Goal: Task Accomplishment & Management: Manage account settings

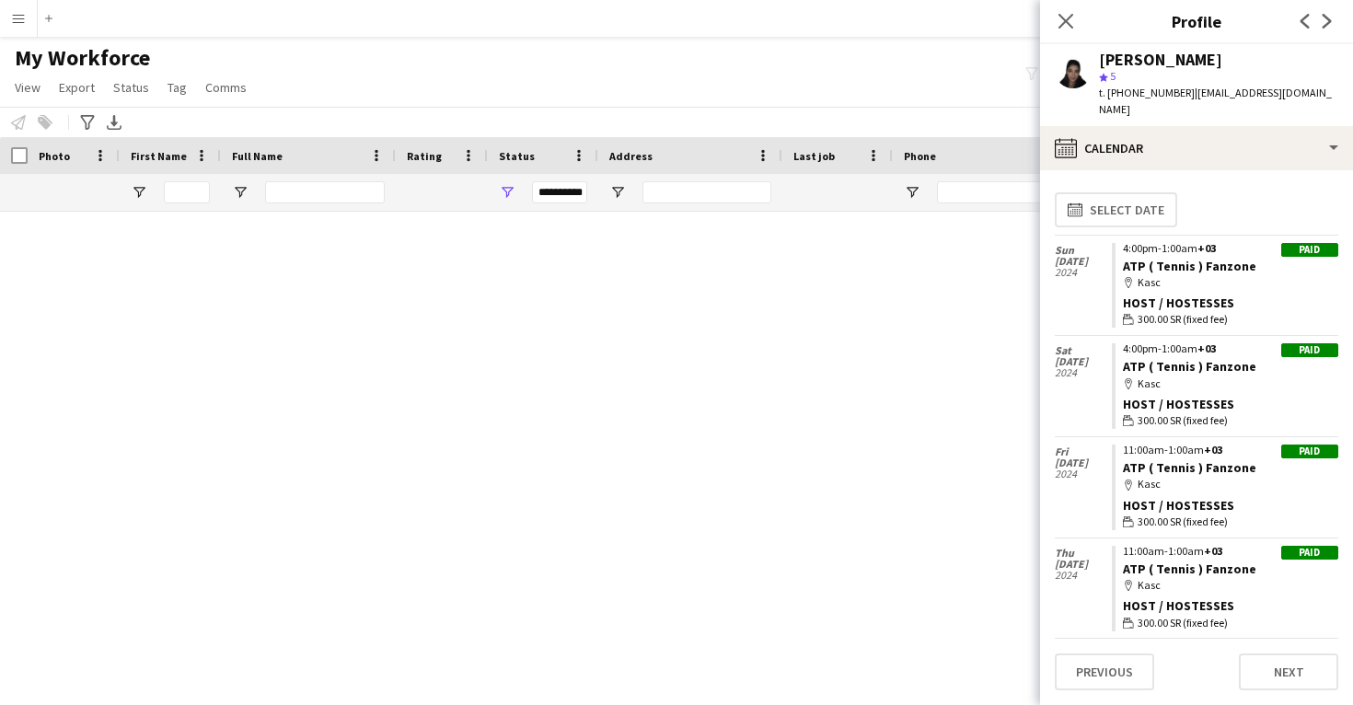
scroll to position [21058, 0]
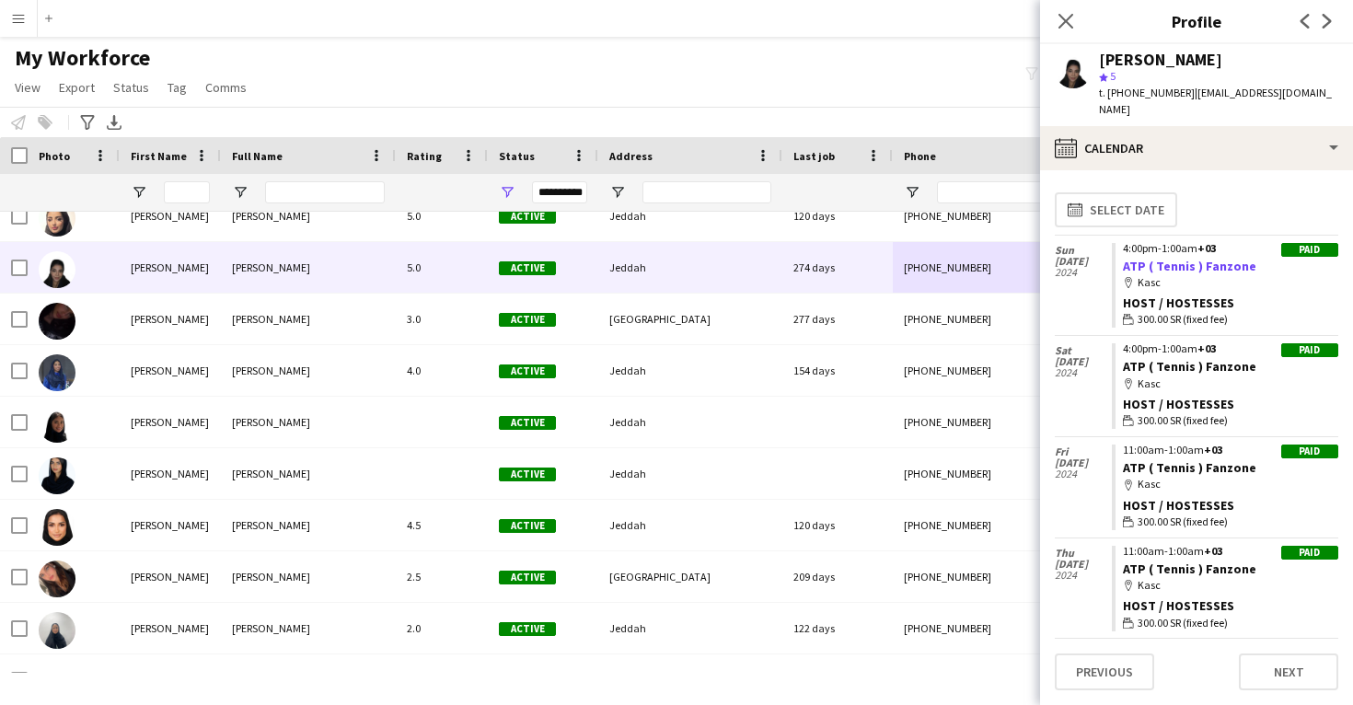
drag, startPoint x: 1252, startPoint y: 250, endPoint x: 1122, endPoint y: 255, distance: 129.9
click at [1121, 255] on app-crew-calendar-job-card "Paid 4:00pm-1:00am +03 ATP ( Tennis ) Fanzone map-marker Kasc Host / Hostesses …" at bounding box center [1225, 286] width 227 height 86
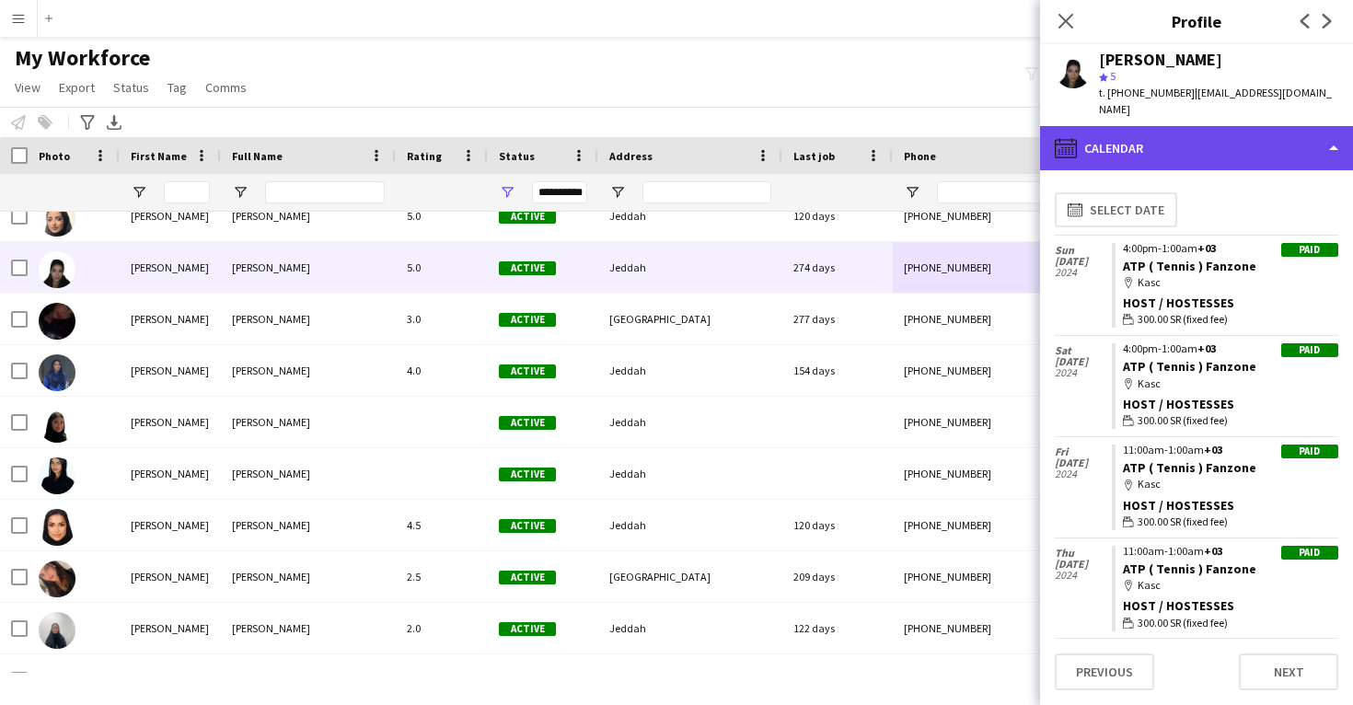
click at [1123, 126] on div "calendar-full Calendar" at bounding box center [1196, 148] width 313 height 44
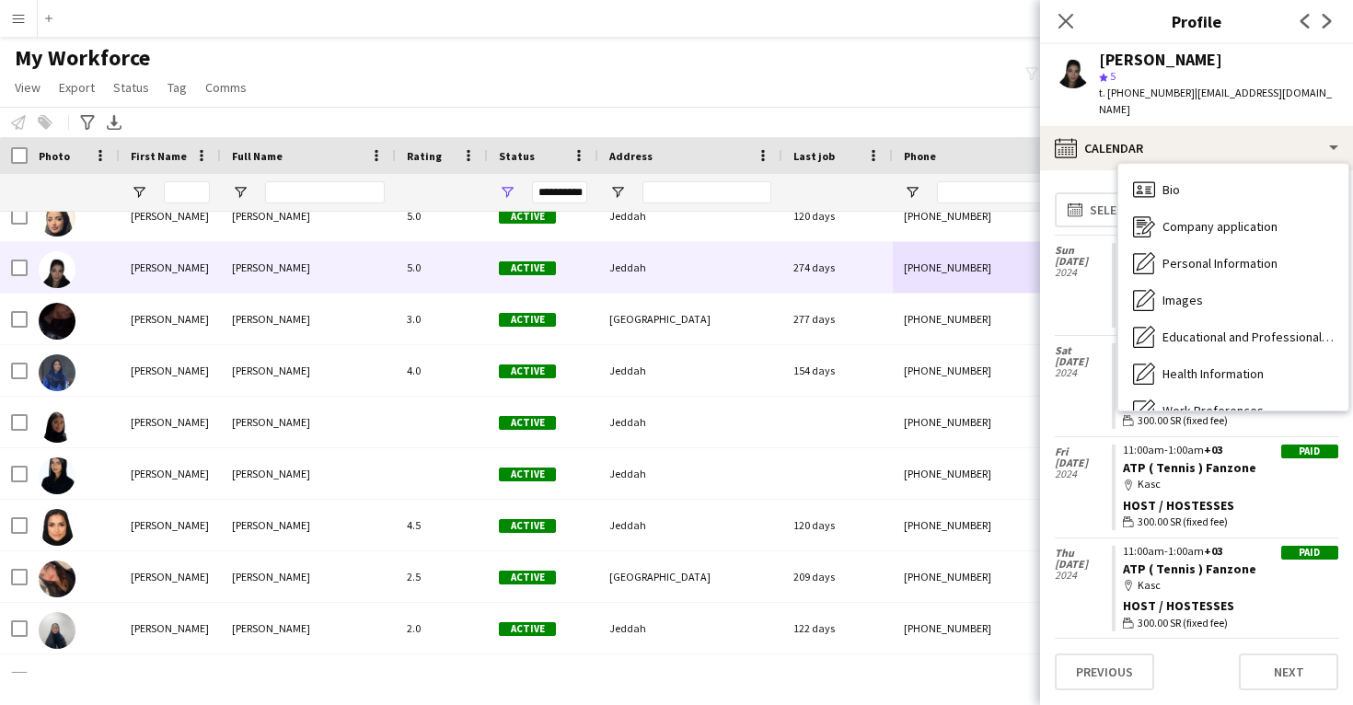
click at [1201, 550] on span "Feedback" at bounding box center [1190, 558] width 55 height 17
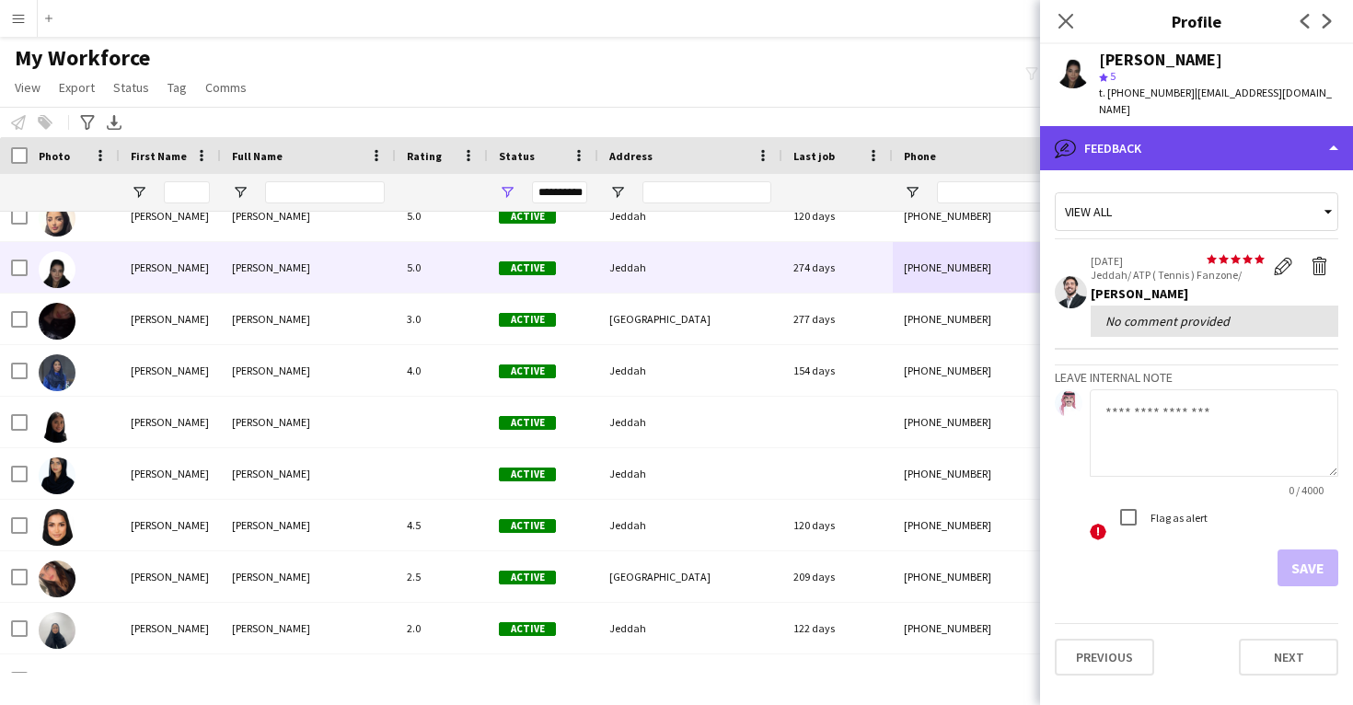
click at [1156, 139] on div "bubble-pencil Feedback" at bounding box center [1196, 148] width 313 height 44
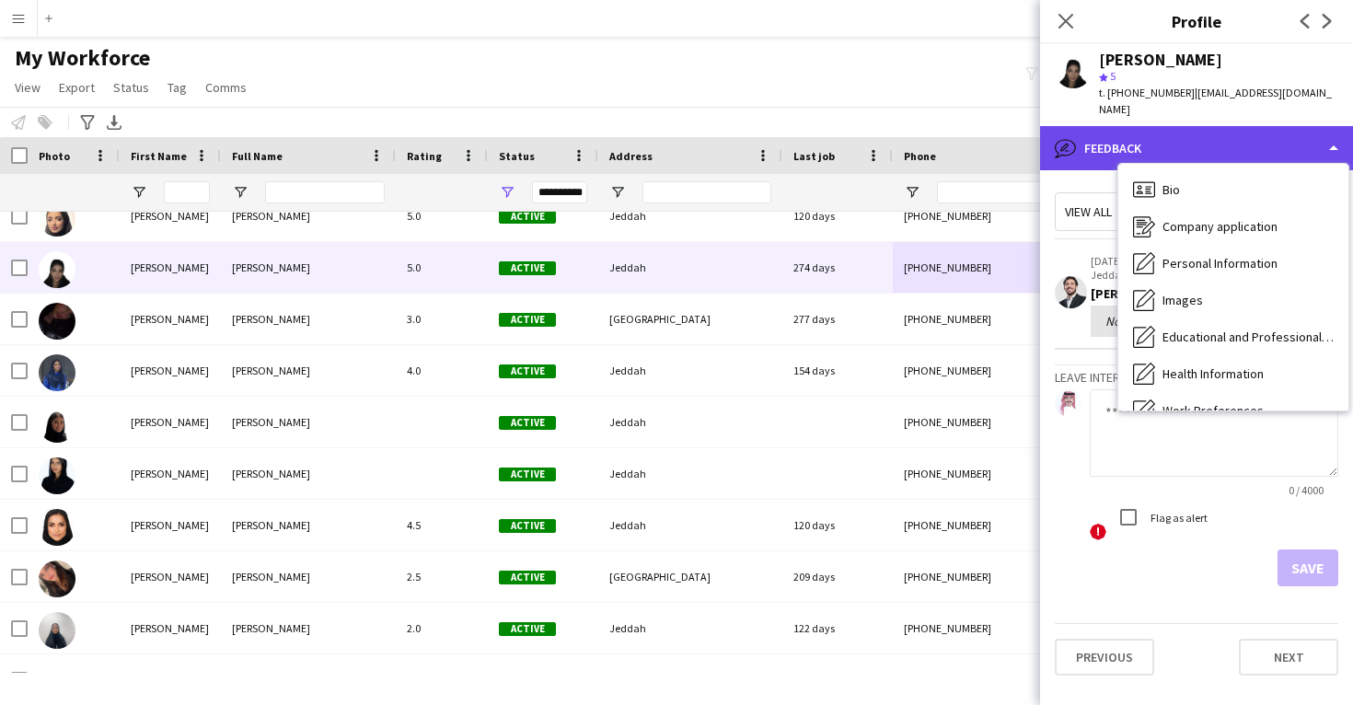
click at [1162, 126] on div "bubble-pencil Feedback" at bounding box center [1196, 148] width 313 height 44
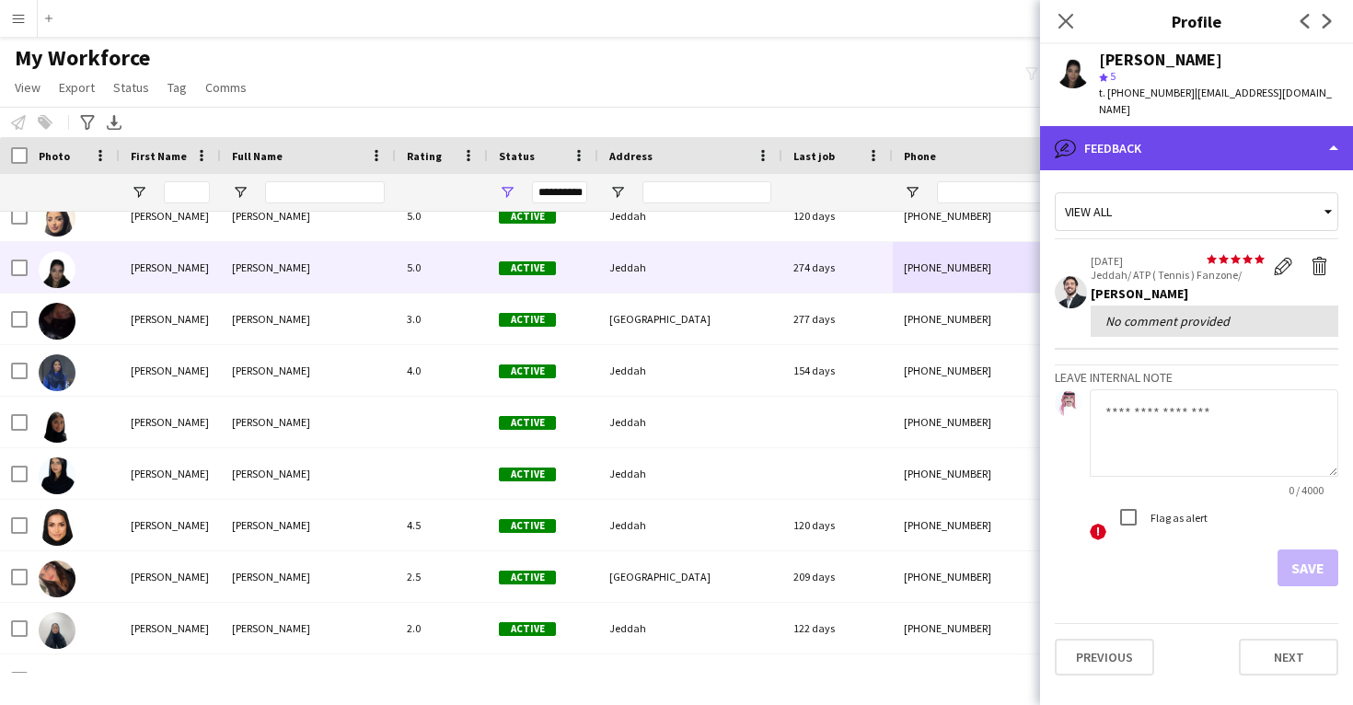
click at [1162, 126] on div "bubble-pencil Feedback" at bounding box center [1196, 148] width 313 height 44
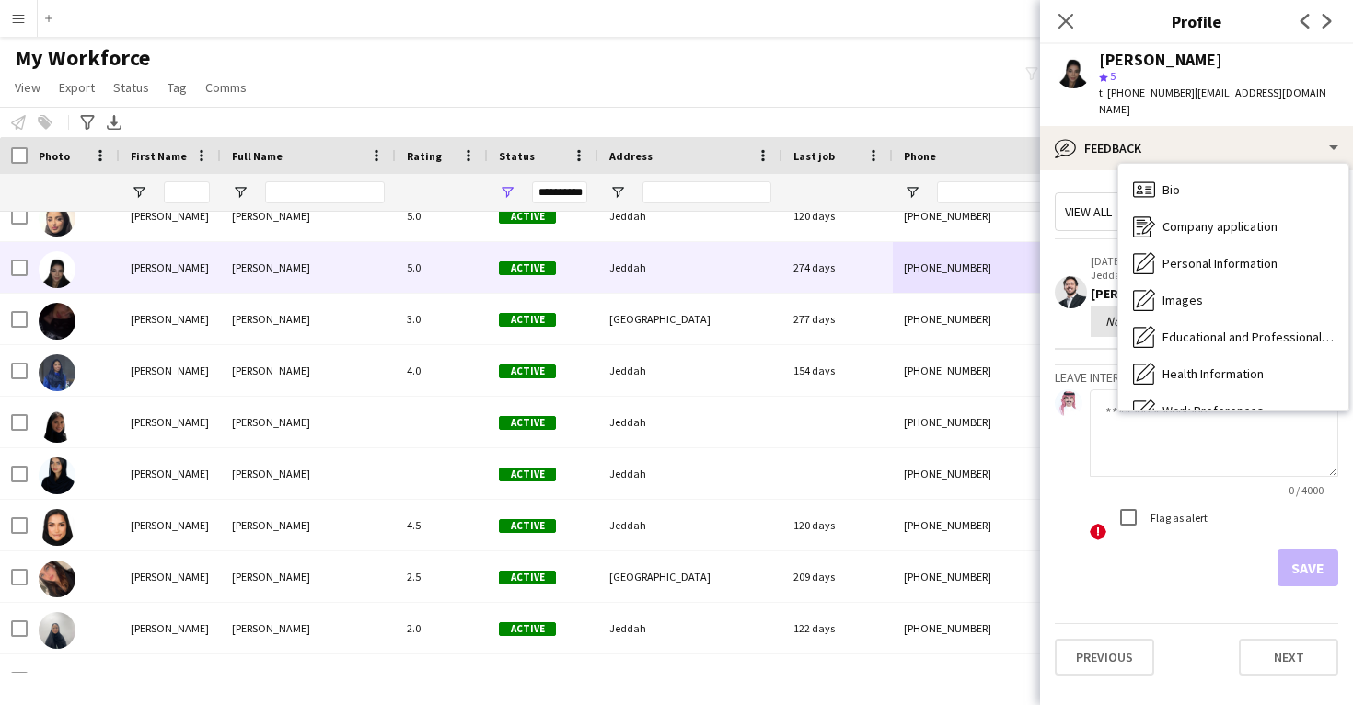
click at [1170, 587] on span "Calendar" at bounding box center [1187, 595] width 49 height 17
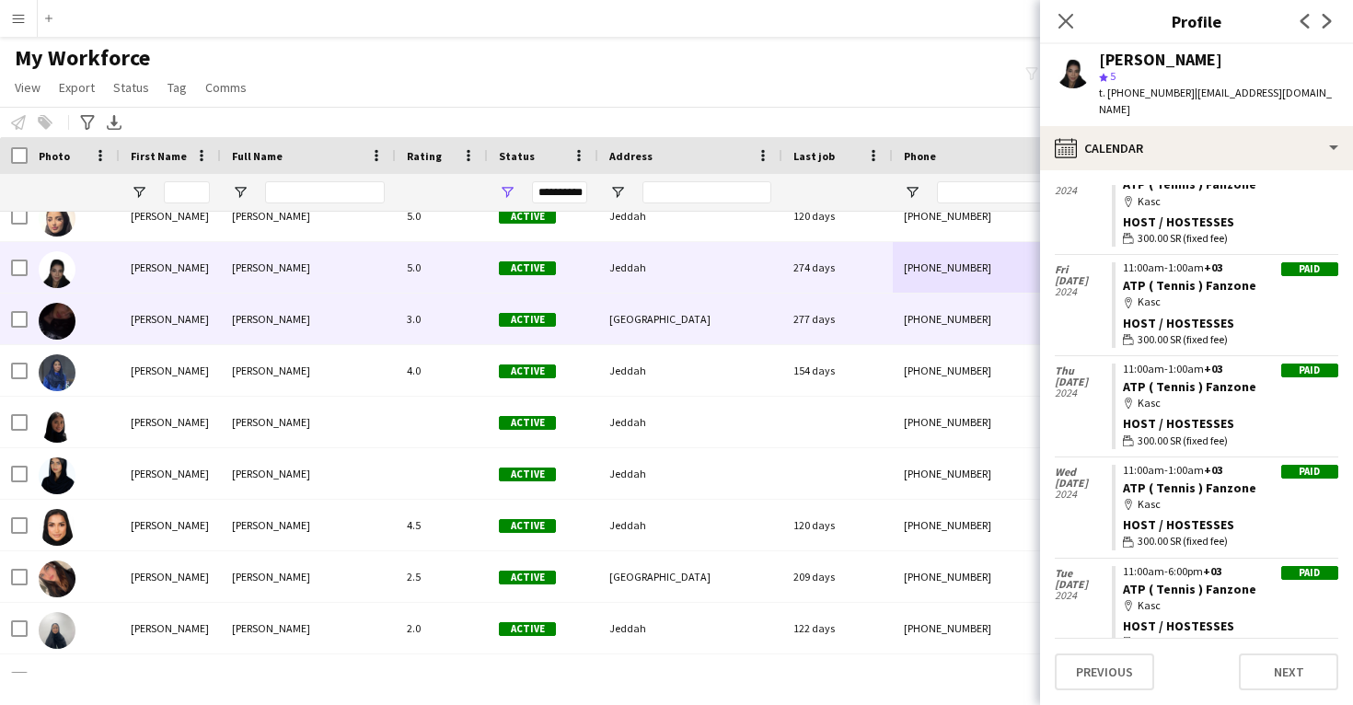
scroll to position [181, 0]
click at [731, 335] on div "[GEOGRAPHIC_DATA]" at bounding box center [690, 319] width 184 height 51
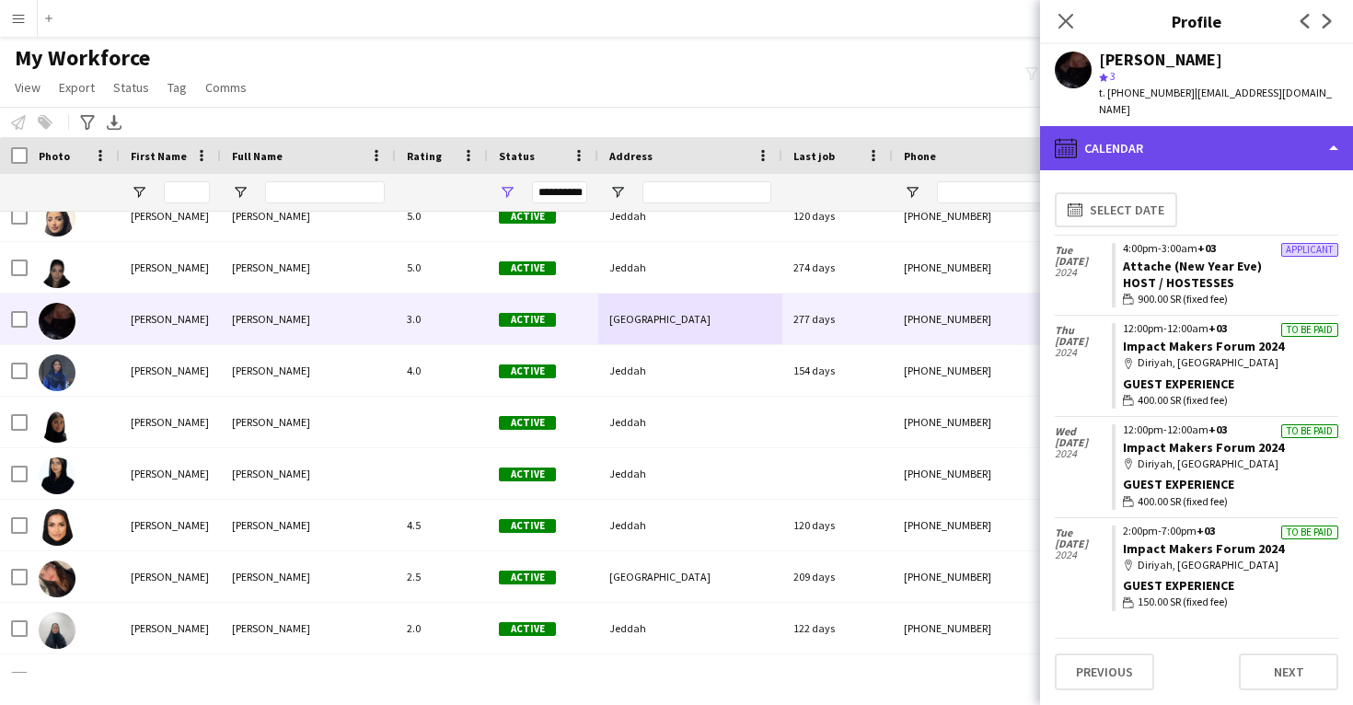
click at [1162, 126] on div "calendar-full Calendar" at bounding box center [1196, 148] width 313 height 44
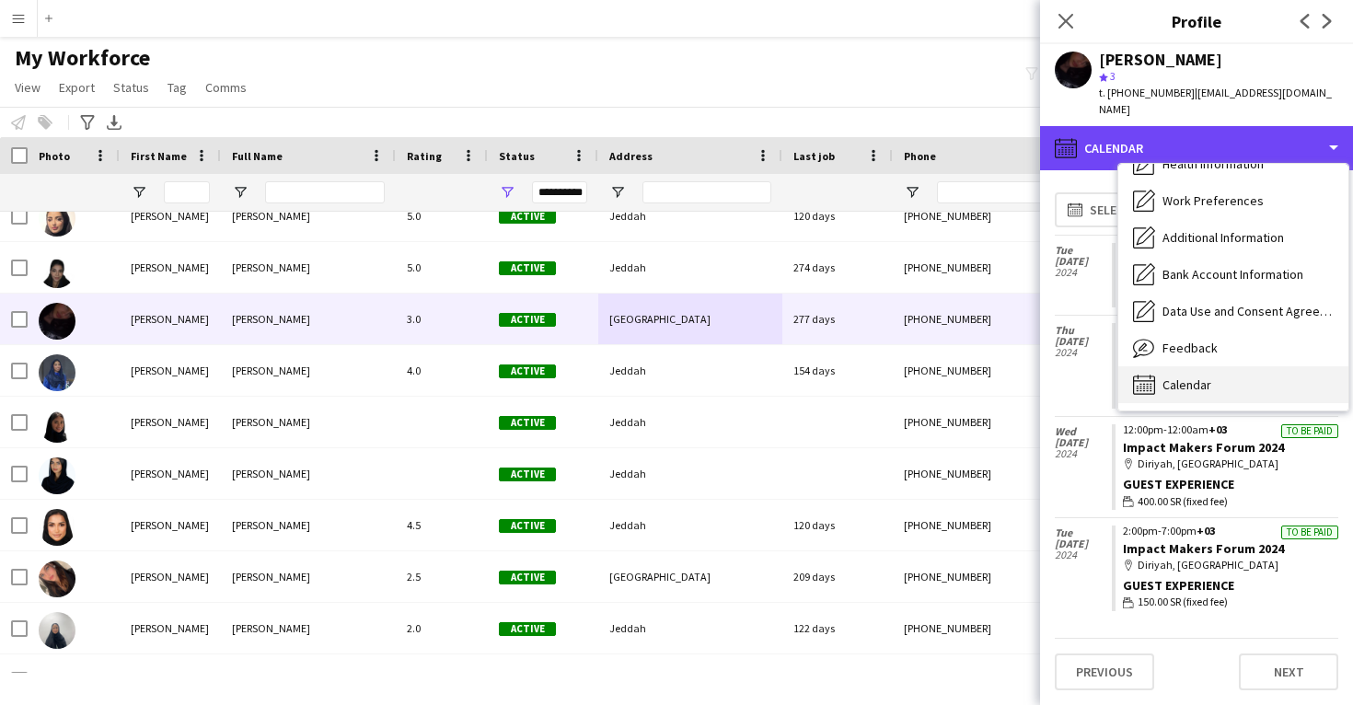
scroll to position [210, 0]
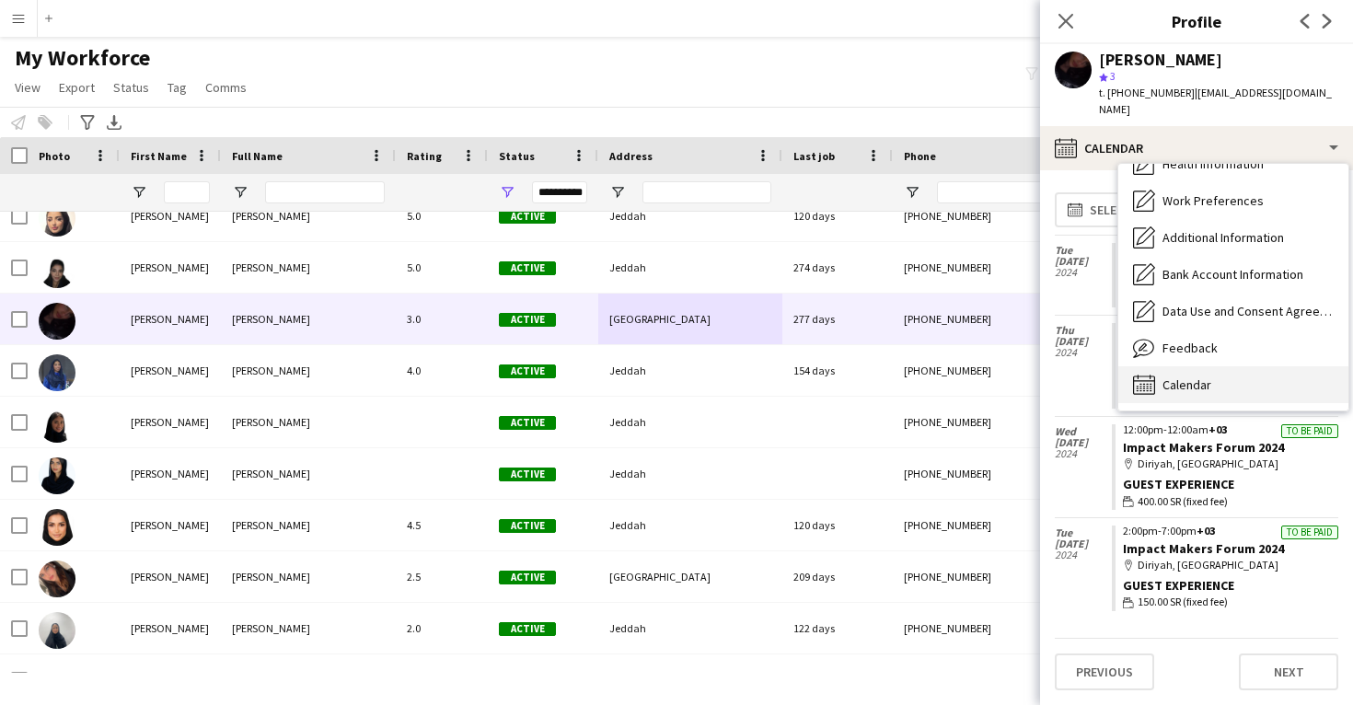
click at [1188, 366] on div "Calendar Calendar" at bounding box center [1234, 384] width 230 height 37
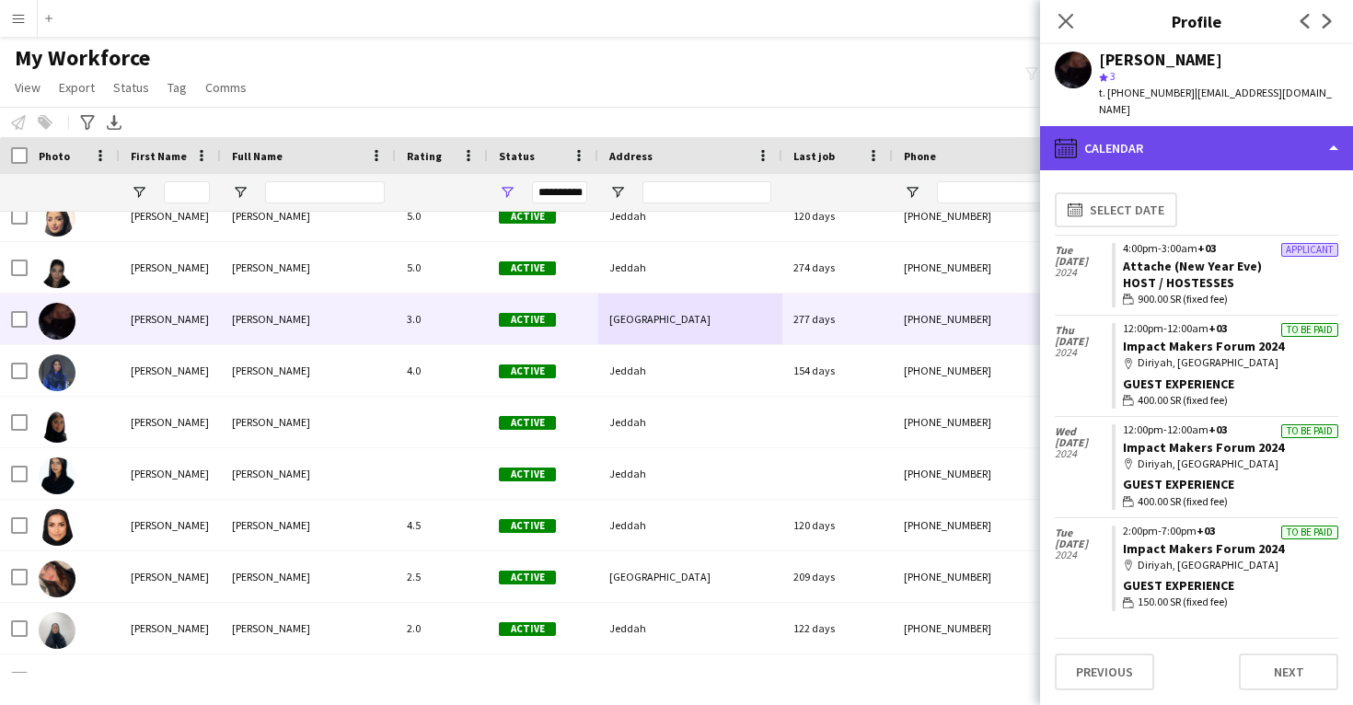
click at [1170, 126] on div "calendar-full Calendar" at bounding box center [1196, 148] width 313 height 44
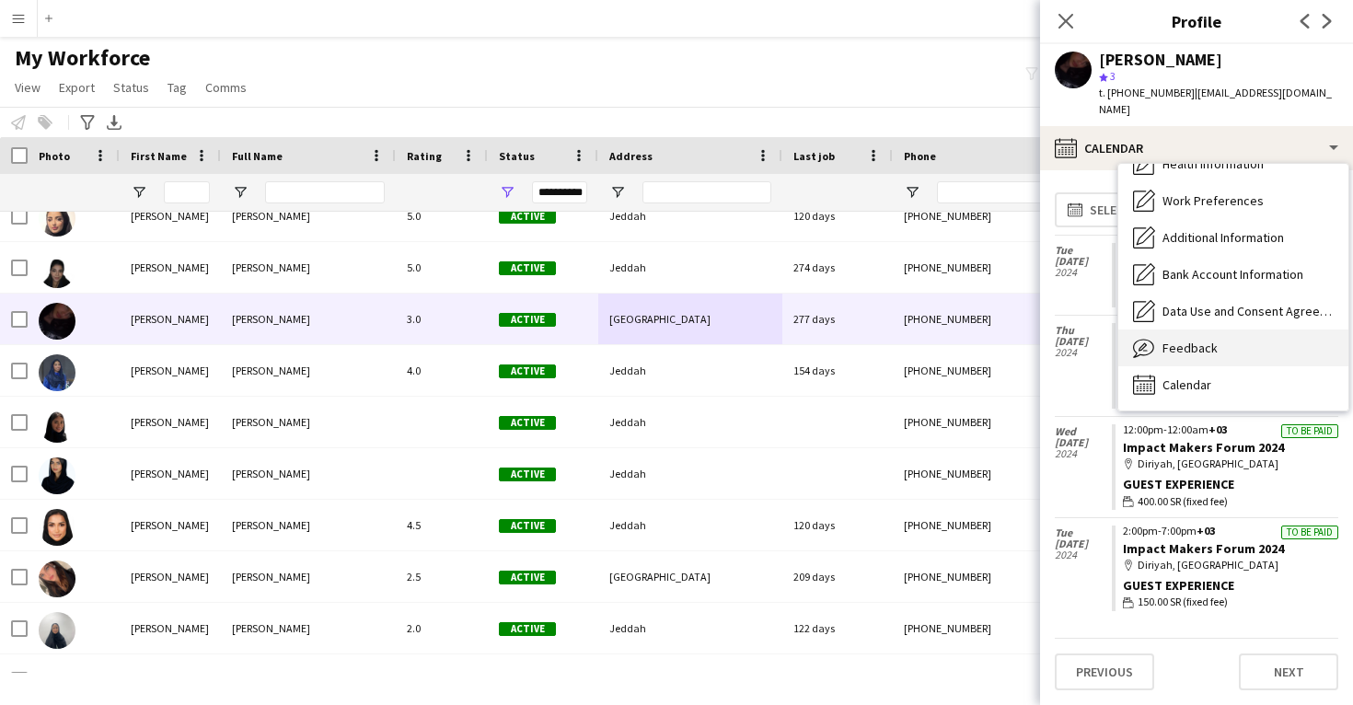
click at [1170, 330] on div "Feedback Feedback" at bounding box center [1234, 348] width 230 height 37
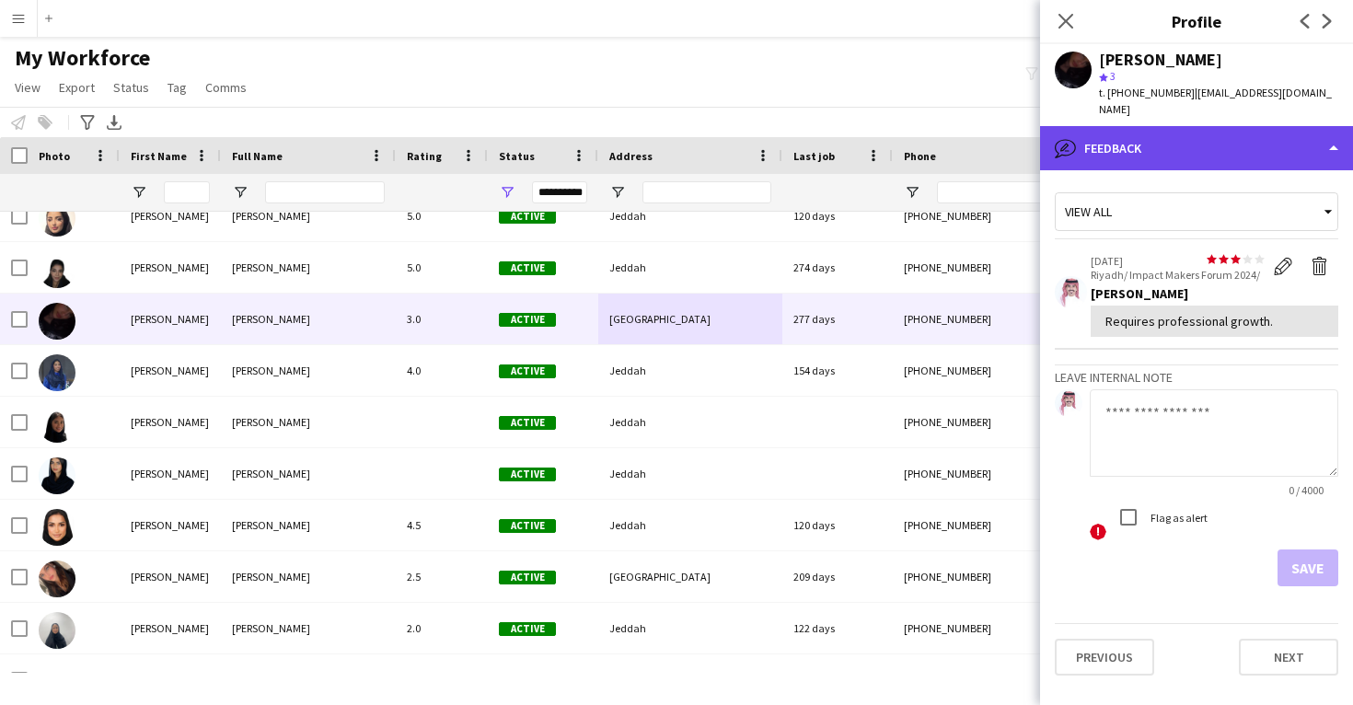
click at [1153, 126] on div "bubble-pencil Feedback" at bounding box center [1196, 148] width 313 height 44
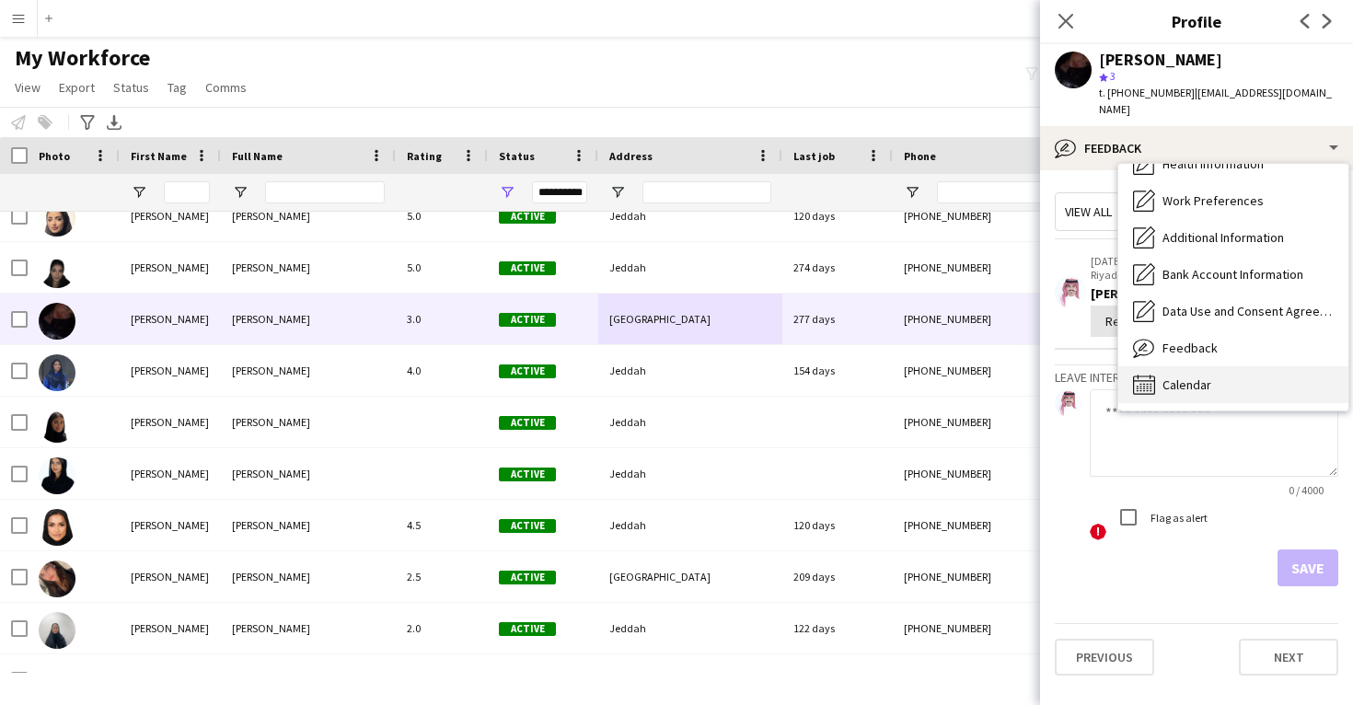
click at [1168, 377] on span "Calendar" at bounding box center [1187, 385] width 49 height 17
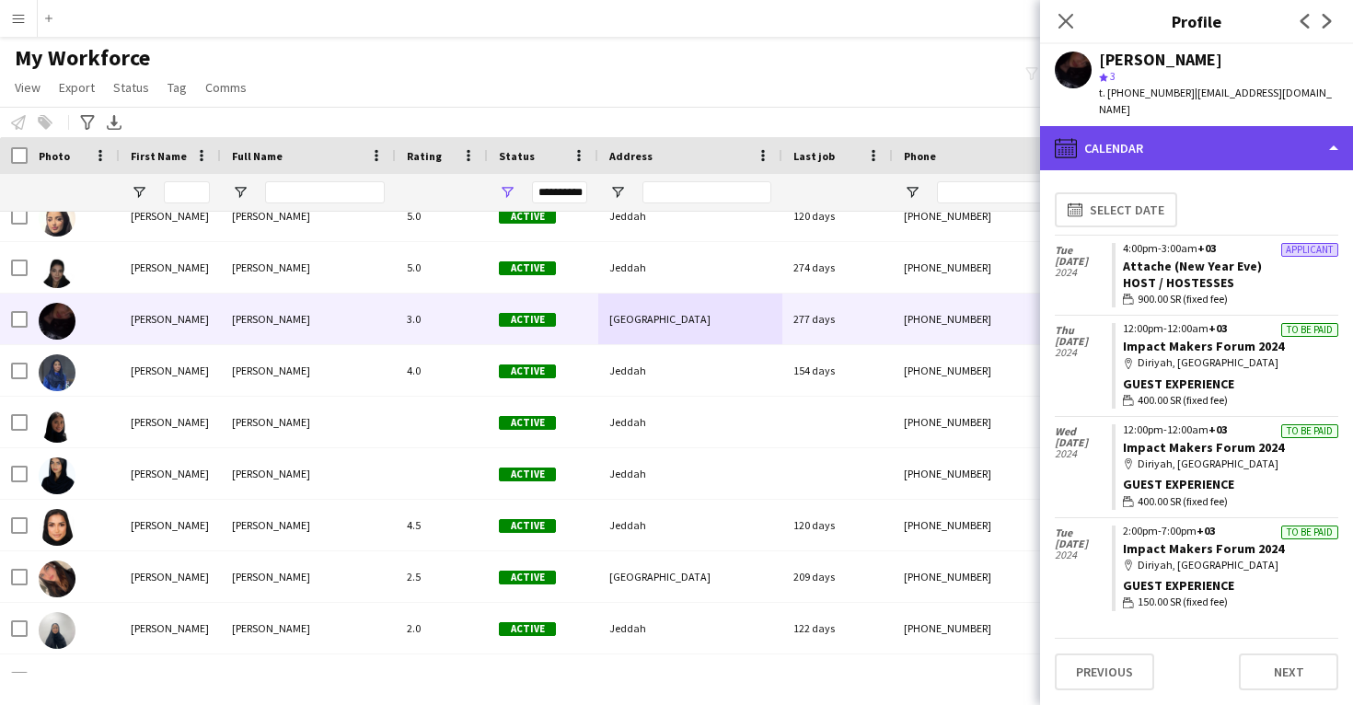
click at [1189, 129] on div "calendar-full Calendar" at bounding box center [1196, 148] width 313 height 44
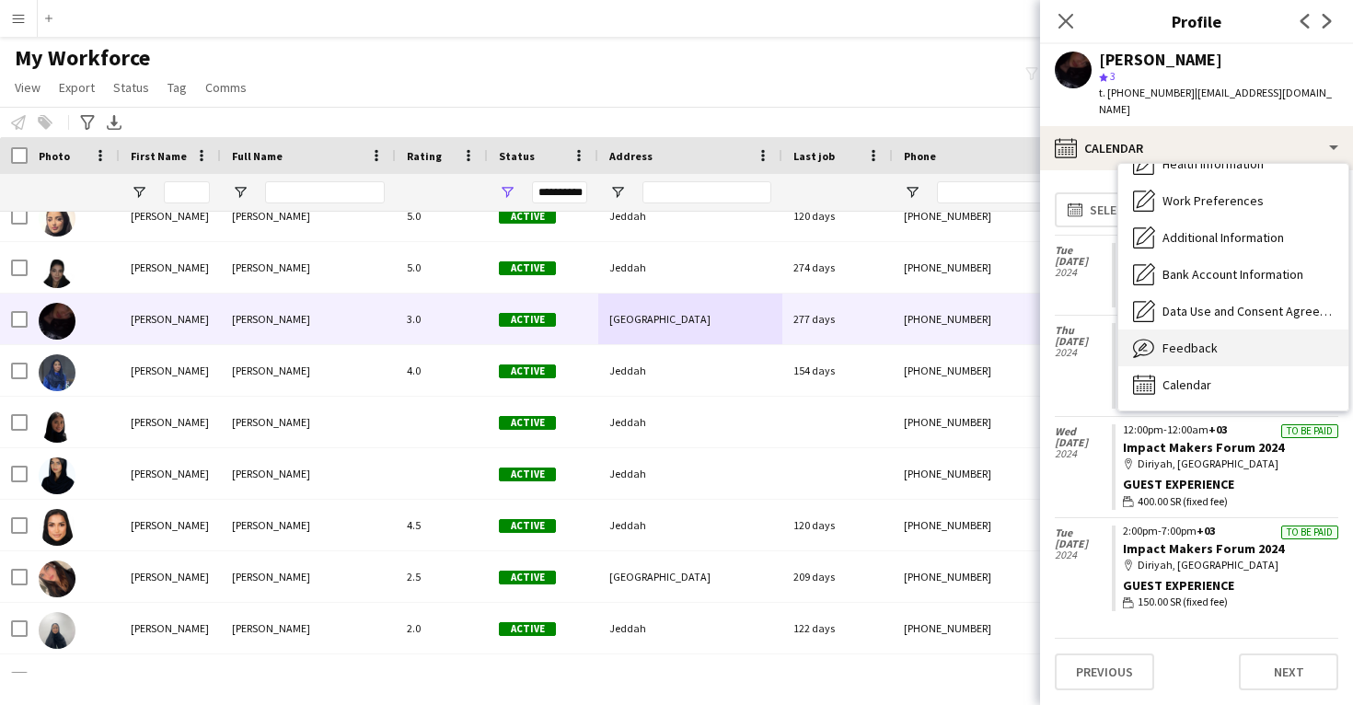
click at [1198, 347] on div "Feedback Feedback" at bounding box center [1234, 348] width 230 height 37
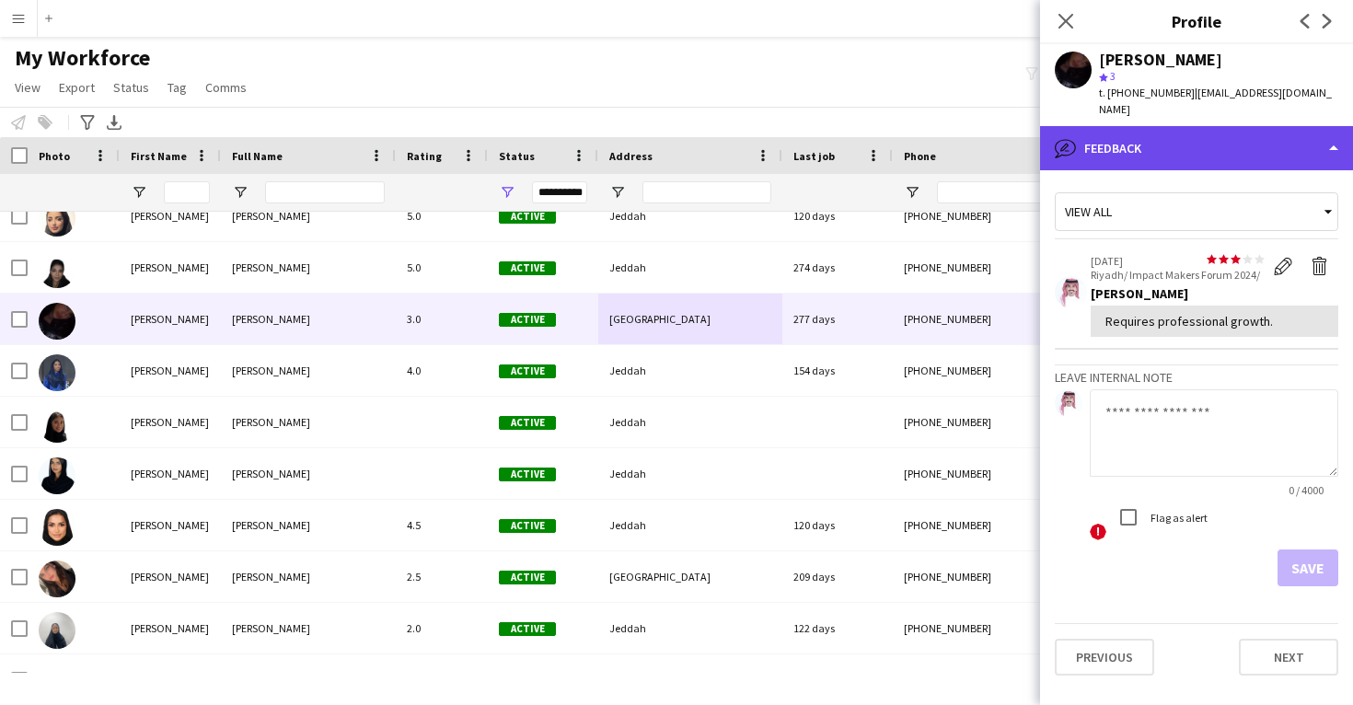
click at [1110, 133] on div "bubble-pencil Feedback" at bounding box center [1196, 148] width 313 height 44
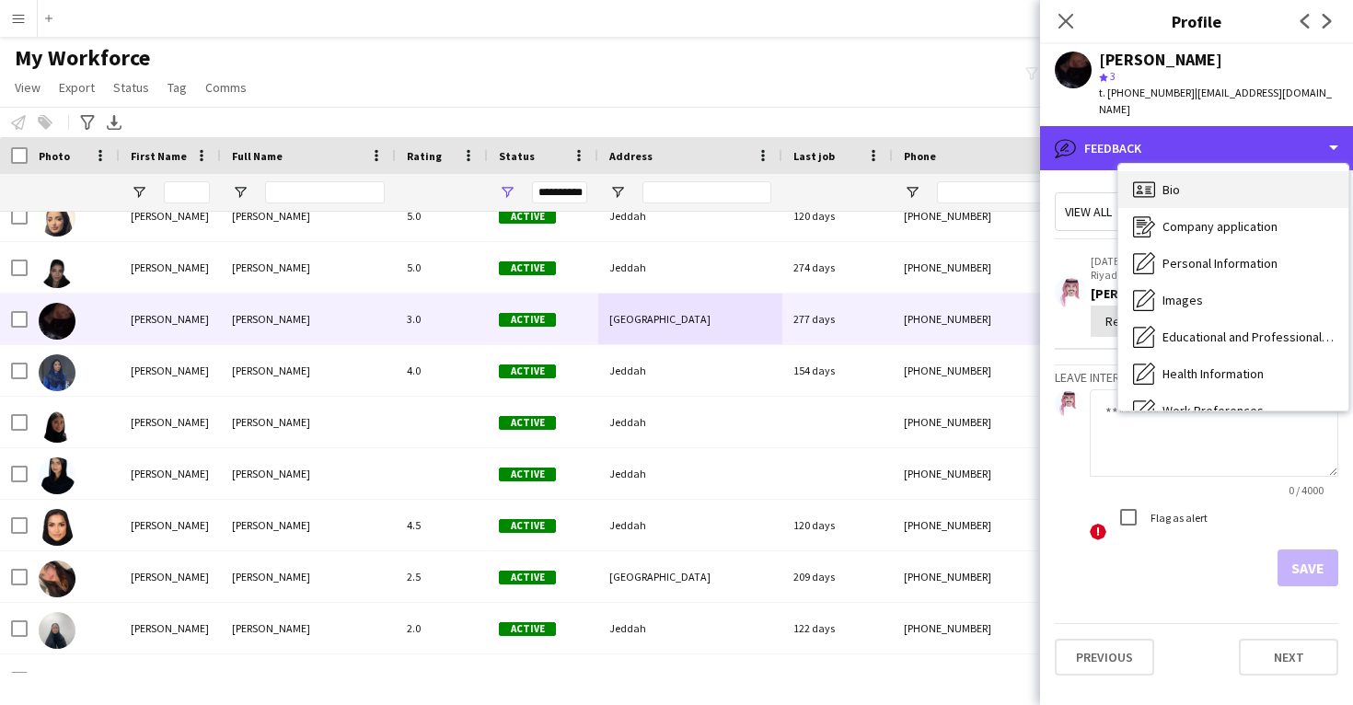
scroll to position [0, 0]
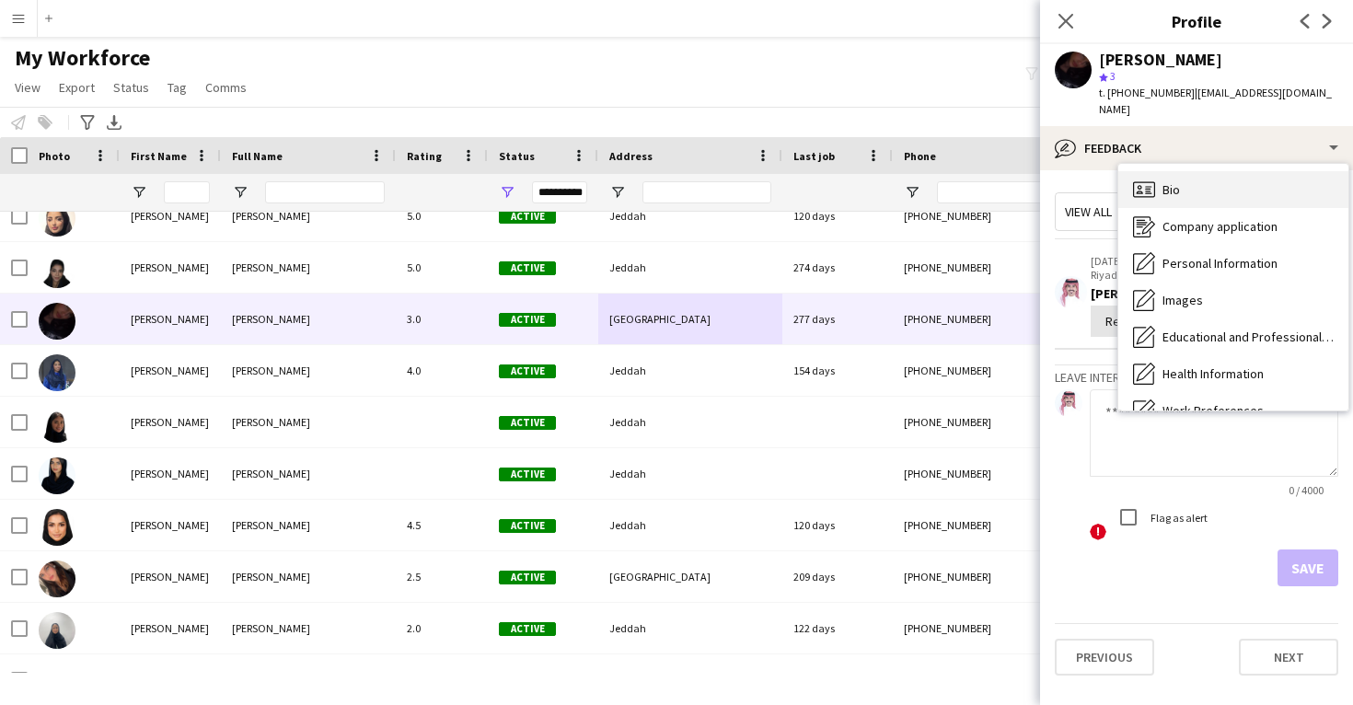
click at [1179, 181] on span "Bio" at bounding box center [1171, 189] width 17 height 17
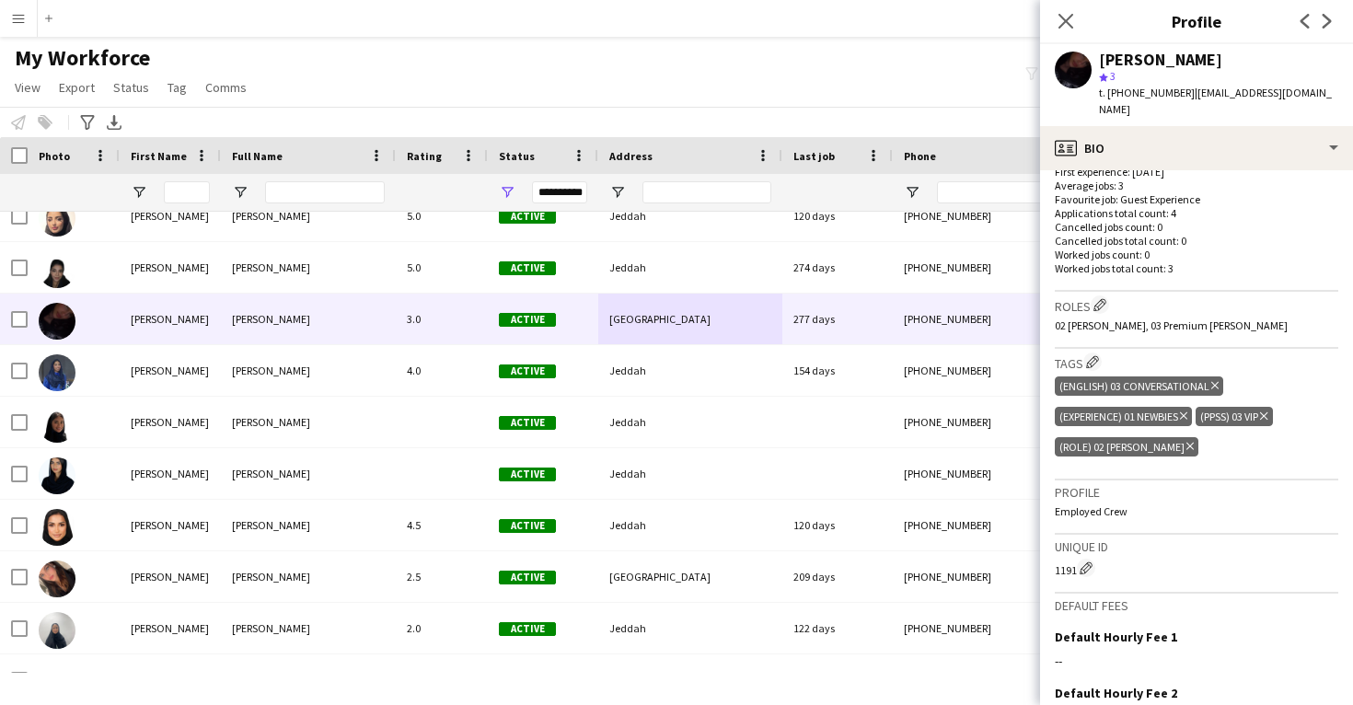
scroll to position [523, 0]
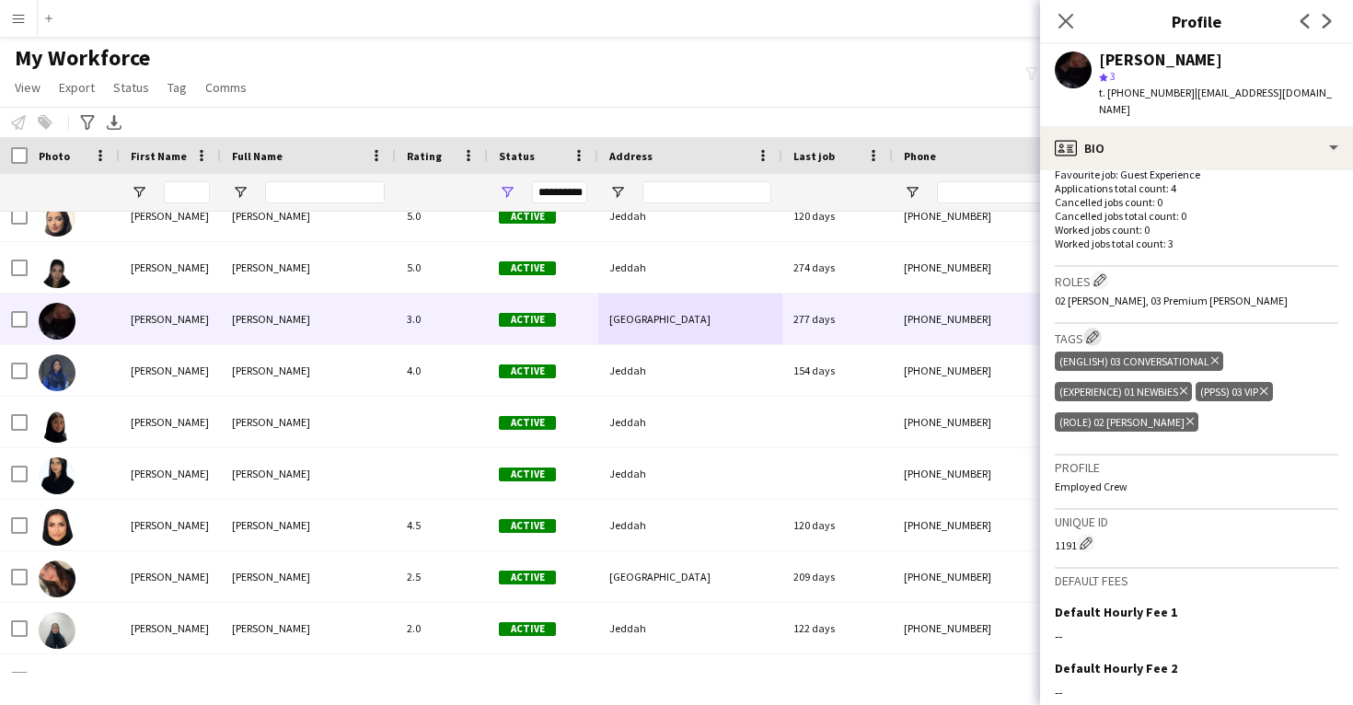
click at [1092, 331] on app-icon "Edit crew company tags" at bounding box center [1092, 337] width 13 height 13
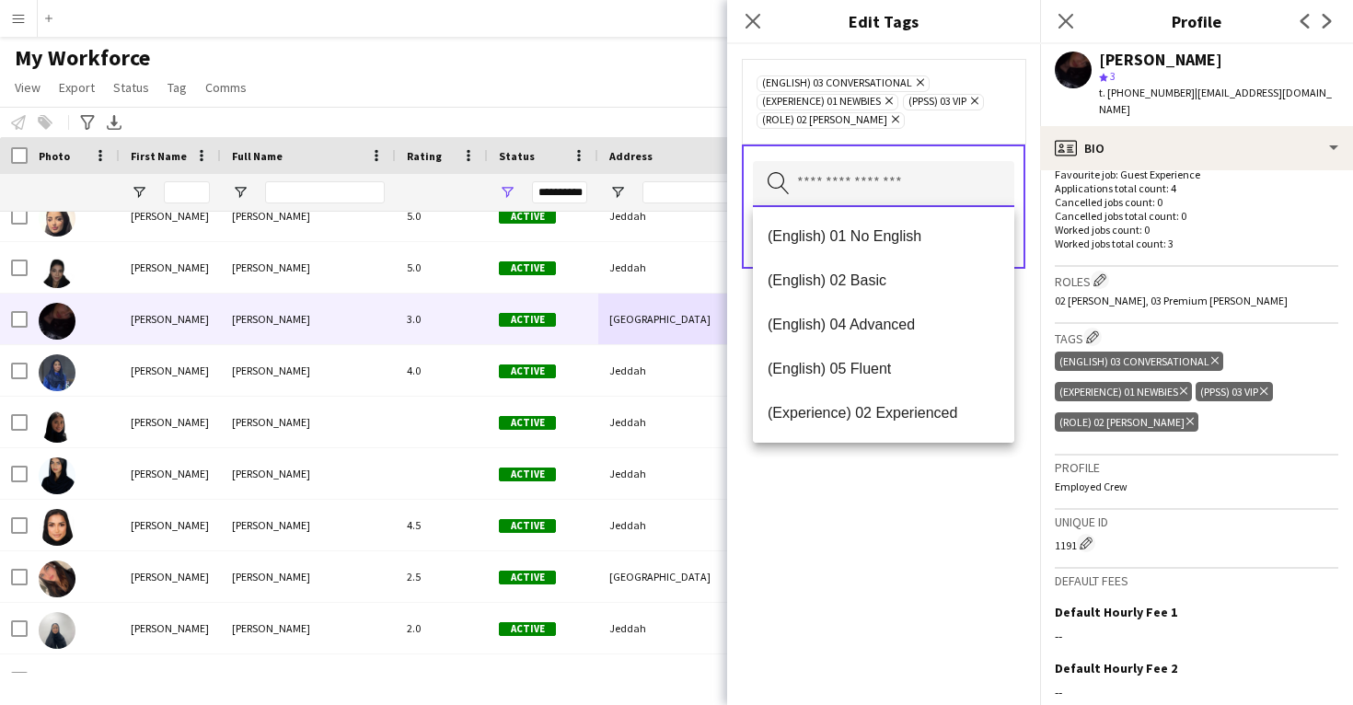
click at [883, 193] on input "text" at bounding box center [883, 184] width 261 height 46
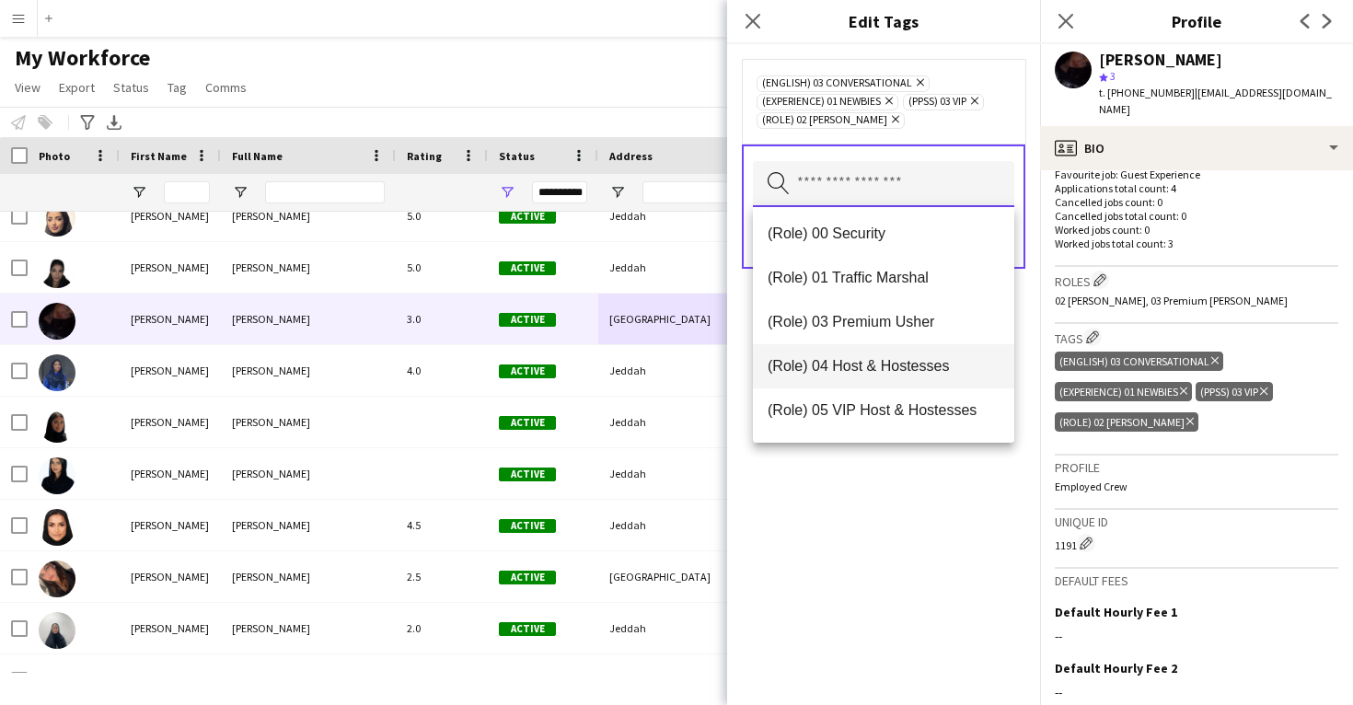
scroll to position [446, 0]
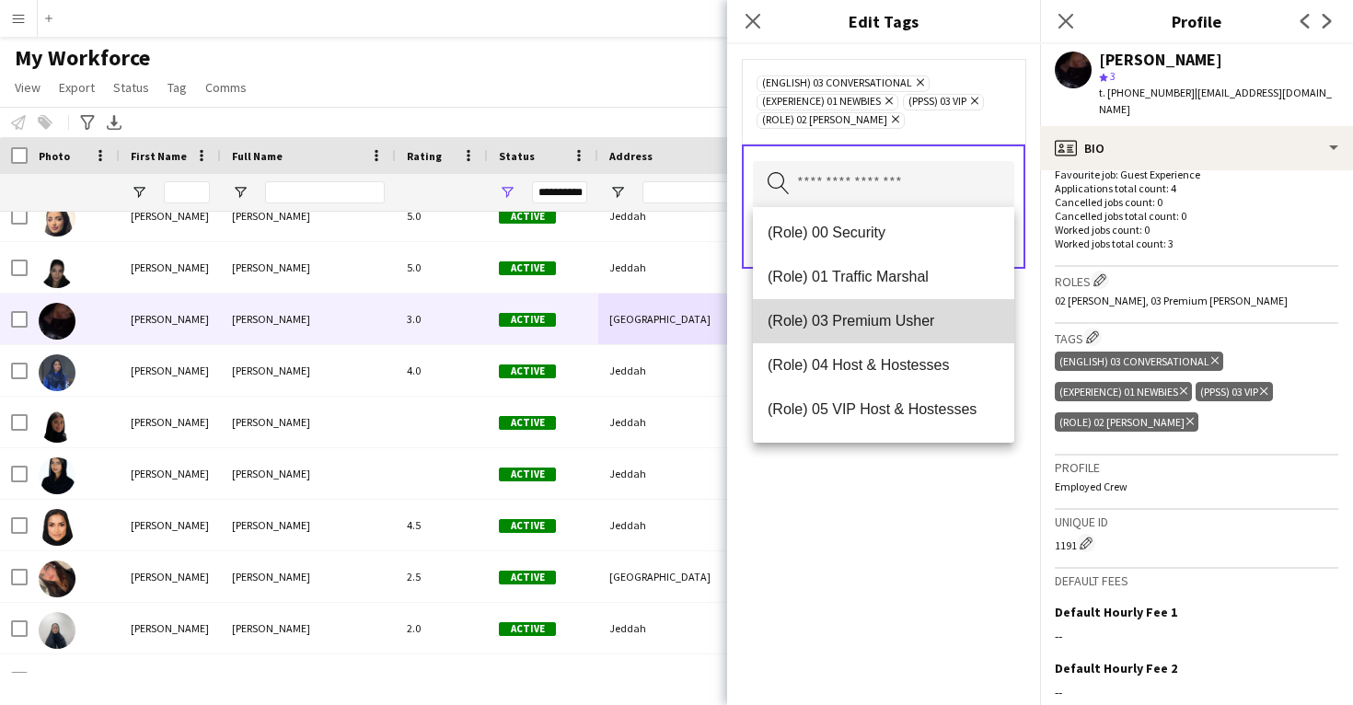
click at [864, 314] on span "(Role) 03 Premium Usher" at bounding box center [884, 320] width 232 height 17
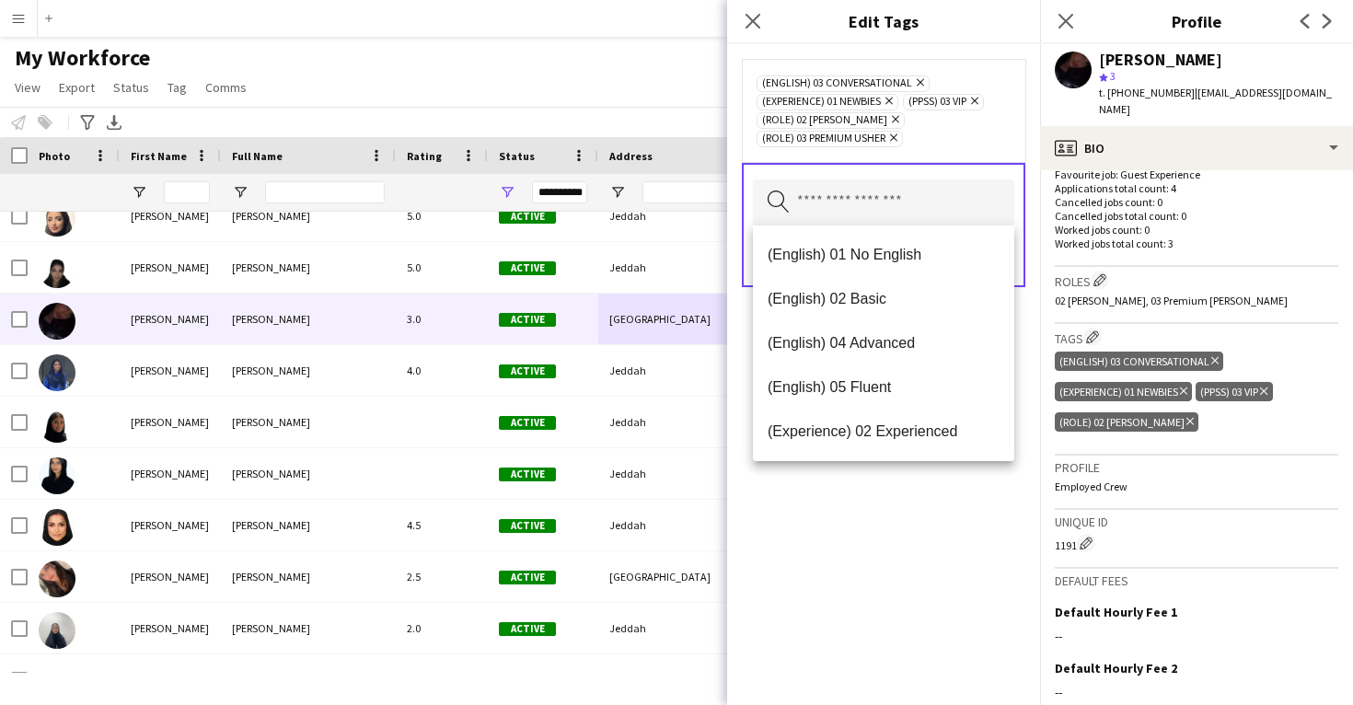
click at [861, 505] on div "(English) 03 Conversational Remove (Experience) 01 Newbies Remove (PPSS) 03 VIP…" at bounding box center [883, 374] width 313 height 661
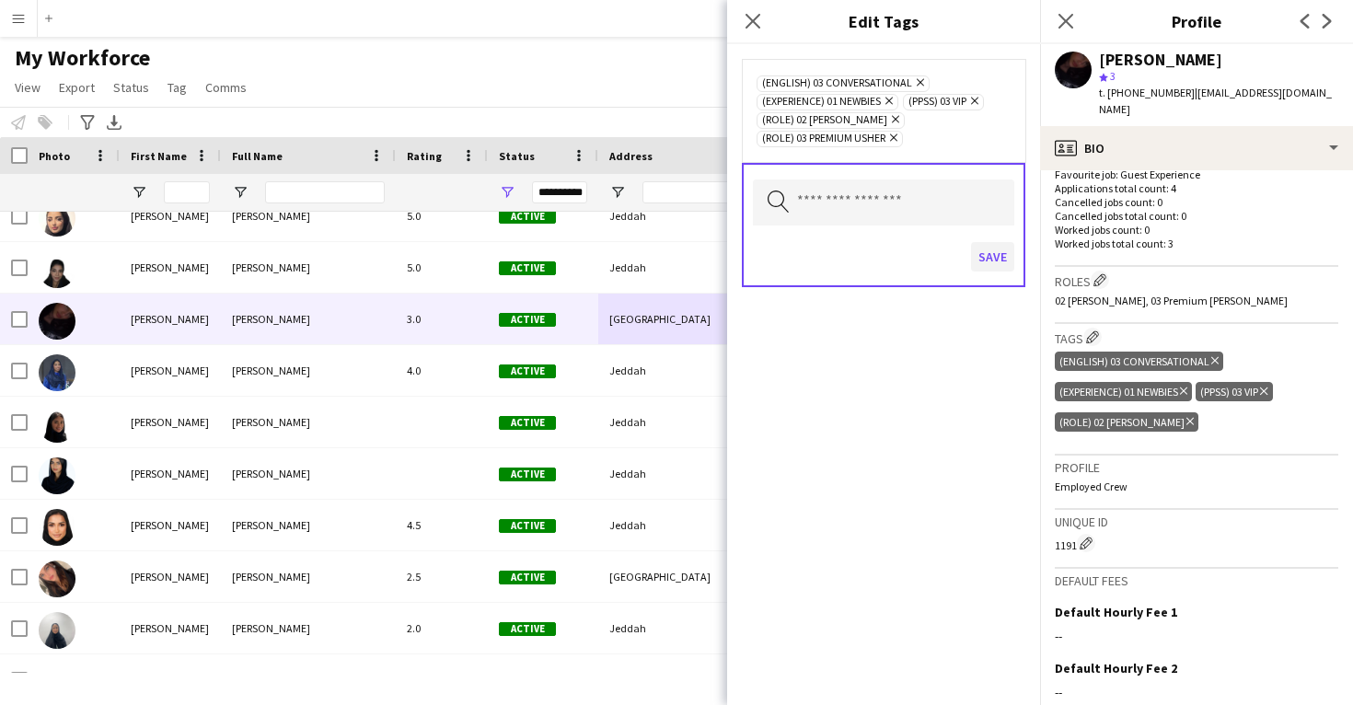
click at [989, 255] on button "Save" at bounding box center [992, 256] width 43 height 29
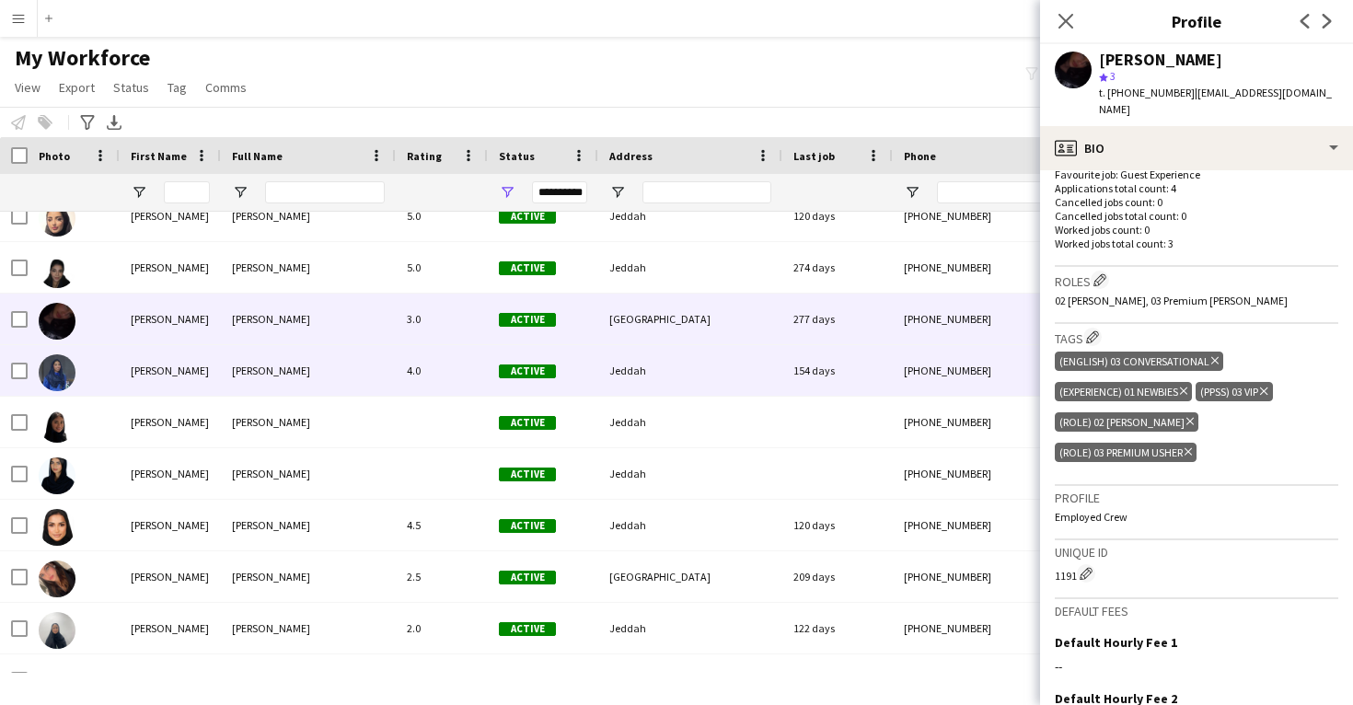
click at [887, 368] on div "154 days" at bounding box center [838, 370] width 110 height 51
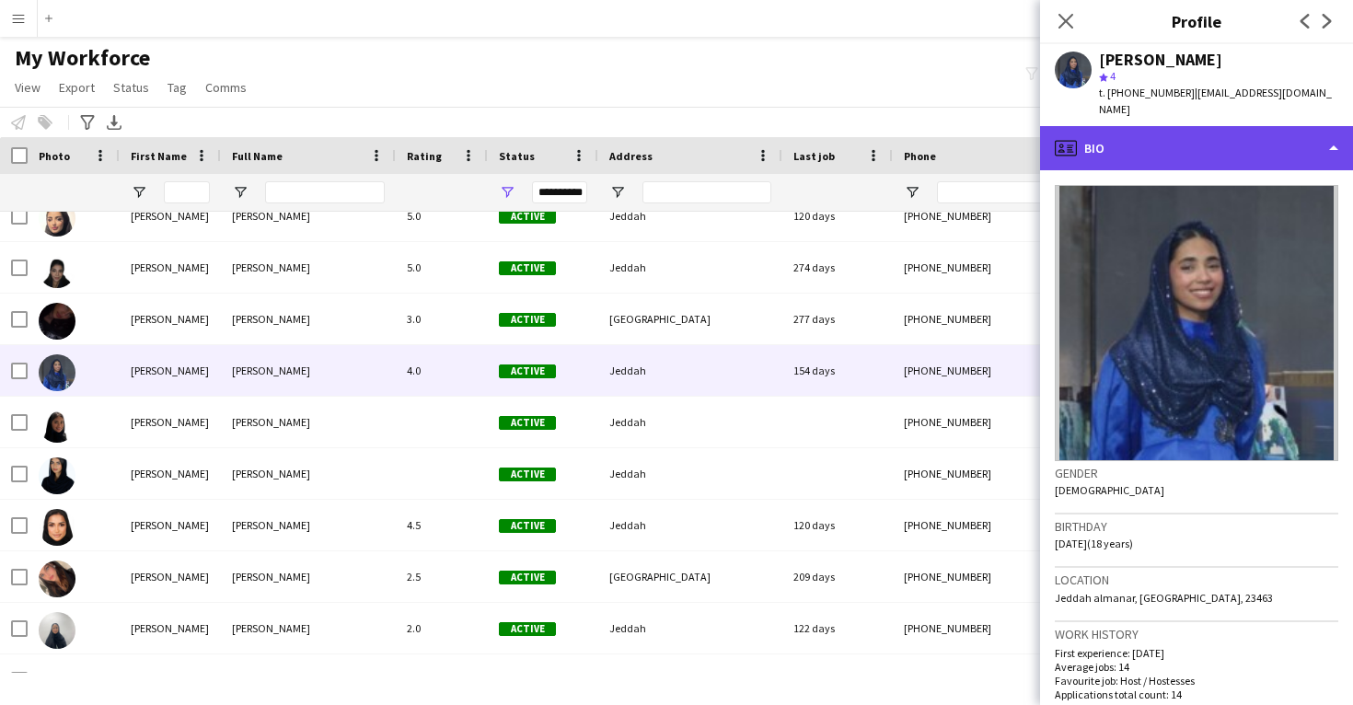
click at [1167, 128] on div "profile Bio" at bounding box center [1196, 148] width 313 height 44
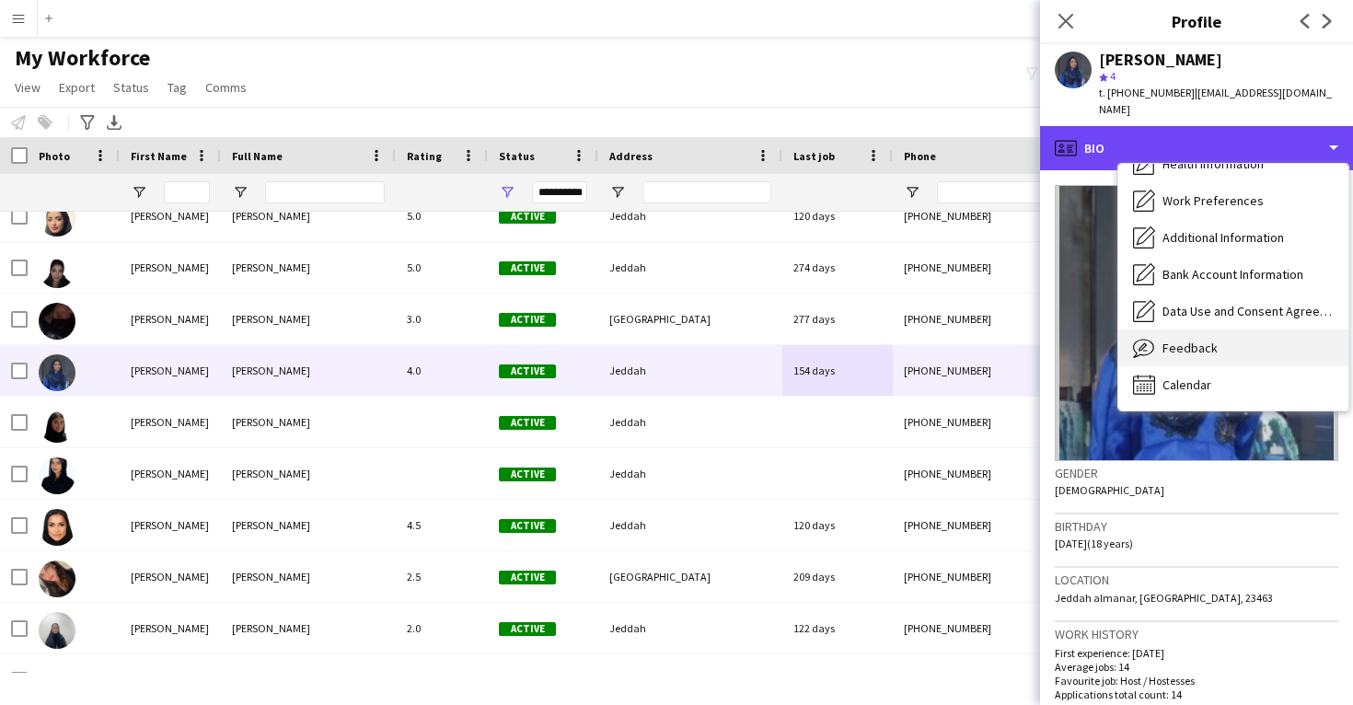
scroll to position [210, 0]
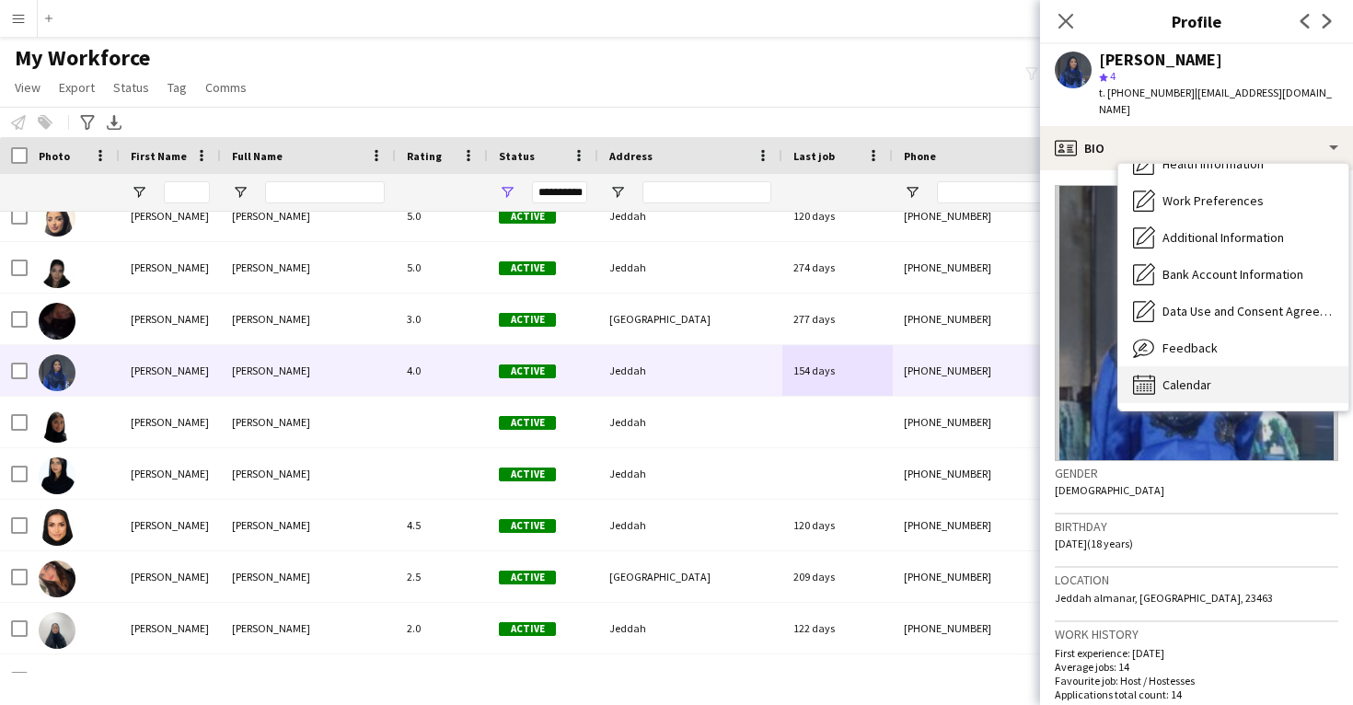
click at [1175, 366] on div "Calendar Calendar" at bounding box center [1234, 384] width 230 height 37
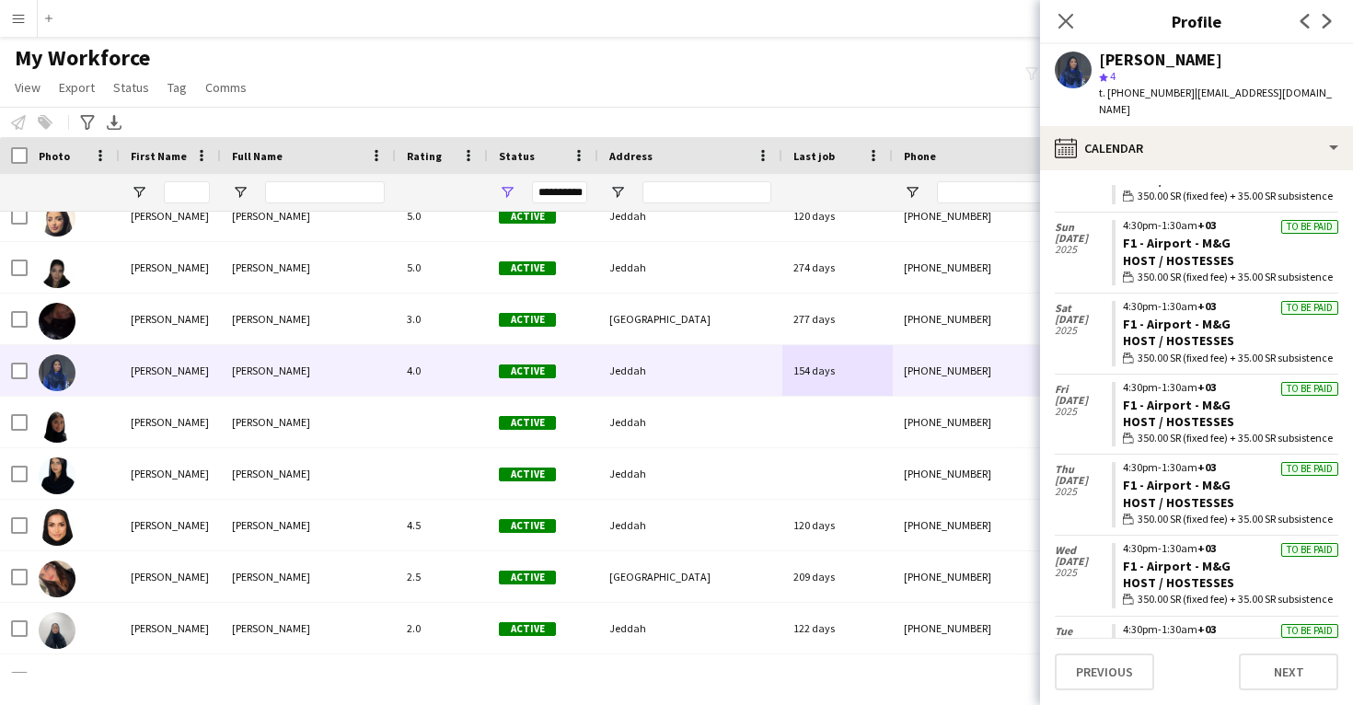
scroll to position [668, 0]
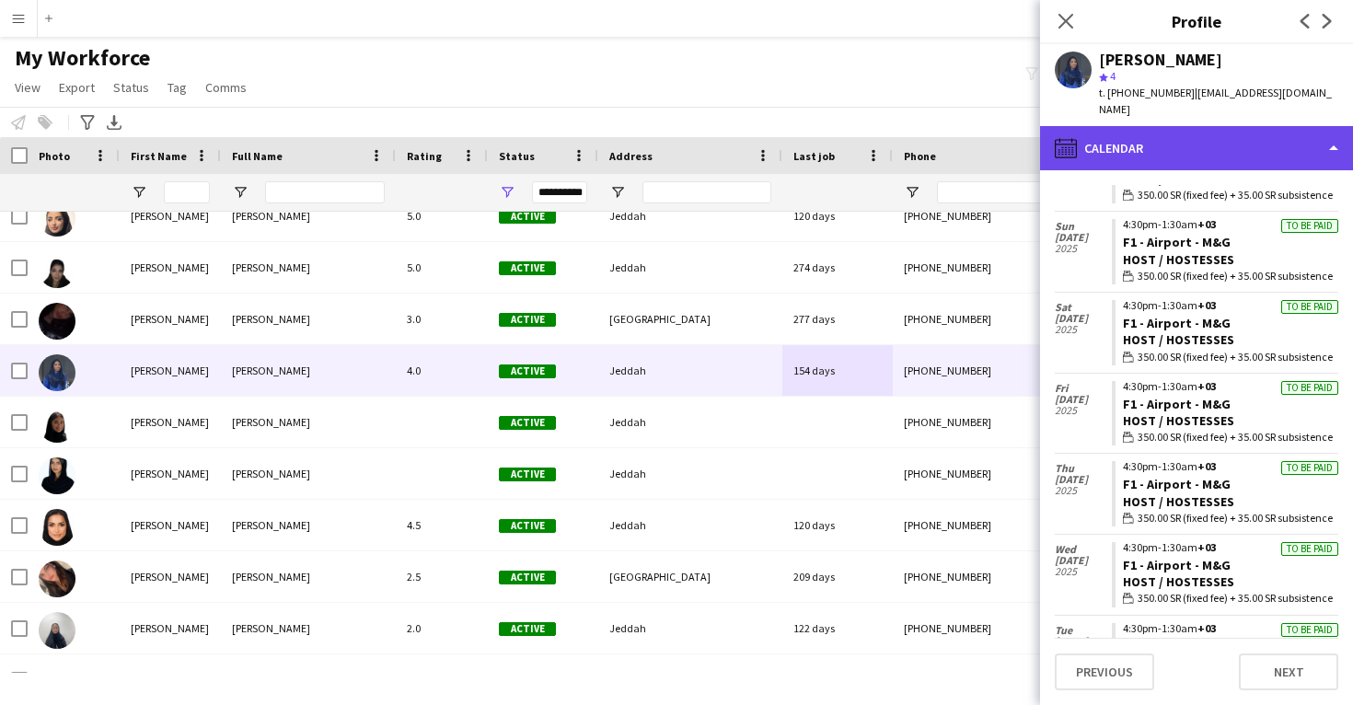
click at [1133, 131] on div "calendar-full Calendar" at bounding box center [1196, 148] width 313 height 44
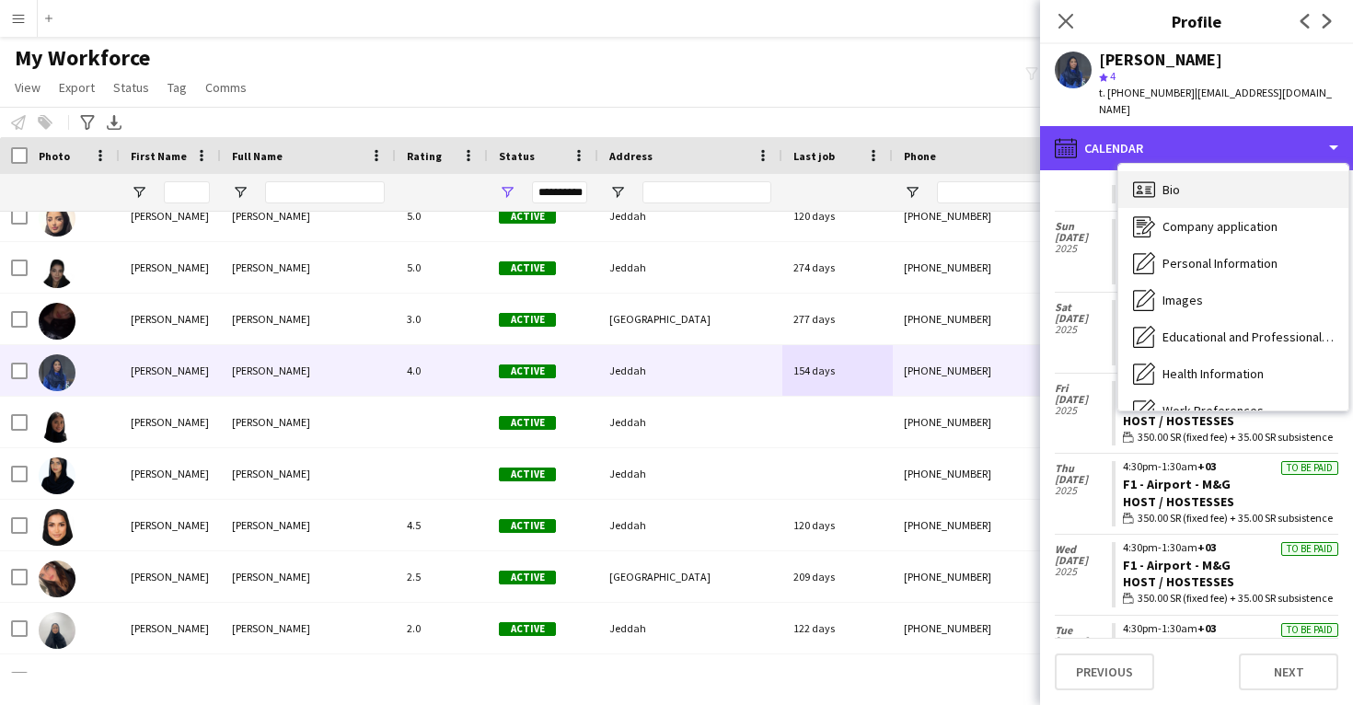
scroll to position [0, 0]
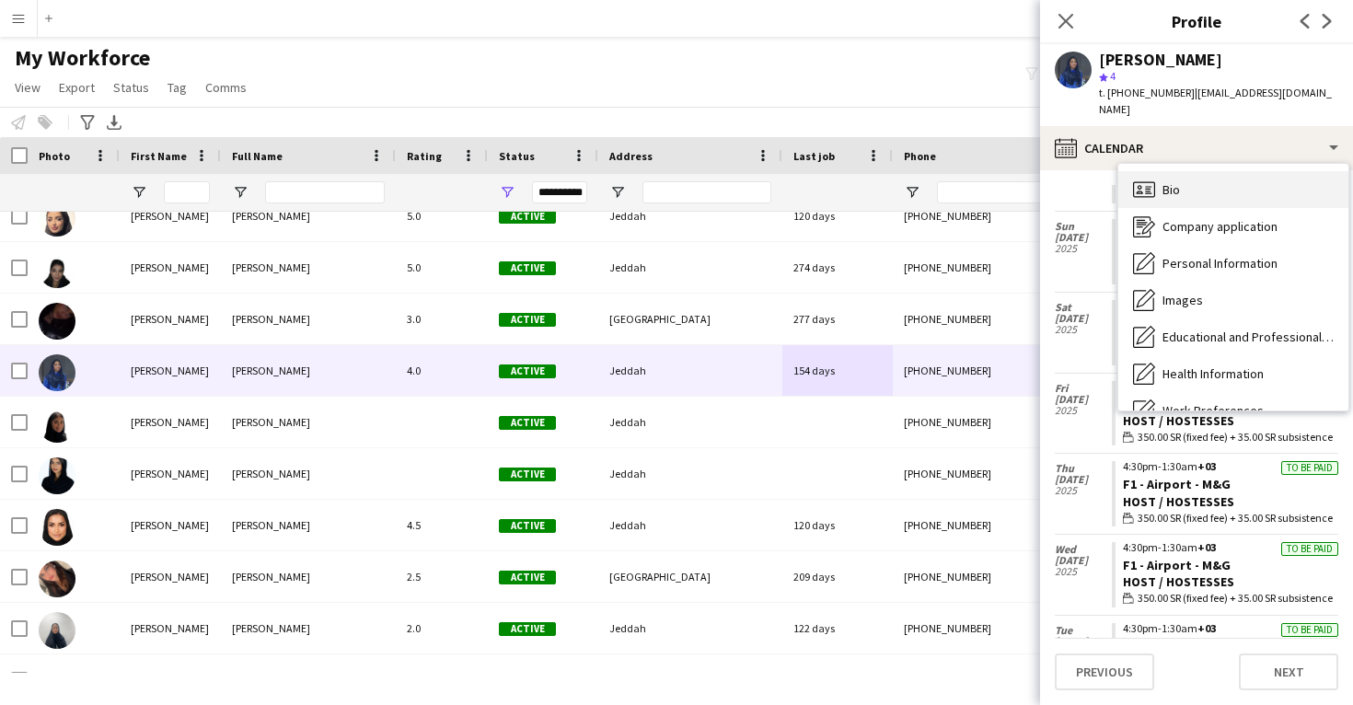
click at [1184, 171] on div "Bio Bio" at bounding box center [1234, 189] width 230 height 37
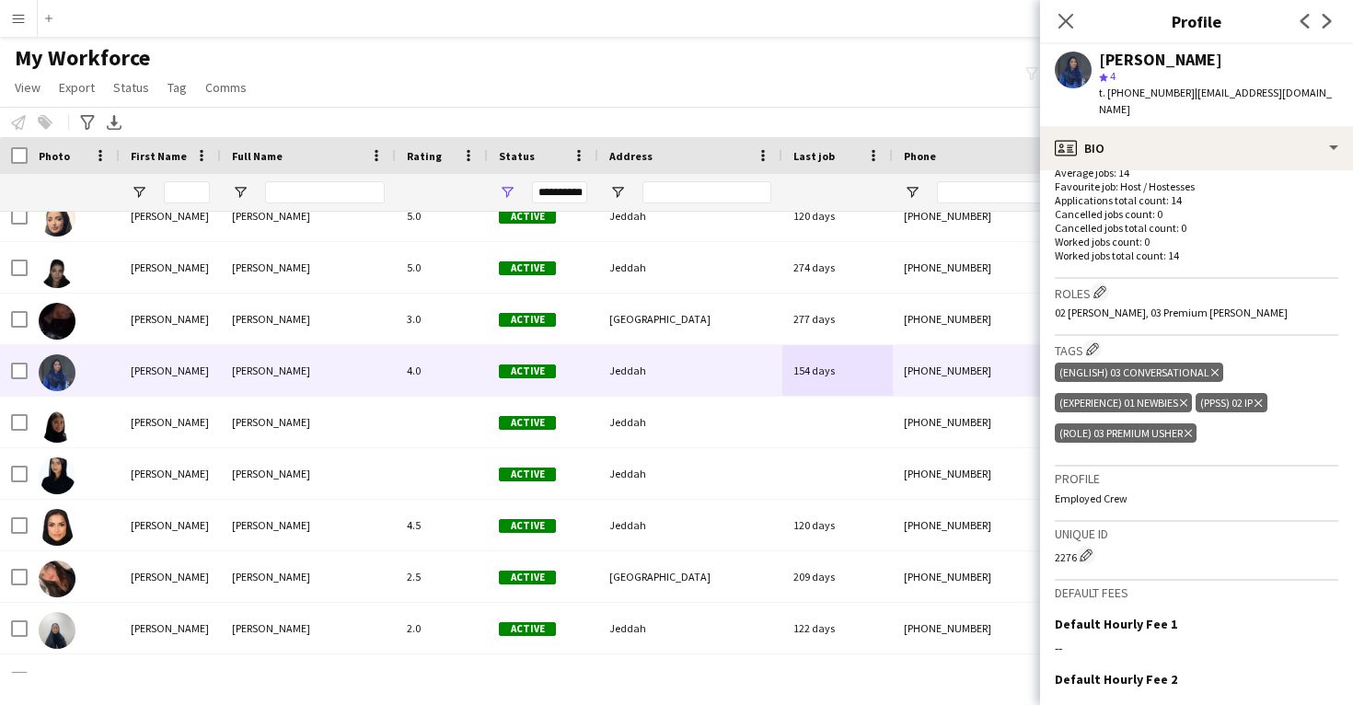
scroll to position [502, 0]
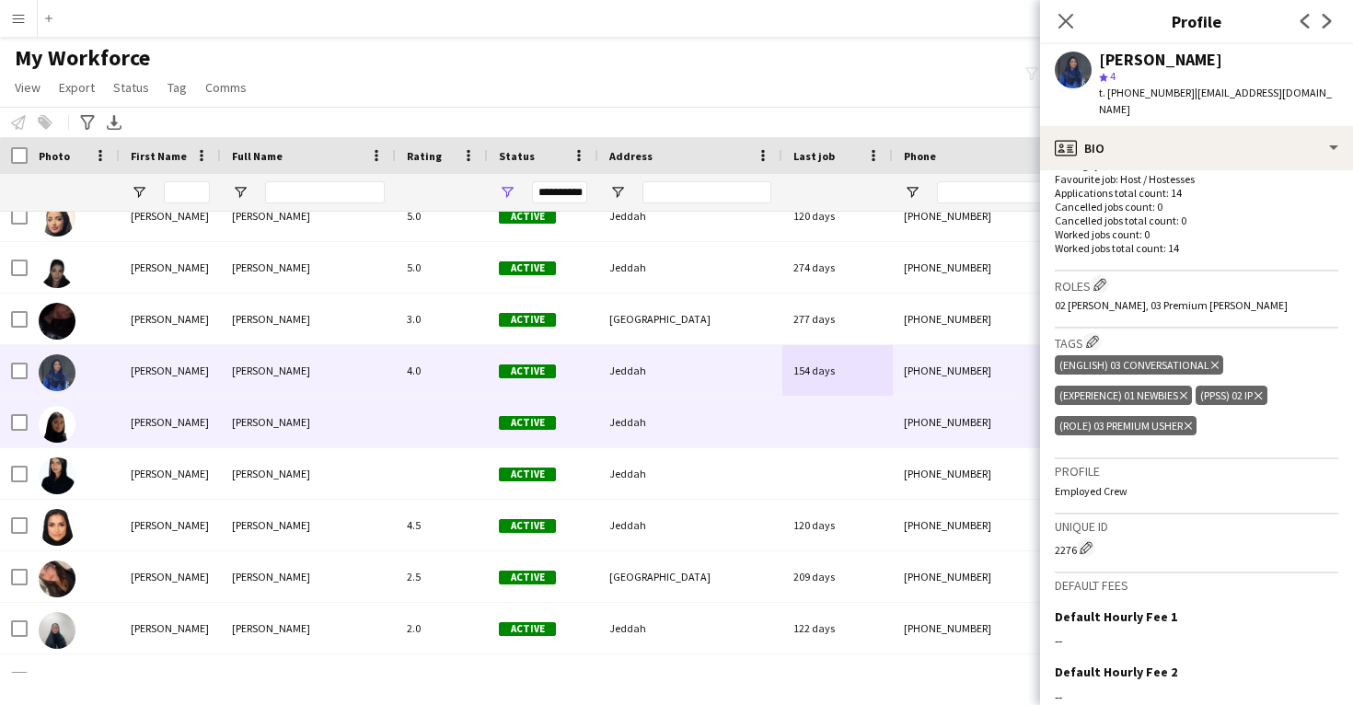
click at [838, 418] on div at bounding box center [838, 422] width 110 height 51
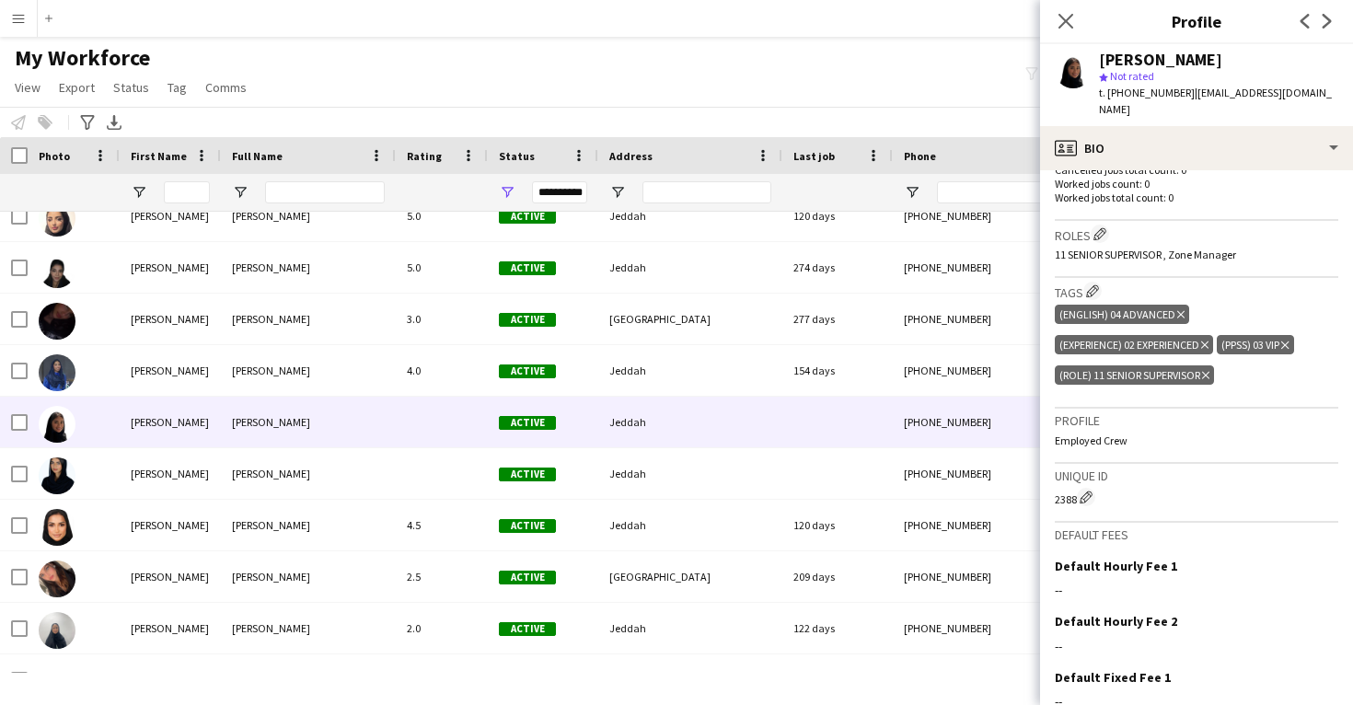
scroll to position [505, 0]
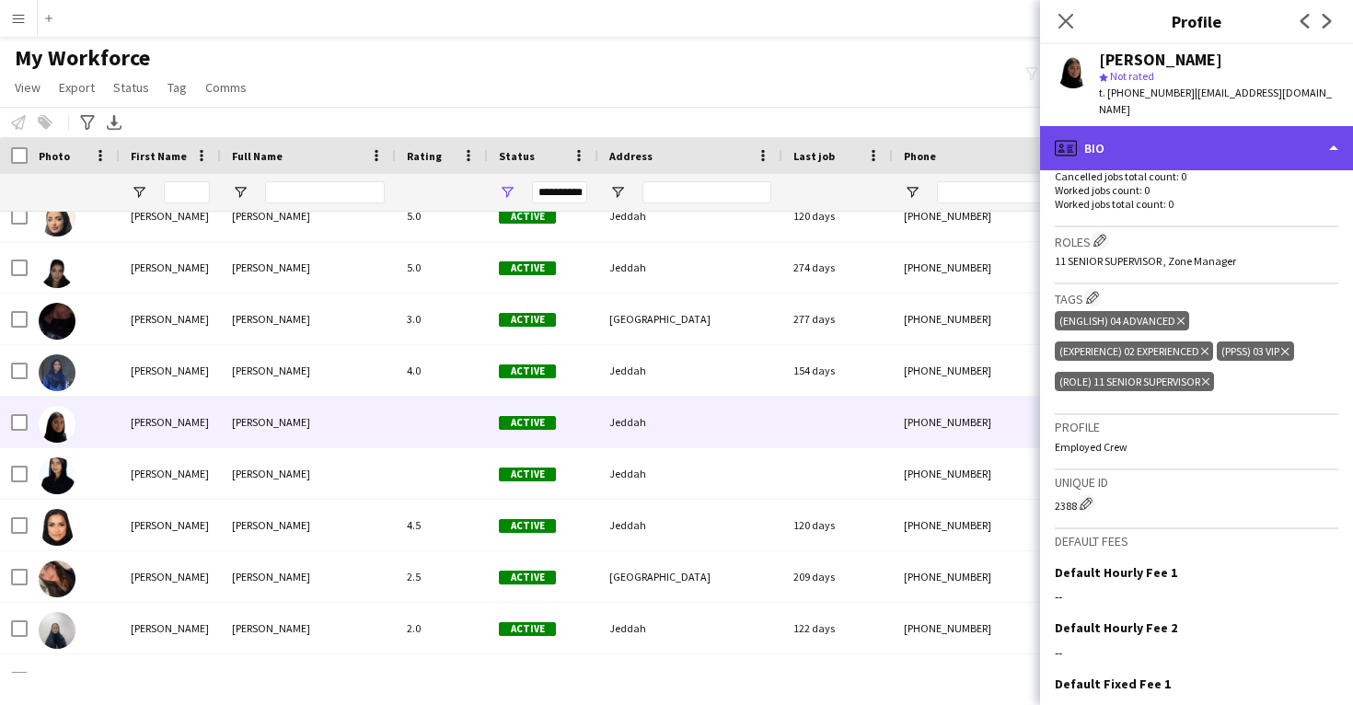
click at [1192, 130] on div "profile Bio" at bounding box center [1196, 148] width 313 height 44
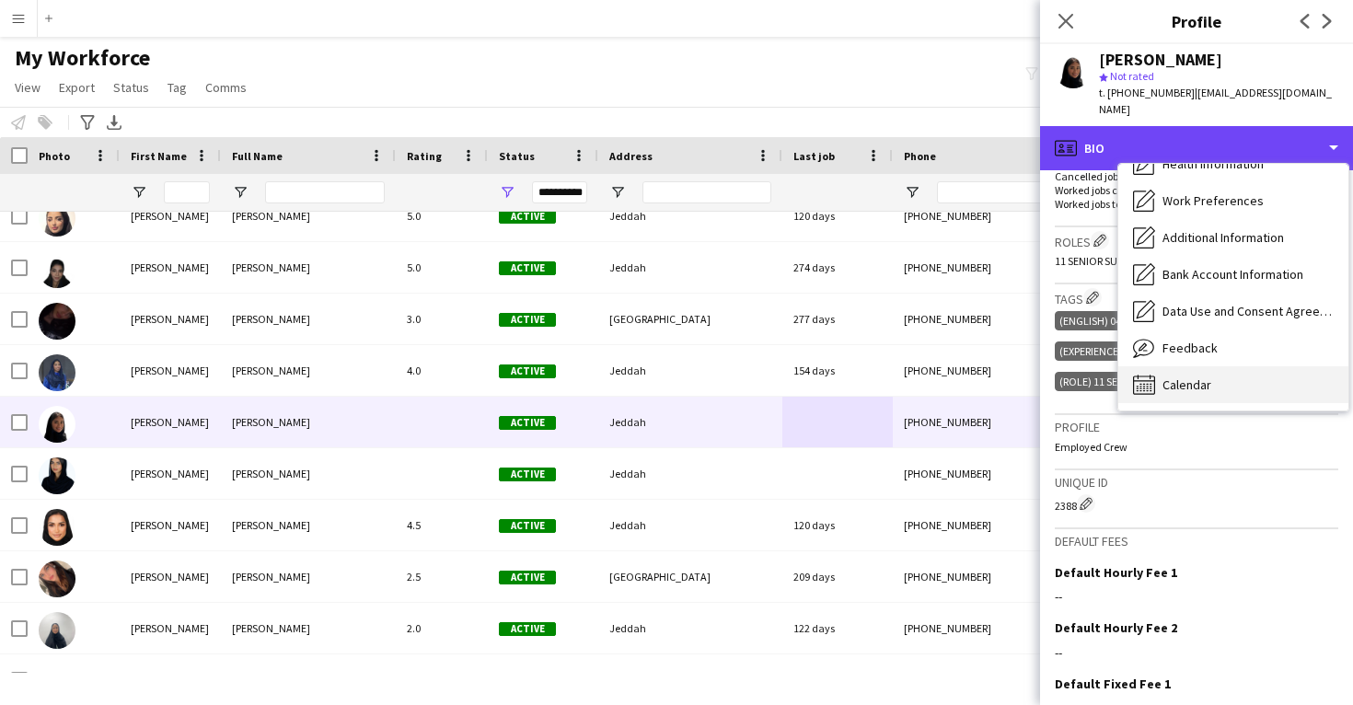
scroll to position [210, 0]
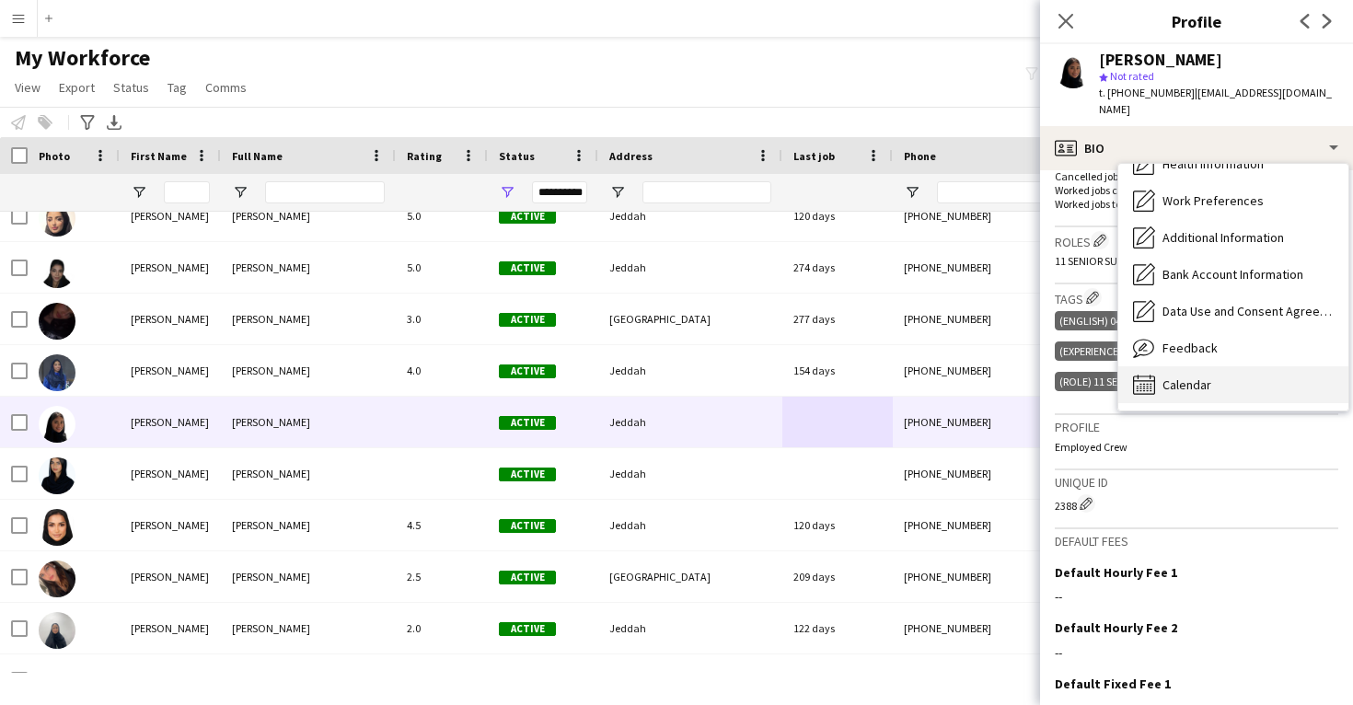
click at [1183, 366] on div "Calendar Calendar" at bounding box center [1234, 384] width 230 height 37
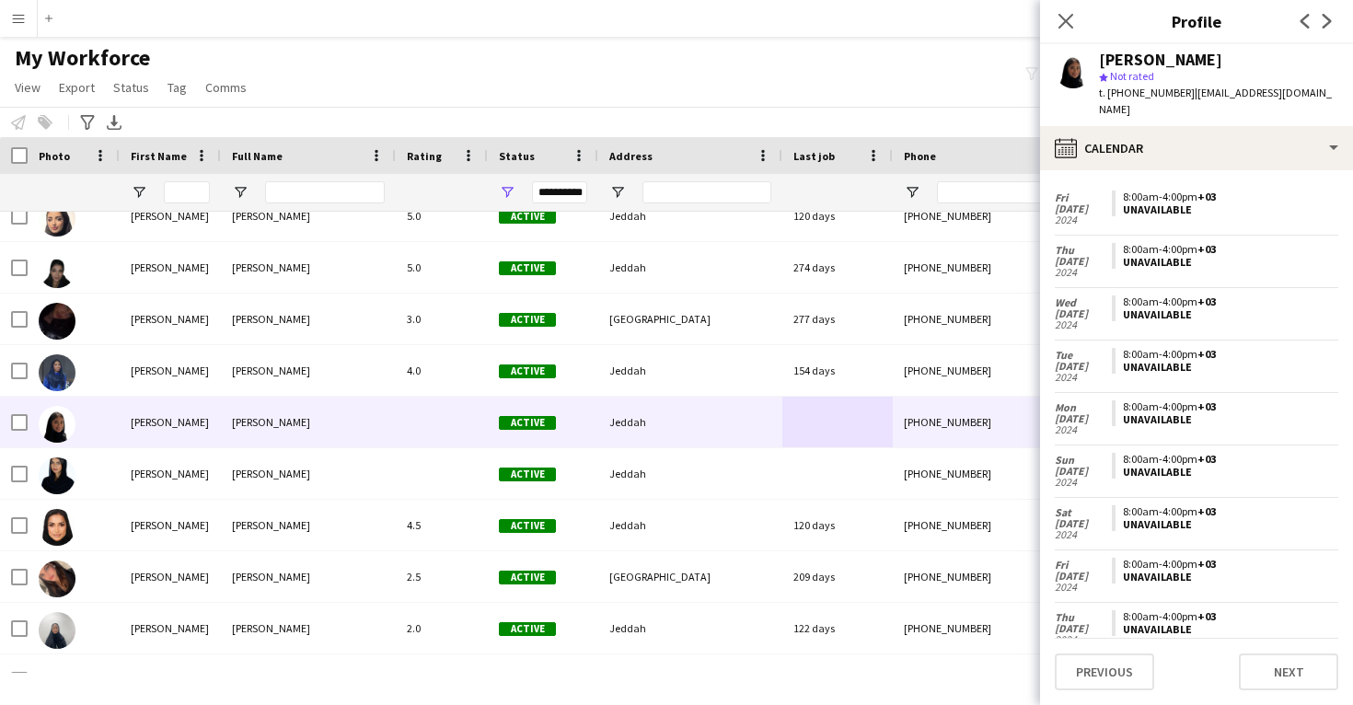
scroll to position [261, 0]
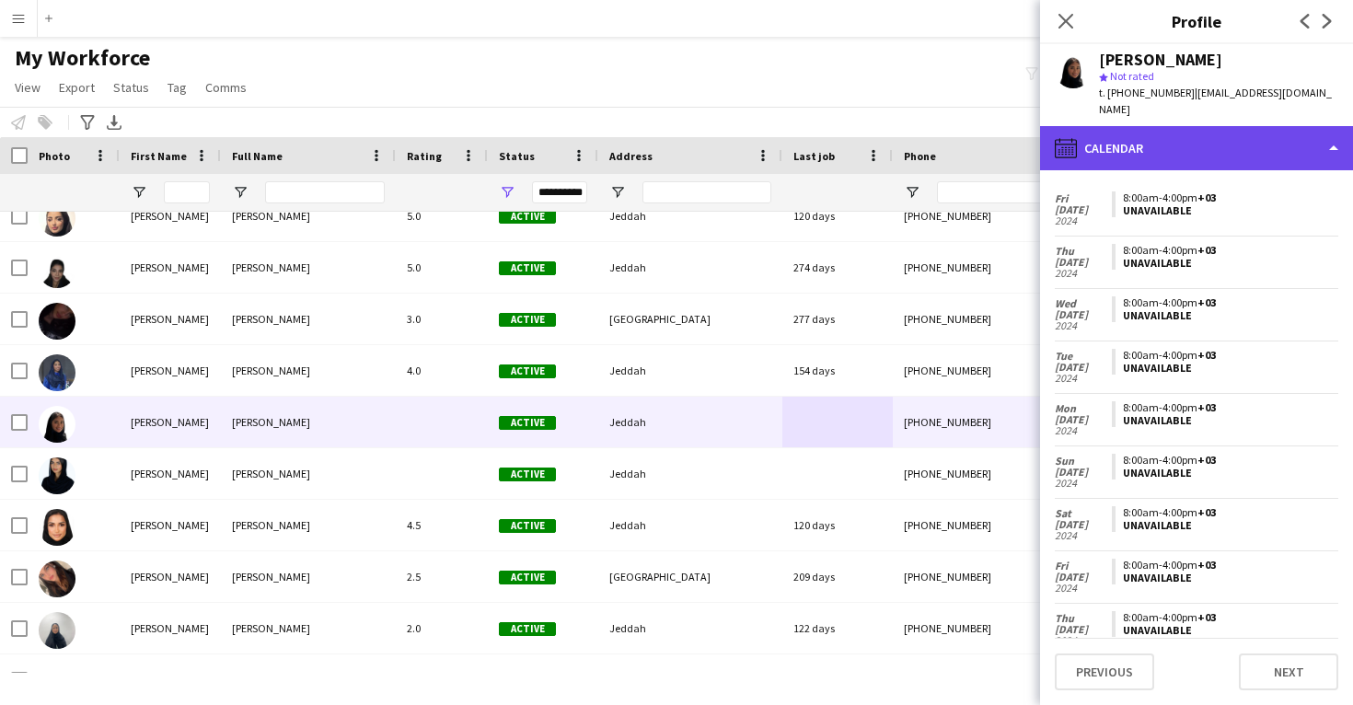
click at [1276, 136] on div "calendar-full Calendar" at bounding box center [1196, 148] width 313 height 44
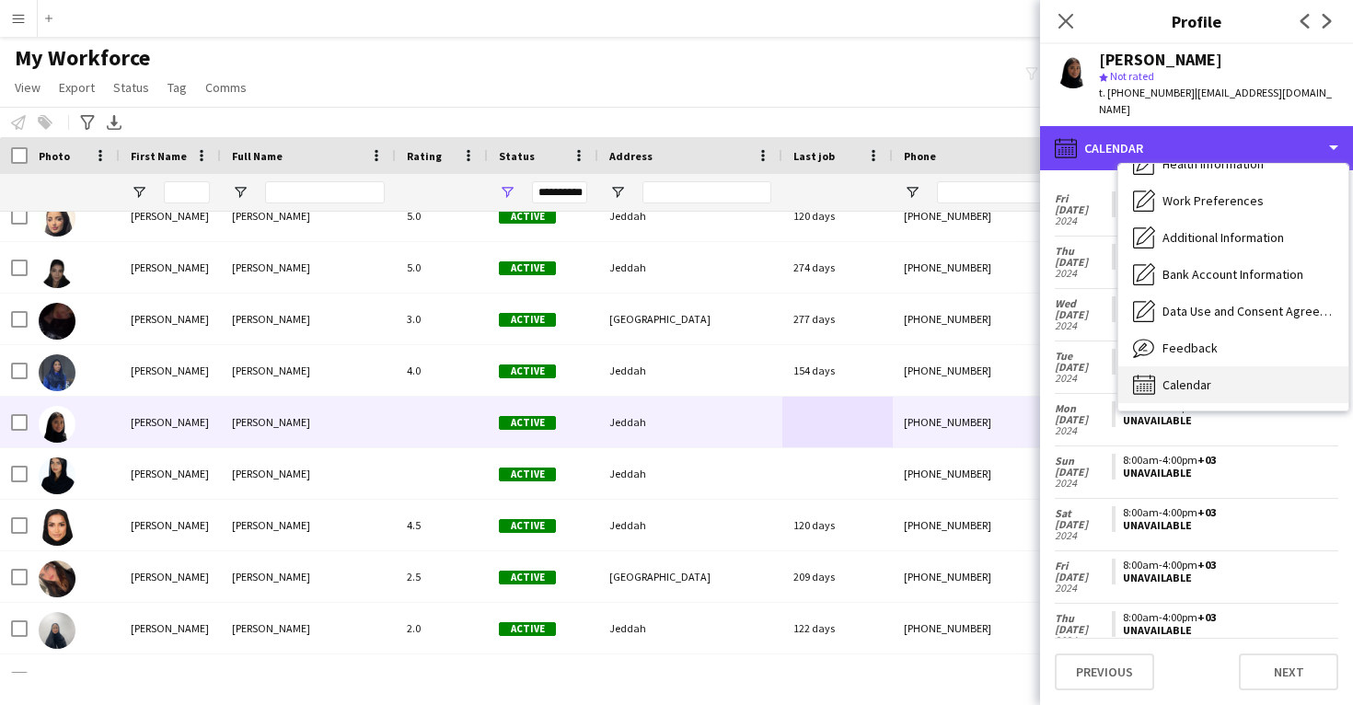
scroll to position [210, 0]
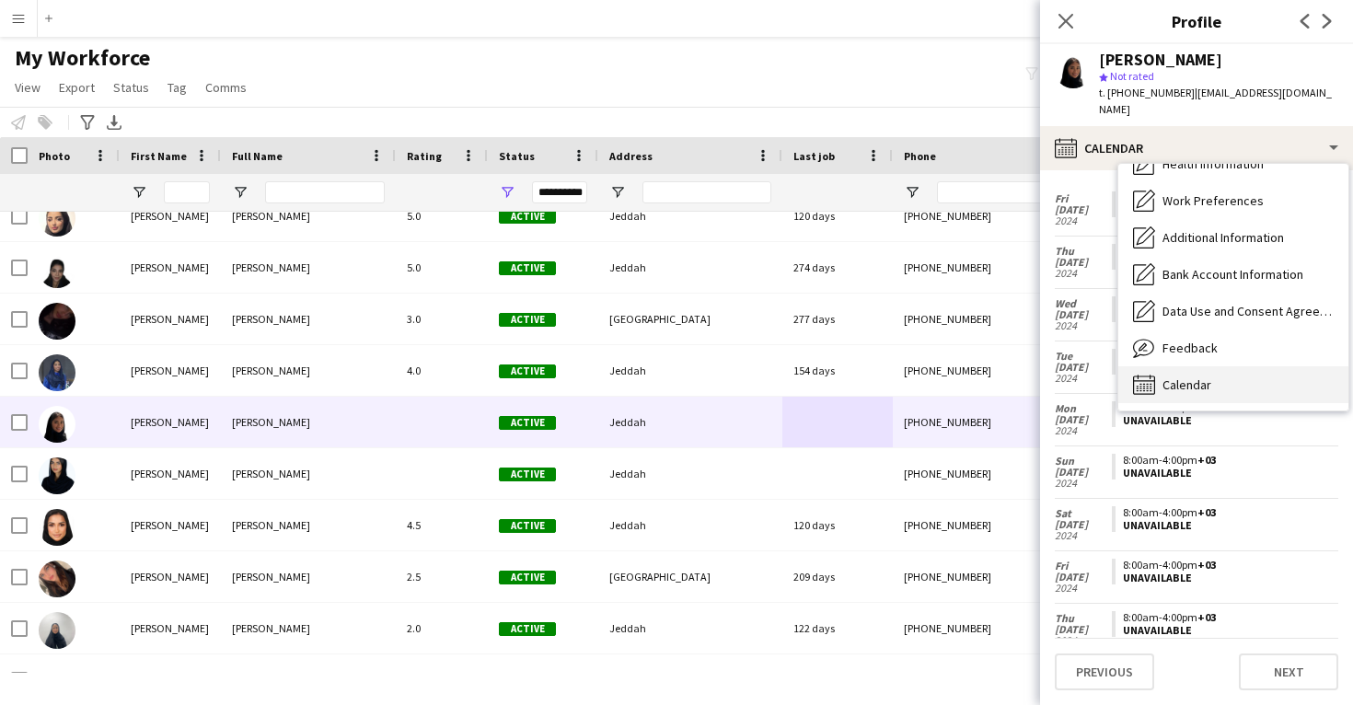
click at [1199, 377] on span "Calendar" at bounding box center [1187, 385] width 49 height 17
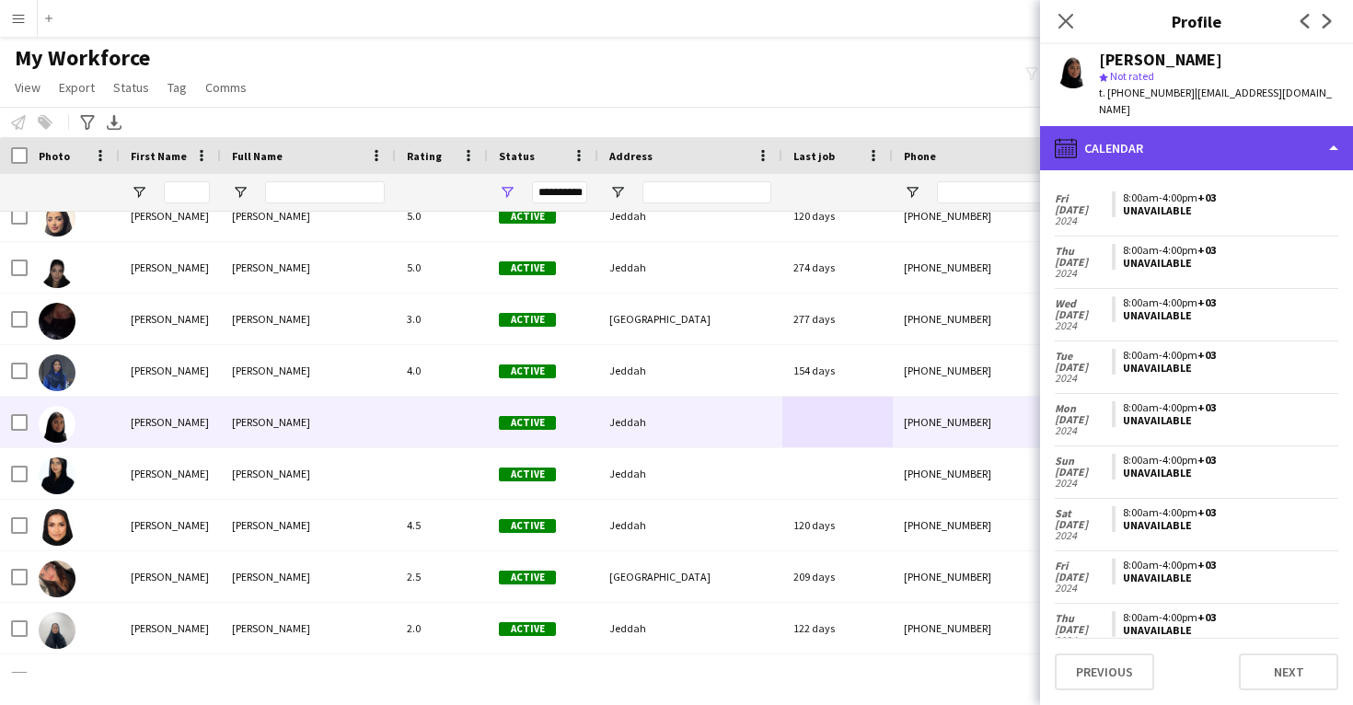
click at [1167, 131] on div "calendar-full Calendar" at bounding box center [1196, 148] width 313 height 44
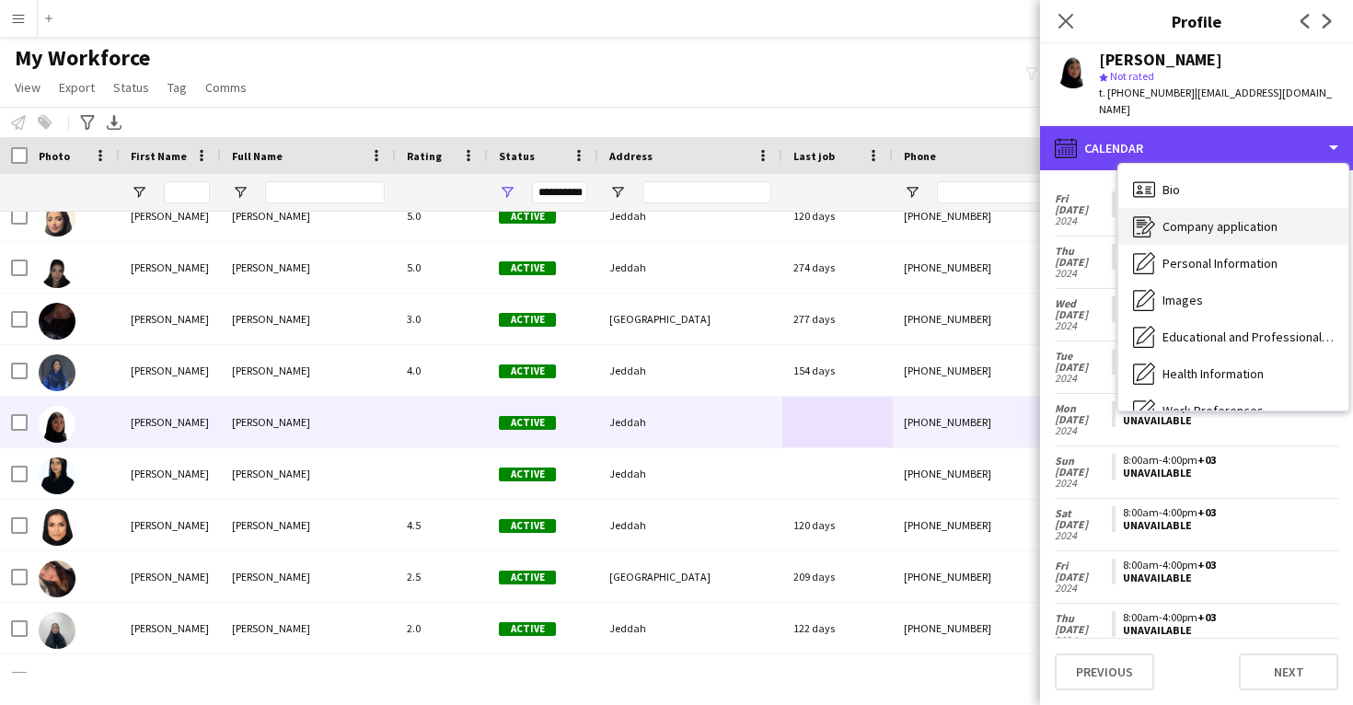
scroll to position [0, 0]
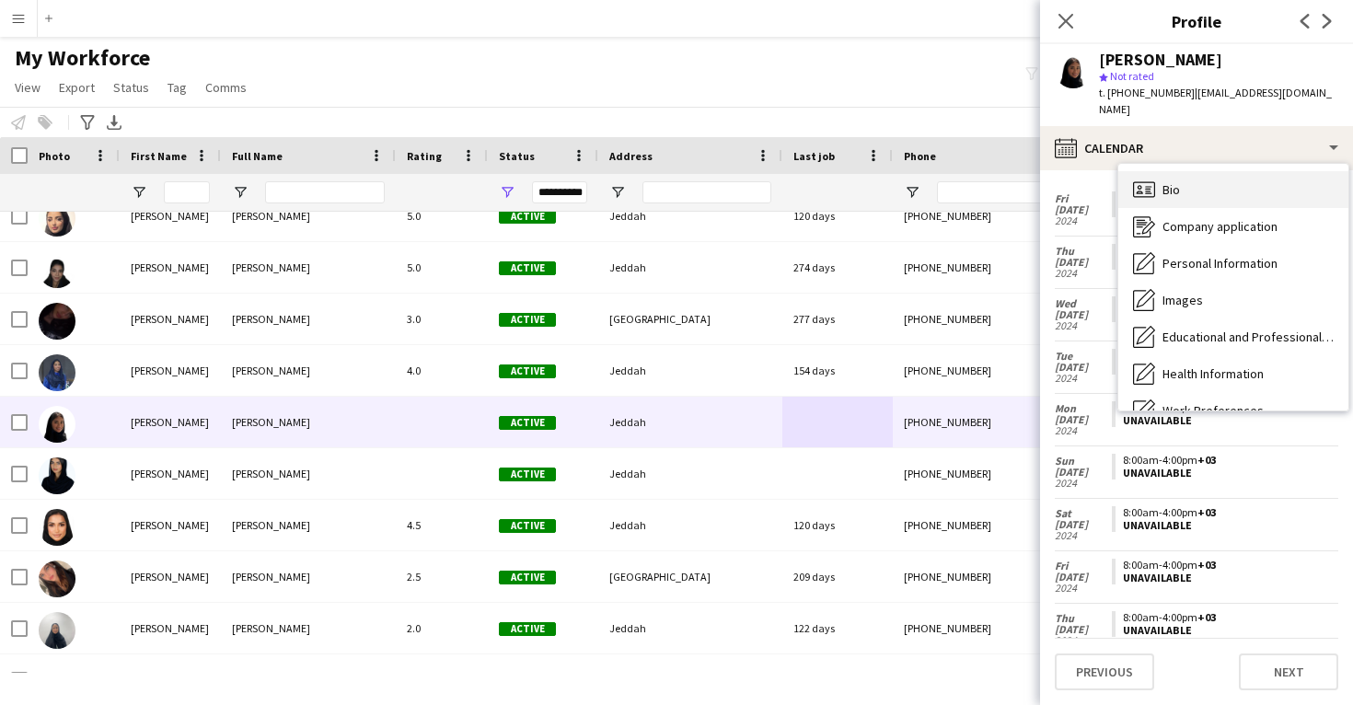
click at [1191, 177] on div "Bio Bio" at bounding box center [1234, 189] width 230 height 37
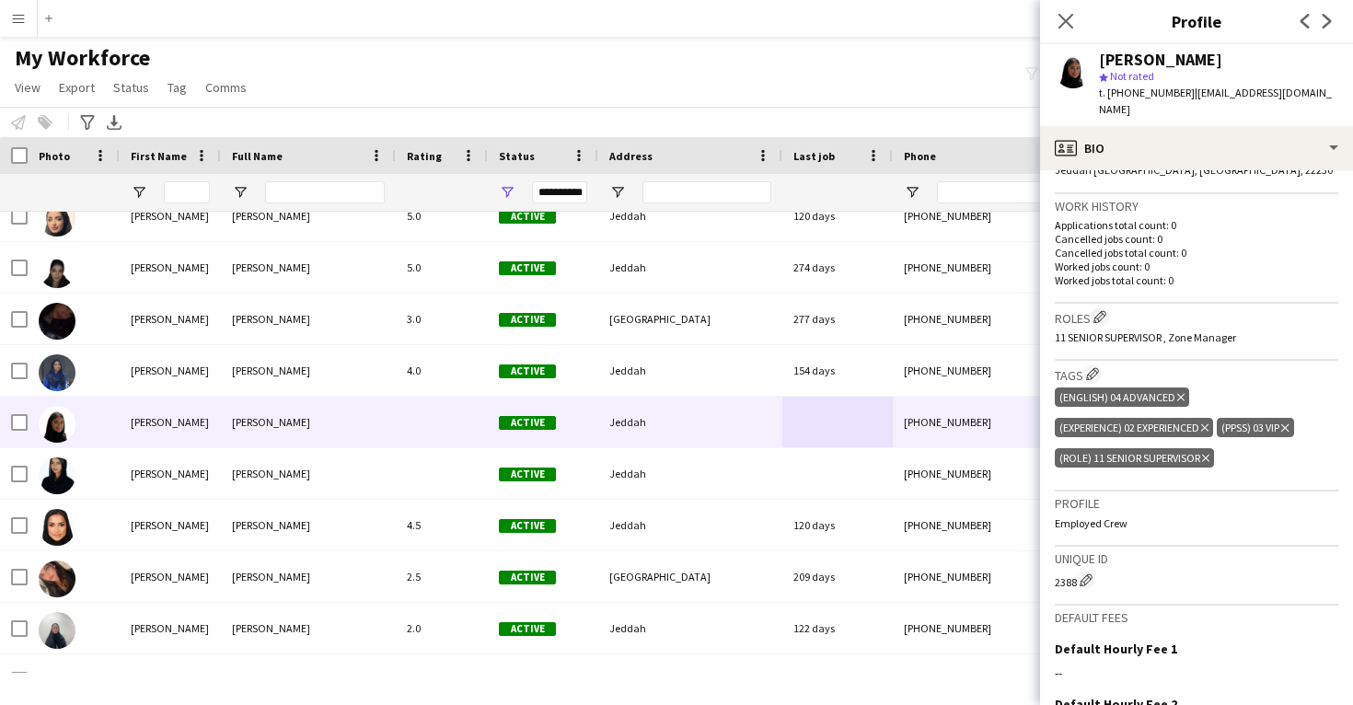
scroll to position [431, 0]
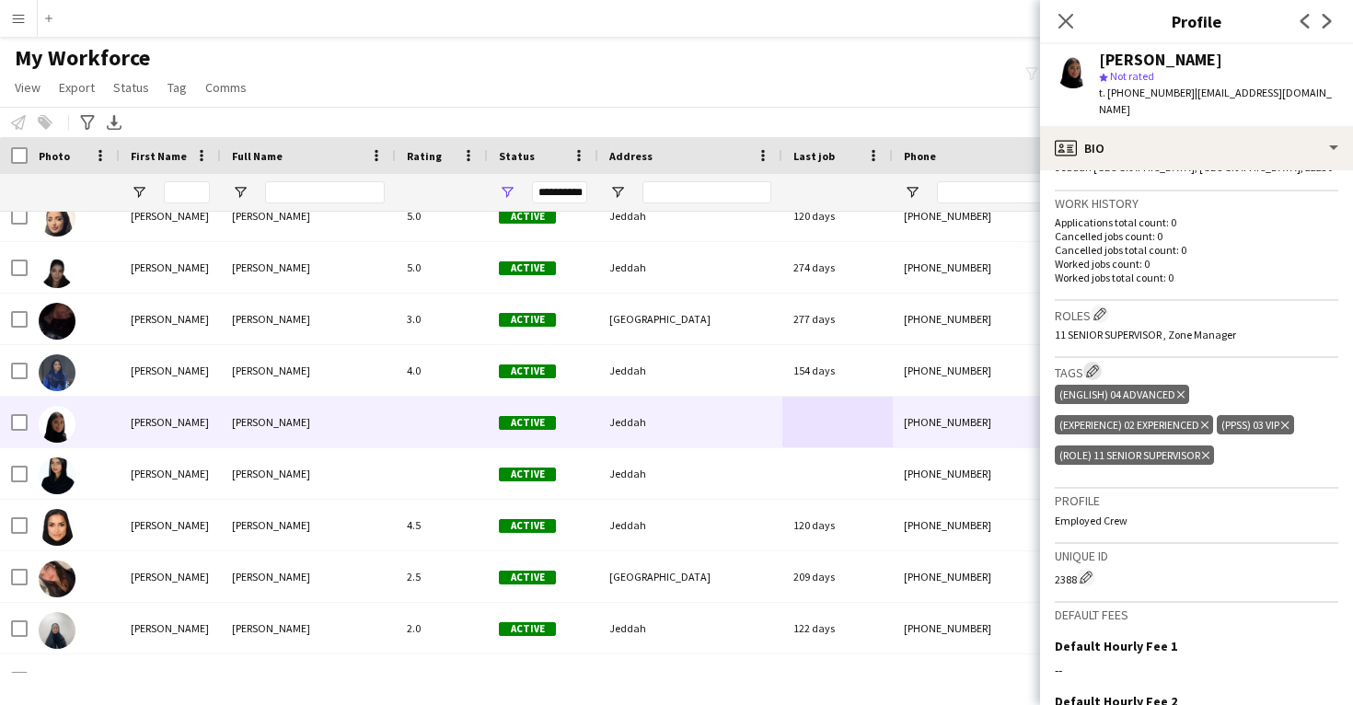
click at [1098, 365] on app-icon "Edit crew company tags" at bounding box center [1092, 371] width 13 height 13
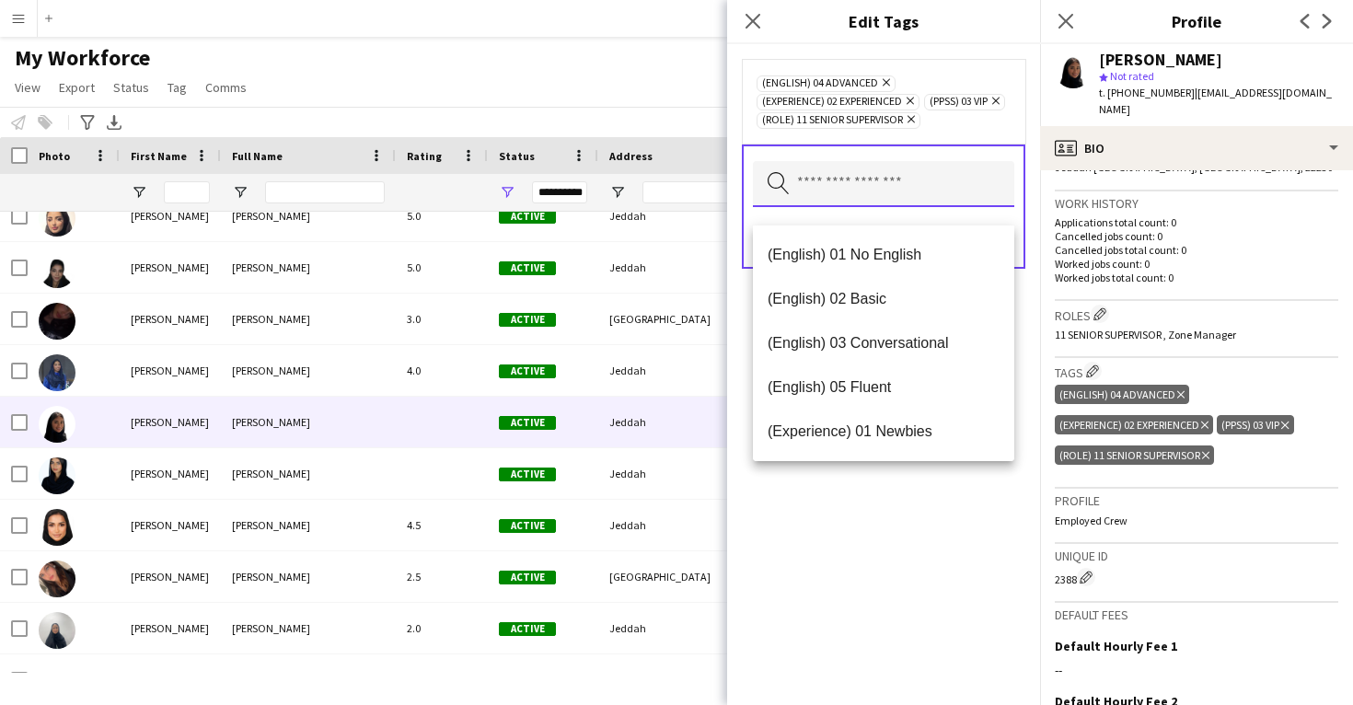
click at [894, 203] on input "text" at bounding box center [883, 184] width 261 height 46
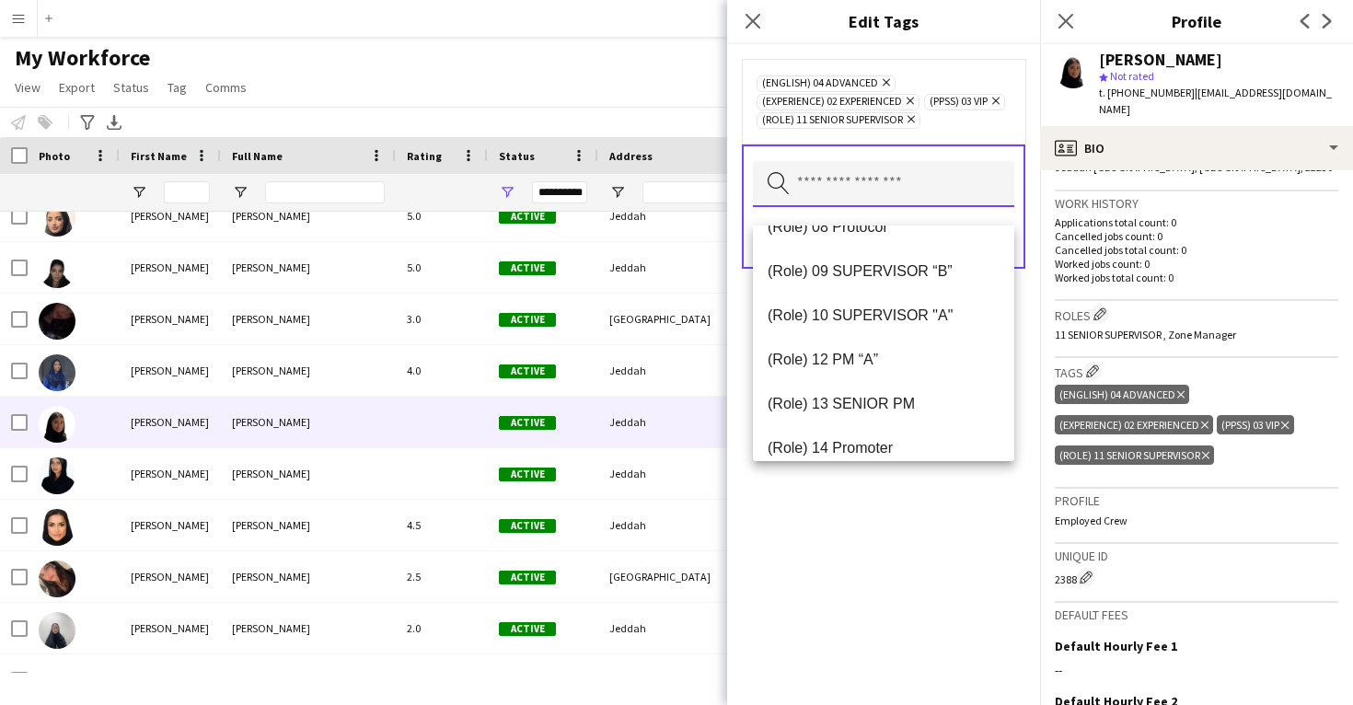
scroll to position [828, 0]
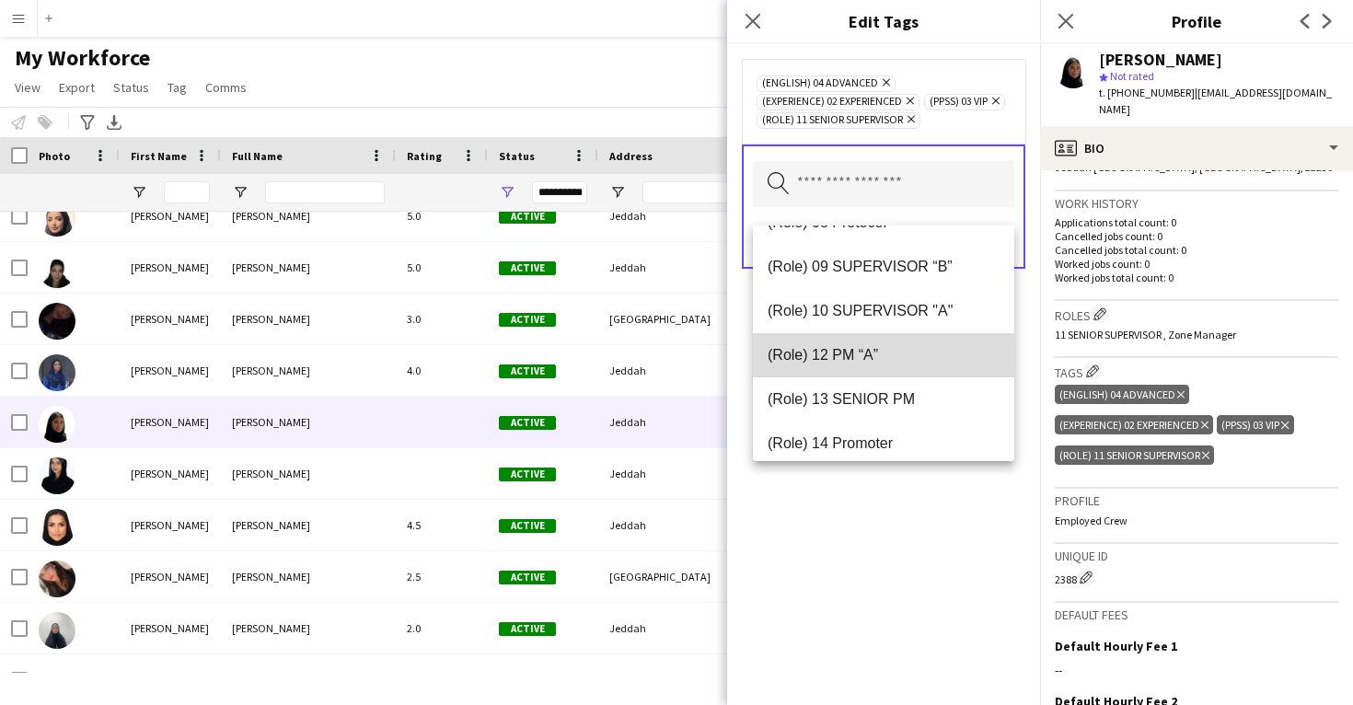
click at [871, 355] on span "(Role) 12 PM “A”" at bounding box center [884, 354] width 232 height 17
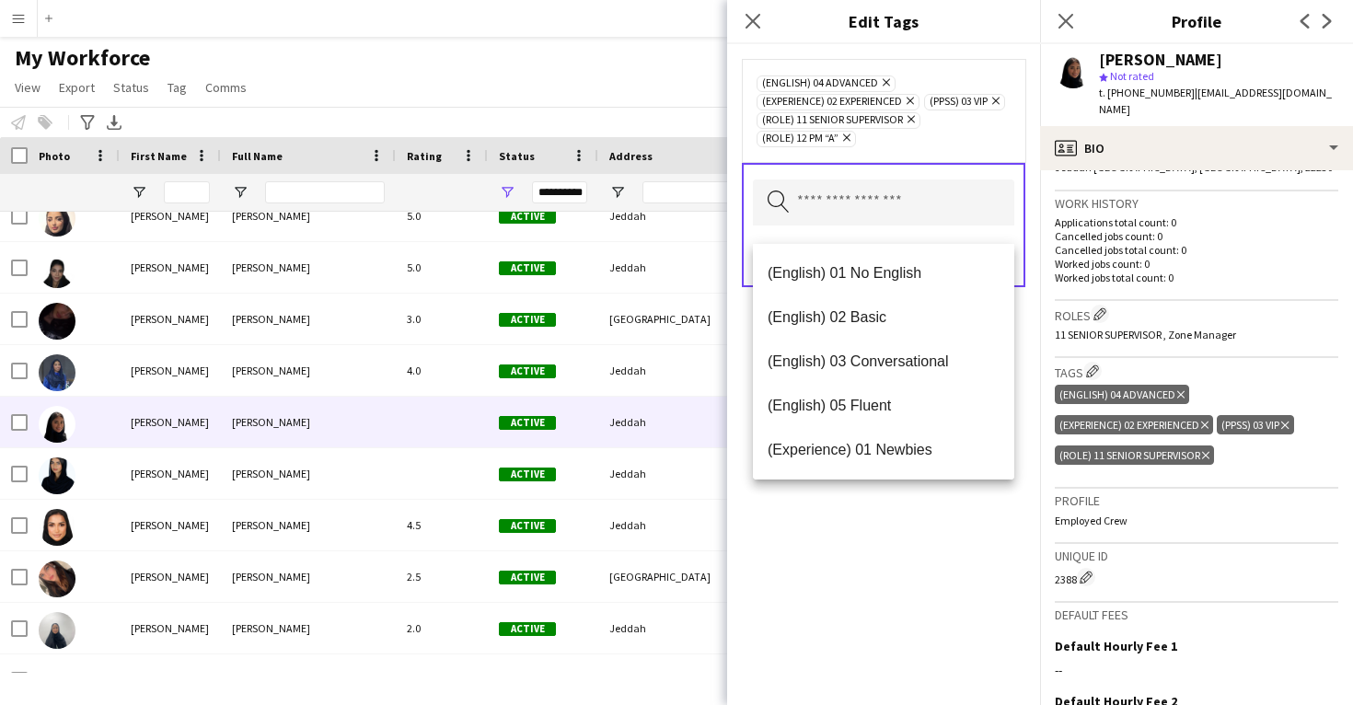
click at [831, 623] on div "(English) 04 Advanced Remove (Experience) 02 Experienced Remove (PPSS) 03 VIP R…" at bounding box center [883, 374] width 313 height 661
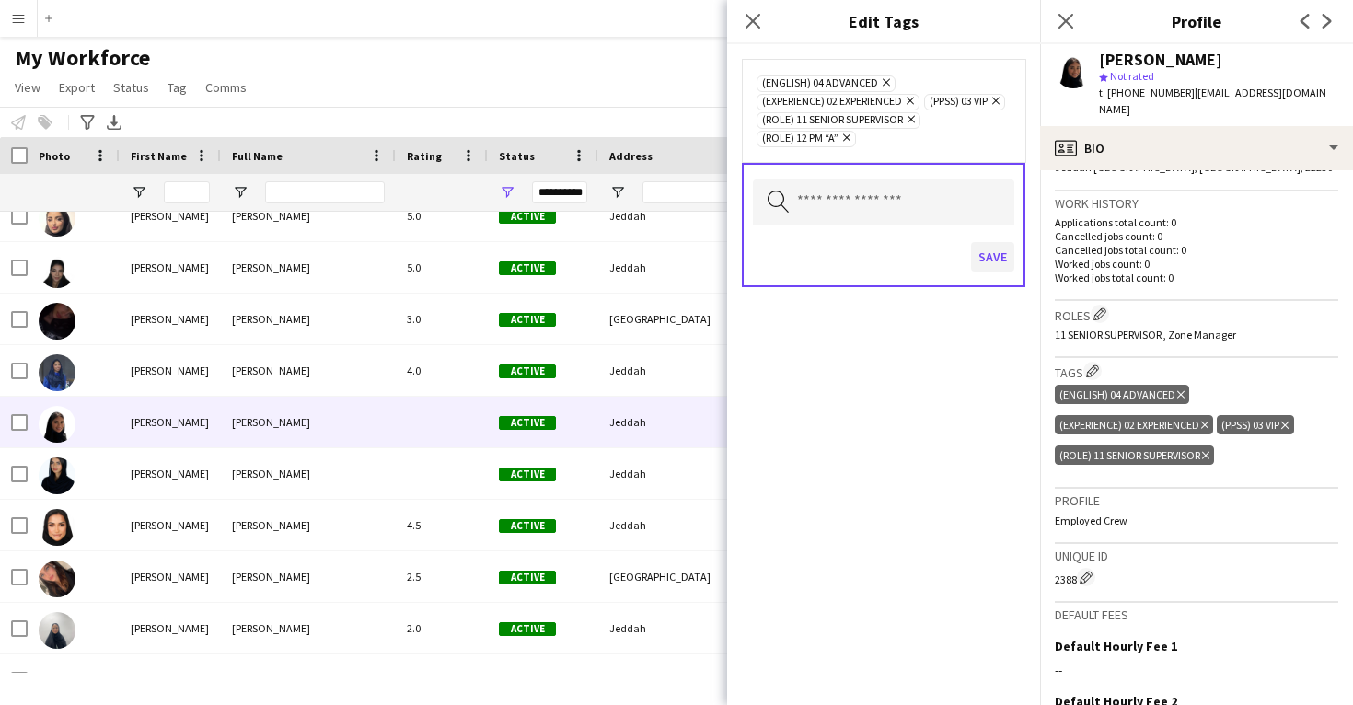
click at [988, 266] on button "Save" at bounding box center [992, 256] width 43 height 29
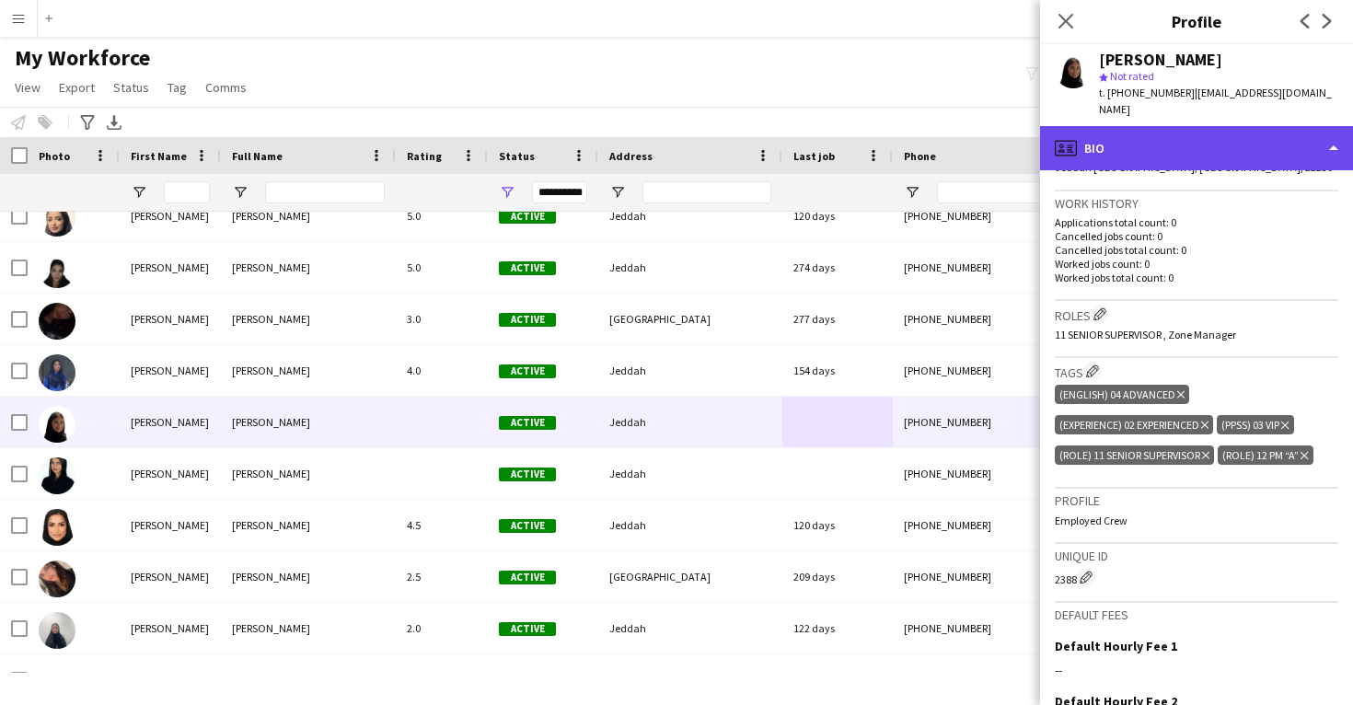
click at [1138, 130] on div "profile Bio" at bounding box center [1196, 148] width 313 height 44
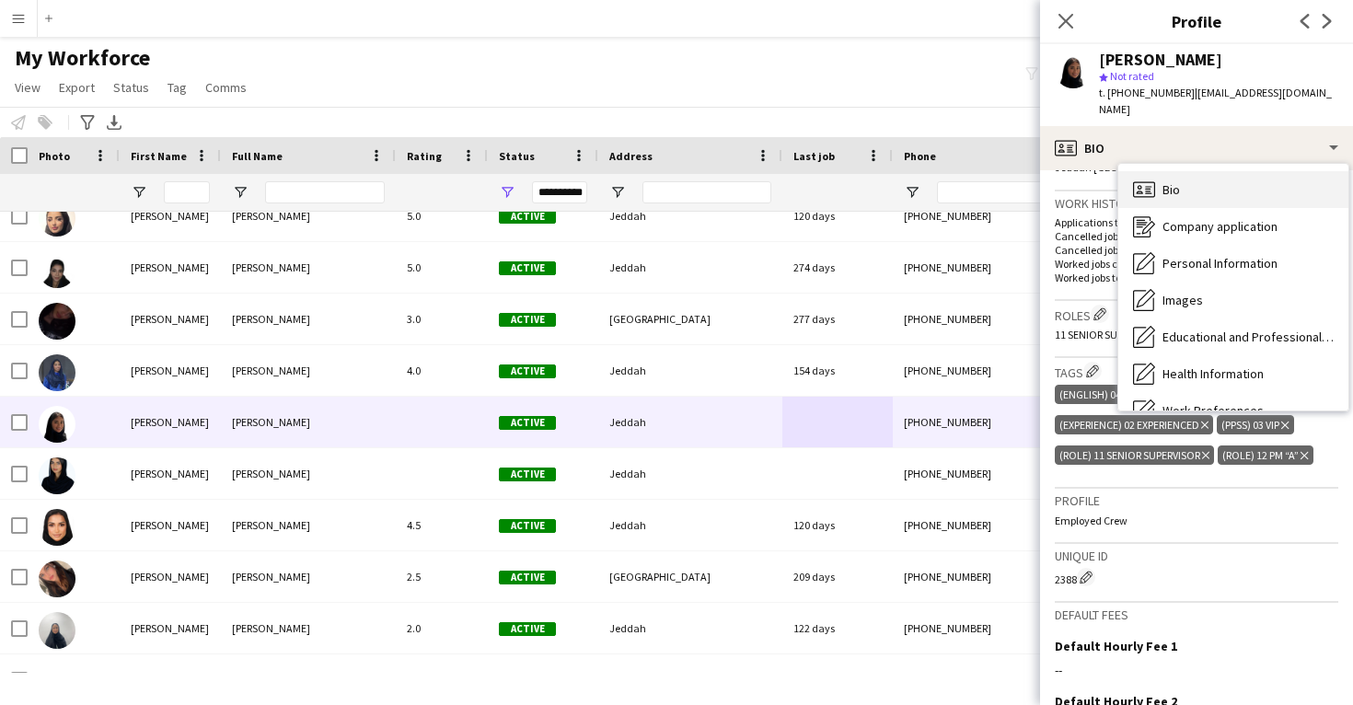
click at [1161, 173] on div "Bio Bio" at bounding box center [1234, 189] width 230 height 37
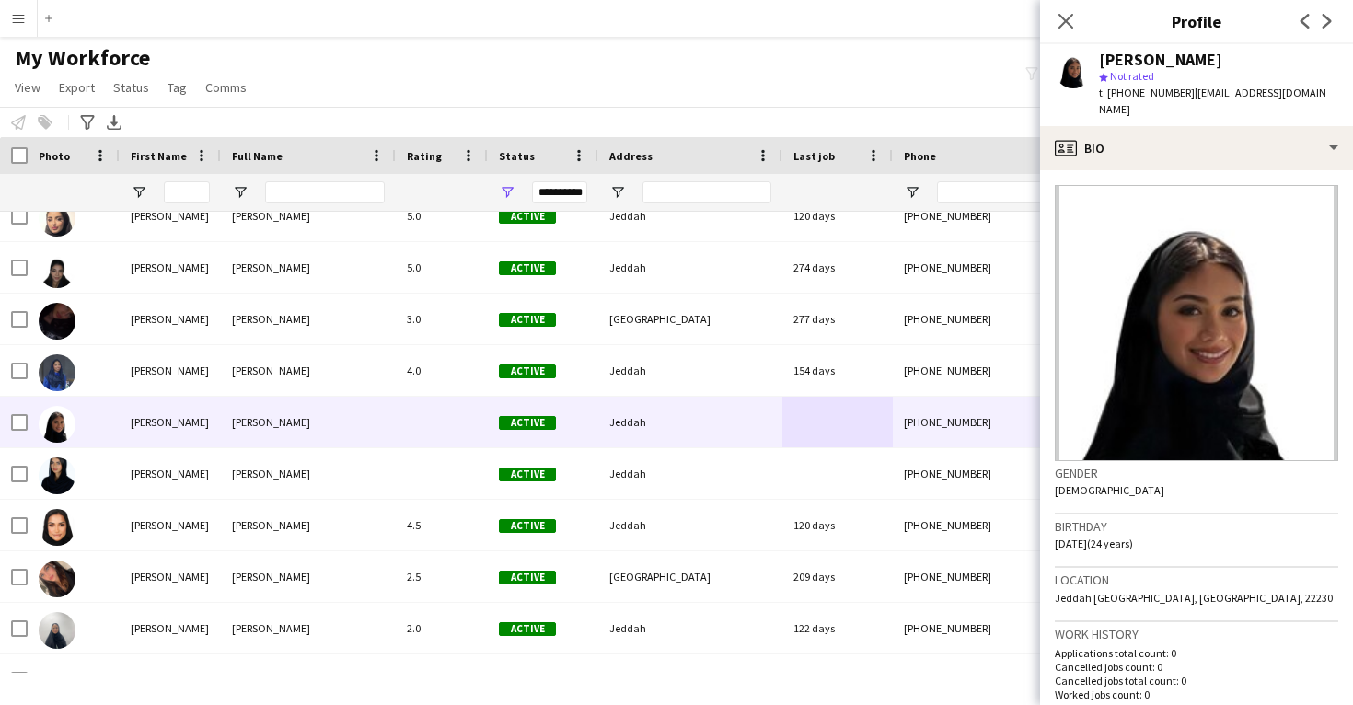
scroll to position [0, 0]
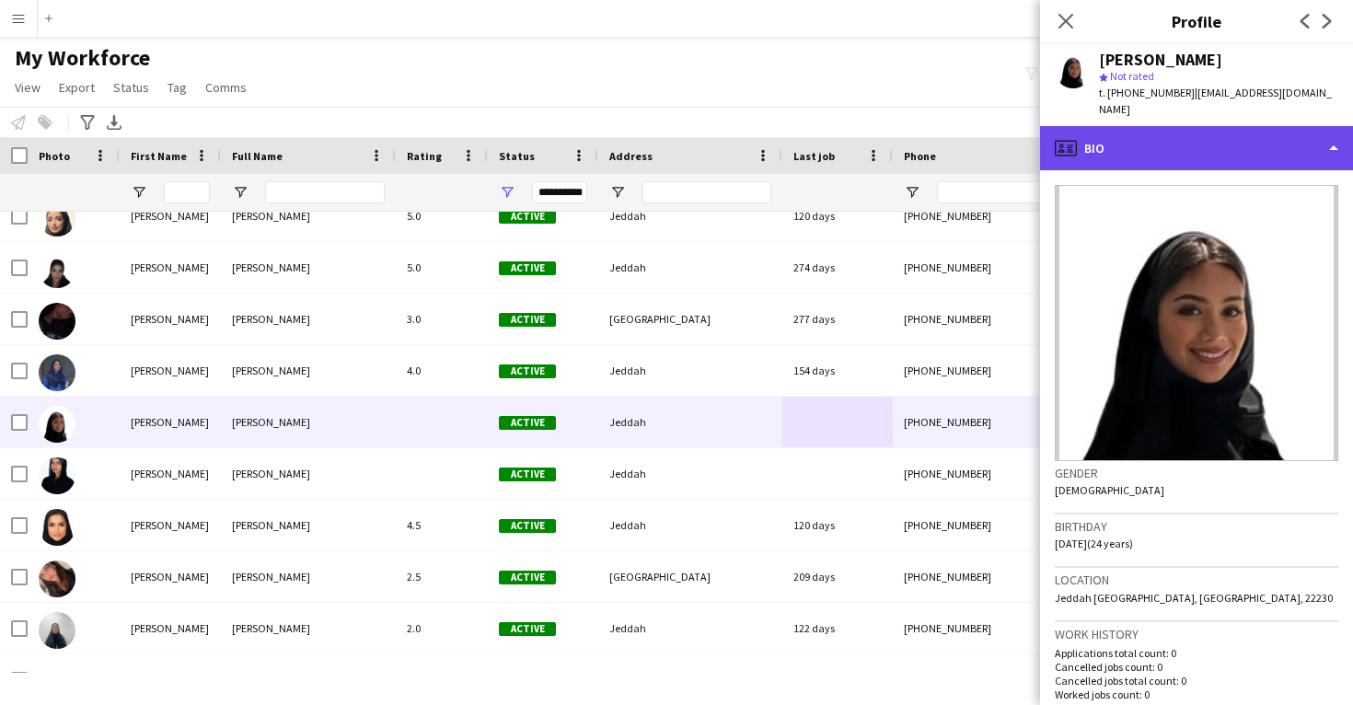
click at [1166, 132] on div "profile Bio" at bounding box center [1196, 148] width 313 height 44
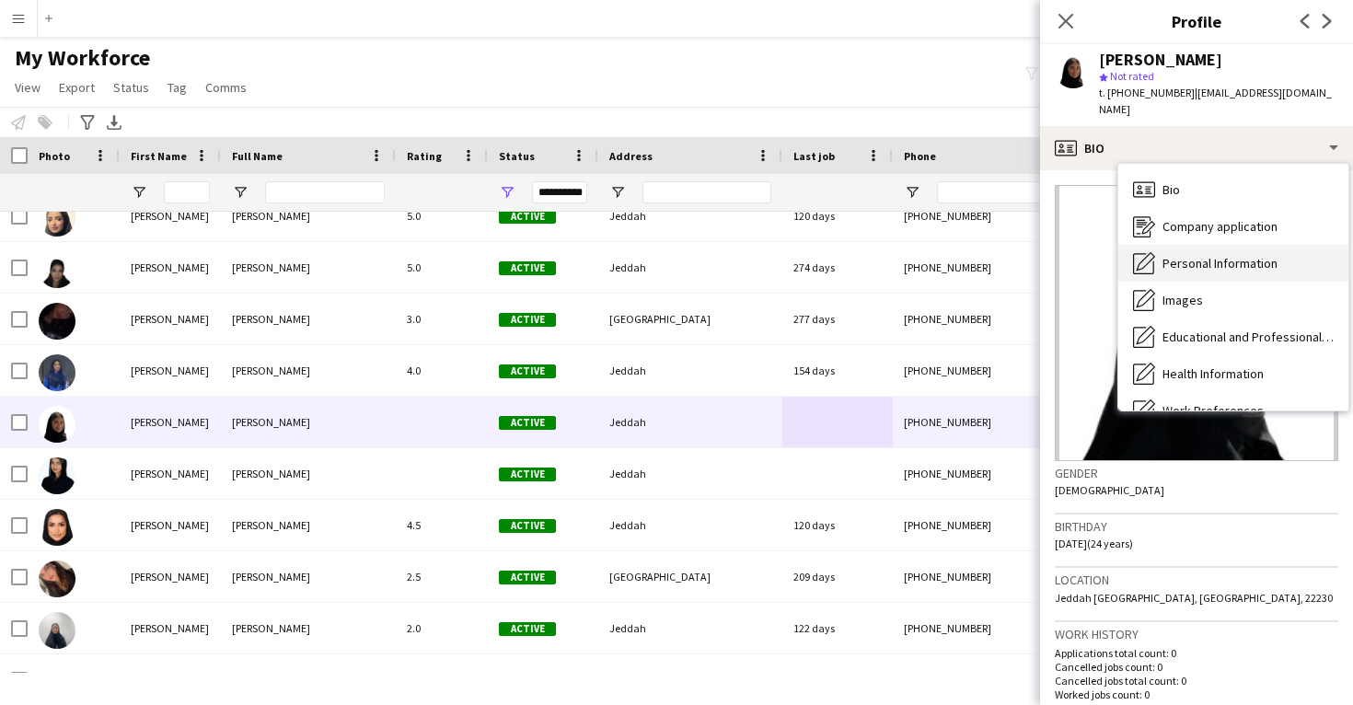
click at [1184, 255] on span "Personal Information" at bounding box center [1220, 263] width 115 height 17
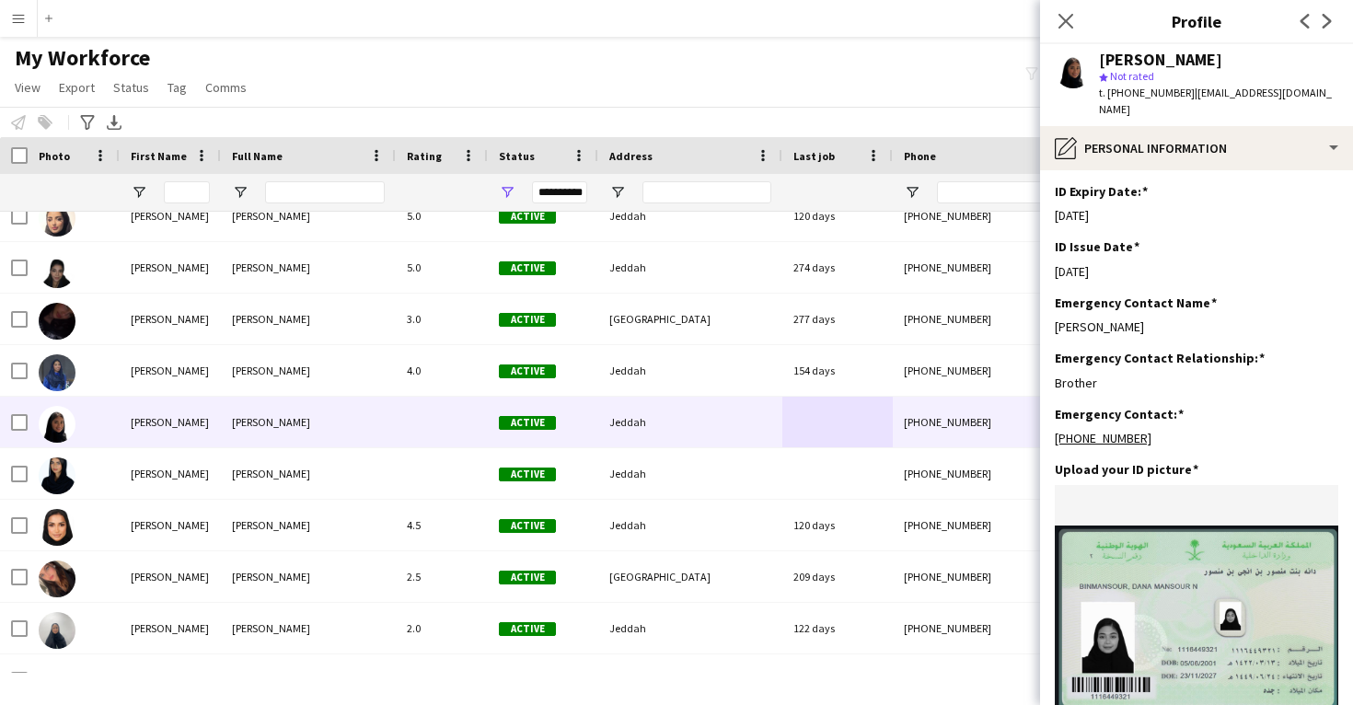
scroll to position [934, 0]
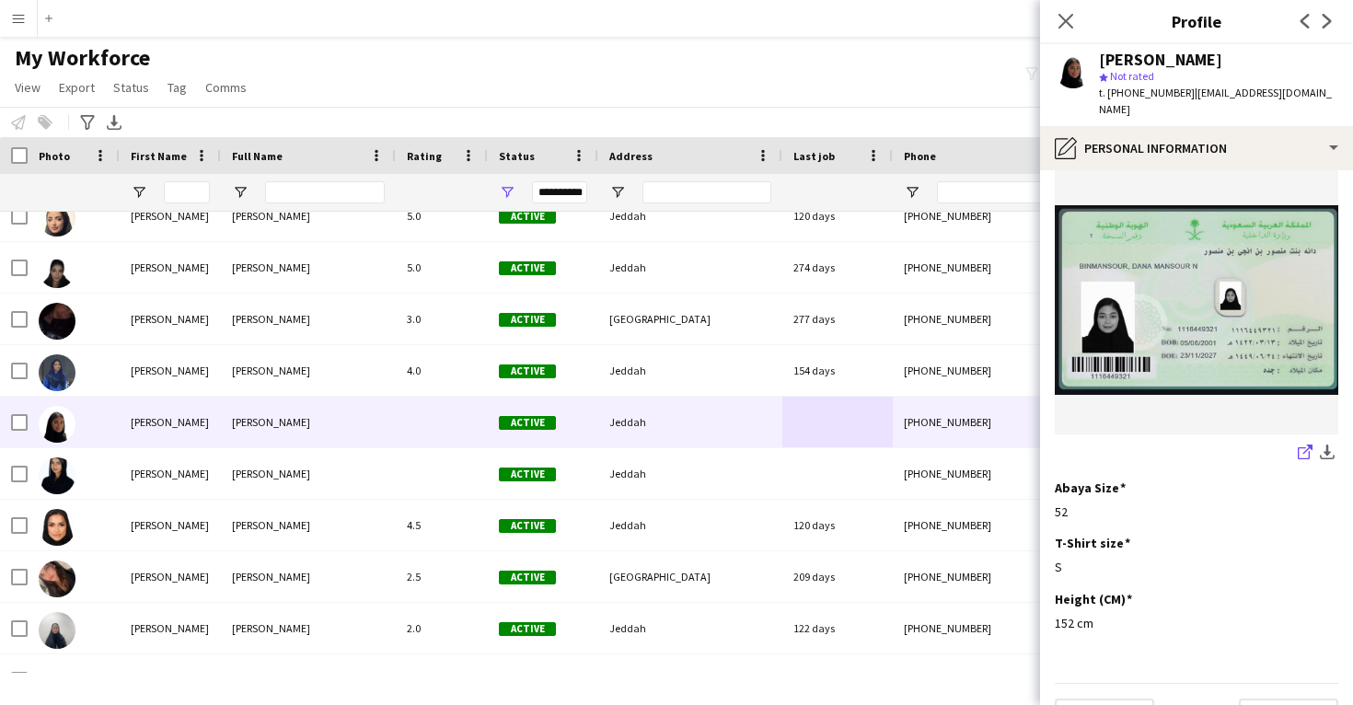
click at [1301, 445] on icon "share-external-link-1" at bounding box center [1305, 452] width 15 height 15
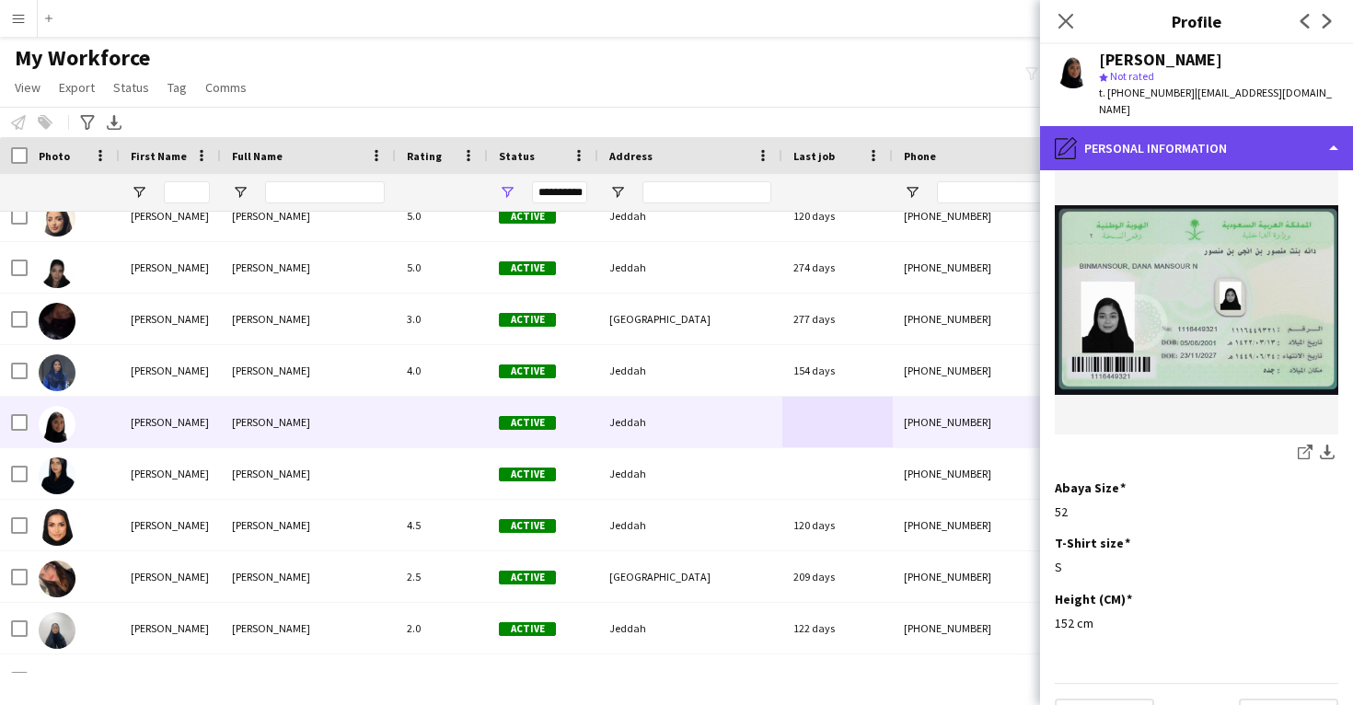
click at [1125, 126] on div "pencil4 Personal Information" at bounding box center [1196, 148] width 313 height 44
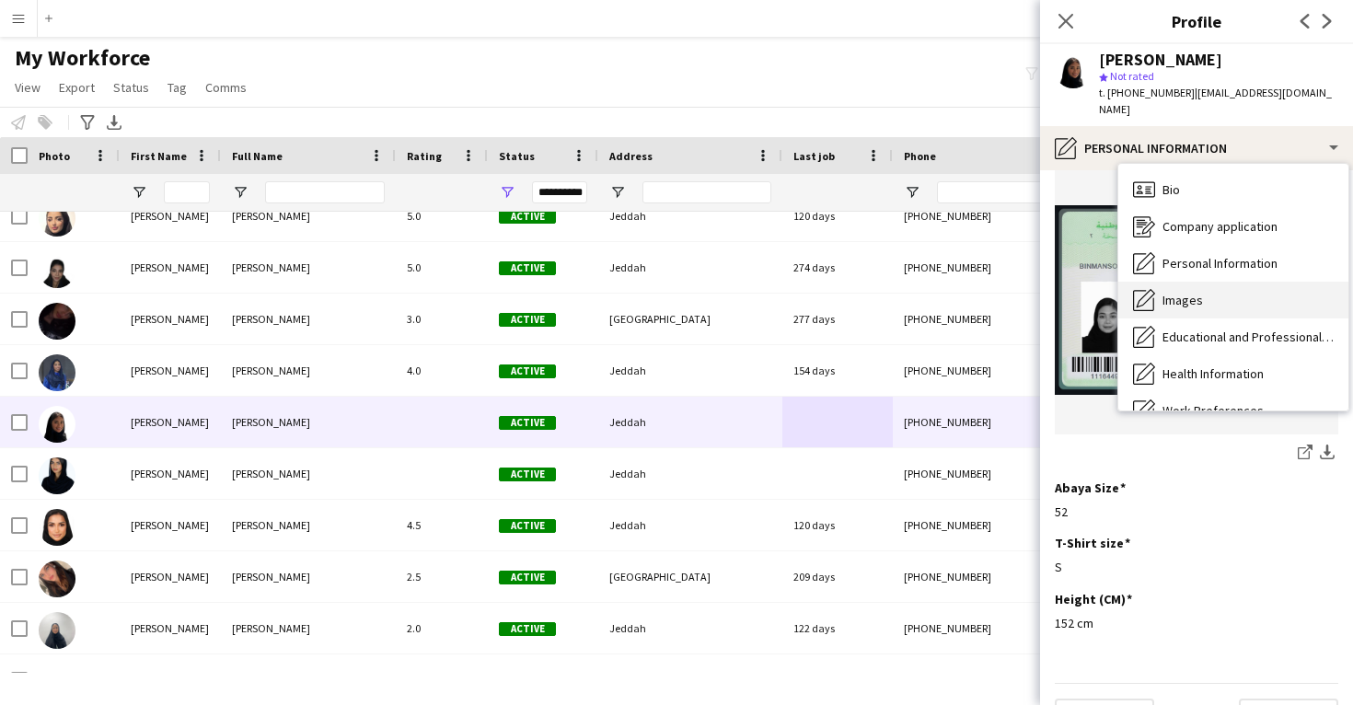
click at [1178, 282] on div "Images Images" at bounding box center [1234, 300] width 230 height 37
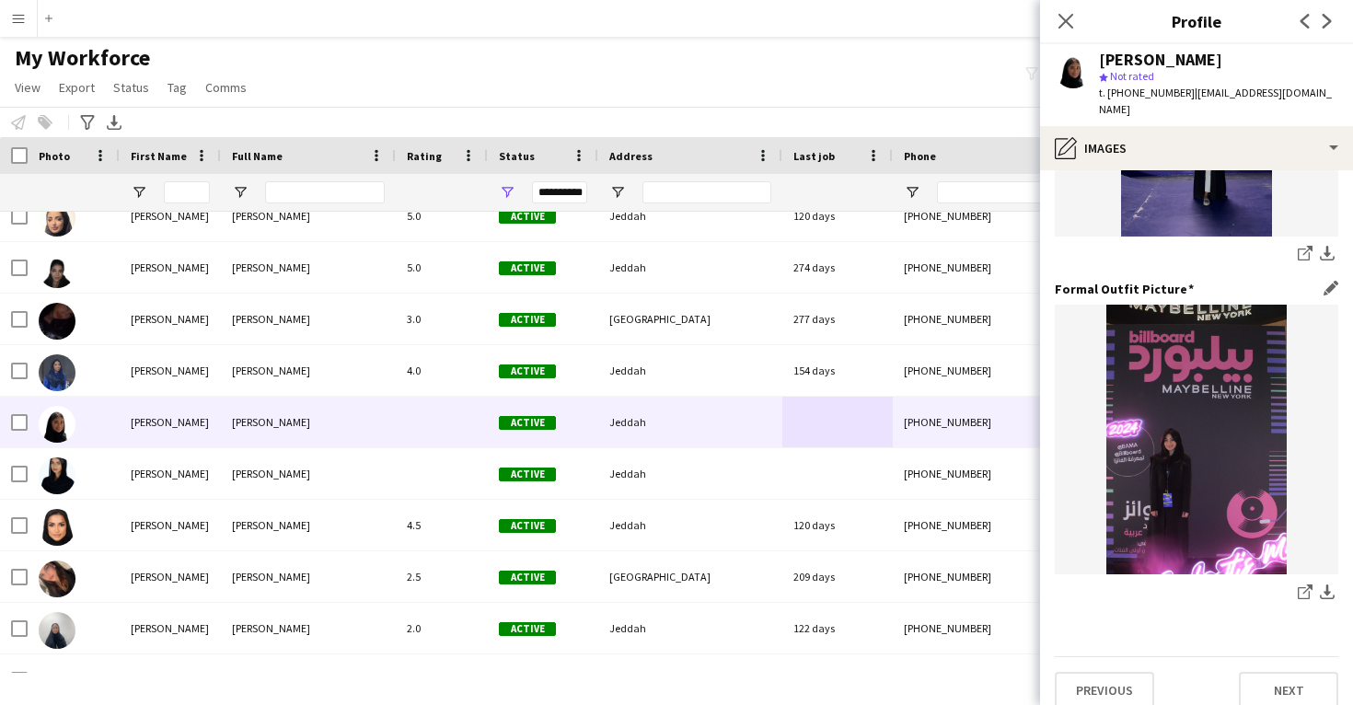
scroll to position [580, 0]
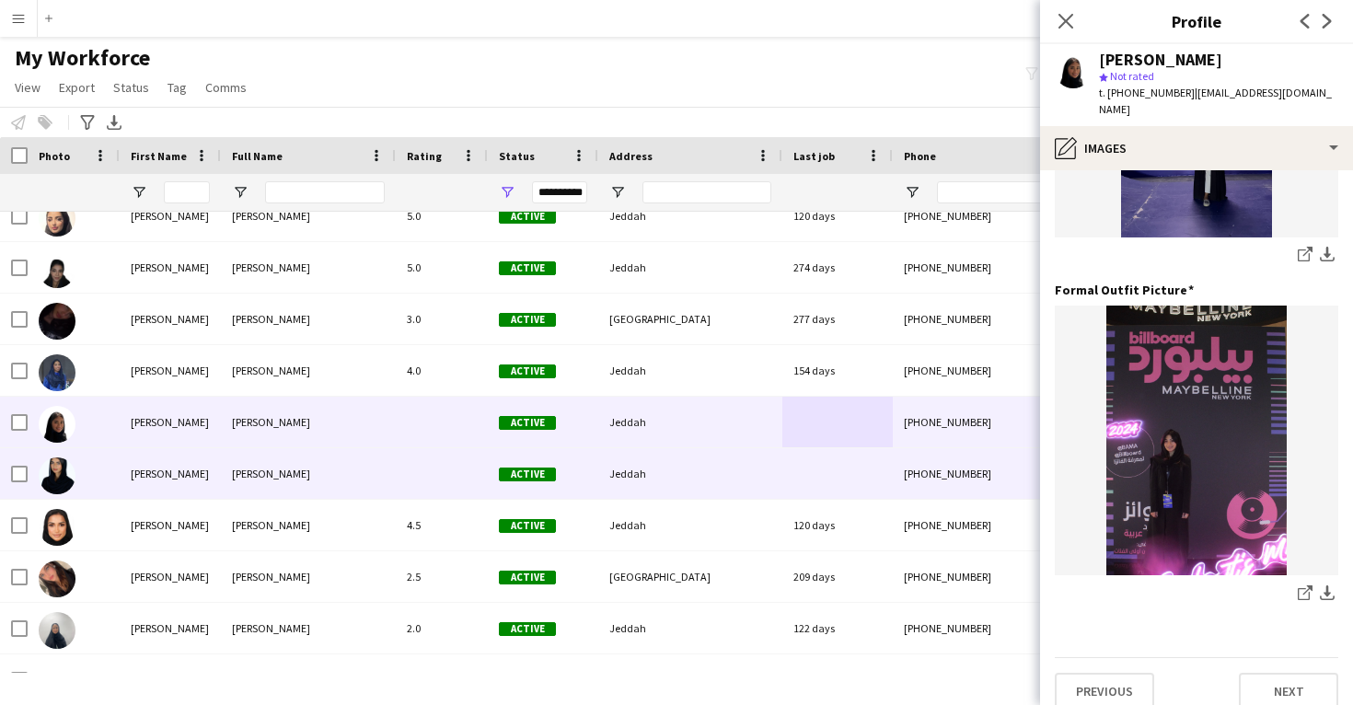
click at [381, 470] on div "dana bukhari" at bounding box center [308, 473] width 175 height 51
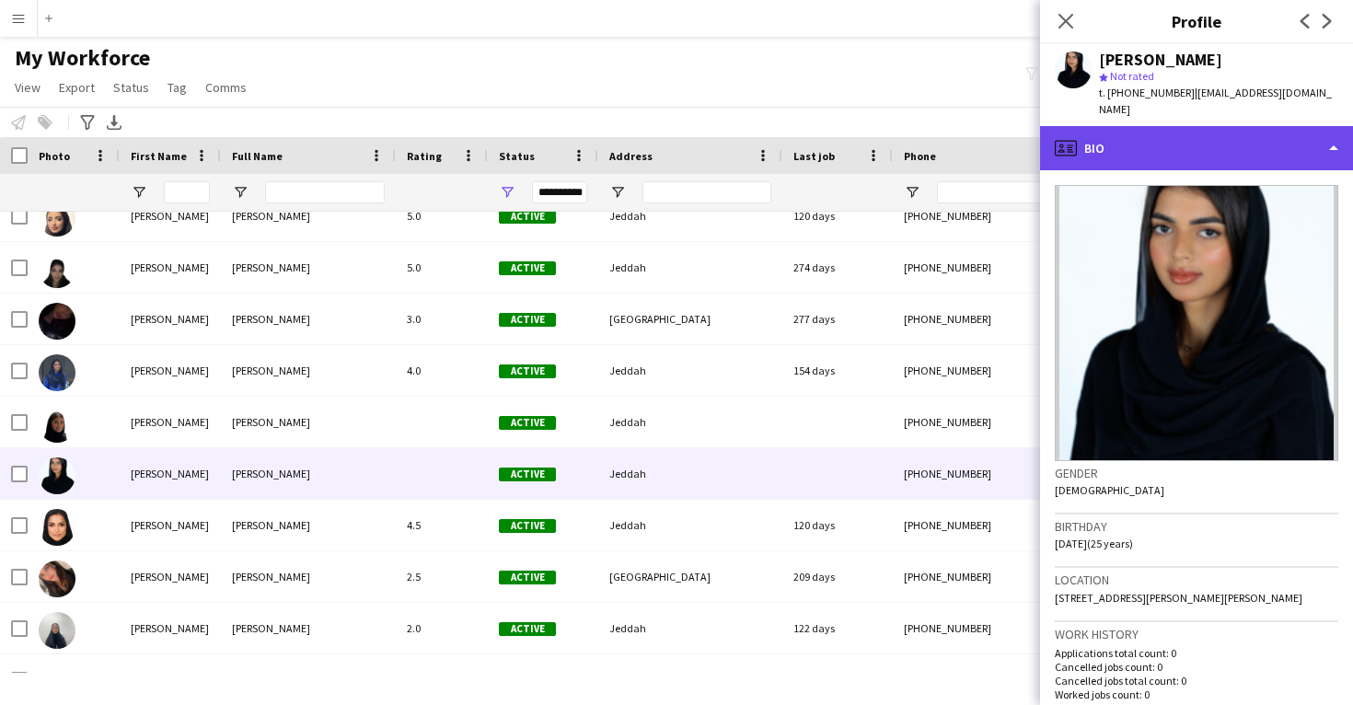
click at [1186, 127] on div "profile Bio" at bounding box center [1196, 148] width 313 height 44
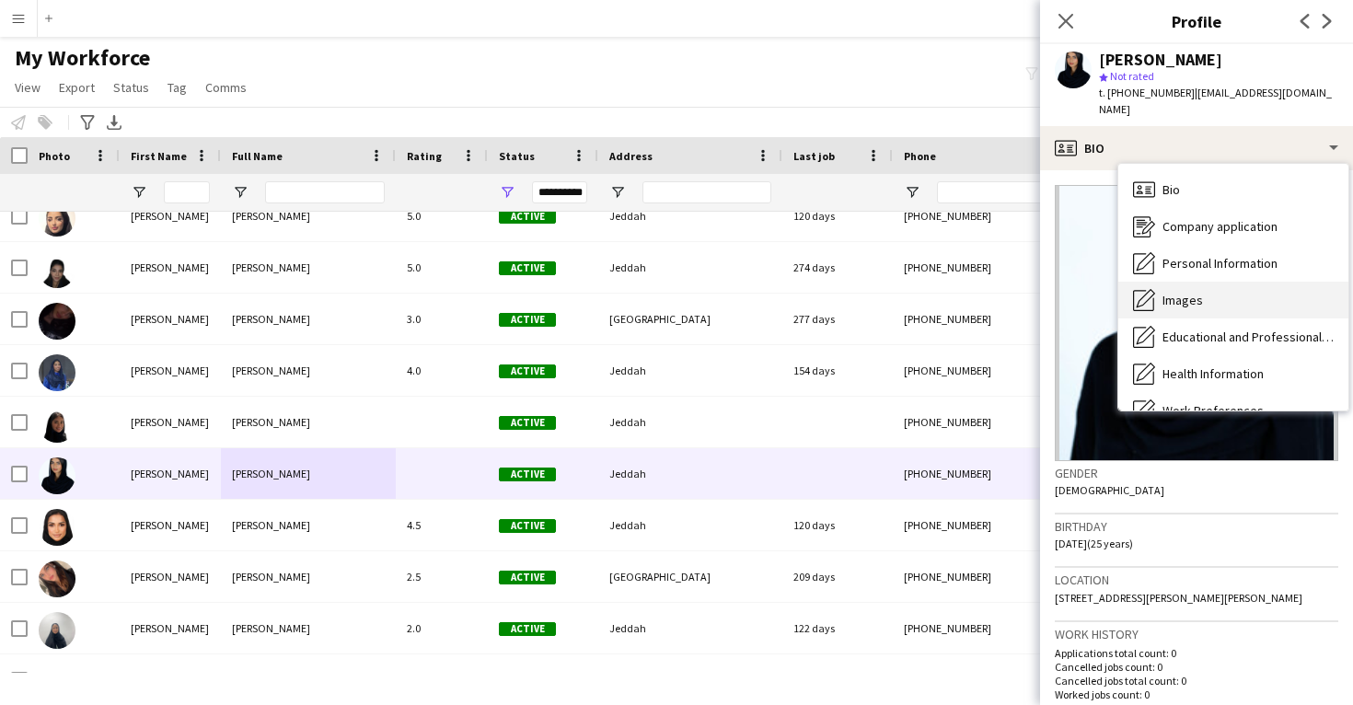
click at [1200, 291] on div "Images Images" at bounding box center [1234, 300] width 230 height 37
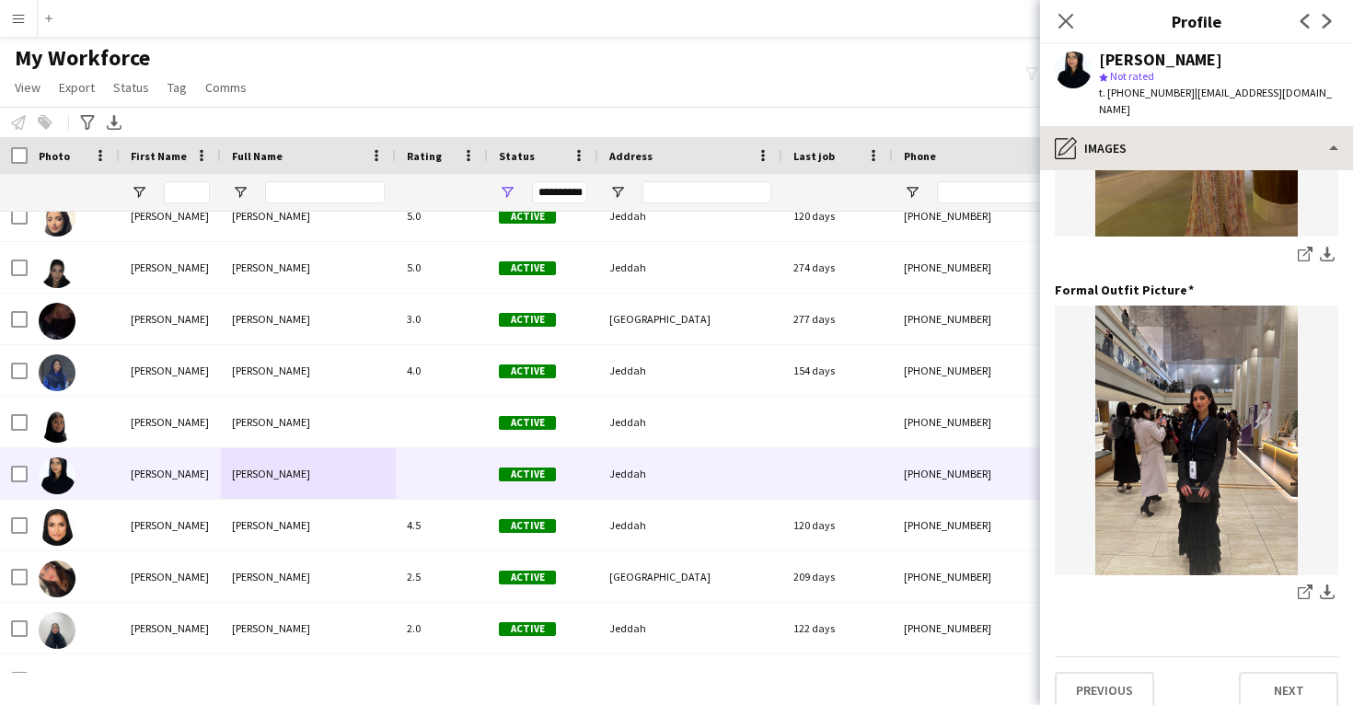
scroll to position [894, 0]
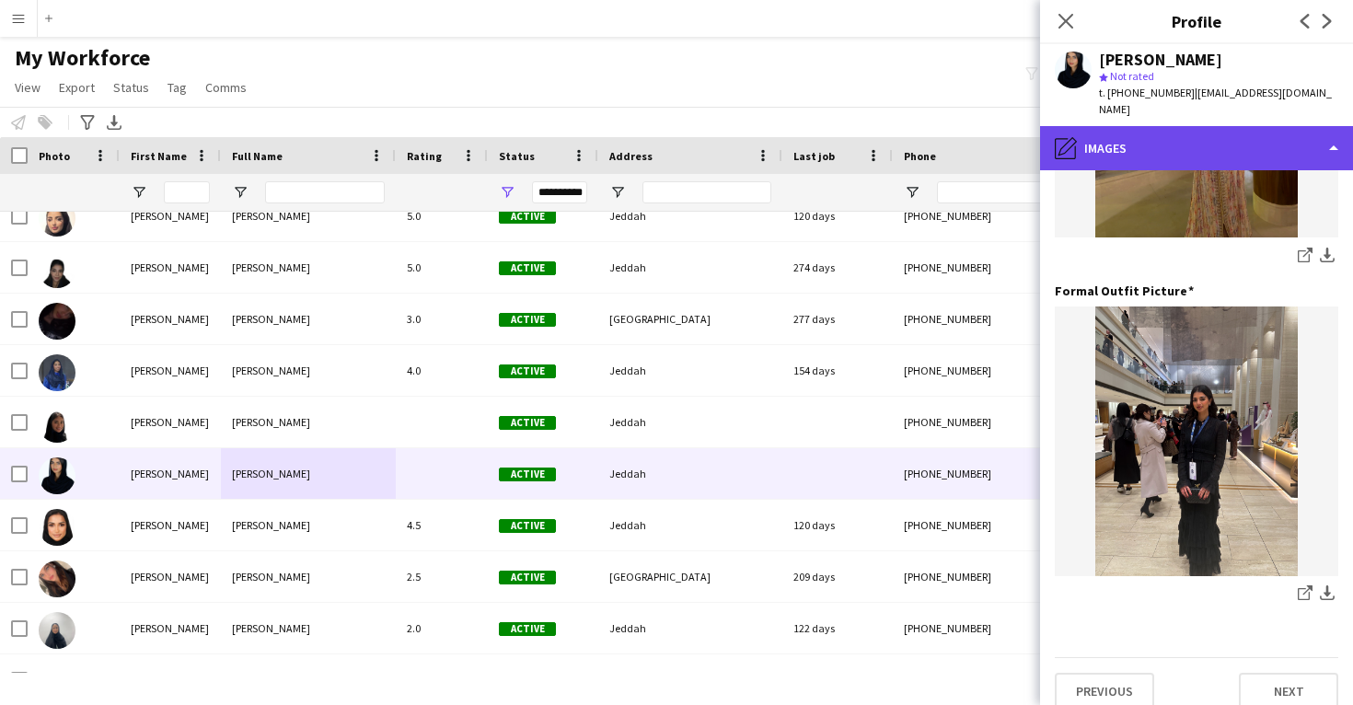
click at [1187, 127] on div "pencil4 Images" at bounding box center [1196, 148] width 313 height 44
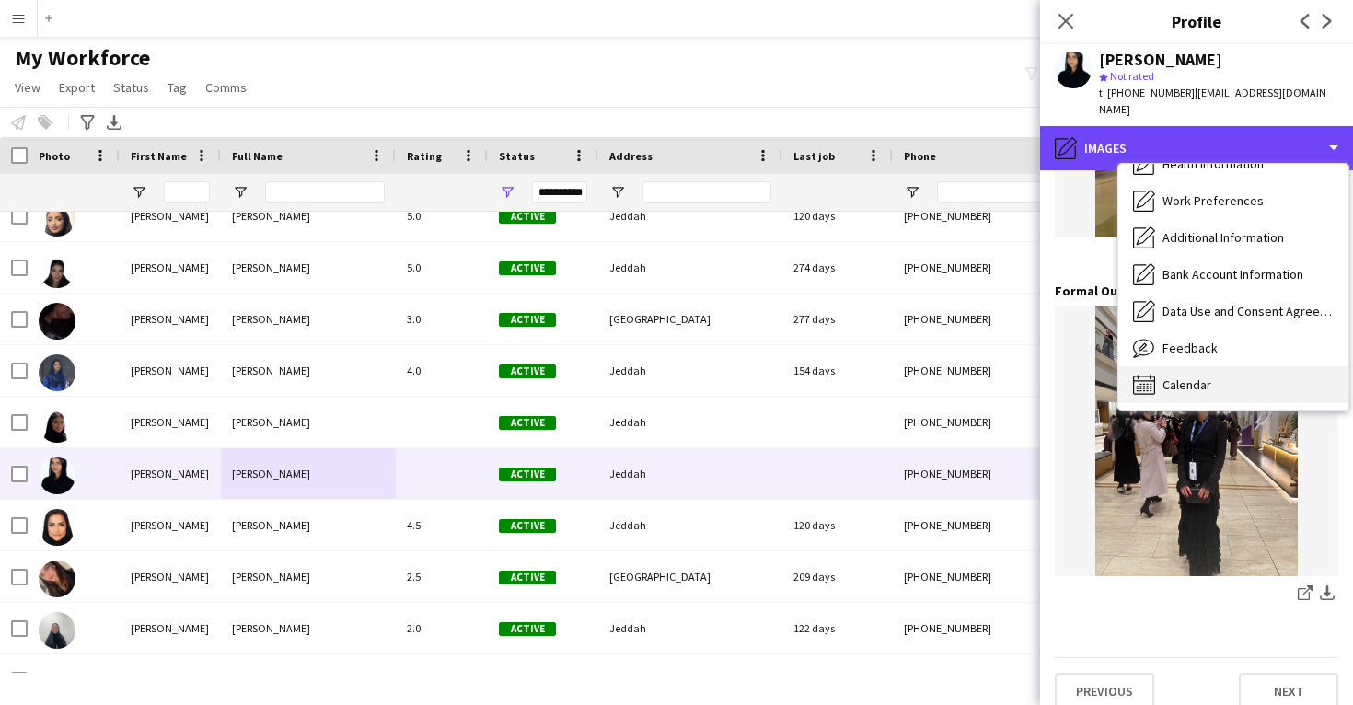
scroll to position [210, 0]
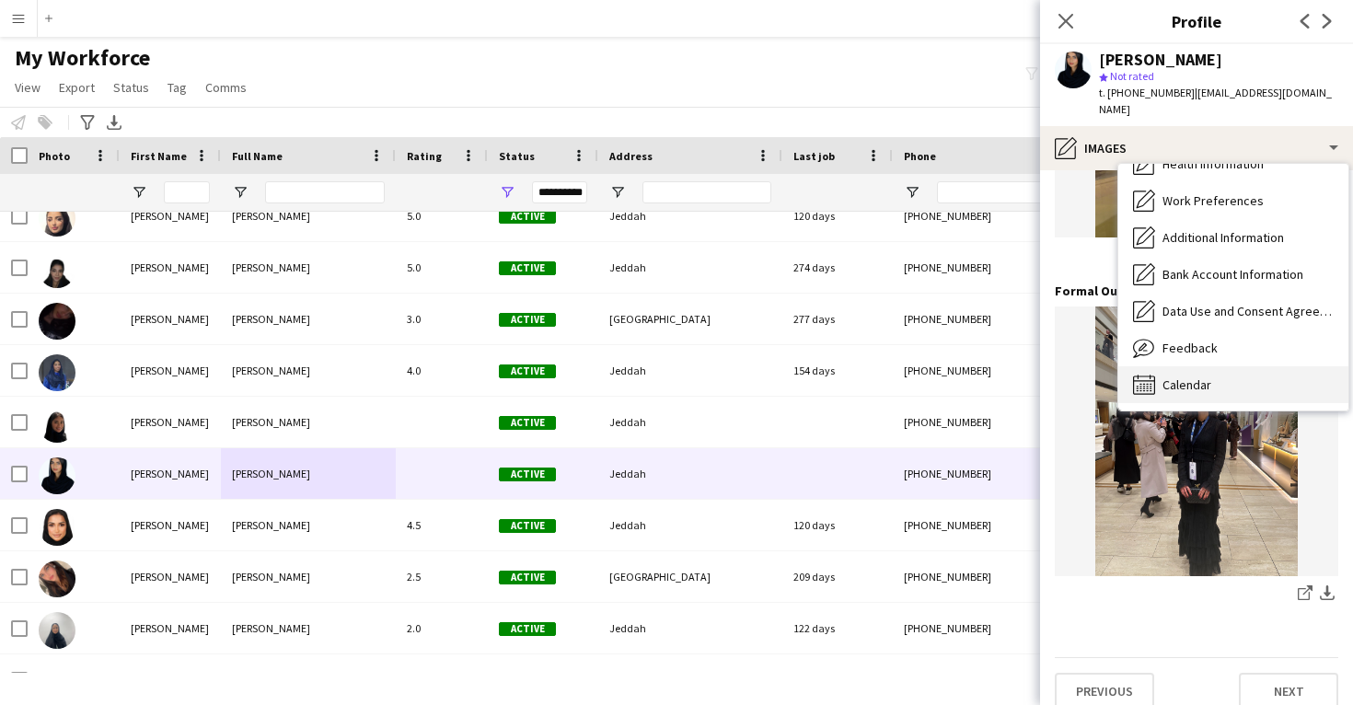
click at [1192, 377] on span "Calendar" at bounding box center [1187, 385] width 49 height 17
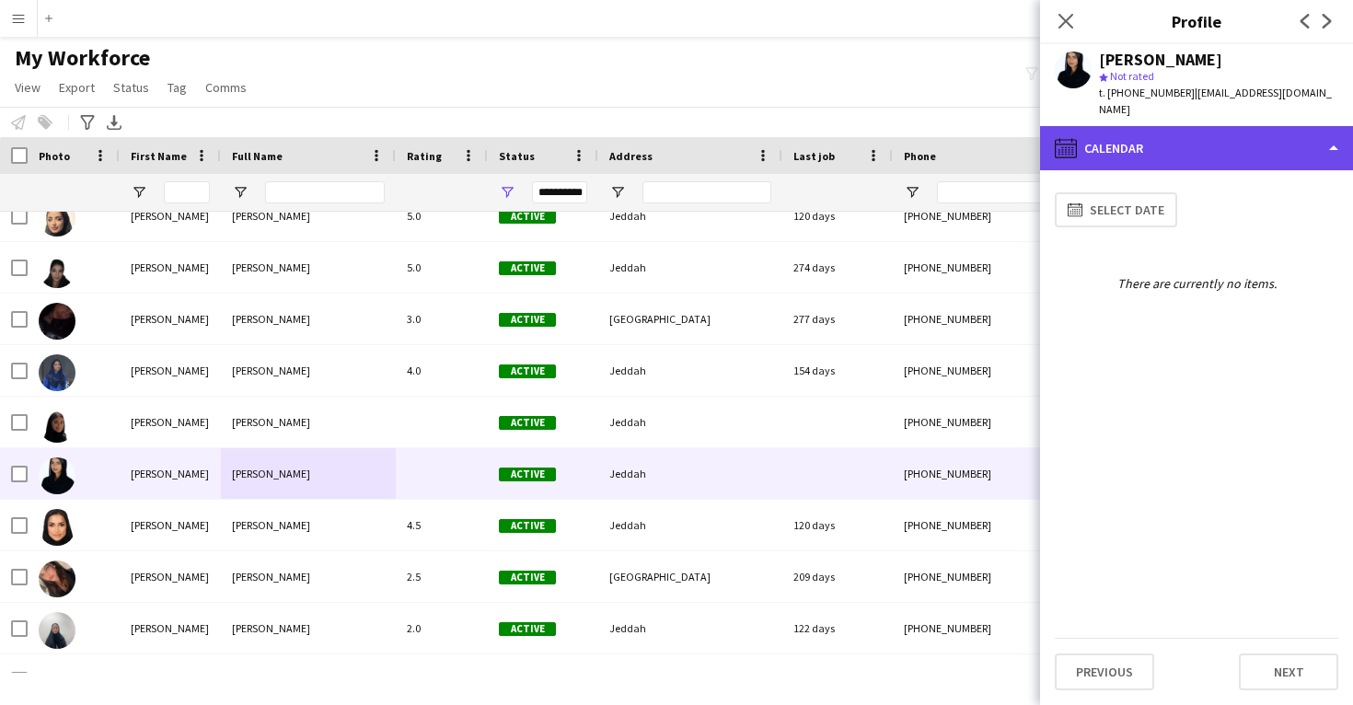
click at [1196, 134] on div "calendar-full Calendar" at bounding box center [1196, 148] width 313 height 44
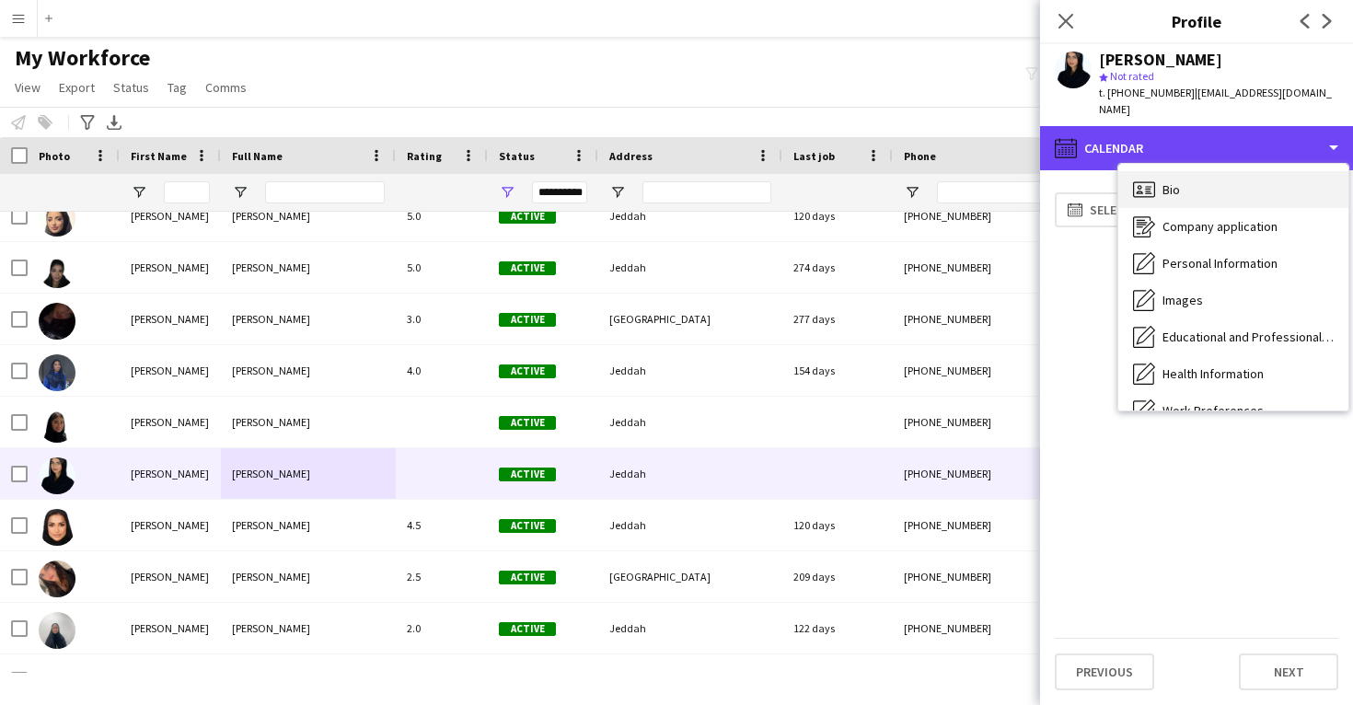
scroll to position [-1, 0]
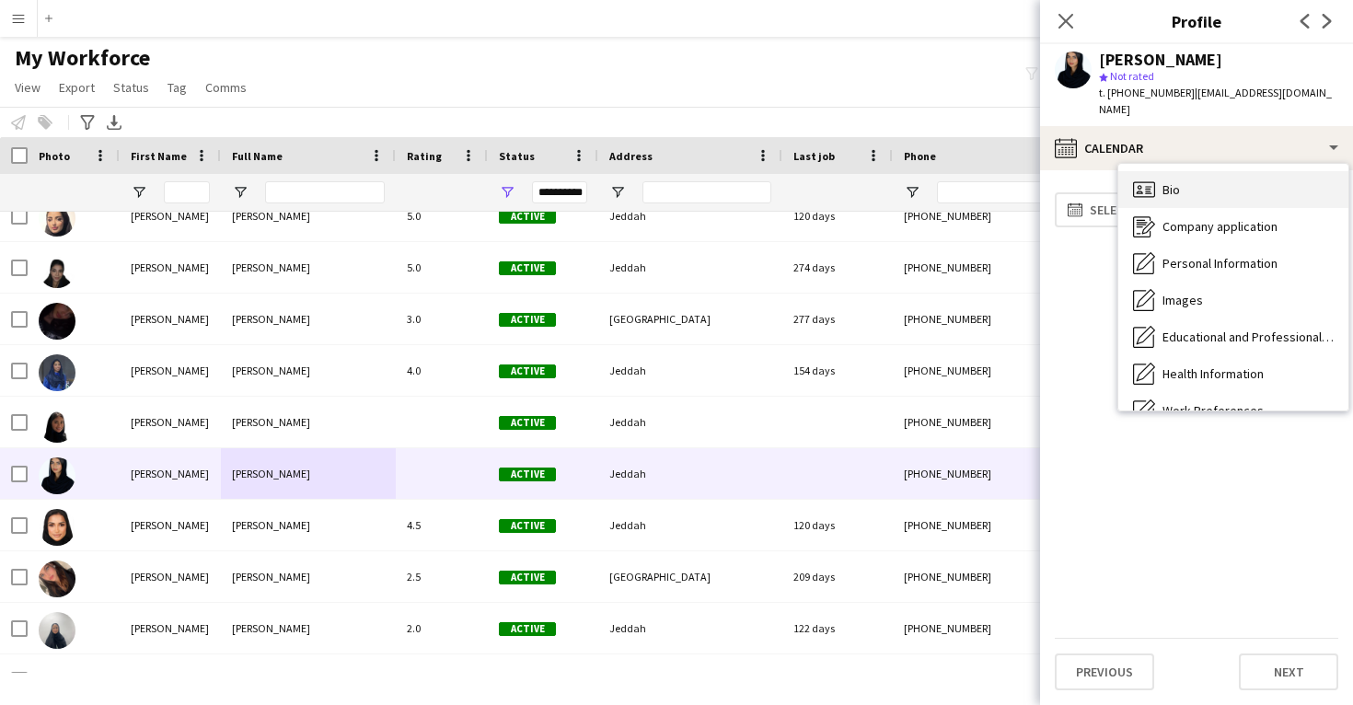
click at [1189, 178] on div "Bio Bio" at bounding box center [1234, 189] width 230 height 37
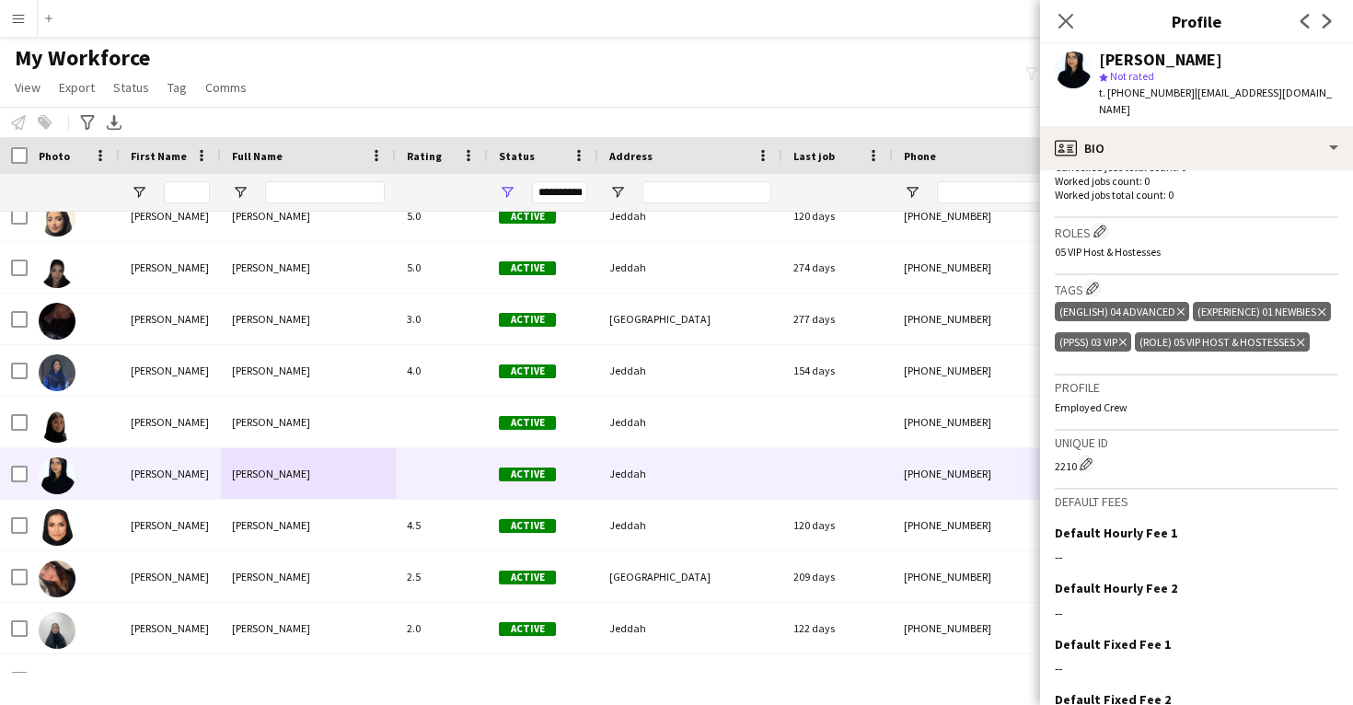
scroll to position [506, 0]
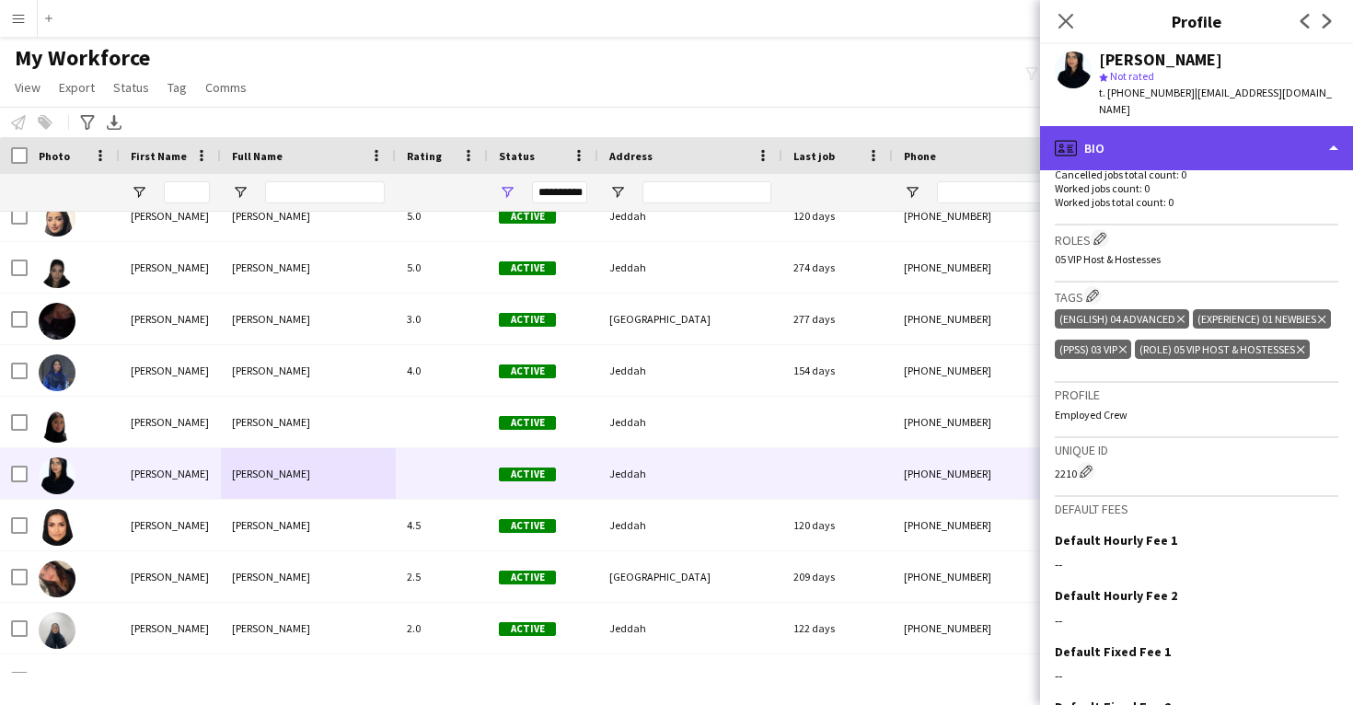
click at [1199, 133] on div "profile Bio" at bounding box center [1196, 148] width 313 height 44
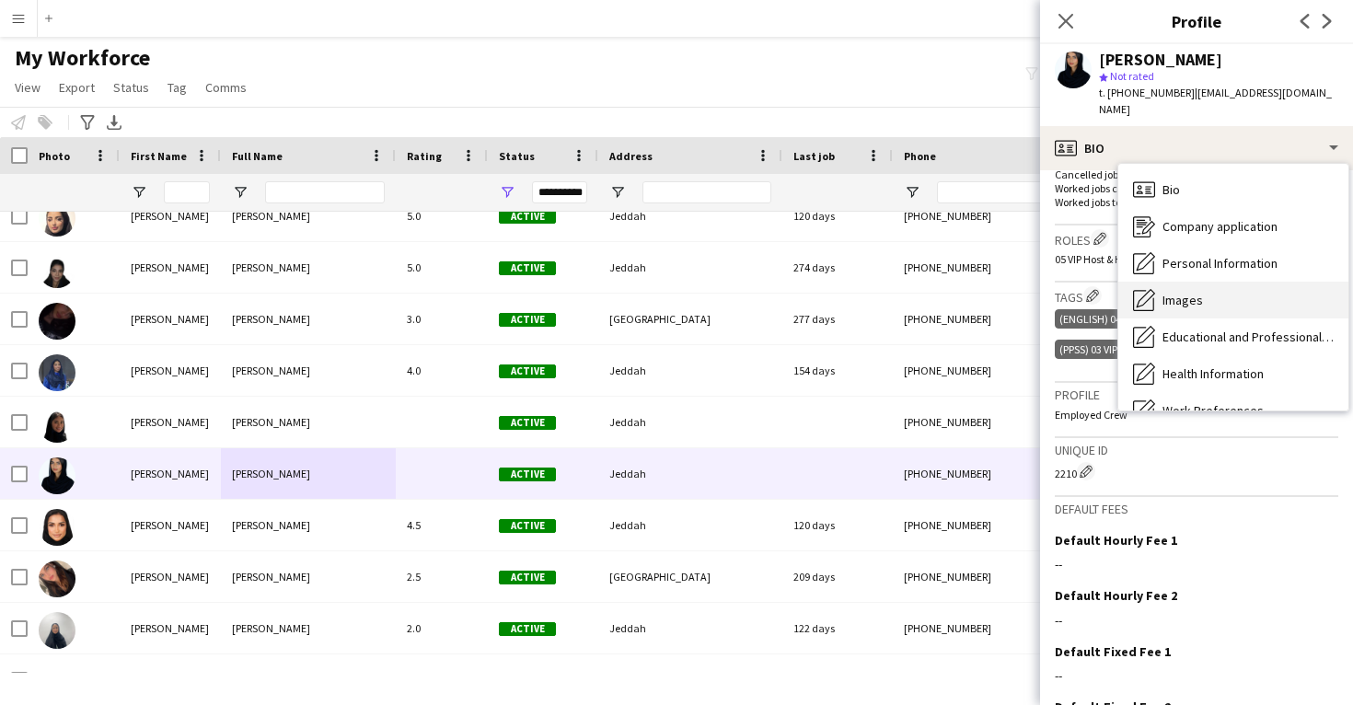
click at [1193, 293] on div "Images Images" at bounding box center [1234, 300] width 230 height 37
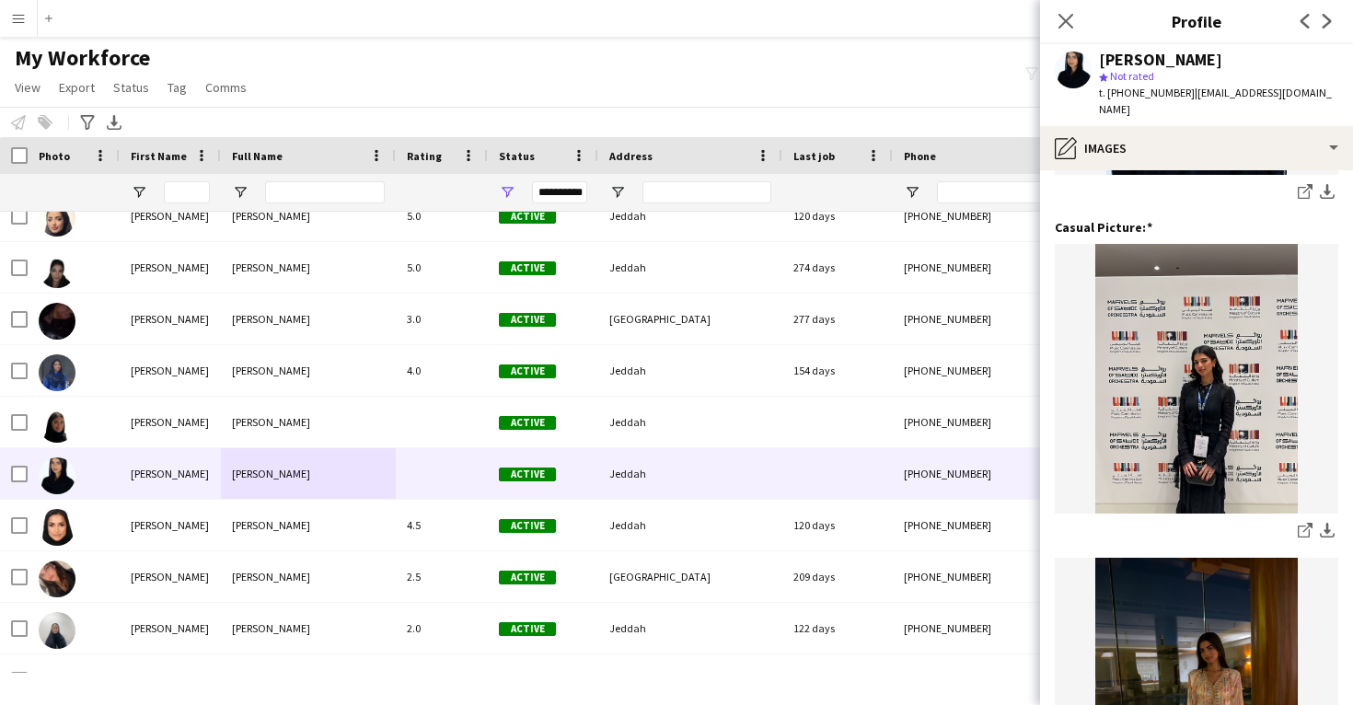
scroll to position [535, 0]
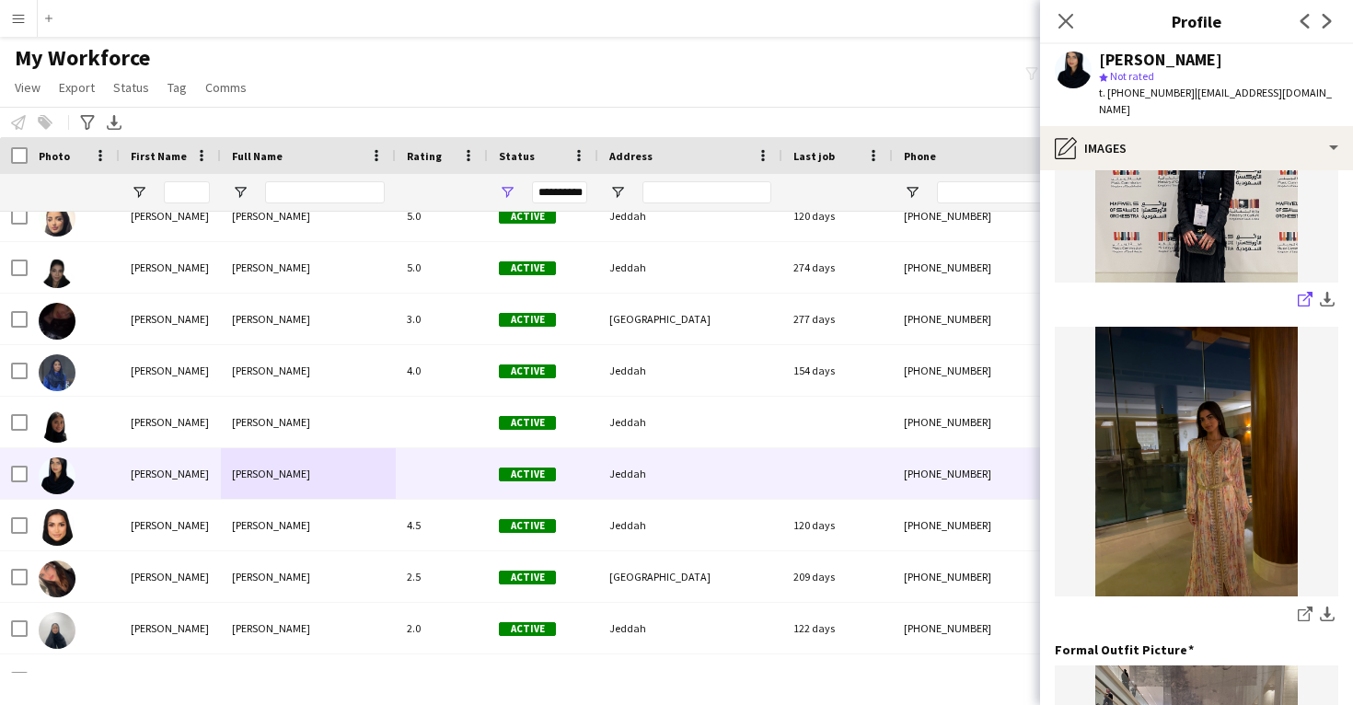
click at [1306, 292] on icon "share-external-link-1" at bounding box center [1305, 299] width 15 height 15
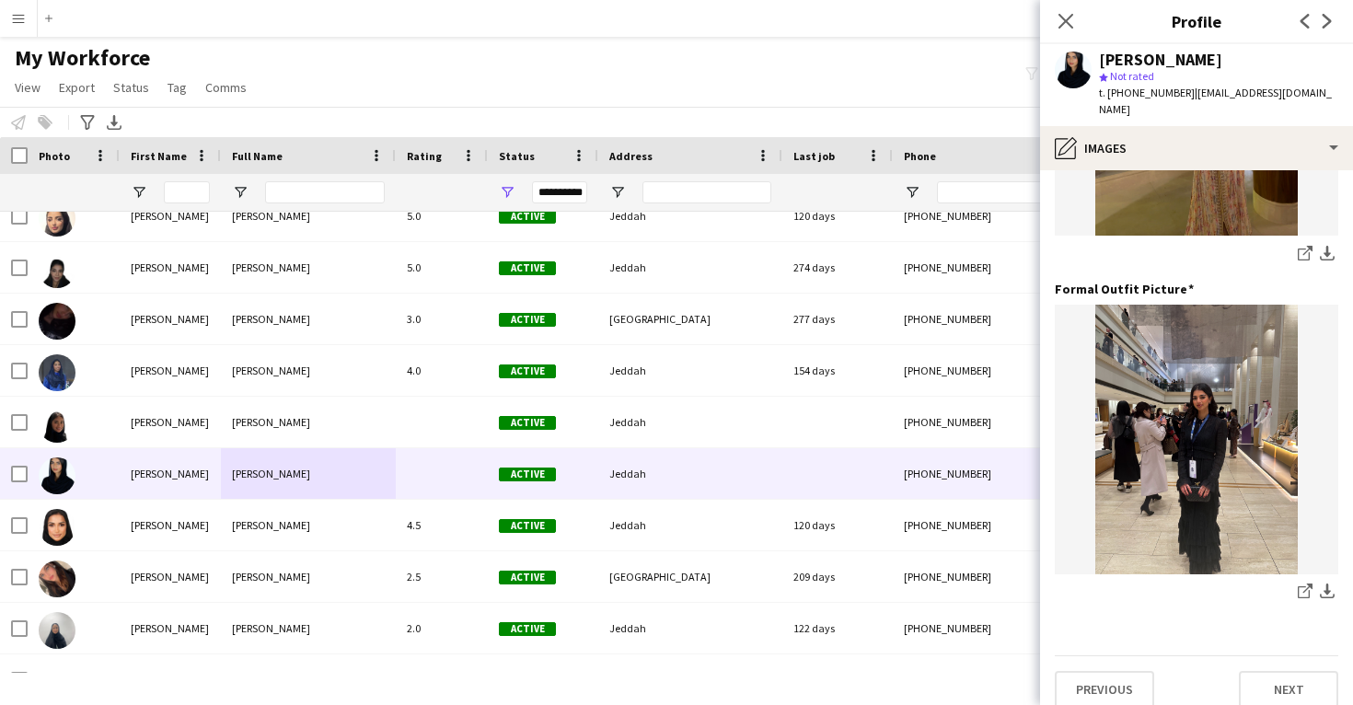
scroll to position [894, 0]
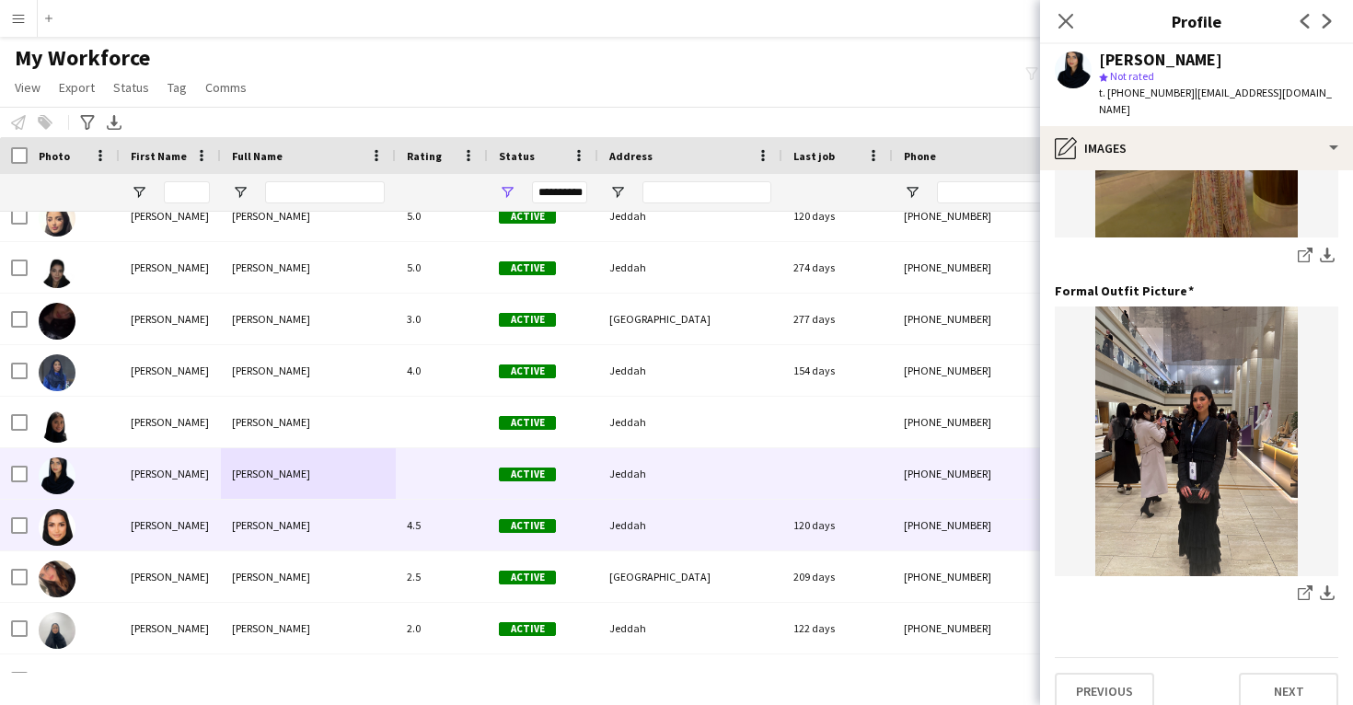
click at [866, 529] on div "120 days" at bounding box center [838, 525] width 110 height 51
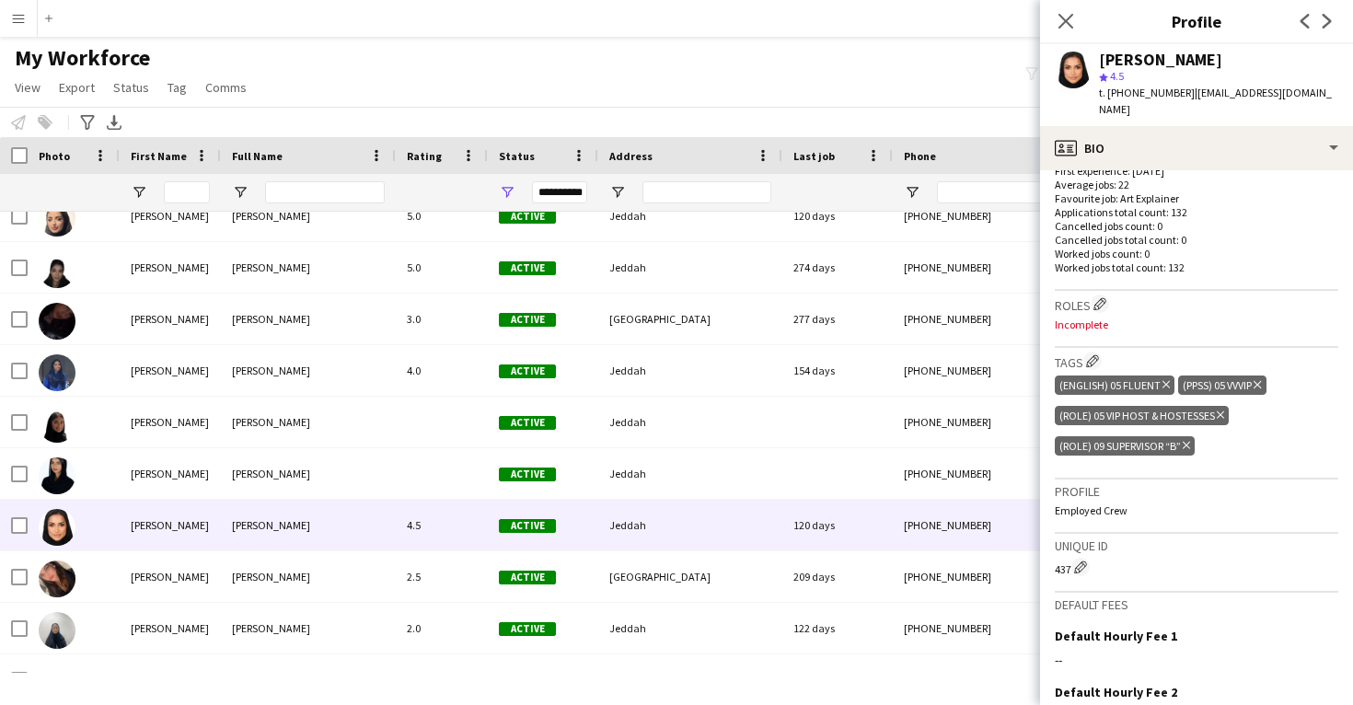
scroll to position [500, 0]
click at [1099, 296] on app-icon "Edit crew company roles" at bounding box center [1100, 302] width 13 height 13
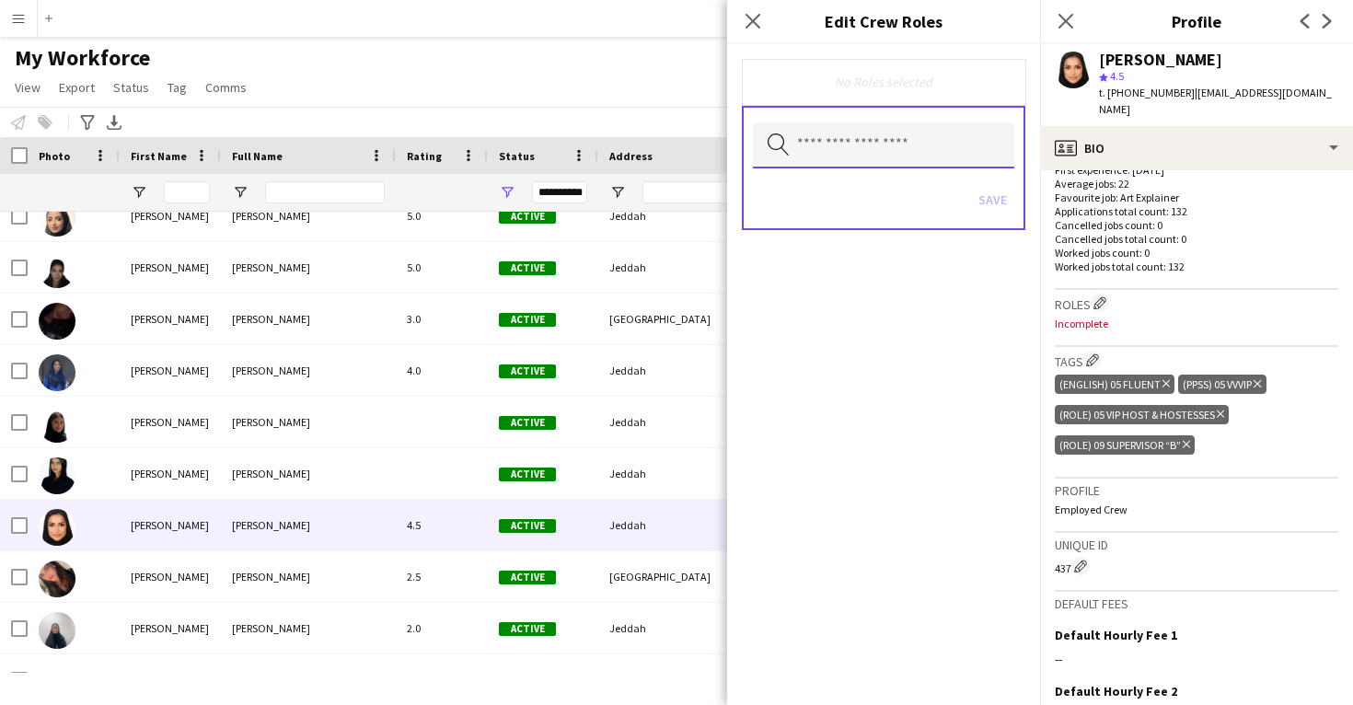
click at [904, 153] on input "text" at bounding box center [883, 145] width 261 height 46
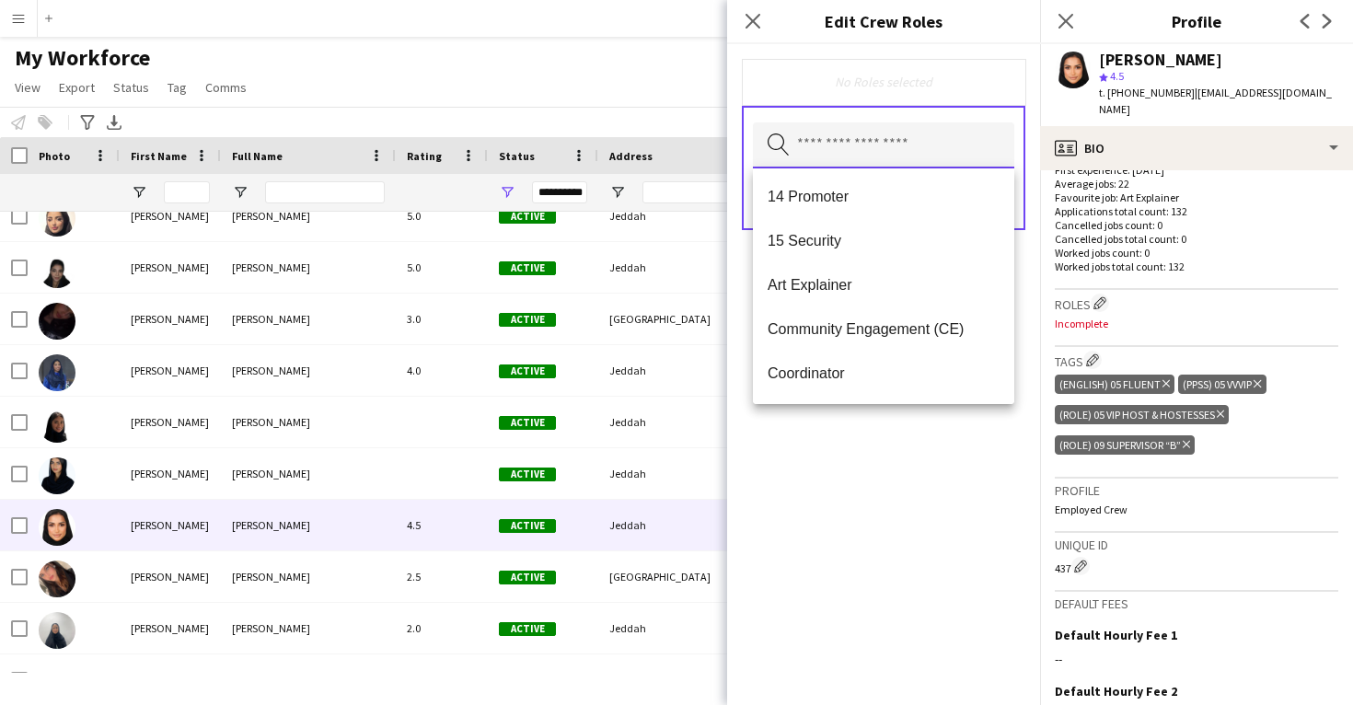
scroll to position [577, 0]
click at [873, 593] on div "No Roles selected Search by role type Save" at bounding box center [883, 374] width 313 height 661
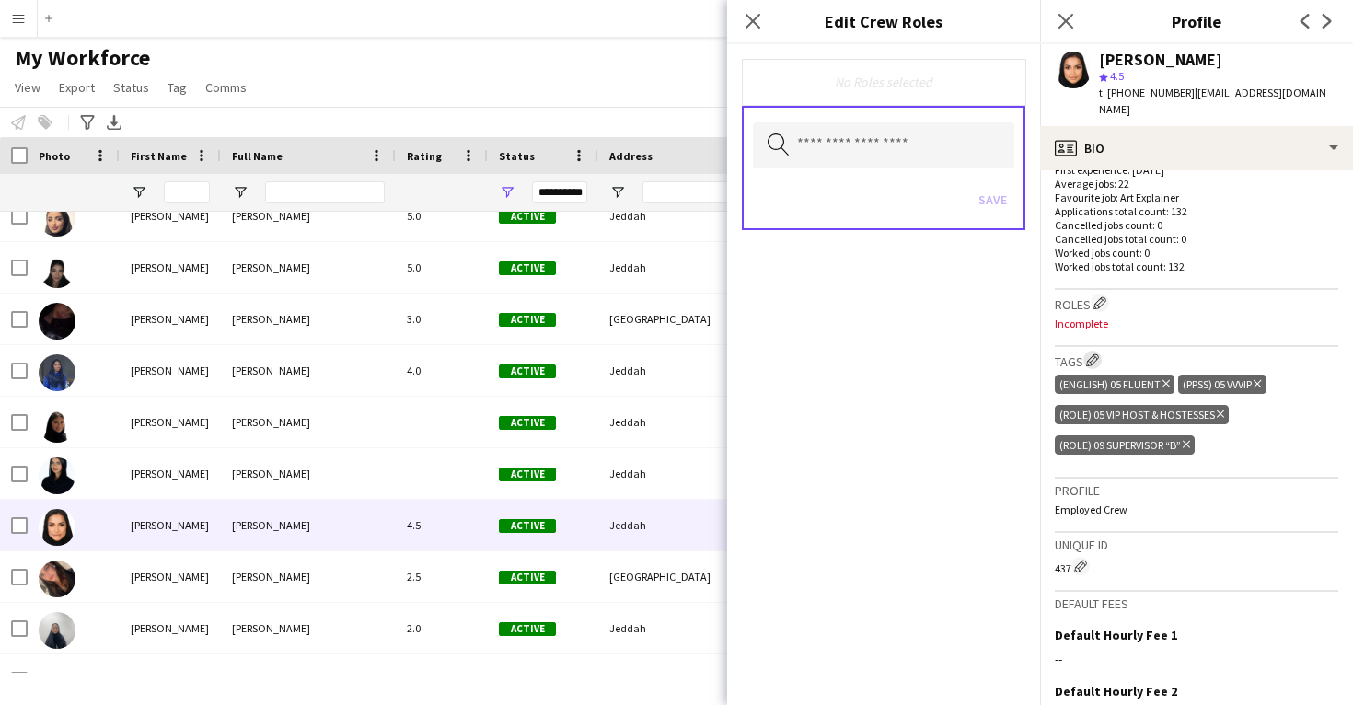
click at [1094, 354] on app-icon "Edit crew company tags" at bounding box center [1092, 360] width 13 height 13
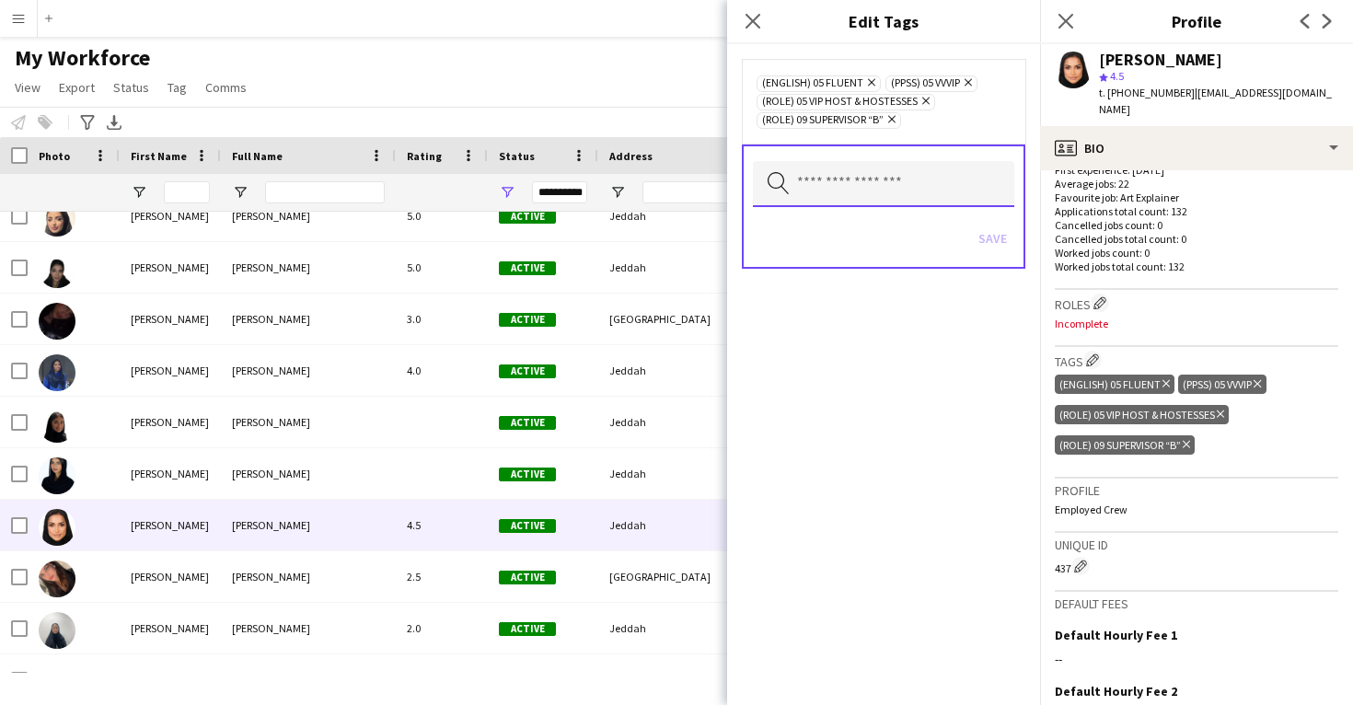
click at [949, 191] on input "text" at bounding box center [883, 184] width 261 height 46
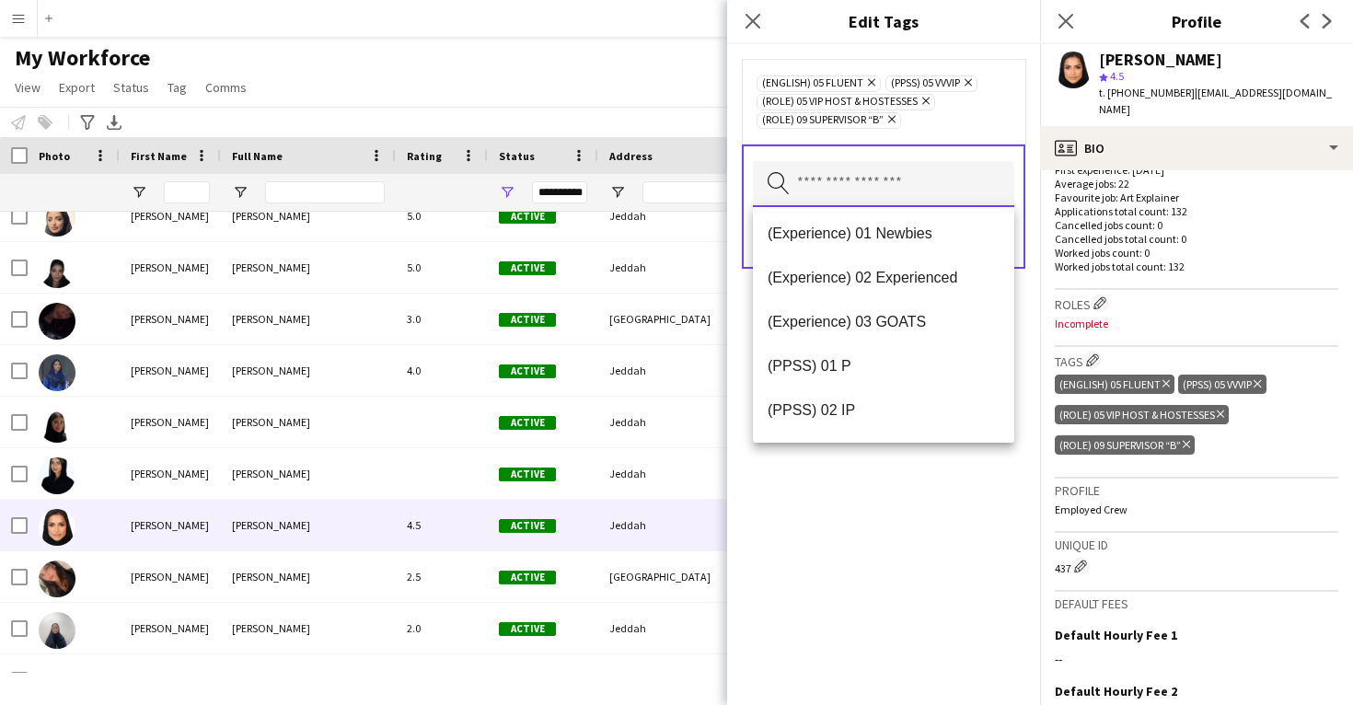
scroll to position [190, 0]
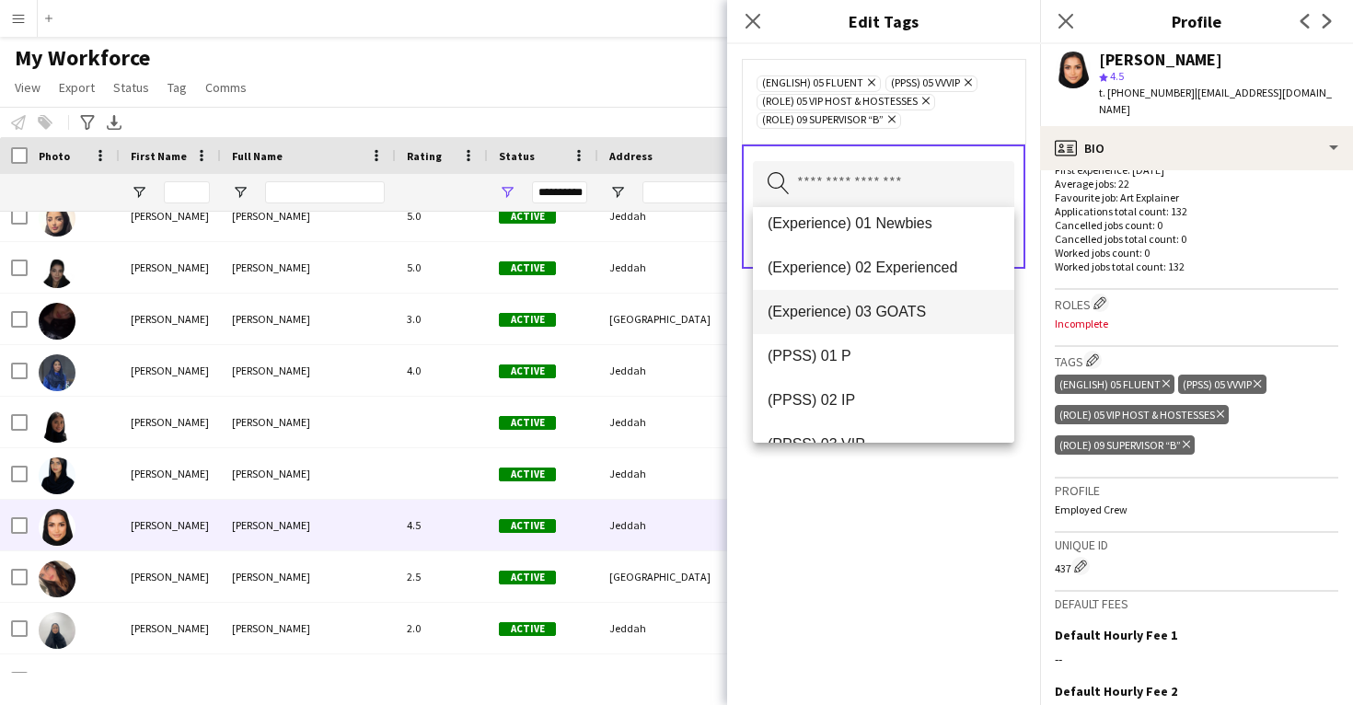
click at [911, 318] on span "(Experience) 03 GOATS" at bounding box center [884, 311] width 232 height 17
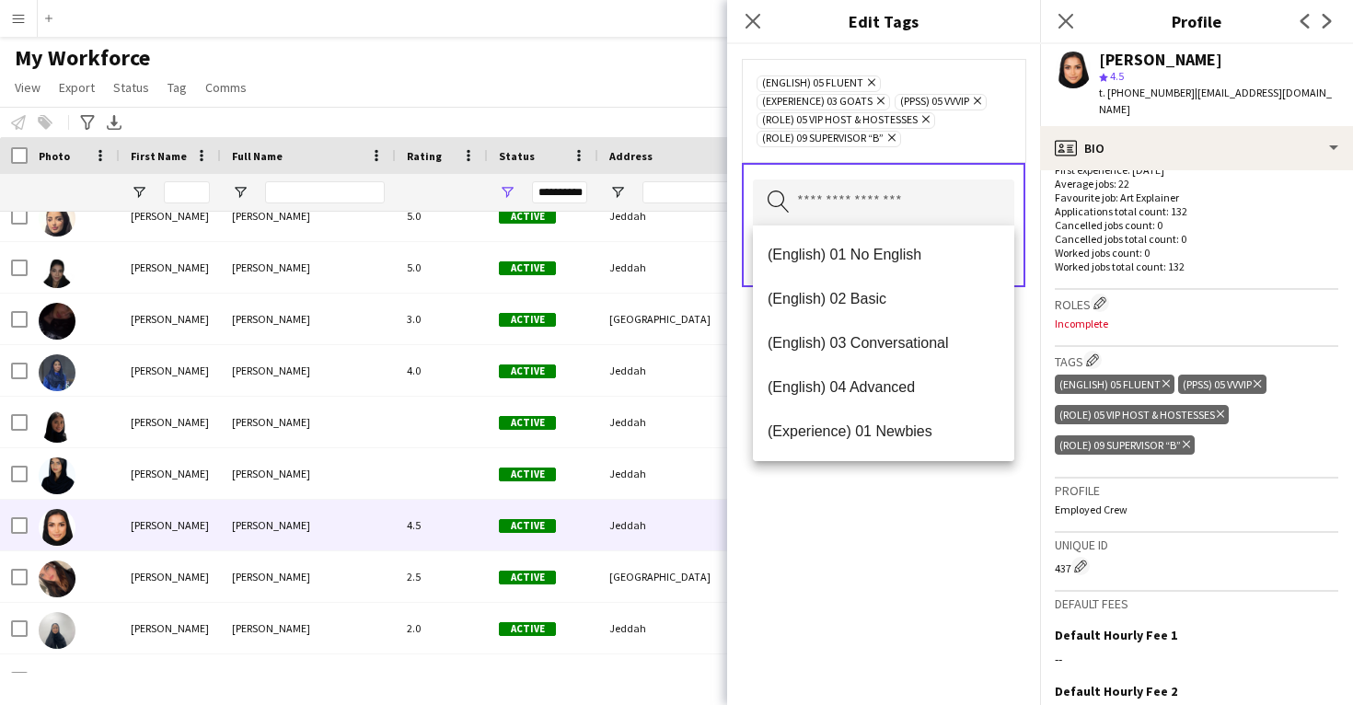
click at [873, 533] on div "(English) 05 Fluent Remove (Experience) 03 GOATS Remove (PPSS) 05 VVVIP Remove …" at bounding box center [883, 374] width 313 height 661
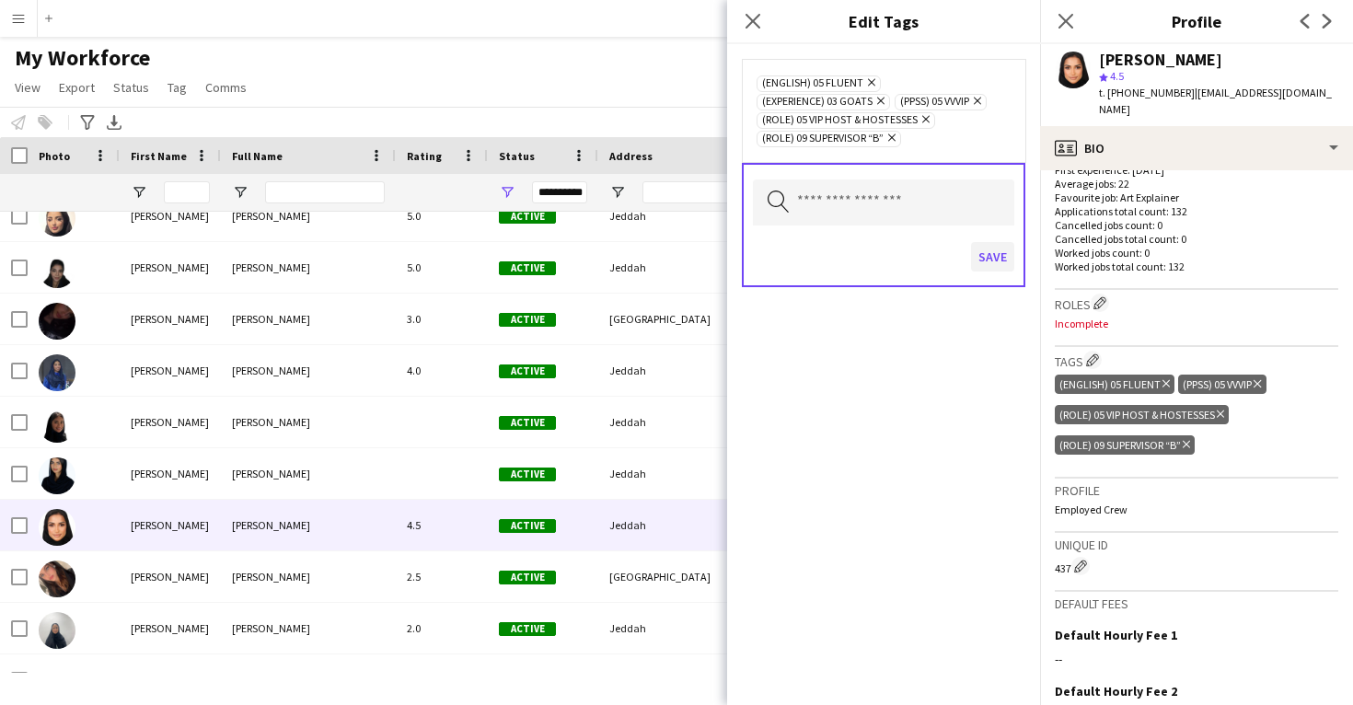
click at [986, 252] on button "Save" at bounding box center [992, 256] width 43 height 29
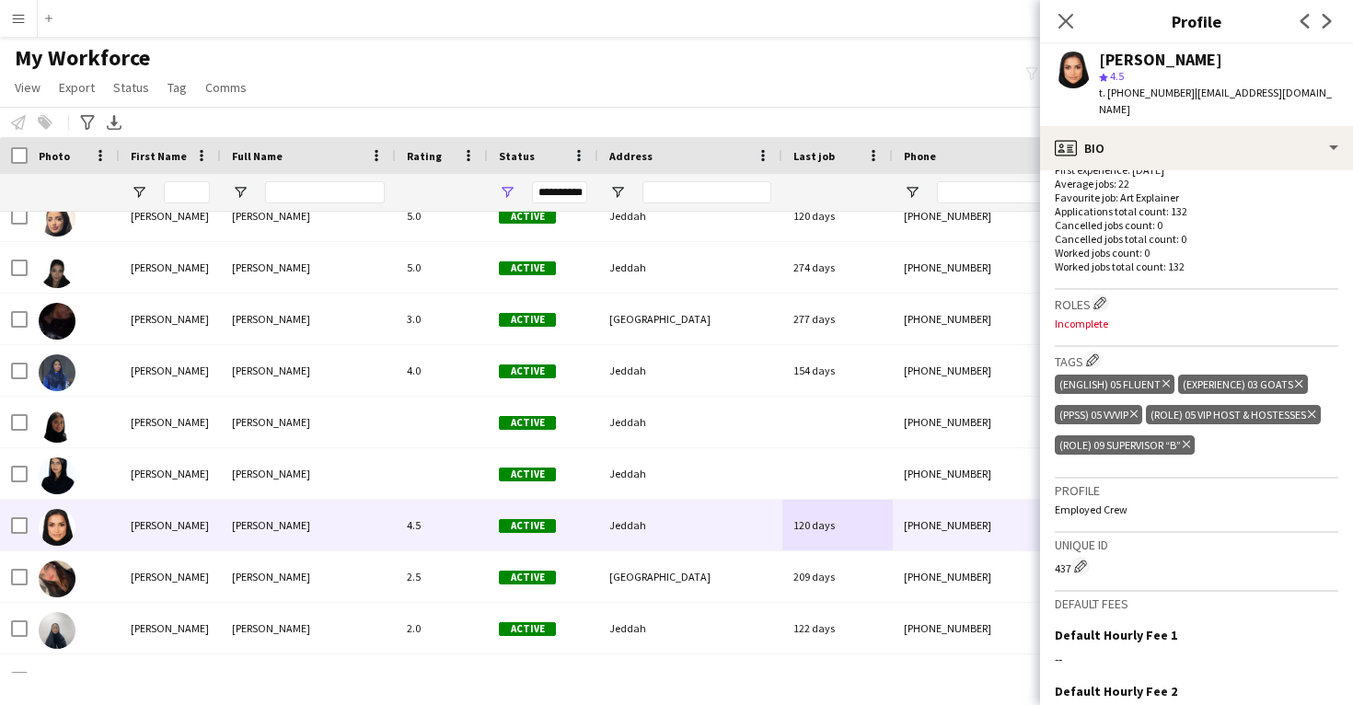
click at [1092, 294] on h3 "Roles Edit crew company roles" at bounding box center [1197, 303] width 284 height 19
click at [1098, 296] on app-icon "Edit crew company roles" at bounding box center [1100, 302] width 13 height 13
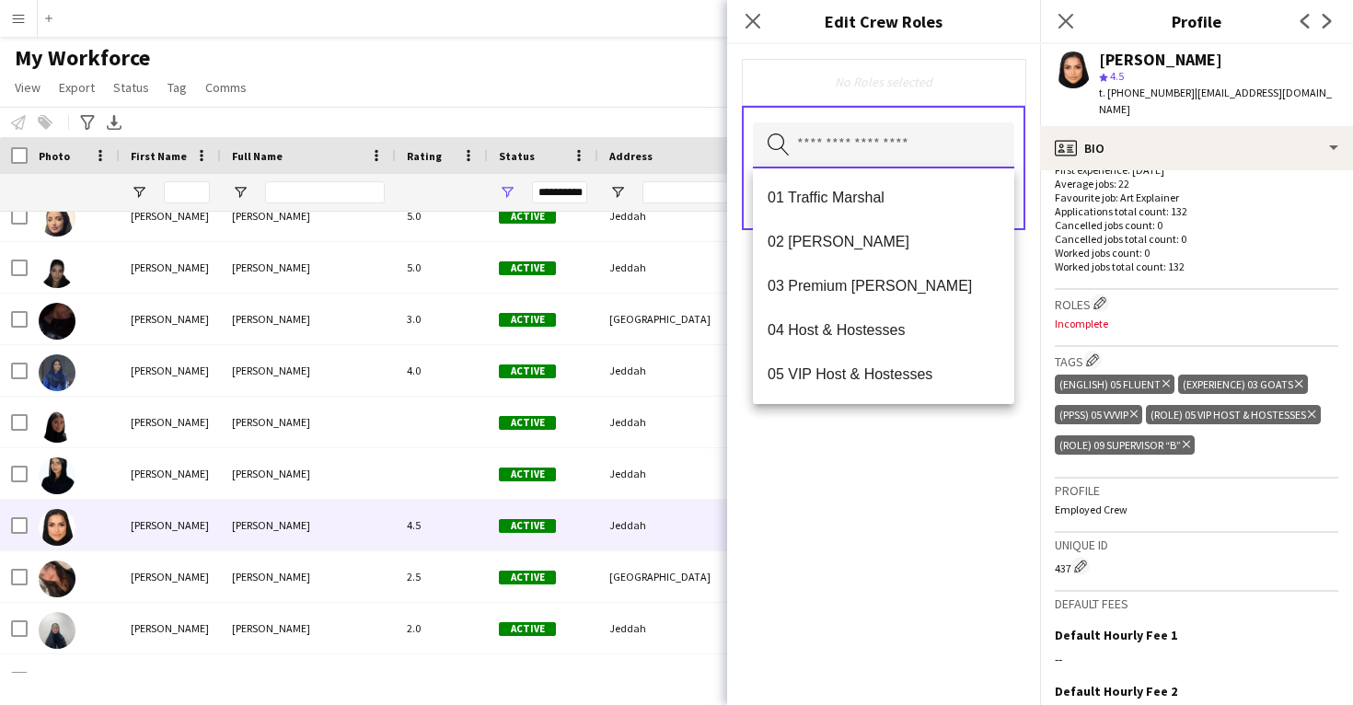
click at [894, 140] on input "text" at bounding box center [883, 145] width 261 height 46
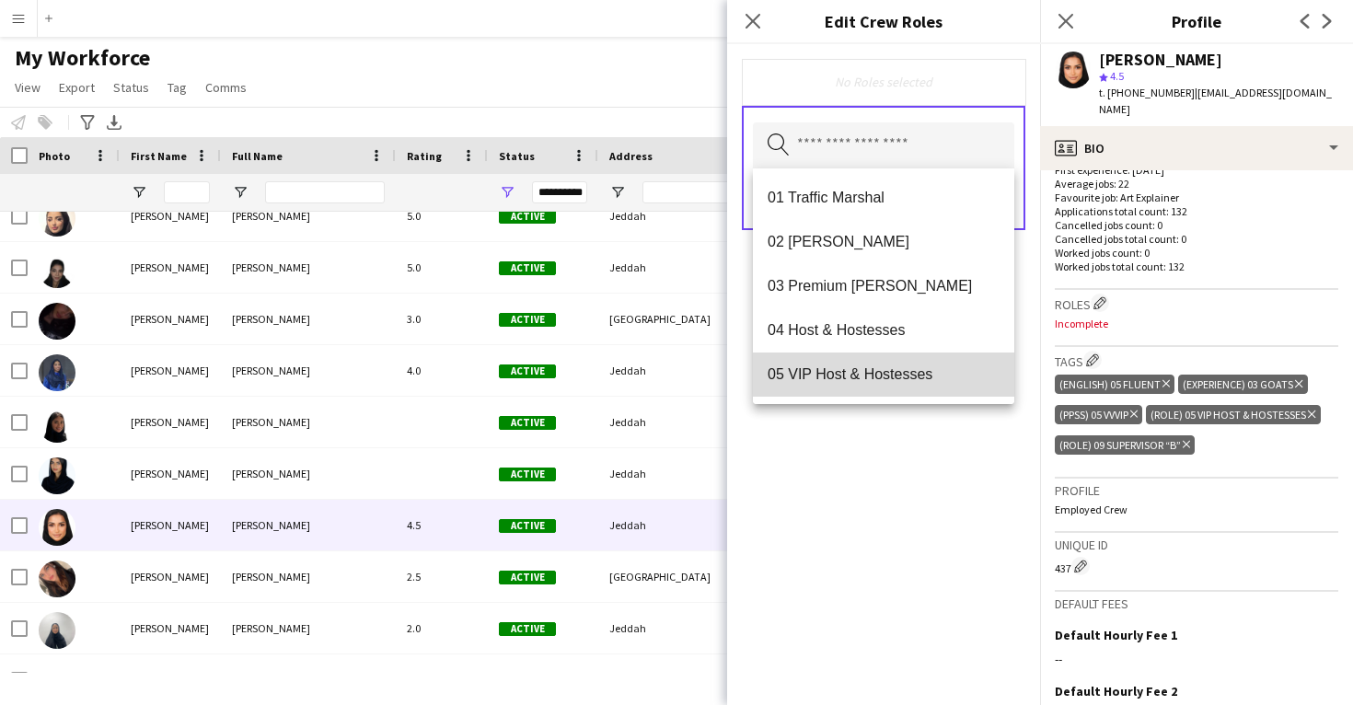
click at [854, 363] on mat-option "05 VIP Host & Hostesses" at bounding box center [883, 375] width 261 height 44
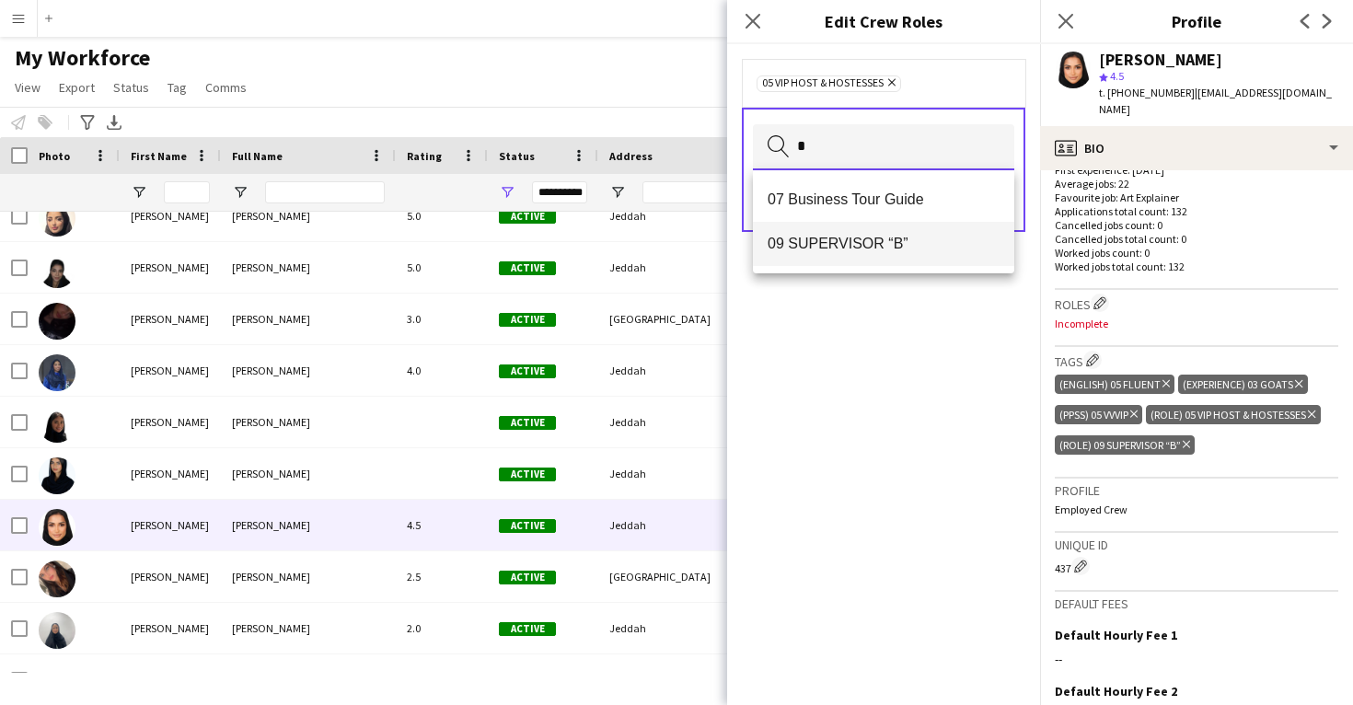
type input "*"
click at [861, 250] on span "09 SUPERVISOR “B”" at bounding box center [884, 243] width 232 height 17
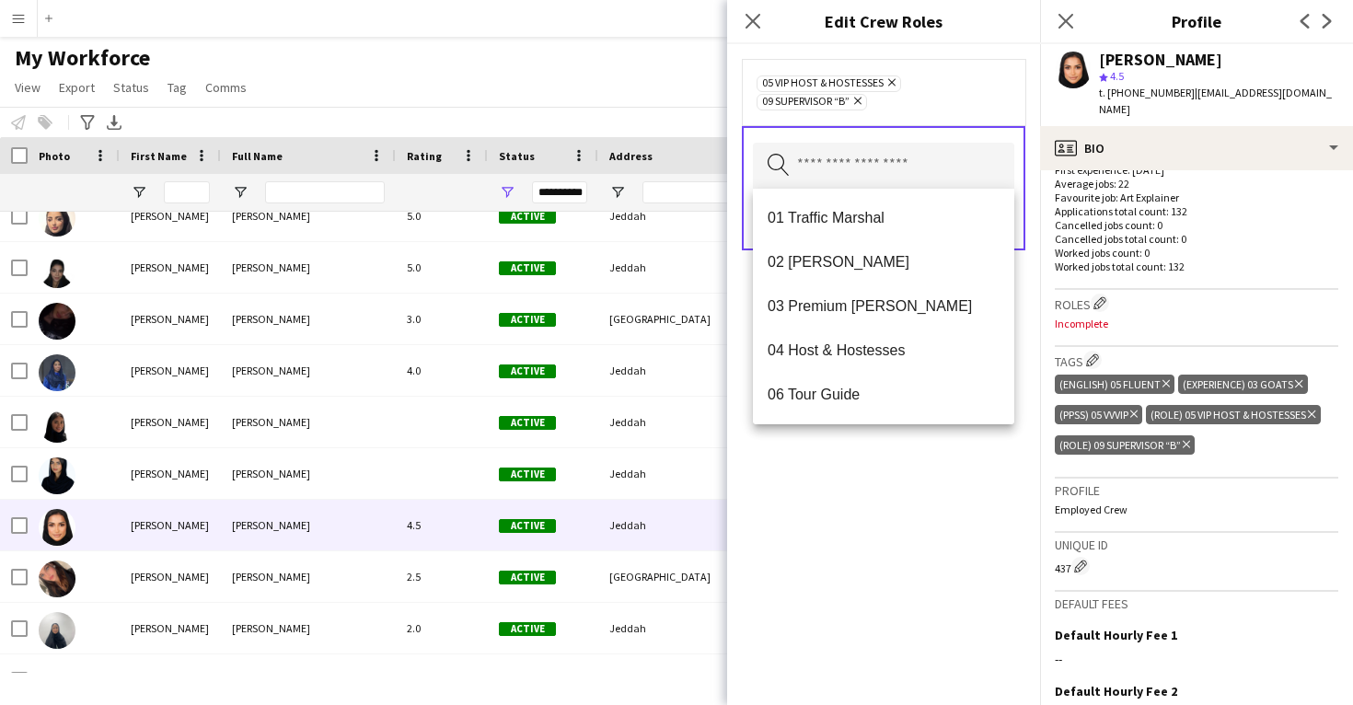
click at [851, 533] on div "05 VIP Host & Hostesses Remove 09 SUPERVISOR “B” Remove Search by role type Save" at bounding box center [883, 374] width 313 height 661
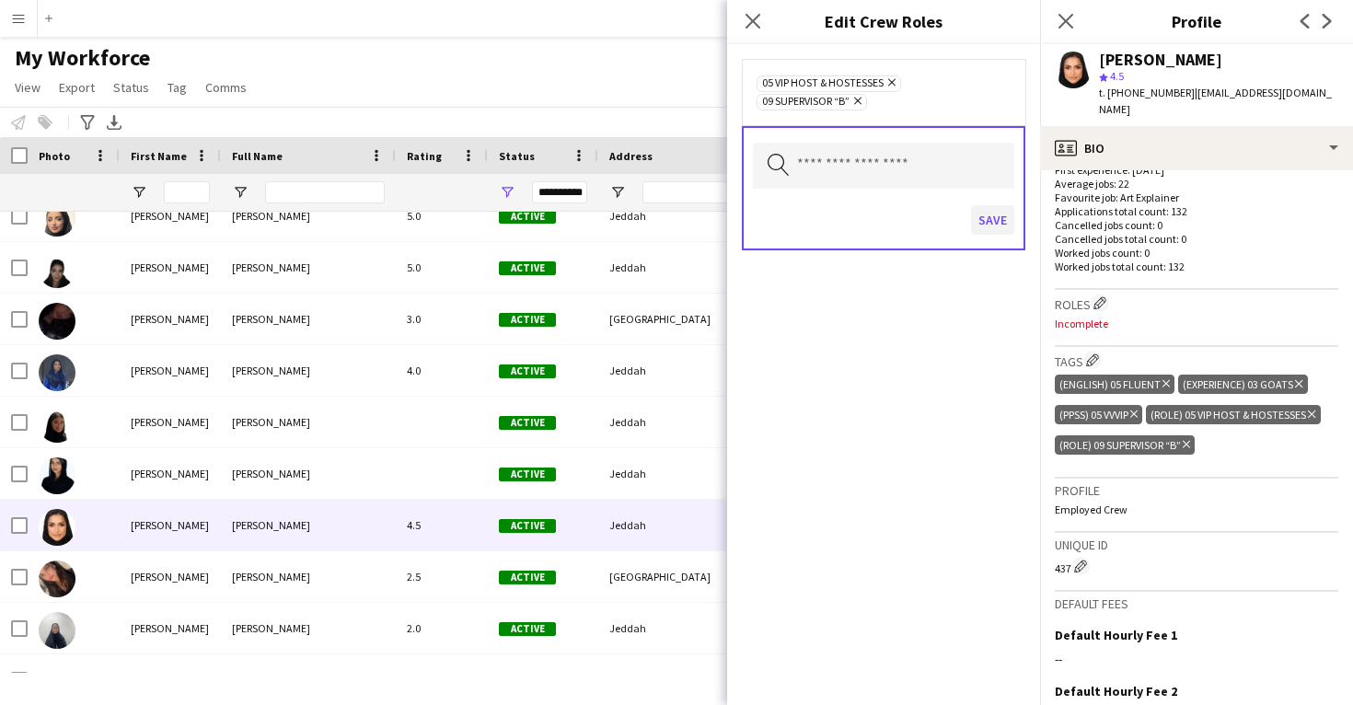
click at [979, 225] on button "Save" at bounding box center [992, 219] width 43 height 29
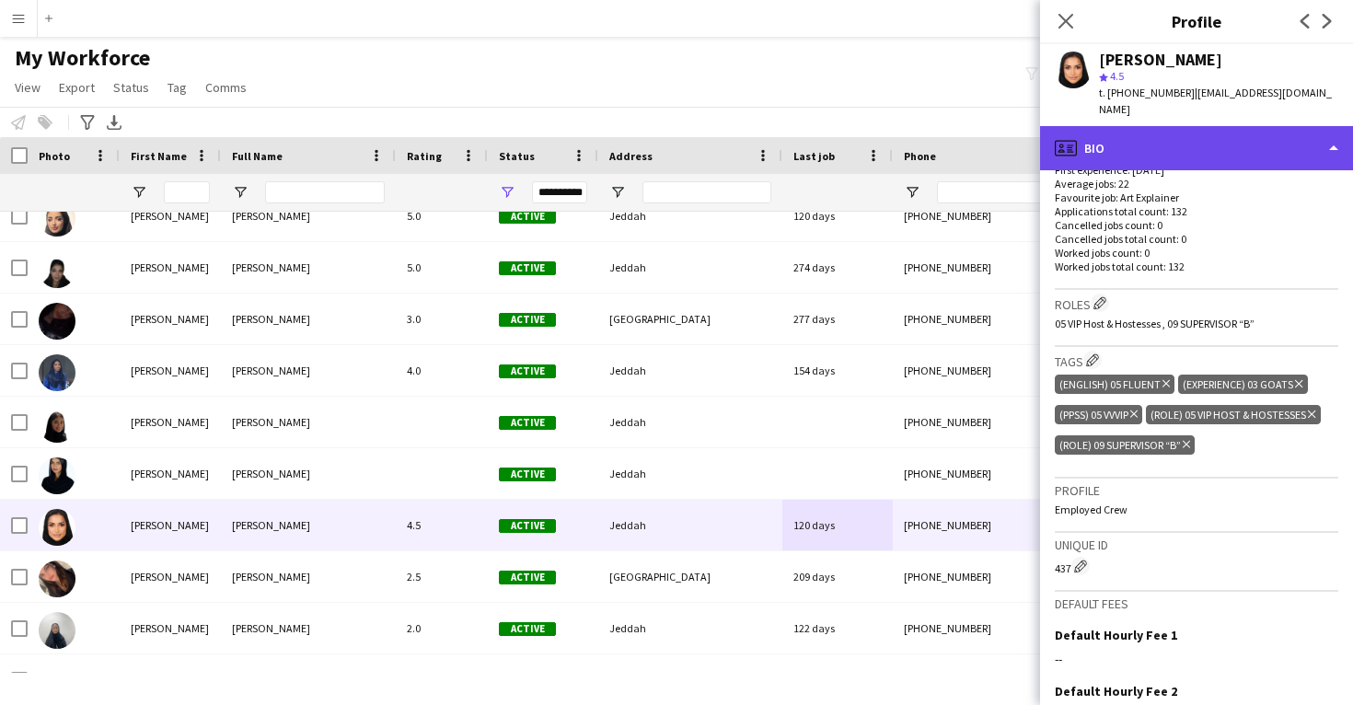
click at [1153, 134] on div "profile Bio" at bounding box center [1196, 148] width 313 height 44
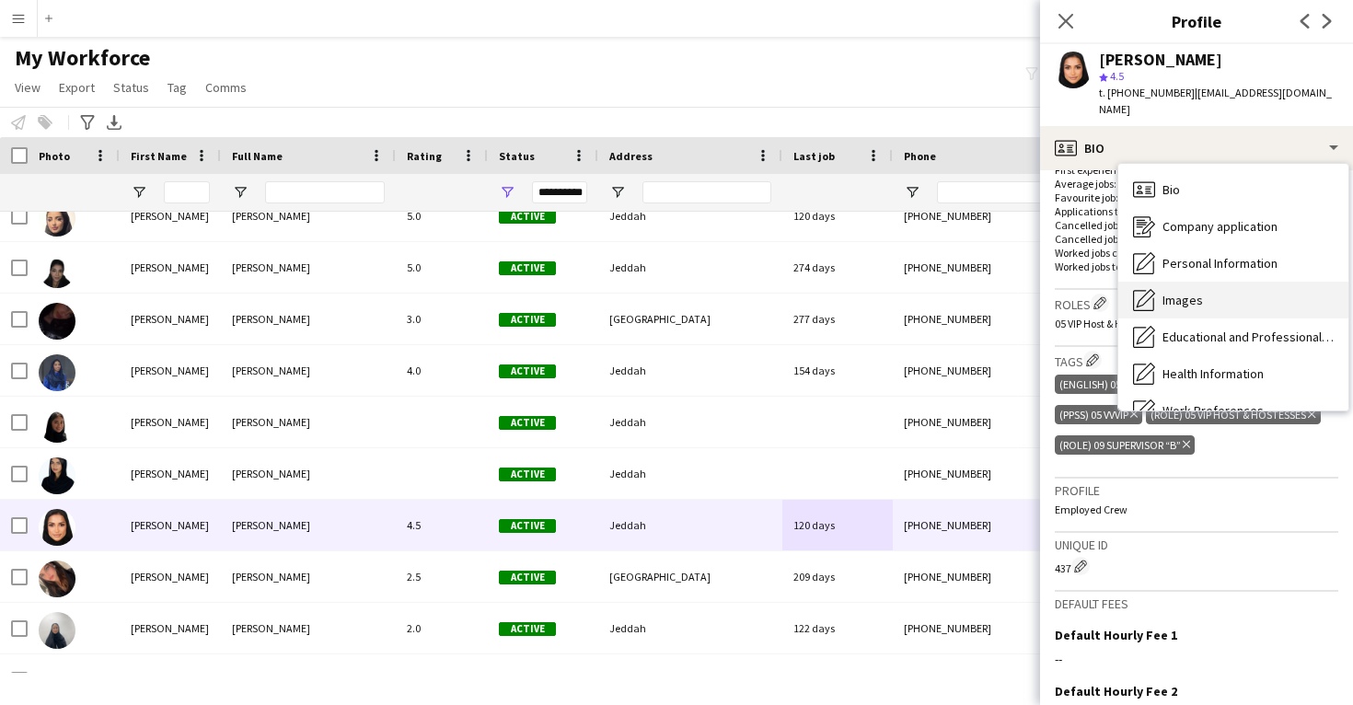
click at [1167, 296] on div "Images Images" at bounding box center [1234, 300] width 230 height 37
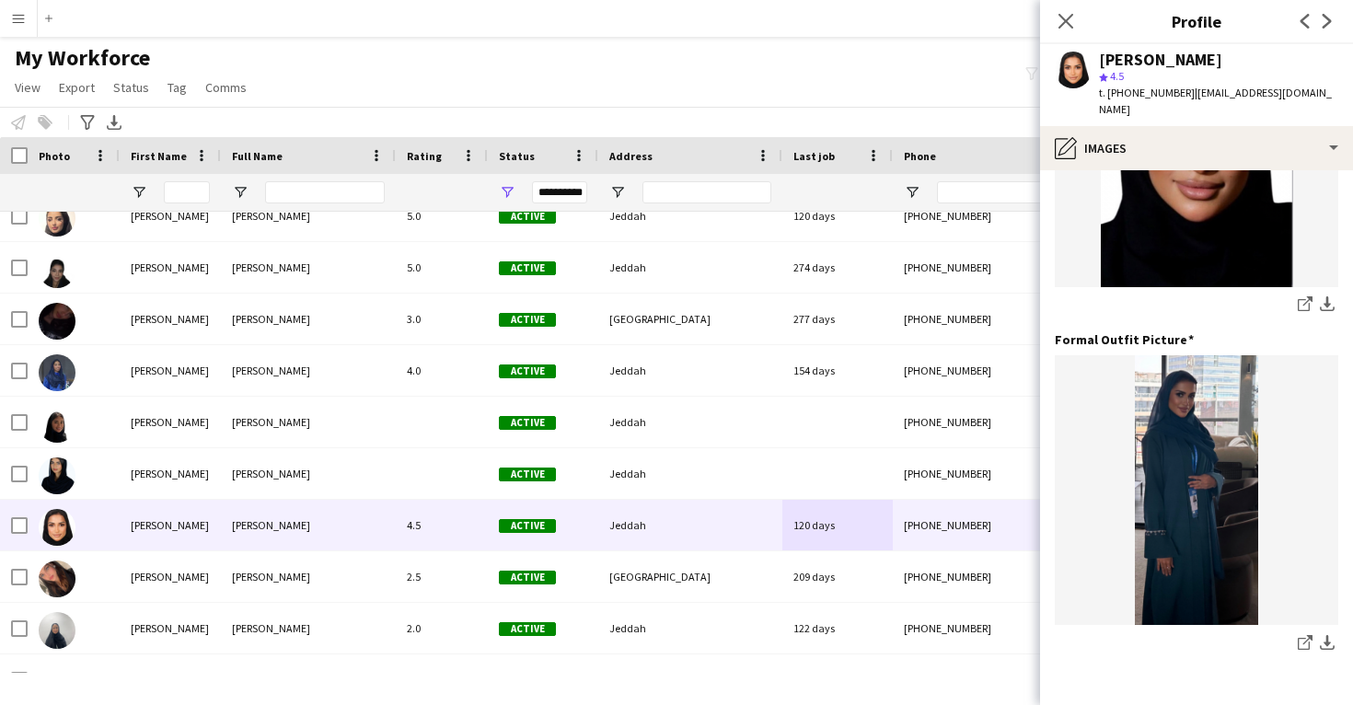
scroll to position [539, 0]
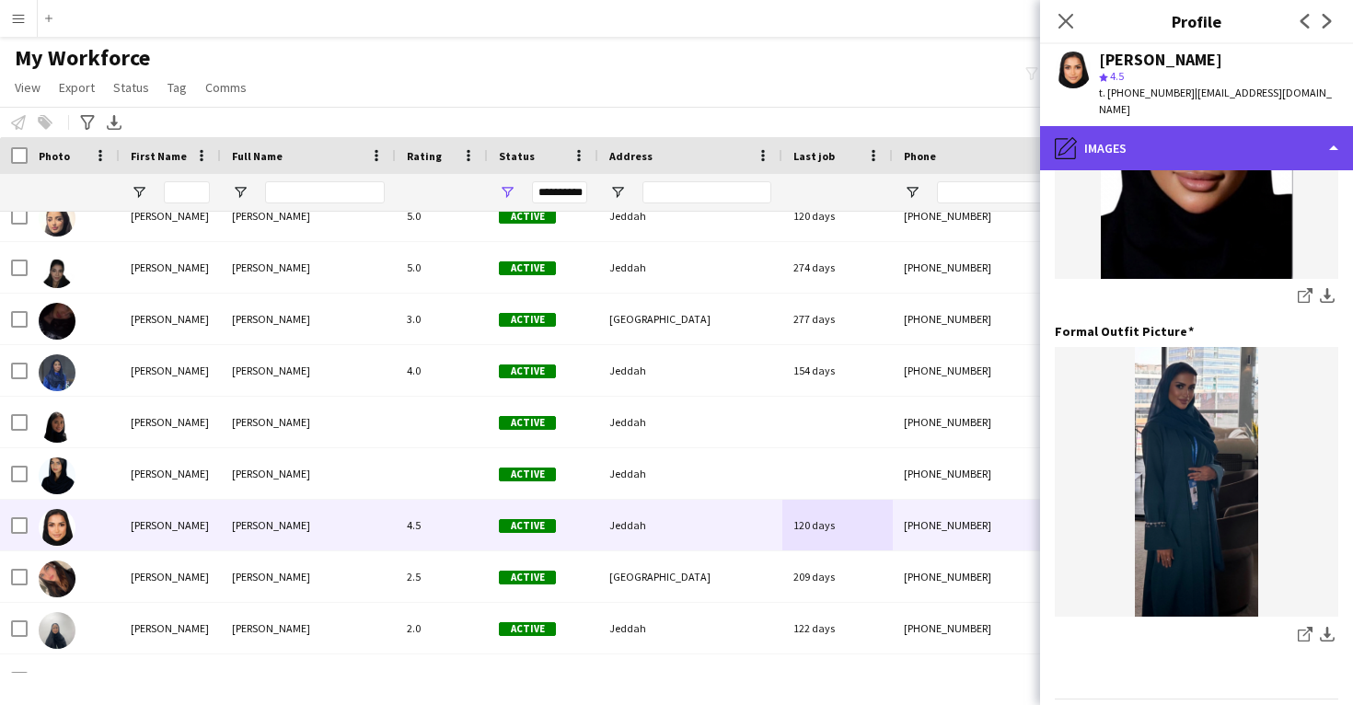
click at [1169, 142] on div "pencil4 Images" at bounding box center [1196, 148] width 313 height 44
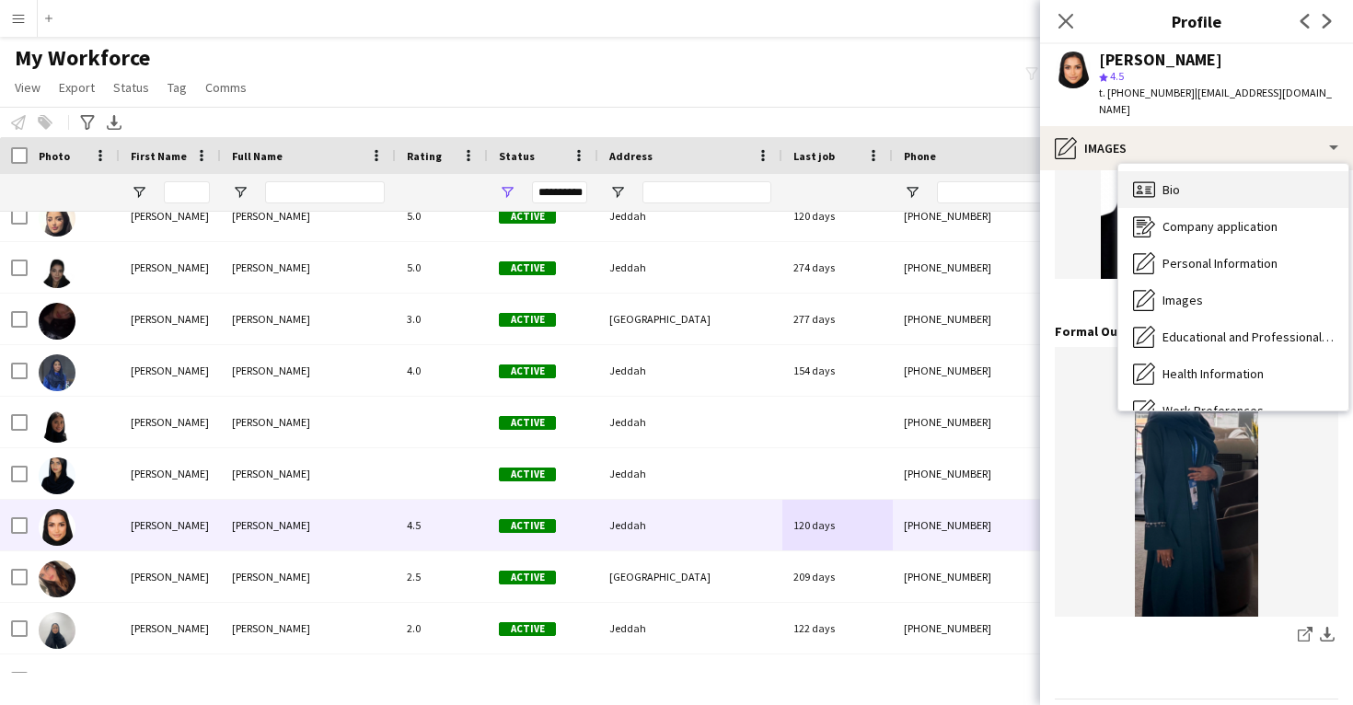
click at [1182, 172] on div "Bio Bio" at bounding box center [1234, 189] width 230 height 37
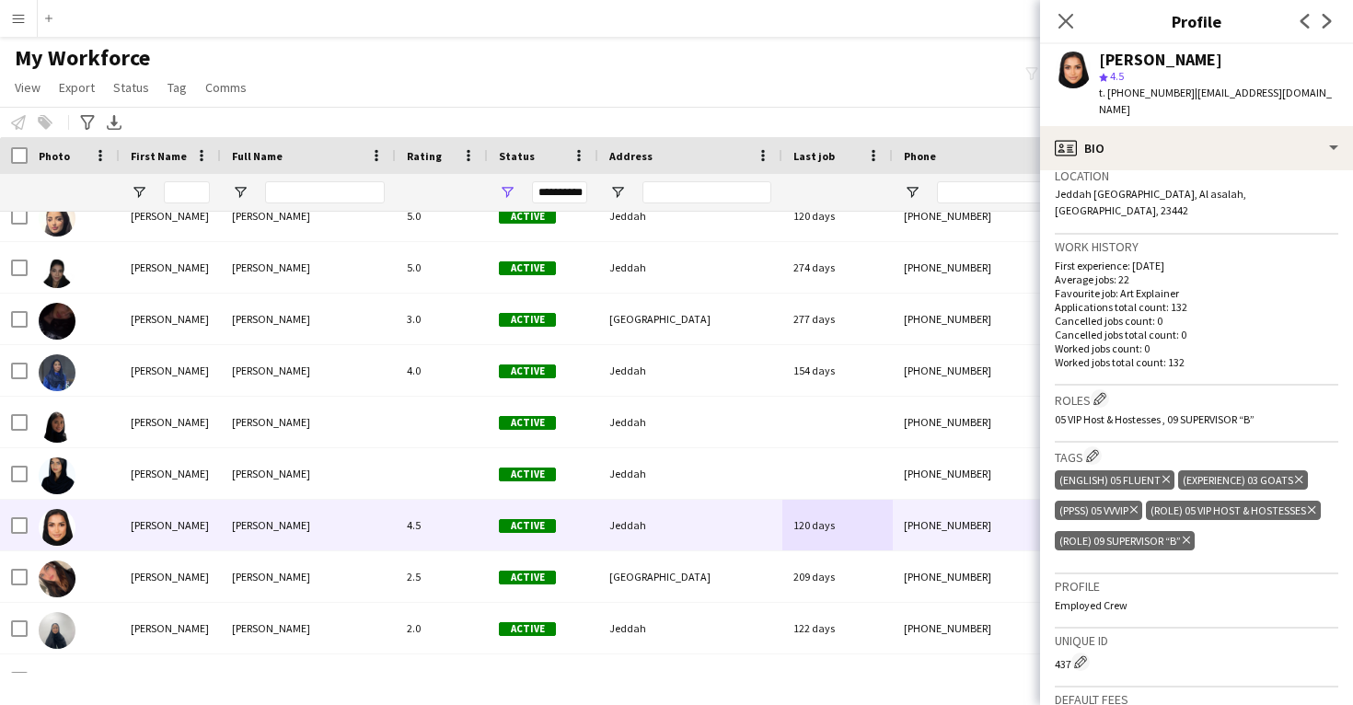
scroll to position [415, 0]
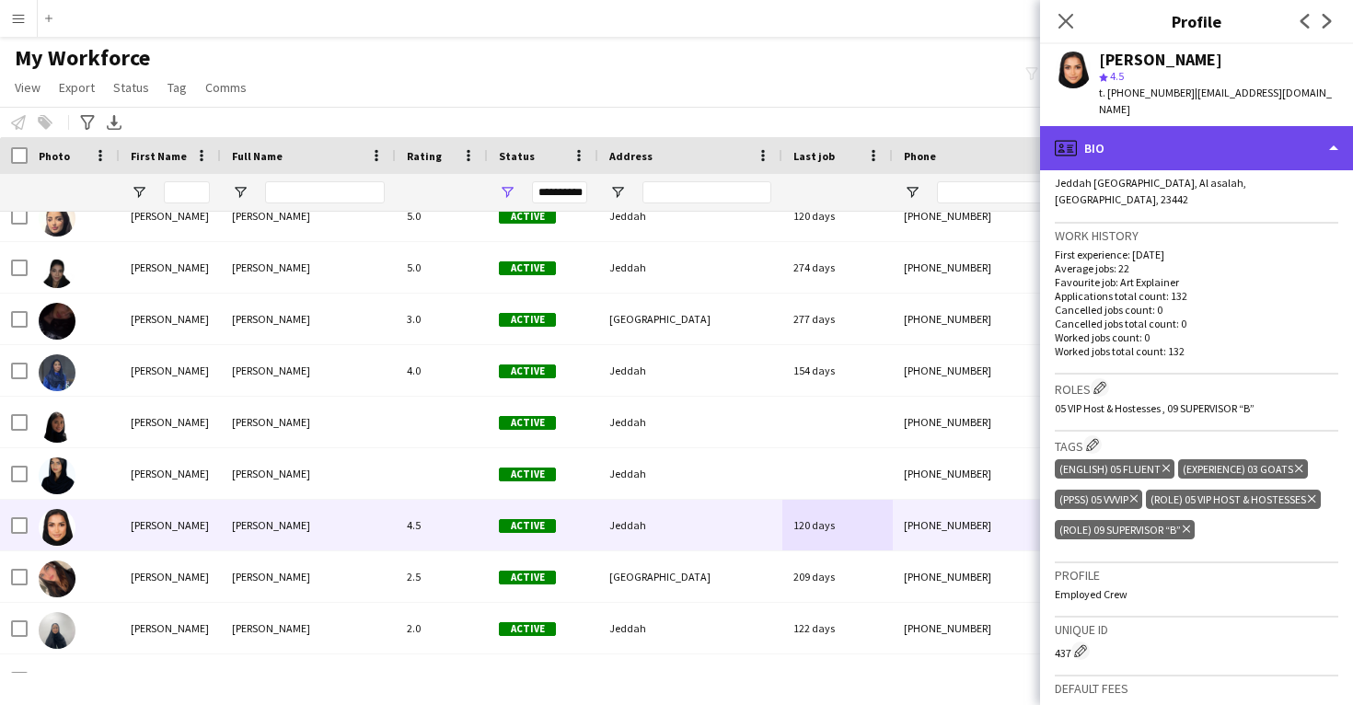
click at [1200, 126] on div "profile Bio" at bounding box center [1196, 148] width 313 height 44
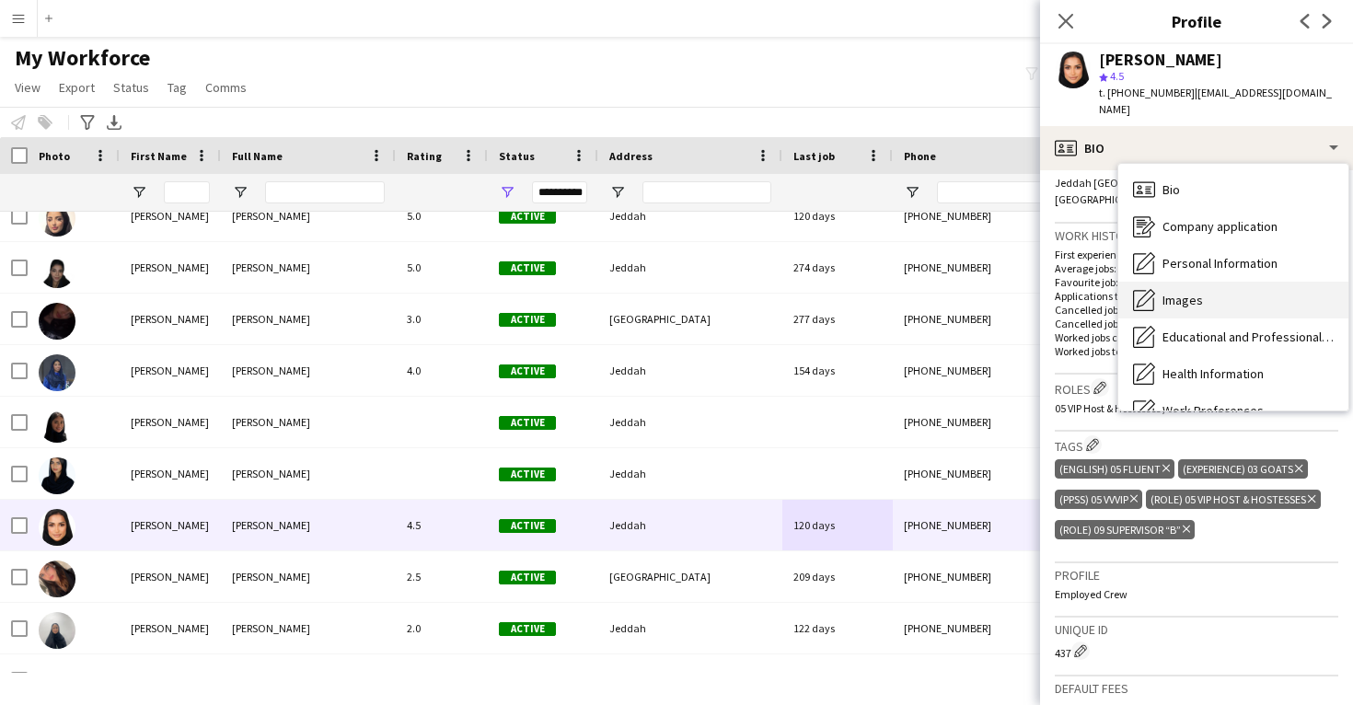
click at [1207, 282] on div "Images Images" at bounding box center [1234, 300] width 230 height 37
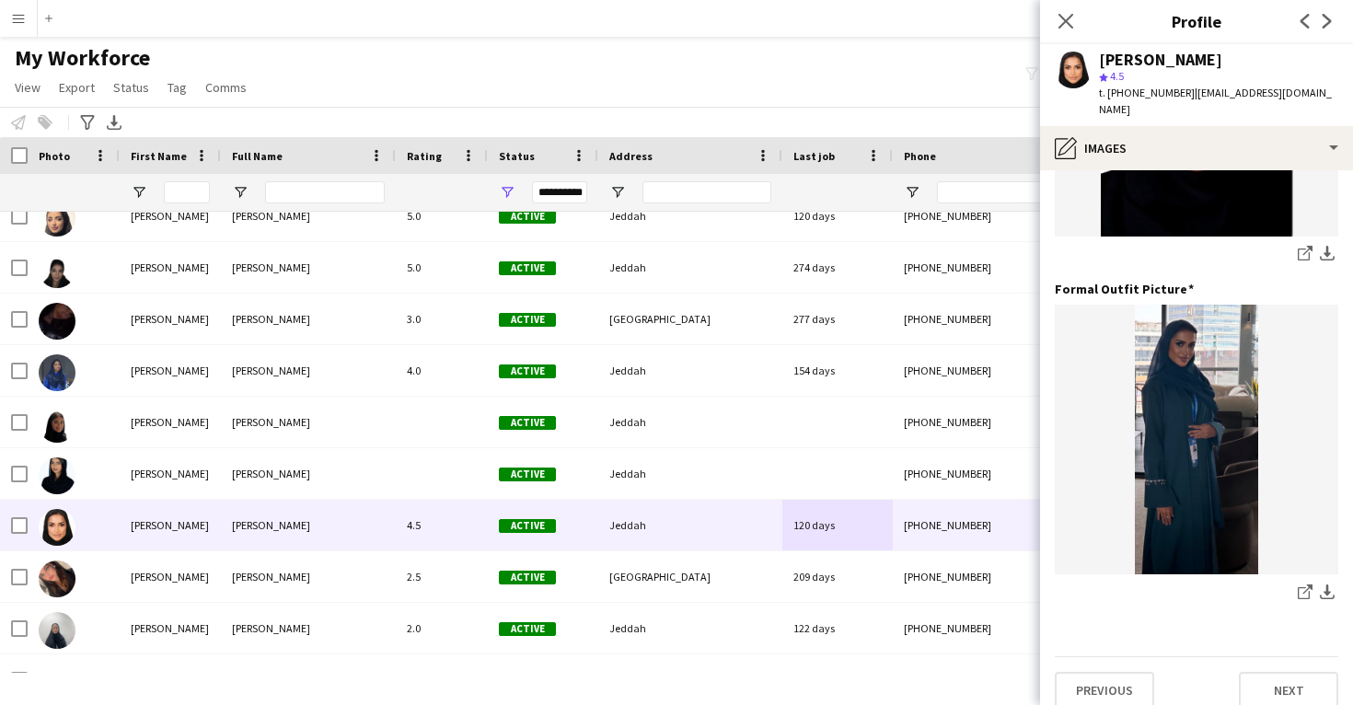
scroll to position [580, 0]
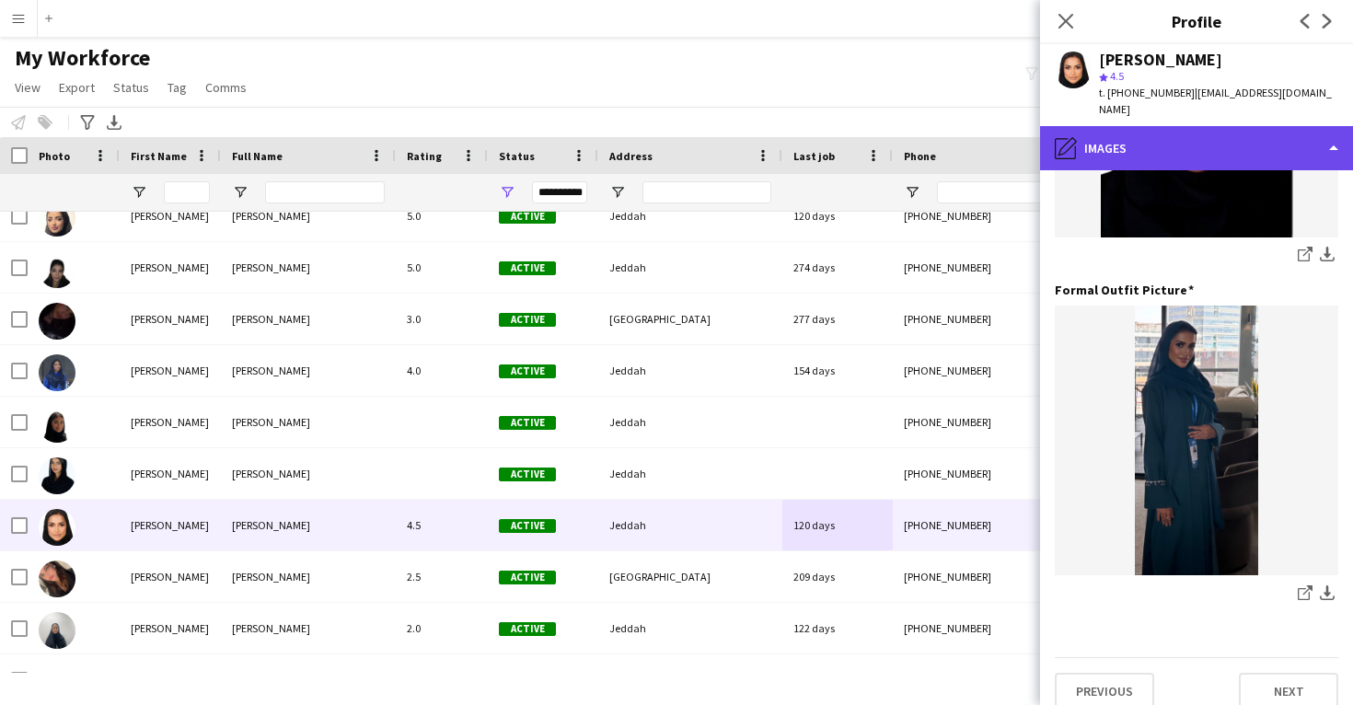
click at [1201, 126] on div "pencil4 Images" at bounding box center [1196, 148] width 313 height 44
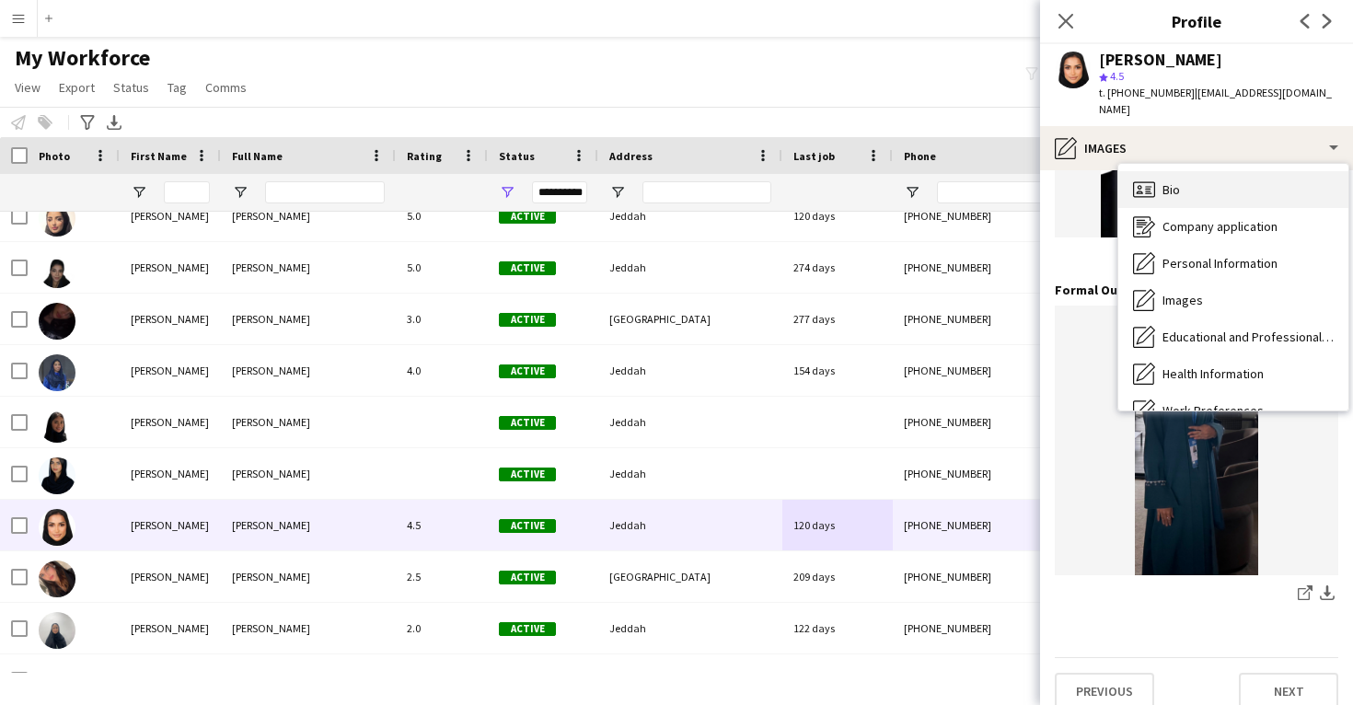
click at [1195, 171] on div "Bio Bio" at bounding box center [1234, 189] width 230 height 37
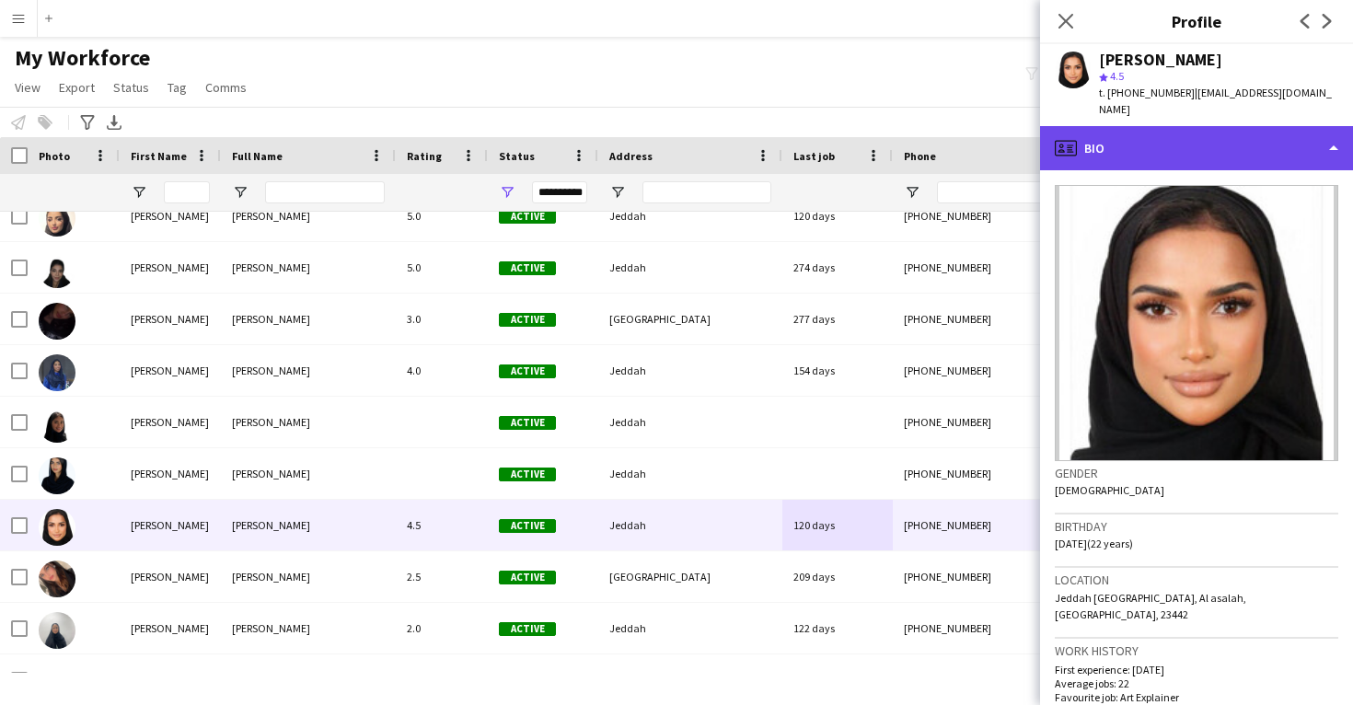
click at [1175, 142] on div "profile Bio" at bounding box center [1196, 148] width 313 height 44
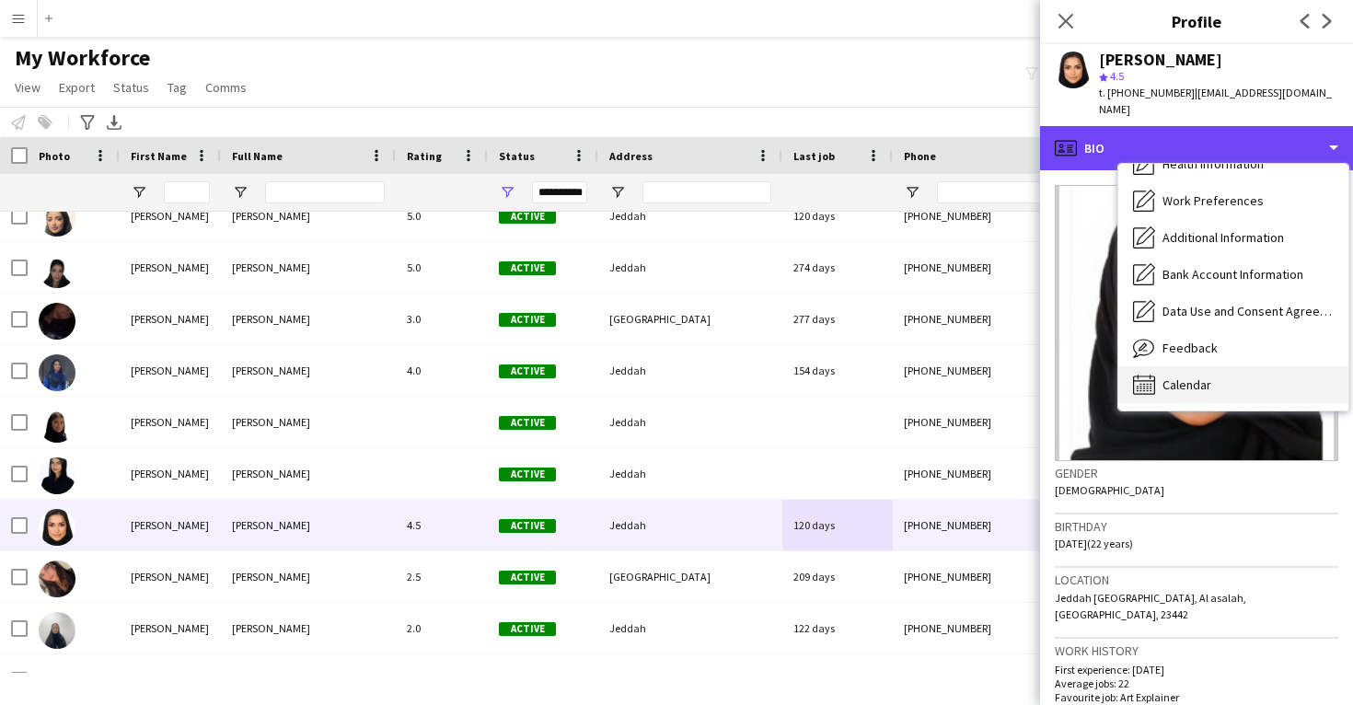
scroll to position [210, 0]
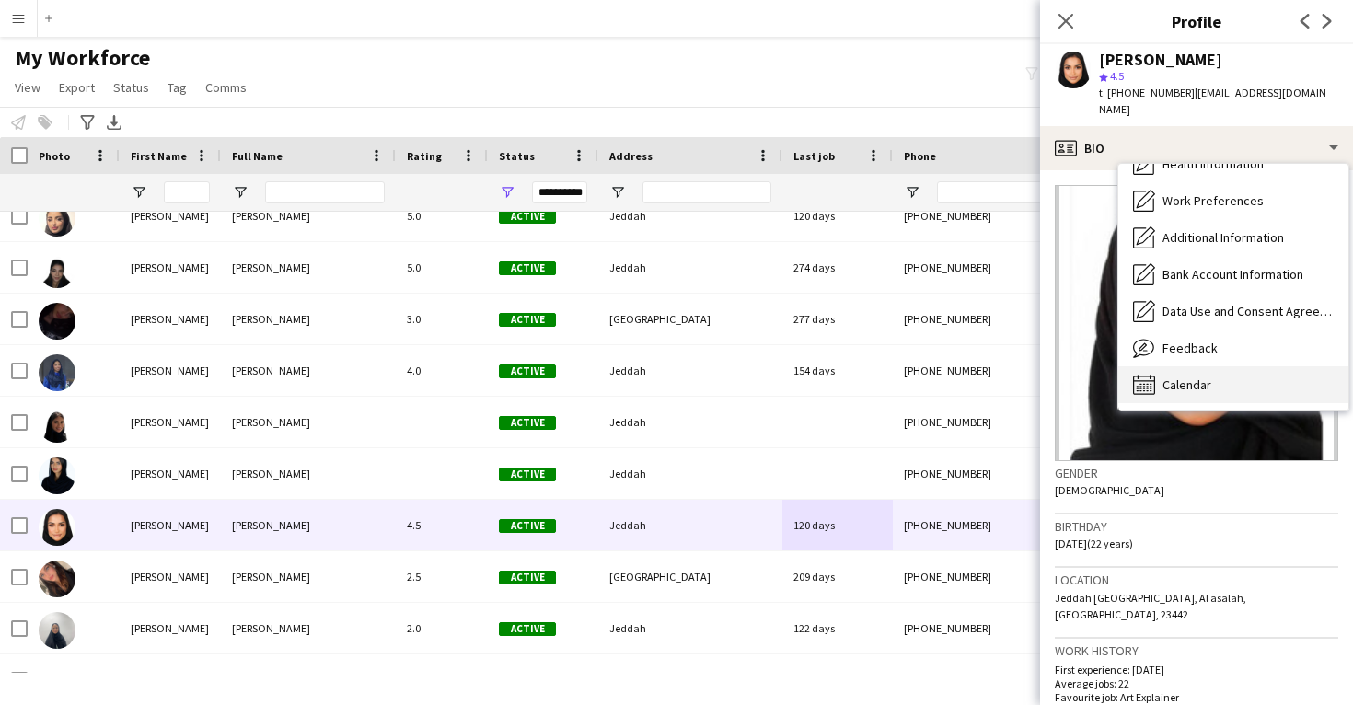
click at [1169, 366] on div "Calendar Calendar" at bounding box center [1234, 384] width 230 height 37
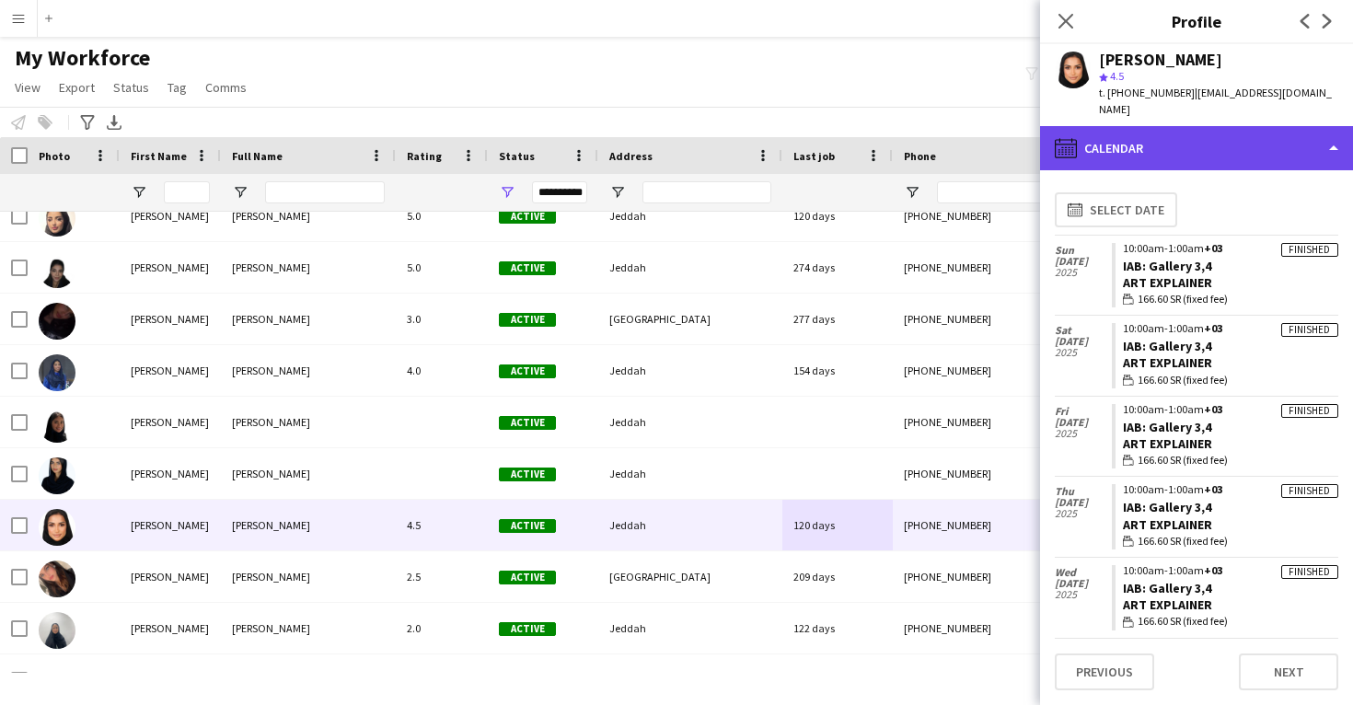
click at [1178, 151] on div "calendar-full Calendar" at bounding box center [1196, 148] width 313 height 44
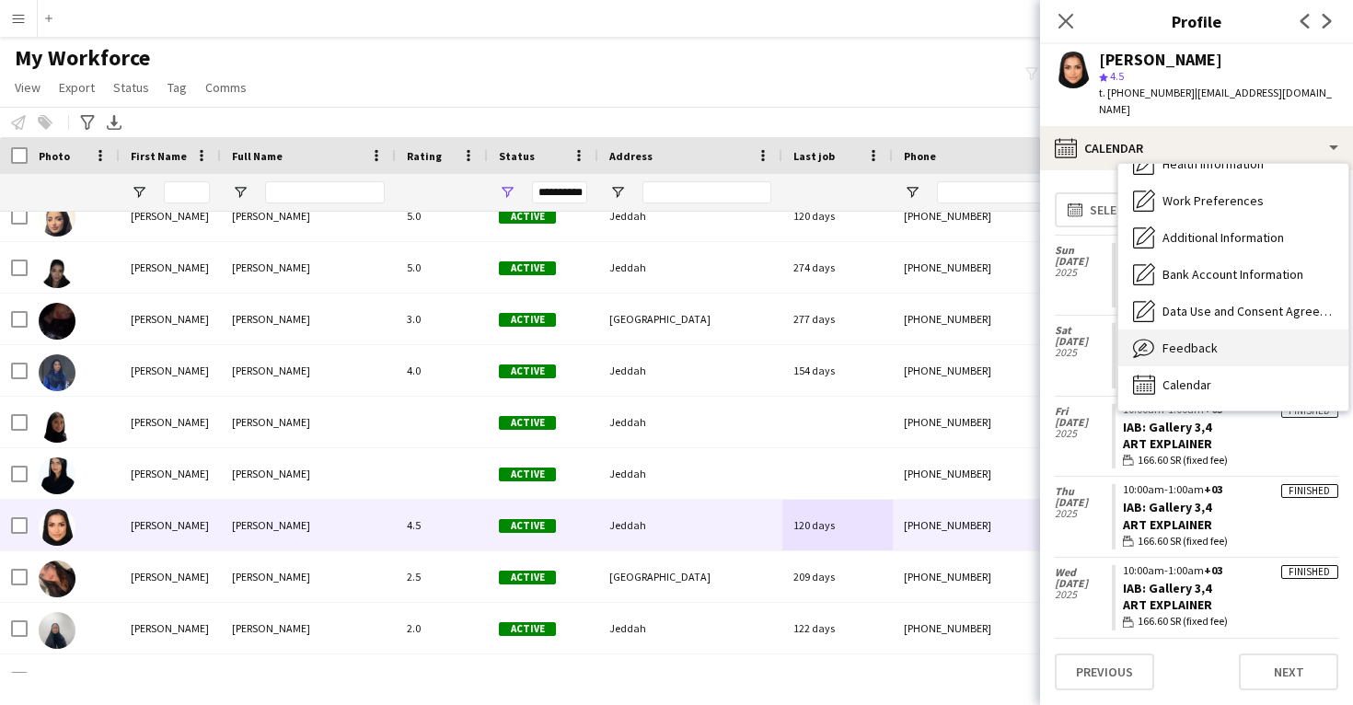
click at [1177, 340] on span "Feedback" at bounding box center [1190, 348] width 55 height 17
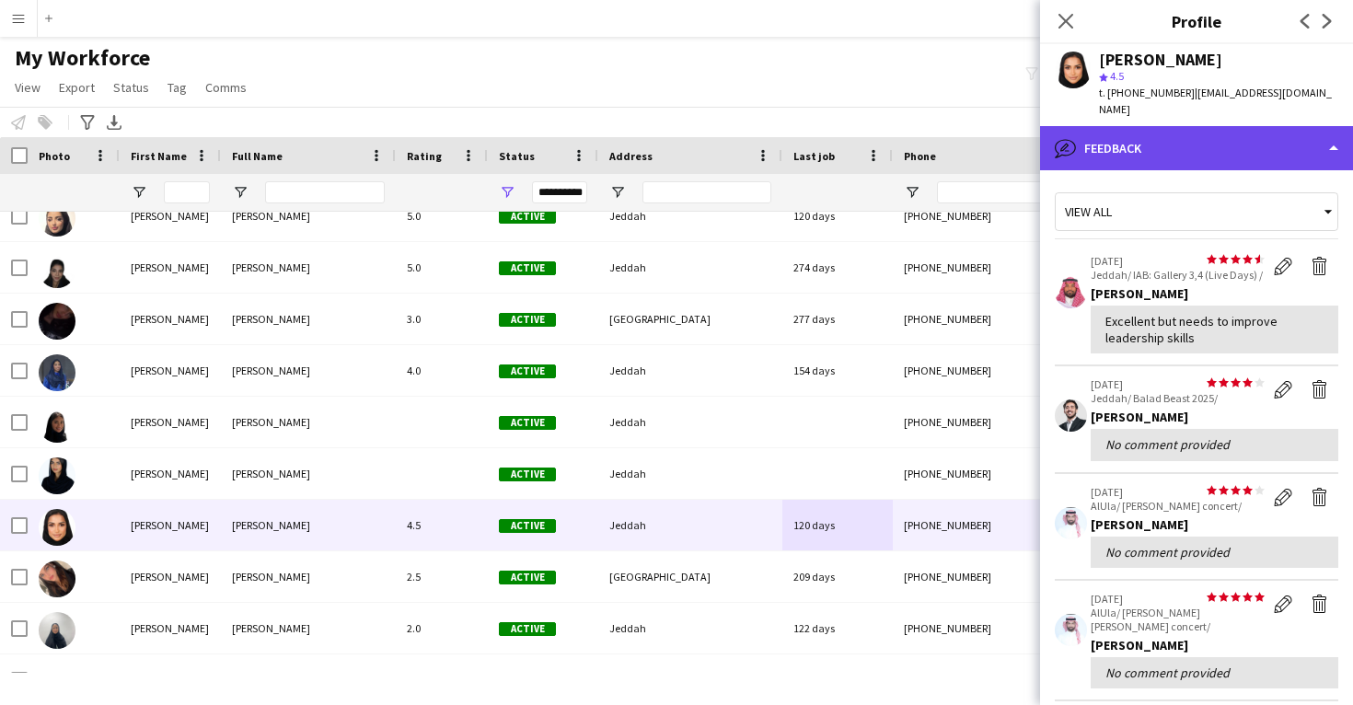
click at [1163, 141] on div "bubble-pencil Feedback" at bounding box center [1196, 148] width 313 height 44
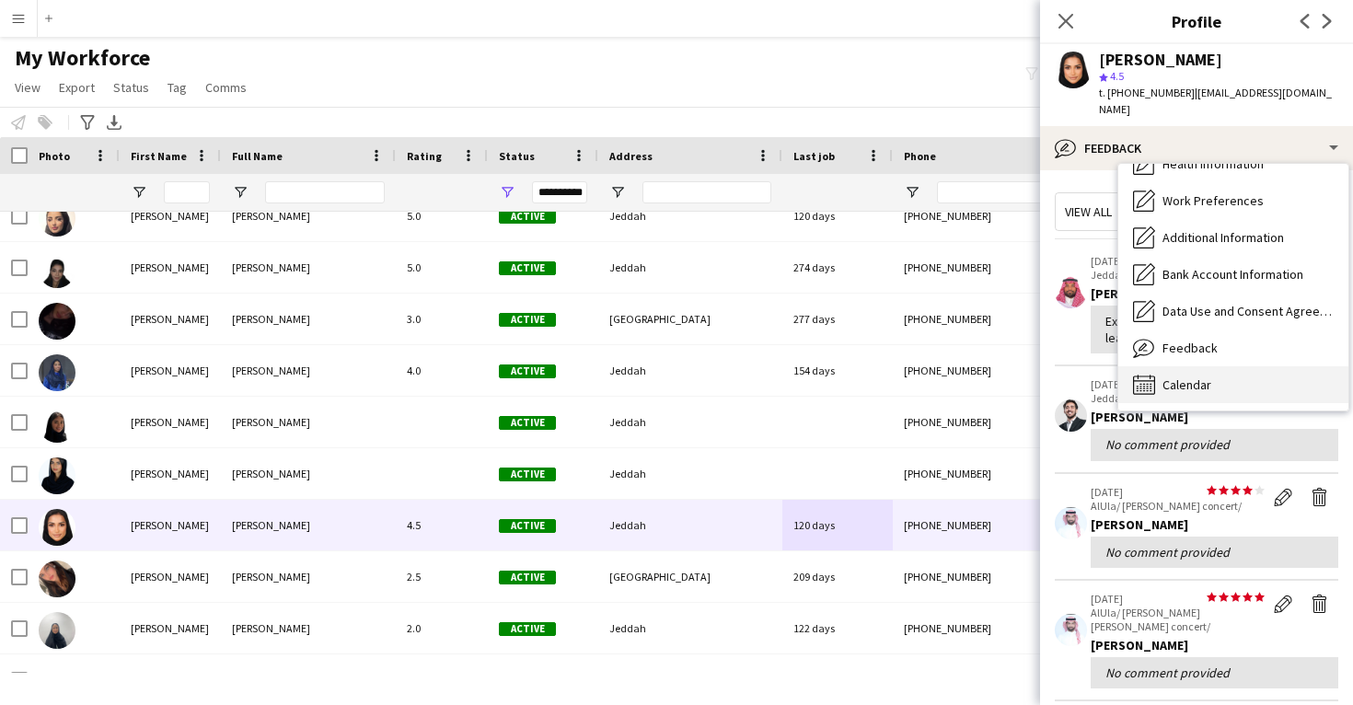
click at [1186, 366] on div "Calendar Calendar" at bounding box center [1234, 384] width 230 height 37
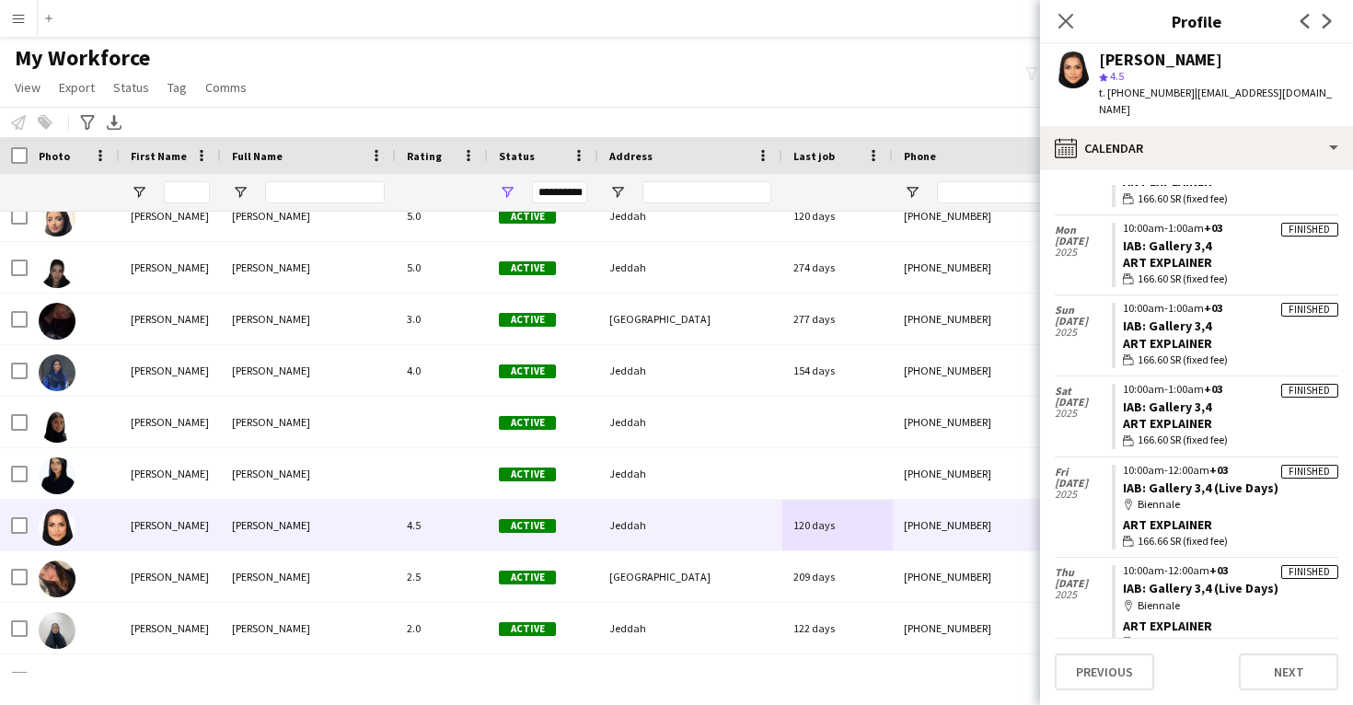
scroll to position [1638, 0]
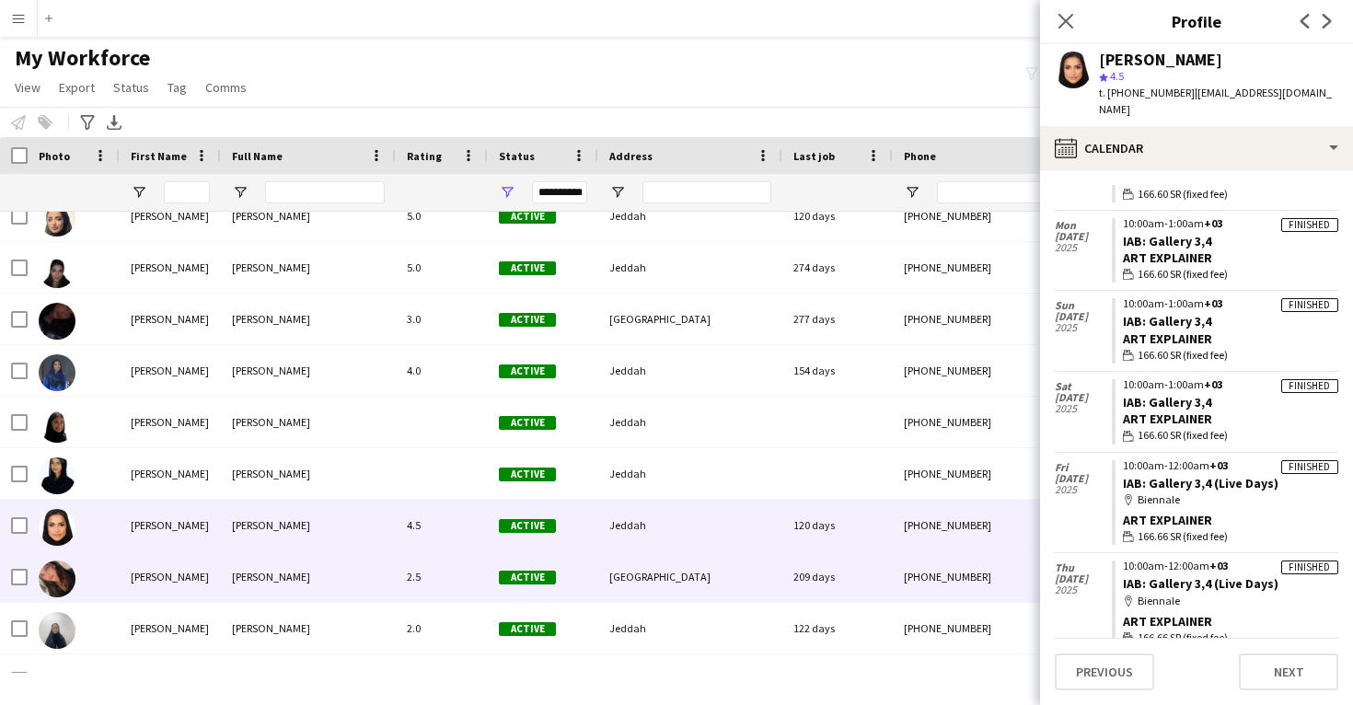
click at [891, 566] on div "209 days" at bounding box center [838, 577] width 110 height 51
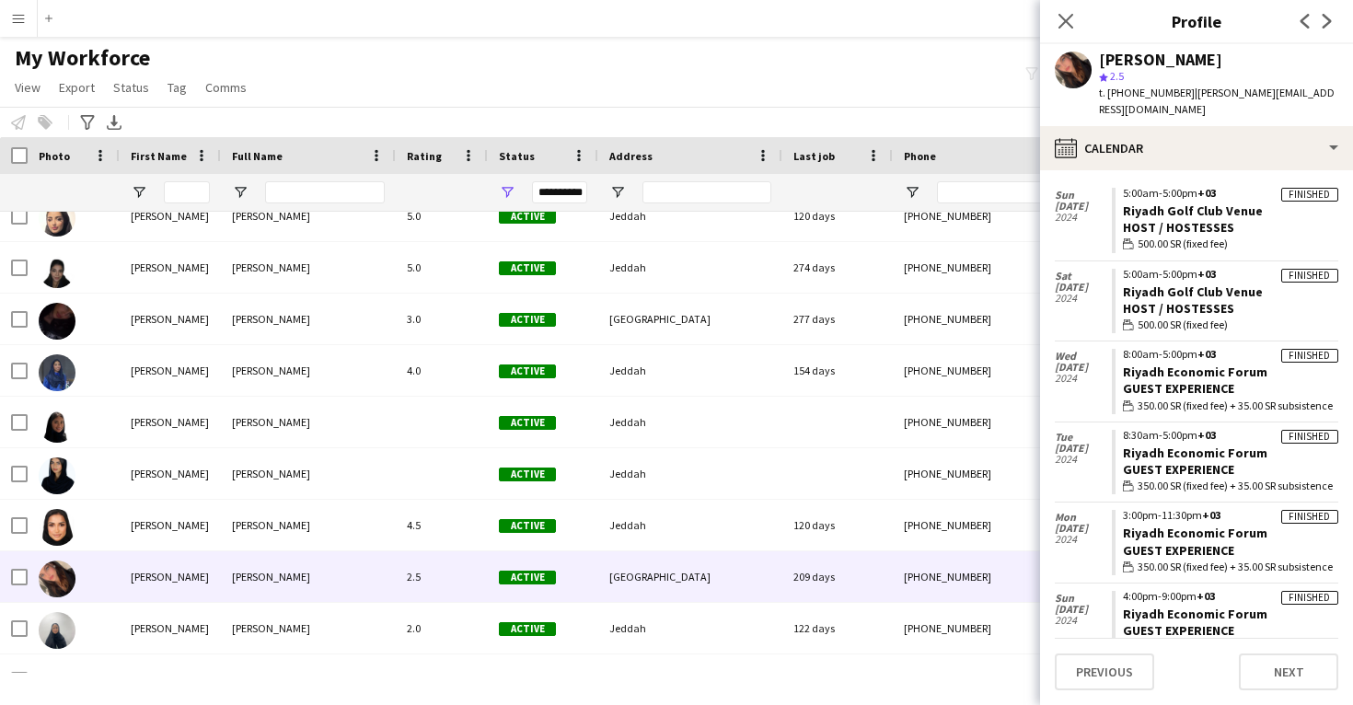
scroll to position [873, 0]
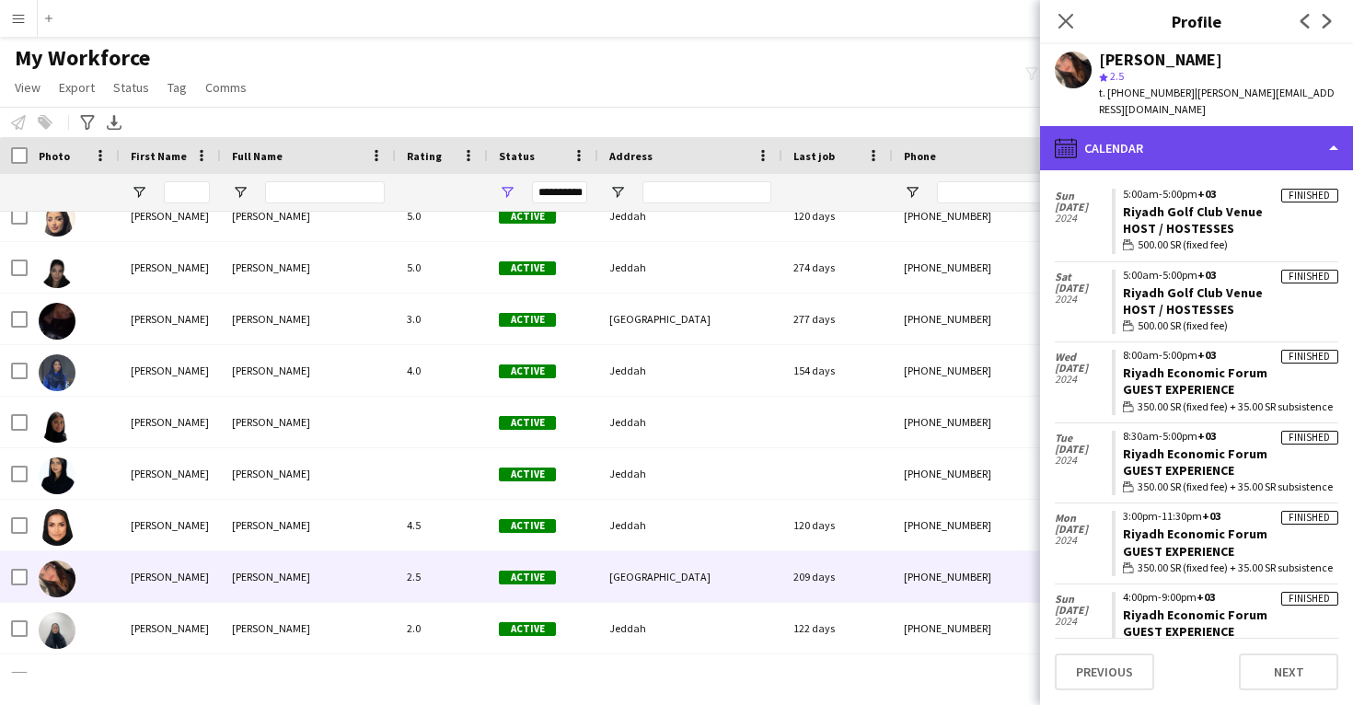
click at [1161, 136] on div "calendar-full Calendar" at bounding box center [1196, 148] width 313 height 44
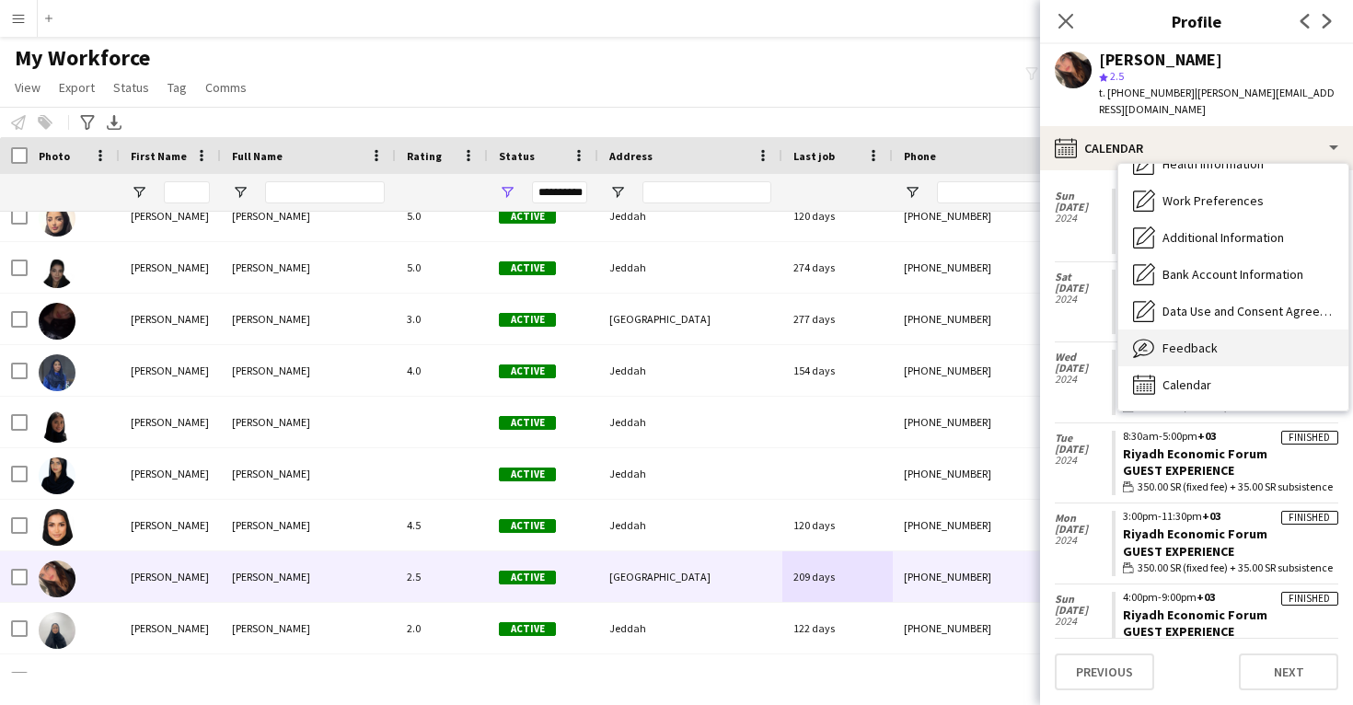
scroll to position [210, 0]
click at [1203, 341] on div "Feedback Feedback" at bounding box center [1234, 348] width 230 height 37
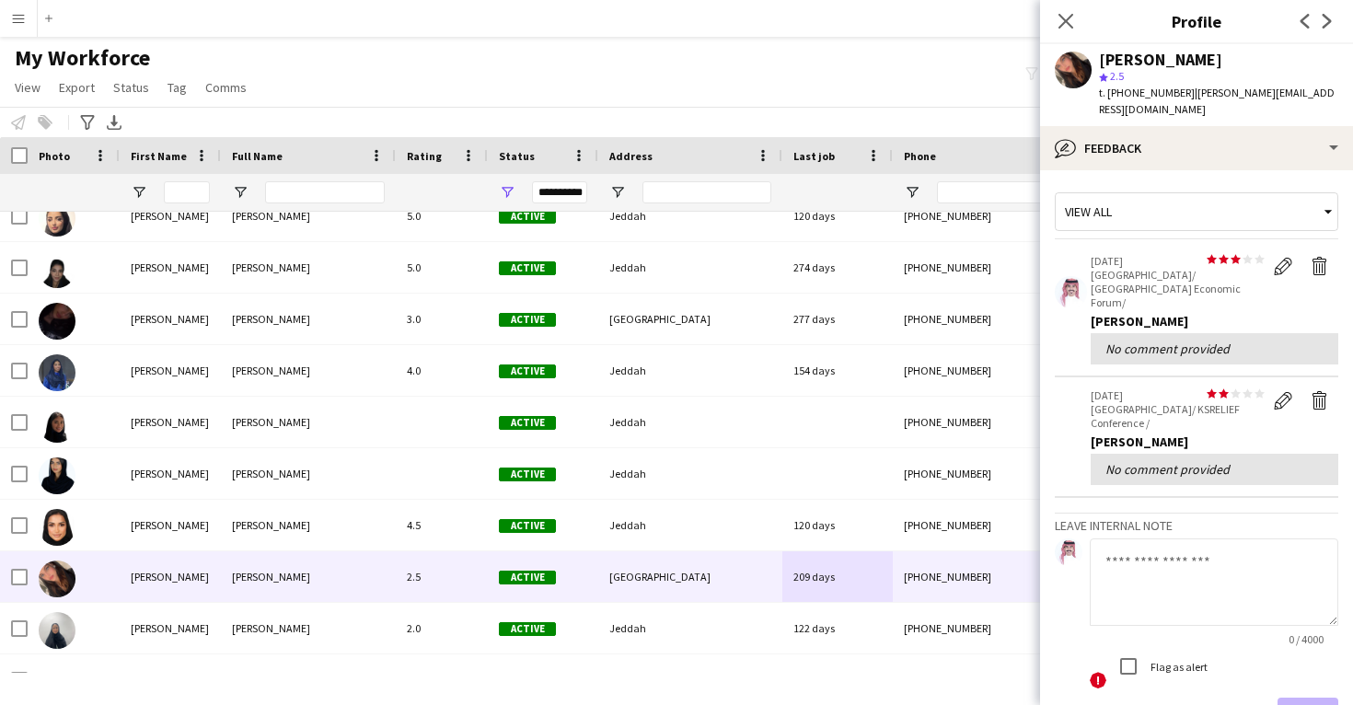
click at [1196, 60] on div "Dana Mahfouz" at bounding box center [1160, 60] width 123 height 17
copy div "Dana Mahfouz"
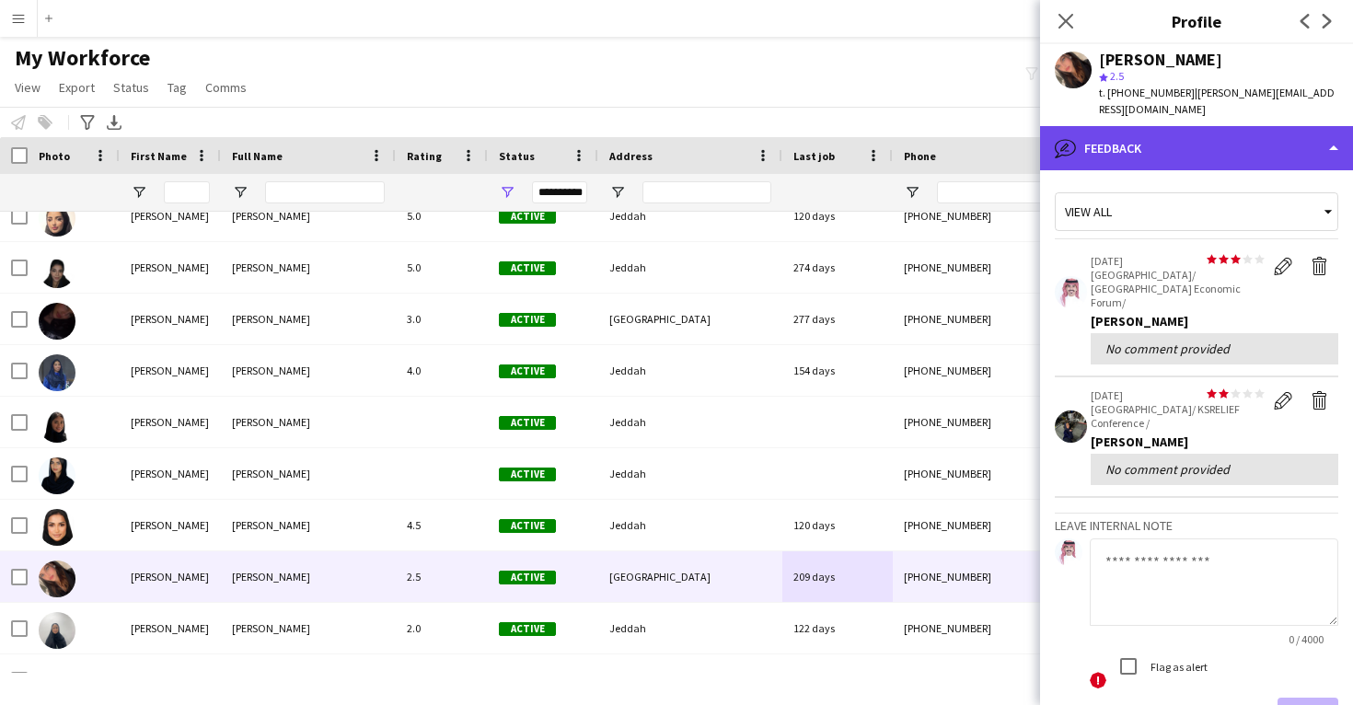
click at [1199, 136] on div "bubble-pencil Feedback" at bounding box center [1196, 148] width 313 height 44
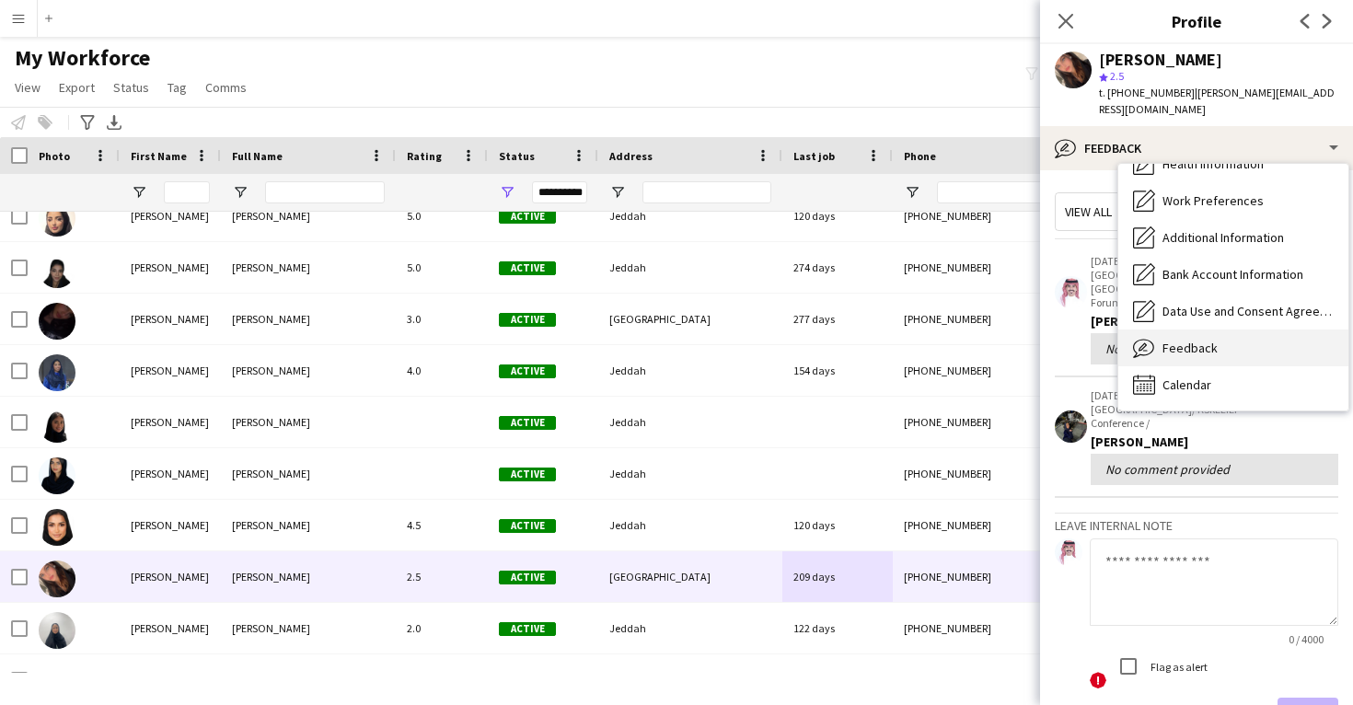
click at [1196, 330] on div "Feedback Feedback" at bounding box center [1234, 348] width 230 height 37
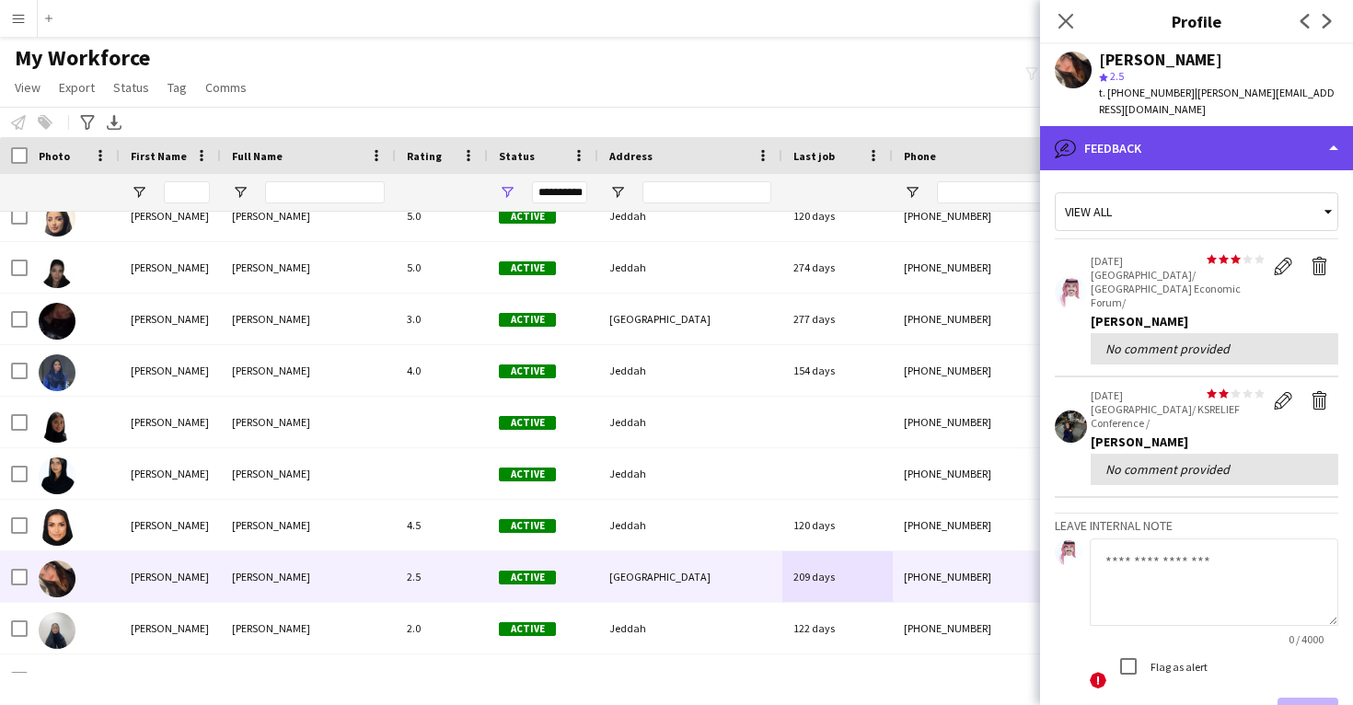
click at [1191, 145] on div "bubble-pencil Feedback" at bounding box center [1196, 148] width 313 height 44
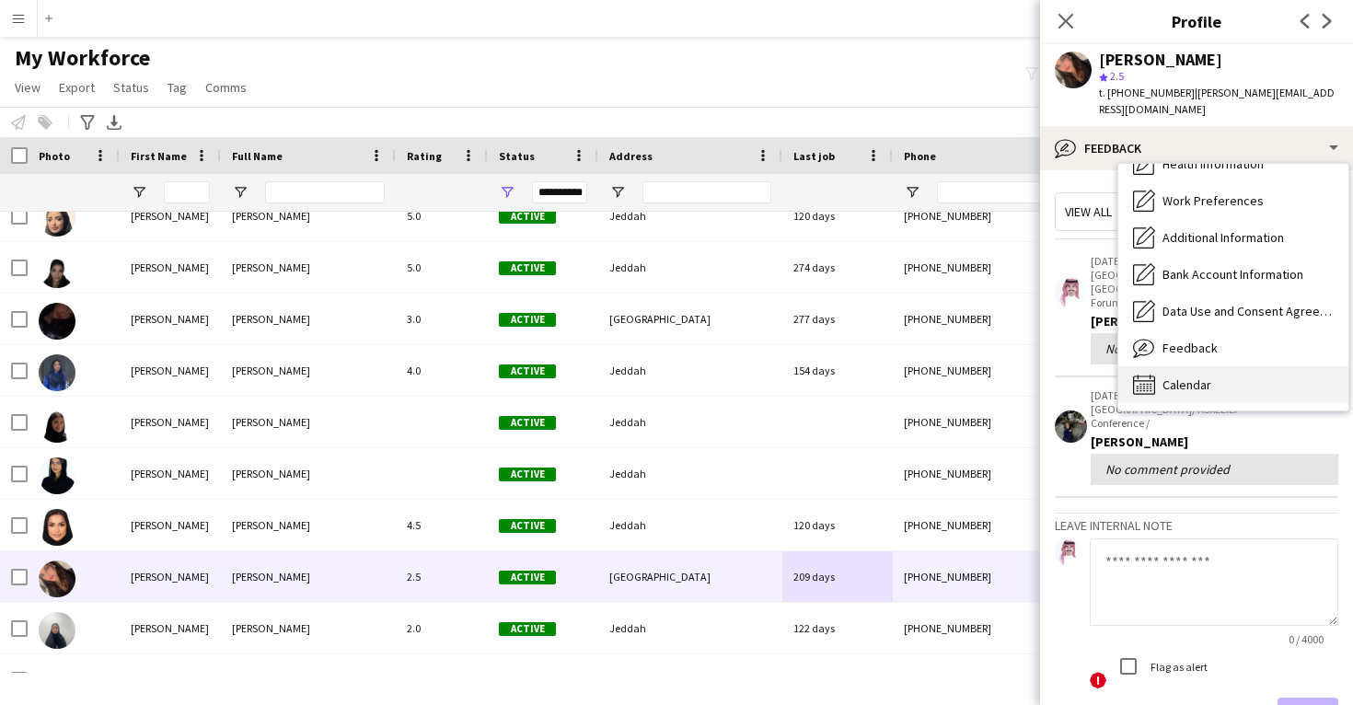
click at [1194, 377] on span "Calendar" at bounding box center [1187, 385] width 49 height 17
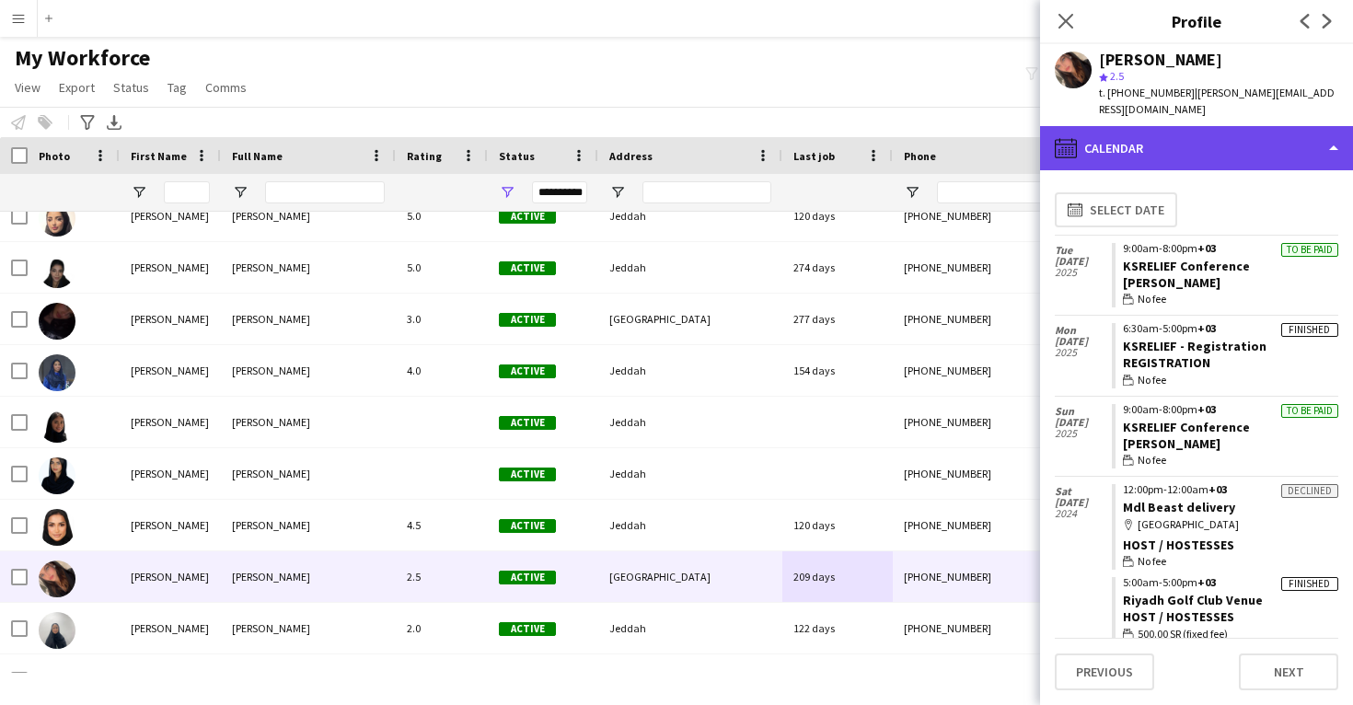
click at [1202, 129] on div "calendar-full Calendar" at bounding box center [1196, 148] width 313 height 44
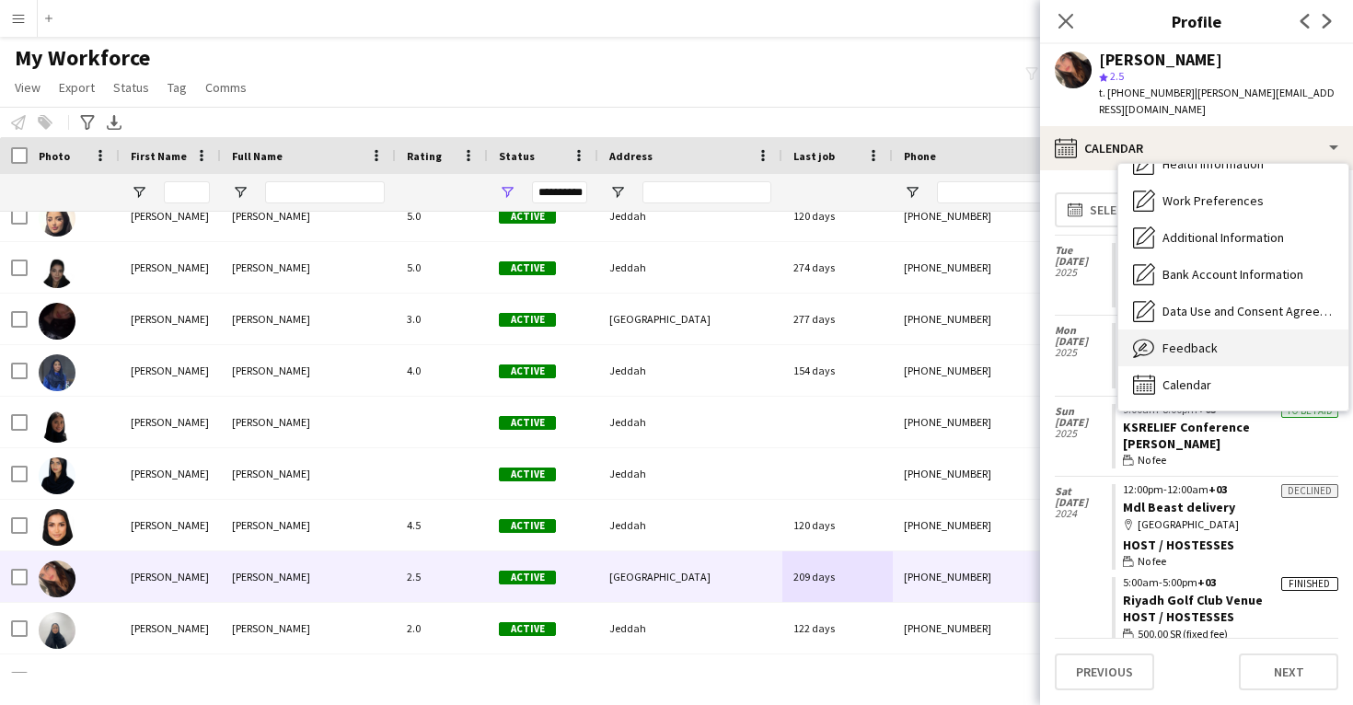
click at [1192, 340] on span "Feedback" at bounding box center [1190, 348] width 55 height 17
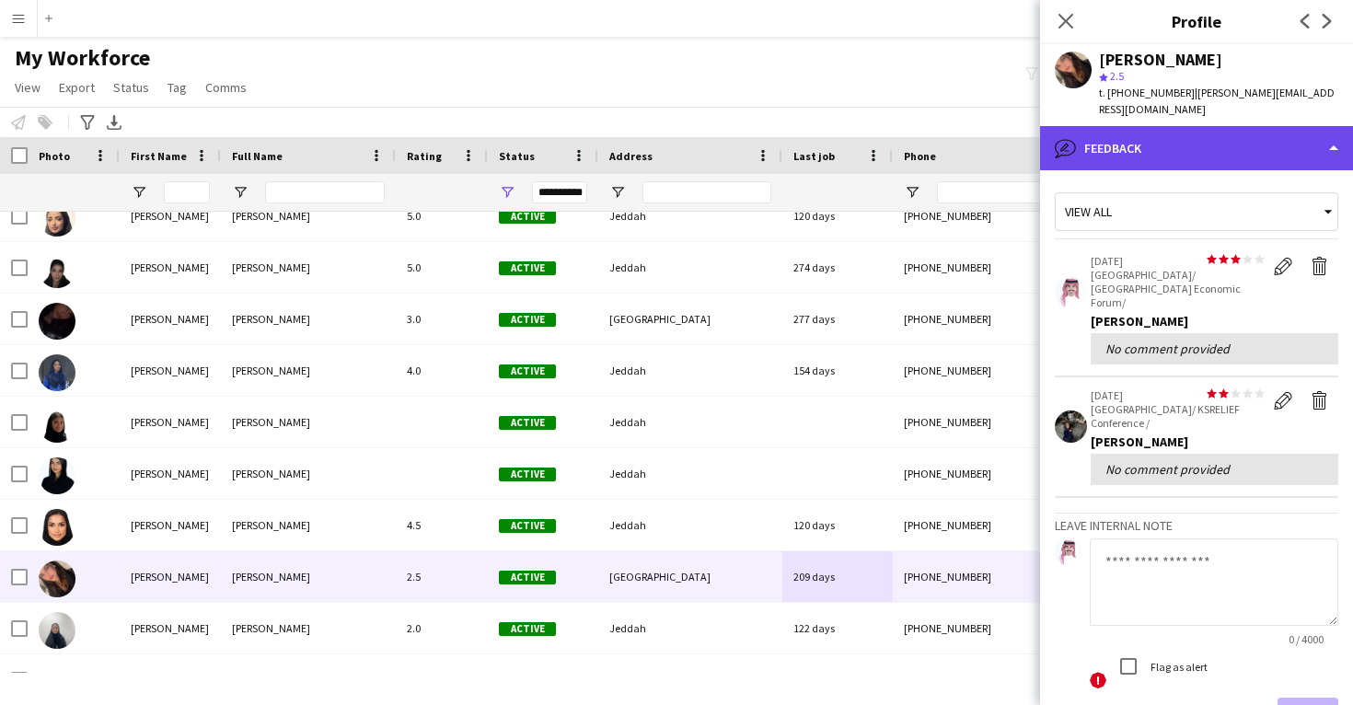
click at [1208, 152] on div "bubble-pencil Feedback" at bounding box center [1196, 148] width 313 height 44
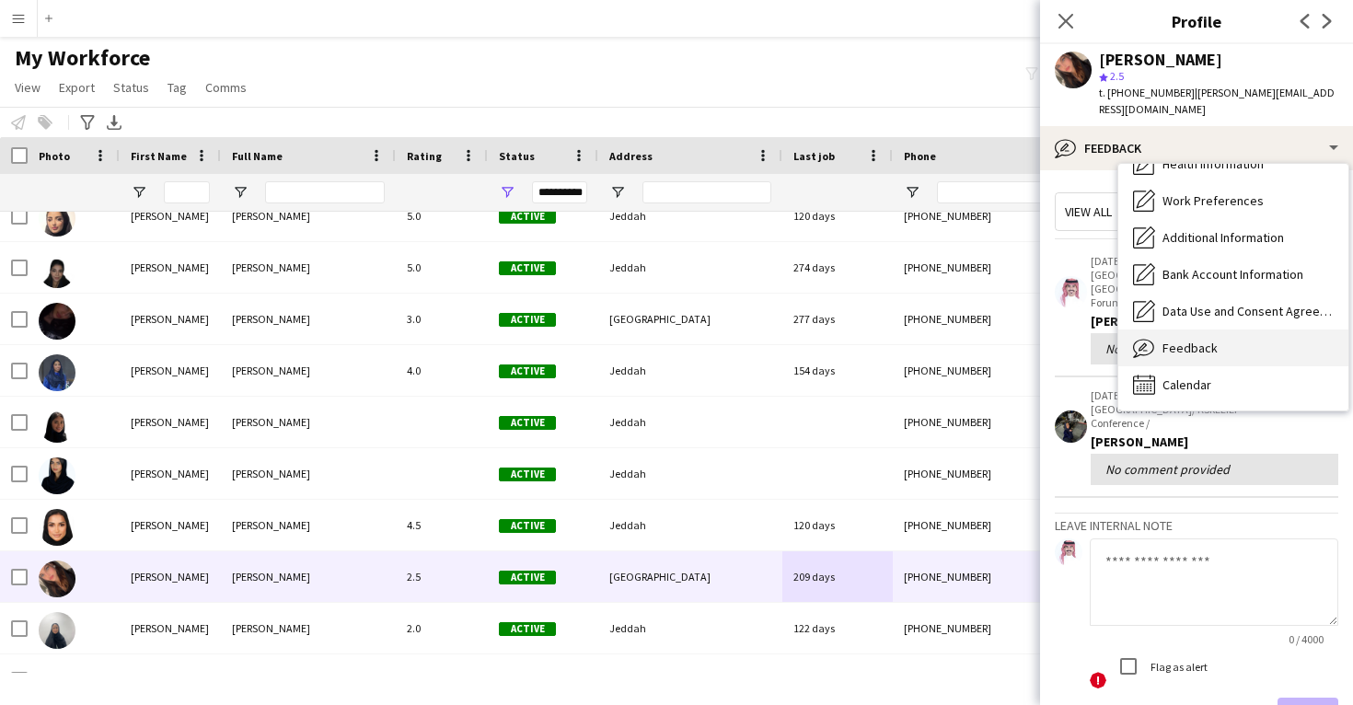
click at [1218, 335] on div "Feedback Feedback" at bounding box center [1234, 348] width 230 height 37
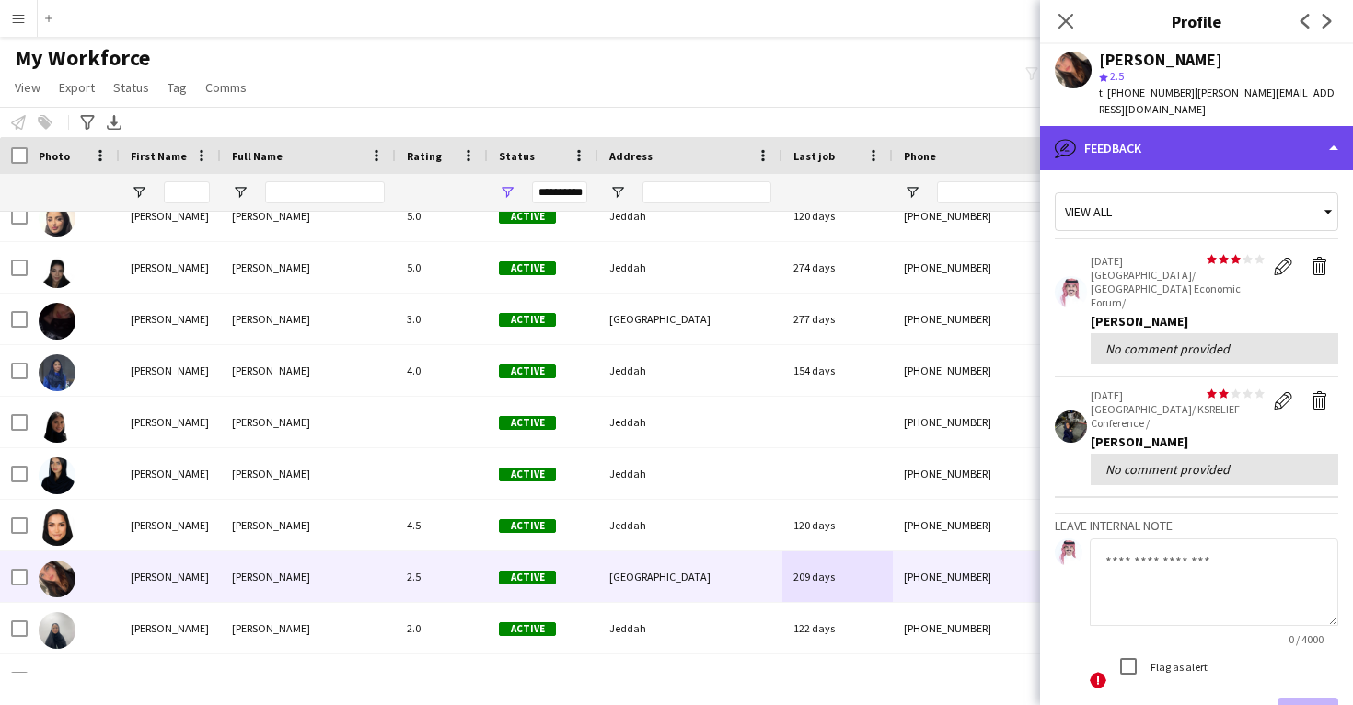
click at [1207, 131] on div "bubble-pencil Feedback" at bounding box center [1196, 148] width 313 height 44
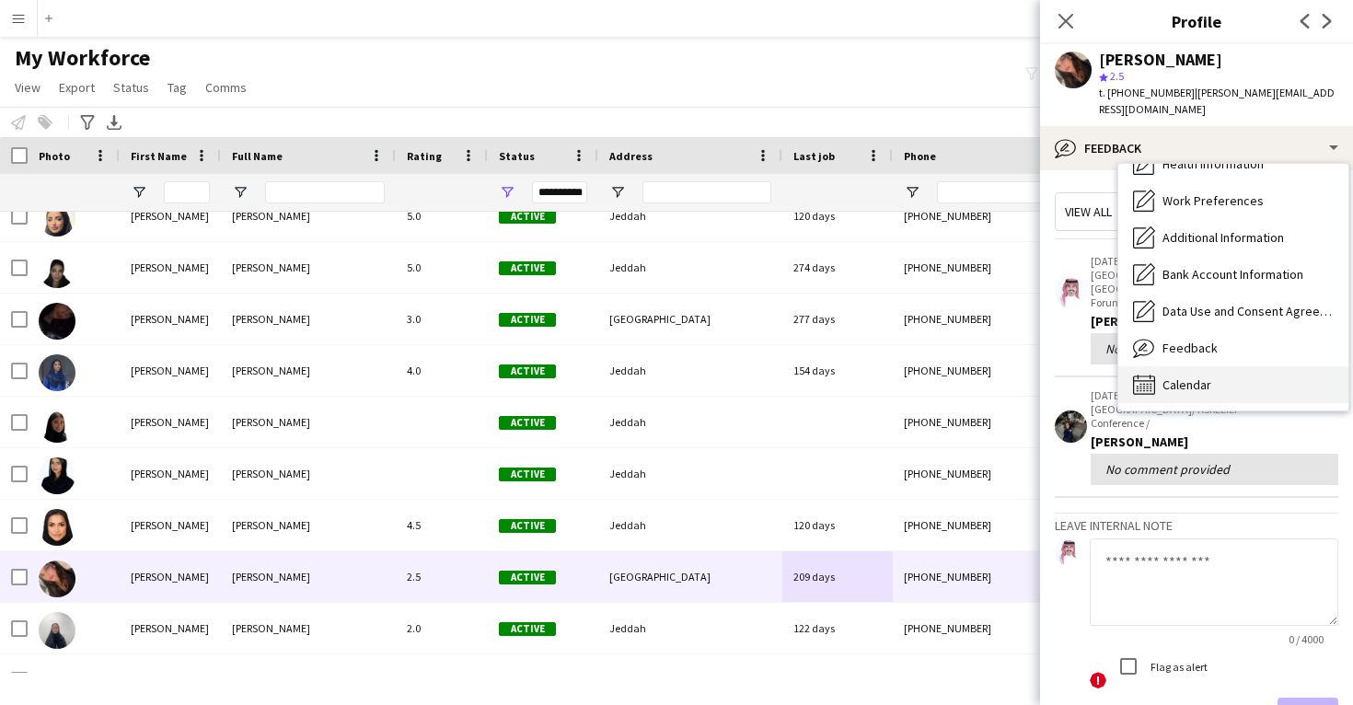
click at [1210, 377] on span "Calendar" at bounding box center [1187, 385] width 49 height 17
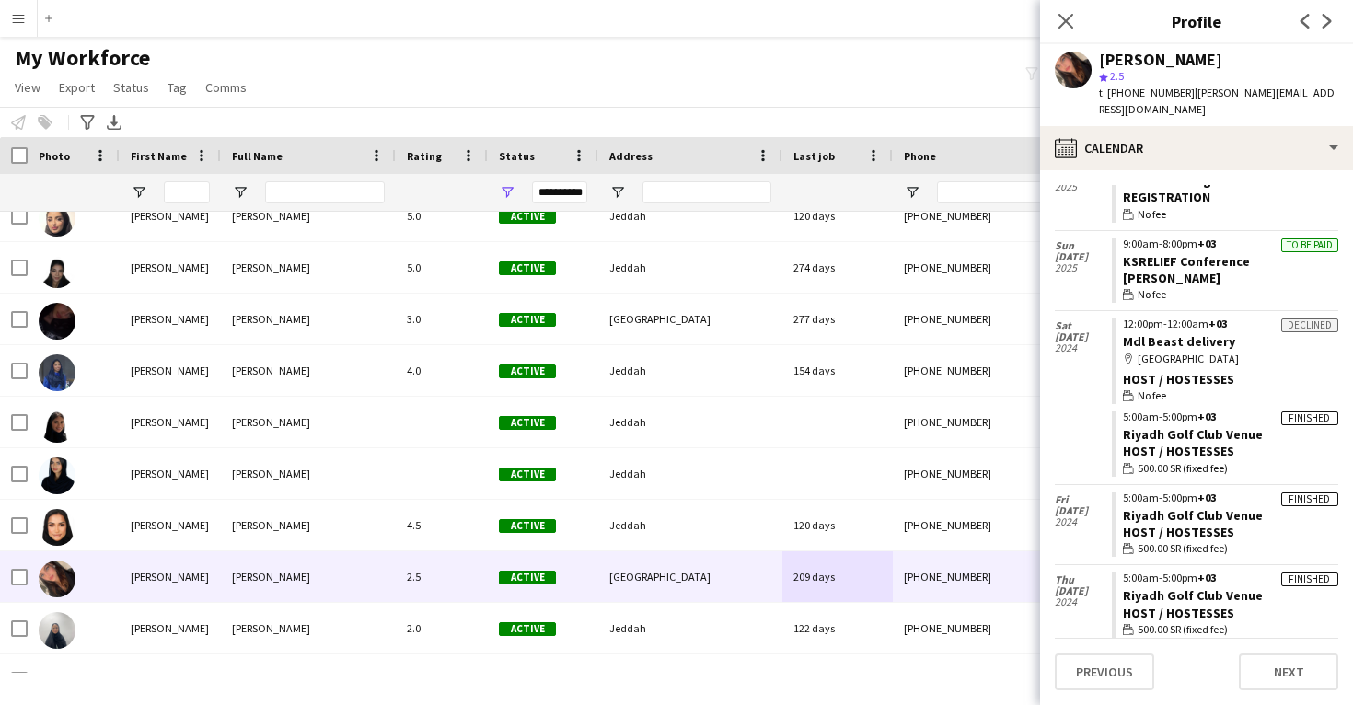
scroll to position [173, 0]
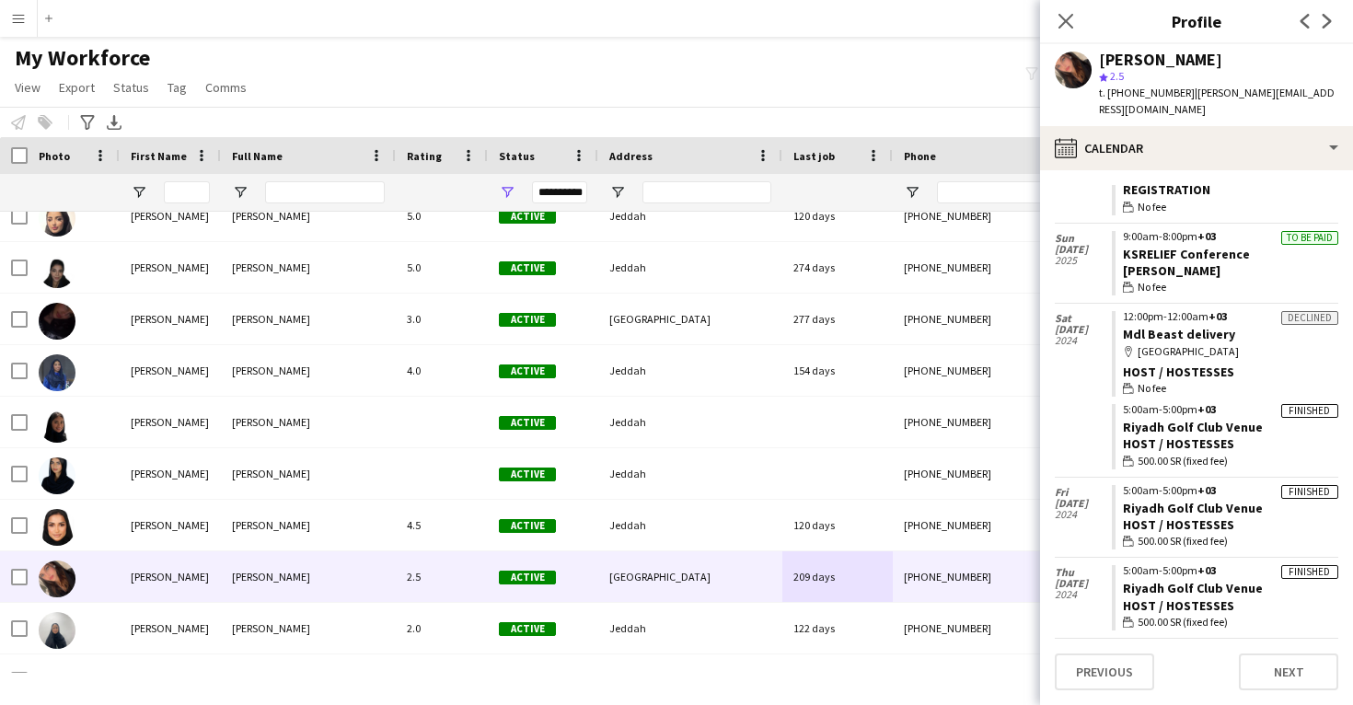
drag, startPoint x: 1260, startPoint y: 407, endPoint x: 1121, endPoint y: 404, distance: 139.1
click at [1121, 404] on app-crew-calendar-job-card "Finished 5:00am-5:00pm +03 Riyadh Golf Club Venue Host / Hostesses wallet 500.0…" at bounding box center [1225, 436] width 227 height 65
copy link "Riyadh Golf Club Venue"
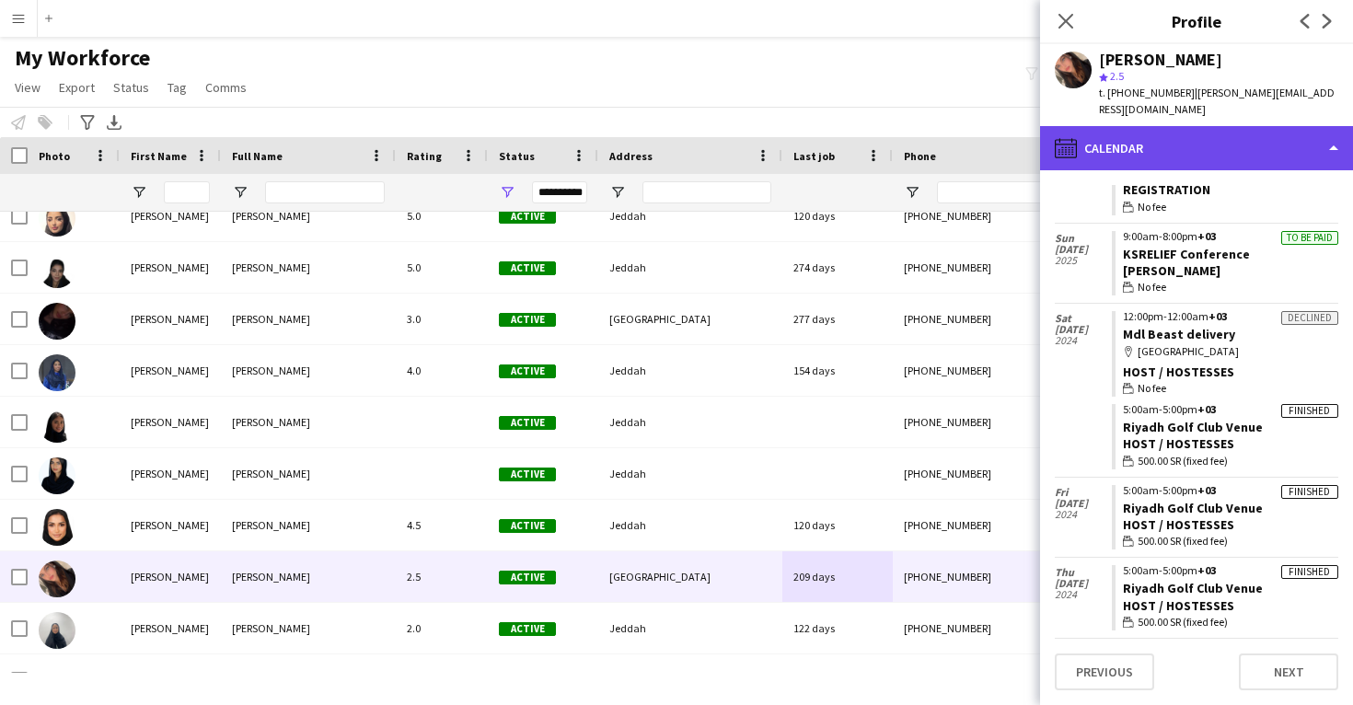
click at [1137, 126] on div "calendar-full Calendar" at bounding box center [1196, 148] width 313 height 44
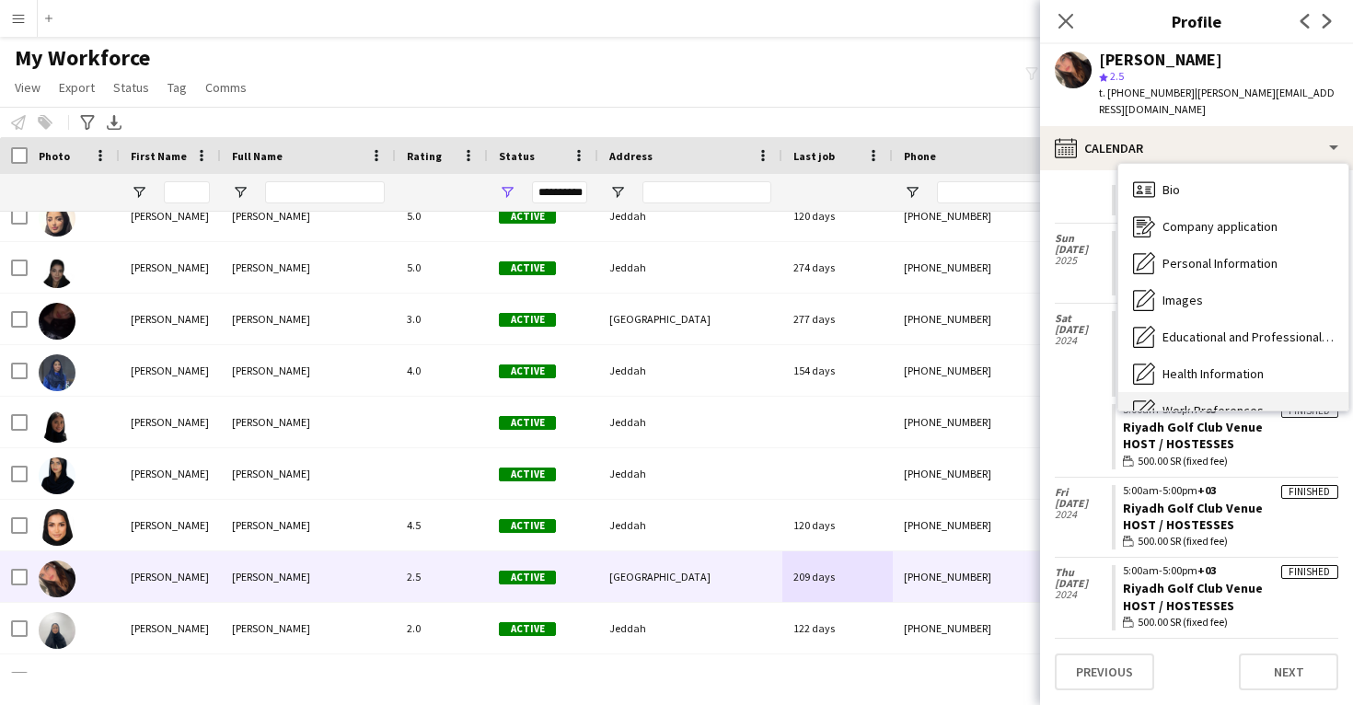
scroll to position [-1, 0]
click at [1202, 183] on div "Bio Bio" at bounding box center [1234, 189] width 230 height 37
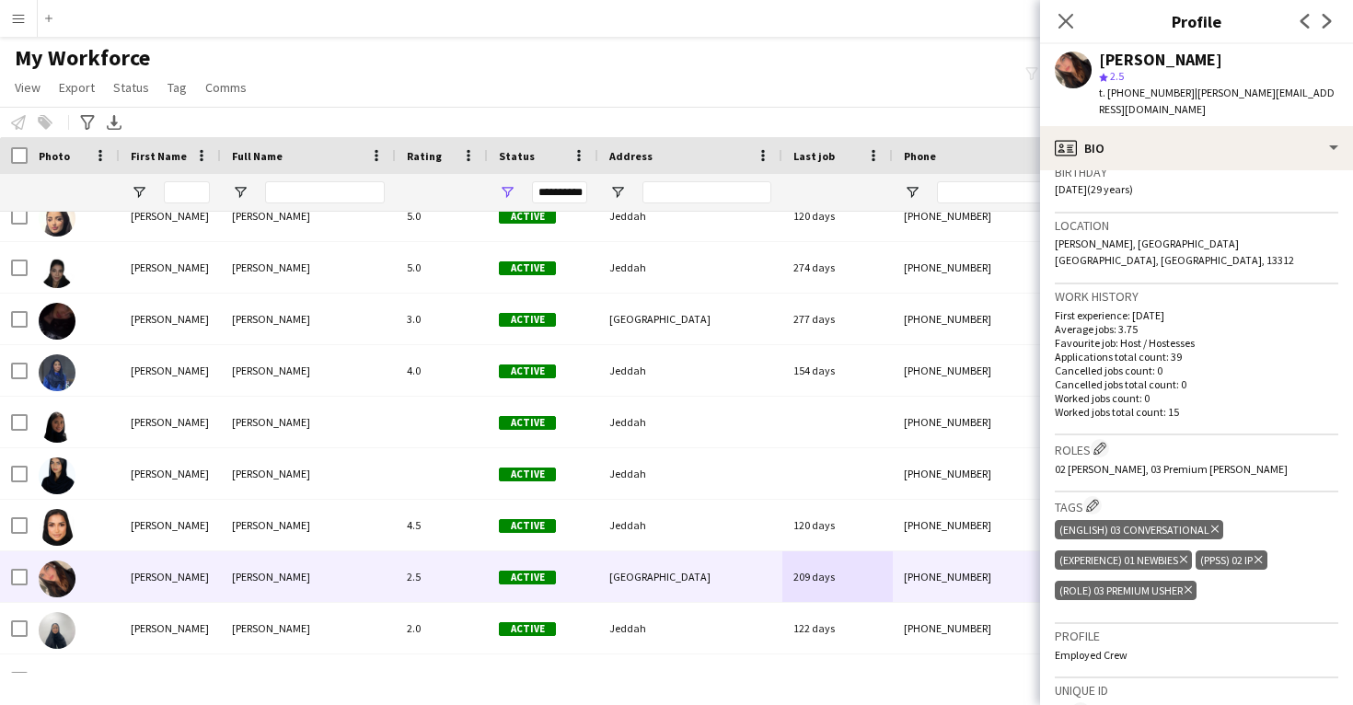
scroll to position [360, 0]
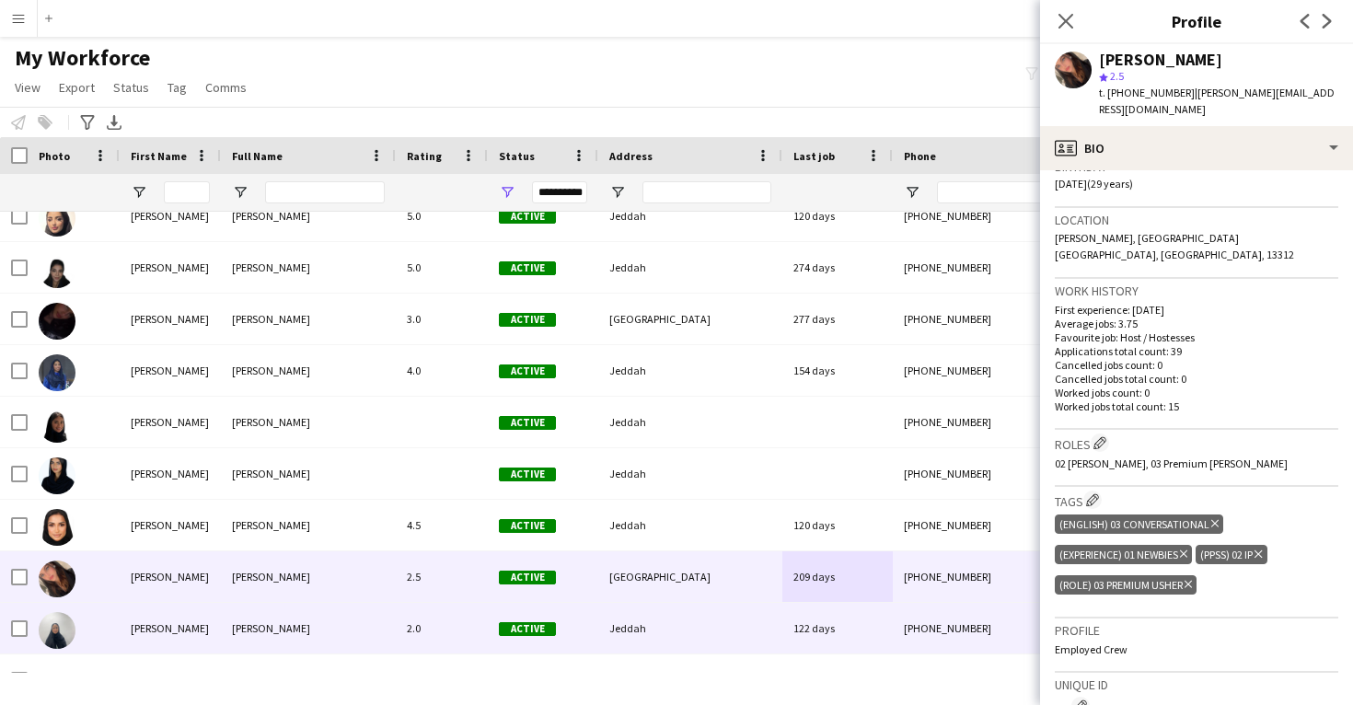
click at [794, 625] on div "122 days" at bounding box center [838, 628] width 110 height 51
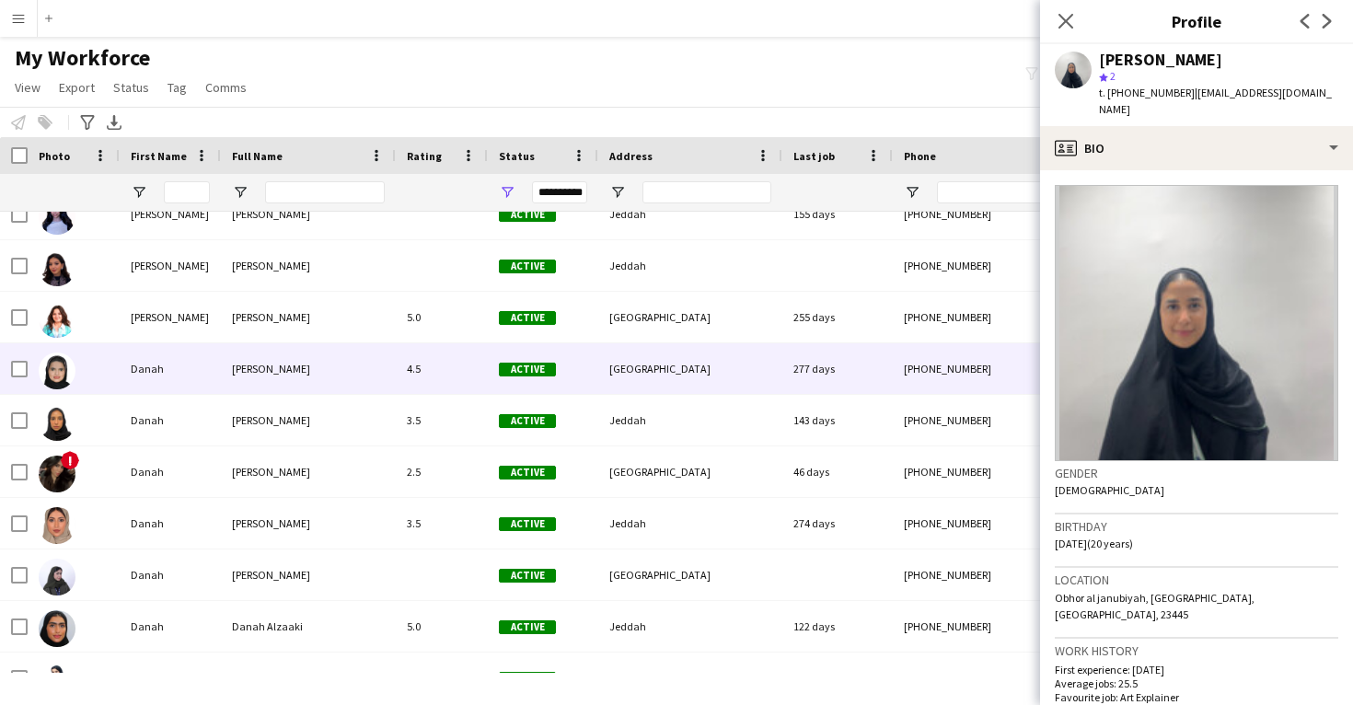
scroll to position [0, 0]
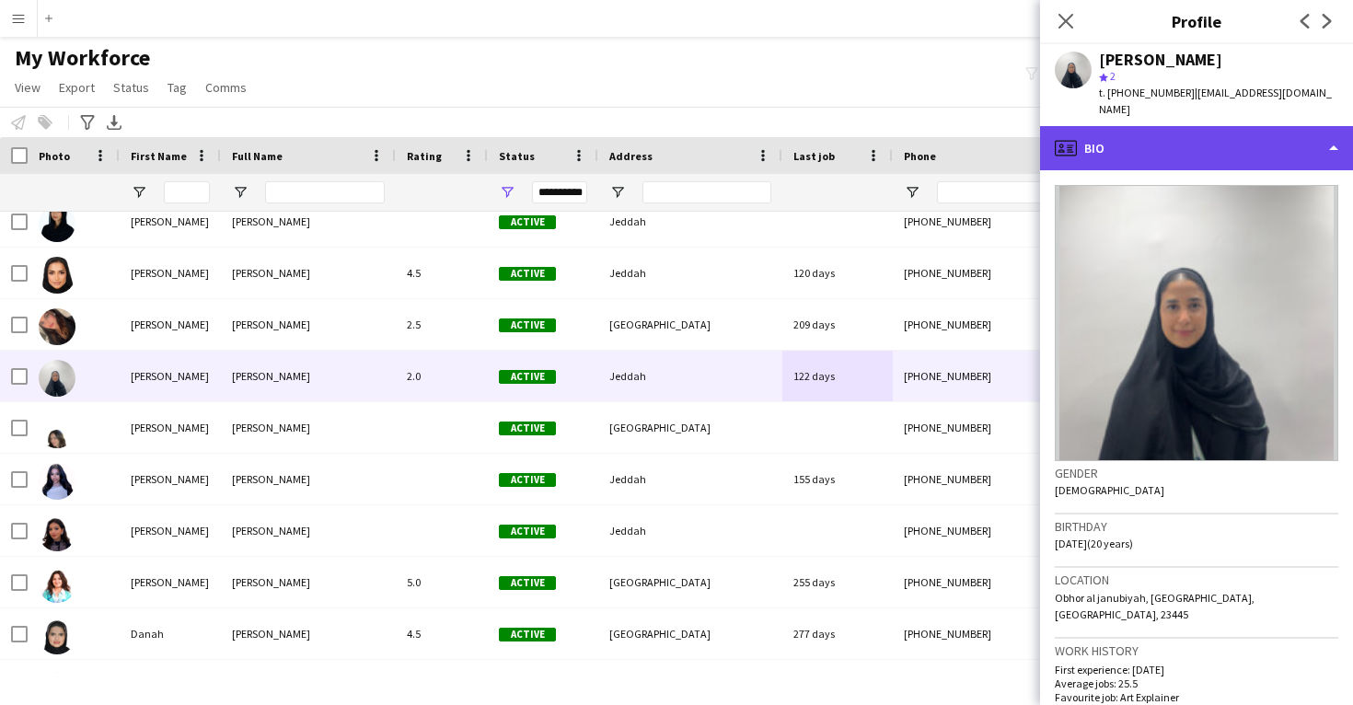
click at [1171, 126] on div "profile Bio" at bounding box center [1196, 148] width 313 height 44
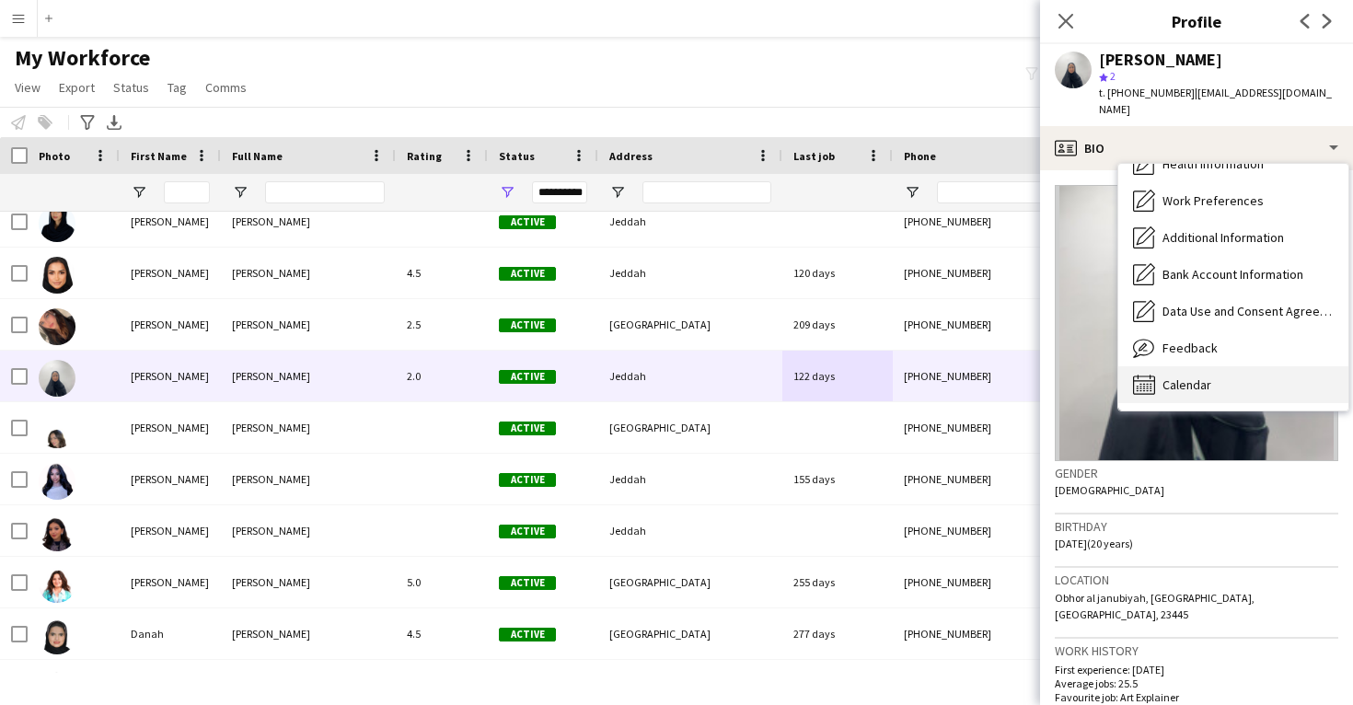
click at [1226, 366] on div "Calendar Calendar" at bounding box center [1234, 384] width 230 height 37
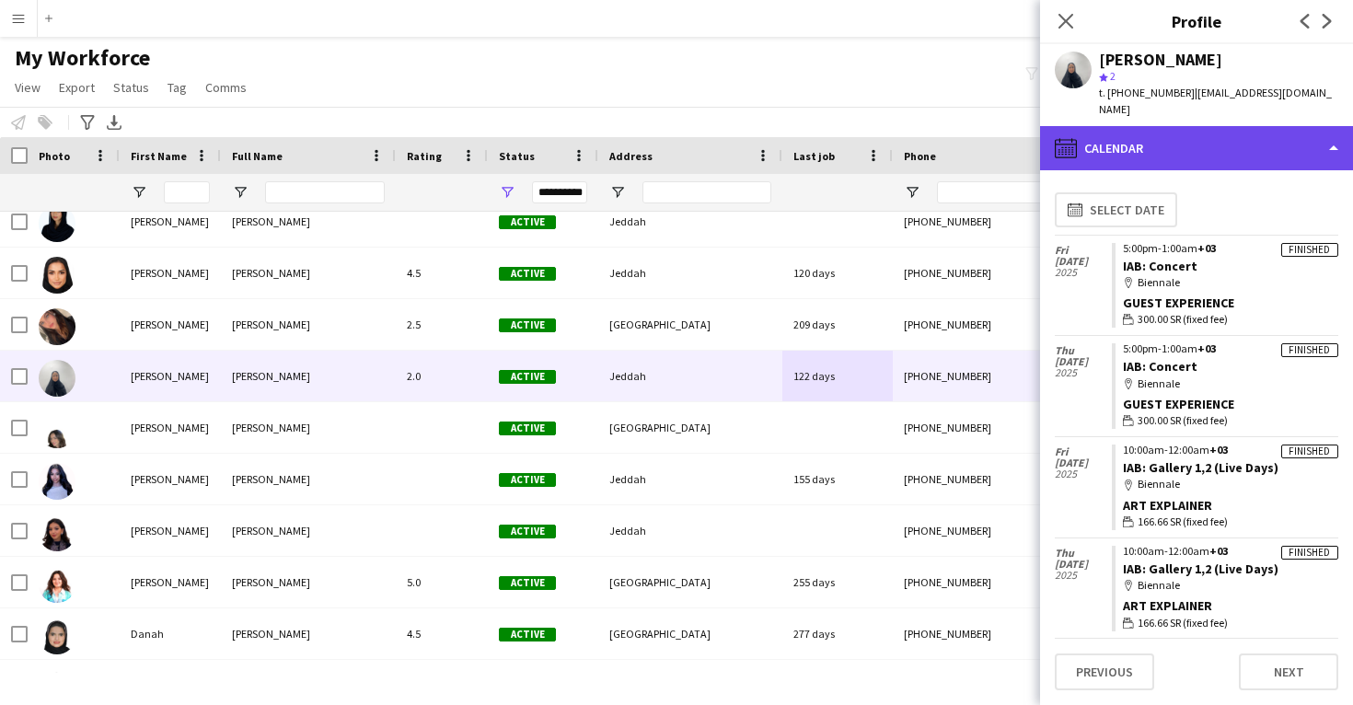
click at [1220, 126] on div "calendar-full Calendar" at bounding box center [1196, 148] width 313 height 44
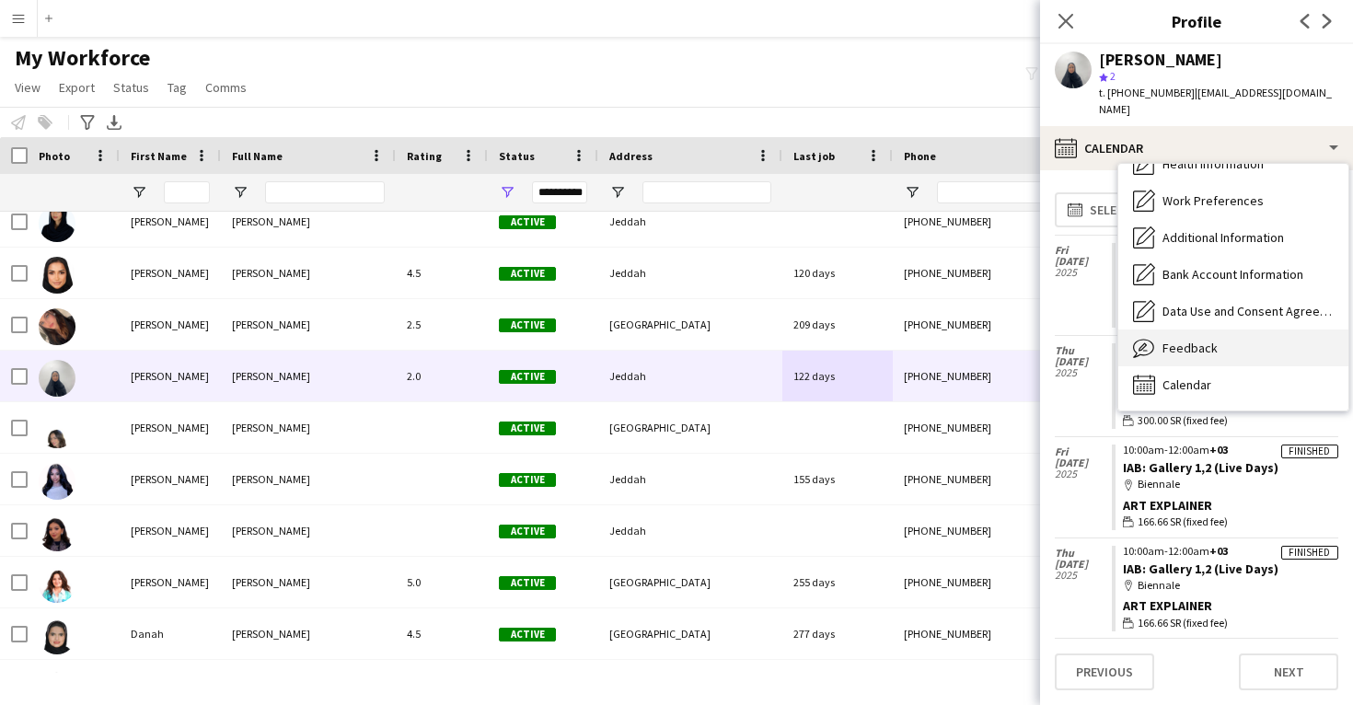
click at [1223, 330] on div "Feedback Feedback" at bounding box center [1234, 348] width 230 height 37
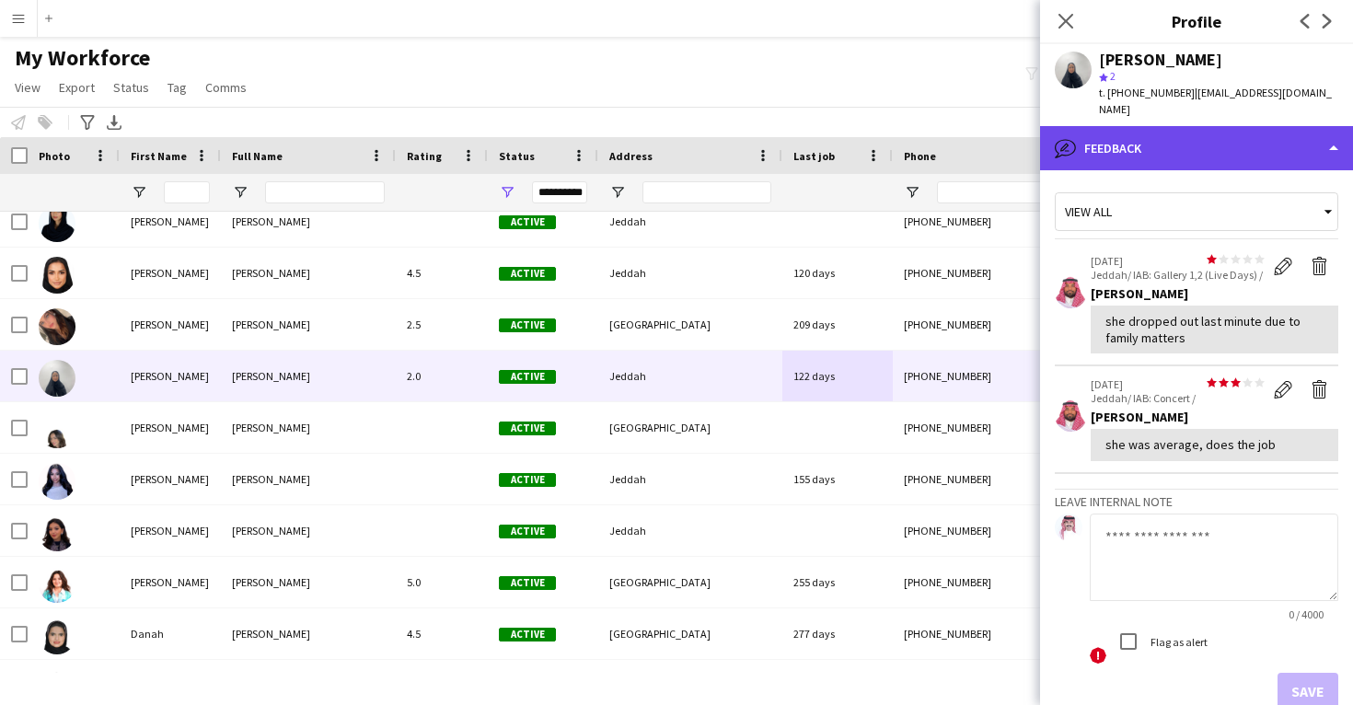
click at [1224, 144] on div "bubble-pencil Feedback" at bounding box center [1196, 148] width 313 height 44
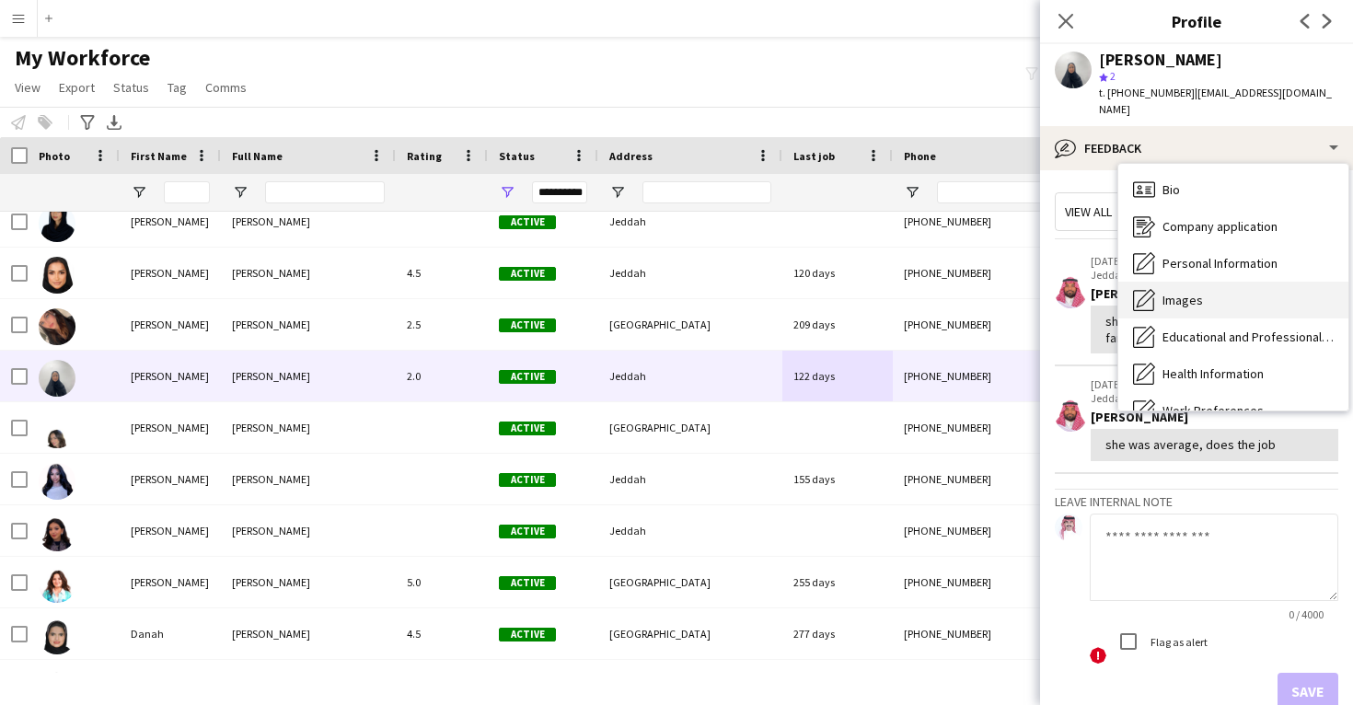
click at [1220, 282] on div "Images Images" at bounding box center [1234, 300] width 230 height 37
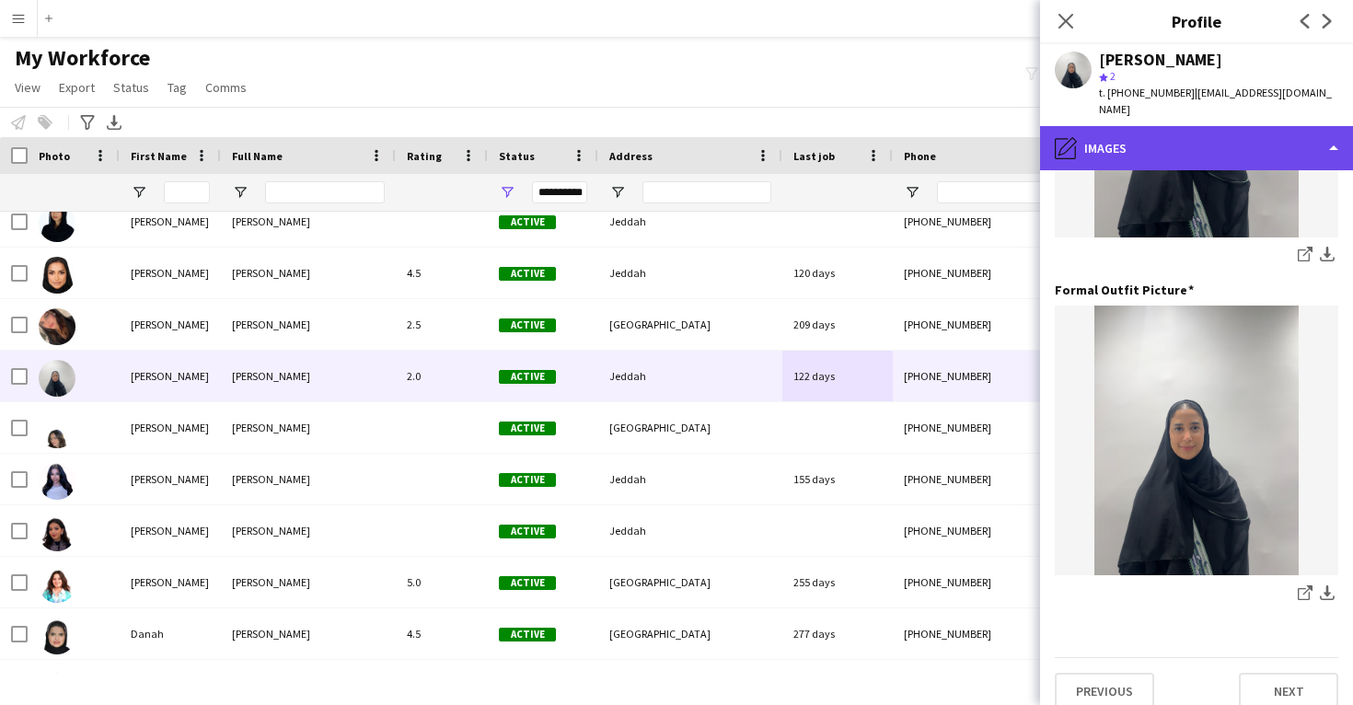
click at [1188, 146] on div "pencil4 Images" at bounding box center [1196, 148] width 313 height 44
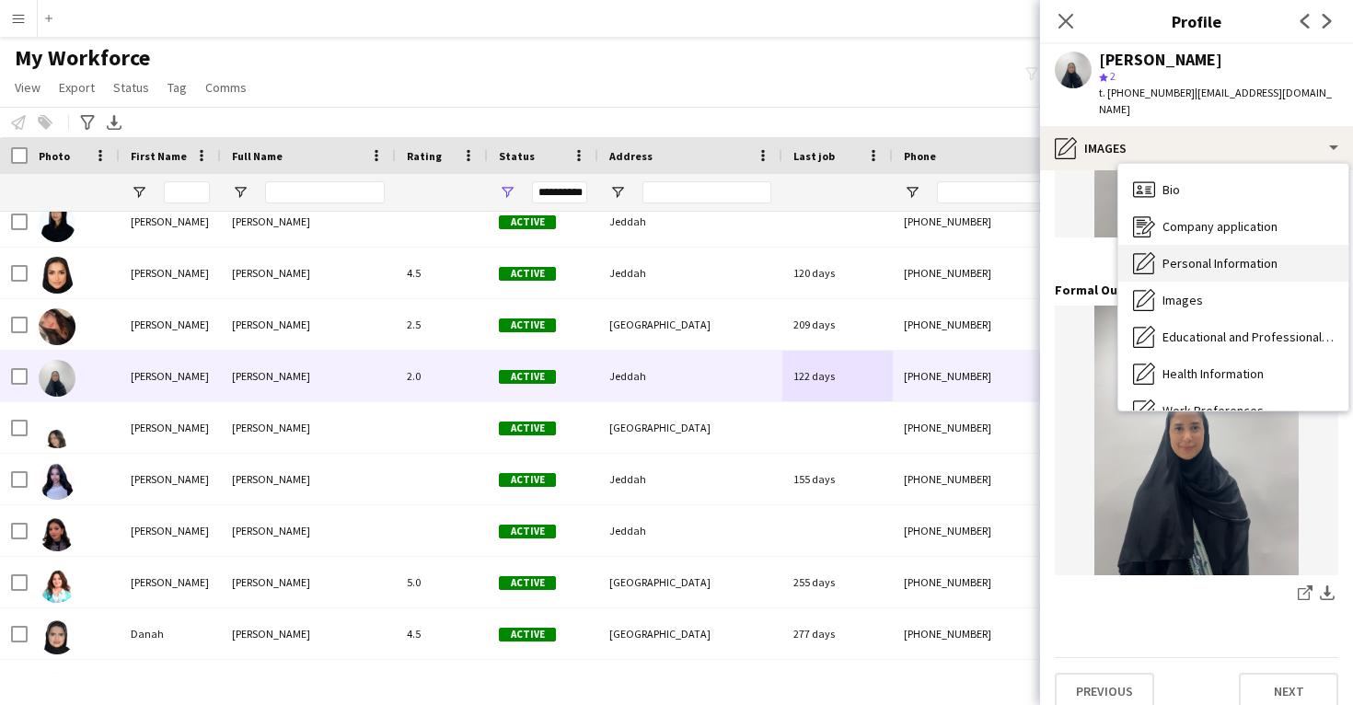
click at [1197, 255] on span "Personal Information" at bounding box center [1220, 263] width 115 height 17
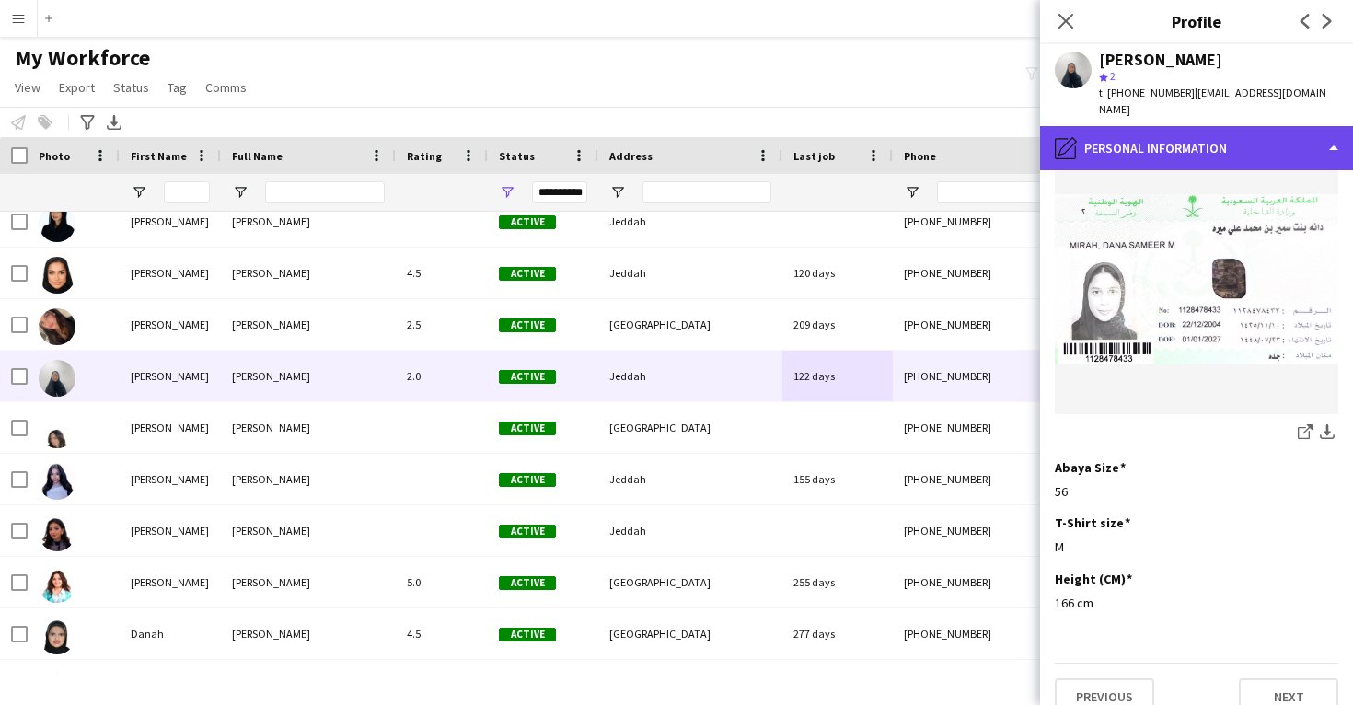
click at [1174, 143] on div "pencil4 Personal Information" at bounding box center [1196, 148] width 313 height 44
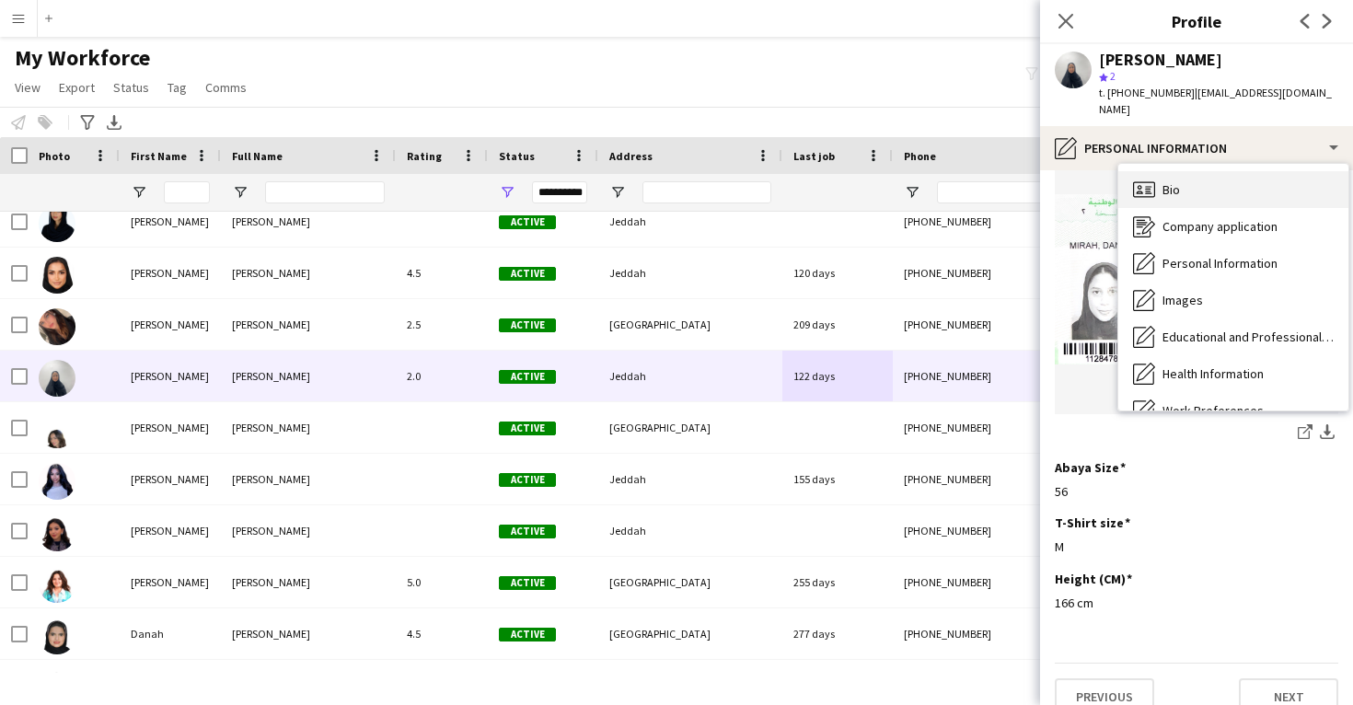
click at [1181, 171] on div "Bio Bio" at bounding box center [1234, 189] width 230 height 37
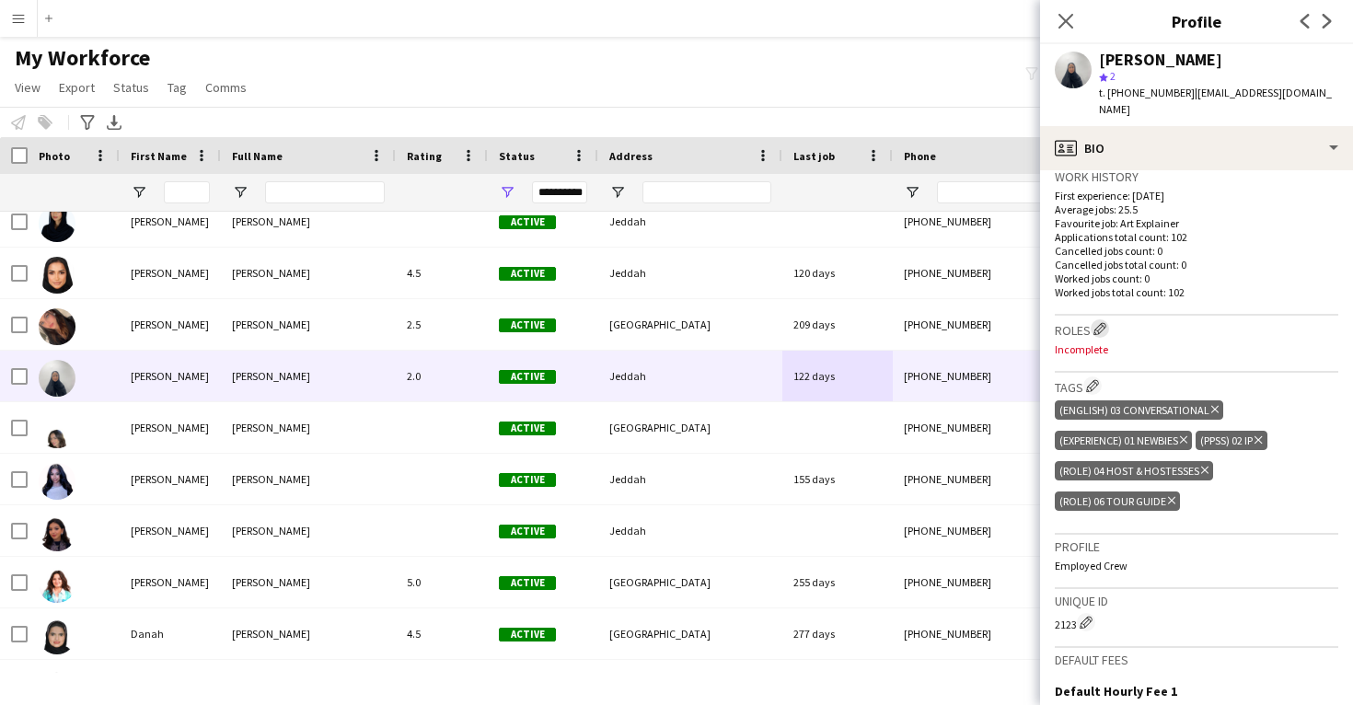
click at [1104, 322] on app-icon "Edit crew company roles" at bounding box center [1100, 328] width 13 height 13
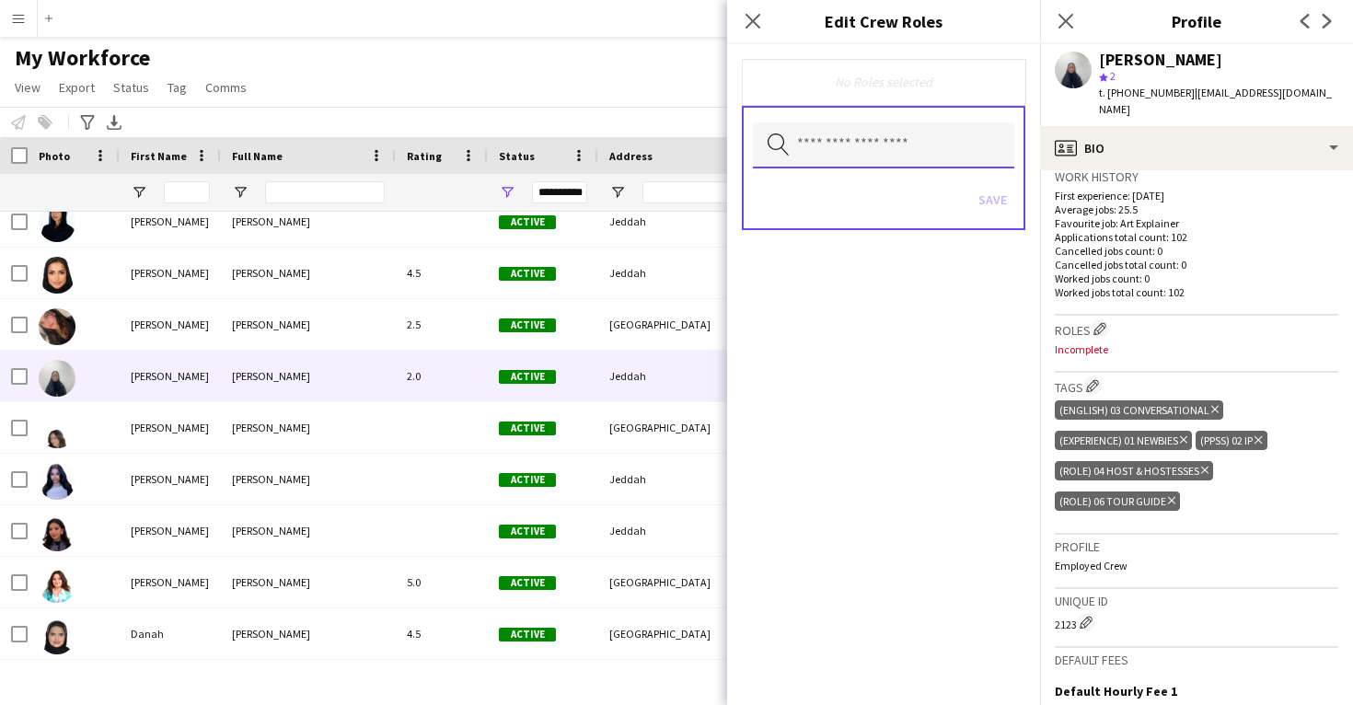
click at [879, 160] on input "text" at bounding box center [883, 145] width 261 height 46
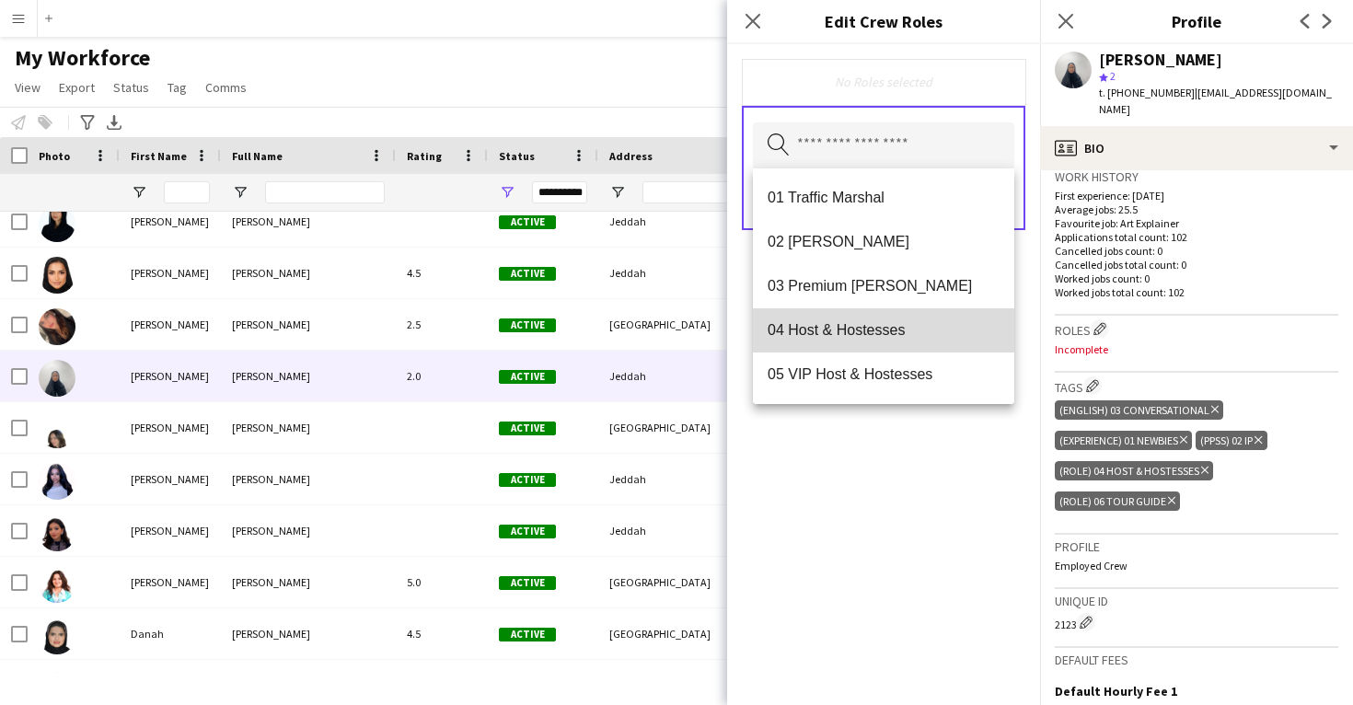
click at [865, 338] on span "04 Host & Hostesses" at bounding box center [884, 329] width 232 height 17
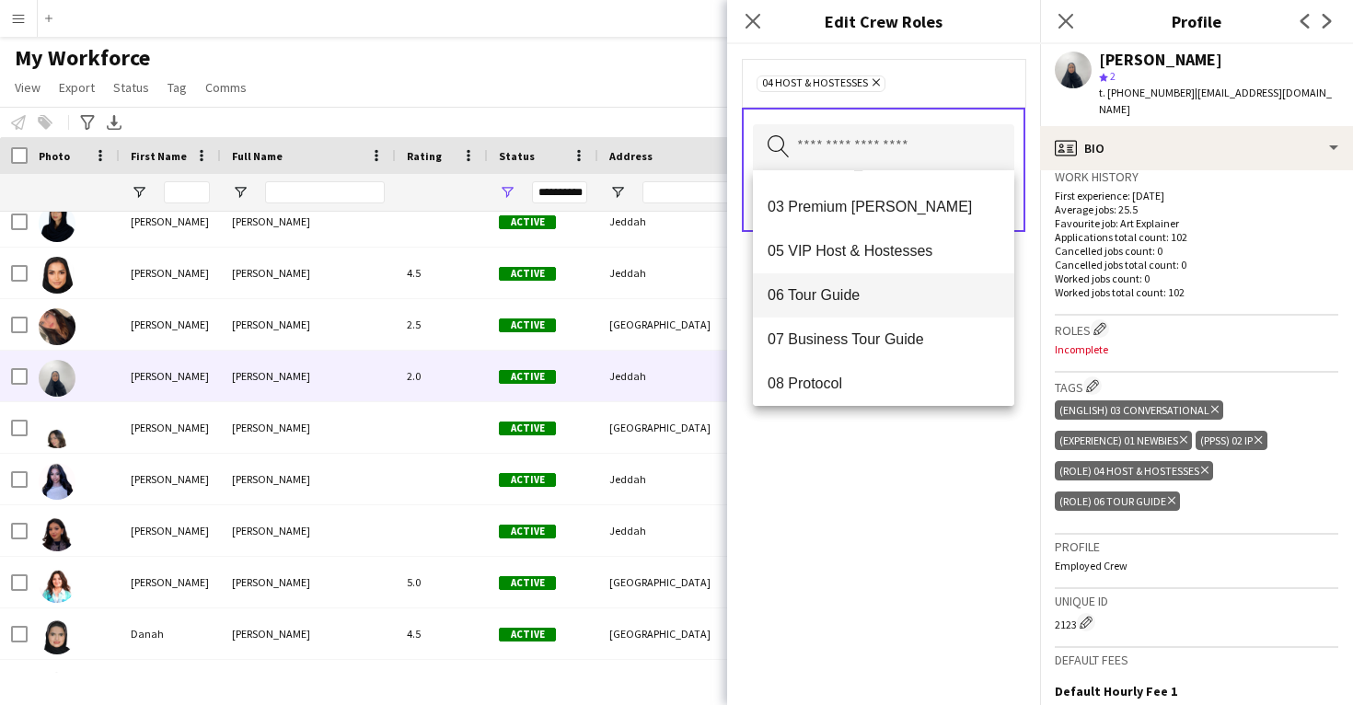
click at [881, 306] on mat-option "06 Tour Guide" at bounding box center [883, 295] width 261 height 44
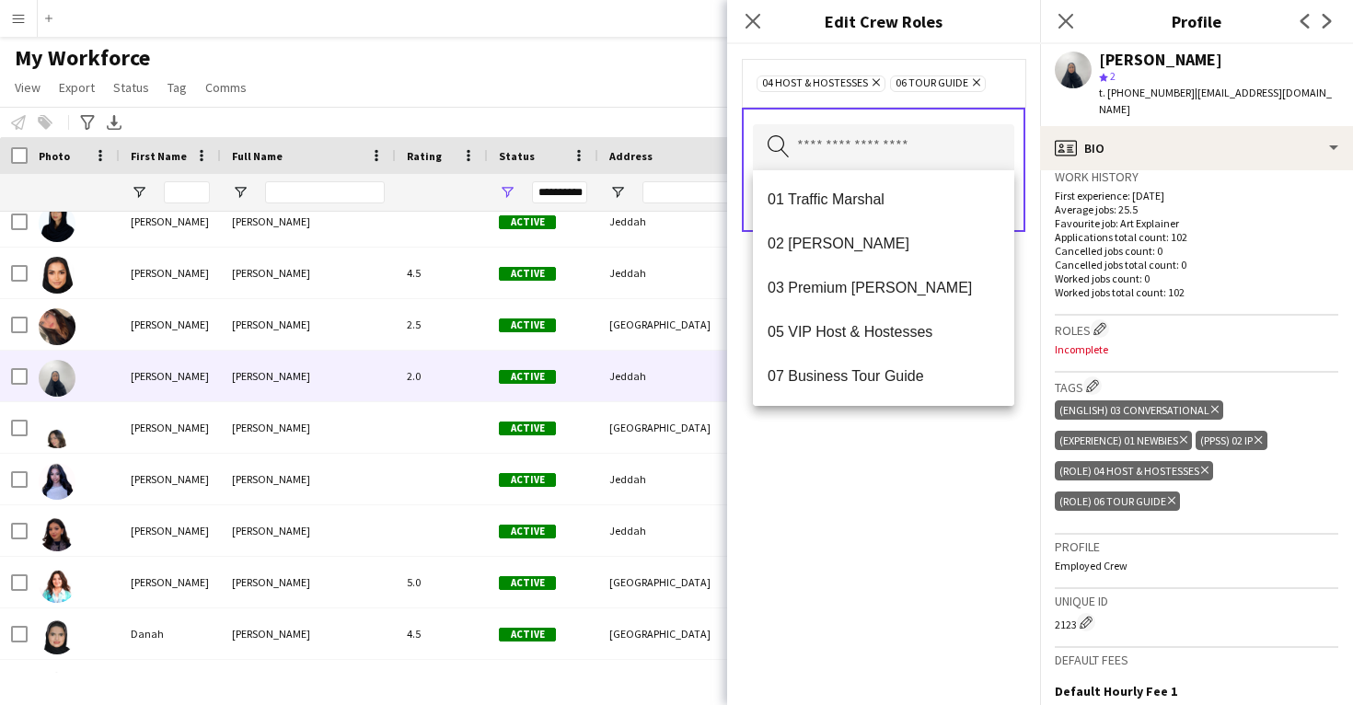
click at [867, 459] on div "04 Host & Hostesses Remove 06 Tour Guide Remove Search by role type Save" at bounding box center [883, 374] width 313 height 661
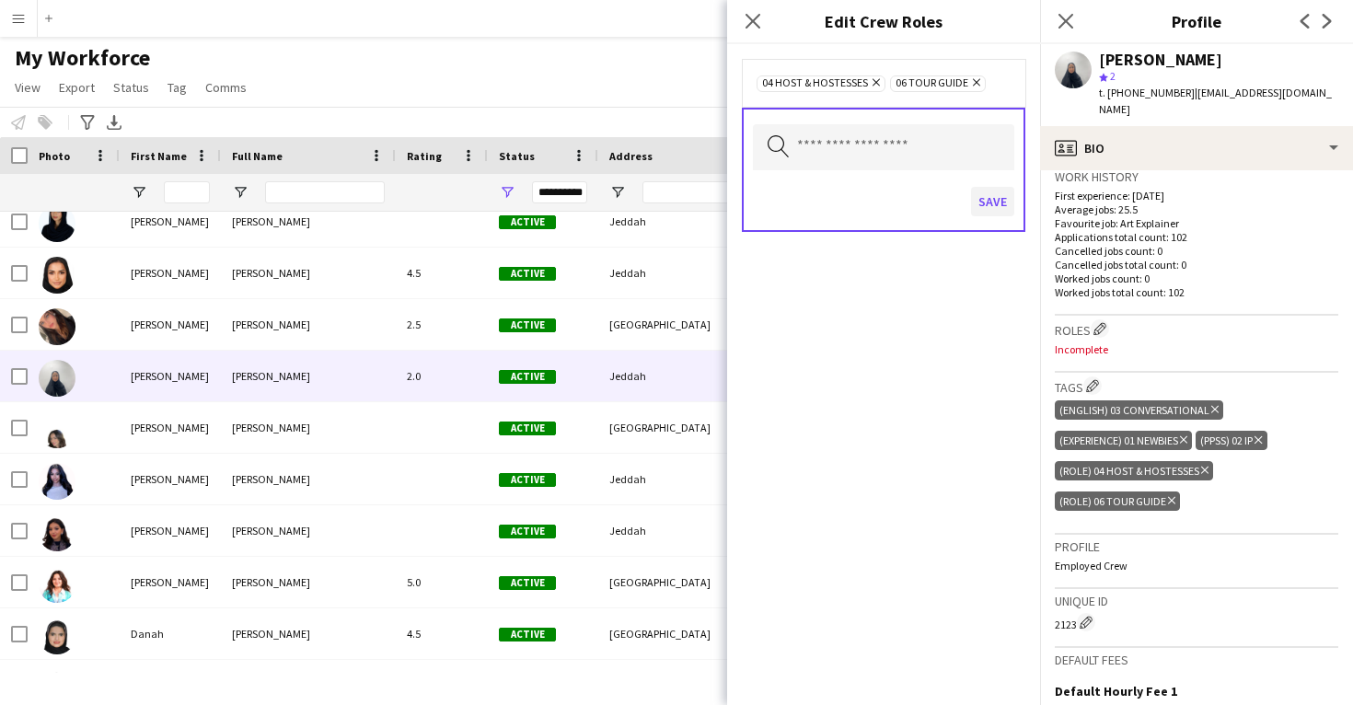
click at [993, 192] on button "Save" at bounding box center [992, 201] width 43 height 29
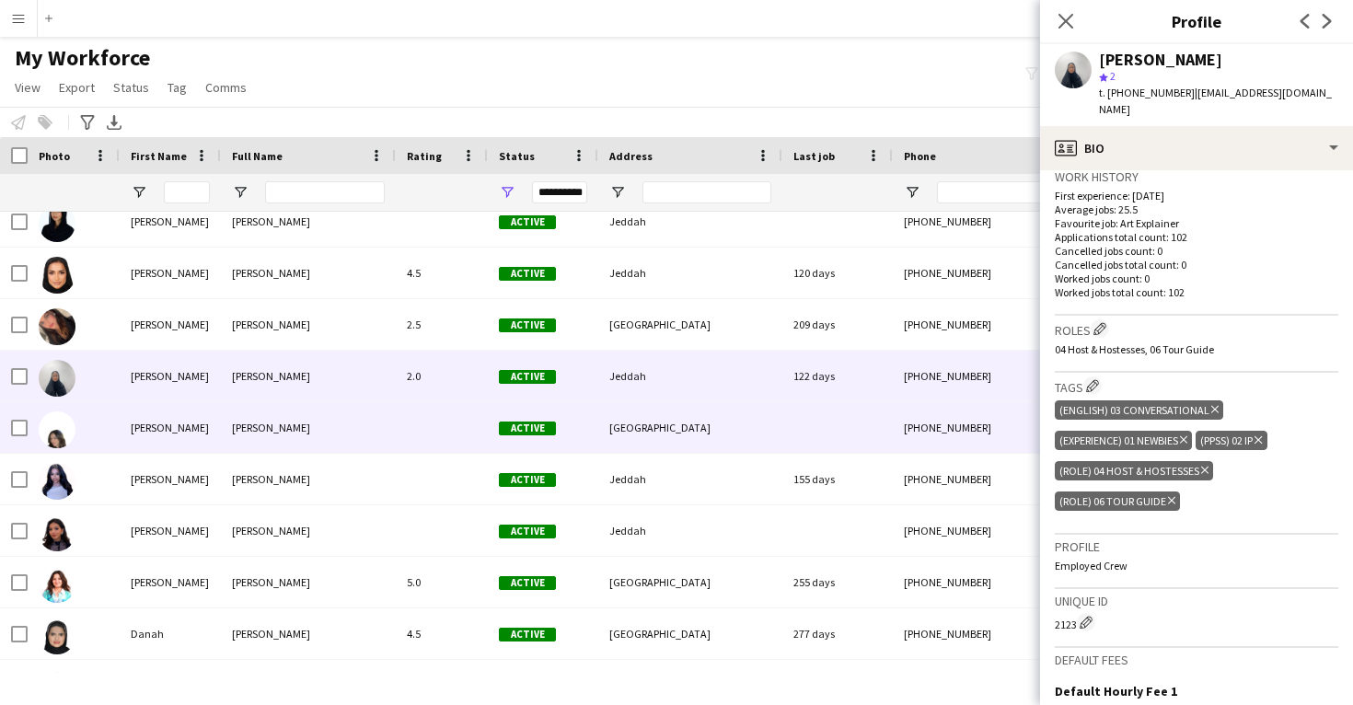
click at [419, 423] on div at bounding box center [442, 427] width 92 height 51
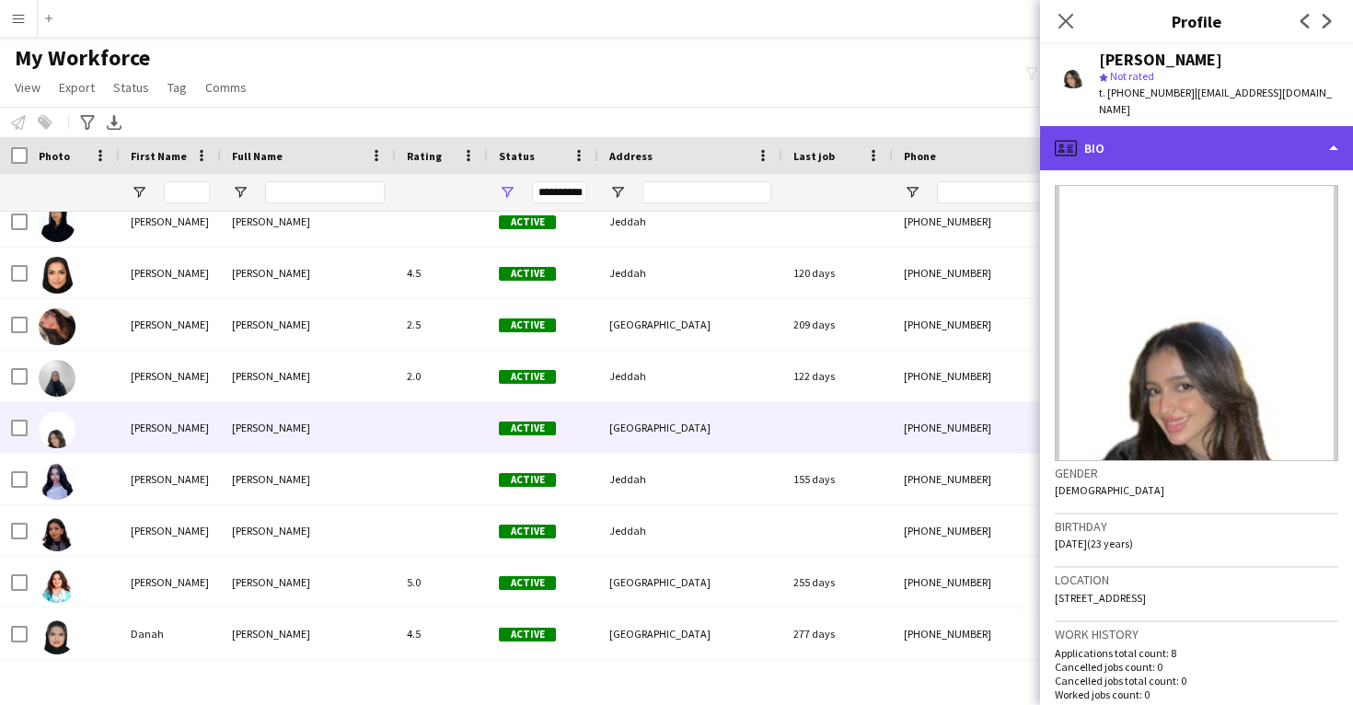
click at [1240, 126] on div "profile Bio" at bounding box center [1196, 148] width 313 height 44
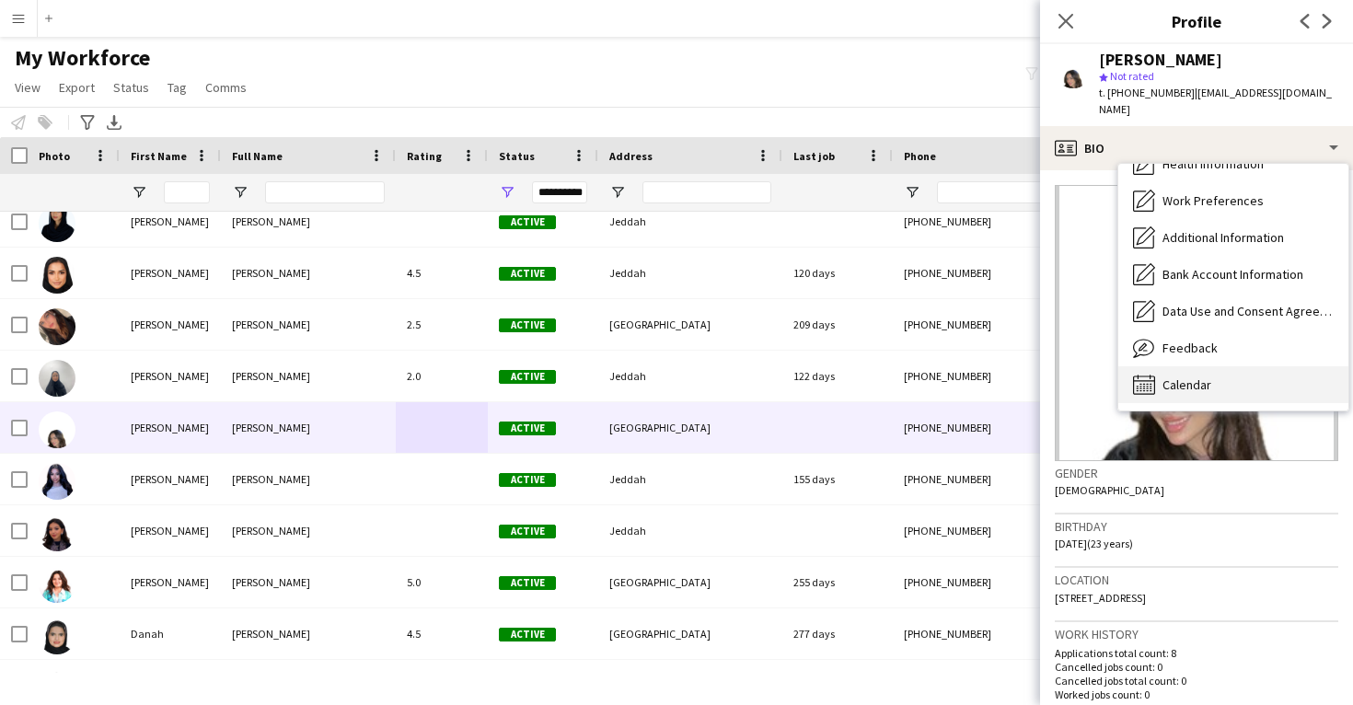
click at [1228, 368] on div "Calendar Calendar" at bounding box center [1234, 384] width 230 height 37
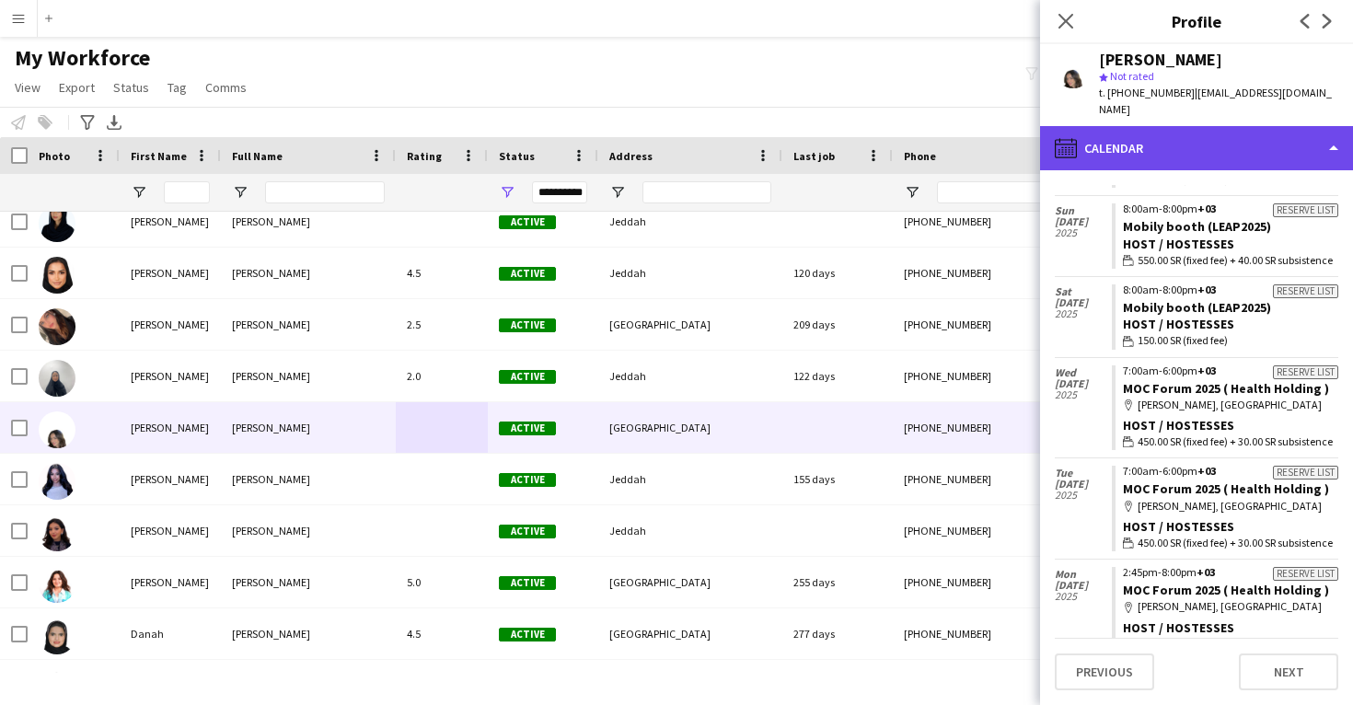
click at [1174, 133] on div "calendar-full Calendar" at bounding box center [1196, 148] width 313 height 44
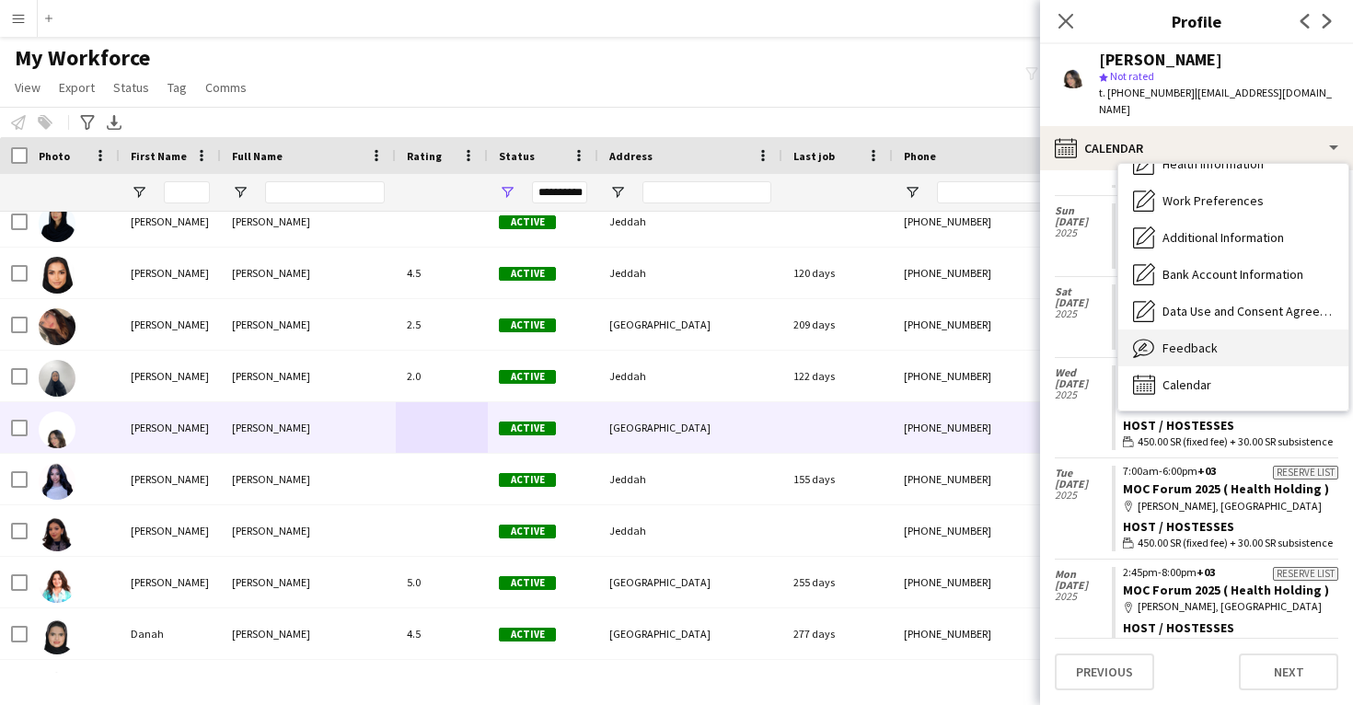
click at [1179, 340] on span "Feedback" at bounding box center [1190, 348] width 55 height 17
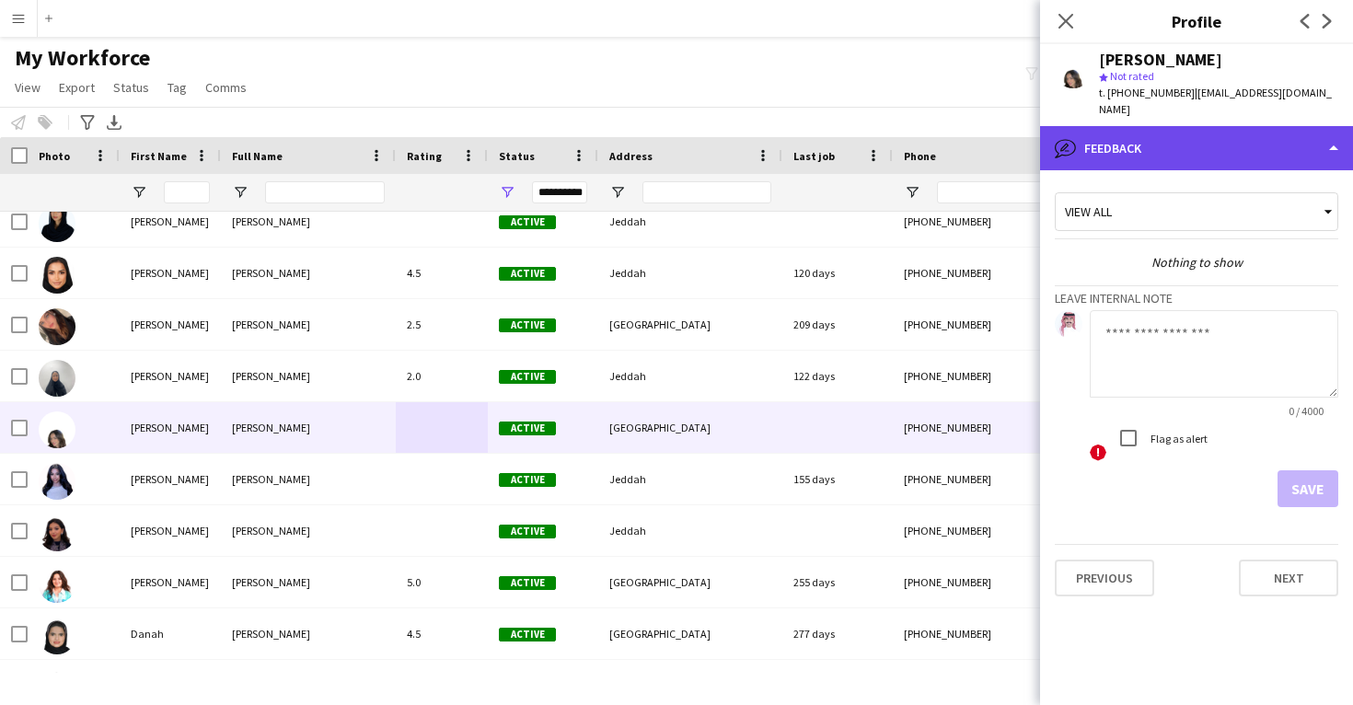
click at [1164, 139] on div "bubble-pencil Feedback" at bounding box center [1196, 148] width 313 height 44
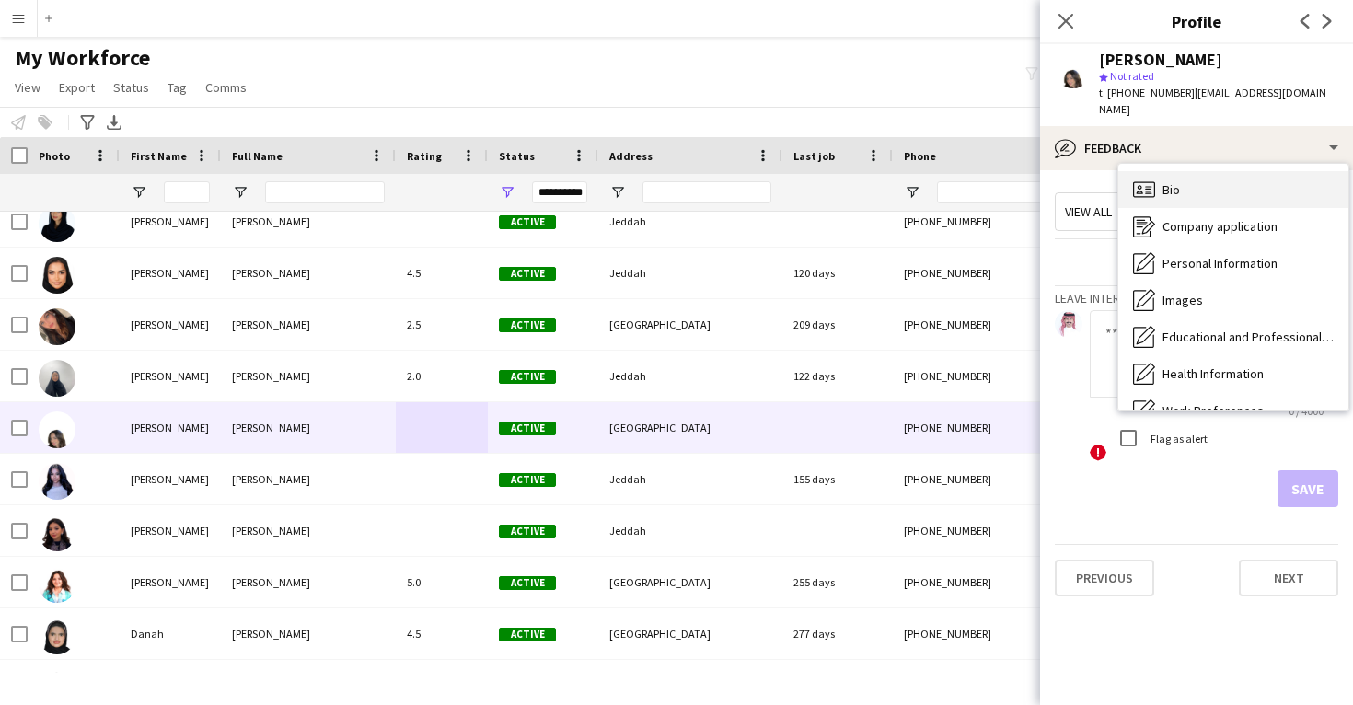
click at [1178, 171] on div "Bio Bio" at bounding box center [1234, 189] width 230 height 37
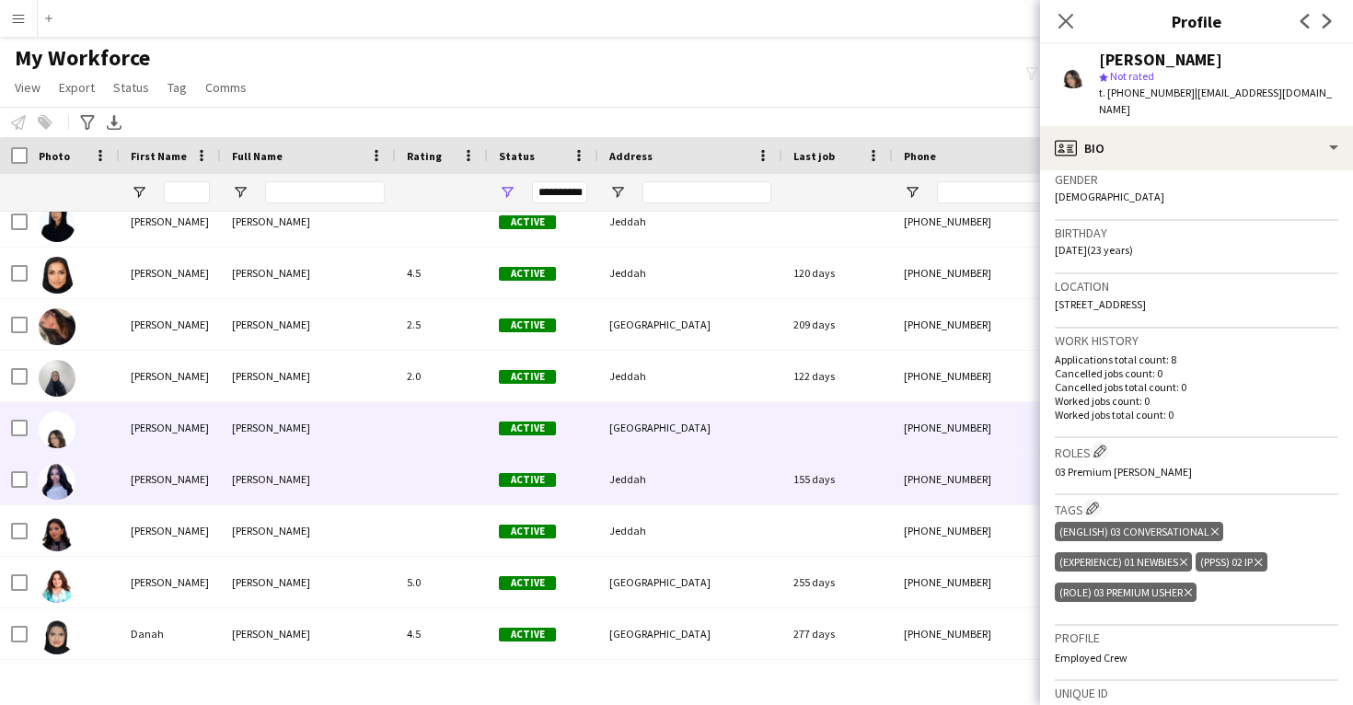
click at [791, 472] on div "155 days" at bounding box center [838, 479] width 110 height 51
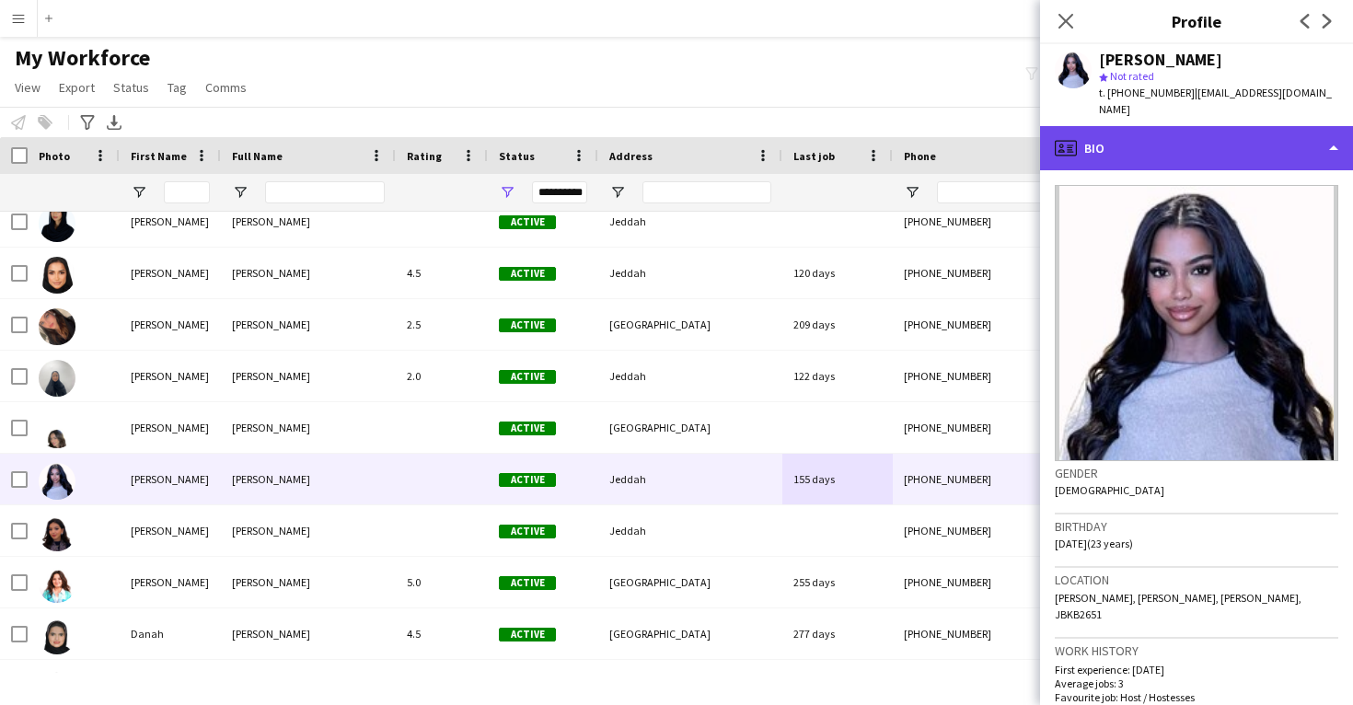
click at [1124, 142] on div "profile Bio" at bounding box center [1196, 148] width 313 height 44
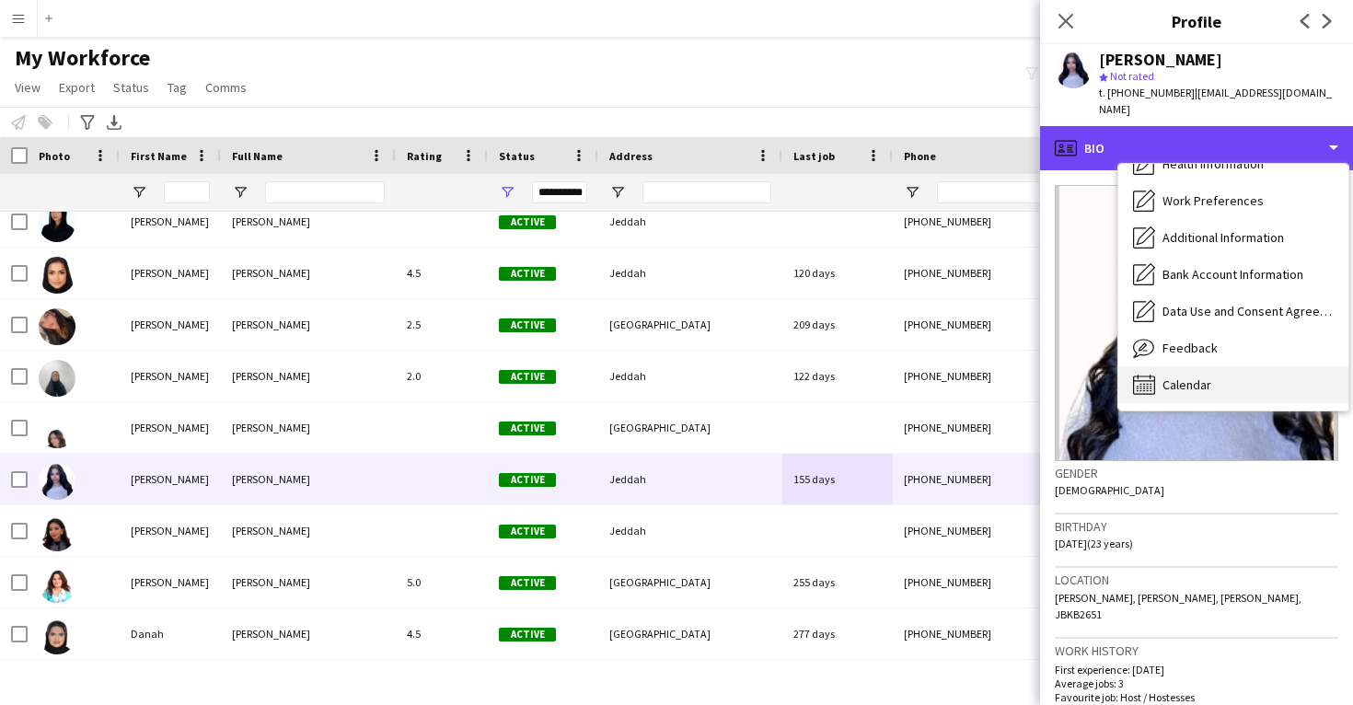
scroll to position [210, 0]
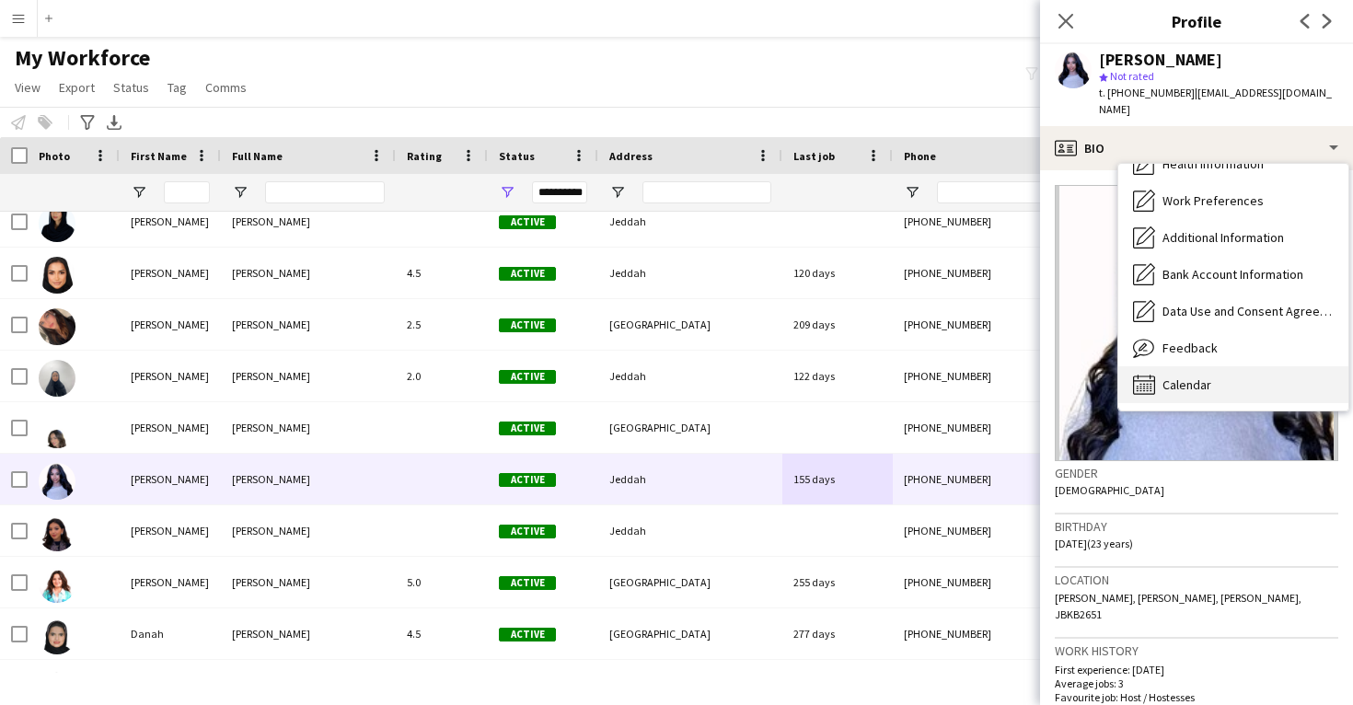
click at [1165, 377] on span "Calendar" at bounding box center [1187, 385] width 49 height 17
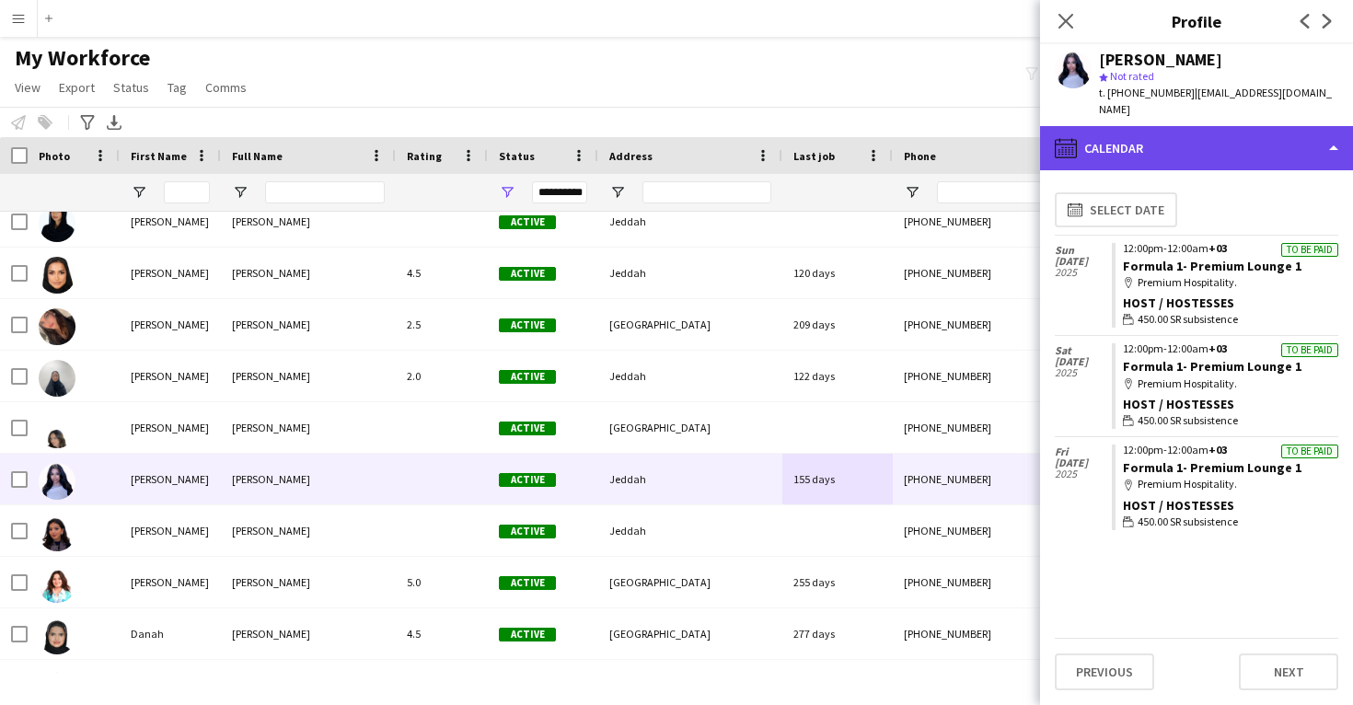
click at [1200, 137] on div "calendar-full Calendar" at bounding box center [1196, 148] width 313 height 44
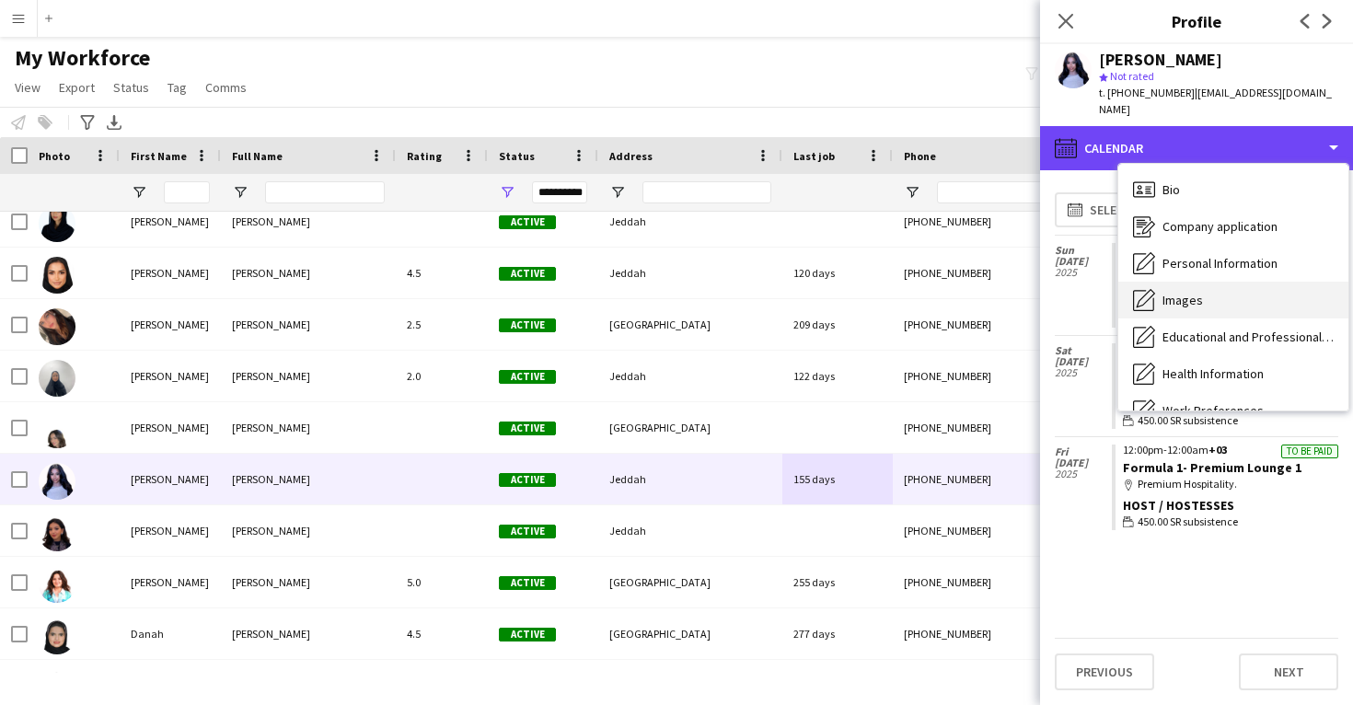
scroll to position [0, 0]
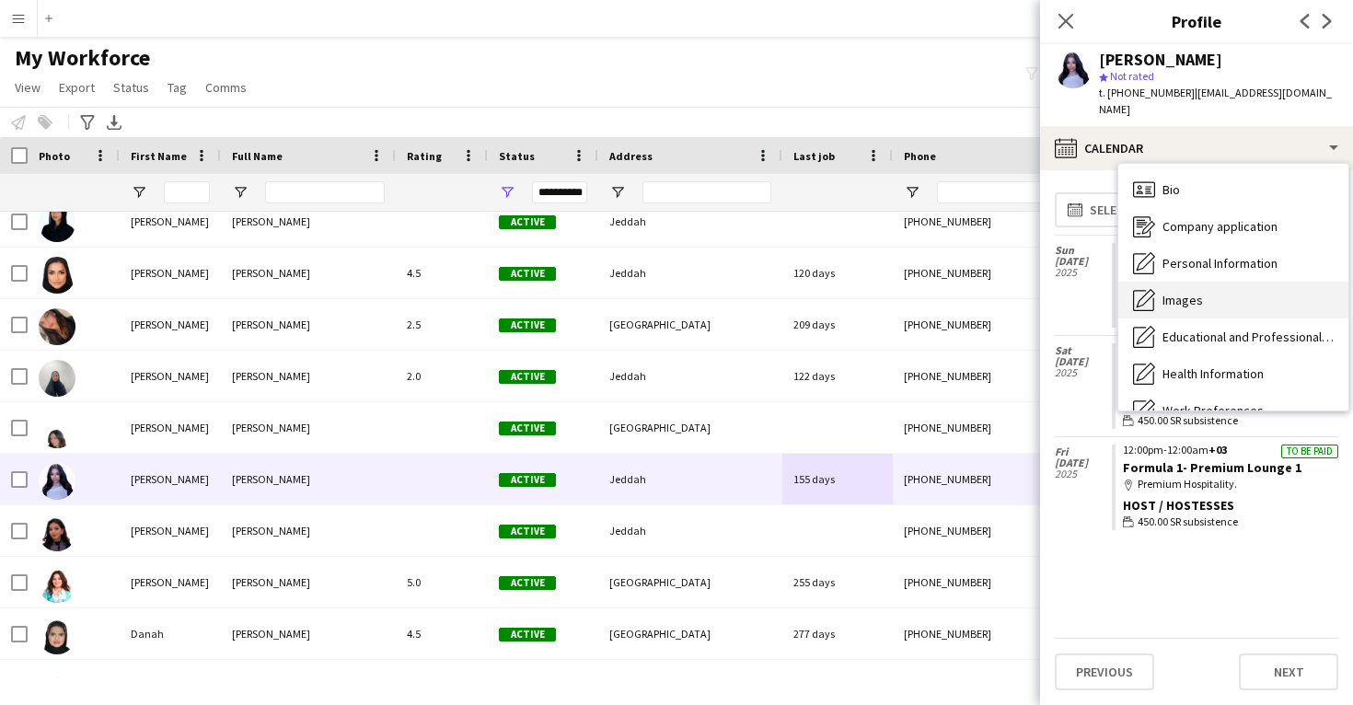
click at [1223, 293] on div "Images Images" at bounding box center [1234, 300] width 230 height 37
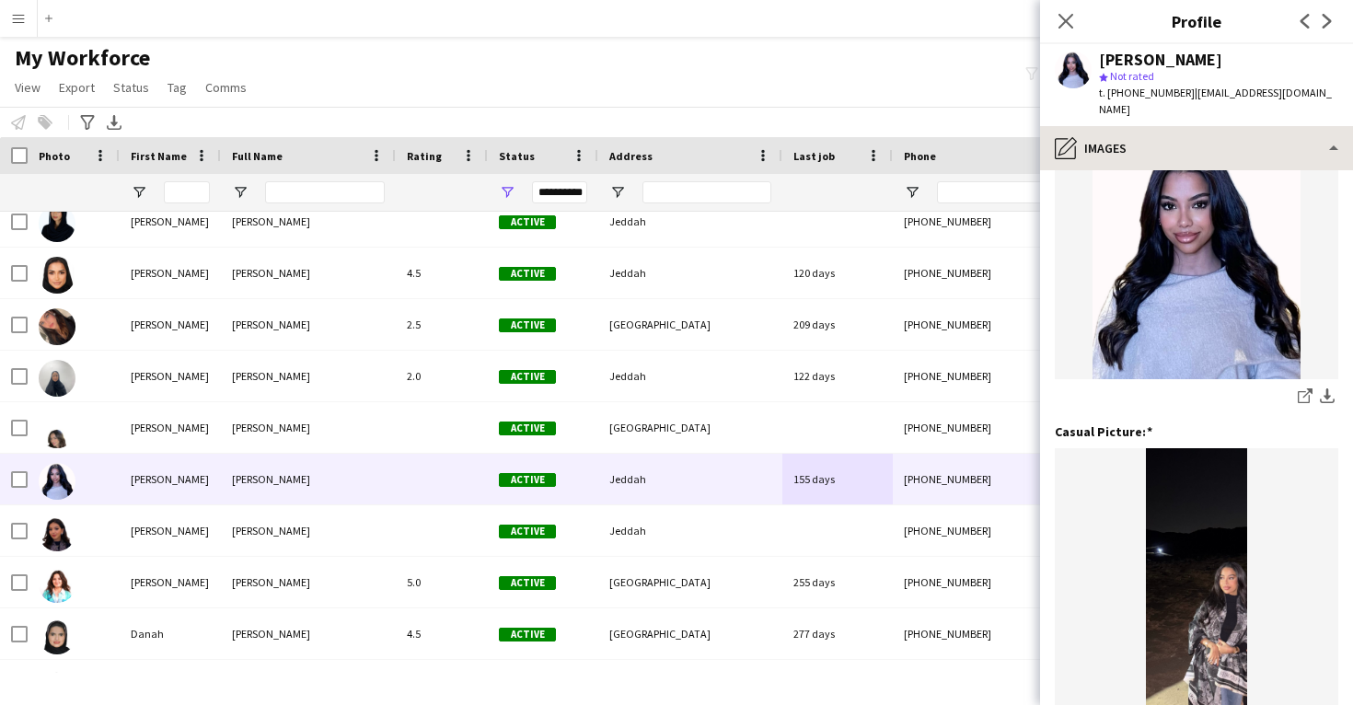
scroll to position [100, 0]
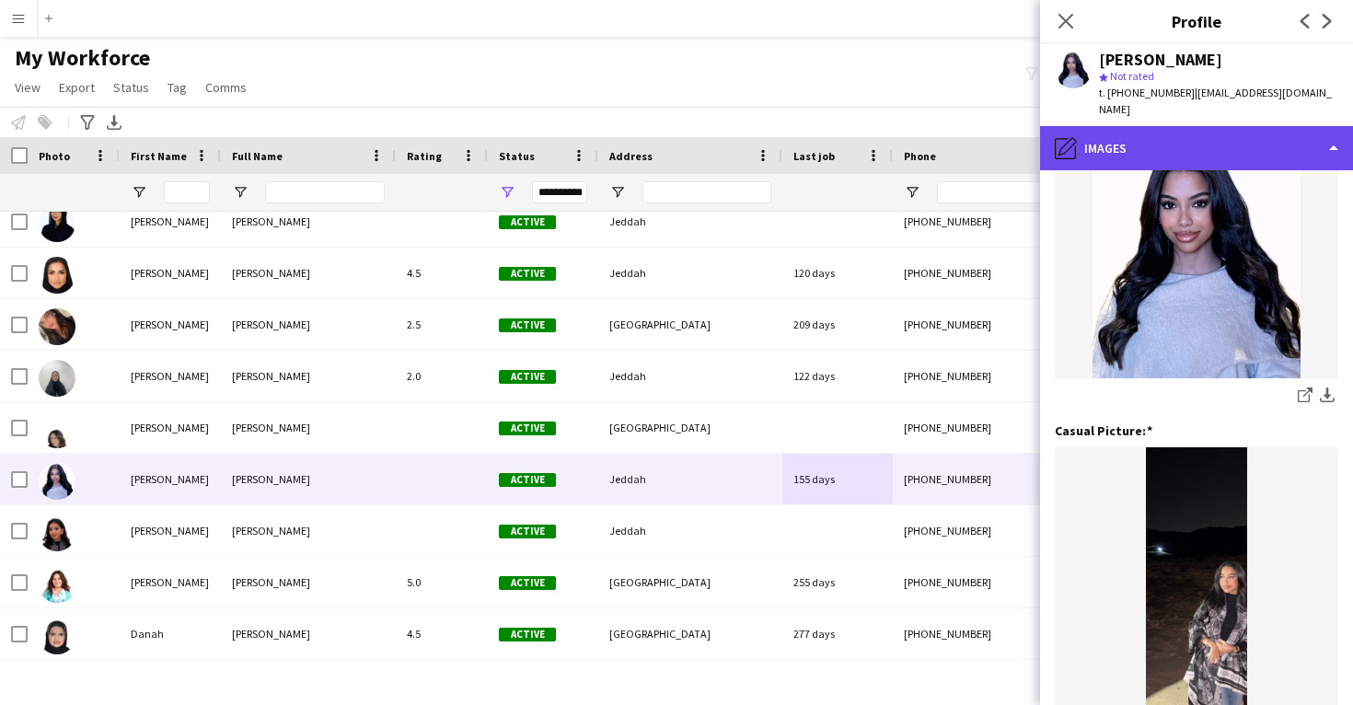
click at [1209, 131] on div "pencil4 Images" at bounding box center [1196, 148] width 313 height 44
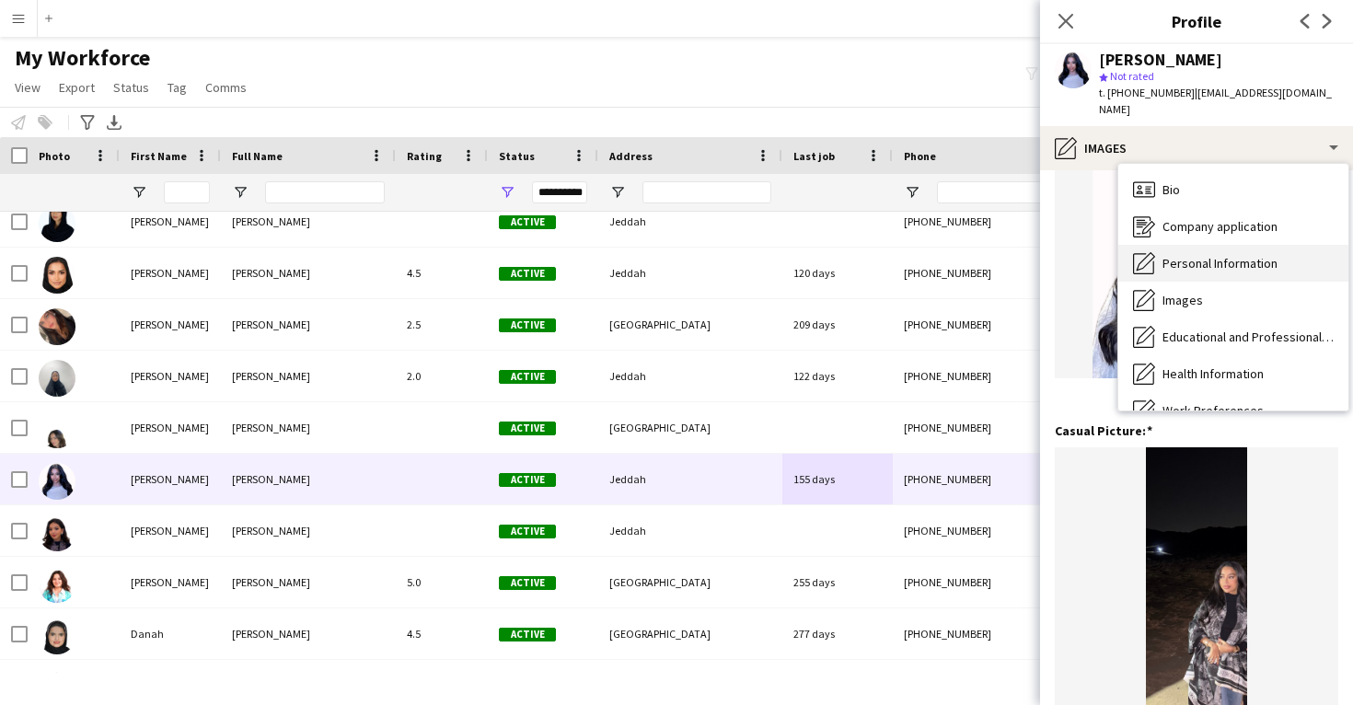
click at [1225, 263] on div "Personal Information Personal Information" at bounding box center [1234, 263] width 230 height 37
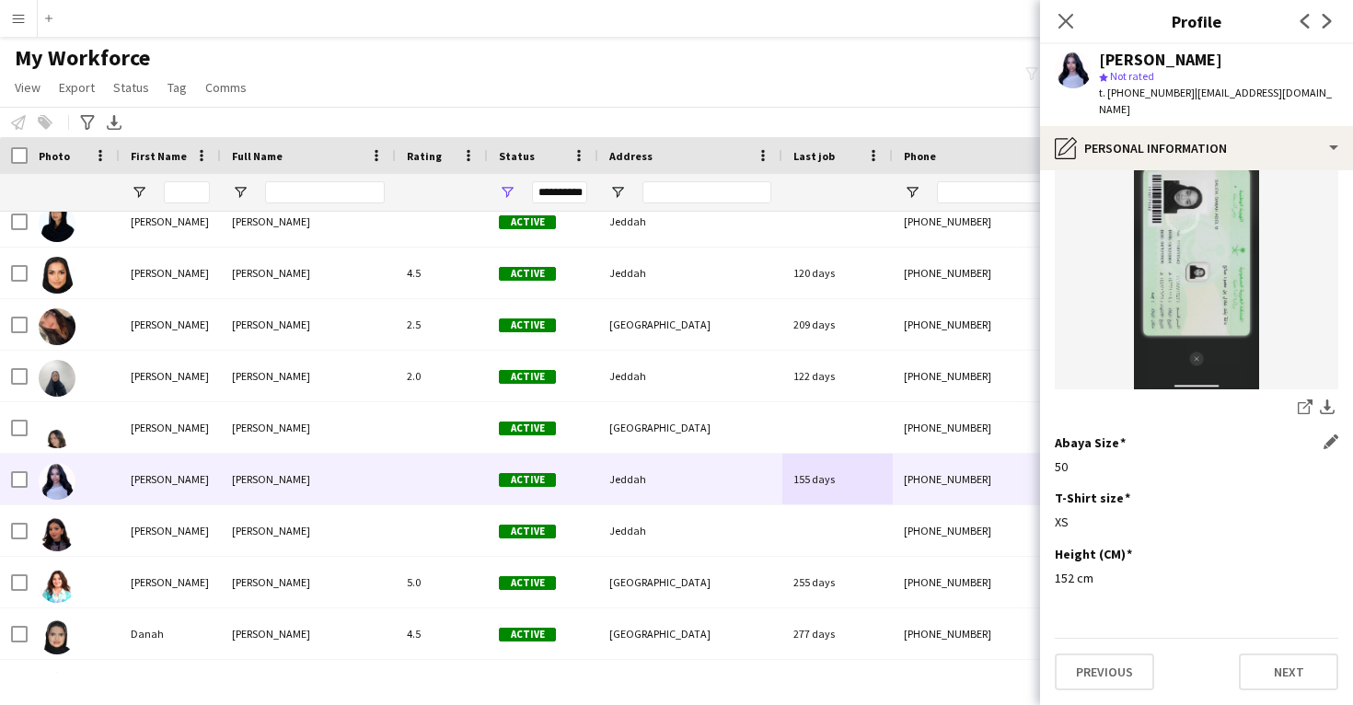
scroll to position [1037, 0]
click at [1303, 408] on icon "share-external-link-1" at bounding box center [1305, 407] width 15 height 15
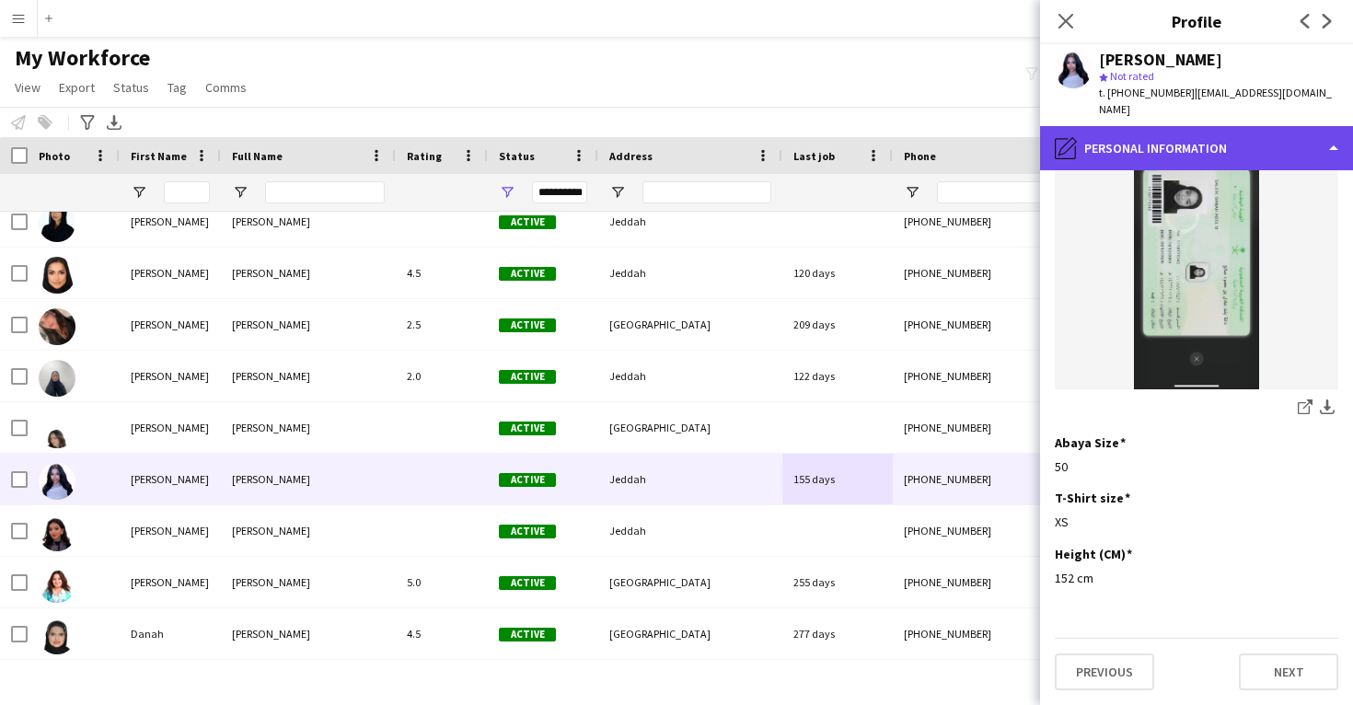
click at [1166, 126] on div "pencil4 Personal Information" at bounding box center [1196, 148] width 313 height 44
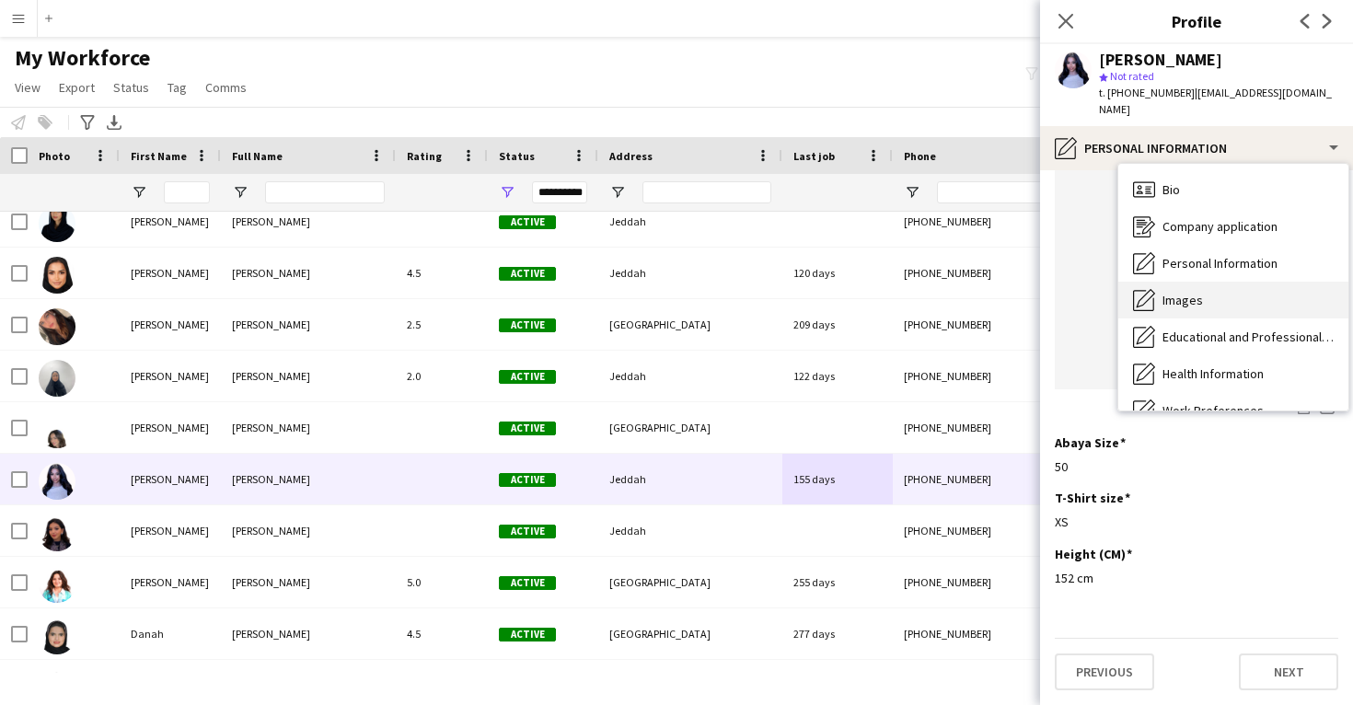
click at [1186, 296] on div "Images Images" at bounding box center [1234, 300] width 230 height 37
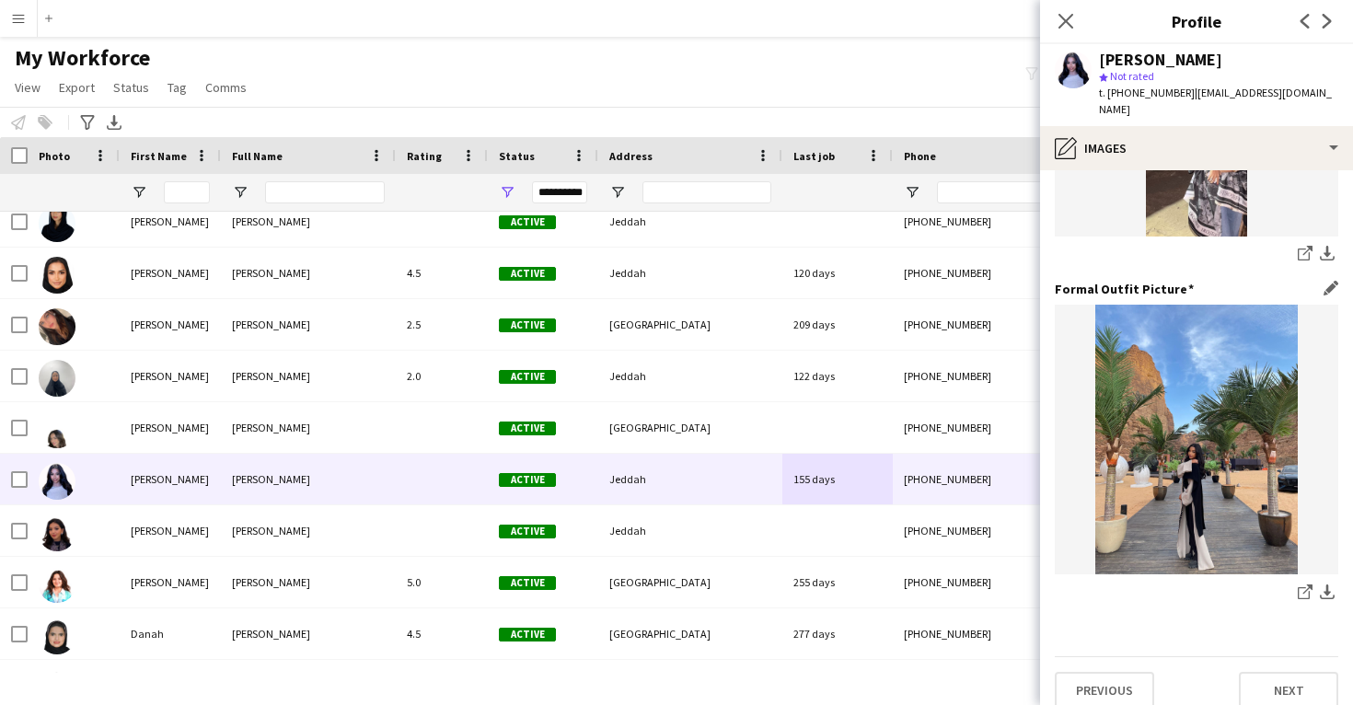
scroll to position [580, 0]
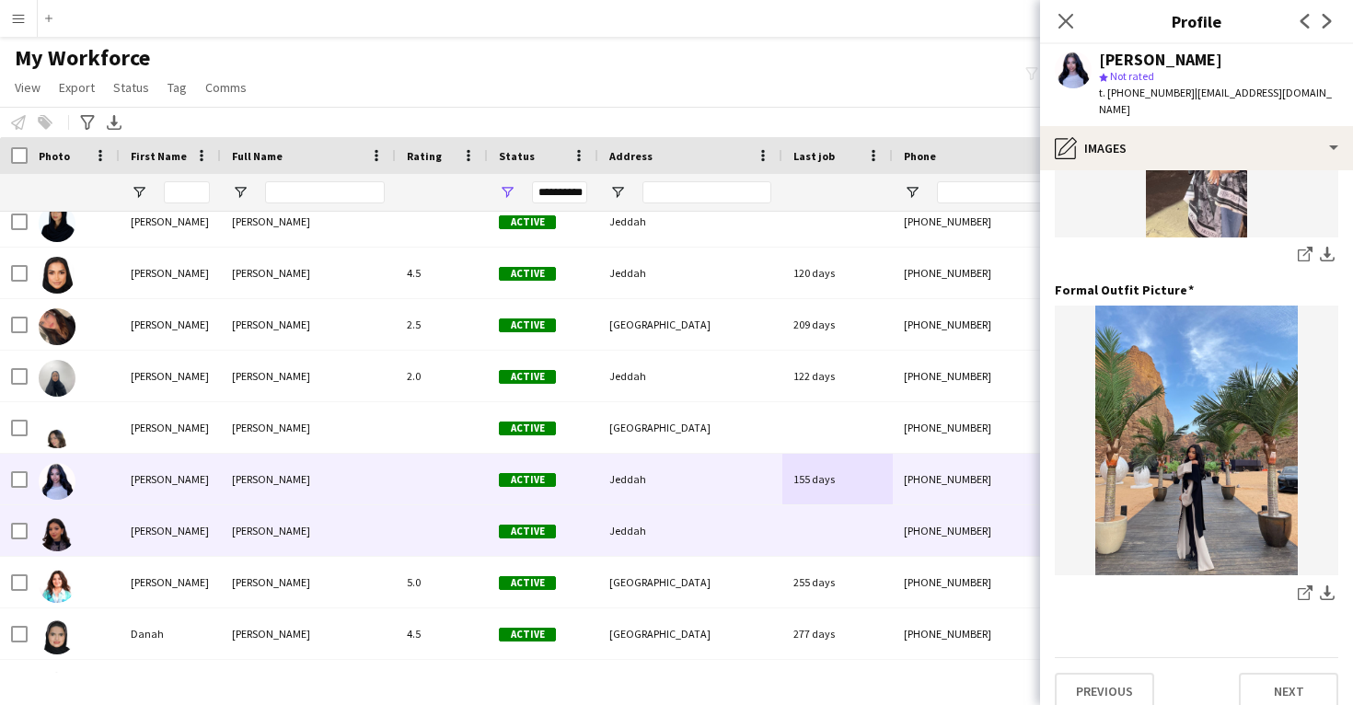
click at [762, 524] on div "Jeddah" at bounding box center [690, 530] width 184 height 51
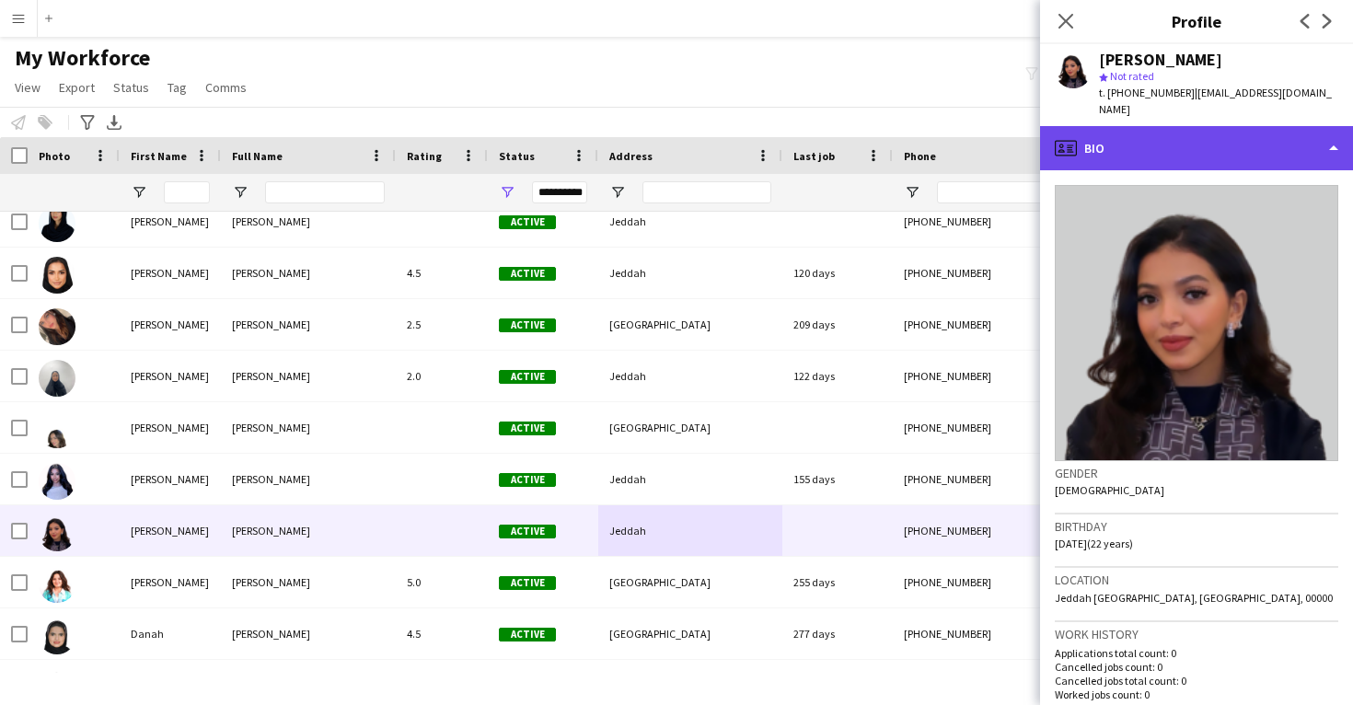
click at [1205, 136] on div "profile Bio" at bounding box center [1196, 148] width 313 height 44
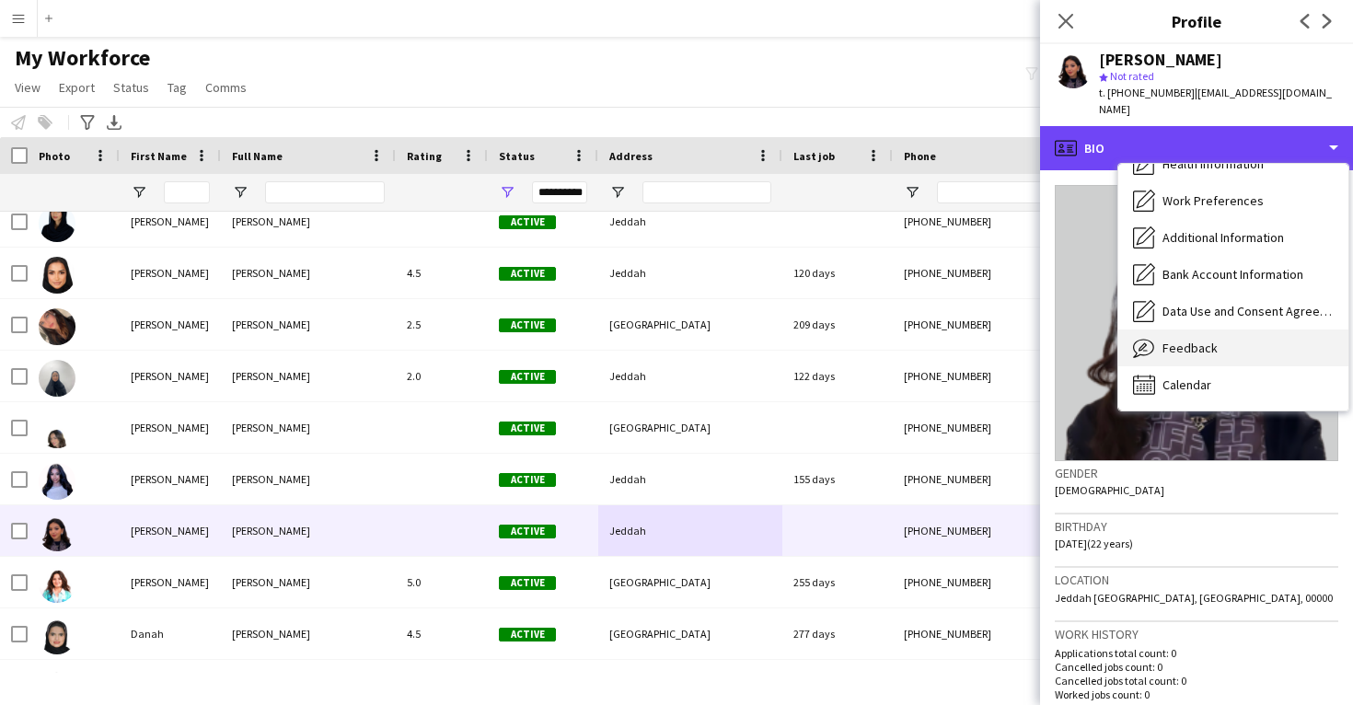
scroll to position [210, 0]
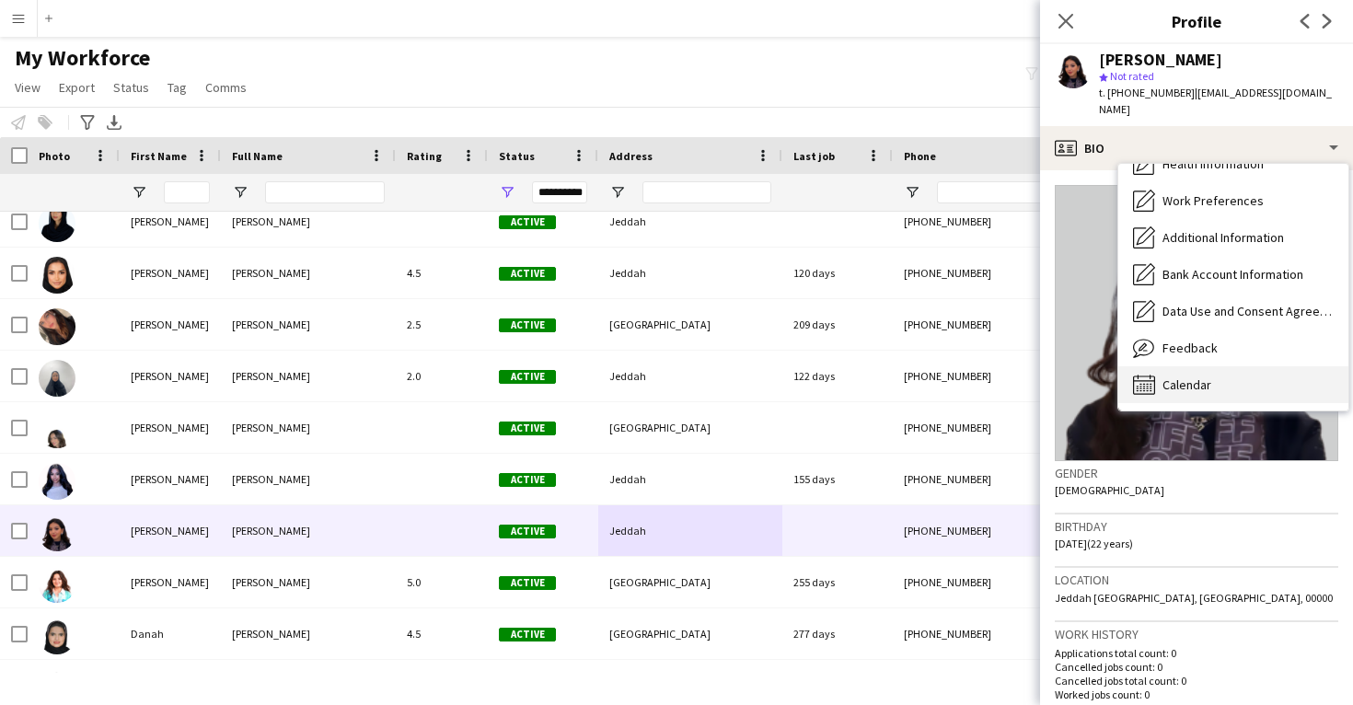
click at [1193, 377] on span "Calendar" at bounding box center [1187, 385] width 49 height 17
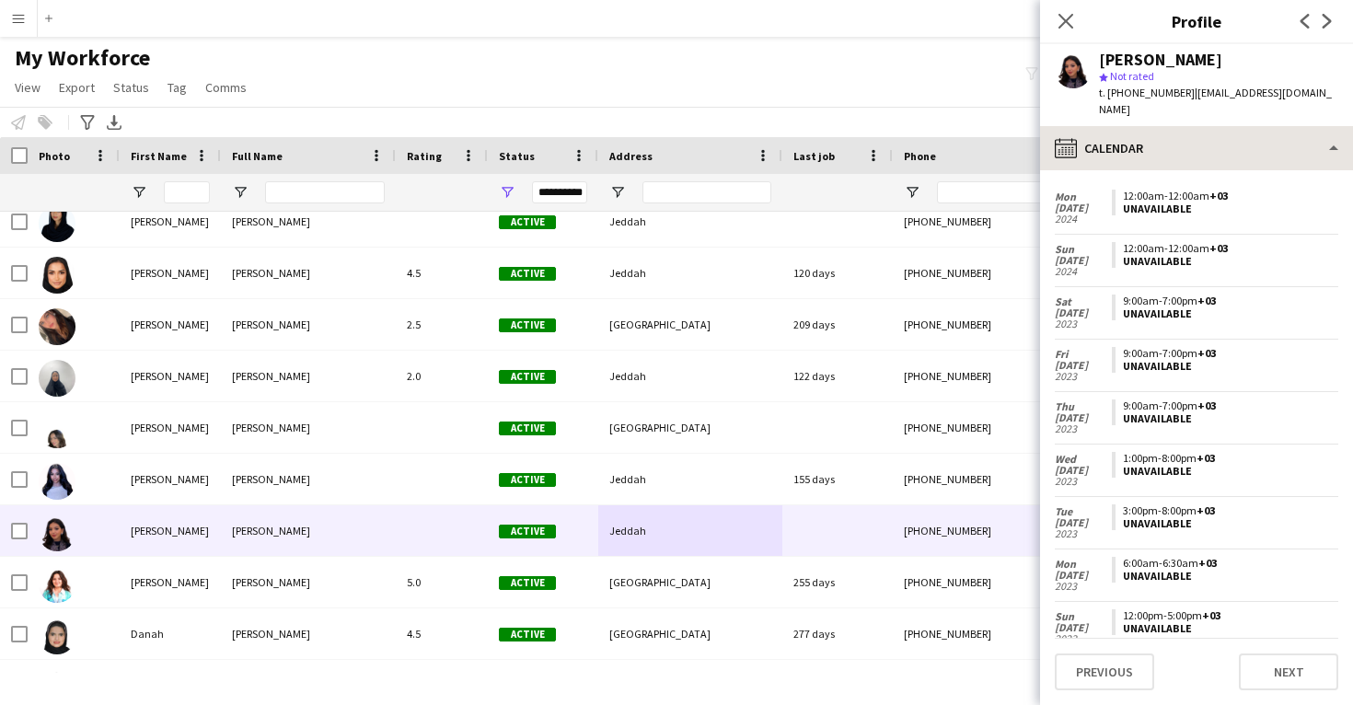
scroll to position [996, 0]
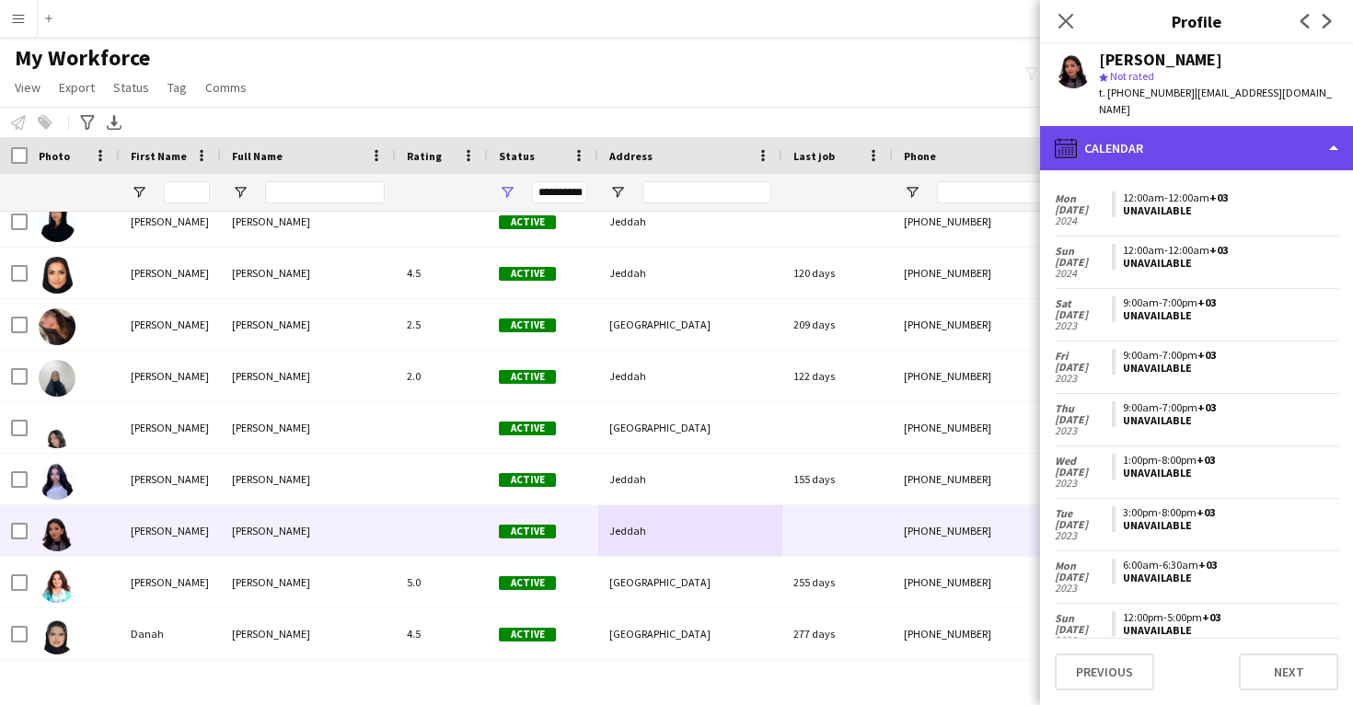
click at [1179, 129] on div "calendar-full Calendar" at bounding box center [1196, 148] width 313 height 44
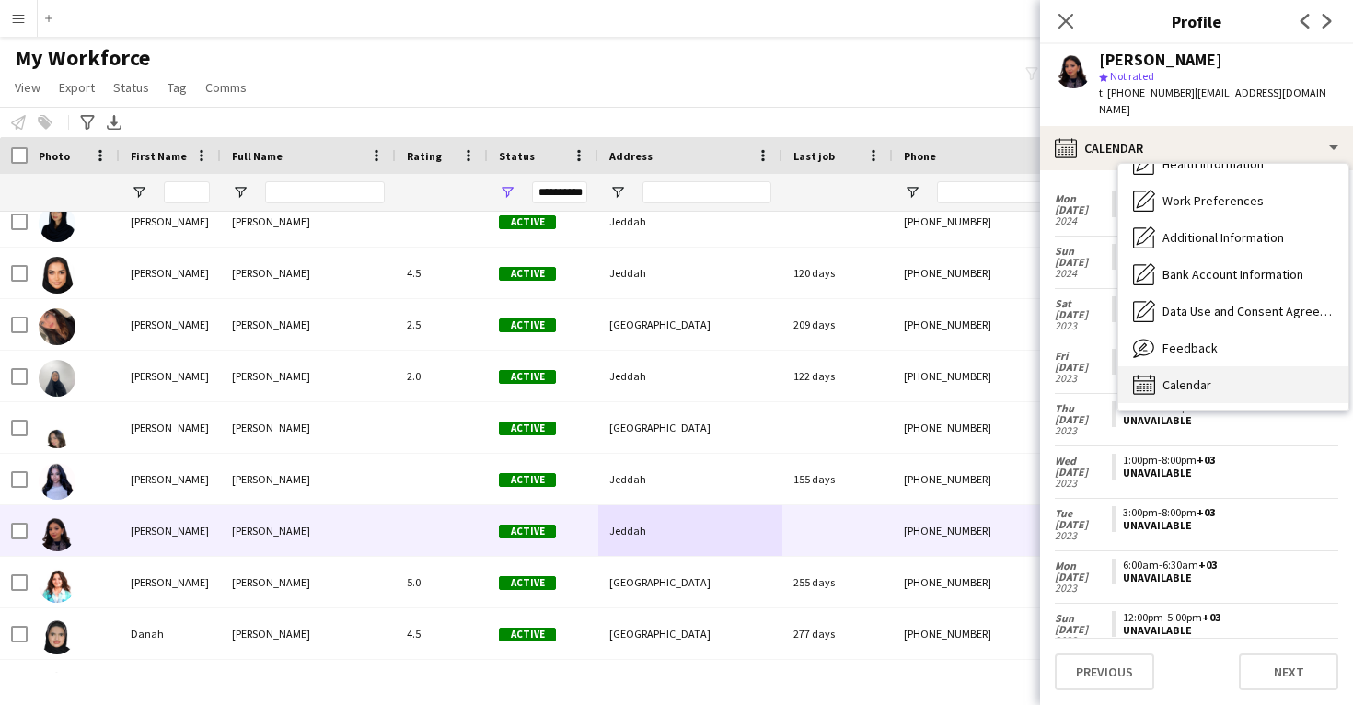
click at [1184, 377] on span "Calendar" at bounding box center [1187, 385] width 49 height 17
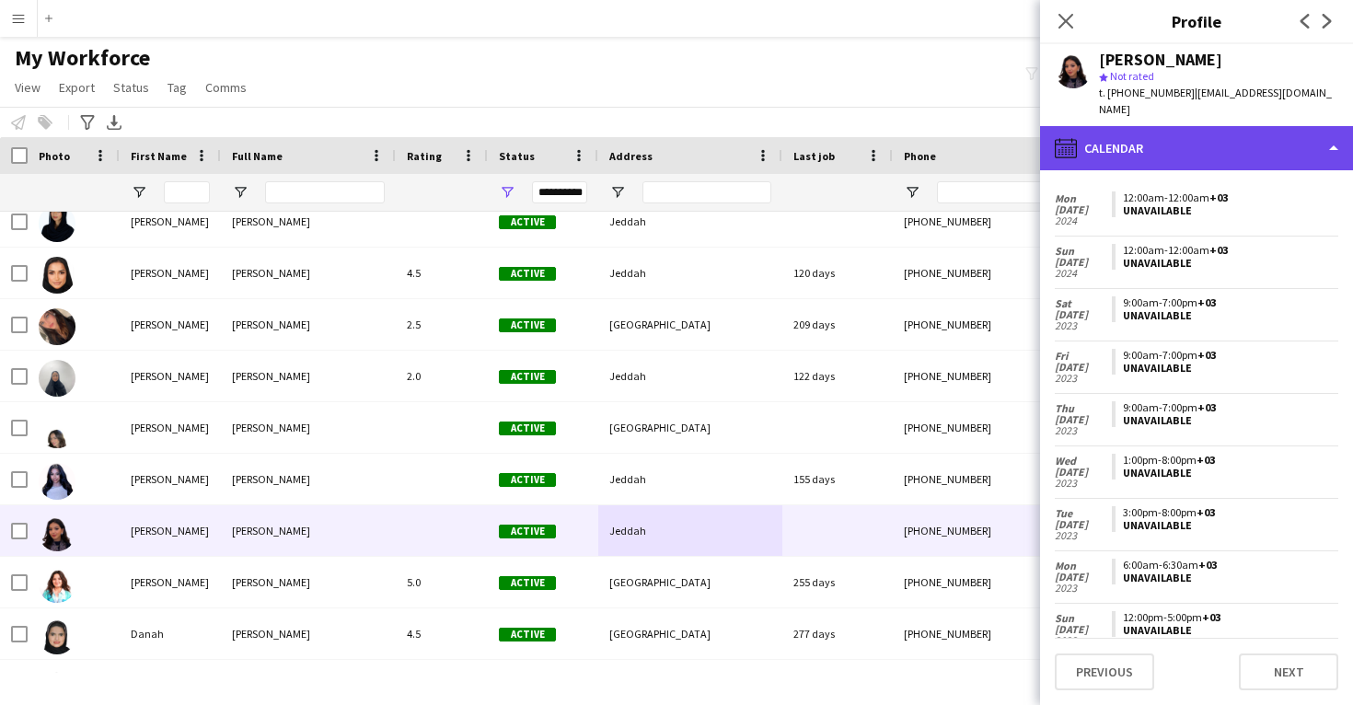
click at [1173, 136] on div "calendar-full Calendar" at bounding box center [1196, 148] width 313 height 44
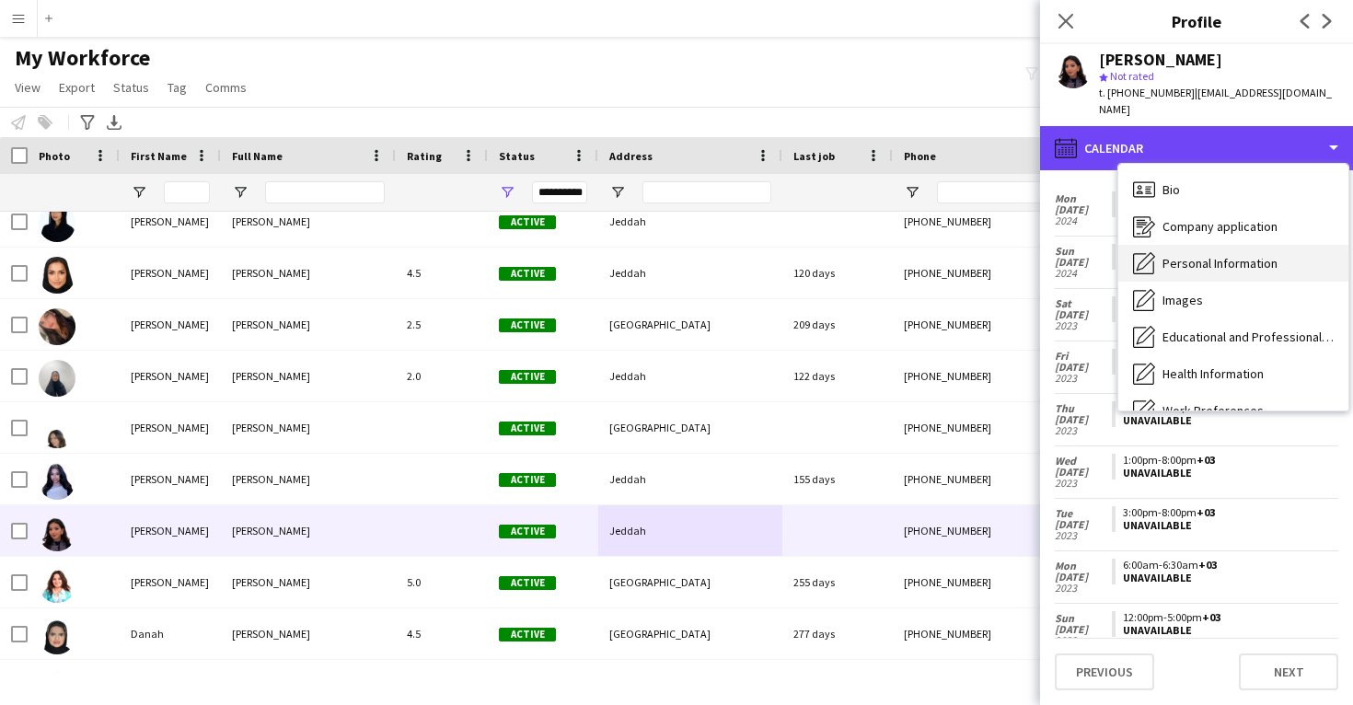
scroll to position [0, 0]
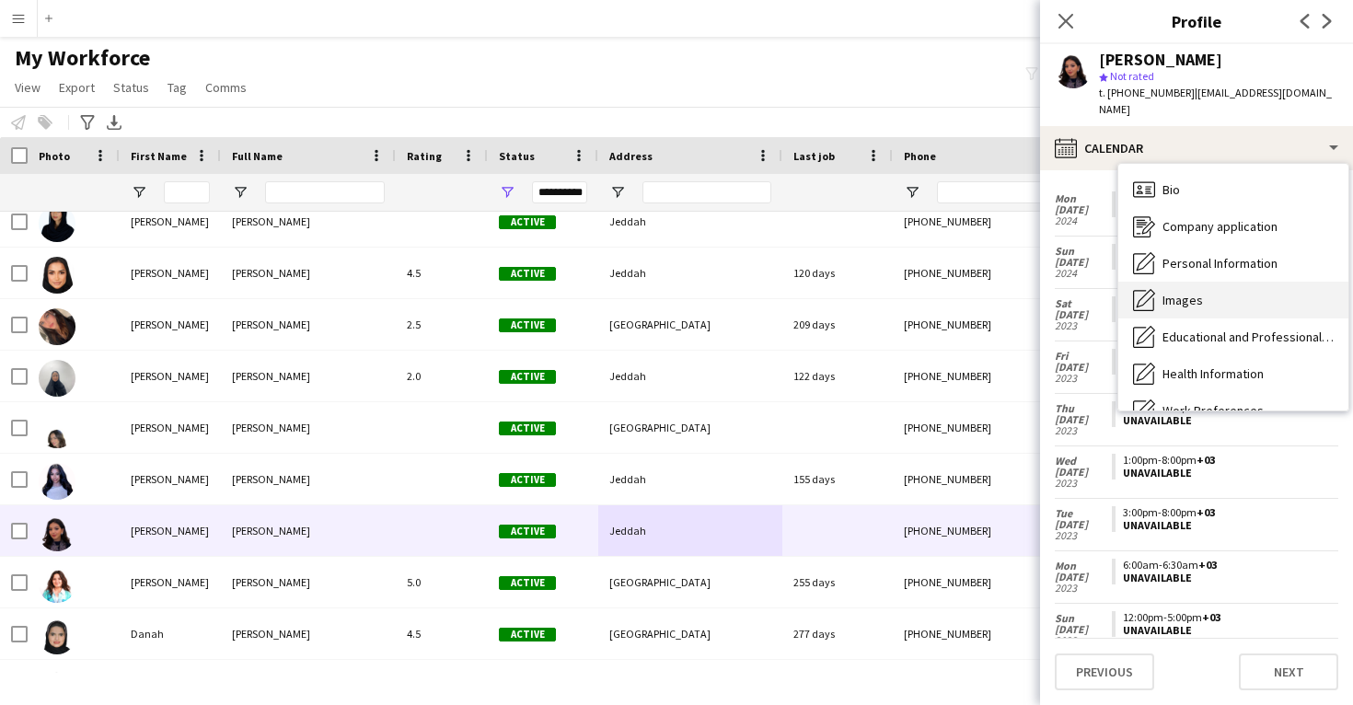
click at [1201, 292] on span "Images" at bounding box center [1183, 300] width 41 height 17
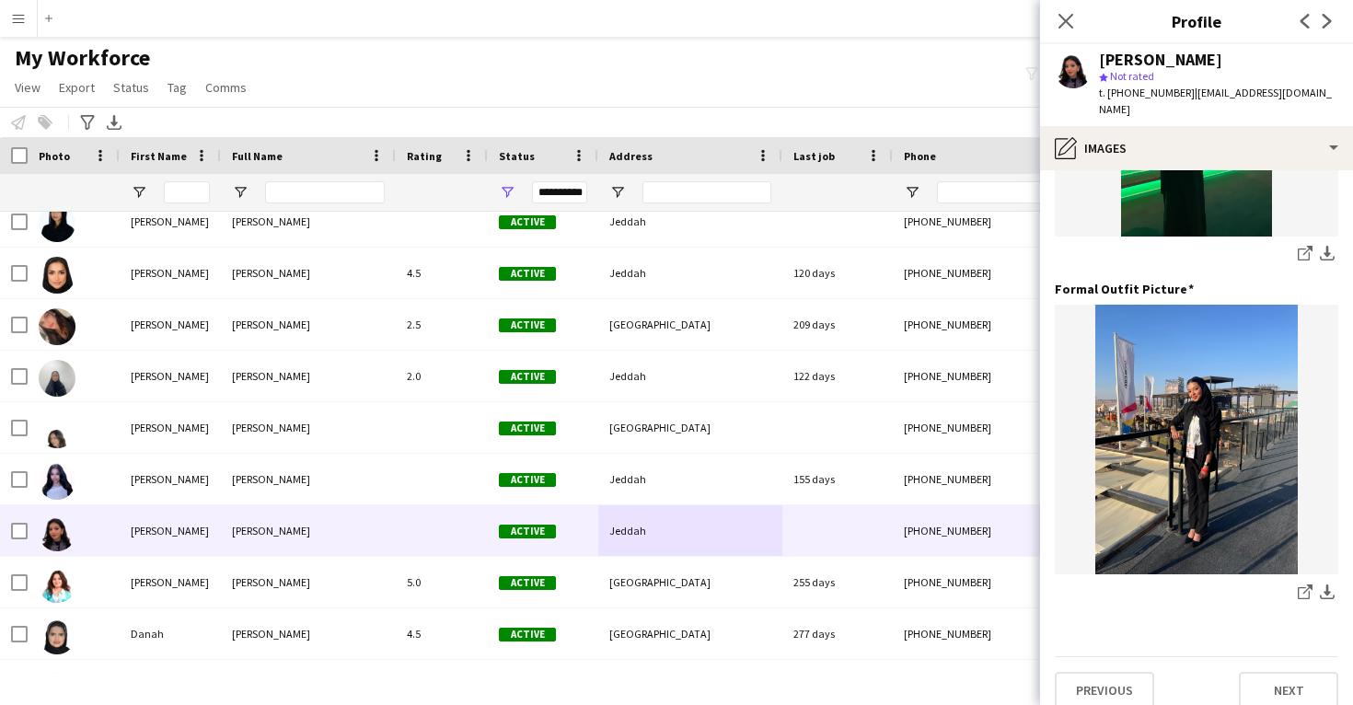
scroll to position [580, 0]
click at [1306, 250] on icon at bounding box center [1304, 256] width 12 height 12
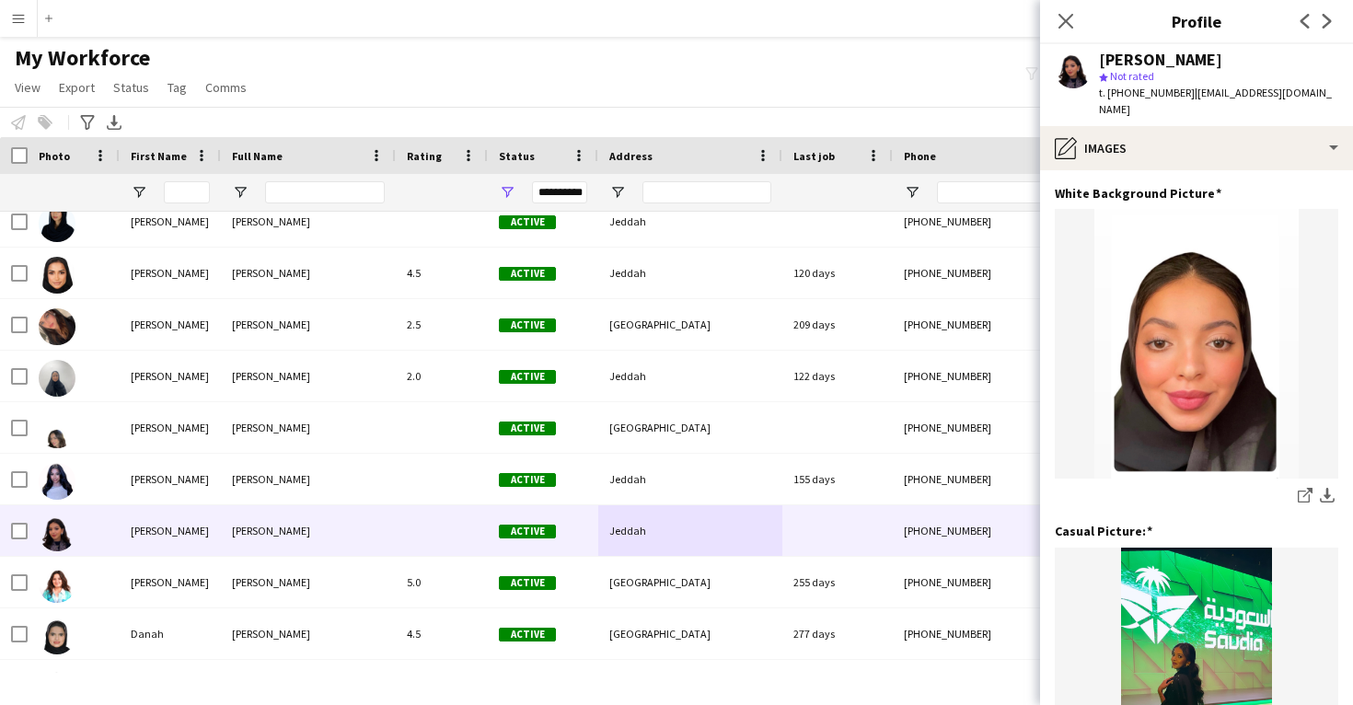
scroll to position [0, 0]
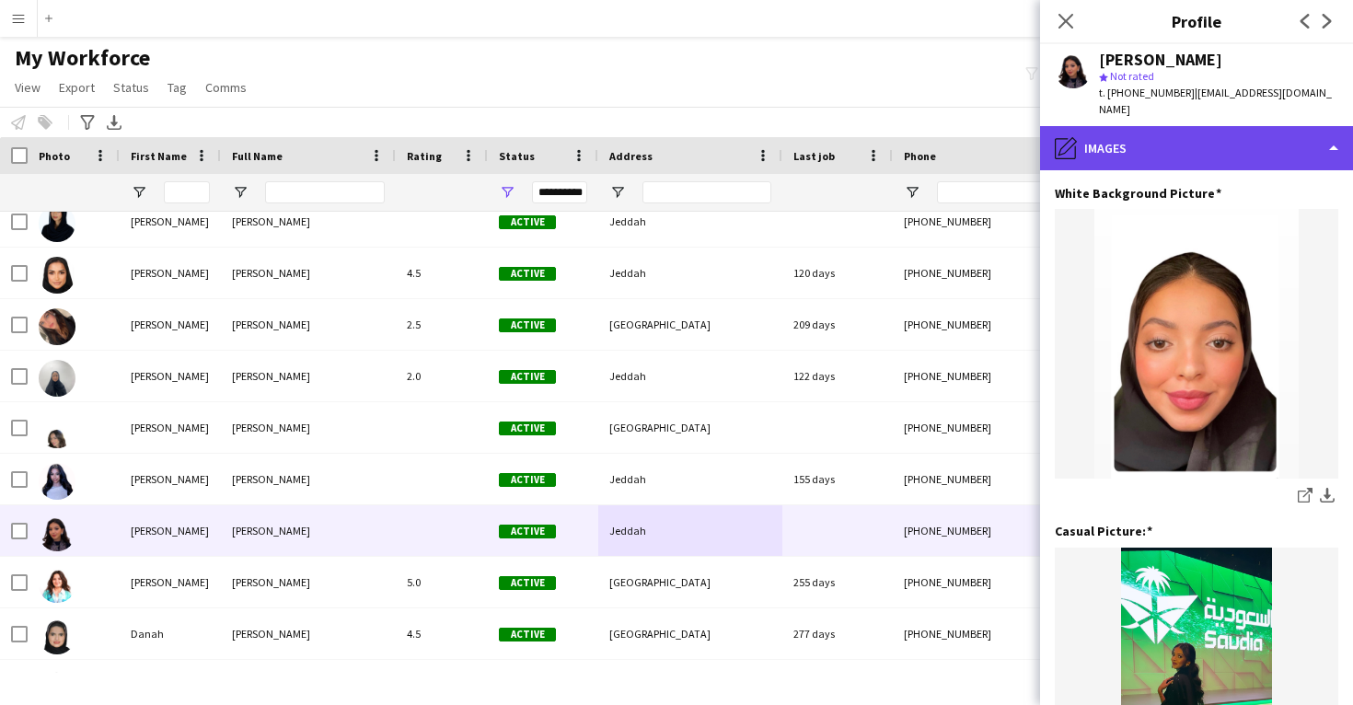
click at [1209, 149] on div "pencil4 Images" at bounding box center [1196, 148] width 313 height 44
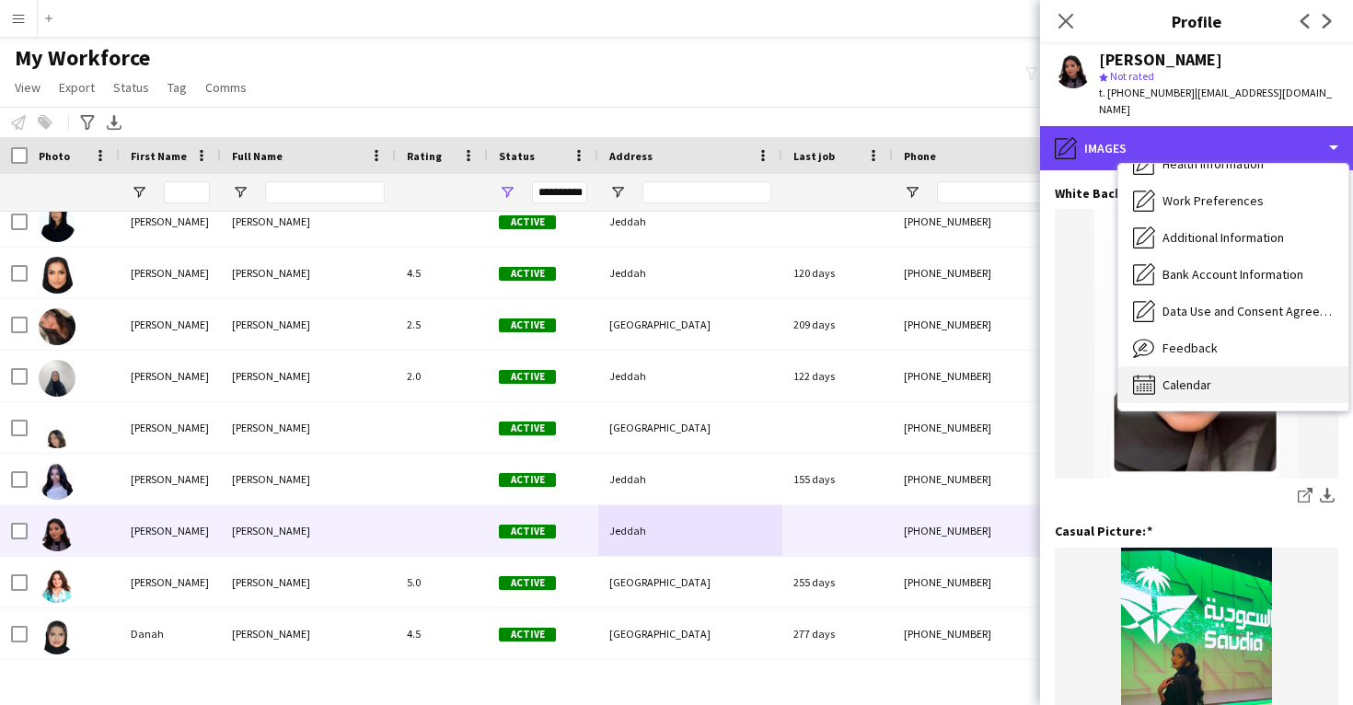
scroll to position [210, 0]
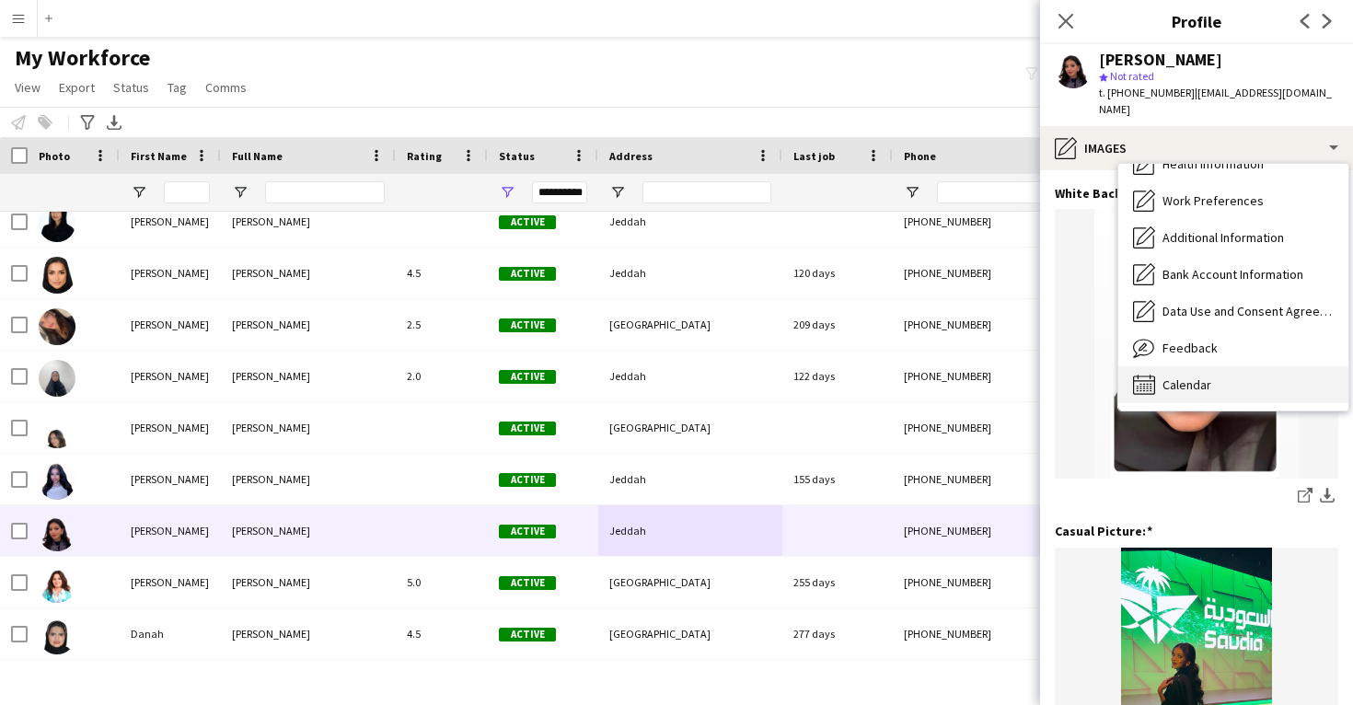
click at [1156, 366] on div "Calendar Calendar" at bounding box center [1234, 384] width 230 height 37
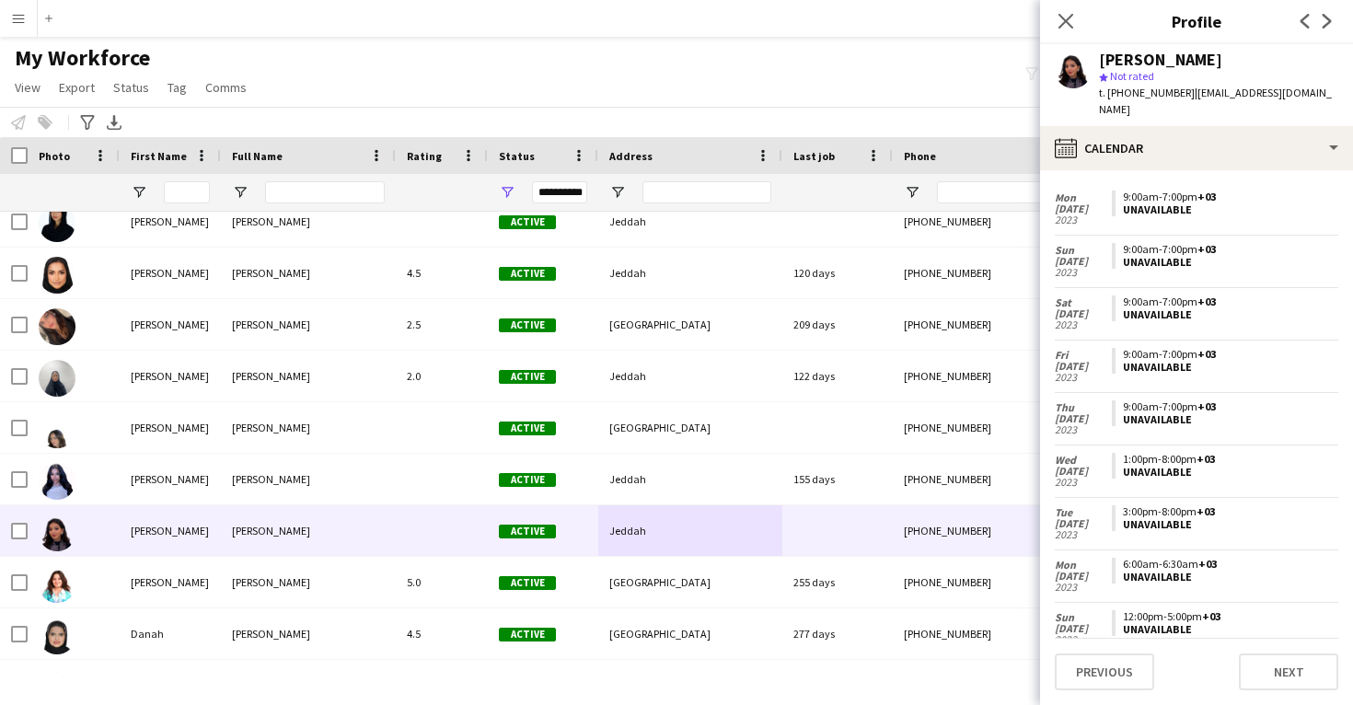
scroll to position [1521, 0]
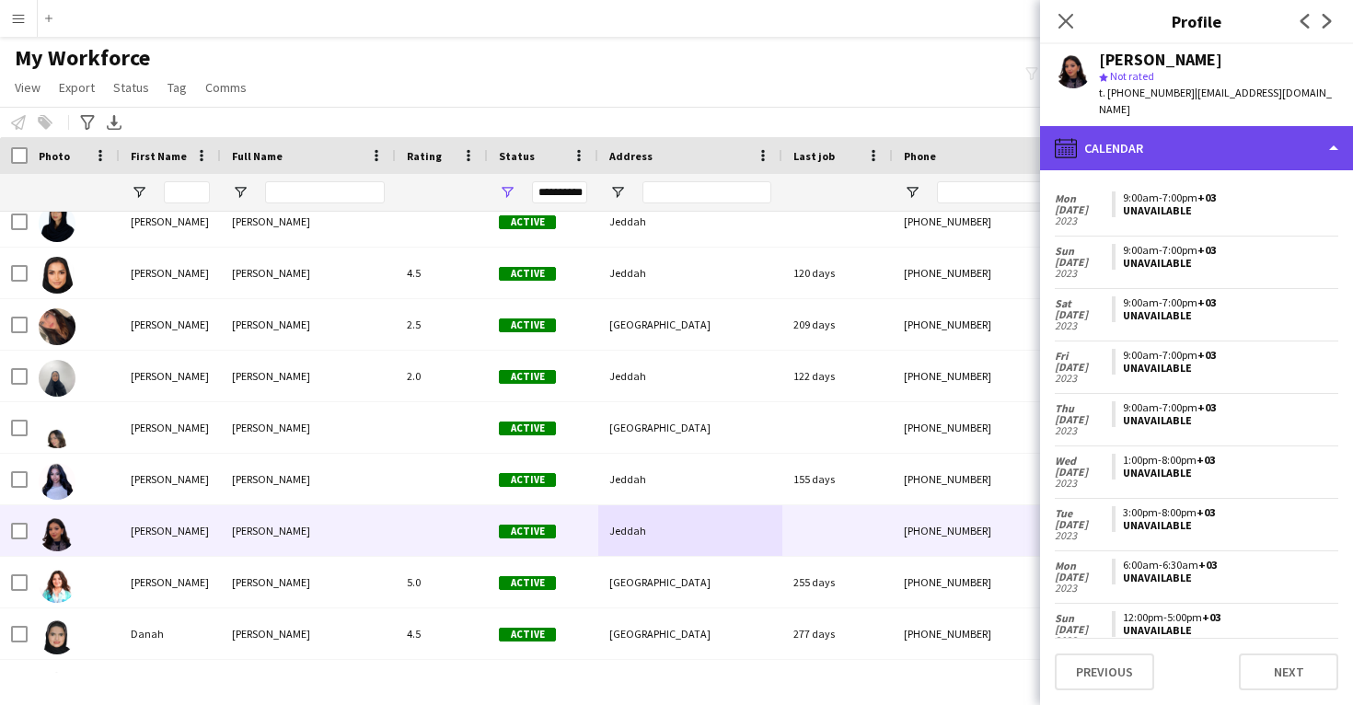
click at [1206, 126] on div "calendar-full Calendar" at bounding box center [1196, 148] width 313 height 44
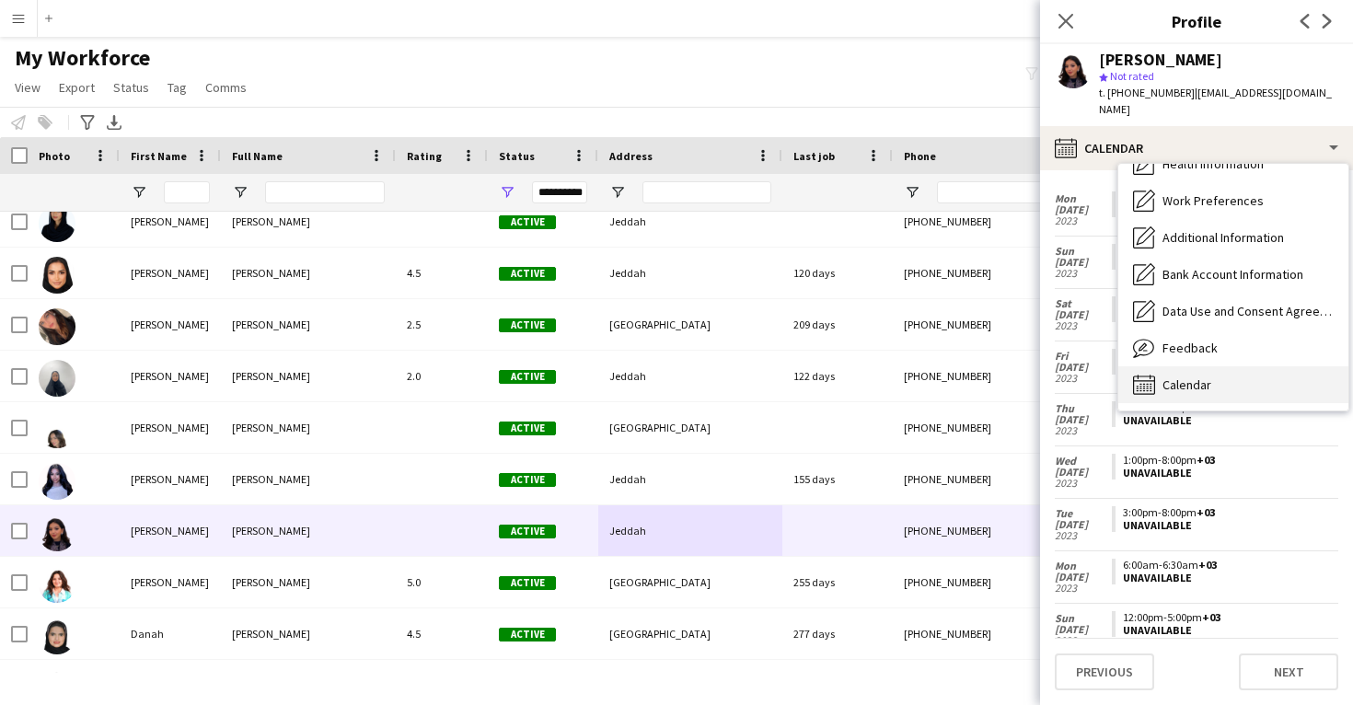
click at [1210, 377] on span "Calendar" at bounding box center [1187, 385] width 49 height 17
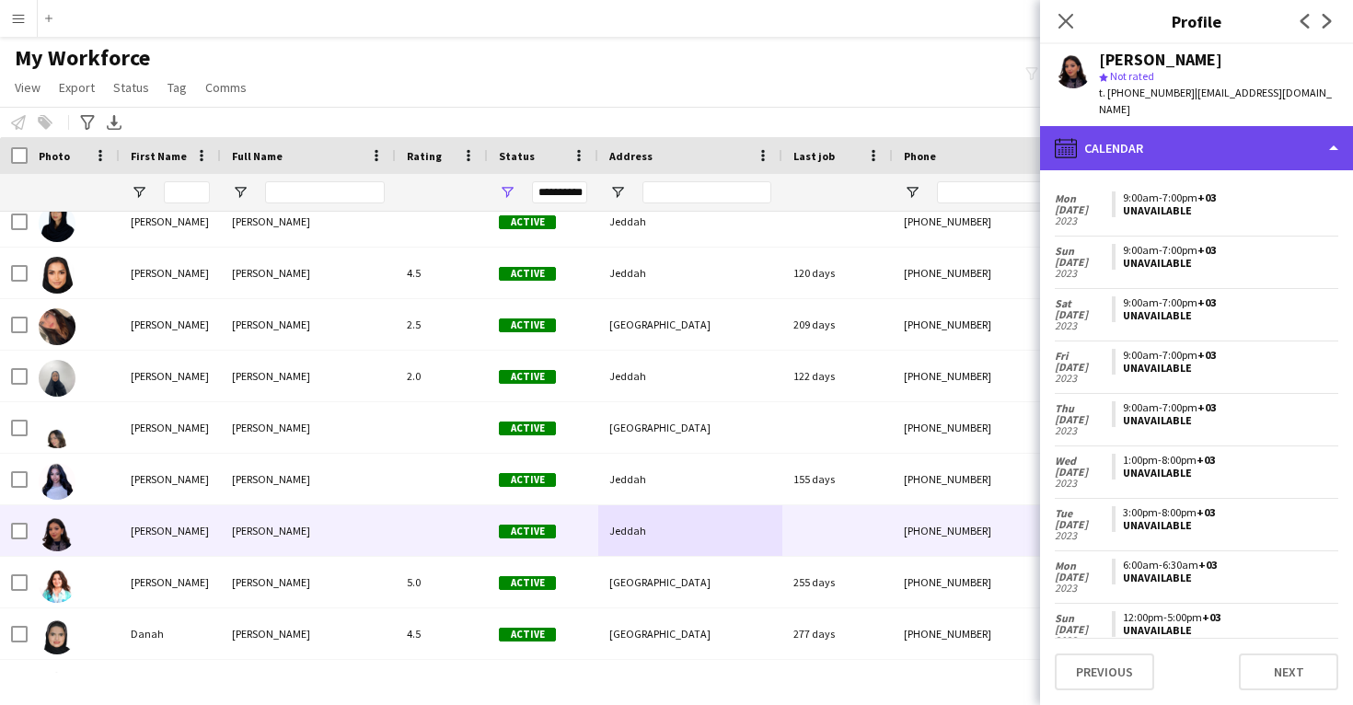
click at [1194, 144] on div "calendar-full Calendar" at bounding box center [1196, 148] width 313 height 44
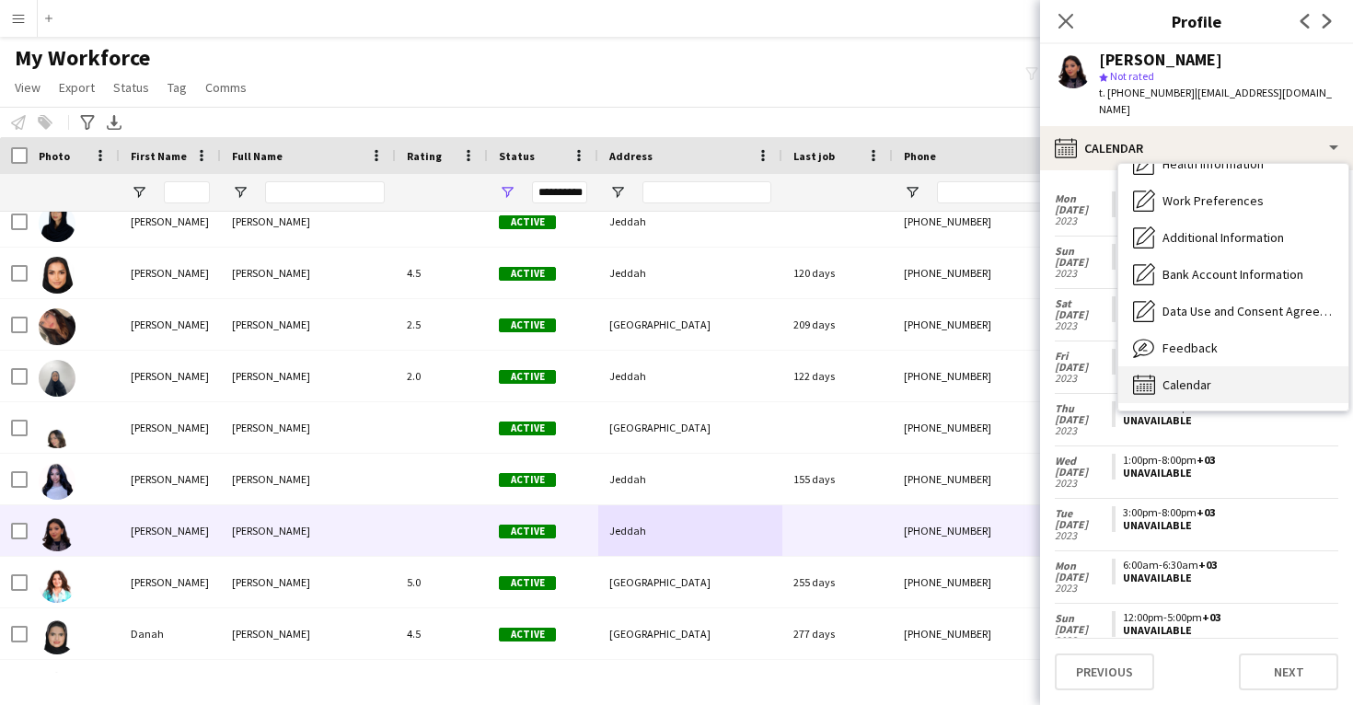
click at [1221, 375] on div "Calendar Calendar" at bounding box center [1234, 384] width 230 height 37
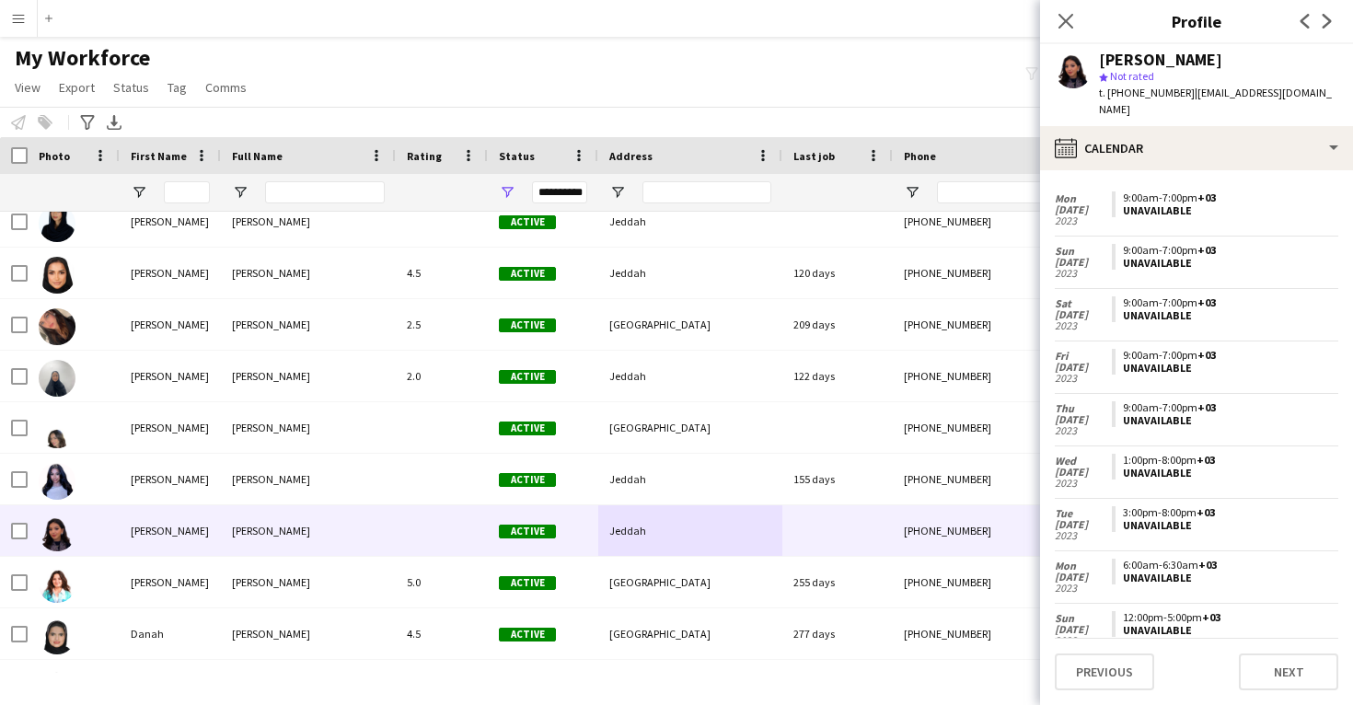
click at [1189, 170] on app-calendar-tab "calendar-full Select date Mon 23 Dec 2024 8:00am-4:00pm +04 Unavailable Thu 31 …" at bounding box center [1196, 437] width 313 height 535
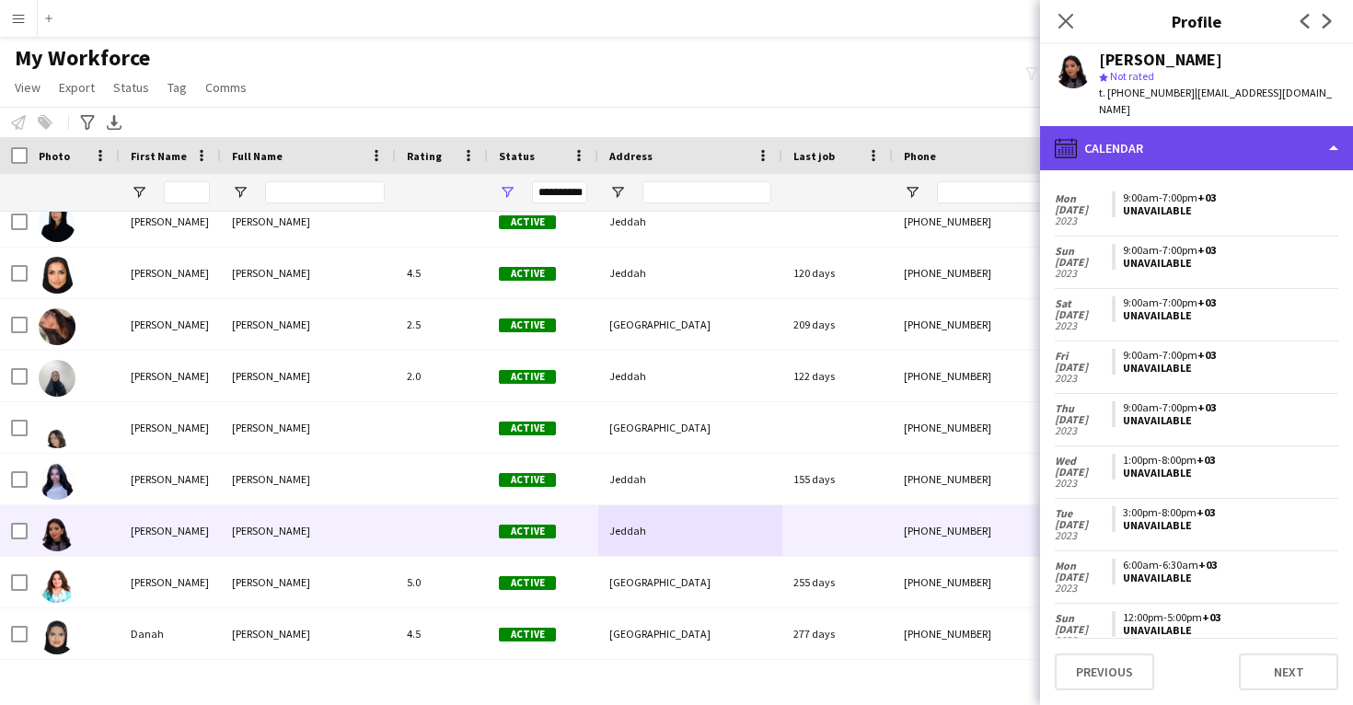
click at [1189, 146] on div "calendar-full Calendar" at bounding box center [1196, 148] width 313 height 44
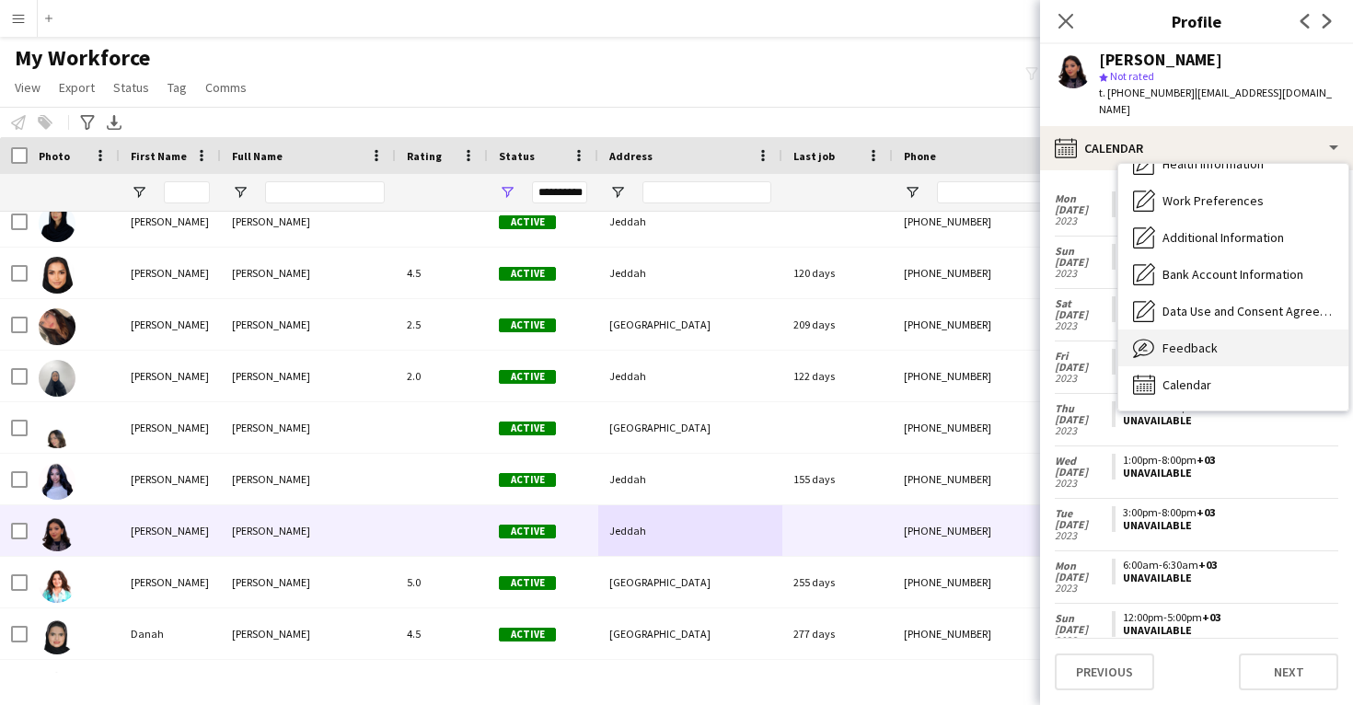
click at [1187, 330] on div "Feedback Feedback" at bounding box center [1234, 348] width 230 height 37
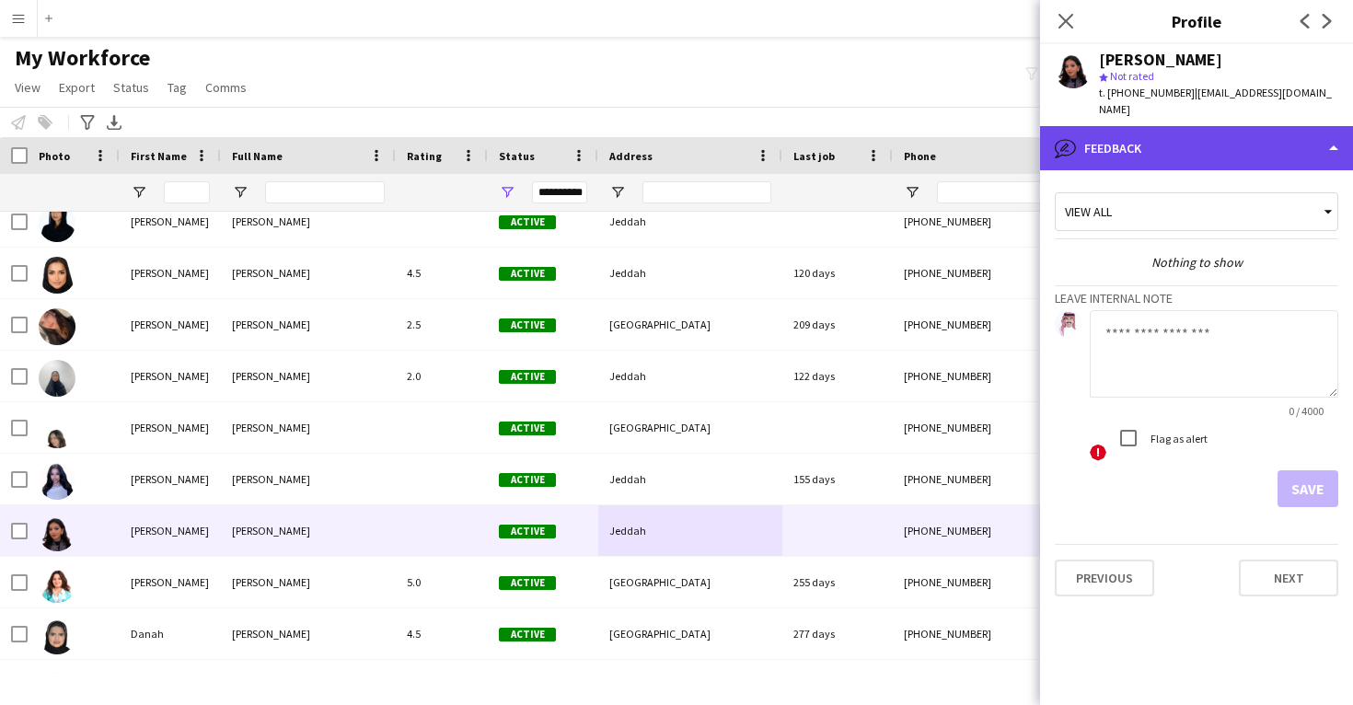
click at [1197, 126] on div "bubble-pencil Feedback" at bounding box center [1196, 148] width 313 height 44
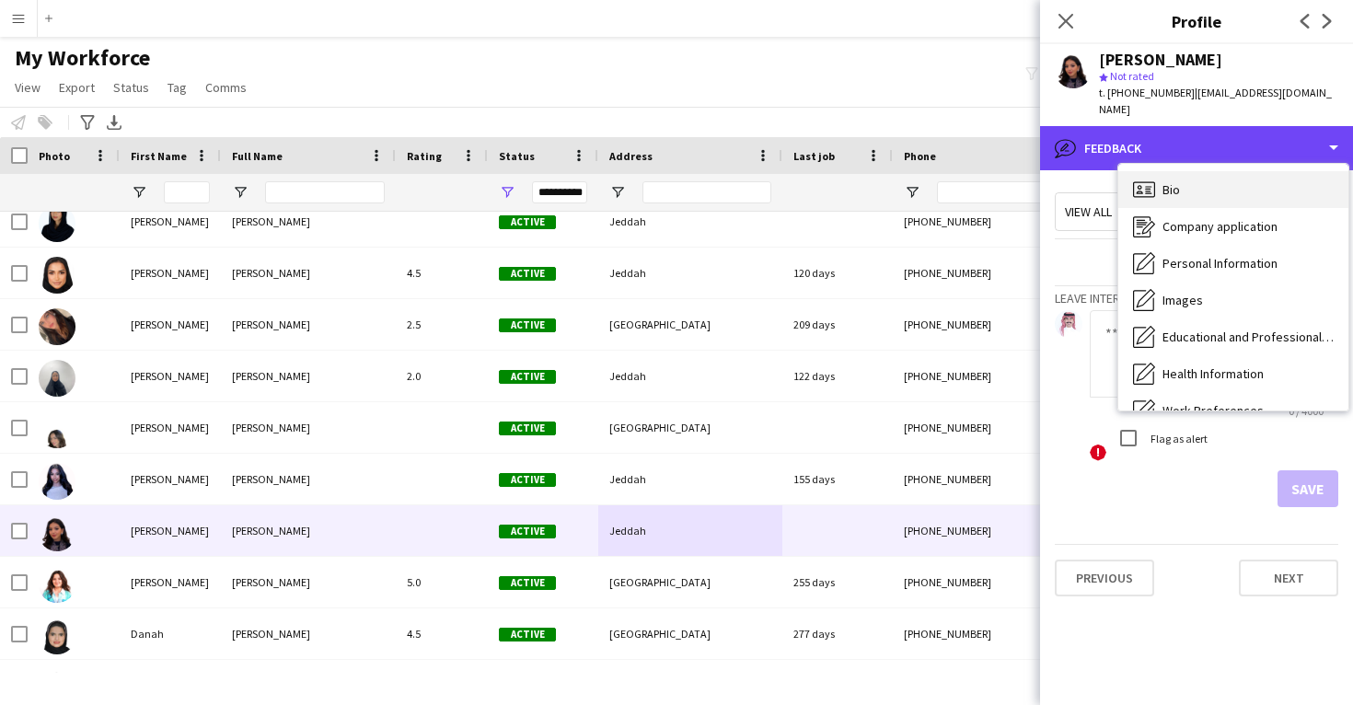
scroll to position [0, 0]
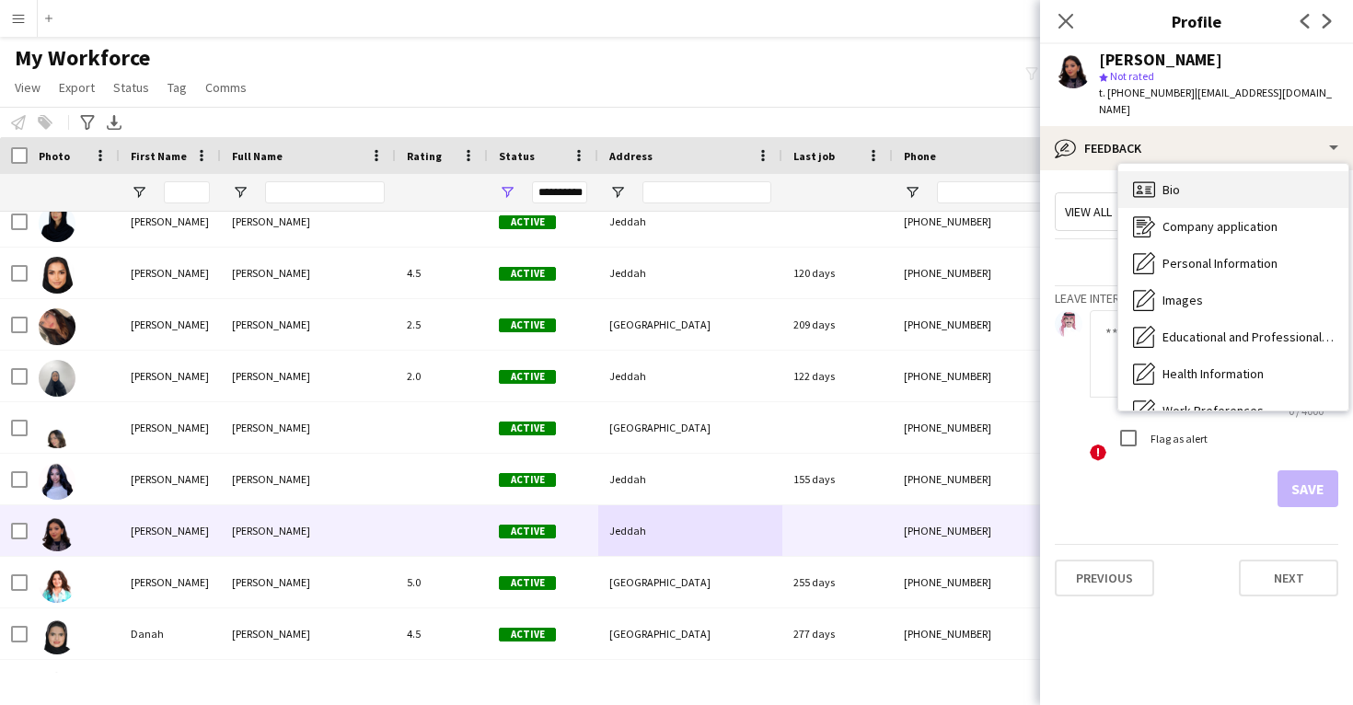
click at [1187, 183] on div "Bio Bio" at bounding box center [1234, 189] width 230 height 37
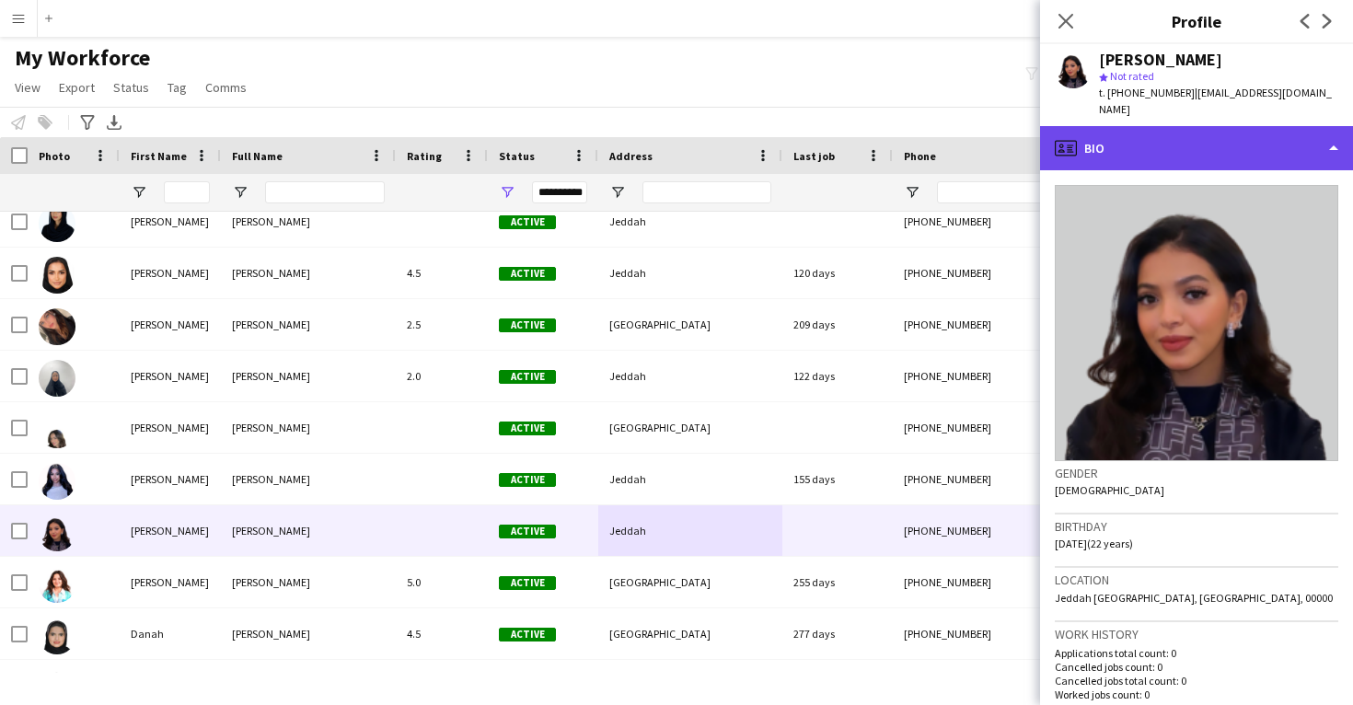
click at [1190, 126] on div "profile Bio" at bounding box center [1196, 148] width 313 height 44
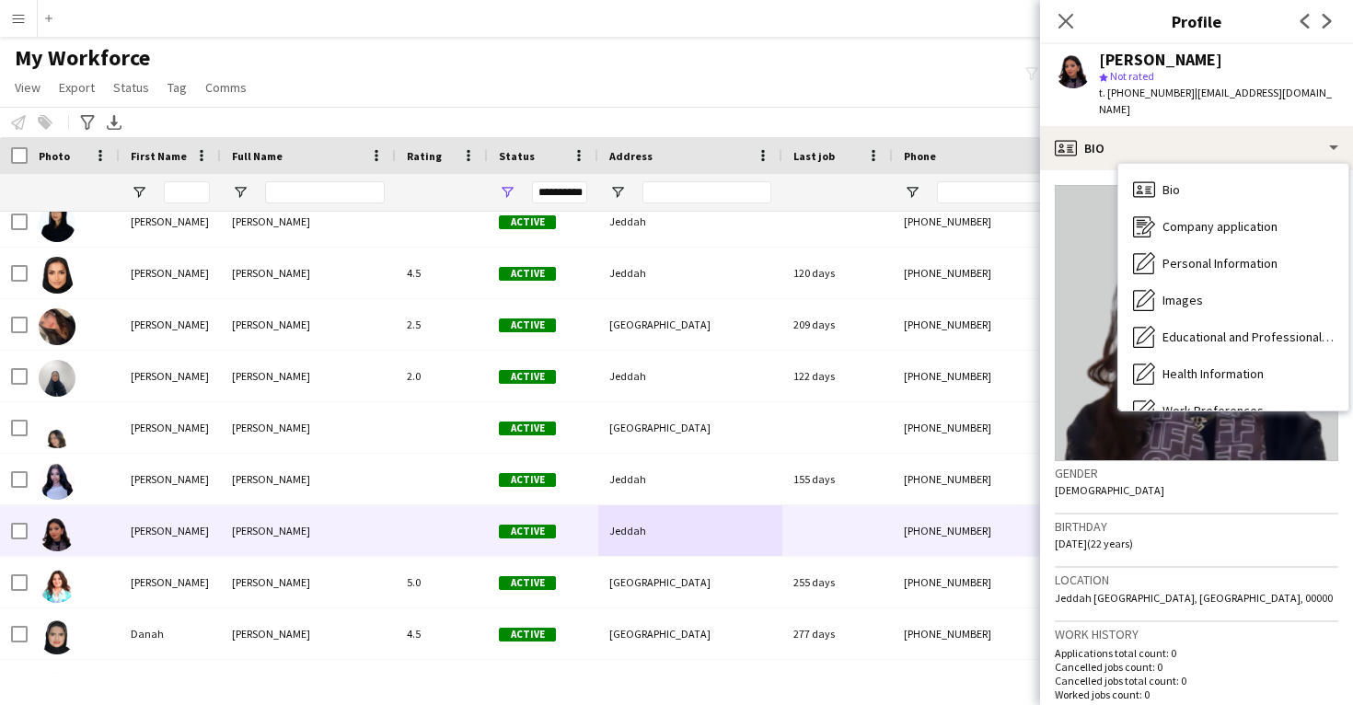
click at [1153, 572] on h3 "Location" at bounding box center [1197, 580] width 284 height 17
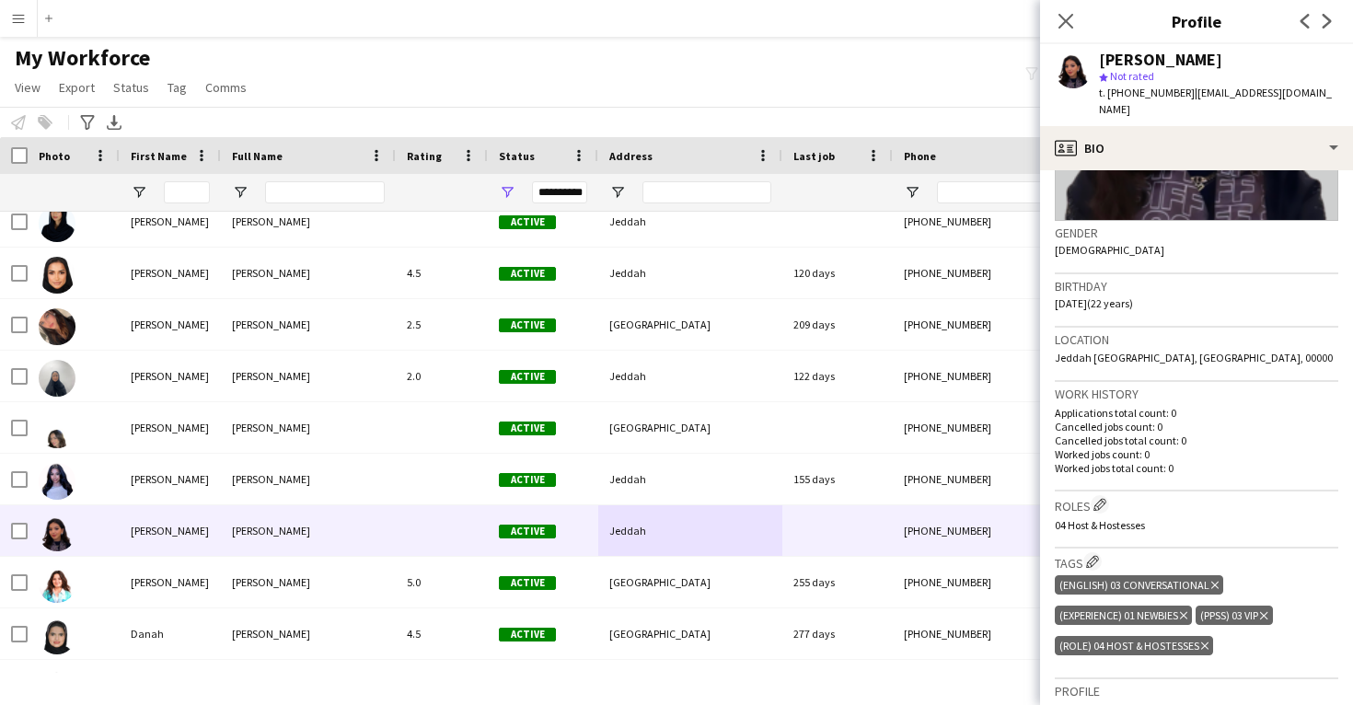
scroll to position [244, 0]
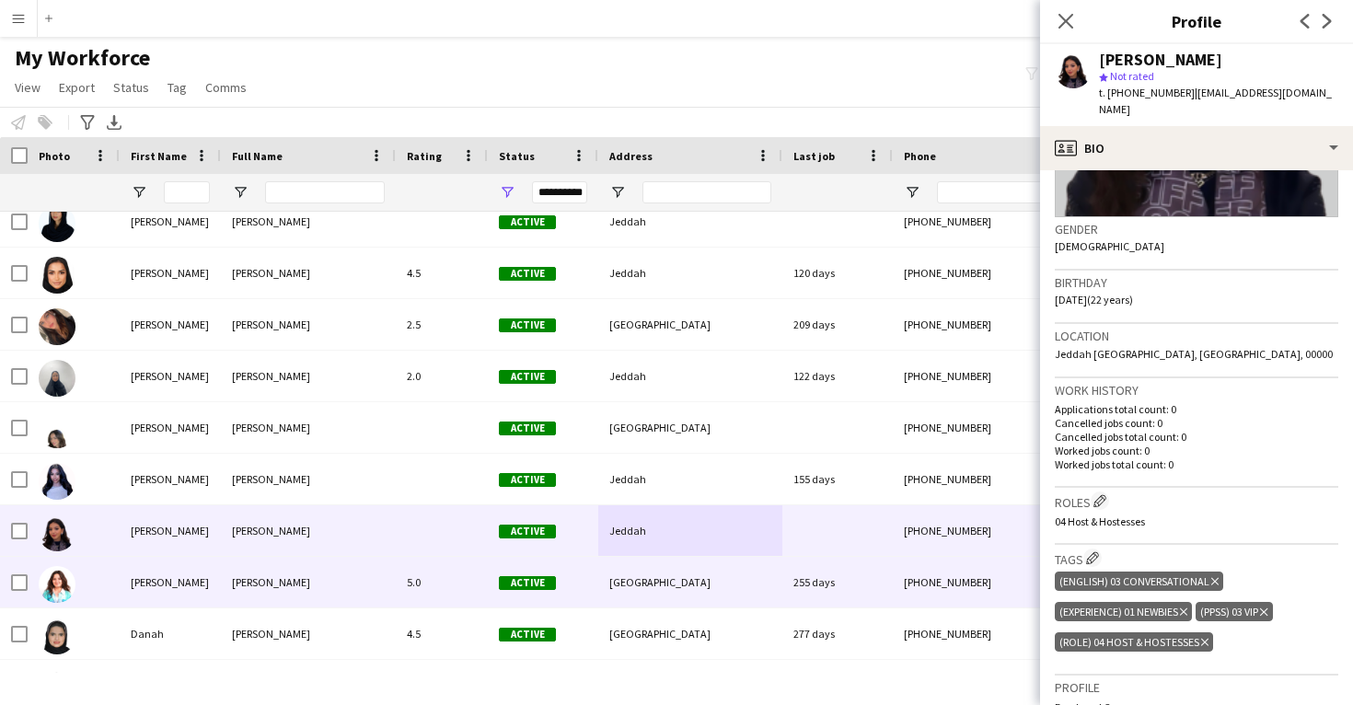
click at [860, 598] on div "255 days" at bounding box center [838, 582] width 110 height 51
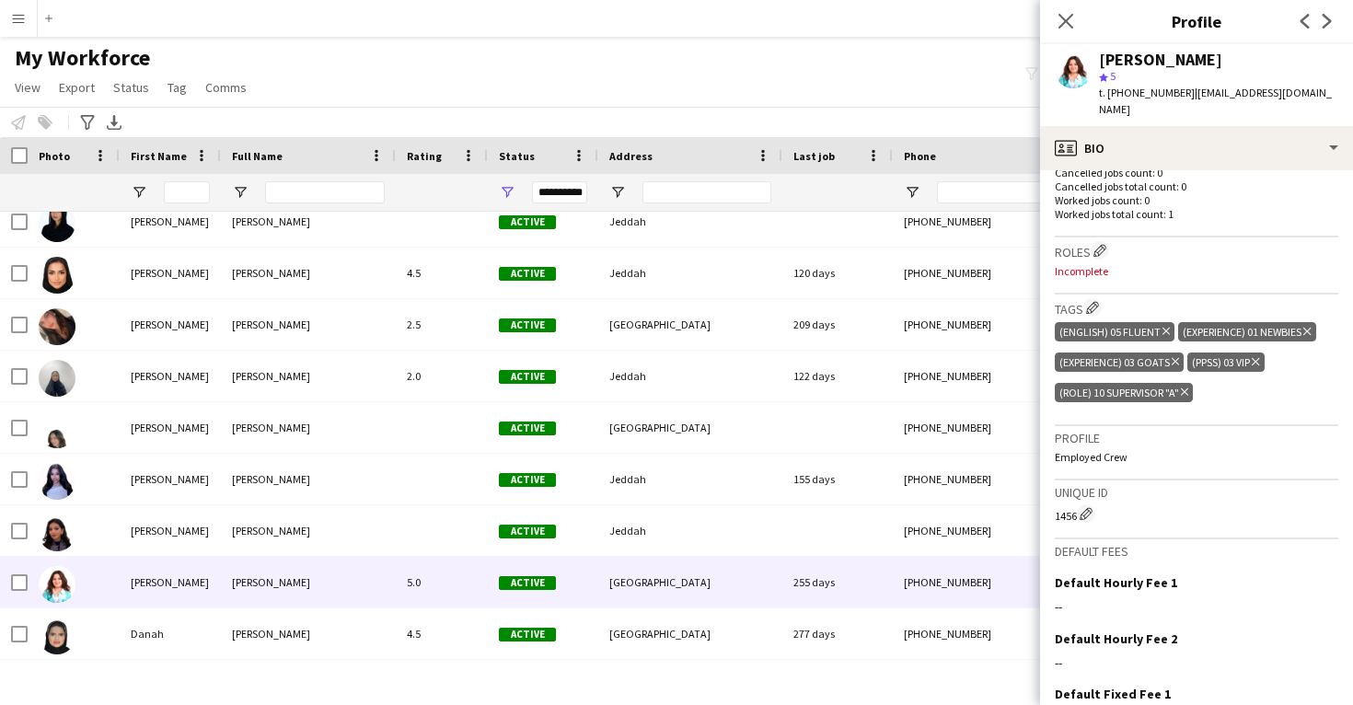
scroll to position [542, 0]
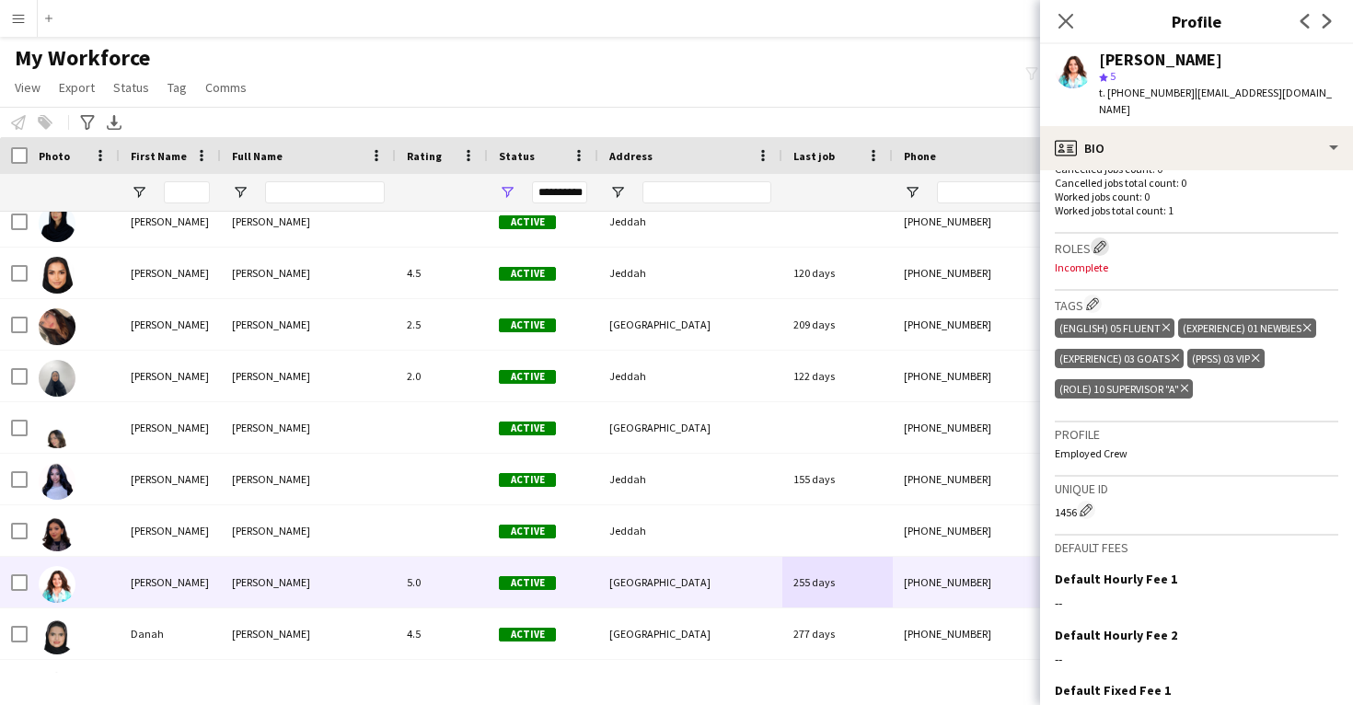
click at [1103, 240] on app-icon "Edit crew company roles" at bounding box center [1100, 246] width 13 height 13
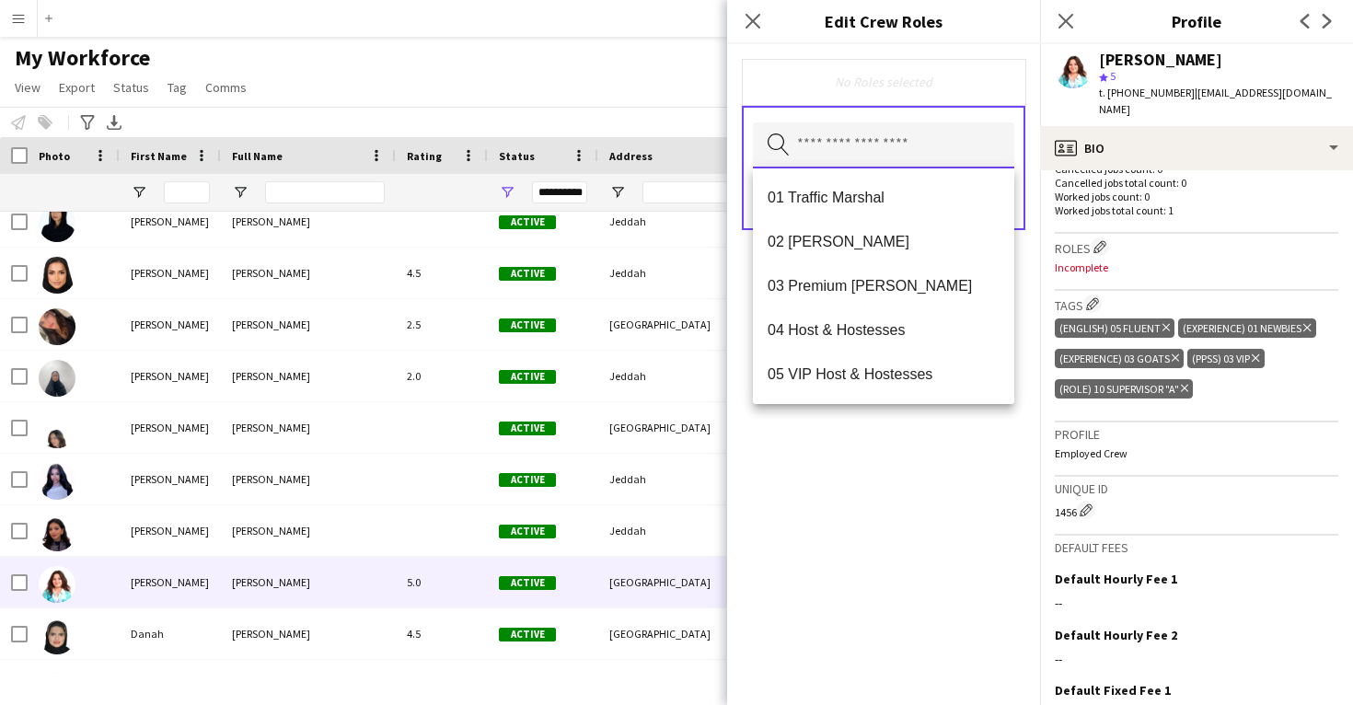
click at [903, 149] on input "text" at bounding box center [883, 145] width 261 height 46
type input "*"
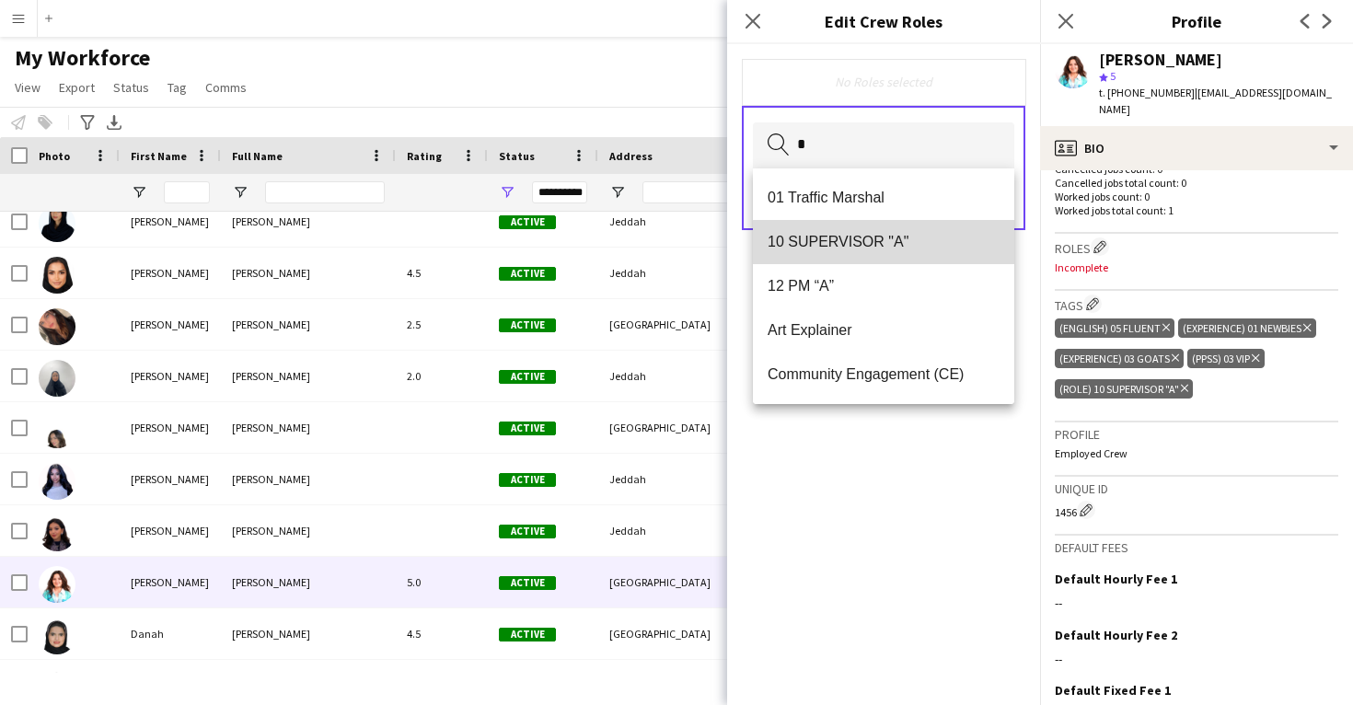
click at [892, 256] on mat-option "10 SUPERVISOR "A"" at bounding box center [883, 242] width 261 height 44
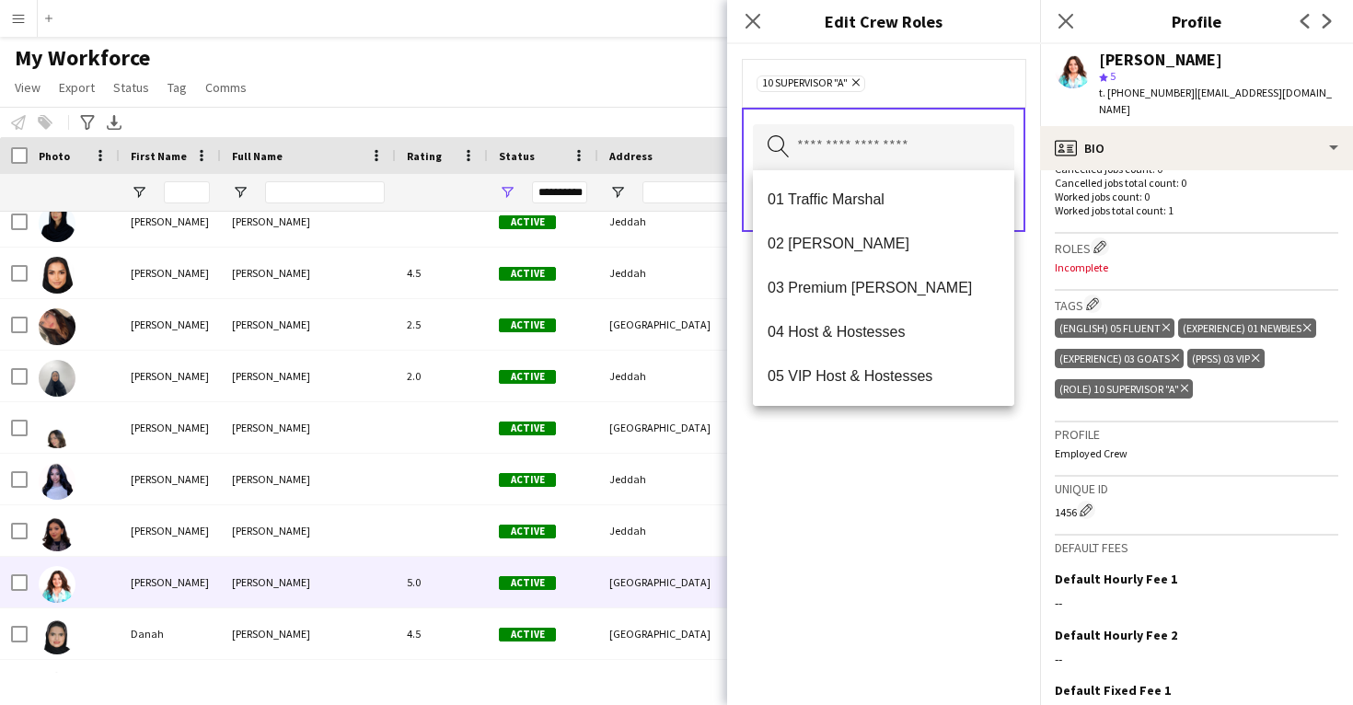
click at [878, 453] on div "10 SUPERVISOR "A" Remove Search by role type Save" at bounding box center [883, 374] width 313 height 661
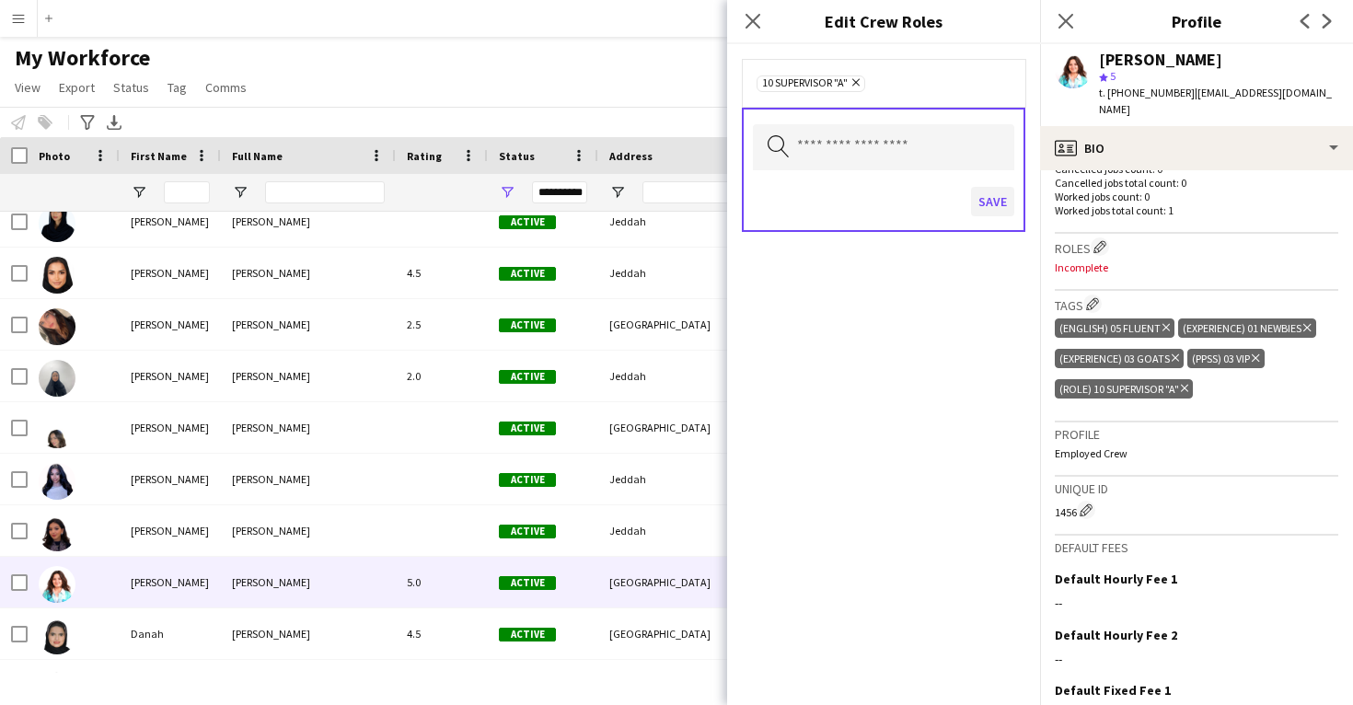
click at [1005, 192] on button "Save" at bounding box center [992, 201] width 43 height 29
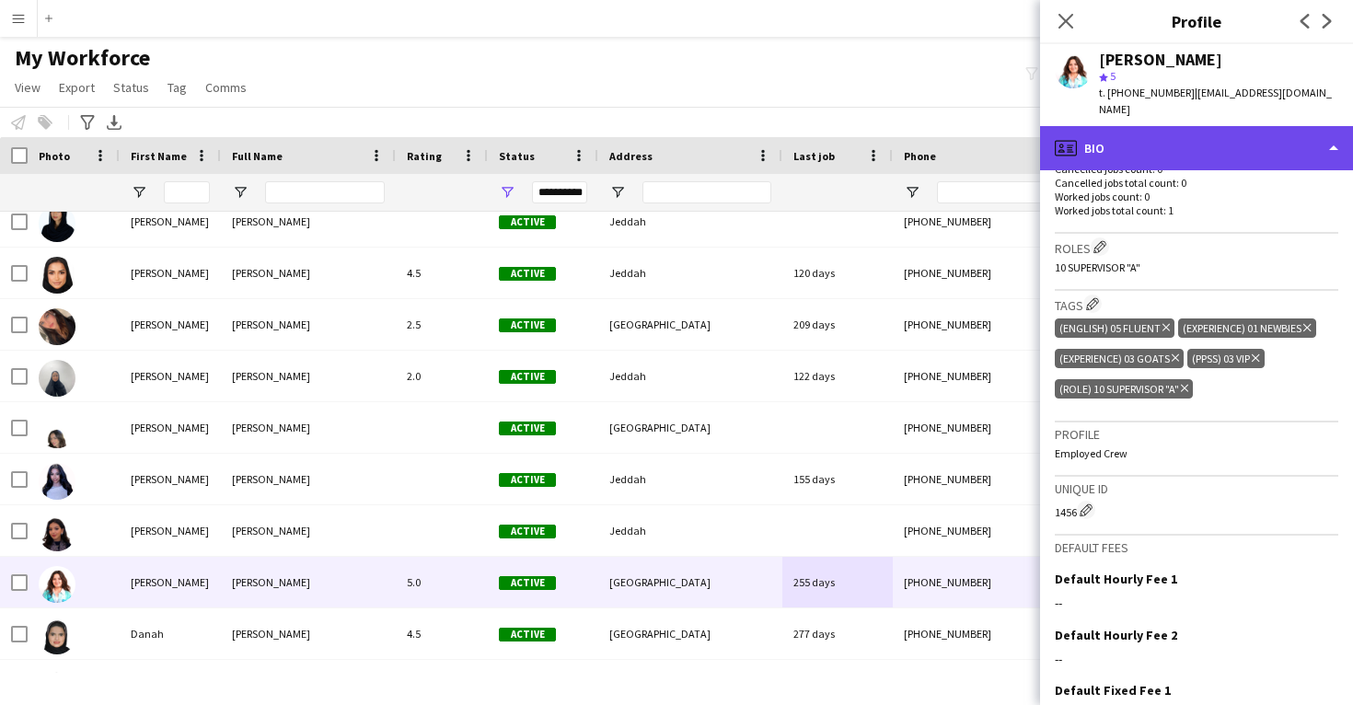
click at [1190, 126] on div "profile Bio" at bounding box center [1196, 148] width 313 height 44
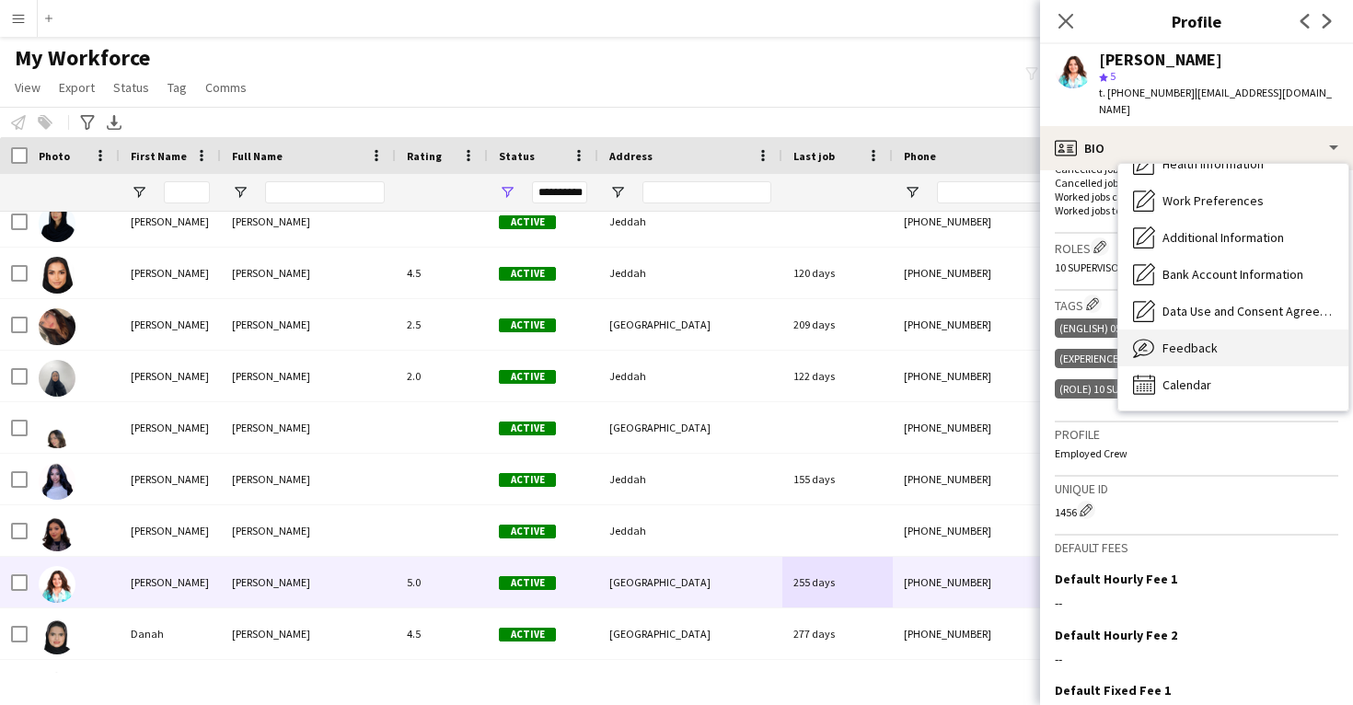
scroll to position [211, 0]
click at [1213, 340] on div "Feedback Feedback" at bounding box center [1234, 348] width 230 height 37
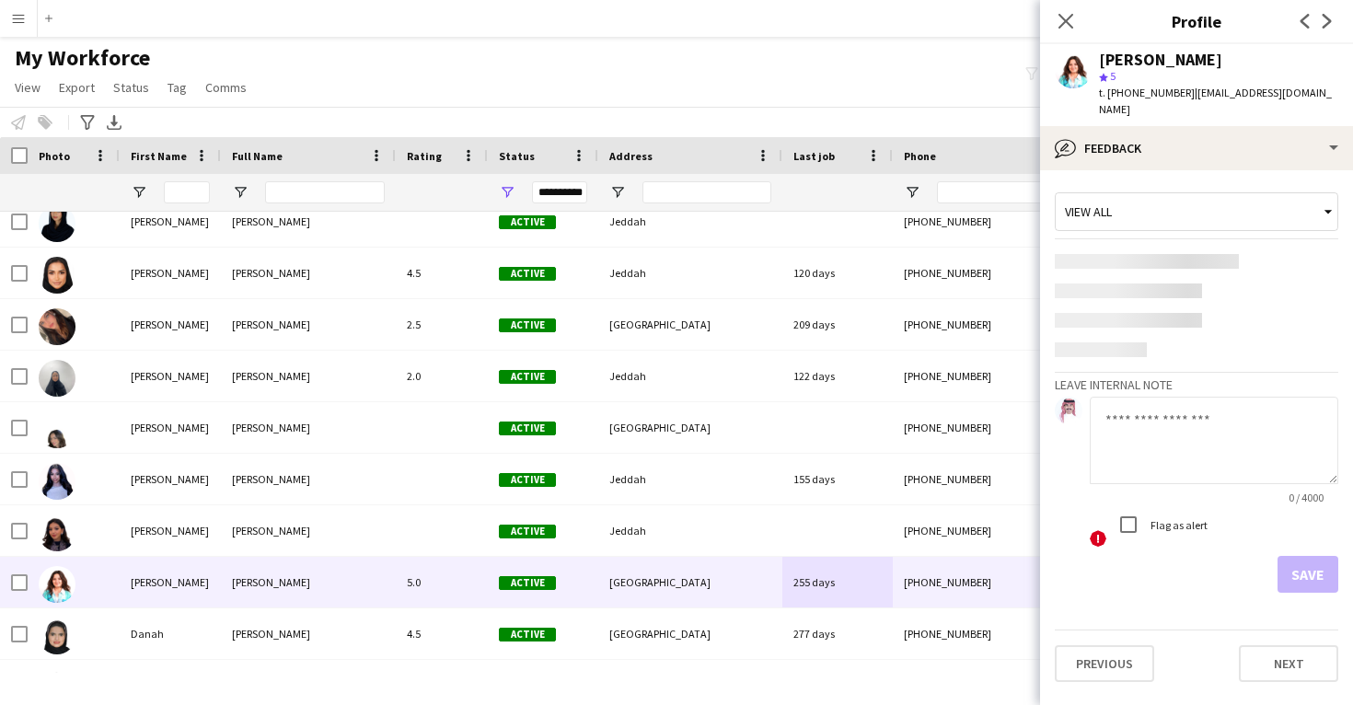
scroll to position [0, 0]
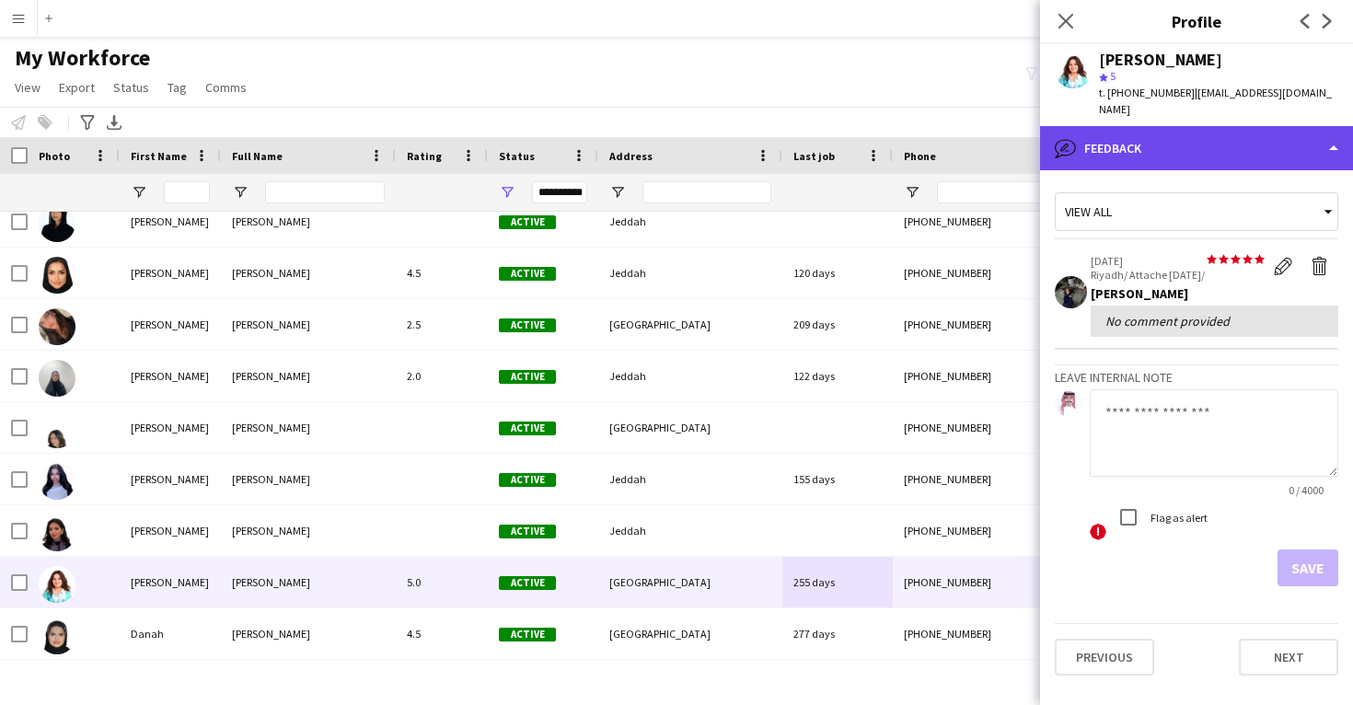
click at [1185, 130] on div "bubble-pencil Feedback" at bounding box center [1196, 148] width 313 height 44
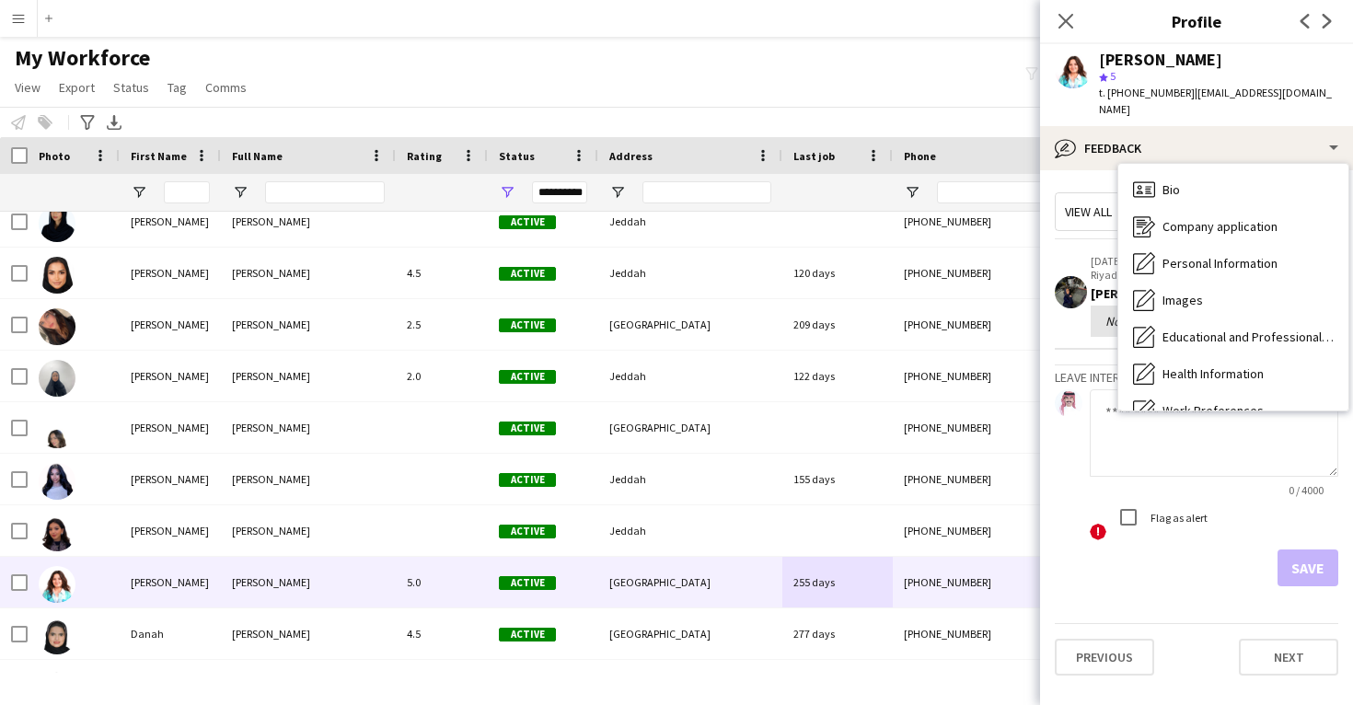
click at [1193, 576] on div "Calendar Calendar" at bounding box center [1234, 594] width 230 height 37
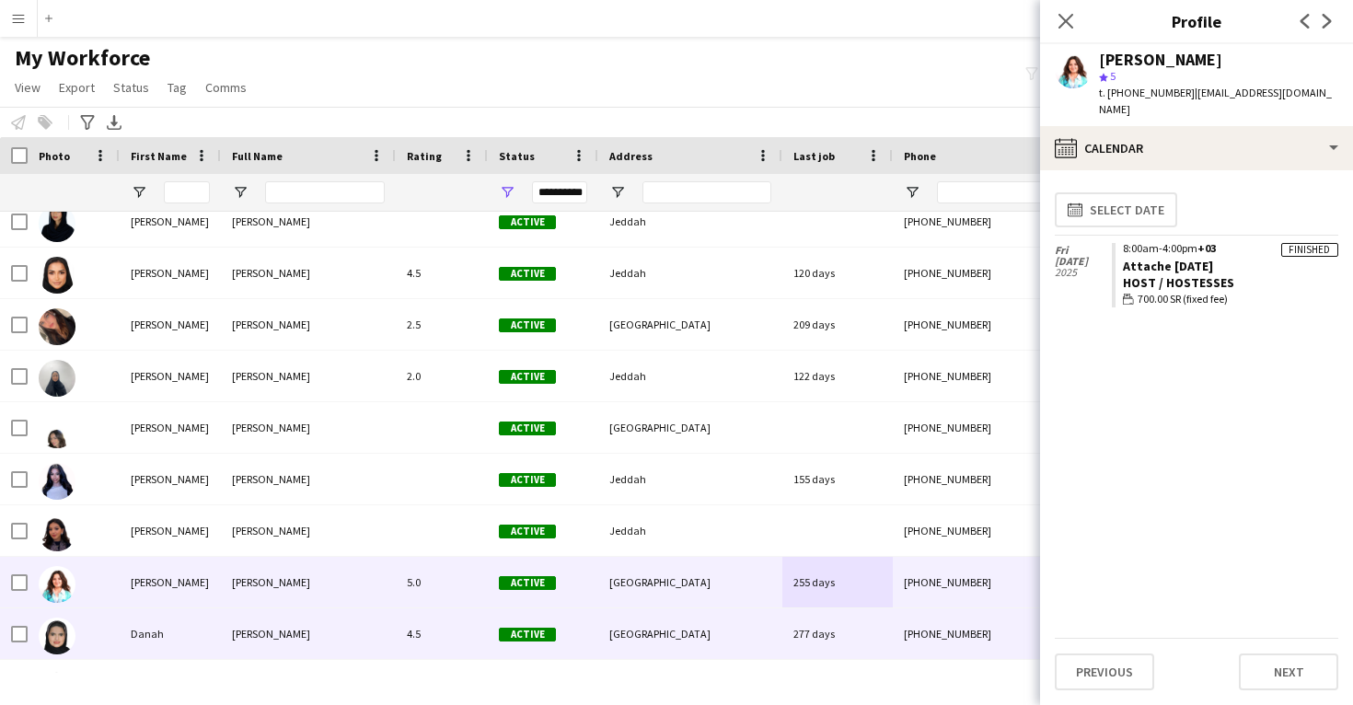
click at [814, 635] on div "277 days" at bounding box center [838, 634] width 110 height 51
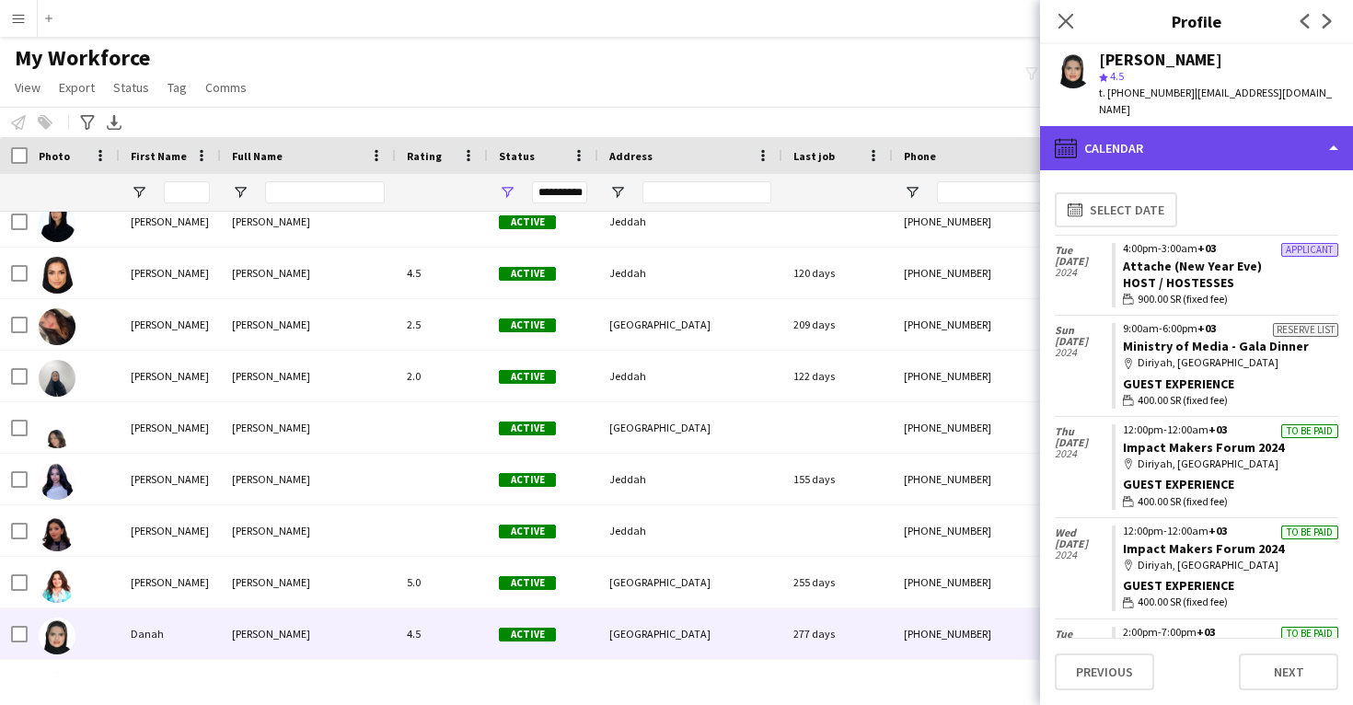
click at [1203, 128] on div "calendar-full Calendar" at bounding box center [1196, 148] width 313 height 44
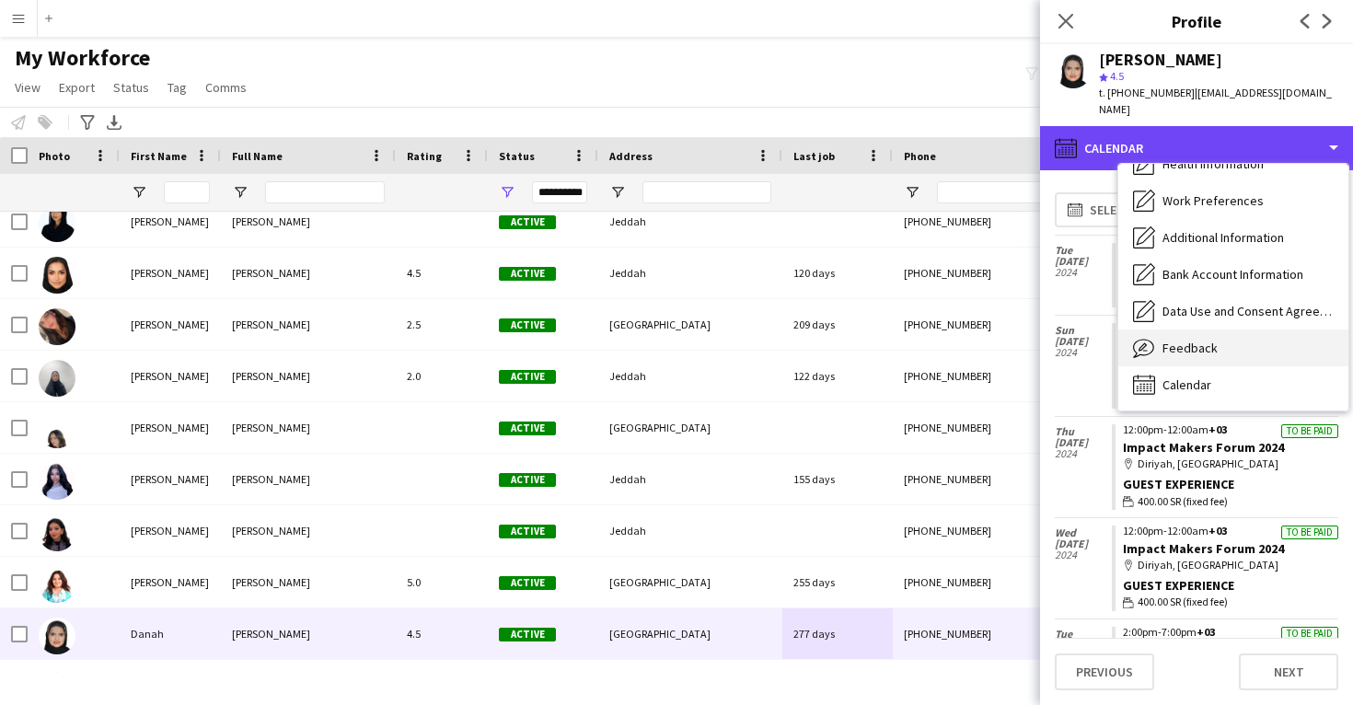
scroll to position [210, 0]
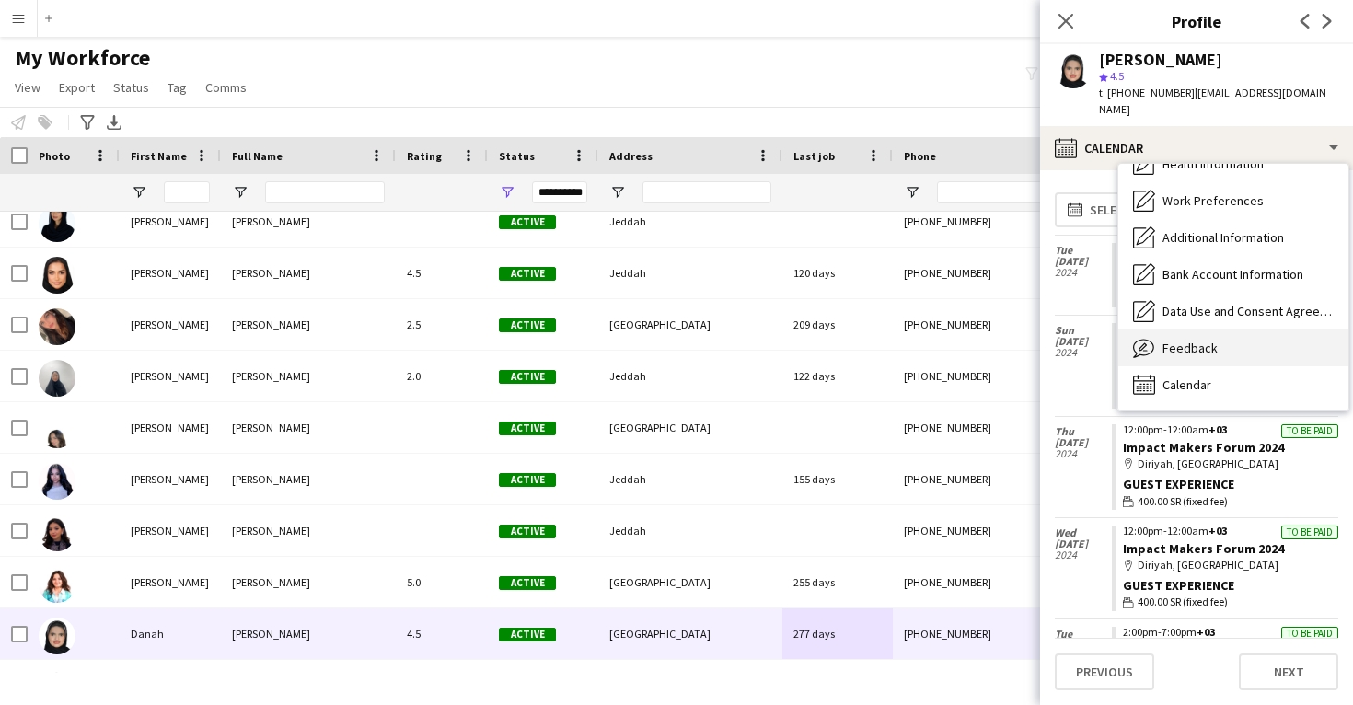
click at [1221, 343] on div "Feedback Feedback" at bounding box center [1234, 348] width 230 height 37
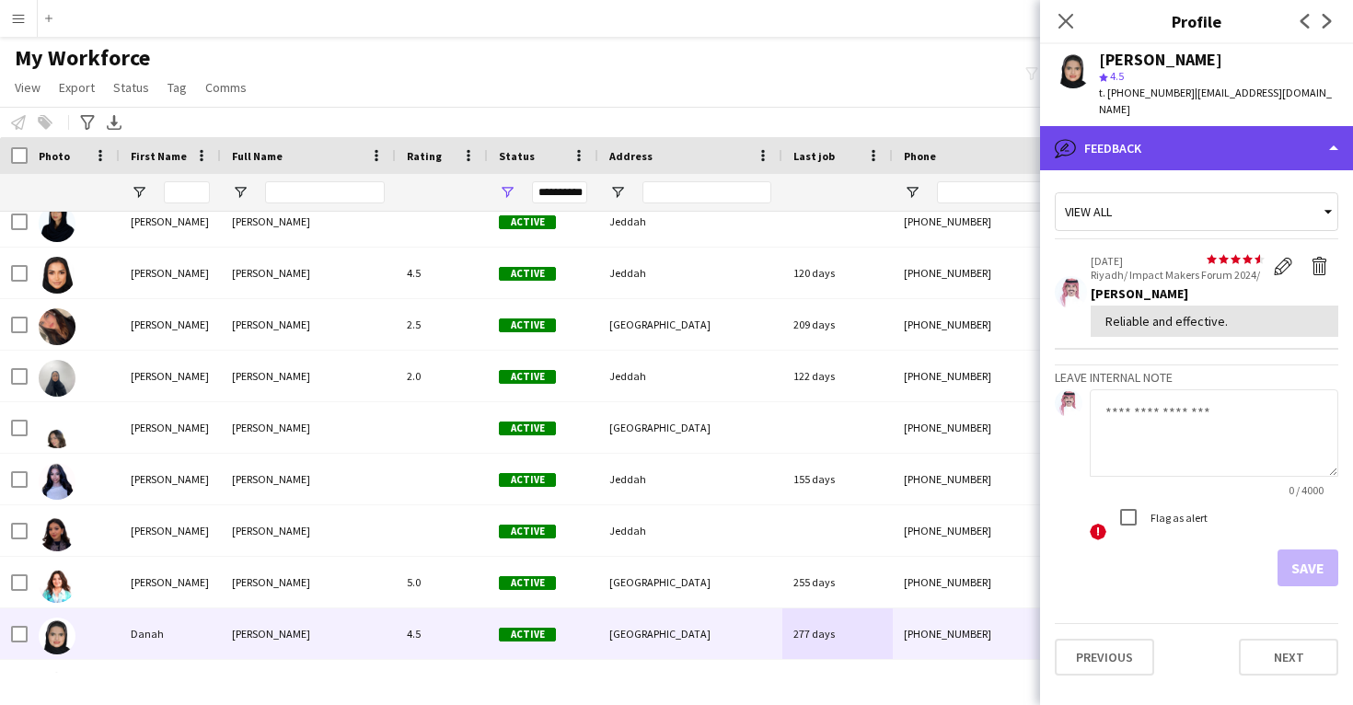
click at [1221, 127] on div "bubble-pencil Feedback" at bounding box center [1196, 148] width 313 height 44
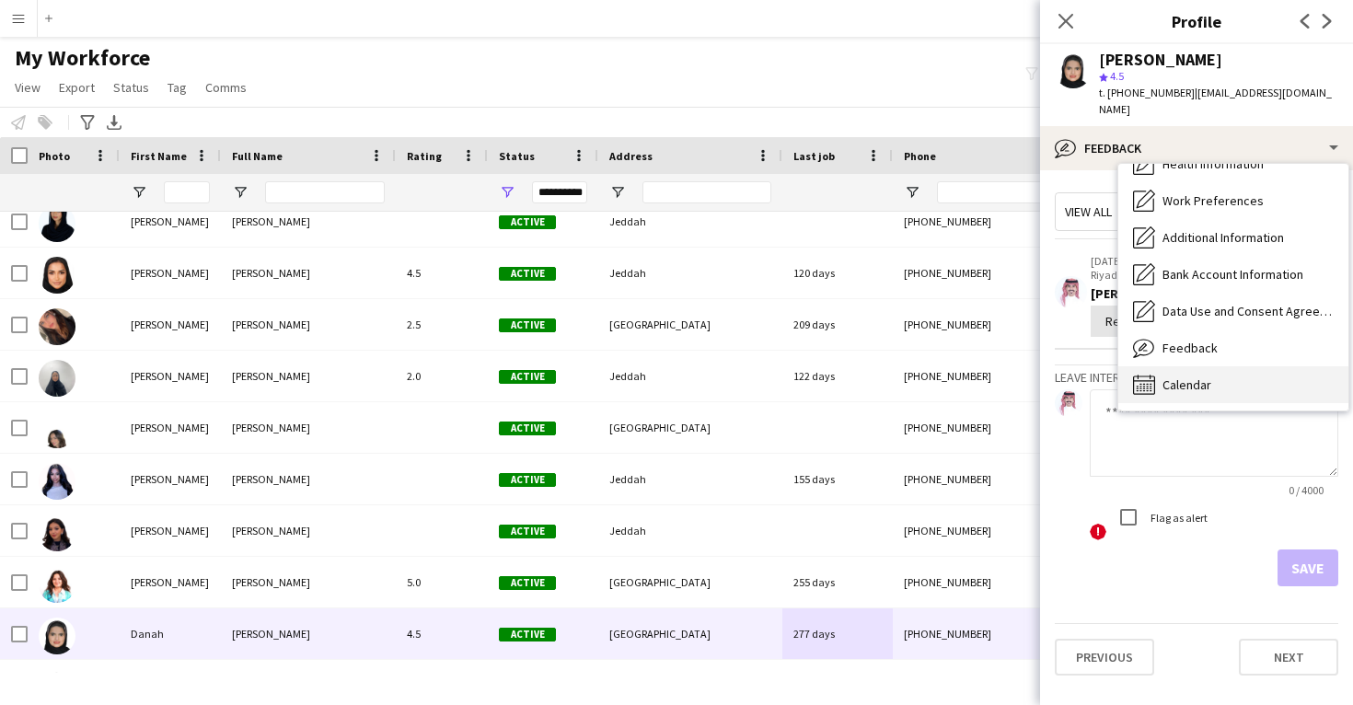
click at [1208, 376] on div "Calendar Calendar" at bounding box center [1234, 384] width 230 height 37
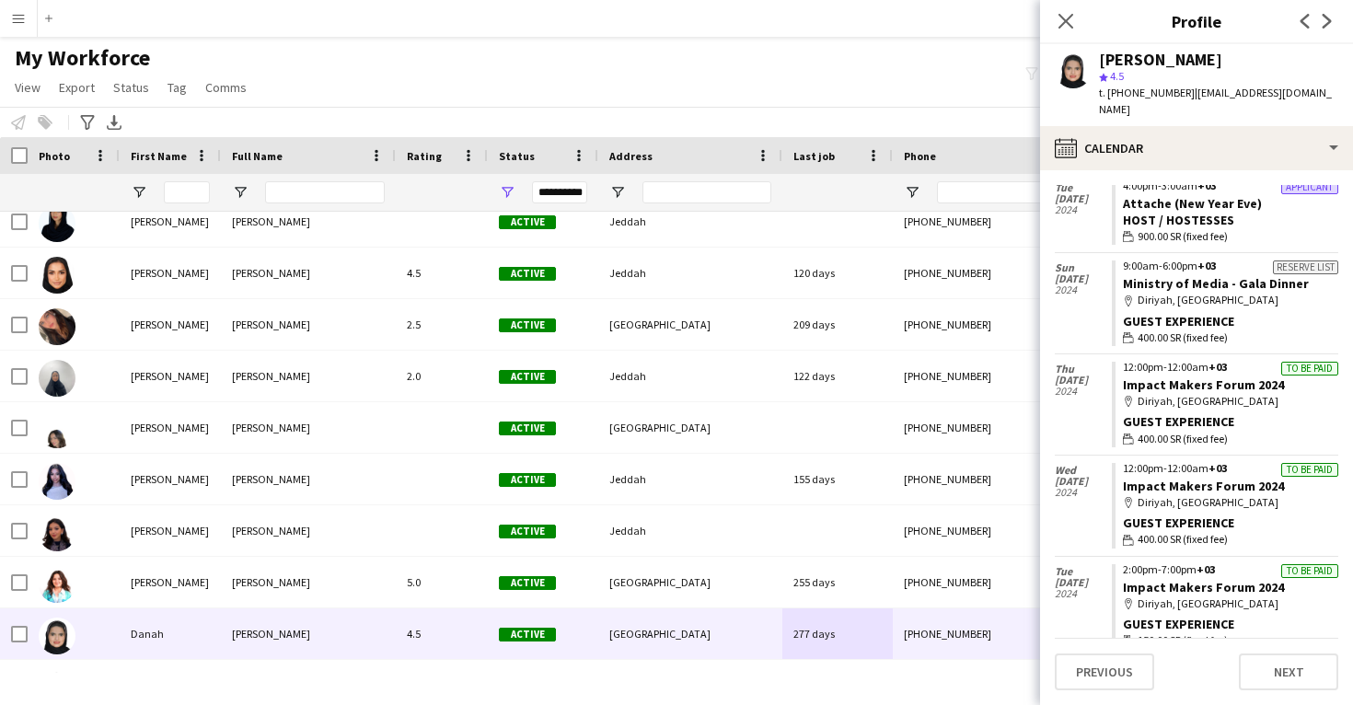
scroll to position [61, 0]
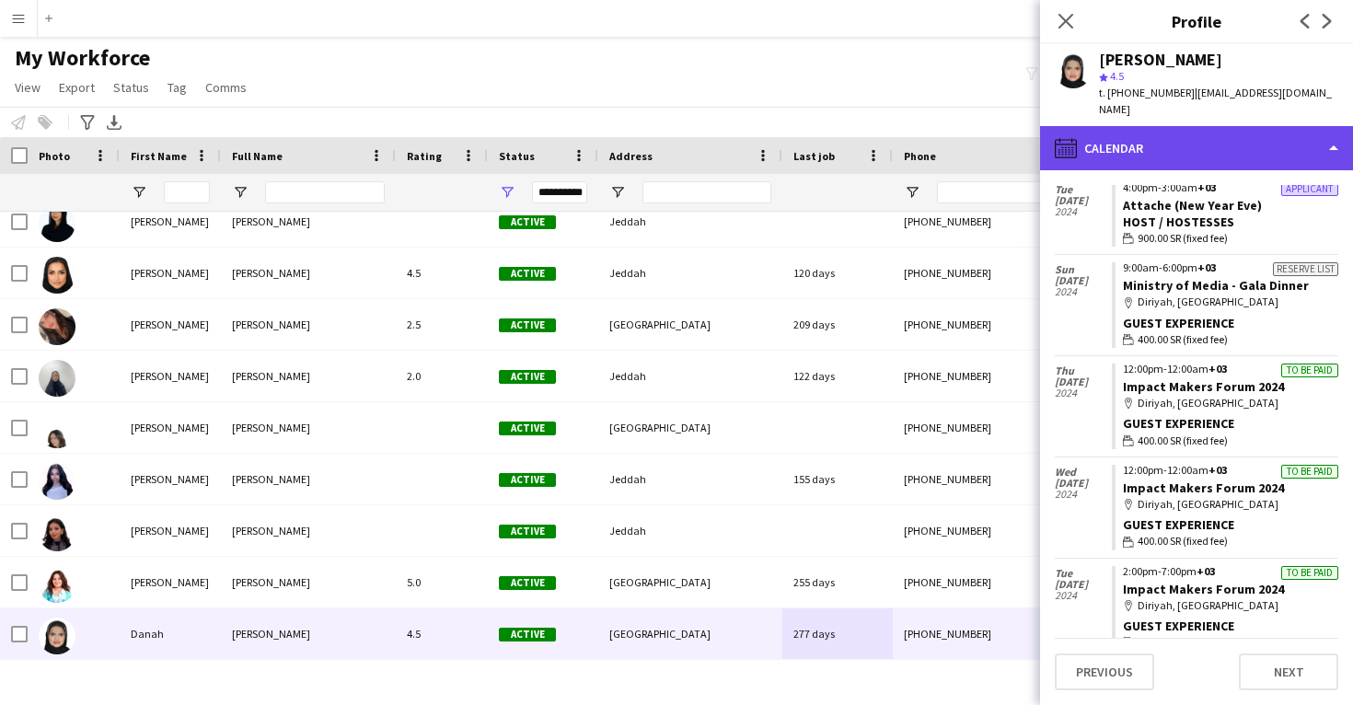
click at [1158, 145] on div "calendar-full Calendar" at bounding box center [1196, 148] width 313 height 44
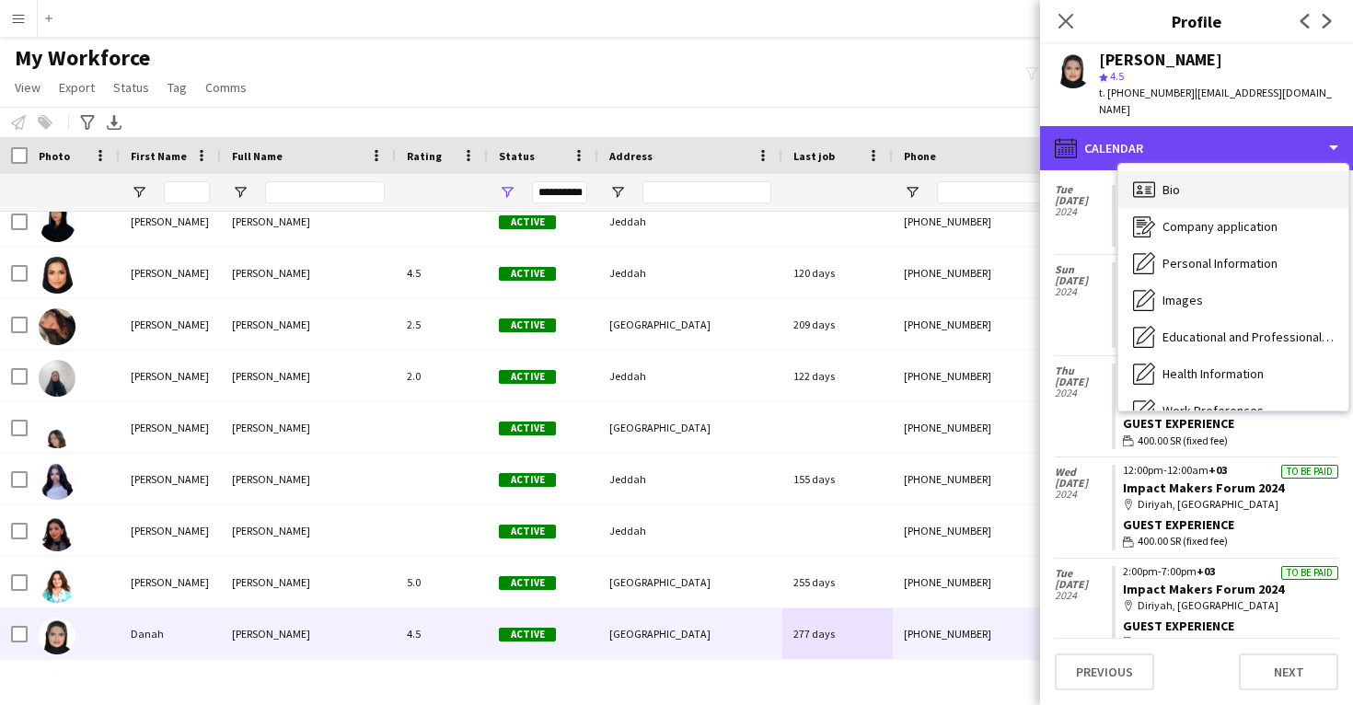
scroll to position [0, 0]
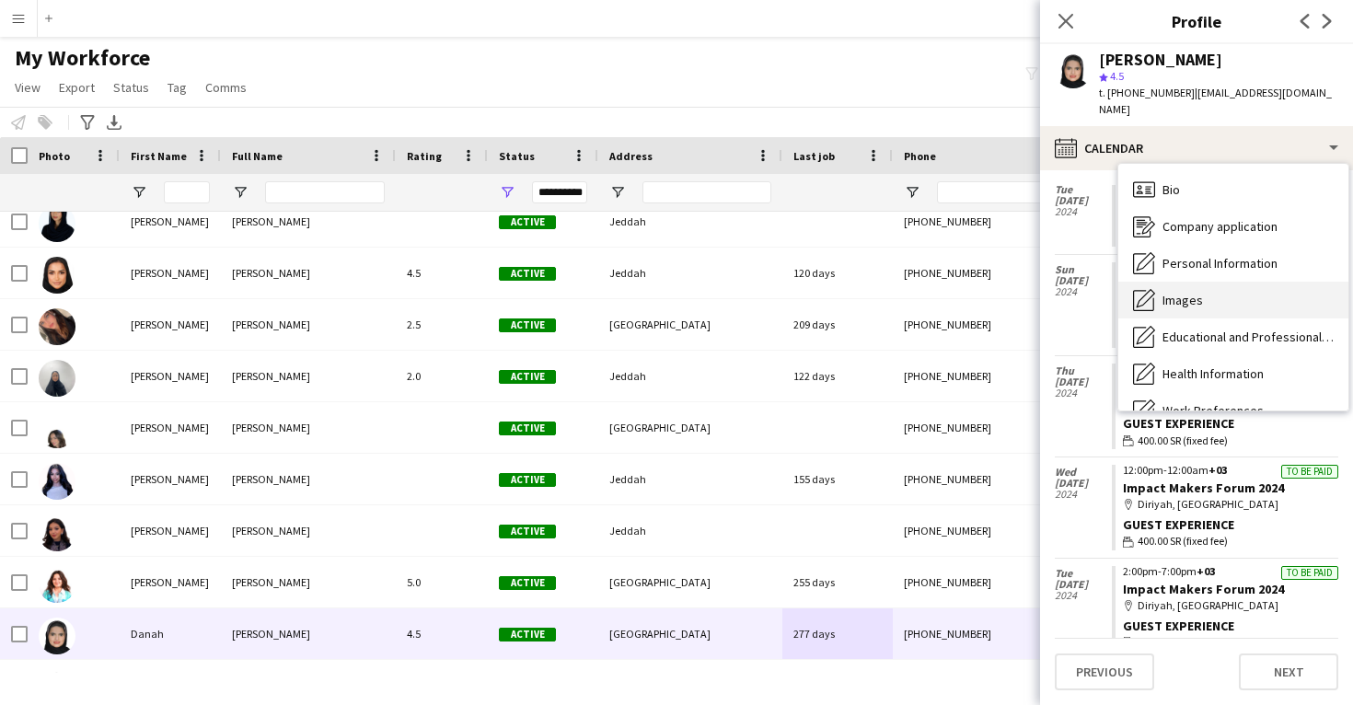
click at [1177, 292] on span "Images" at bounding box center [1183, 300] width 41 height 17
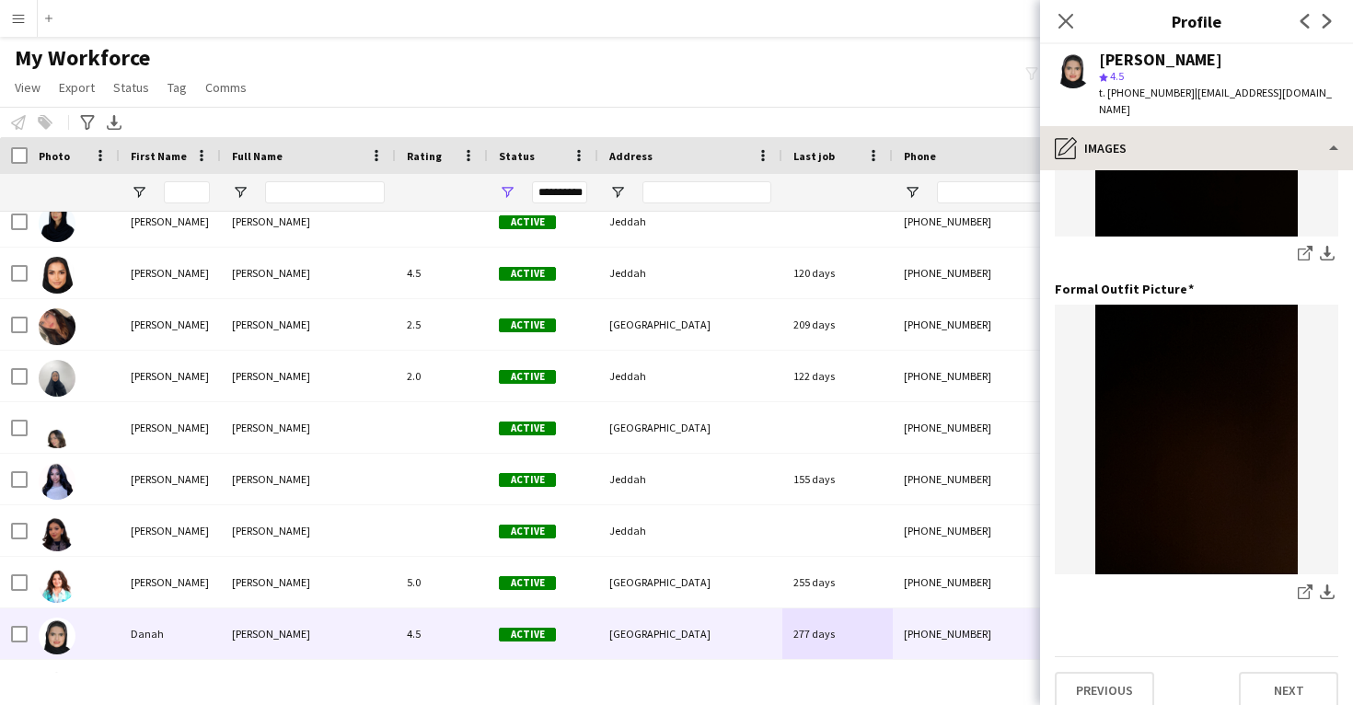
scroll to position [580, 0]
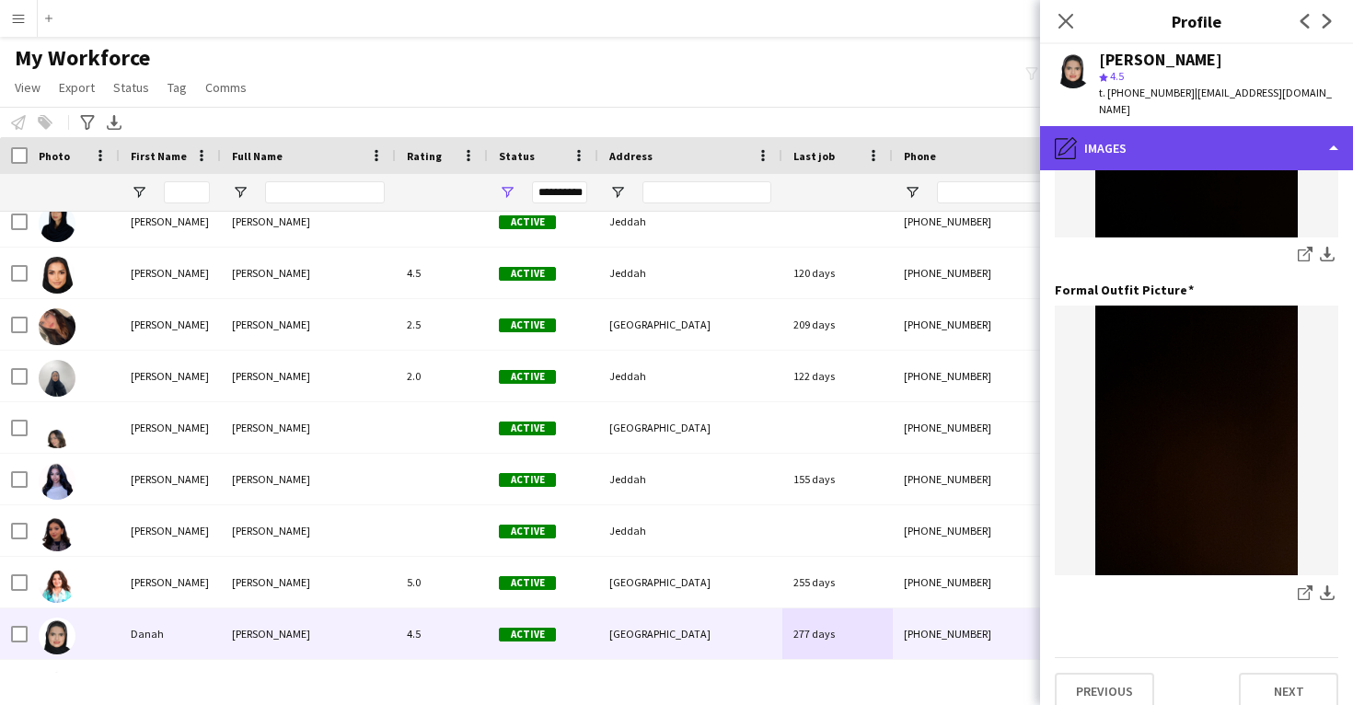
click at [1168, 140] on div "pencil4 Images" at bounding box center [1196, 148] width 313 height 44
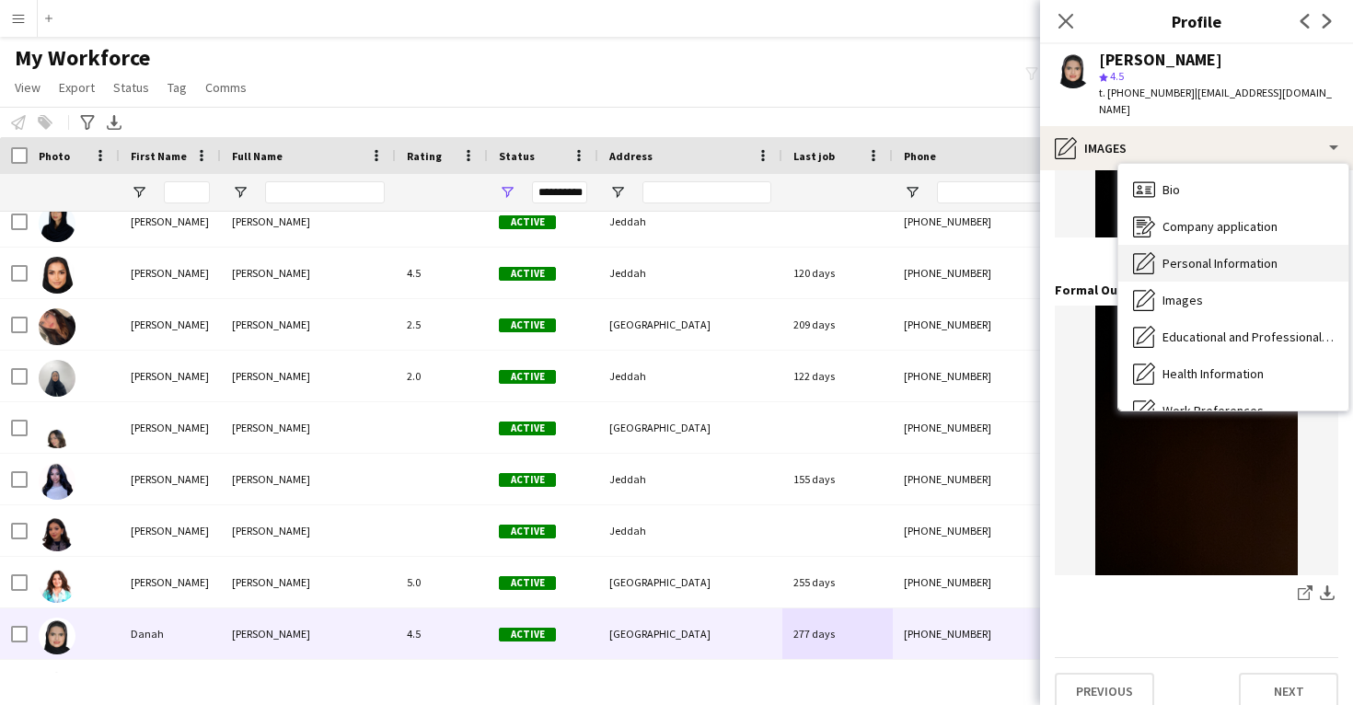
click at [1176, 255] on span "Personal Information" at bounding box center [1220, 263] width 115 height 17
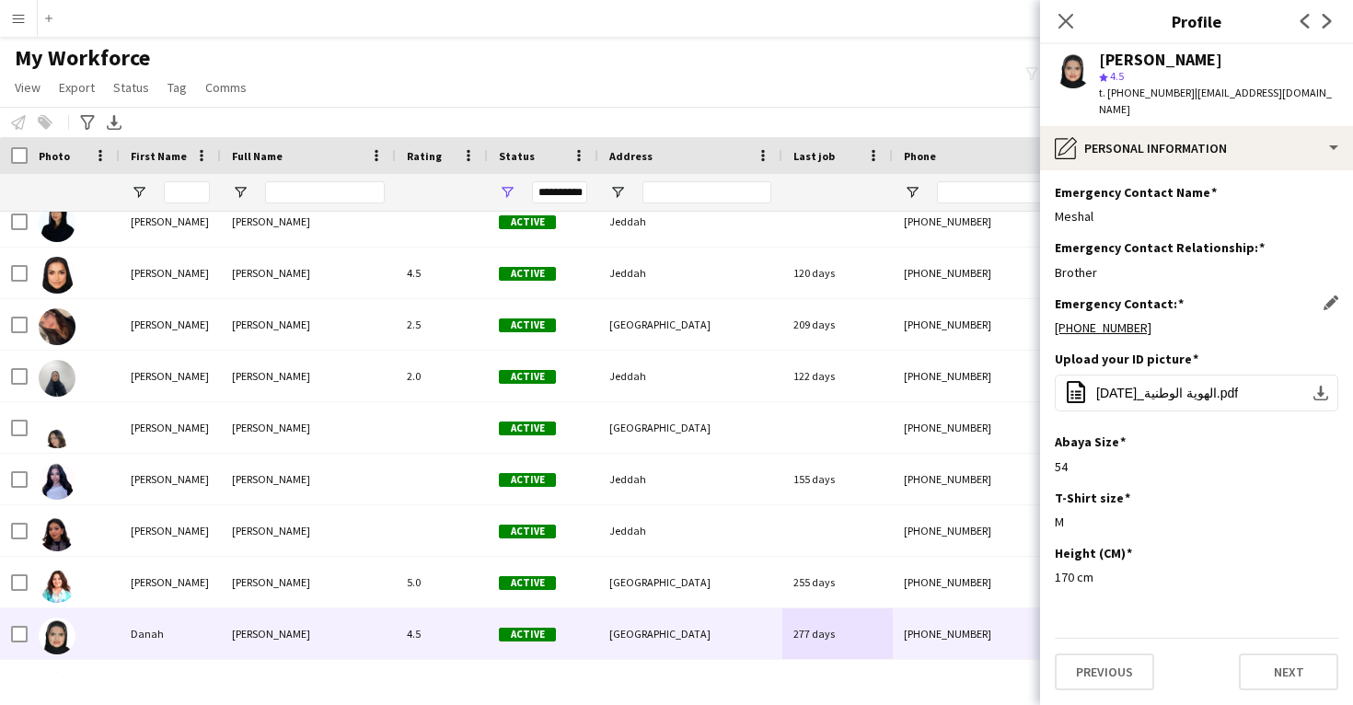
scroll to position [782, 0]
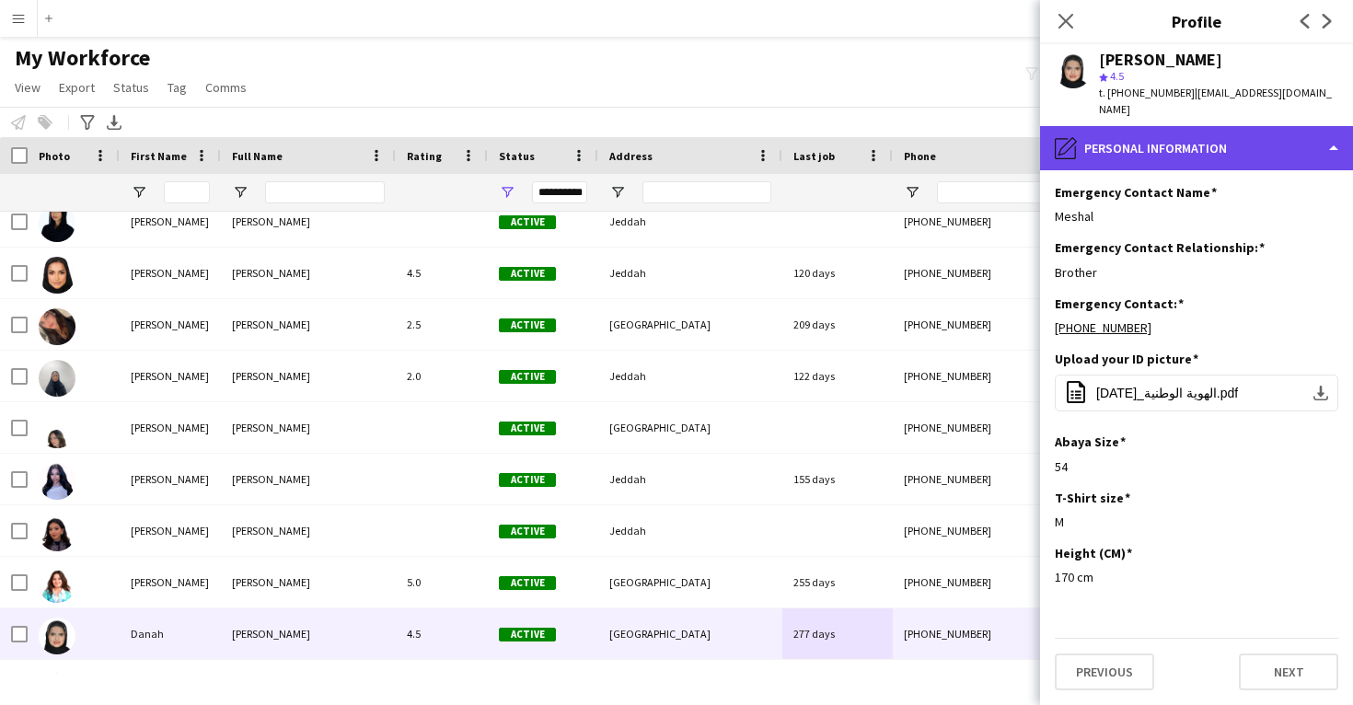
click at [1140, 142] on div "pencil4 Personal Information" at bounding box center [1196, 148] width 313 height 44
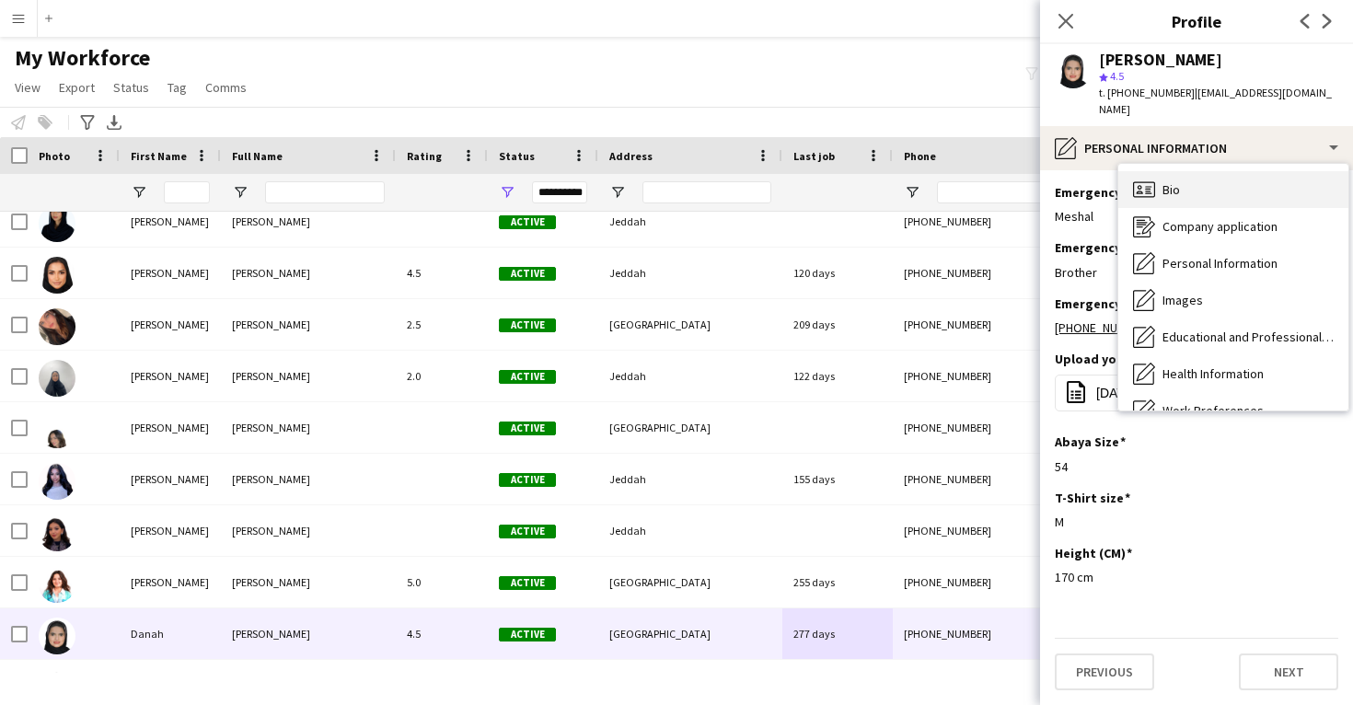
click at [1183, 172] on div "Bio Bio" at bounding box center [1234, 189] width 230 height 37
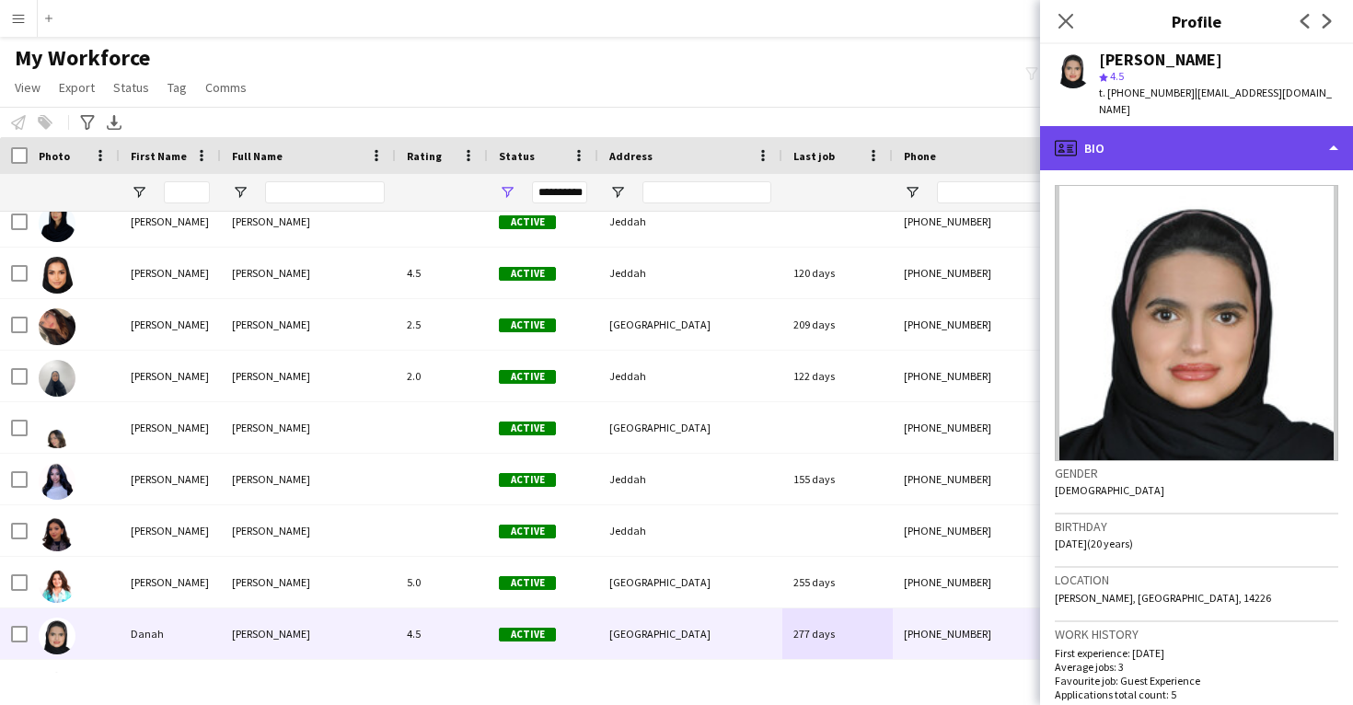
click at [1187, 126] on div "profile Bio" at bounding box center [1196, 148] width 313 height 44
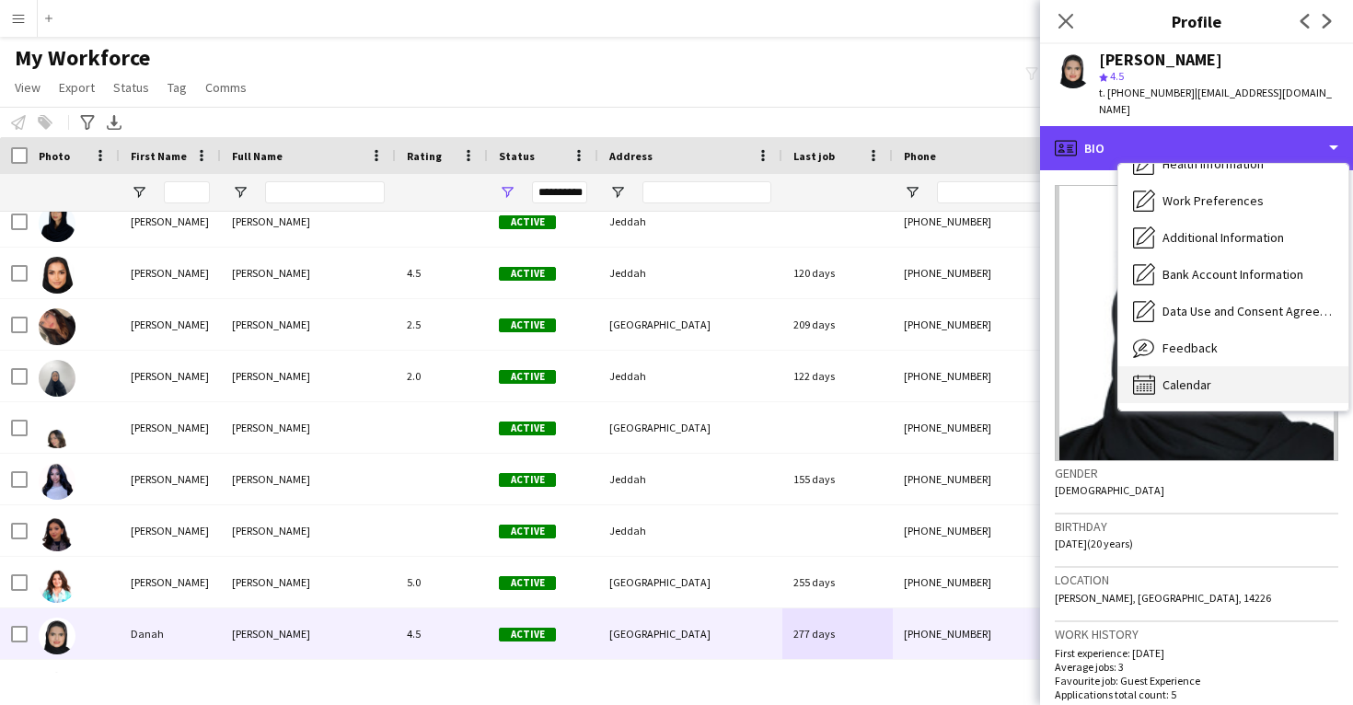
scroll to position [210, 0]
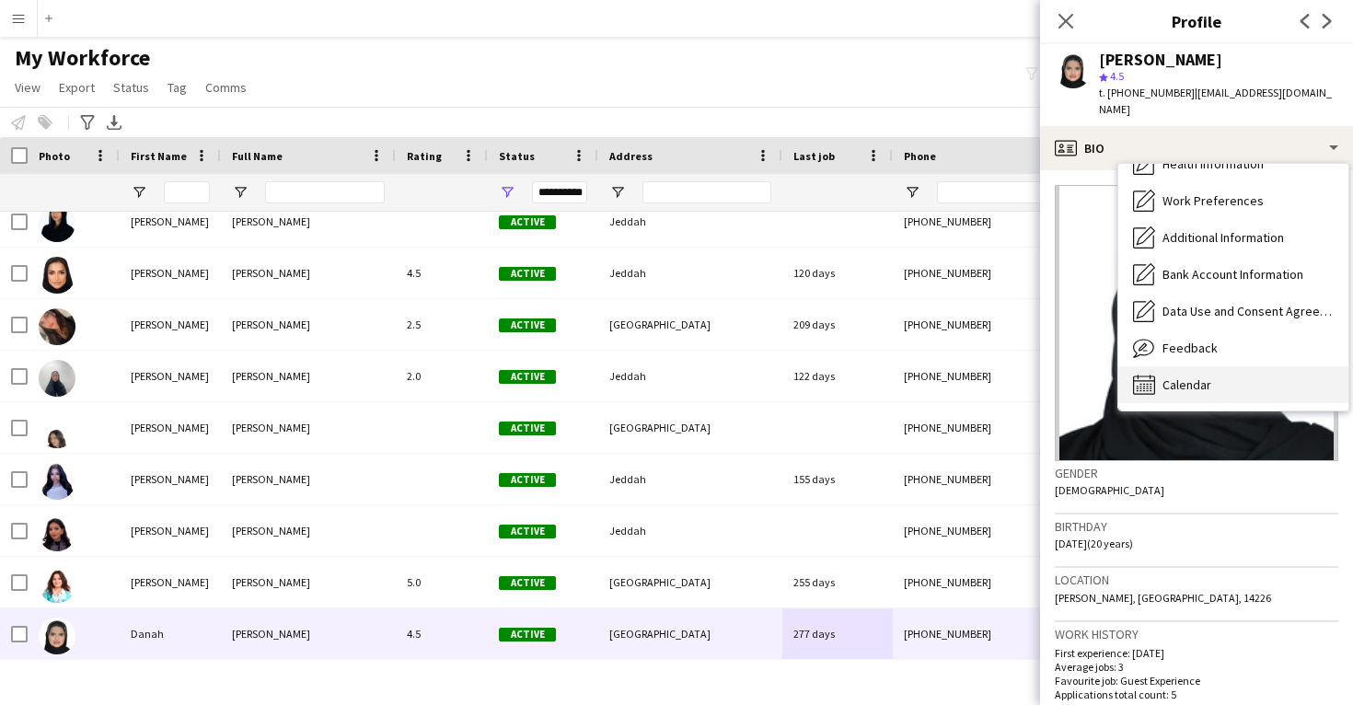
click at [1175, 377] on span "Calendar" at bounding box center [1187, 385] width 49 height 17
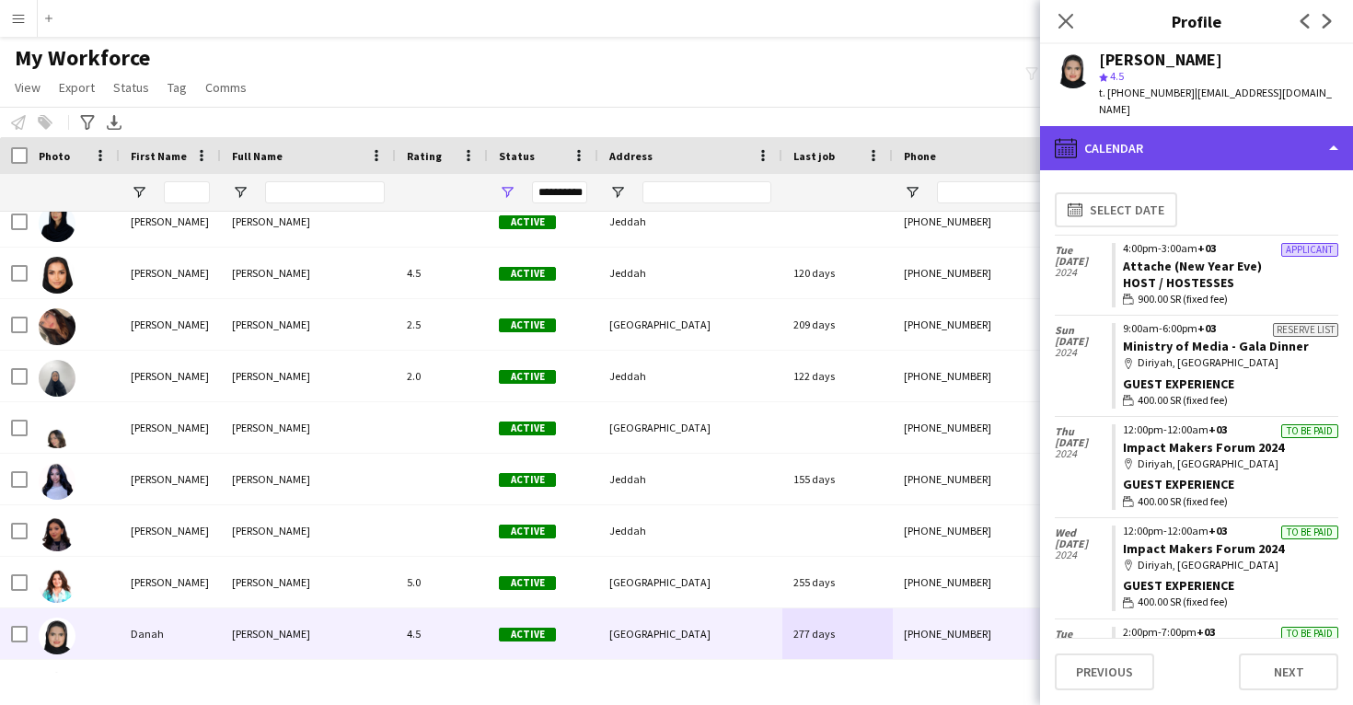
click at [1147, 135] on div "calendar-full Calendar" at bounding box center [1196, 148] width 313 height 44
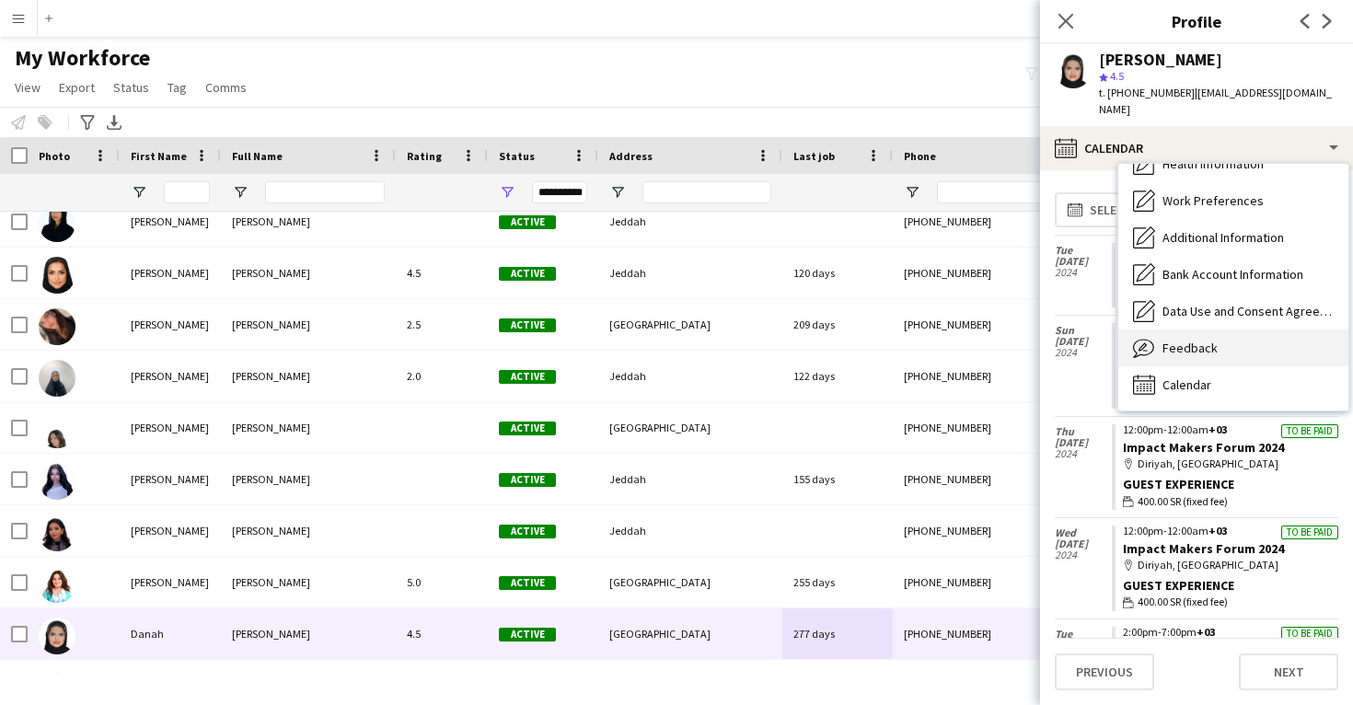
click at [1195, 340] on span "Feedback" at bounding box center [1190, 348] width 55 height 17
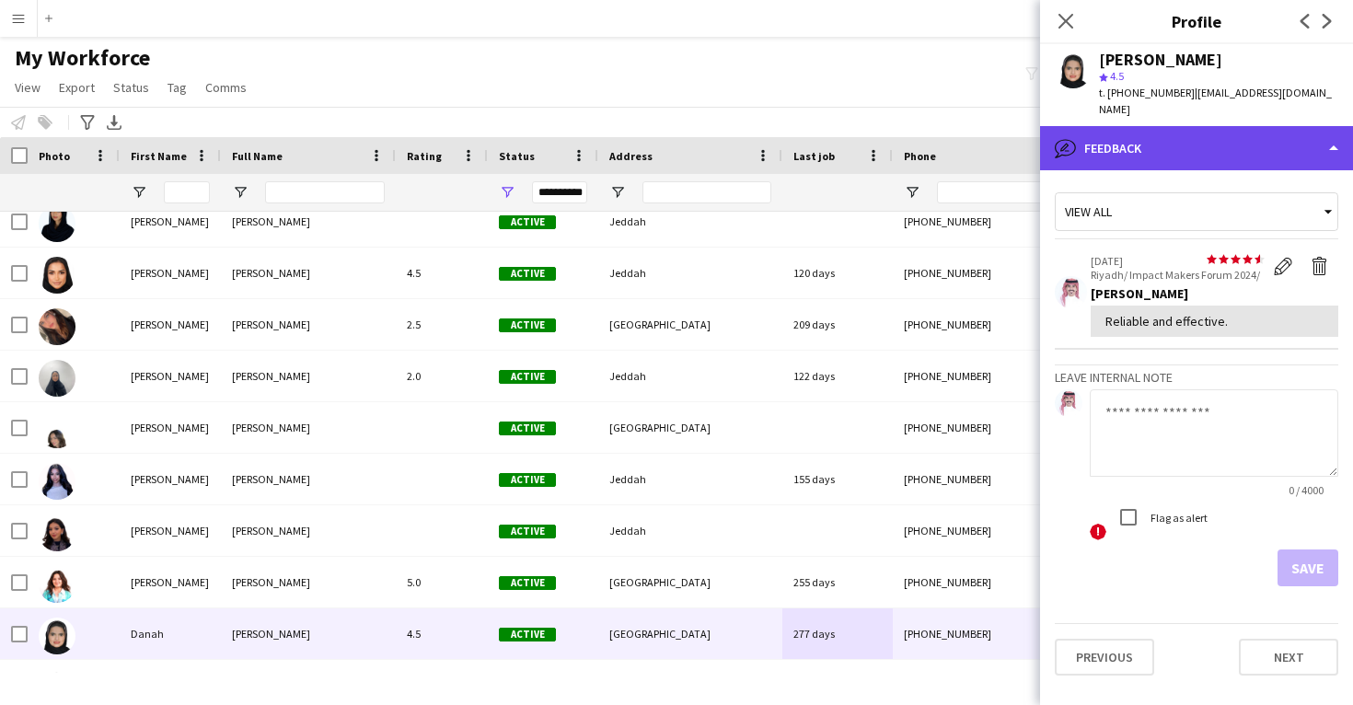
click at [1177, 136] on div "bubble-pencil Feedback" at bounding box center [1196, 148] width 313 height 44
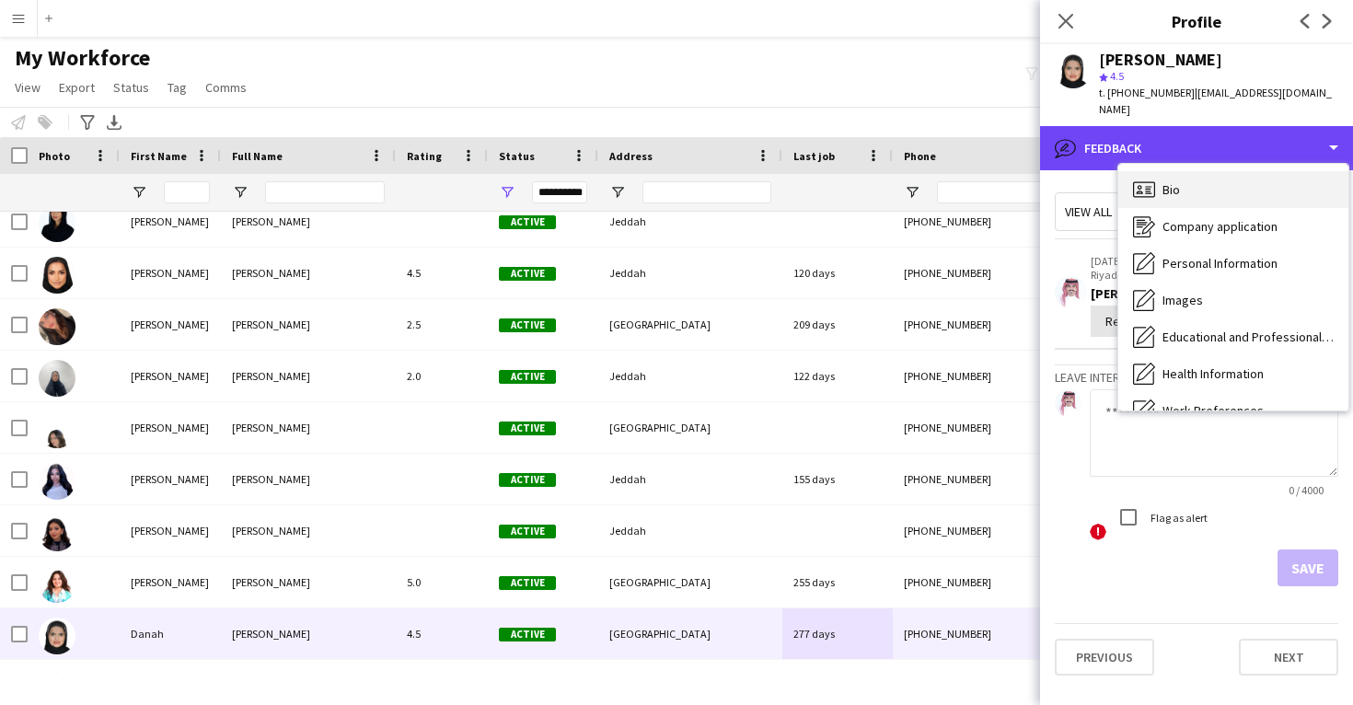
scroll to position [0, 0]
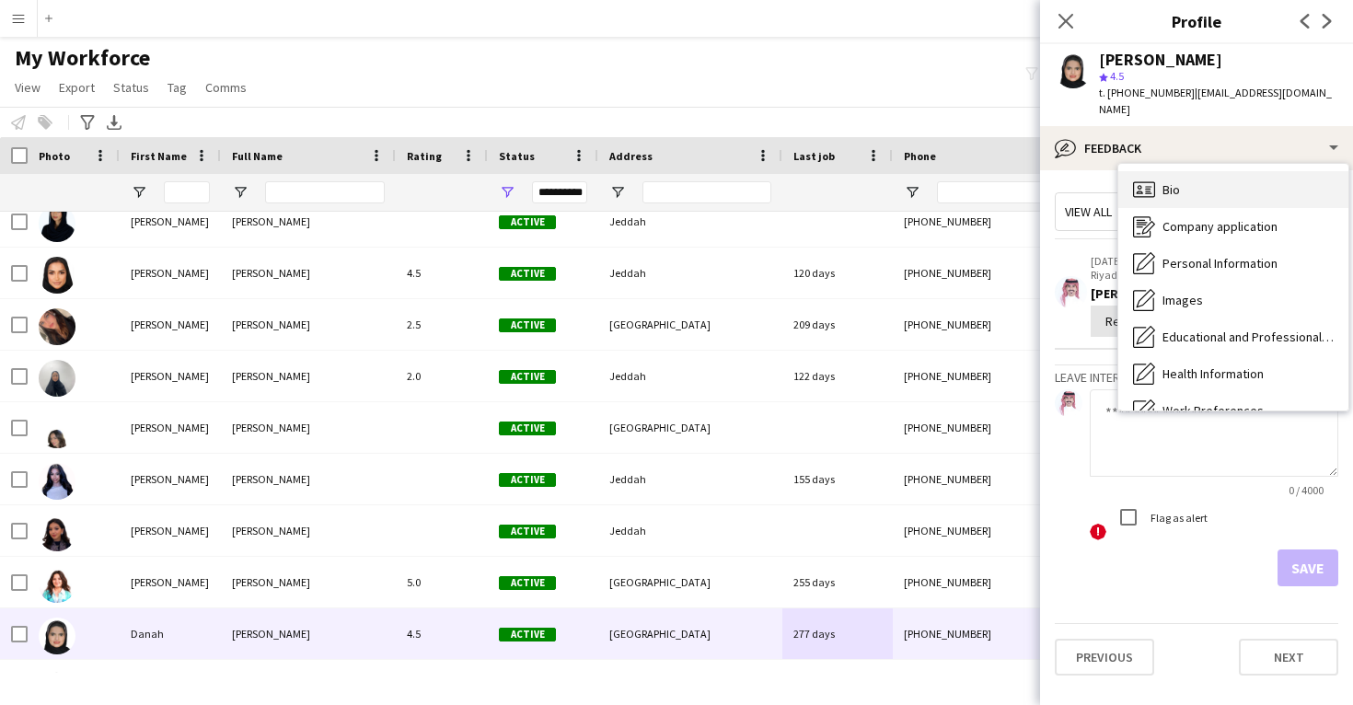
click at [1199, 187] on div "Bio Bio" at bounding box center [1234, 189] width 230 height 37
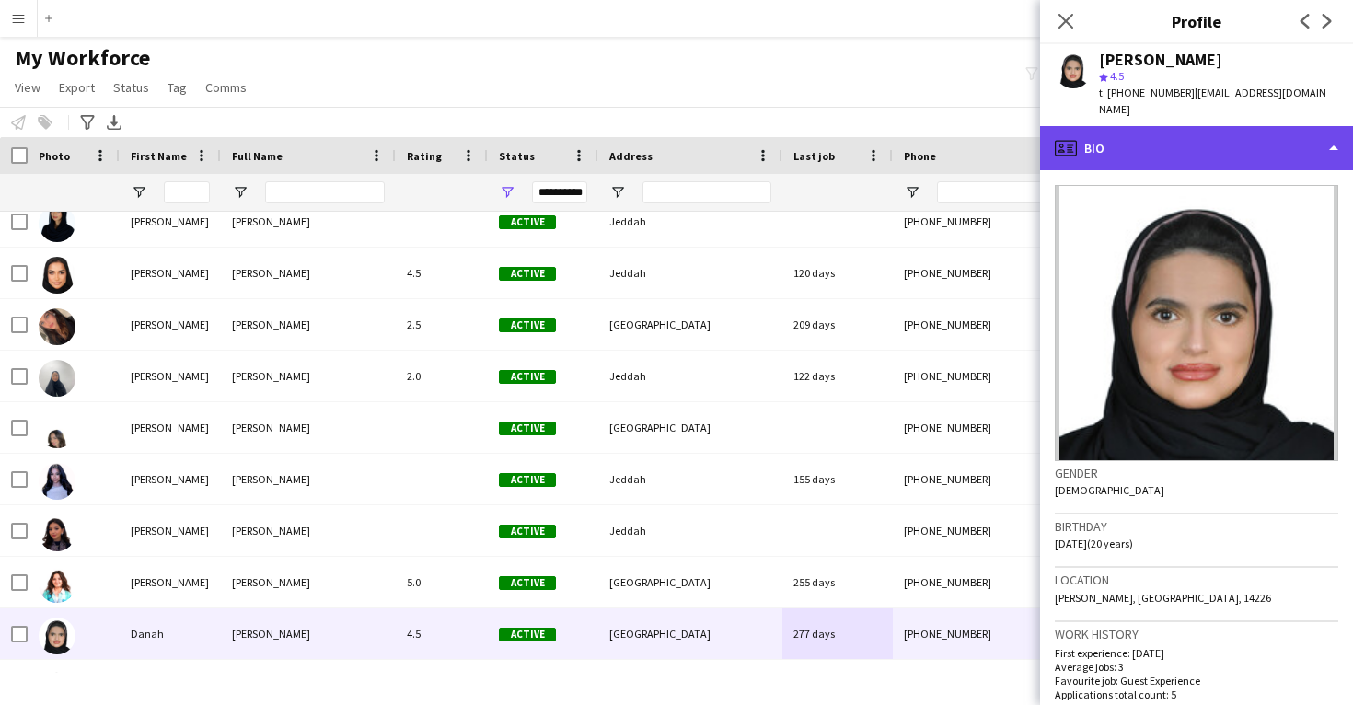
click at [1181, 126] on div "profile Bio" at bounding box center [1196, 148] width 313 height 44
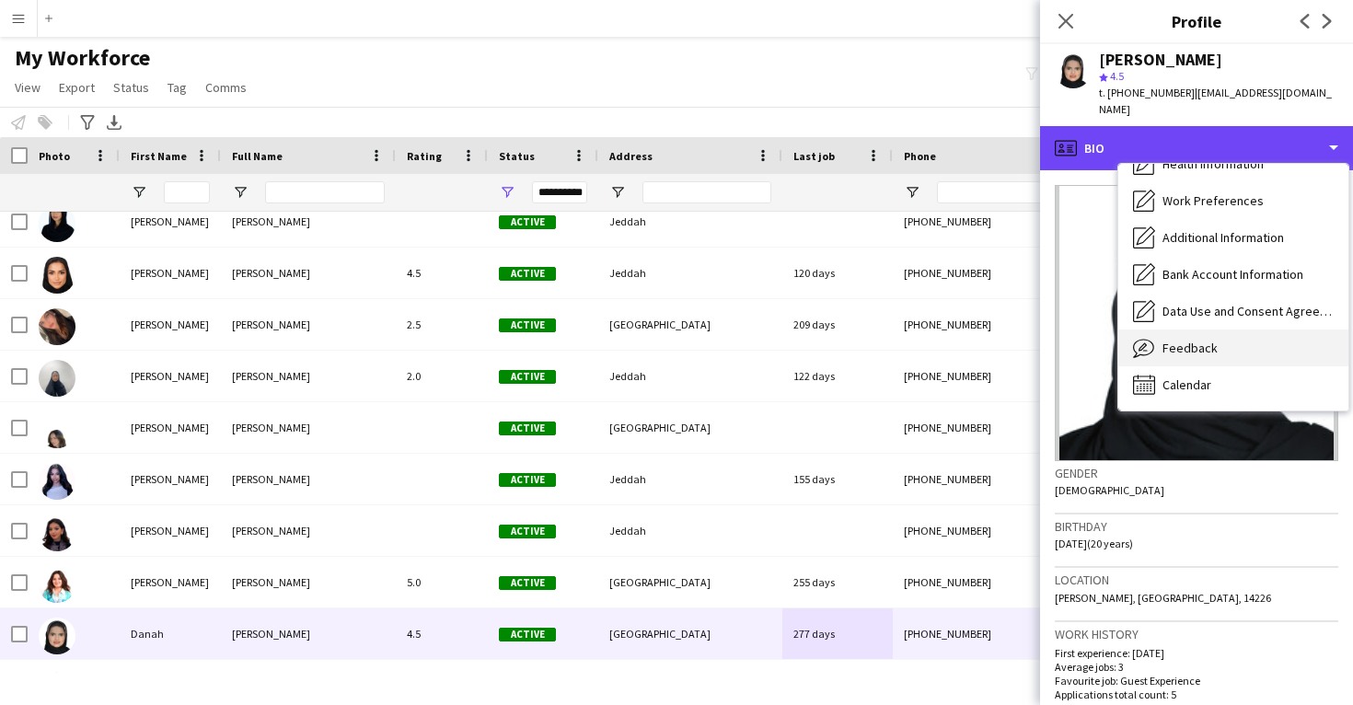
scroll to position [210, 0]
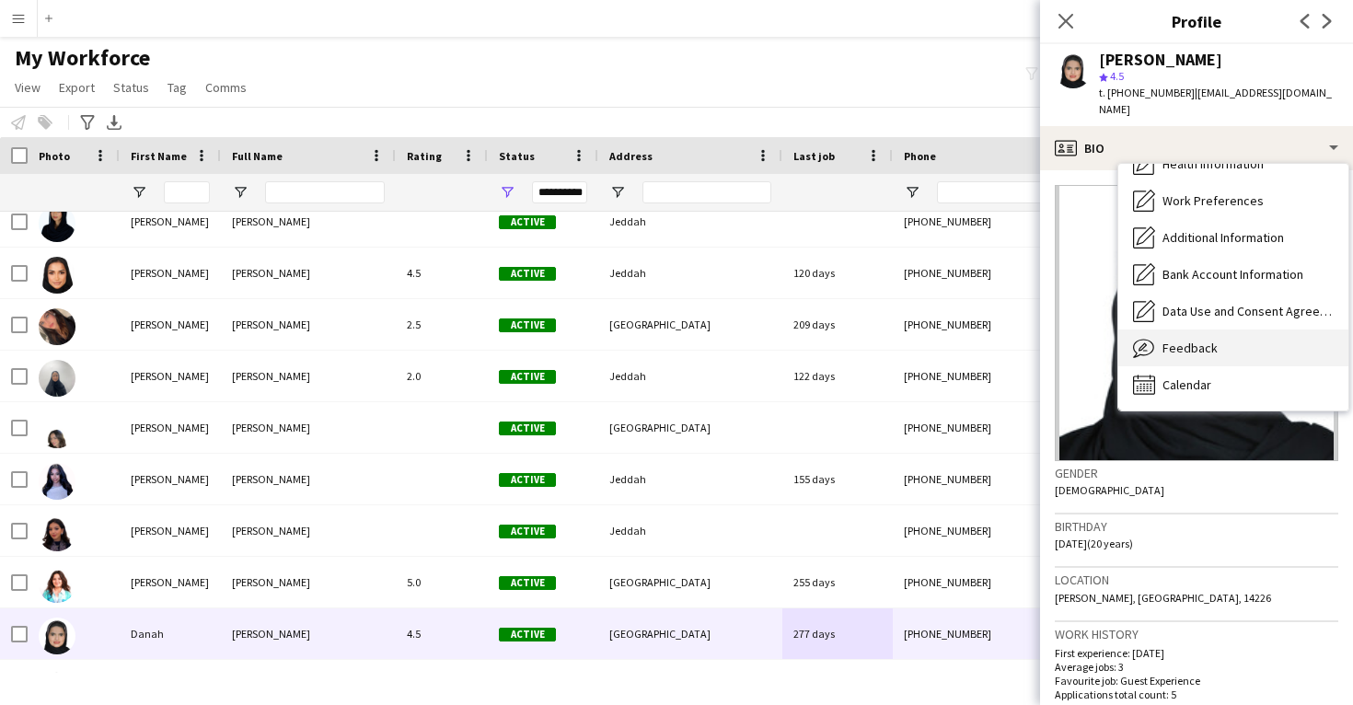
click at [1178, 339] on div "Feedback Feedback" at bounding box center [1234, 348] width 230 height 37
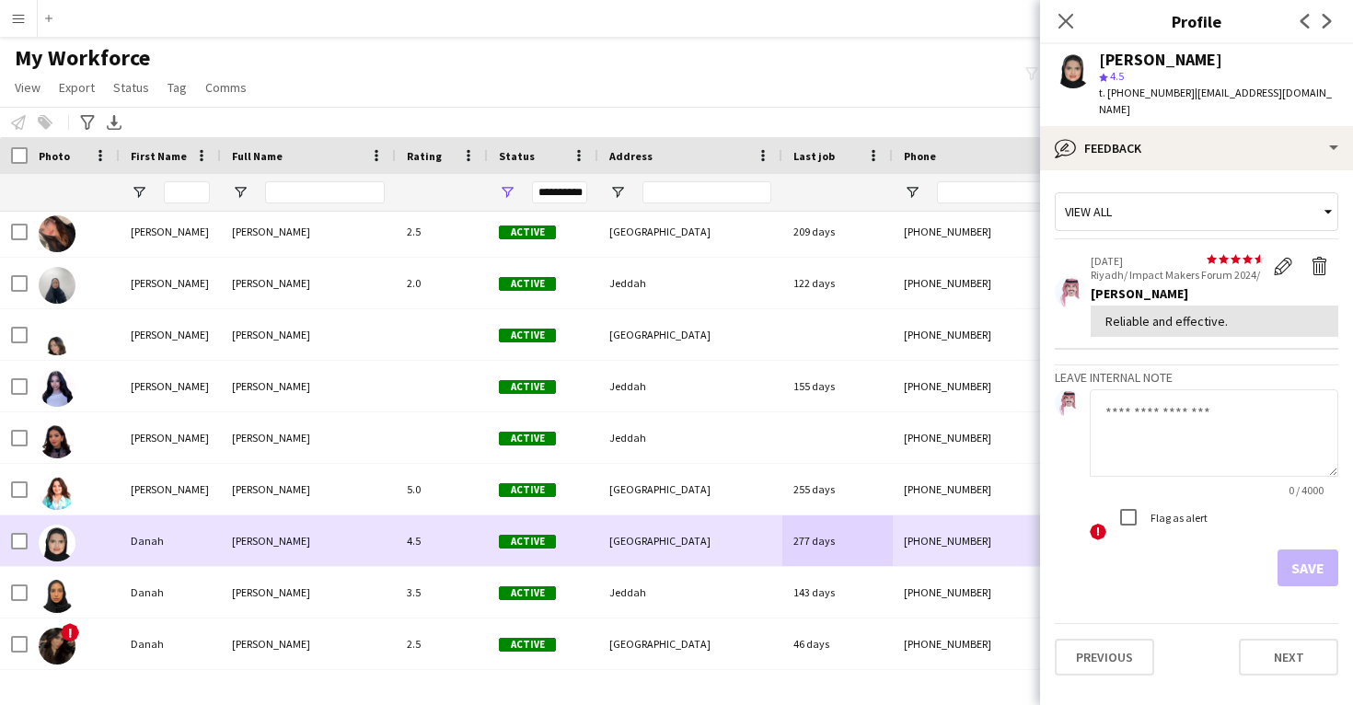
scroll to position [21404, 0]
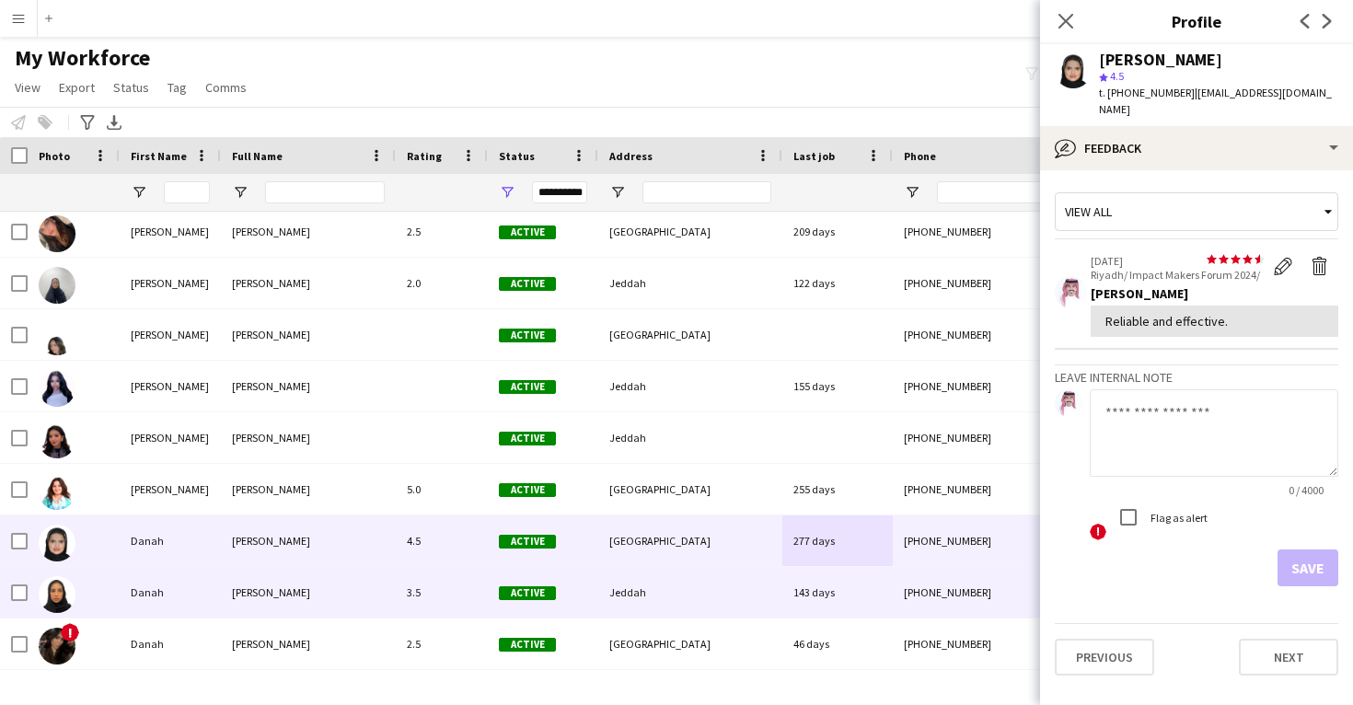
click at [803, 611] on div "143 days" at bounding box center [838, 592] width 110 height 51
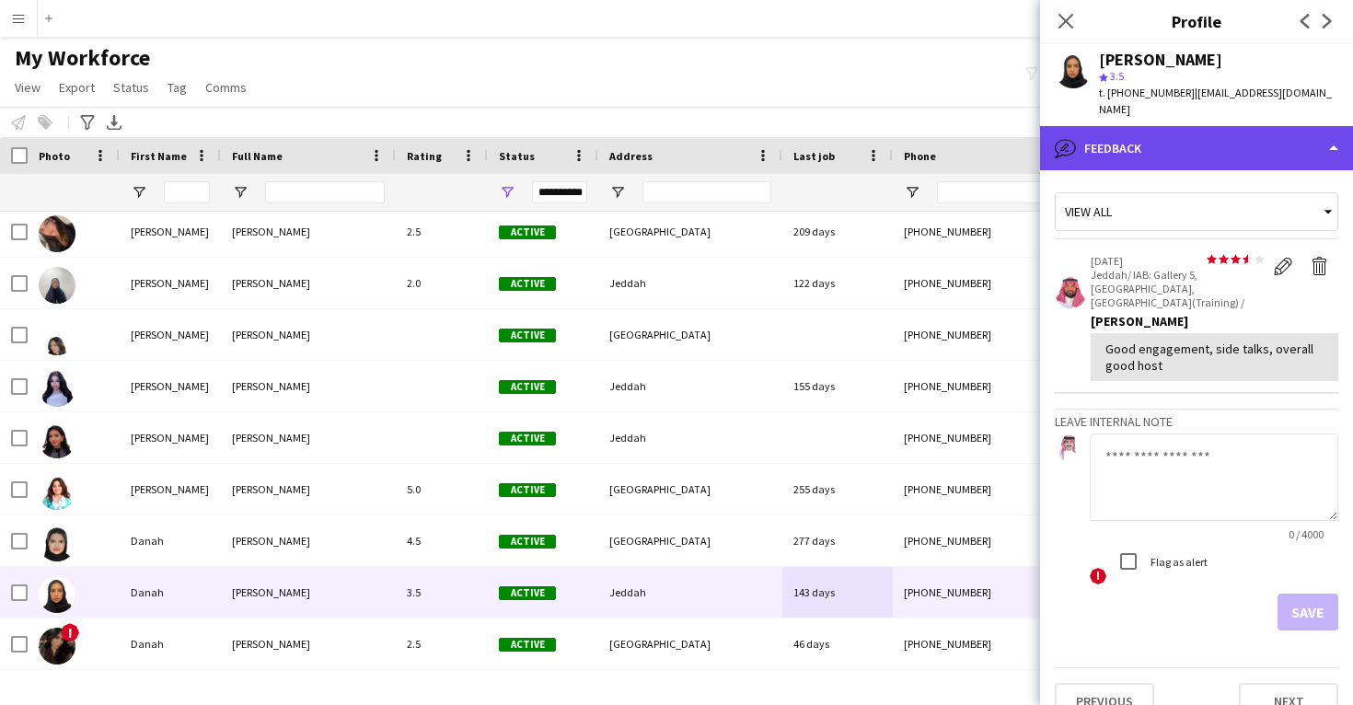
click at [1169, 126] on div "bubble-pencil Feedback" at bounding box center [1196, 148] width 313 height 44
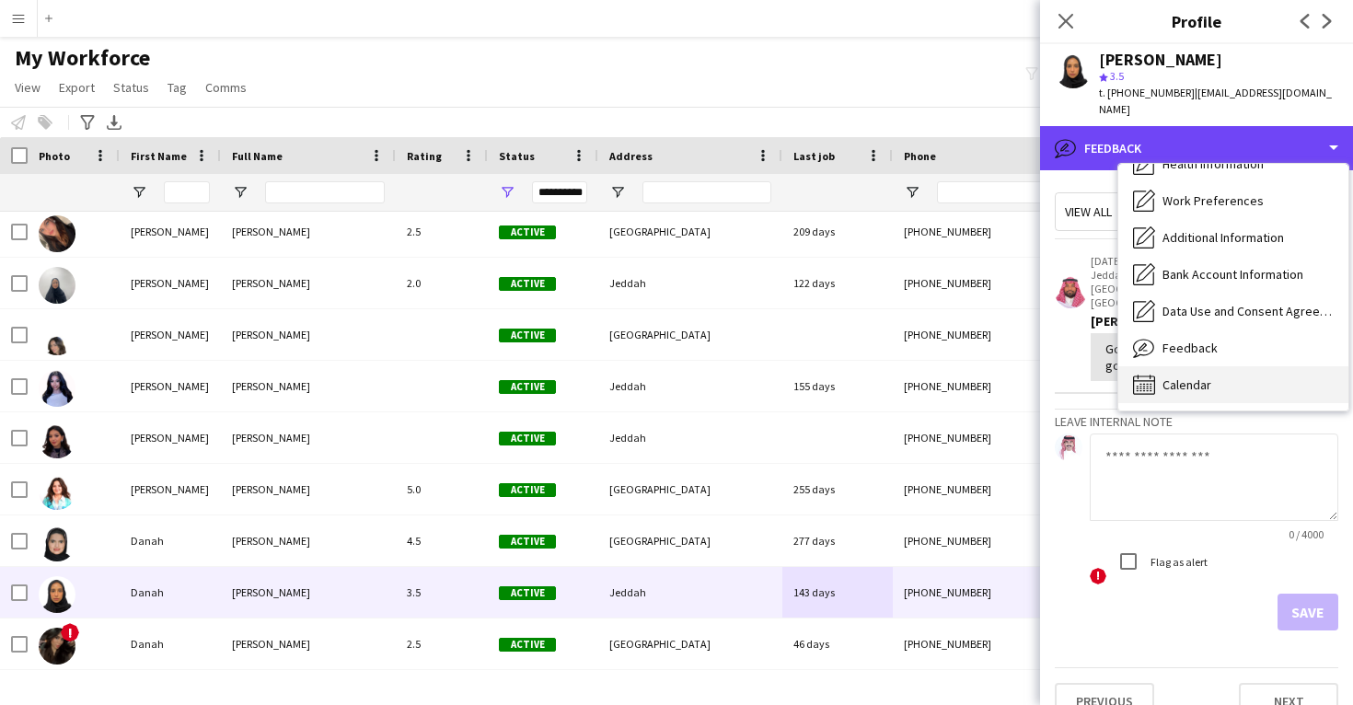
scroll to position [210, 0]
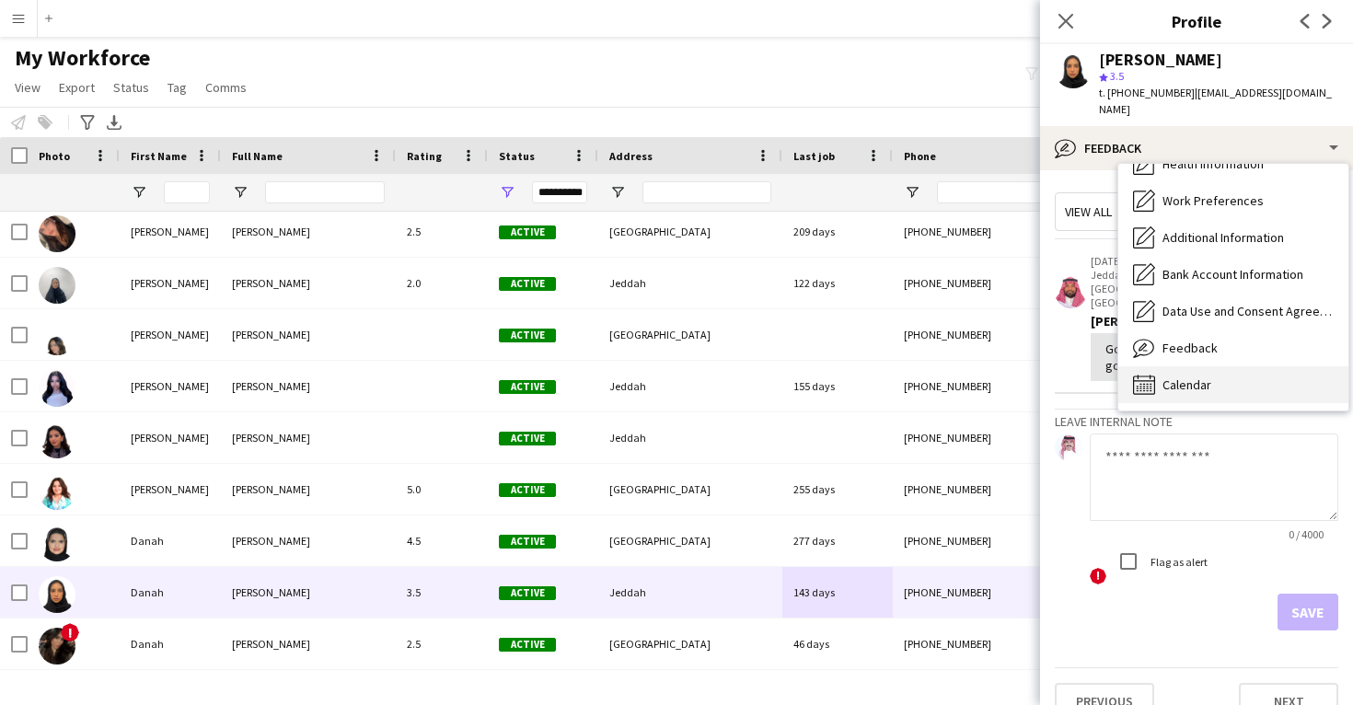
click at [1193, 377] on span "Calendar" at bounding box center [1187, 385] width 49 height 17
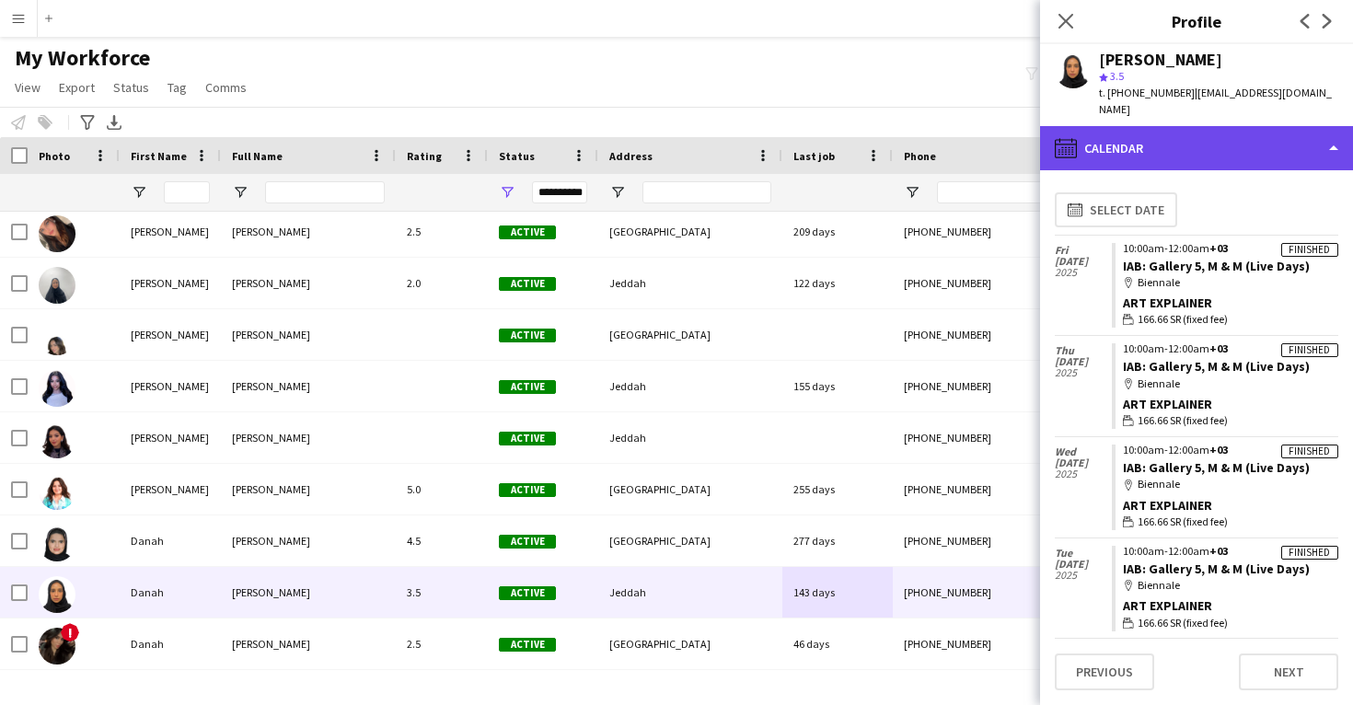
click at [1191, 131] on div "calendar-full Calendar" at bounding box center [1196, 148] width 313 height 44
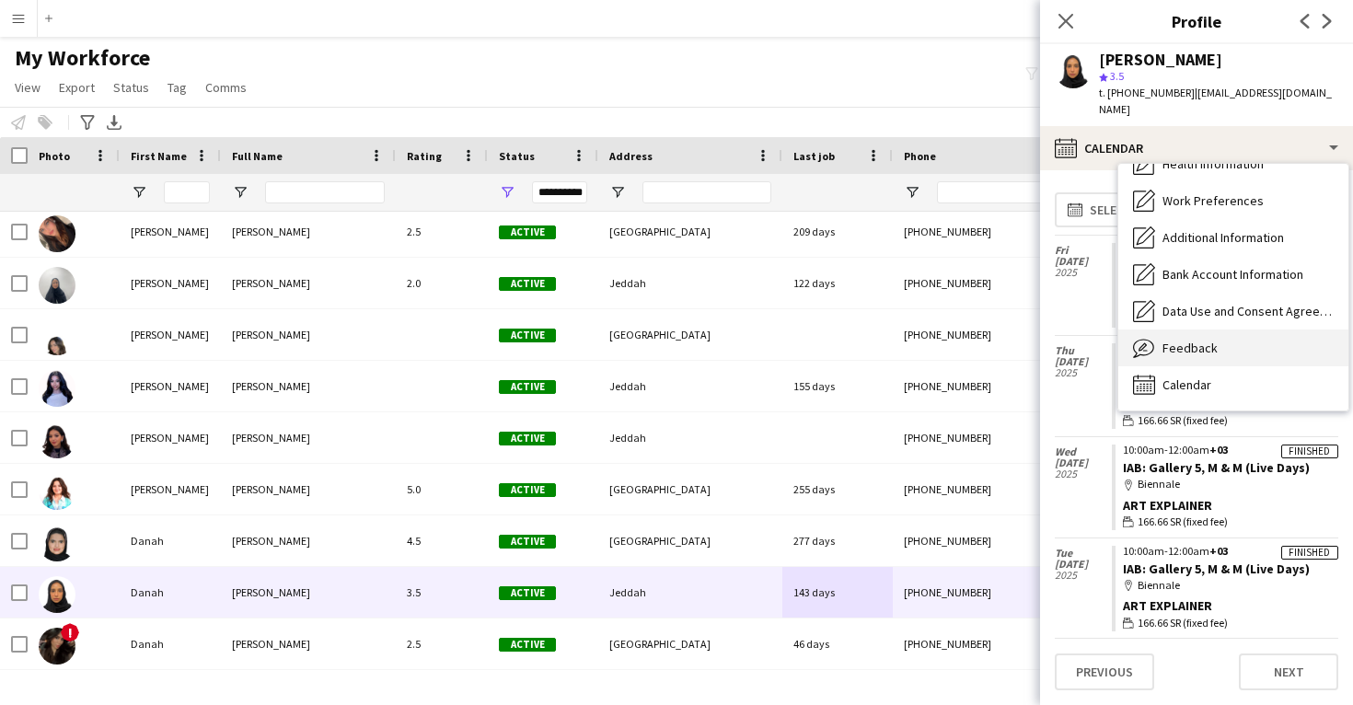
click at [1208, 340] on span "Feedback" at bounding box center [1190, 348] width 55 height 17
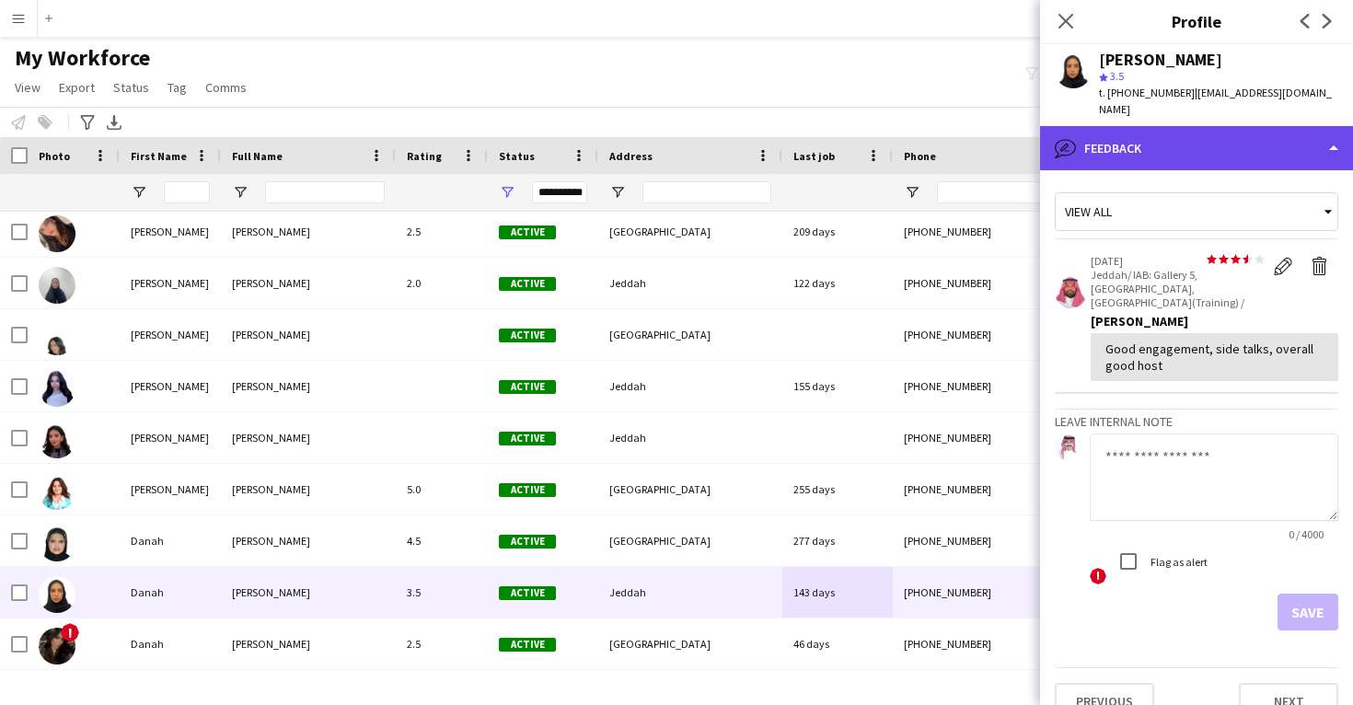
click at [1220, 130] on div "bubble-pencil Feedback" at bounding box center [1196, 148] width 313 height 44
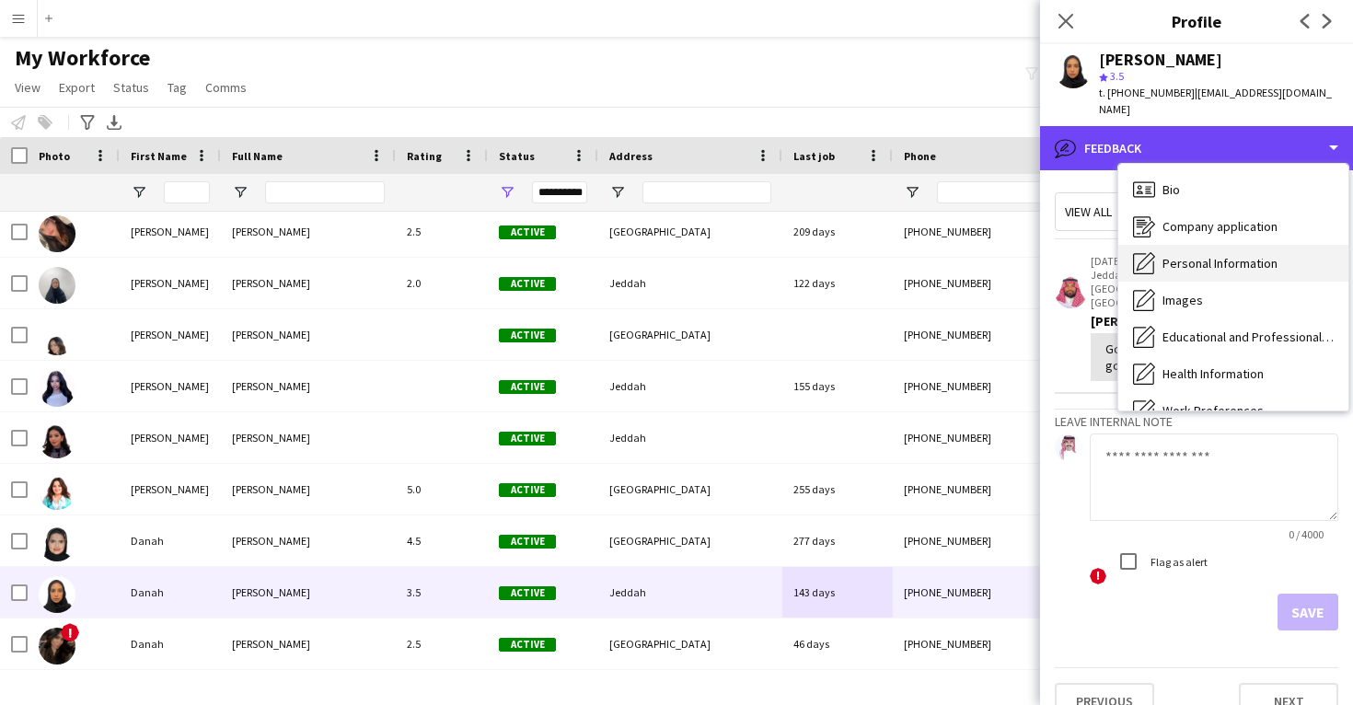
scroll to position [0, 0]
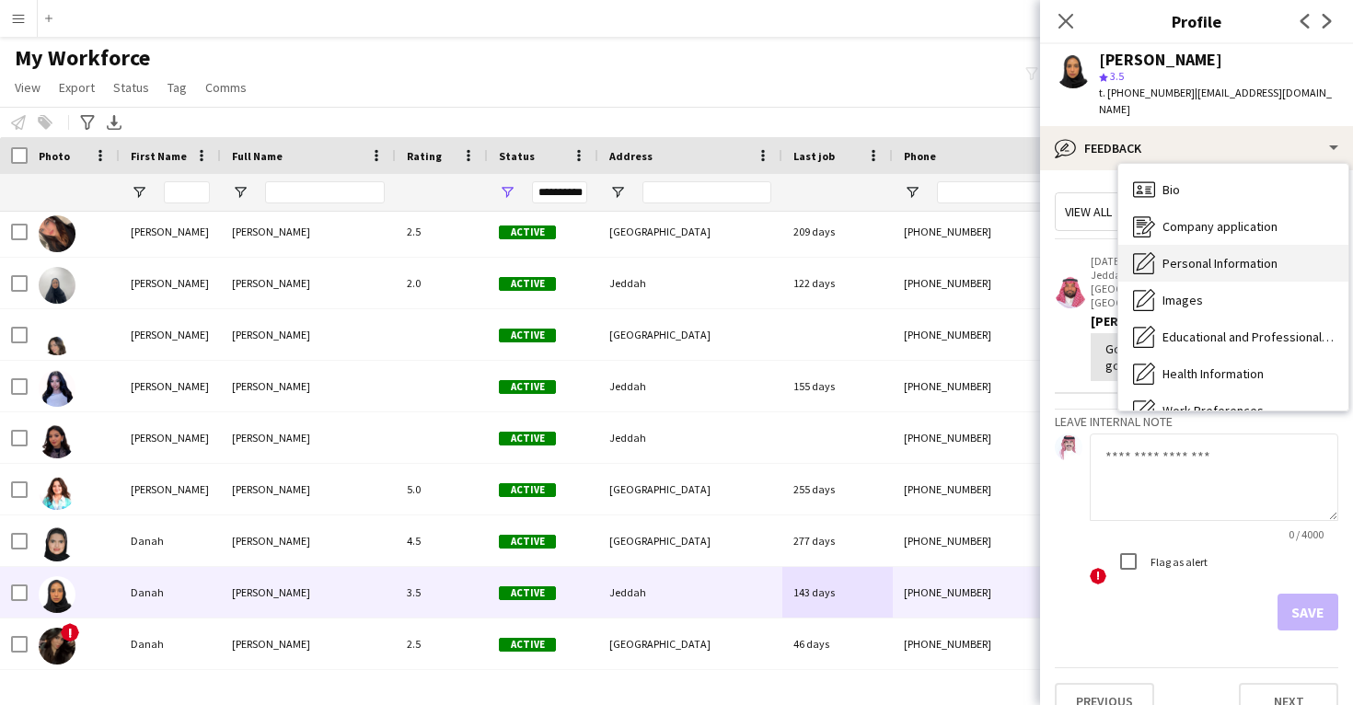
click at [1215, 245] on div "Personal Information Personal Information" at bounding box center [1234, 263] width 230 height 37
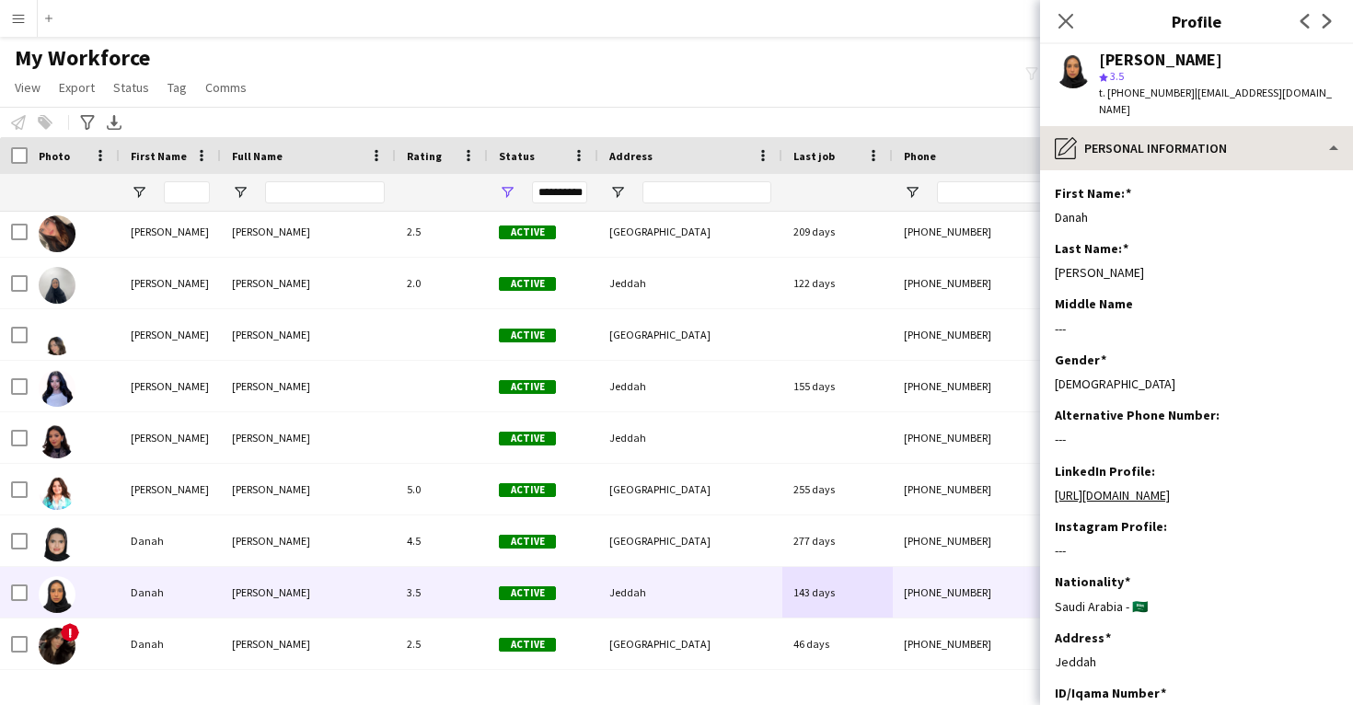
scroll to position [-1, 0]
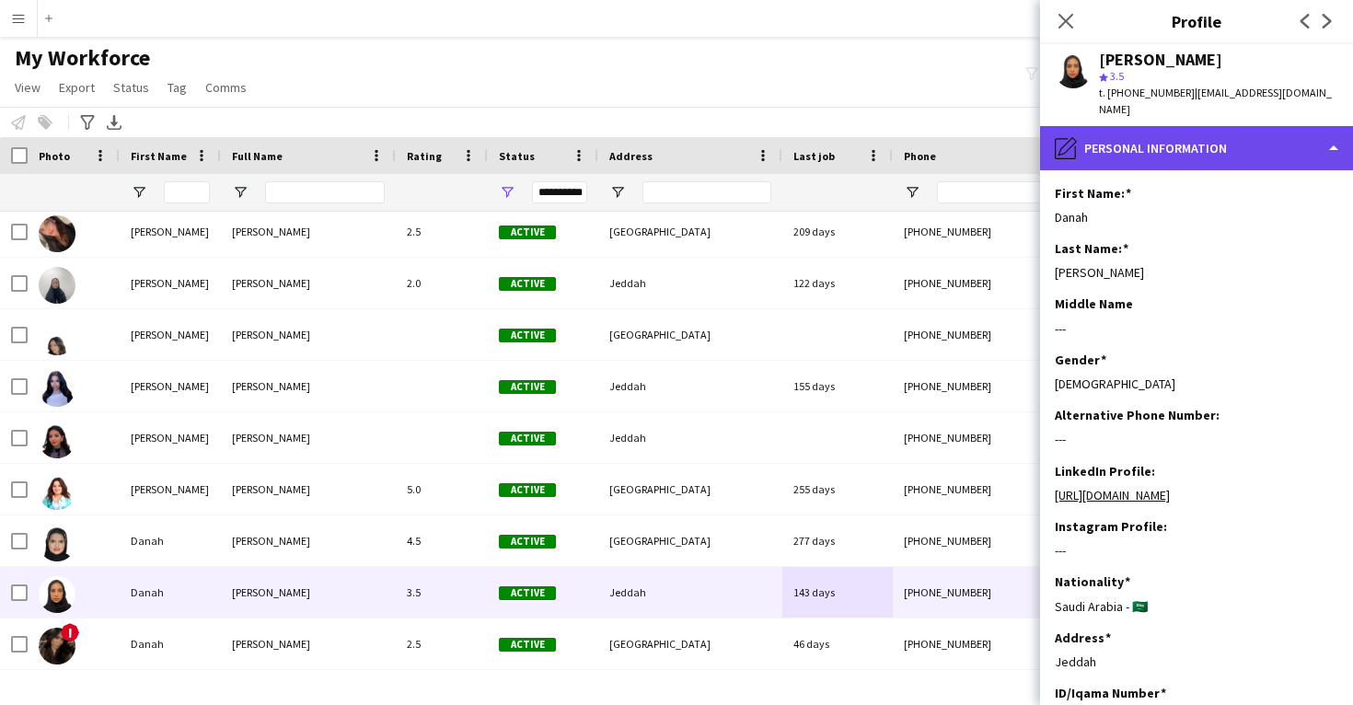
click at [1202, 137] on div "pencil4 Personal Information" at bounding box center [1196, 148] width 313 height 44
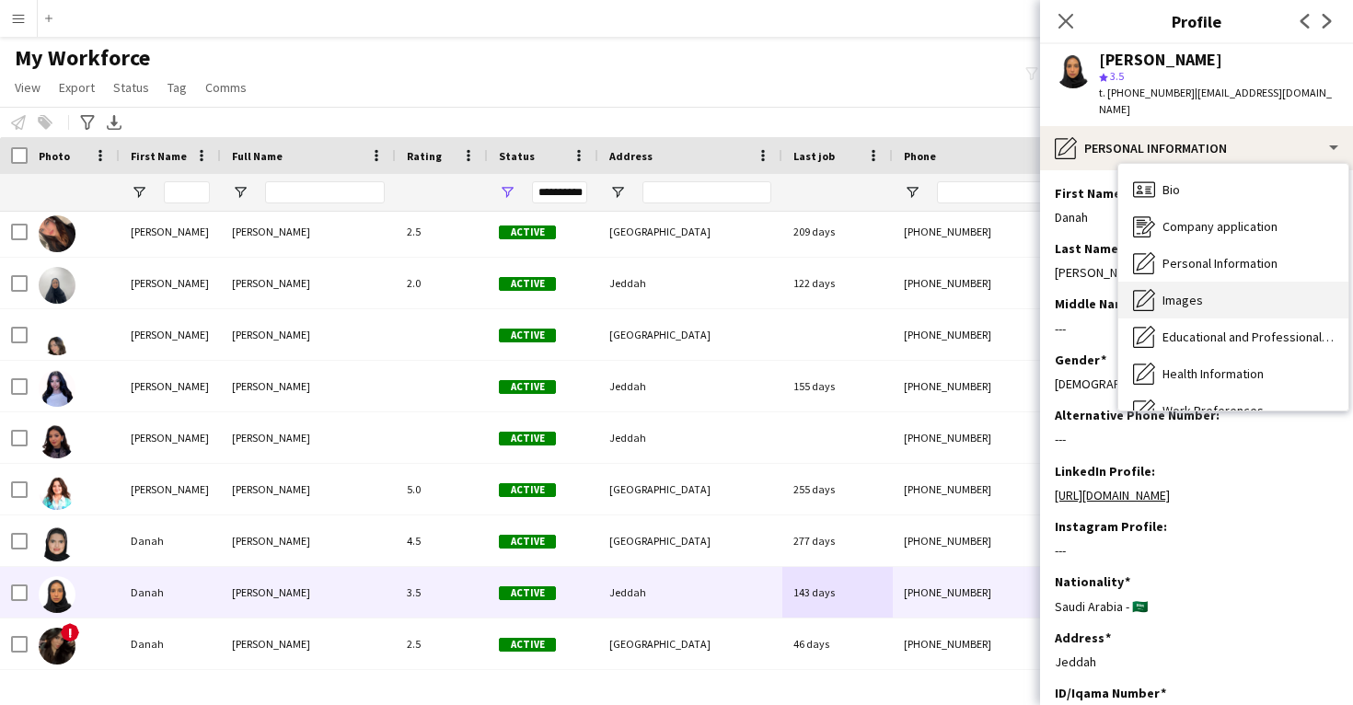
click at [1213, 282] on div "Images Images" at bounding box center [1234, 300] width 230 height 37
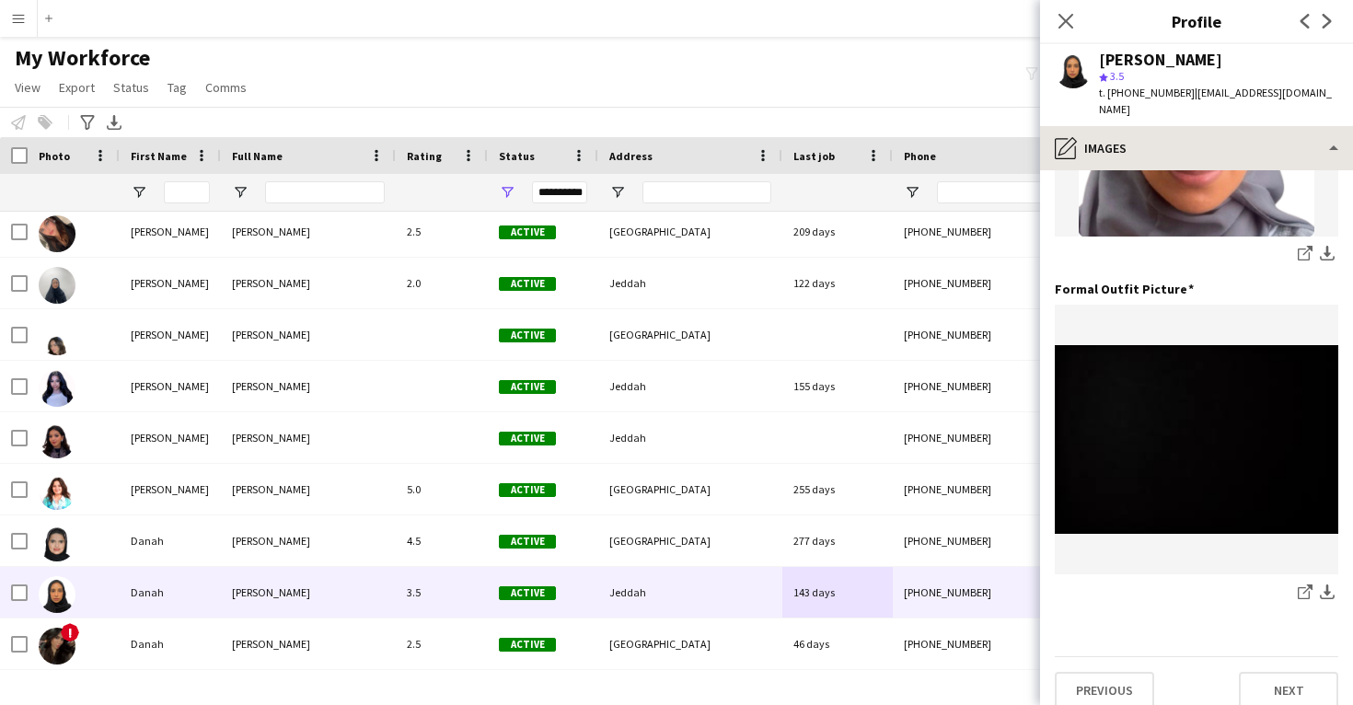
scroll to position [580, 0]
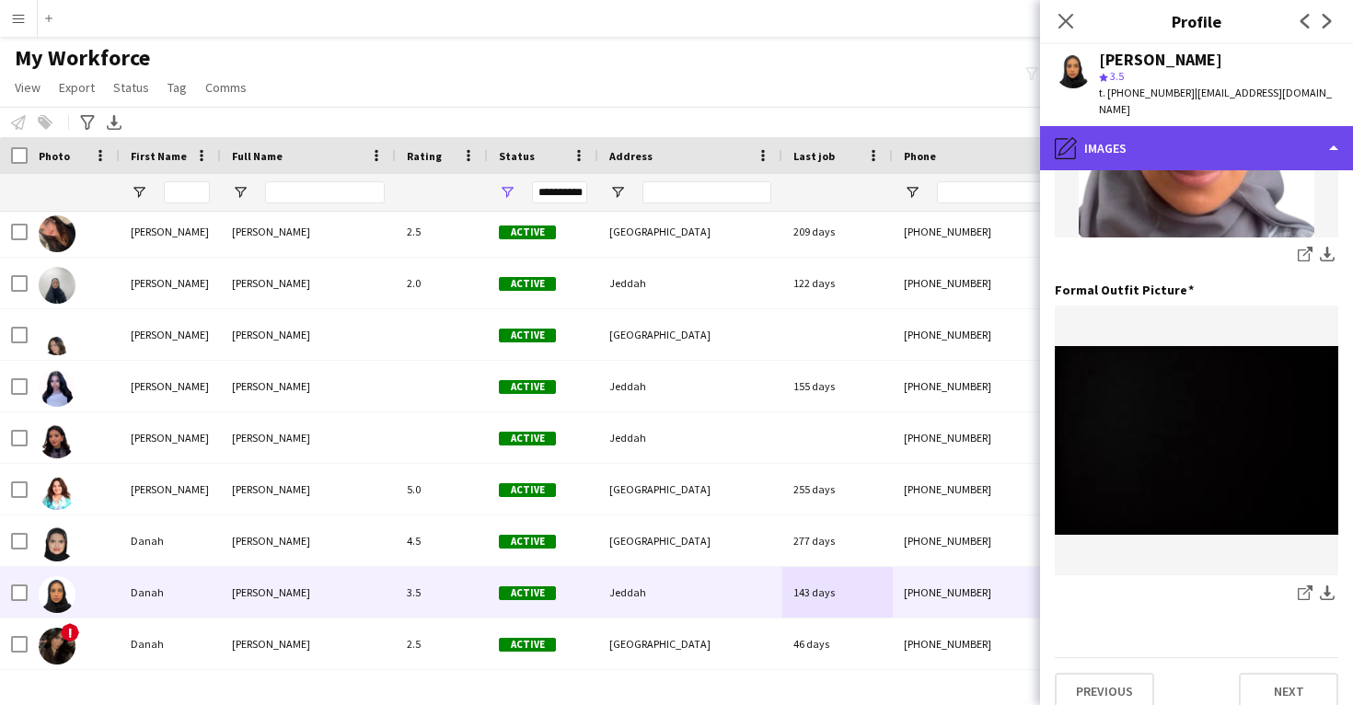
click at [1188, 139] on div "pencil4 Images" at bounding box center [1196, 148] width 313 height 44
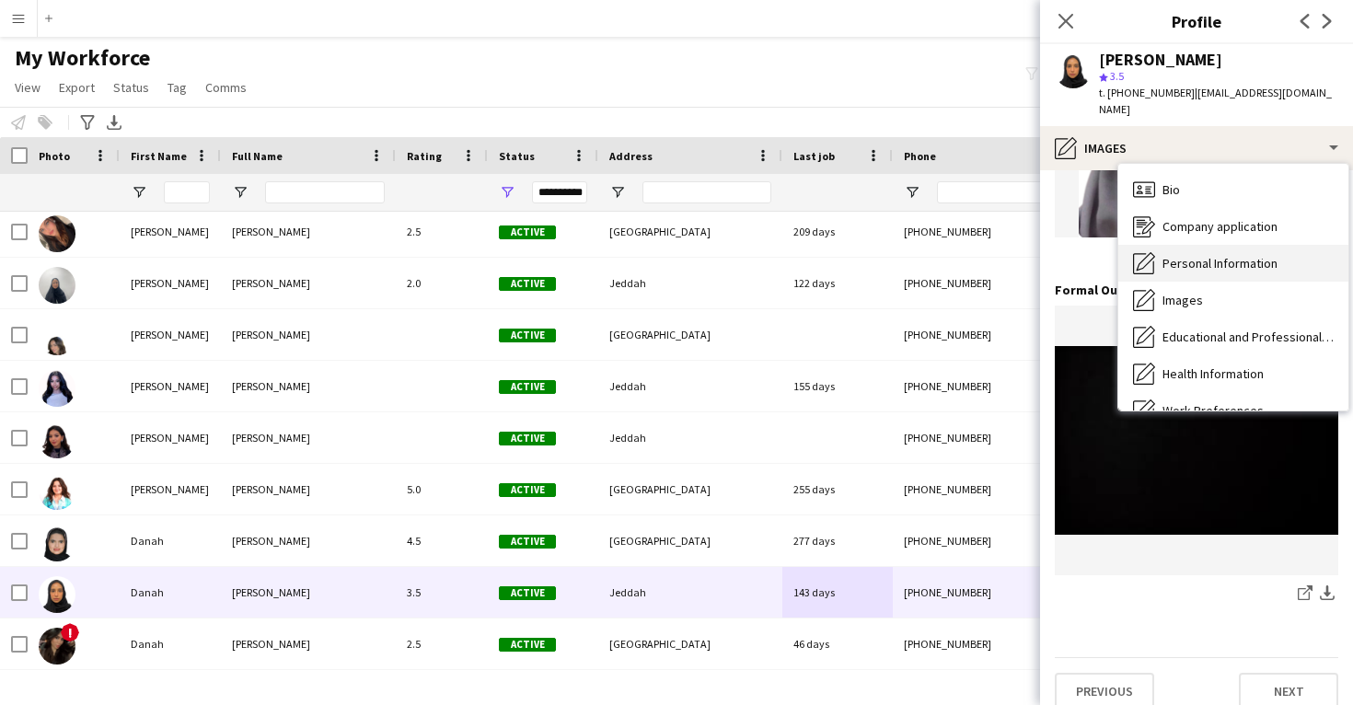
click at [1208, 255] on span "Personal Information" at bounding box center [1220, 263] width 115 height 17
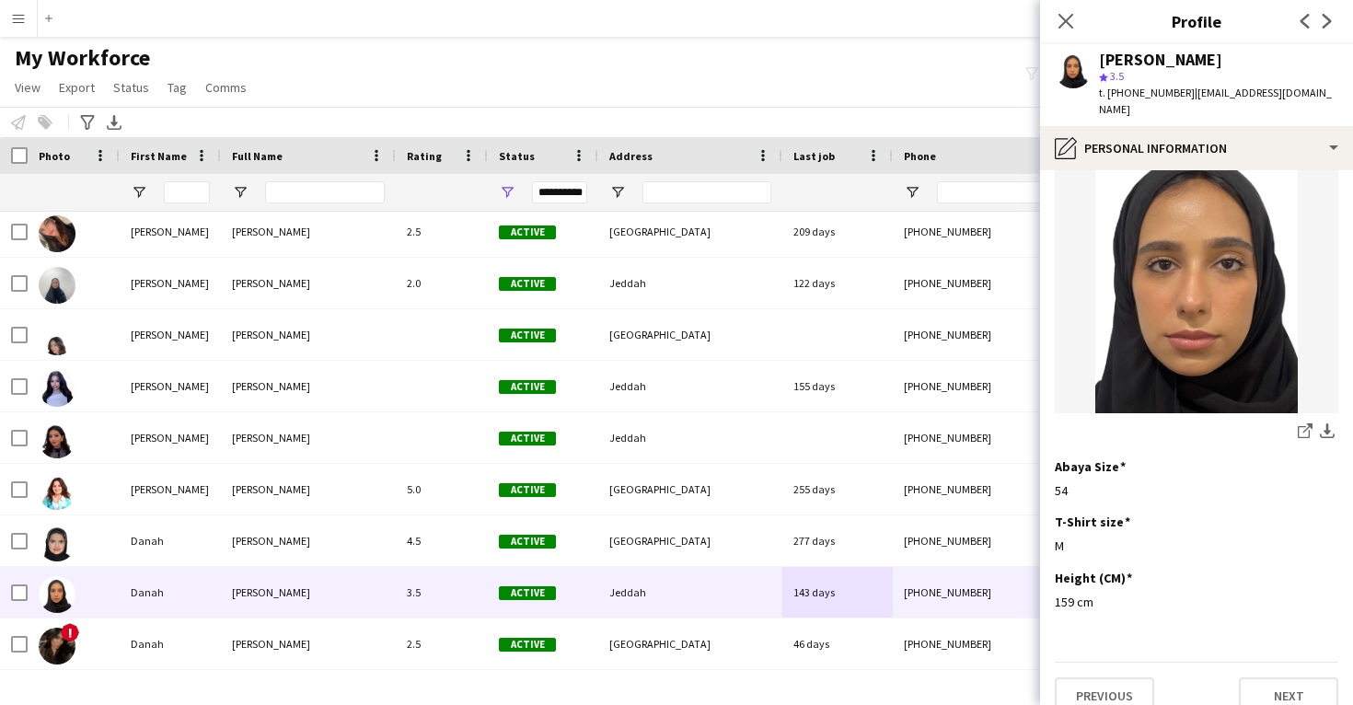
scroll to position [954, 0]
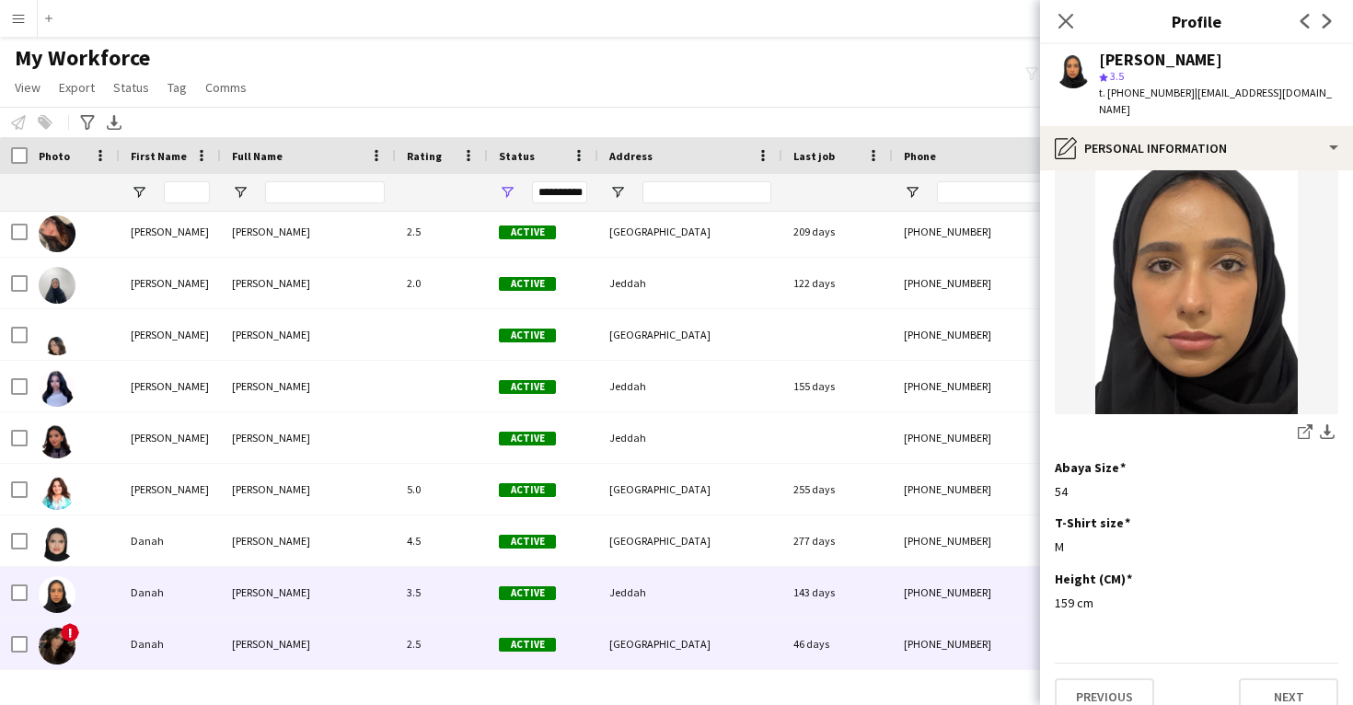
click at [761, 629] on div "[GEOGRAPHIC_DATA]" at bounding box center [690, 644] width 184 height 51
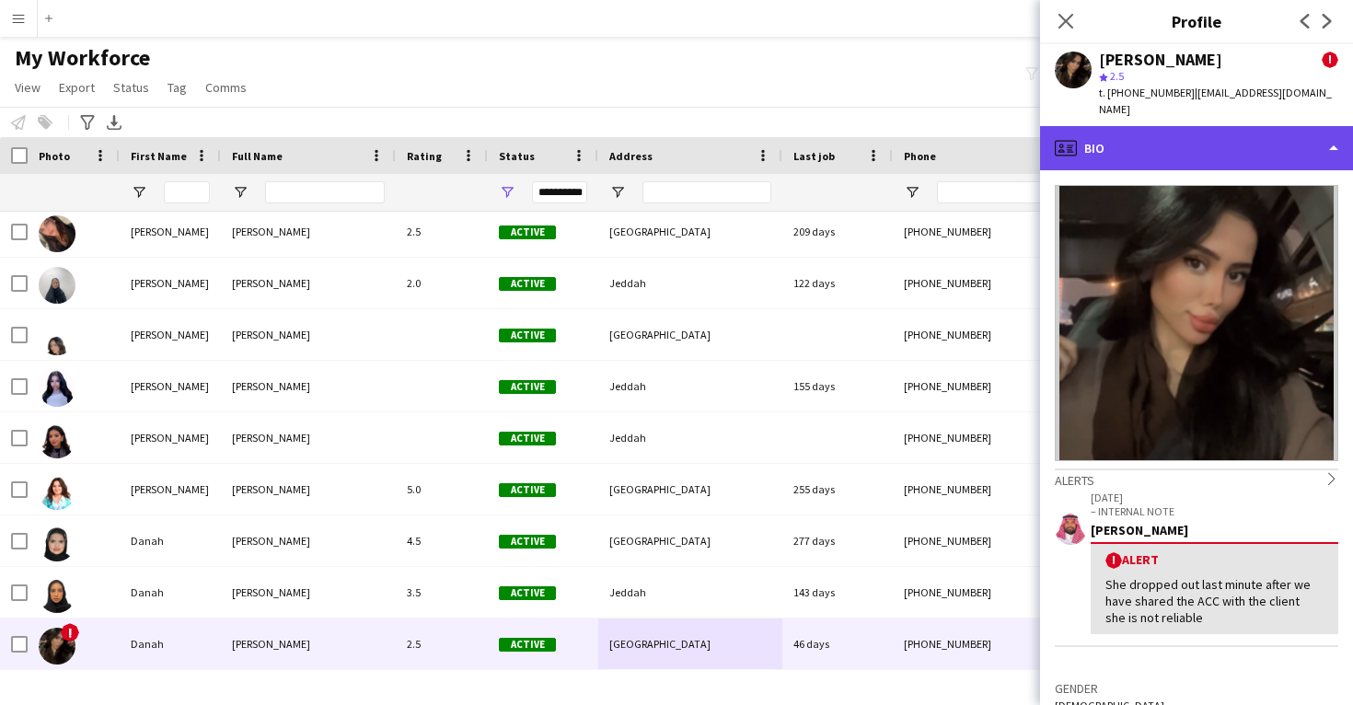
click at [1132, 141] on div "profile Bio" at bounding box center [1196, 148] width 313 height 44
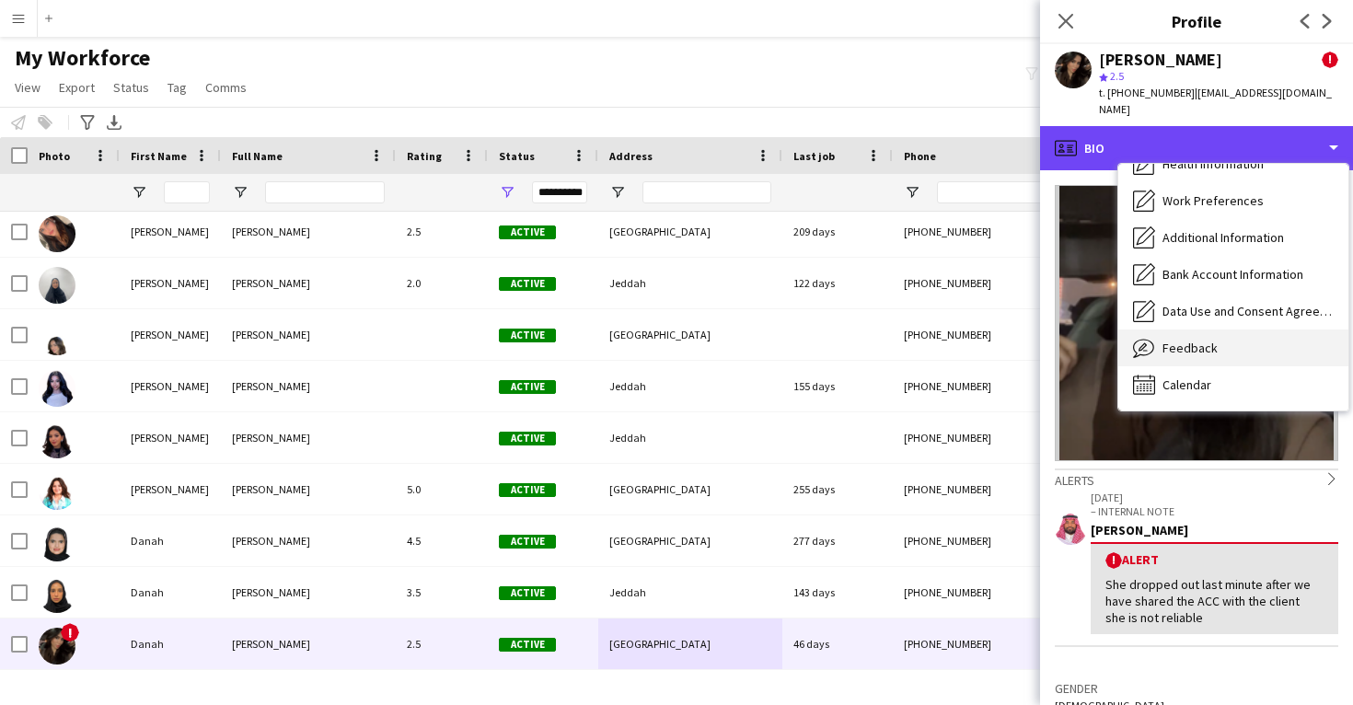
scroll to position [210, 0]
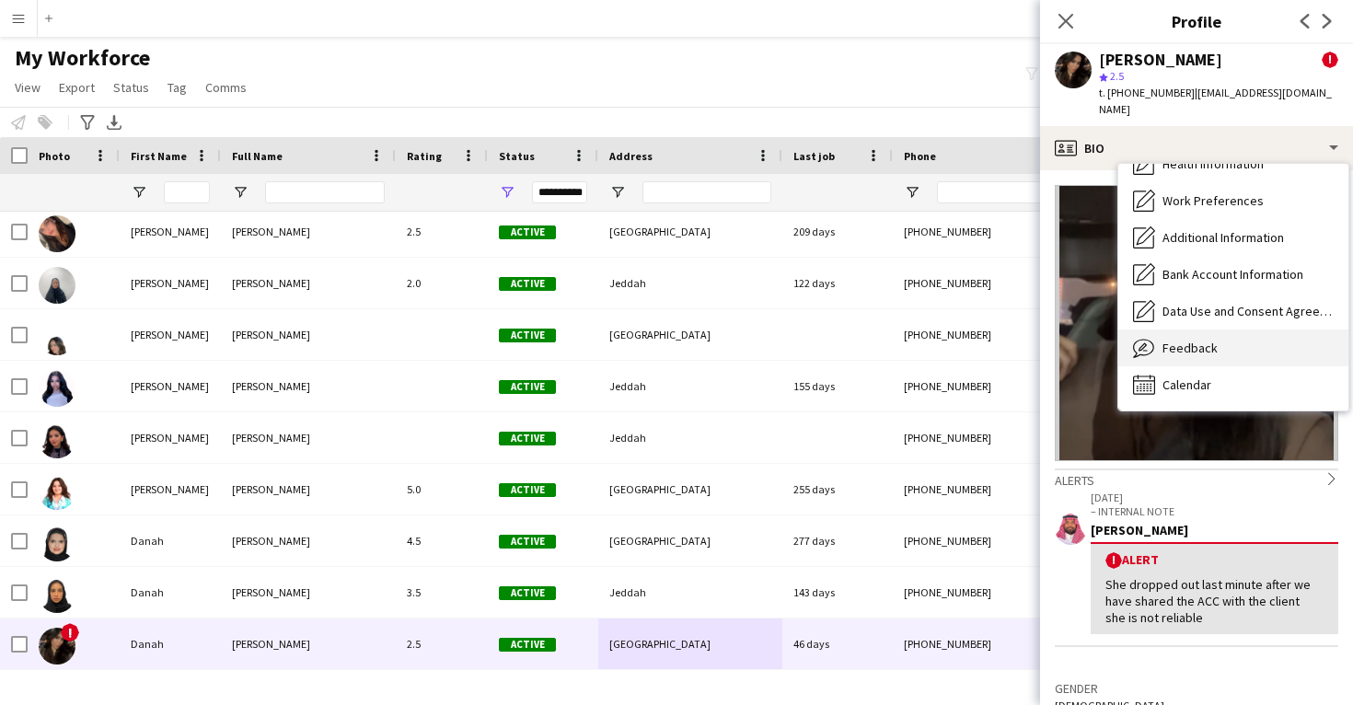
click at [1183, 340] on span "Feedback" at bounding box center [1190, 348] width 55 height 17
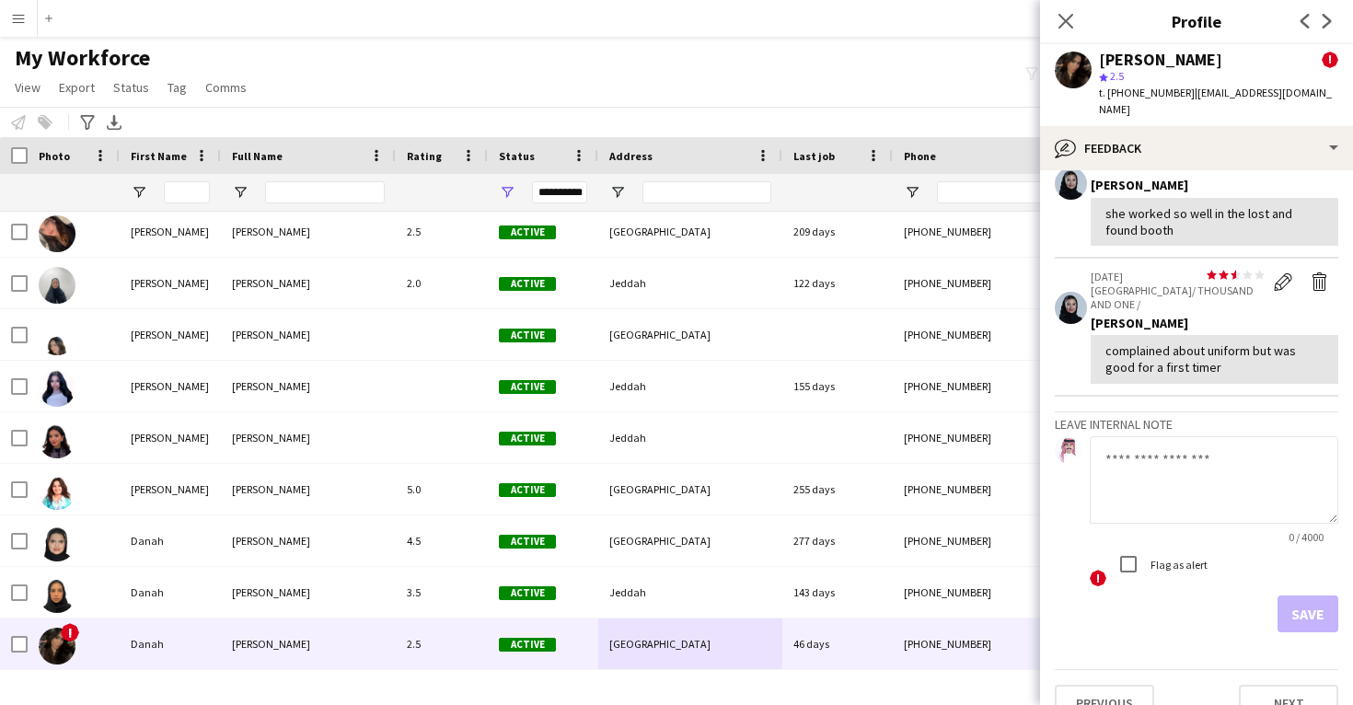
scroll to position [282, 0]
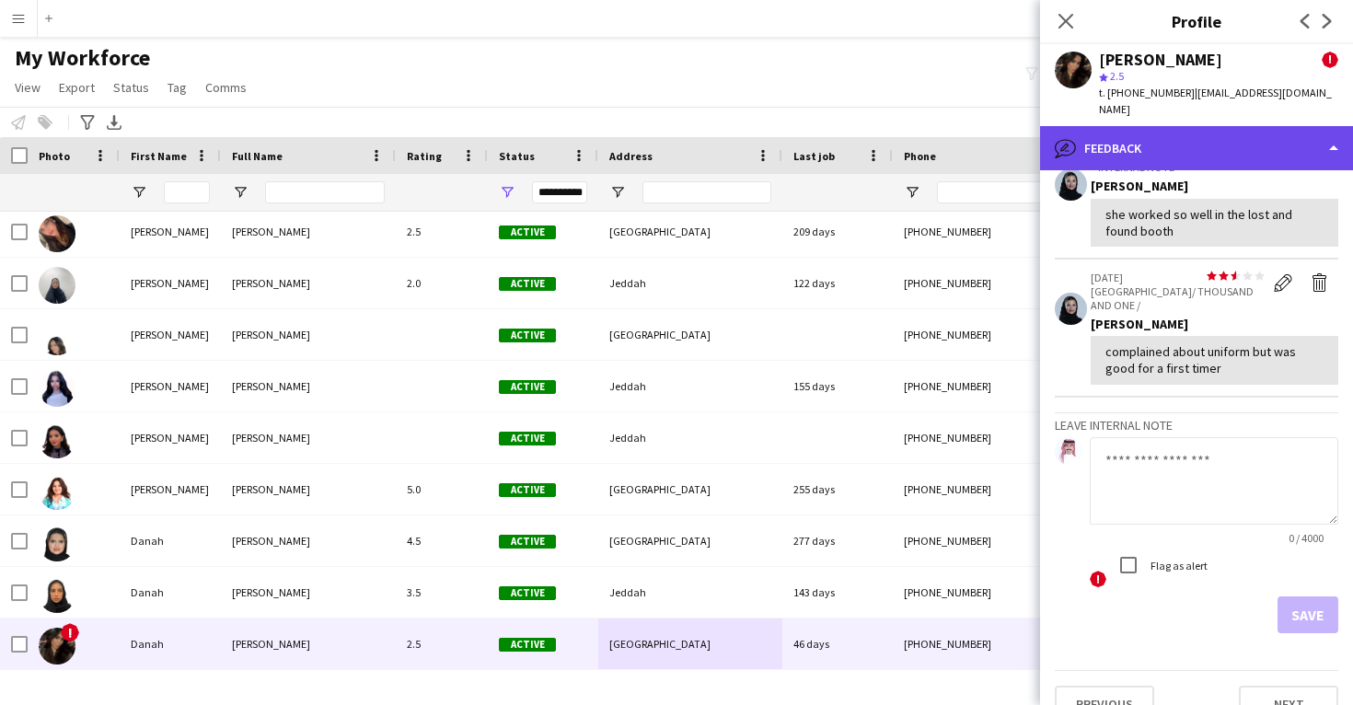
click at [1215, 137] on div "bubble-pencil Feedback" at bounding box center [1196, 148] width 313 height 44
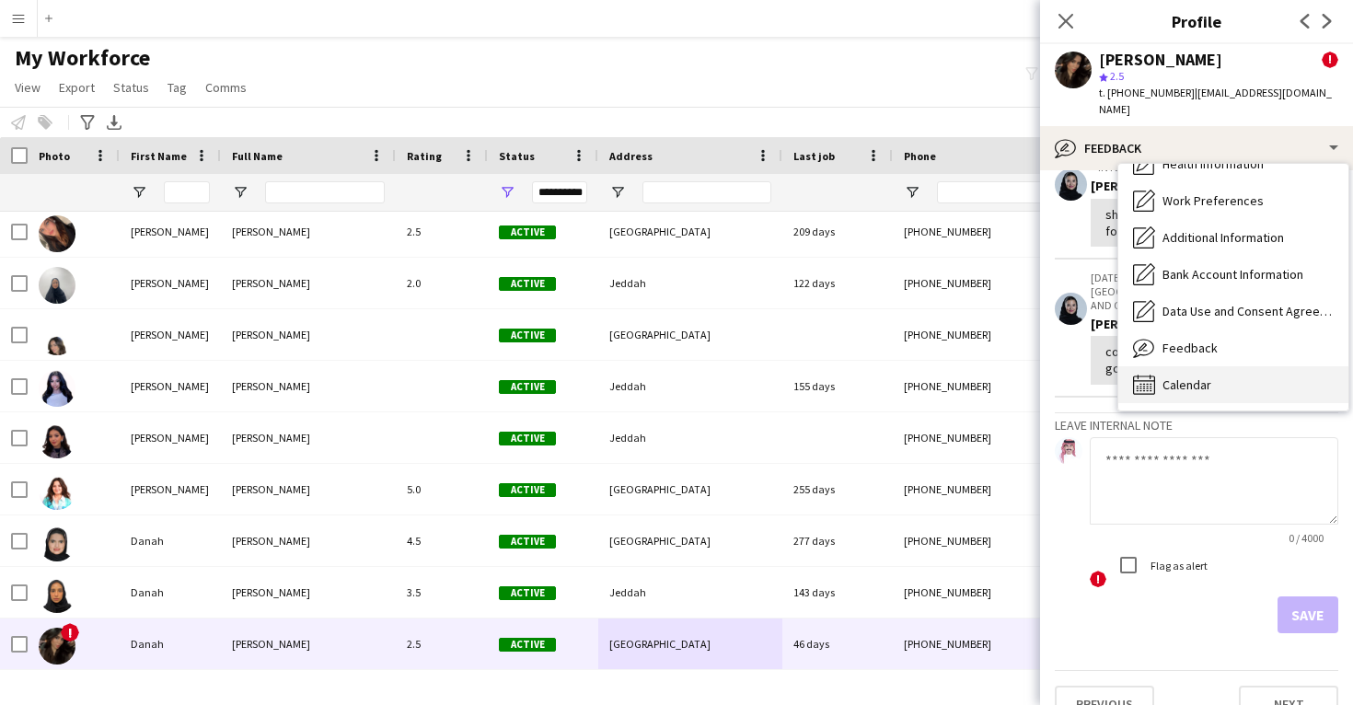
click at [1205, 378] on div "Calendar Calendar" at bounding box center [1234, 384] width 230 height 37
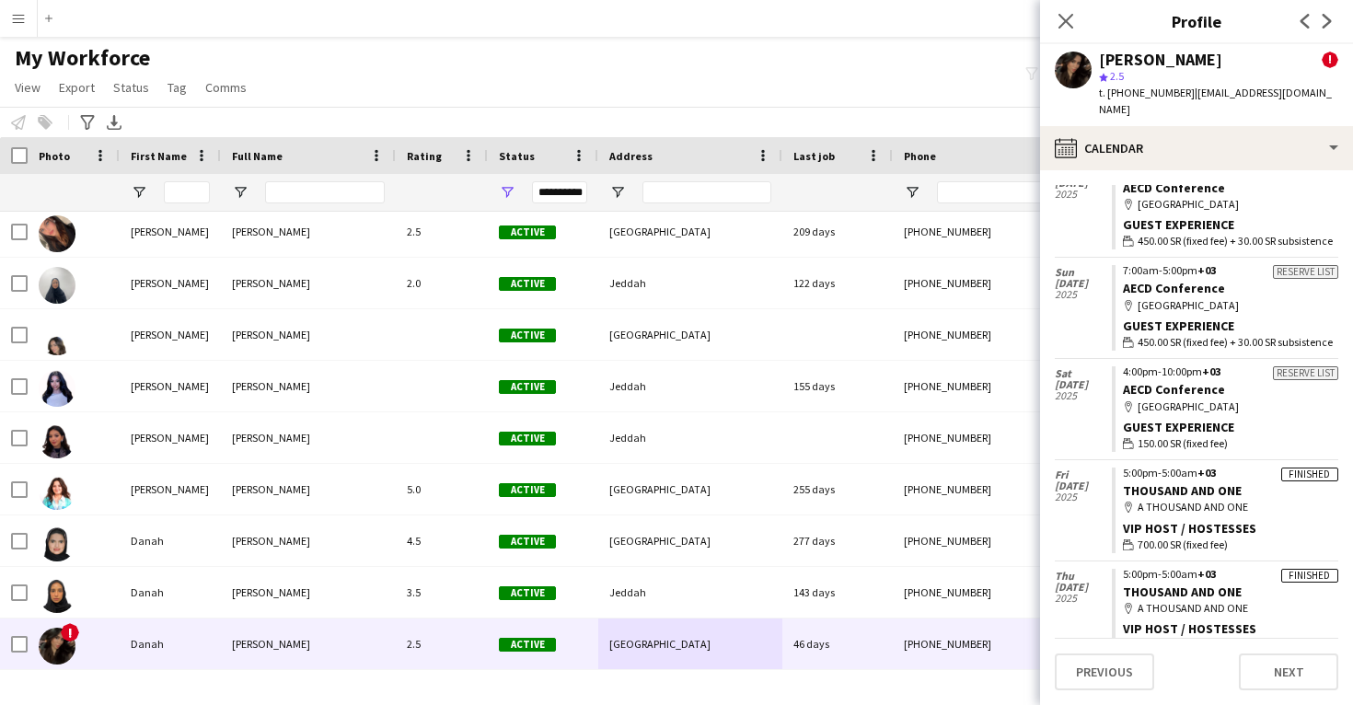
scroll to position [602, 0]
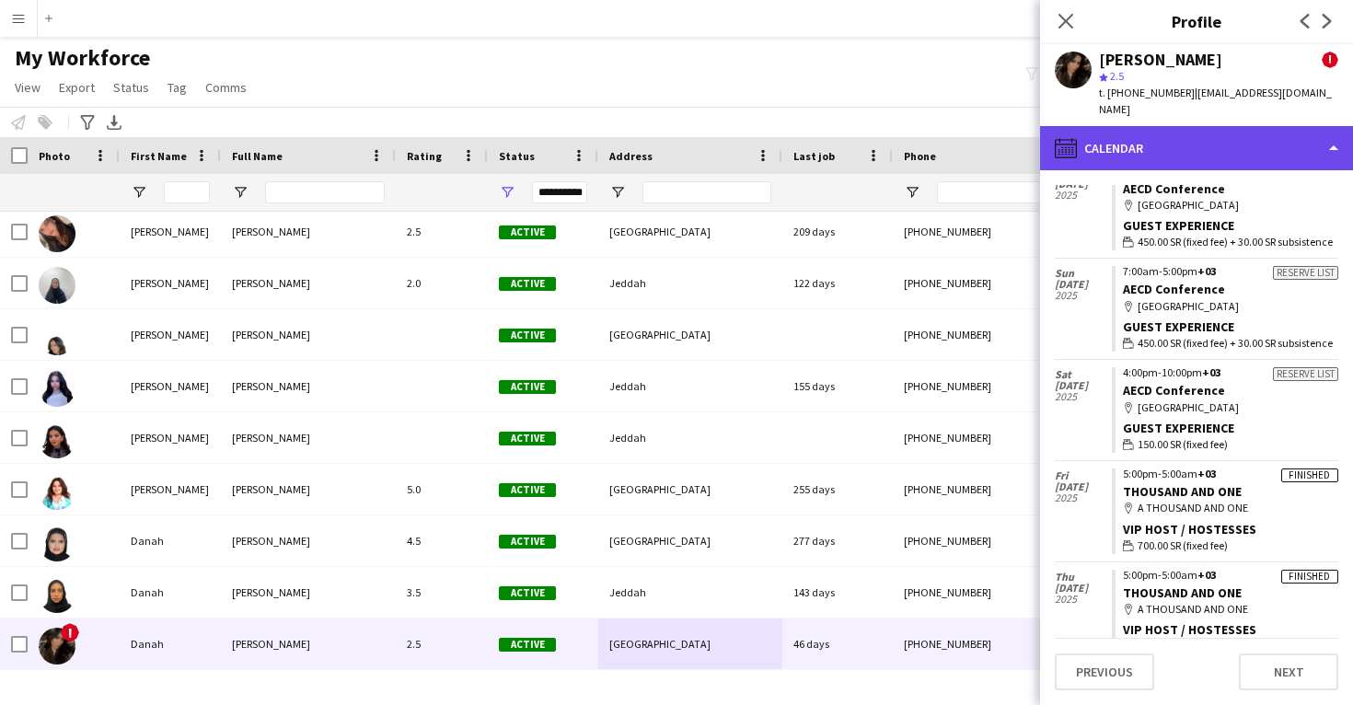
click at [1237, 141] on div "calendar-full Calendar" at bounding box center [1196, 148] width 313 height 44
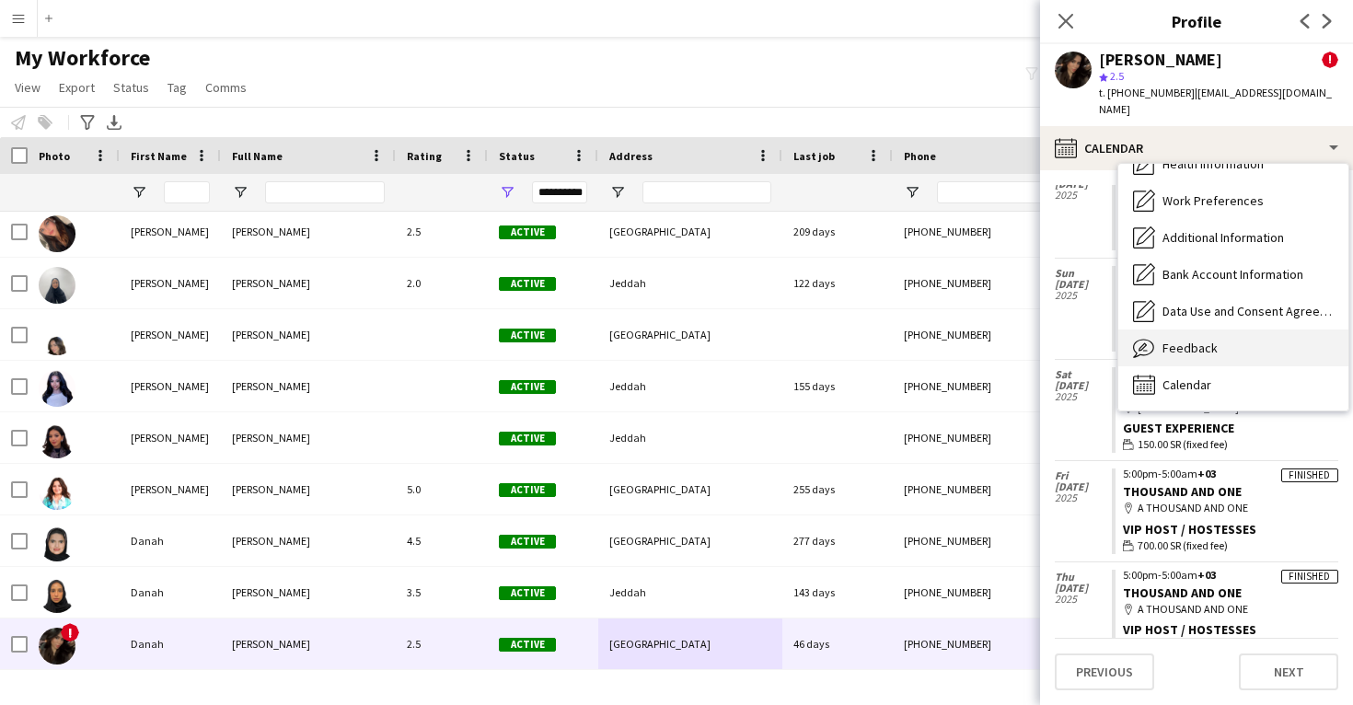
click at [1227, 330] on div "Feedback Feedback" at bounding box center [1234, 348] width 230 height 37
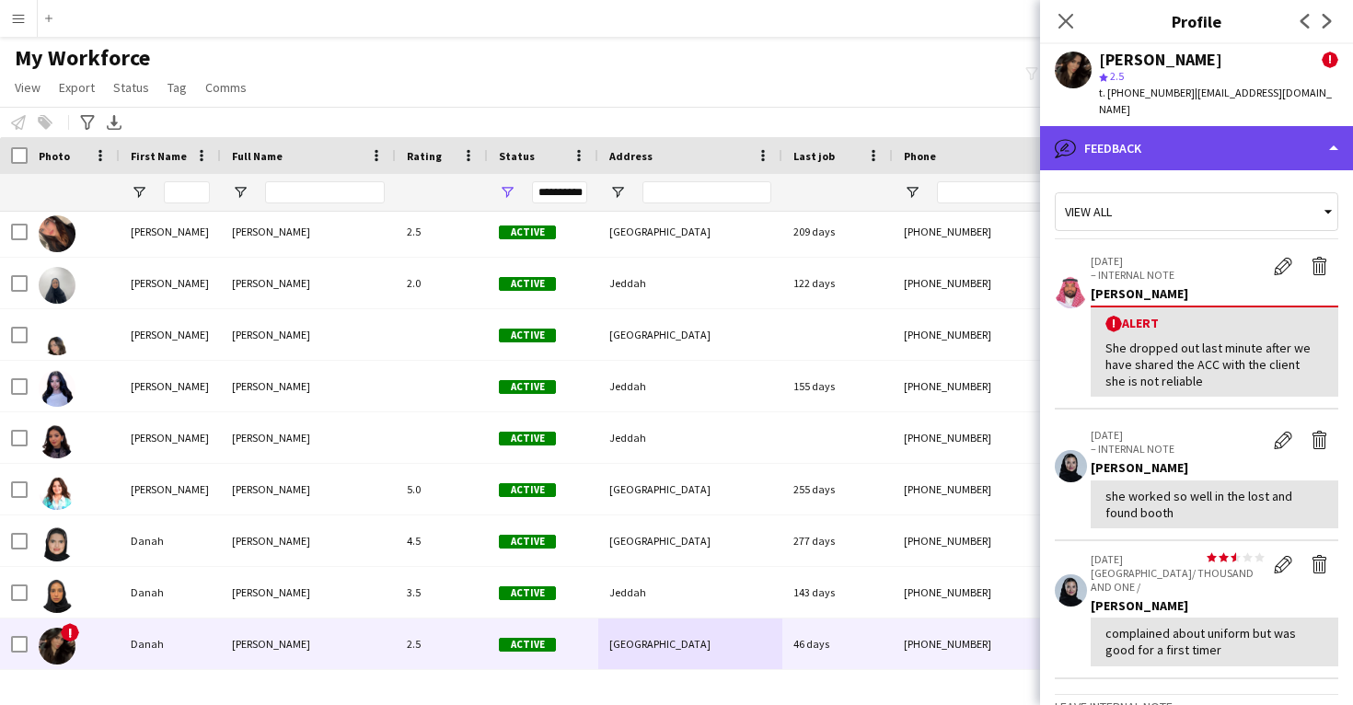
click at [1237, 128] on div "bubble-pencil Feedback" at bounding box center [1196, 148] width 313 height 44
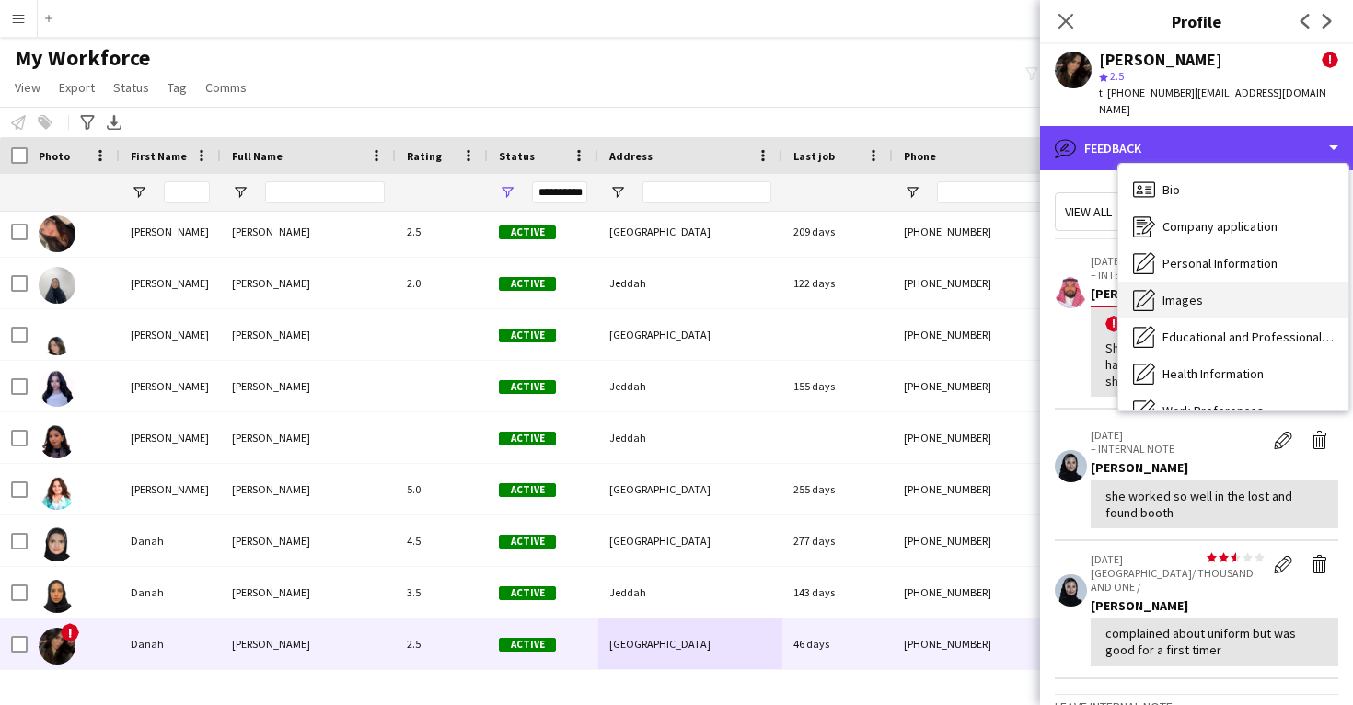
scroll to position [0, 0]
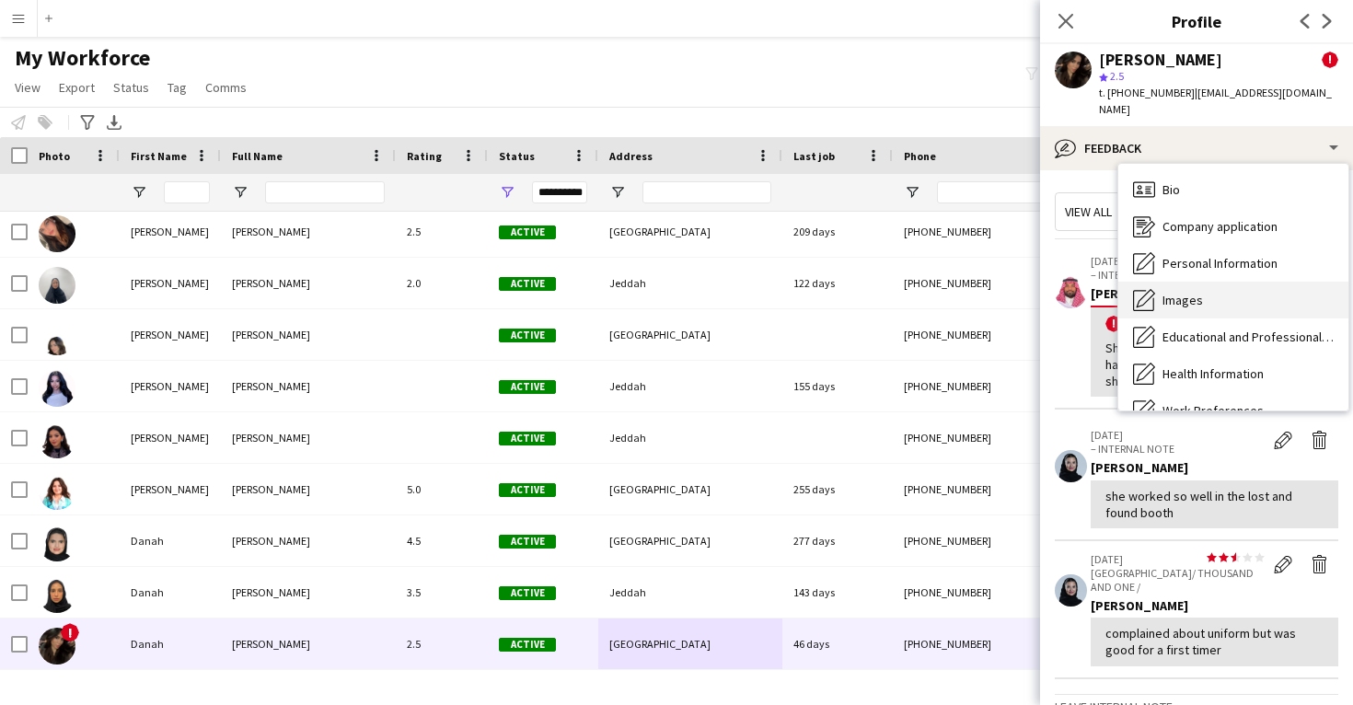
click at [1216, 282] on div "Images Images" at bounding box center [1234, 300] width 230 height 37
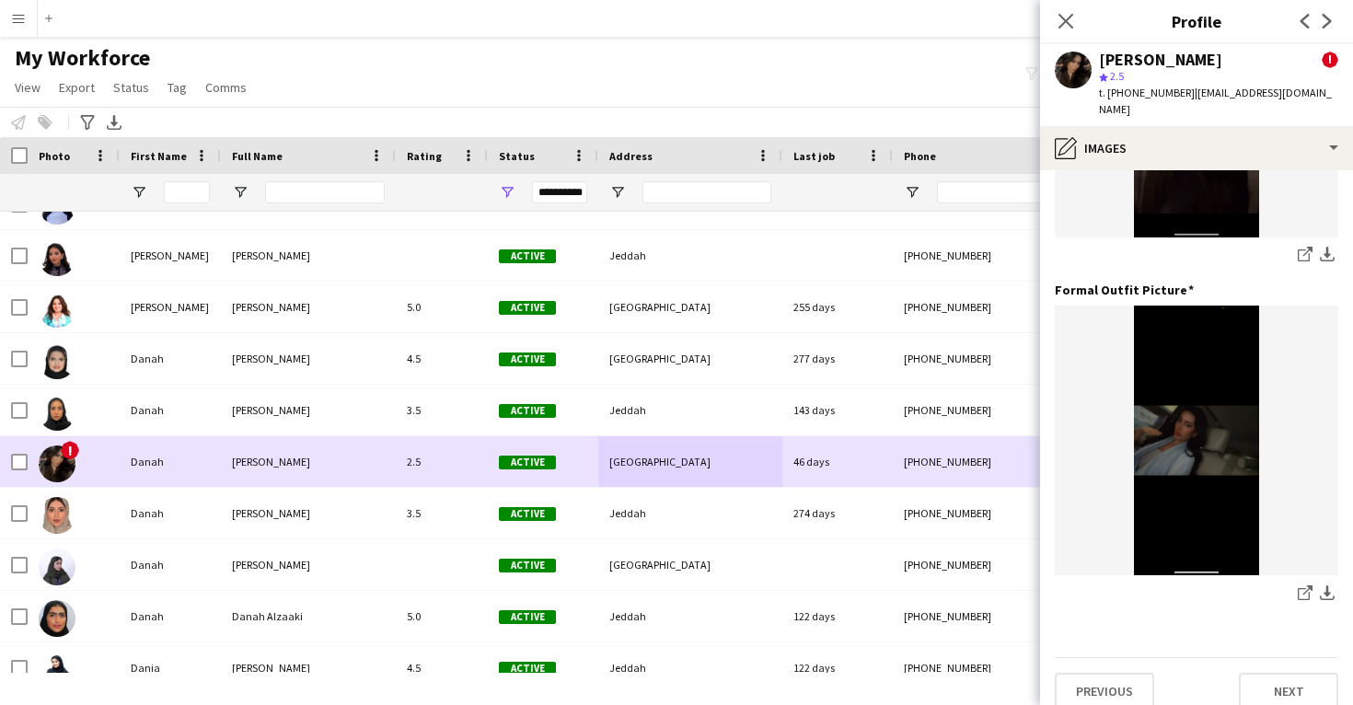
scroll to position [21593, 0]
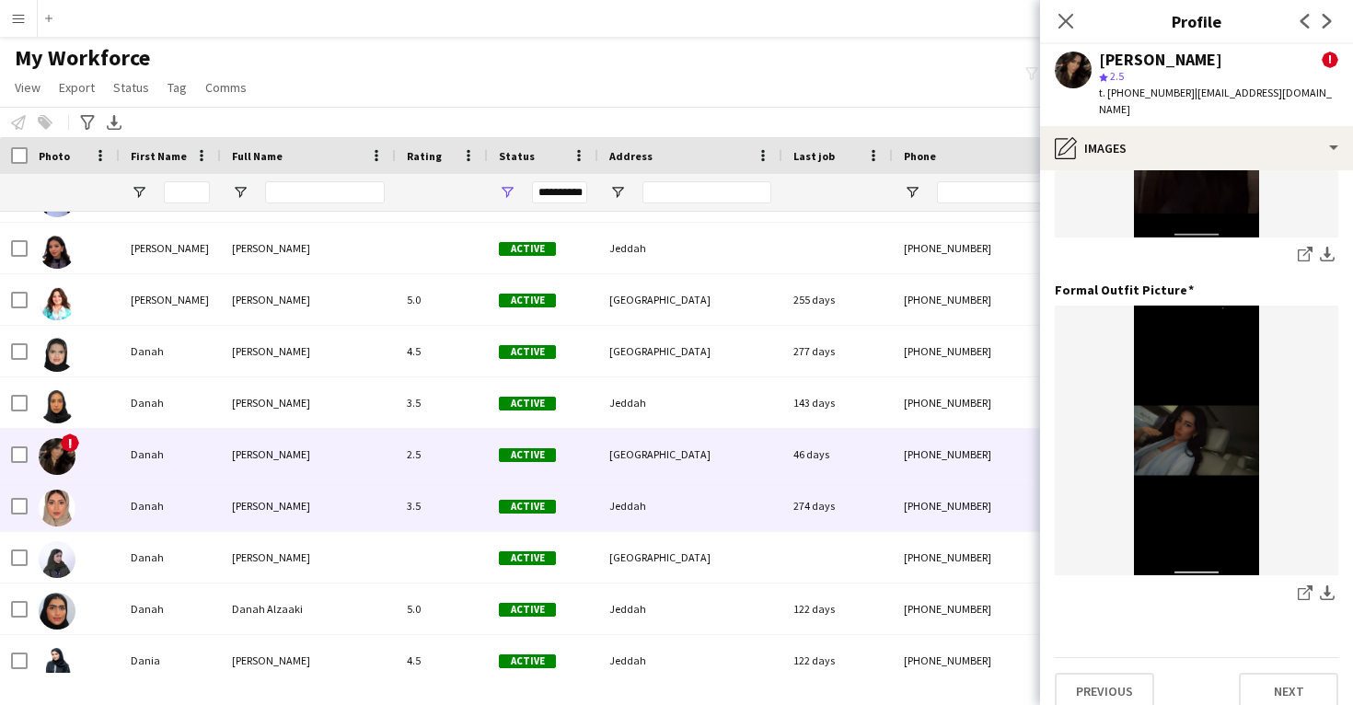
click at [829, 520] on div "274 days" at bounding box center [838, 506] width 110 height 51
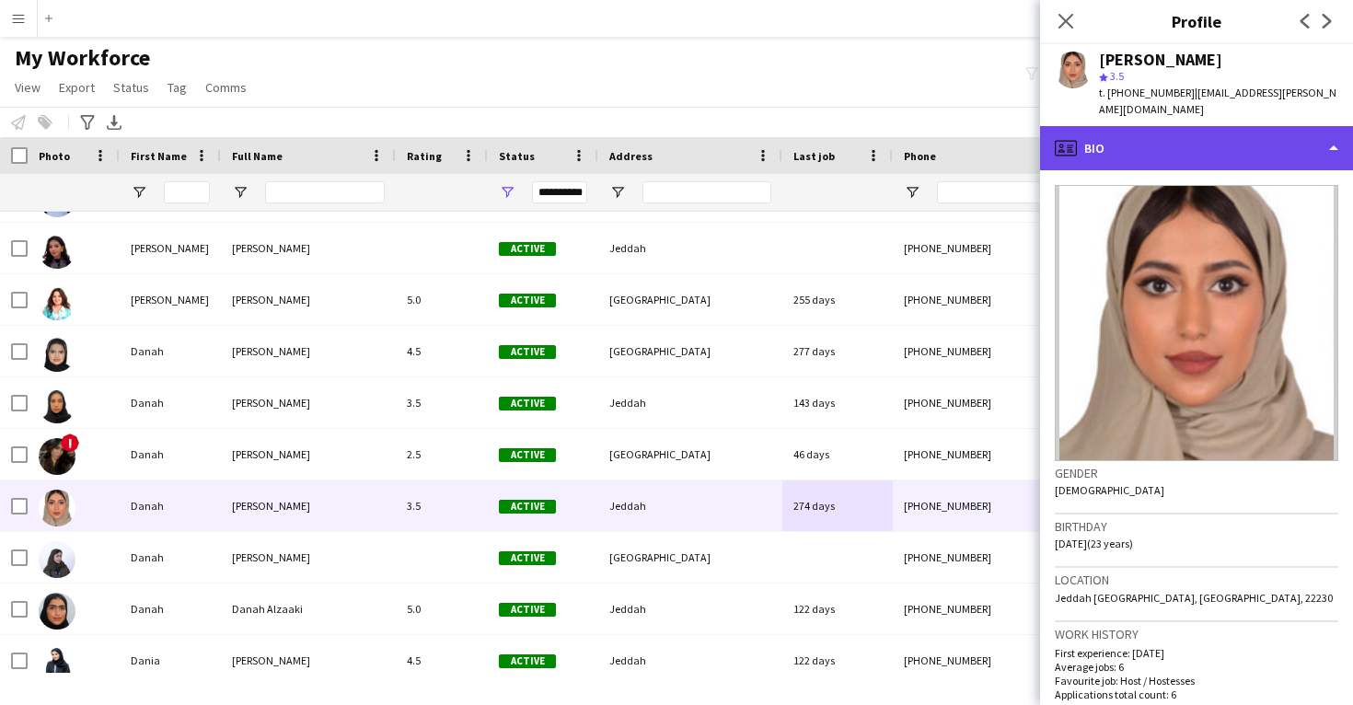
click at [1190, 152] on div "profile Bio" at bounding box center [1196, 148] width 313 height 44
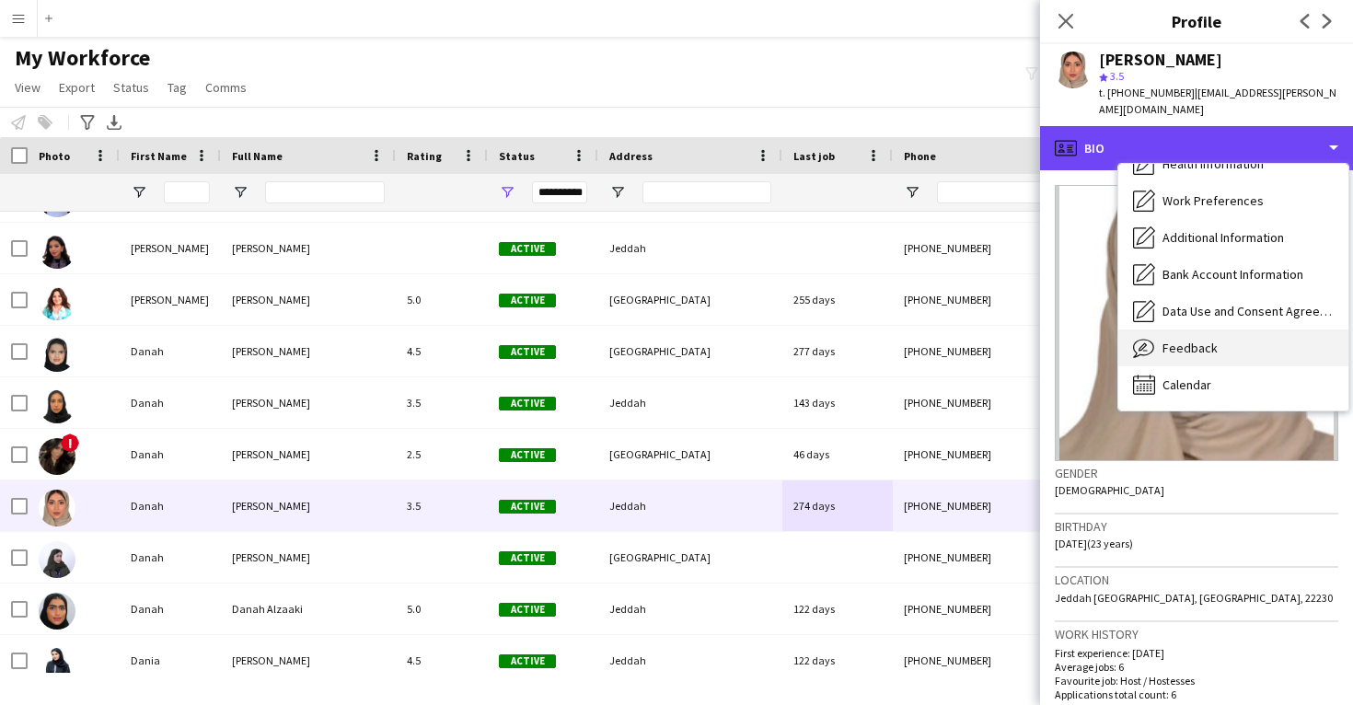
scroll to position [210, 0]
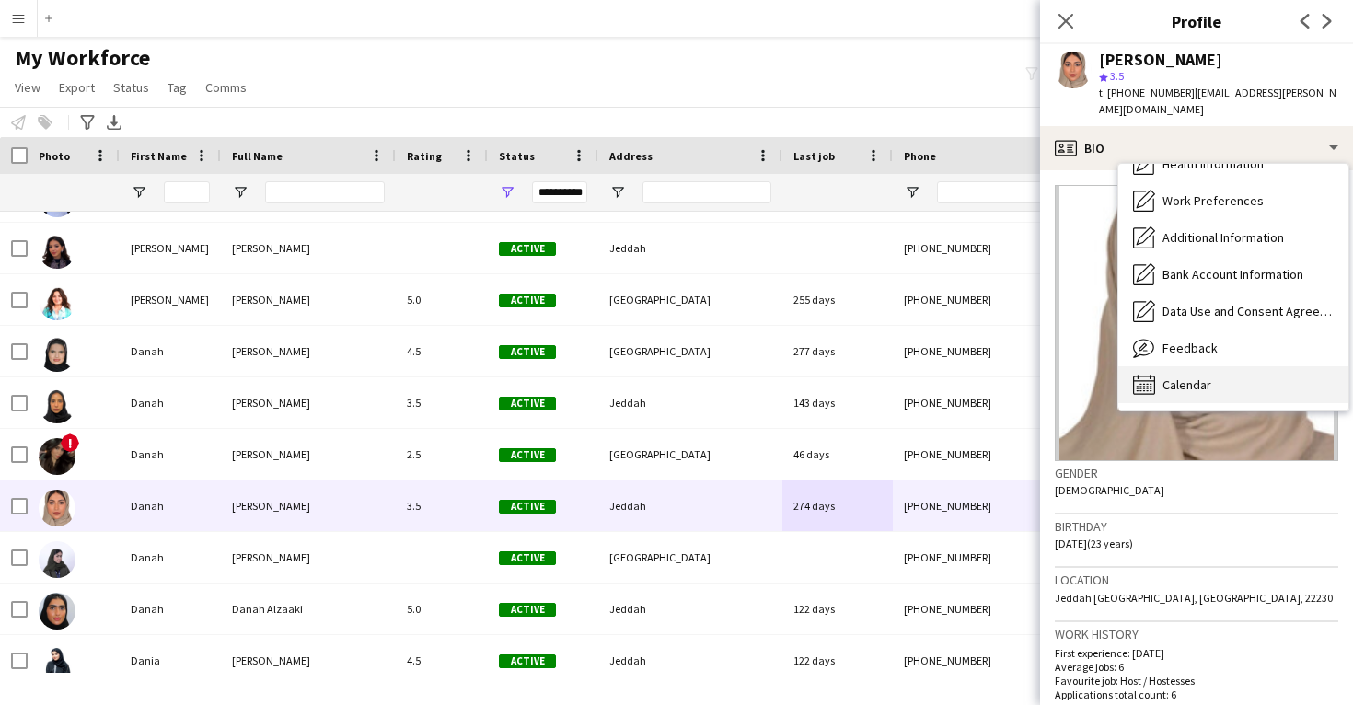
click at [1198, 382] on span "Calendar" at bounding box center [1187, 385] width 49 height 17
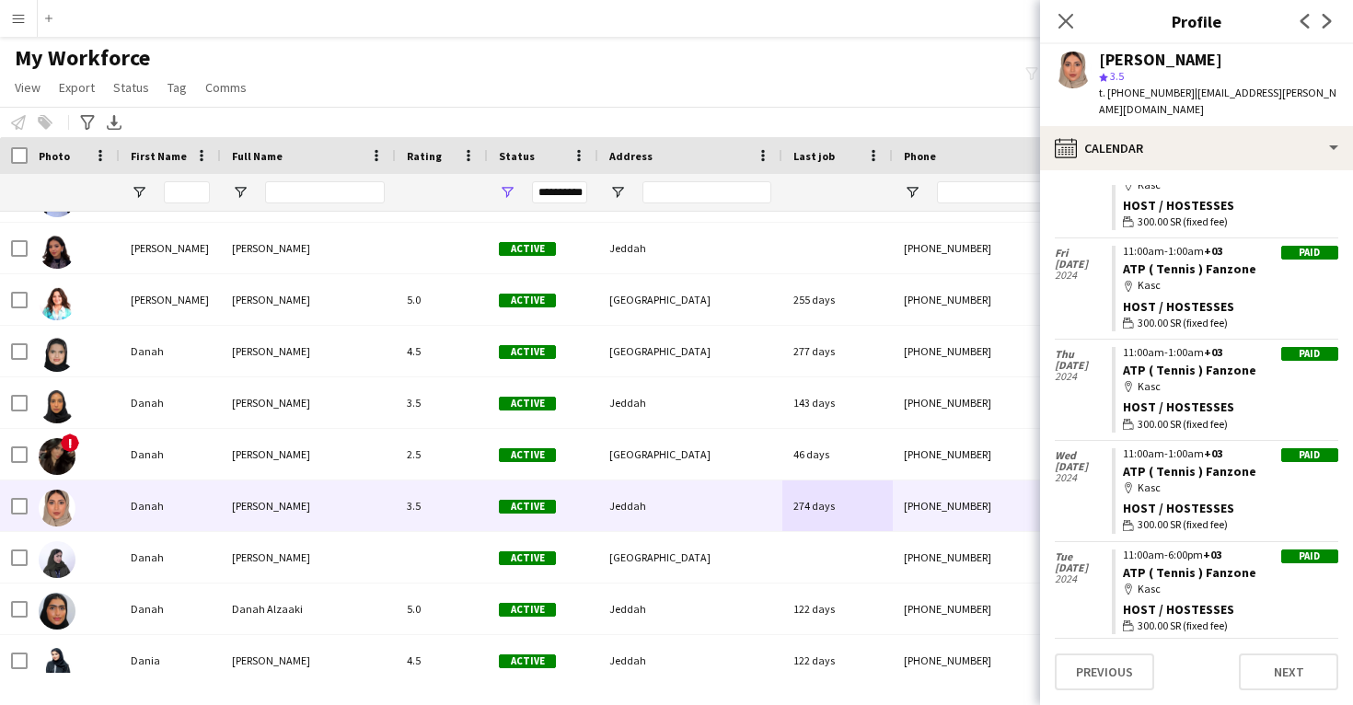
scroll to position [198, 0]
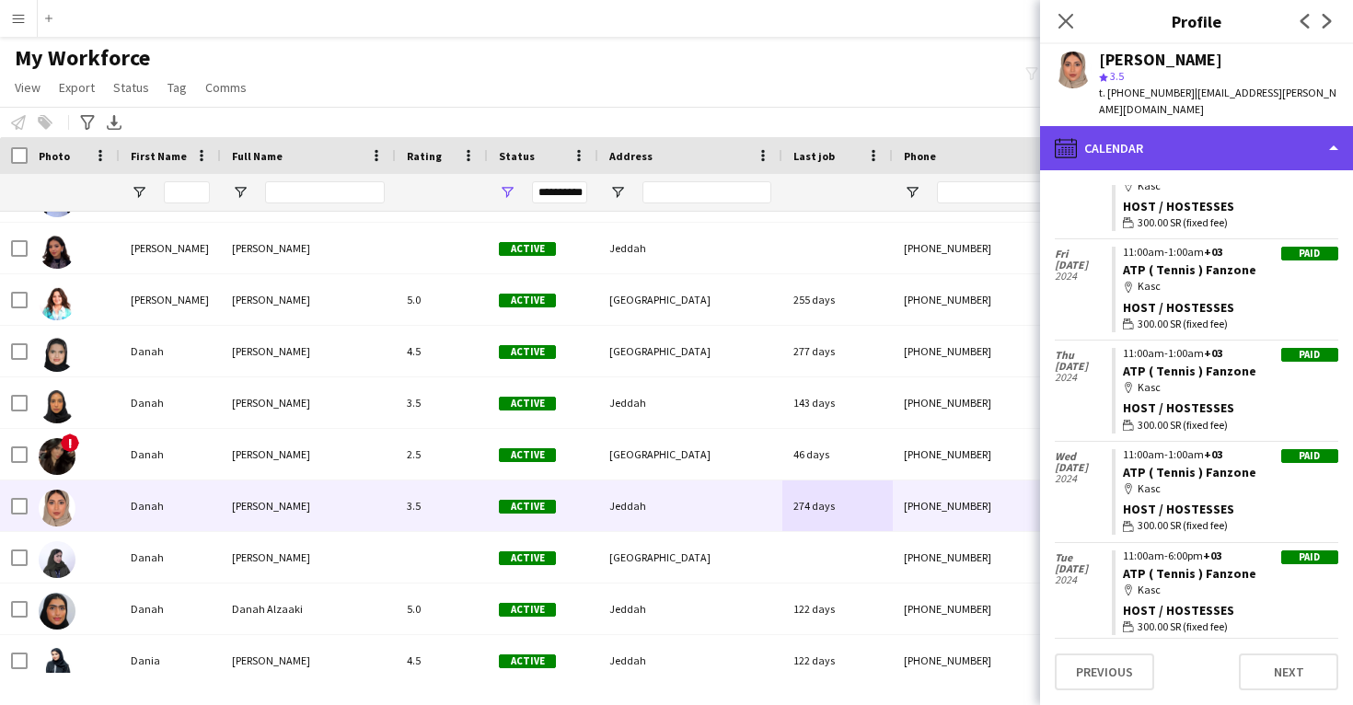
click at [1209, 135] on div "calendar-full Calendar" at bounding box center [1196, 148] width 313 height 44
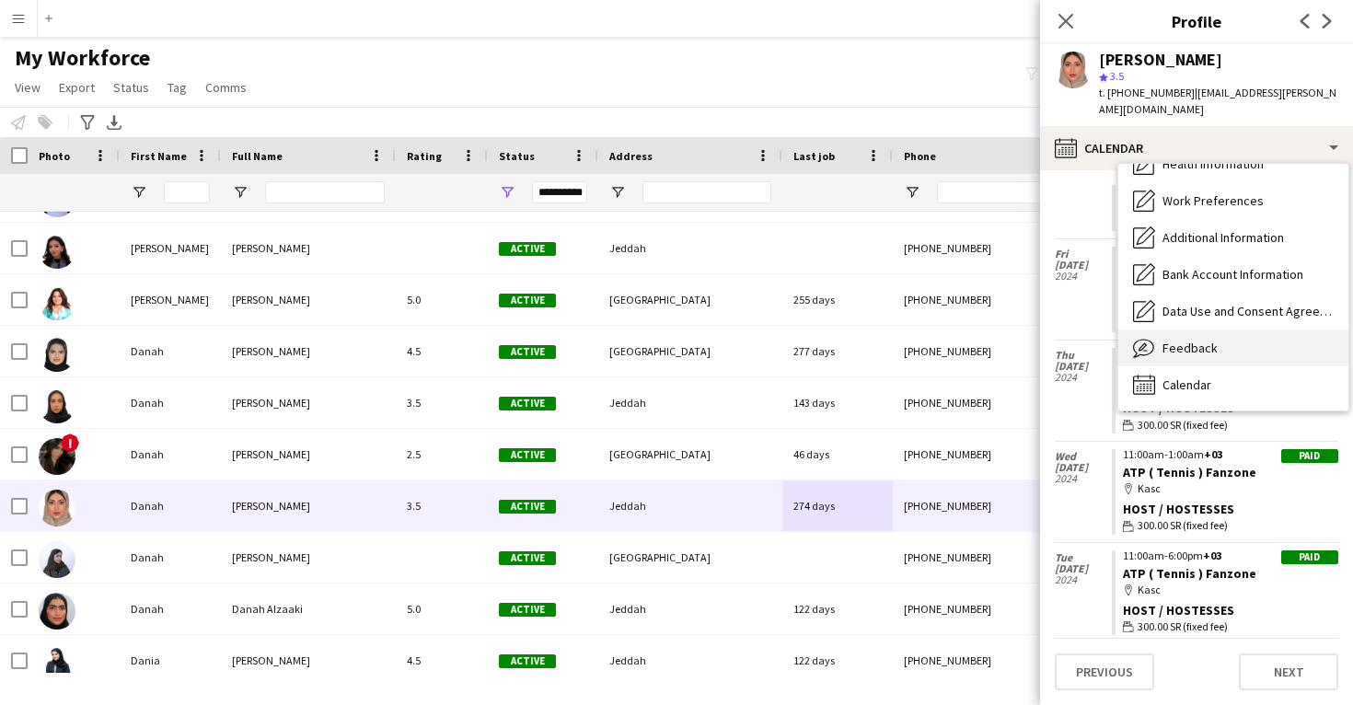
click at [1208, 351] on span "Feedback" at bounding box center [1190, 348] width 55 height 17
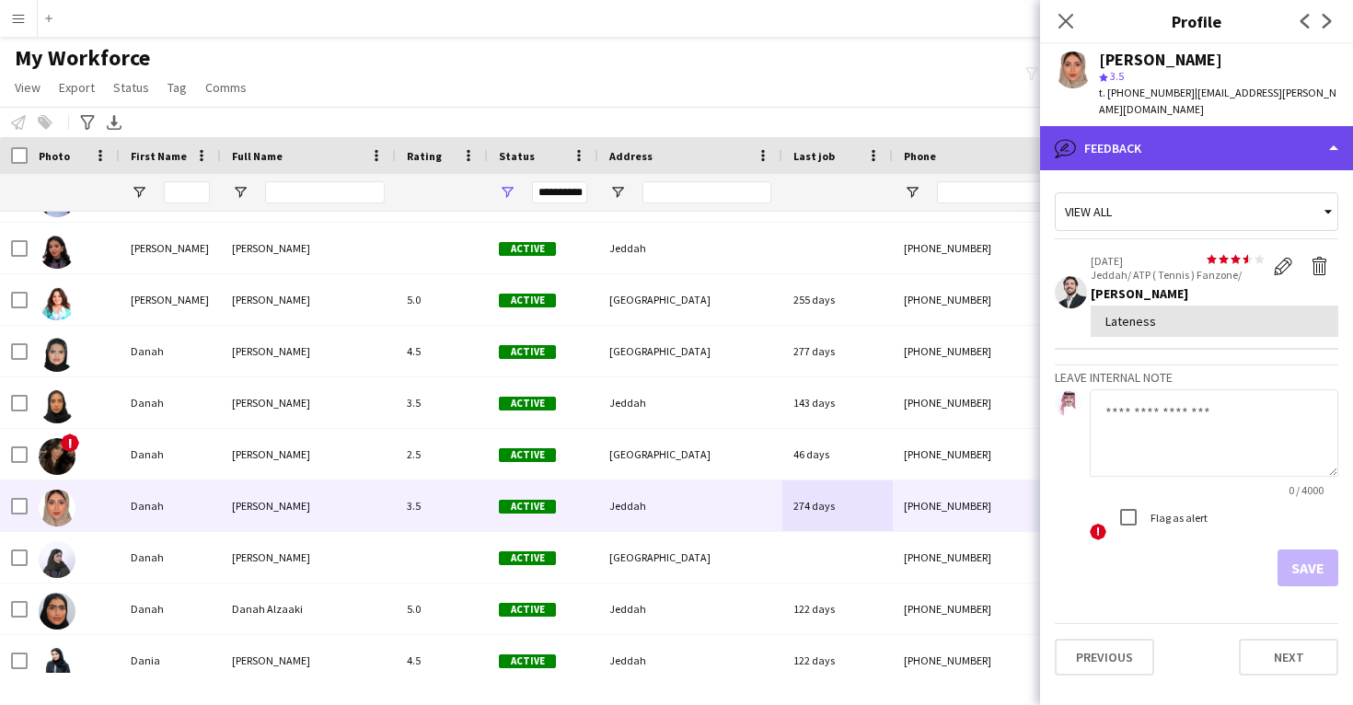
click at [1202, 137] on div "bubble-pencil Feedback" at bounding box center [1196, 148] width 313 height 44
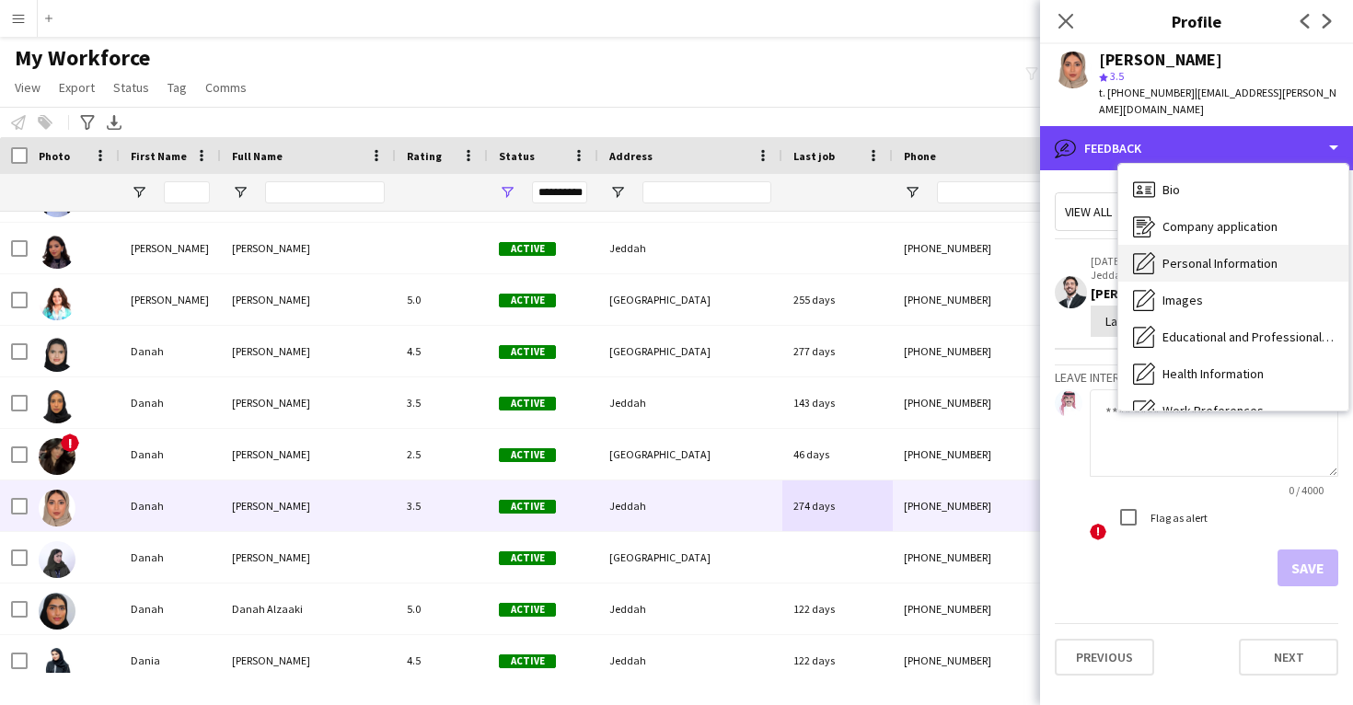
scroll to position [0, 0]
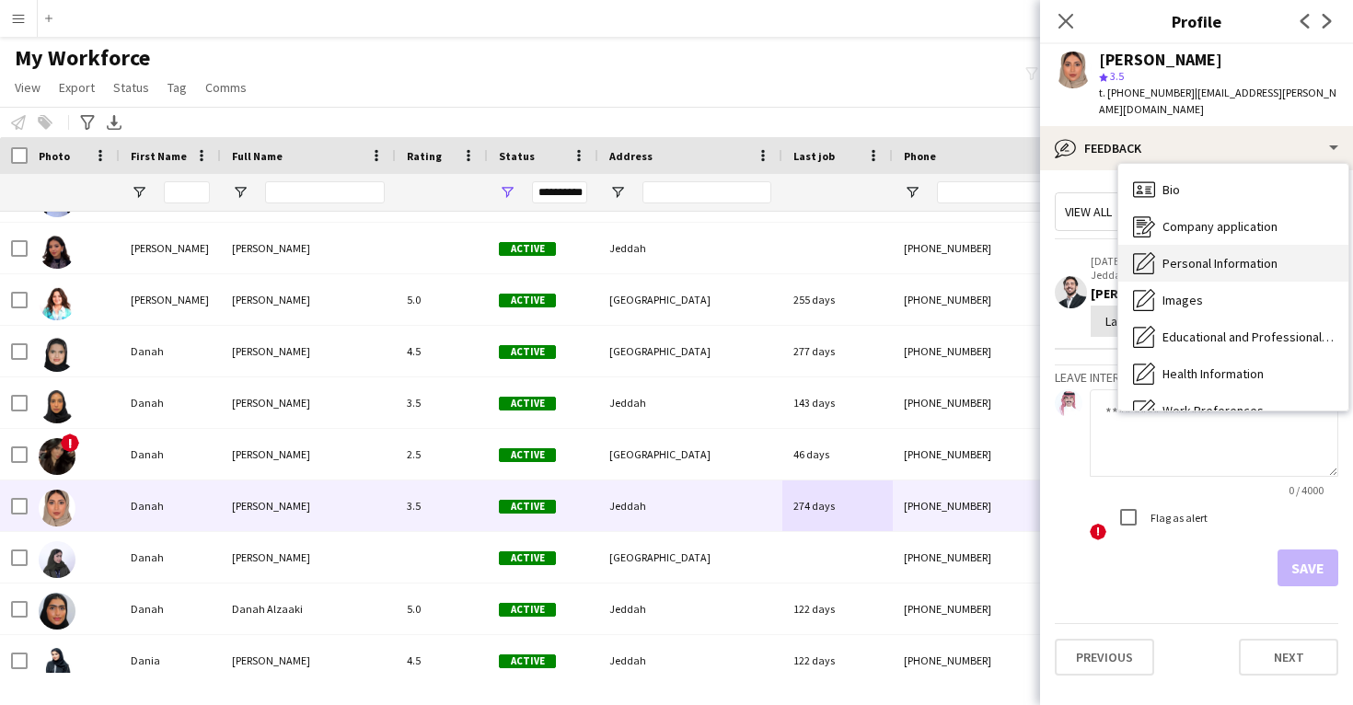
click at [1207, 261] on span "Personal Information" at bounding box center [1220, 263] width 115 height 17
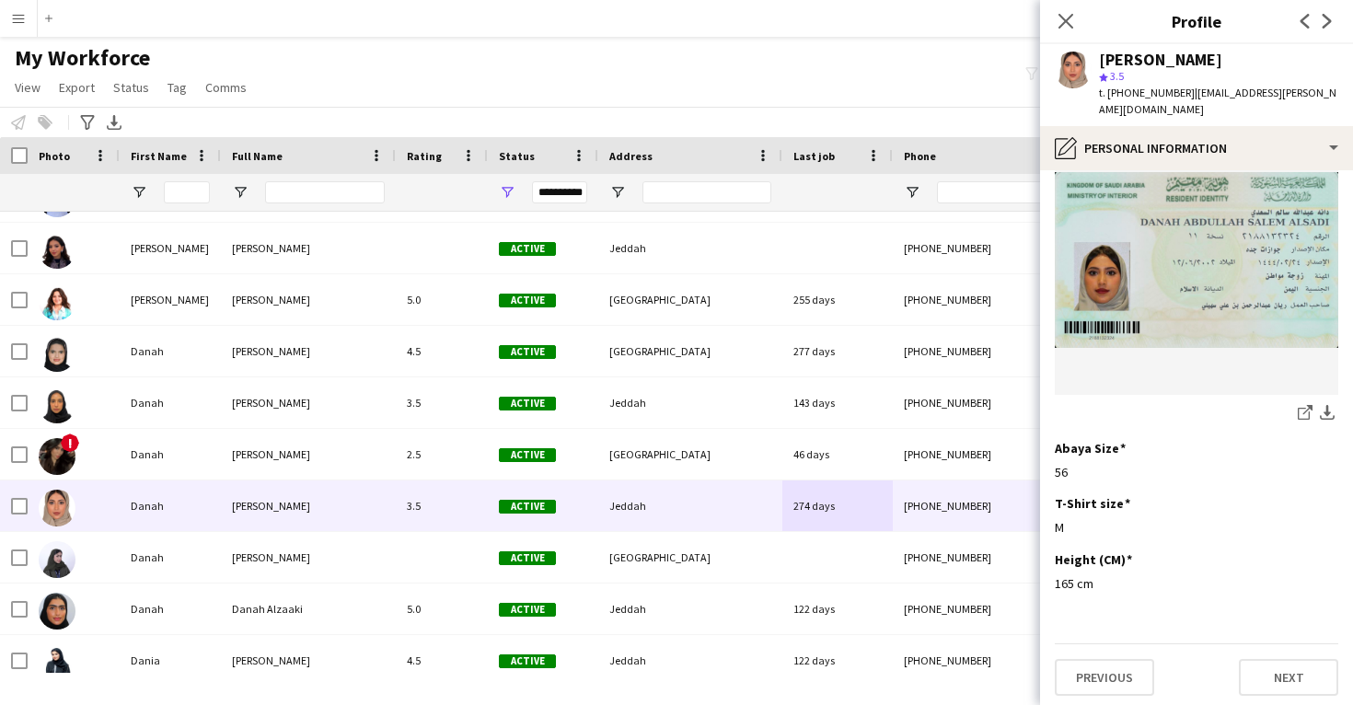
scroll to position [970, 0]
click at [1231, 117] on div "t. +966540076067 | danah.alsadi.workspace@gmail.com" at bounding box center [1218, 101] width 239 height 33
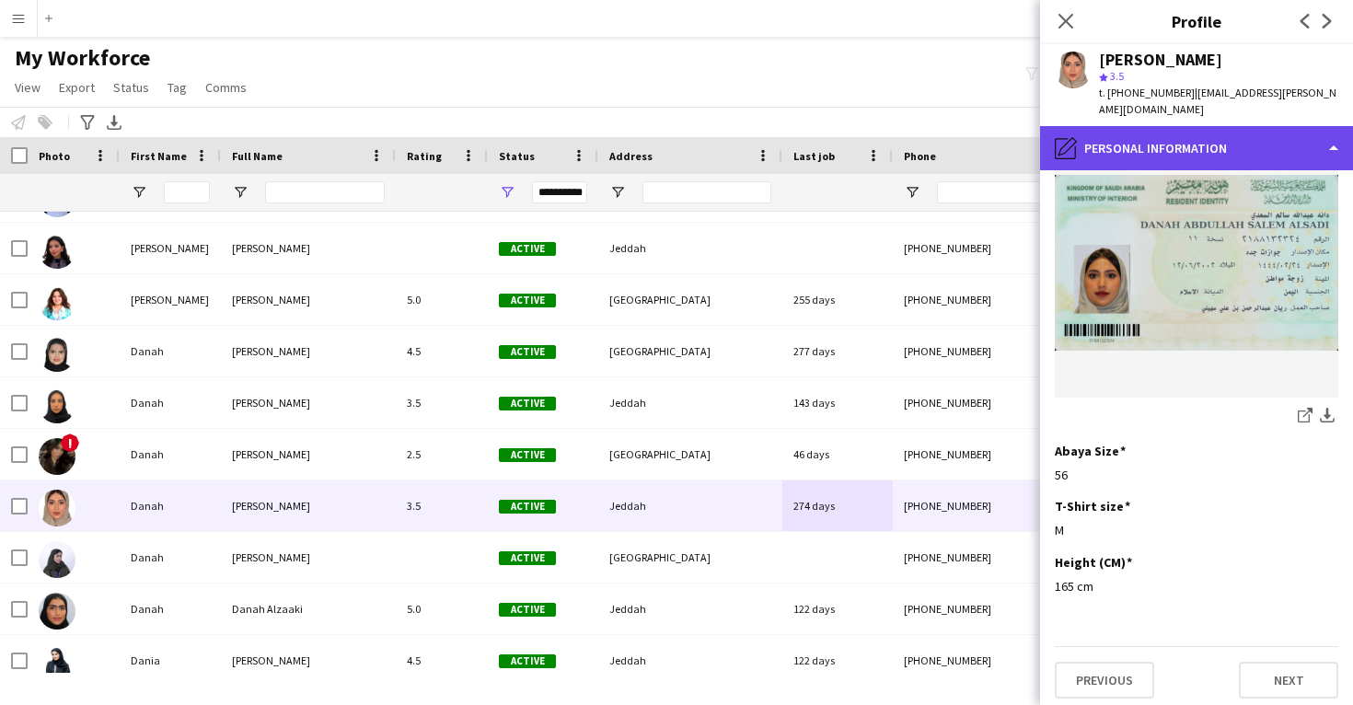
click at [1230, 129] on div "pencil4 Personal Information" at bounding box center [1196, 148] width 313 height 44
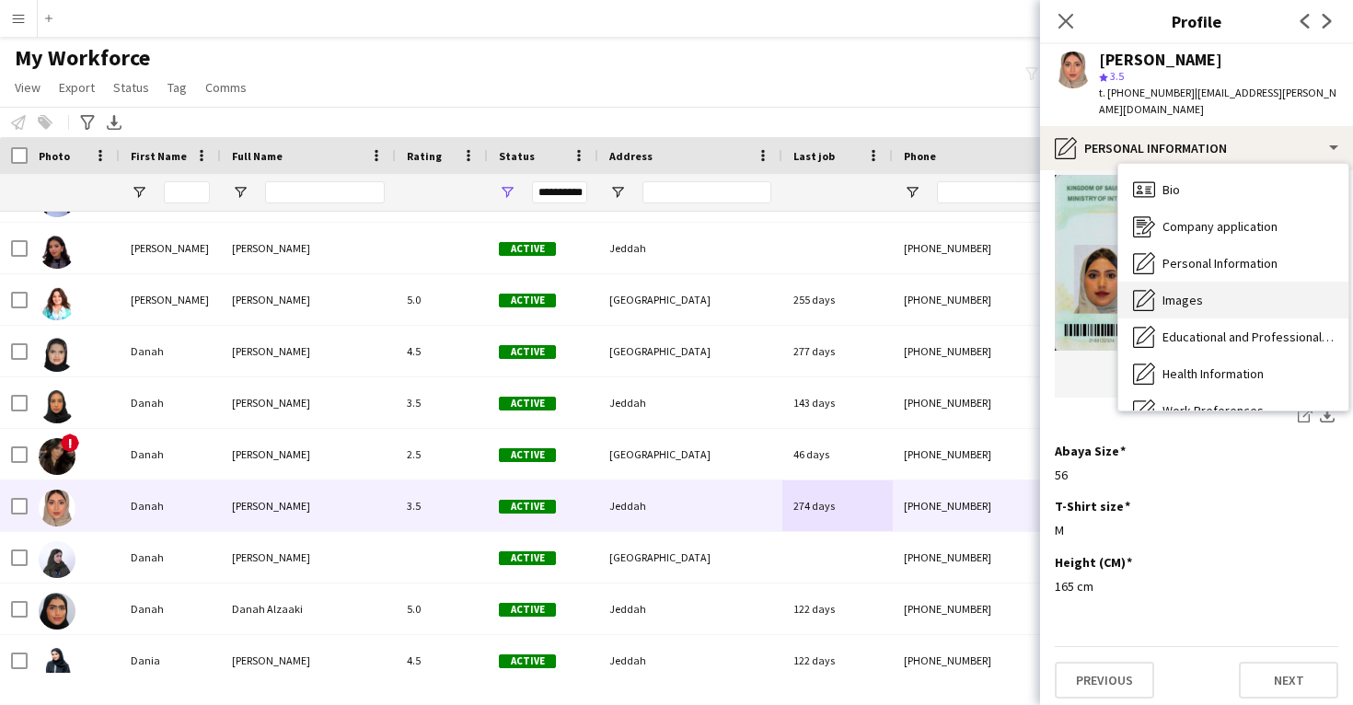
click at [1221, 291] on div "Images Images" at bounding box center [1234, 300] width 230 height 37
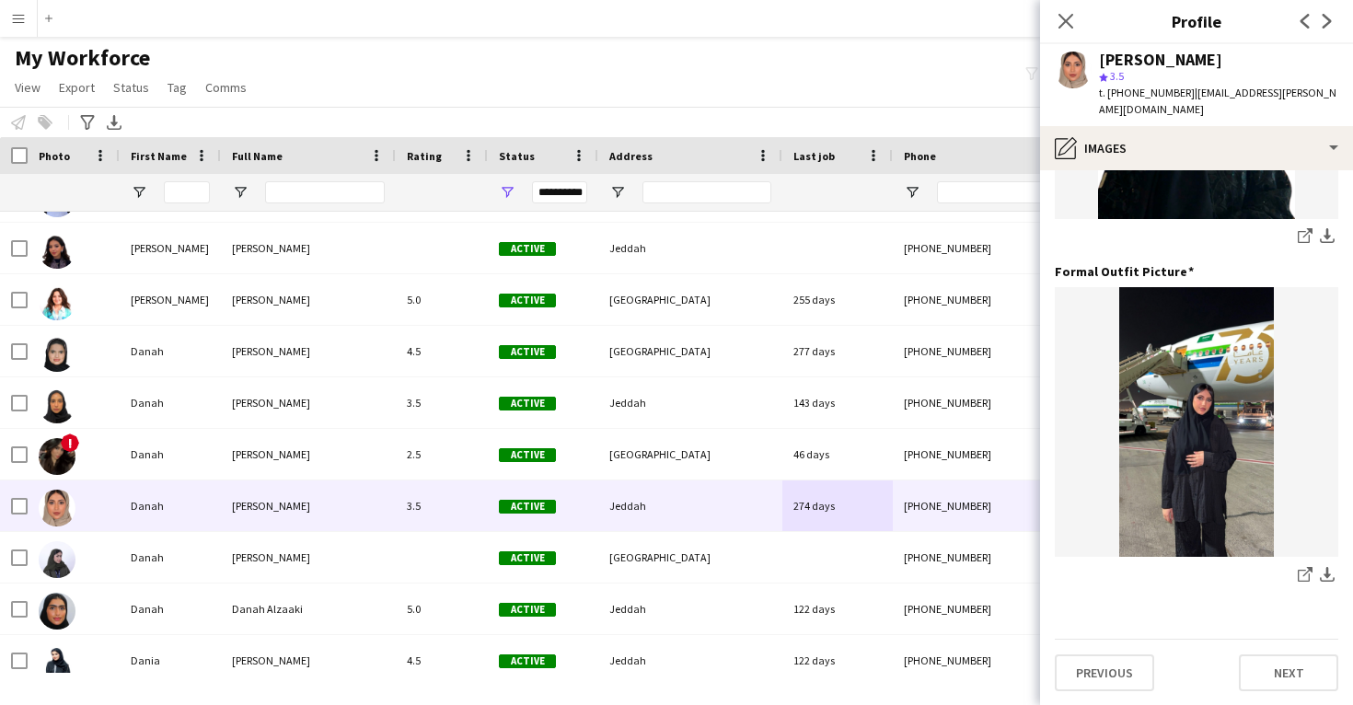
scroll to position [597, 0]
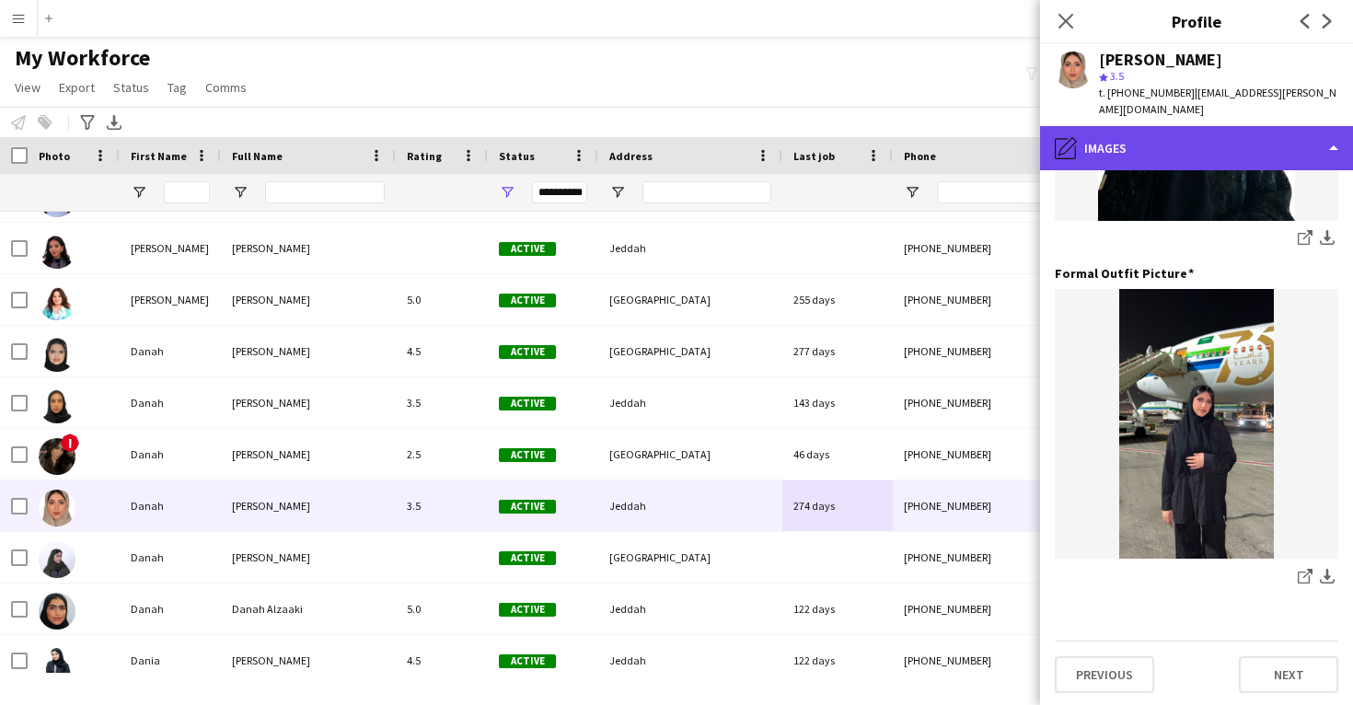
click at [1211, 162] on div "pencil4 Images" at bounding box center [1196, 148] width 313 height 44
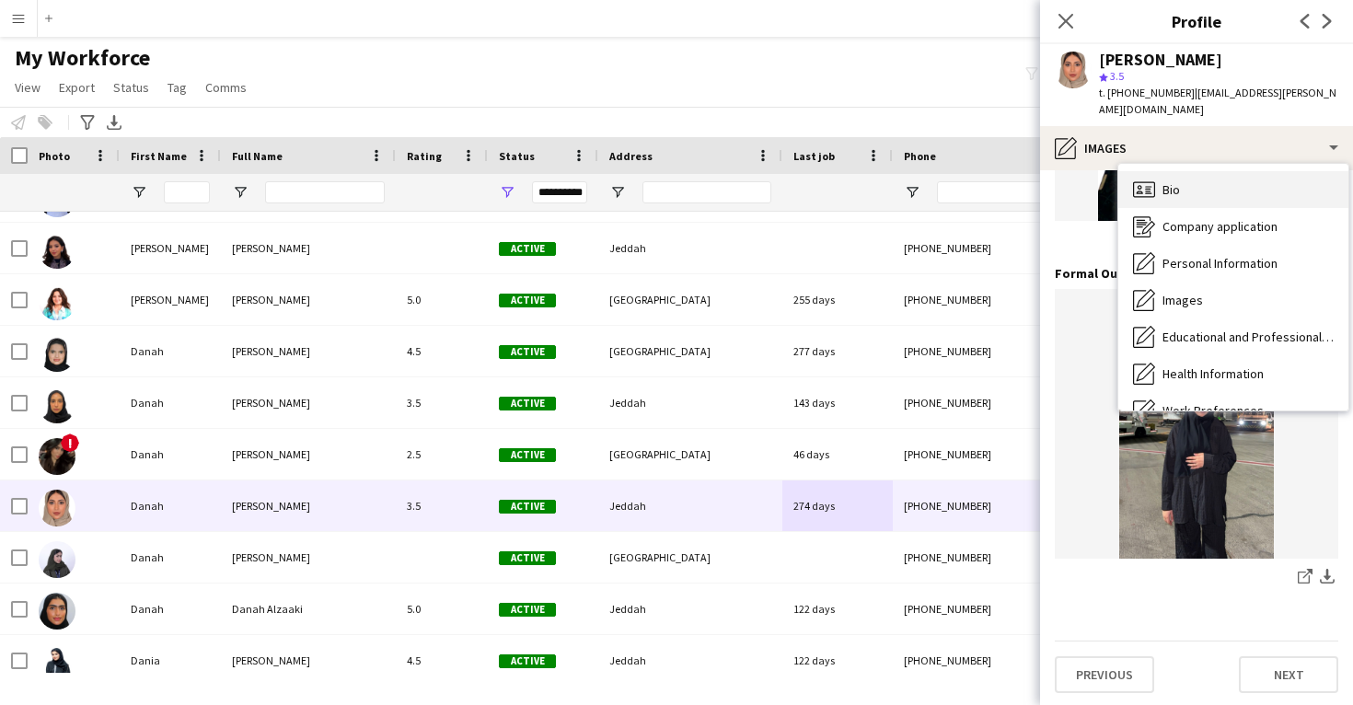
click at [1213, 206] on div "Bio Bio" at bounding box center [1234, 189] width 230 height 37
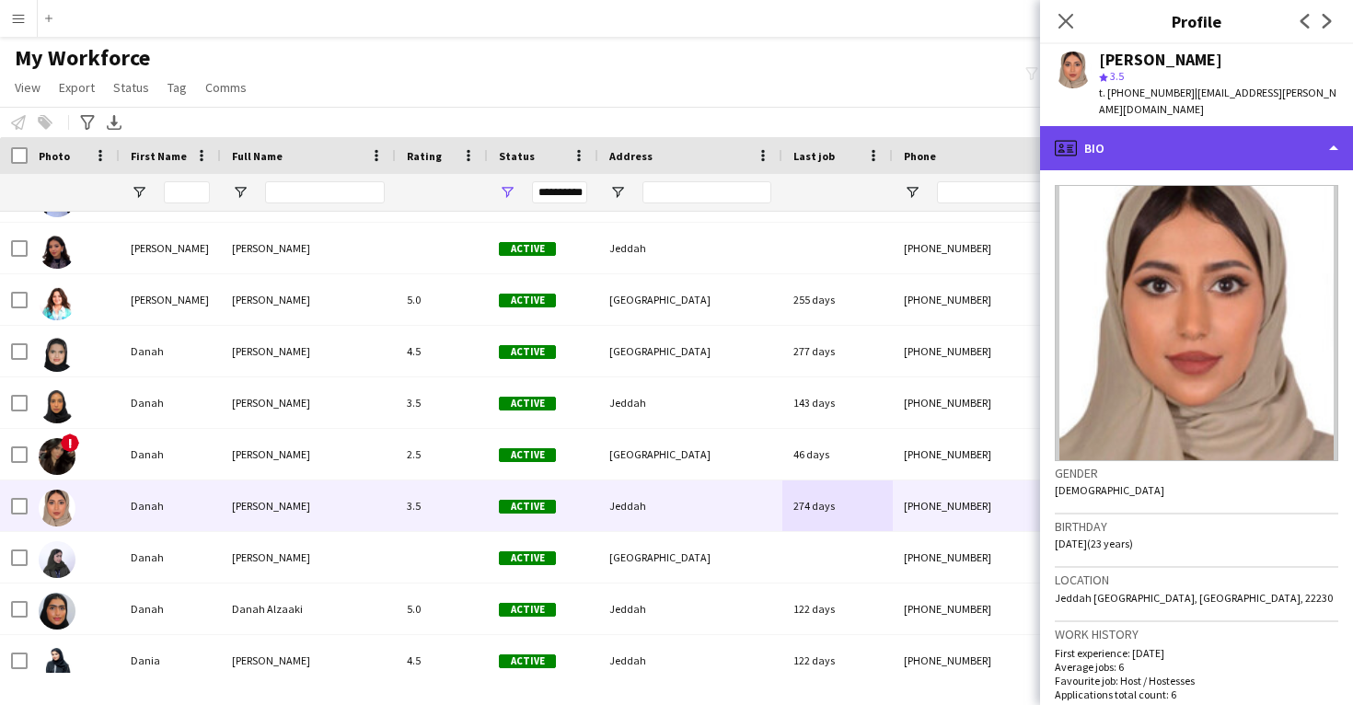
click at [1220, 151] on div "profile Bio" at bounding box center [1196, 148] width 313 height 44
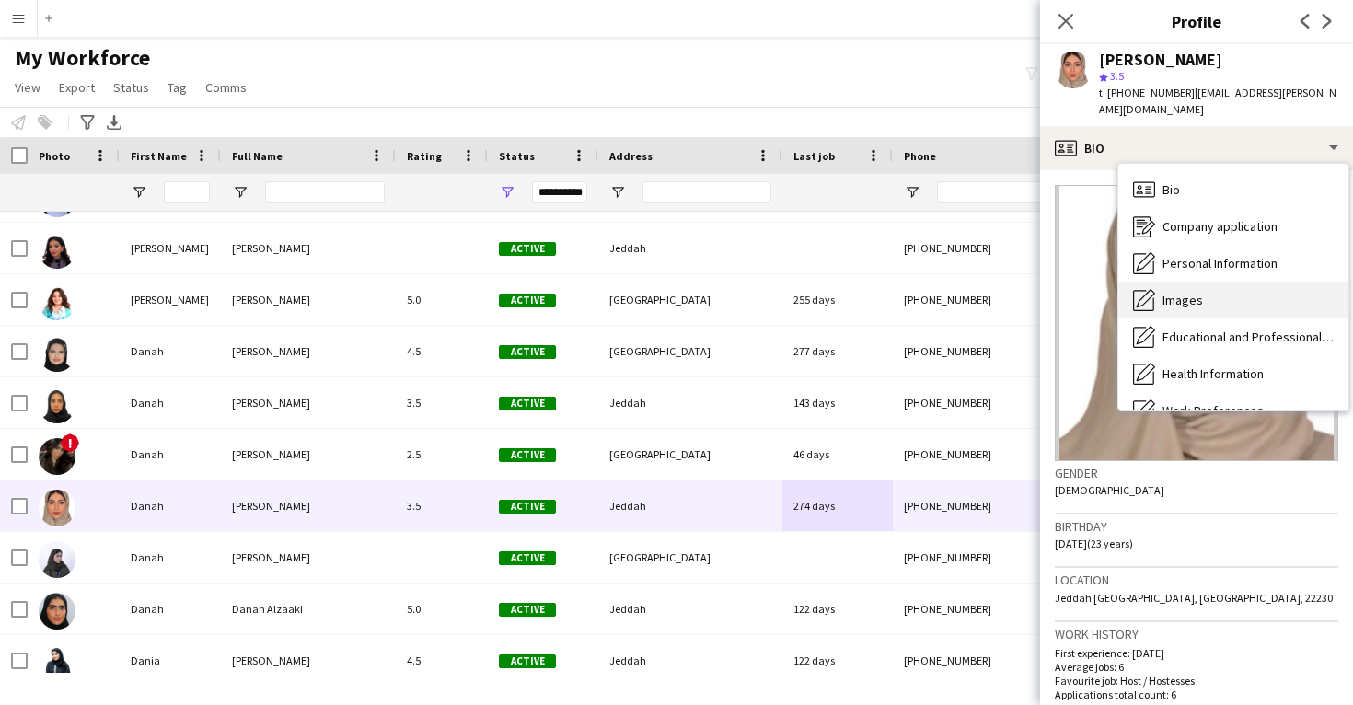
click at [1238, 296] on div "Images Images" at bounding box center [1234, 300] width 230 height 37
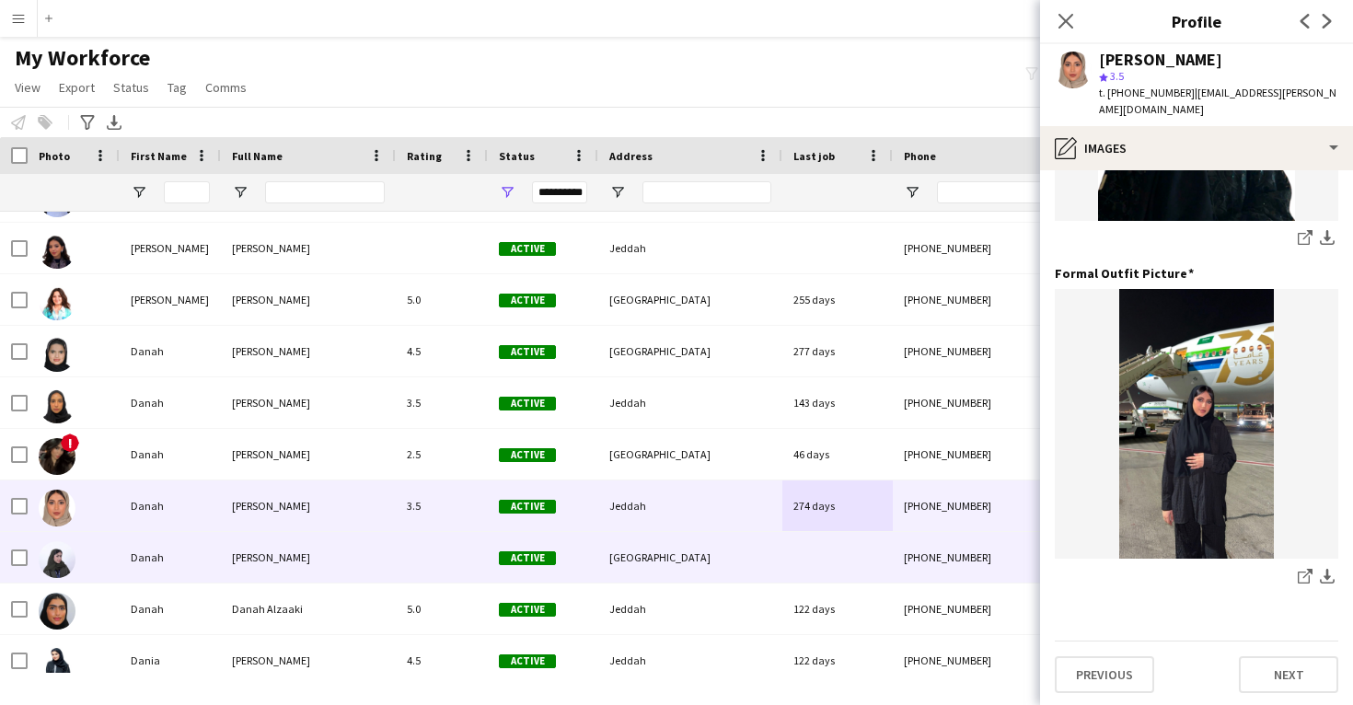
click at [881, 559] on div at bounding box center [838, 557] width 110 height 51
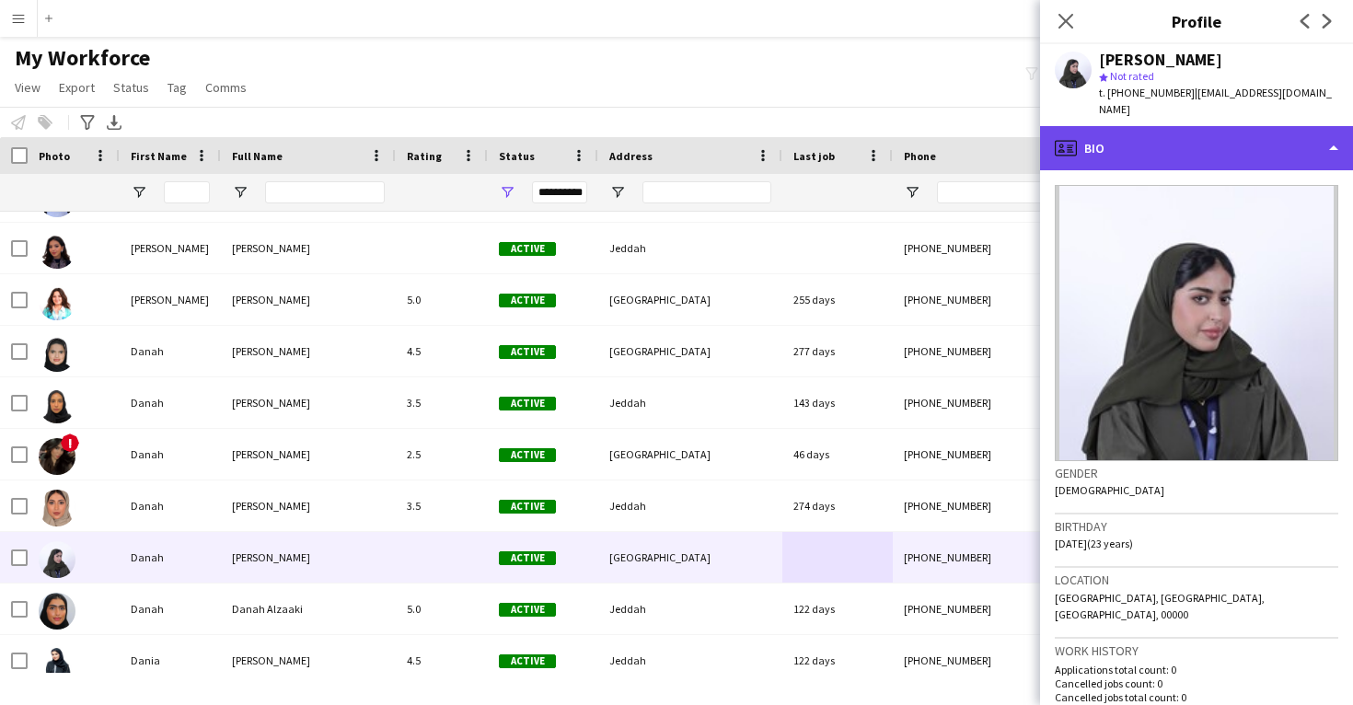
click at [1221, 139] on div "profile Bio" at bounding box center [1196, 148] width 313 height 44
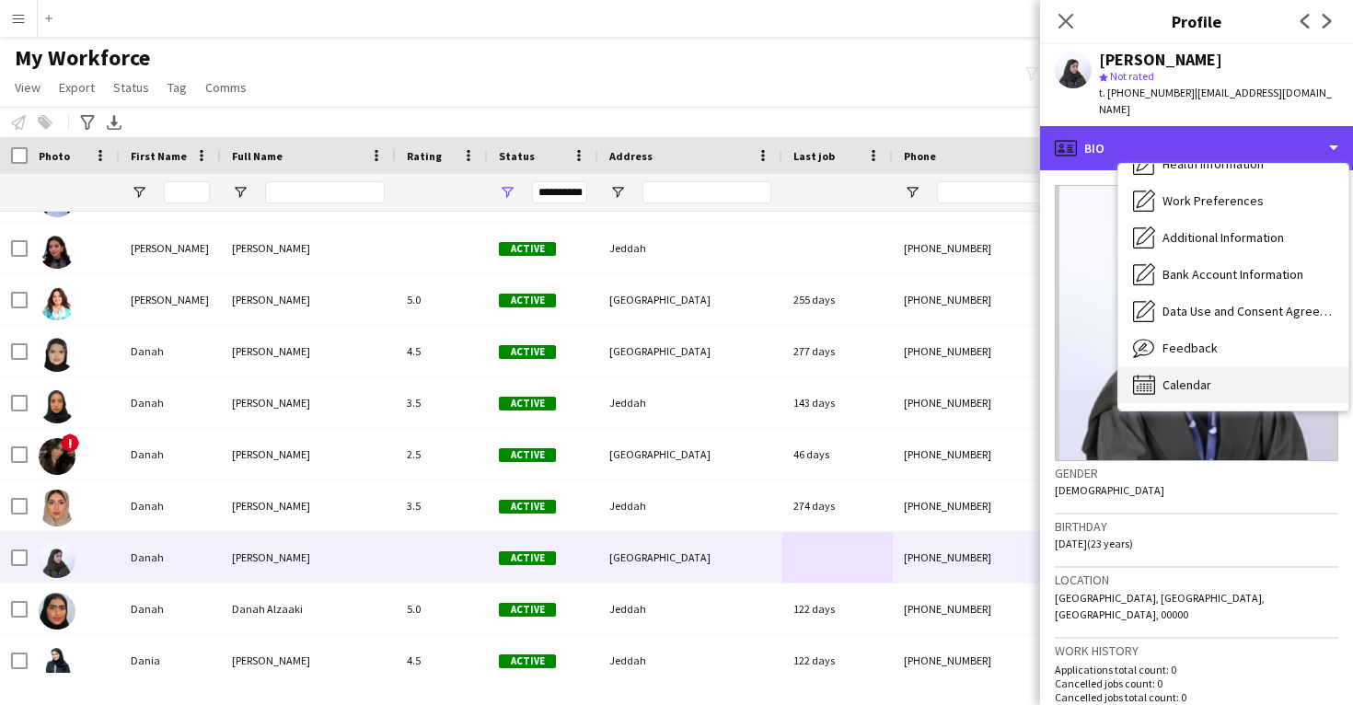
scroll to position [210, 0]
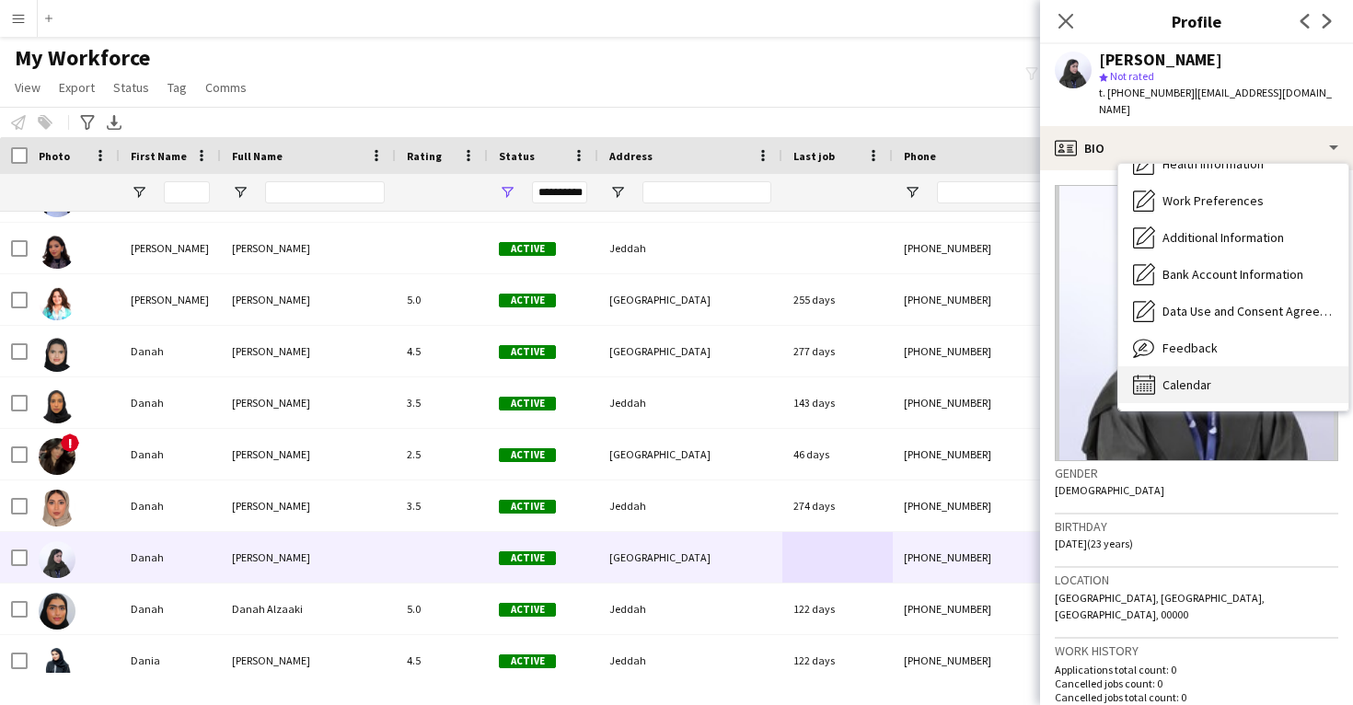
click at [1236, 366] on div "Calendar Calendar" at bounding box center [1234, 384] width 230 height 37
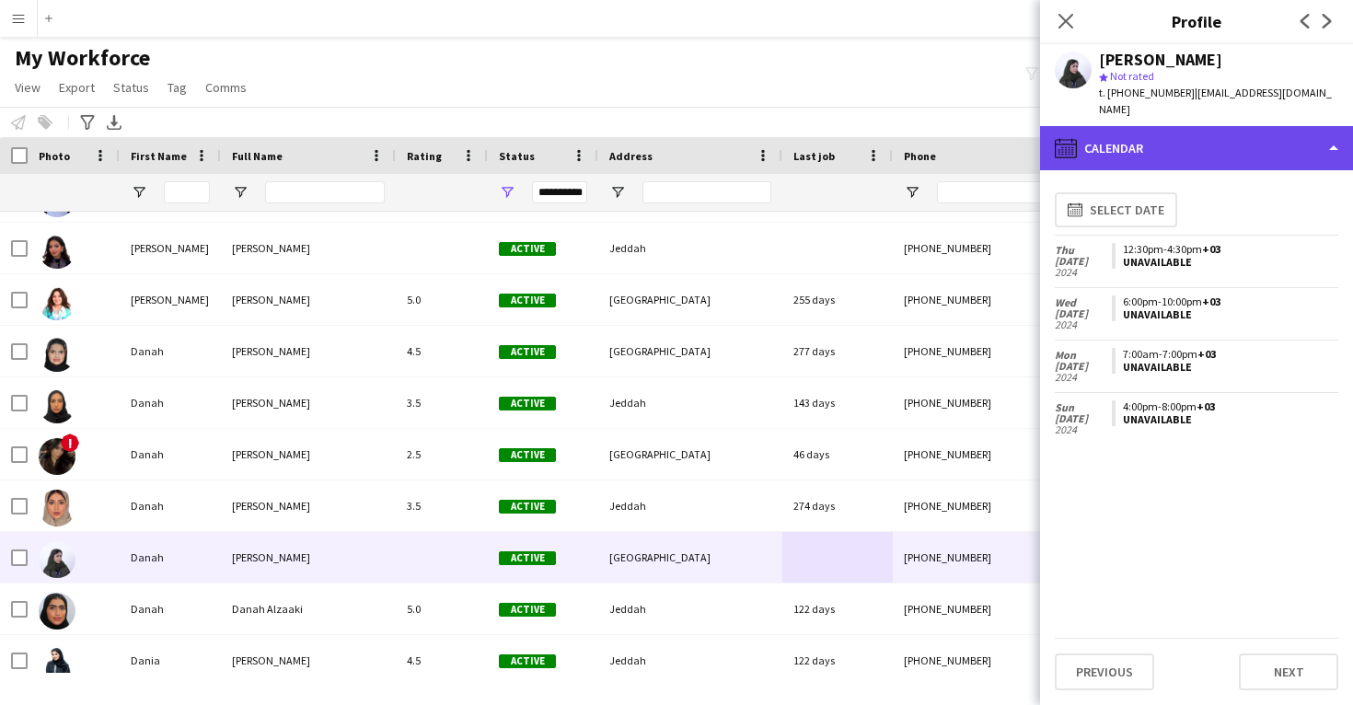
click at [1130, 138] on div "calendar-full Calendar" at bounding box center [1196, 148] width 313 height 44
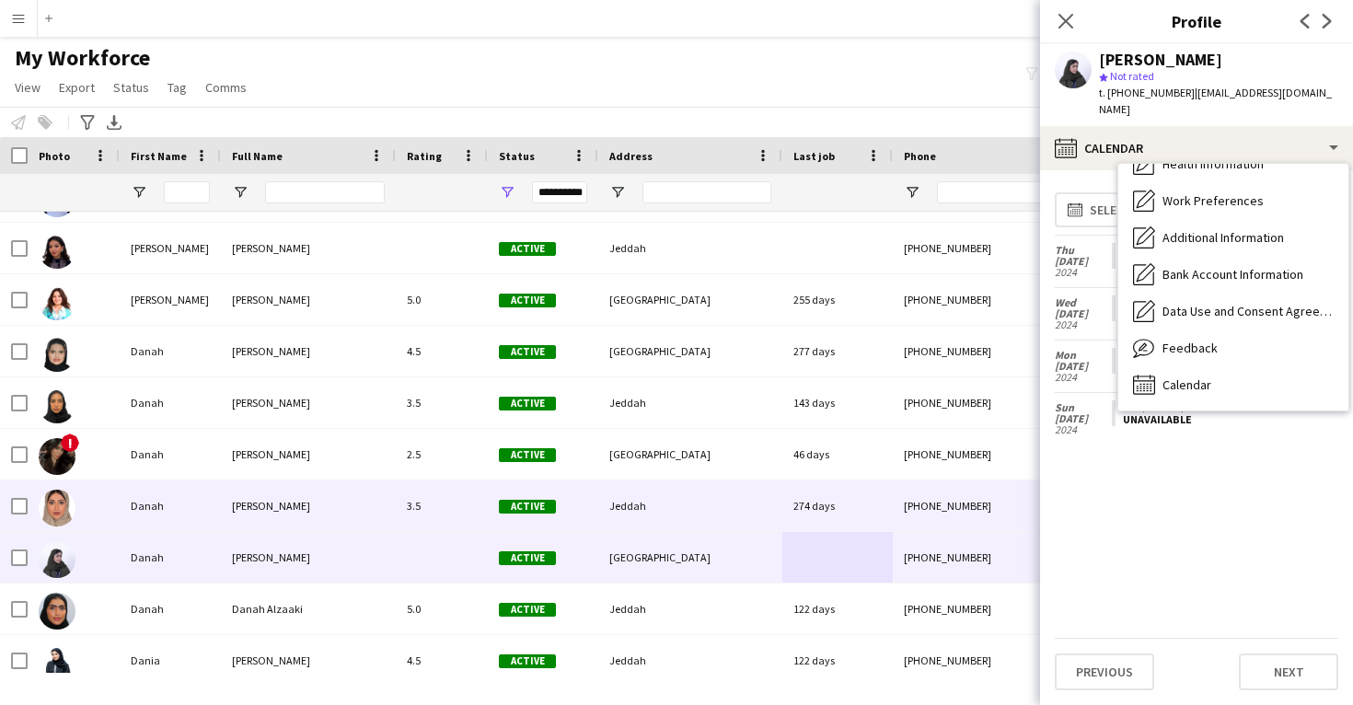
click at [889, 513] on div "274 days" at bounding box center [838, 506] width 110 height 51
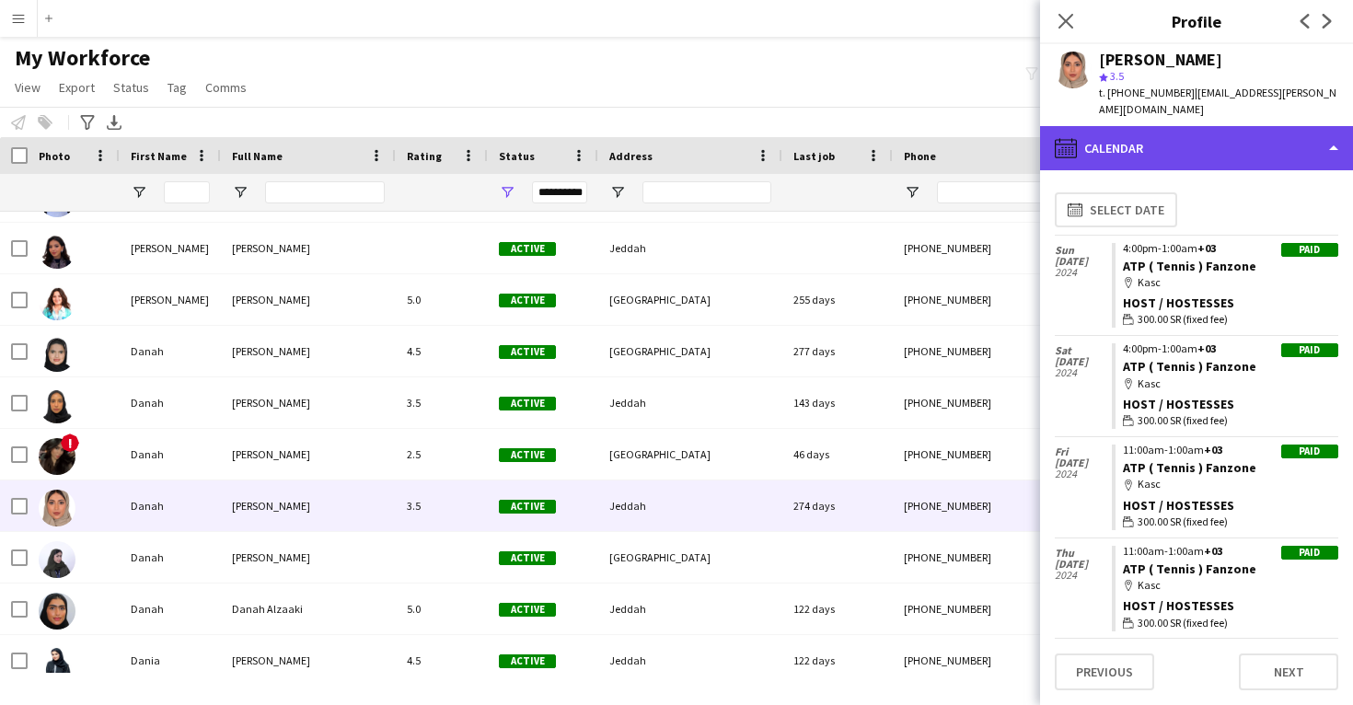
click at [1213, 140] on div "calendar-full Calendar" at bounding box center [1196, 148] width 313 height 44
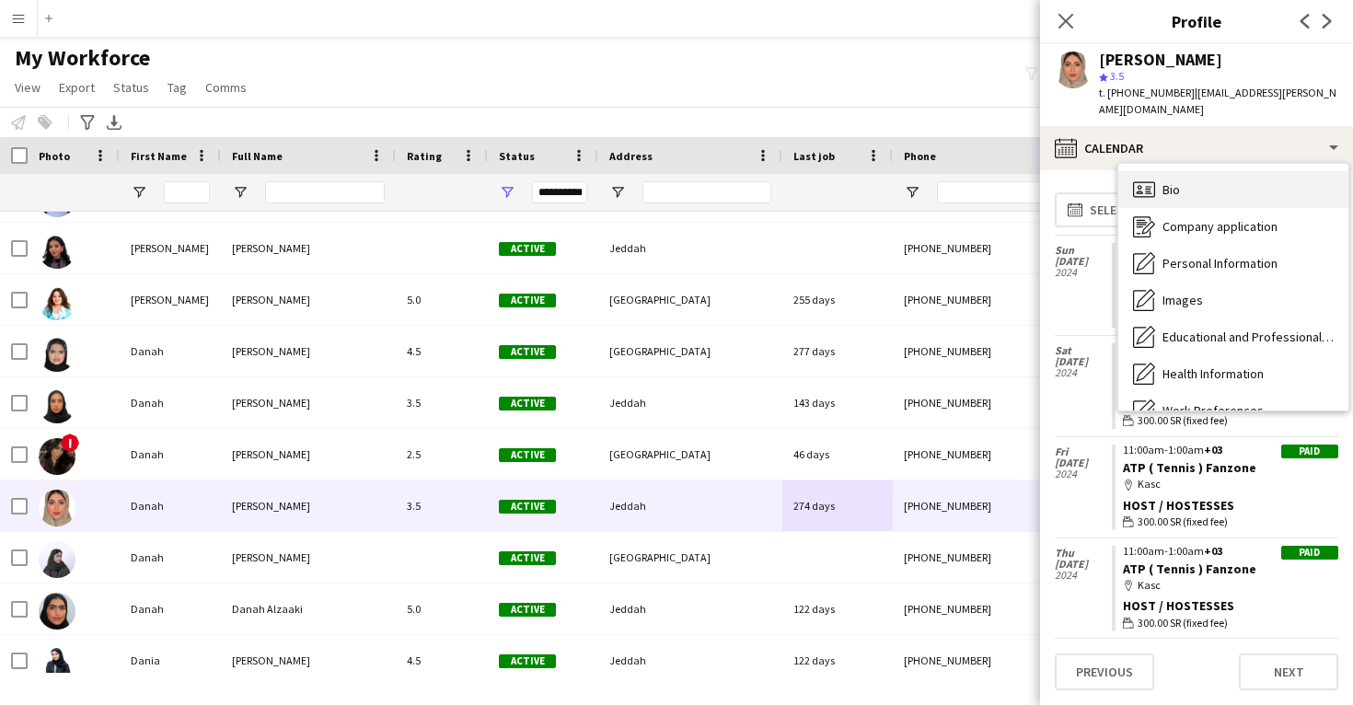
click at [1221, 173] on div "Bio Bio" at bounding box center [1234, 189] width 230 height 37
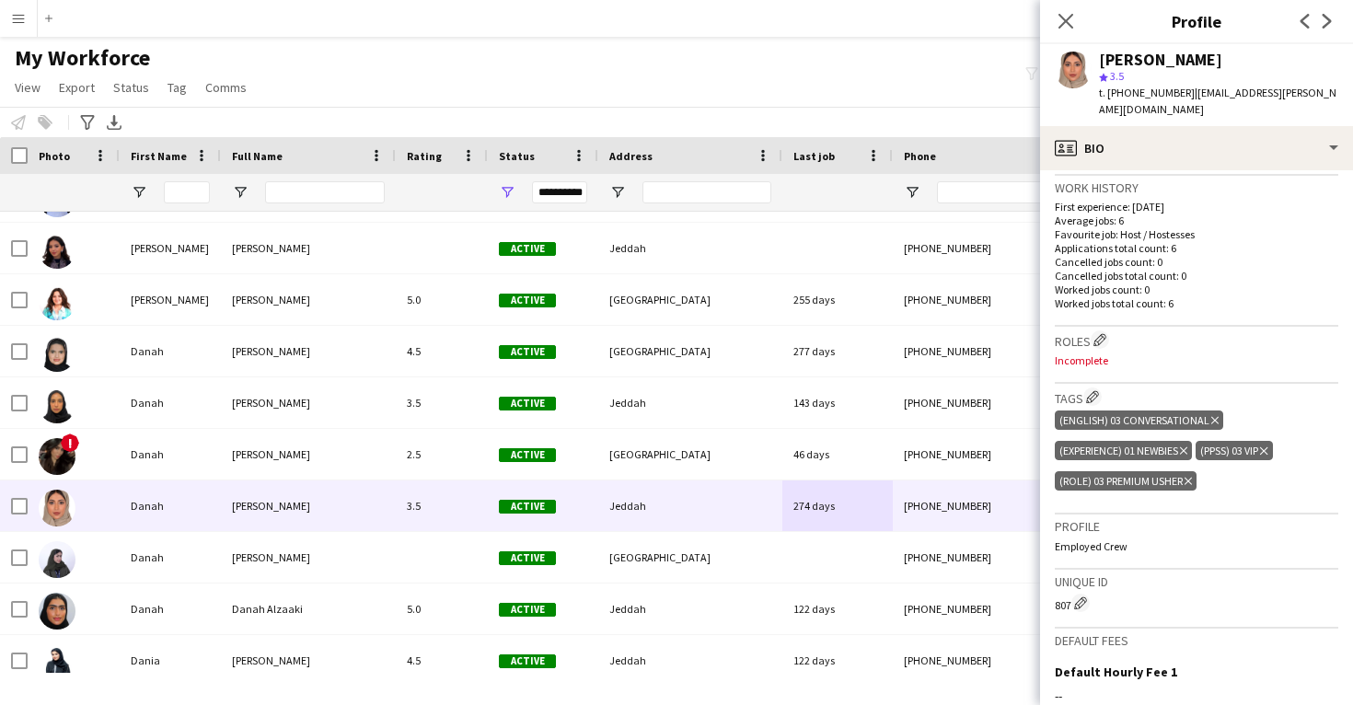
scroll to position [488, 0]
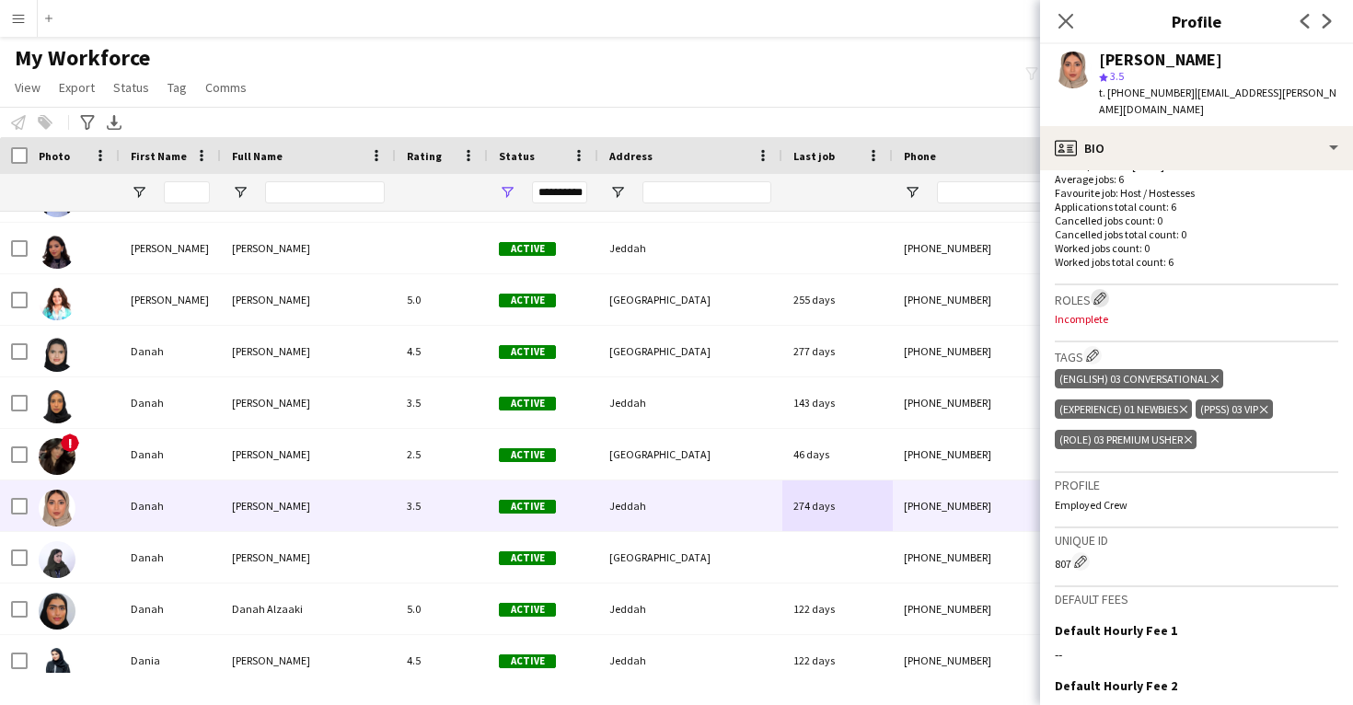
click at [1098, 305] on button "Edit crew company roles" at bounding box center [1100, 298] width 18 height 18
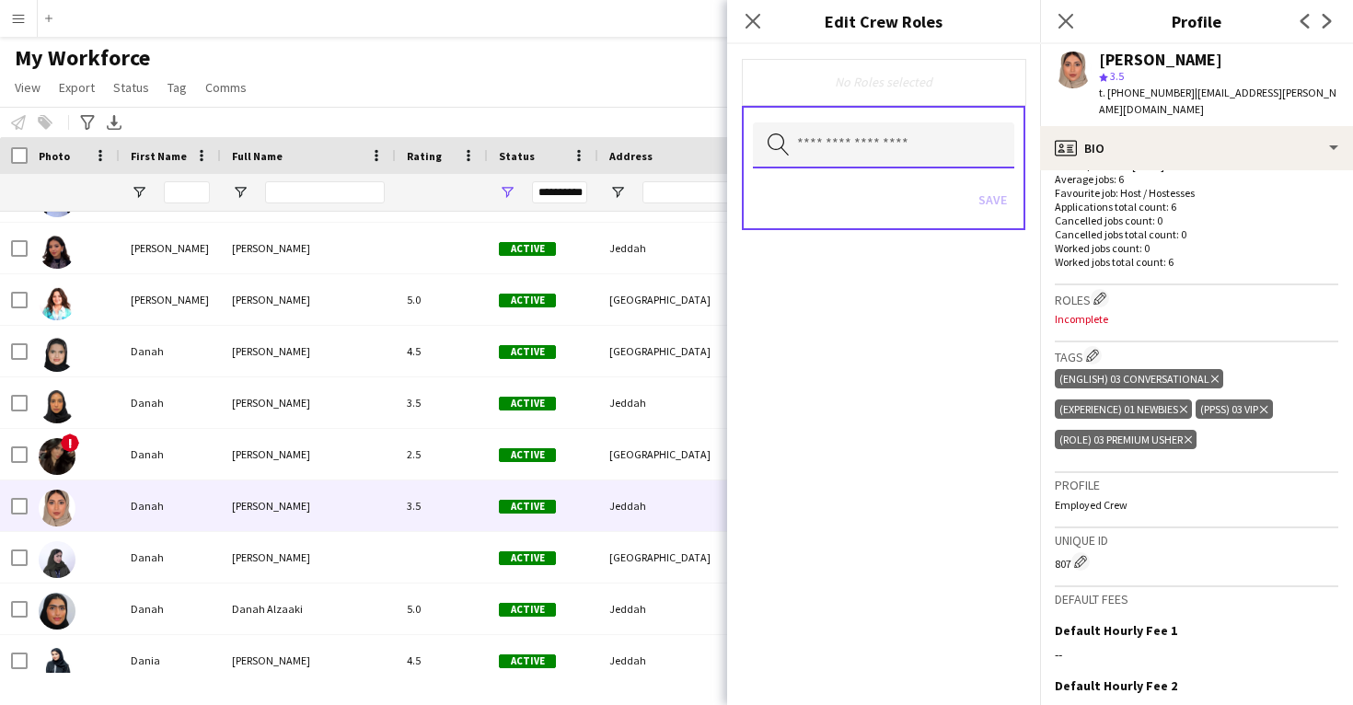
click at [897, 140] on input "text" at bounding box center [883, 145] width 261 height 46
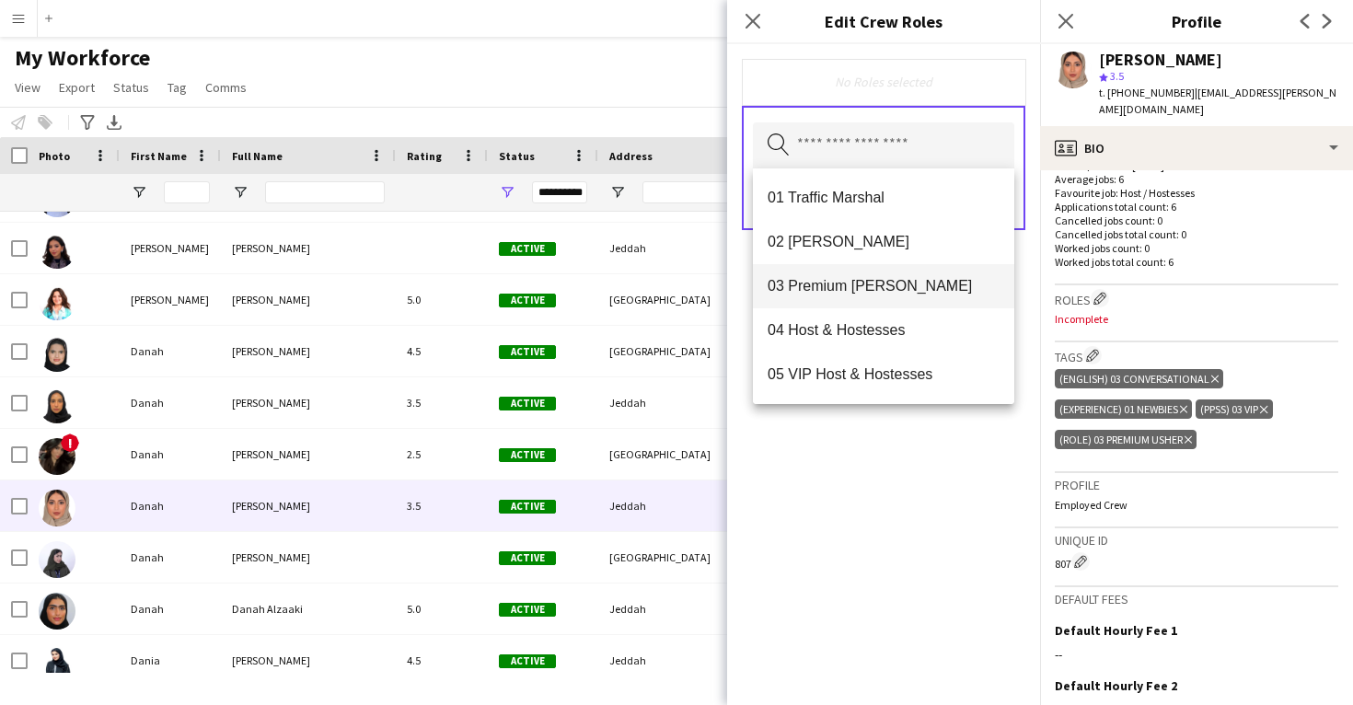
click at [889, 296] on mat-option "03 Premium [PERSON_NAME]" at bounding box center [883, 286] width 261 height 44
click at [894, 482] on div "03 Premium [PERSON_NAME] Remove Search by role type Save" at bounding box center [883, 374] width 313 height 661
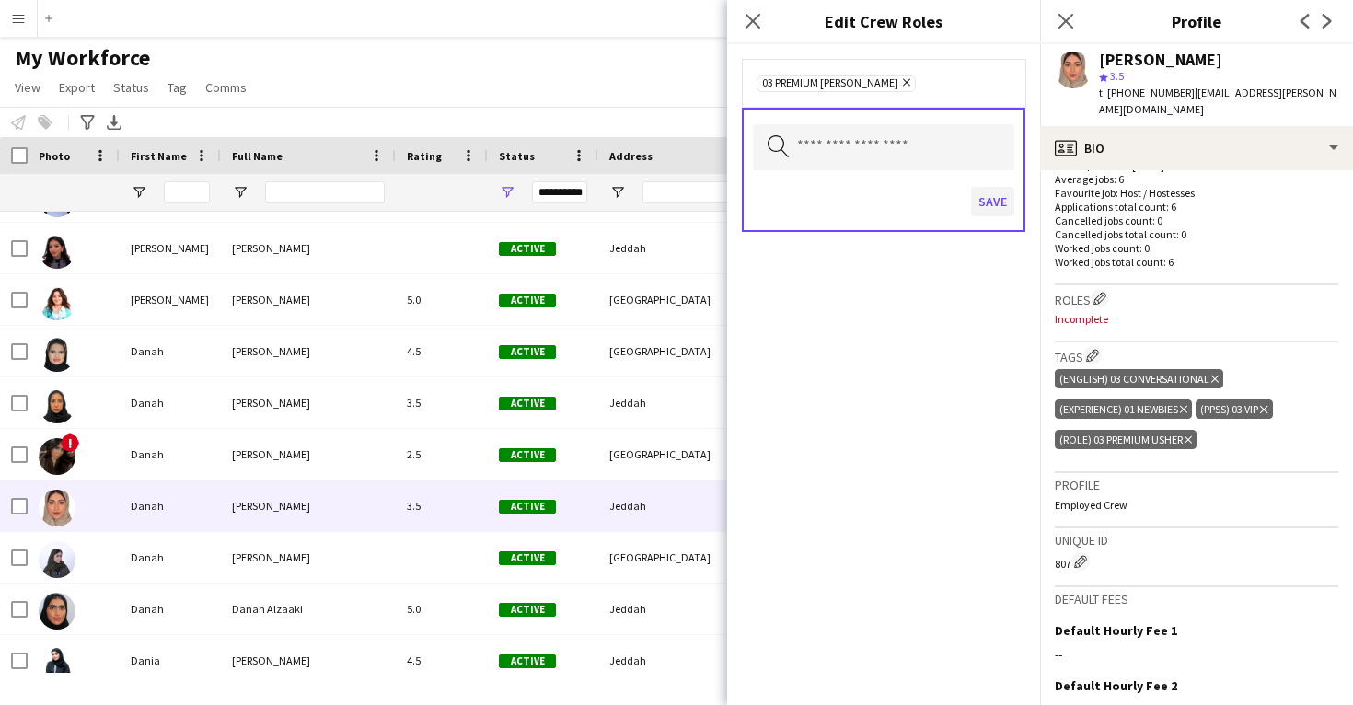
click at [989, 206] on button "Save" at bounding box center [992, 201] width 43 height 29
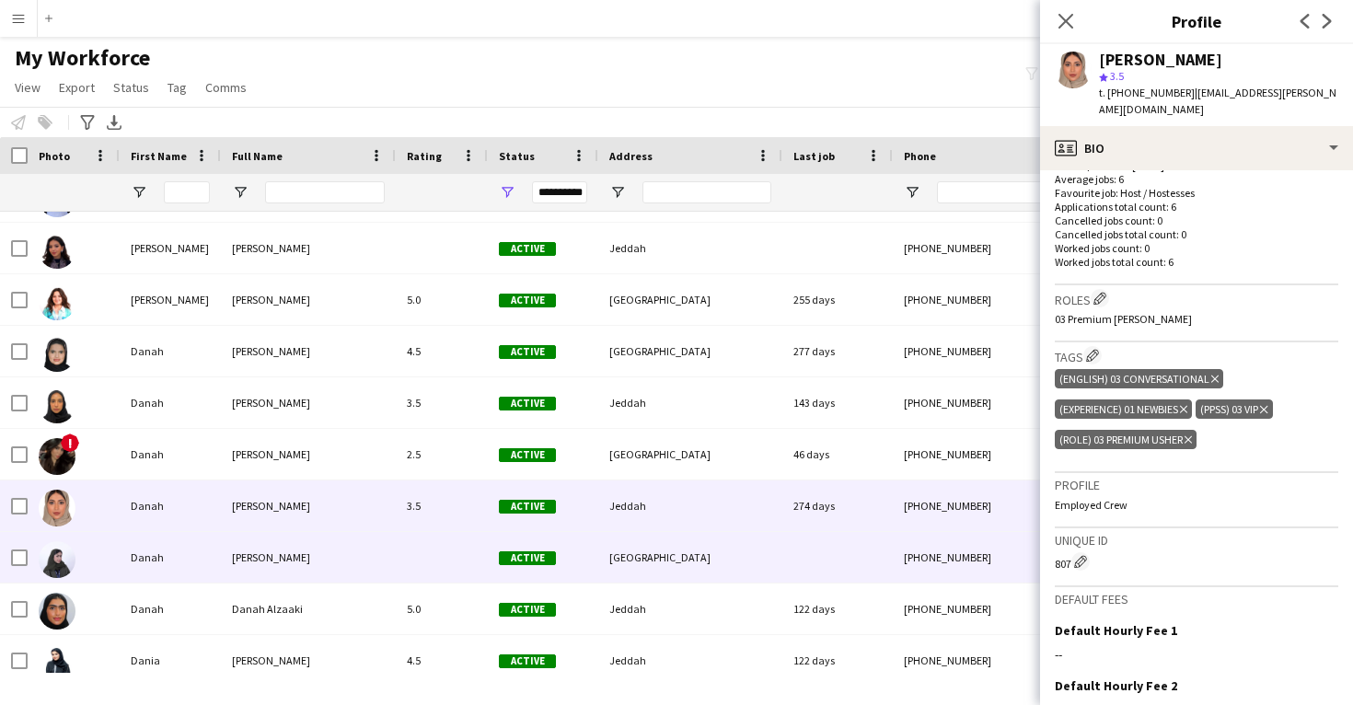
click at [714, 564] on div "[GEOGRAPHIC_DATA]" at bounding box center [690, 557] width 184 height 51
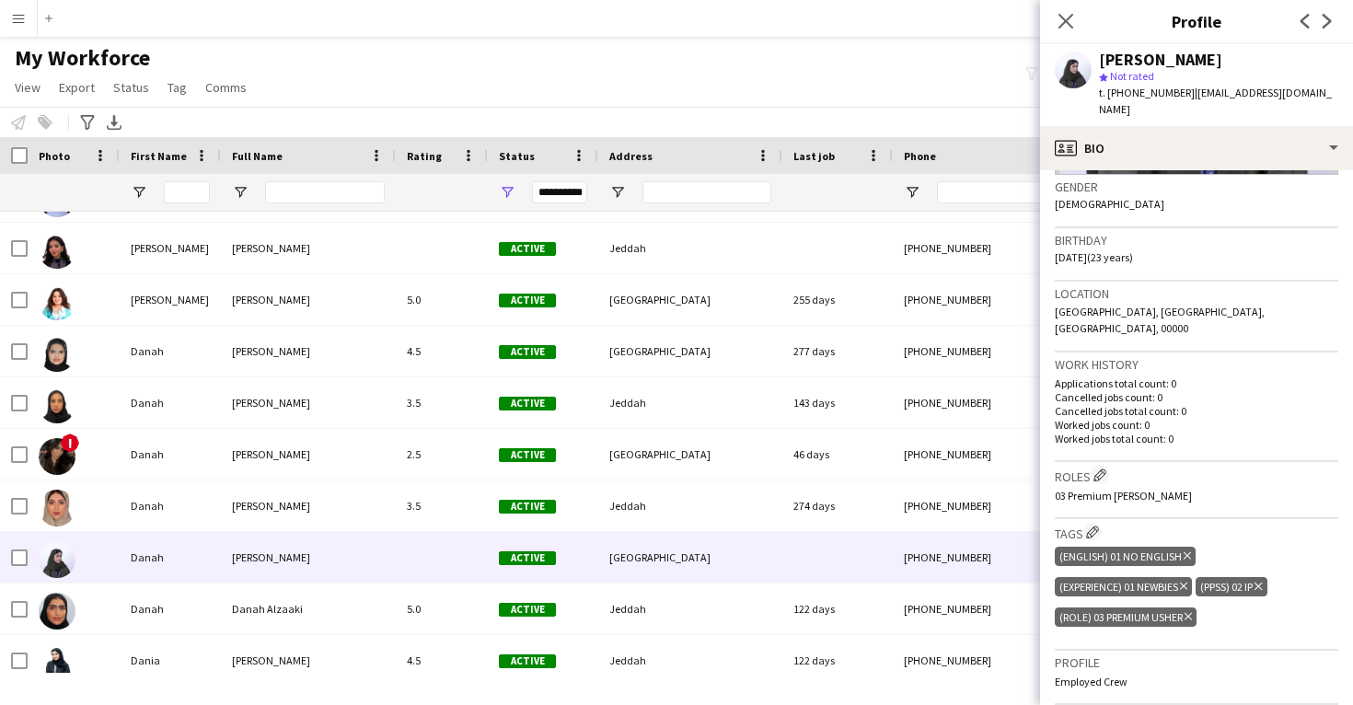
scroll to position [439, 0]
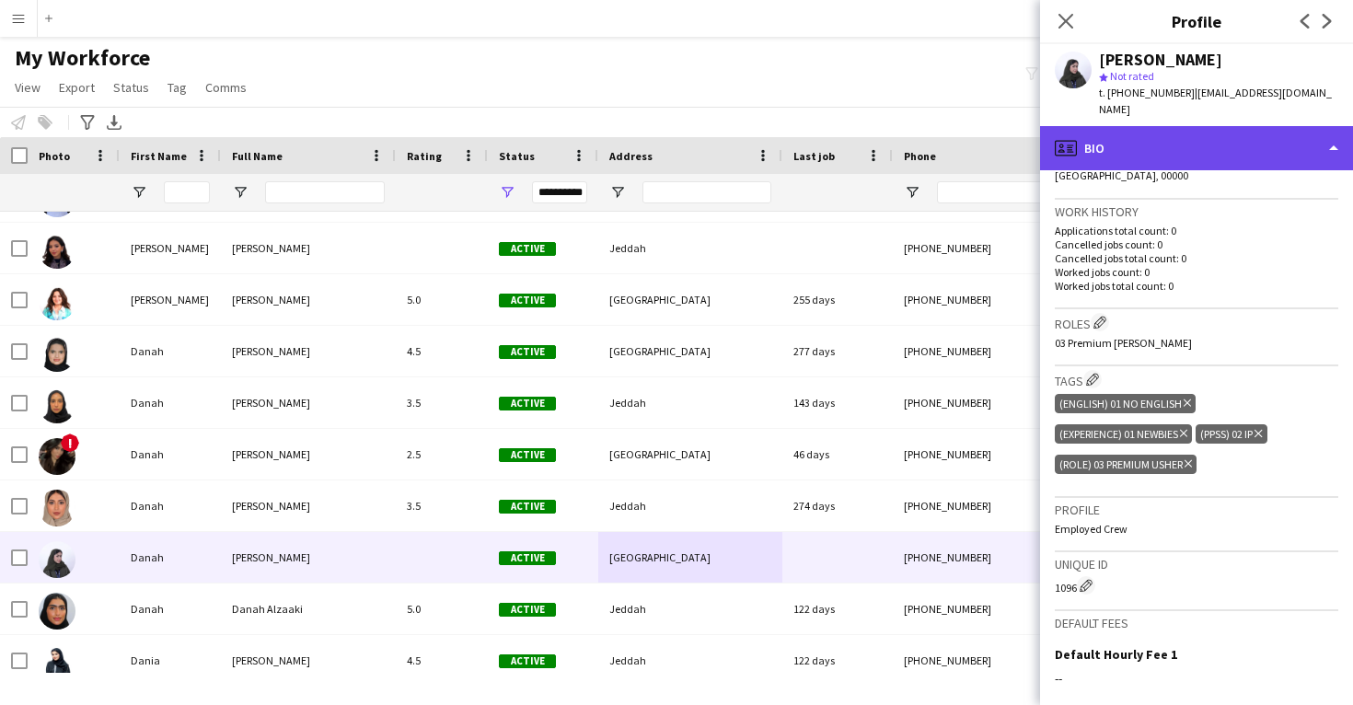
click at [1121, 129] on div "profile Bio" at bounding box center [1196, 148] width 313 height 44
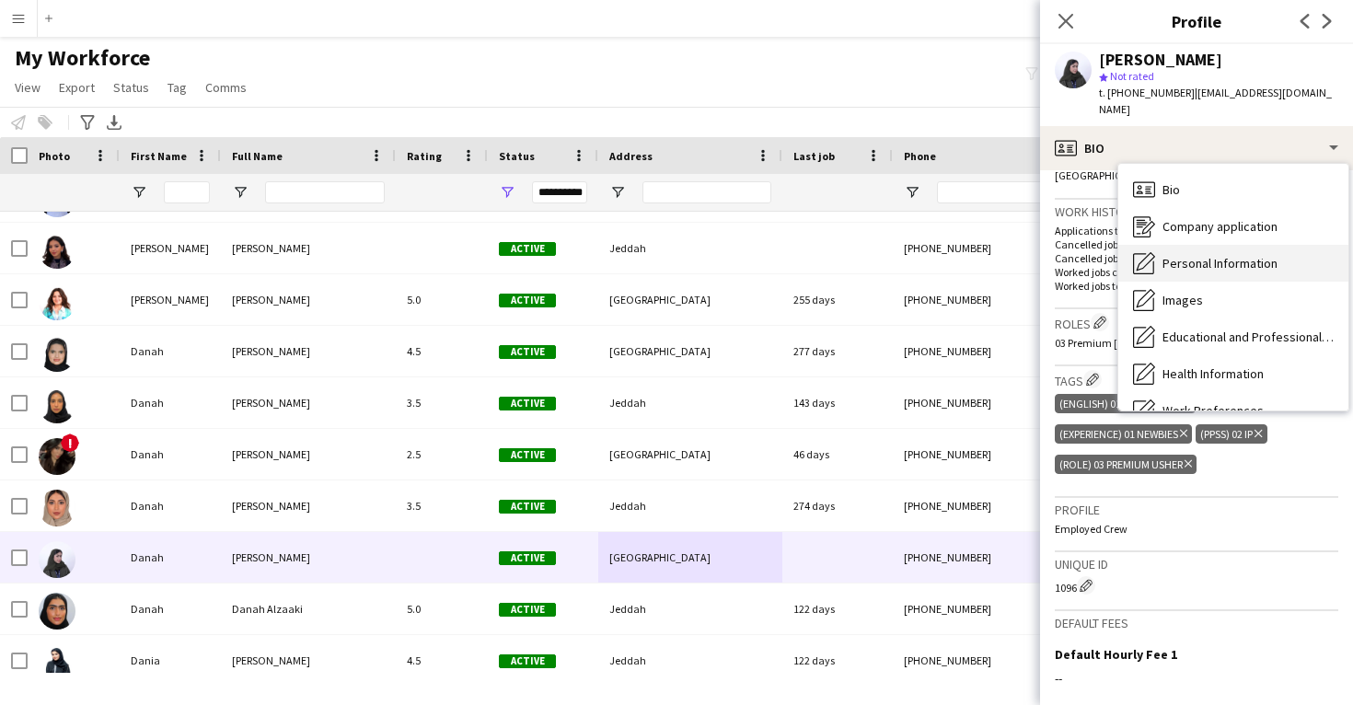
click at [1171, 258] on div "Personal Information Personal Information" at bounding box center [1234, 263] width 230 height 37
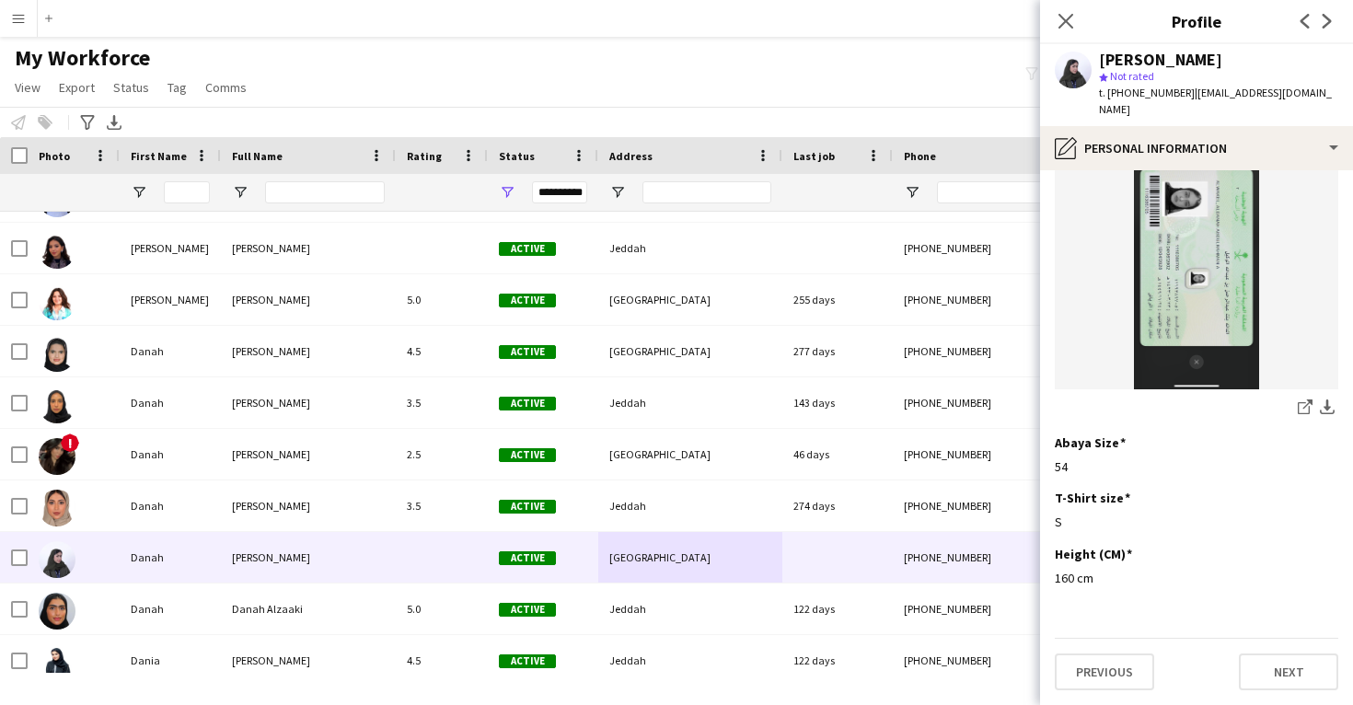
scroll to position [1020, 0]
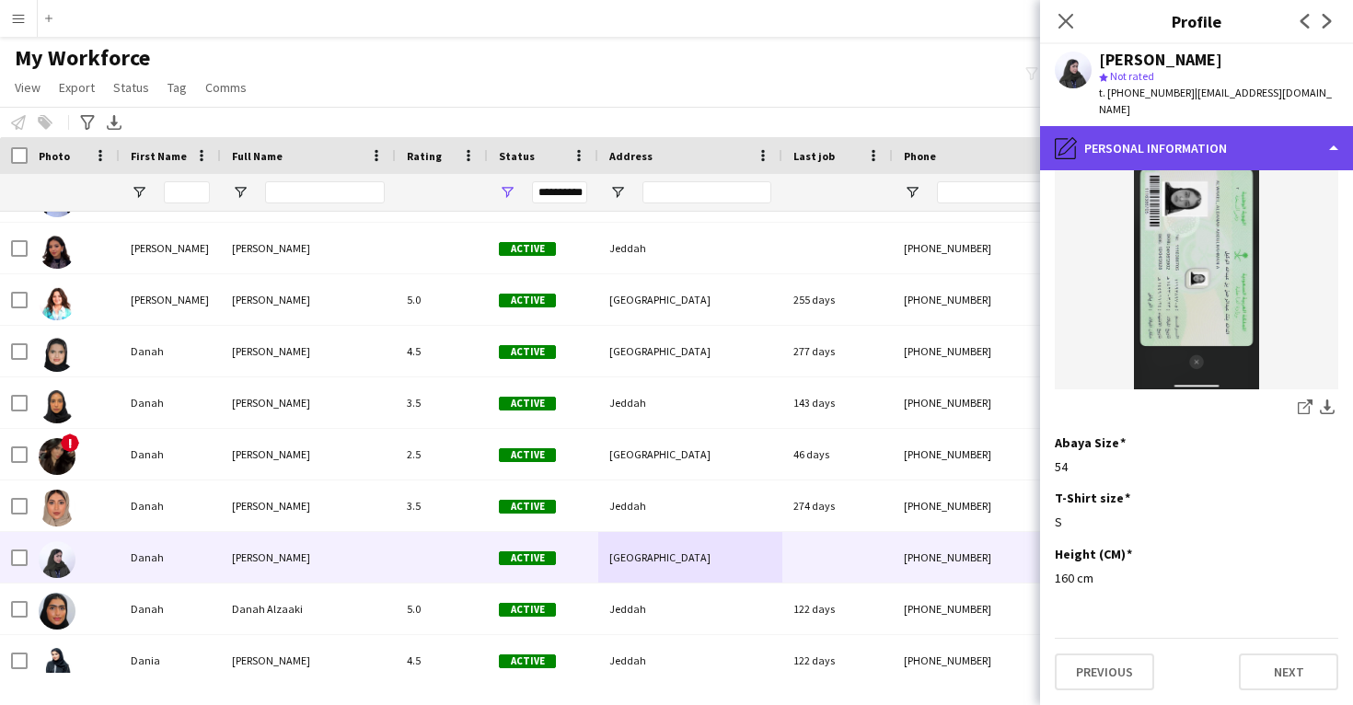
click at [1146, 131] on div "pencil4 Personal Information" at bounding box center [1196, 148] width 313 height 44
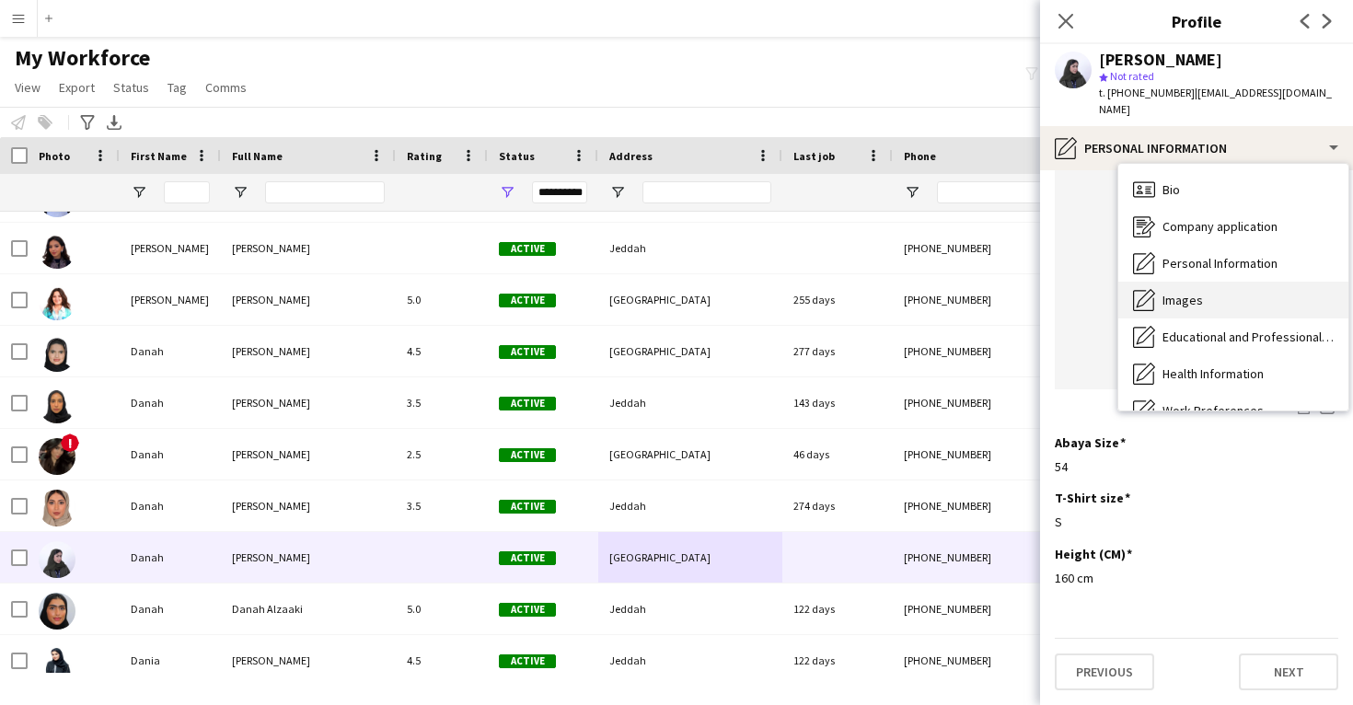
click at [1172, 282] on div "Images Images" at bounding box center [1234, 300] width 230 height 37
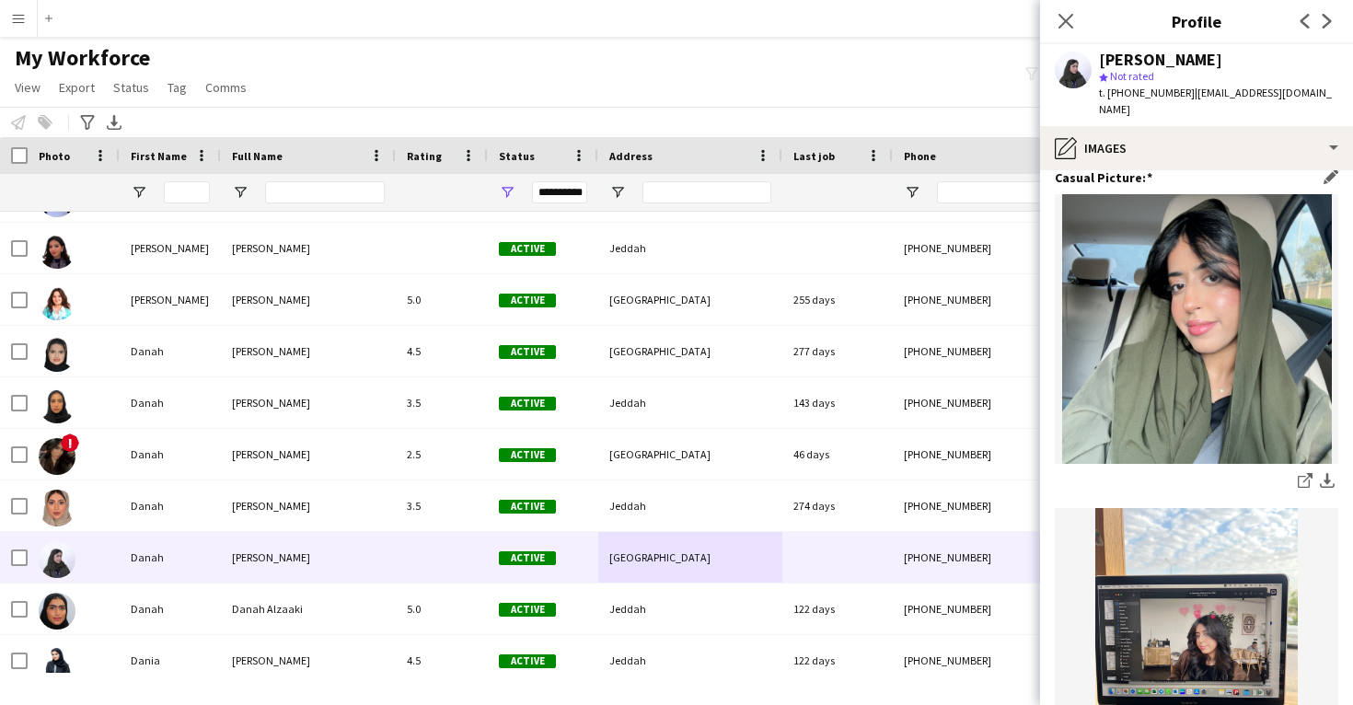
scroll to position [351, 0]
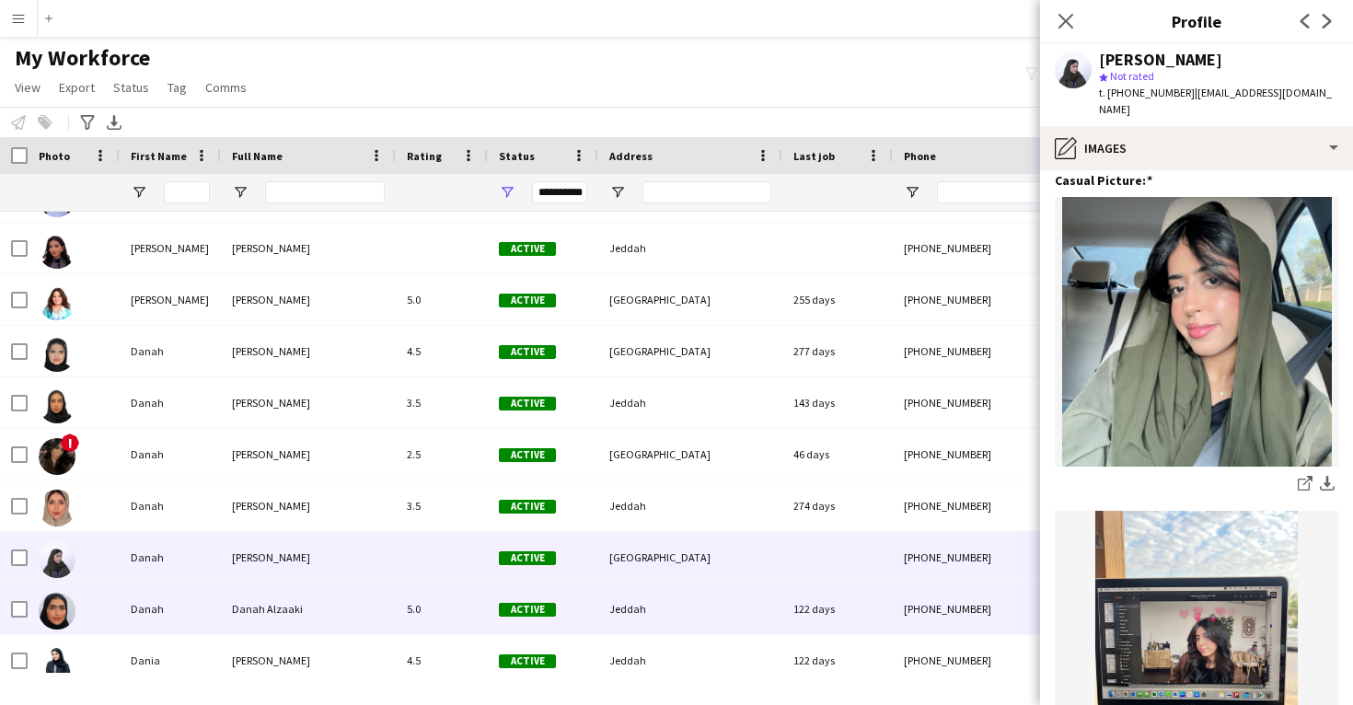
click at [649, 606] on div "Jeddah" at bounding box center [690, 609] width 184 height 51
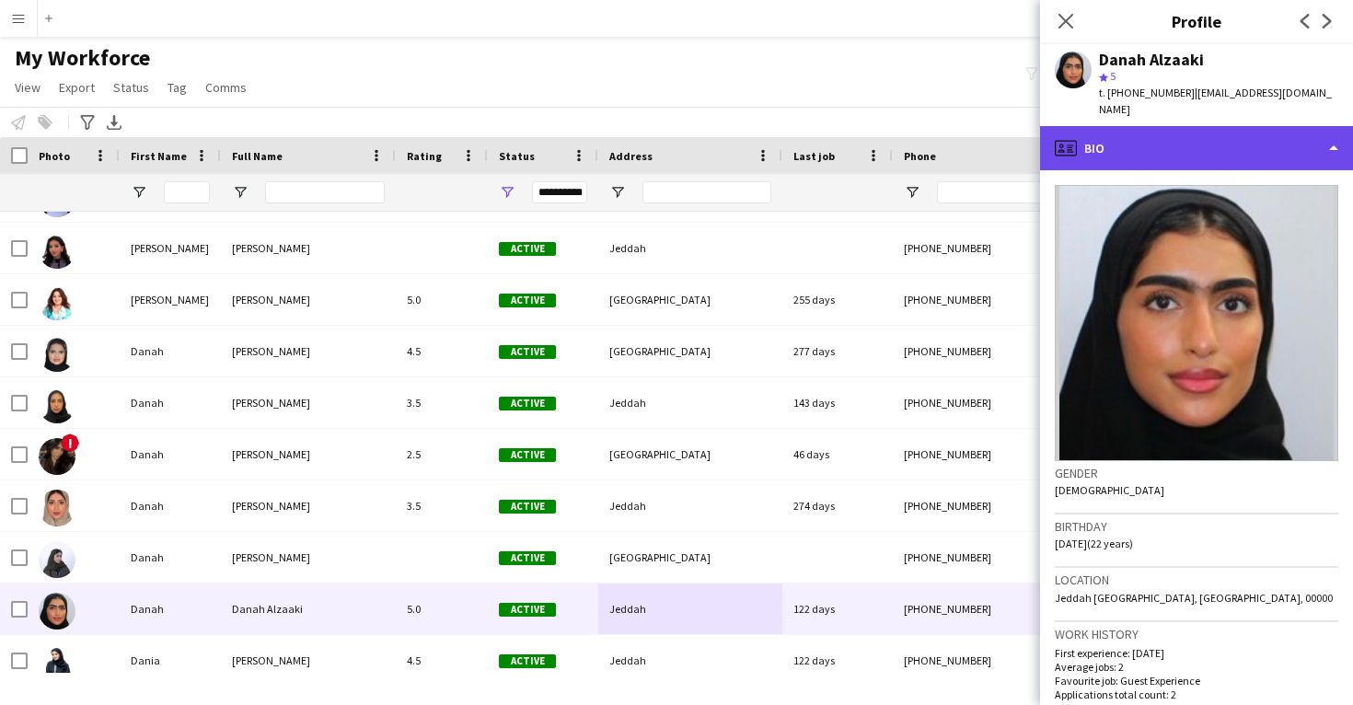
click at [1244, 126] on div "profile Bio" at bounding box center [1196, 148] width 313 height 44
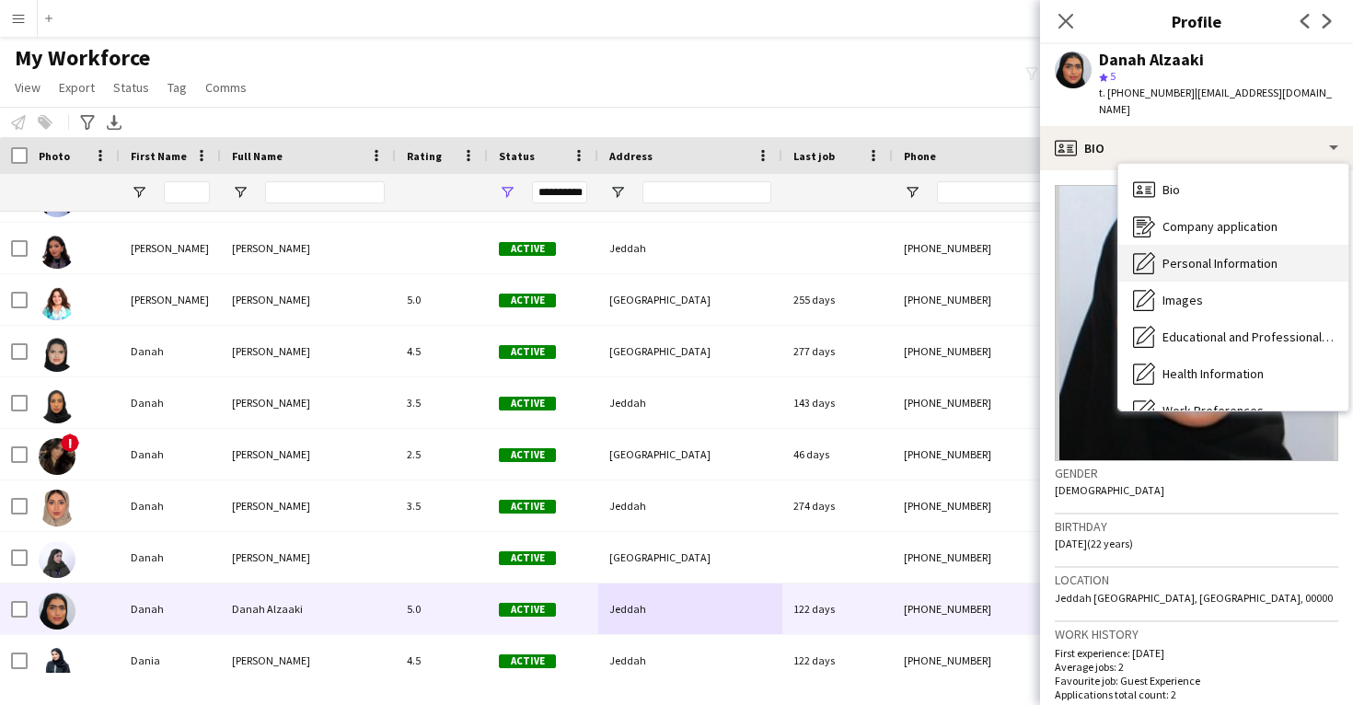
click at [1222, 257] on div "Personal Information Personal Information" at bounding box center [1234, 263] width 230 height 37
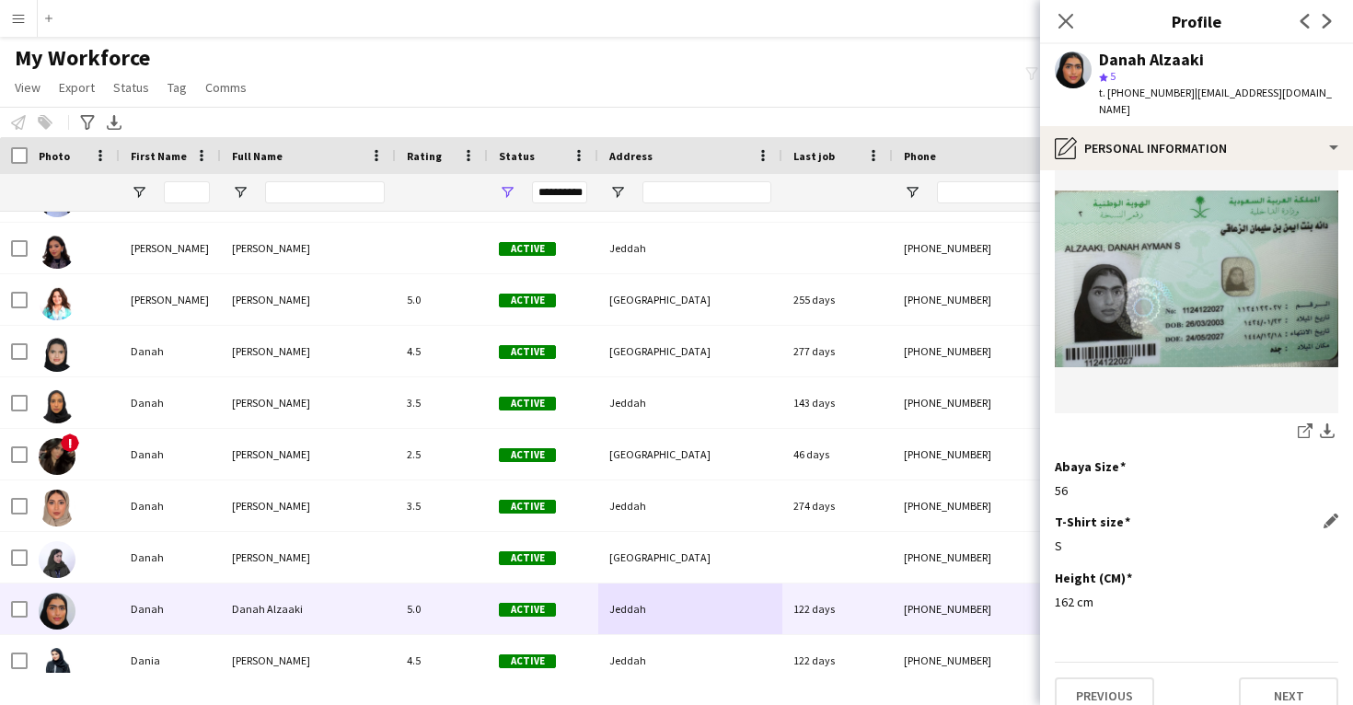
scroll to position [954, 0]
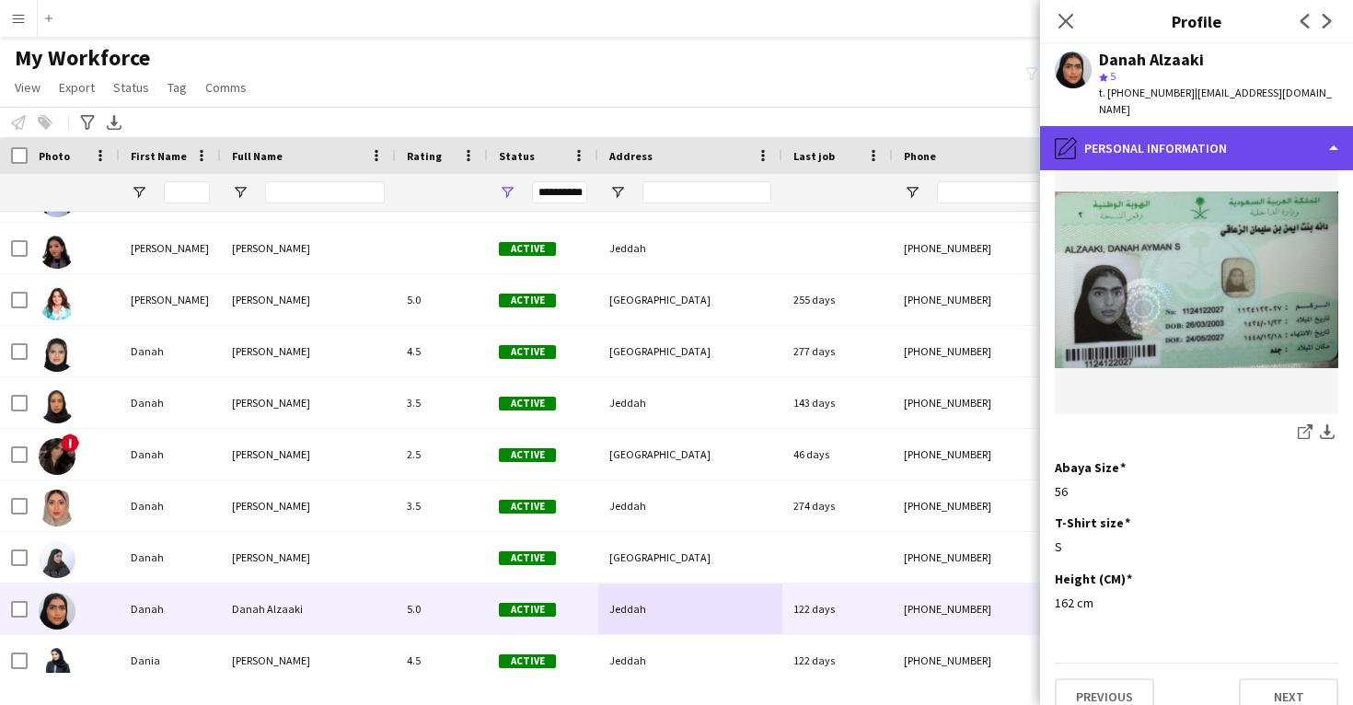
click at [1226, 126] on div "pencil4 Personal Information" at bounding box center [1196, 148] width 313 height 44
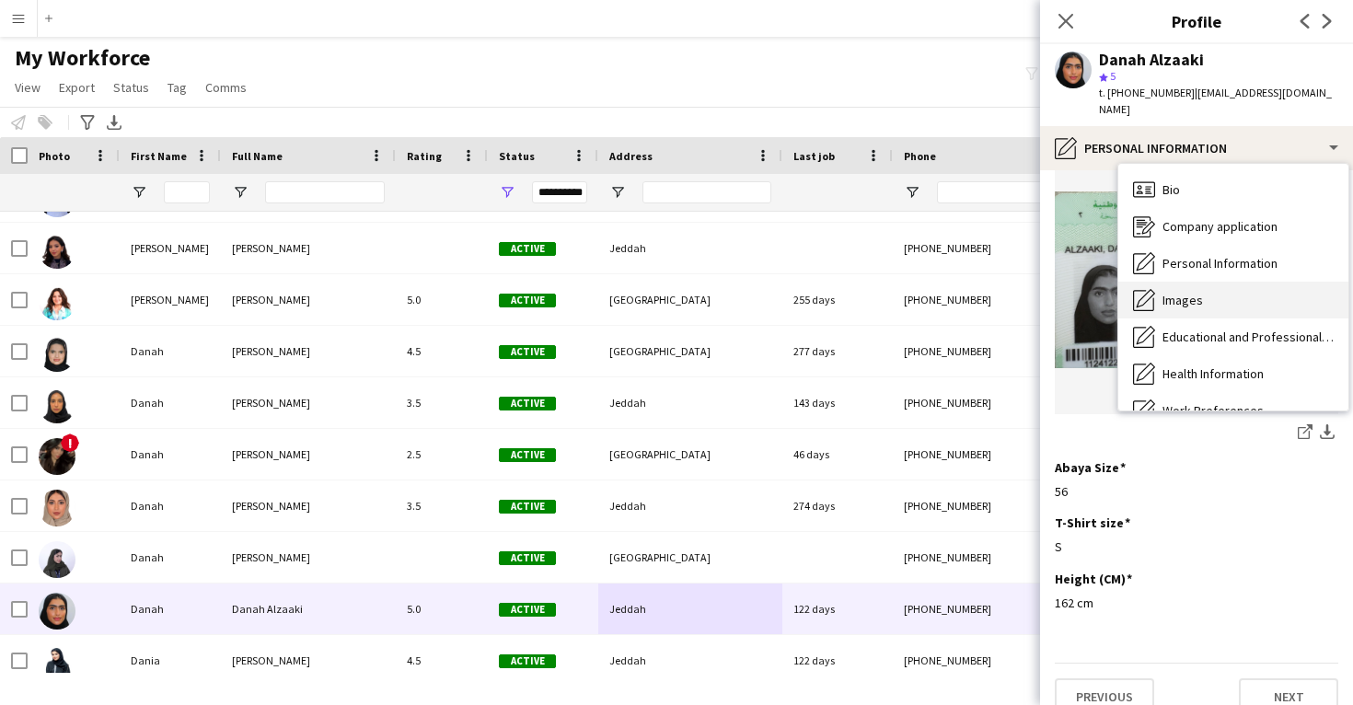
click at [1226, 282] on div "Images Images" at bounding box center [1234, 300] width 230 height 37
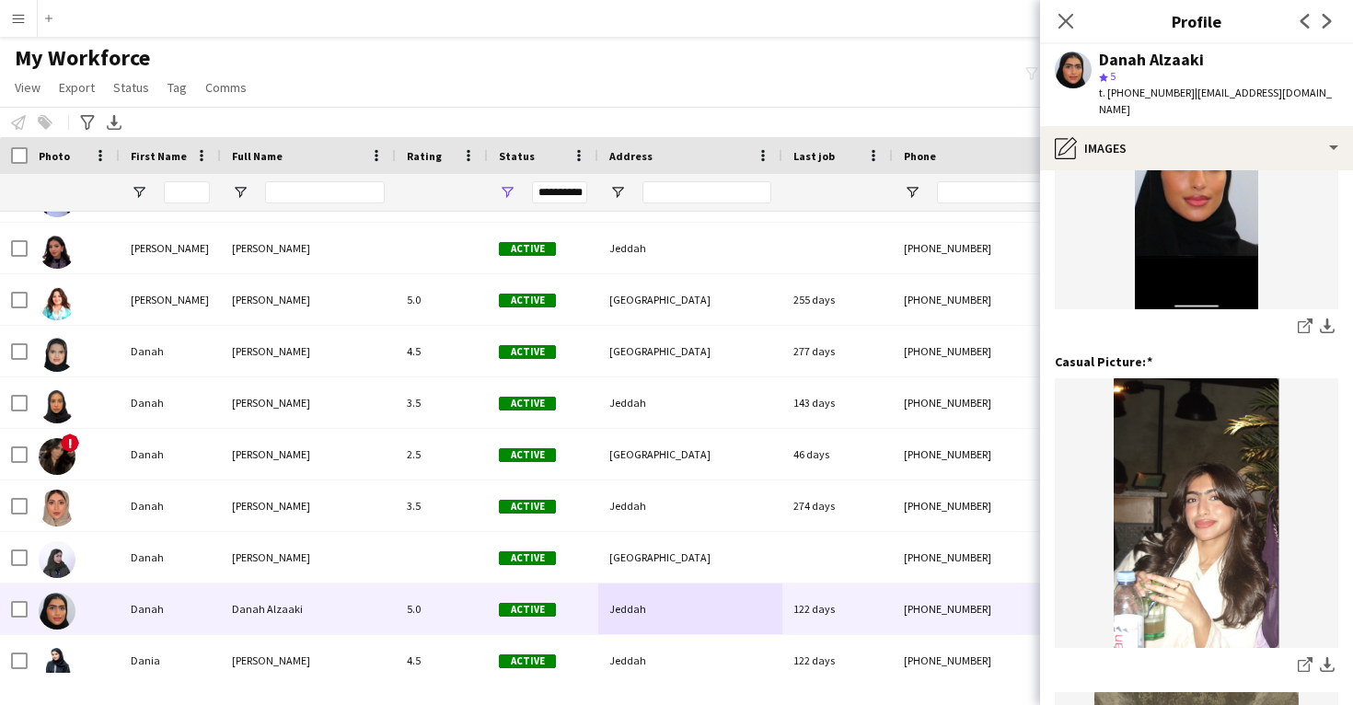
scroll to position [289, 0]
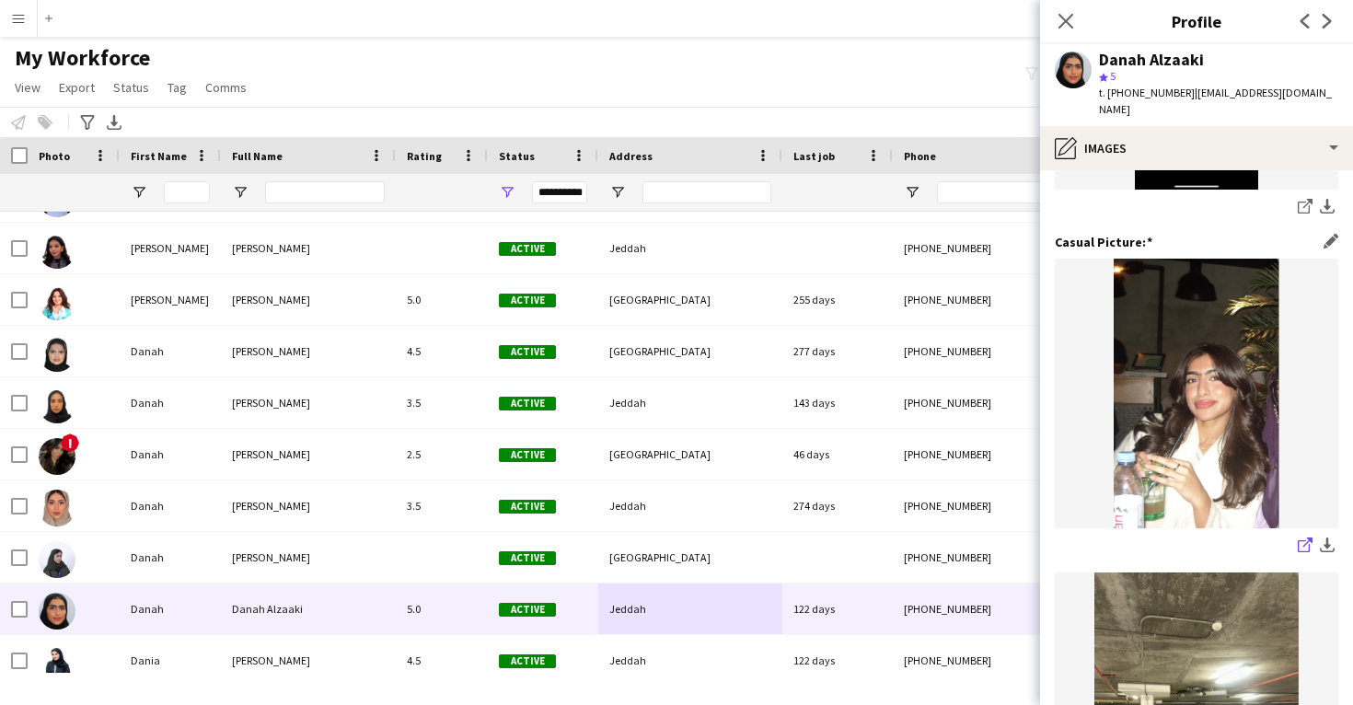
click at [1307, 540] on icon at bounding box center [1304, 546] width 12 height 12
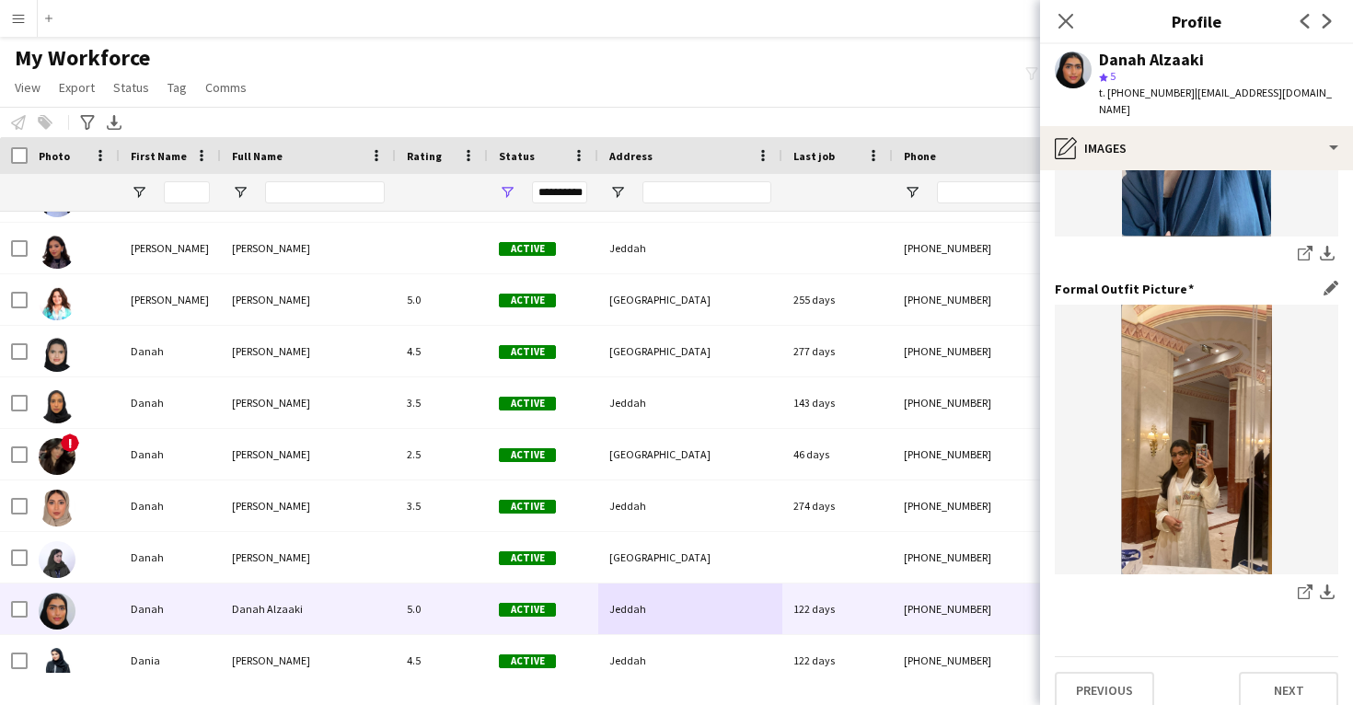
scroll to position [1208, 0]
click at [1300, 587] on icon "share-external-link-1" at bounding box center [1305, 594] width 15 height 15
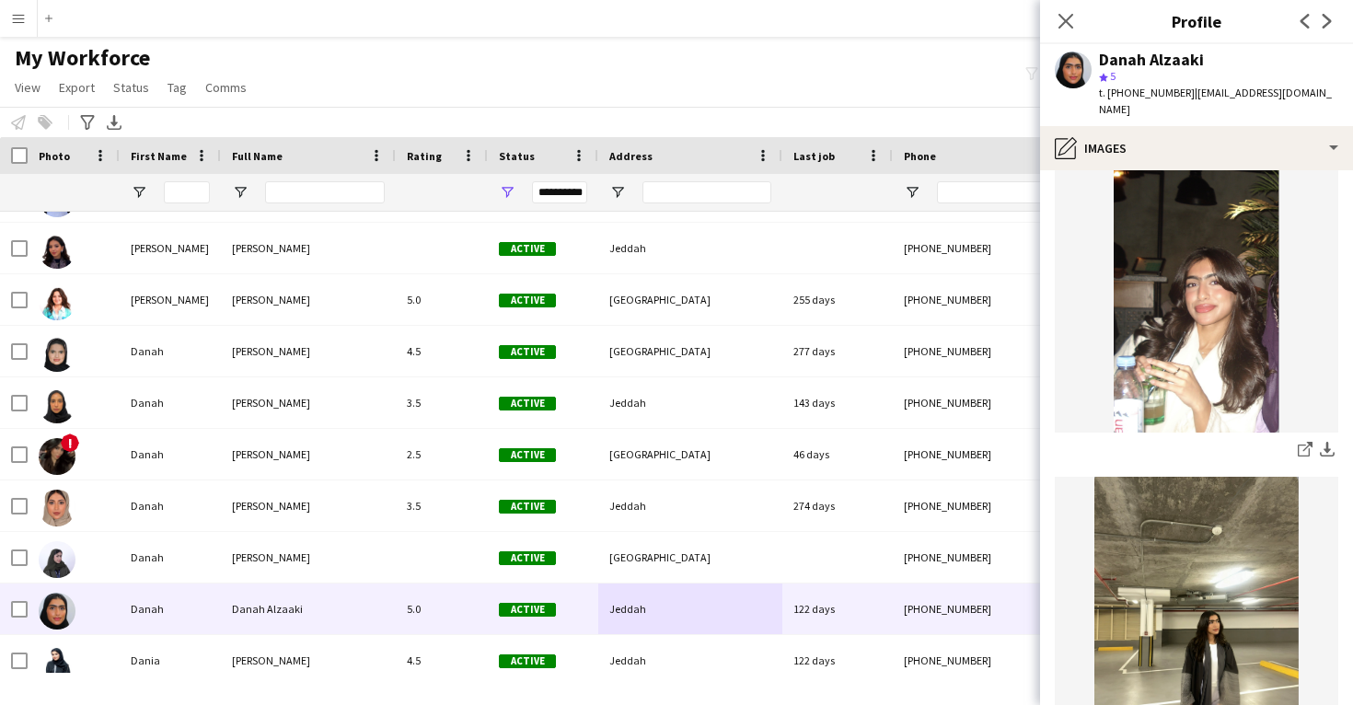
scroll to position [384, 0]
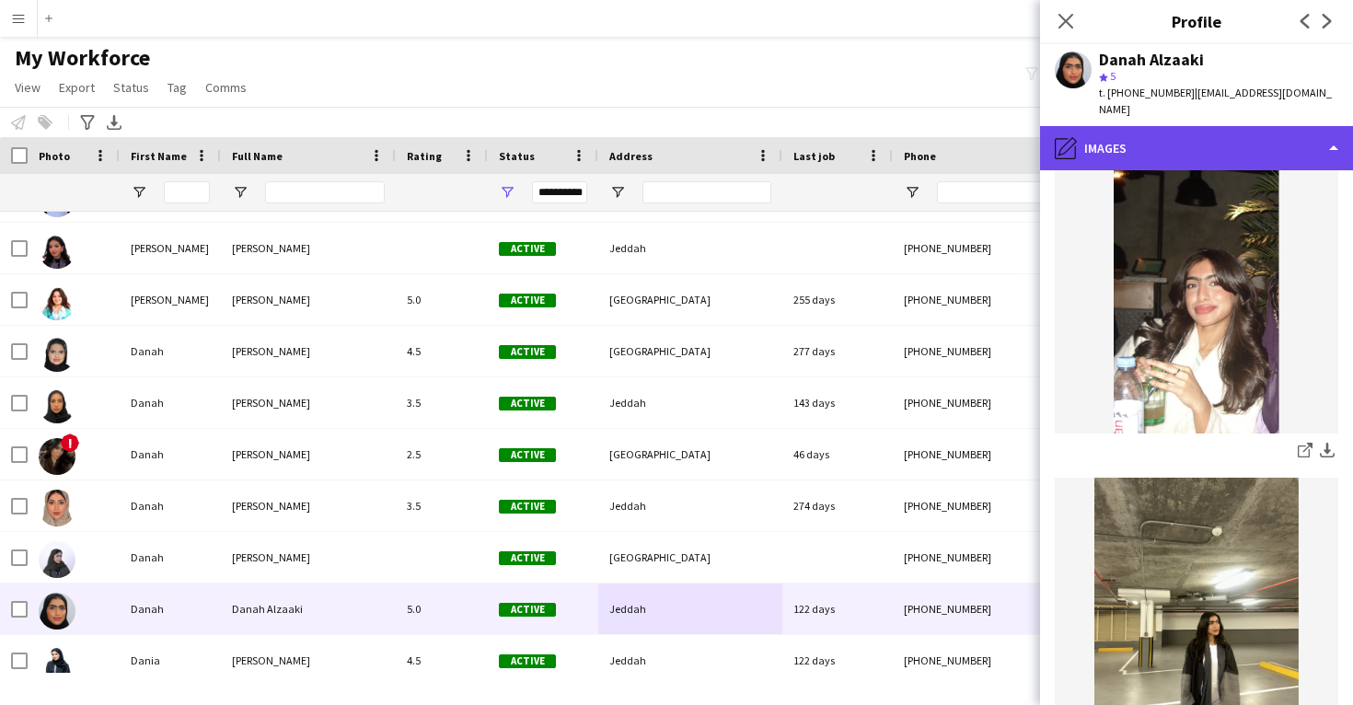
click at [1136, 146] on div "pencil4 Images" at bounding box center [1196, 148] width 313 height 44
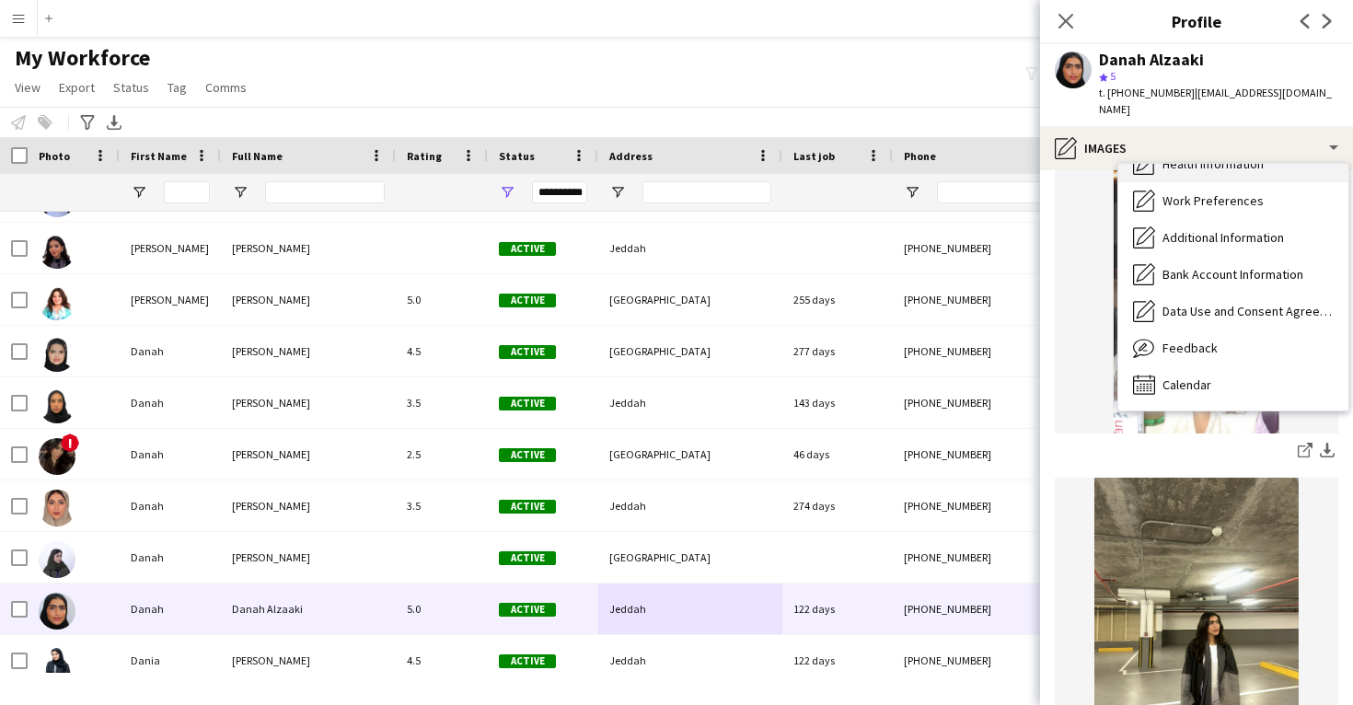
scroll to position [211, 0]
click at [1184, 377] on span "Calendar" at bounding box center [1187, 385] width 49 height 17
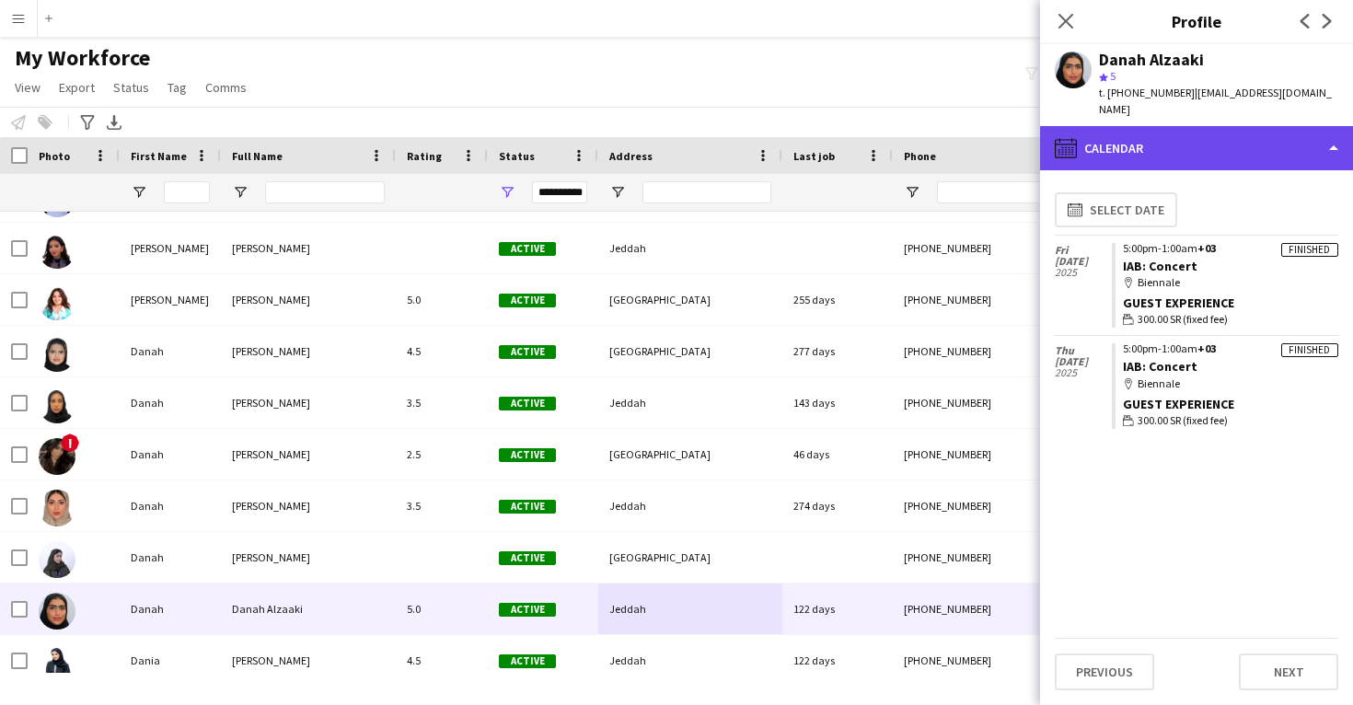
click at [1166, 131] on div "calendar-full Calendar" at bounding box center [1196, 148] width 313 height 44
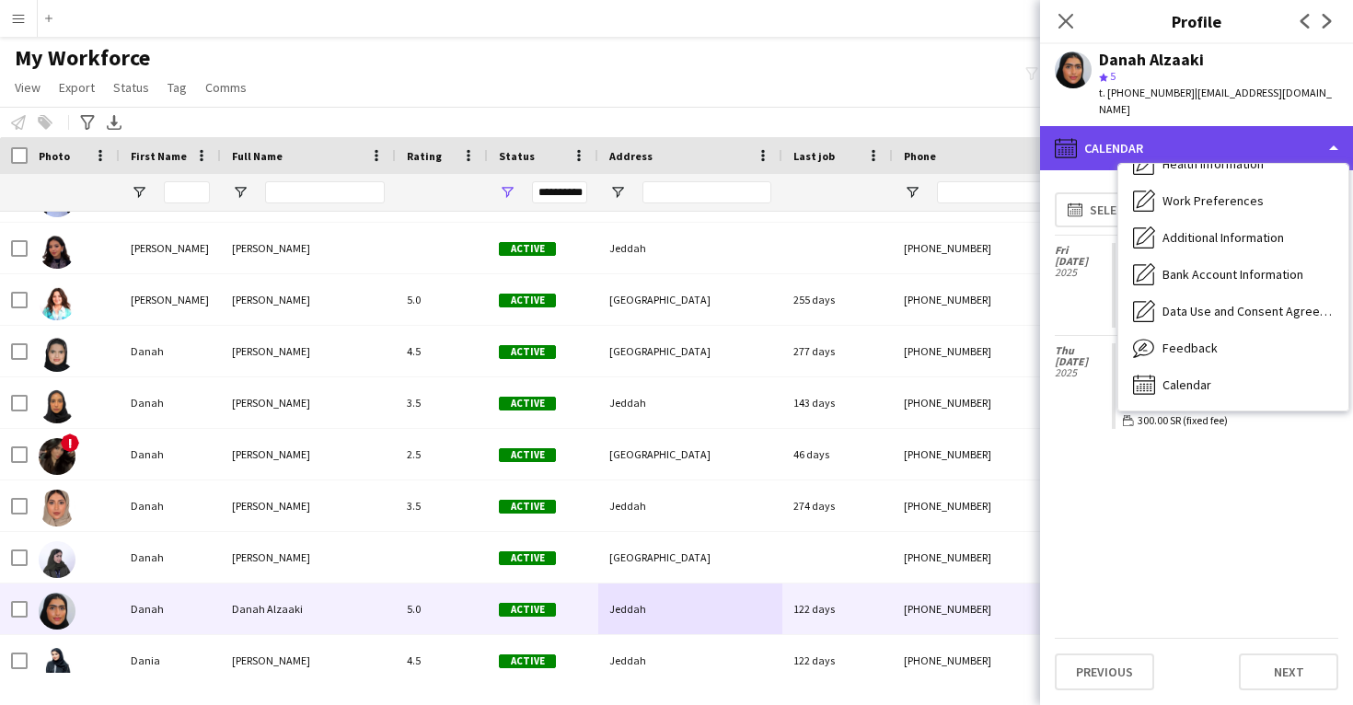
scroll to position [210, 0]
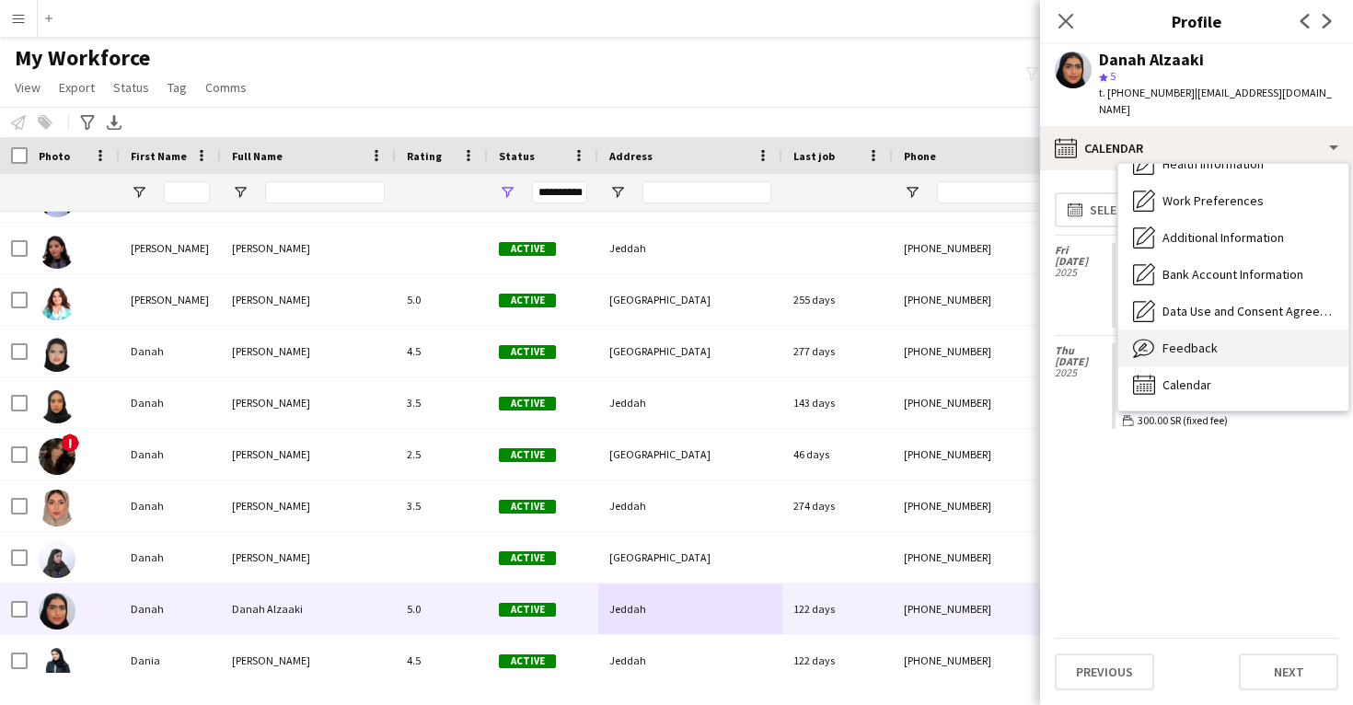
click at [1185, 340] on span "Feedback" at bounding box center [1190, 348] width 55 height 17
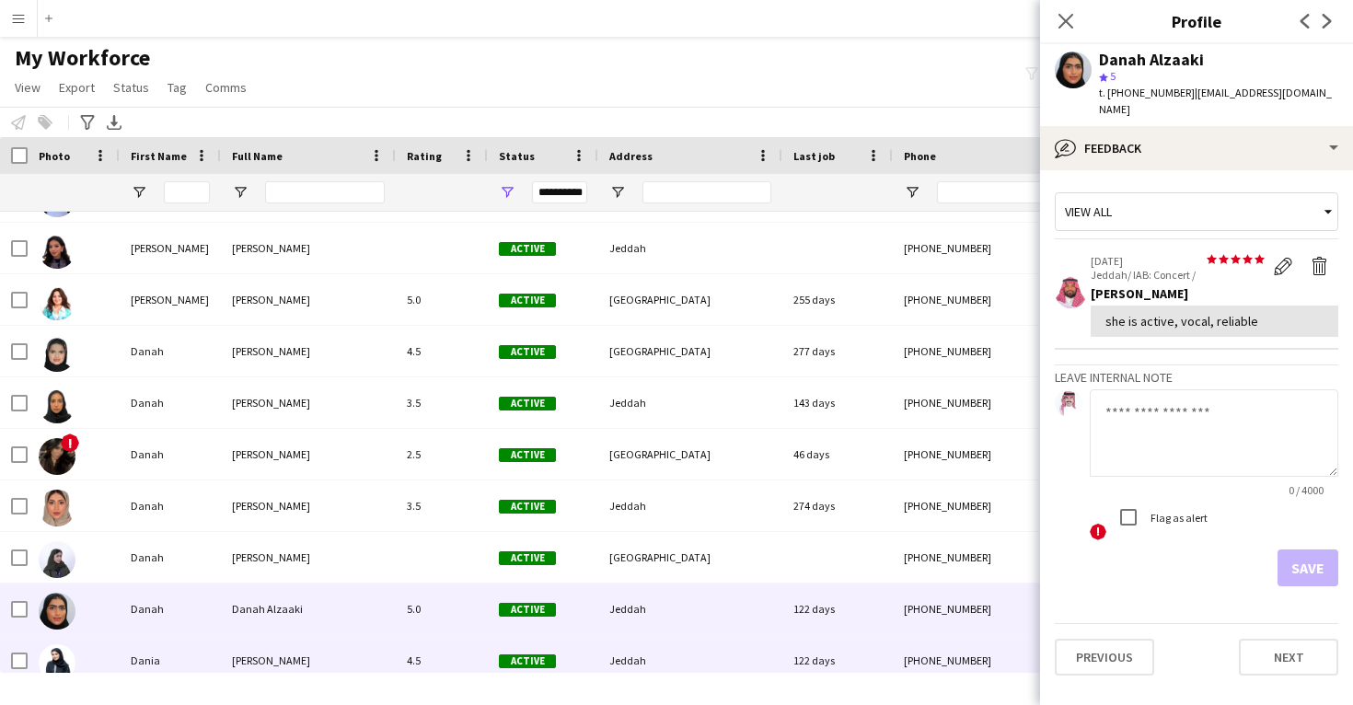
scroll to position [21606, 0]
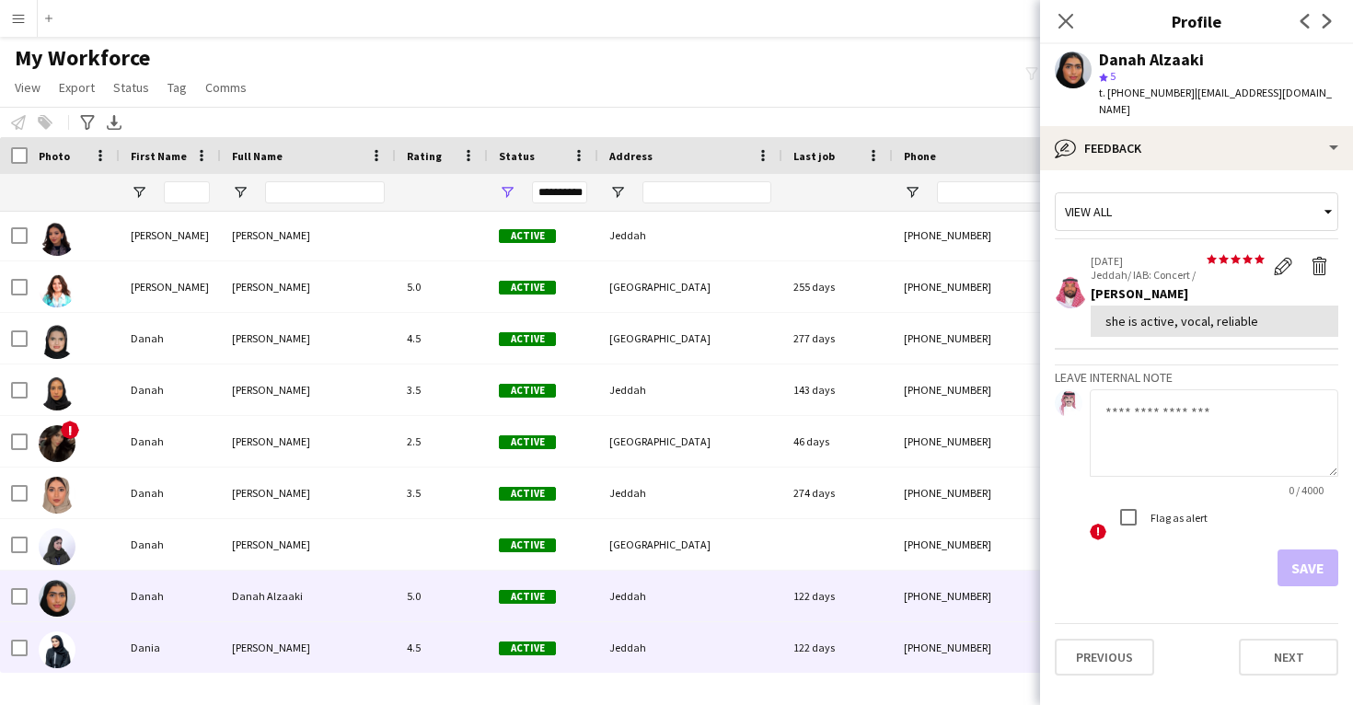
click at [947, 658] on div "+966556920053" at bounding box center [1011, 647] width 236 height 51
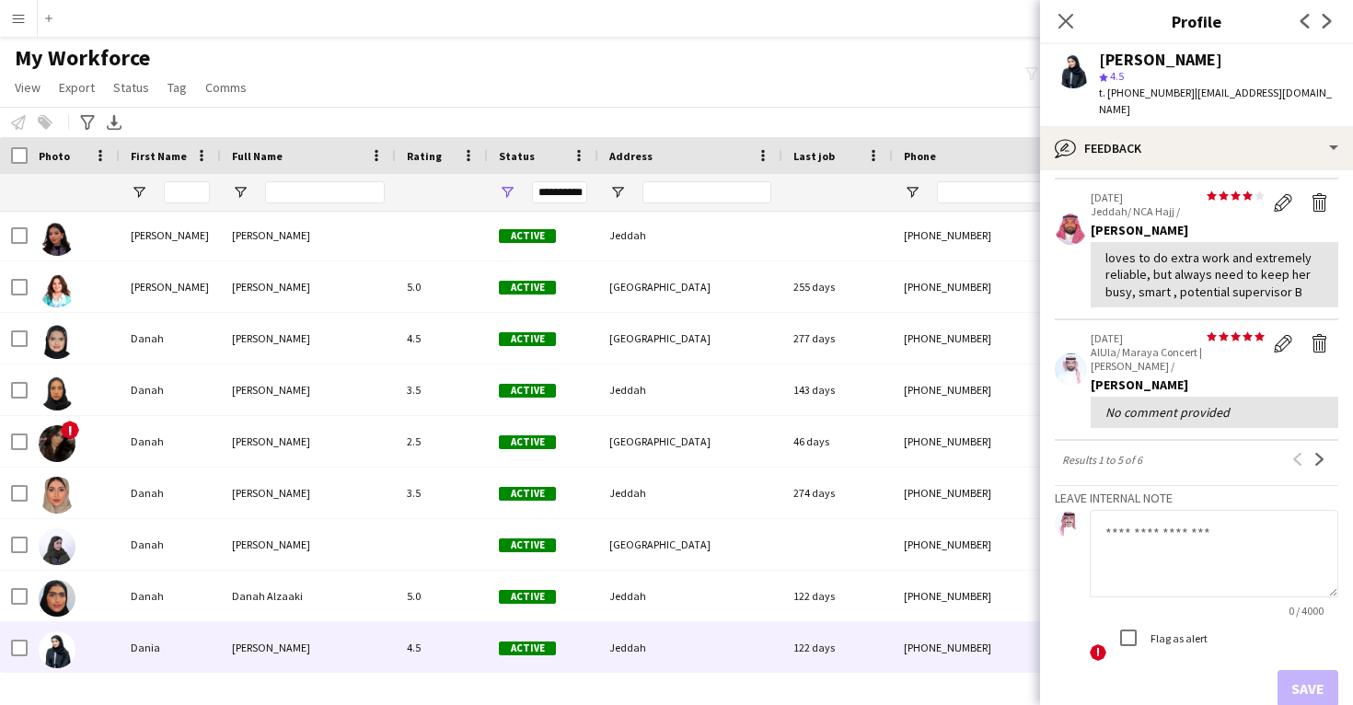
scroll to position [486, 0]
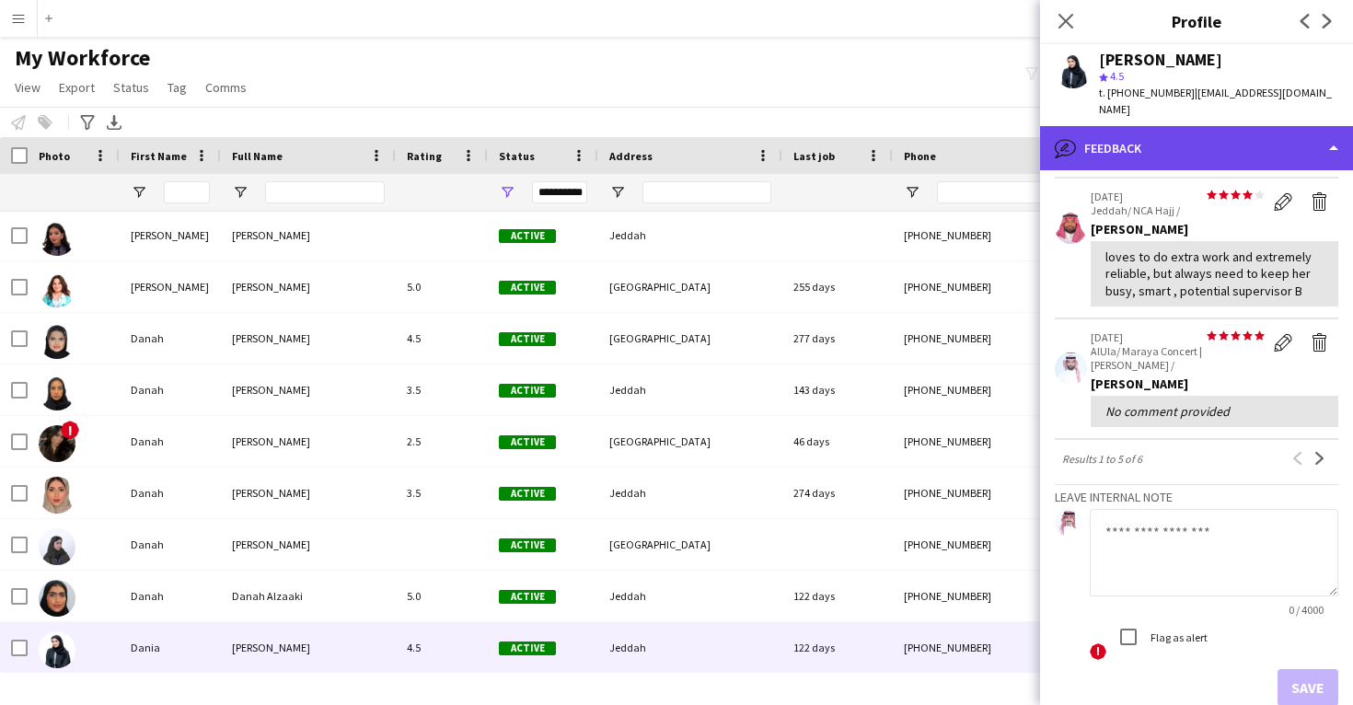
click at [1197, 134] on div "bubble-pencil Feedback" at bounding box center [1196, 148] width 313 height 44
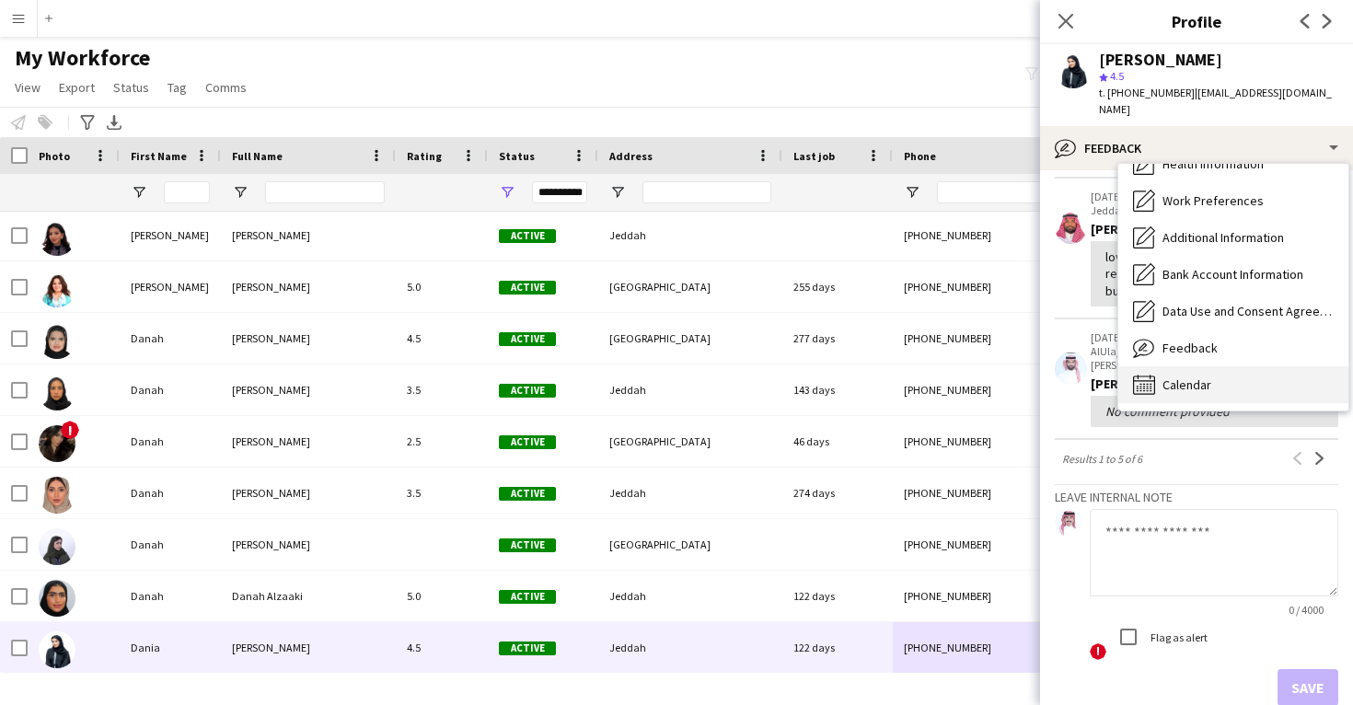
scroll to position [210, 0]
click at [1197, 377] on span "Calendar" at bounding box center [1187, 385] width 49 height 17
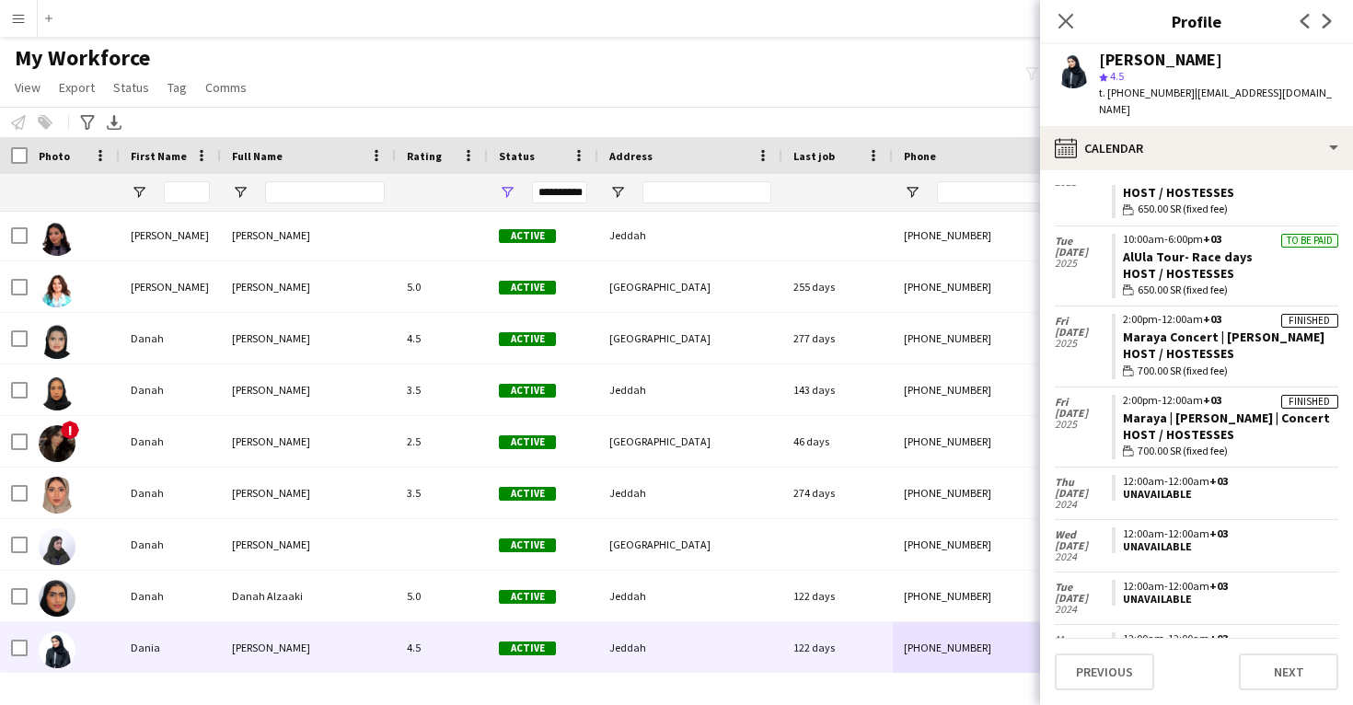
scroll to position [2037, 0]
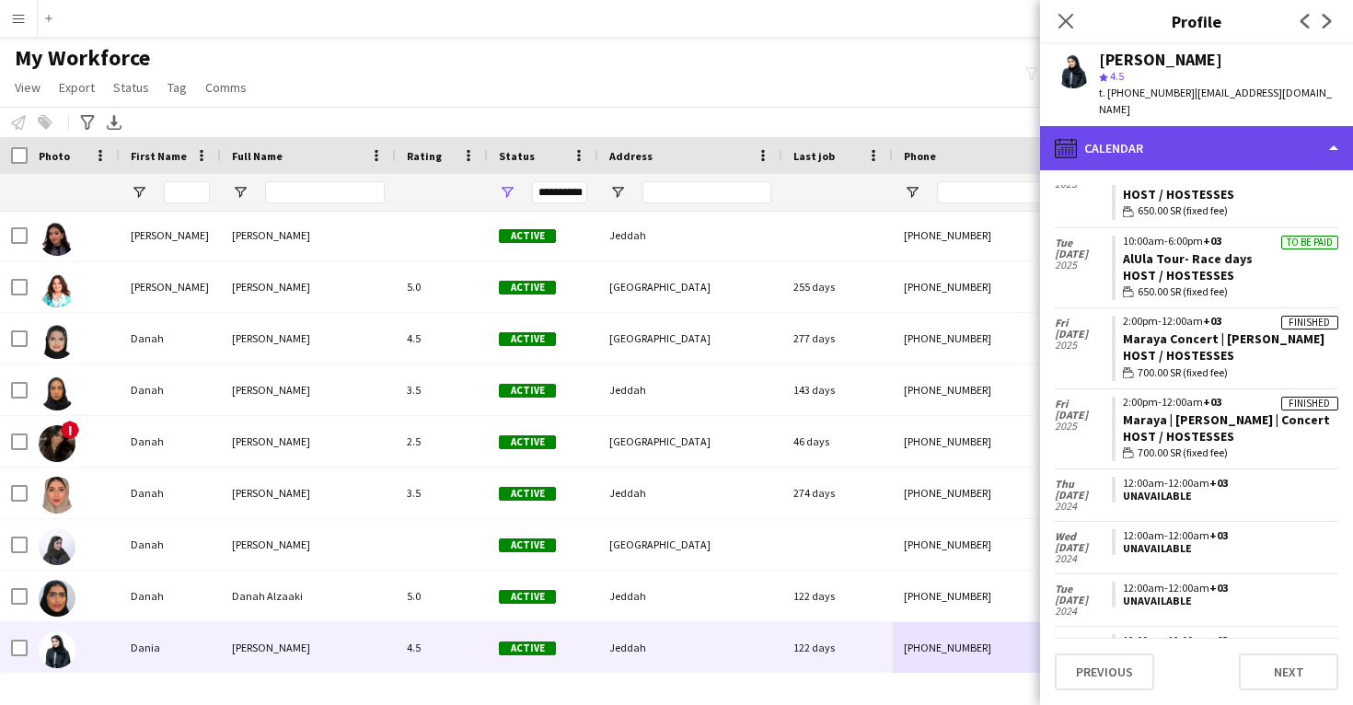
click at [1163, 145] on div "calendar-full Calendar" at bounding box center [1196, 148] width 313 height 44
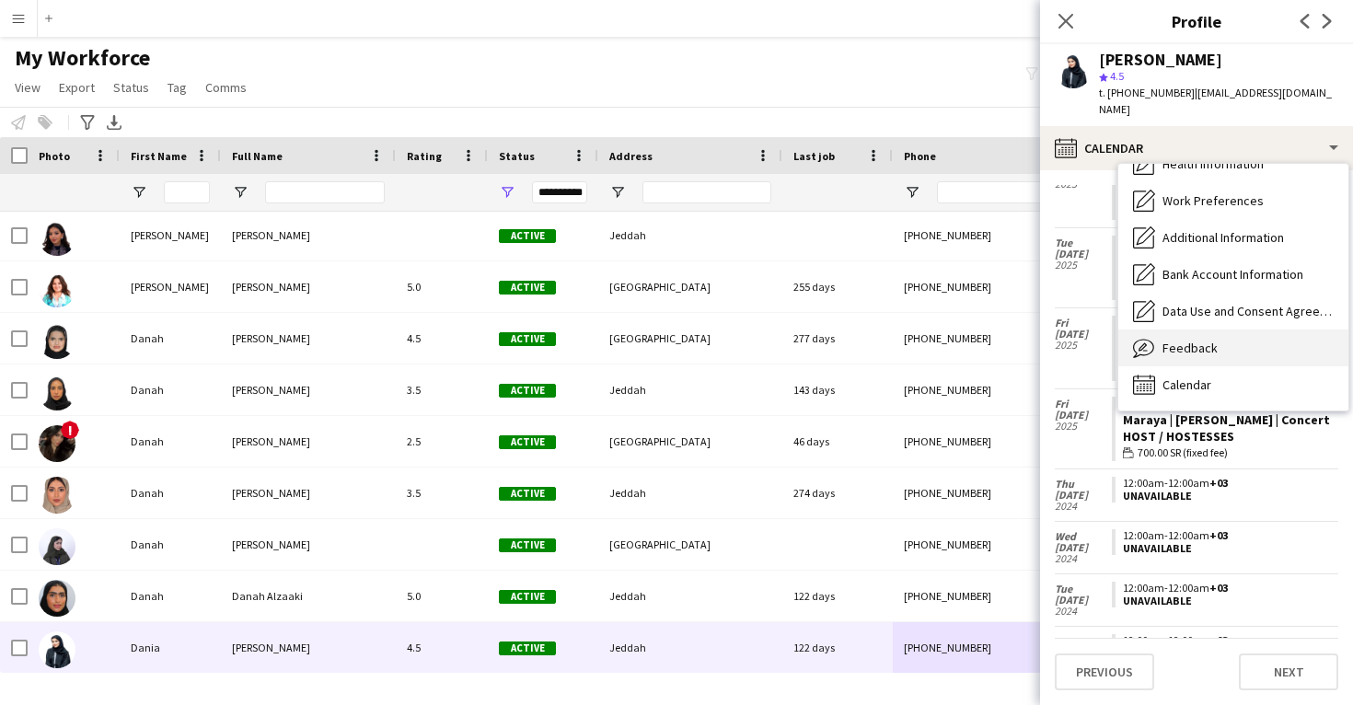
click at [1188, 343] on div "Feedback Feedback" at bounding box center [1234, 348] width 230 height 37
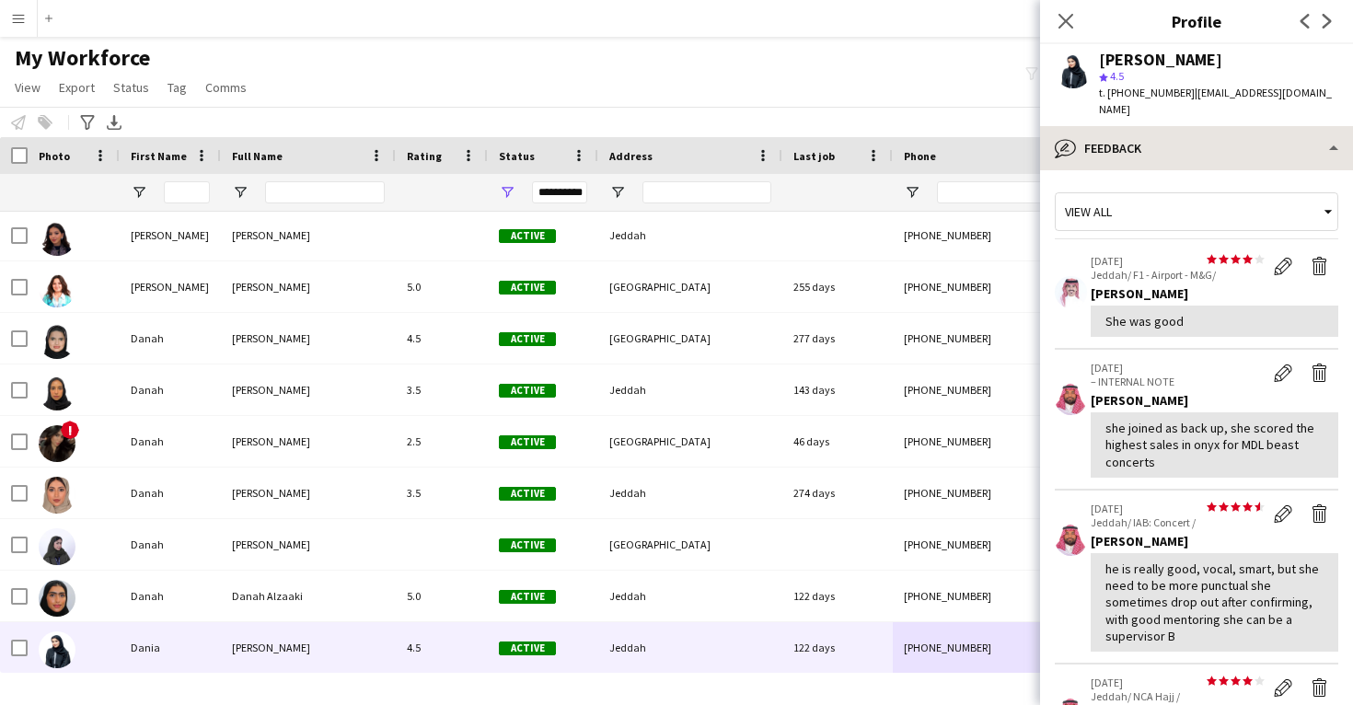
scroll to position [0, 0]
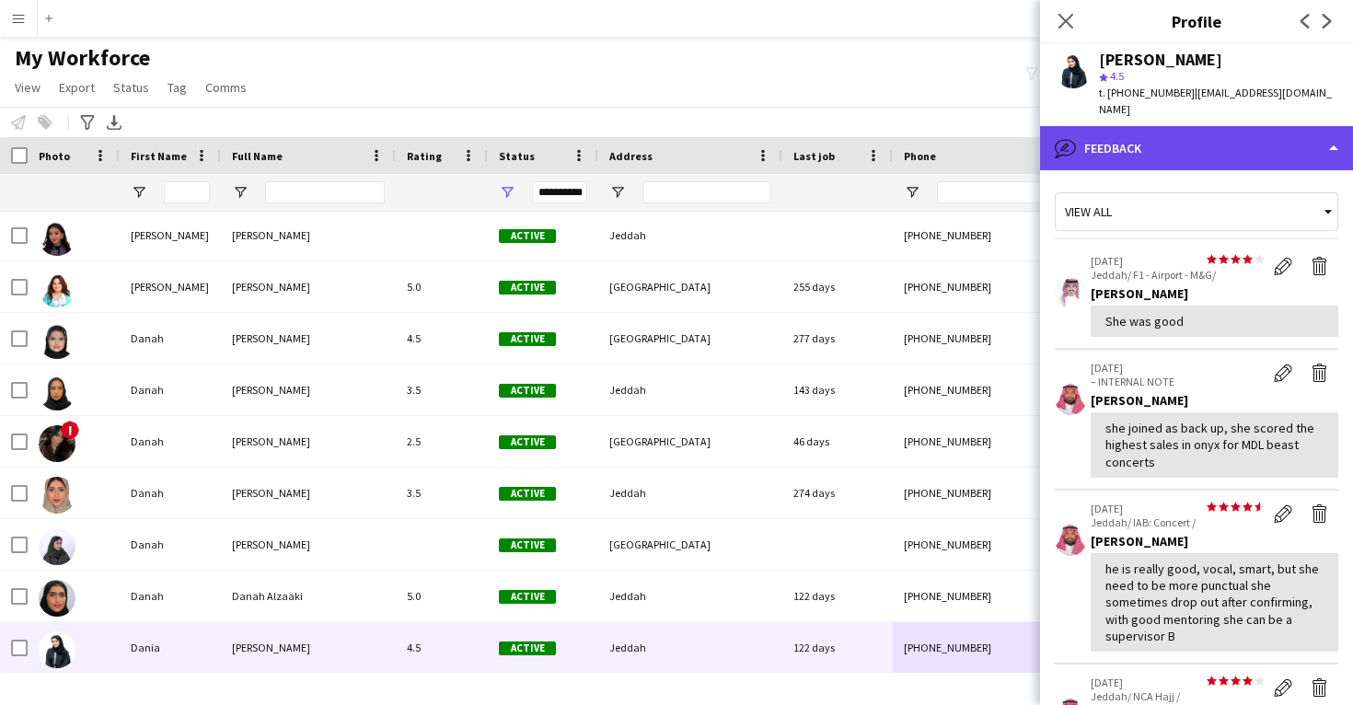
click at [1172, 147] on div "bubble-pencil Feedback" at bounding box center [1196, 148] width 313 height 44
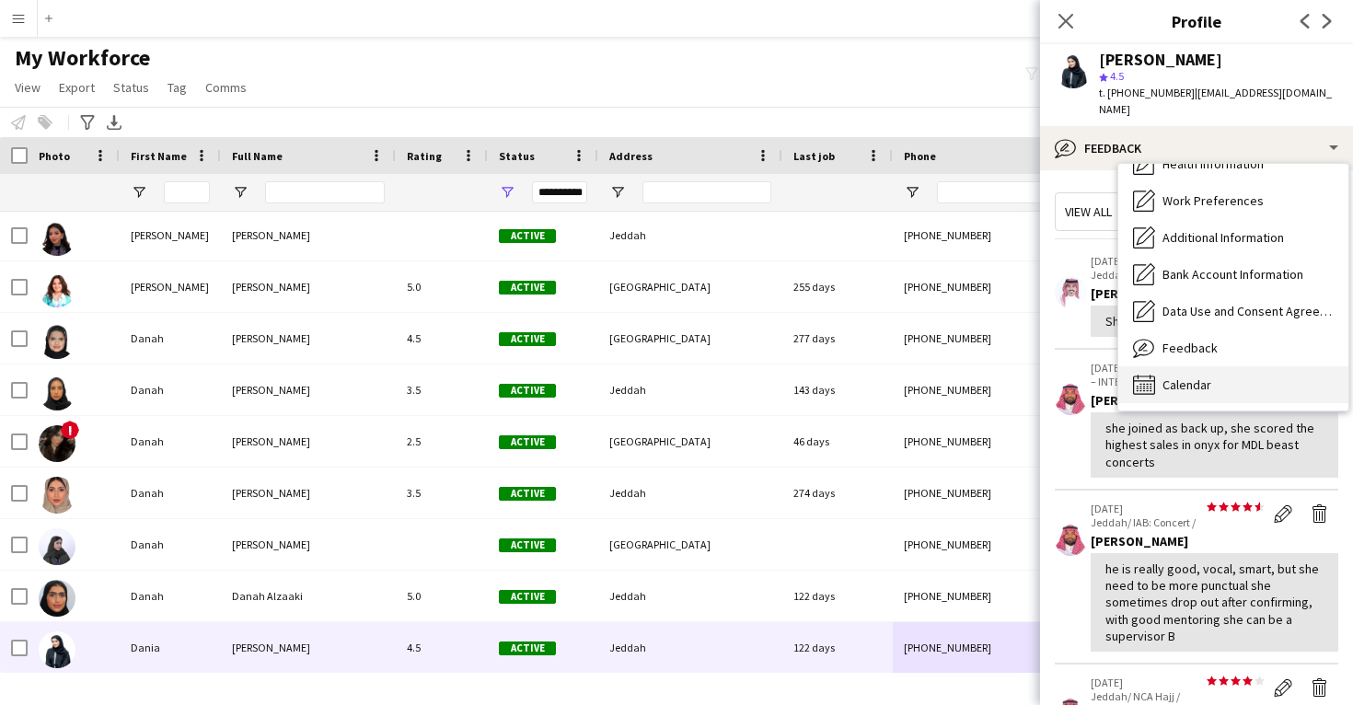
click at [1210, 366] on div "Calendar Calendar" at bounding box center [1234, 384] width 230 height 37
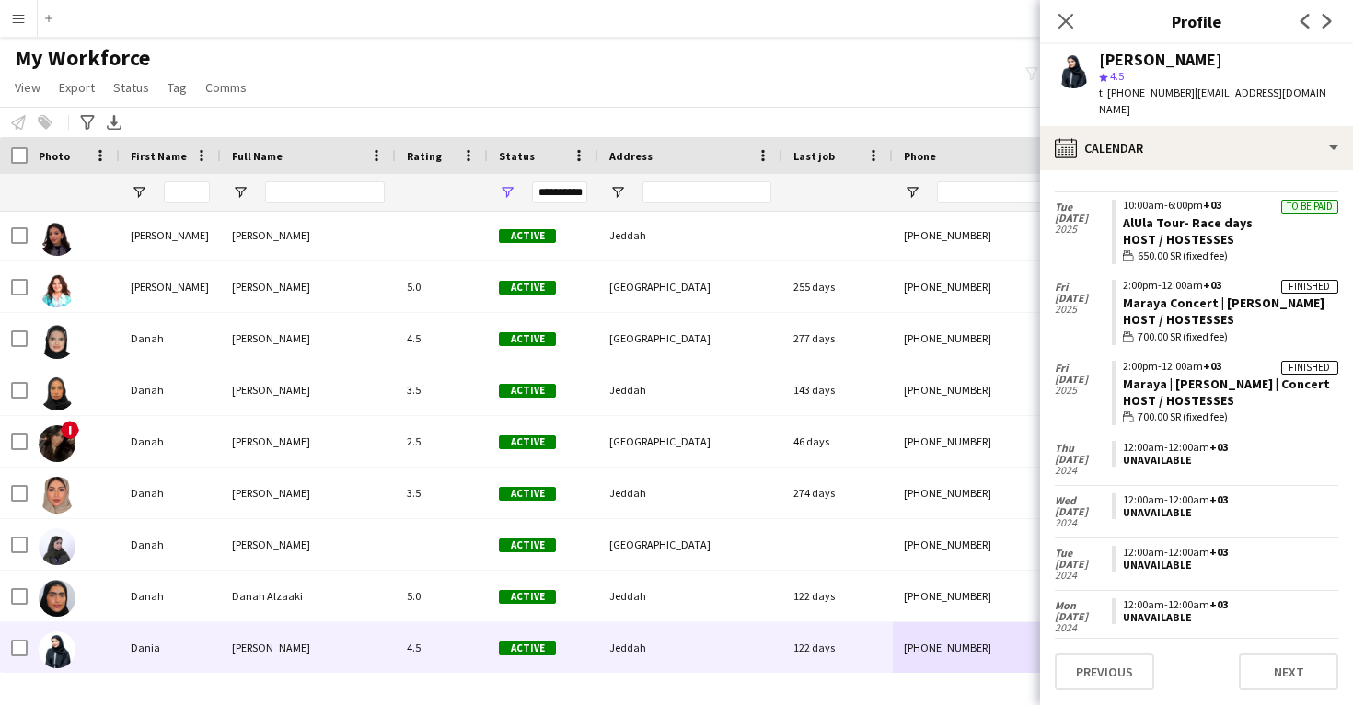
scroll to position [2058, 0]
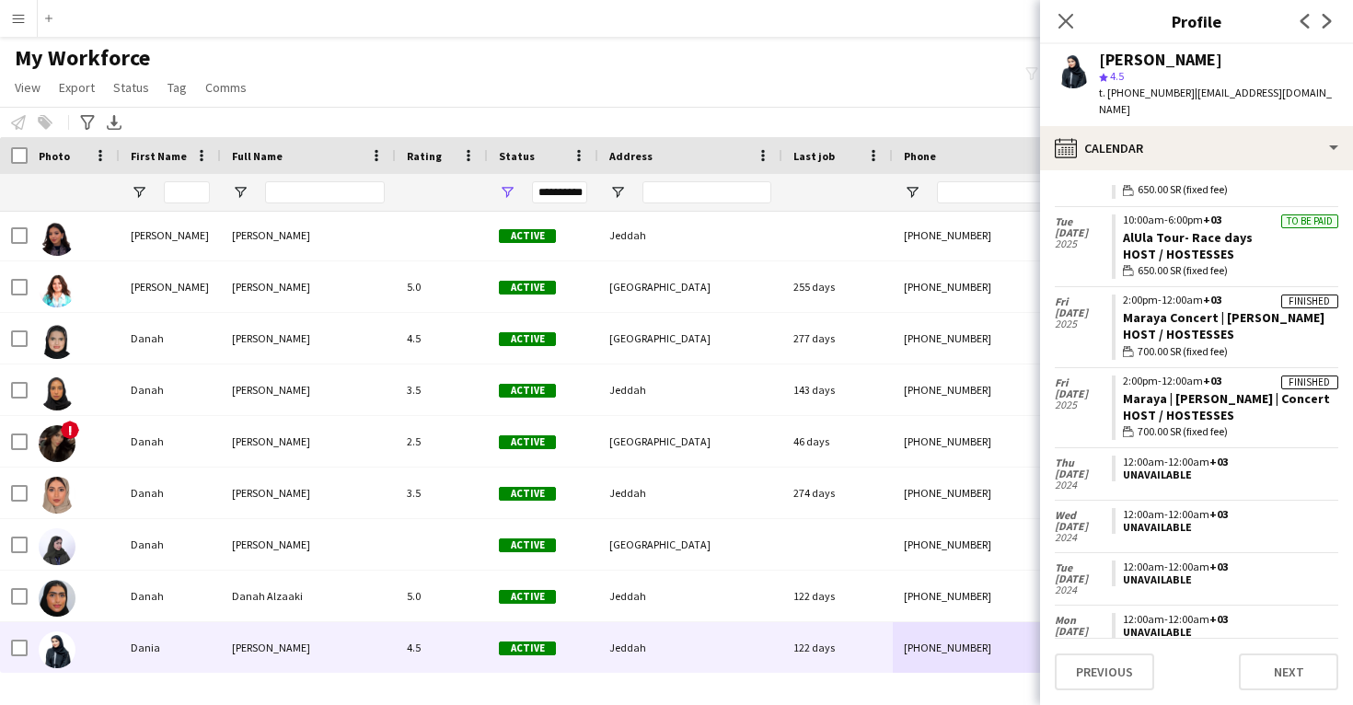
drag, startPoint x: 1122, startPoint y: 367, endPoint x: 1108, endPoint y: 377, distance: 17.4
drag, startPoint x: 1117, startPoint y: 366, endPoint x: 1332, endPoint y: 371, distance: 215.5
click at [1332, 376] on app-crew-calendar-job-card "Finished 2:00pm-12:00am +03 Maraya | Ludovico Einaudi | Concert Host / Hostesse…" at bounding box center [1225, 408] width 227 height 65
copy link "Maraya | Ludovico Einaudi | Concert"
click at [1158, 52] on div "Dania Alfuraih" at bounding box center [1160, 60] width 123 height 17
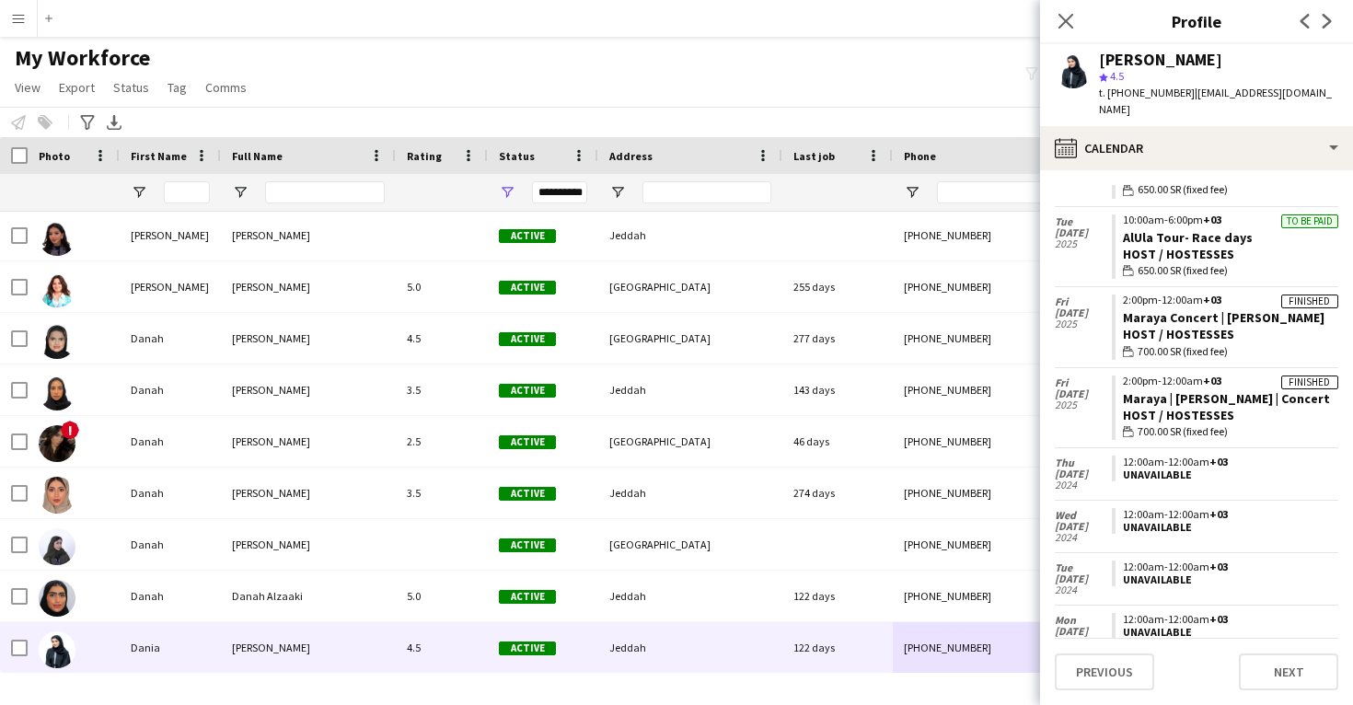
click at [1158, 52] on div "Dania Alfuraih" at bounding box center [1160, 60] width 123 height 17
click at [1132, 60] on div "Dania Alfuraih" at bounding box center [1160, 60] width 123 height 17
drag, startPoint x: 1100, startPoint y: 59, endPoint x: 1224, endPoint y: 58, distance: 123.4
click at [1224, 58] on div "Dania Alfuraih" at bounding box center [1218, 60] width 239 height 17
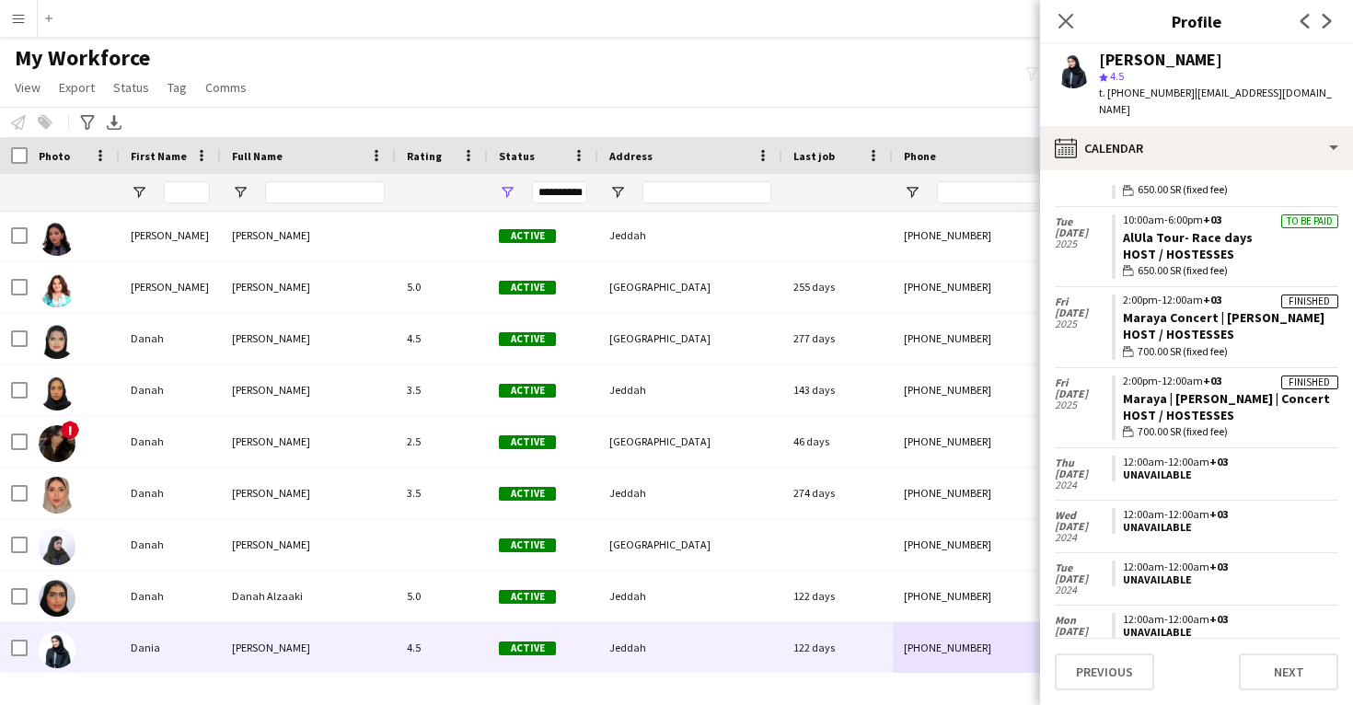
copy div "Dania Alfuraih"
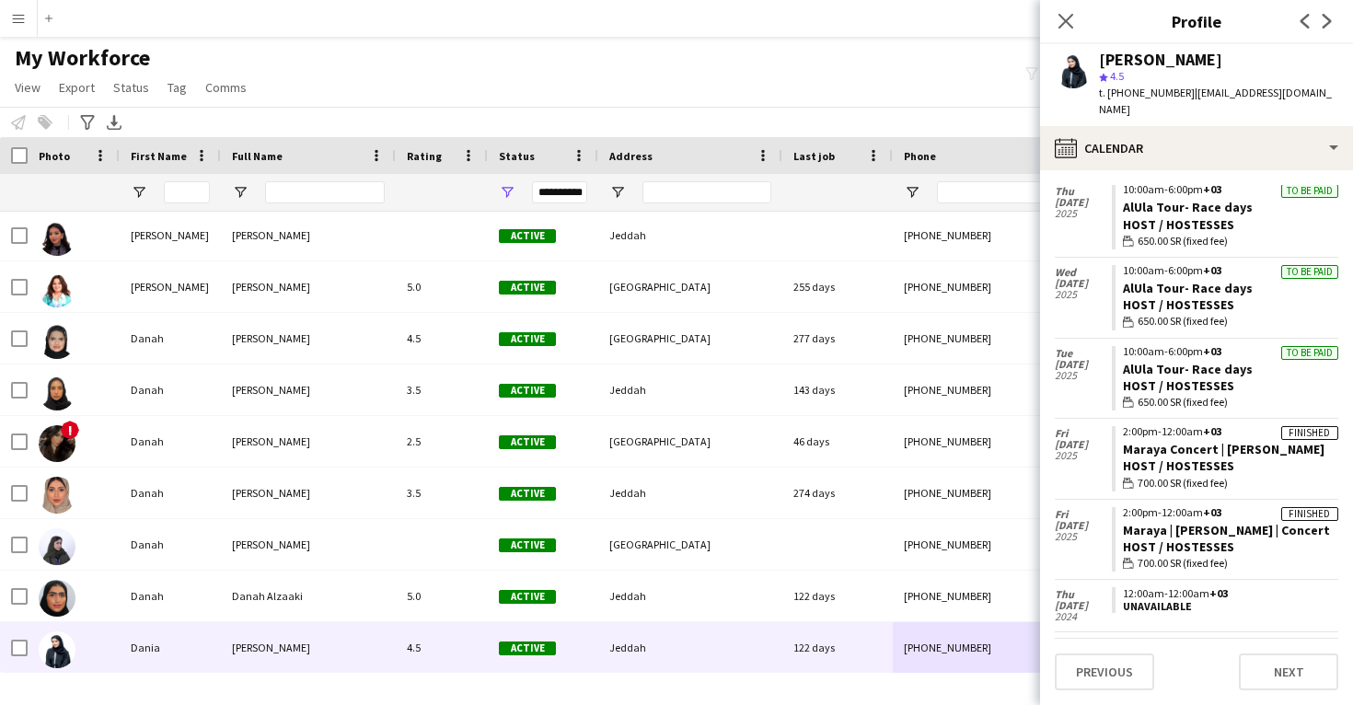
scroll to position [1919, 0]
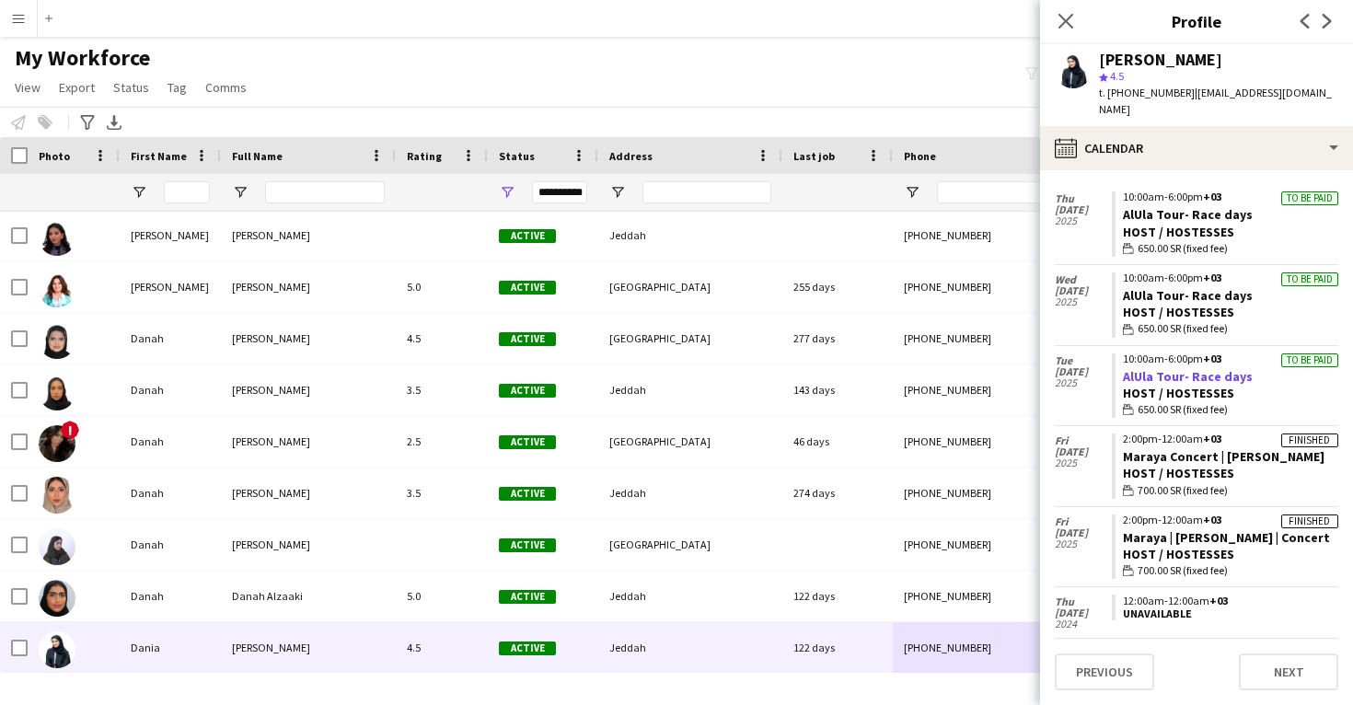
click at [1215, 368] on link "AlUla Tour- Race days" at bounding box center [1188, 376] width 130 height 17
click at [1144, 63] on div "Dania Alfuraih" at bounding box center [1160, 60] width 123 height 17
drag, startPoint x: 1256, startPoint y: 345, endPoint x: 1124, endPoint y: 345, distance: 131.7
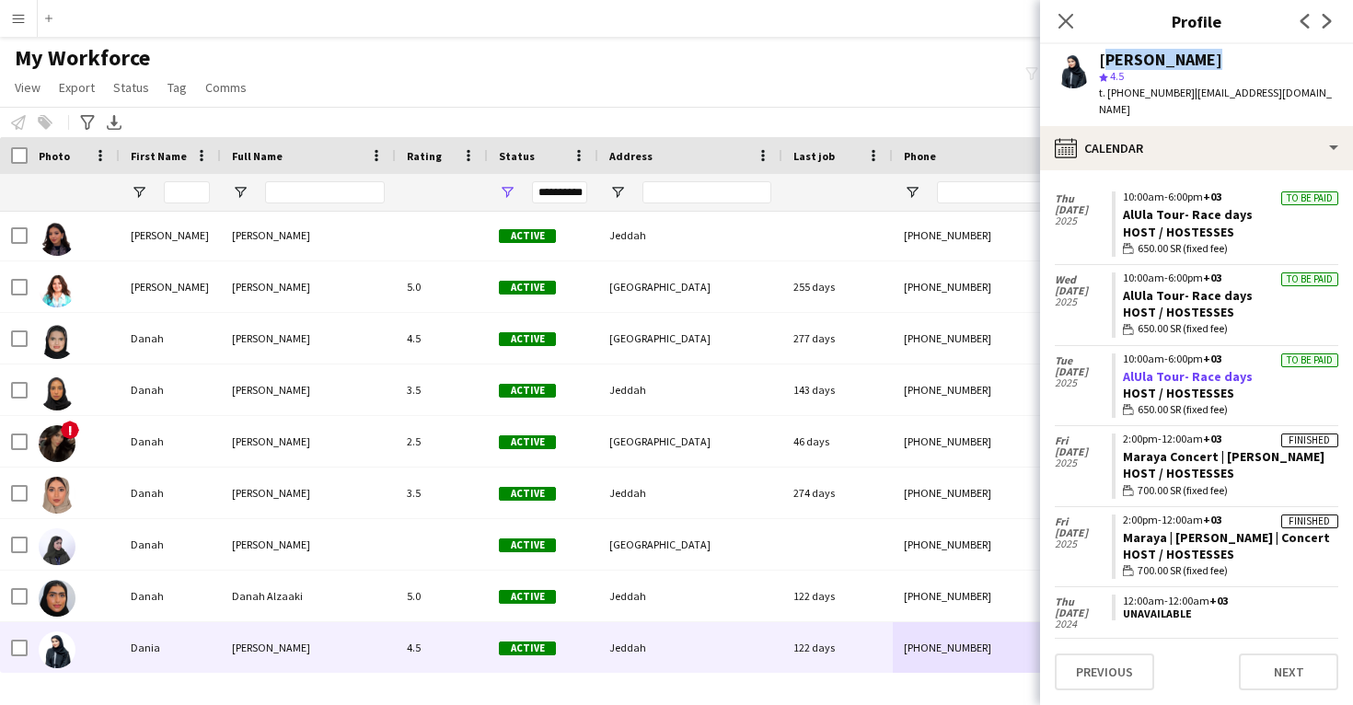
click at [1124, 354] on app-crew-calendar-job-card "To be paid 10:00am-6:00pm +03 AlUla Tour- Race days Host / Hostesses wallet 650…" at bounding box center [1225, 386] width 227 height 65
copy link "AlUla Tour- Race days"
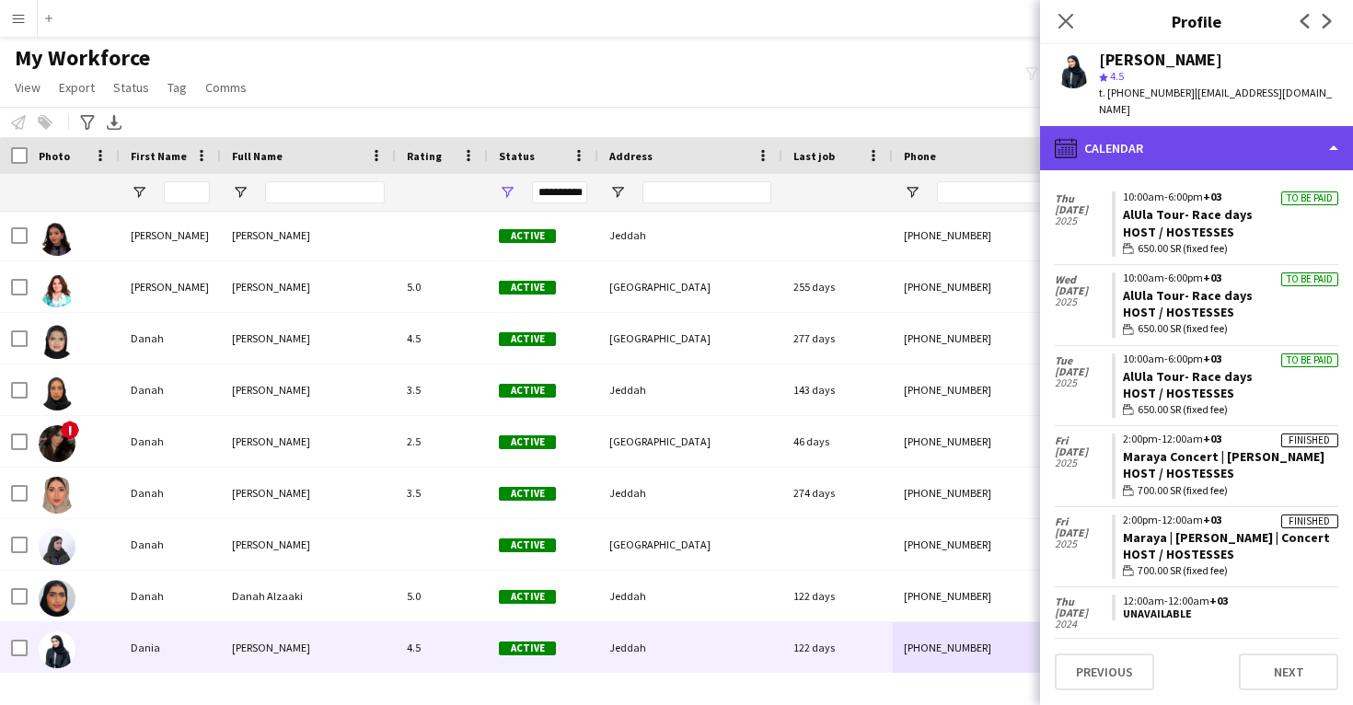
click at [1143, 134] on div "calendar-full Calendar" at bounding box center [1196, 148] width 313 height 44
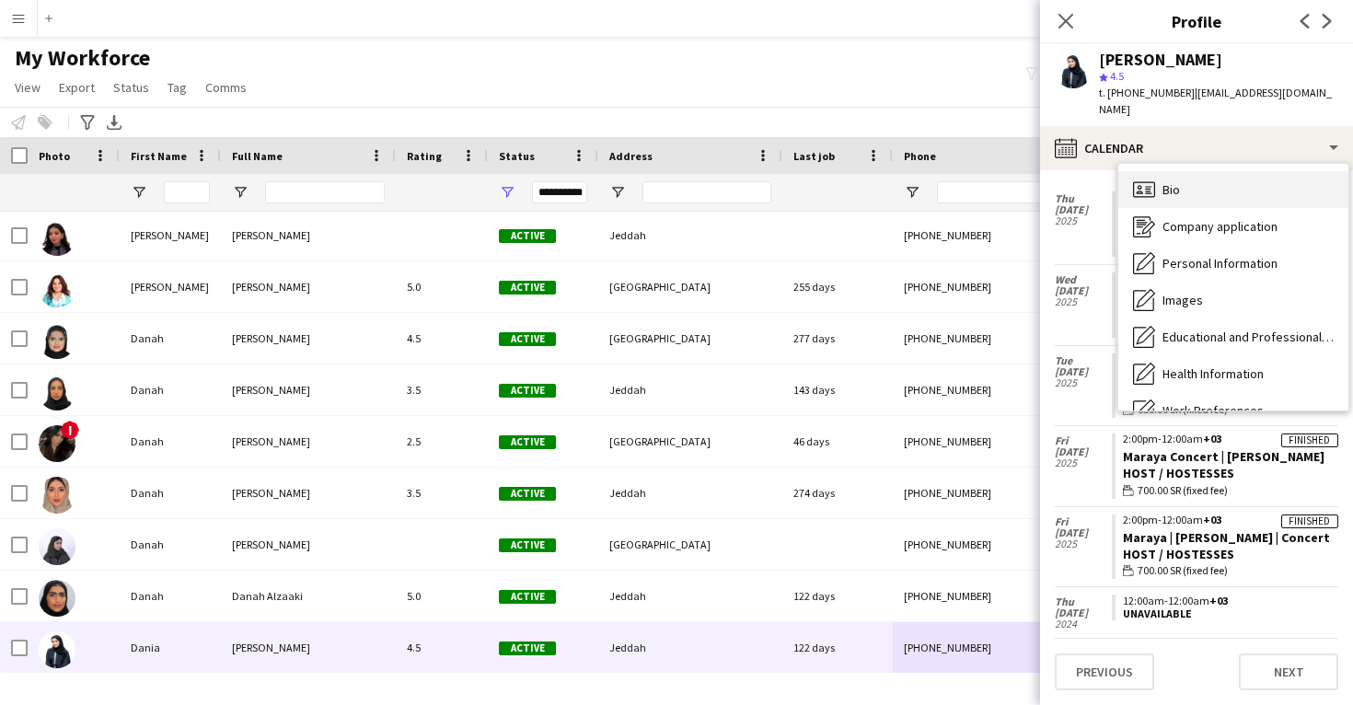
scroll to position [0, 0]
click at [1186, 171] on div "Bio Bio" at bounding box center [1234, 189] width 230 height 37
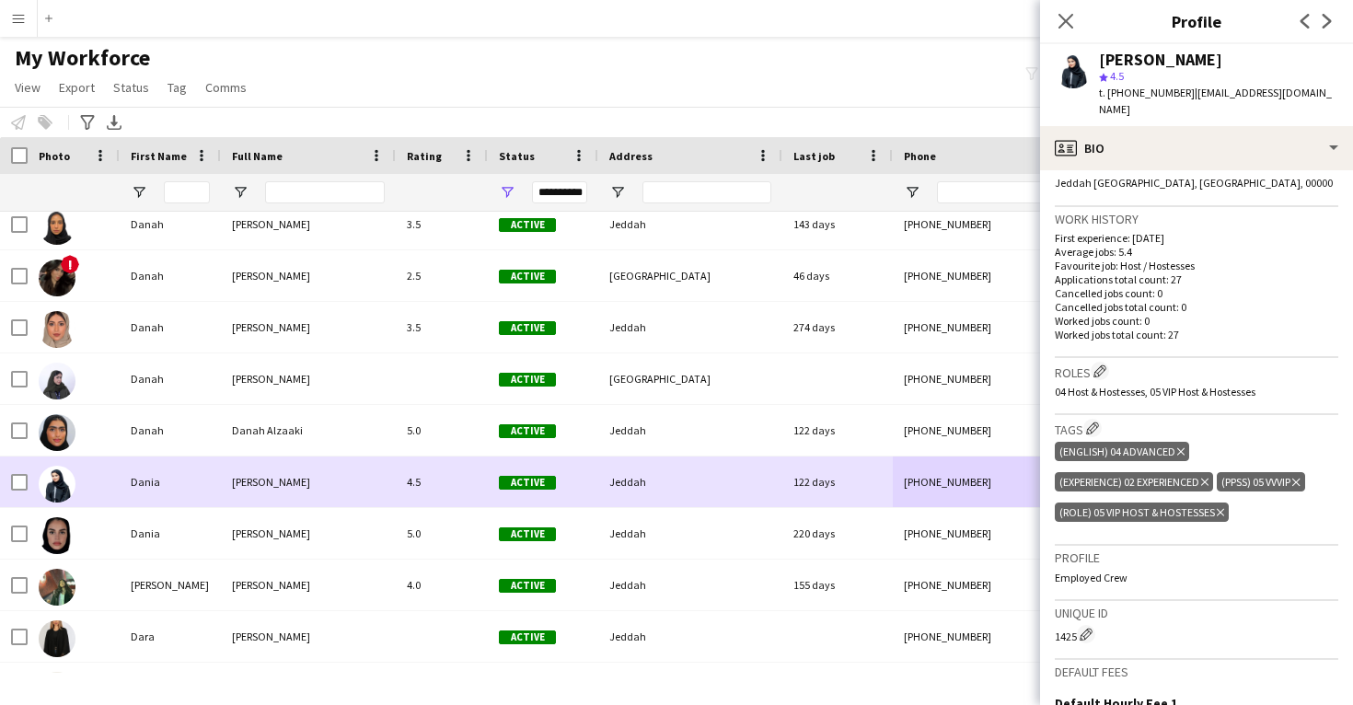
scroll to position [21784, 0]
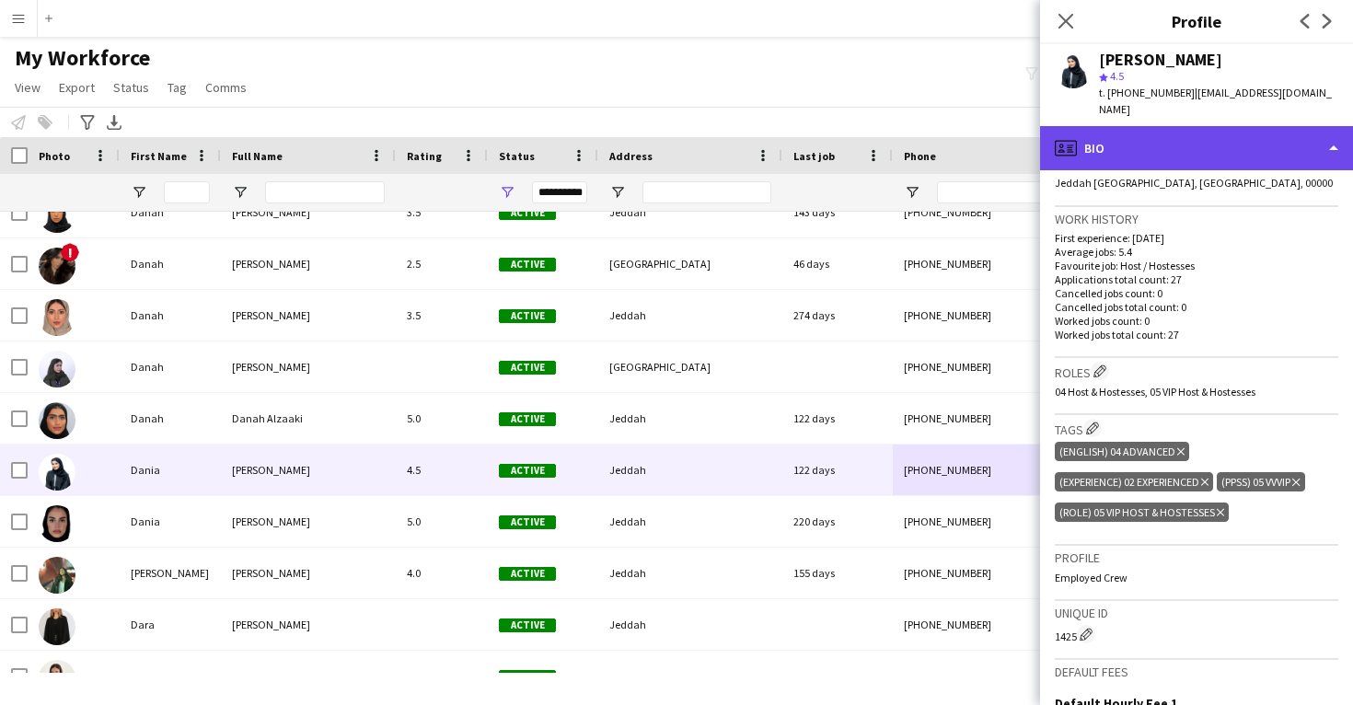
click at [1170, 133] on div "profile Bio" at bounding box center [1196, 148] width 313 height 44
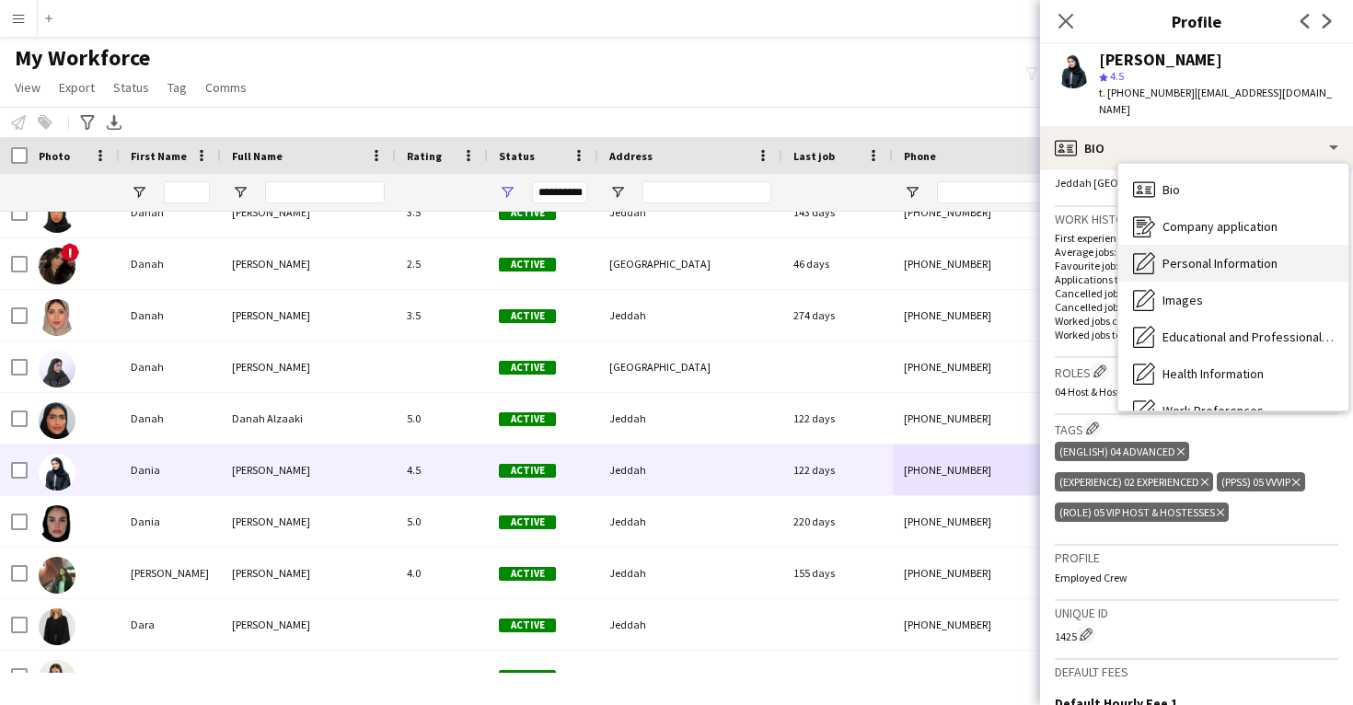
click at [1185, 255] on span "Personal Information" at bounding box center [1220, 263] width 115 height 17
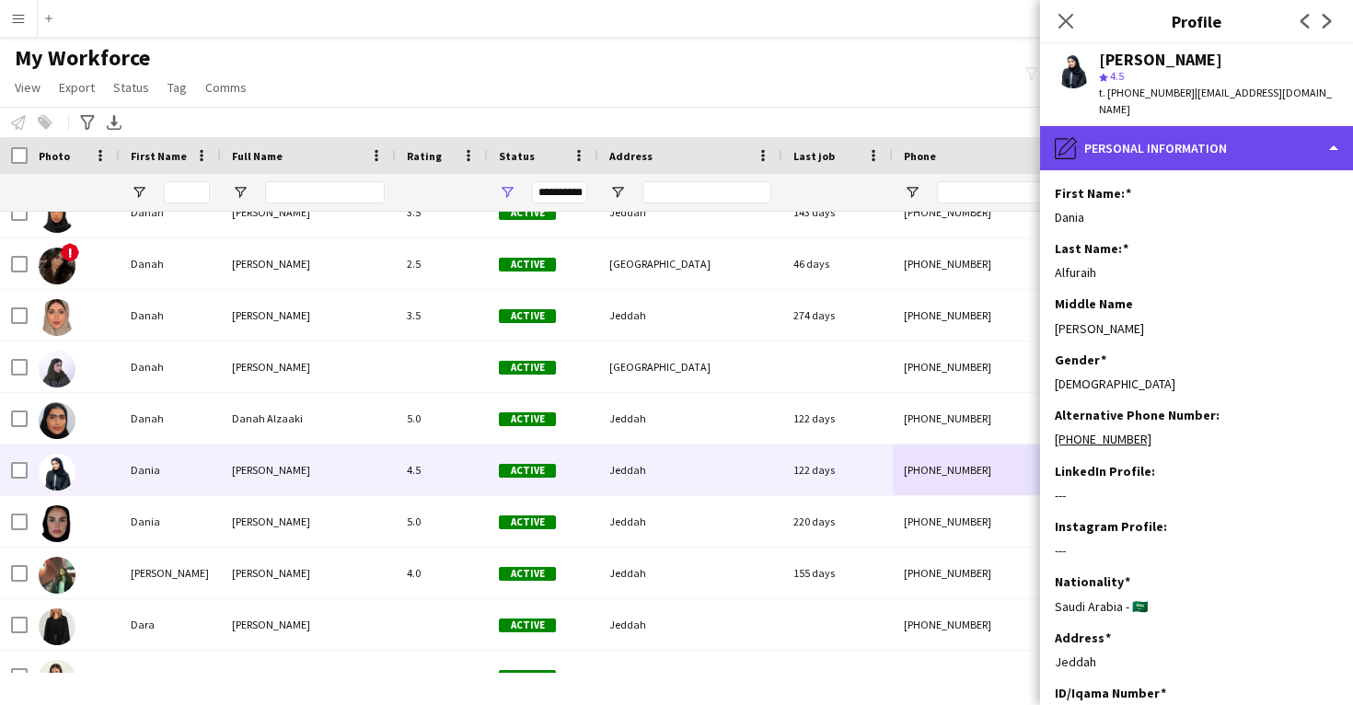
click at [1187, 134] on div "pencil4 Personal Information" at bounding box center [1196, 148] width 313 height 44
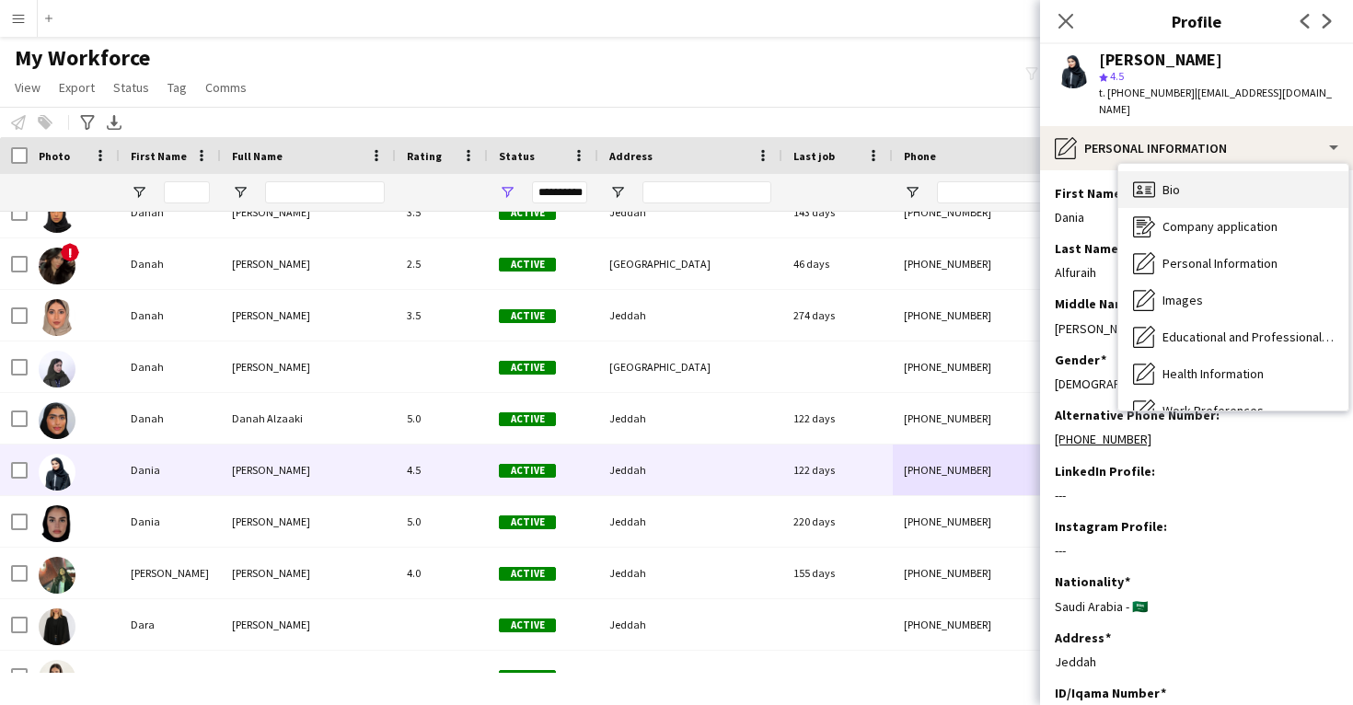
click at [1184, 188] on div "Bio Bio" at bounding box center [1234, 189] width 230 height 37
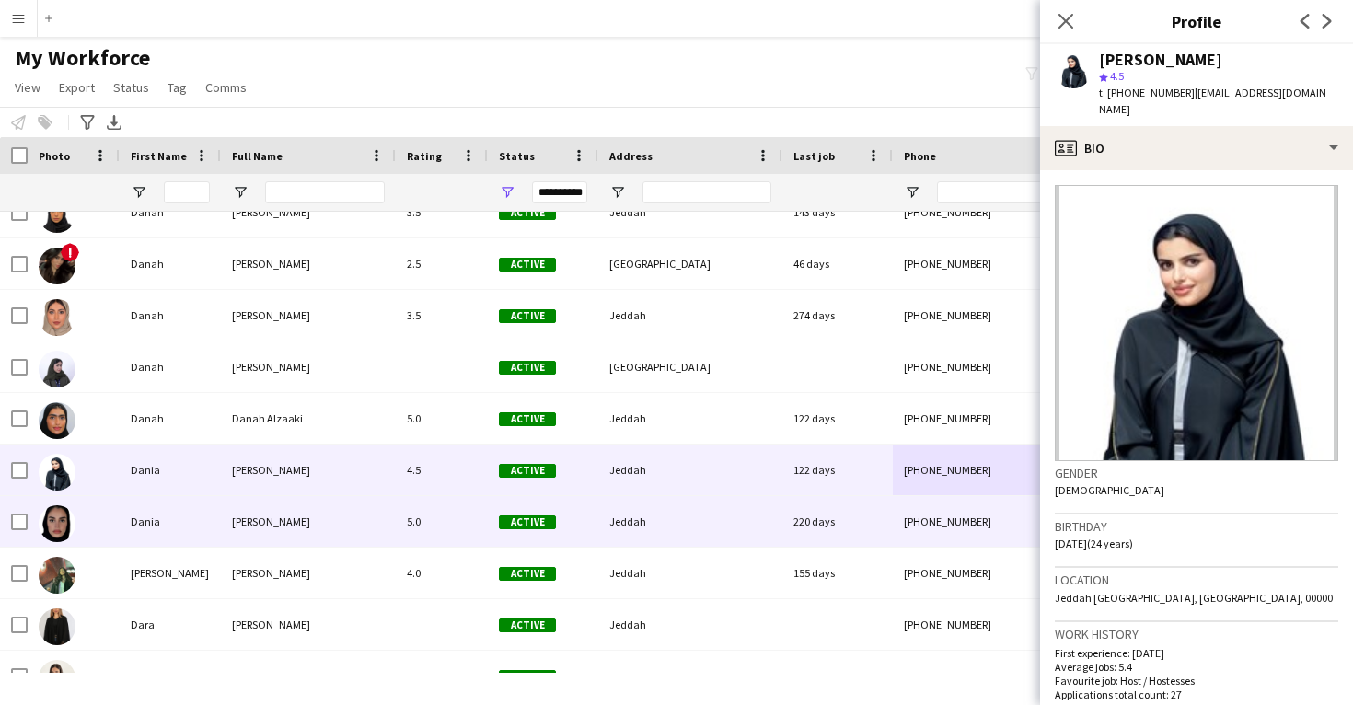
click at [700, 524] on div "Jeddah" at bounding box center [690, 521] width 184 height 51
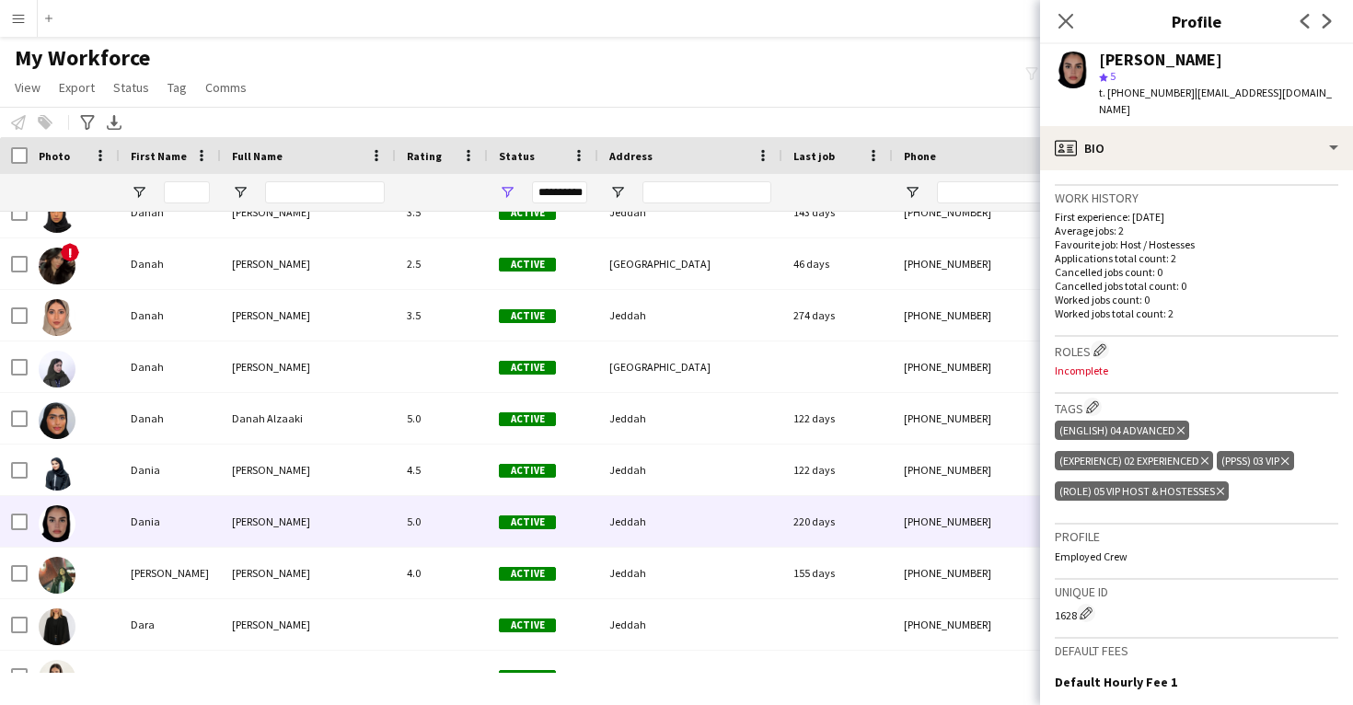
scroll to position [432, 0]
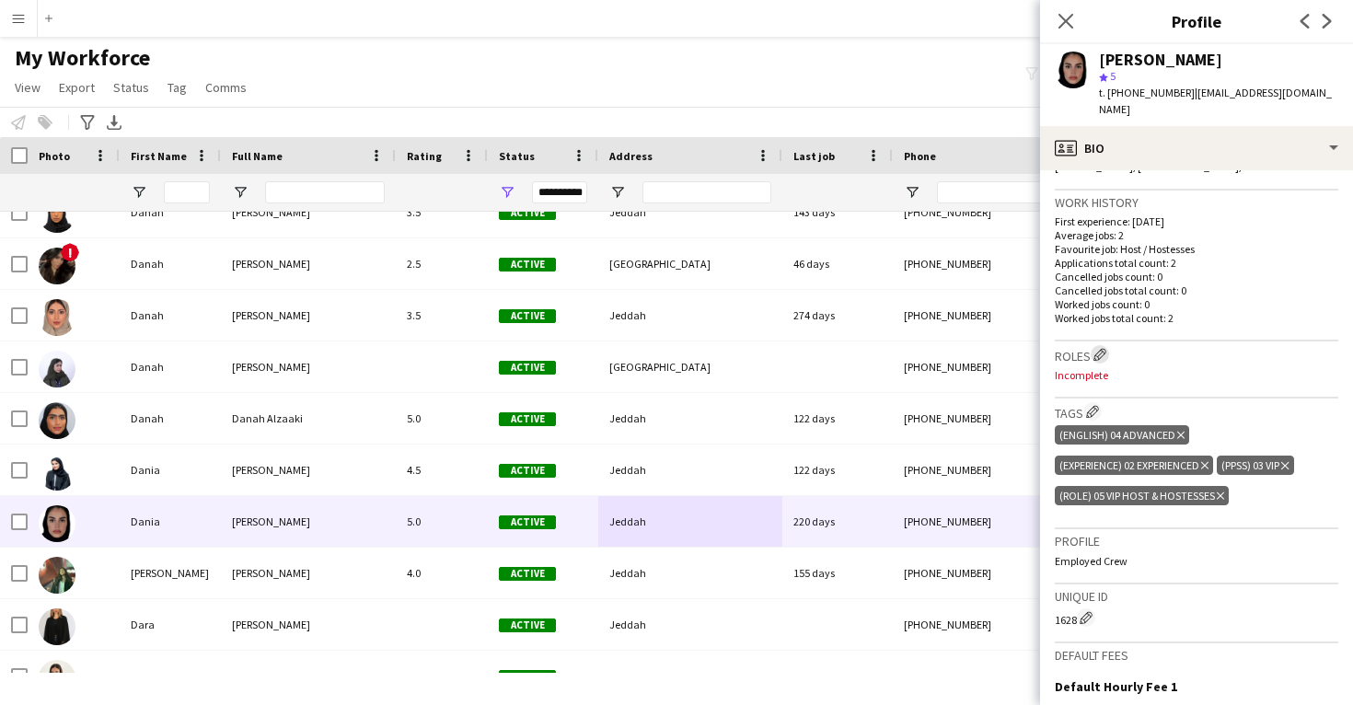
click at [1103, 348] on app-icon "Edit crew company roles" at bounding box center [1100, 354] width 13 height 13
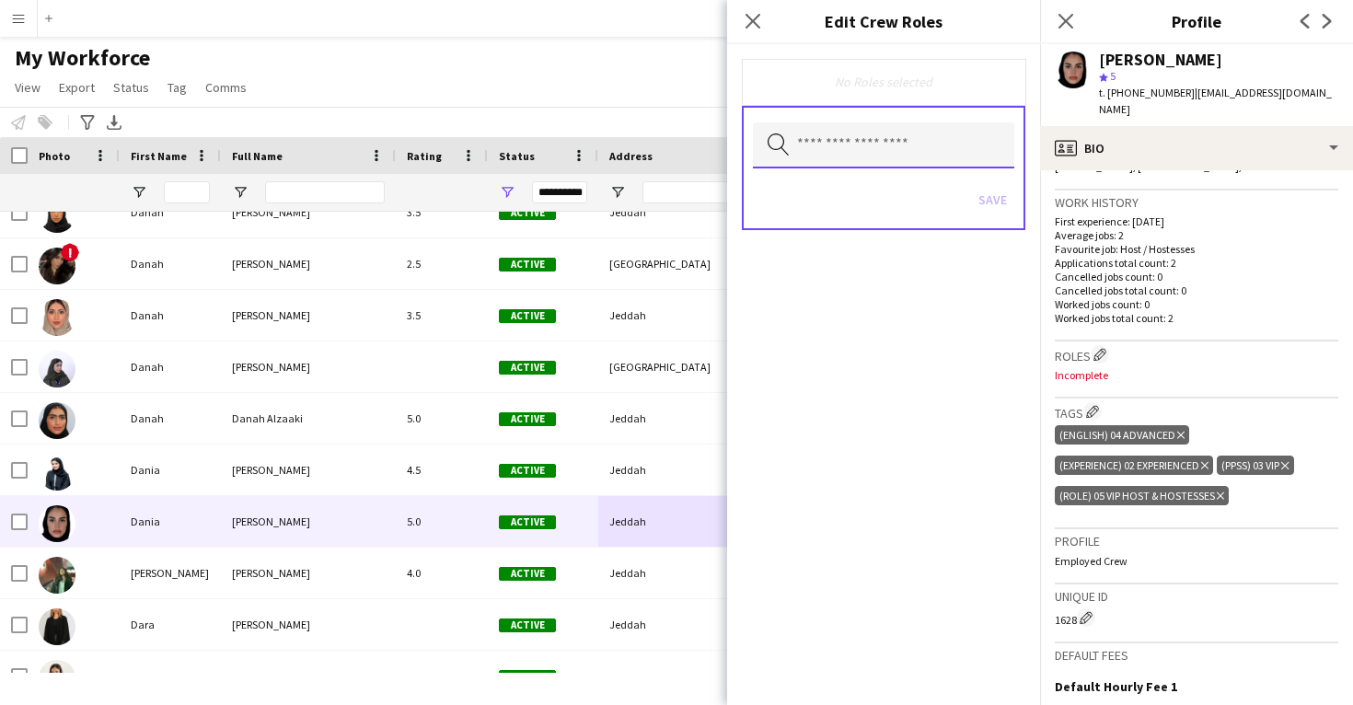
click at [933, 149] on input "text" at bounding box center [883, 145] width 261 height 46
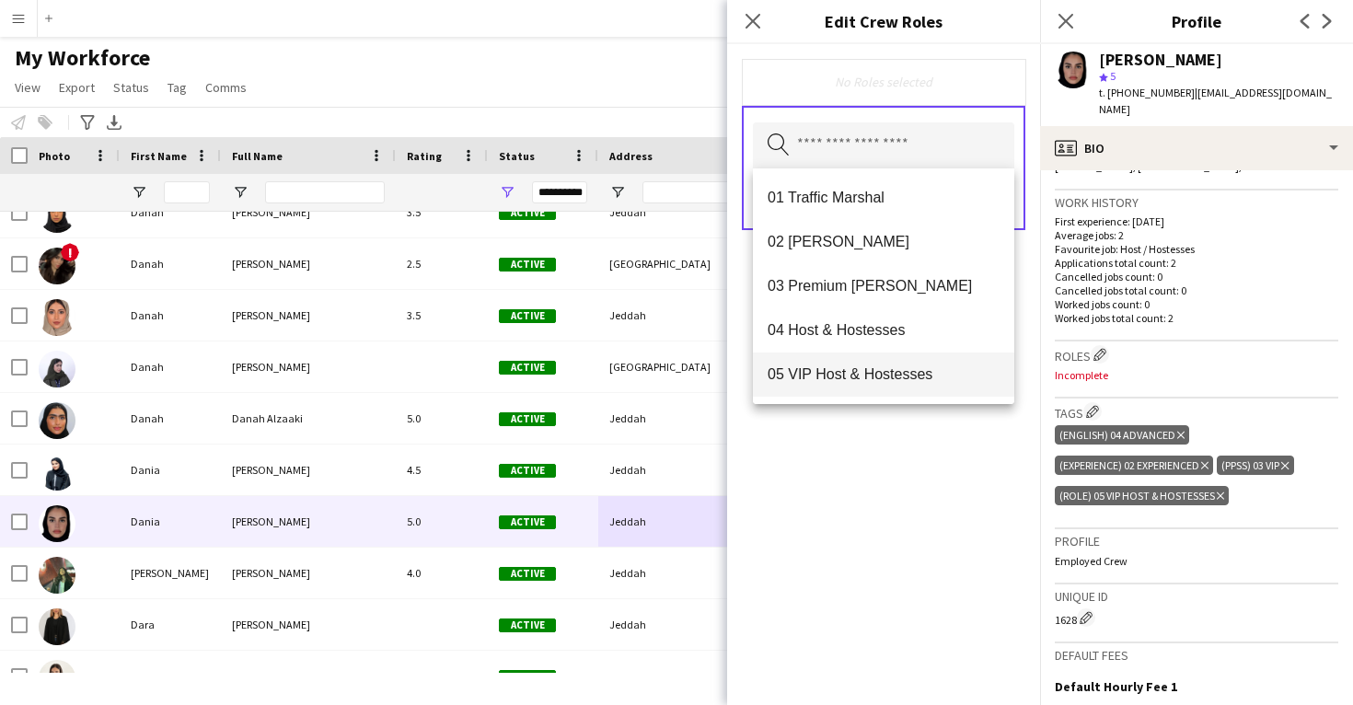
click at [878, 383] on span "05 VIP Host & Hostesses" at bounding box center [884, 374] width 232 height 17
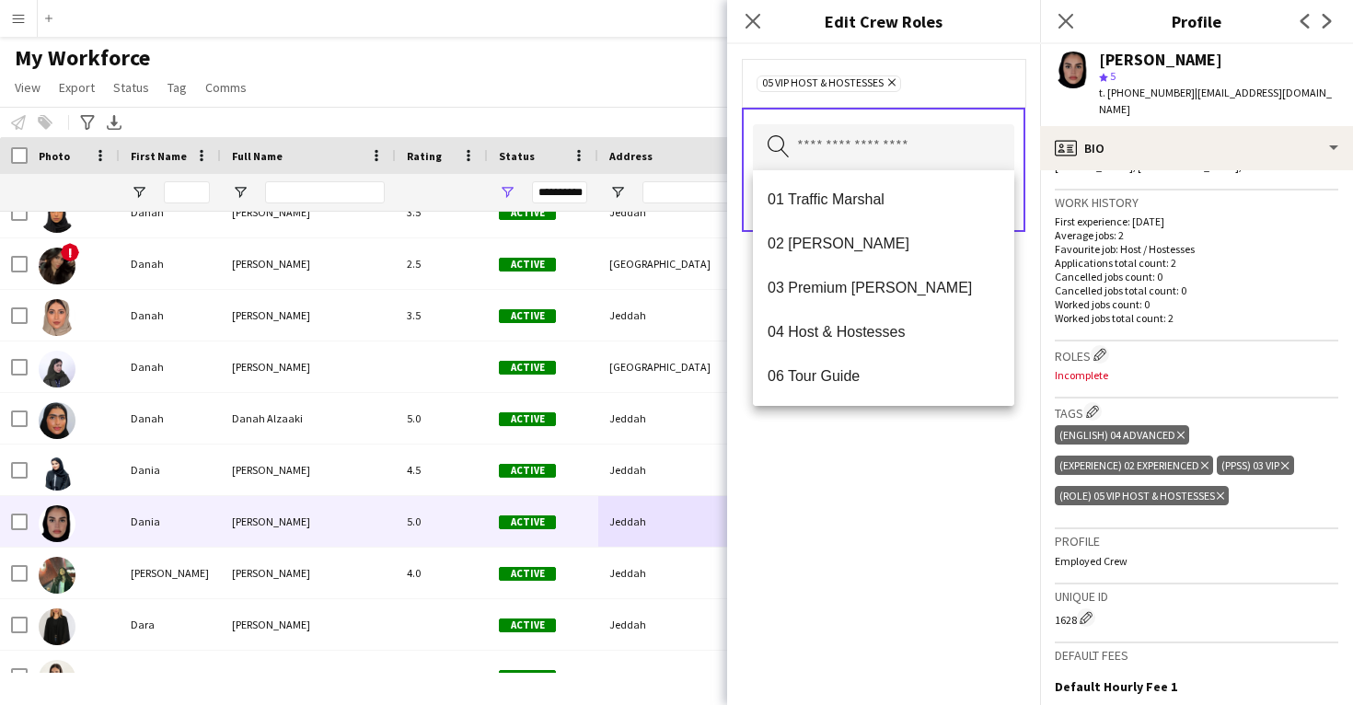
click at [870, 509] on div "05 VIP Host & Hostesses Remove Search by role type Save" at bounding box center [883, 374] width 313 height 661
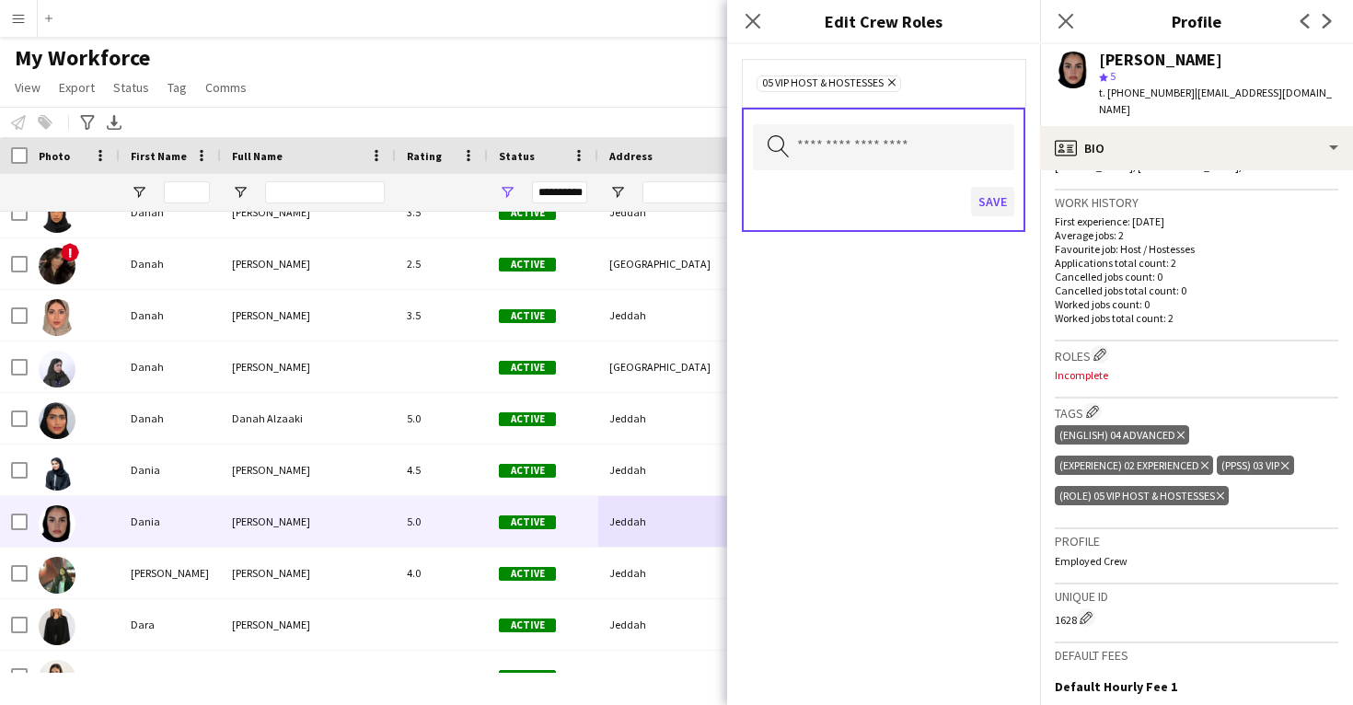
click at [994, 202] on button "Save" at bounding box center [992, 201] width 43 height 29
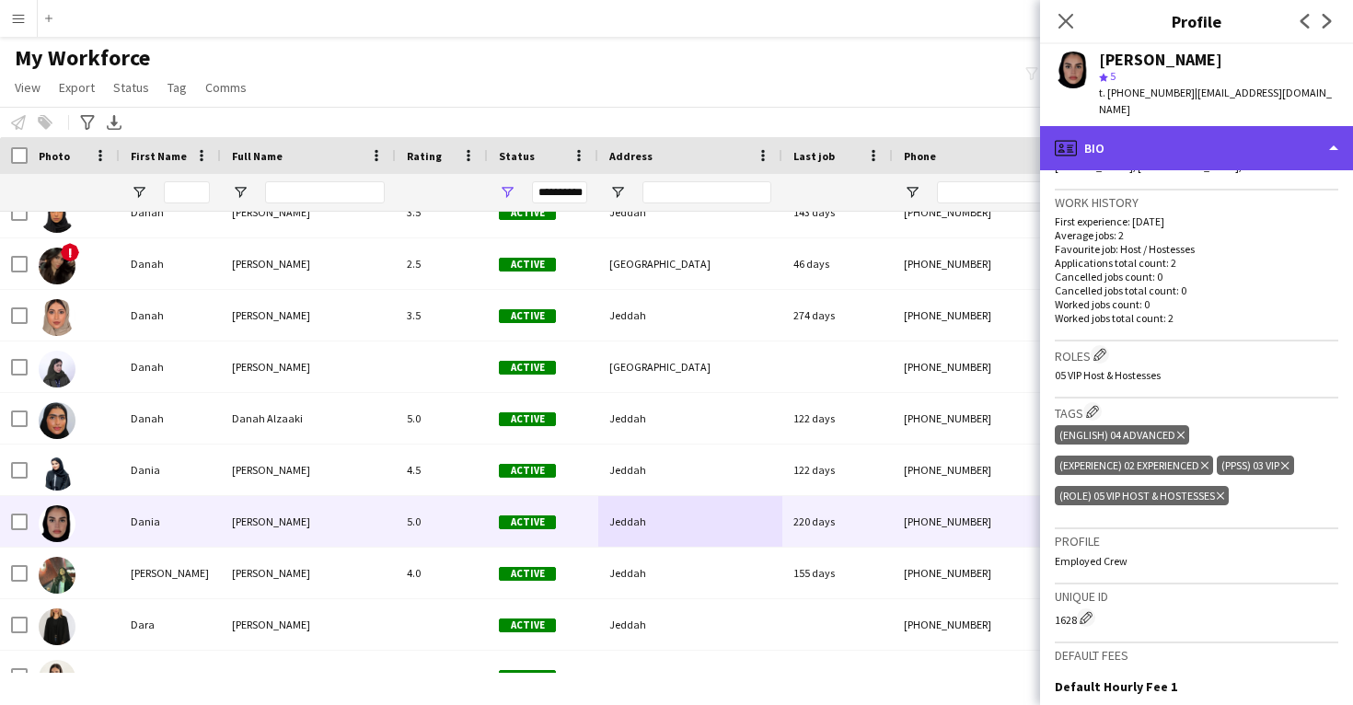
click at [1198, 140] on div "profile Bio" at bounding box center [1196, 148] width 313 height 44
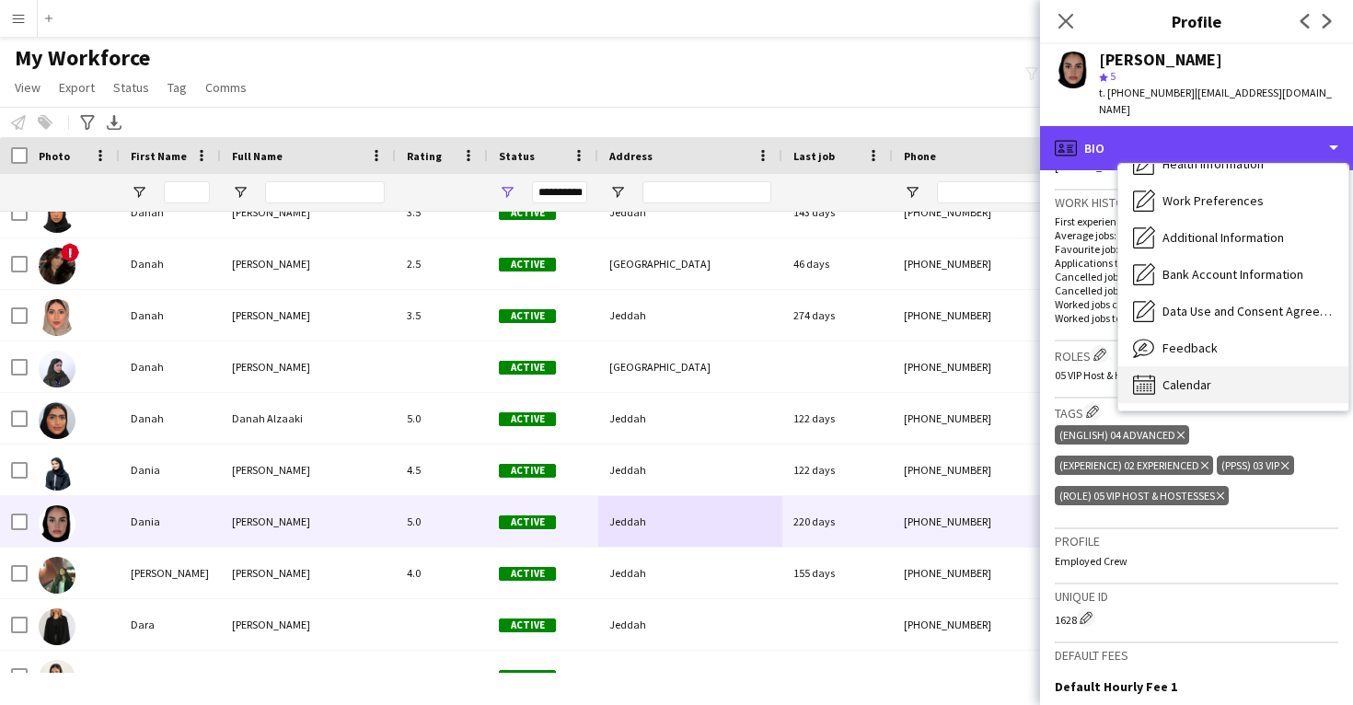
scroll to position [210, 0]
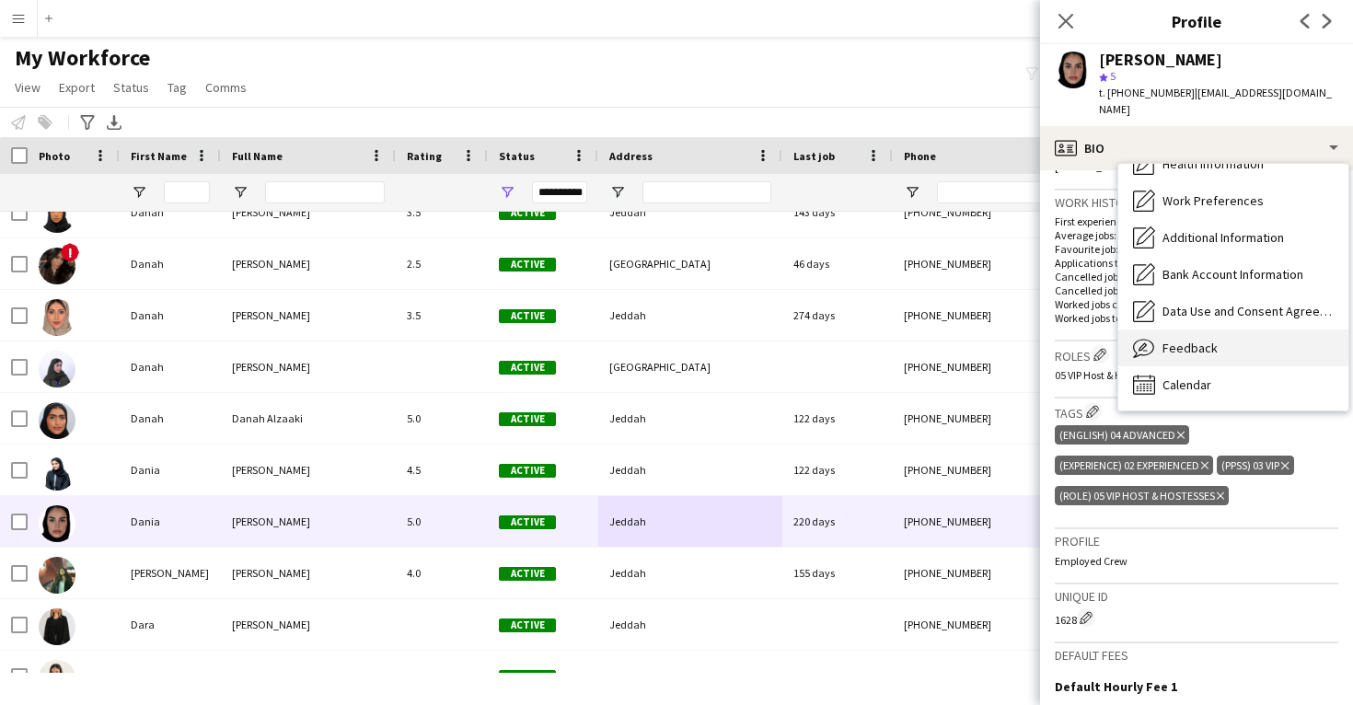
click at [1202, 344] on div "Feedback Feedback" at bounding box center [1234, 348] width 230 height 37
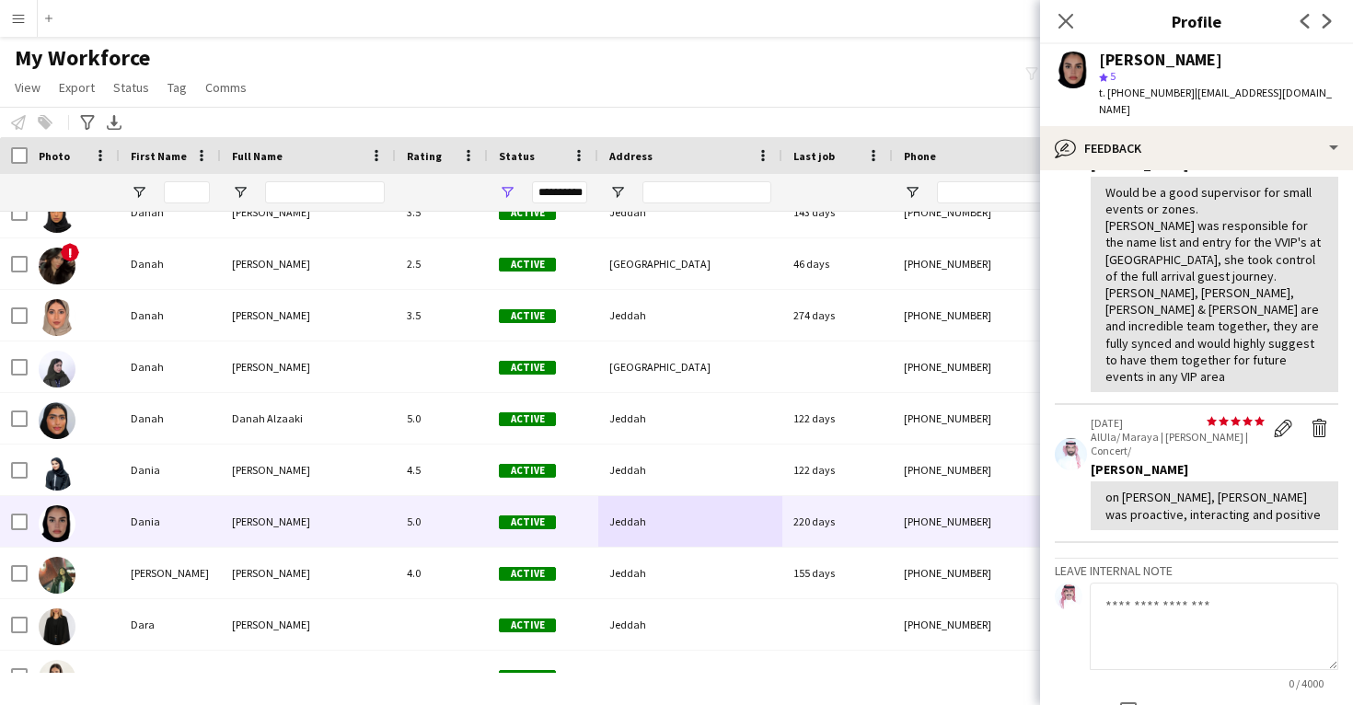
scroll to position [167, 0]
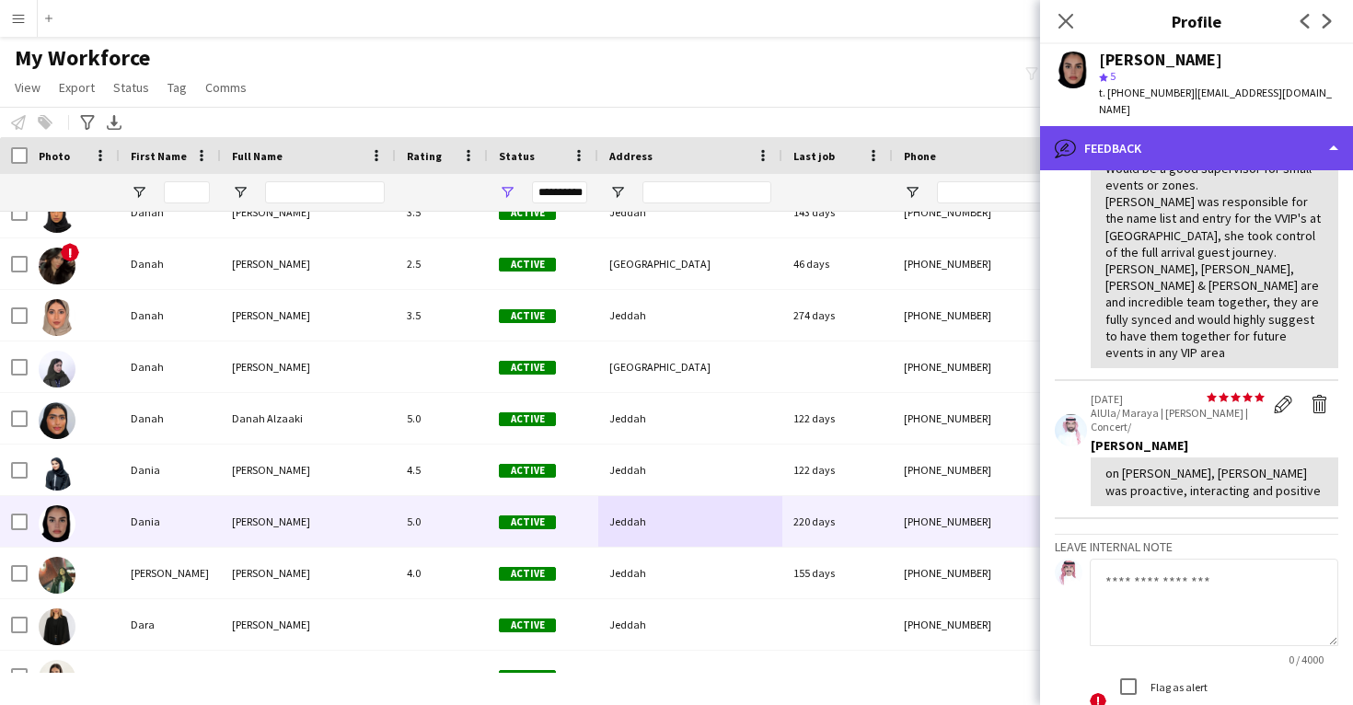
click at [1185, 138] on div "bubble-pencil Feedback" at bounding box center [1196, 148] width 313 height 44
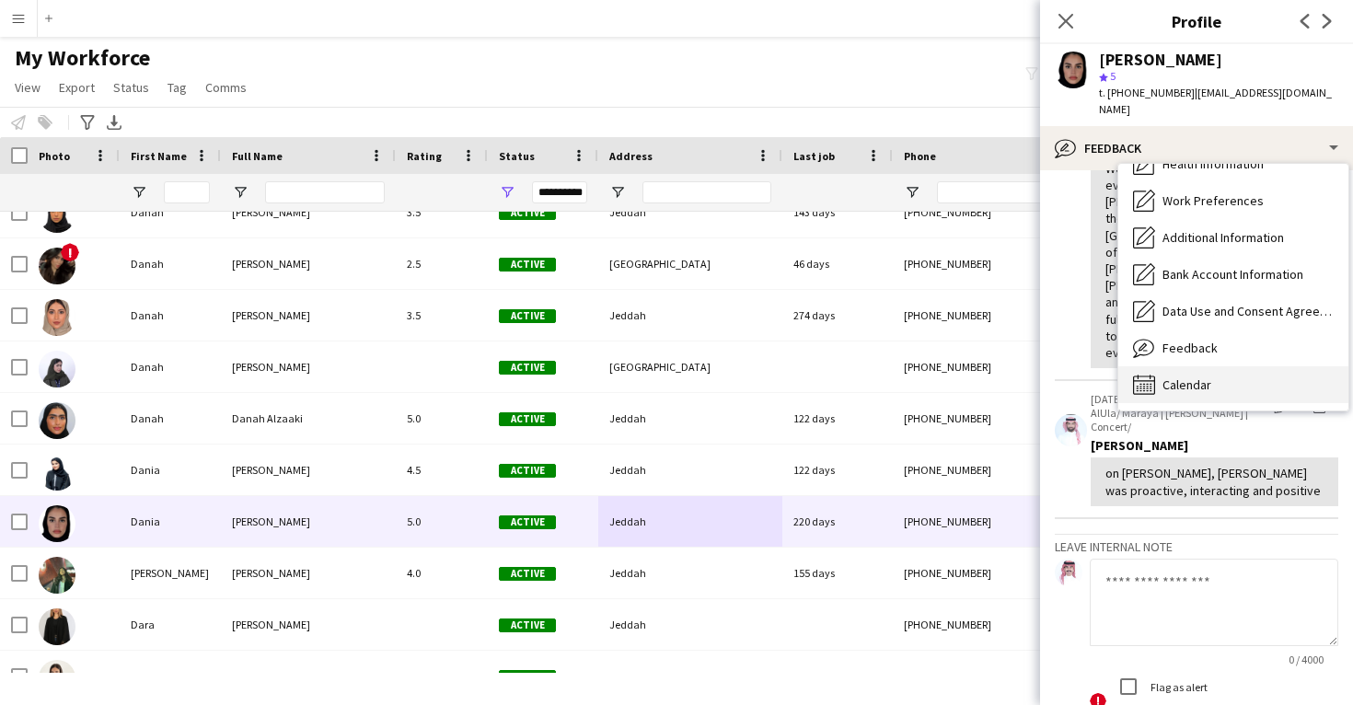
click at [1222, 367] on div "Calendar Calendar" at bounding box center [1234, 384] width 230 height 37
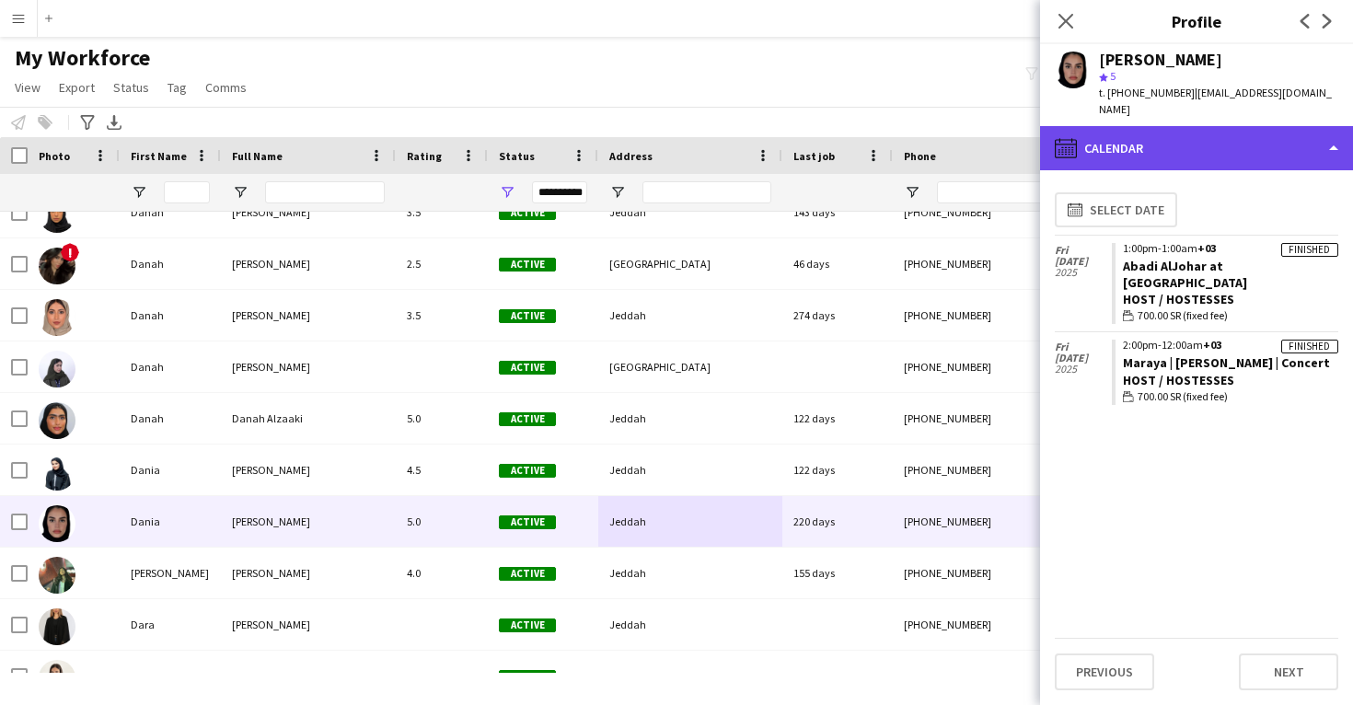
click at [1167, 134] on div "calendar-full Calendar" at bounding box center [1196, 148] width 313 height 44
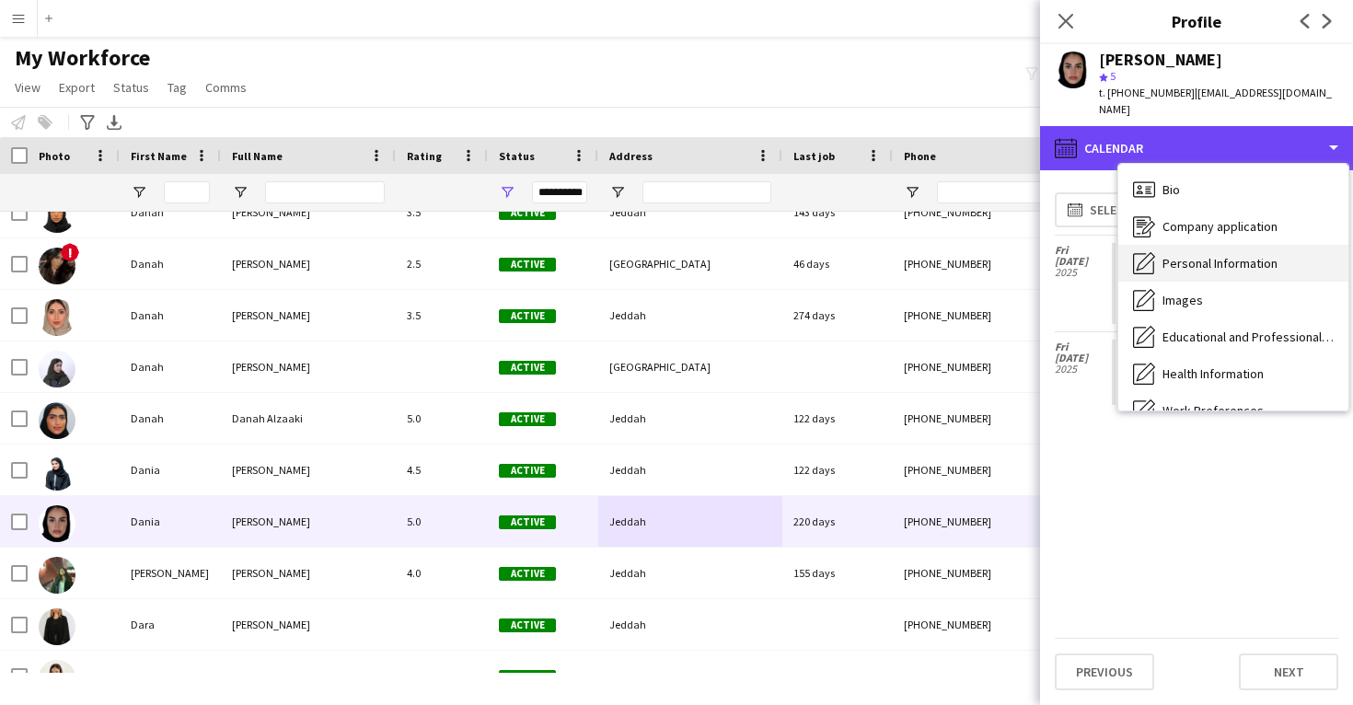
scroll to position [0, 0]
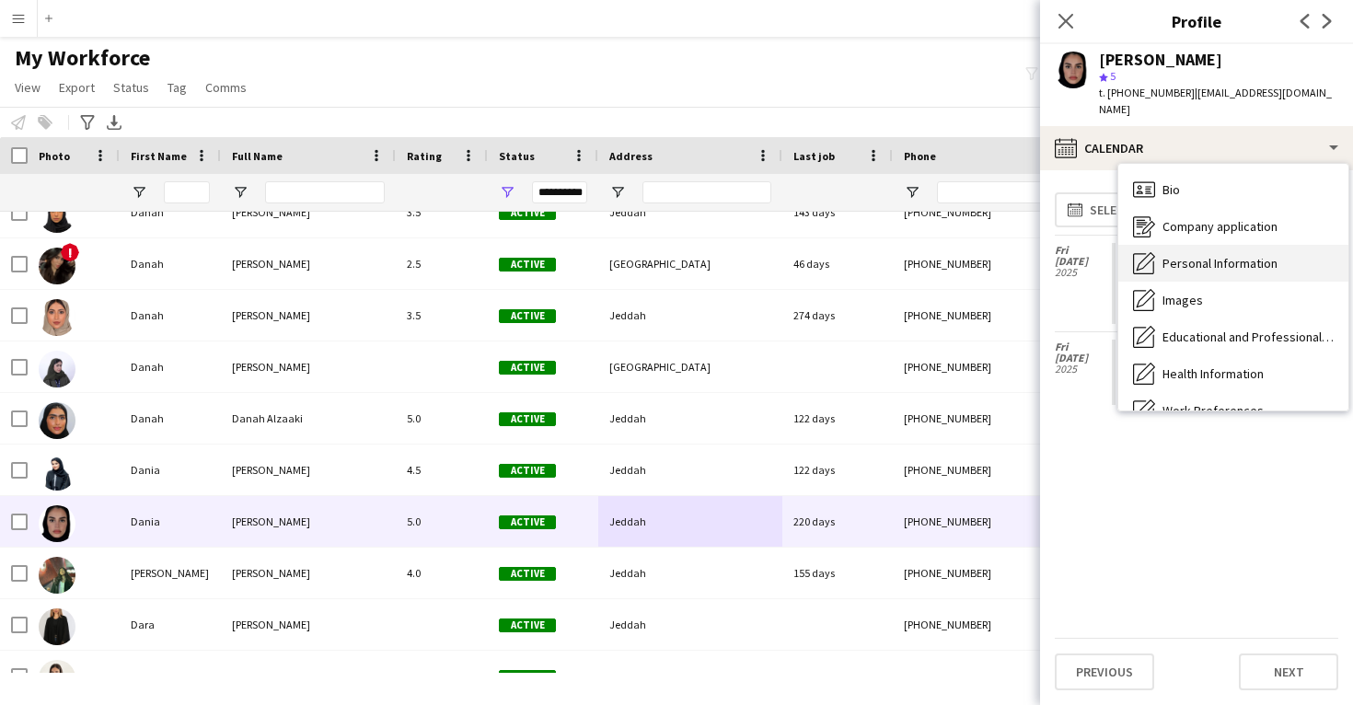
click at [1214, 255] on span "Personal Information" at bounding box center [1220, 263] width 115 height 17
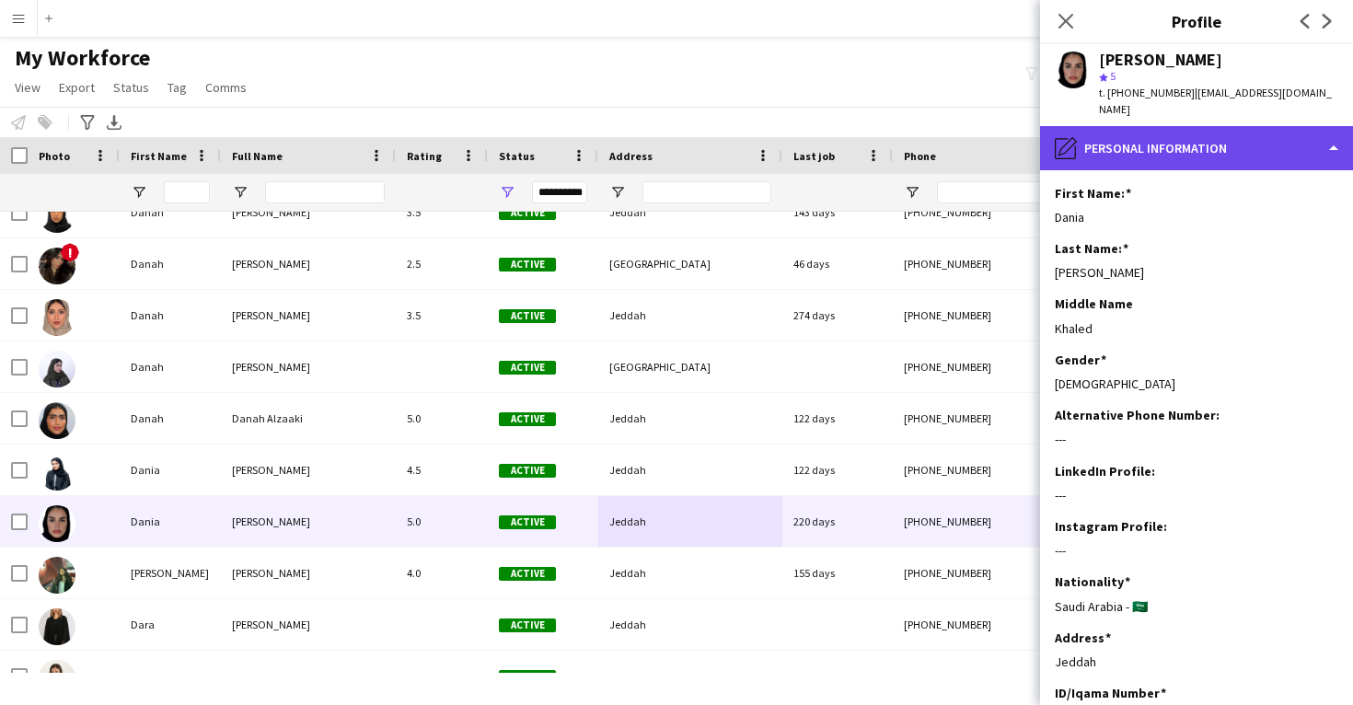
click at [1178, 126] on div "pencil4 Personal Information" at bounding box center [1196, 148] width 313 height 44
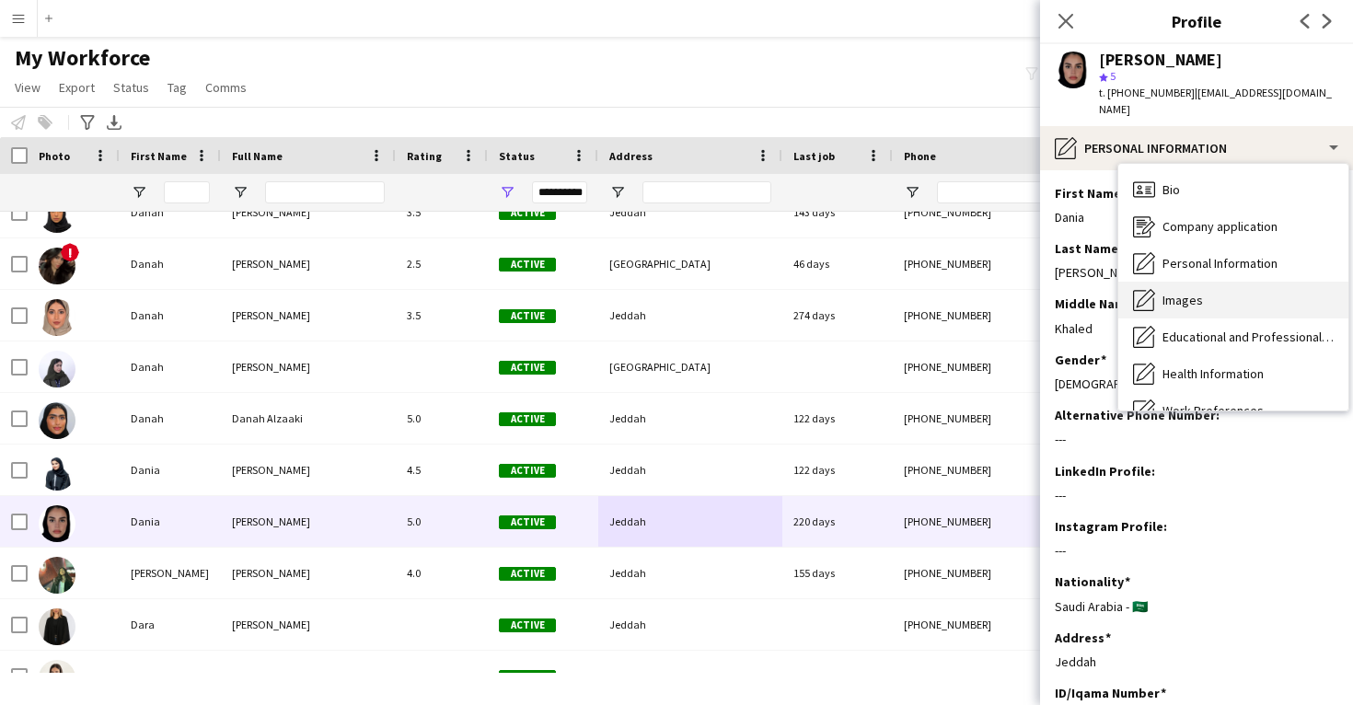
click at [1200, 292] on span "Images" at bounding box center [1183, 300] width 41 height 17
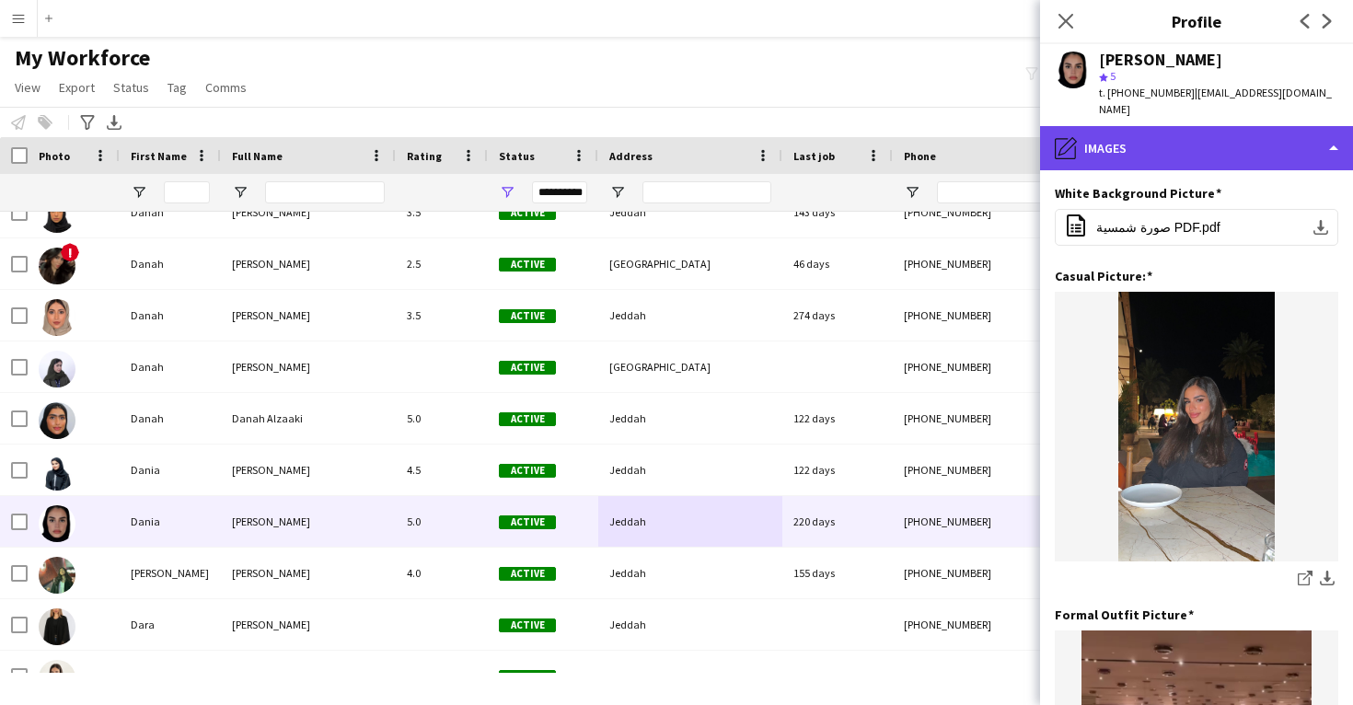
click at [1238, 141] on div "pencil4 Images" at bounding box center [1196, 148] width 313 height 44
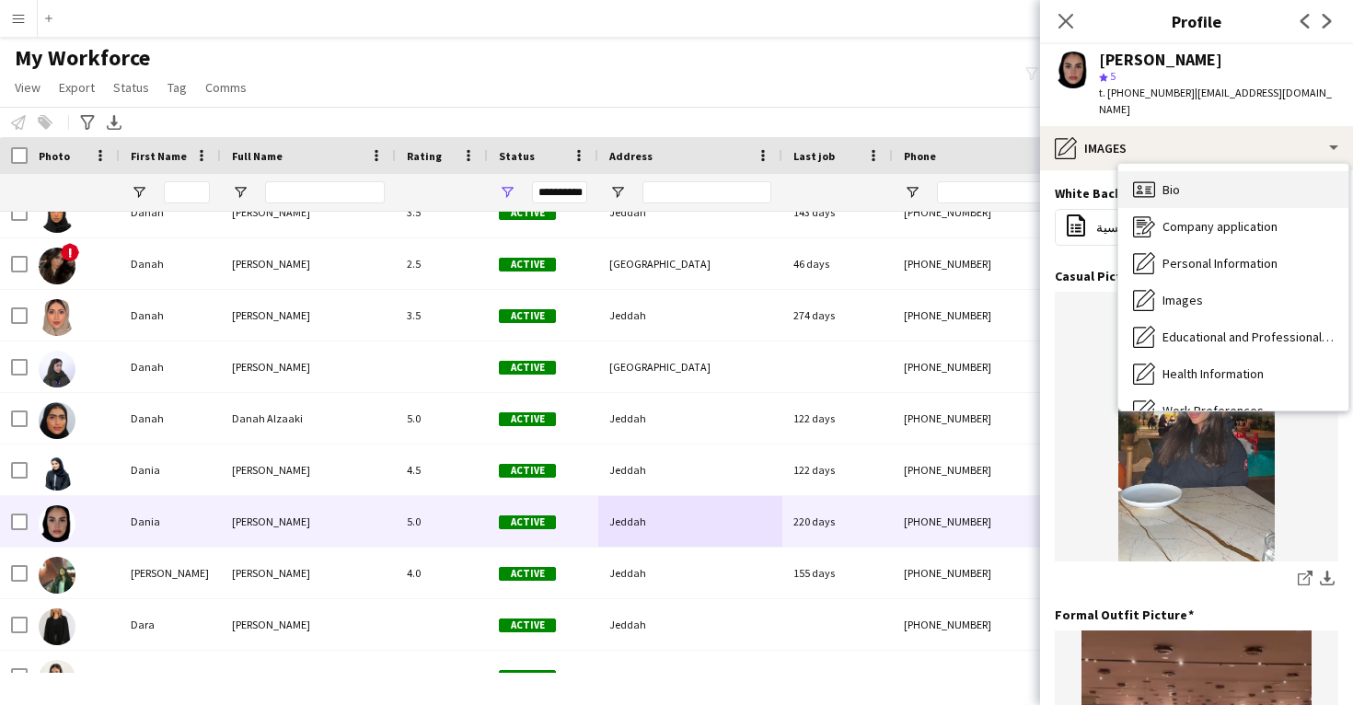
click at [1228, 175] on div "Bio Bio" at bounding box center [1234, 189] width 230 height 37
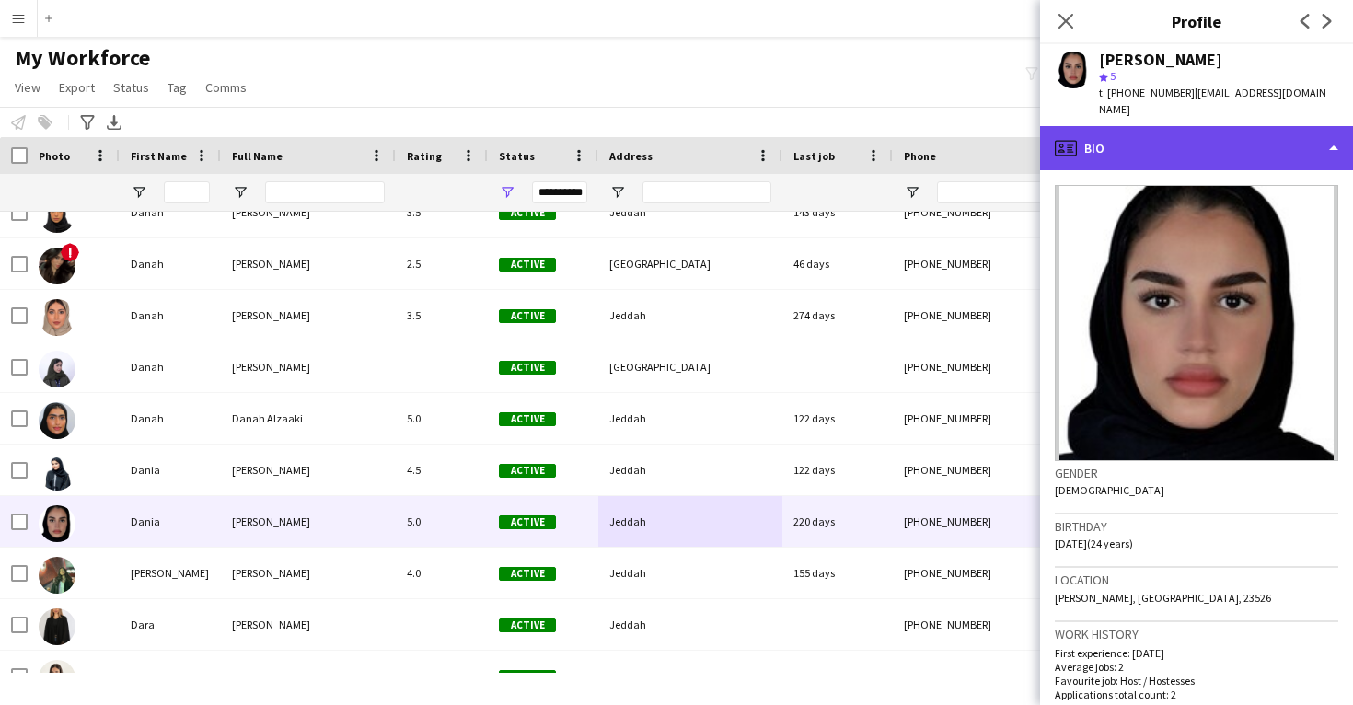
click at [1211, 150] on div "profile Bio" at bounding box center [1196, 148] width 313 height 44
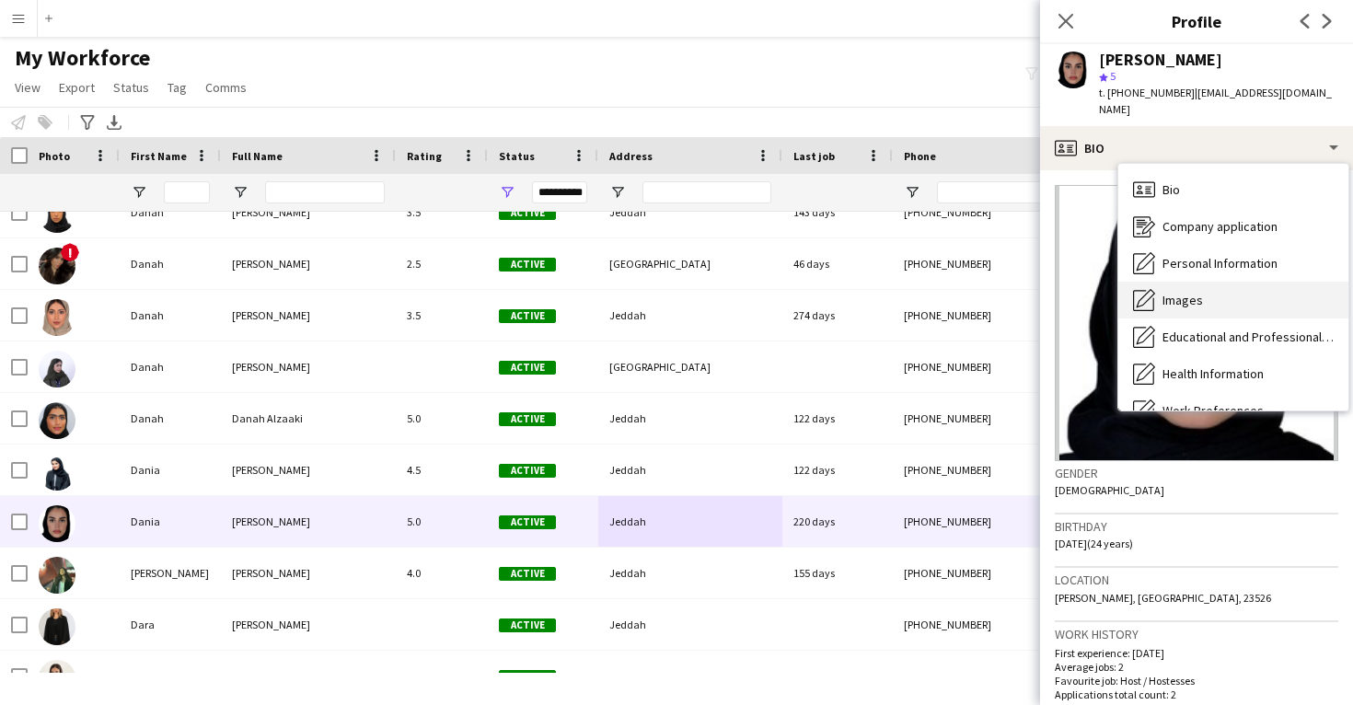
click at [1224, 282] on div "Images Images" at bounding box center [1234, 300] width 230 height 37
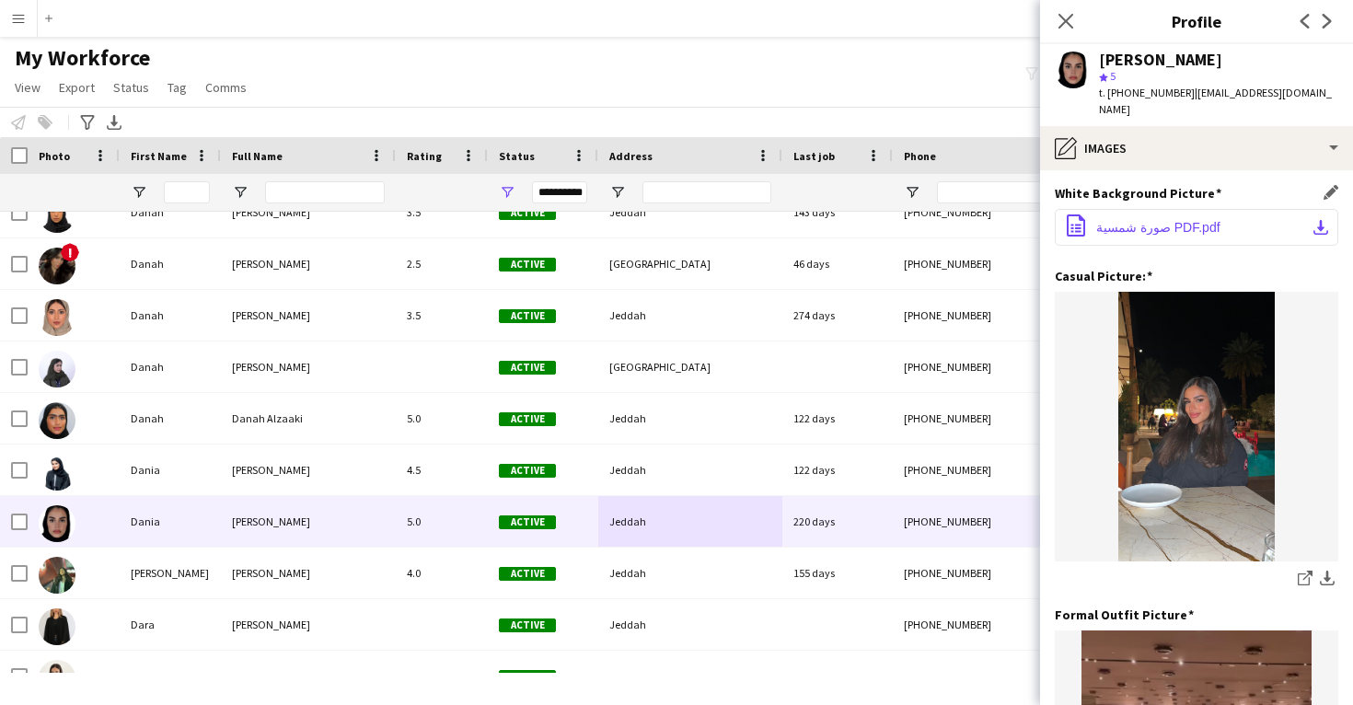
click at [1235, 209] on button "office-file-sheet صورة شمسية PDF.pdf download-bottom" at bounding box center [1197, 227] width 284 height 37
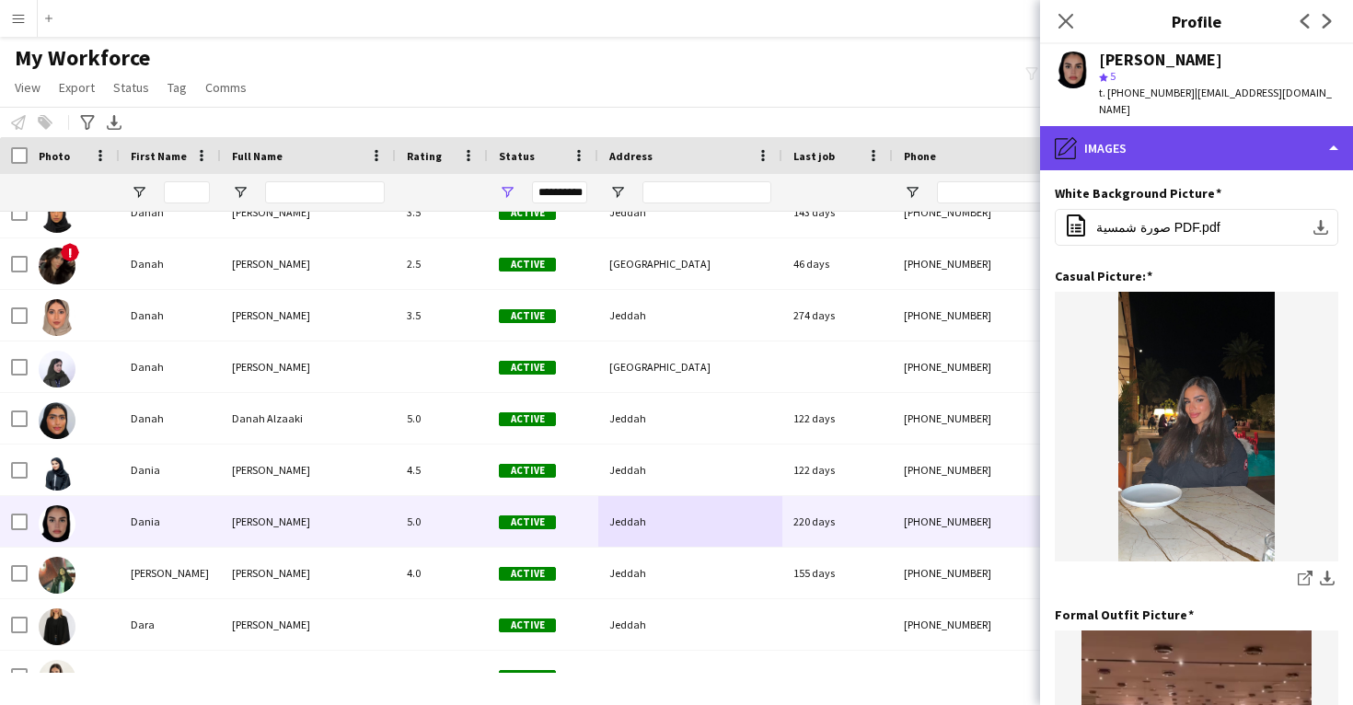
click at [1232, 126] on div "pencil4 Images" at bounding box center [1196, 148] width 313 height 44
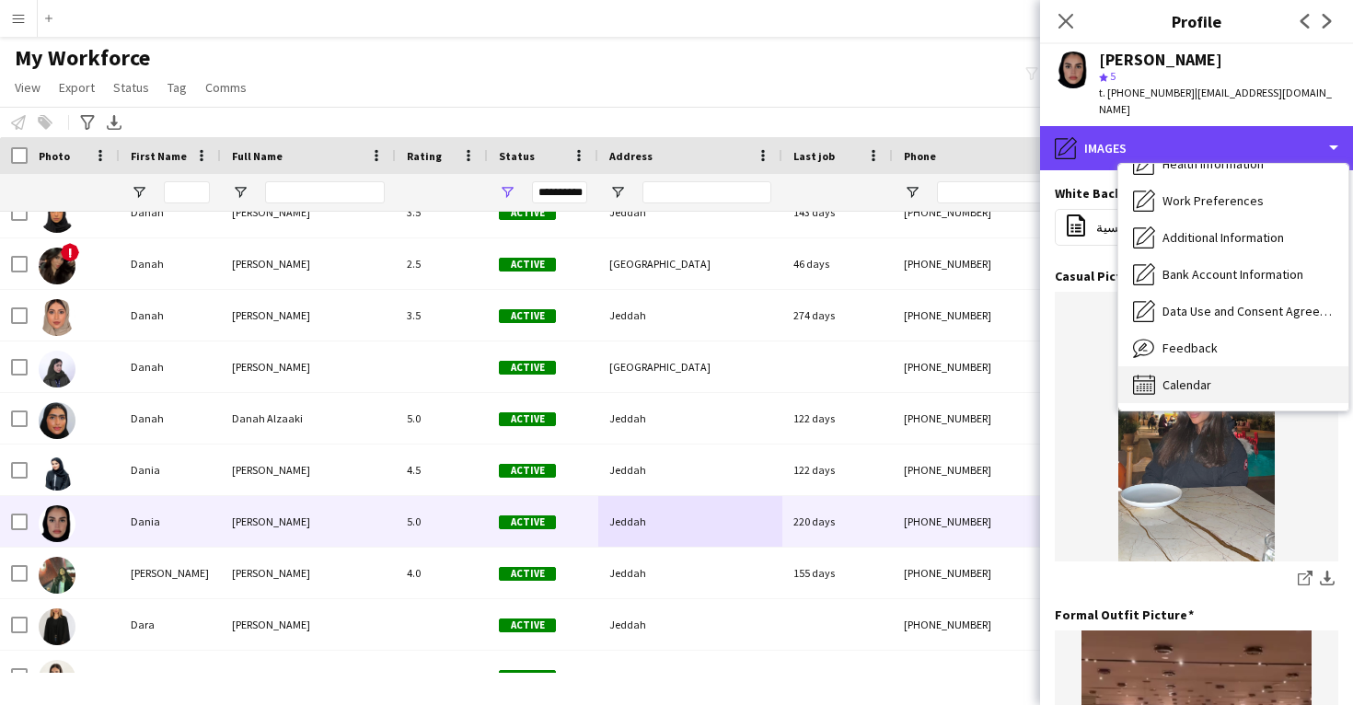
scroll to position [212, 0]
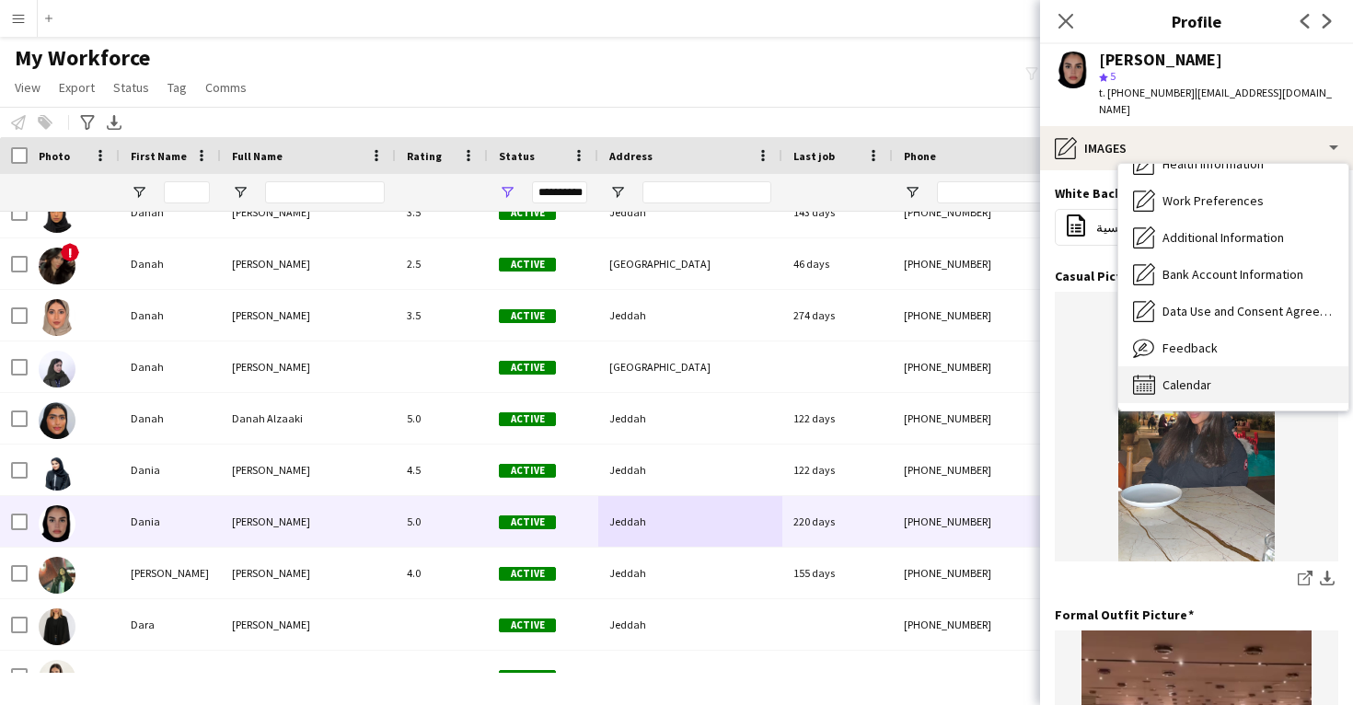
click at [1220, 366] on div "Calendar Calendar" at bounding box center [1234, 384] width 230 height 37
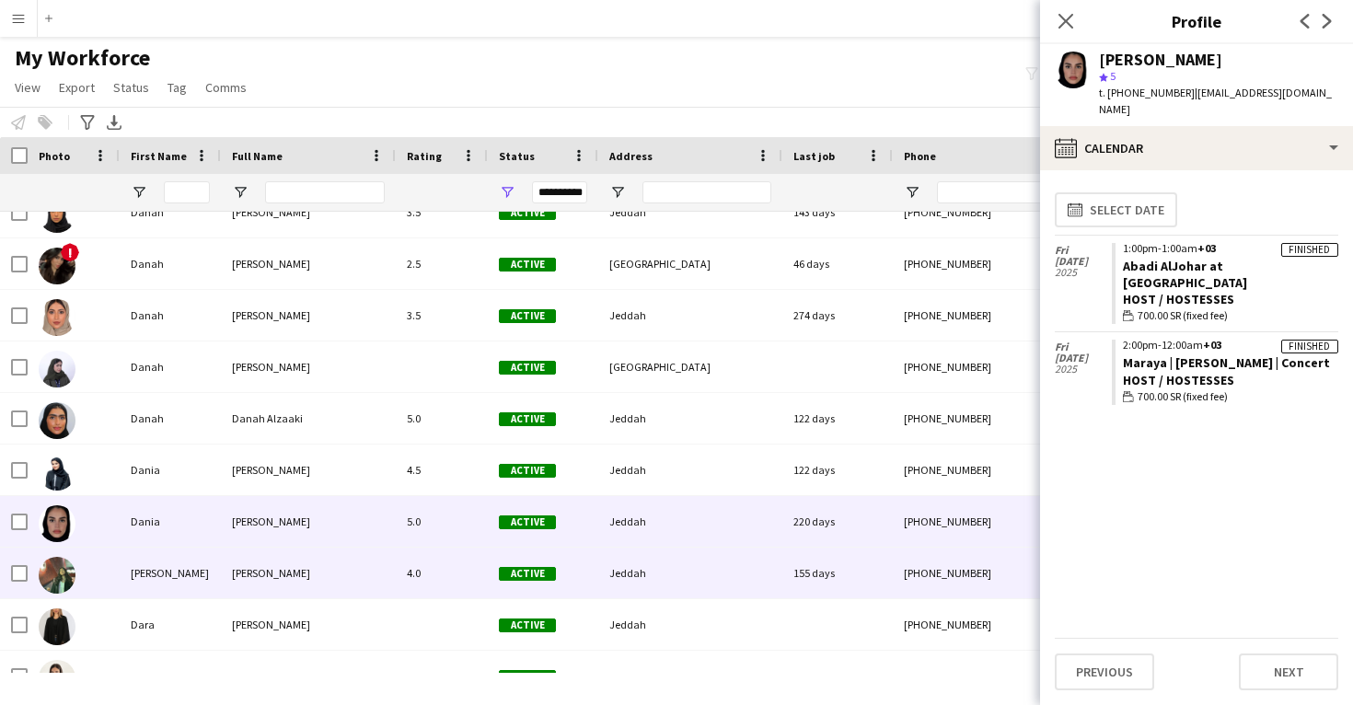
click at [651, 568] on div "Jeddah" at bounding box center [690, 573] width 184 height 51
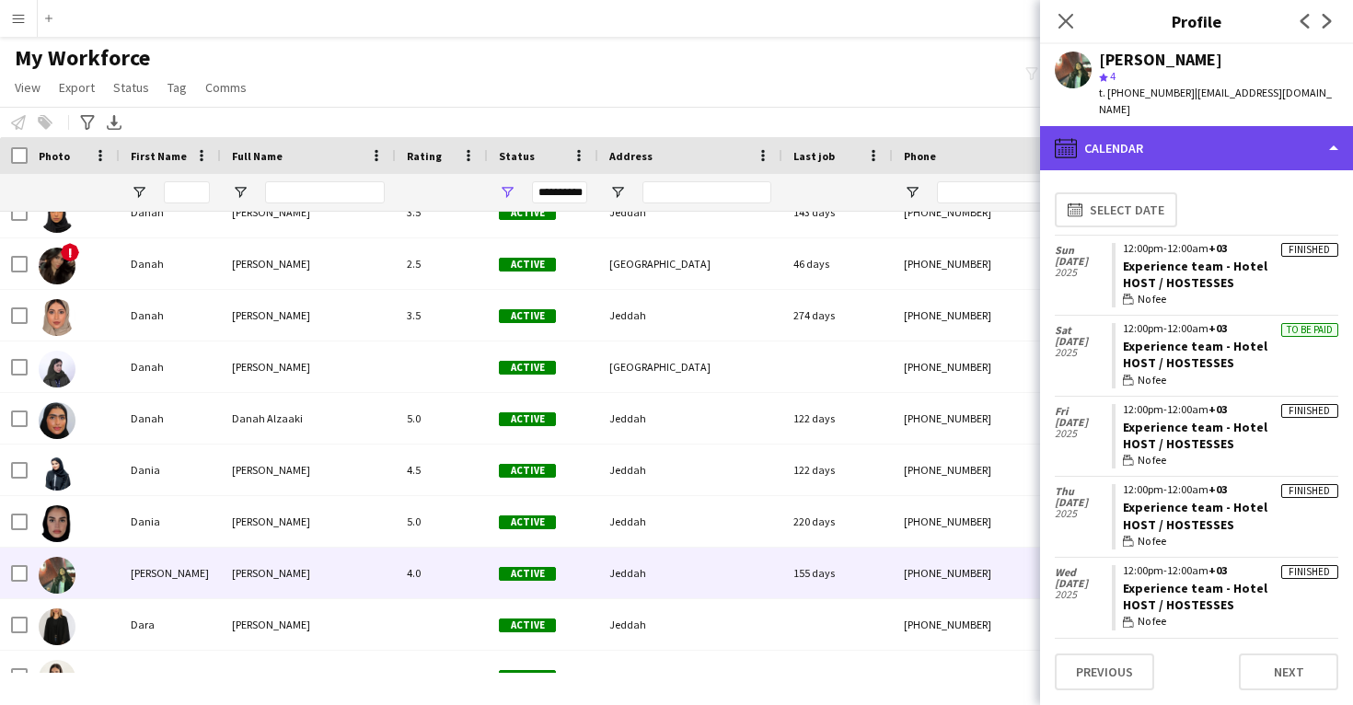
click at [1214, 137] on div "calendar-full Calendar" at bounding box center [1196, 148] width 313 height 44
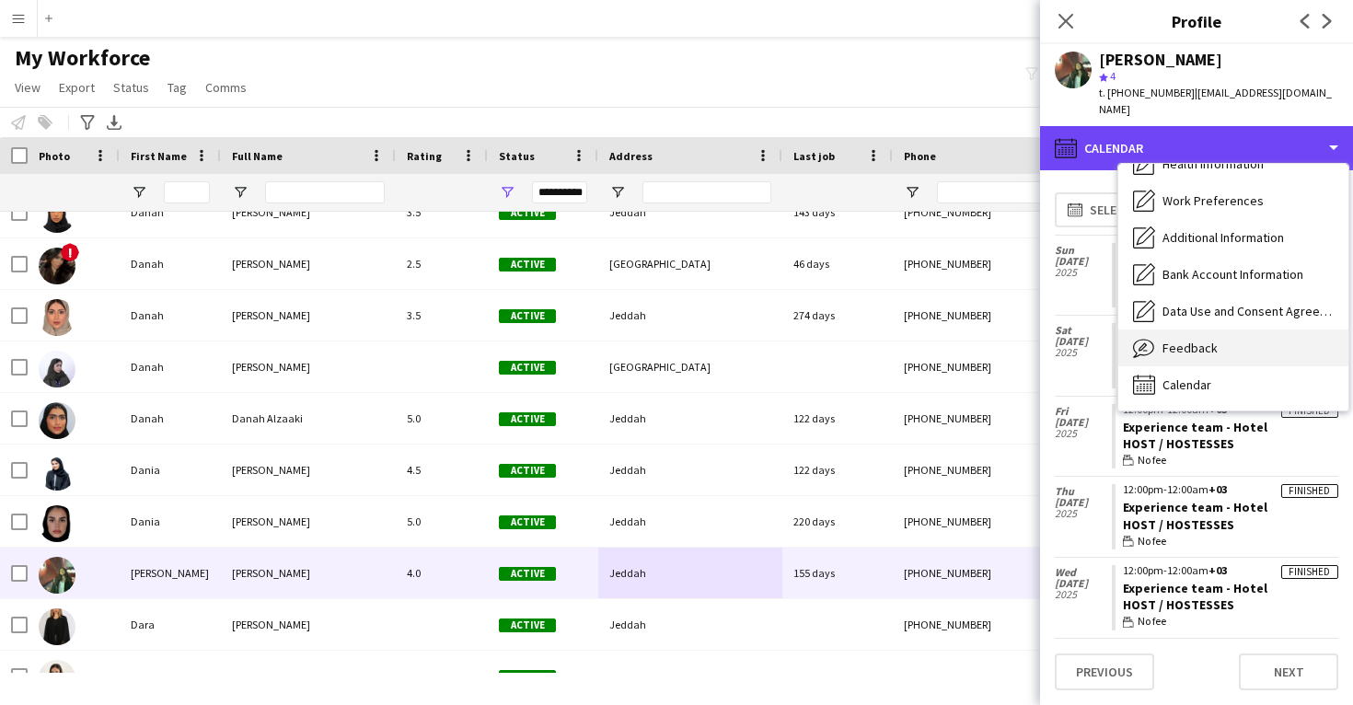
scroll to position [210, 0]
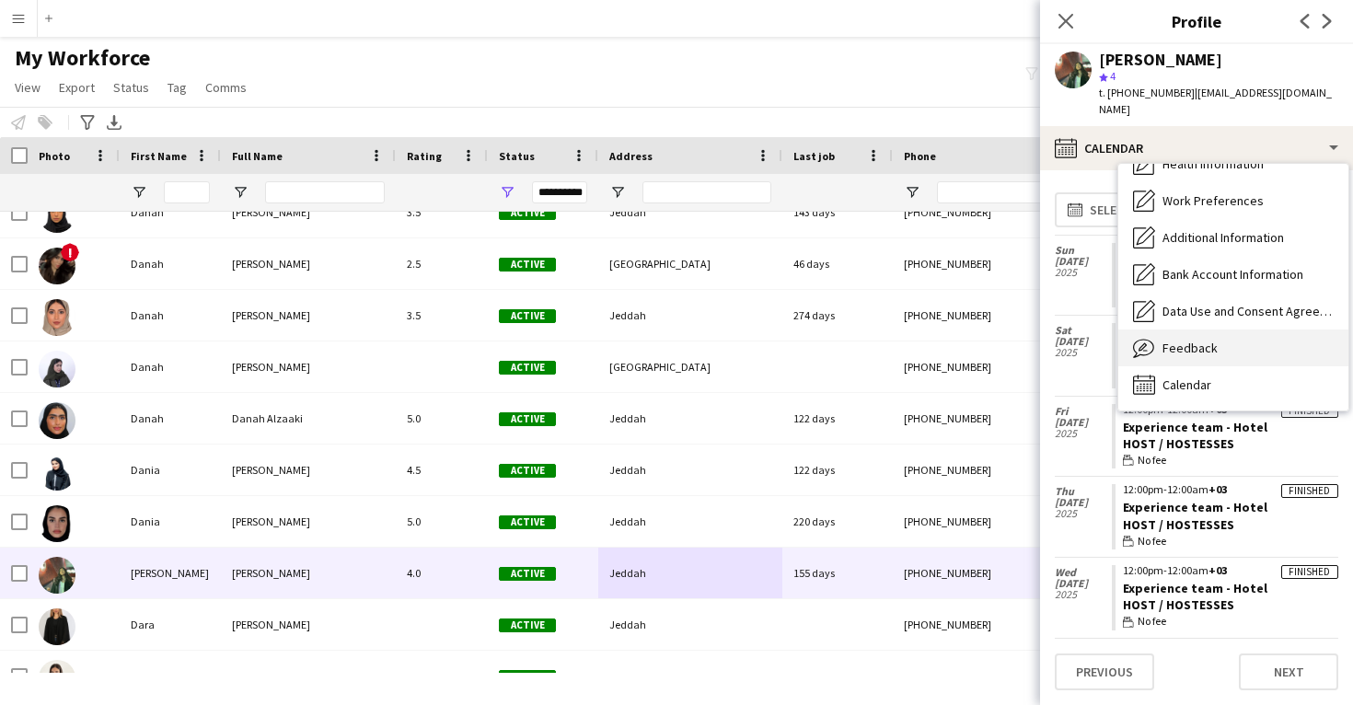
click at [1221, 331] on div "Feedback Feedback" at bounding box center [1234, 348] width 230 height 37
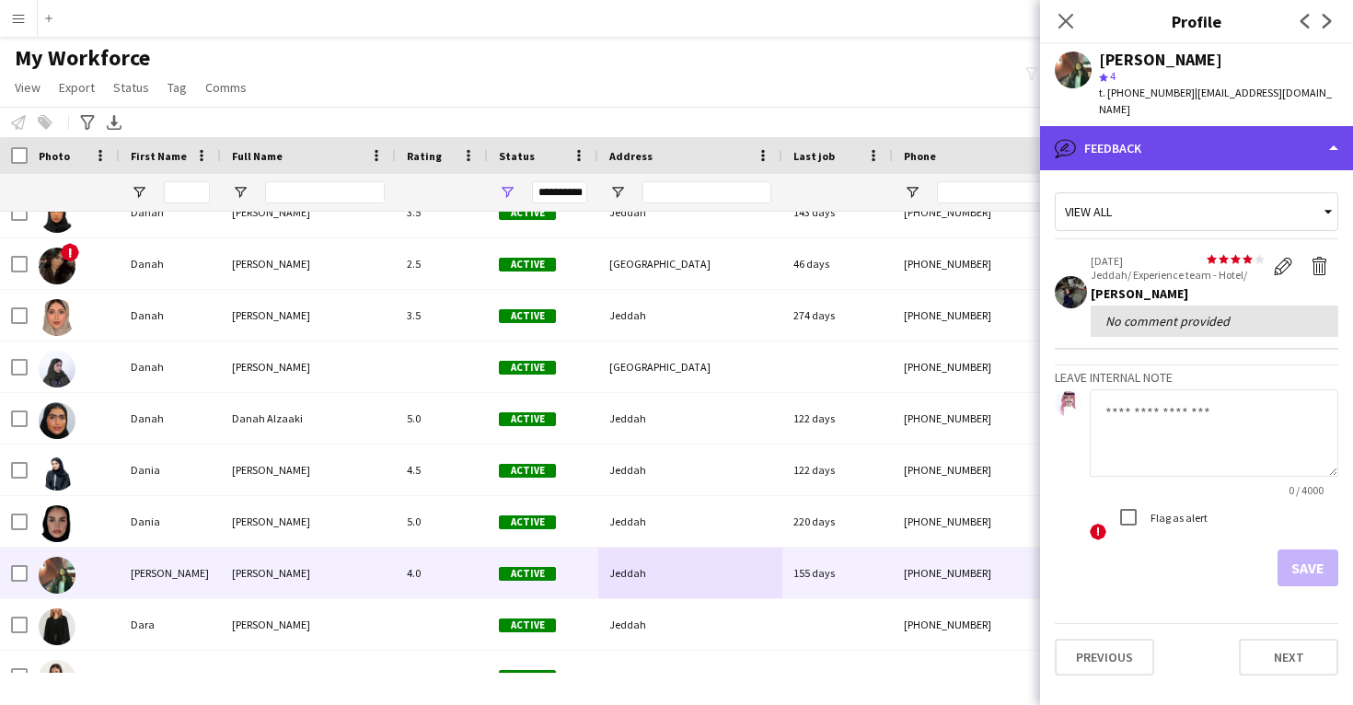
click at [1243, 128] on div "bubble-pencil Feedback" at bounding box center [1196, 148] width 313 height 44
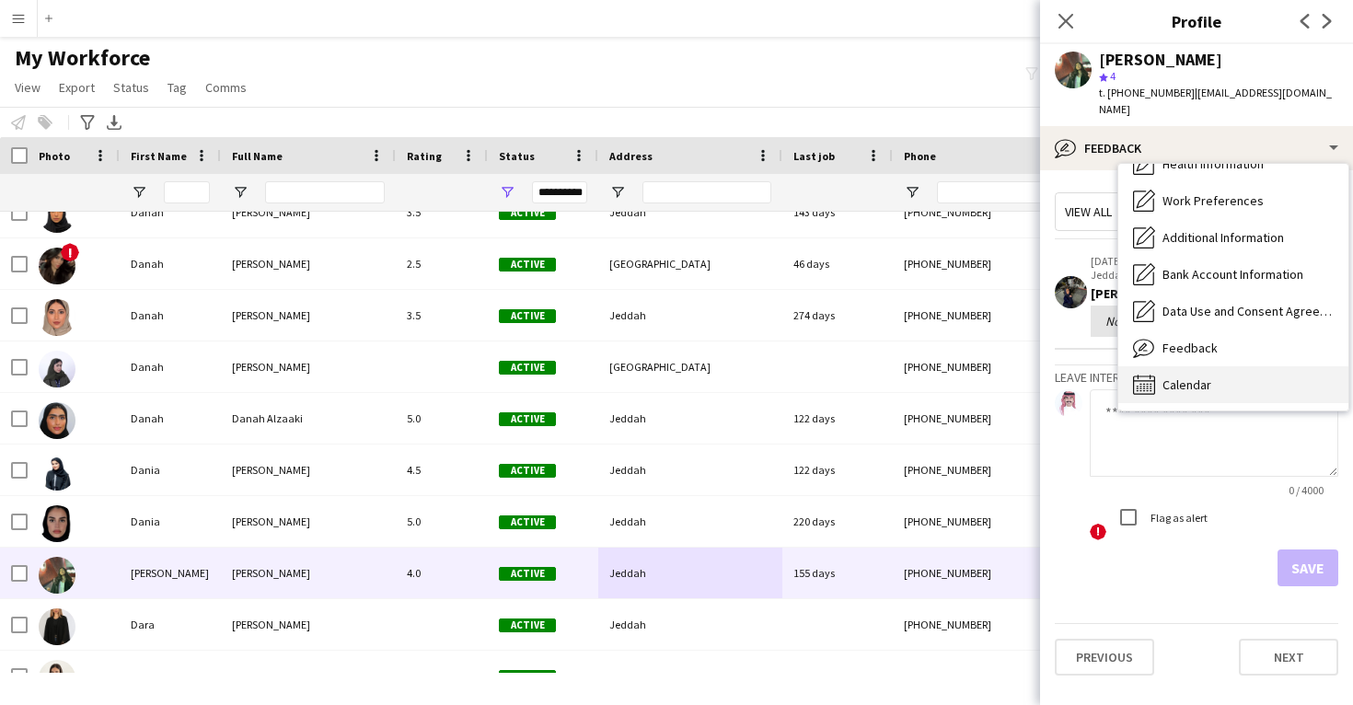
click at [1215, 366] on div "Calendar Calendar" at bounding box center [1234, 384] width 230 height 37
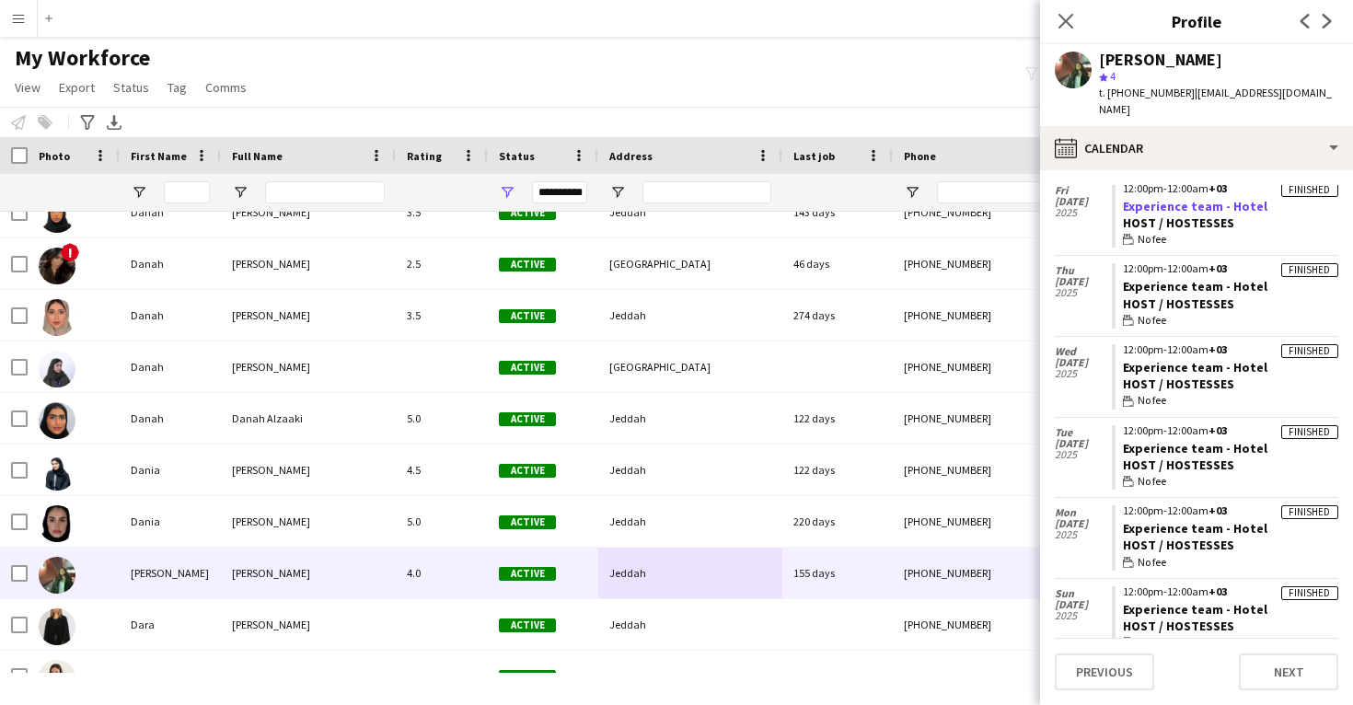
scroll to position [220, 0]
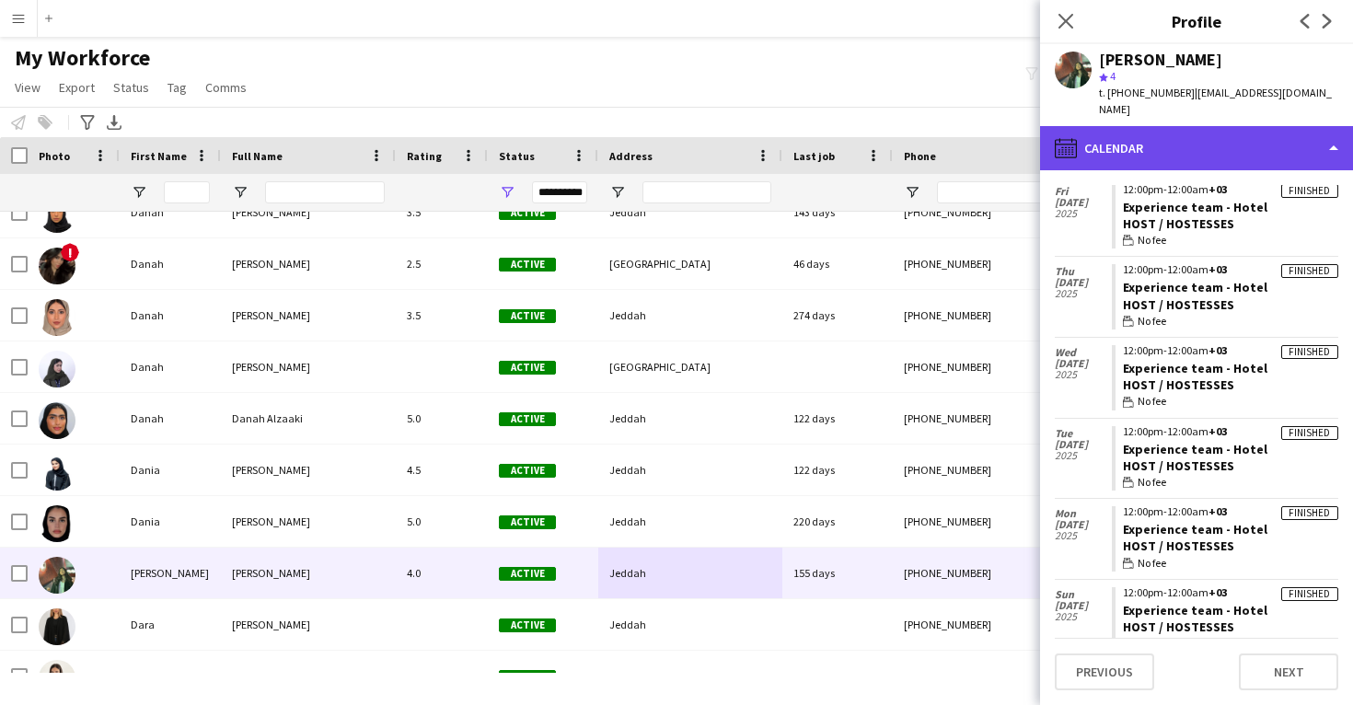
click at [1227, 142] on div "calendar-full Calendar" at bounding box center [1196, 148] width 313 height 44
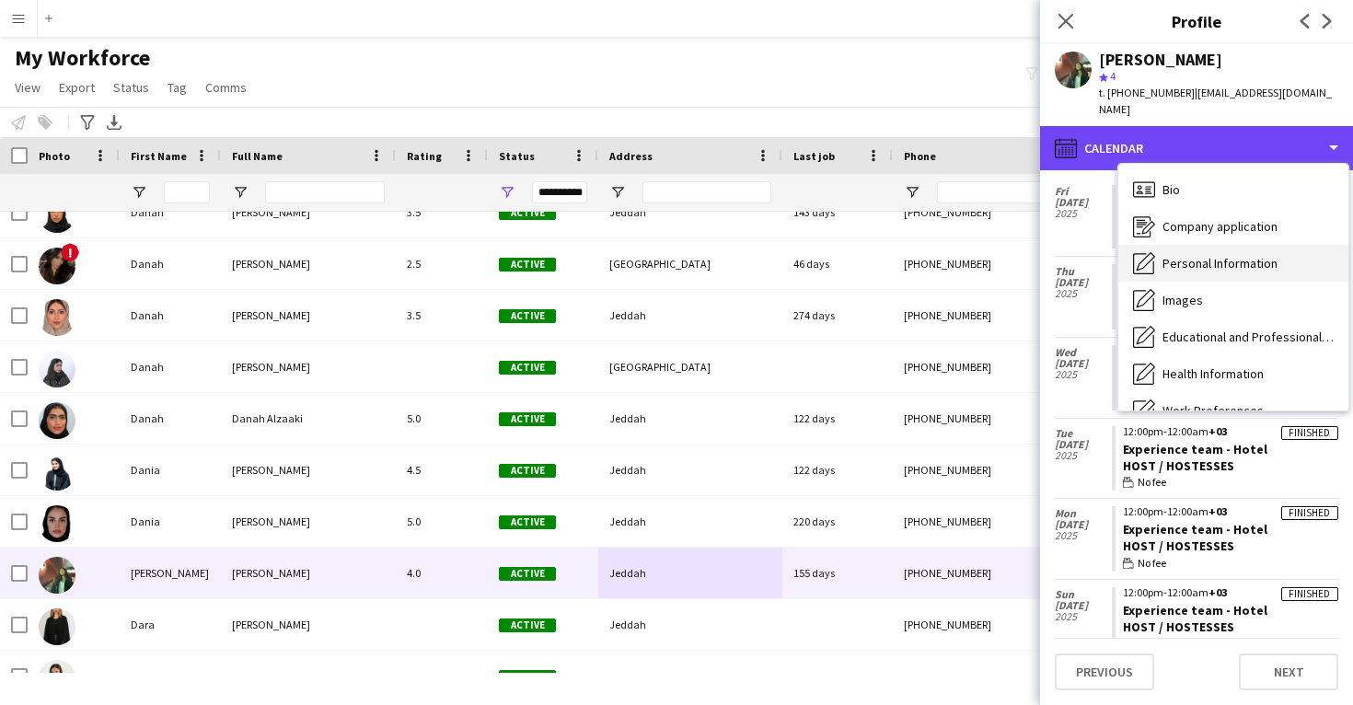
scroll to position [0, 0]
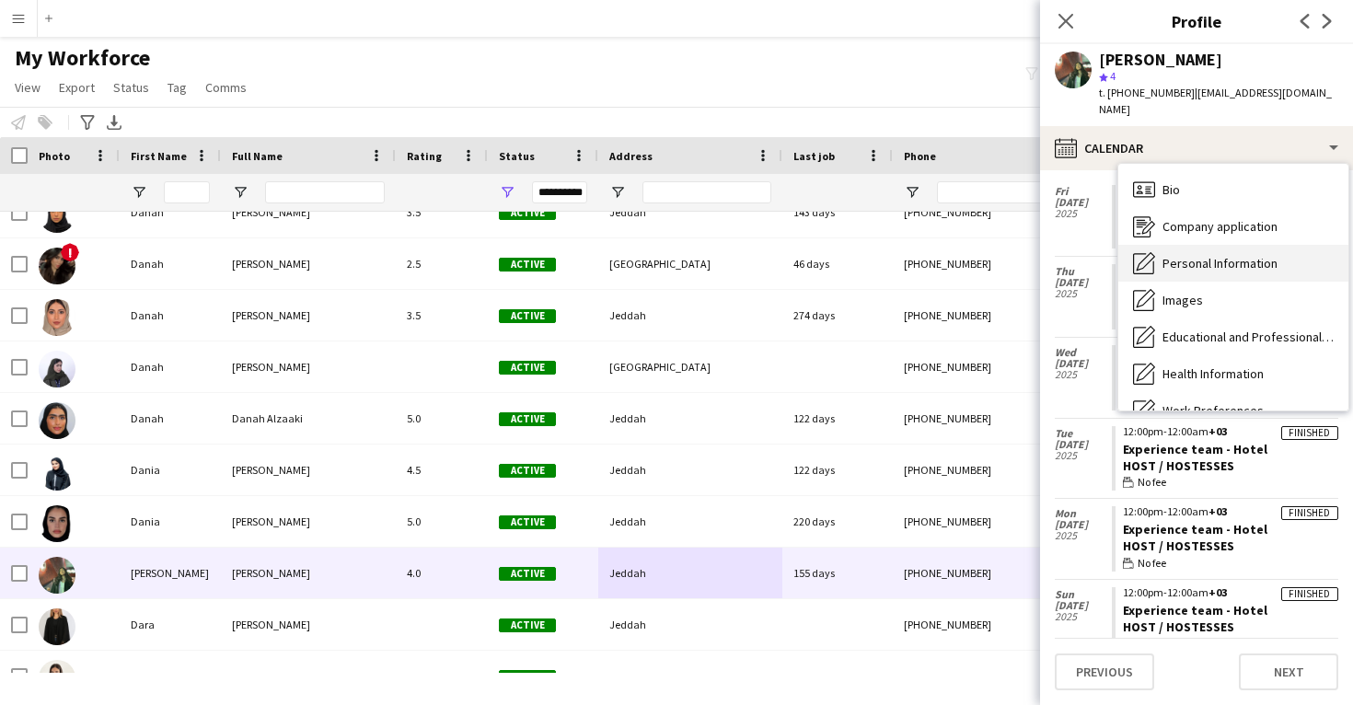
click at [1214, 245] on div "Personal Information Personal Information" at bounding box center [1234, 263] width 230 height 37
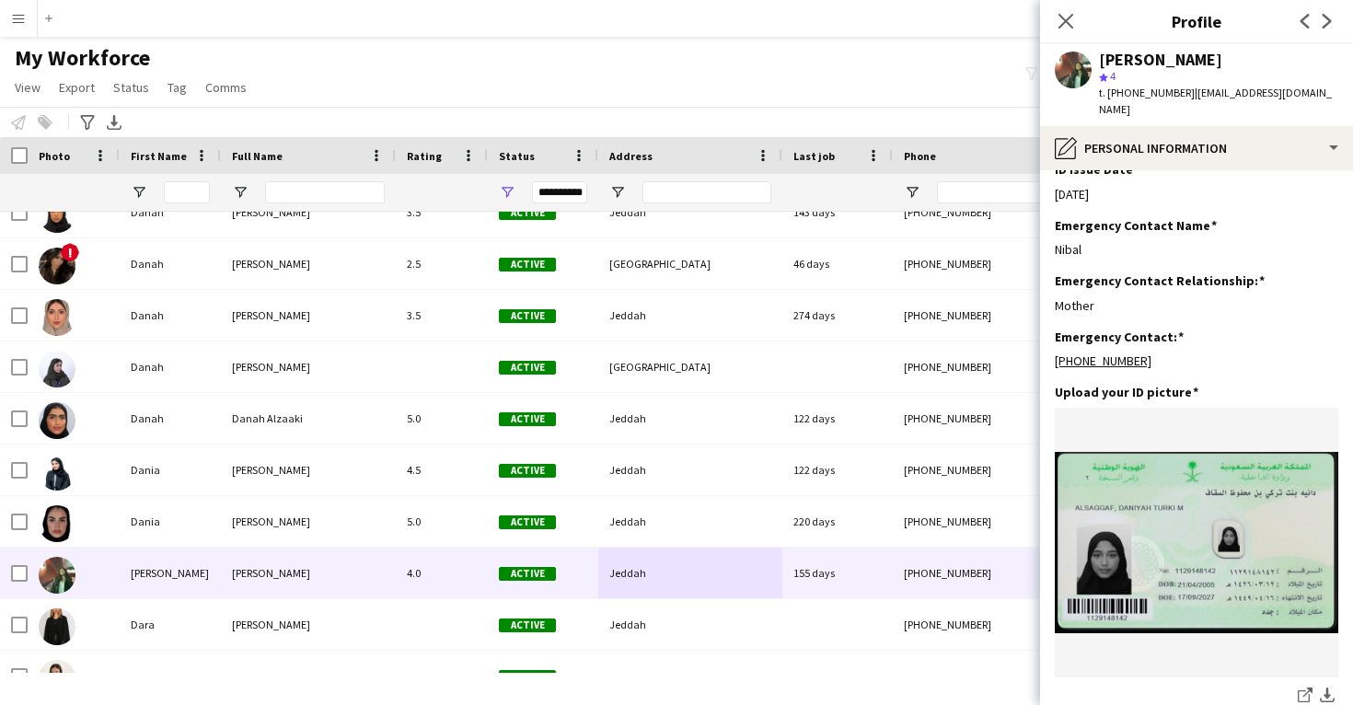
scroll to position [738, 0]
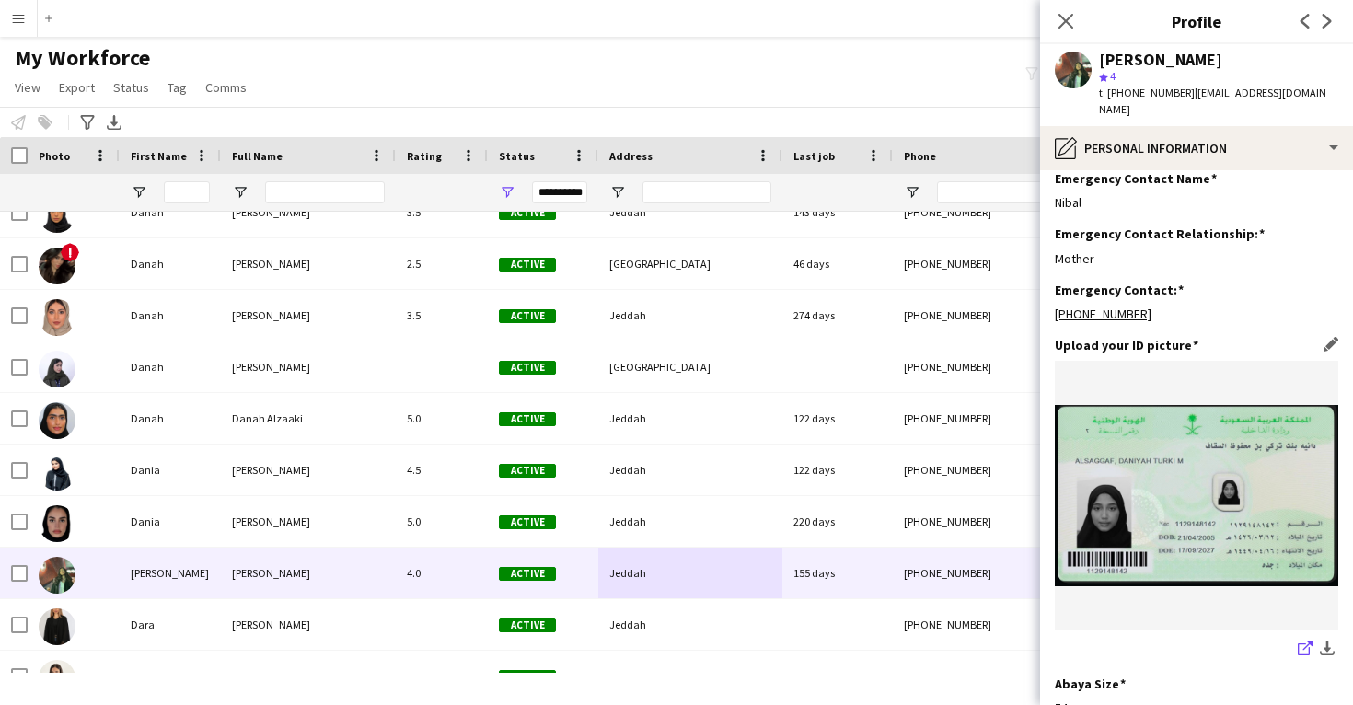
click at [1303, 641] on icon "share-external-link-1" at bounding box center [1305, 648] width 15 height 15
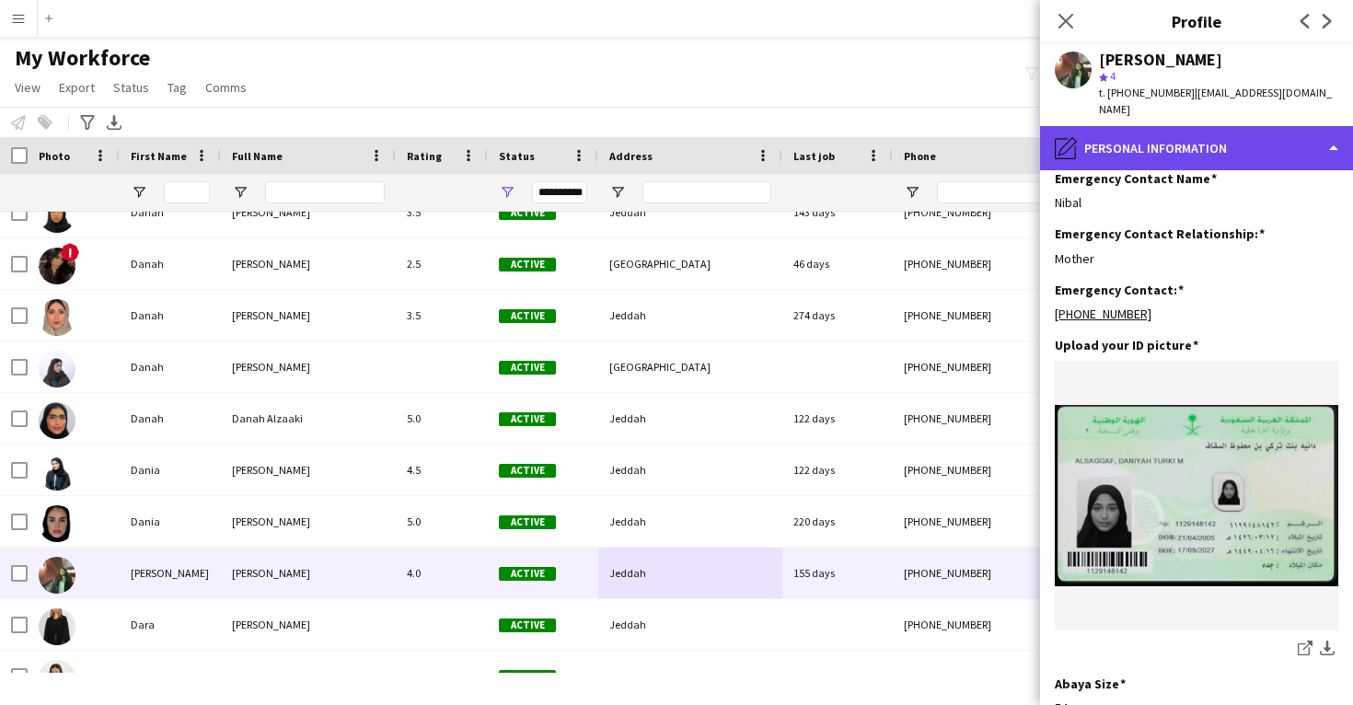
click at [1115, 136] on div "pencil4 Personal Information" at bounding box center [1196, 148] width 313 height 44
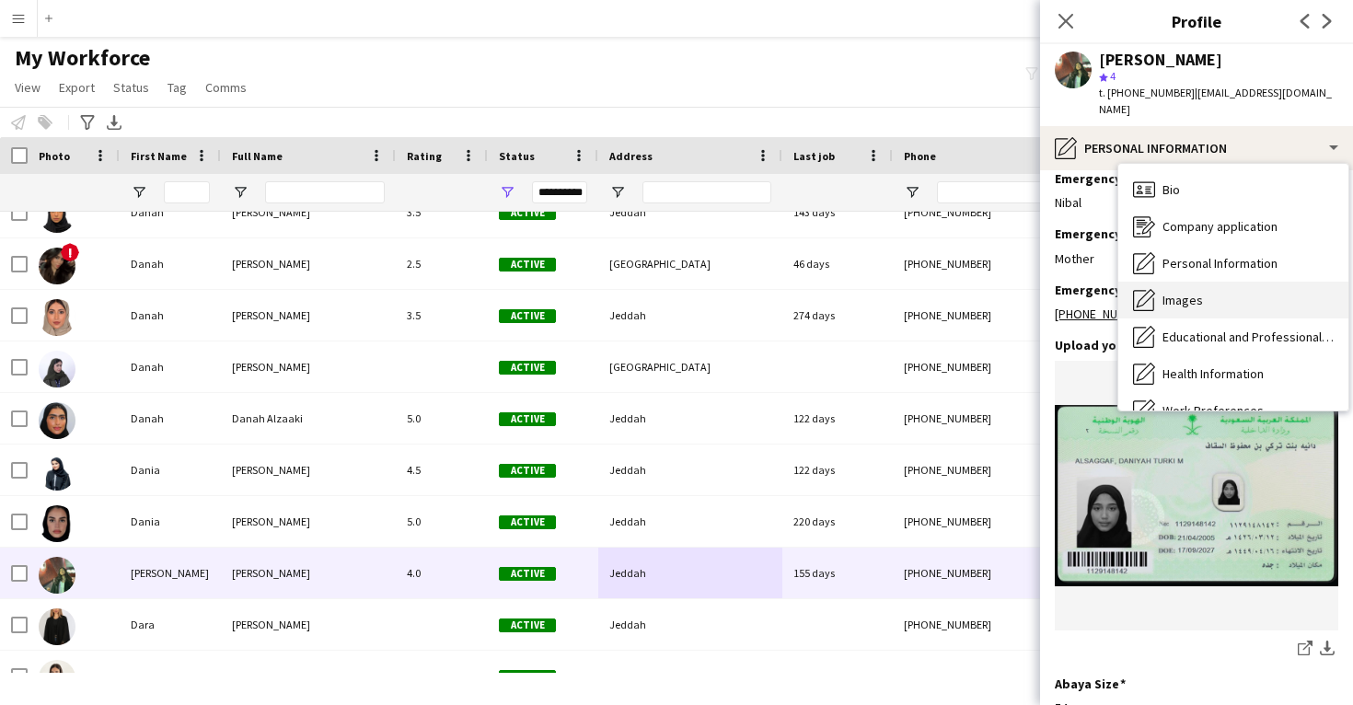
click at [1210, 284] on div "Images Images" at bounding box center [1234, 300] width 230 height 37
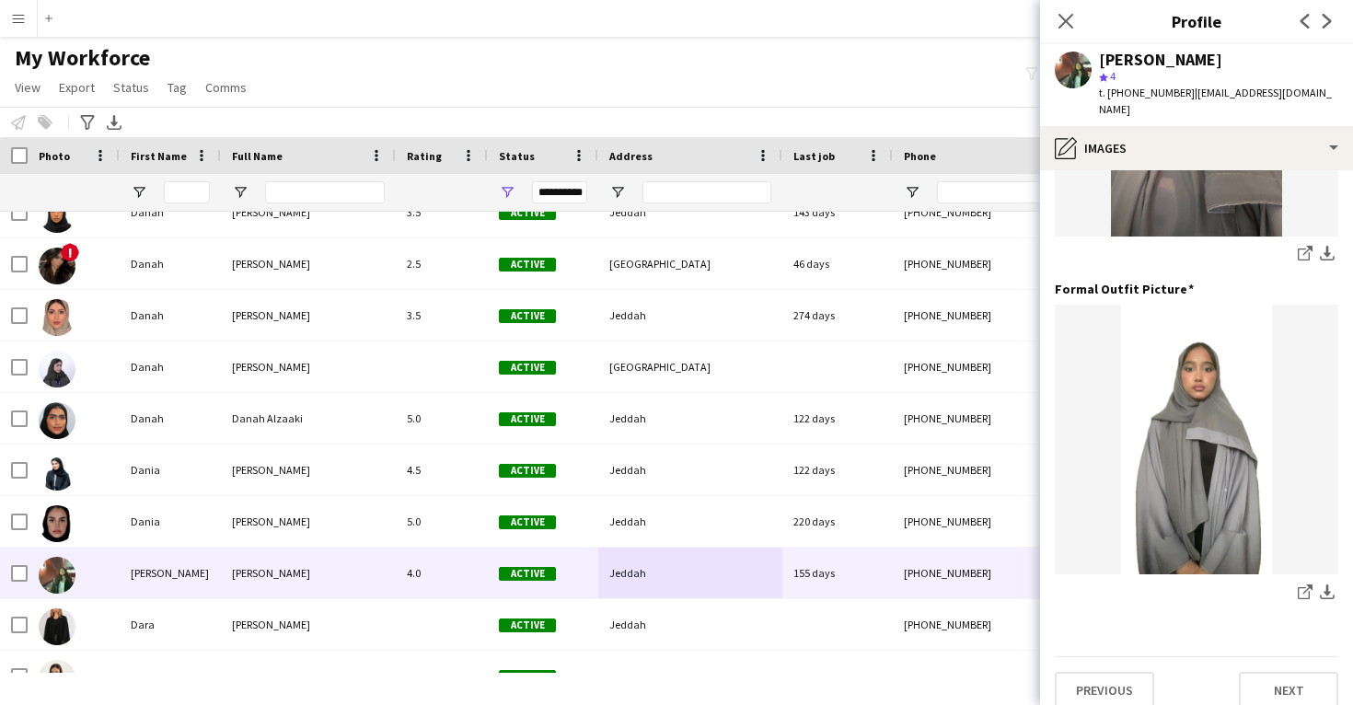
scroll to position [580, 0]
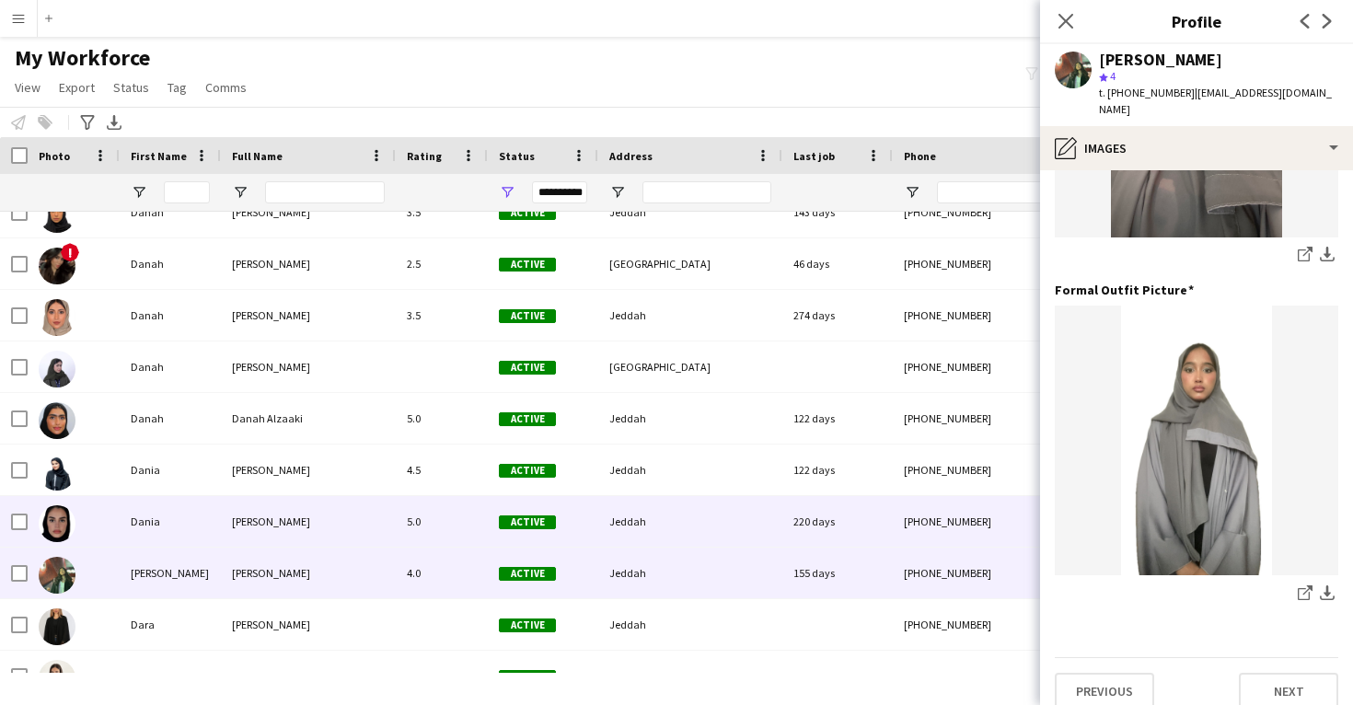
click at [752, 506] on div "Jeddah" at bounding box center [690, 521] width 184 height 51
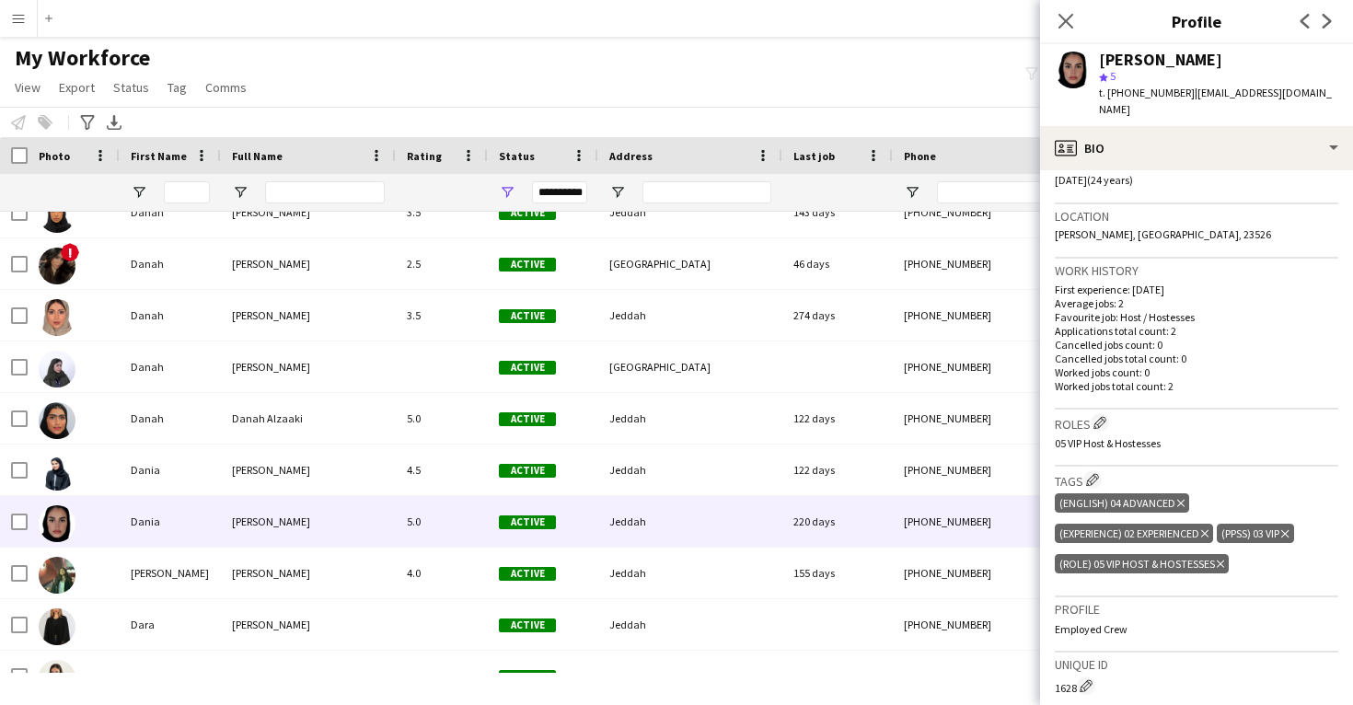
scroll to position [373, 0]
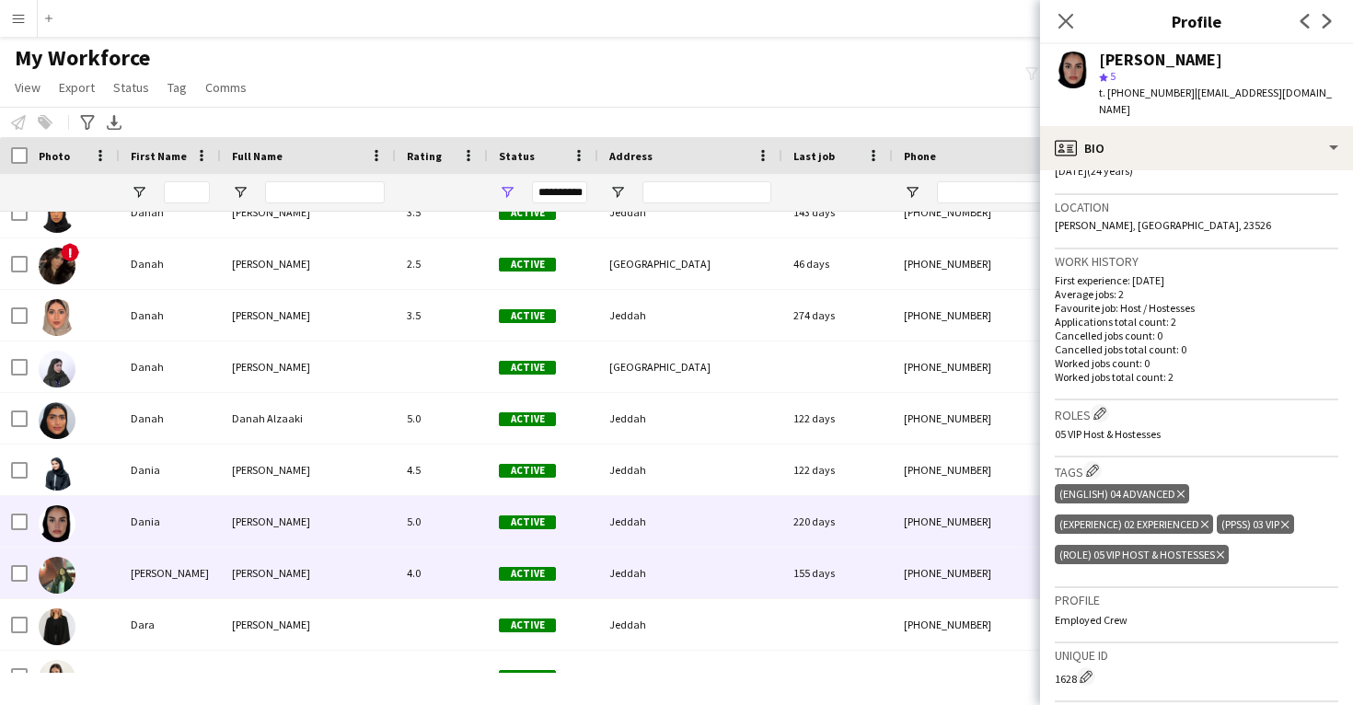
click at [867, 566] on div "155 days" at bounding box center [838, 573] width 110 height 51
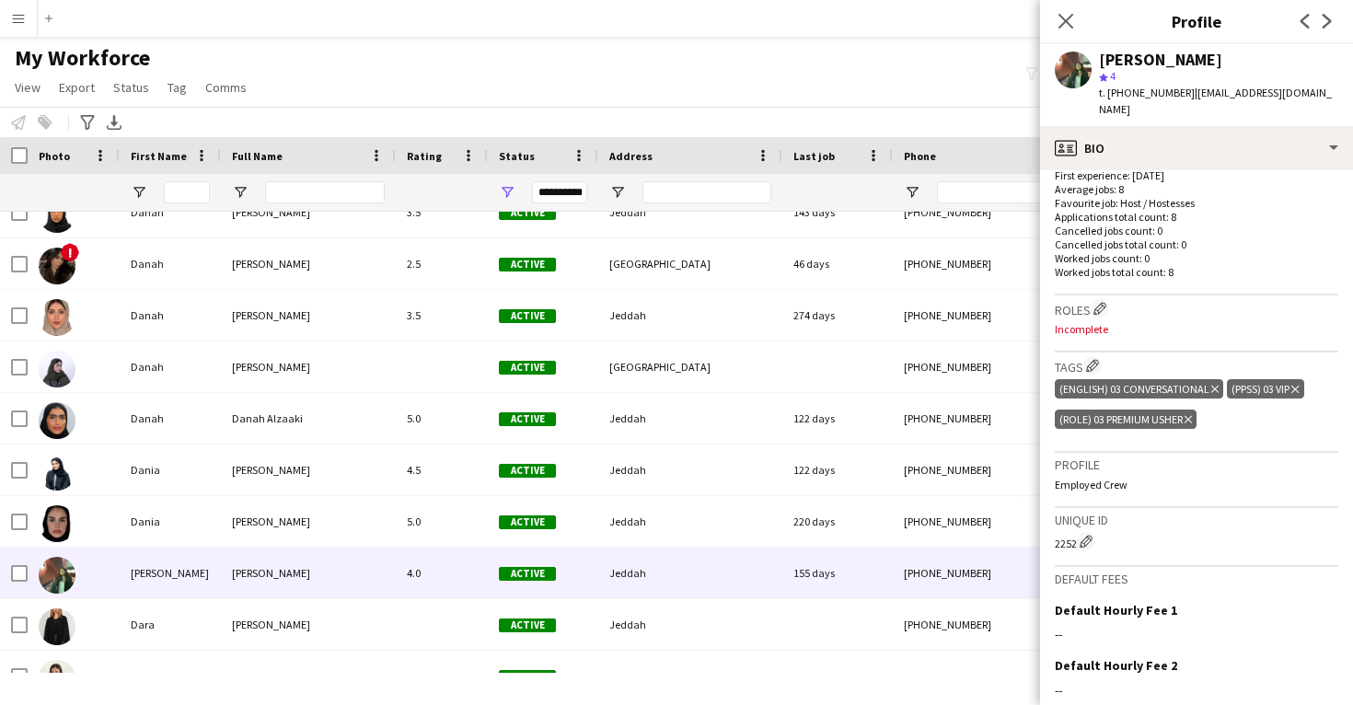
scroll to position [477, 0]
click at [1144, 66] on div "Daniyah Alsaggaf" at bounding box center [1160, 60] width 123 height 17
copy div "Daniyah Alsaggaf"
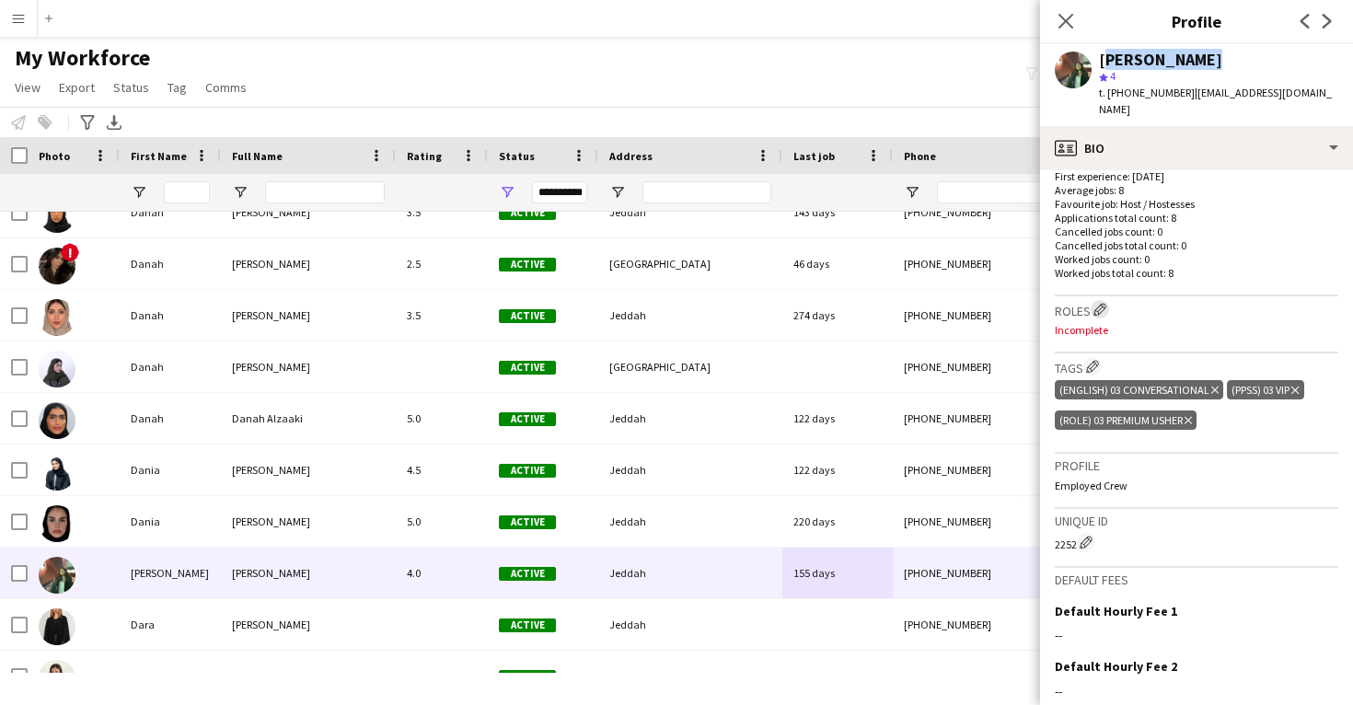
click at [1101, 303] on app-icon "Edit crew company roles" at bounding box center [1100, 309] width 13 height 13
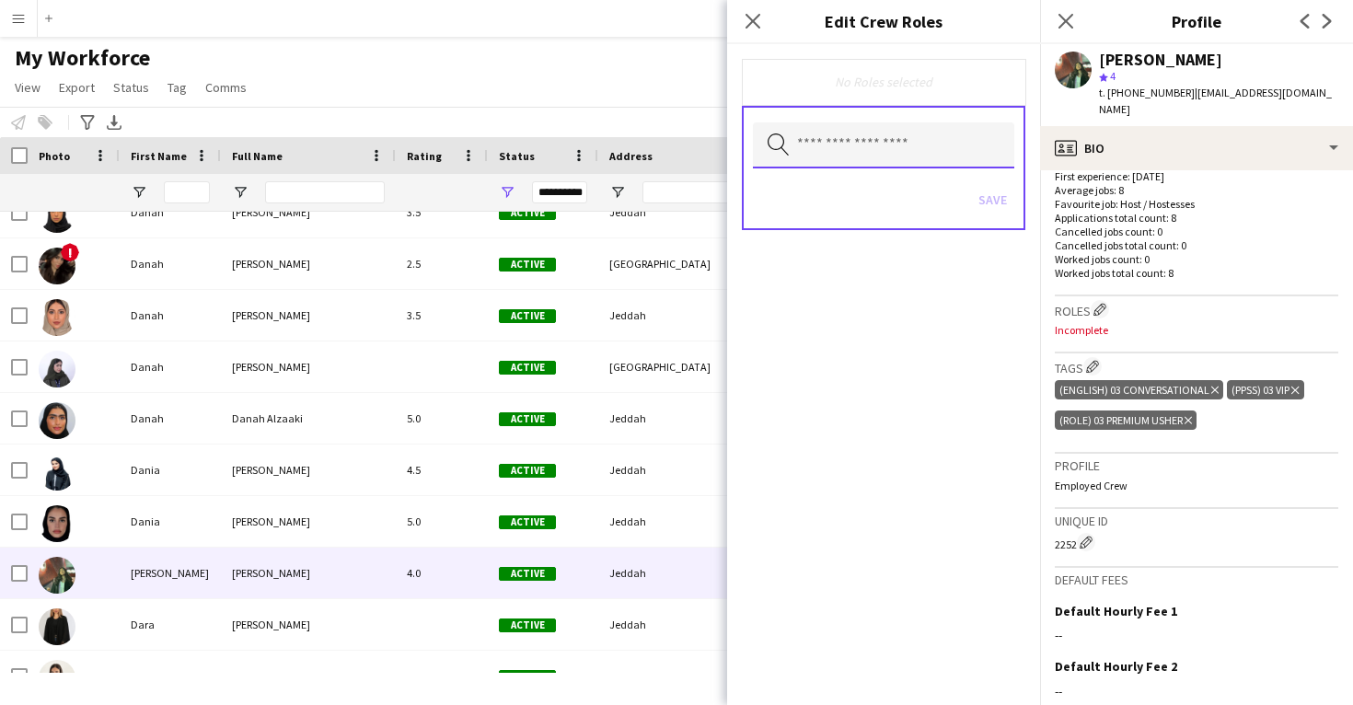
click at [888, 157] on input "text" at bounding box center [883, 145] width 261 height 46
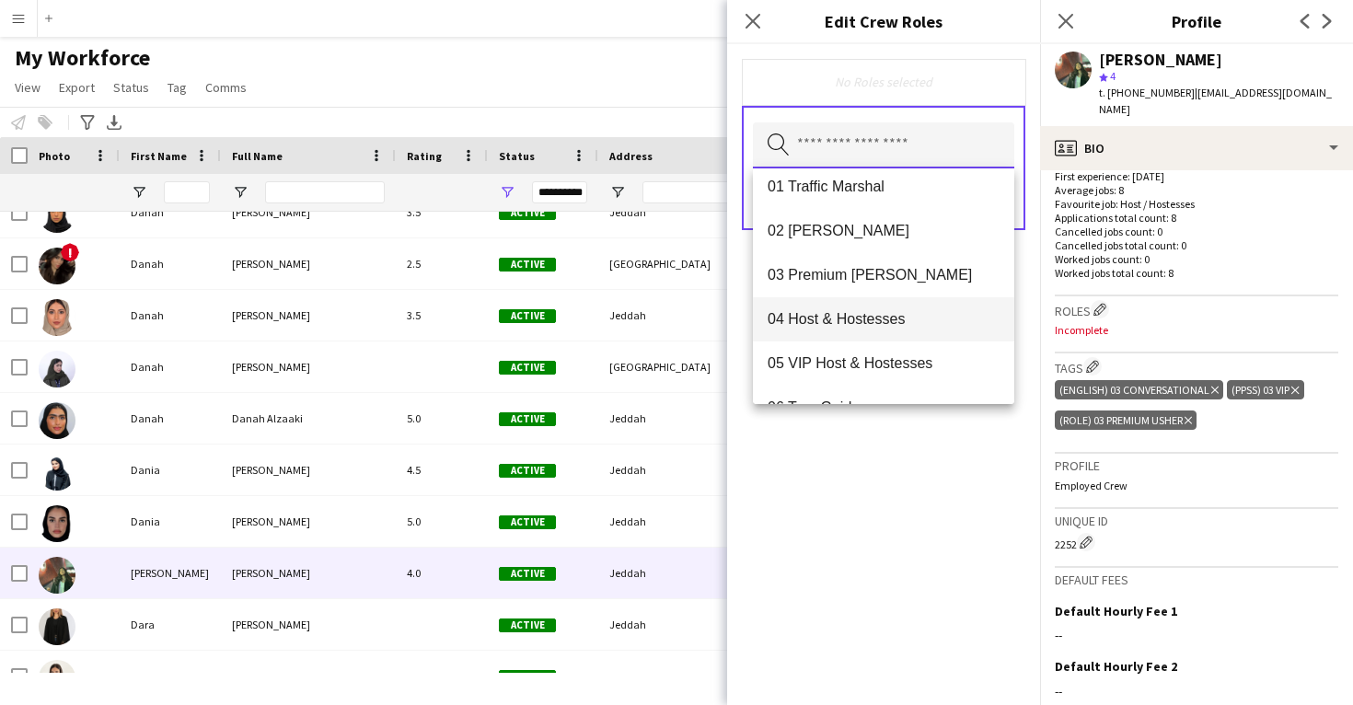
scroll to position [12, 0]
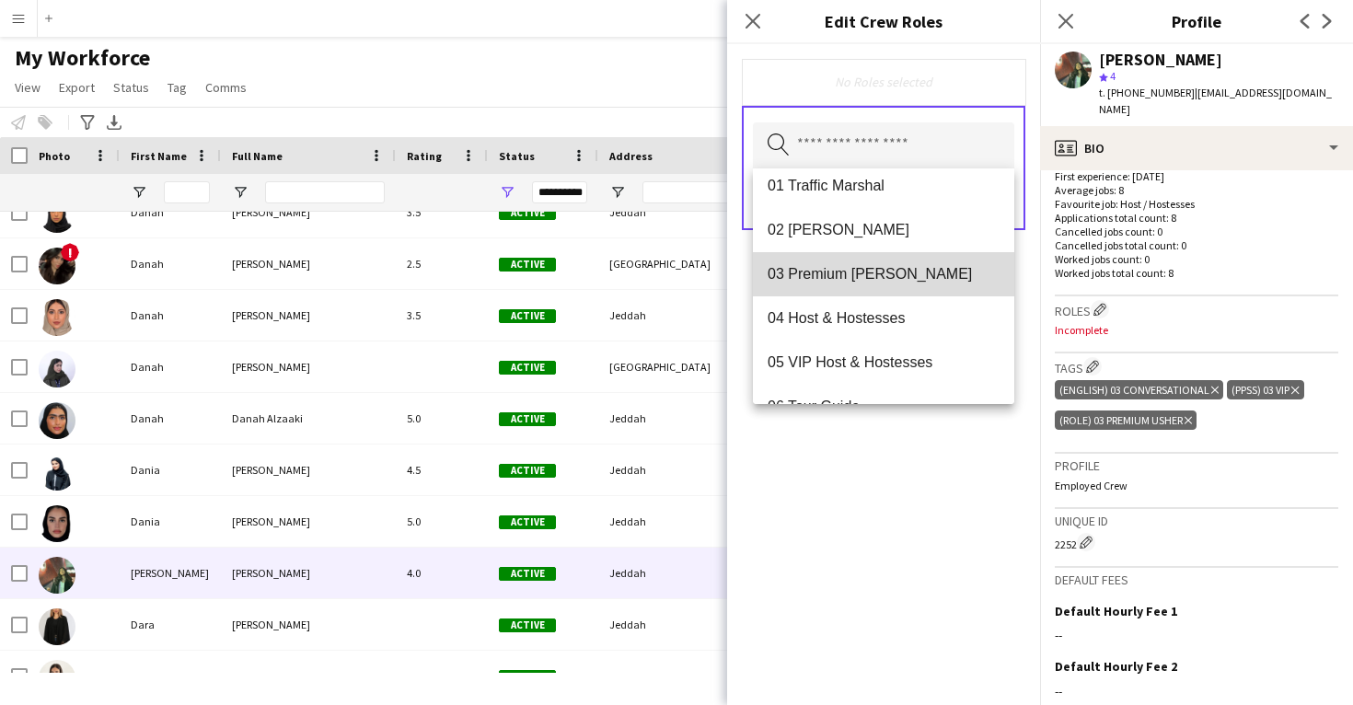
click at [901, 280] on span "03 Premium Usher" at bounding box center [884, 273] width 232 height 17
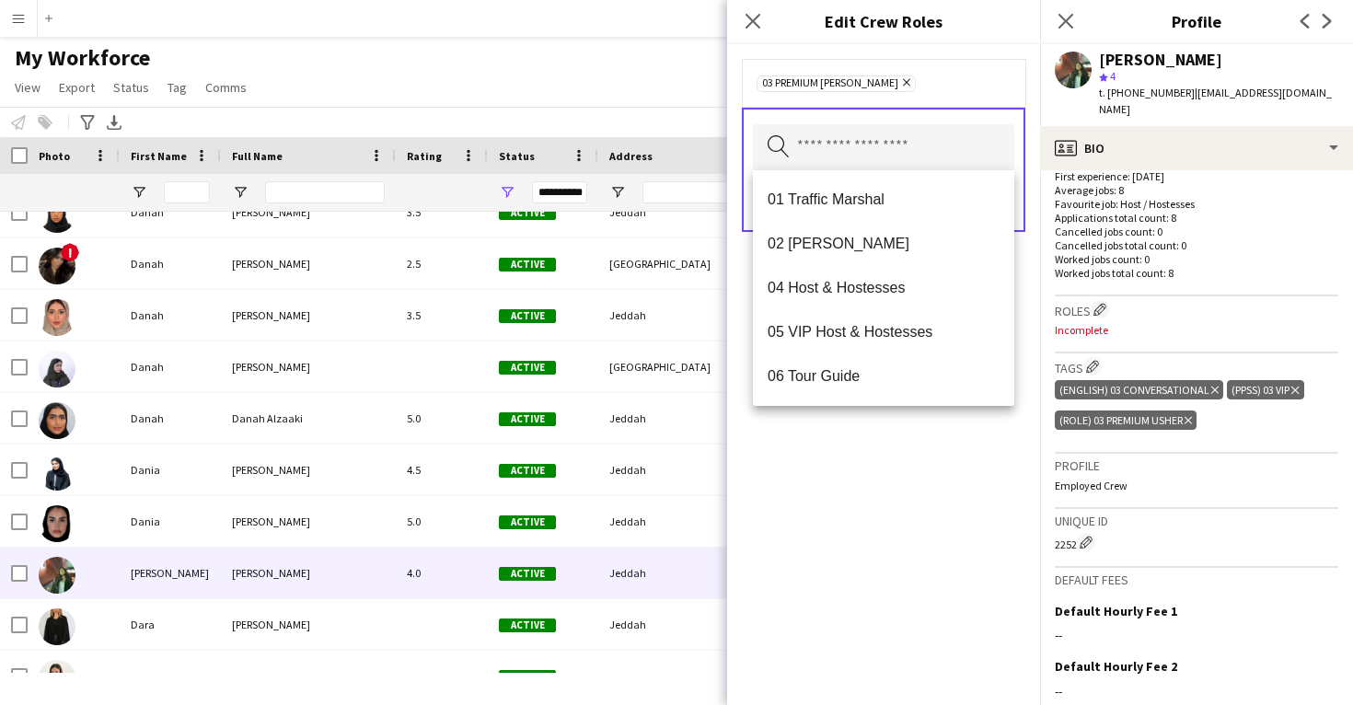
click at [866, 473] on div "03 Premium Usher Remove Search by role type Save" at bounding box center [883, 374] width 313 height 661
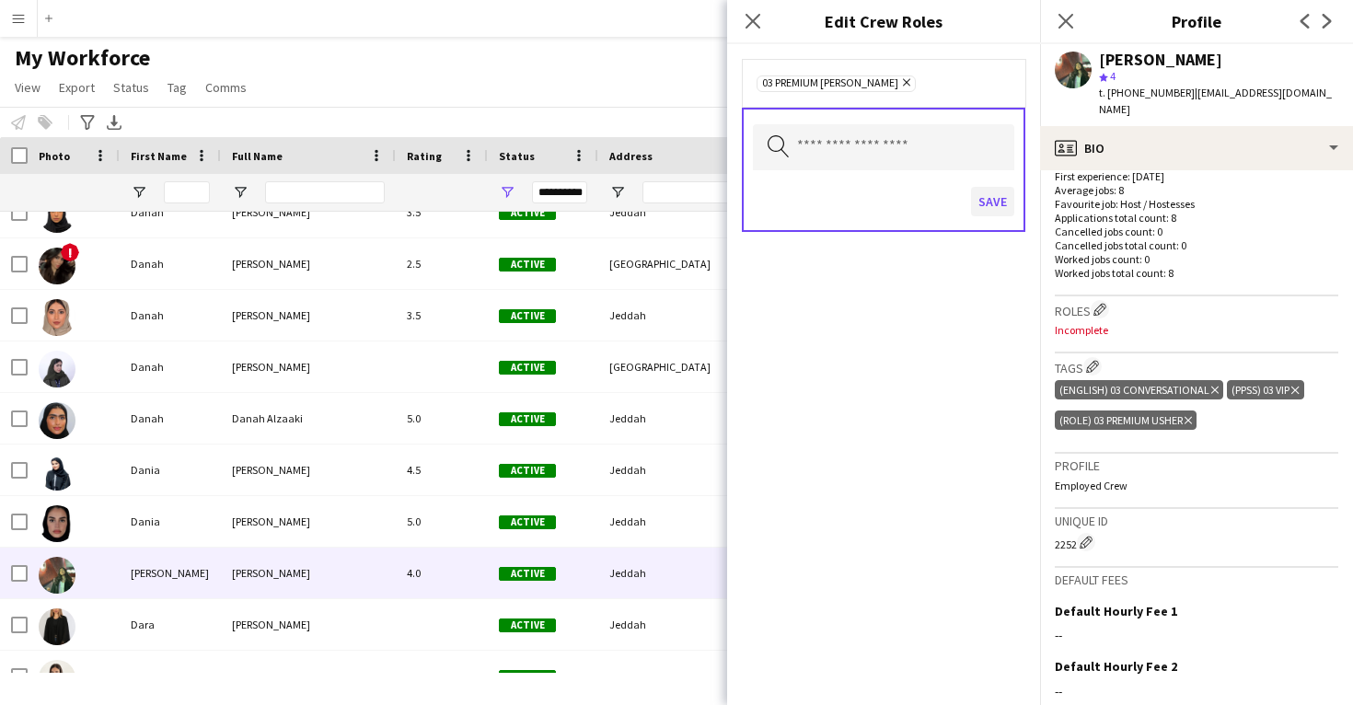
click at [982, 207] on button "Save" at bounding box center [992, 201] width 43 height 29
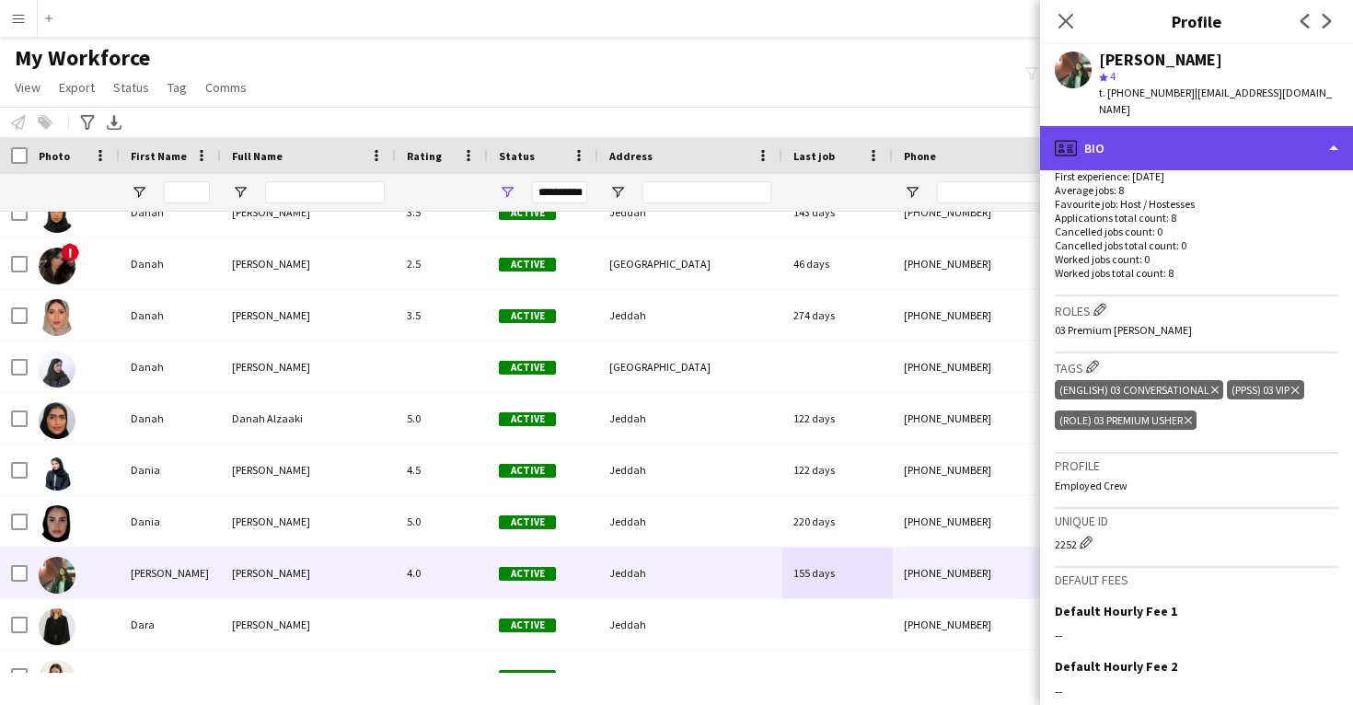
click at [1188, 145] on div "profile Bio" at bounding box center [1196, 148] width 313 height 44
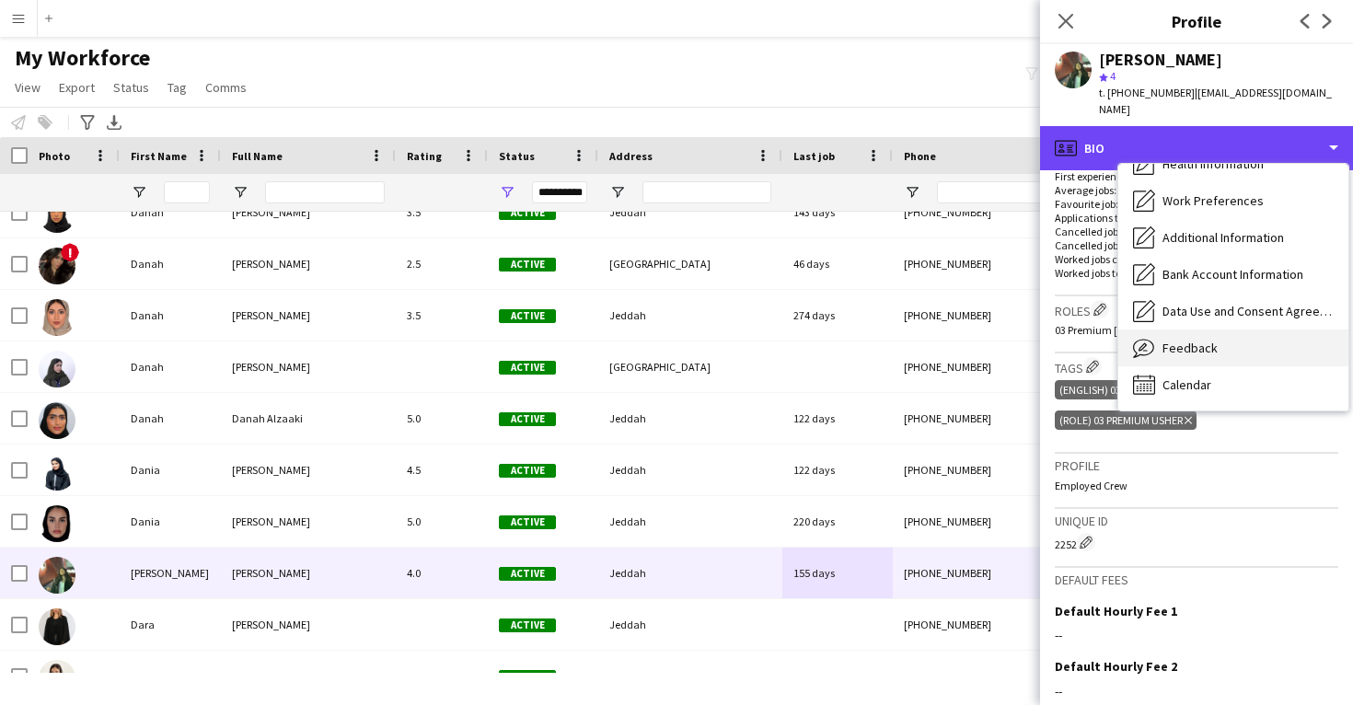
scroll to position [210, 0]
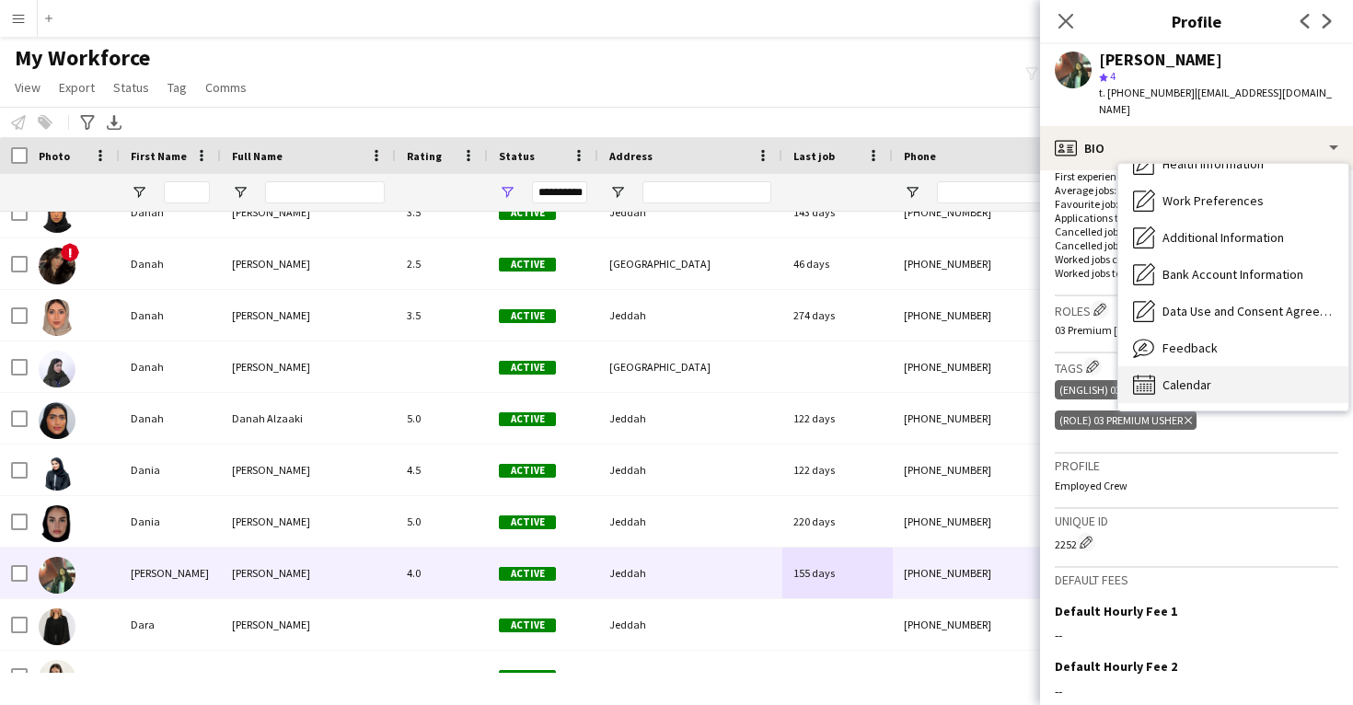
click at [1188, 377] on span "Calendar" at bounding box center [1187, 385] width 49 height 17
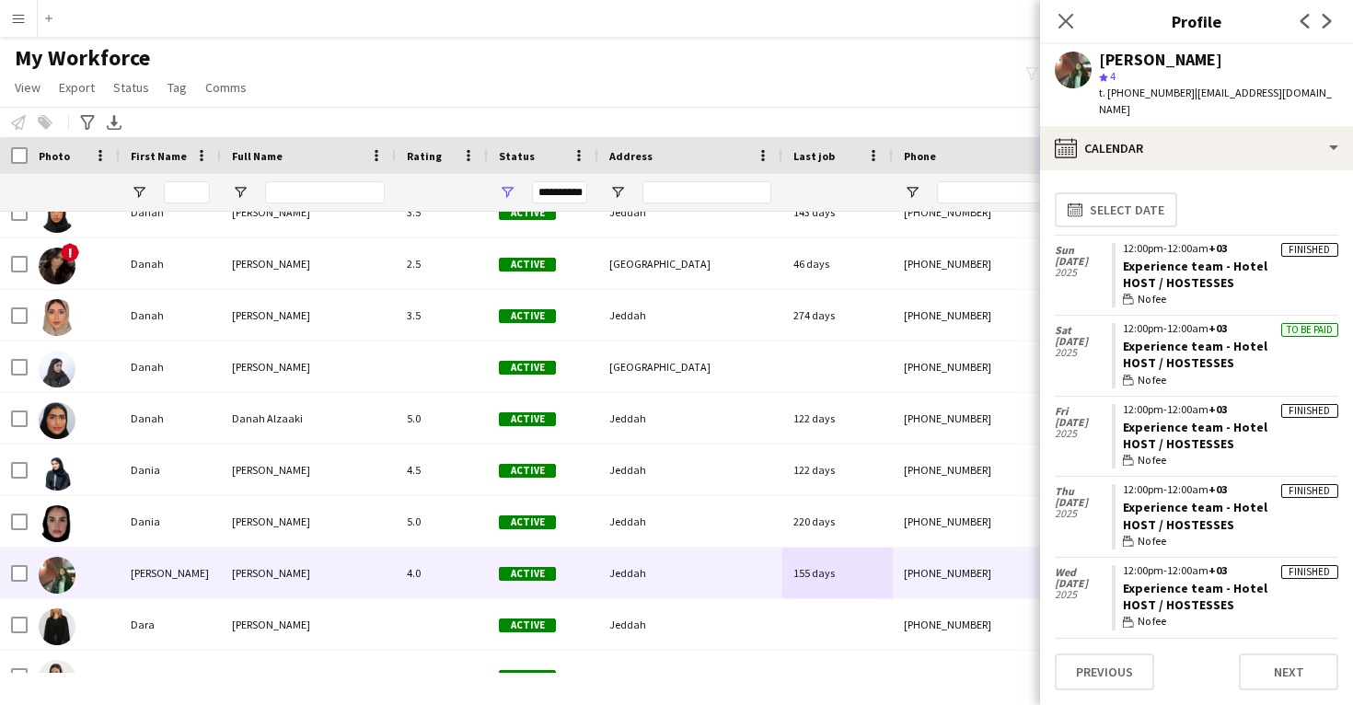
drag, startPoint x: 1263, startPoint y: 252, endPoint x: 1115, endPoint y: 251, distance: 148.2
click at [1115, 251] on app-crew-calendar-job-card "Finished 12:00pm-12:00am +03 Experience team - Hotel Host / Hostesses wallet No…" at bounding box center [1225, 275] width 227 height 65
copy link "Experience team - Hotel"
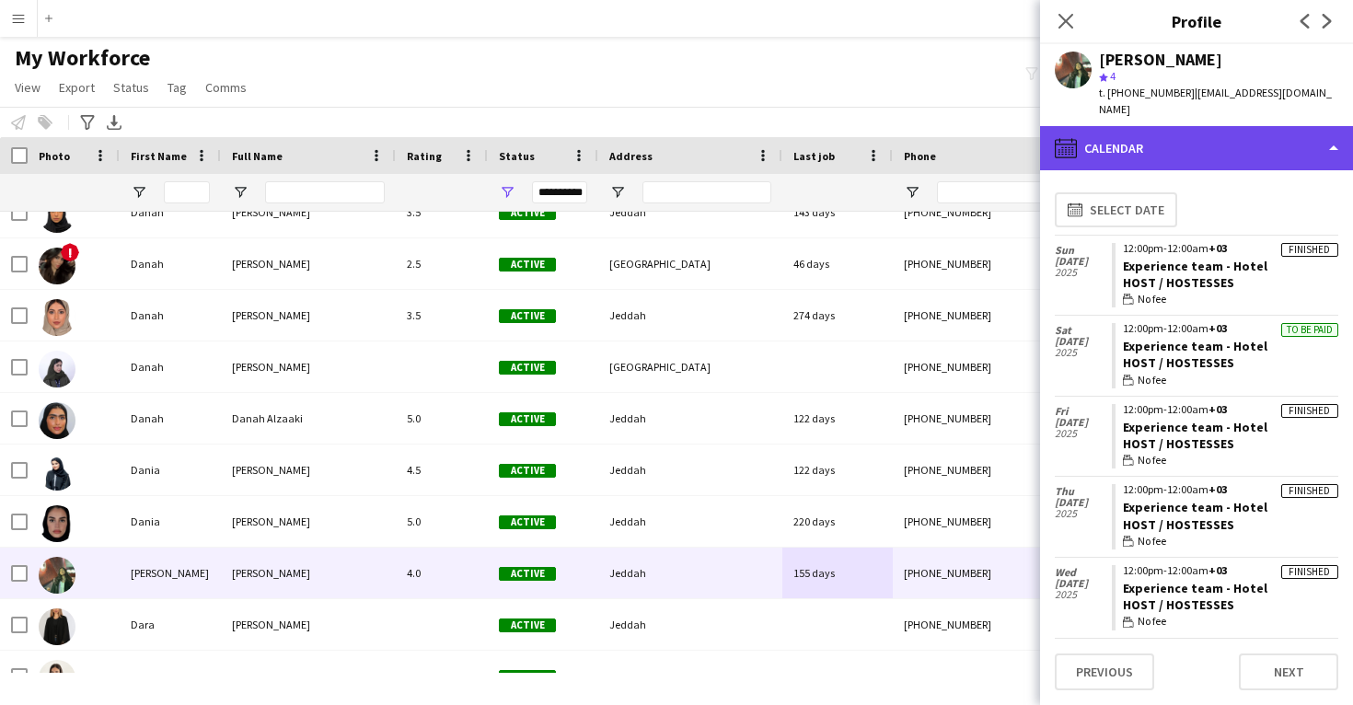
click at [1233, 126] on div "calendar-full Calendar" at bounding box center [1196, 148] width 313 height 44
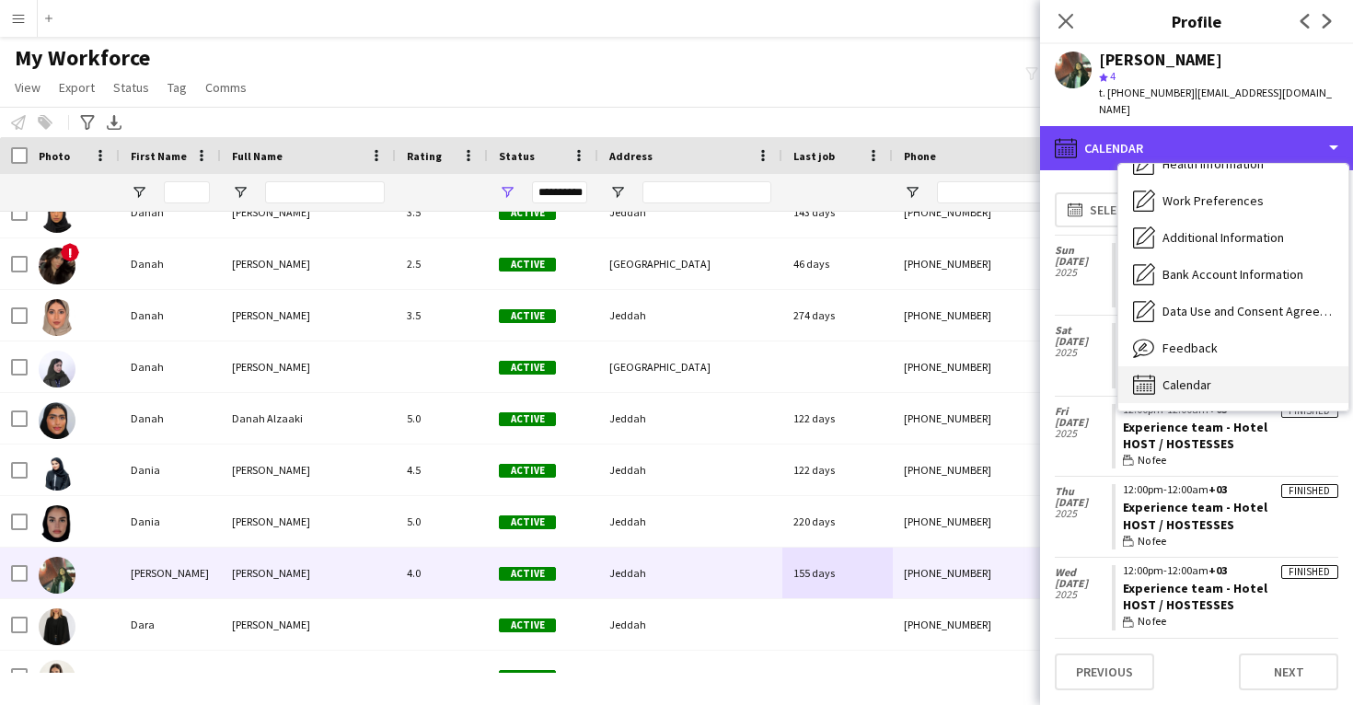
scroll to position [0, 0]
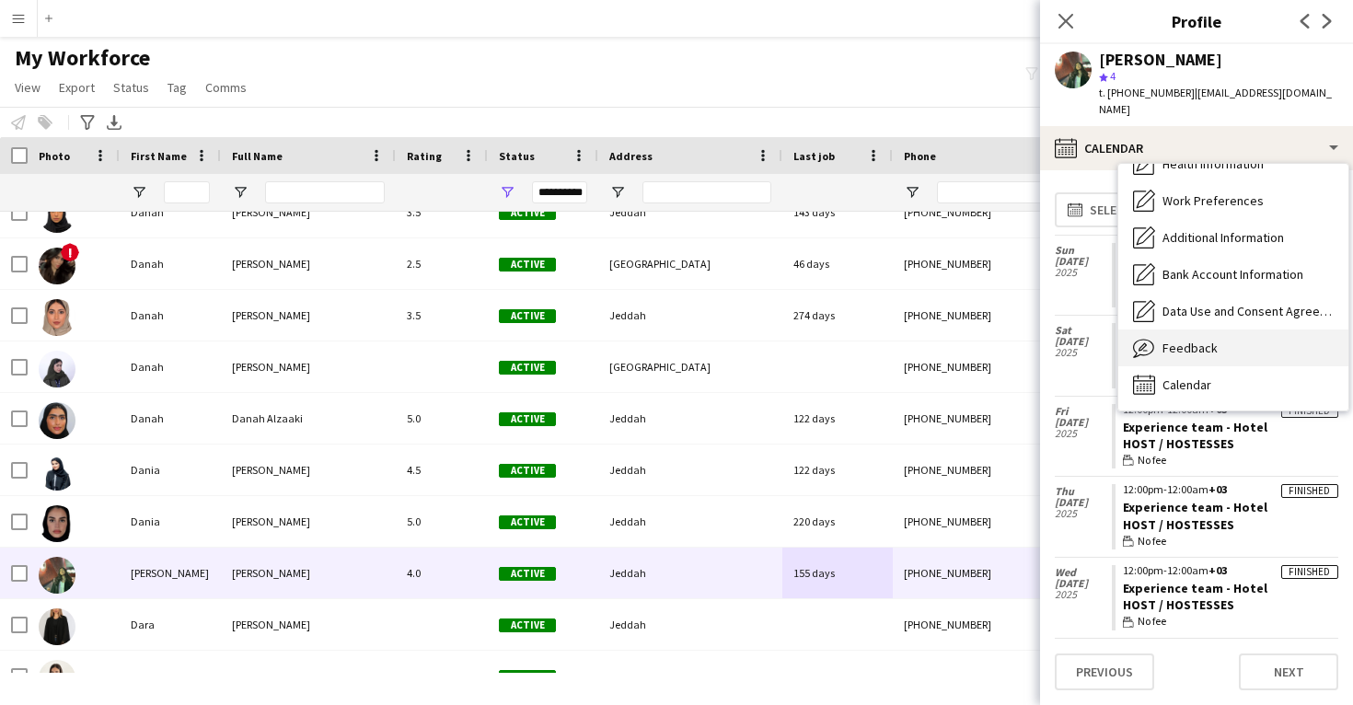
click at [1232, 338] on div "Feedback Feedback" at bounding box center [1234, 348] width 230 height 37
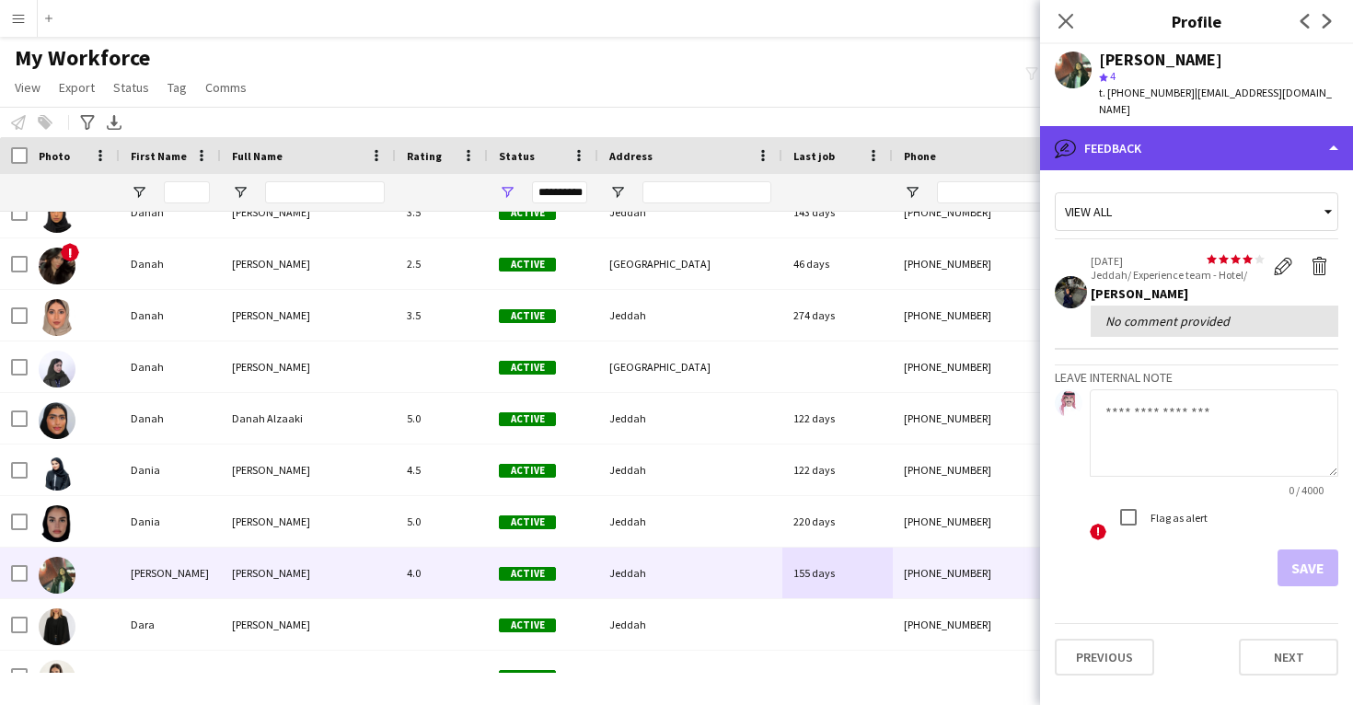
click at [1231, 142] on div "bubble-pencil Feedback" at bounding box center [1196, 148] width 313 height 44
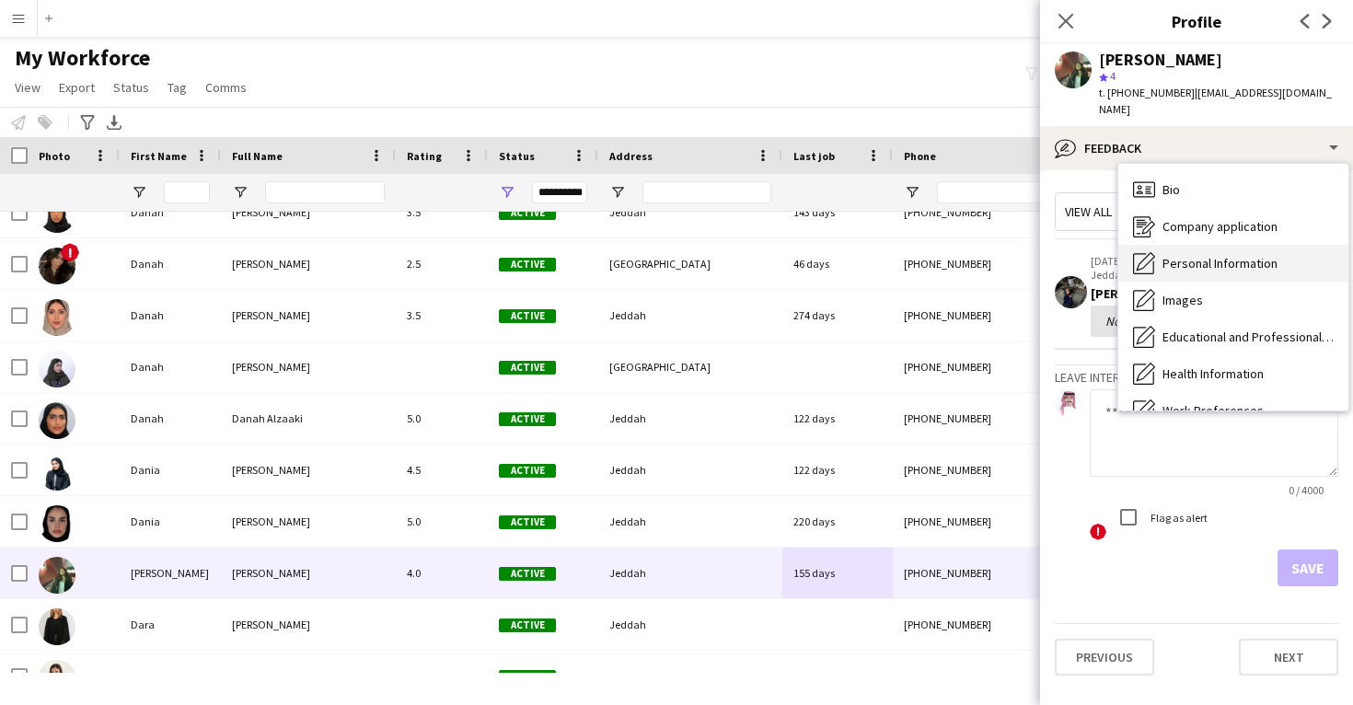
click at [1216, 255] on span "Personal Information" at bounding box center [1220, 263] width 115 height 17
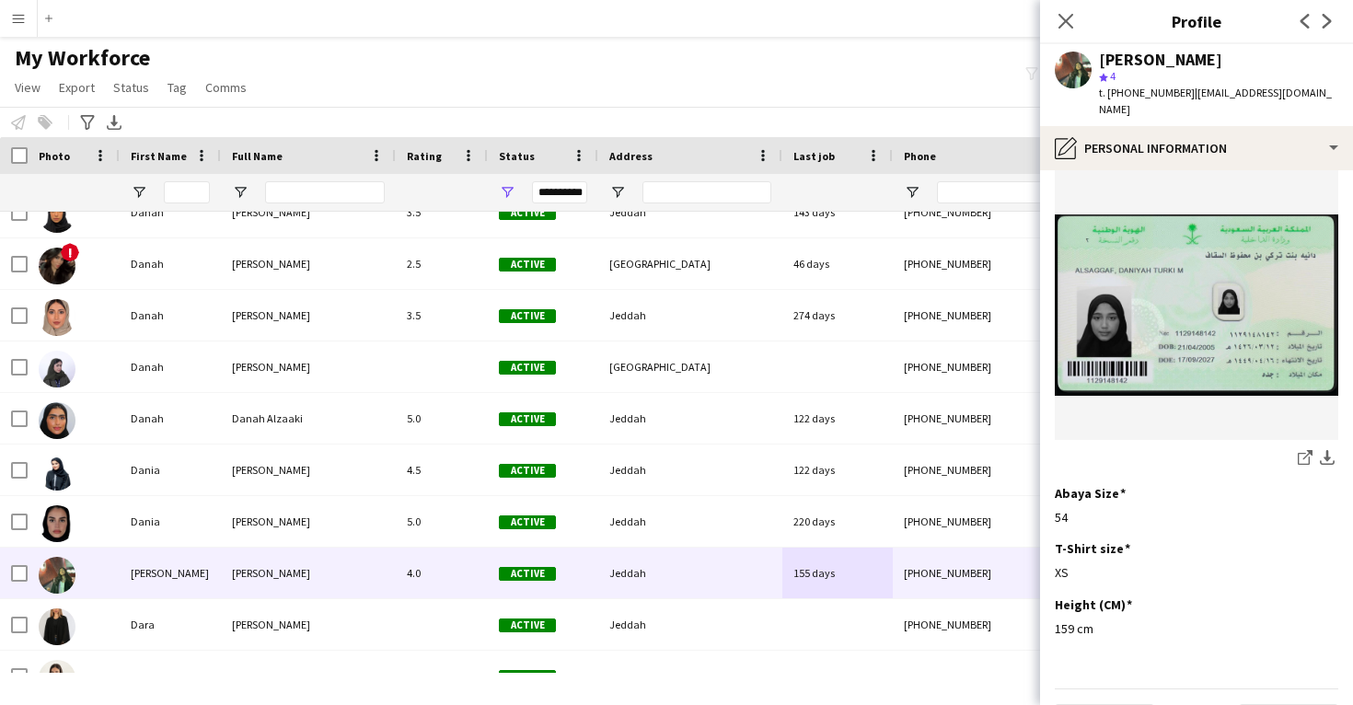
scroll to position [923, 0]
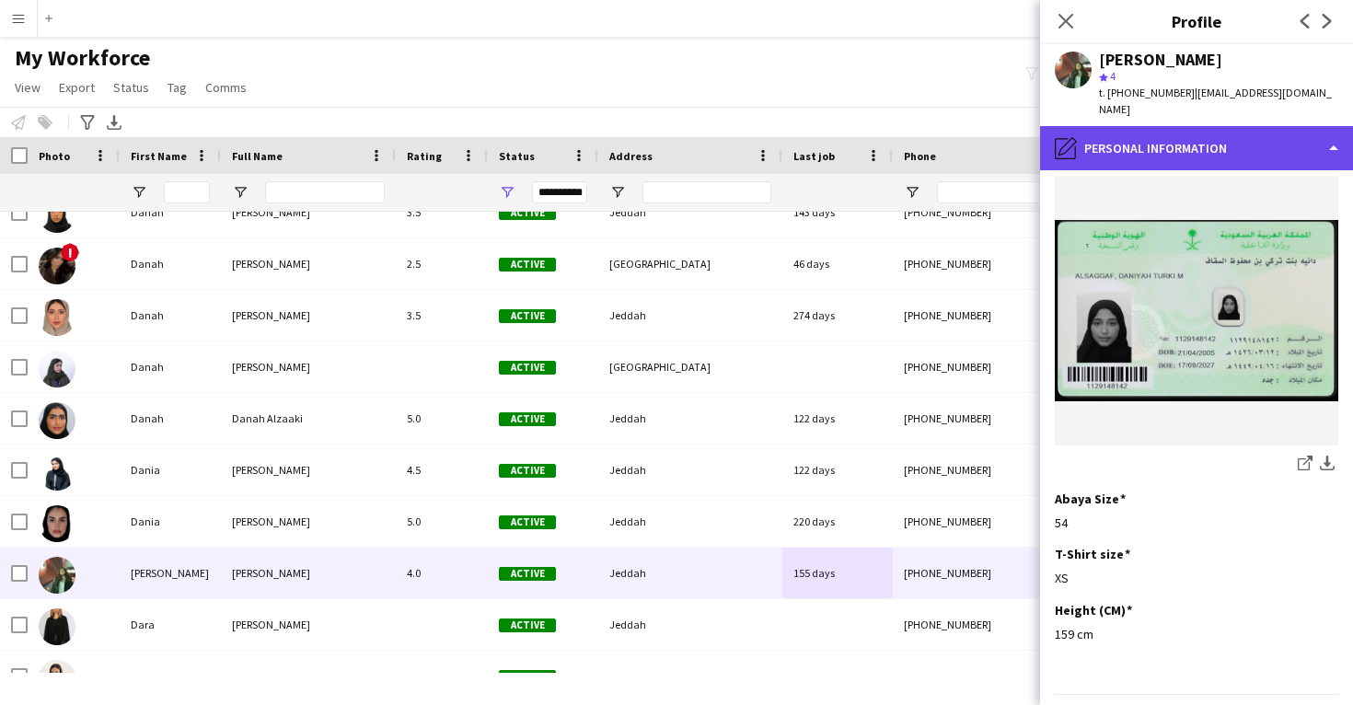
click at [1226, 137] on div "pencil4 Personal Information" at bounding box center [1196, 148] width 313 height 44
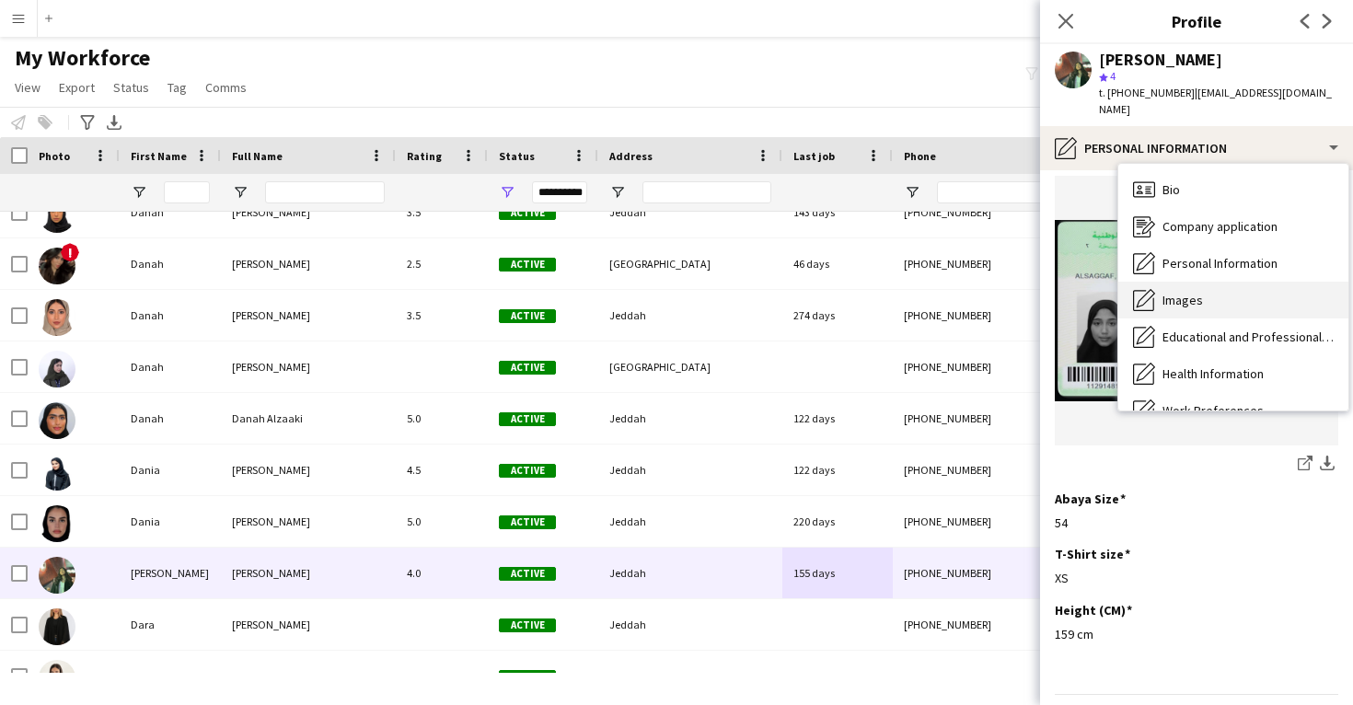
click at [1217, 282] on div "Images Images" at bounding box center [1234, 300] width 230 height 37
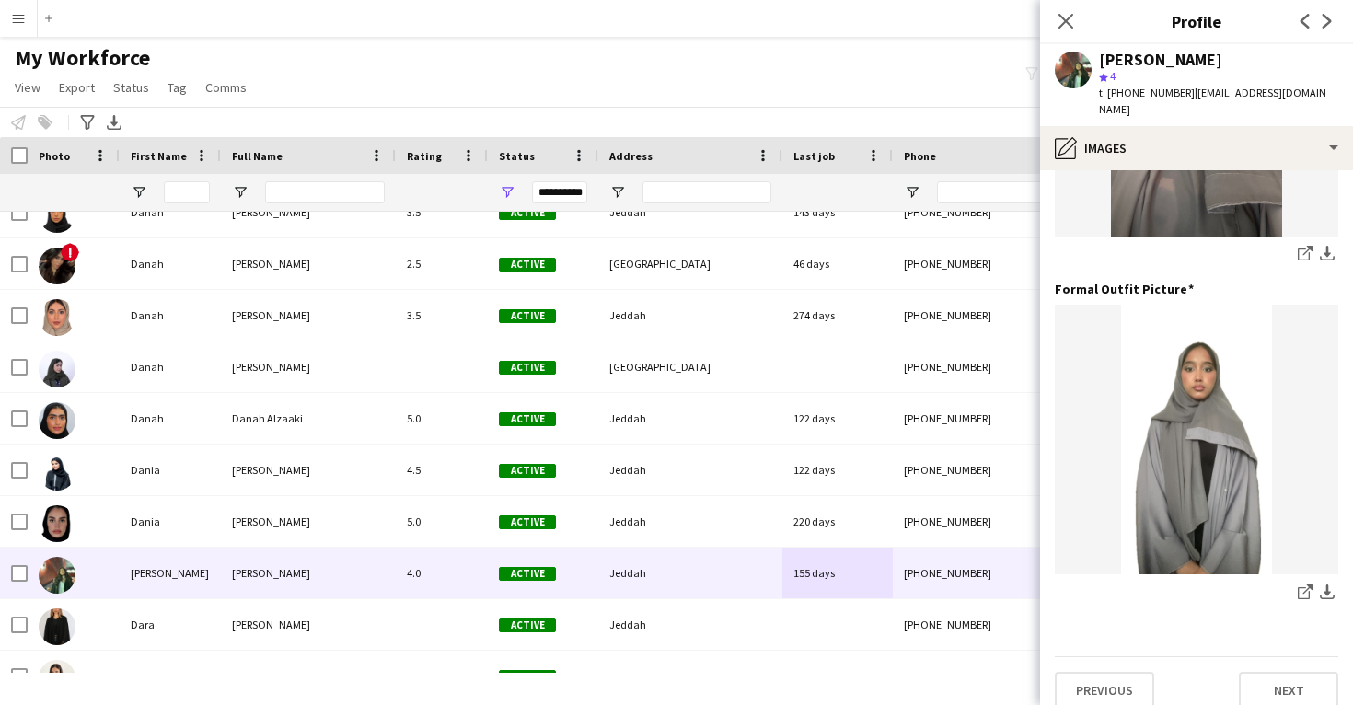
scroll to position [580, 0]
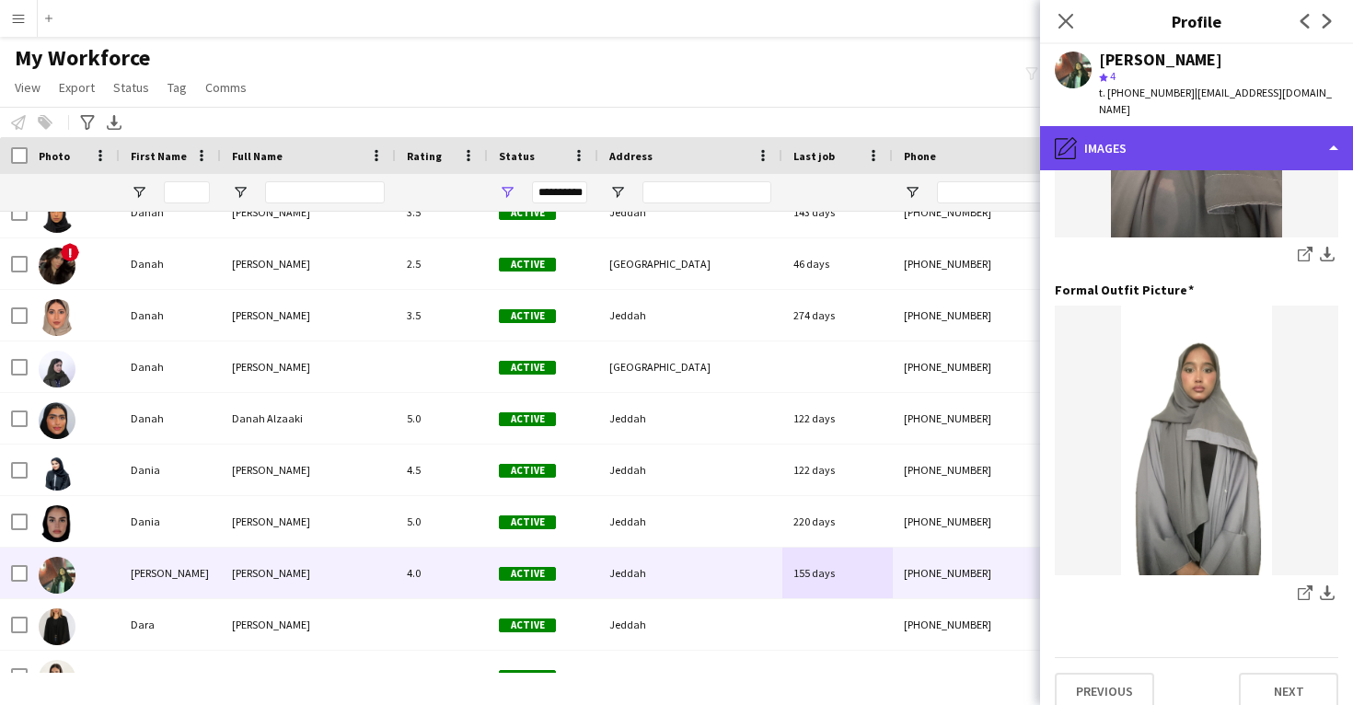
click at [1219, 126] on div "pencil4 Images" at bounding box center [1196, 148] width 313 height 44
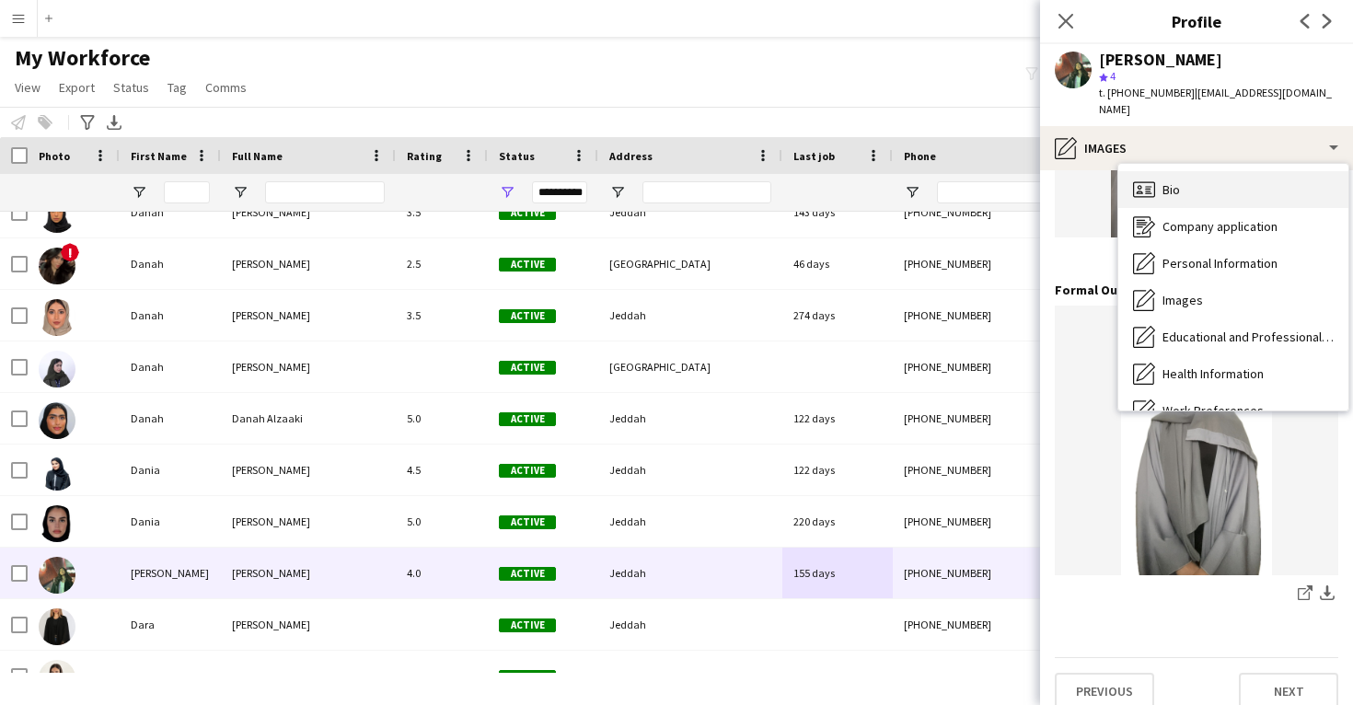
click at [1218, 181] on div "Bio Bio" at bounding box center [1234, 189] width 230 height 37
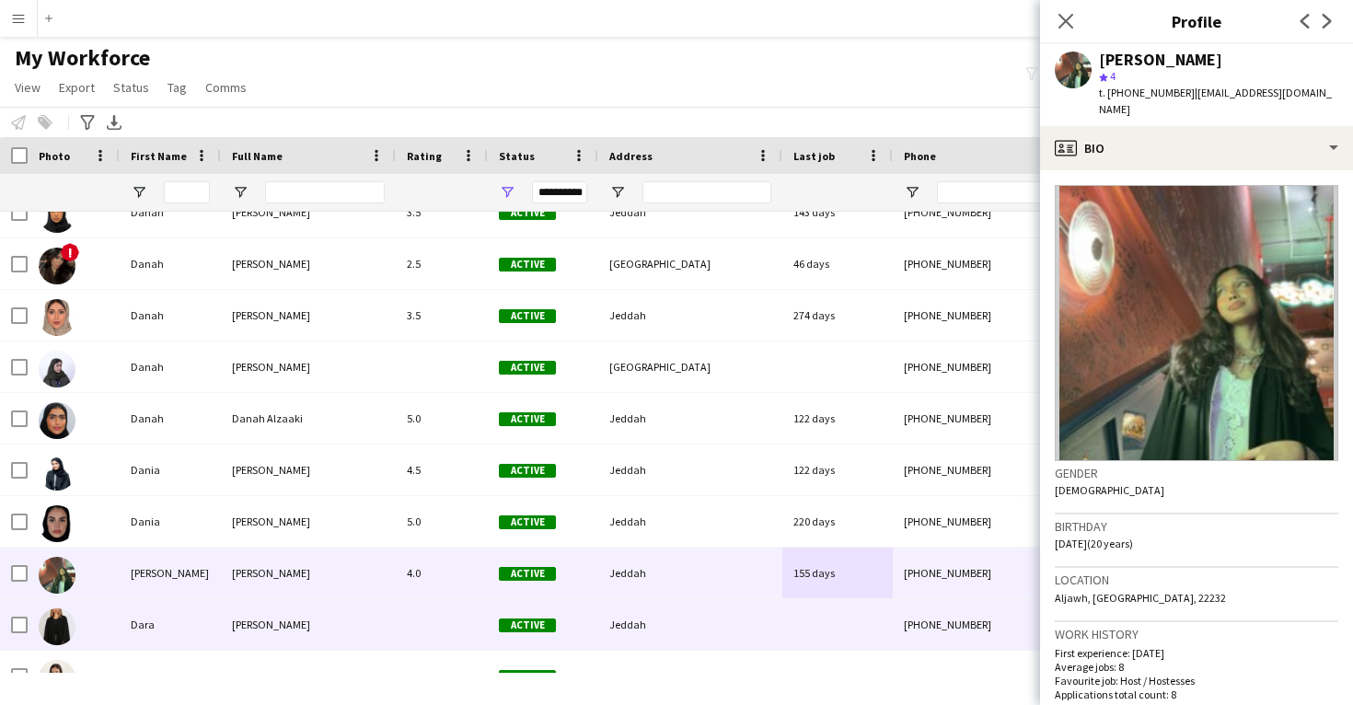
click at [807, 618] on div at bounding box center [838, 624] width 110 height 51
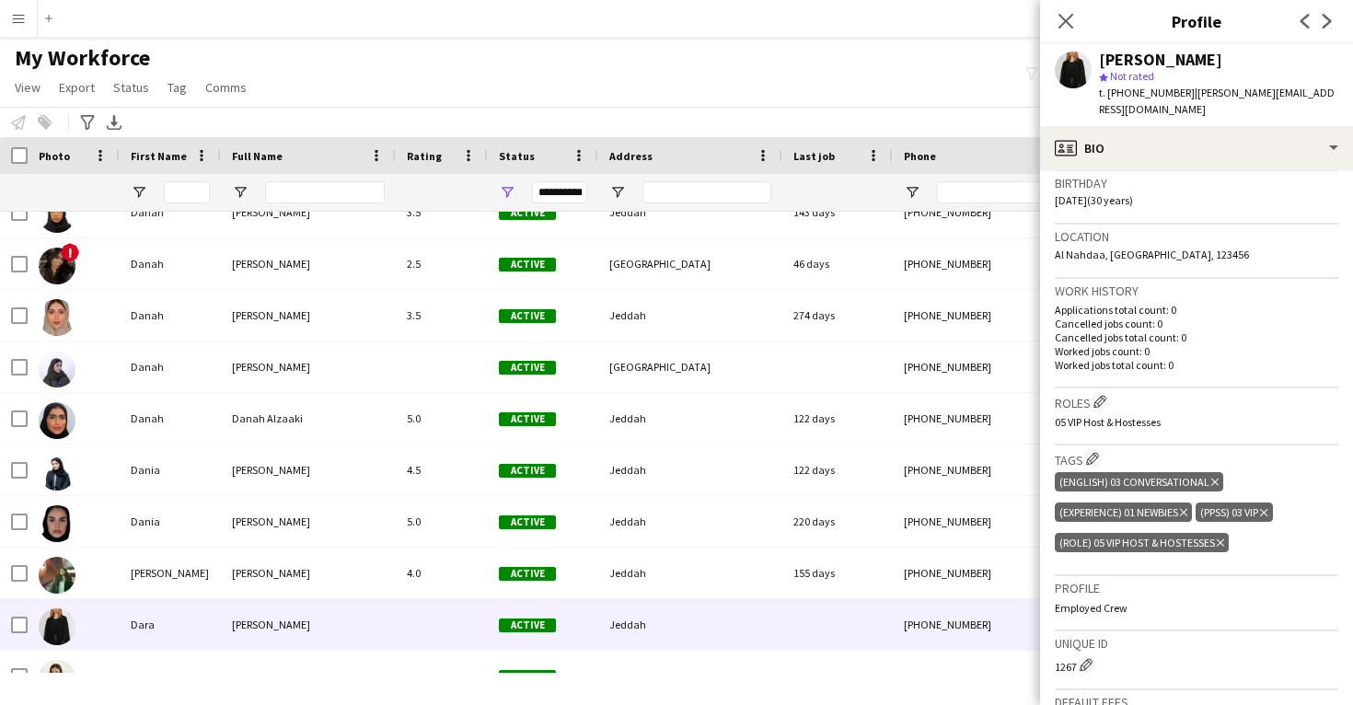
scroll to position [344, 0]
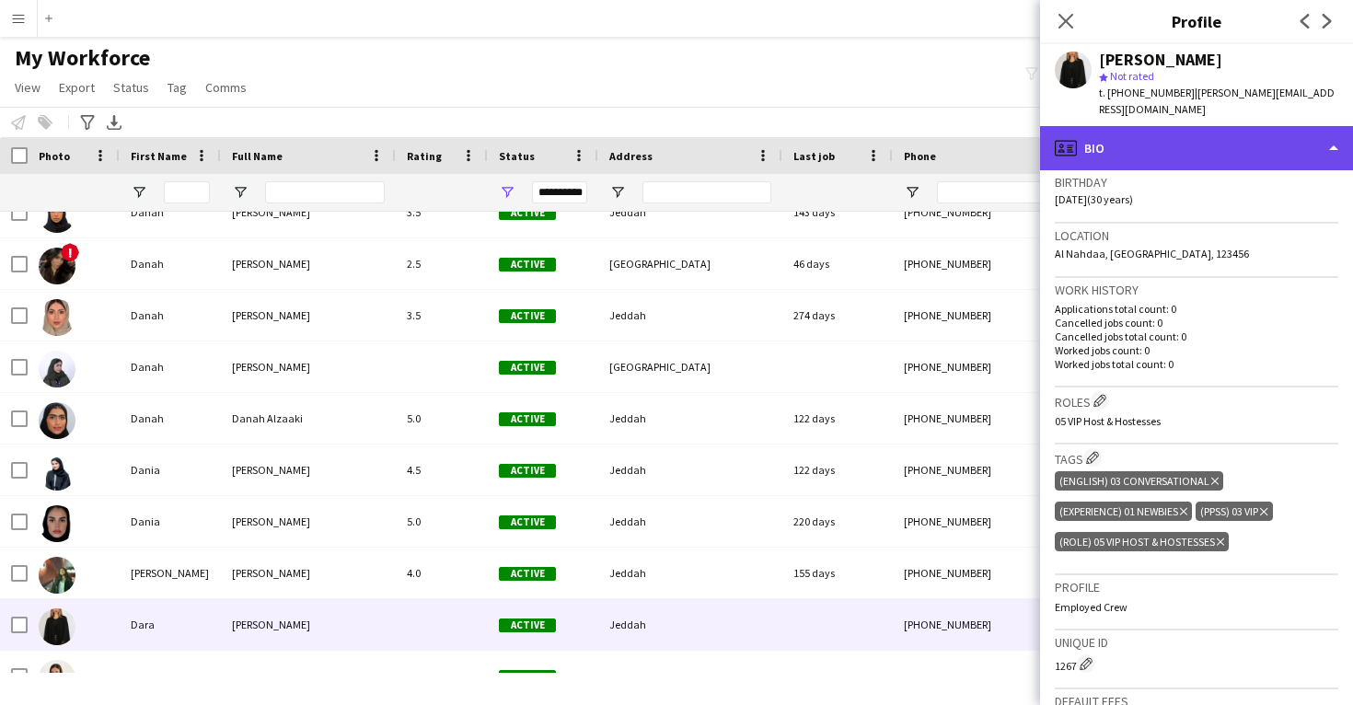
click at [1235, 130] on div "profile Bio" at bounding box center [1196, 148] width 313 height 44
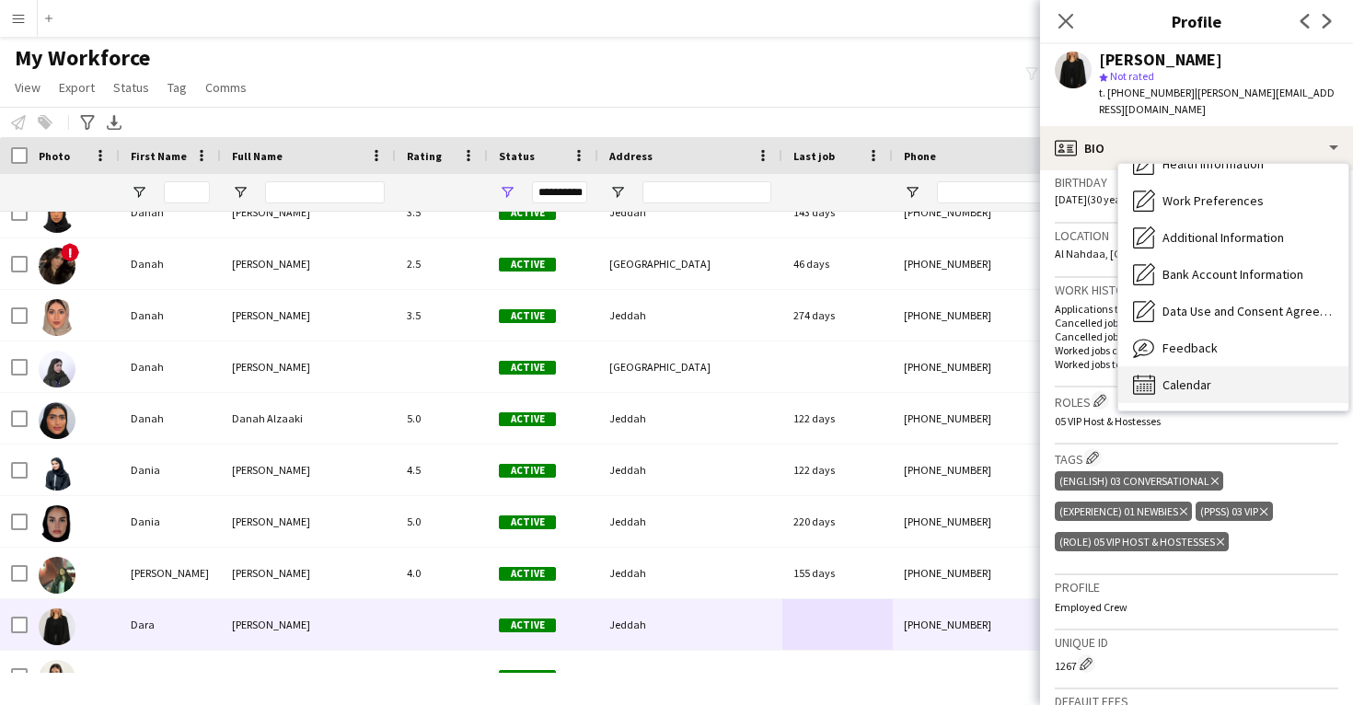
scroll to position [211, 0]
click at [1205, 377] on span "Calendar" at bounding box center [1187, 385] width 49 height 17
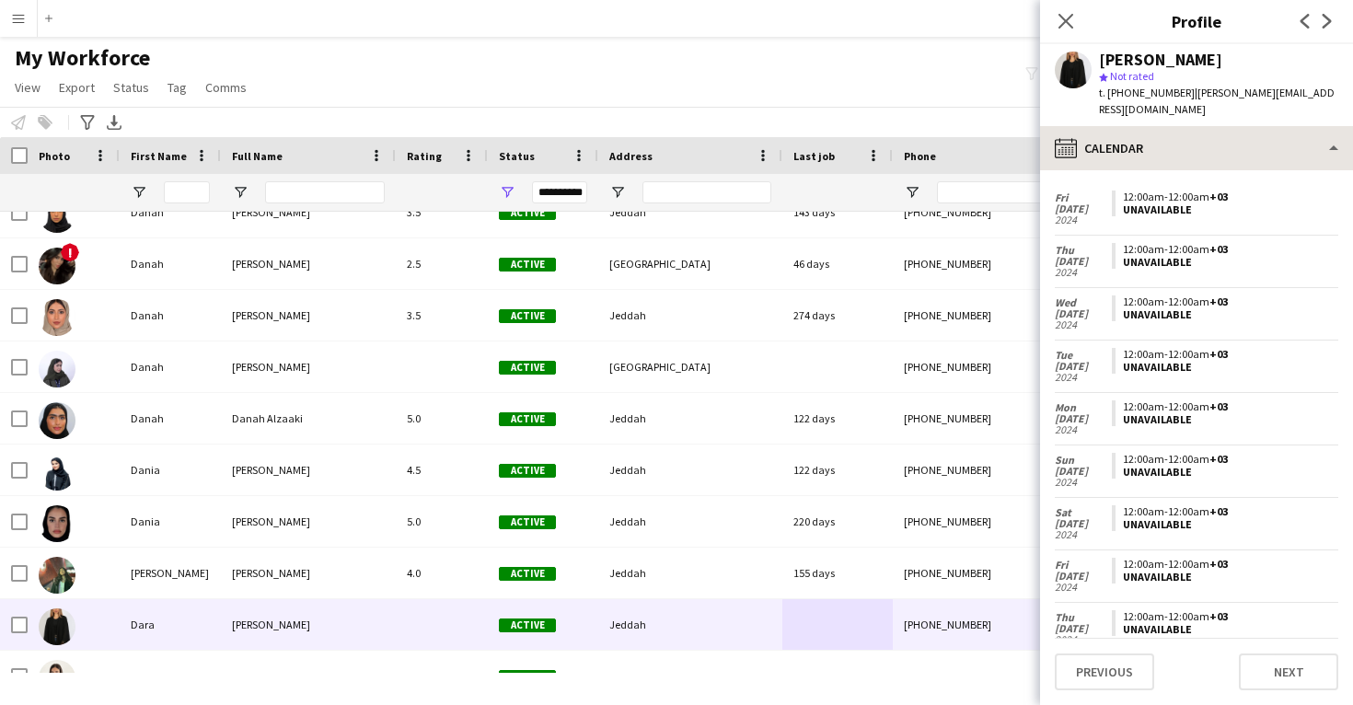
scroll to position [786, 0]
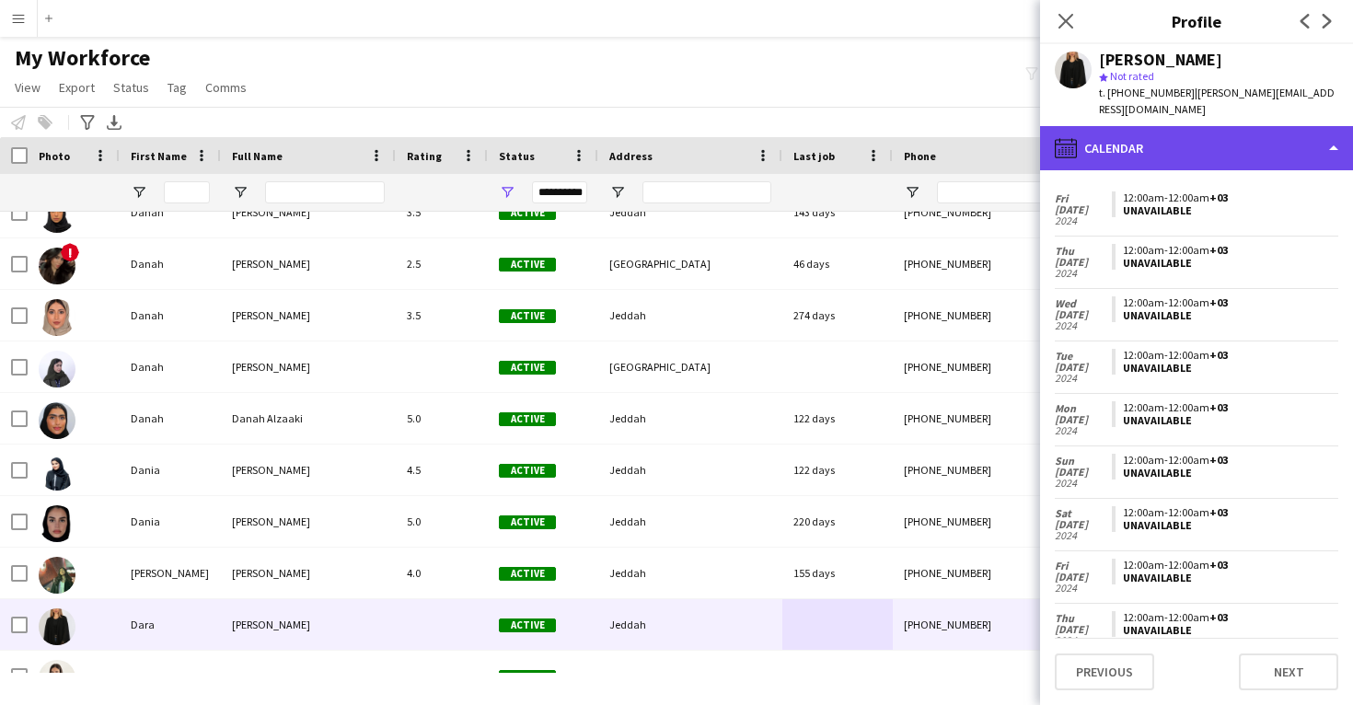
click at [1237, 143] on div "calendar-full Calendar" at bounding box center [1196, 148] width 313 height 44
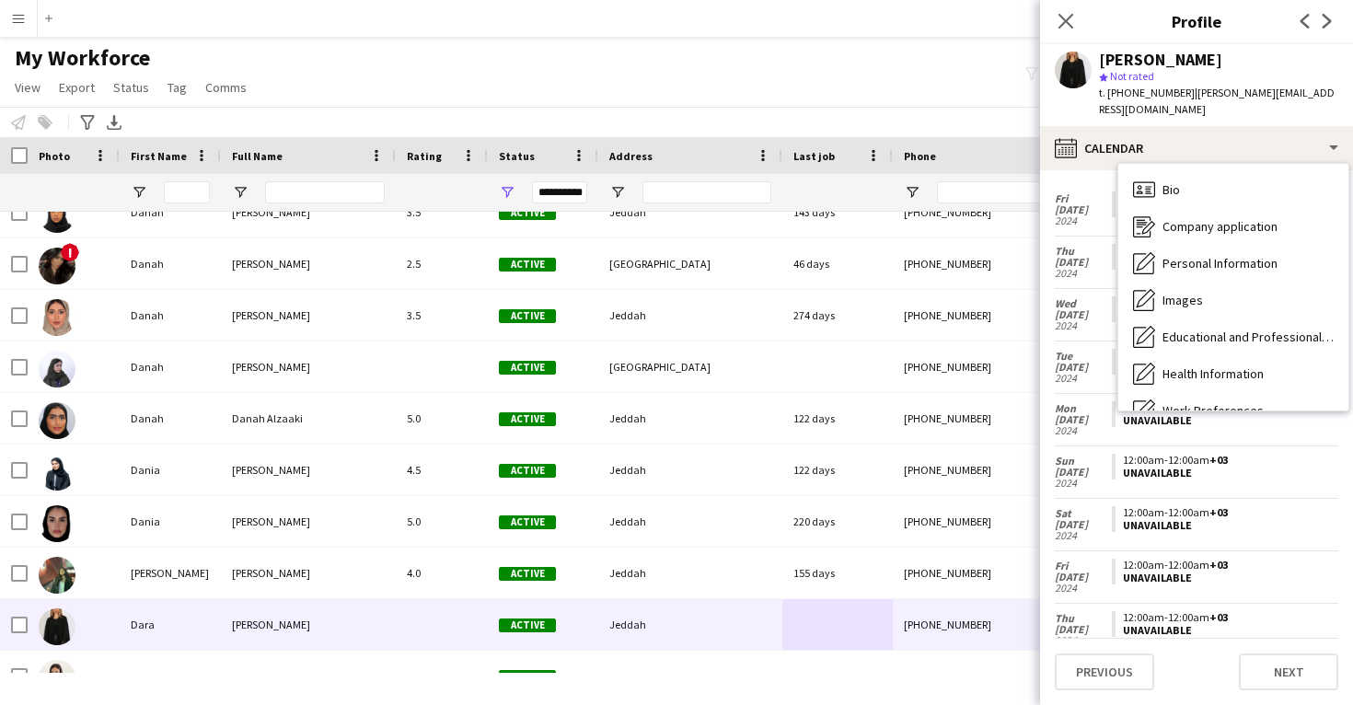
click at [1239, 540] on div "Feedback Feedback" at bounding box center [1234, 558] width 230 height 37
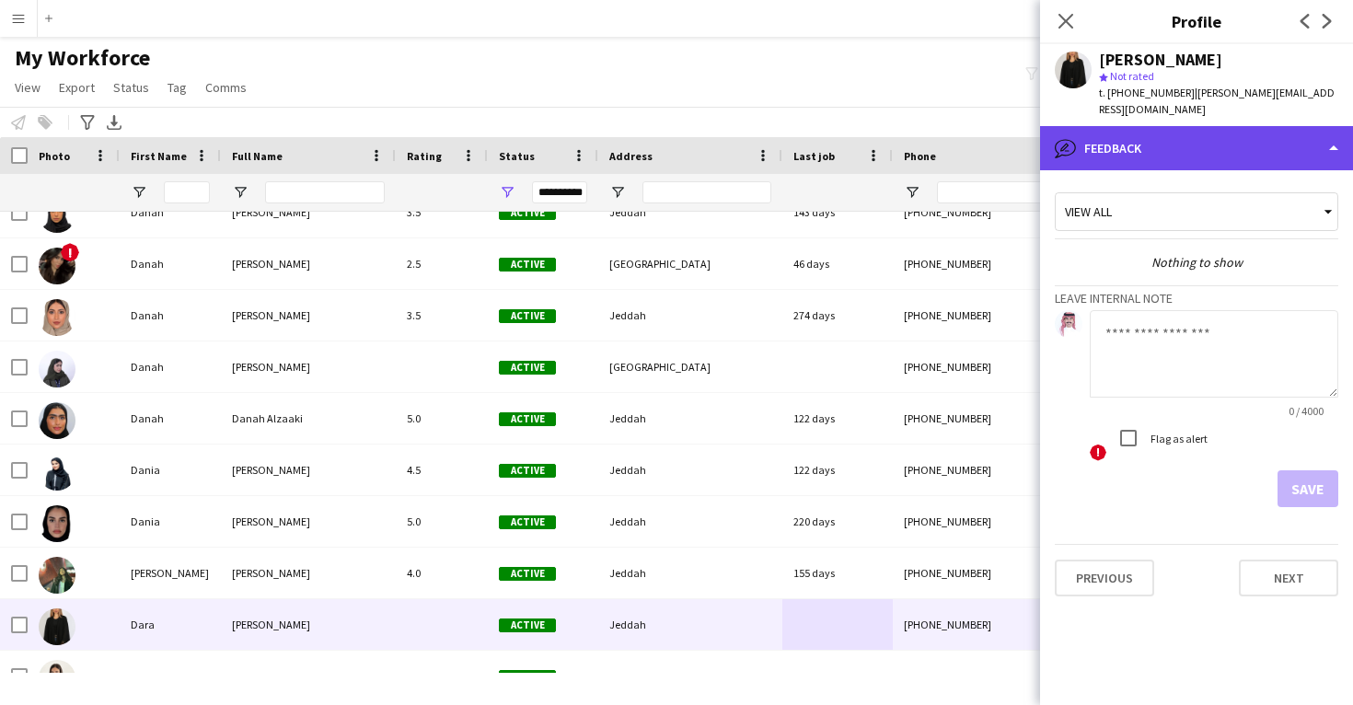
click at [1200, 138] on div "bubble-pencil Feedback" at bounding box center [1196, 148] width 313 height 44
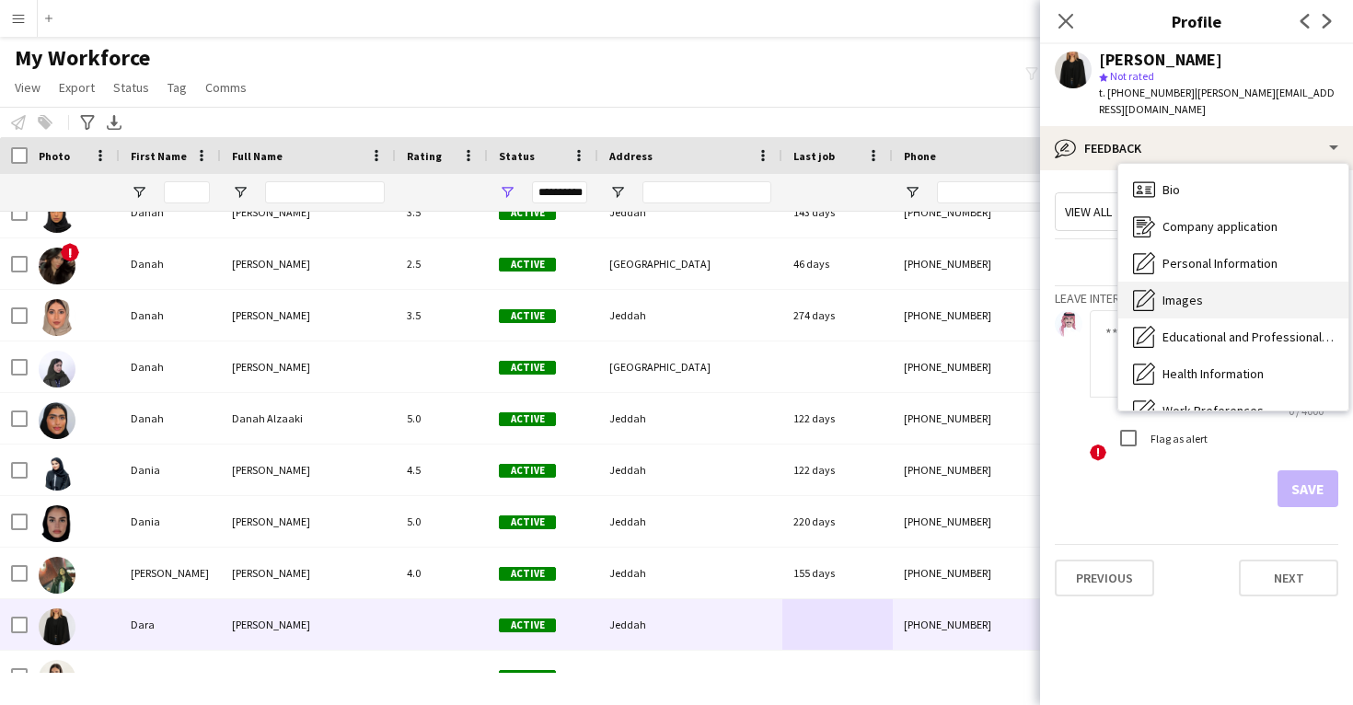
scroll to position [-2, 0]
click at [1216, 286] on div "Images Images" at bounding box center [1234, 300] width 230 height 37
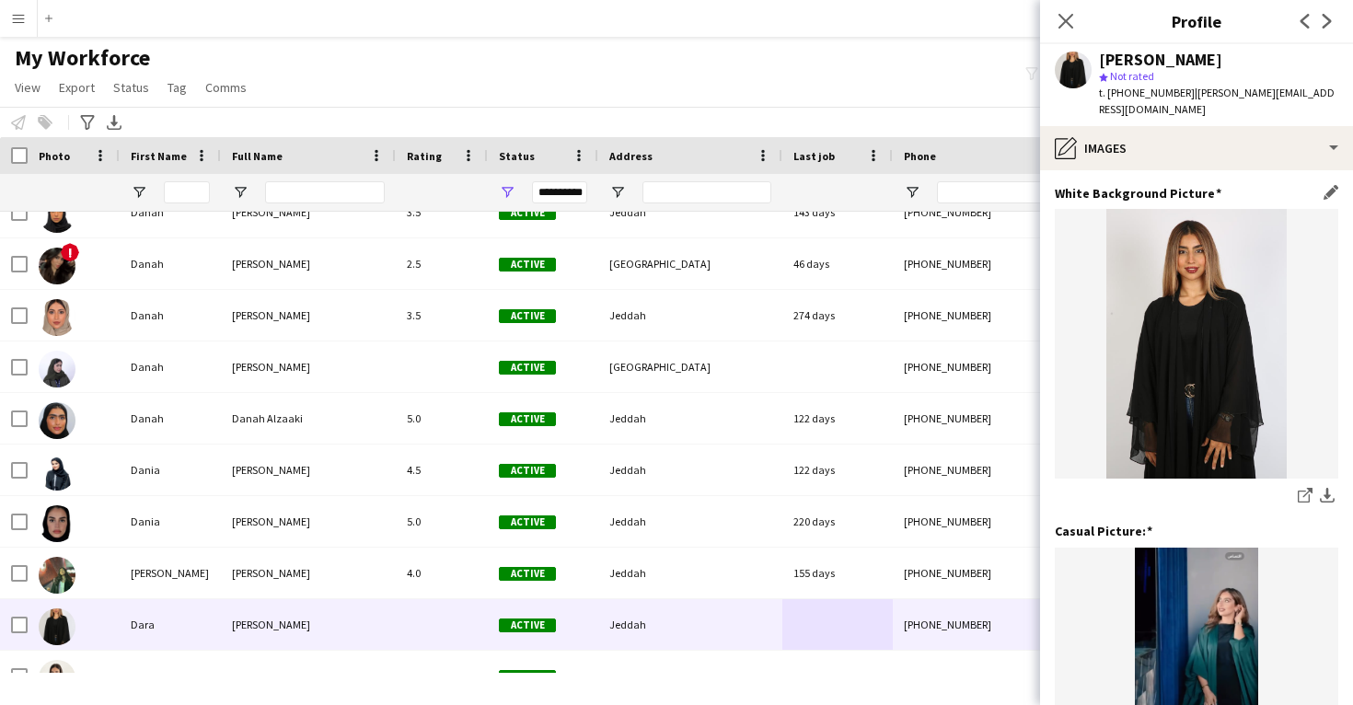
scroll to position [0, 0]
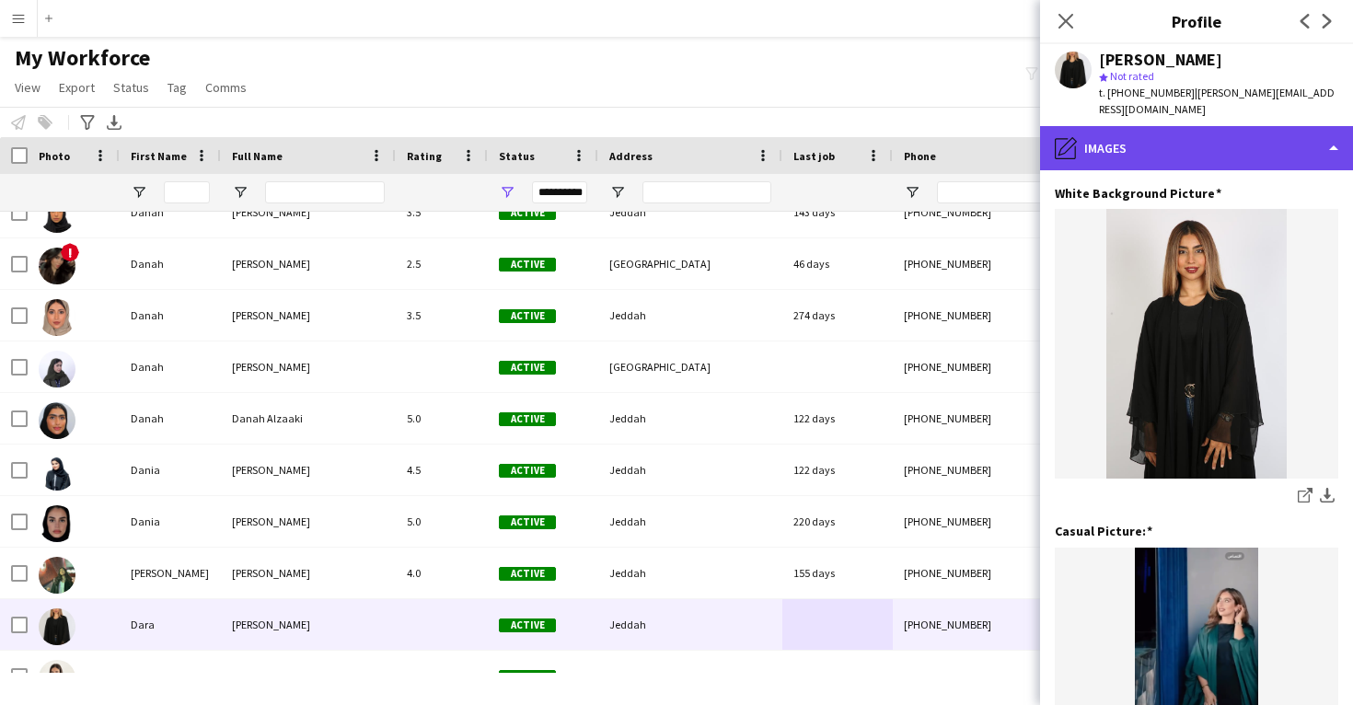
click at [1204, 134] on div "pencil4 Images" at bounding box center [1196, 148] width 313 height 44
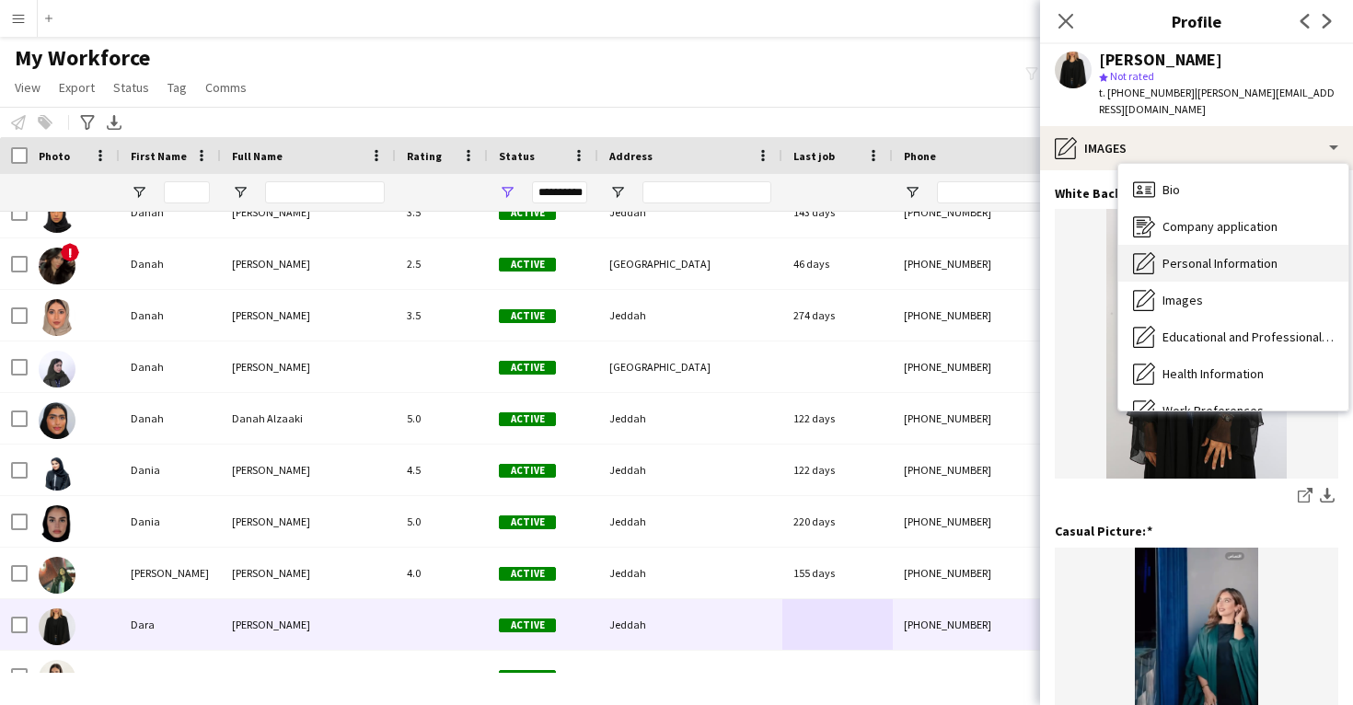
click at [1200, 255] on span "Personal Information" at bounding box center [1220, 263] width 115 height 17
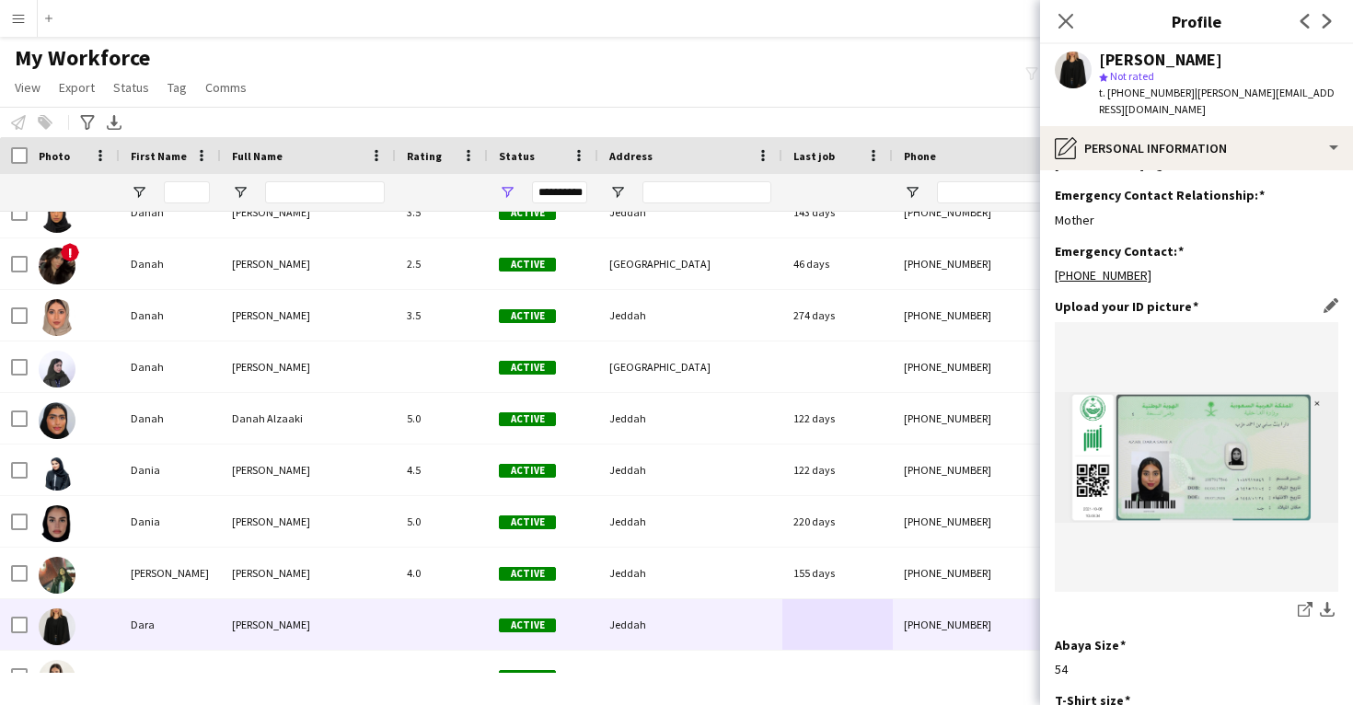
scroll to position [776, 0]
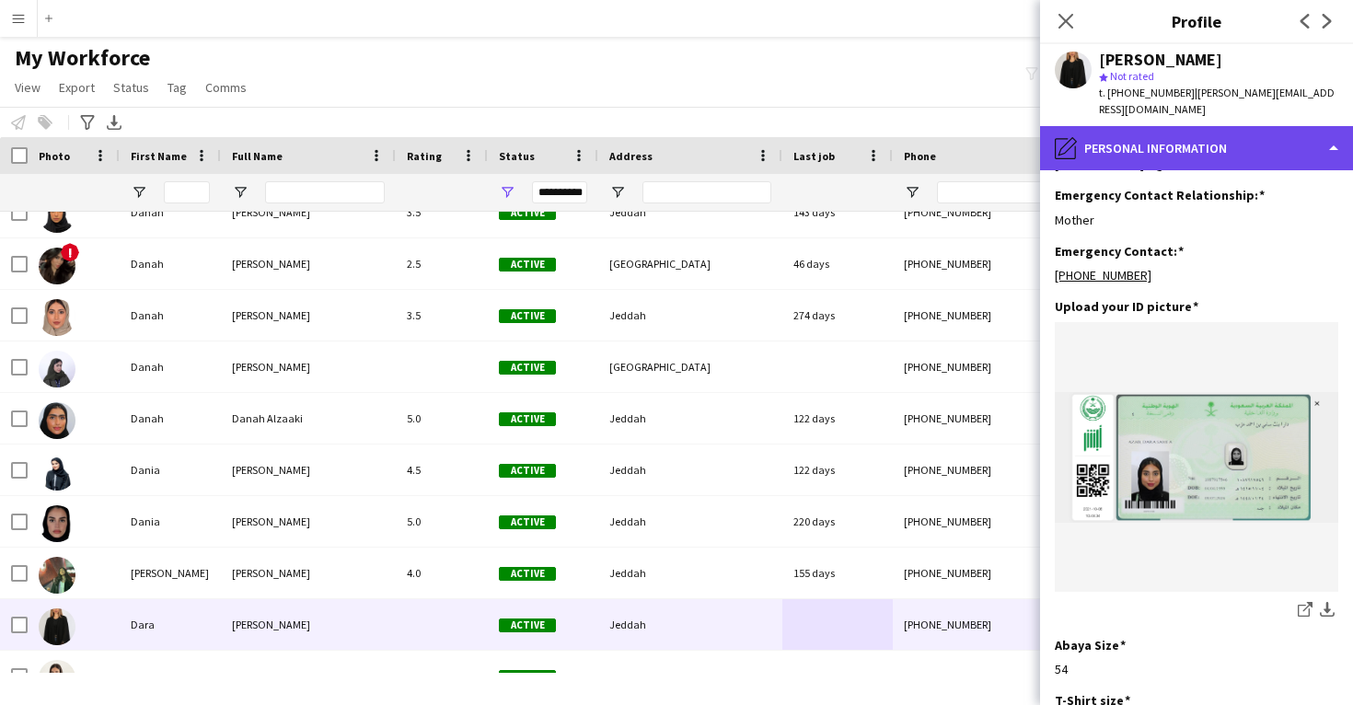
click at [1199, 133] on div "pencil4 Personal Information" at bounding box center [1196, 148] width 313 height 44
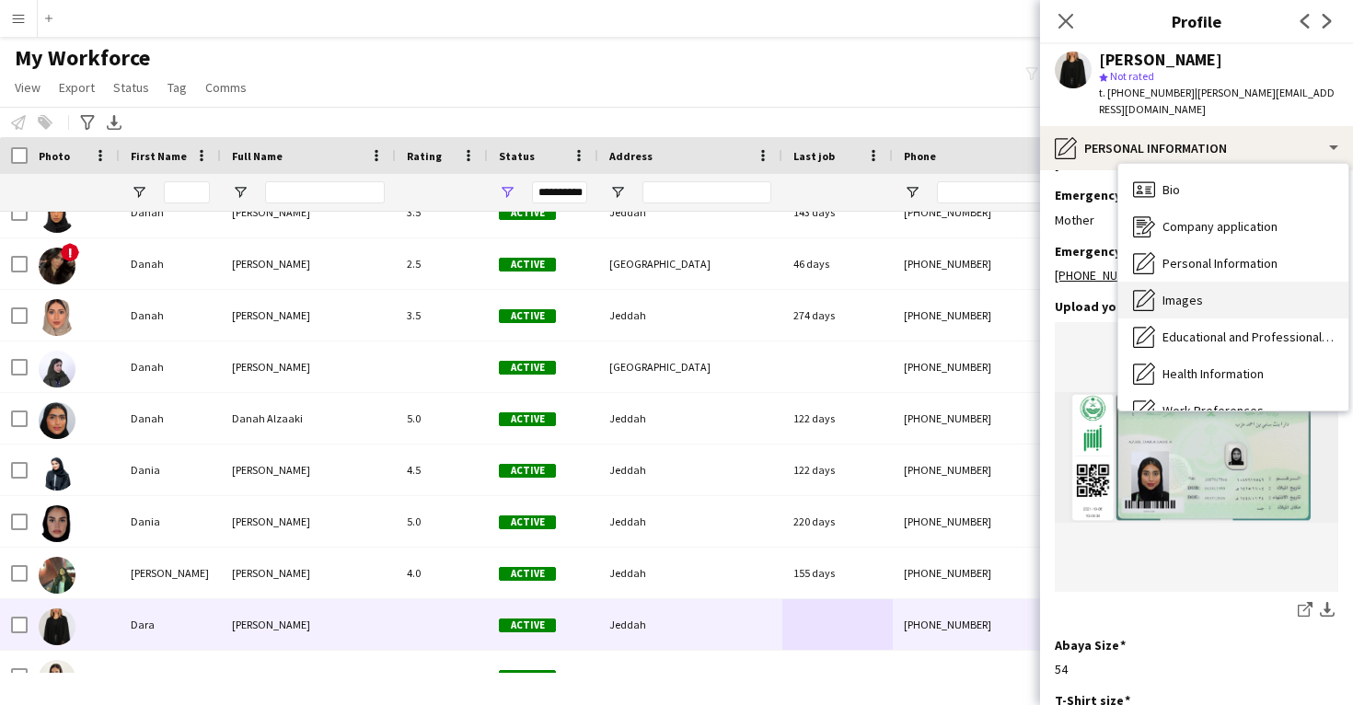
click at [1198, 292] on span "Images" at bounding box center [1183, 300] width 41 height 17
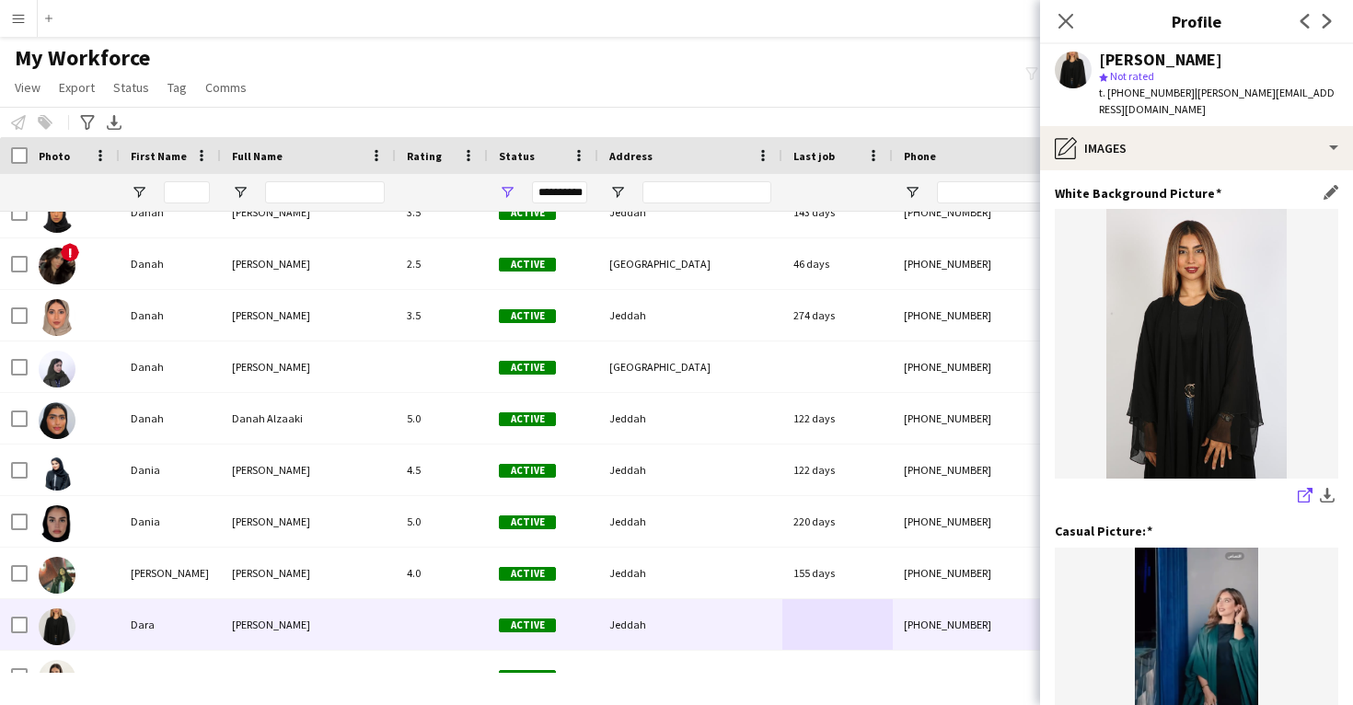
click at [1299, 491] on icon at bounding box center [1304, 497] width 12 height 12
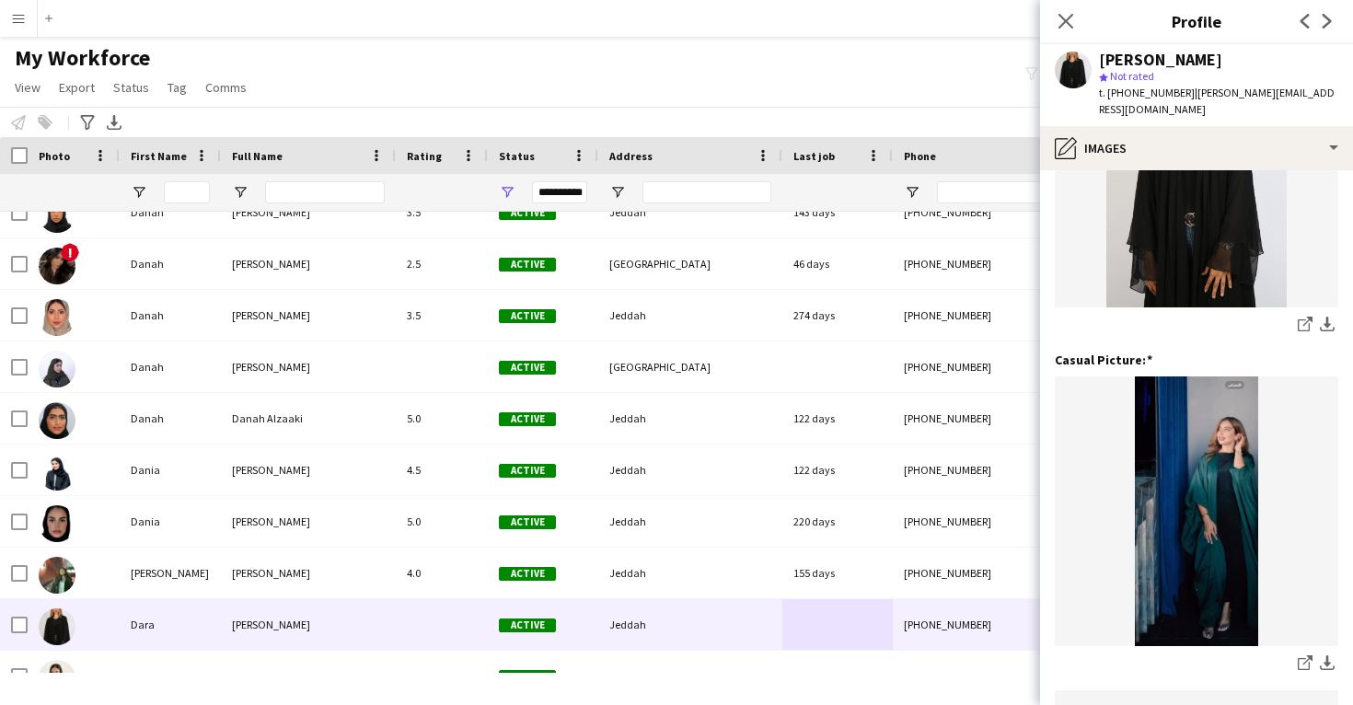
scroll to position [263, 0]
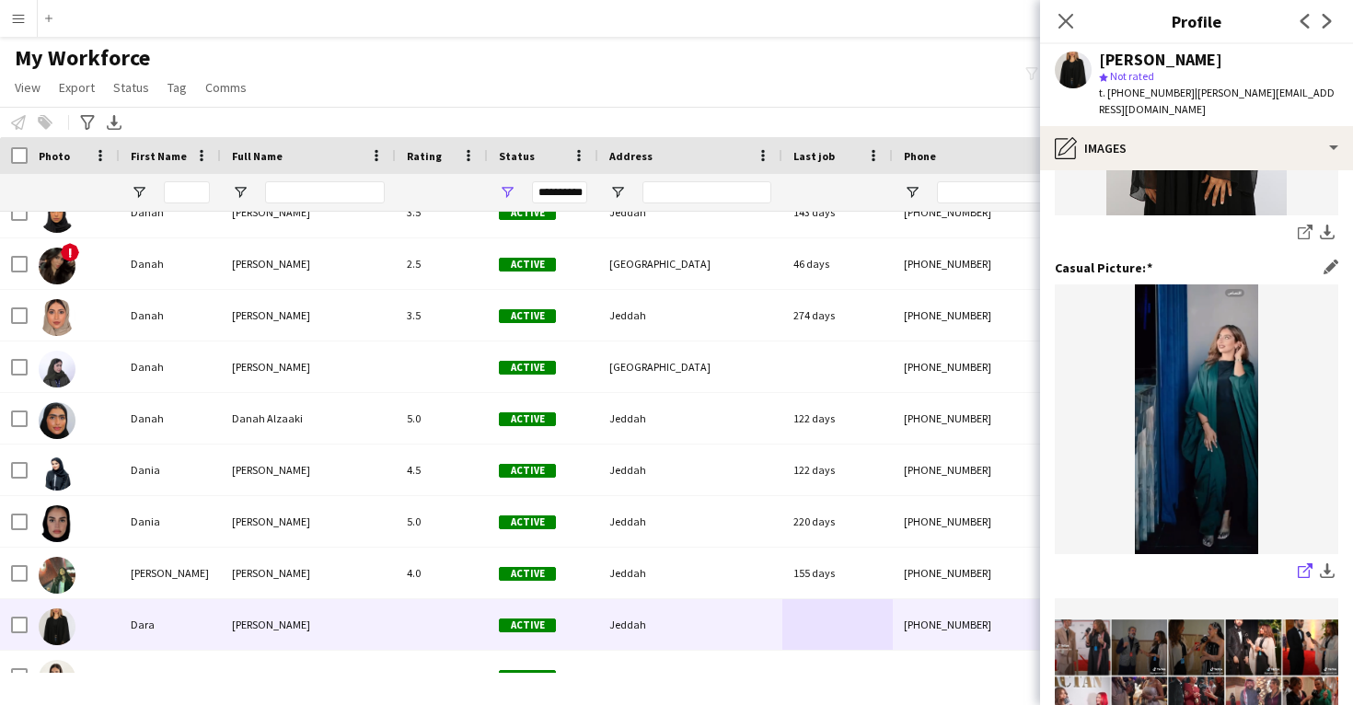
click at [1303, 563] on icon "share-external-link-1" at bounding box center [1305, 570] width 15 height 15
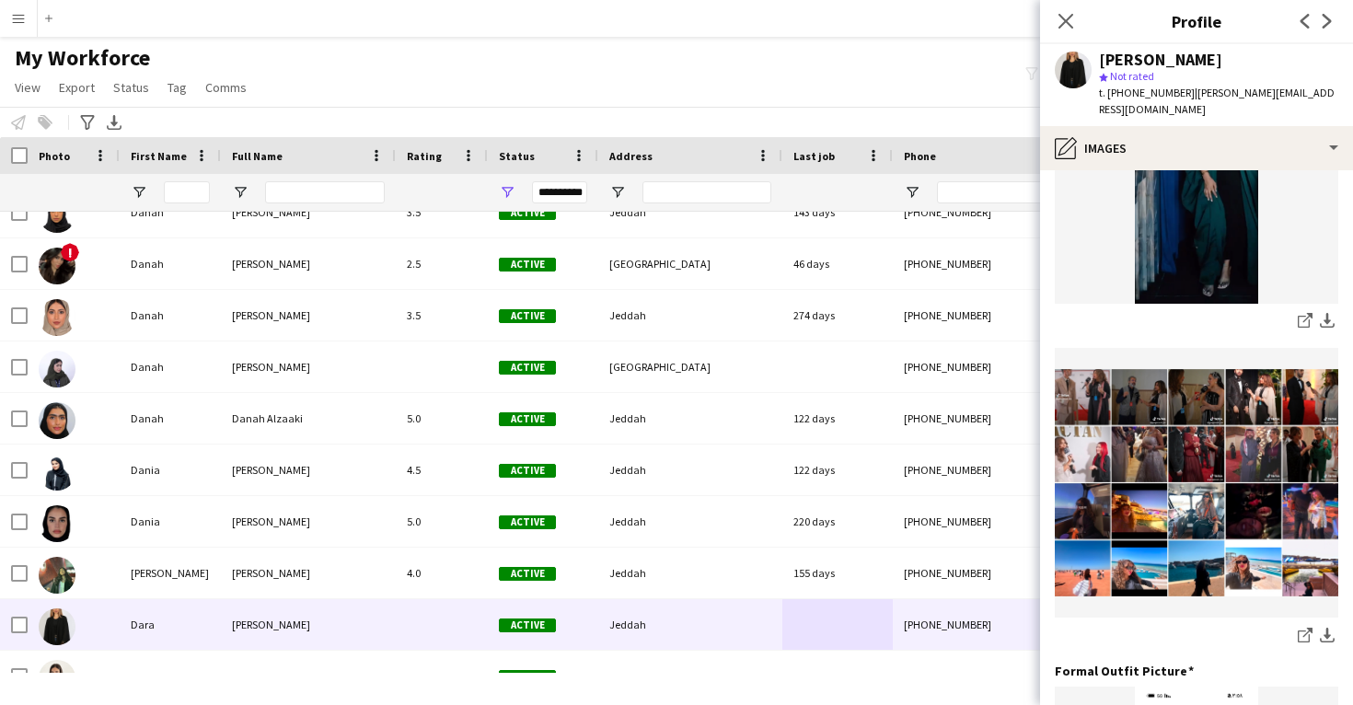
scroll to position [536, 0]
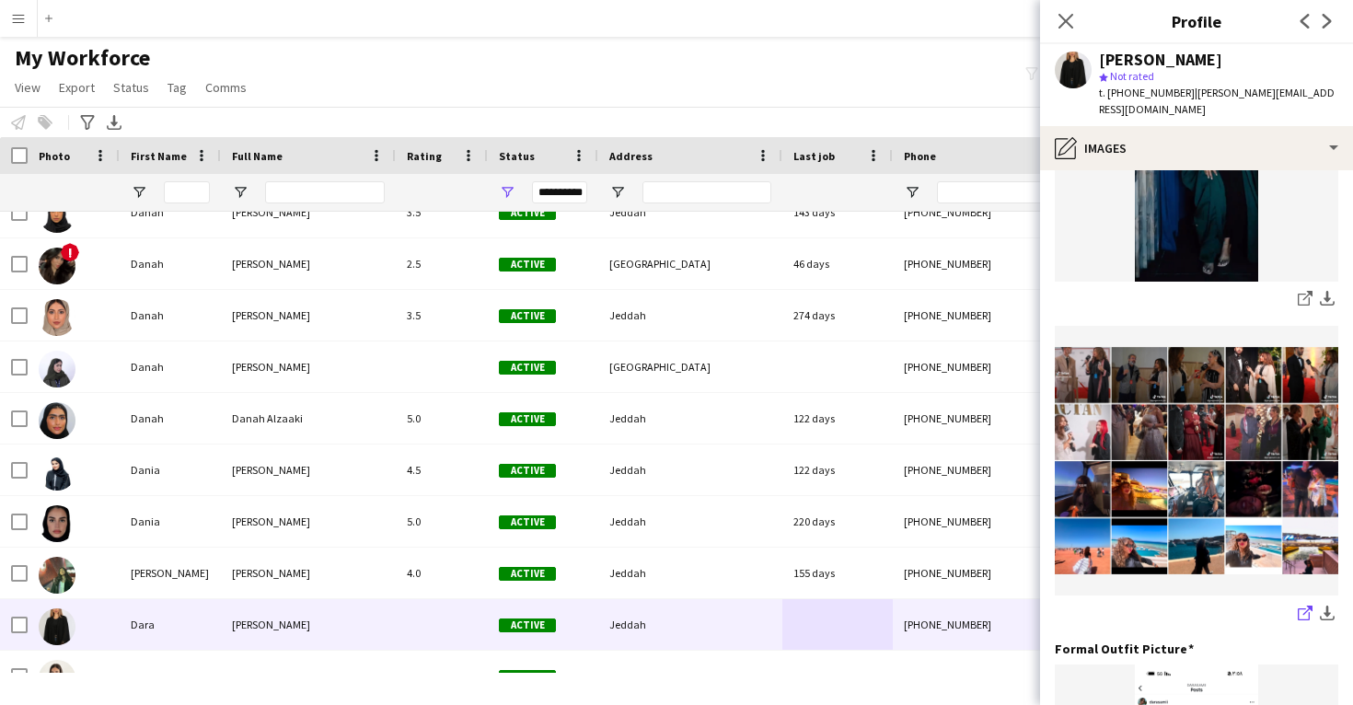
click at [1302, 606] on icon "share-external-link-1" at bounding box center [1305, 613] width 15 height 15
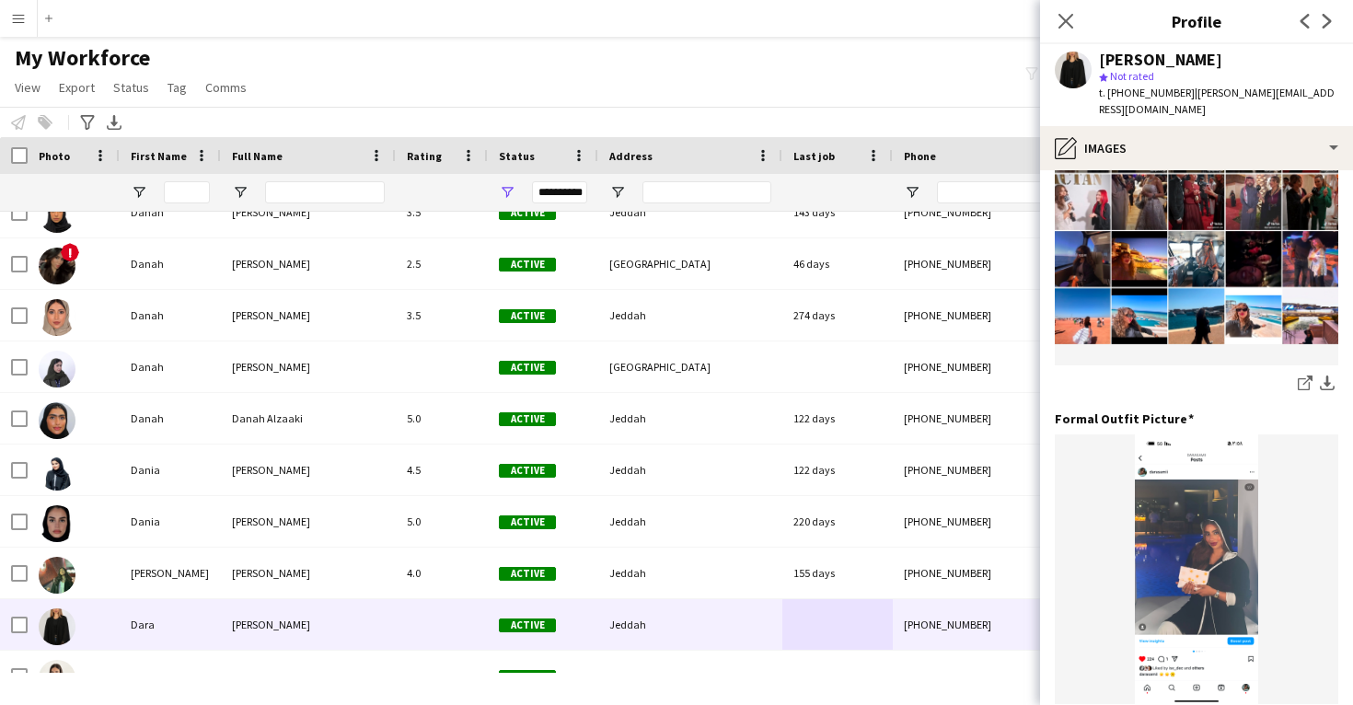
scroll to position [855, 0]
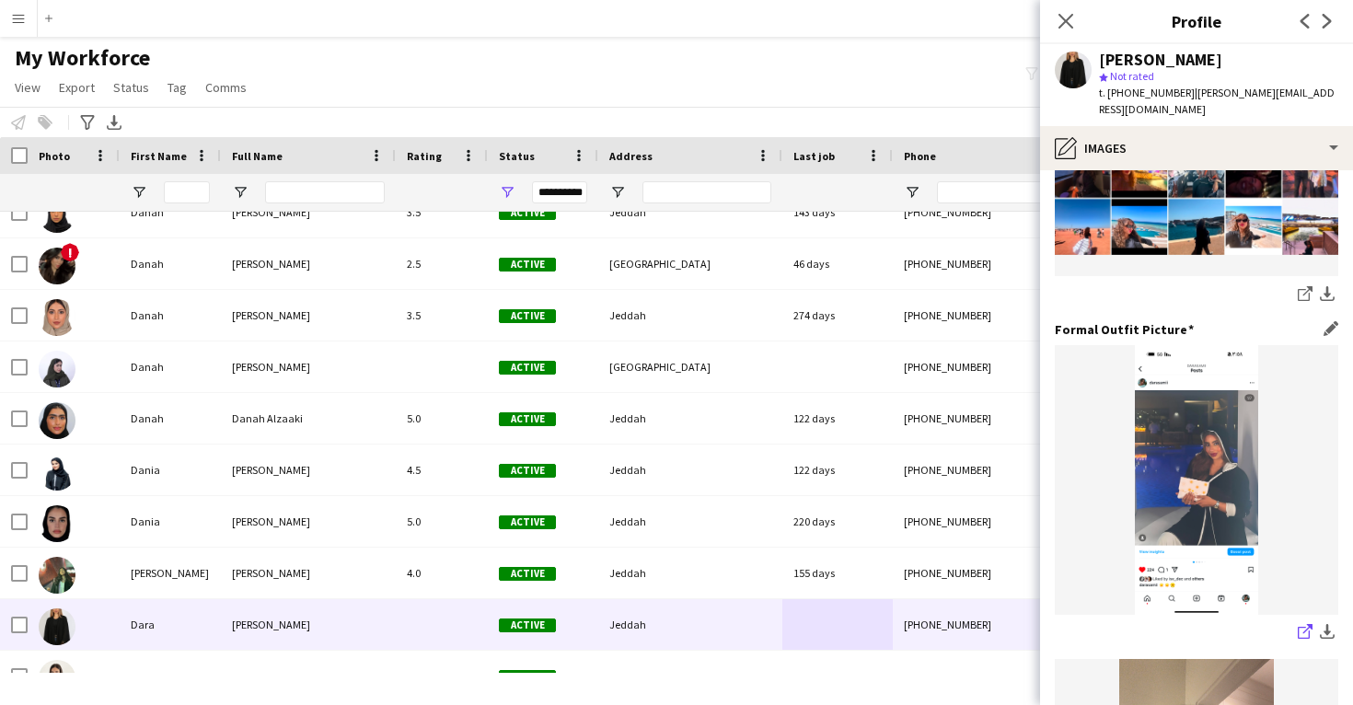
click at [1302, 624] on icon "share-external-link-1" at bounding box center [1305, 631] width 15 height 15
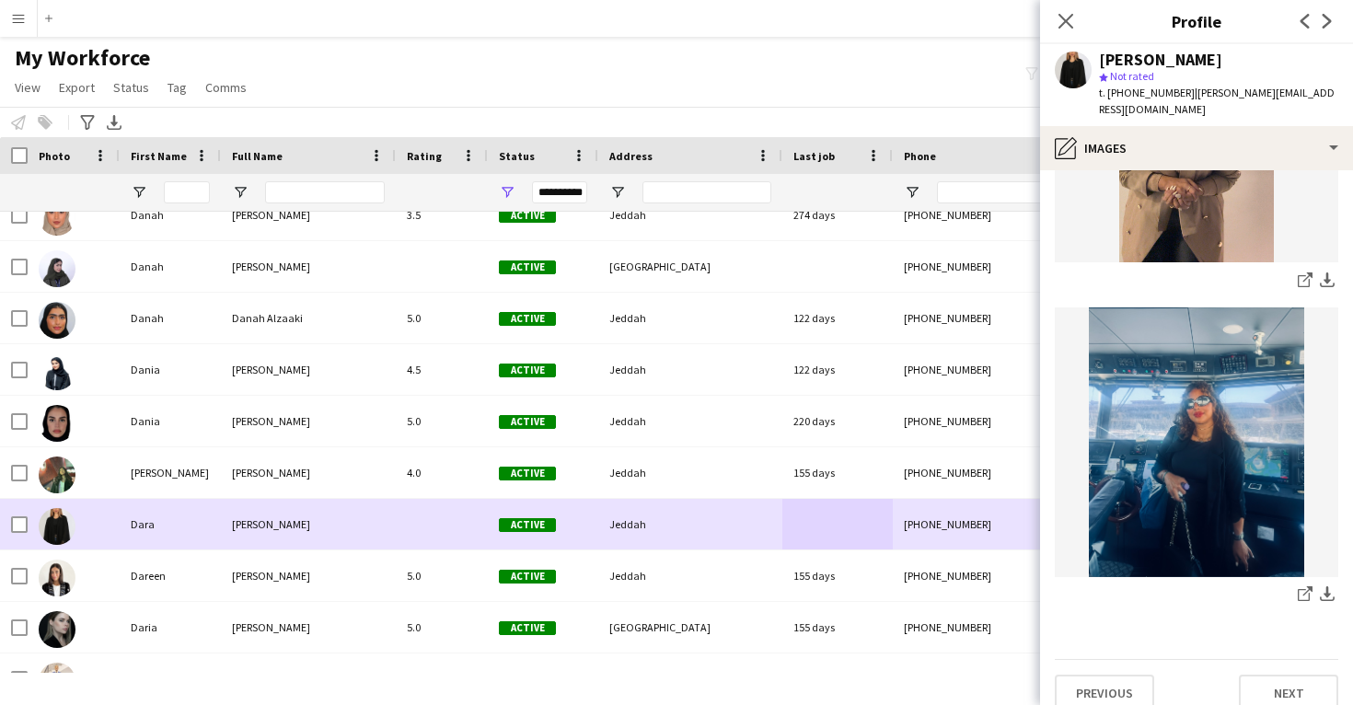
scroll to position [21884, 0]
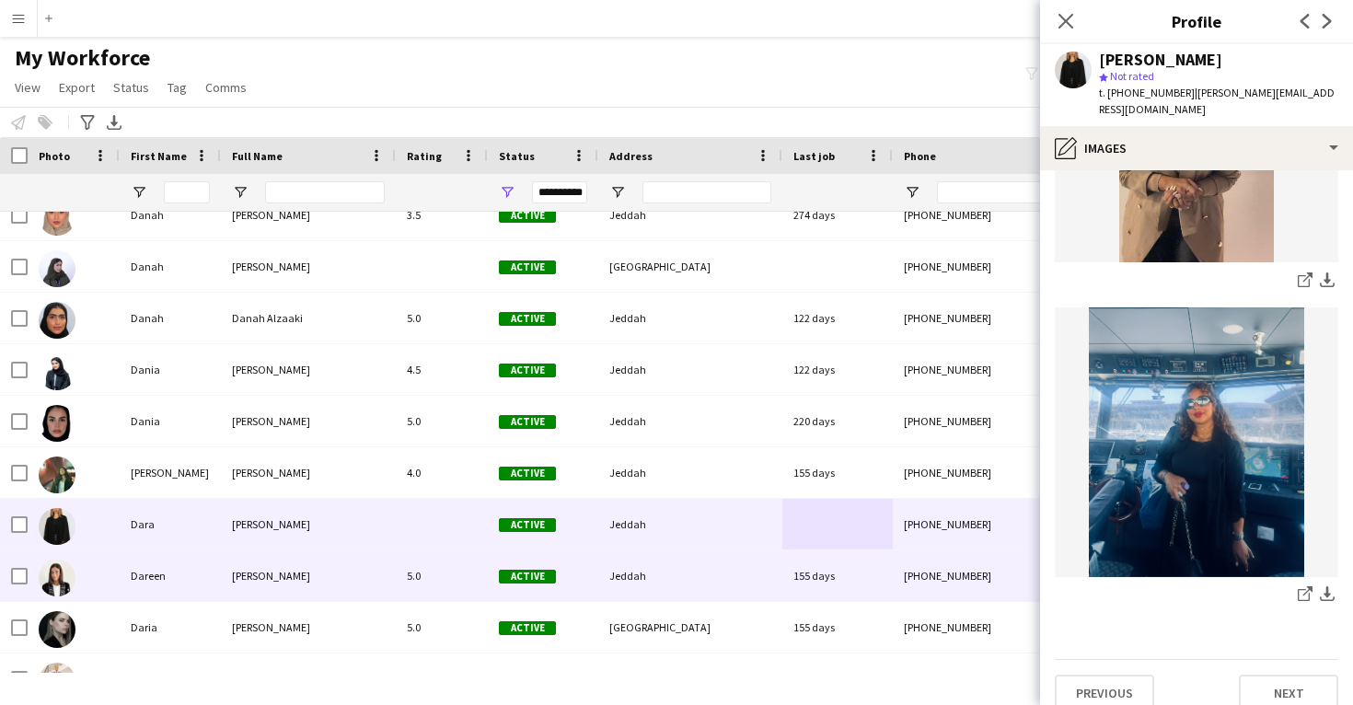
click at [802, 583] on div "155 days" at bounding box center [838, 576] width 110 height 51
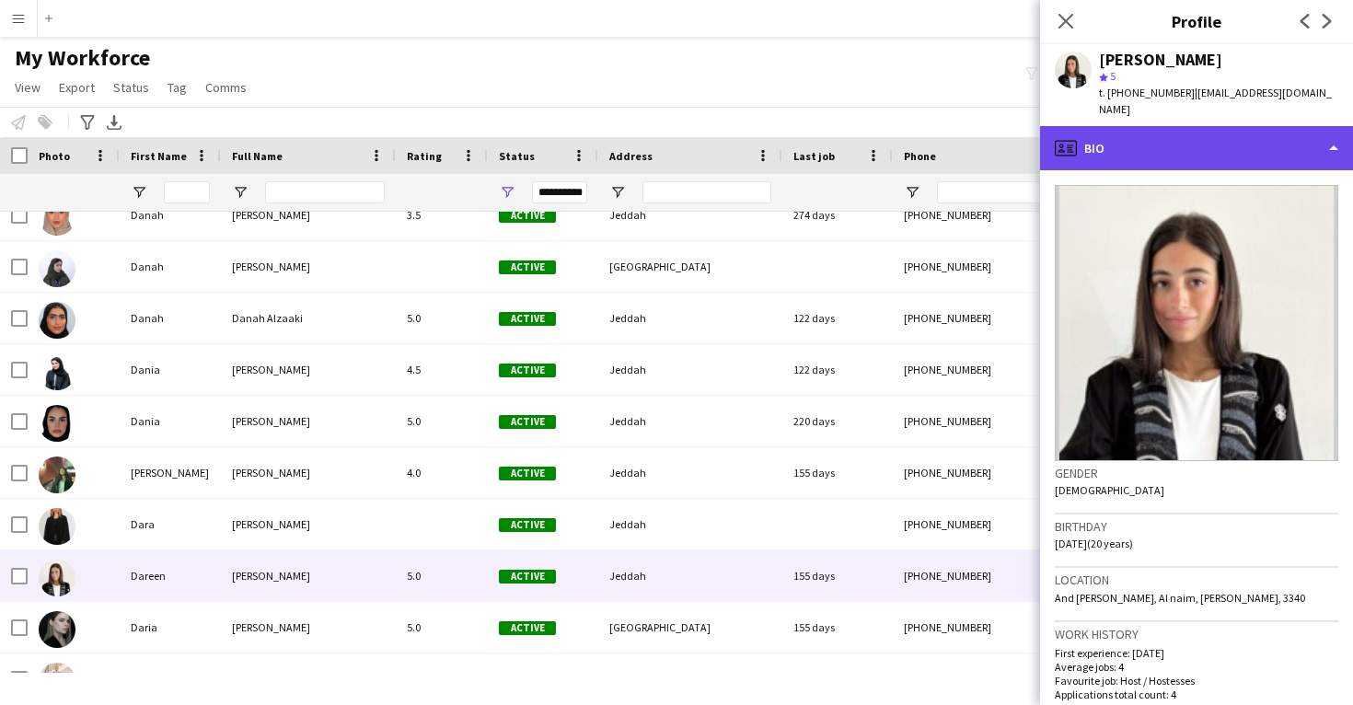
click at [1254, 136] on div "profile Bio" at bounding box center [1196, 148] width 313 height 44
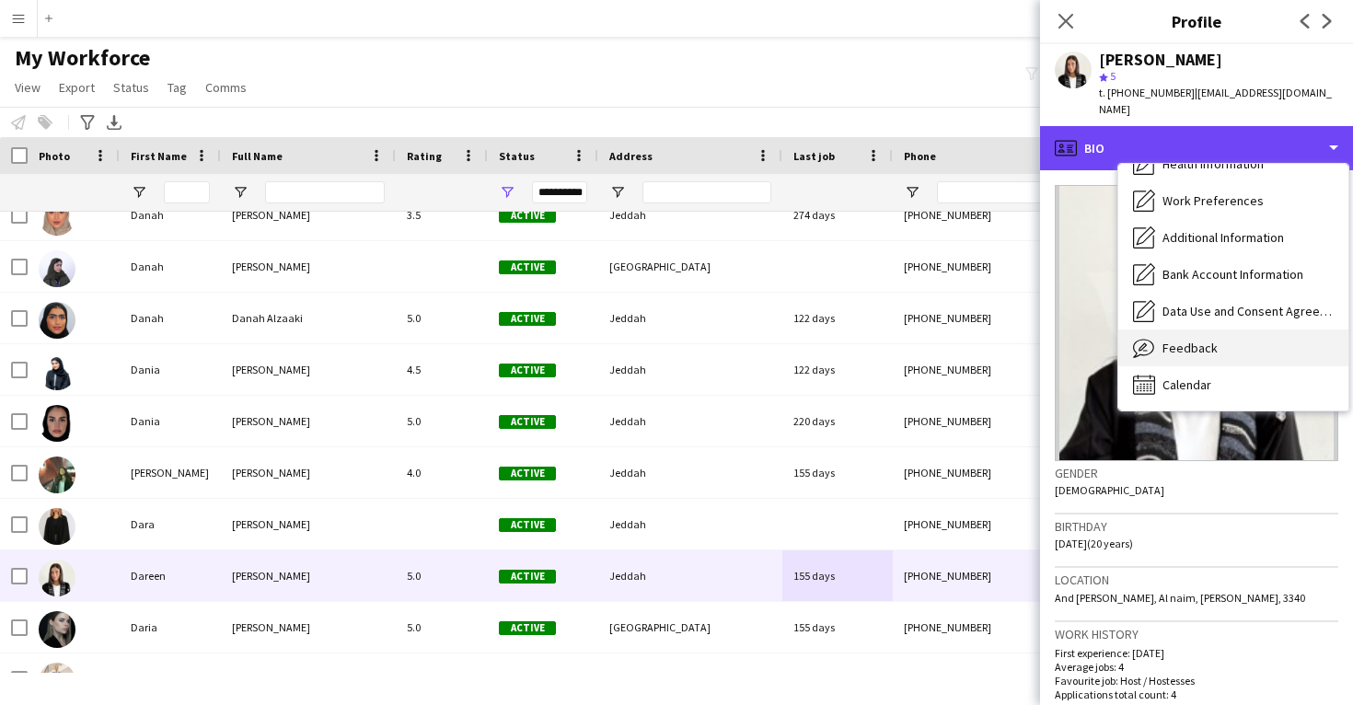
scroll to position [210, 0]
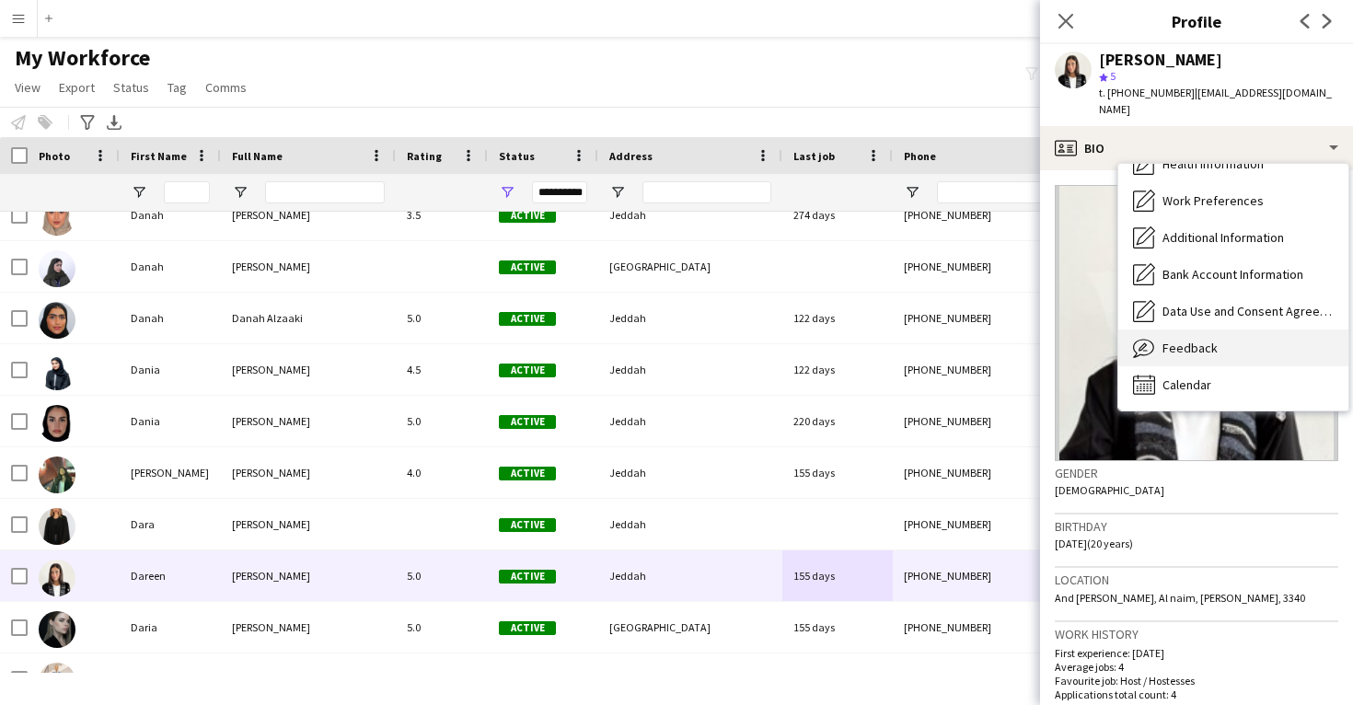
click at [1219, 331] on div "Feedback Feedback" at bounding box center [1234, 348] width 230 height 37
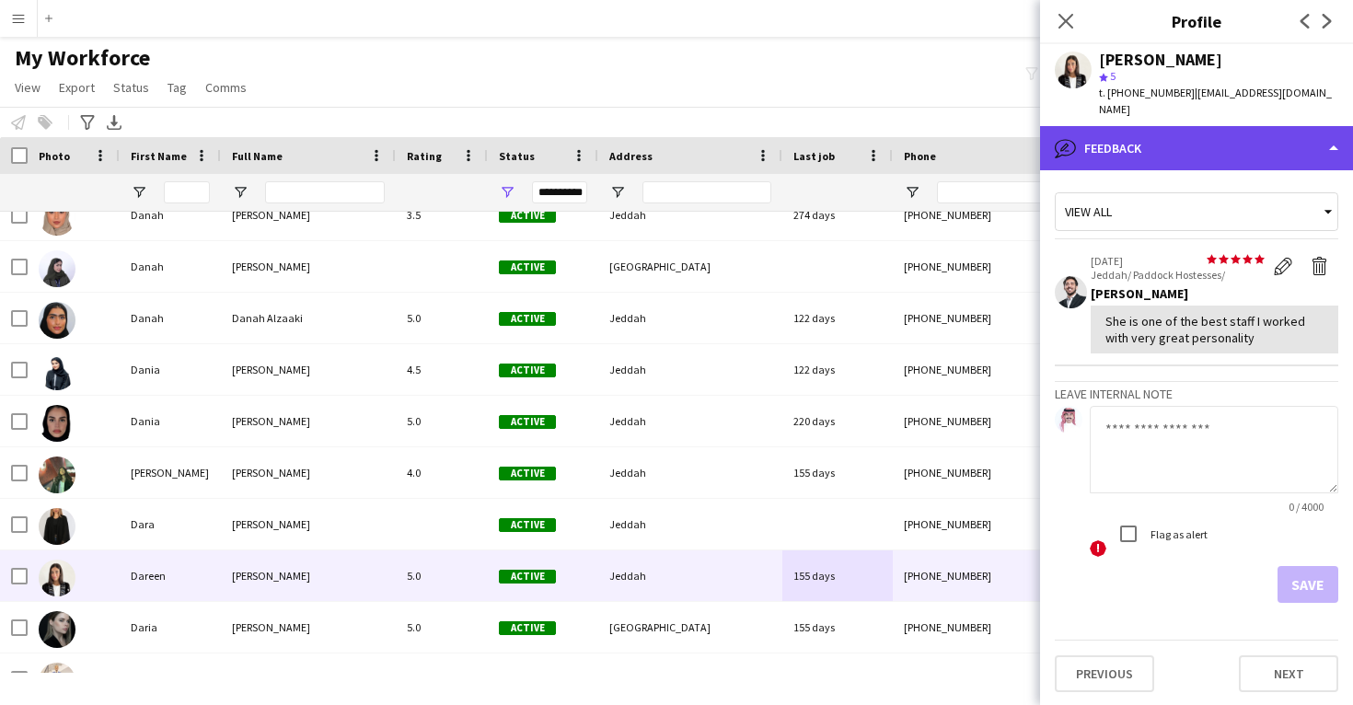
click at [1235, 145] on div "bubble-pencil Feedback" at bounding box center [1196, 148] width 313 height 44
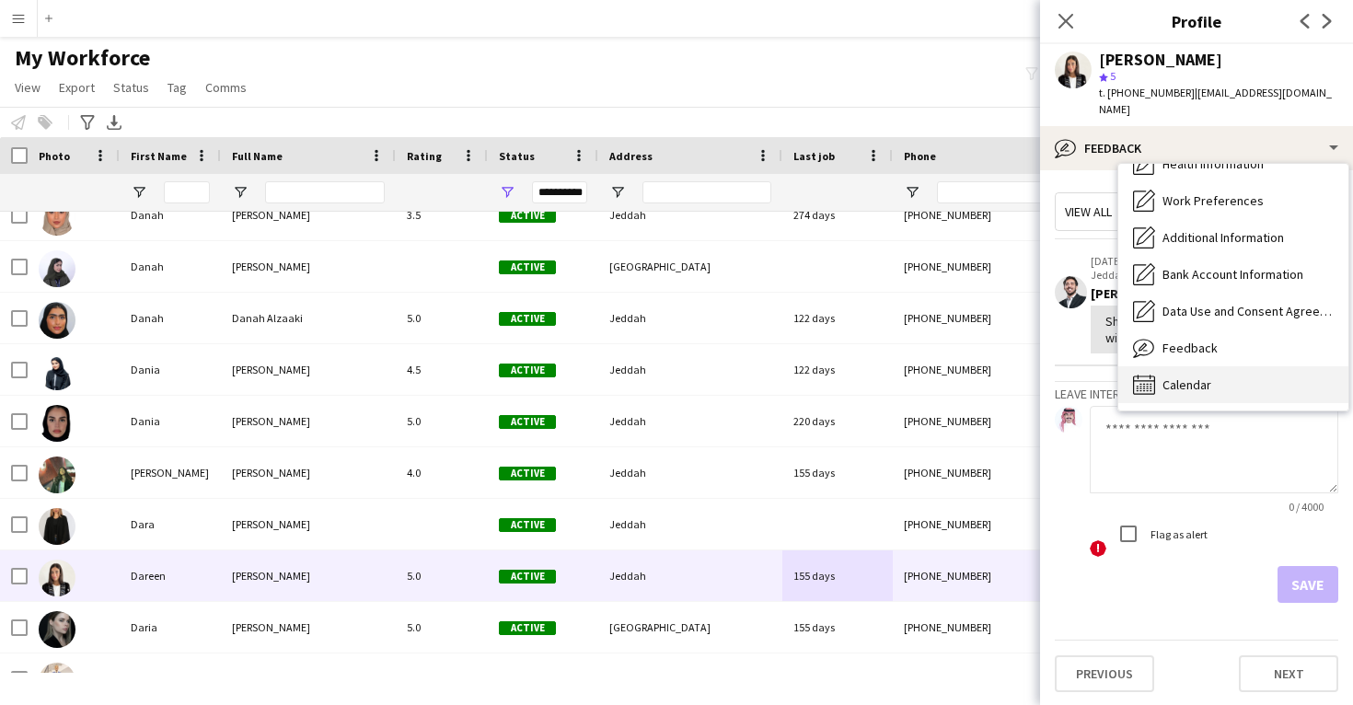
click at [1196, 377] on span "Calendar" at bounding box center [1187, 385] width 49 height 17
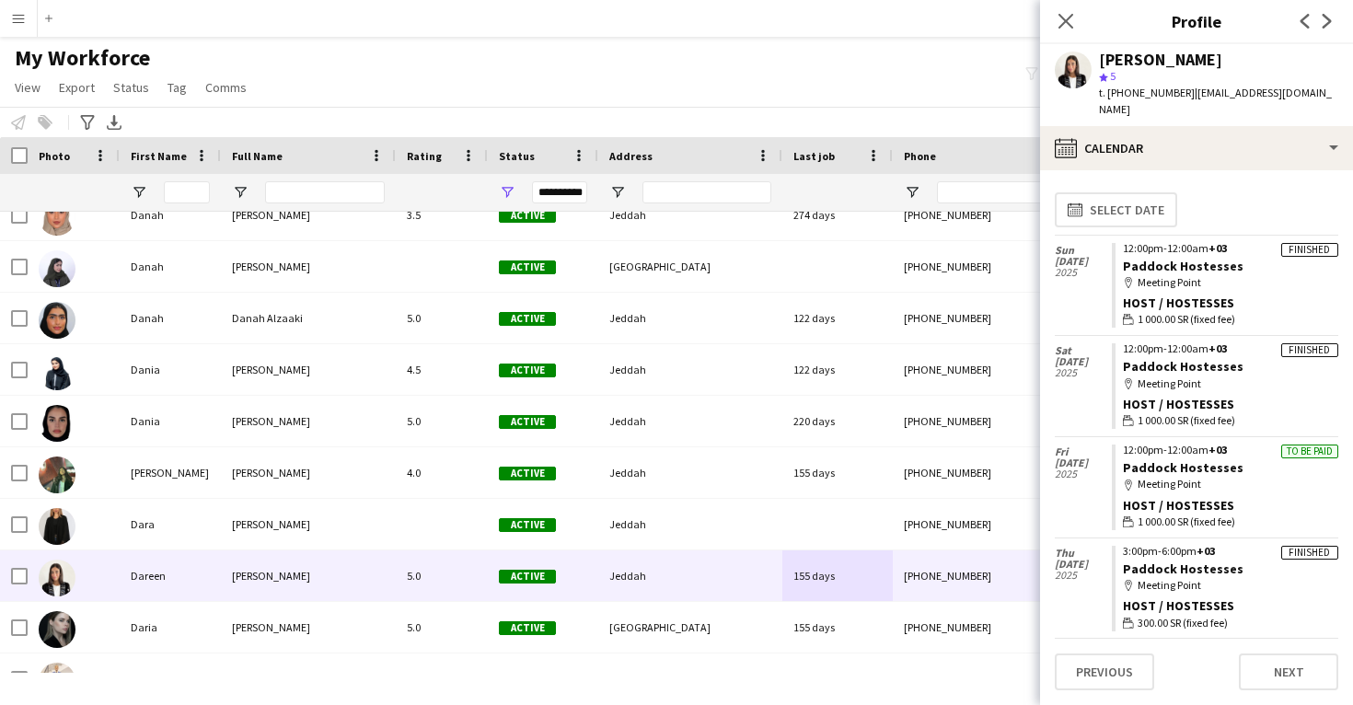
scroll to position [0, 0]
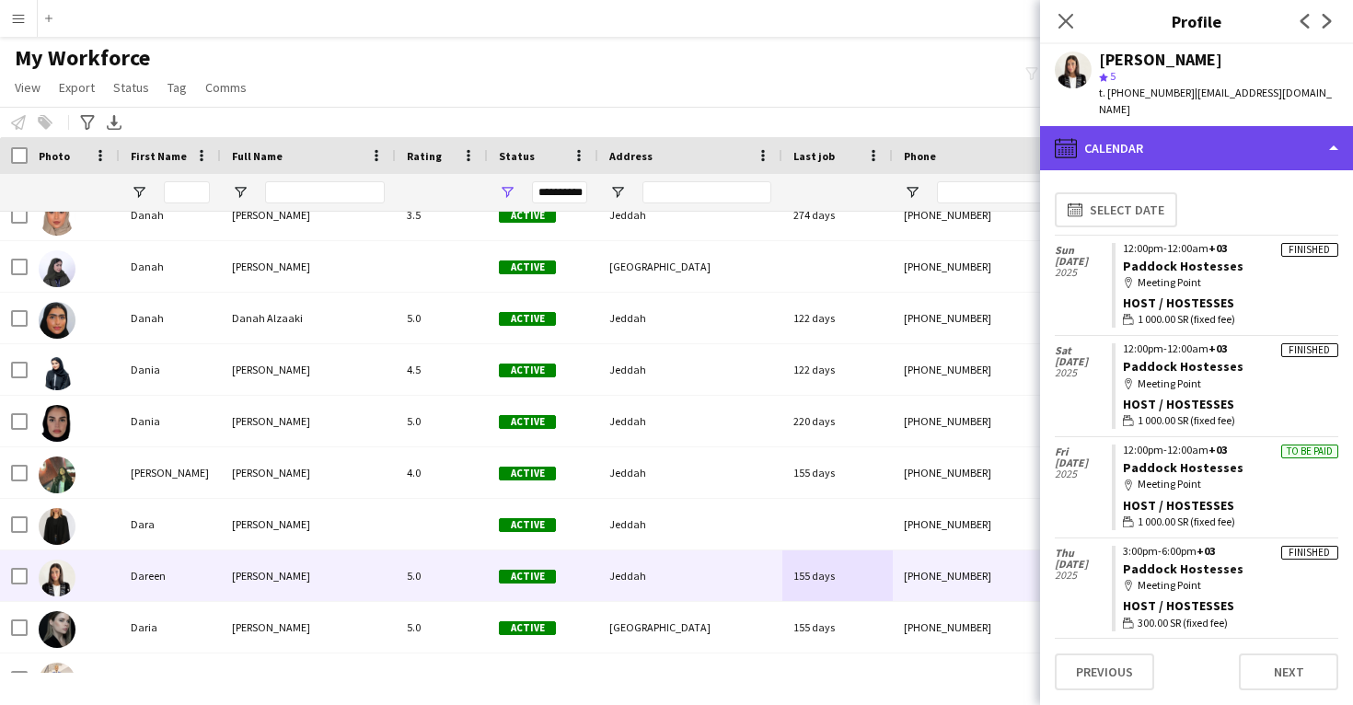
click at [1267, 140] on div "calendar-full Calendar" at bounding box center [1196, 148] width 313 height 44
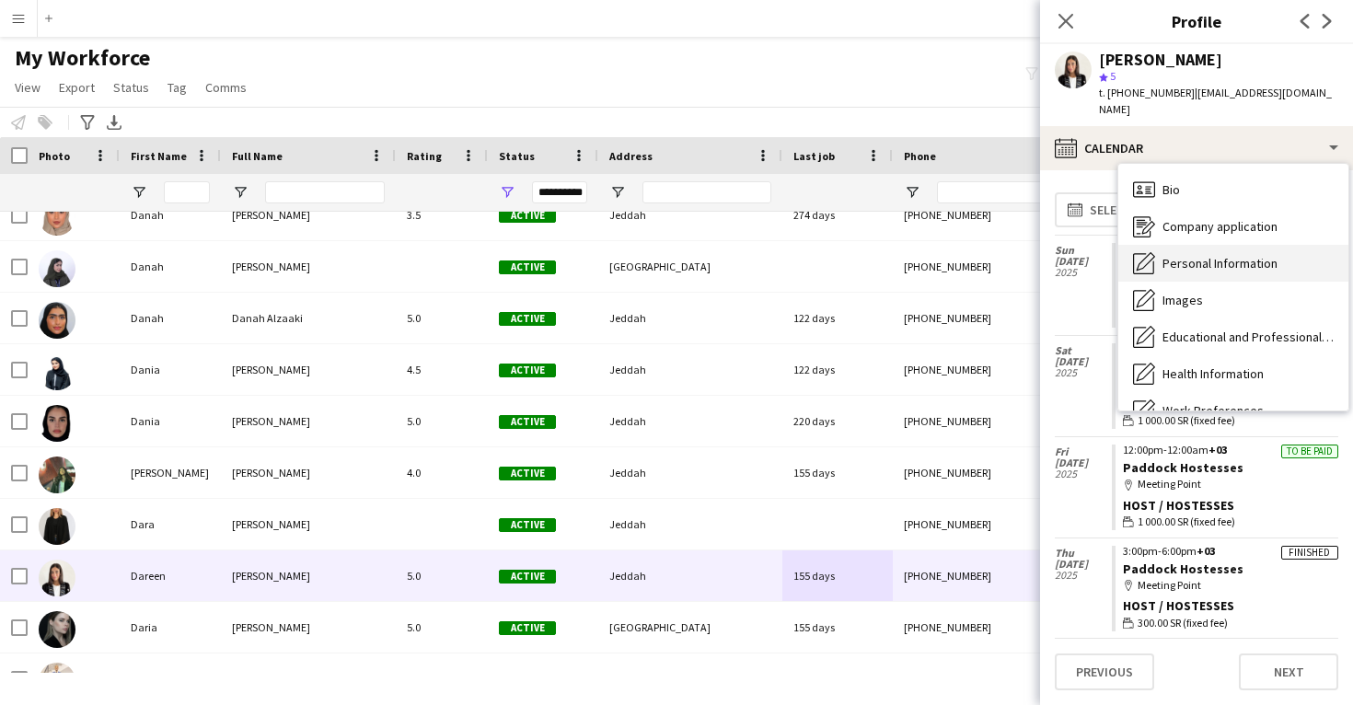
click at [1241, 255] on div "Personal Information Personal Information" at bounding box center [1234, 263] width 230 height 37
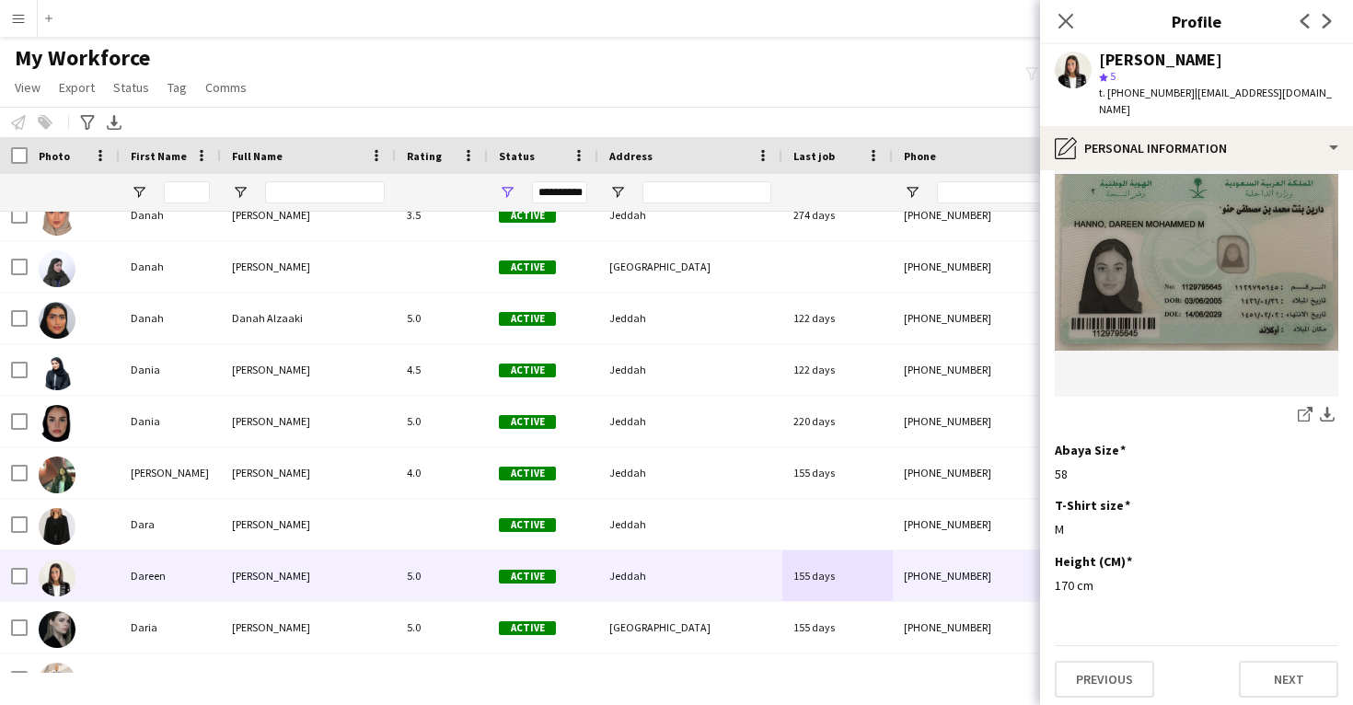
scroll to position [970, 0]
click at [1303, 411] on icon "share-external-link-1" at bounding box center [1305, 415] width 15 height 15
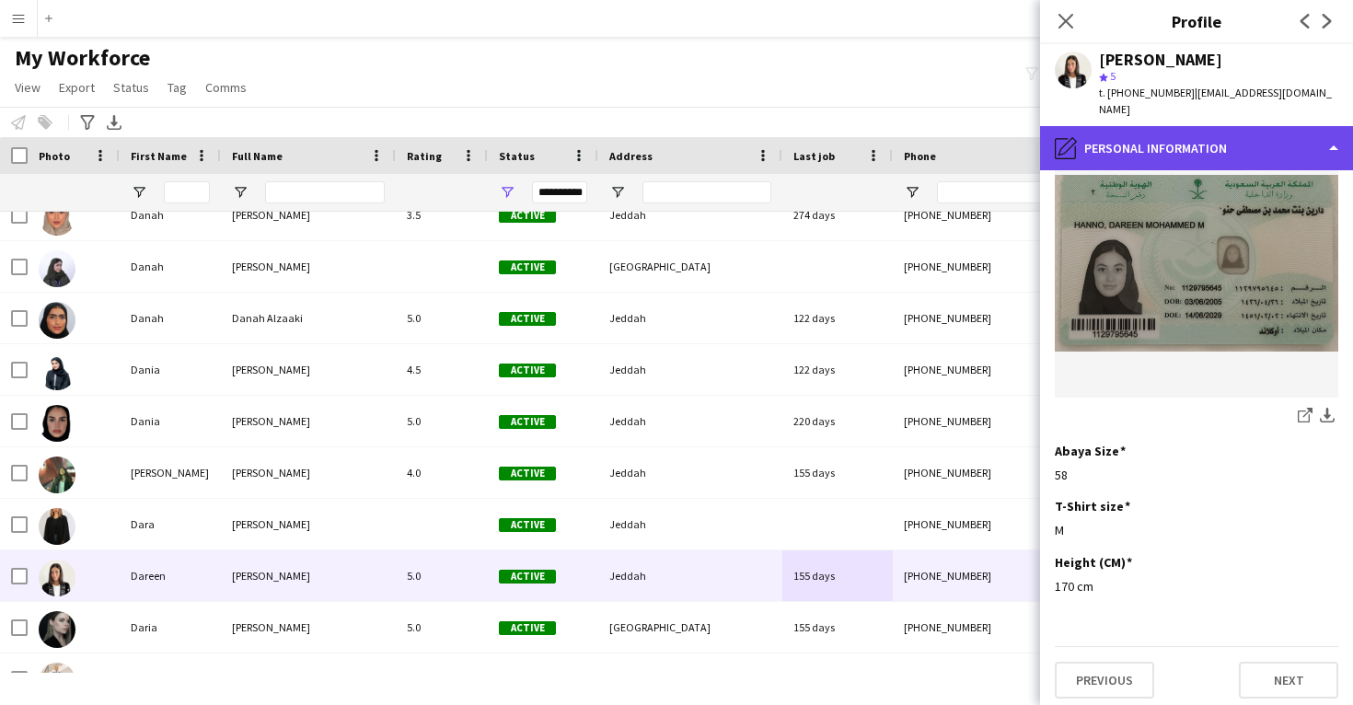
click at [1180, 132] on div "pencil4 Personal Information" at bounding box center [1196, 148] width 313 height 44
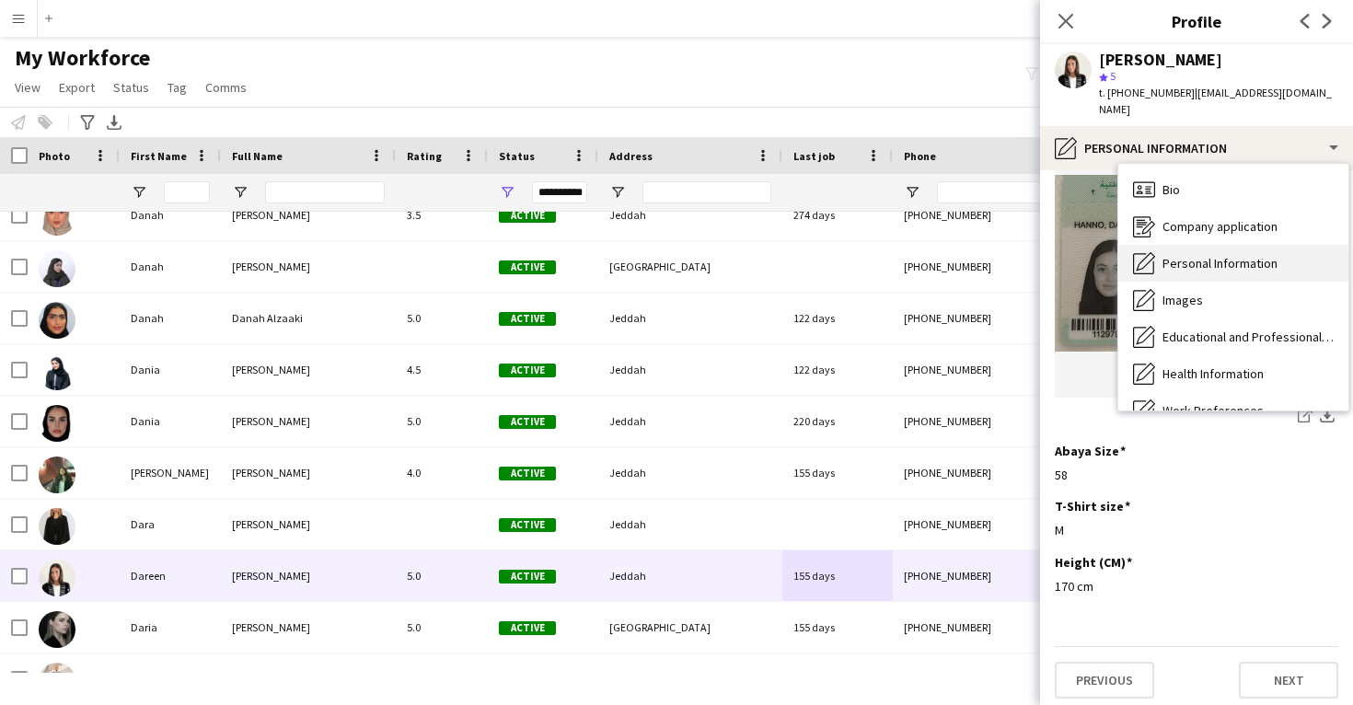
click at [1197, 255] on span "Personal Information" at bounding box center [1220, 263] width 115 height 17
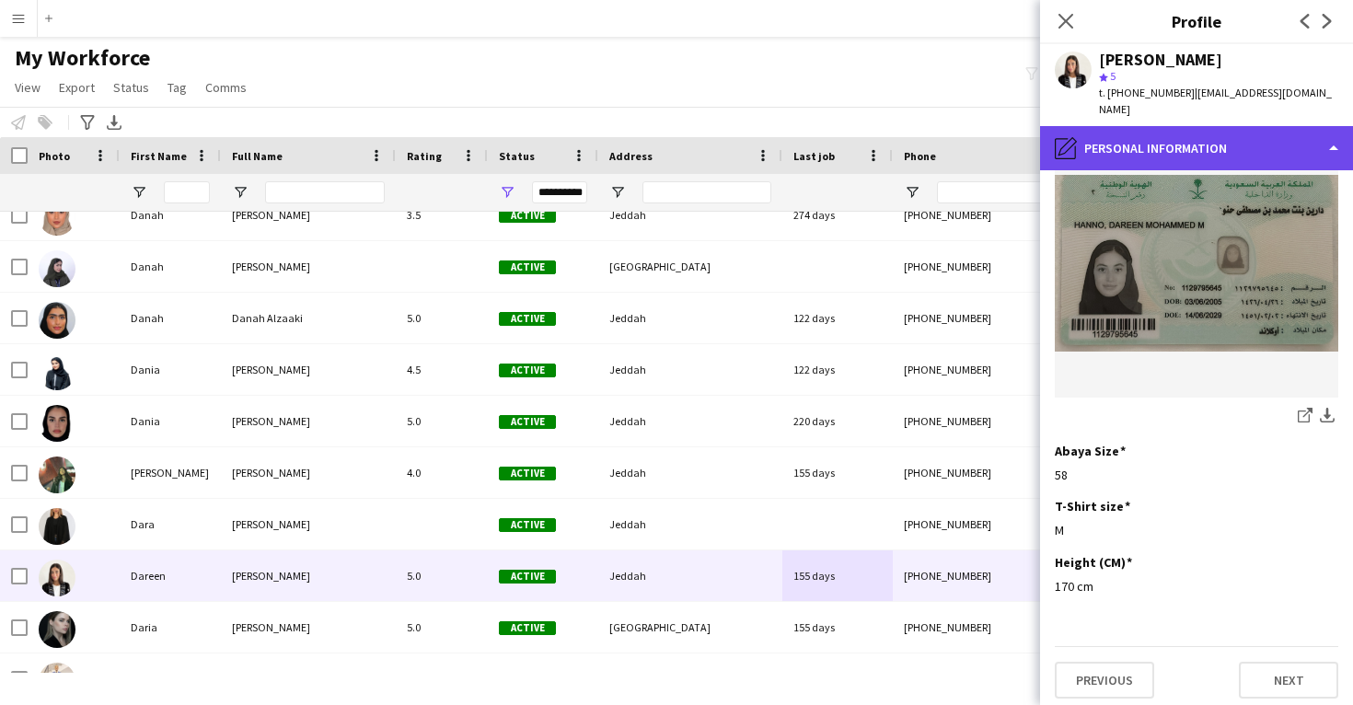
click at [1208, 133] on div "pencil4 Personal Information" at bounding box center [1196, 148] width 313 height 44
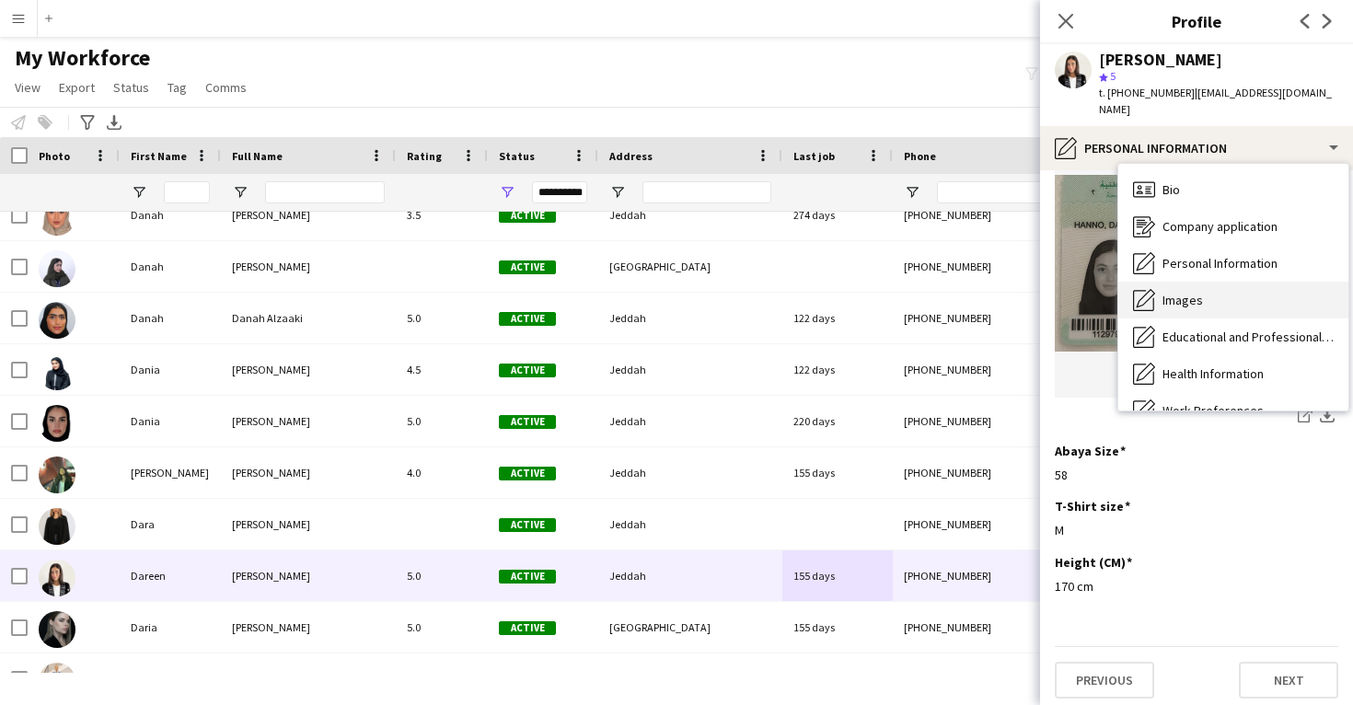
click at [1202, 287] on div "Images Images" at bounding box center [1234, 300] width 230 height 37
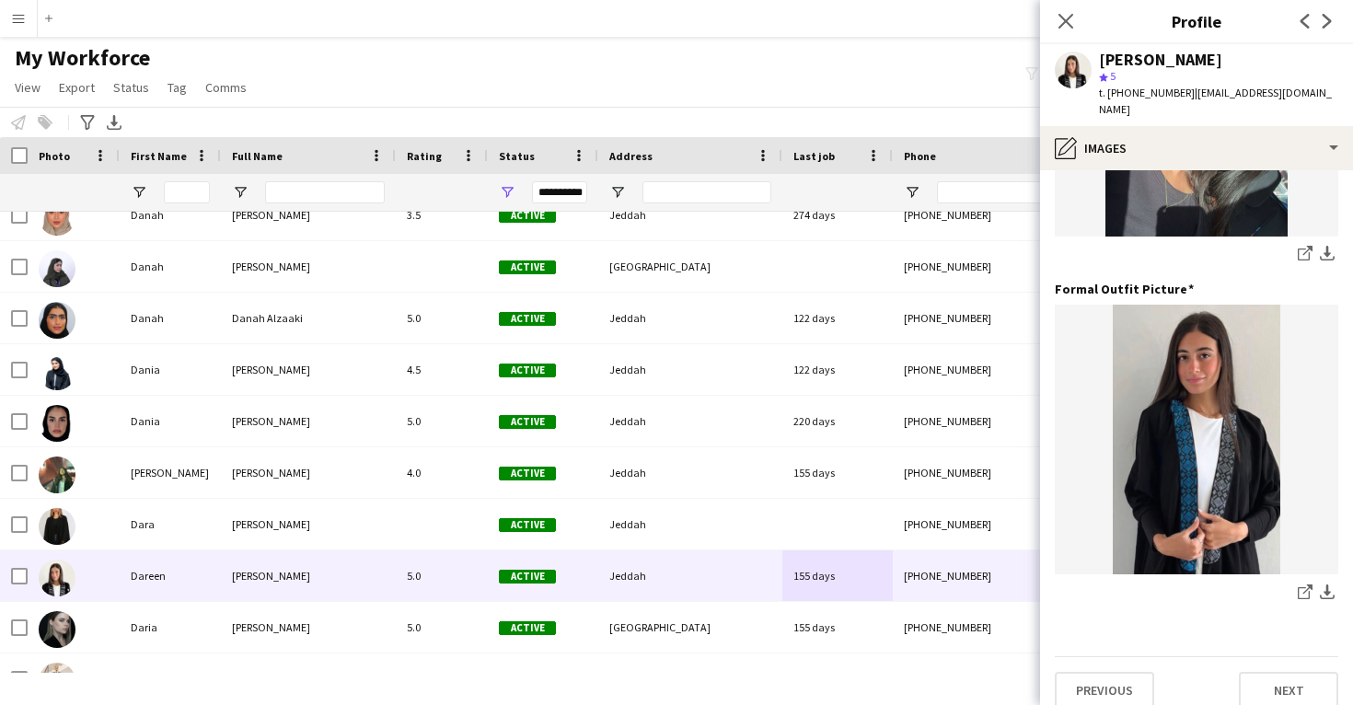
scroll to position [580, 0]
click at [1297, 584] on link "share-external-link-1" at bounding box center [1306, 595] width 22 height 22
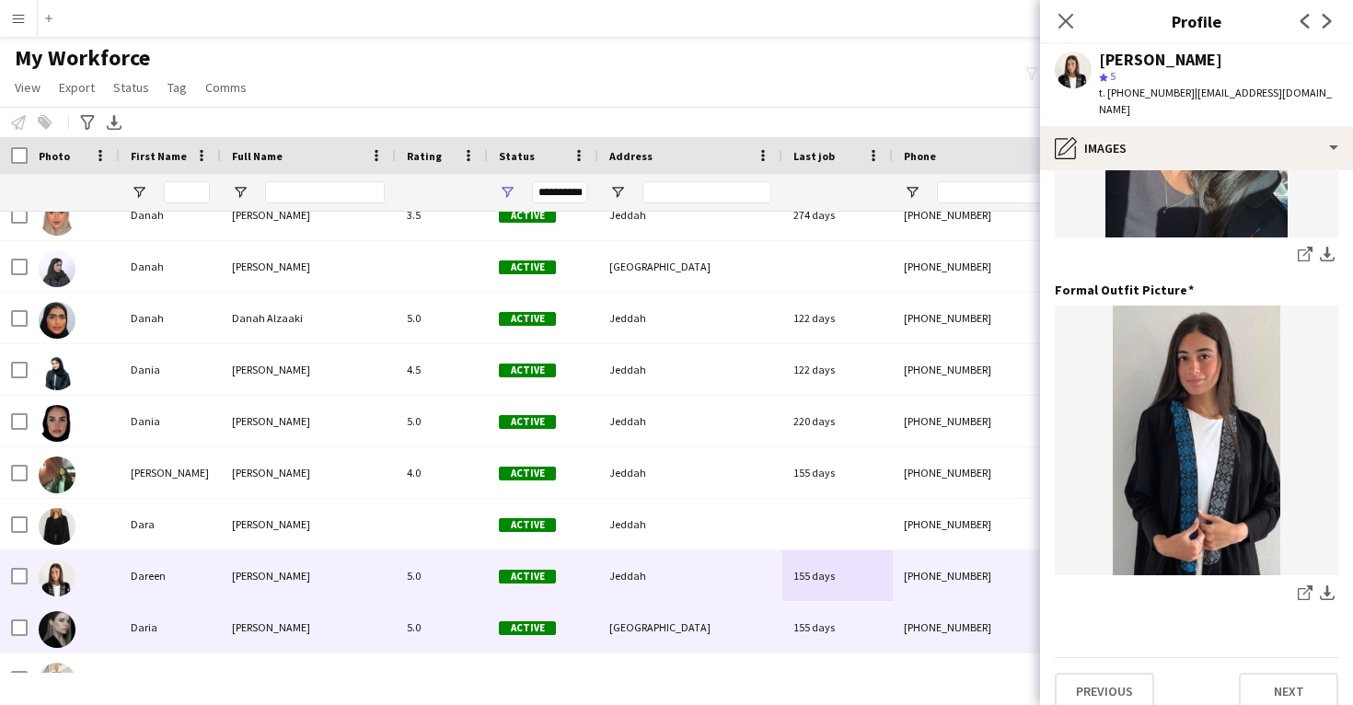
click at [794, 608] on div "155 days" at bounding box center [838, 627] width 110 height 51
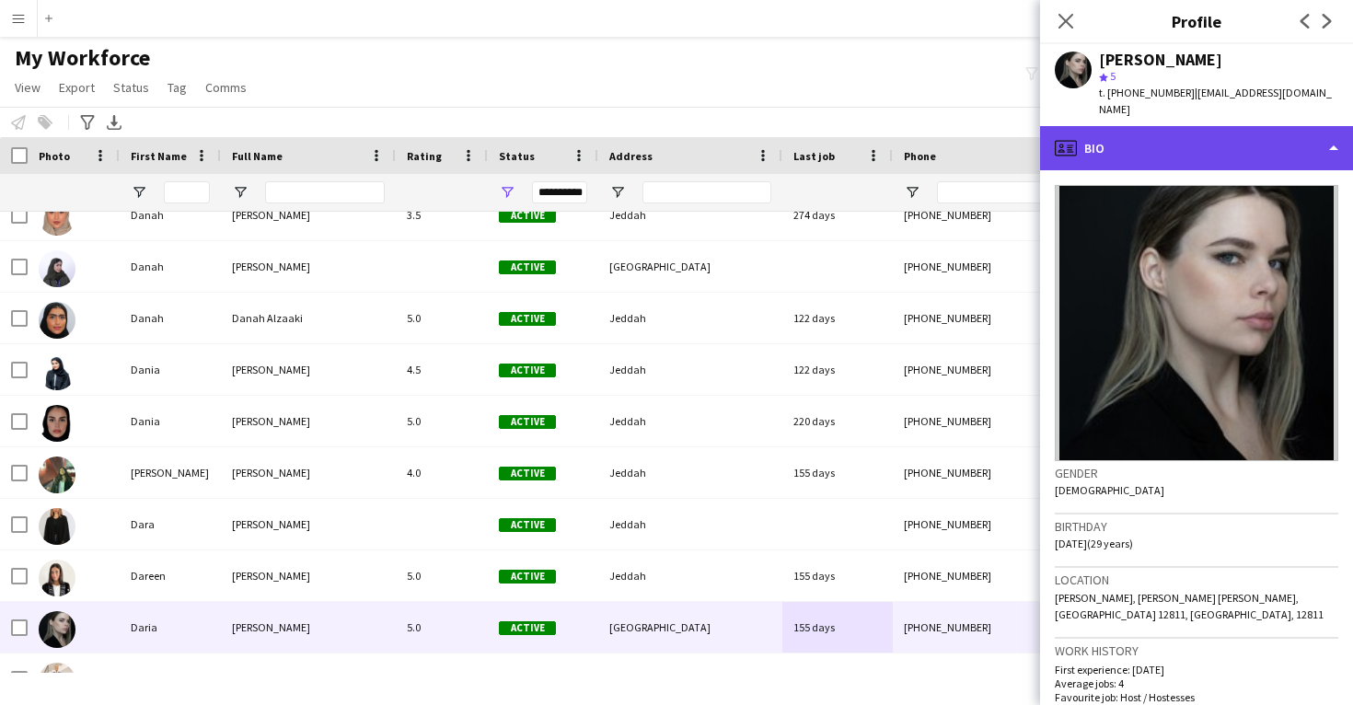
click at [1273, 150] on div "profile Bio" at bounding box center [1196, 148] width 313 height 44
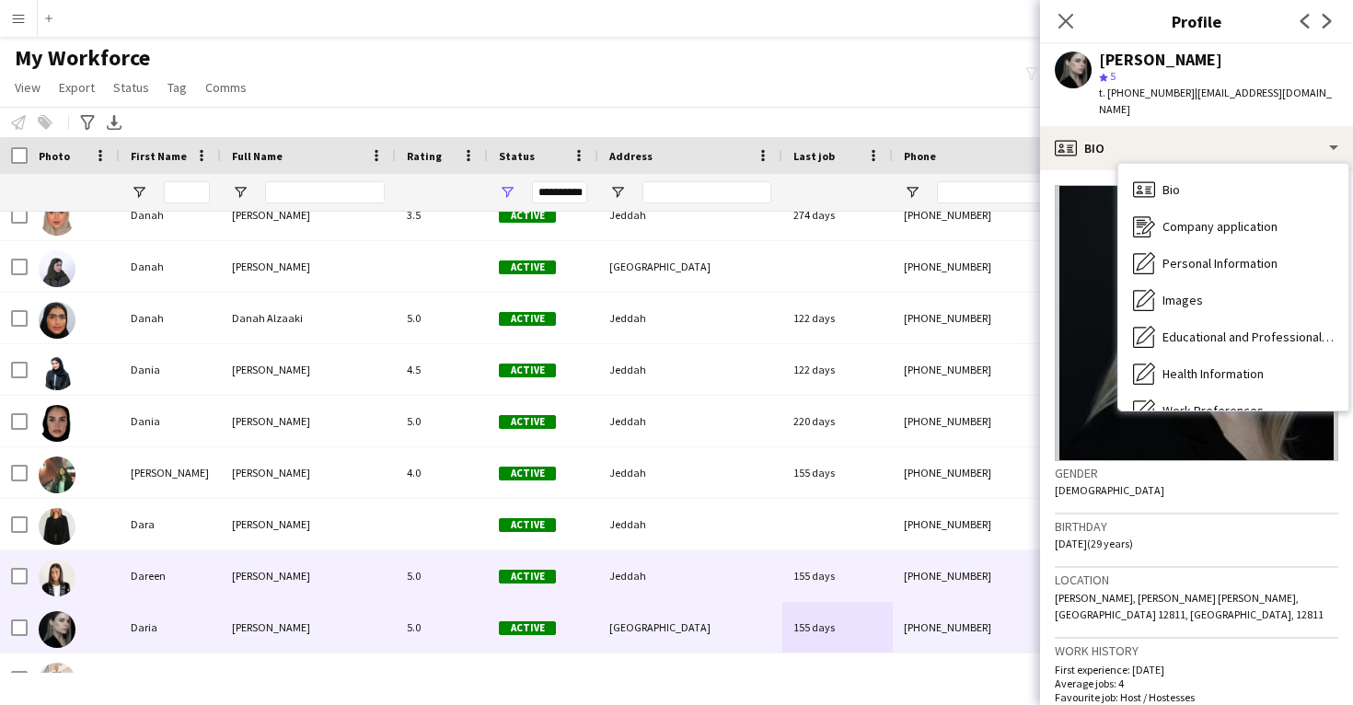
click at [742, 597] on div "Jeddah" at bounding box center [690, 576] width 184 height 51
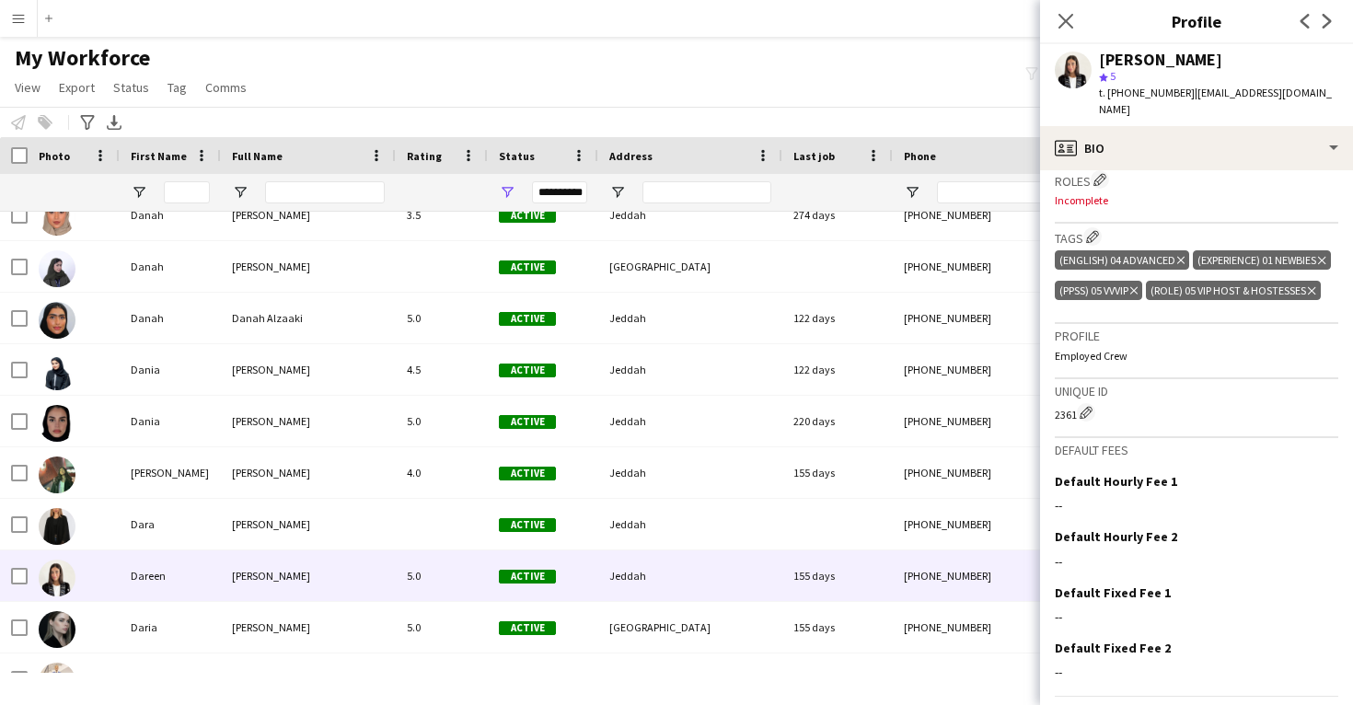
scroll to position [606, 0]
click at [1100, 174] on app-icon "Edit crew company roles" at bounding box center [1100, 180] width 13 height 13
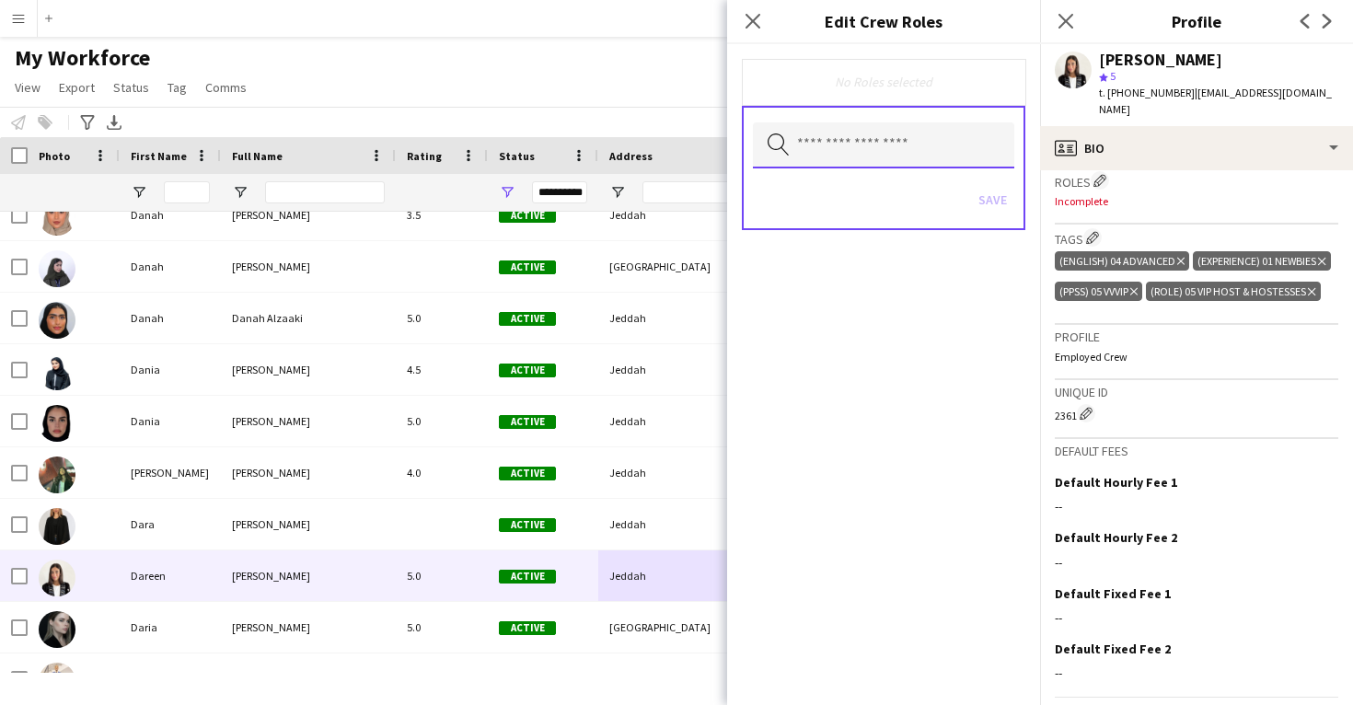
click at [969, 163] on input "text" at bounding box center [883, 145] width 261 height 46
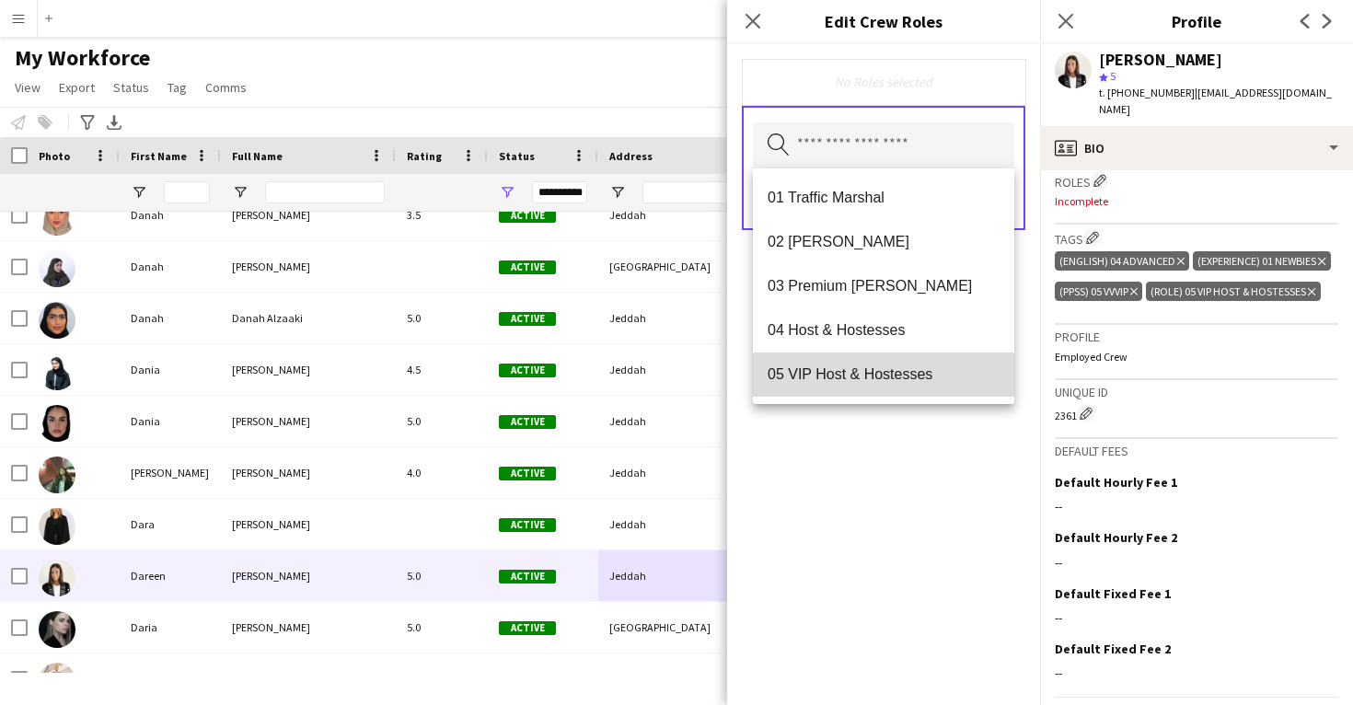
click at [904, 358] on mat-option "05 VIP Host & Hostesses" at bounding box center [883, 375] width 261 height 44
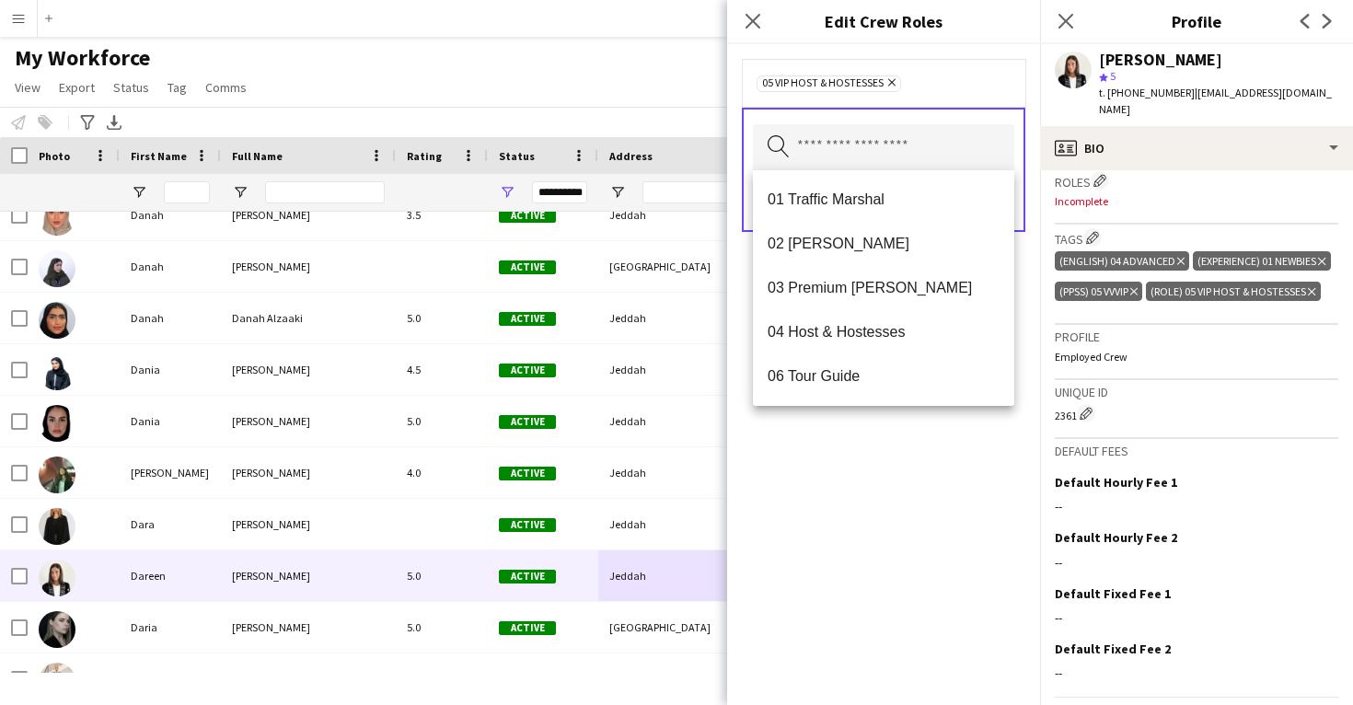
click at [883, 522] on div "05 VIP Host & Hostesses Remove Search by role type Save" at bounding box center [883, 374] width 313 height 661
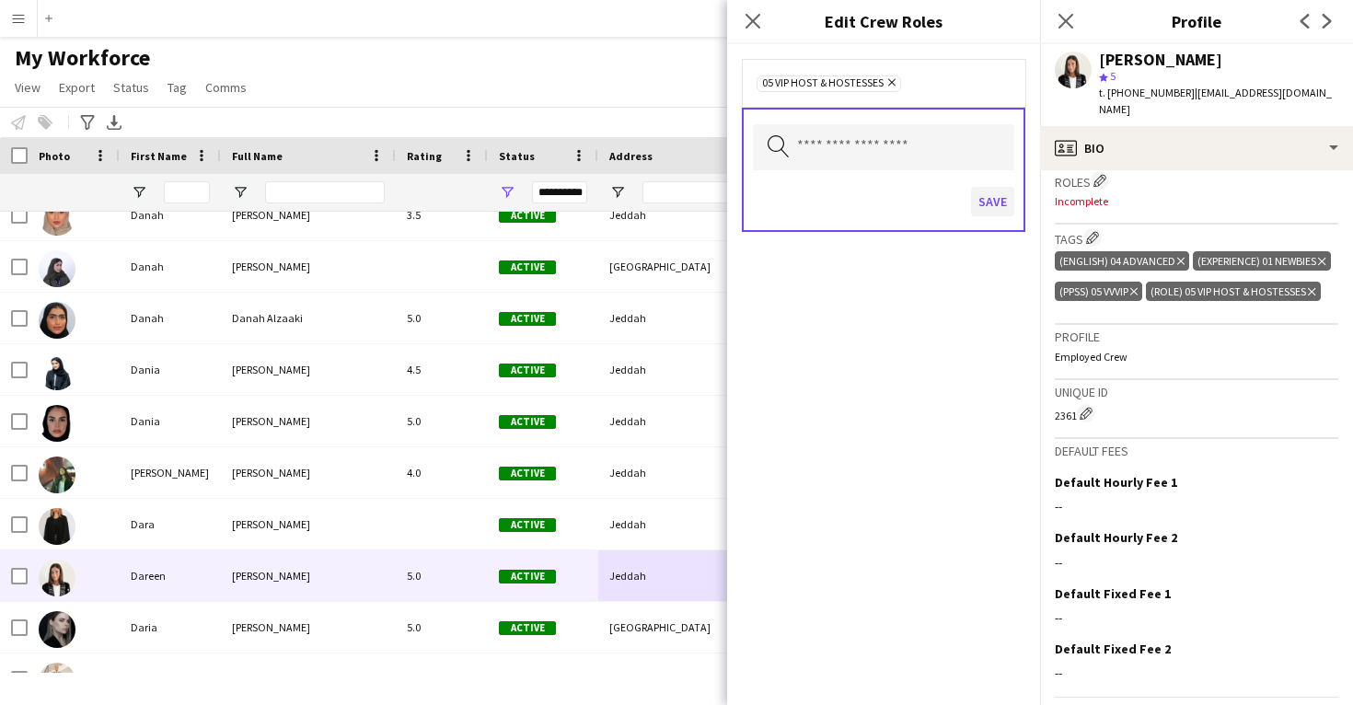
click at [1000, 198] on button "Save" at bounding box center [992, 201] width 43 height 29
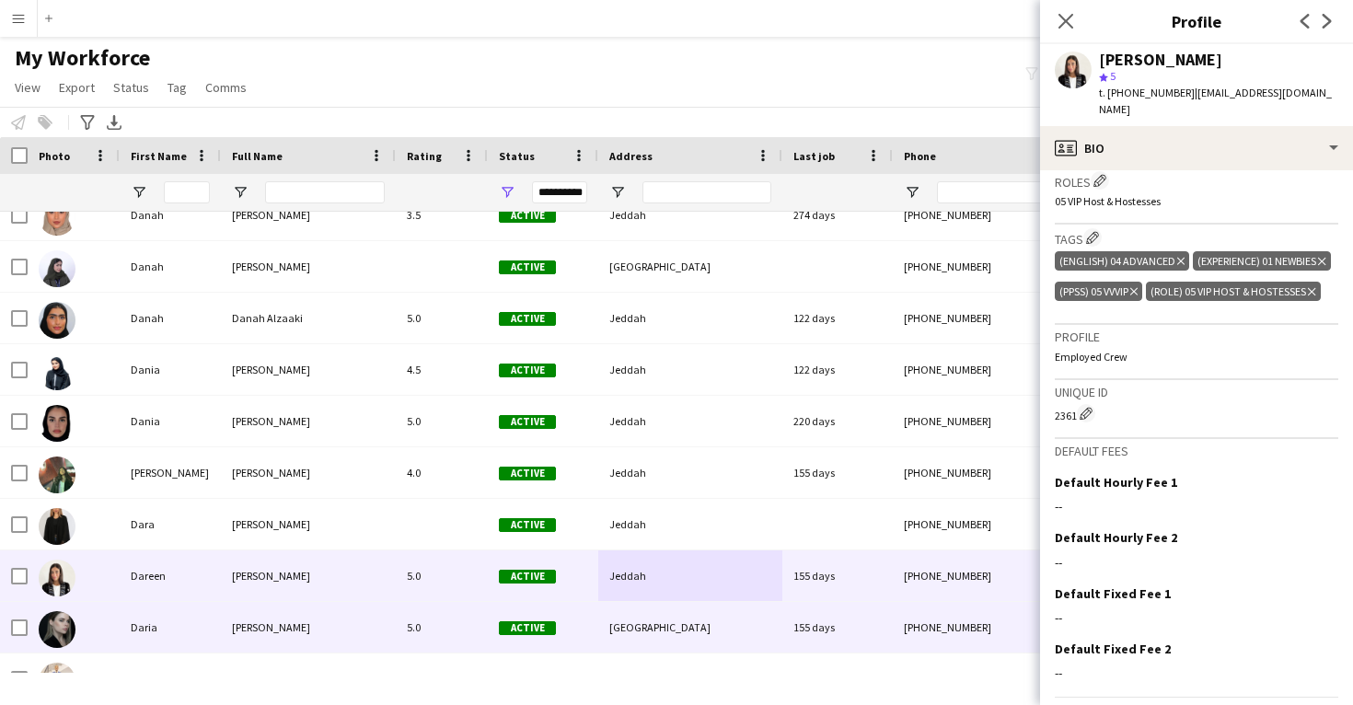
click at [722, 610] on div "[GEOGRAPHIC_DATA]" at bounding box center [690, 627] width 184 height 51
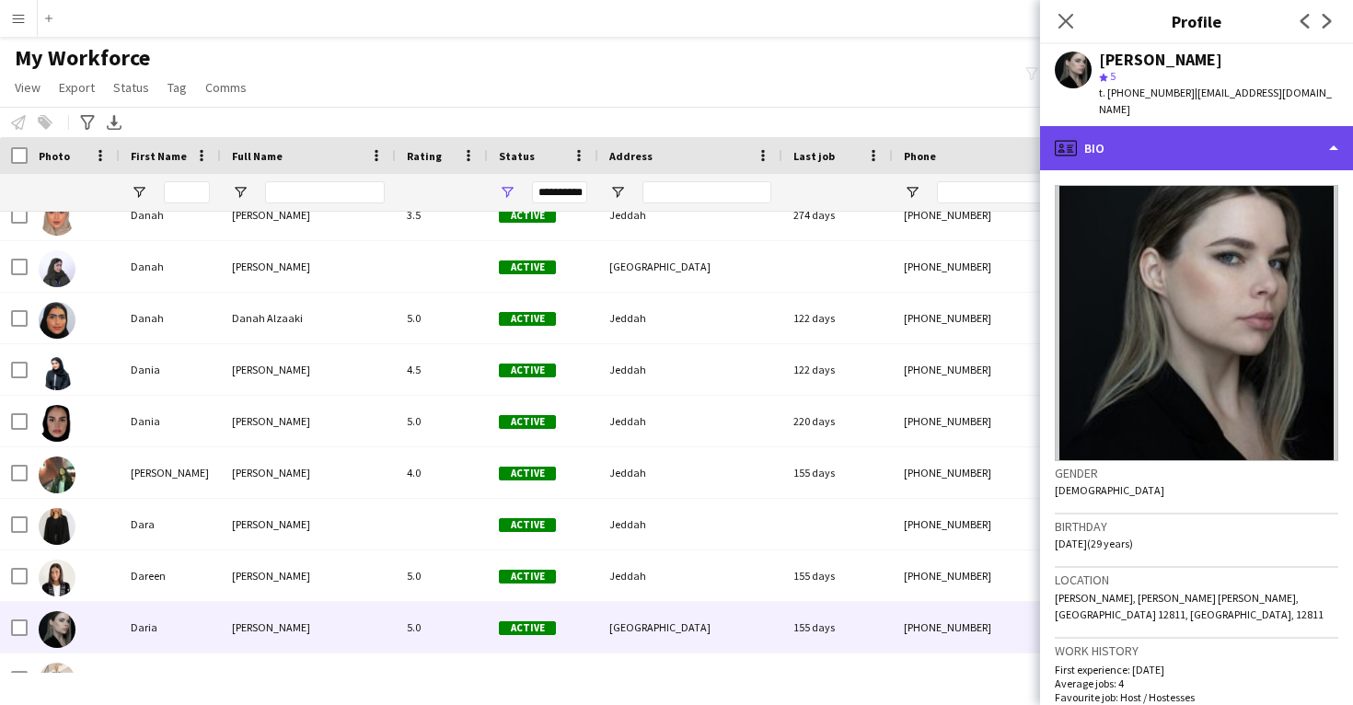
click at [1206, 131] on div "profile Bio" at bounding box center [1196, 148] width 313 height 44
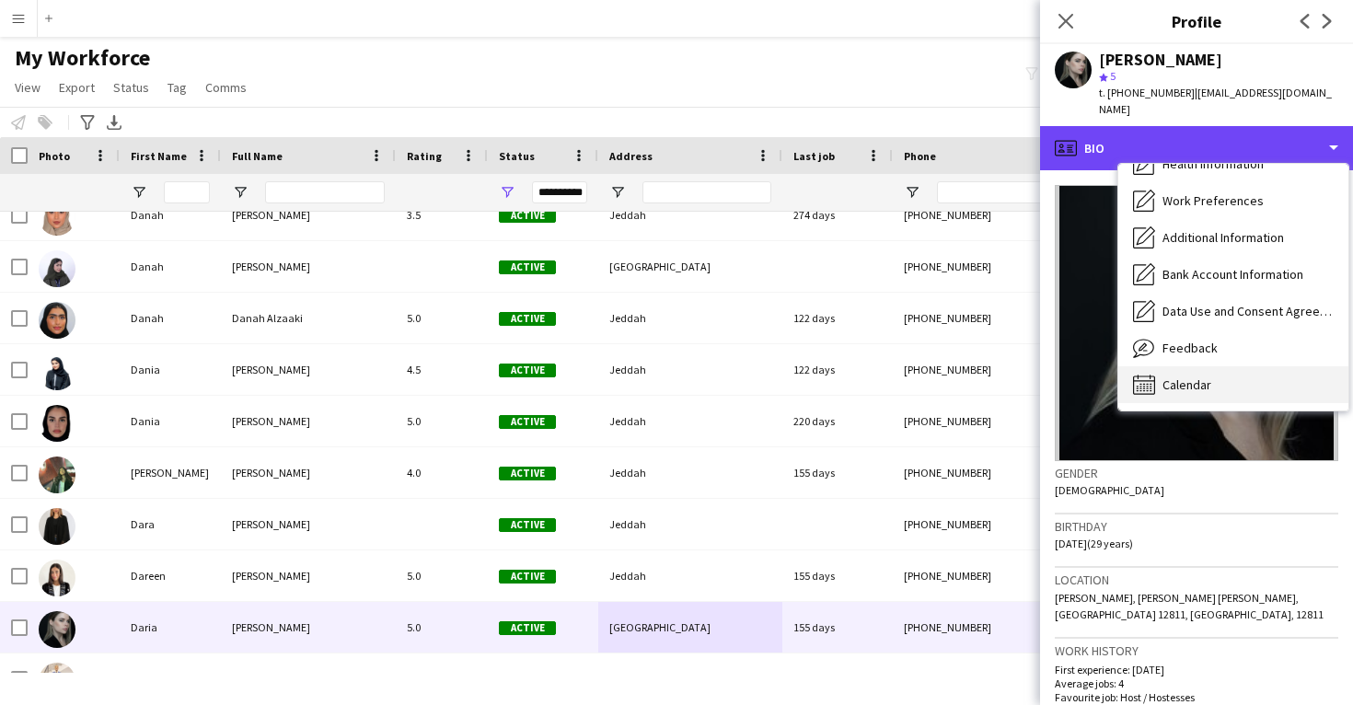
scroll to position [211, 0]
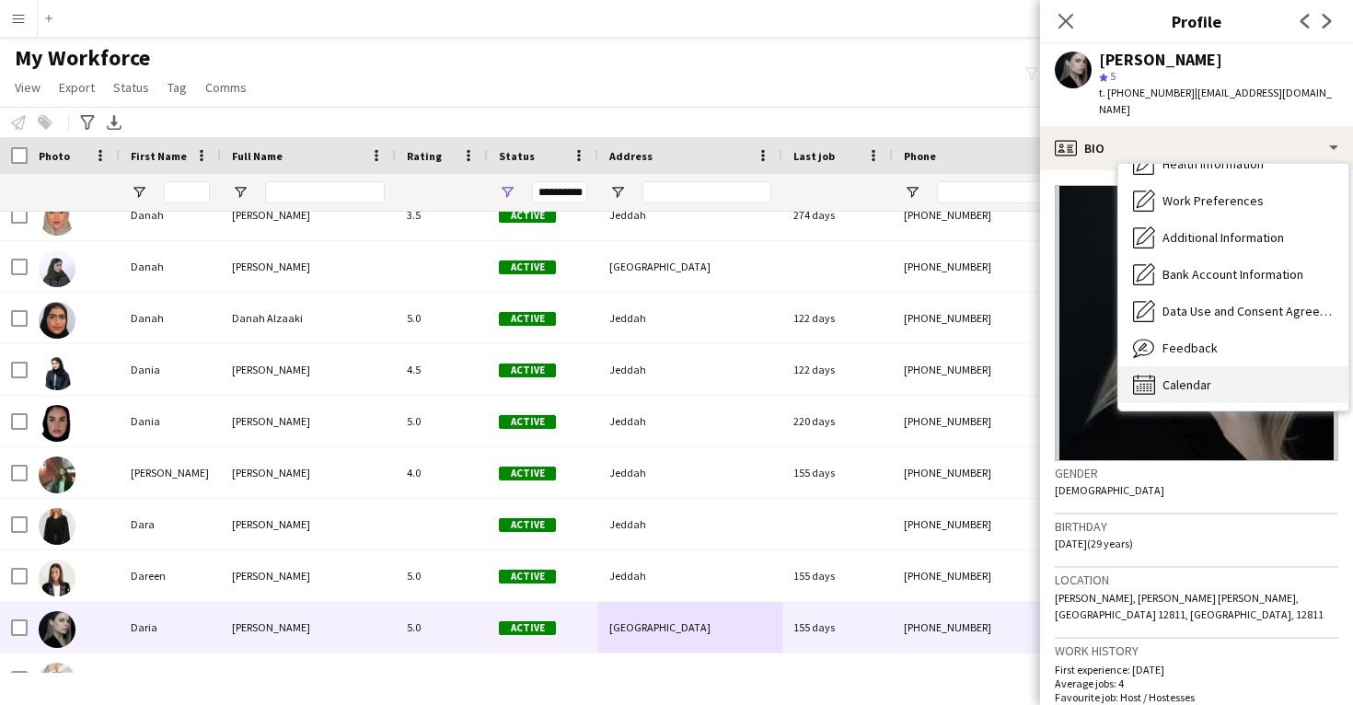
click at [1202, 377] on span "Calendar" at bounding box center [1187, 385] width 49 height 17
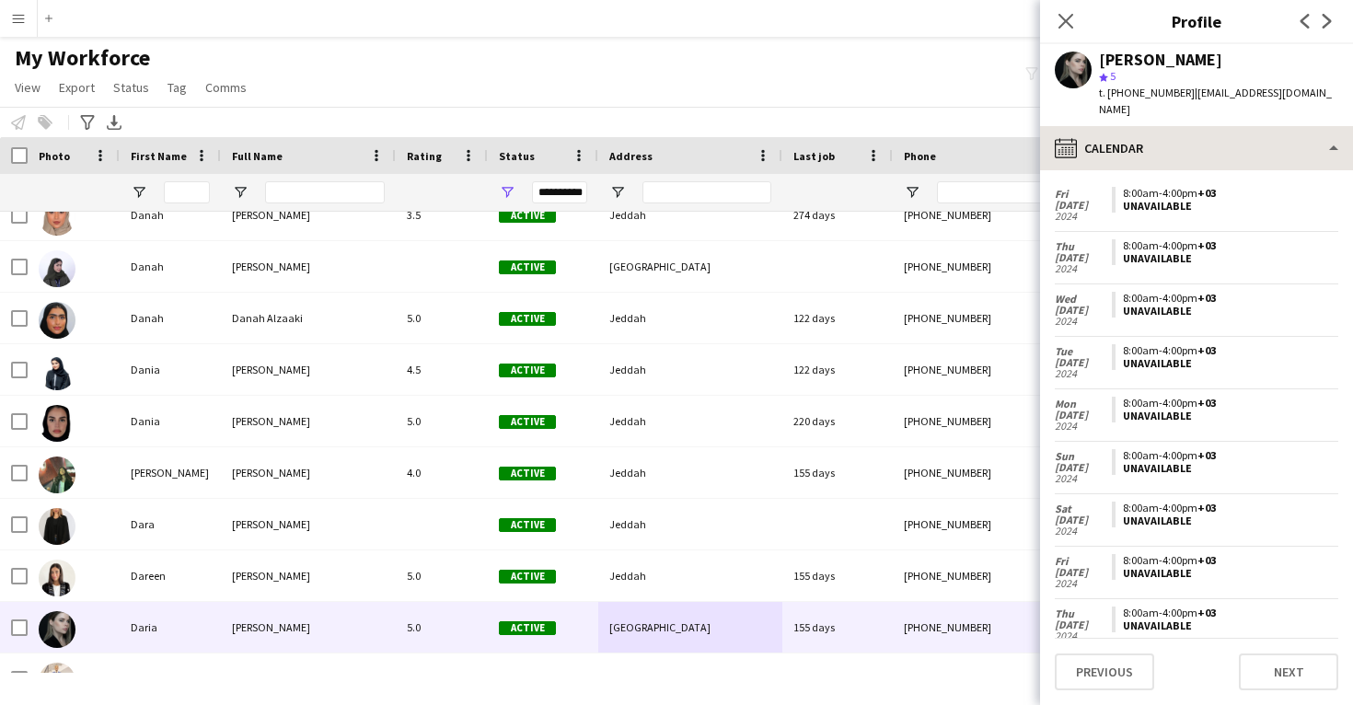
scroll to position [514, 0]
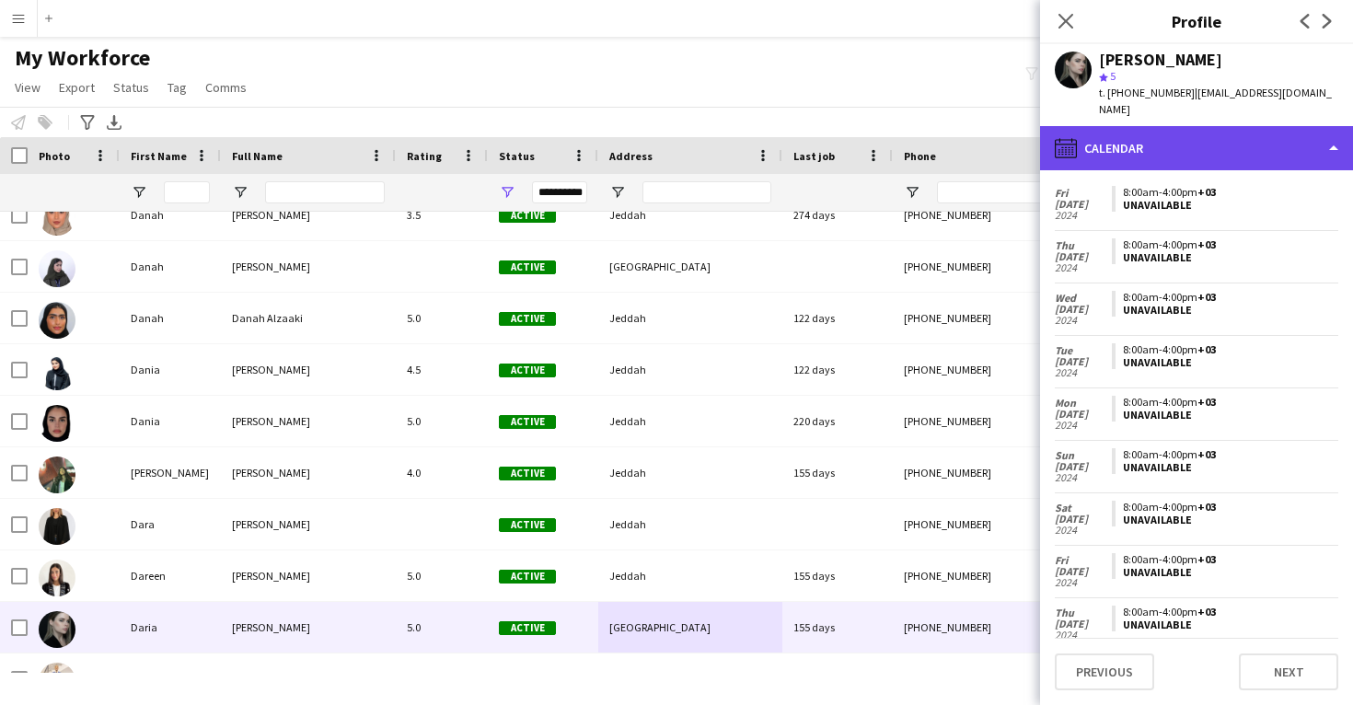
click at [1219, 147] on div "calendar-full Calendar" at bounding box center [1196, 148] width 313 height 44
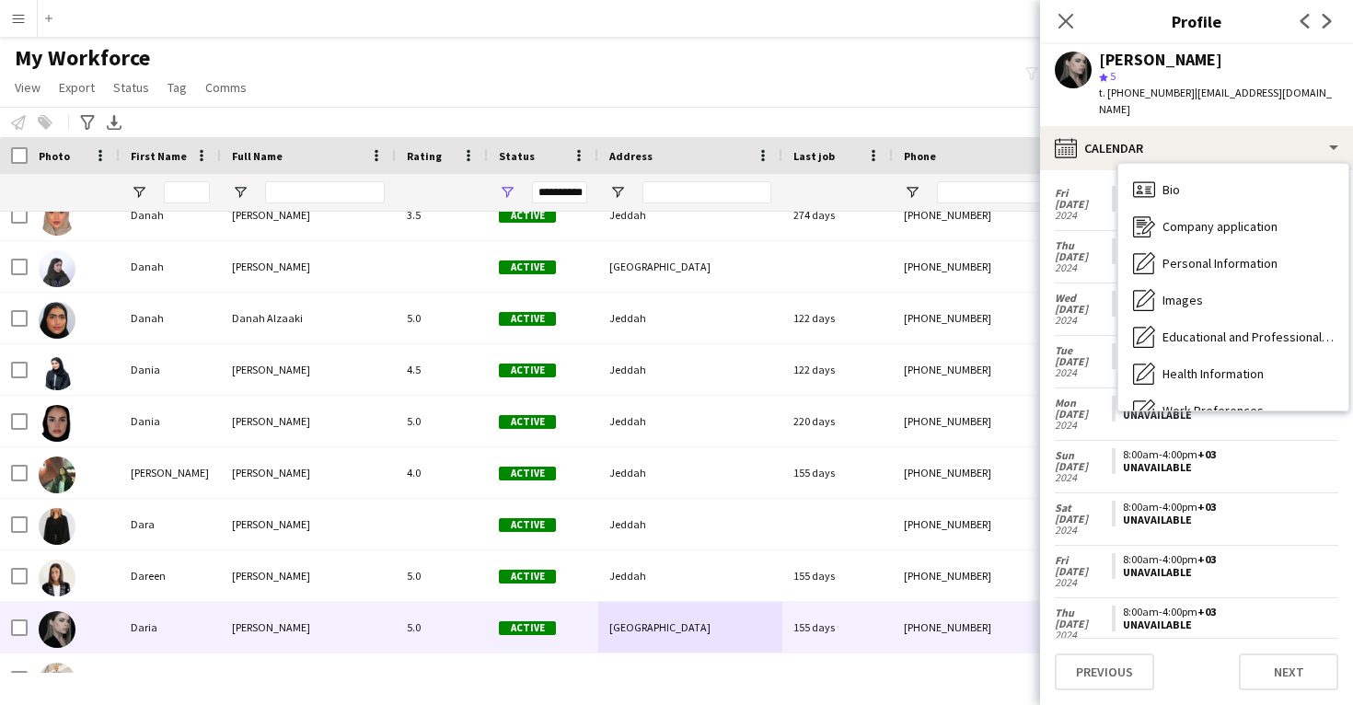
click at [1224, 540] on div "Feedback Feedback" at bounding box center [1234, 558] width 230 height 37
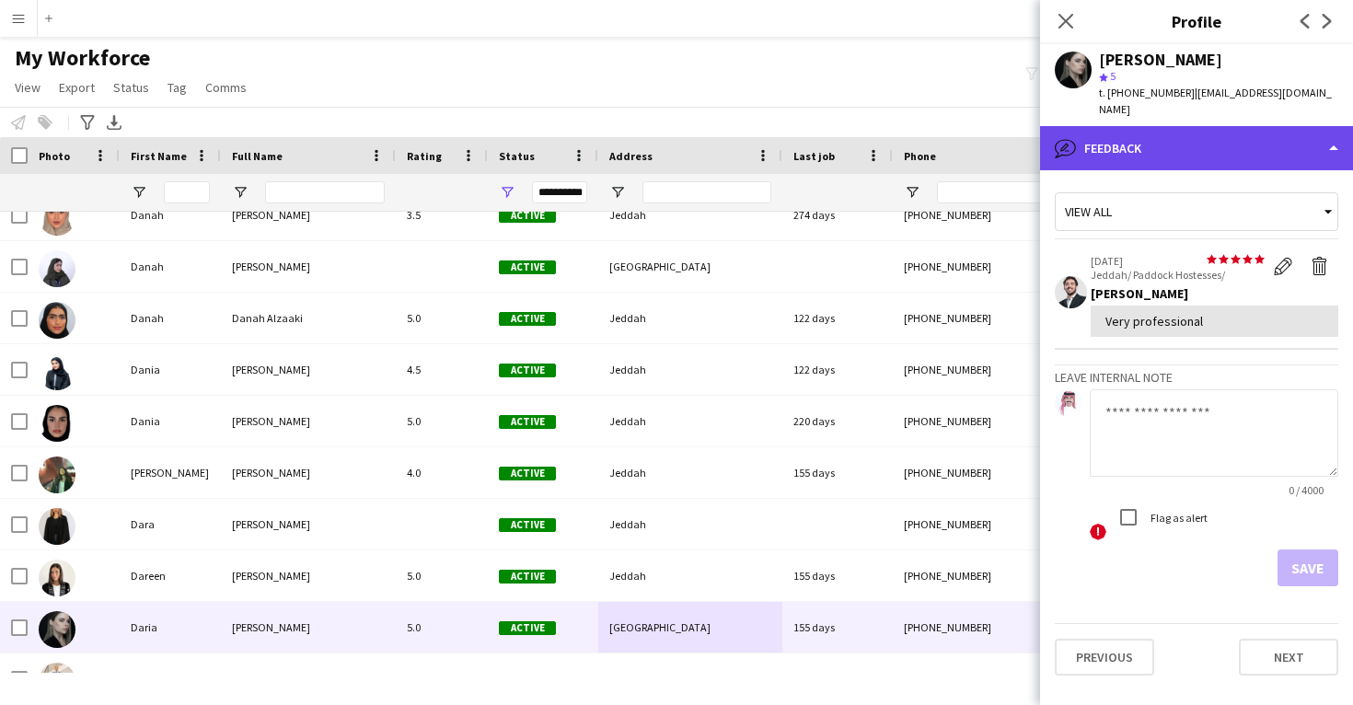
click at [1226, 134] on div "bubble-pencil Feedback" at bounding box center [1196, 148] width 313 height 44
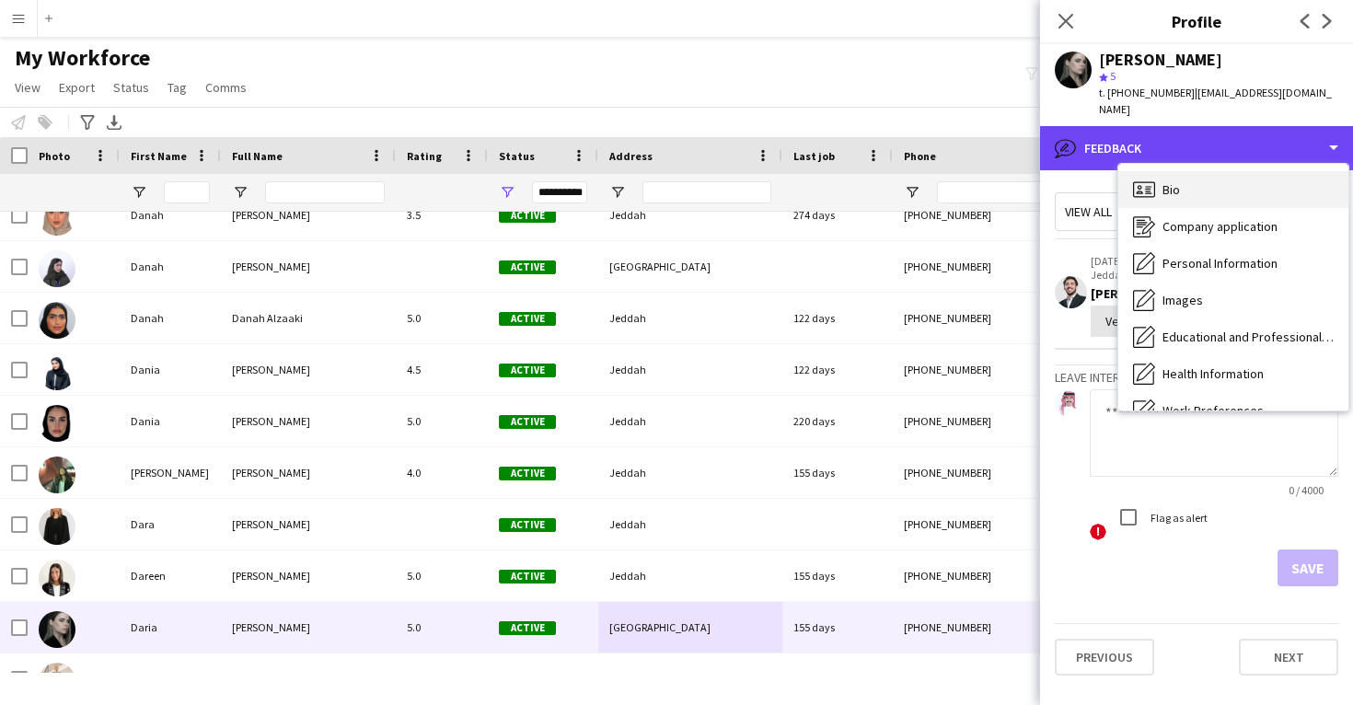
scroll to position [0, 0]
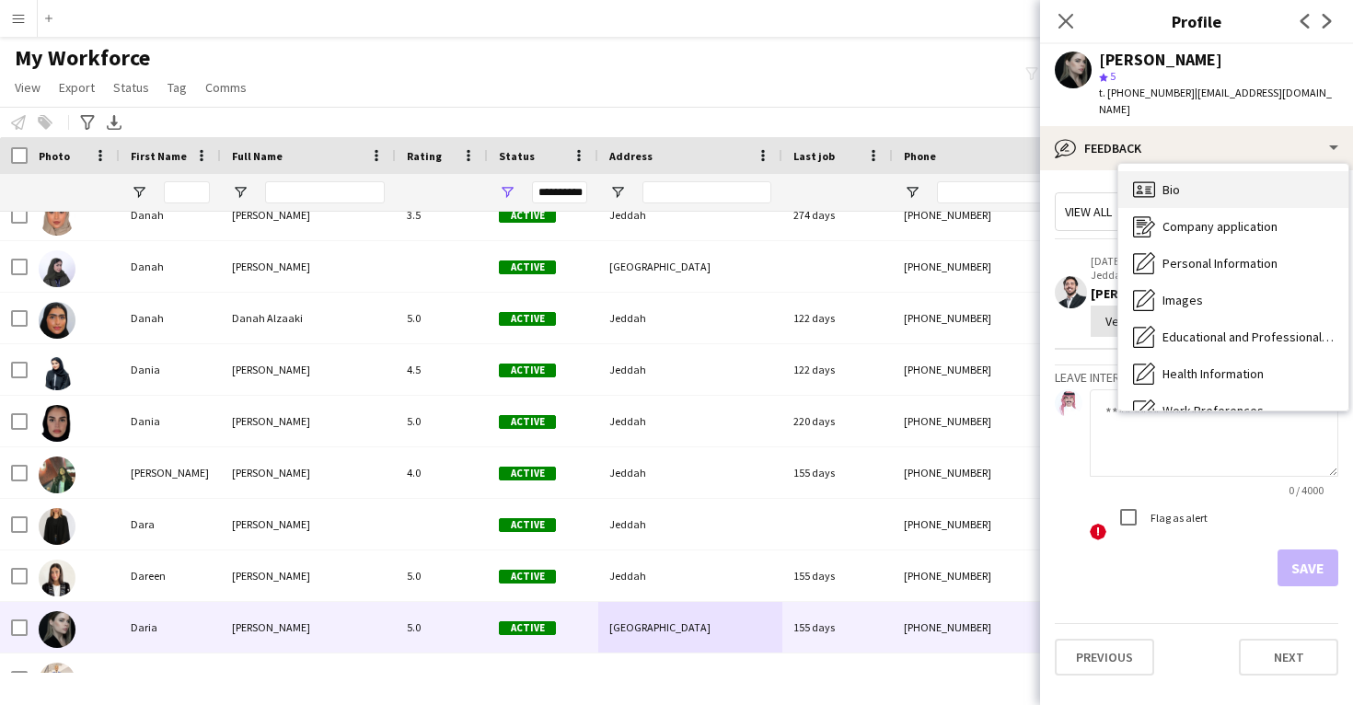
click at [1220, 188] on div "Bio Bio" at bounding box center [1234, 189] width 230 height 37
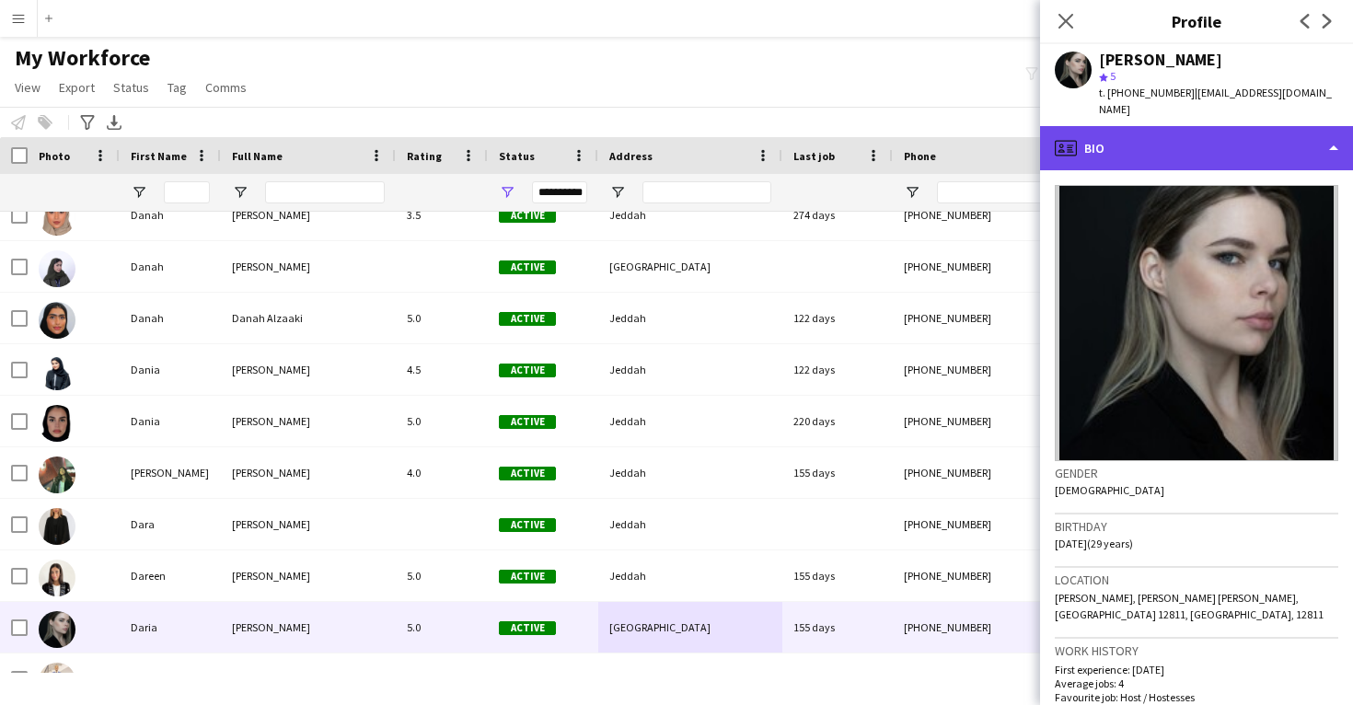
click at [1247, 135] on div "profile Bio" at bounding box center [1196, 148] width 313 height 44
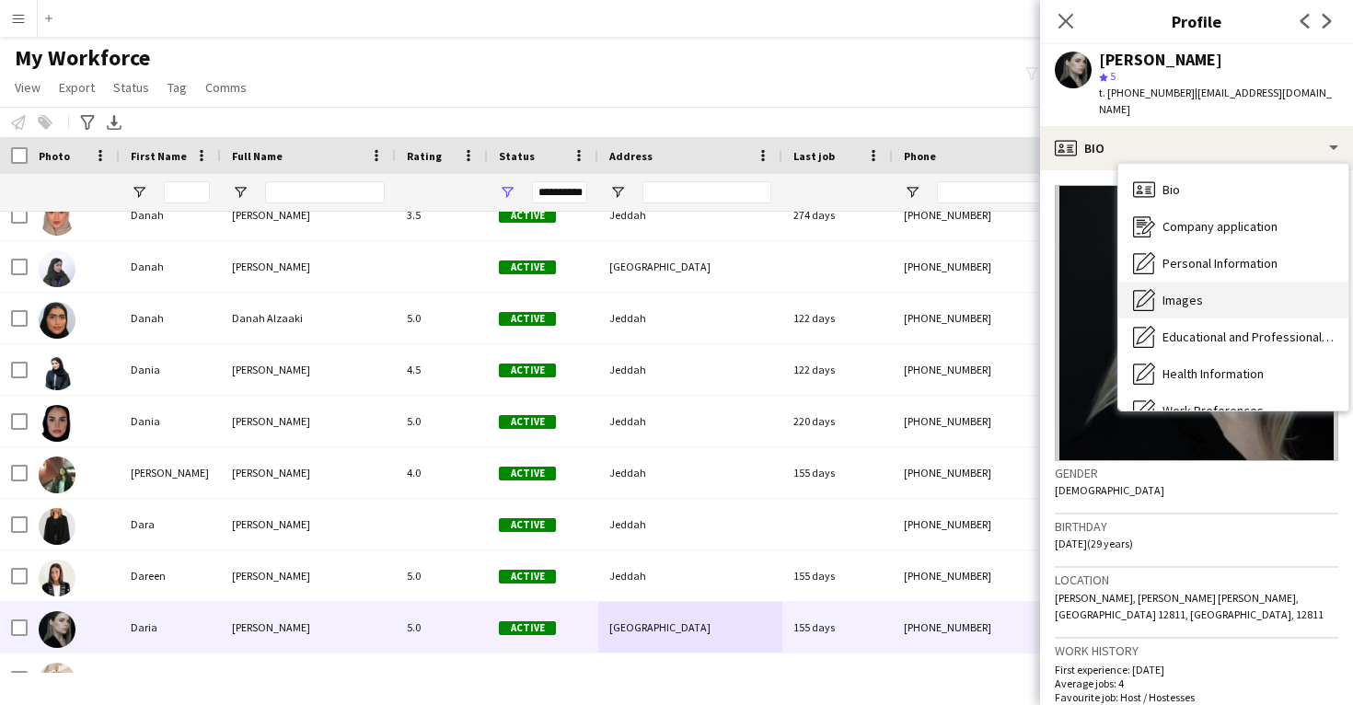
click at [1225, 292] on div "Images Images" at bounding box center [1234, 300] width 230 height 37
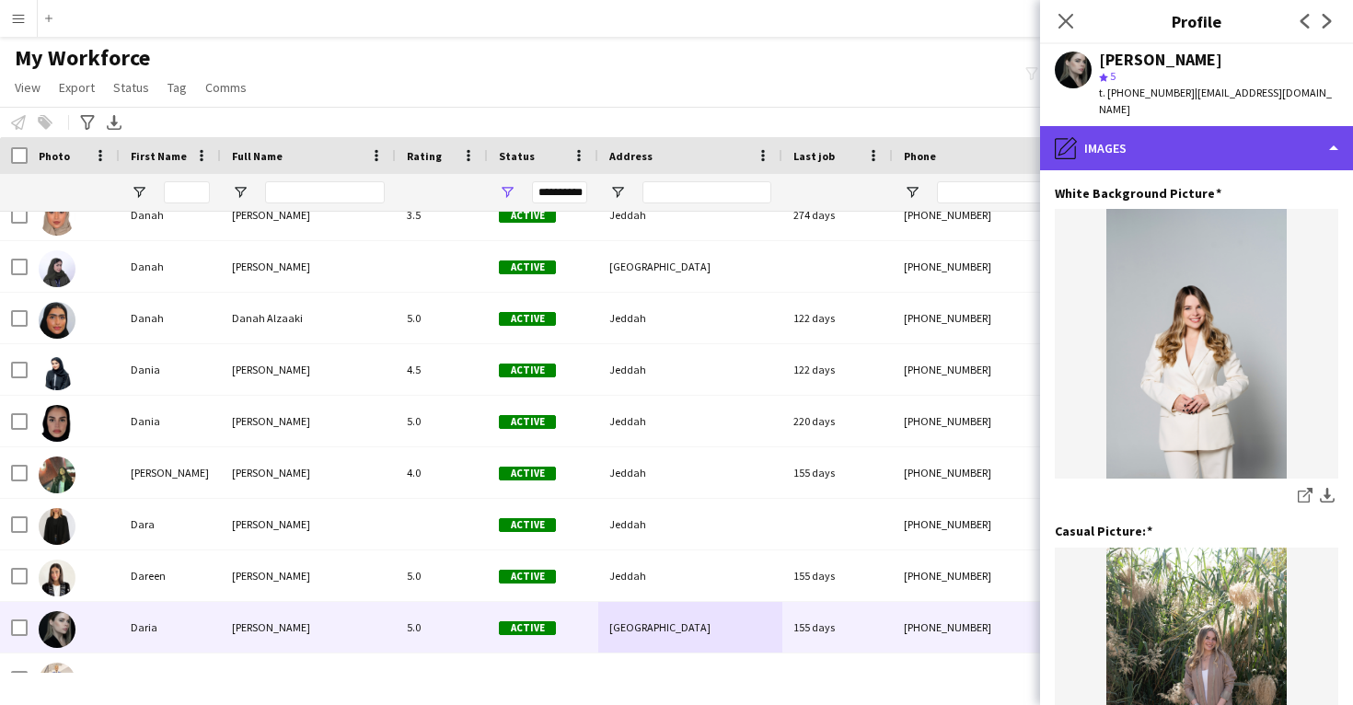
click at [1234, 126] on div "pencil4 Images" at bounding box center [1196, 148] width 313 height 44
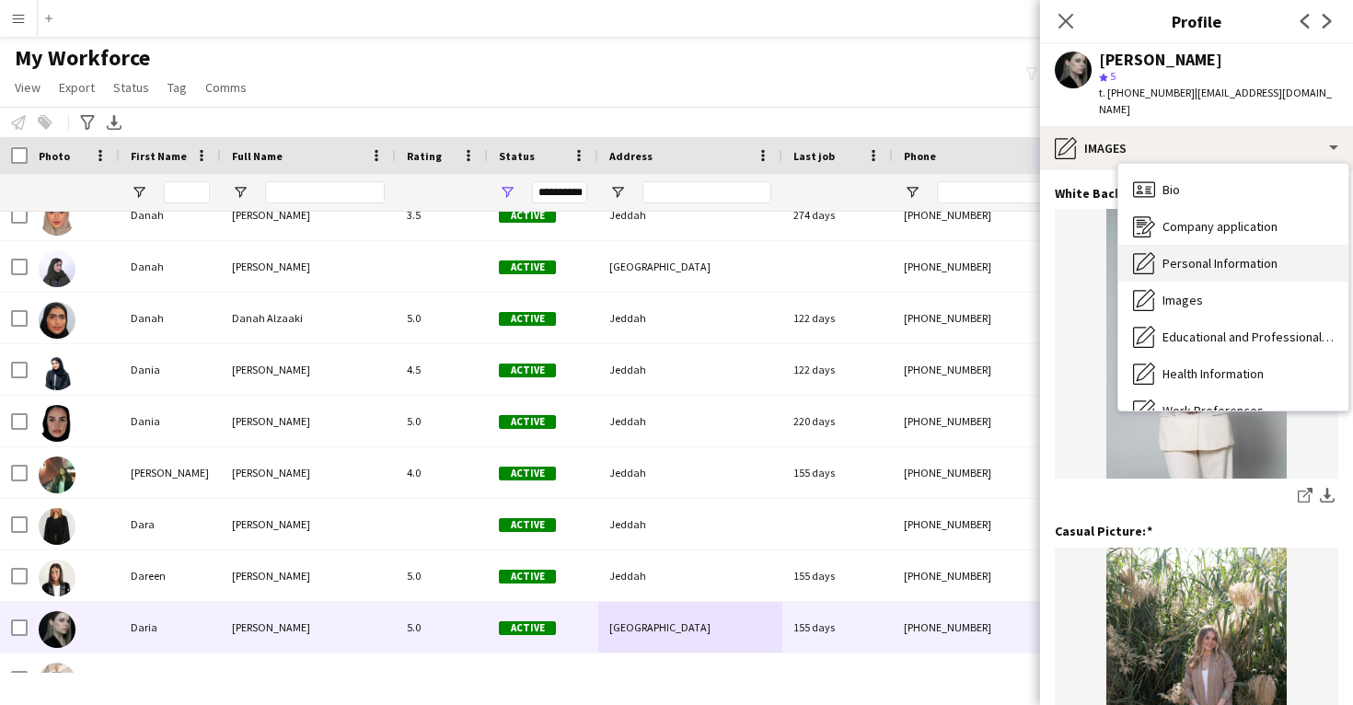
click at [1241, 255] on span "Personal Information" at bounding box center [1220, 263] width 115 height 17
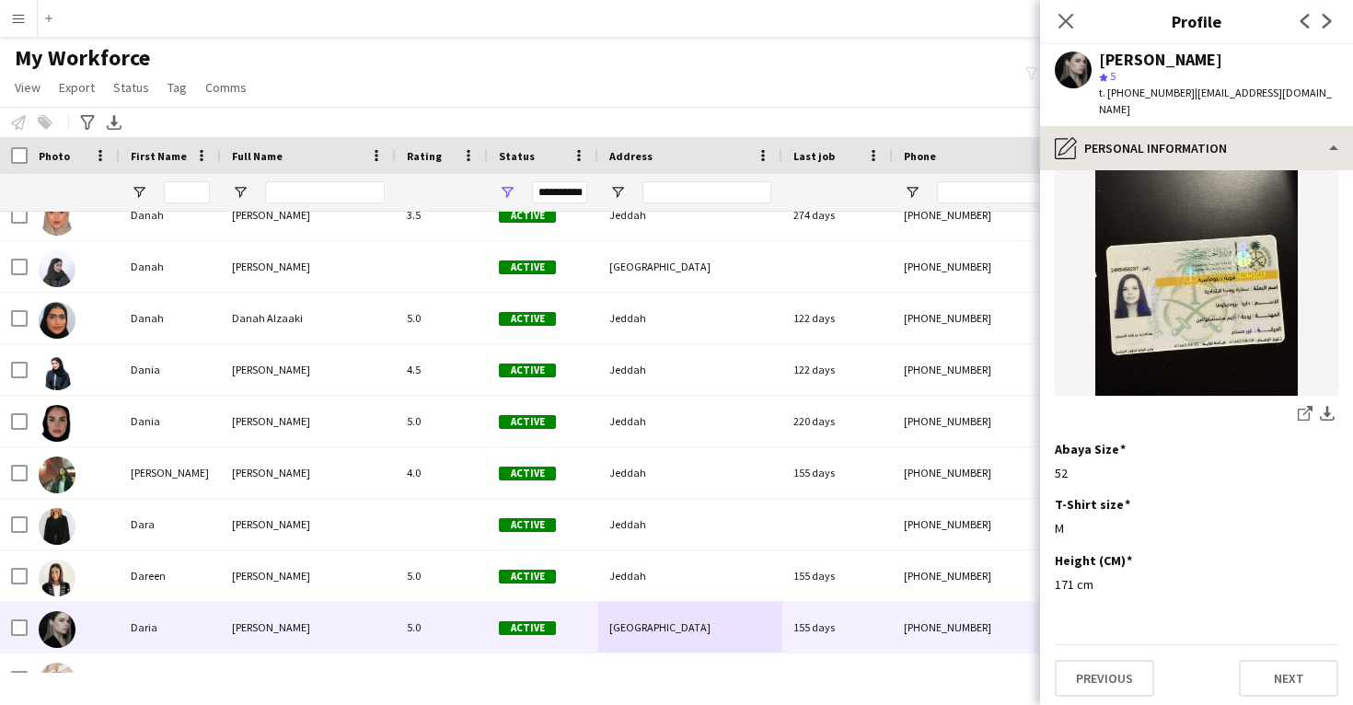
scroll to position [970, 0]
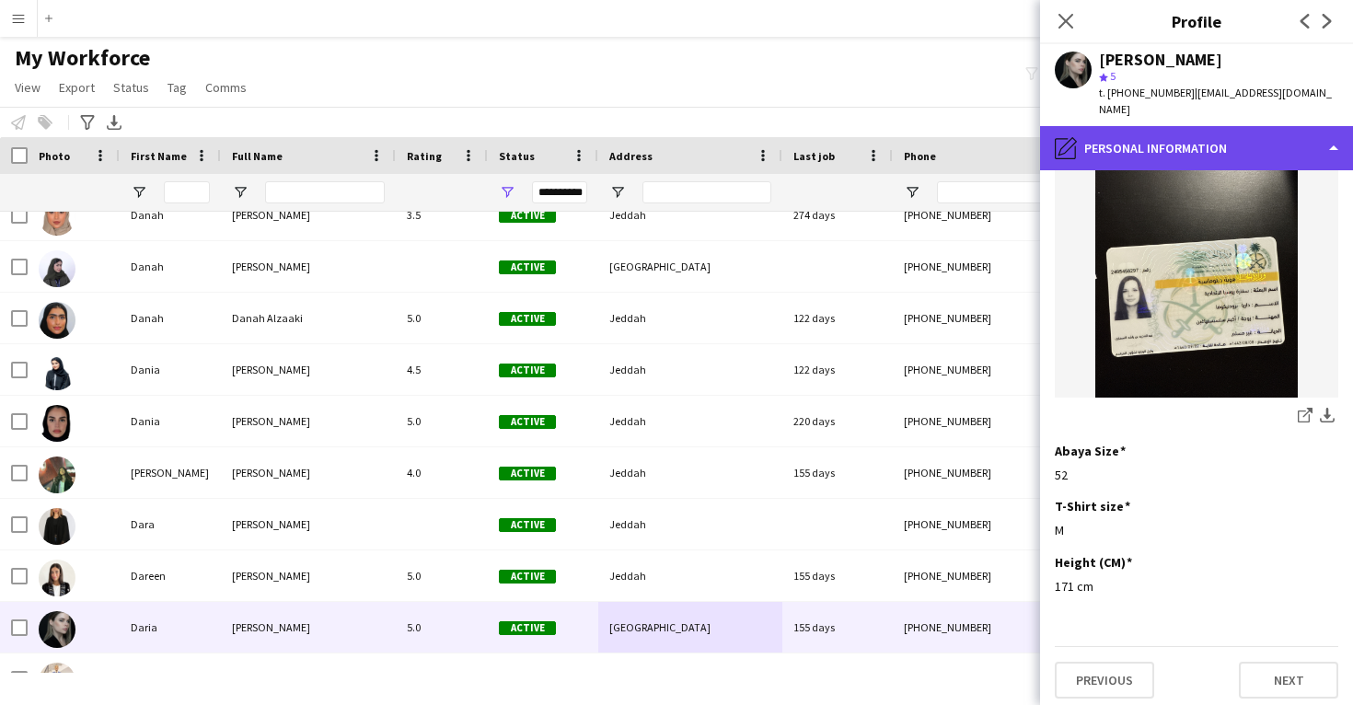
click at [1237, 126] on div "pencil4 Personal Information" at bounding box center [1196, 148] width 313 height 44
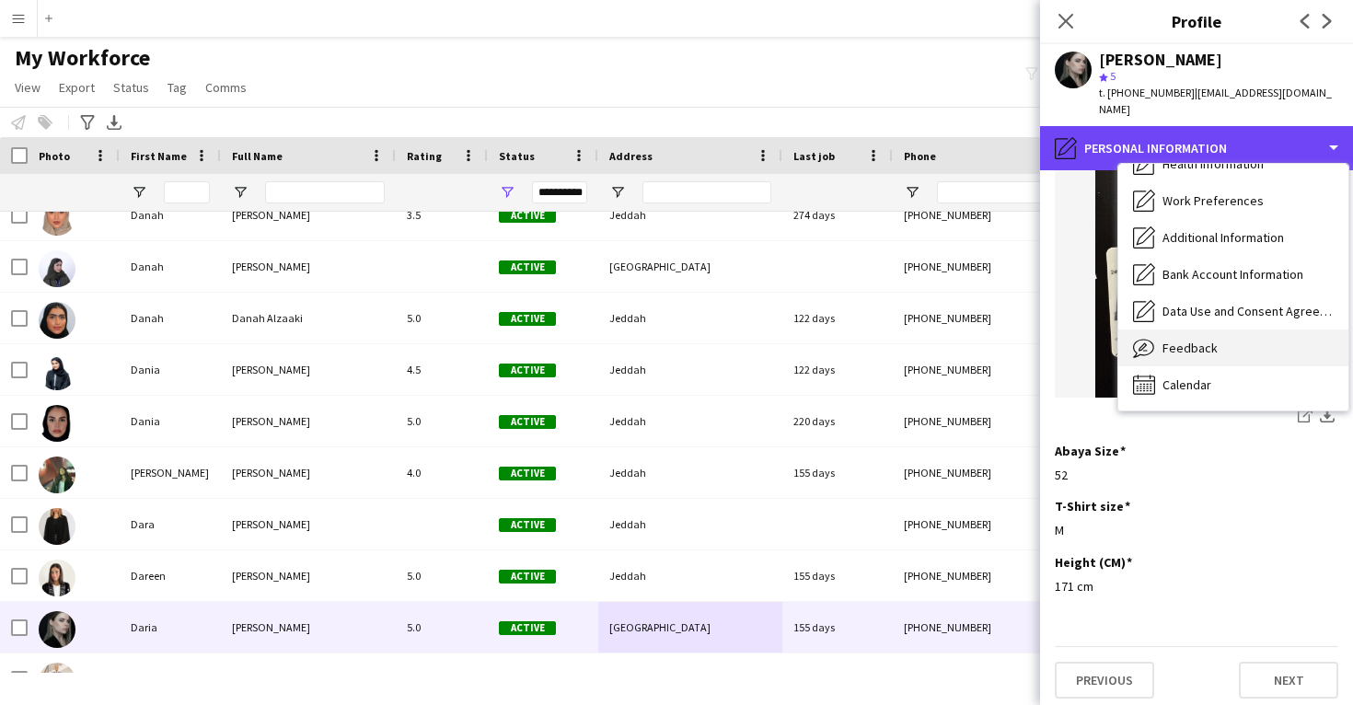
scroll to position [211, 0]
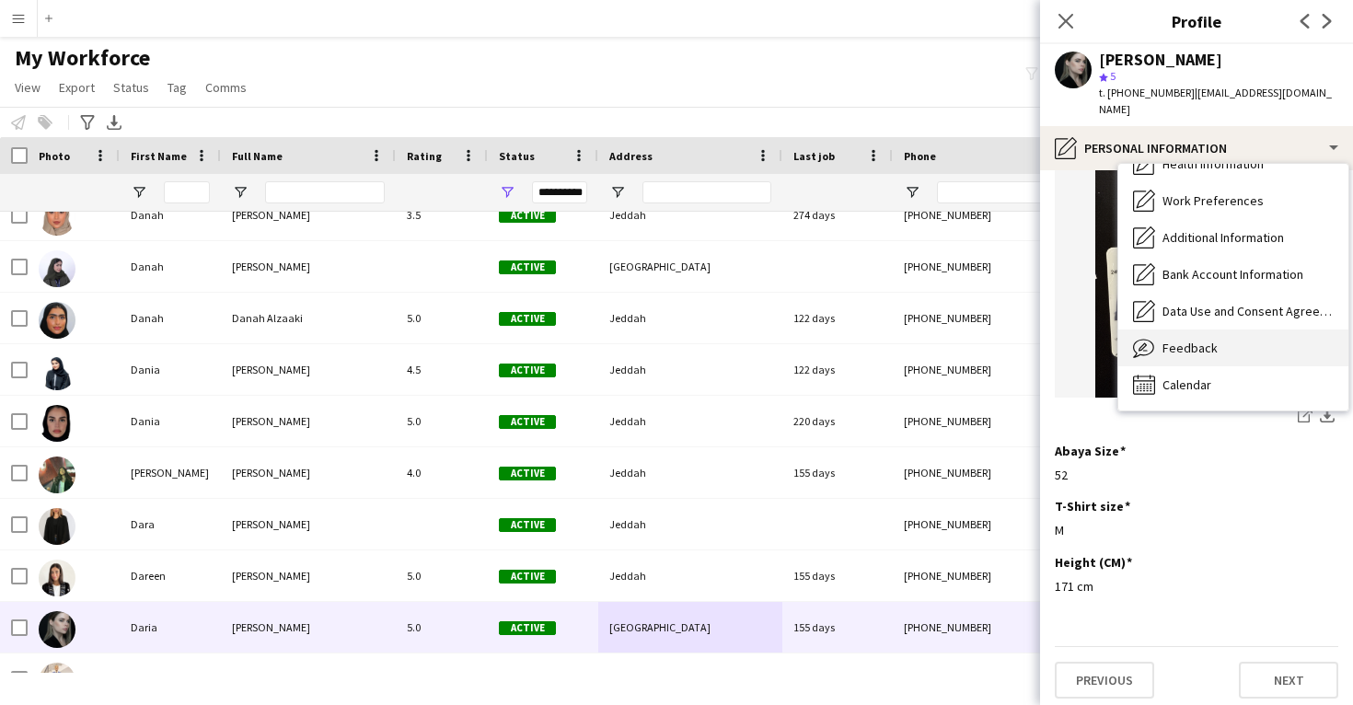
click at [1219, 330] on div "Feedback Feedback" at bounding box center [1234, 348] width 230 height 37
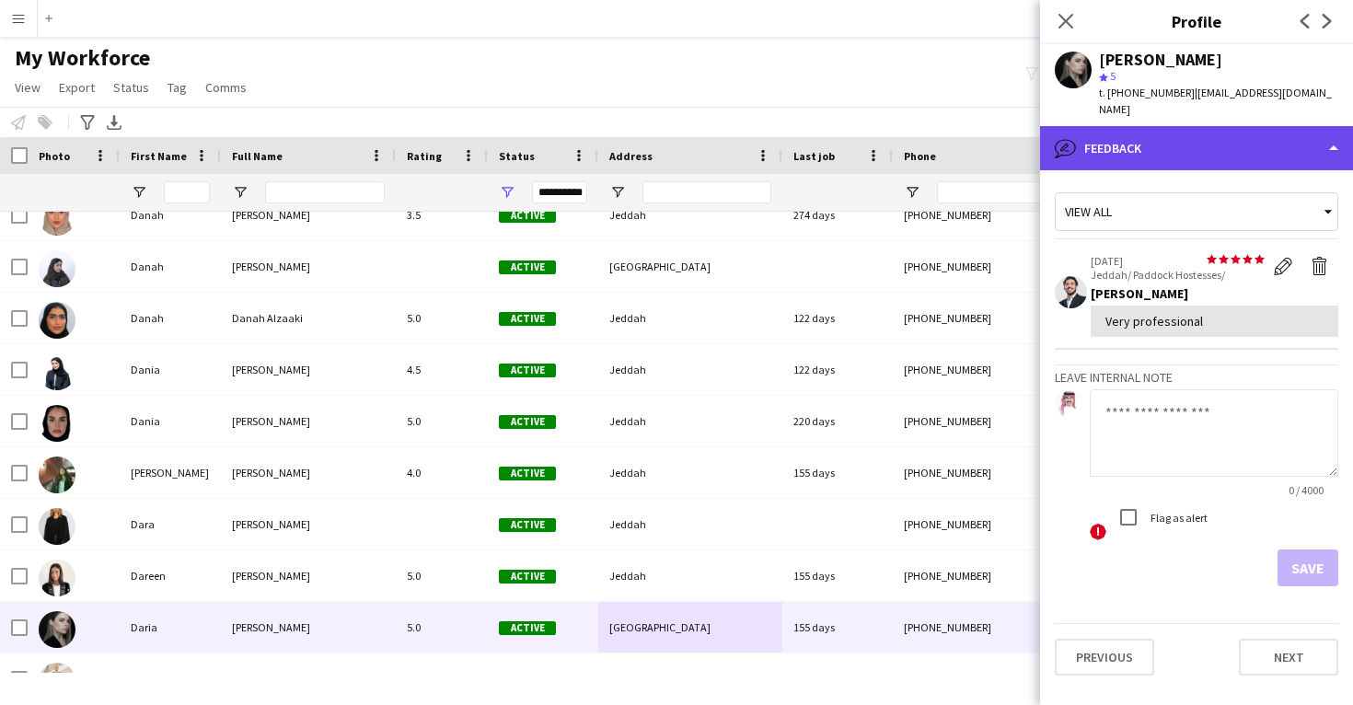
click at [1228, 126] on div "bubble-pencil Feedback" at bounding box center [1196, 148] width 313 height 44
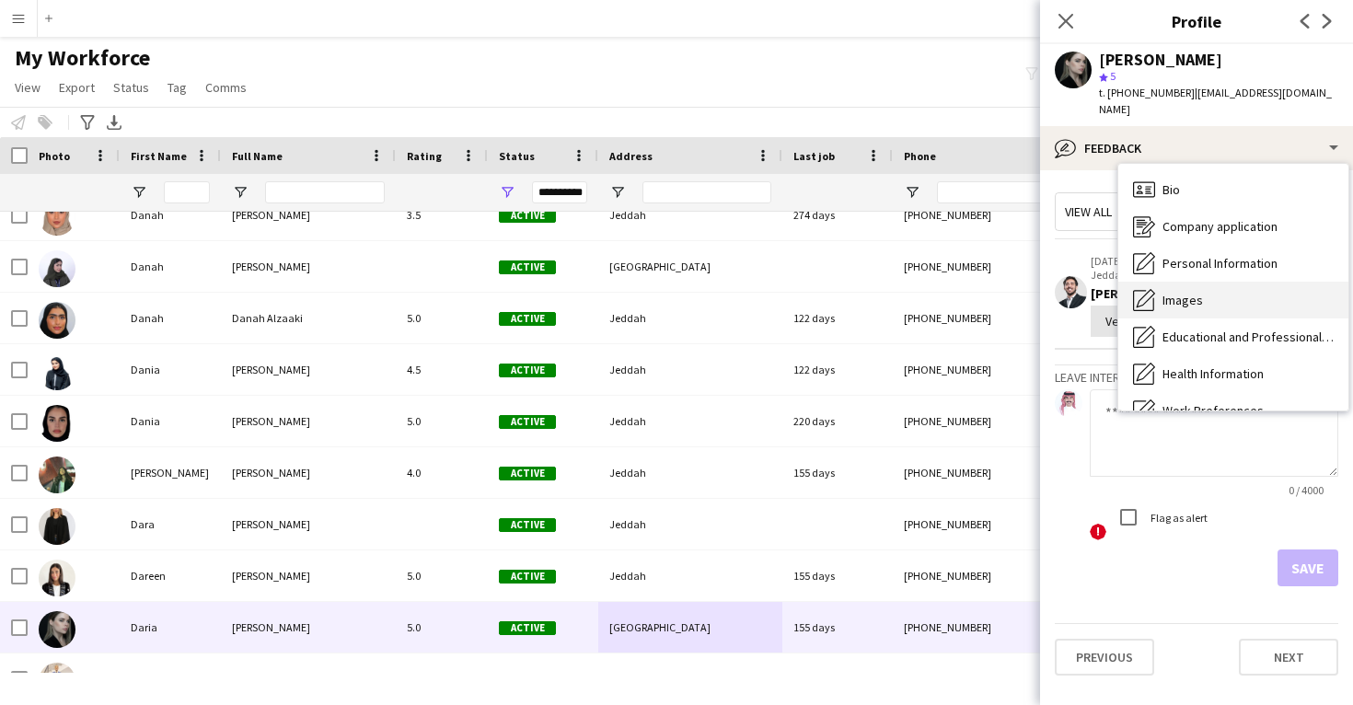
click at [1201, 292] on span "Images" at bounding box center [1183, 300] width 41 height 17
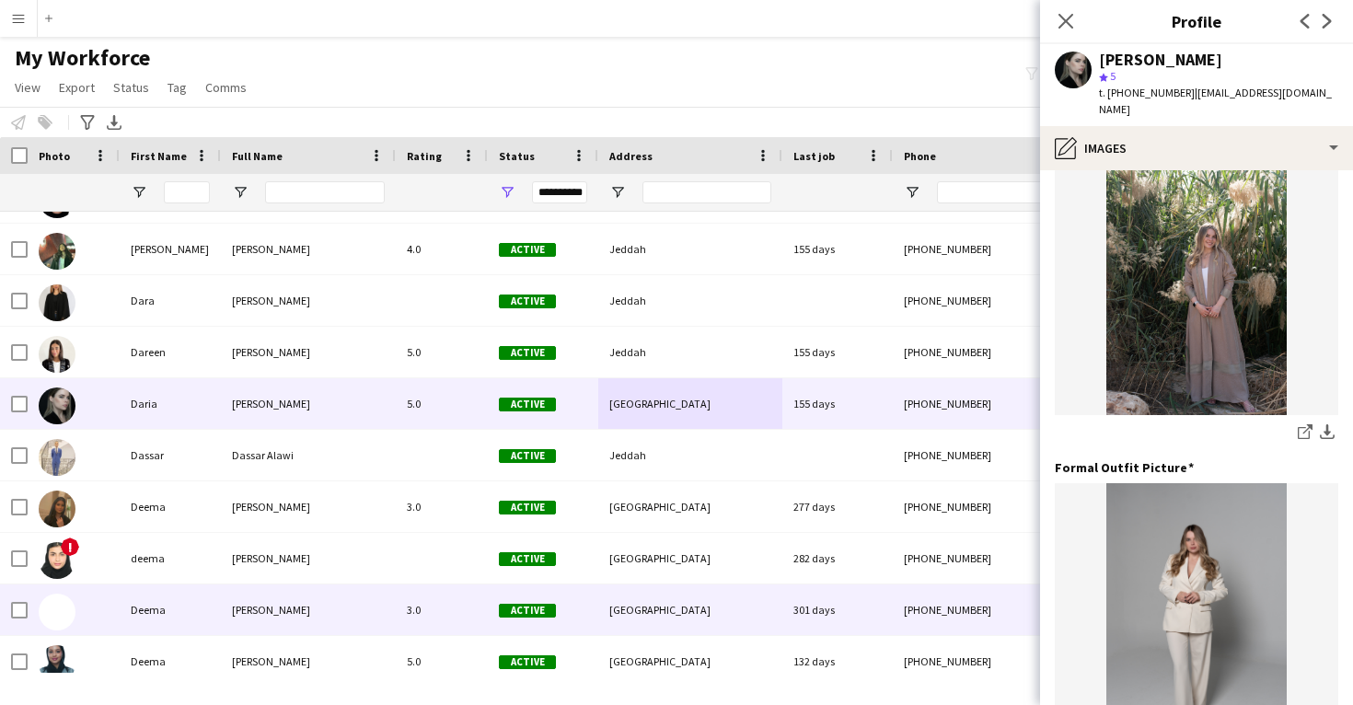
scroll to position [22108, 0]
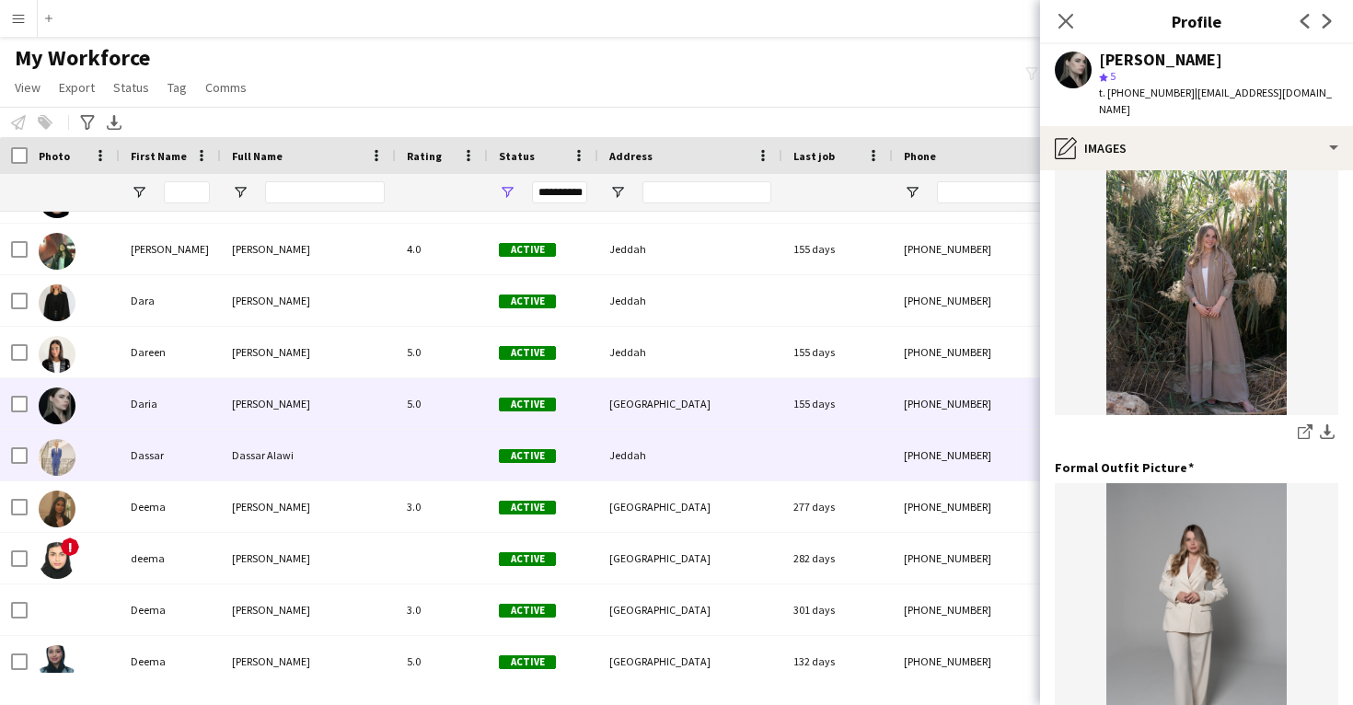
click at [807, 475] on div at bounding box center [838, 455] width 110 height 51
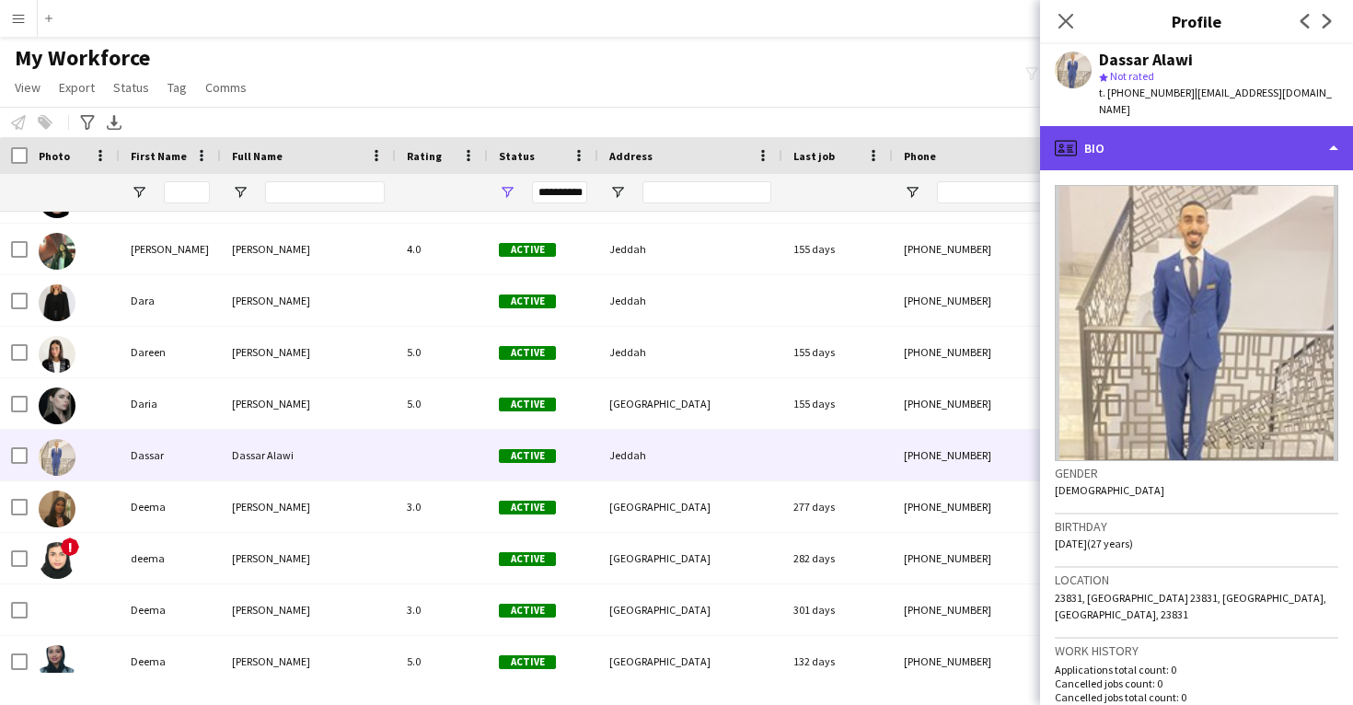
click at [1288, 127] on div "profile Bio" at bounding box center [1196, 148] width 313 height 44
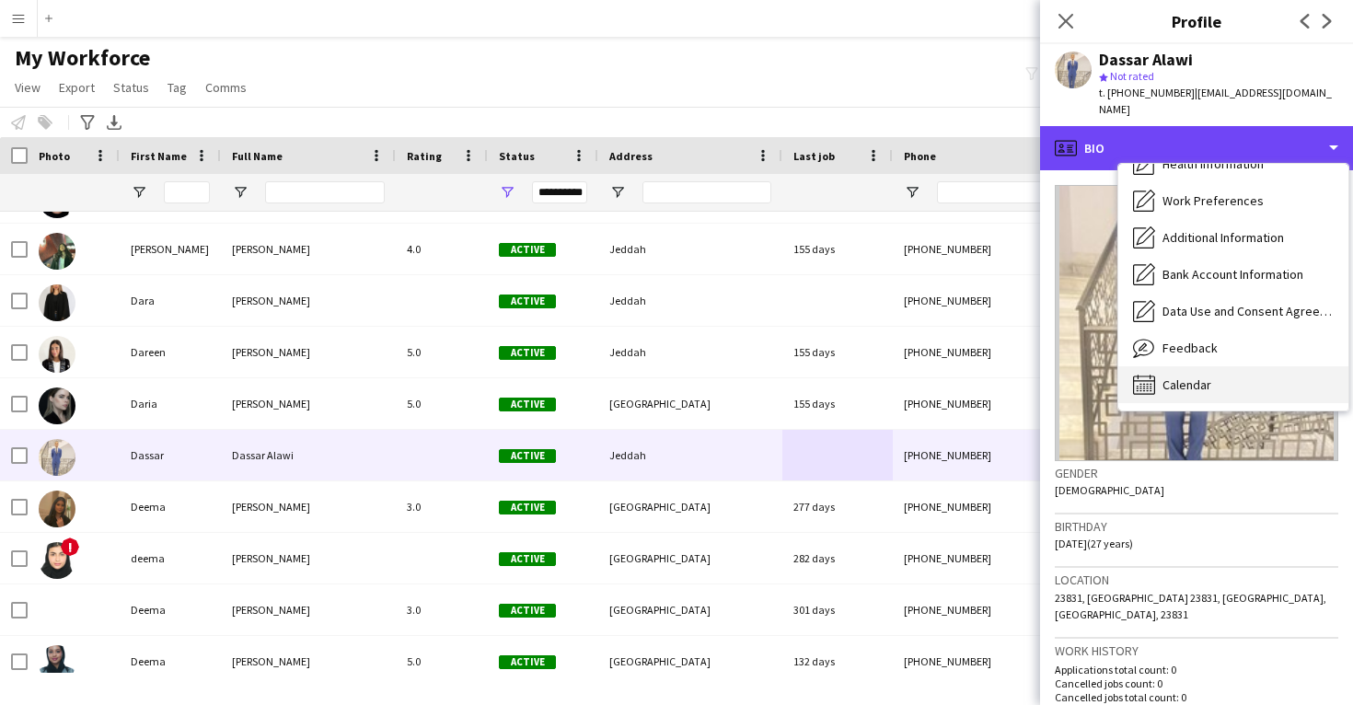
scroll to position [211, 0]
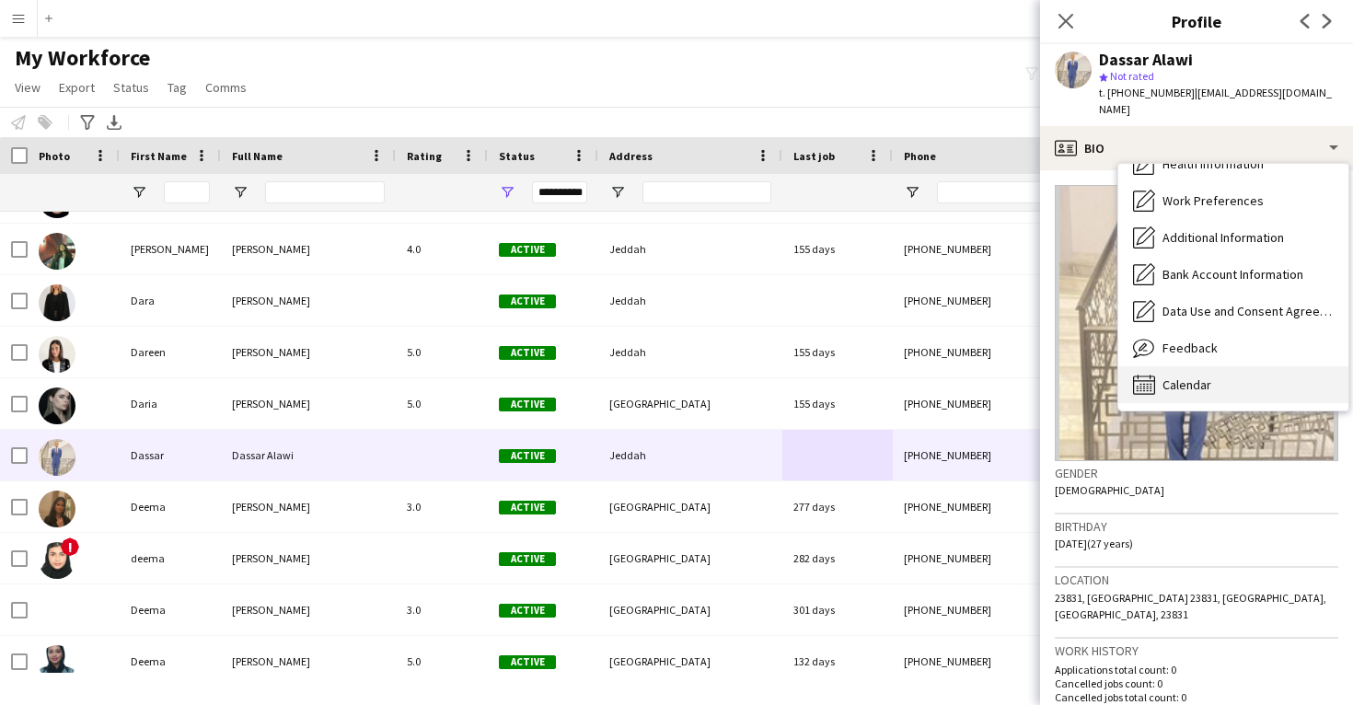
click at [1233, 375] on div "Calendar Calendar" at bounding box center [1234, 384] width 230 height 37
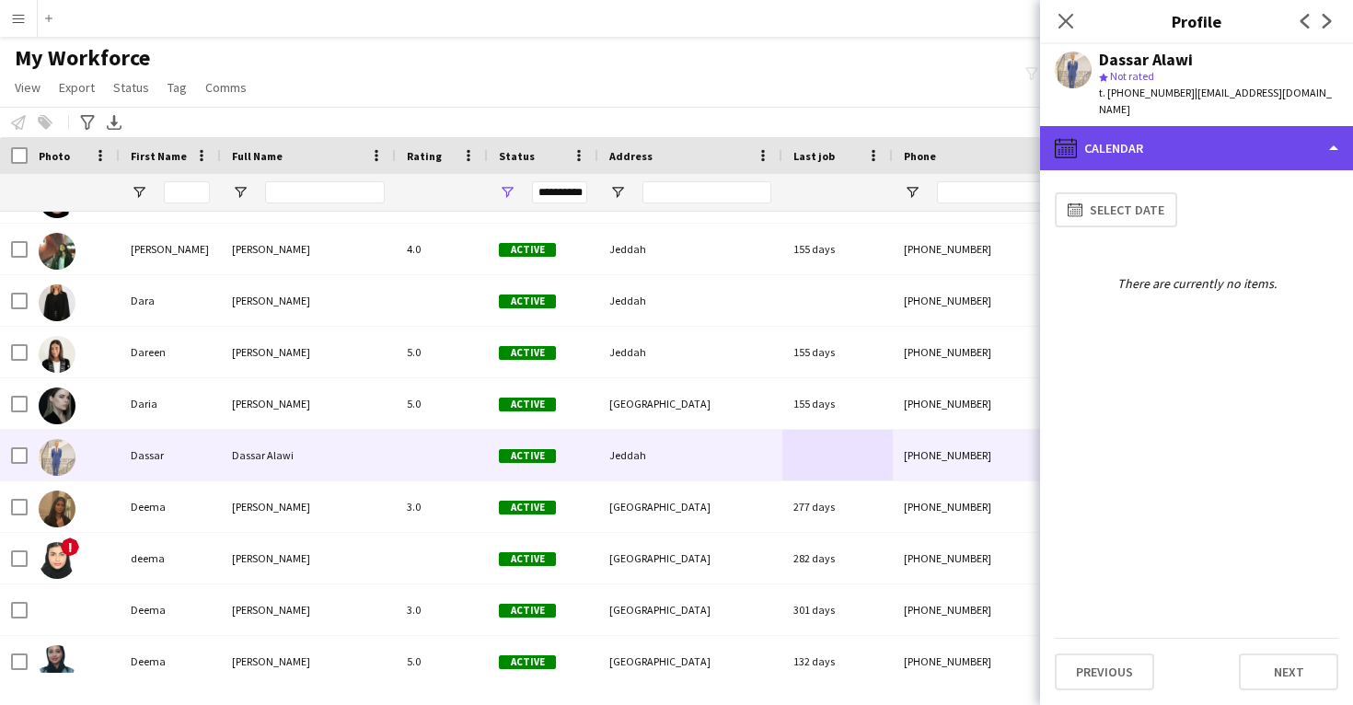
click at [1260, 127] on div "calendar-full Calendar" at bounding box center [1196, 148] width 313 height 44
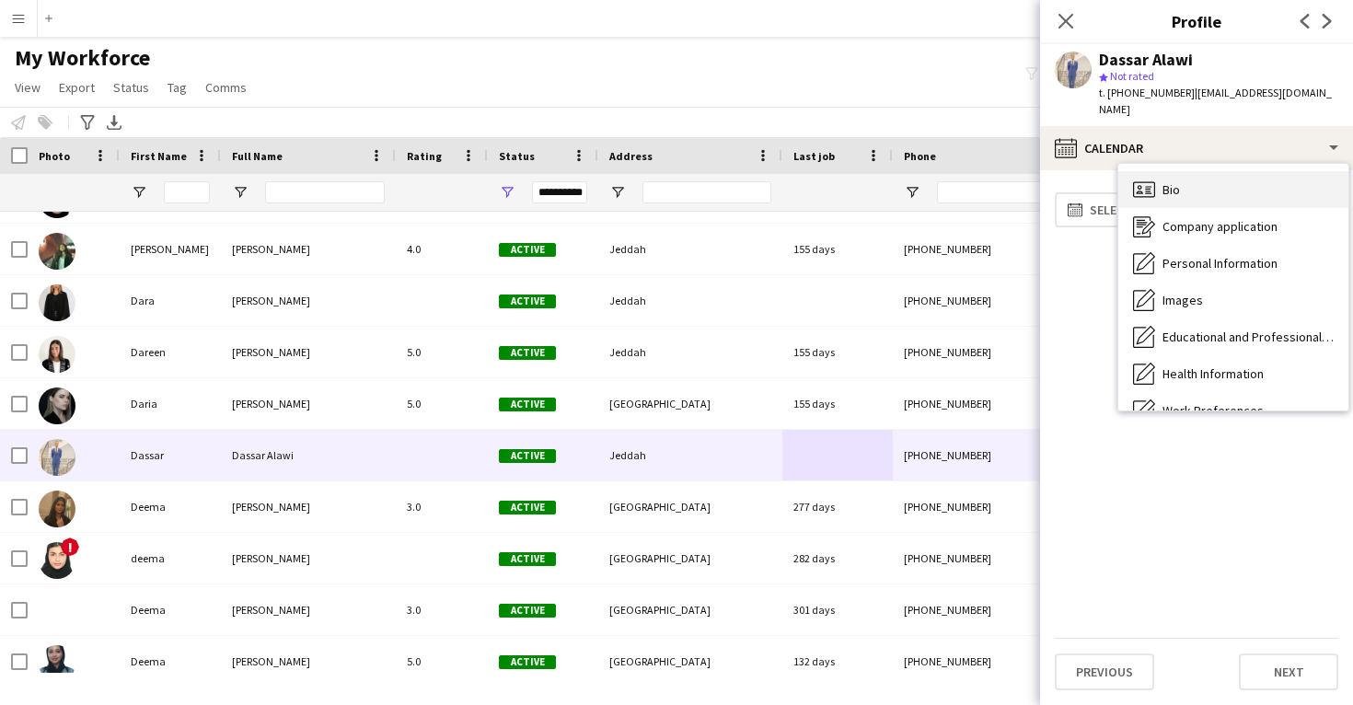
click at [1239, 176] on div "Bio Bio" at bounding box center [1234, 189] width 230 height 37
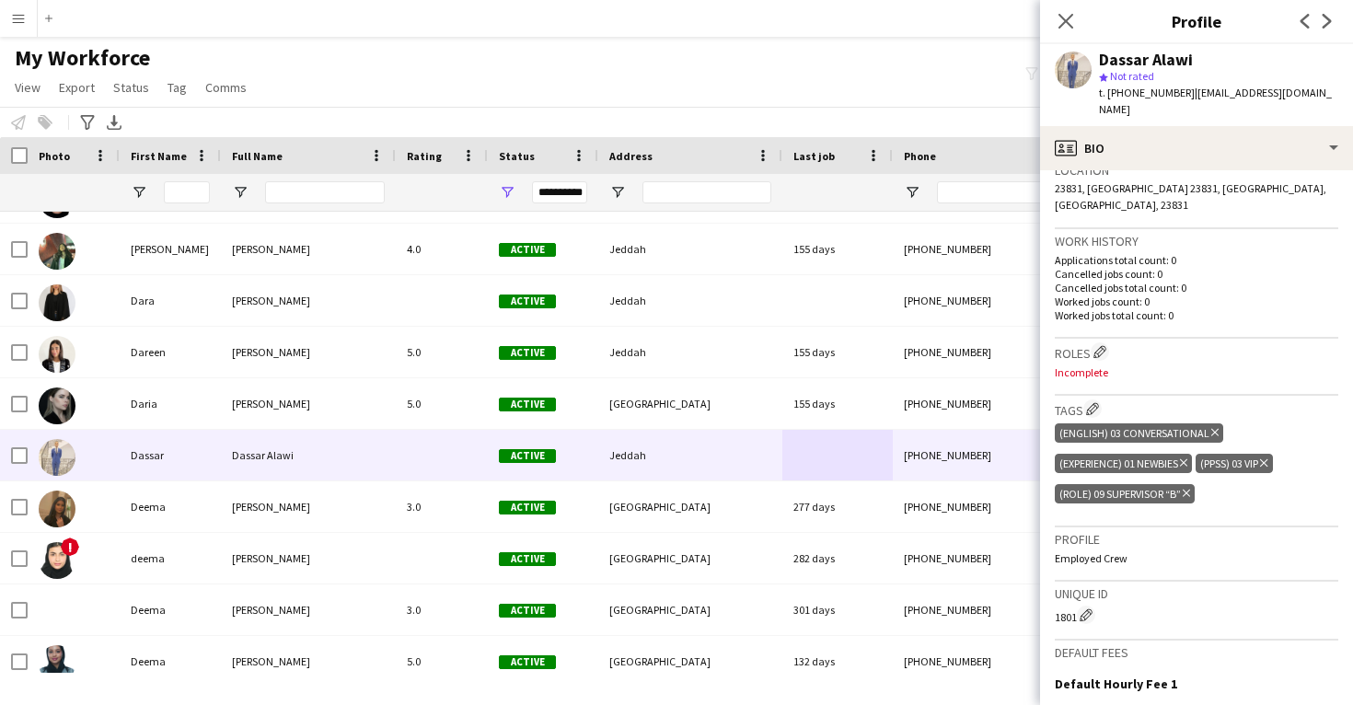
scroll to position [426, 0]
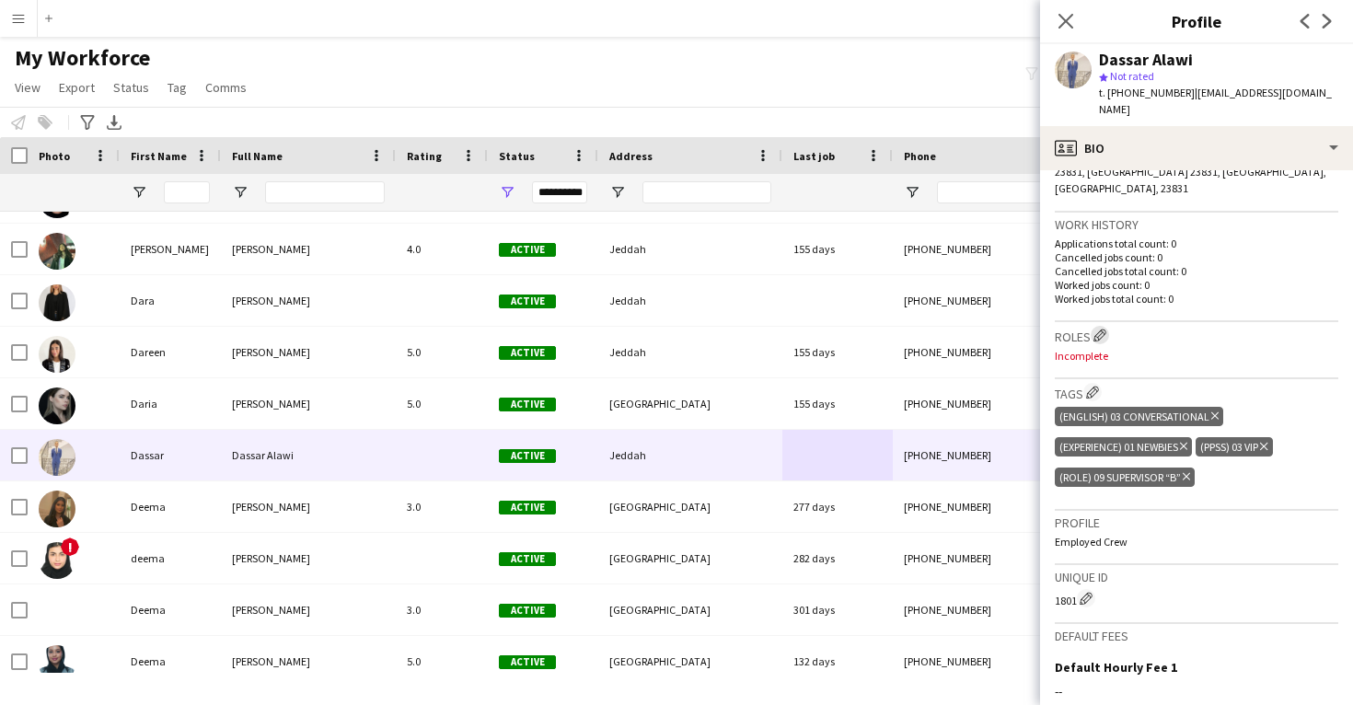
click at [1106, 329] on app-icon "Edit crew company roles" at bounding box center [1100, 335] width 13 height 13
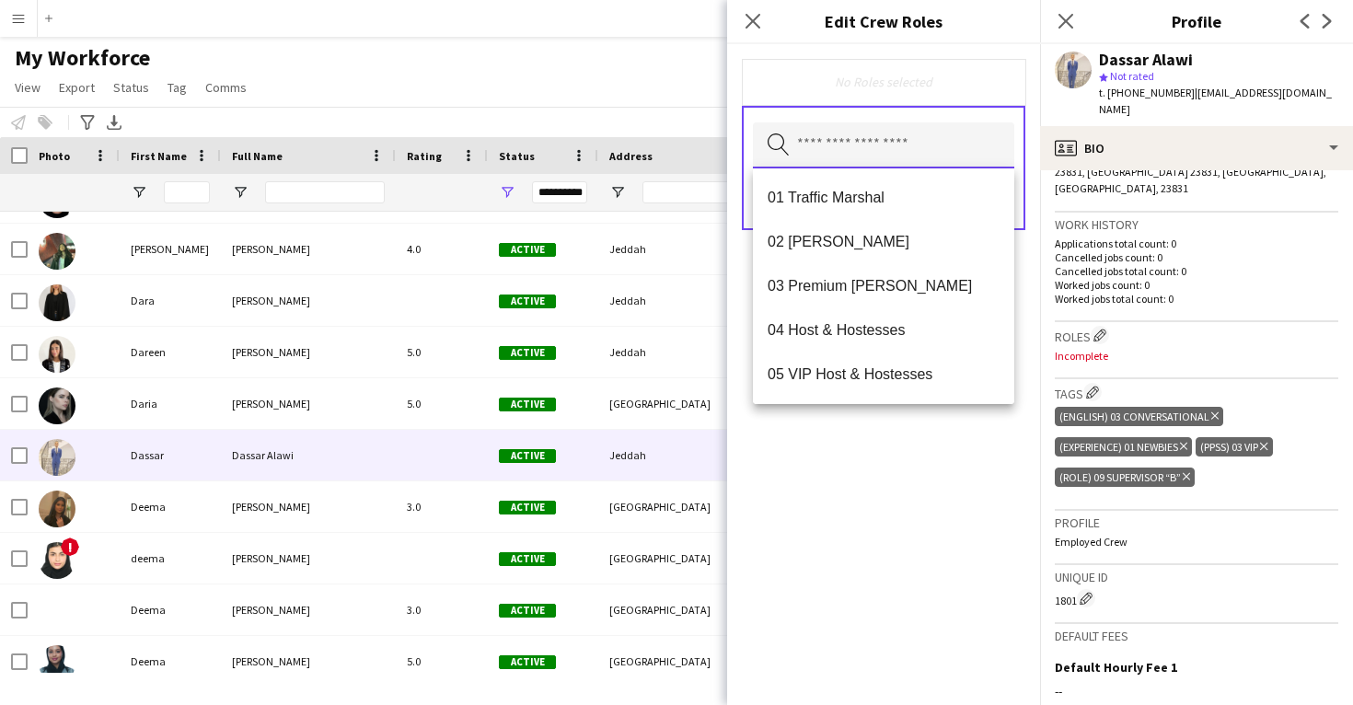
click at [910, 156] on input "text" at bounding box center [883, 145] width 261 height 46
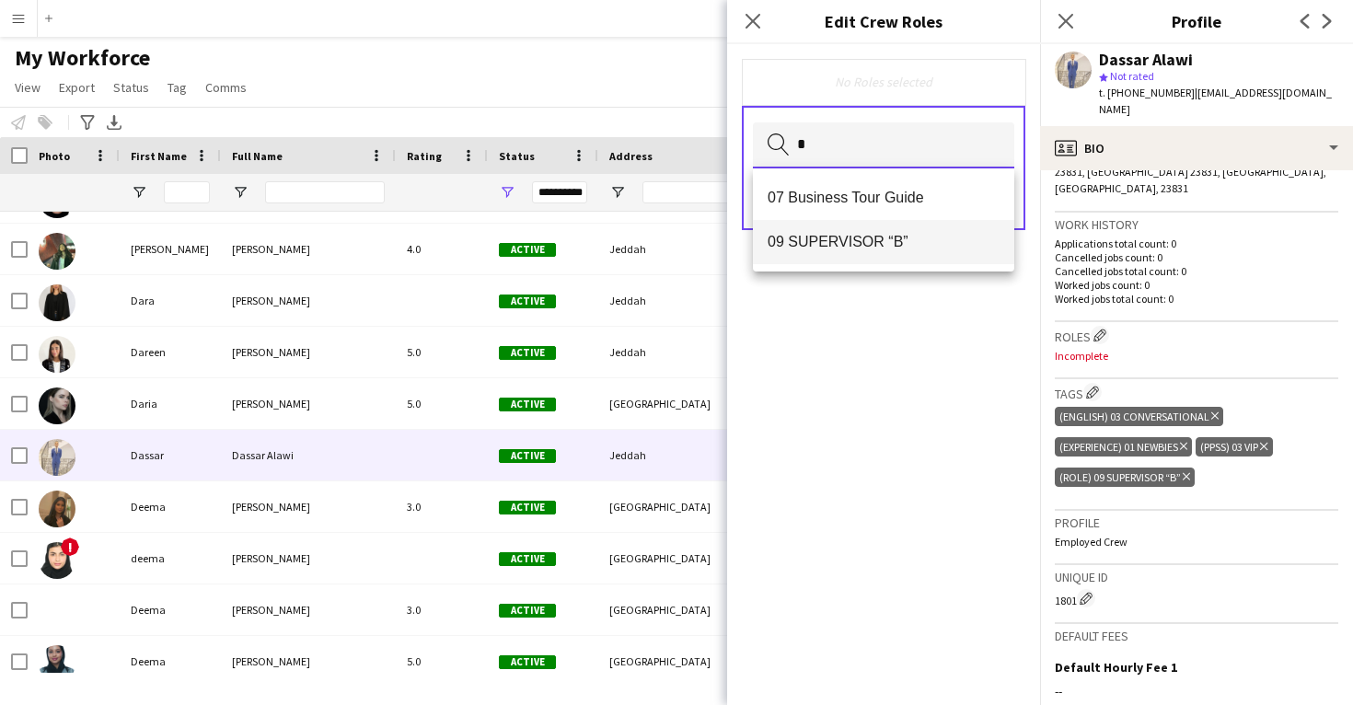
type input "*"
click at [888, 241] on span "09 SUPERVISOR “B”" at bounding box center [884, 241] width 232 height 17
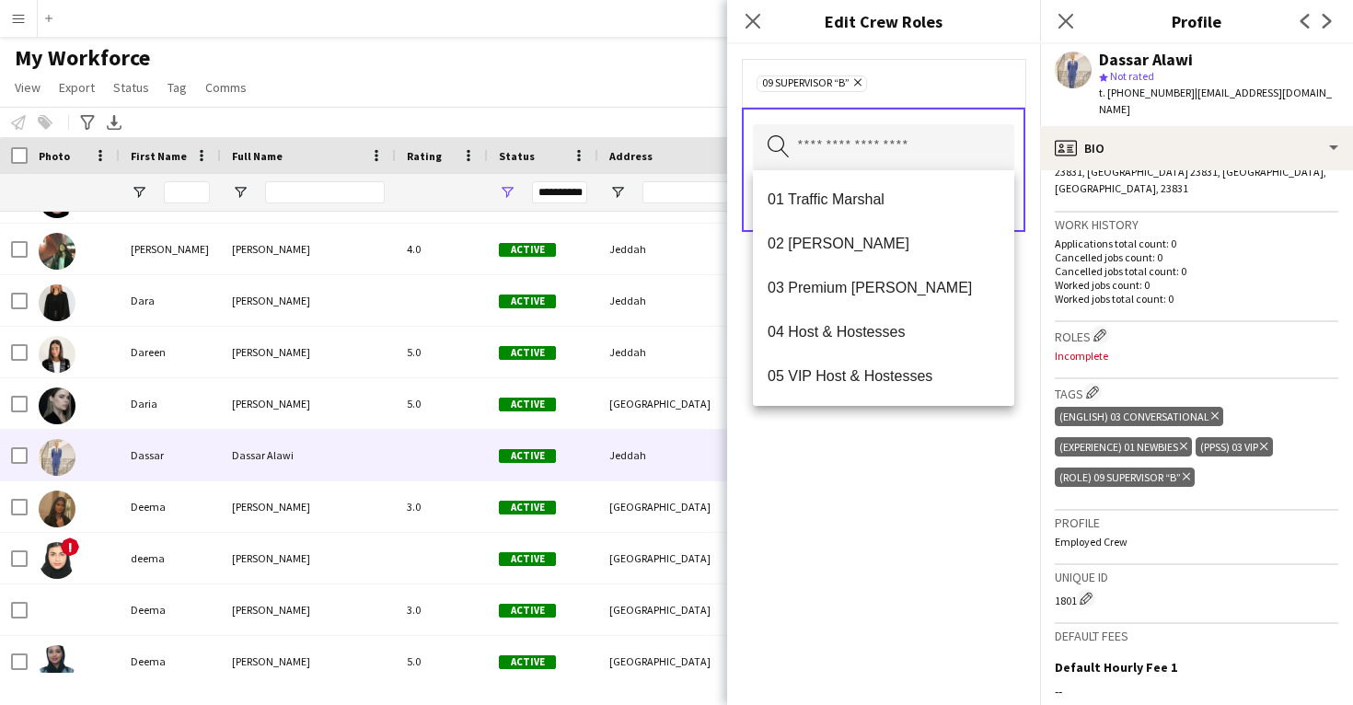
click at [894, 449] on div "09 SUPERVISOR “B” Remove Search by role type Save" at bounding box center [883, 374] width 313 height 661
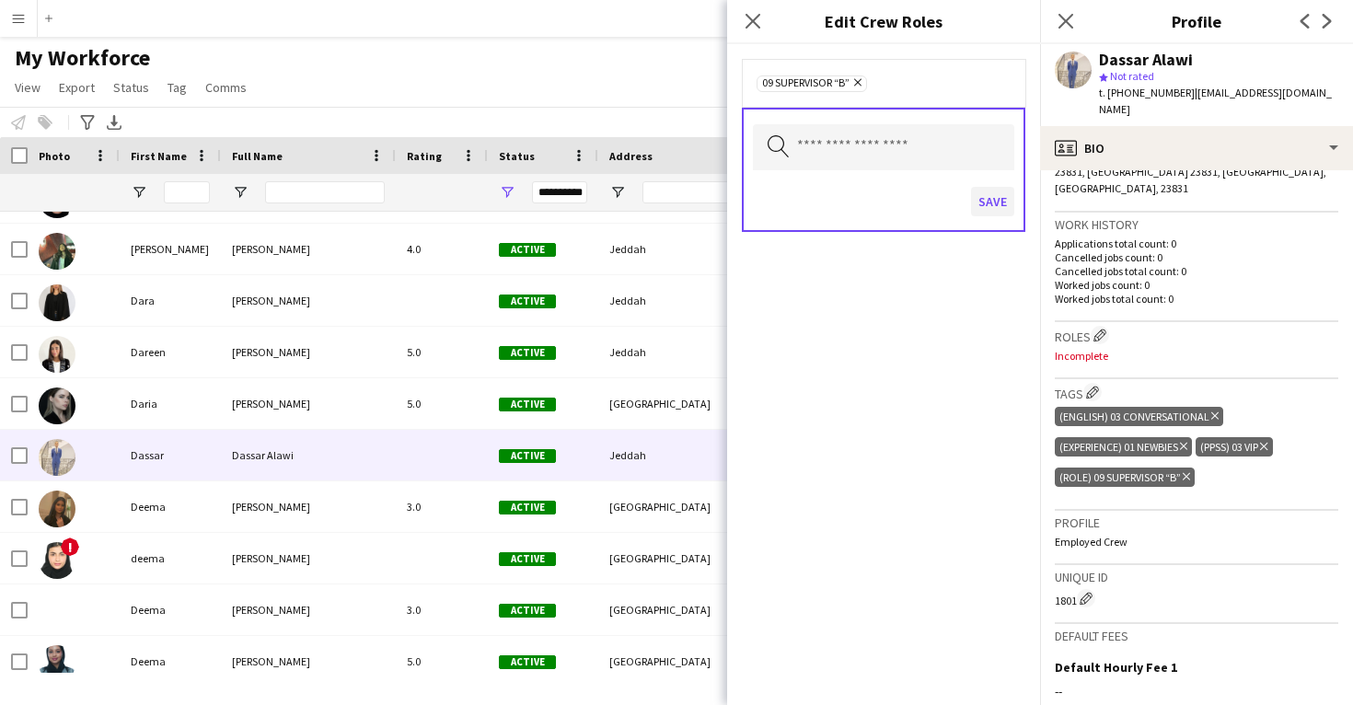
click at [997, 203] on button "Save" at bounding box center [992, 201] width 43 height 29
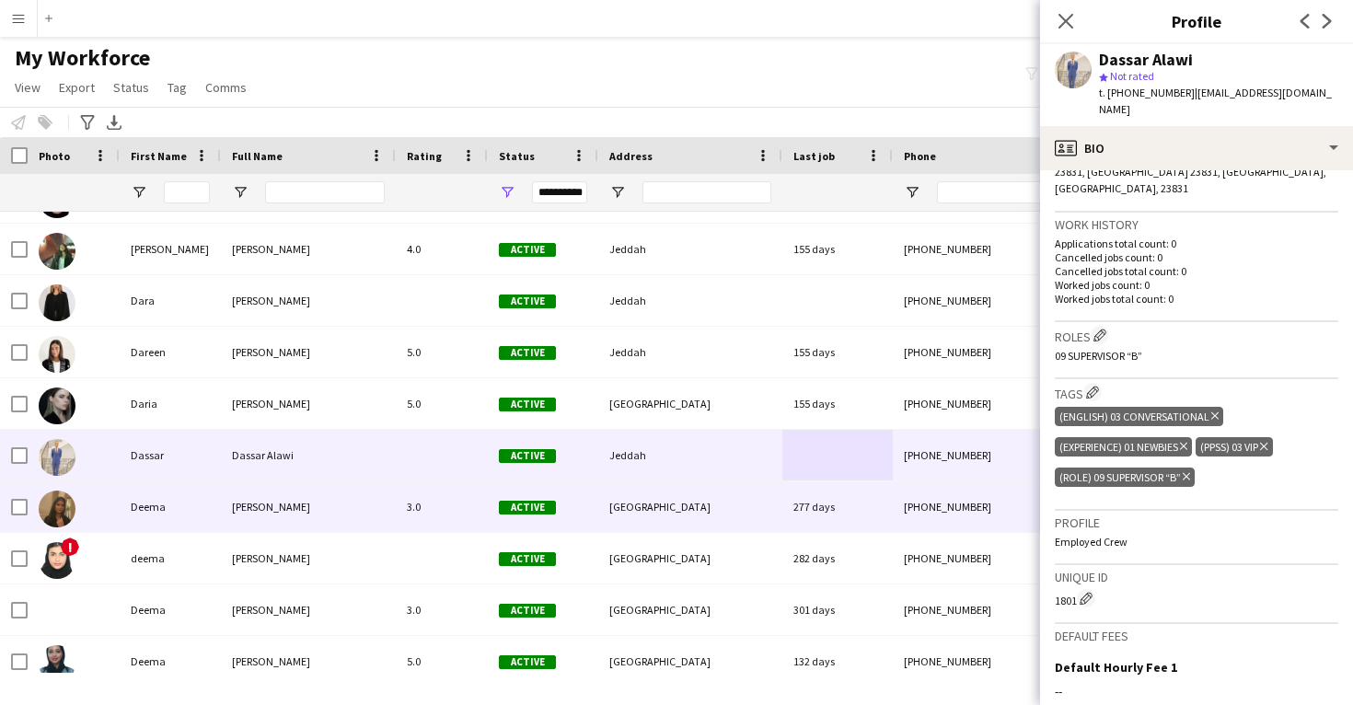
click at [737, 503] on div "[GEOGRAPHIC_DATA]" at bounding box center [690, 507] width 184 height 51
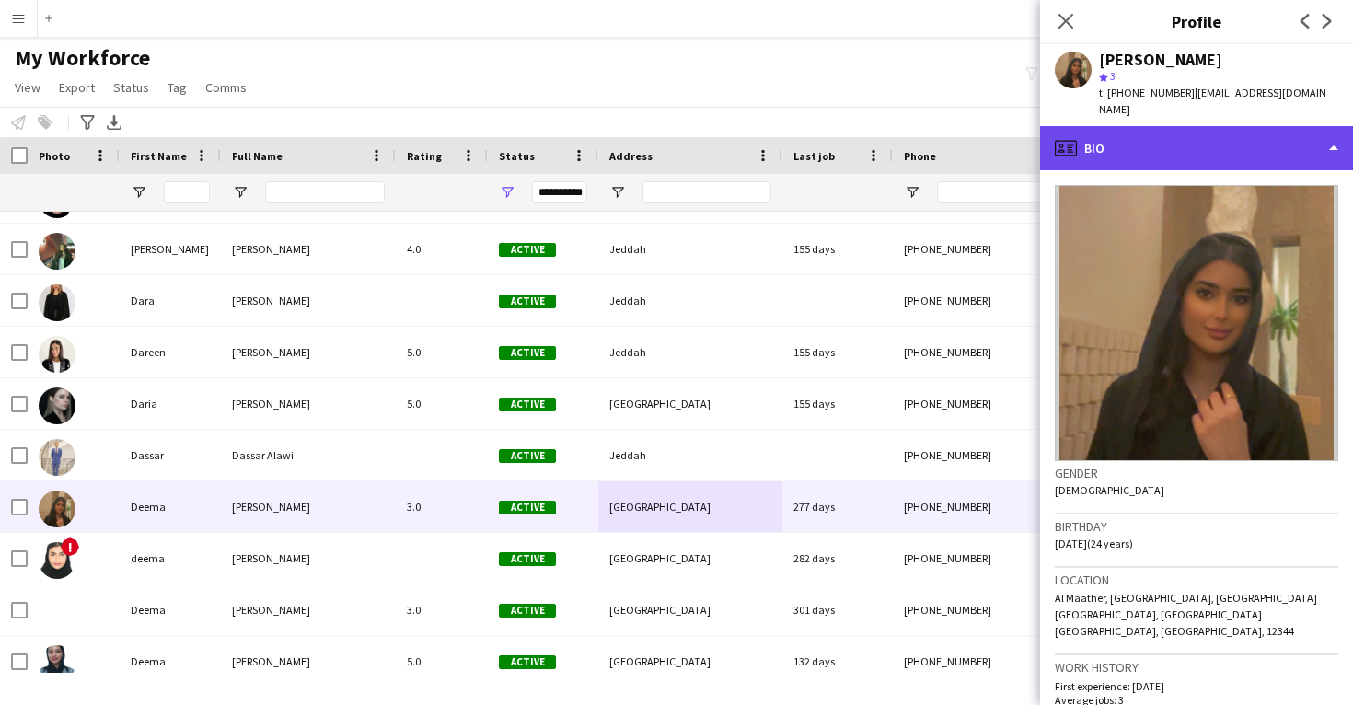
click at [1203, 141] on div "profile Bio" at bounding box center [1196, 148] width 313 height 44
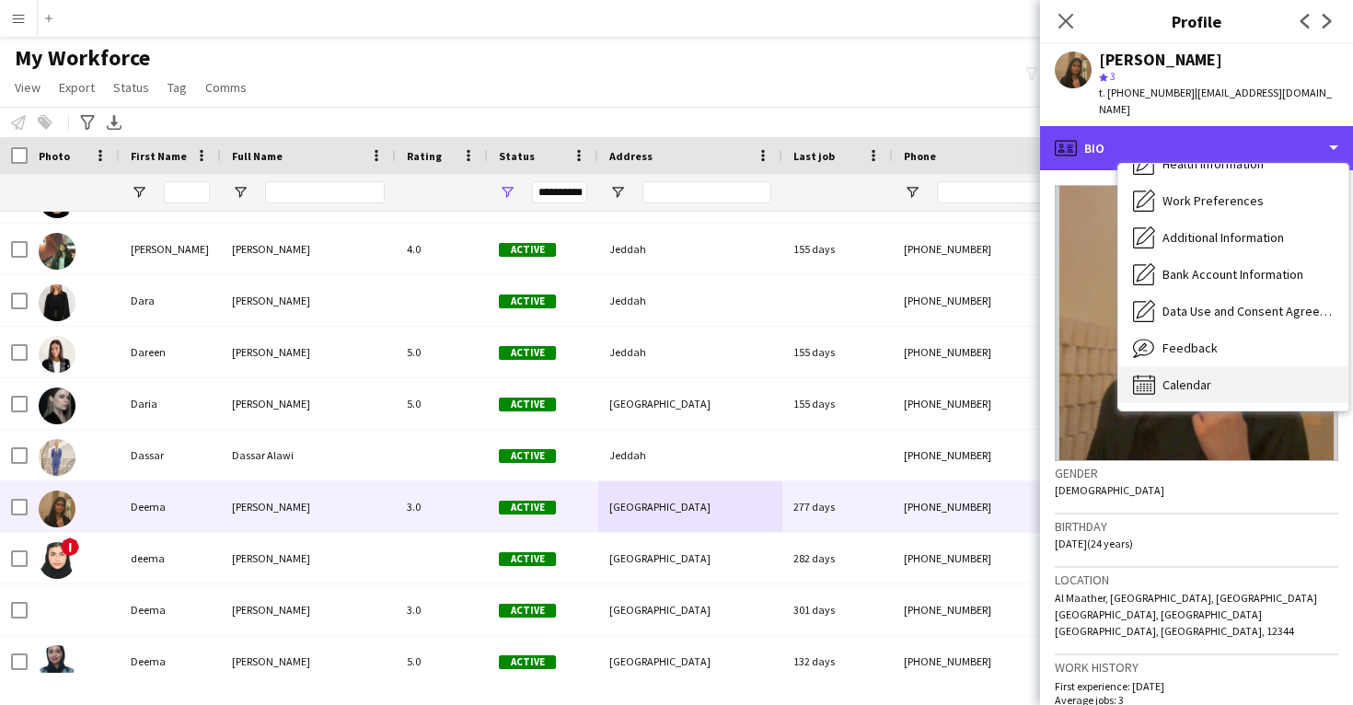
scroll to position [210, 0]
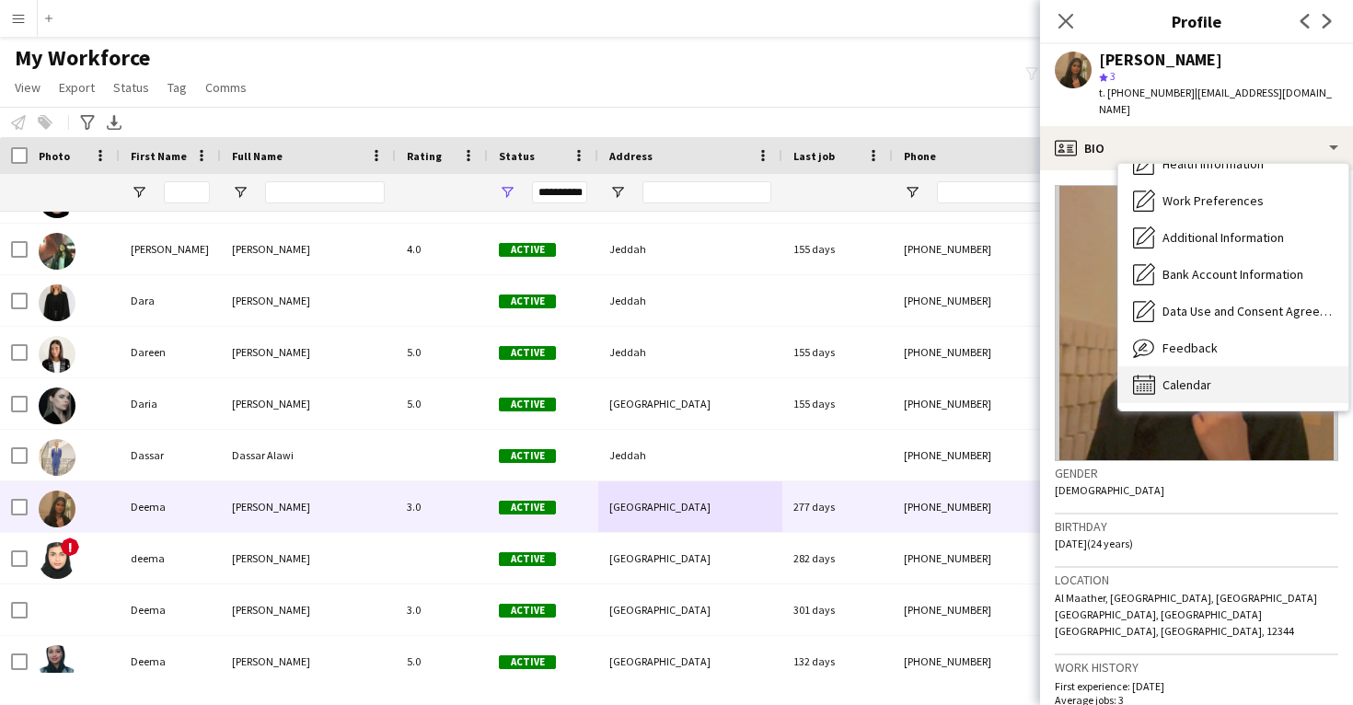
click at [1190, 377] on span "Calendar" at bounding box center [1187, 385] width 49 height 17
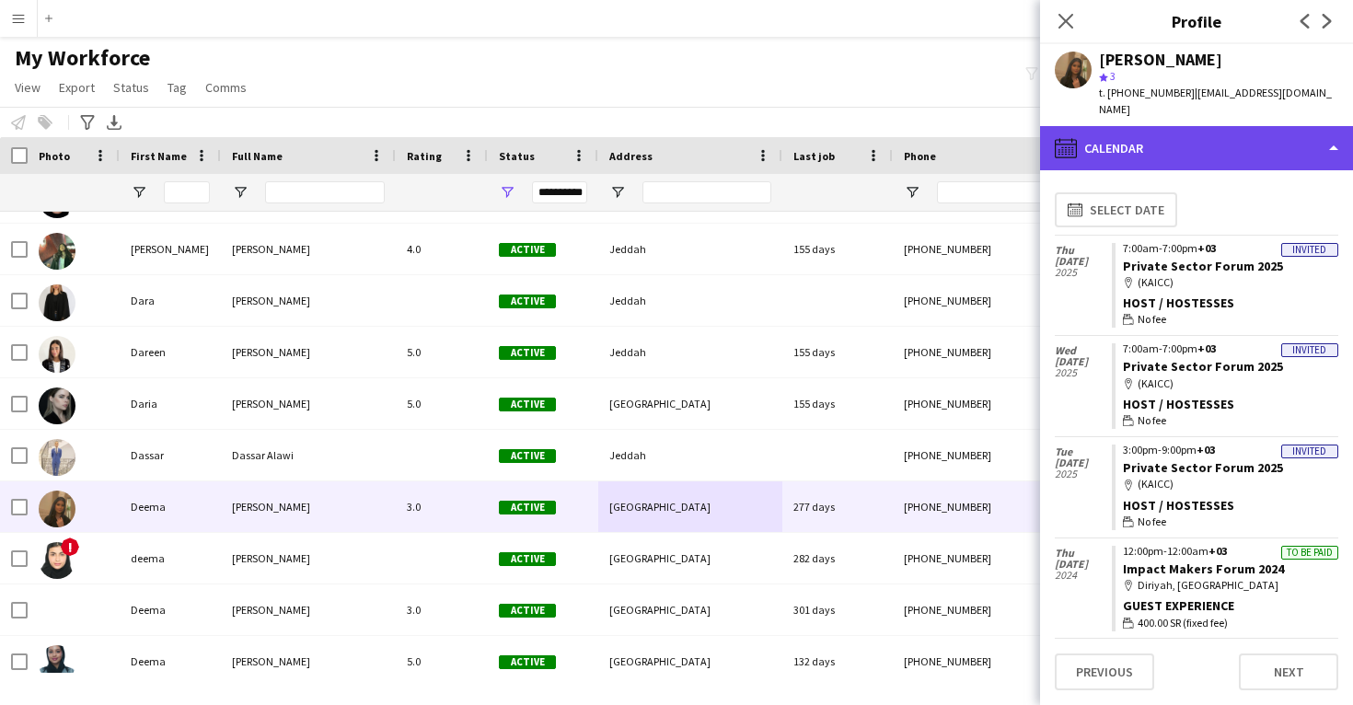
click at [1229, 133] on div "calendar-full Calendar" at bounding box center [1196, 148] width 313 height 44
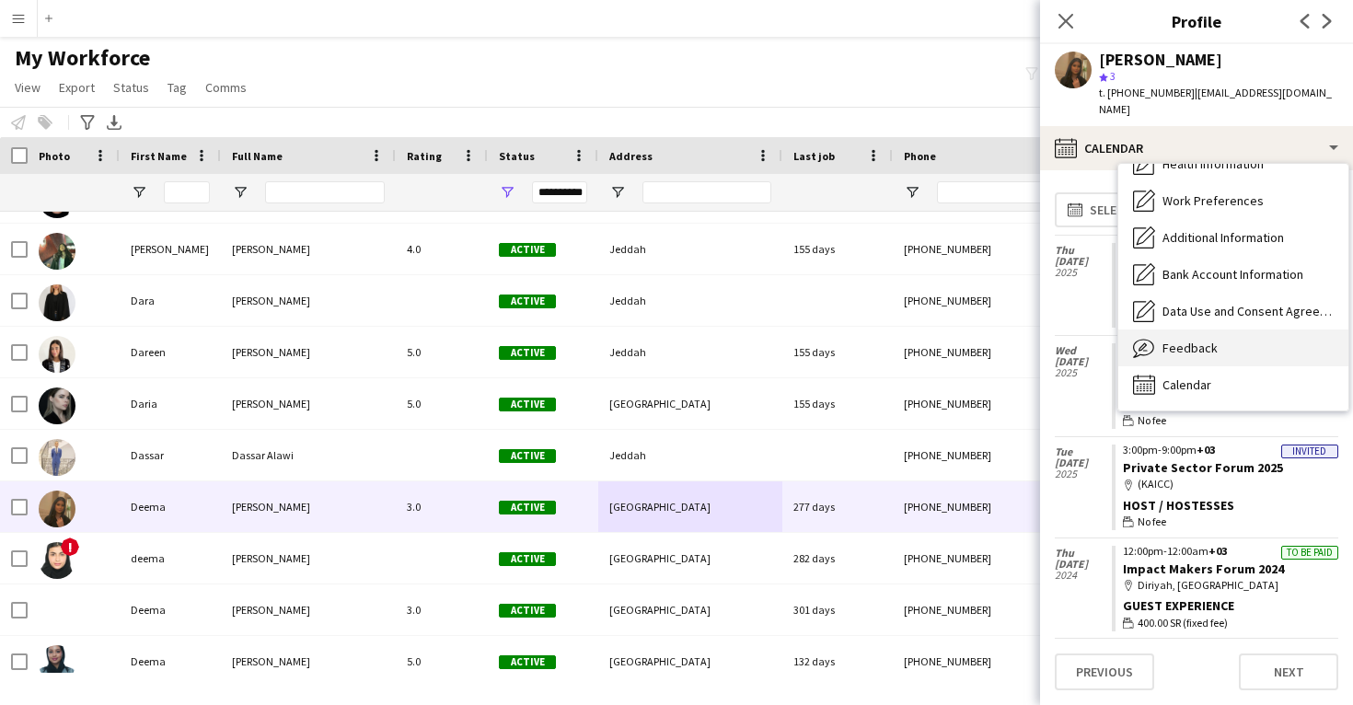
click at [1190, 330] on div "Feedback Feedback" at bounding box center [1234, 348] width 230 height 37
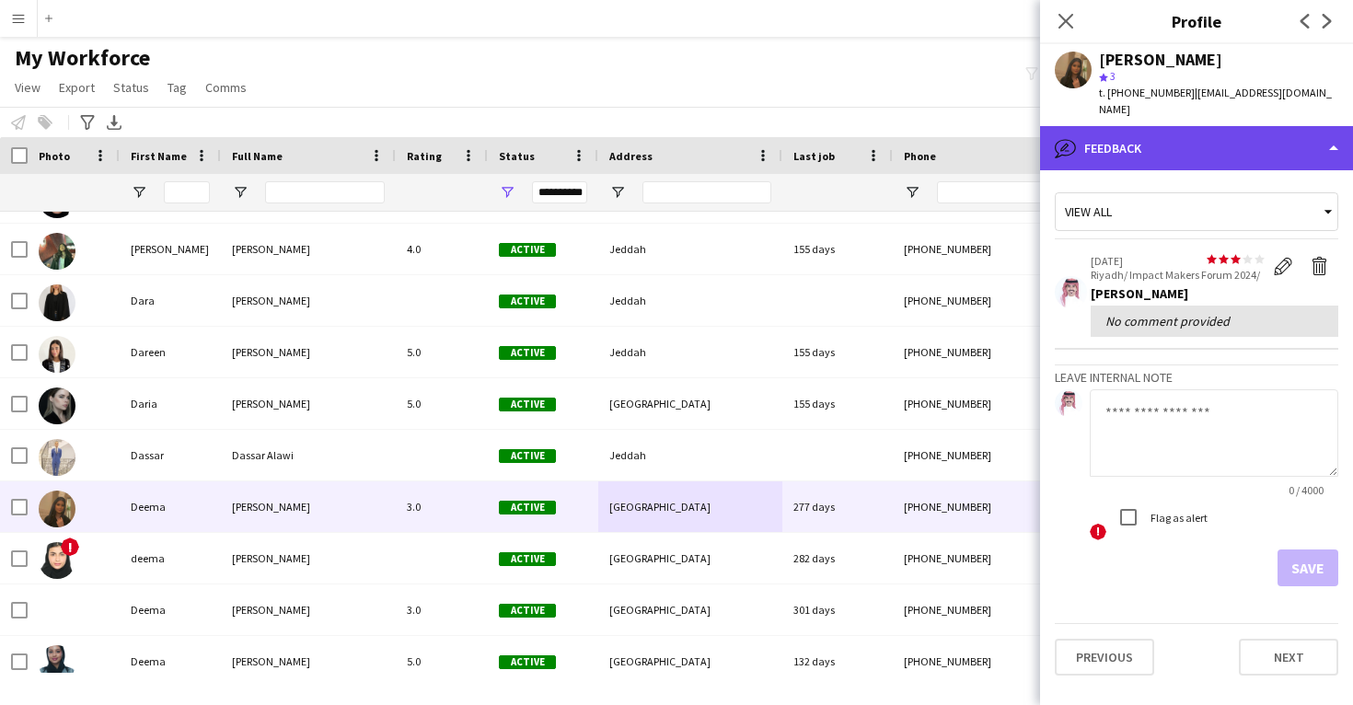
click at [1238, 143] on div "bubble-pencil Feedback" at bounding box center [1196, 148] width 313 height 44
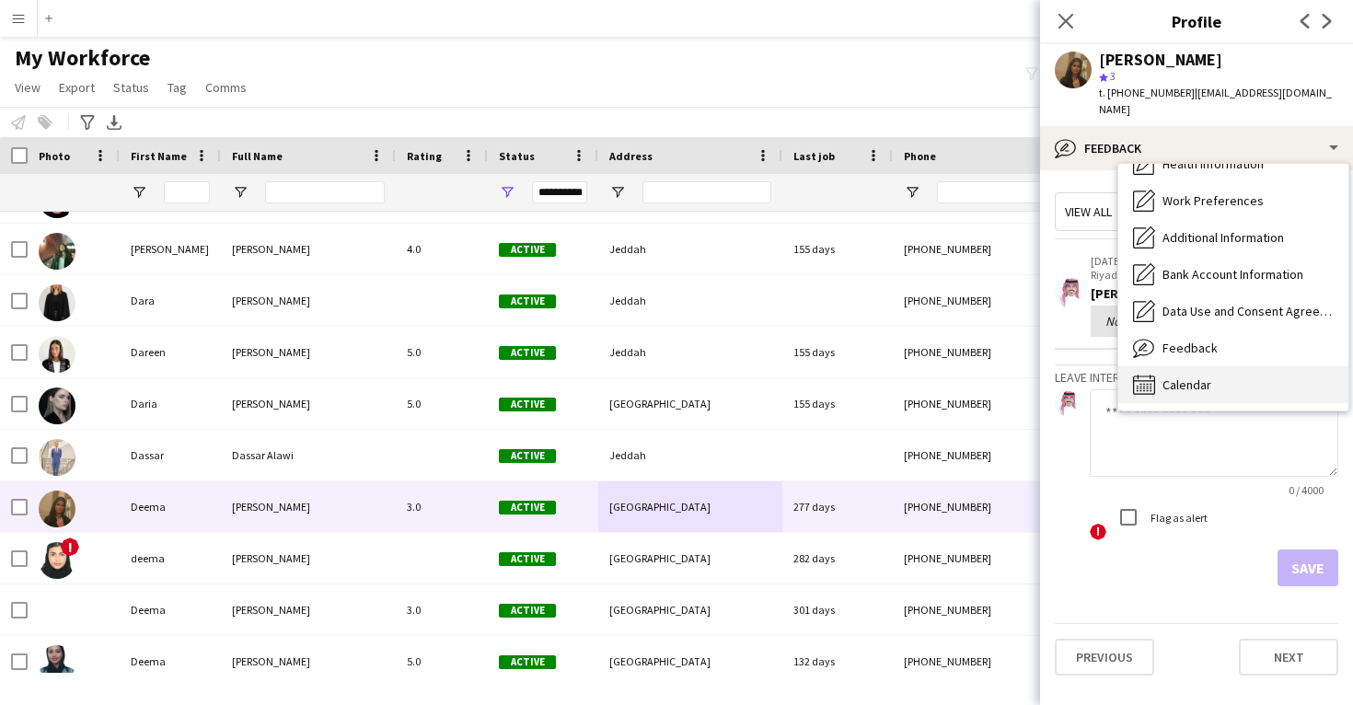
click at [1214, 379] on div "Calendar Calendar" at bounding box center [1234, 384] width 230 height 37
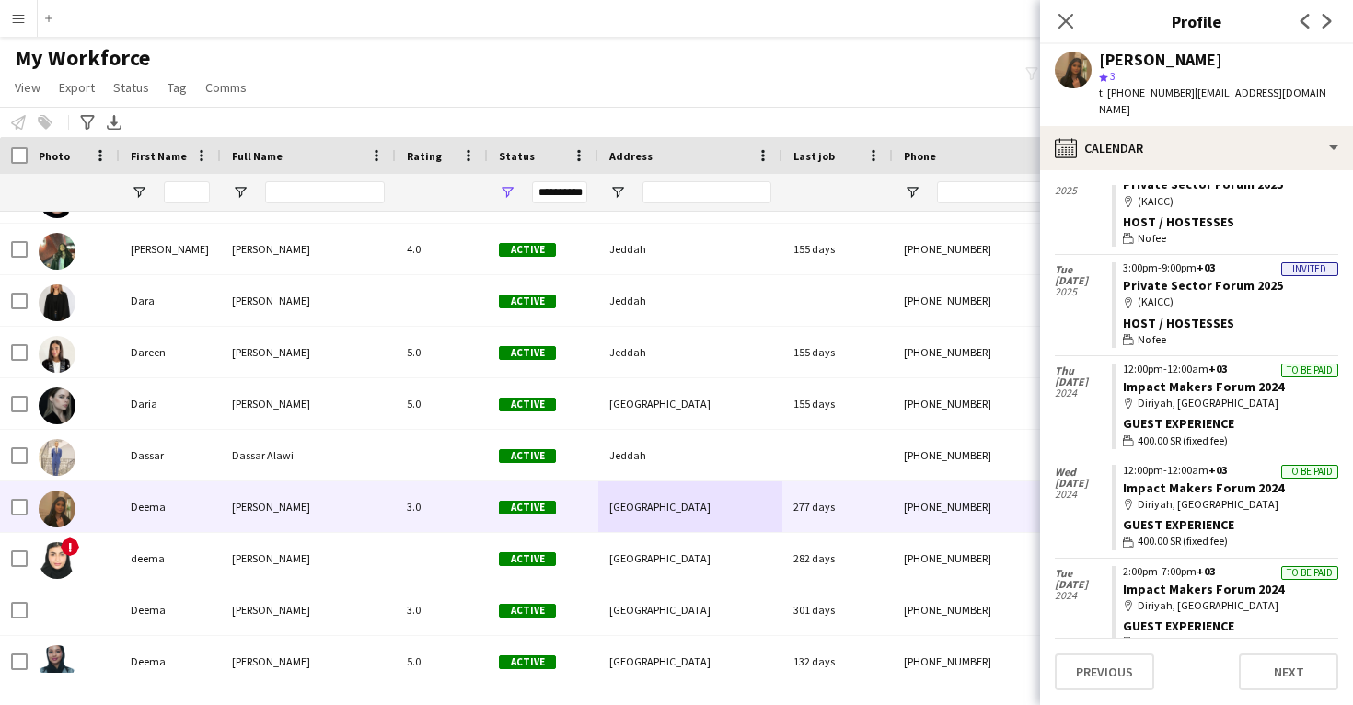
scroll to position [181, 0]
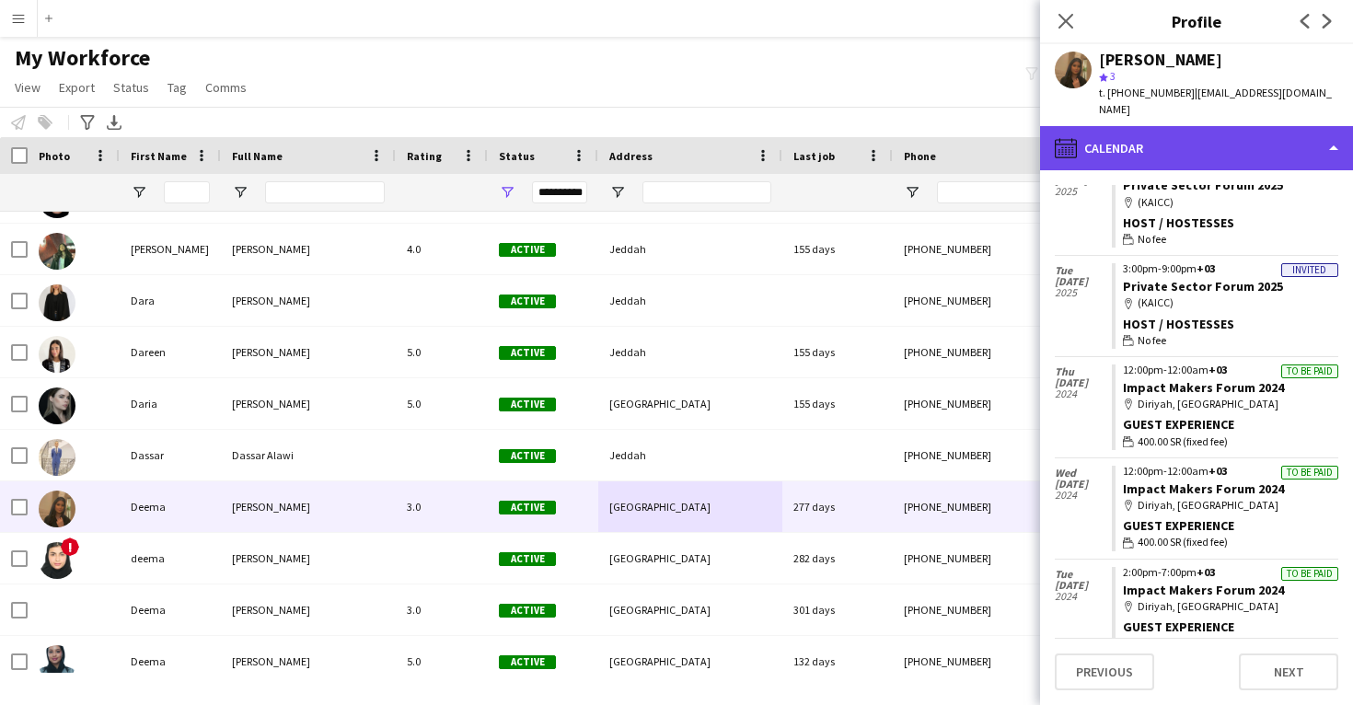
click at [1193, 151] on div "calendar-full Calendar" at bounding box center [1196, 148] width 313 height 44
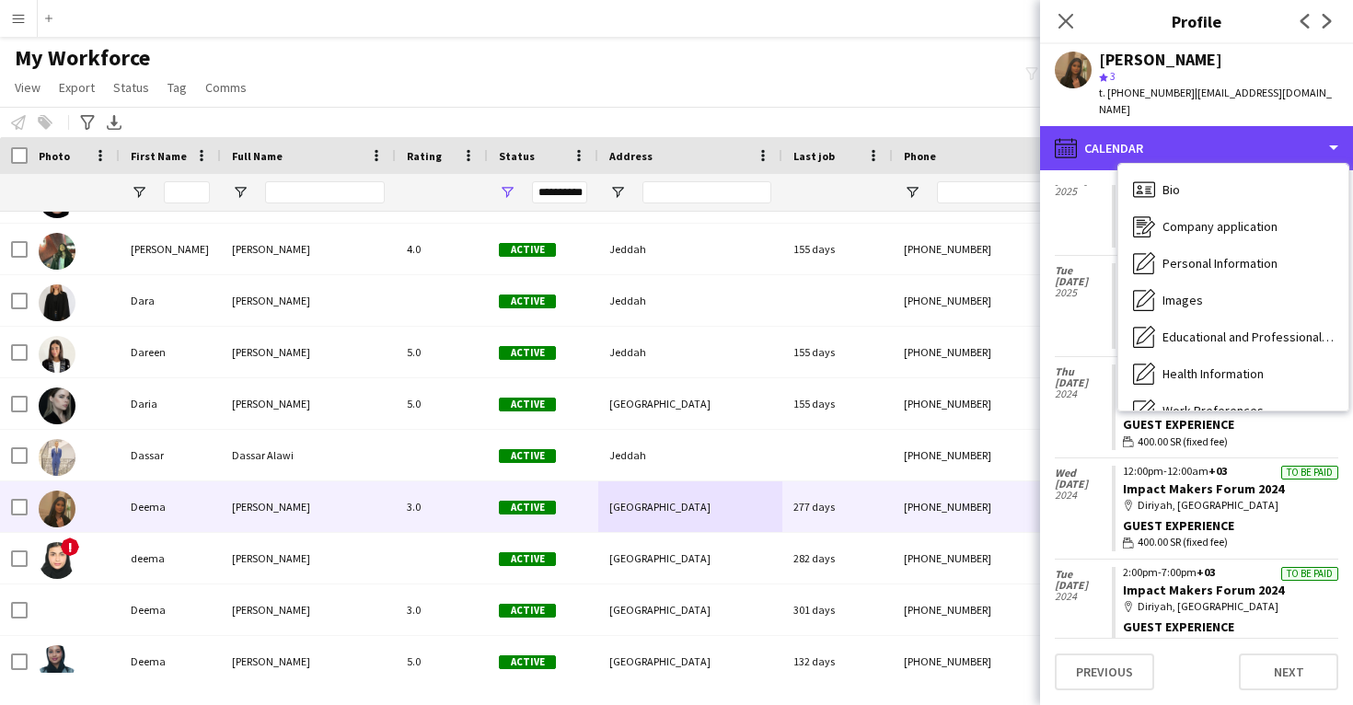
scroll to position [0, 0]
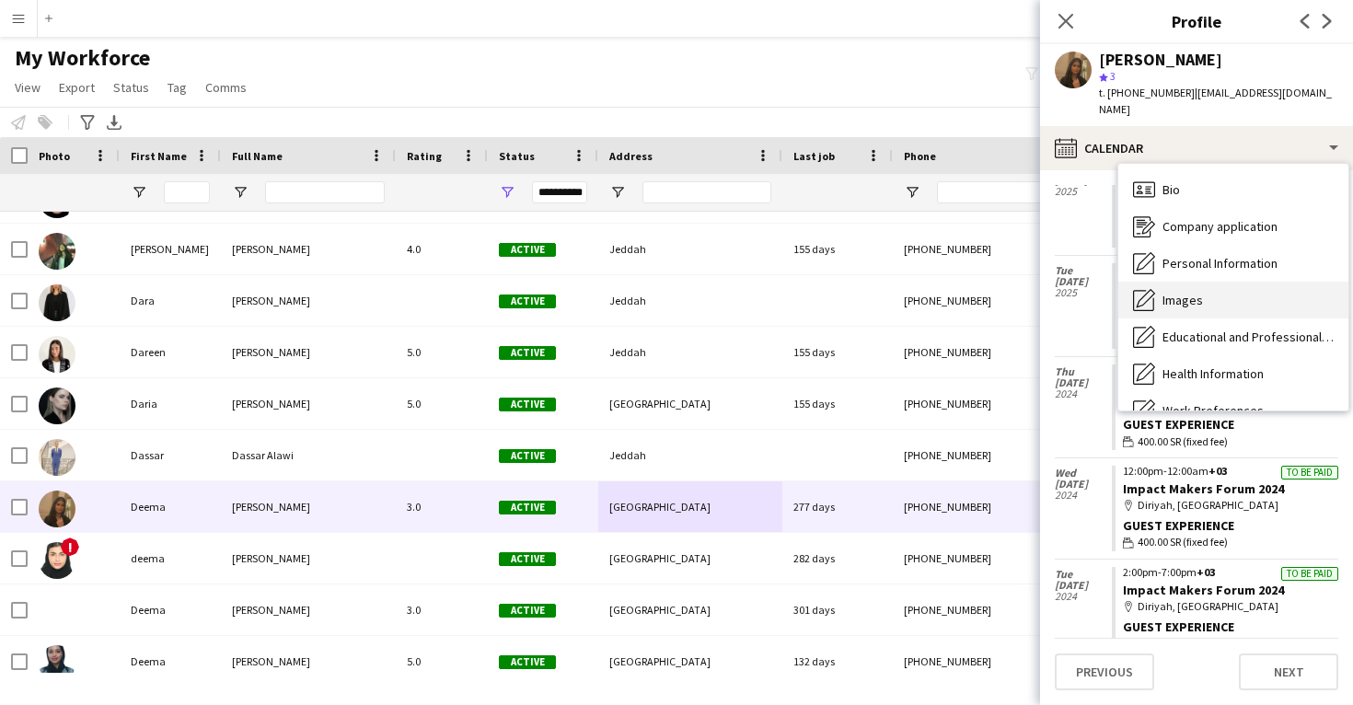
click at [1201, 282] on div "Images Images" at bounding box center [1234, 300] width 230 height 37
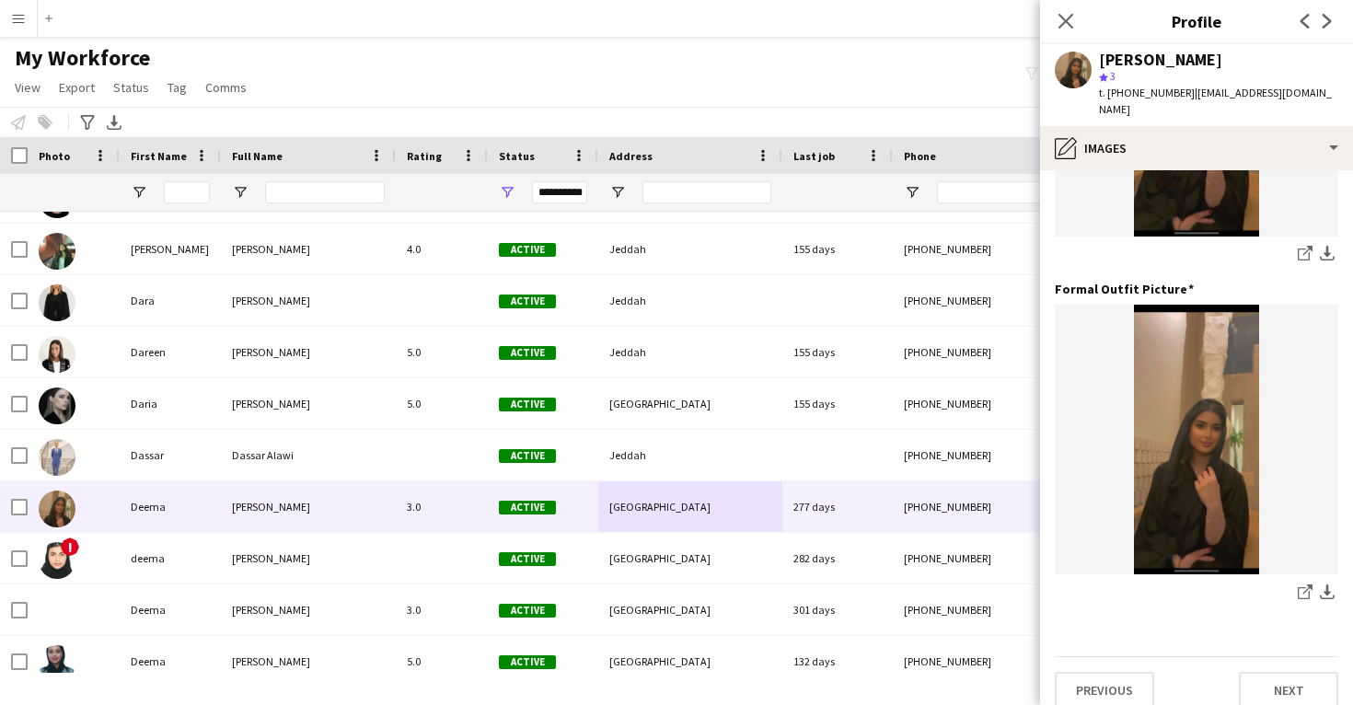
scroll to position [580, 0]
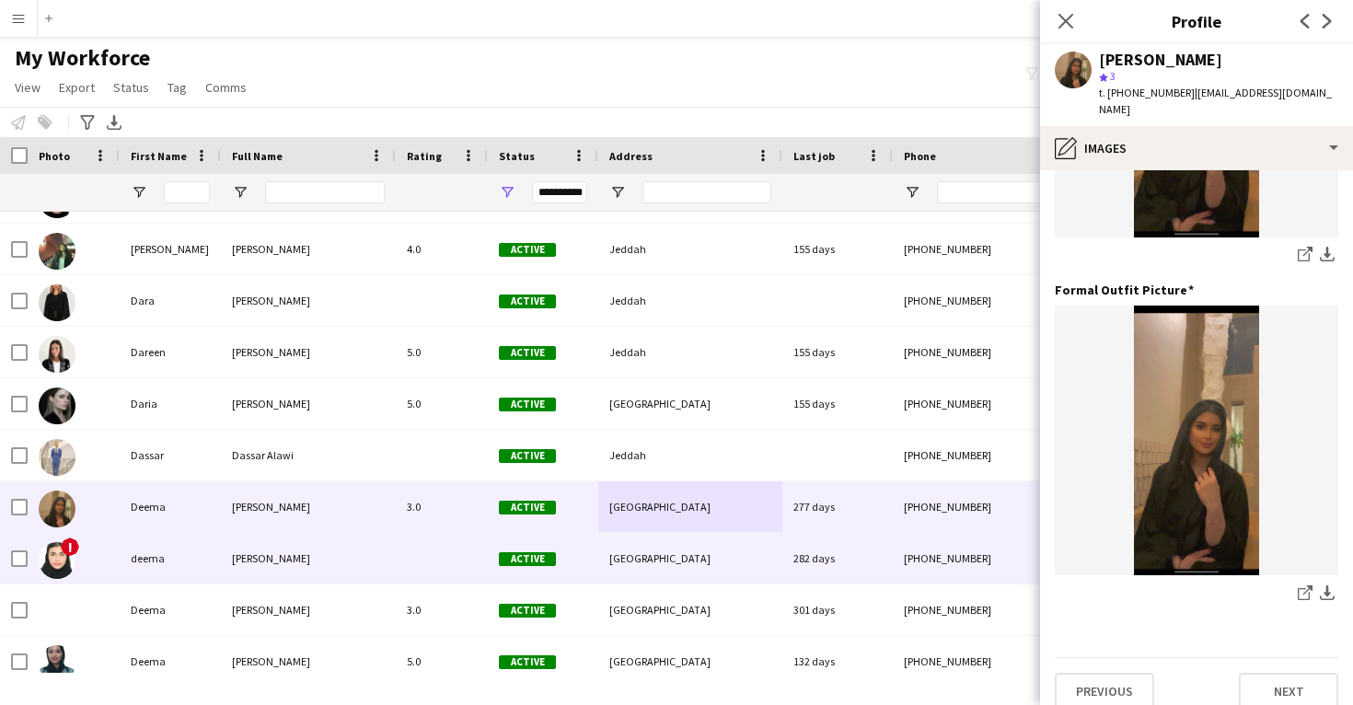
click at [798, 552] on div "282 days" at bounding box center [838, 558] width 110 height 51
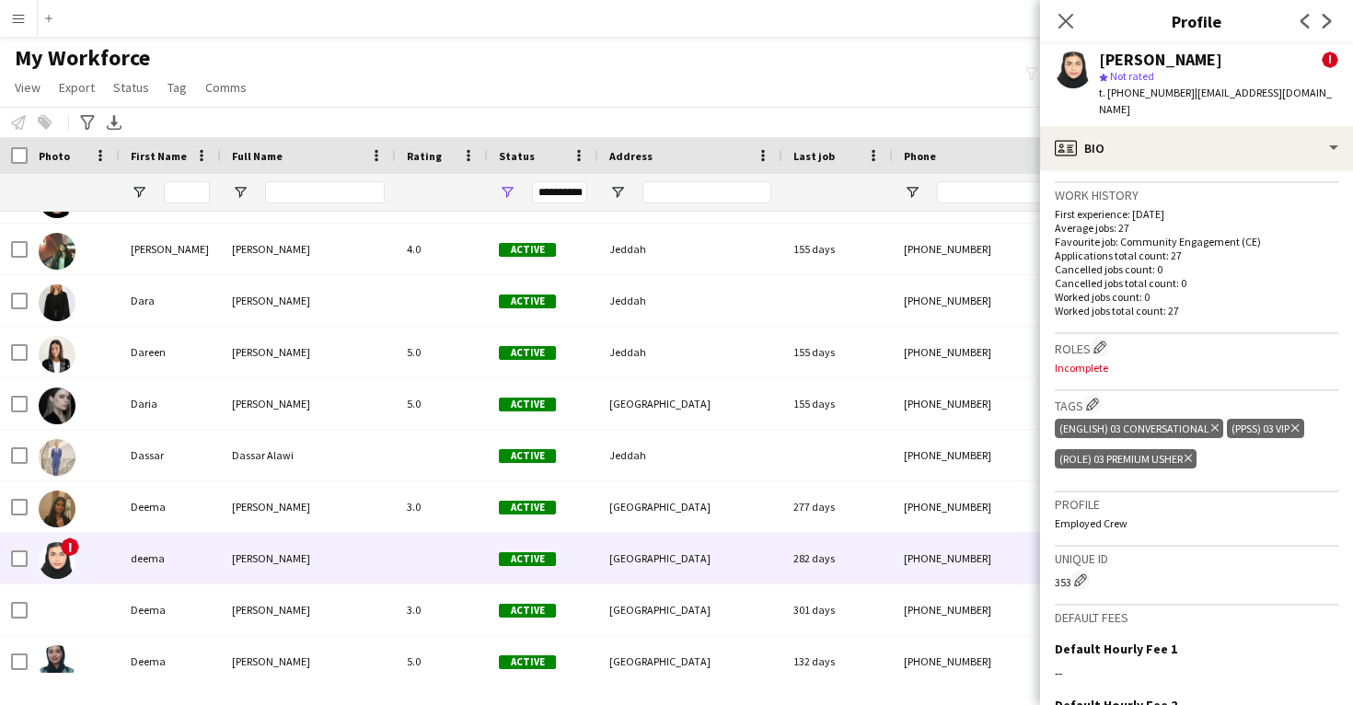
scroll to position [670, 0]
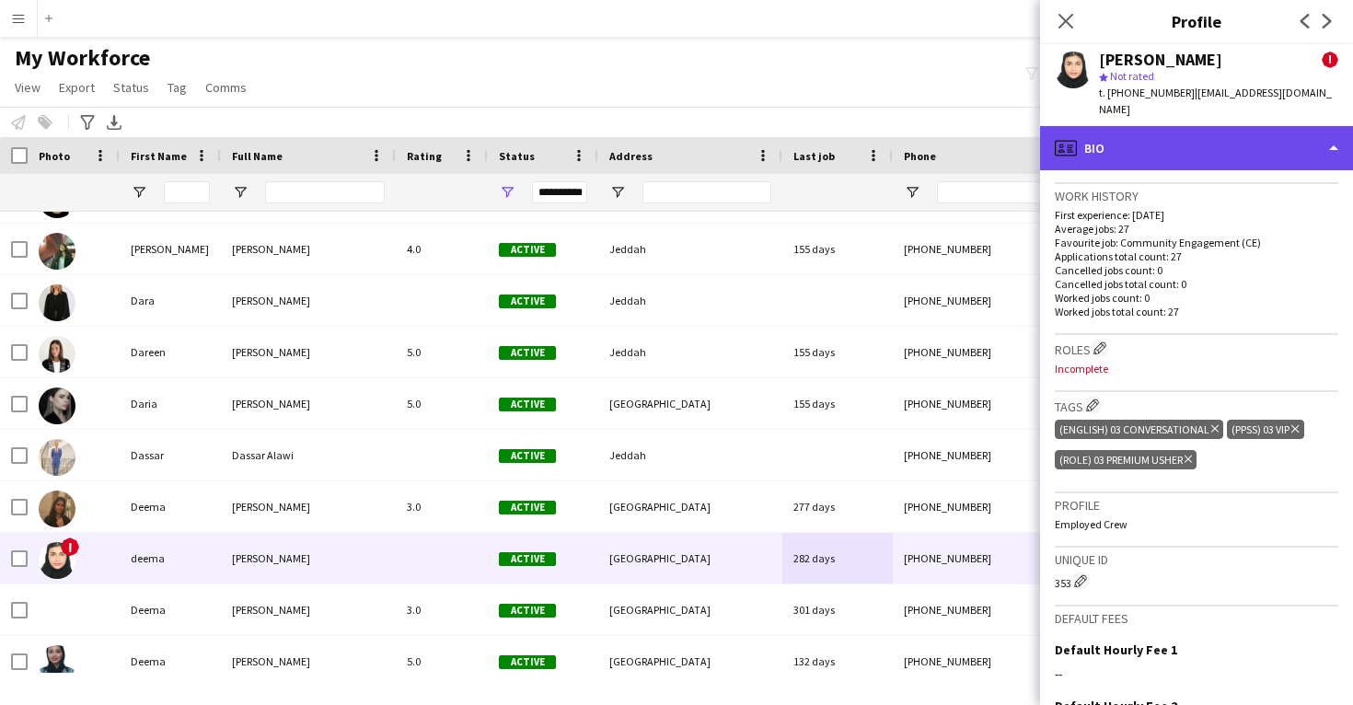
click at [1188, 145] on div "profile Bio" at bounding box center [1196, 148] width 313 height 44
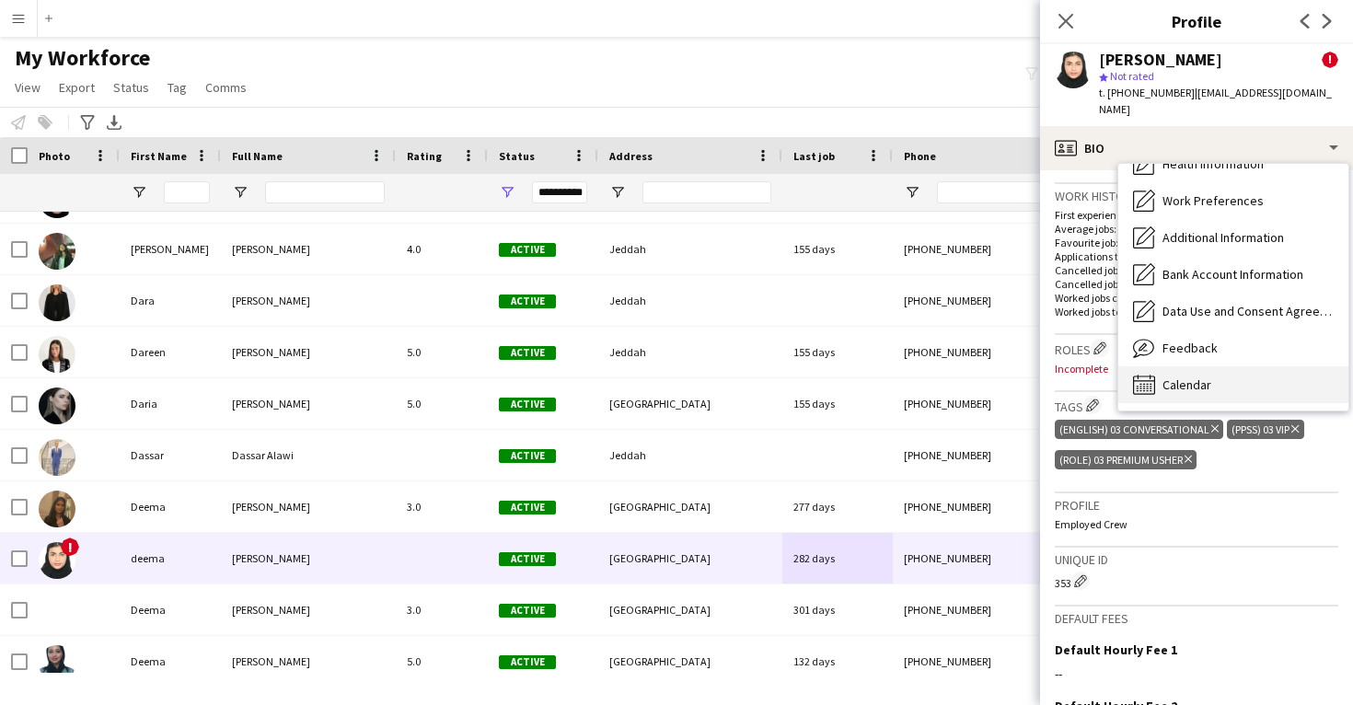
scroll to position [210, 0]
click at [1190, 377] on span "Calendar" at bounding box center [1187, 385] width 49 height 17
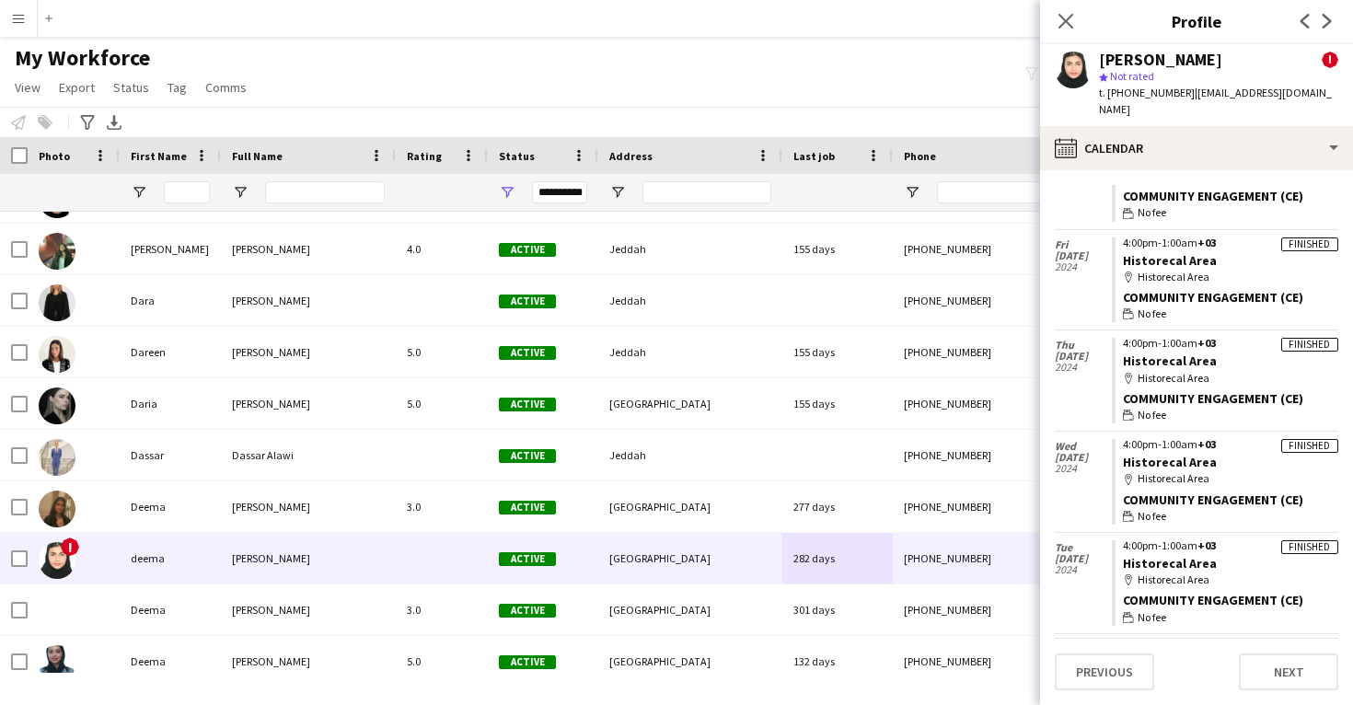
scroll to position [270, 0]
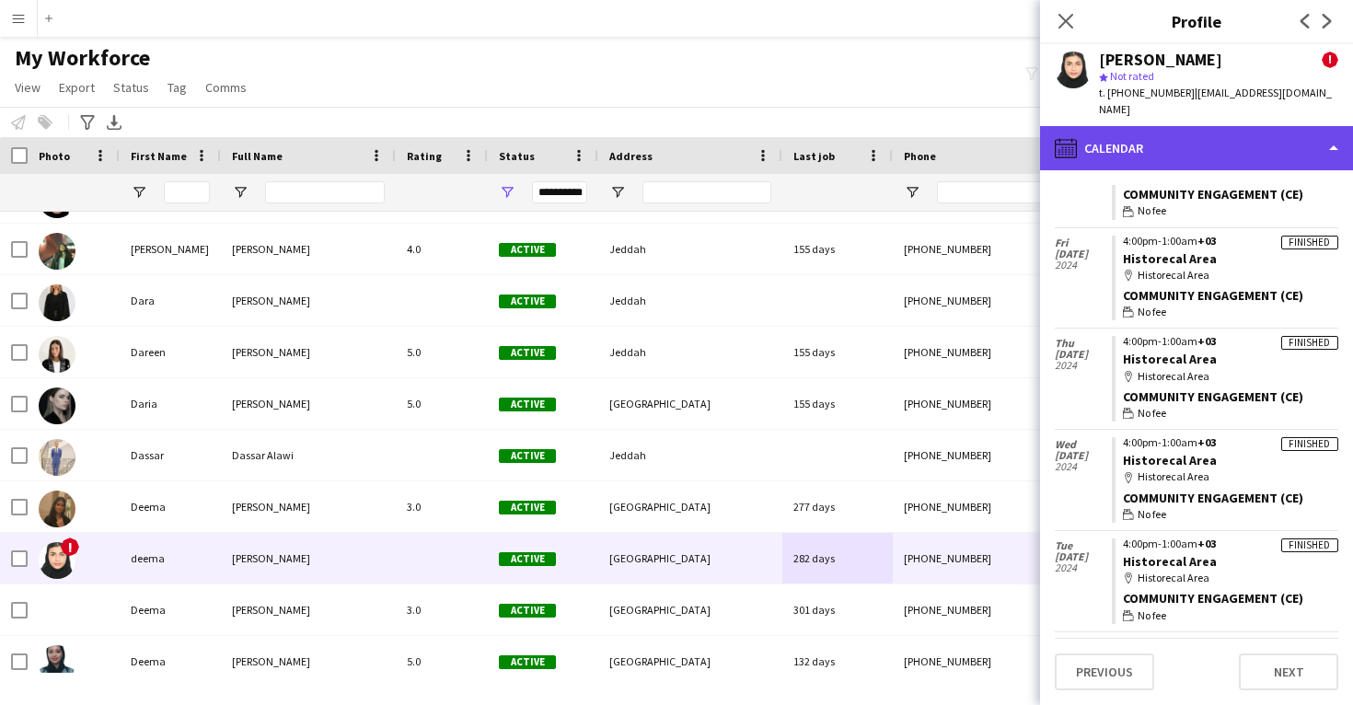
click at [1203, 142] on div "calendar-full Calendar" at bounding box center [1196, 148] width 313 height 44
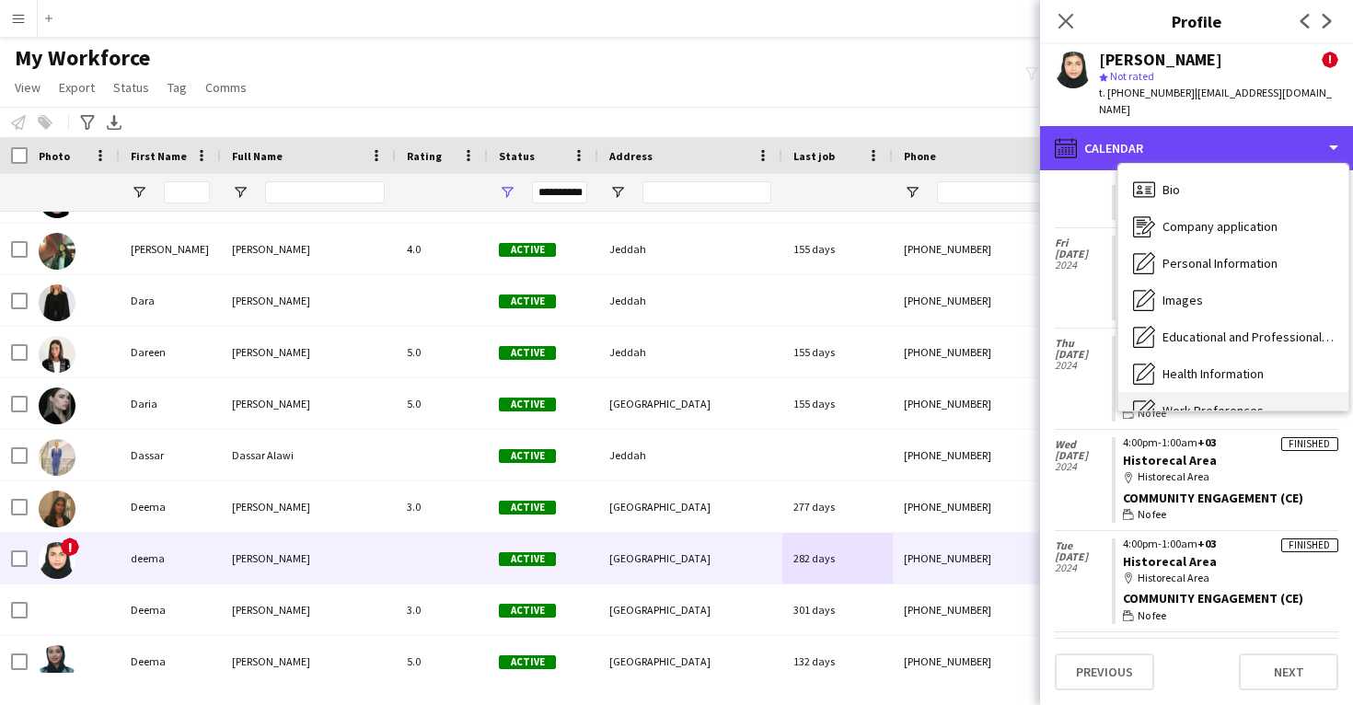
scroll to position [-1, 0]
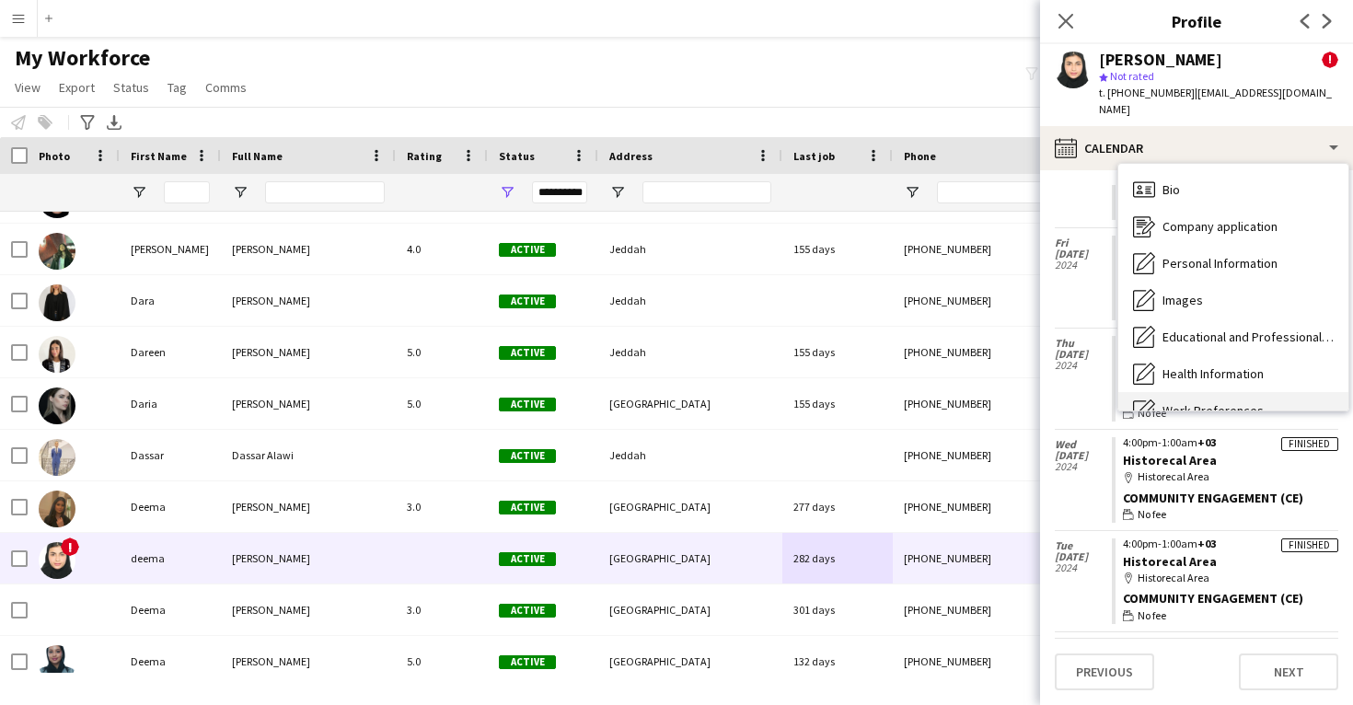
click at [1203, 177] on div "Bio Bio" at bounding box center [1234, 189] width 230 height 37
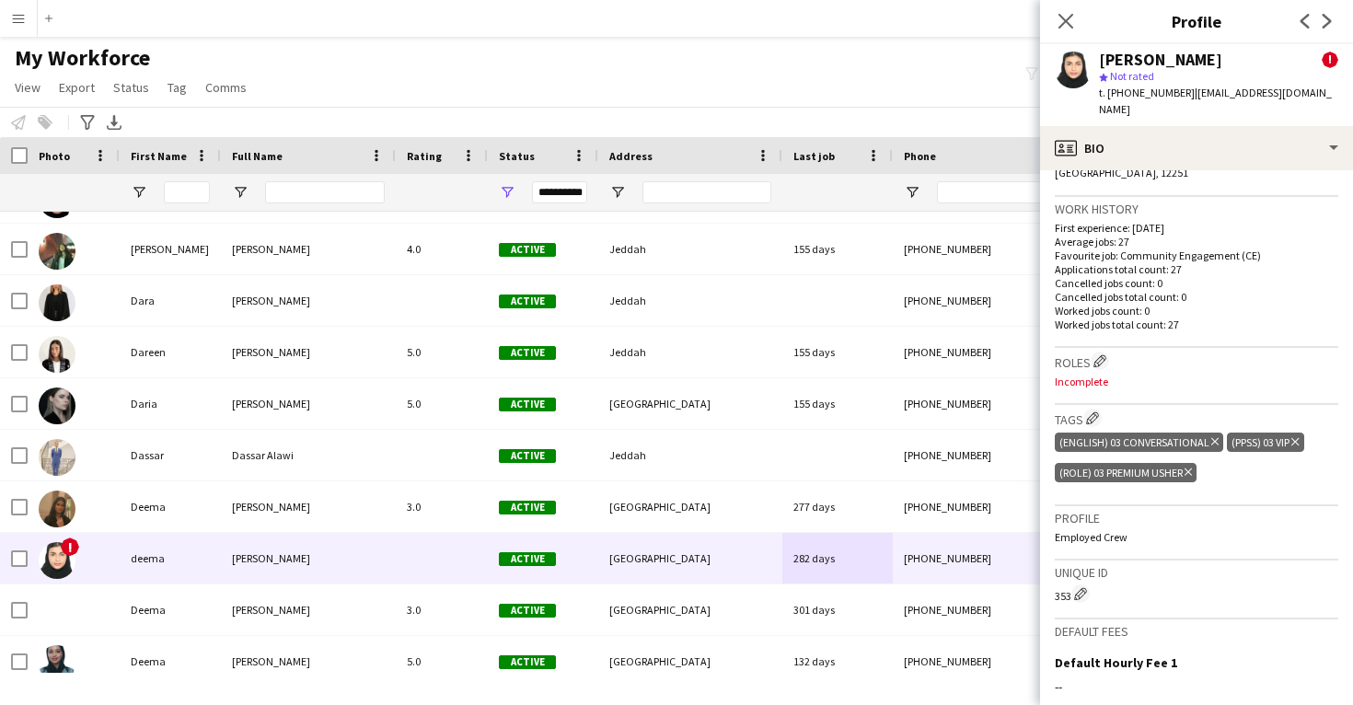
scroll to position [659, 0]
click at [1098, 407] on button "Edit crew company tags" at bounding box center [1093, 416] width 18 height 18
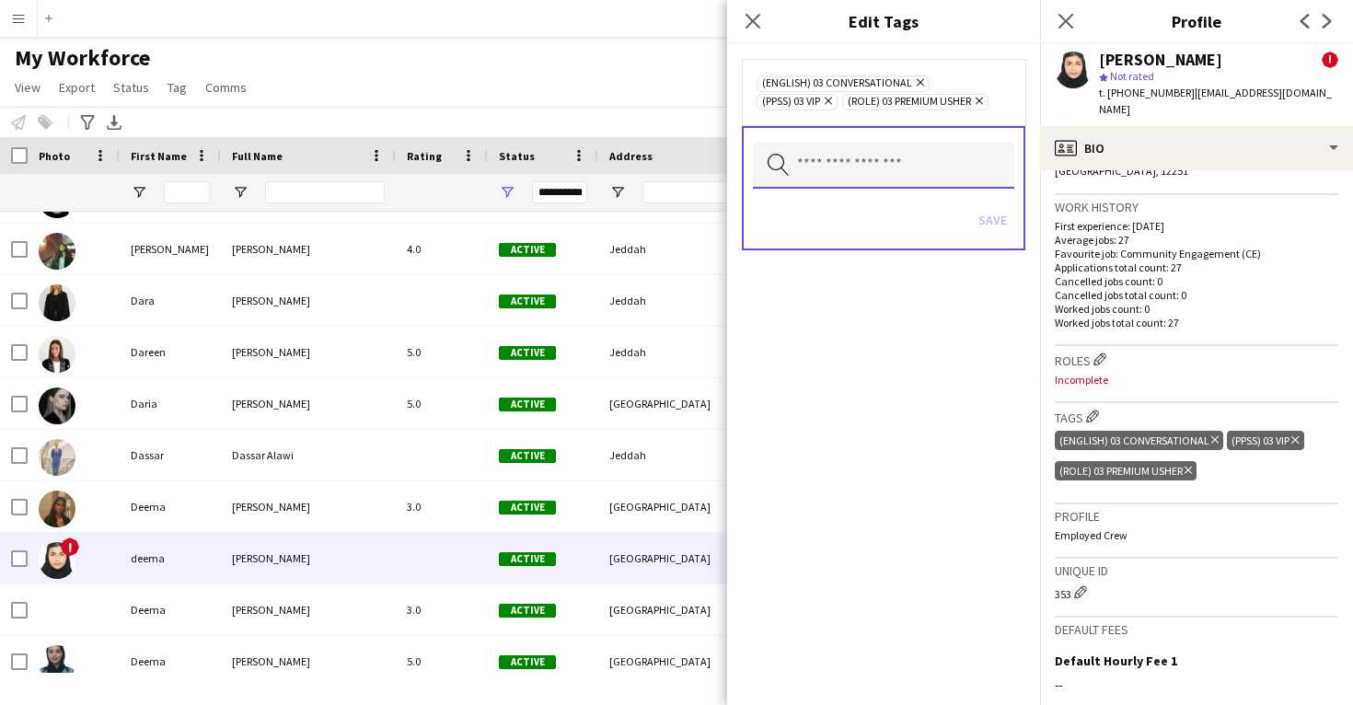
click at [932, 184] on input "text" at bounding box center [883, 166] width 261 height 46
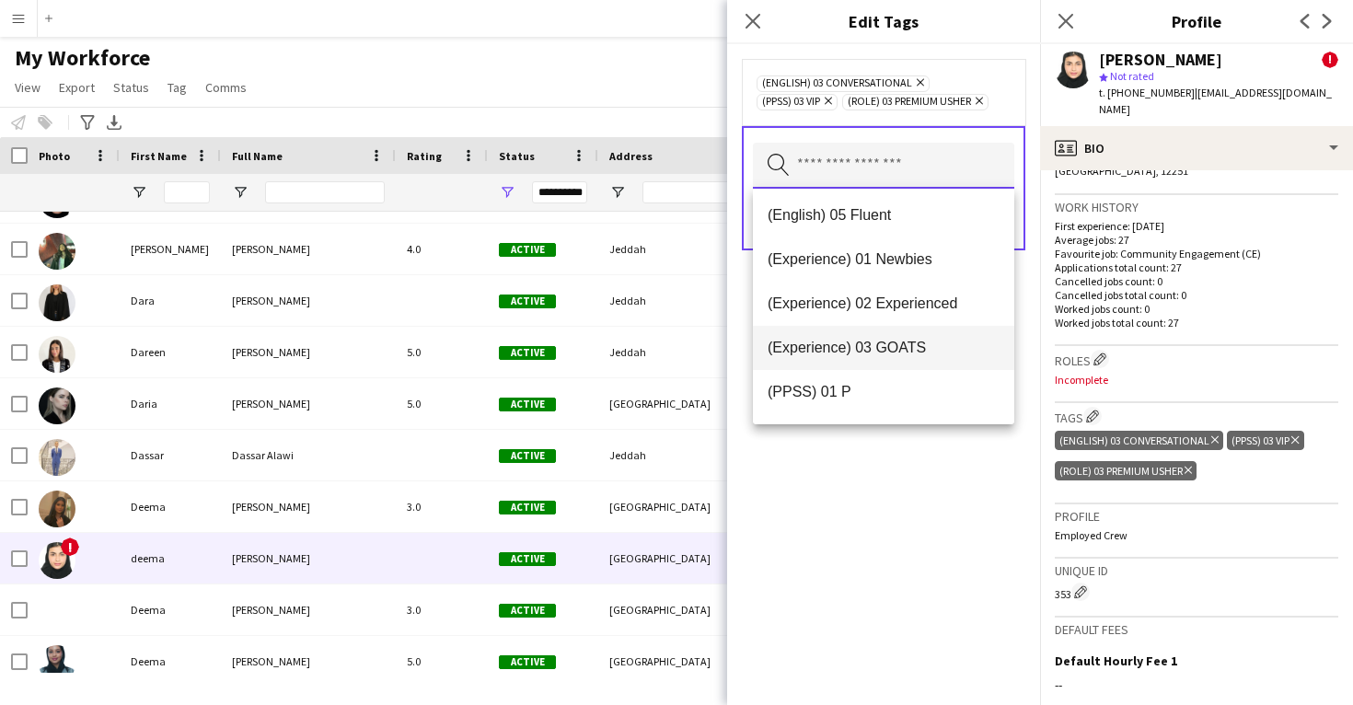
scroll to position [138, 0]
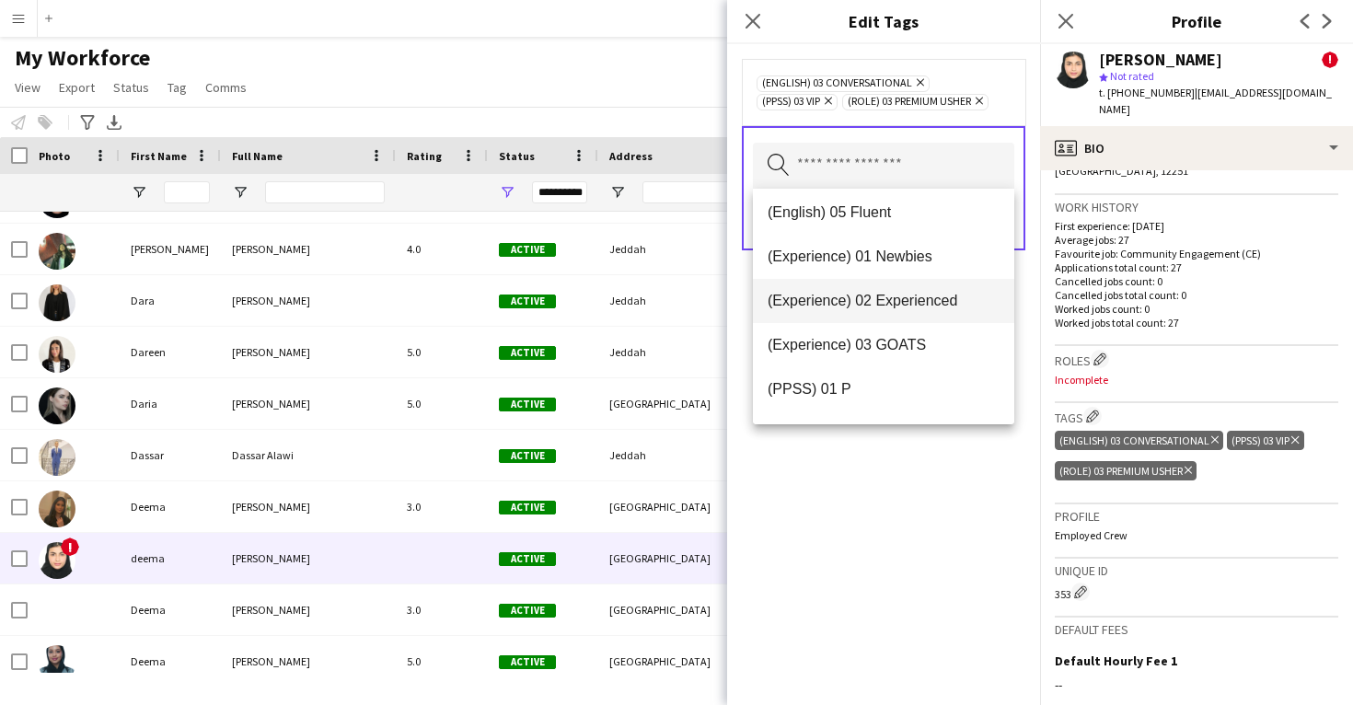
click at [937, 299] on span "(Experience) 02 Experienced" at bounding box center [884, 300] width 232 height 17
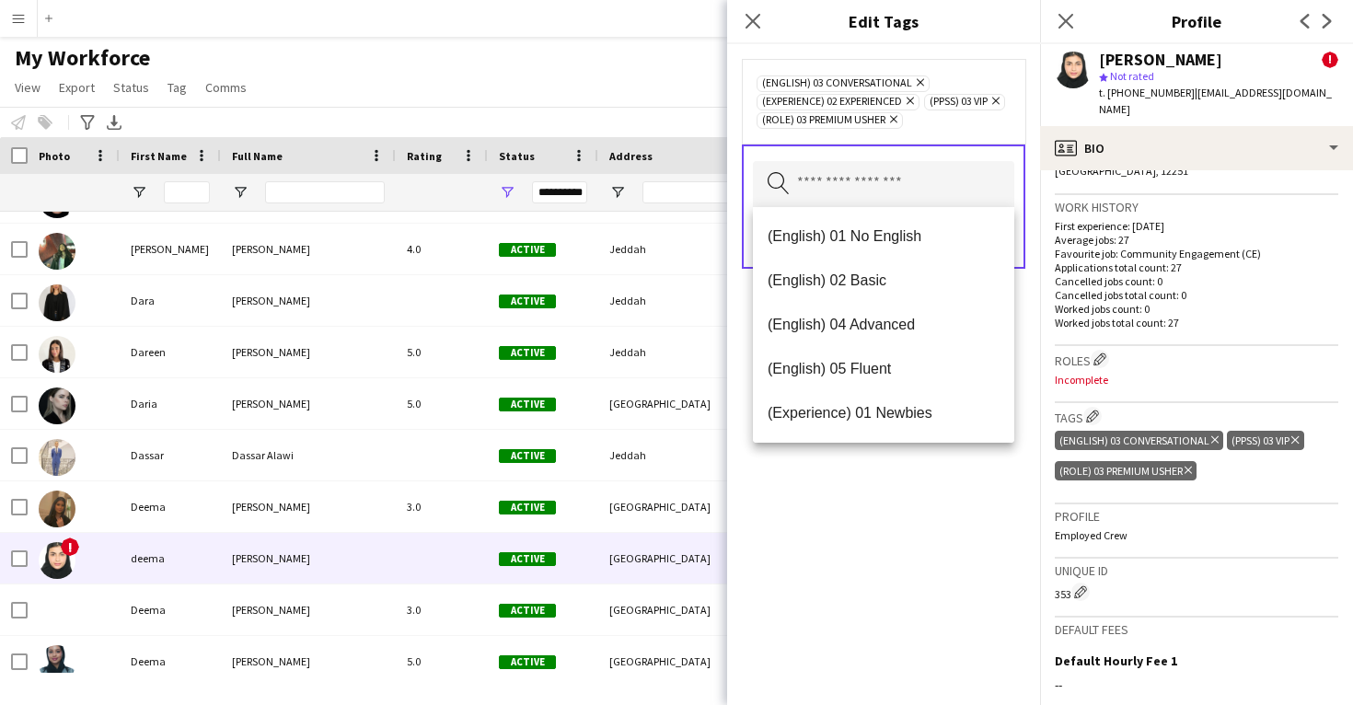
click at [897, 573] on div "(English) 03 Conversational Remove (Experience) 02 Experienced Remove (PPSS) 03…" at bounding box center [883, 374] width 313 height 661
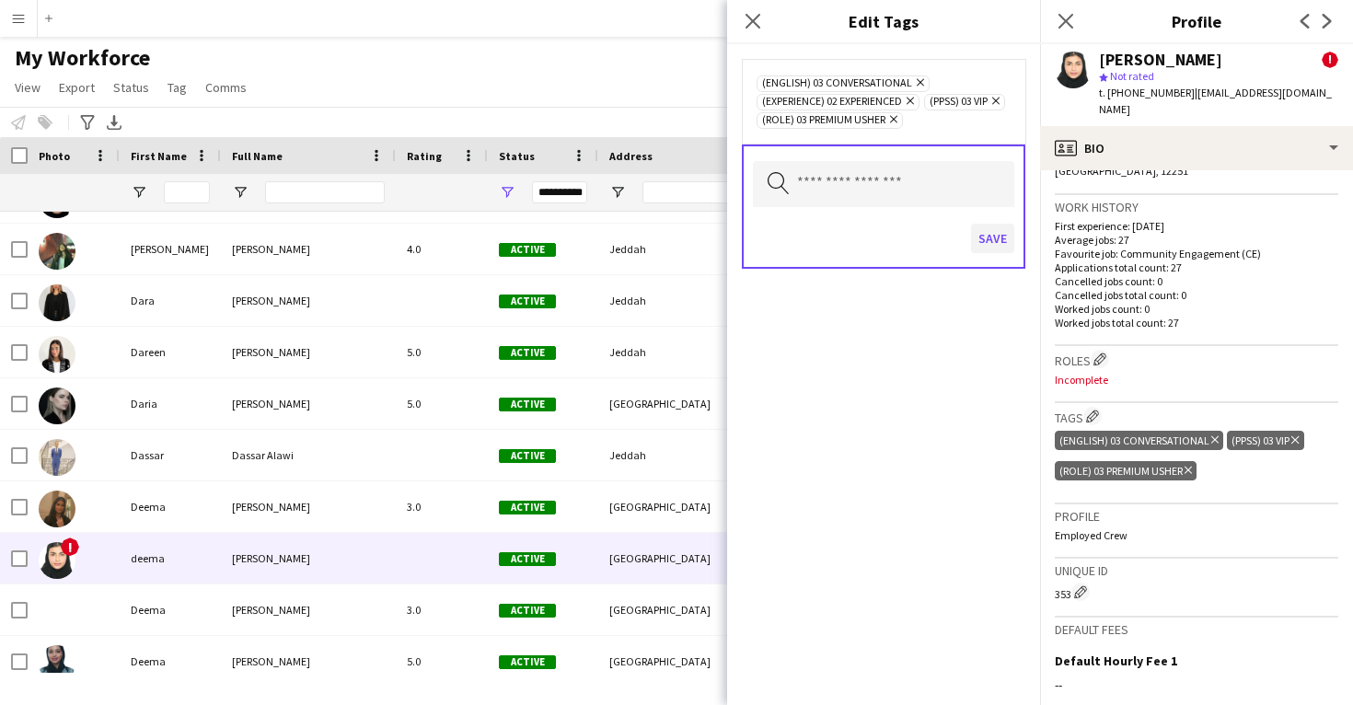
click at [993, 238] on button "Save" at bounding box center [992, 238] width 43 height 29
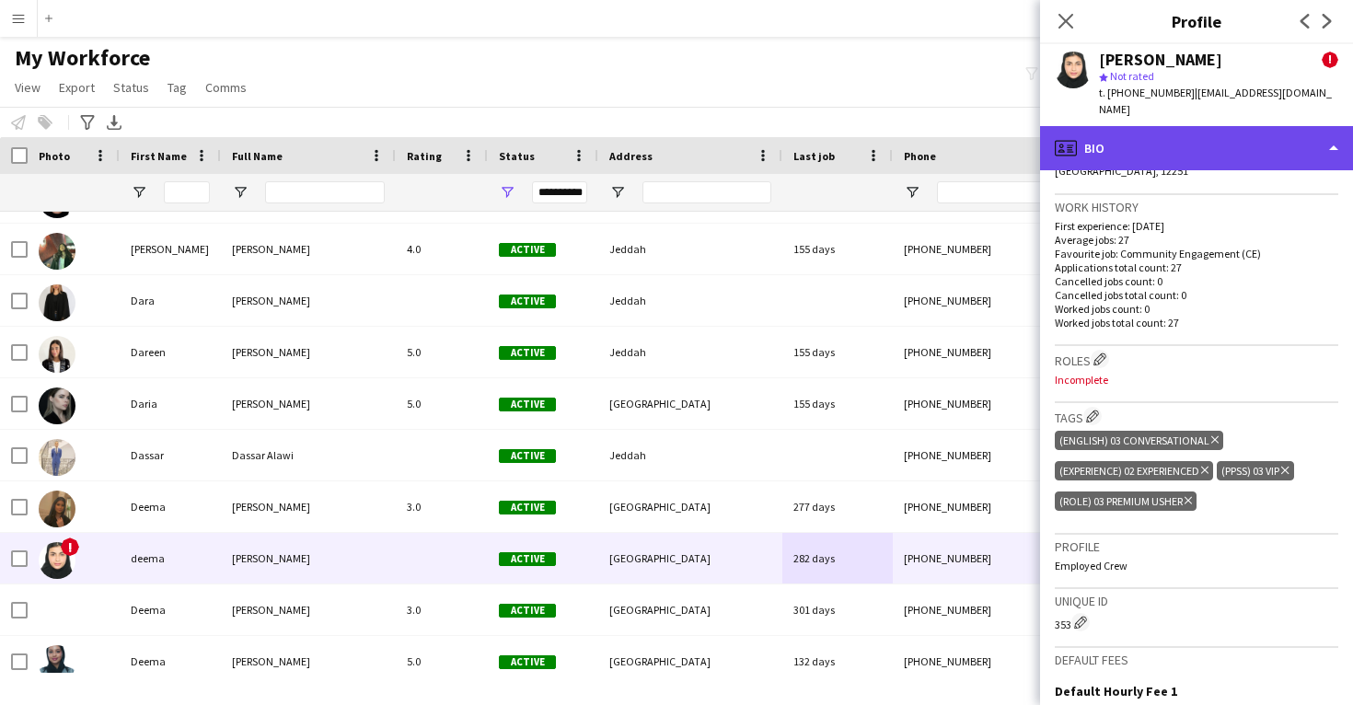
click at [1156, 144] on div "profile Bio" at bounding box center [1196, 148] width 313 height 44
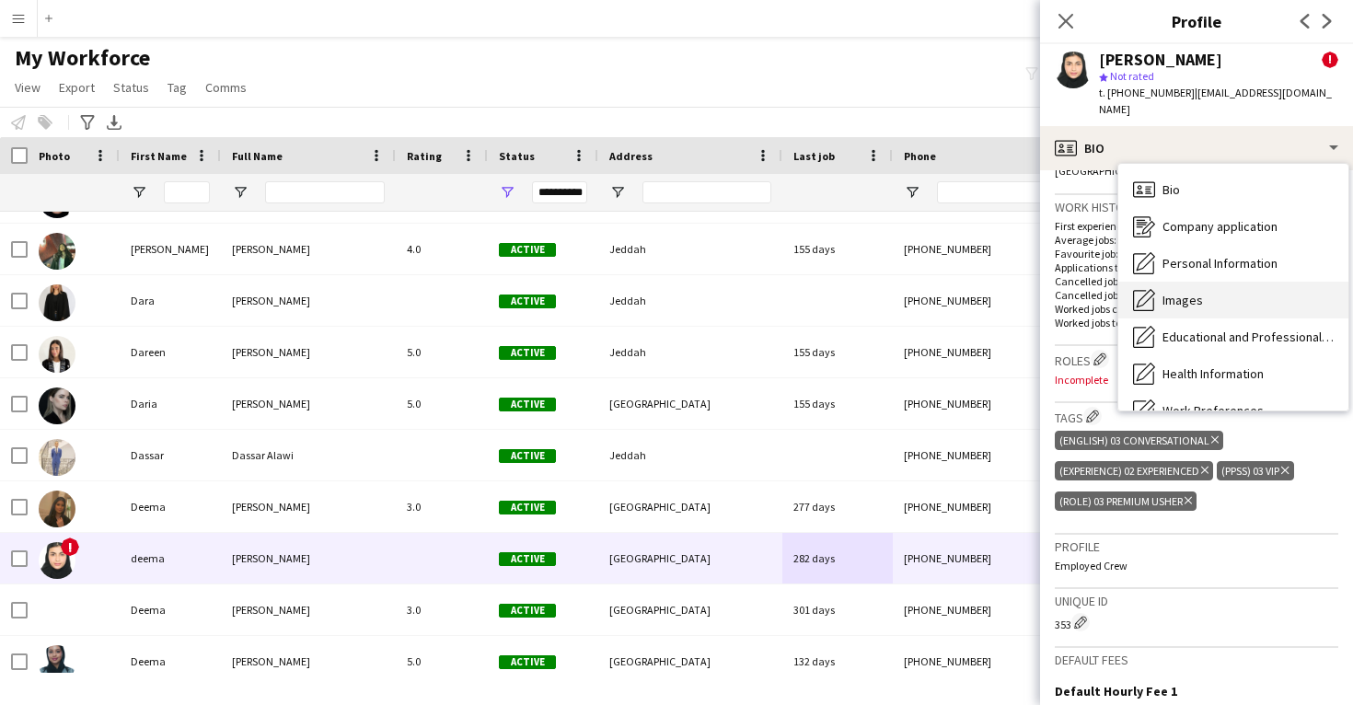
click at [1193, 292] on span "Images" at bounding box center [1183, 300] width 41 height 17
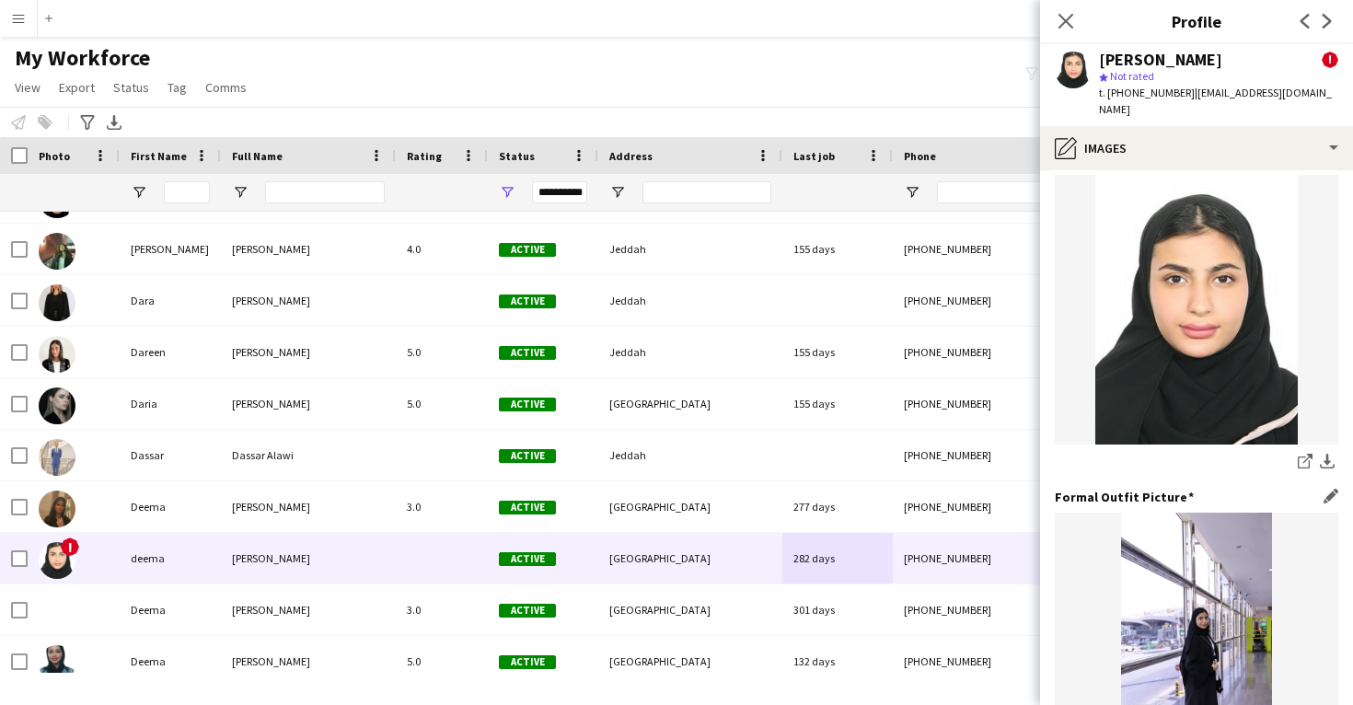
scroll to position [408, 0]
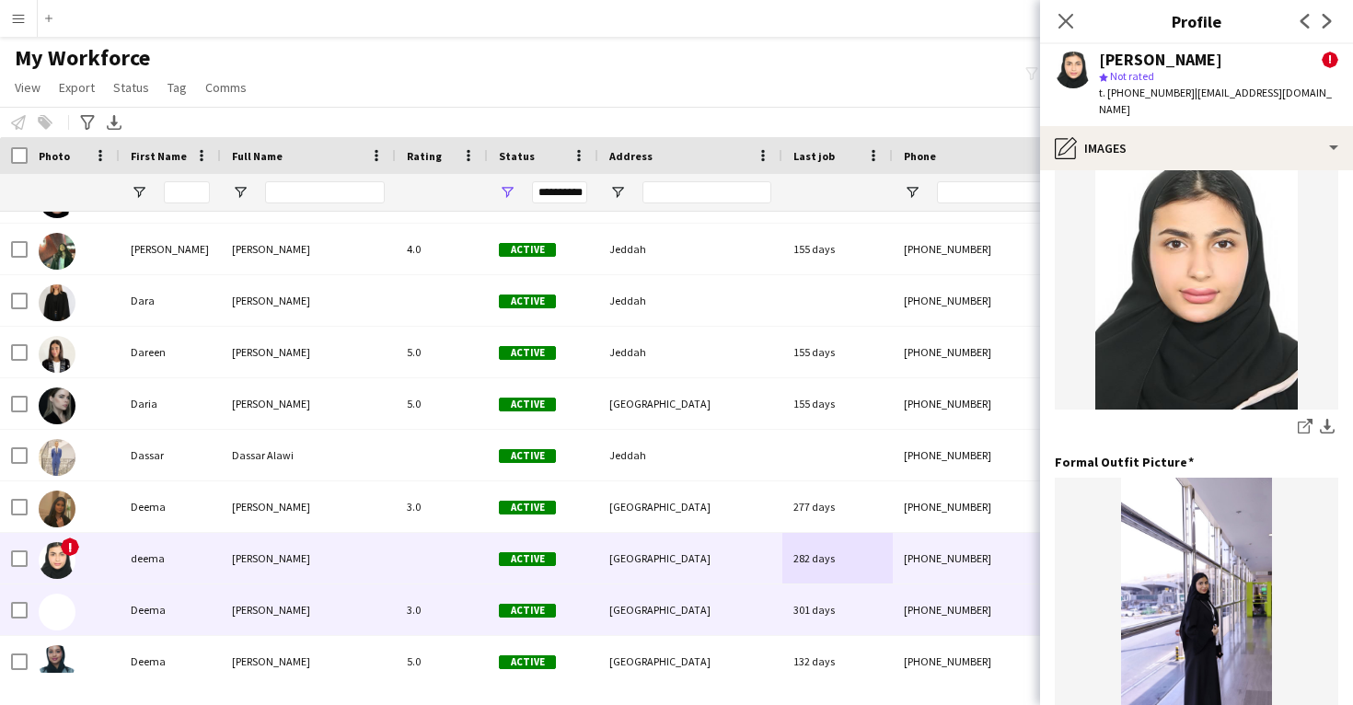
click at [900, 586] on div "+9660568027212" at bounding box center [1011, 610] width 236 height 51
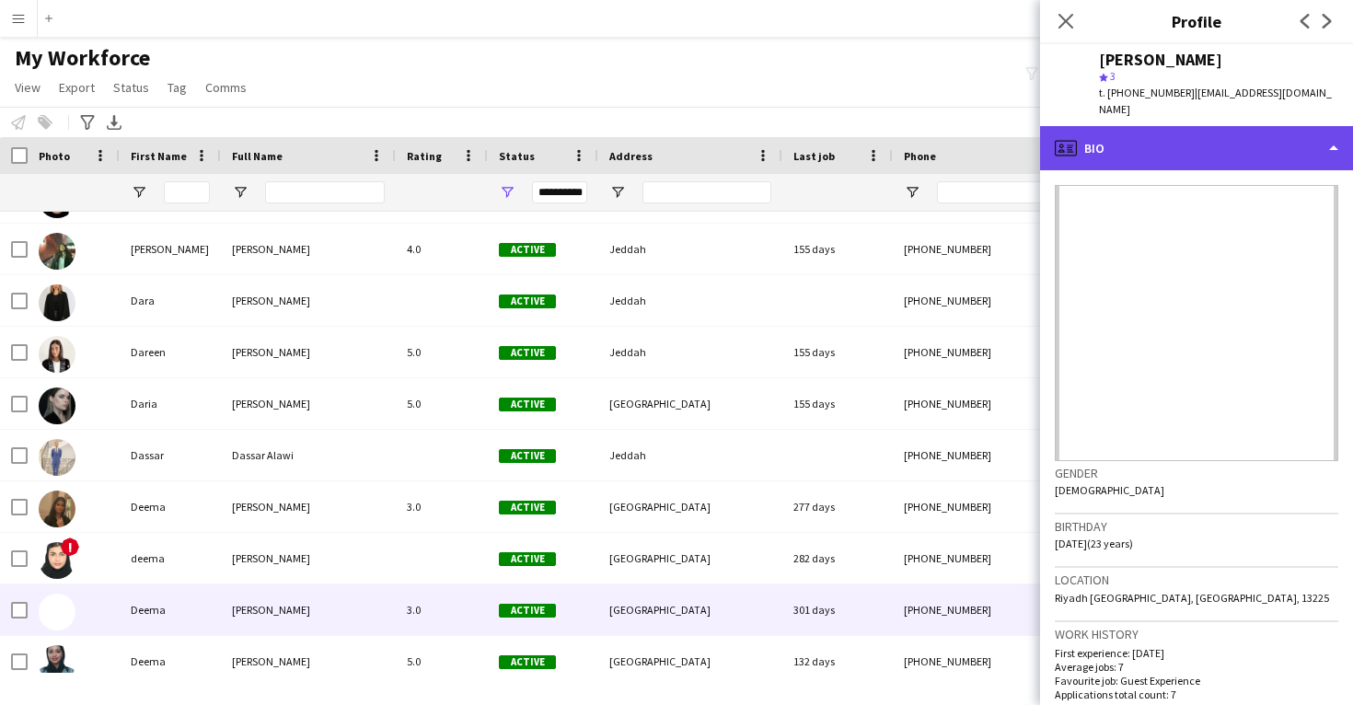
click at [1251, 143] on div "profile Bio" at bounding box center [1196, 148] width 313 height 44
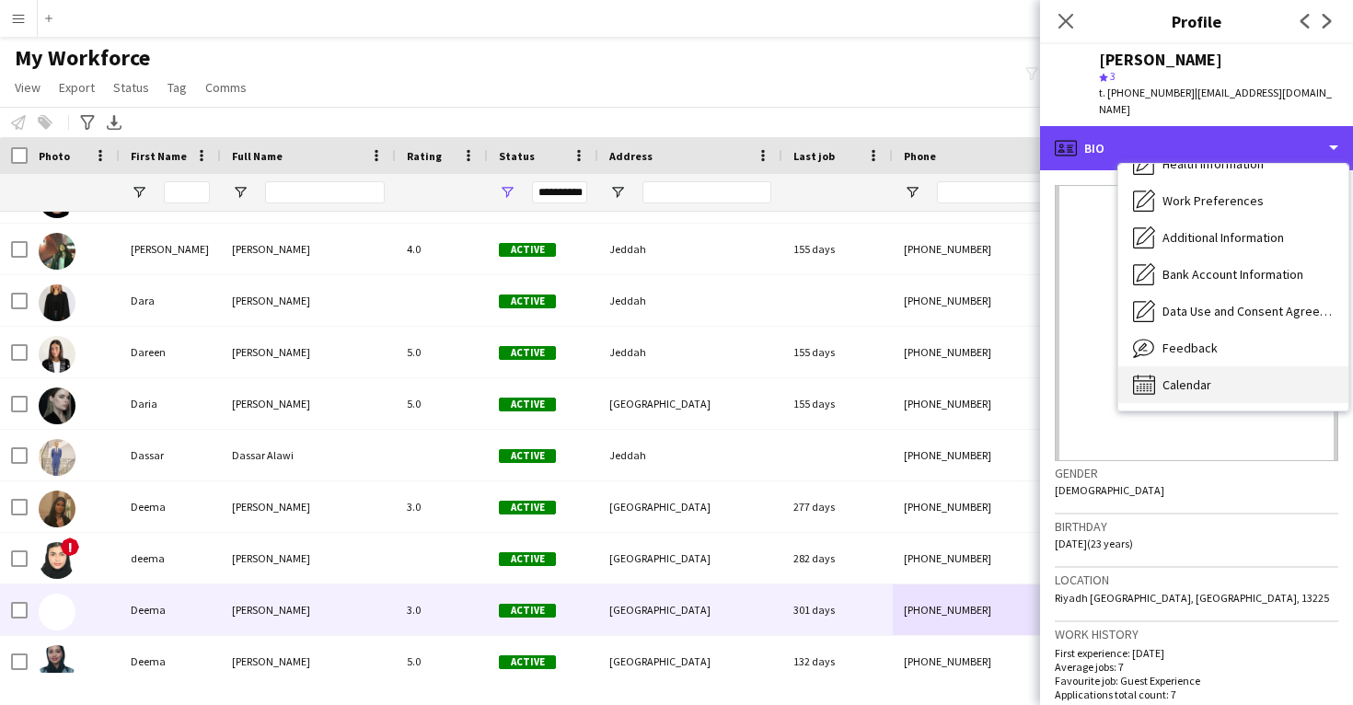
scroll to position [210, 0]
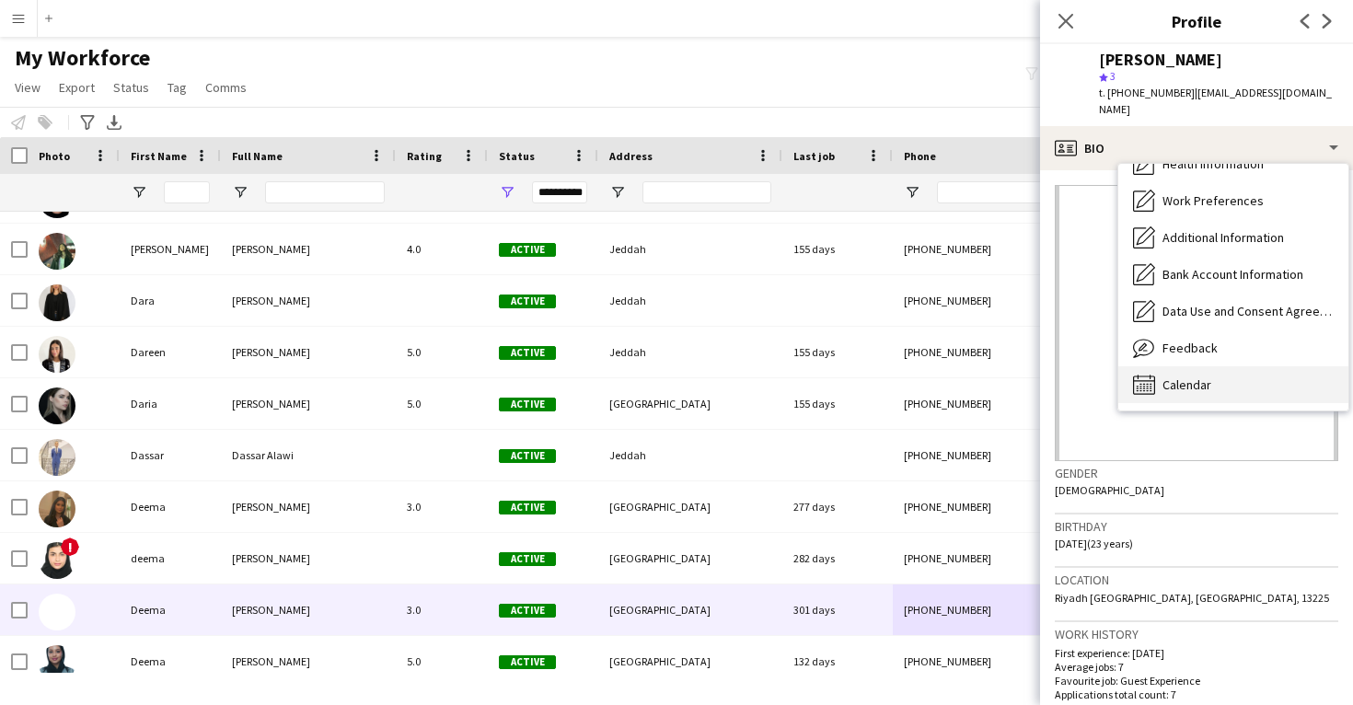
click at [1239, 366] on div "Calendar Calendar" at bounding box center [1234, 384] width 230 height 37
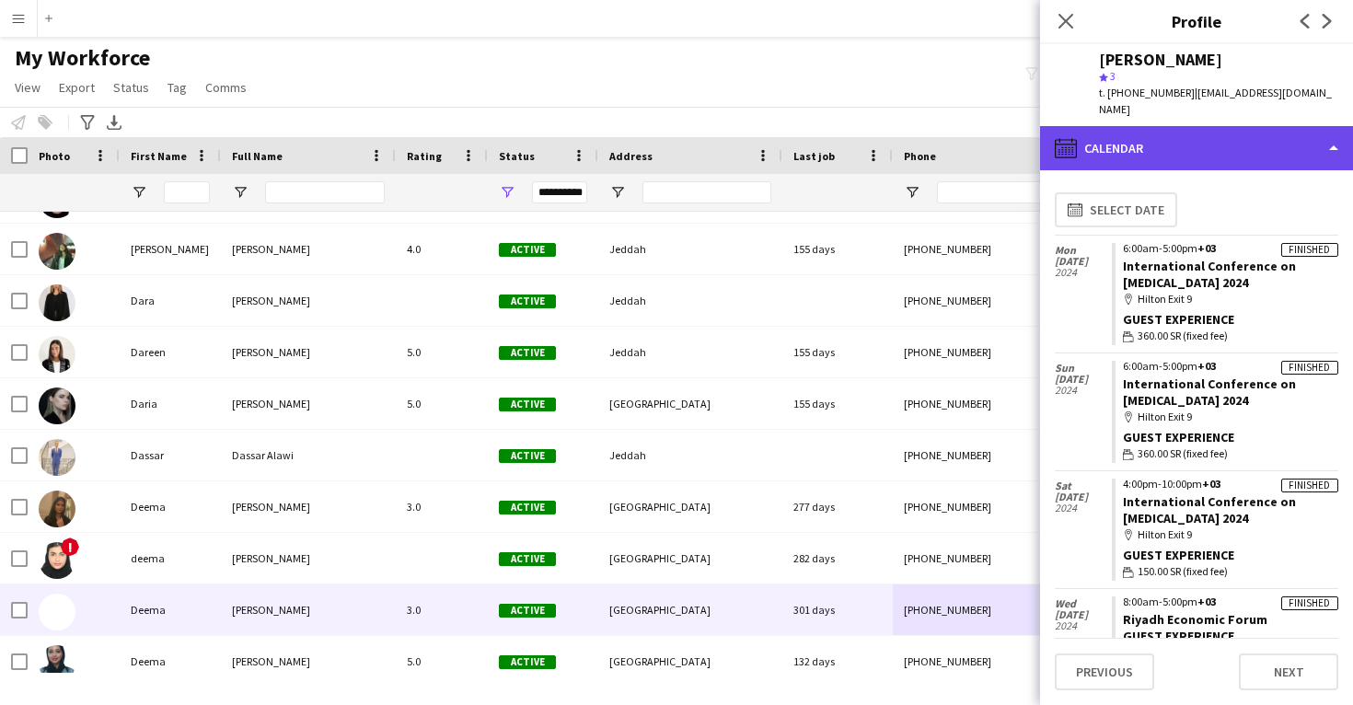
click at [1235, 128] on div "calendar-full Calendar" at bounding box center [1196, 148] width 313 height 44
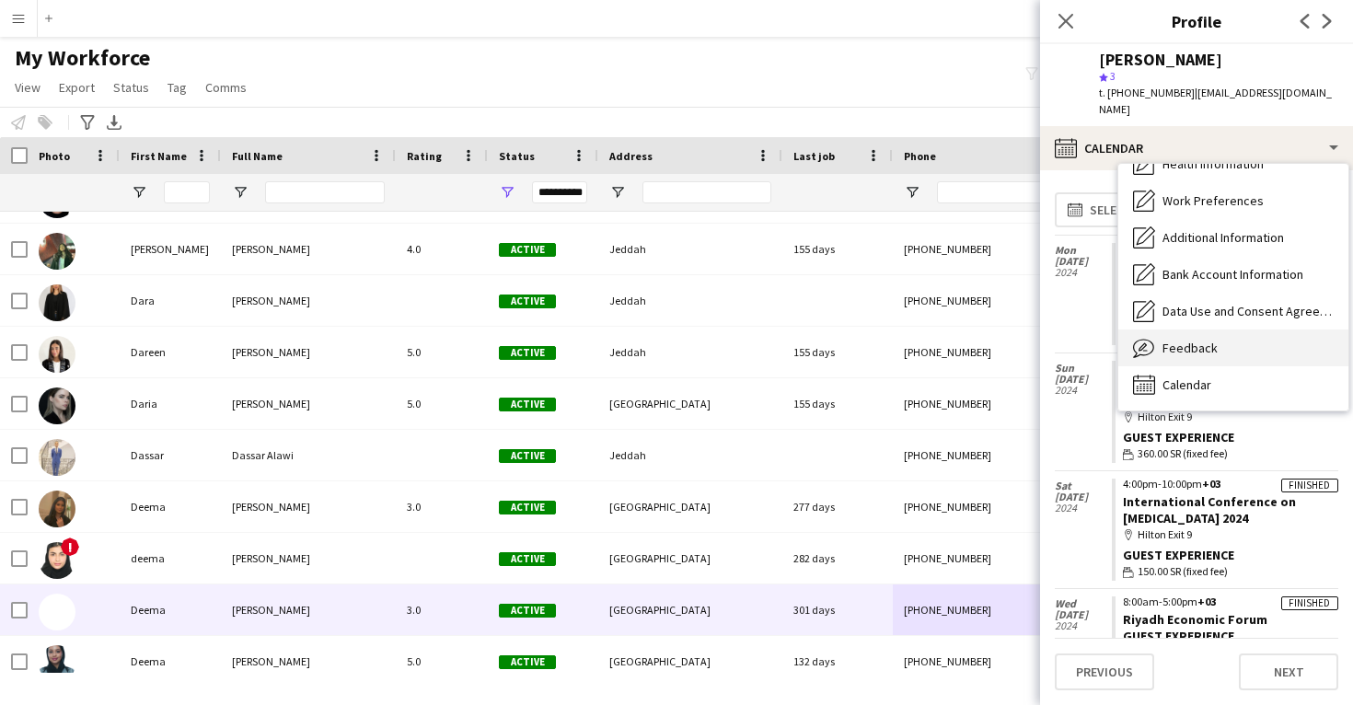
click at [1217, 330] on div "Feedback Feedback" at bounding box center [1234, 348] width 230 height 37
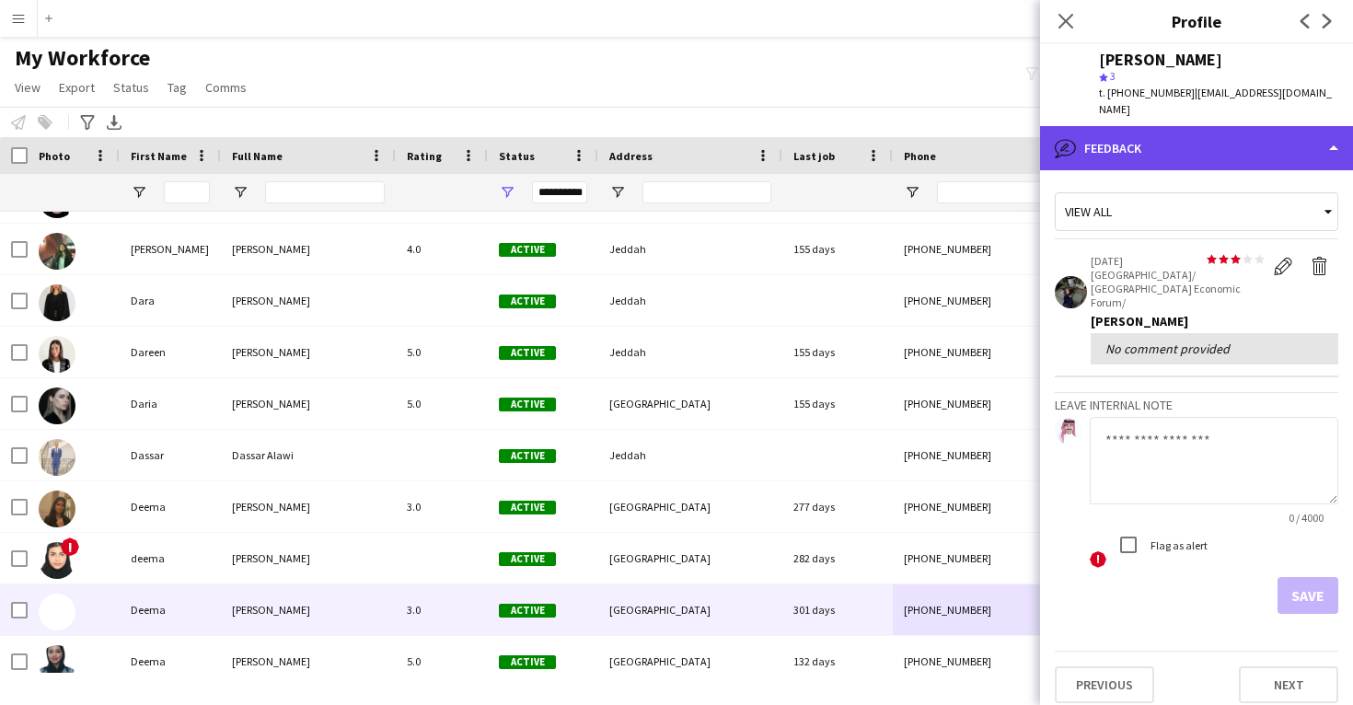
click at [1255, 145] on div "bubble-pencil Feedback" at bounding box center [1196, 148] width 313 height 44
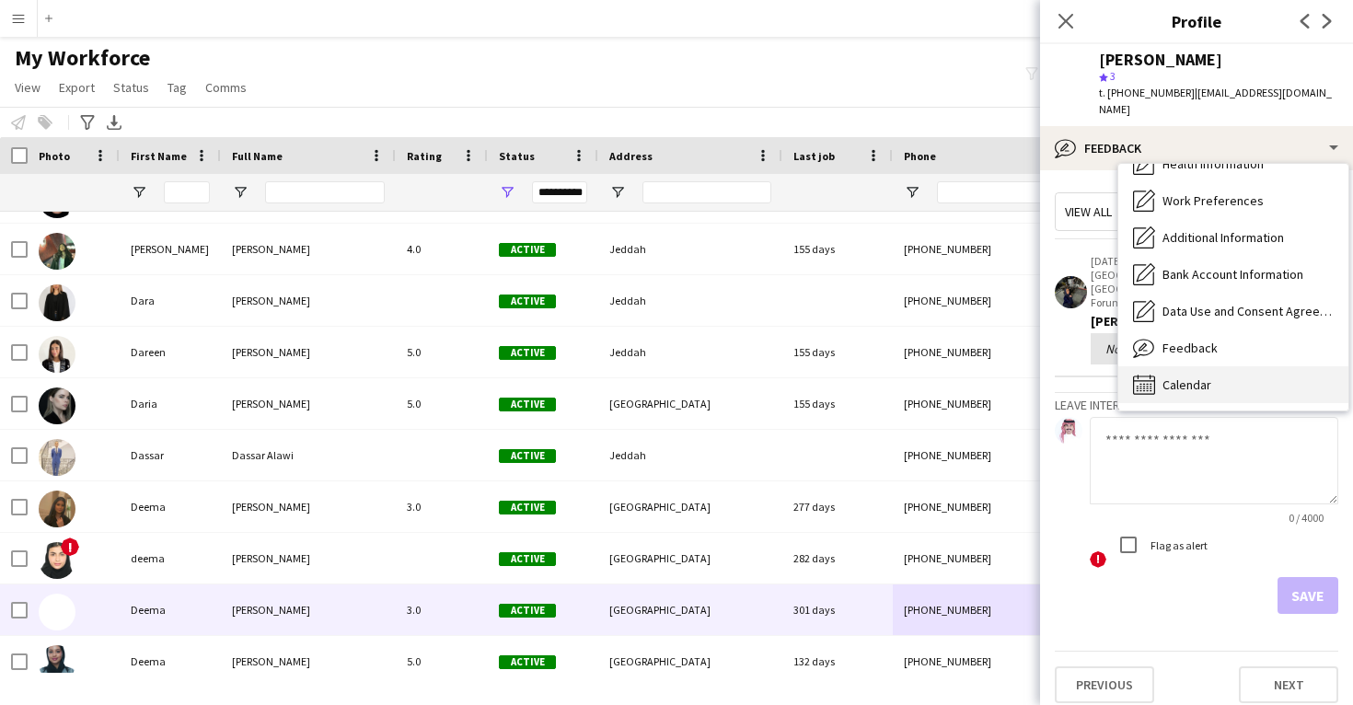
click at [1226, 377] on div "Calendar Calendar" at bounding box center [1234, 384] width 230 height 37
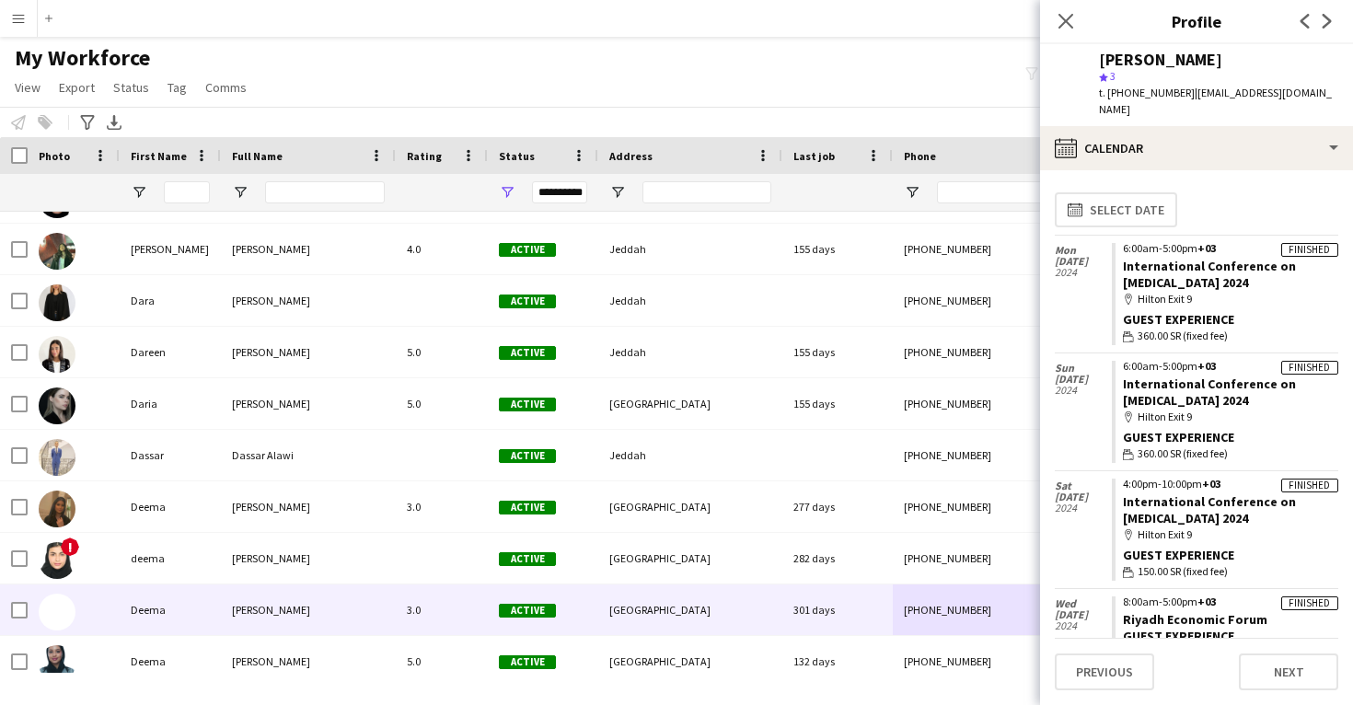
drag, startPoint x: 1271, startPoint y: 389, endPoint x: 1121, endPoint y: 372, distance: 150.2
click at [1121, 372] on app-crew-calendar-job-card "Finished 6:00am-5:00pm +03 International Conference on Conjoined Twins 2024 map…" at bounding box center [1225, 412] width 227 height 102
copy link "International Conference on Conjoined Twins 2024"
click at [1158, 57] on div "Deema Alharbi" at bounding box center [1160, 60] width 123 height 17
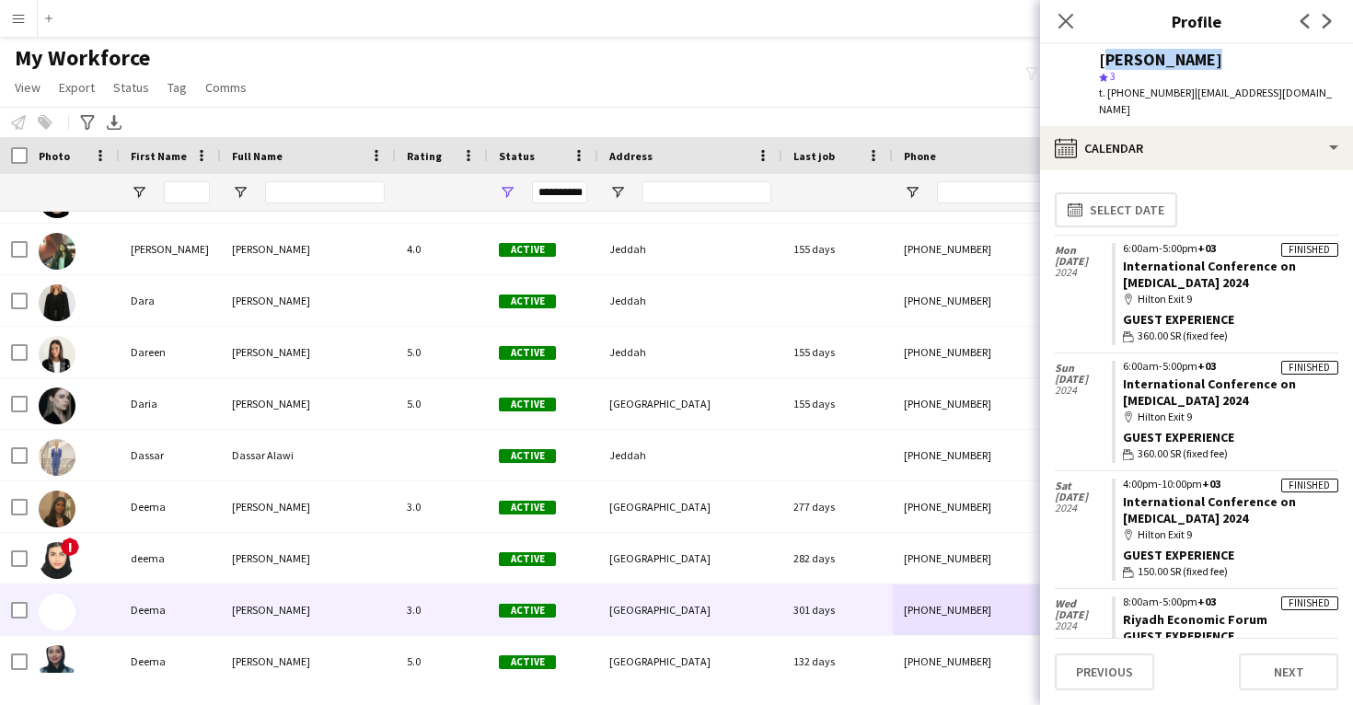
click at [1158, 57] on div "Deema Alharbi" at bounding box center [1160, 60] width 123 height 17
copy div "Deema Alharbi"
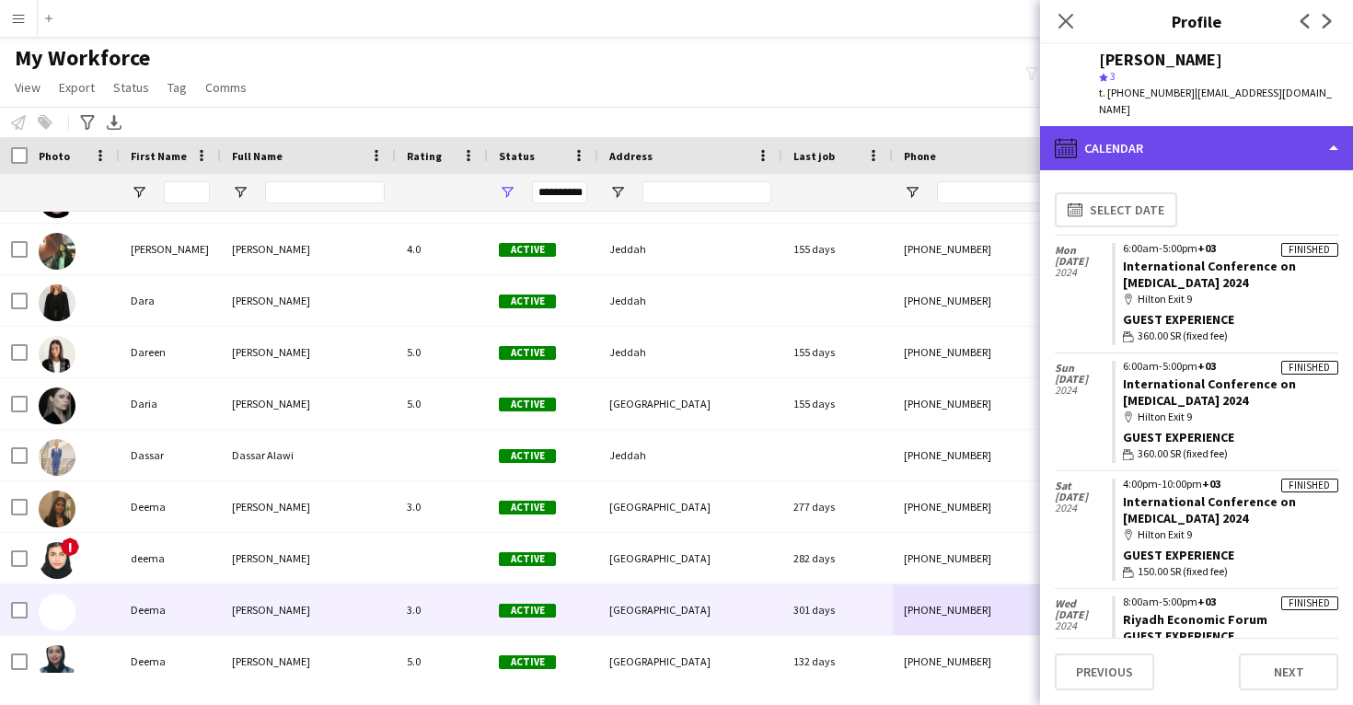
click at [1179, 126] on div "calendar-full Calendar" at bounding box center [1196, 148] width 313 height 44
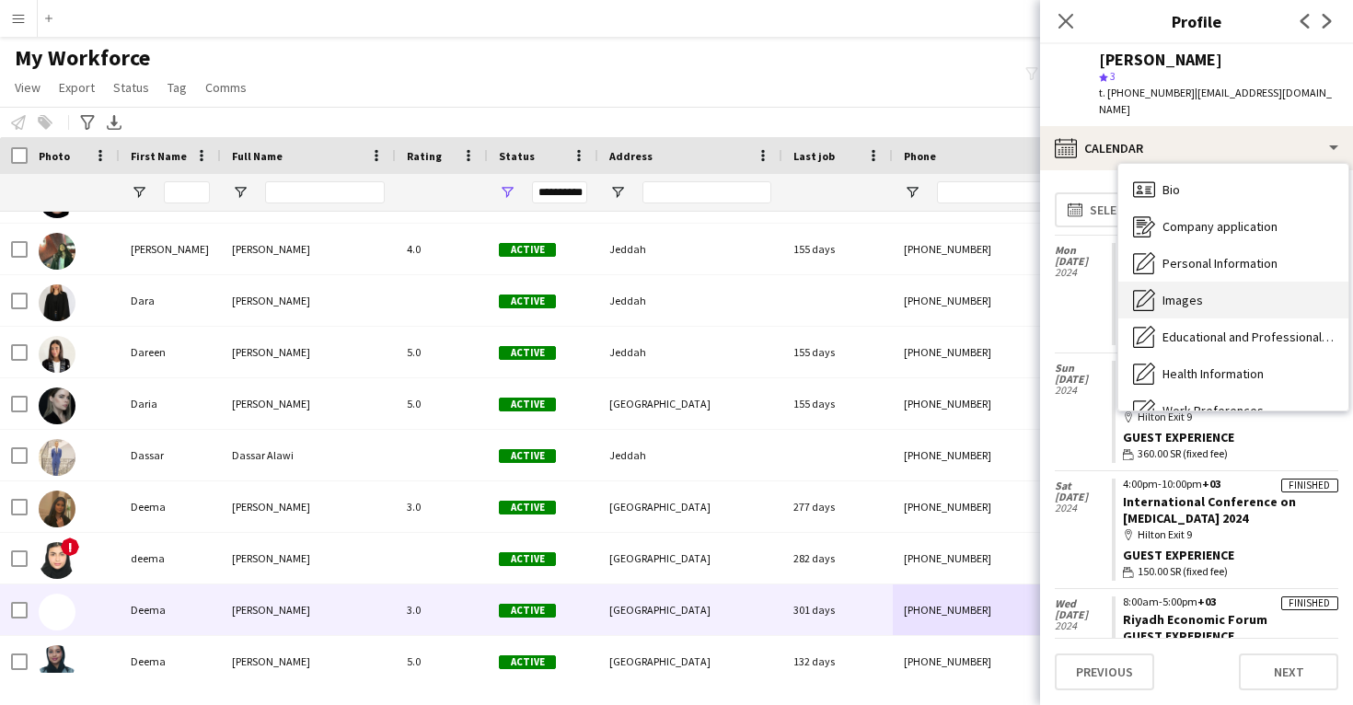
click at [1192, 292] on span "Images" at bounding box center [1183, 300] width 41 height 17
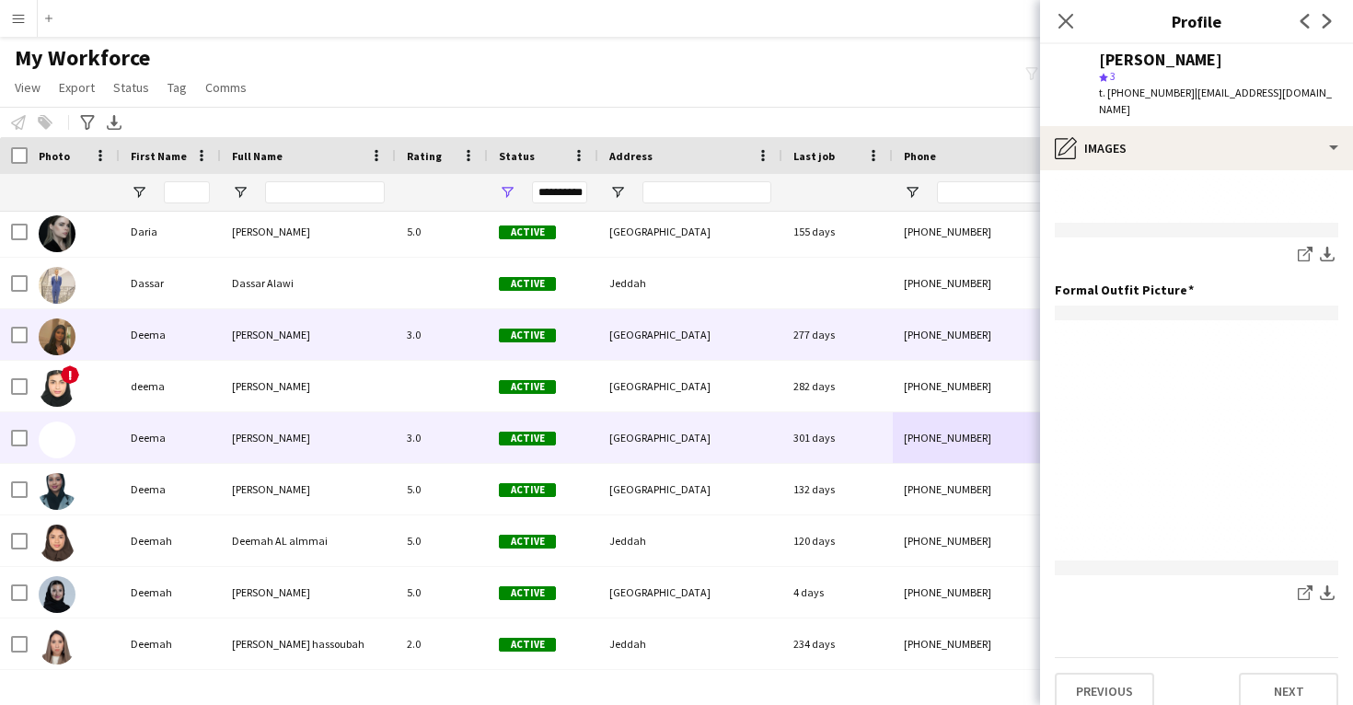
scroll to position [22295, 0]
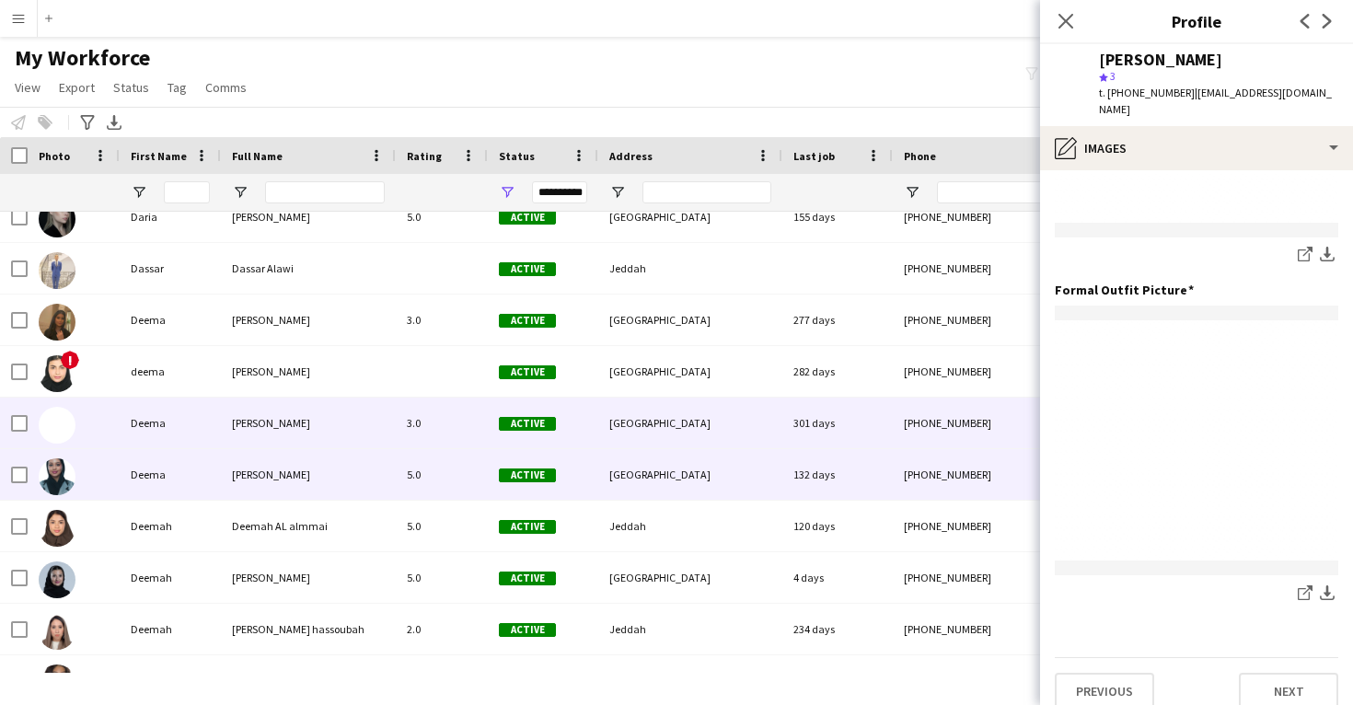
click at [742, 467] on div "[GEOGRAPHIC_DATA]" at bounding box center [690, 474] width 184 height 51
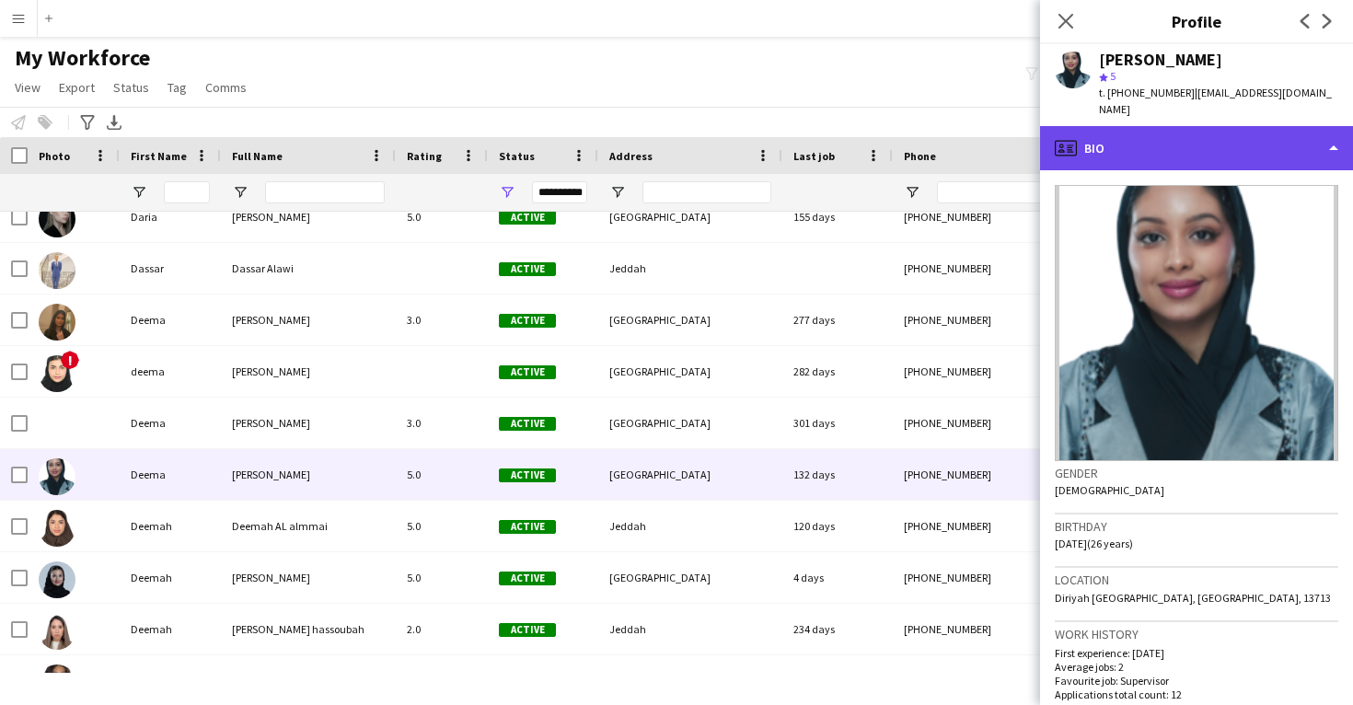
click at [1201, 126] on div "profile Bio" at bounding box center [1196, 148] width 313 height 44
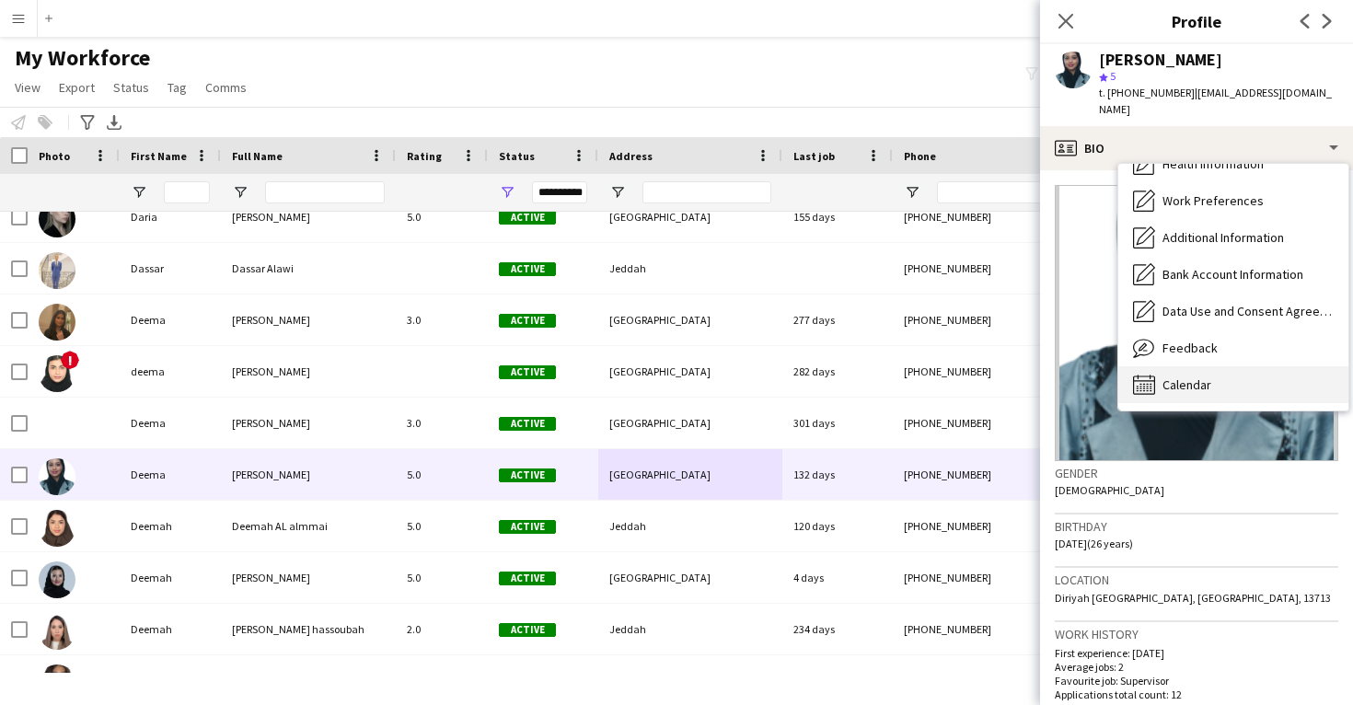
scroll to position [210, 0]
click at [1214, 366] on div "Calendar Calendar" at bounding box center [1234, 384] width 230 height 37
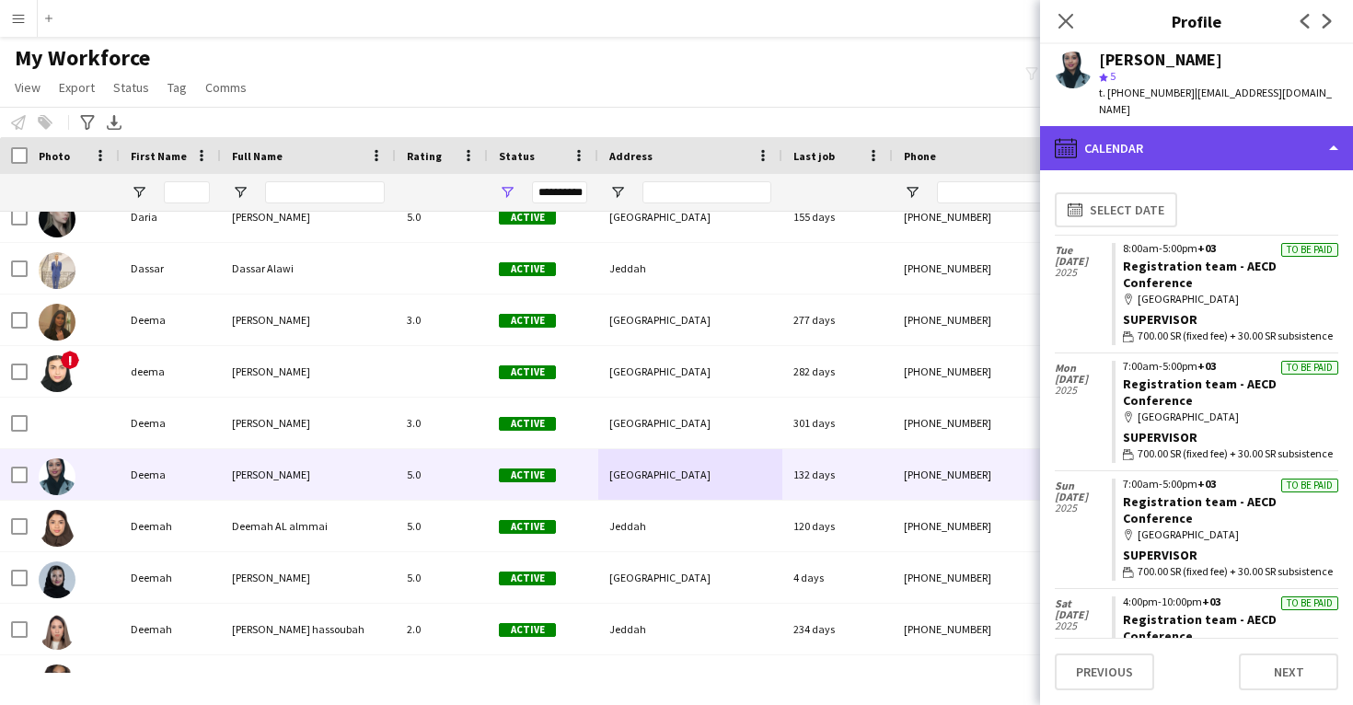
click at [1216, 135] on div "calendar-full Calendar" at bounding box center [1196, 148] width 313 height 44
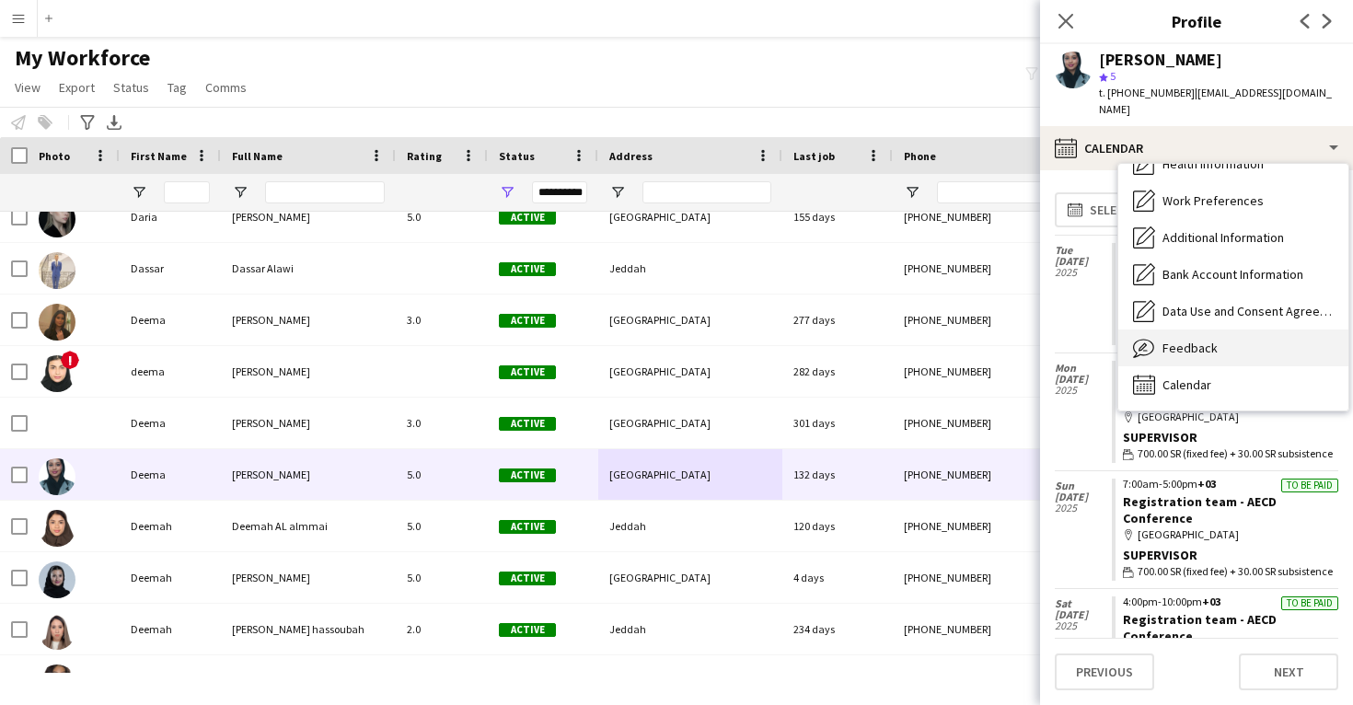
click at [1225, 330] on div "Feedback Feedback" at bounding box center [1234, 348] width 230 height 37
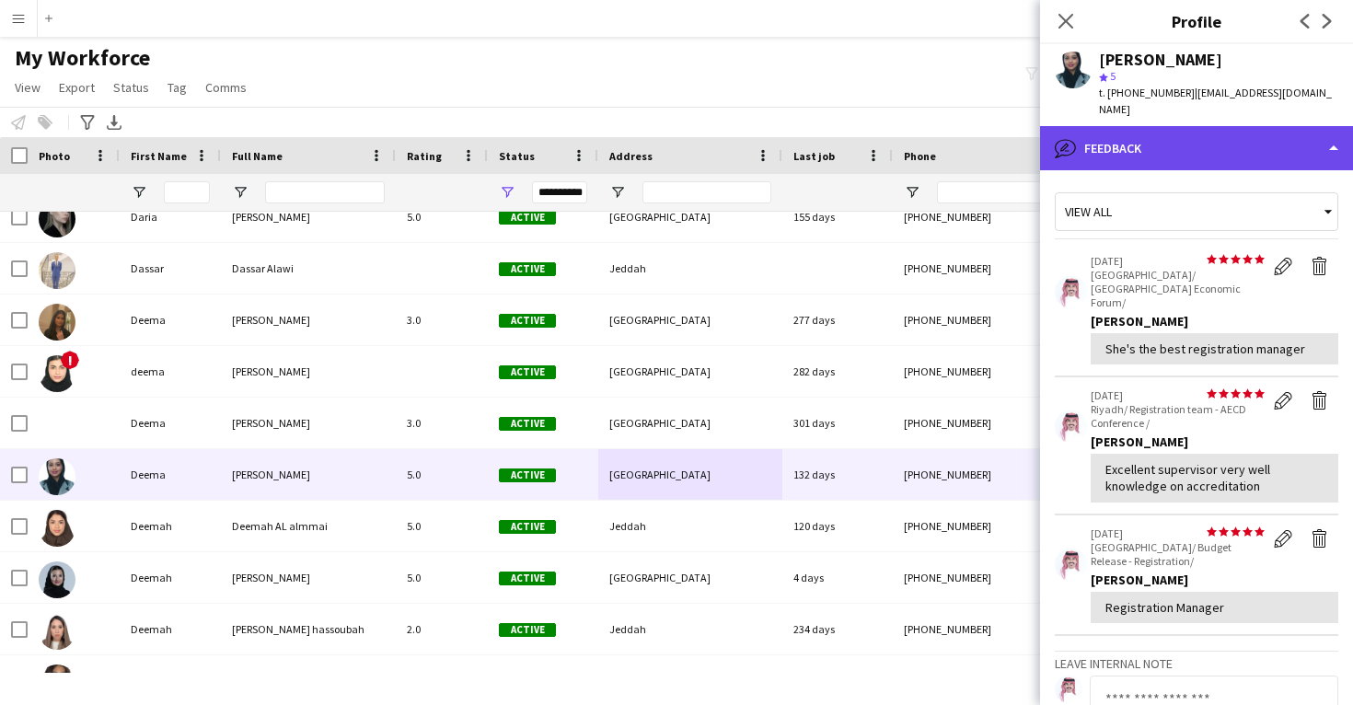
click at [1238, 135] on div "bubble-pencil Feedback" at bounding box center [1196, 148] width 313 height 44
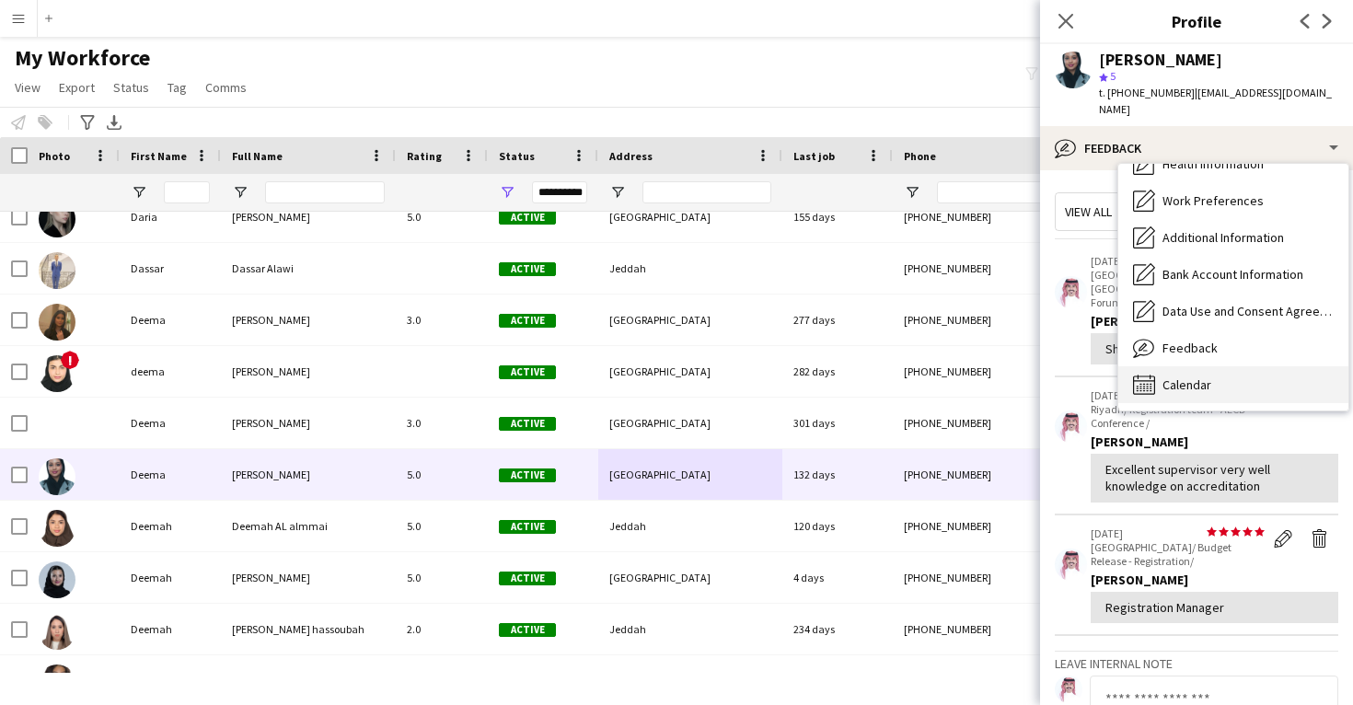
click at [1252, 381] on div "Calendar Calendar" at bounding box center [1234, 384] width 230 height 37
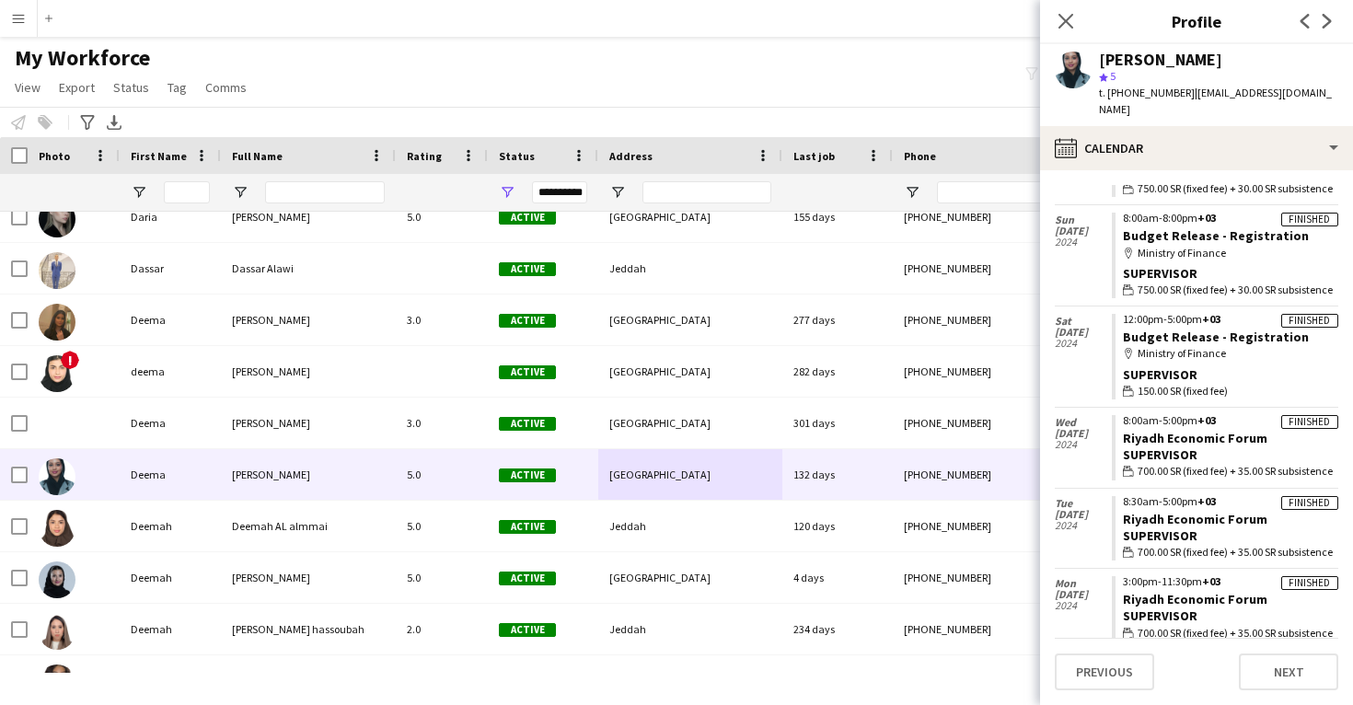
scroll to position [703, 0]
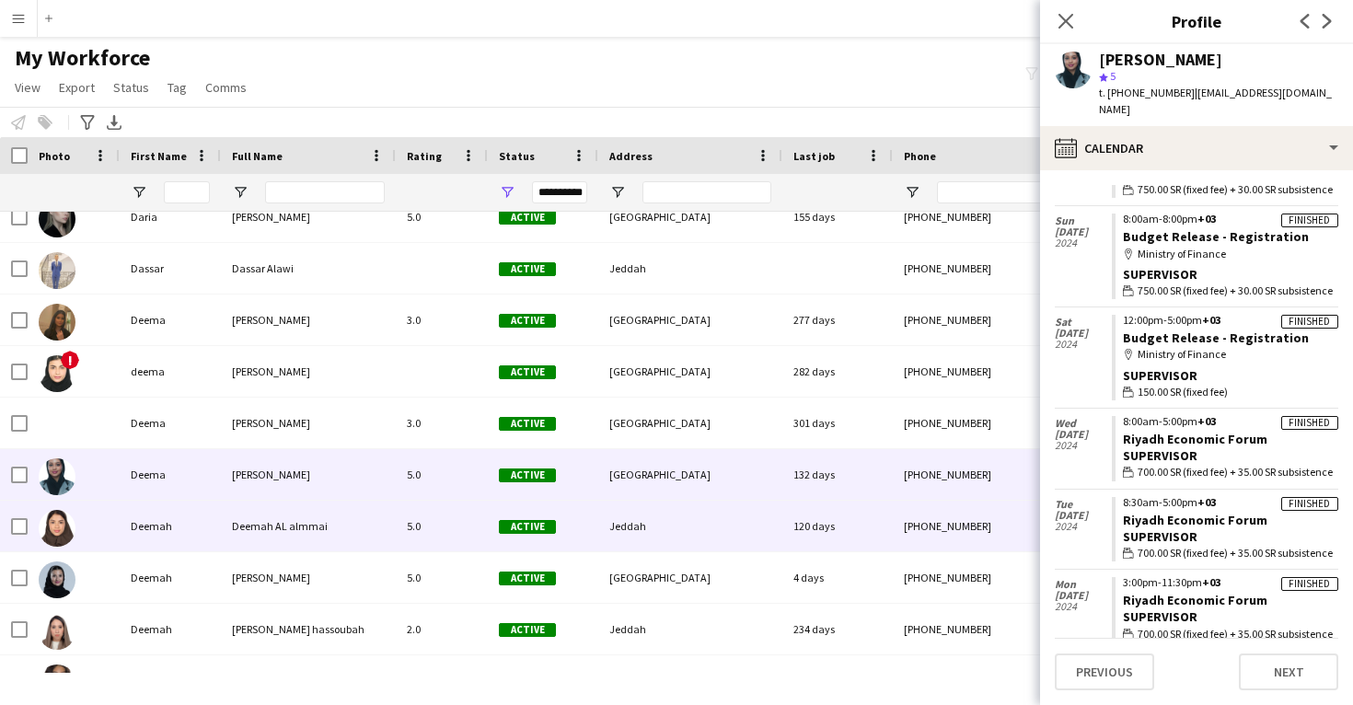
click at [1001, 517] on div "+966554050133" at bounding box center [1011, 526] width 236 height 51
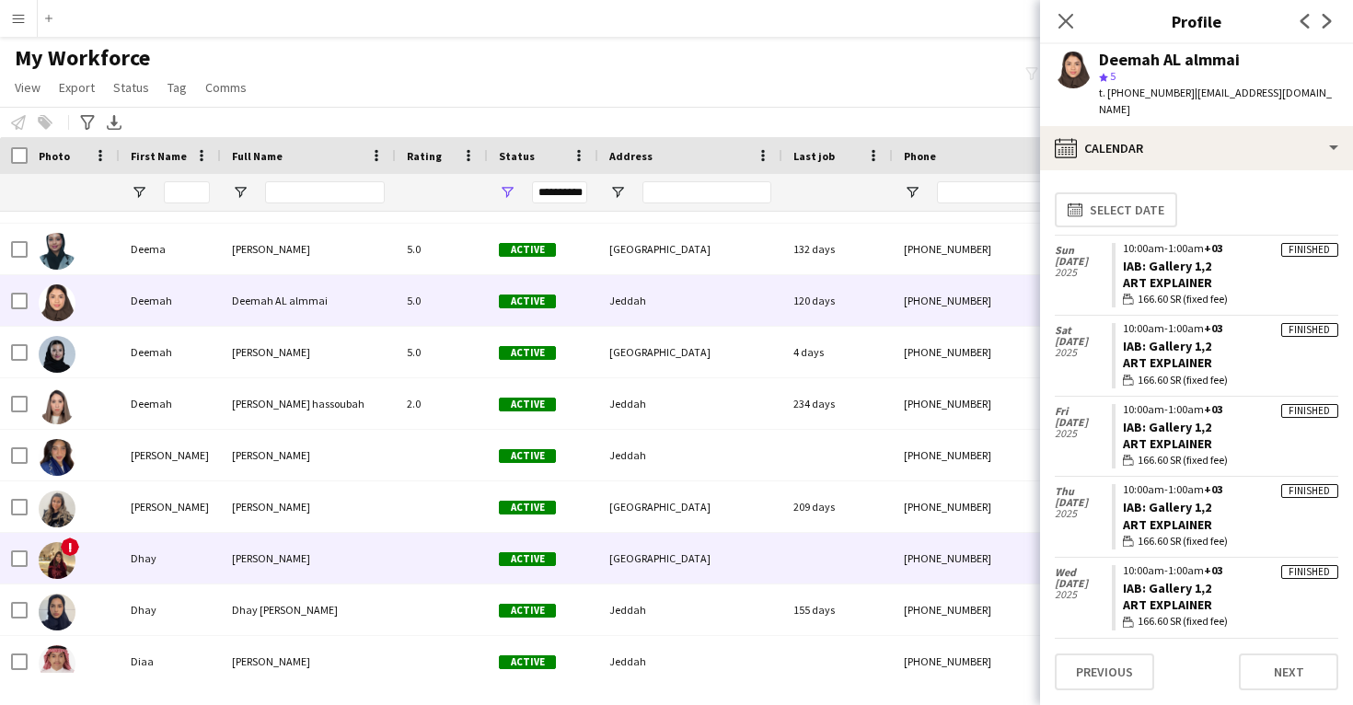
scroll to position [22535, 0]
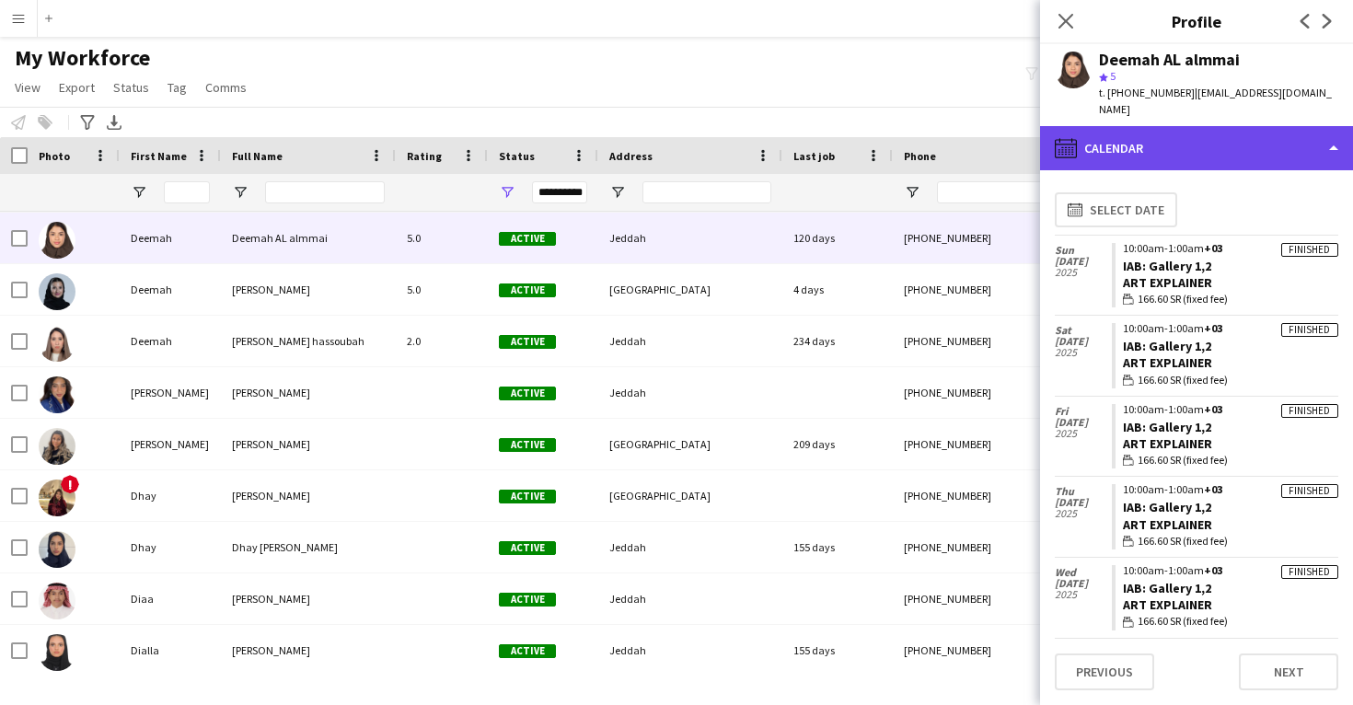
click at [1185, 144] on div "calendar-full Calendar" at bounding box center [1196, 148] width 313 height 44
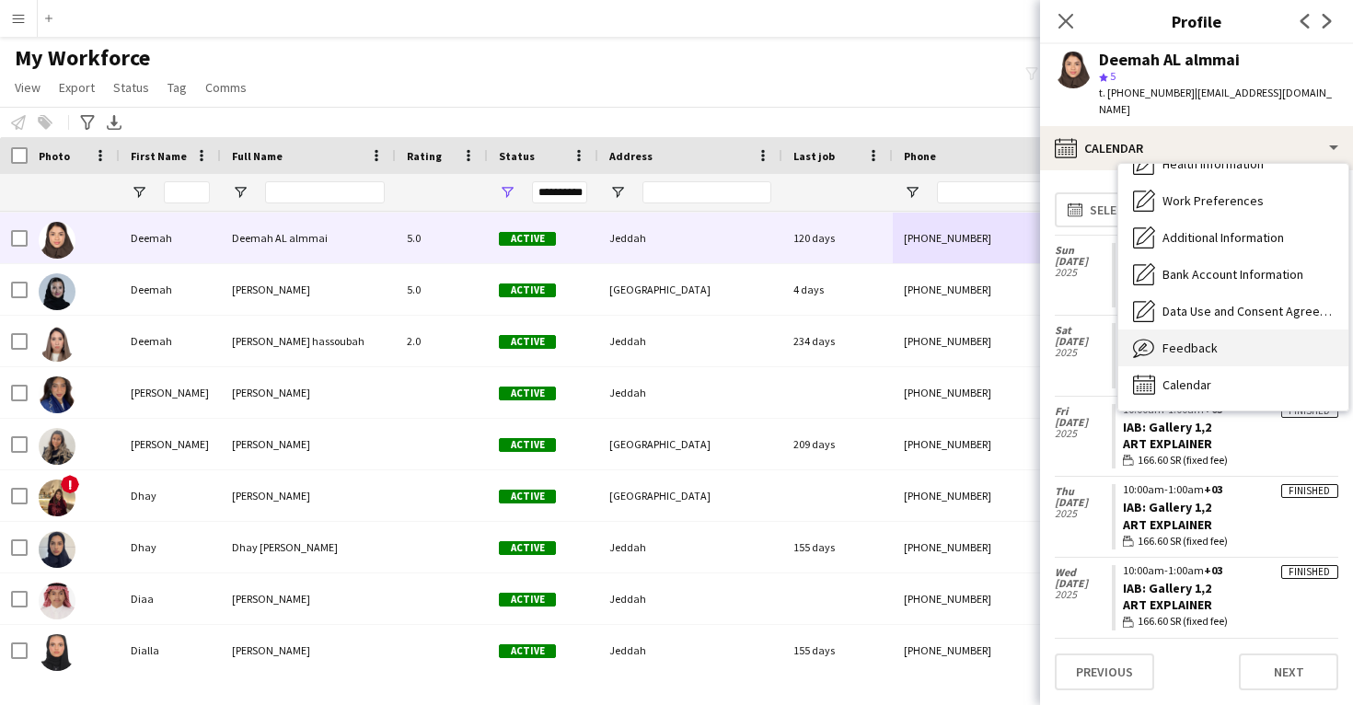
click at [1217, 349] on div "Feedback Feedback" at bounding box center [1234, 348] width 230 height 37
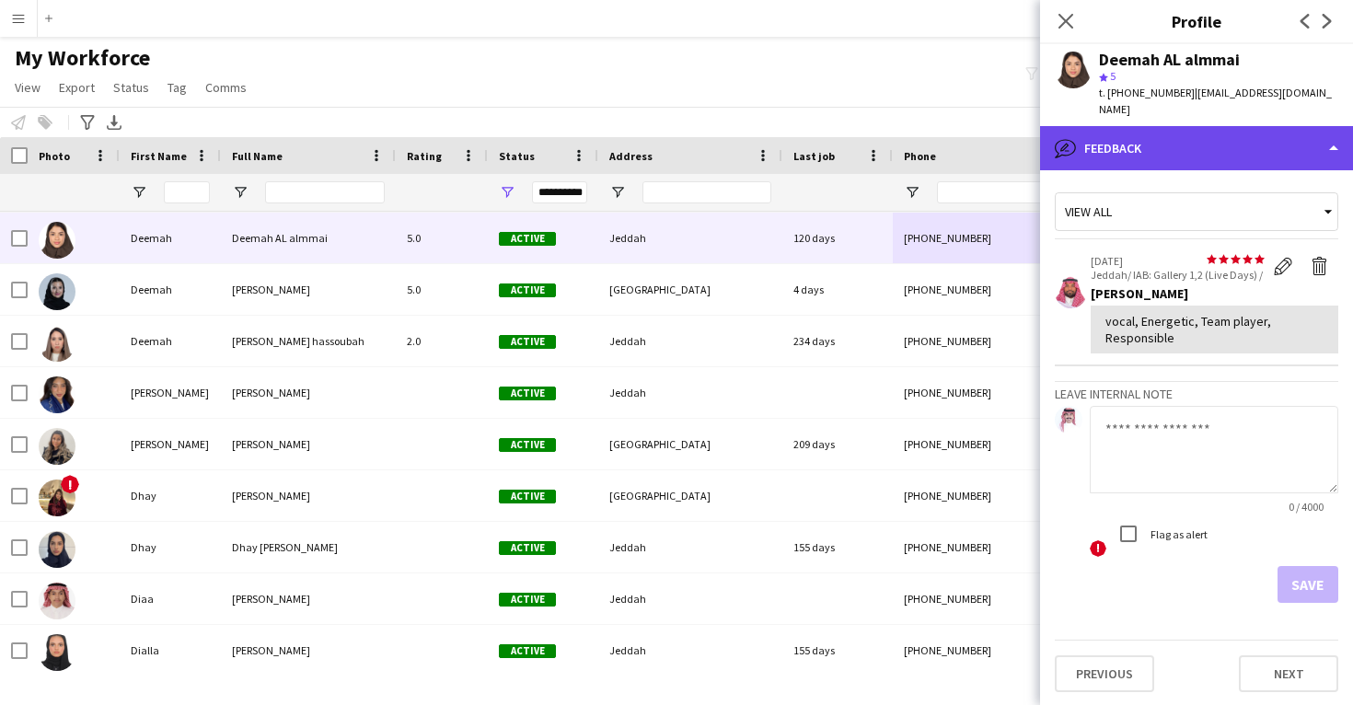
click at [1209, 157] on div "bubble-pencil Feedback" at bounding box center [1196, 148] width 313 height 44
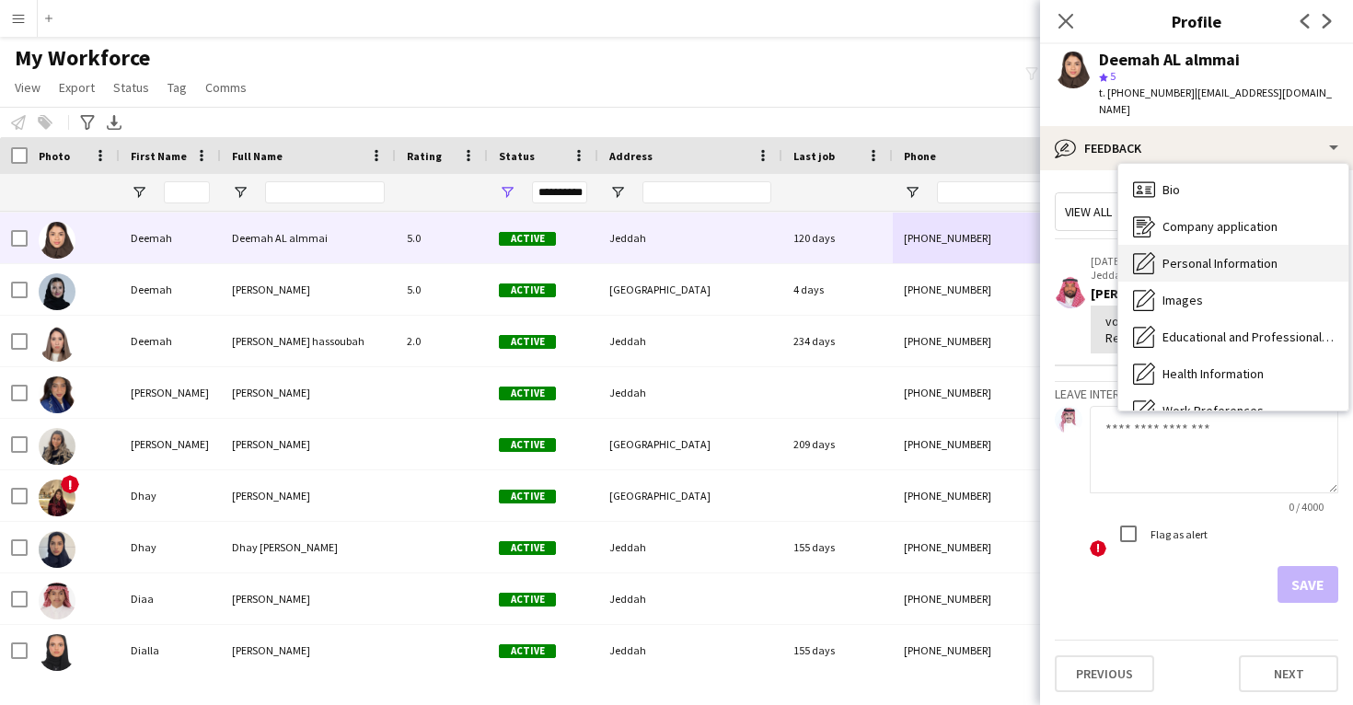
click at [1221, 258] on span "Personal Information" at bounding box center [1220, 263] width 115 height 17
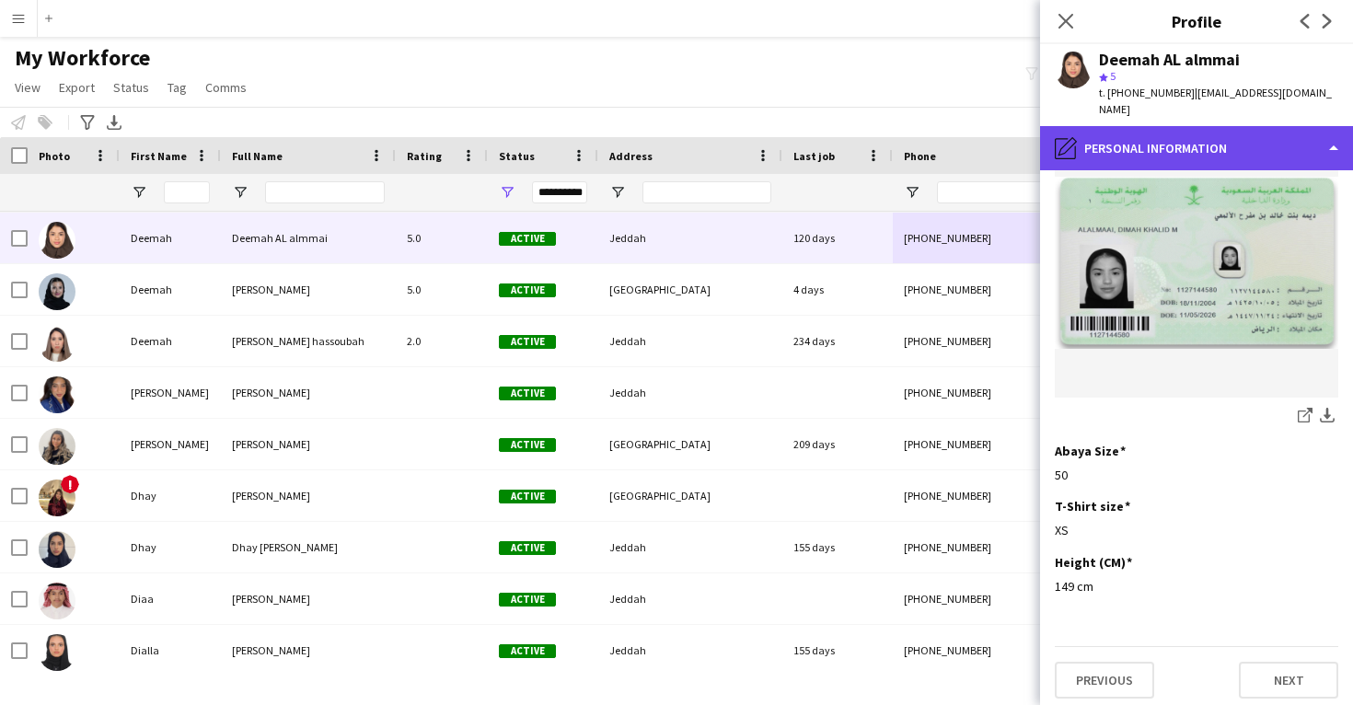
click at [1234, 140] on div "pencil4 Personal Information" at bounding box center [1196, 148] width 313 height 44
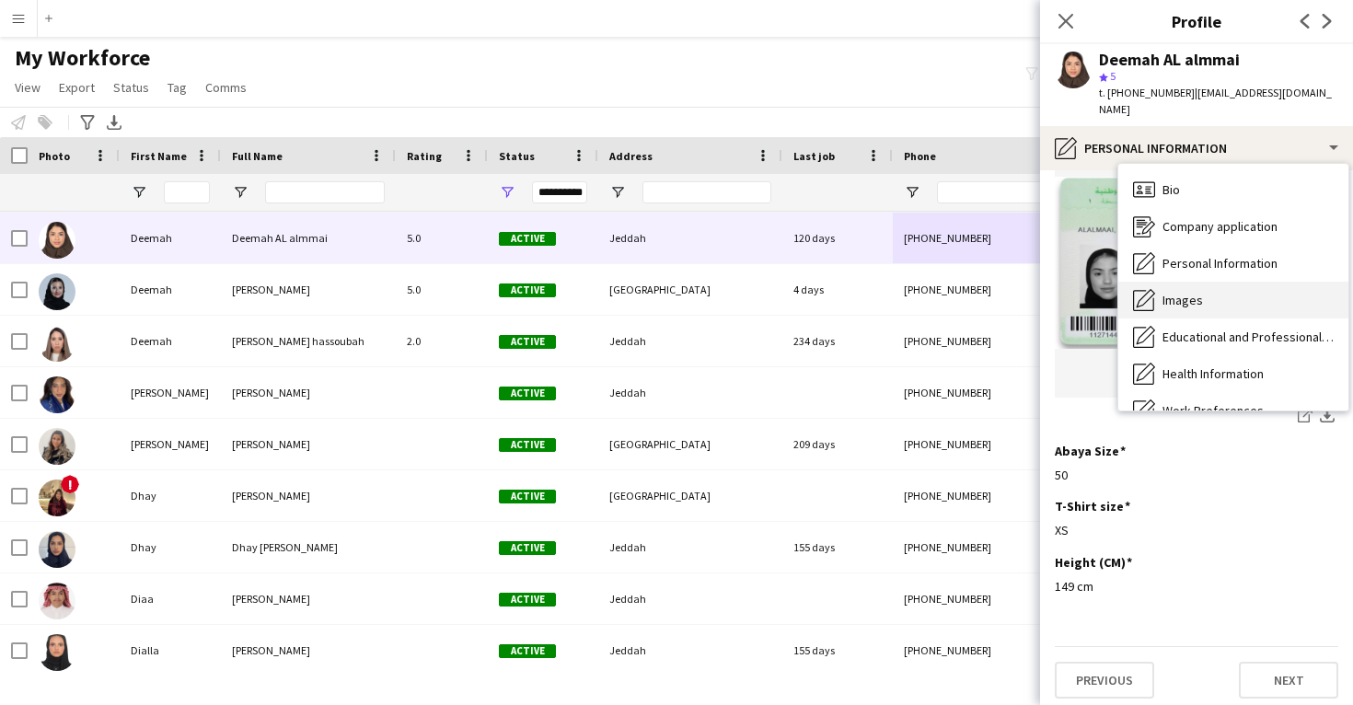
click at [1233, 301] on div "Images Images" at bounding box center [1234, 300] width 230 height 37
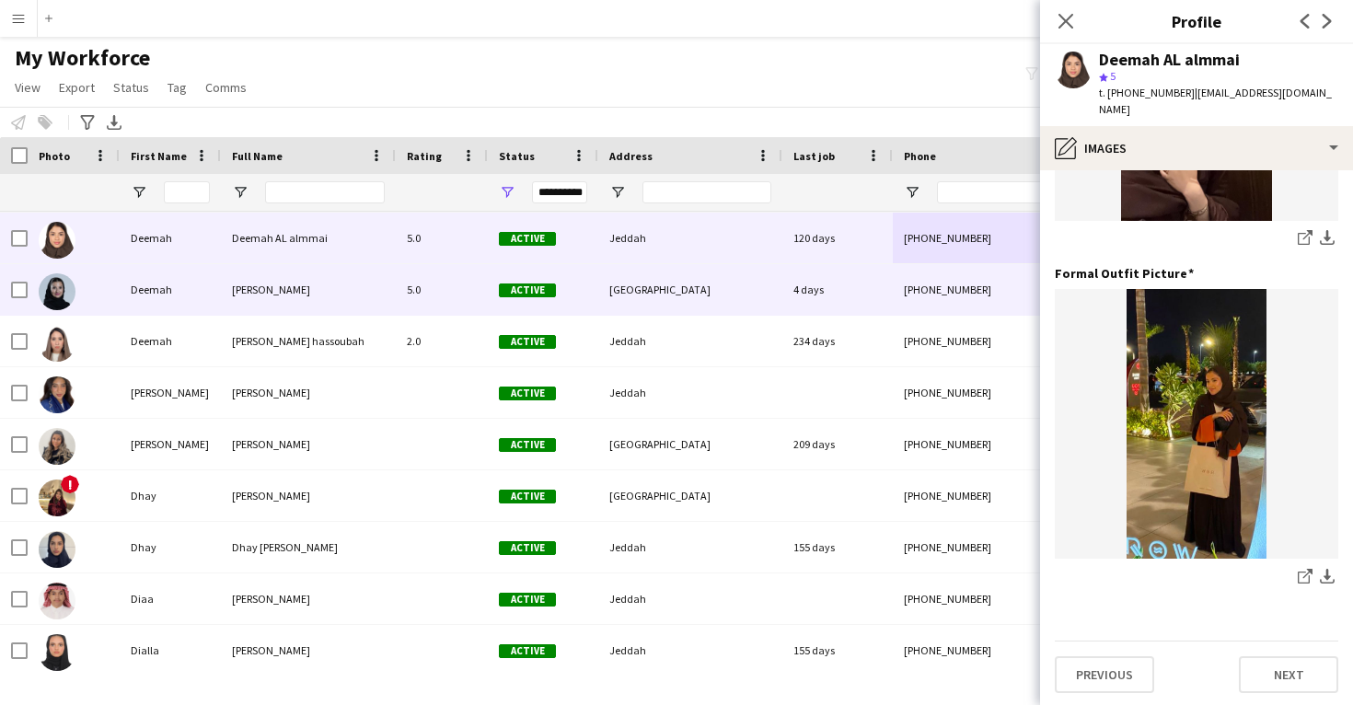
click at [944, 315] on div "Deemah Deemah BinHayan 5.0 Active Riyadh 4 days +966544040698 deemah.hayan@gmai…" at bounding box center [1039, 290] width 2079 height 52
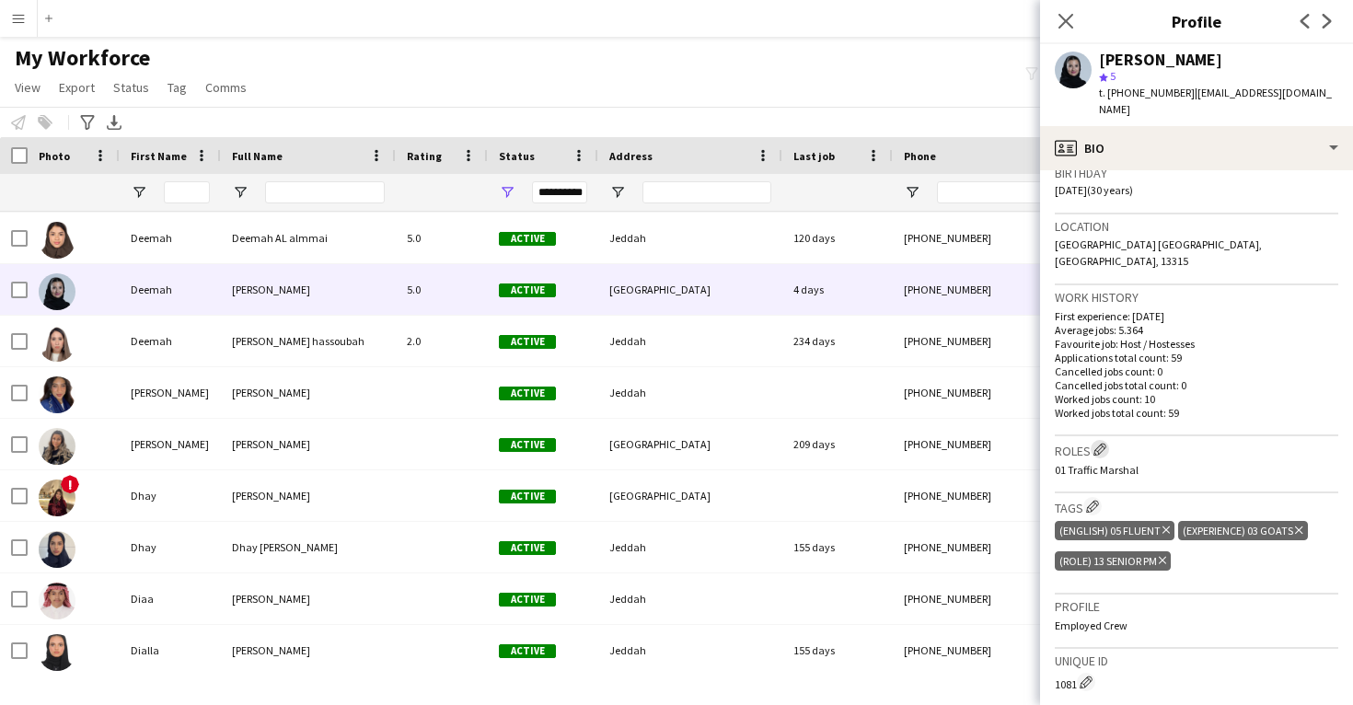
click at [1101, 440] on button "Edit crew company roles" at bounding box center [1100, 449] width 18 height 18
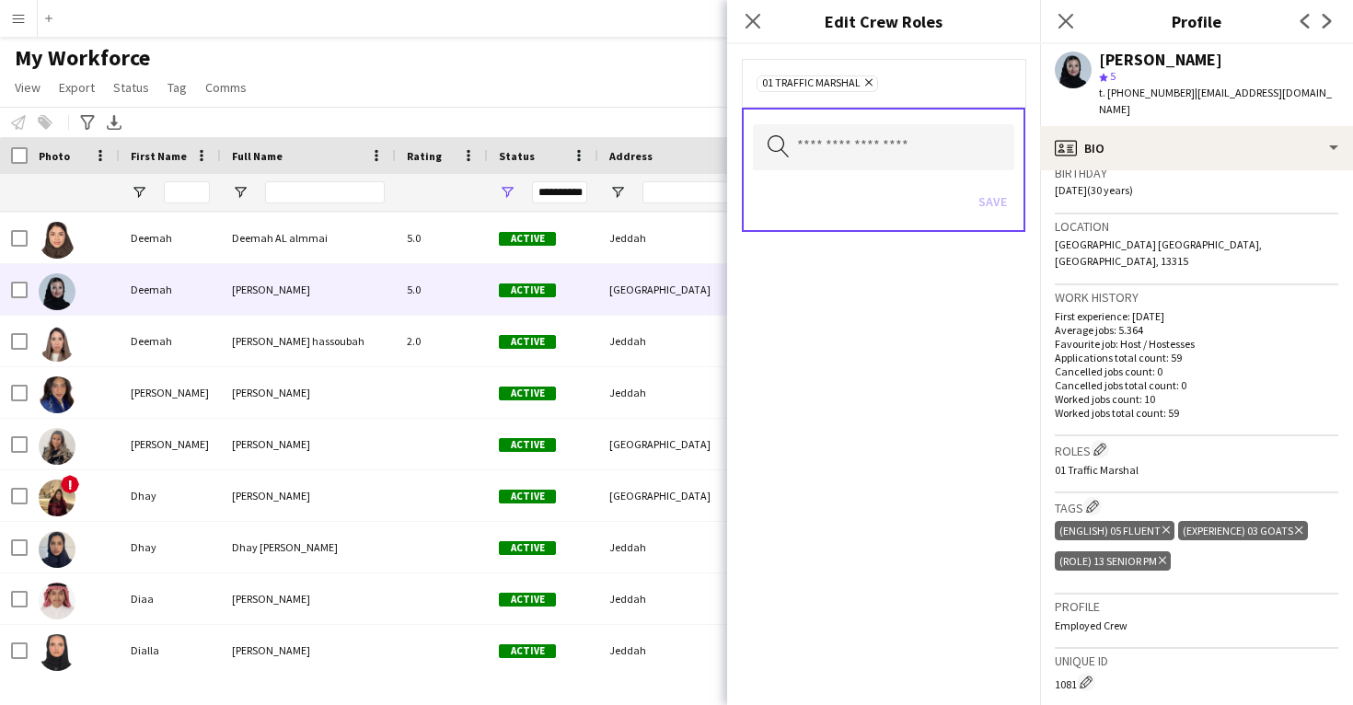
click at [870, 84] on icon at bounding box center [868, 82] width 7 height 7
click at [866, 153] on input "text" at bounding box center [883, 145] width 261 height 46
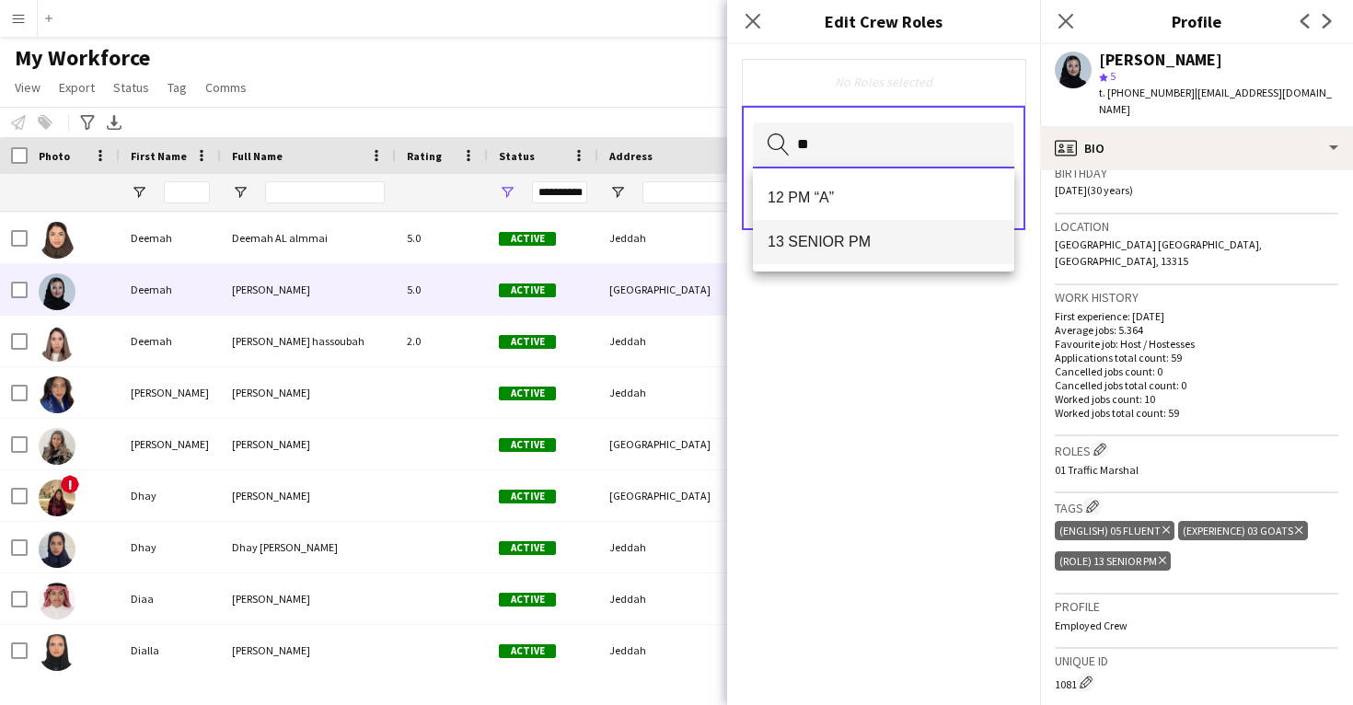
type input "**"
click at [862, 246] on span "13 SENIOR PM" at bounding box center [884, 241] width 232 height 17
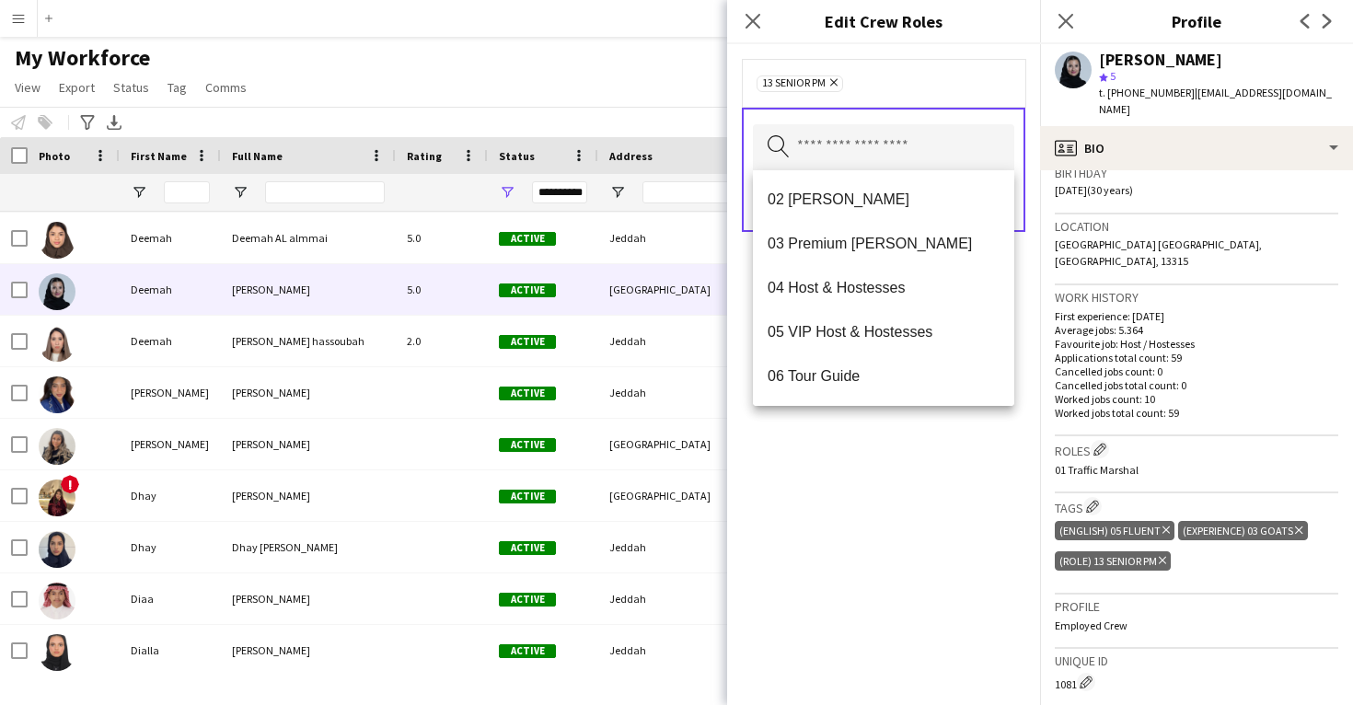
click at [873, 475] on div "13 SENIOR PM Remove Search by role type Save" at bounding box center [883, 374] width 313 height 661
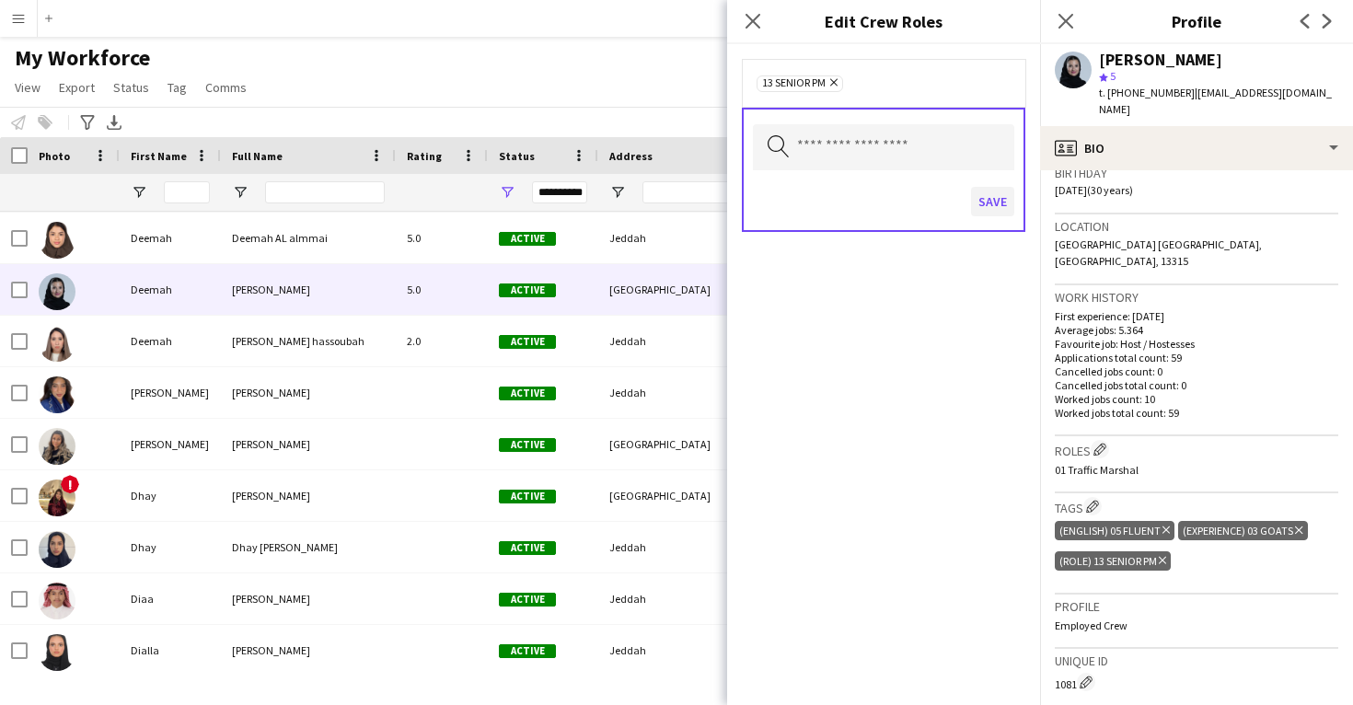
click at [999, 199] on button "Save" at bounding box center [992, 201] width 43 height 29
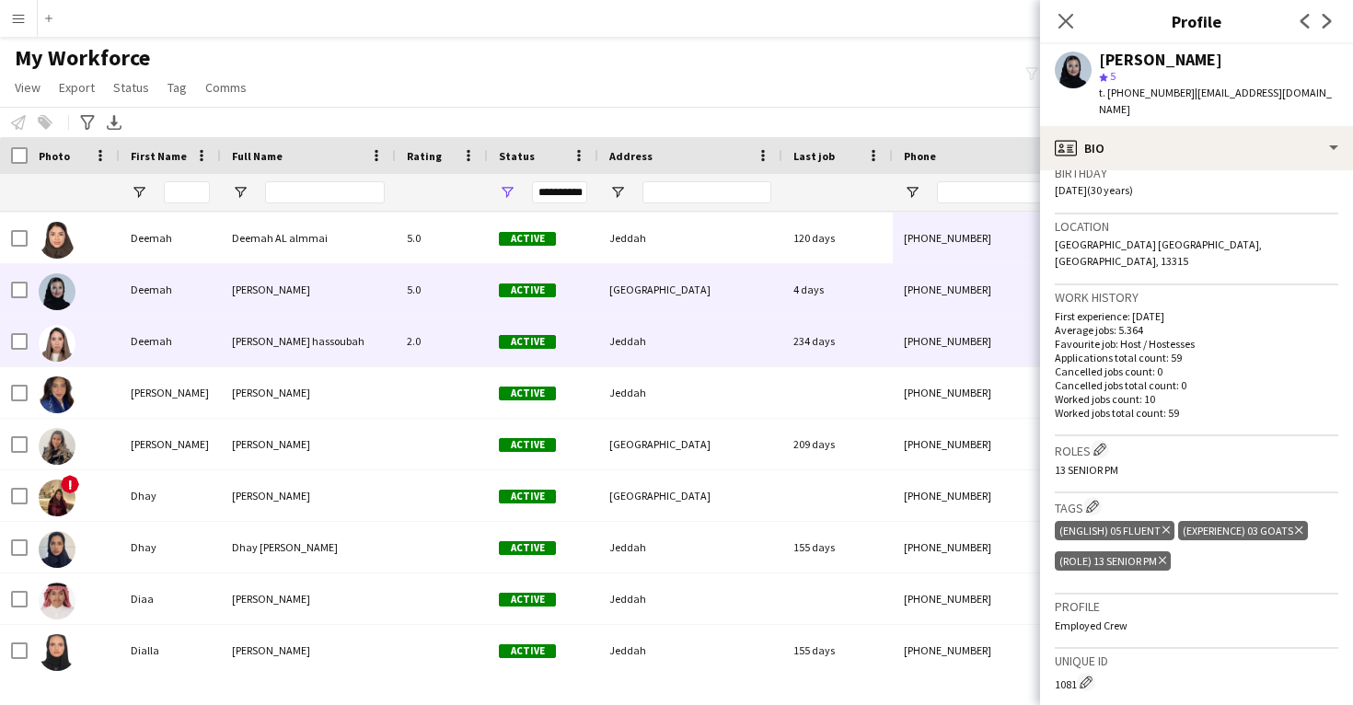
click at [812, 349] on div "234 days" at bounding box center [838, 341] width 110 height 51
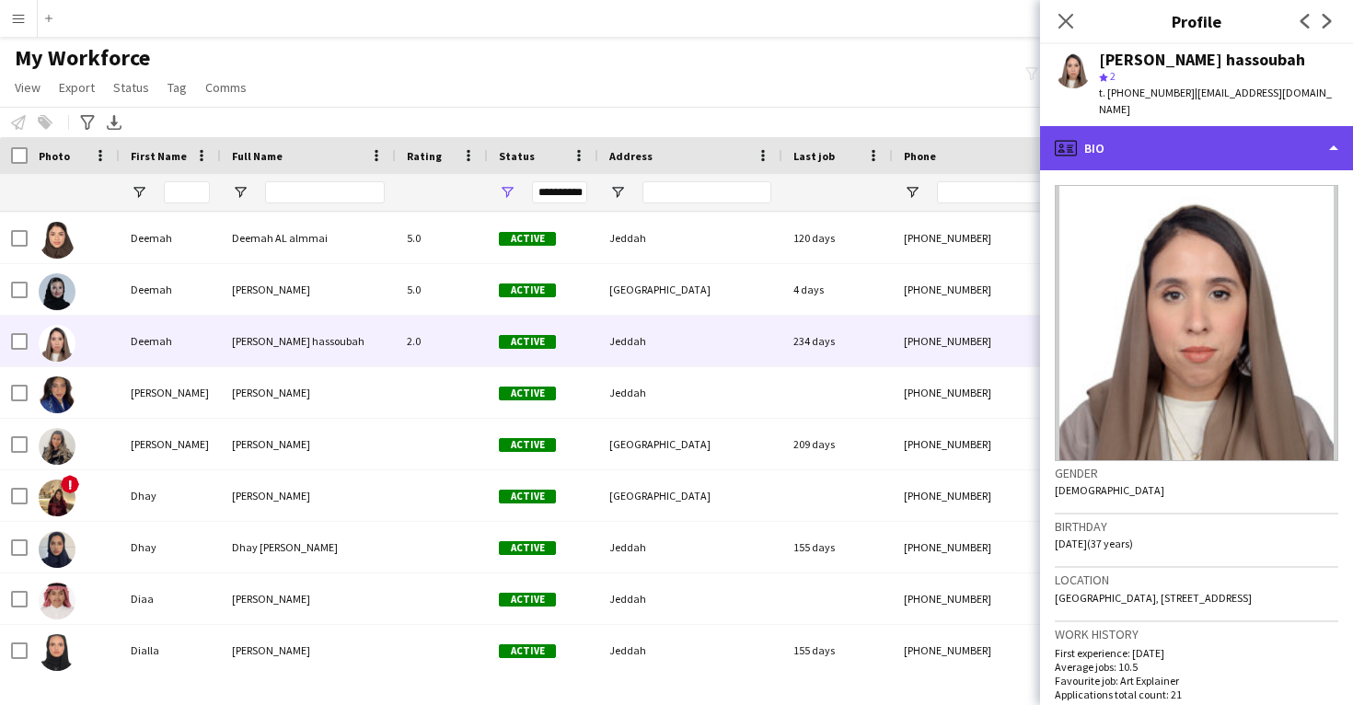
click at [1187, 128] on div "profile Bio" at bounding box center [1196, 148] width 313 height 44
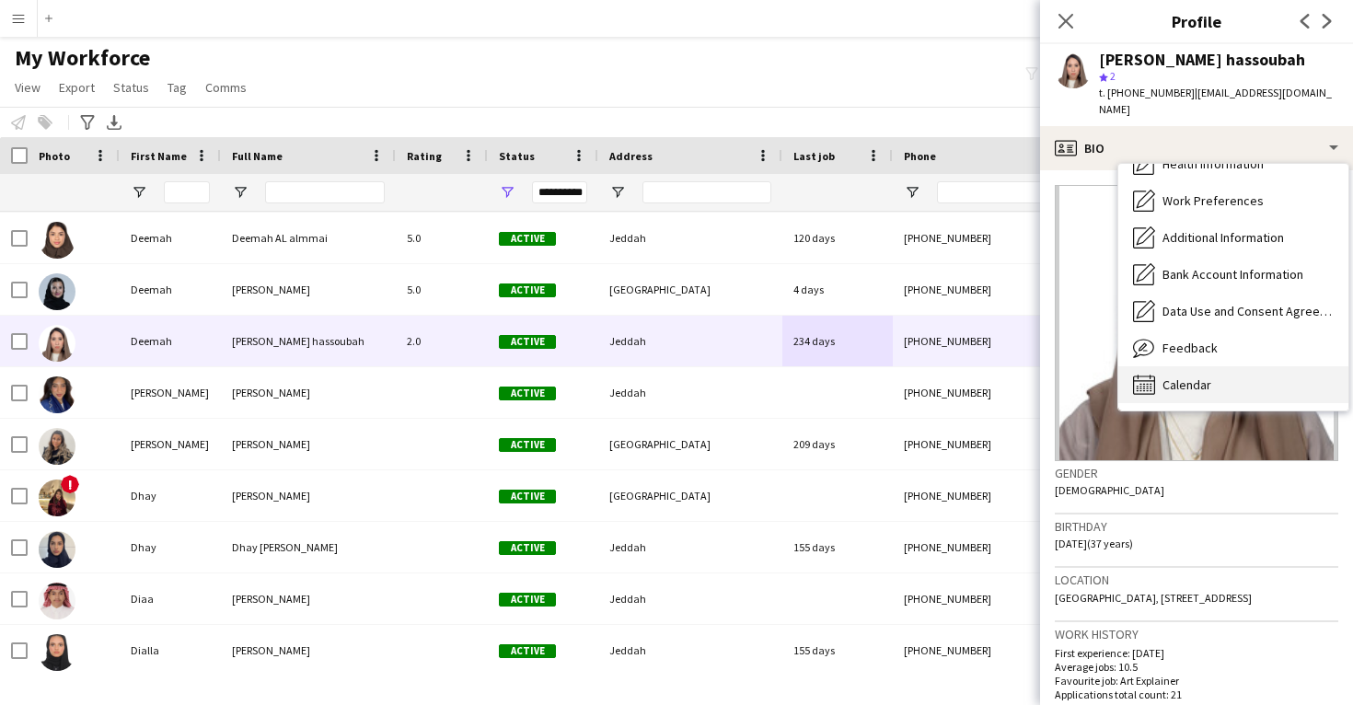
click at [1198, 382] on div "Calendar Calendar" at bounding box center [1234, 384] width 230 height 37
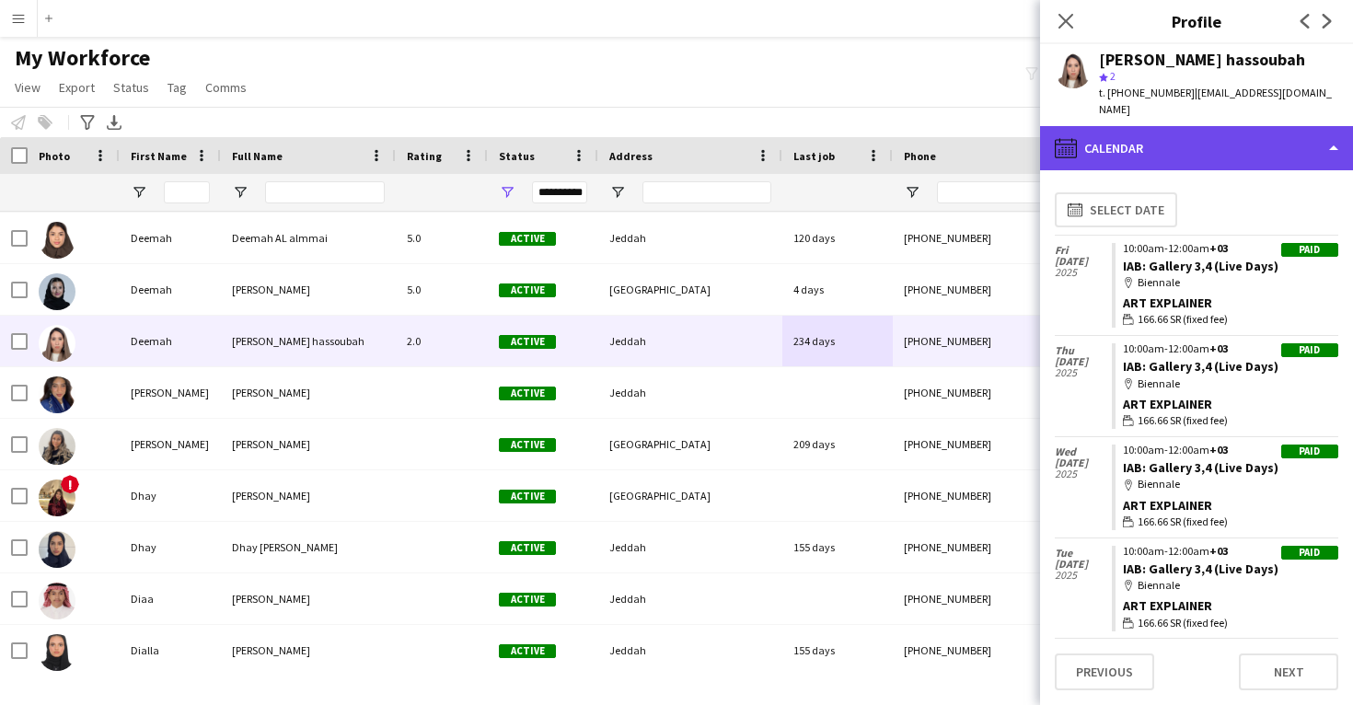
click at [1243, 134] on div "calendar-full Calendar" at bounding box center [1196, 148] width 313 height 44
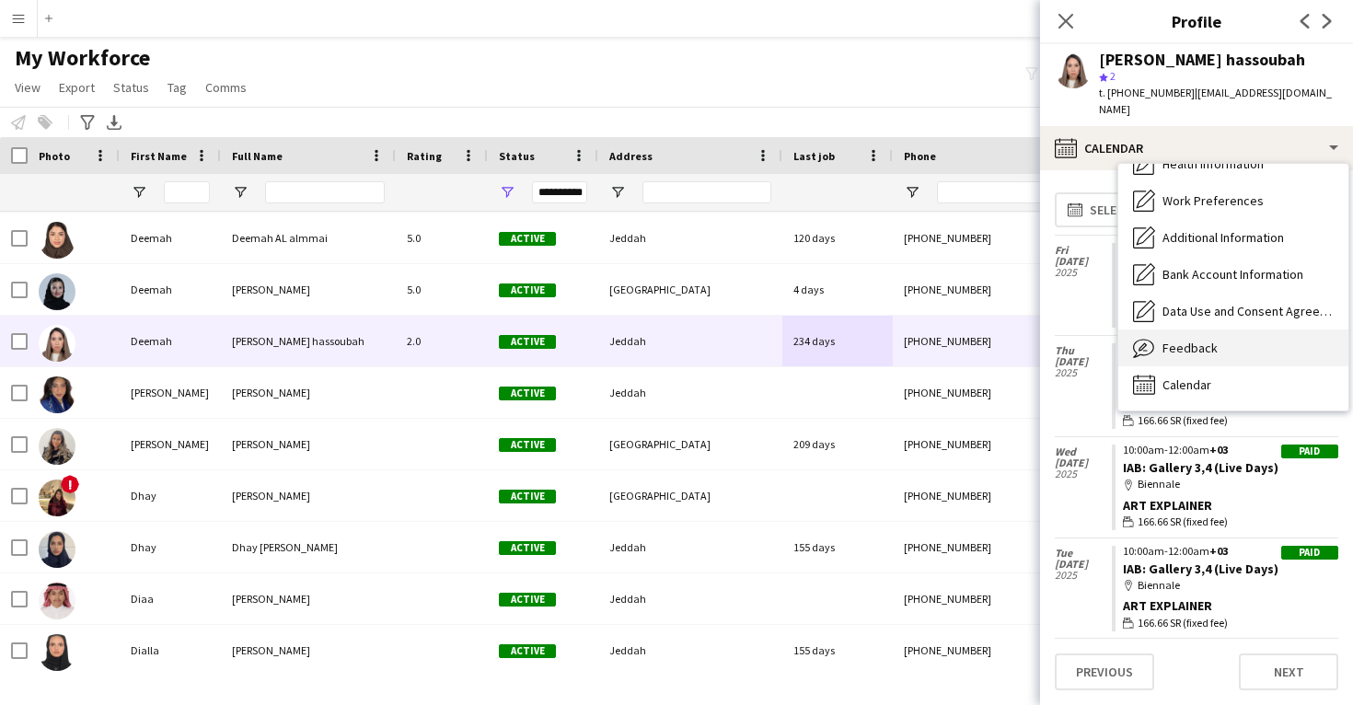
click at [1214, 340] on span "Feedback" at bounding box center [1190, 348] width 55 height 17
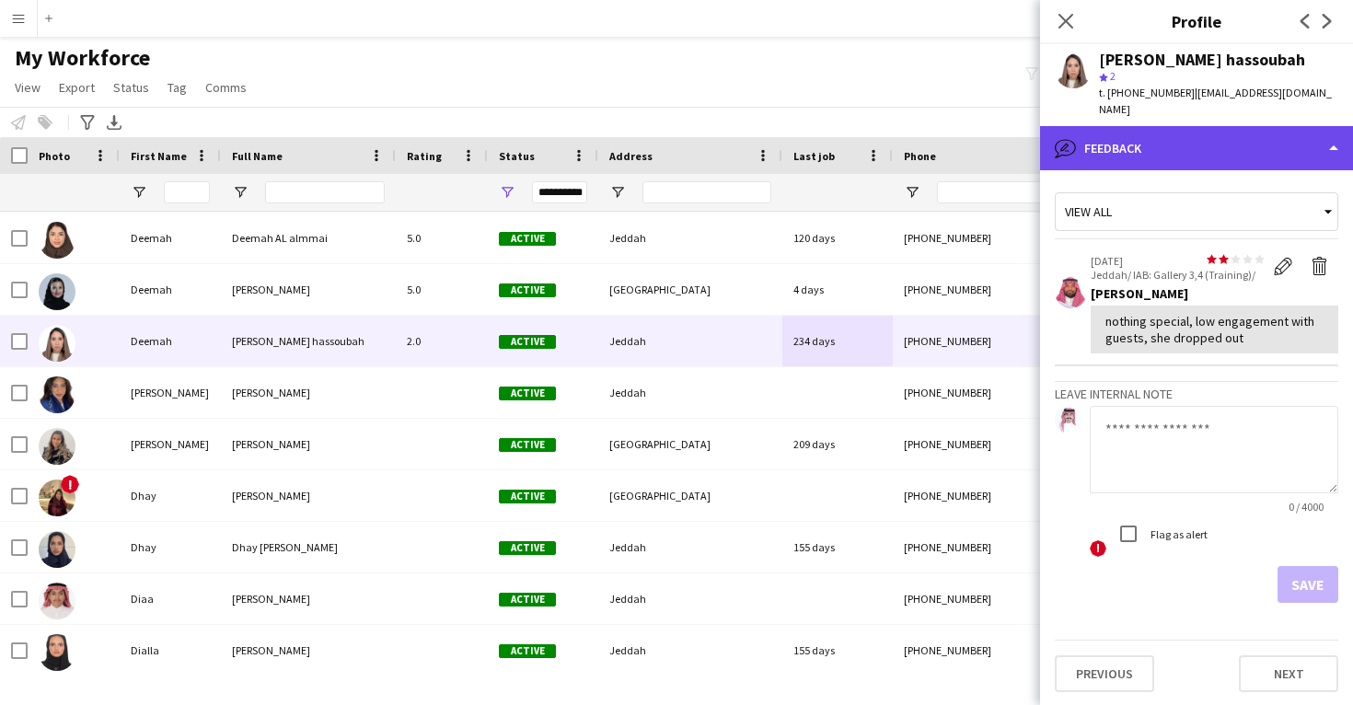
click at [1192, 150] on div "bubble-pencil Feedback" at bounding box center [1196, 148] width 313 height 44
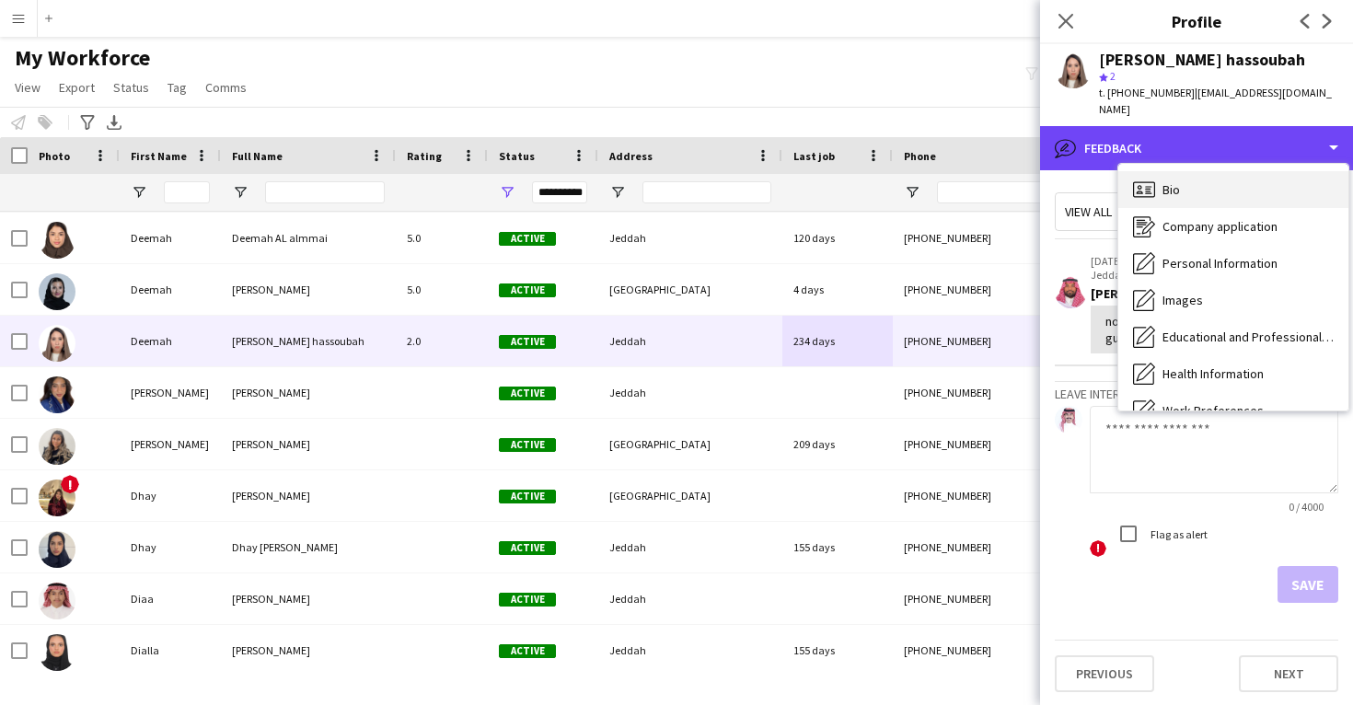
scroll to position [0, 0]
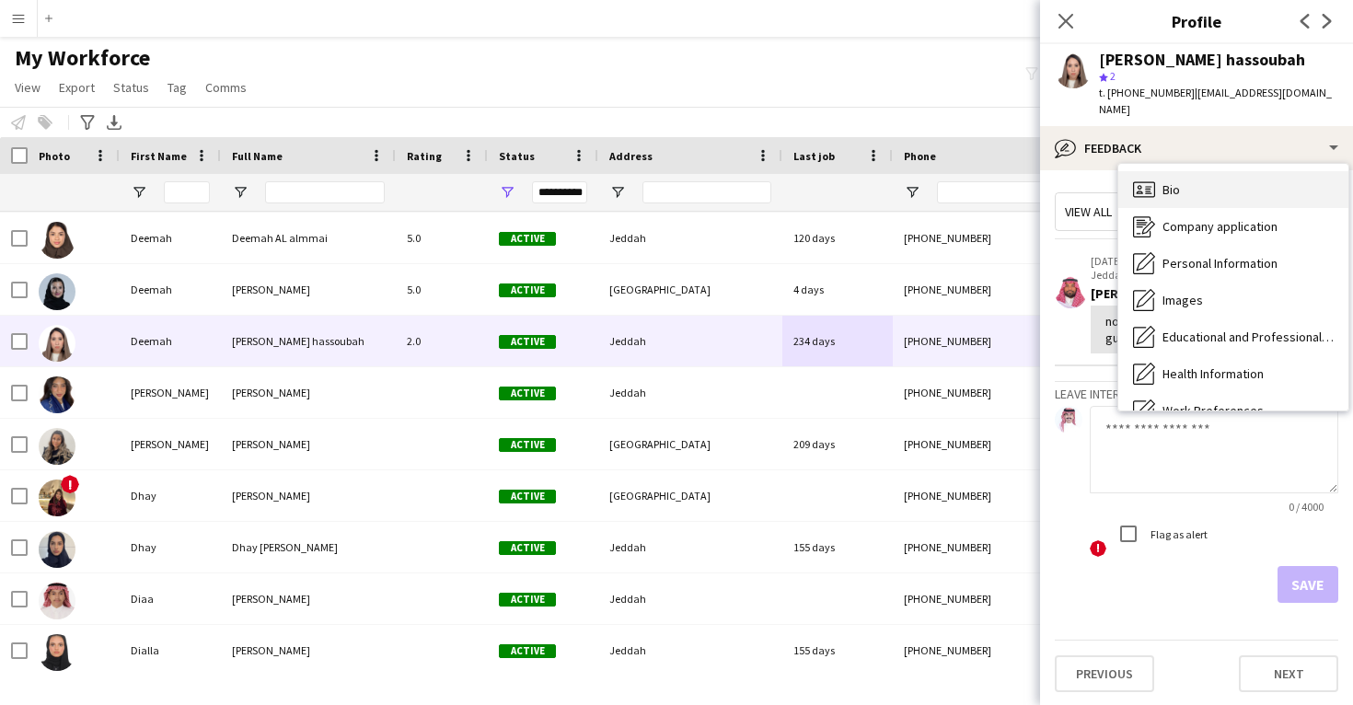
click at [1192, 175] on div "Bio Bio" at bounding box center [1234, 189] width 230 height 37
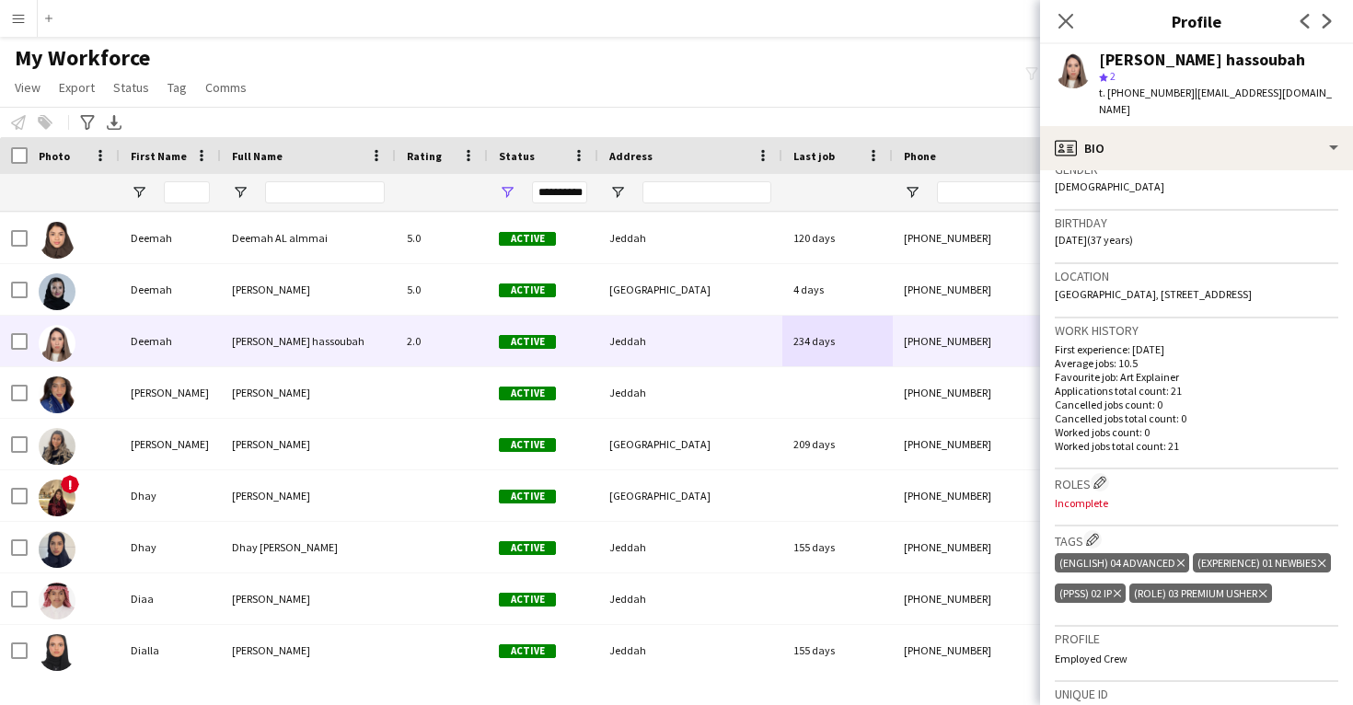
scroll to position [330, 0]
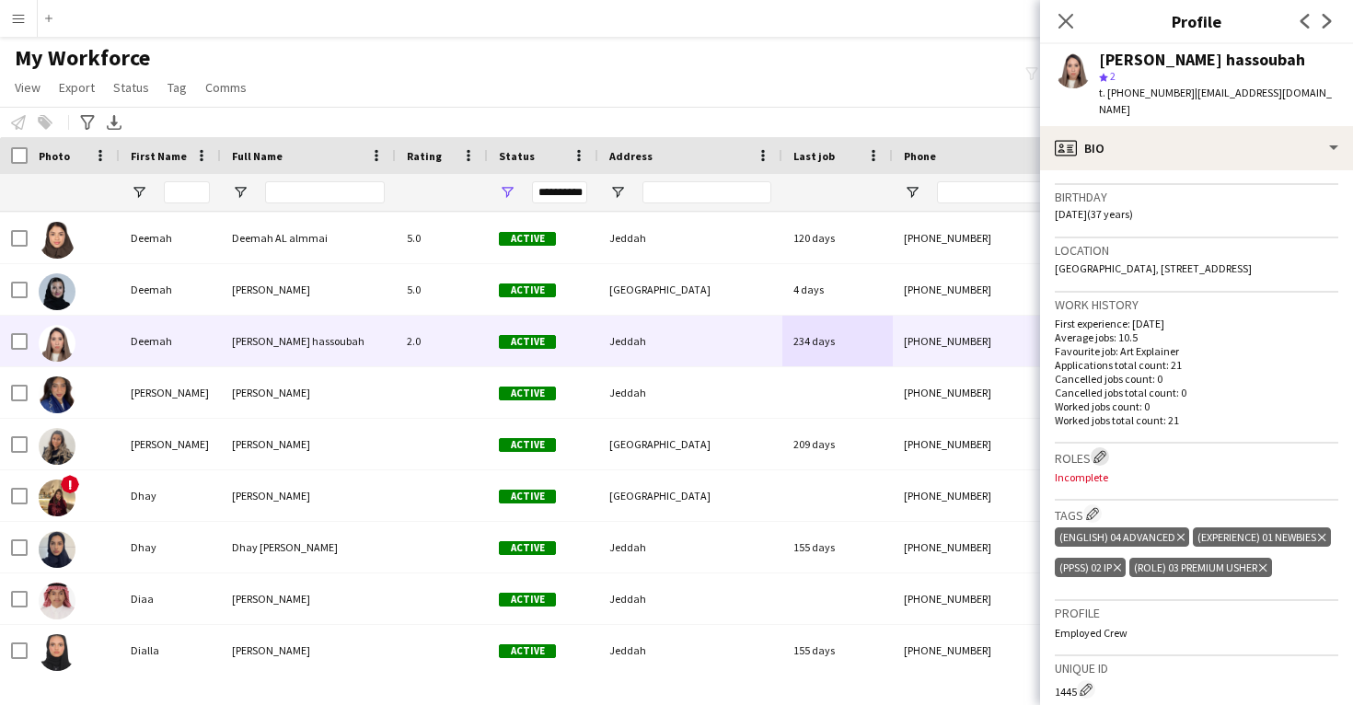
click at [1101, 453] on app-icon "Edit crew company roles" at bounding box center [1100, 456] width 13 height 13
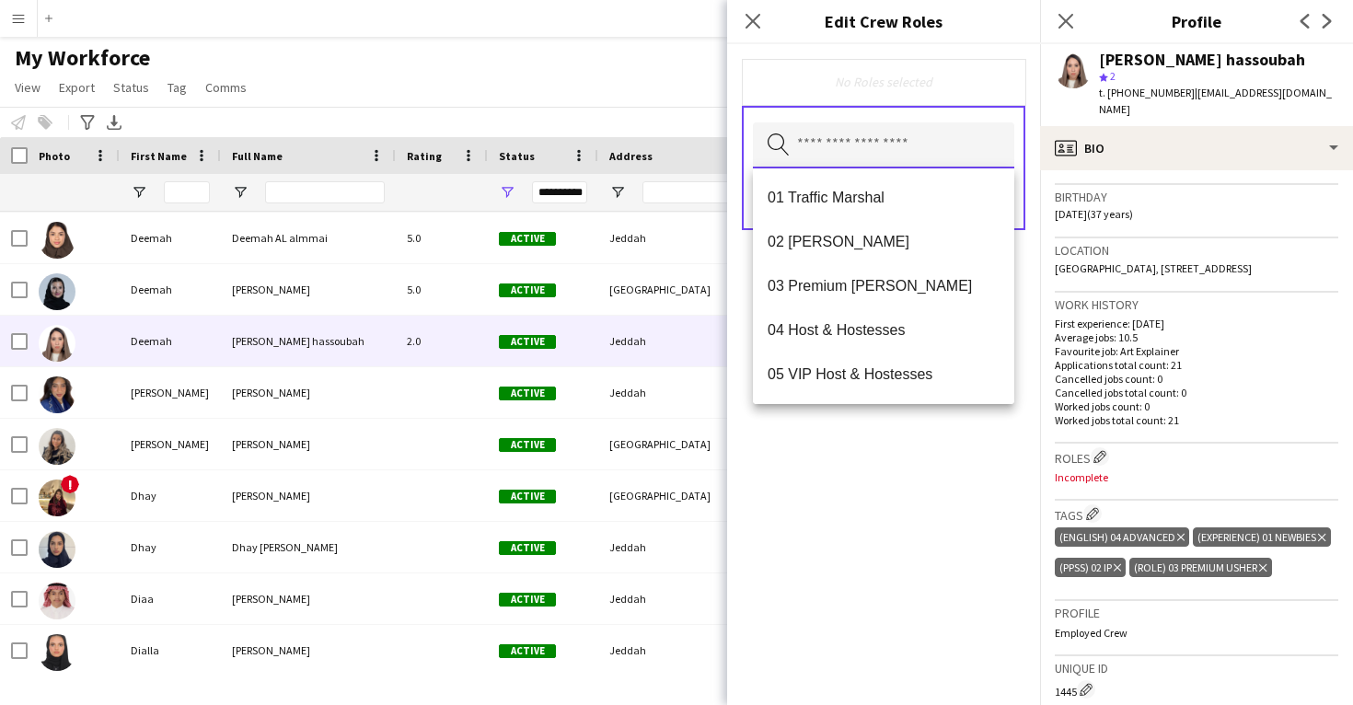
click at [902, 147] on input "text" at bounding box center [883, 145] width 261 height 46
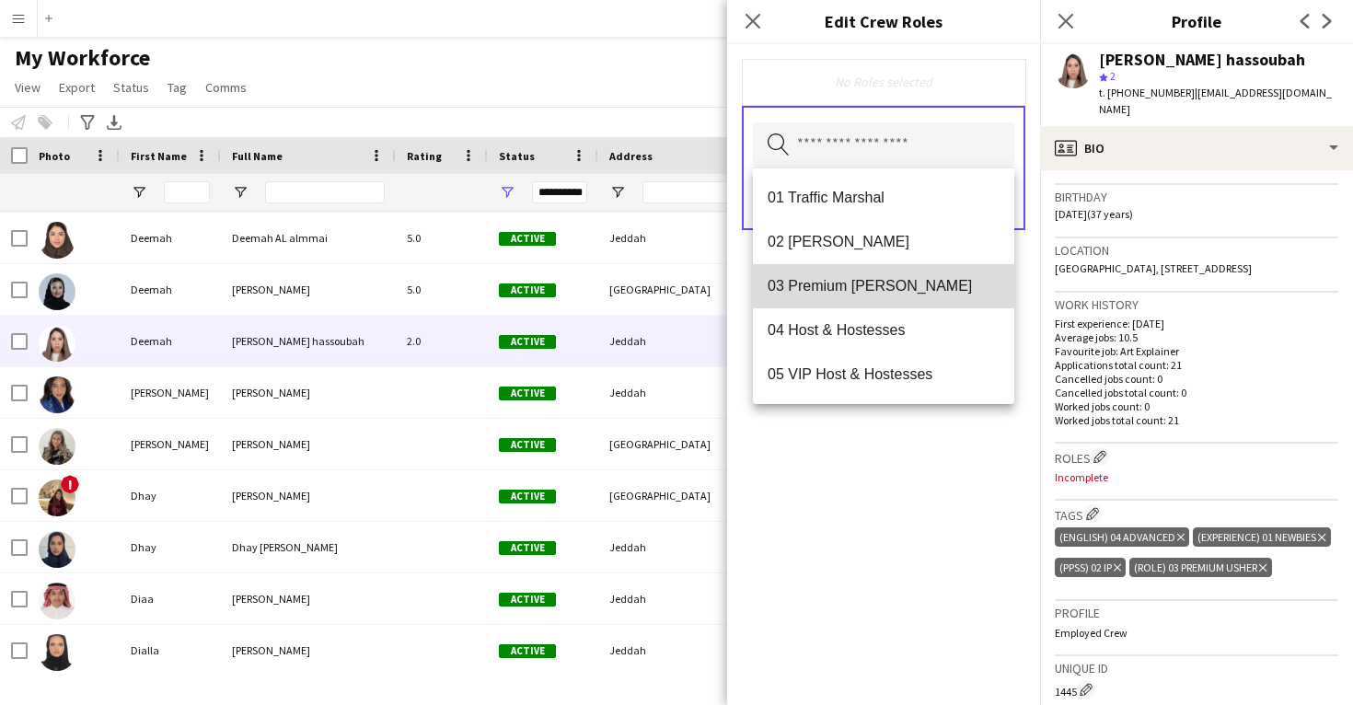
click at [892, 275] on mat-option "03 Premium Usher" at bounding box center [883, 286] width 261 height 44
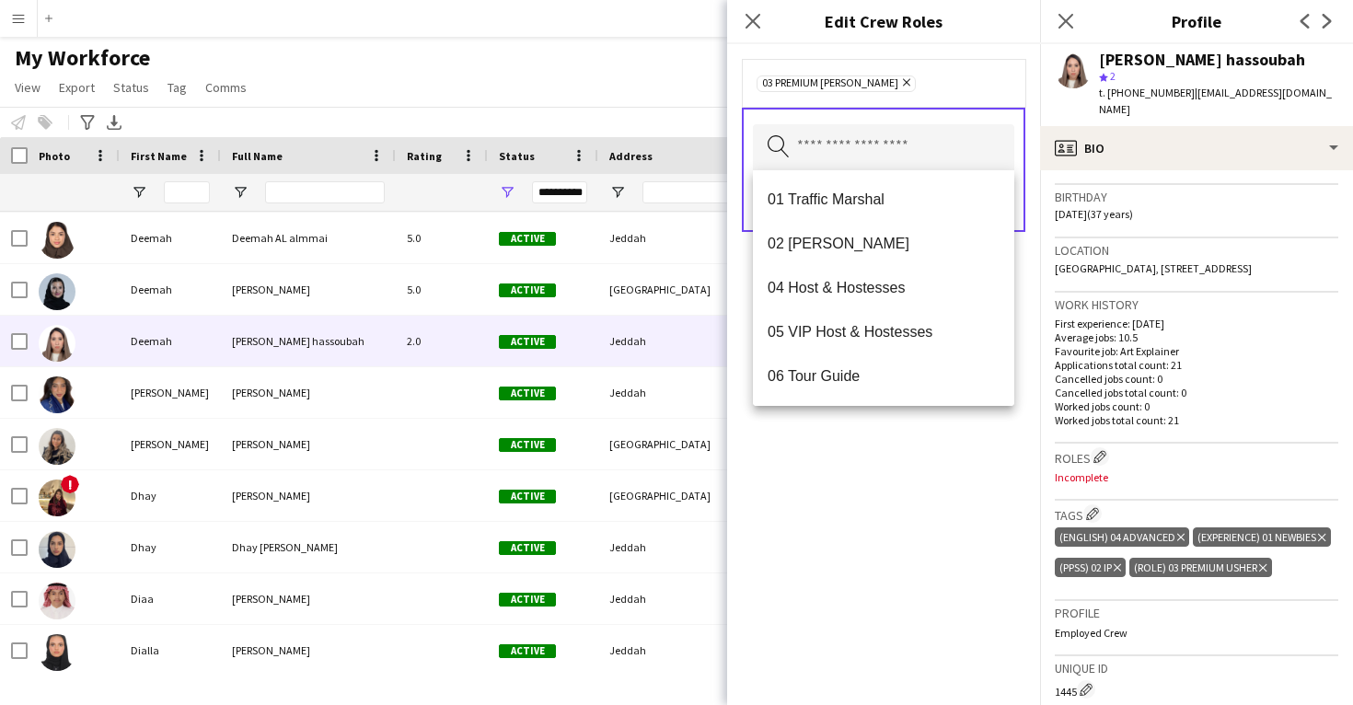
click at [916, 452] on div "03 Premium Usher Remove Search by role type Save" at bounding box center [883, 374] width 313 height 661
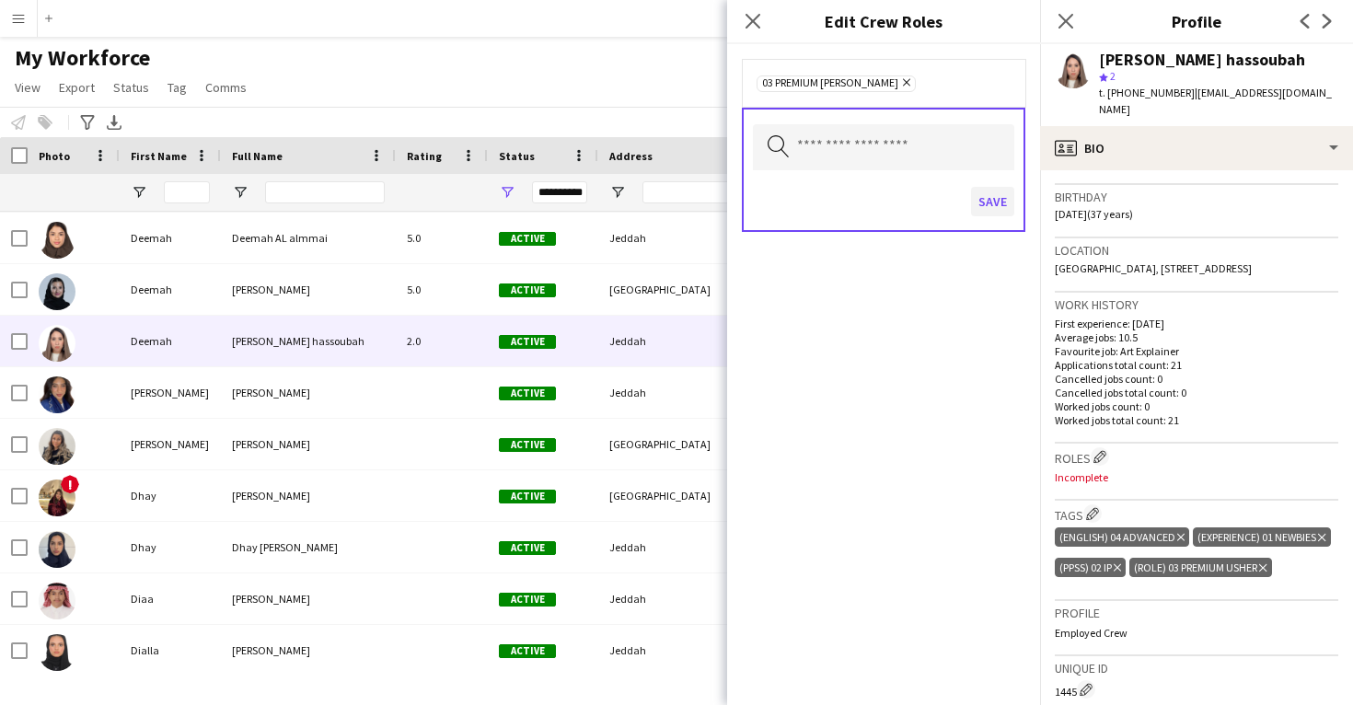
click at [991, 205] on button "Save" at bounding box center [992, 201] width 43 height 29
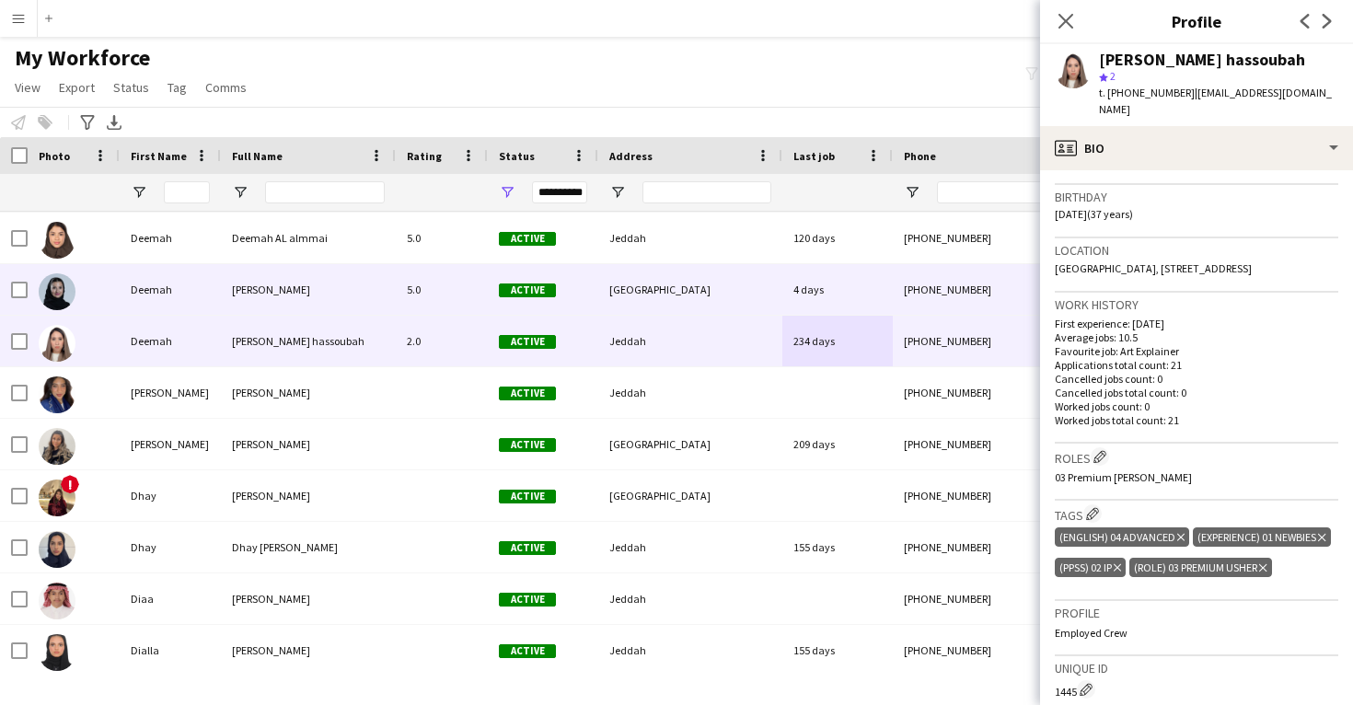
click at [587, 304] on div "Active" at bounding box center [543, 289] width 110 height 51
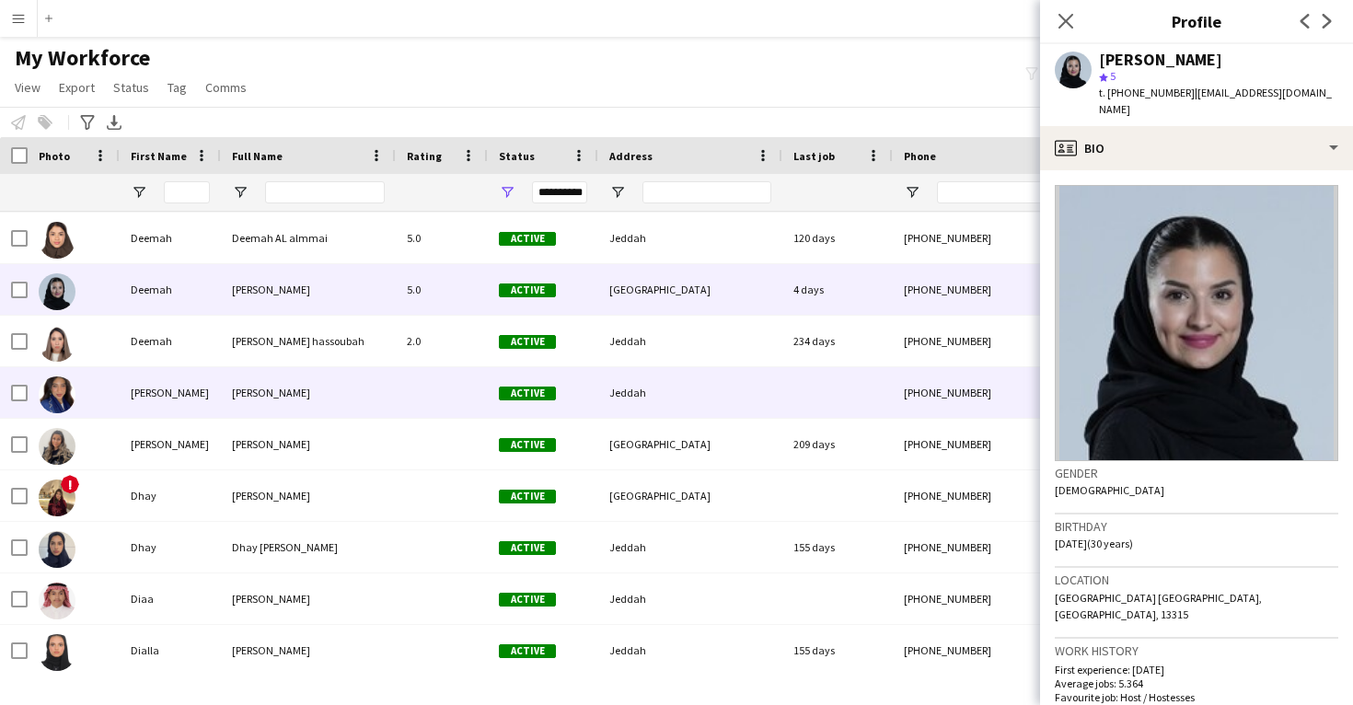
click at [606, 370] on div "Jeddah" at bounding box center [690, 392] width 184 height 51
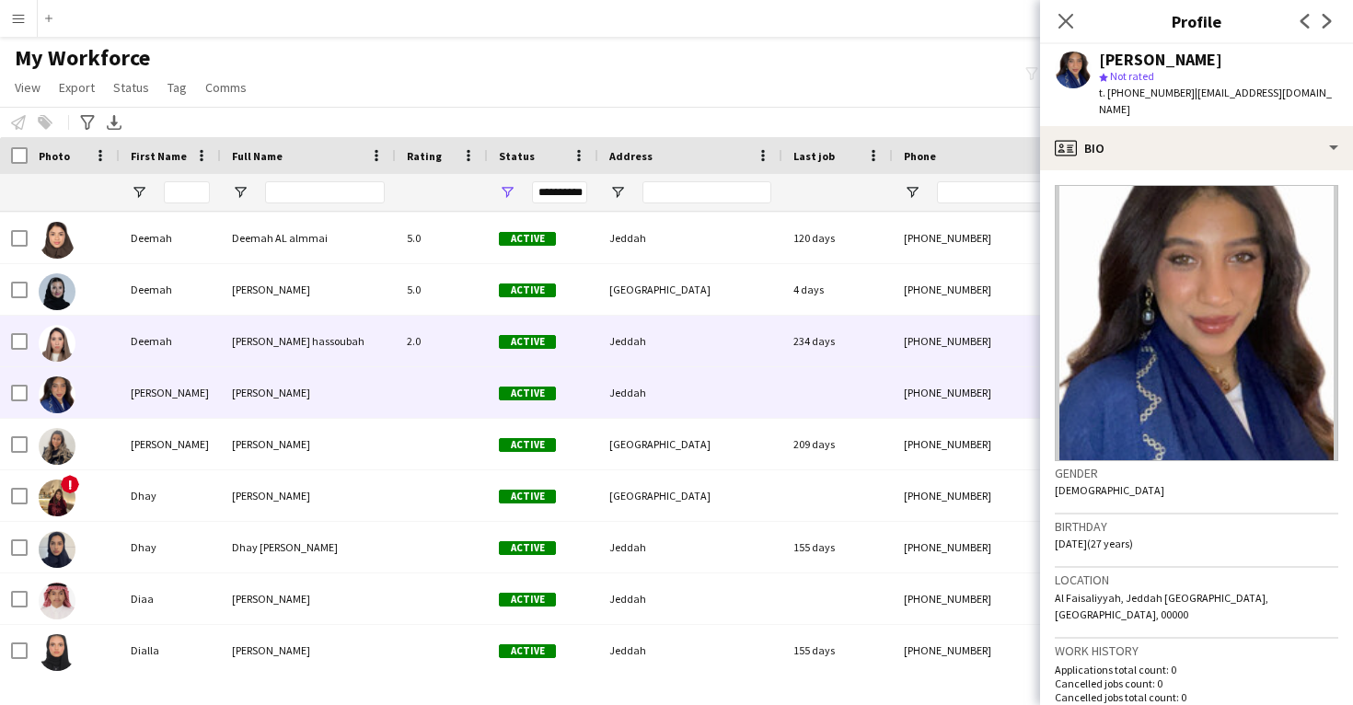
click at [606, 363] on div "Jeddah" at bounding box center [690, 341] width 184 height 51
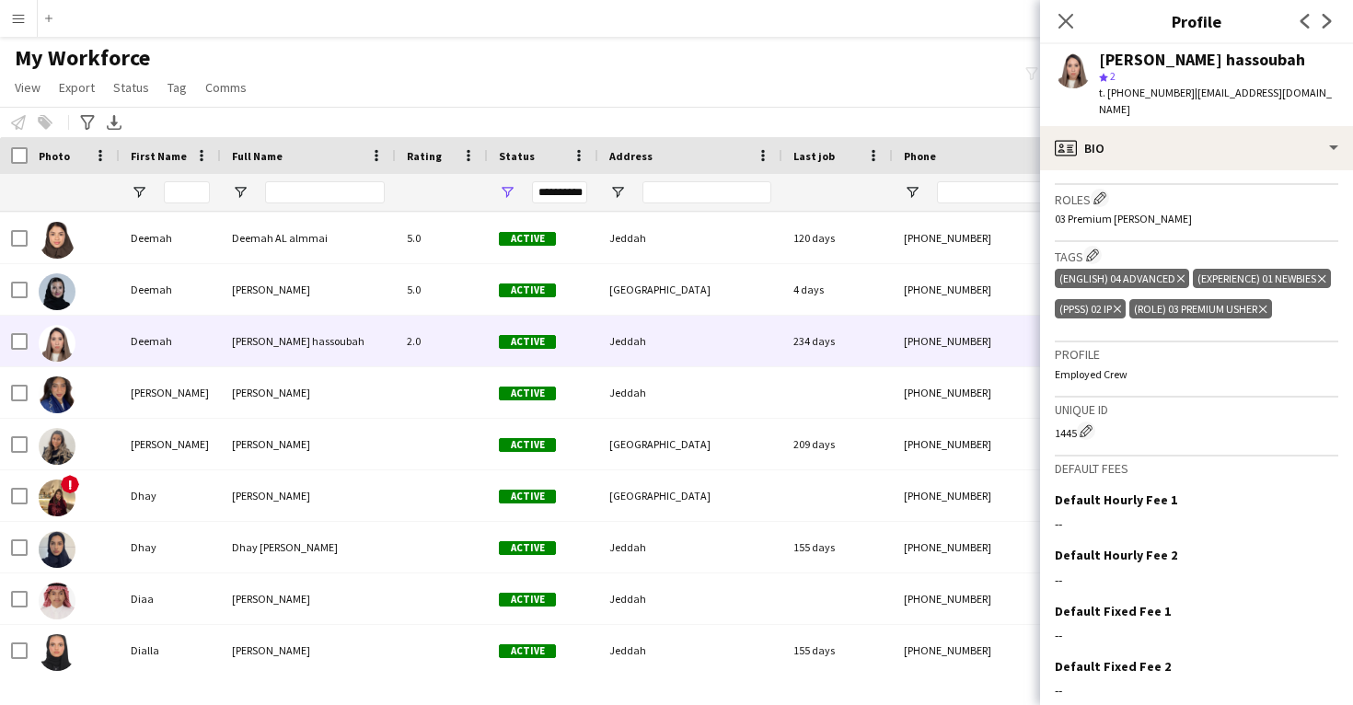
scroll to position [627, 0]
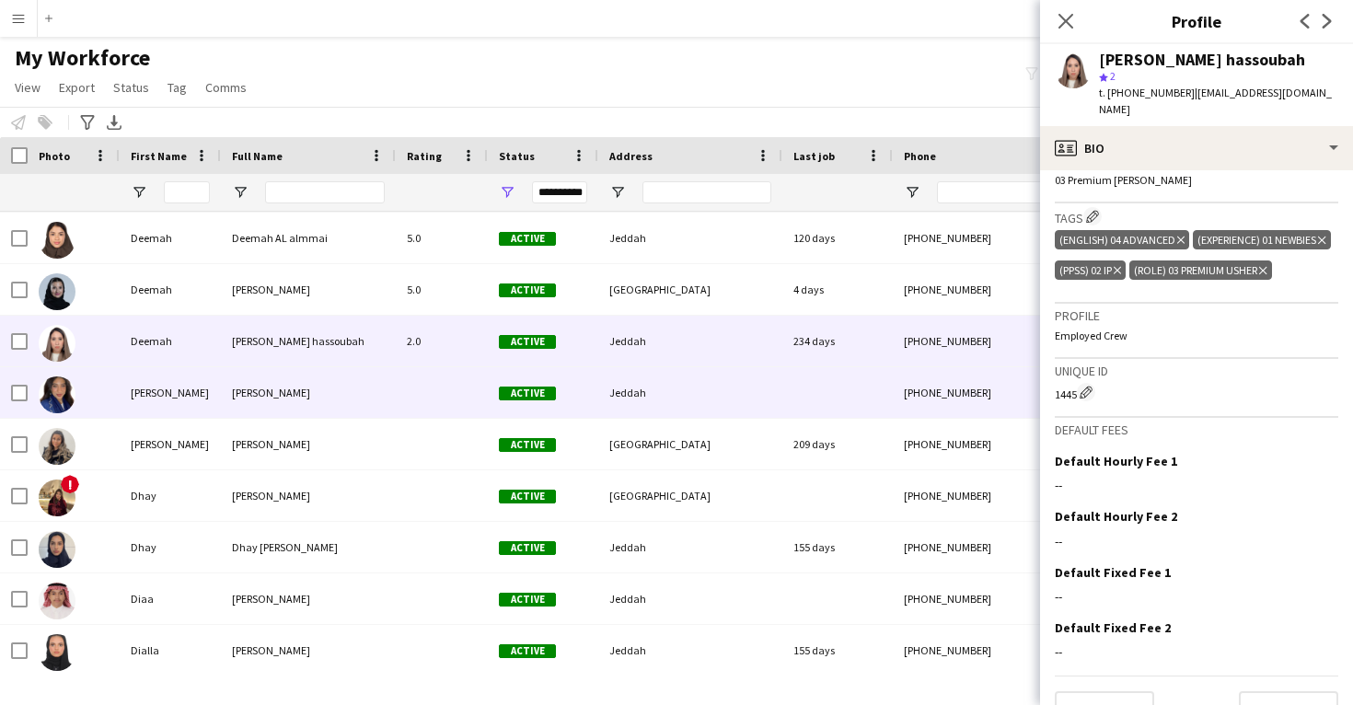
click at [942, 388] on div "+966541558106" at bounding box center [1011, 392] width 236 height 51
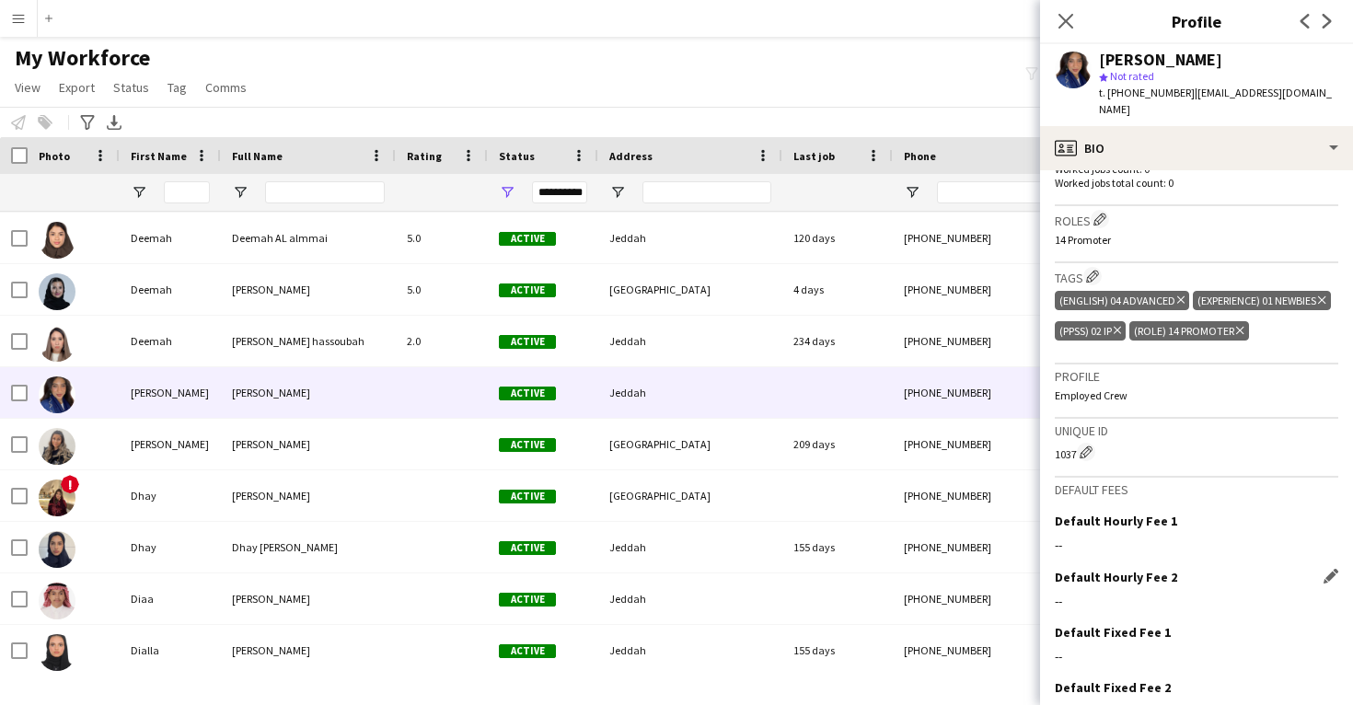
scroll to position [536, 0]
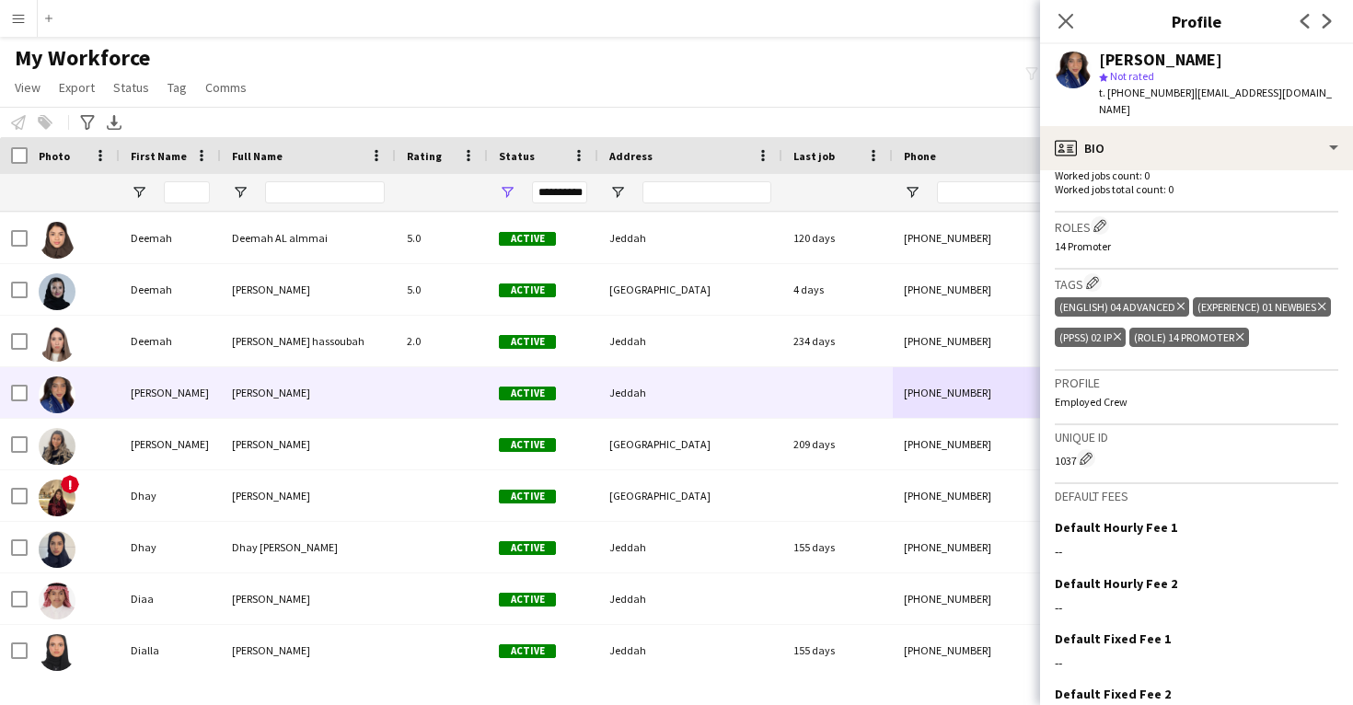
click at [1228, 105] on div "Deena Mohammed star Not rated t. +966541558106 | deena20188@gmail.com" at bounding box center [1196, 85] width 313 height 82
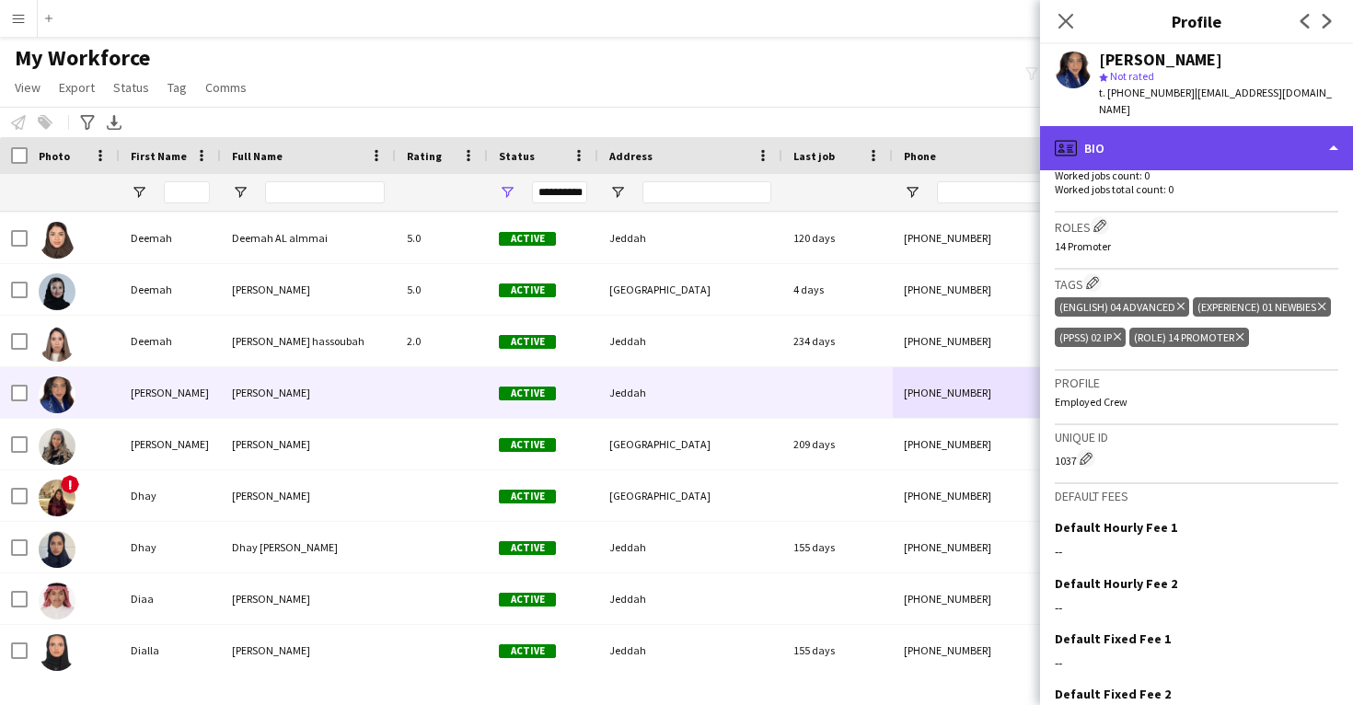
click at [1228, 126] on div "profile Bio" at bounding box center [1196, 148] width 313 height 44
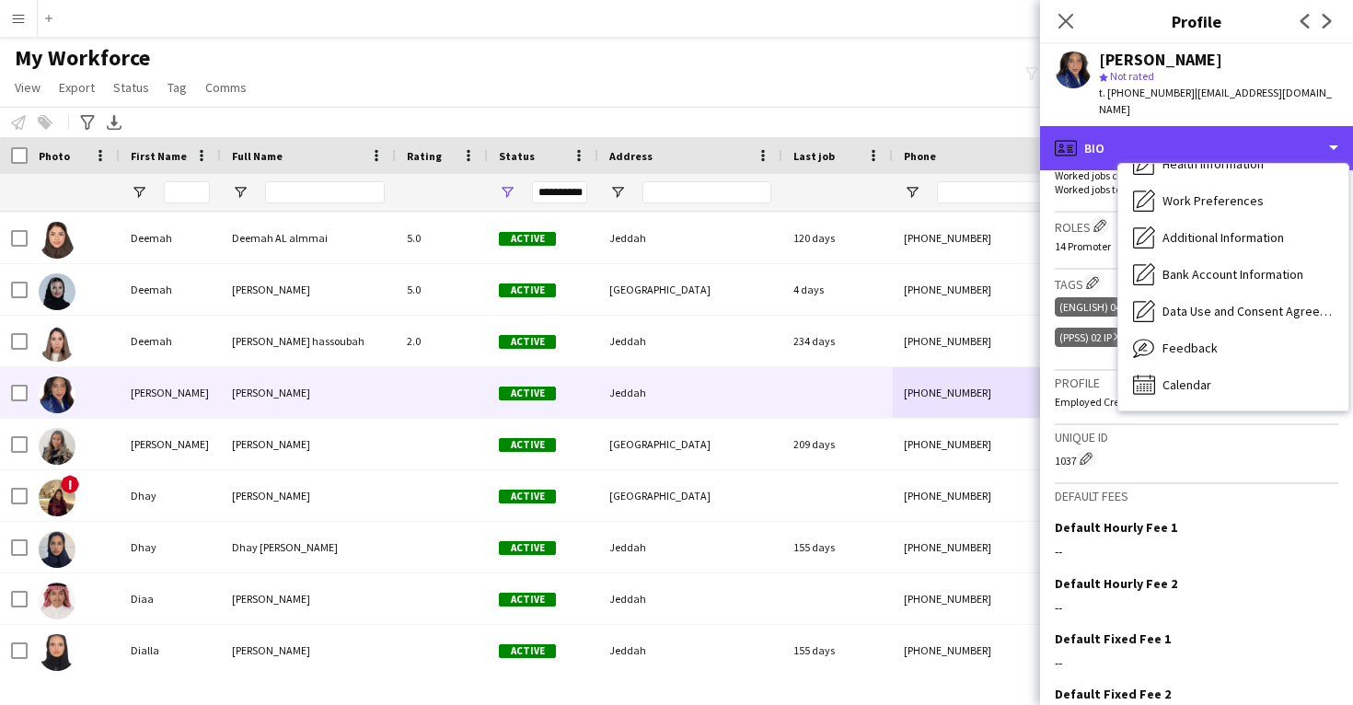
scroll to position [211, 0]
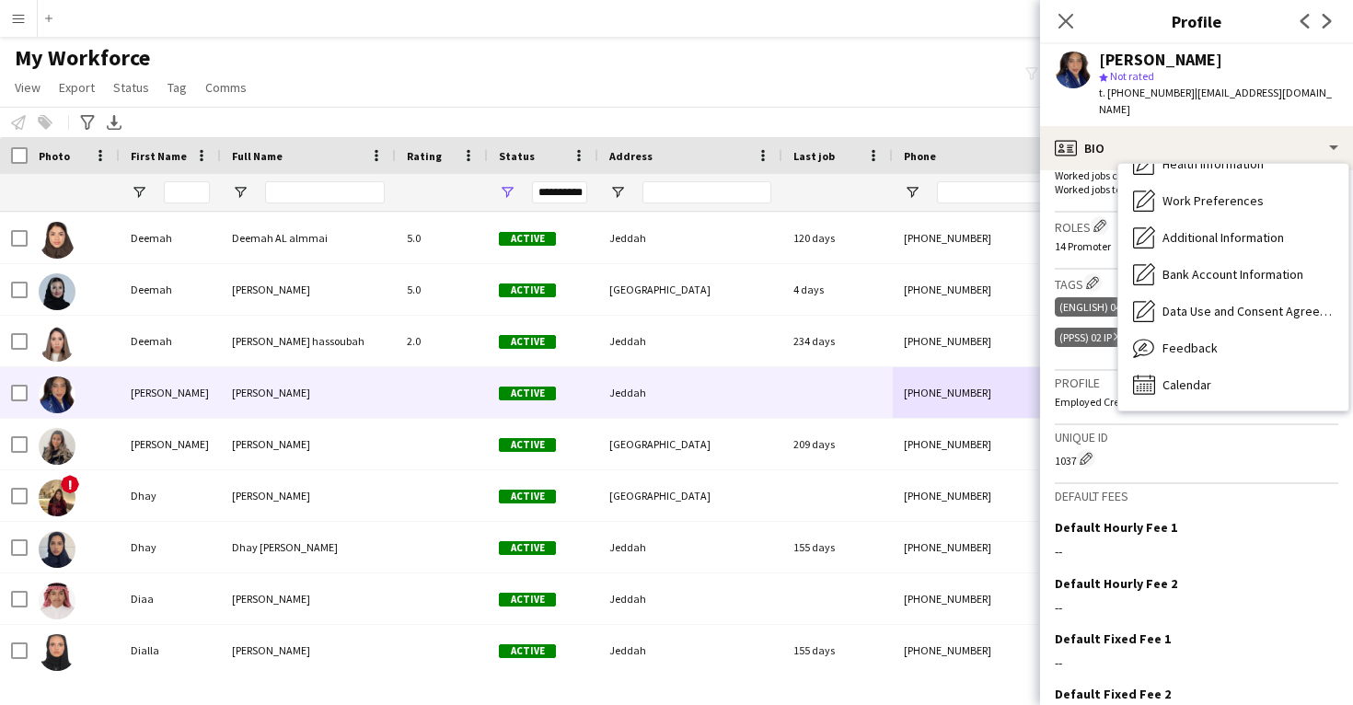
click at [1227, 331] on div "Feedback Feedback" at bounding box center [1234, 348] width 230 height 37
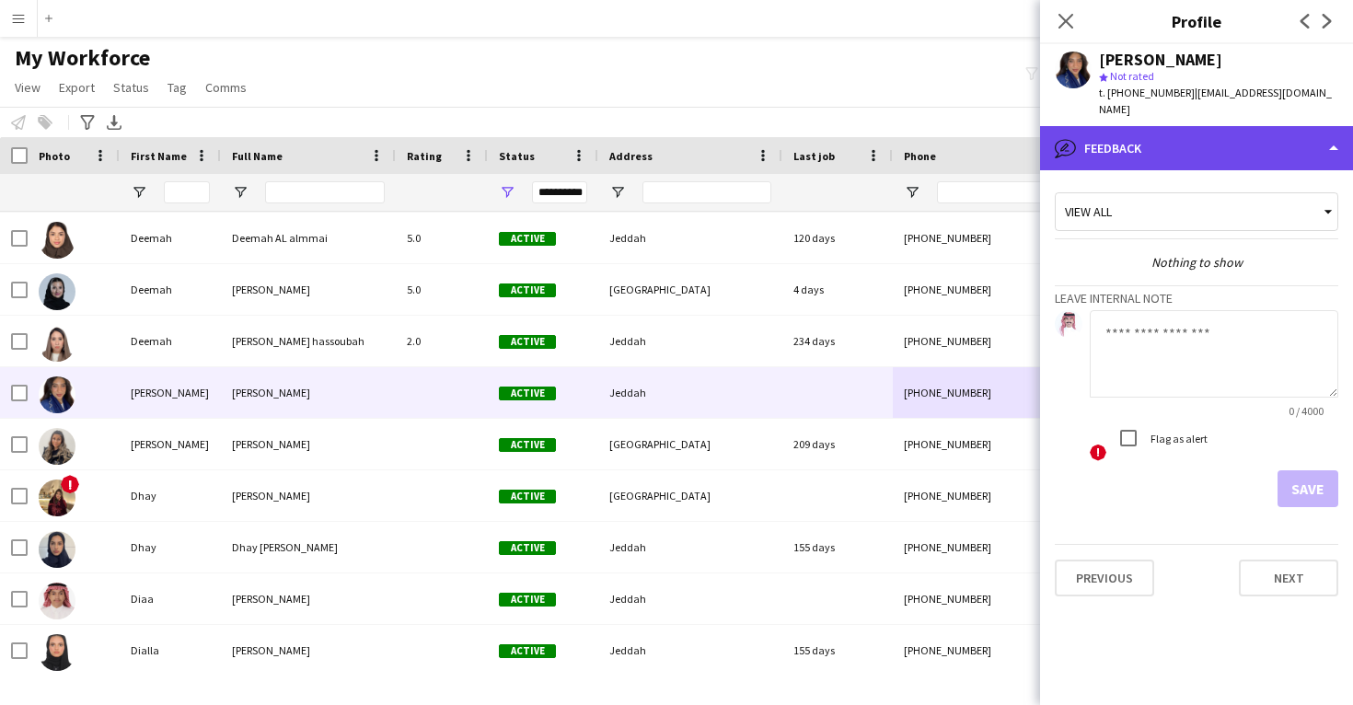
click at [1224, 128] on div "bubble-pencil Feedback" at bounding box center [1196, 148] width 313 height 44
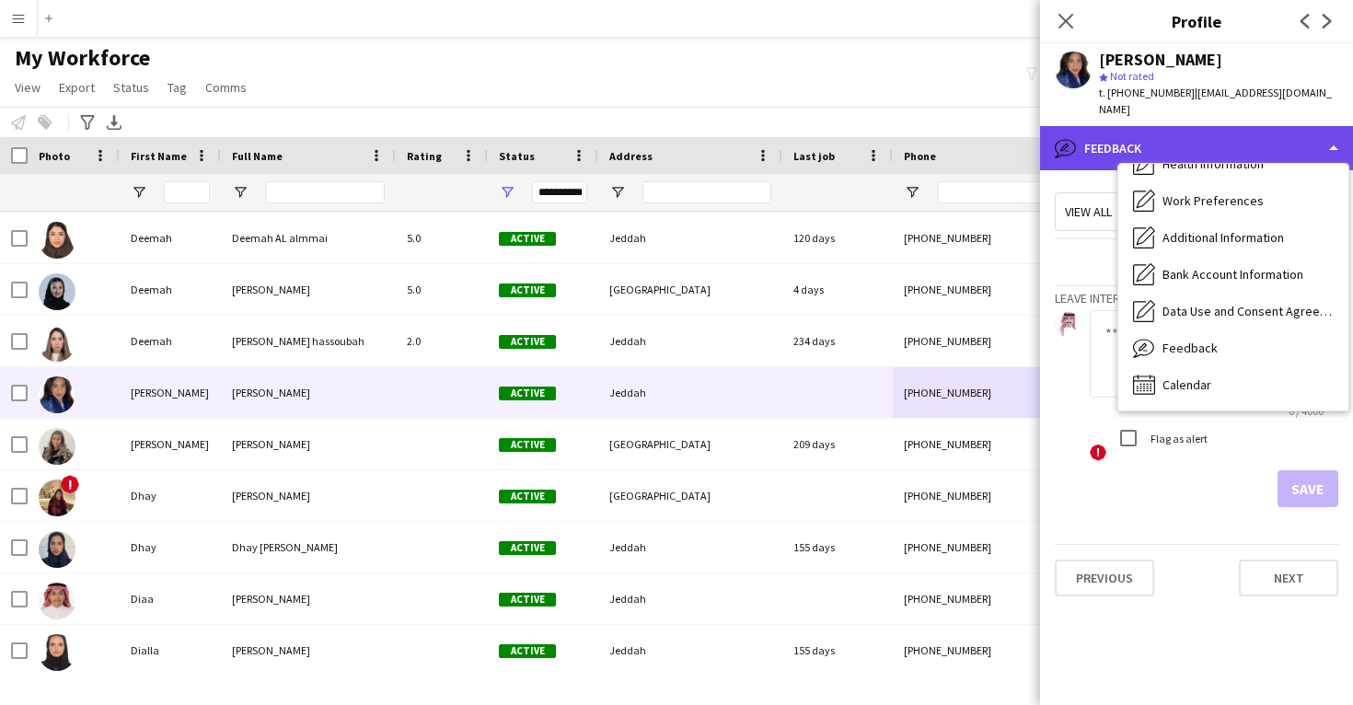
scroll to position [210, 0]
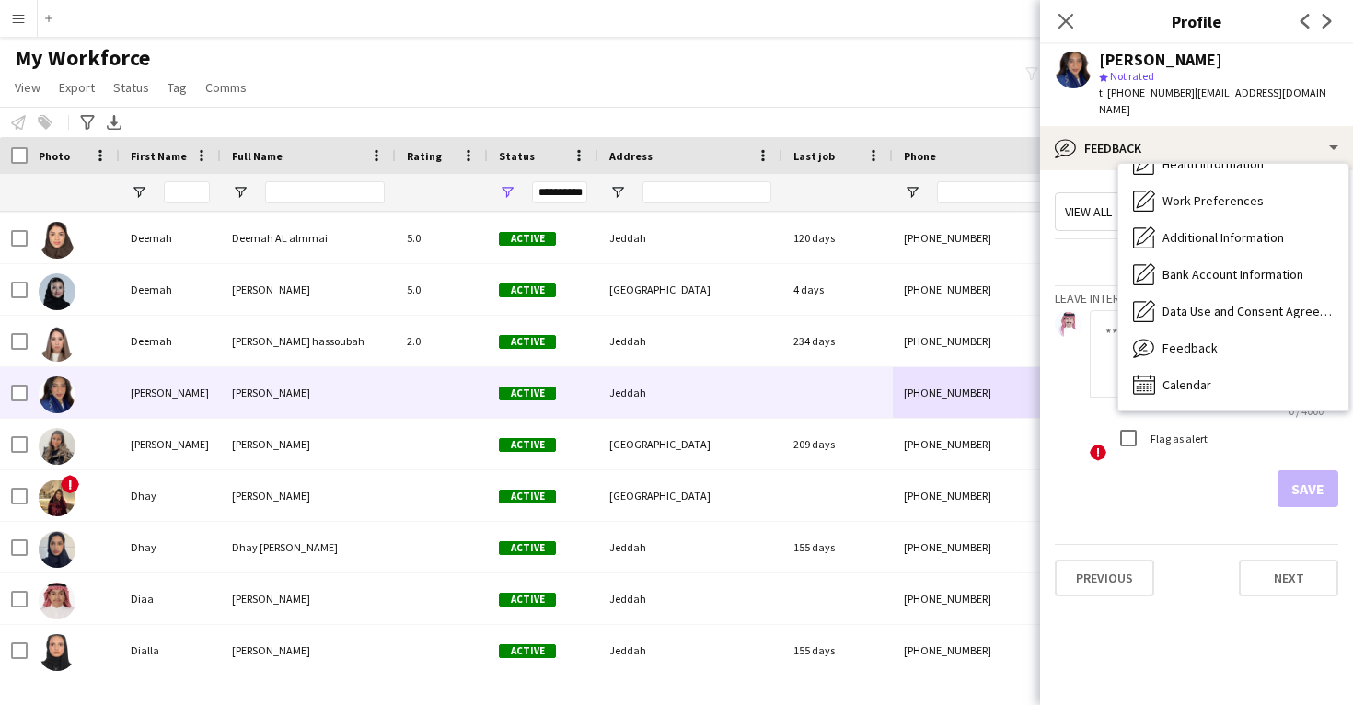
click at [1201, 389] on div "Bio Bio Company application Company application Personal Information Personal I…" at bounding box center [1234, 287] width 230 height 247
click at [1201, 377] on span "Calendar" at bounding box center [1187, 385] width 49 height 17
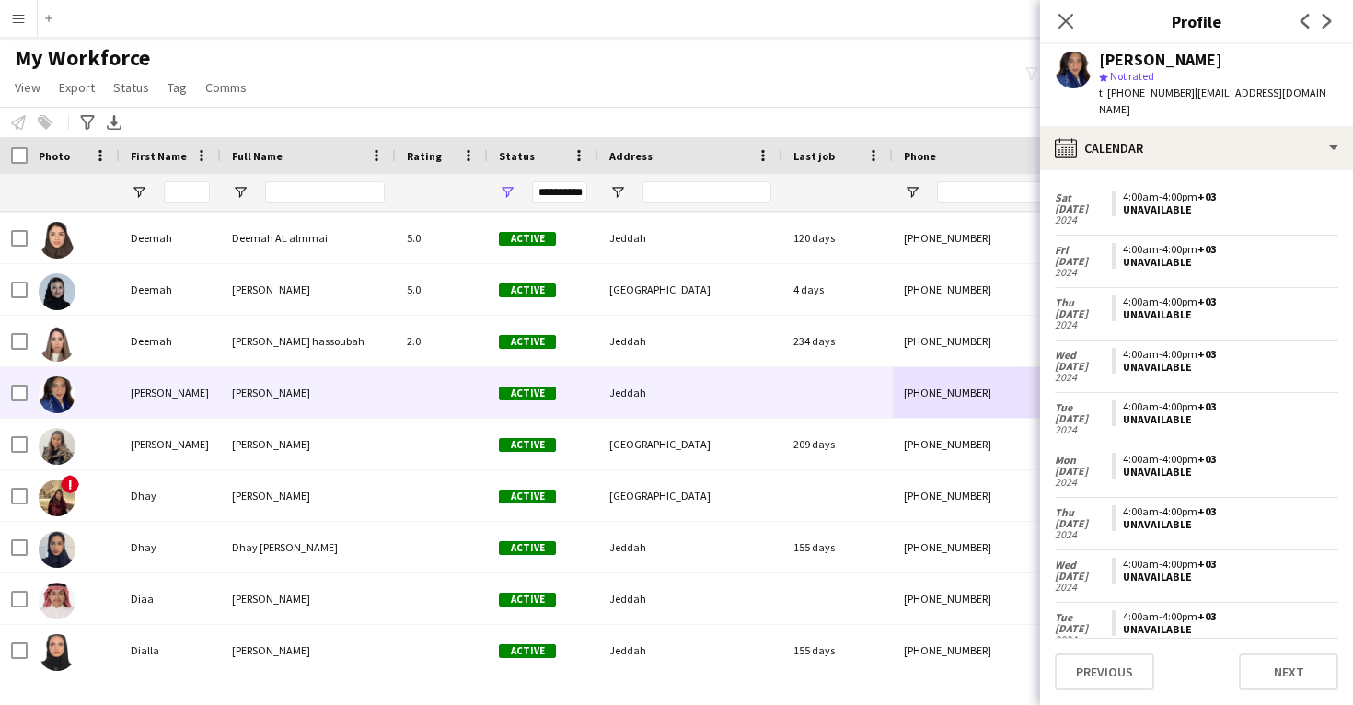
scroll to position [1311, 0]
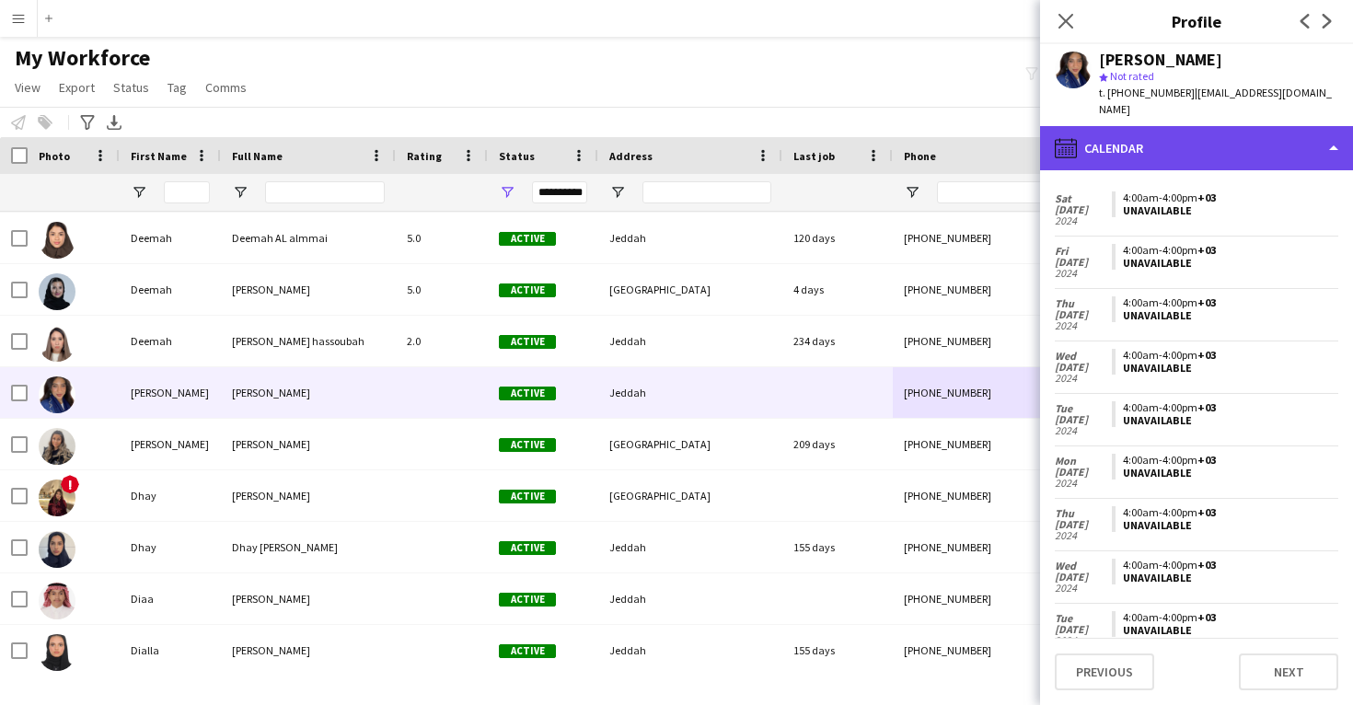
click at [1202, 144] on div "calendar-full Calendar" at bounding box center [1196, 148] width 313 height 44
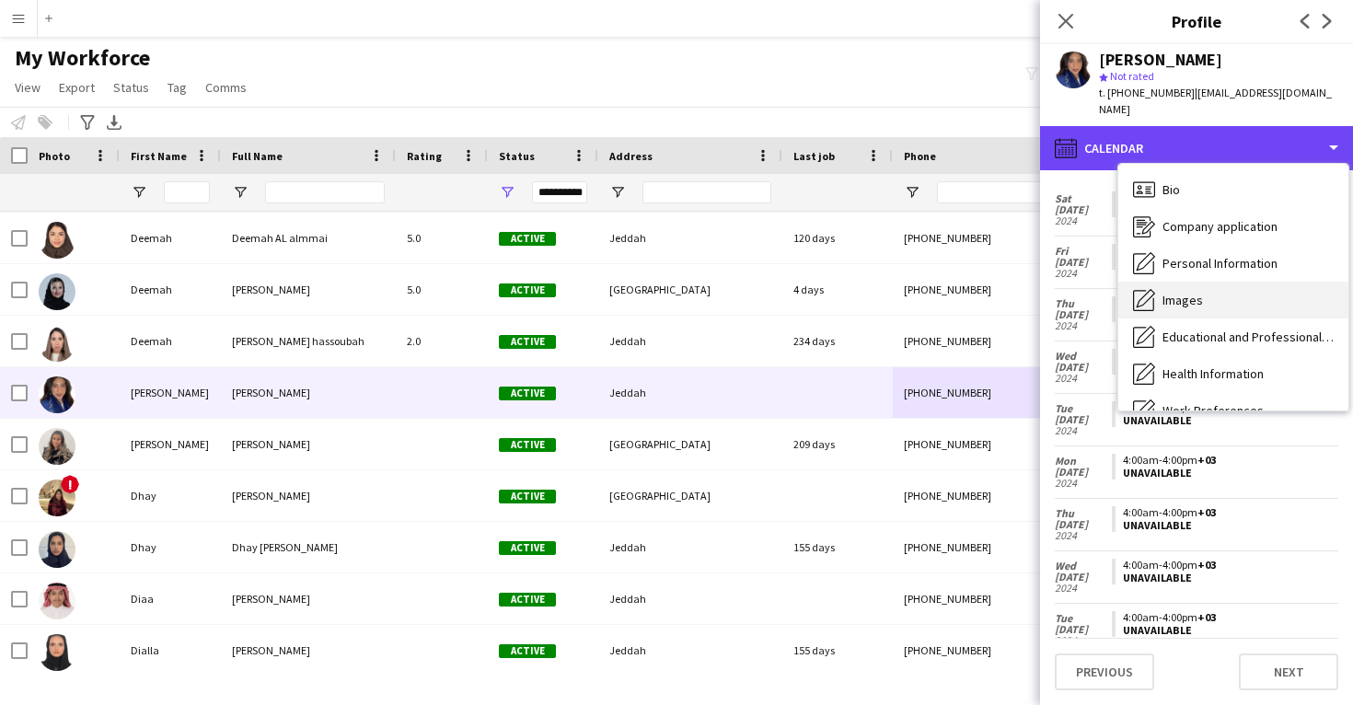
scroll to position [0, 0]
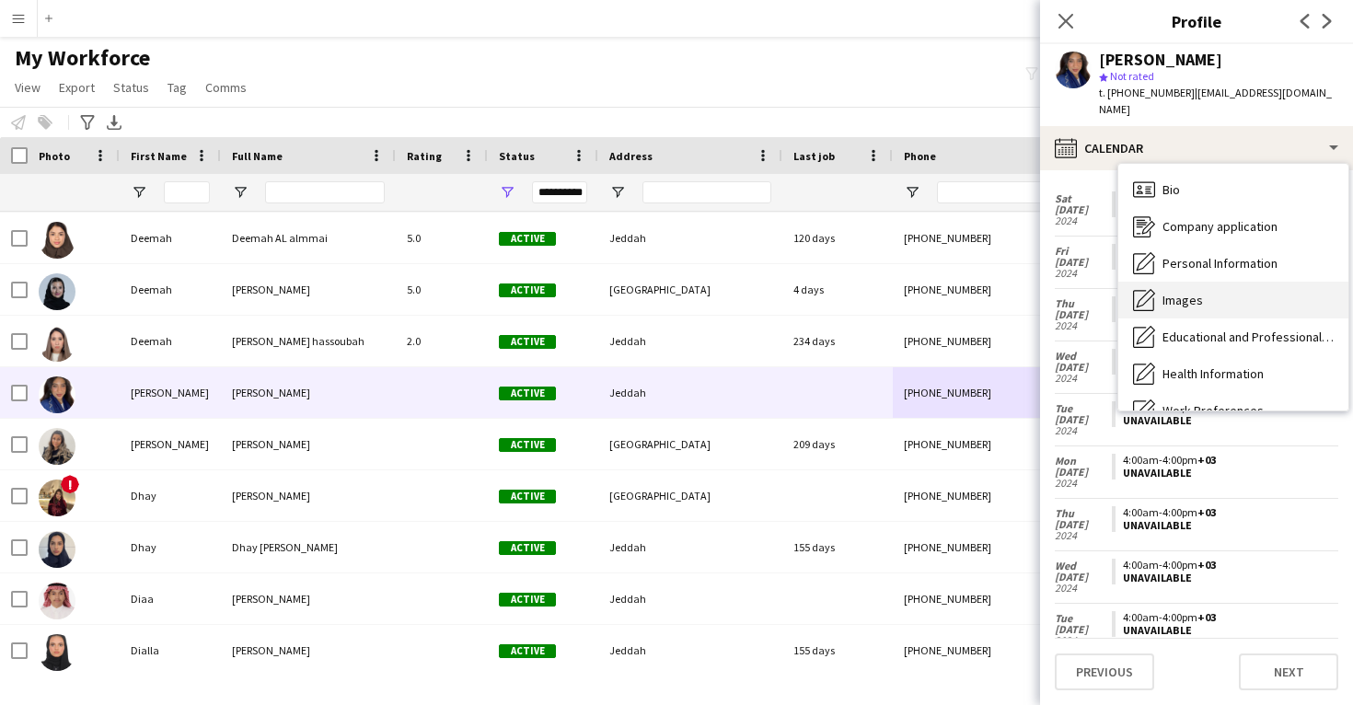
click at [1249, 296] on div "Images Images" at bounding box center [1234, 300] width 230 height 37
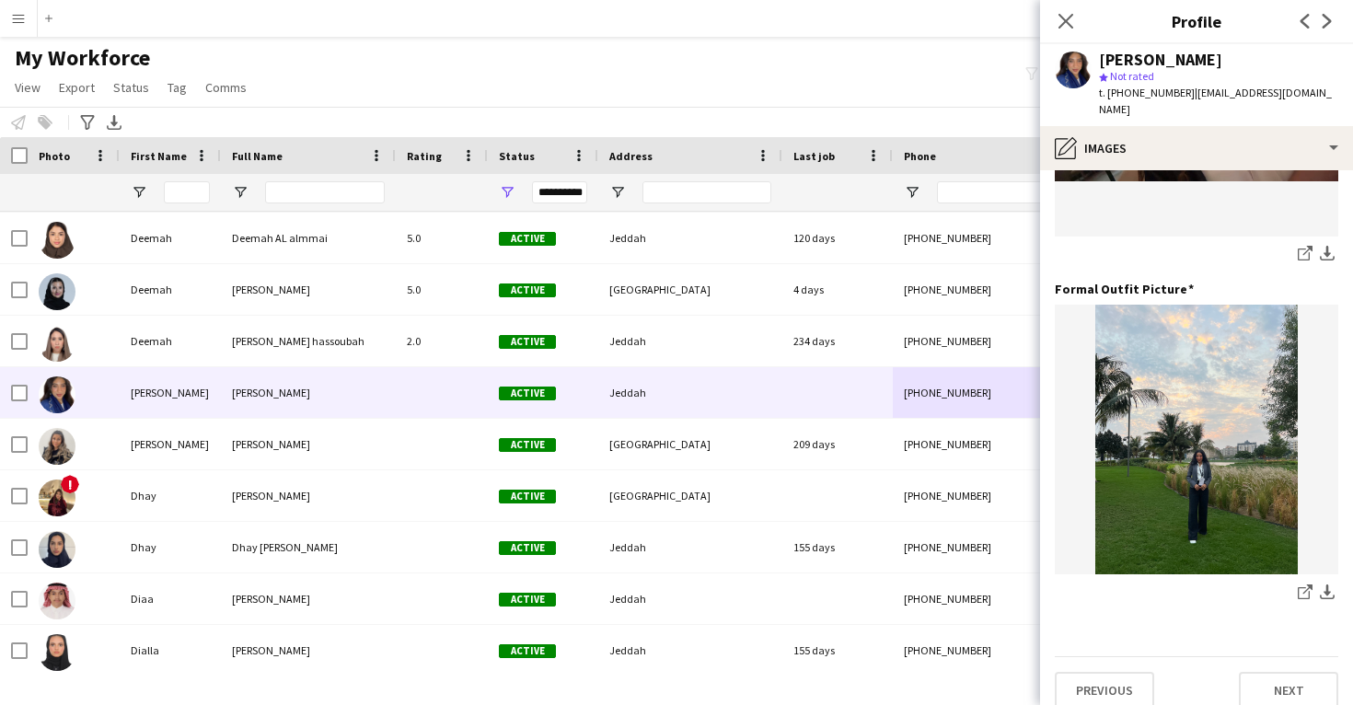
scroll to position [580, 0]
click at [1305, 586] on icon "share-external-link-1" at bounding box center [1305, 593] width 15 height 15
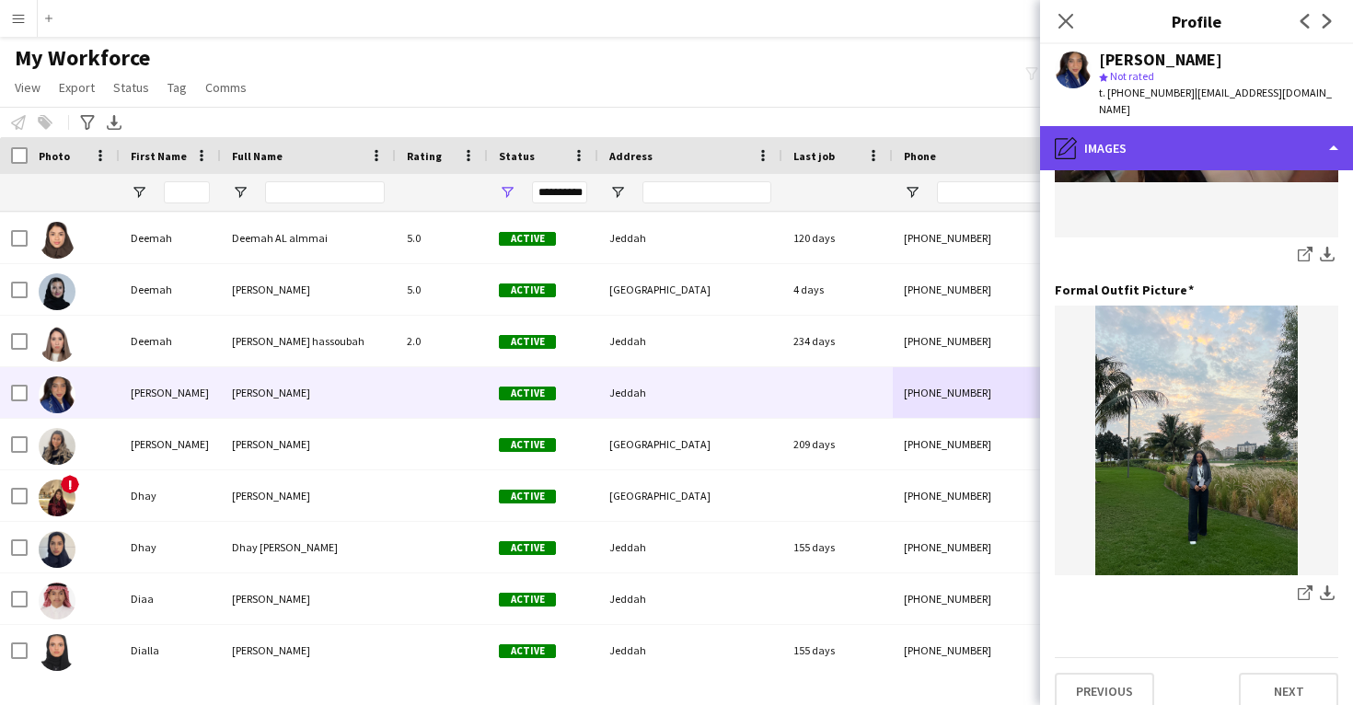
click at [1213, 142] on div "pencil4 Images" at bounding box center [1196, 148] width 313 height 44
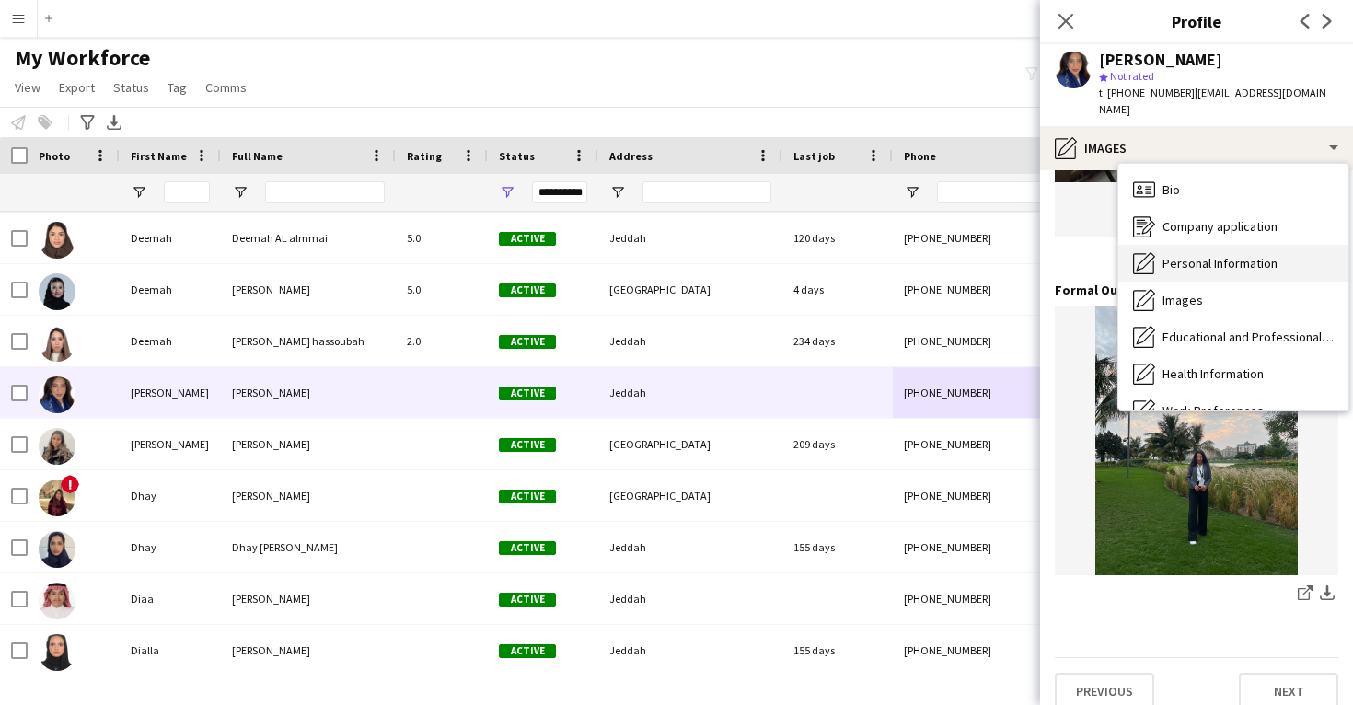
click at [1217, 258] on div "Personal Information Personal Information" at bounding box center [1234, 263] width 230 height 37
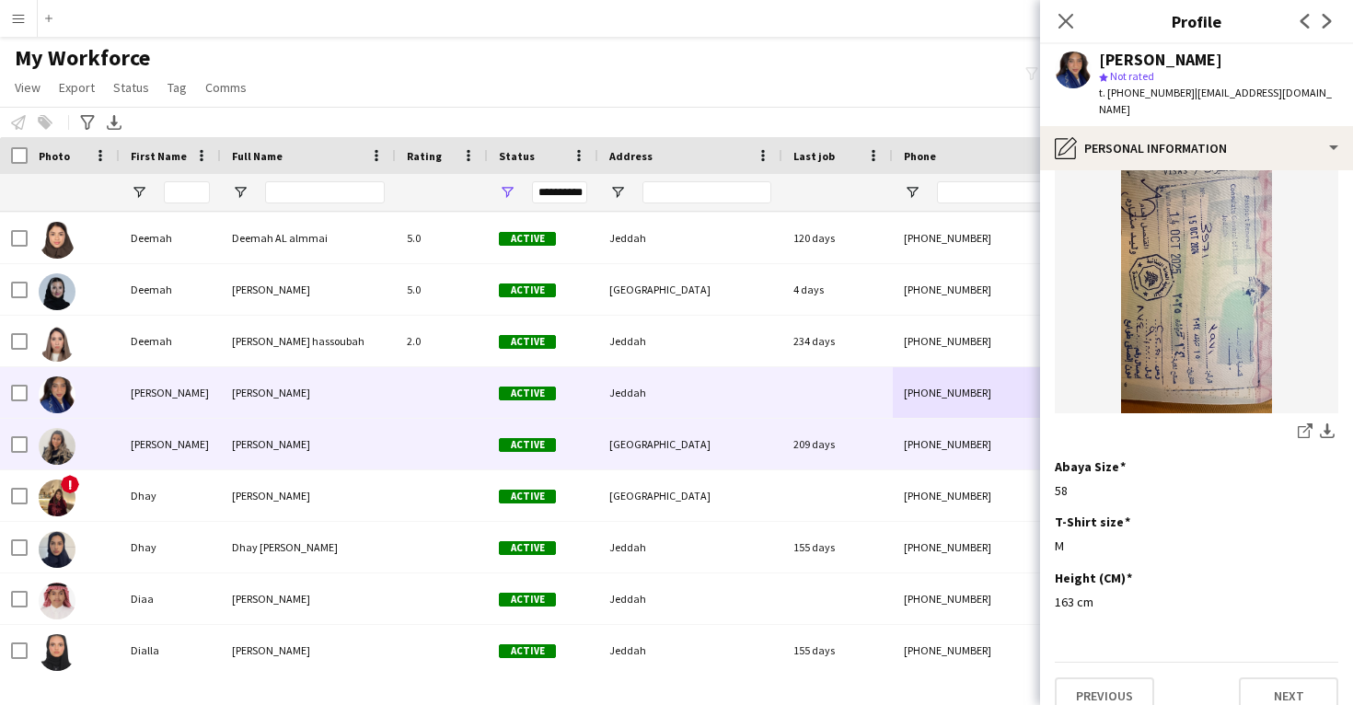
scroll to position [954, 0]
click at [874, 453] on div "209 days" at bounding box center [838, 444] width 110 height 51
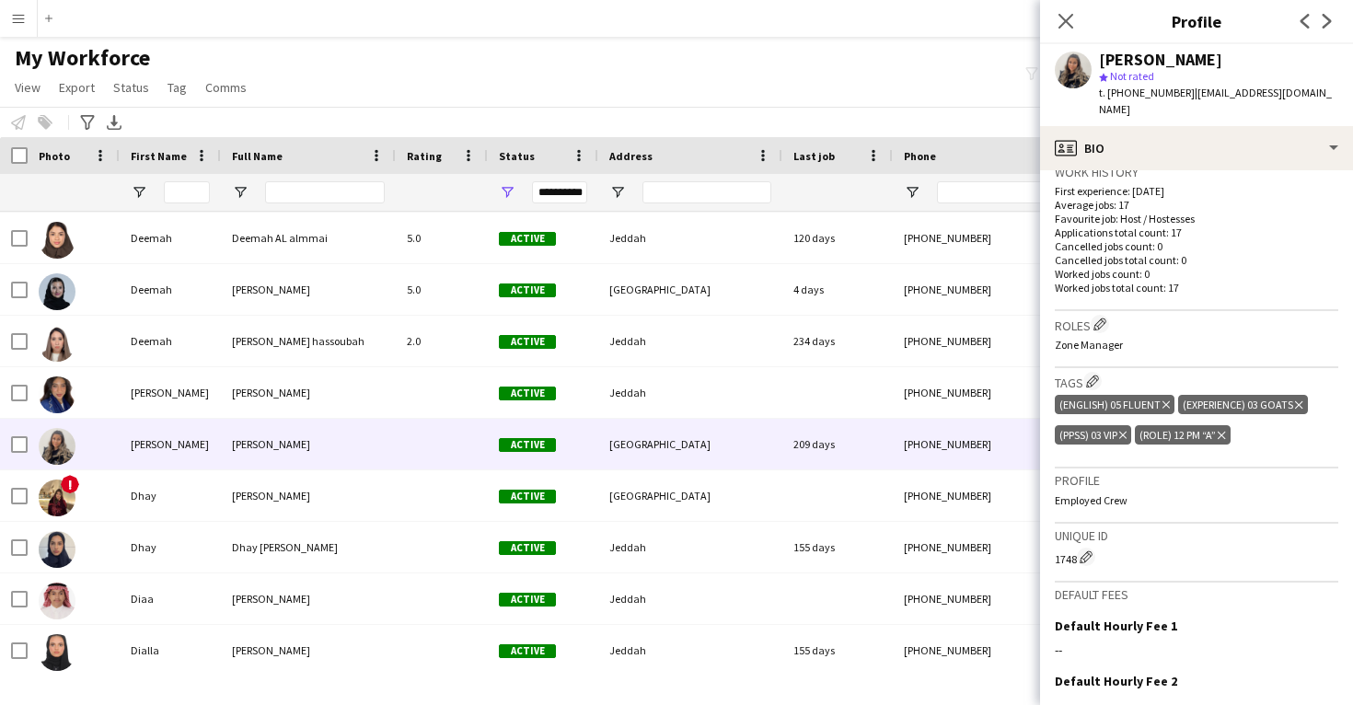
scroll to position [402, 0]
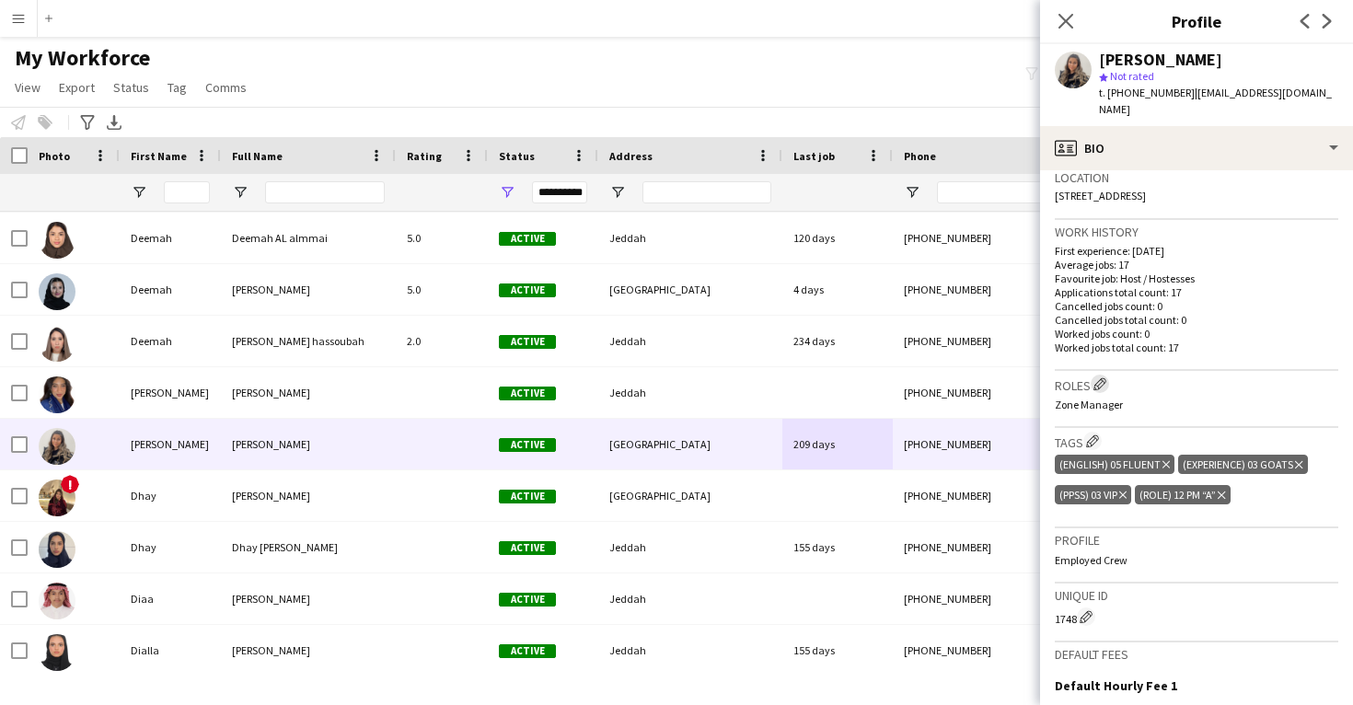
click at [1100, 378] on app-icon "Edit crew company roles" at bounding box center [1100, 384] width 13 height 13
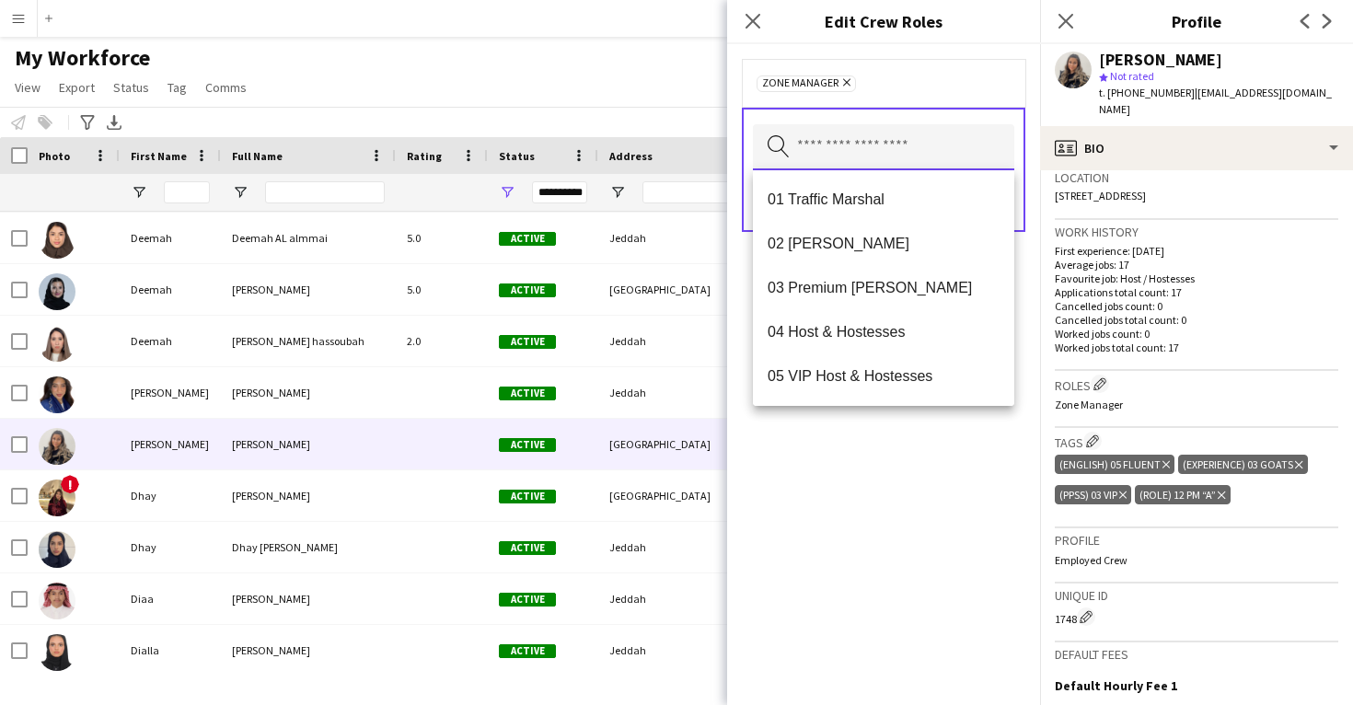
click at [821, 151] on input "text" at bounding box center [883, 147] width 261 height 46
type input "**"
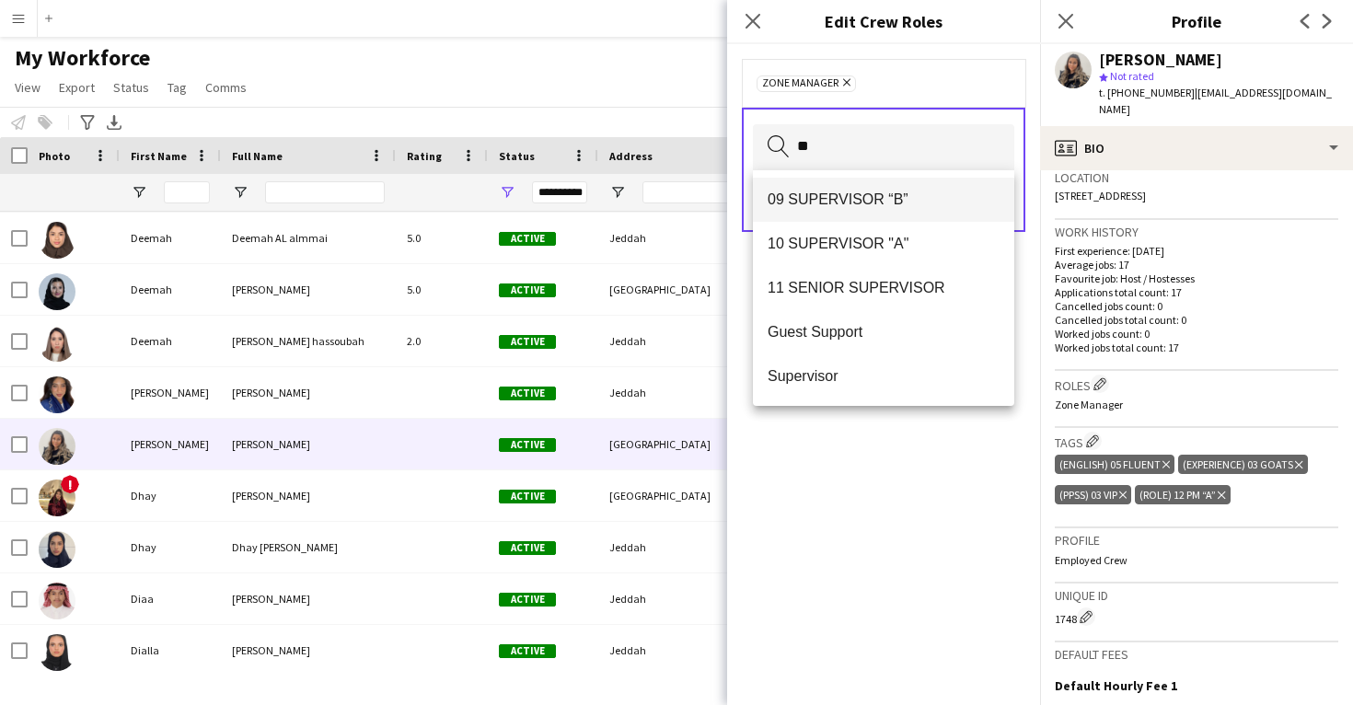
click at [847, 201] on span "09 SUPERVISOR “B”" at bounding box center [884, 199] width 232 height 17
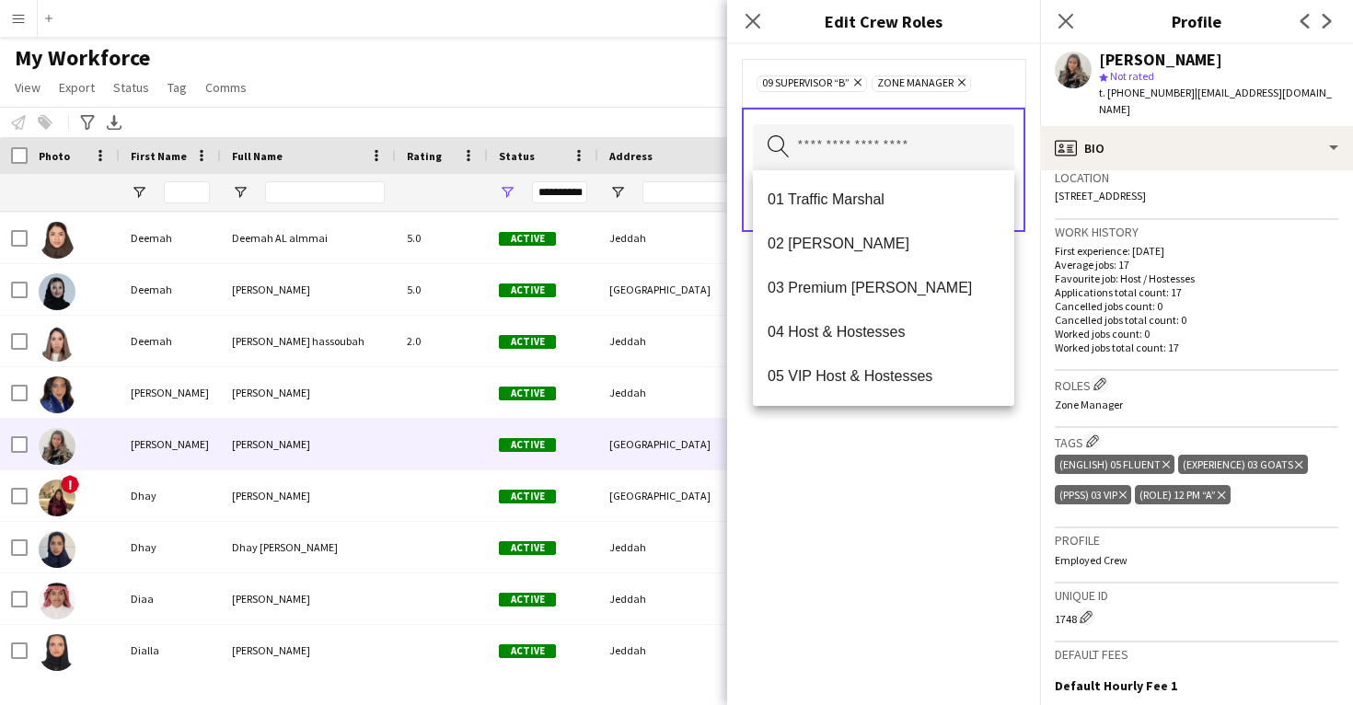
click at [882, 562] on div "09 SUPERVISOR “B” Remove Zone Manager Remove Search by role type Save" at bounding box center [883, 374] width 313 height 661
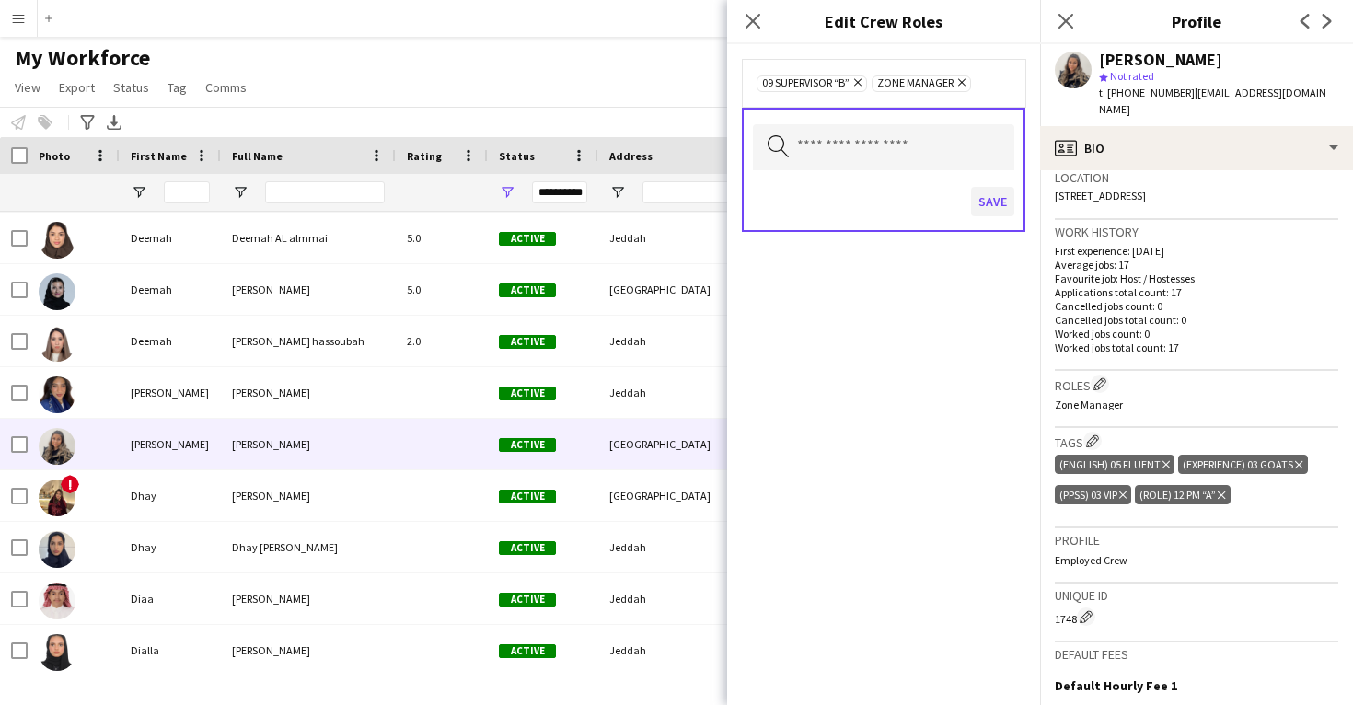
click at [991, 193] on button "Save" at bounding box center [992, 201] width 43 height 29
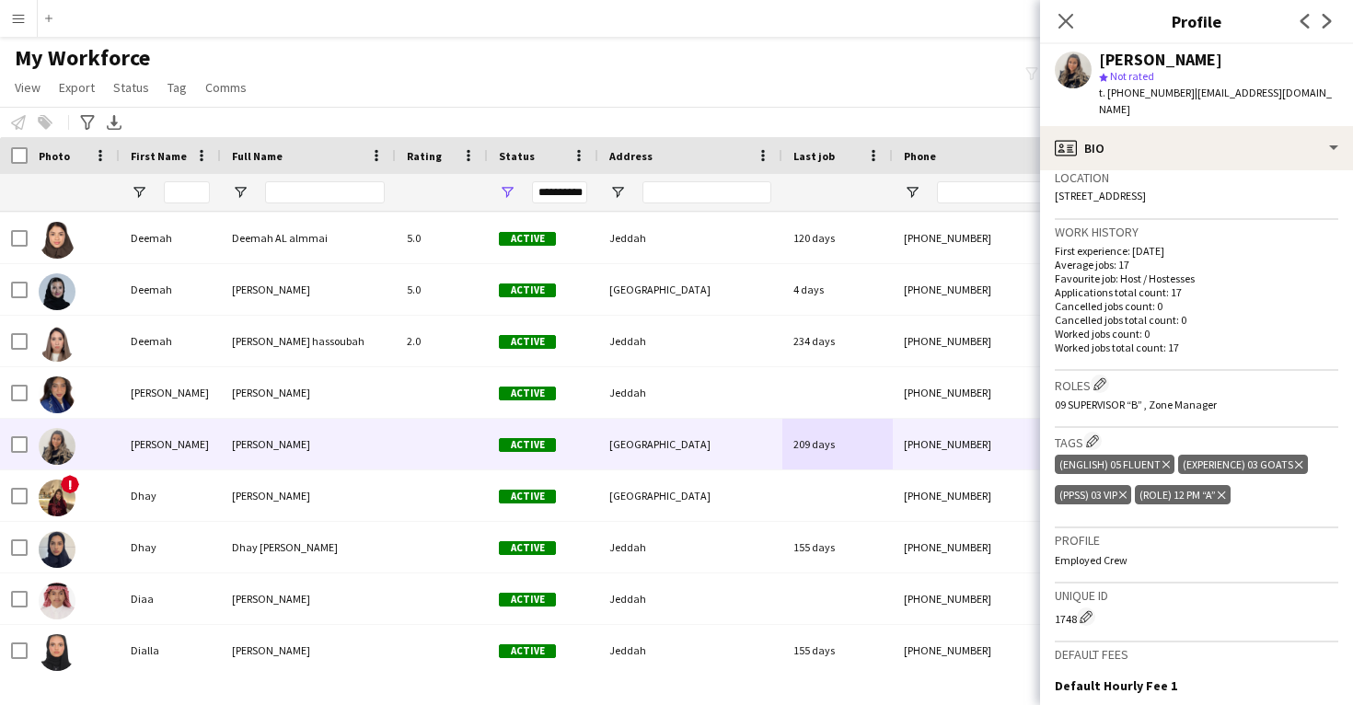
click at [1226, 490] on icon "Delete tag" at bounding box center [1221, 495] width 7 height 11
click at [1090, 435] on app-icon "Edit crew company tags" at bounding box center [1092, 441] width 13 height 13
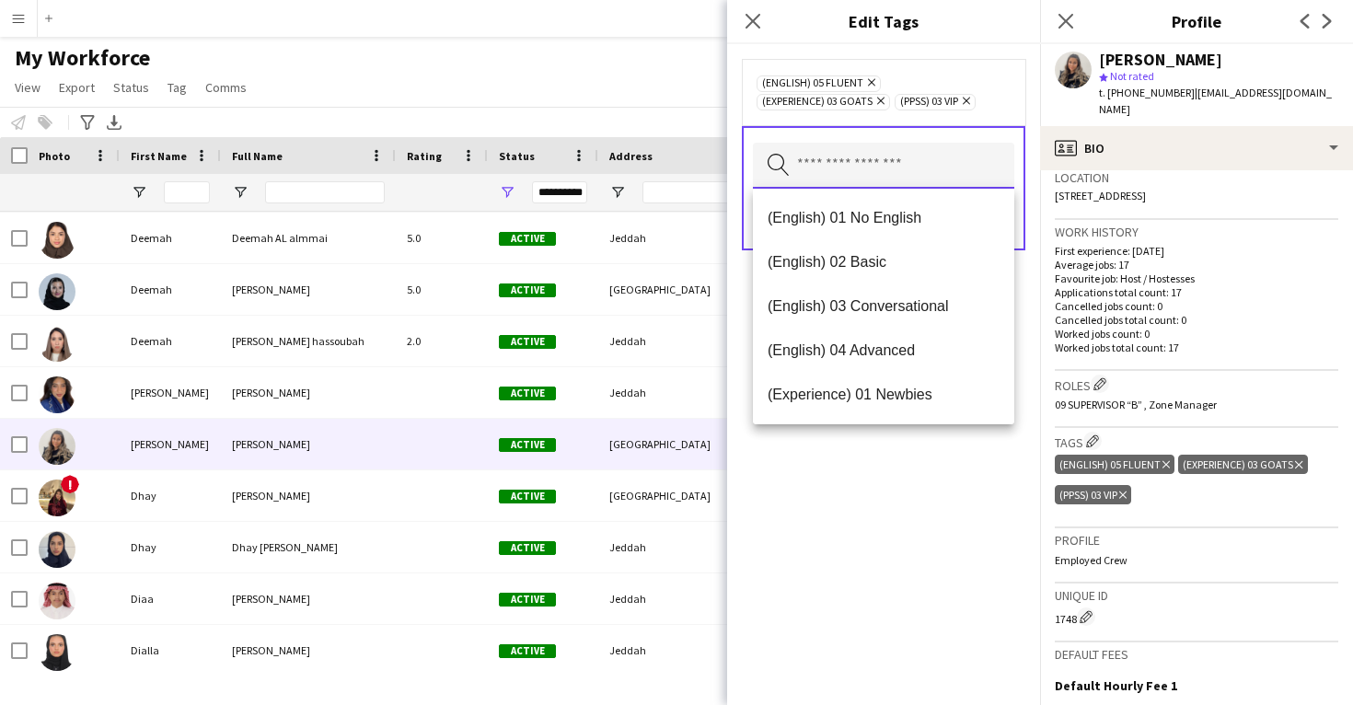
click at [833, 170] on input "text" at bounding box center [883, 166] width 261 height 46
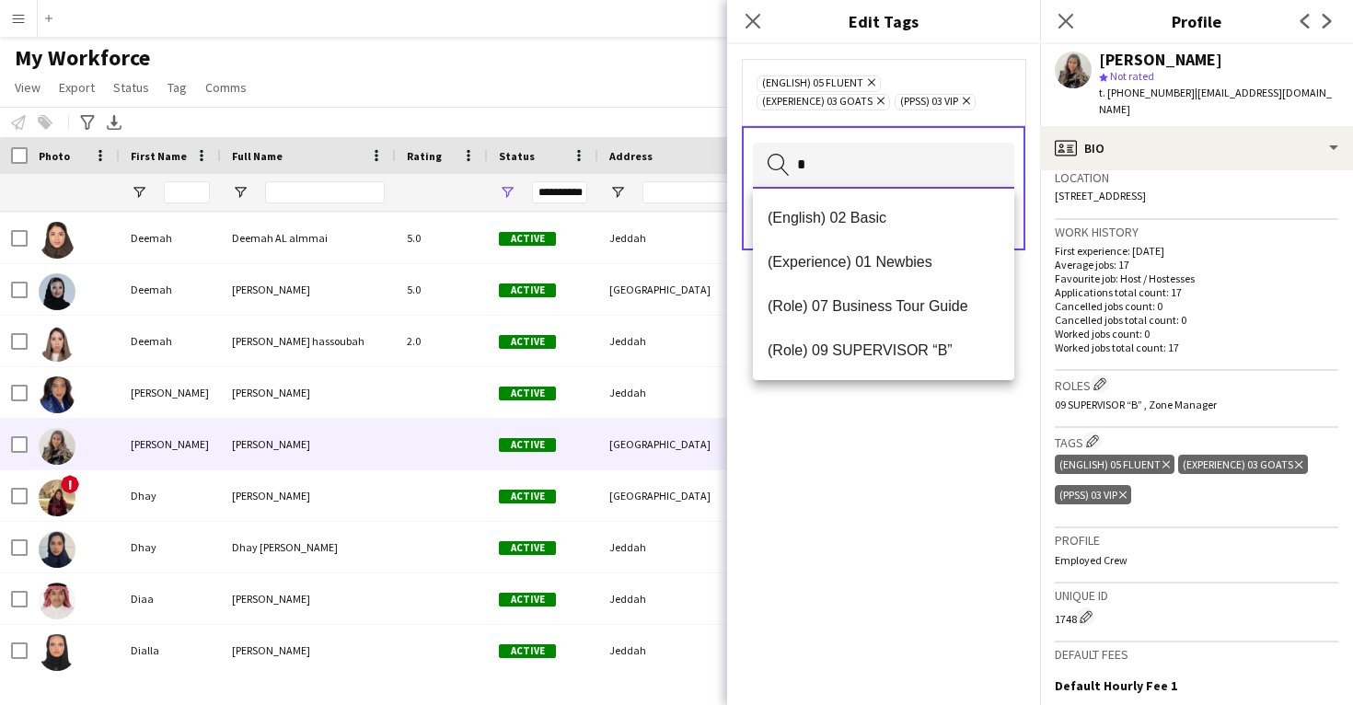
scroll to position [0, 0]
type input "*"
click at [894, 346] on span "(Role) 09 SUPERVISOR “B”" at bounding box center [884, 350] width 232 height 17
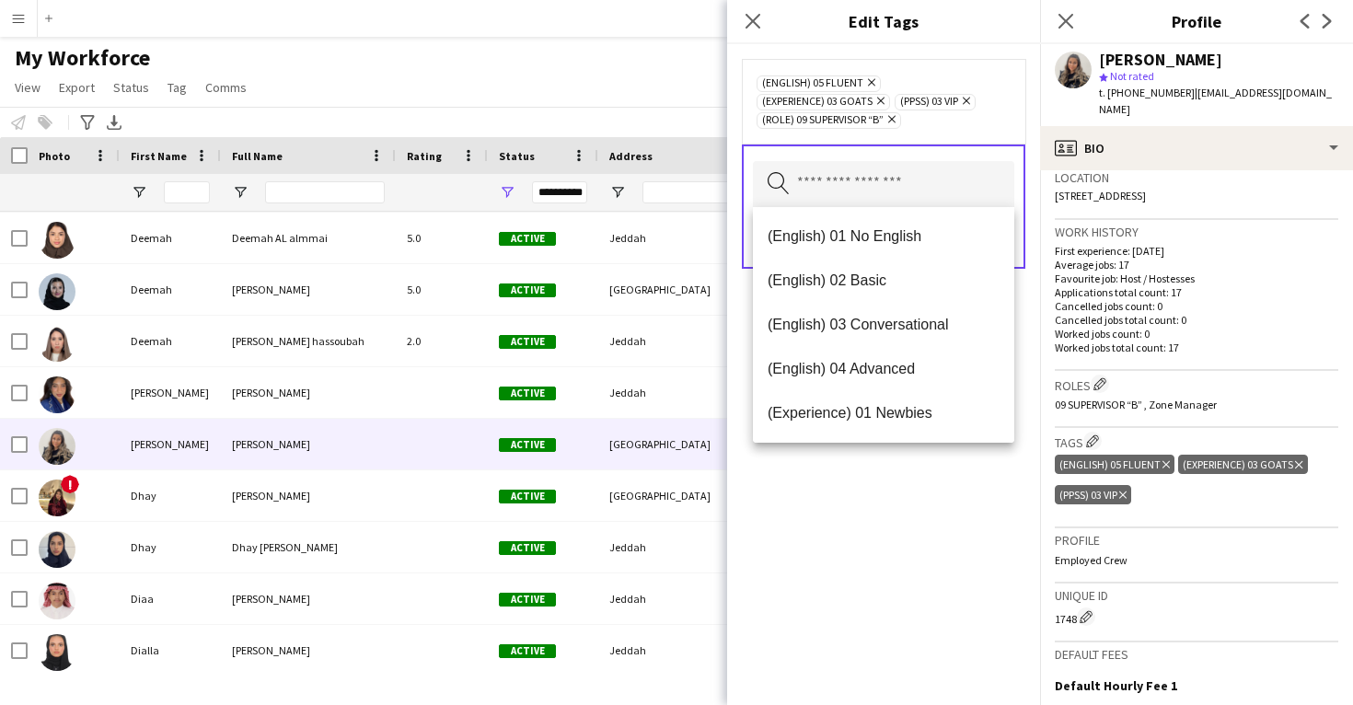
click at [893, 538] on div "(English) 05 Fluent Remove (Experience) 03 GOATS Remove (PPSS) 03 VIP Remove (R…" at bounding box center [883, 374] width 313 height 661
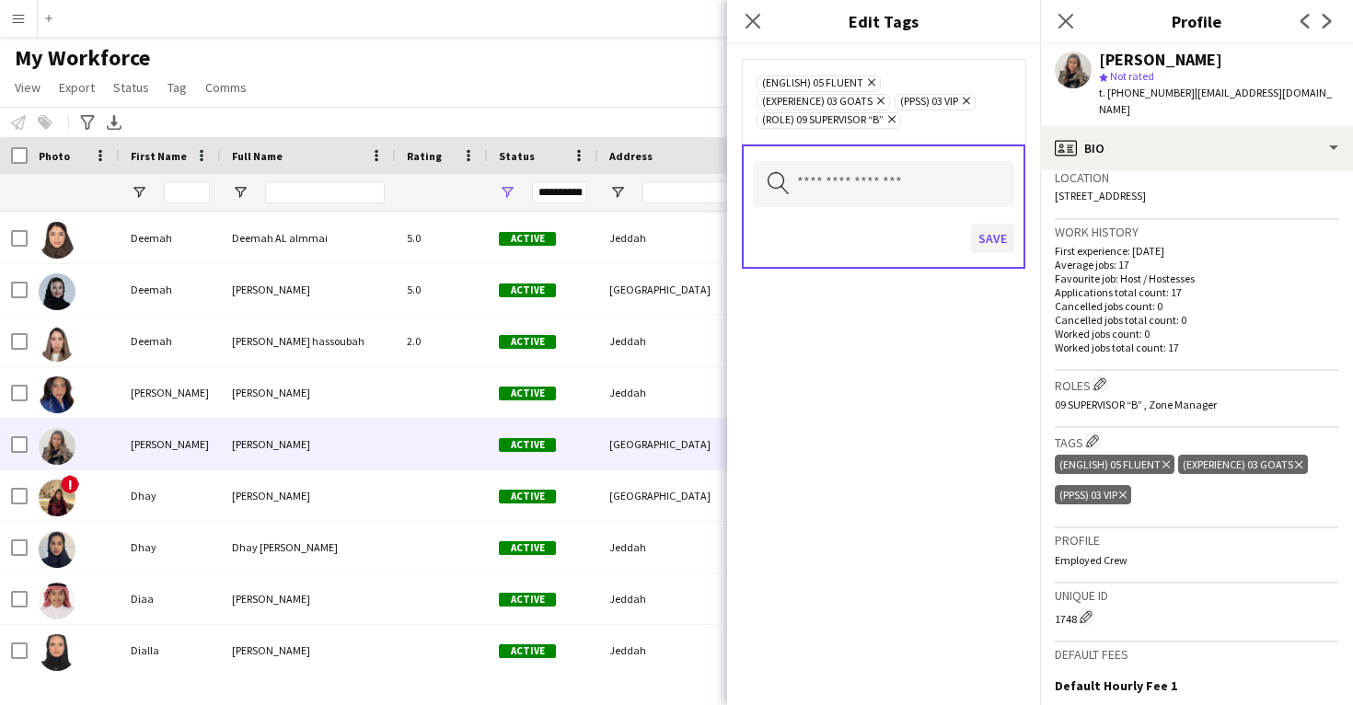
click at [991, 240] on button "Save" at bounding box center [992, 238] width 43 height 29
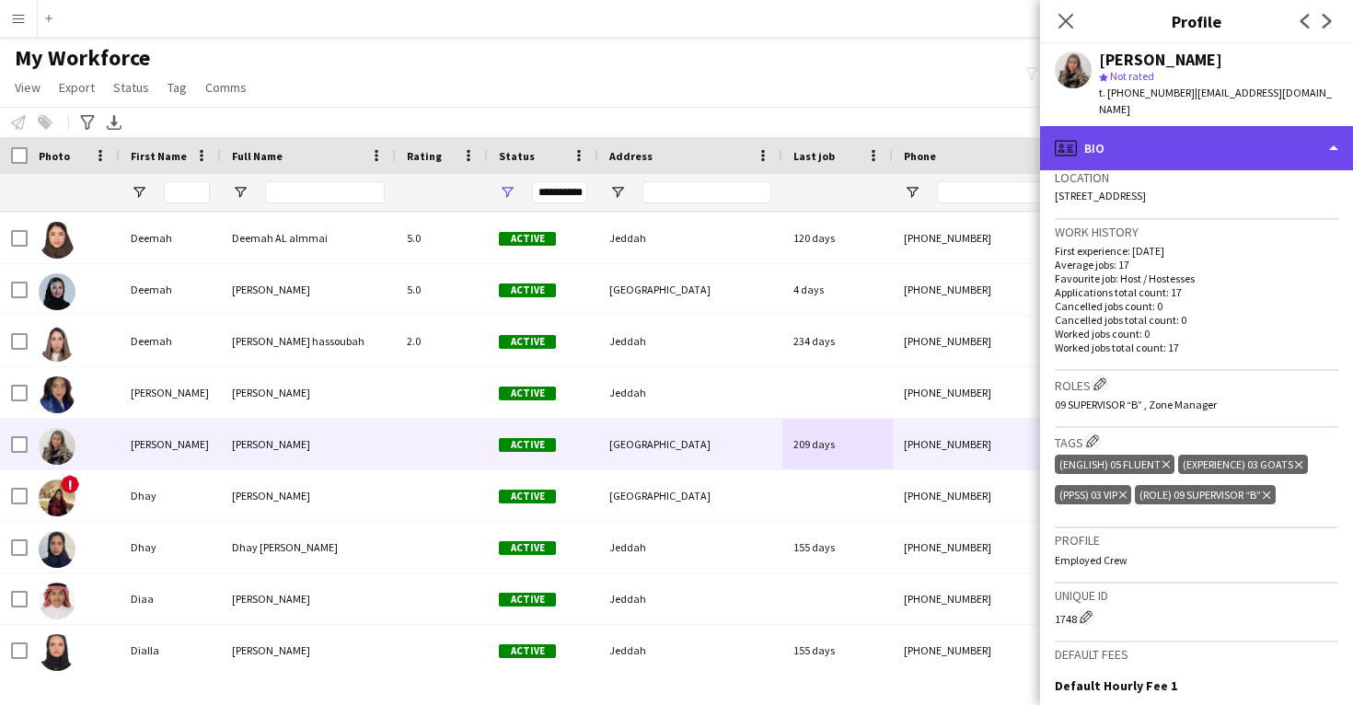
click at [1177, 137] on div "profile Bio" at bounding box center [1196, 148] width 313 height 44
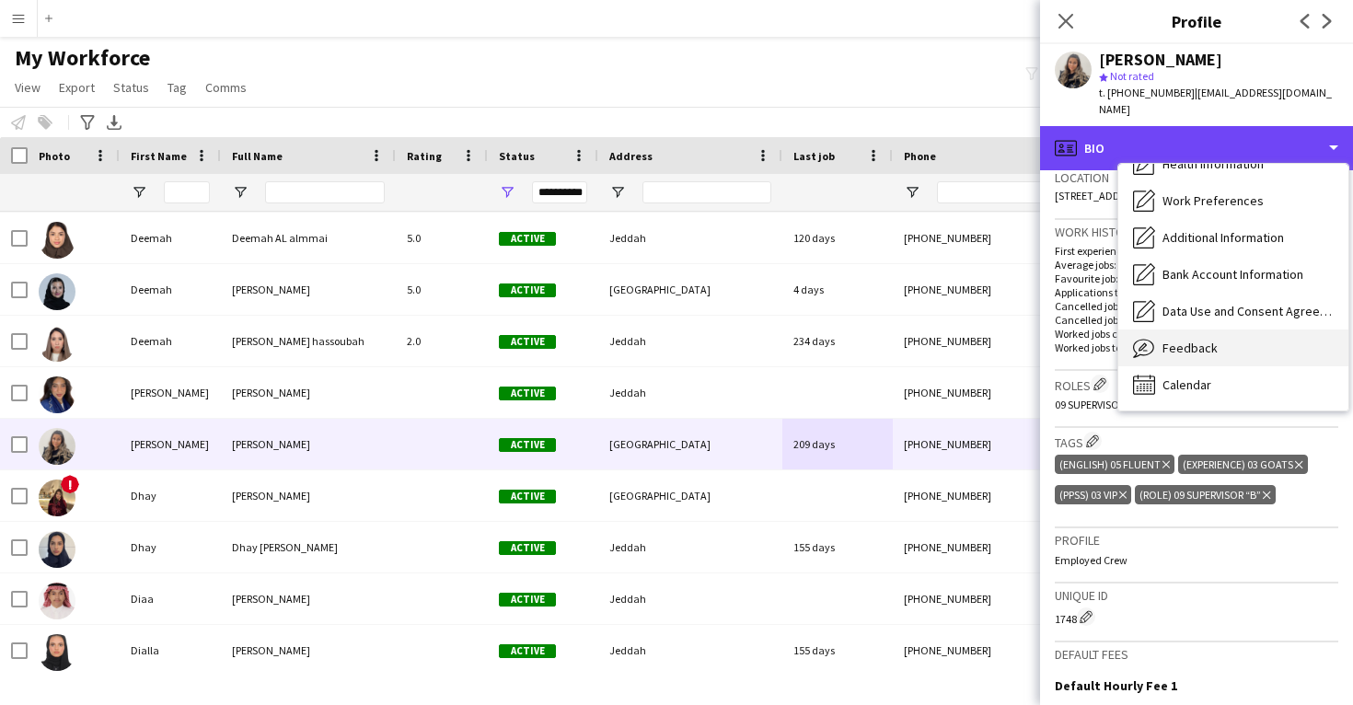
scroll to position [210, 0]
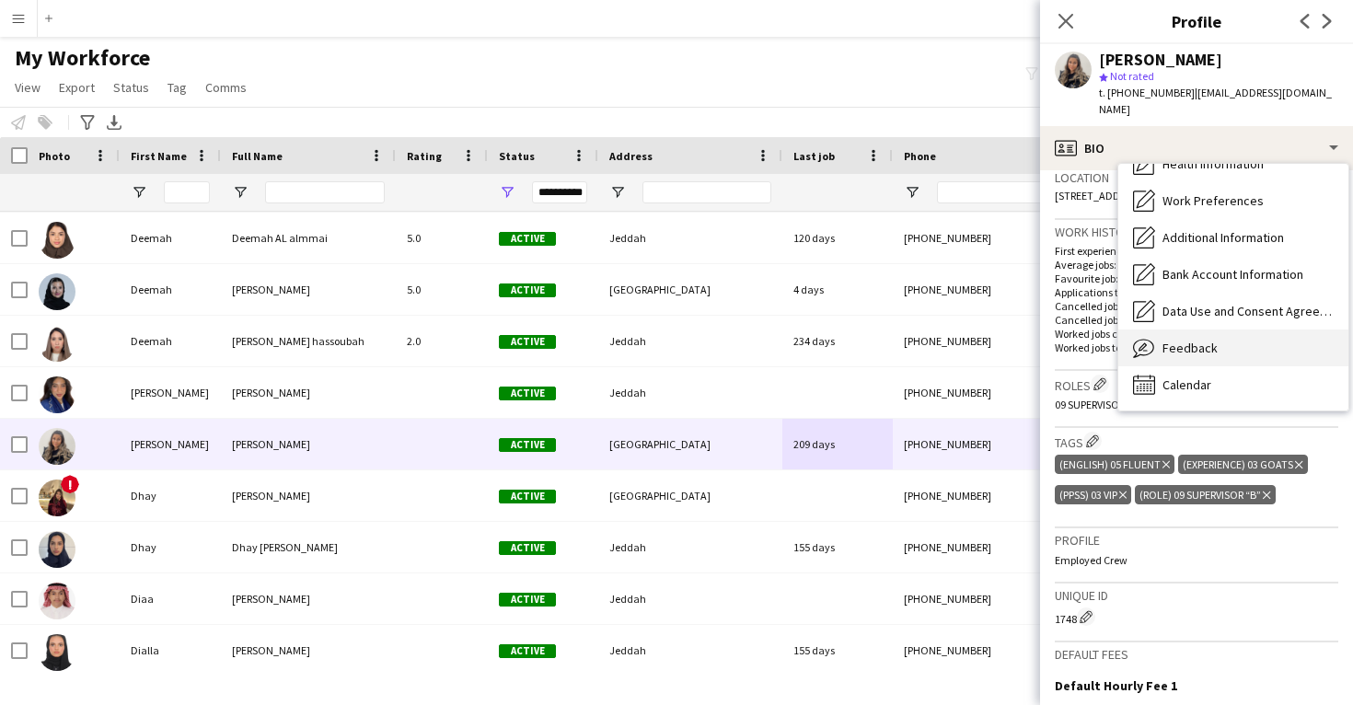
click at [1202, 340] on span "Feedback" at bounding box center [1190, 348] width 55 height 17
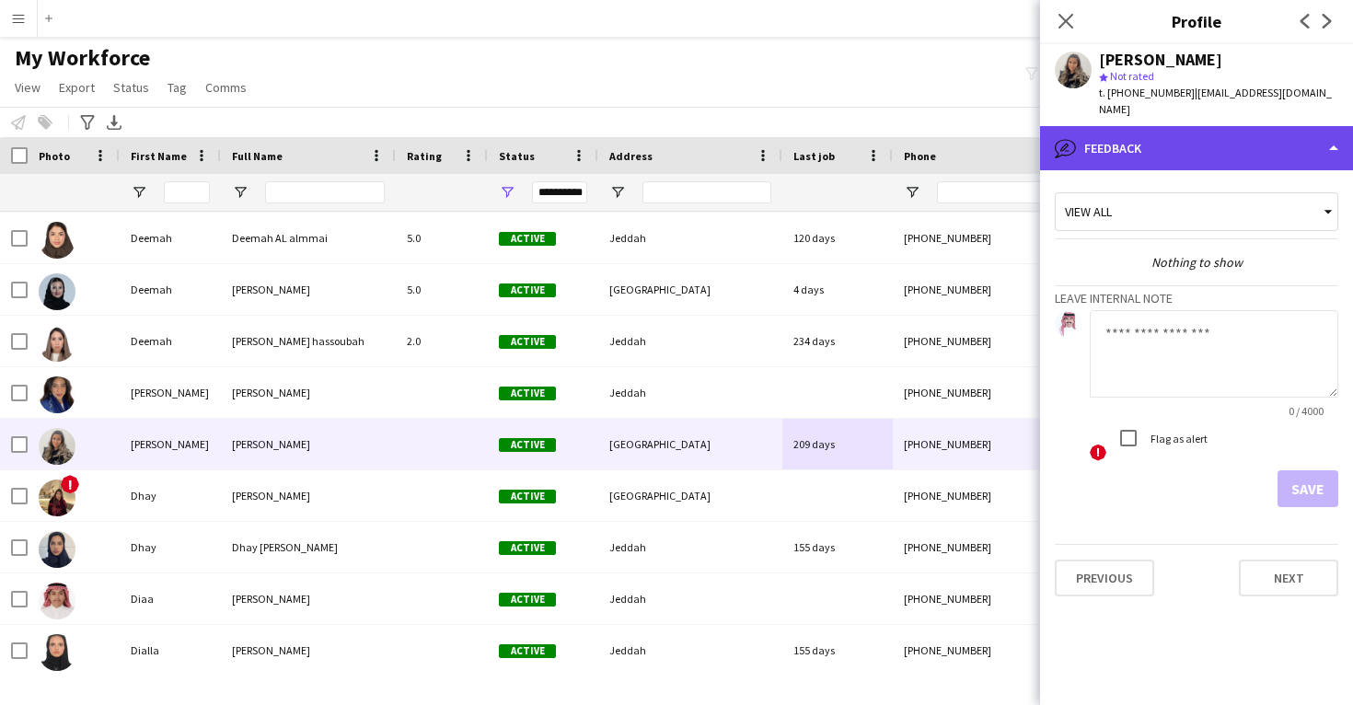
click at [1219, 127] on div "bubble-pencil Feedback" at bounding box center [1196, 148] width 313 height 44
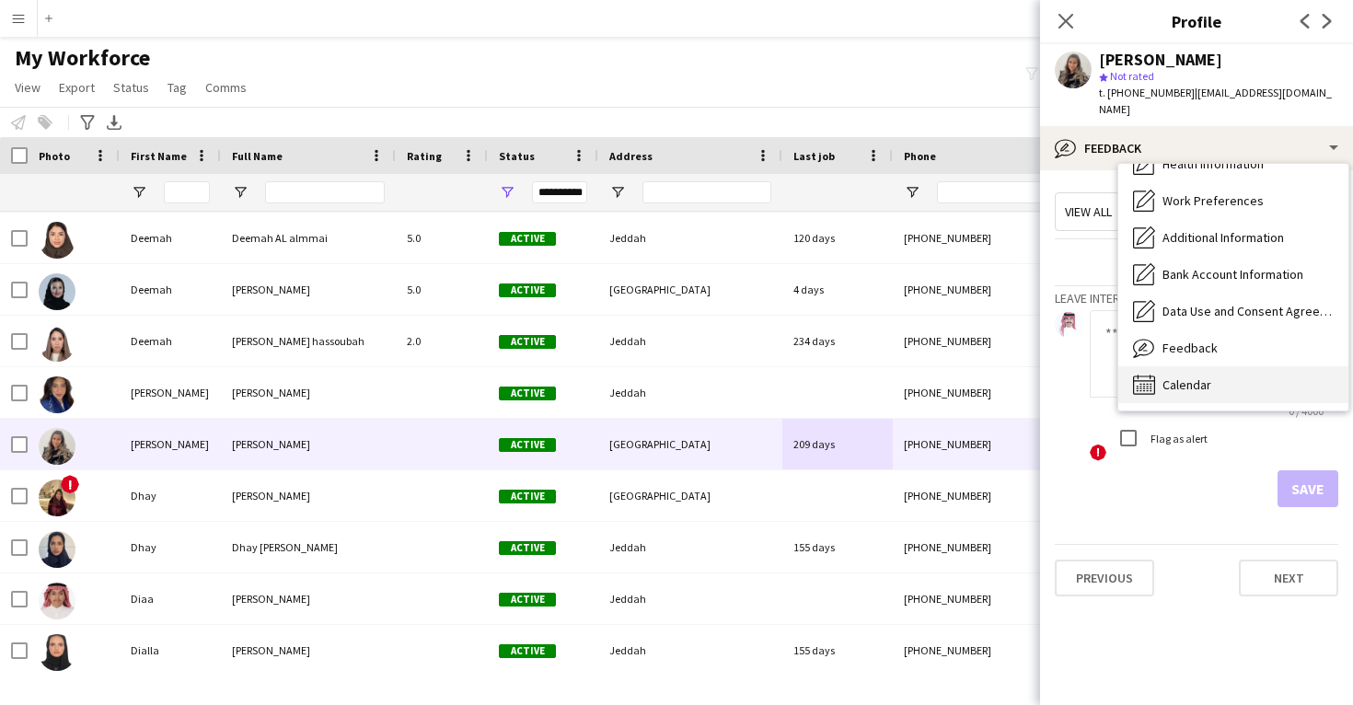
click at [1210, 377] on span "Calendar" at bounding box center [1187, 385] width 49 height 17
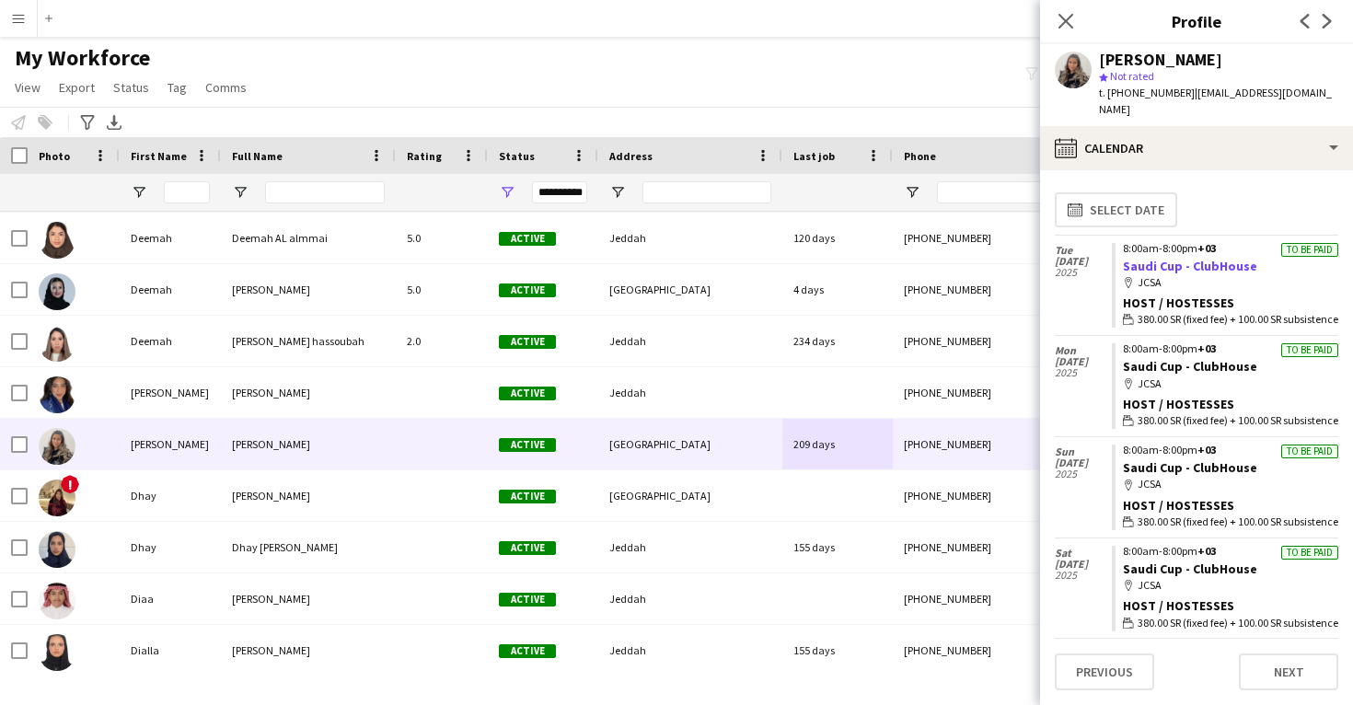
drag, startPoint x: 1263, startPoint y: 253, endPoint x: 1188, endPoint y: 253, distance: 75.5
click at [1188, 253] on app-crew-calendar-job-card "To be paid 8:00am-8:00pm +03 Saudi Cup - ClubHouse map-marker JCSA Host / Hoste…" at bounding box center [1225, 286] width 227 height 86
copy link "ClubHouse"
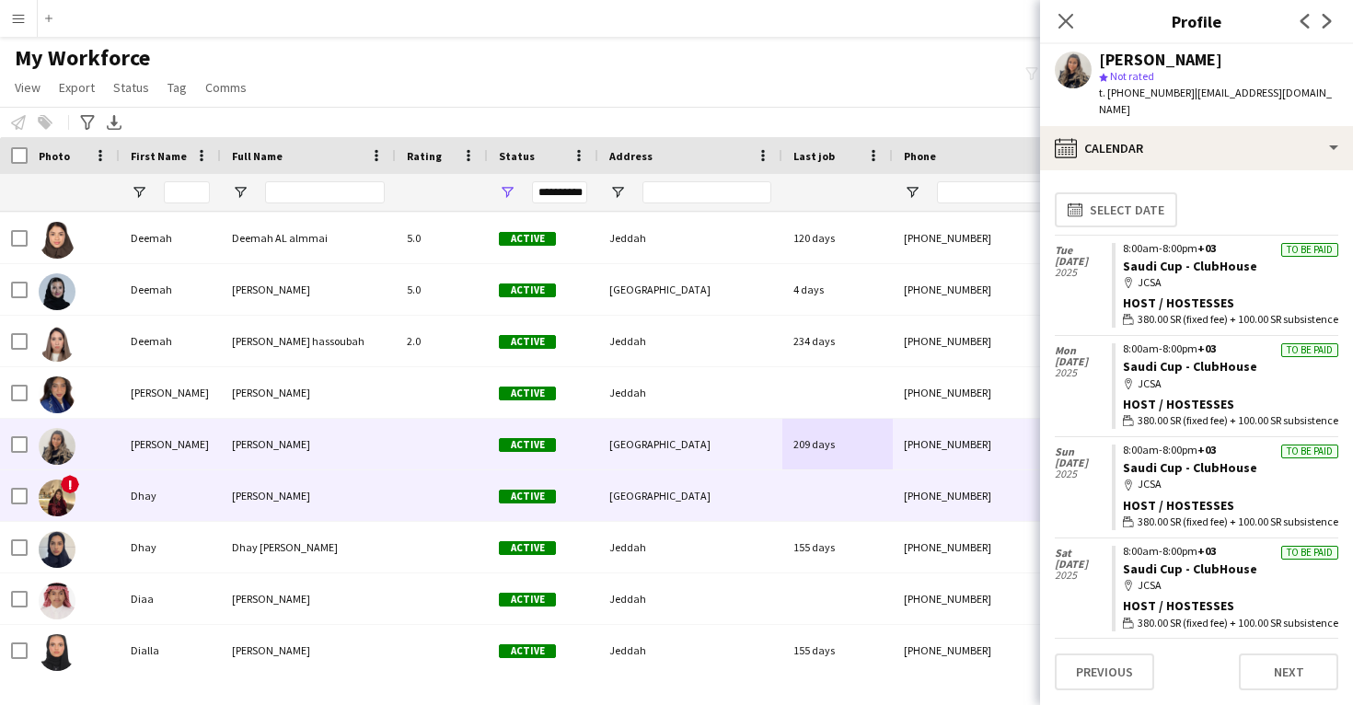
click at [732, 480] on div "[GEOGRAPHIC_DATA]" at bounding box center [690, 495] width 184 height 51
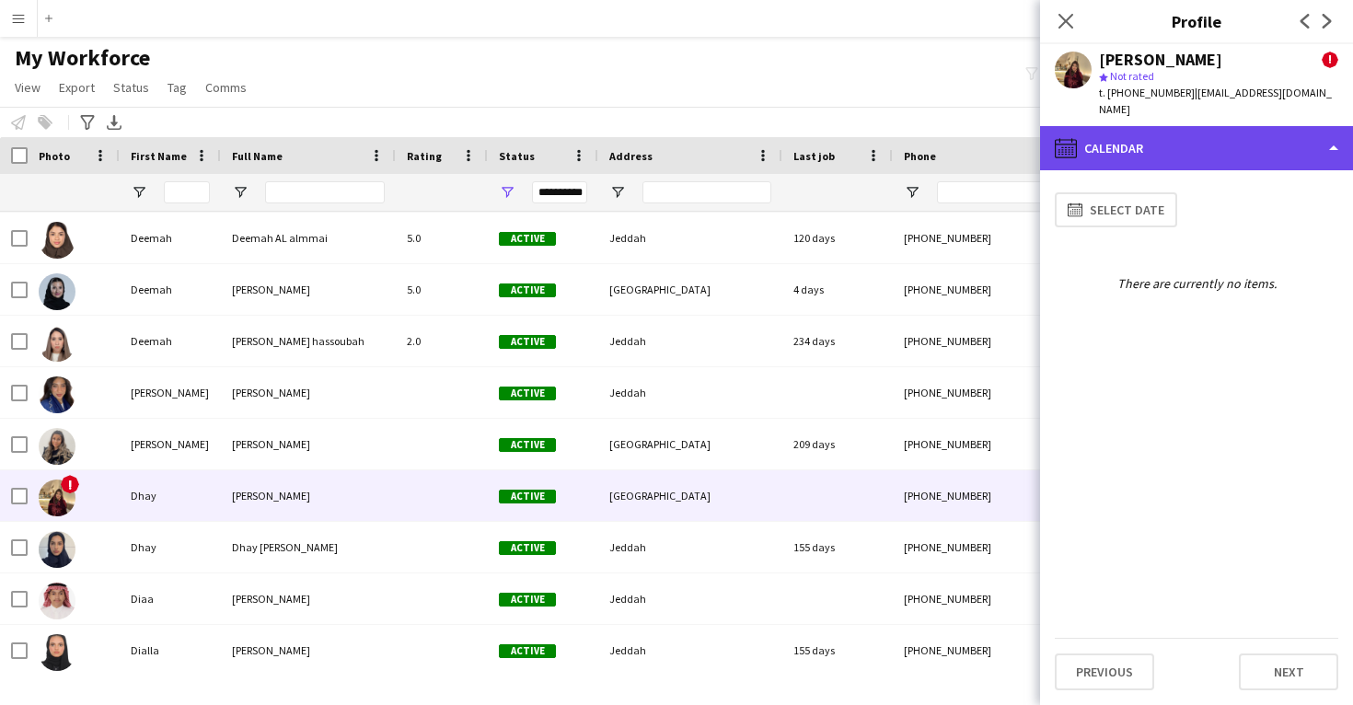
click at [1194, 129] on div "calendar-full Calendar" at bounding box center [1196, 148] width 313 height 44
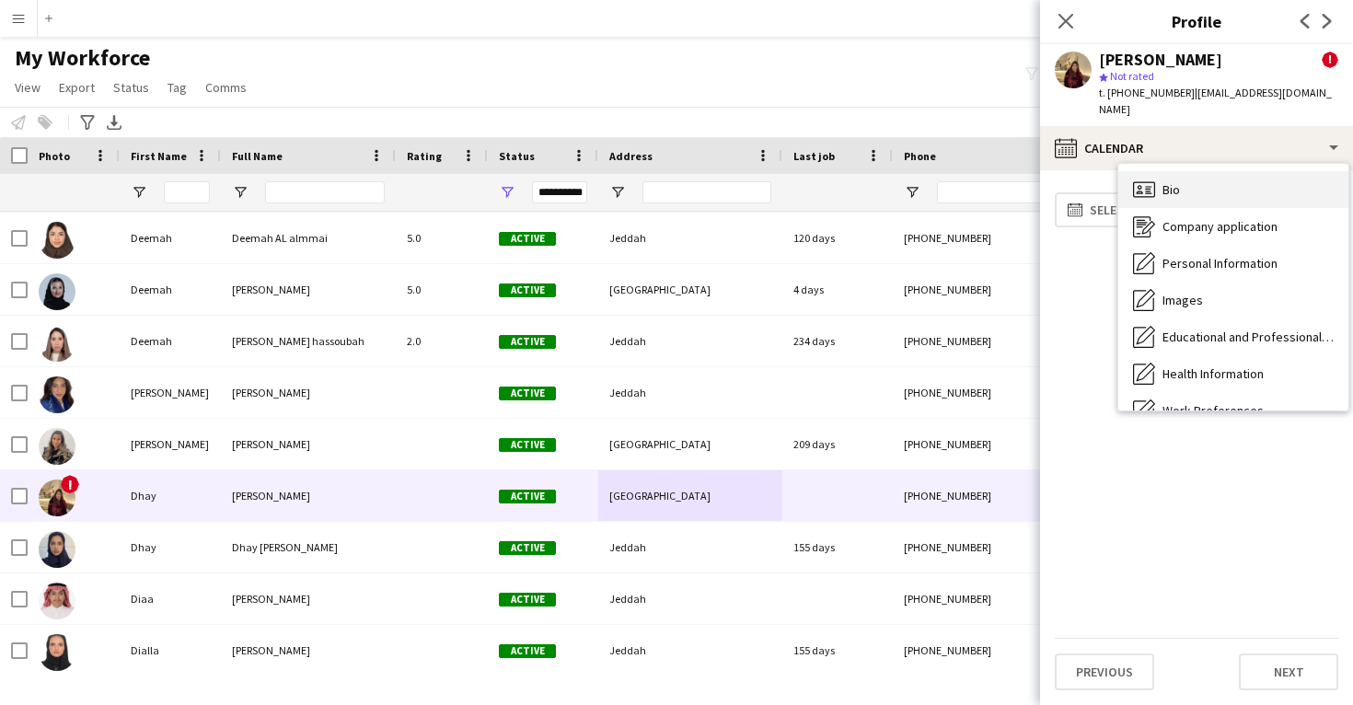
click at [1210, 175] on div "Bio Bio" at bounding box center [1234, 189] width 230 height 37
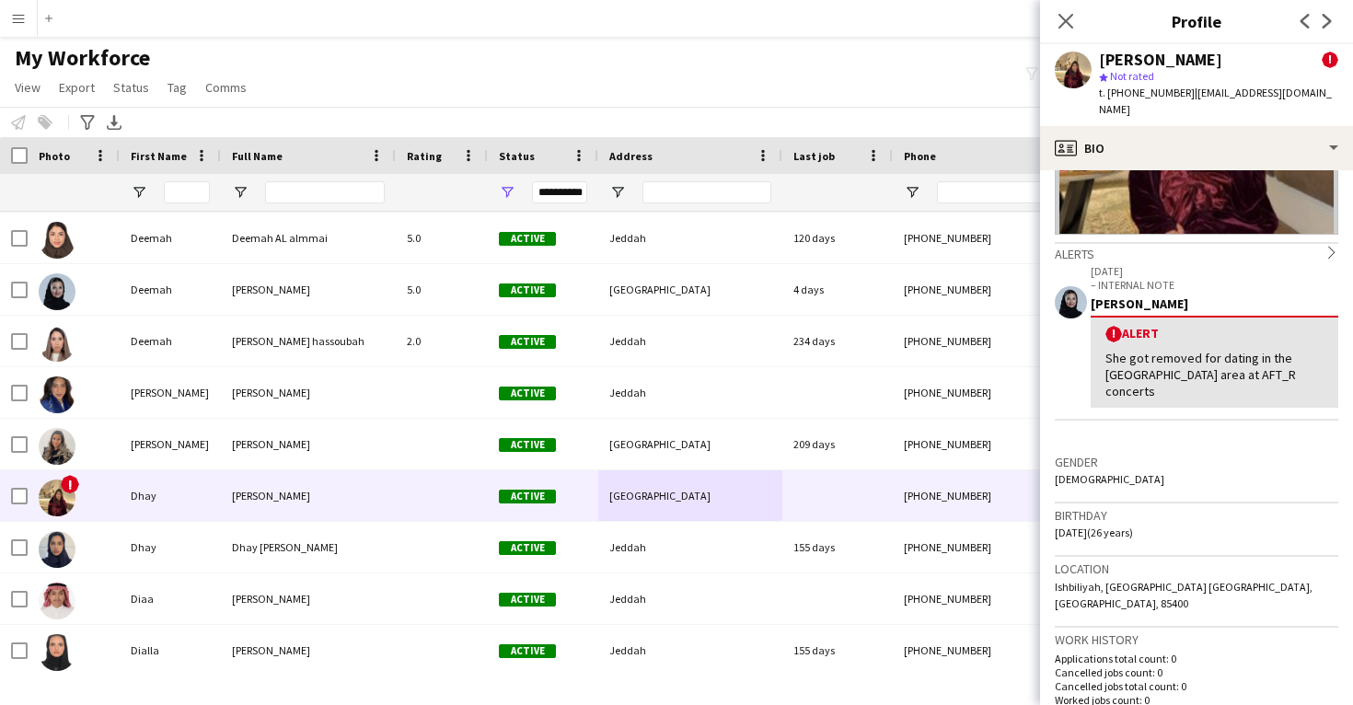
scroll to position [221, 0]
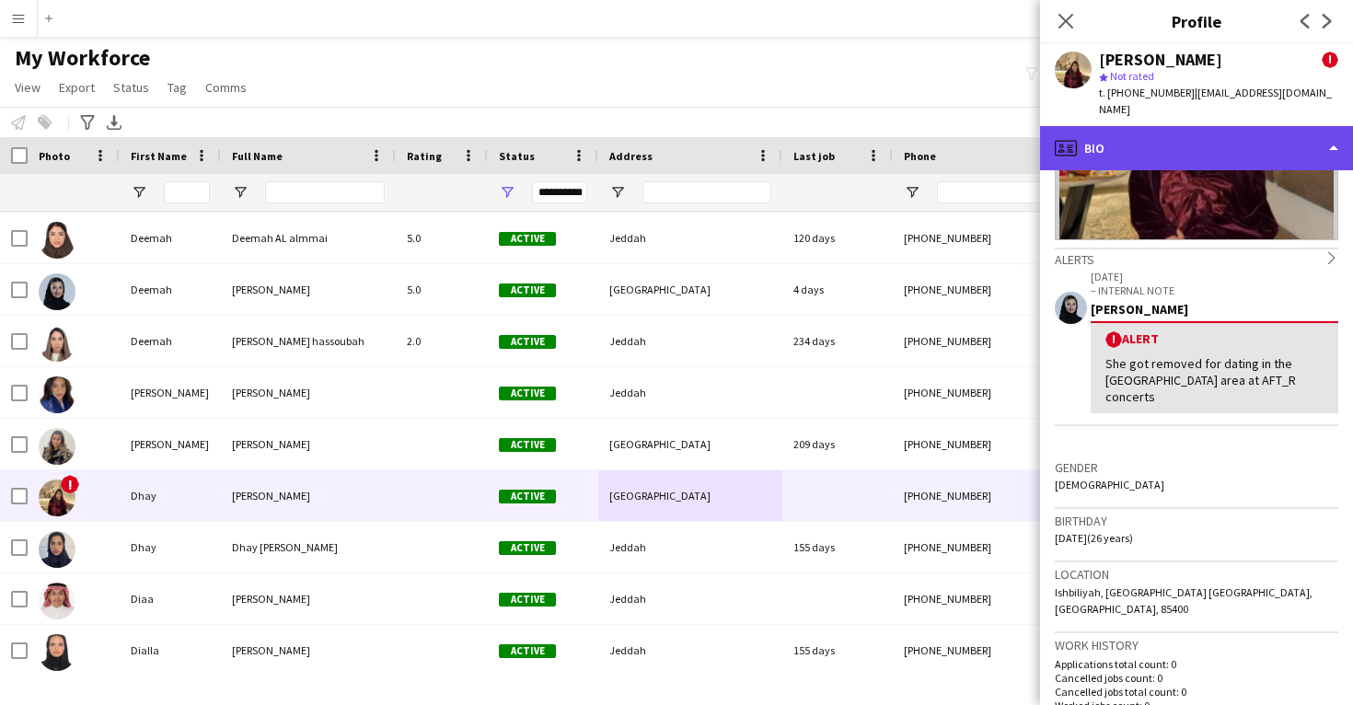
click at [1244, 132] on div "profile Bio" at bounding box center [1196, 148] width 313 height 44
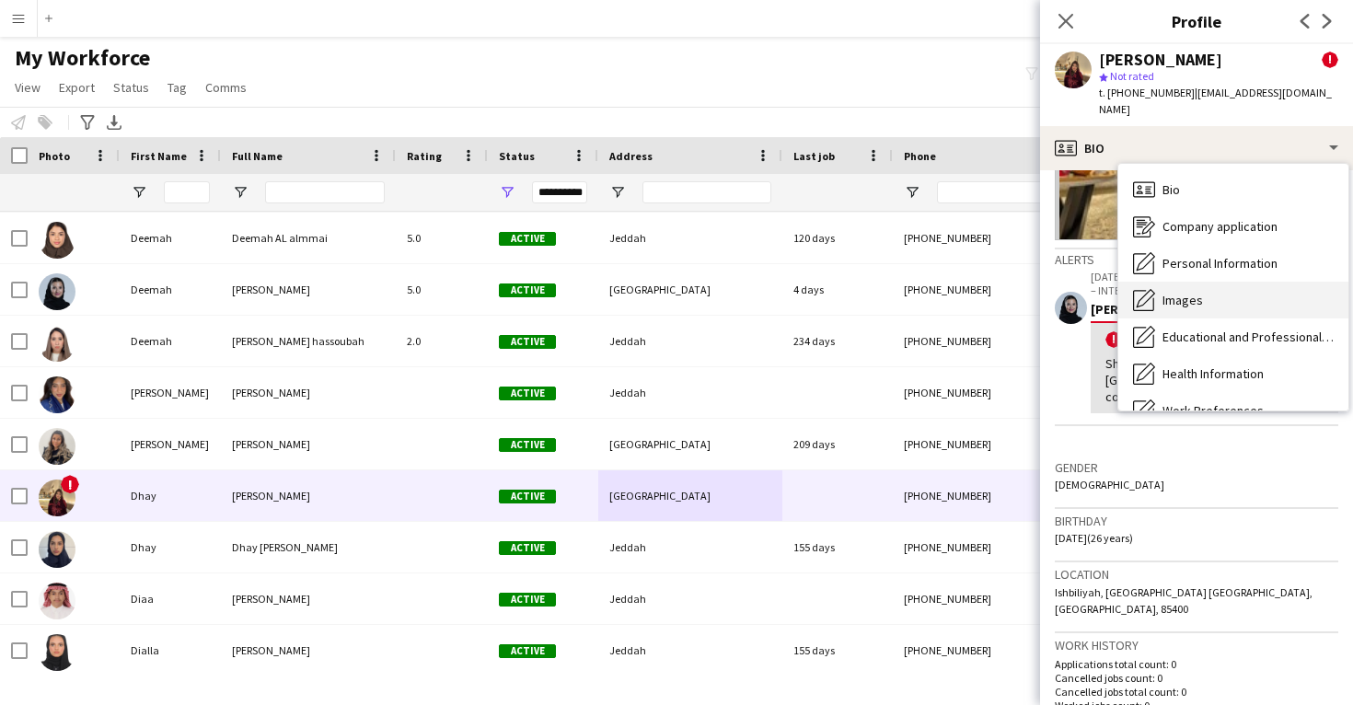
click at [1221, 293] on div "Images Images" at bounding box center [1234, 300] width 230 height 37
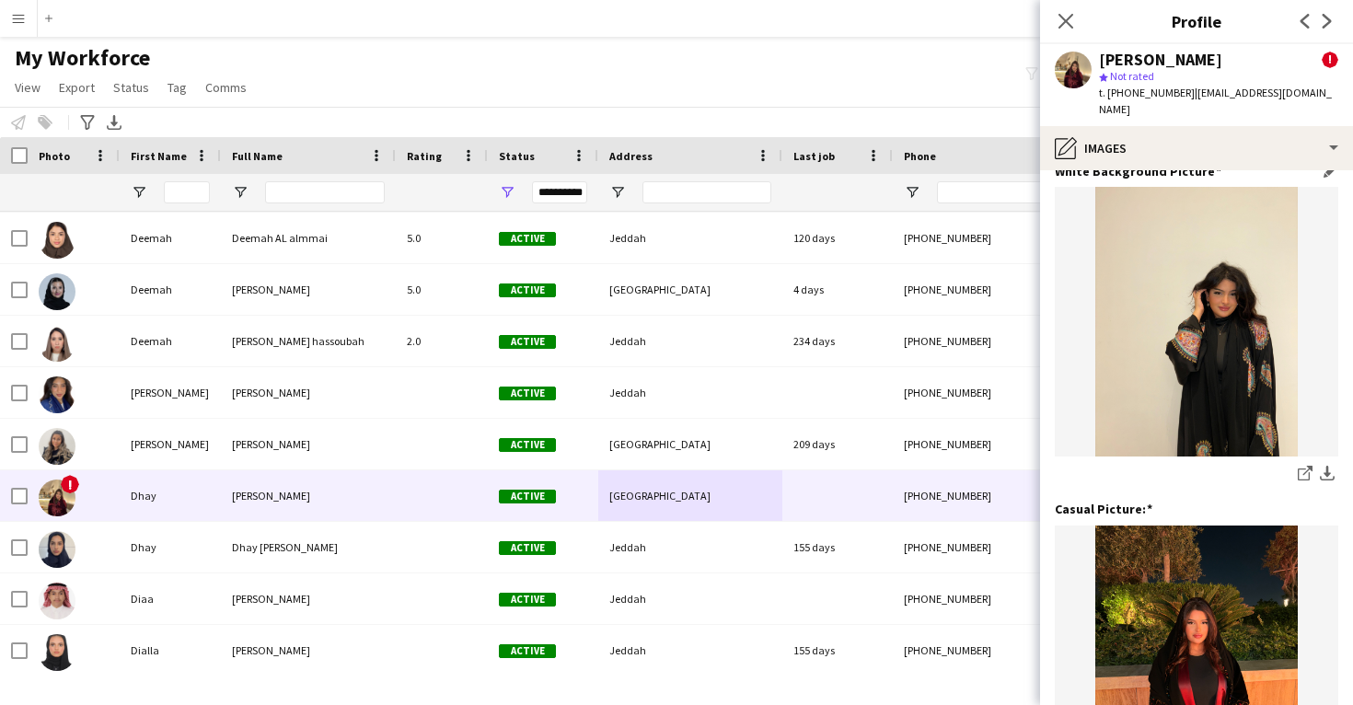
scroll to position [28, 0]
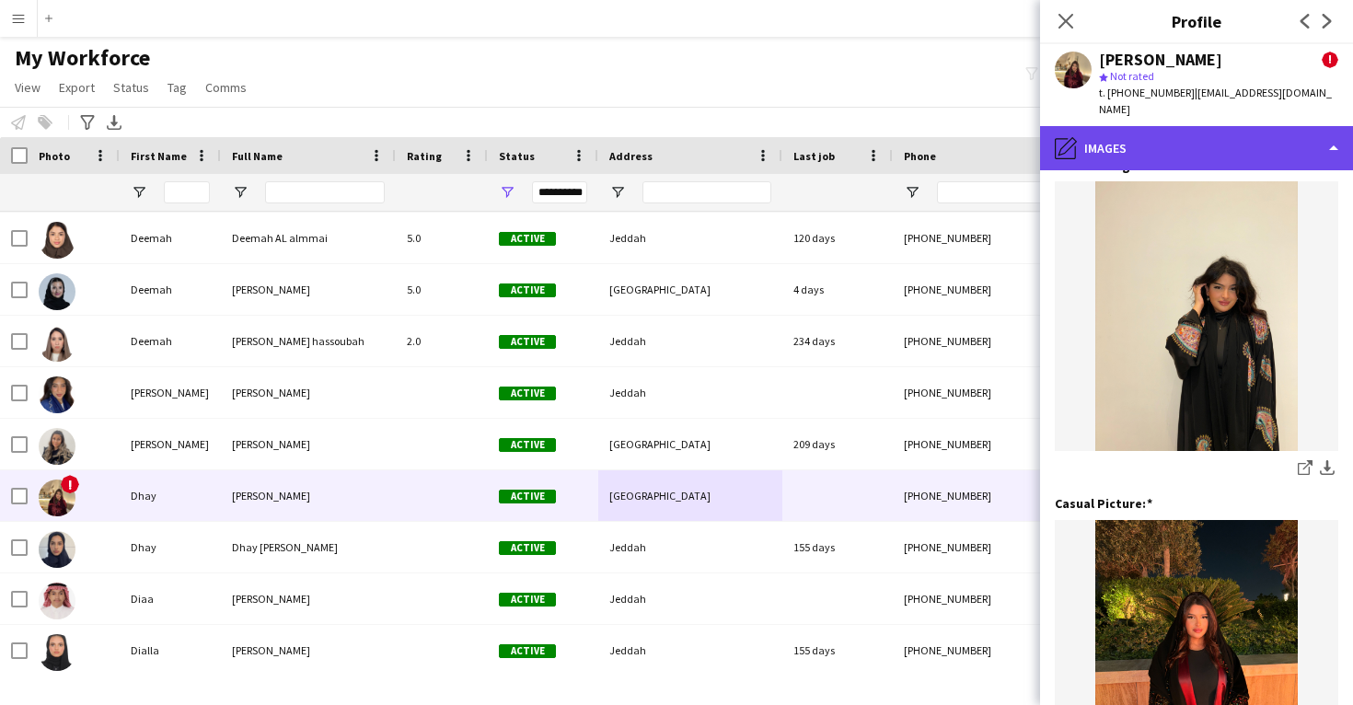
click at [1202, 126] on div "pencil4 Images" at bounding box center [1196, 148] width 313 height 44
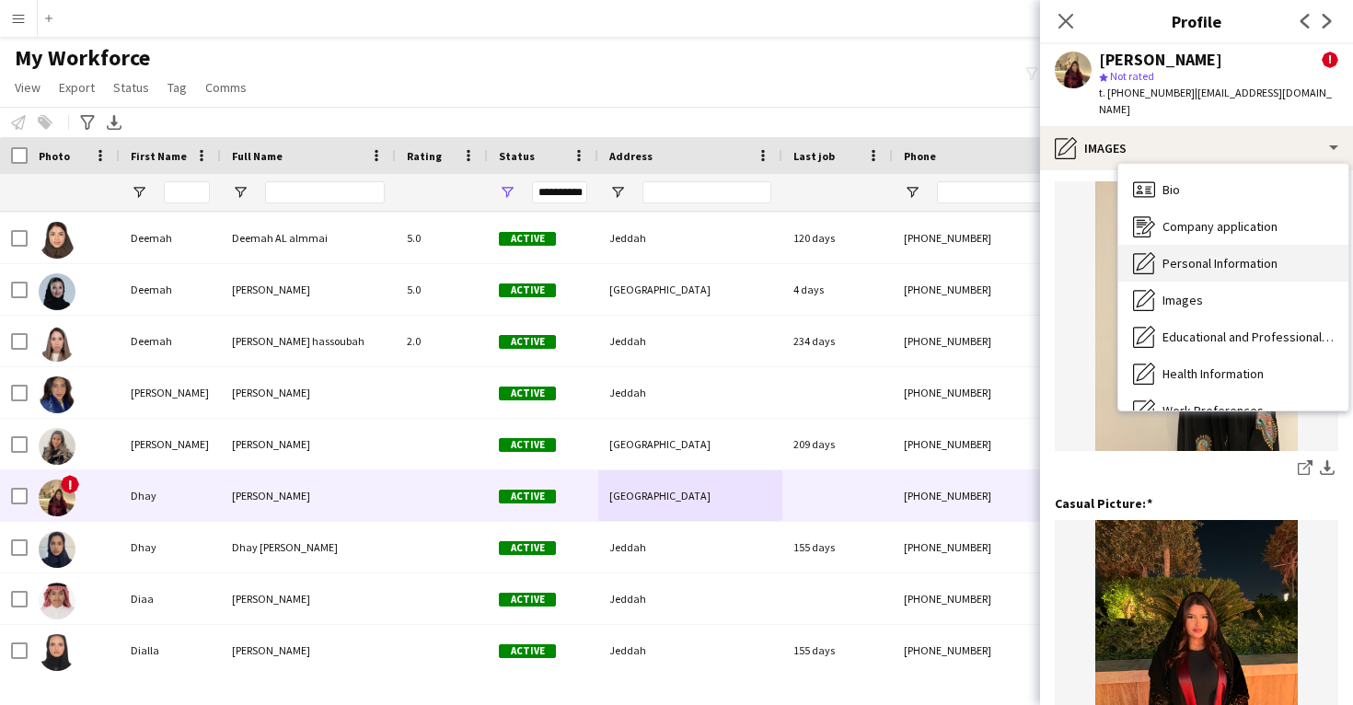
click at [1211, 245] on div "Personal Information Personal Information" at bounding box center [1234, 263] width 230 height 37
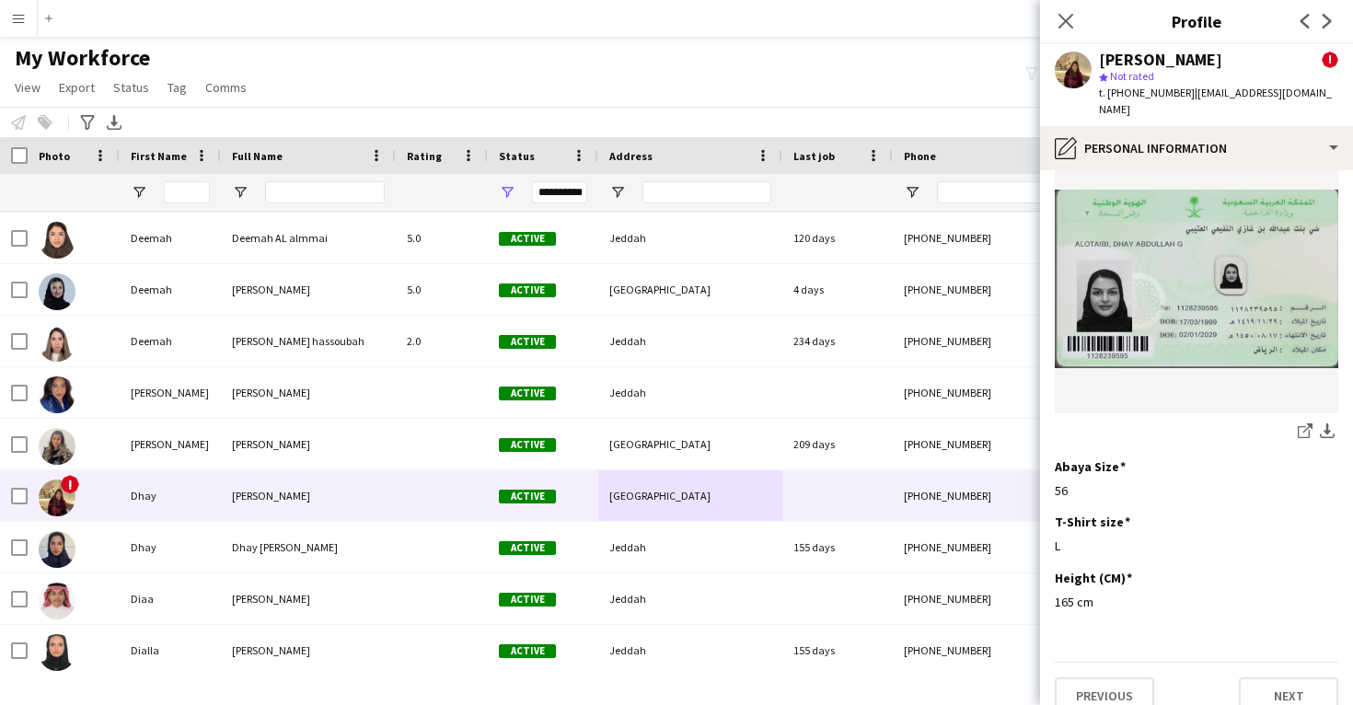
scroll to position [954, 0]
click at [1300, 423] on link "share-external-link-1" at bounding box center [1306, 434] width 22 height 22
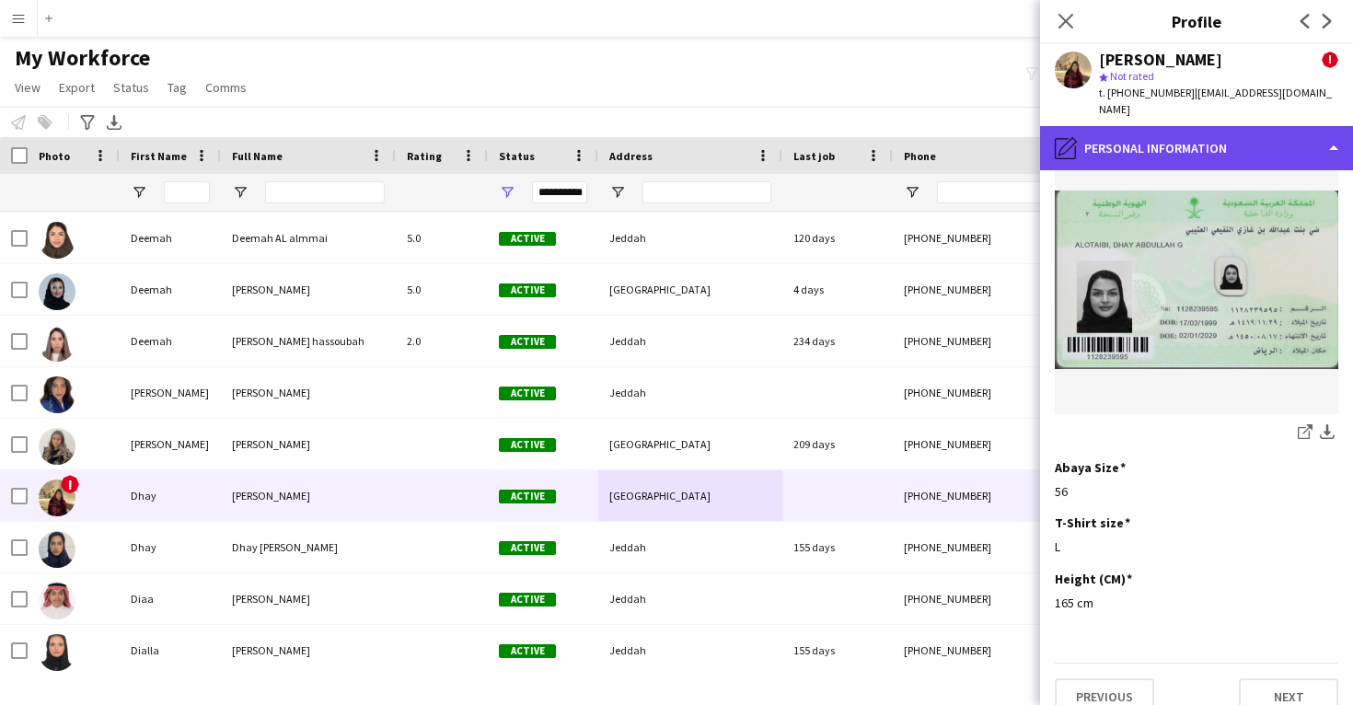
click at [1169, 145] on div "pencil4 Personal Information" at bounding box center [1196, 148] width 313 height 44
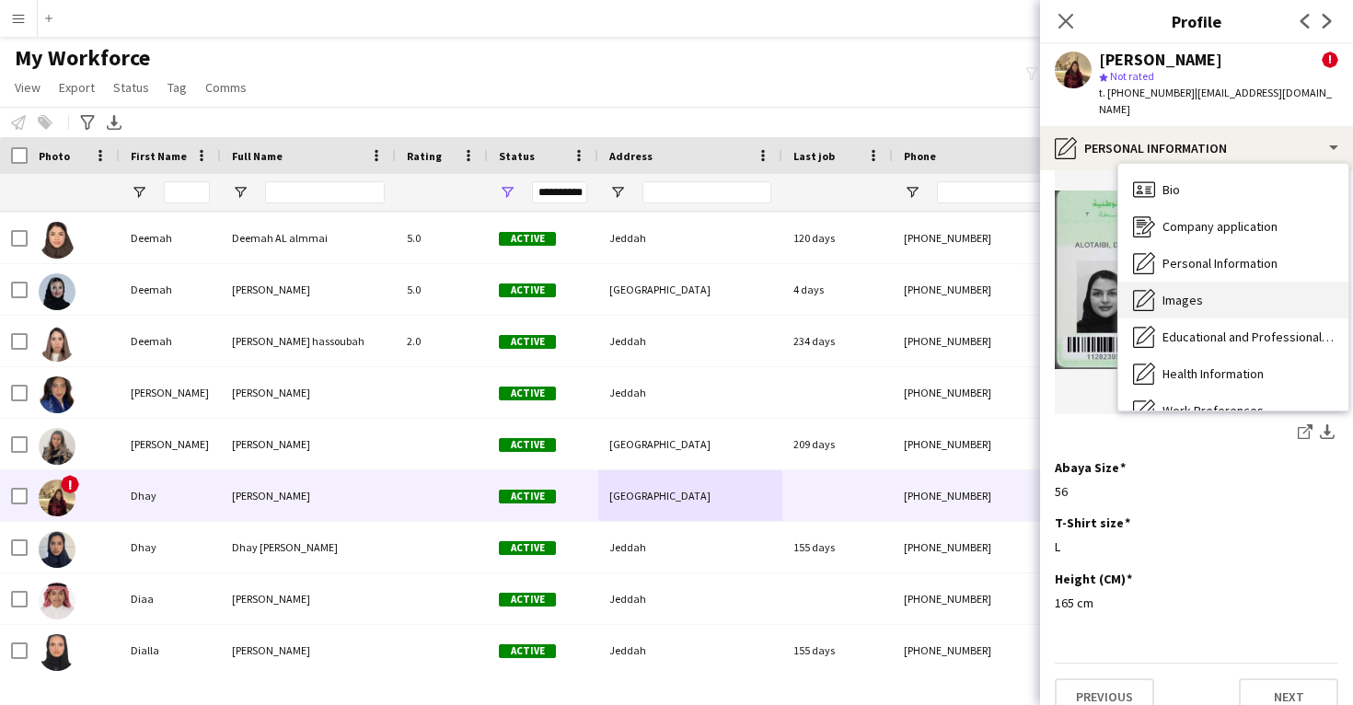
click at [1190, 282] on div "Images Images" at bounding box center [1234, 300] width 230 height 37
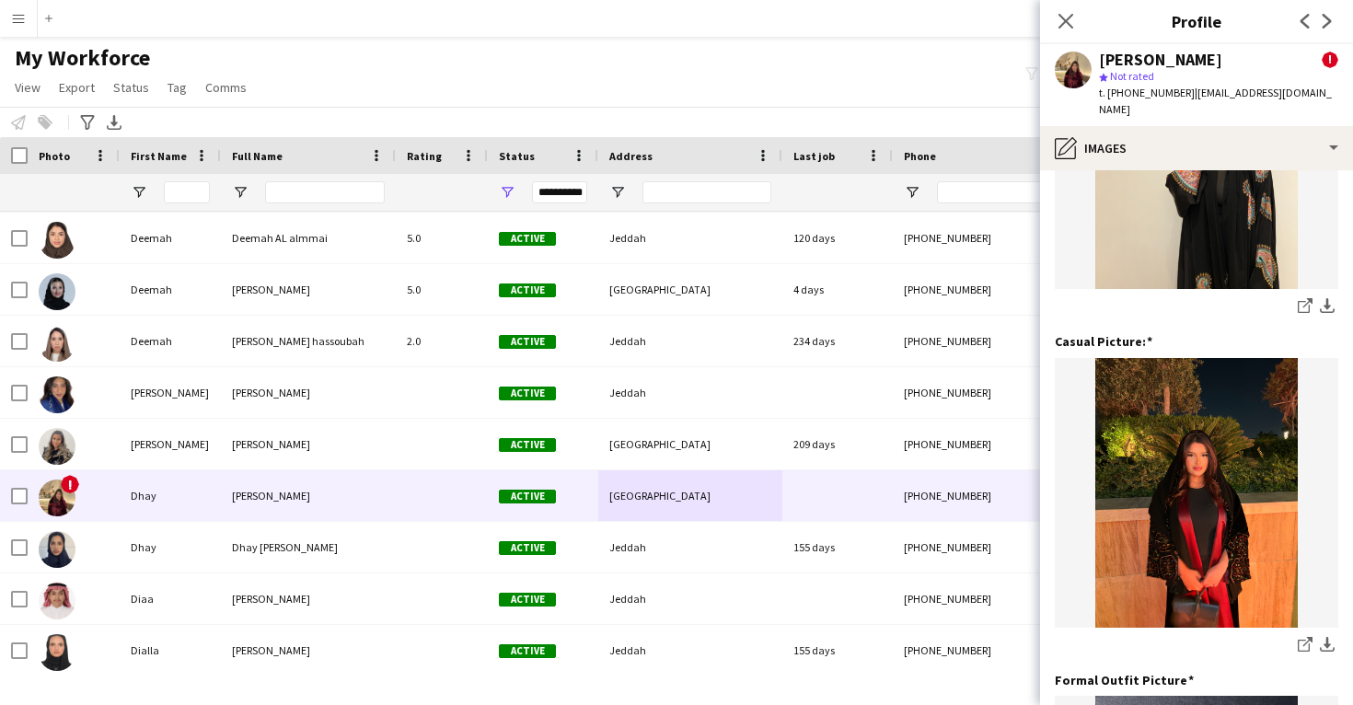
scroll to position [183, 0]
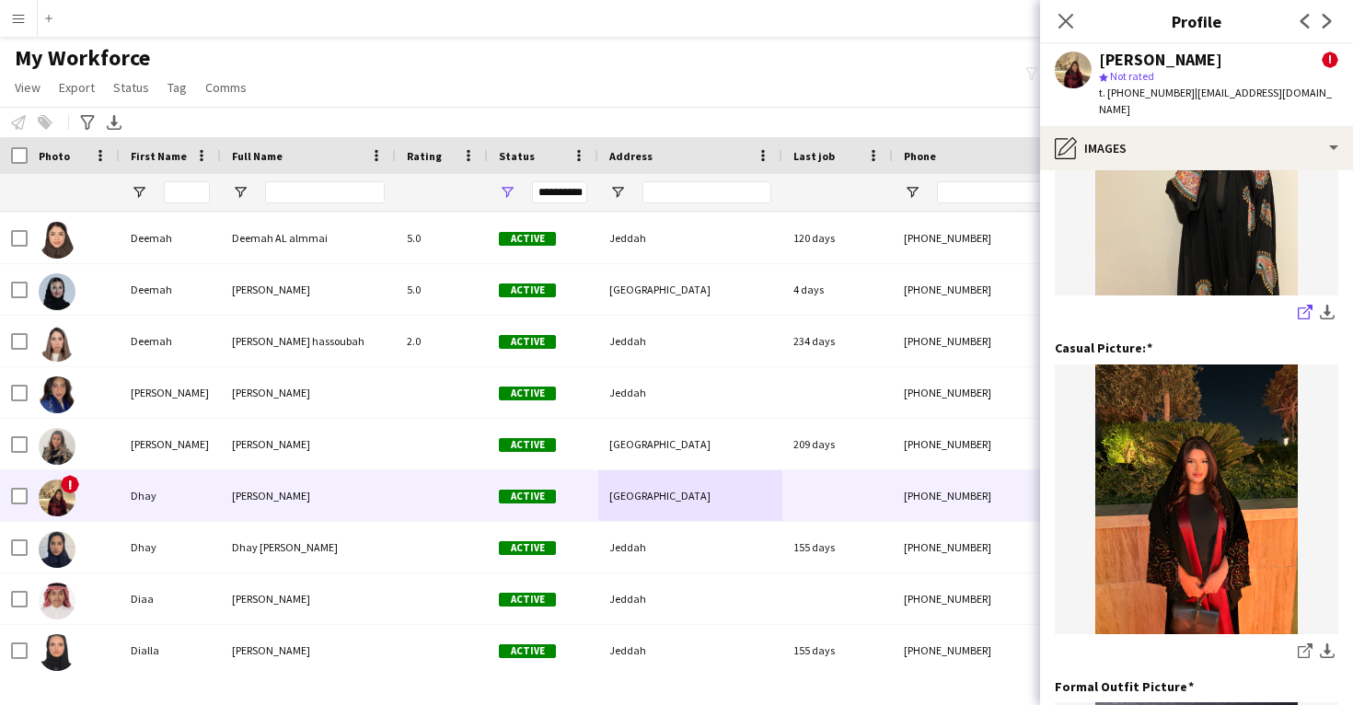
click at [1301, 305] on icon "share-external-link-1" at bounding box center [1305, 312] width 15 height 15
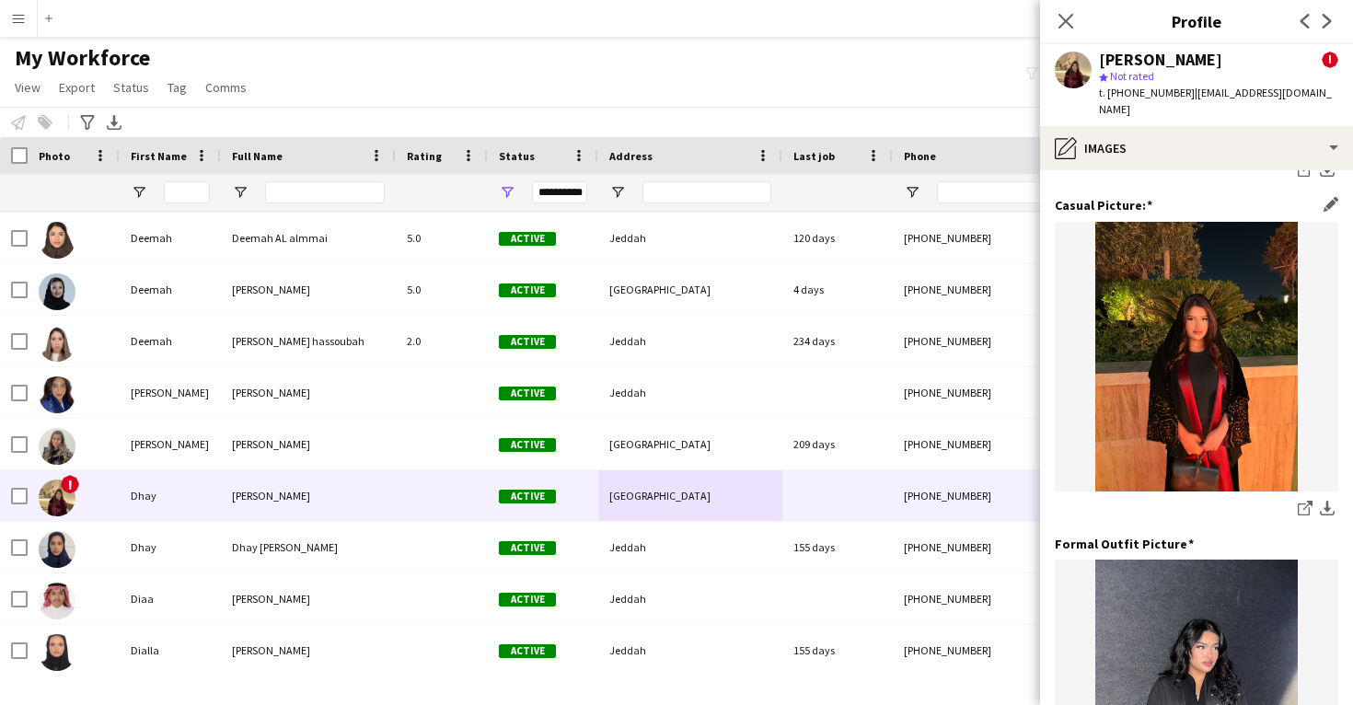
scroll to position [494, 0]
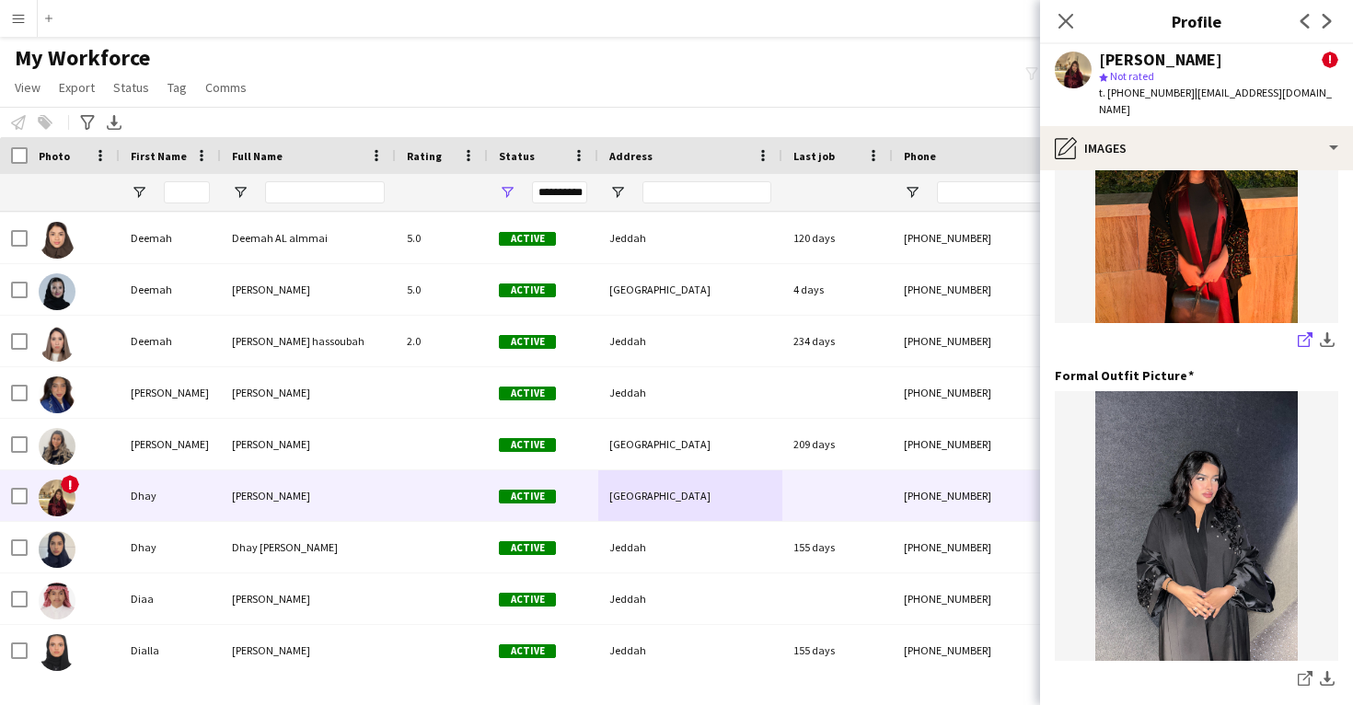
click at [1301, 332] on icon "share-external-link-1" at bounding box center [1305, 339] width 15 height 15
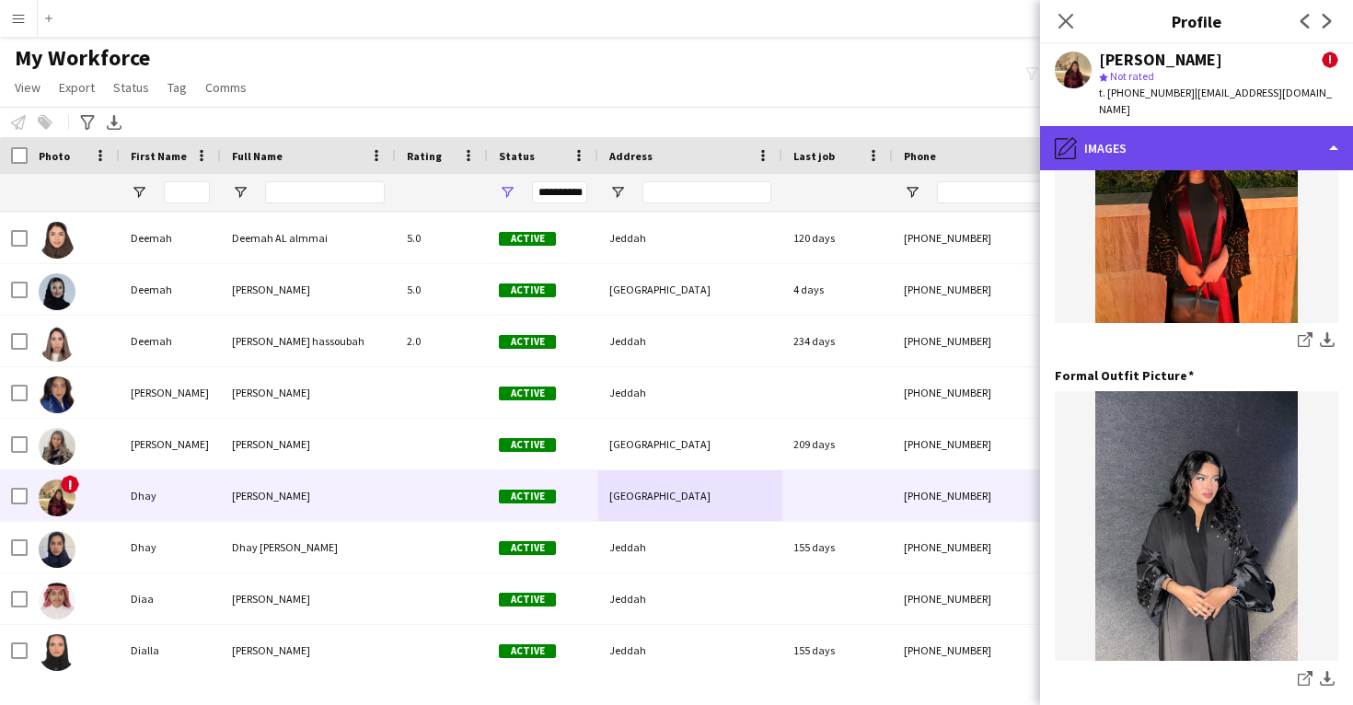
click at [1159, 131] on div "pencil4 Images" at bounding box center [1196, 148] width 313 height 44
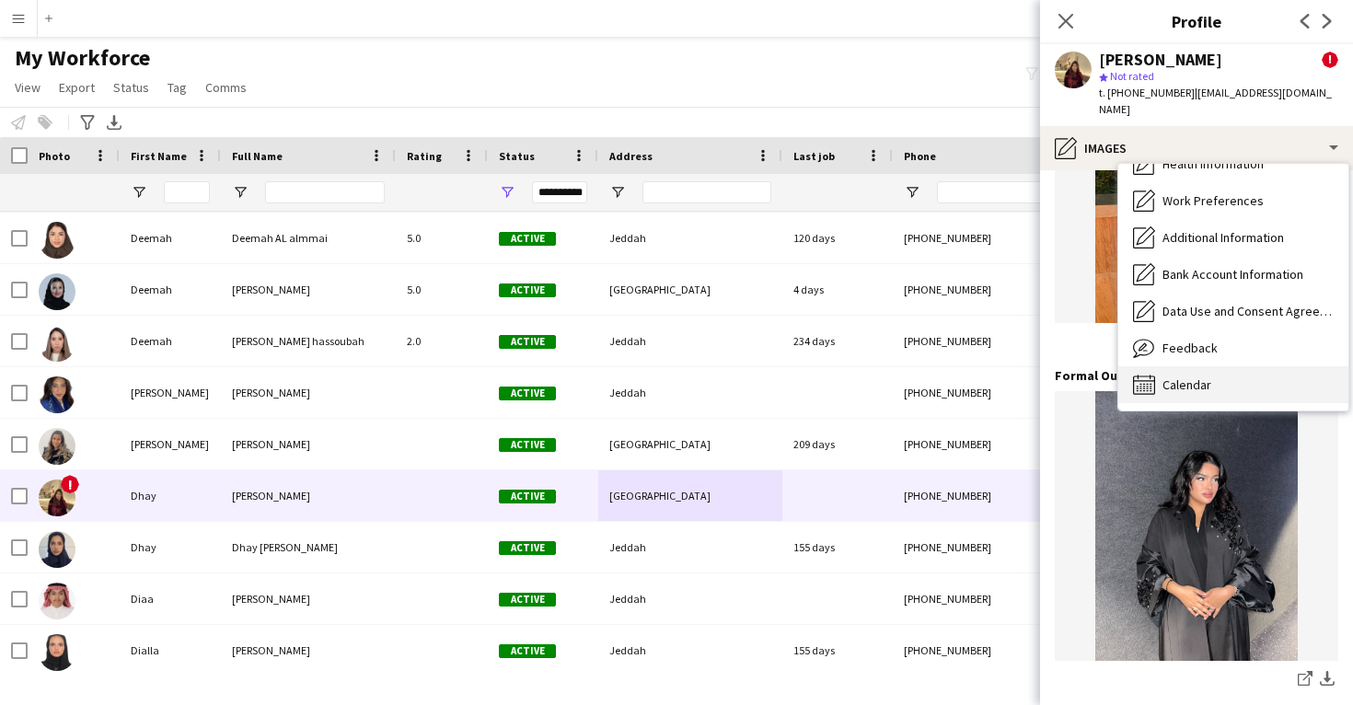
scroll to position [210, 0]
click at [1202, 377] on div "Calendar Calendar" at bounding box center [1234, 384] width 230 height 37
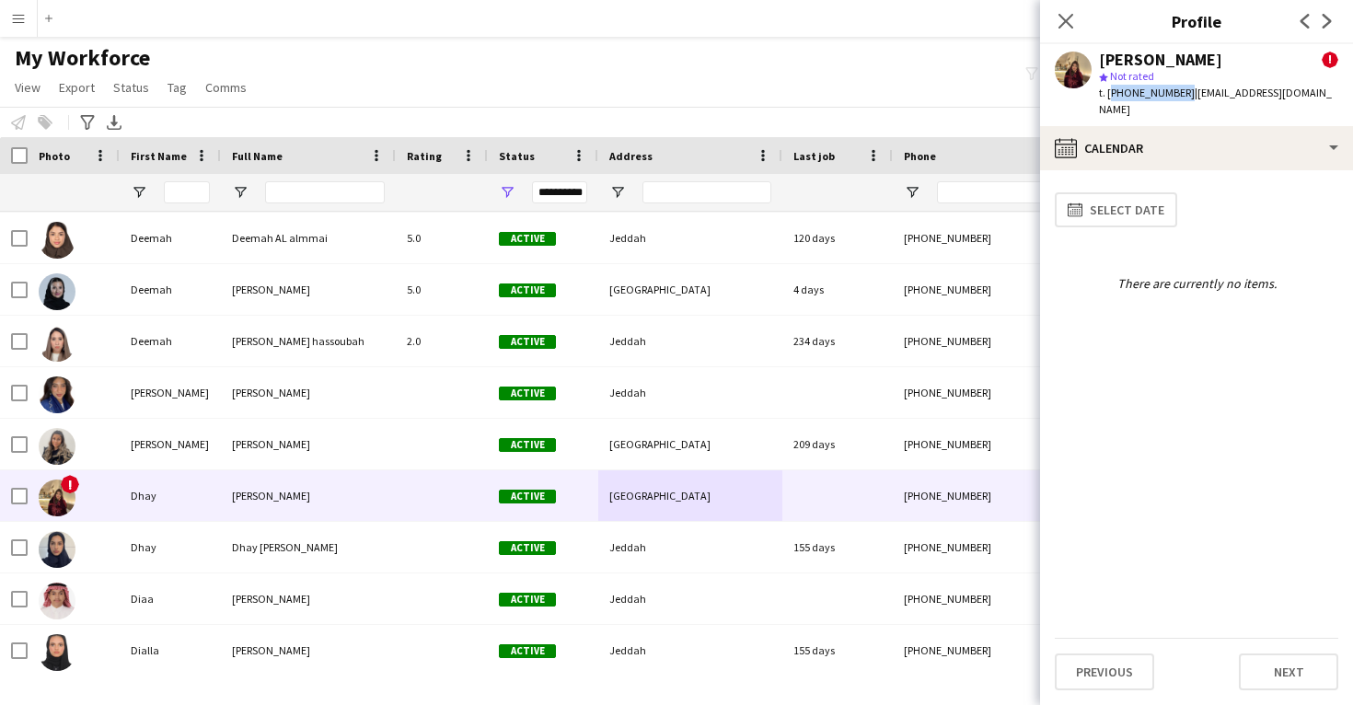
drag, startPoint x: 1180, startPoint y: 95, endPoint x: 1109, endPoint y: 97, distance: 70.9
click at [1109, 97] on span "t. +966531206403" at bounding box center [1147, 93] width 96 height 14
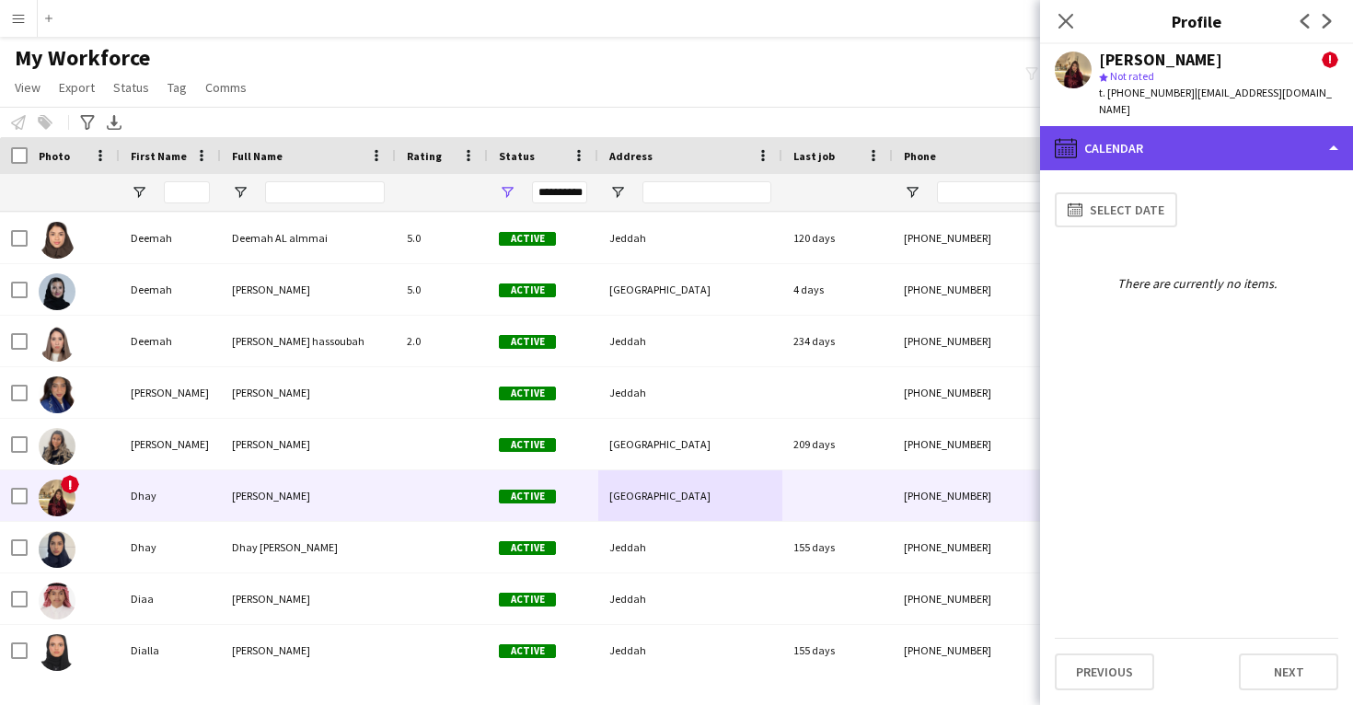
click at [1124, 134] on div "calendar-full Calendar" at bounding box center [1196, 148] width 313 height 44
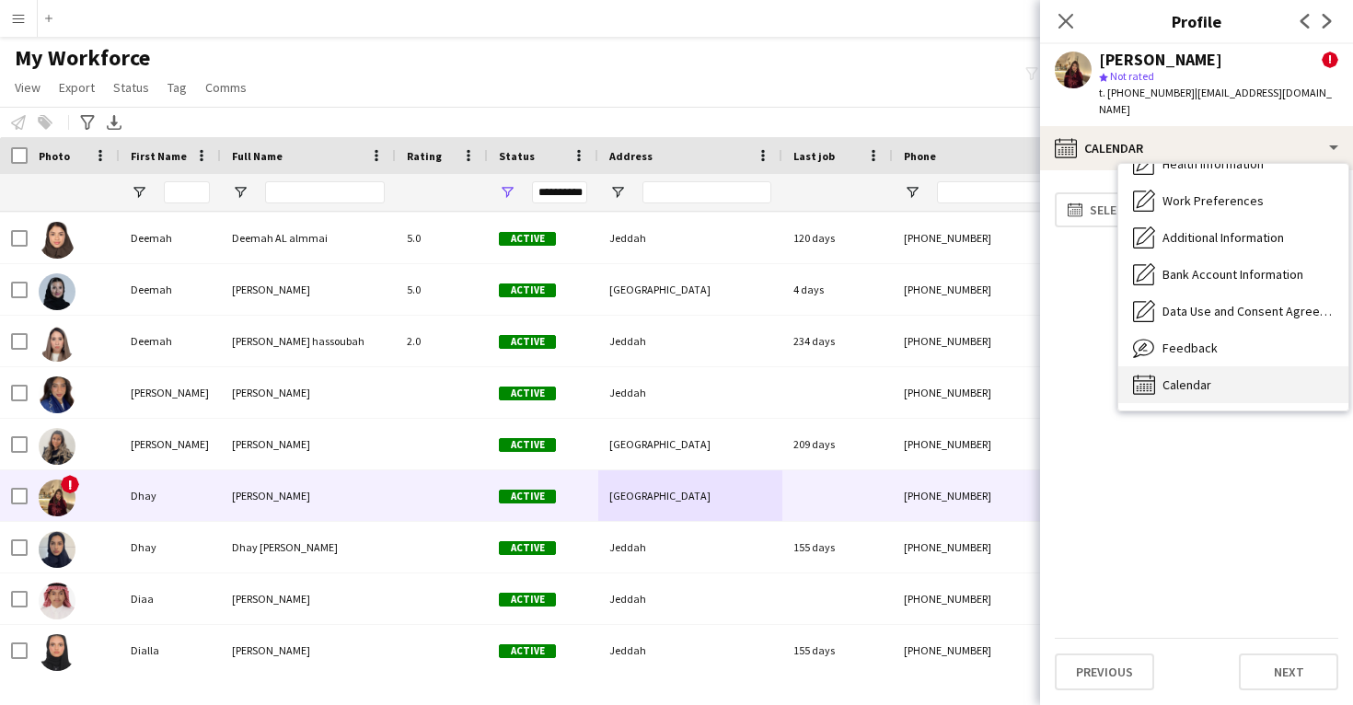
click at [1192, 377] on span "Calendar" at bounding box center [1187, 385] width 49 height 17
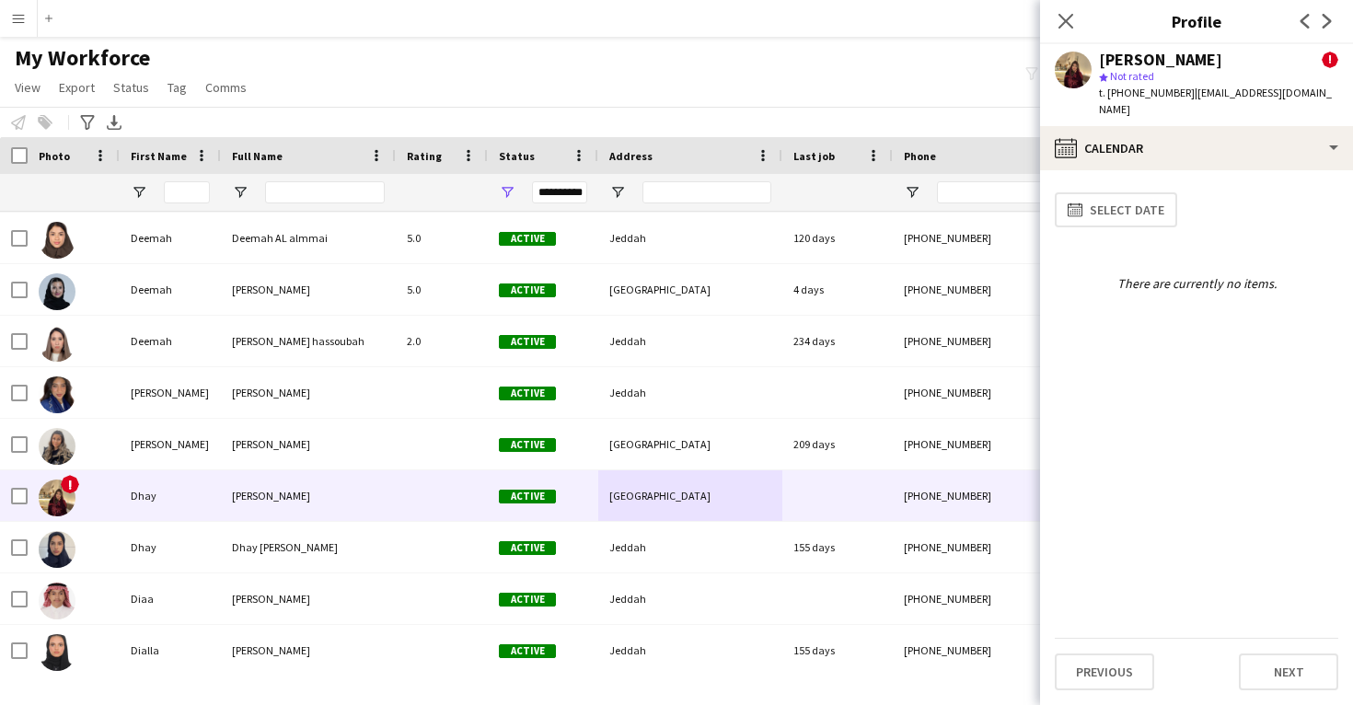
click at [1127, 170] on app-calendar-tab "calendar-full Select date There are currently no items. Previous Next" at bounding box center [1196, 437] width 313 height 535
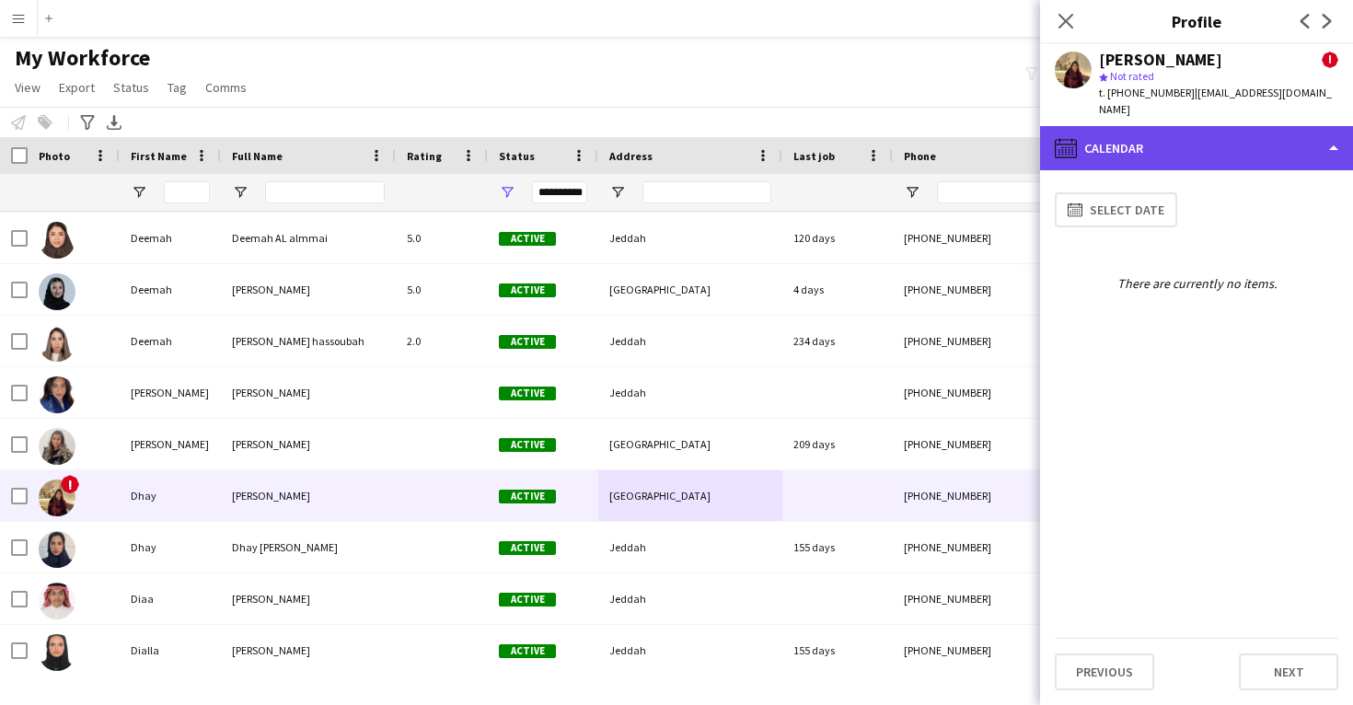
click at [1129, 126] on div "calendar-full Calendar" at bounding box center [1196, 148] width 313 height 44
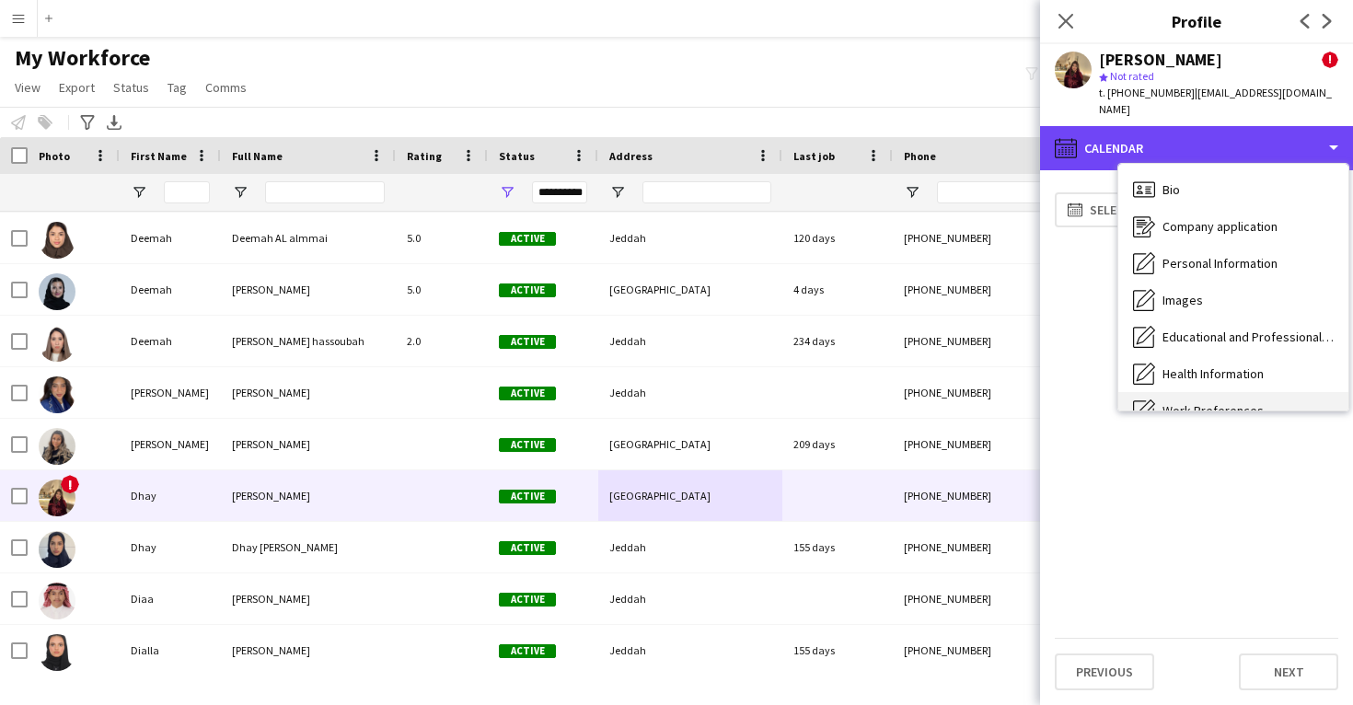
scroll to position [-1, 0]
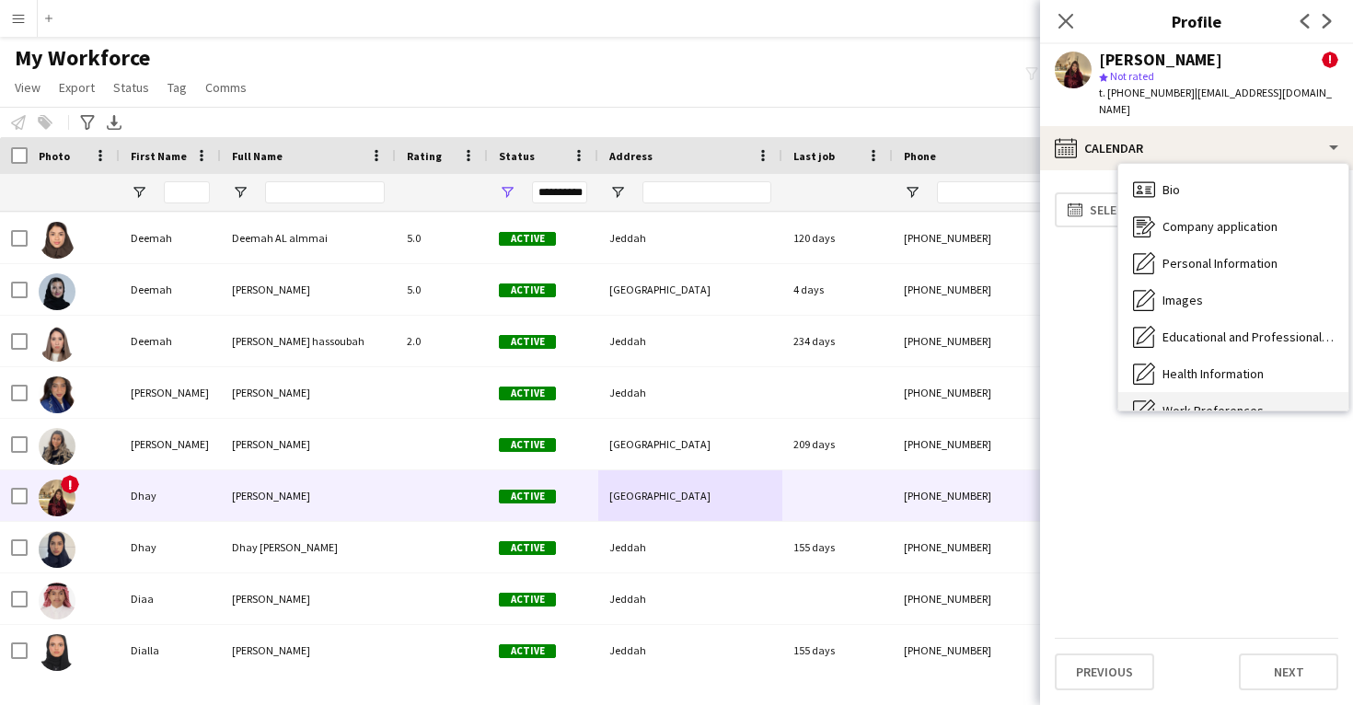
click at [1168, 181] on span "Bio" at bounding box center [1171, 189] width 17 height 17
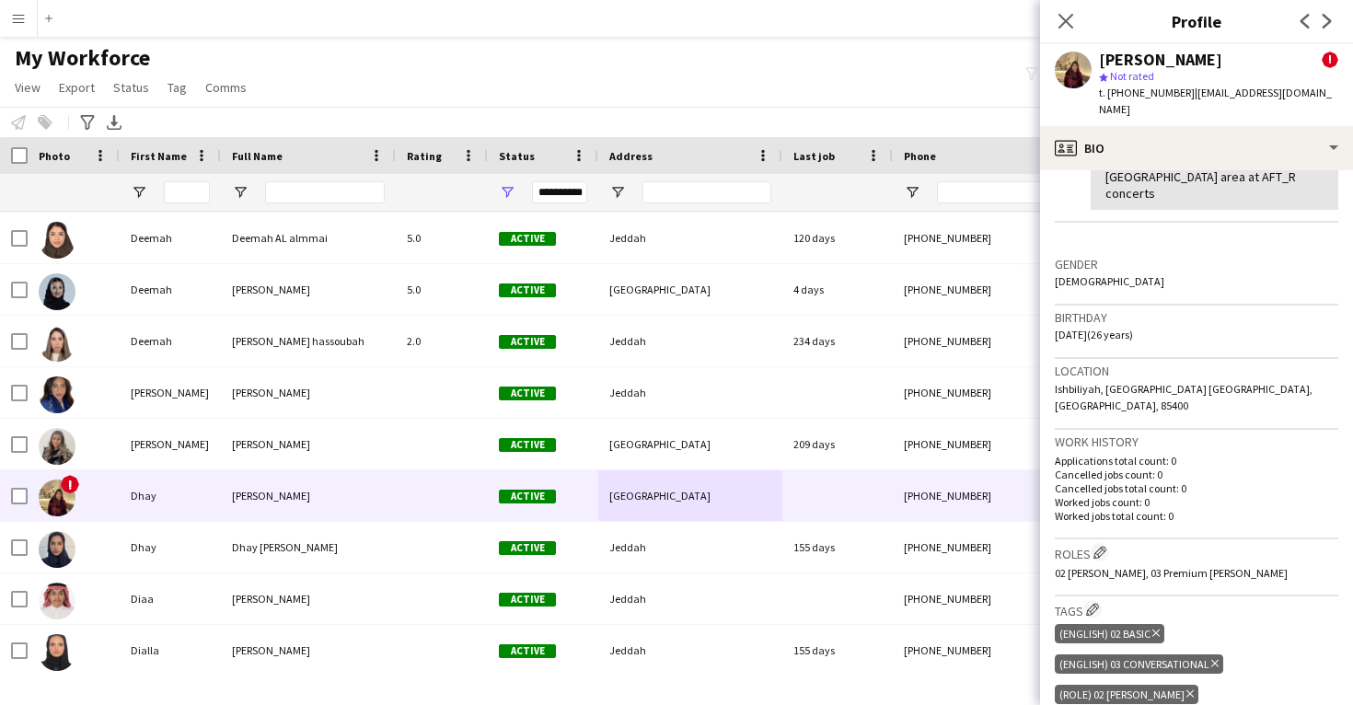
scroll to position [426, 0]
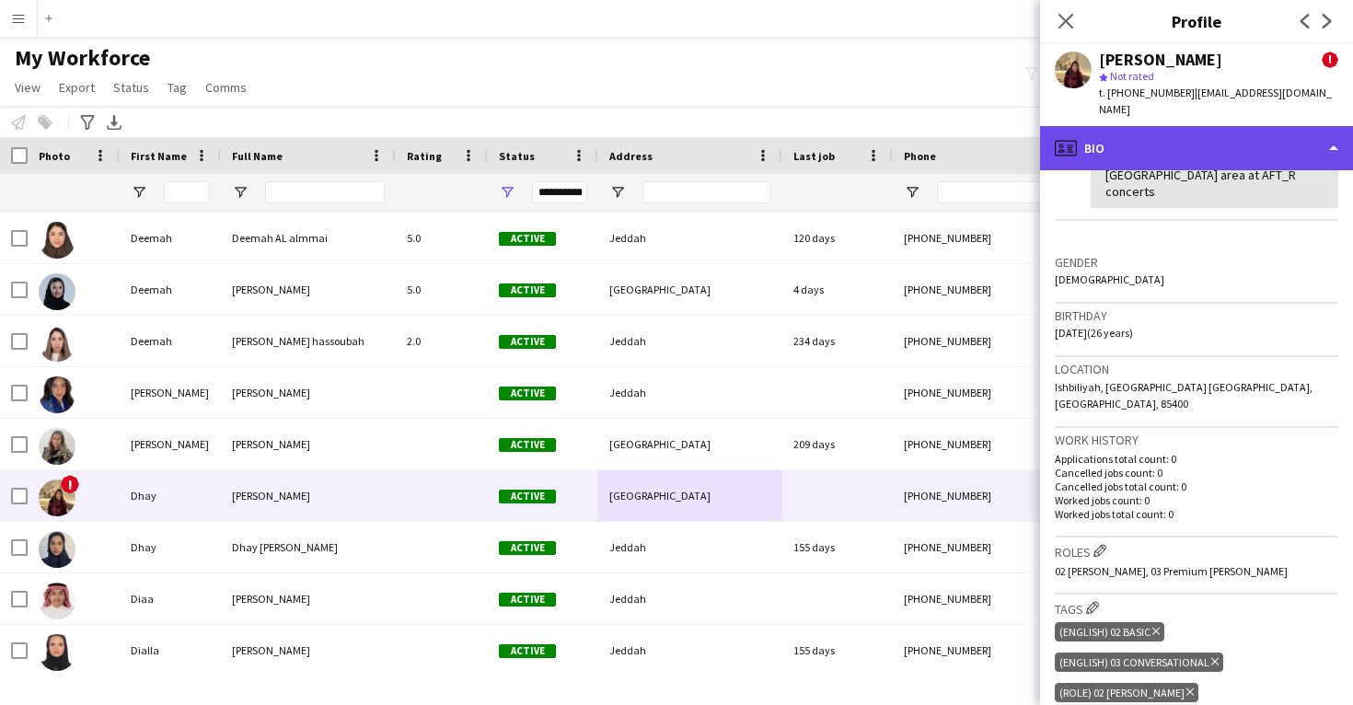
click at [1143, 133] on div "profile Bio" at bounding box center [1196, 148] width 313 height 44
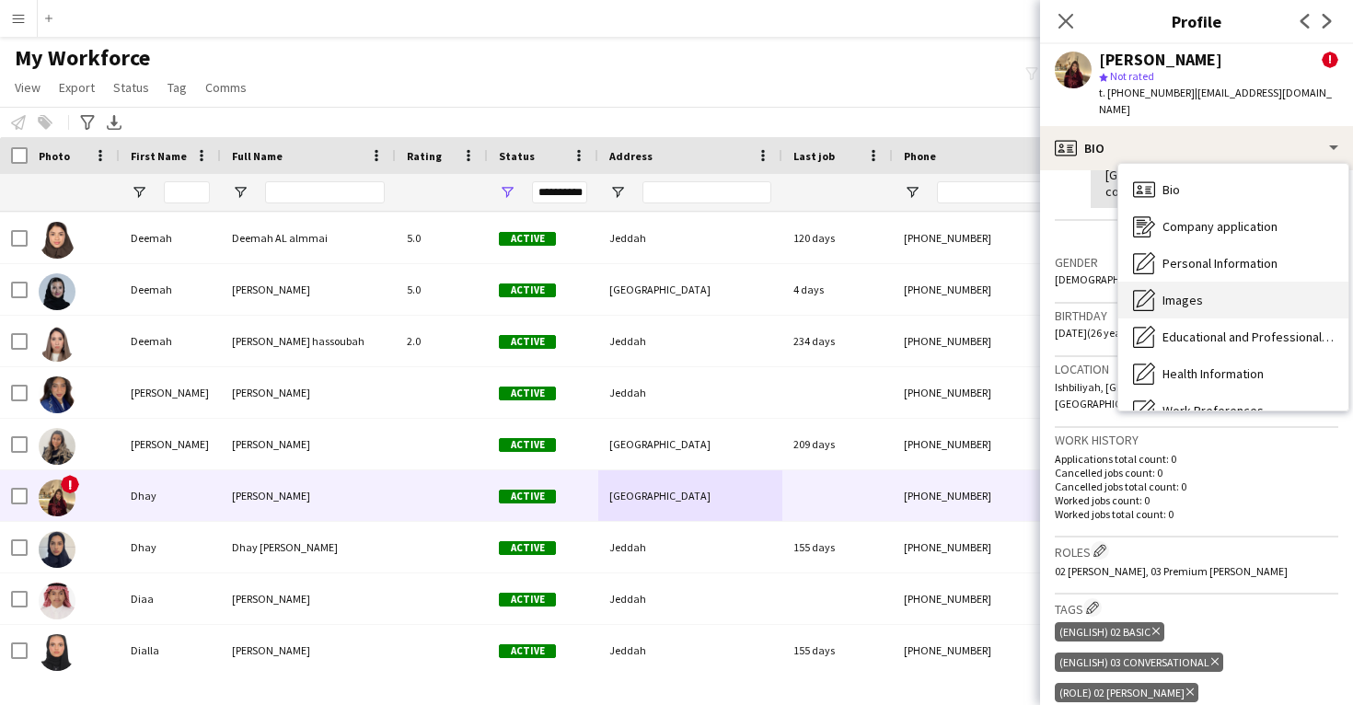
click at [1191, 292] on span "Images" at bounding box center [1183, 300] width 41 height 17
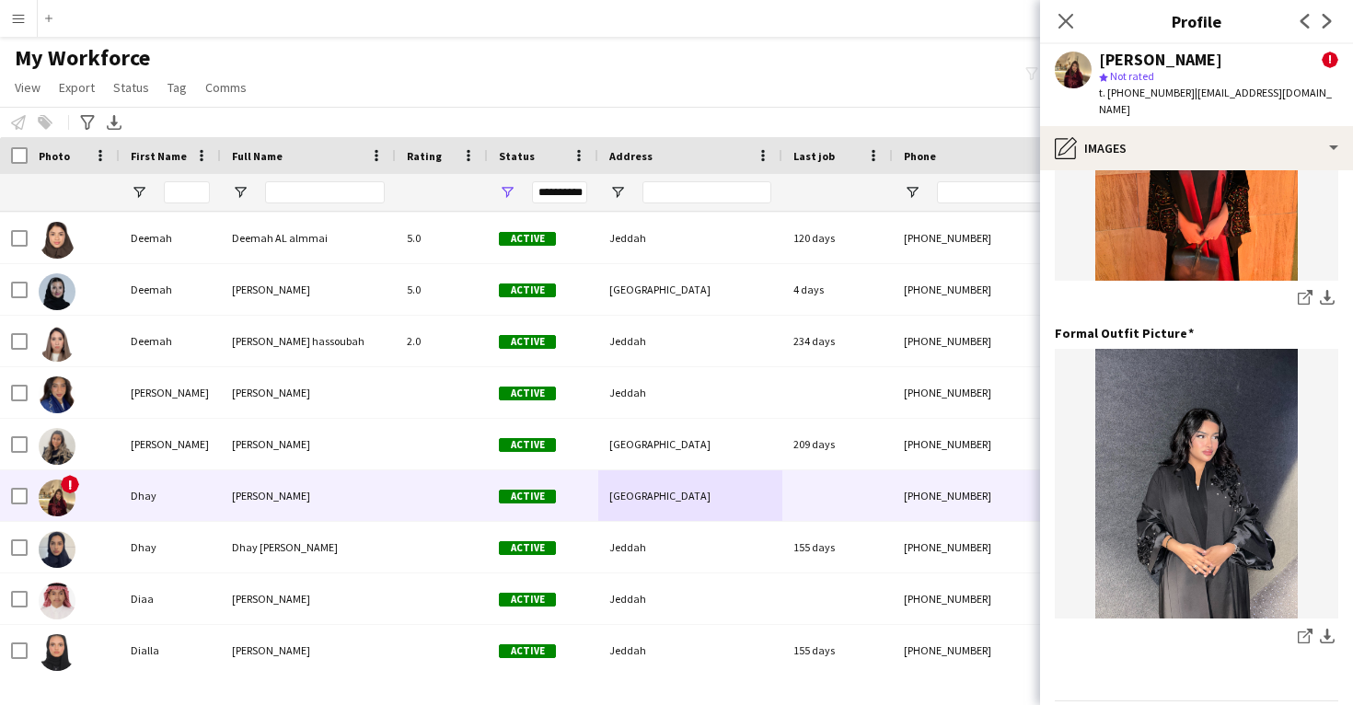
scroll to position [541, 0]
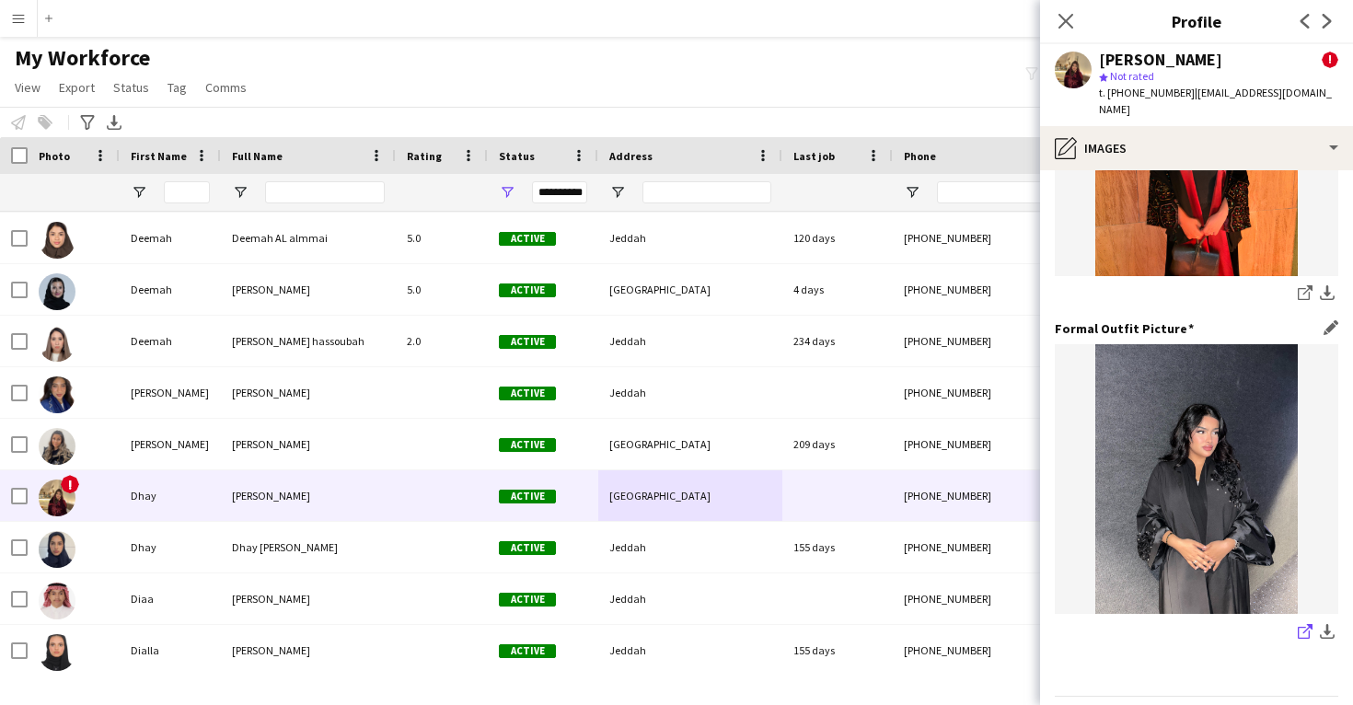
click at [1295, 622] on link "share-external-link-1" at bounding box center [1306, 633] width 22 height 22
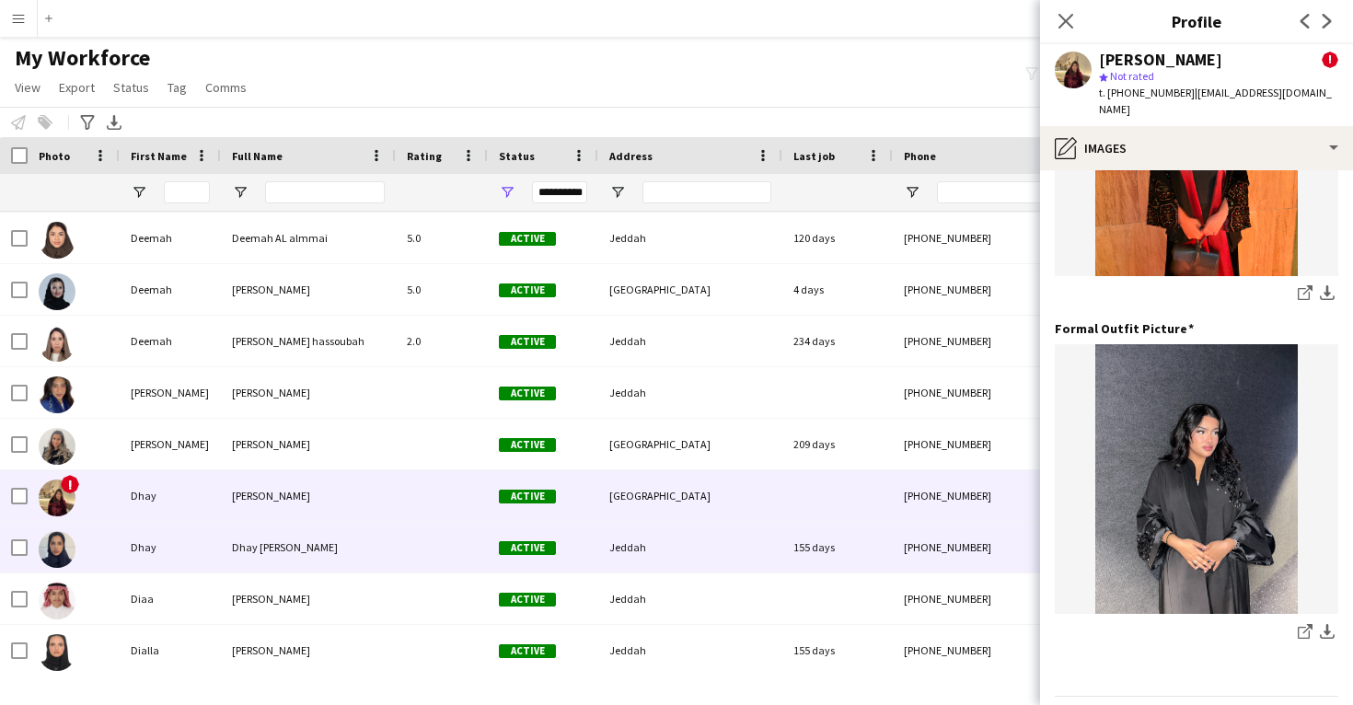
click at [738, 556] on div "Jeddah" at bounding box center [690, 547] width 184 height 51
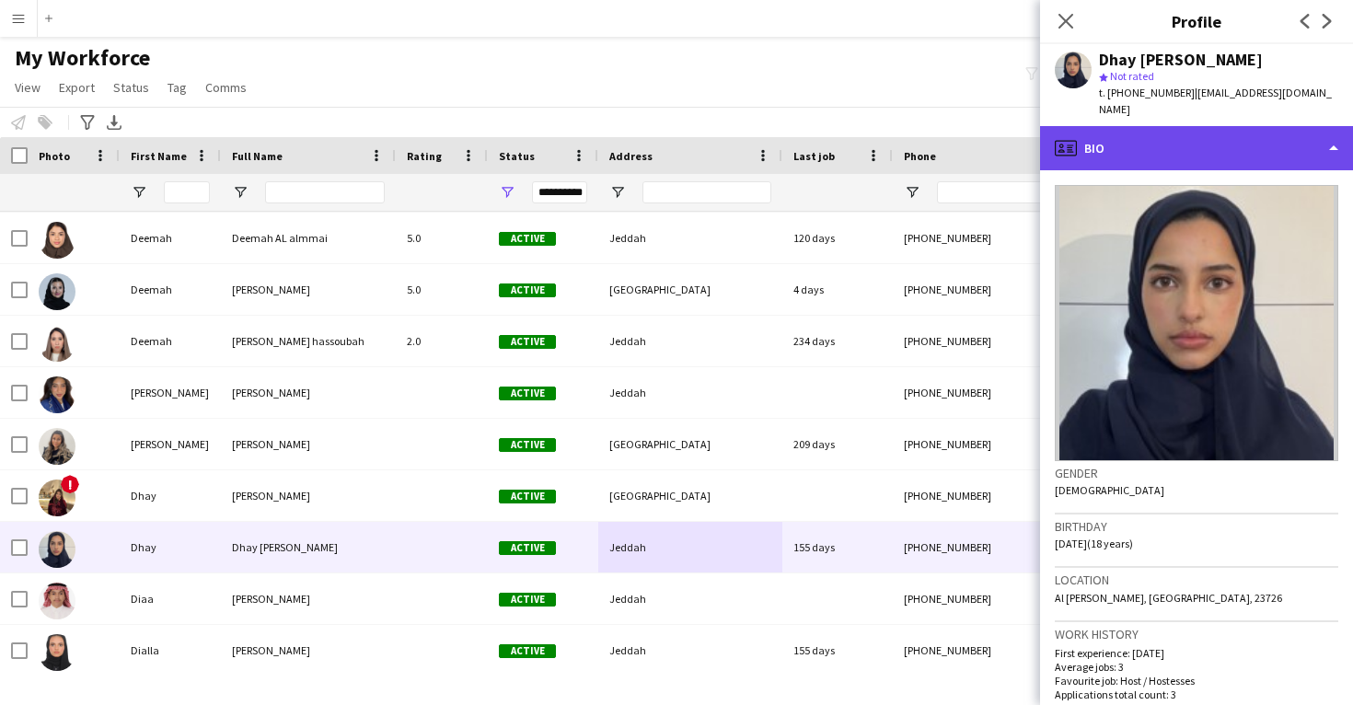
click at [1194, 134] on div "profile Bio" at bounding box center [1196, 148] width 313 height 44
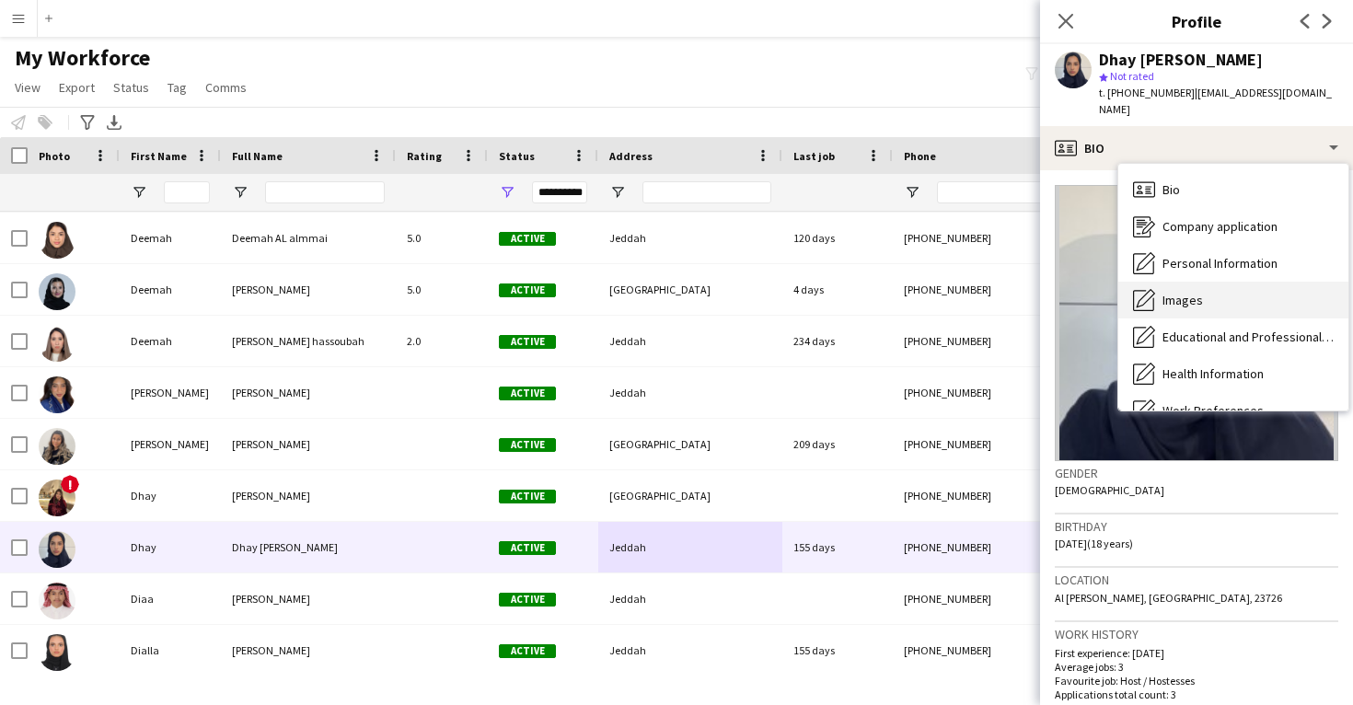
click at [1198, 282] on div "Images Images" at bounding box center [1234, 300] width 230 height 37
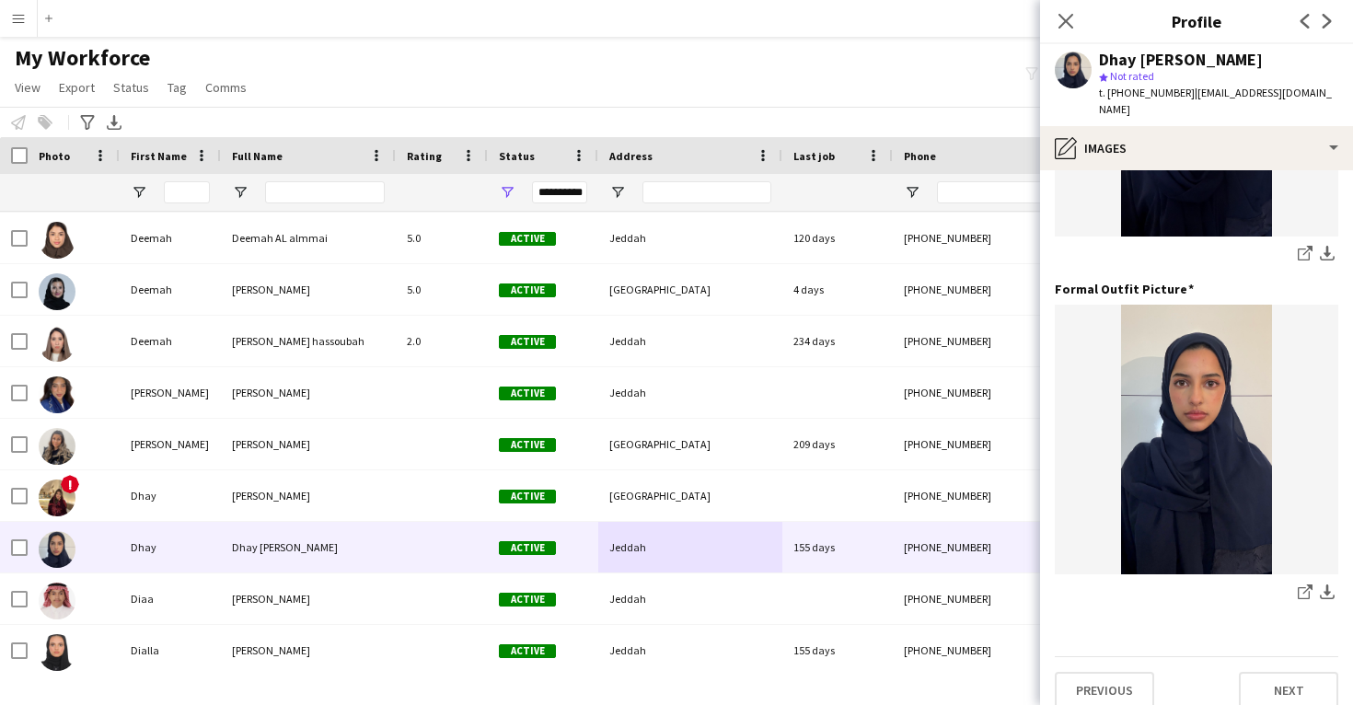
scroll to position [580, 0]
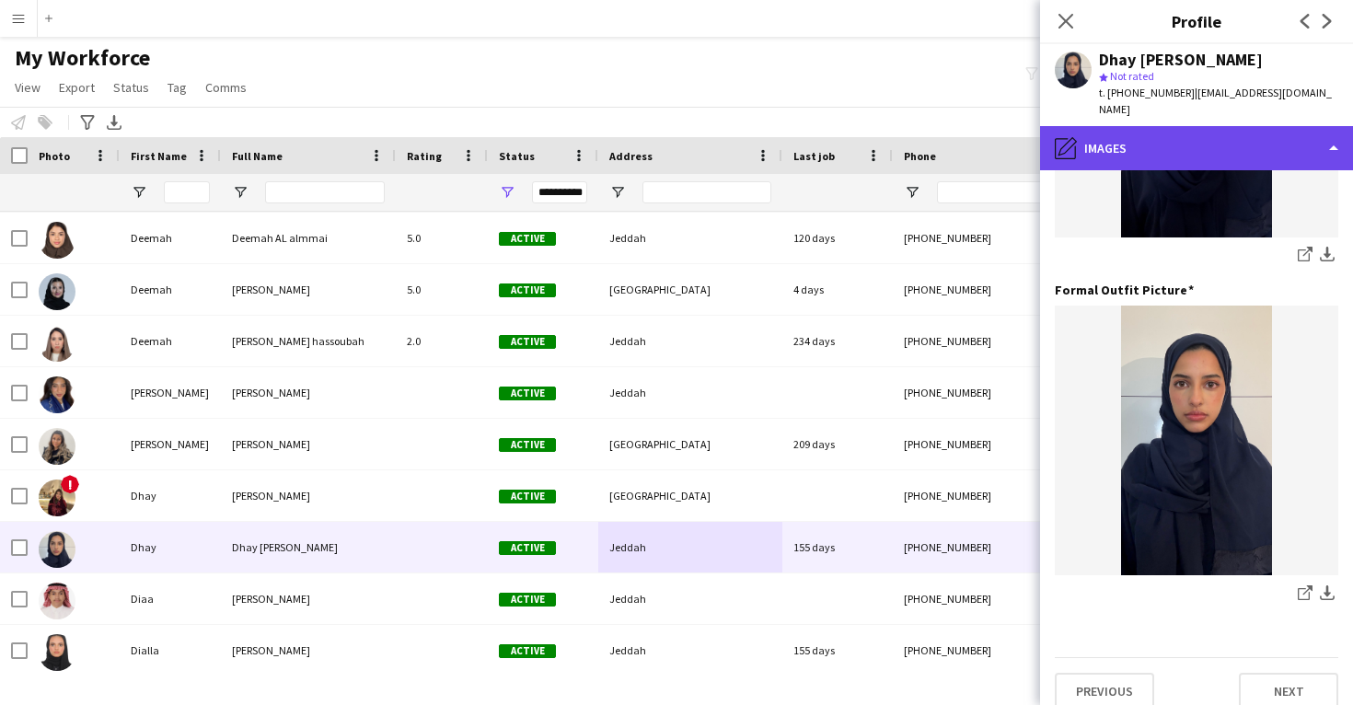
click at [1233, 126] on div "pencil4 Images" at bounding box center [1196, 148] width 313 height 44
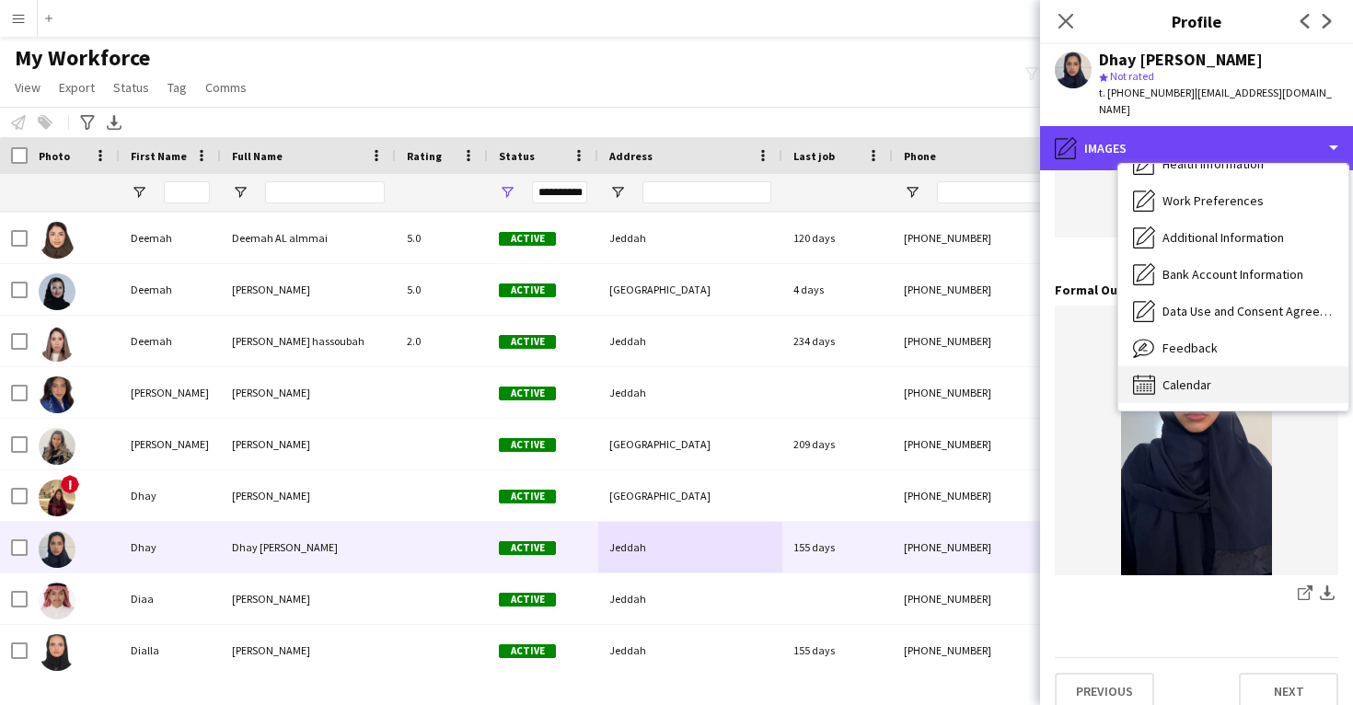
scroll to position [211, 0]
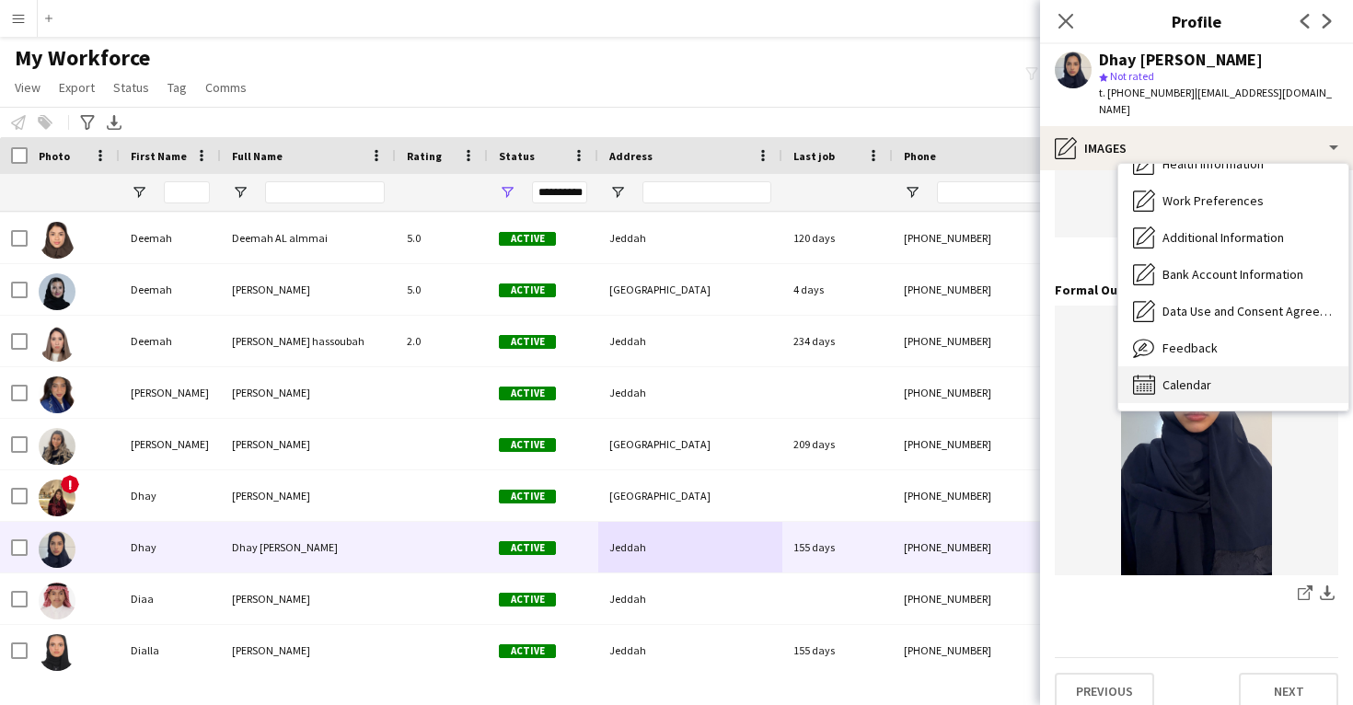
click at [1227, 378] on div "Calendar Calendar" at bounding box center [1234, 384] width 230 height 37
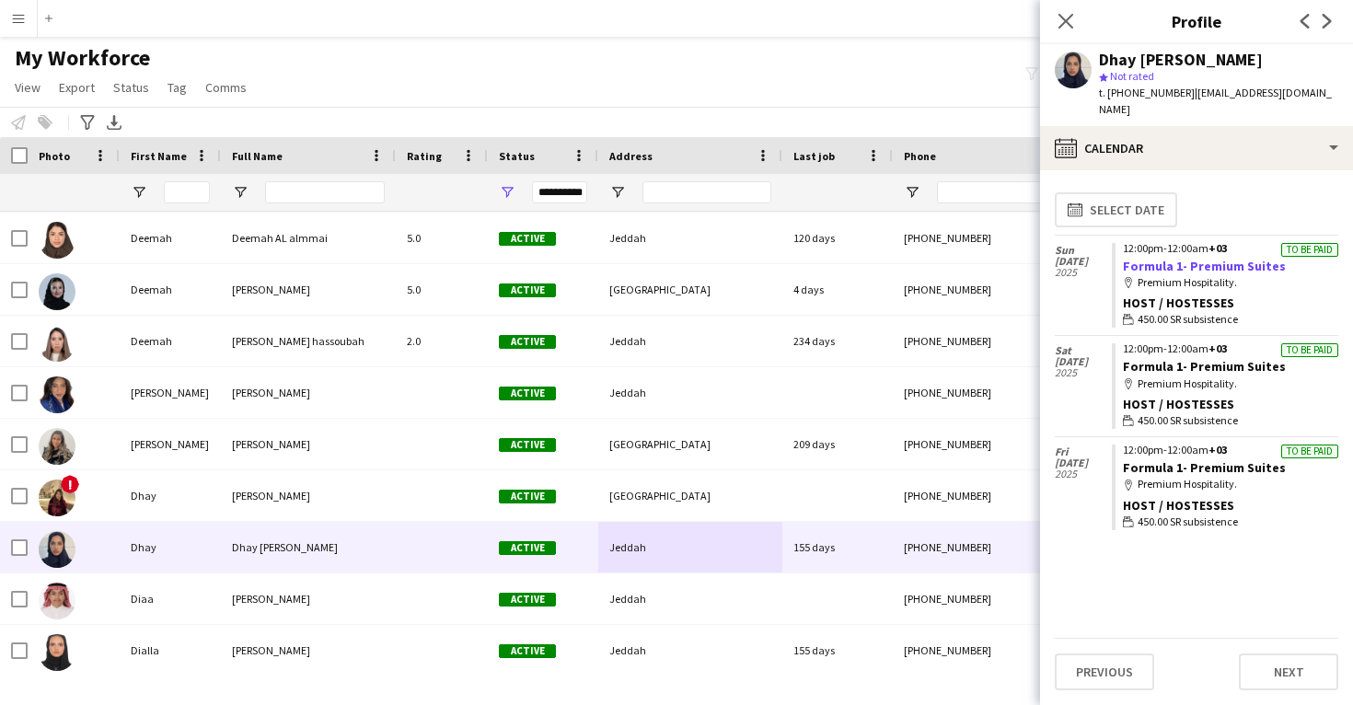
click at [1258, 258] on link "Formula 1- Premium Suites" at bounding box center [1204, 266] width 163 height 17
click at [1168, 258] on link "Formula 1- Premium Suites" at bounding box center [1204, 266] width 163 height 17
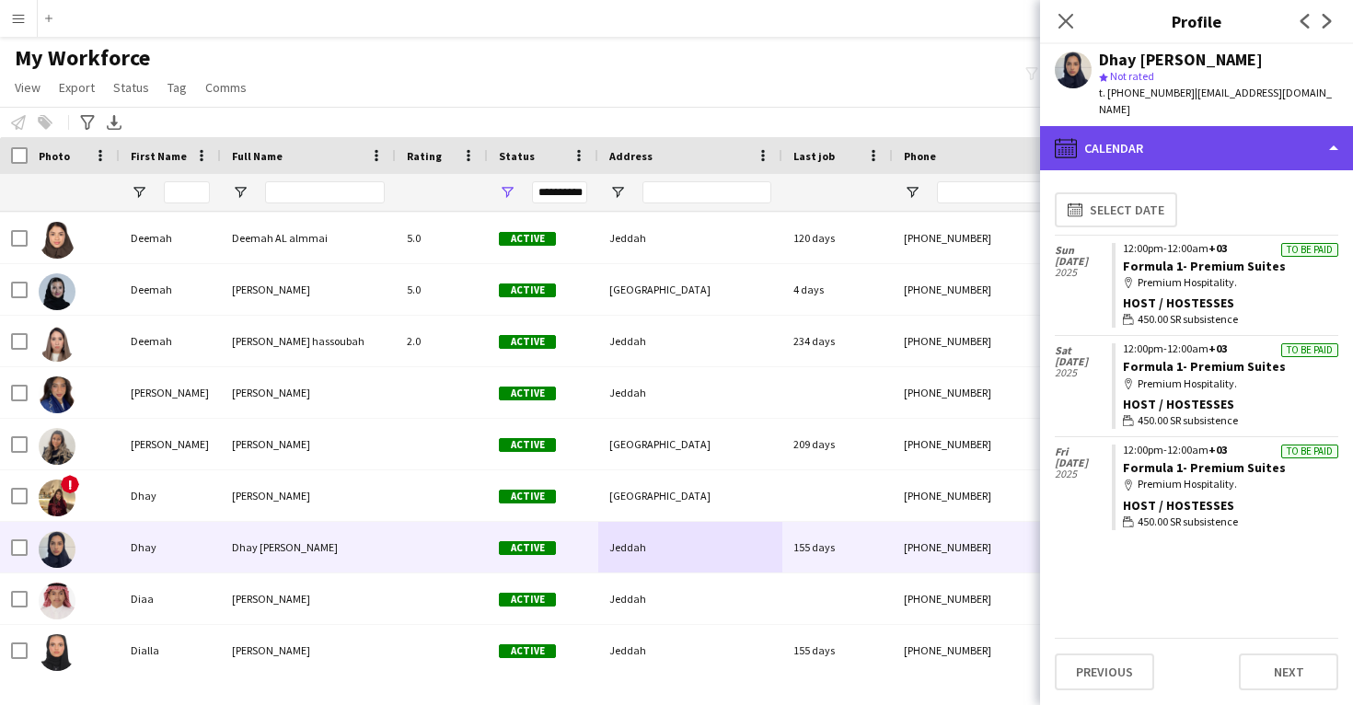
click at [1190, 133] on div "calendar-full Calendar" at bounding box center [1196, 148] width 313 height 44
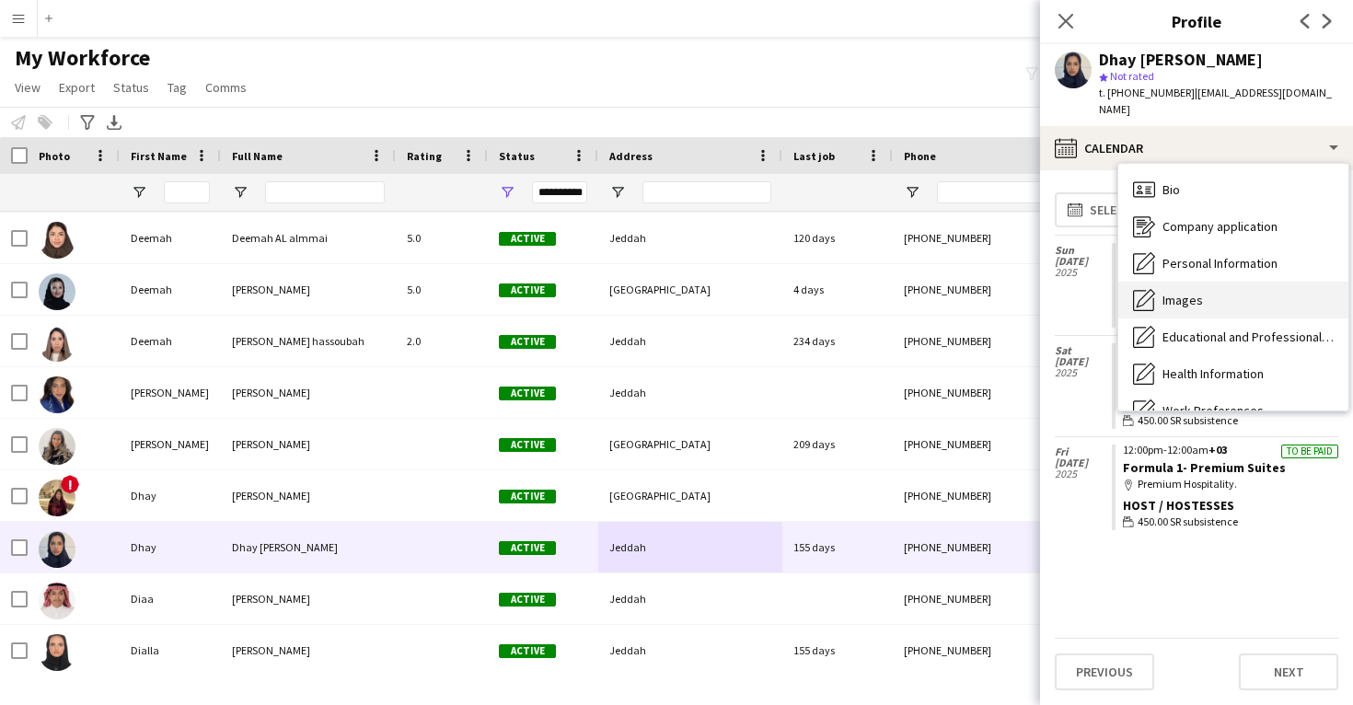
scroll to position [-1, 0]
click at [1205, 285] on div "Images Images" at bounding box center [1234, 300] width 230 height 37
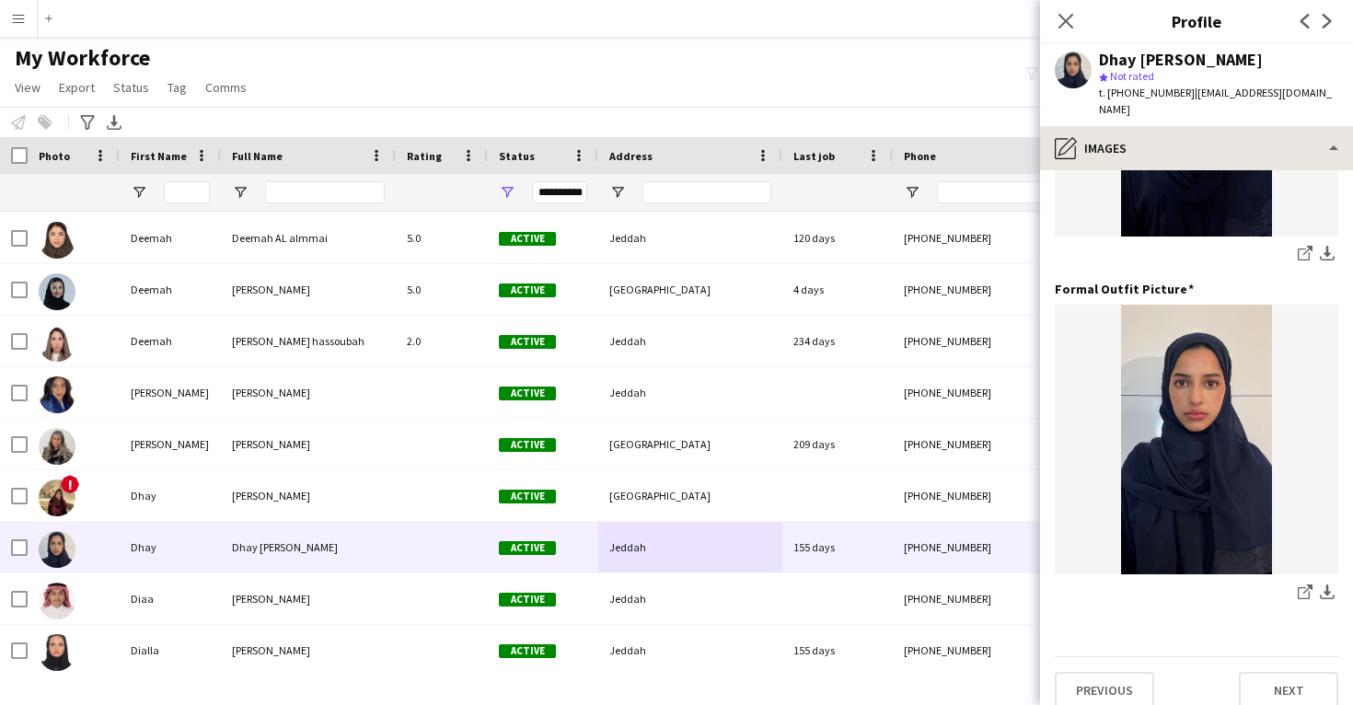
scroll to position [580, 0]
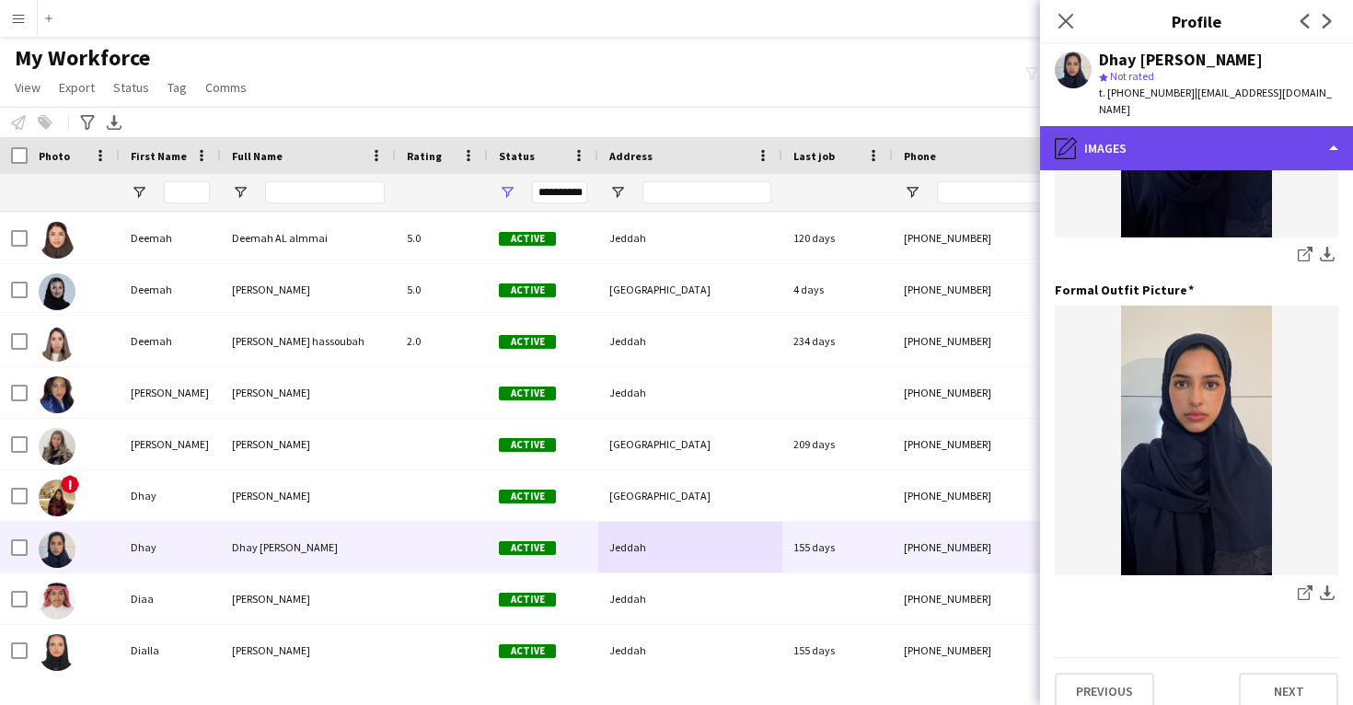
click at [1192, 136] on div "pencil4 Images" at bounding box center [1196, 148] width 313 height 44
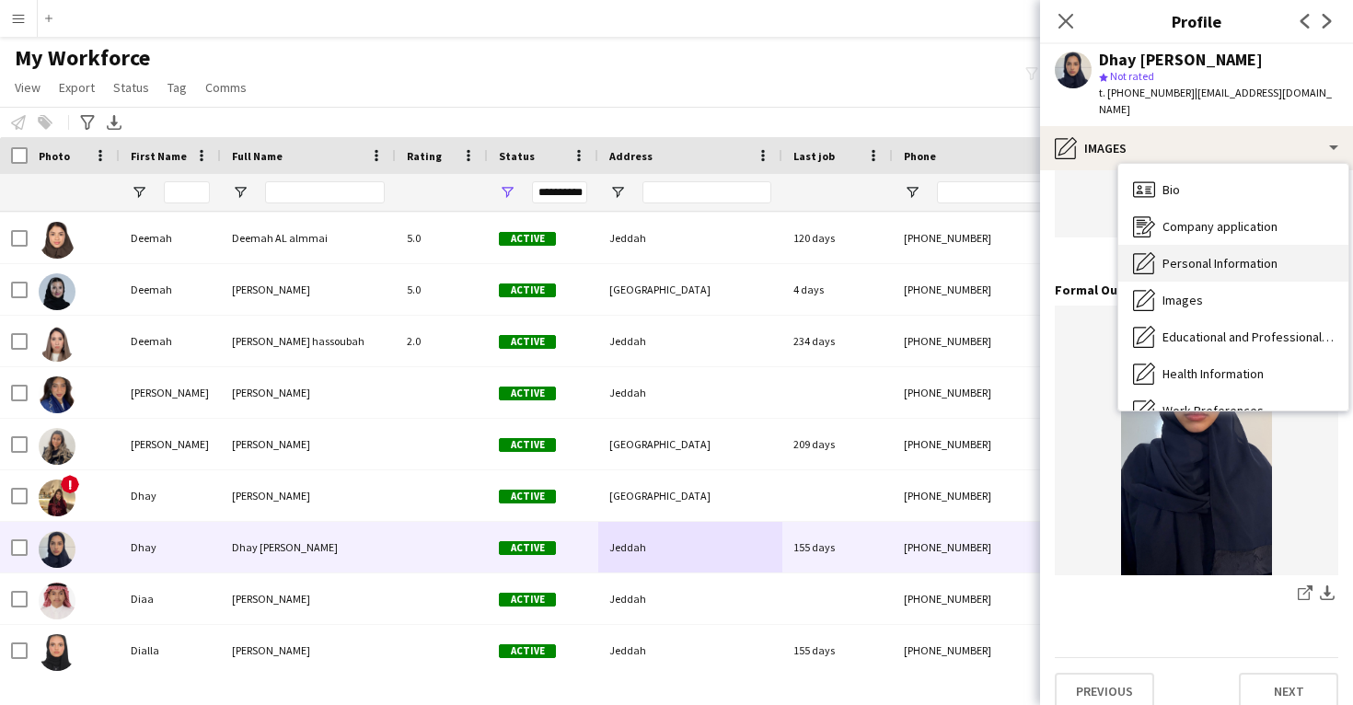
click at [1190, 255] on span "Personal Information" at bounding box center [1220, 263] width 115 height 17
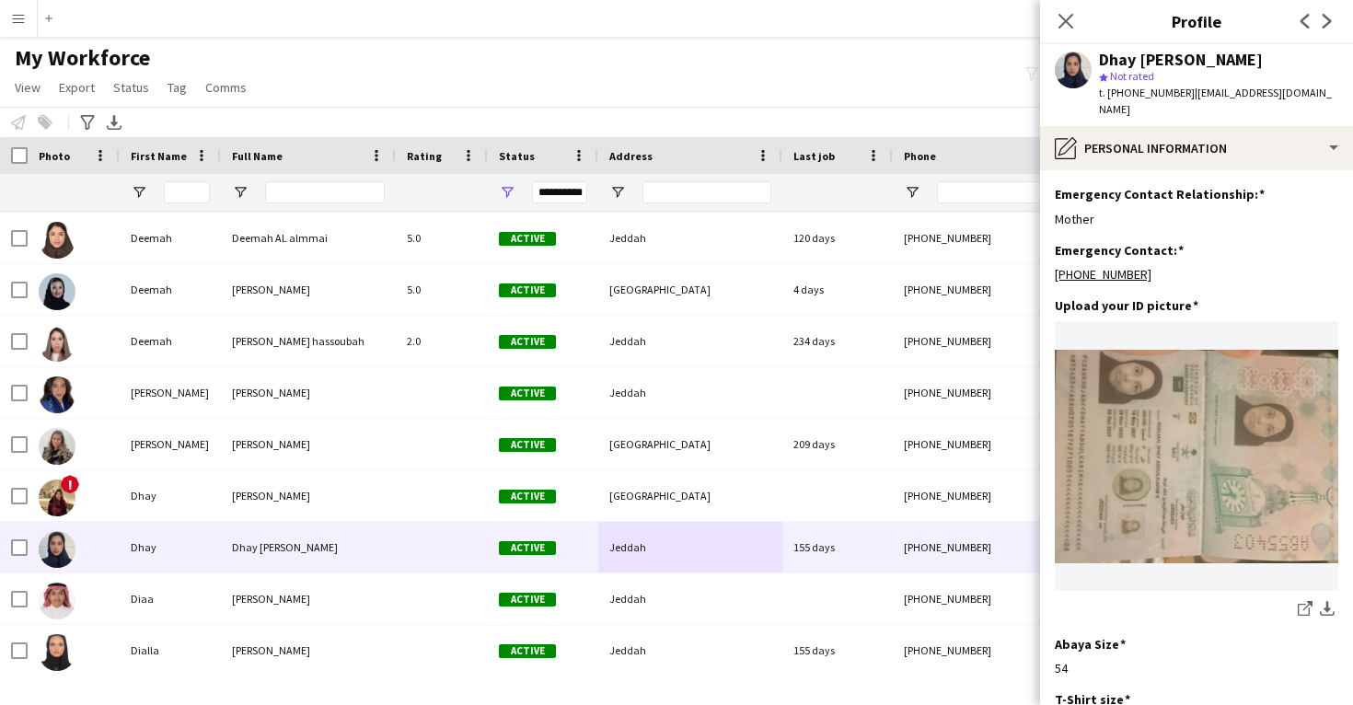
scroll to position [776, 0]
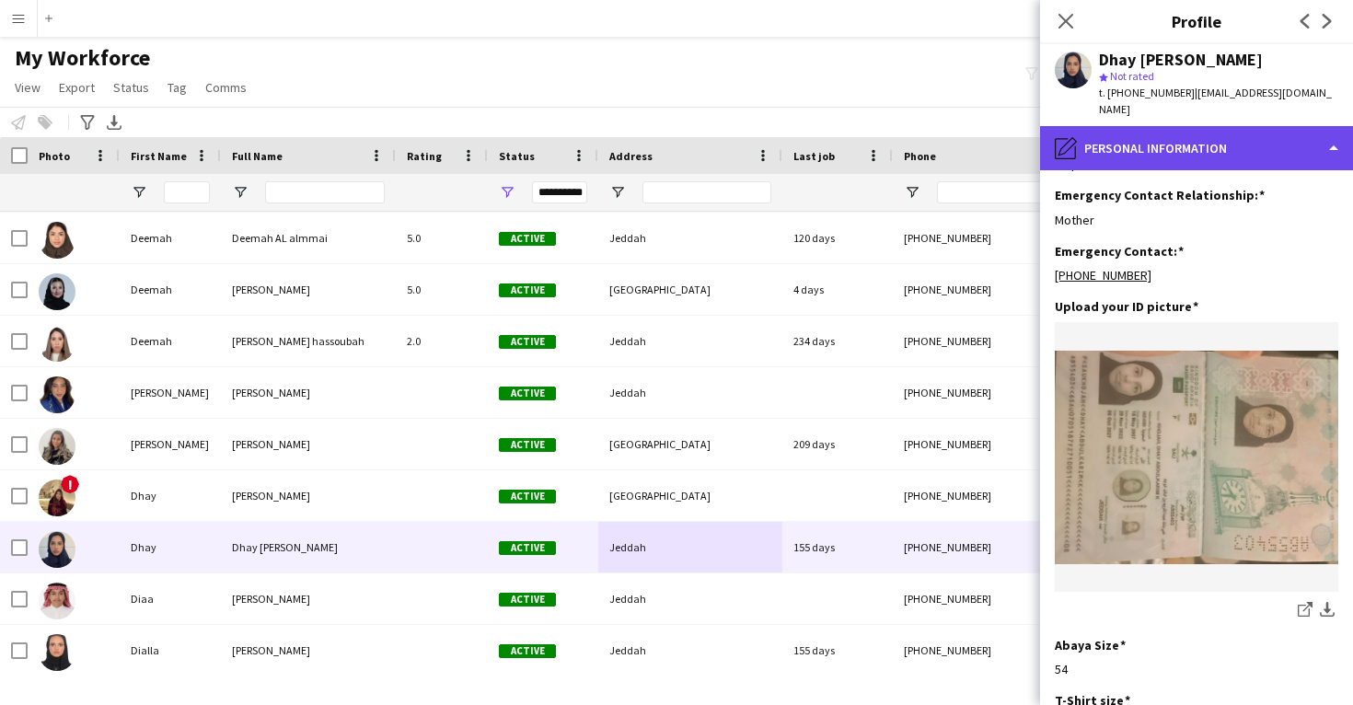
click at [1190, 144] on div "pencil4 Personal Information" at bounding box center [1196, 148] width 313 height 44
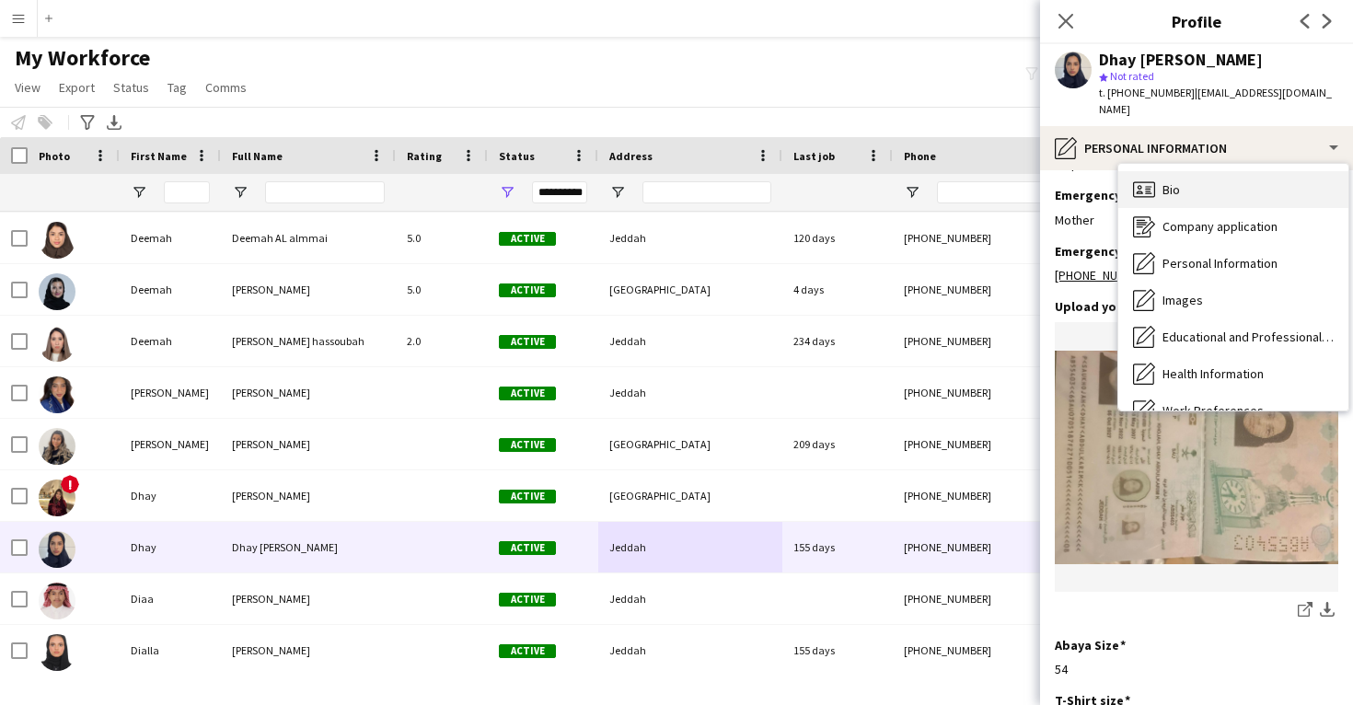
click at [1190, 180] on div "Bio Bio" at bounding box center [1234, 189] width 230 height 37
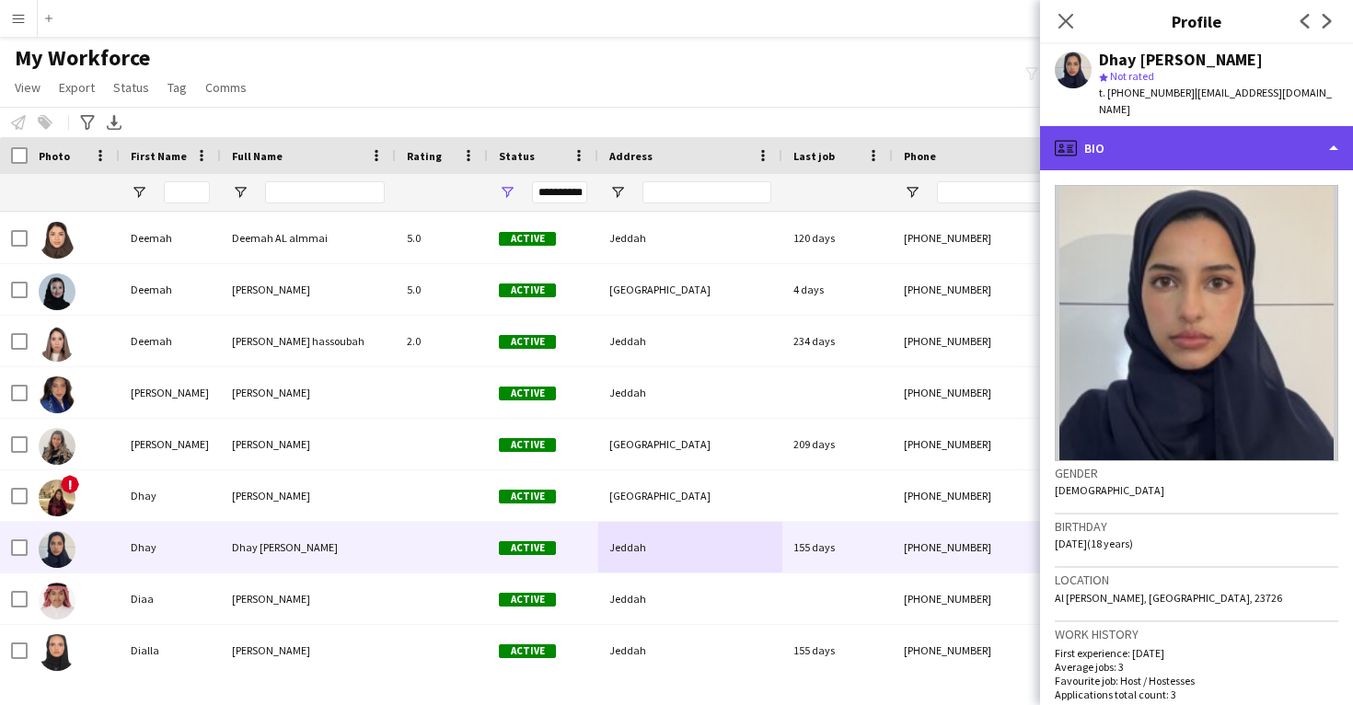
click at [1157, 126] on div "profile Bio" at bounding box center [1196, 148] width 313 height 44
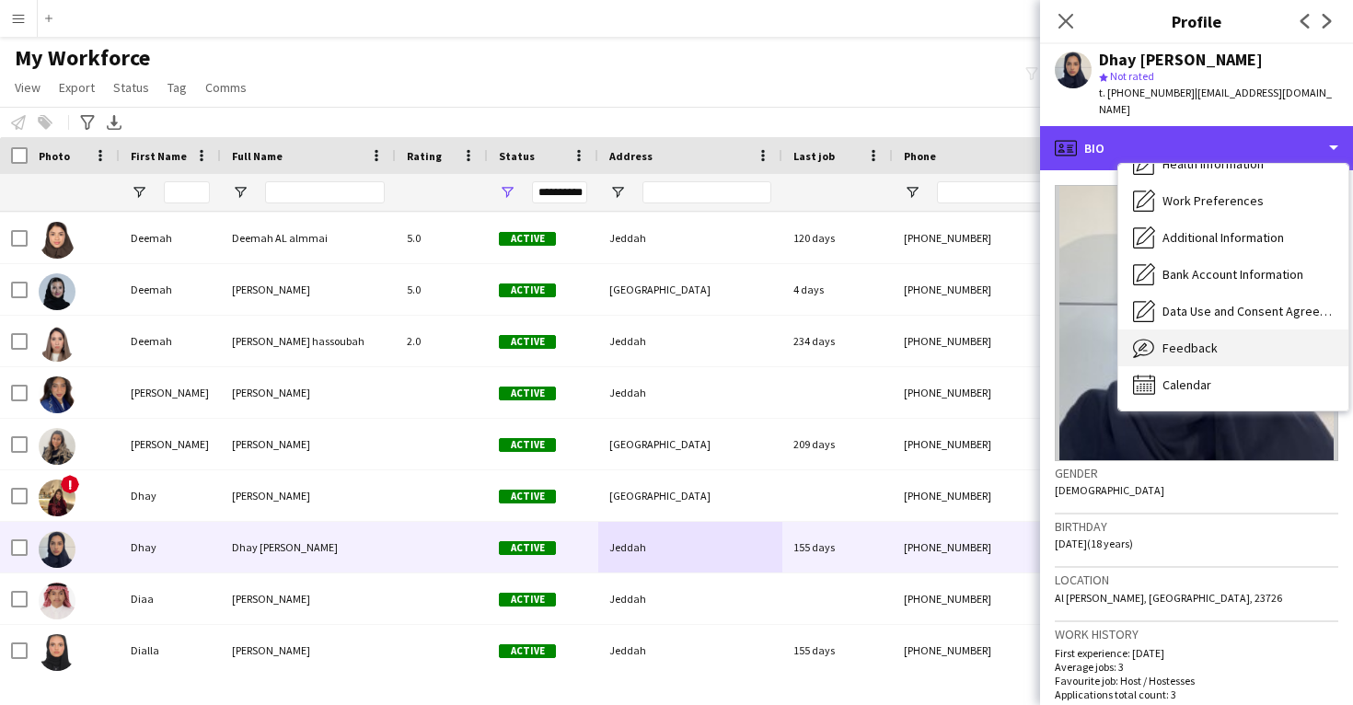
scroll to position [210, 0]
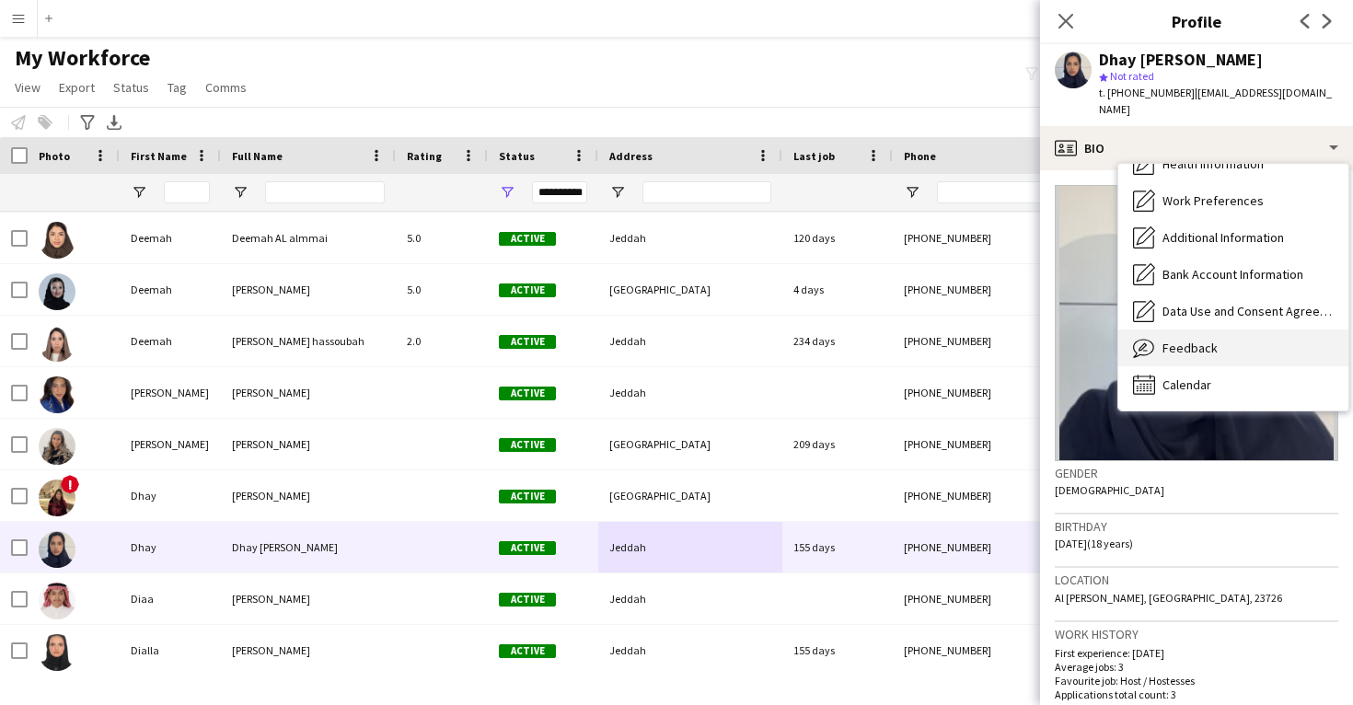
click at [1215, 333] on div "Feedback Feedback" at bounding box center [1234, 348] width 230 height 37
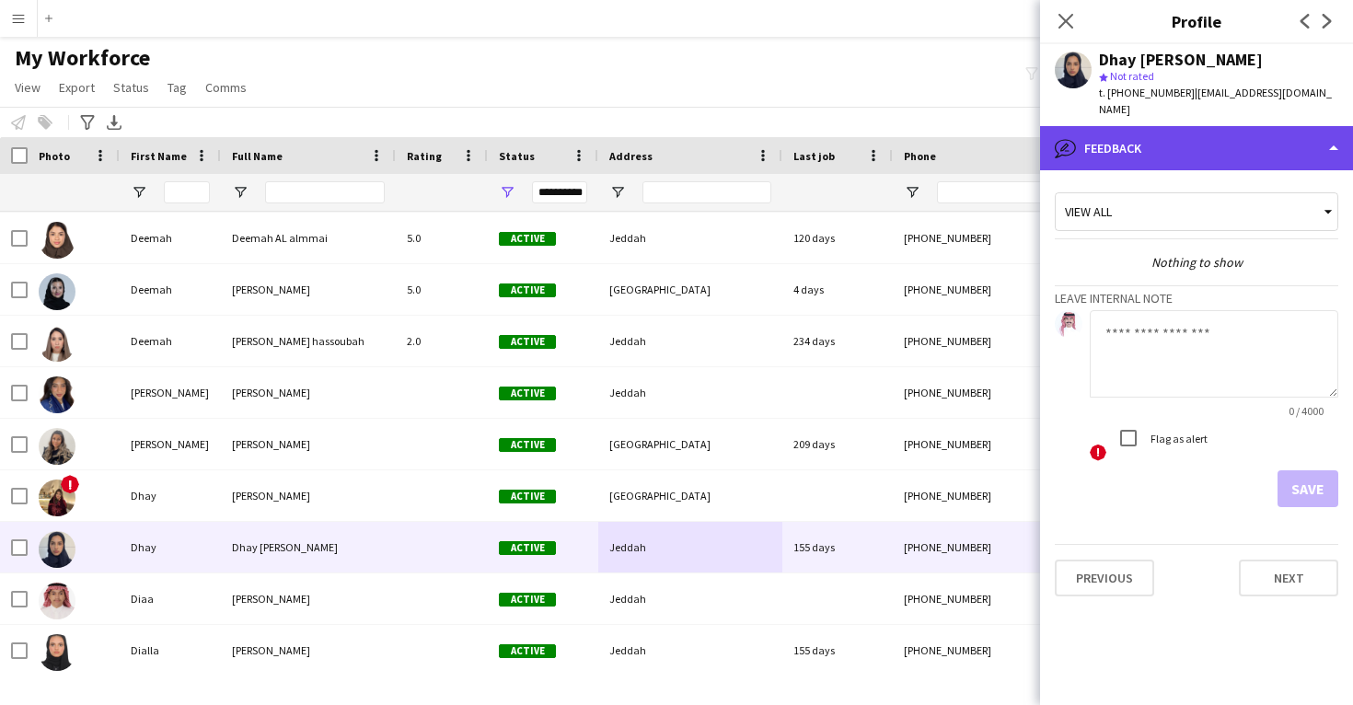
click at [1179, 139] on div "bubble-pencil Feedback" at bounding box center [1196, 148] width 313 height 44
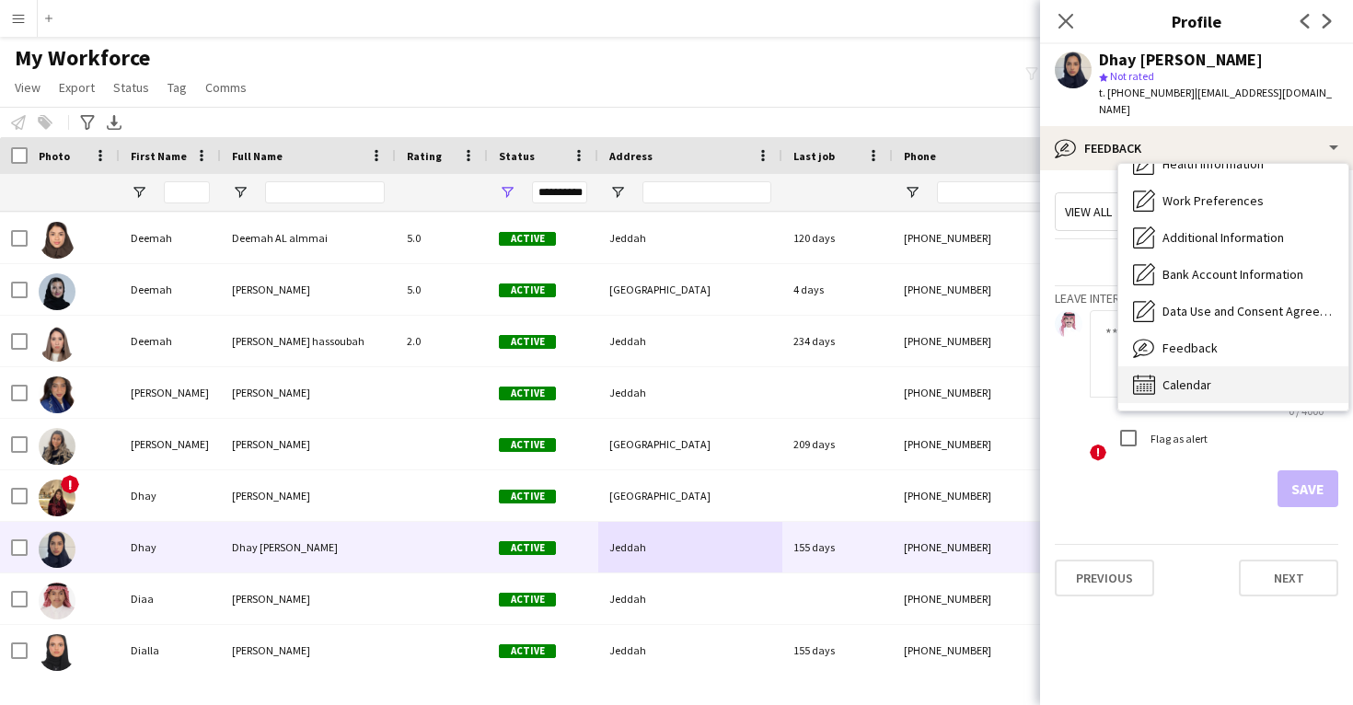
click at [1202, 366] on div "Calendar Calendar" at bounding box center [1234, 384] width 230 height 37
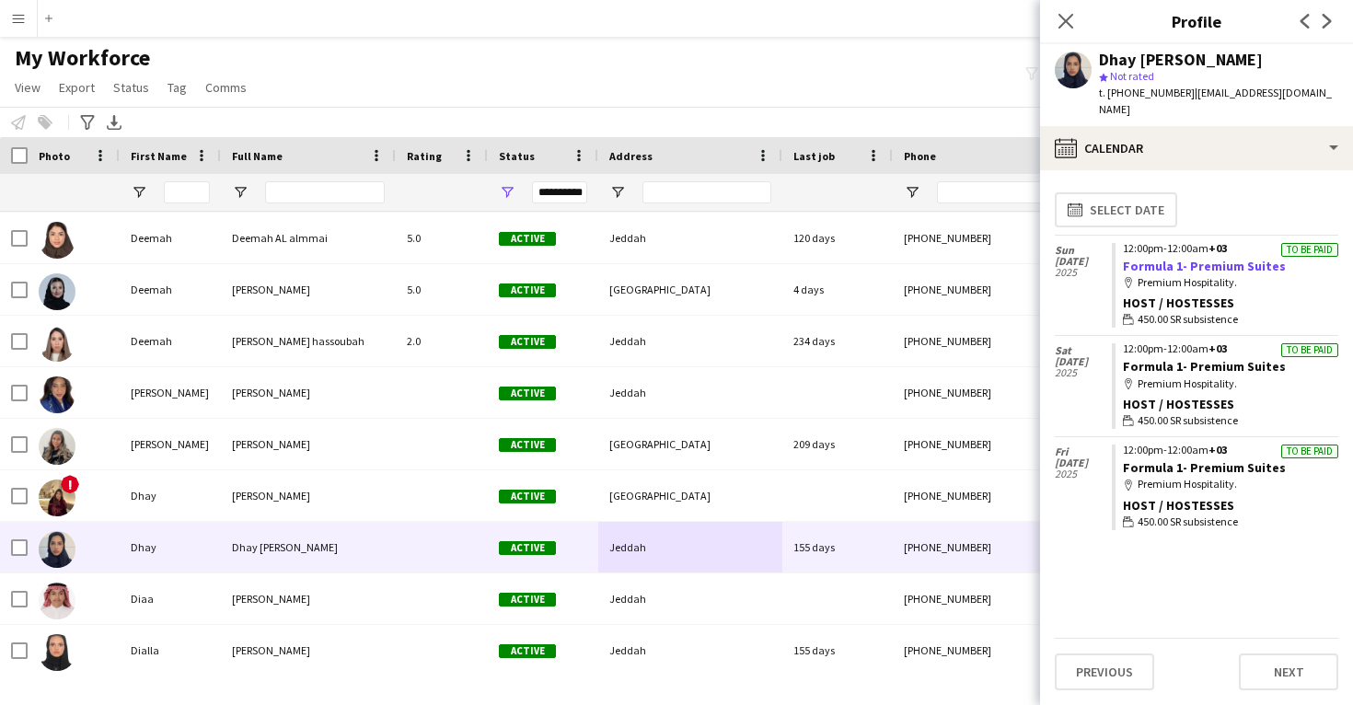
drag, startPoint x: 1281, startPoint y: 250, endPoint x: 1191, endPoint y: 250, distance: 90.2
click at [1191, 250] on app-crew-calendar-job-card "To be paid 12:00pm-12:00am +03 Formula 1- Premium Suites map-marker Premium Hos…" at bounding box center [1225, 286] width 227 height 86
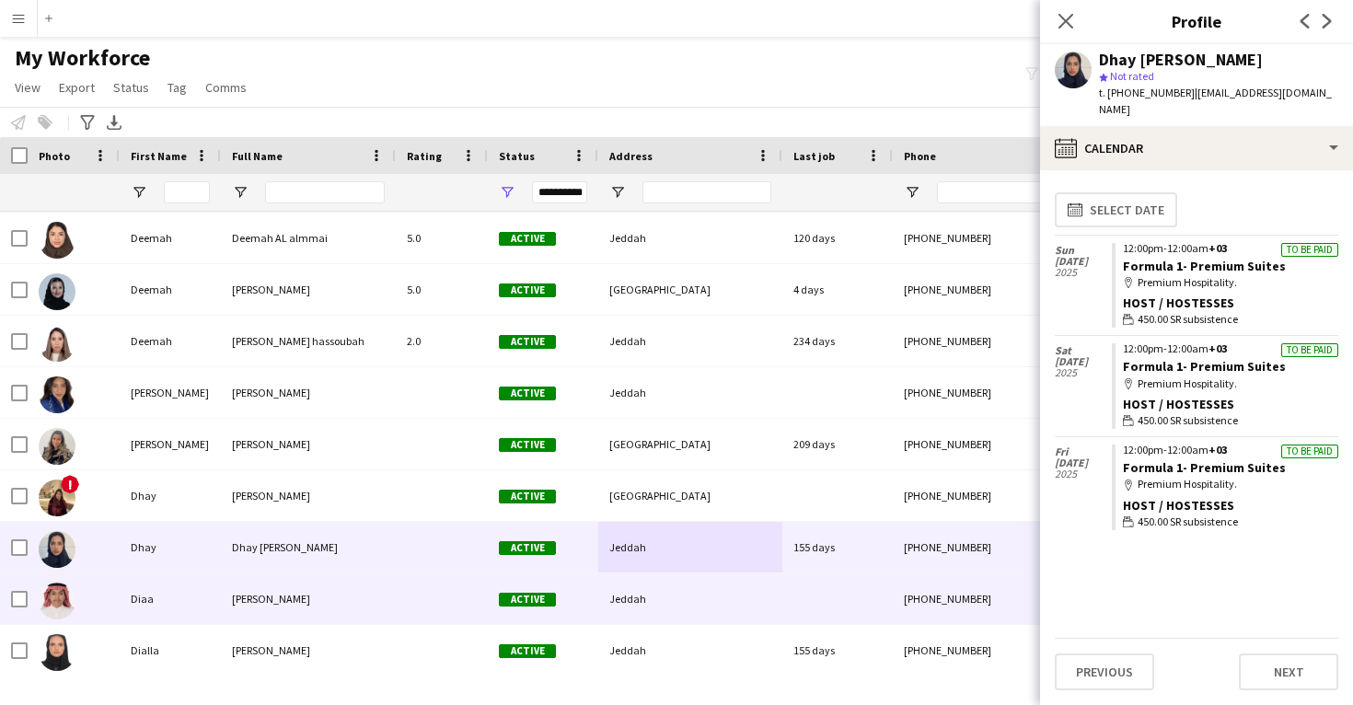
click at [573, 588] on div "Active" at bounding box center [543, 599] width 110 height 51
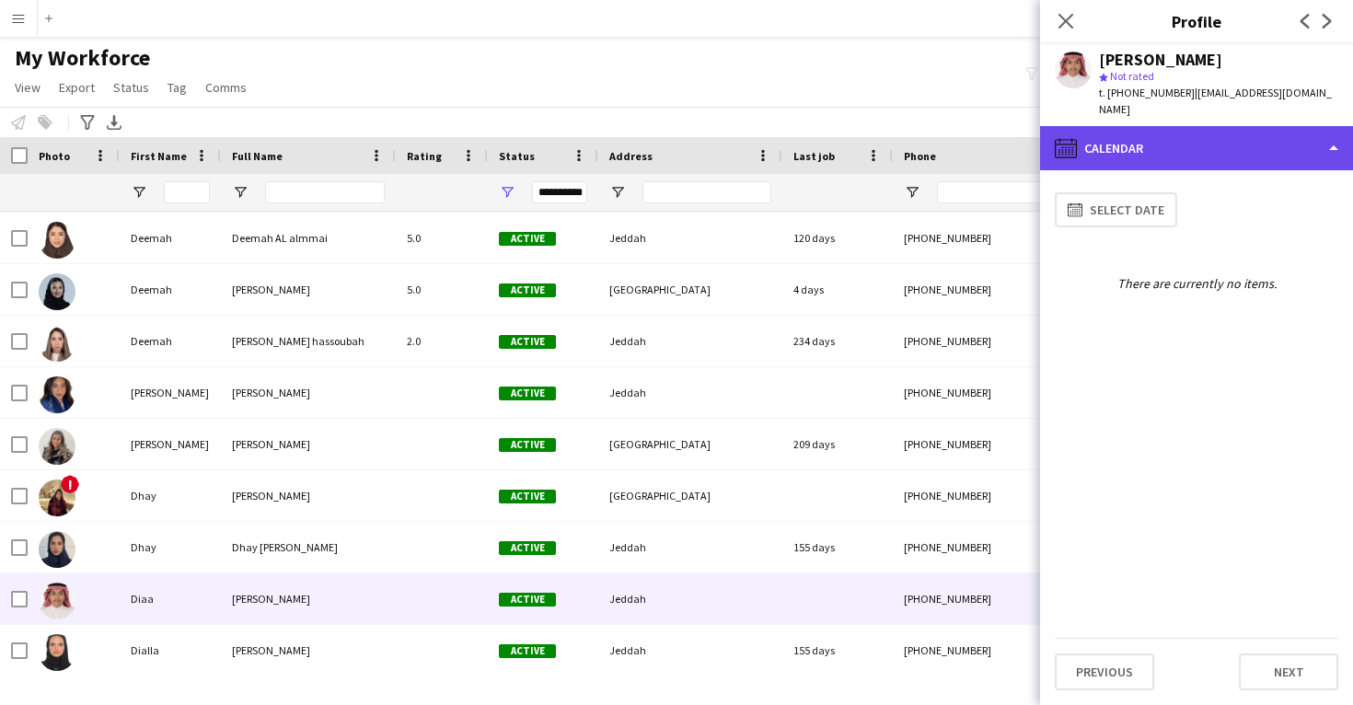
click at [1191, 146] on div "calendar-full Calendar" at bounding box center [1196, 148] width 313 height 44
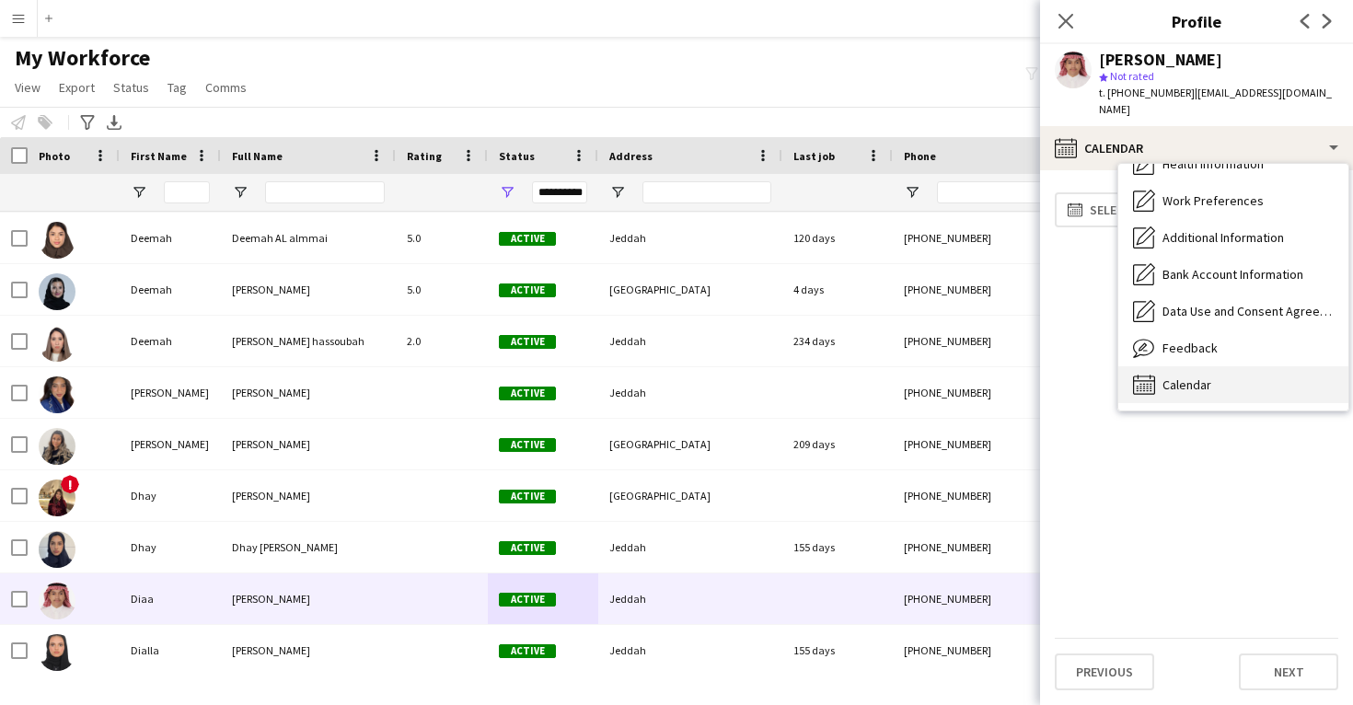
click at [1201, 377] on span "Calendar" at bounding box center [1187, 385] width 49 height 17
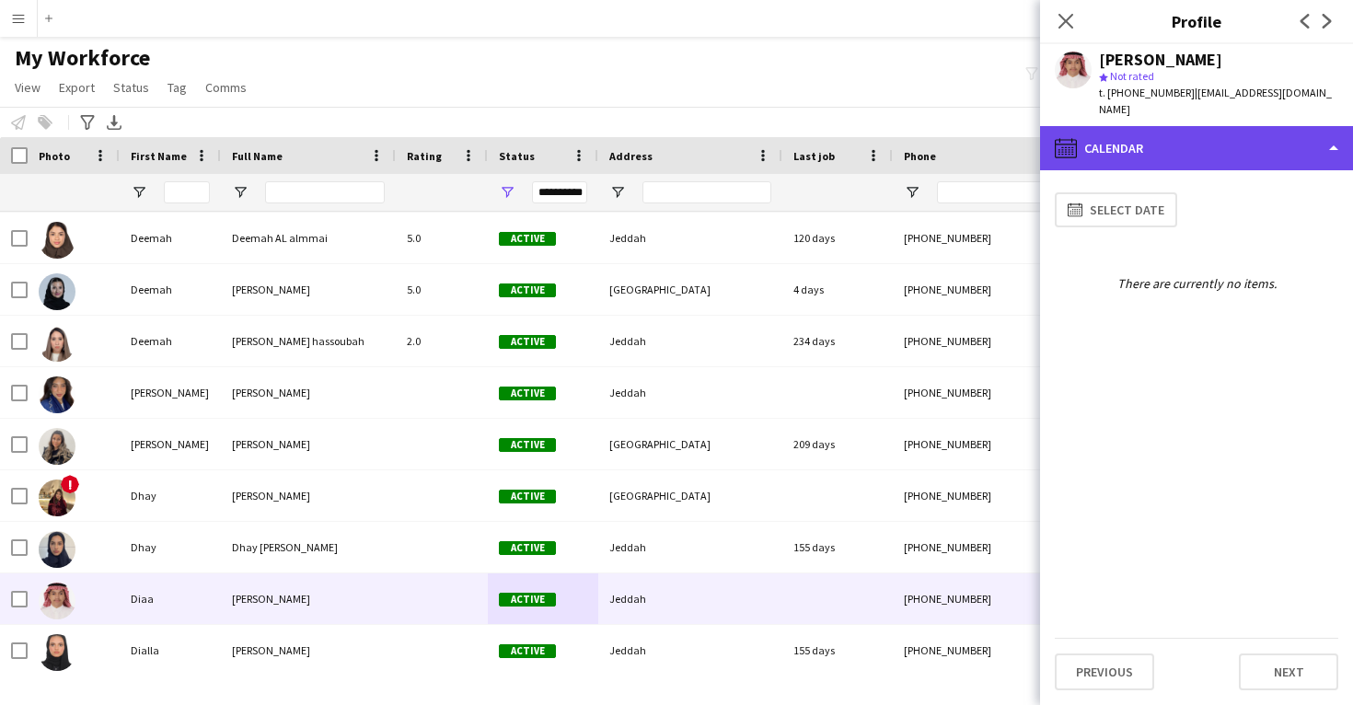
click at [1229, 145] on div "calendar-full Calendar" at bounding box center [1196, 148] width 313 height 44
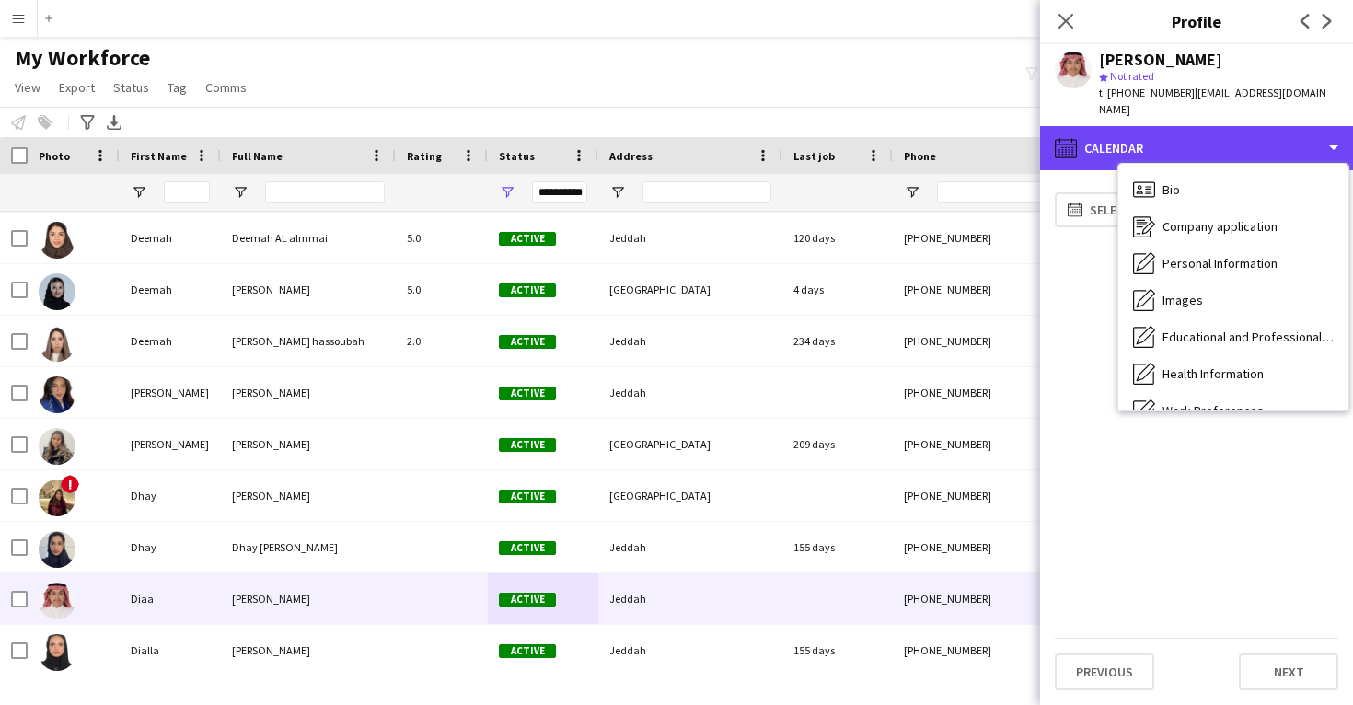
scroll to position [0, 0]
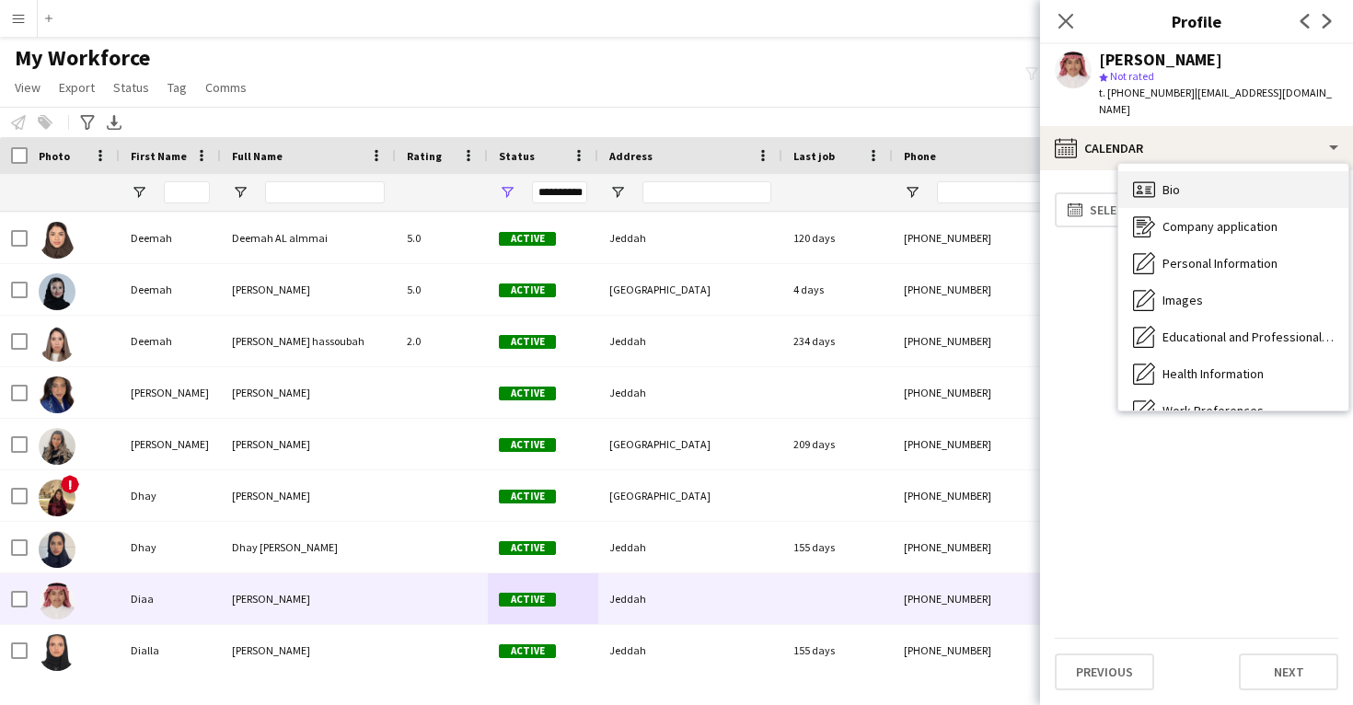
click at [1227, 186] on div "Bio Bio" at bounding box center [1234, 189] width 230 height 37
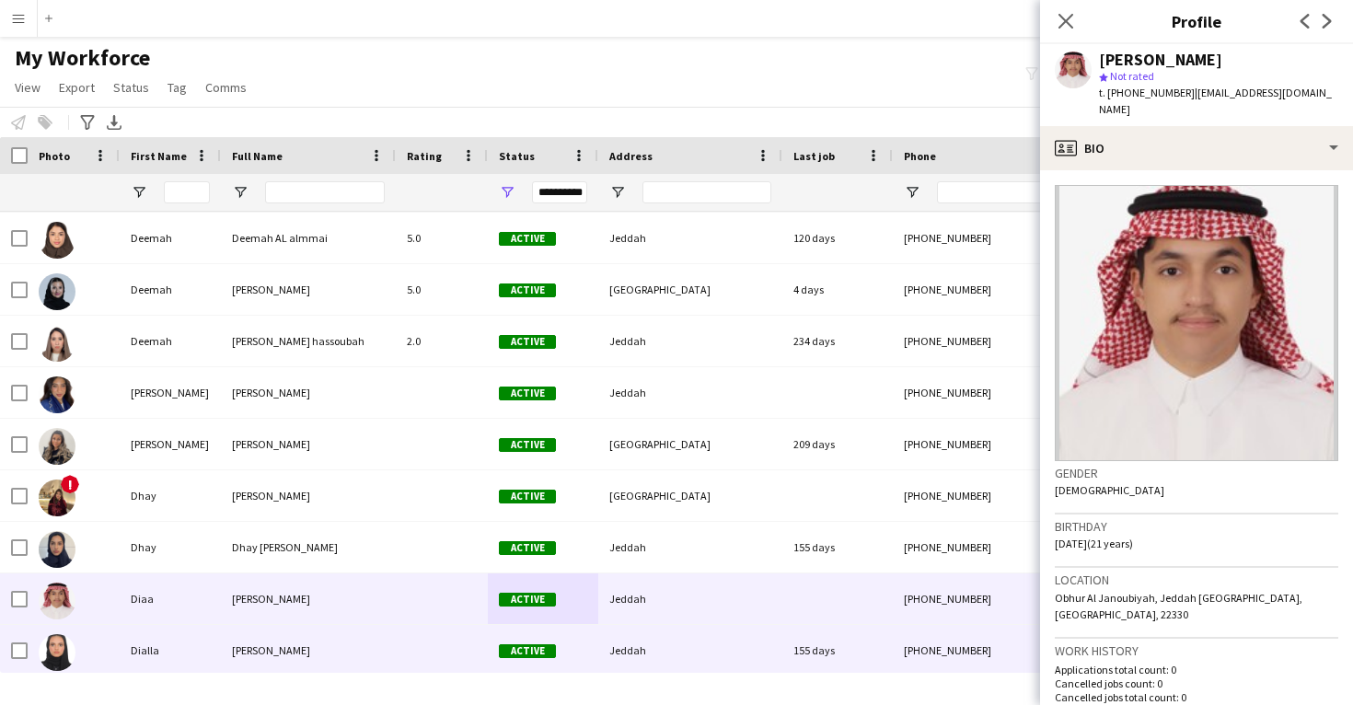
scroll to position [22586, 0]
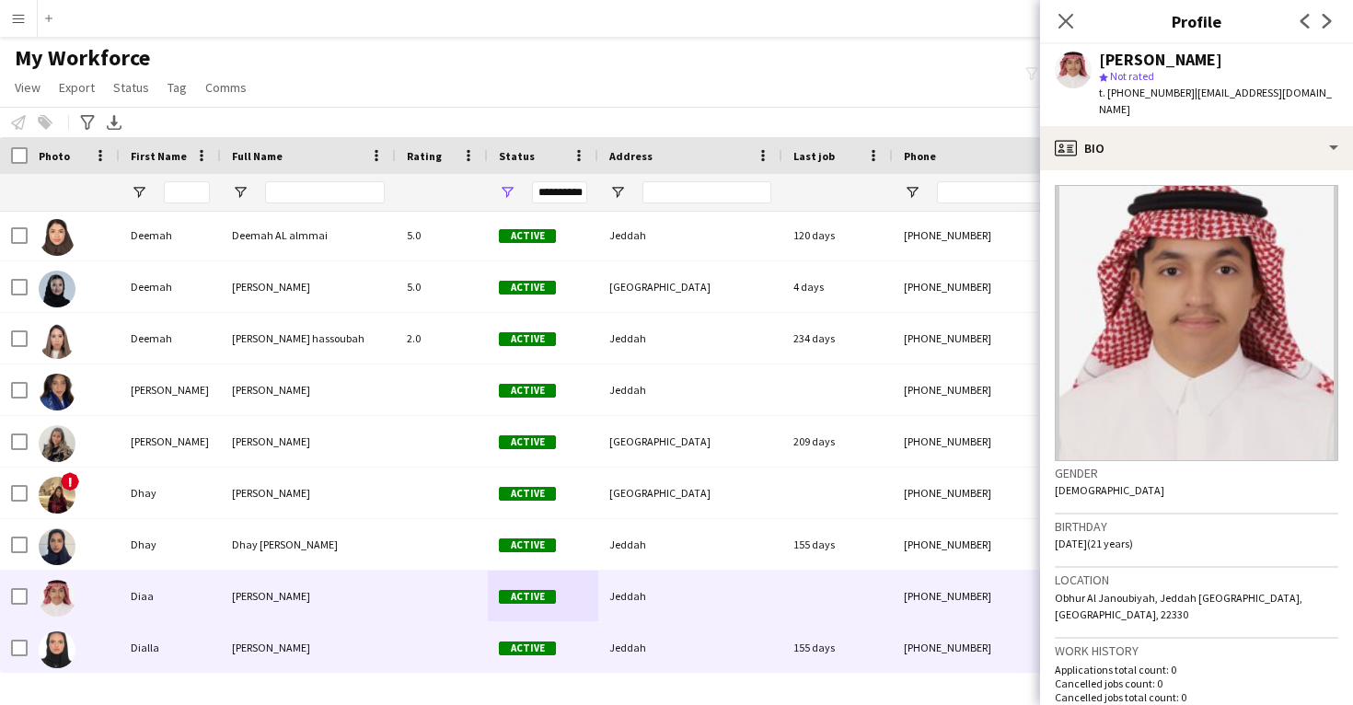
click at [866, 632] on div "155 days" at bounding box center [838, 647] width 110 height 51
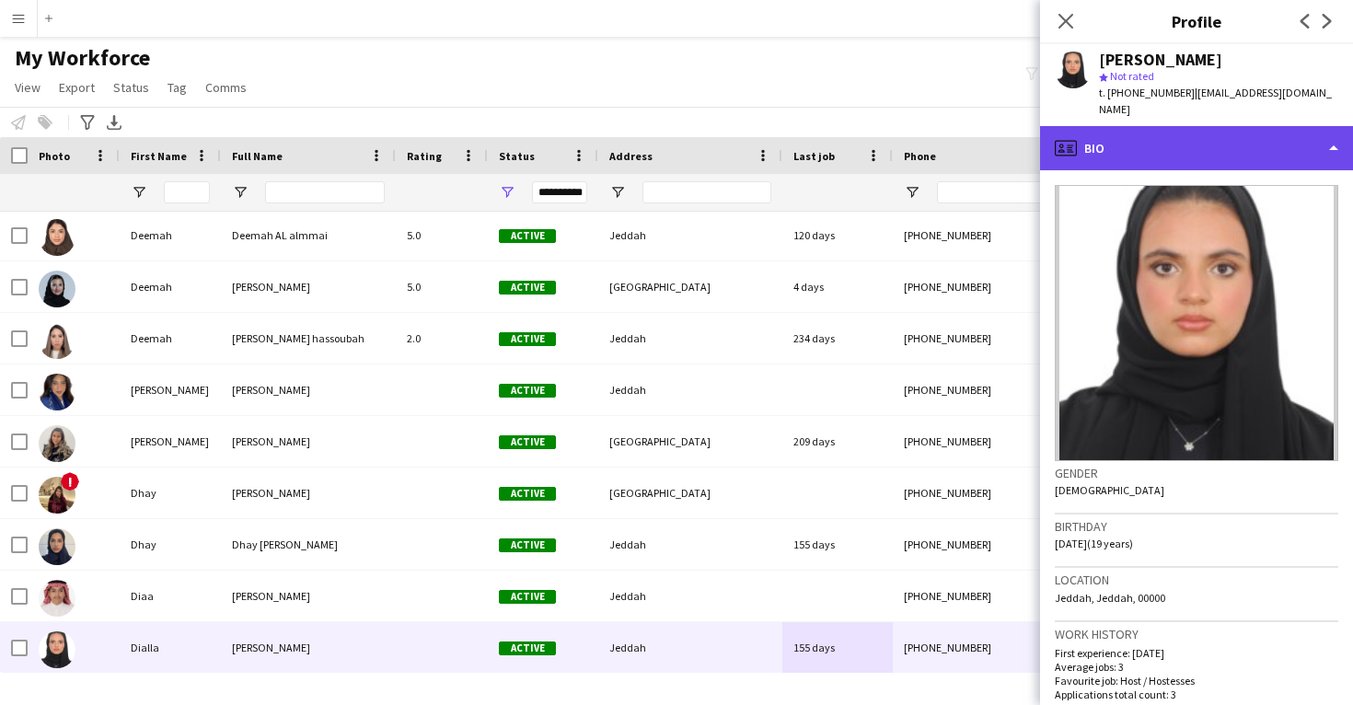
click at [1248, 135] on div "profile Bio" at bounding box center [1196, 148] width 313 height 44
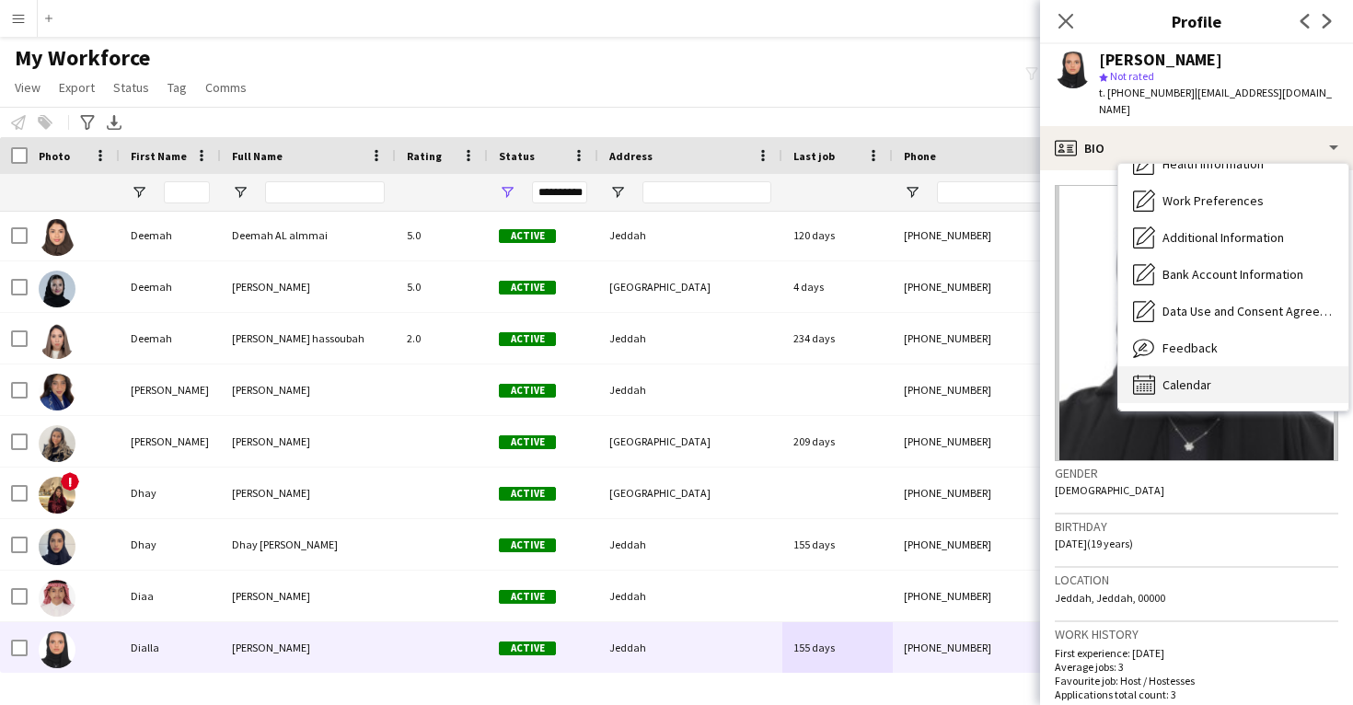
scroll to position [210, 0]
click at [1209, 366] on div "Calendar Calendar" at bounding box center [1234, 384] width 230 height 37
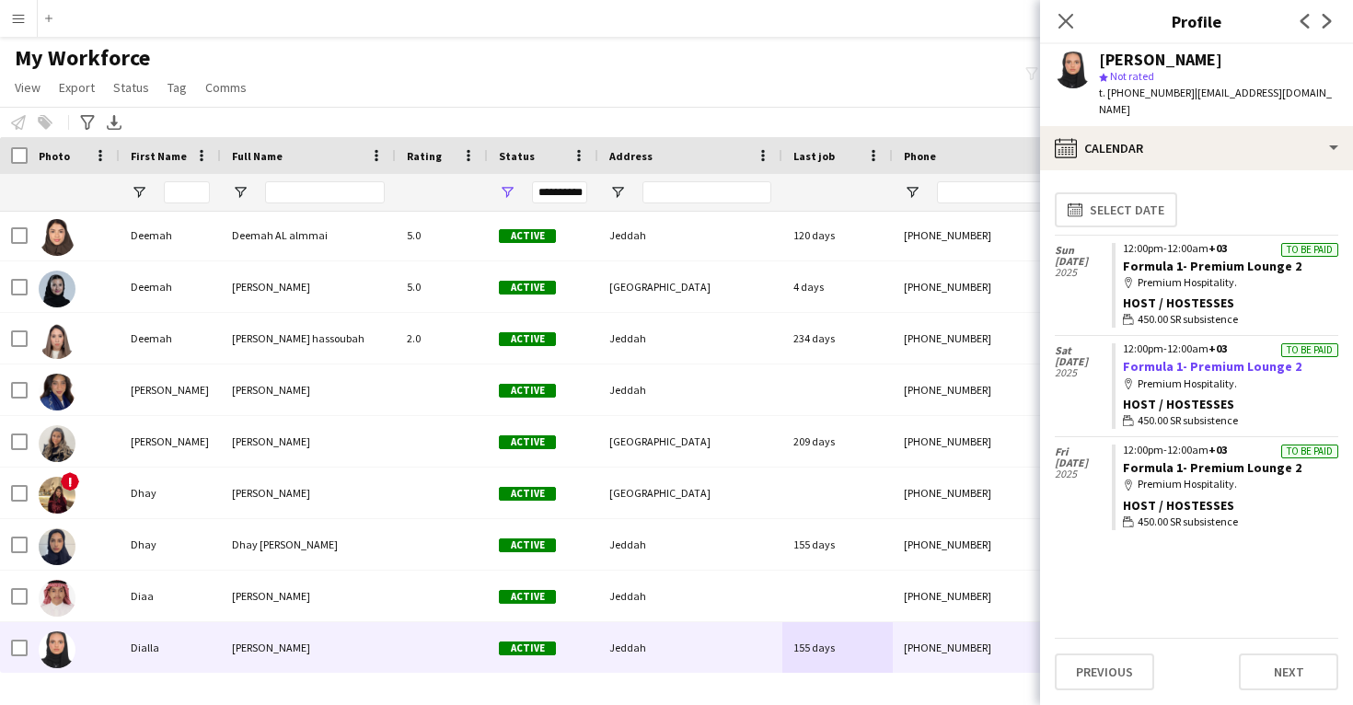
click at [1241, 358] on link "Formula 1- Premium Lounge 2" at bounding box center [1212, 366] width 179 height 17
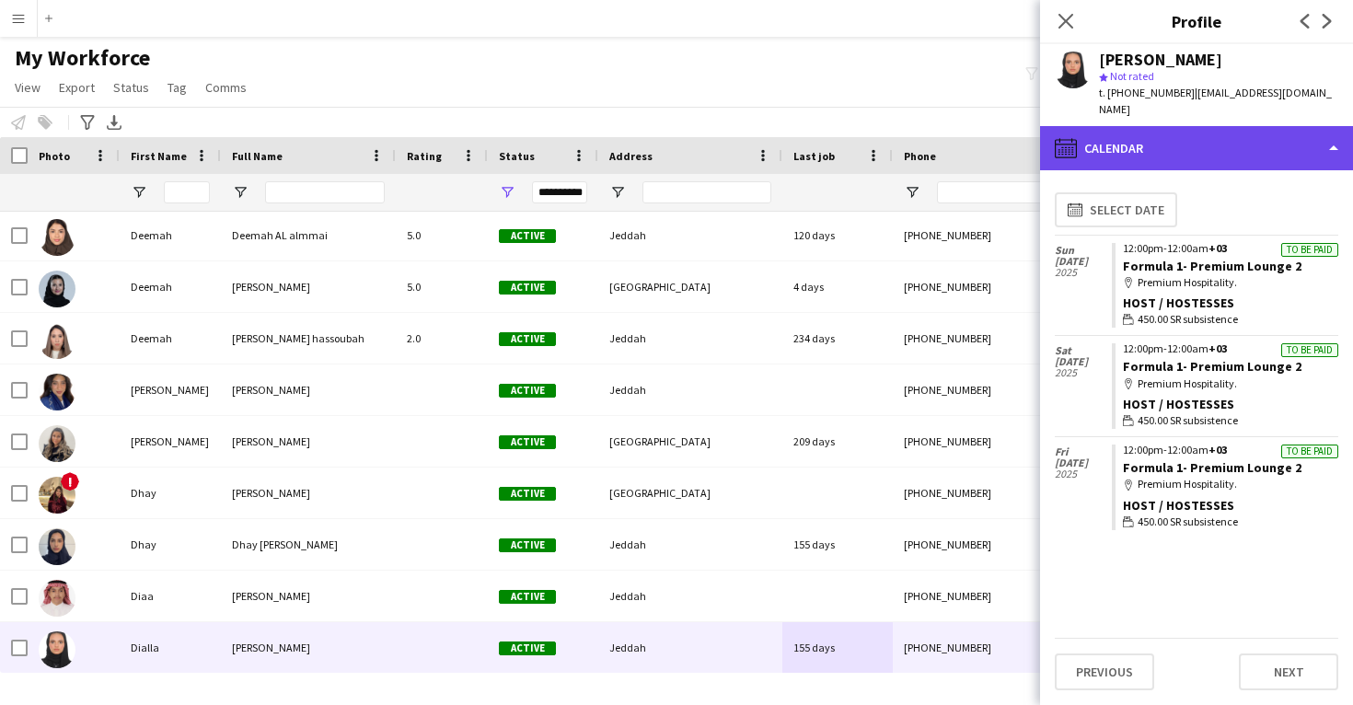
click at [1127, 126] on div "calendar-full Calendar" at bounding box center [1196, 148] width 313 height 44
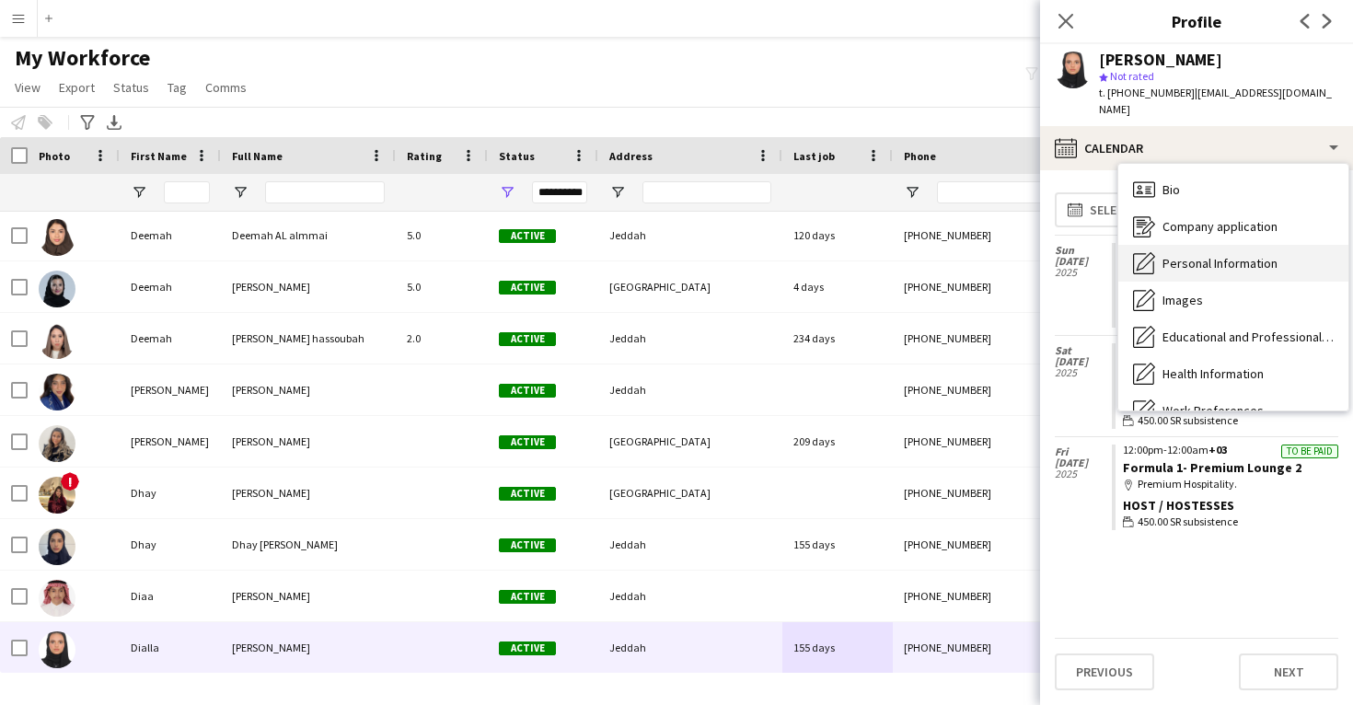
scroll to position [0, 0]
click at [1212, 255] on span "Personal Information" at bounding box center [1220, 263] width 115 height 17
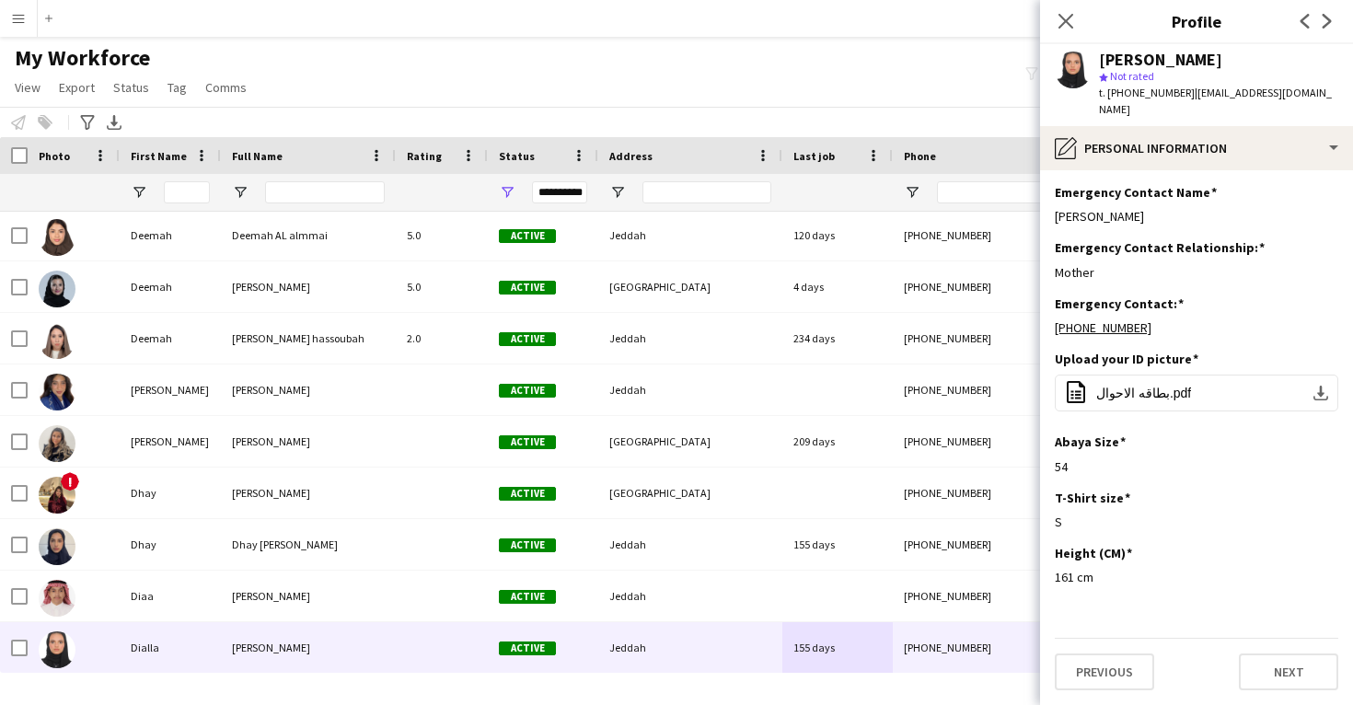
scroll to position [749, 0]
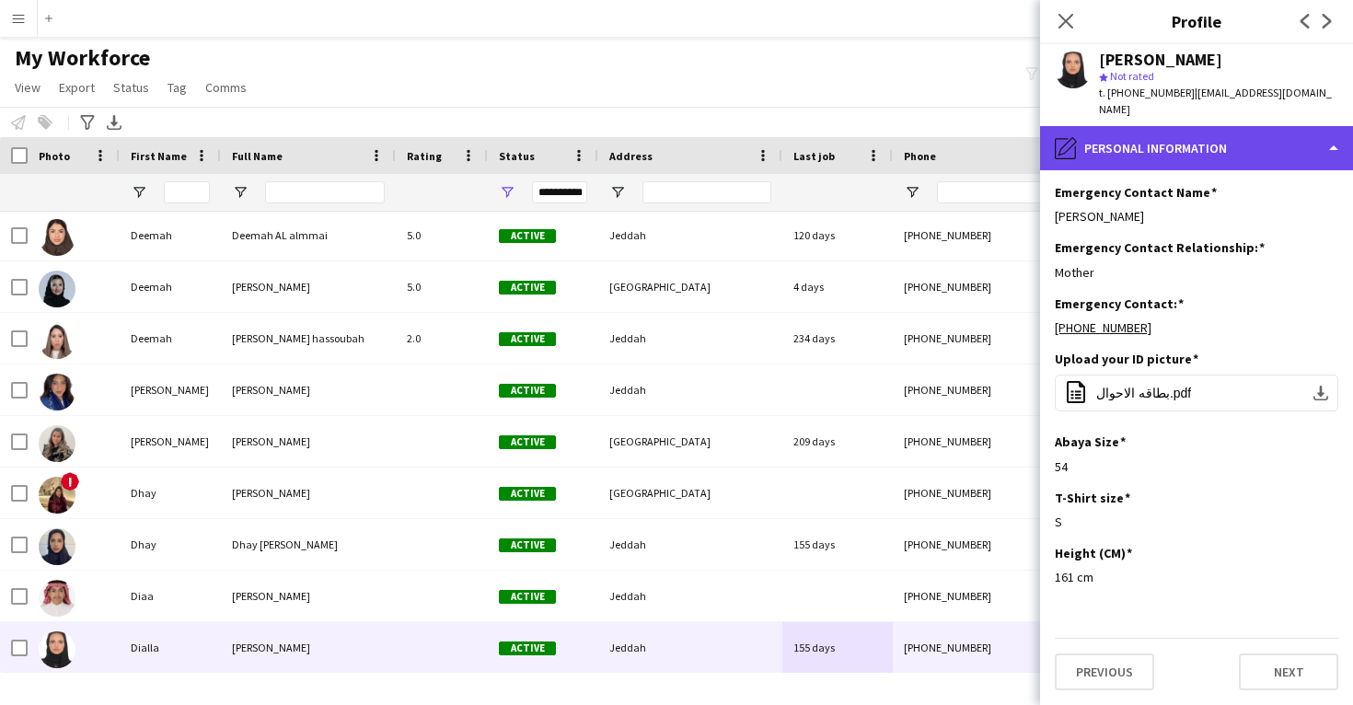
click at [1138, 144] on div "pencil4 Personal Information" at bounding box center [1196, 148] width 313 height 44
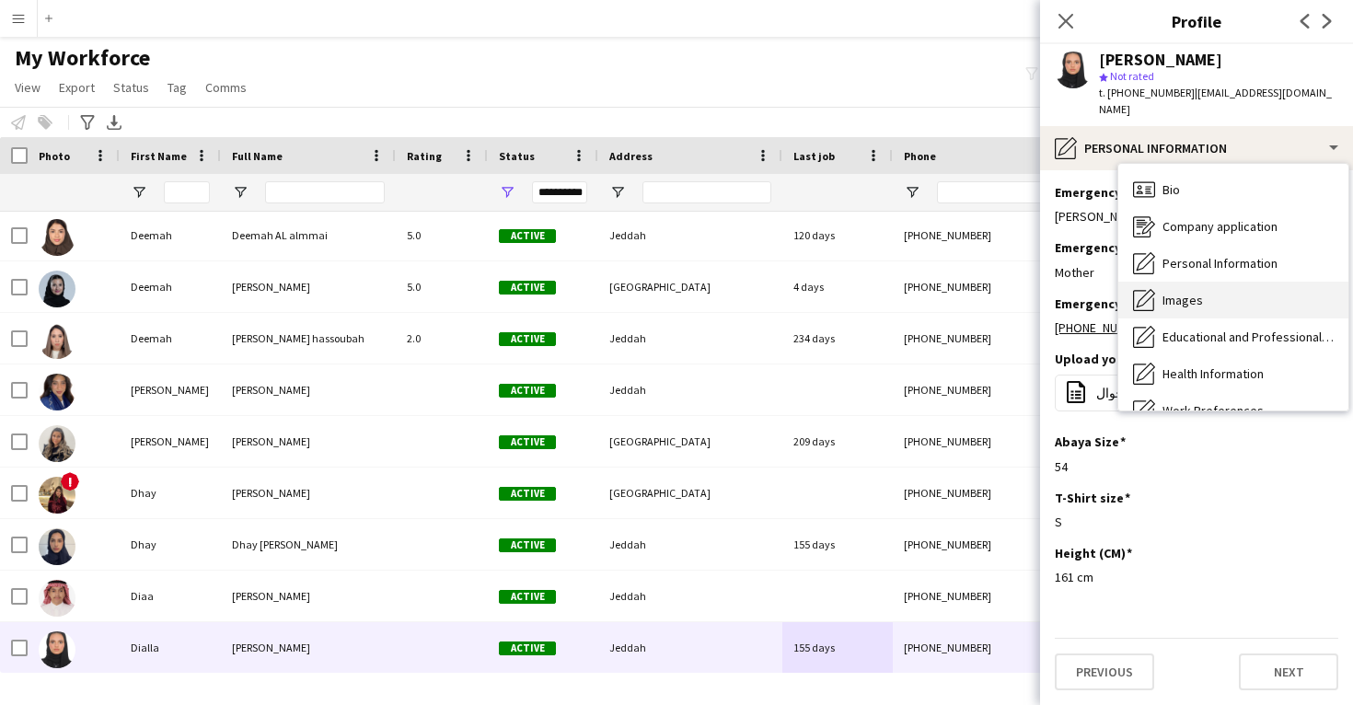
click at [1214, 282] on div "Images Images" at bounding box center [1234, 300] width 230 height 37
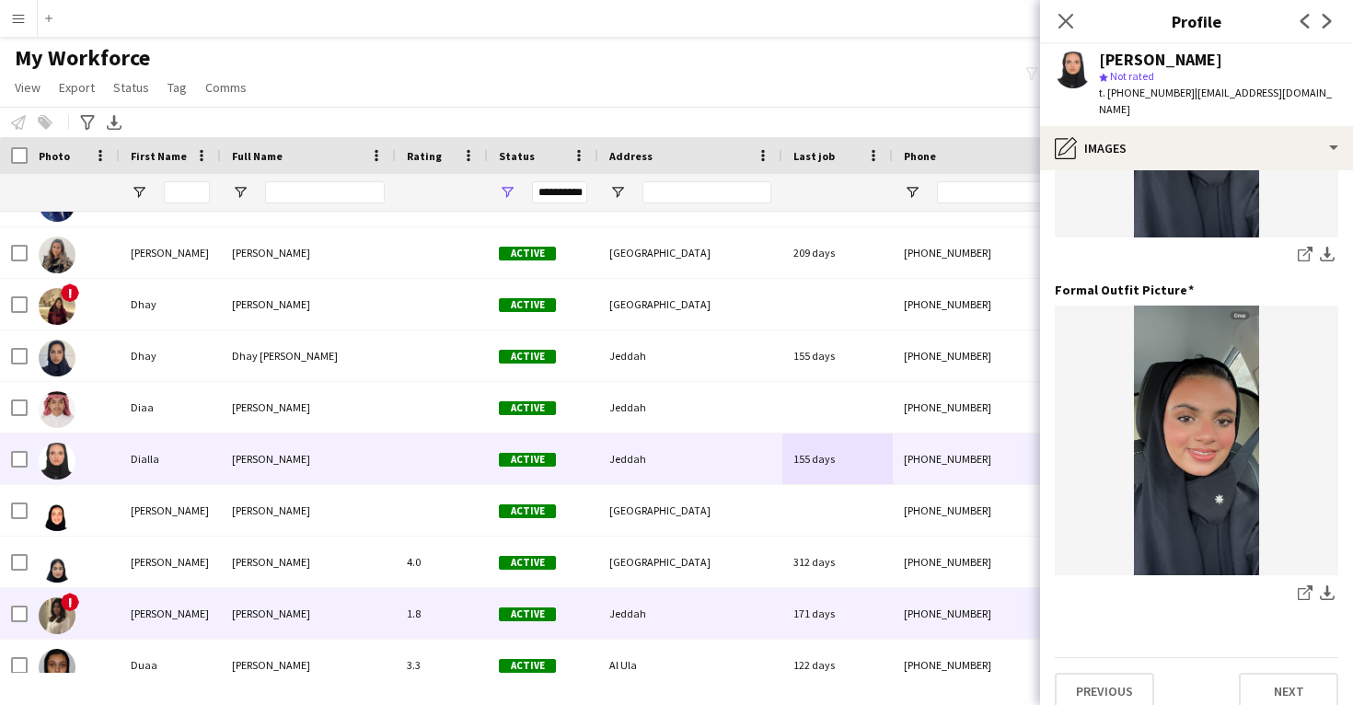
scroll to position [22774, 0]
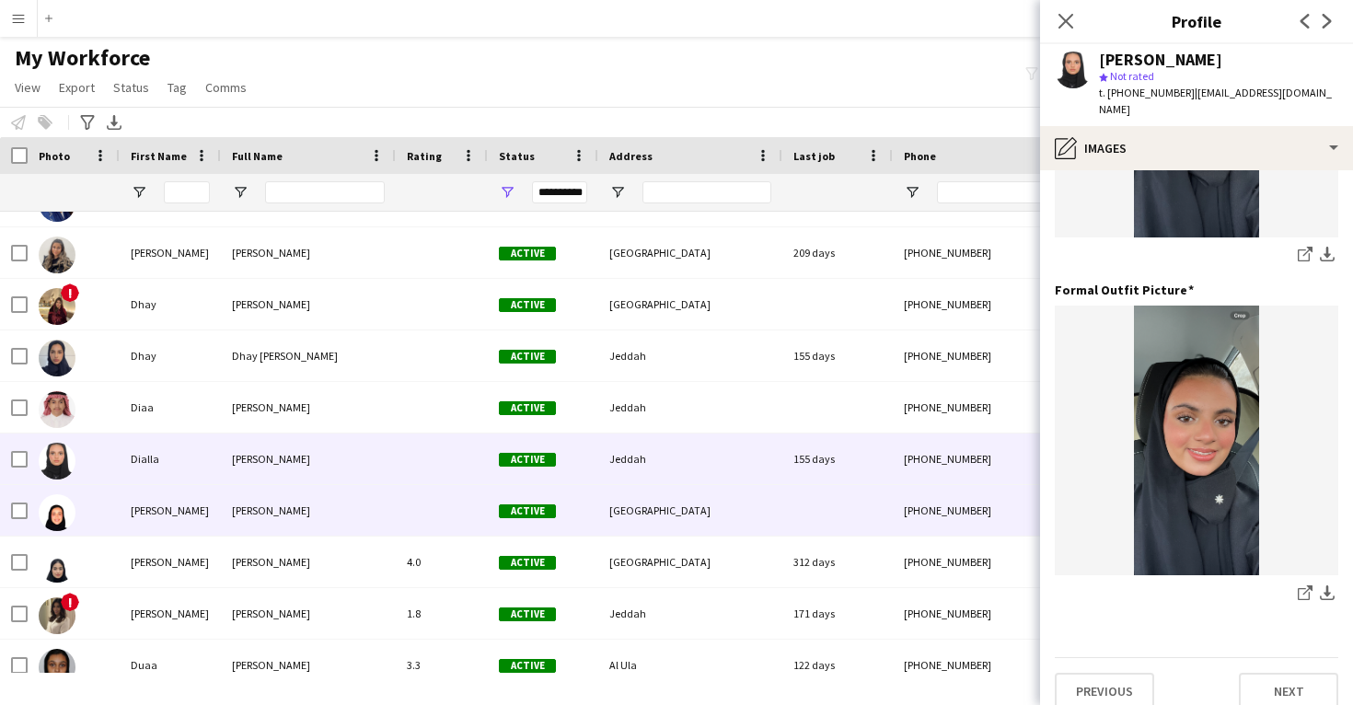
click at [643, 524] on div "[GEOGRAPHIC_DATA]" at bounding box center [690, 510] width 184 height 51
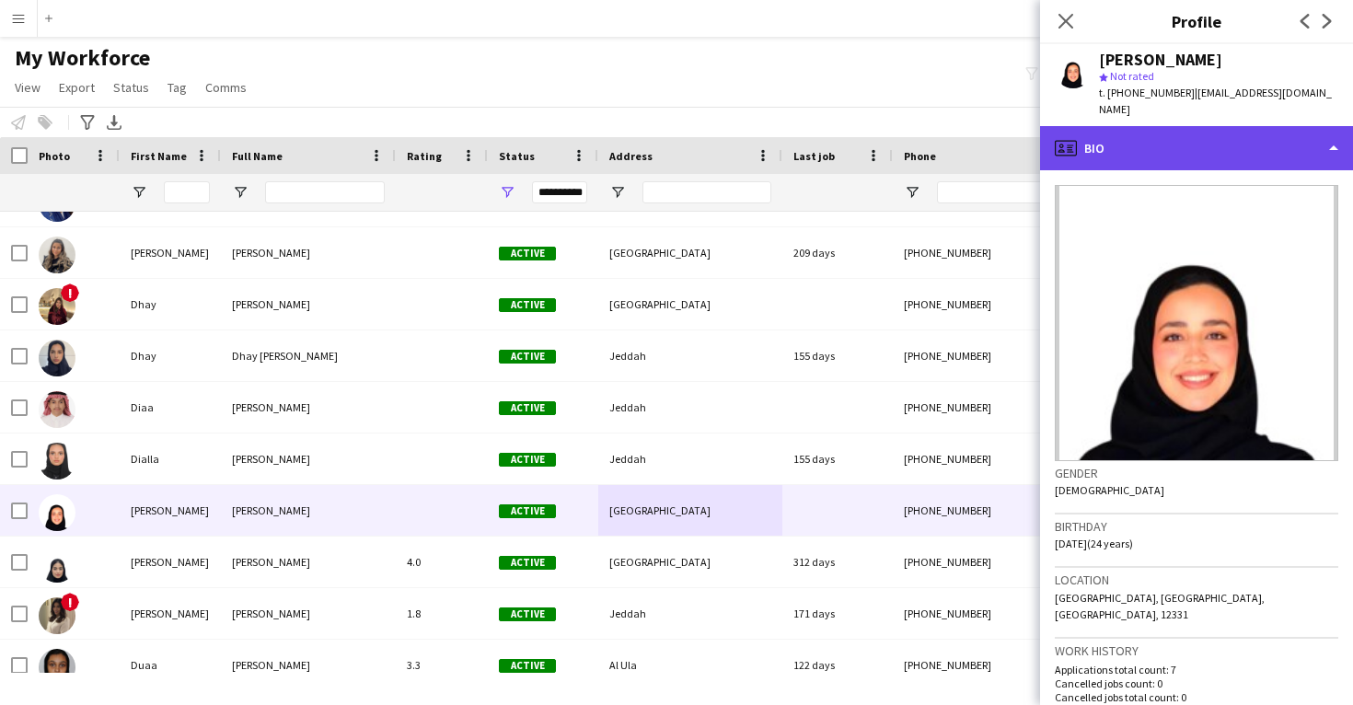
click at [1237, 127] on div "profile Bio" at bounding box center [1196, 148] width 313 height 44
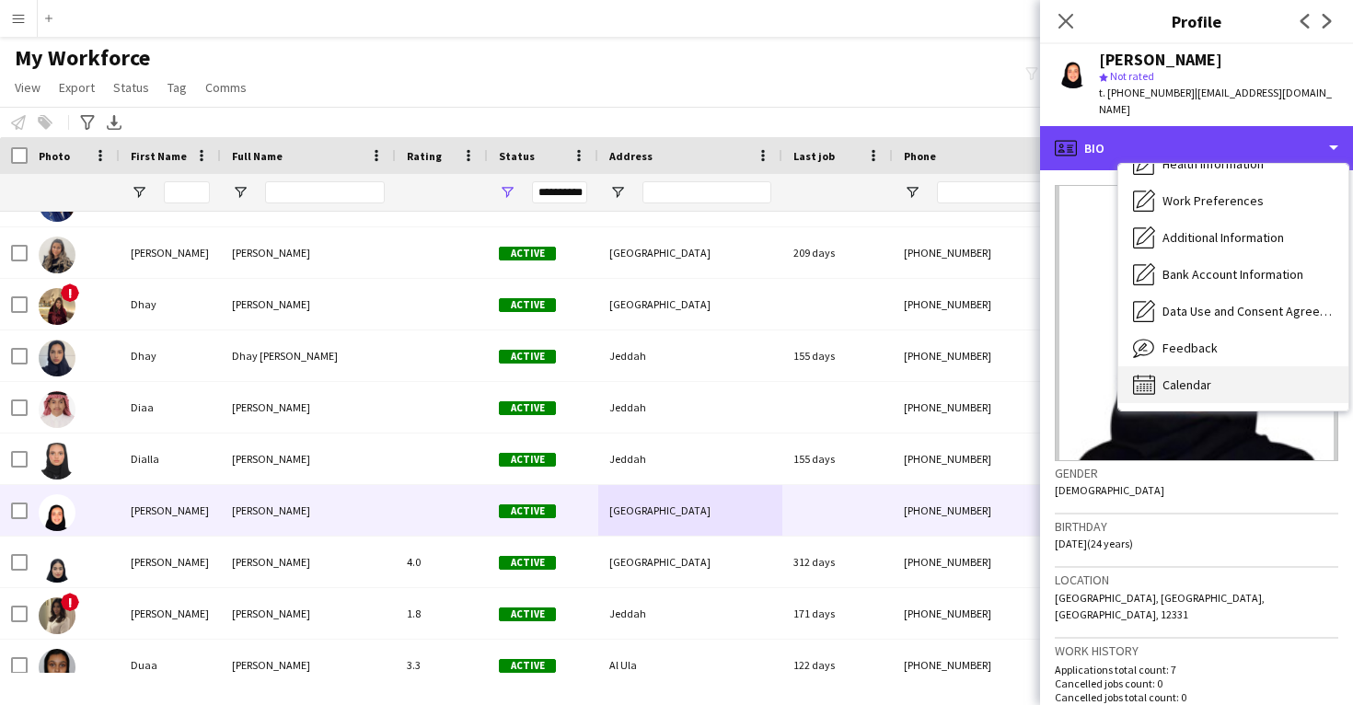
scroll to position [210, 0]
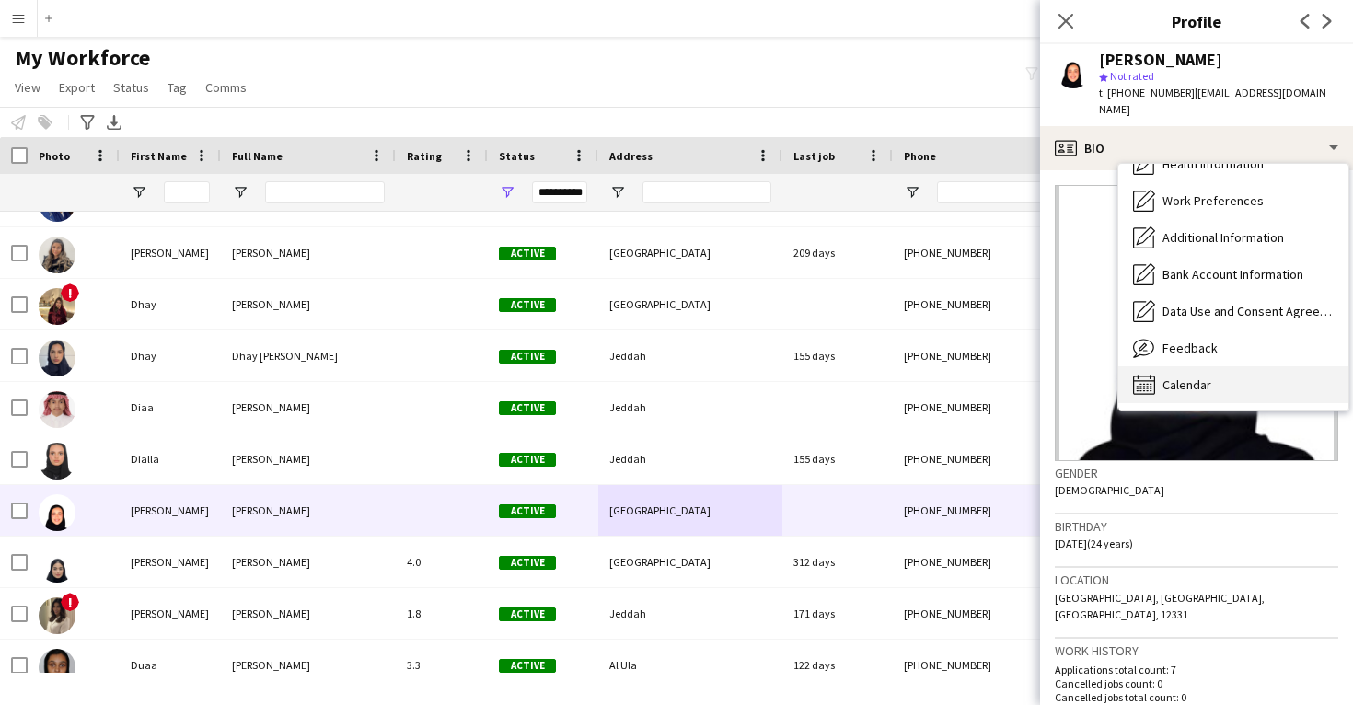
click at [1232, 366] on div "Calendar Calendar" at bounding box center [1234, 384] width 230 height 37
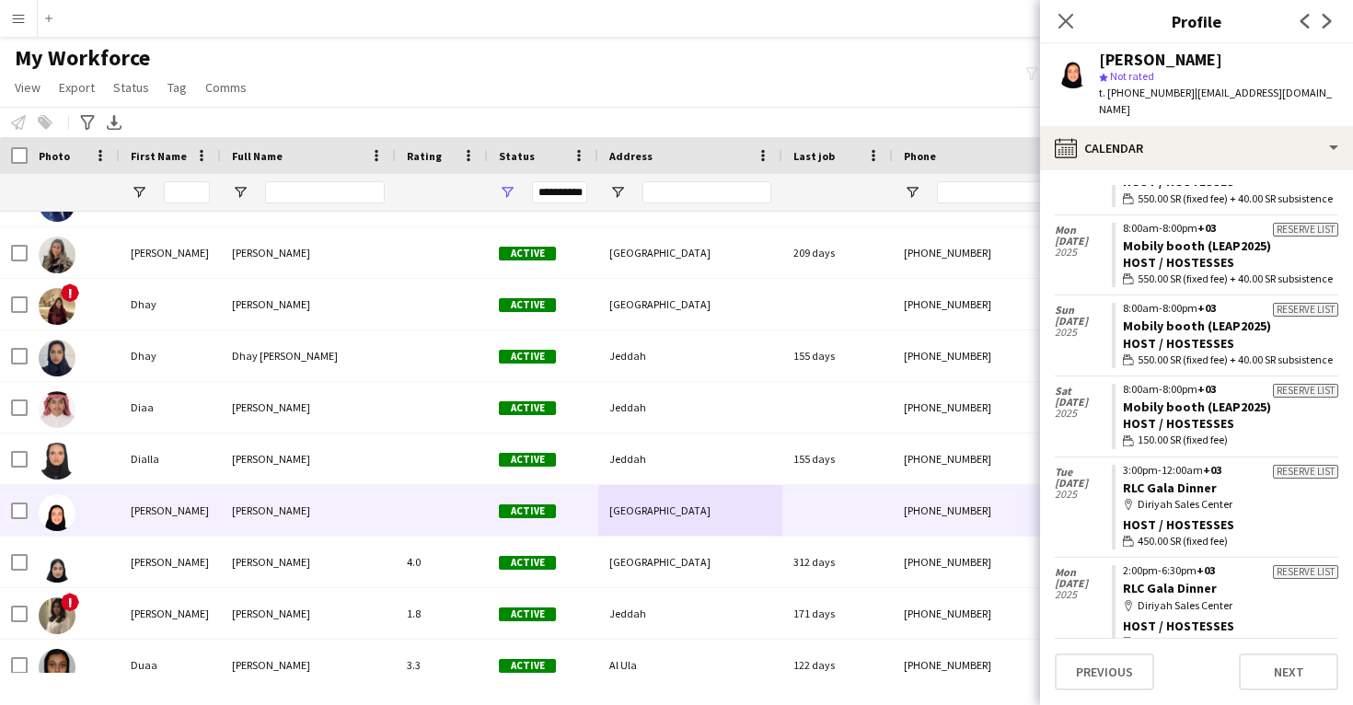
scroll to position [255, 0]
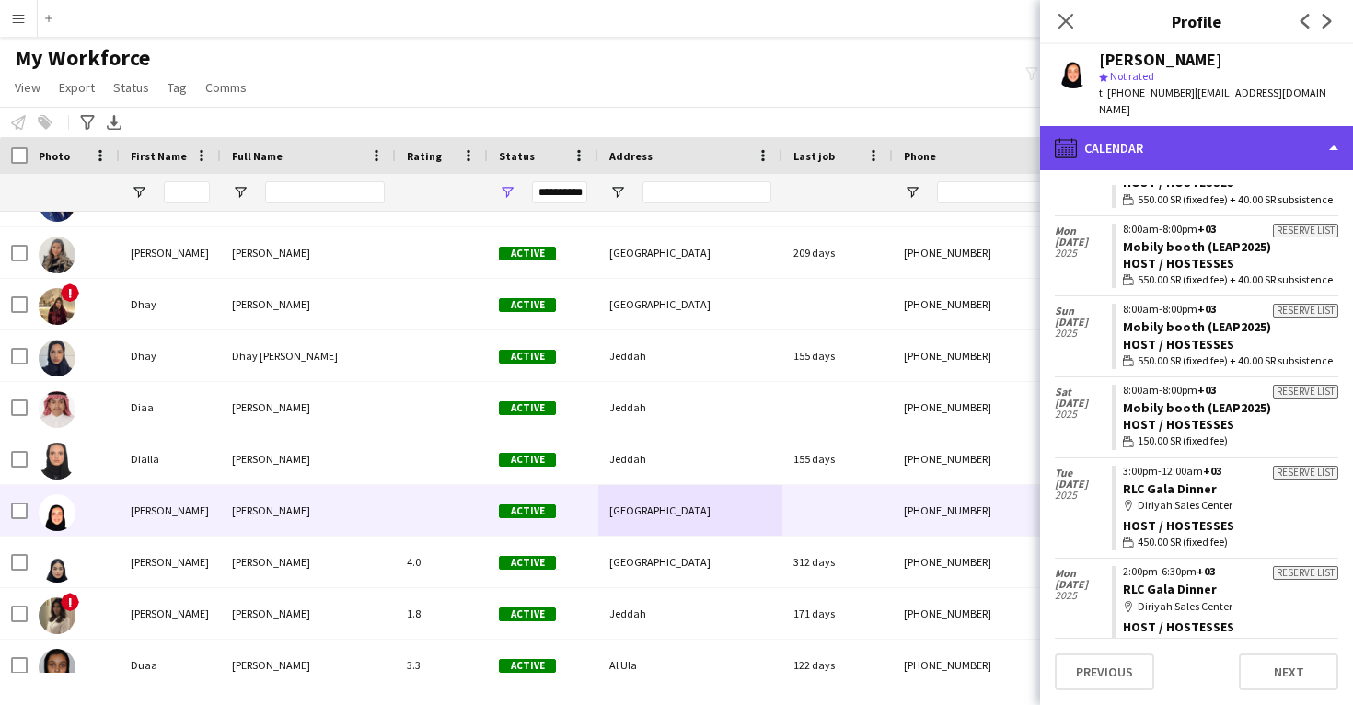
click at [1229, 152] on div "calendar-full Calendar" at bounding box center [1196, 148] width 313 height 44
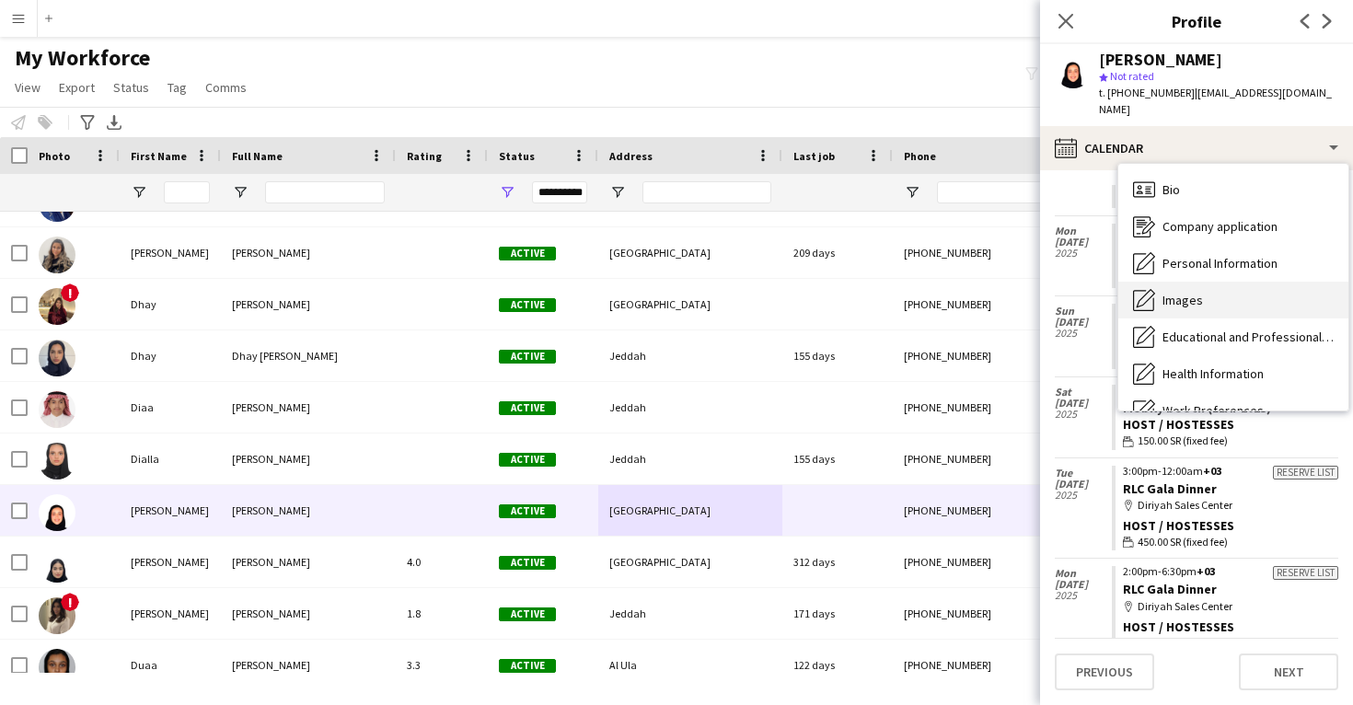
scroll to position [0, 0]
click at [1214, 282] on div "Images Images" at bounding box center [1234, 300] width 230 height 37
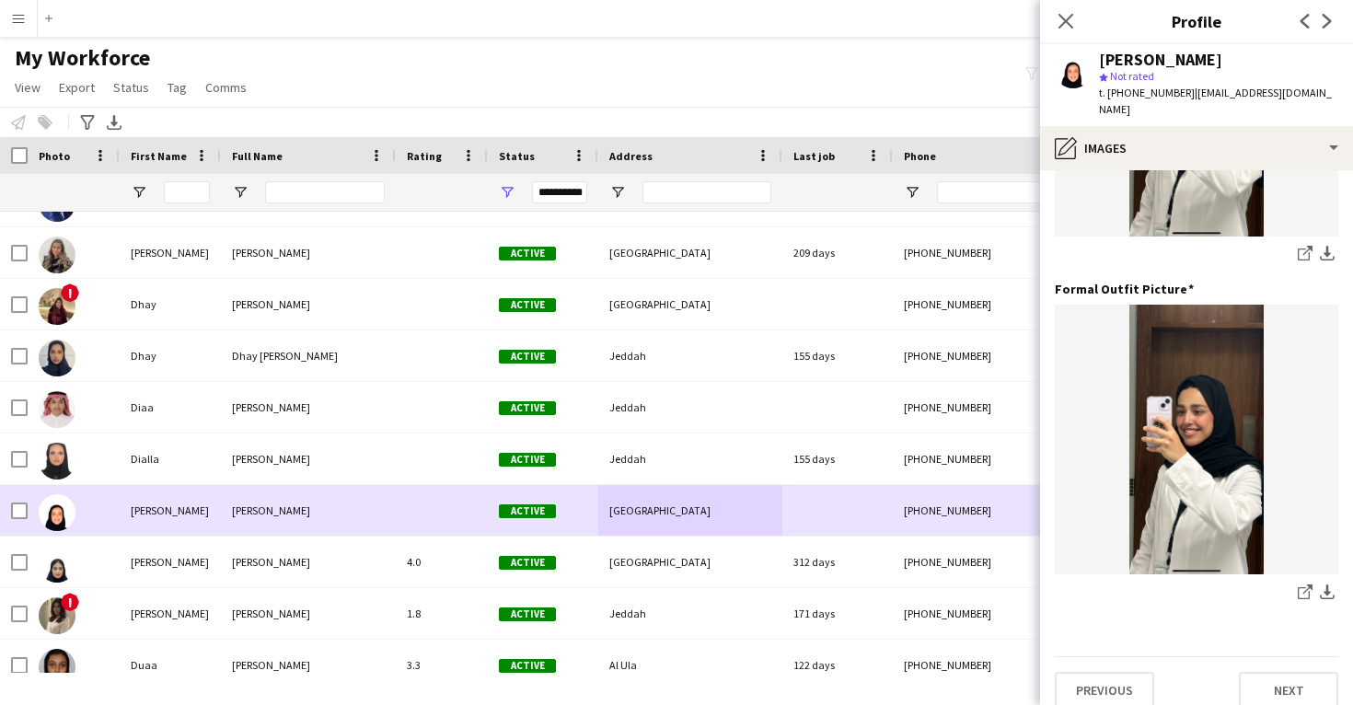
scroll to position [580, 0]
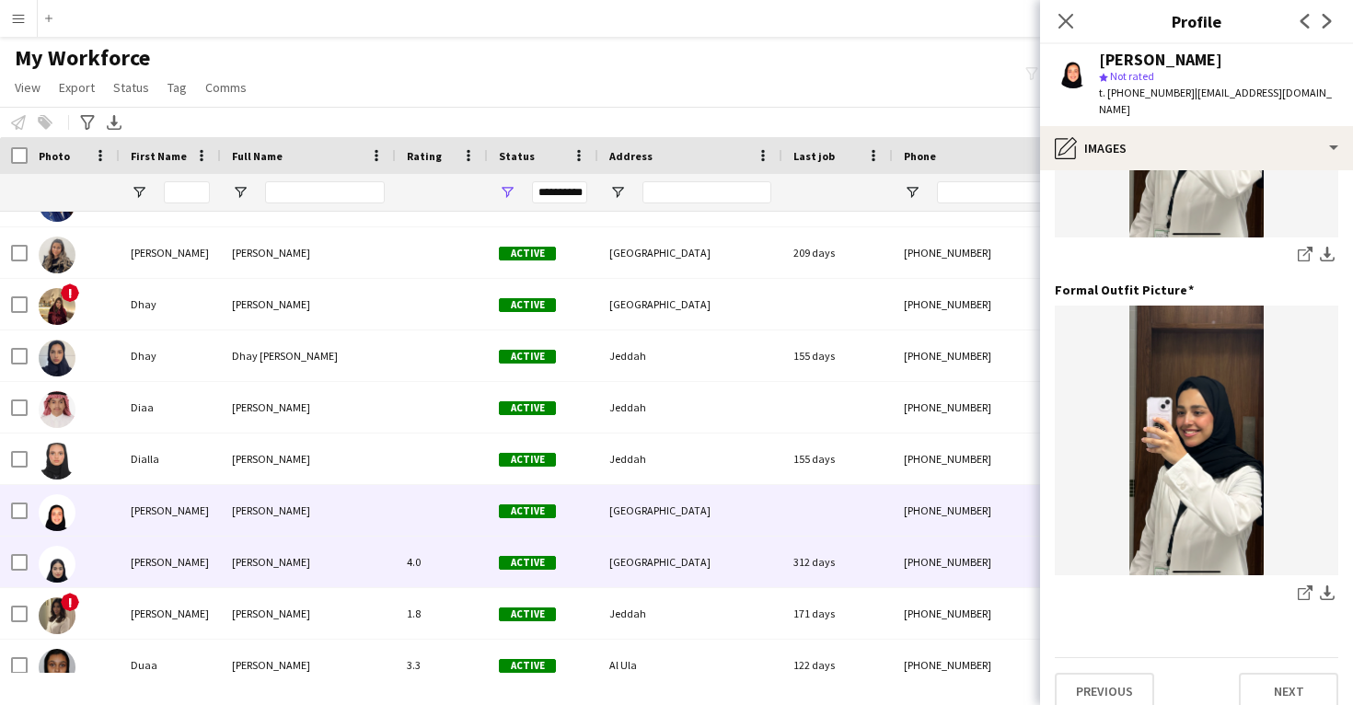
click at [723, 543] on div "[GEOGRAPHIC_DATA]" at bounding box center [690, 562] width 184 height 51
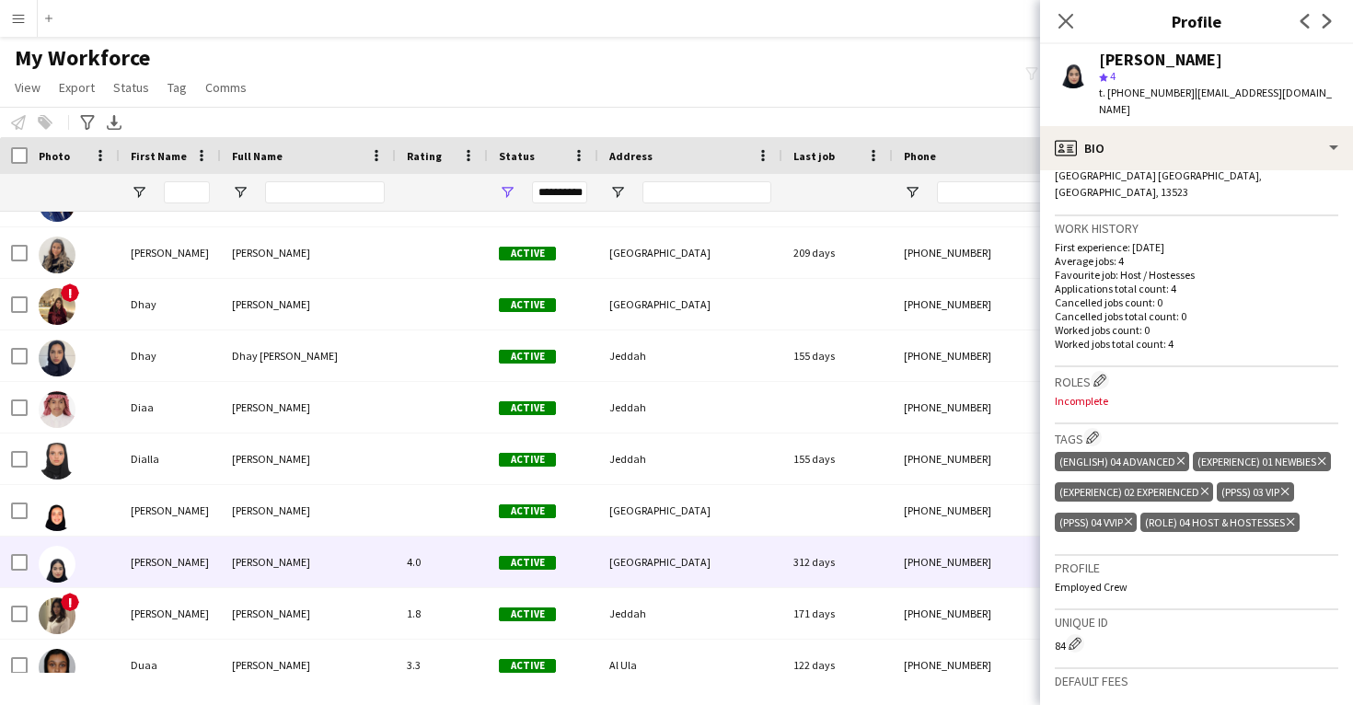
scroll to position [426, 0]
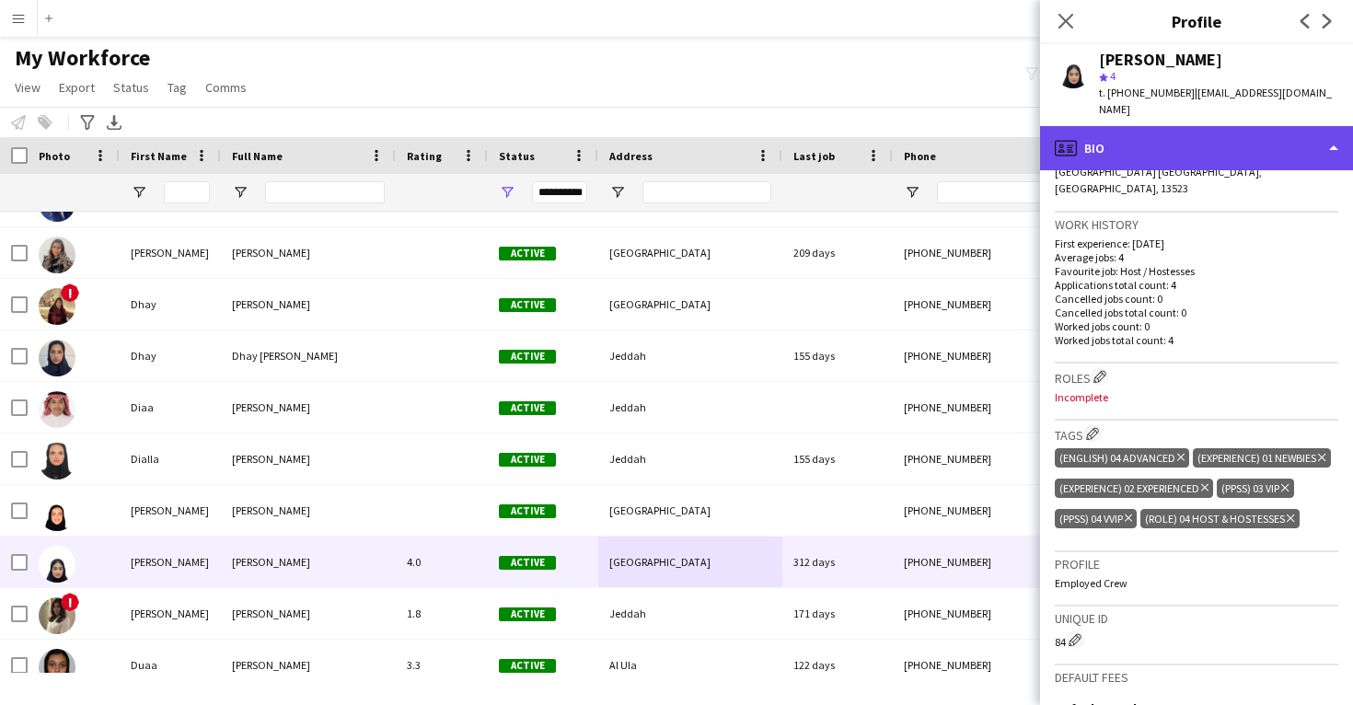
click at [1208, 126] on div "profile Bio" at bounding box center [1196, 148] width 313 height 44
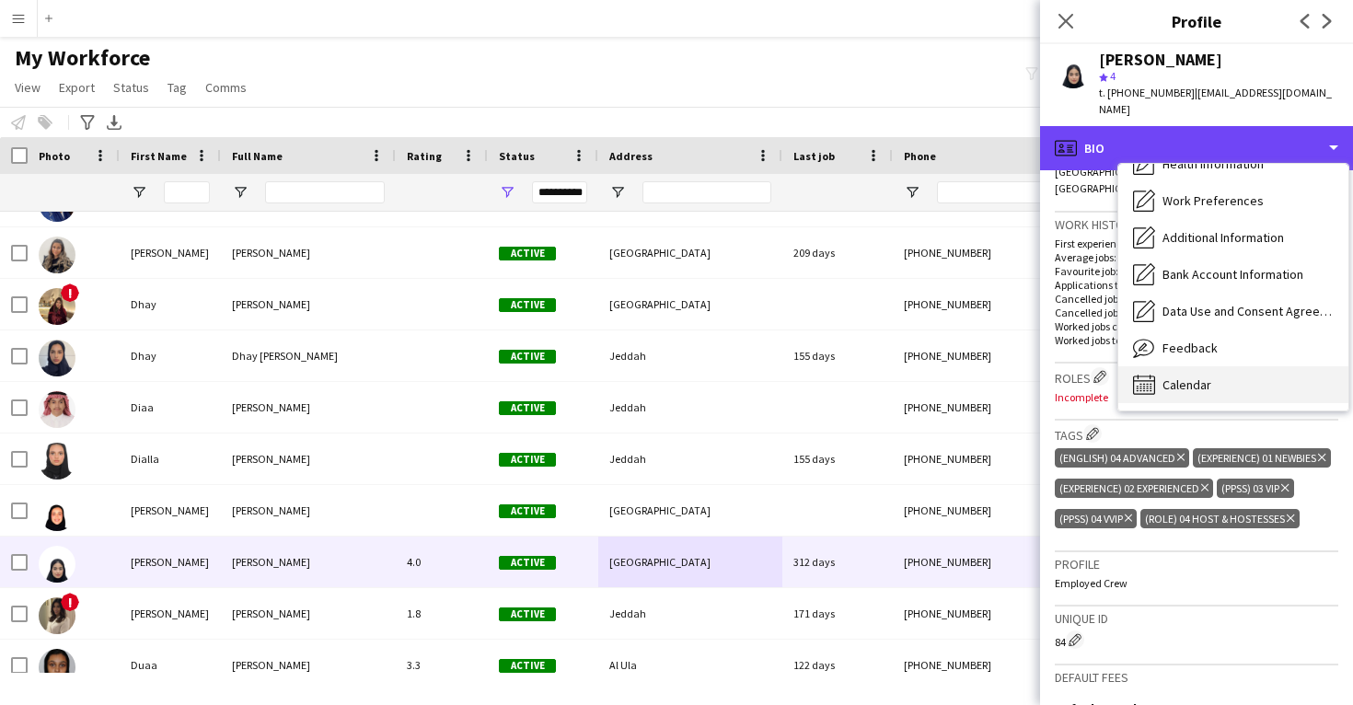
scroll to position [210, 0]
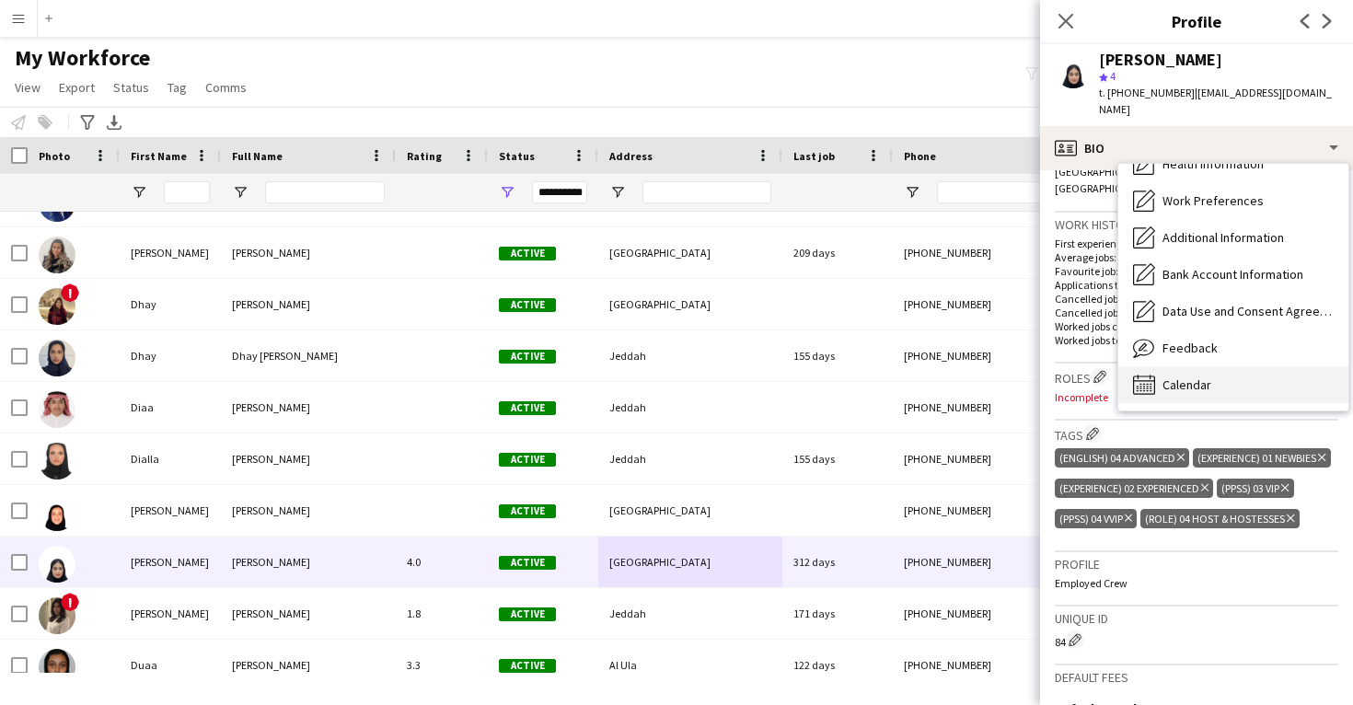
click at [1181, 377] on span "Calendar" at bounding box center [1187, 385] width 49 height 17
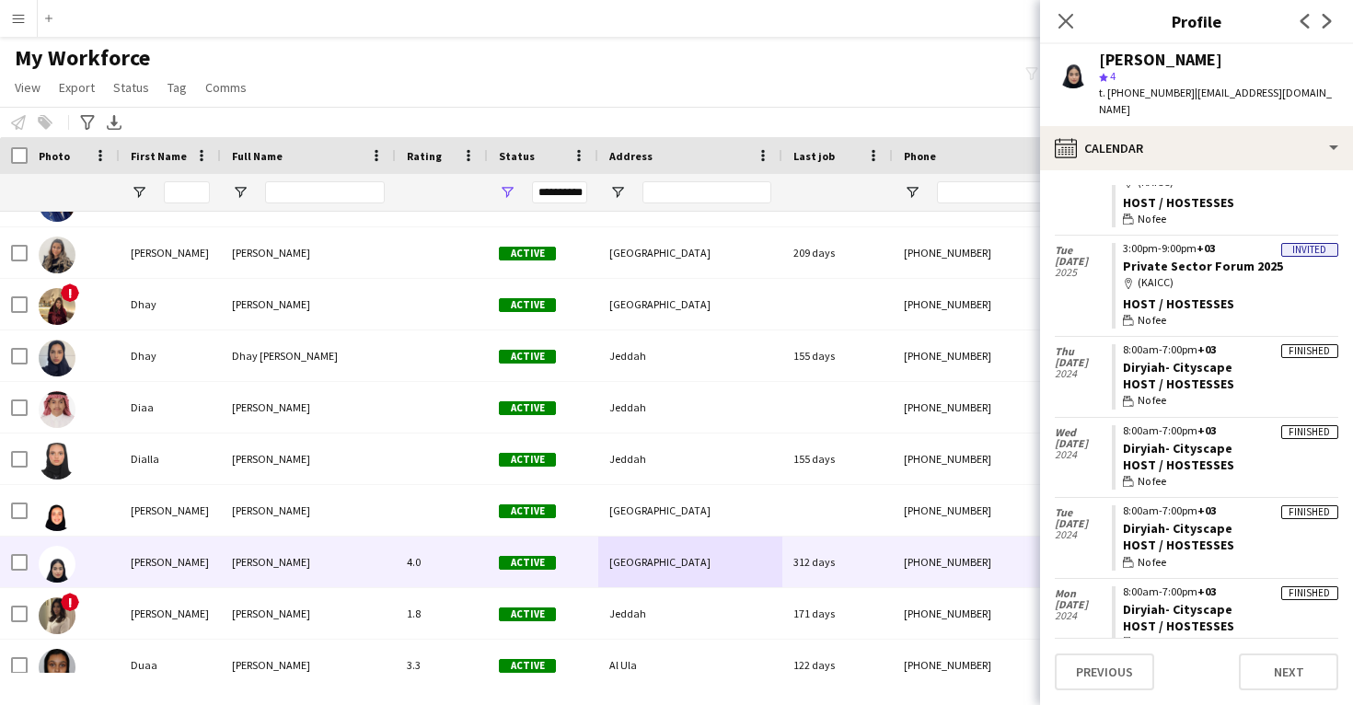
scroll to position [201, 0]
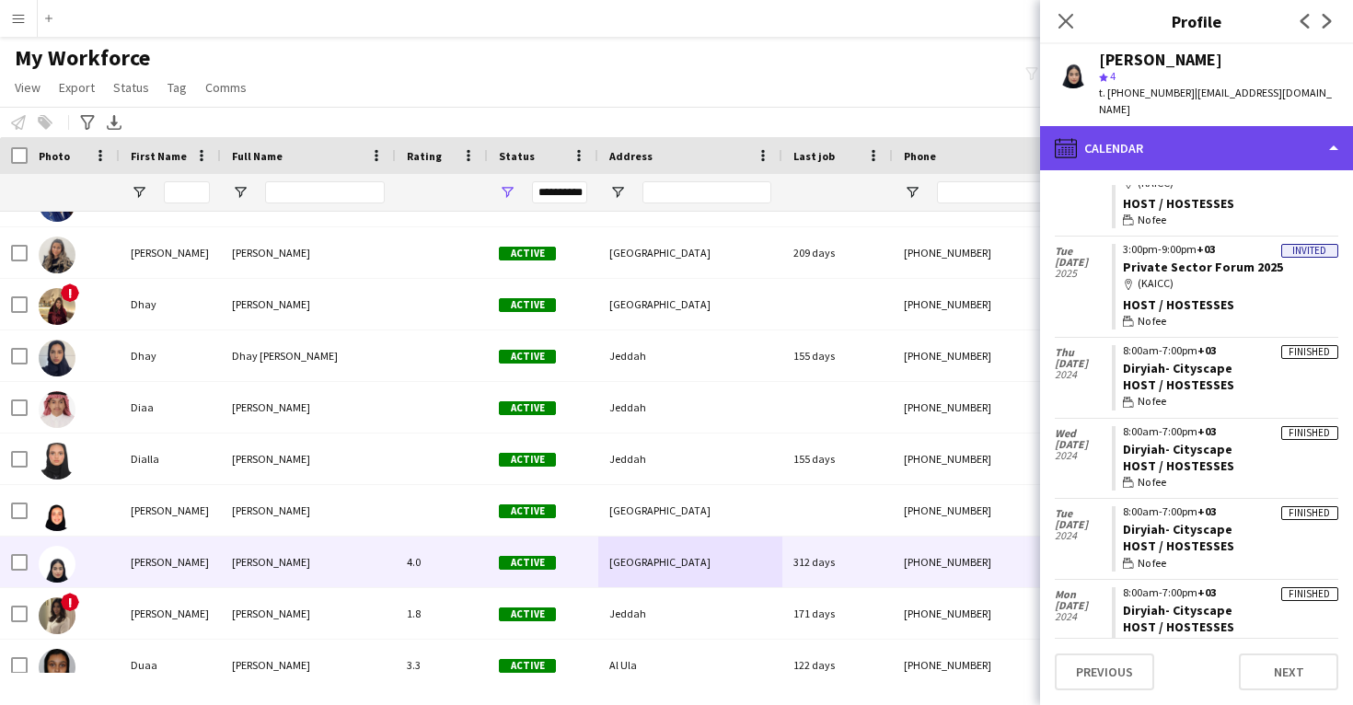
click at [1217, 134] on div "calendar-full Calendar" at bounding box center [1196, 148] width 313 height 44
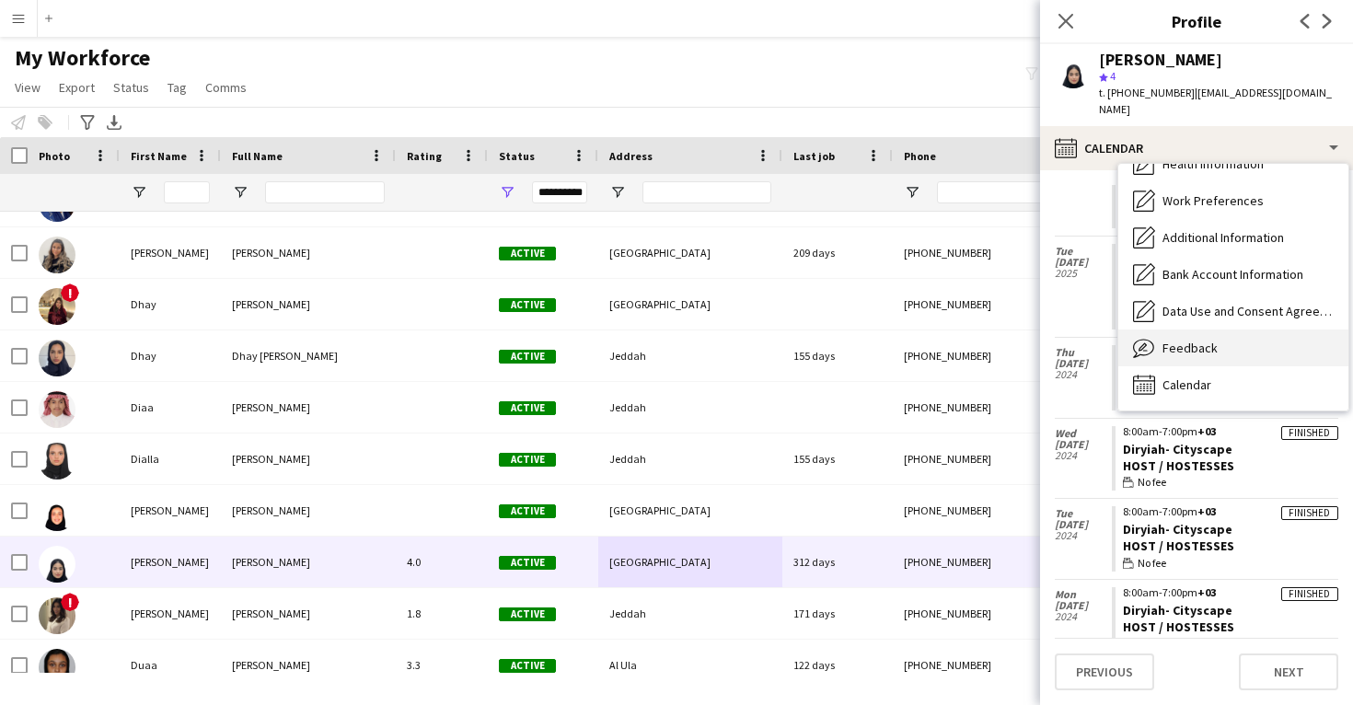
click at [1219, 337] on div "Feedback Feedback" at bounding box center [1234, 348] width 230 height 37
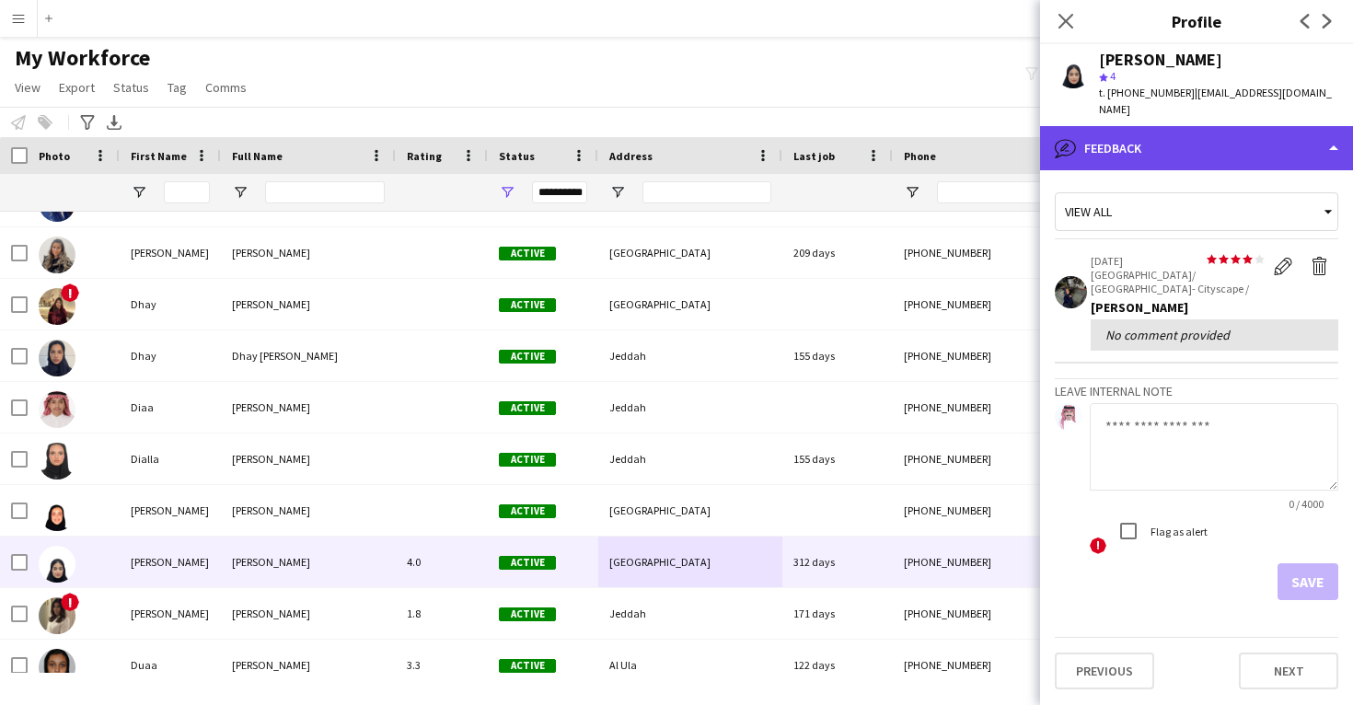
click at [1219, 148] on div "bubble-pencil Feedback" at bounding box center [1196, 148] width 313 height 44
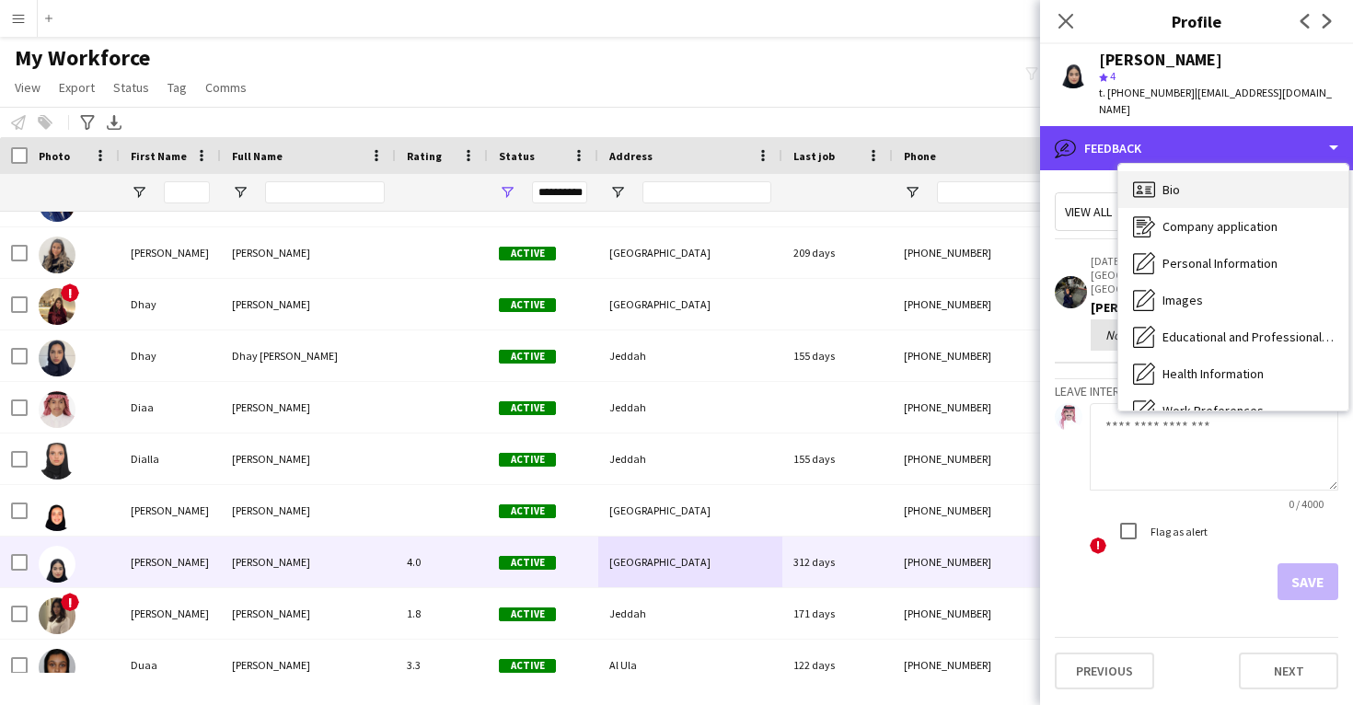
scroll to position [-1, 0]
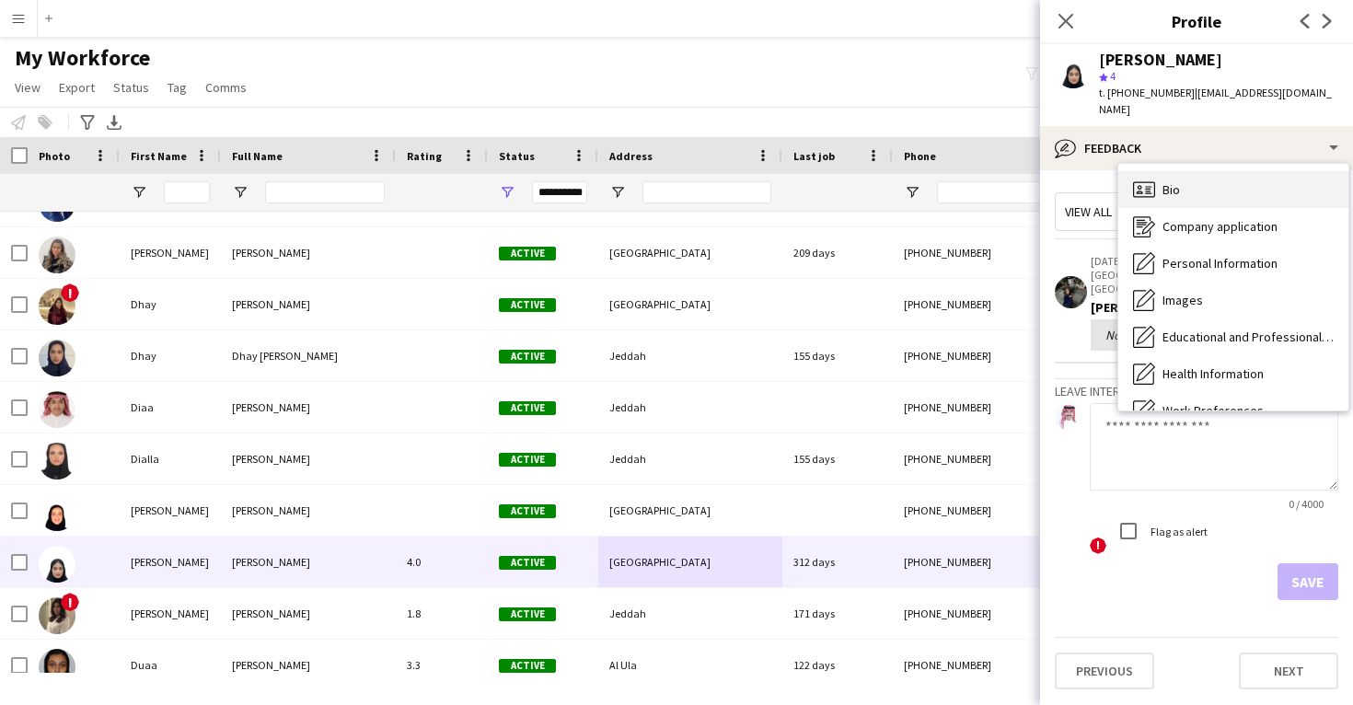
click at [1211, 178] on div "Bio Bio" at bounding box center [1234, 189] width 230 height 37
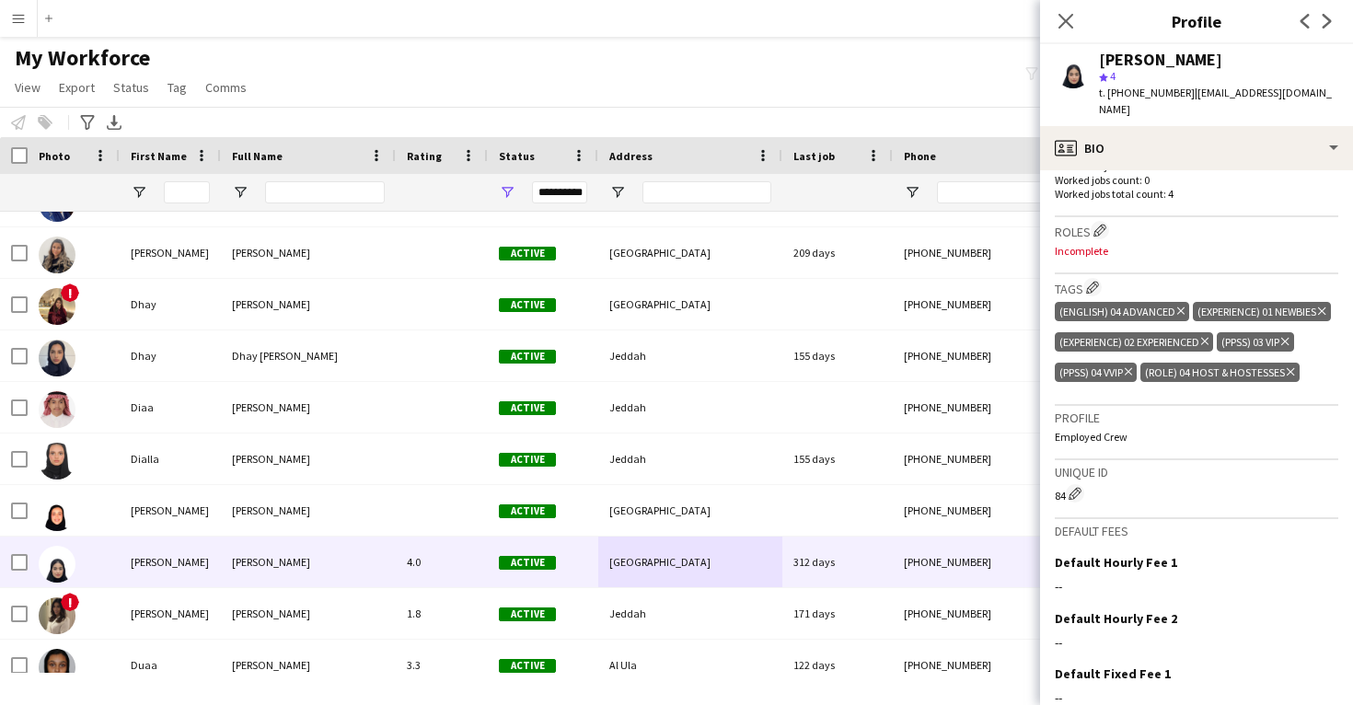
scroll to position [589, 0]
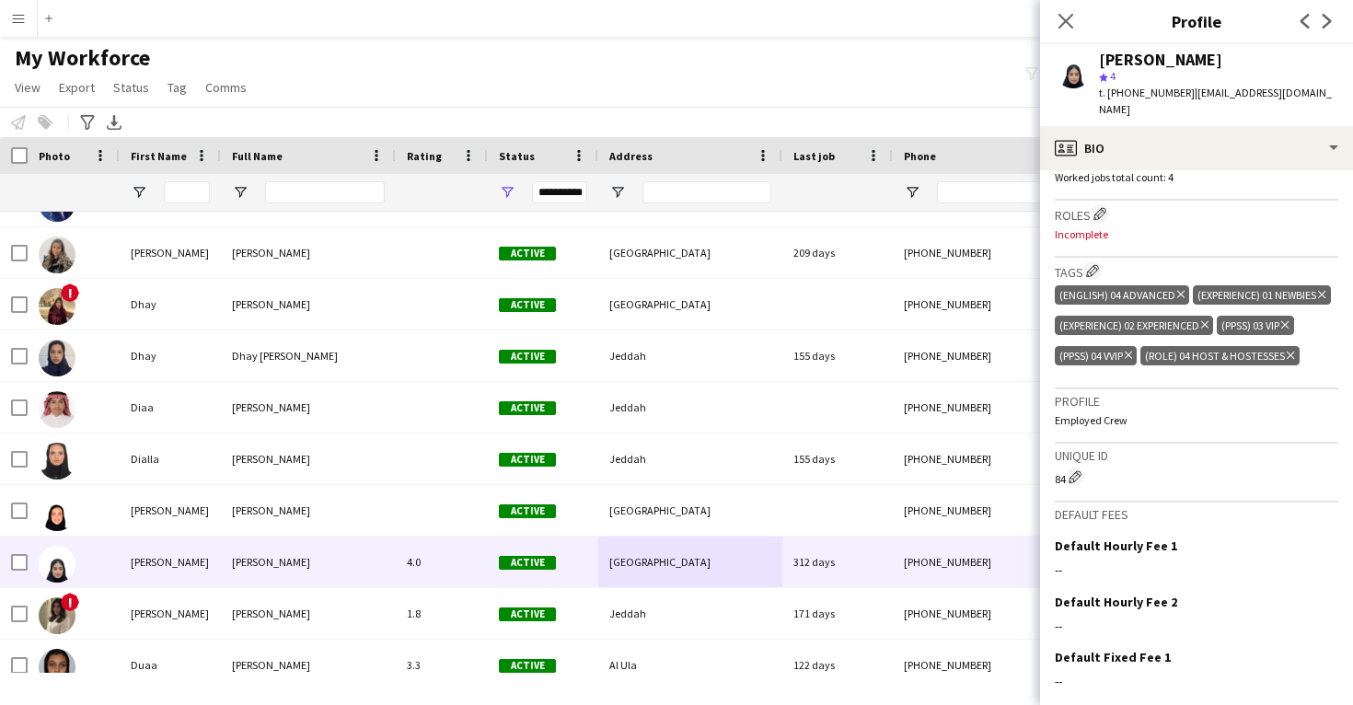
click at [1209, 321] on icon at bounding box center [1205, 324] width 7 height 7
click at [1100, 207] on app-icon "Edit crew company roles" at bounding box center [1100, 213] width 13 height 13
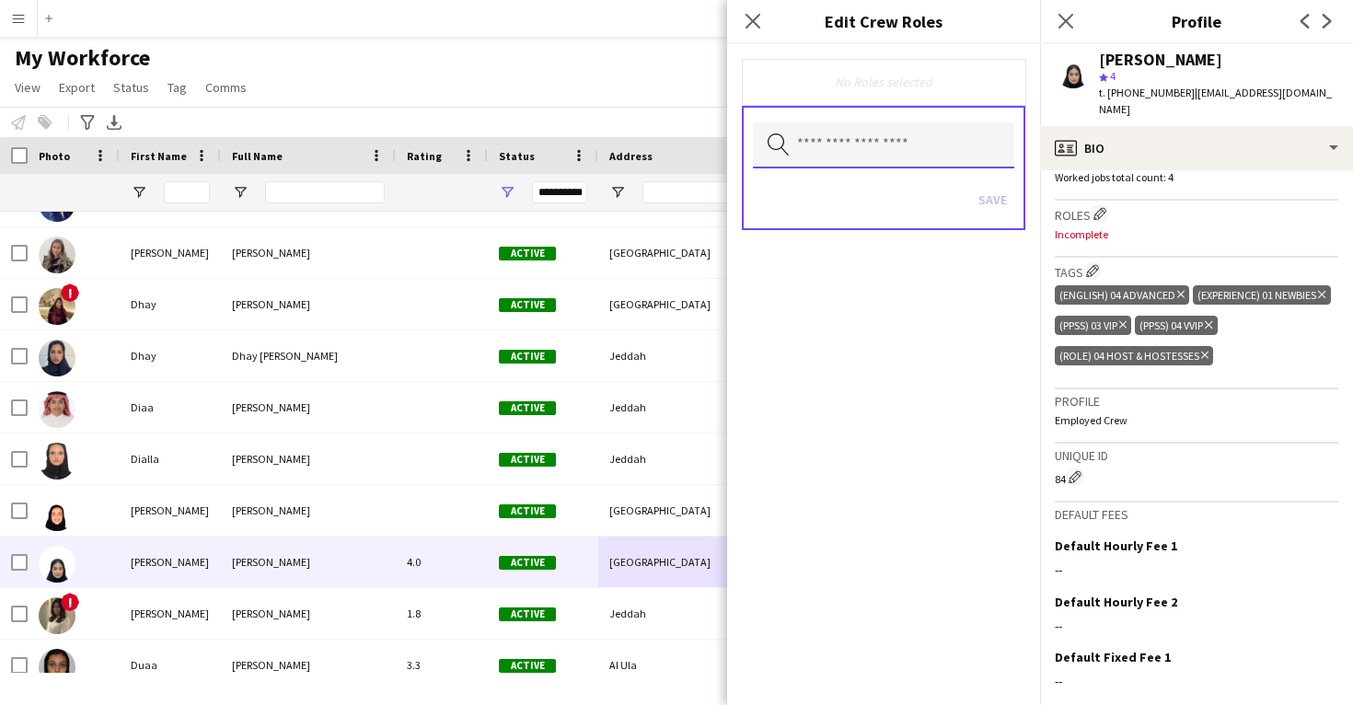
click at [918, 139] on input "text" at bounding box center [883, 145] width 261 height 46
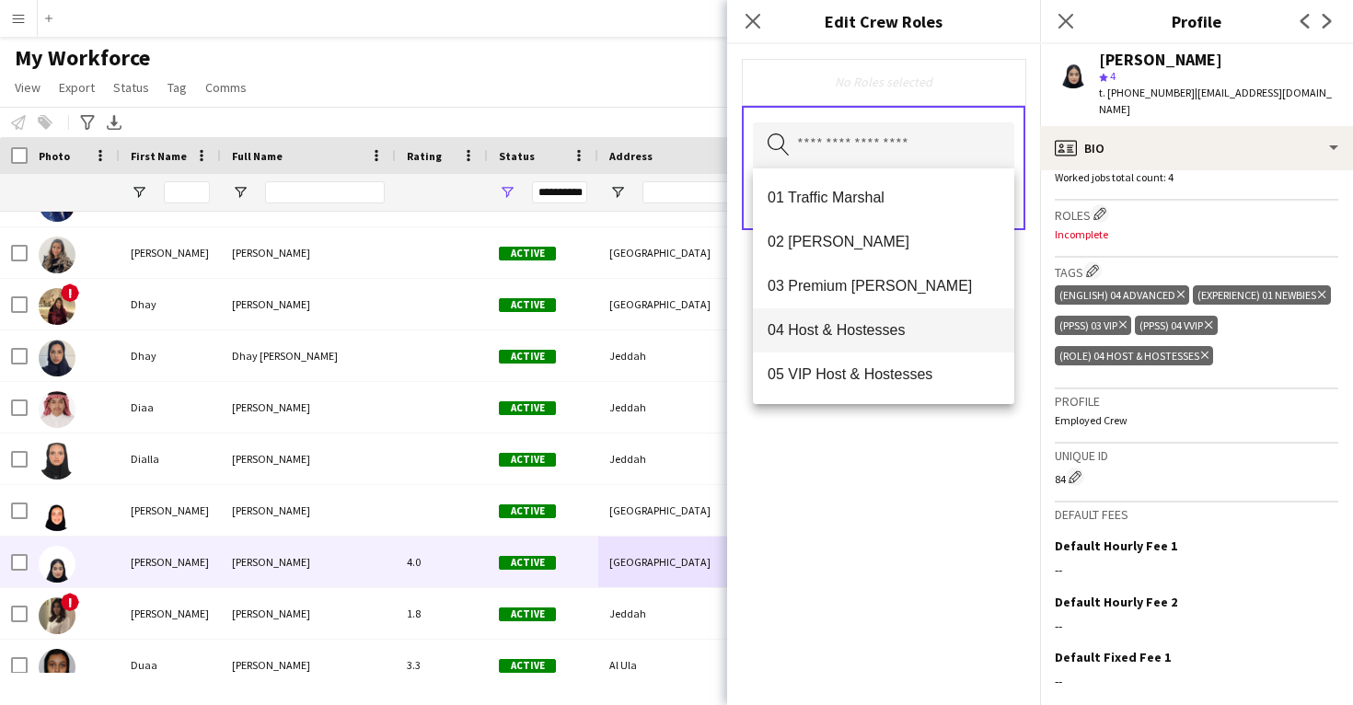
click at [871, 308] on mat-option "04 Host & Hostesses" at bounding box center [883, 330] width 261 height 44
click at [846, 467] on div "04 Host & Hostesses Remove Search by role type Save" at bounding box center [883, 374] width 313 height 661
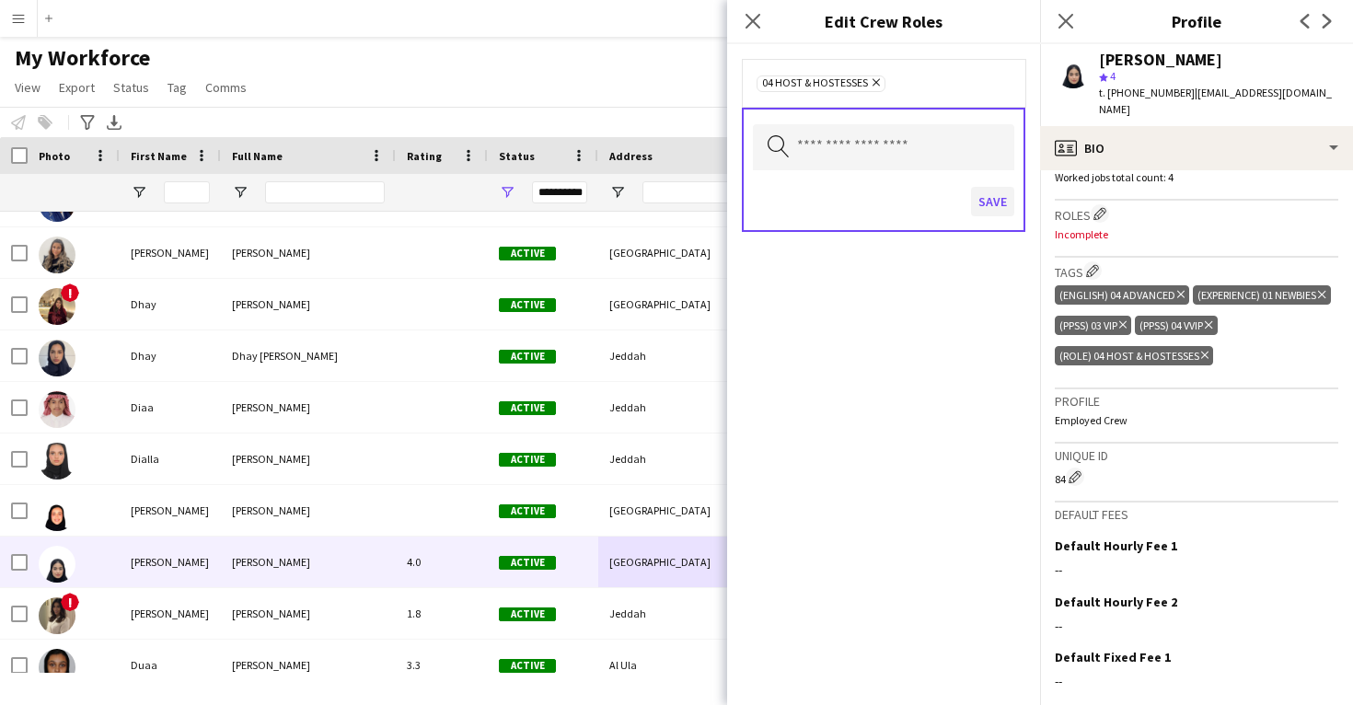
click at [995, 205] on button "Save" at bounding box center [992, 201] width 43 height 29
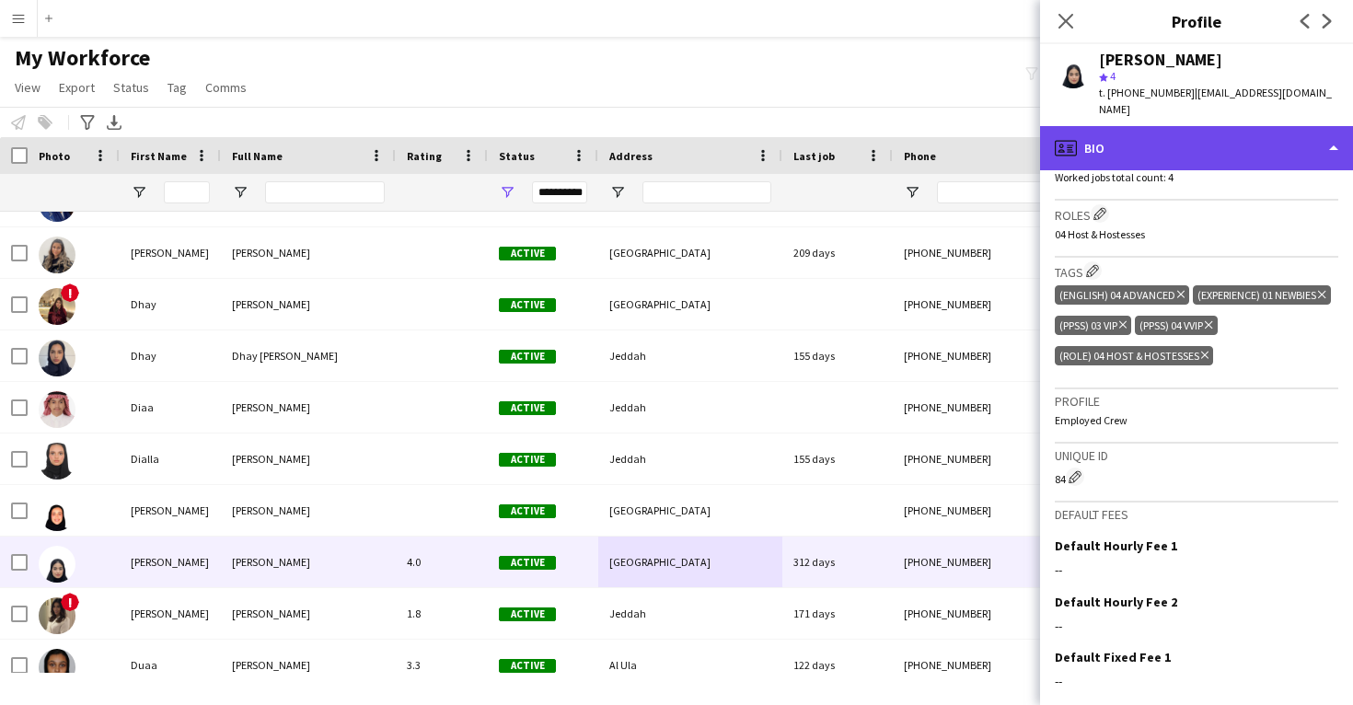
click at [1176, 141] on div "profile Bio" at bounding box center [1196, 148] width 313 height 44
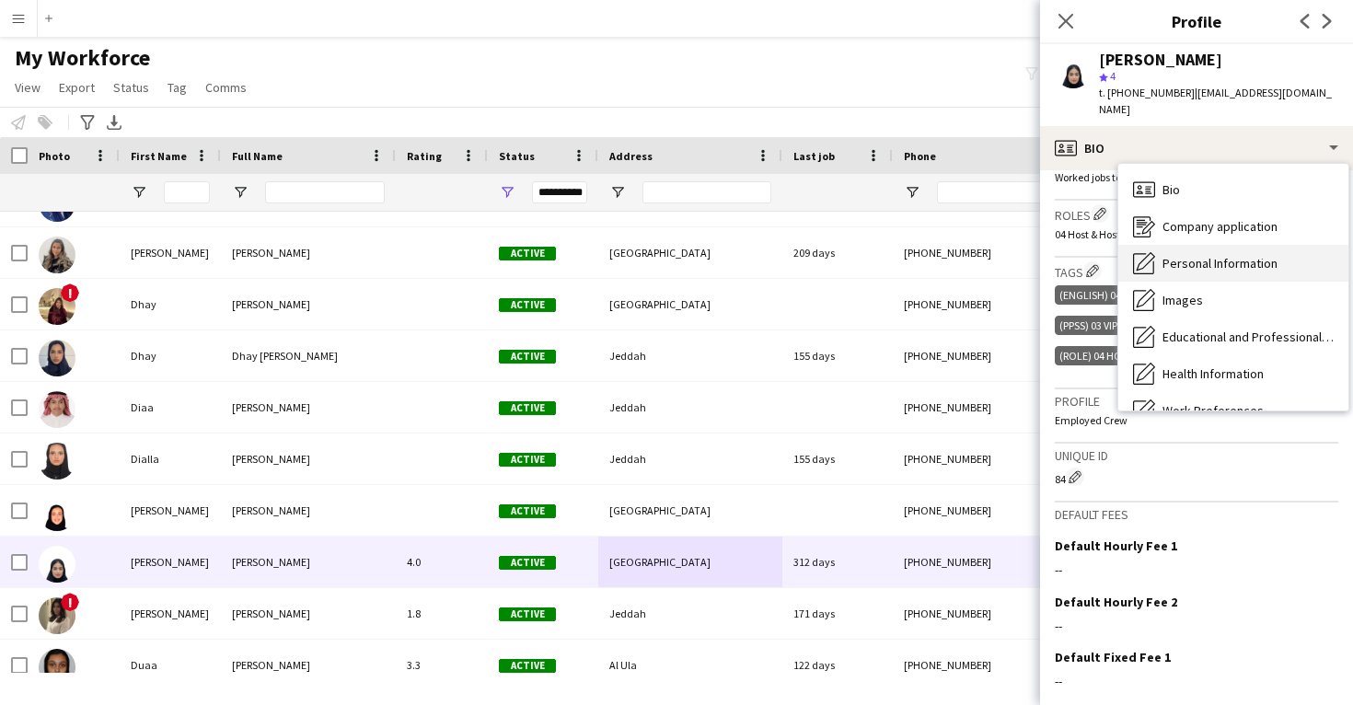
click at [1201, 255] on span "Personal Information" at bounding box center [1220, 263] width 115 height 17
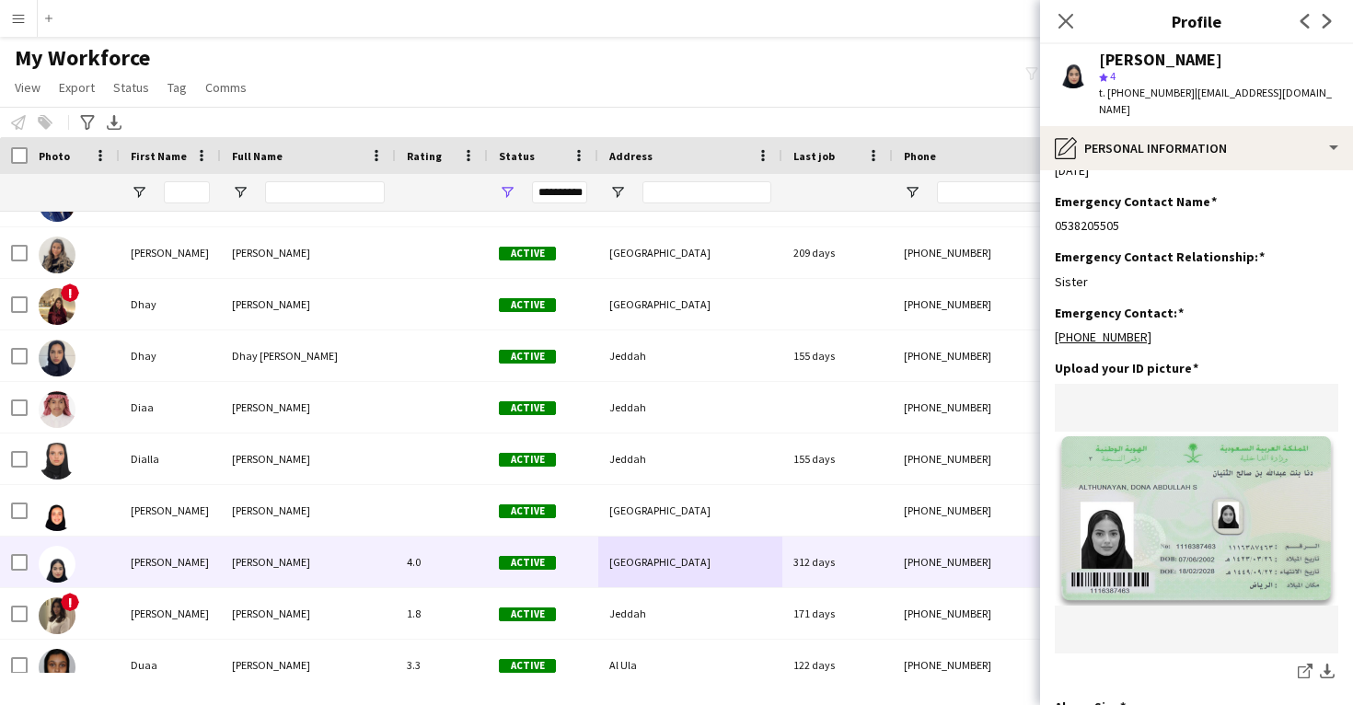
scroll to position [782, 0]
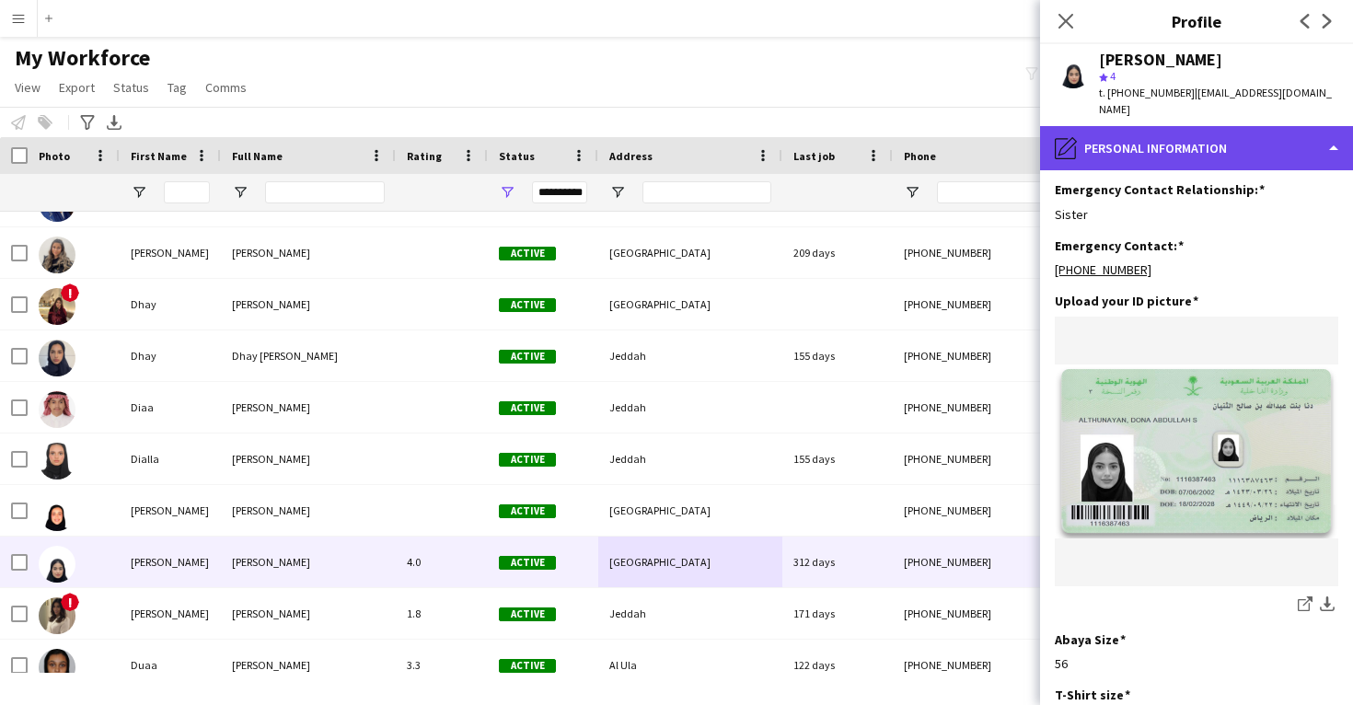
click at [1241, 127] on div "pencil4 Personal Information" at bounding box center [1196, 148] width 313 height 44
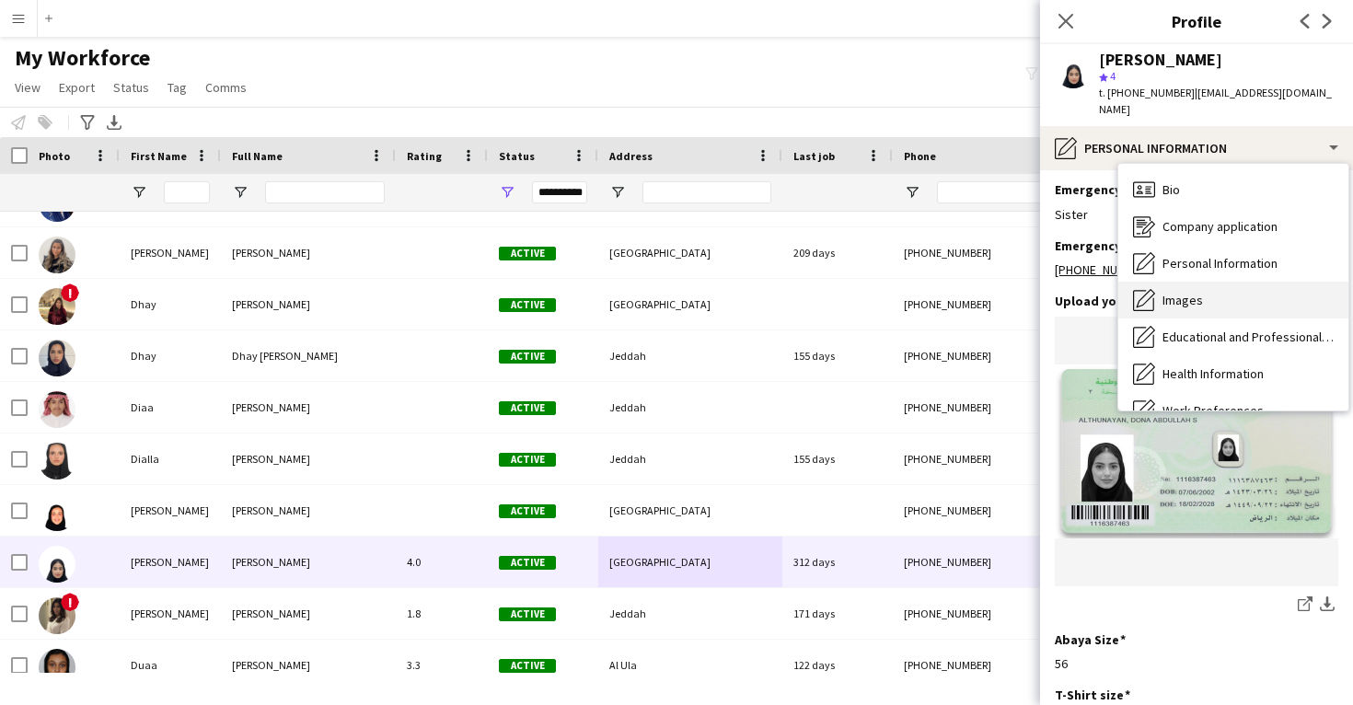
click at [1242, 282] on div "Images Images" at bounding box center [1234, 300] width 230 height 37
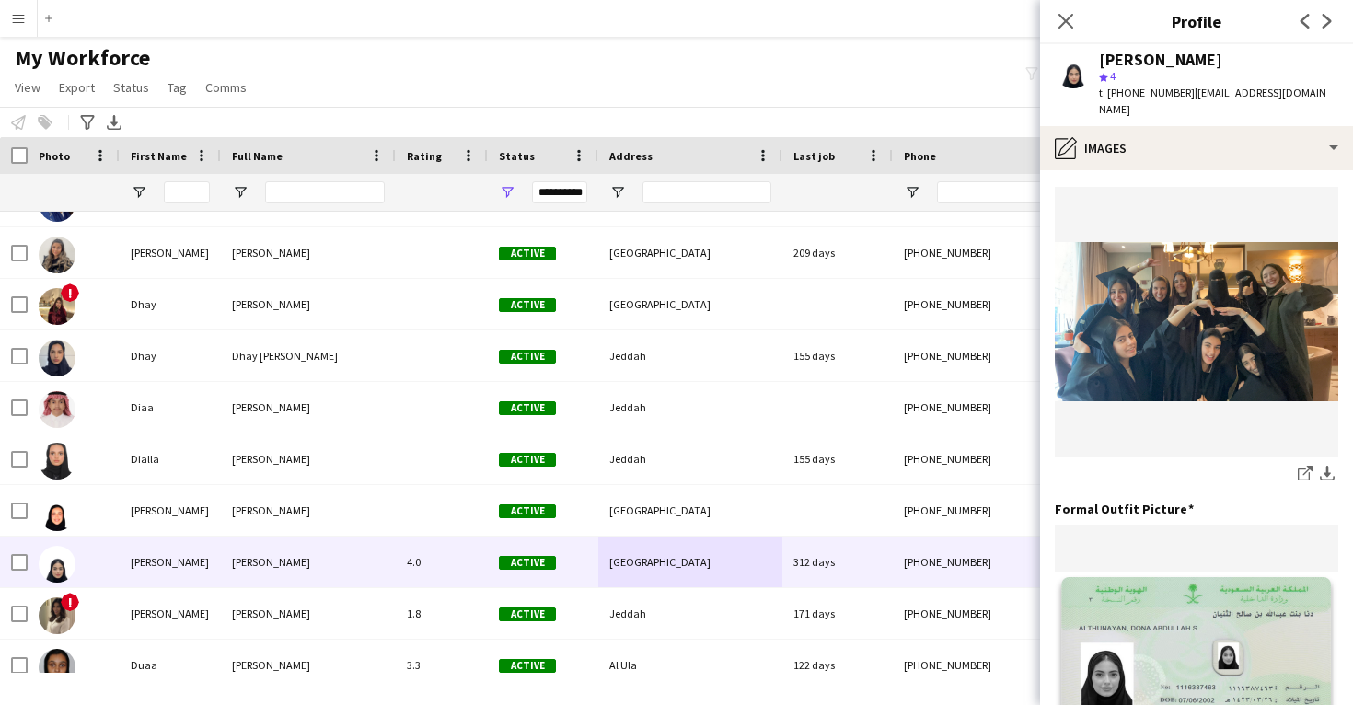
scroll to position [991, 0]
click at [1299, 468] on icon at bounding box center [1304, 474] width 12 height 12
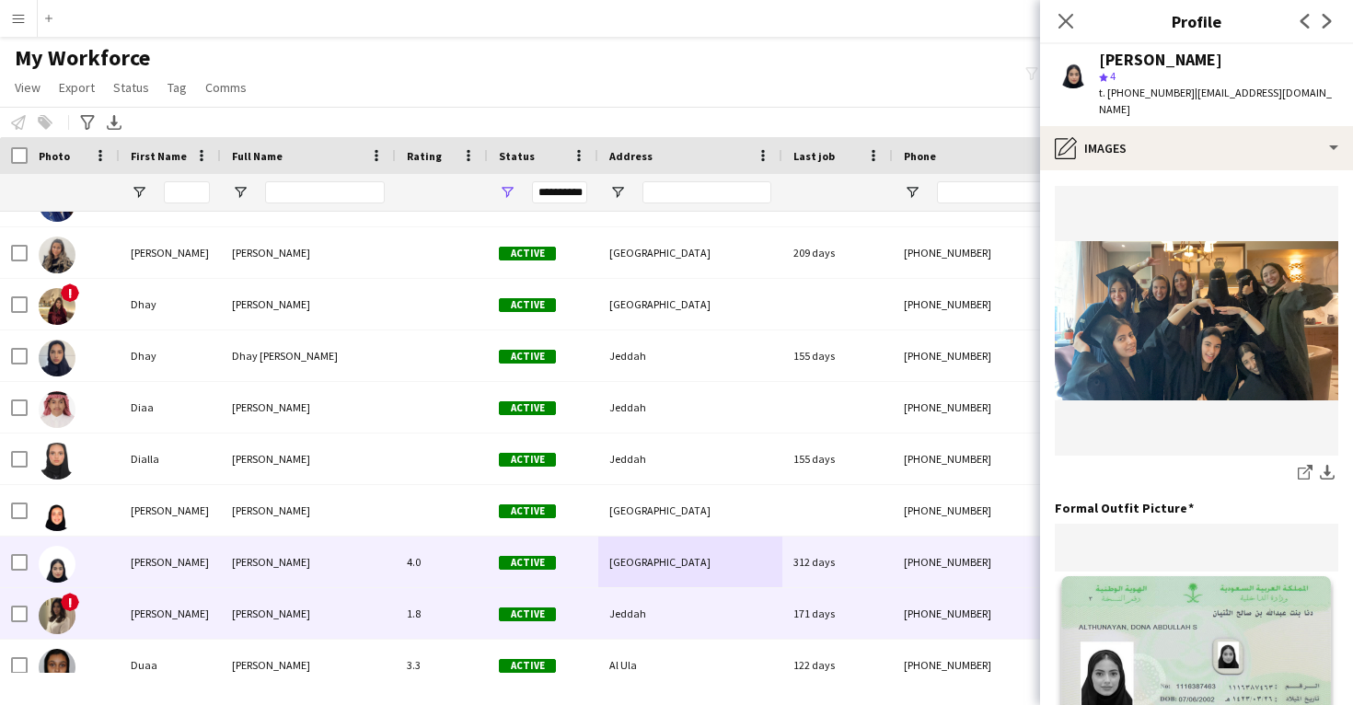
click at [719, 629] on div "Jeddah" at bounding box center [690, 613] width 184 height 51
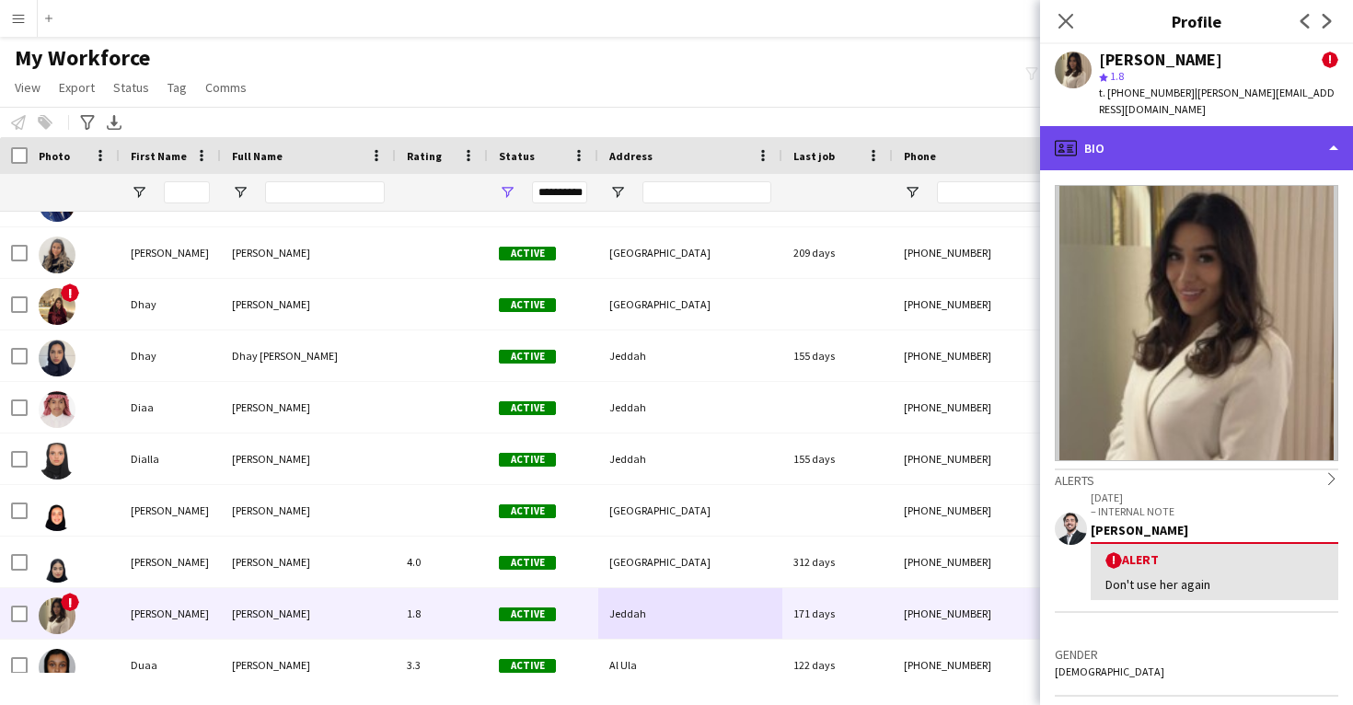
click at [1242, 134] on div "profile Bio" at bounding box center [1196, 148] width 313 height 44
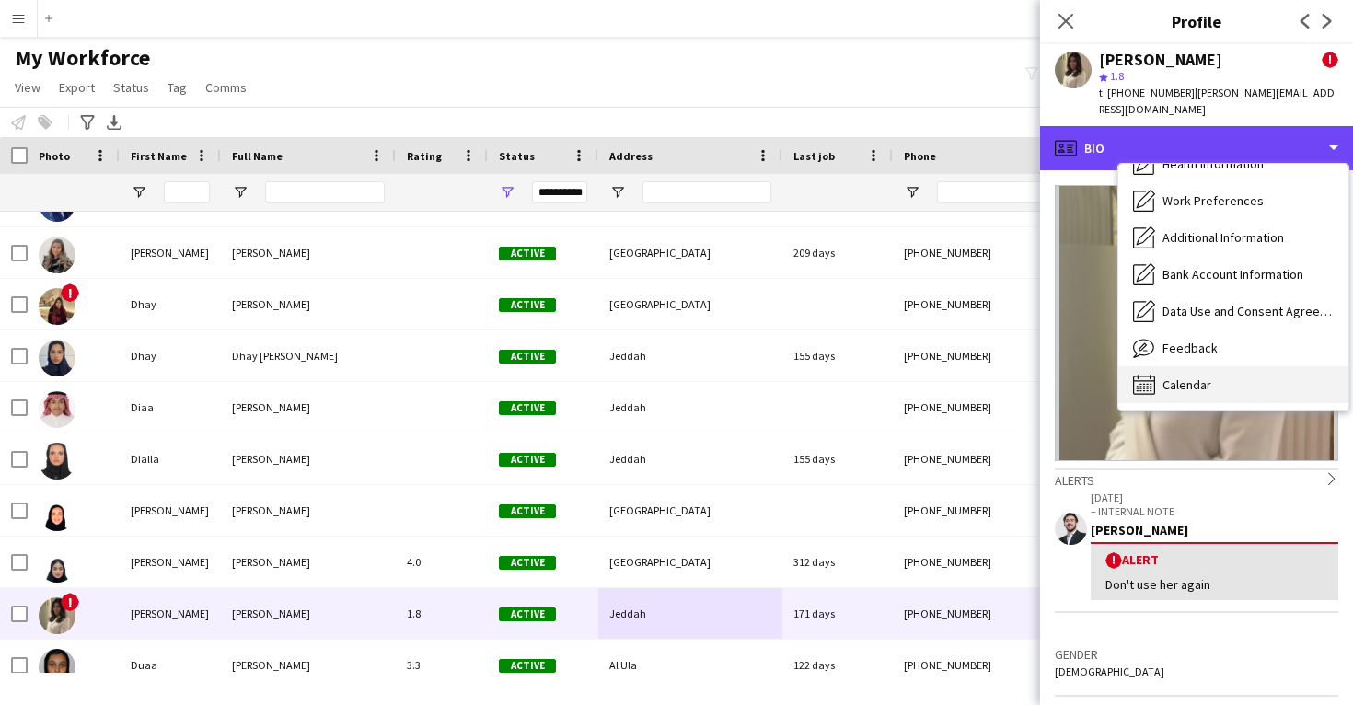
scroll to position [210, 0]
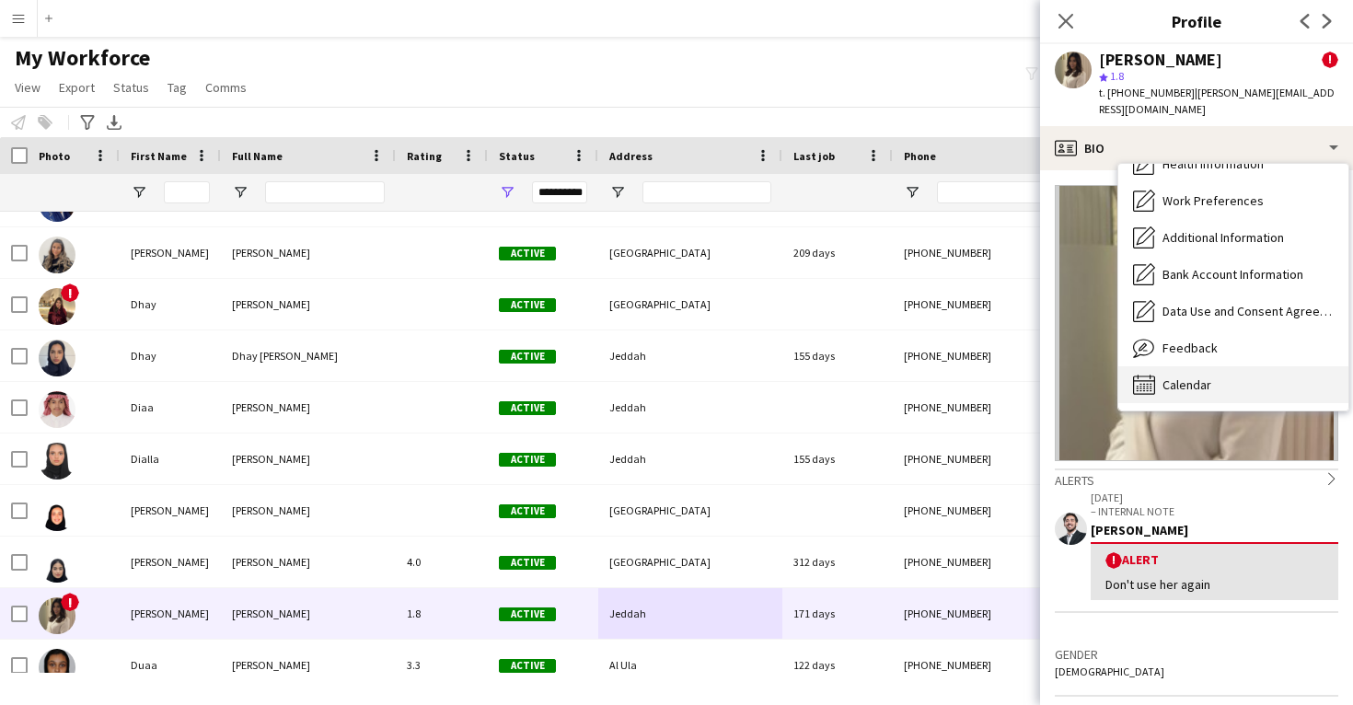
click at [1206, 377] on span "Calendar" at bounding box center [1187, 385] width 49 height 17
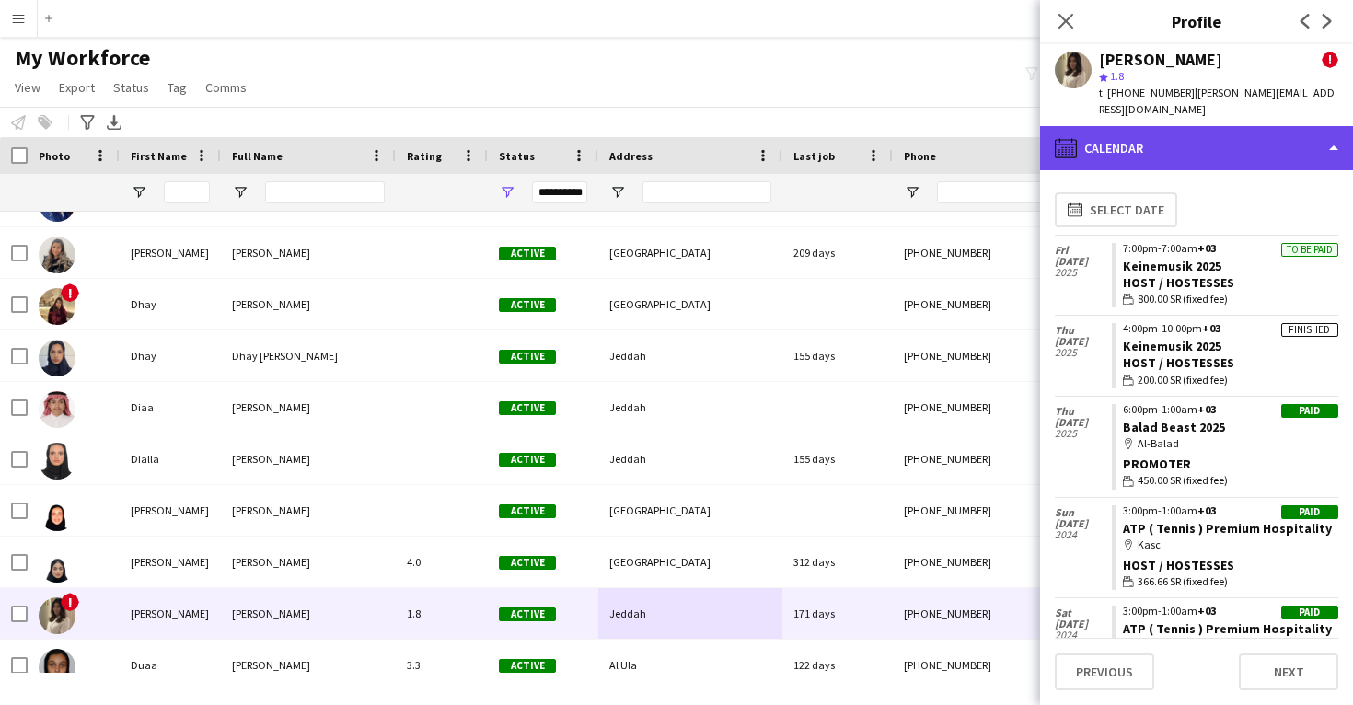
click at [1220, 129] on div "calendar-full Calendar" at bounding box center [1196, 148] width 313 height 44
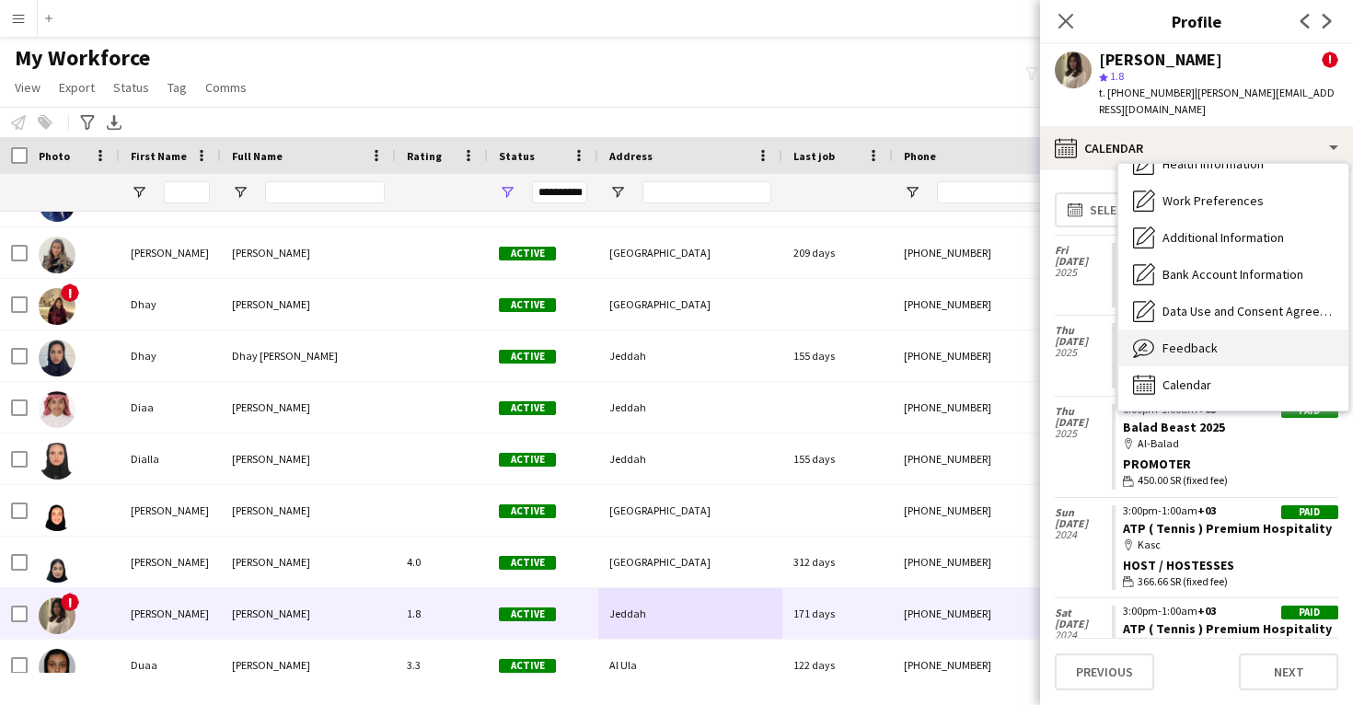
click at [1218, 342] on div "Feedback Feedback" at bounding box center [1234, 348] width 230 height 37
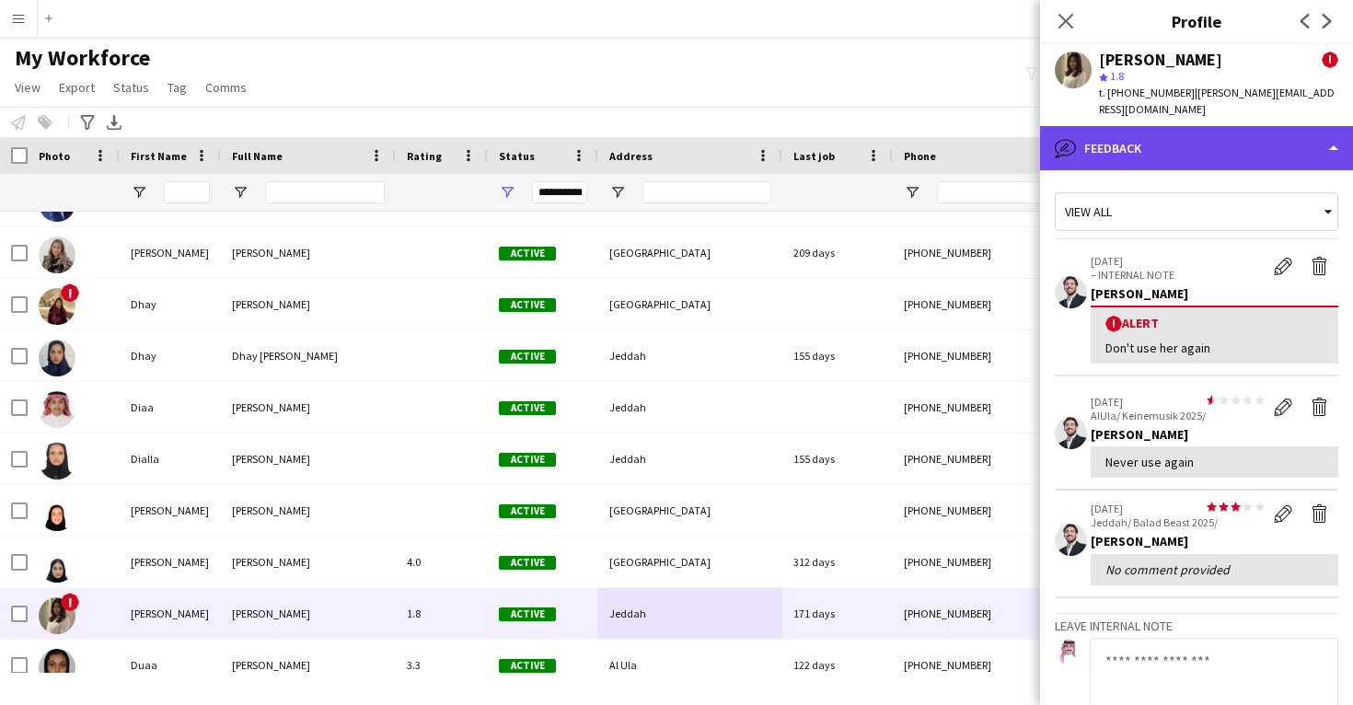
click at [1247, 134] on div "bubble-pencil Feedback" at bounding box center [1196, 148] width 313 height 44
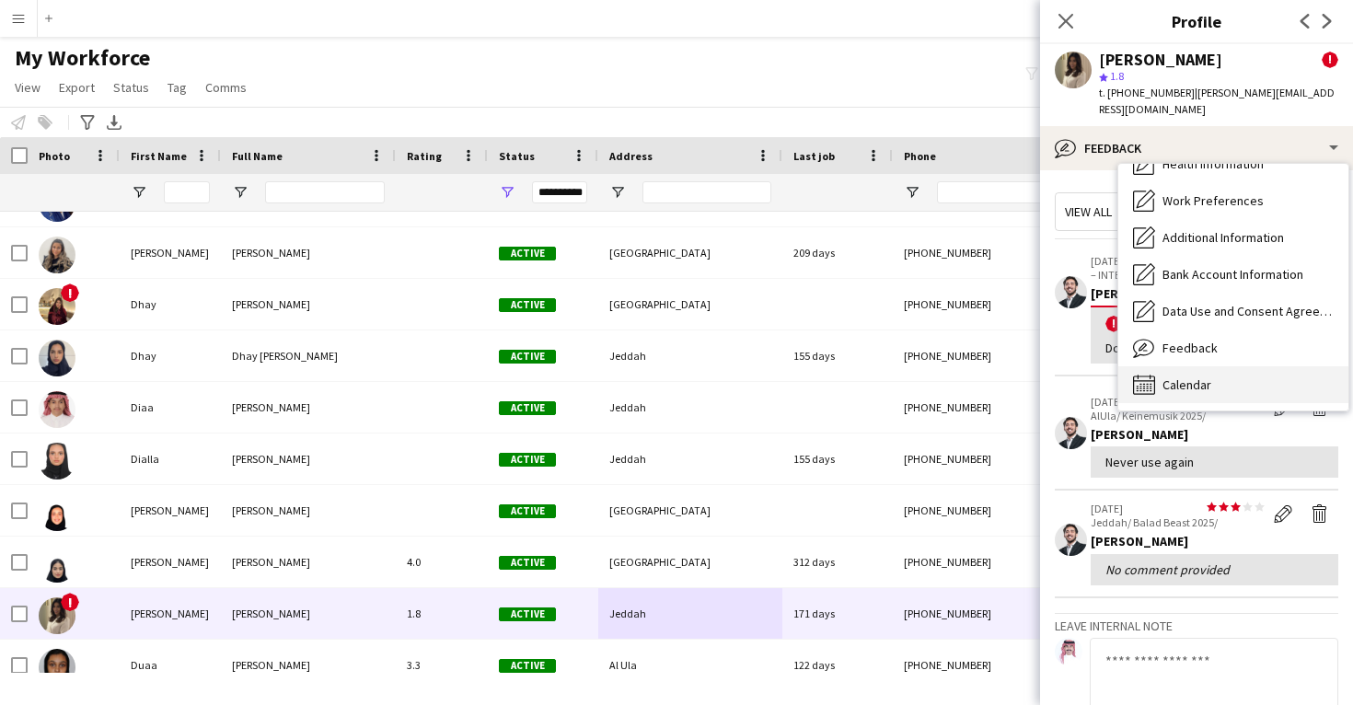
click at [1237, 372] on div "Calendar Calendar" at bounding box center [1234, 384] width 230 height 37
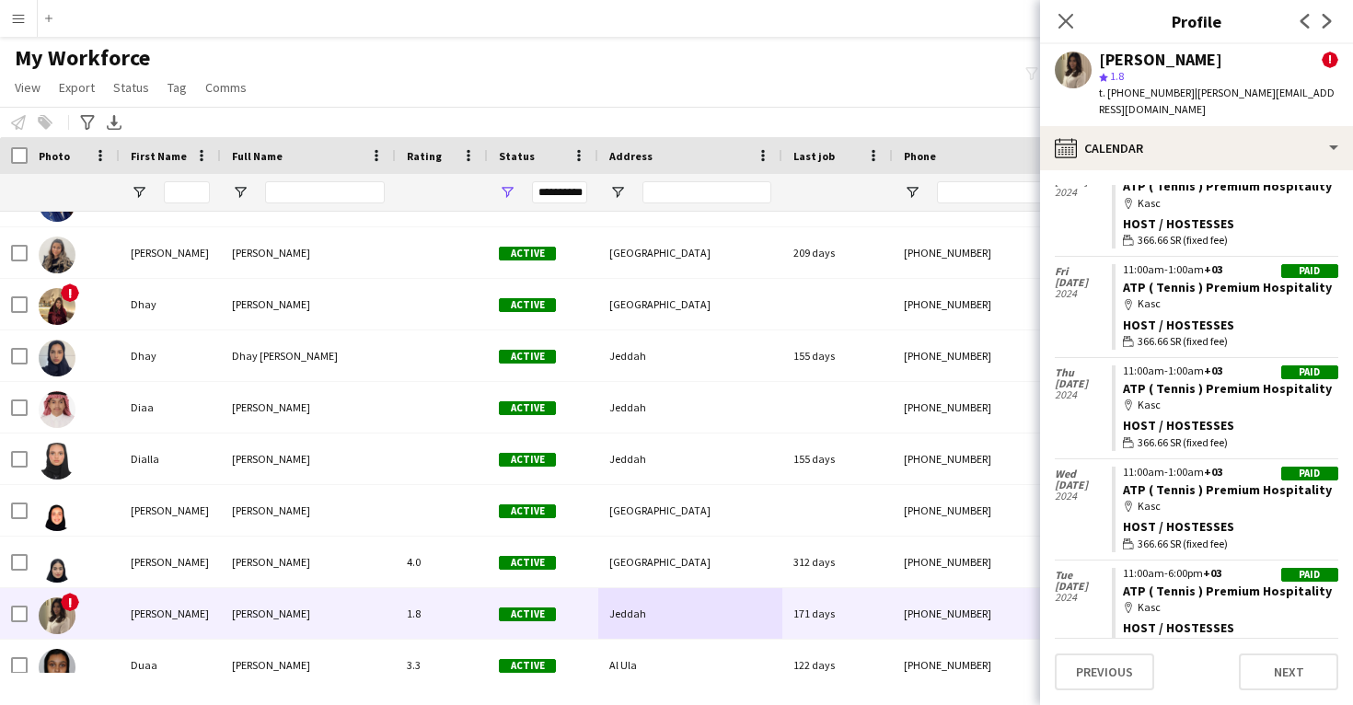
scroll to position [442, 0]
click at [1208, 381] on link "ATP ( Tennis ) Premium Hospitality" at bounding box center [1227, 389] width 209 height 17
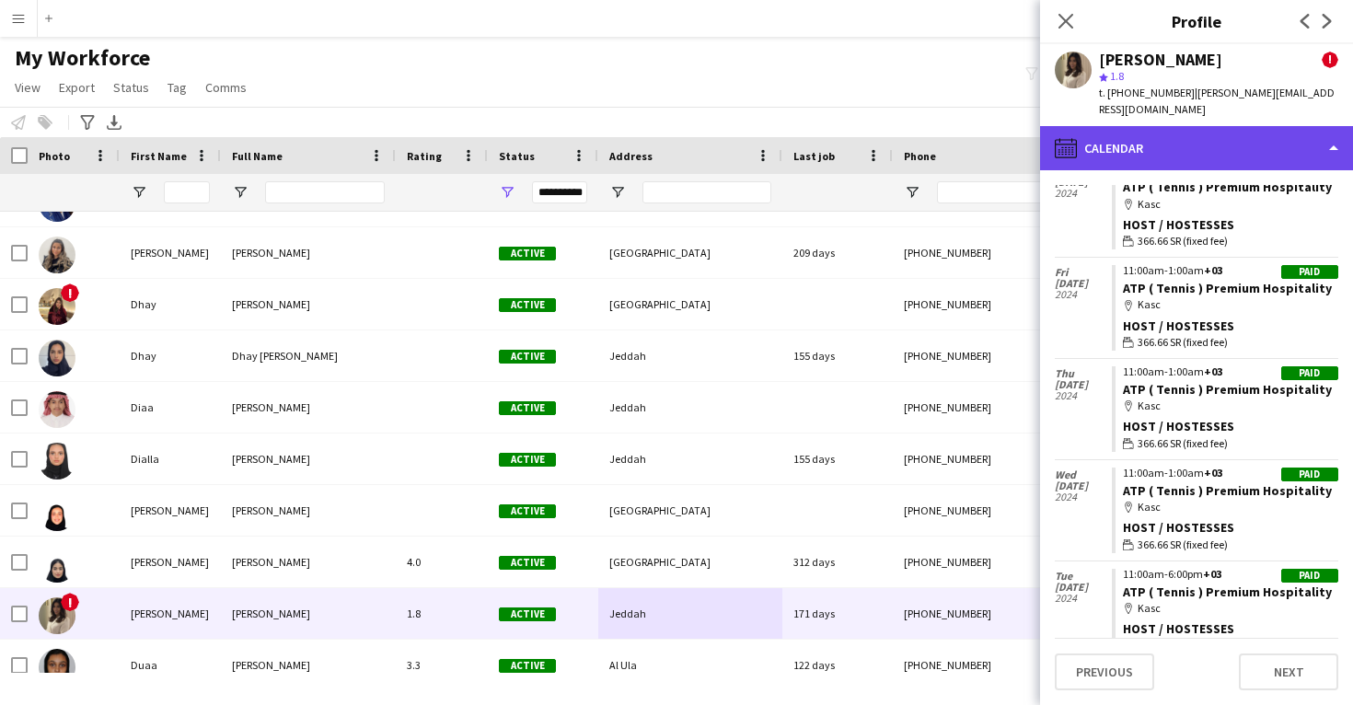
click at [1185, 134] on div "calendar-full Calendar" at bounding box center [1196, 148] width 313 height 44
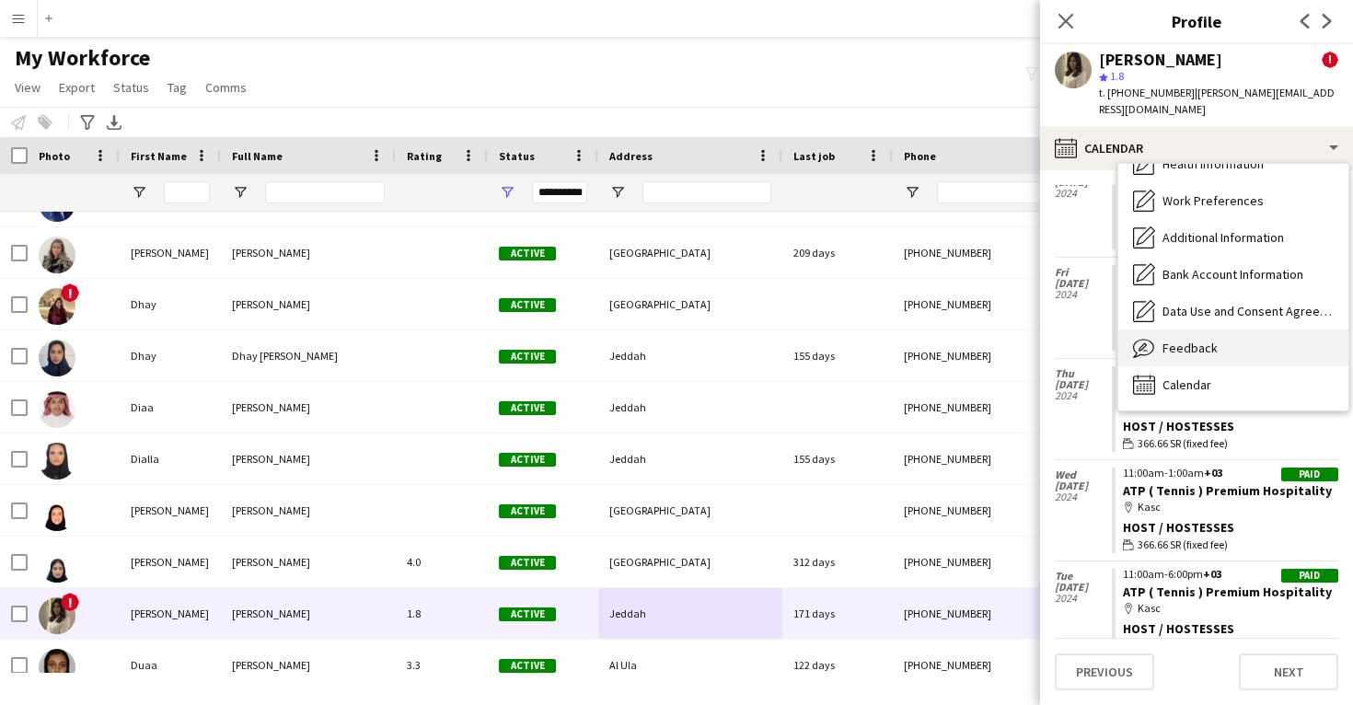
click at [1211, 340] on span "Feedback" at bounding box center [1190, 348] width 55 height 17
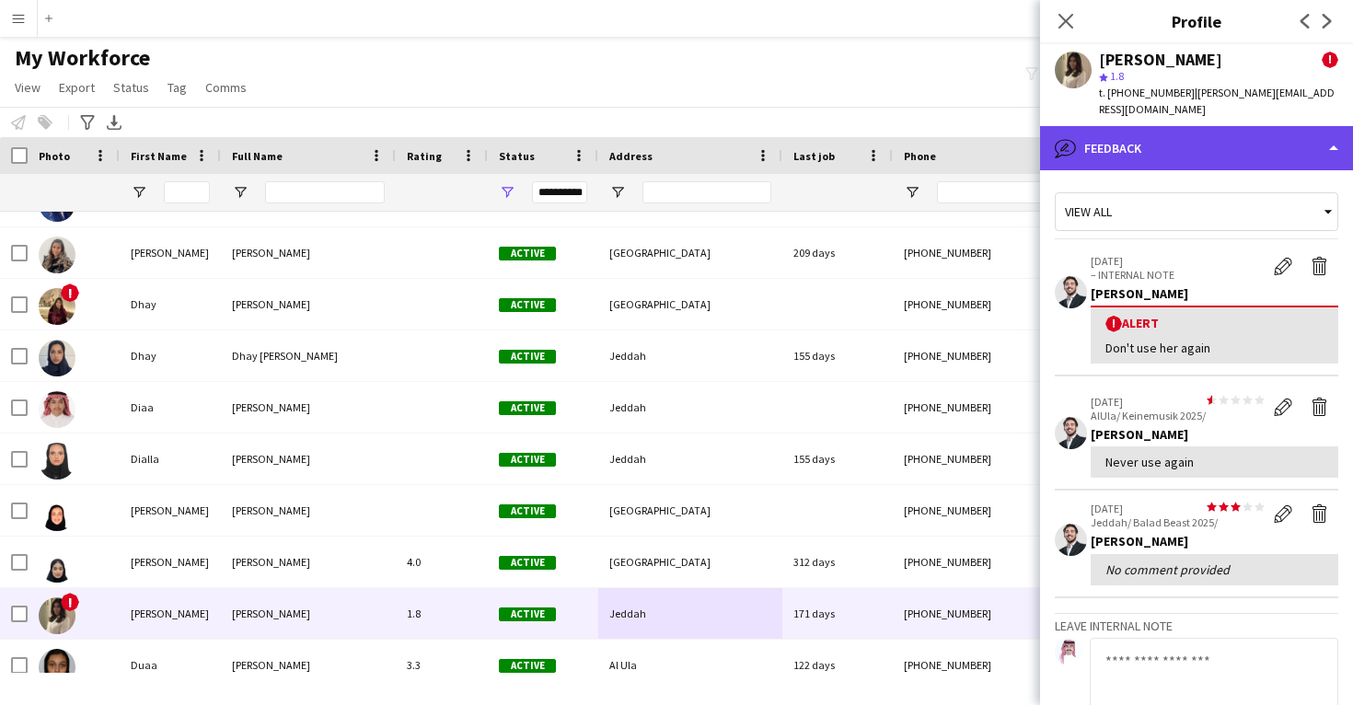
click at [1156, 134] on div "bubble-pencil Feedback" at bounding box center [1196, 148] width 313 height 44
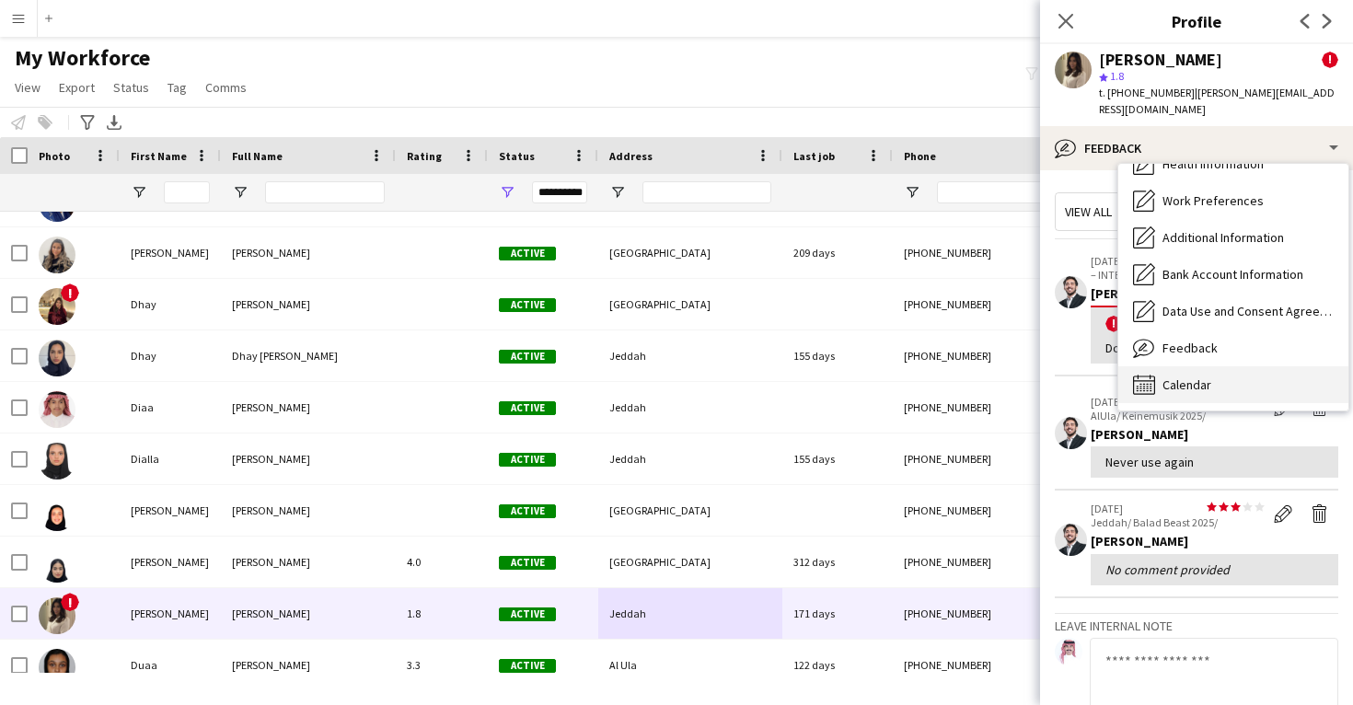
click at [1202, 366] on div "Calendar Calendar" at bounding box center [1234, 384] width 230 height 37
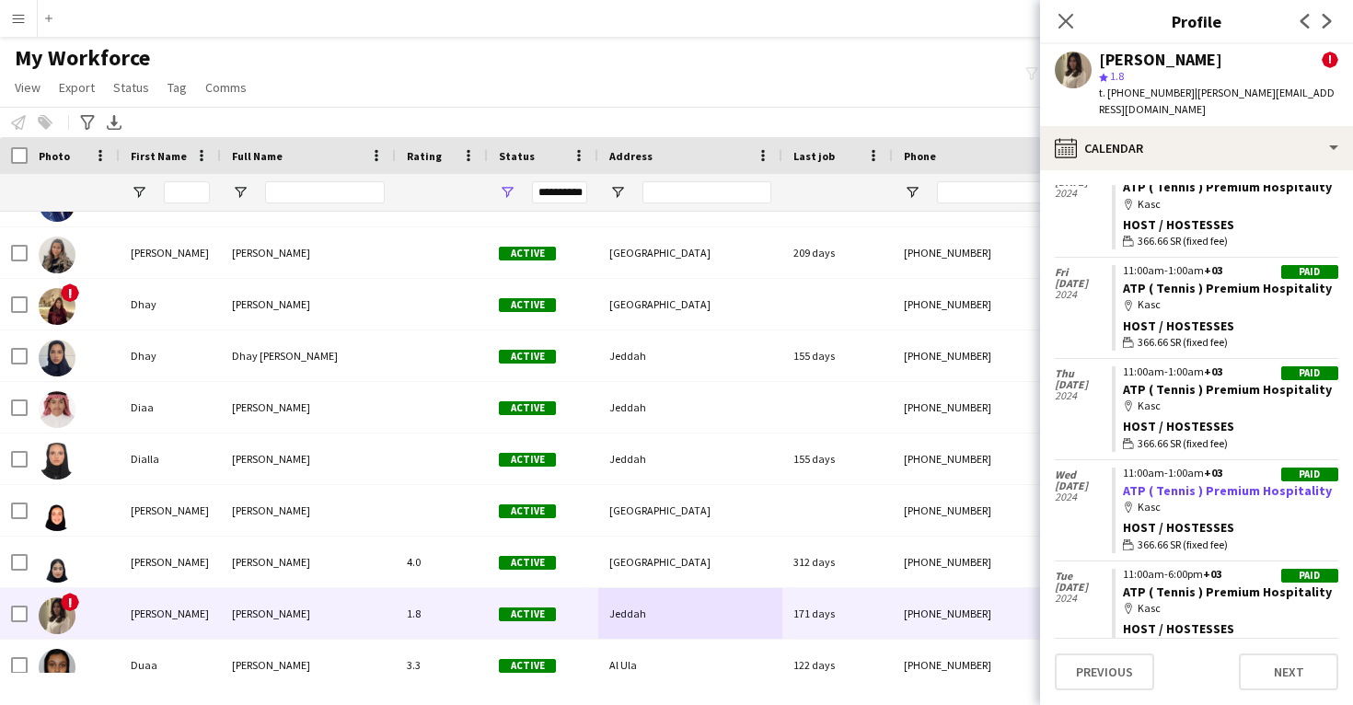
drag, startPoint x: 1320, startPoint y: 471, endPoint x: 1126, endPoint y: 470, distance: 194.3
click at [1126, 470] on app-crew-calendar-job-card "Paid 11:00am-1:00am +03 ATP ( Tennis ) Premium Hospitality map-marker Kasc Host…" at bounding box center [1225, 511] width 227 height 86
click at [1143, 63] on div "Donya Fattani" at bounding box center [1160, 60] width 123 height 17
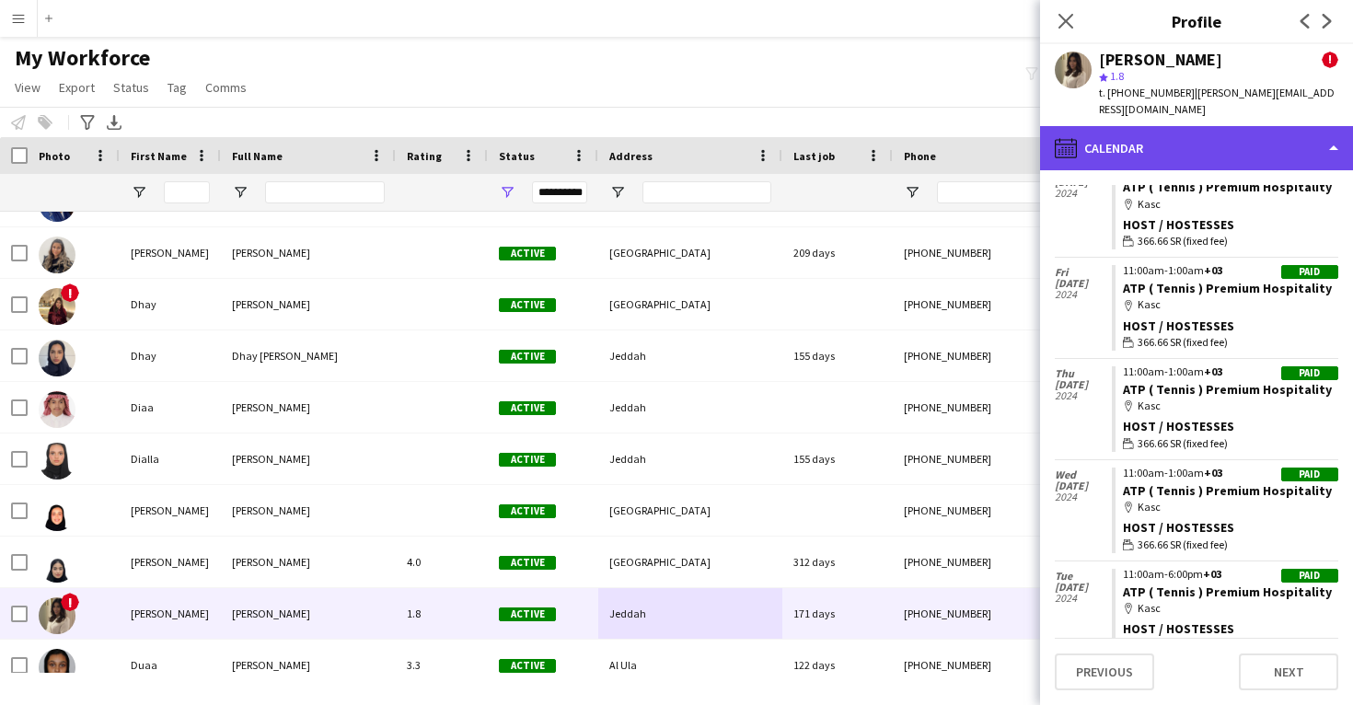
click at [1141, 130] on div "calendar-full Calendar" at bounding box center [1196, 148] width 313 height 44
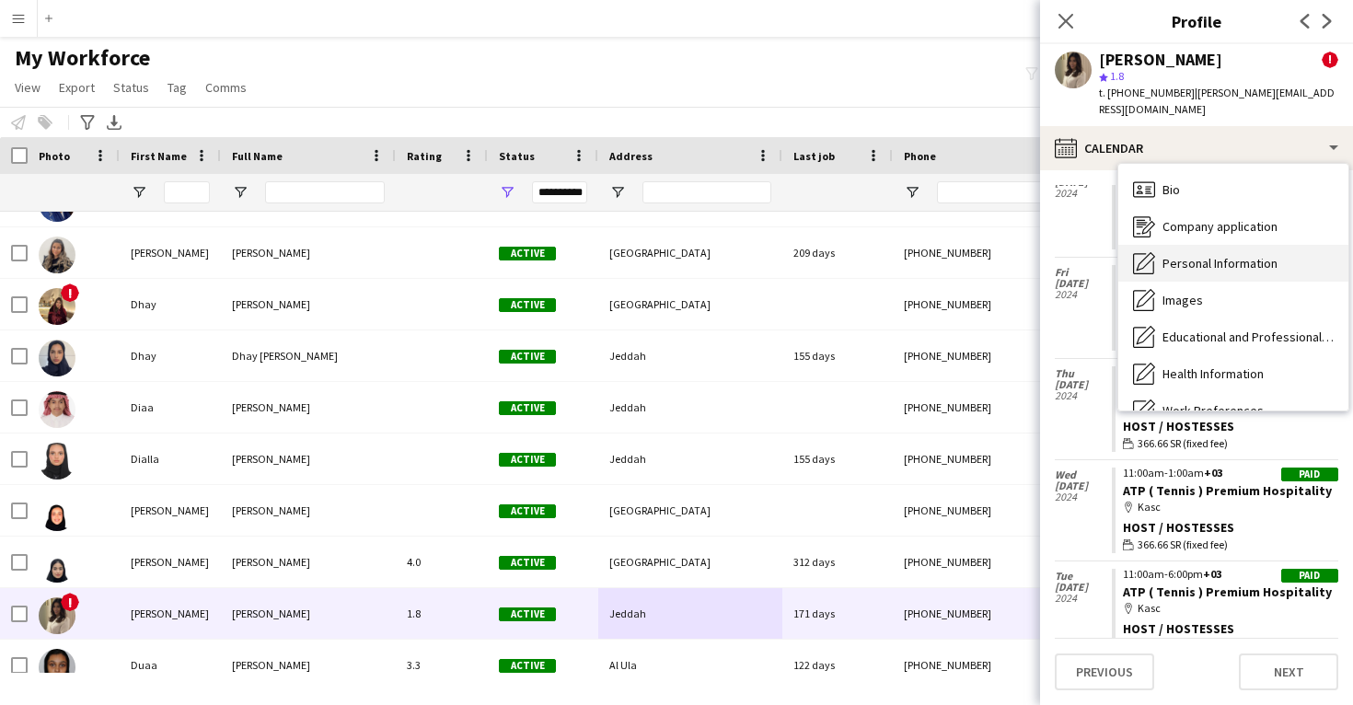
scroll to position [0, 0]
click at [1192, 255] on span "Personal Information" at bounding box center [1220, 263] width 115 height 17
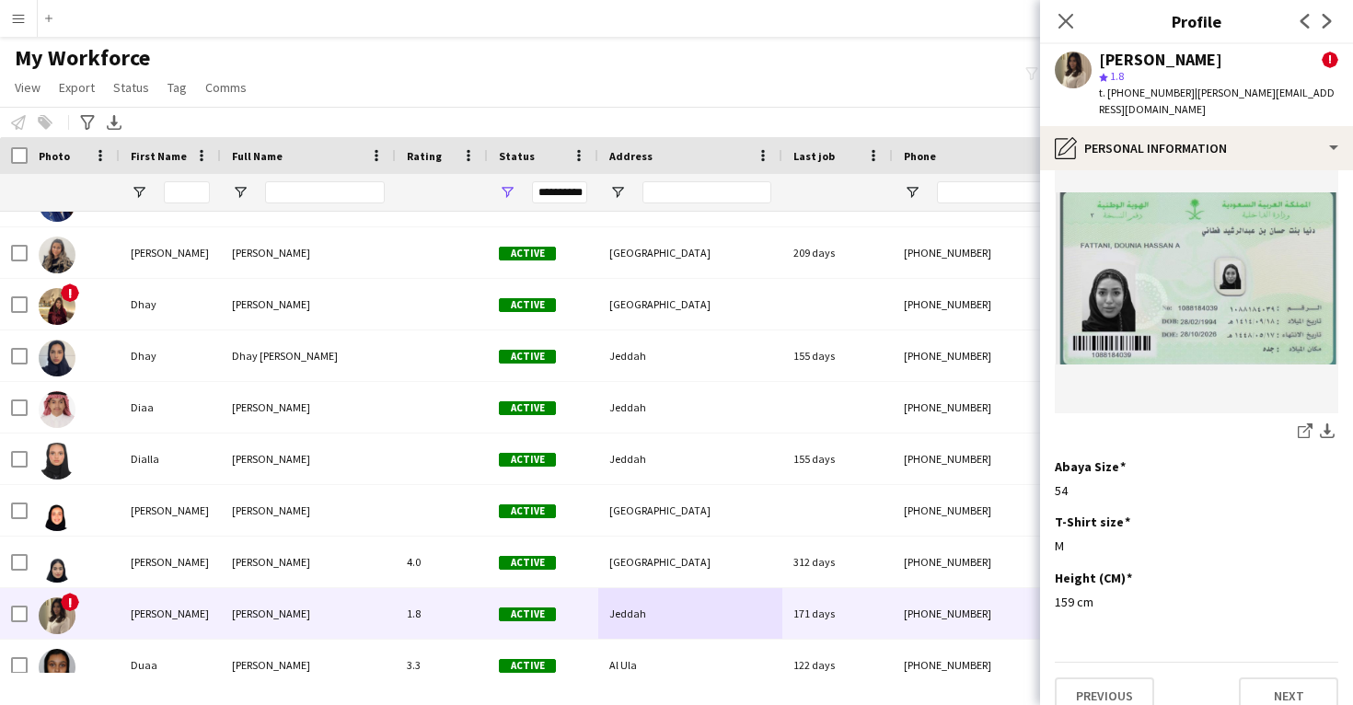
scroll to position [954, 0]
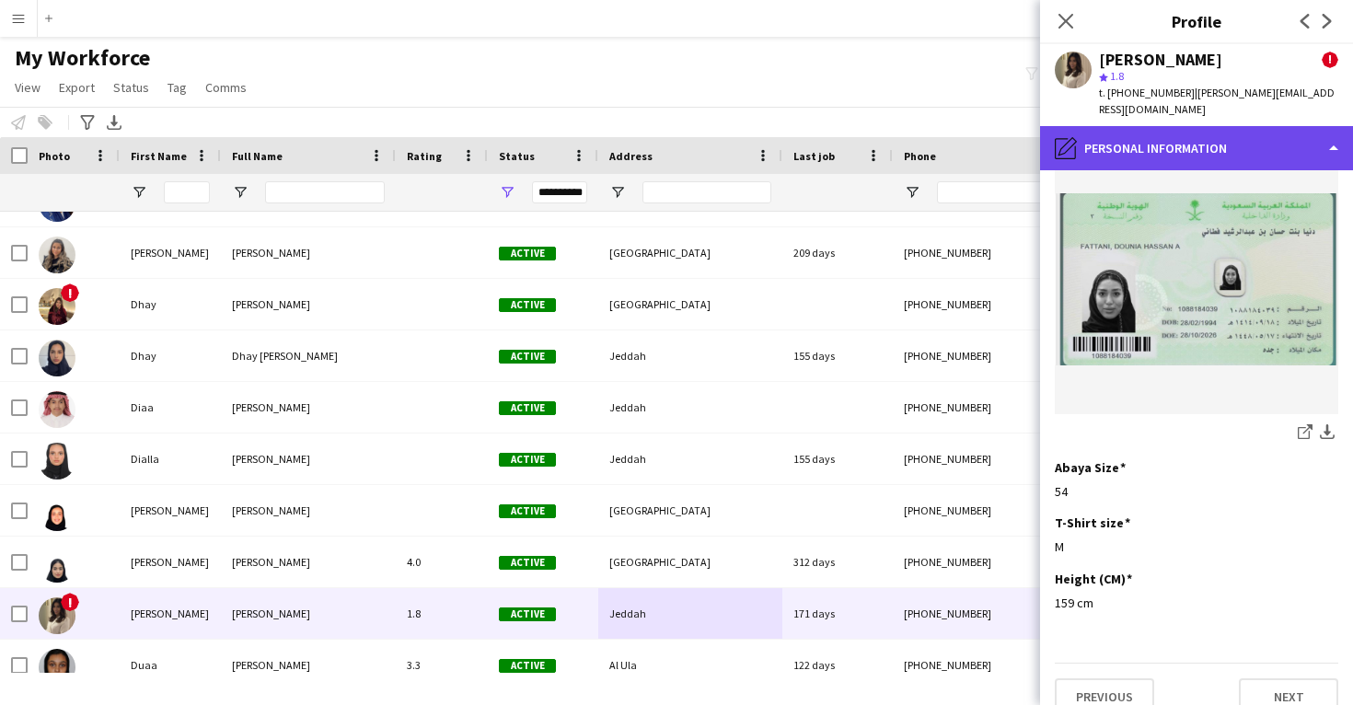
click at [1180, 134] on div "pencil4 Personal Information" at bounding box center [1196, 148] width 313 height 44
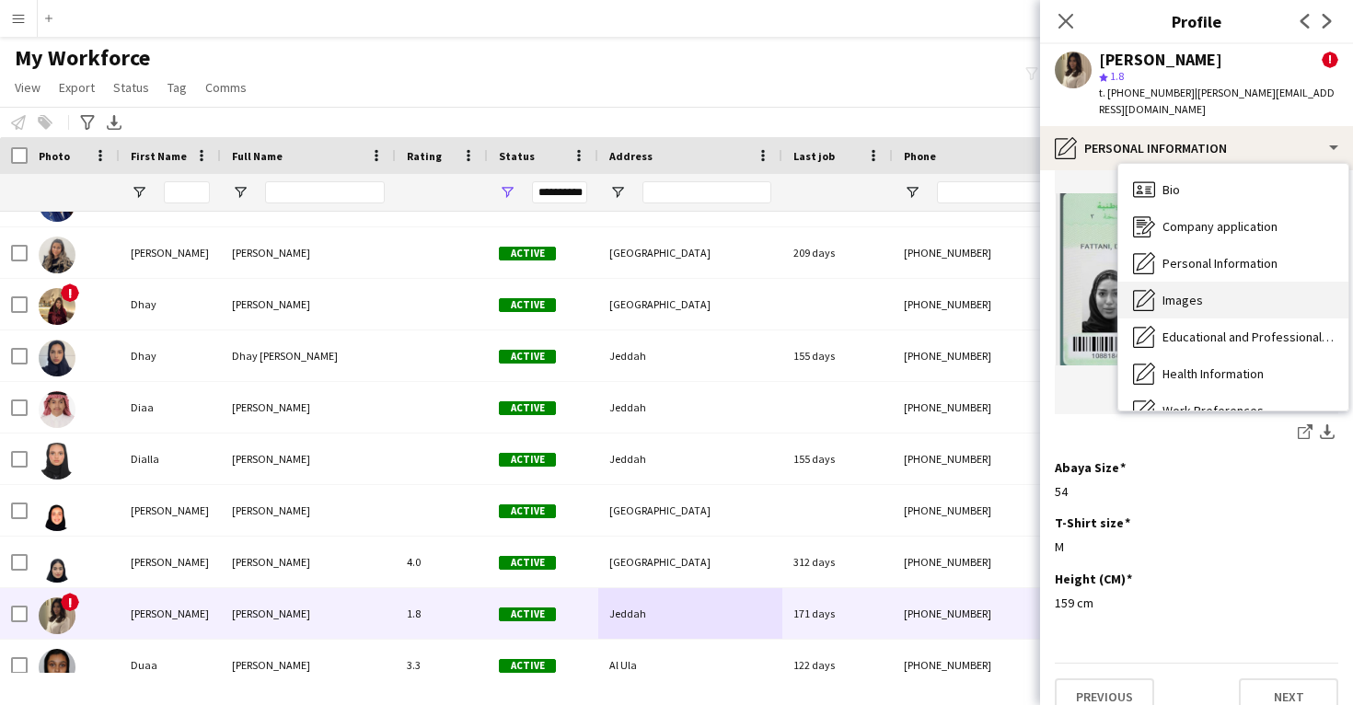
click at [1196, 292] on span "Images" at bounding box center [1183, 300] width 41 height 17
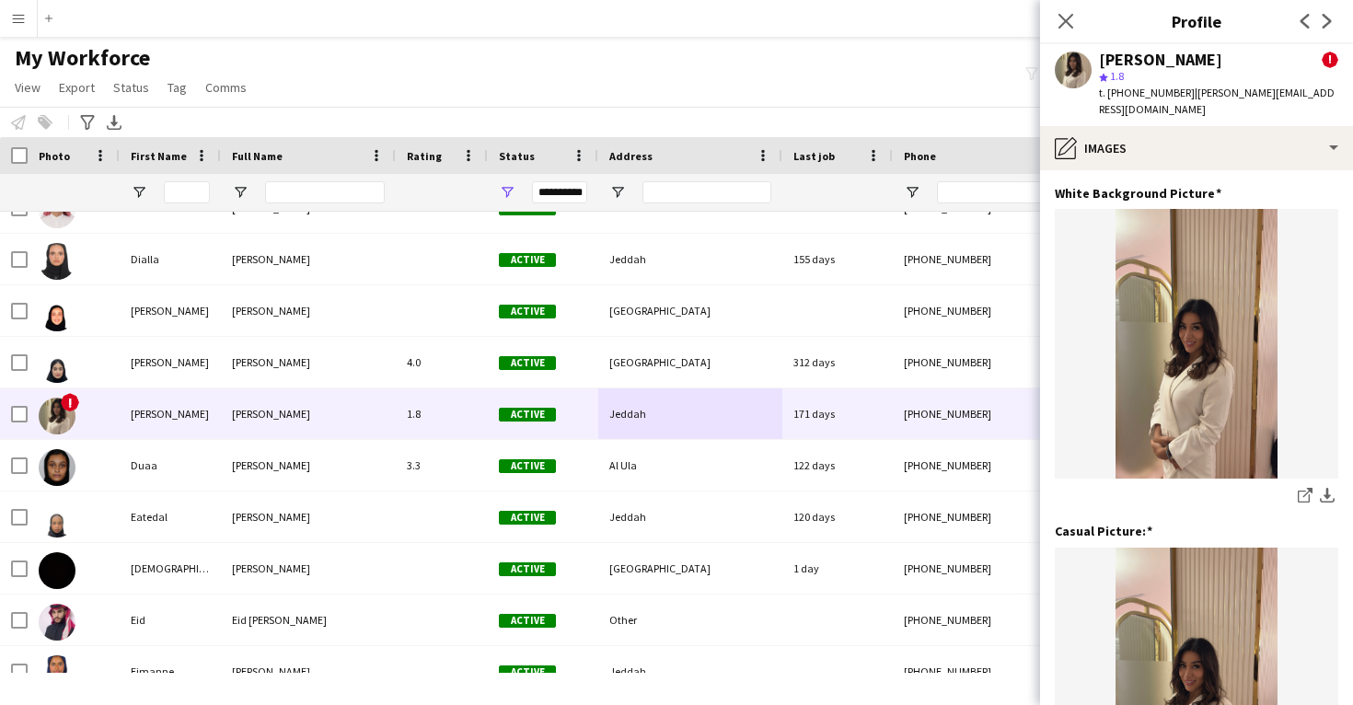
scroll to position [0, 0]
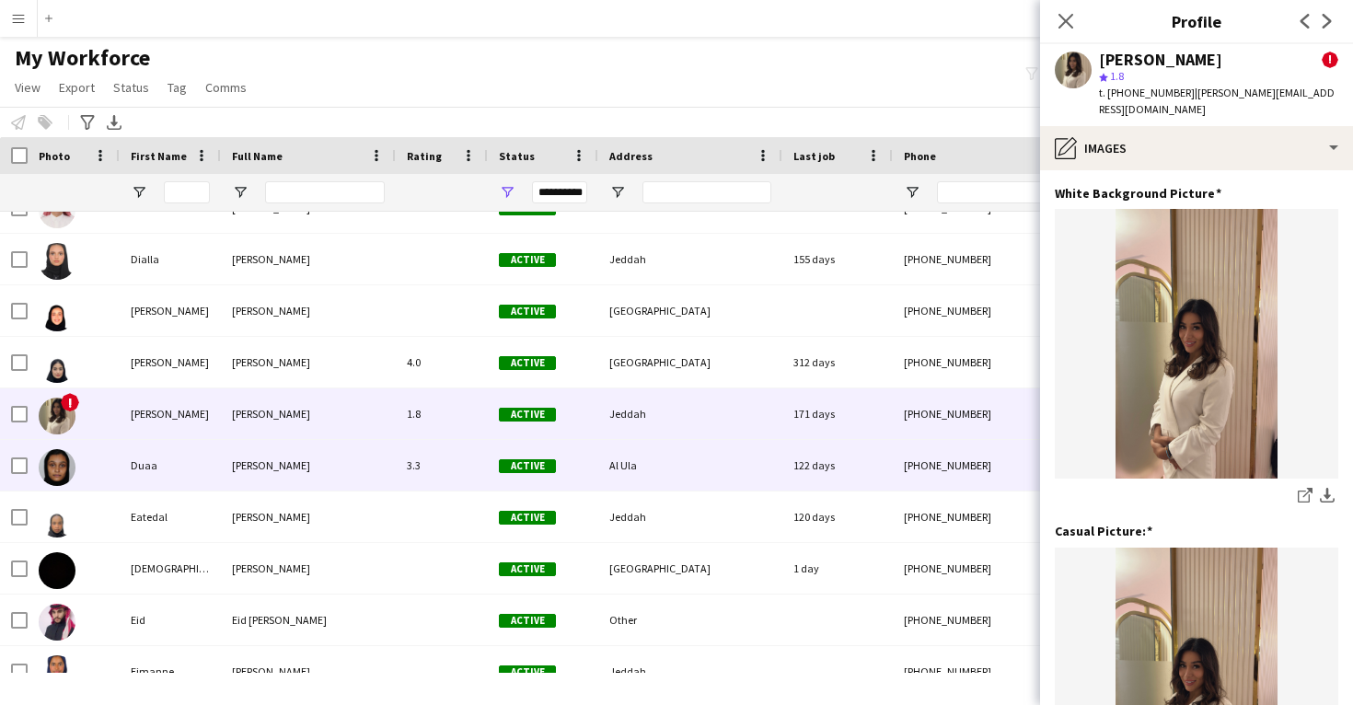
click at [774, 477] on div "Al Ula" at bounding box center [690, 465] width 184 height 51
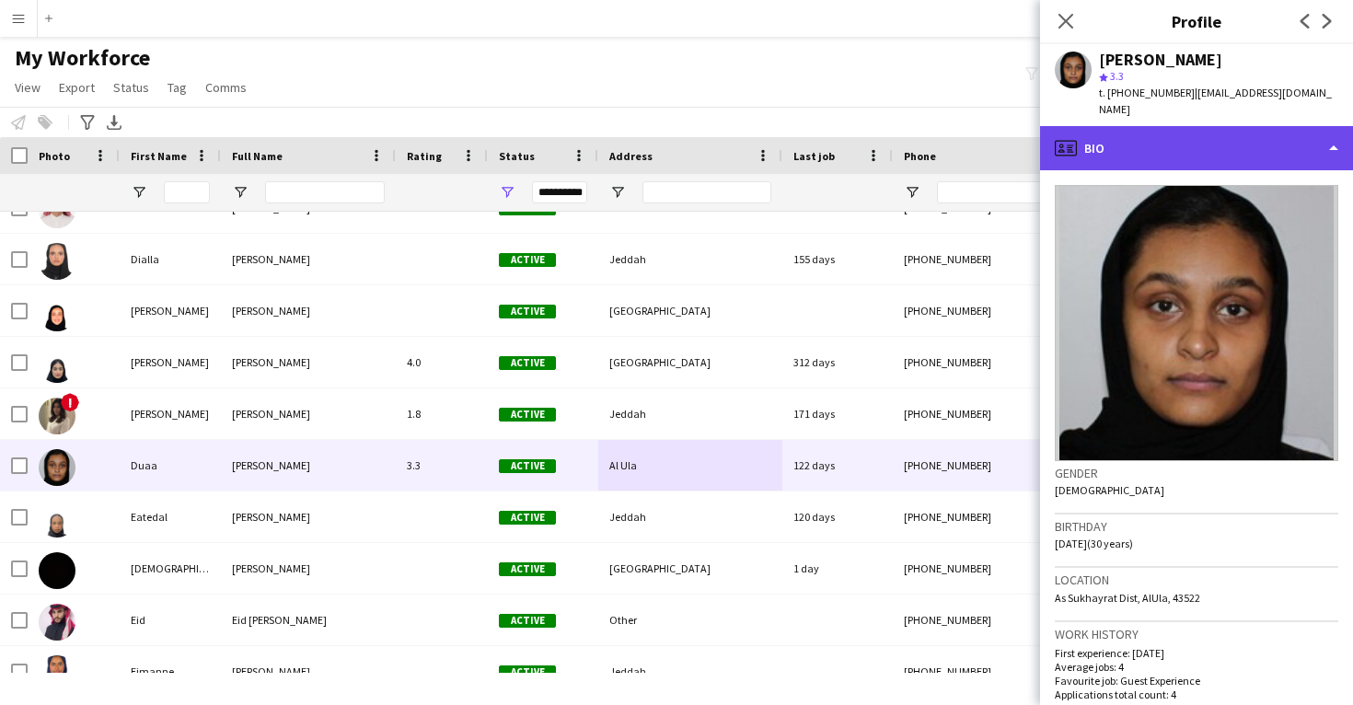
click at [1253, 147] on div "profile Bio" at bounding box center [1196, 148] width 313 height 44
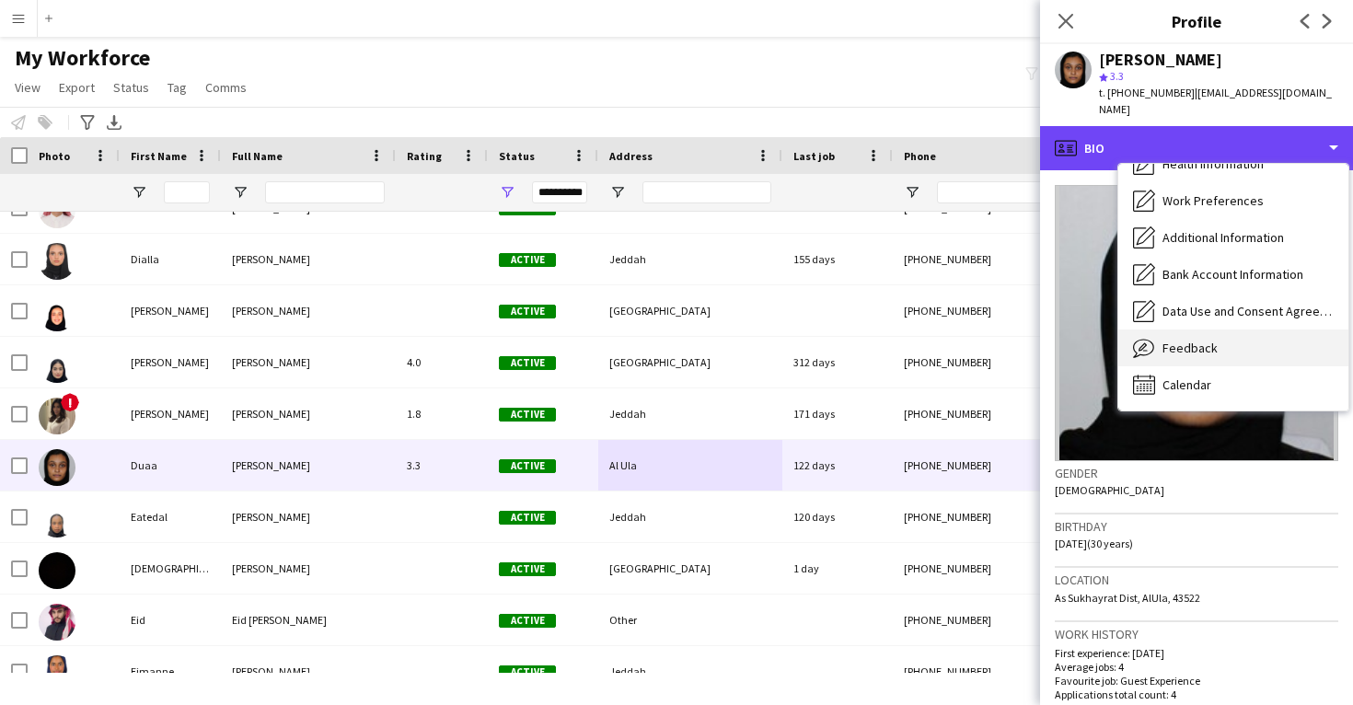
scroll to position [210, 0]
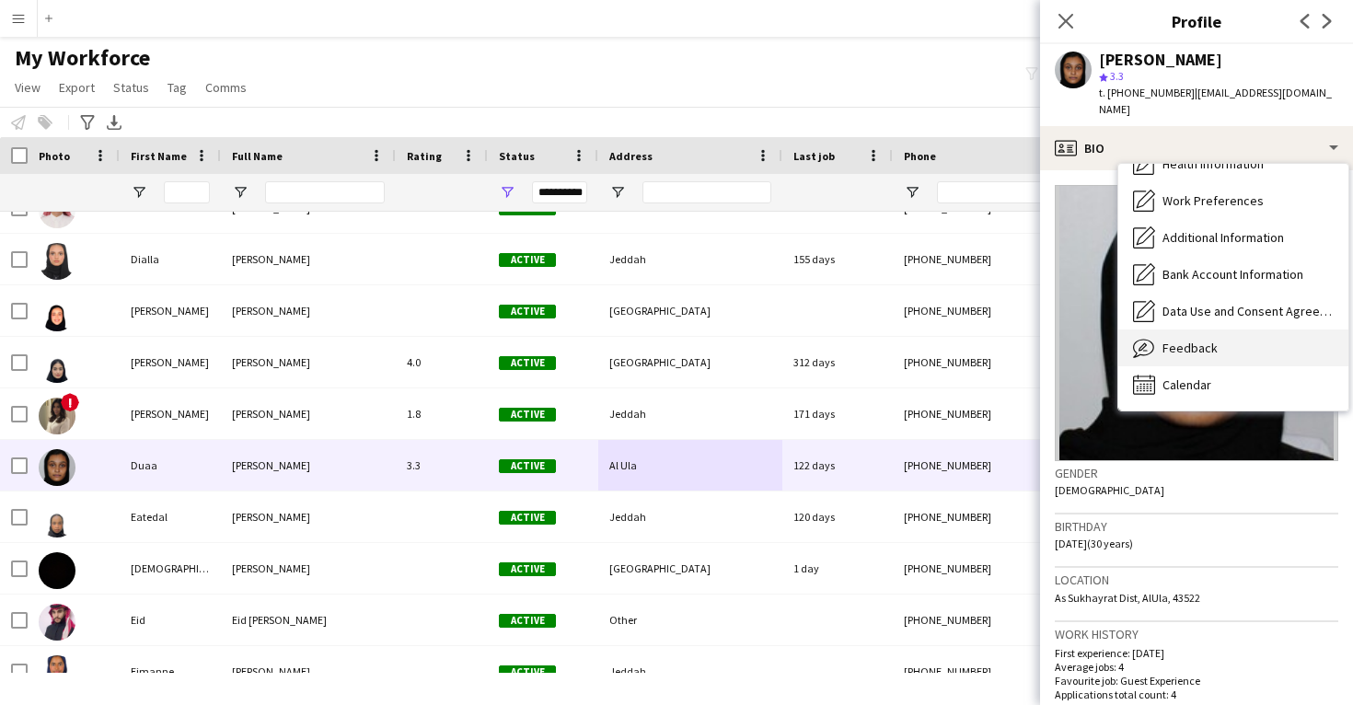
click at [1230, 345] on div "Feedback Feedback" at bounding box center [1234, 348] width 230 height 37
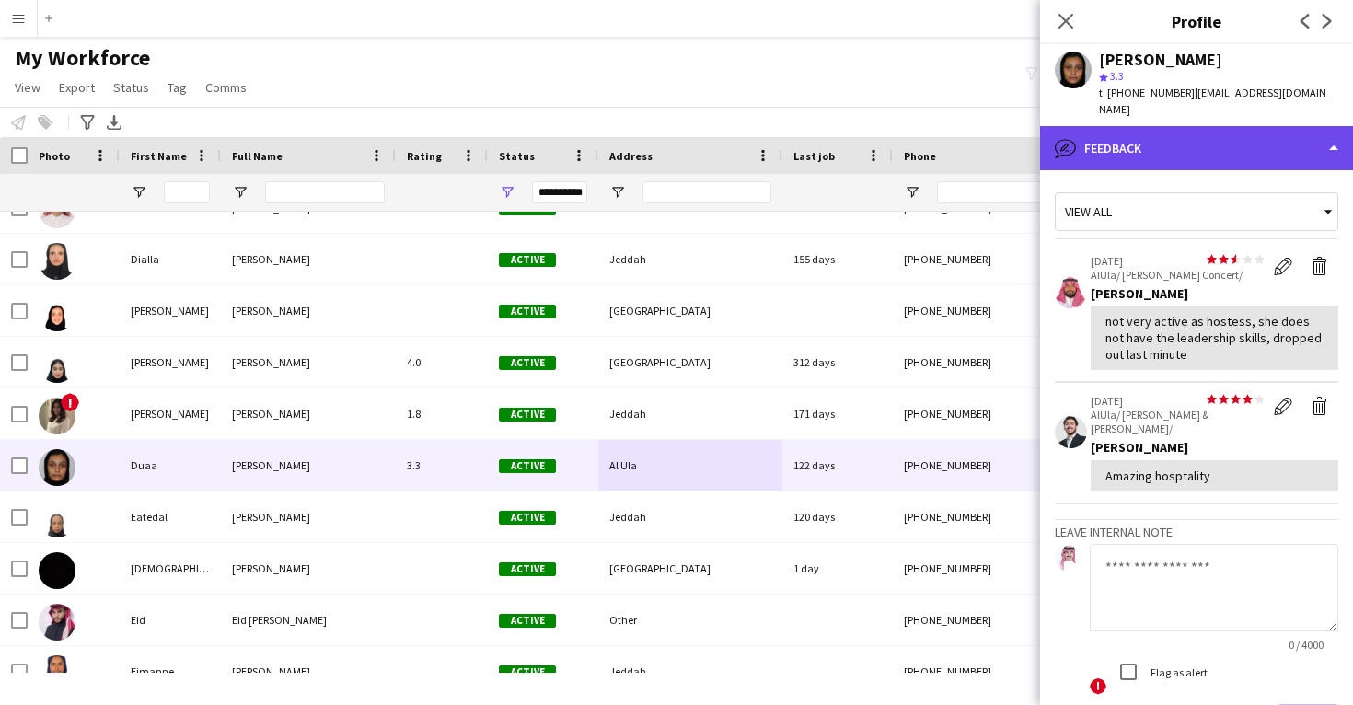
click at [1188, 142] on div "bubble-pencil Feedback" at bounding box center [1196, 148] width 313 height 44
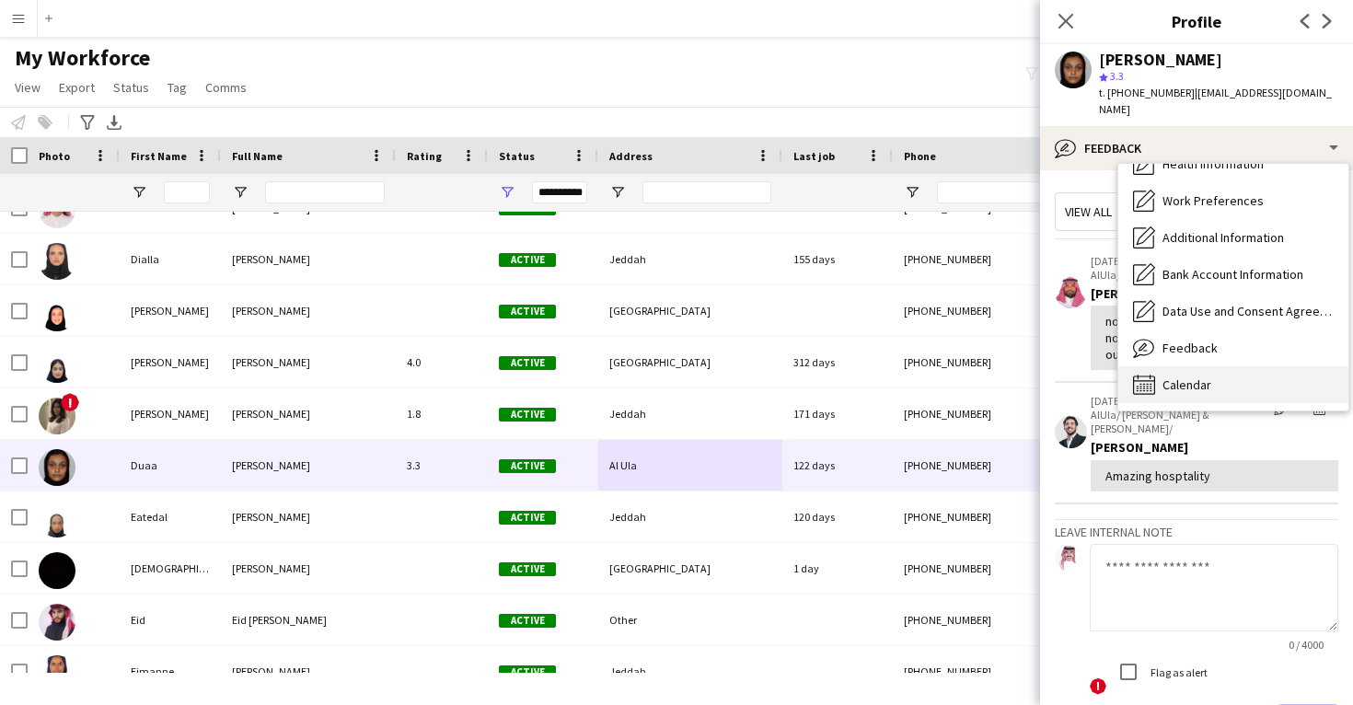
click at [1196, 377] on span "Calendar" at bounding box center [1187, 385] width 49 height 17
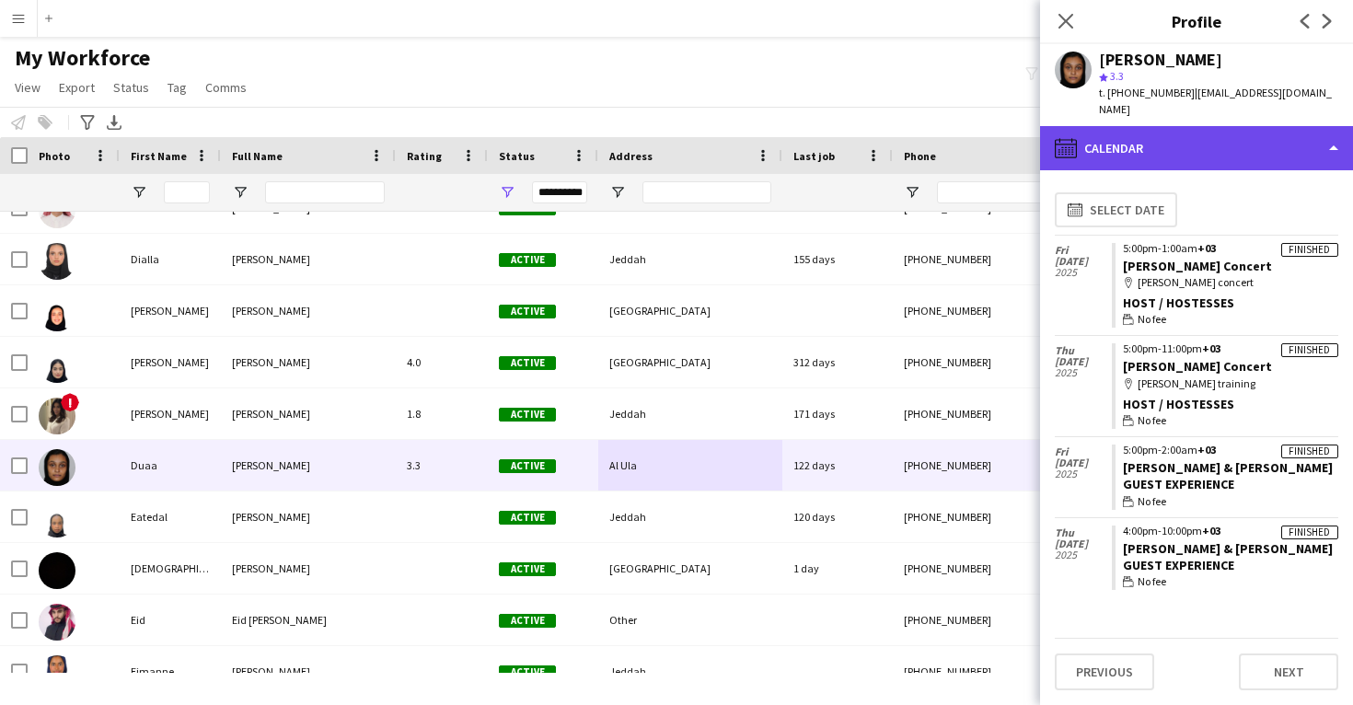
click at [1216, 140] on div "calendar-full Calendar" at bounding box center [1196, 148] width 313 height 44
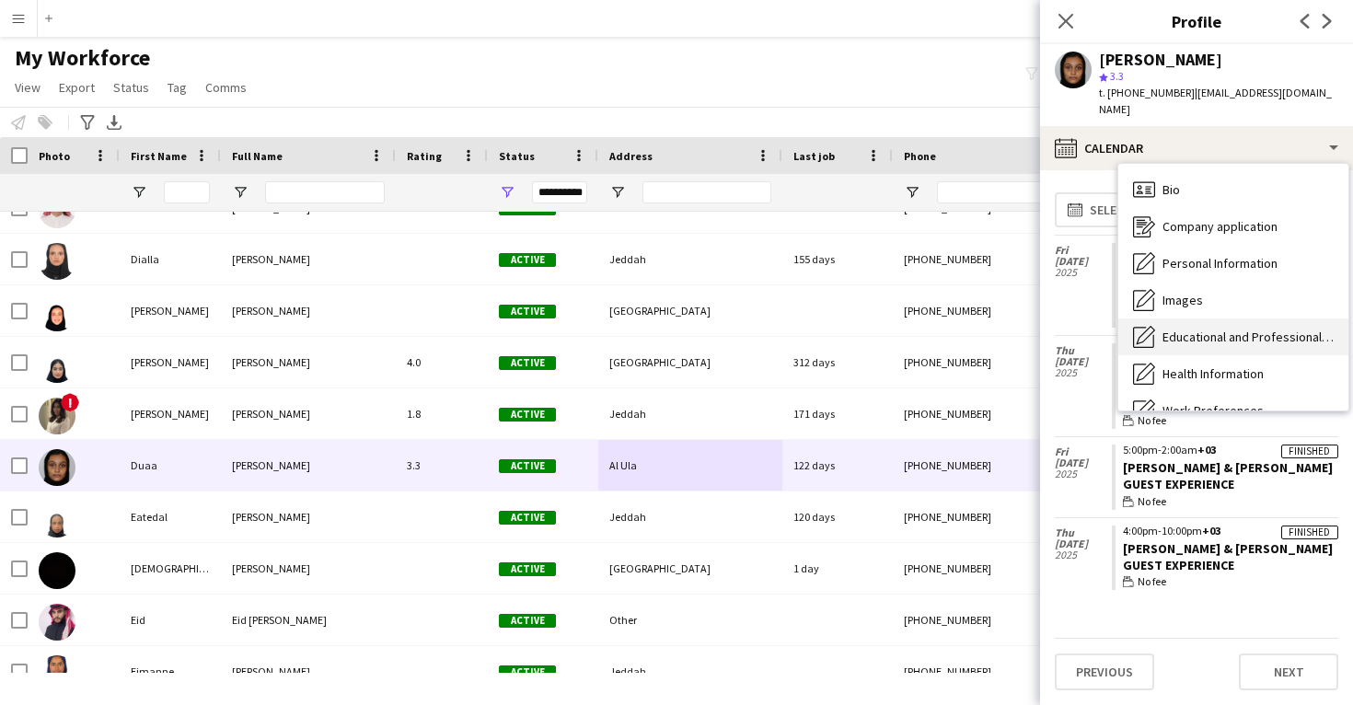
scroll to position [0, 0]
drag, startPoint x: 1217, startPoint y: 304, endPoint x: 1213, endPoint y: 287, distance: 17.2
click at [1213, 287] on div "Bio Bio Company application Company application Personal Information Personal I…" at bounding box center [1234, 287] width 230 height 247
click at [1213, 287] on div "Images Images" at bounding box center [1234, 300] width 230 height 37
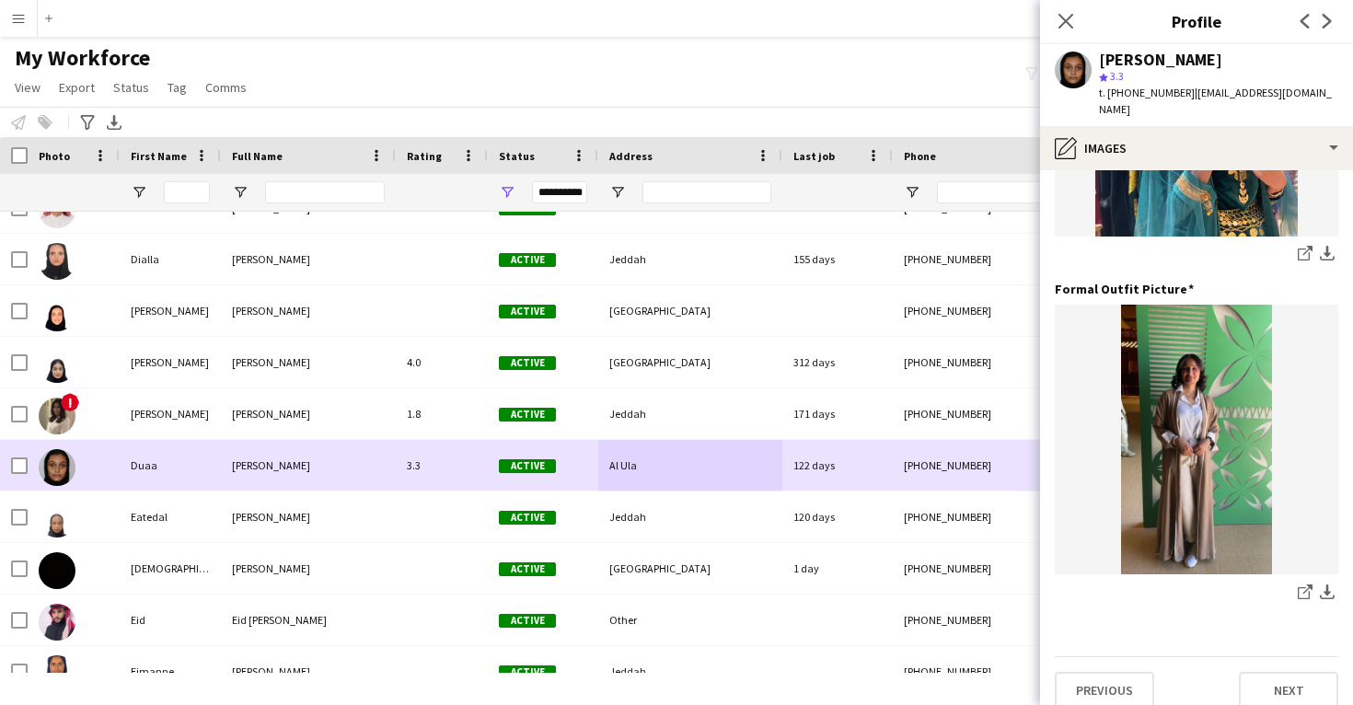
scroll to position [580, 0]
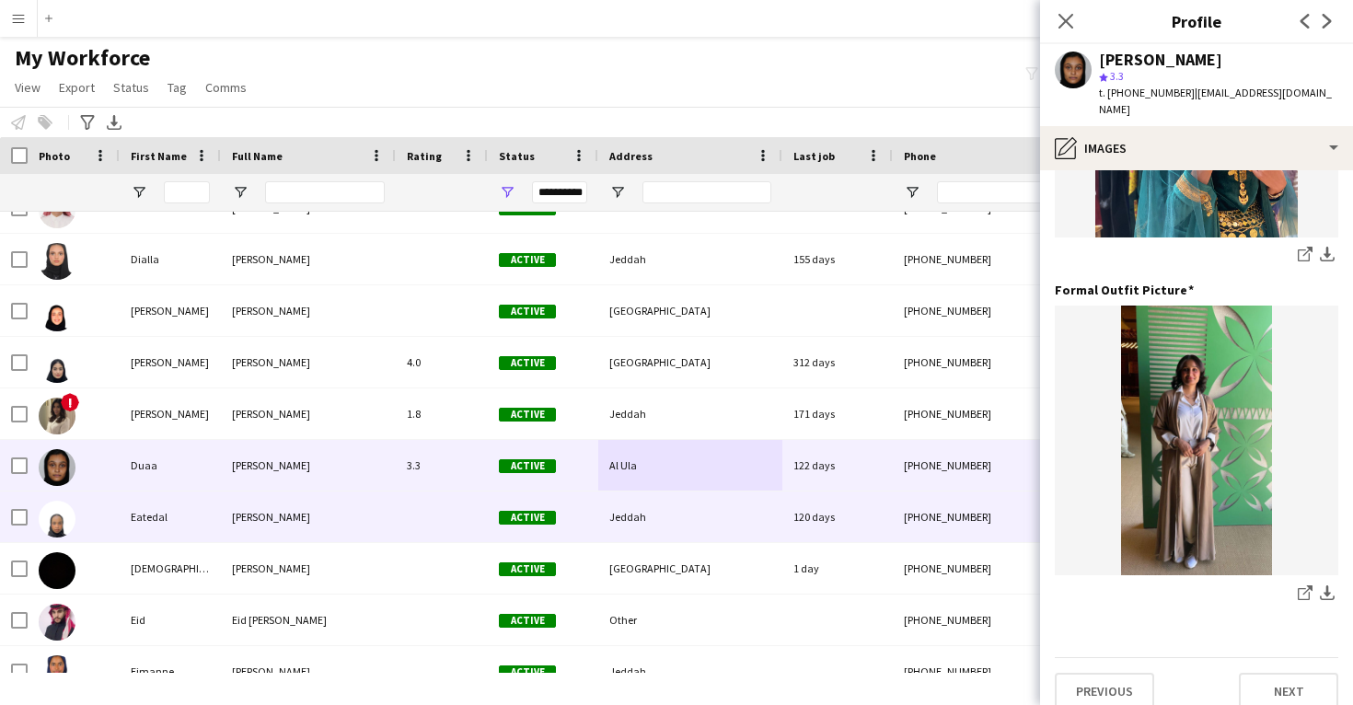
click at [826, 529] on div "120 days" at bounding box center [838, 517] width 110 height 51
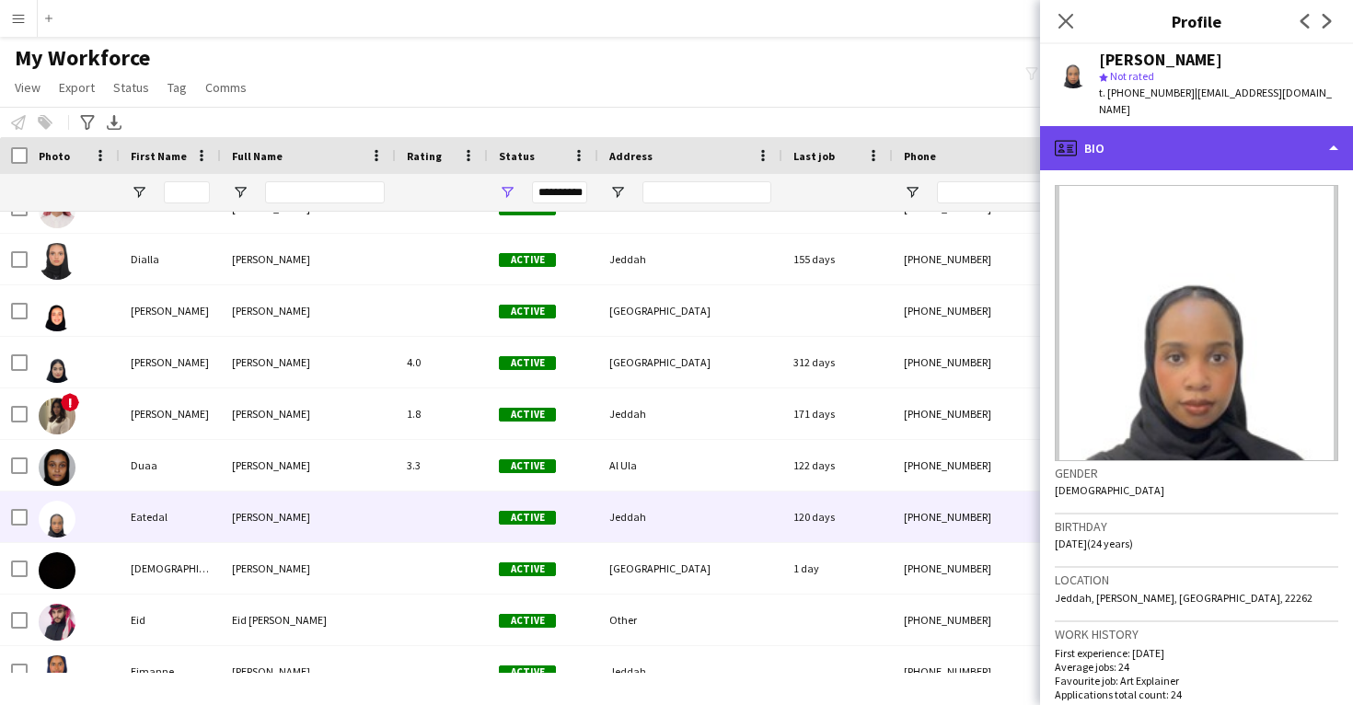
click at [1231, 130] on div "profile Bio" at bounding box center [1196, 148] width 313 height 44
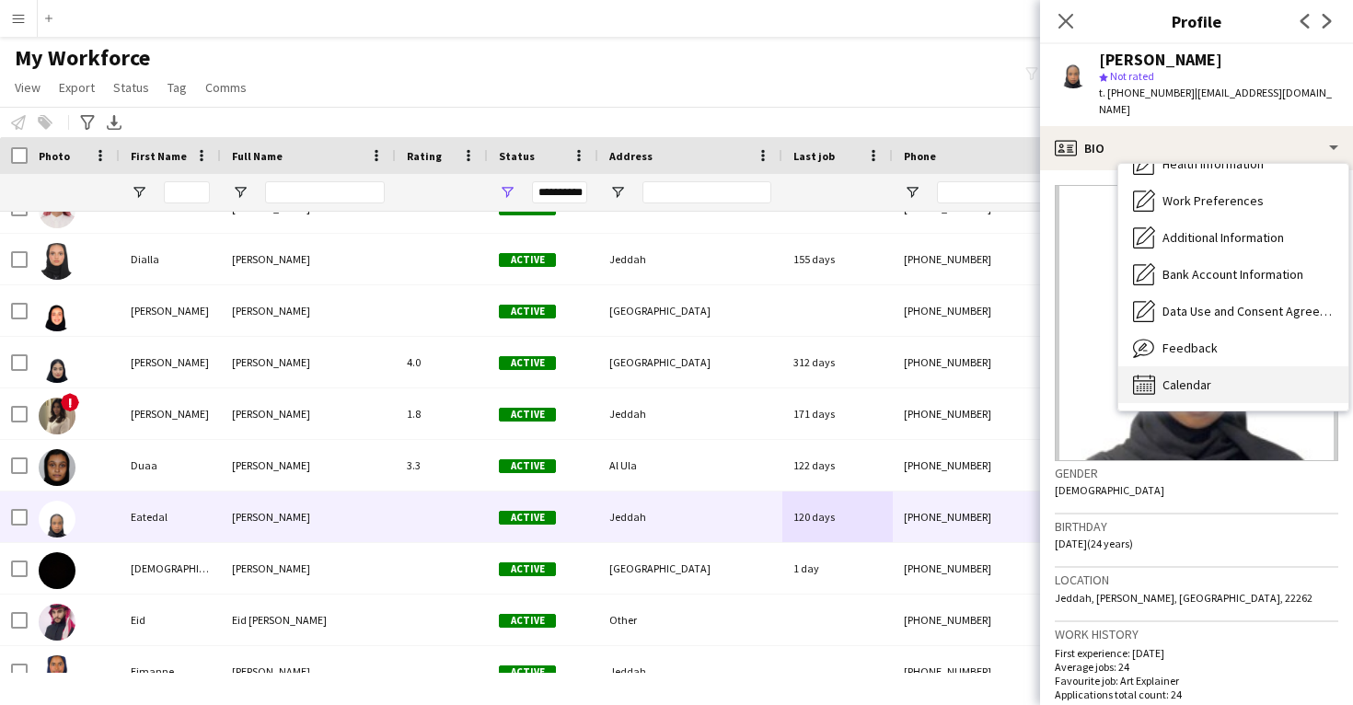
scroll to position [211, 0]
click at [1221, 366] on div "Calendar Calendar" at bounding box center [1234, 384] width 230 height 37
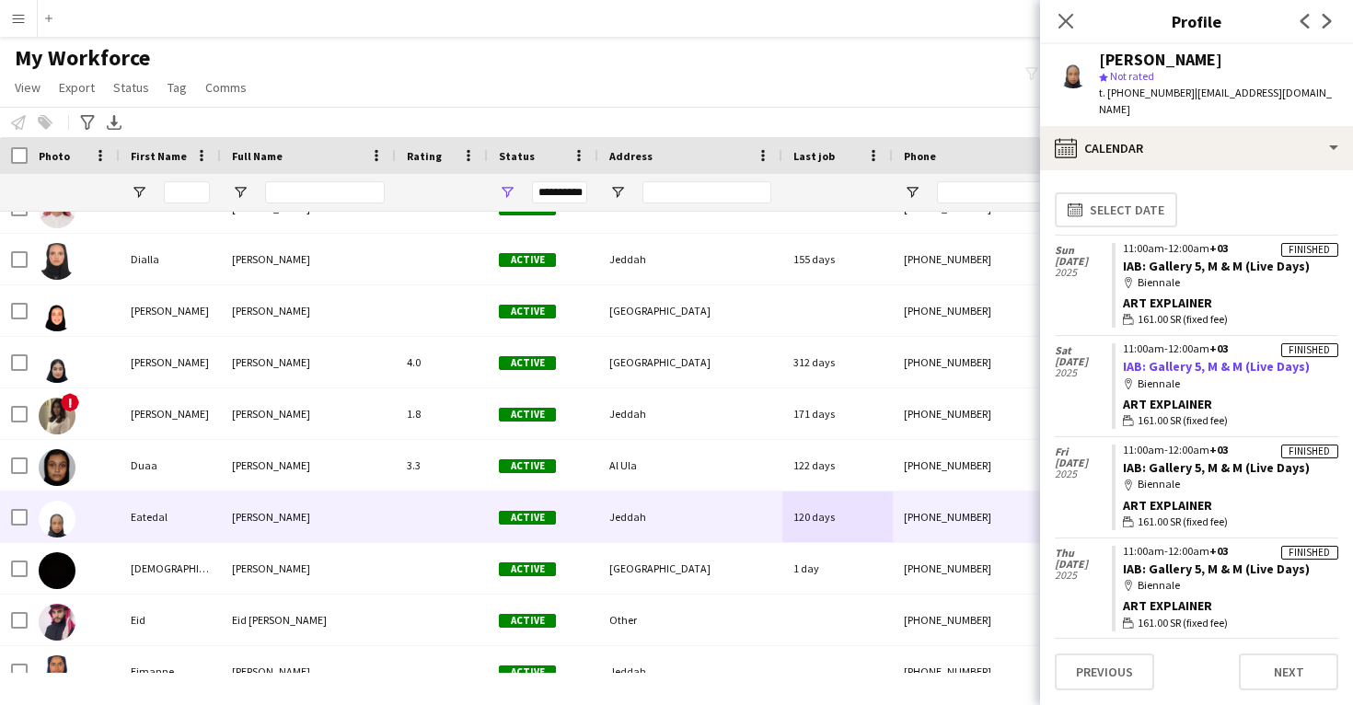
drag, startPoint x: 1325, startPoint y: 349, endPoint x: 1122, endPoint y: 343, distance: 202.6
click at [1121, 343] on app-crew-calendar-job-card "Finished 11:00am-12:00am +03 IAB: Gallery 5, M & M (Live Days) map-marker Bienn…" at bounding box center [1225, 386] width 227 height 86
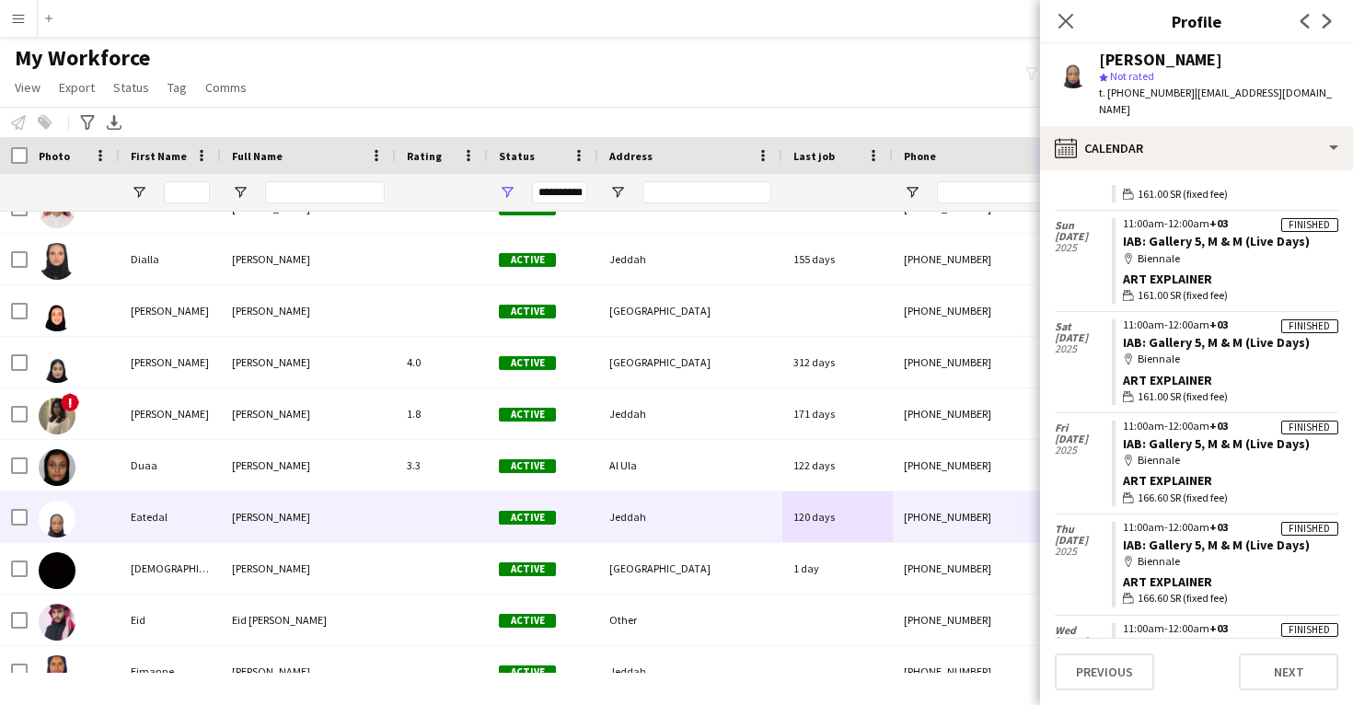
scroll to position [738, 0]
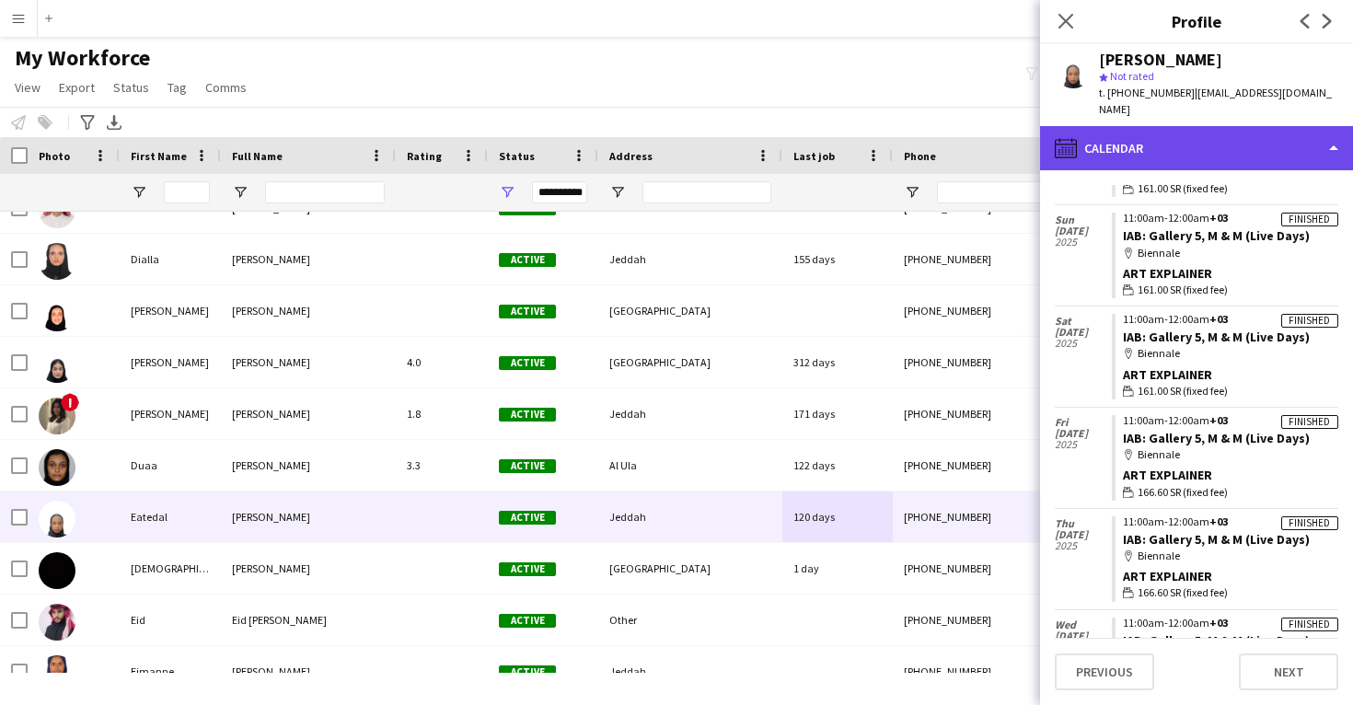
click at [1175, 145] on div "calendar-full Calendar" at bounding box center [1196, 148] width 313 height 44
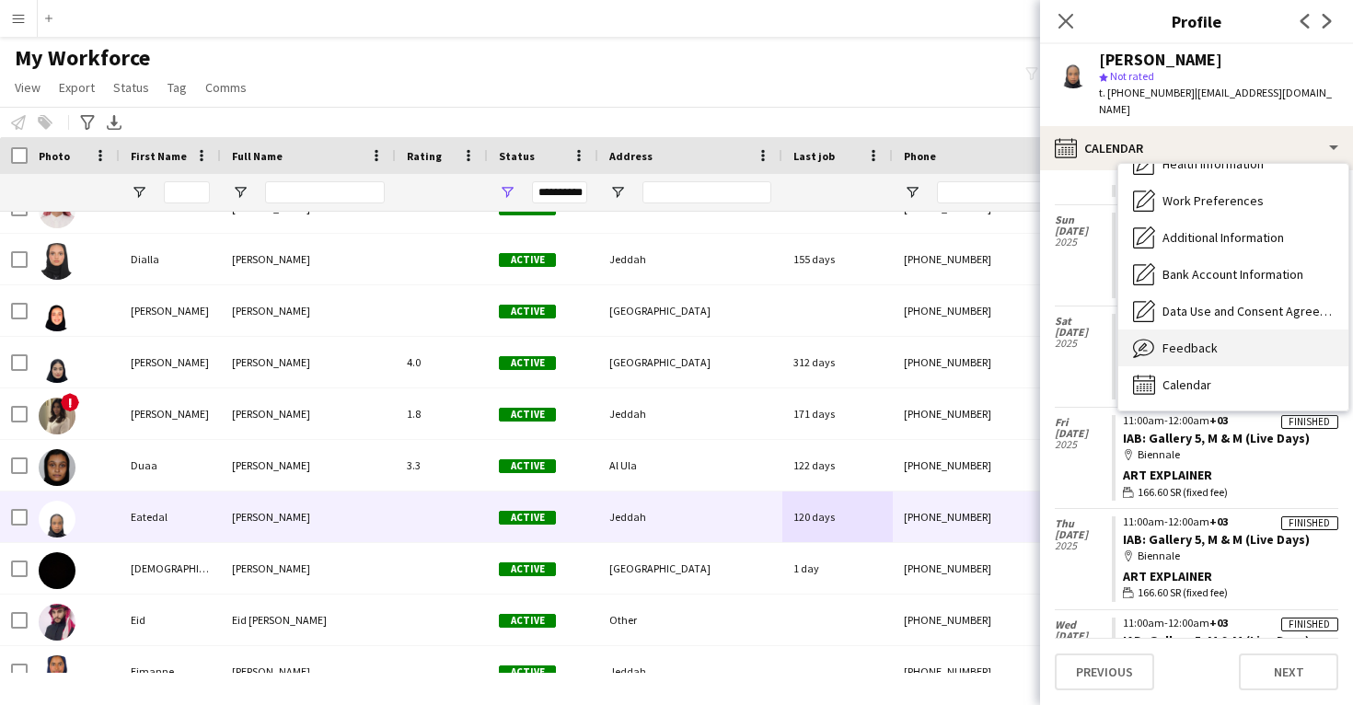
click at [1186, 340] on span "Feedback" at bounding box center [1190, 348] width 55 height 17
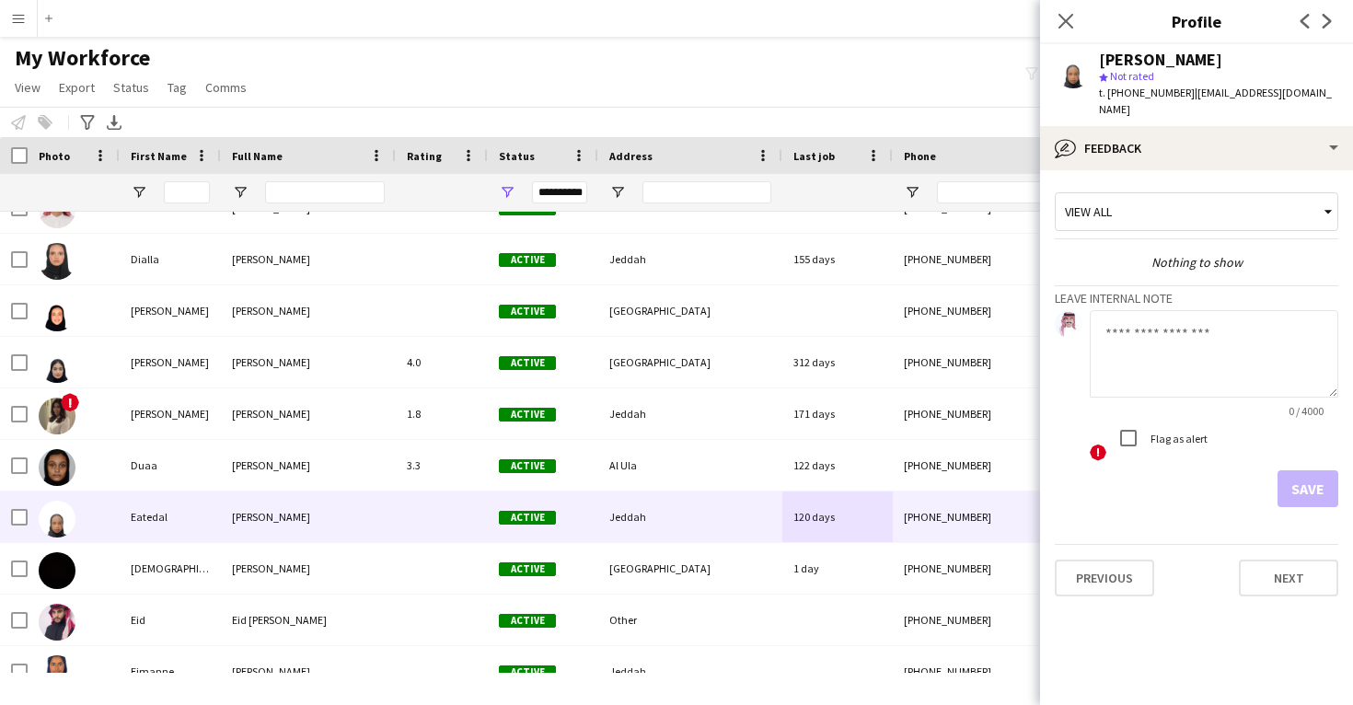
click at [1183, 56] on div "Eatedal Ahmed" at bounding box center [1160, 60] width 123 height 17
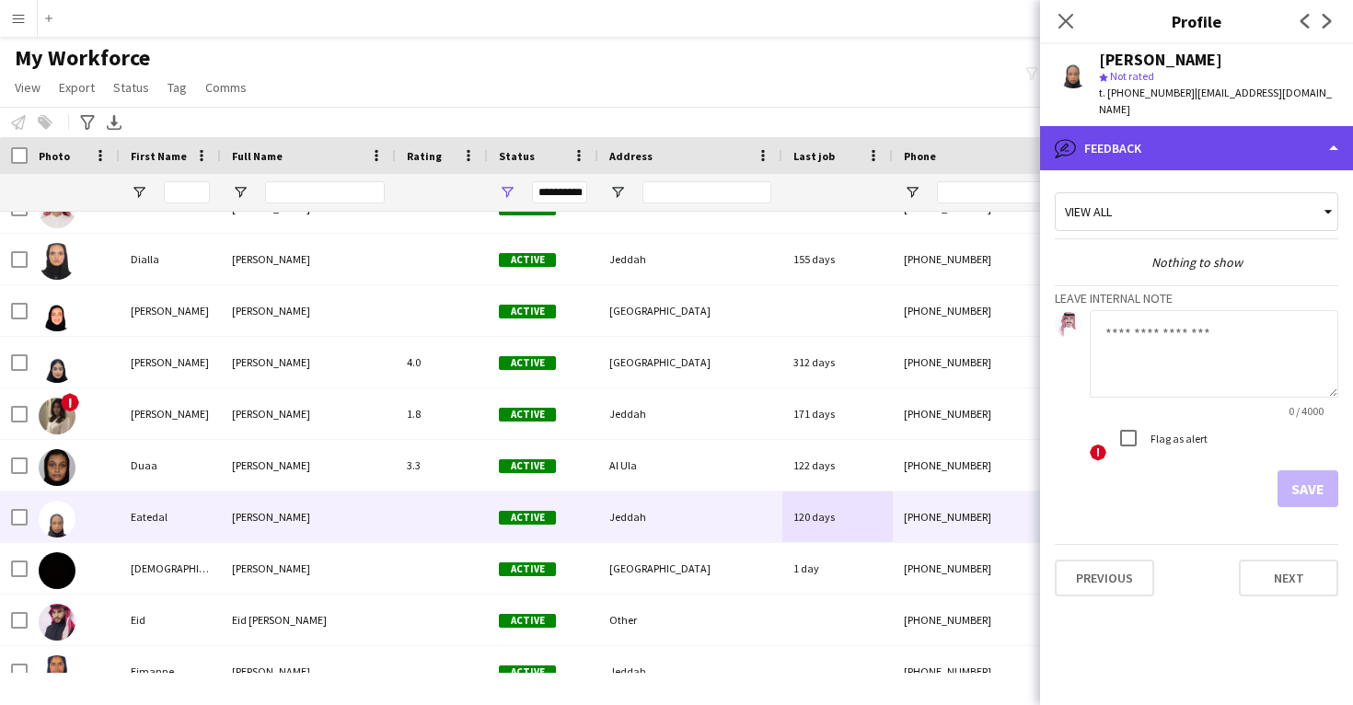
click at [1152, 126] on div "bubble-pencil Feedback" at bounding box center [1196, 148] width 313 height 44
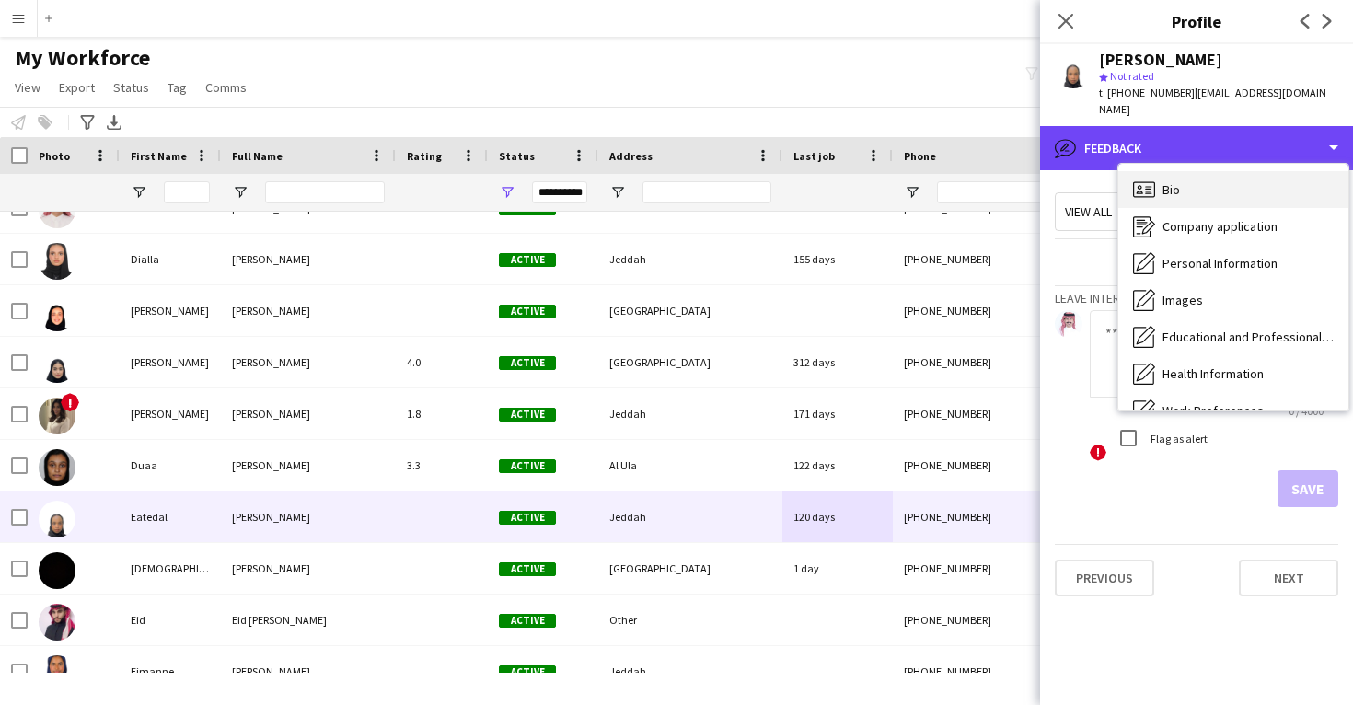
scroll to position [0, 0]
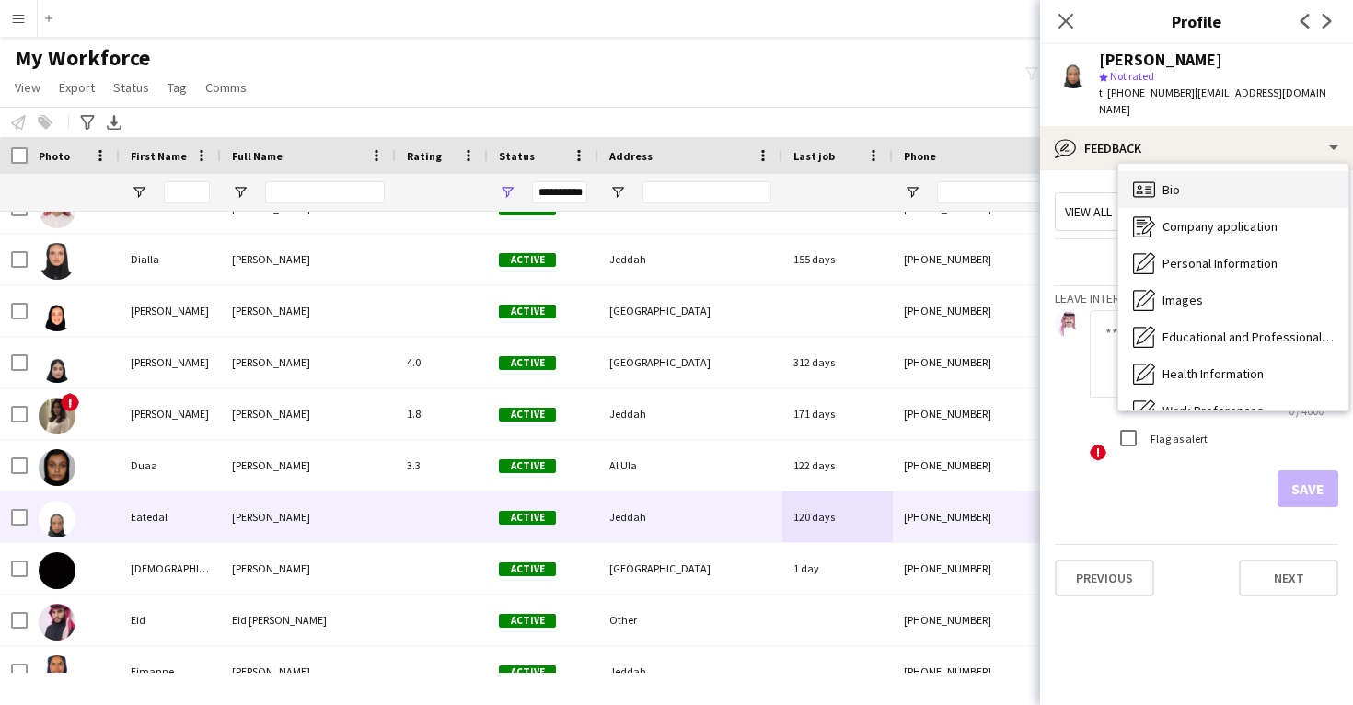
click at [1193, 187] on div "Bio Bio" at bounding box center [1234, 189] width 230 height 37
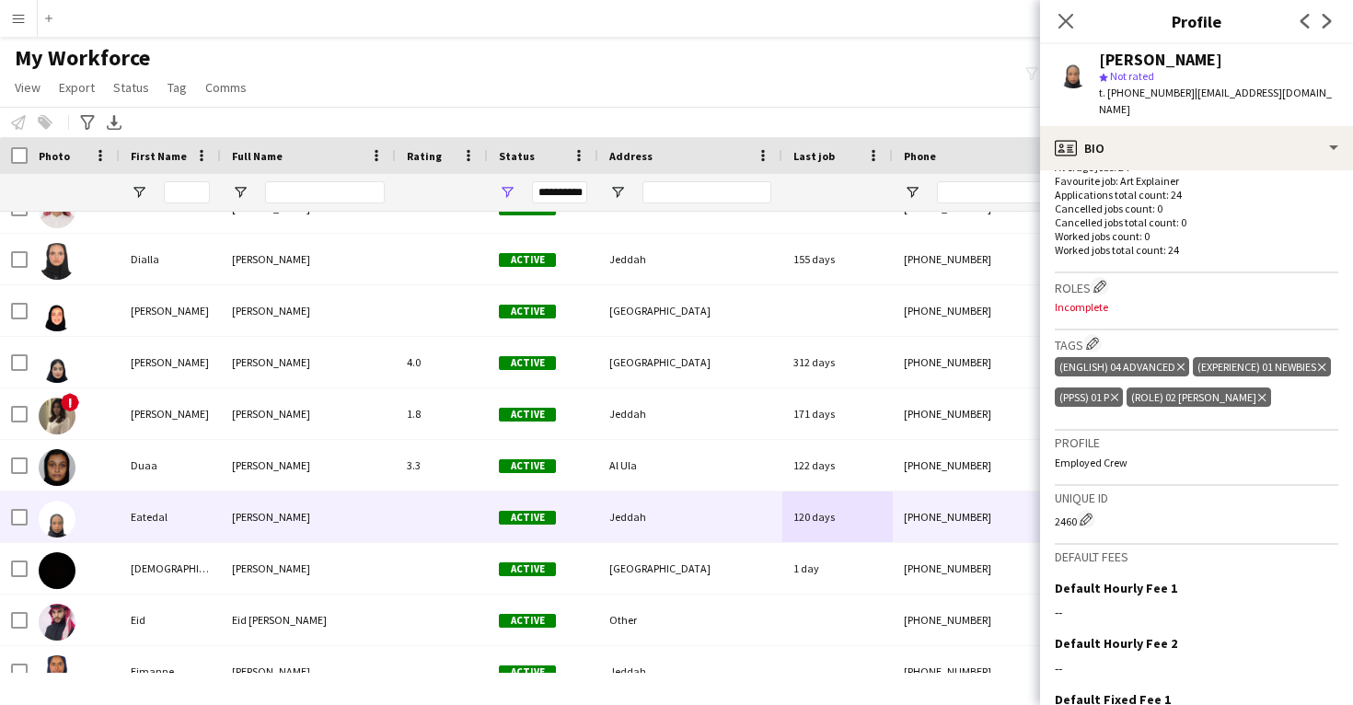
scroll to position [507, 0]
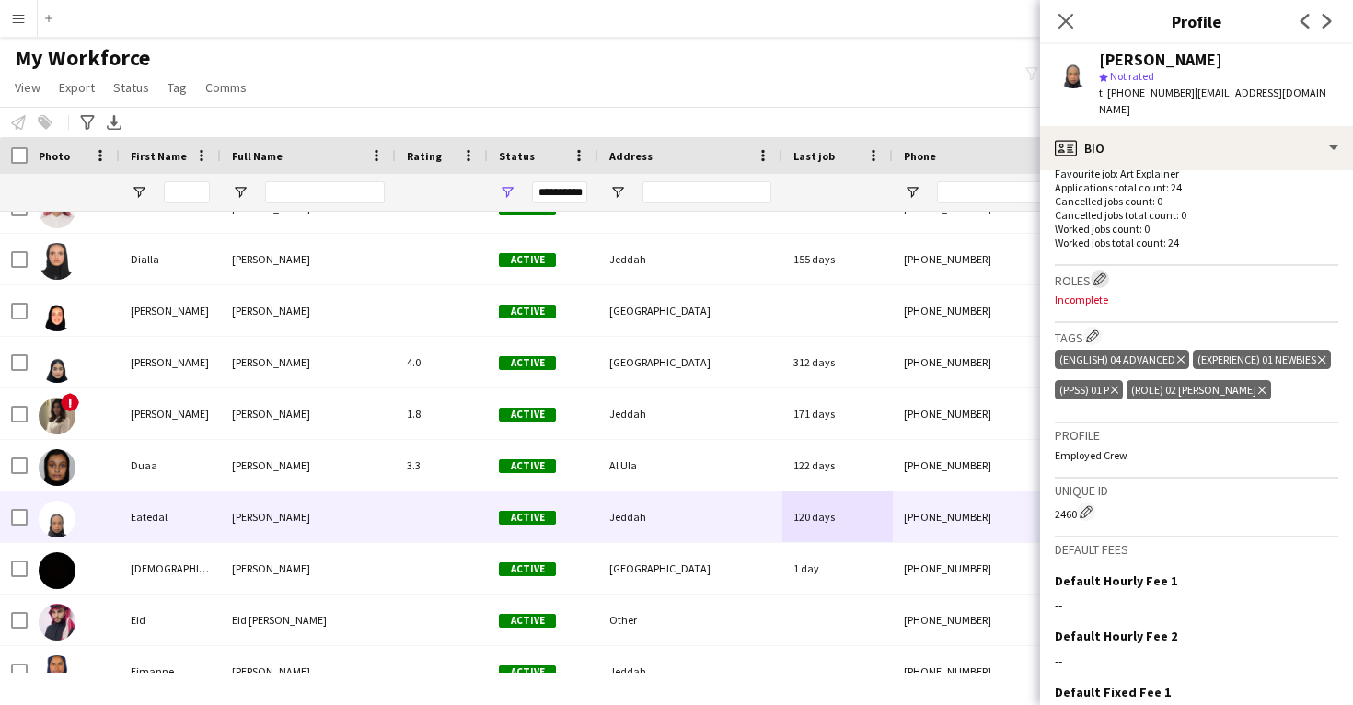
click at [1100, 273] on app-icon "Edit crew company roles" at bounding box center [1100, 279] width 13 height 13
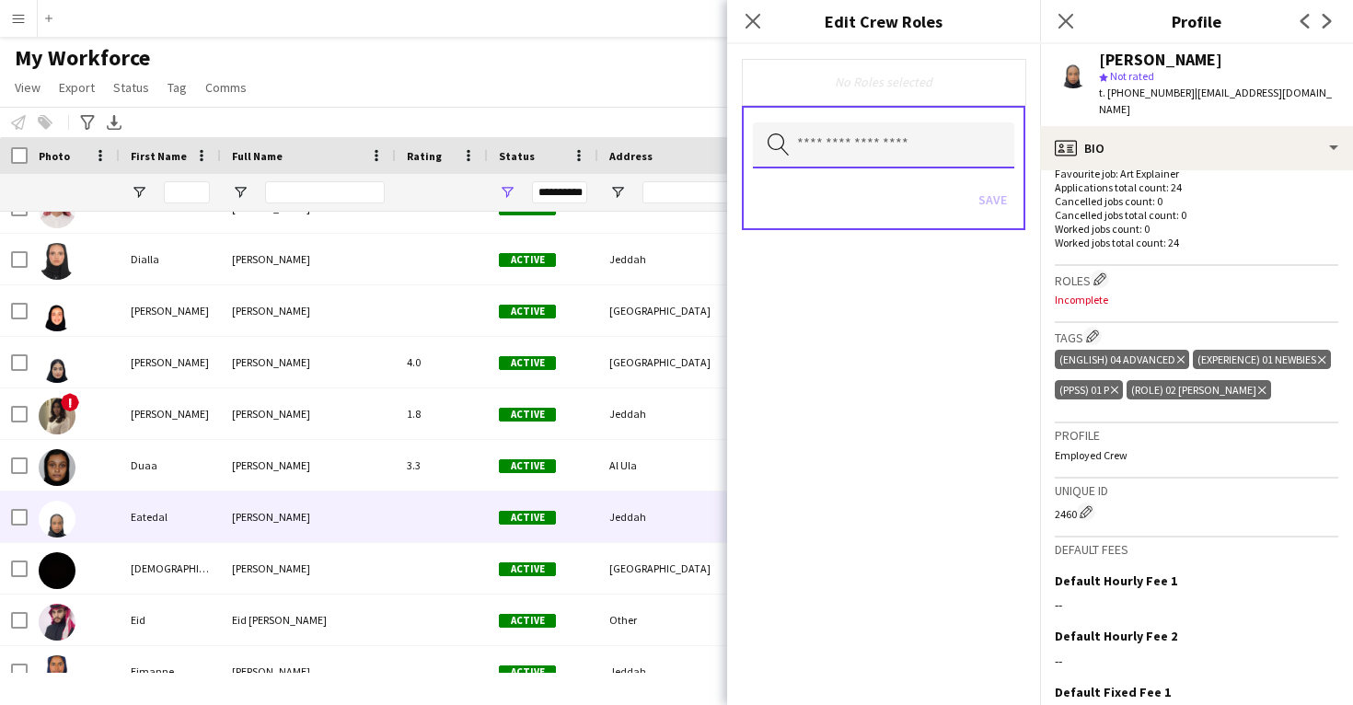
click at [877, 142] on input "text" at bounding box center [883, 145] width 261 height 46
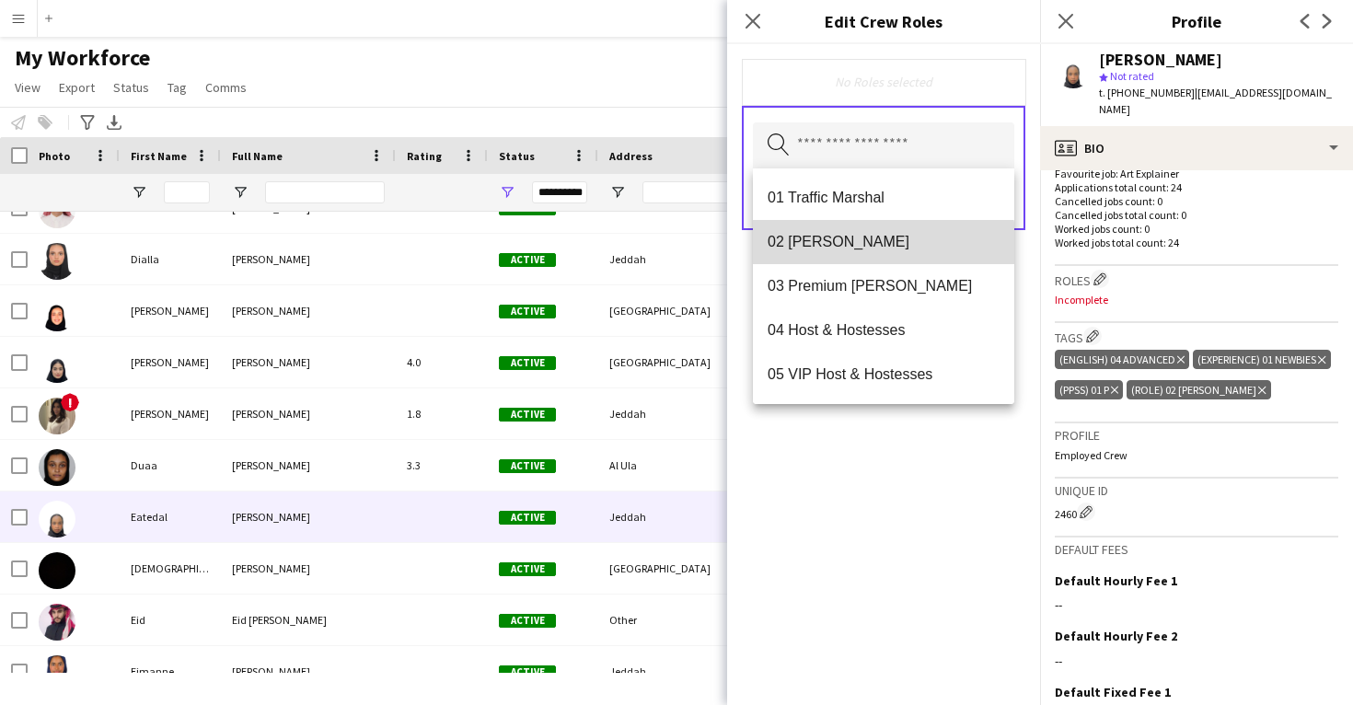
click at [873, 254] on mat-option "02 Usher" at bounding box center [883, 242] width 261 height 44
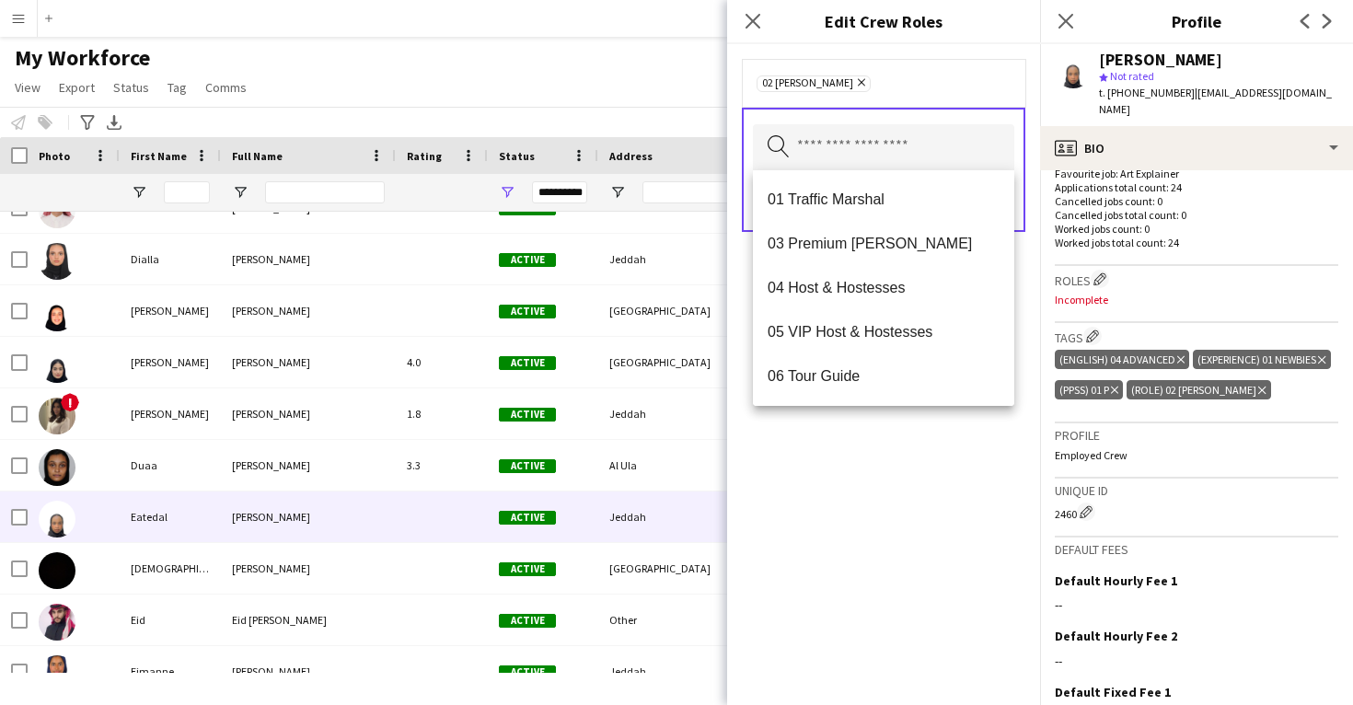
click at [874, 468] on div "02 Usher Remove Search by role type Save" at bounding box center [883, 374] width 313 height 661
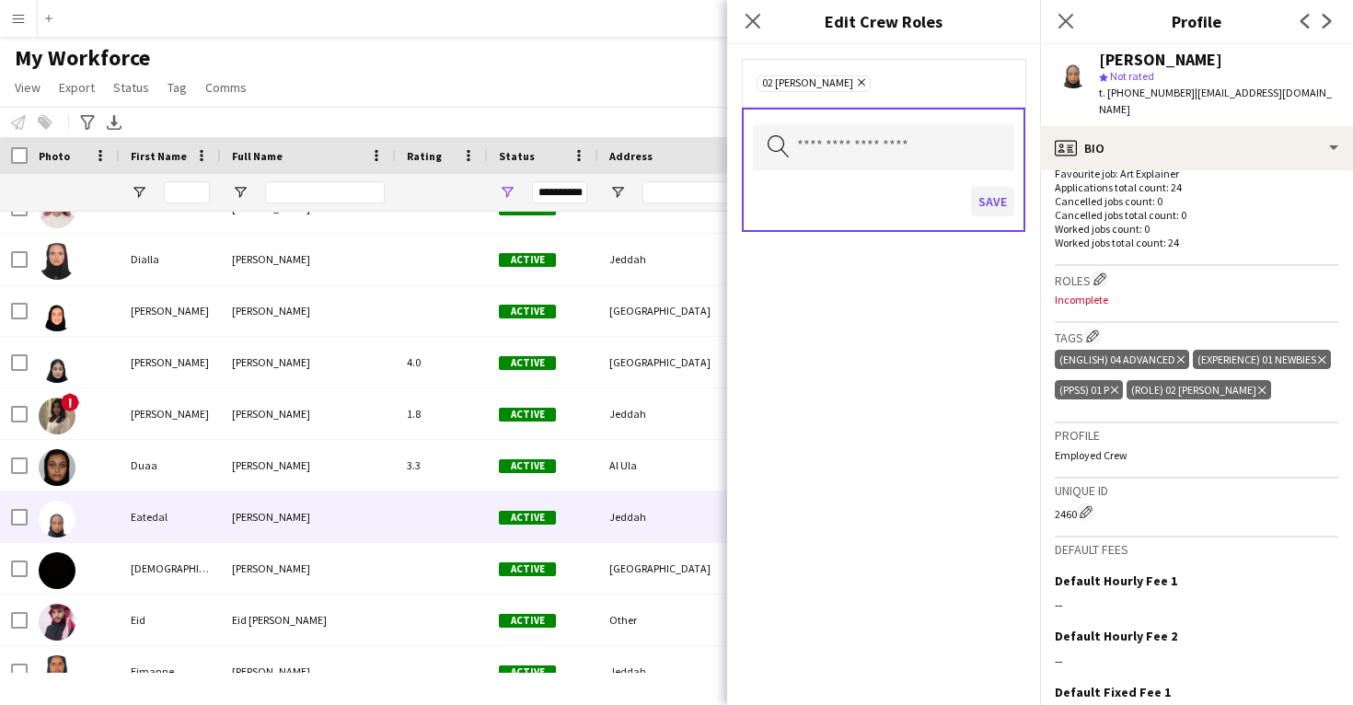
click at [1003, 197] on button "Save" at bounding box center [992, 201] width 43 height 29
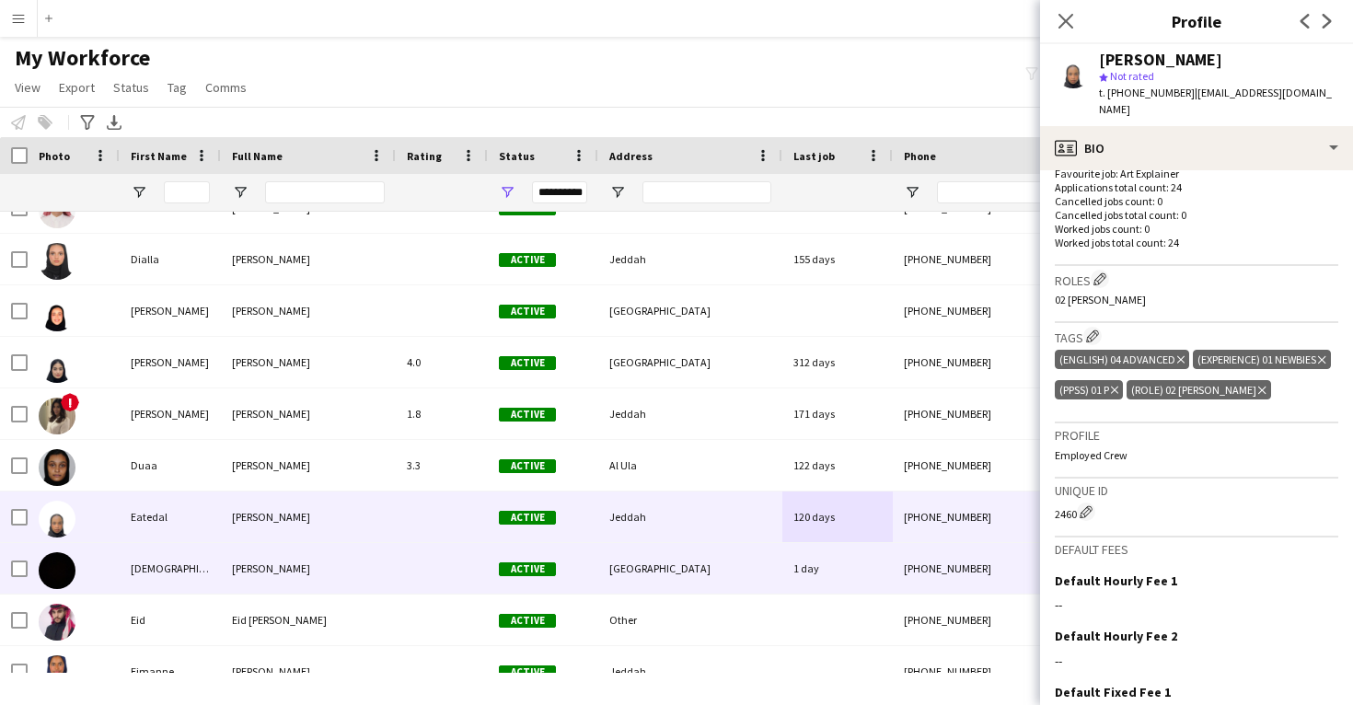
click at [703, 561] on div "[GEOGRAPHIC_DATA]" at bounding box center [690, 568] width 184 height 51
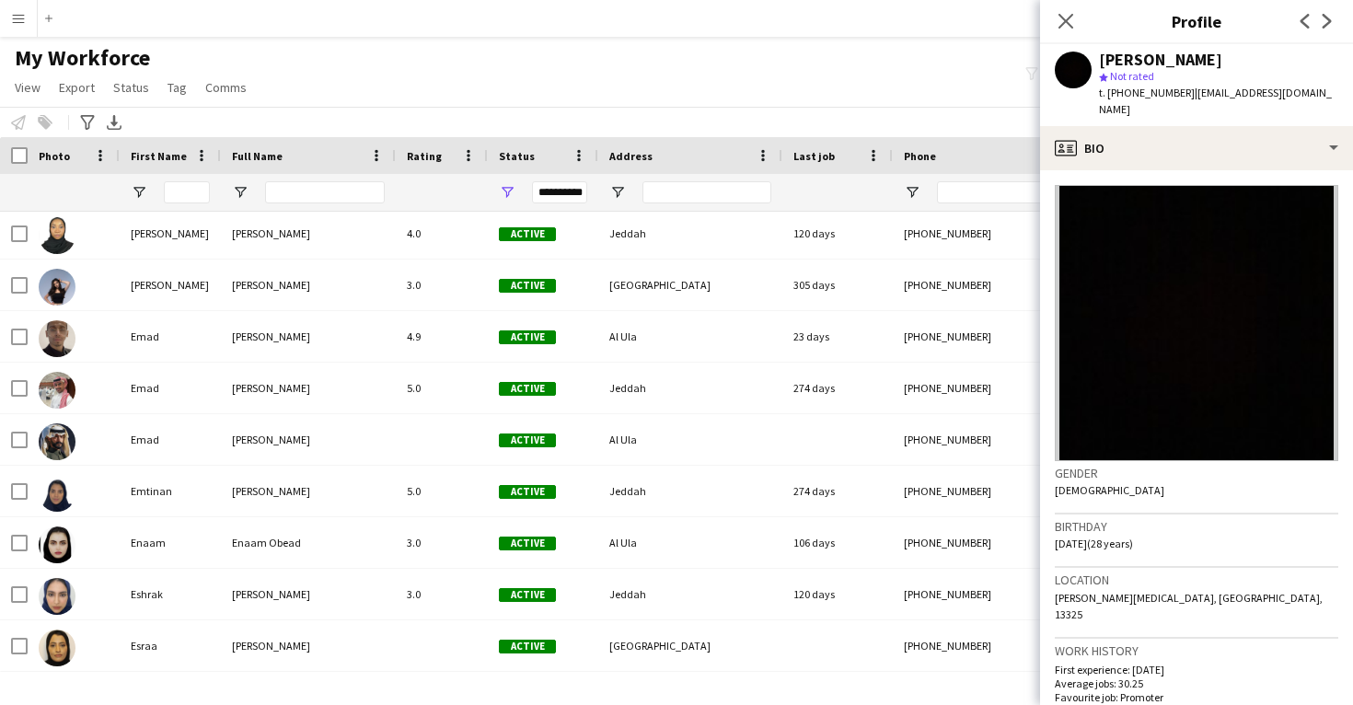
scroll to position [23667, 0]
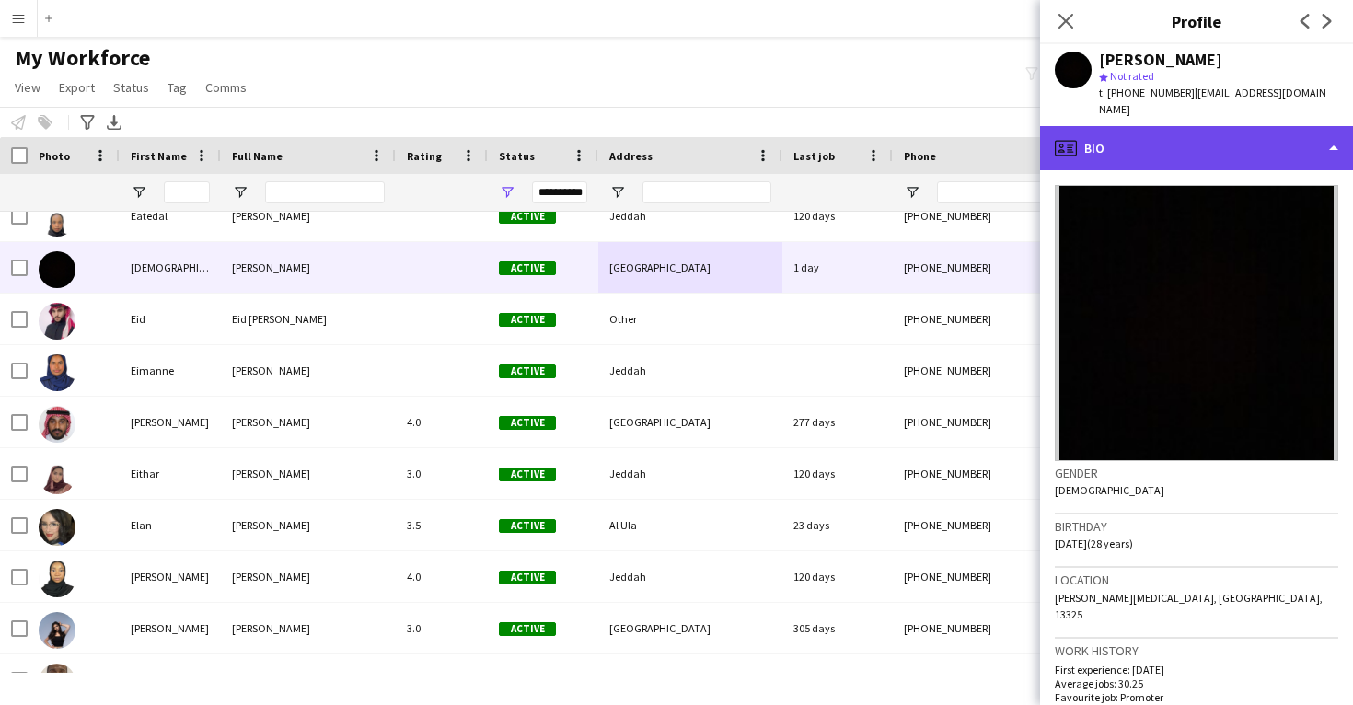
click at [1214, 135] on div "profile Bio" at bounding box center [1196, 148] width 313 height 44
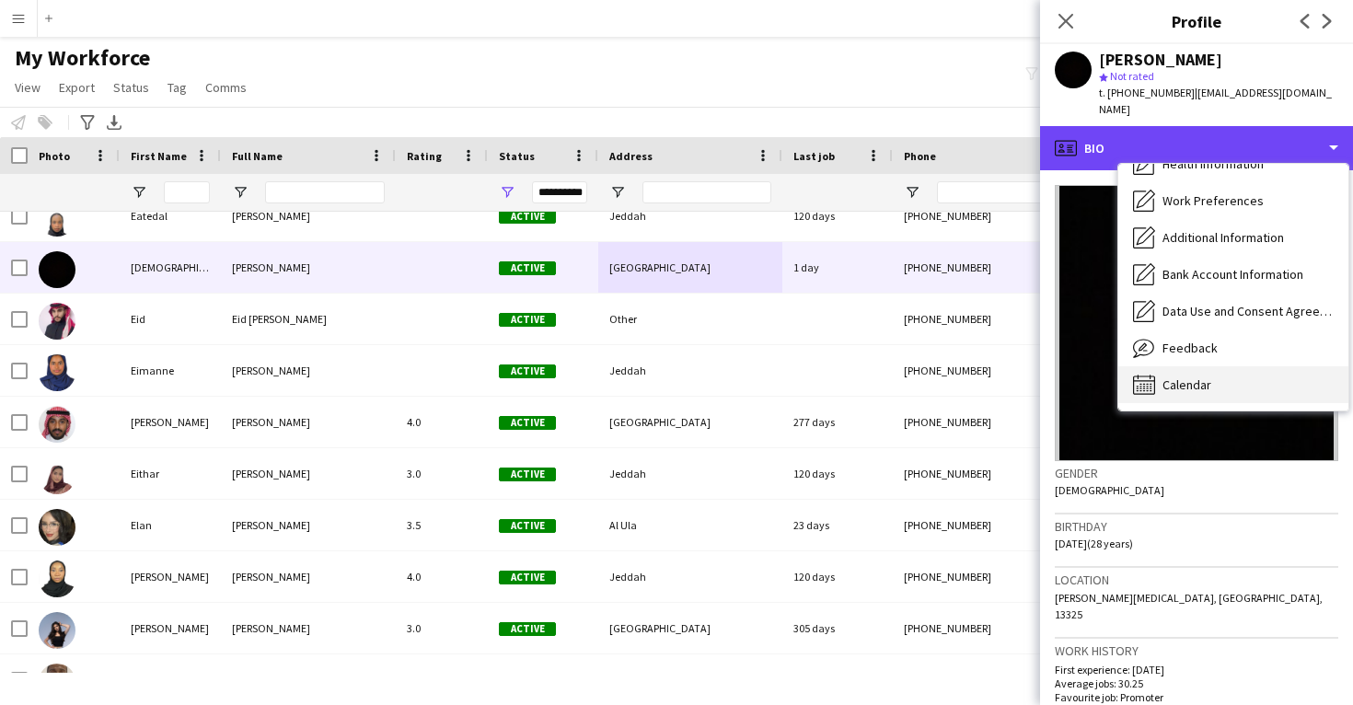
scroll to position [210, 0]
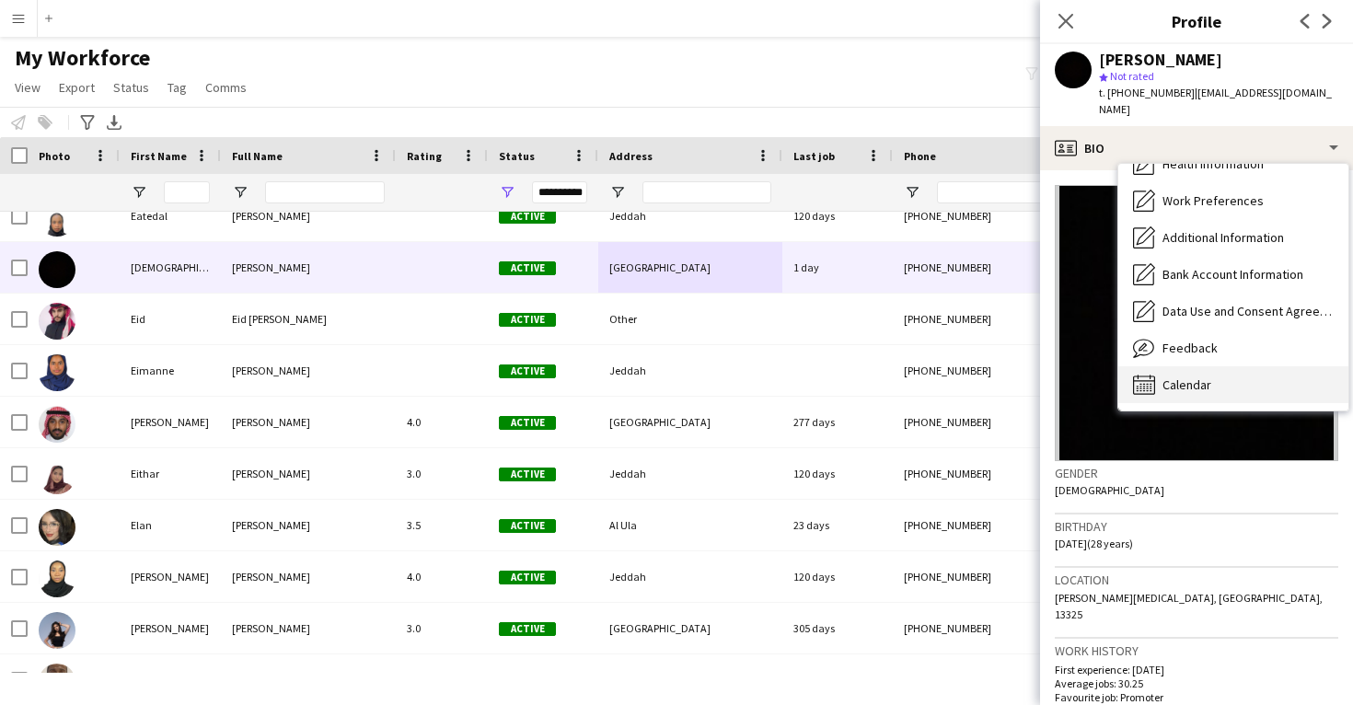
click at [1195, 387] on span "Calendar" at bounding box center [1187, 385] width 49 height 17
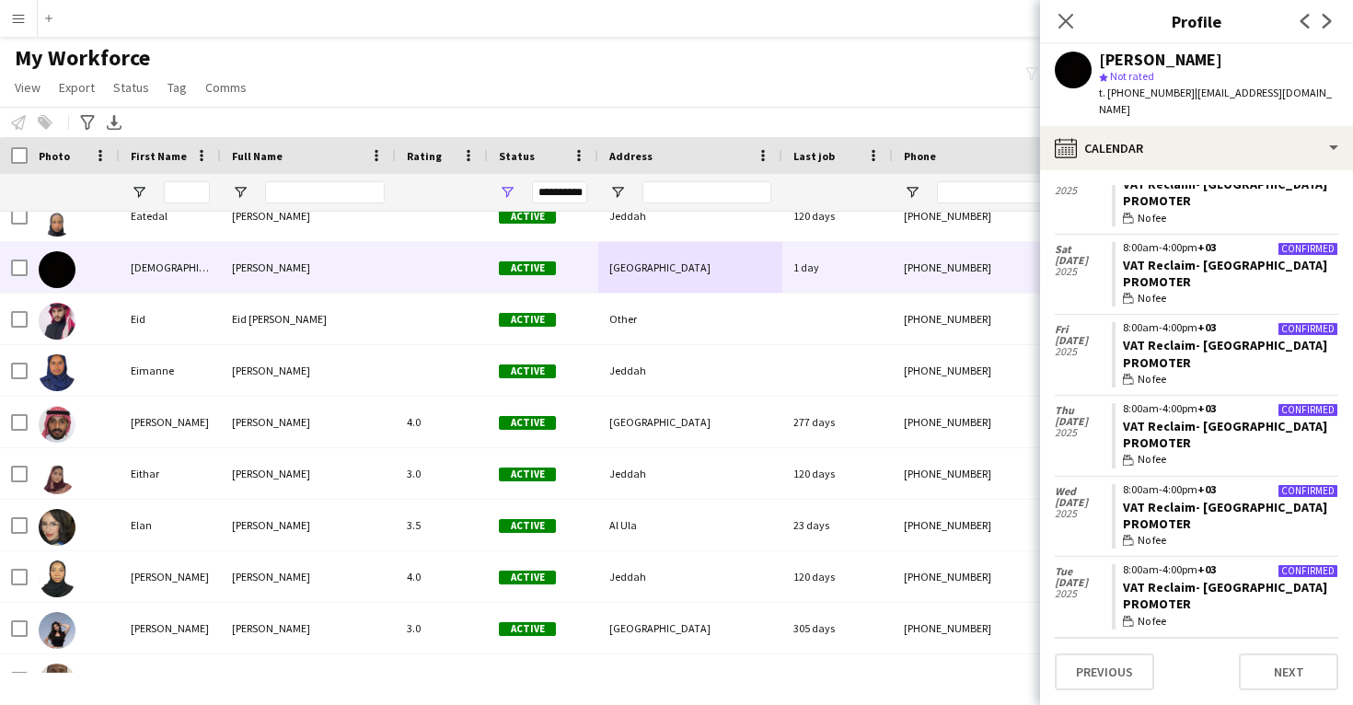
scroll to position [190, 0]
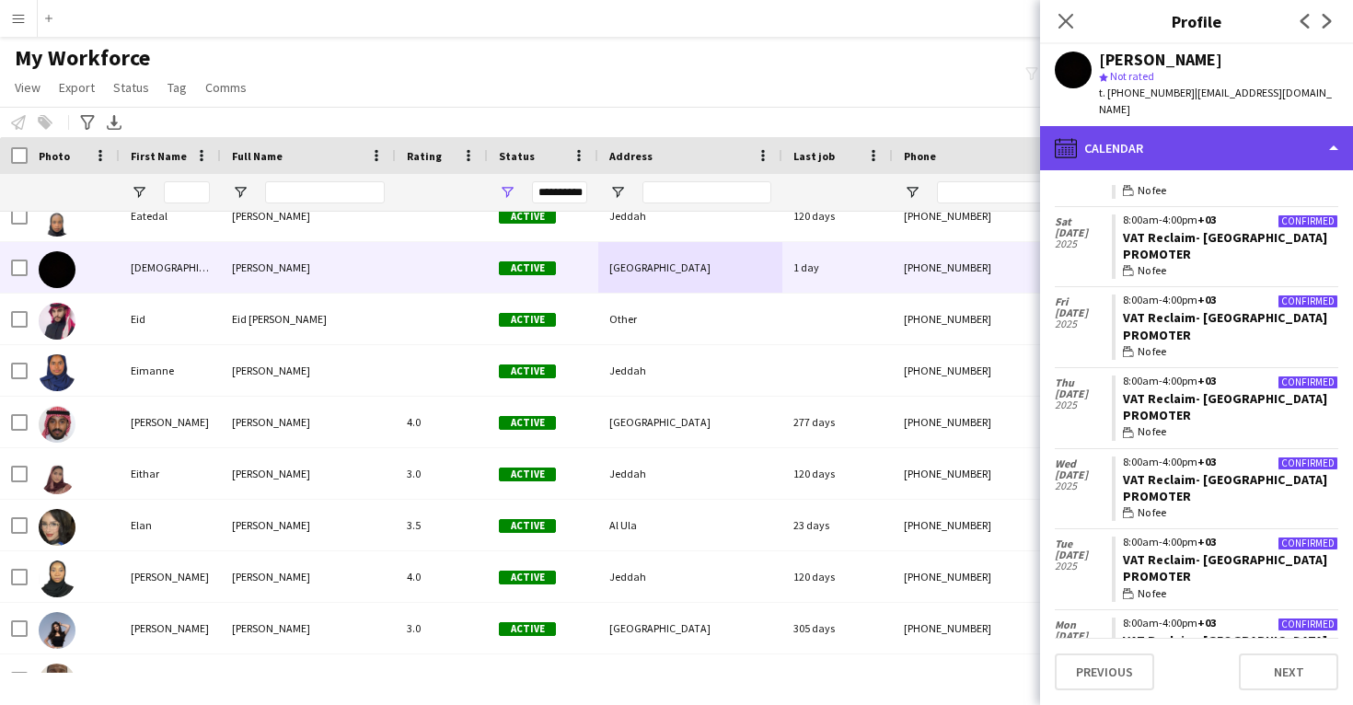
click at [1229, 146] on div "calendar-full Calendar" at bounding box center [1196, 148] width 313 height 44
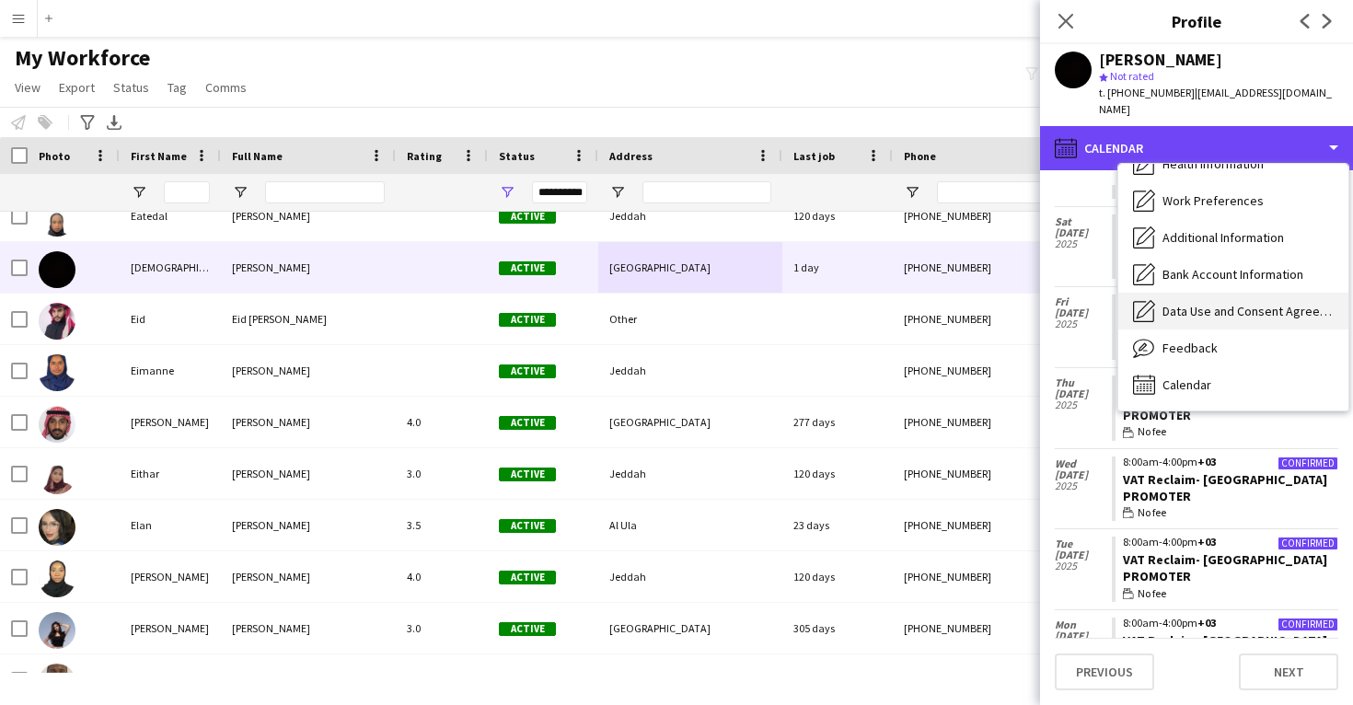
scroll to position [0, 0]
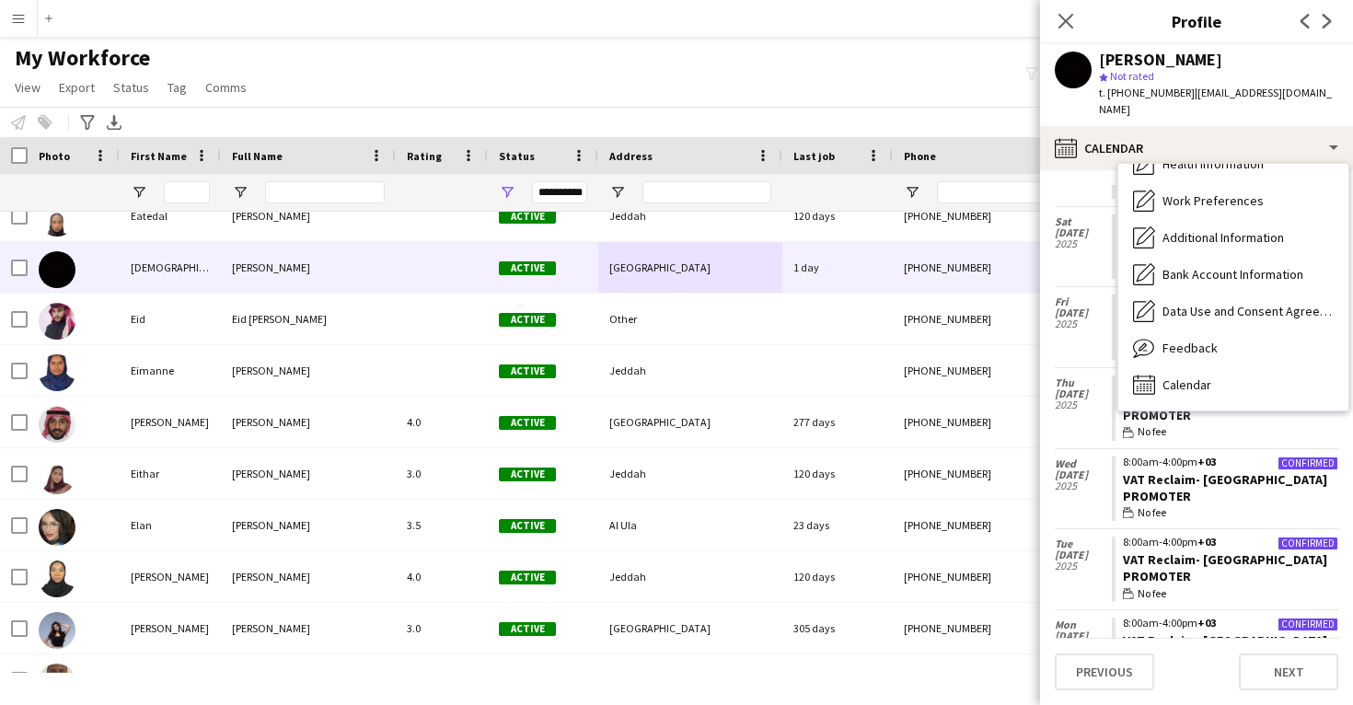
click at [1071, 120] on div "Ebtisam Alhunaini star Not rated t. +966509178980 | ebtisam.abdulaziz97@gmail.c…" at bounding box center [1196, 85] width 313 height 82
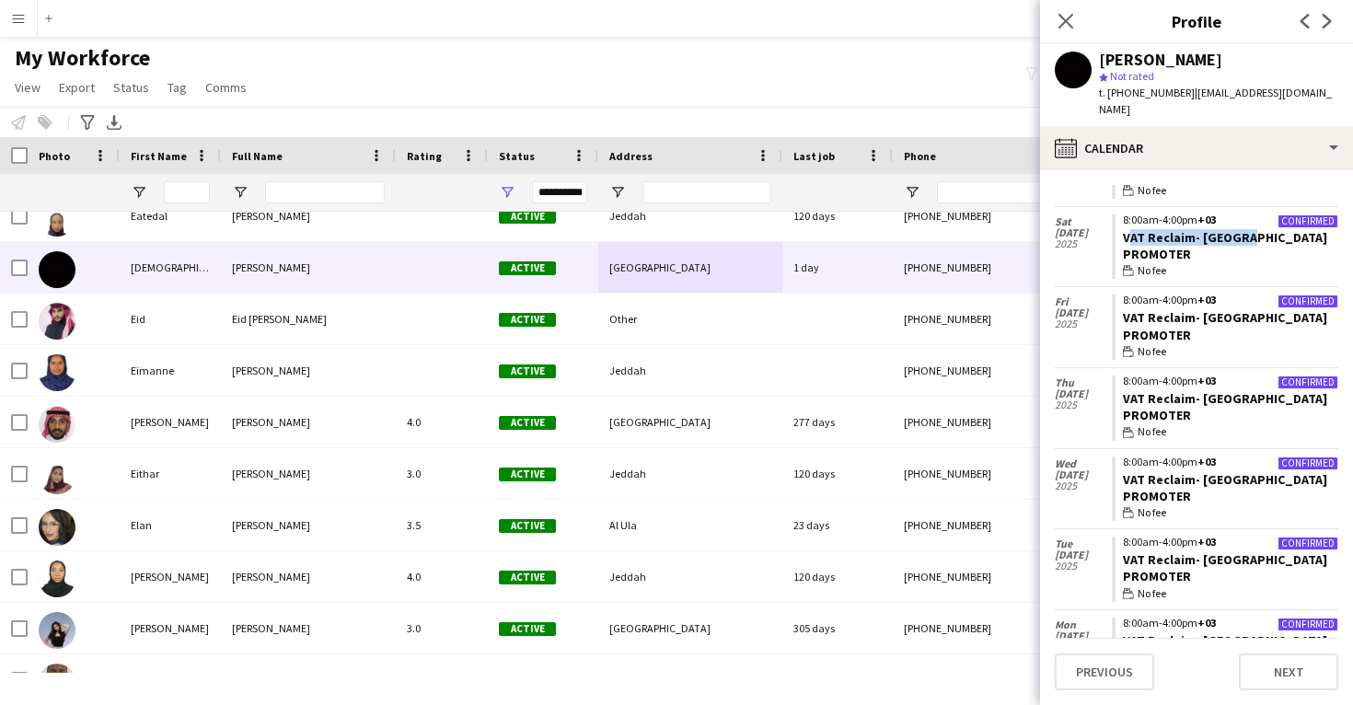
drag, startPoint x: 1246, startPoint y: 229, endPoint x: 1117, endPoint y: 226, distance: 129.0
click at [1116, 226] on app-crew-calendar-job-card "Confirmed 8:00am-4:00pm +03 VAT Reclaim- Riyadh Promoter wallet No fee" at bounding box center [1225, 247] width 227 height 65
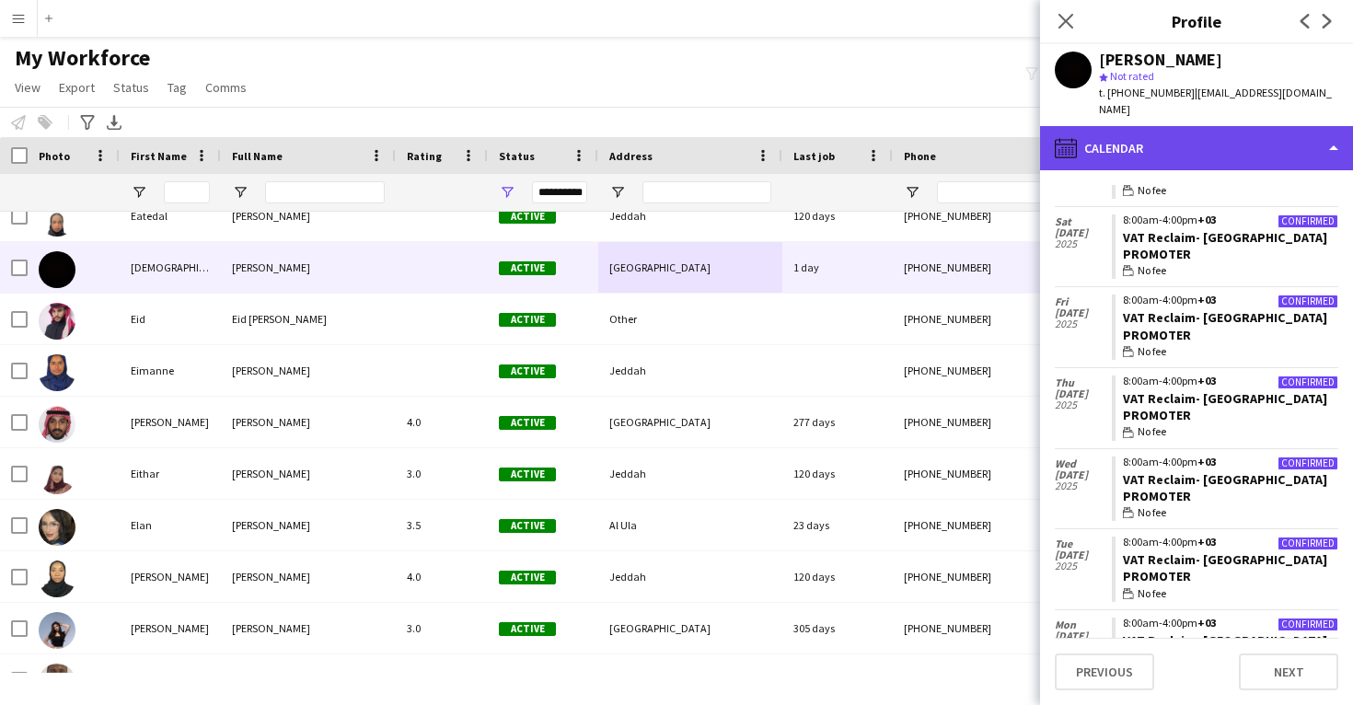
click at [1133, 158] on div "calendar-full Calendar" at bounding box center [1196, 148] width 313 height 44
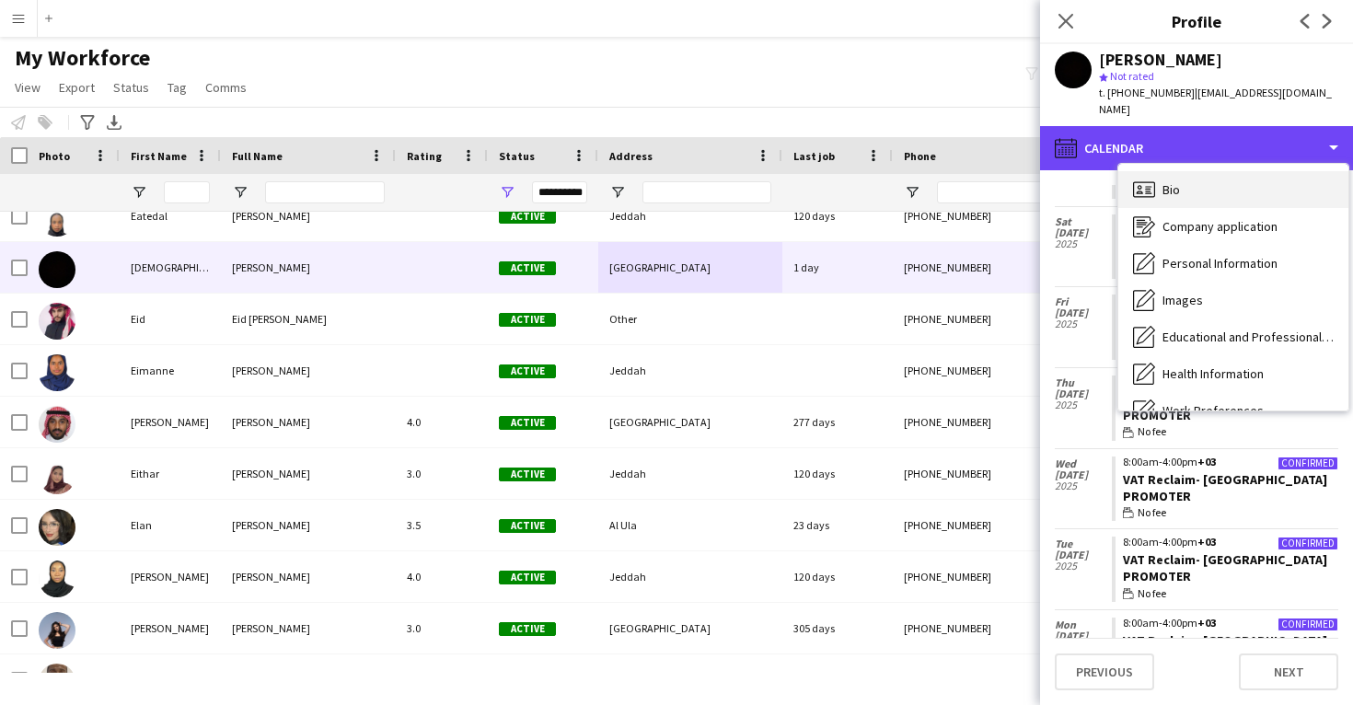
scroll to position [-1, 0]
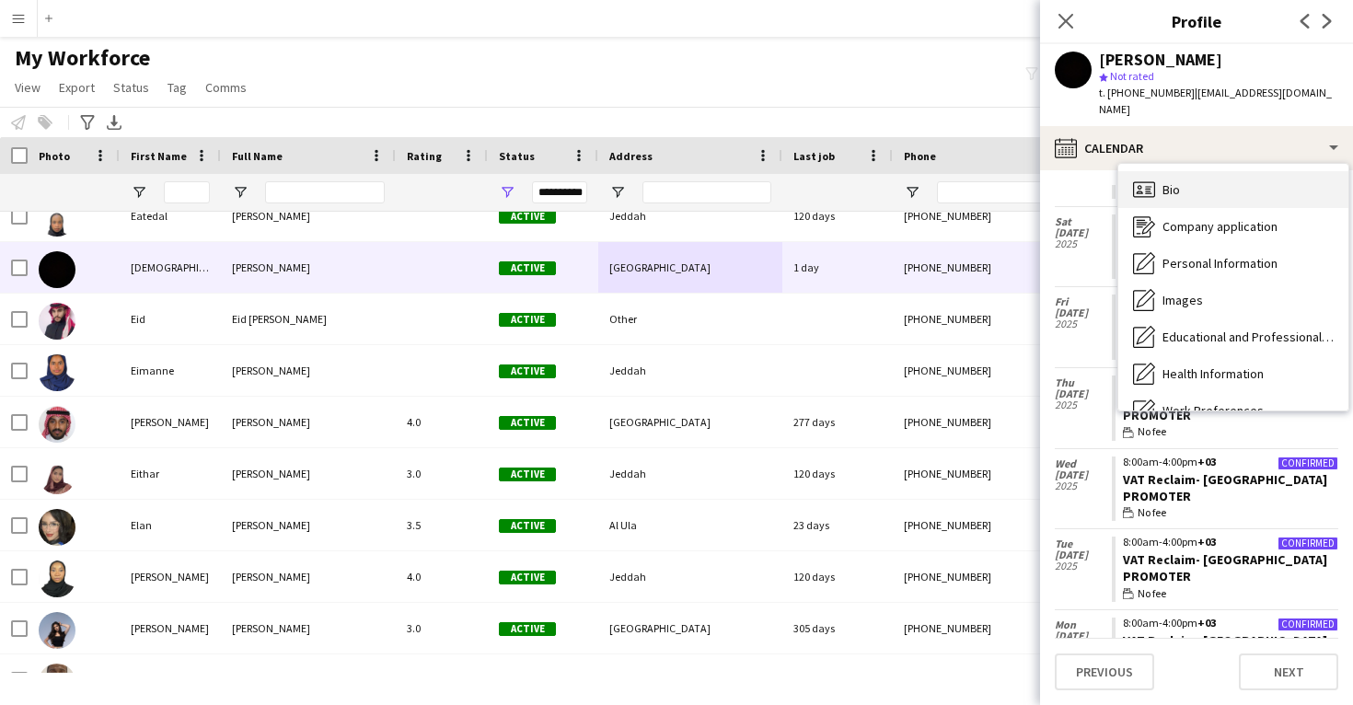
click at [1170, 189] on span "Bio" at bounding box center [1171, 189] width 17 height 17
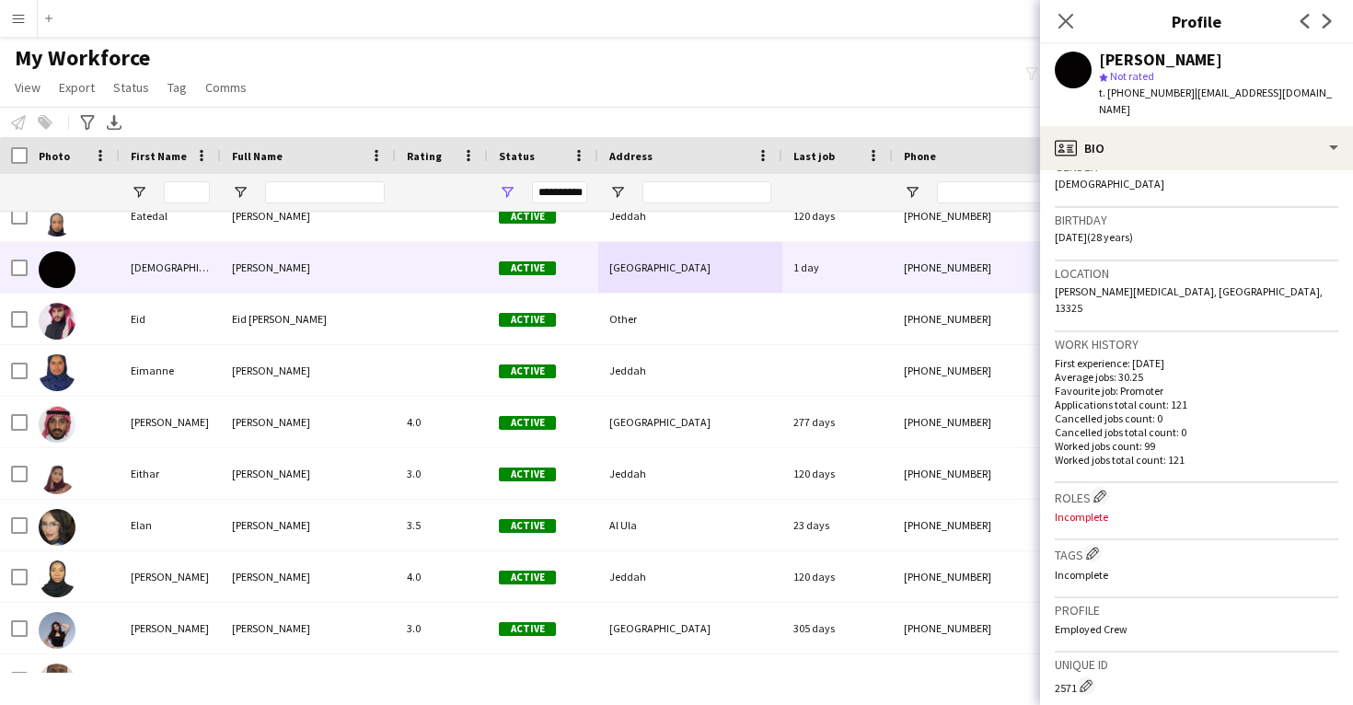
scroll to position [308, 0]
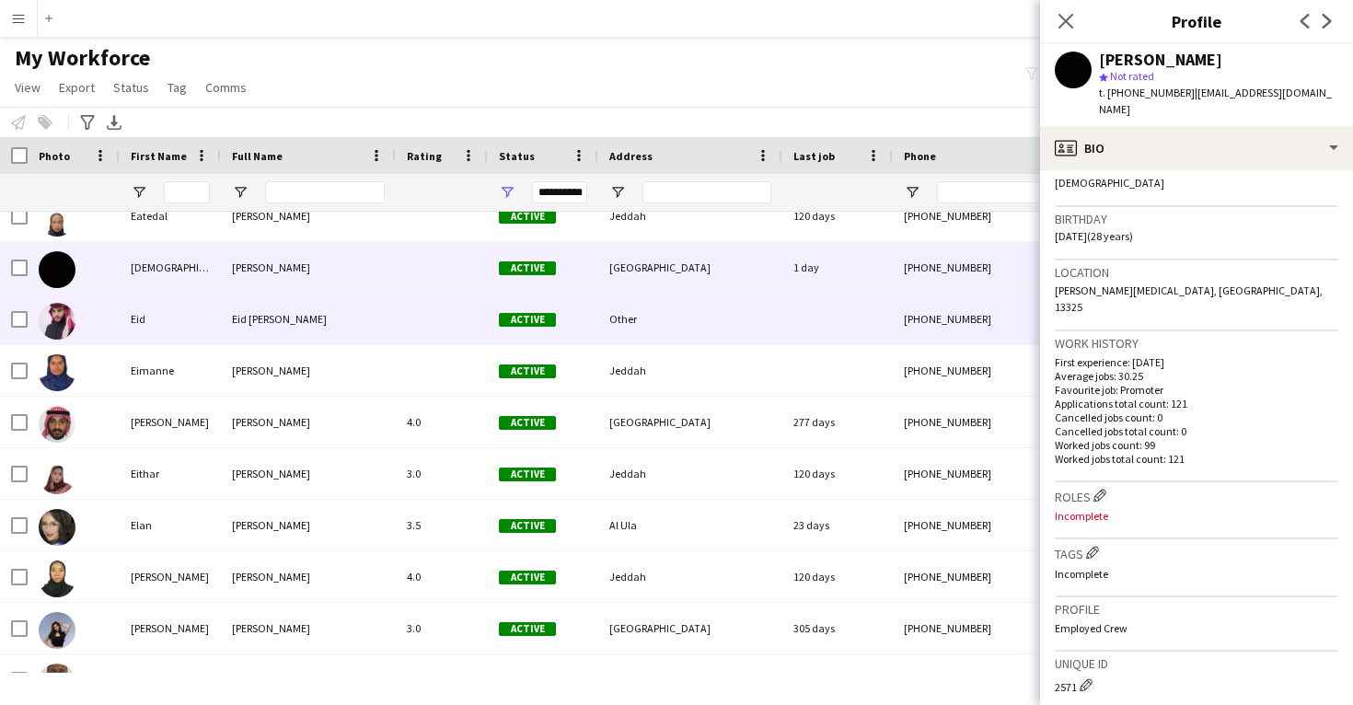
click at [693, 330] on div "Other" at bounding box center [690, 319] width 184 height 51
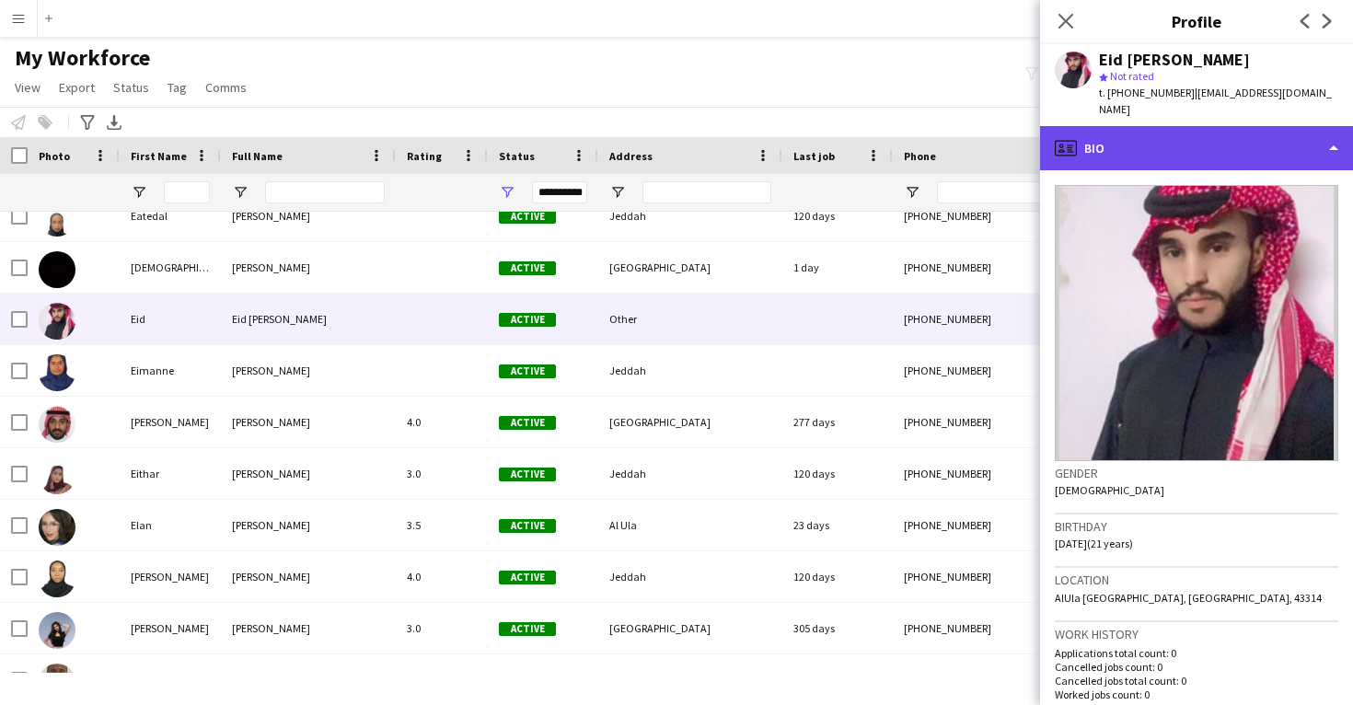
click at [1191, 134] on div "profile Bio" at bounding box center [1196, 148] width 313 height 44
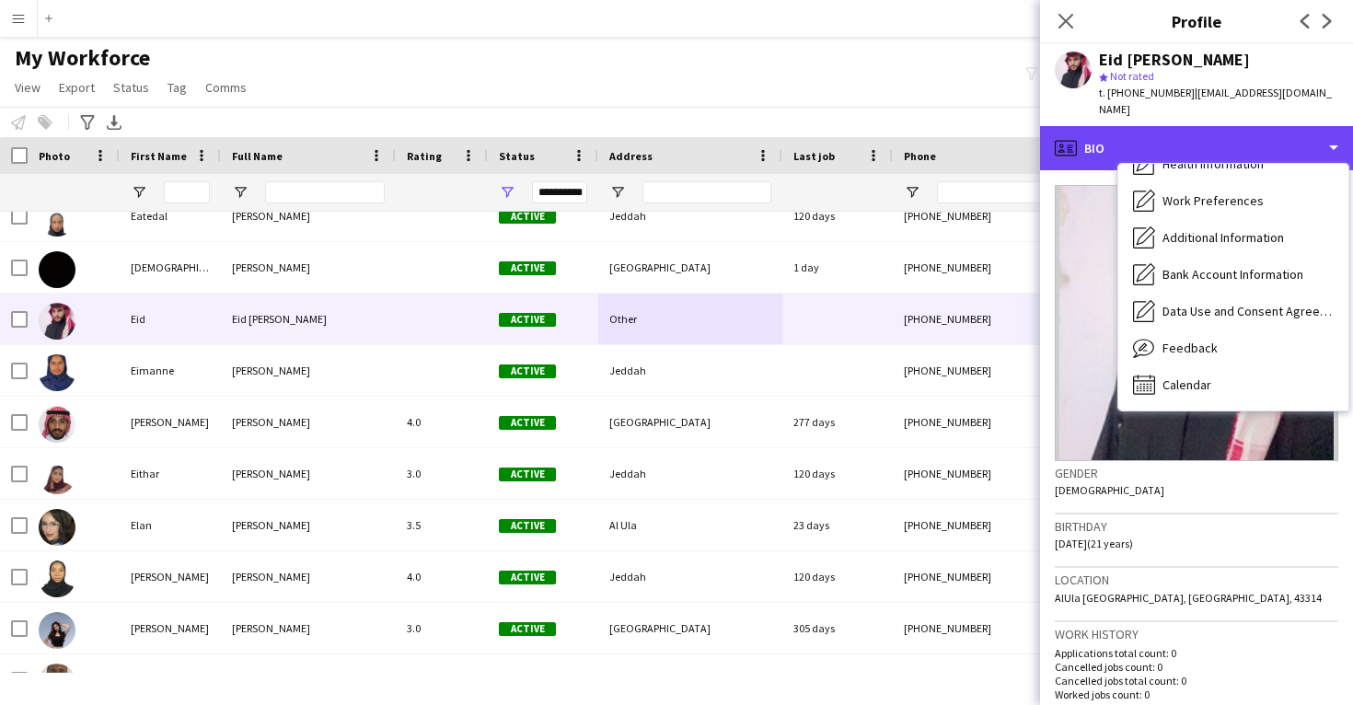
scroll to position [210, 0]
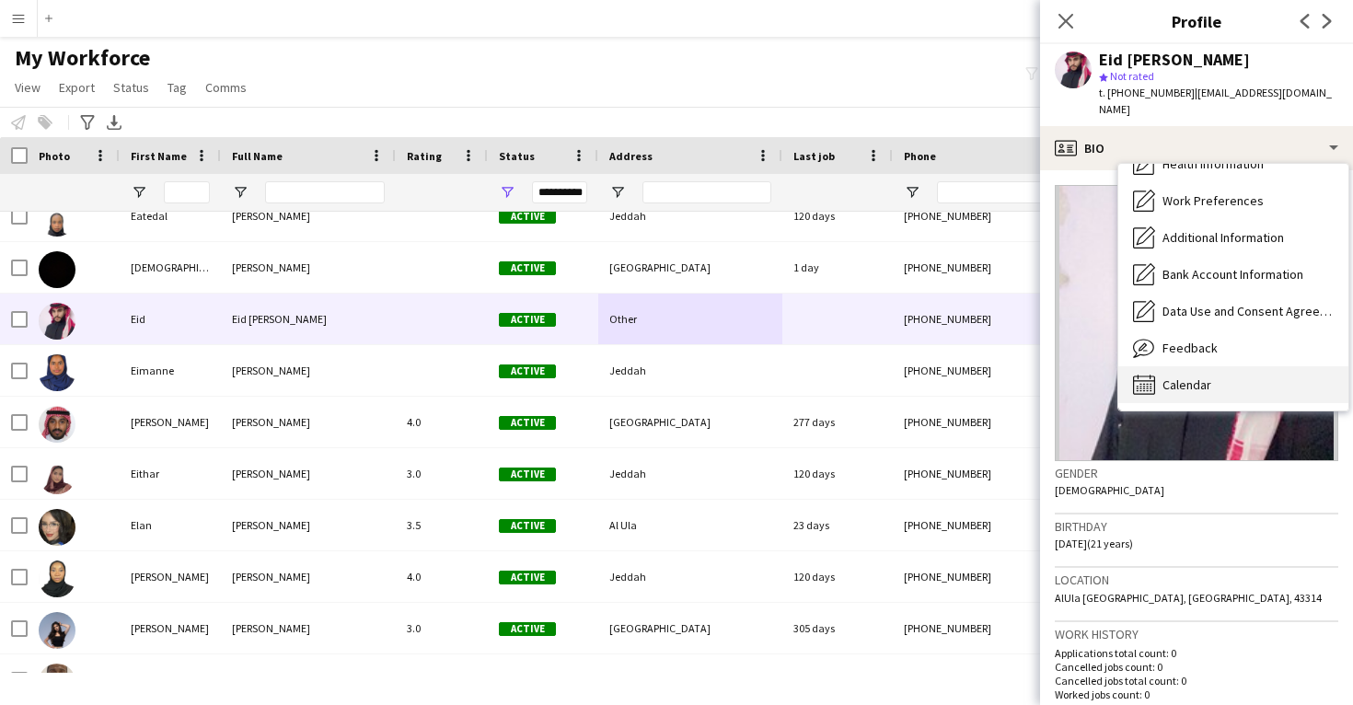
click at [1199, 377] on div "Calendar Calendar" at bounding box center [1234, 384] width 230 height 37
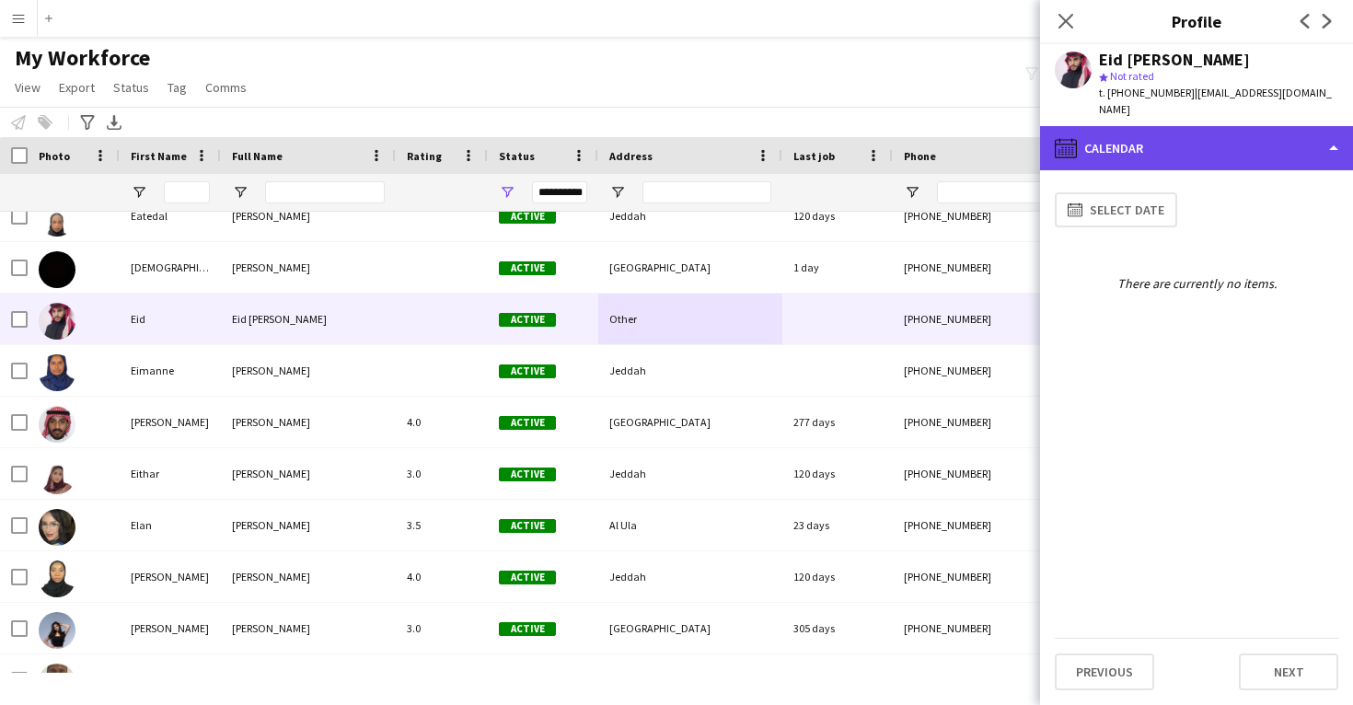
click at [1166, 134] on div "calendar-full Calendar" at bounding box center [1196, 148] width 313 height 44
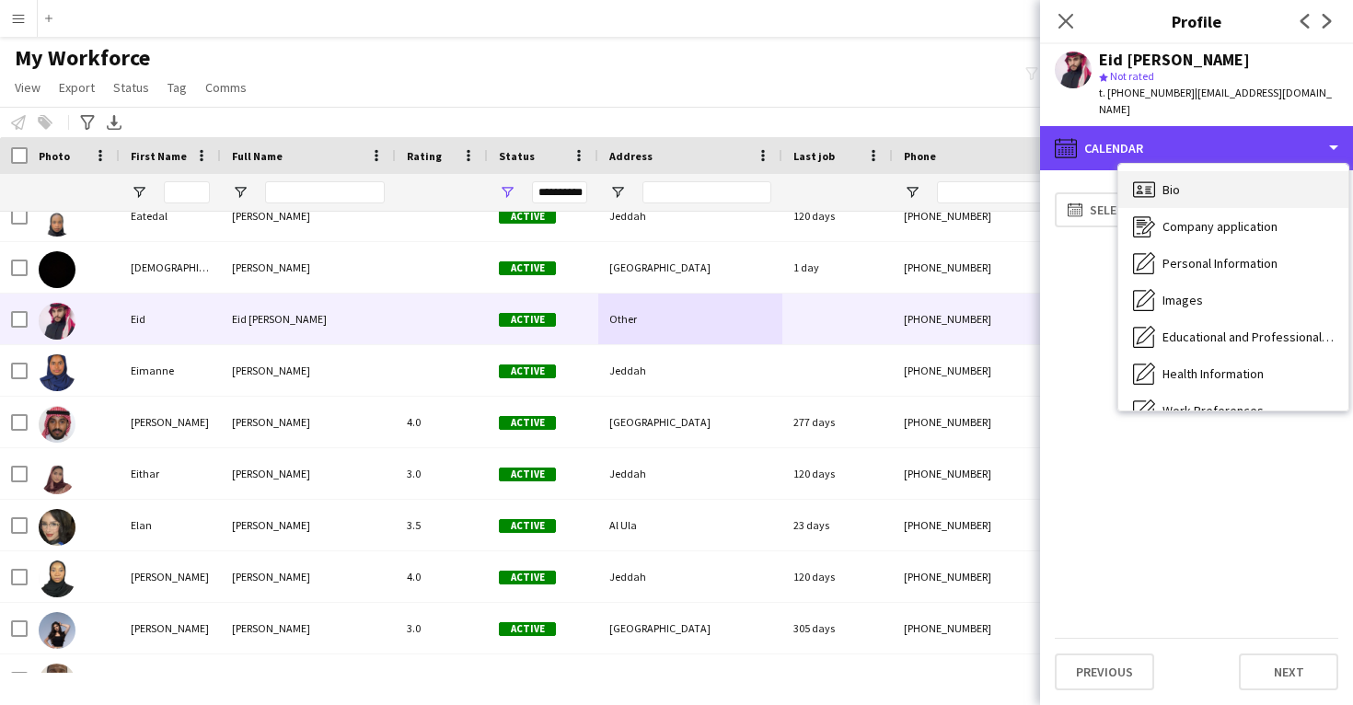
scroll to position [0, 0]
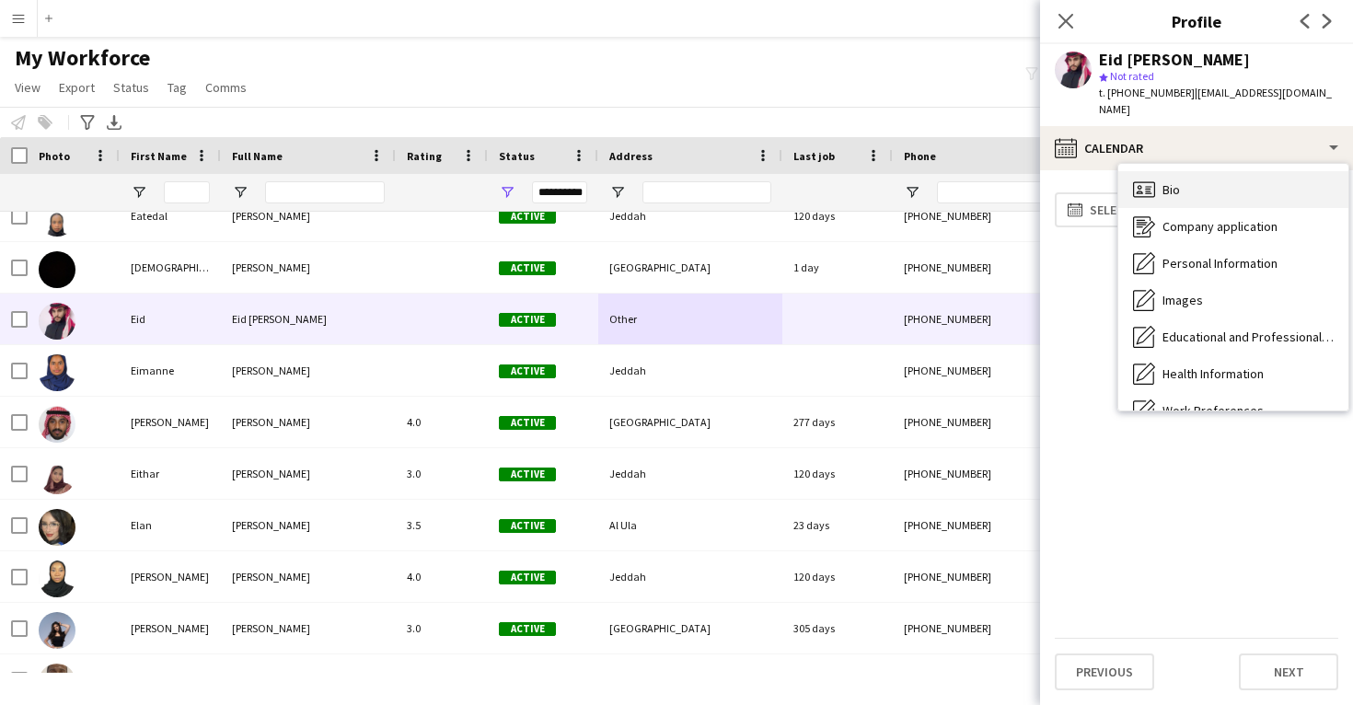
click at [1249, 183] on div "Bio Bio" at bounding box center [1234, 189] width 230 height 37
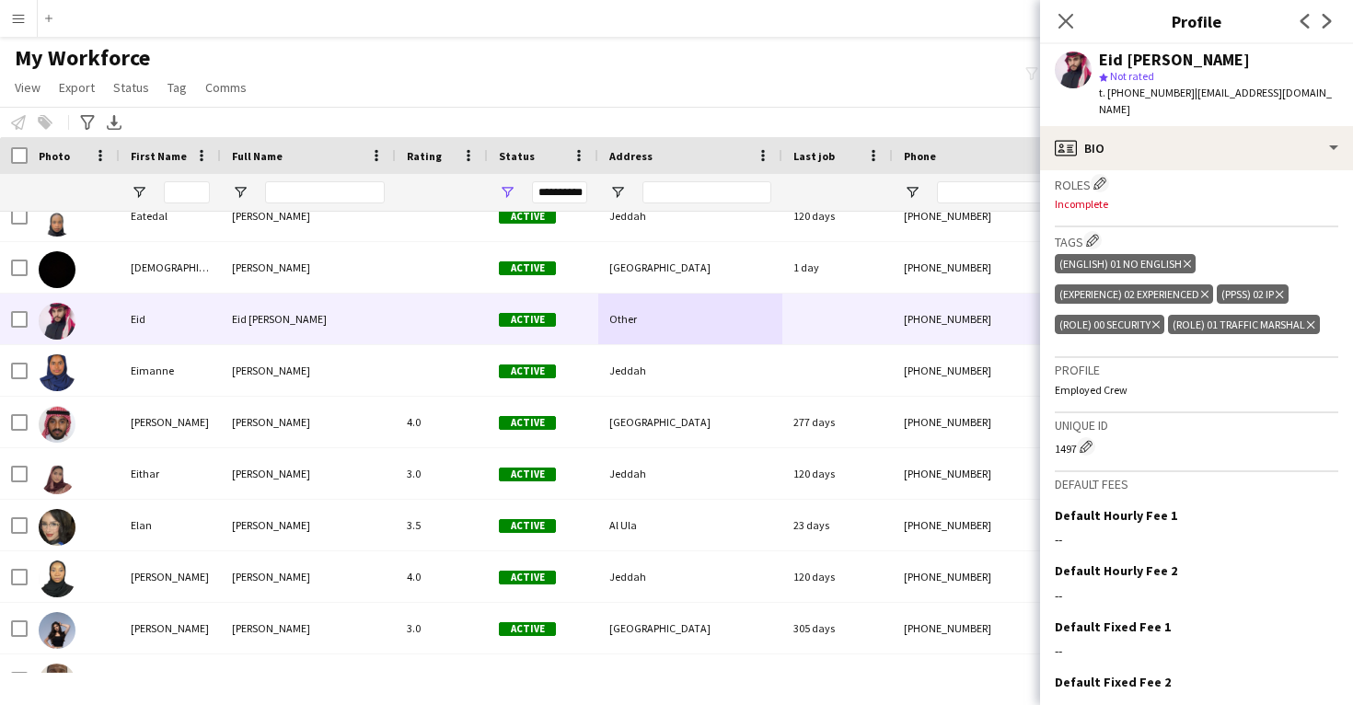
scroll to position [563, 0]
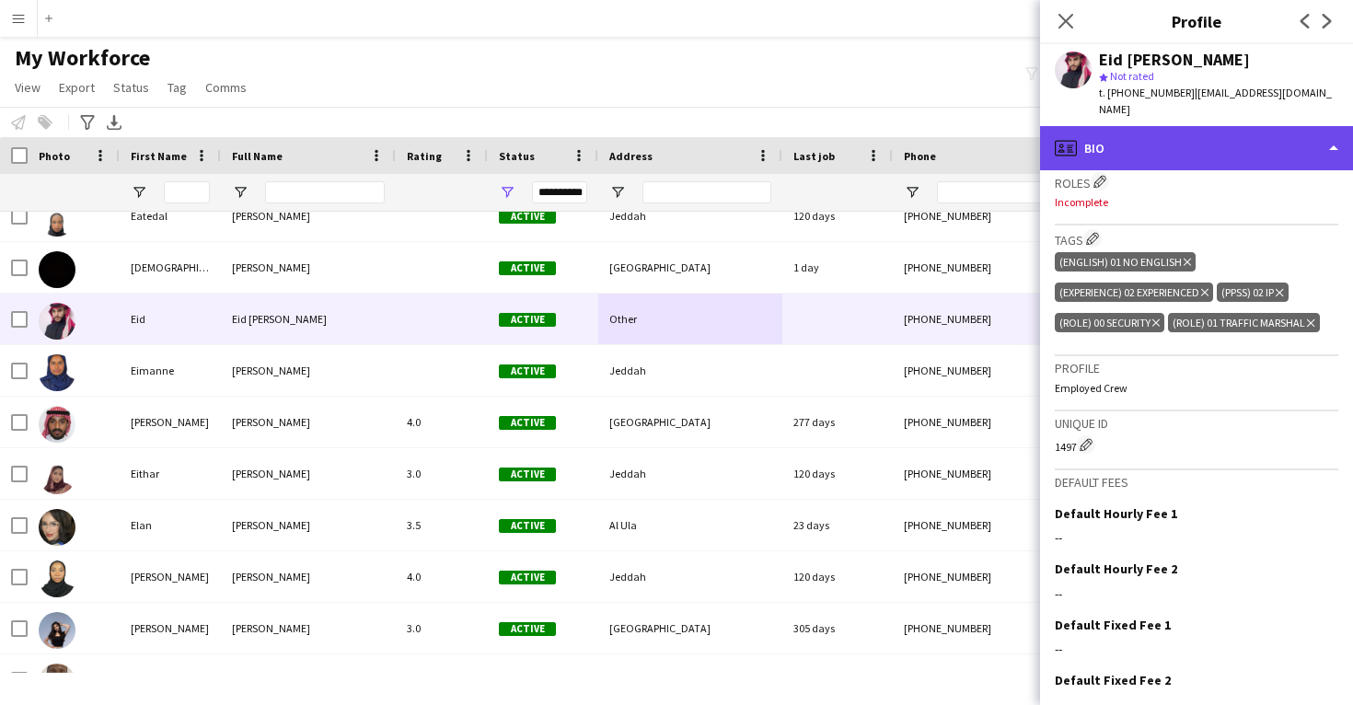
click at [1194, 127] on div "profile Bio" at bounding box center [1196, 148] width 313 height 44
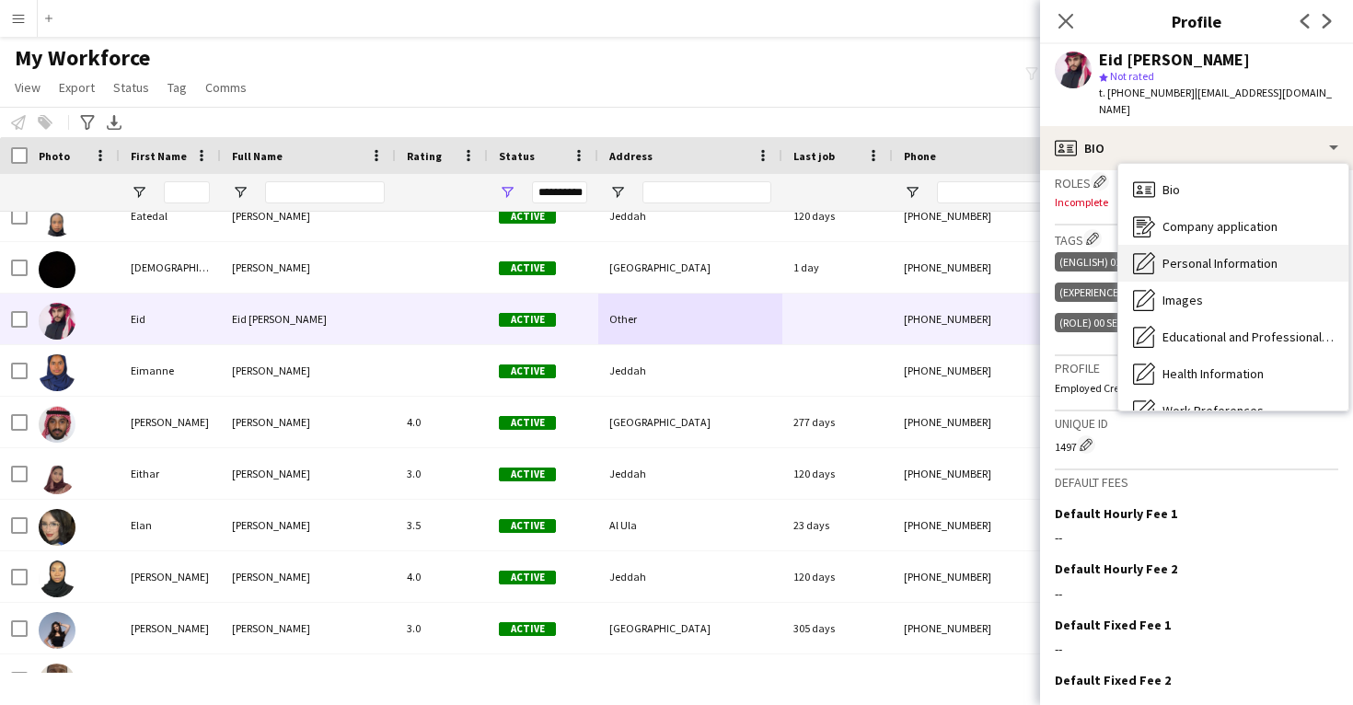
click at [1222, 255] on span "Personal Information" at bounding box center [1220, 263] width 115 height 17
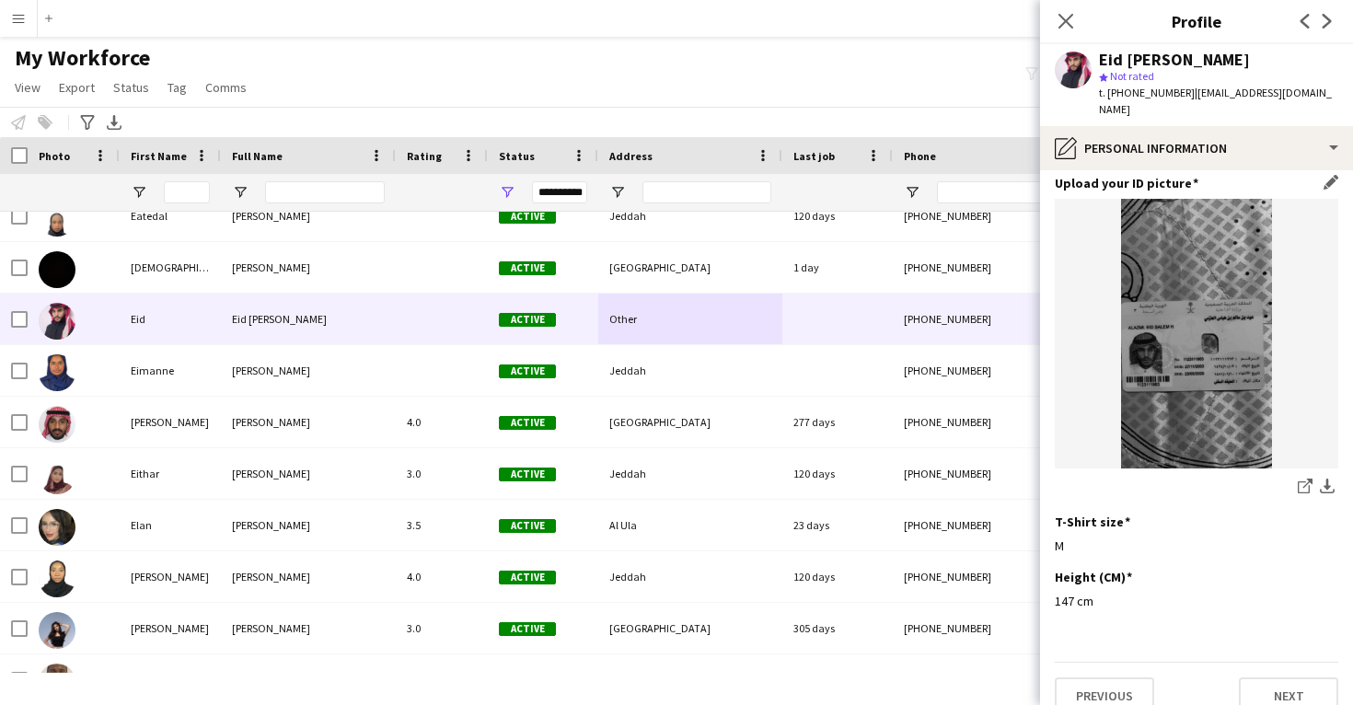
scroll to position [899, 0]
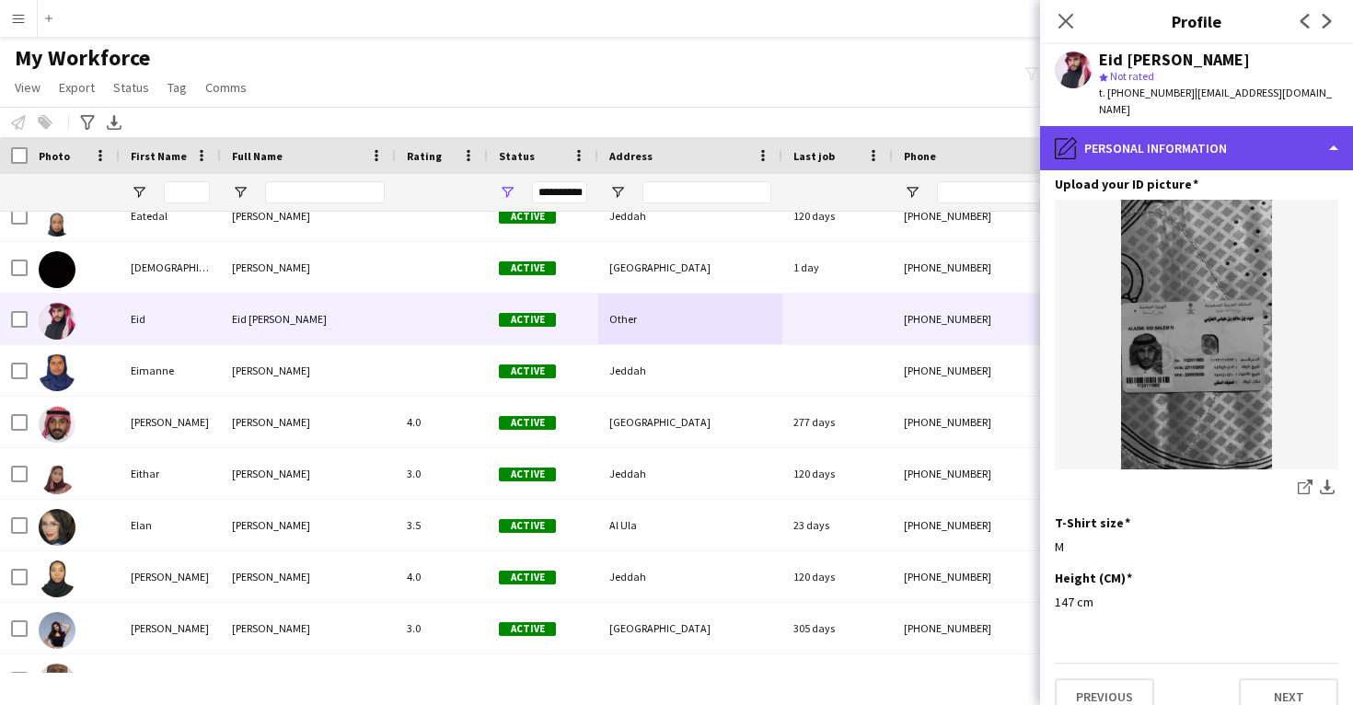
click at [1192, 142] on div "pencil4 Personal Information" at bounding box center [1196, 148] width 313 height 44
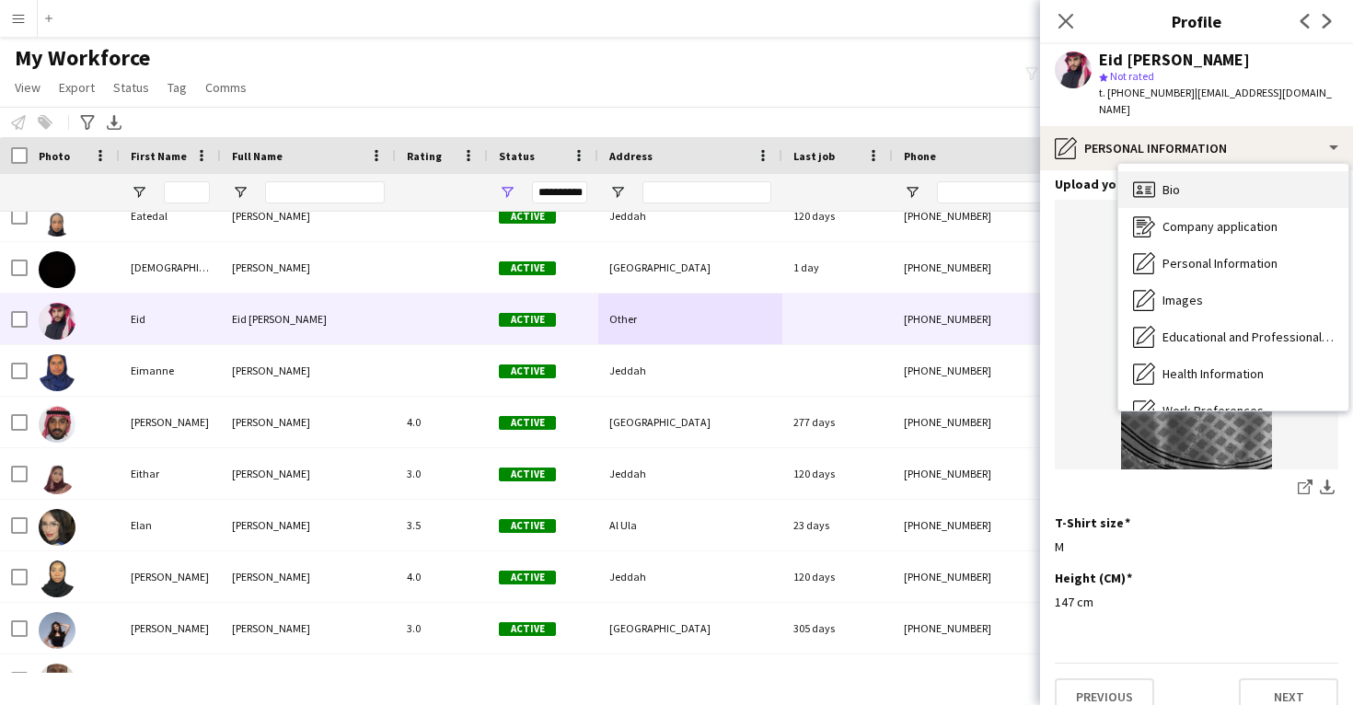
click at [1211, 178] on div "Bio Bio" at bounding box center [1234, 189] width 230 height 37
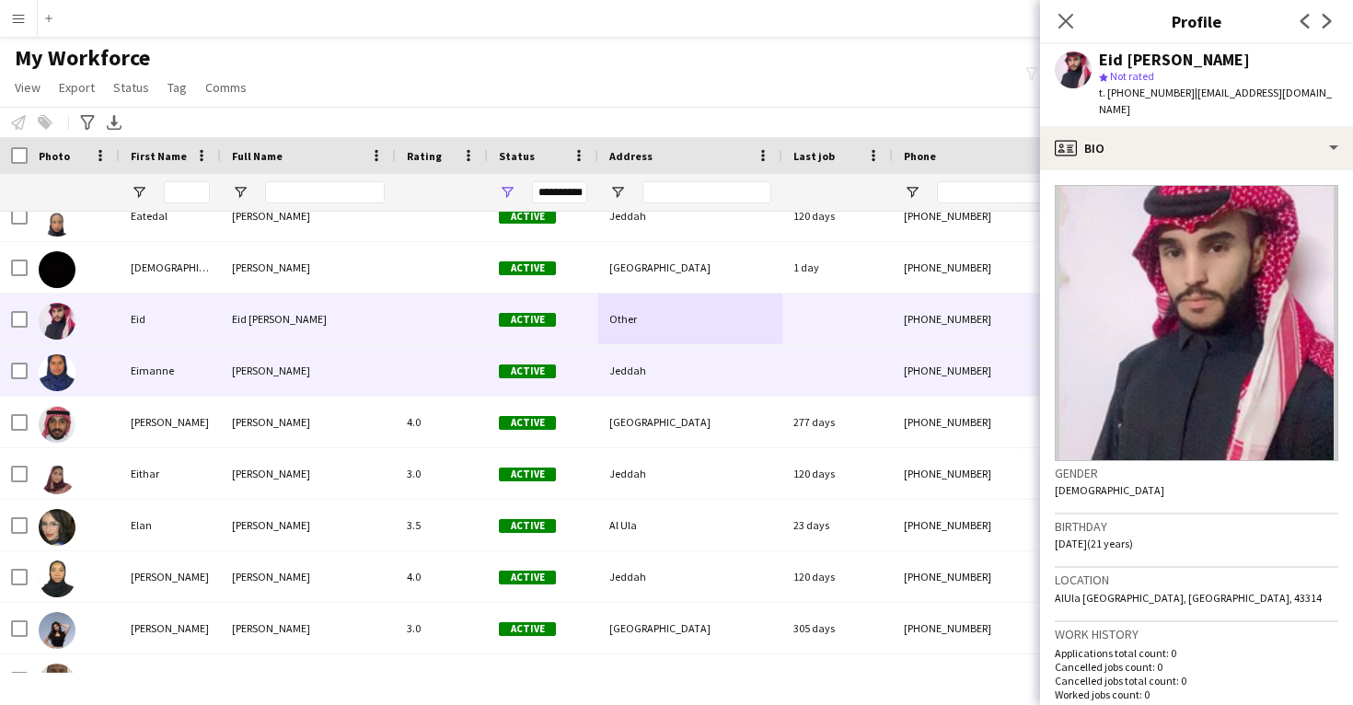
click at [680, 374] on div "Jeddah" at bounding box center [690, 370] width 184 height 51
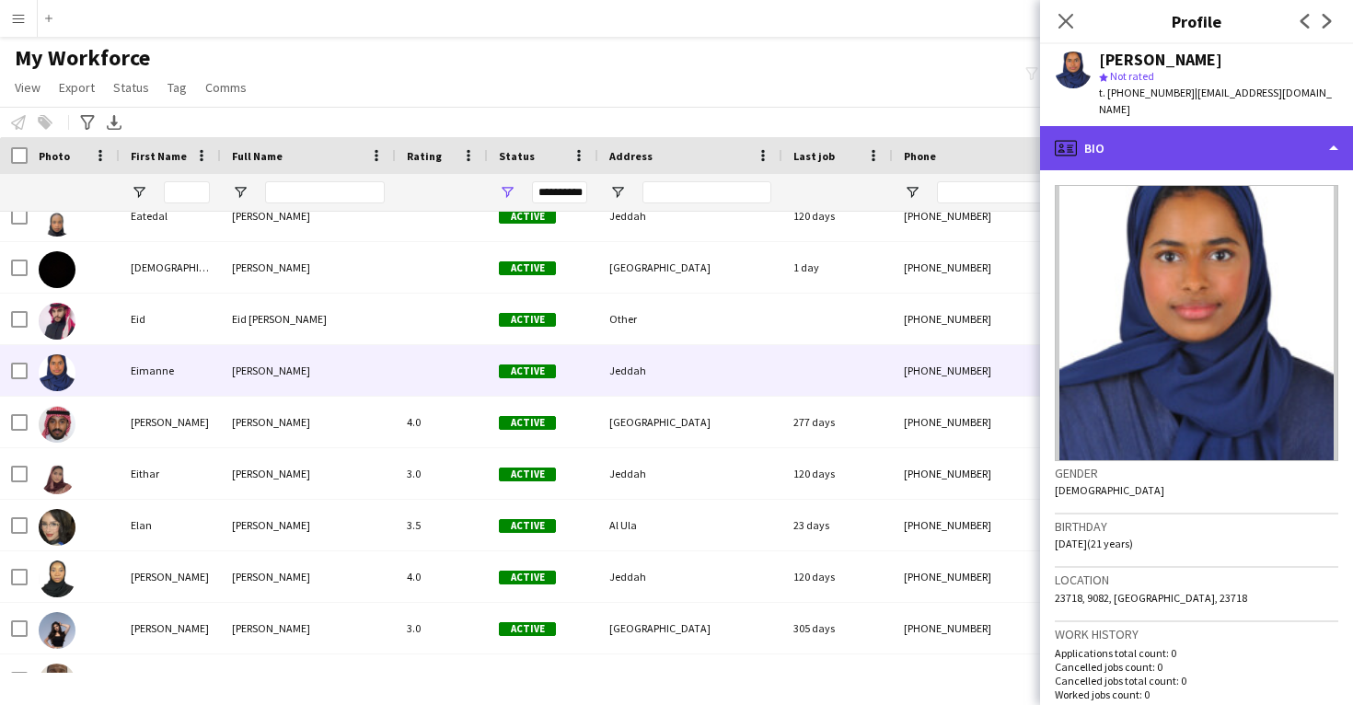
click at [1214, 126] on div "profile Bio" at bounding box center [1196, 148] width 313 height 44
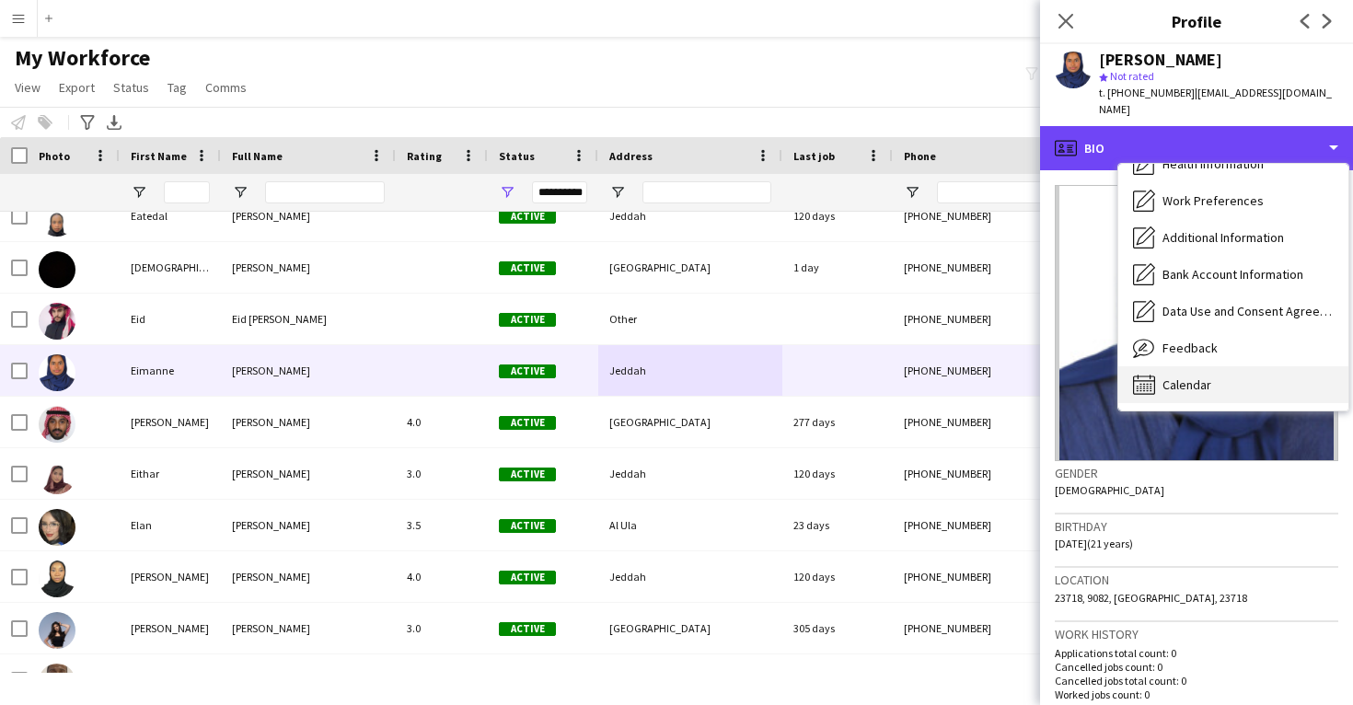
scroll to position [210, 0]
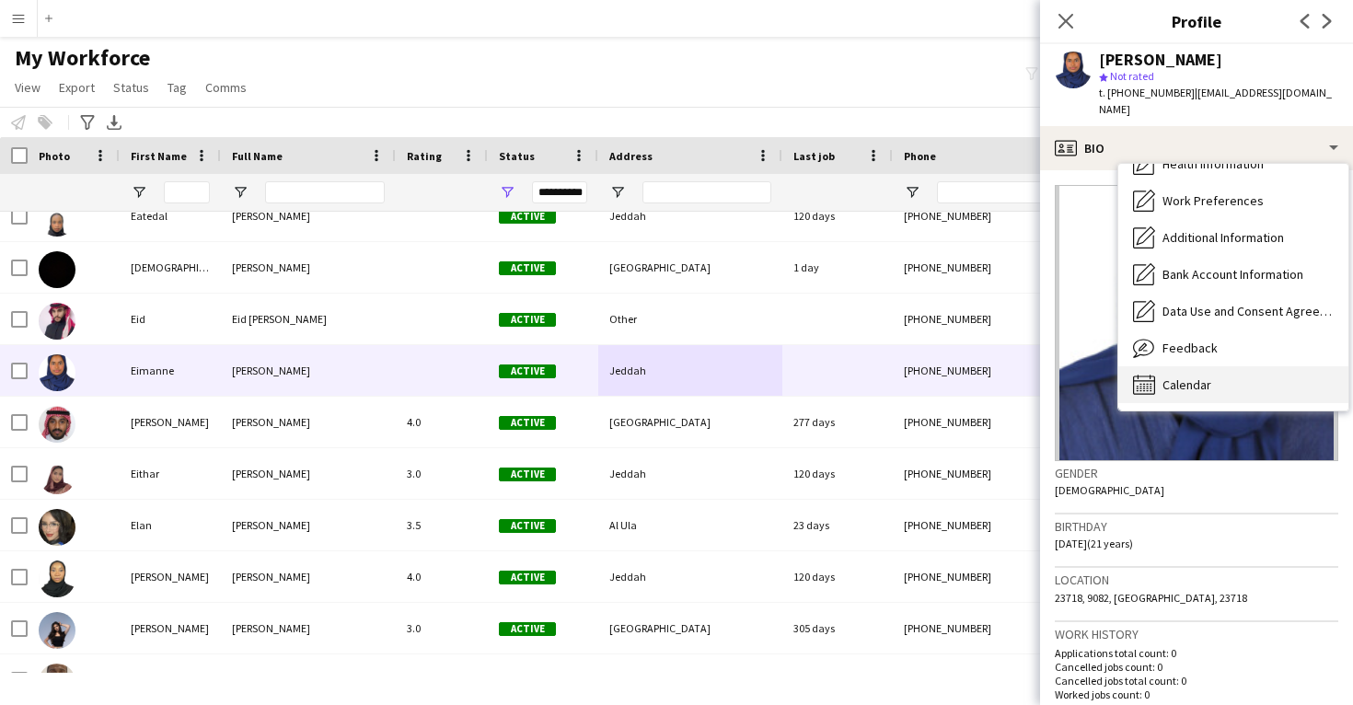
click at [1216, 366] on div "Calendar Calendar" at bounding box center [1234, 384] width 230 height 37
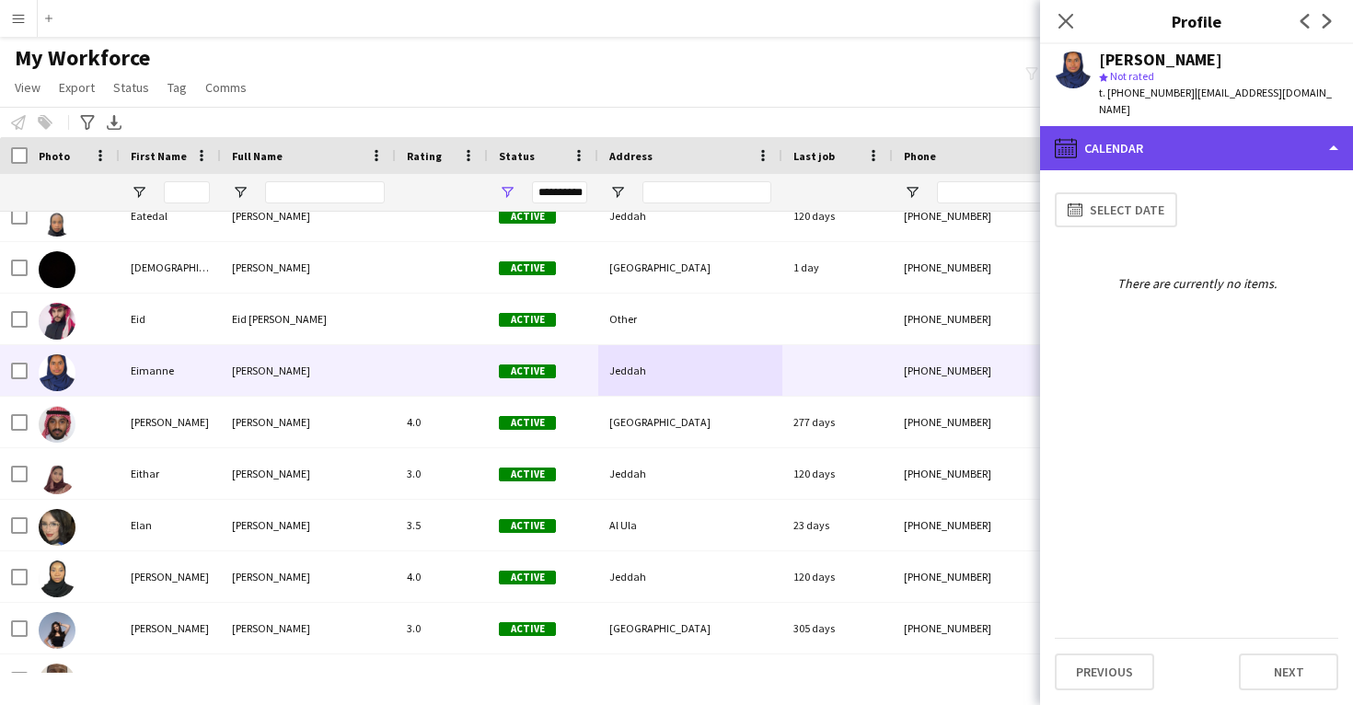
click at [1212, 134] on div "calendar-full Calendar" at bounding box center [1196, 148] width 313 height 44
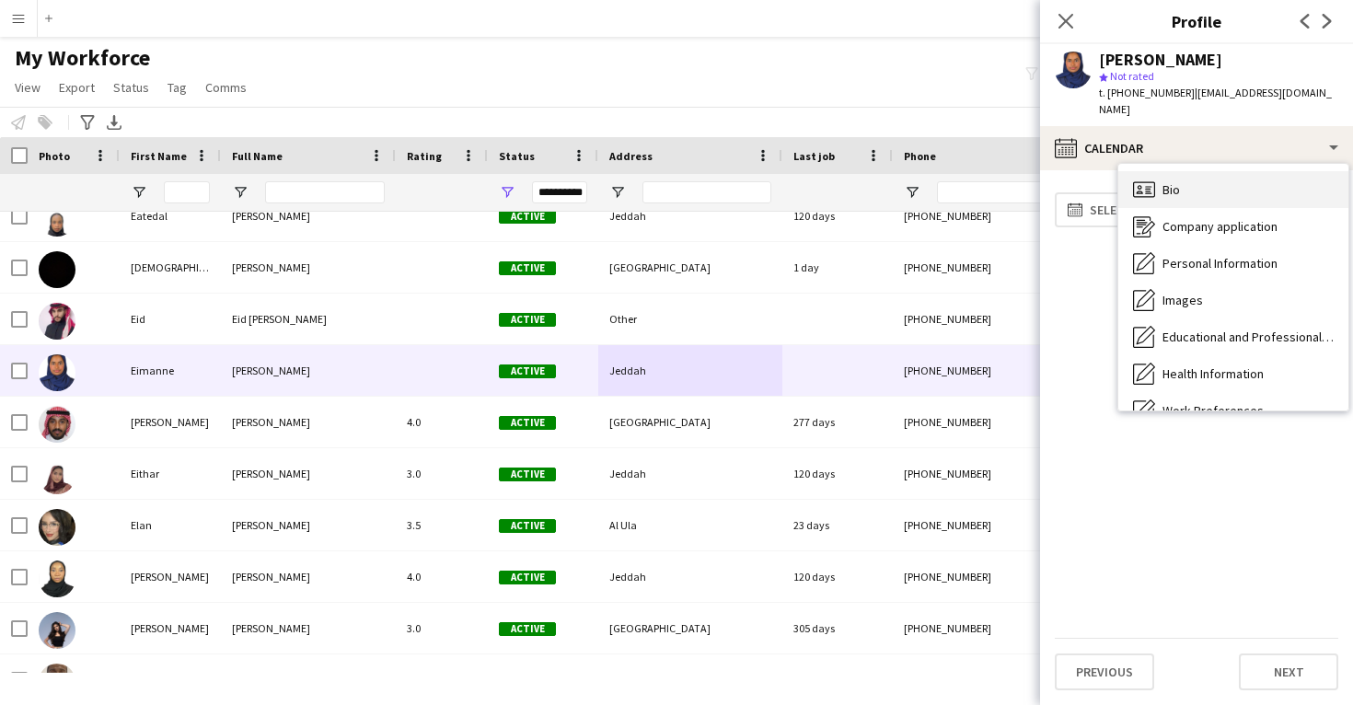
scroll to position [0, 0]
click at [1212, 171] on div "Bio Bio" at bounding box center [1234, 189] width 230 height 37
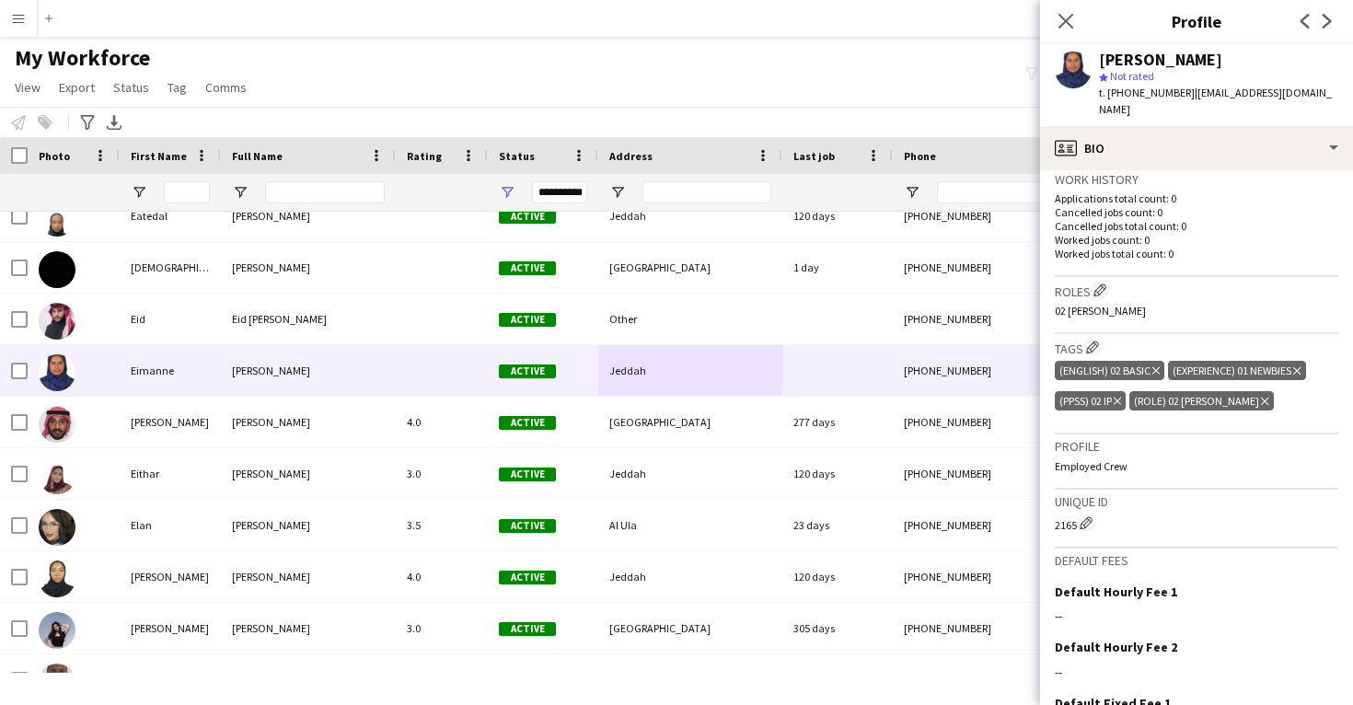
scroll to position [453, 0]
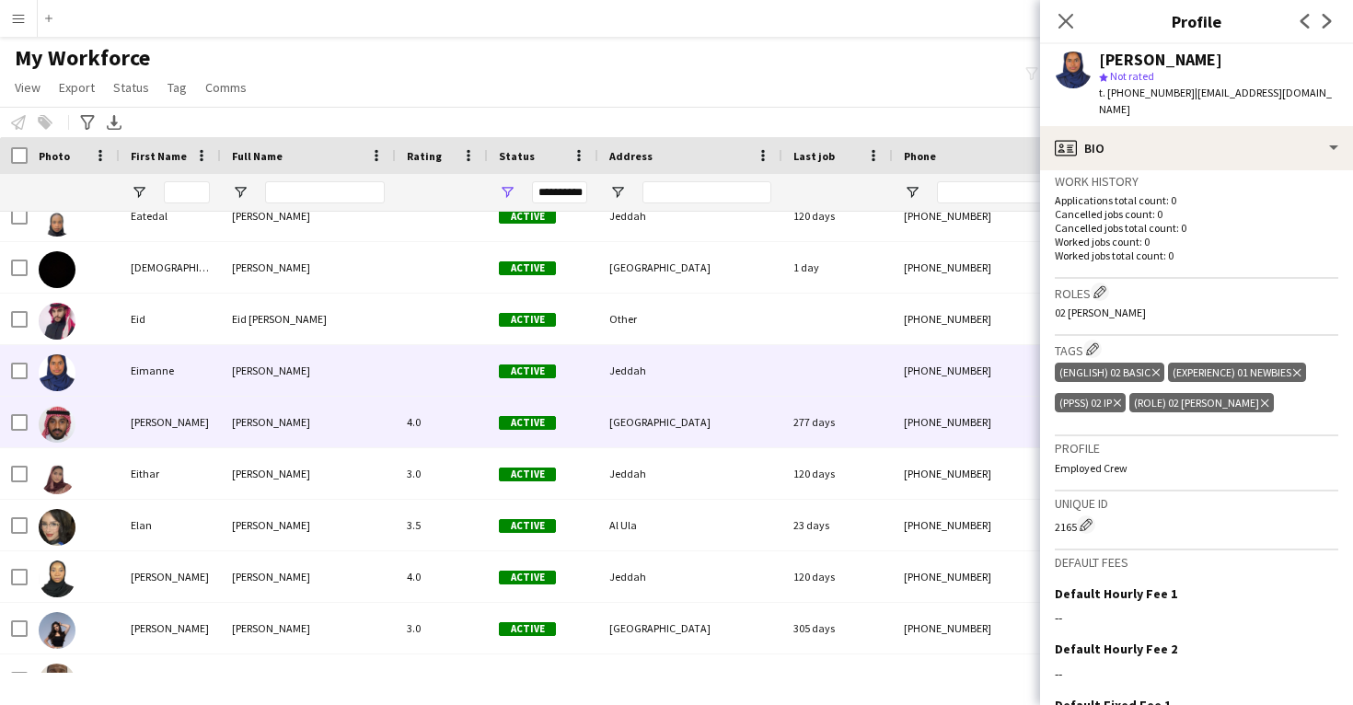
click at [831, 422] on div "277 days" at bounding box center [838, 422] width 110 height 51
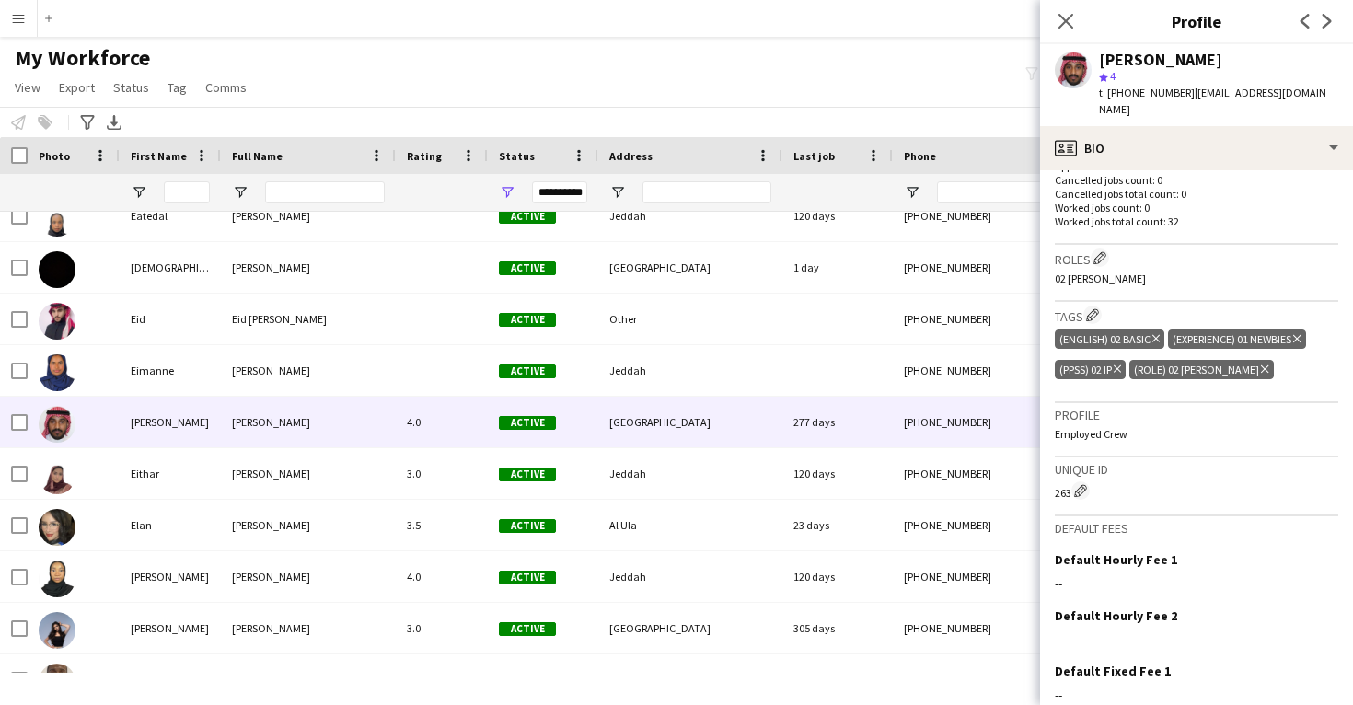
scroll to position [558, 0]
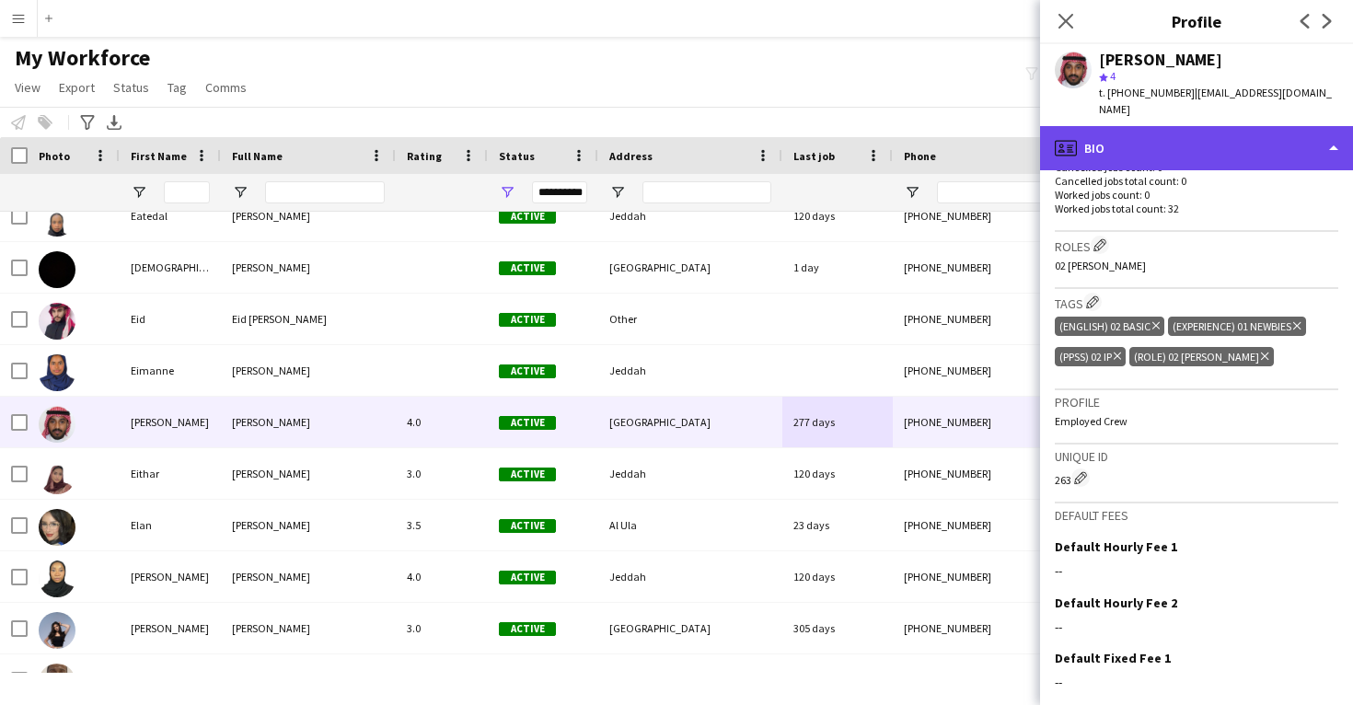
click at [1167, 126] on div "profile Bio" at bounding box center [1196, 148] width 313 height 44
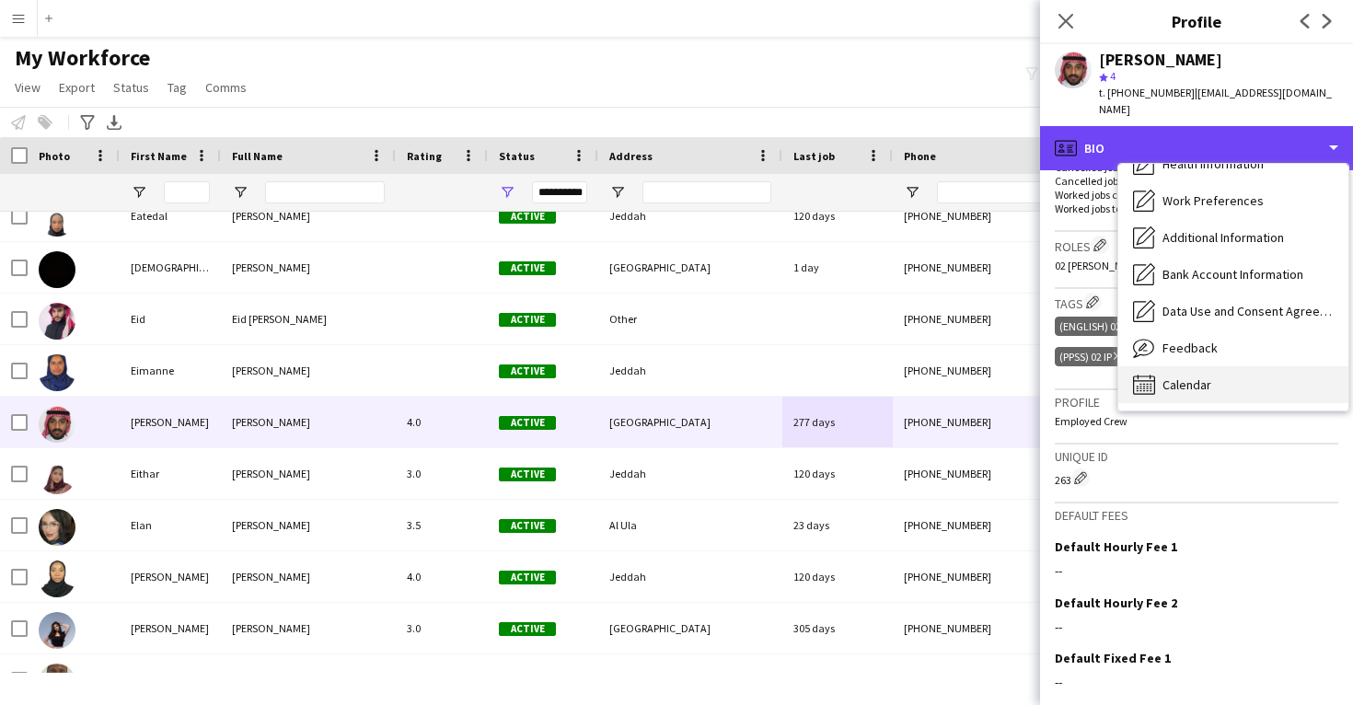
scroll to position [210, 0]
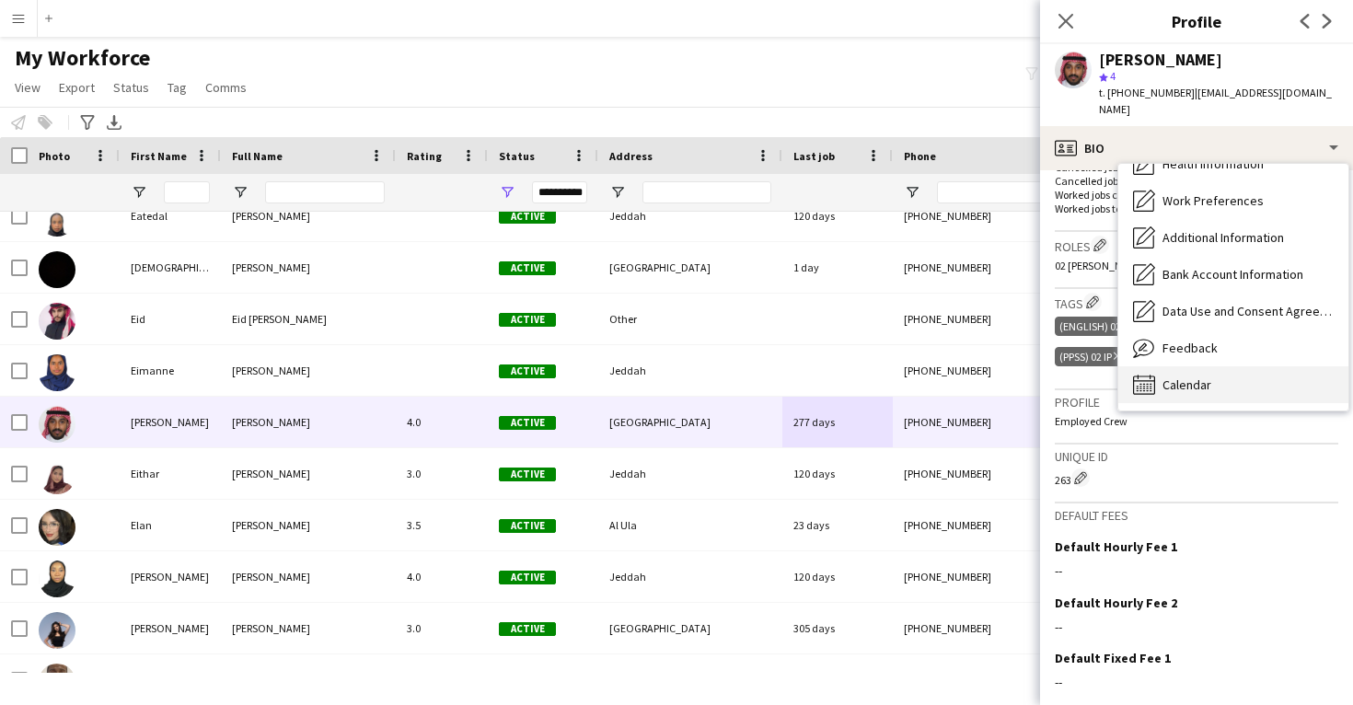
click at [1177, 377] on span "Calendar" at bounding box center [1187, 385] width 49 height 17
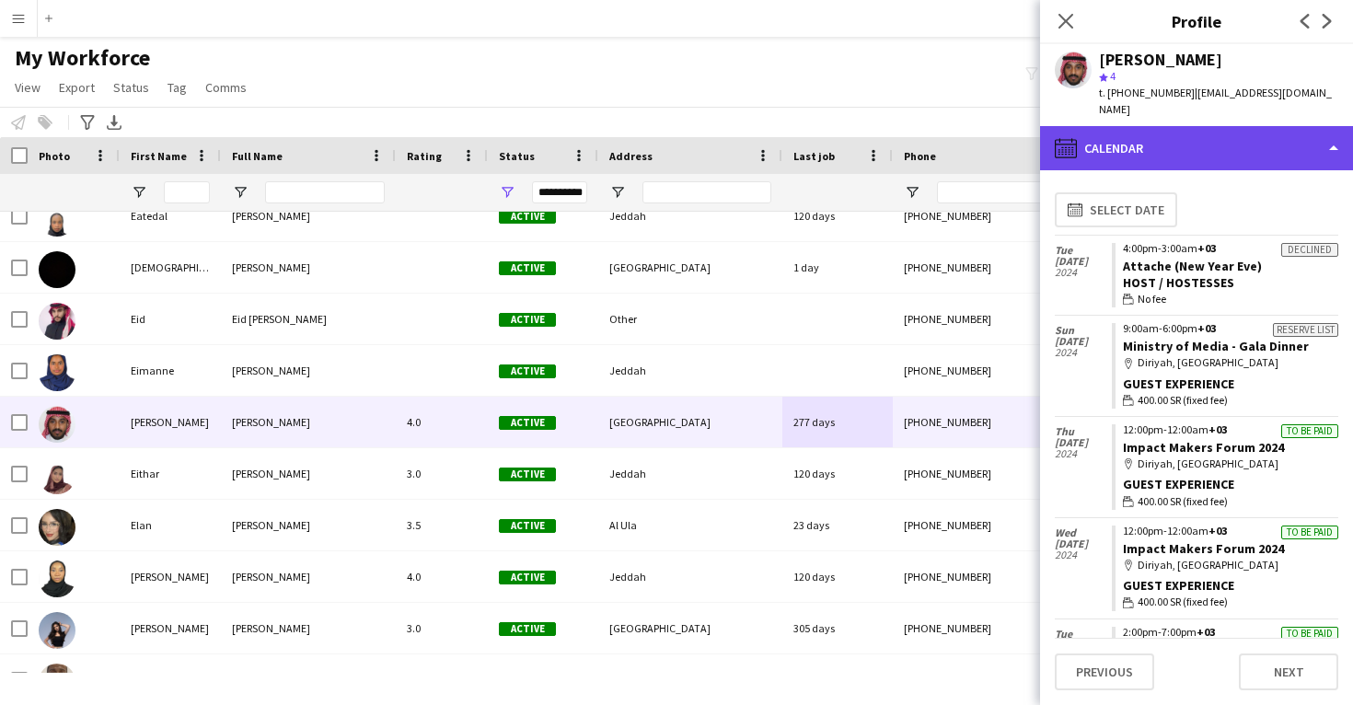
click at [1202, 140] on div "calendar-full Calendar" at bounding box center [1196, 148] width 313 height 44
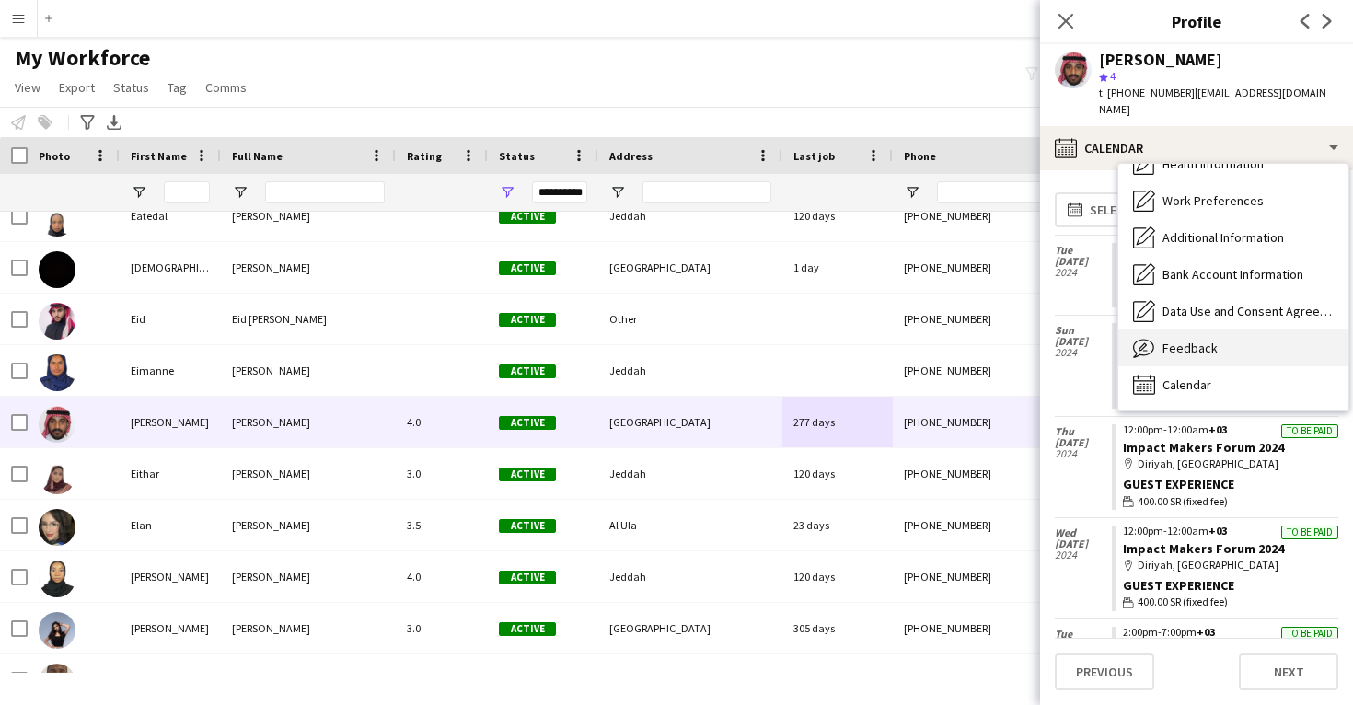
click at [1198, 340] on span "Feedback" at bounding box center [1190, 348] width 55 height 17
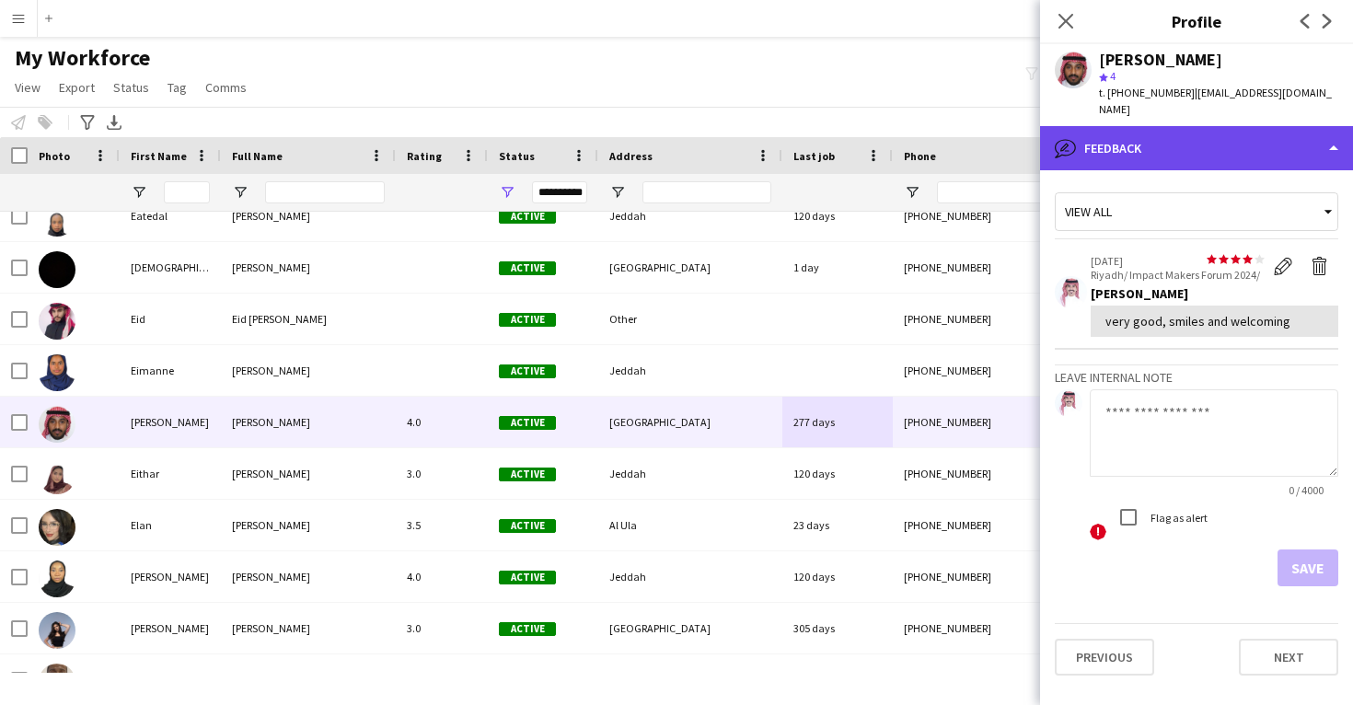
click at [1223, 144] on div "bubble-pencil Feedback" at bounding box center [1196, 148] width 313 height 44
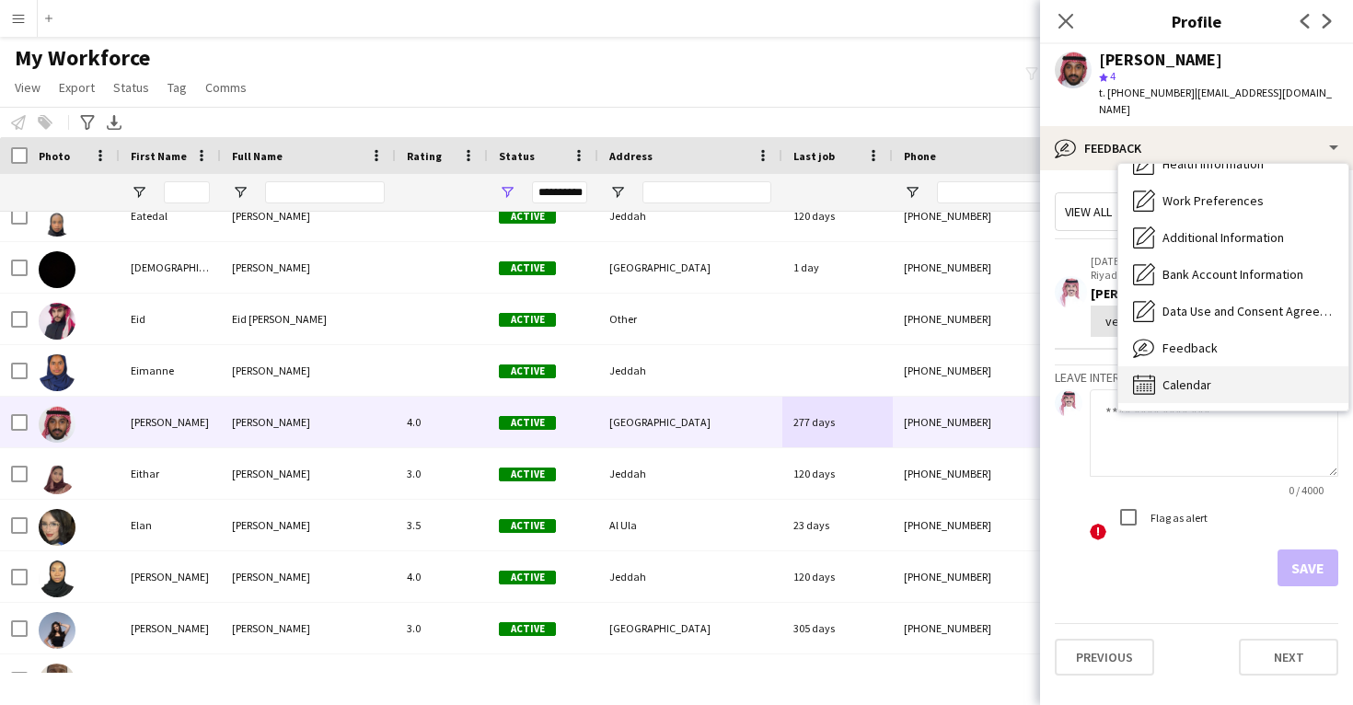
click at [1190, 377] on span "Calendar" at bounding box center [1187, 385] width 49 height 17
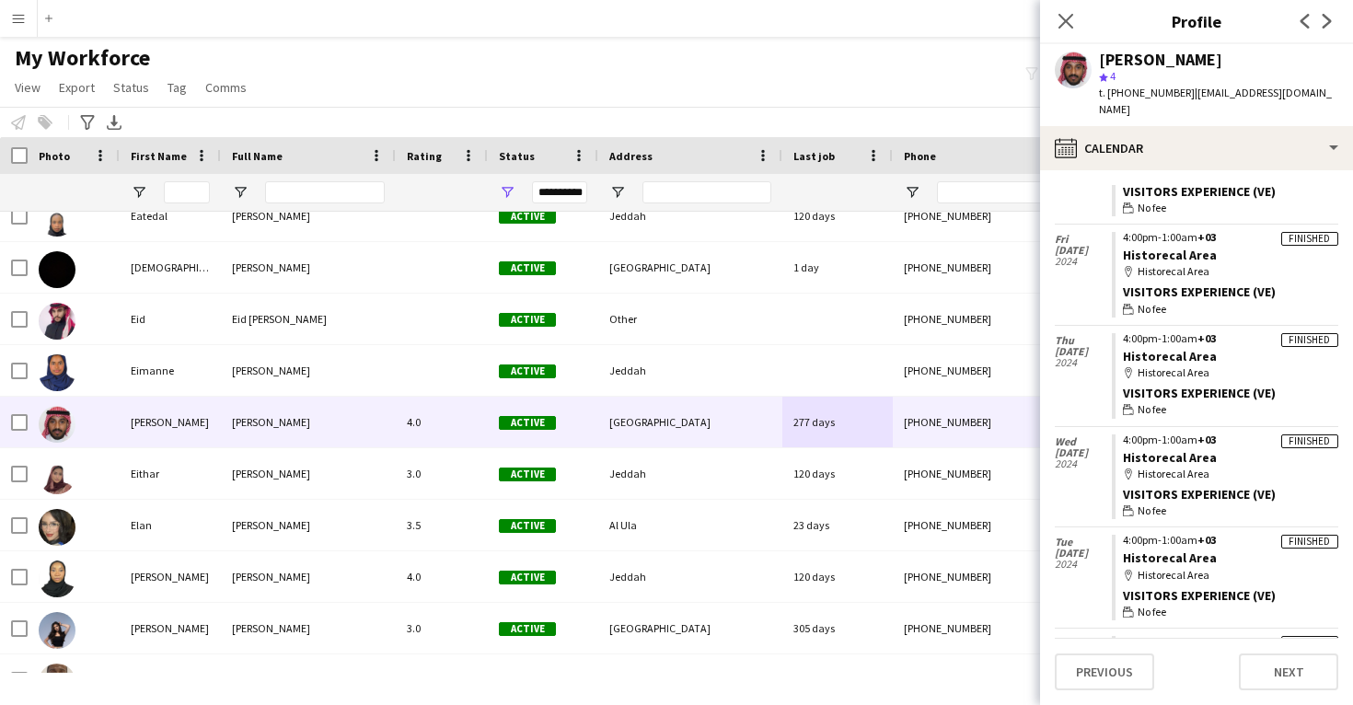
scroll to position [1306, 0]
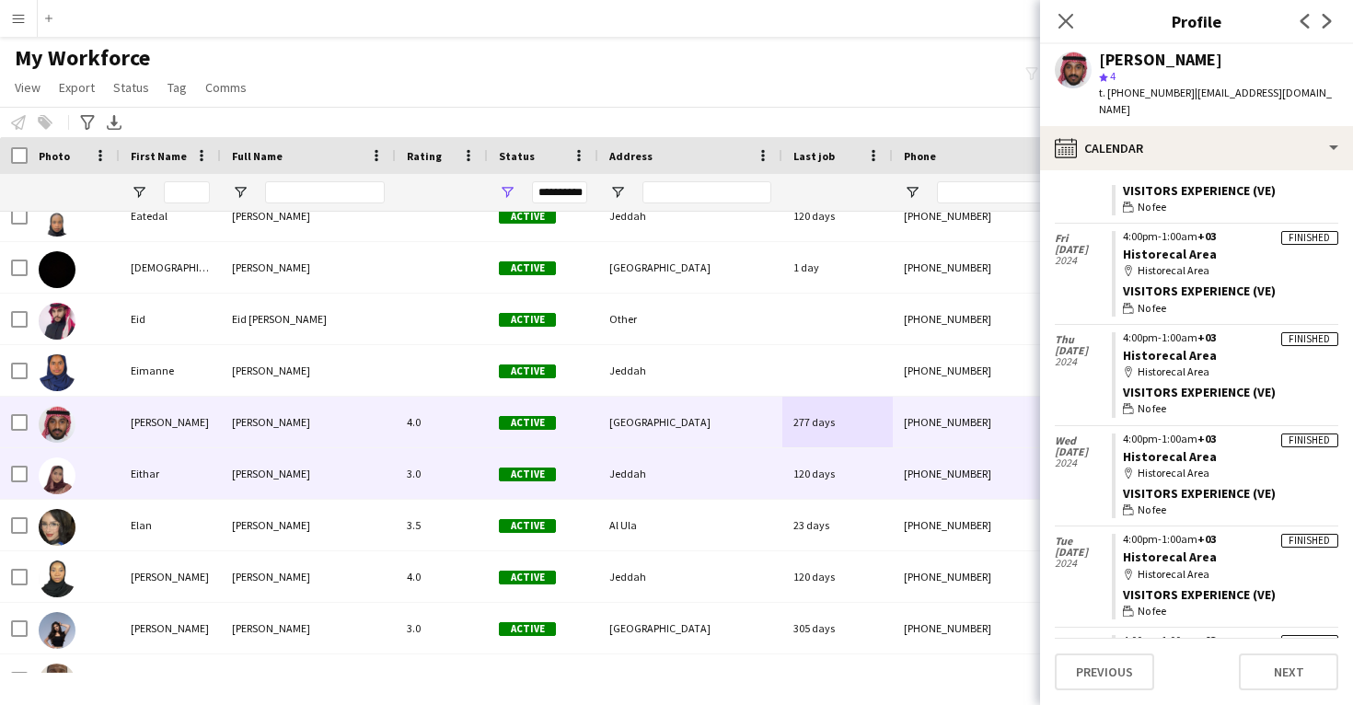
click at [830, 457] on div "120 days" at bounding box center [838, 473] width 110 height 51
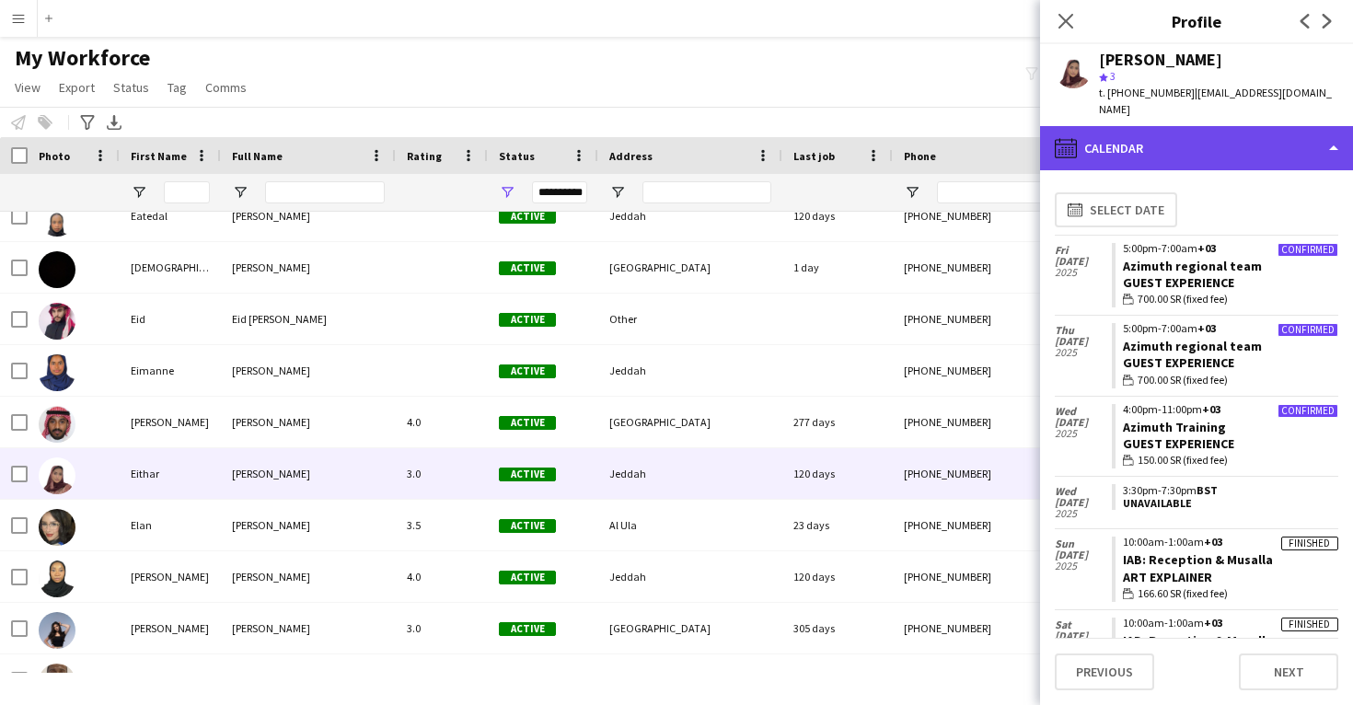
click at [1243, 128] on div "calendar-full Calendar" at bounding box center [1196, 148] width 313 height 44
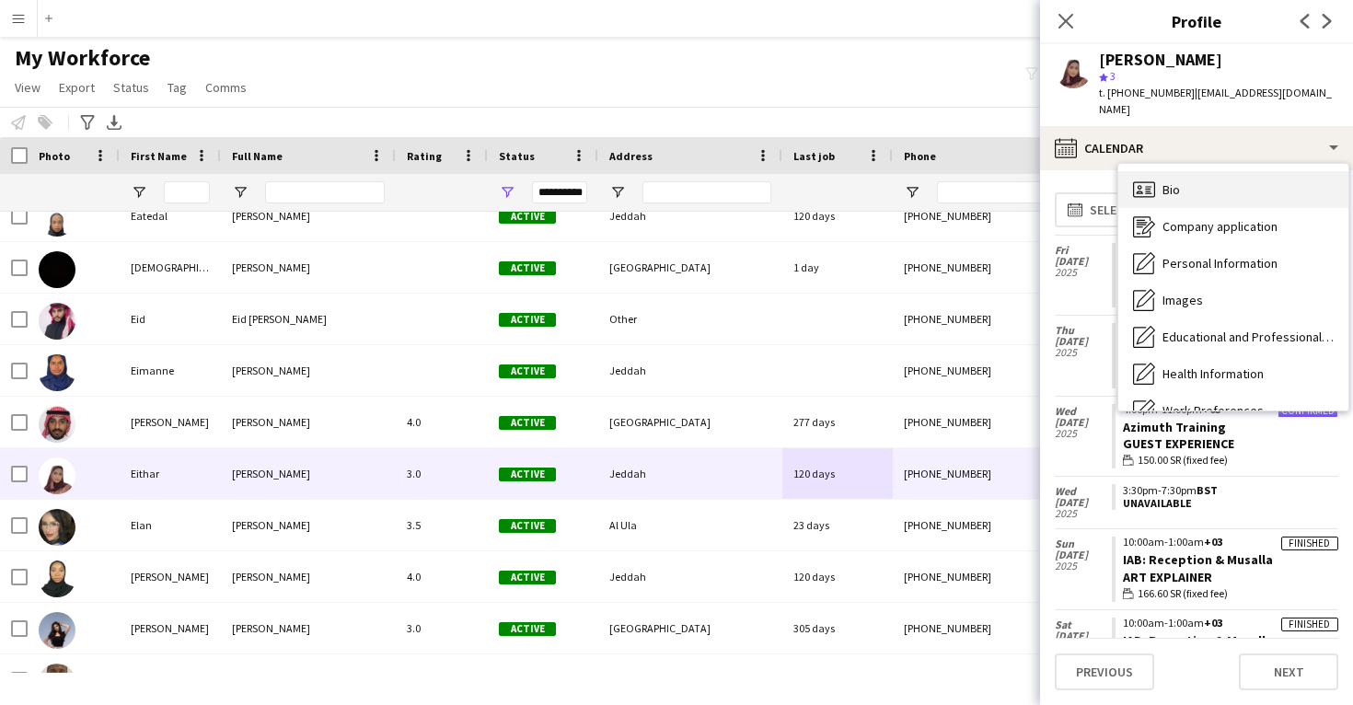
click at [1236, 171] on div "Bio Bio" at bounding box center [1234, 189] width 230 height 37
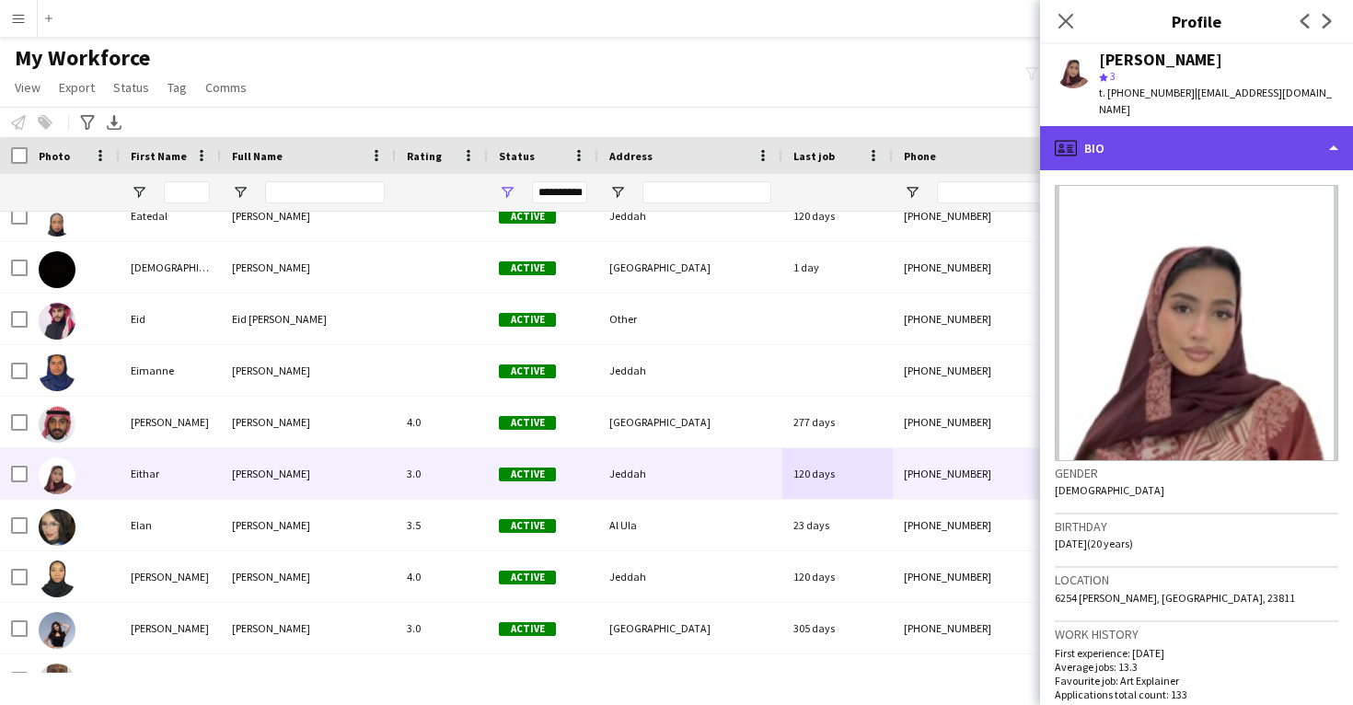
click at [1235, 126] on div "profile Bio" at bounding box center [1196, 148] width 313 height 44
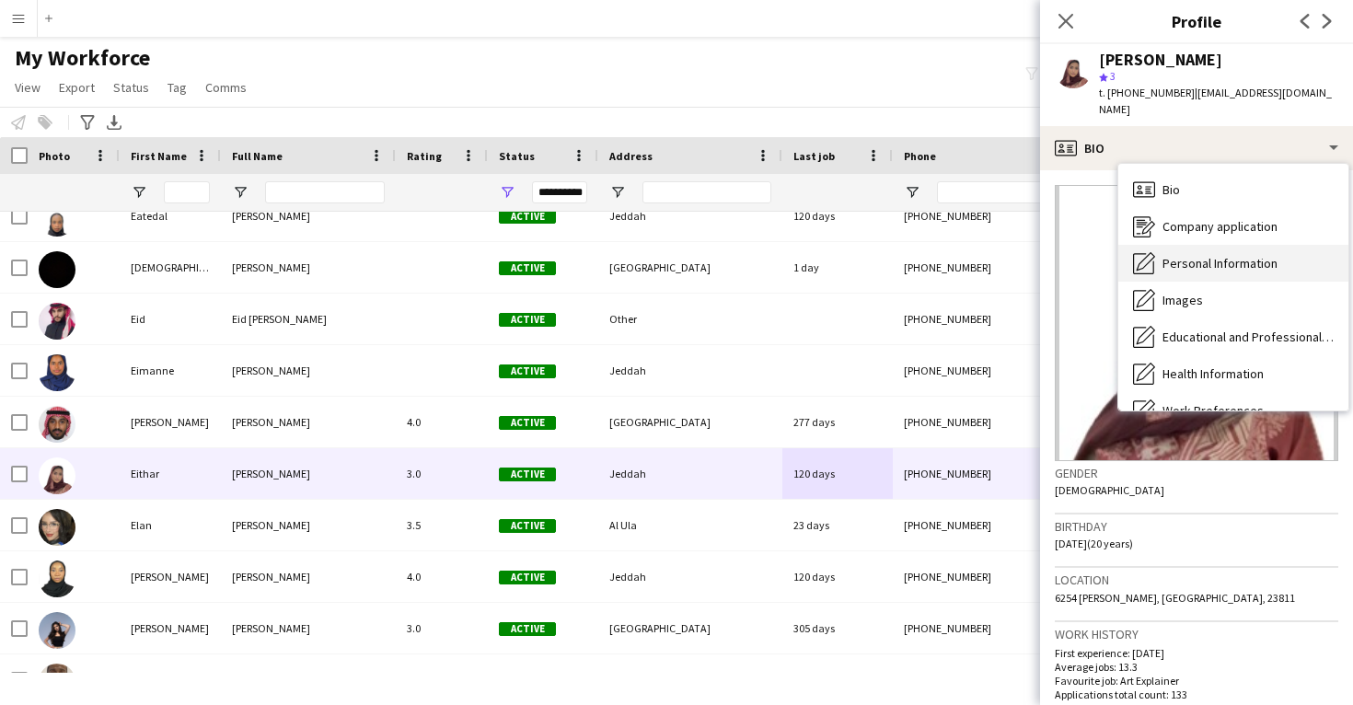
click at [1193, 255] on span "Personal Information" at bounding box center [1220, 263] width 115 height 17
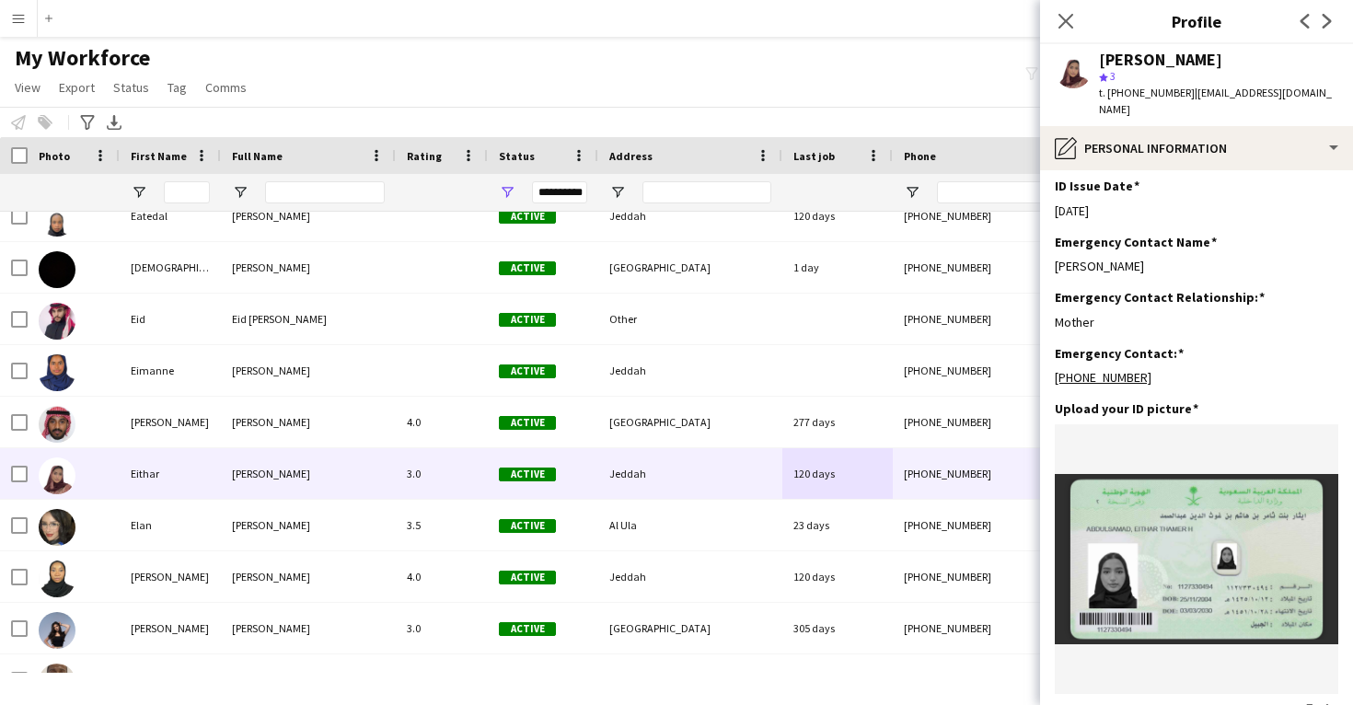
scroll to position [675, 0]
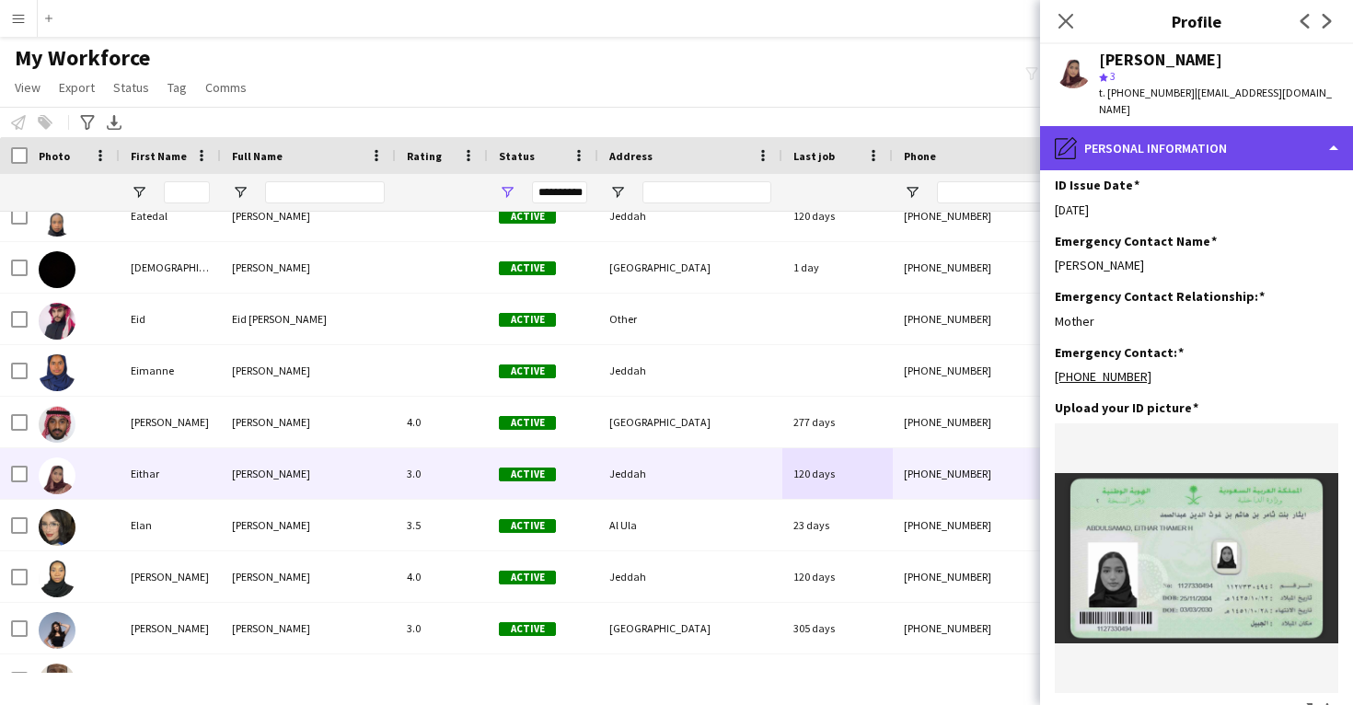
click at [1199, 129] on div "pencil4 Personal Information" at bounding box center [1196, 148] width 313 height 44
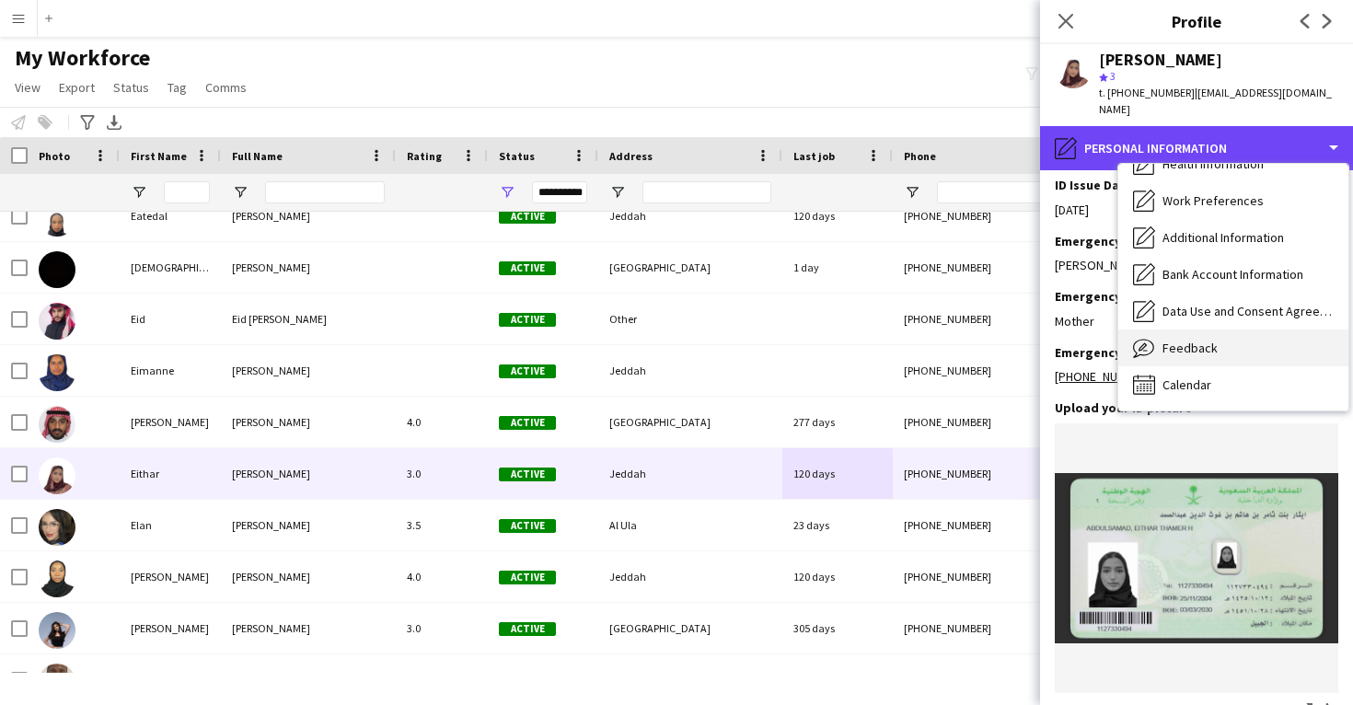
scroll to position [211, 0]
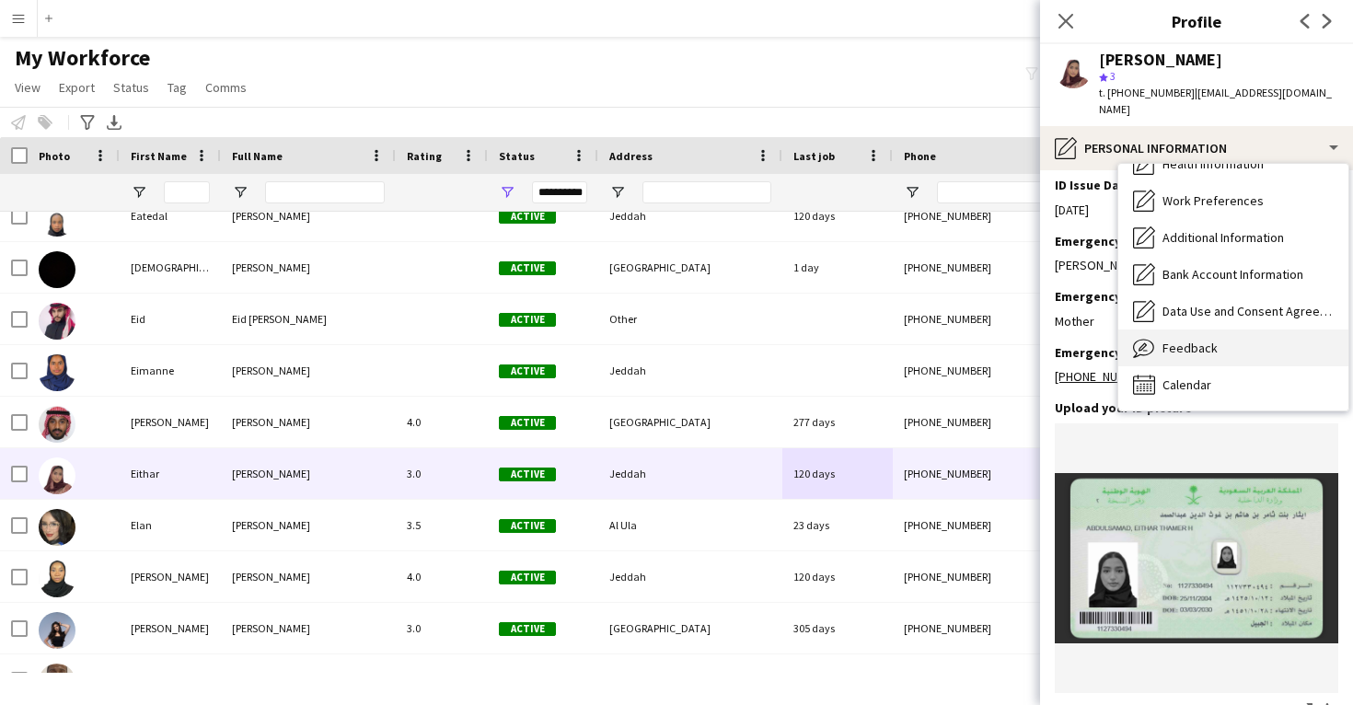
click at [1186, 340] on span "Feedback" at bounding box center [1190, 348] width 55 height 17
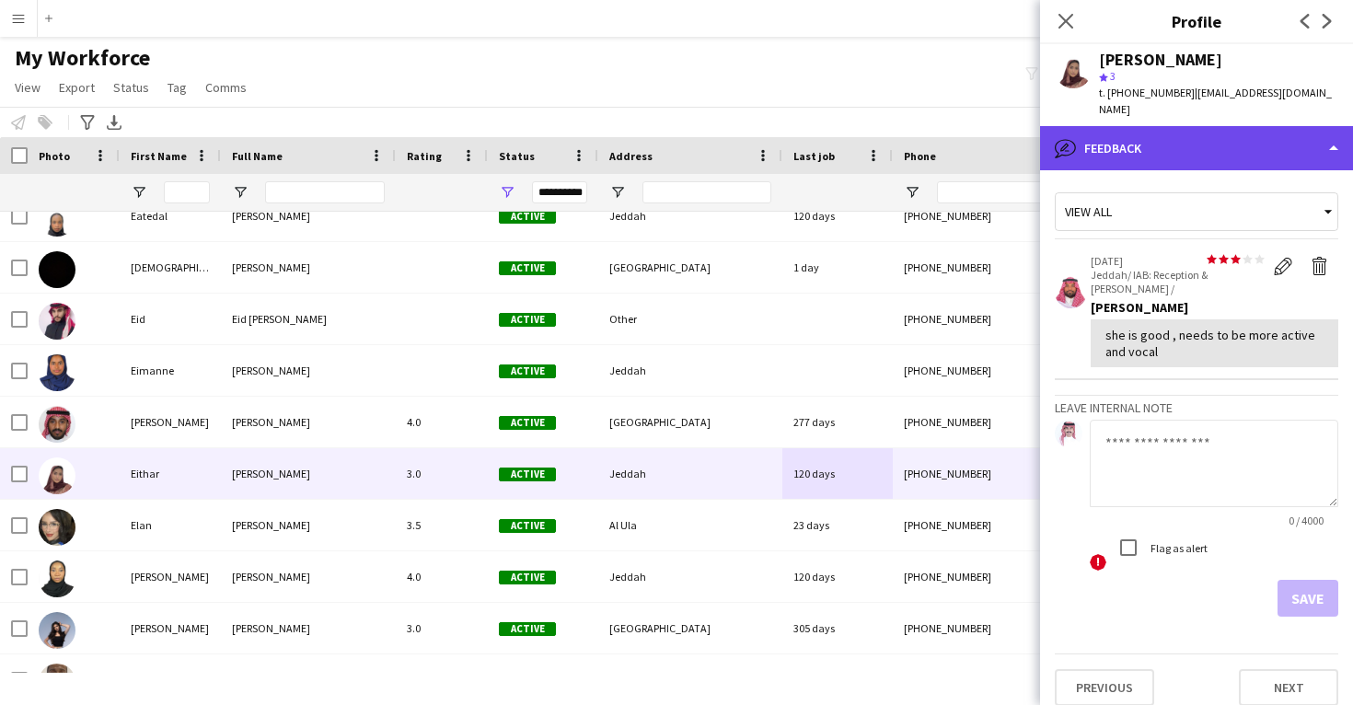
click at [1197, 128] on div "bubble-pencil Feedback" at bounding box center [1196, 148] width 313 height 44
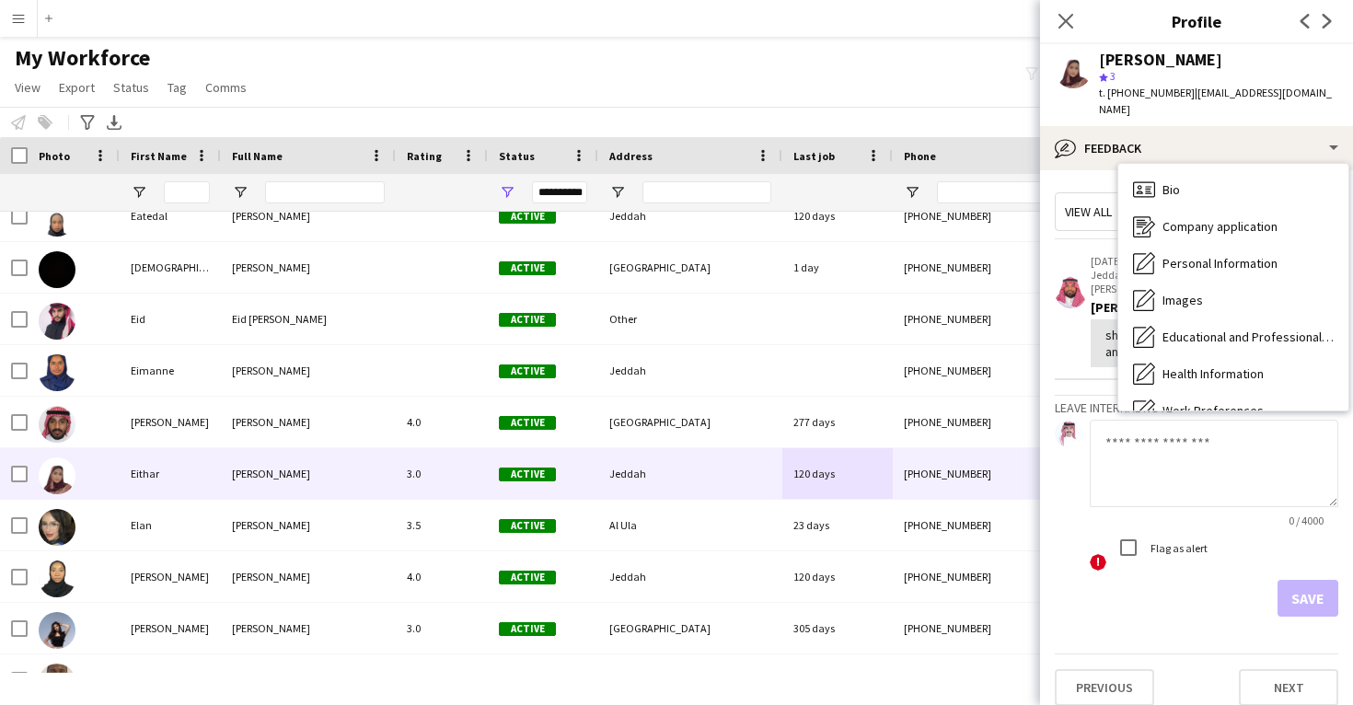
click at [1201, 587] on span "Calendar" at bounding box center [1187, 595] width 49 height 17
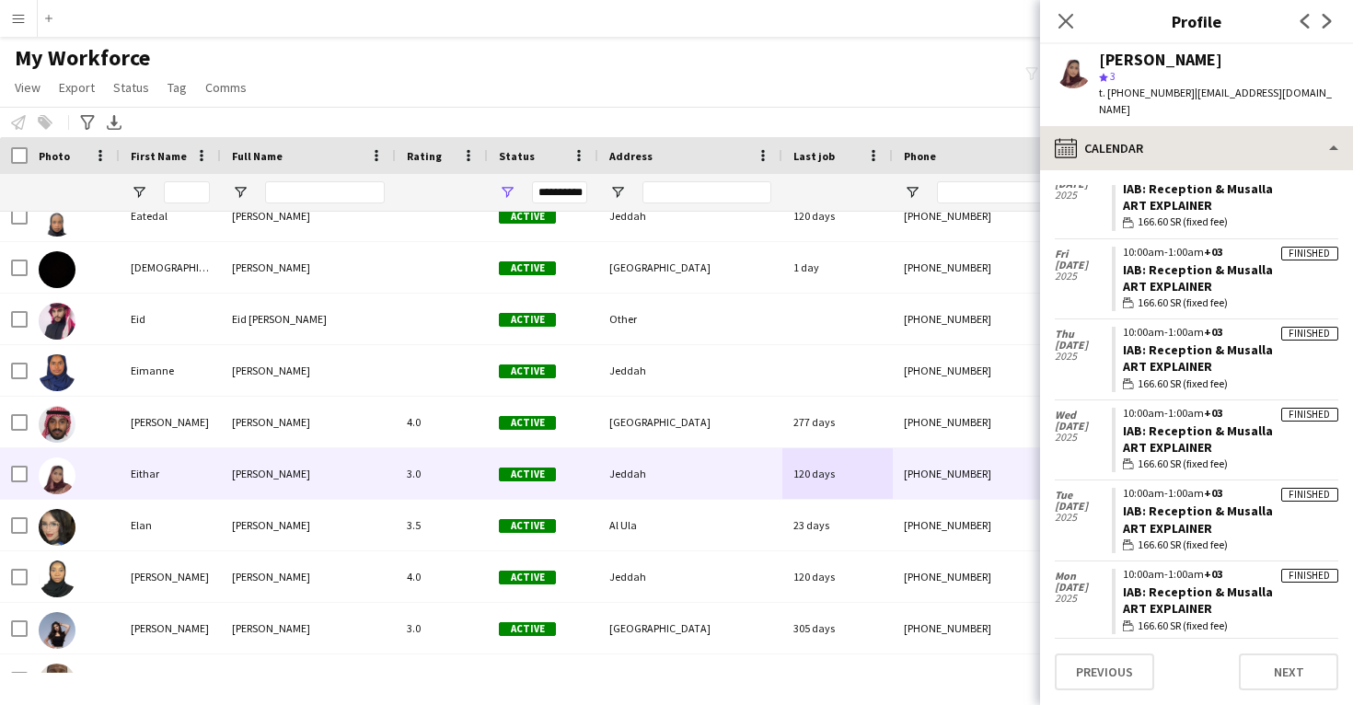
scroll to position [459, 0]
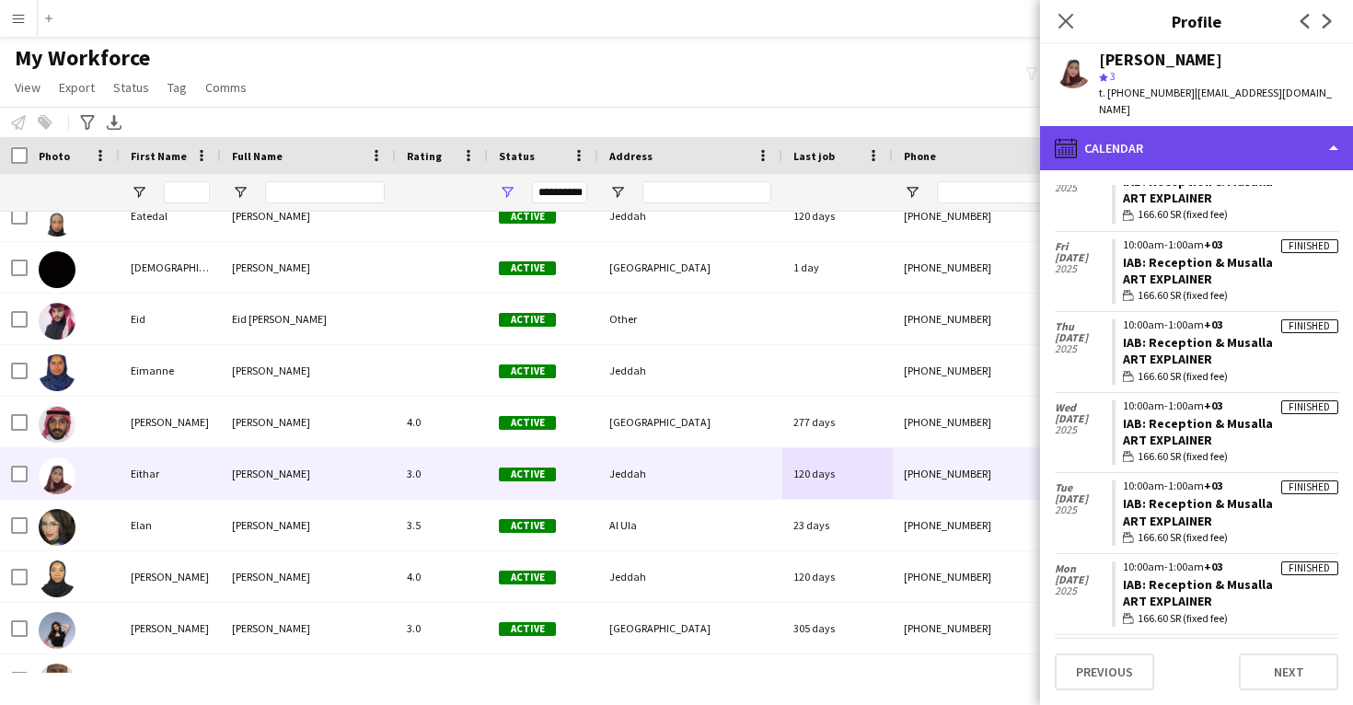
click at [1199, 132] on div "calendar-full Calendar" at bounding box center [1196, 148] width 313 height 44
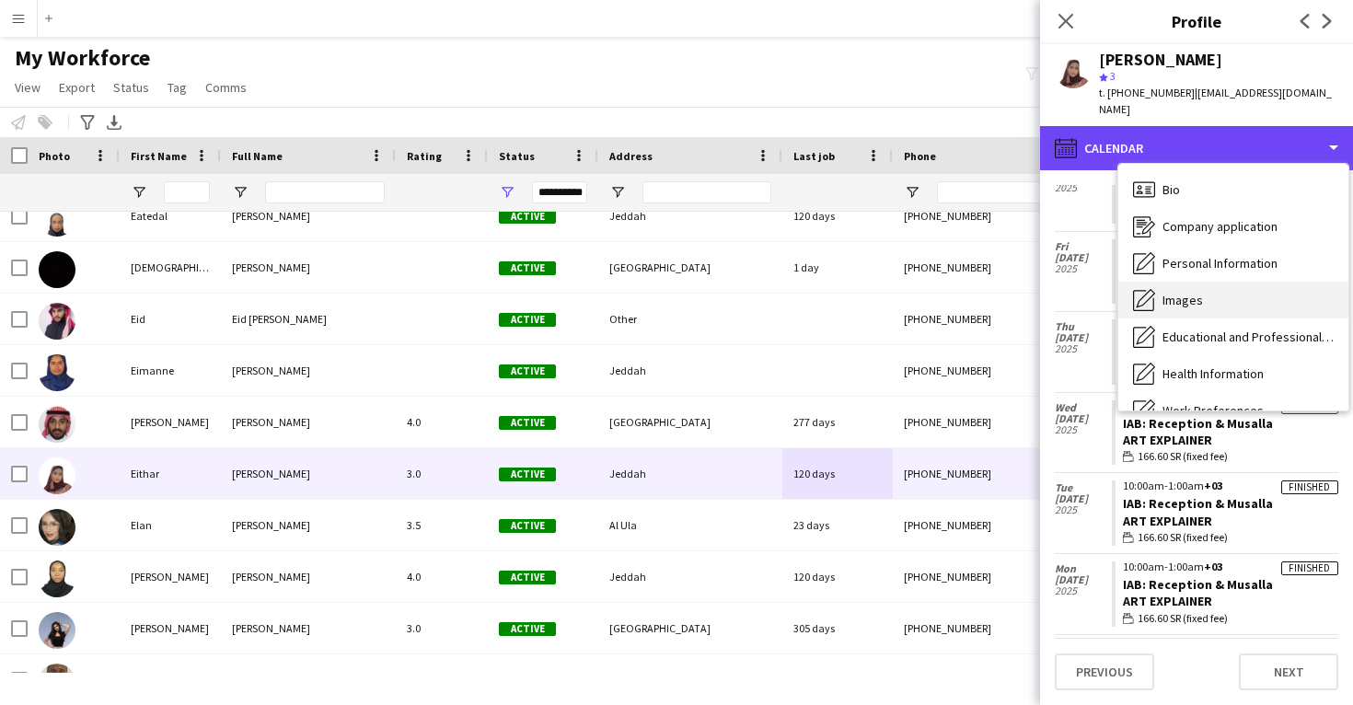
scroll to position [0, 0]
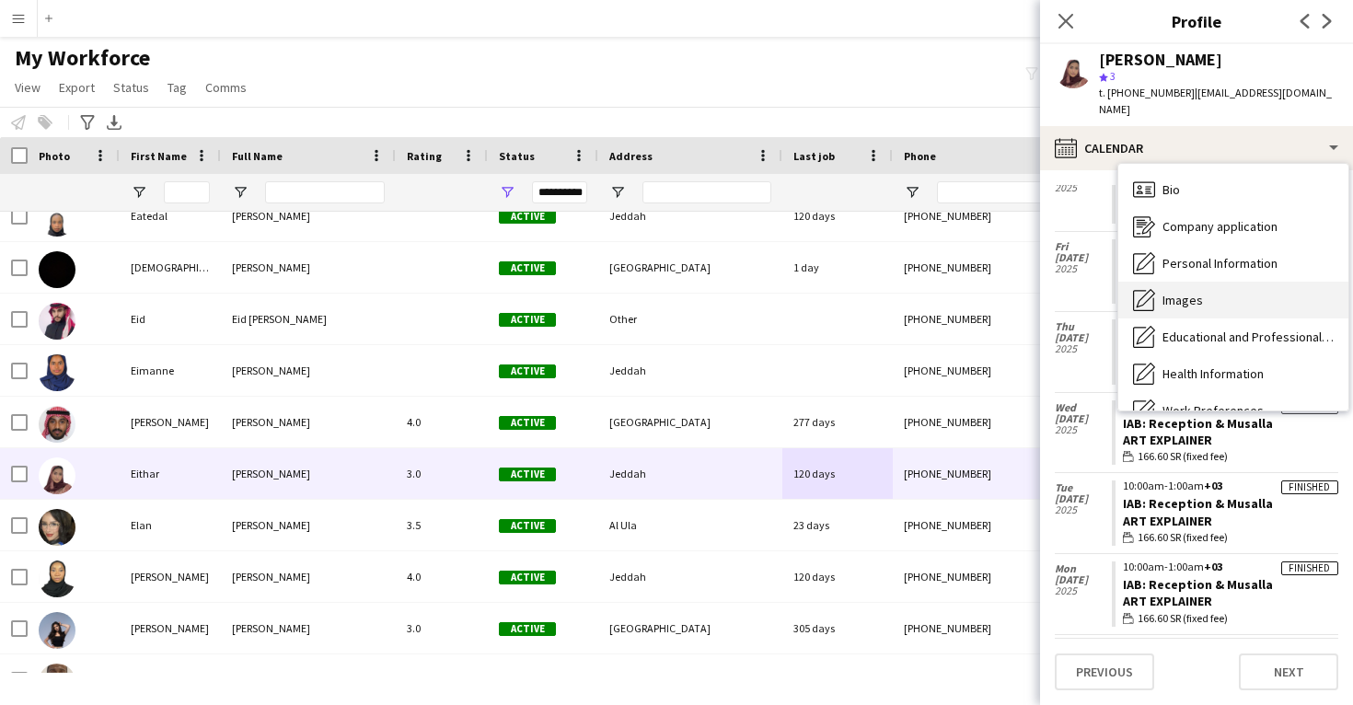
click at [1214, 283] on div "Images Images" at bounding box center [1234, 300] width 230 height 37
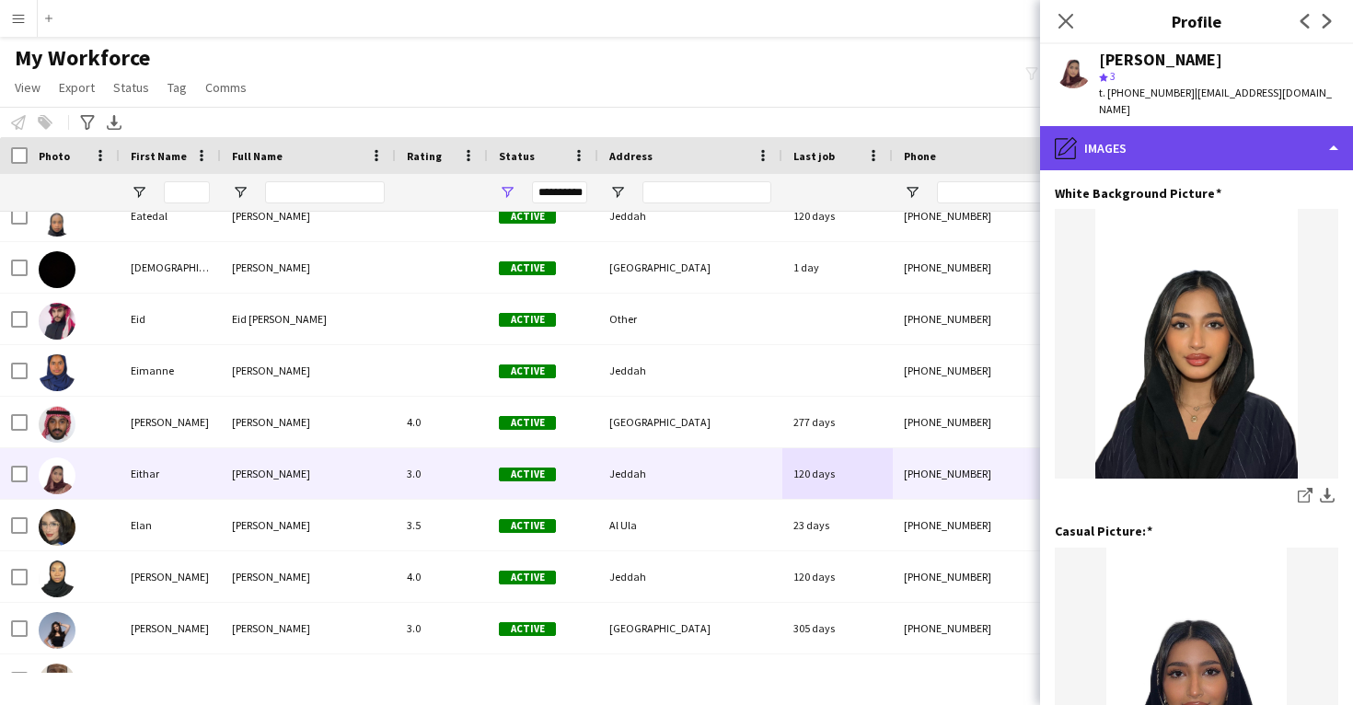
click at [1222, 138] on div "pencil4 Images" at bounding box center [1196, 148] width 313 height 44
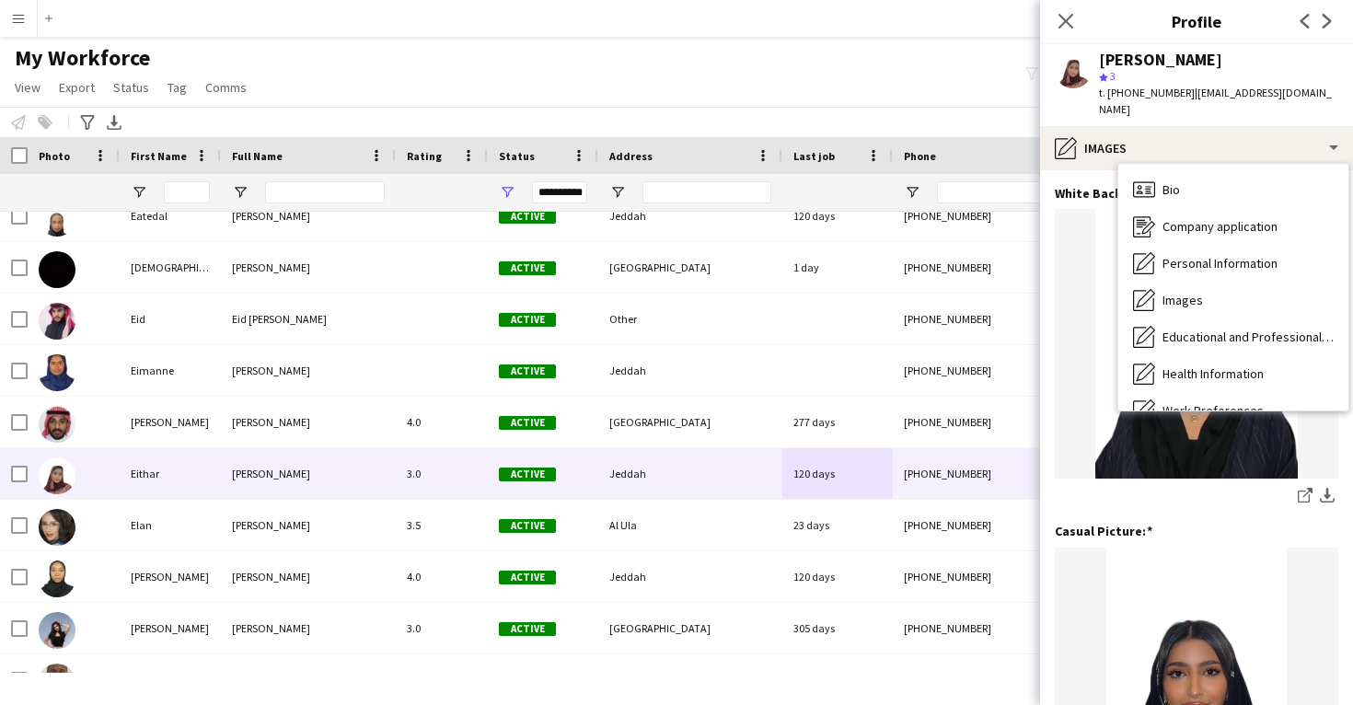
click at [1211, 486] on div "share-external-link-1 download-bottom" at bounding box center [1197, 497] width 284 height 23
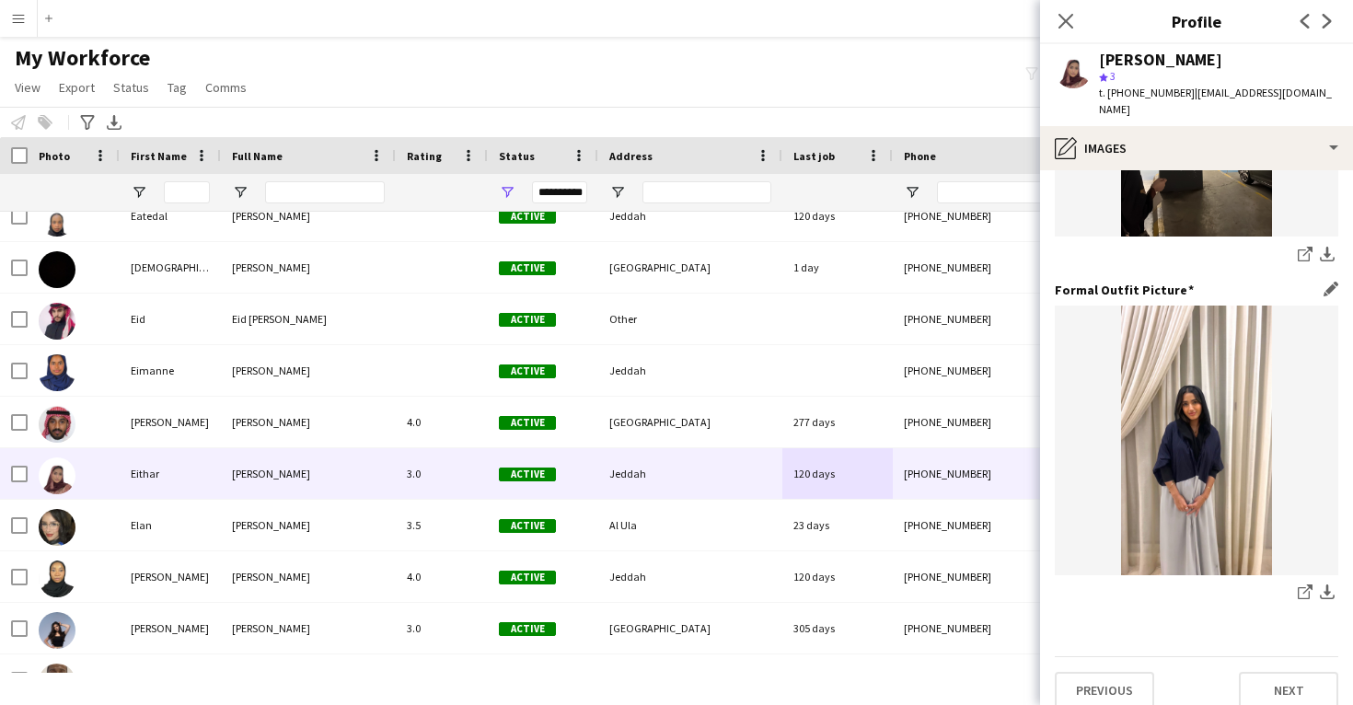
scroll to position [894, 0]
click at [1301, 588] on icon at bounding box center [1304, 594] width 12 height 12
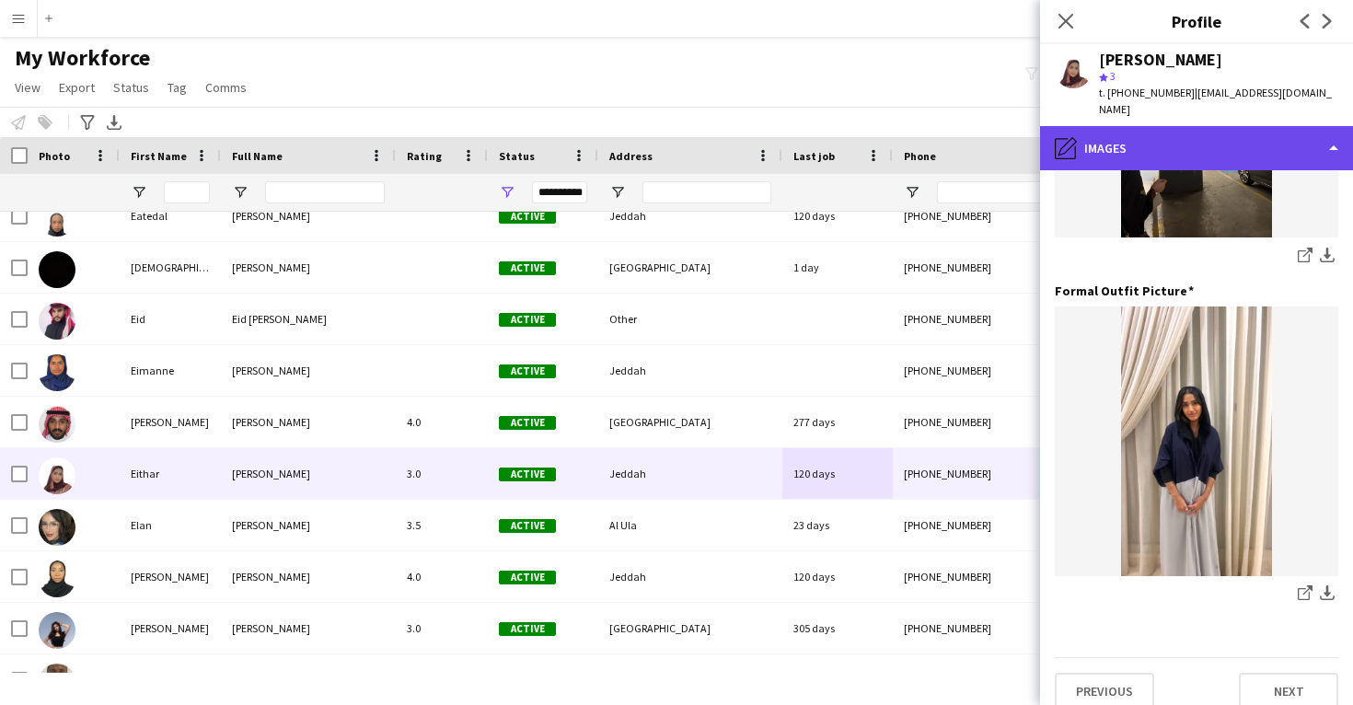
click at [1222, 135] on div "pencil4 Images" at bounding box center [1196, 148] width 313 height 44
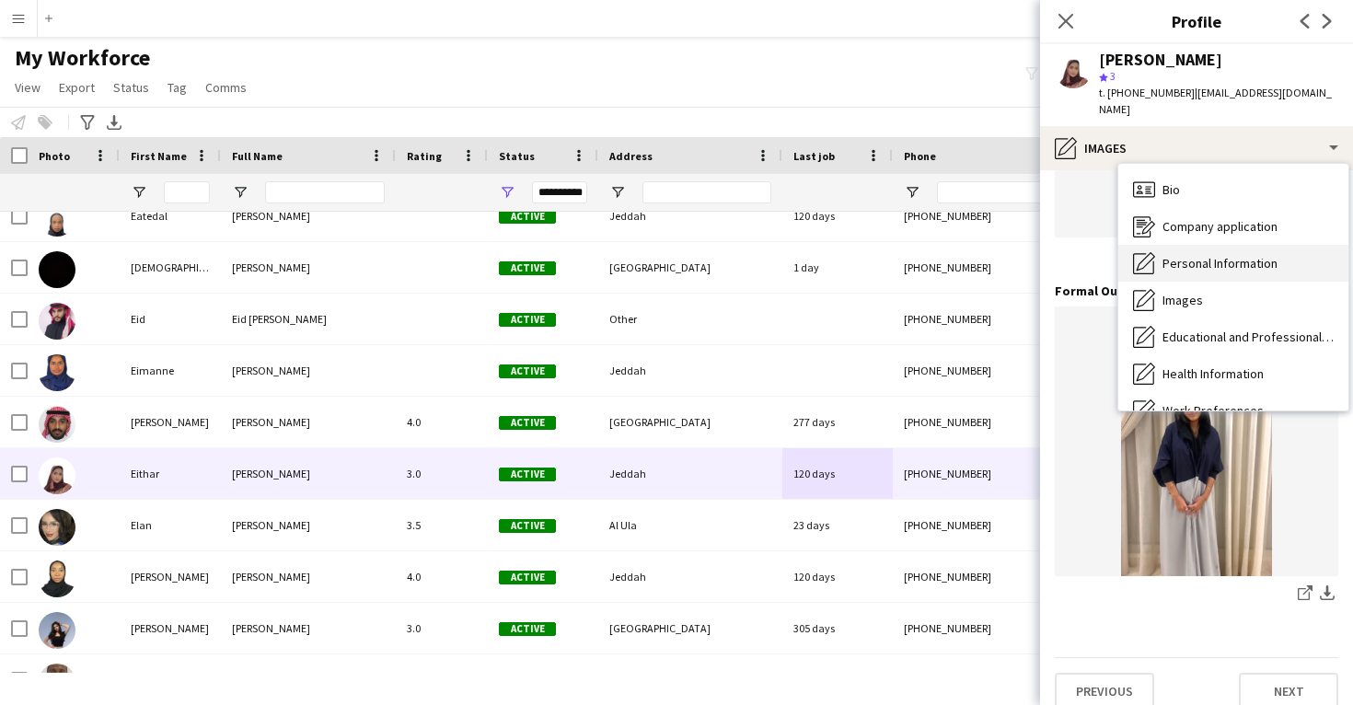
click at [1220, 245] on div "Personal Information Personal Information" at bounding box center [1234, 263] width 230 height 37
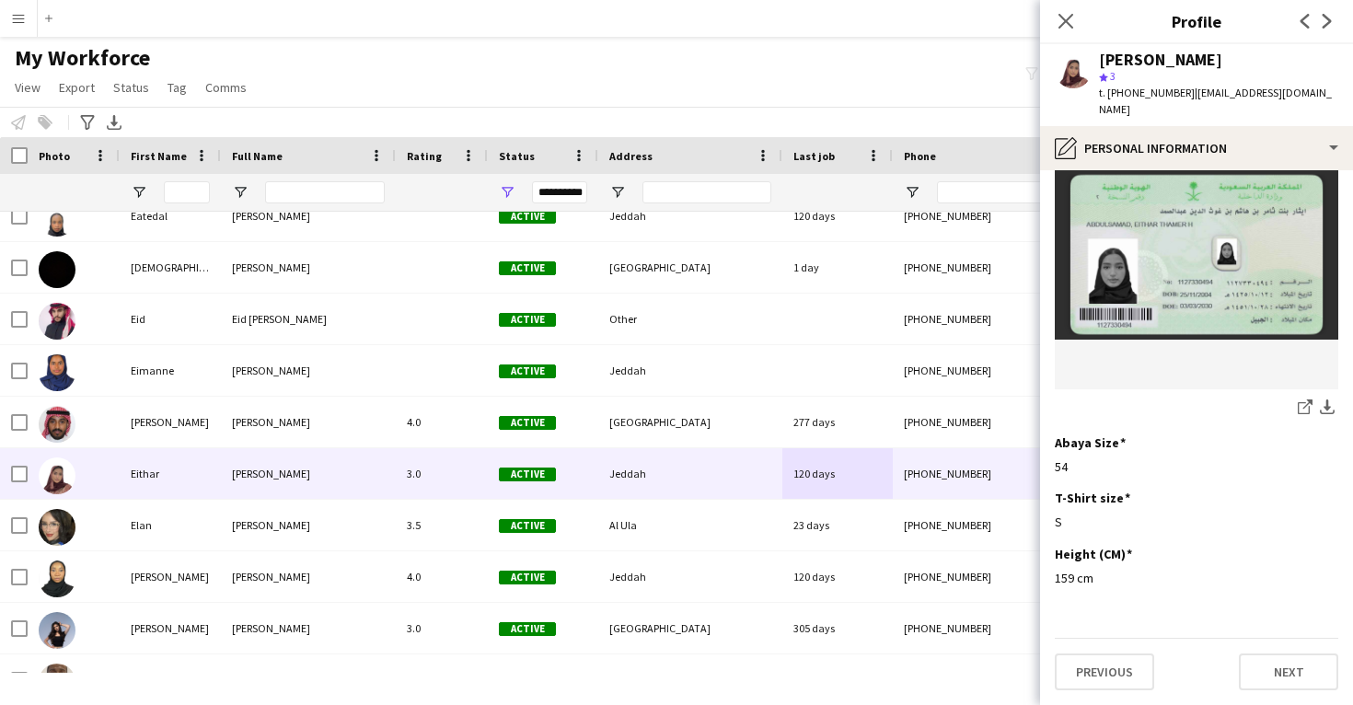
scroll to position [1020, 0]
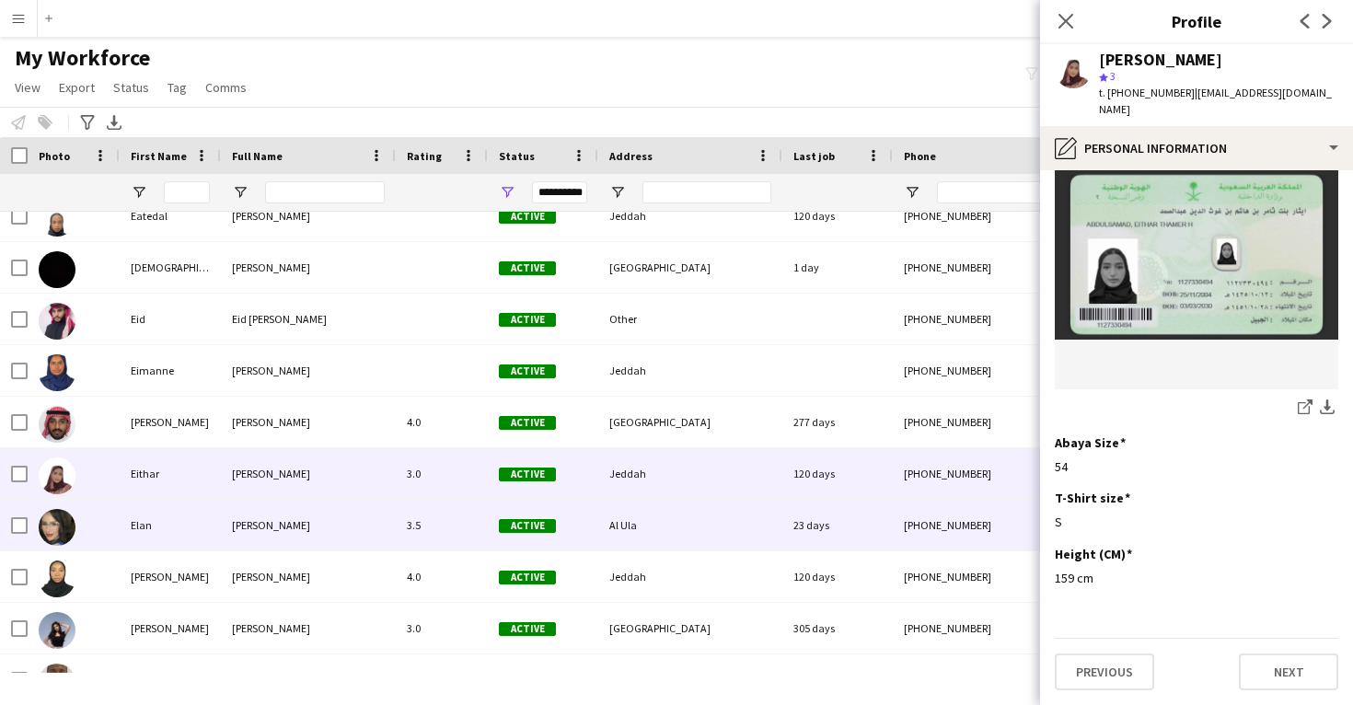
click at [928, 531] on div "+966537365169" at bounding box center [1011, 525] width 236 height 51
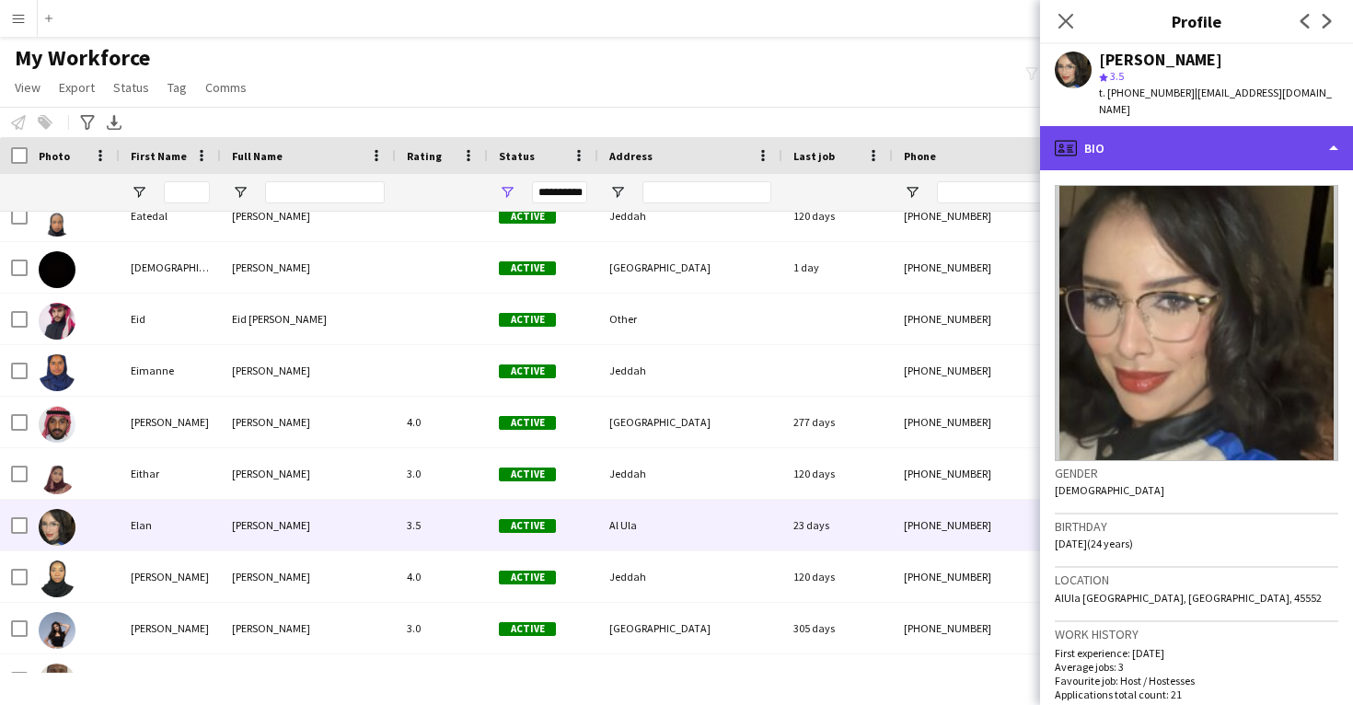
click at [1205, 131] on div "profile Bio" at bounding box center [1196, 148] width 313 height 44
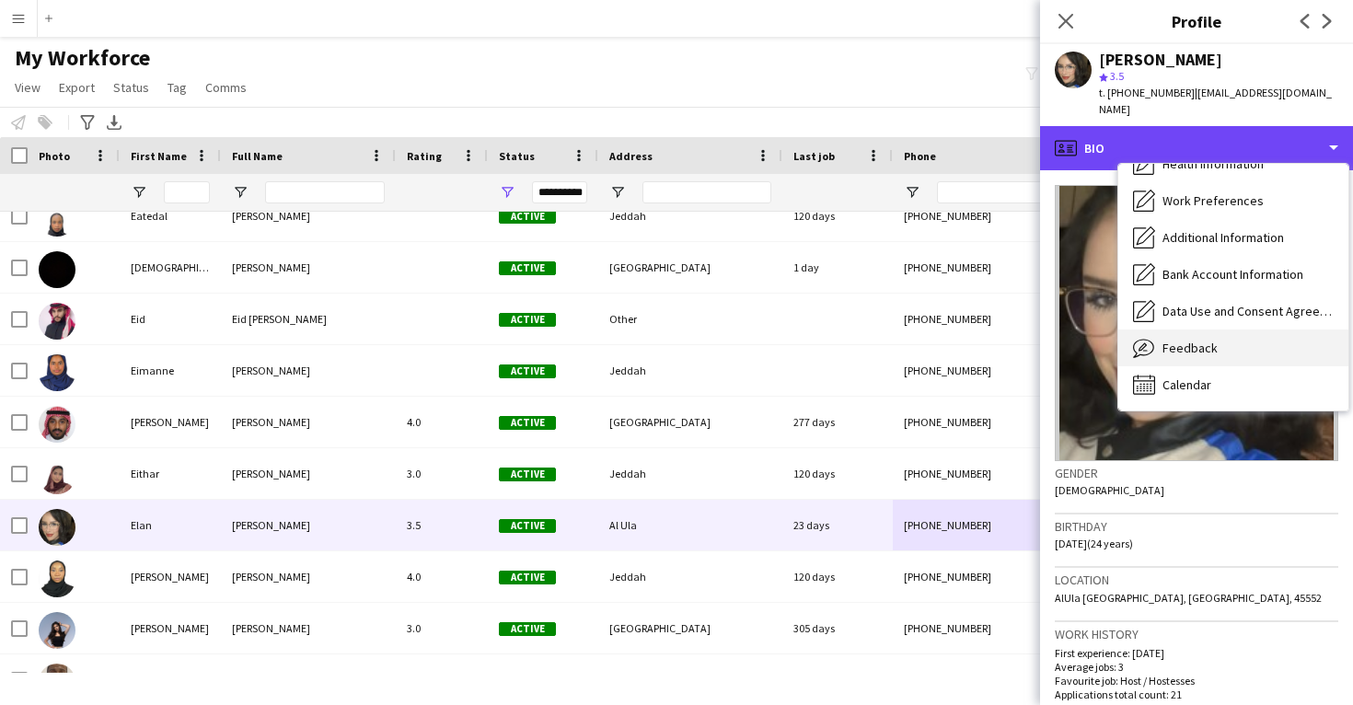
scroll to position [210, 0]
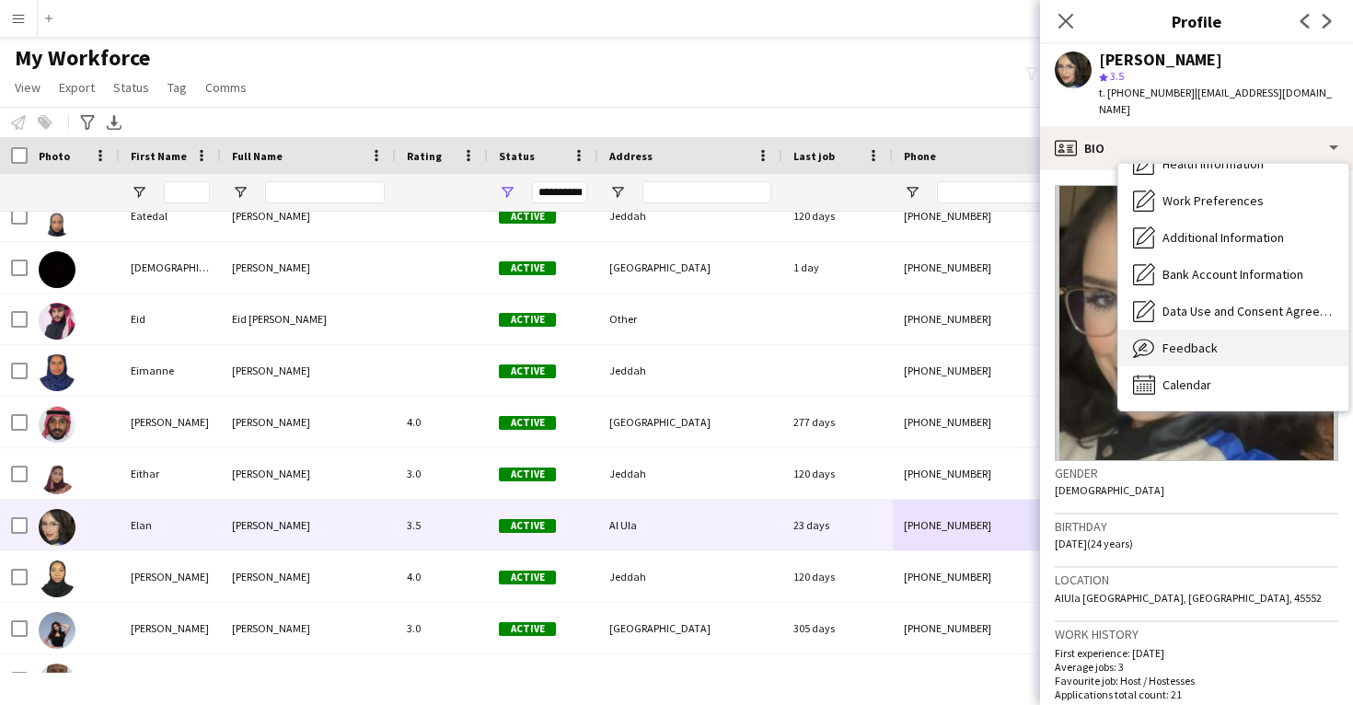
click at [1226, 337] on div "Feedback Feedback" at bounding box center [1234, 348] width 230 height 37
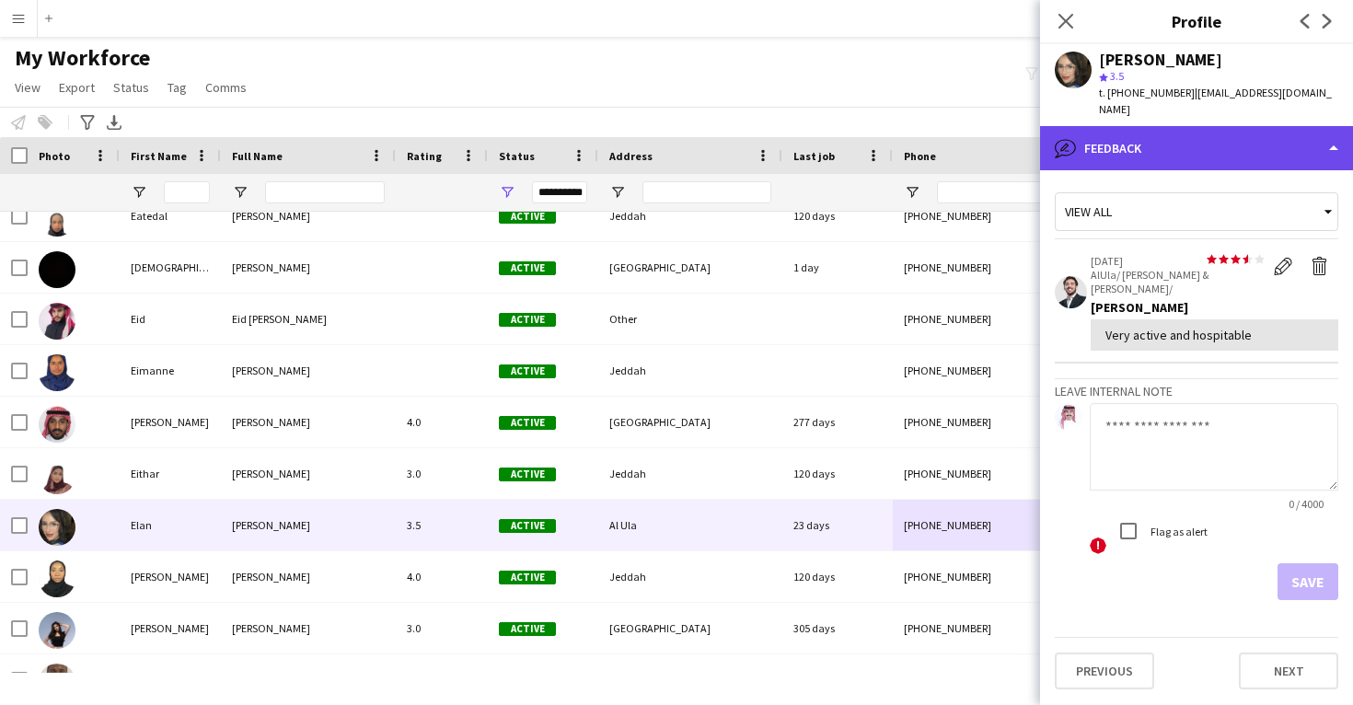
click at [1165, 146] on div "bubble-pencil Feedback" at bounding box center [1196, 148] width 313 height 44
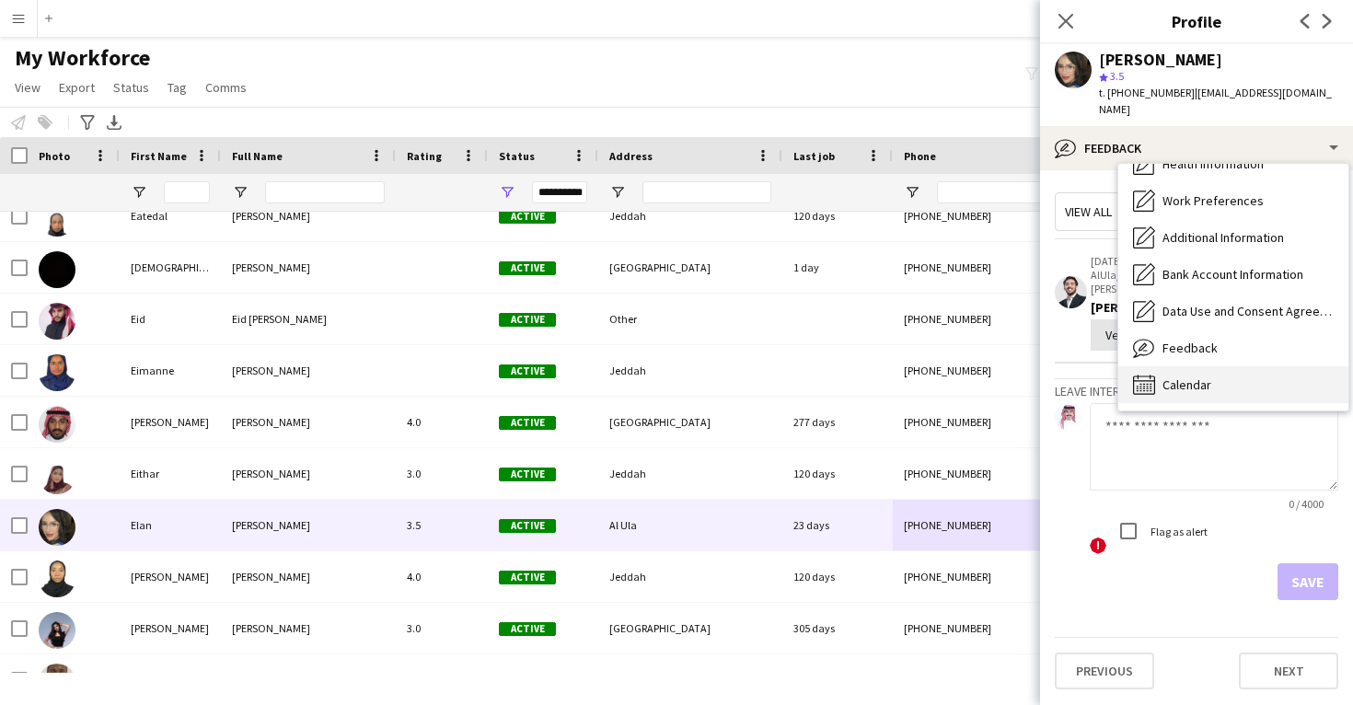
click at [1177, 376] on div "Calendar Calendar" at bounding box center [1234, 384] width 230 height 37
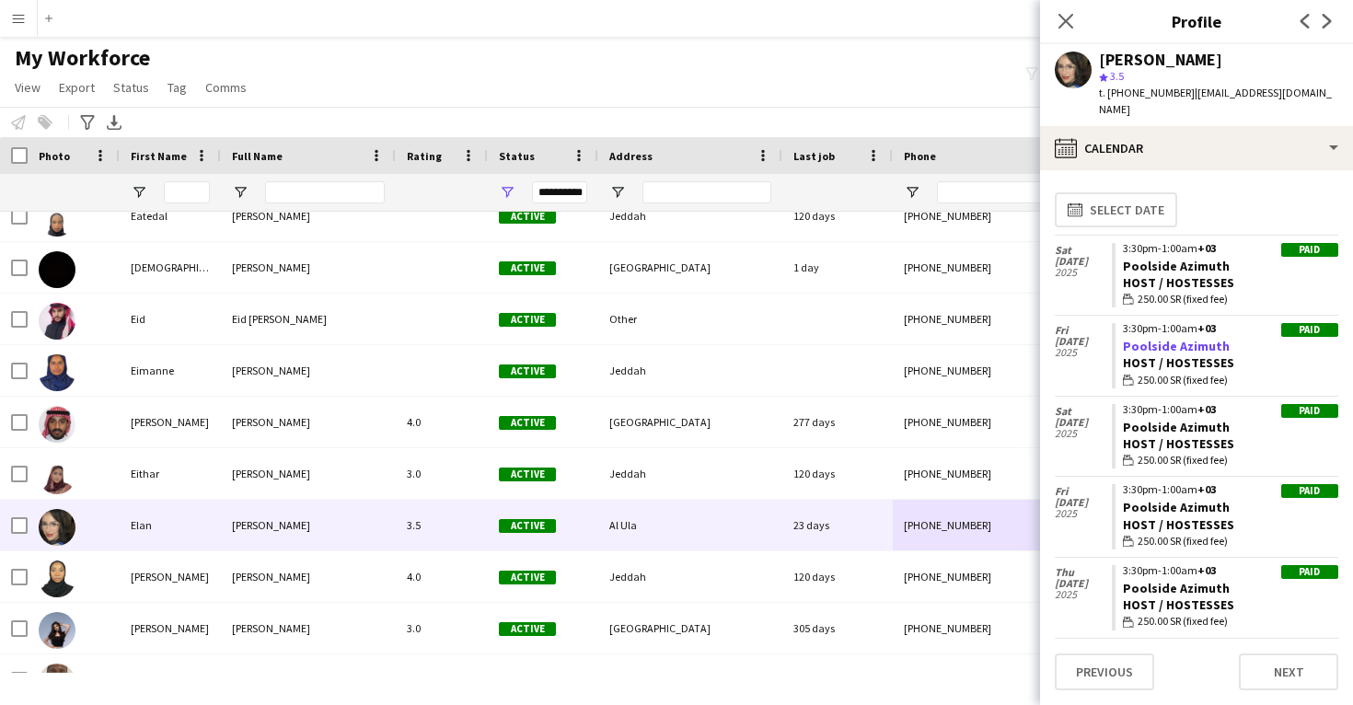
click at [1168, 338] on link "Poolside Azimuth" at bounding box center [1176, 346] width 107 height 17
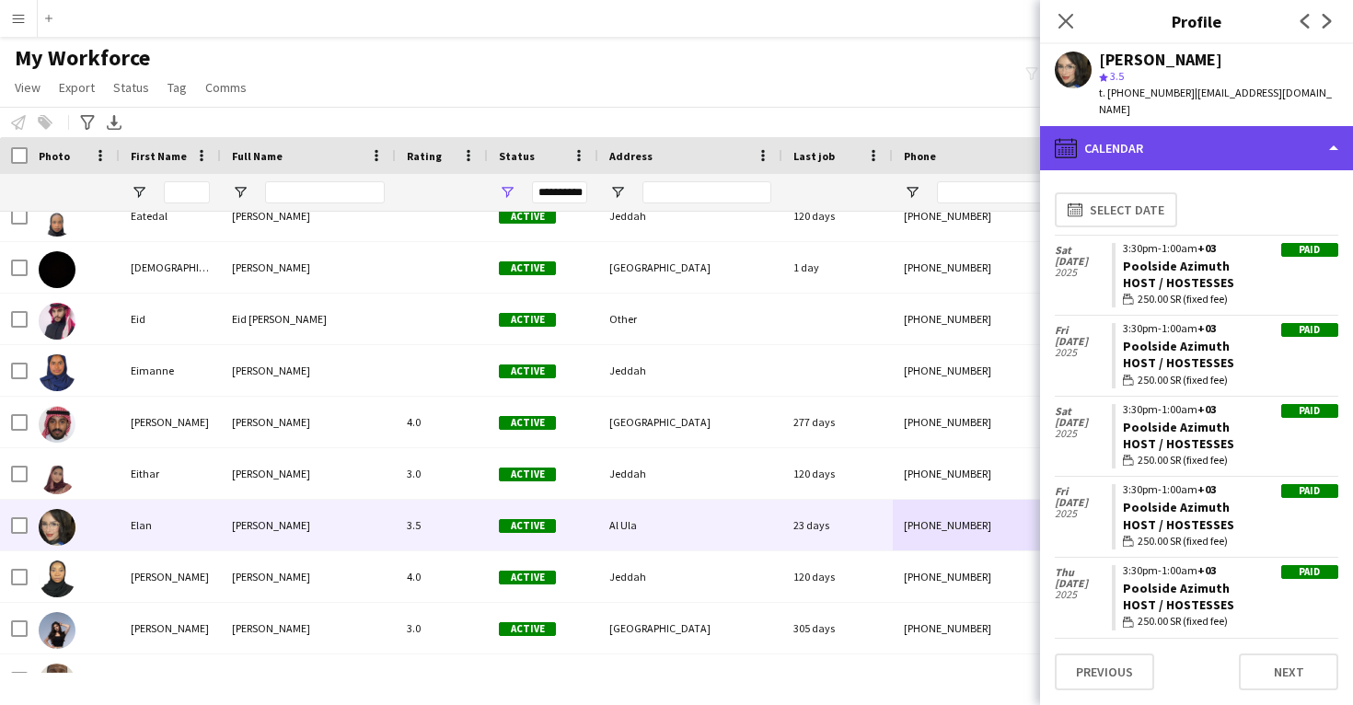
click at [1191, 132] on div "calendar-full Calendar" at bounding box center [1196, 148] width 313 height 44
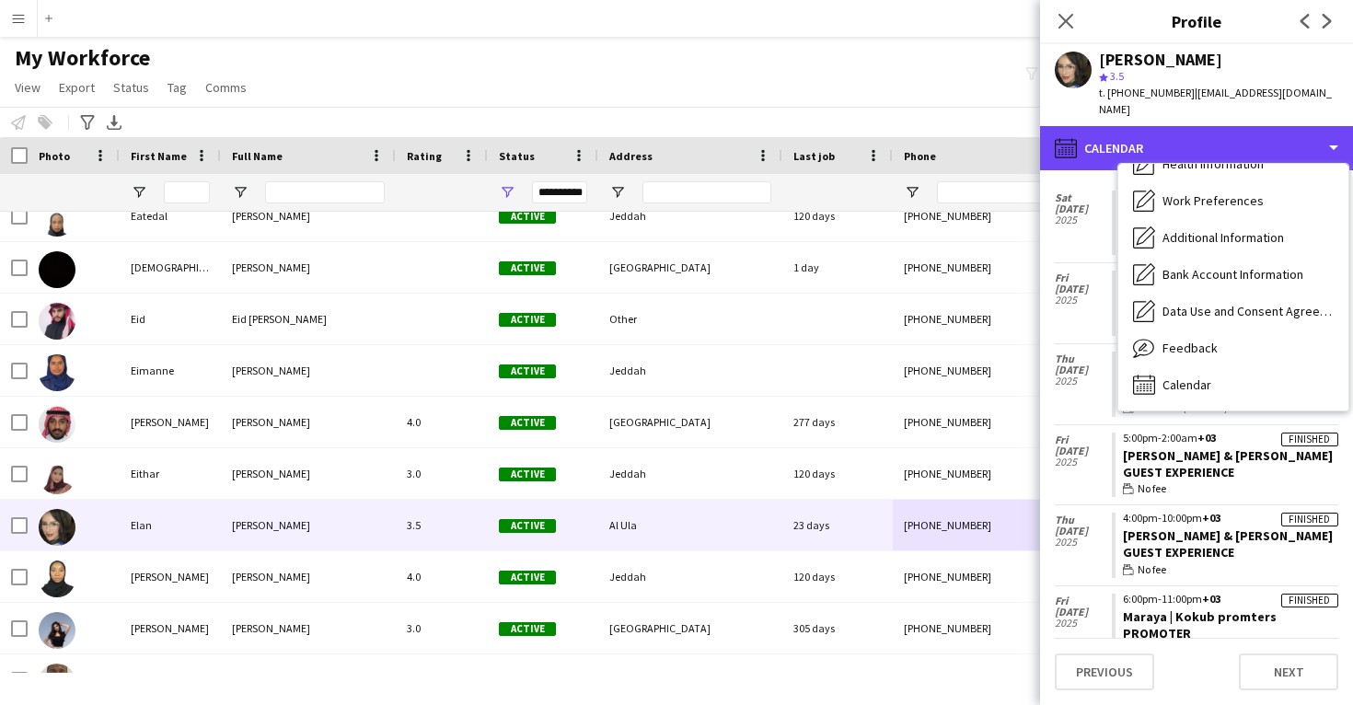
scroll to position [1261, 0]
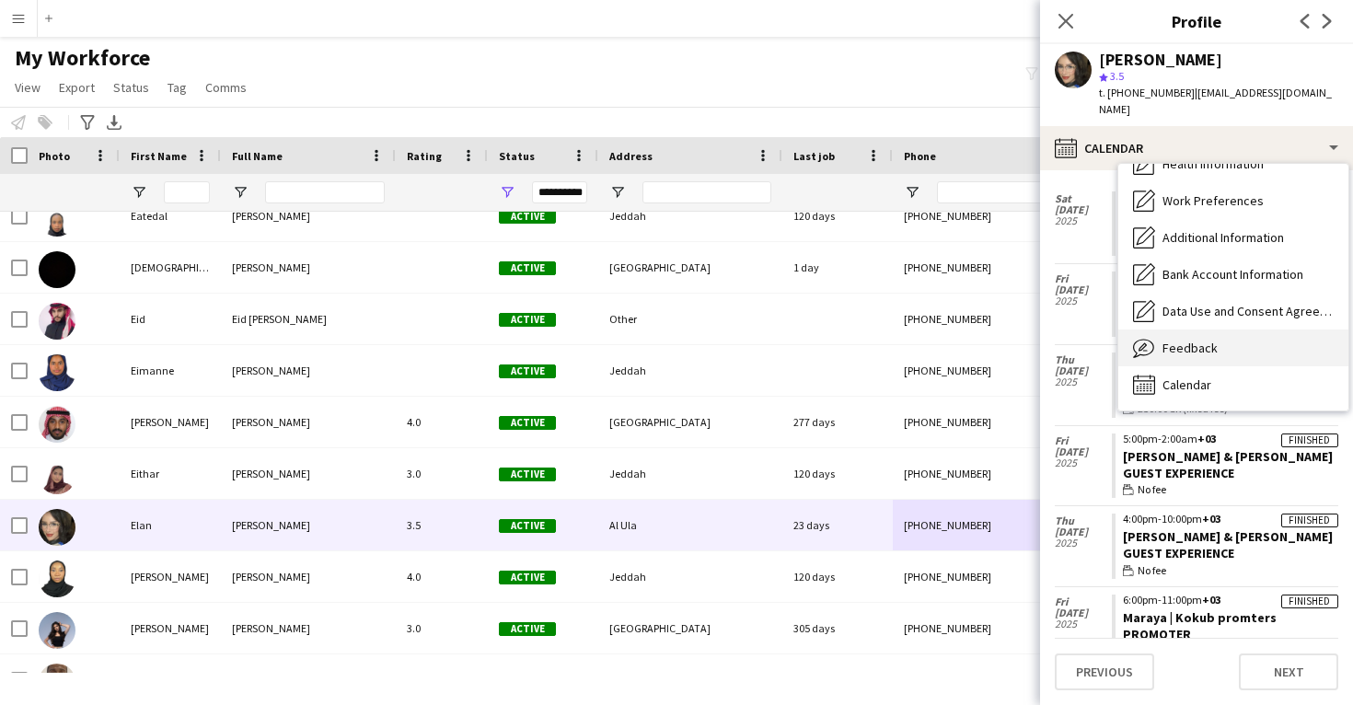
click at [1221, 340] on div "Feedback Feedback" at bounding box center [1234, 348] width 230 height 37
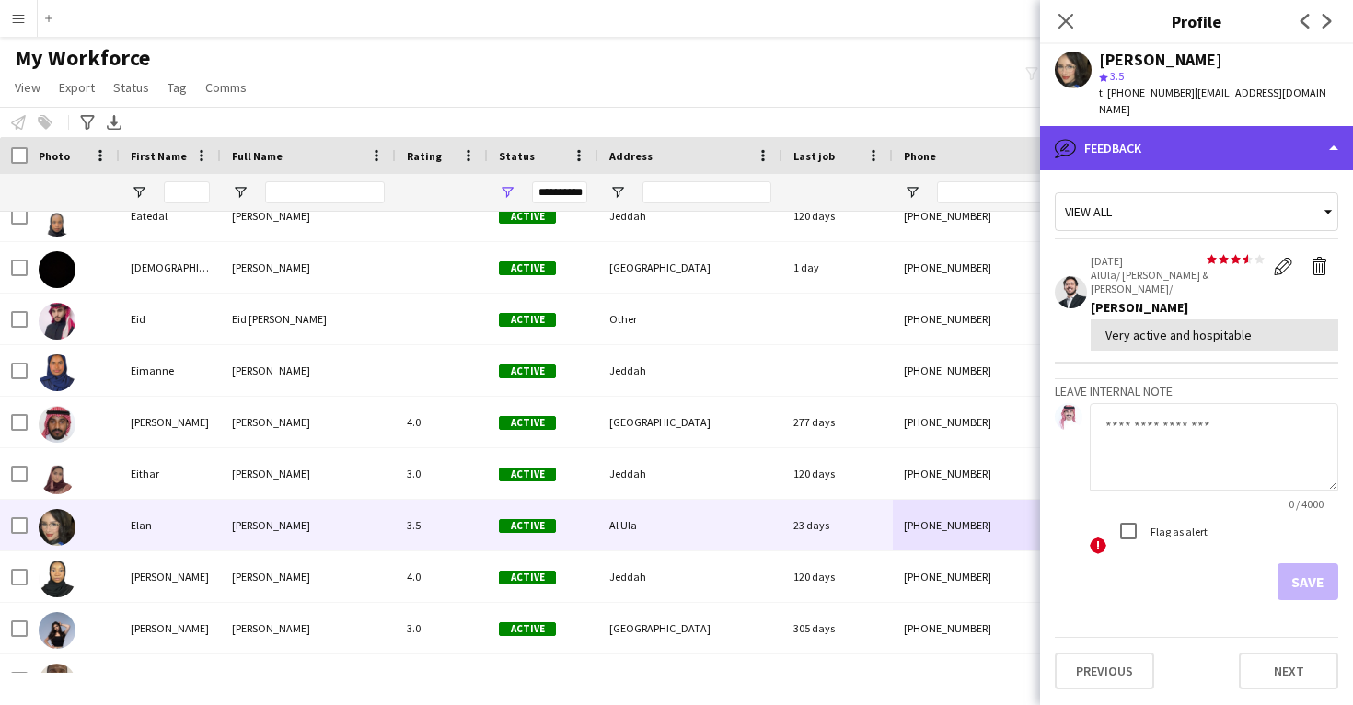
click at [1225, 138] on div "bubble-pencil Feedback" at bounding box center [1196, 148] width 313 height 44
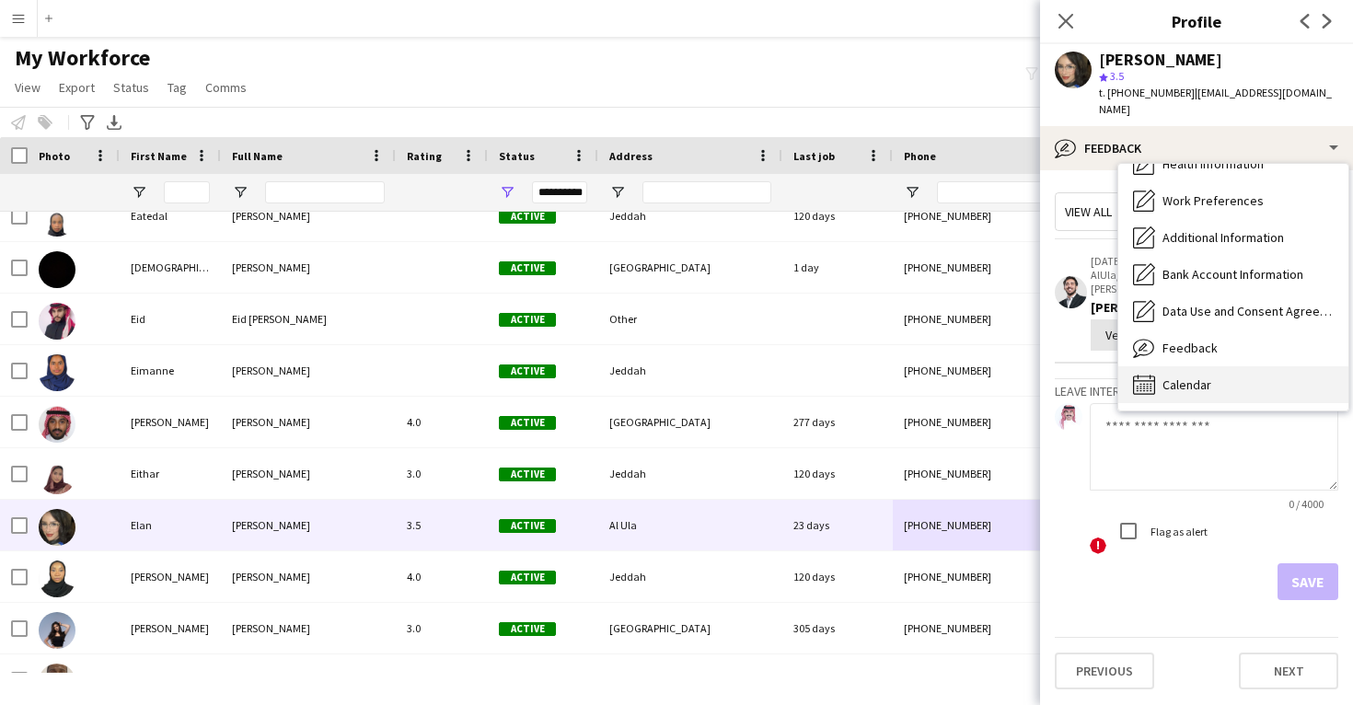
click at [1219, 368] on div "Calendar Calendar" at bounding box center [1234, 384] width 230 height 37
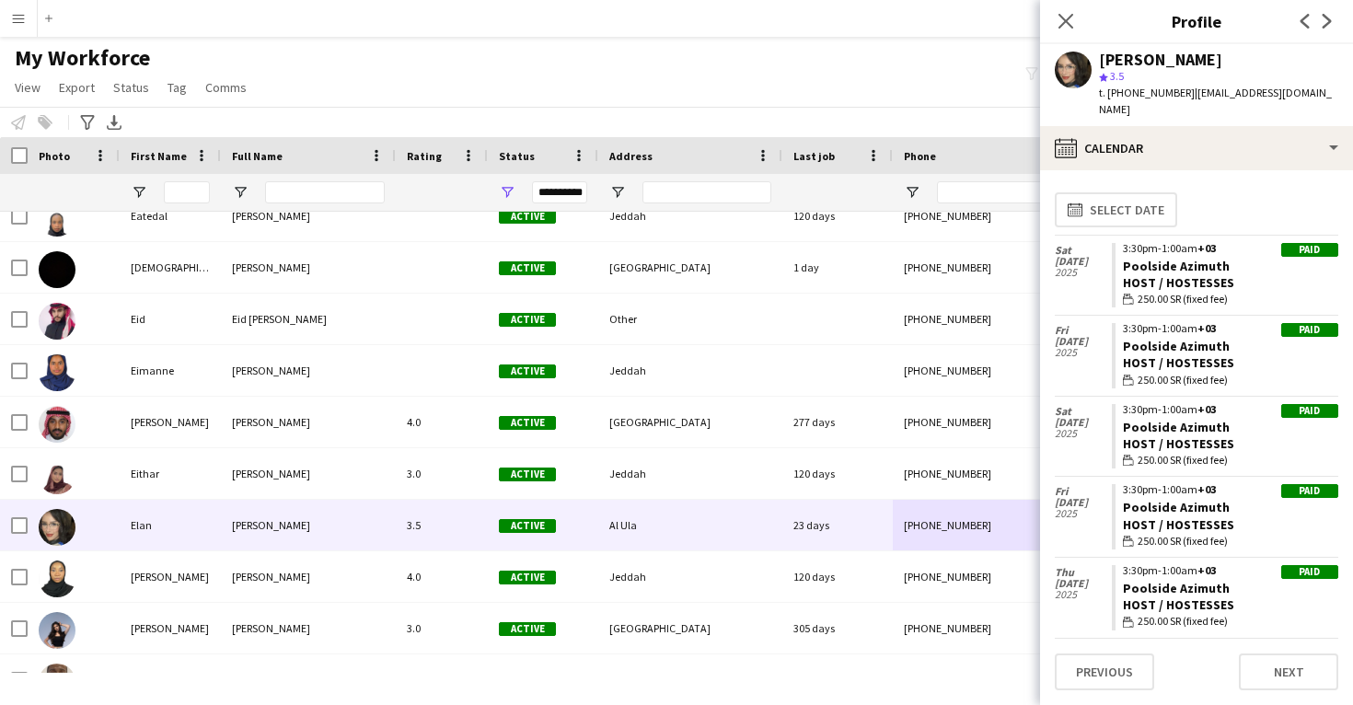
drag, startPoint x: 1230, startPoint y: 325, endPoint x: 1118, endPoint y: 325, distance: 112.3
click at [1117, 325] on app-crew-calendar-job-card "Paid 3:30pm-1:00am +03 Poolside Azimuth Host / Hostesses wallet 250.00 SR (fixe…" at bounding box center [1225, 355] width 227 height 65
click at [1169, 54] on div "Elan Al-ahmady" at bounding box center [1160, 60] width 123 height 17
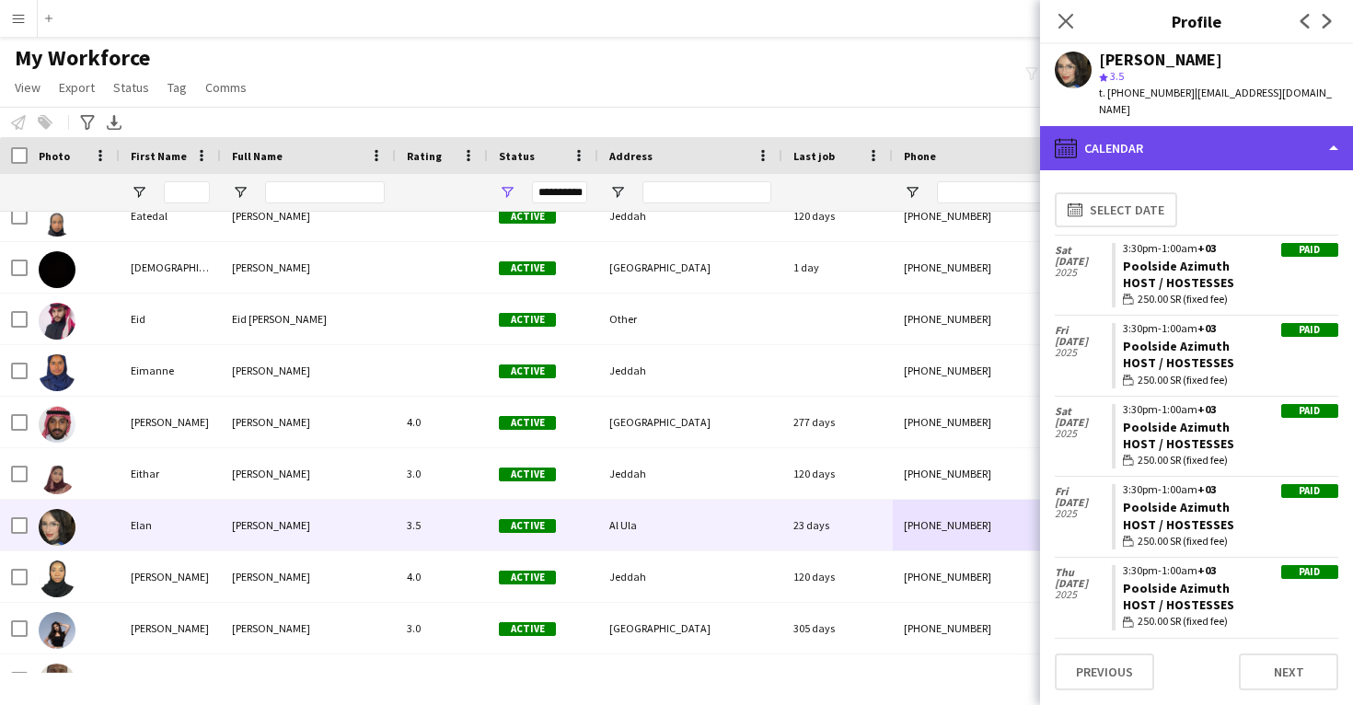
click at [1131, 126] on div "calendar-full Calendar" at bounding box center [1196, 148] width 313 height 44
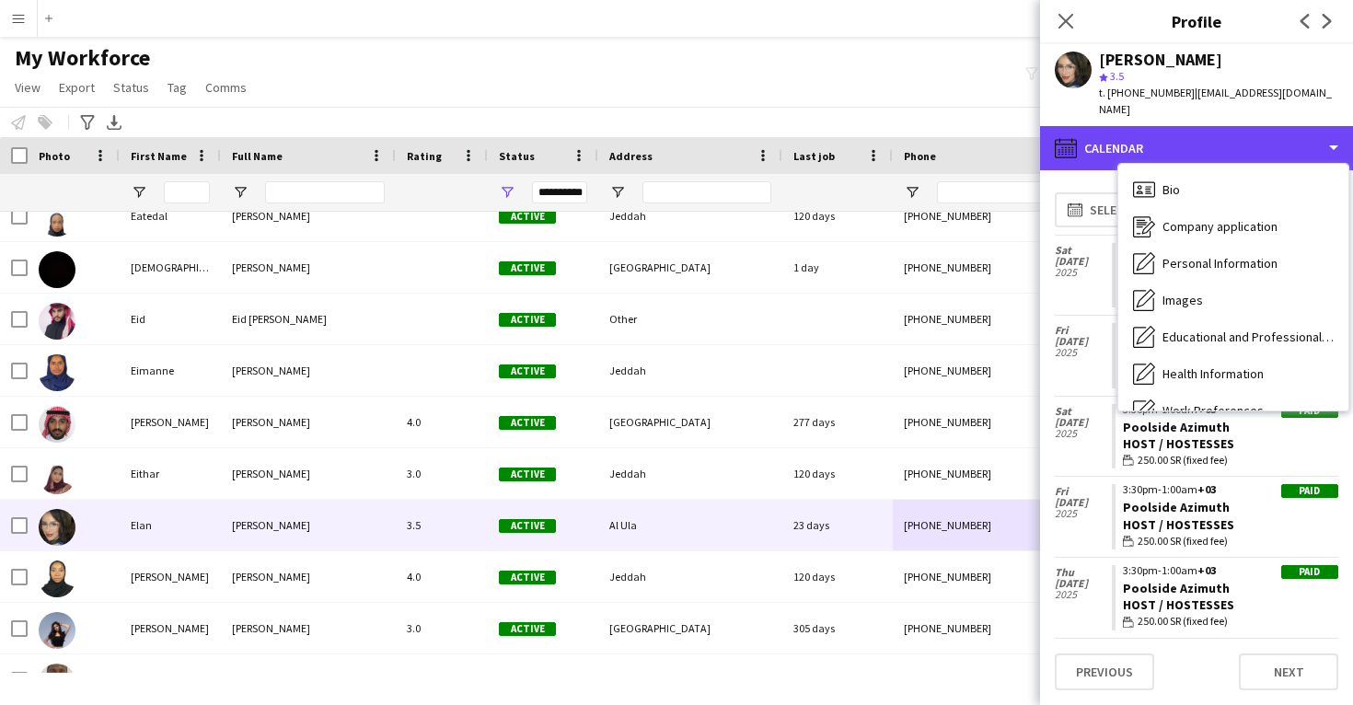
scroll to position [0, 0]
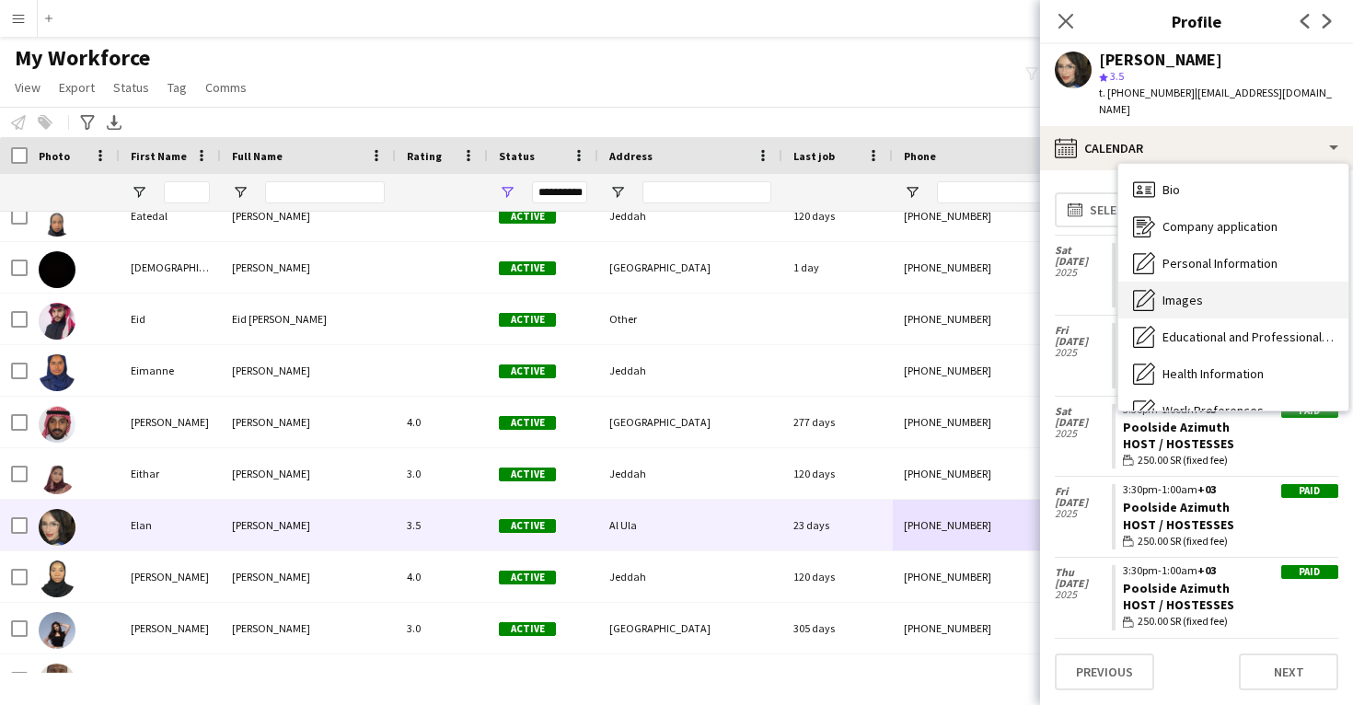
click at [1202, 282] on div "Images Images" at bounding box center [1234, 300] width 230 height 37
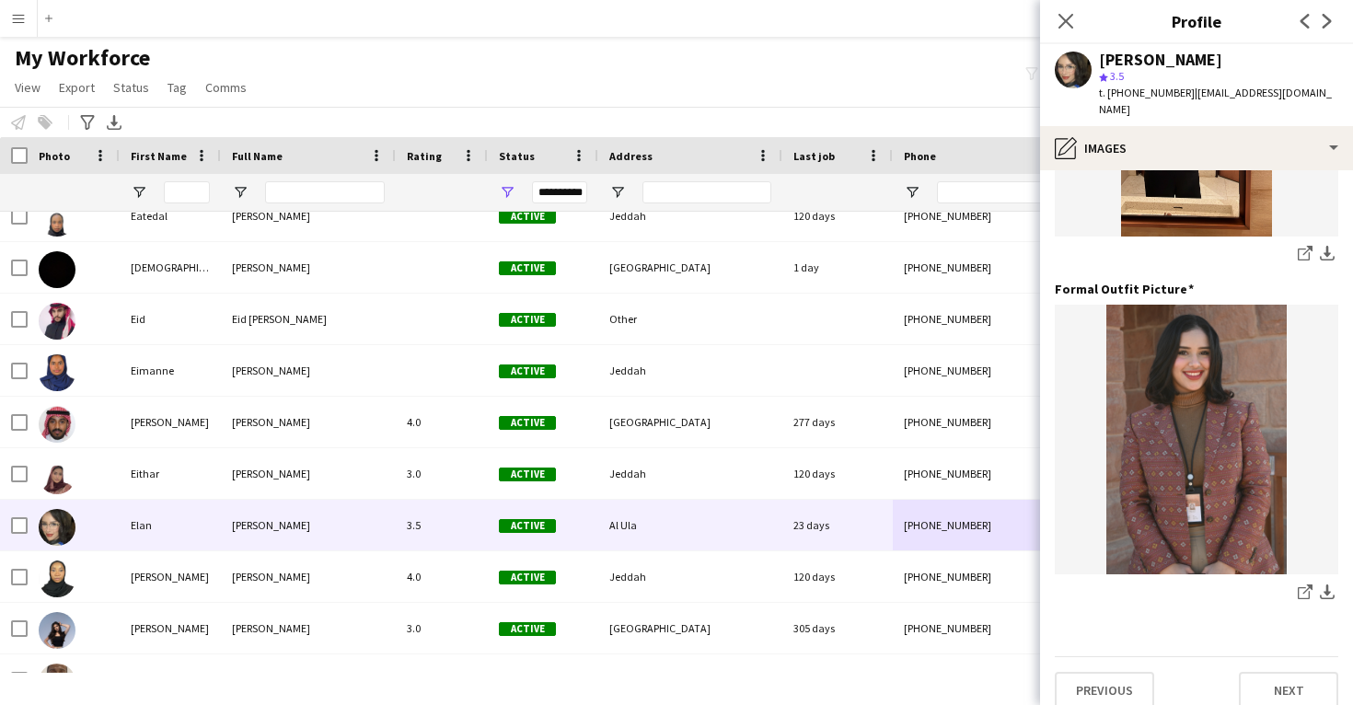
scroll to position [580, 0]
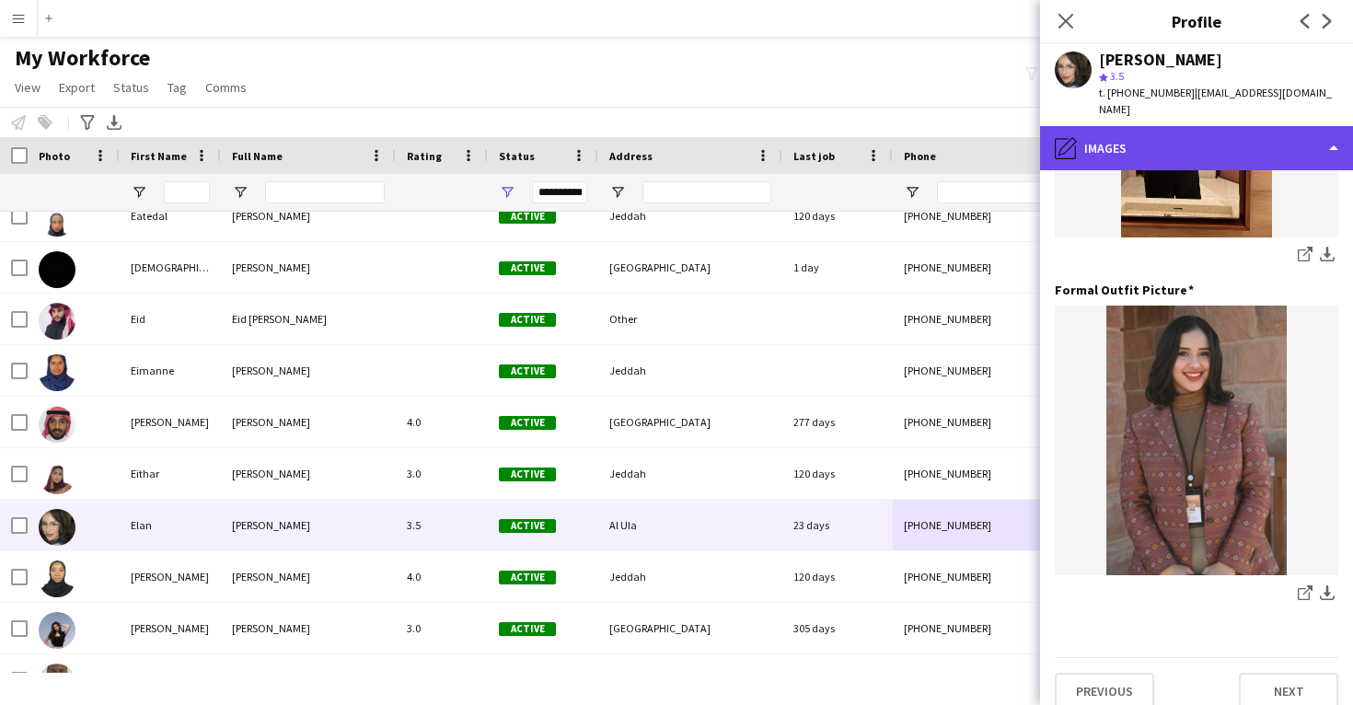
click at [1213, 126] on div "pencil4 Images" at bounding box center [1196, 148] width 313 height 44
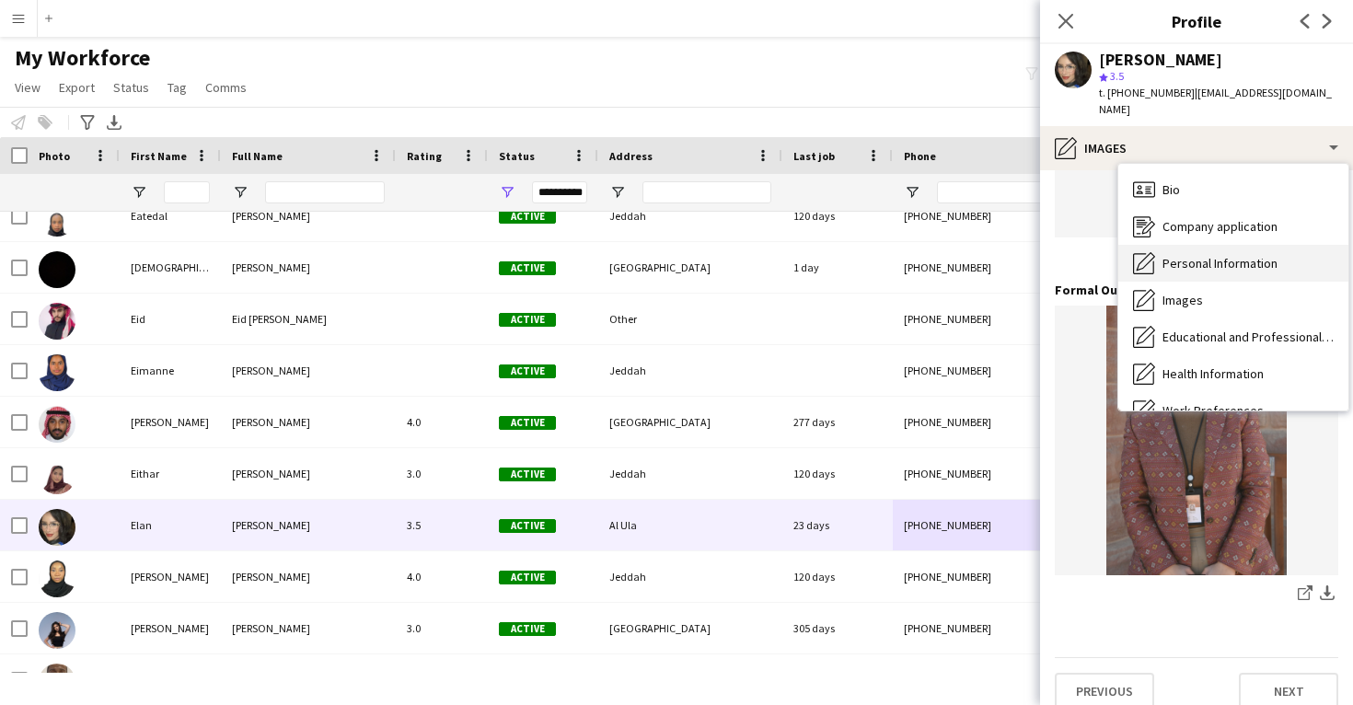
click at [1215, 255] on span "Personal Information" at bounding box center [1220, 263] width 115 height 17
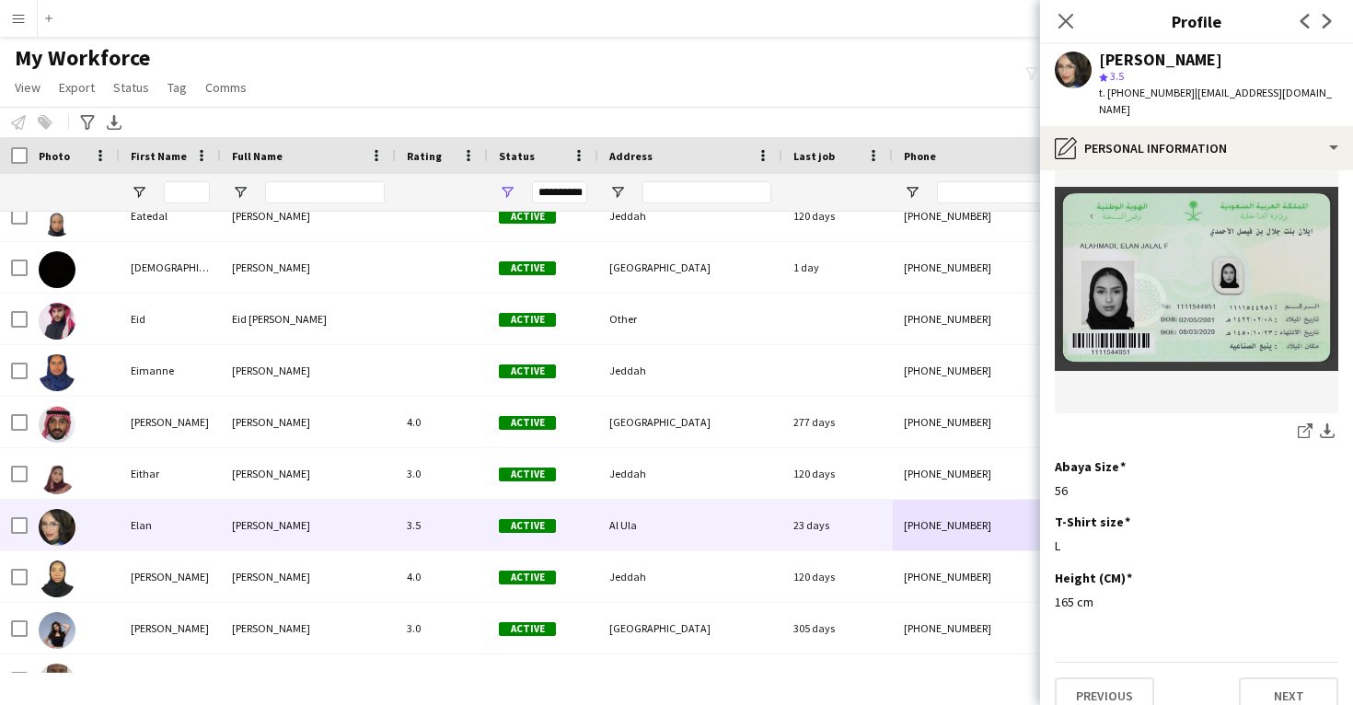
scroll to position [954, 0]
click at [1306, 424] on icon "share-external-link-1" at bounding box center [1305, 431] width 15 height 15
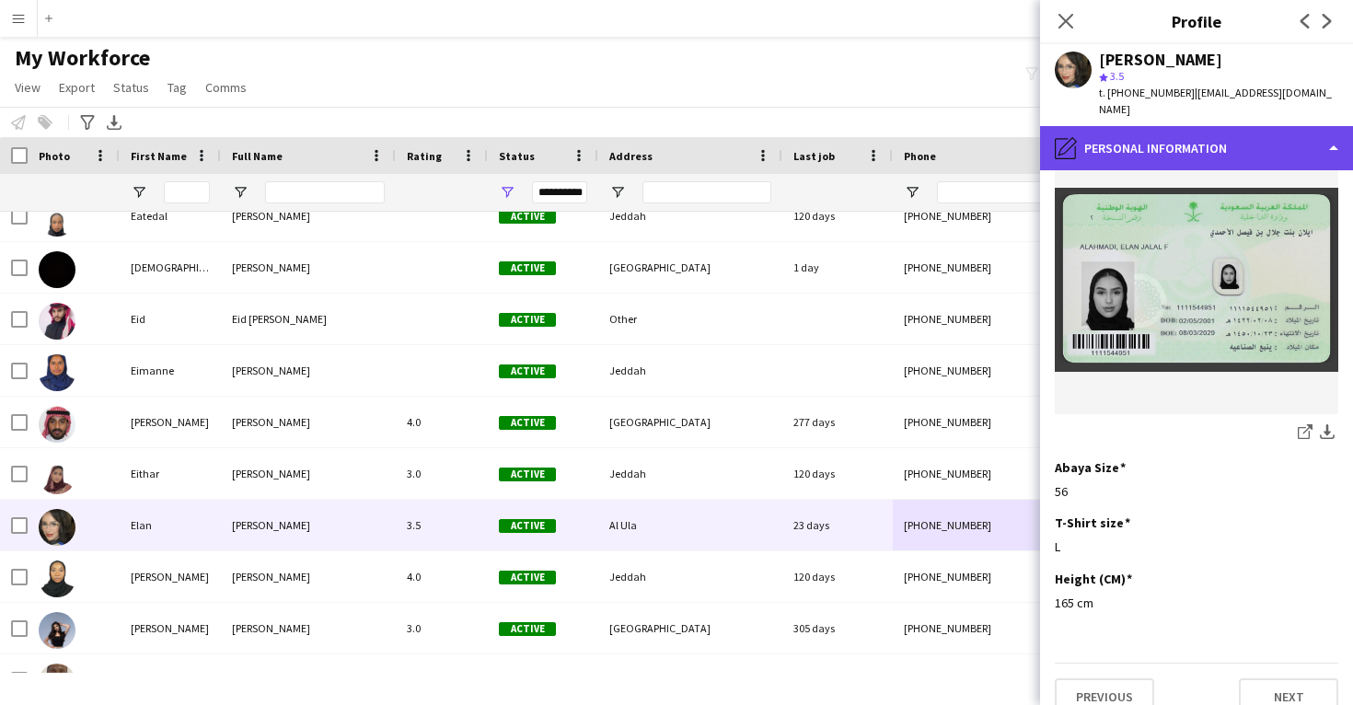
click at [1162, 145] on div "pencil4 Personal Information" at bounding box center [1196, 148] width 313 height 44
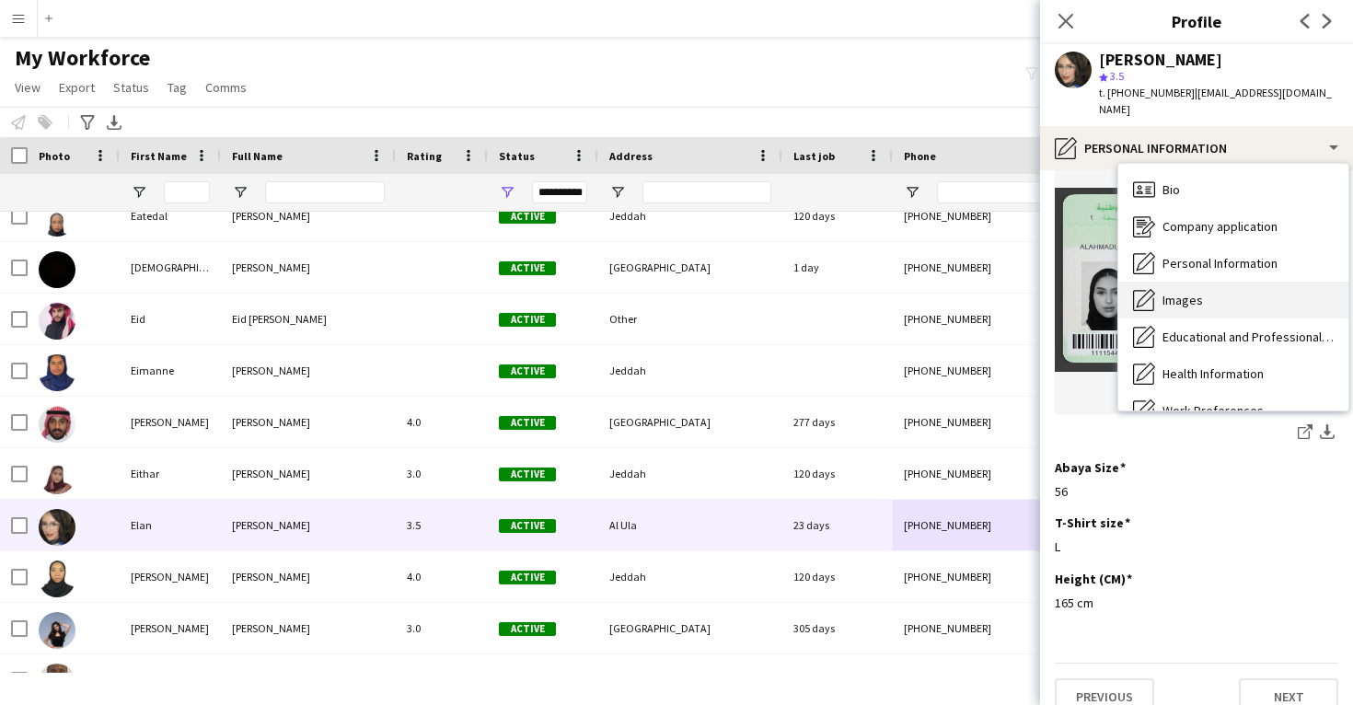
click at [1191, 293] on div "Images Images" at bounding box center [1234, 300] width 230 height 37
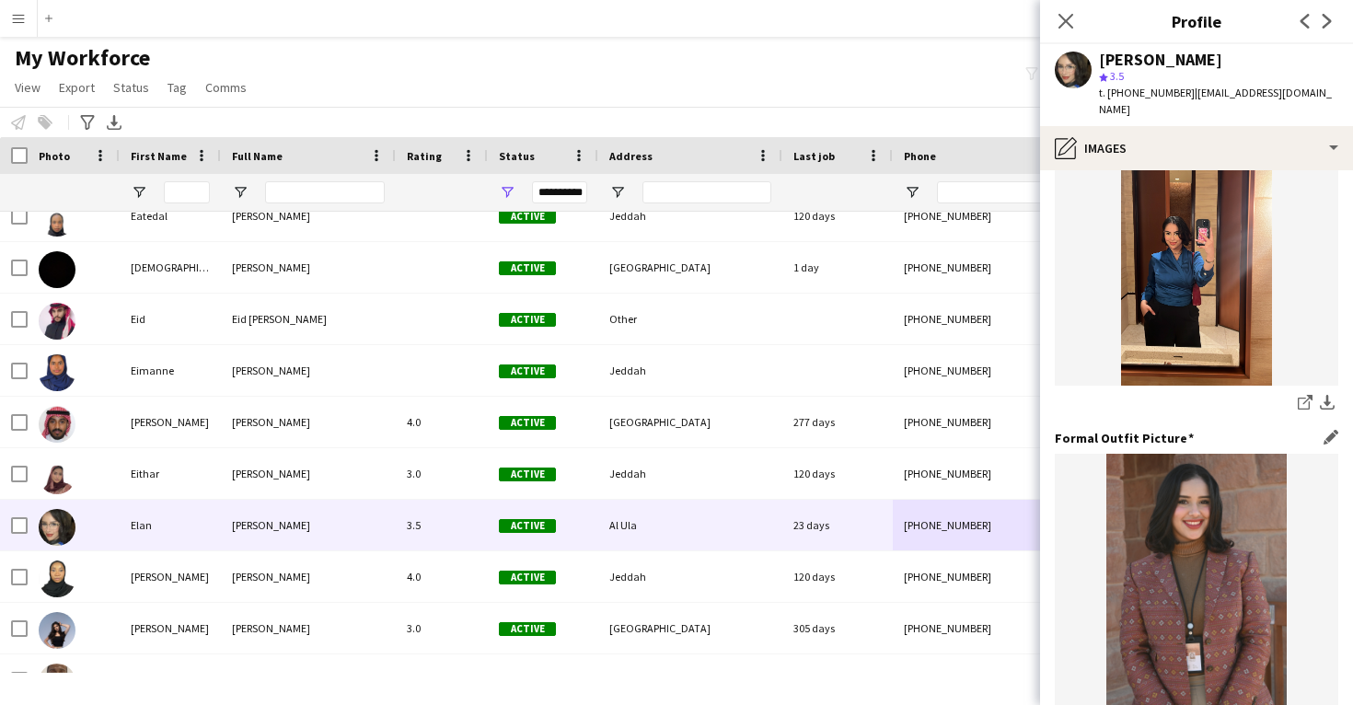
scroll to position [424, 0]
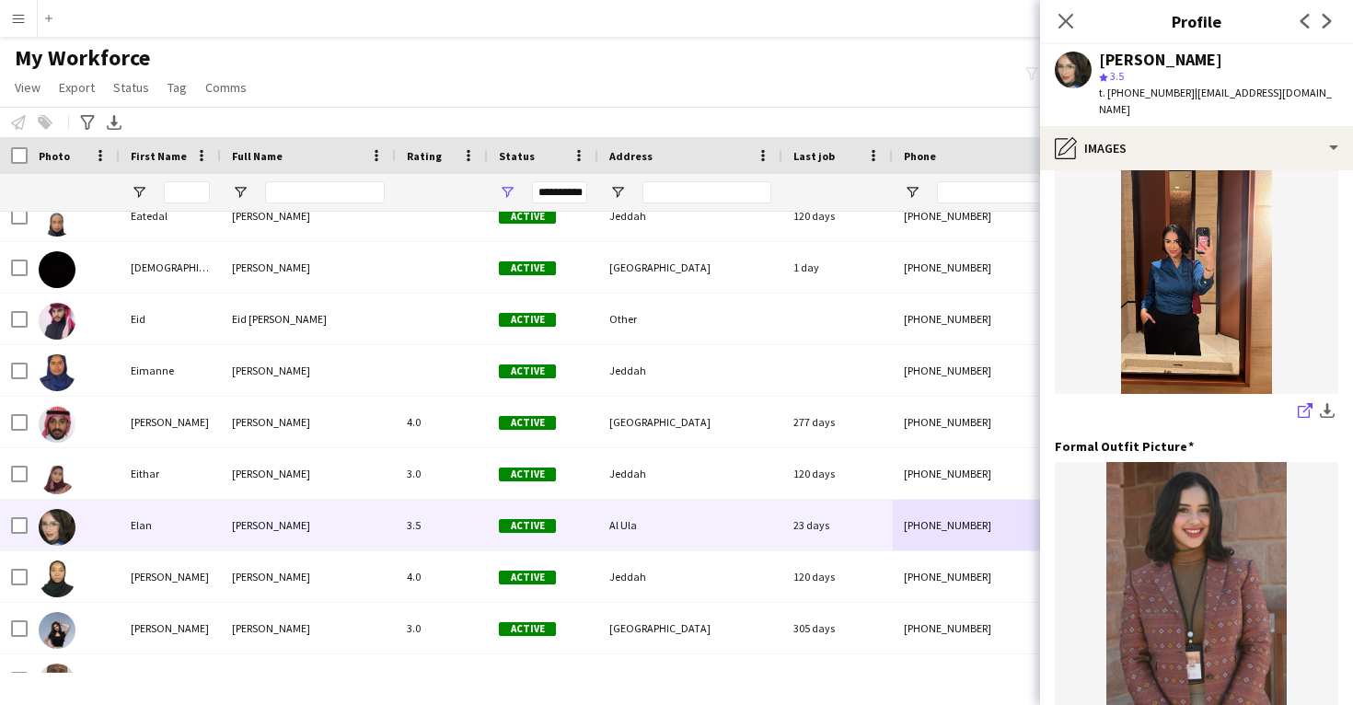
click at [1297, 401] on link "share-external-link-1" at bounding box center [1306, 412] width 22 height 22
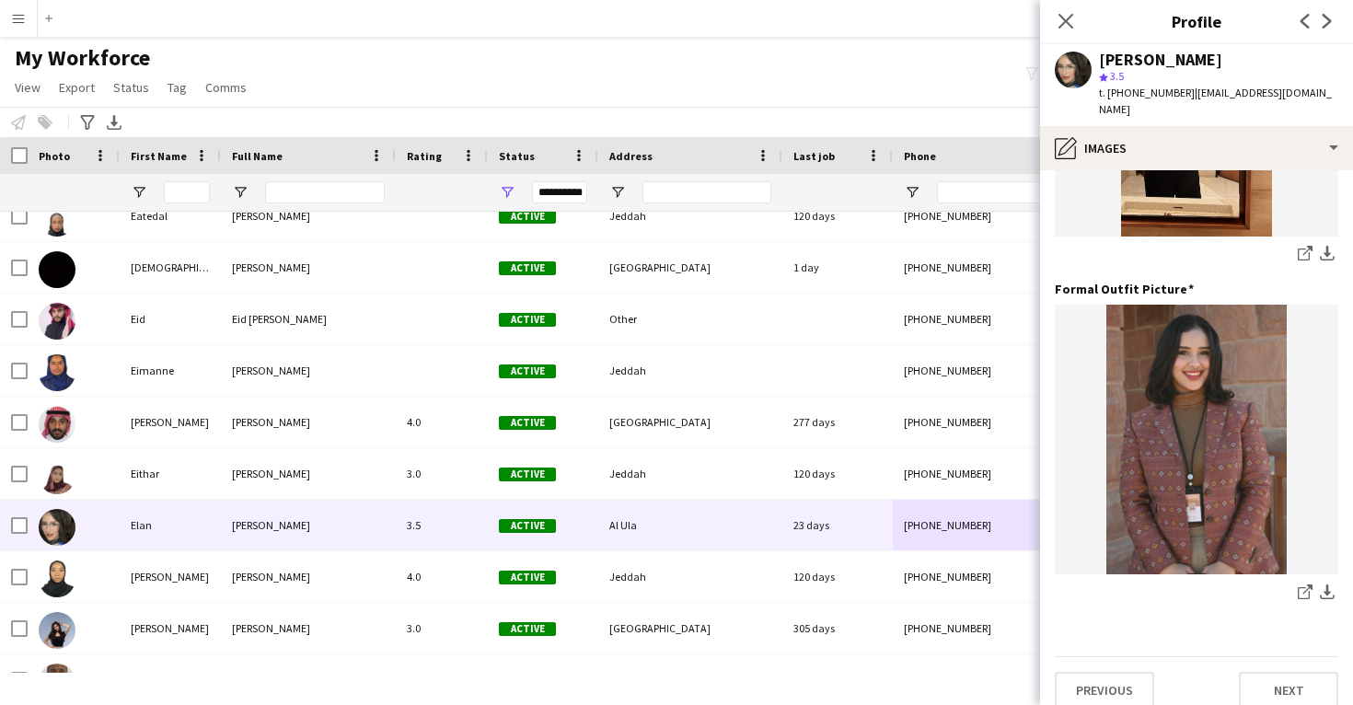
scroll to position [580, 0]
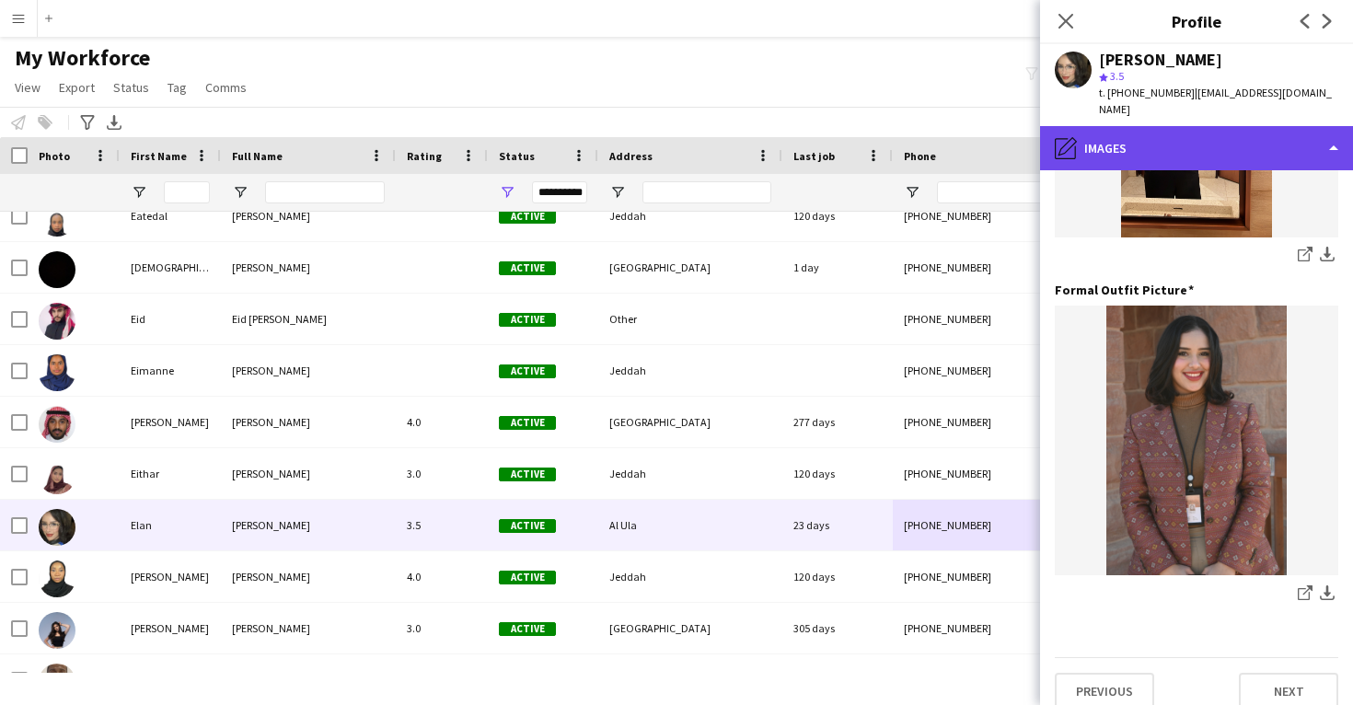
click at [1242, 126] on div "pencil4 Images" at bounding box center [1196, 148] width 313 height 44
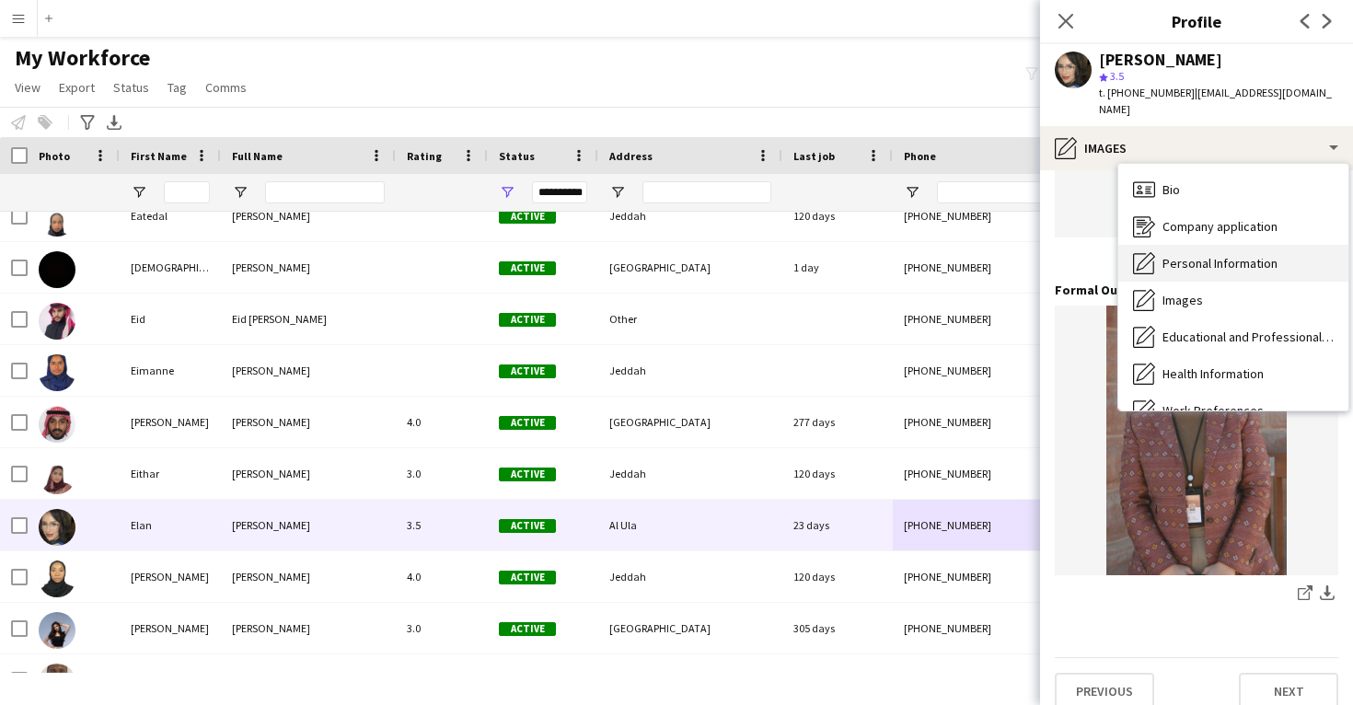
click at [1236, 255] on span "Personal Information" at bounding box center [1220, 263] width 115 height 17
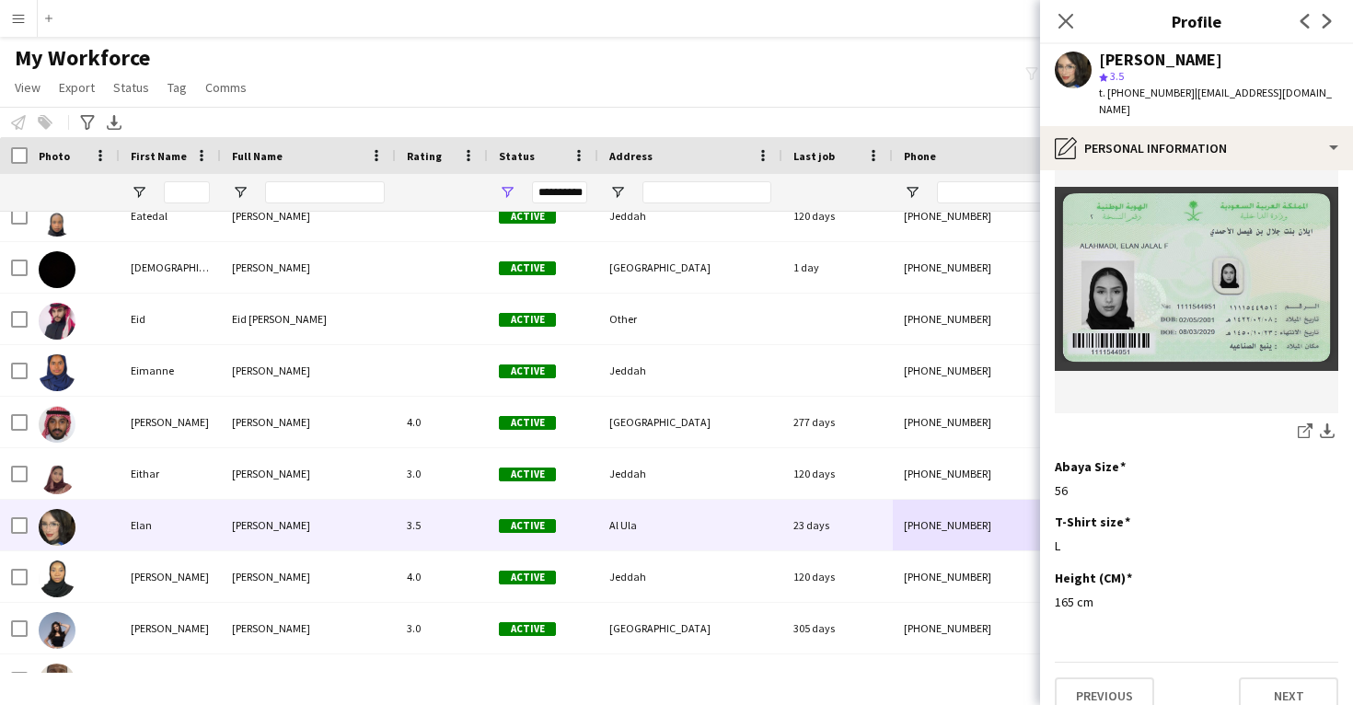
scroll to position [954, 0]
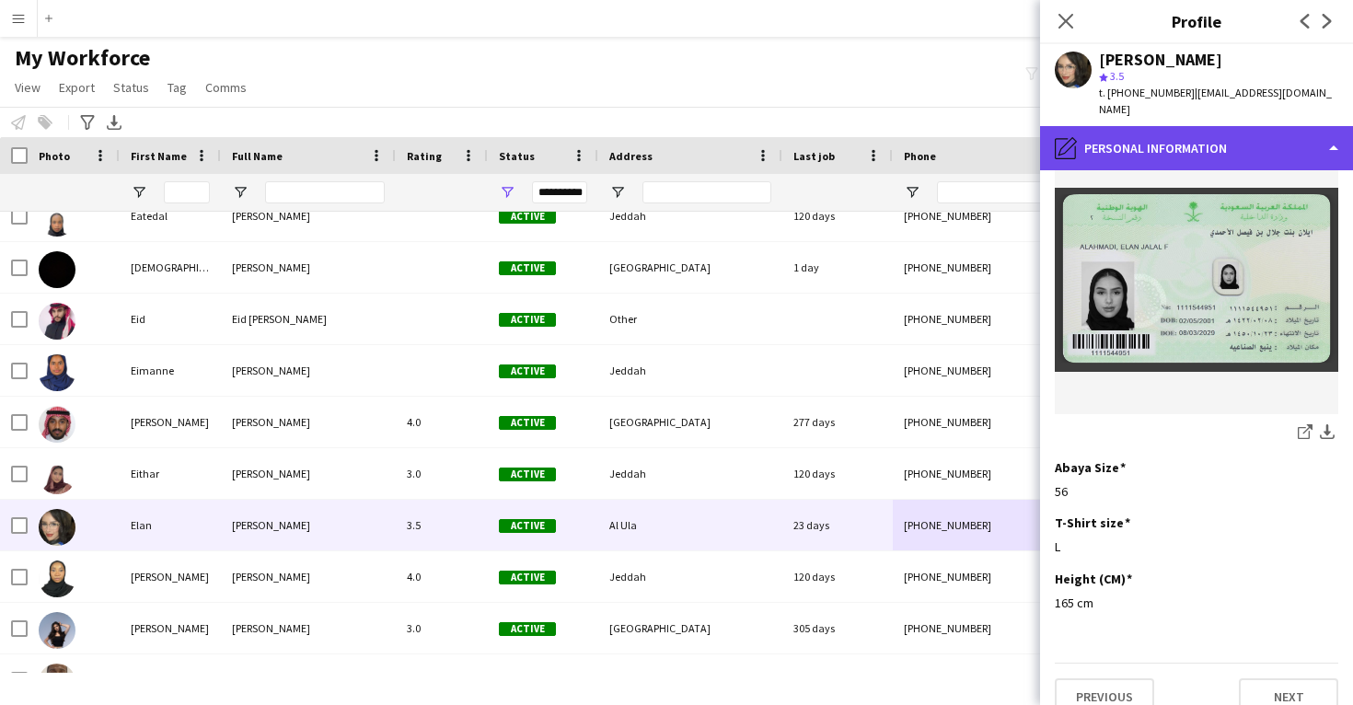
click at [1167, 136] on div "pencil4 Personal Information" at bounding box center [1196, 148] width 313 height 44
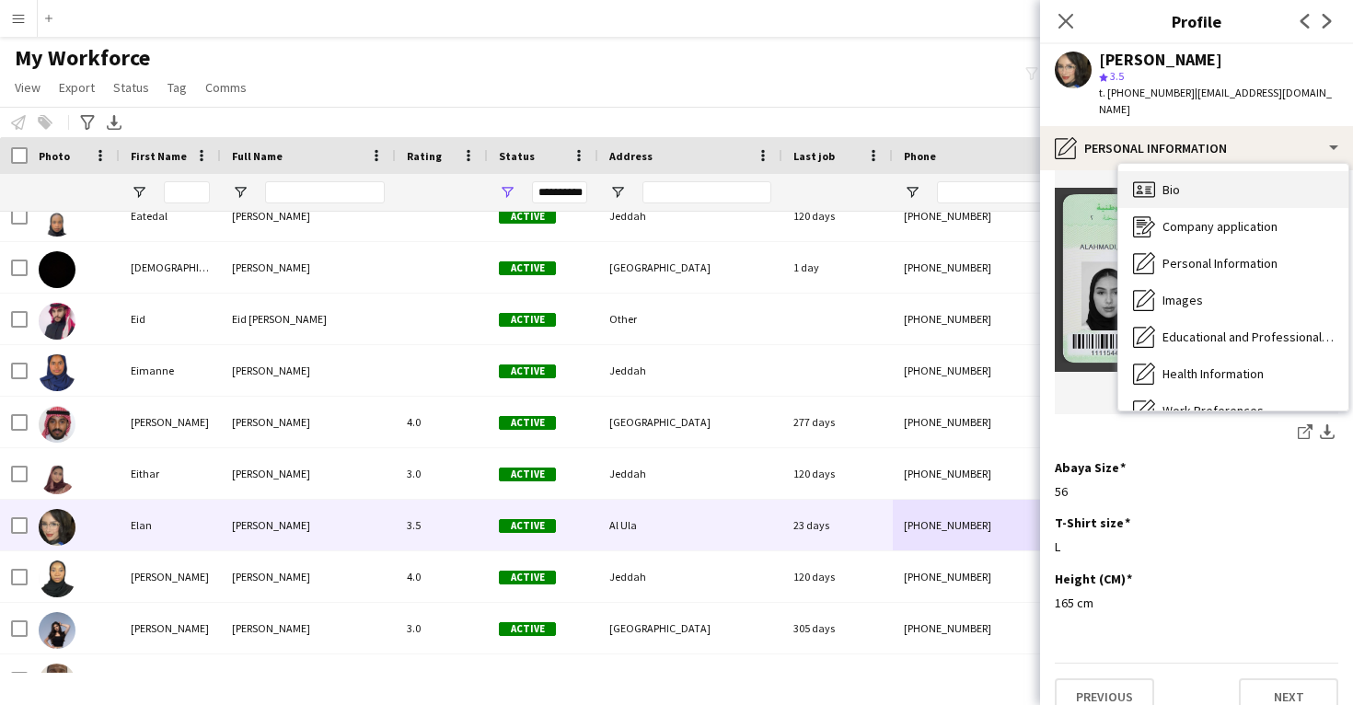
click at [1179, 171] on div "Bio Bio" at bounding box center [1234, 189] width 230 height 37
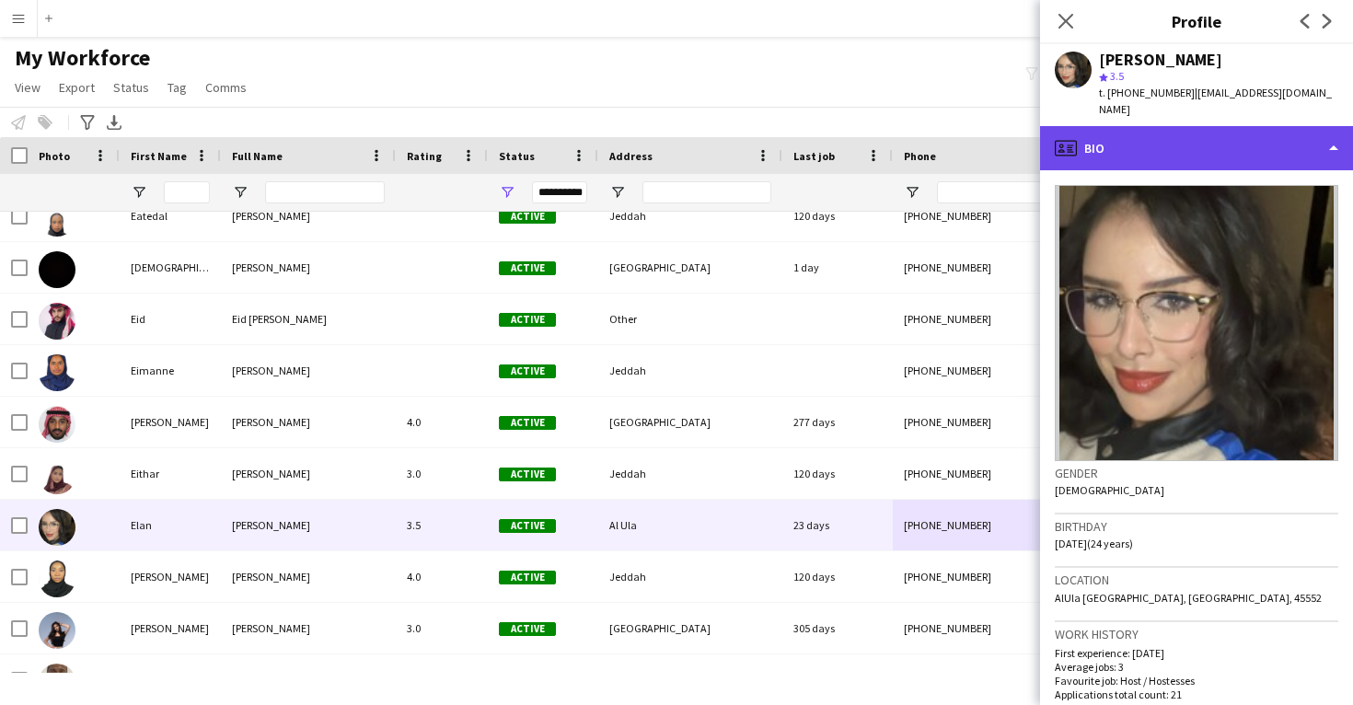
click at [1231, 141] on div "profile Bio" at bounding box center [1196, 148] width 313 height 44
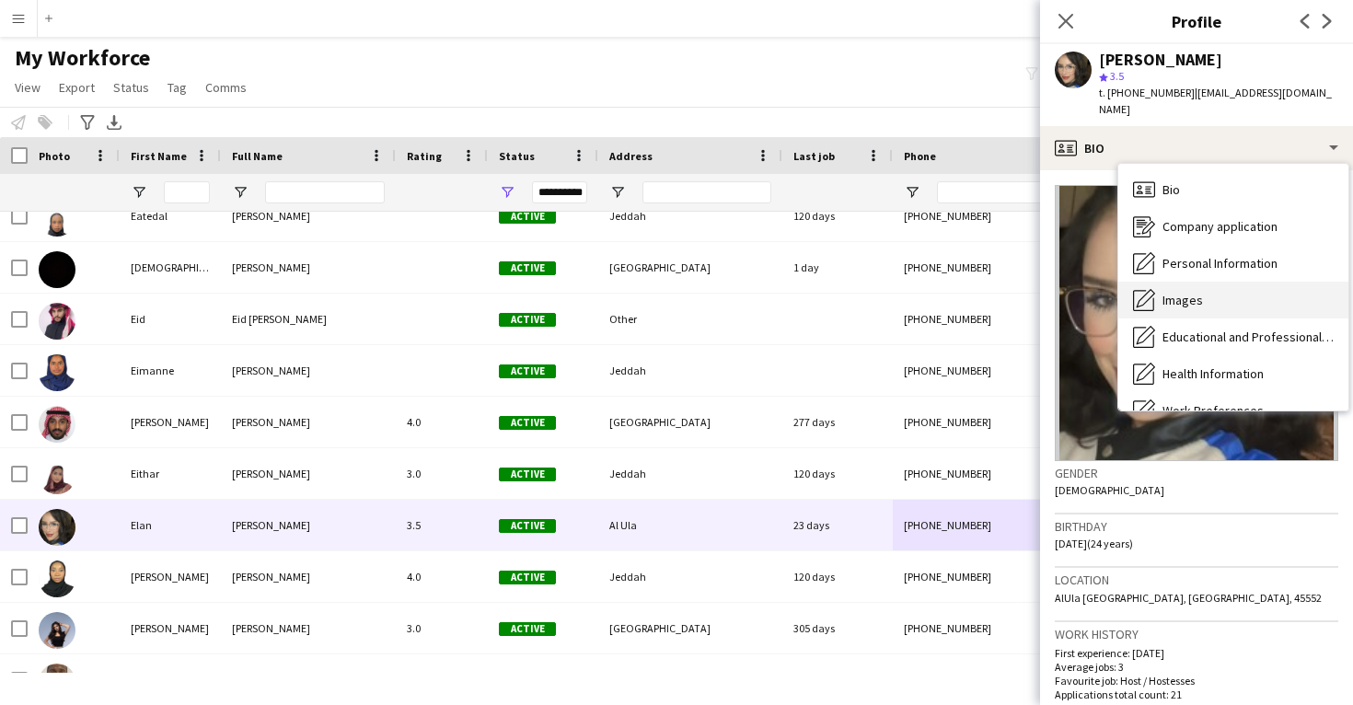
click at [1192, 292] on span "Images" at bounding box center [1183, 300] width 41 height 17
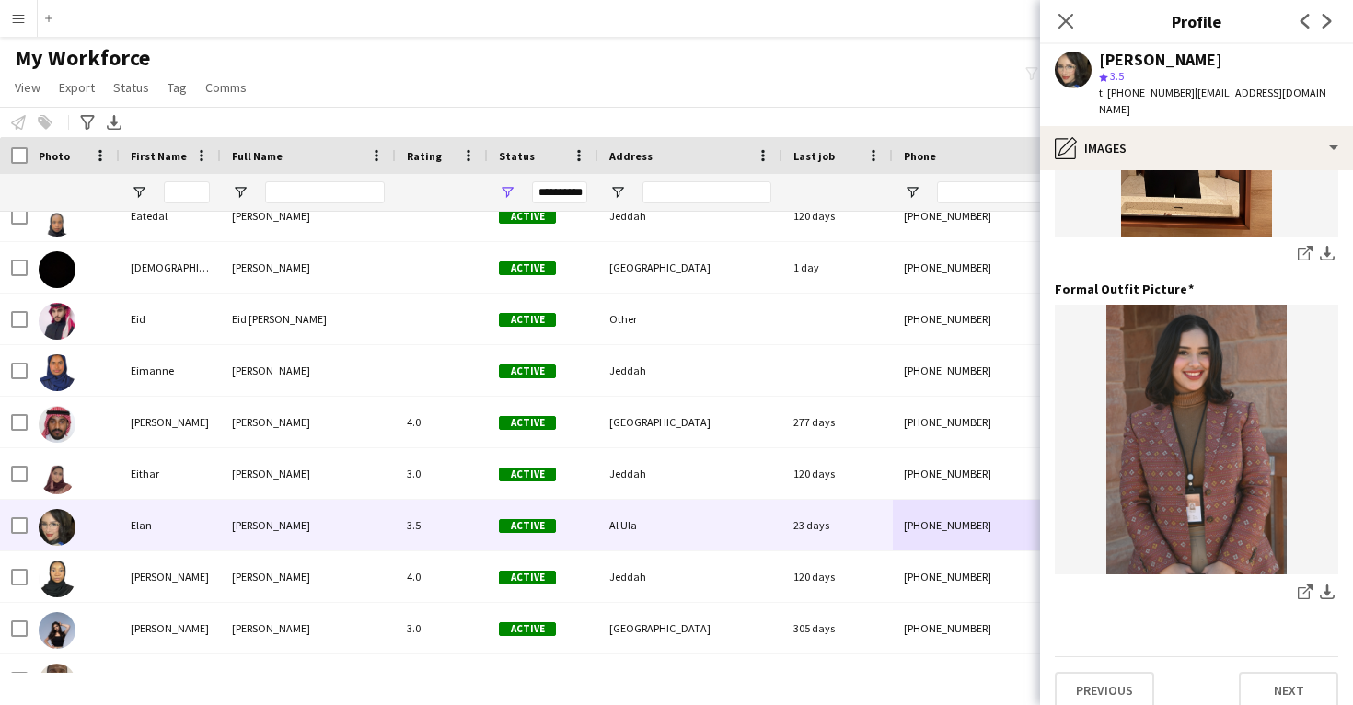
scroll to position [580, 0]
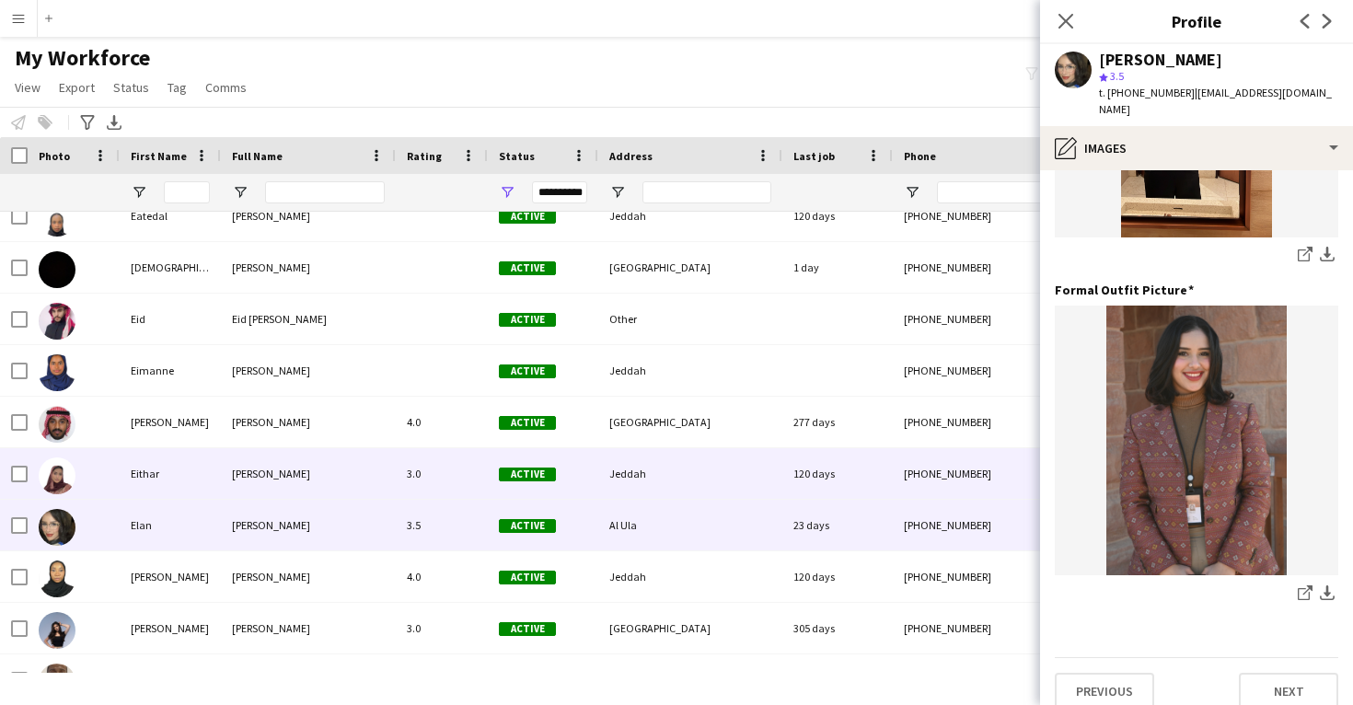
click at [912, 462] on div "+966590694444" at bounding box center [1011, 473] width 236 height 51
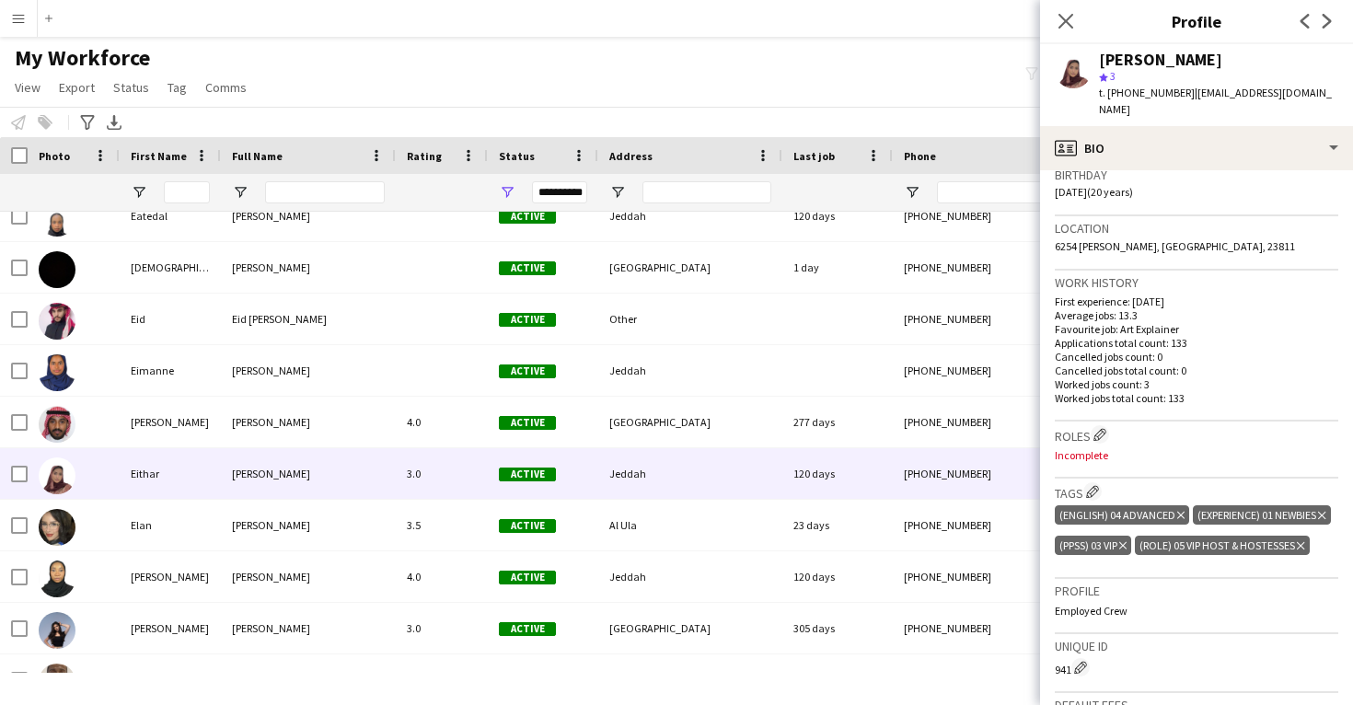
scroll to position [363, 0]
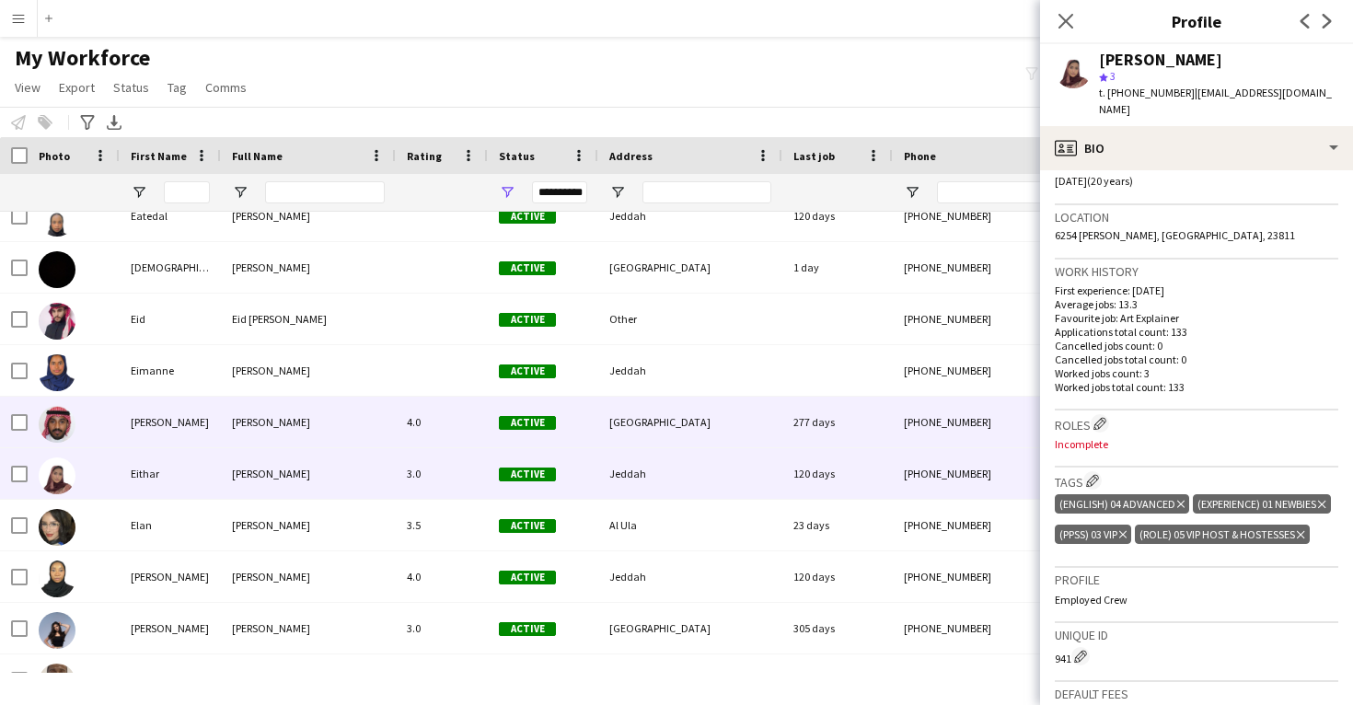
click at [861, 438] on div "277 days" at bounding box center [838, 422] width 110 height 51
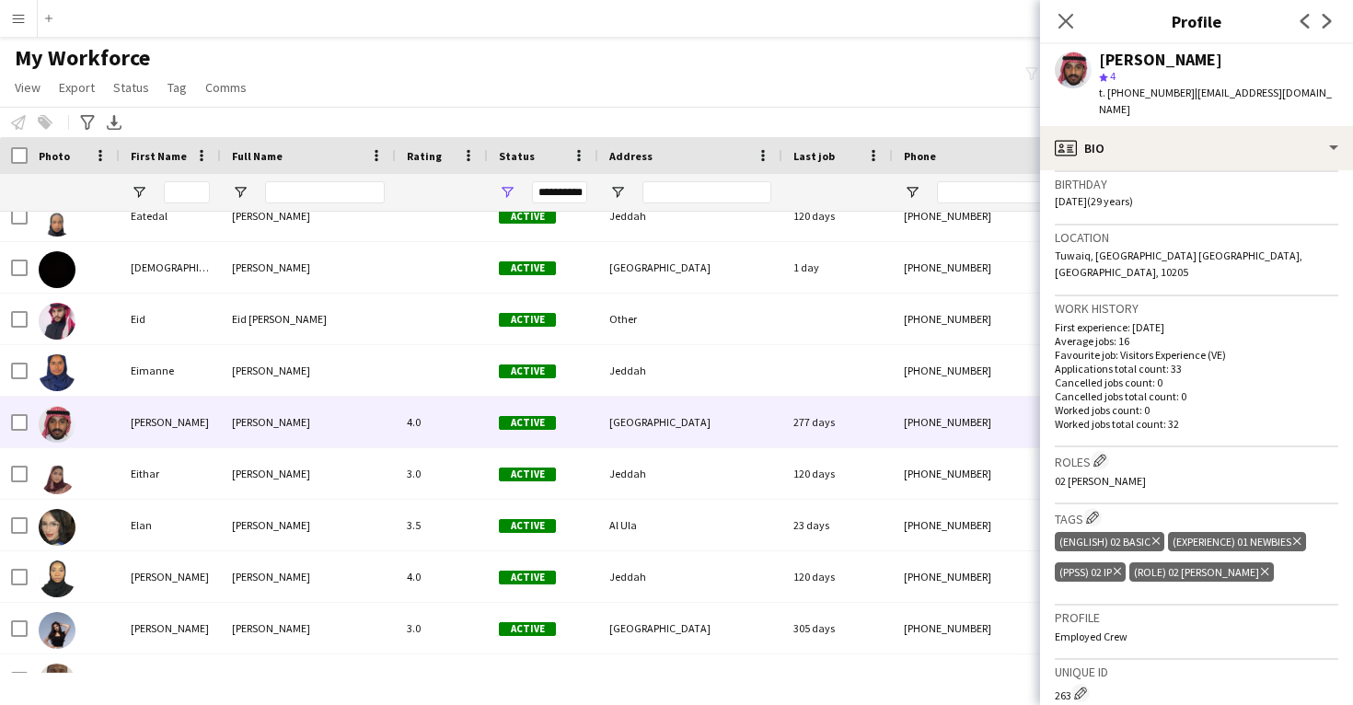
scroll to position [346, 0]
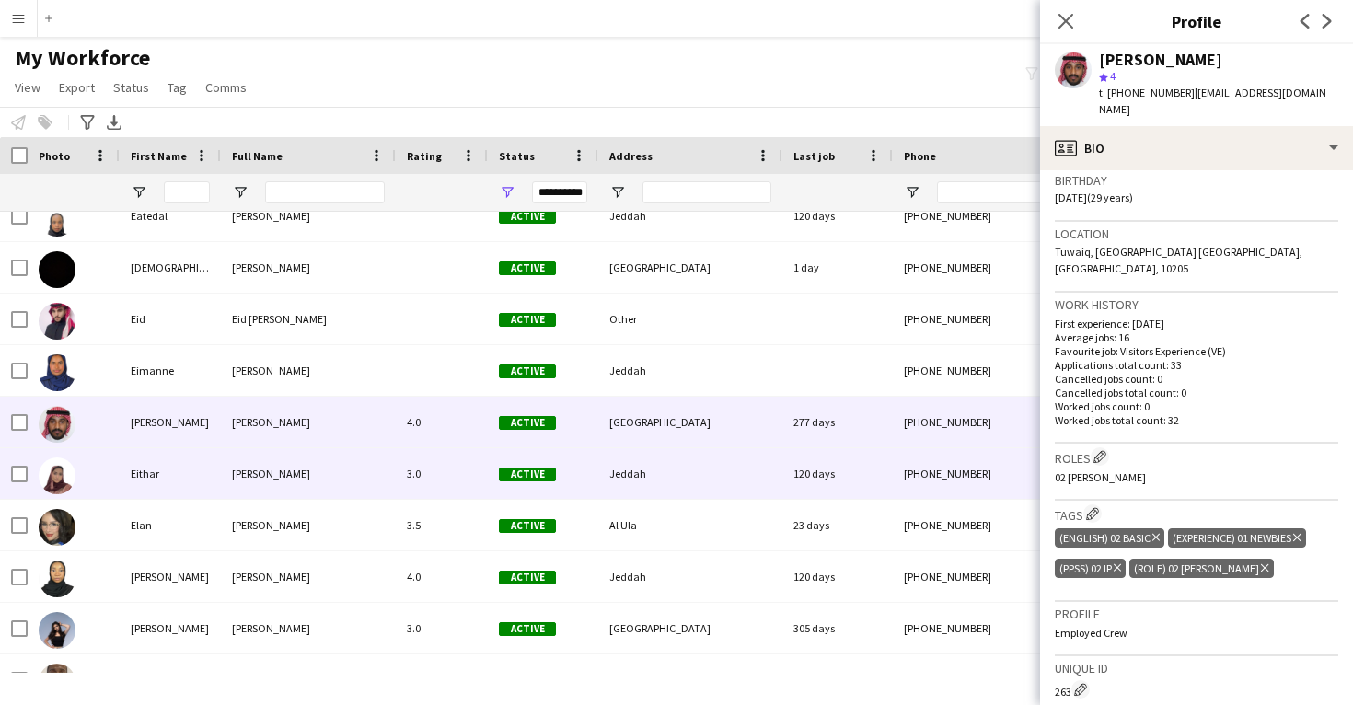
click at [924, 452] on div "+966590694444" at bounding box center [1011, 473] width 236 height 51
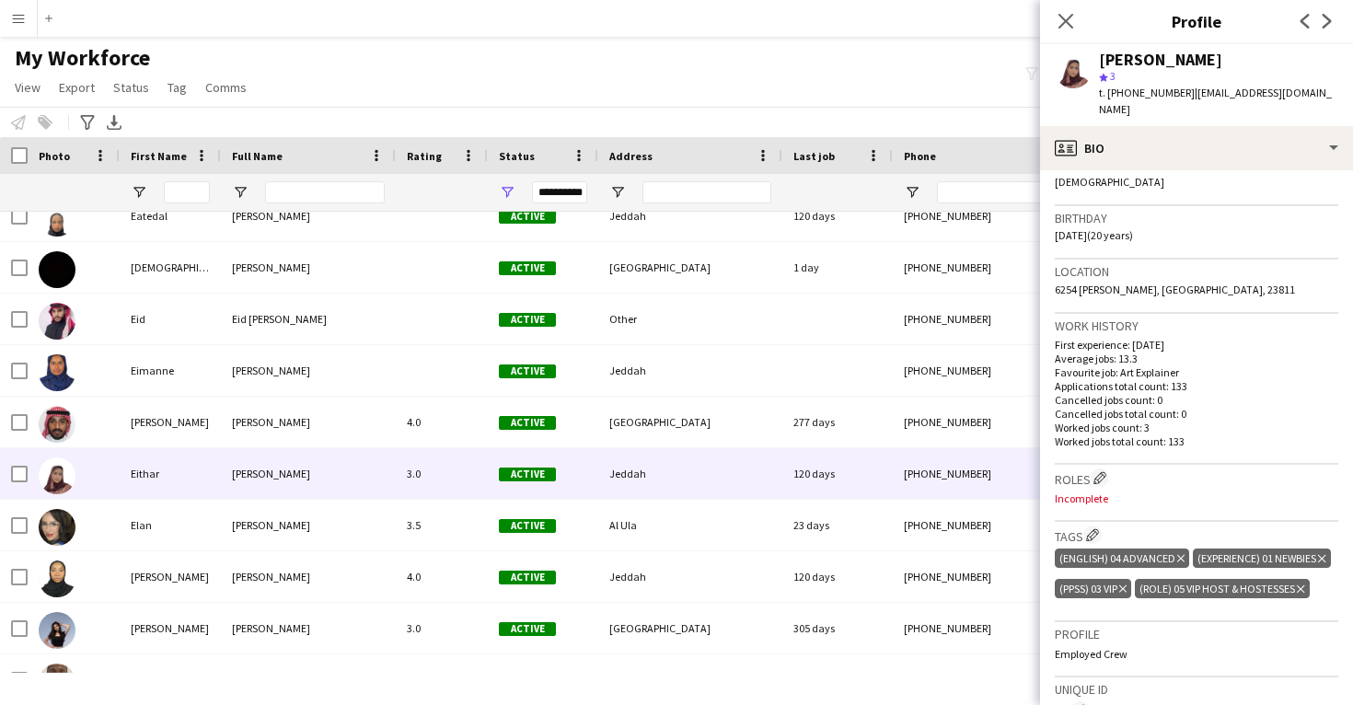
scroll to position [314, 0]
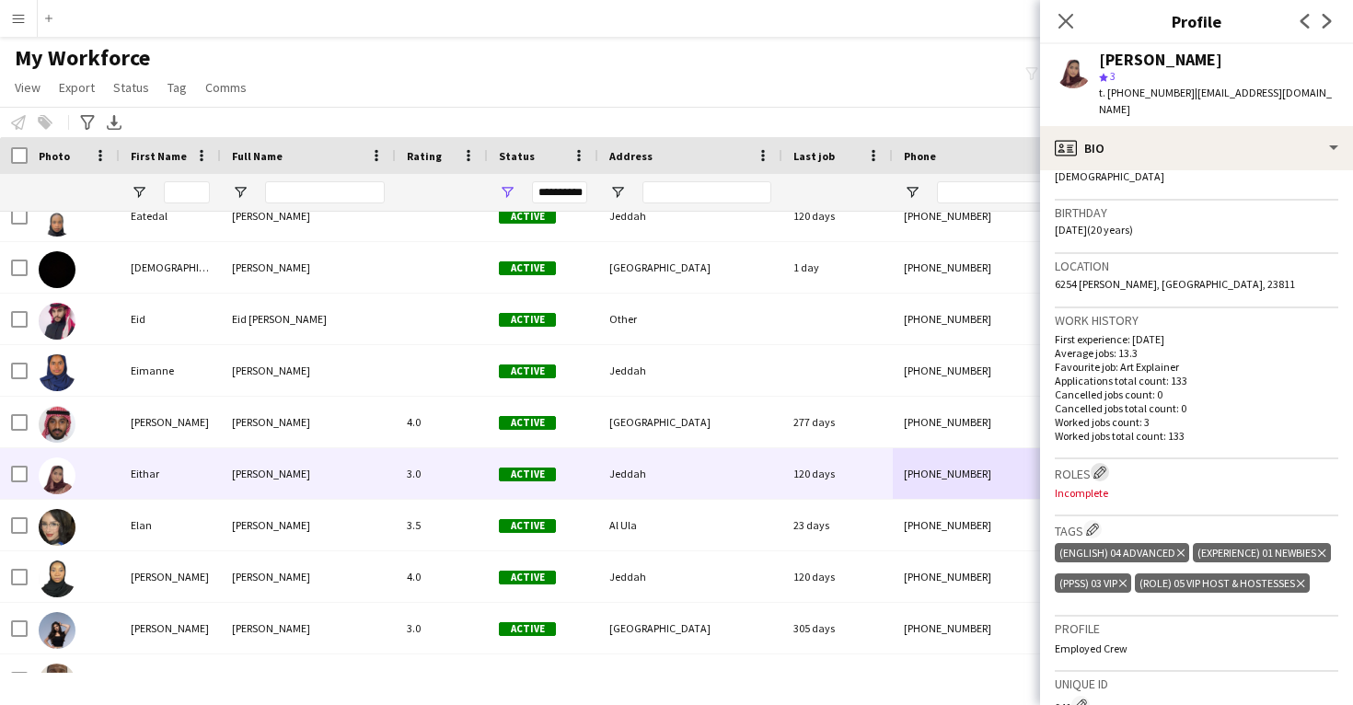
click at [1106, 466] on app-icon "Edit crew company roles" at bounding box center [1100, 472] width 13 height 13
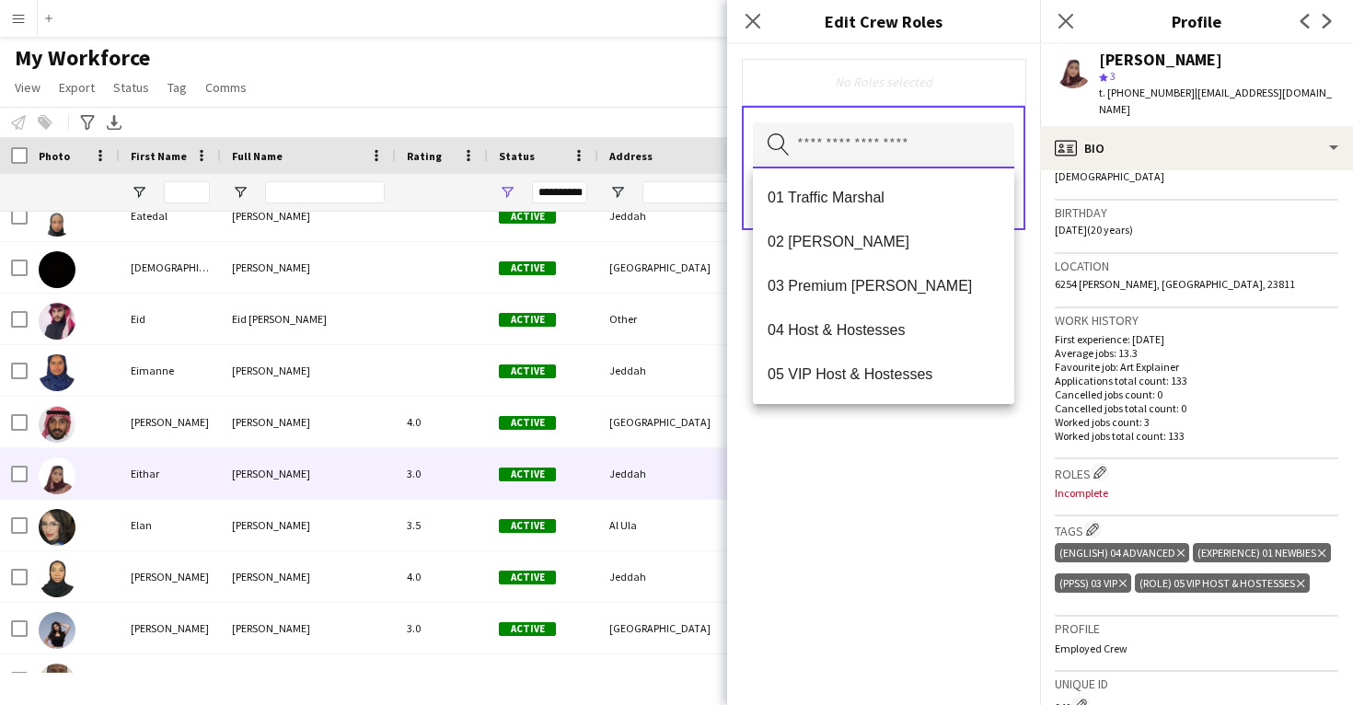
click at [924, 148] on input "text" at bounding box center [883, 145] width 261 height 46
click at [885, 371] on span "05 VIP Host & Hostesses" at bounding box center [884, 374] width 232 height 17
click at [877, 474] on div "05 VIP Host & Hostesses Remove Search by role type Save" at bounding box center [883, 374] width 313 height 661
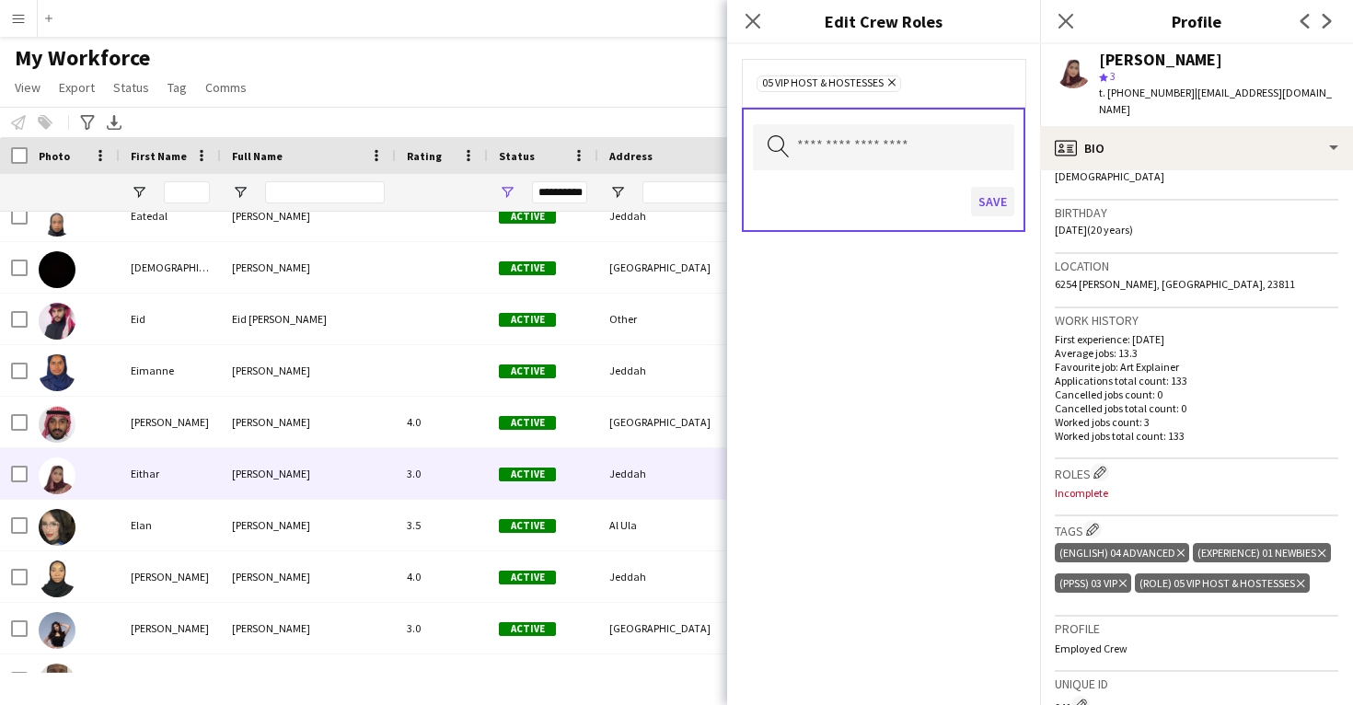
click at [987, 205] on button "Save" at bounding box center [992, 201] width 43 height 29
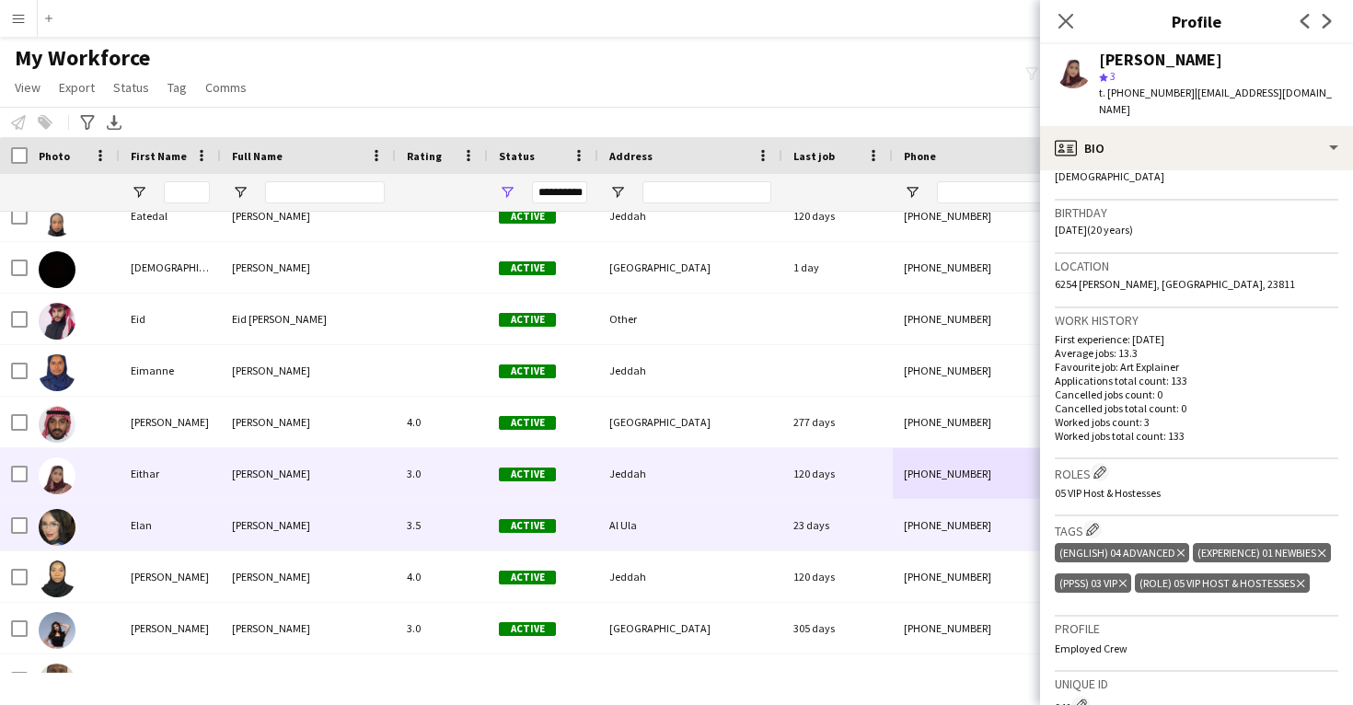
click at [758, 531] on div "Al Ula" at bounding box center [690, 525] width 184 height 51
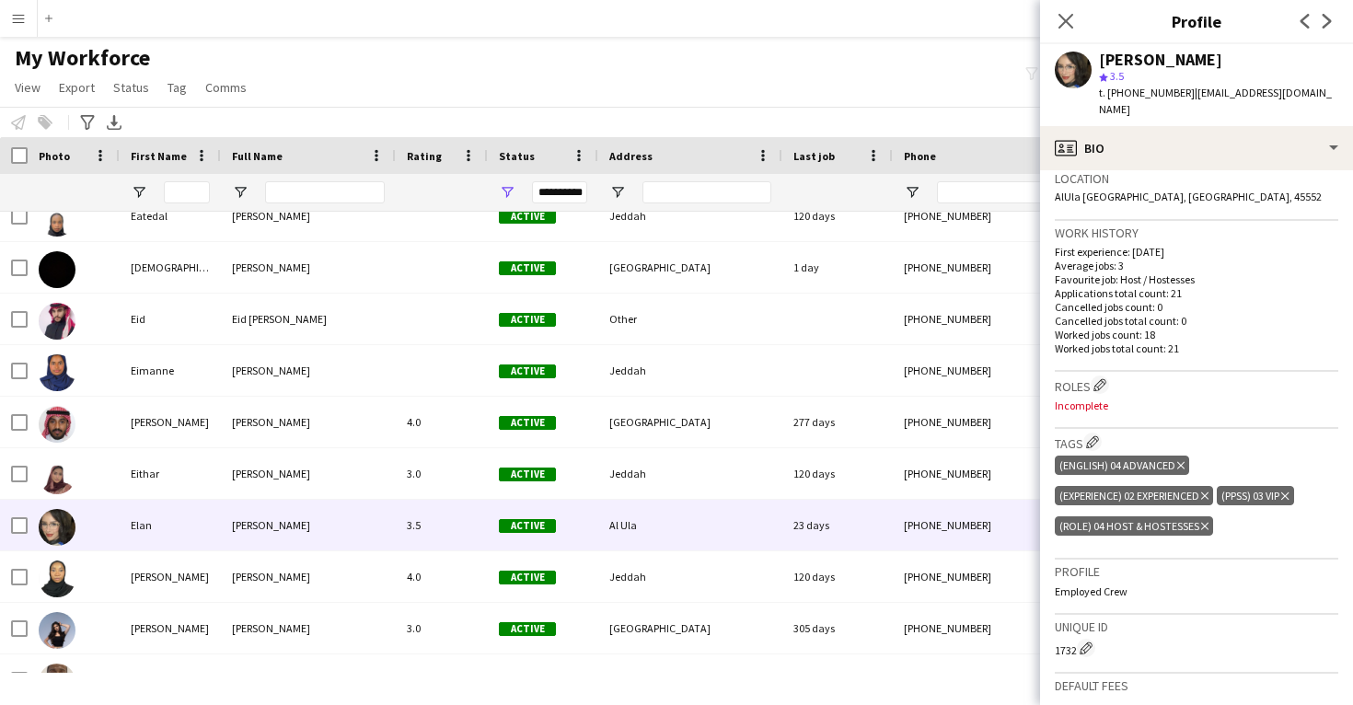
scroll to position [432, 0]
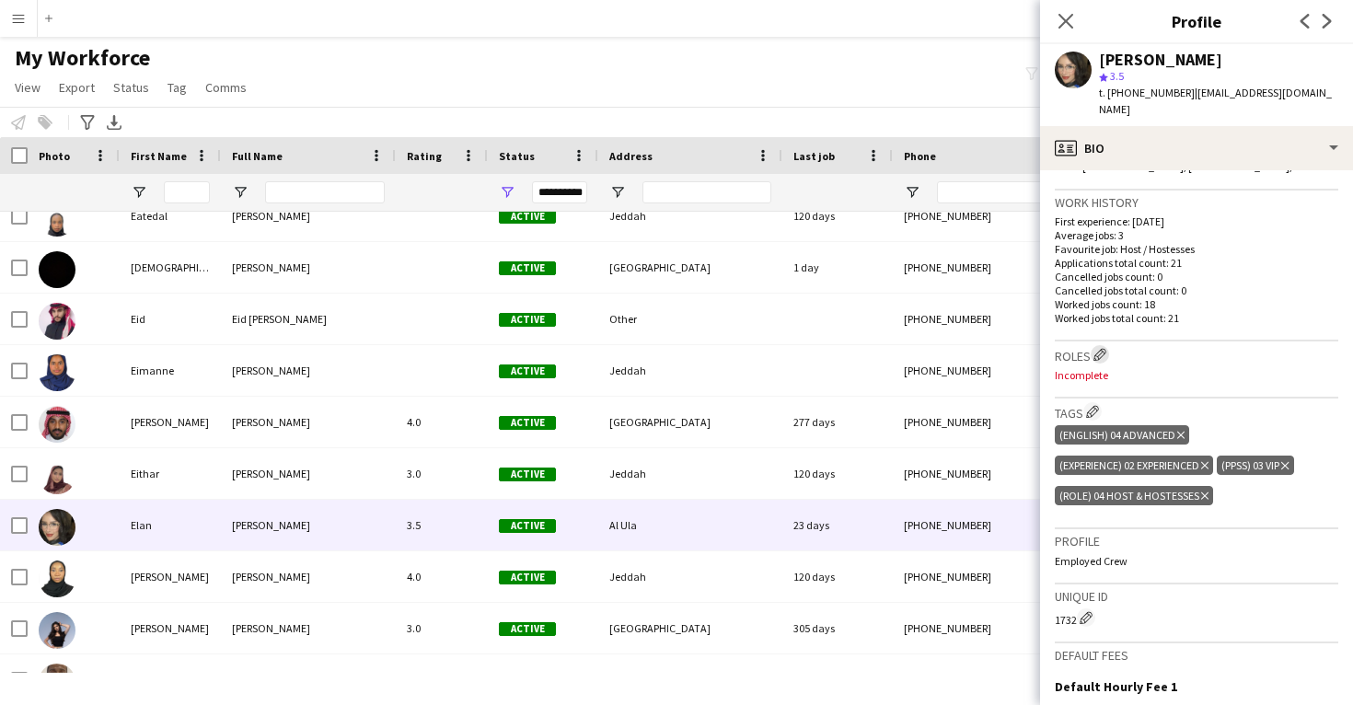
click at [1102, 348] on app-icon "Edit crew company roles" at bounding box center [1100, 354] width 13 height 13
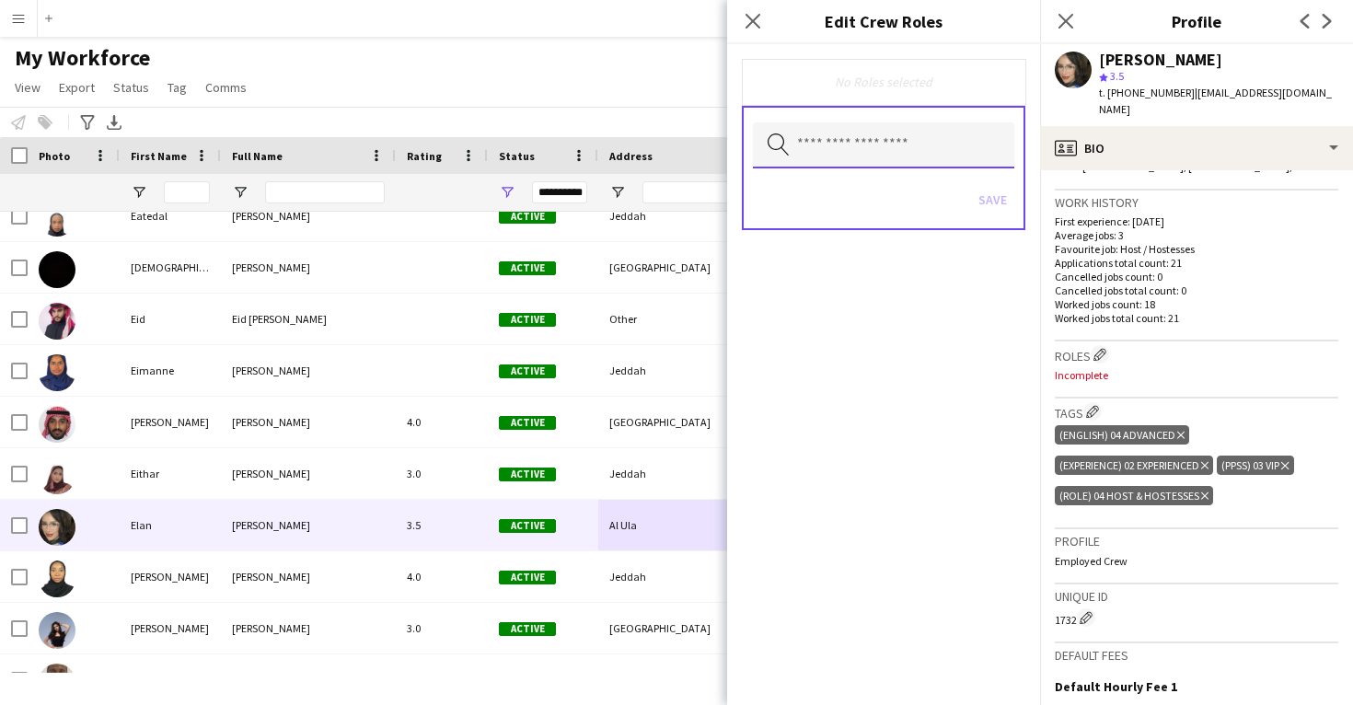
click at [927, 144] on input "text" at bounding box center [883, 145] width 261 height 46
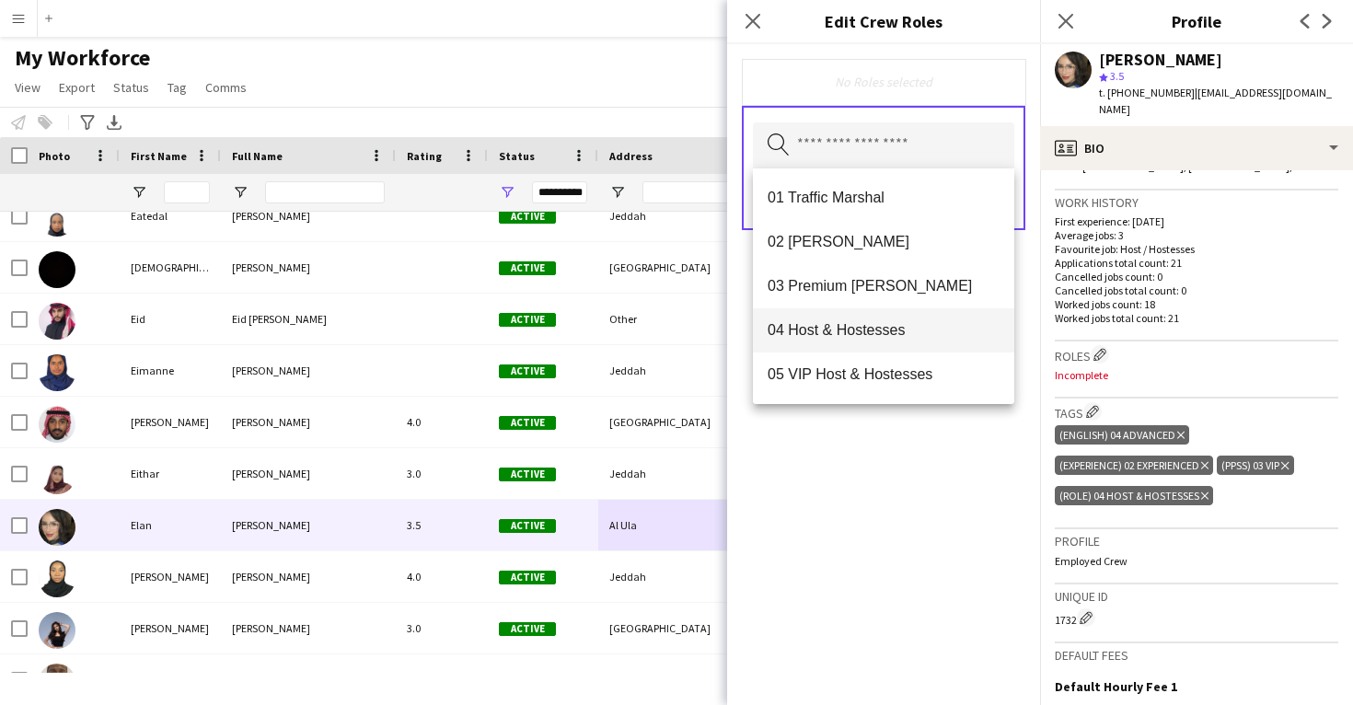
click at [892, 320] on mat-option "04 Host & Hostesses" at bounding box center [883, 330] width 261 height 44
click at [935, 477] on div "04 Host & Hostesses Remove Search by role type Save" at bounding box center [883, 374] width 313 height 661
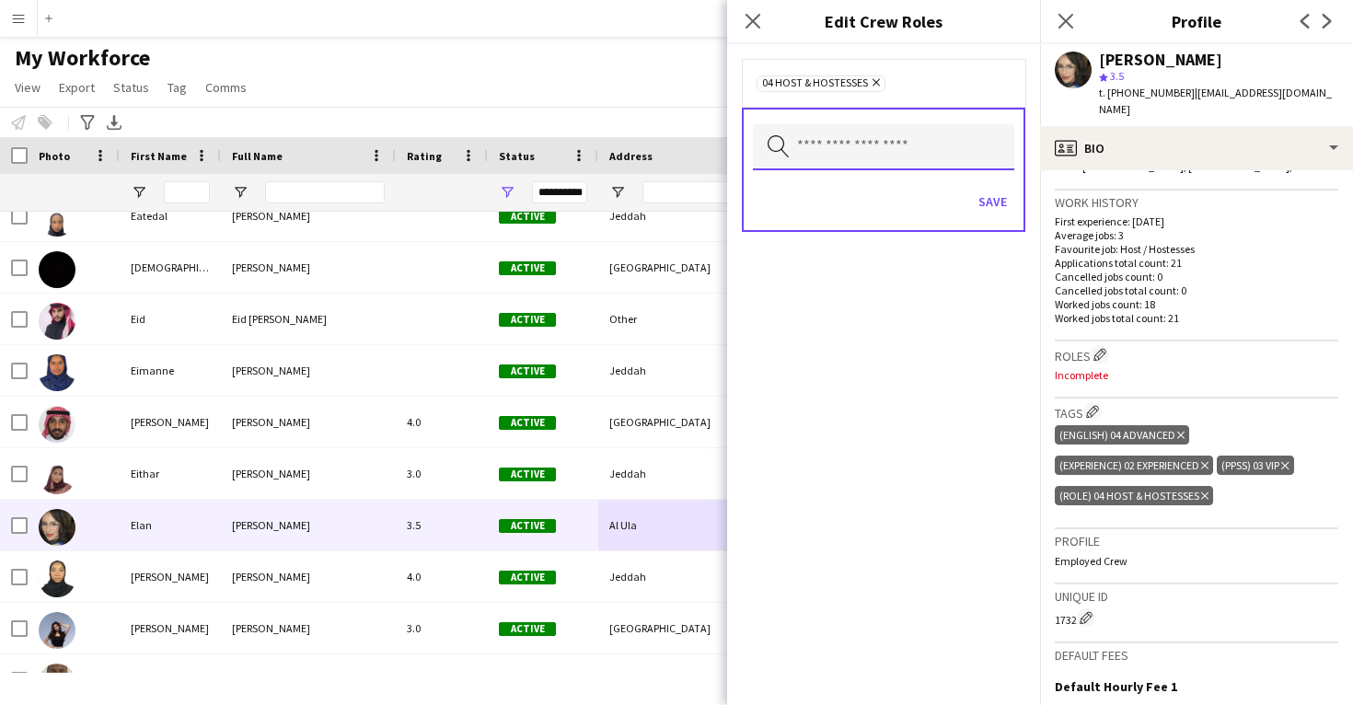
click at [947, 141] on input "text" at bounding box center [883, 147] width 261 height 46
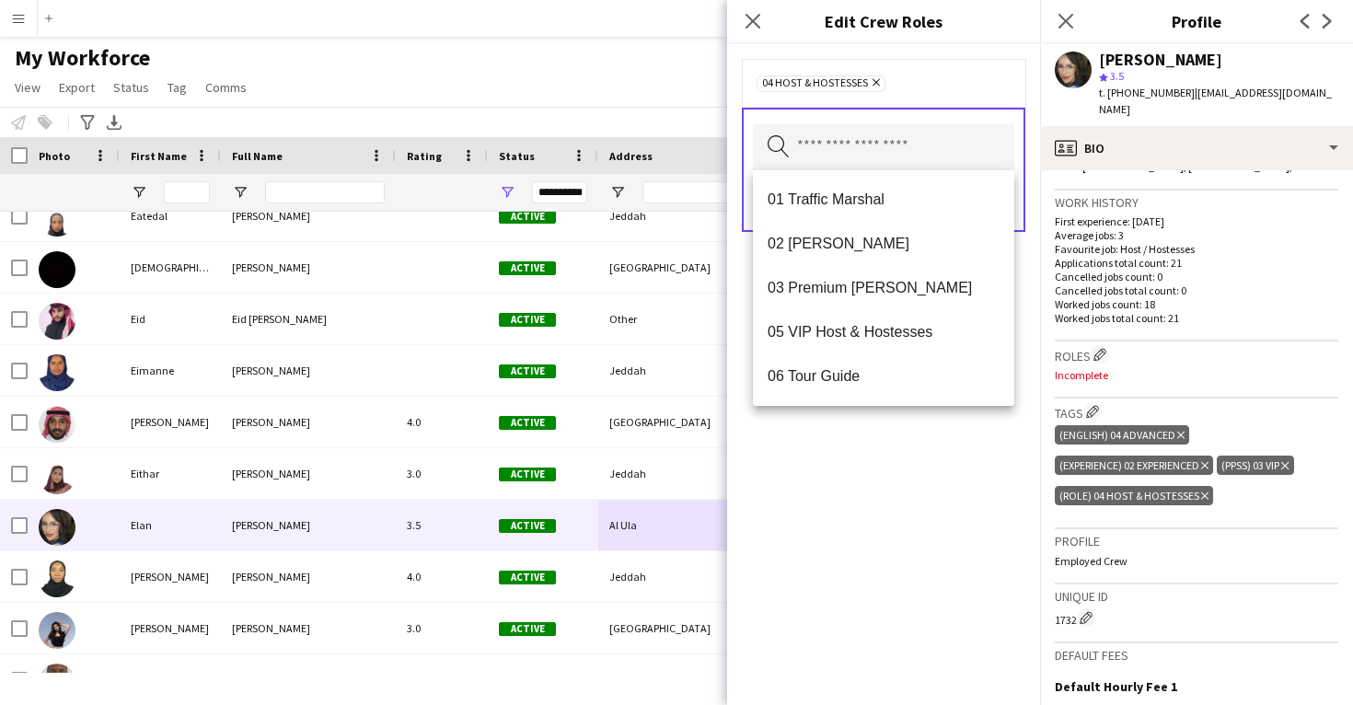
click at [912, 547] on div "04 Host & Hostesses Remove Search by role type Save" at bounding box center [883, 374] width 313 height 661
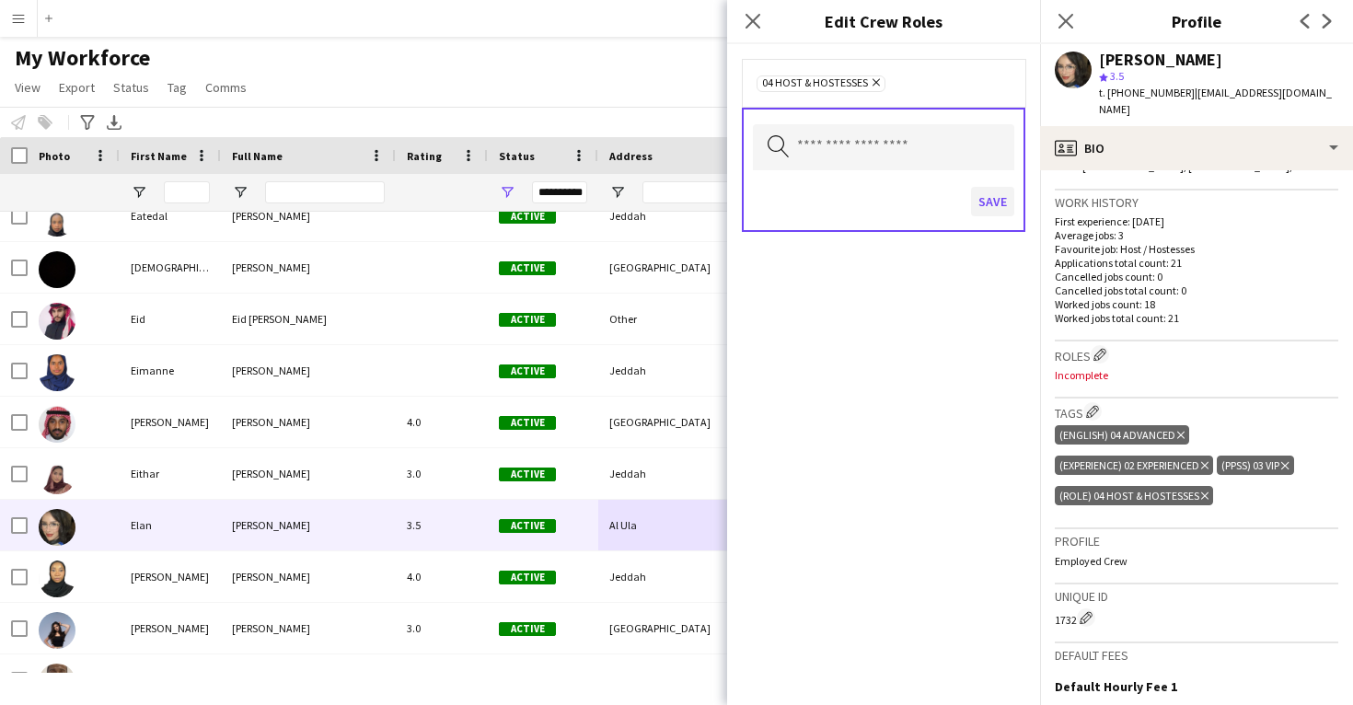
click at [986, 208] on button "Save" at bounding box center [992, 201] width 43 height 29
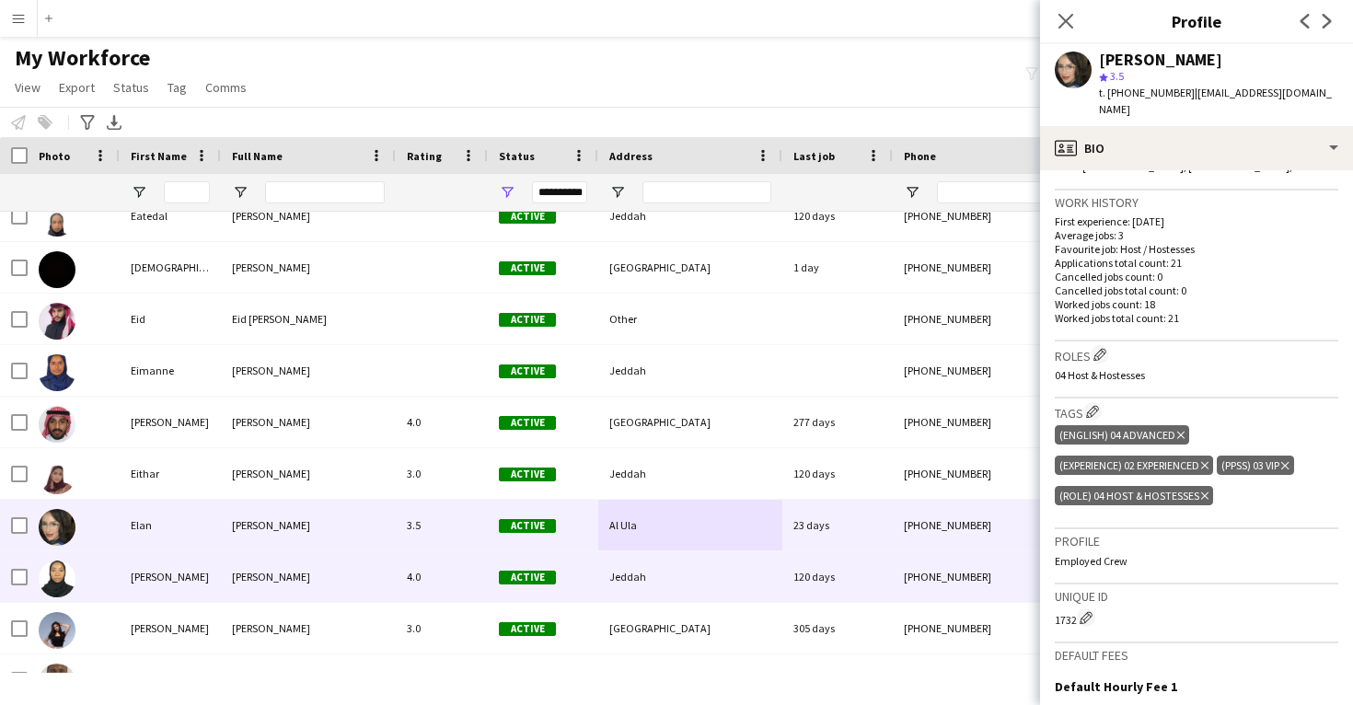
click at [806, 573] on div "120 days" at bounding box center [838, 577] width 110 height 51
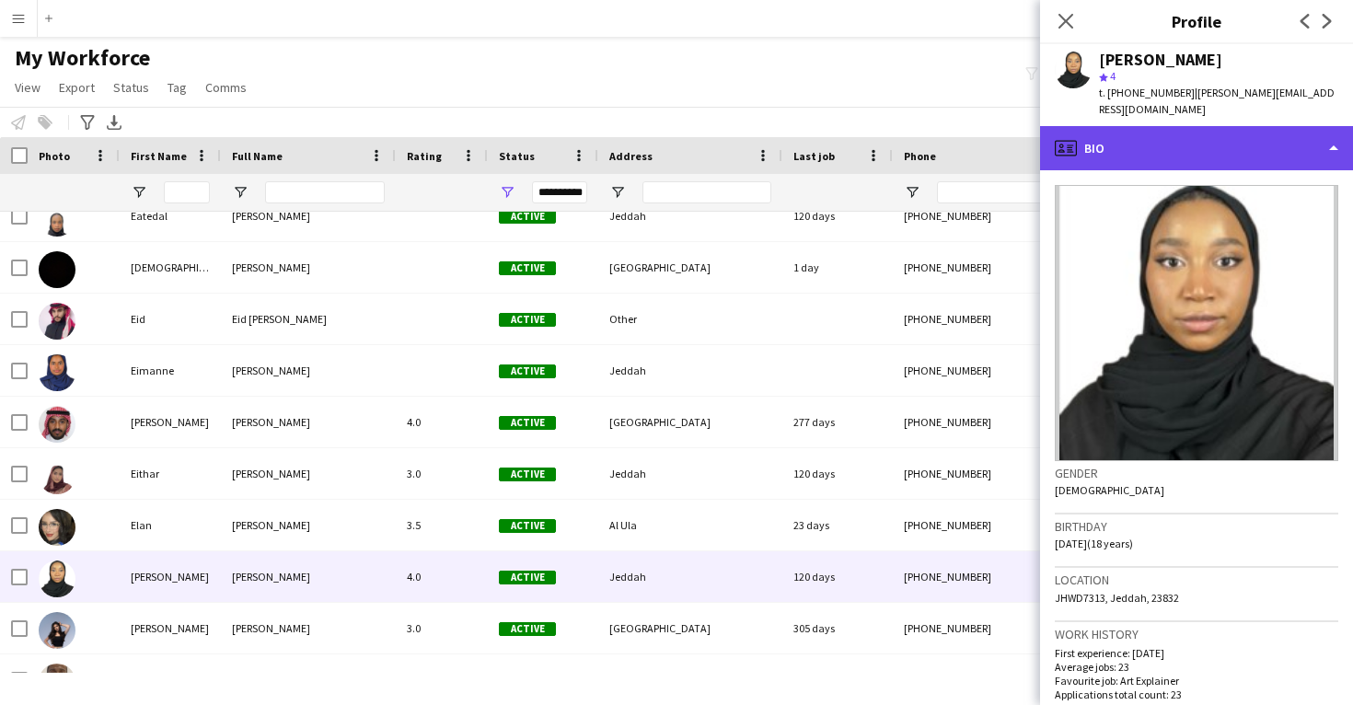
click at [1254, 134] on div "profile Bio" at bounding box center [1196, 148] width 313 height 44
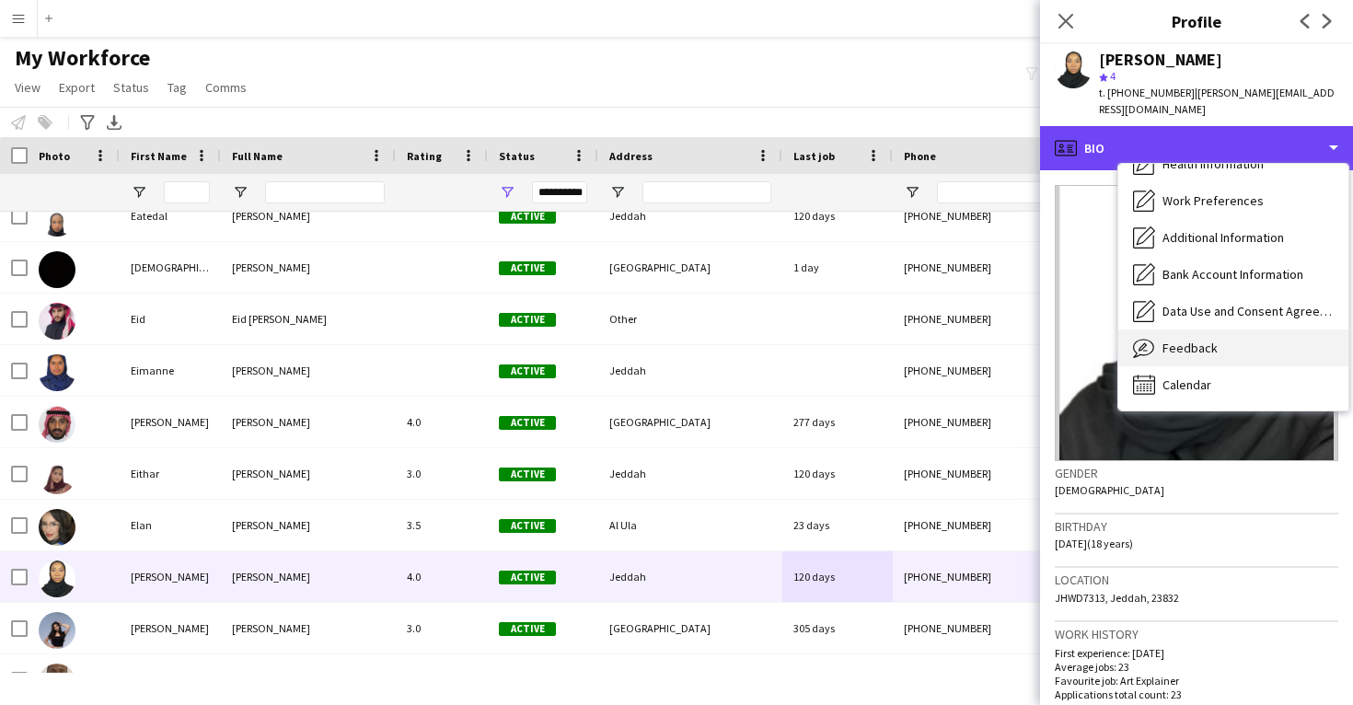
scroll to position [210, 0]
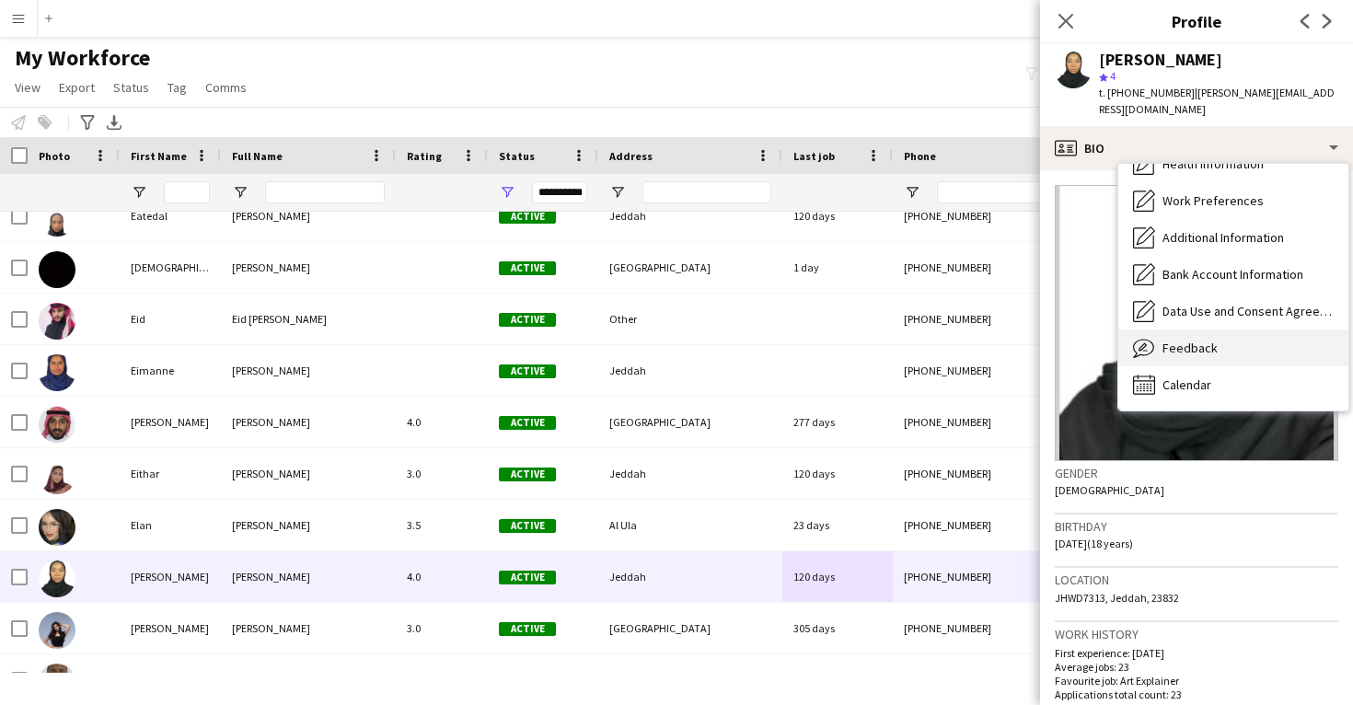
click at [1225, 330] on div "Feedback Feedback" at bounding box center [1234, 348] width 230 height 37
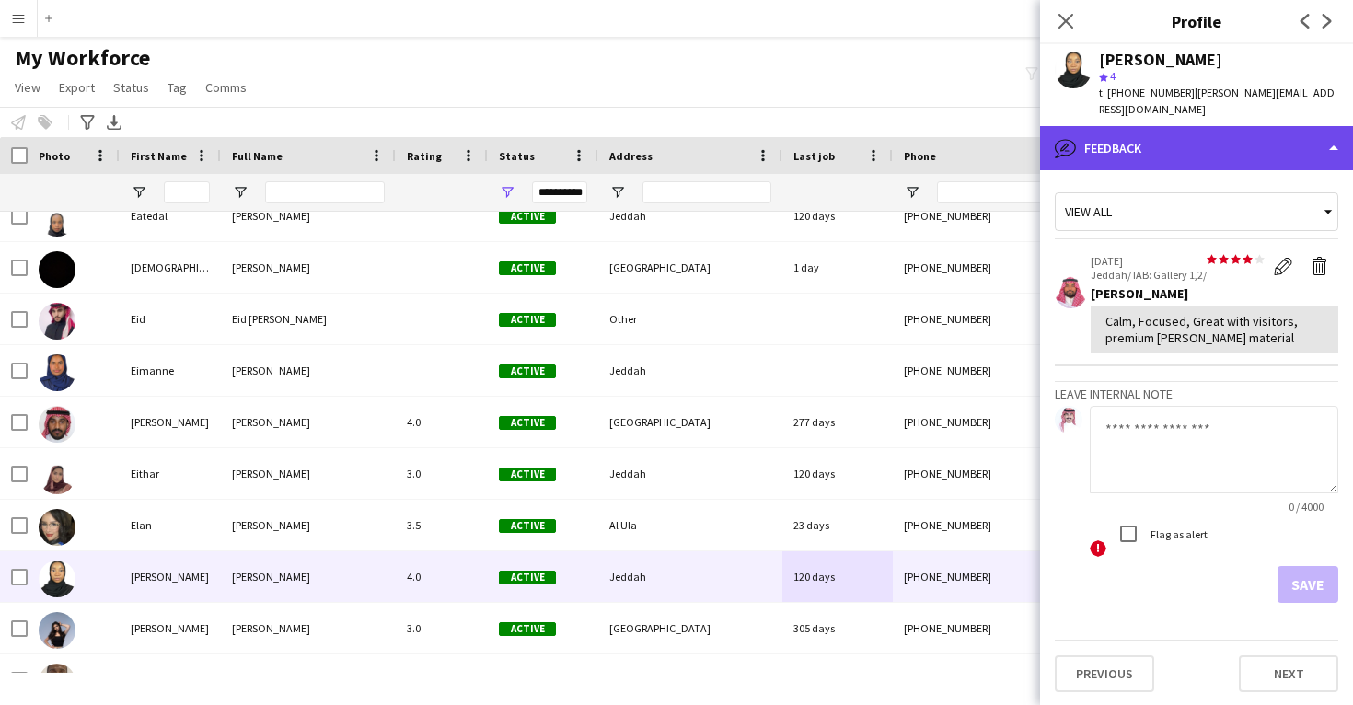
click at [1144, 135] on div "bubble-pencil Feedback" at bounding box center [1196, 148] width 313 height 44
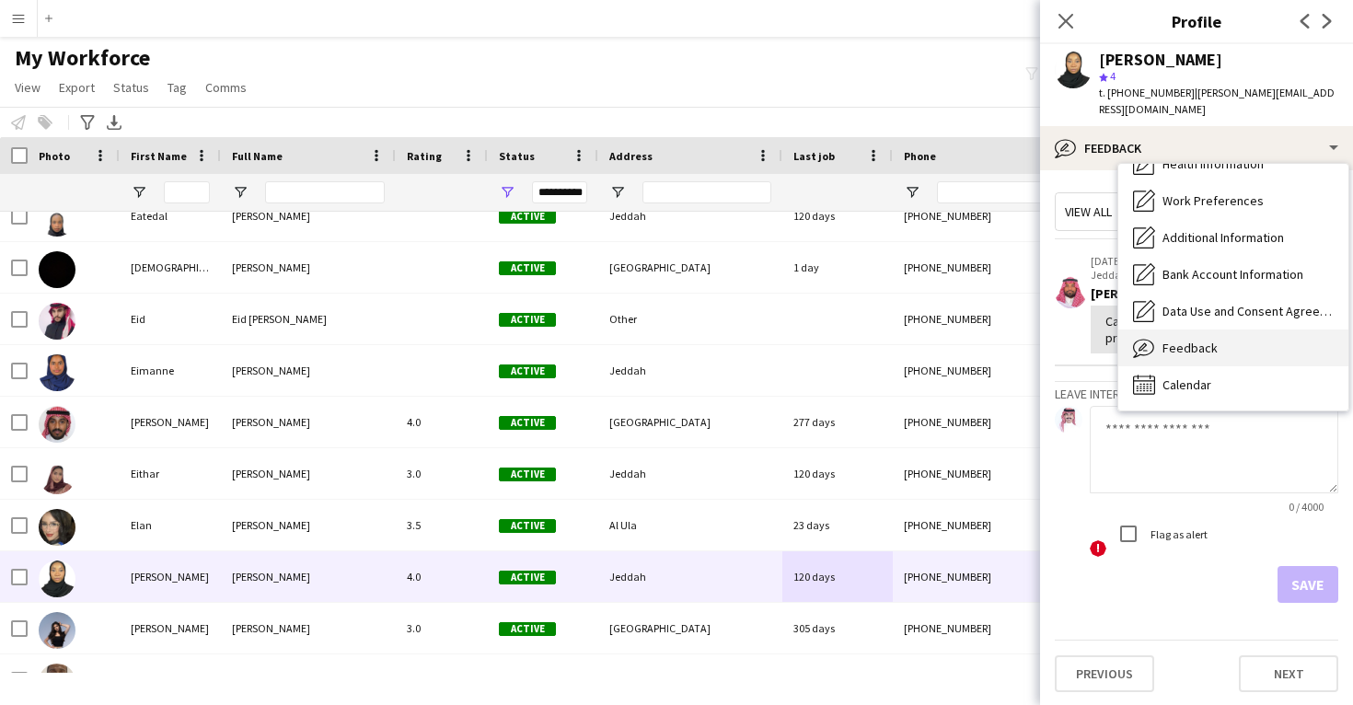
click at [1156, 330] on div "Feedback Feedback" at bounding box center [1234, 348] width 230 height 37
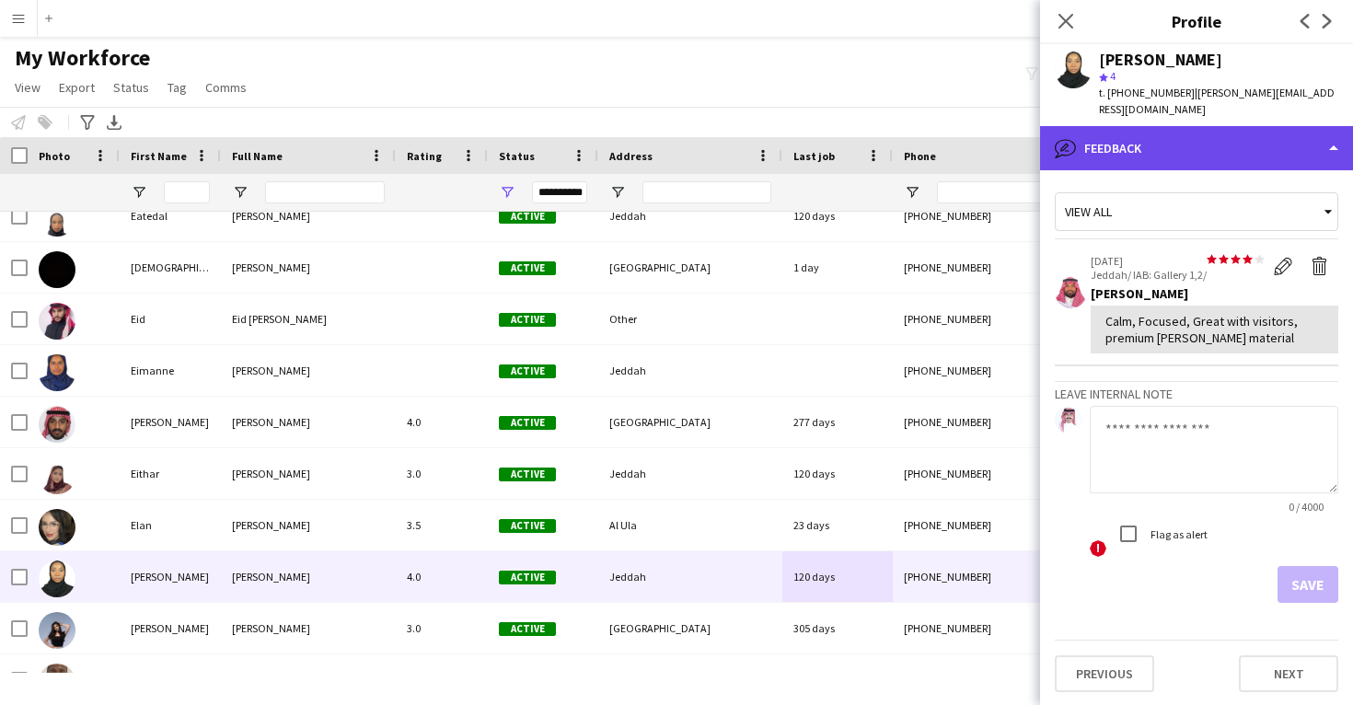
click at [1172, 137] on div "bubble-pencil Feedback" at bounding box center [1196, 148] width 313 height 44
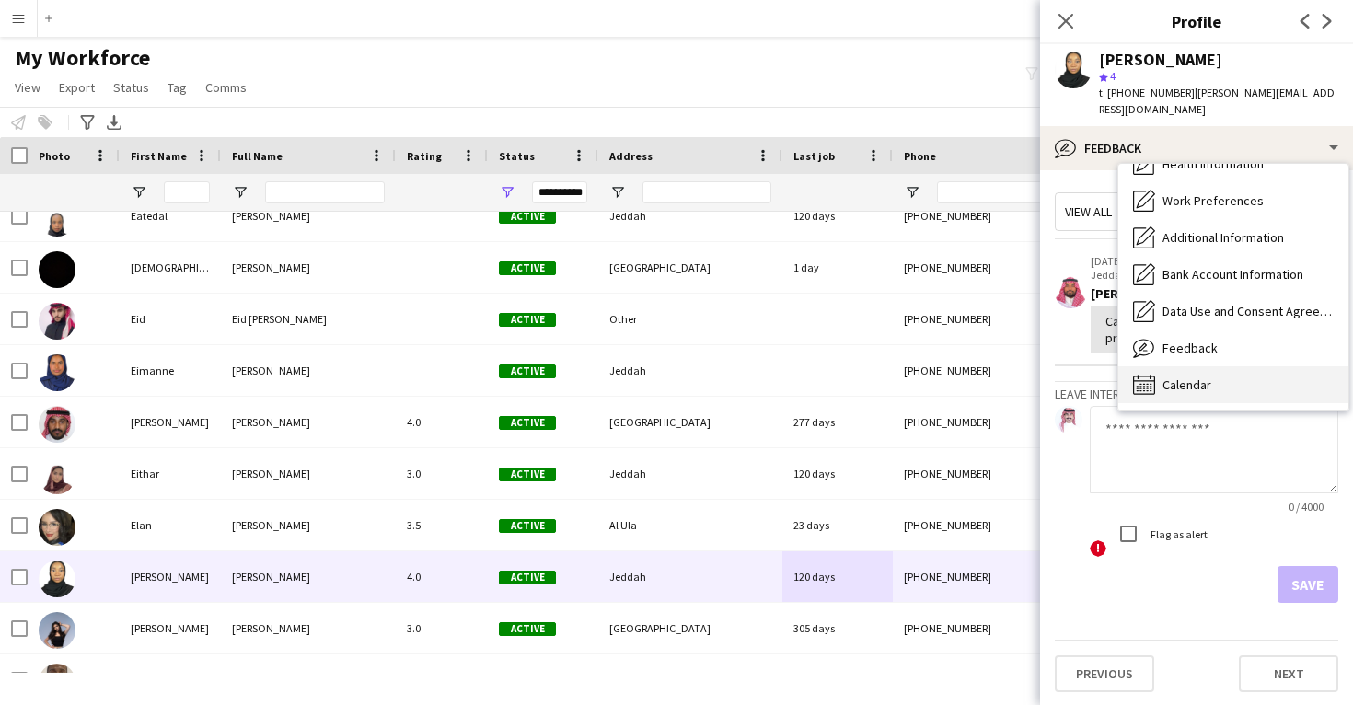
click at [1178, 377] on span "Calendar" at bounding box center [1187, 385] width 49 height 17
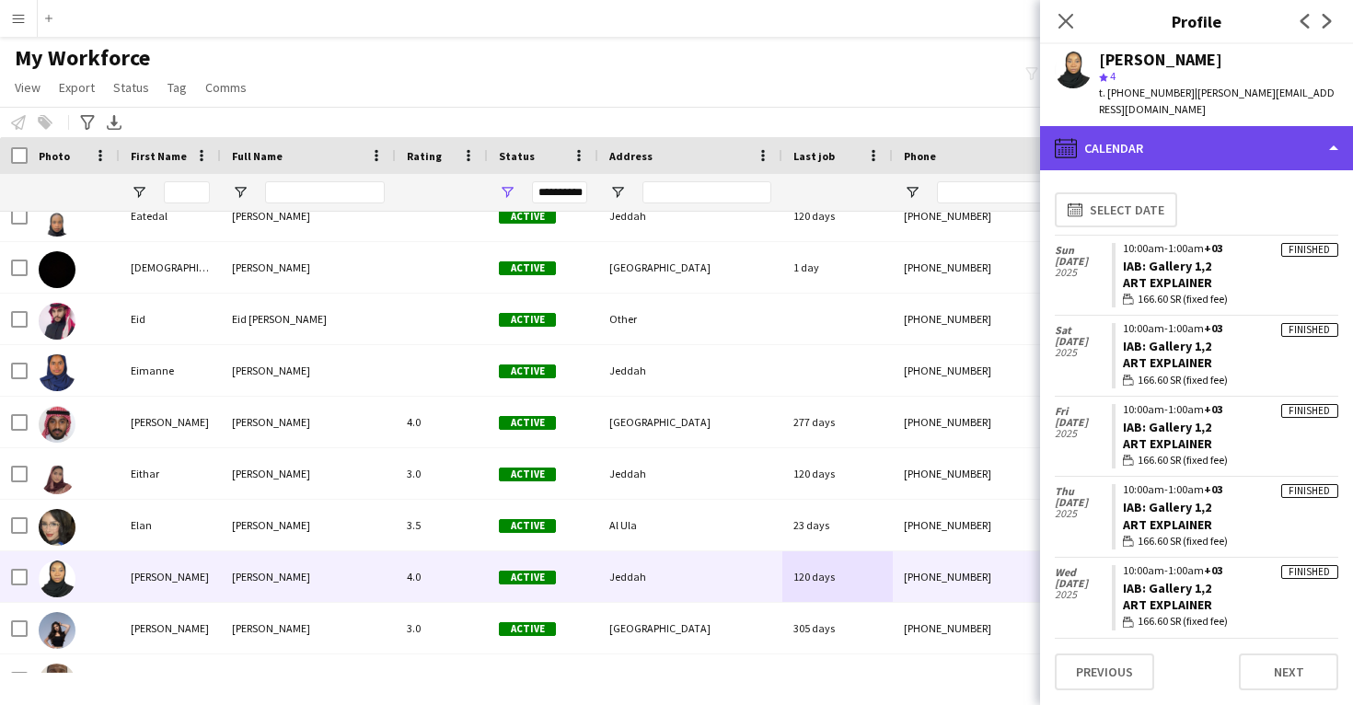
click at [1186, 134] on div "calendar-full Calendar" at bounding box center [1196, 148] width 313 height 44
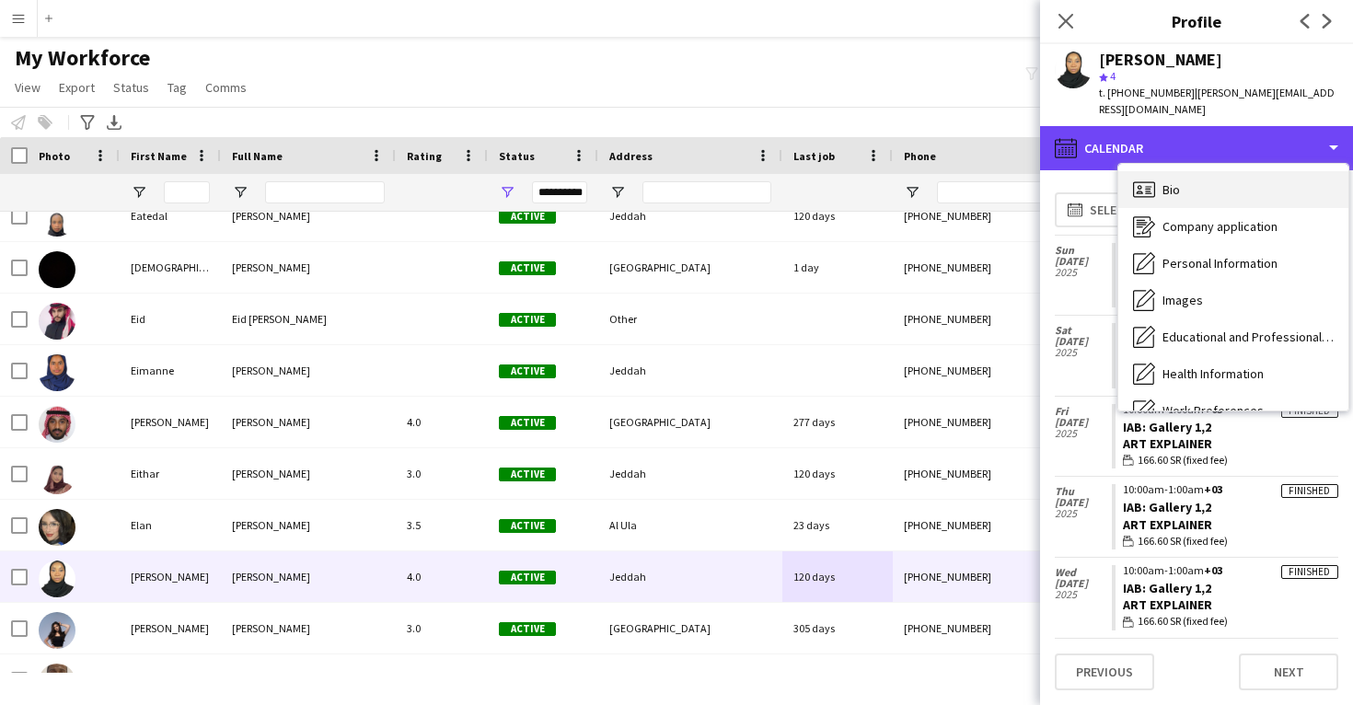
scroll to position [0, 0]
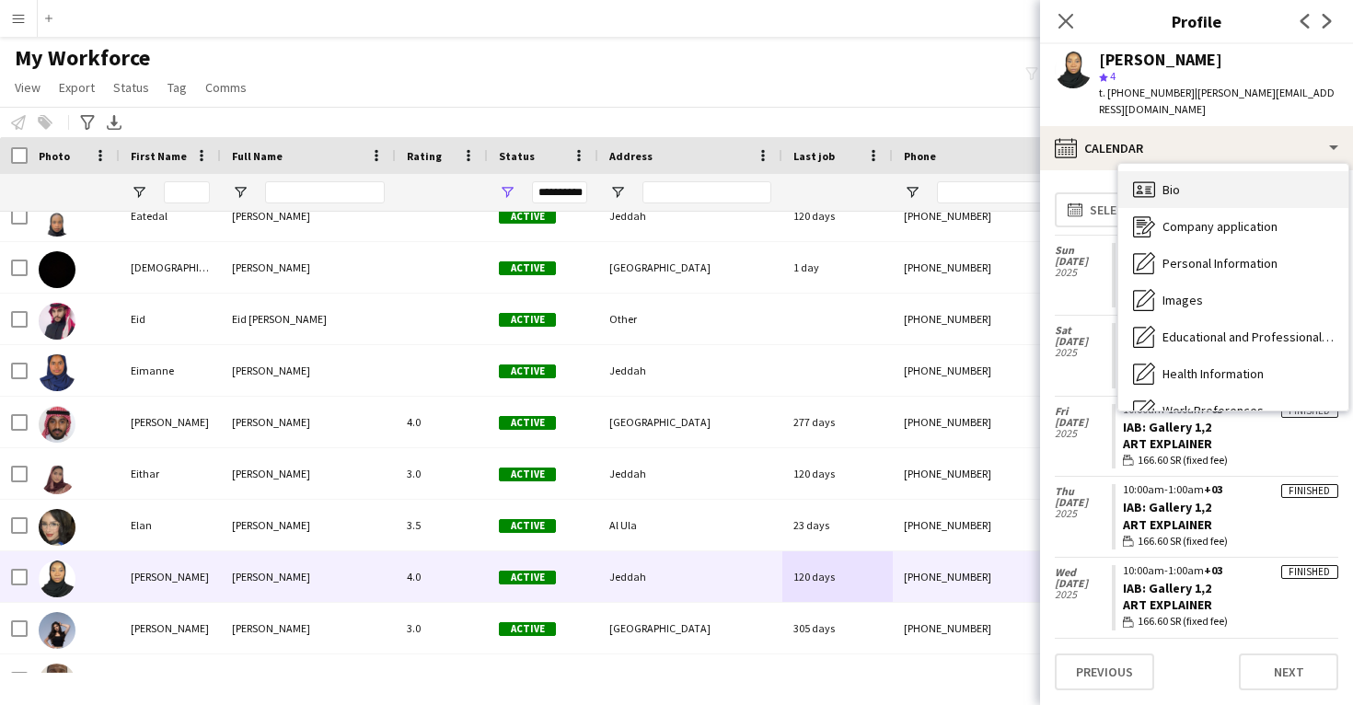
click at [1191, 171] on div "Bio Bio" at bounding box center [1234, 189] width 230 height 37
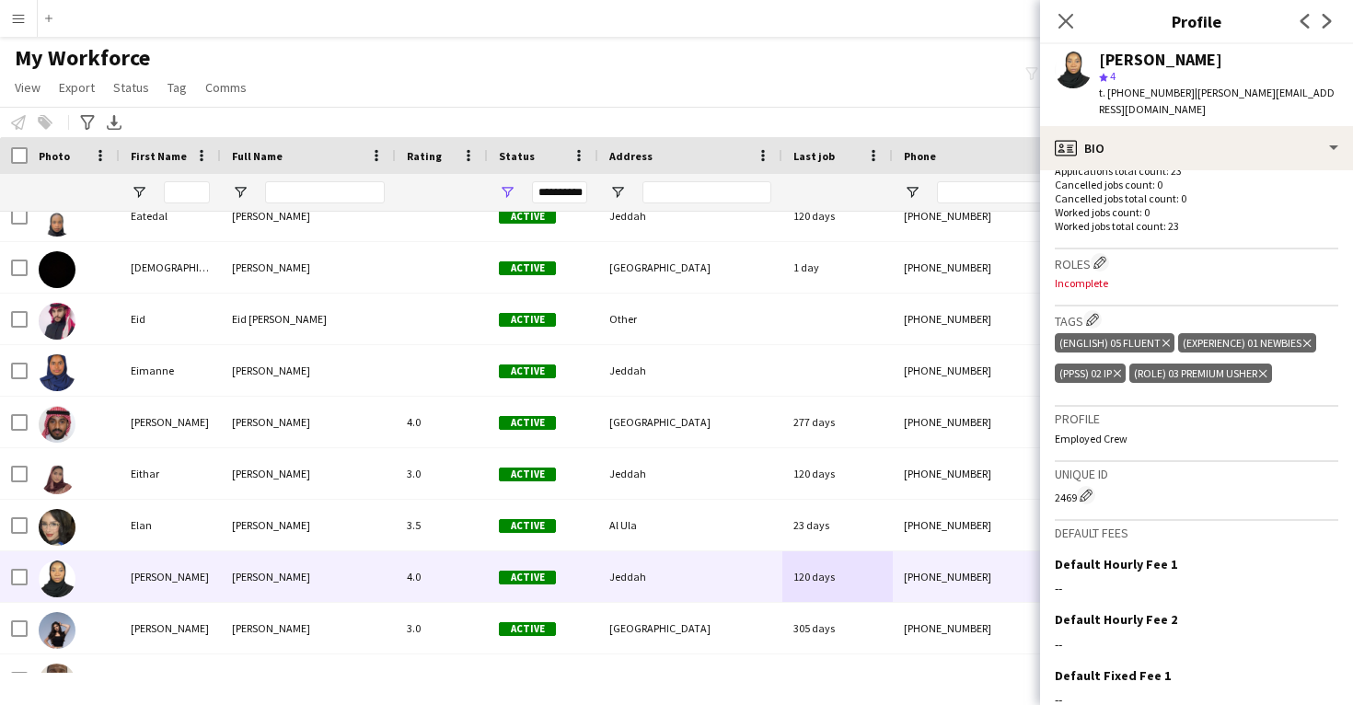
scroll to position [529, 0]
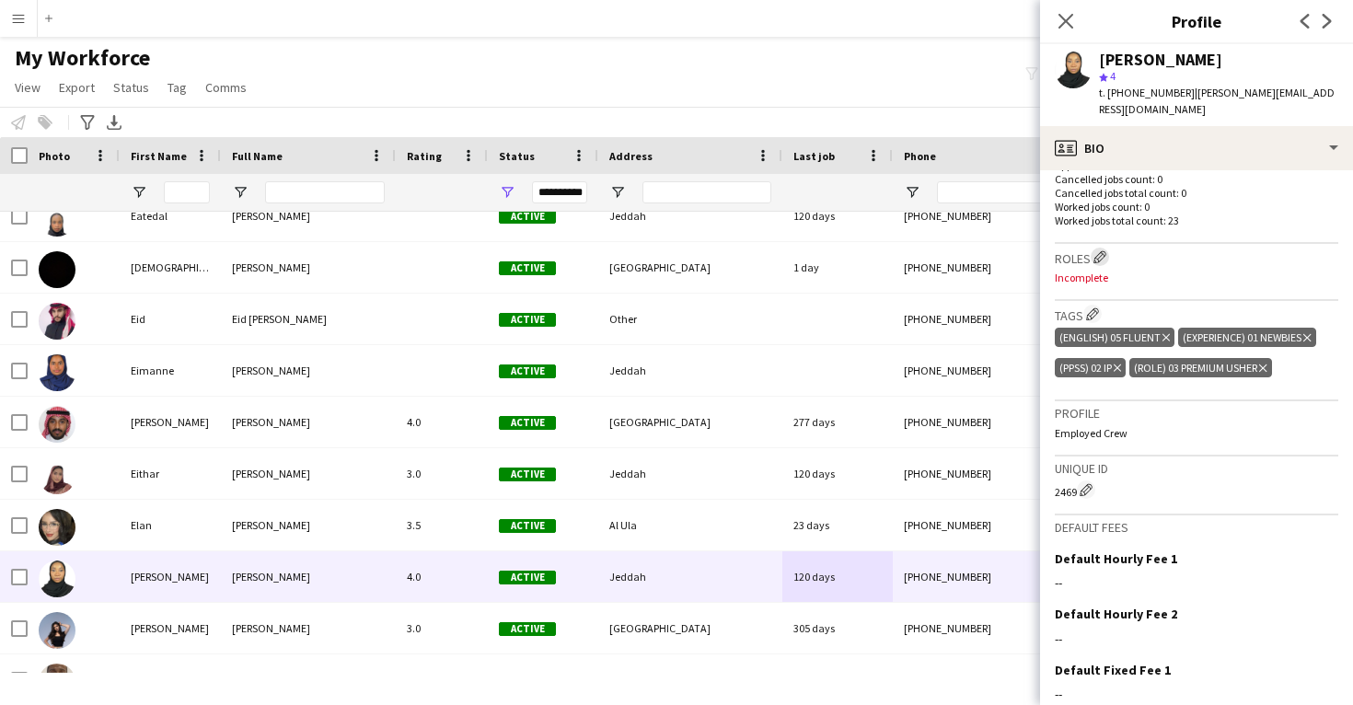
click at [1099, 248] on button "Edit crew company roles" at bounding box center [1100, 257] width 18 height 18
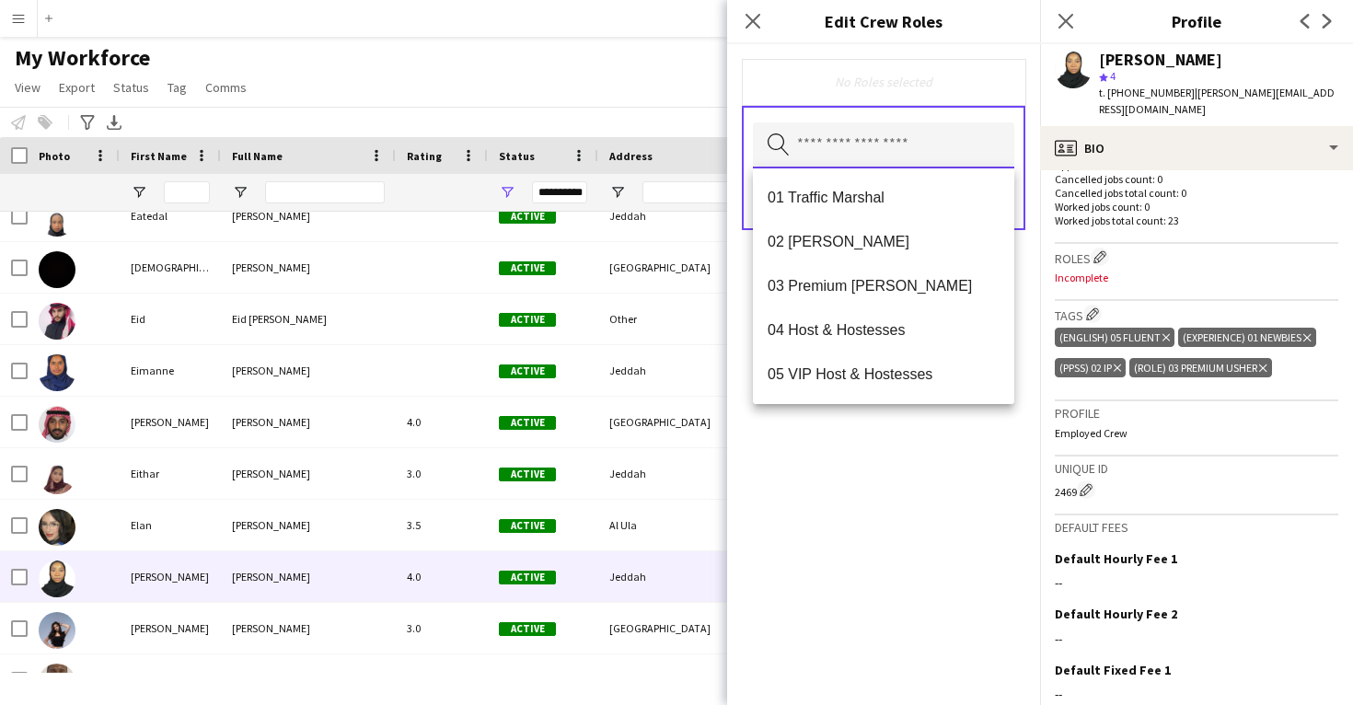
click at [958, 160] on input "text" at bounding box center [883, 145] width 261 height 46
click at [922, 282] on span "03 Premium Usher" at bounding box center [884, 285] width 232 height 17
click at [954, 510] on div "03 Premium Usher Remove Search by role type Save" at bounding box center [883, 374] width 313 height 661
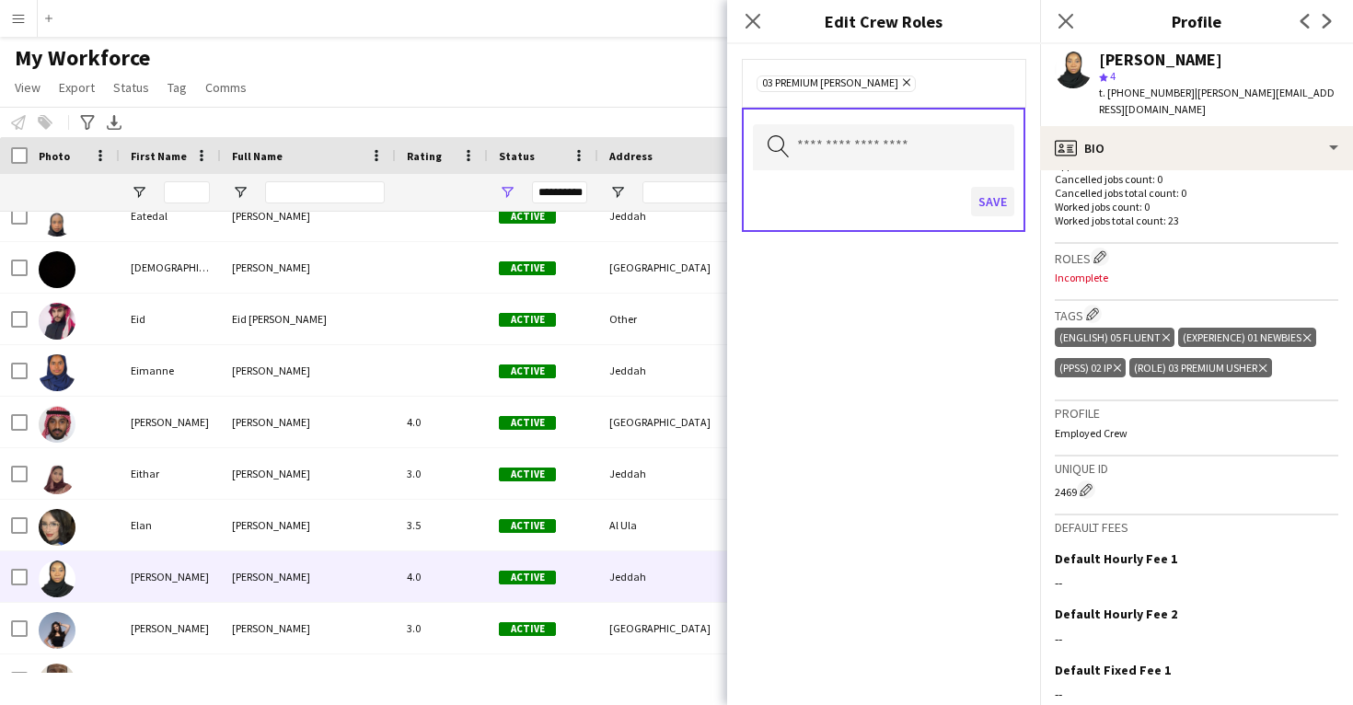
click at [993, 198] on button "Save" at bounding box center [992, 201] width 43 height 29
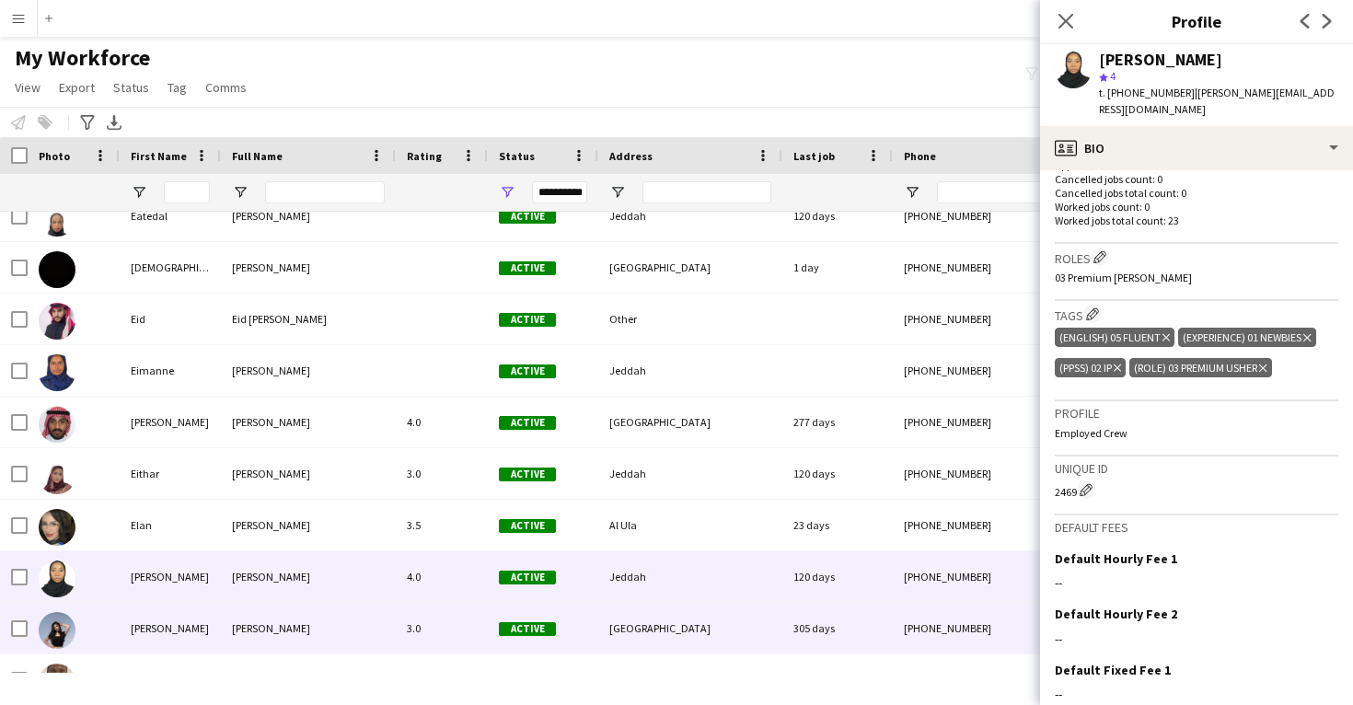
click at [821, 633] on div "305 days" at bounding box center [838, 628] width 110 height 51
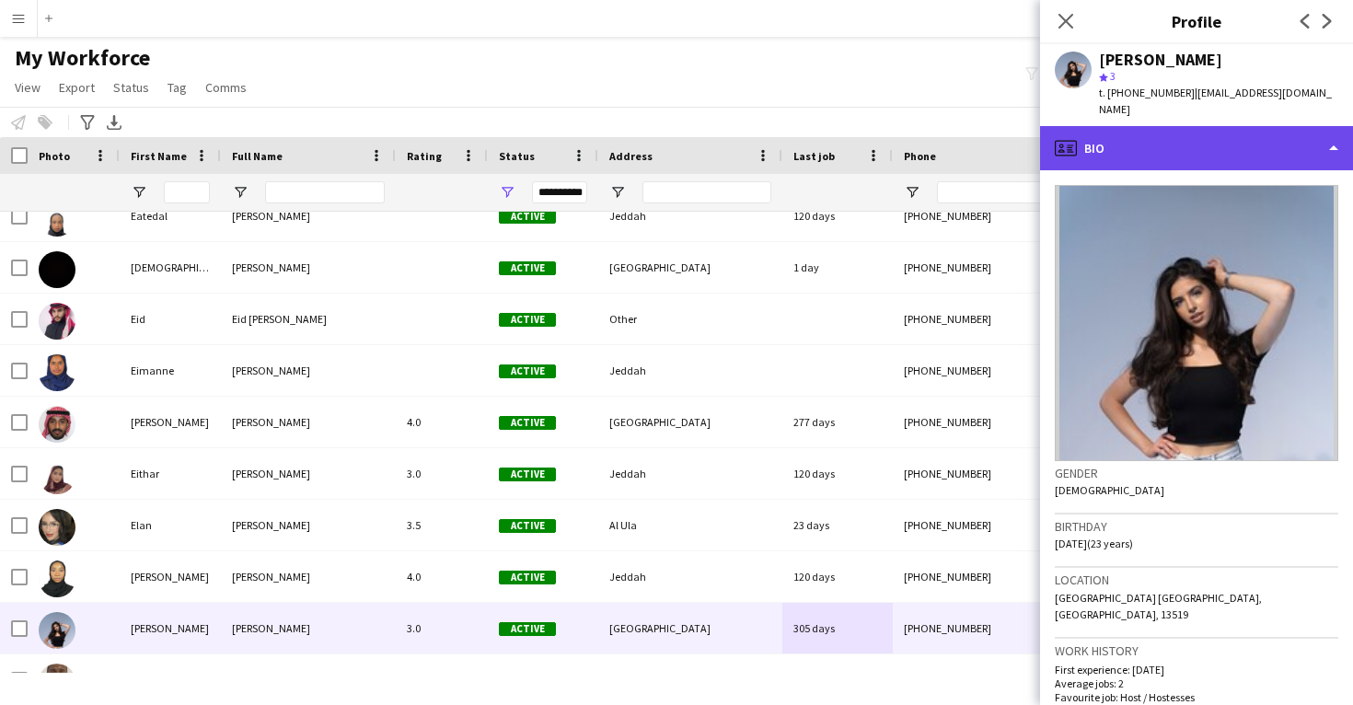
click at [1274, 127] on div "profile Bio" at bounding box center [1196, 148] width 313 height 44
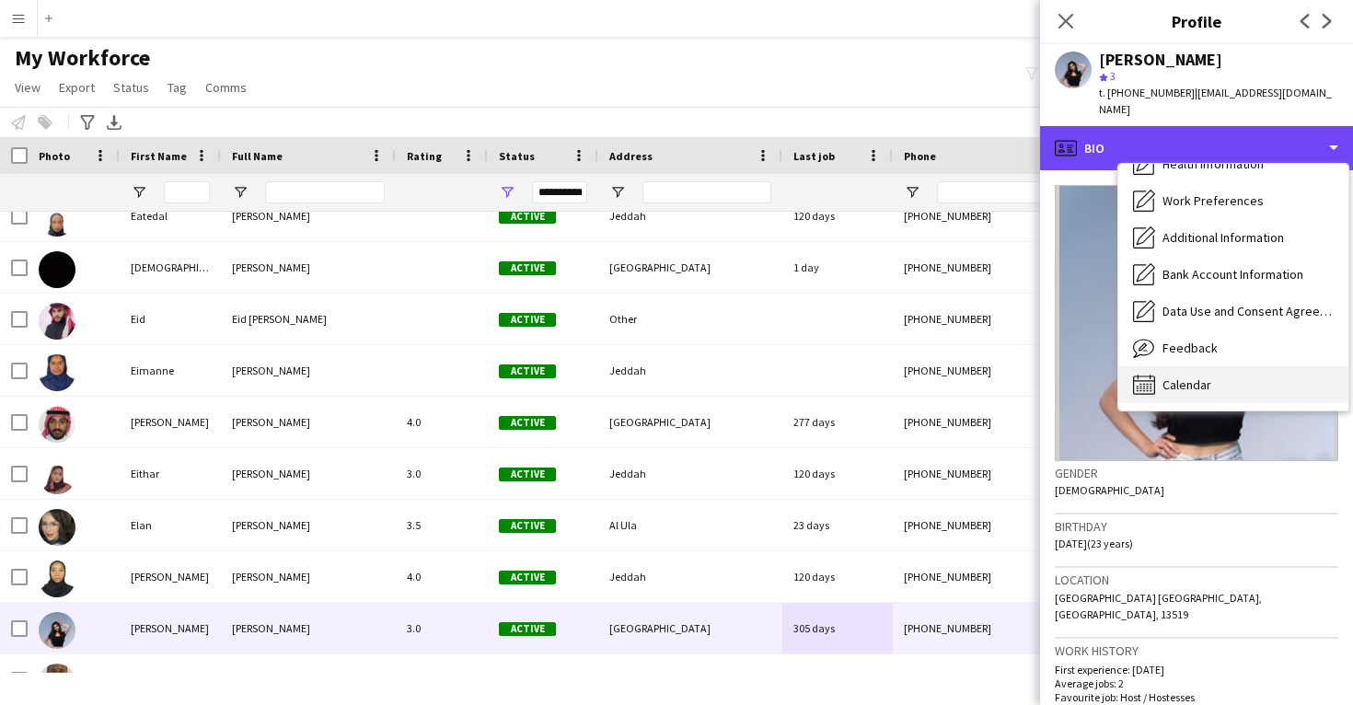
scroll to position [210, 0]
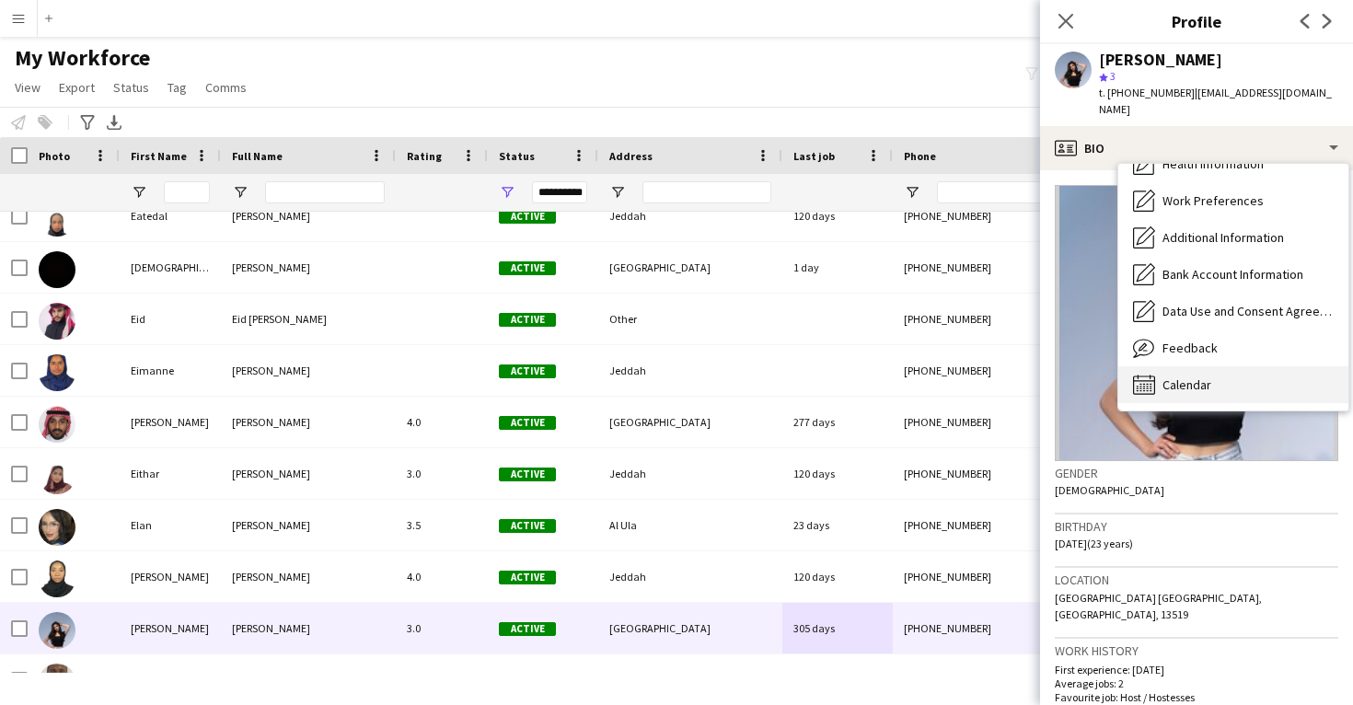
click at [1211, 377] on span "Calendar" at bounding box center [1187, 385] width 49 height 17
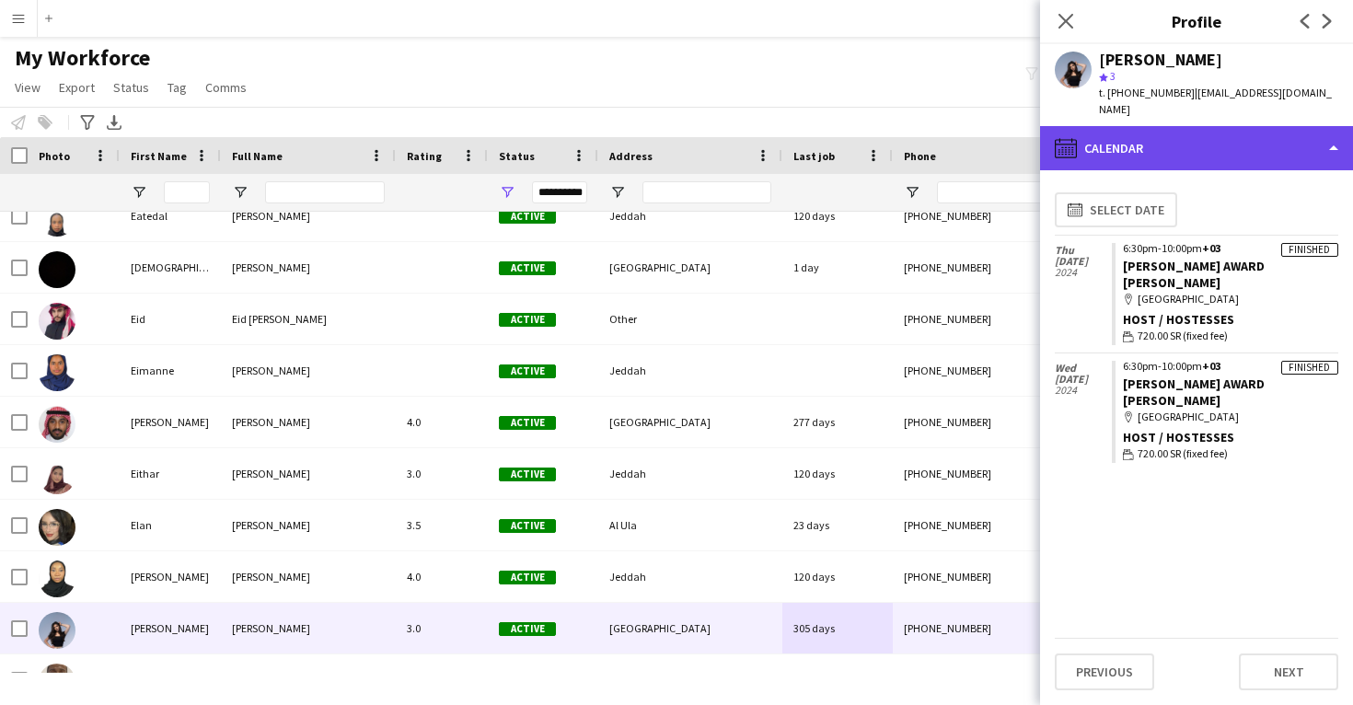
click at [1245, 128] on div "calendar-full Calendar" at bounding box center [1196, 148] width 313 height 44
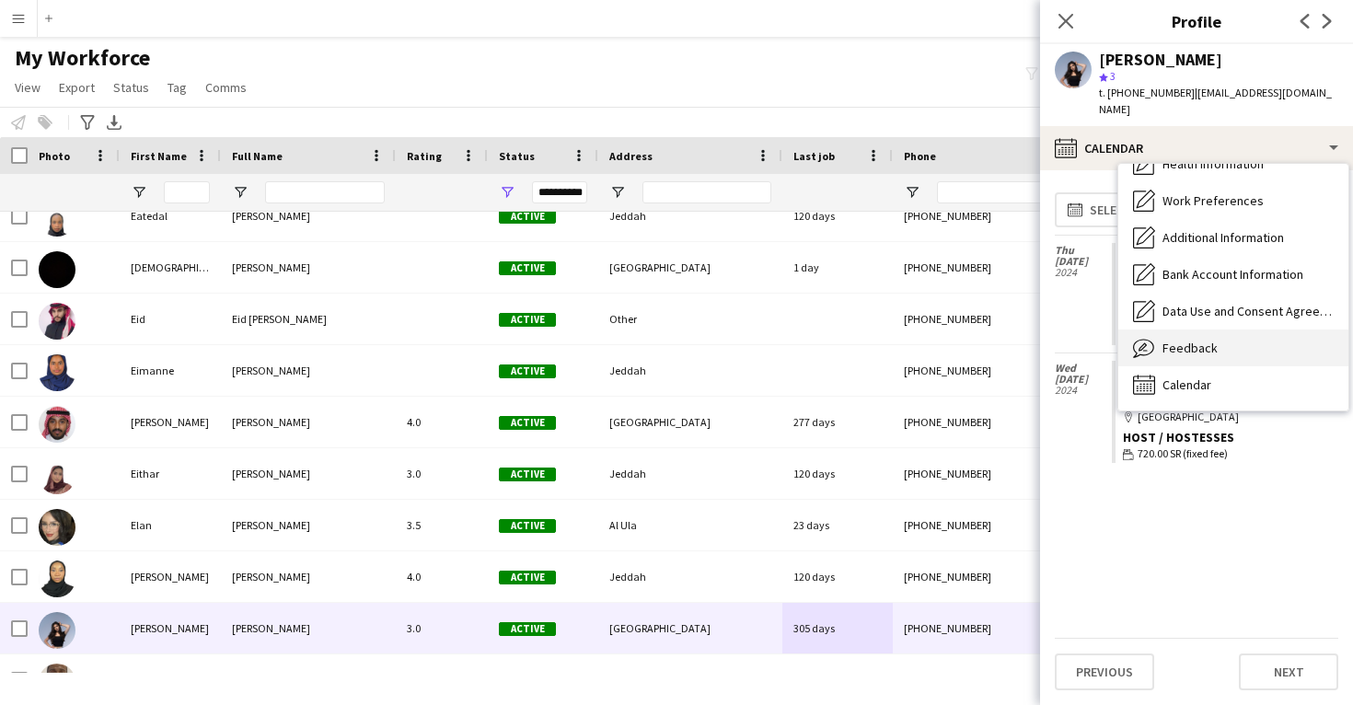
click at [1229, 332] on div "Feedback Feedback" at bounding box center [1234, 348] width 230 height 37
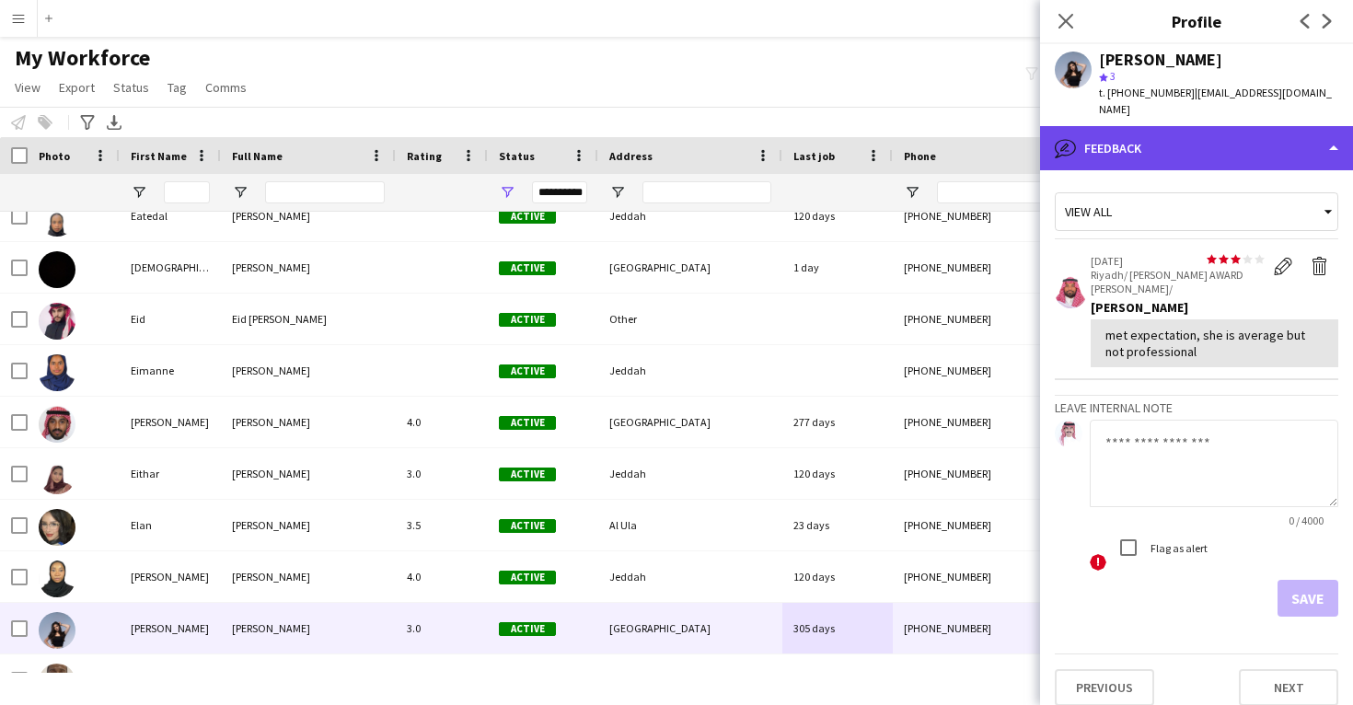
click at [1214, 138] on div "bubble-pencil Feedback" at bounding box center [1196, 148] width 313 height 44
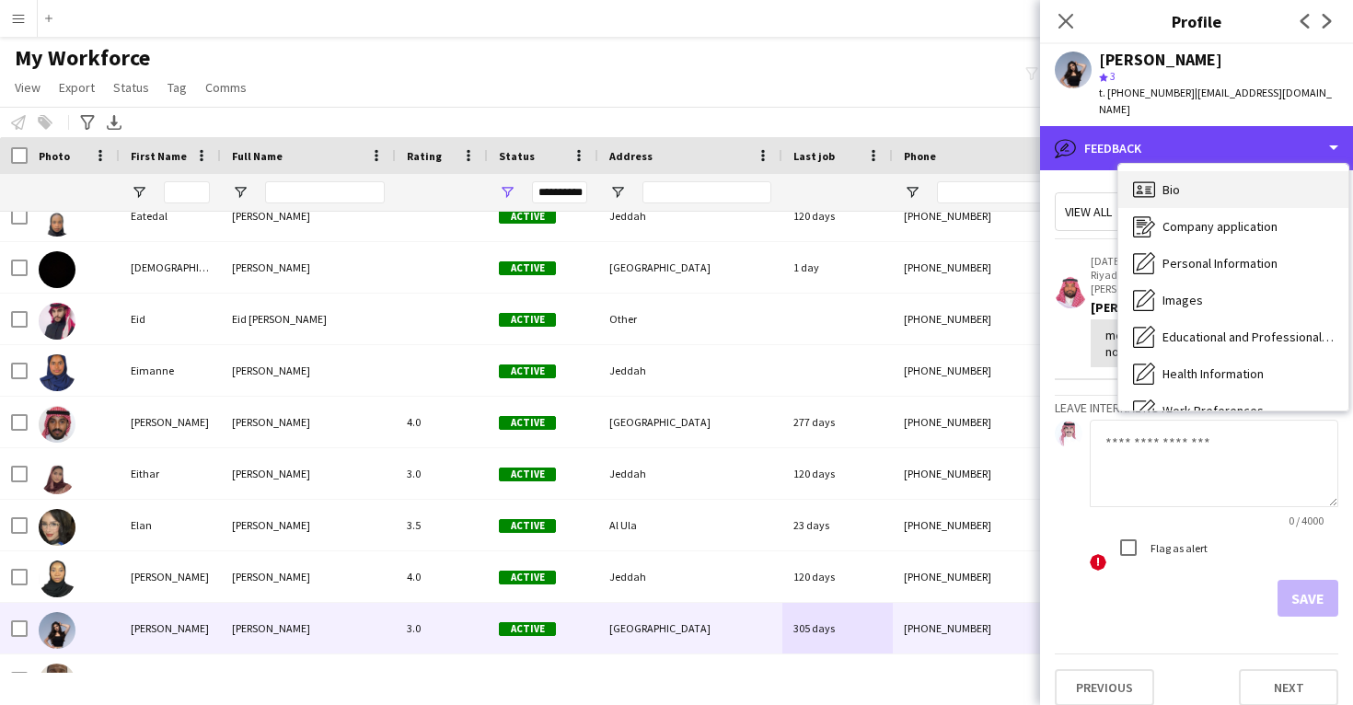
scroll to position [-1, 0]
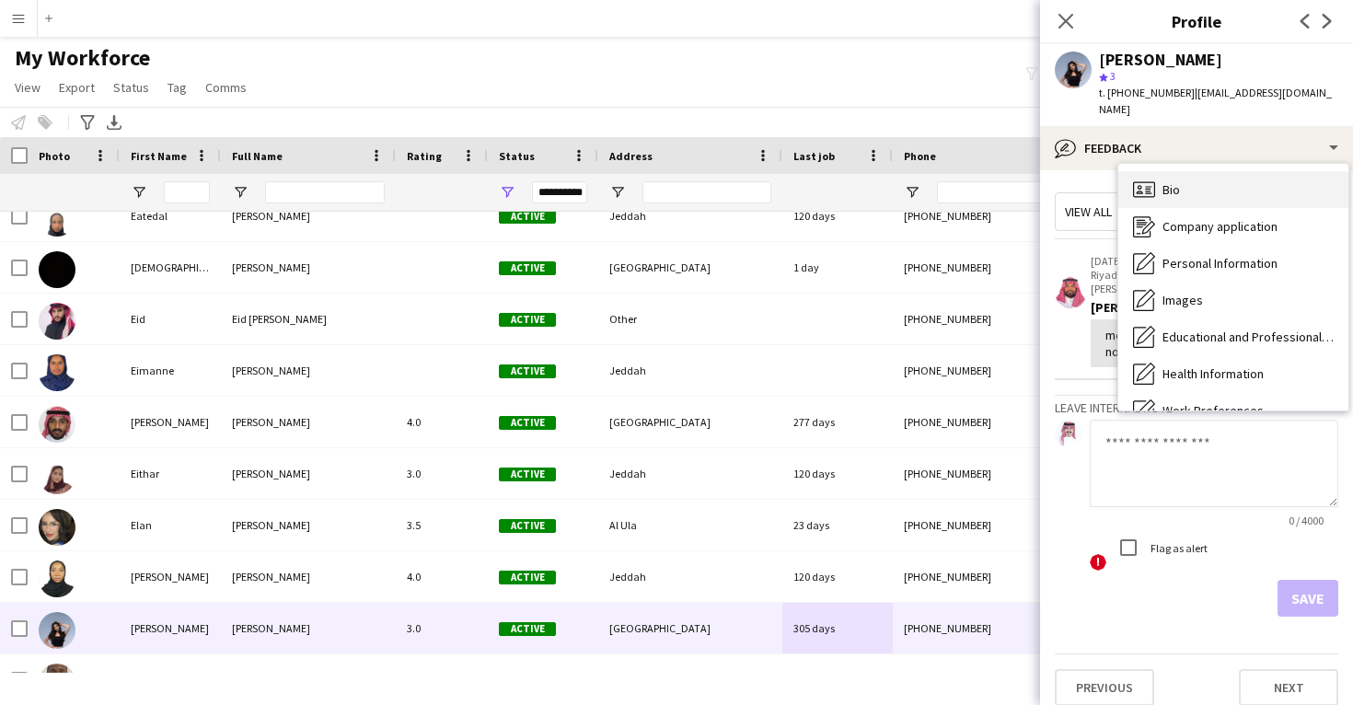
click at [1218, 185] on div "Bio Bio" at bounding box center [1234, 189] width 230 height 37
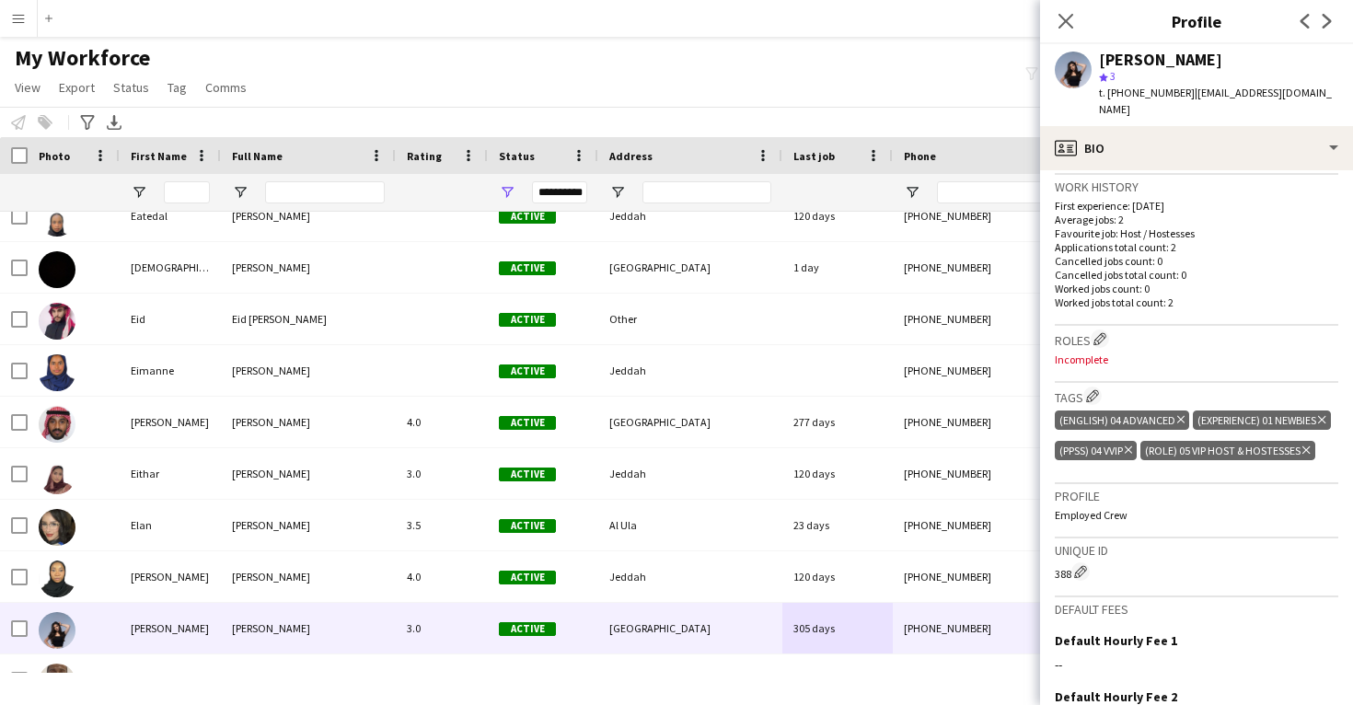
scroll to position [465, 0]
click at [1100, 331] on app-icon "Edit crew company roles" at bounding box center [1100, 337] width 13 height 13
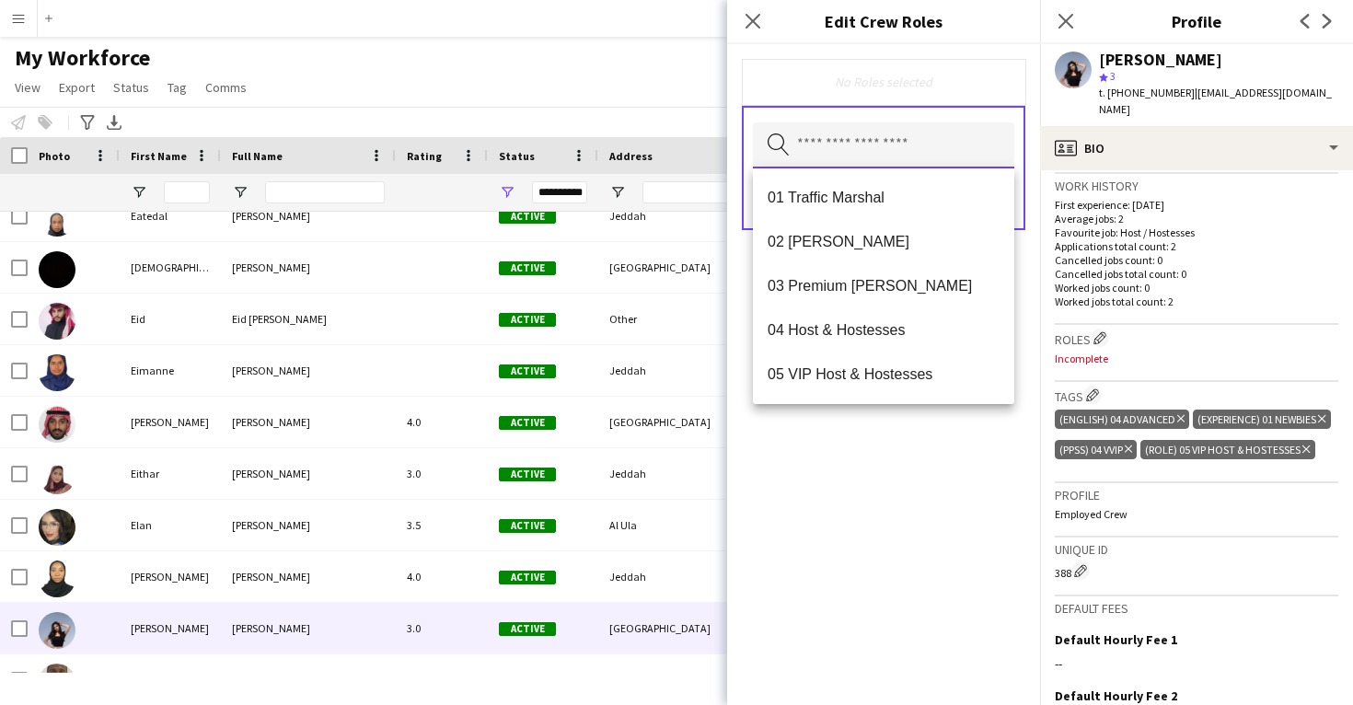
click at [810, 152] on input "text" at bounding box center [883, 145] width 261 height 46
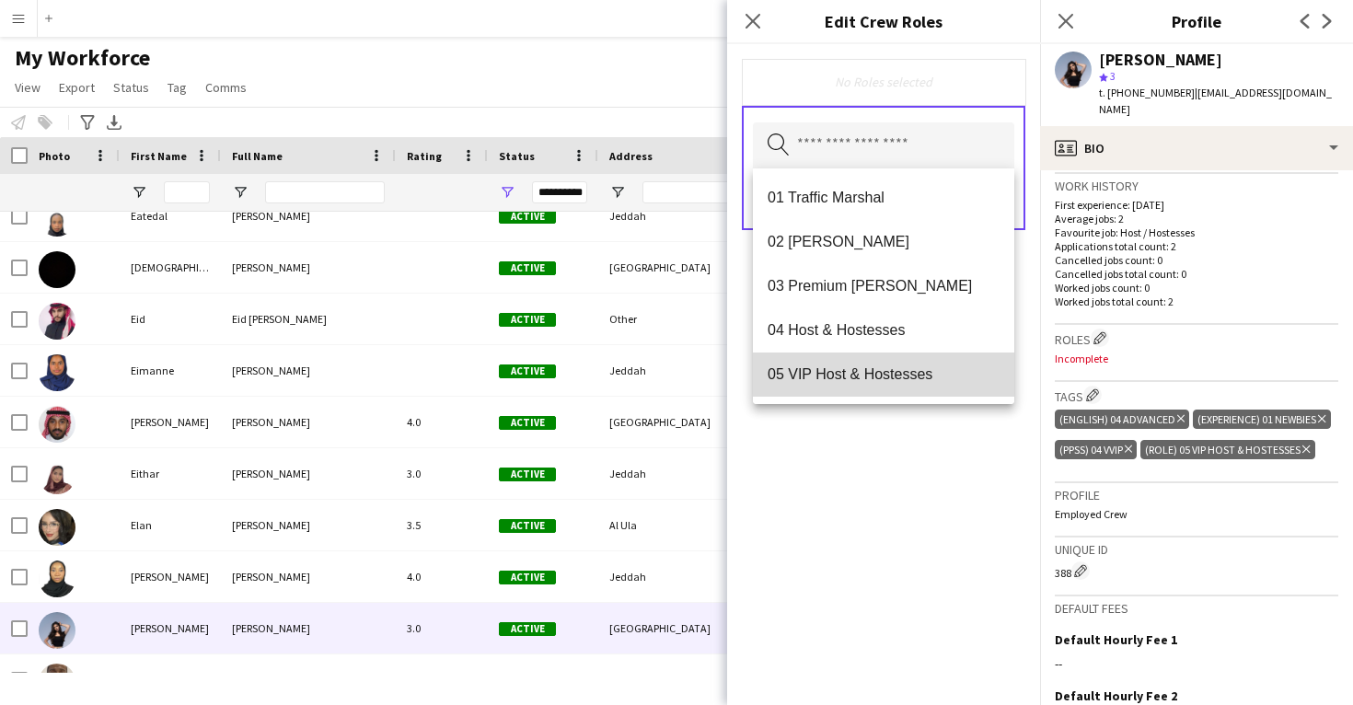
click at [837, 361] on mat-option "05 VIP Host & Hostesses" at bounding box center [883, 375] width 261 height 44
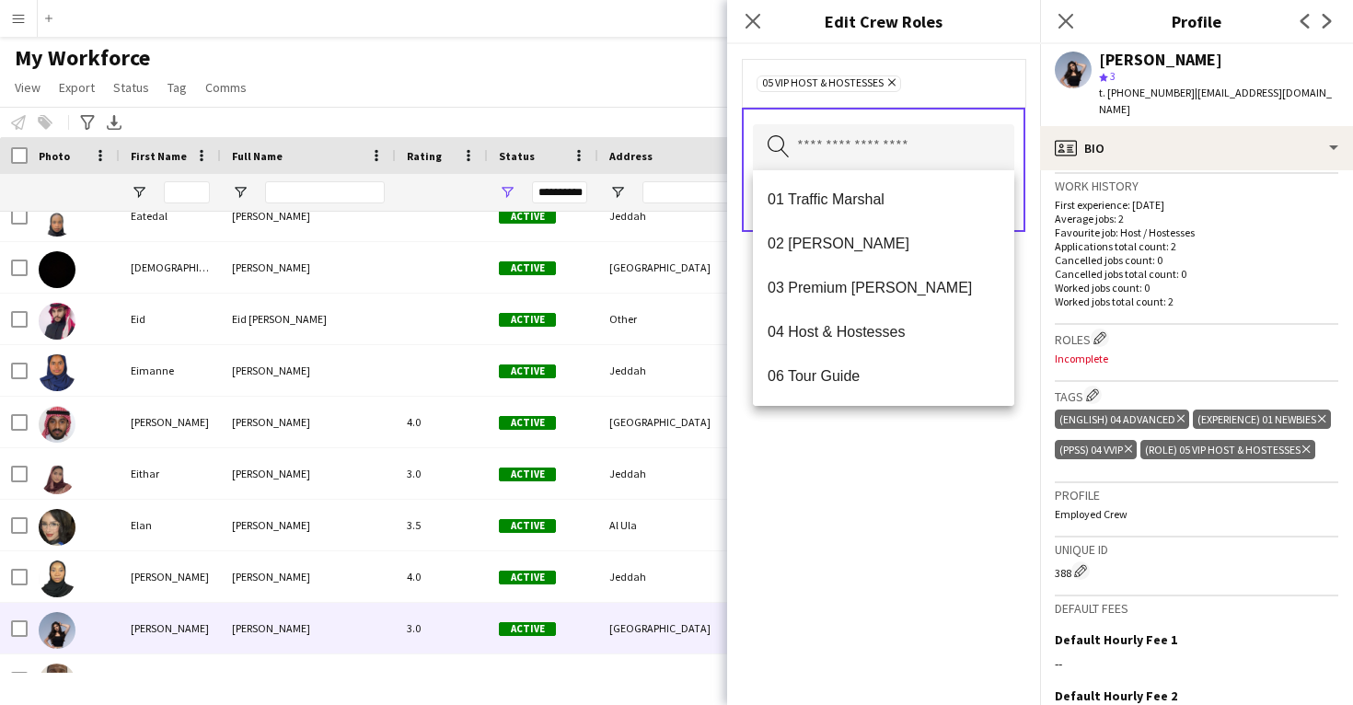
click at [859, 520] on div "05 VIP Host & Hostesses Remove Search by role type Save" at bounding box center [883, 374] width 313 height 661
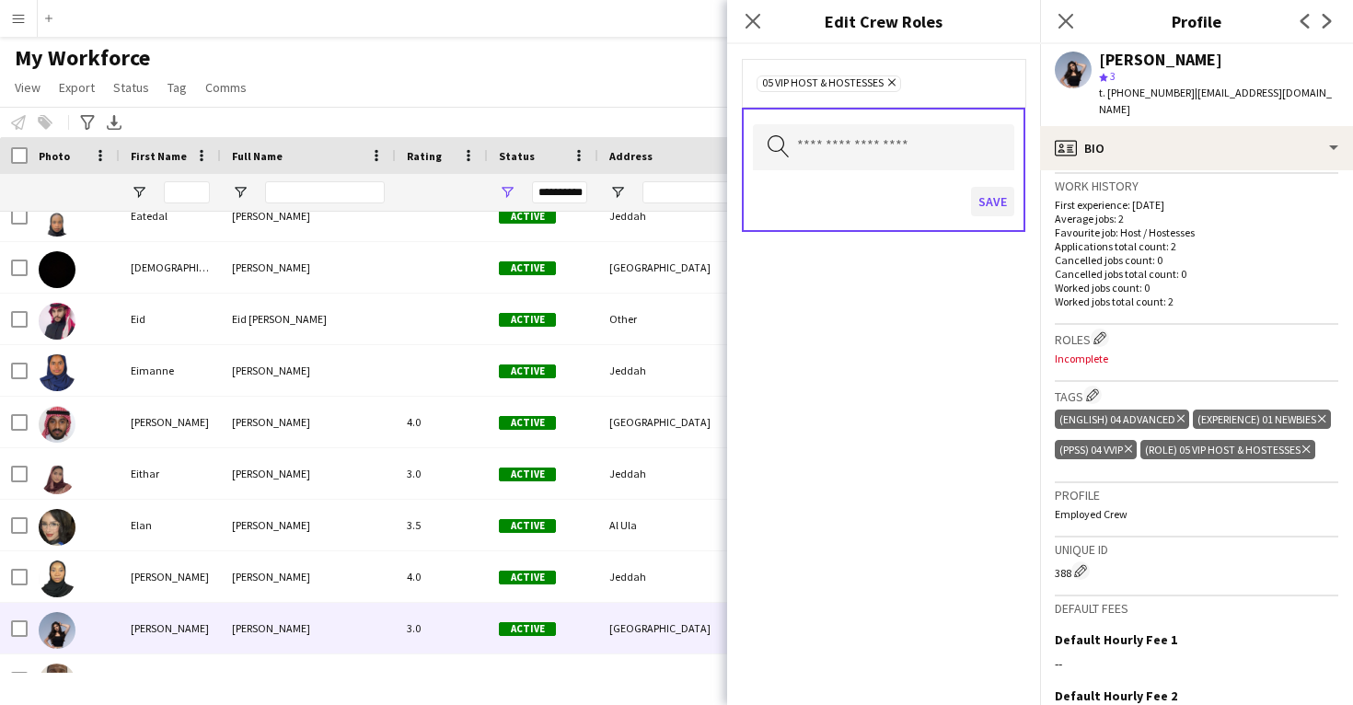
click at [1001, 210] on button "Save" at bounding box center [992, 201] width 43 height 29
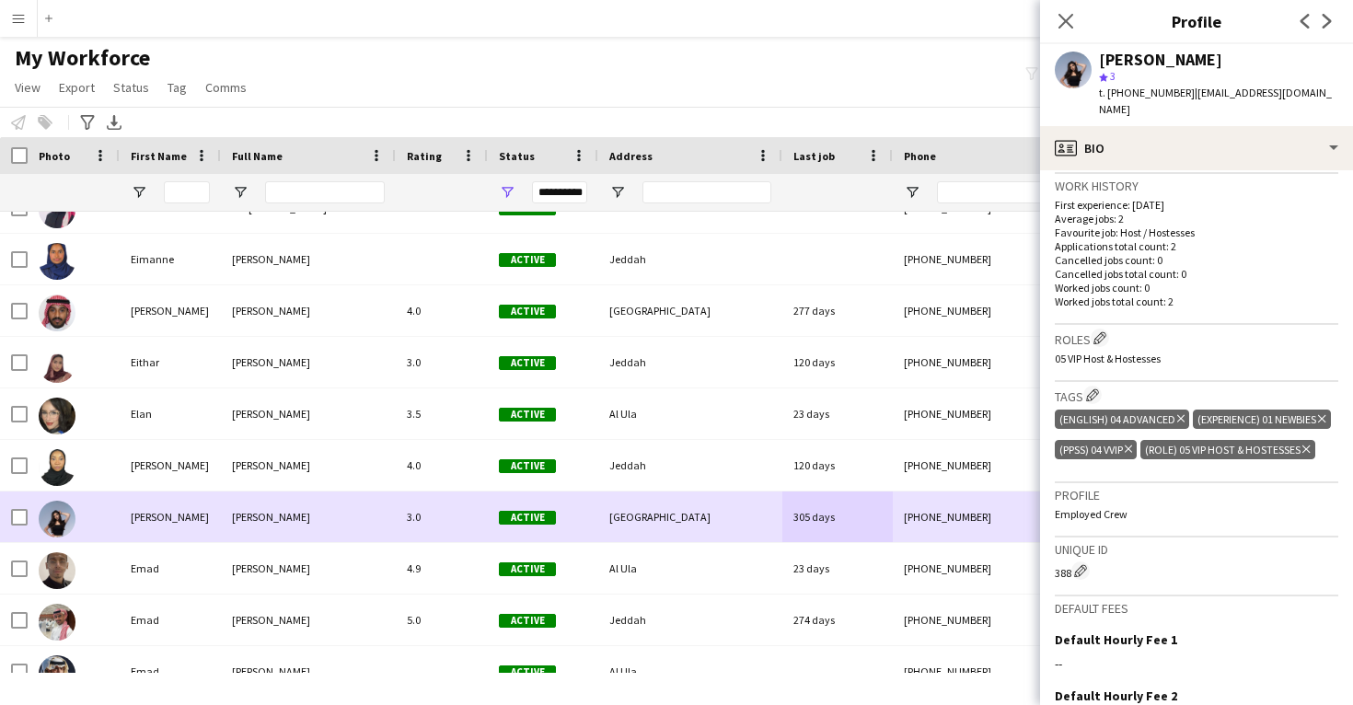
scroll to position [23402, 0]
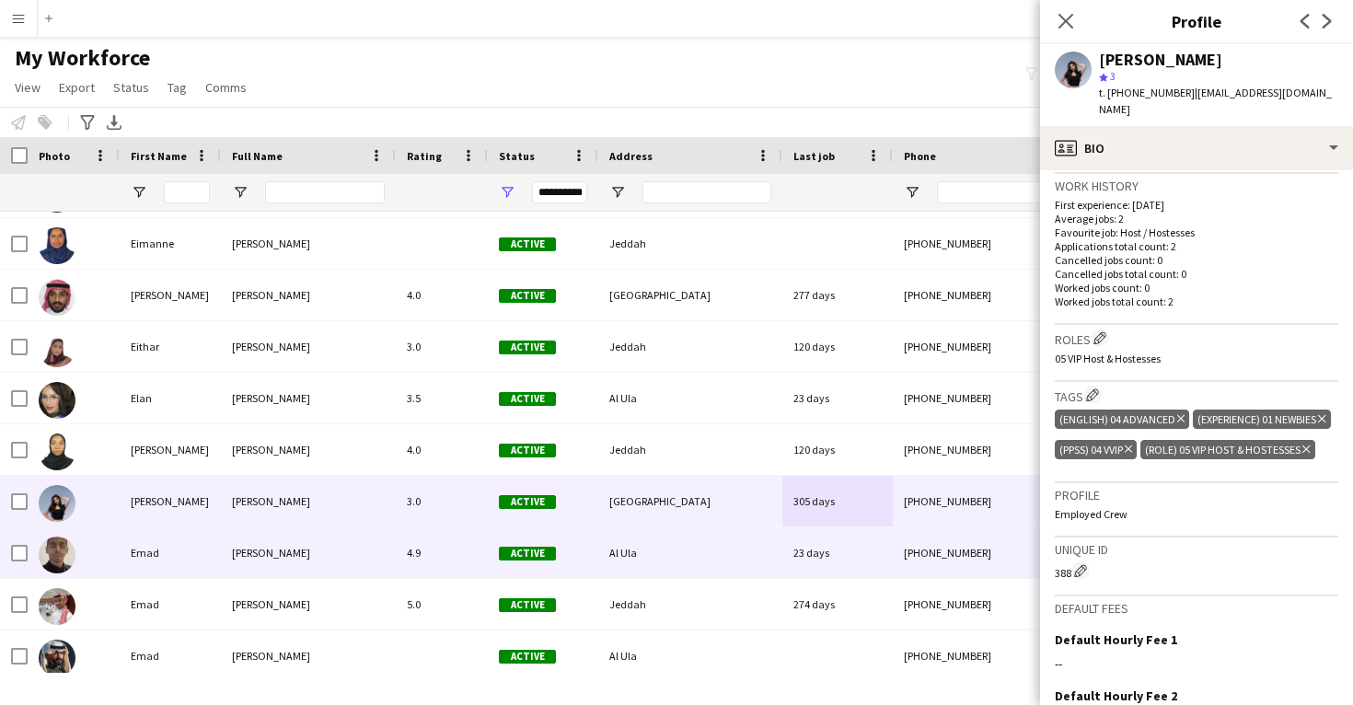
click at [687, 547] on div "Al Ula" at bounding box center [690, 553] width 184 height 51
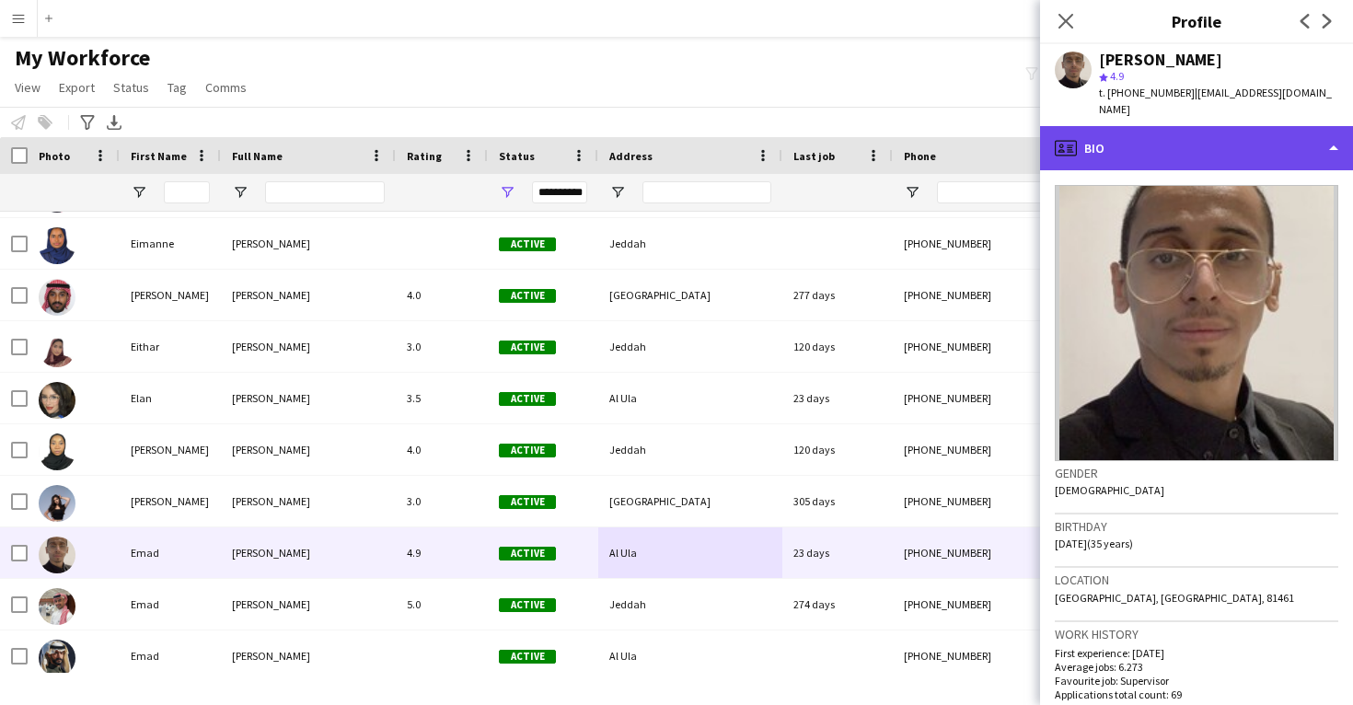
click at [1224, 126] on div "profile Bio" at bounding box center [1196, 148] width 313 height 44
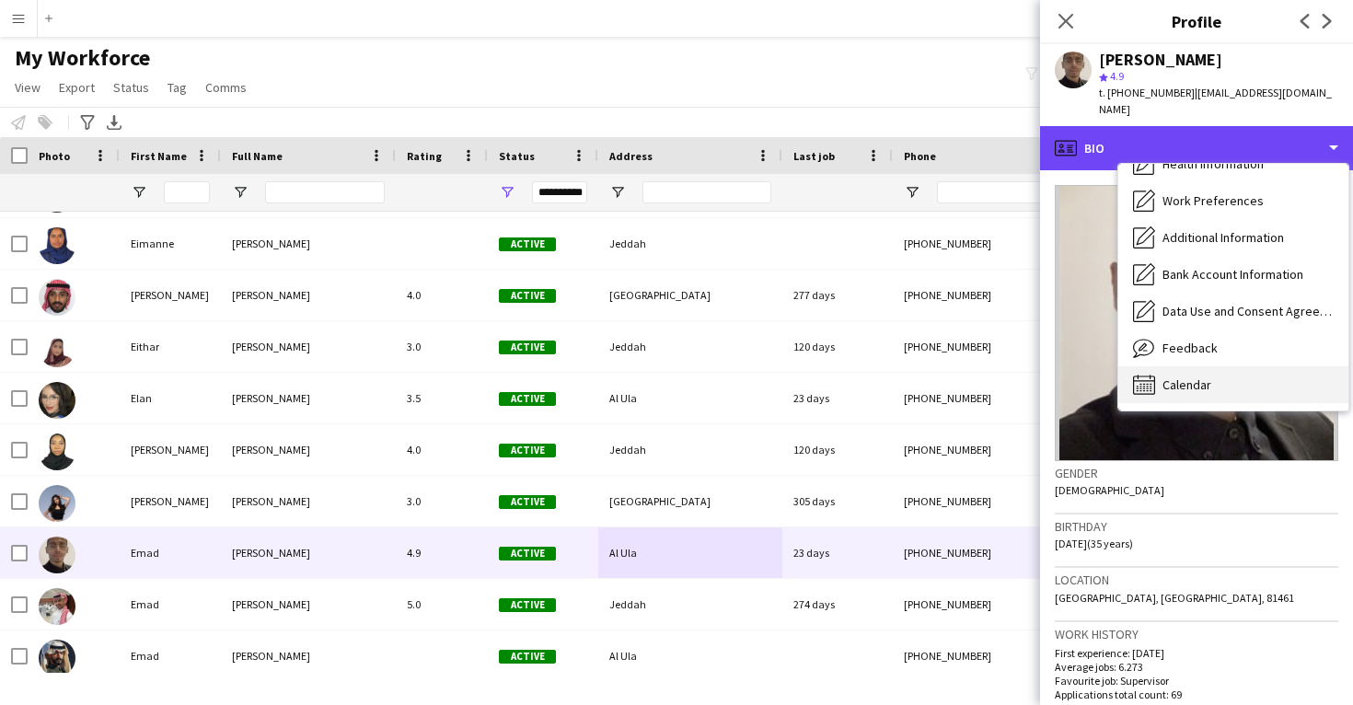
scroll to position [210, 0]
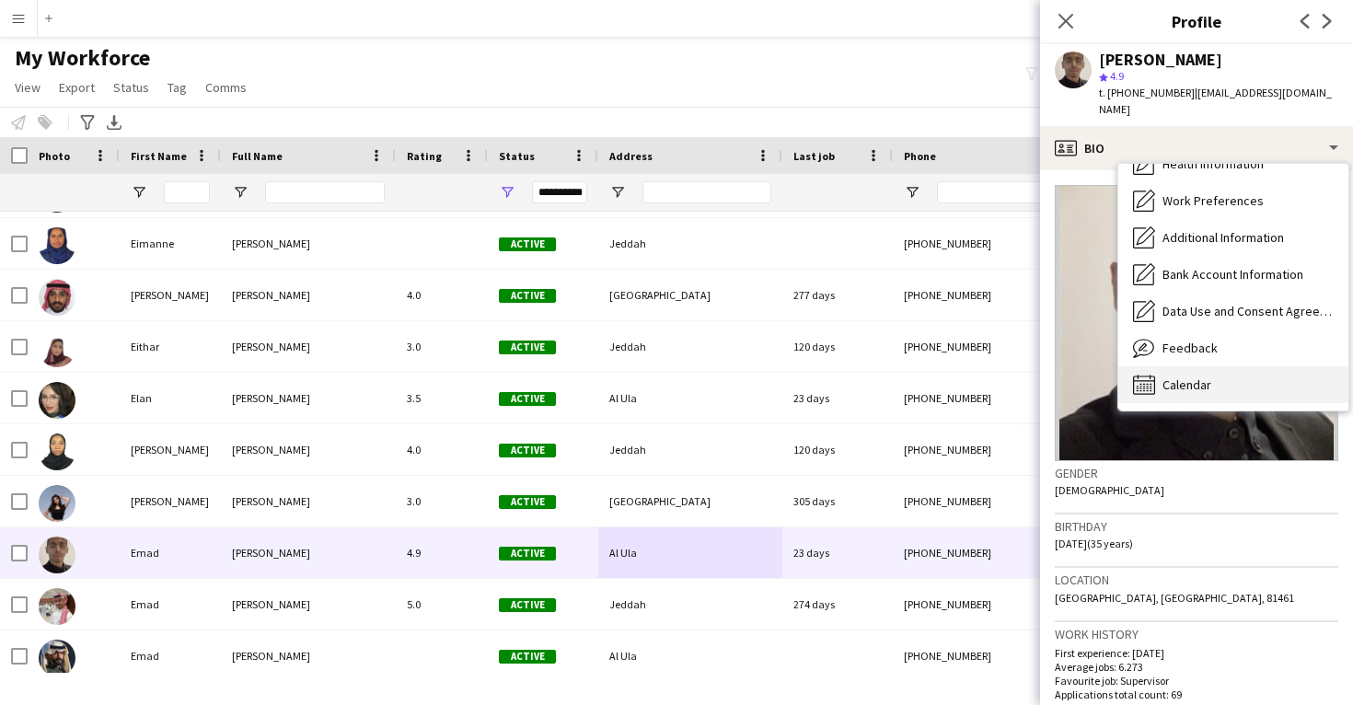
click at [1224, 368] on div "Calendar Calendar" at bounding box center [1234, 384] width 230 height 37
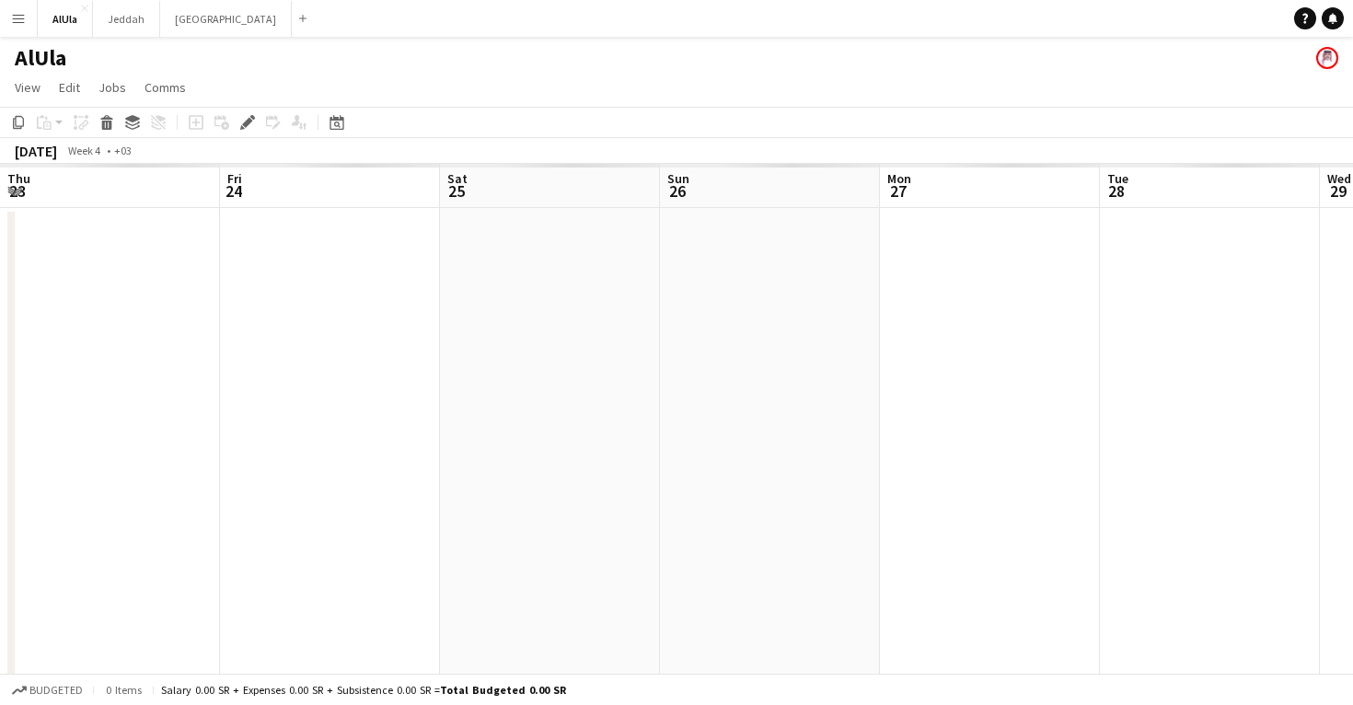
scroll to position [0, 633]
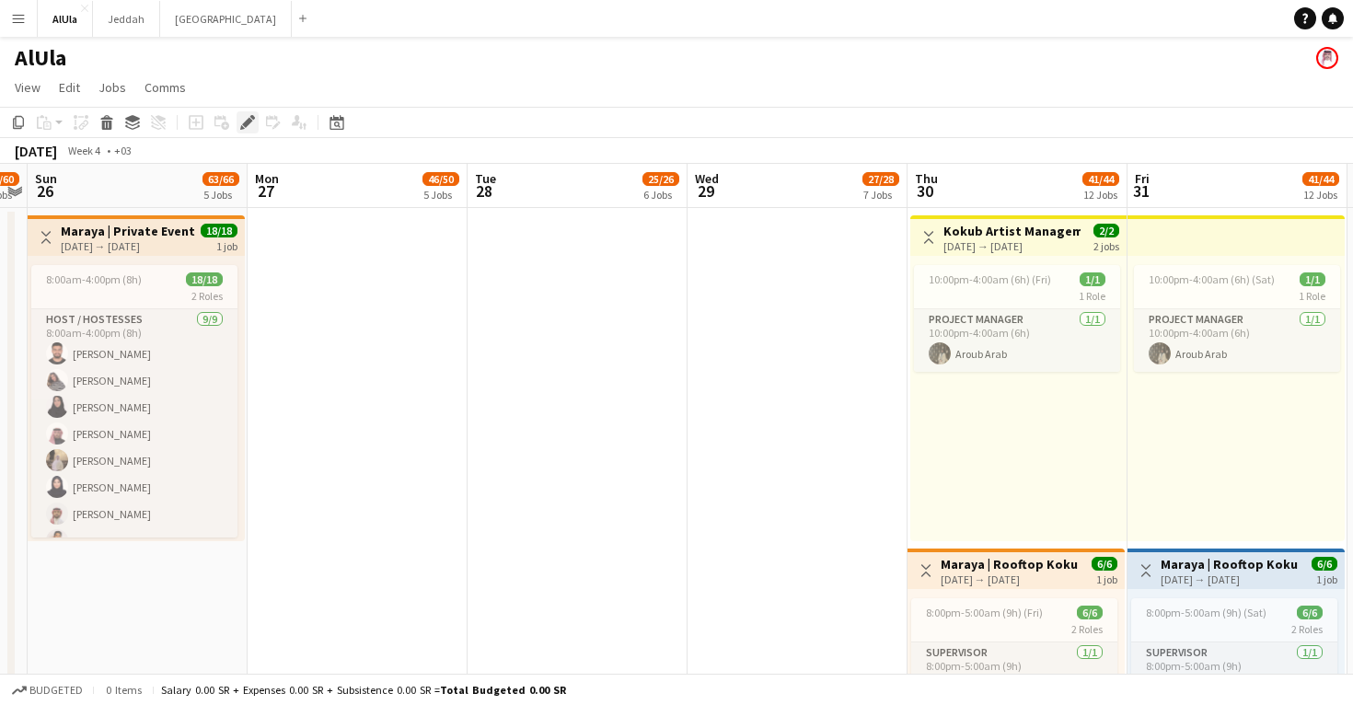
click at [245, 122] on icon "Edit" at bounding box center [247, 122] width 15 height 15
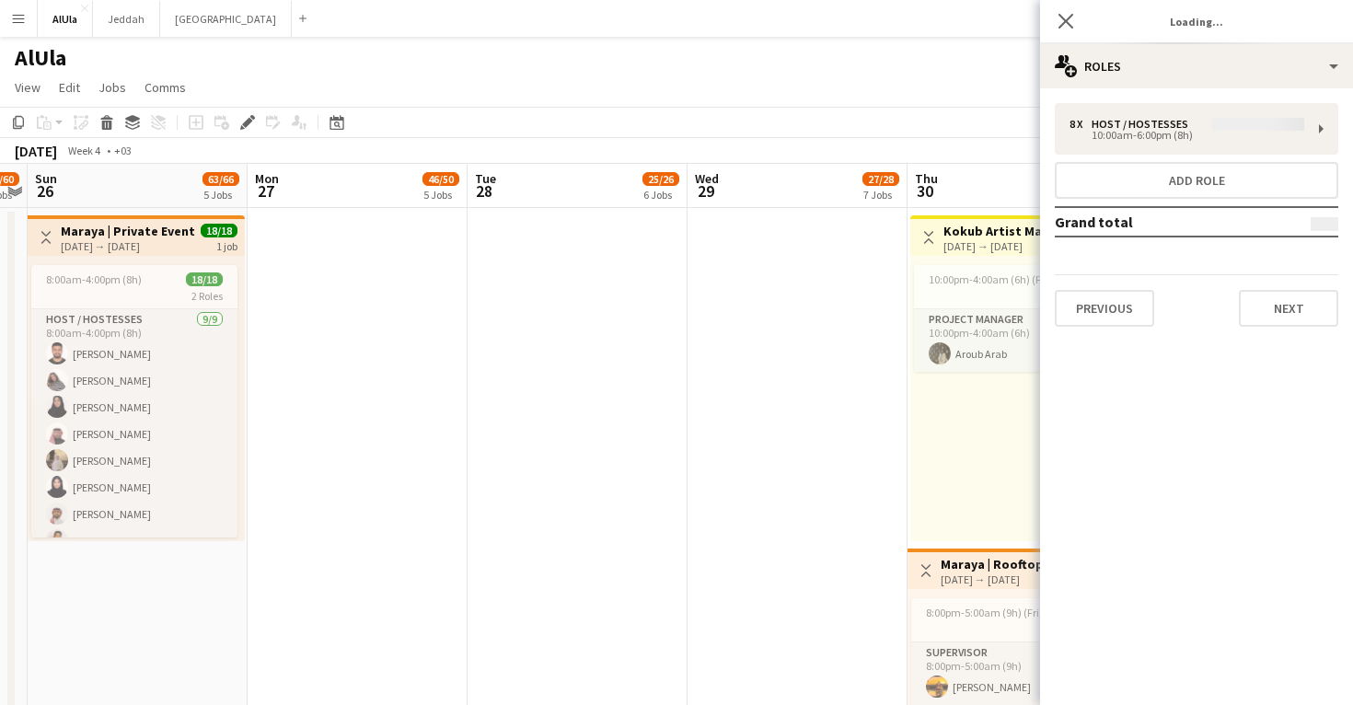
type input "*******"
click at [1299, 312] on button "Next" at bounding box center [1288, 308] width 99 height 37
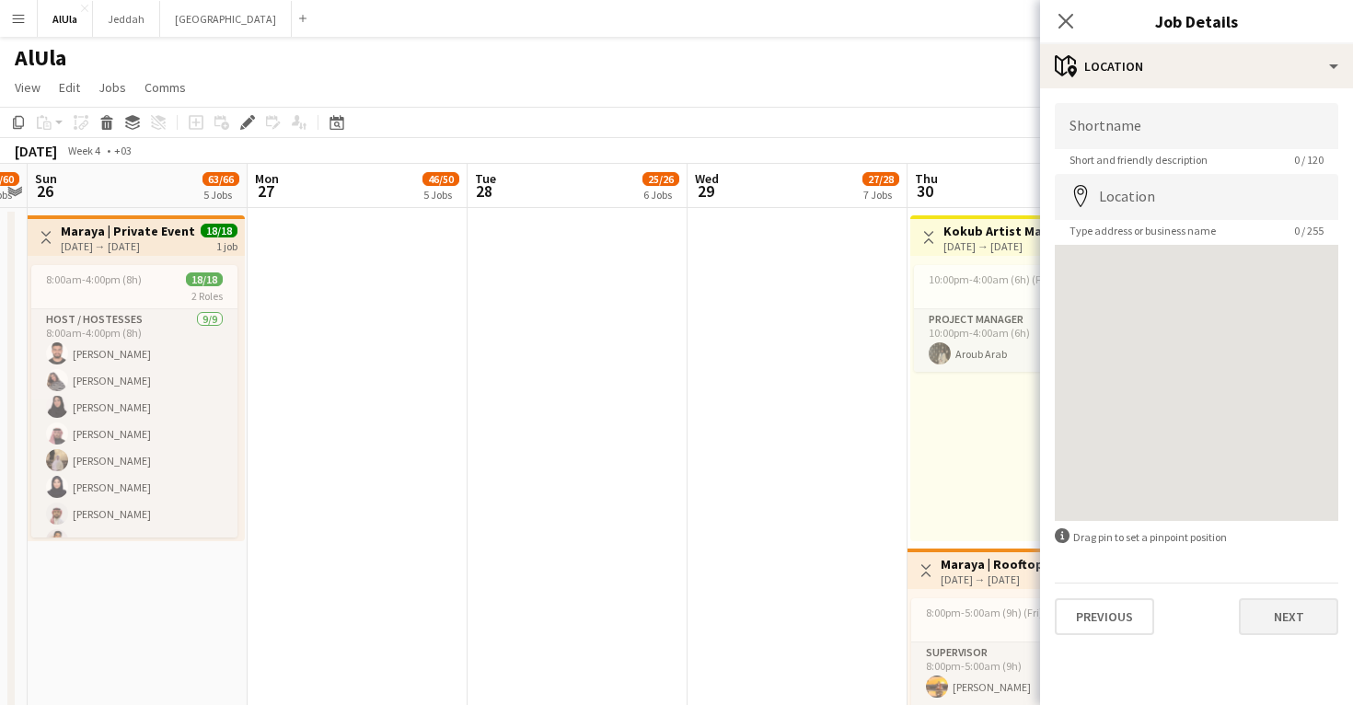
click at [1298, 606] on button "Next" at bounding box center [1288, 616] width 99 height 37
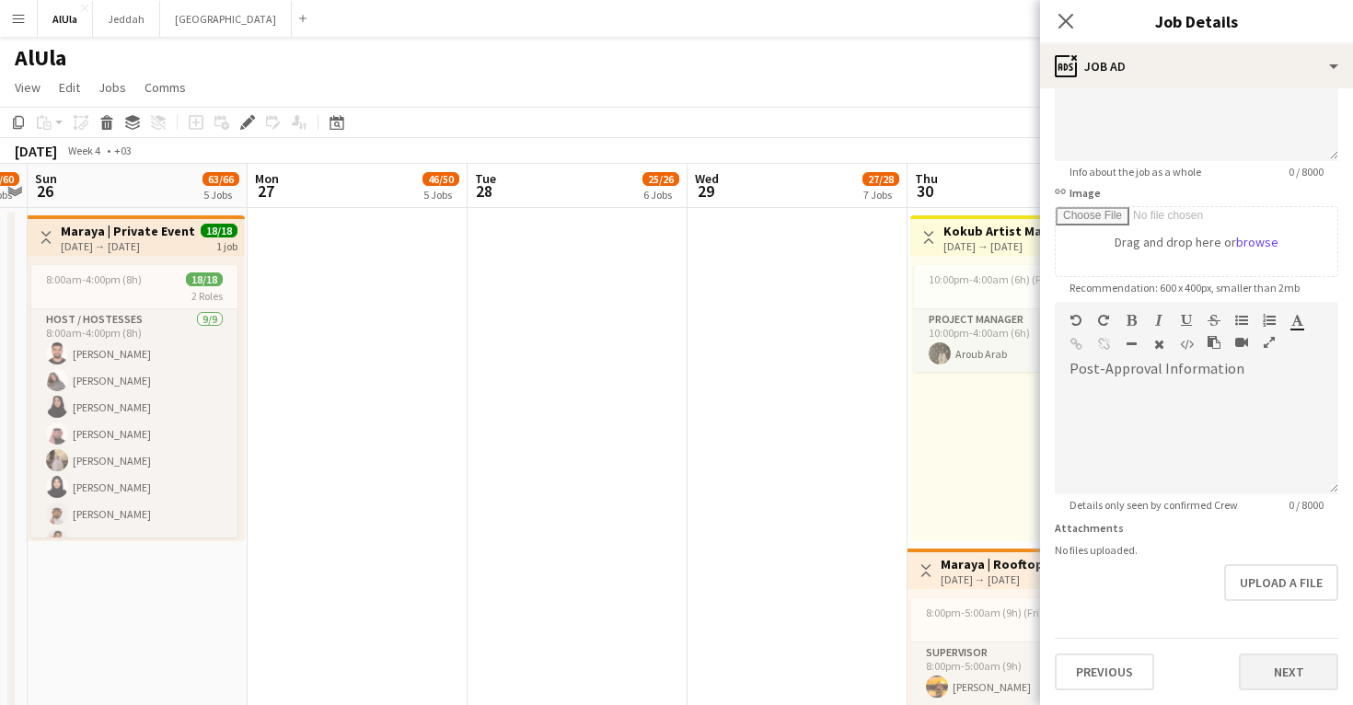
scroll to position [206, 0]
click at [1300, 669] on button "Next" at bounding box center [1288, 672] width 99 height 37
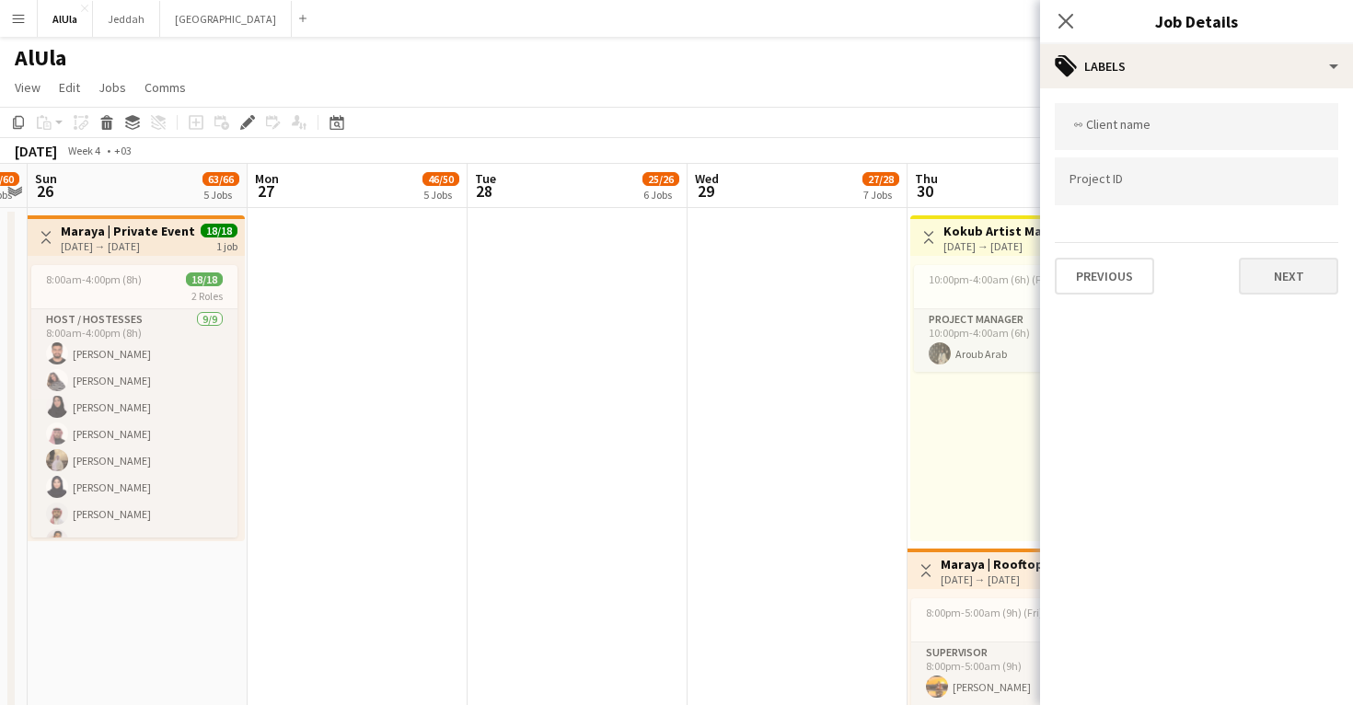
click at [1287, 283] on button "Next" at bounding box center [1288, 276] width 99 height 37
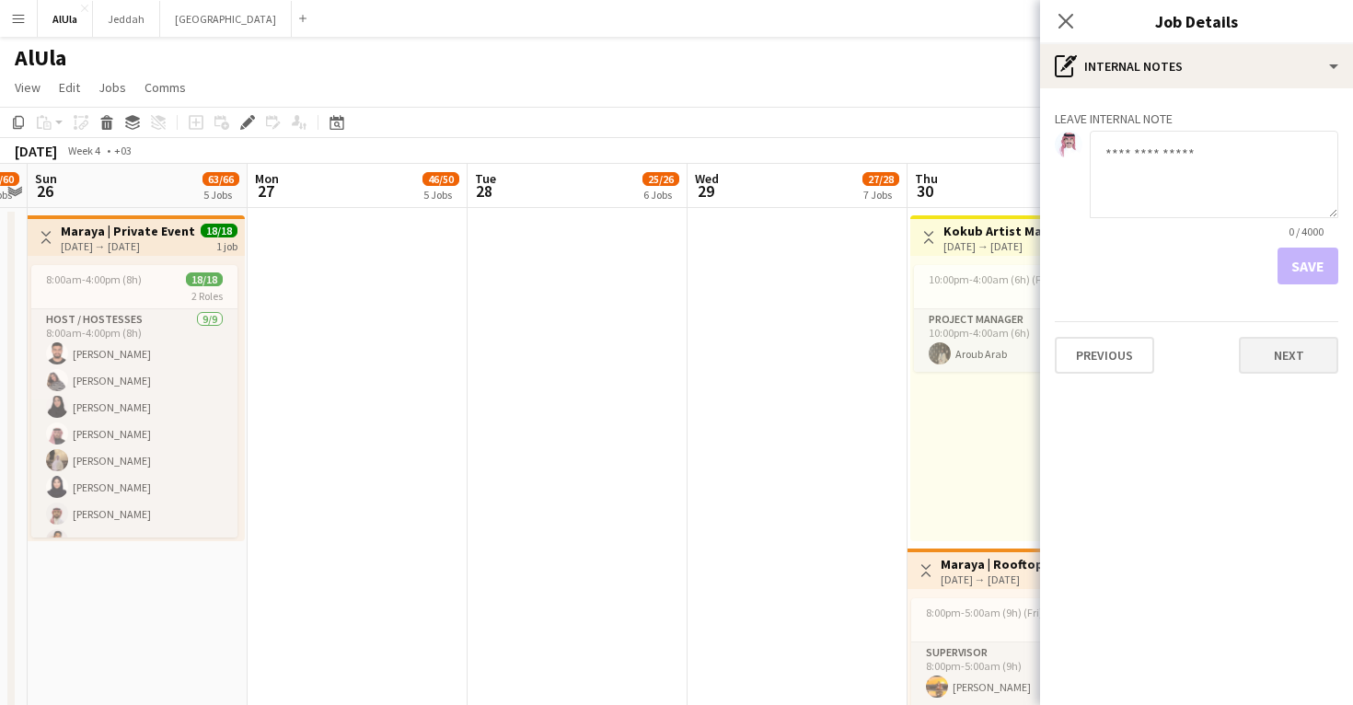
click at [1299, 358] on button "Next" at bounding box center [1288, 355] width 99 height 37
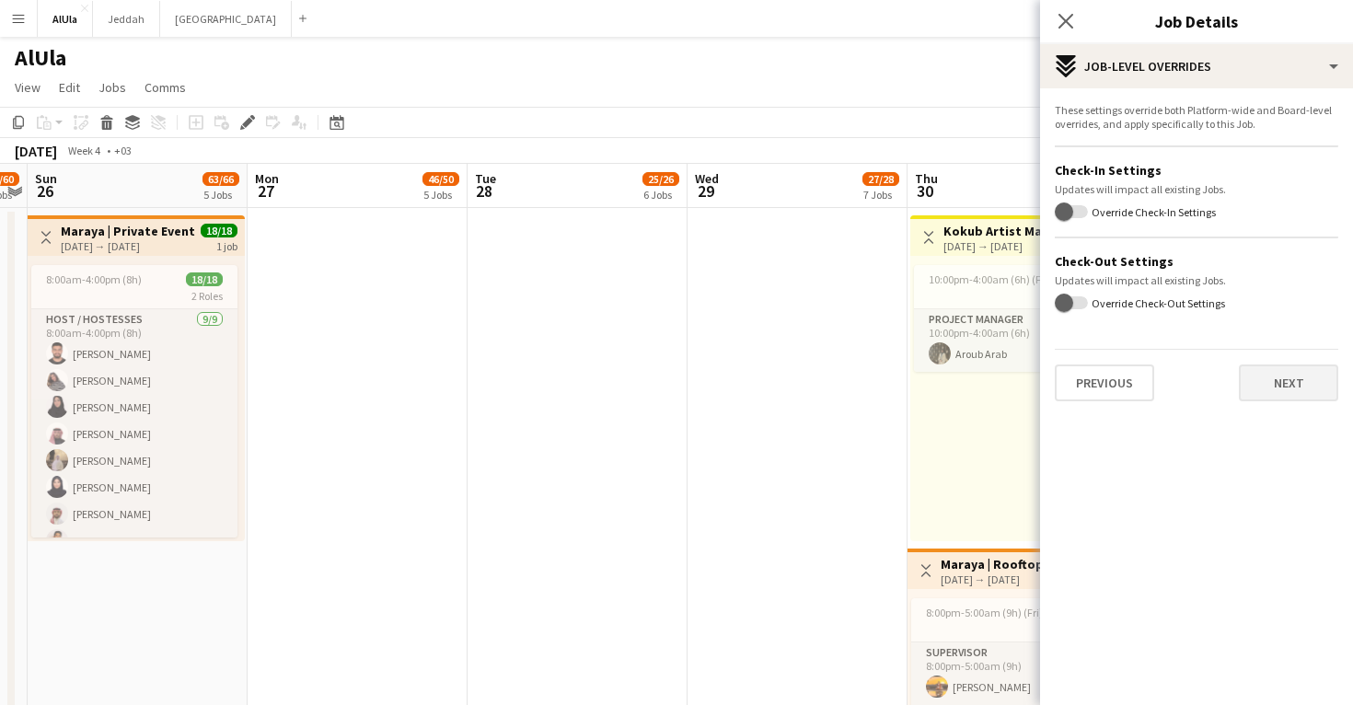
click at [1301, 378] on button "Next" at bounding box center [1288, 383] width 99 height 37
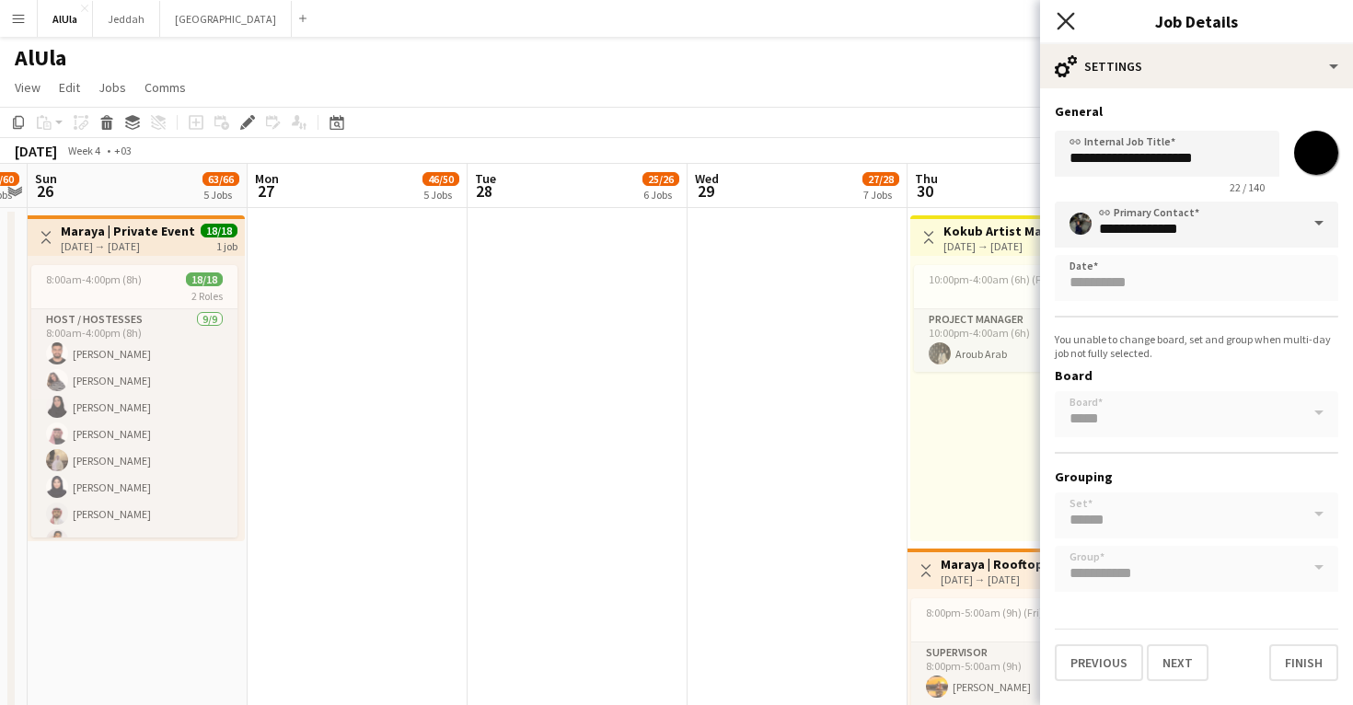
click at [1068, 16] on icon "Close pop-in" at bounding box center [1065, 20] width 17 height 17
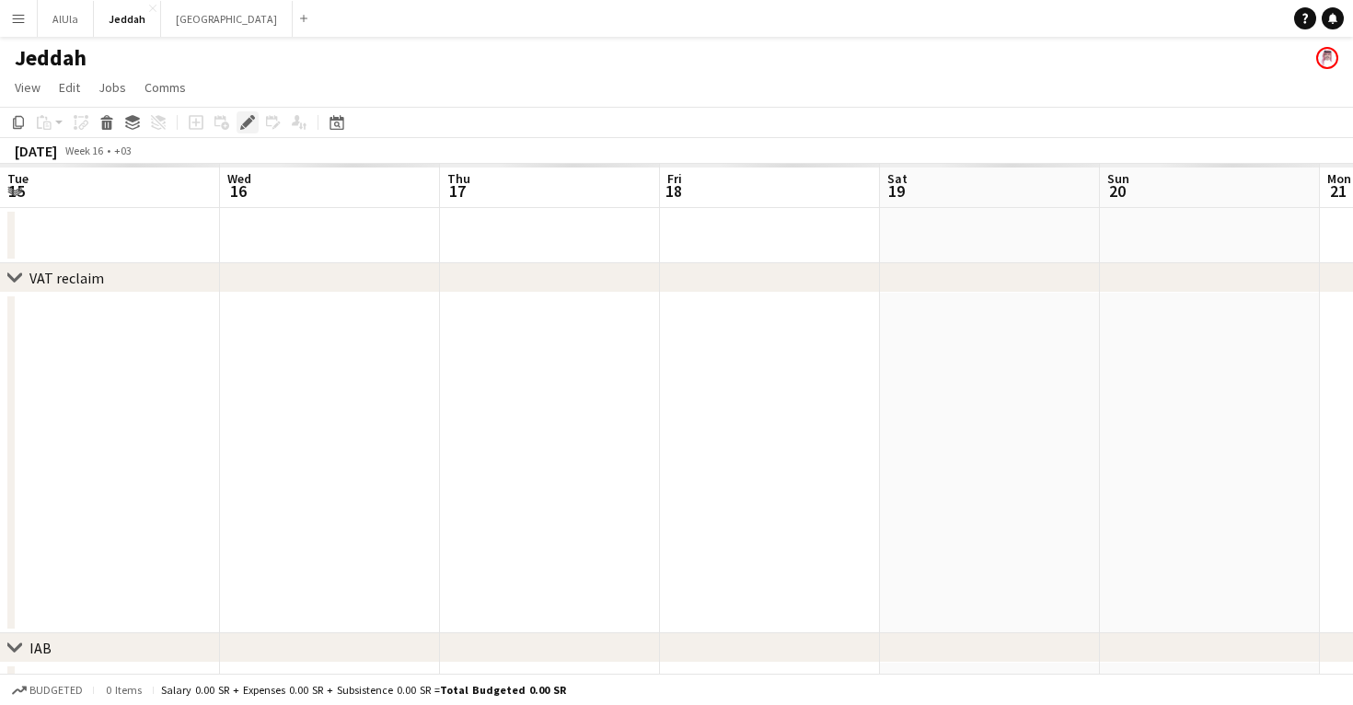
scroll to position [0, 633]
click at [242, 121] on icon "Edit" at bounding box center [247, 122] width 15 height 15
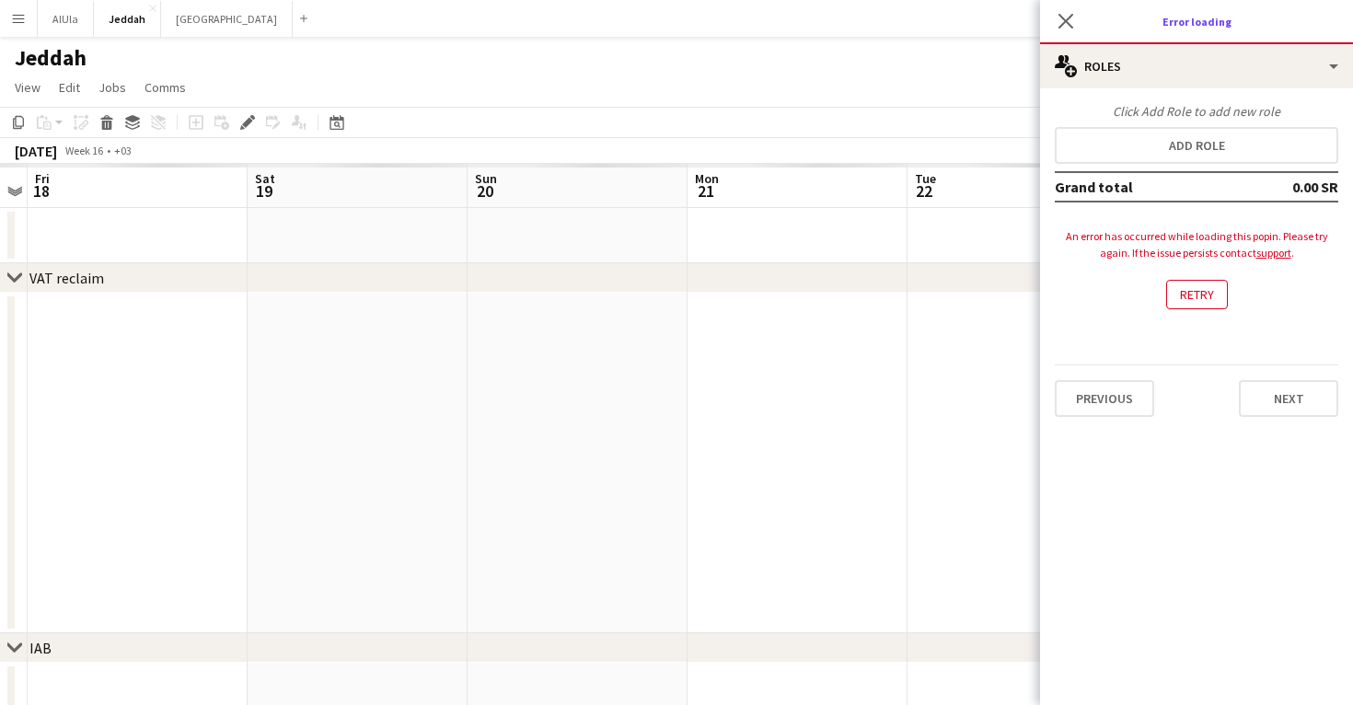
drag, startPoint x: 1284, startPoint y: 270, endPoint x: 1284, endPoint y: 293, distance: 23.0
click at [1284, 273] on div "An error has occurred while loading this popin. Please try again. If the issue …" at bounding box center [1197, 245] width 284 height 70
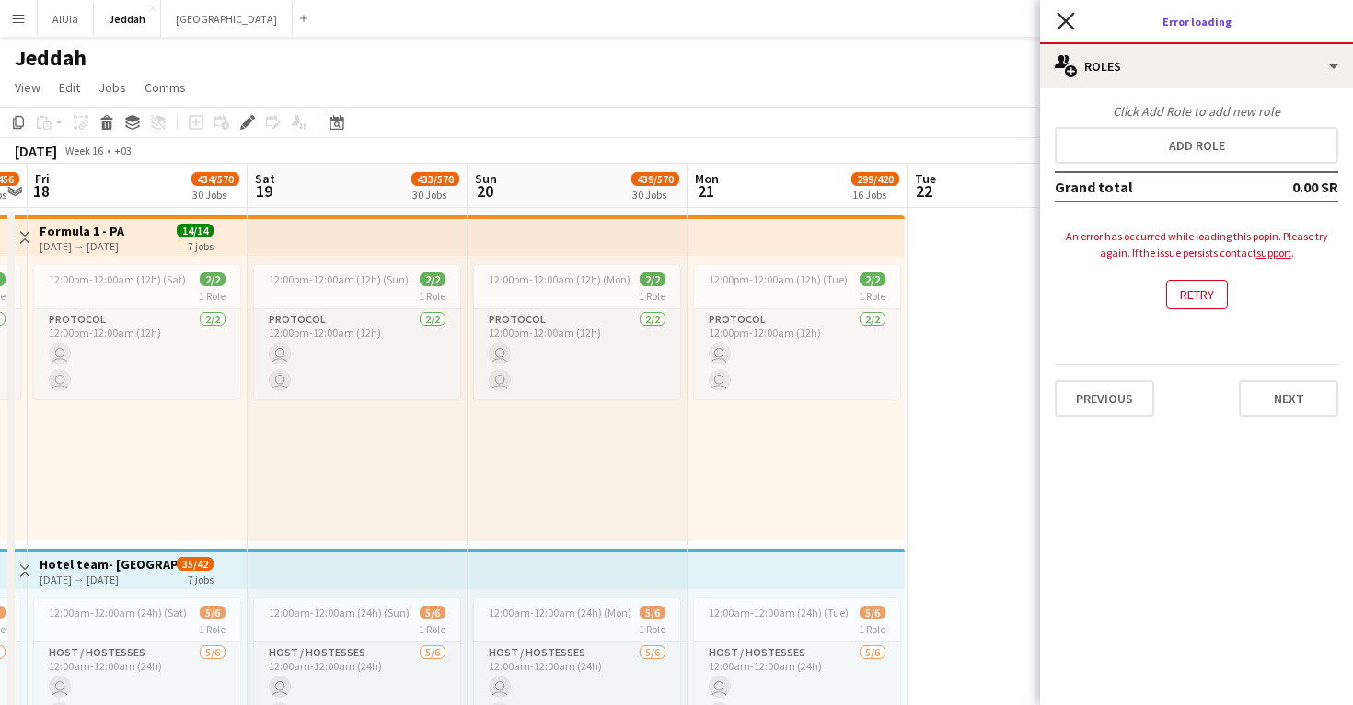
click at [1064, 22] on icon at bounding box center [1065, 20] width 17 height 17
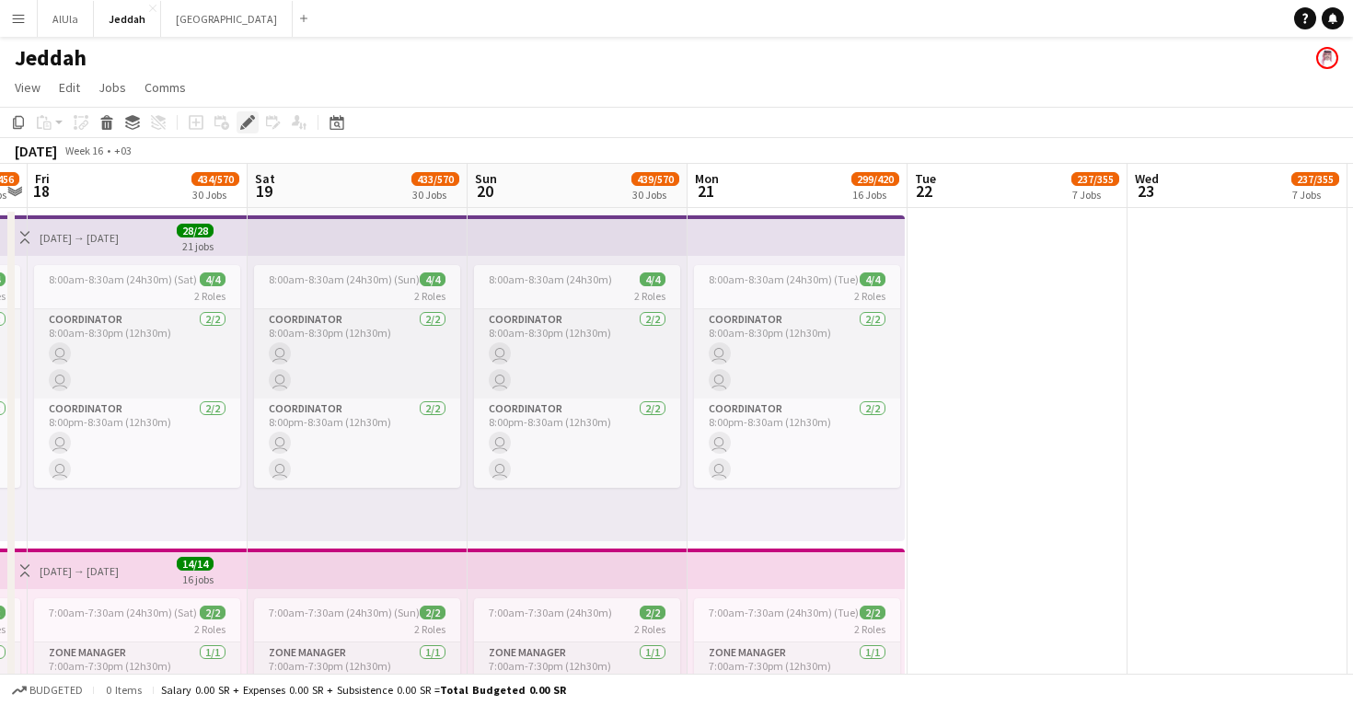
click at [245, 123] on icon at bounding box center [247, 123] width 10 height 10
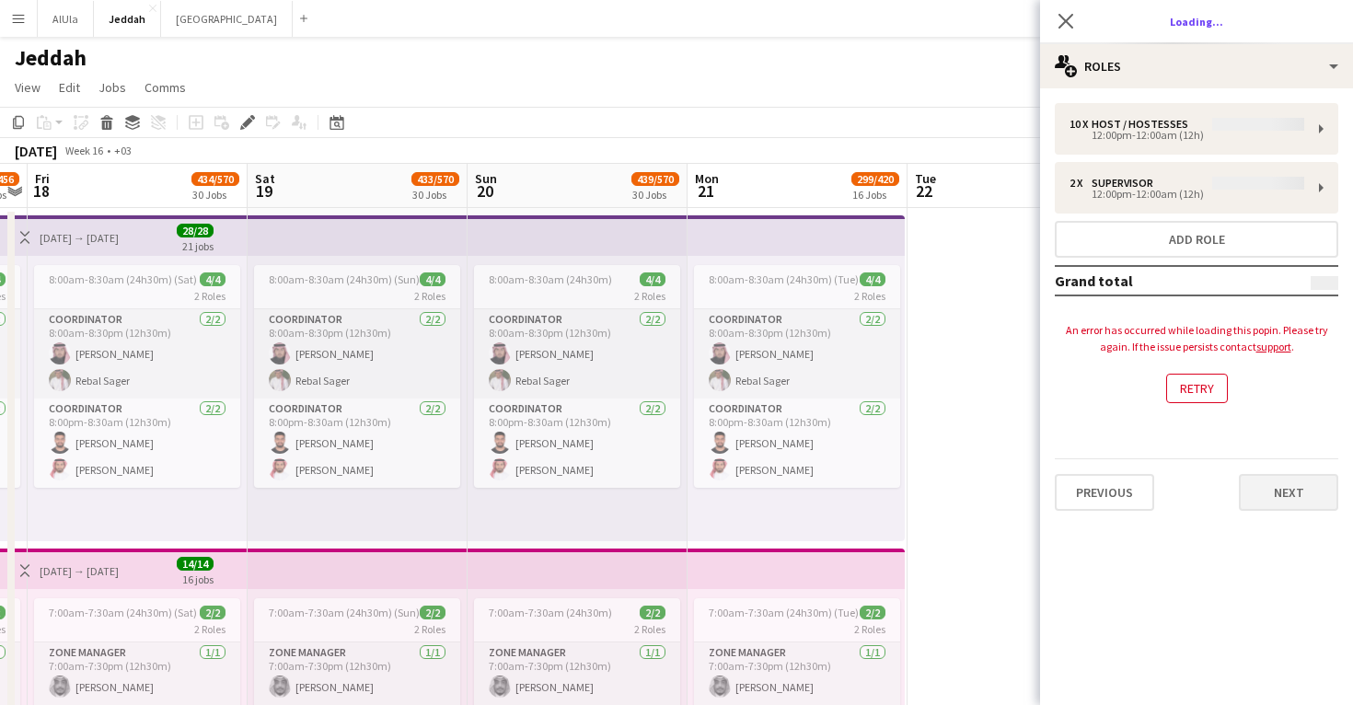
click at [1316, 499] on button "Next" at bounding box center [1288, 492] width 99 height 37
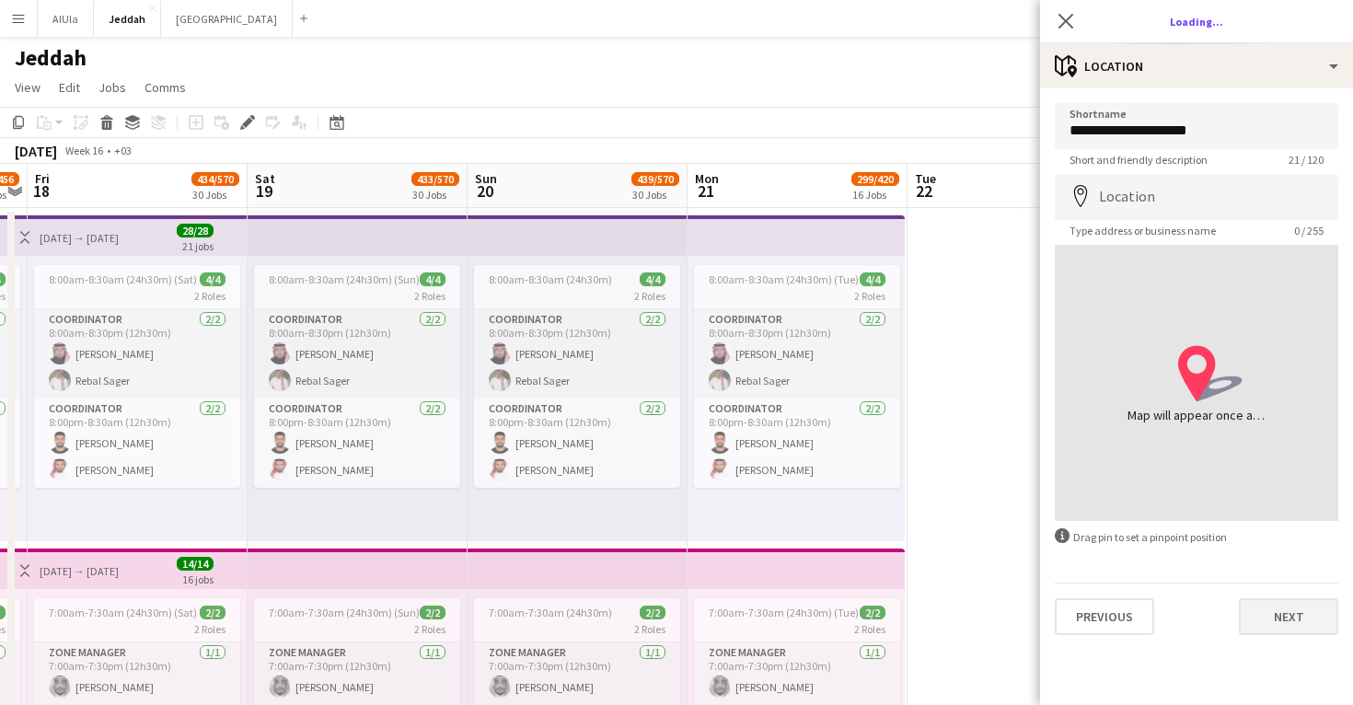
click at [1304, 620] on button "Next" at bounding box center [1288, 616] width 99 height 37
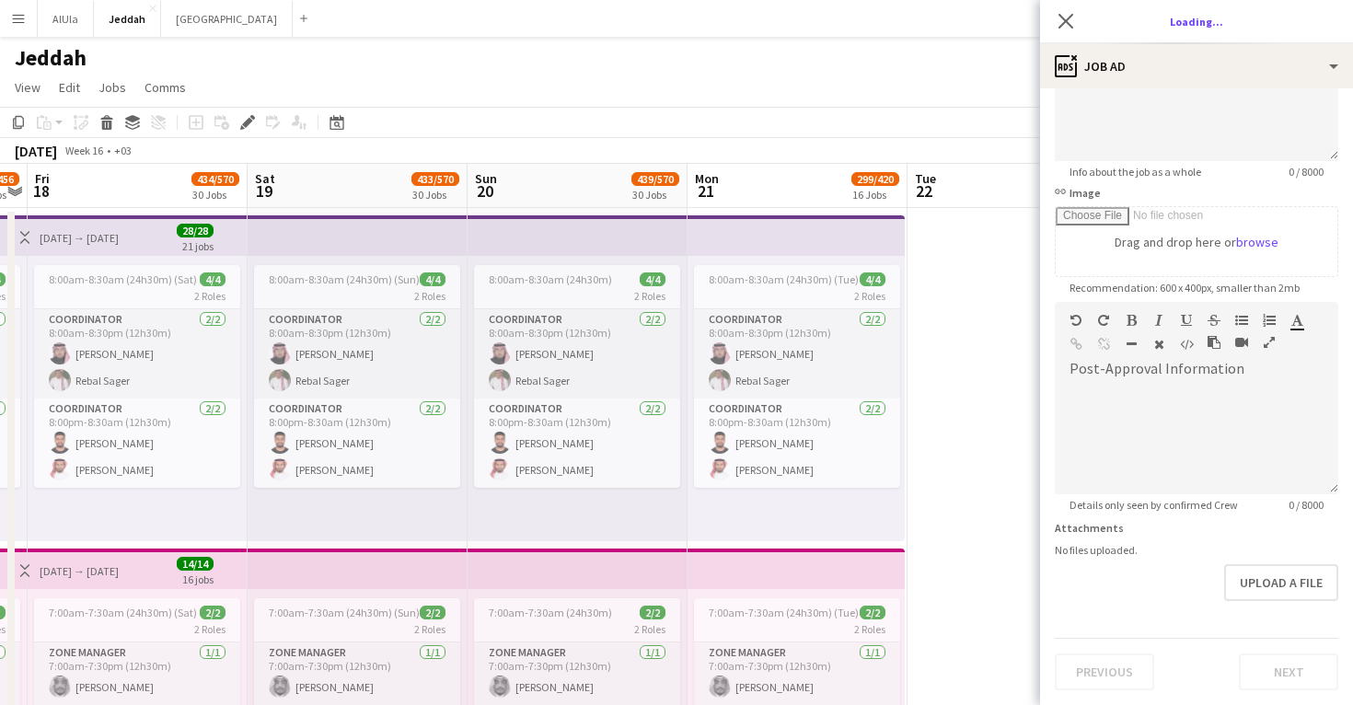
scroll to position [205, 0]
click at [1069, 26] on icon "Close pop-in" at bounding box center [1065, 20] width 17 height 17
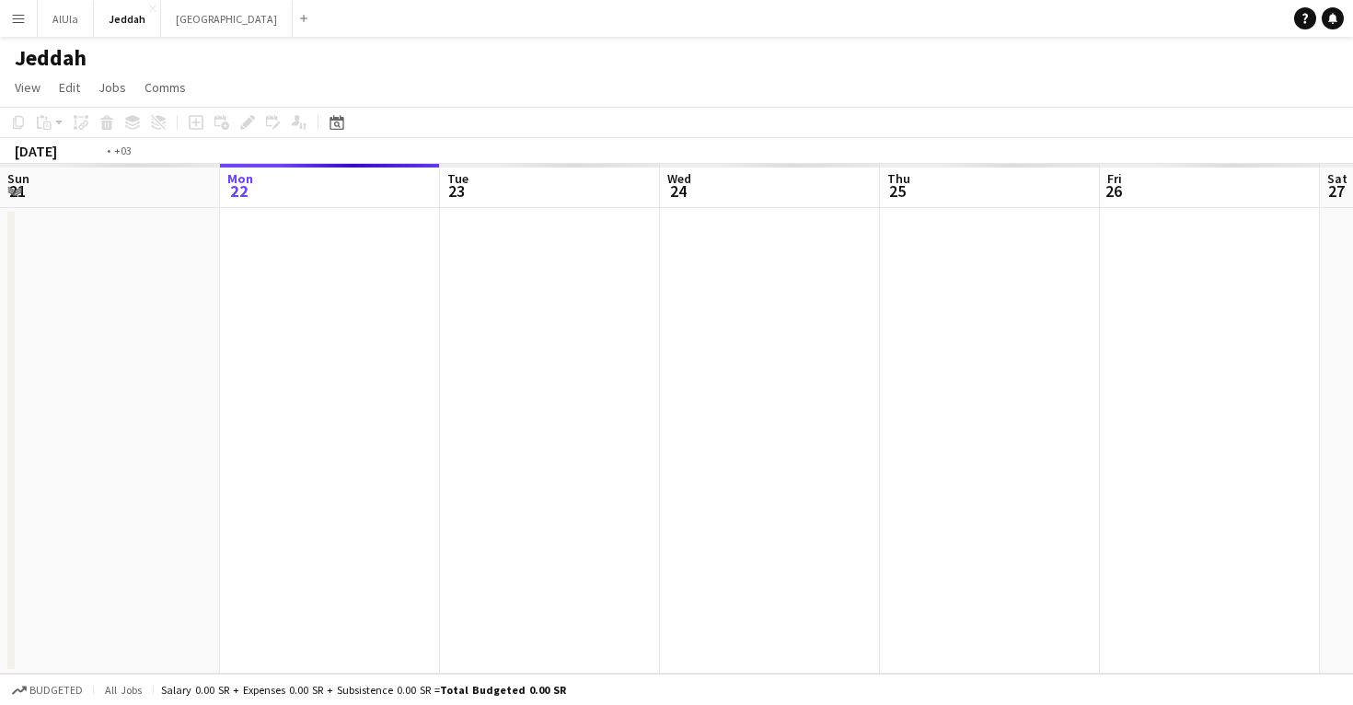
scroll to position [0, 633]
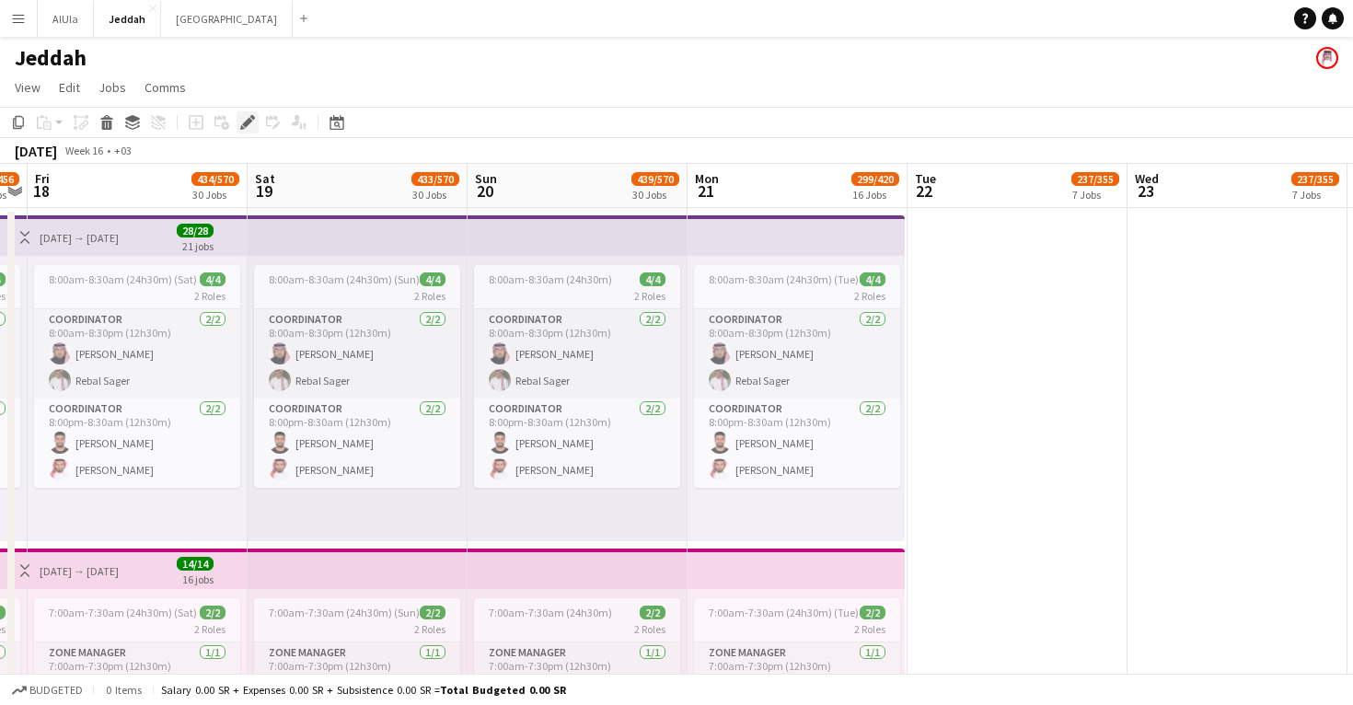
click at [244, 117] on icon "Edit" at bounding box center [247, 122] width 15 height 15
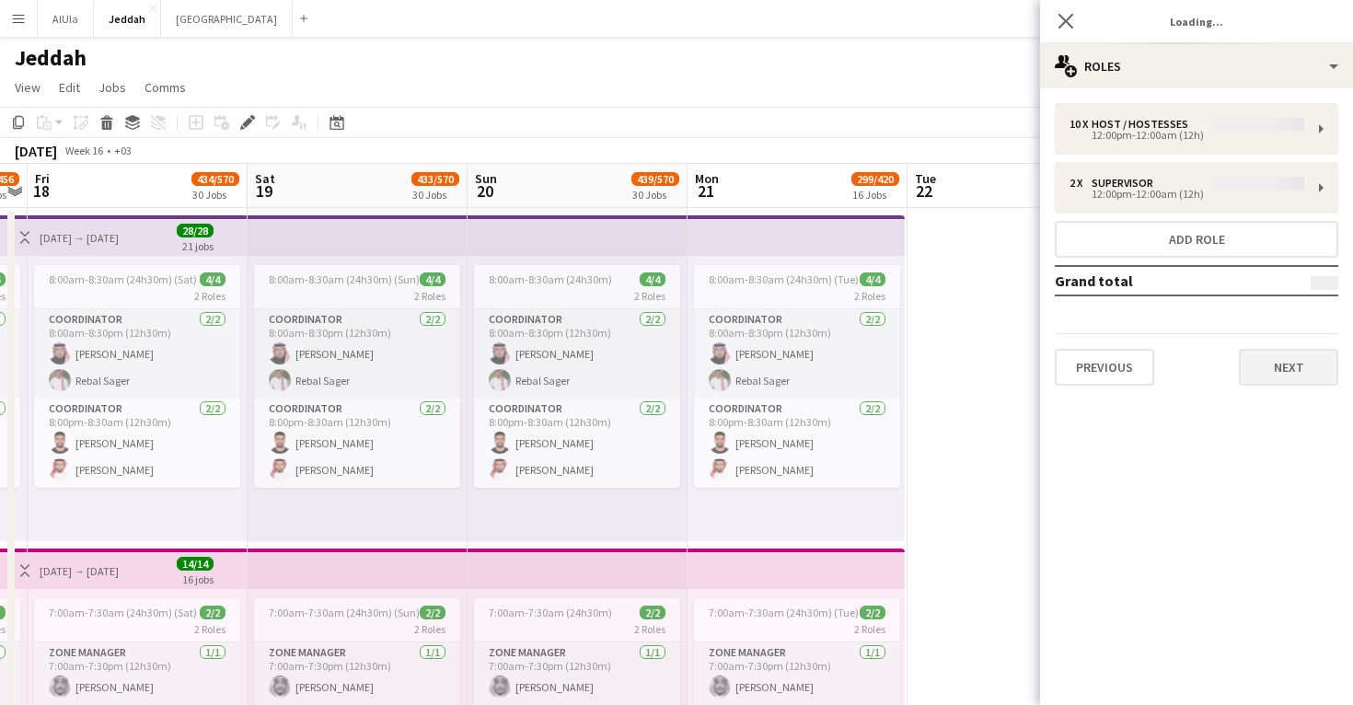
click at [1274, 361] on button "Next" at bounding box center [1288, 367] width 99 height 37
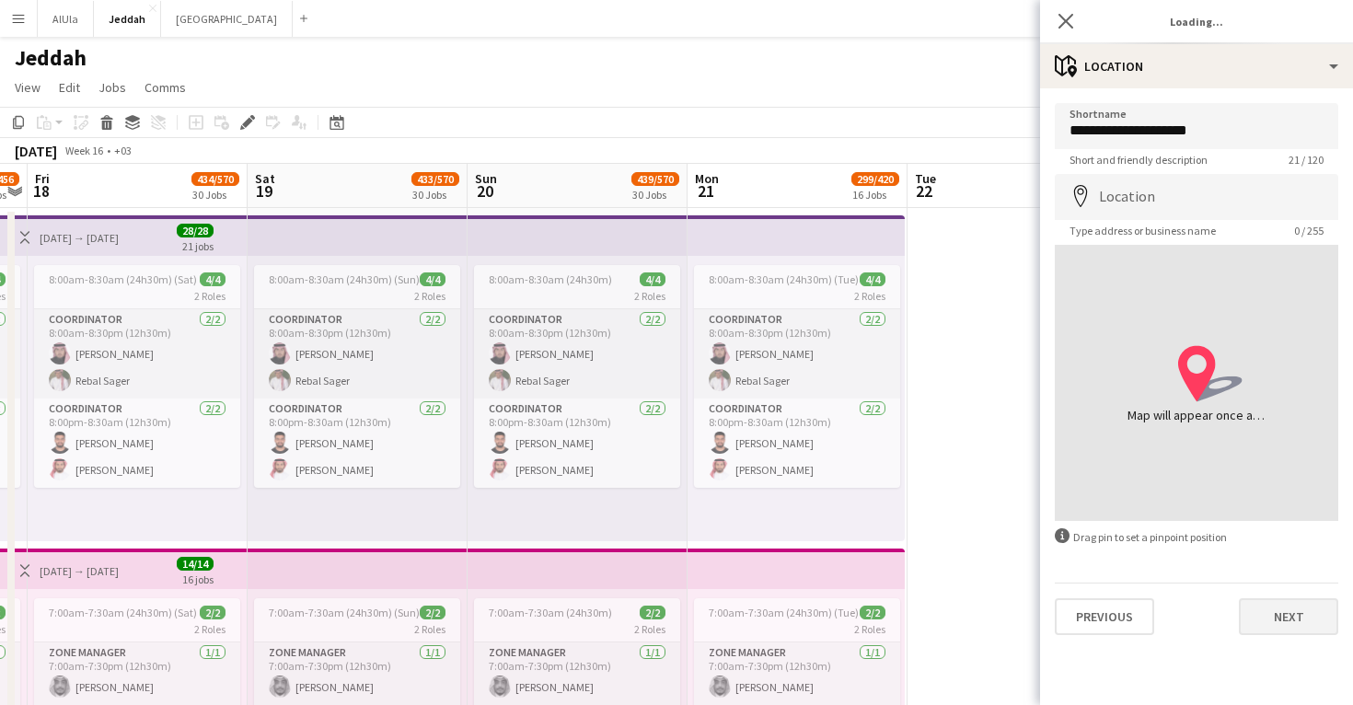
click at [1272, 617] on button "Next" at bounding box center [1288, 616] width 99 height 37
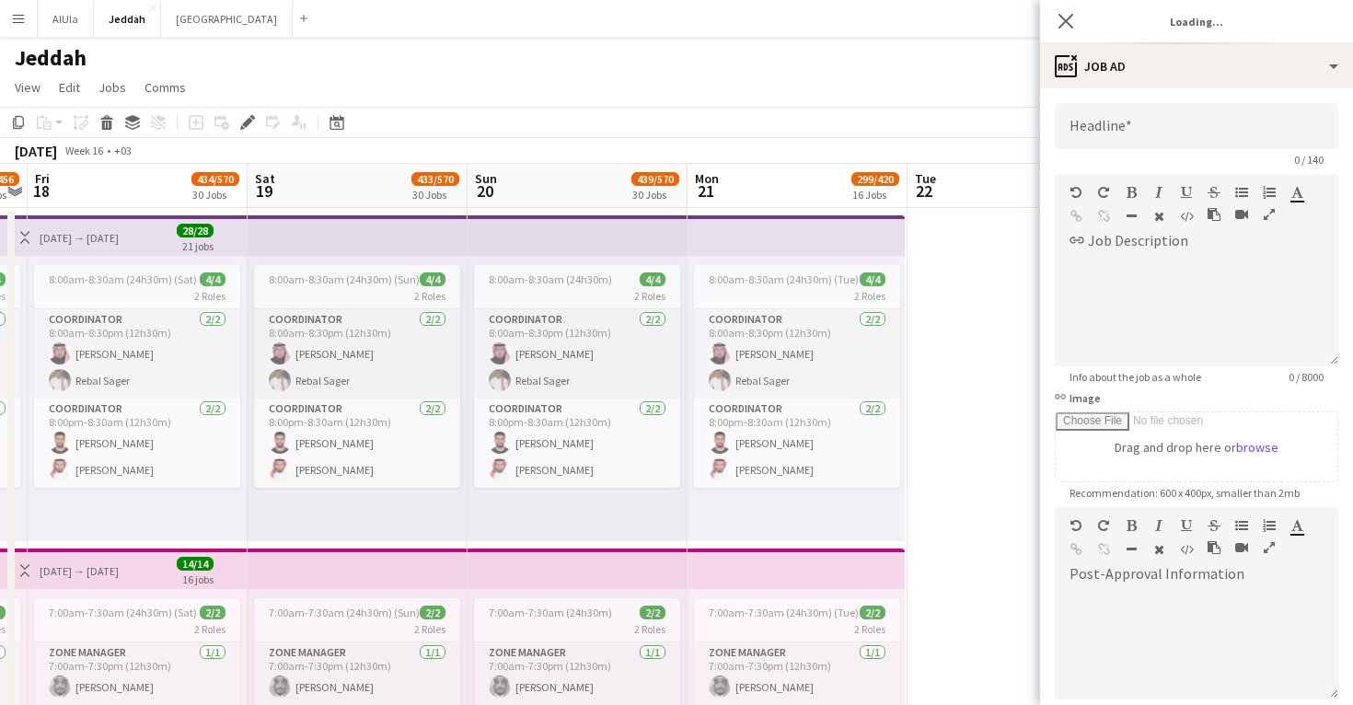
scroll to position [0, 0]
type input "**********"
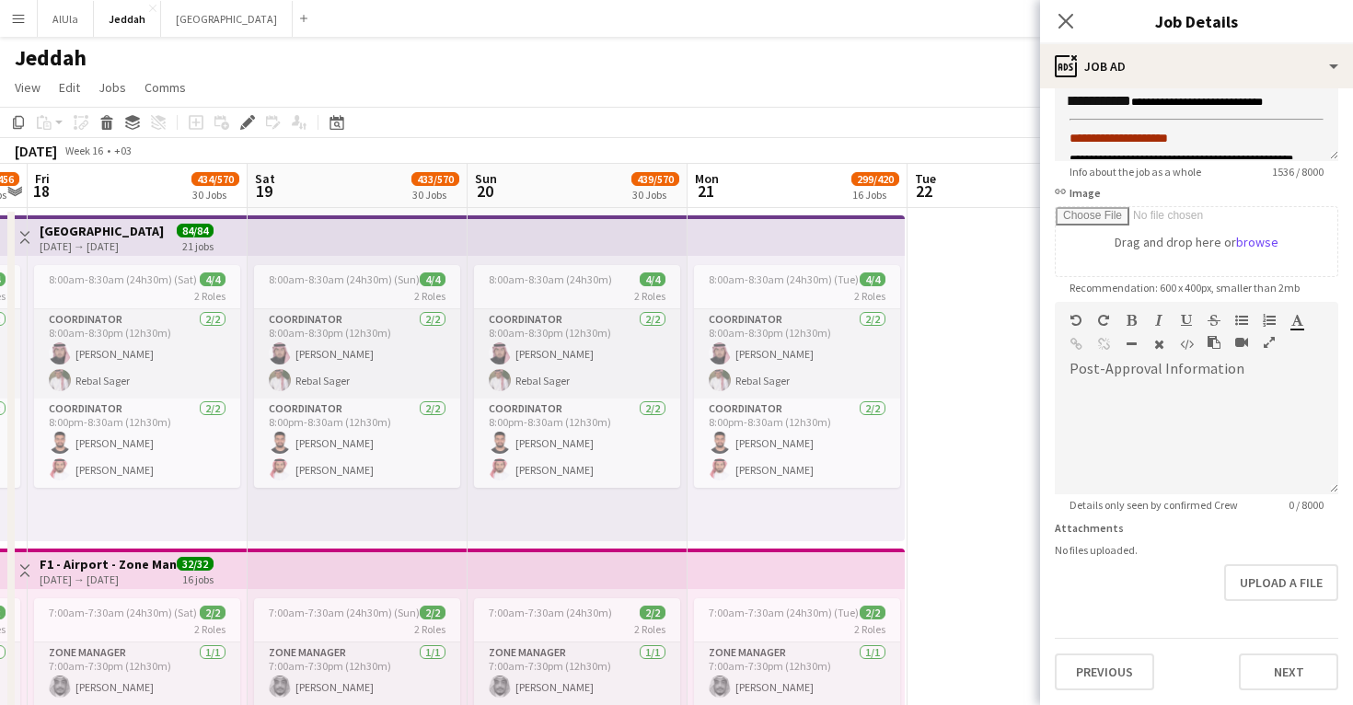
scroll to position [205, 0]
click at [1271, 665] on button "Next" at bounding box center [1288, 672] width 99 height 37
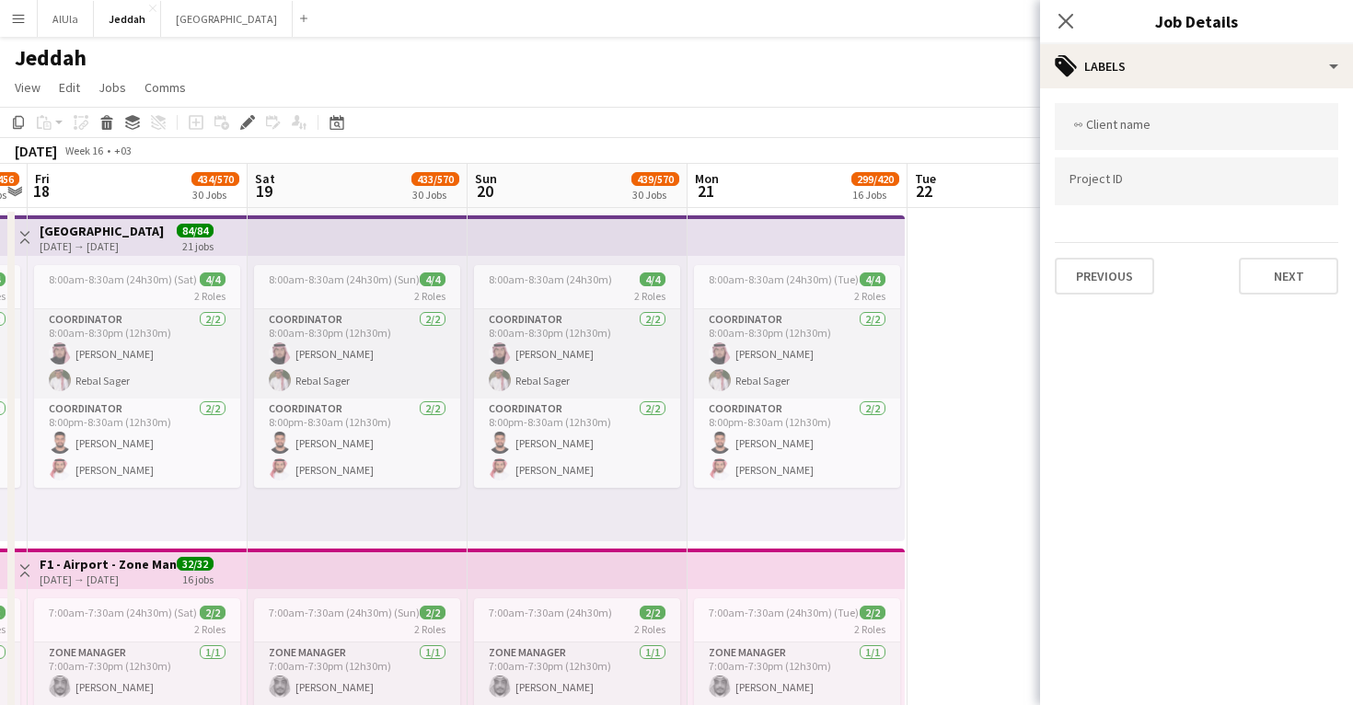
scroll to position [0, 0]
click at [1279, 278] on button "Next" at bounding box center [1288, 276] width 99 height 37
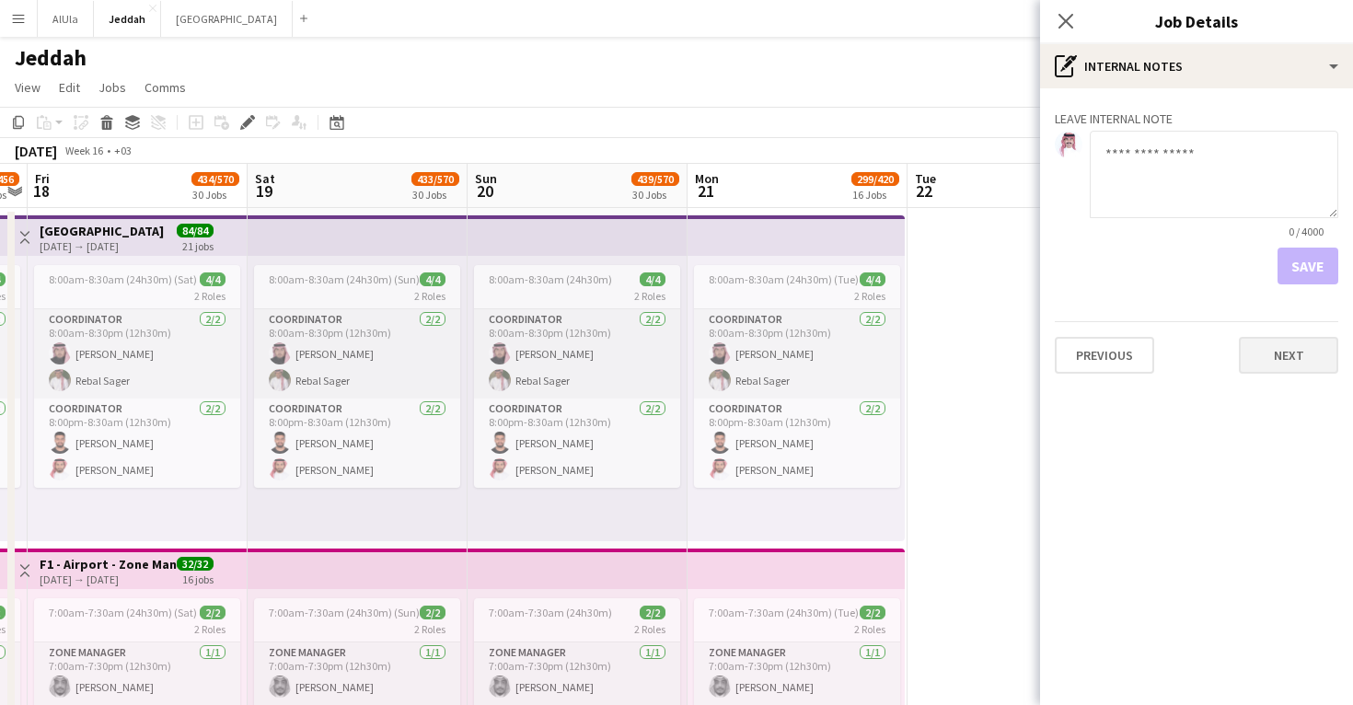
click at [1286, 365] on button "Next" at bounding box center [1288, 355] width 99 height 37
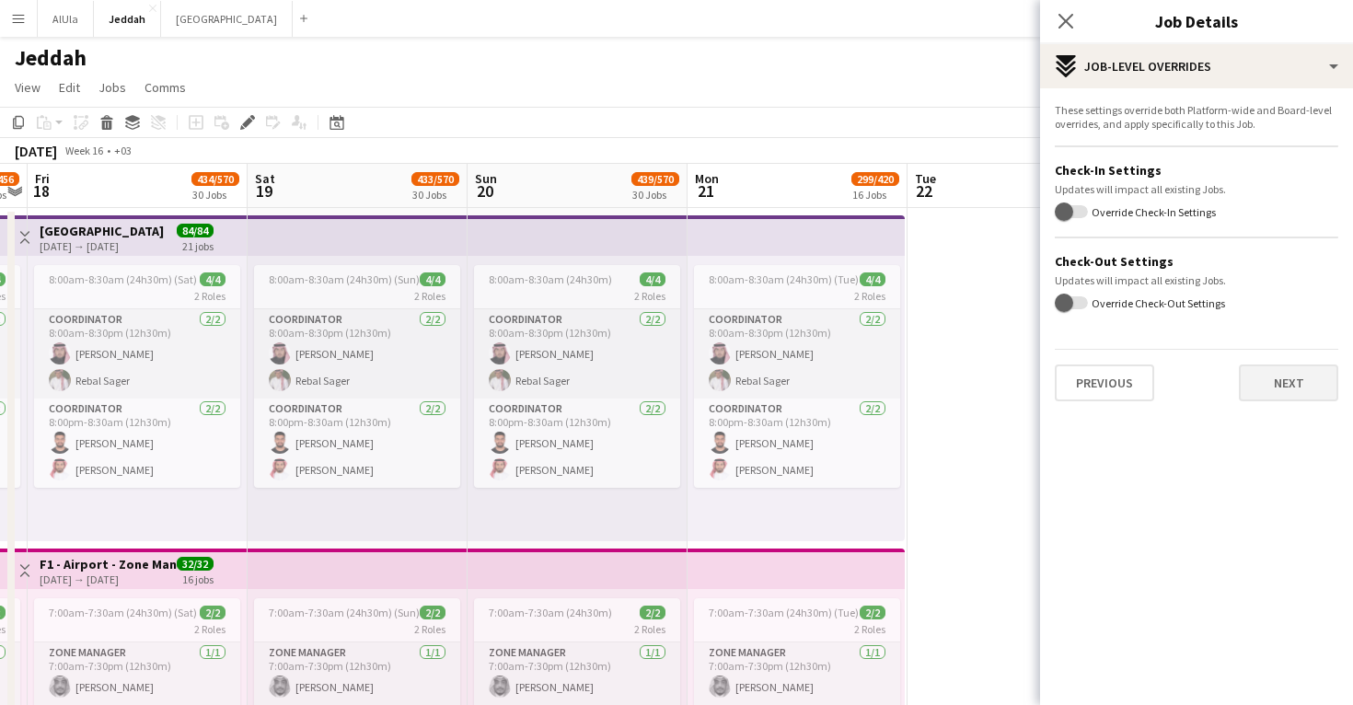
click at [1283, 393] on button "Next" at bounding box center [1288, 383] width 99 height 37
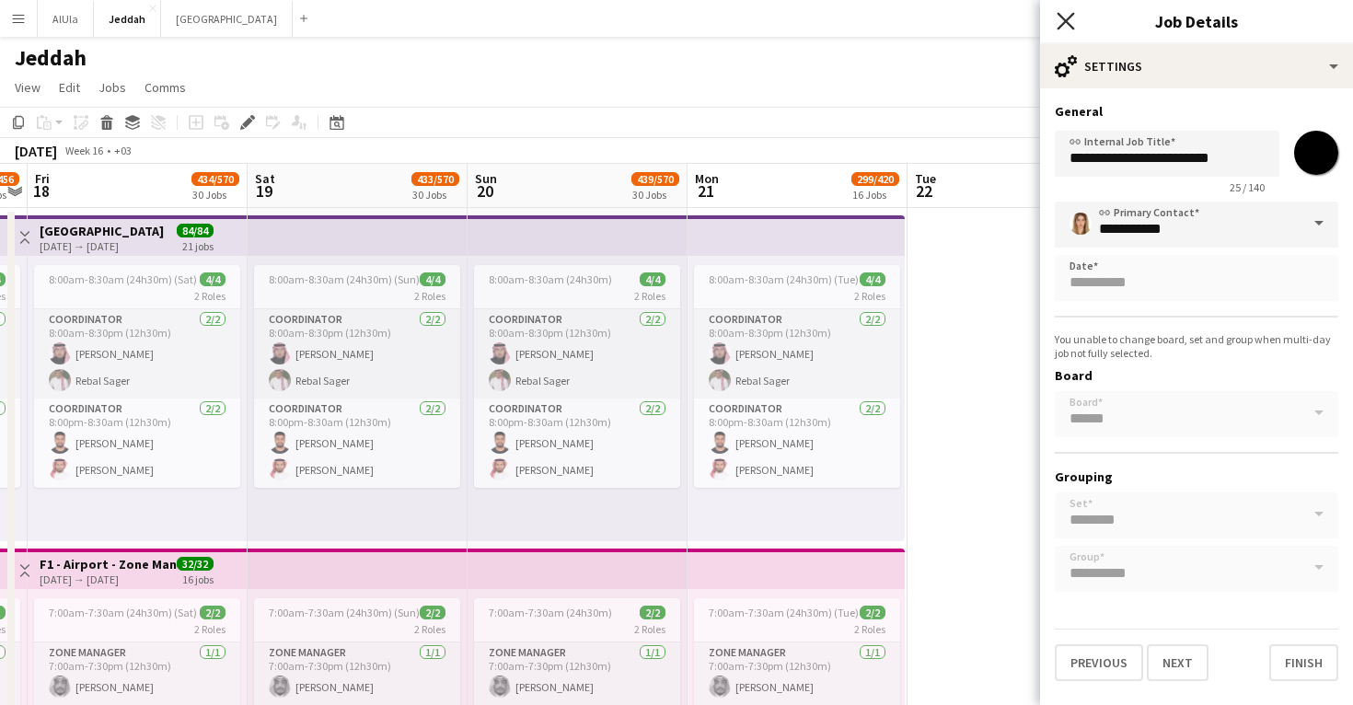
click at [1068, 21] on icon "Close pop-in" at bounding box center [1065, 20] width 17 height 17
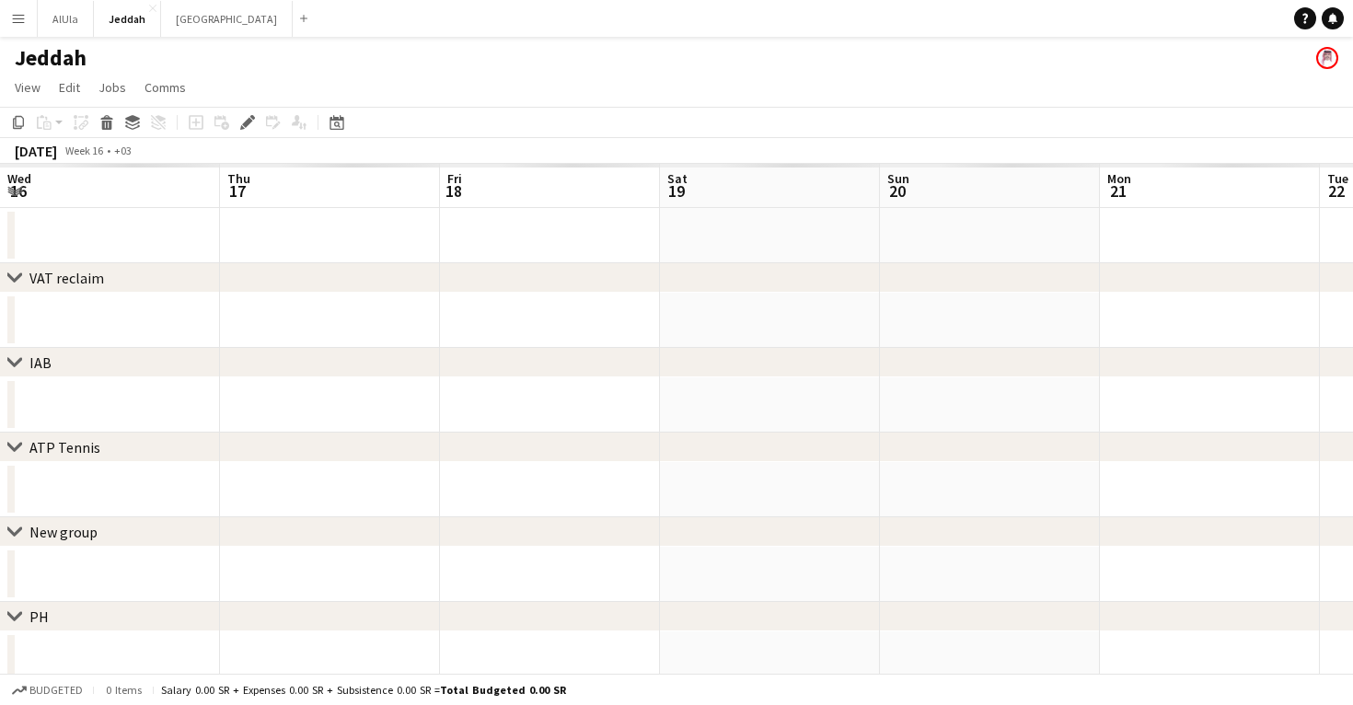
scroll to position [0, 633]
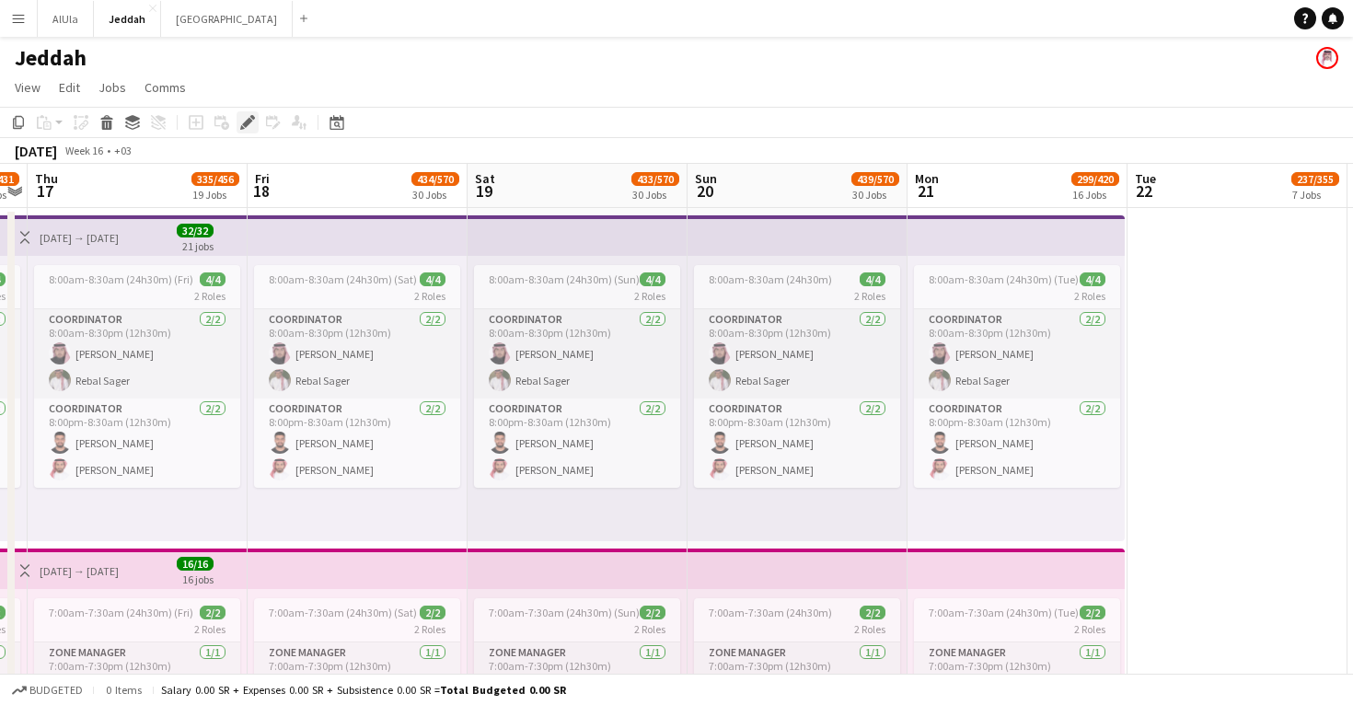
click at [243, 124] on icon at bounding box center [247, 123] width 10 height 10
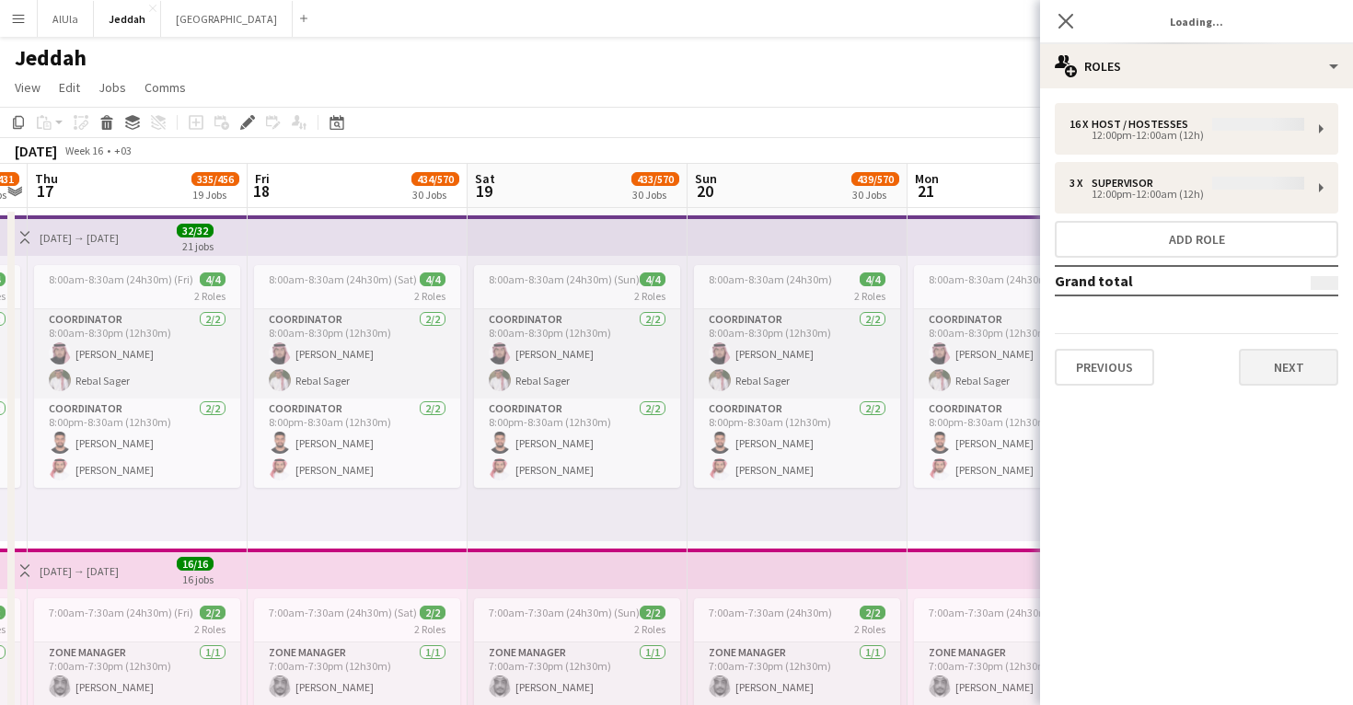
click at [1301, 372] on button "Next" at bounding box center [1288, 367] width 99 height 37
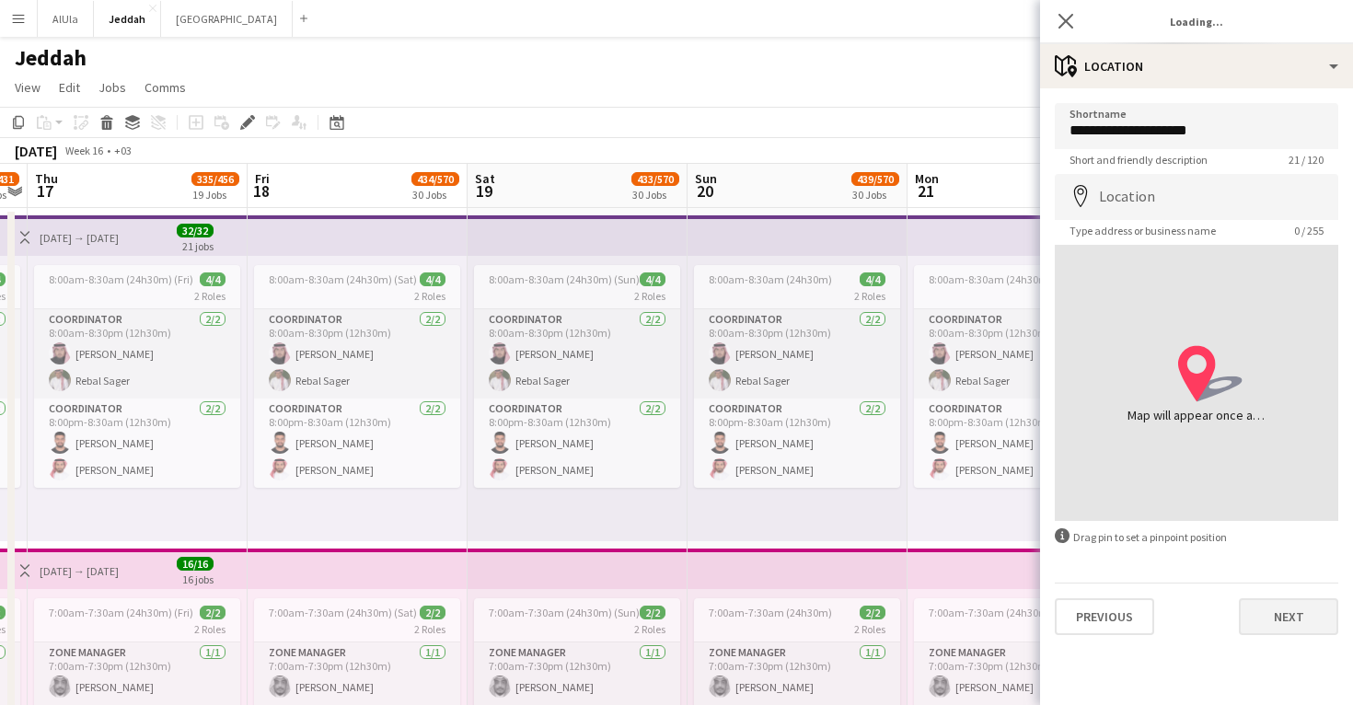
click at [1292, 626] on button "Next" at bounding box center [1288, 616] width 99 height 37
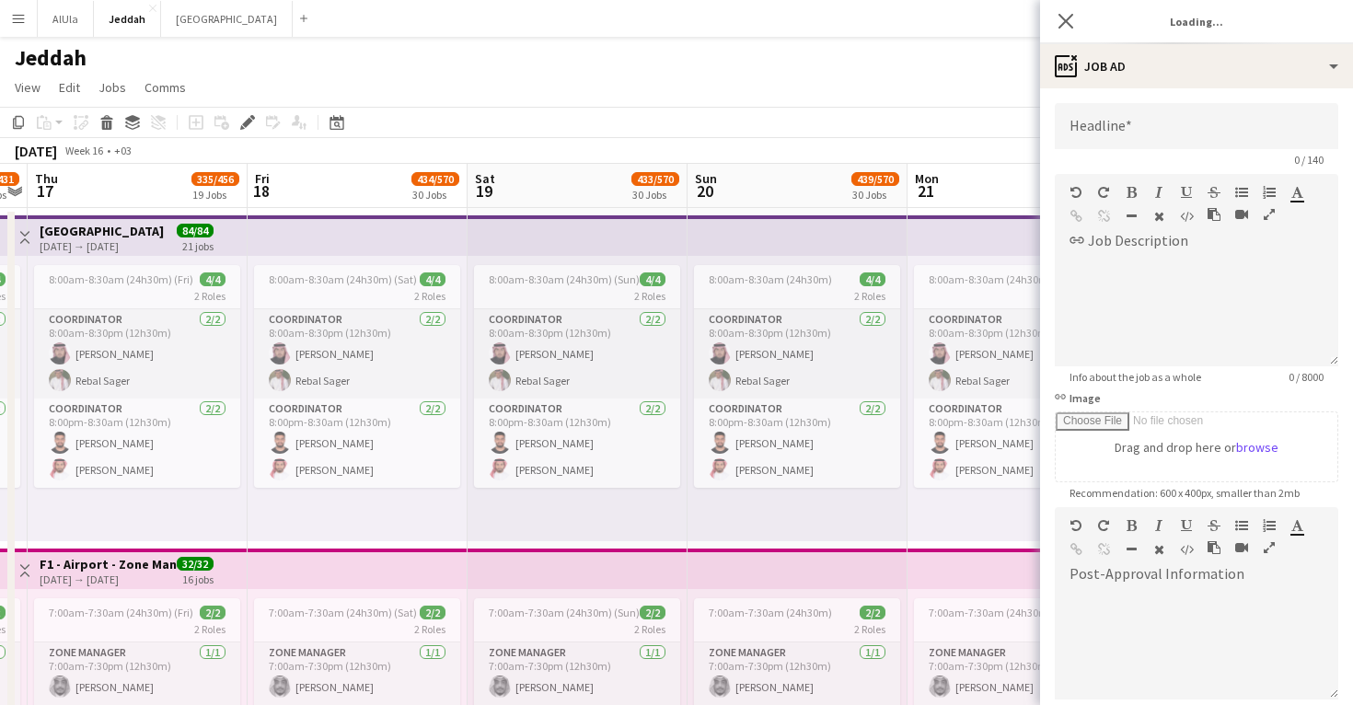
type input "**********"
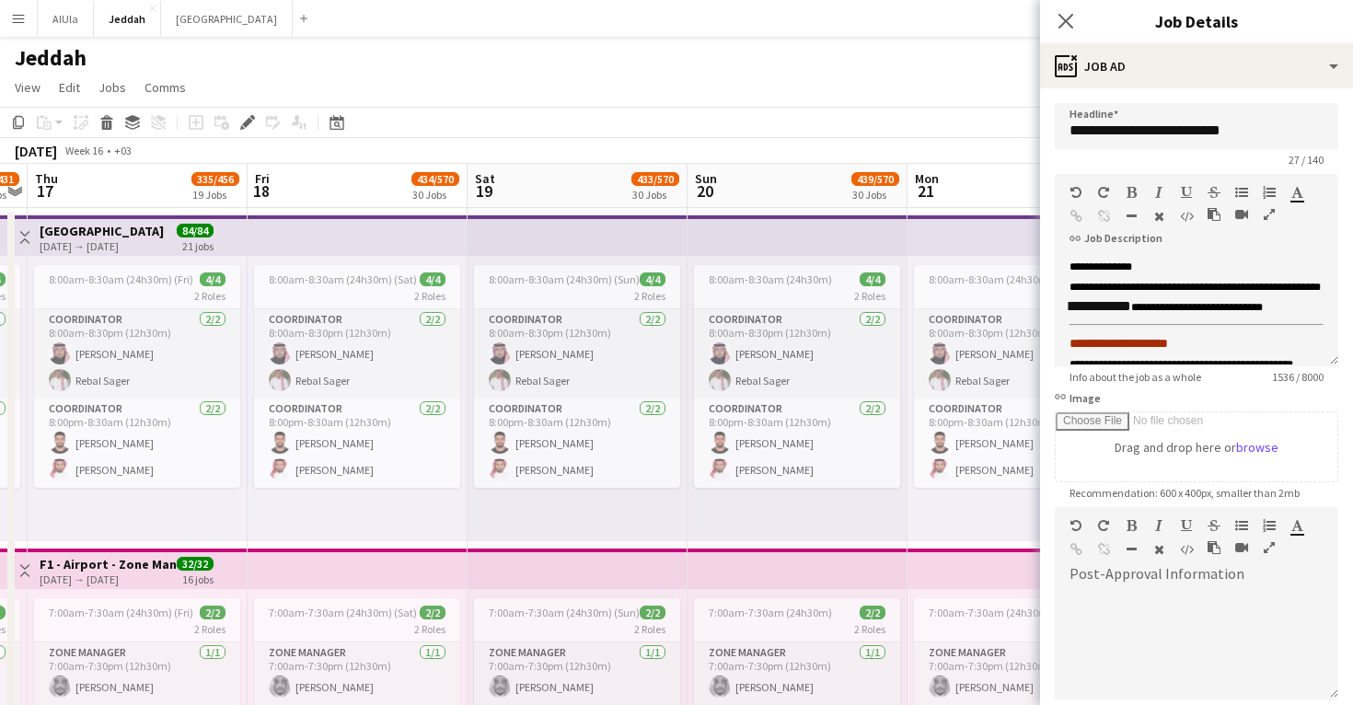
scroll to position [205, 0]
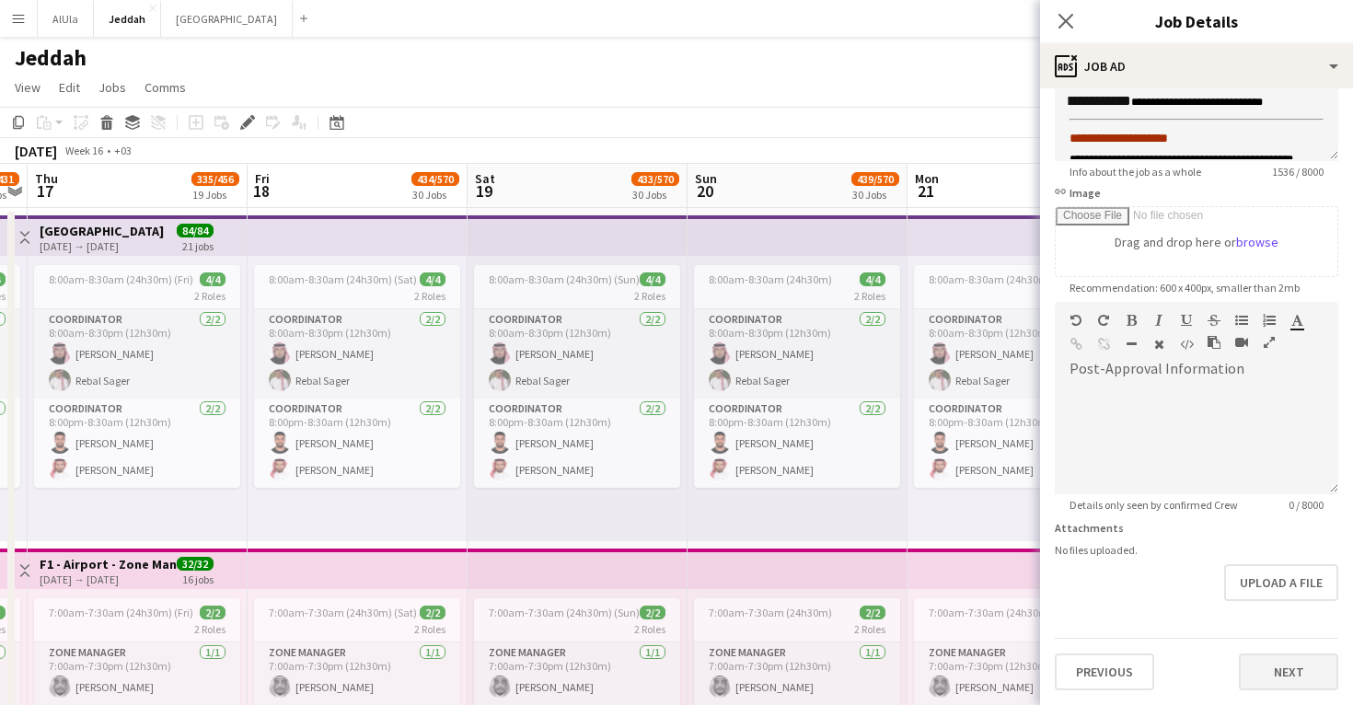
click at [1293, 675] on button "Next" at bounding box center [1288, 672] width 99 height 37
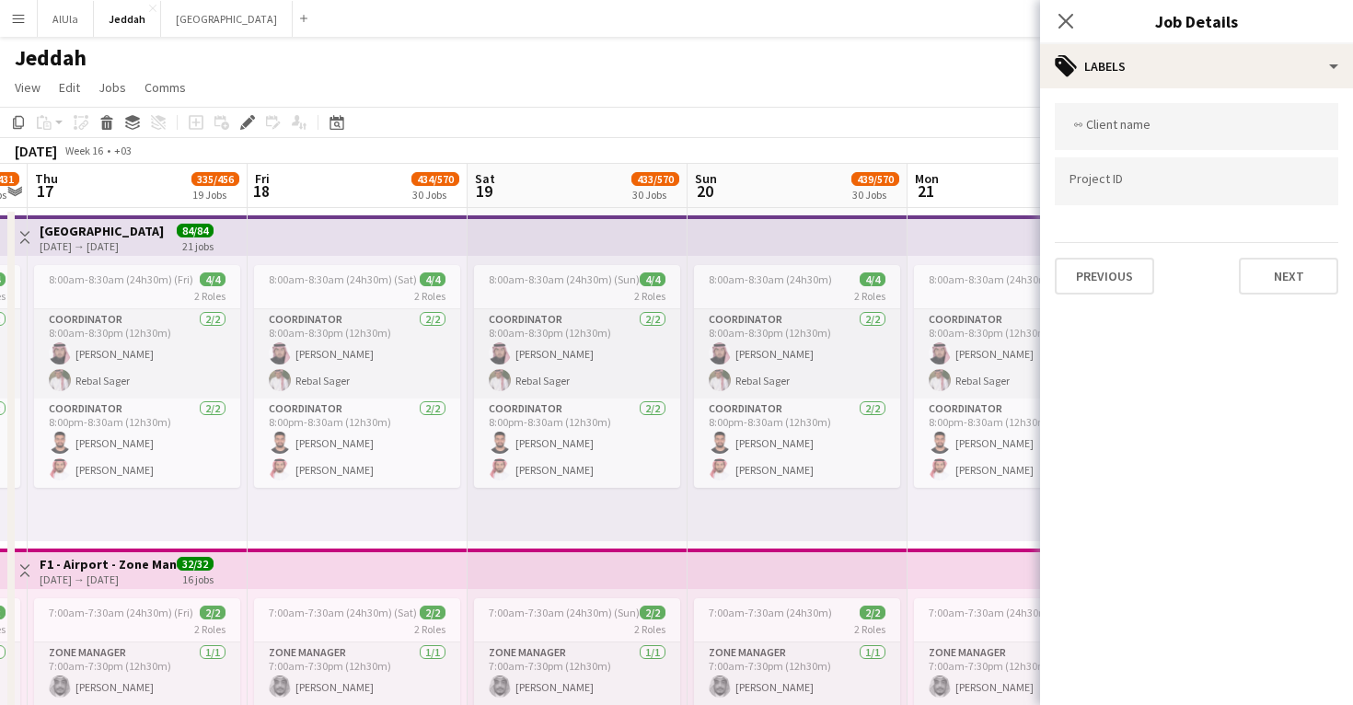
scroll to position [0, 0]
click at [1297, 279] on button "Next" at bounding box center [1288, 276] width 99 height 37
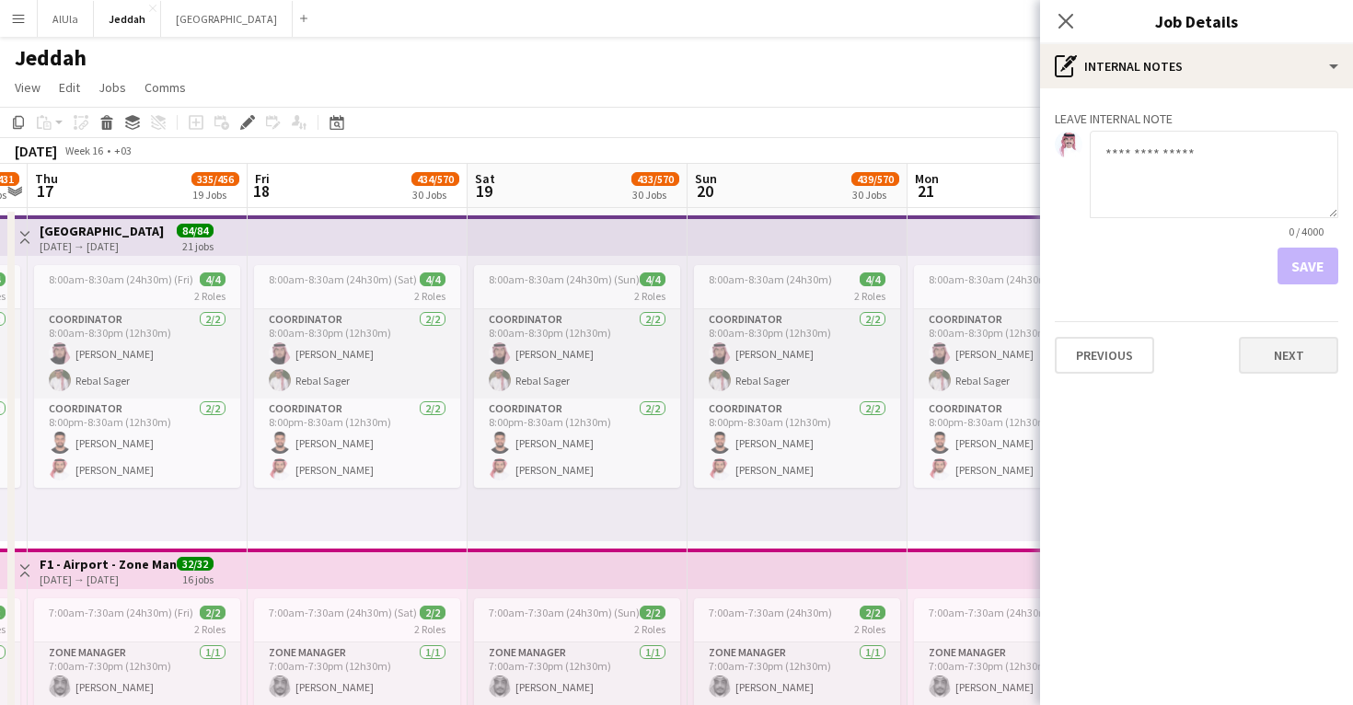
click at [1284, 352] on button "Next" at bounding box center [1288, 355] width 99 height 37
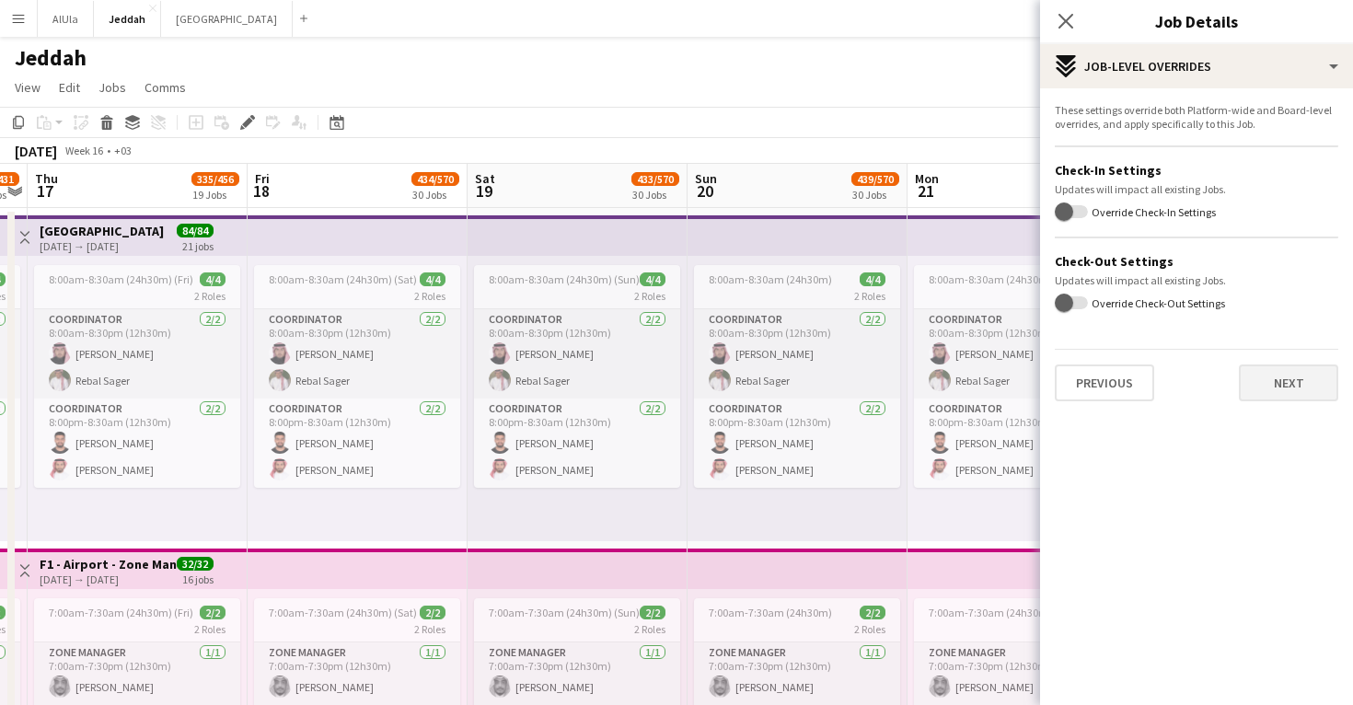
click at [1281, 387] on button "Next" at bounding box center [1288, 383] width 99 height 37
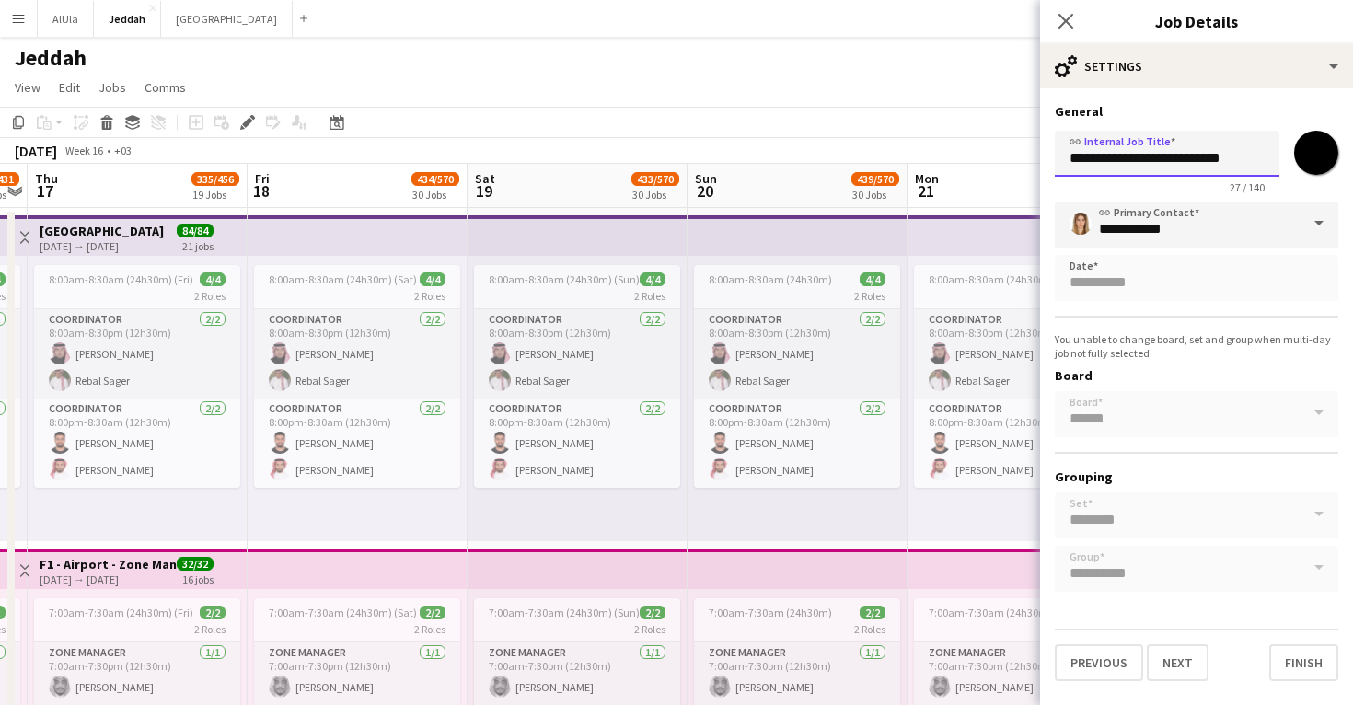
click at [1167, 156] on input "**********" at bounding box center [1167, 154] width 225 height 46
click at [1072, 20] on icon "Close pop-in" at bounding box center [1065, 20] width 17 height 17
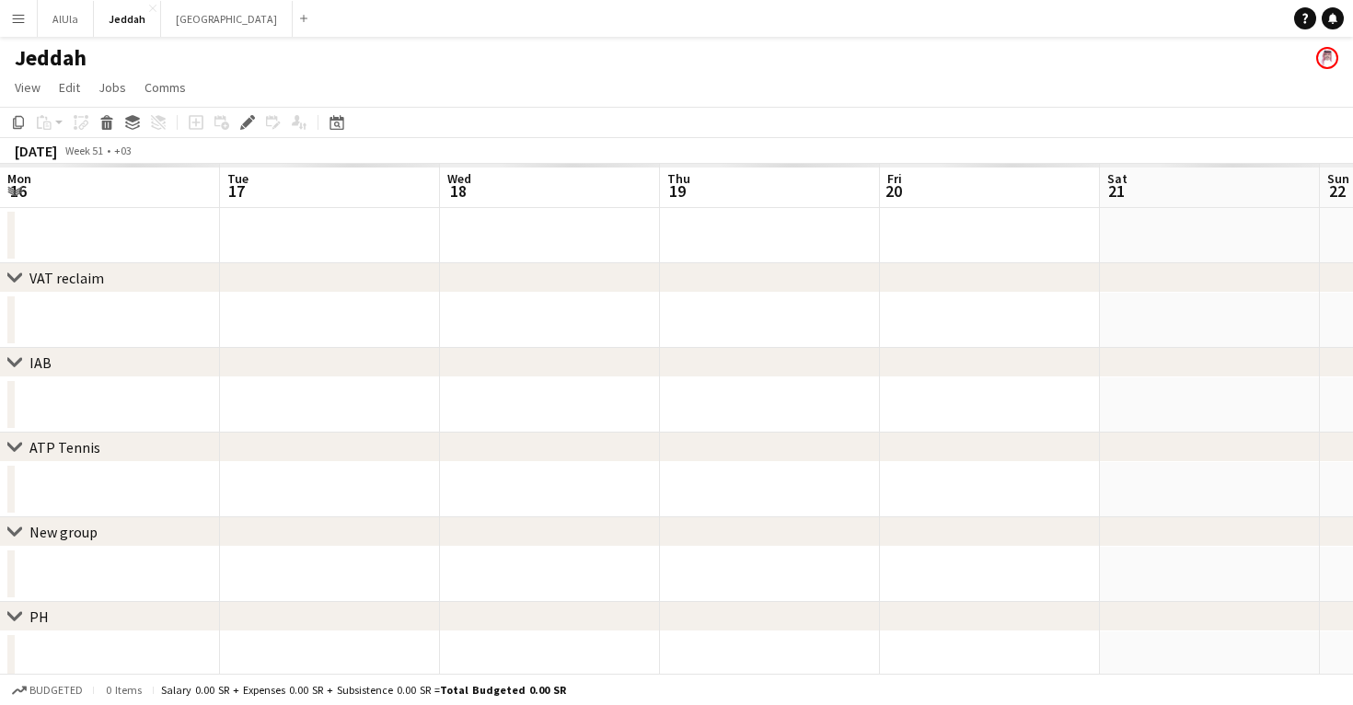
scroll to position [0, 633]
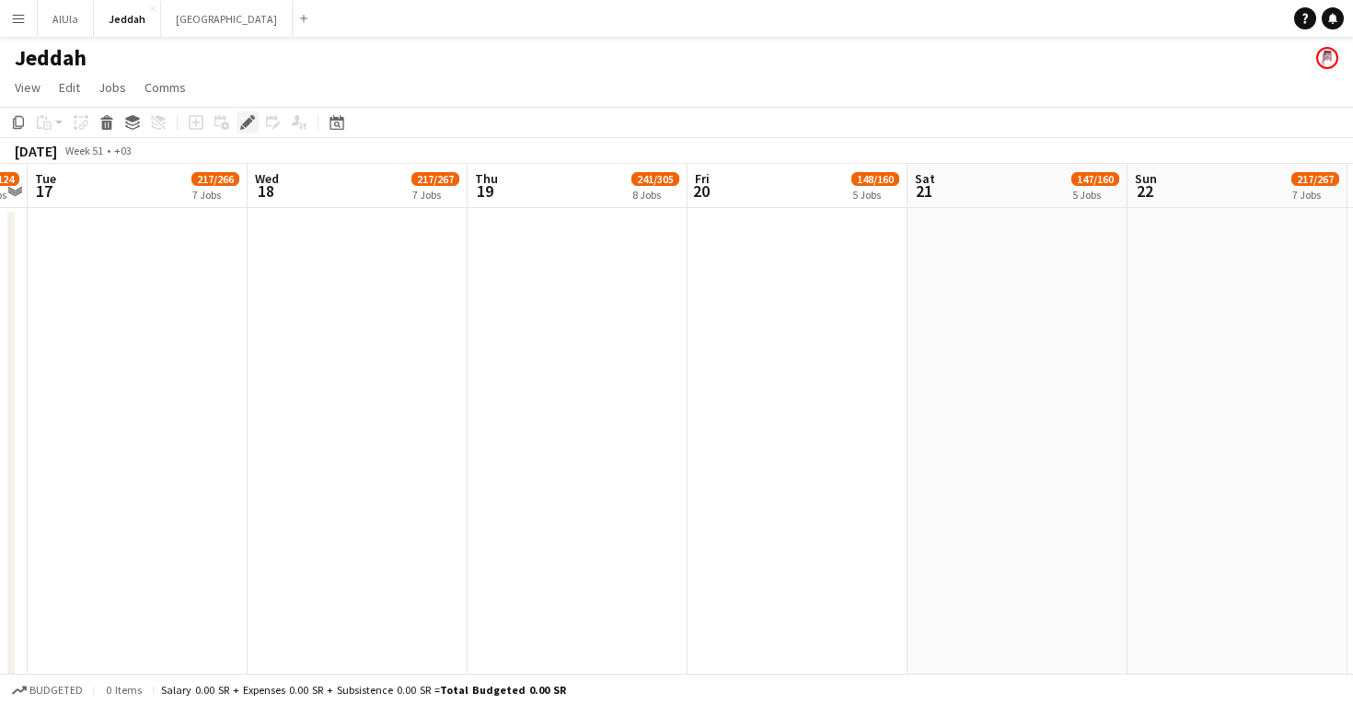
click at [250, 128] on icon "Edit" at bounding box center [247, 122] width 15 height 15
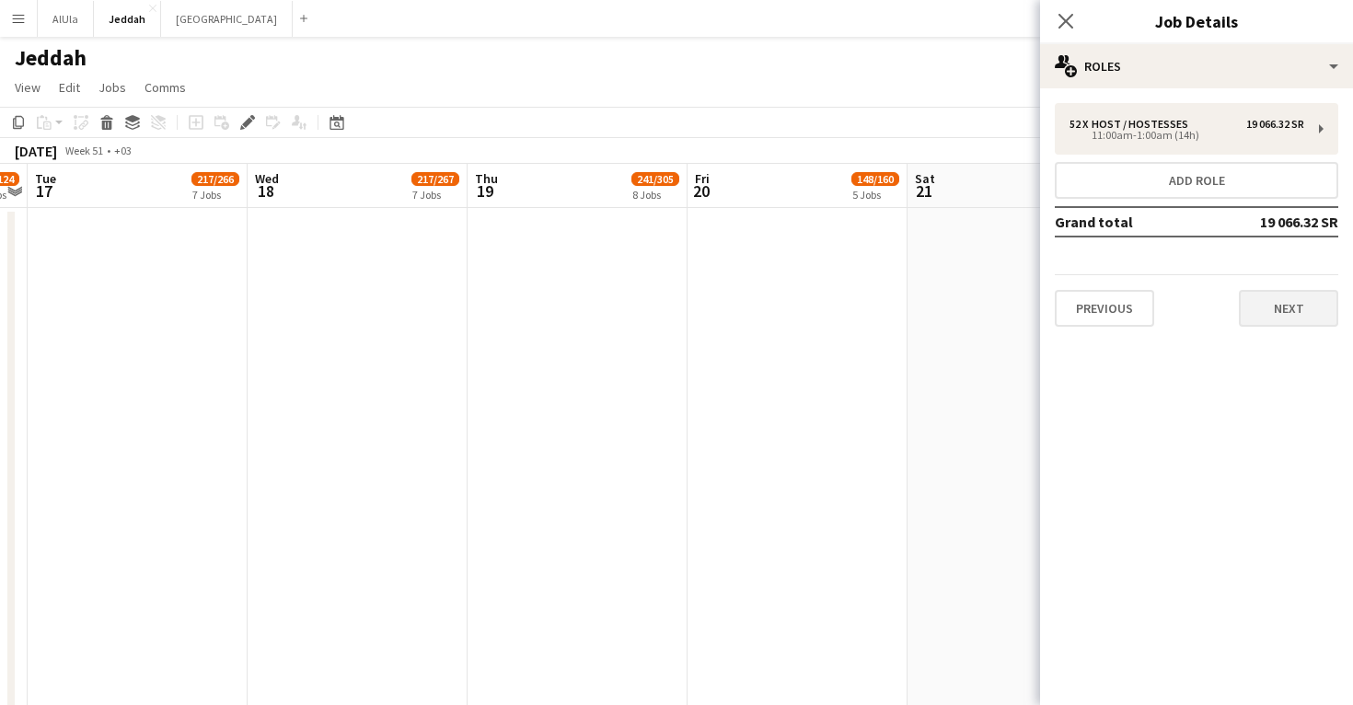
click at [1263, 316] on button "Next" at bounding box center [1288, 308] width 99 height 37
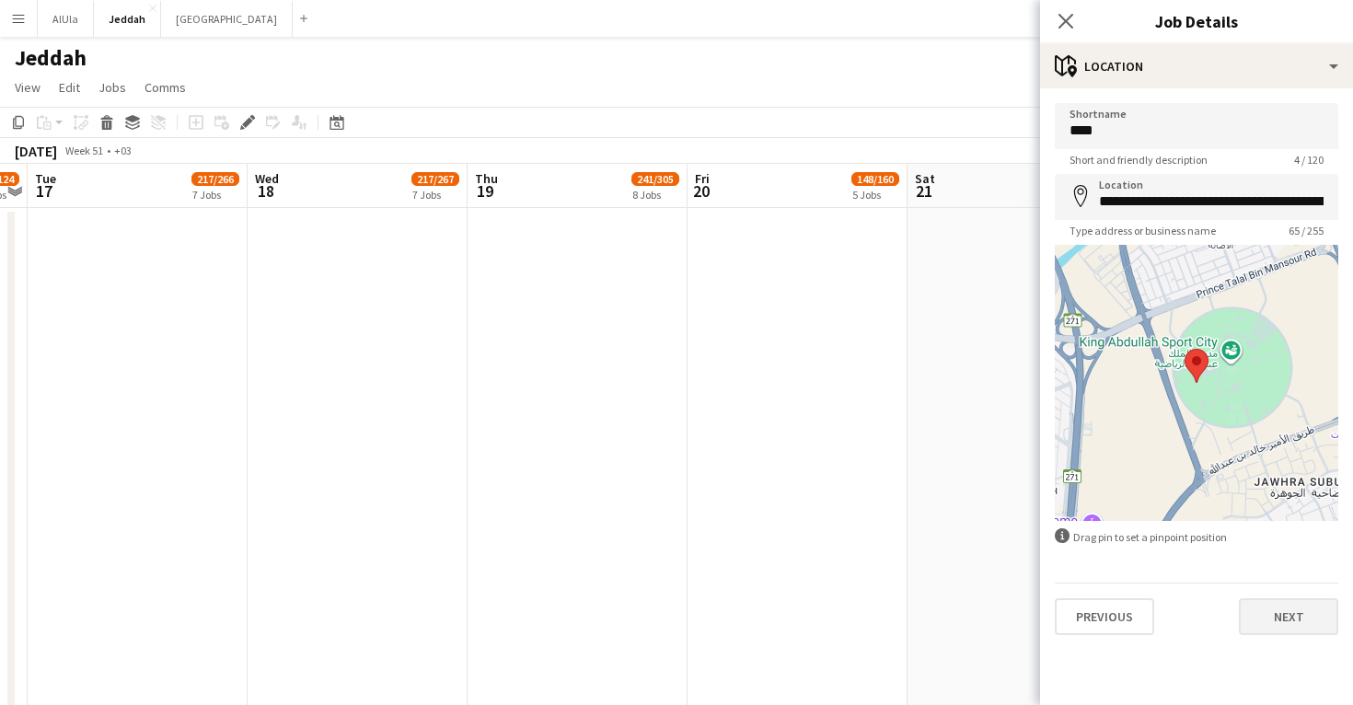
click at [1267, 618] on button "Next" at bounding box center [1288, 616] width 99 height 37
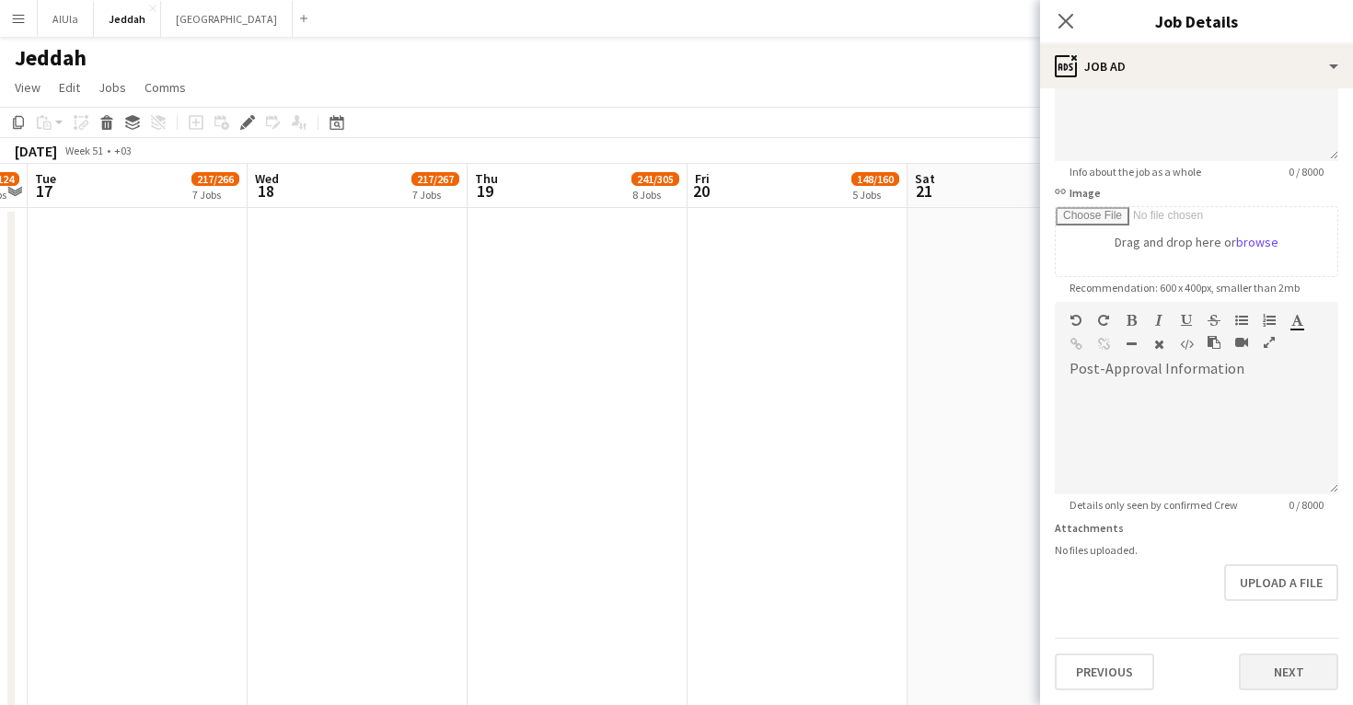
scroll to position [205, 0]
click at [1285, 655] on button "Next" at bounding box center [1288, 672] width 99 height 37
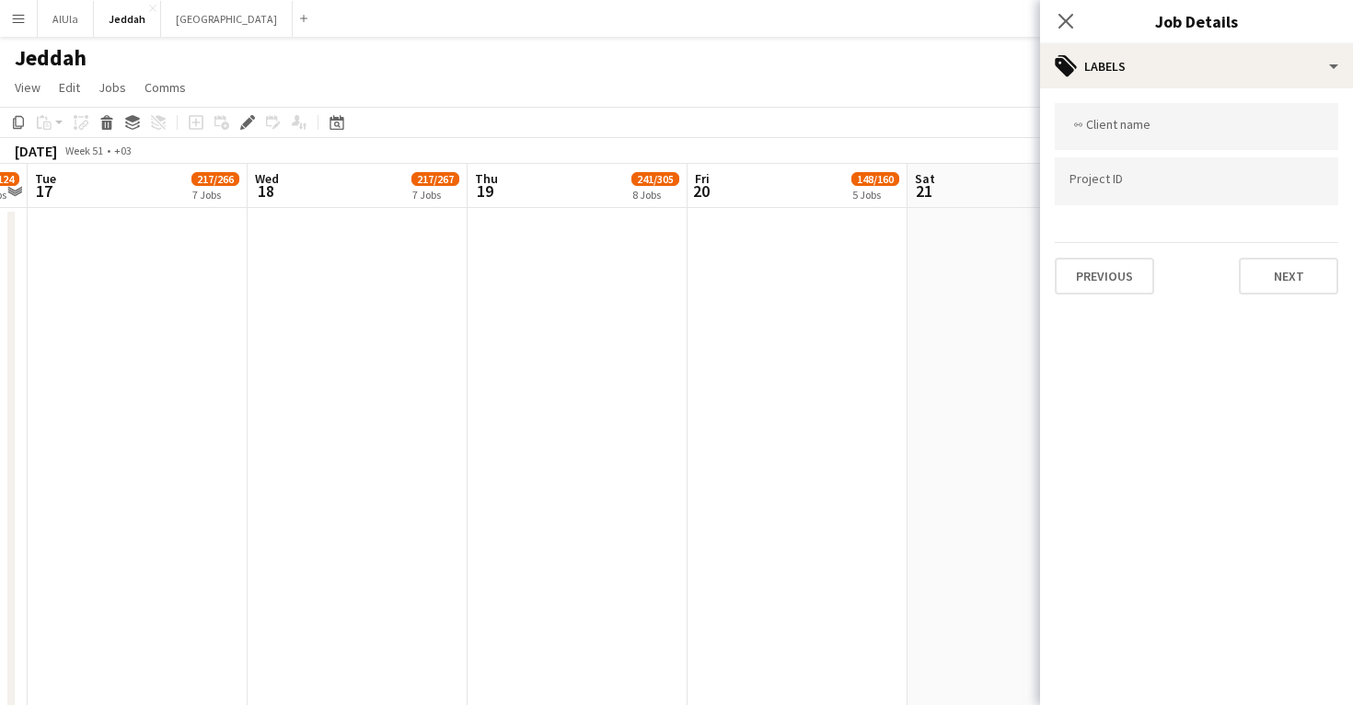
scroll to position [0, 0]
click at [1305, 273] on button "Next" at bounding box center [1288, 276] width 99 height 37
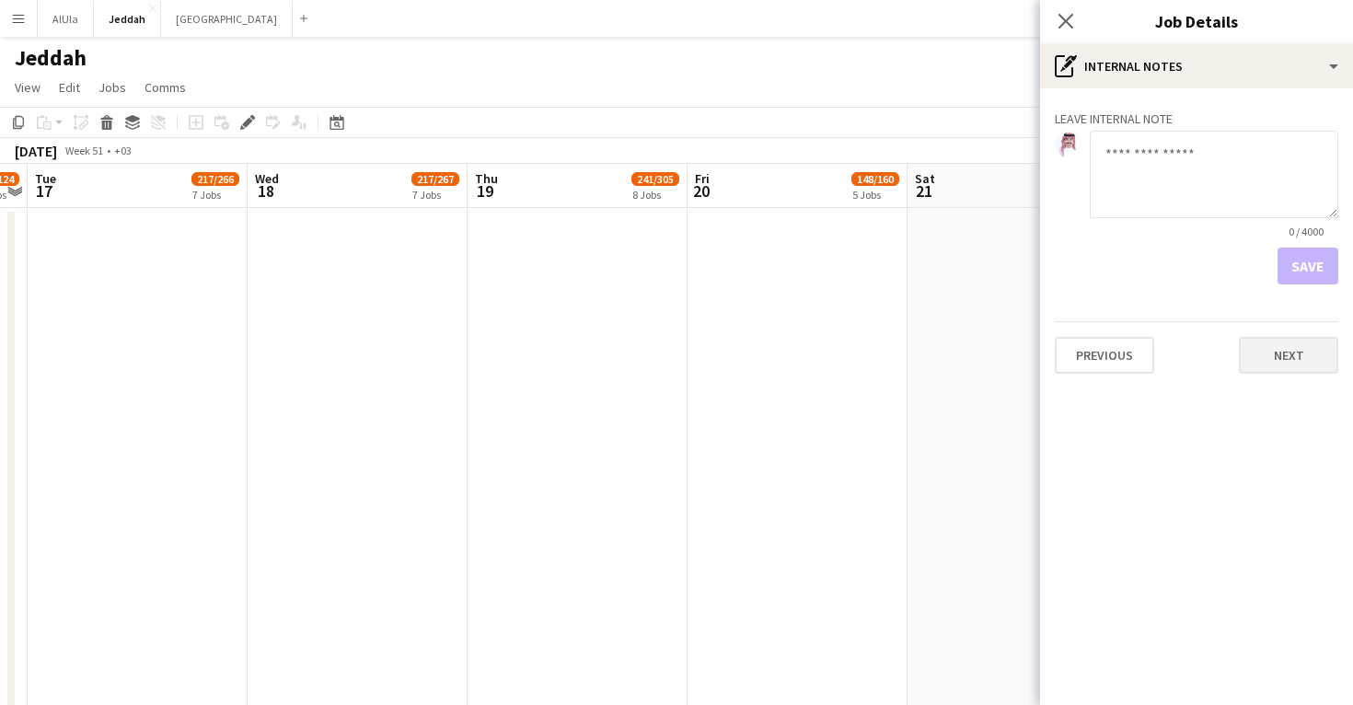
click at [1288, 360] on button "Next" at bounding box center [1288, 355] width 99 height 37
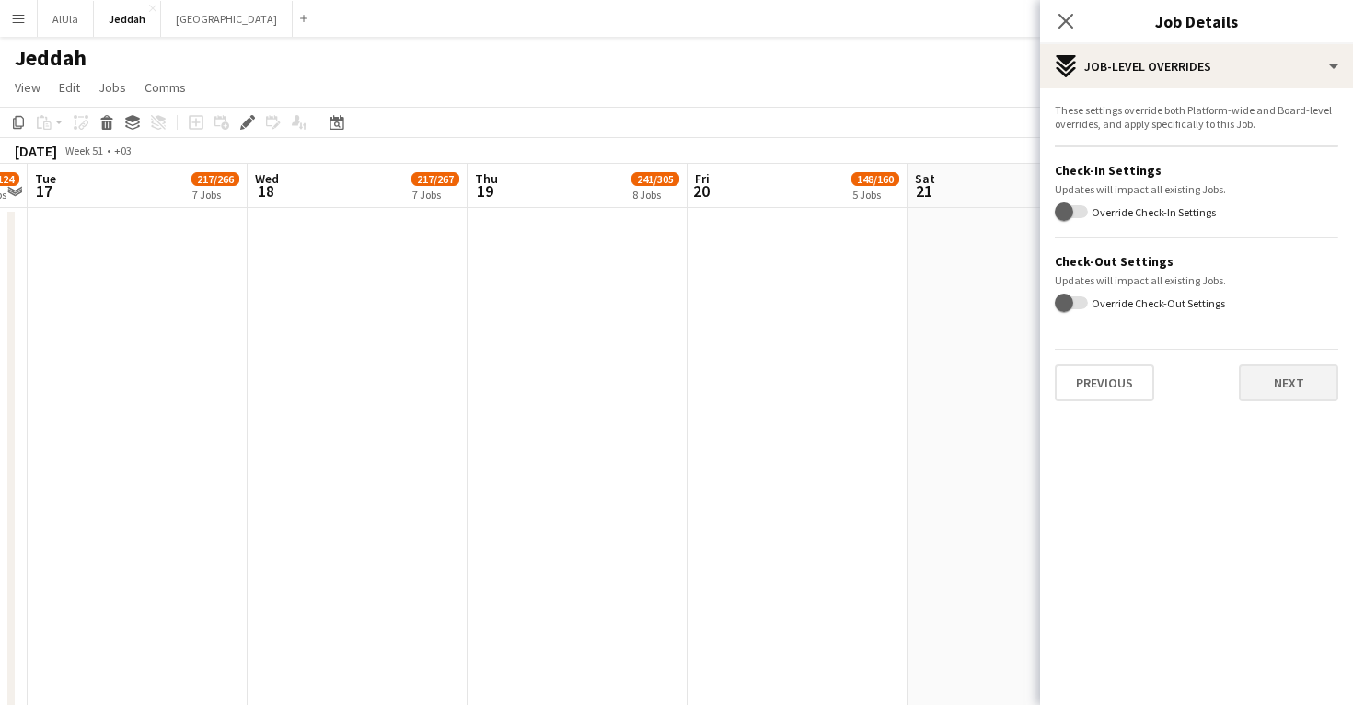
click at [1282, 394] on button "Next" at bounding box center [1288, 383] width 99 height 37
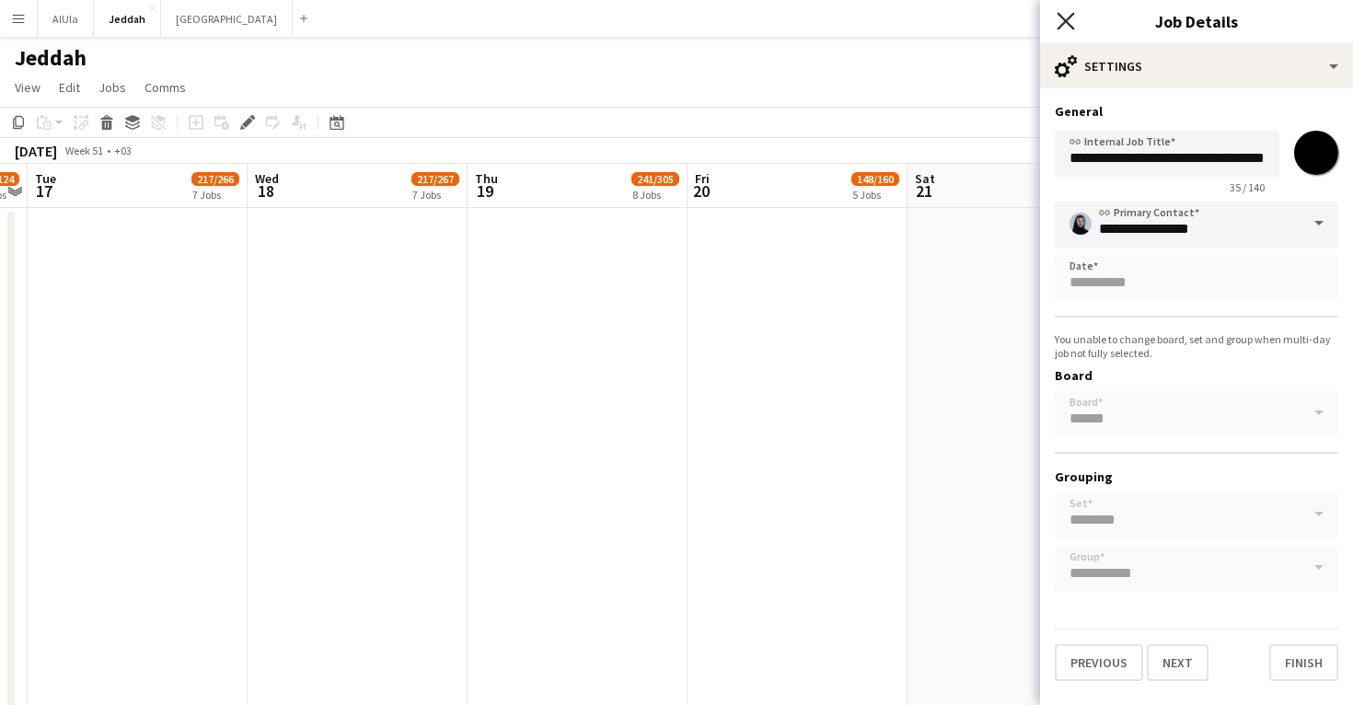
click at [1067, 18] on icon "Close pop-in" at bounding box center [1065, 20] width 17 height 17
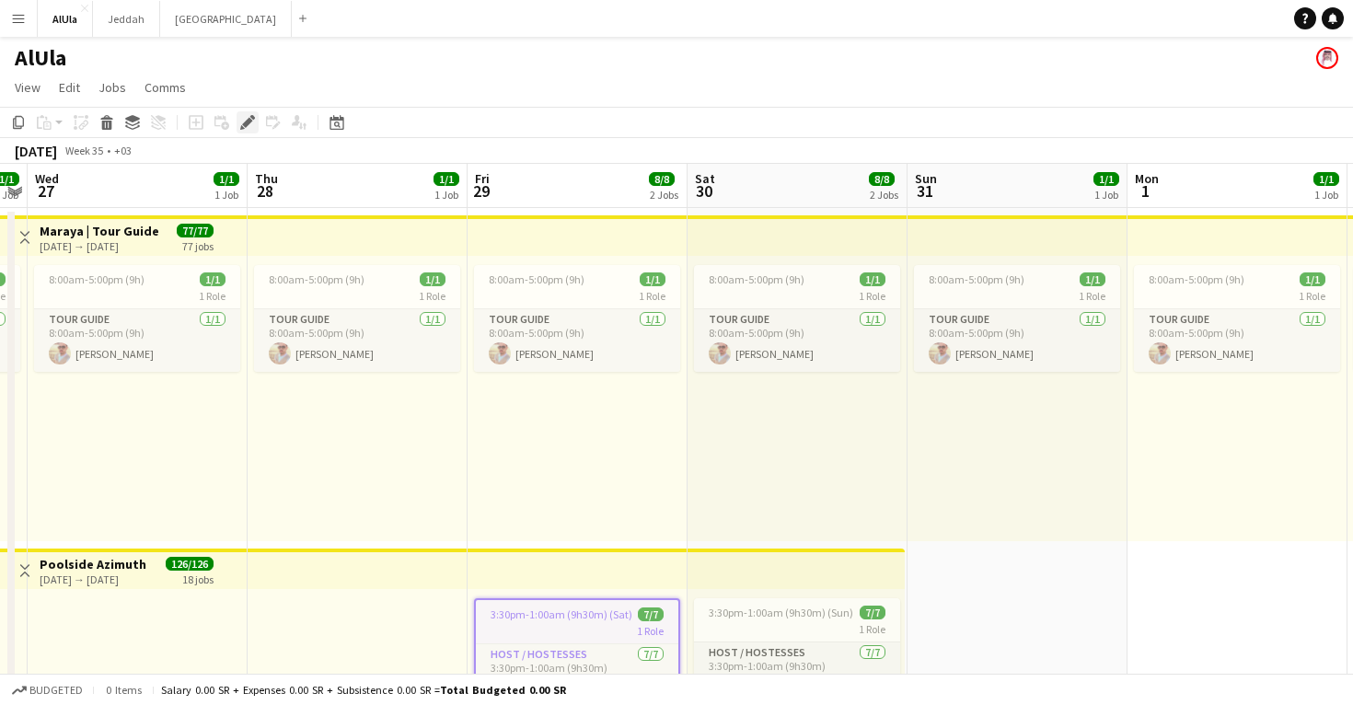
click at [247, 122] on icon at bounding box center [247, 123] width 10 height 10
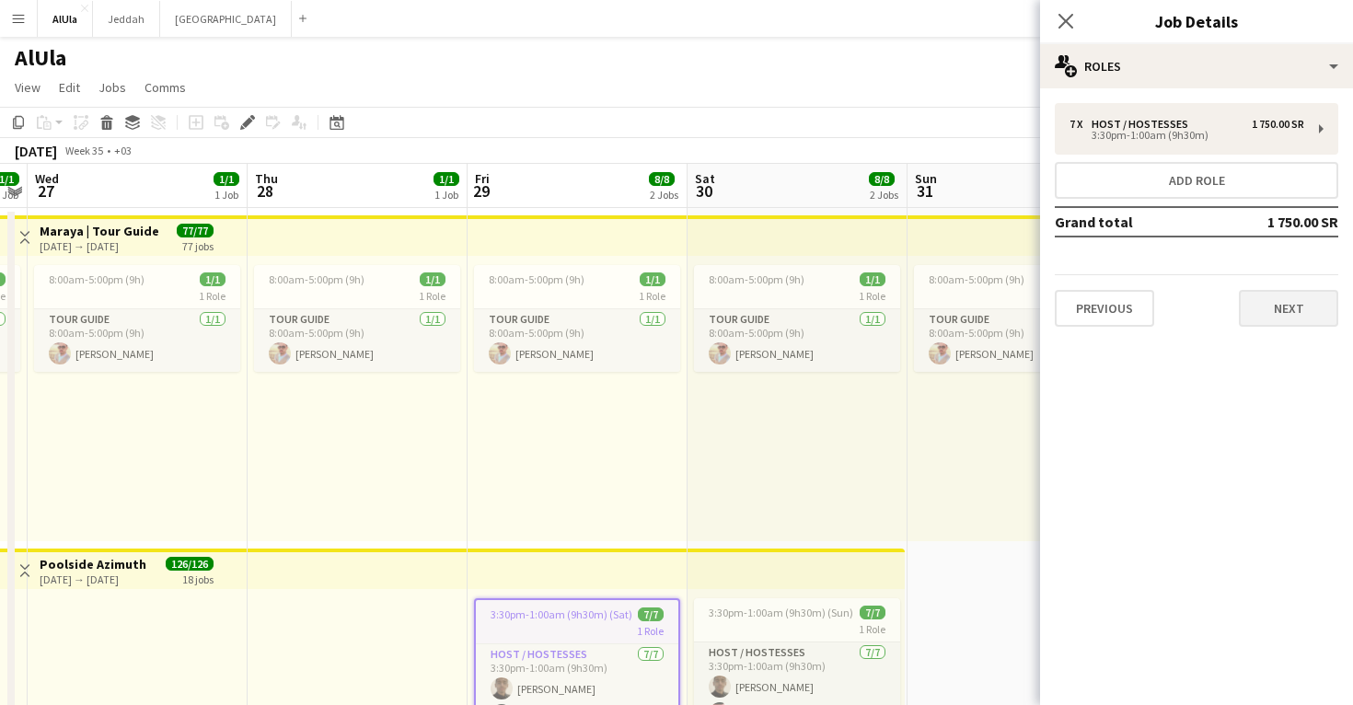
click at [1314, 318] on button "Next" at bounding box center [1288, 308] width 99 height 37
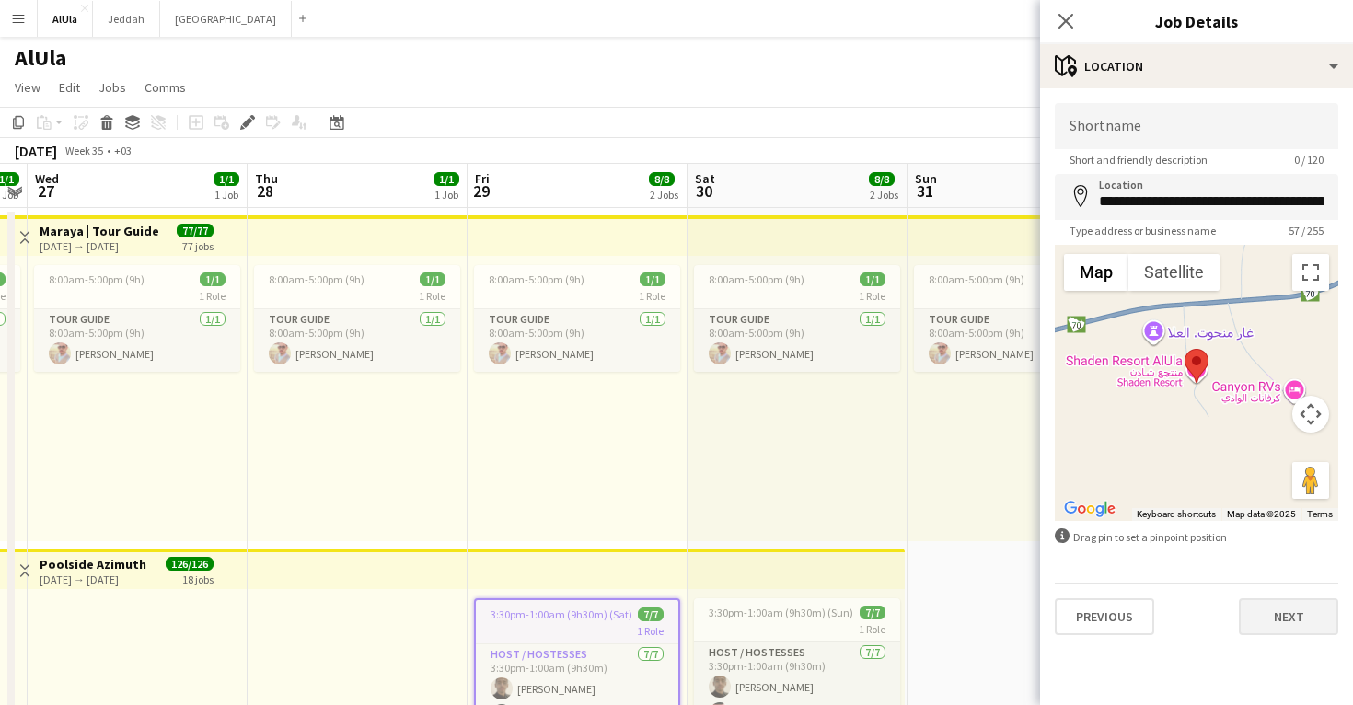
click at [1298, 610] on button "Next" at bounding box center [1288, 616] width 99 height 37
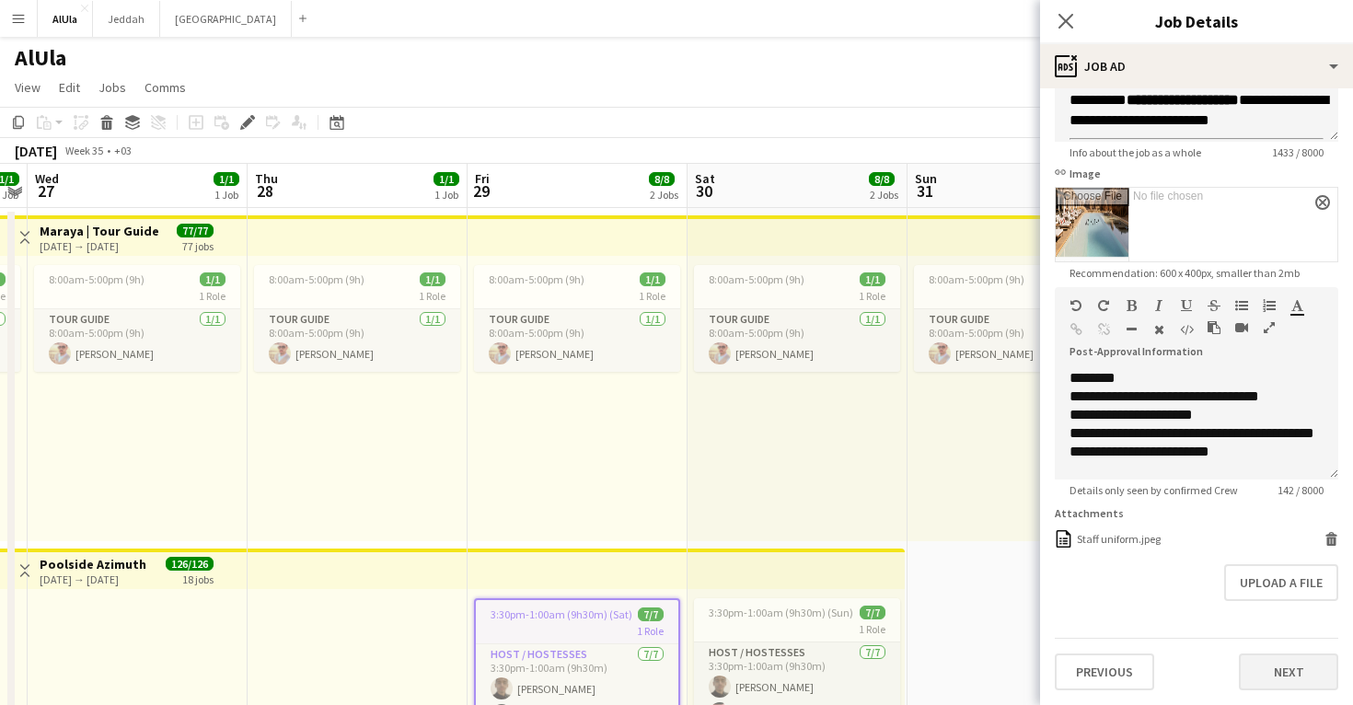
scroll to position [225, 0]
click at [1292, 685] on button "Next" at bounding box center [1288, 672] width 99 height 37
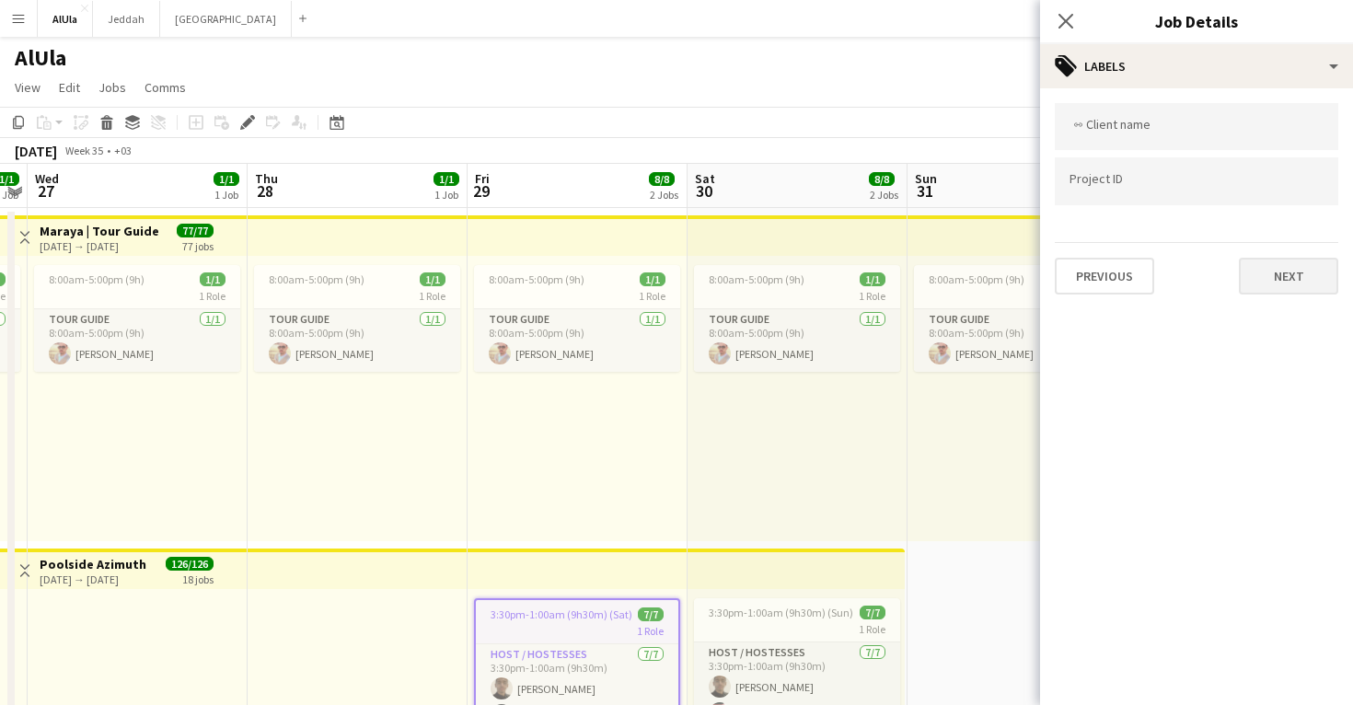
click at [1286, 273] on button "Next" at bounding box center [1288, 276] width 99 height 37
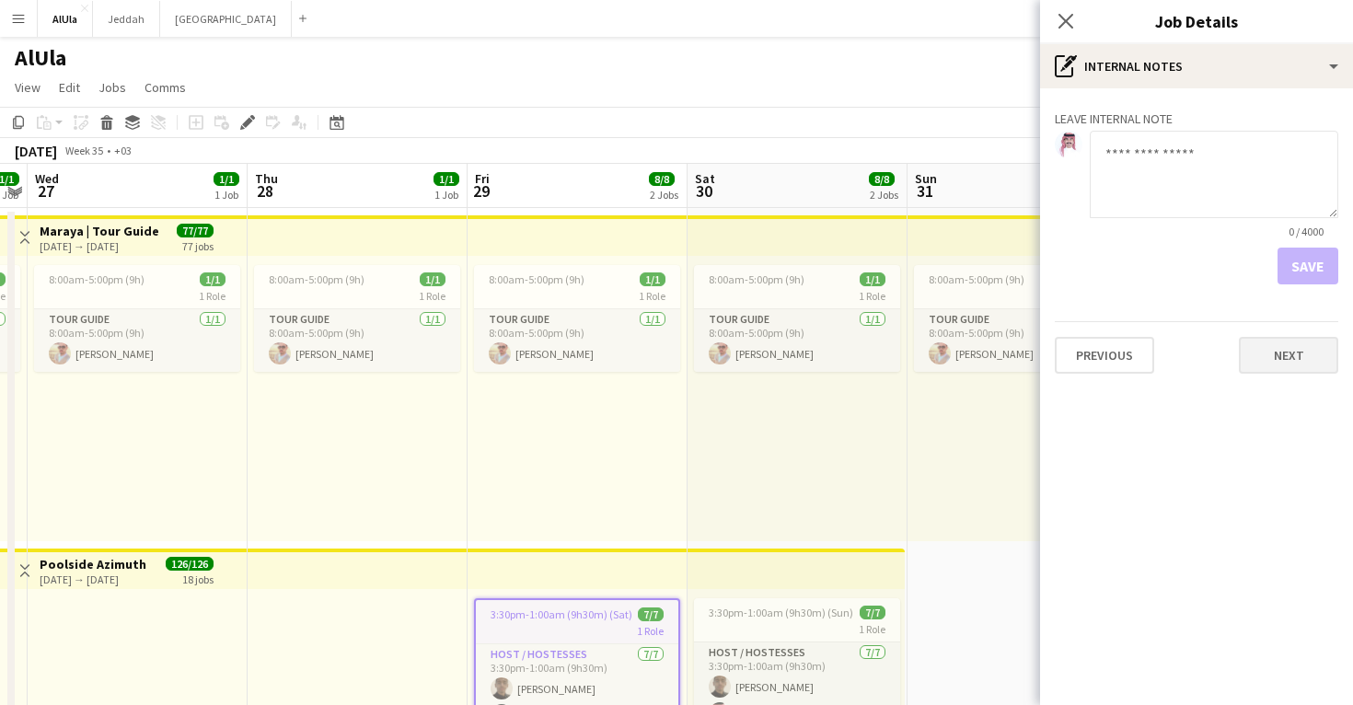
click at [1280, 363] on button "Next" at bounding box center [1288, 355] width 99 height 37
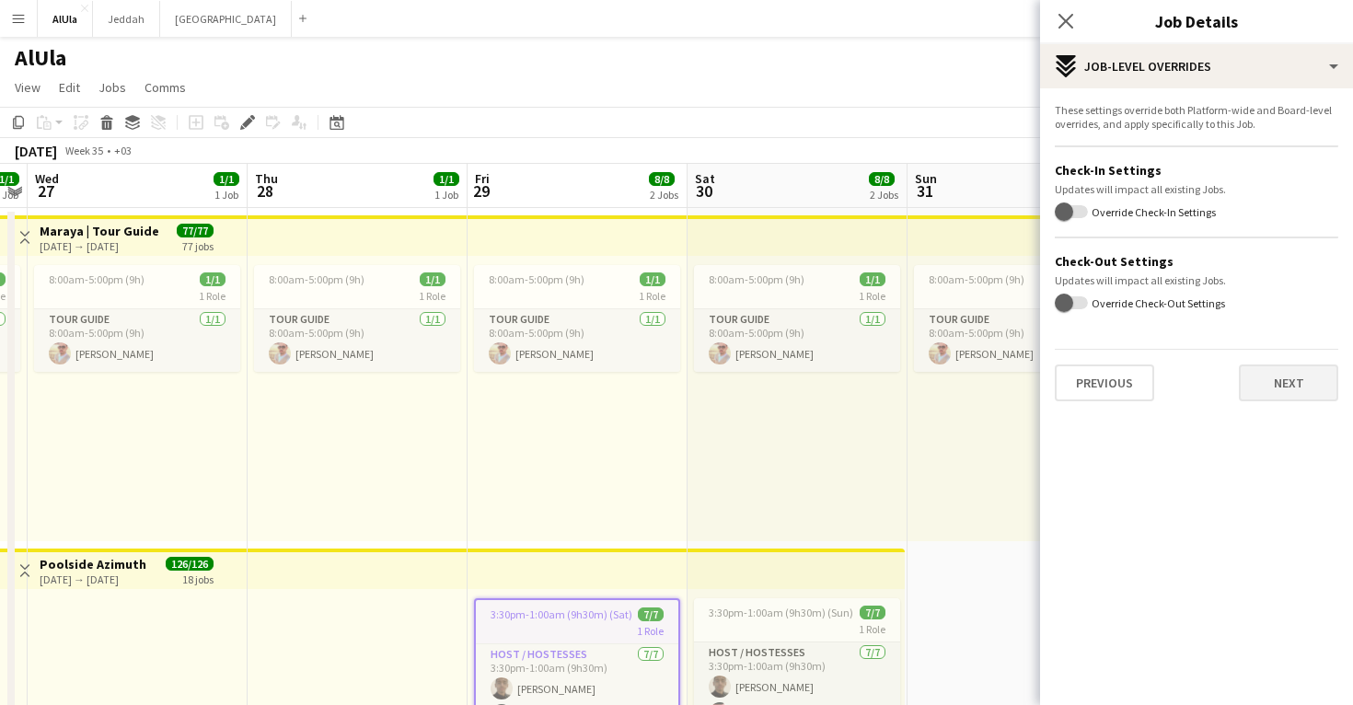
click at [1283, 378] on button "Next" at bounding box center [1288, 383] width 99 height 37
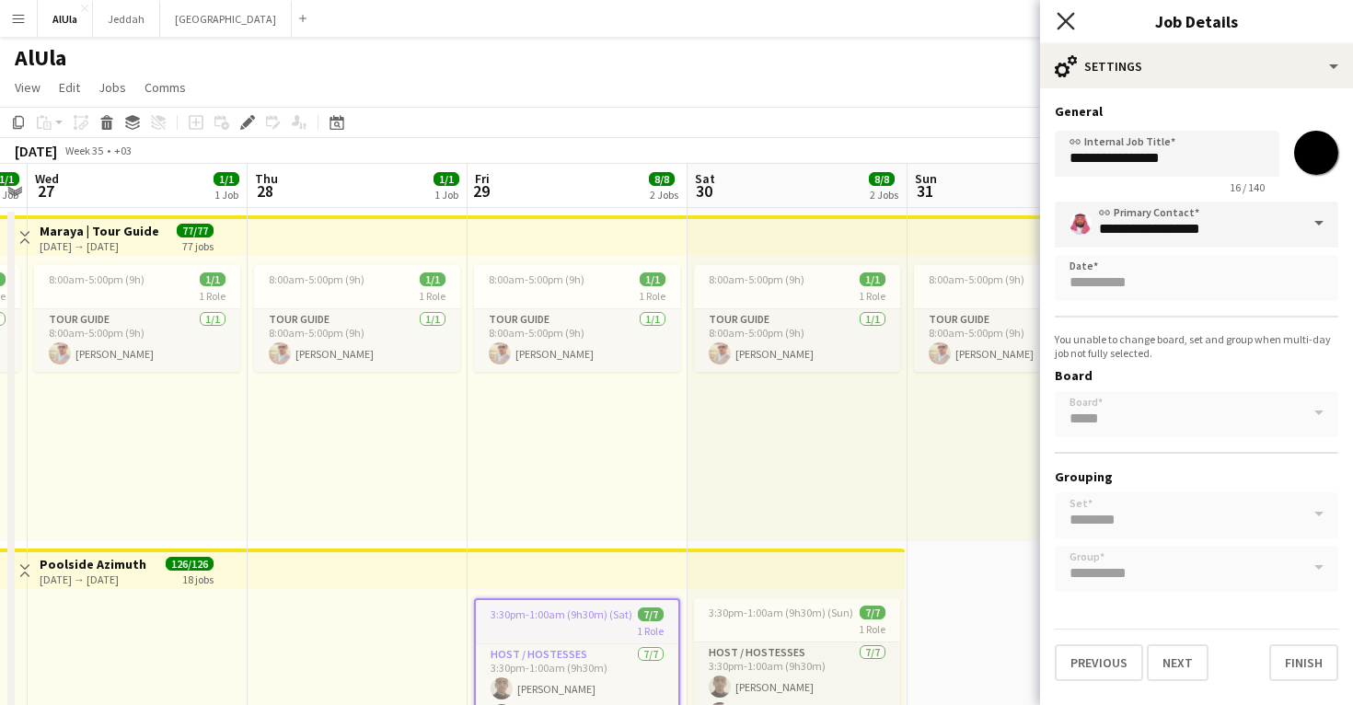
click at [1072, 23] on icon "Close pop-in" at bounding box center [1065, 20] width 17 height 17
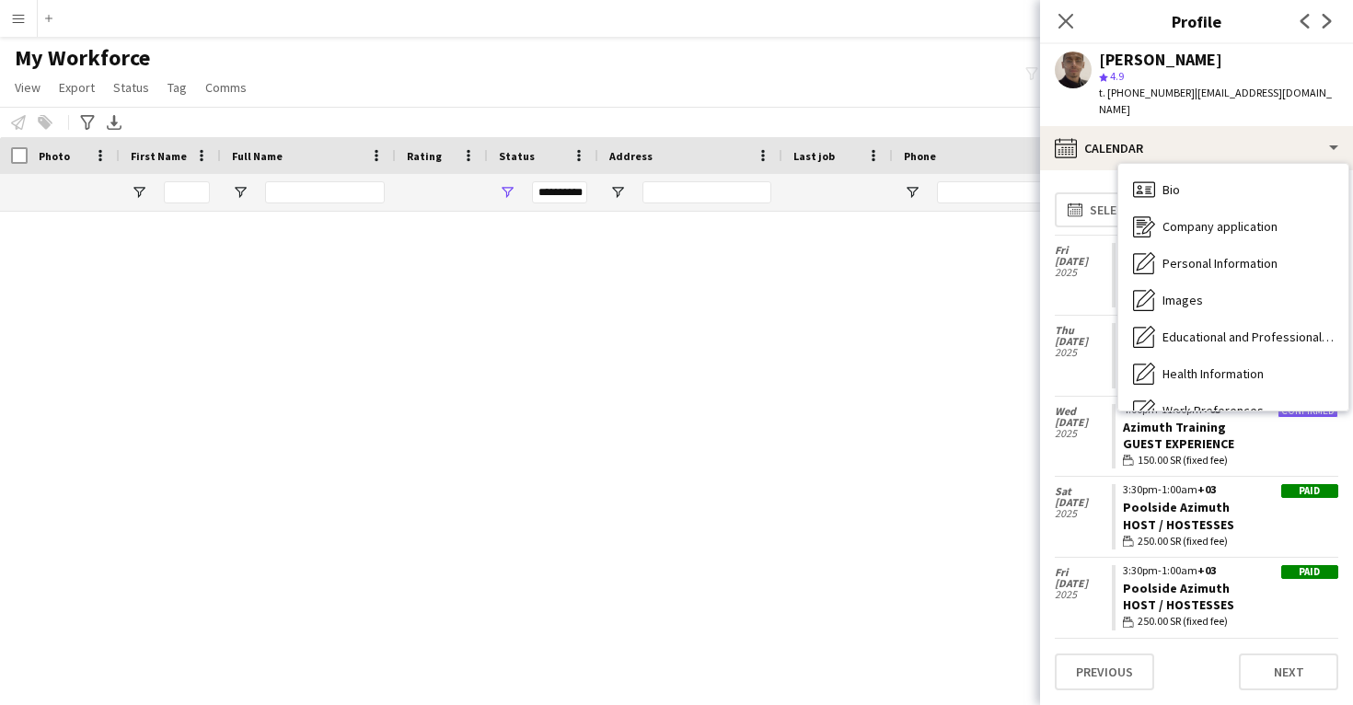
scroll to position [210, 0]
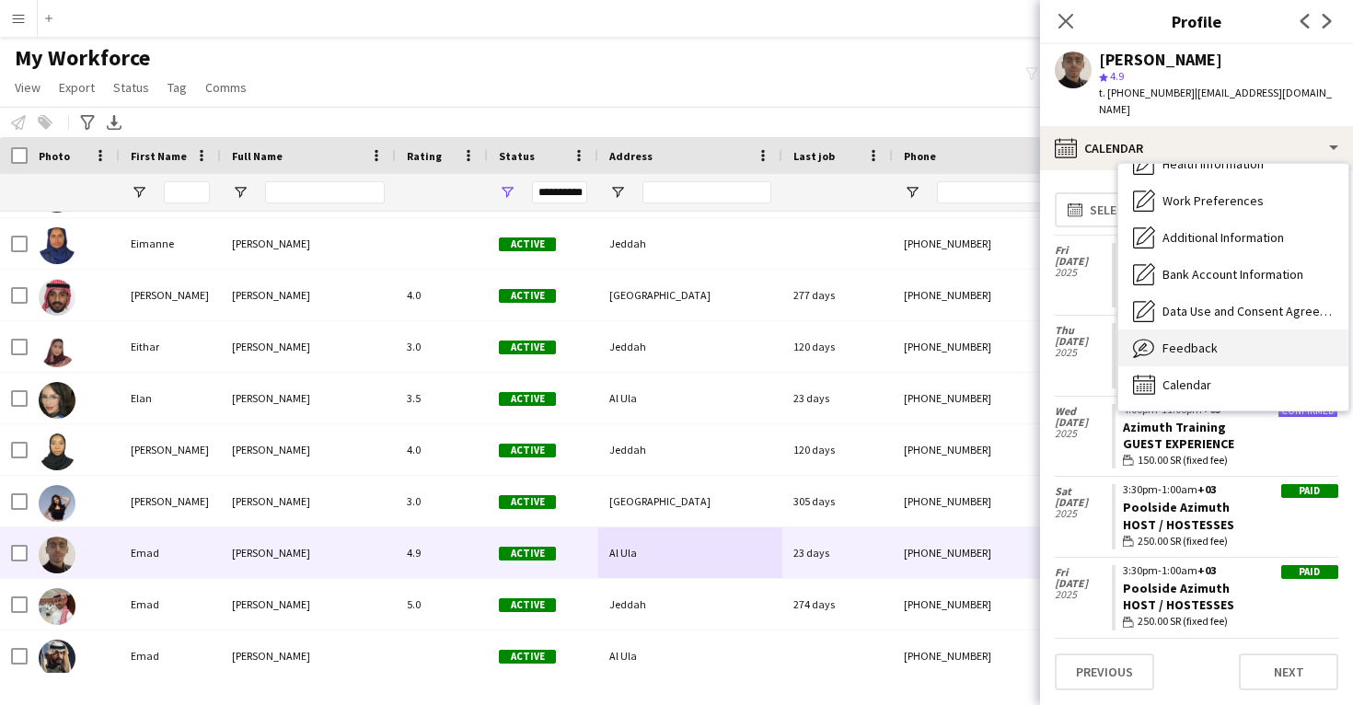
click at [1238, 332] on div "Feedback Feedback" at bounding box center [1234, 348] width 230 height 37
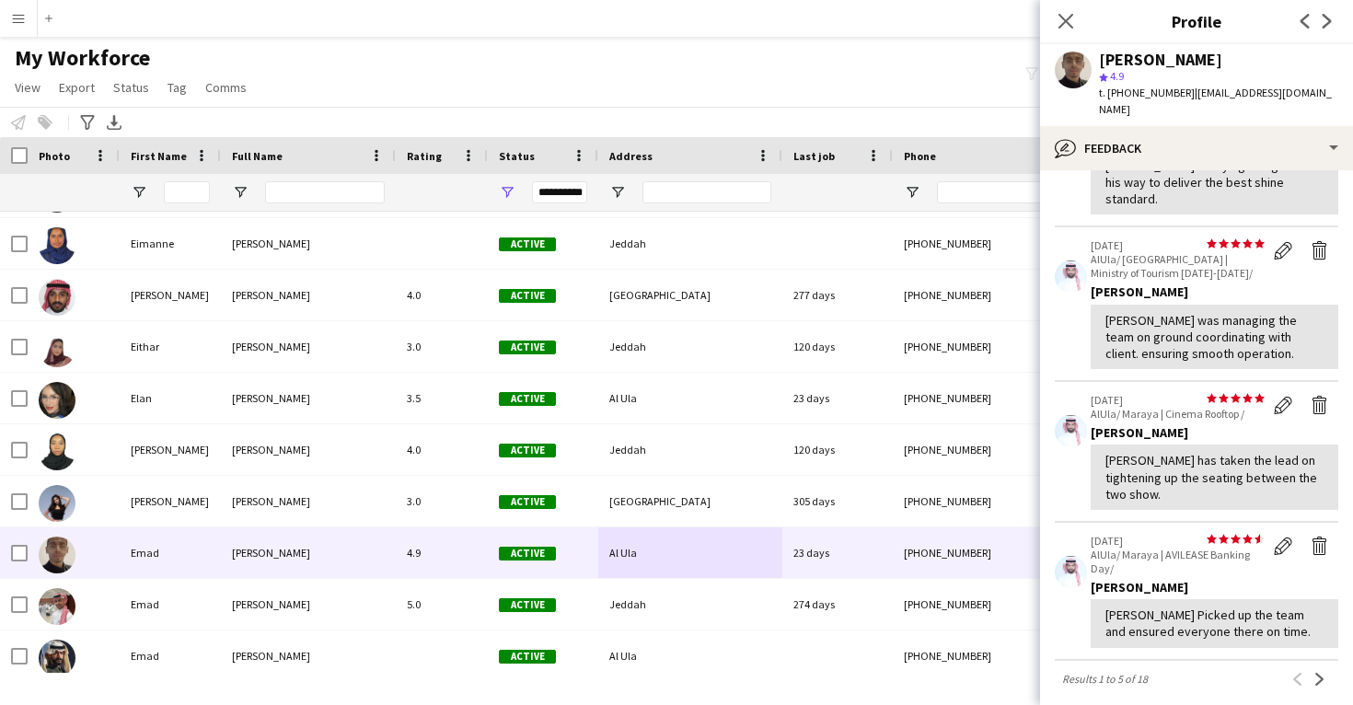
scroll to position [332, 0]
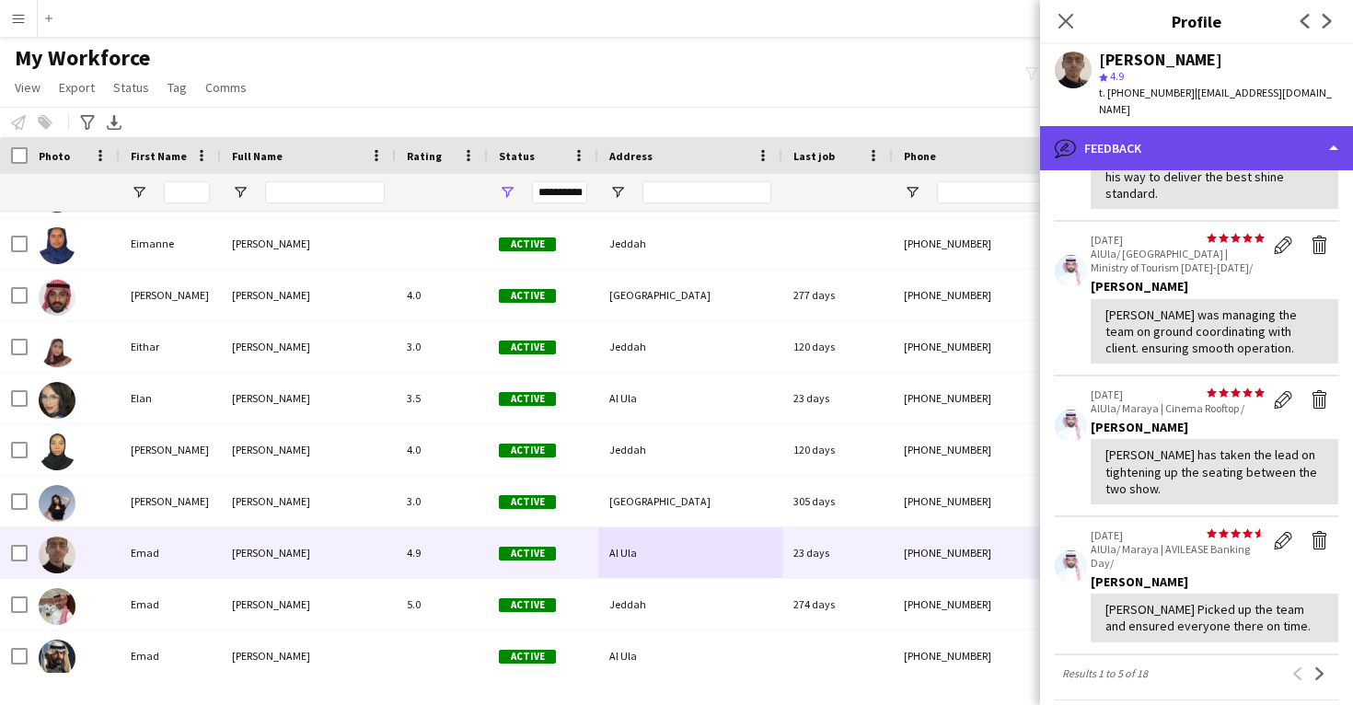
click at [1254, 138] on div "bubble-pencil Feedback" at bounding box center [1196, 148] width 313 height 44
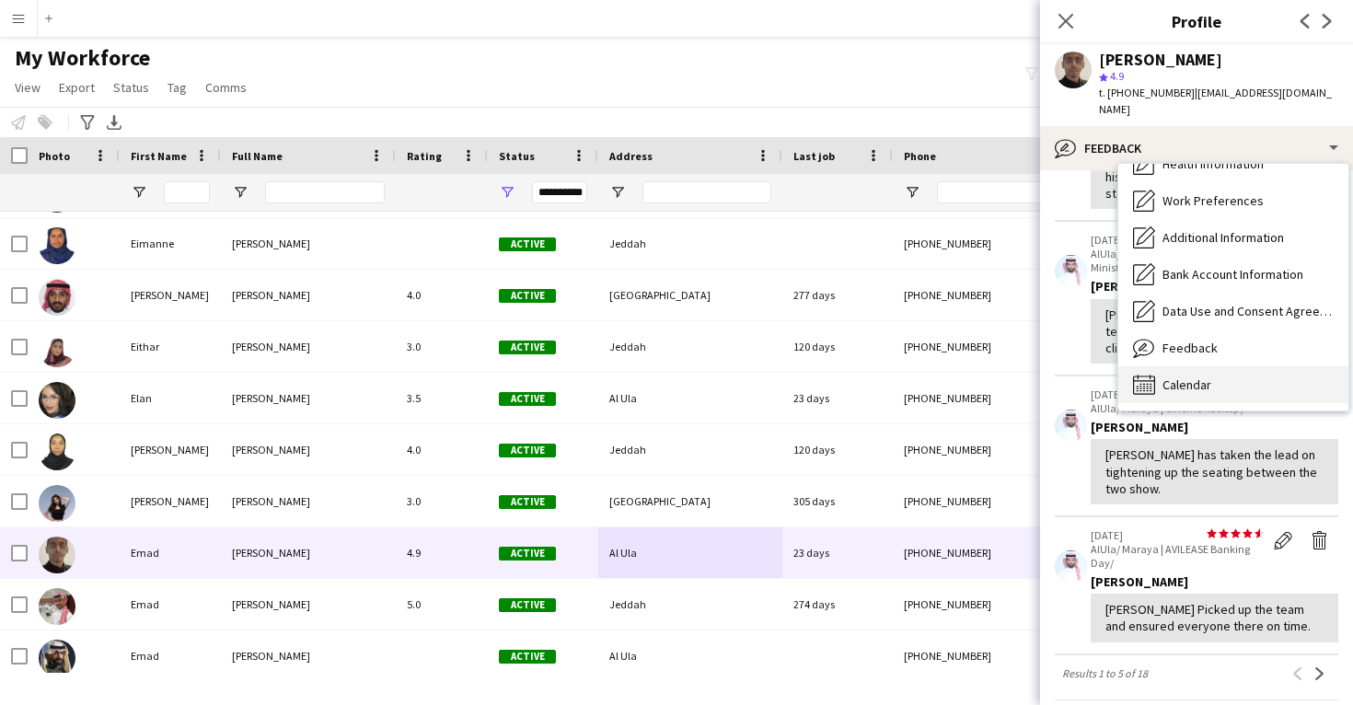
click at [1226, 370] on div "Calendar Calendar" at bounding box center [1234, 384] width 230 height 37
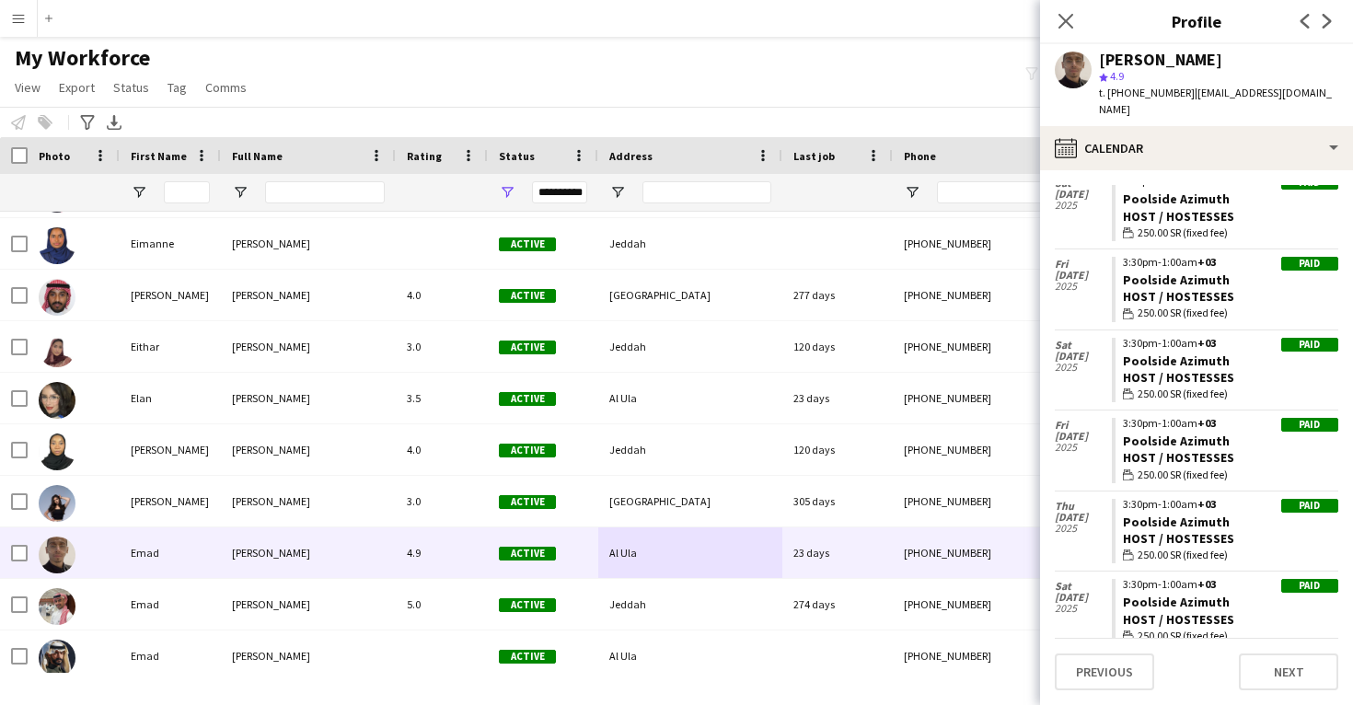
scroll to position [311, 0]
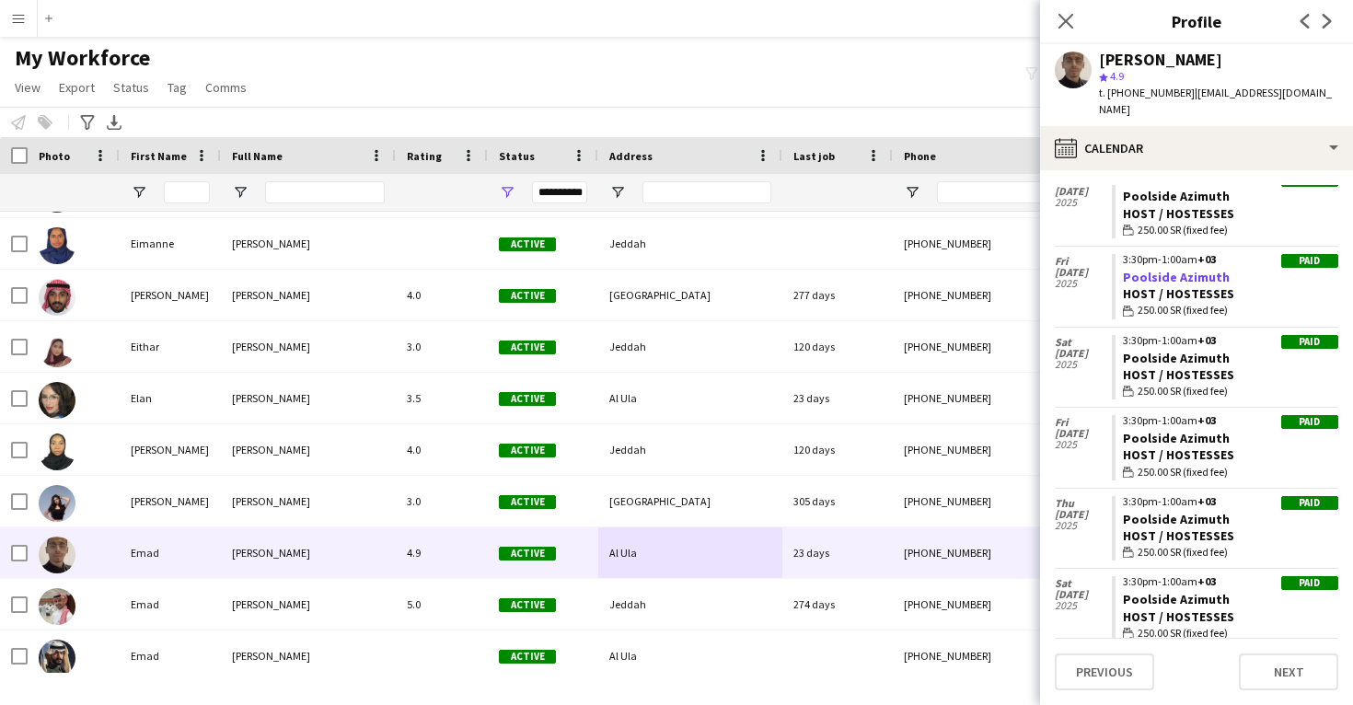
click at [1187, 269] on link "Poolside Azimuth" at bounding box center [1176, 277] width 107 height 17
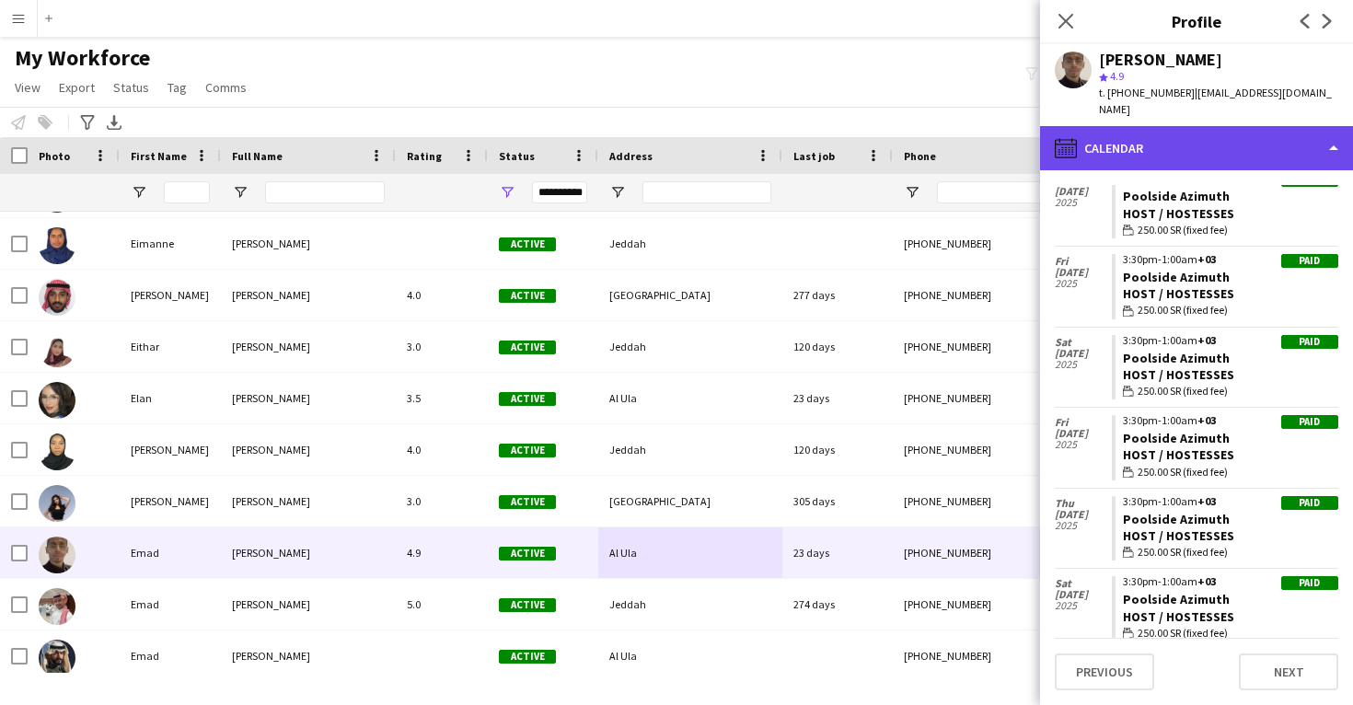
click at [1193, 140] on div "calendar-full Calendar" at bounding box center [1196, 148] width 313 height 44
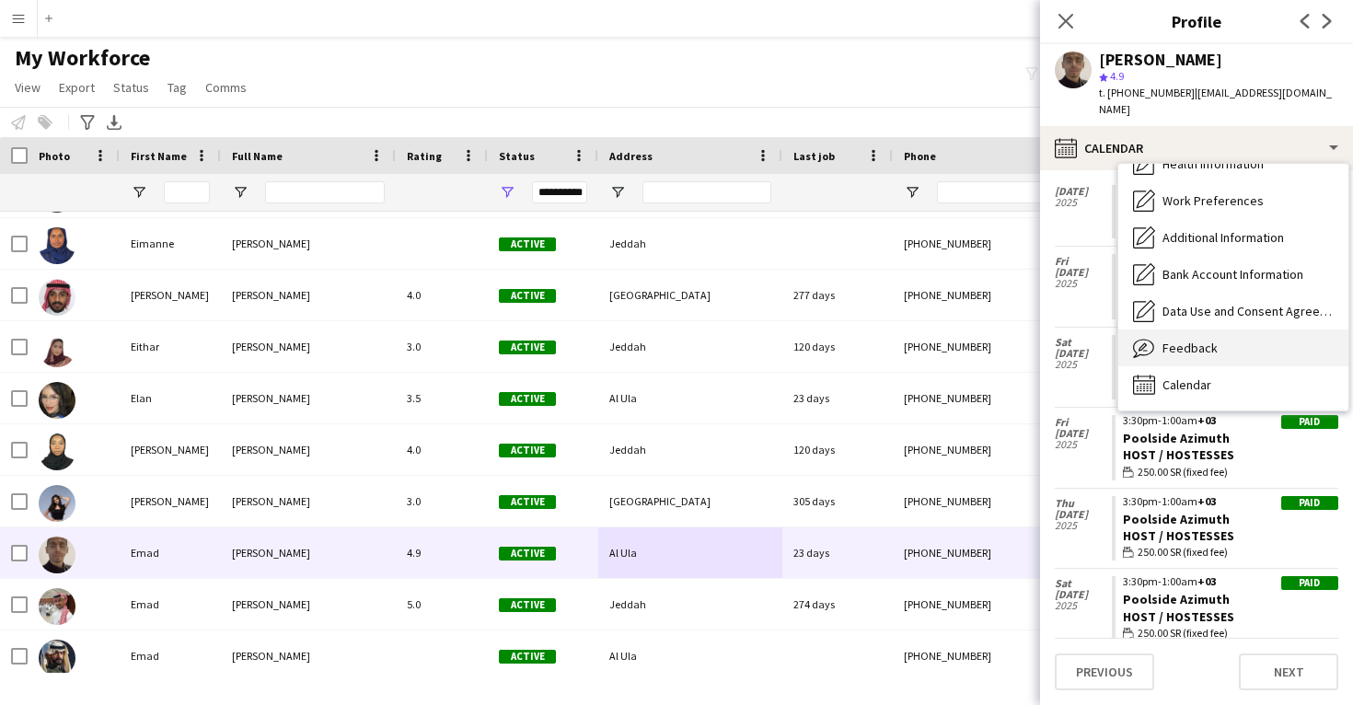
click at [1225, 347] on div "Feedback Feedback" at bounding box center [1234, 348] width 230 height 37
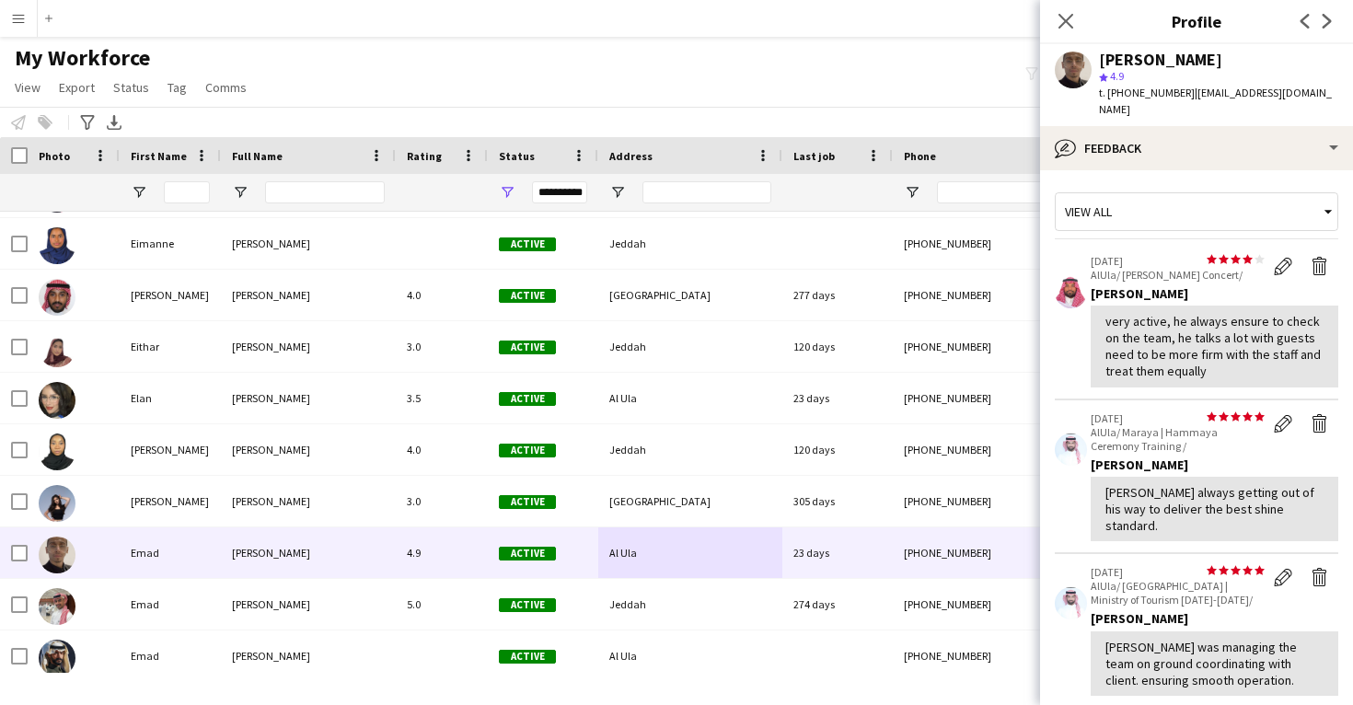
scroll to position [0, 0]
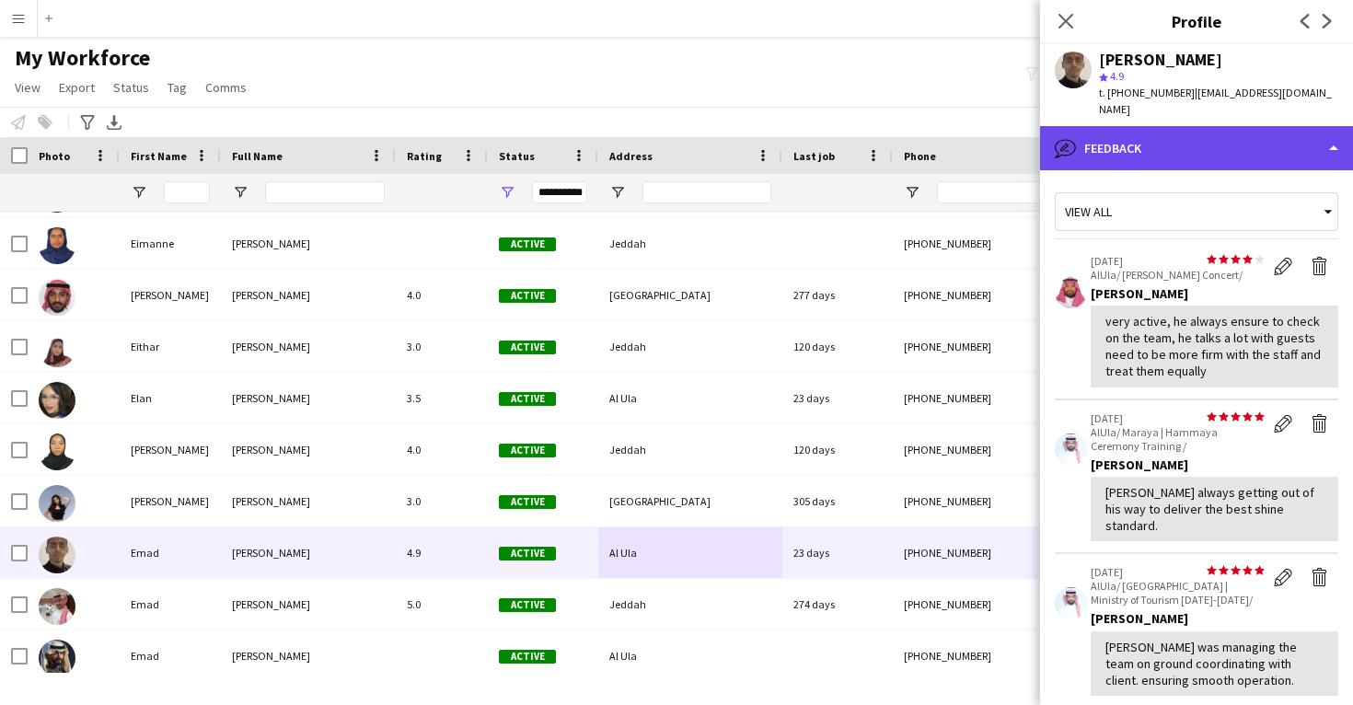
click at [1211, 152] on div "bubble-pencil Feedback" at bounding box center [1196, 148] width 313 height 44
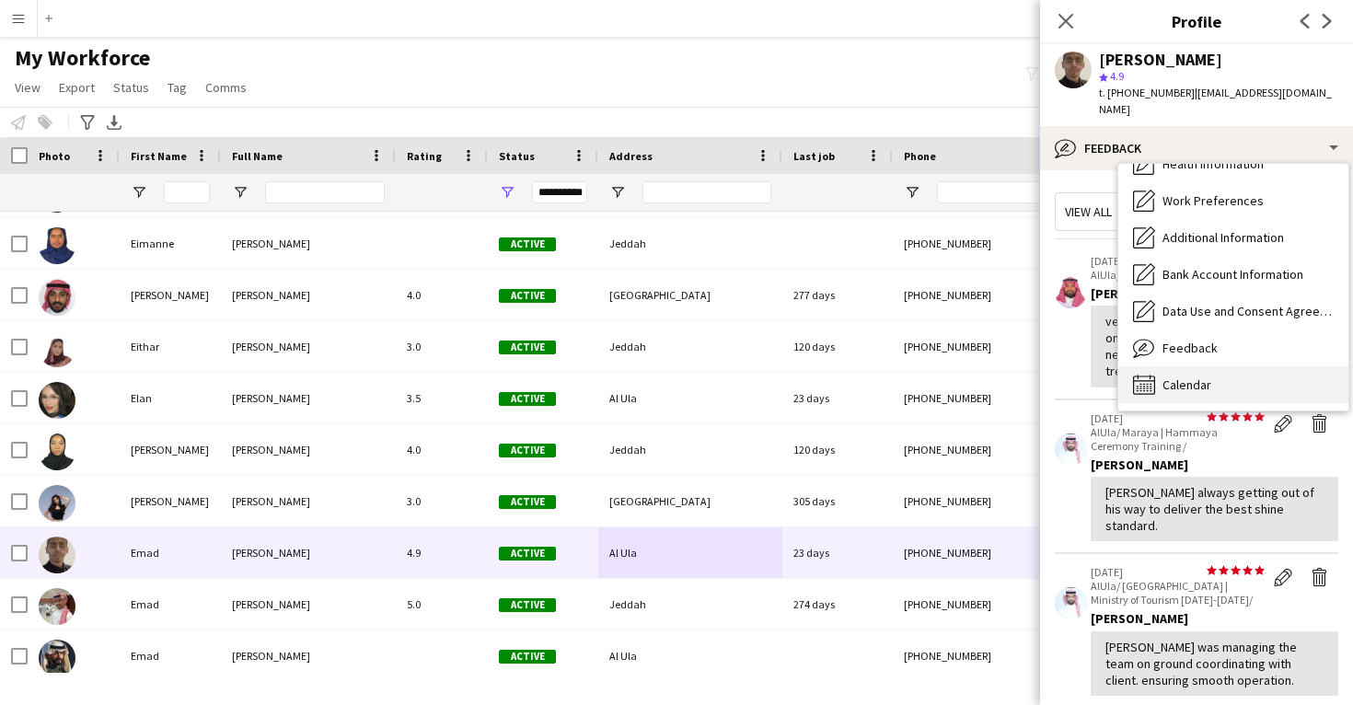
click at [1222, 366] on div "Calendar Calendar" at bounding box center [1234, 384] width 230 height 37
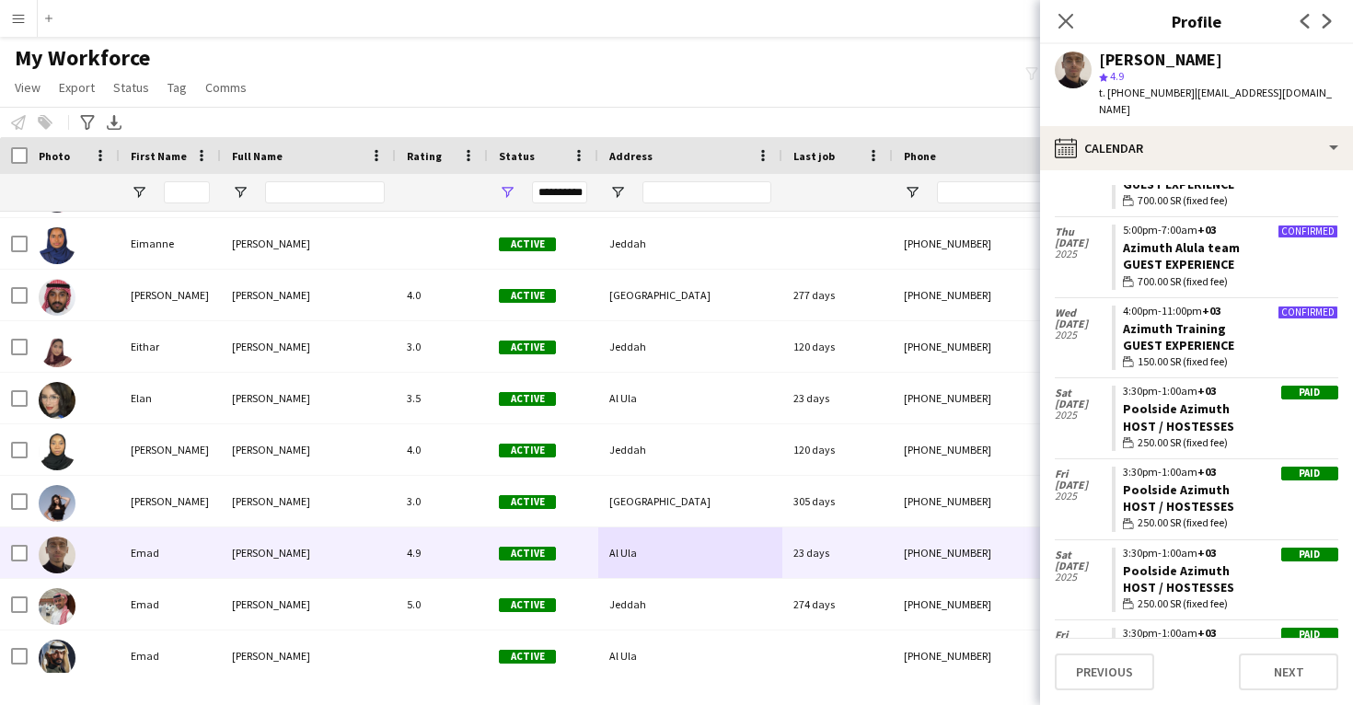
scroll to position [101, 0]
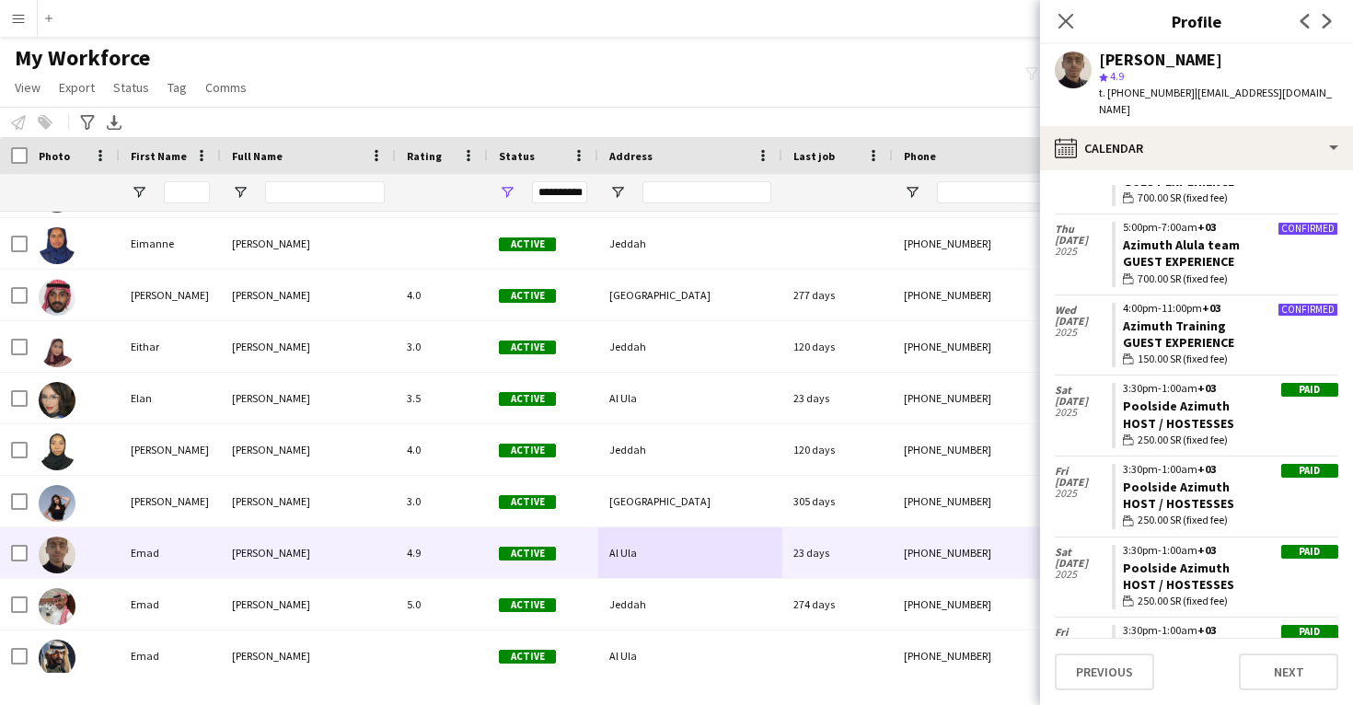
drag, startPoint x: 1229, startPoint y: 393, endPoint x: 1121, endPoint y: 387, distance: 107.9
click at [1121, 388] on app-crew-calendar-job-card "Paid 3:30pm-1:00am +03 Poolside Azimuth Host / Hostesses wallet 250.00 SR (fixe…" at bounding box center [1225, 415] width 227 height 65
copy link "Poolside Azimuth"
click at [1141, 66] on div "[PERSON_NAME]" at bounding box center [1160, 60] width 123 height 17
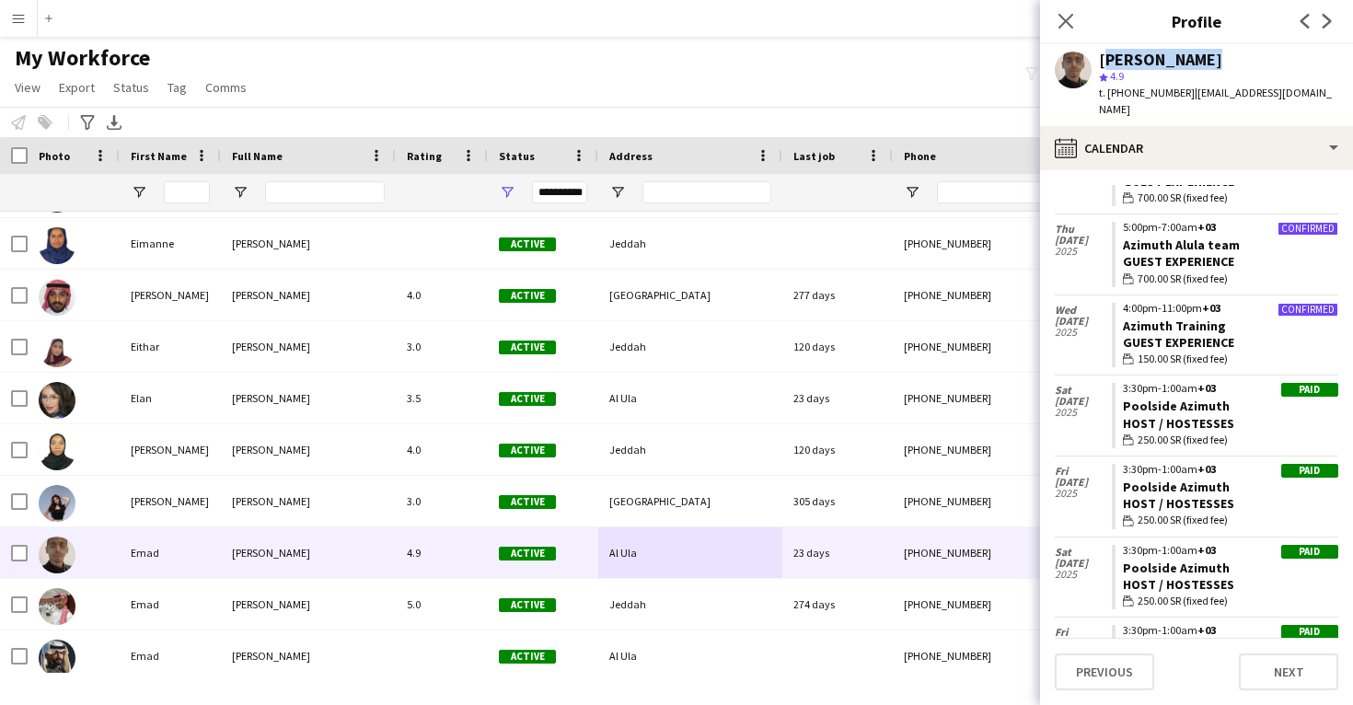
click at [1141, 66] on div "[PERSON_NAME]" at bounding box center [1160, 60] width 123 height 17
copy div "[PERSON_NAME]"
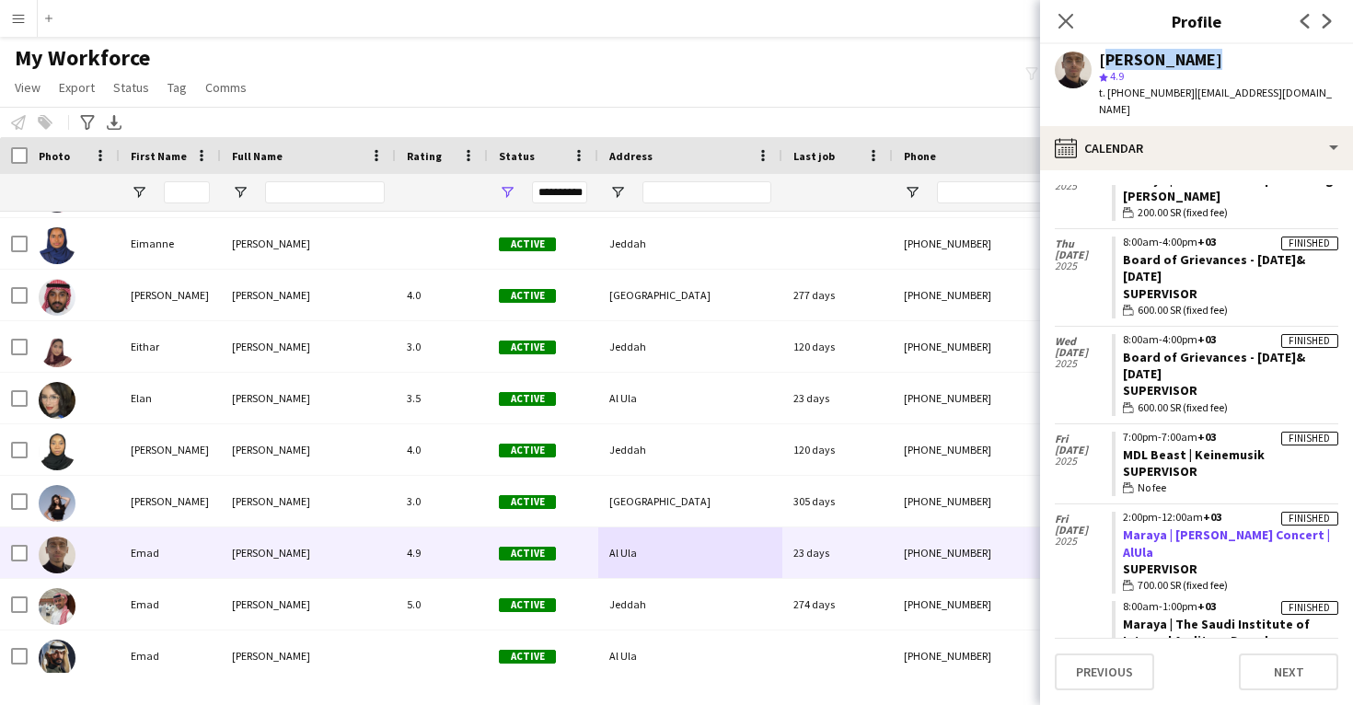
scroll to position [2995, 0]
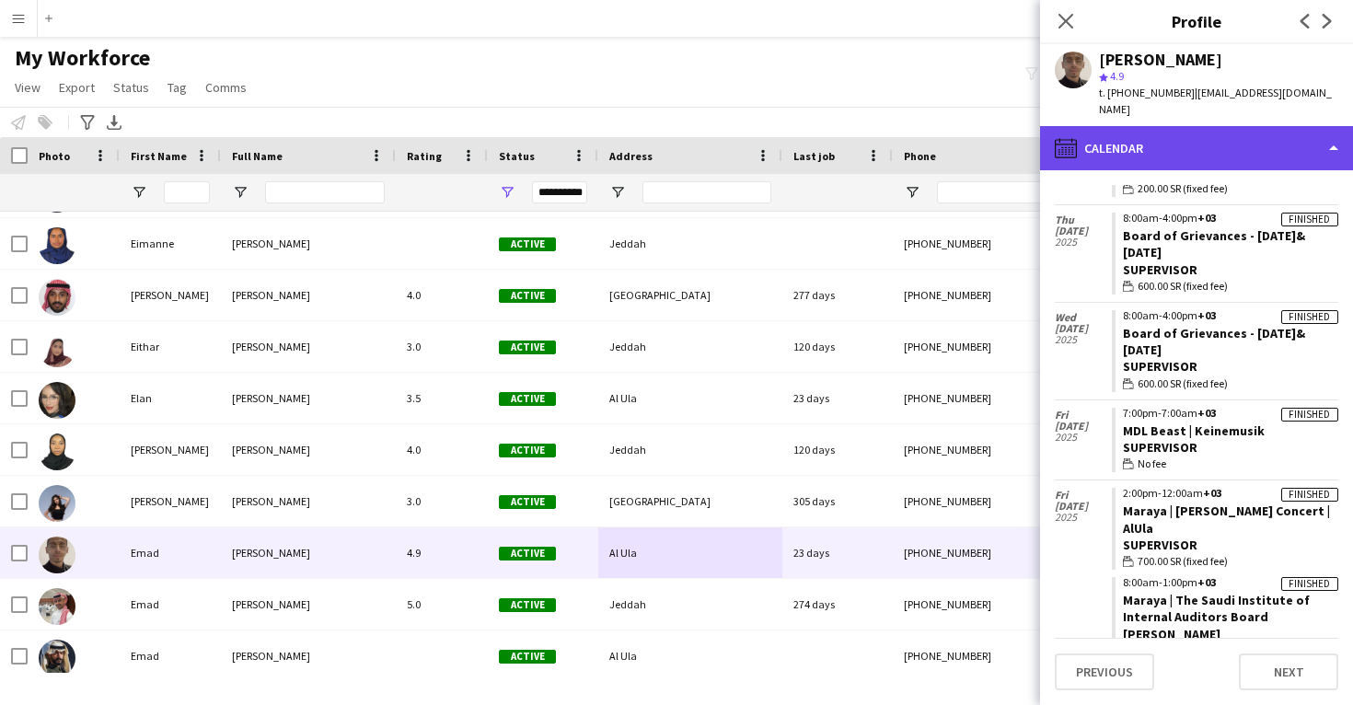
click at [1235, 126] on div "calendar-full Calendar" at bounding box center [1196, 148] width 313 height 44
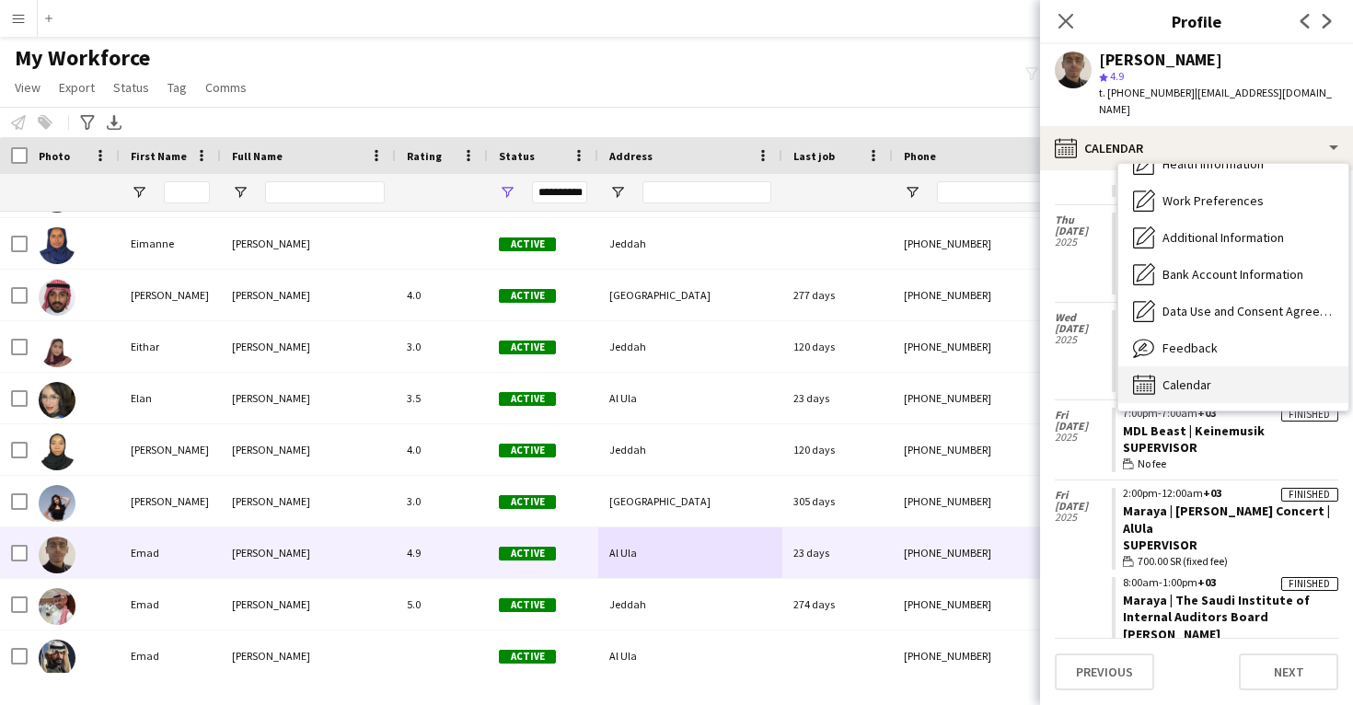
click at [1230, 374] on div "Calendar Calendar" at bounding box center [1234, 384] width 230 height 37
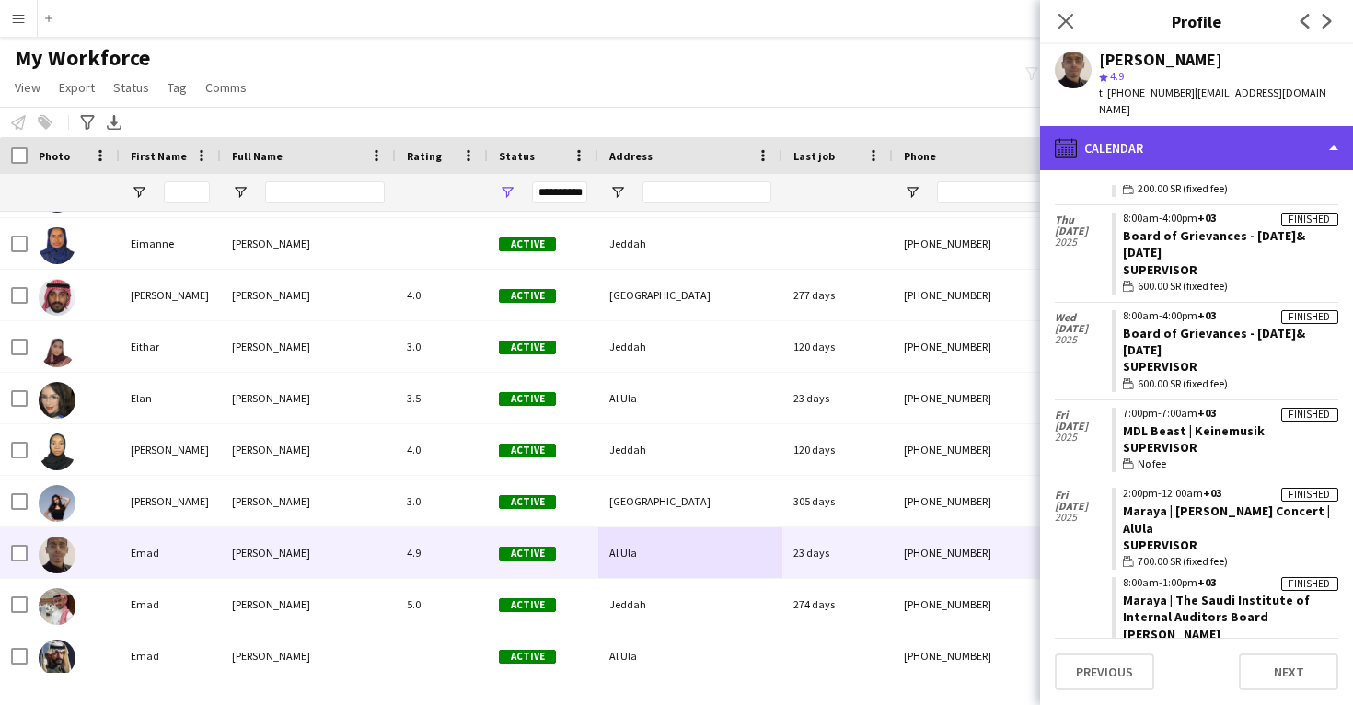
click at [1253, 138] on div "calendar-full Calendar" at bounding box center [1196, 148] width 313 height 44
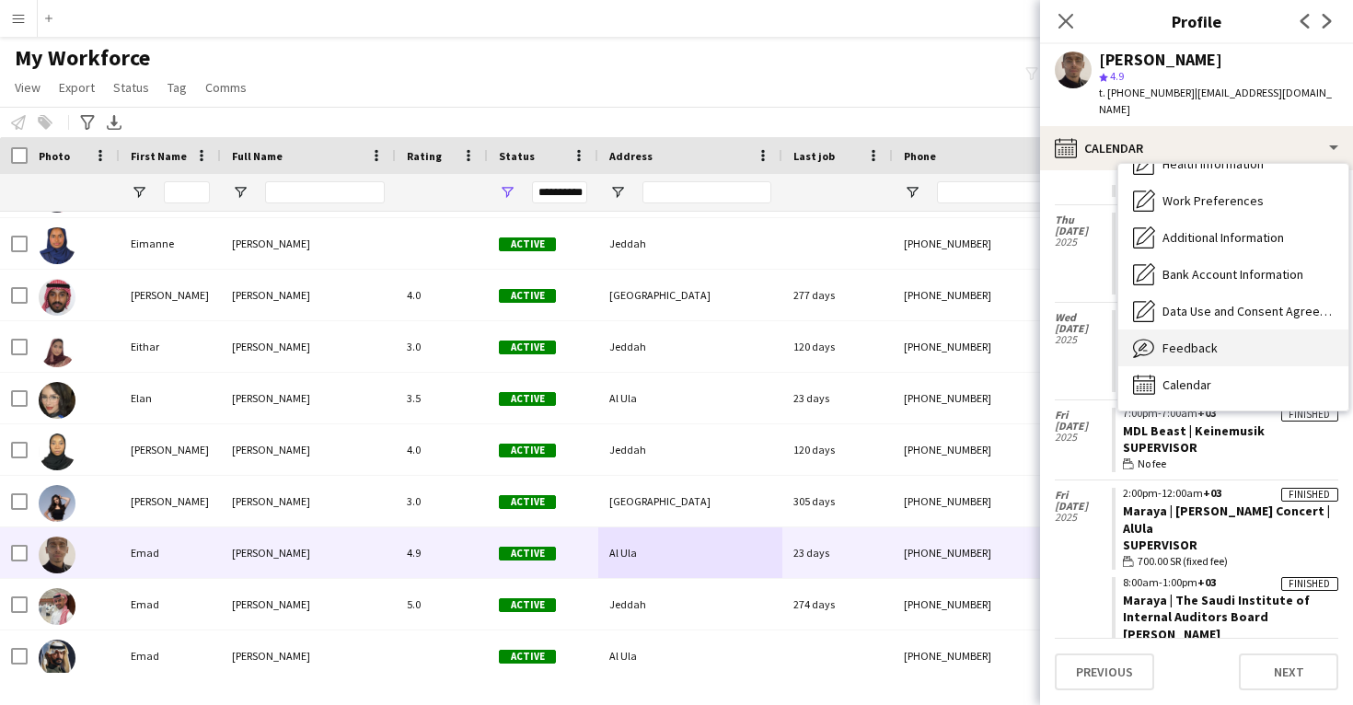
click at [1240, 344] on div "Feedback Feedback" at bounding box center [1234, 348] width 230 height 37
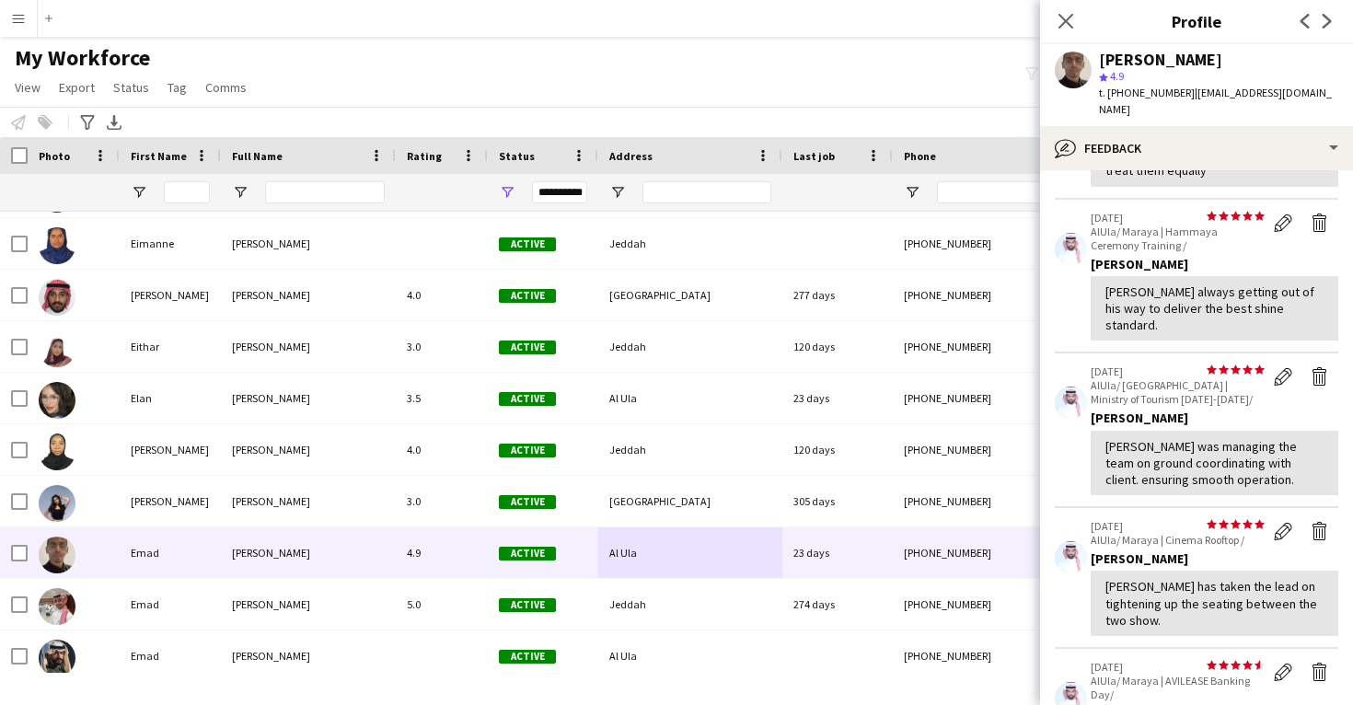
scroll to position [192, 0]
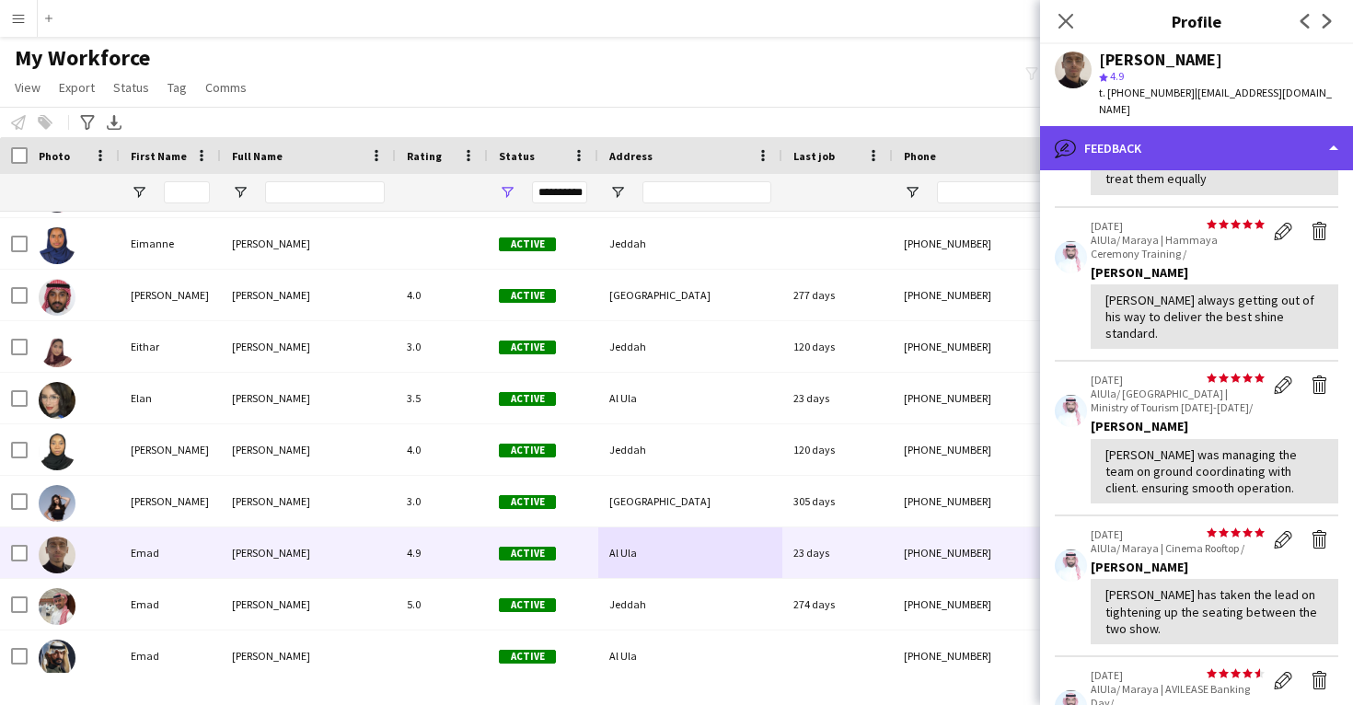
click at [1245, 126] on div "bubble-pencil Feedback" at bounding box center [1196, 148] width 313 height 44
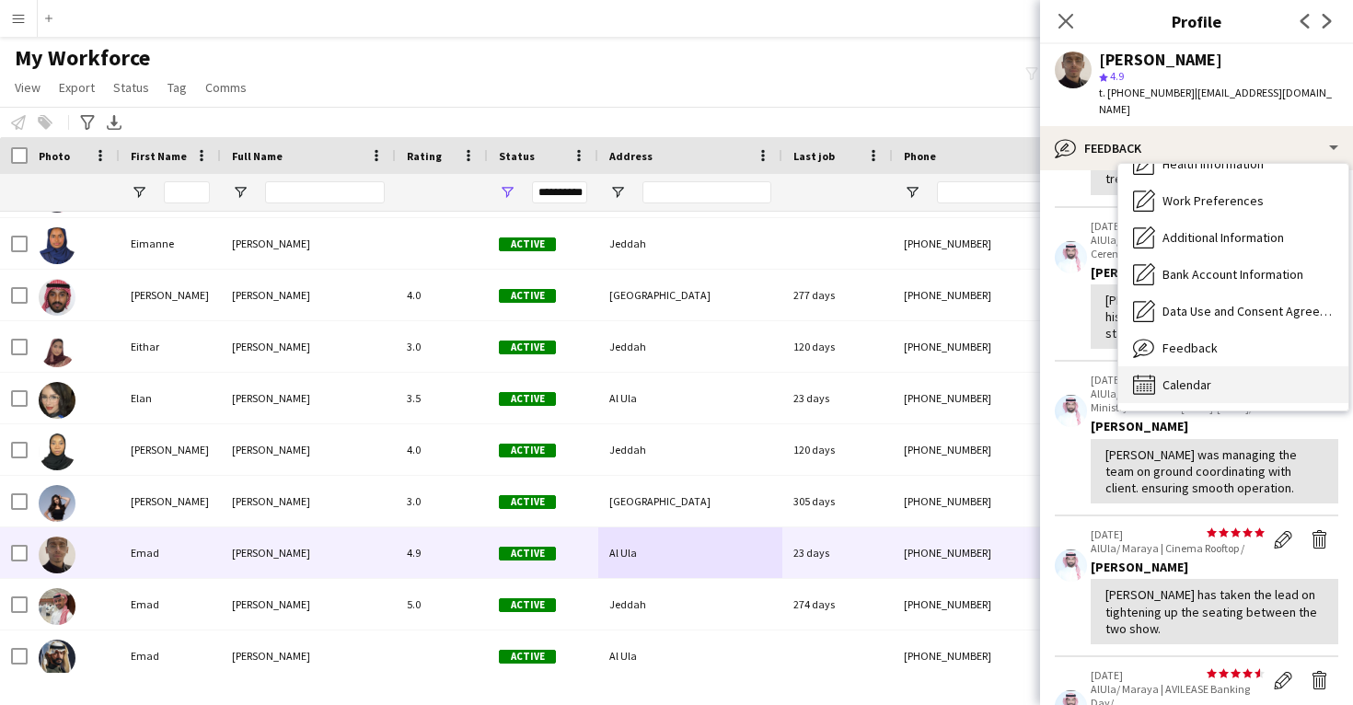
click at [1251, 366] on div "Calendar Calendar" at bounding box center [1234, 384] width 230 height 37
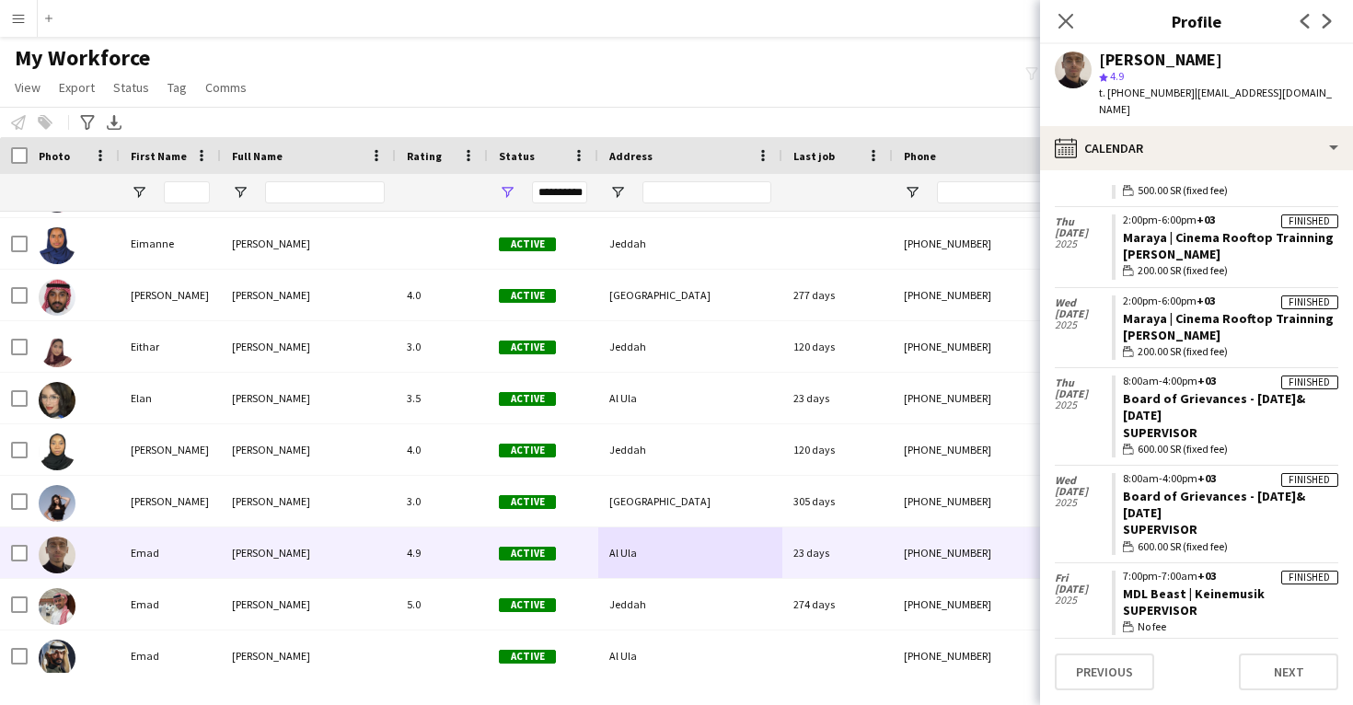
scroll to position [2850, 0]
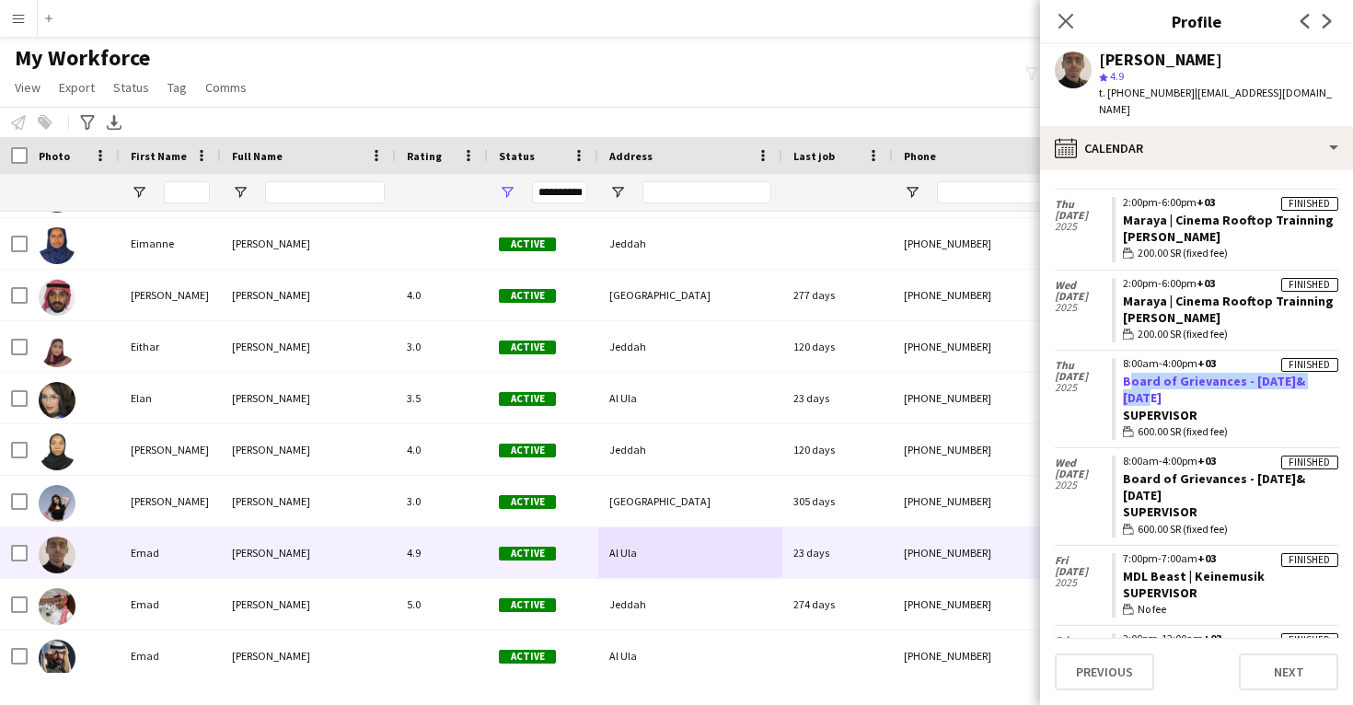
drag, startPoint x: 1318, startPoint y: 344, endPoint x: 1122, endPoint y: 350, distance: 195.3
click at [1122, 358] on app-crew-calendar-job-card "Finished 8:00am-4:00pm +03 Board of Grievances - 9&10 April Supervisor wallet 6…" at bounding box center [1225, 399] width 227 height 82
copy link "Board of Grievances - 9&10 April"
click at [1199, 373] on link "Board of Grievances - [DATE]&[DATE]" at bounding box center [1214, 389] width 182 height 33
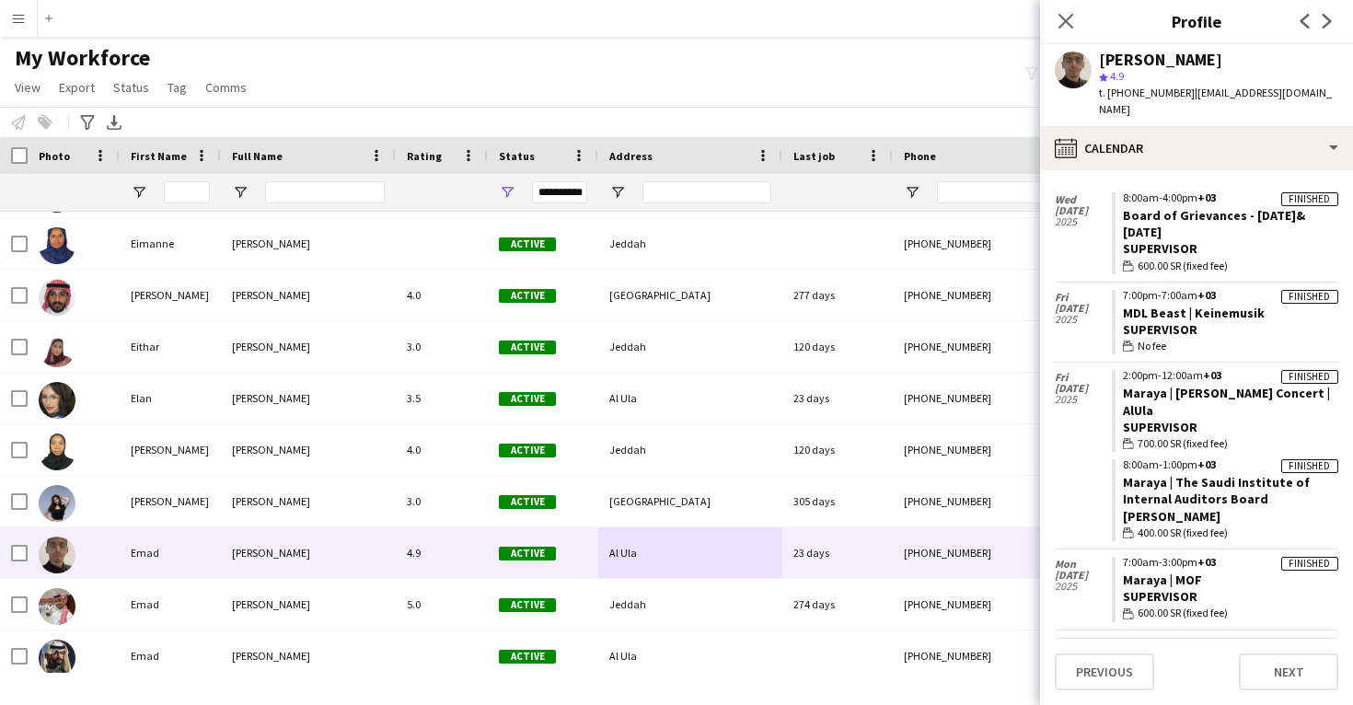
scroll to position [3116, 0]
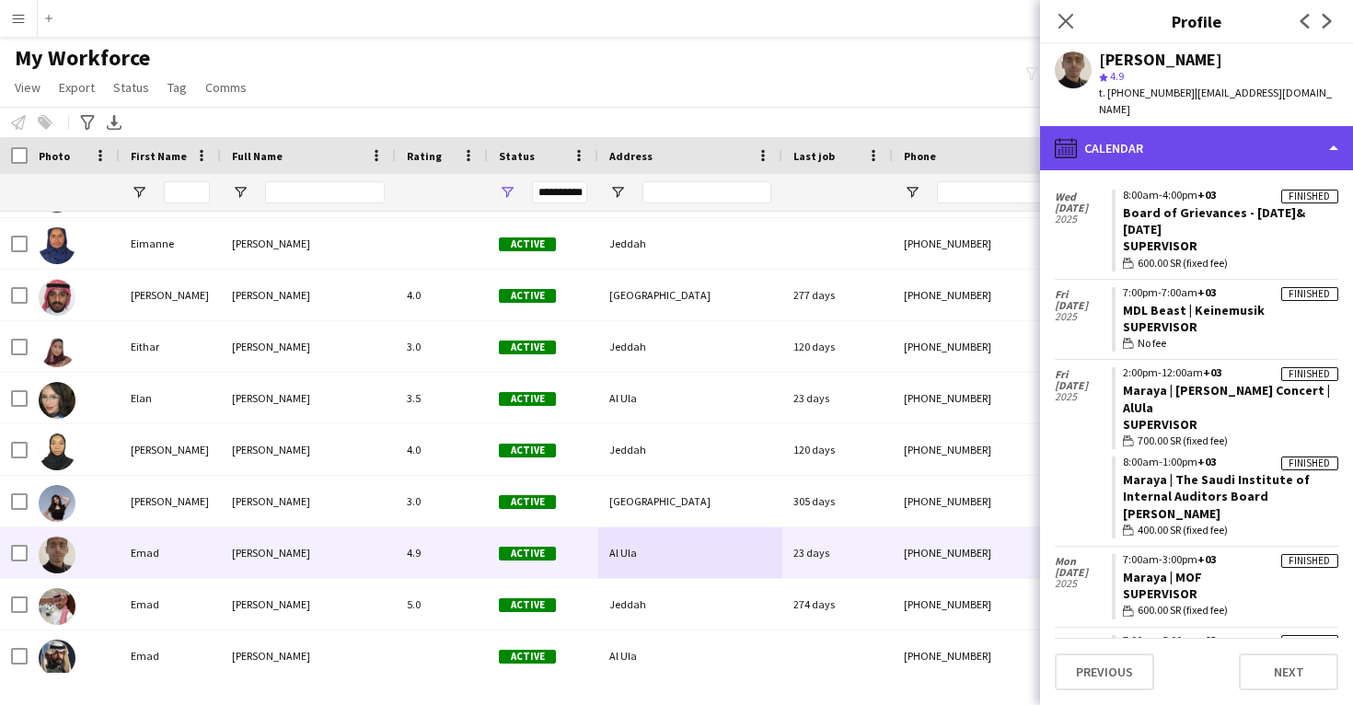
click at [1204, 130] on div "calendar-full Calendar" at bounding box center [1196, 148] width 313 height 44
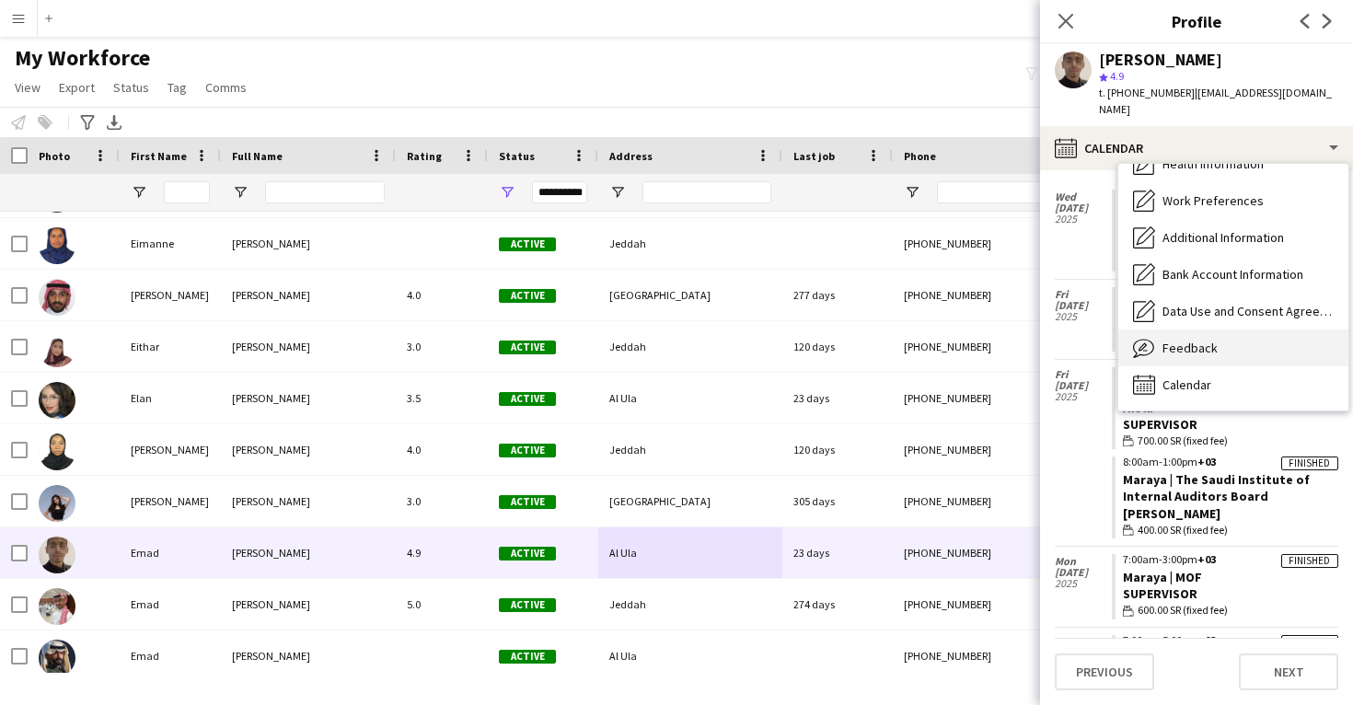
click at [1217, 343] on div "Feedback Feedback" at bounding box center [1234, 348] width 230 height 37
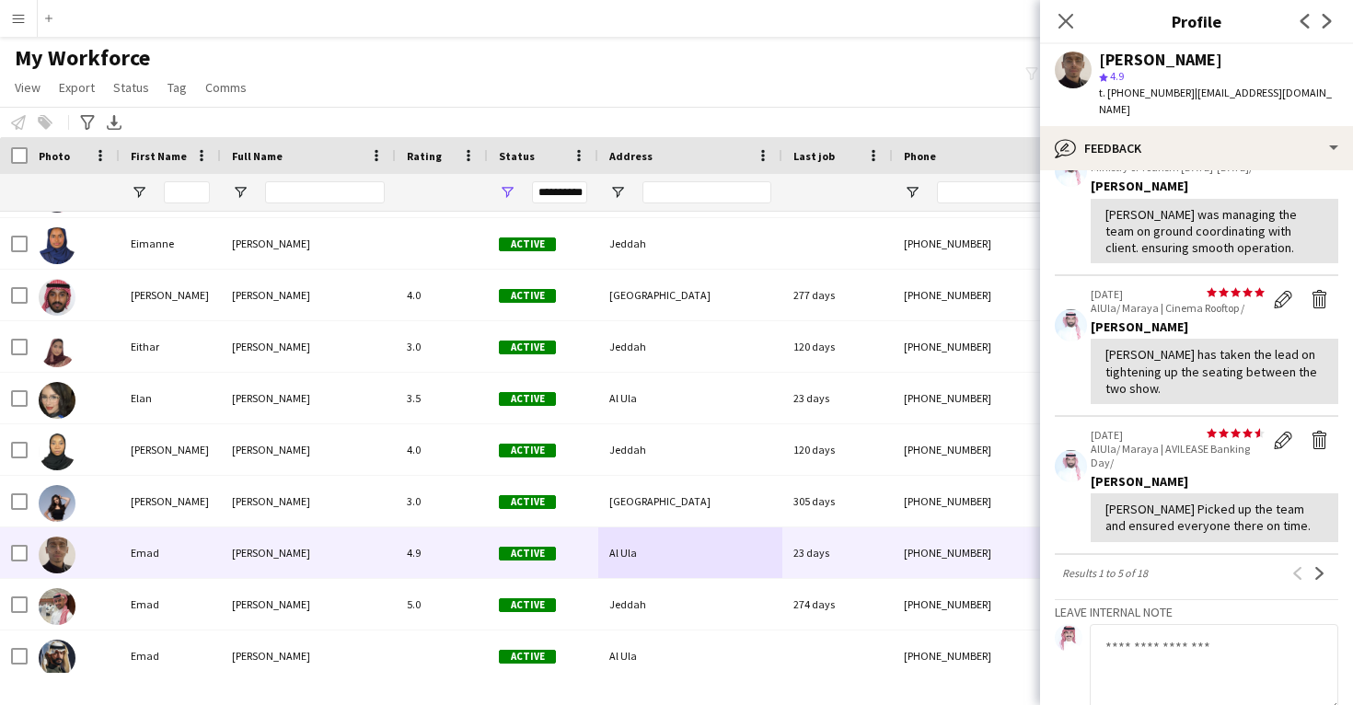
scroll to position [434, 0]
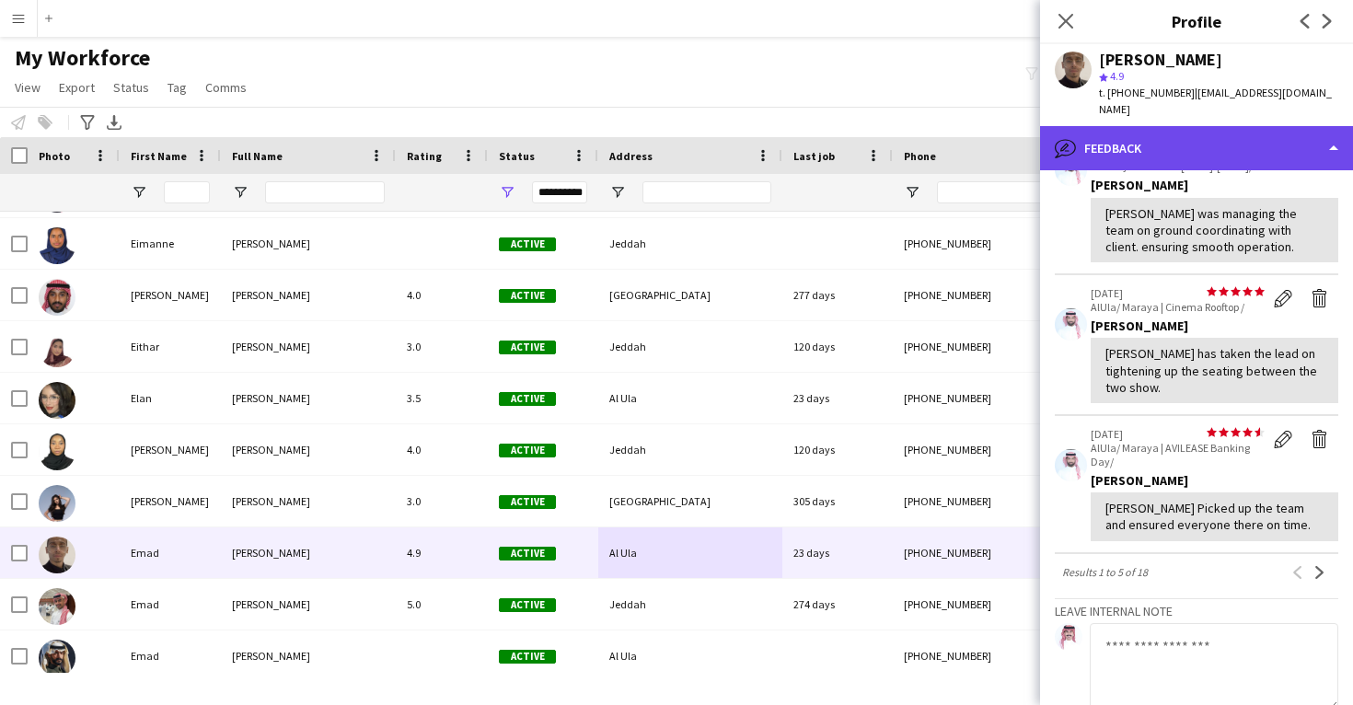
click at [1186, 132] on div "bubble-pencil Feedback" at bounding box center [1196, 148] width 313 height 44
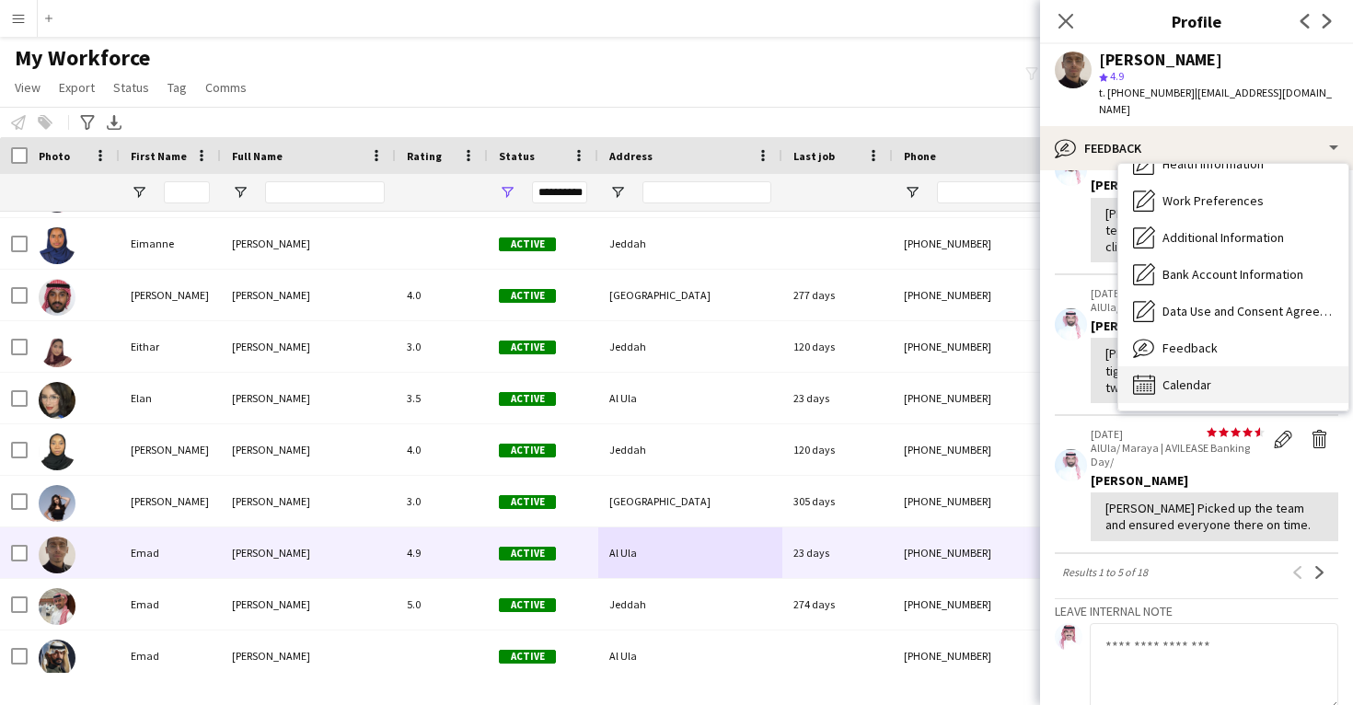
click at [1197, 377] on span "Calendar" at bounding box center [1187, 385] width 49 height 17
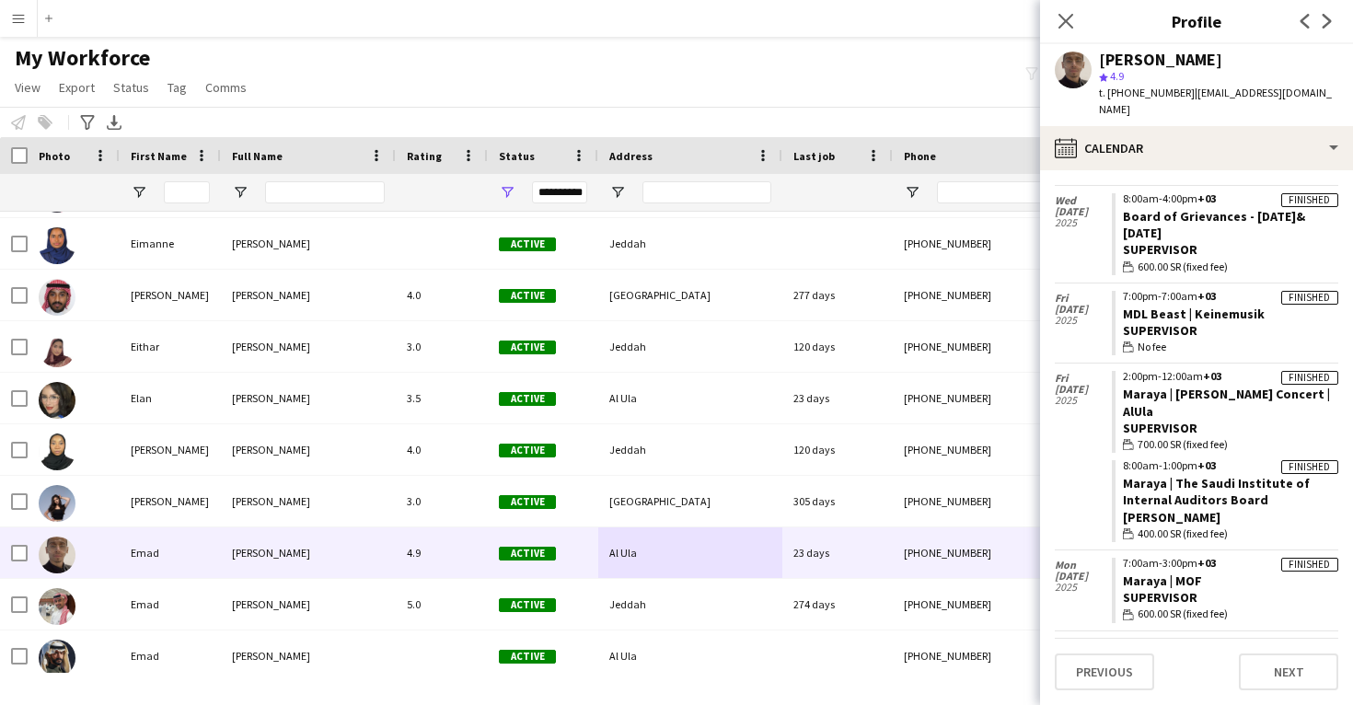
scroll to position [3118, 0]
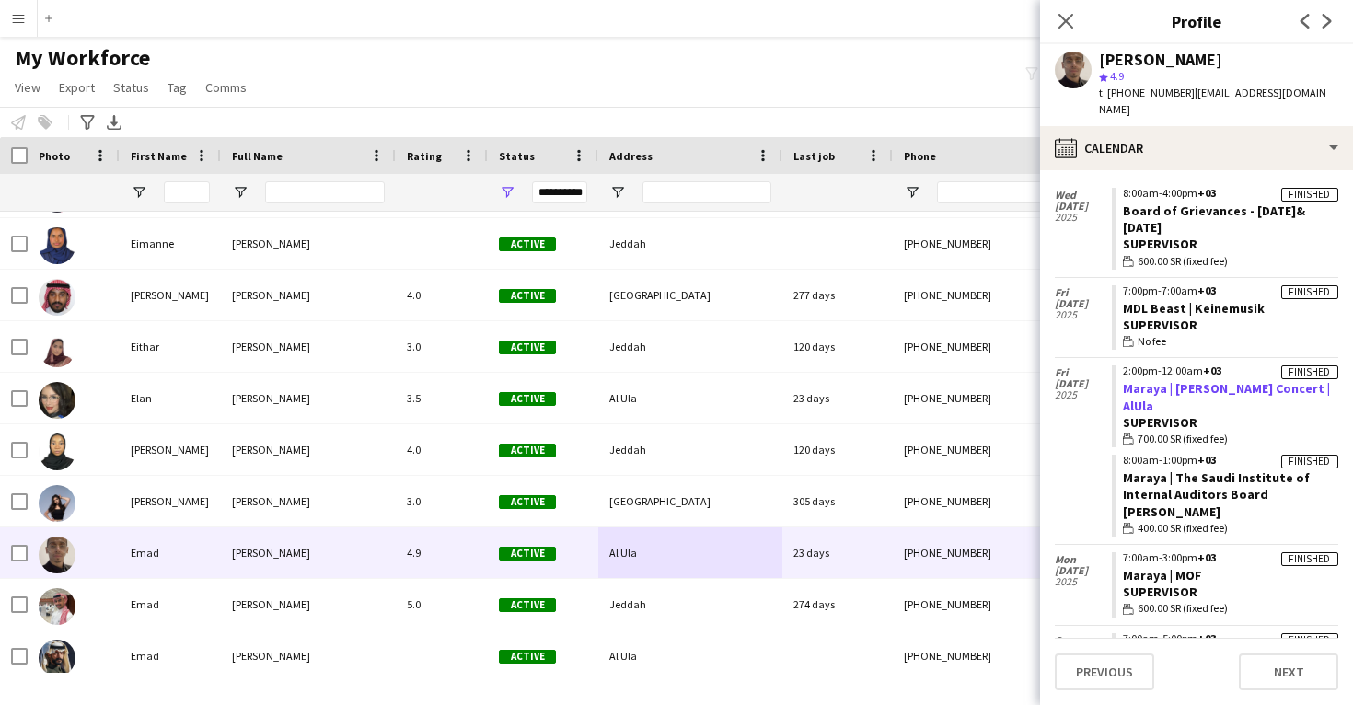
drag, startPoint x: 1184, startPoint y: 333, endPoint x: 1123, endPoint y: 316, distance: 63.2
click at [1123, 366] on app-crew-calendar-job-card "Finished 2:00pm-12:00am +03 Maraya | Majid Almouhndis Concert | AlUla Superviso…" at bounding box center [1225, 407] width 227 height 82
copy link "Maraya | Majid Almouhndis Concert | AlUla"
drag, startPoint x: 1271, startPoint y: 423, endPoint x: 1112, endPoint y: 401, distance: 159.9
click at [1112, 455] on app-crew-calendar-job-card "Finished 8:00am-1:00pm +03 Maraya | The Saudi Institute of Internal Auditors Bo…" at bounding box center [1225, 496] width 227 height 82
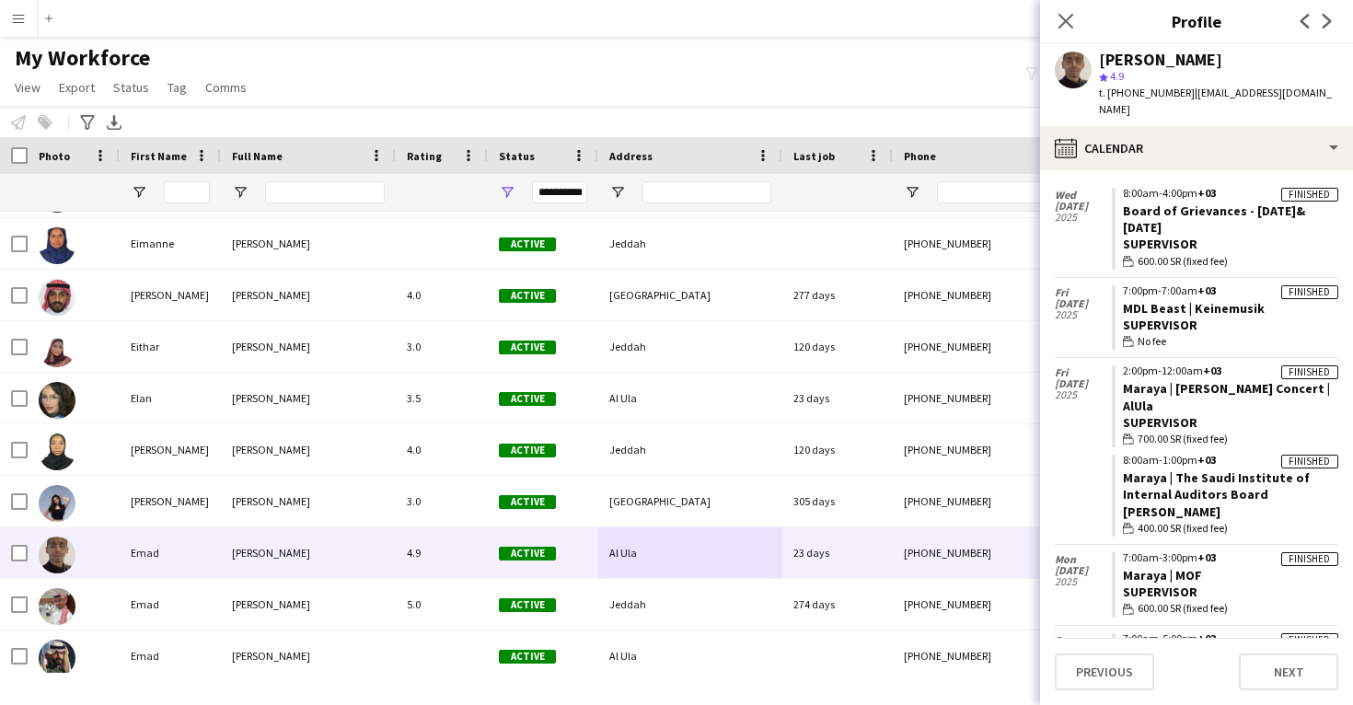
copy link "Maraya | The Saudi Institute of Internal Auditors Board"
drag, startPoint x: 1202, startPoint y: 503, endPoint x: 1125, endPoint y: 502, distance: 77.3
click at [1125, 552] on app-crew-calendar-job-card "Finished 7:00am-3:00pm +03 Maraya | MOF Supervisor wallet 600.00 SR (fixed fee)" at bounding box center [1225, 584] width 227 height 65
copy link "Maraya | MOF"
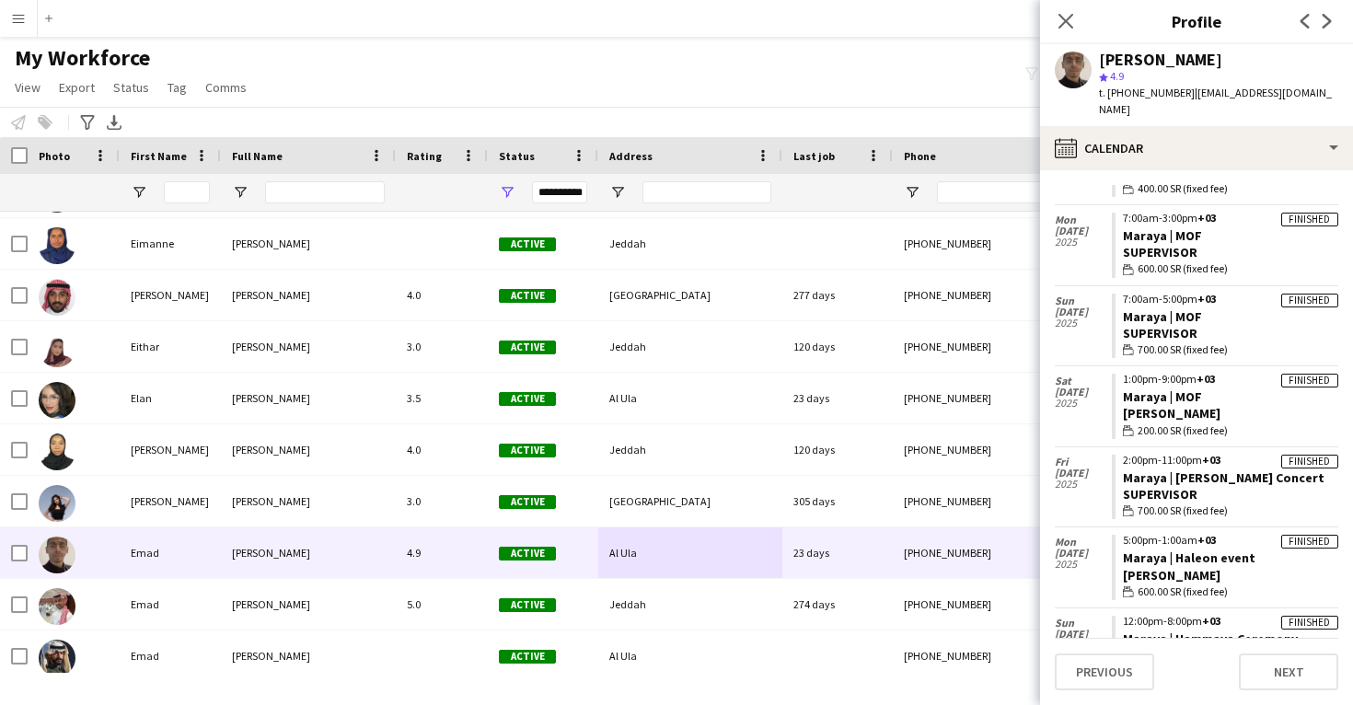
scroll to position [3462, 0]
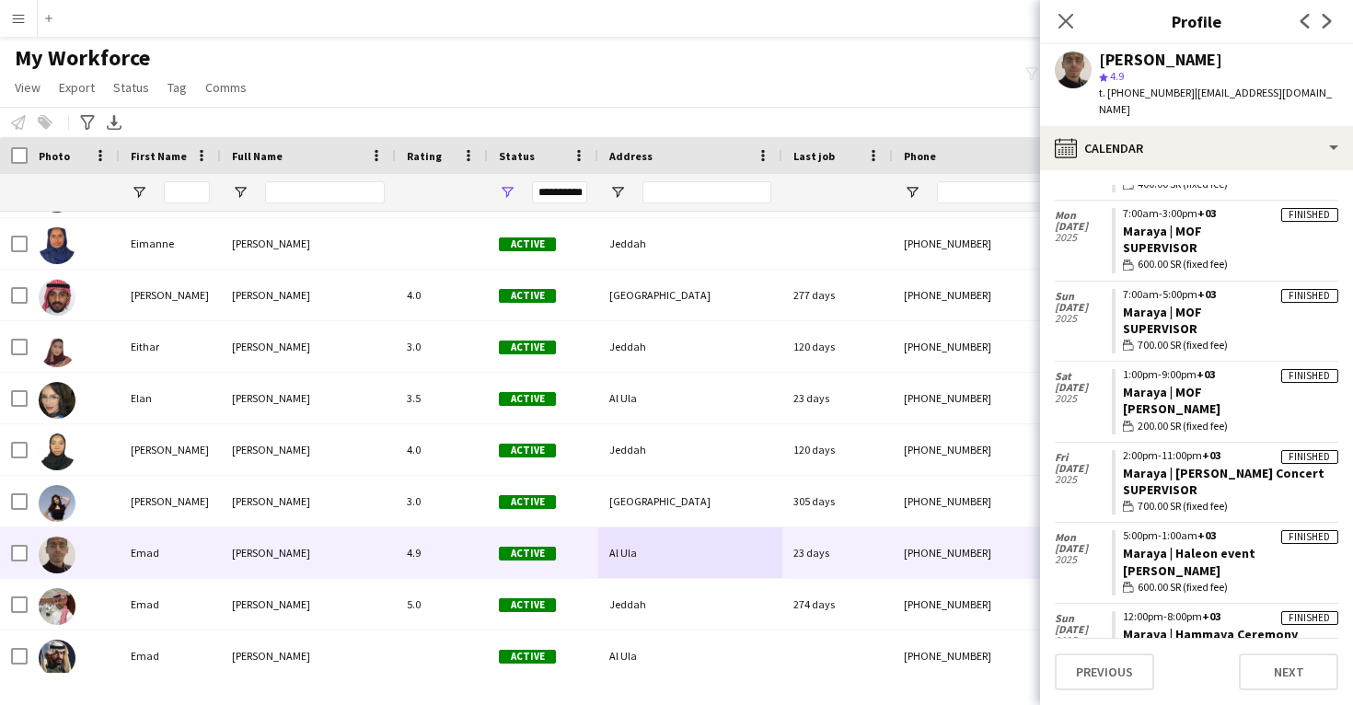
drag, startPoint x: 1322, startPoint y: 395, endPoint x: 1116, endPoint y: 389, distance: 206.3
click at [1115, 450] on app-crew-calendar-job-card "Finished 2:00pm-11:00pm +03 Maraya | Majida El roumi Concert Supervisor wallet …" at bounding box center [1225, 482] width 227 height 65
copy link "Maraya | Majida El roumi Concert"
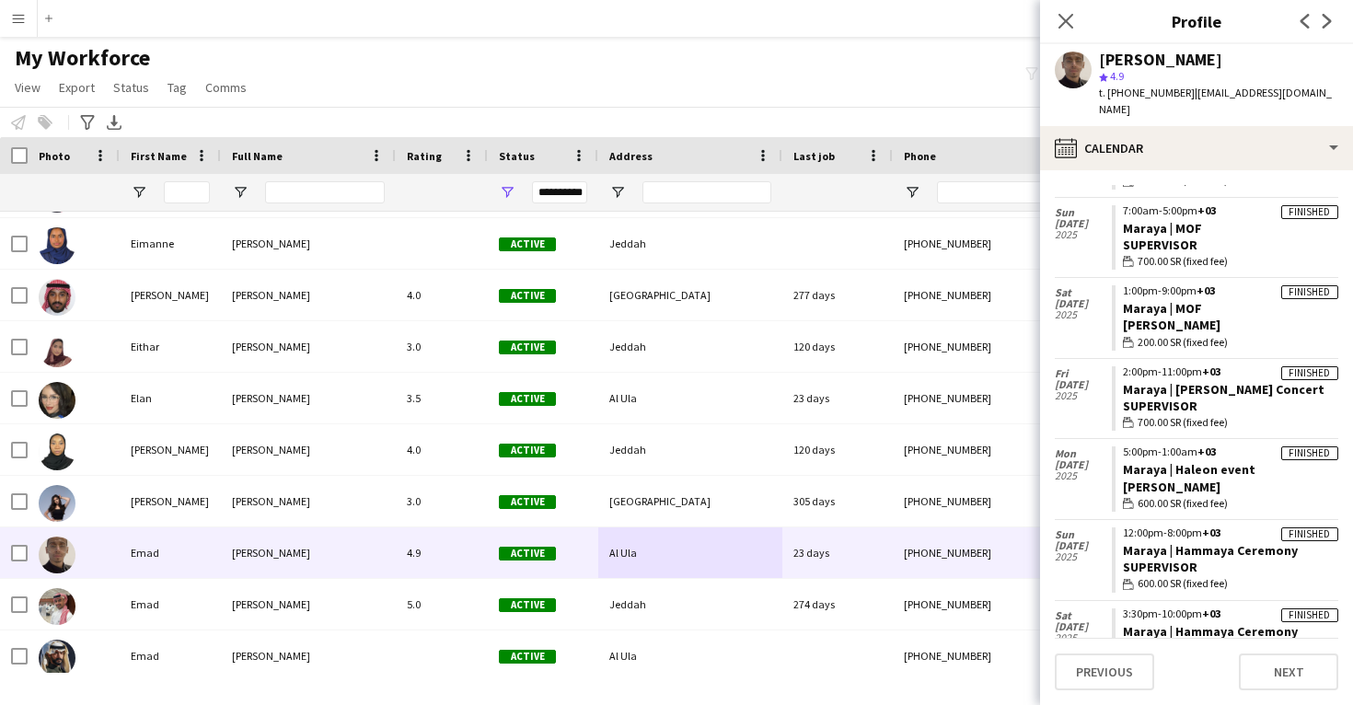
scroll to position [3551, 0]
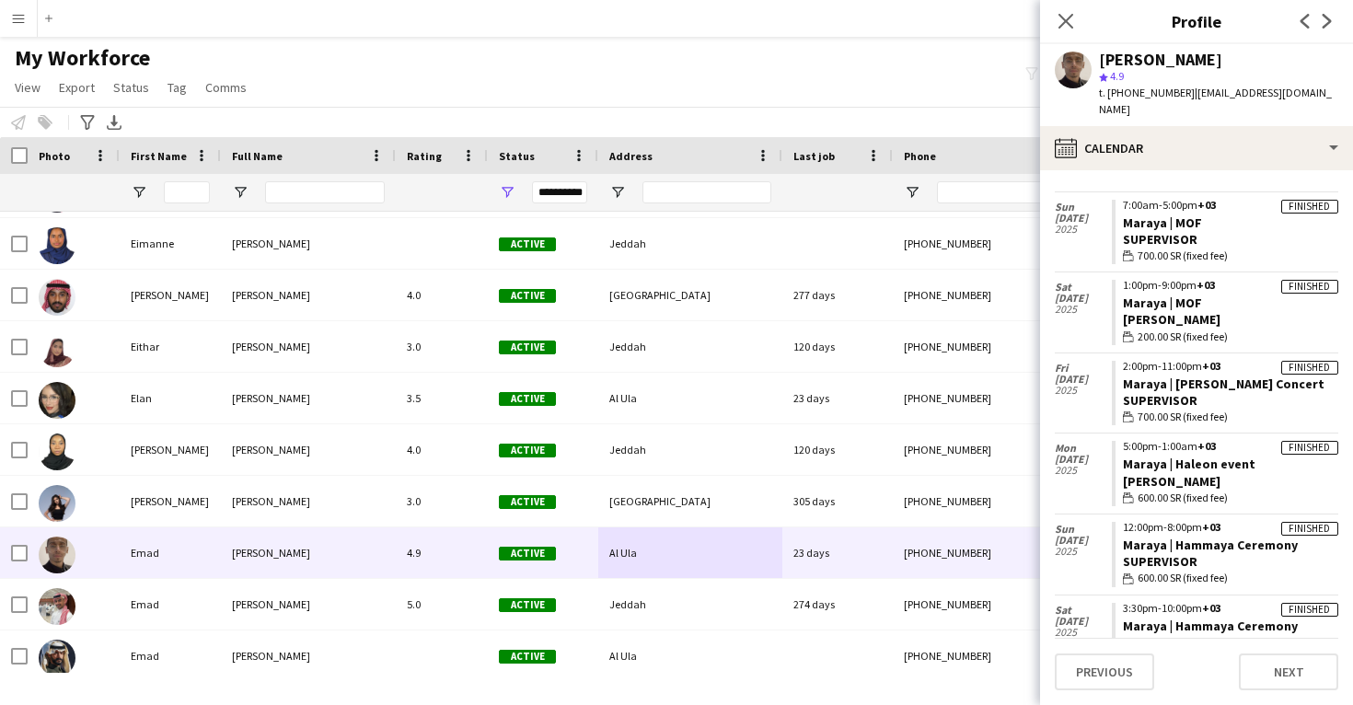
drag, startPoint x: 1310, startPoint y: 472, endPoint x: 1119, endPoint y: 459, distance: 192.0
click at [1119, 522] on app-crew-calendar-job-card "Finished 12:00pm-8:00pm +03 Maraya | Hammaya Ceremony Supervisor wallet 600.00 …" at bounding box center [1225, 554] width 227 height 65
copy link "Maraya | Hammaya Ceremony"
click at [952, 4] on app-navbar "Menu Boards Boards Boards All jobs Status Workforce Workforce My Workforce Recr…" at bounding box center [676, 18] width 1353 height 37
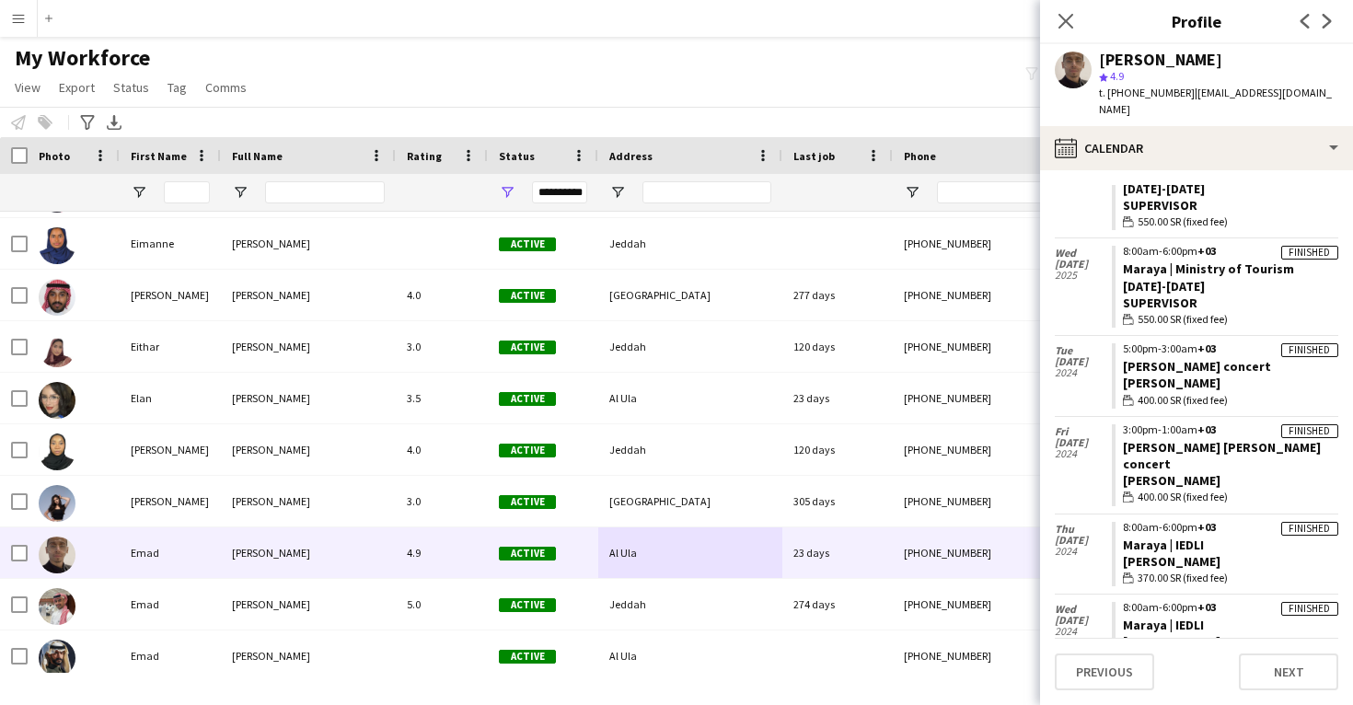
scroll to position [4105, 0]
drag, startPoint x: 1250, startPoint y: 250, endPoint x: 1127, endPoint y: 245, distance: 123.5
click at [1126, 342] on app-crew-calendar-job-card "Finished 5:00pm-3:00am +03 Maraya NYE concert Usher wallet 400.00 SR (fixed fee)" at bounding box center [1225, 374] width 227 height 65
copy link "Maraya NYE concert"
drag, startPoint x: 1302, startPoint y: 334, endPoint x: 1124, endPoint y: 334, distance: 177.7
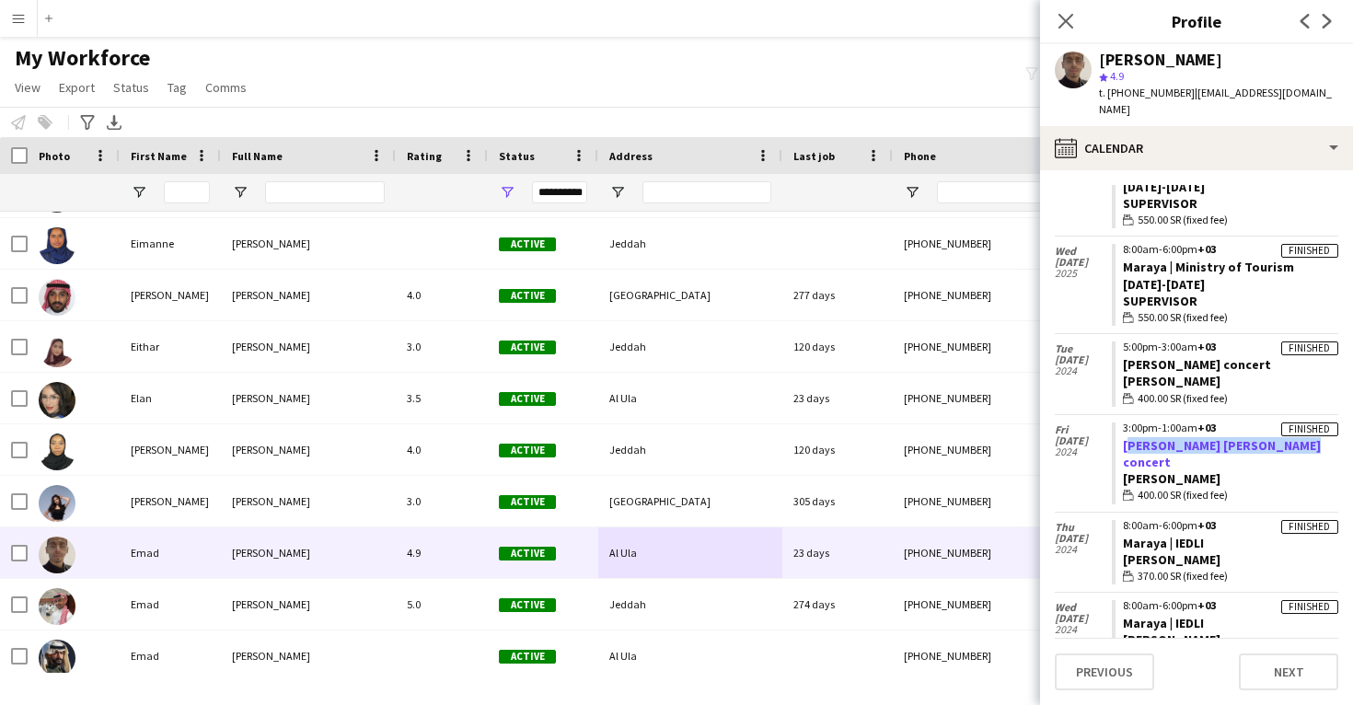
click at [1123, 423] on app-crew-calendar-job-card "Finished 3:00pm-1:00am +03 Maraya Abeer Nehme concert Usher wallet 400.00 SR (f…" at bounding box center [1225, 464] width 227 height 82
copy link "Maraya Abeer Nehme concert"
drag, startPoint x: 1216, startPoint y: 490, endPoint x: 1119, endPoint y: 489, distance: 97.6
click at [1119, 600] on app-crew-calendar-job-card "Finished 8:00am-6:00pm +03 Maraya | IEDLI Usher wallet 370.00 SR (fixed fee)" at bounding box center [1225, 632] width 227 height 65
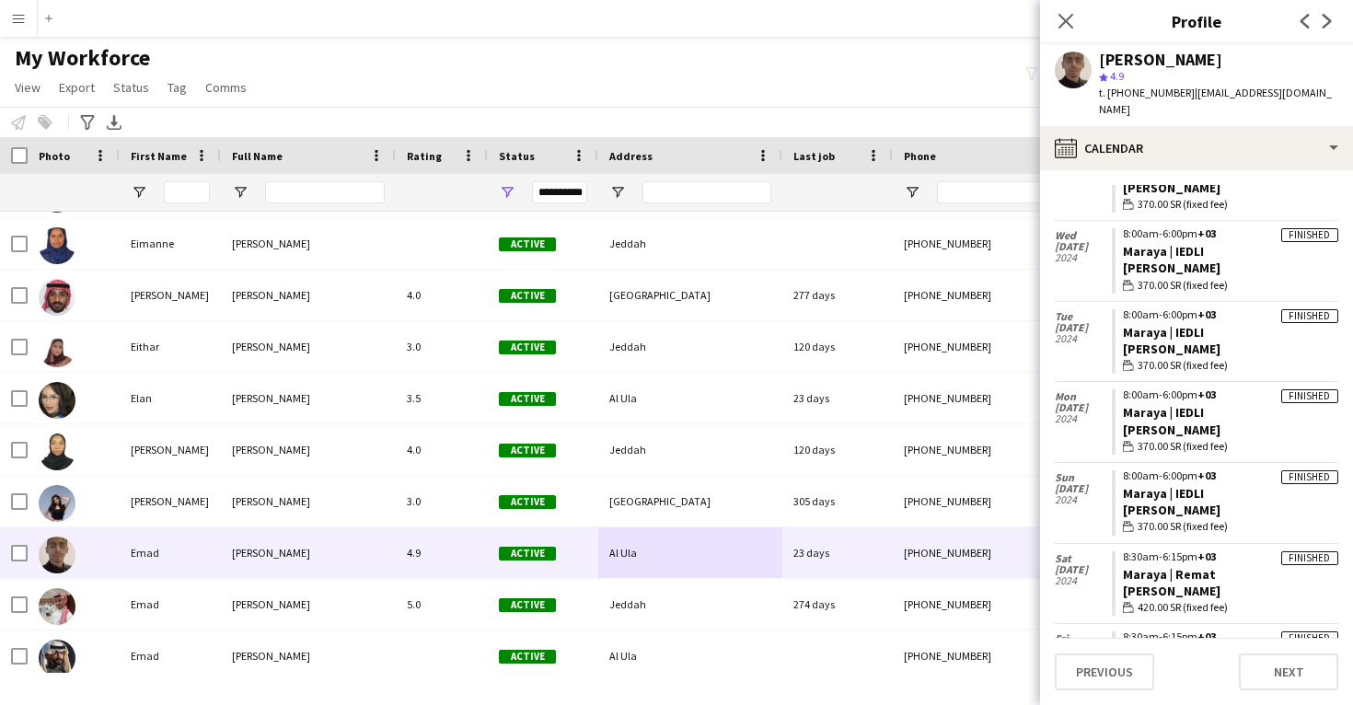
scroll to position [4478, 0]
drag, startPoint x: 1218, startPoint y: 436, endPoint x: 1109, endPoint y: 435, distance: 109.6
click at [1109, 542] on div "Sat 30 Nov 2024 Finished 8:30am-6:15pm +03 Maraya | Remat Usher wallet 420.00 S…" at bounding box center [1197, 582] width 284 height 80
click at [1109, 563] on span "30 Nov" at bounding box center [1083, 568] width 57 height 11
drag, startPoint x: 1120, startPoint y: 436, endPoint x: 1214, endPoint y: 446, distance: 95.3
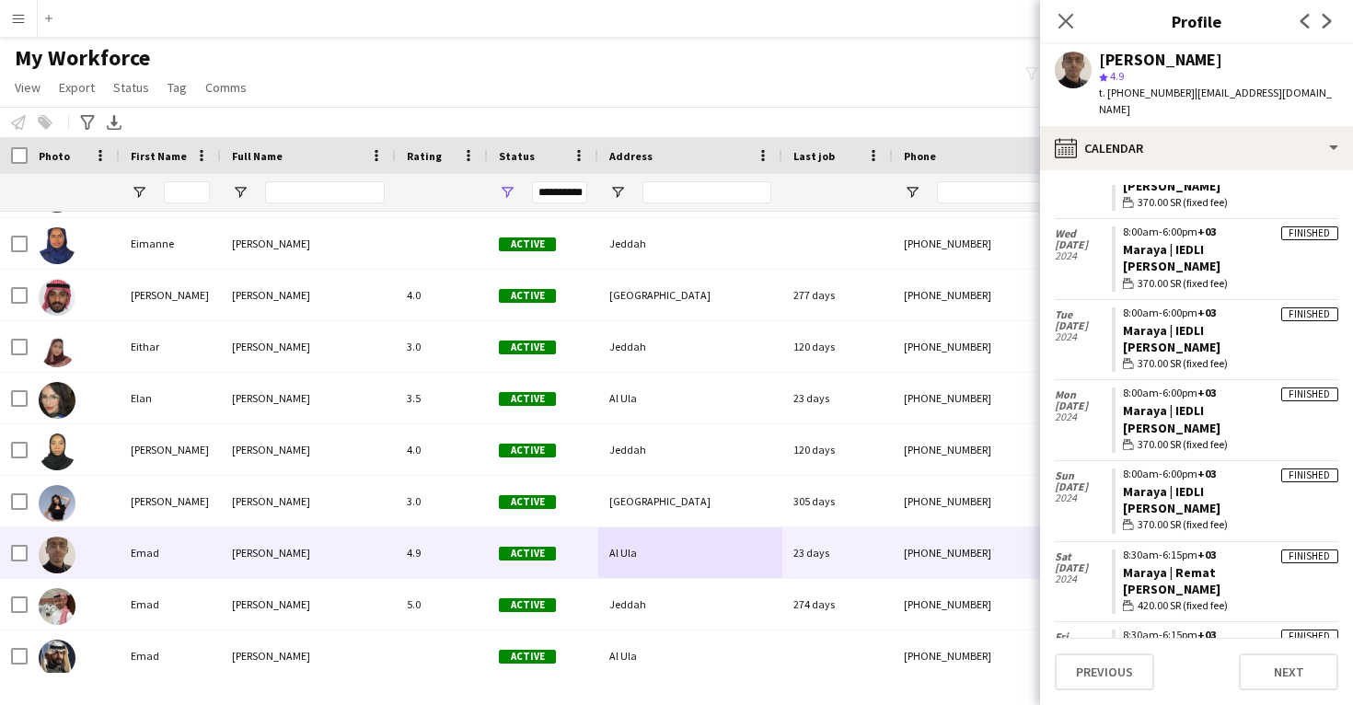
click at [1214, 550] on app-crew-calendar-job-card "Finished 8:30am-6:15pm +03 Maraya | Remat Usher wallet 420.00 SR (fixed fee)" at bounding box center [1225, 582] width 227 height 65
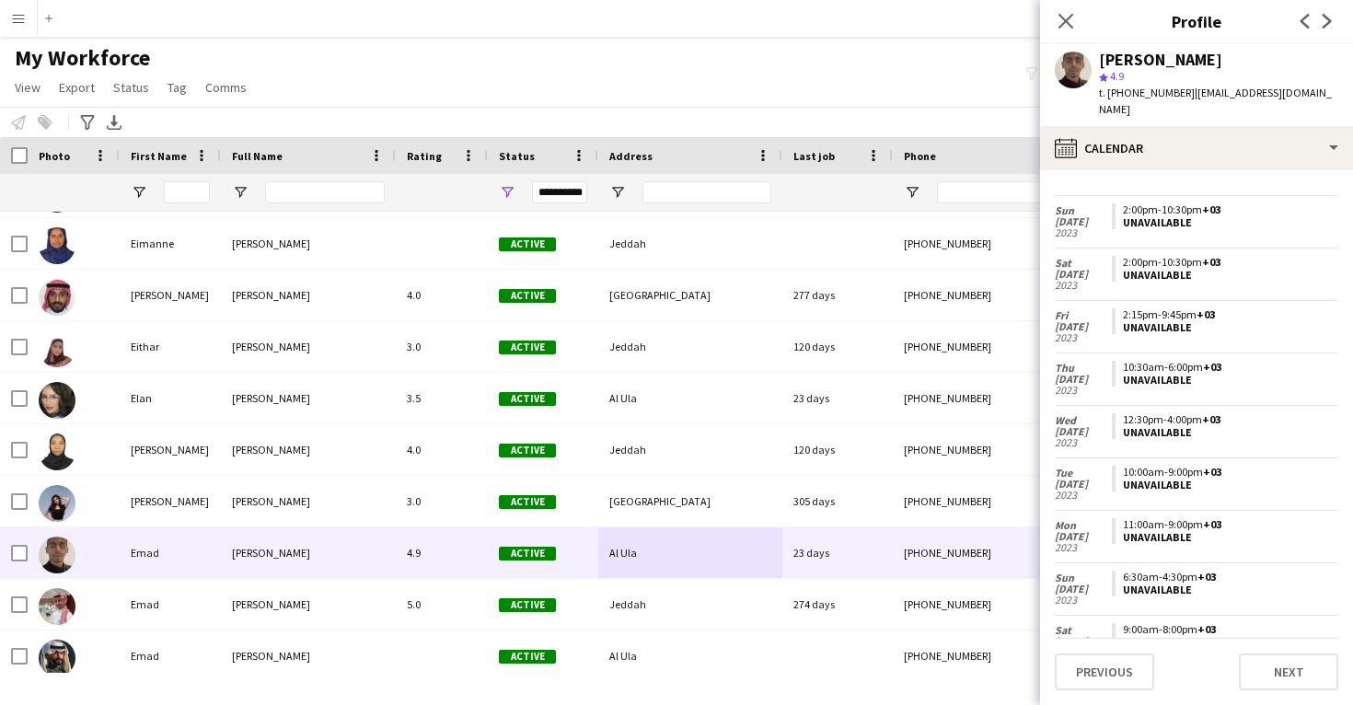
scroll to position [5300, 0]
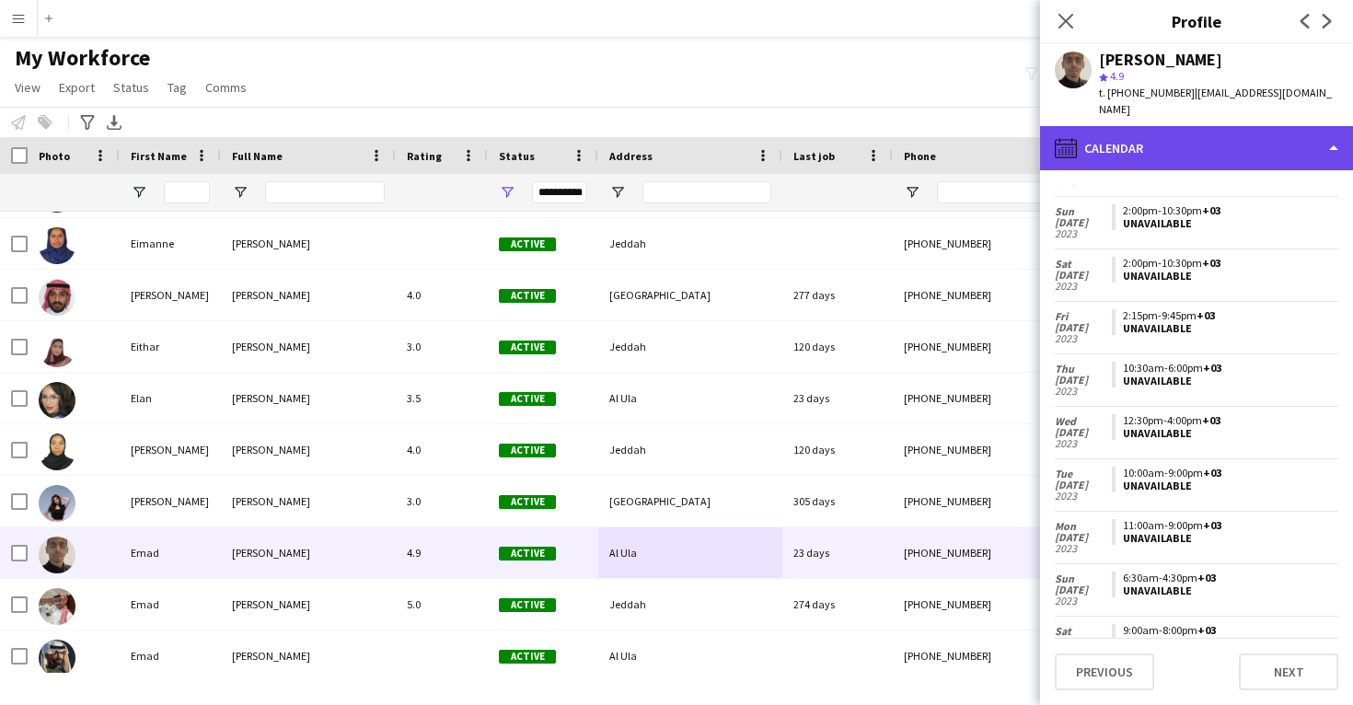
click at [1226, 131] on div "calendar-full Calendar" at bounding box center [1196, 148] width 313 height 44
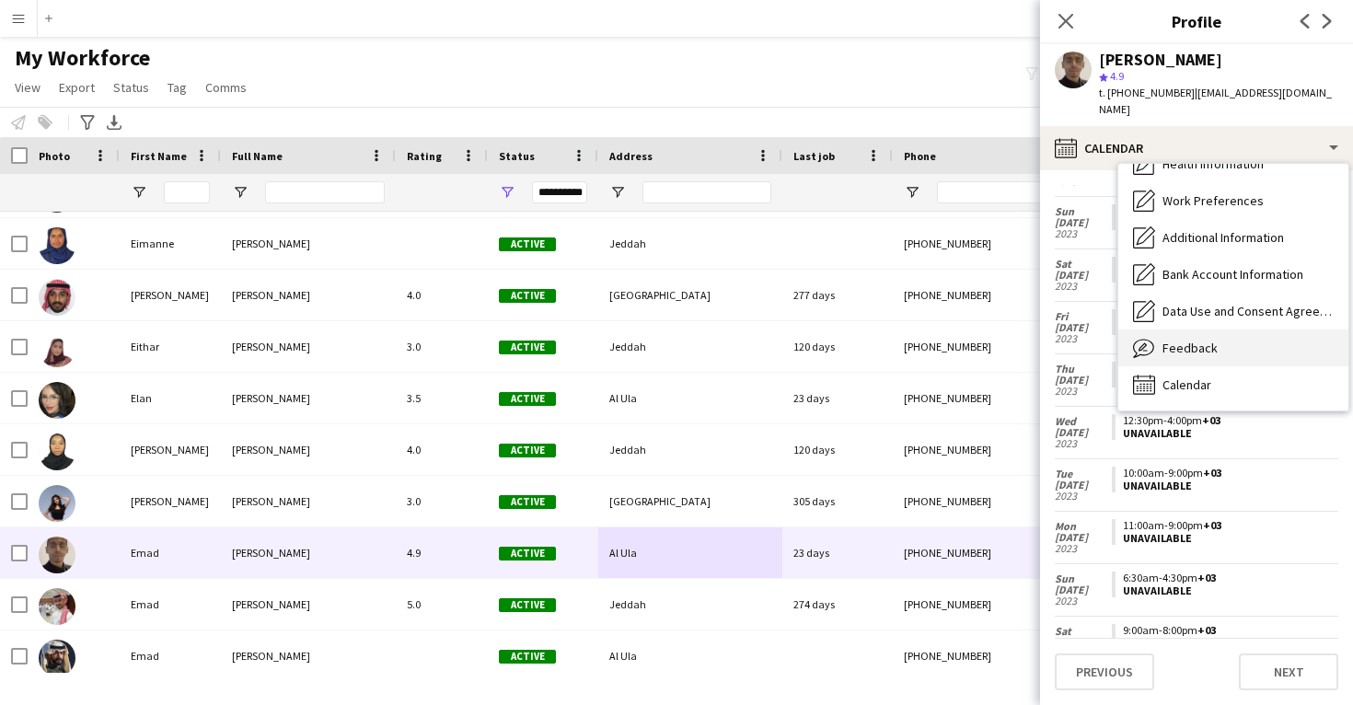
click at [1235, 330] on div "Feedback Feedback" at bounding box center [1234, 348] width 230 height 37
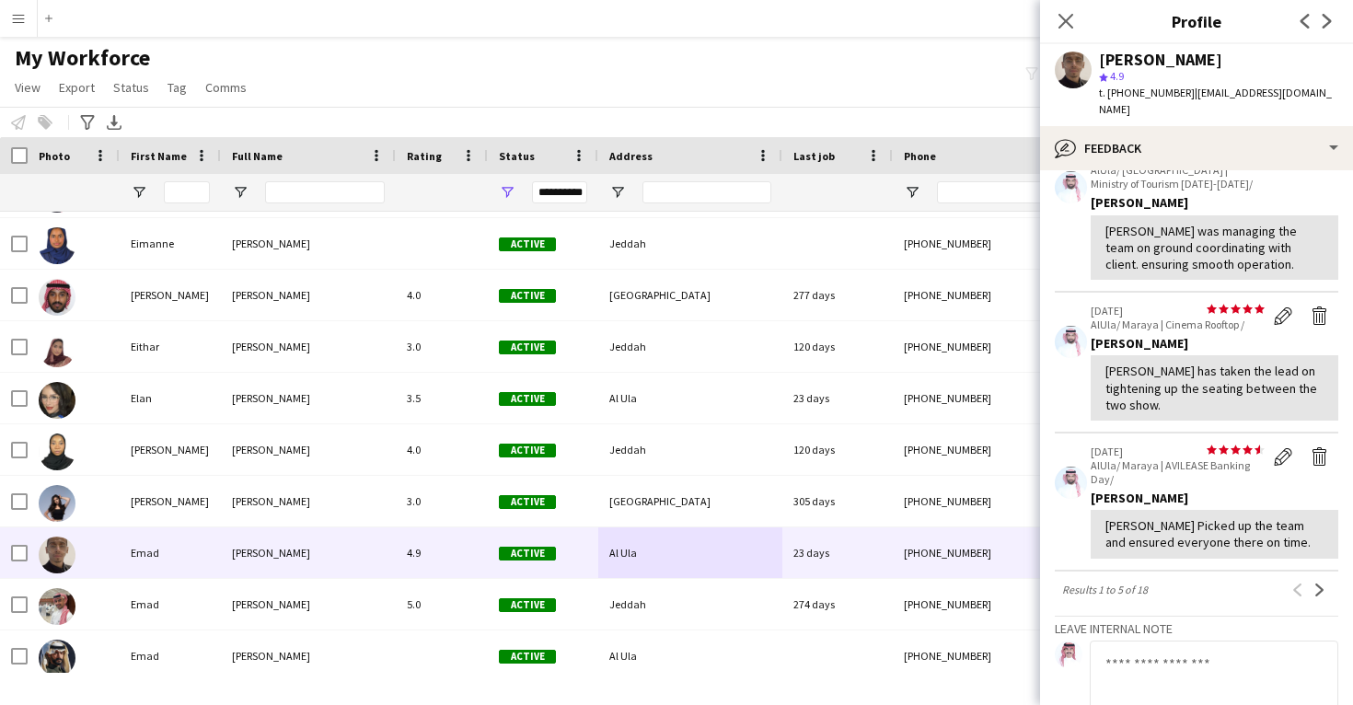
scroll to position [423, 0]
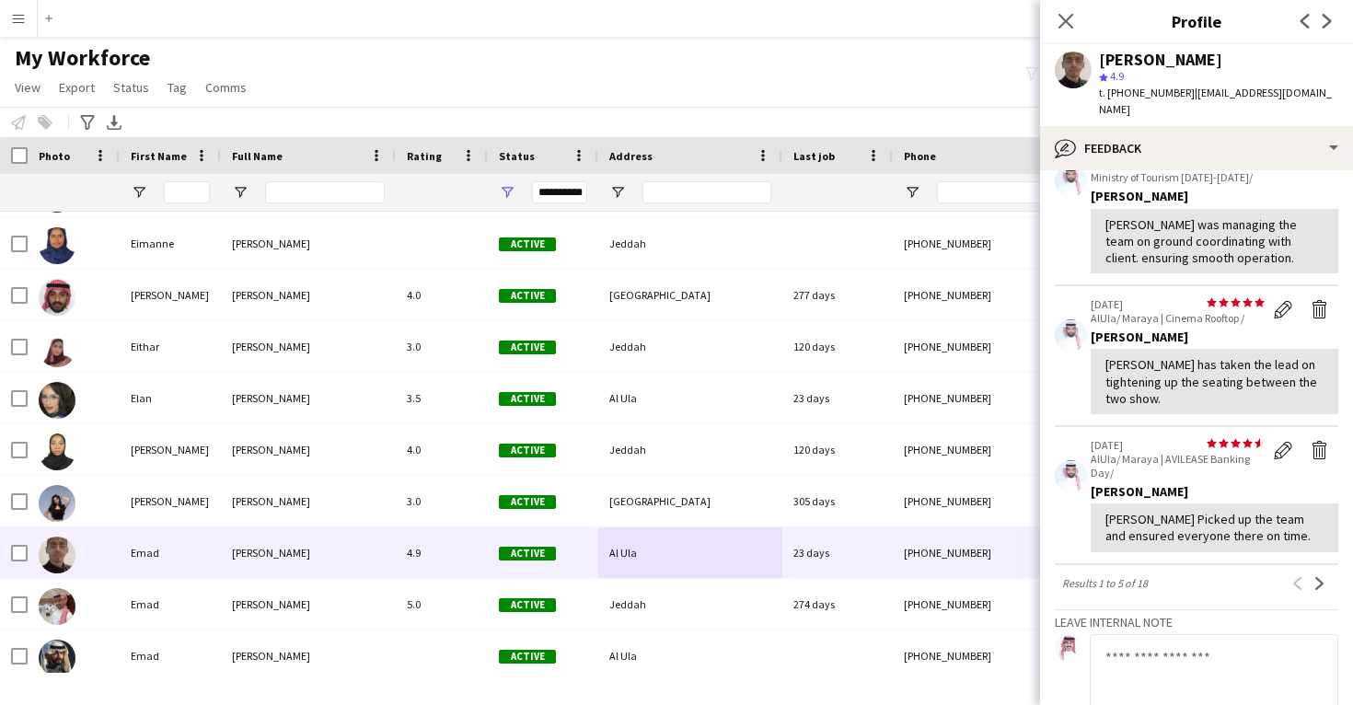
click at [1144, 59] on div "[PERSON_NAME]" at bounding box center [1160, 60] width 123 height 17
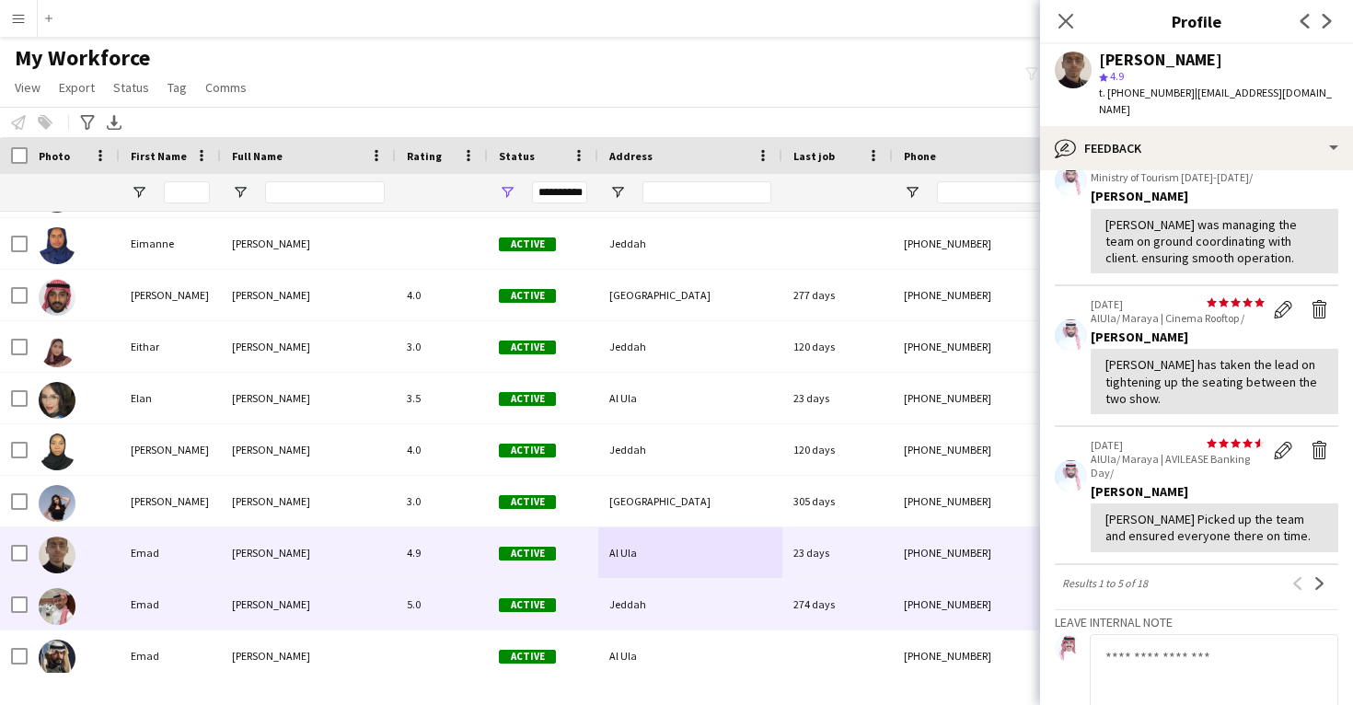
click at [712, 607] on div "Jeddah" at bounding box center [690, 604] width 184 height 51
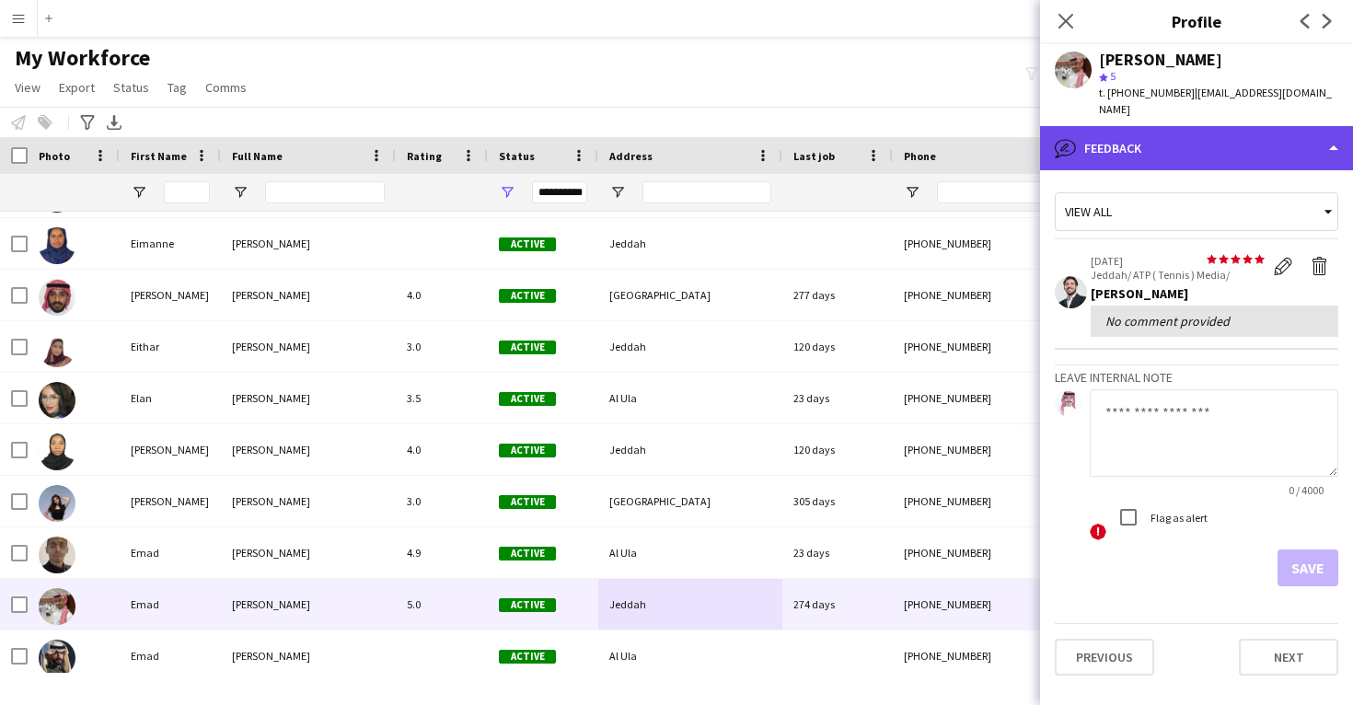
click at [1233, 138] on div "bubble-pencil Feedback" at bounding box center [1196, 148] width 313 height 44
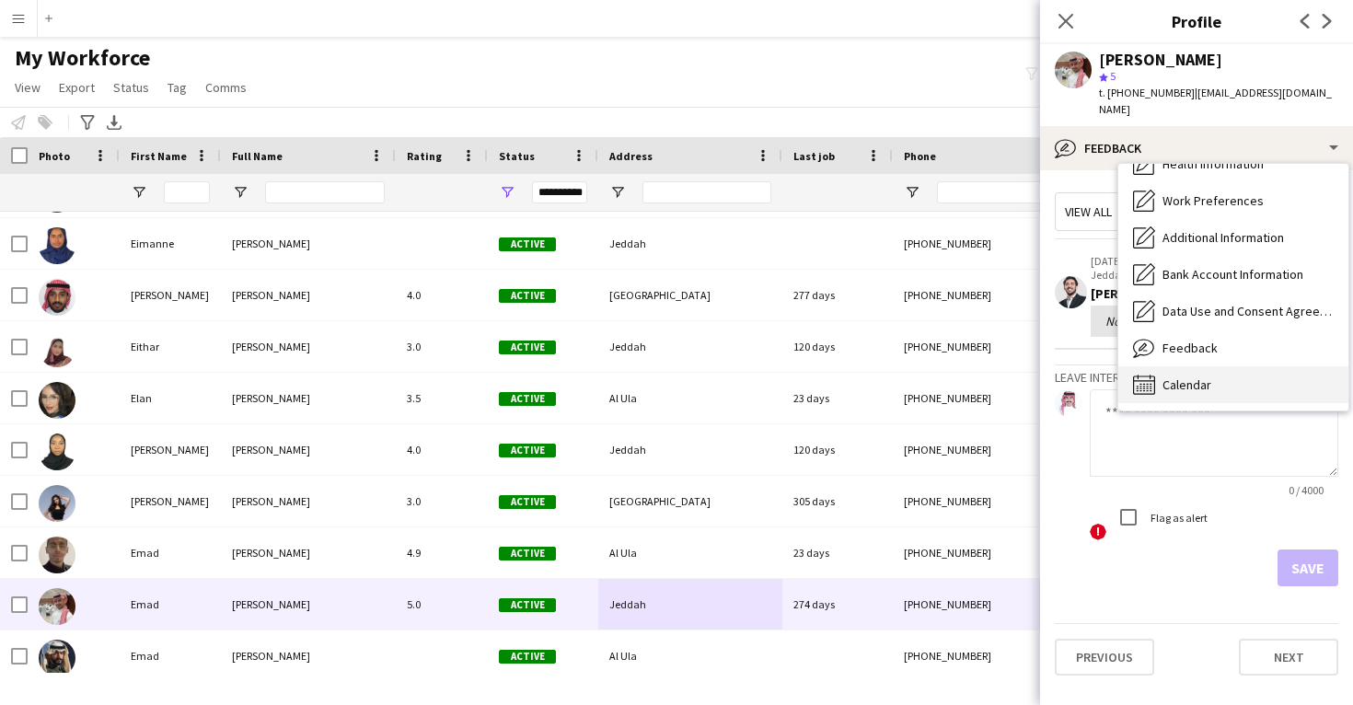
scroll to position [211, 0]
click at [1237, 372] on div "Calendar Calendar" at bounding box center [1234, 384] width 230 height 37
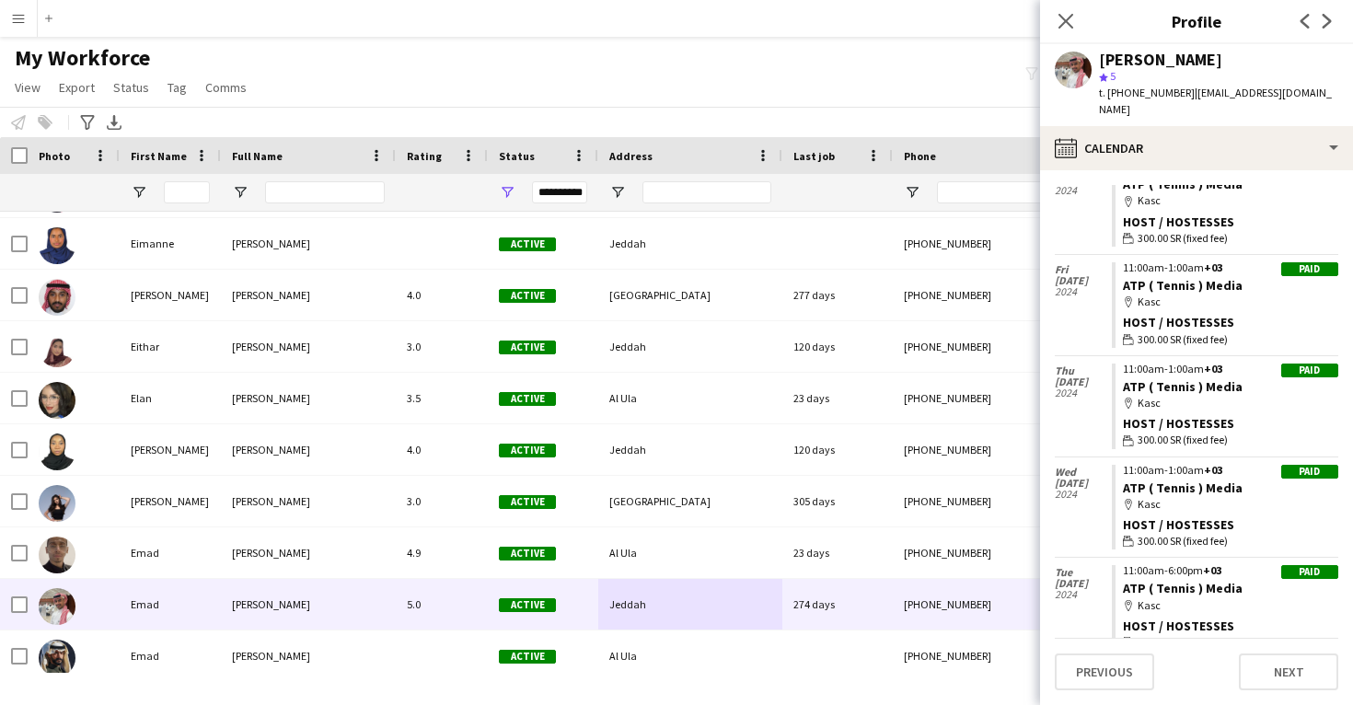
scroll to position [282, 0]
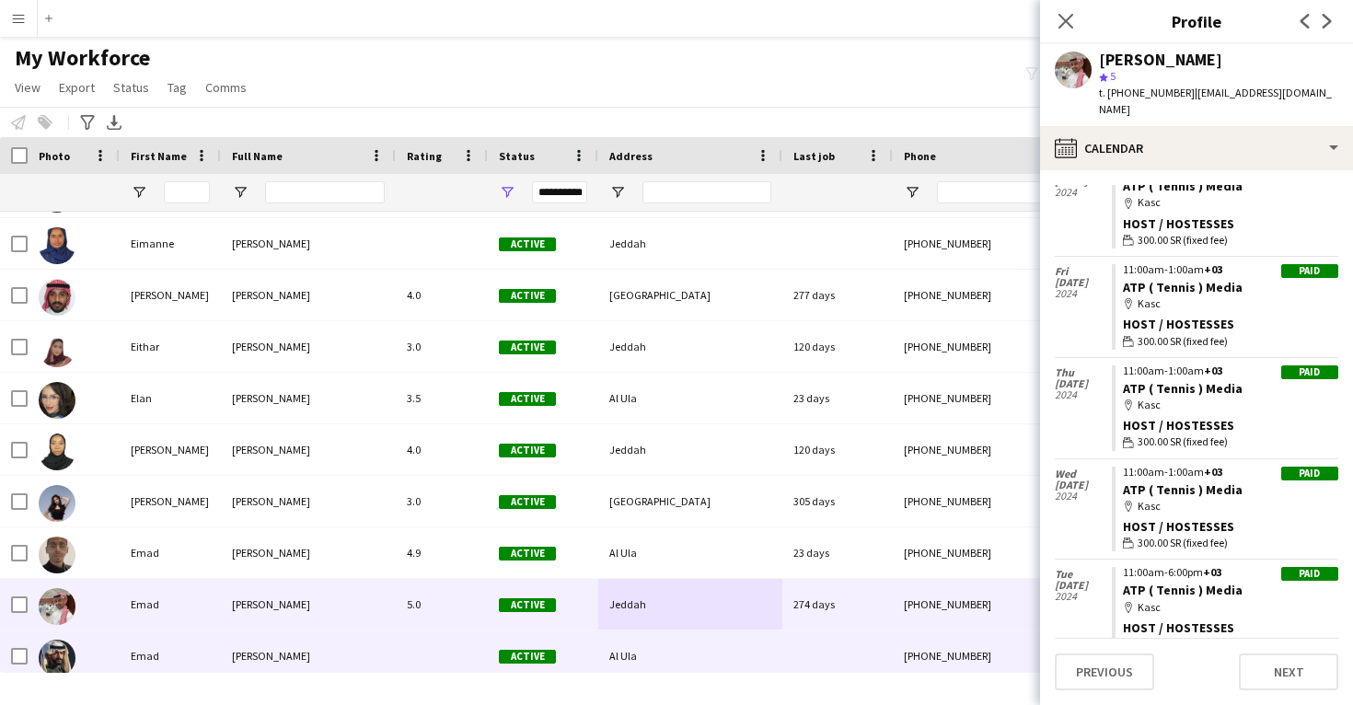
click at [766, 646] on div "Al Ula" at bounding box center [690, 656] width 184 height 51
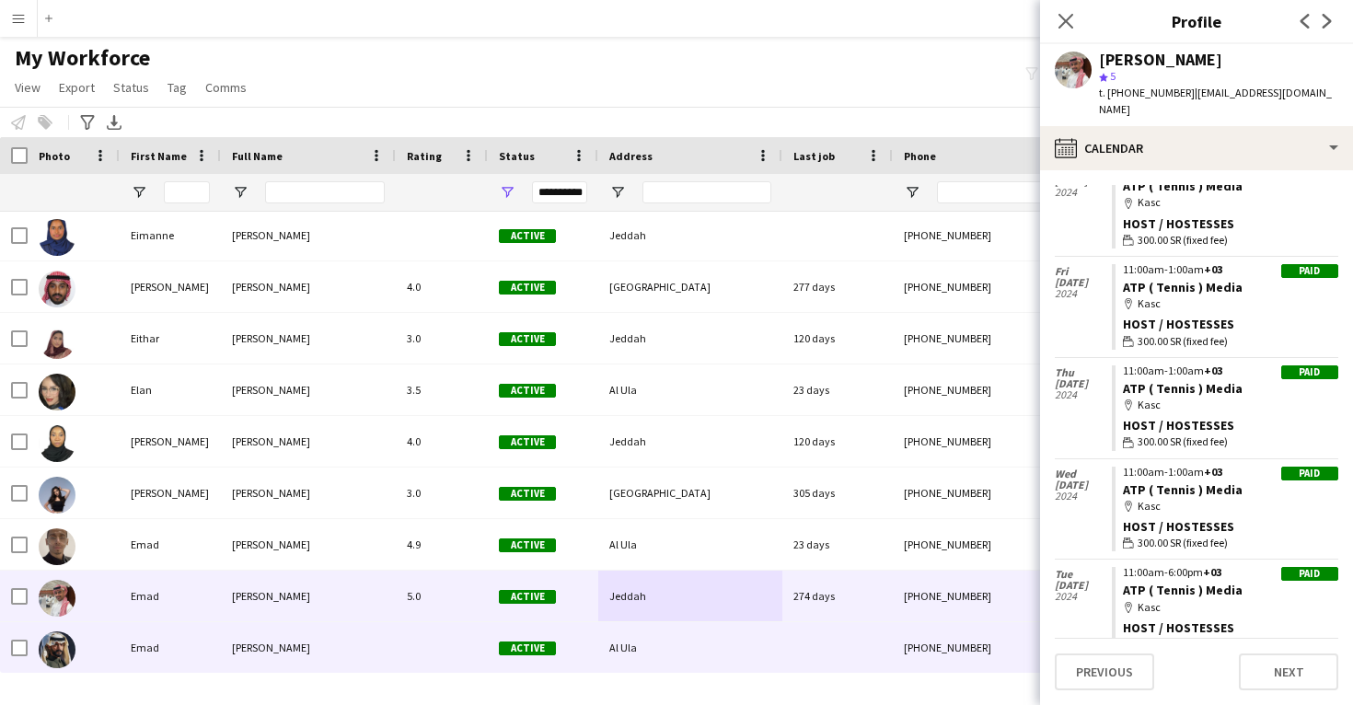
scroll to position [23411, 0]
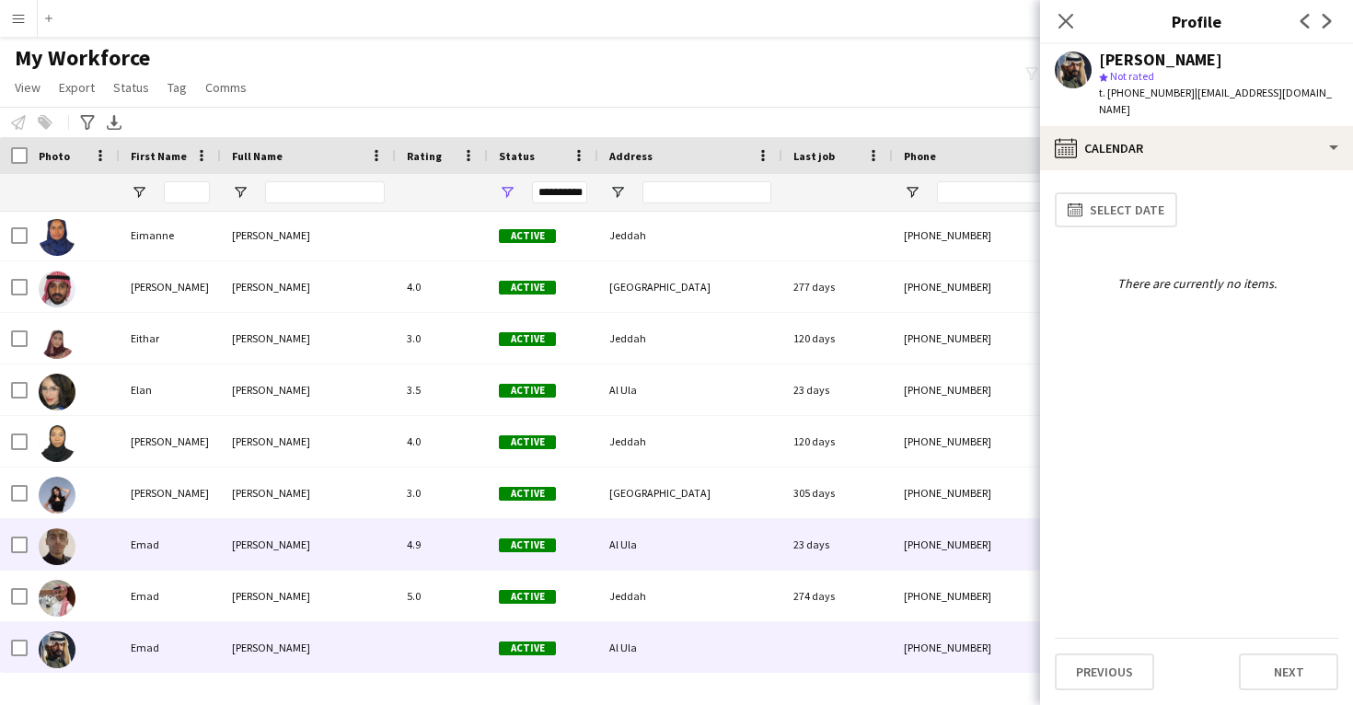
click at [761, 525] on div "Al Ula" at bounding box center [690, 544] width 184 height 51
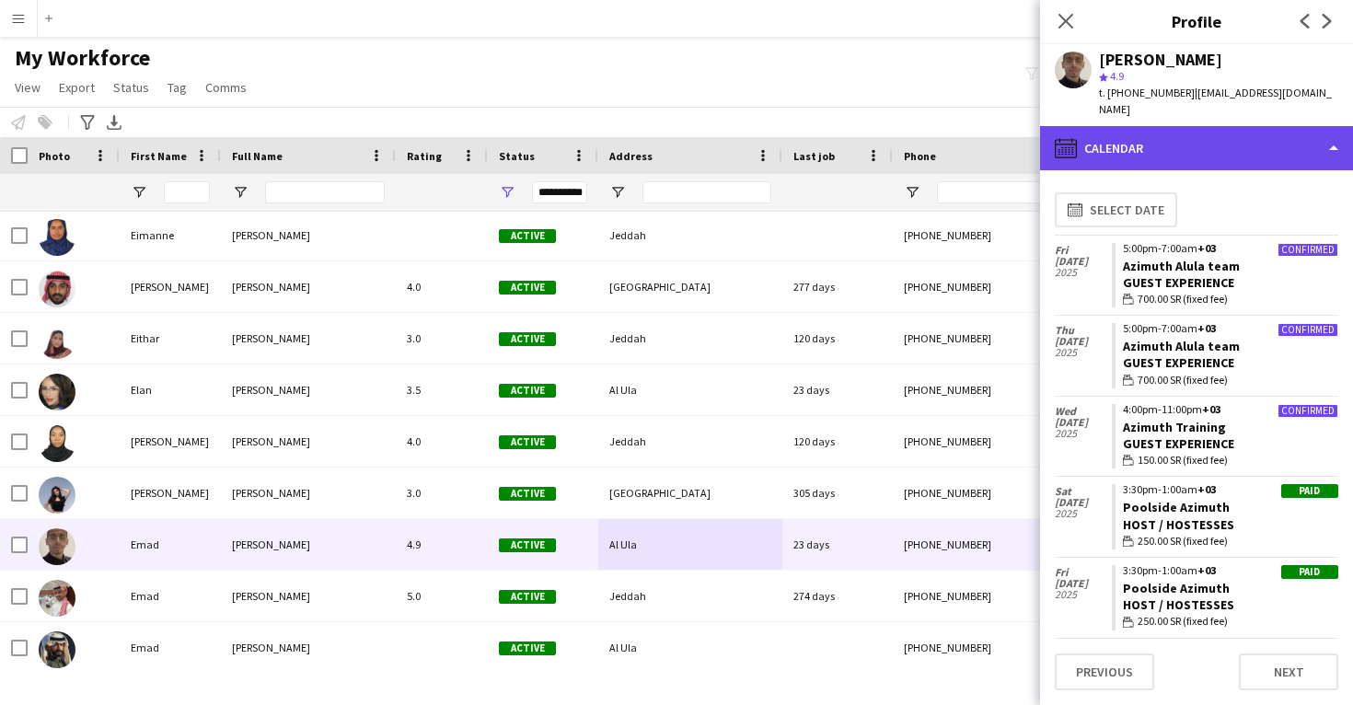
click at [1235, 144] on div "calendar-full Calendar" at bounding box center [1196, 148] width 313 height 44
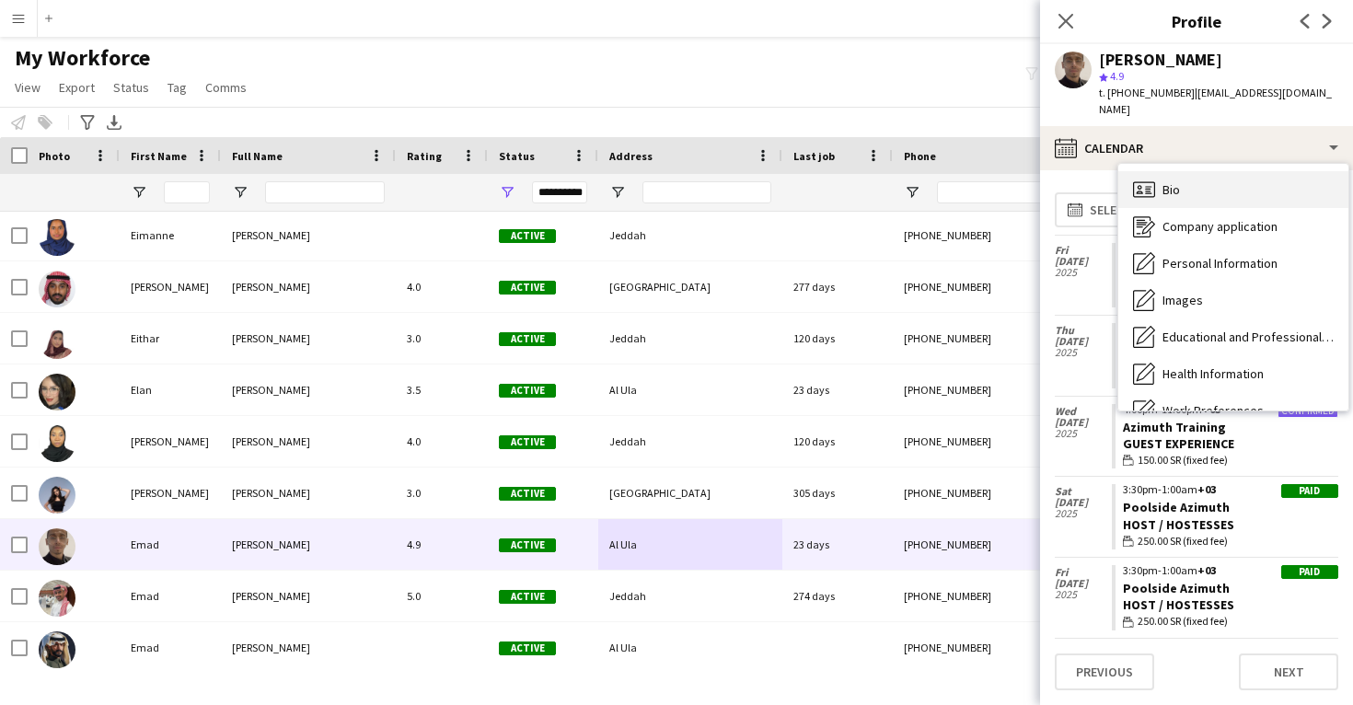
click at [1235, 171] on div "Bio Bio" at bounding box center [1234, 189] width 230 height 37
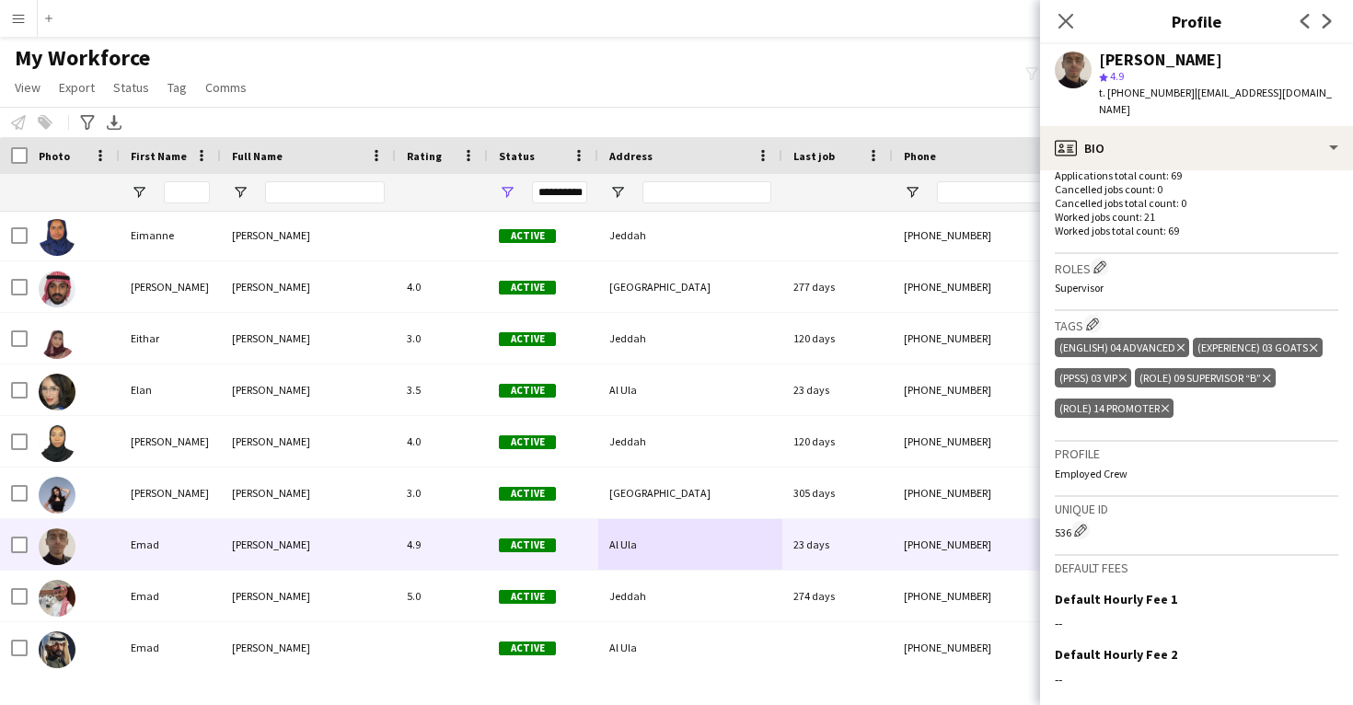
scroll to position [581, 0]
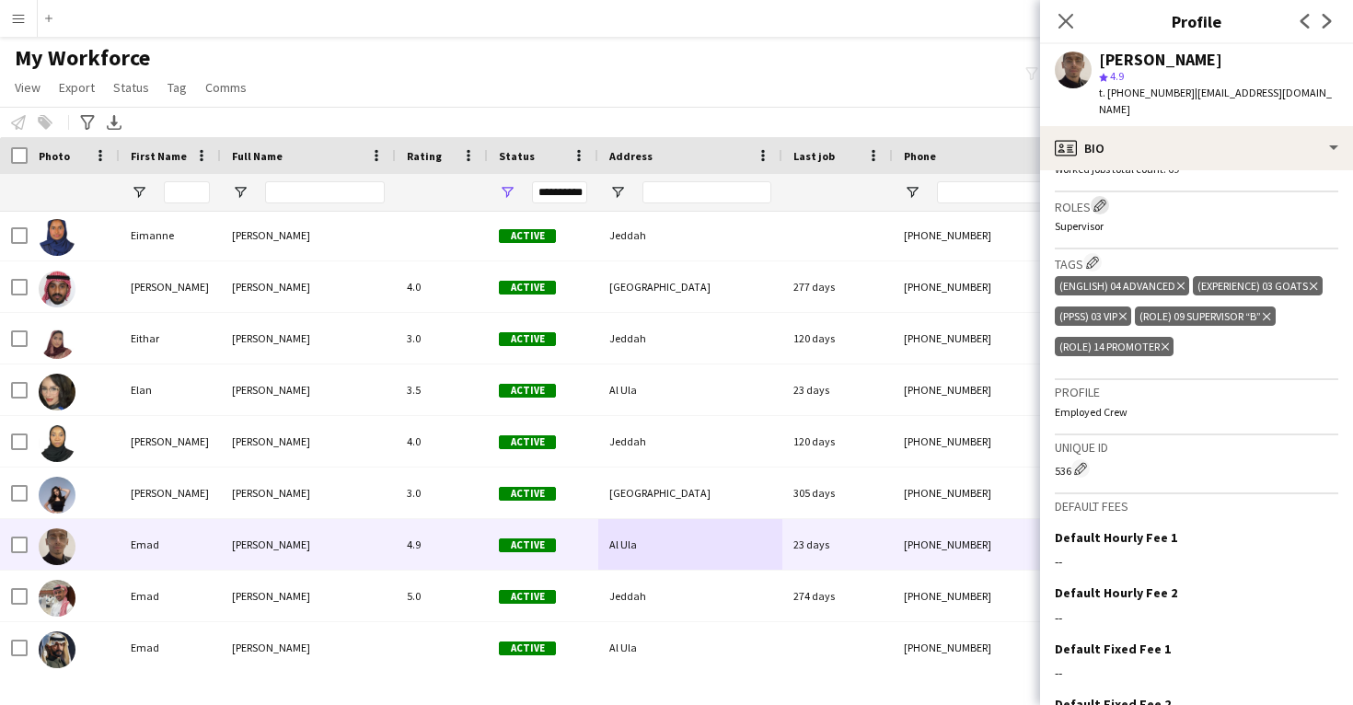
click at [1105, 199] on app-icon "Edit crew company roles" at bounding box center [1100, 205] width 13 height 13
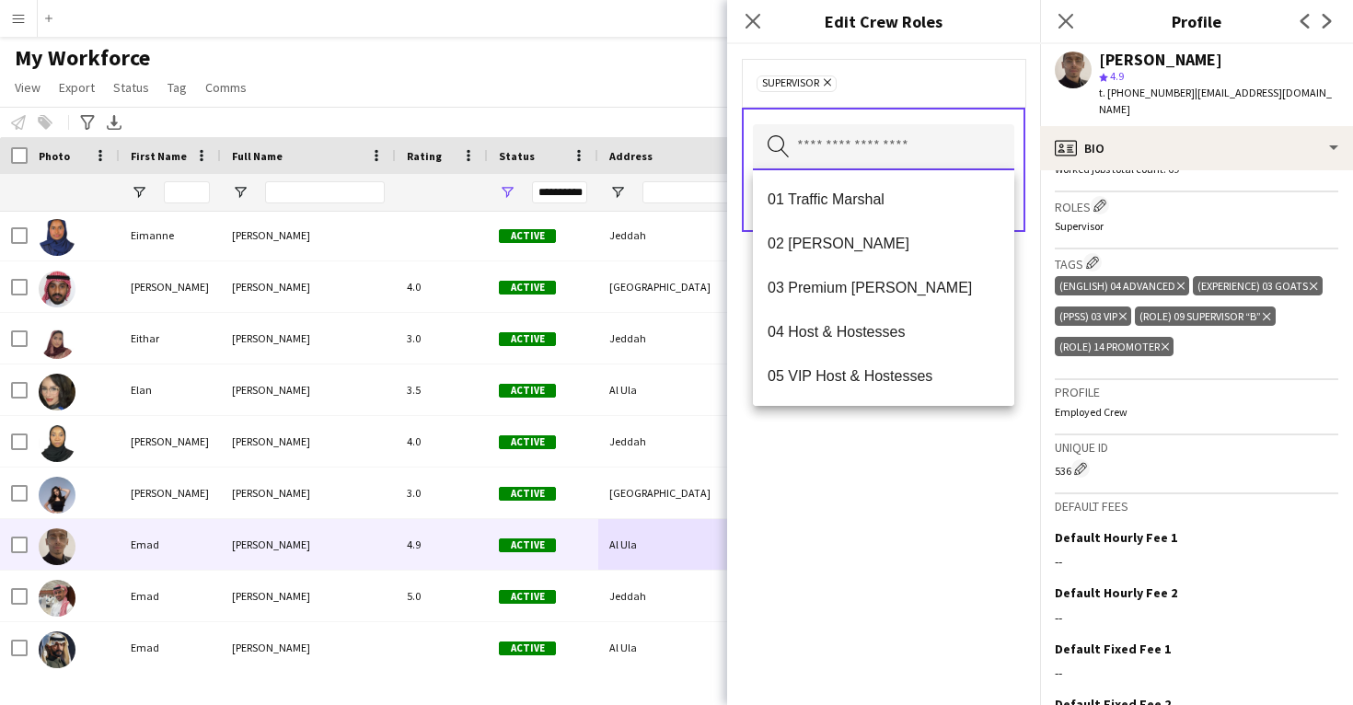
click at [859, 141] on input "text" at bounding box center [883, 147] width 261 height 46
type input "*"
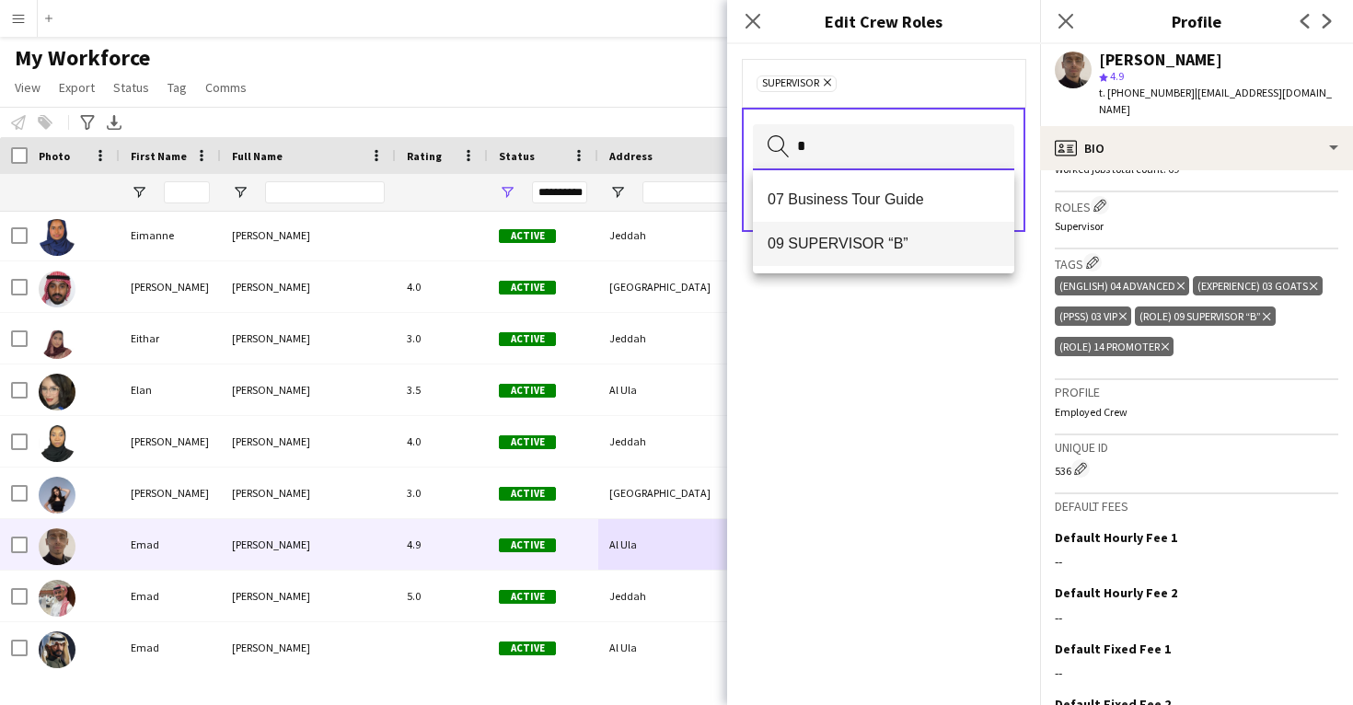
type input "*"
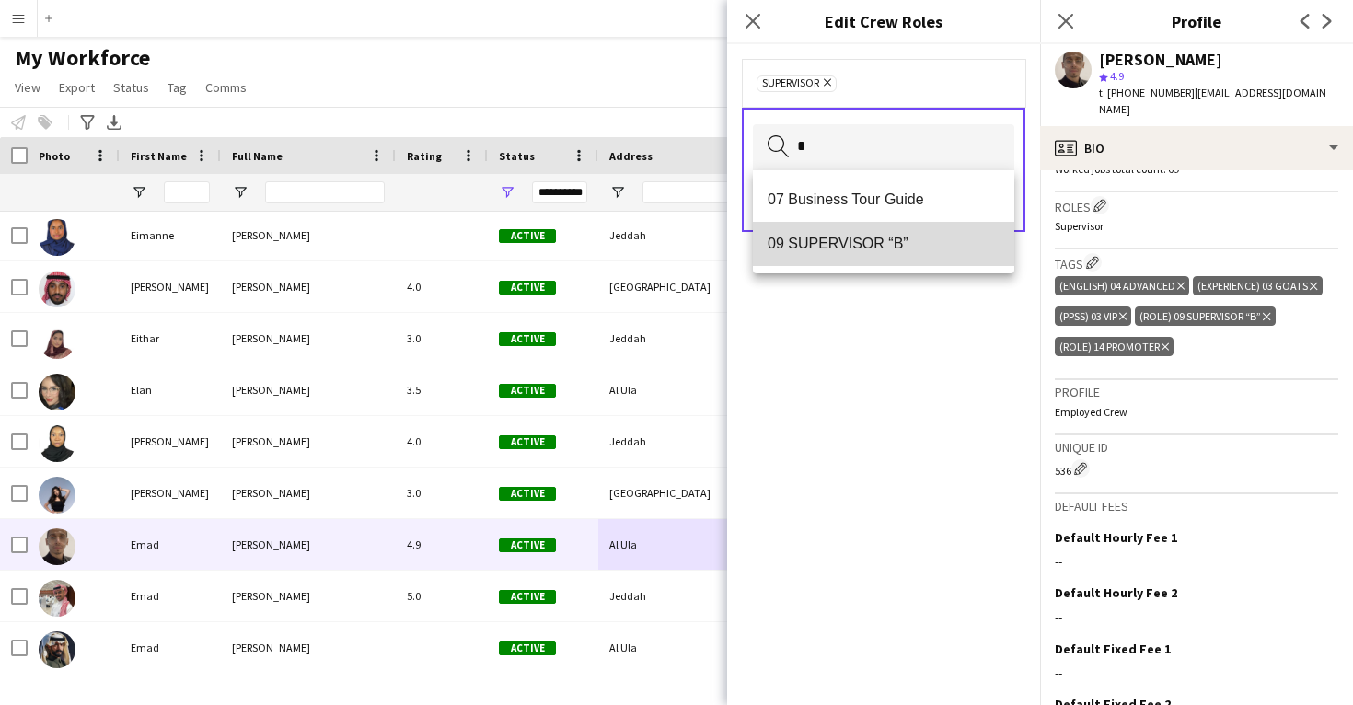
click at [836, 246] on span "09 SUPERVISOR “B”" at bounding box center [884, 243] width 232 height 17
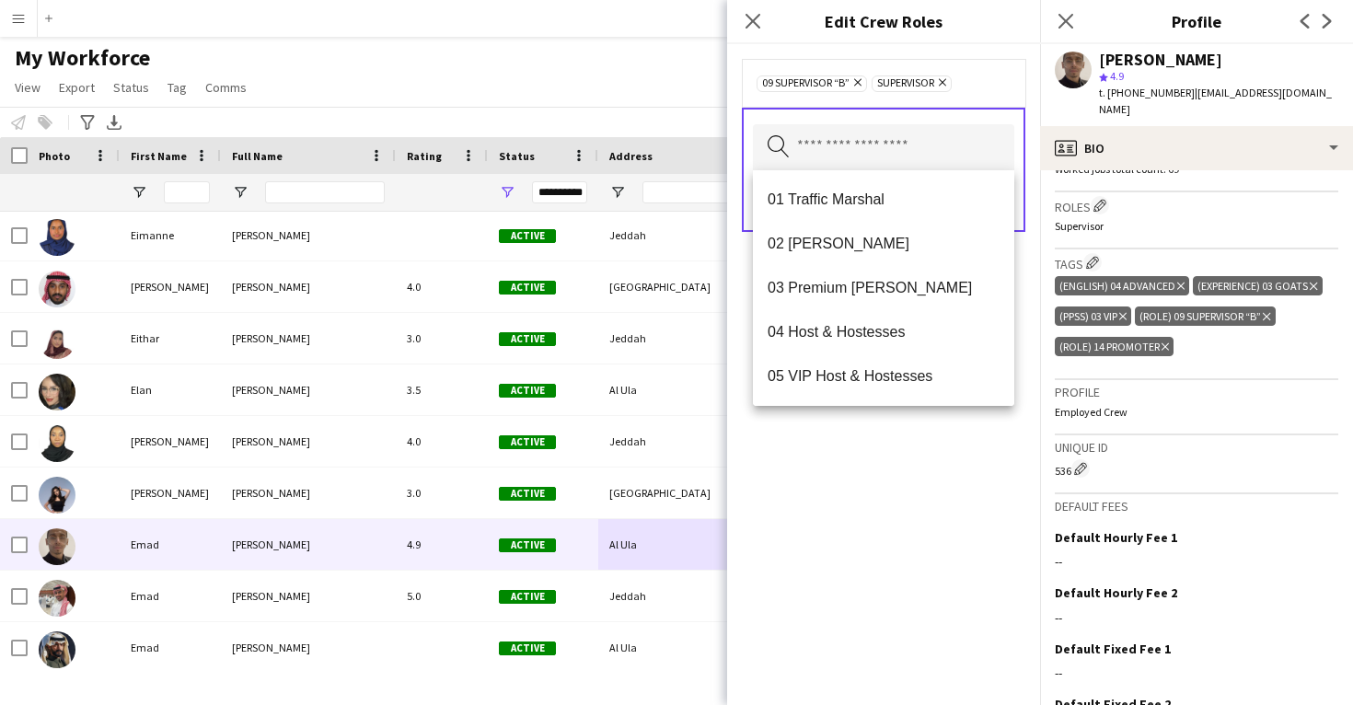
click at [947, 78] on icon "Remove" at bounding box center [941, 82] width 12 height 12
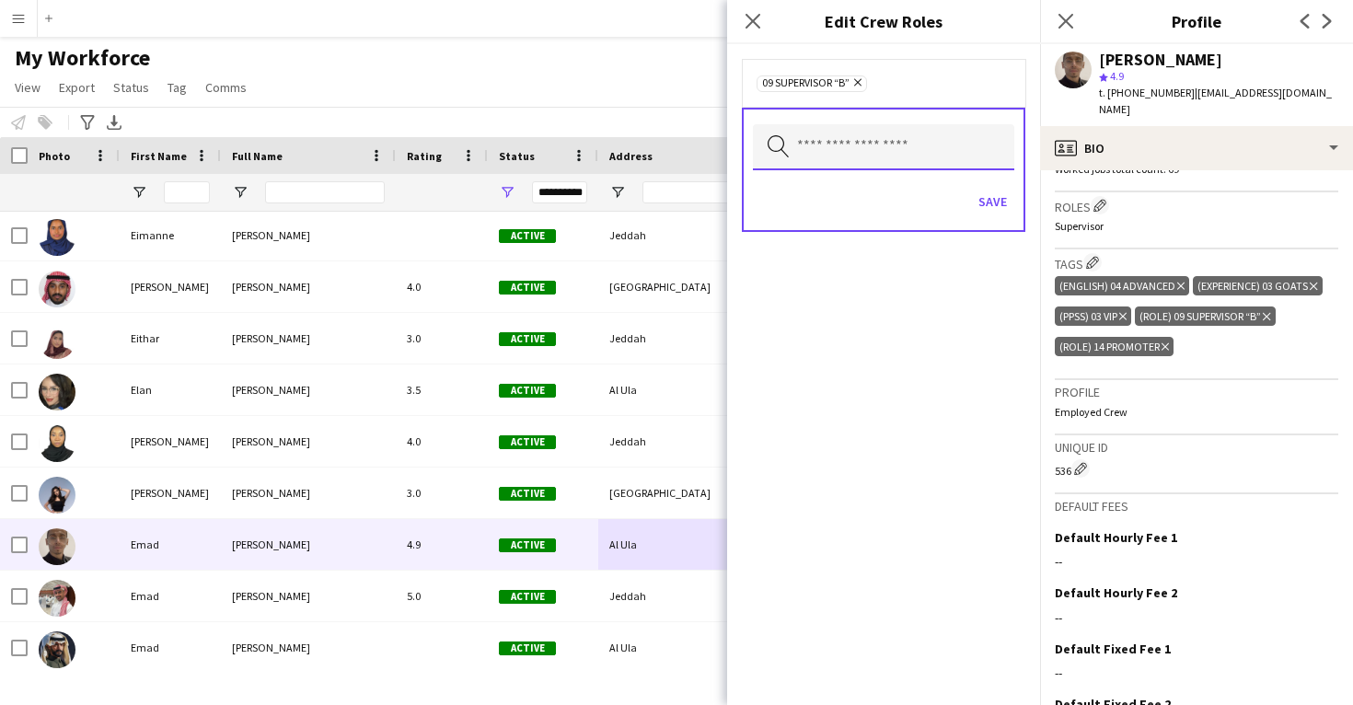
click at [861, 155] on input "text" at bounding box center [883, 147] width 261 height 46
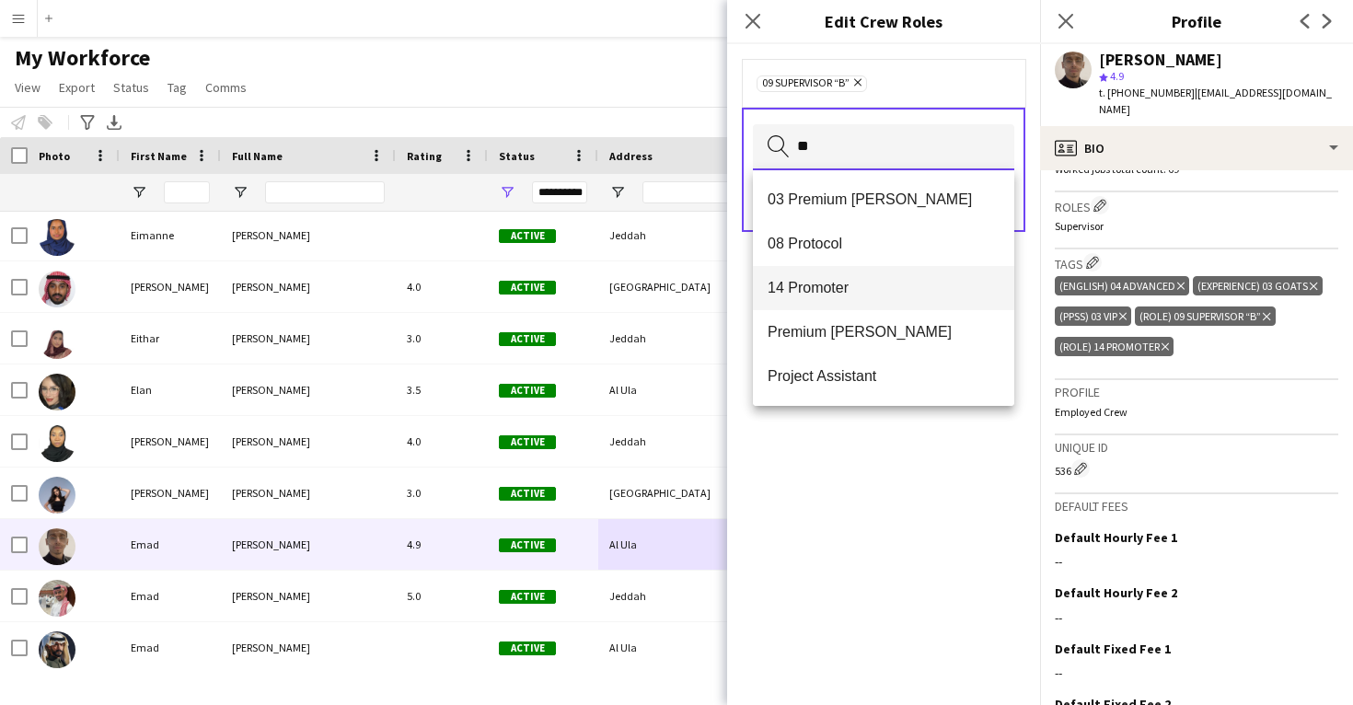
type input "**"
click at [841, 278] on mat-option "14 Promoter" at bounding box center [883, 288] width 261 height 44
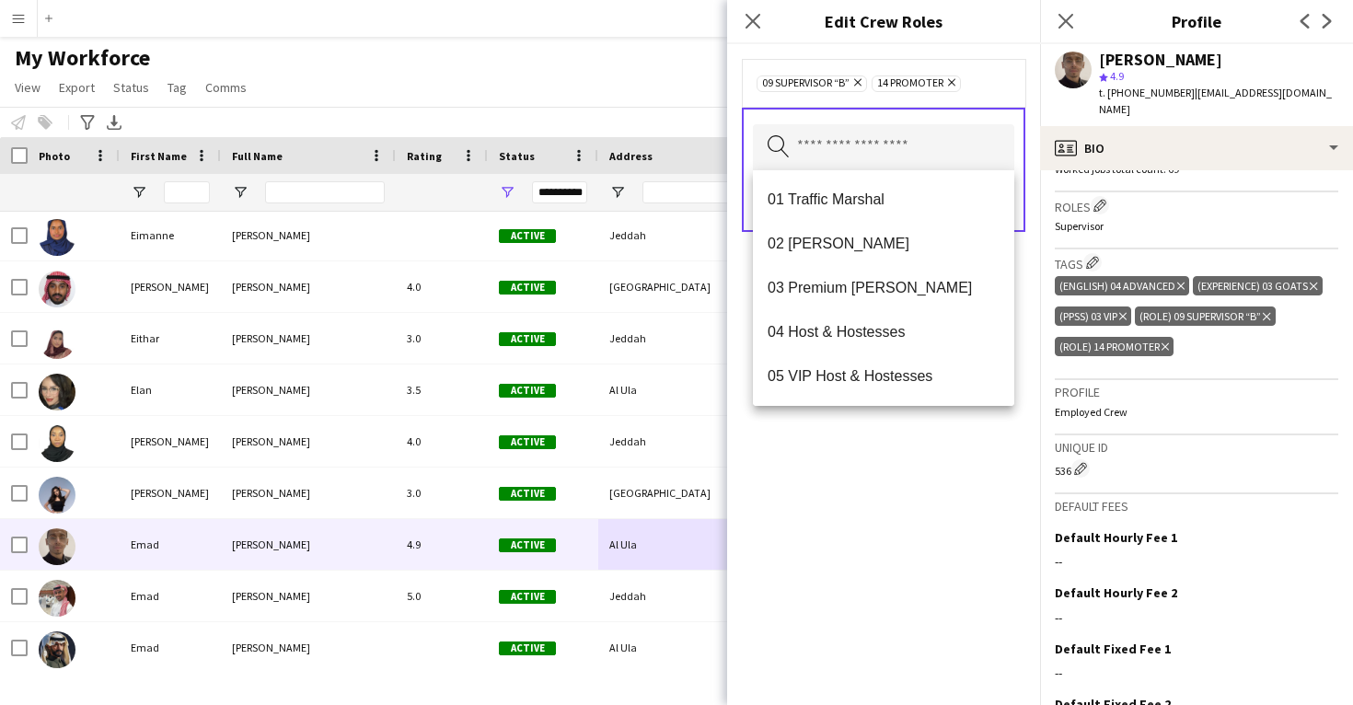
click at [851, 472] on div "09 SUPERVISOR “B” Remove 14 Promoter Remove Search by role type Save" at bounding box center [883, 374] width 313 height 661
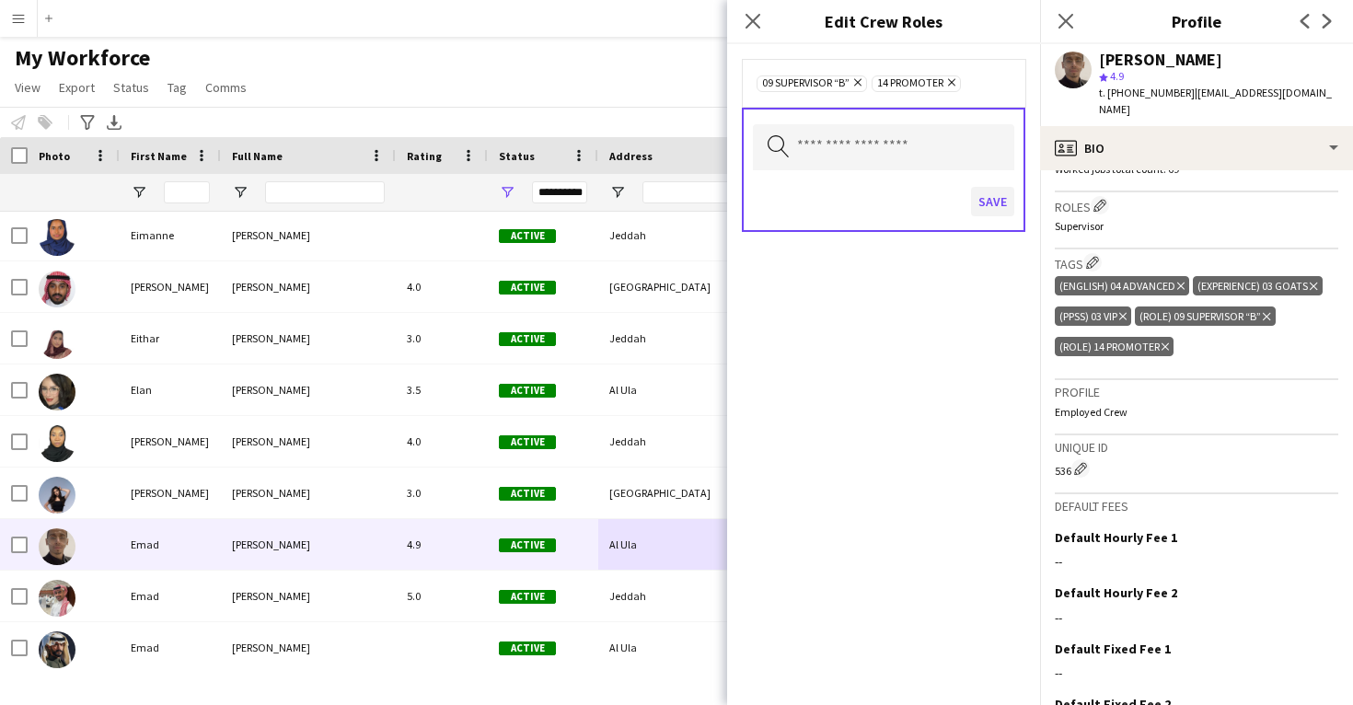
click at [993, 199] on button "Save" at bounding box center [992, 201] width 43 height 29
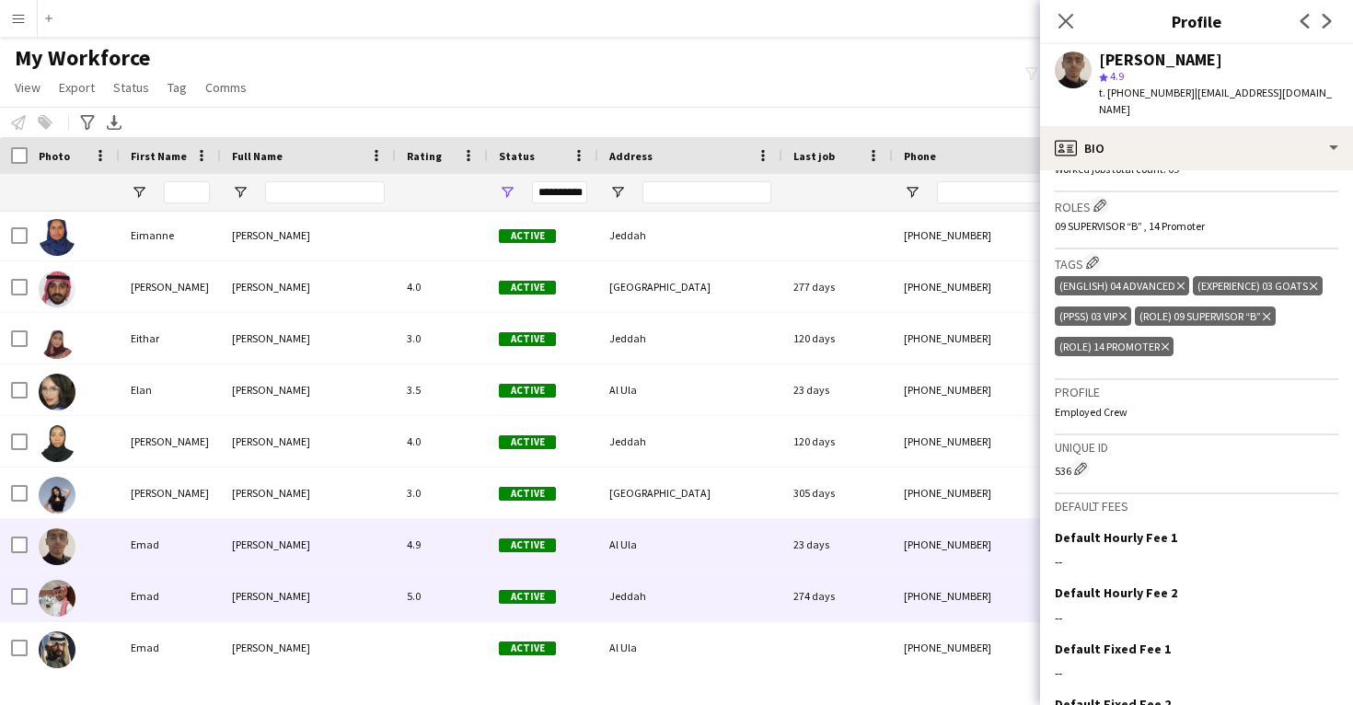
click at [727, 582] on div "Jeddah" at bounding box center [690, 596] width 184 height 51
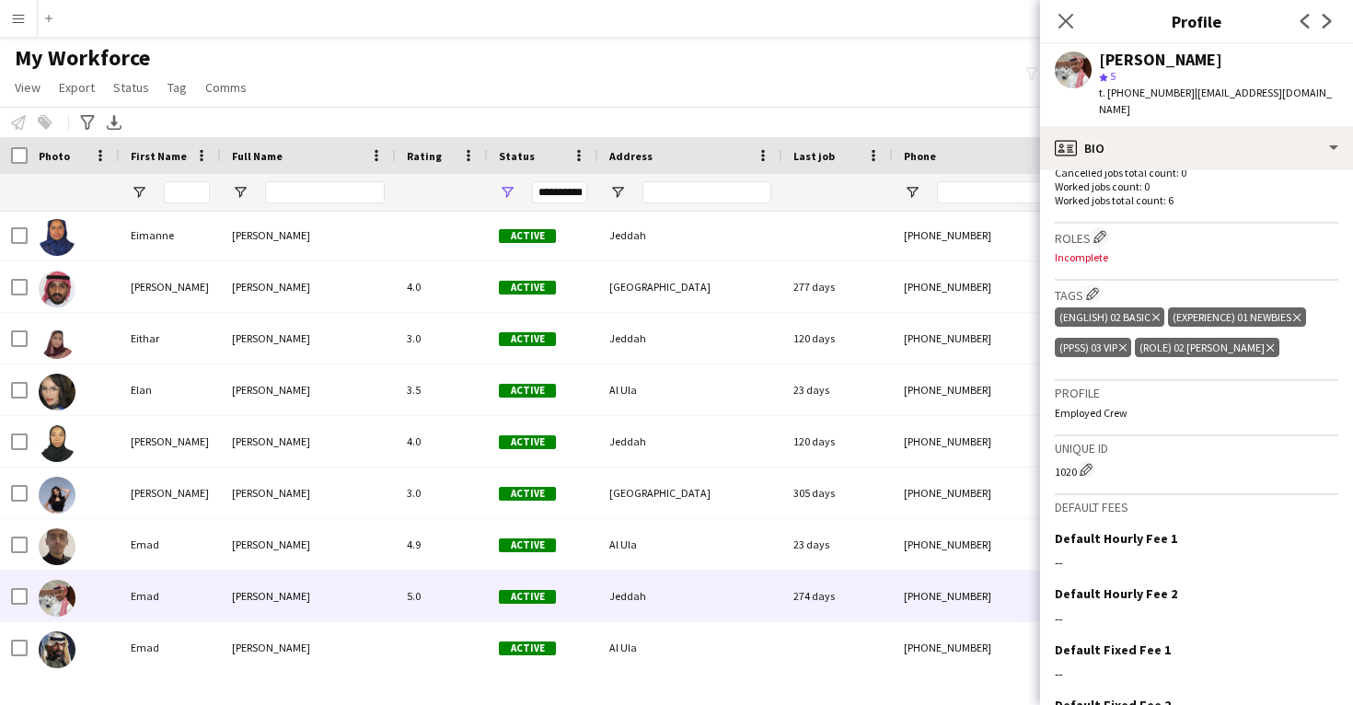
scroll to position [541, 0]
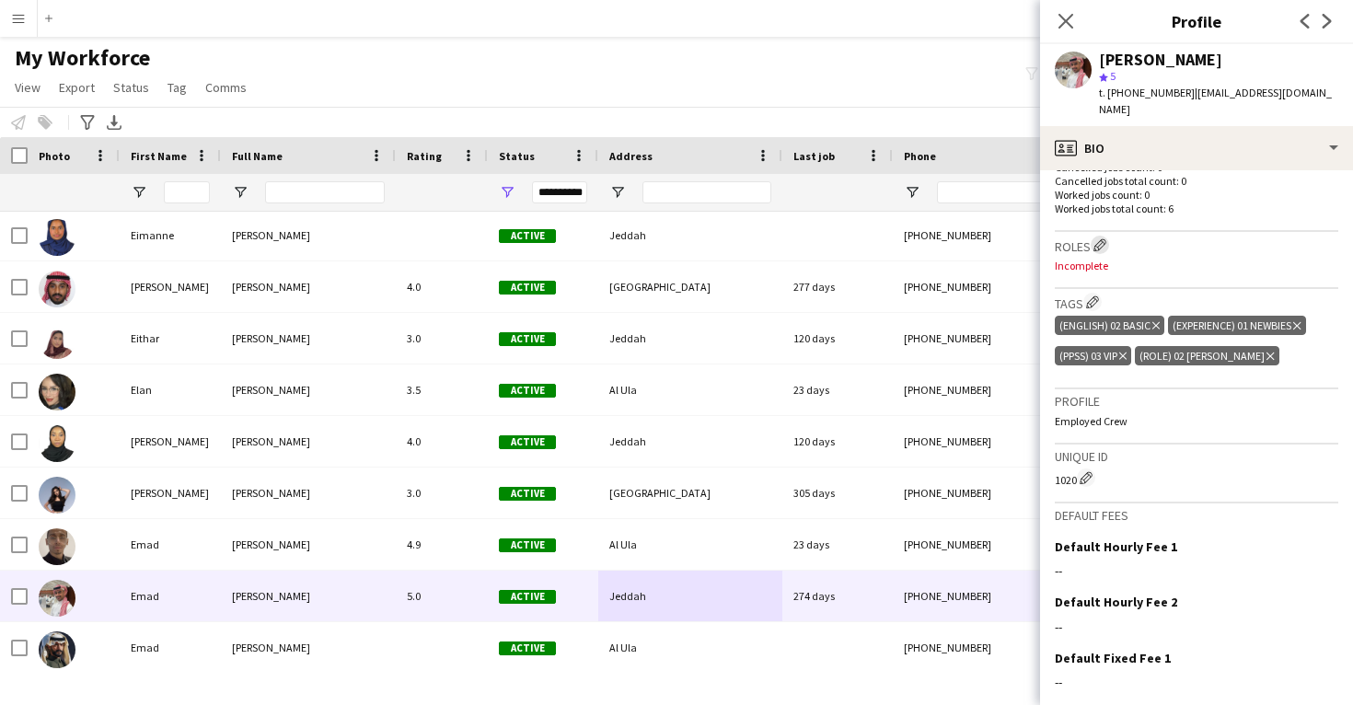
click at [1102, 238] on app-icon "Edit crew company roles" at bounding box center [1100, 244] width 13 height 13
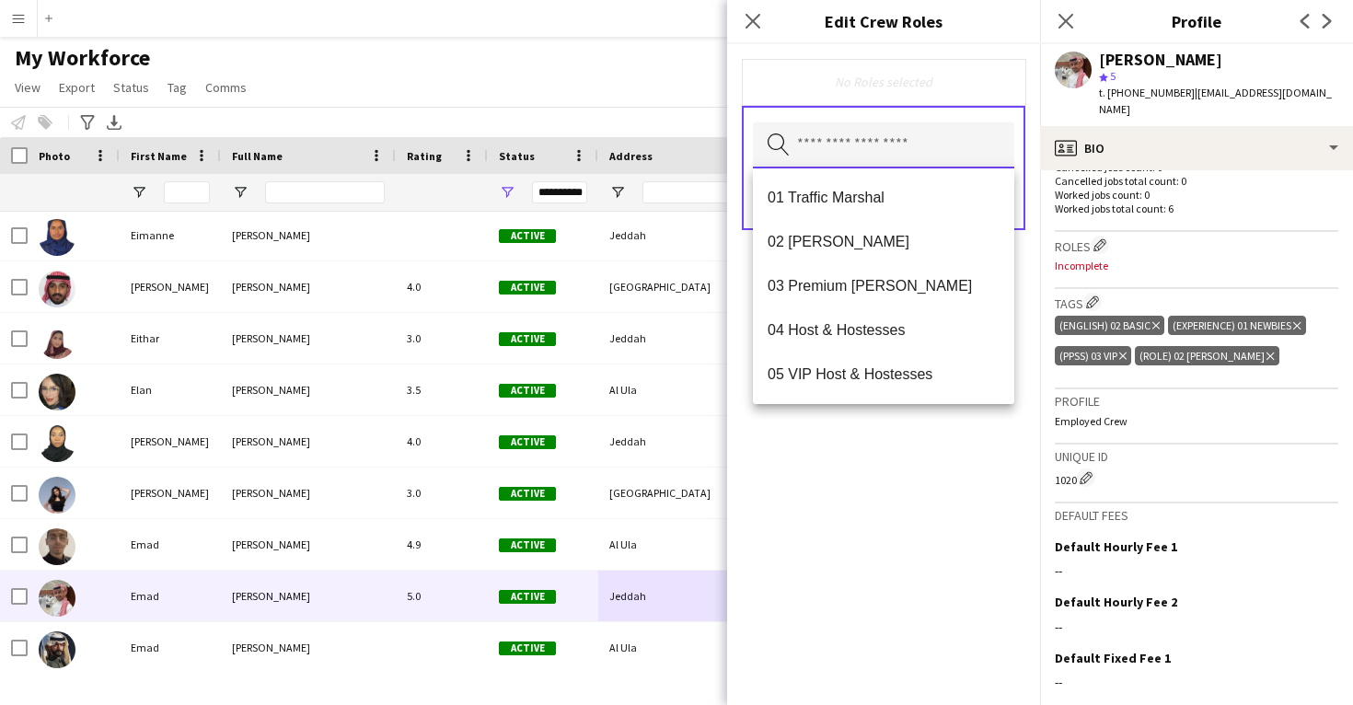
click at [889, 151] on input "text" at bounding box center [883, 145] width 261 height 46
click at [873, 254] on mat-option "02 Usher" at bounding box center [883, 242] width 261 height 44
click at [877, 481] on div "02 Usher Remove Search by role type Save" at bounding box center [883, 374] width 313 height 661
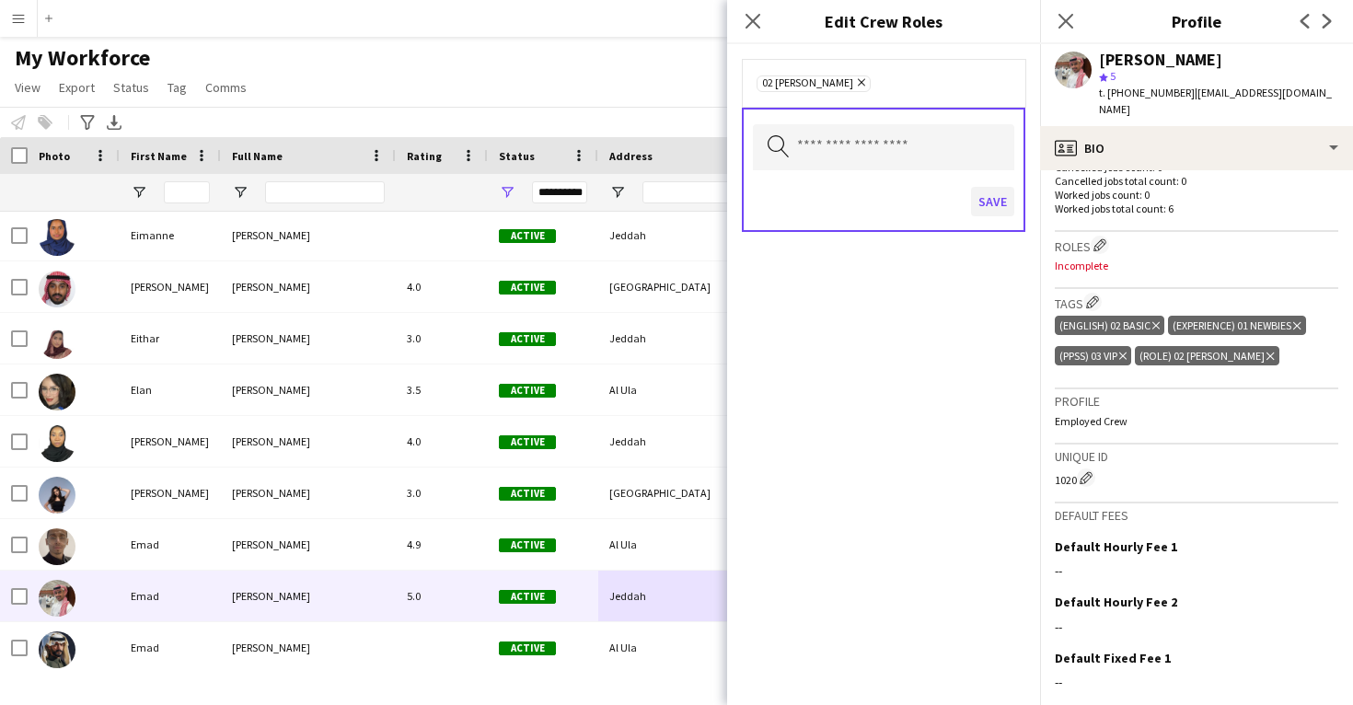
click at [999, 204] on button "Save" at bounding box center [992, 201] width 43 height 29
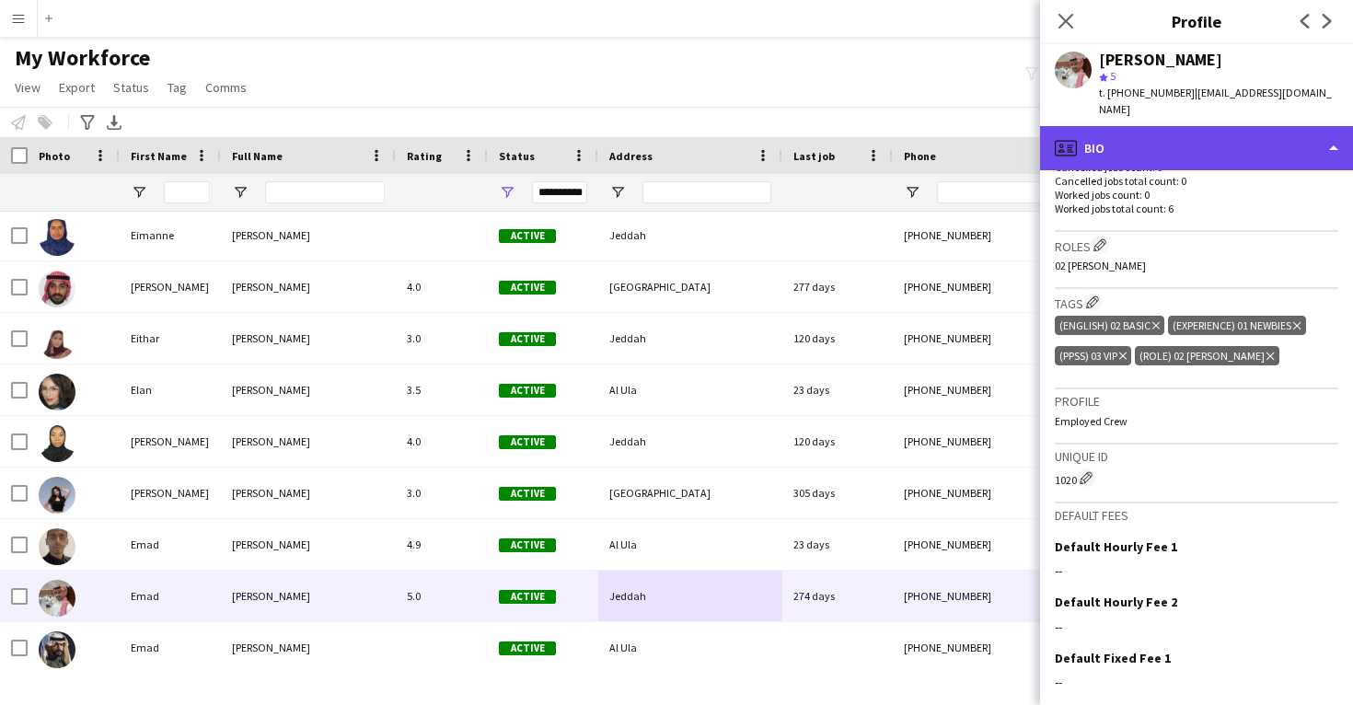
click at [1185, 135] on div "profile Bio" at bounding box center [1196, 148] width 313 height 44
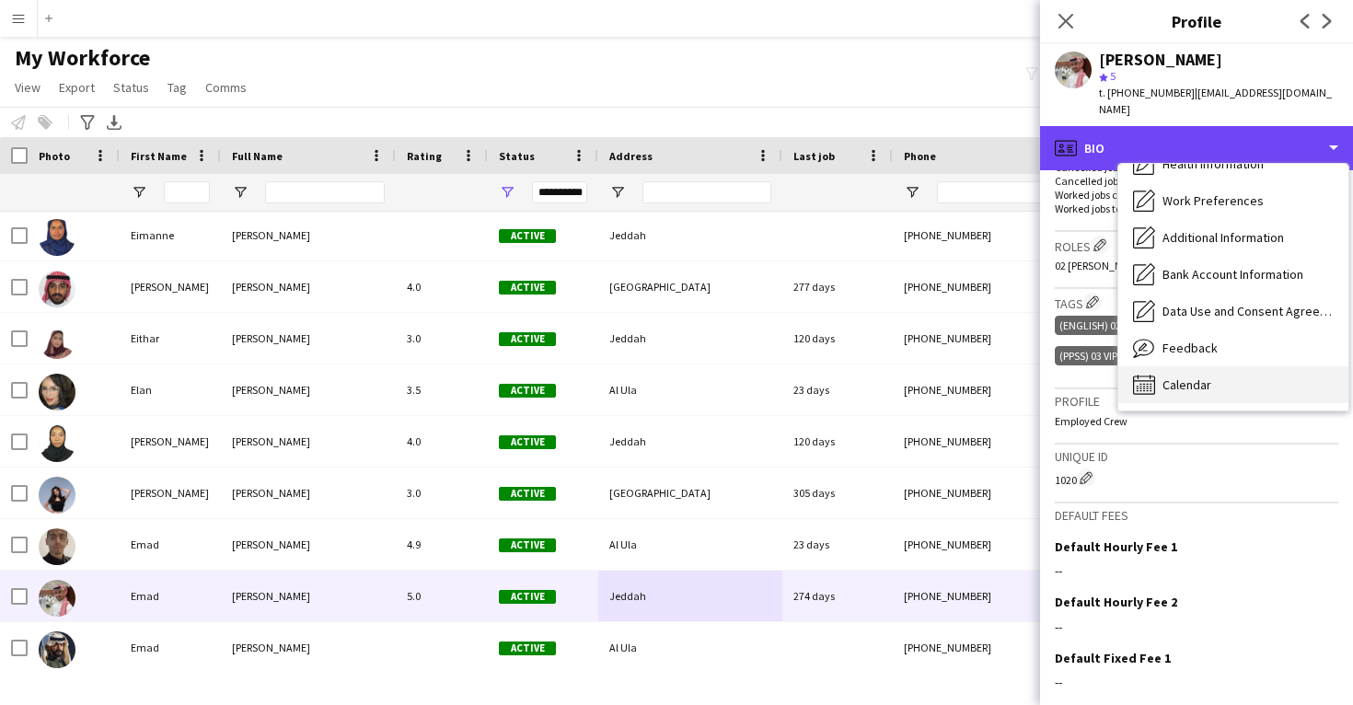
scroll to position [210, 0]
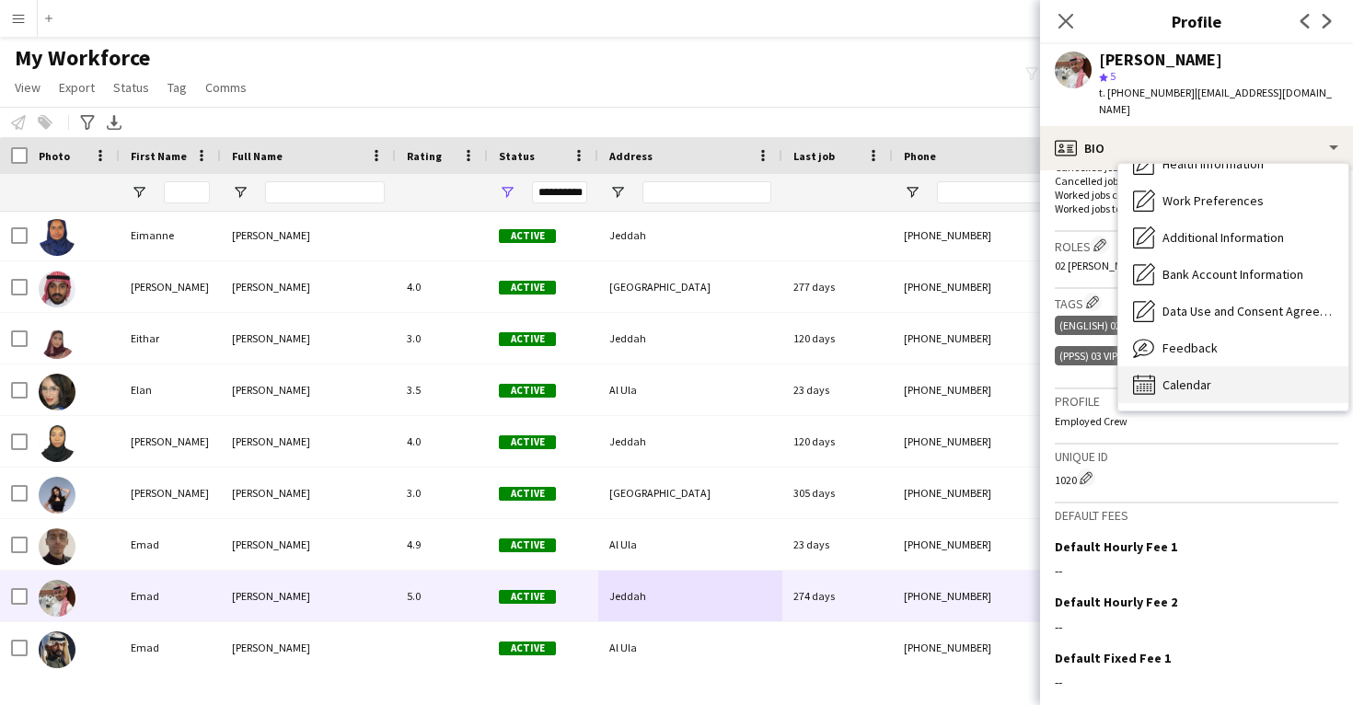
click at [1174, 366] on div "Calendar Calendar" at bounding box center [1234, 384] width 230 height 37
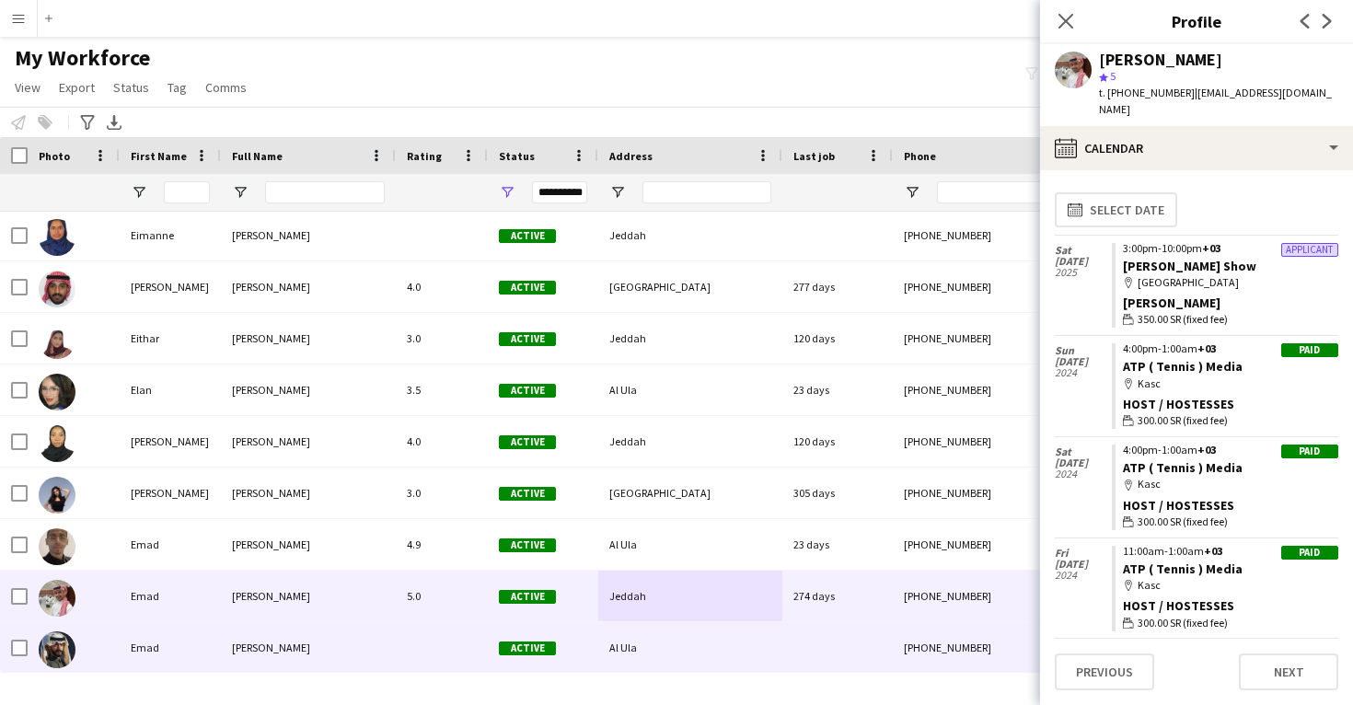
click at [735, 645] on div "Al Ula" at bounding box center [690, 647] width 184 height 51
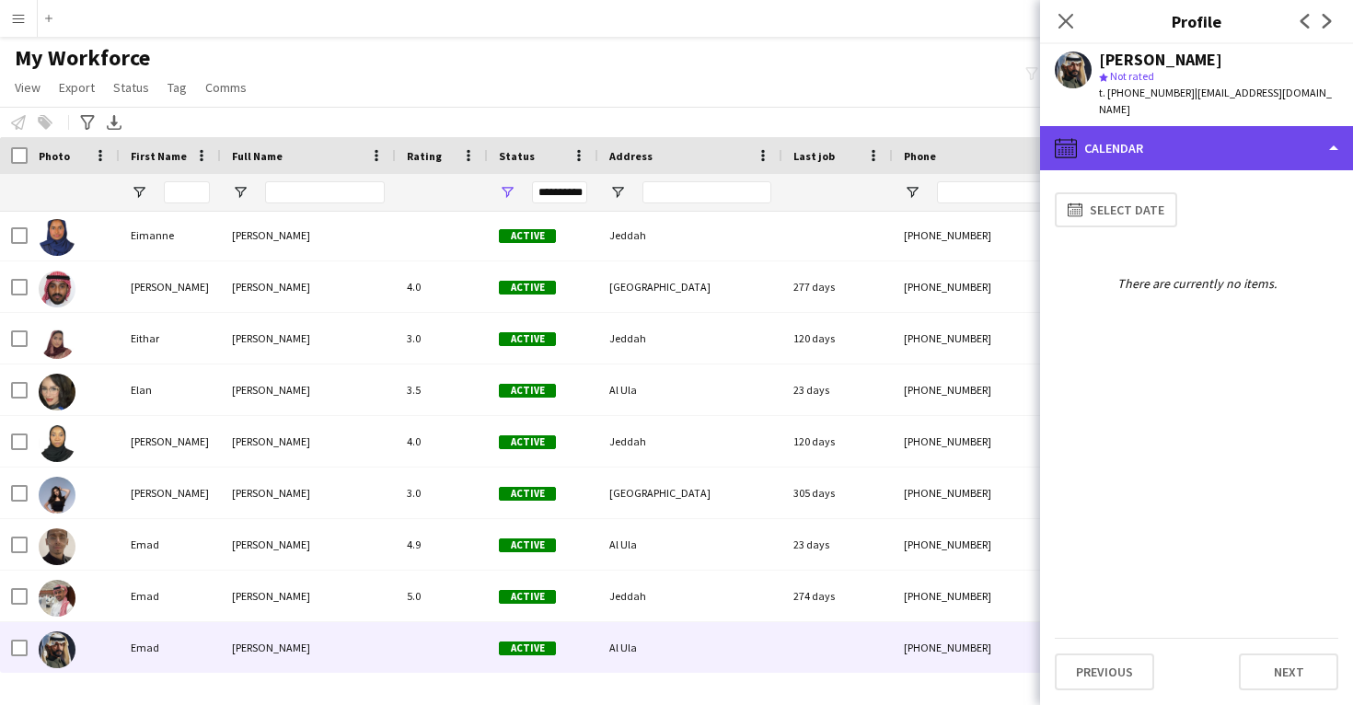
click at [1216, 134] on div "calendar-full Calendar" at bounding box center [1196, 148] width 313 height 44
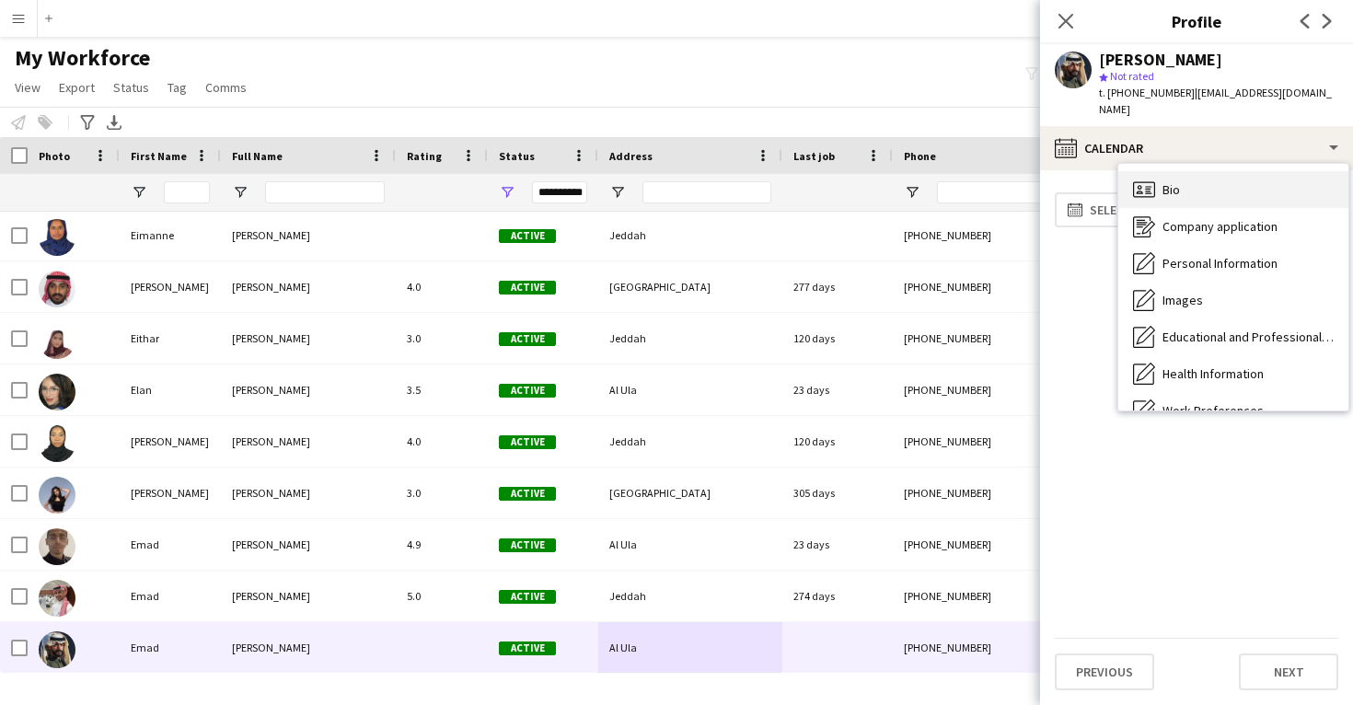
click at [1217, 175] on div "Bio Bio" at bounding box center [1234, 189] width 230 height 37
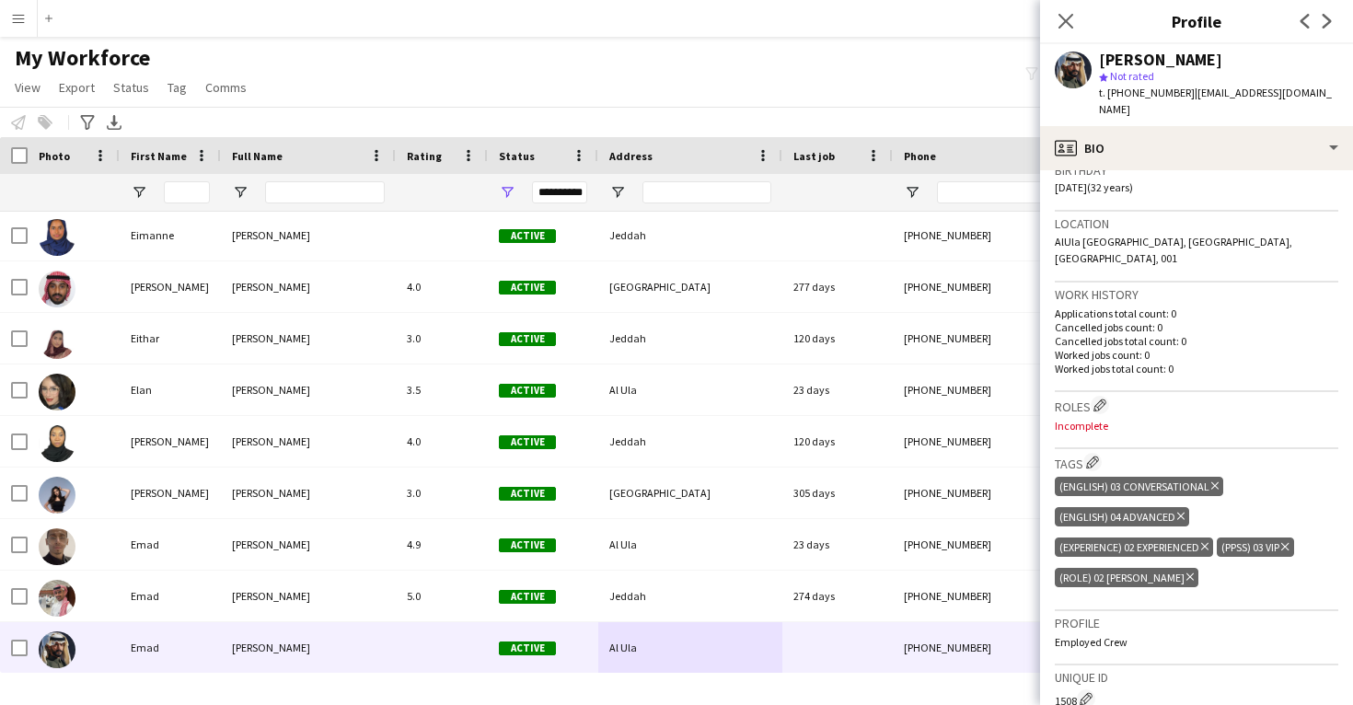
scroll to position [367, 0]
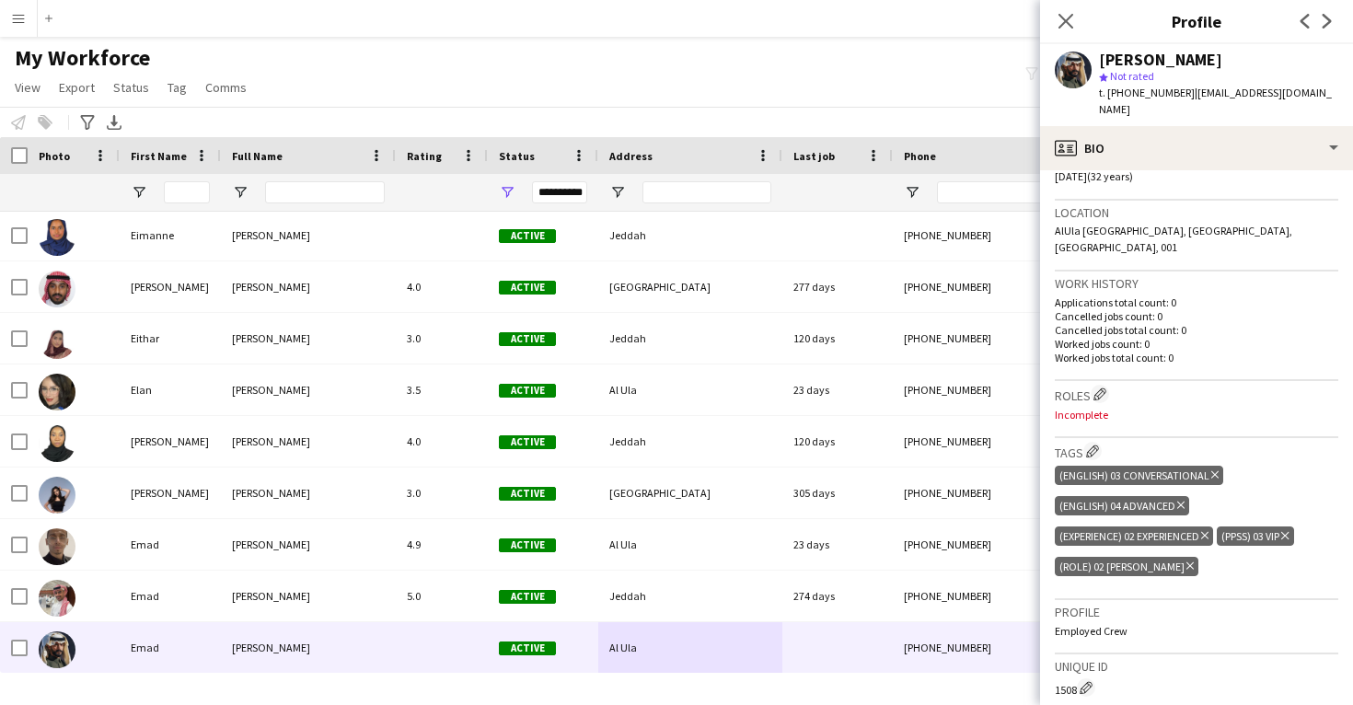
click at [1179, 502] on icon at bounding box center [1181, 505] width 7 height 7
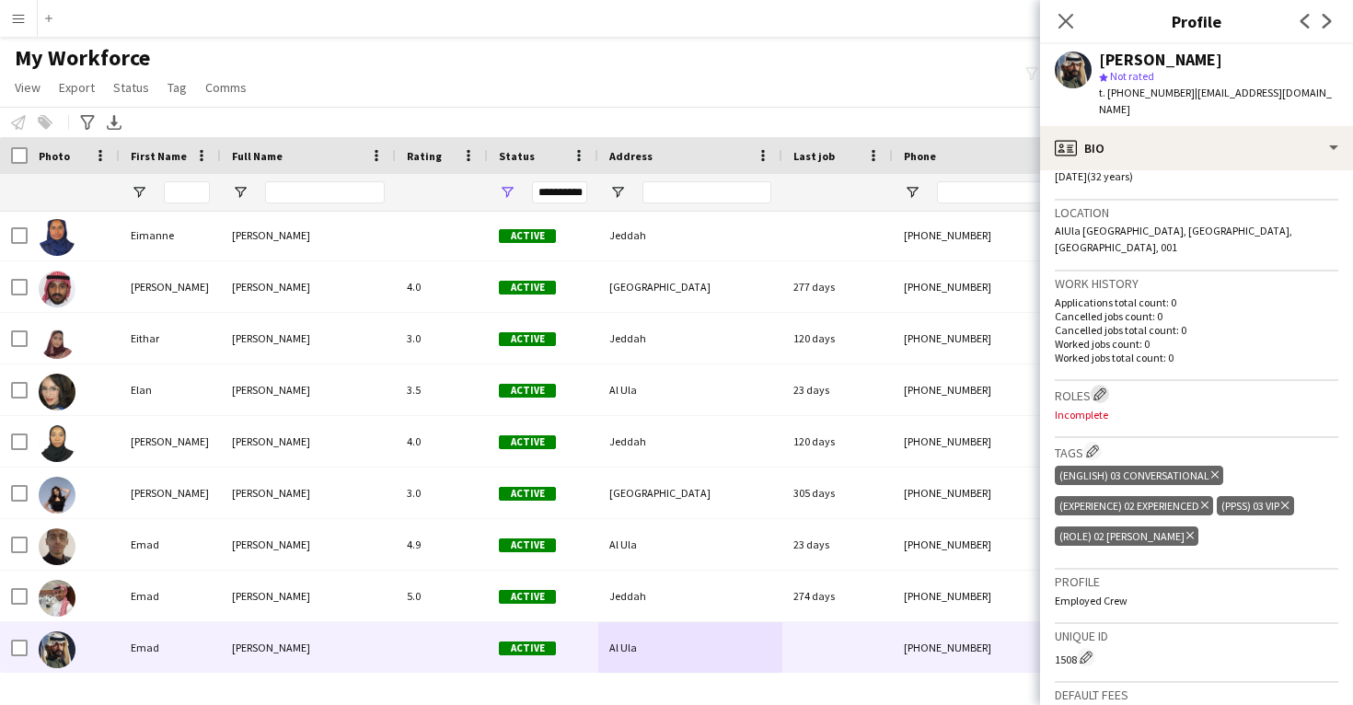
click at [1097, 388] on app-icon "Edit crew company roles" at bounding box center [1100, 394] width 13 height 13
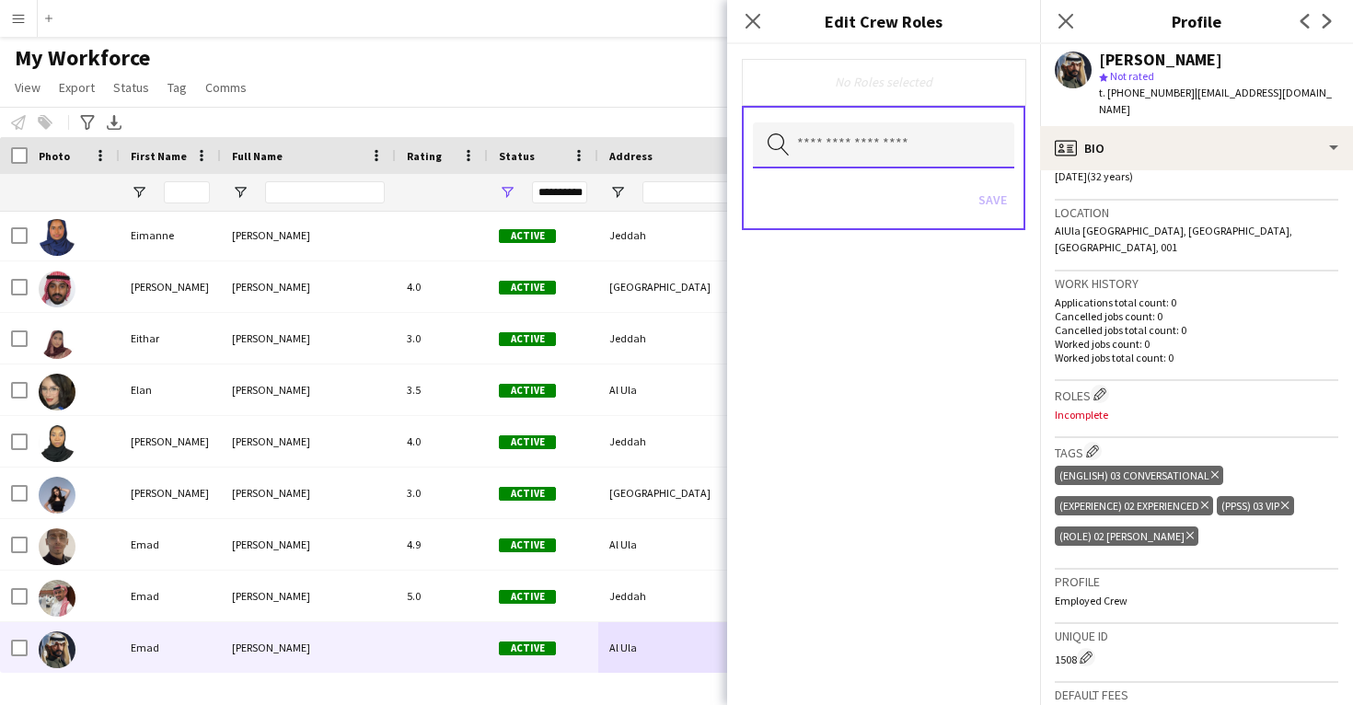
click at [935, 161] on input "text" at bounding box center [883, 145] width 261 height 46
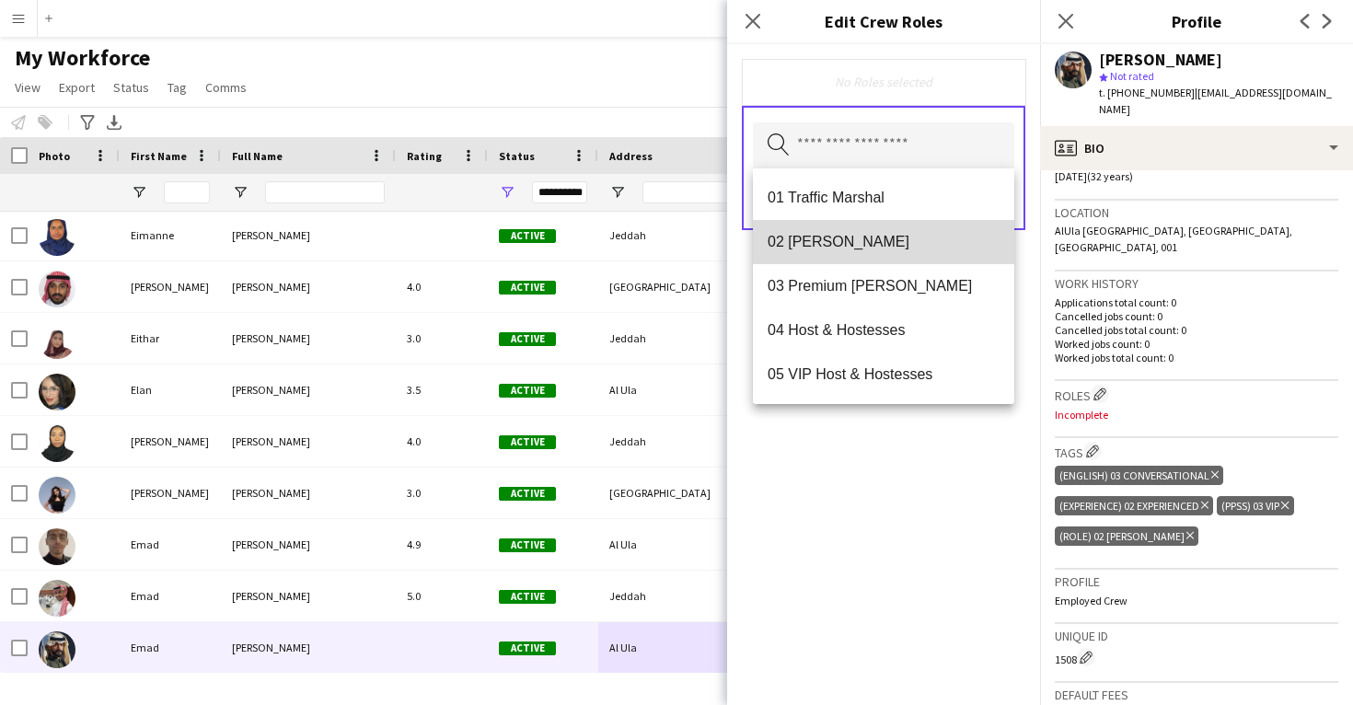
click at [916, 244] on span "02 Usher" at bounding box center [884, 241] width 232 height 17
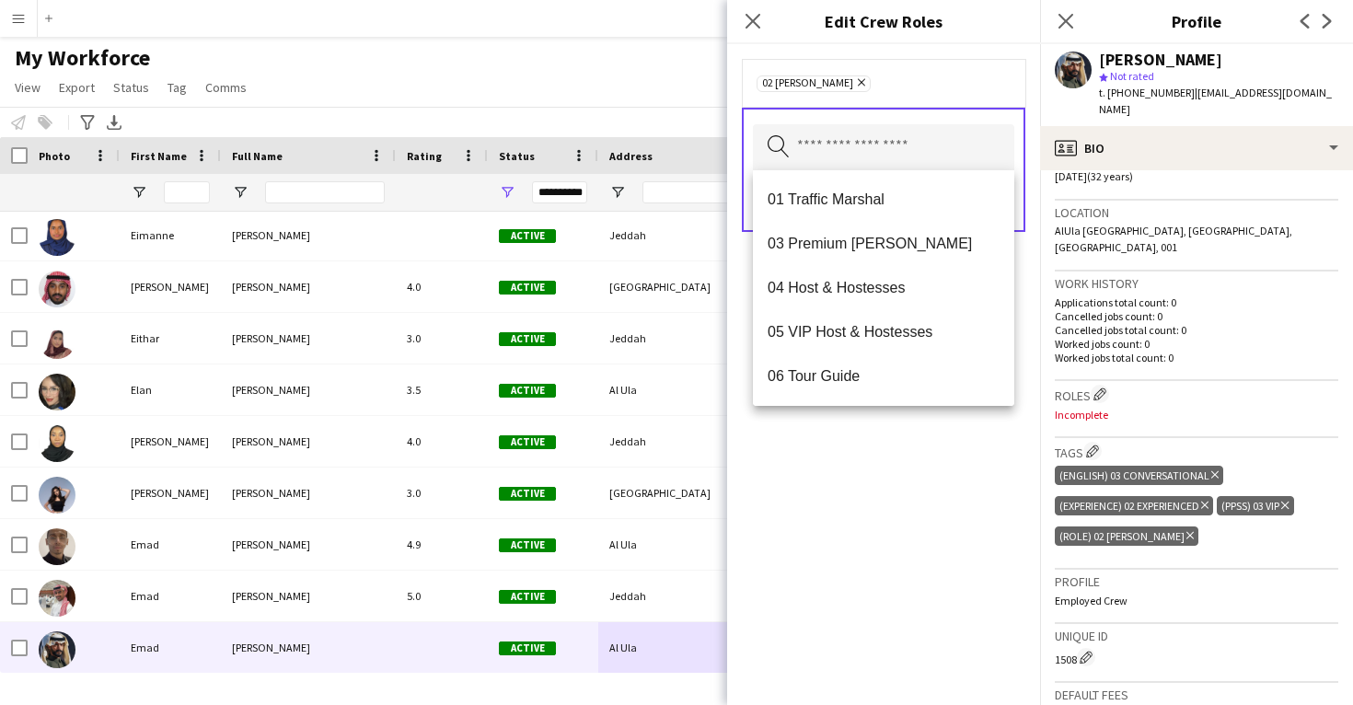
click at [904, 473] on div "02 Usher Remove Search by role type Save" at bounding box center [883, 374] width 313 height 661
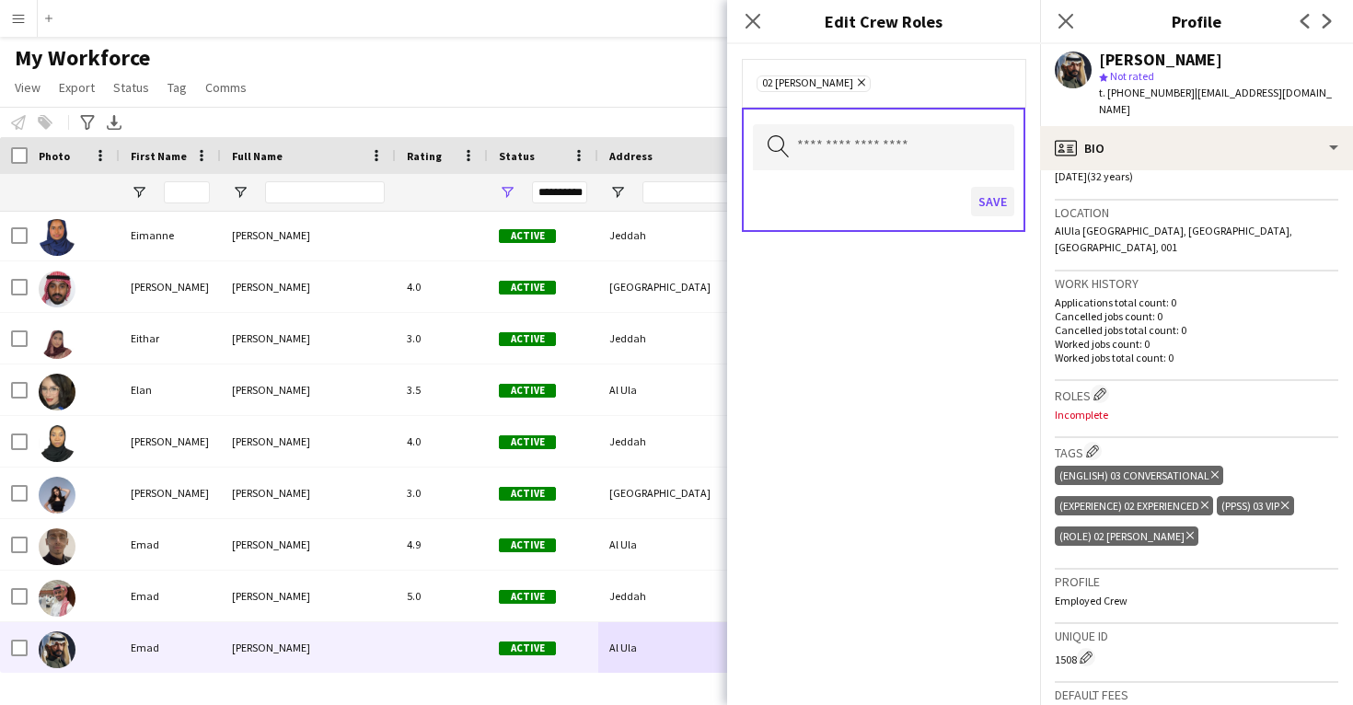
click at [996, 204] on button "Save" at bounding box center [992, 201] width 43 height 29
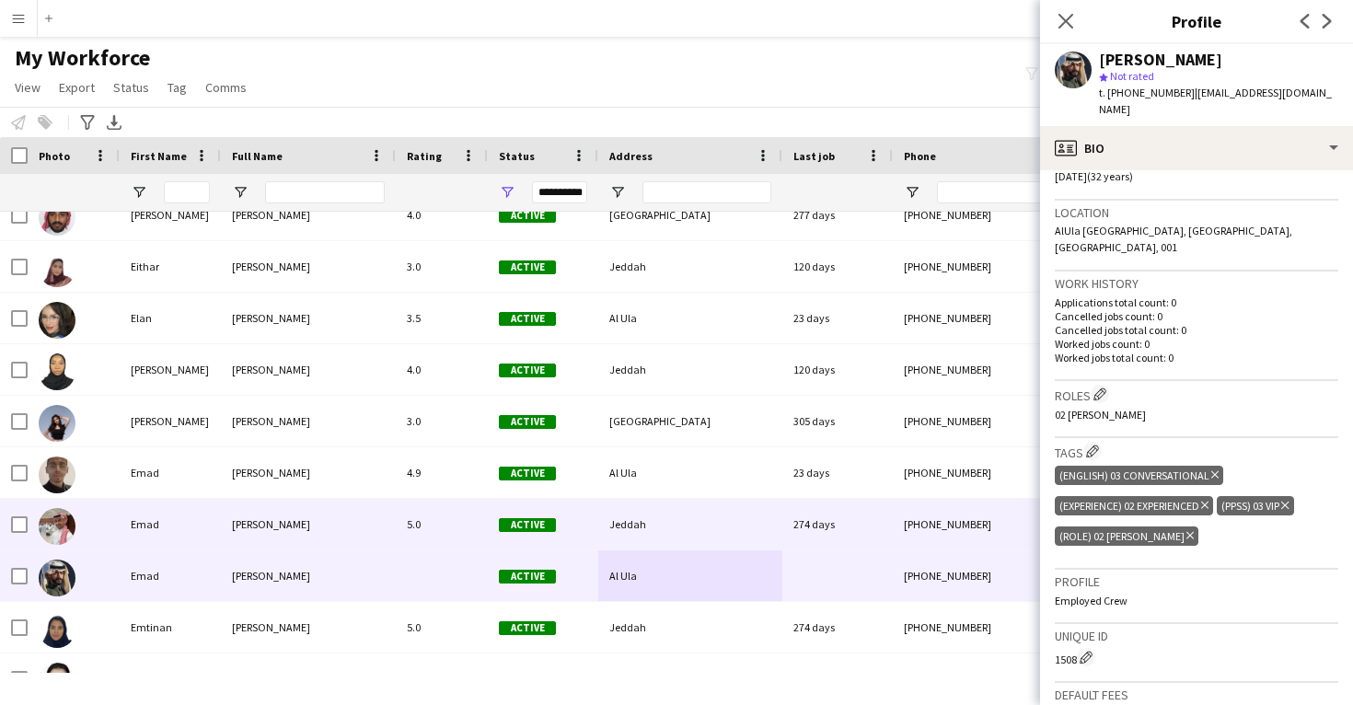
scroll to position [23484, 0]
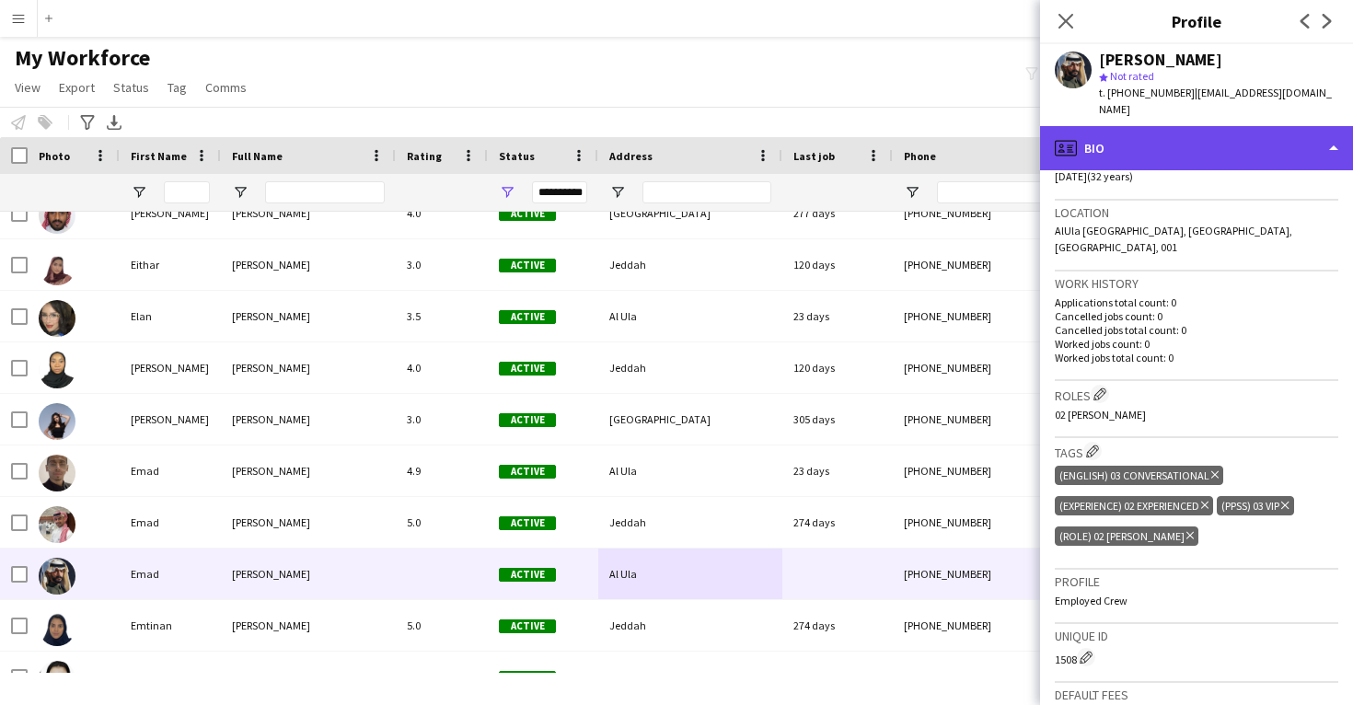
click at [1148, 142] on div "profile Bio" at bounding box center [1196, 148] width 313 height 44
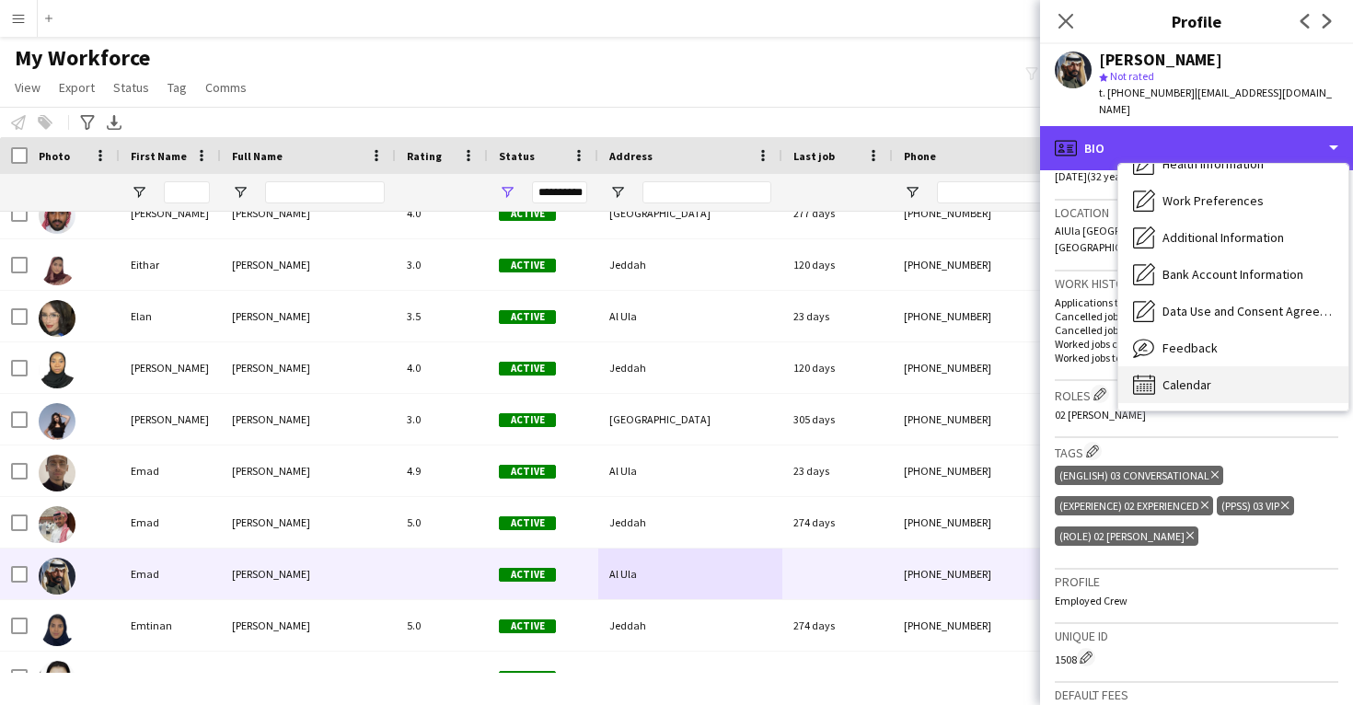
scroll to position [210, 0]
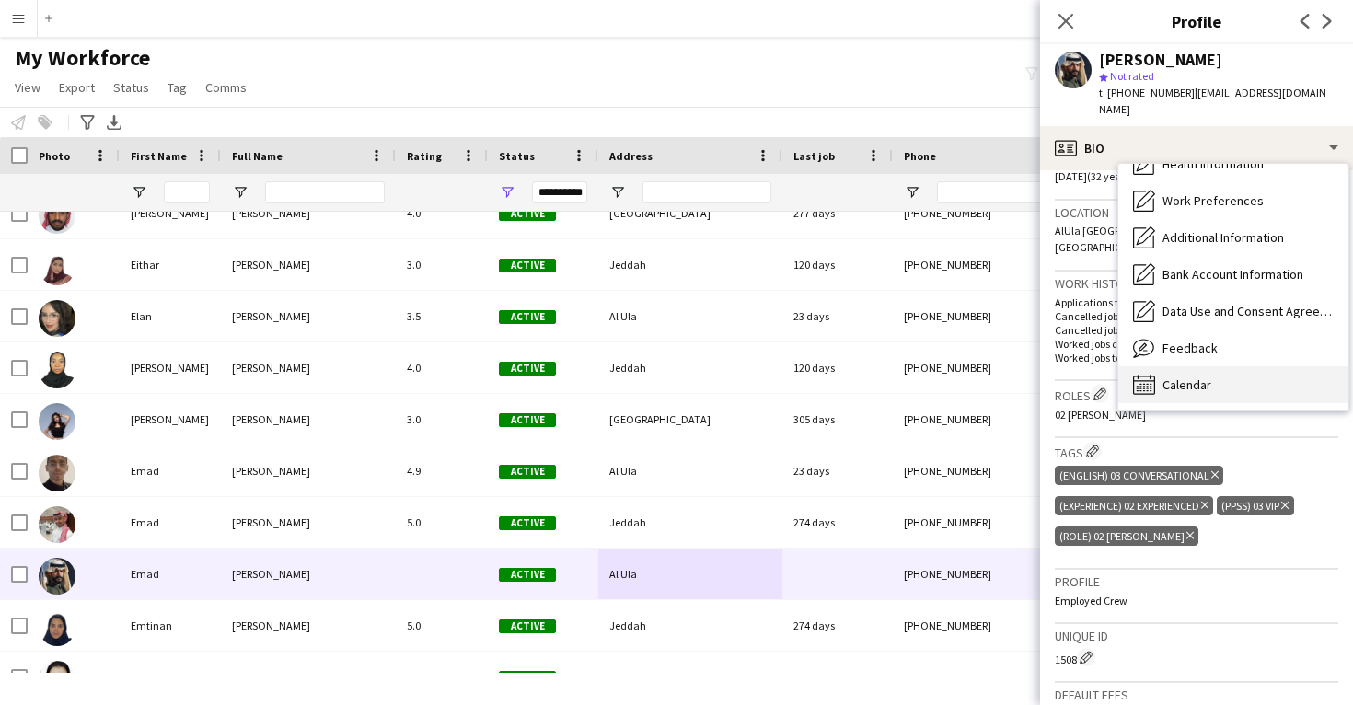
click at [1187, 377] on div "Calendar Calendar" at bounding box center [1234, 384] width 230 height 37
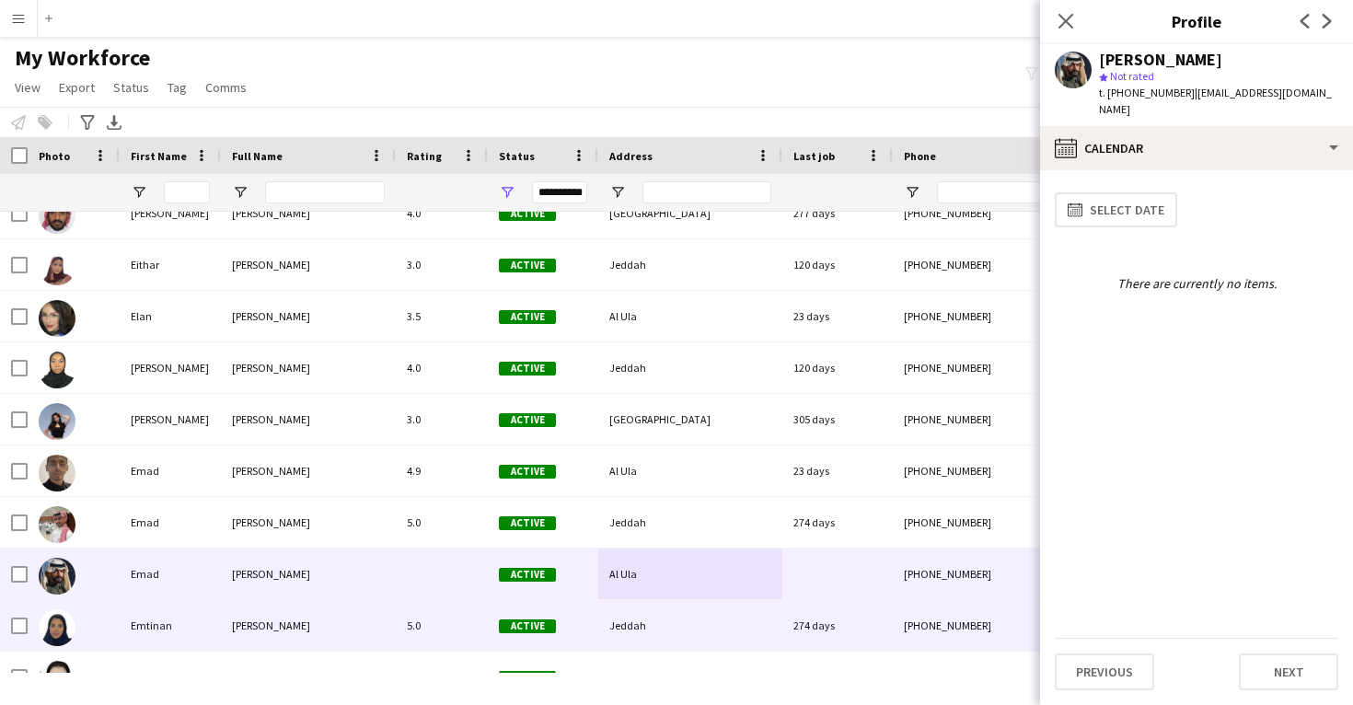
click at [675, 639] on div "Jeddah" at bounding box center [690, 625] width 184 height 51
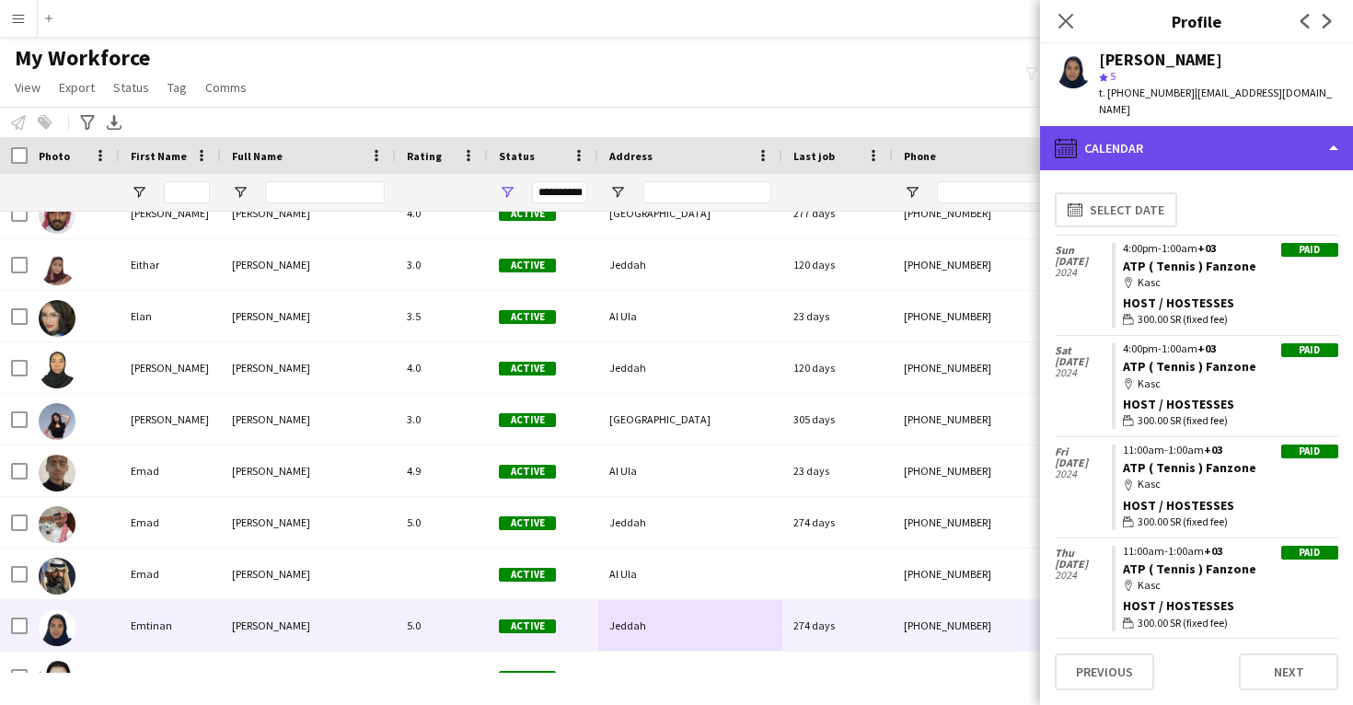
click at [1201, 141] on div "calendar-full Calendar" at bounding box center [1196, 148] width 313 height 44
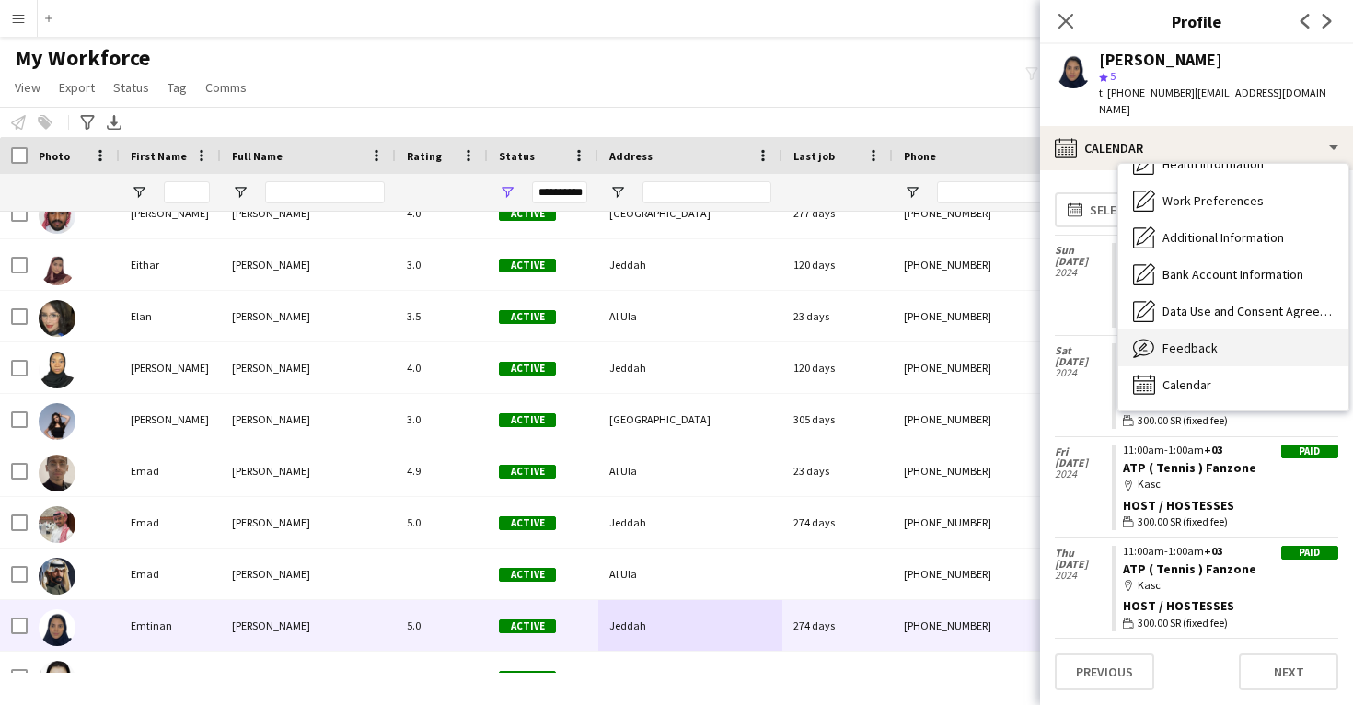
click at [1215, 331] on div "Feedback Feedback" at bounding box center [1234, 348] width 230 height 37
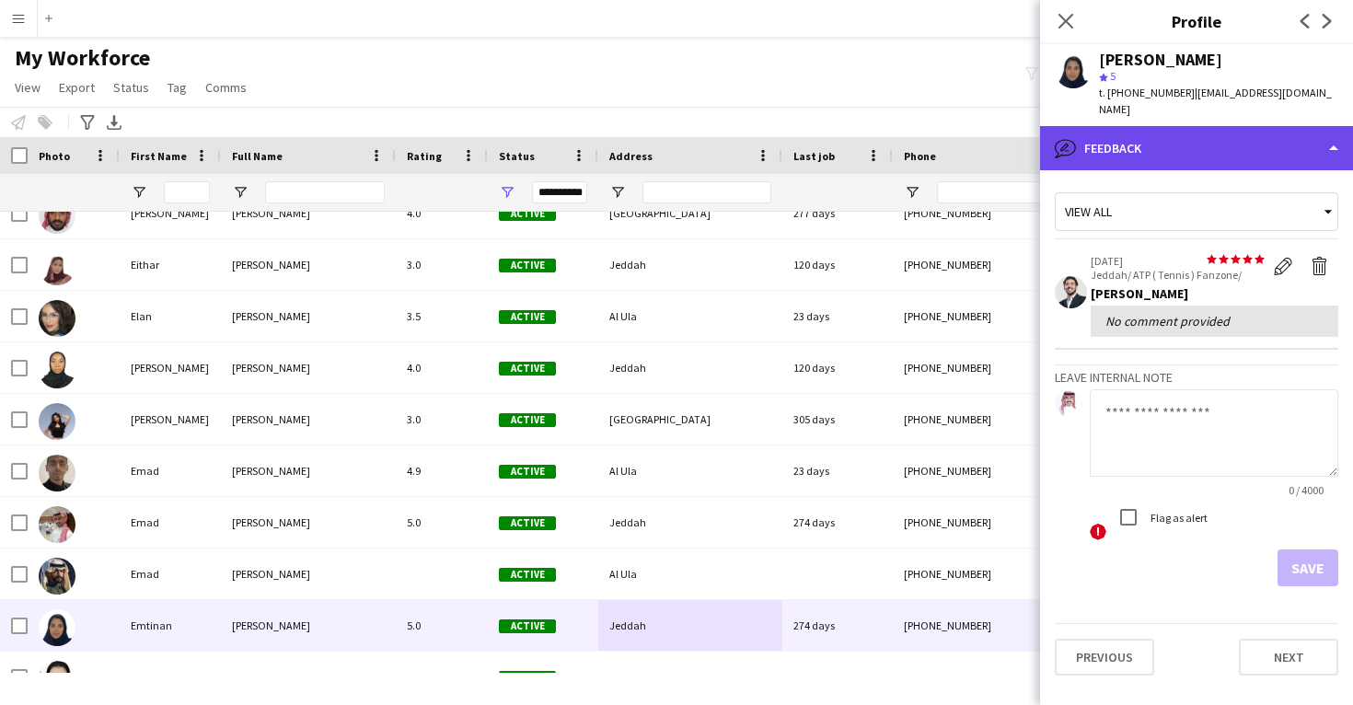
click at [1182, 143] on div "bubble-pencil Feedback" at bounding box center [1196, 148] width 313 height 44
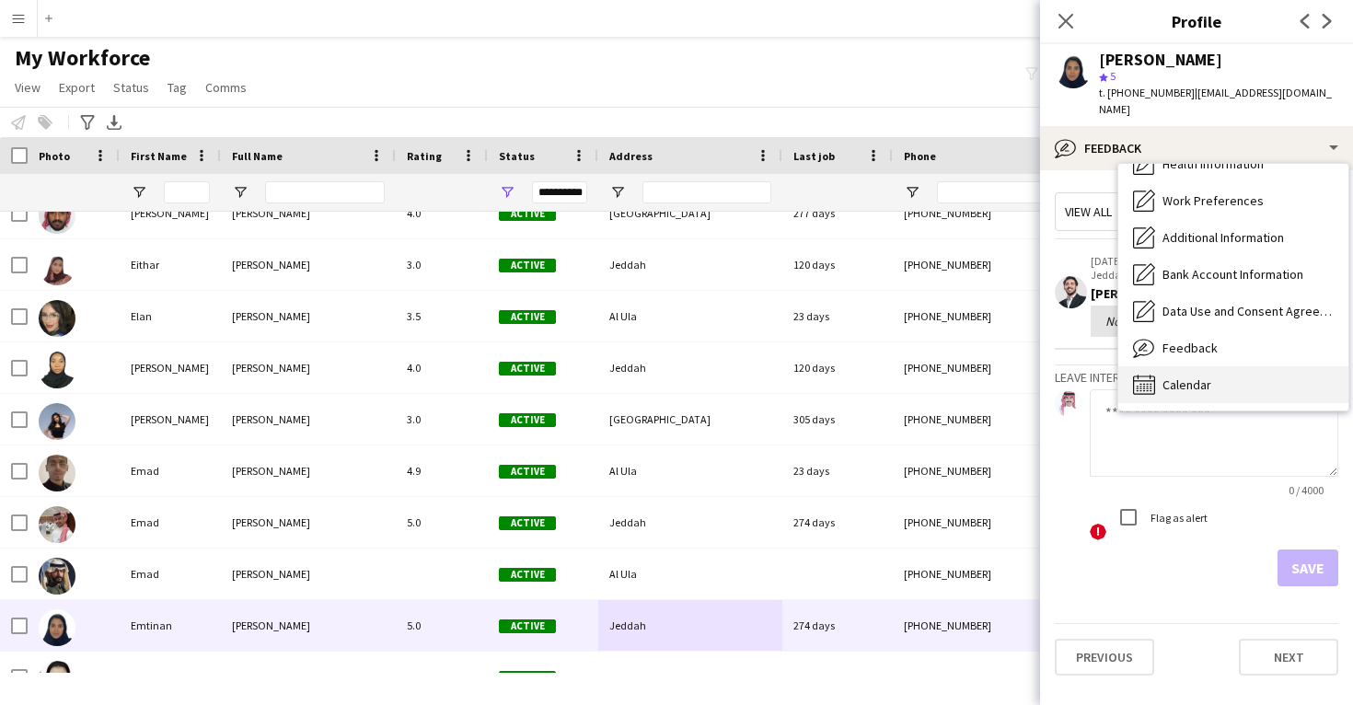
click at [1209, 366] on div "Calendar Calendar" at bounding box center [1234, 384] width 230 height 37
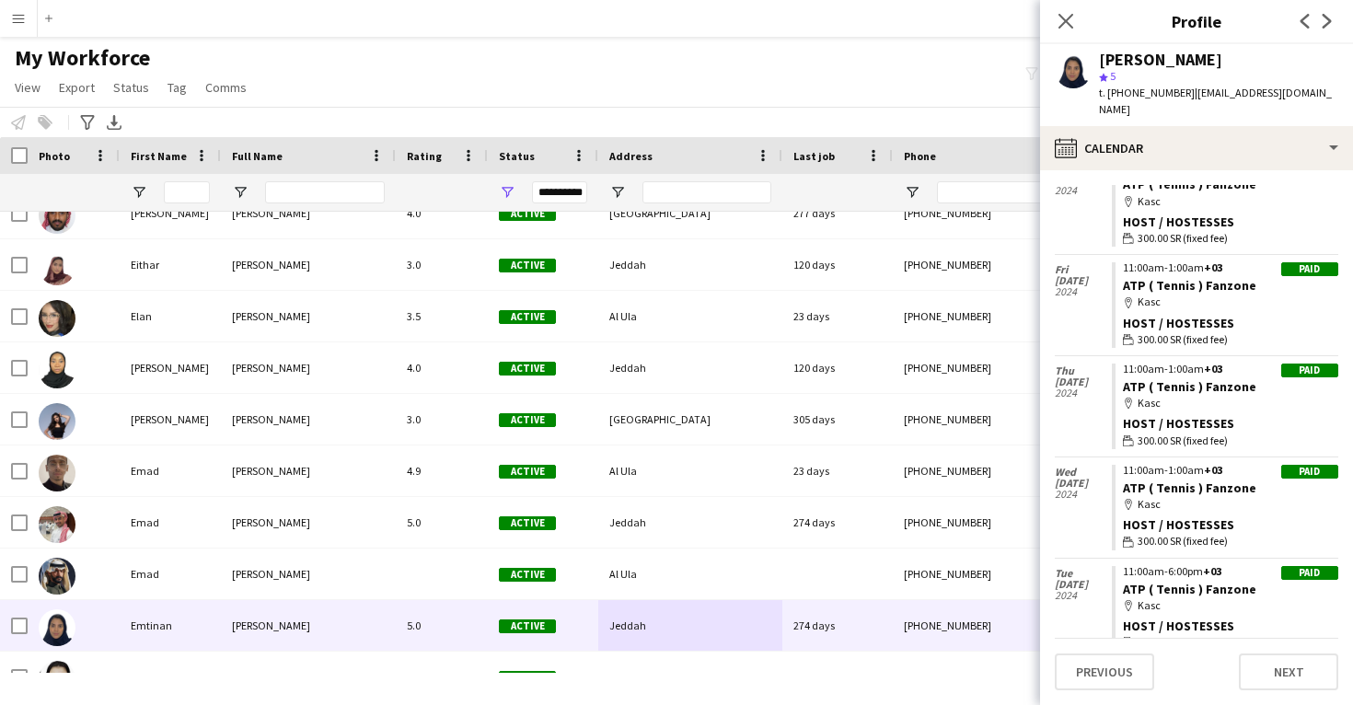
scroll to position [181, 0]
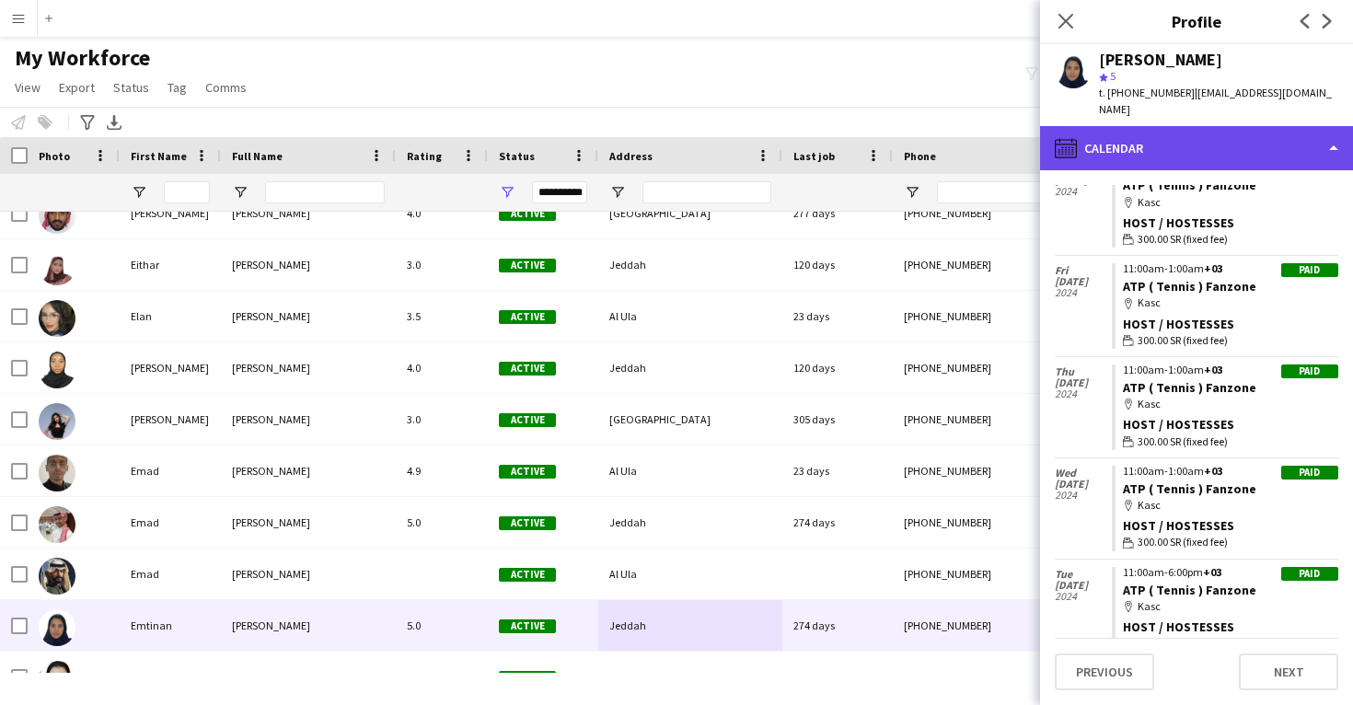
click at [1191, 126] on div "calendar-full Calendar" at bounding box center [1196, 148] width 313 height 44
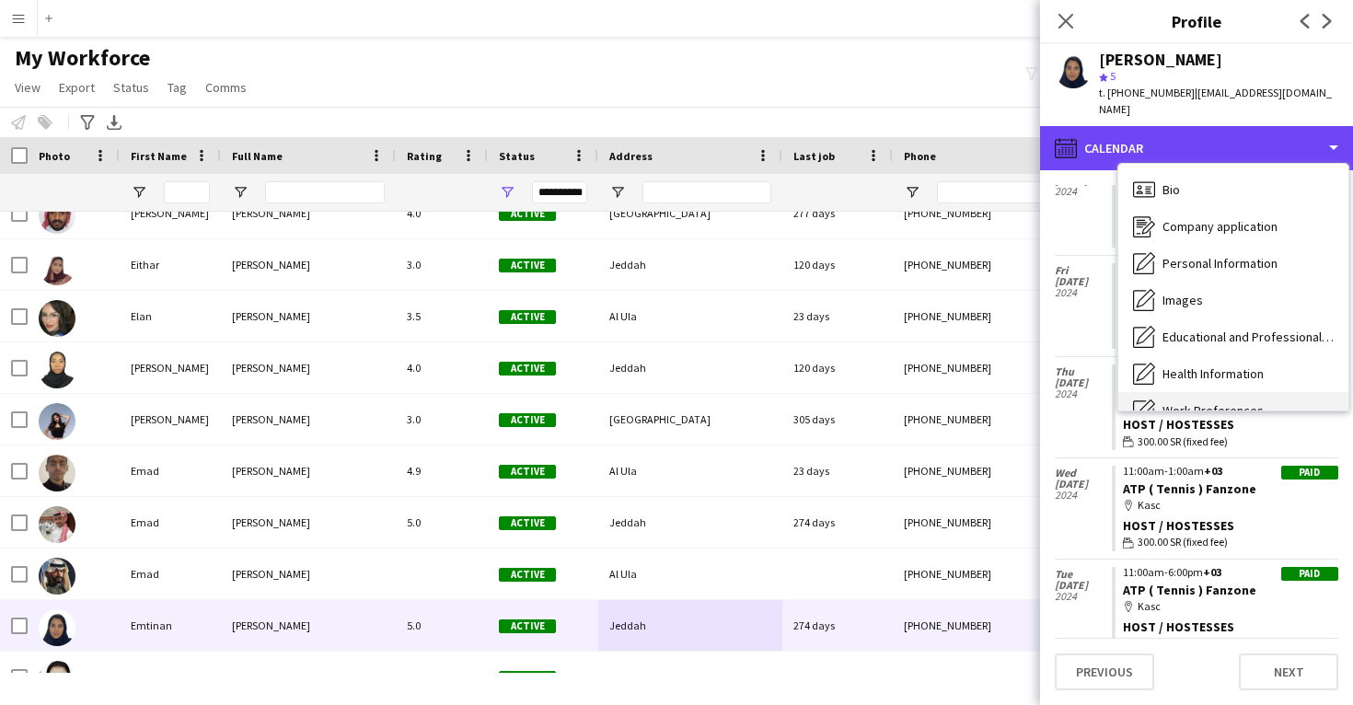
scroll to position [-1, 0]
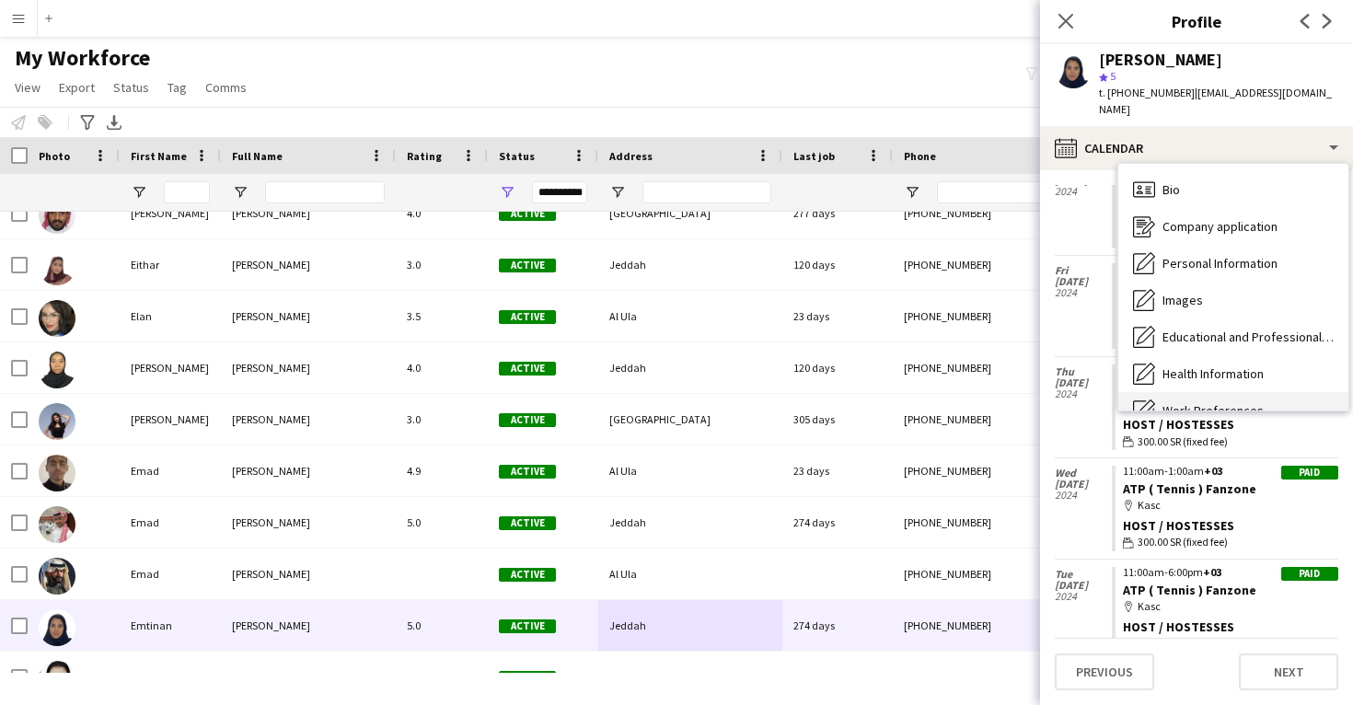
click at [1194, 179] on div "Bio Bio" at bounding box center [1234, 189] width 230 height 37
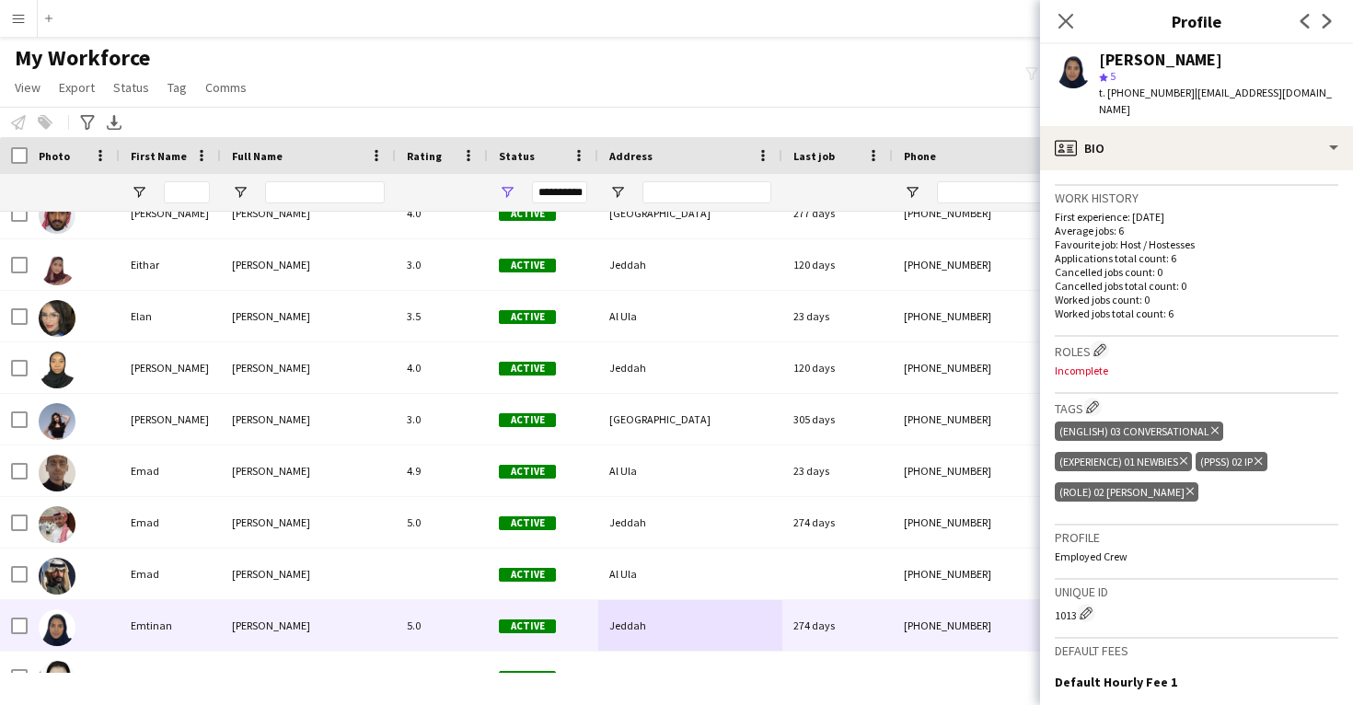
scroll to position [458, 0]
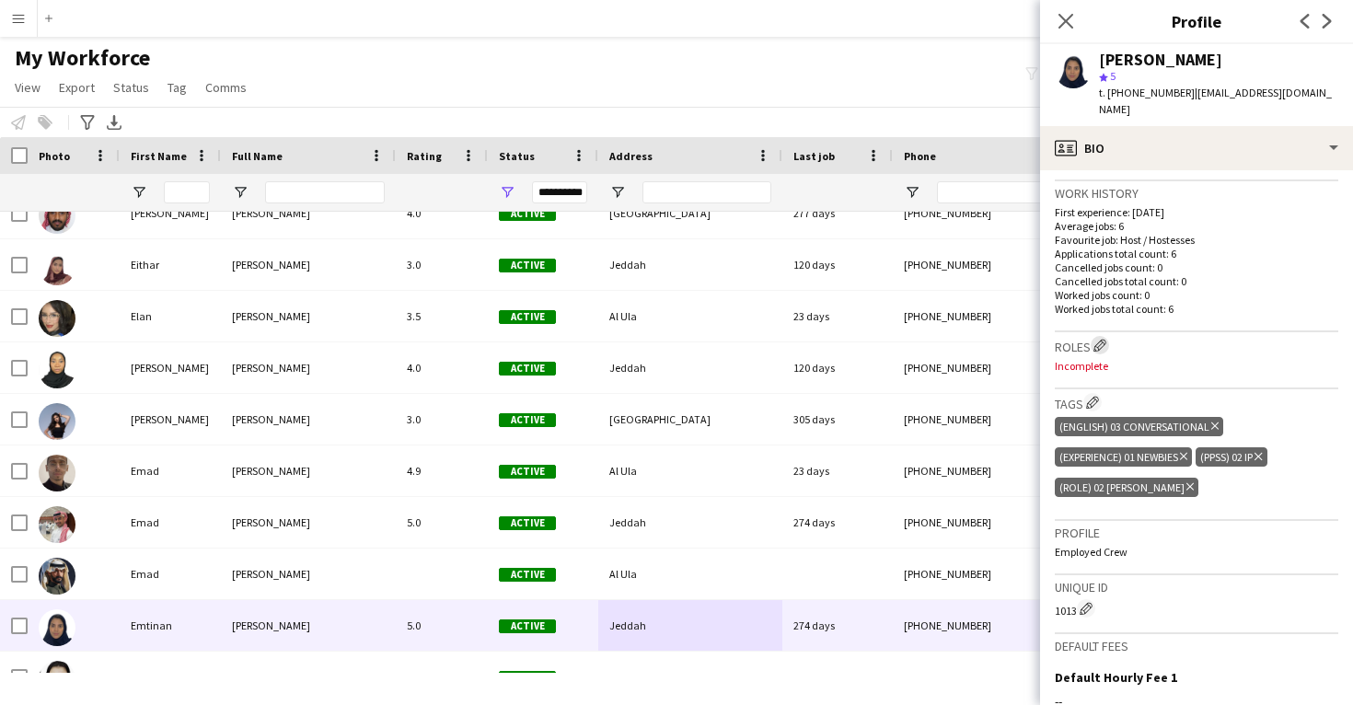
click at [1100, 339] on app-icon "Edit crew company roles" at bounding box center [1100, 345] width 13 height 13
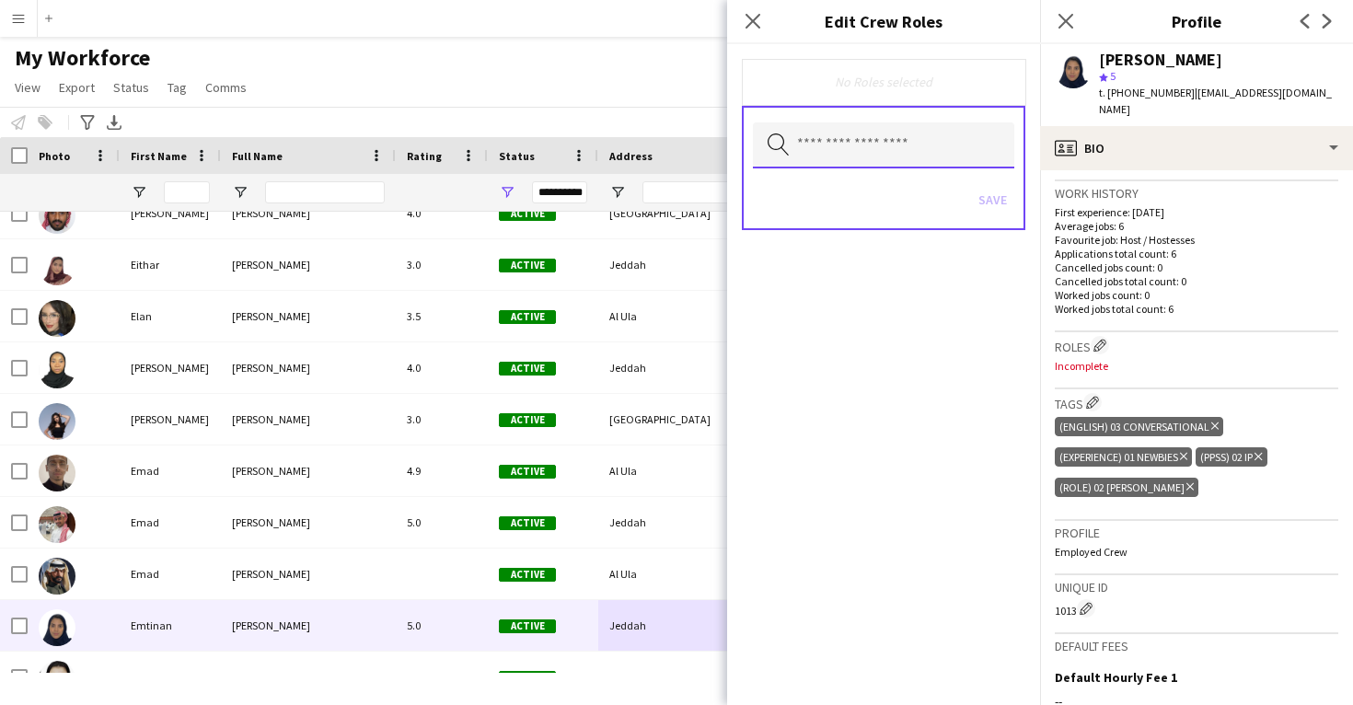
click at [903, 142] on input "text" at bounding box center [883, 145] width 261 height 46
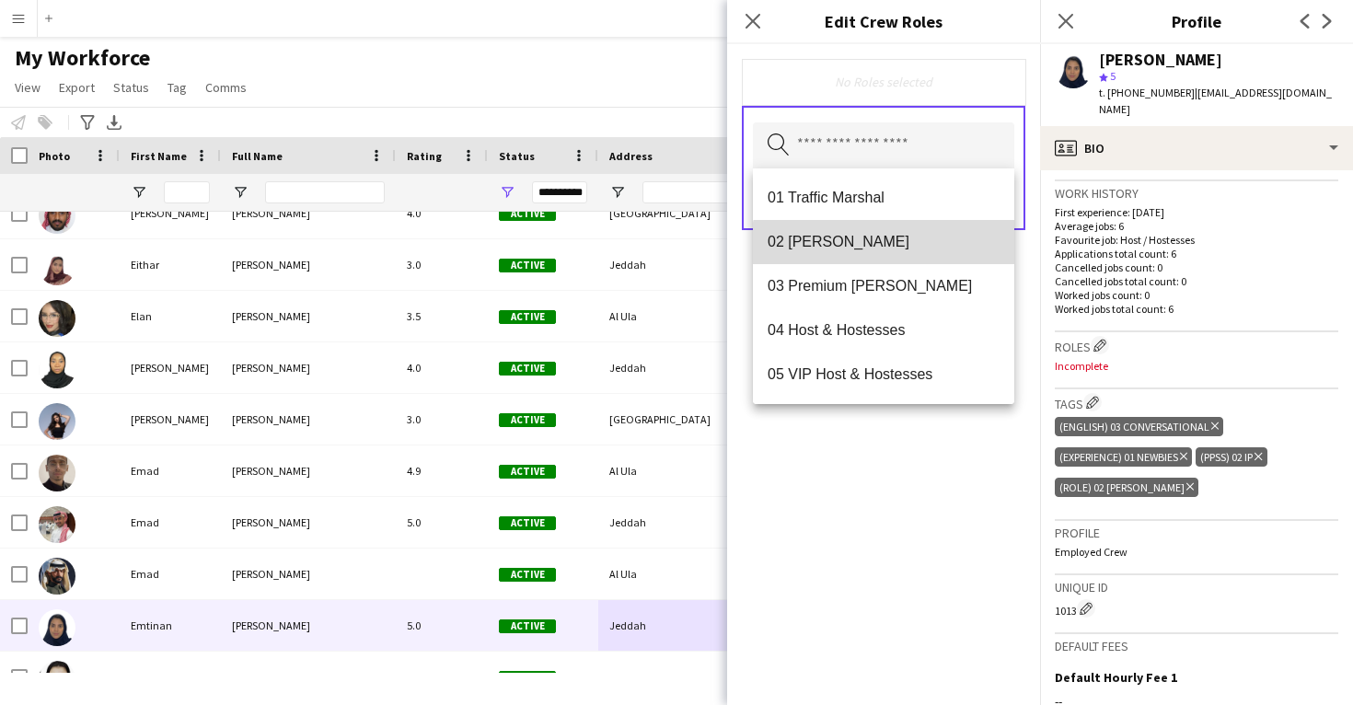
click at [892, 254] on mat-option "02 Usher" at bounding box center [883, 242] width 261 height 44
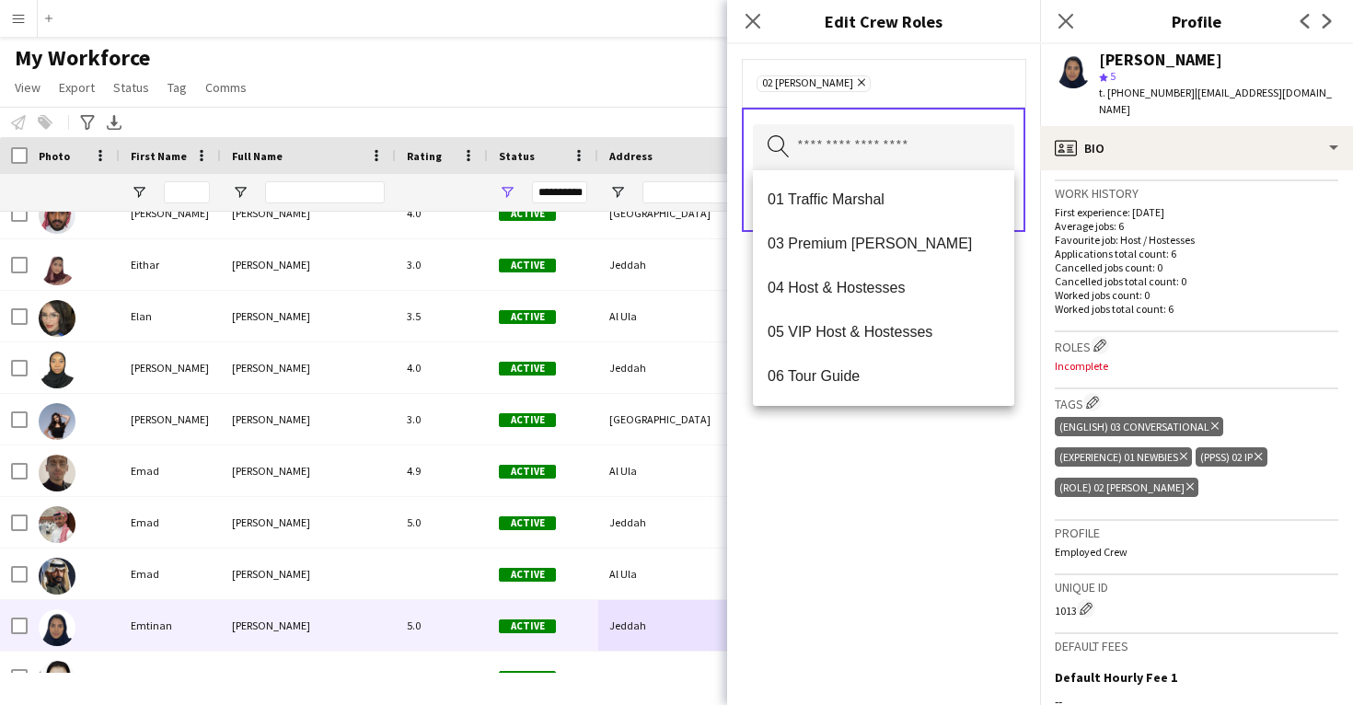
click at [893, 465] on div "02 Usher Remove Search by role type Save" at bounding box center [883, 374] width 313 height 661
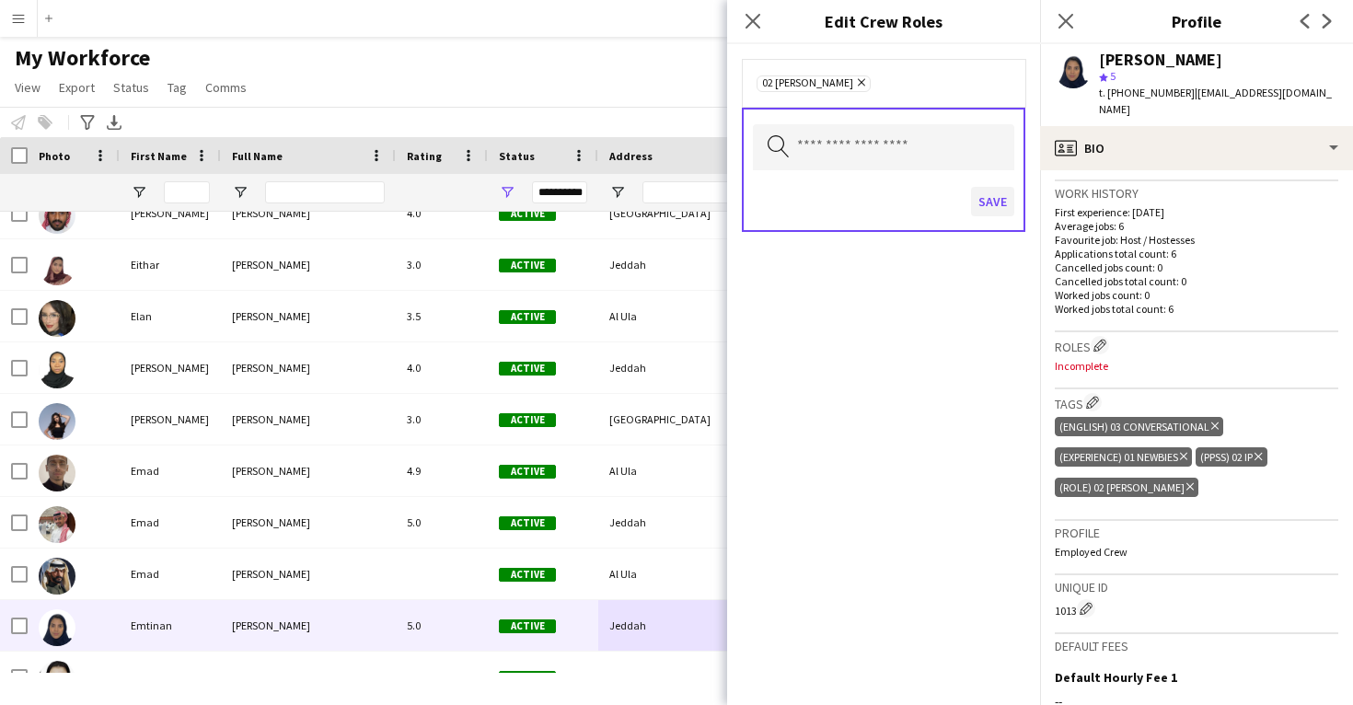
click at [992, 203] on button "Save" at bounding box center [992, 201] width 43 height 29
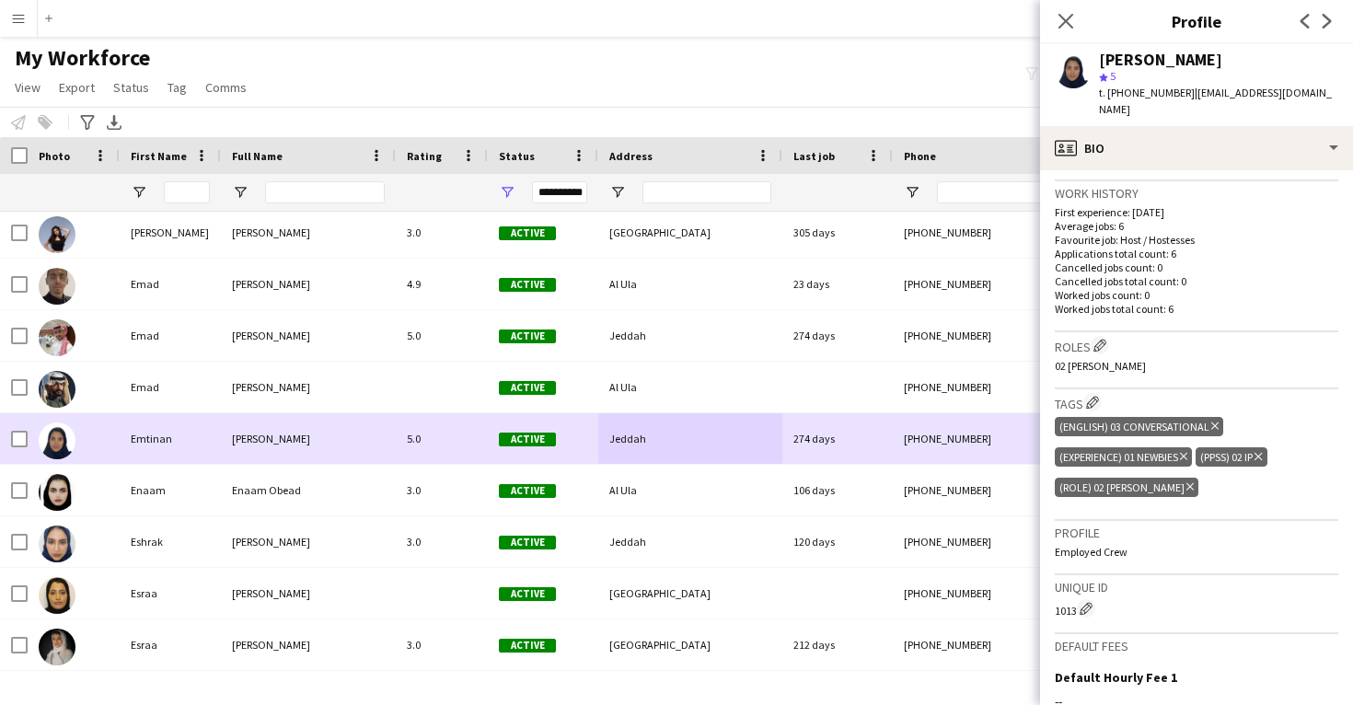
scroll to position [23671, 0]
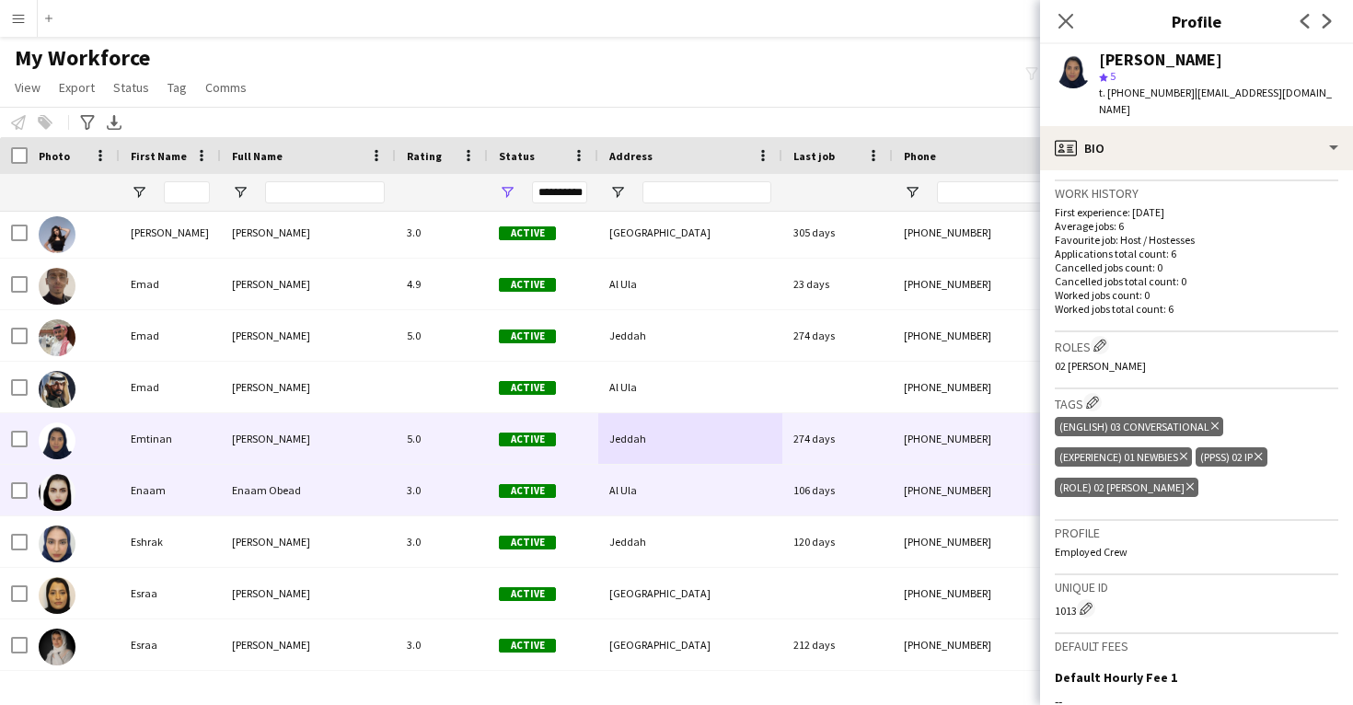
click at [828, 509] on div "106 days" at bounding box center [838, 490] width 110 height 51
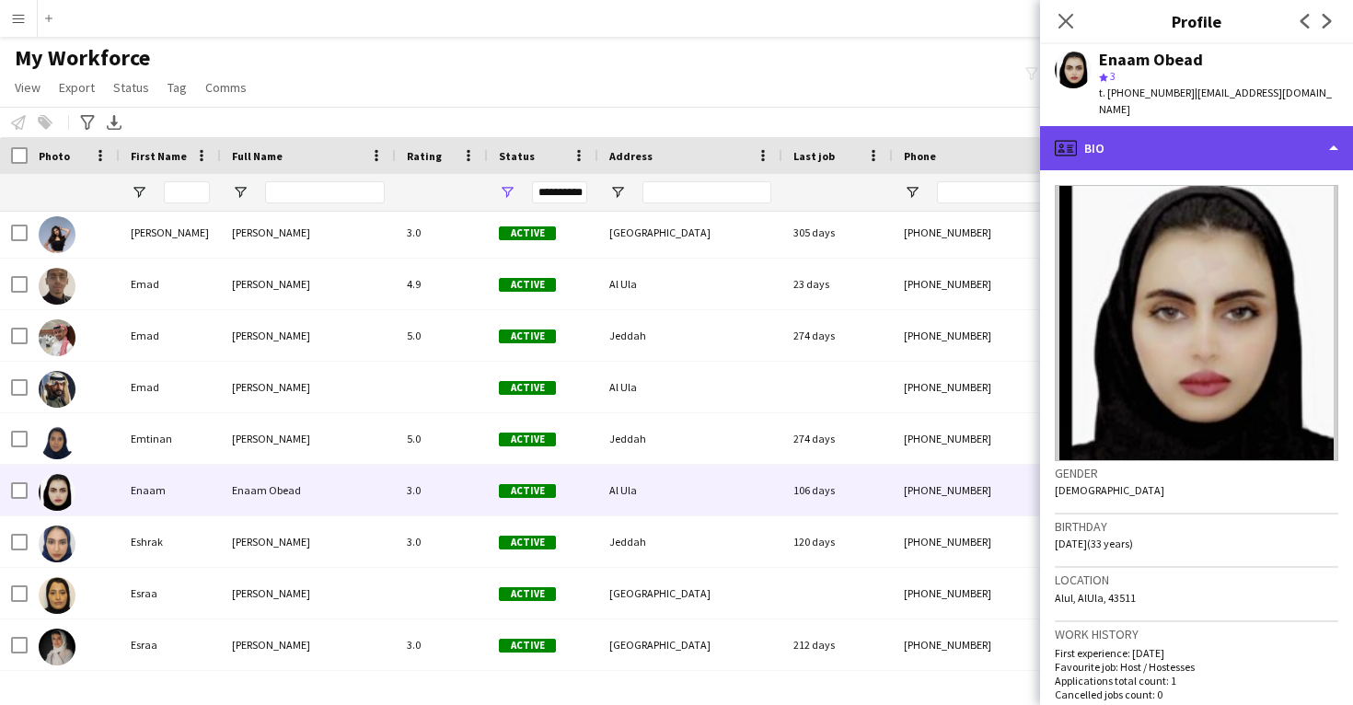
click at [1215, 140] on div "profile Bio" at bounding box center [1196, 148] width 313 height 44
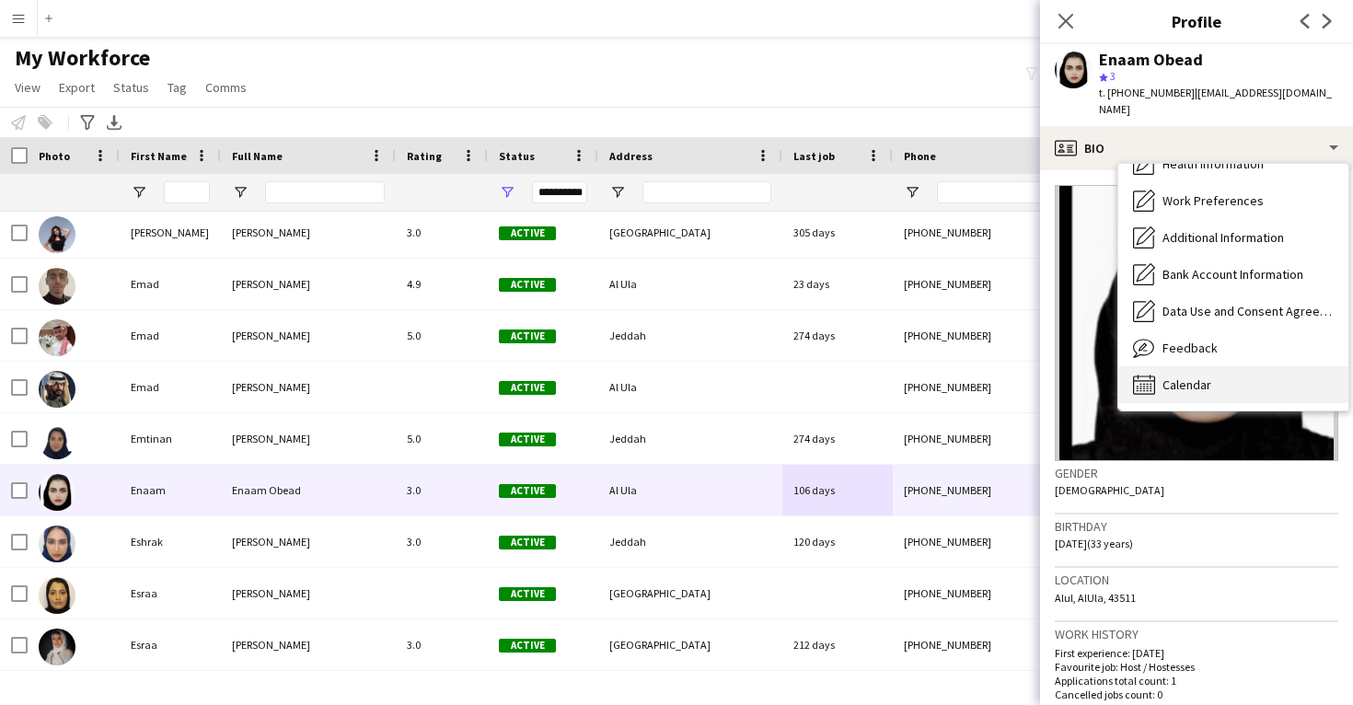
scroll to position [211, 0]
click at [1242, 366] on div "Calendar Calendar" at bounding box center [1234, 384] width 230 height 37
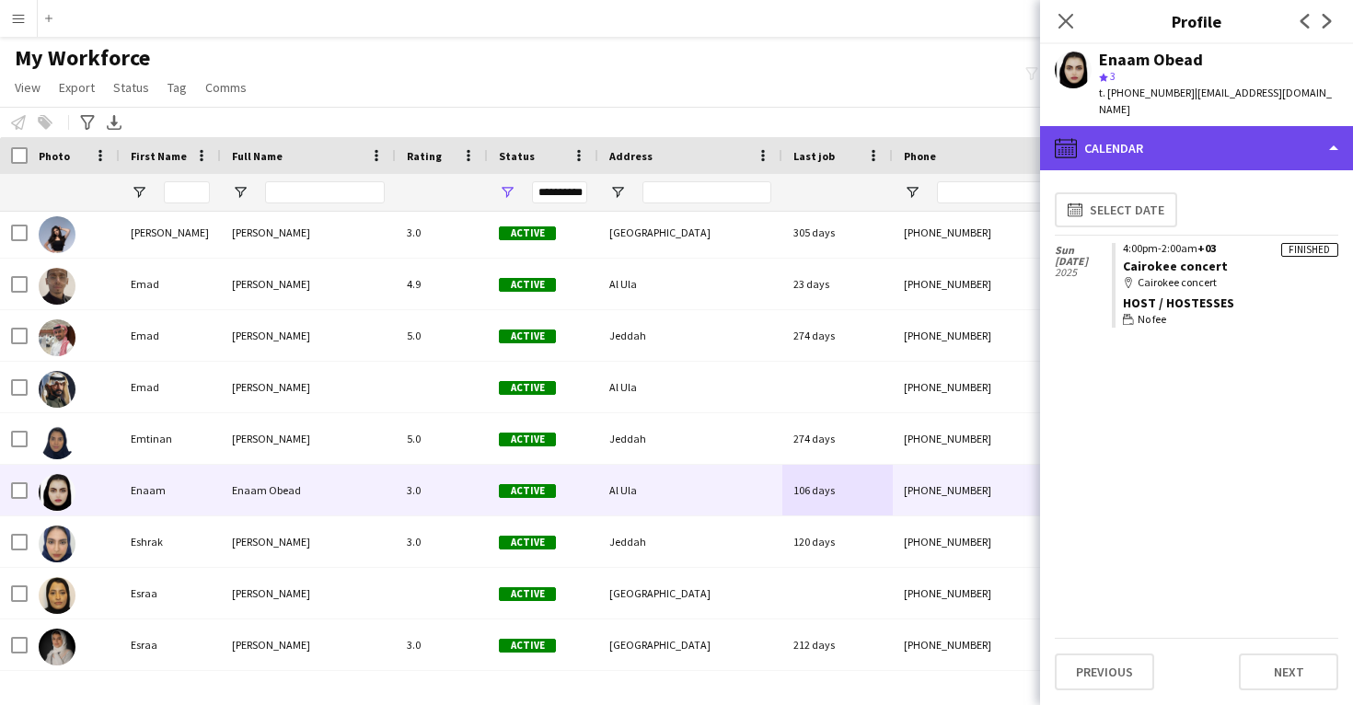
click at [1224, 142] on div "calendar-full Calendar" at bounding box center [1196, 148] width 313 height 44
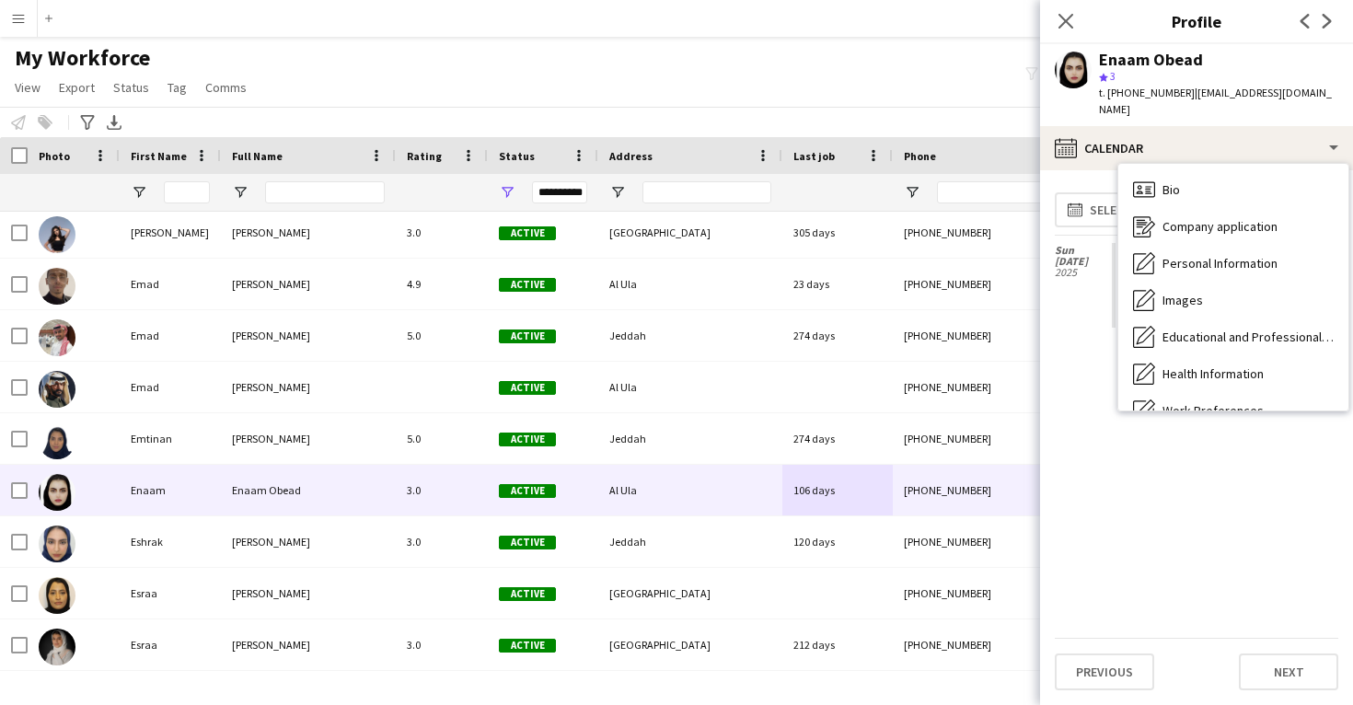
click at [1210, 550] on span "Feedback" at bounding box center [1190, 558] width 55 height 17
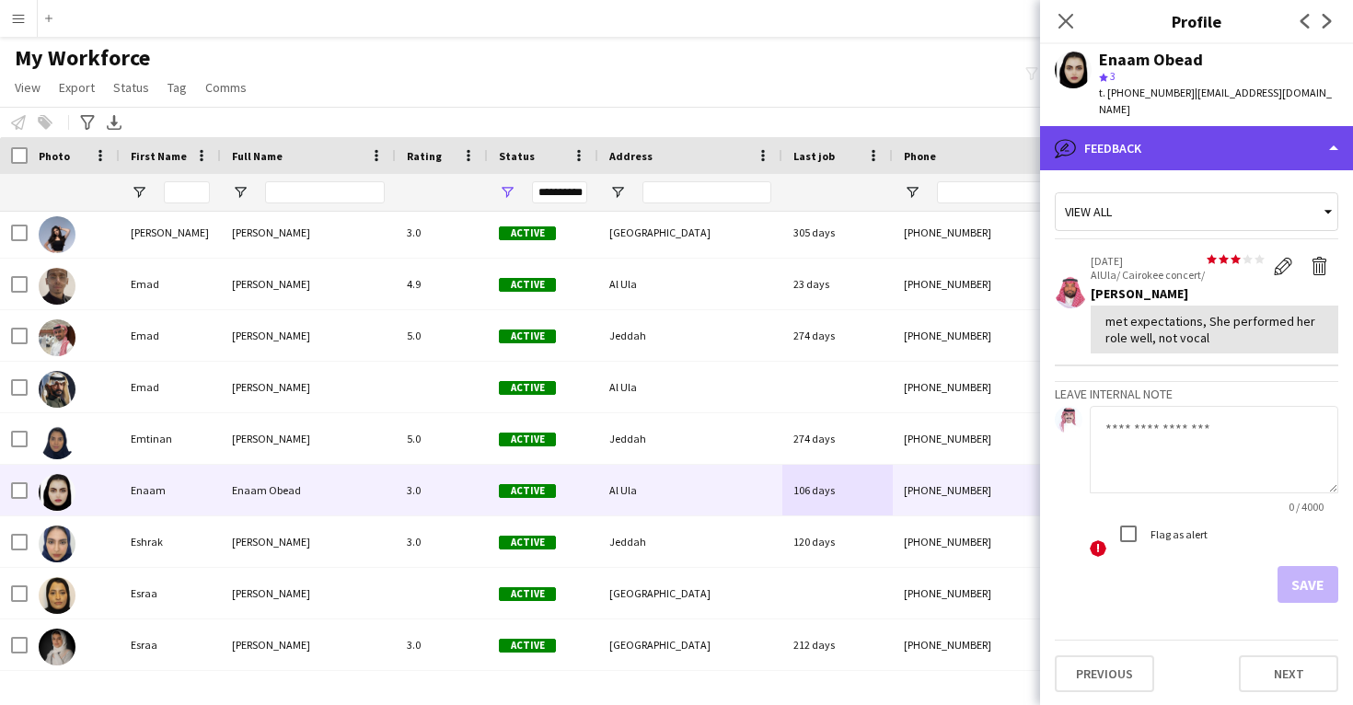
click at [1240, 139] on div "bubble-pencil Feedback" at bounding box center [1196, 148] width 313 height 44
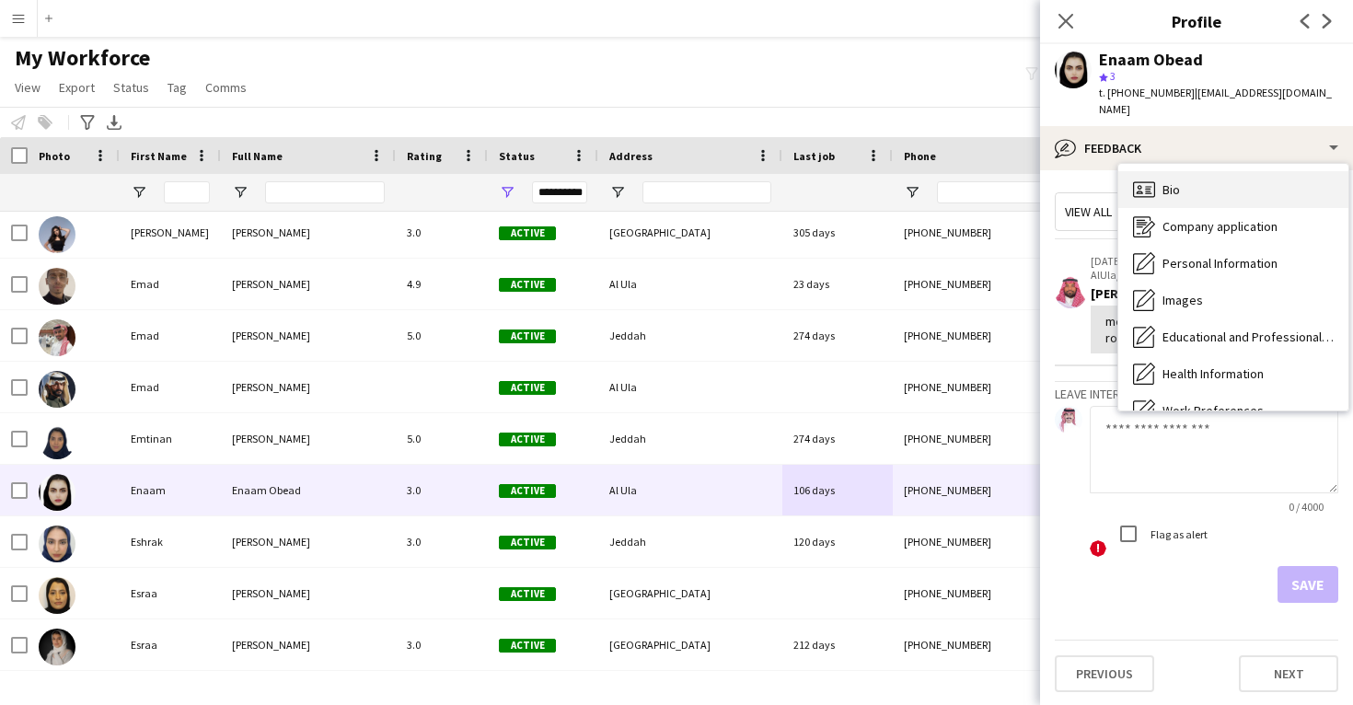
click at [1239, 173] on div "Bio Bio" at bounding box center [1234, 189] width 230 height 37
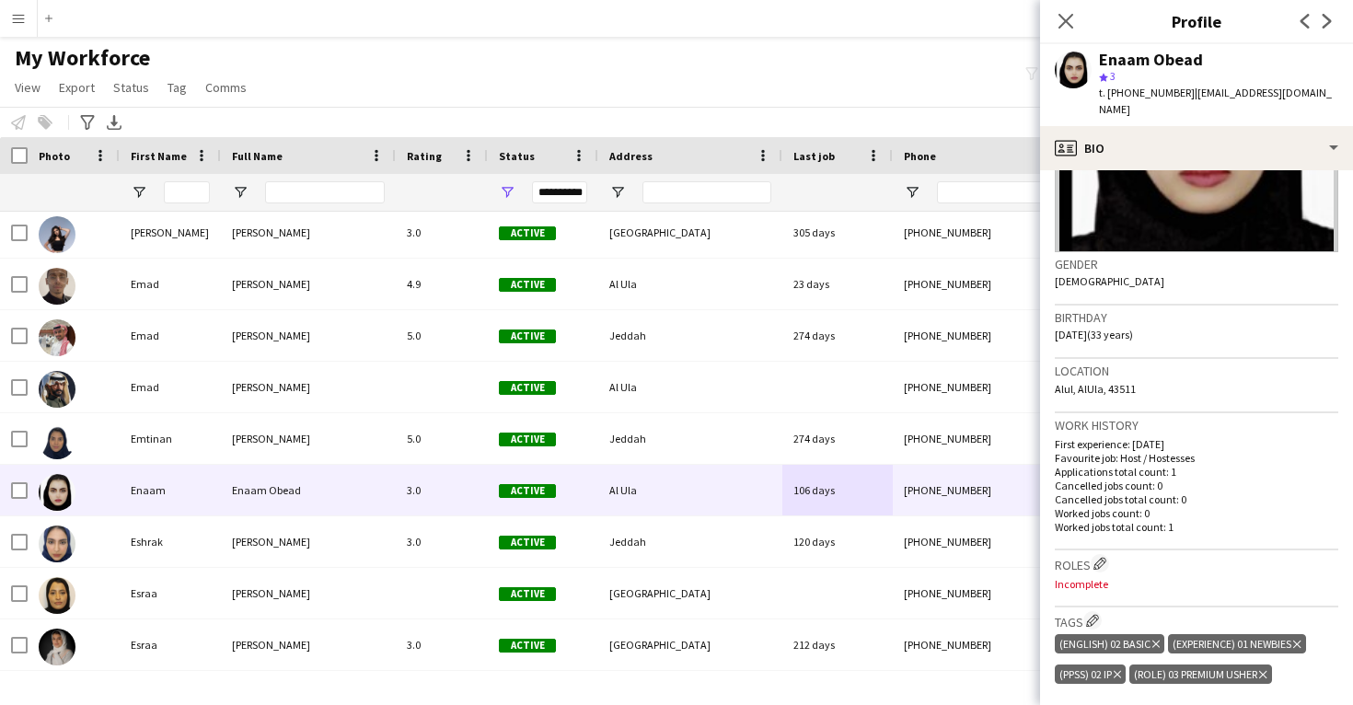
scroll to position [322, 0]
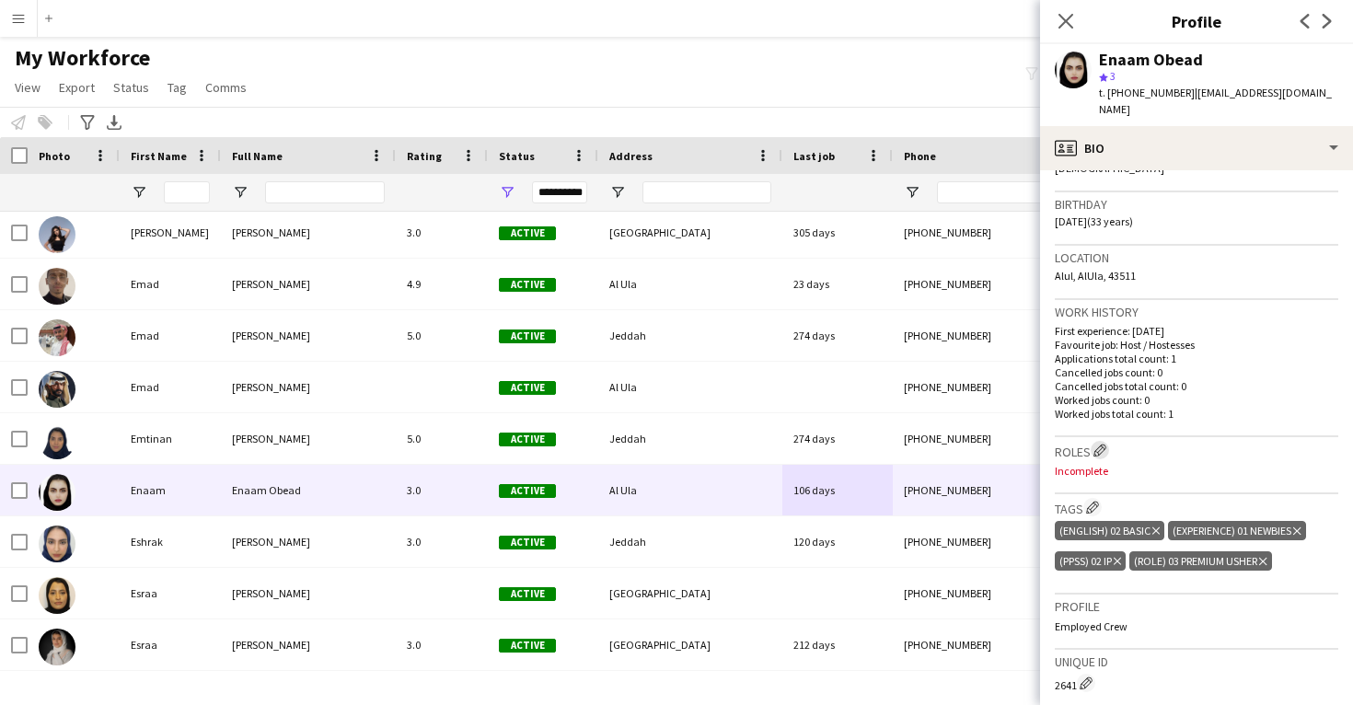
click at [1102, 444] on app-icon "Edit crew company roles" at bounding box center [1100, 450] width 13 height 13
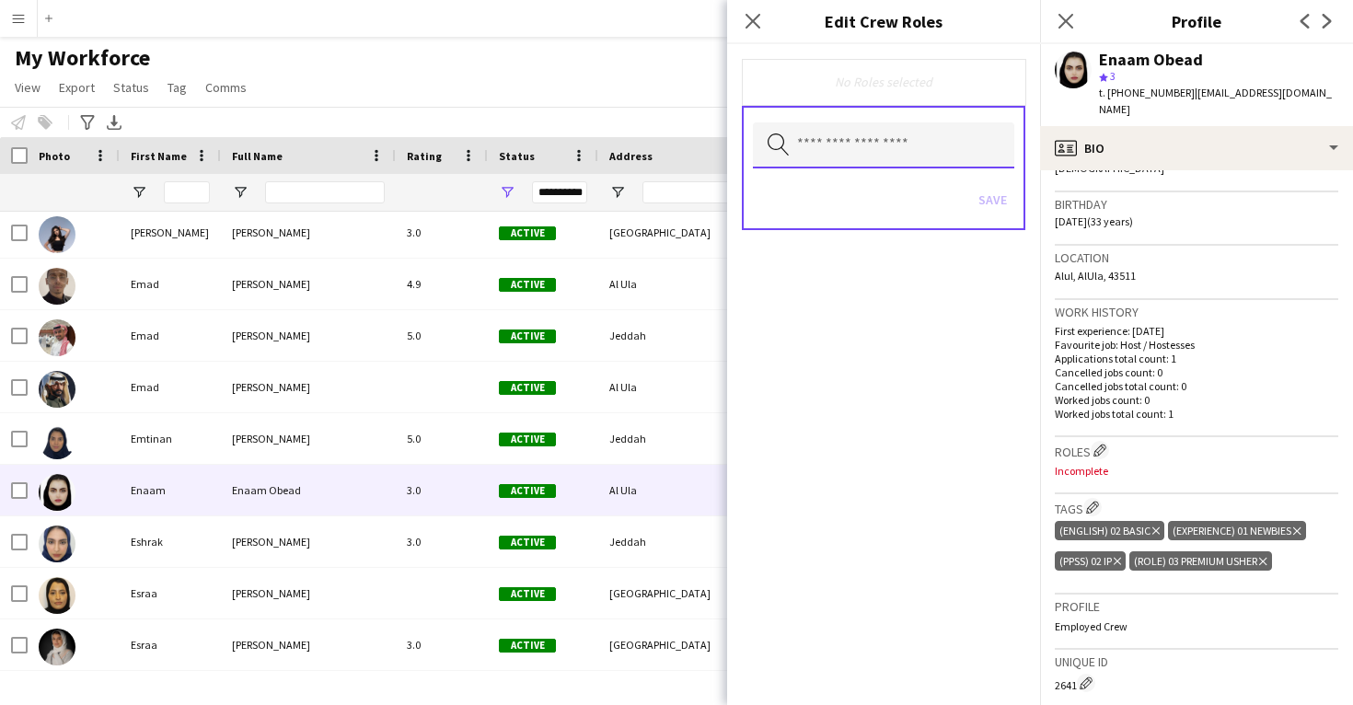
click at [937, 155] on input "text" at bounding box center [883, 145] width 261 height 46
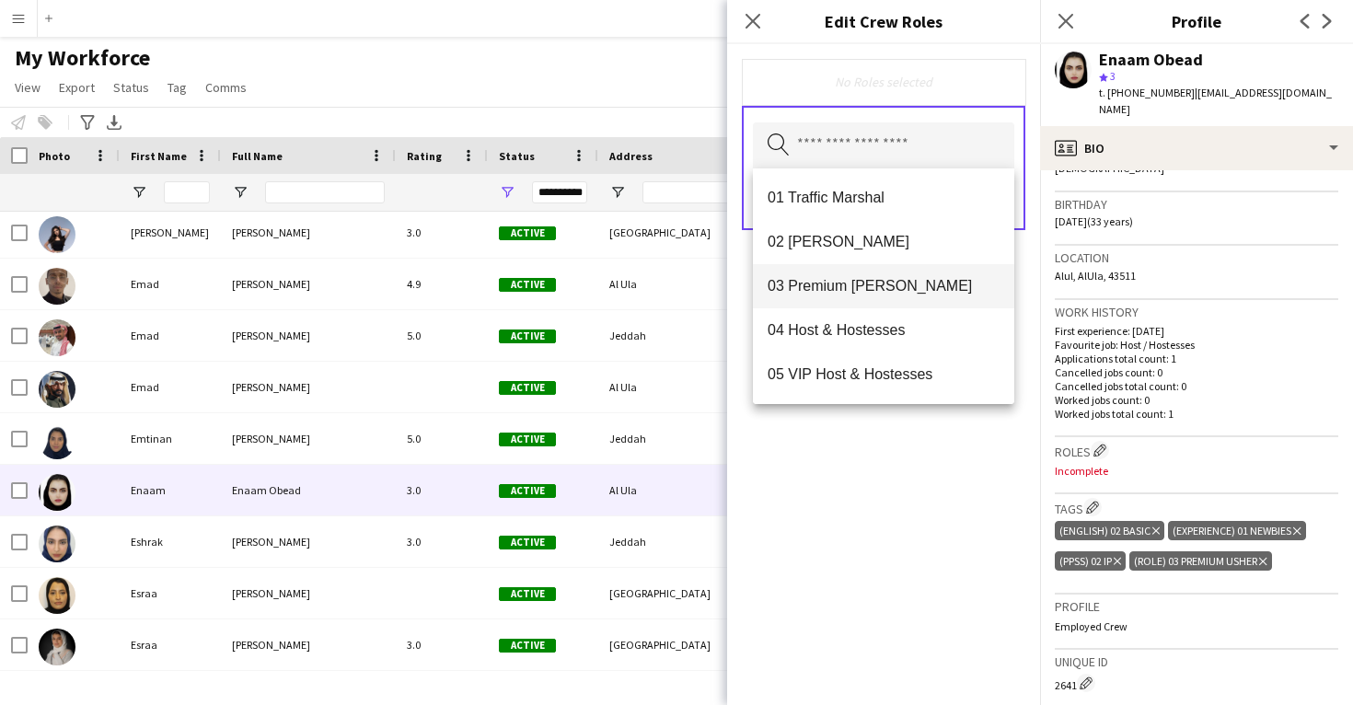
click at [930, 289] on span "03 Premium Usher" at bounding box center [884, 285] width 232 height 17
click at [923, 538] on div "03 Premium Usher Remove Search by role type Save" at bounding box center [883, 374] width 313 height 661
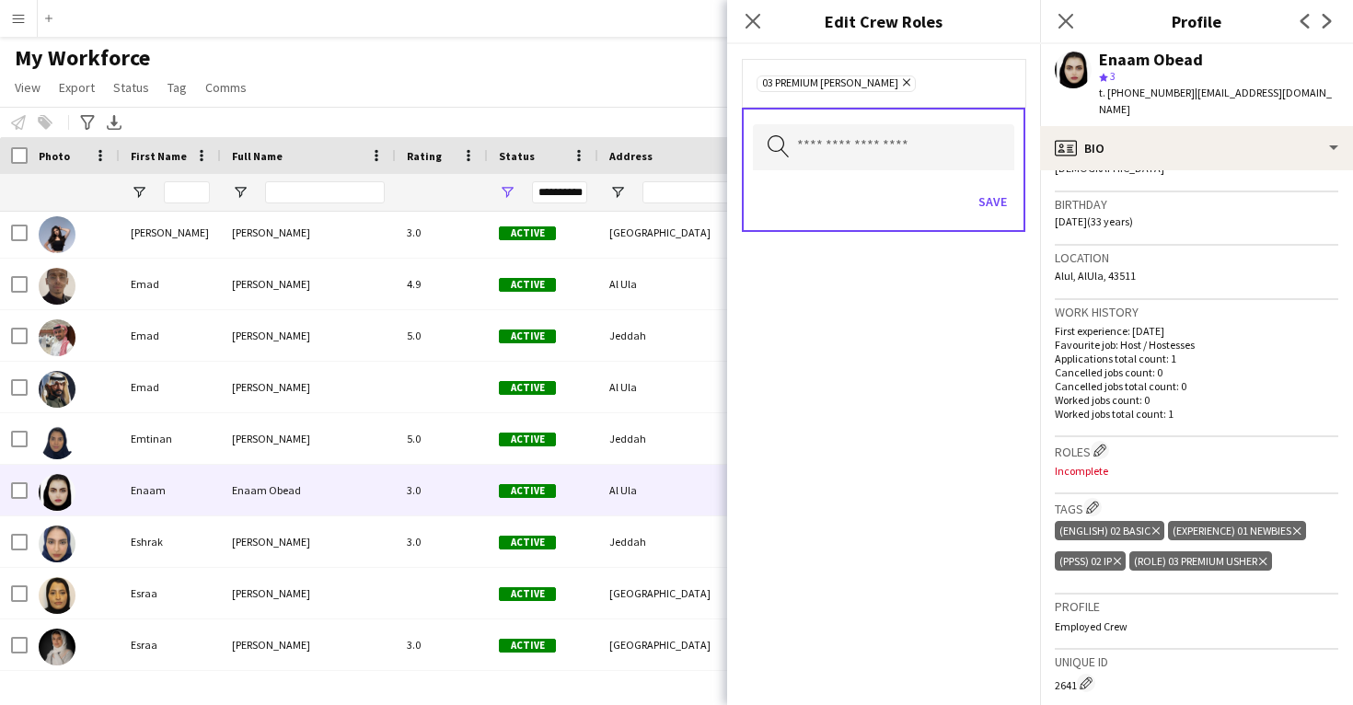
click at [996, 217] on div "Save" at bounding box center [883, 204] width 261 height 52
click at [996, 210] on button "Save" at bounding box center [992, 201] width 43 height 29
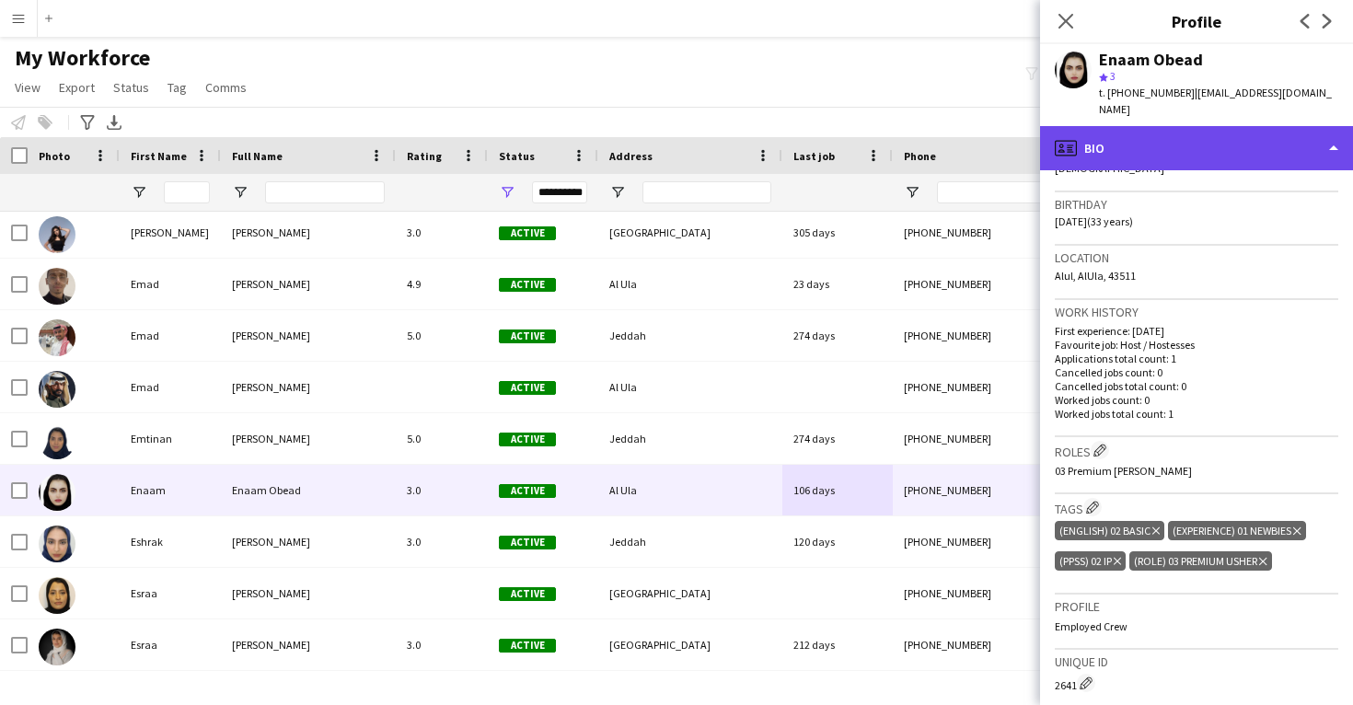
click at [1151, 128] on div "profile Bio" at bounding box center [1196, 148] width 313 height 44
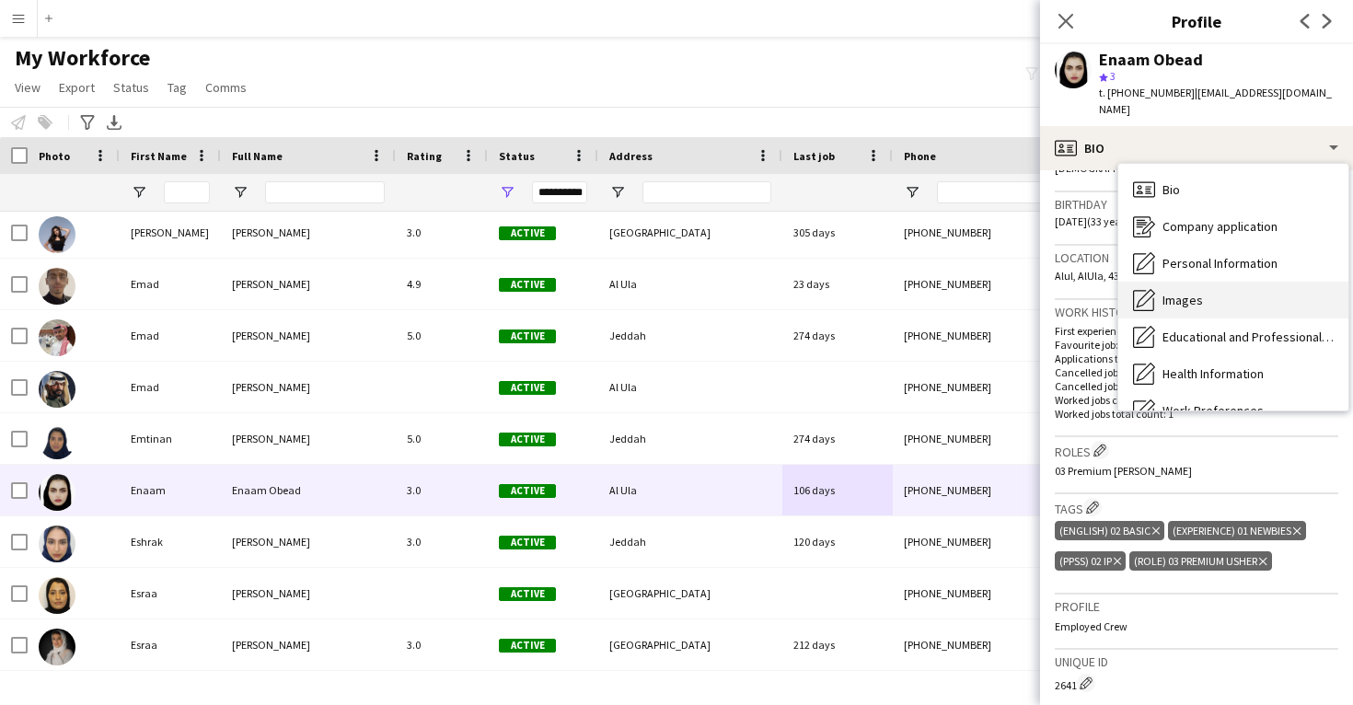
click at [1195, 292] on span "Images" at bounding box center [1183, 300] width 41 height 17
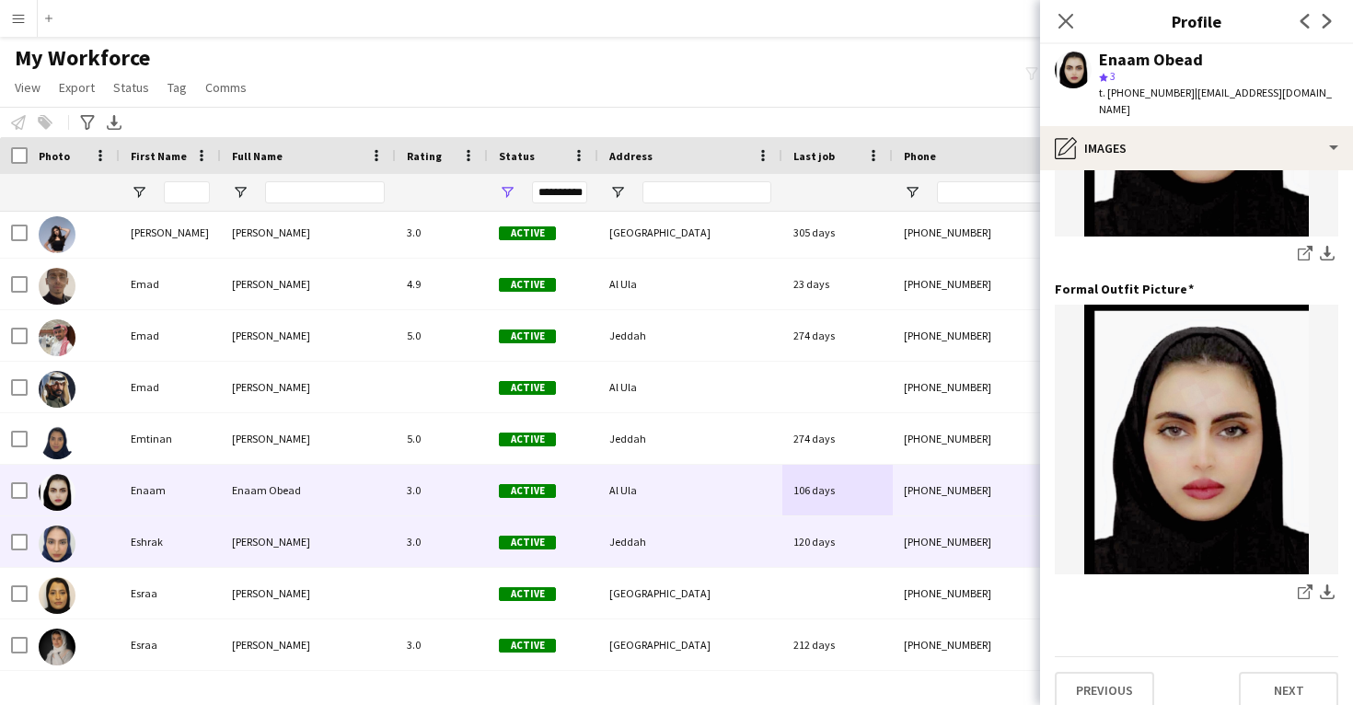
scroll to position [580, 0]
click at [783, 555] on div "120 days" at bounding box center [838, 542] width 110 height 51
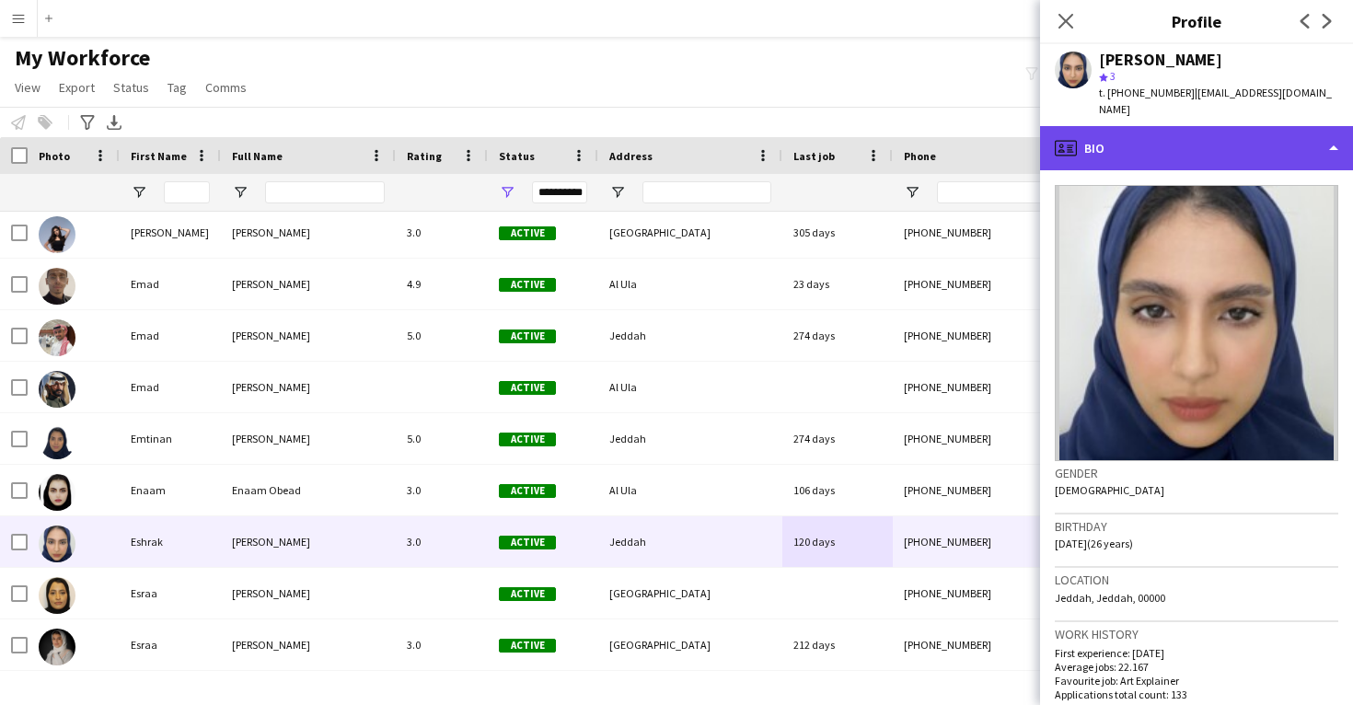
click at [1236, 134] on div "profile Bio" at bounding box center [1196, 148] width 313 height 44
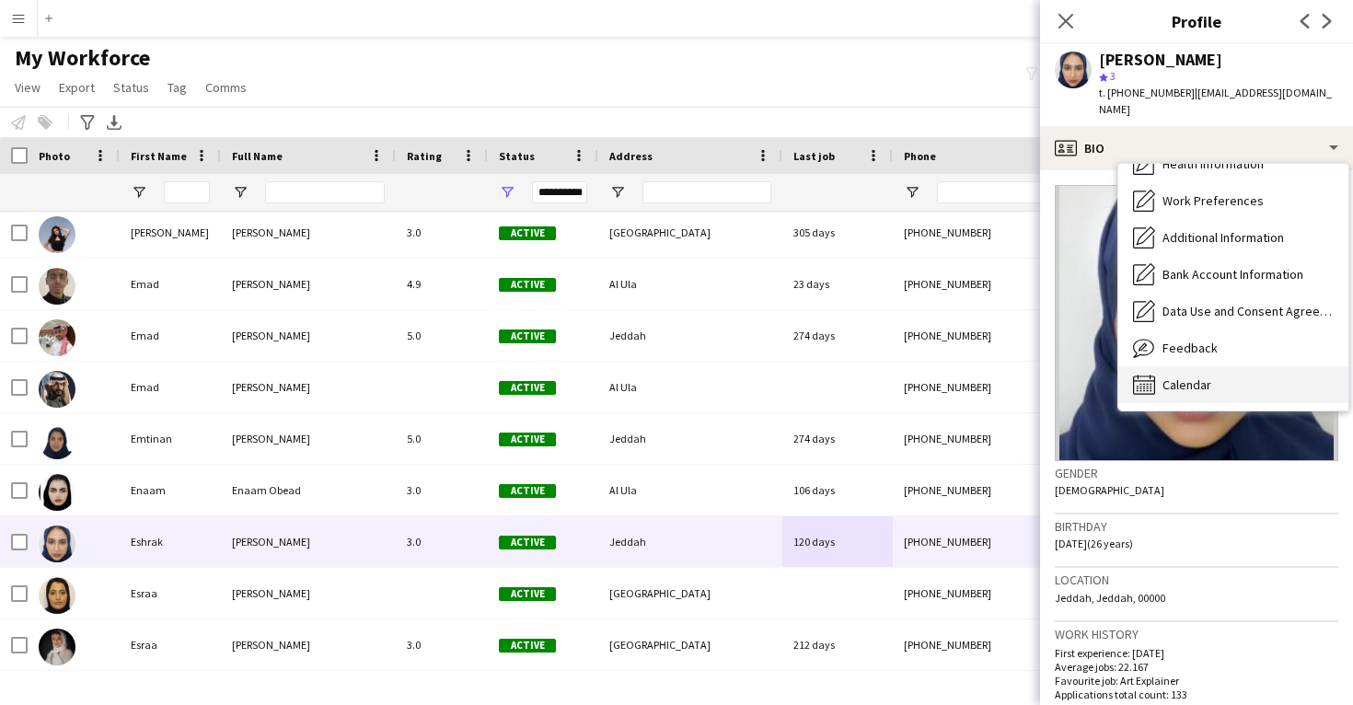
scroll to position [210, 0]
click at [1227, 366] on div "Calendar Calendar" at bounding box center [1234, 384] width 230 height 37
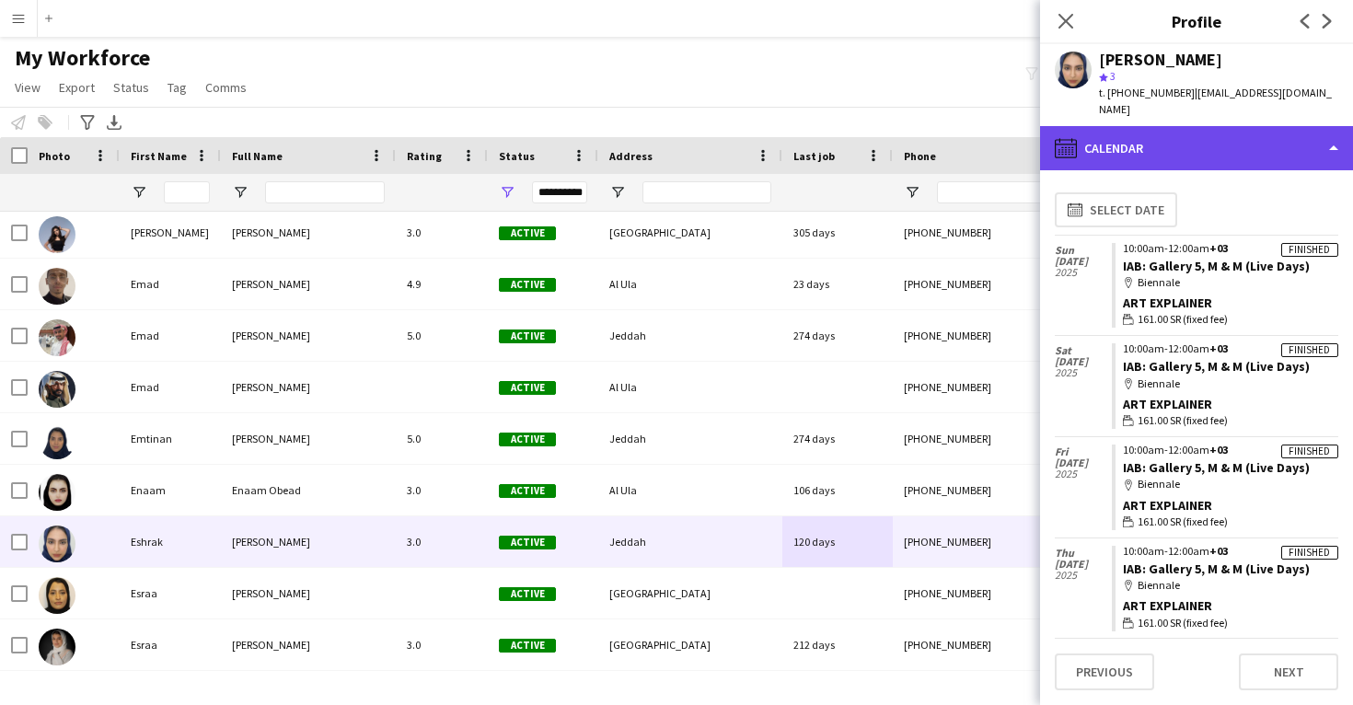
click at [1226, 126] on div "calendar-full Calendar" at bounding box center [1196, 148] width 313 height 44
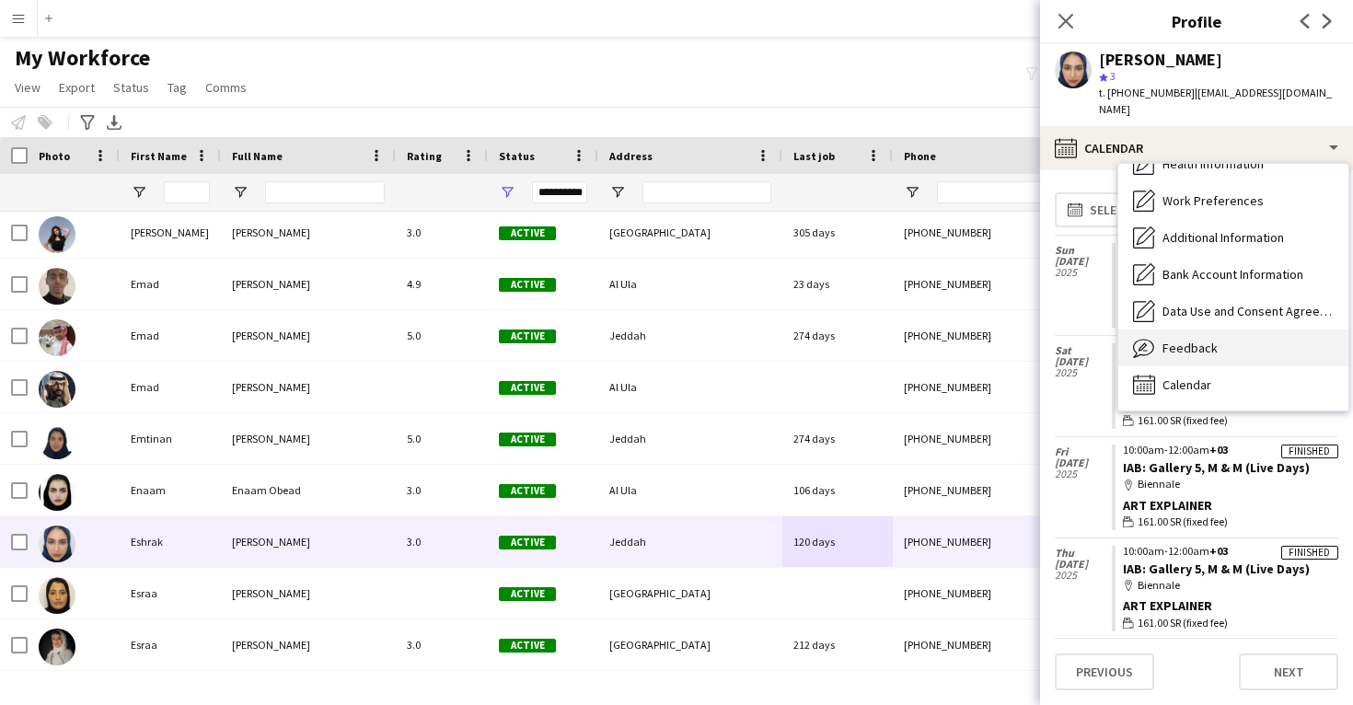
click at [1239, 330] on div "Feedback Feedback" at bounding box center [1234, 348] width 230 height 37
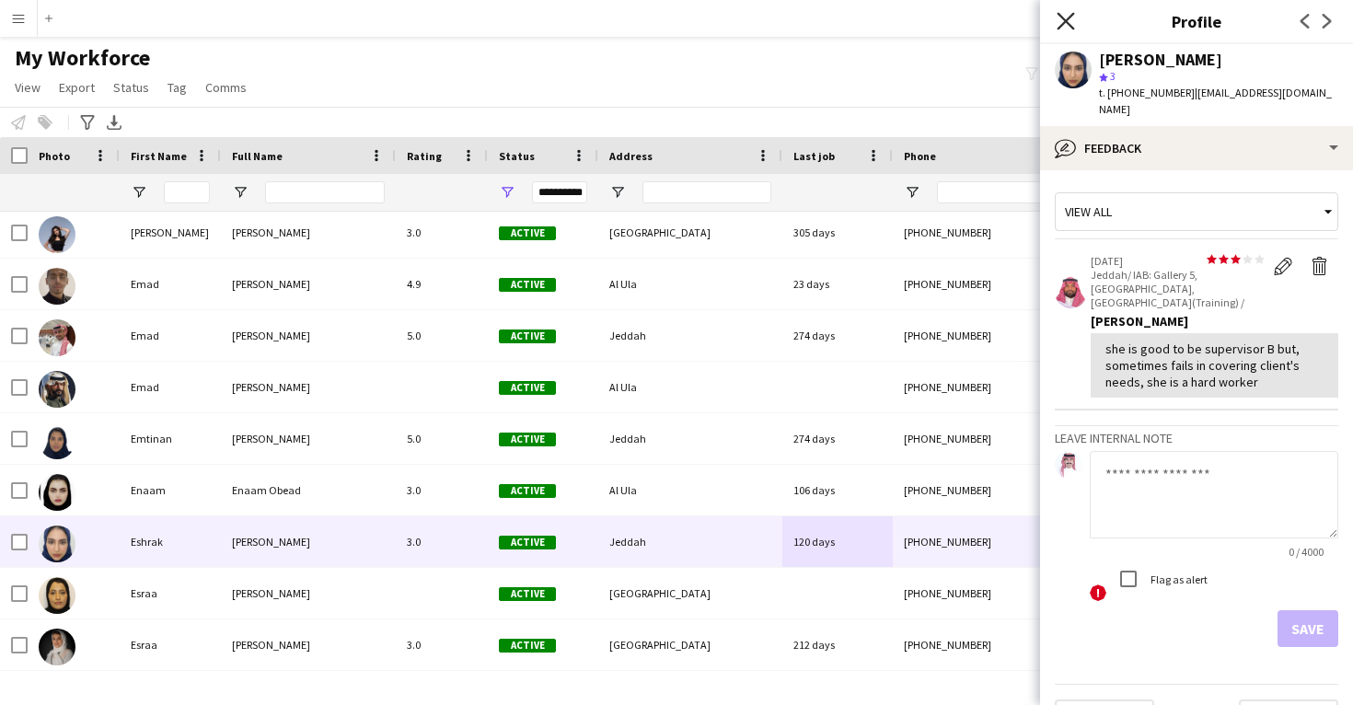
click at [1063, 24] on icon at bounding box center [1065, 20] width 17 height 17
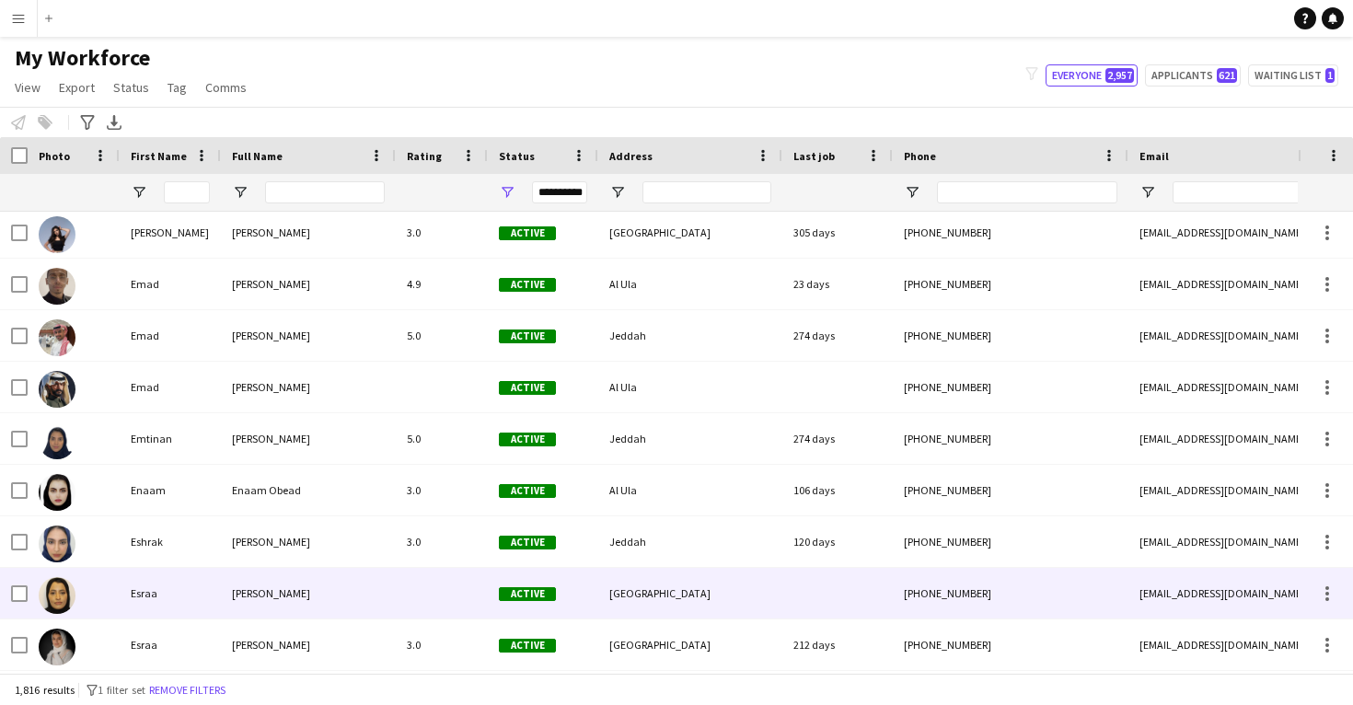
click at [954, 571] on div "+966538728248" at bounding box center [1011, 593] width 236 height 51
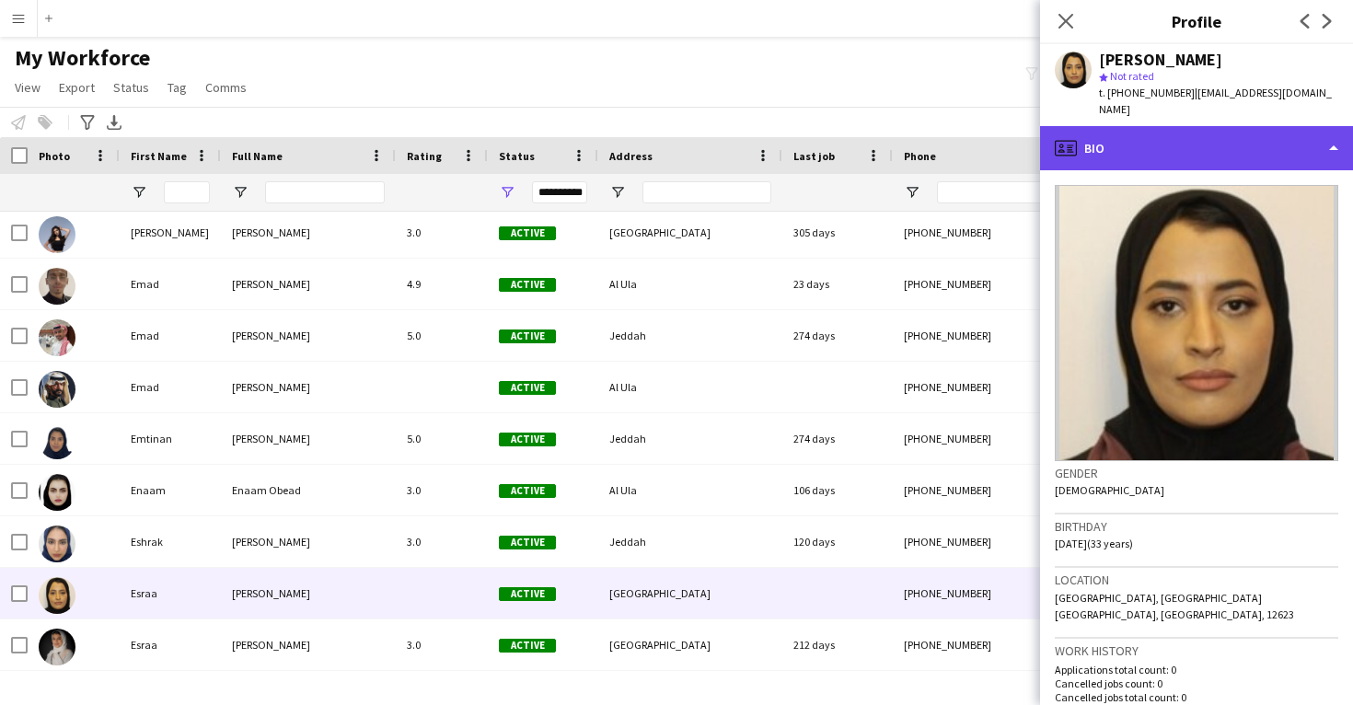
click at [1163, 150] on div "profile Bio" at bounding box center [1196, 148] width 313 height 44
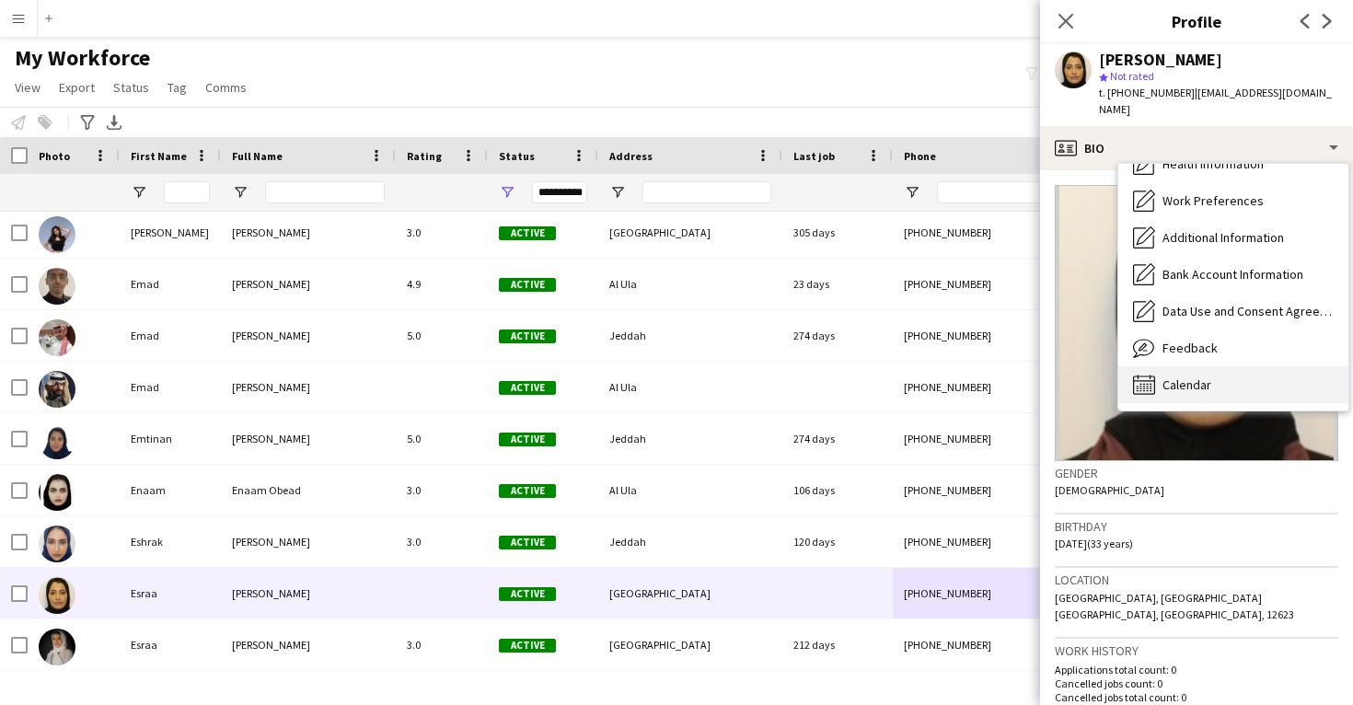
click at [1228, 366] on div "Calendar Calendar" at bounding box center [1234, 384] width 230 height 37
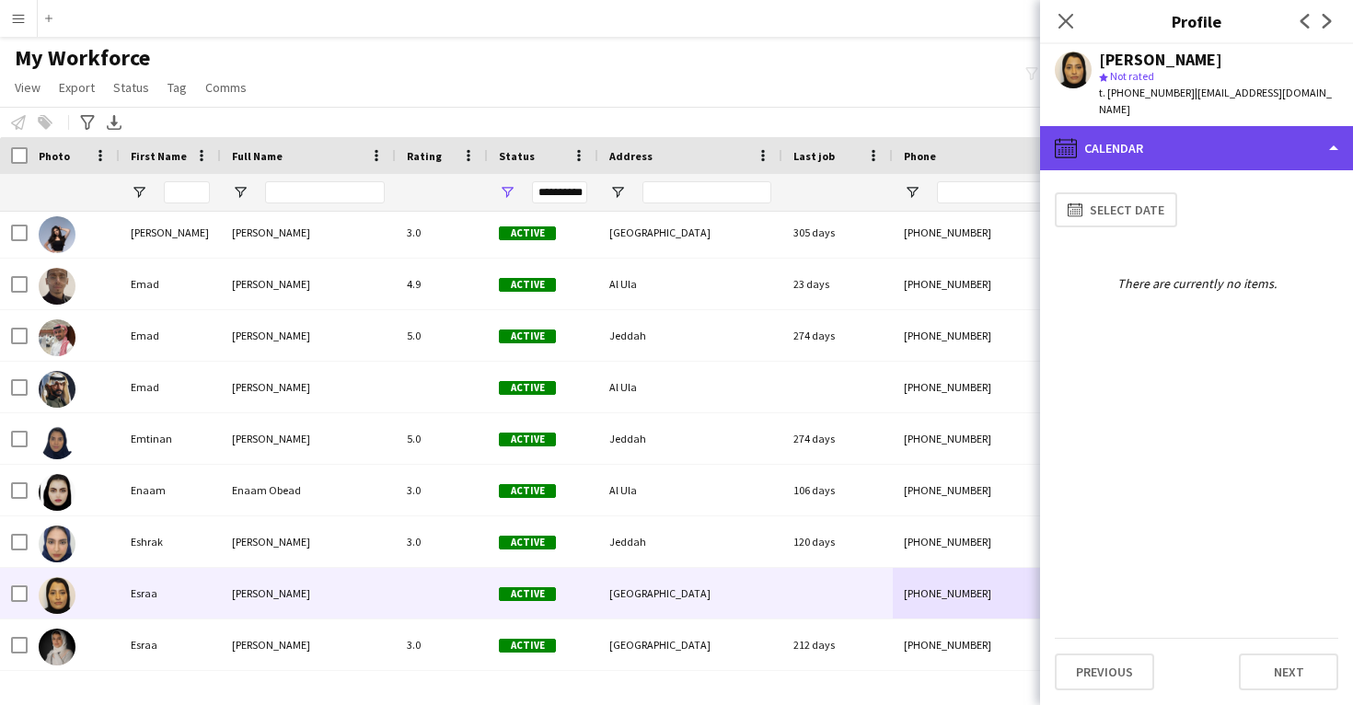
click at [1153, 137] on div "calendar-full Calendar" at bounding box center [1196, 148] width 313 height 44
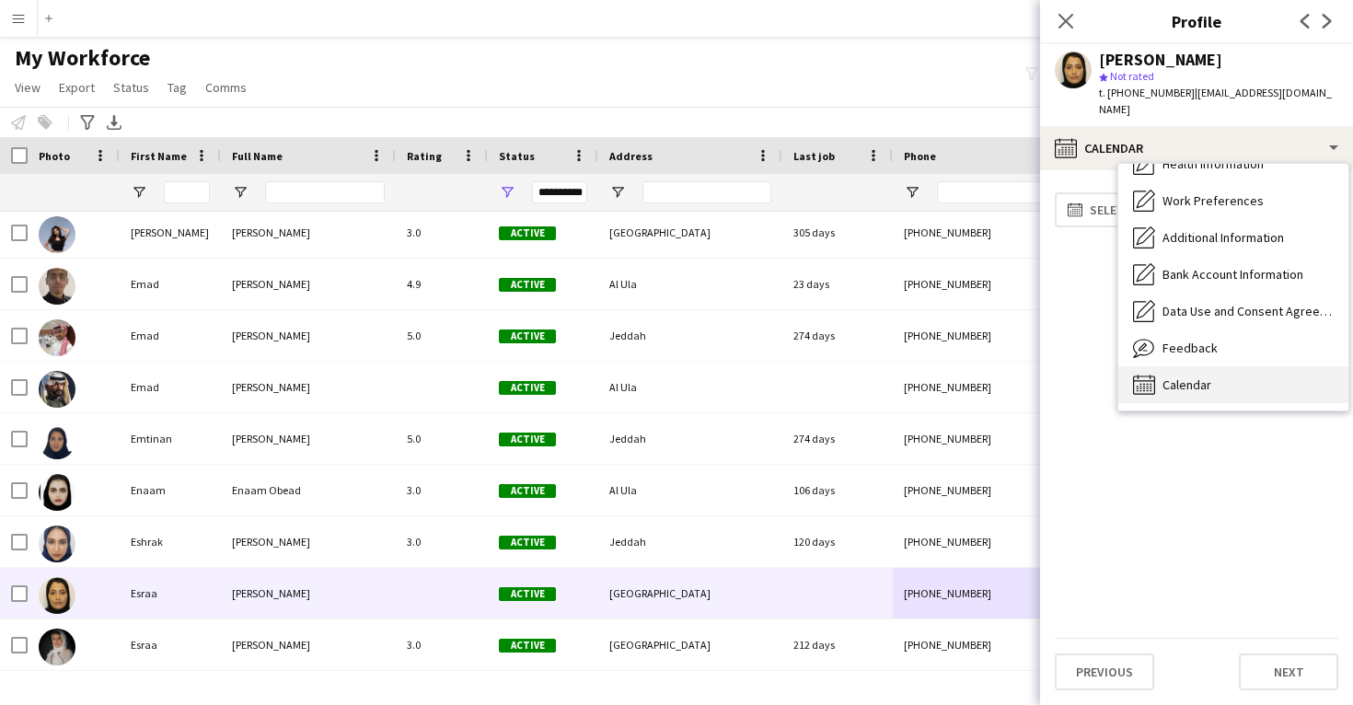
click at [1210, 366] on div "Calendar Calendar" at bounding box center [1234, 384] width 230 height 37
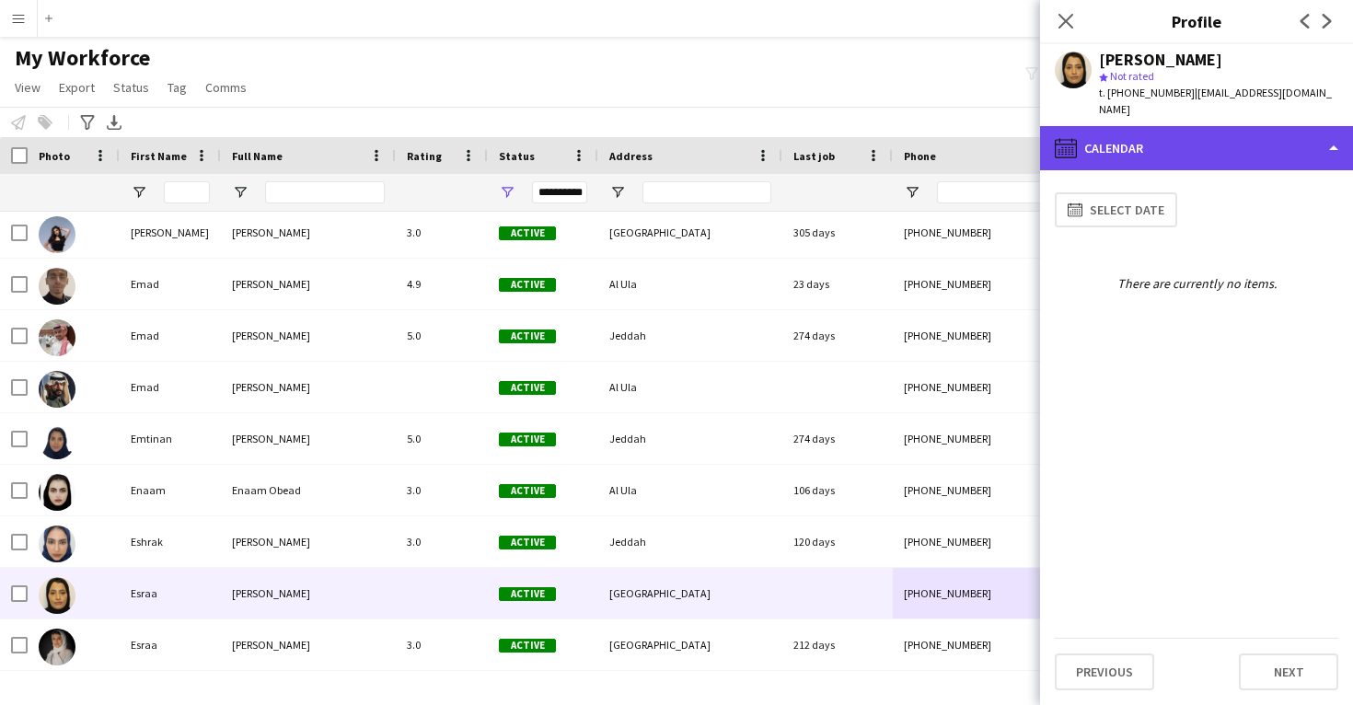
click at [1157, 126] on div "calendar-full Calendar" at bounding box center [1196, 148] width 313 height 44
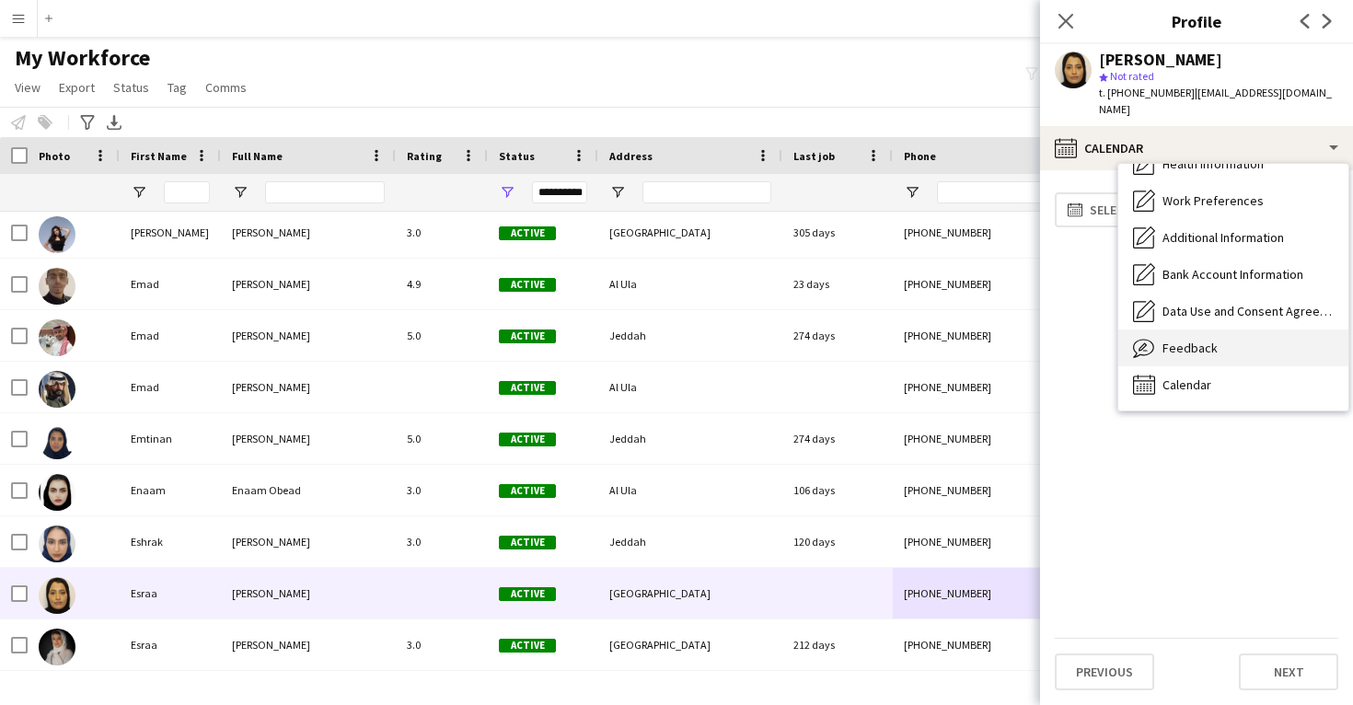
click at [1181, 340] on span "Feedback" at bounding box center [1190, 348] width 55 height 17
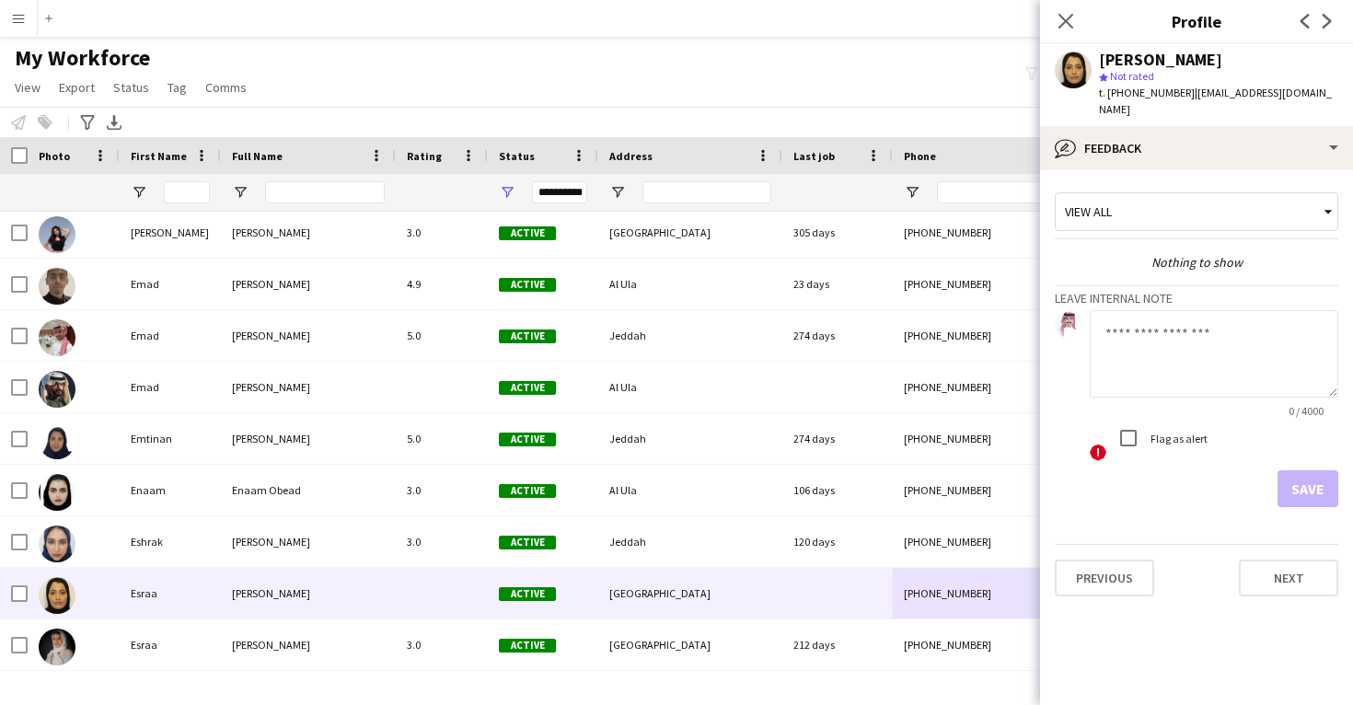
click at [1123, 108] on div "Esraa Alghamdi star Not rated t. +966538728248 | esraamalghamdi@gmail.com" at bounding box center [1196, 85] width 313 height 82
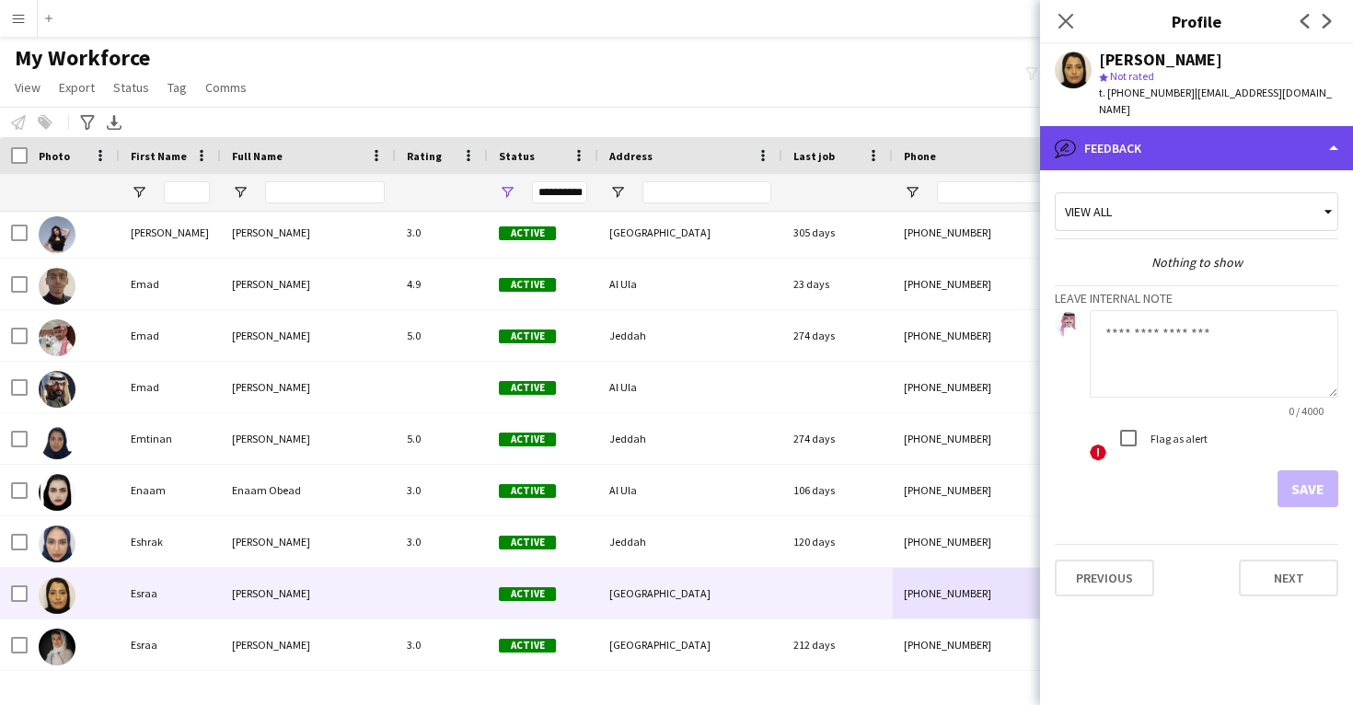
click at [1128, 144] on div "bubble-pencil Feedback" at bounding box center [1196, 148] width 313 height 44
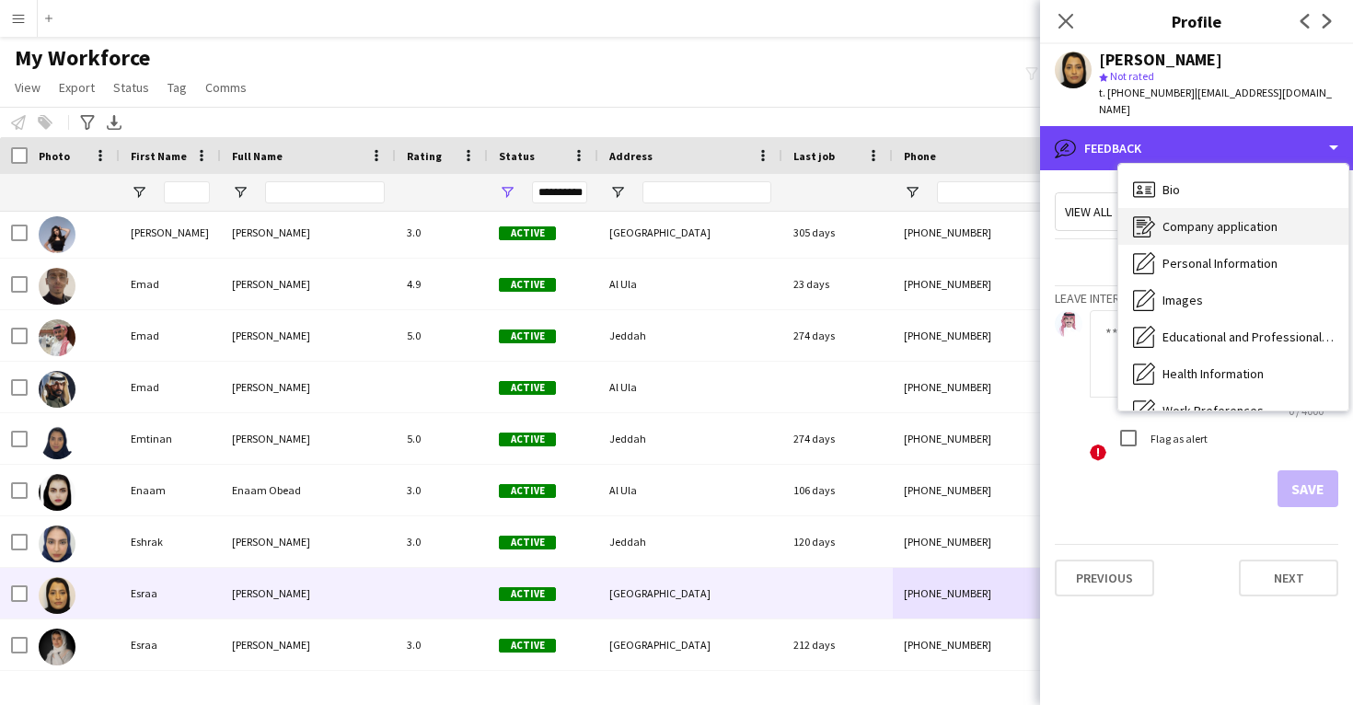
scroll to position [0, 0]
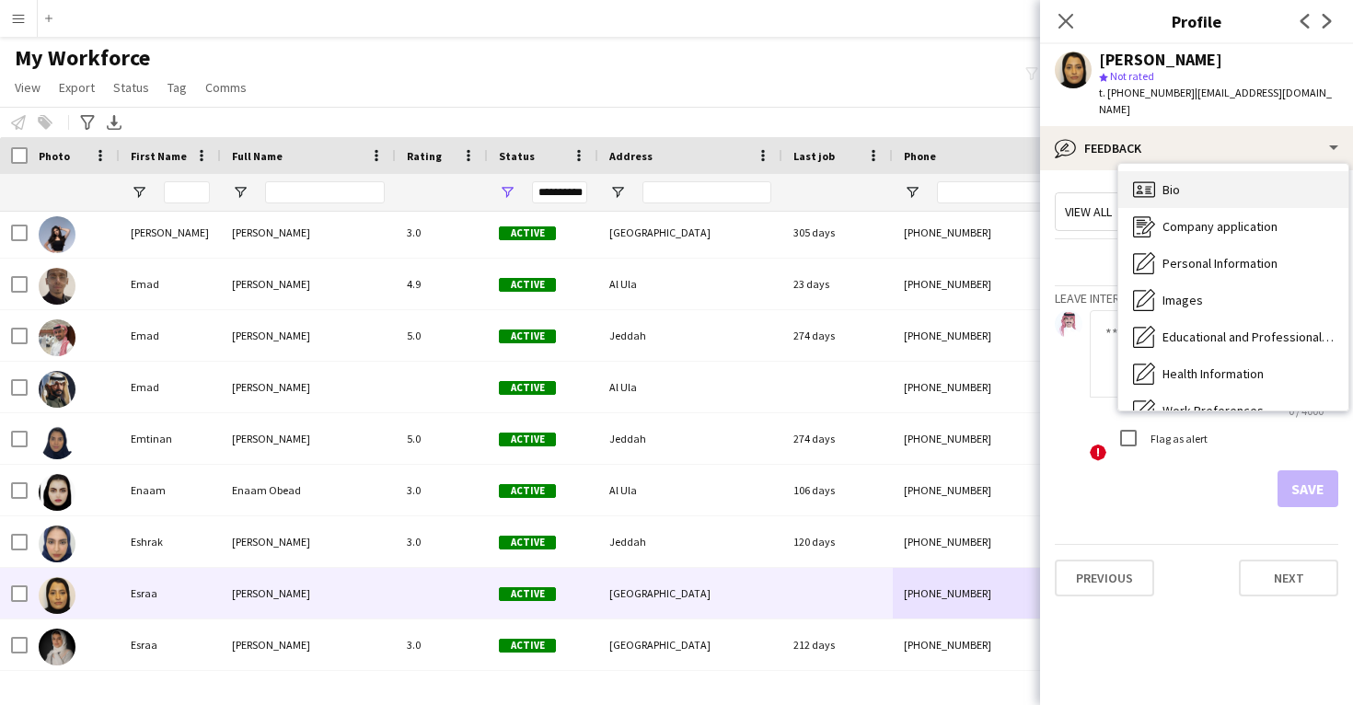
click at [1186, 188] on div "Bio Bio" at bounding box center [1234, 189] width 230 height 37
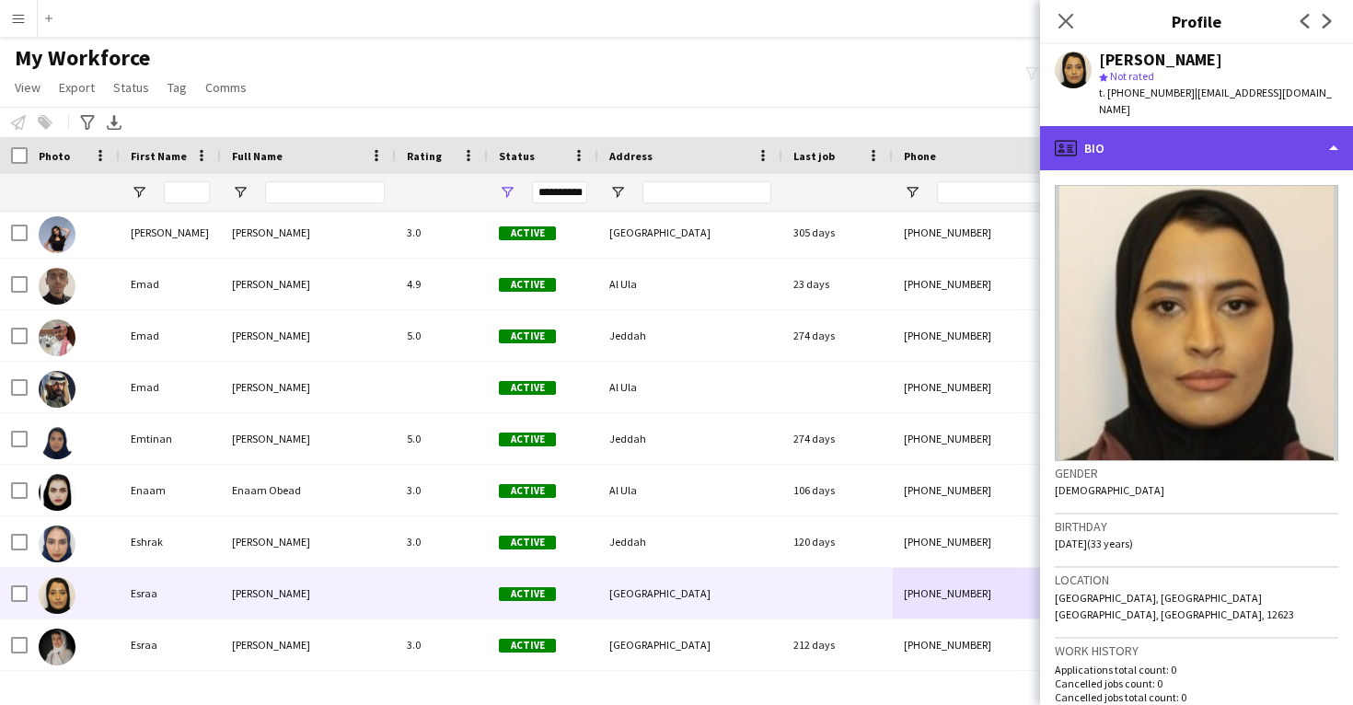
click at [1166, 137] on div "profile Bio" at bounding box center [1196, 148] width 313 height 44
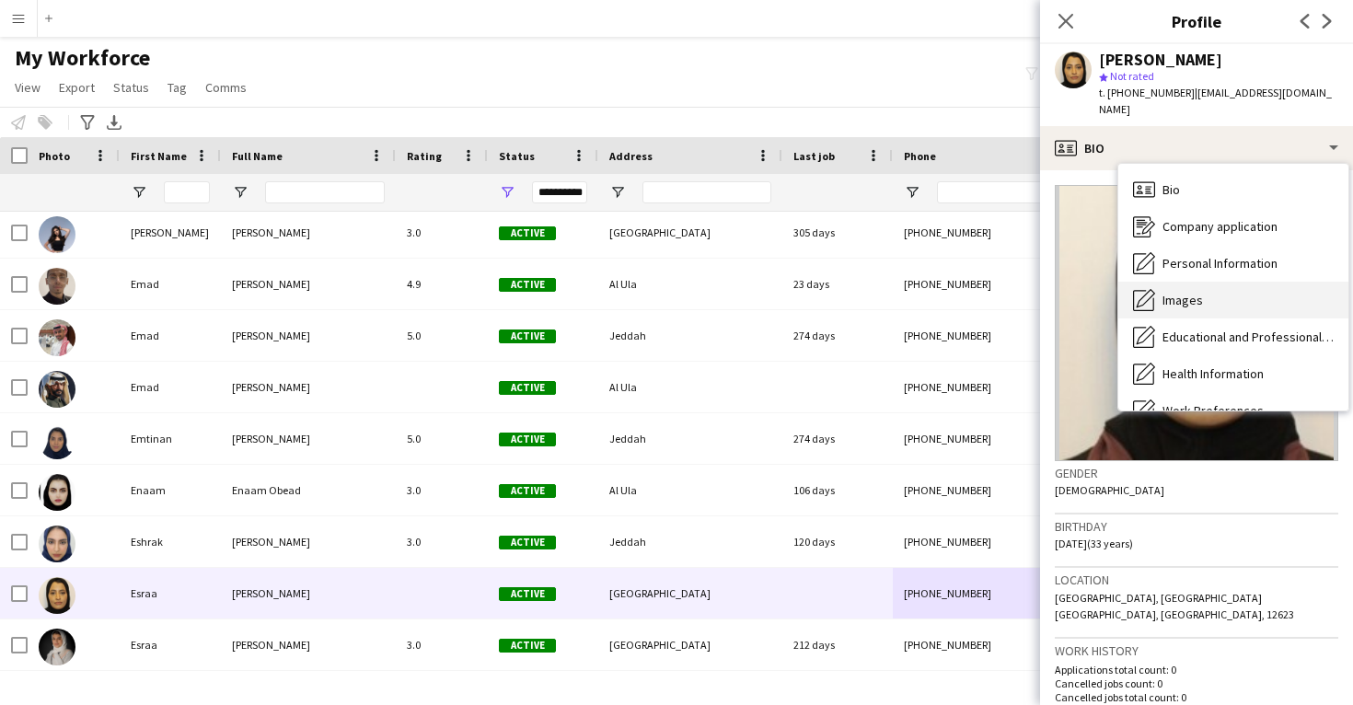
click at [1211, 282] on div "Images Images" at bounding box center [1234, 300] width 230 height 37
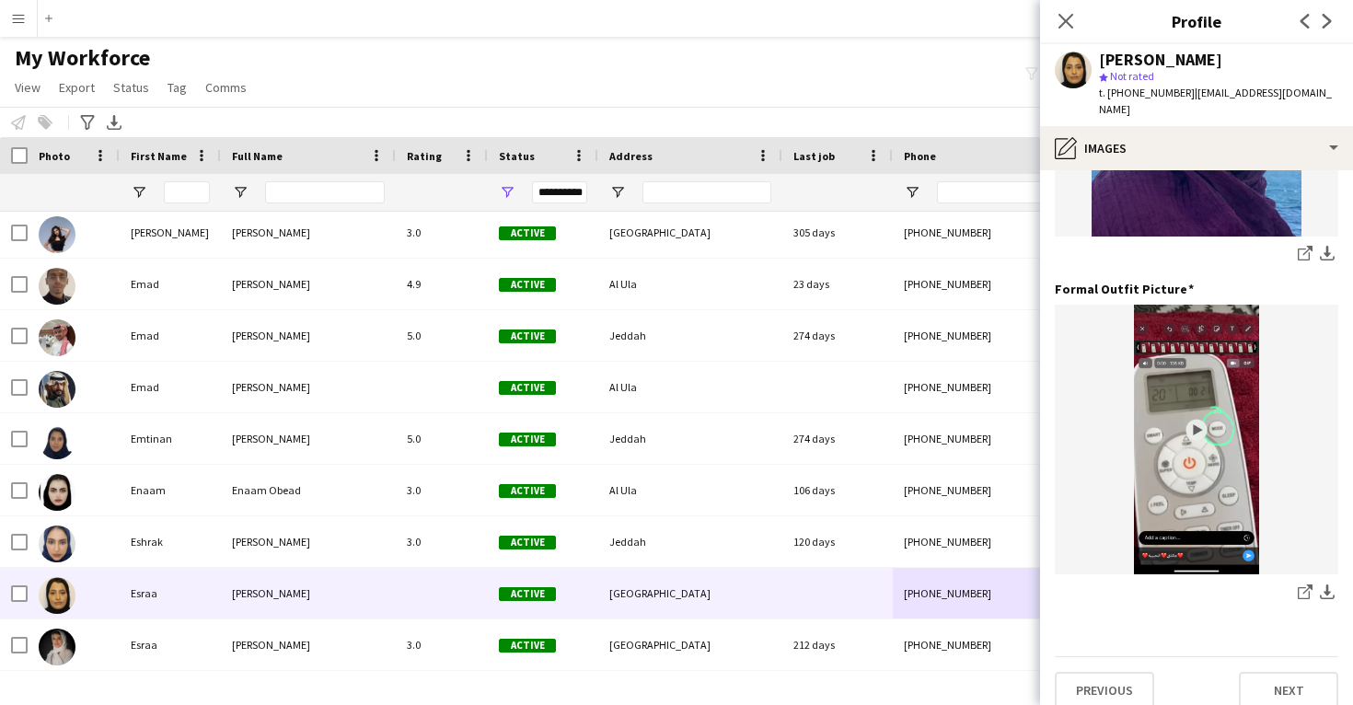
scroll to position [580, 0]
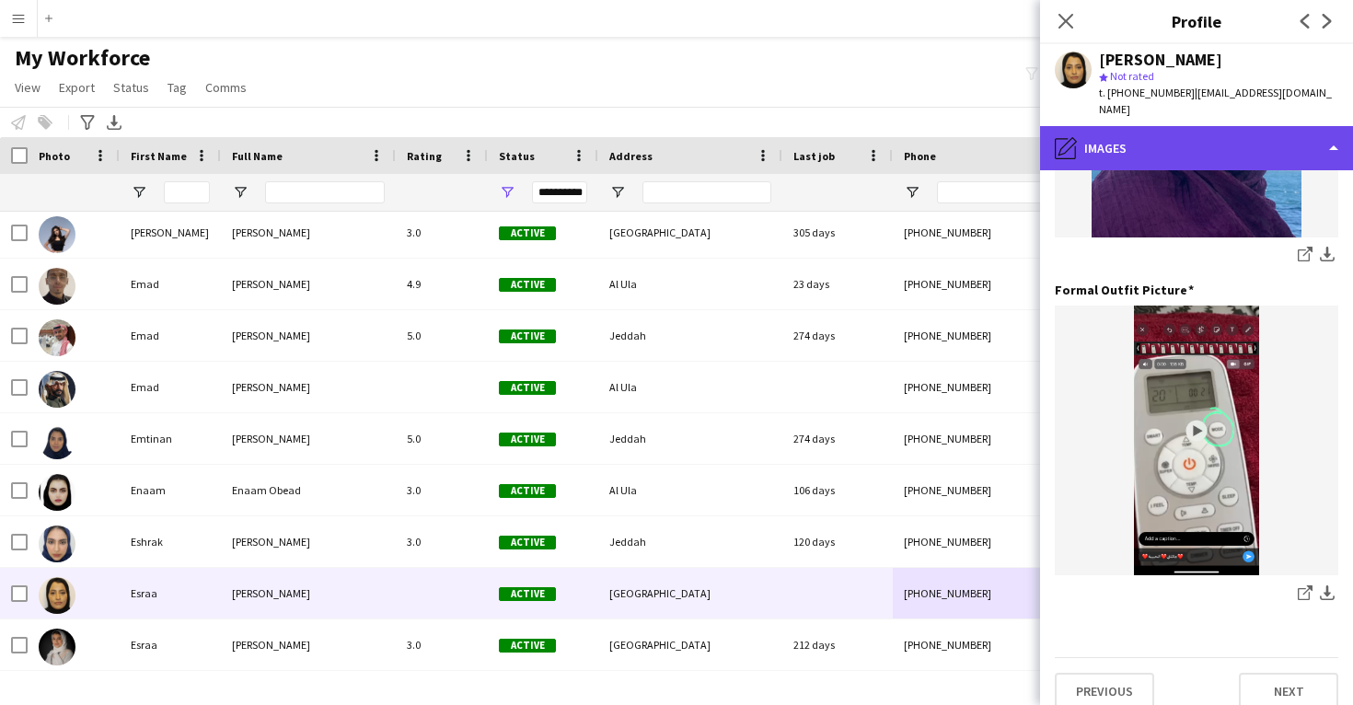
click at [1198, 135] on div "pencil4 Images" at bounding box center [1196, 148] width 313 height 44
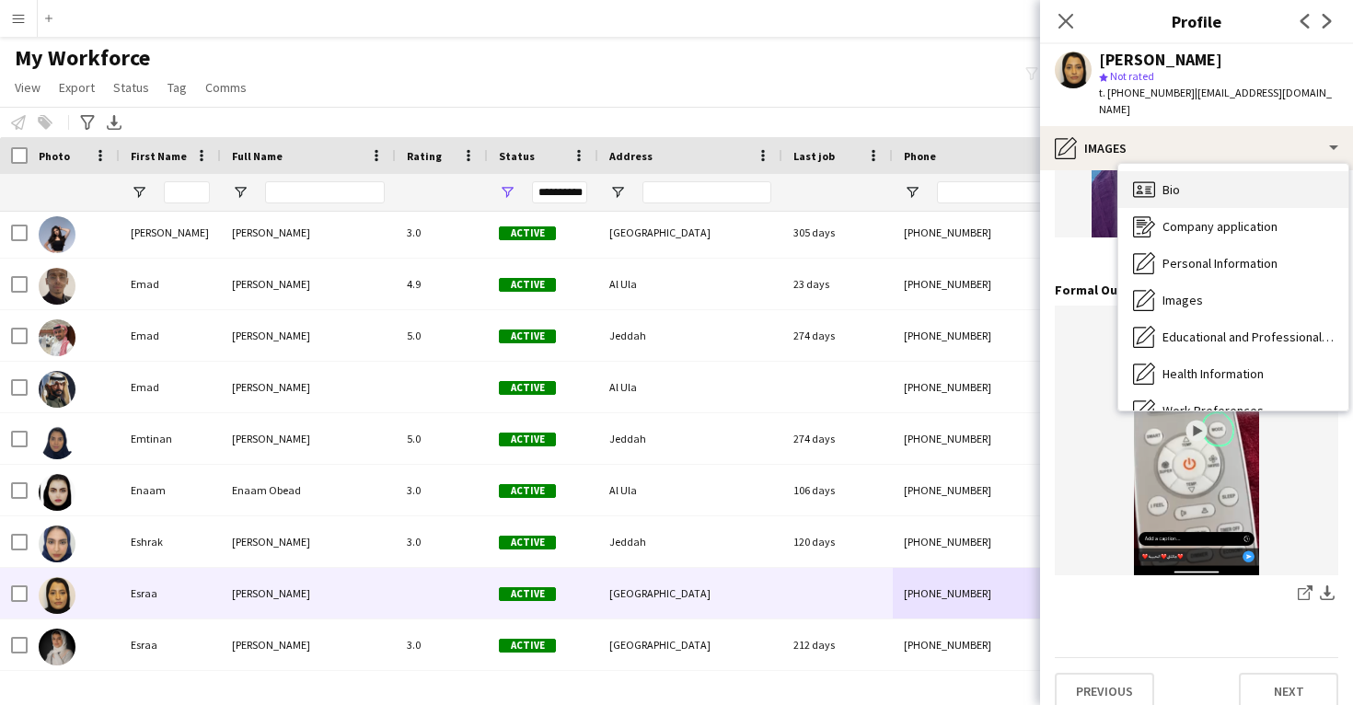
click at [1202, 178] on div "Bio Bio" at bounding box center [1234, 189] width 230 height 37
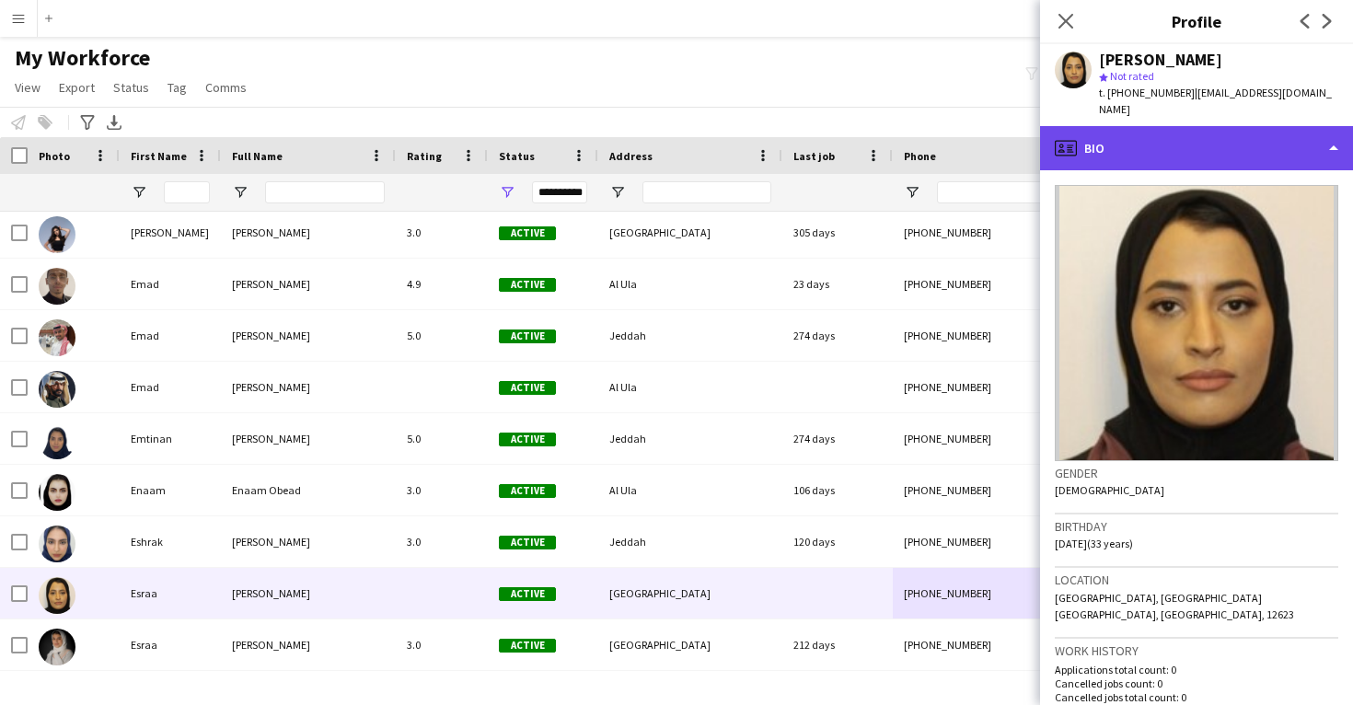
click at [1178, 147] on div "profile Bio" at bounding box center [1196, 148] width 313 height 44
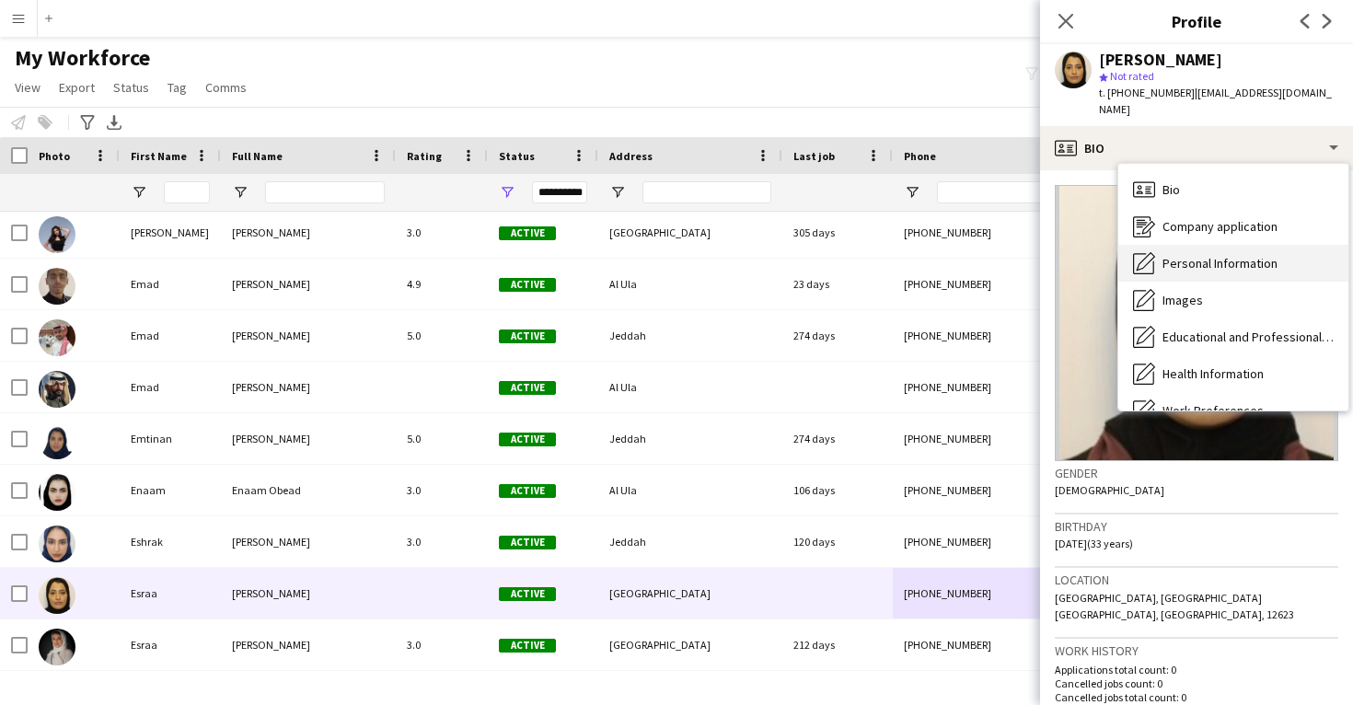
click at [1194, 255] on span "Personal Information" at bounding box center [1220, 263] width 115 height 17
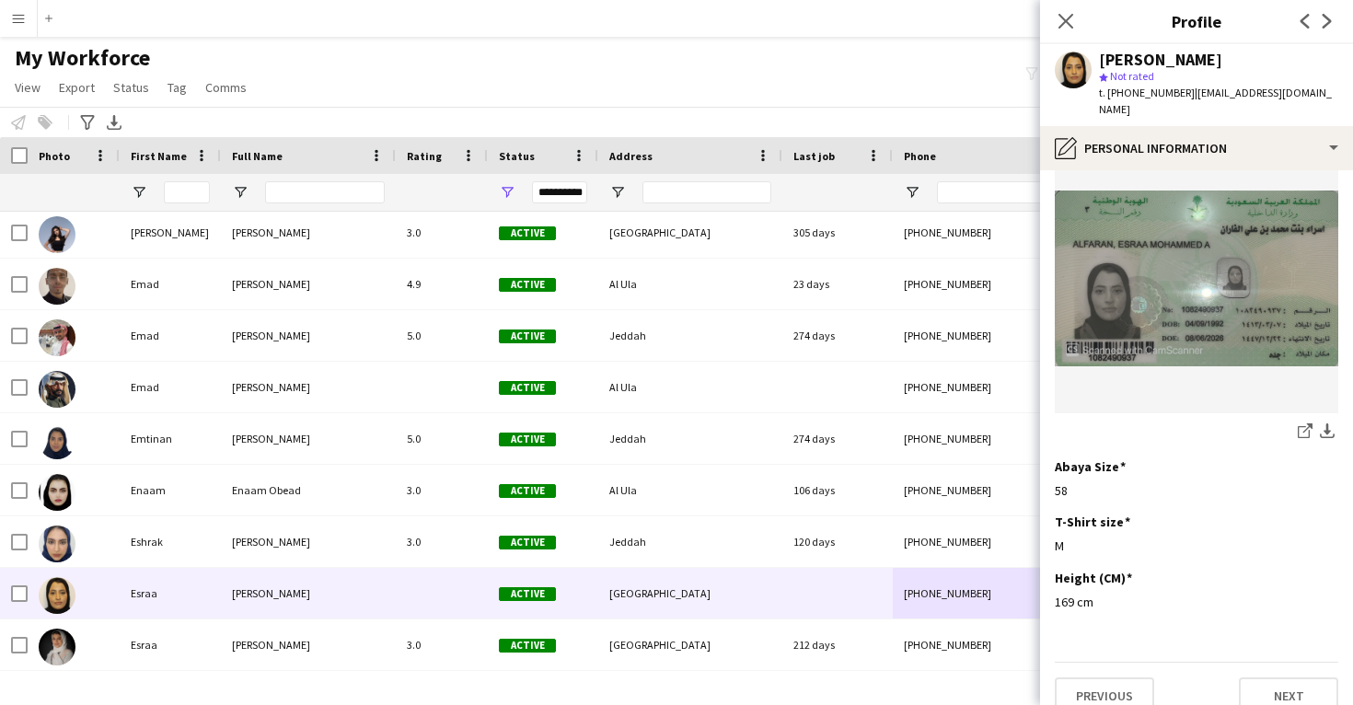
scroll to position [954, 0]
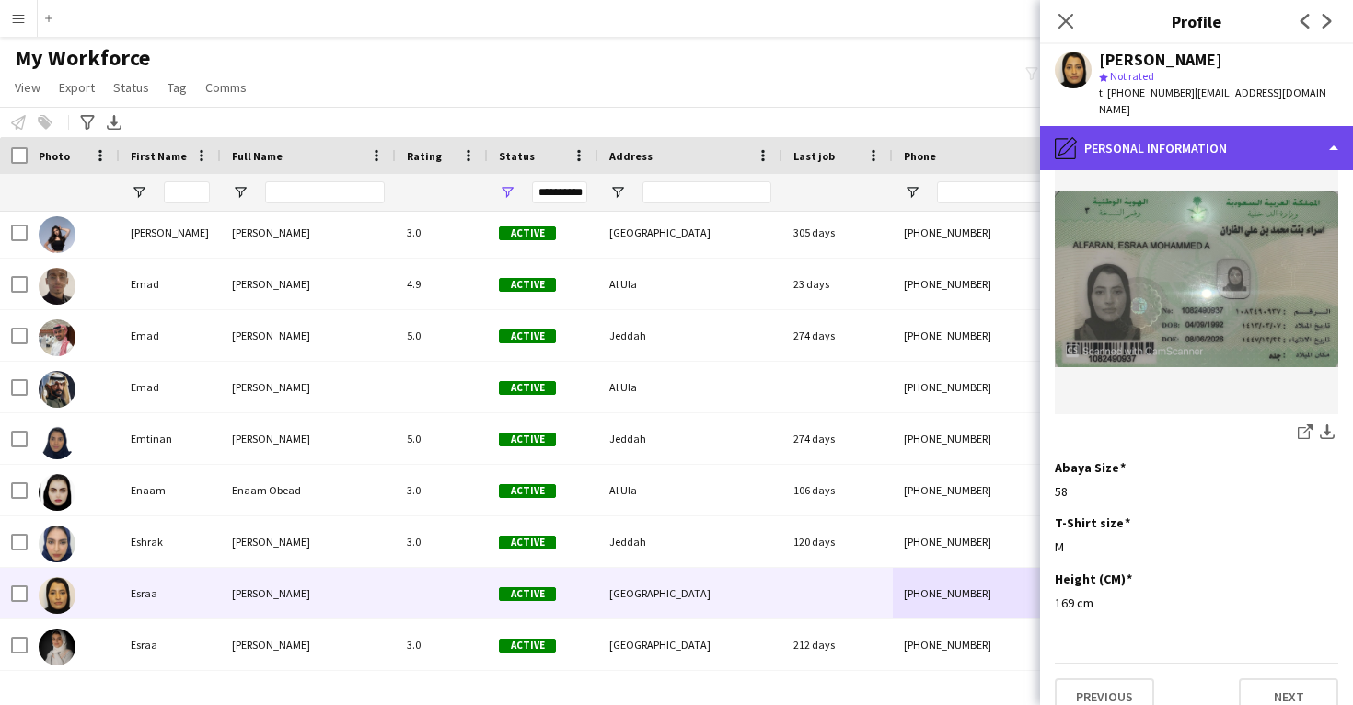
click at [1206, 126] on div "pencil4 Personal Information" at bounding box center [1196, 148] width 313 height 44
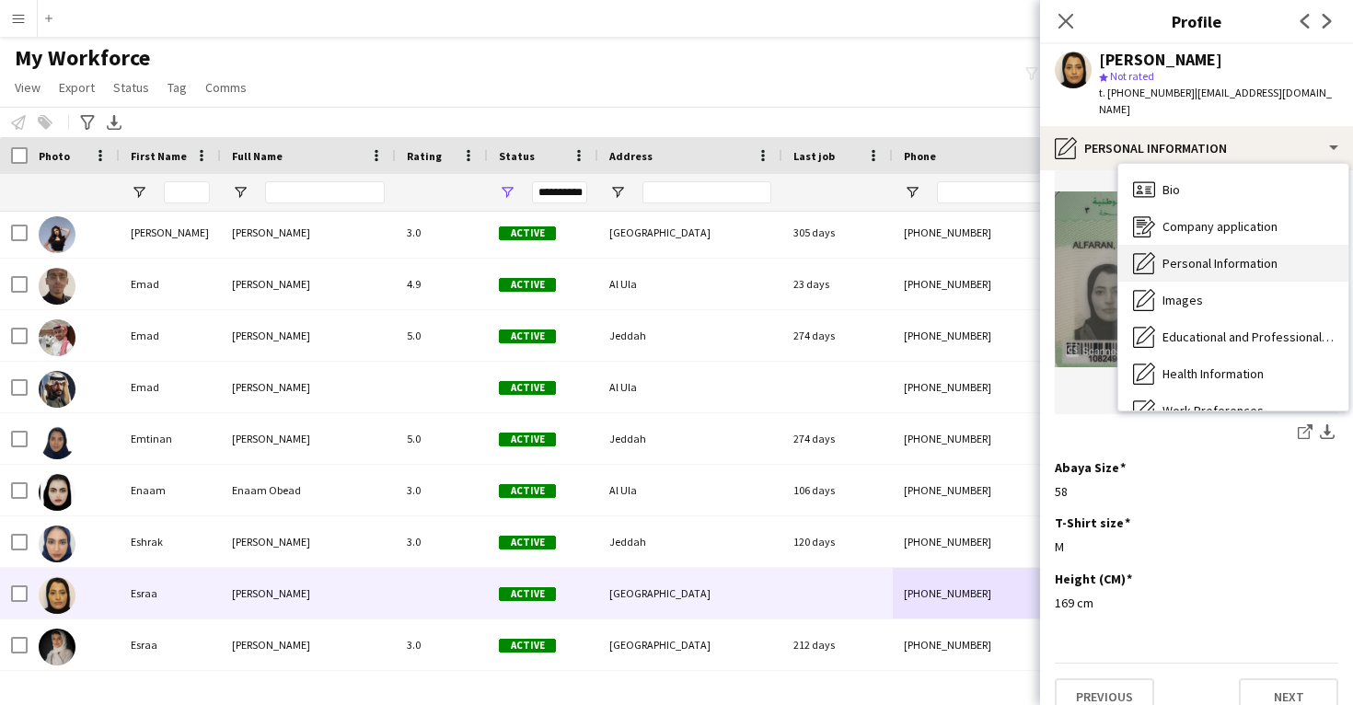
click at [1214, 255] on span "Personal Information" at bounding box center [1220, 263] width 115 height 17
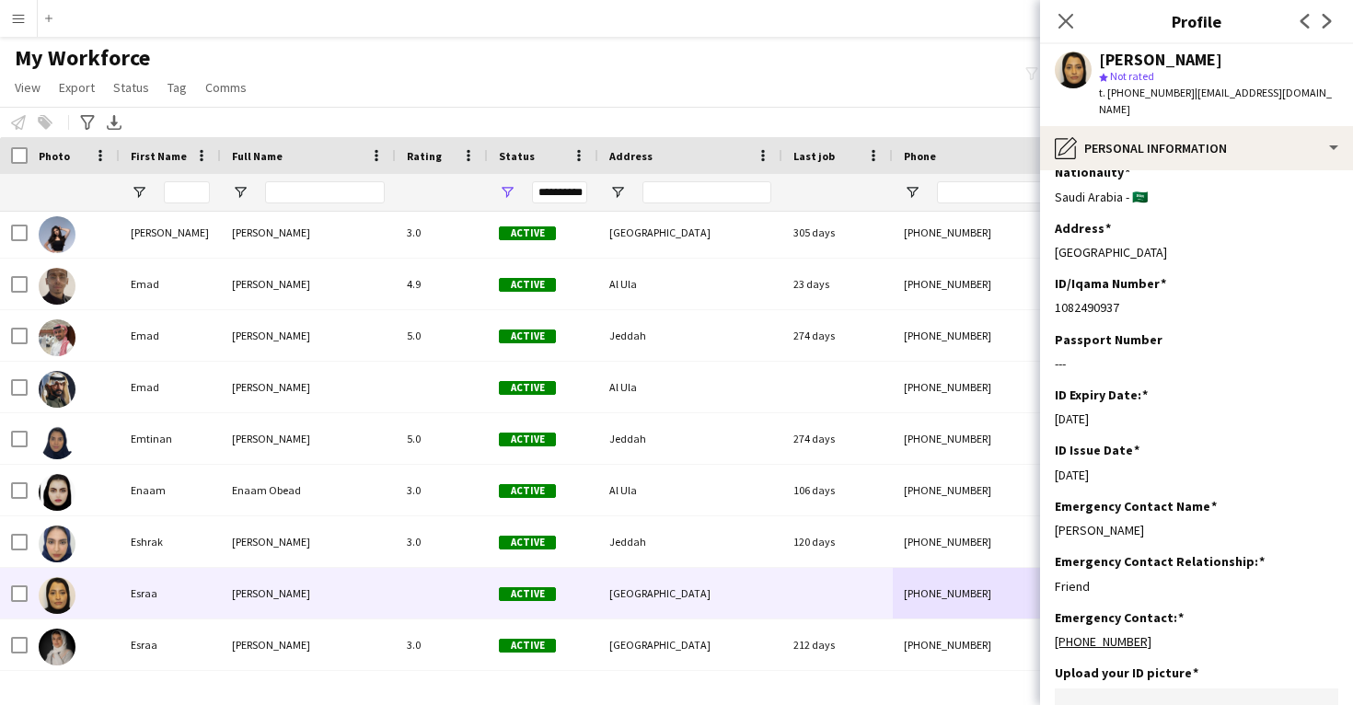
scroll to position [336, 0]
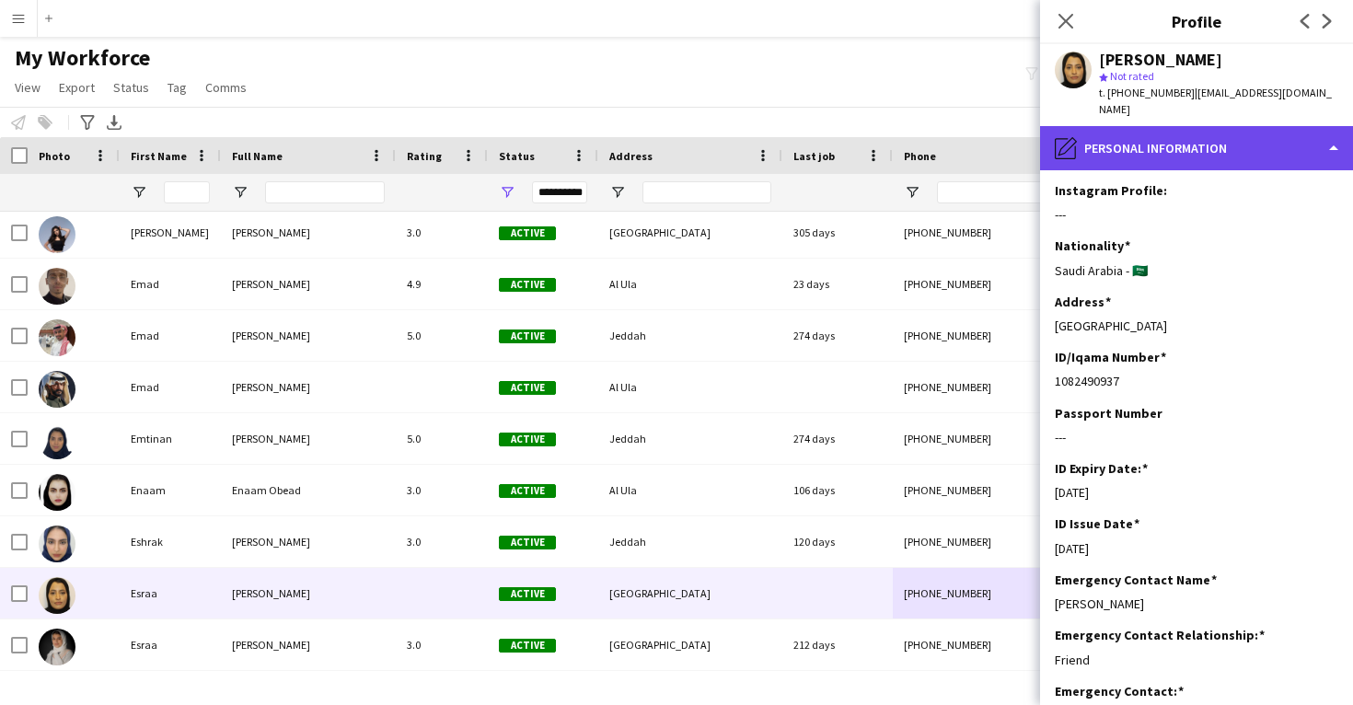
click at [1223, 134] on div "pencil4 Personal Information" at bounding box center [1196, 148] width 313 height 44
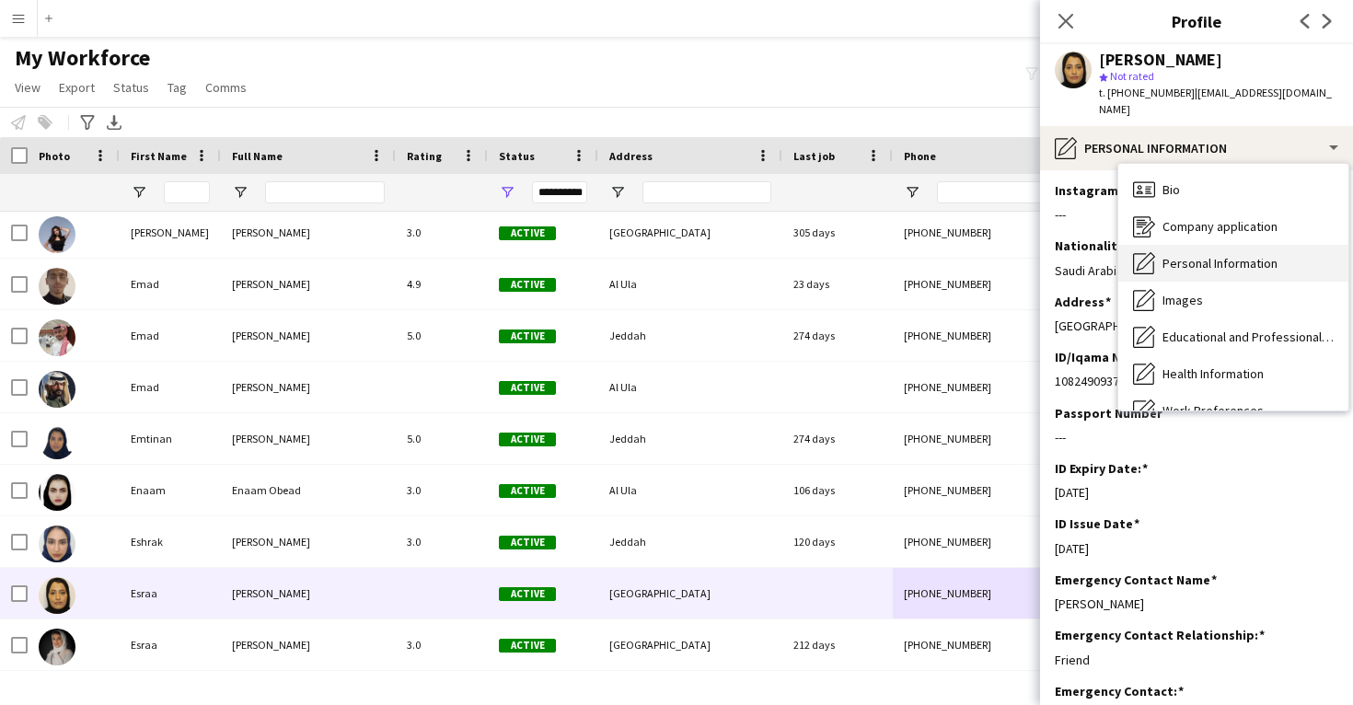
click at [1245, 255] on span "Personal Information" at bounding box center [1220, 263] width 115 height 17
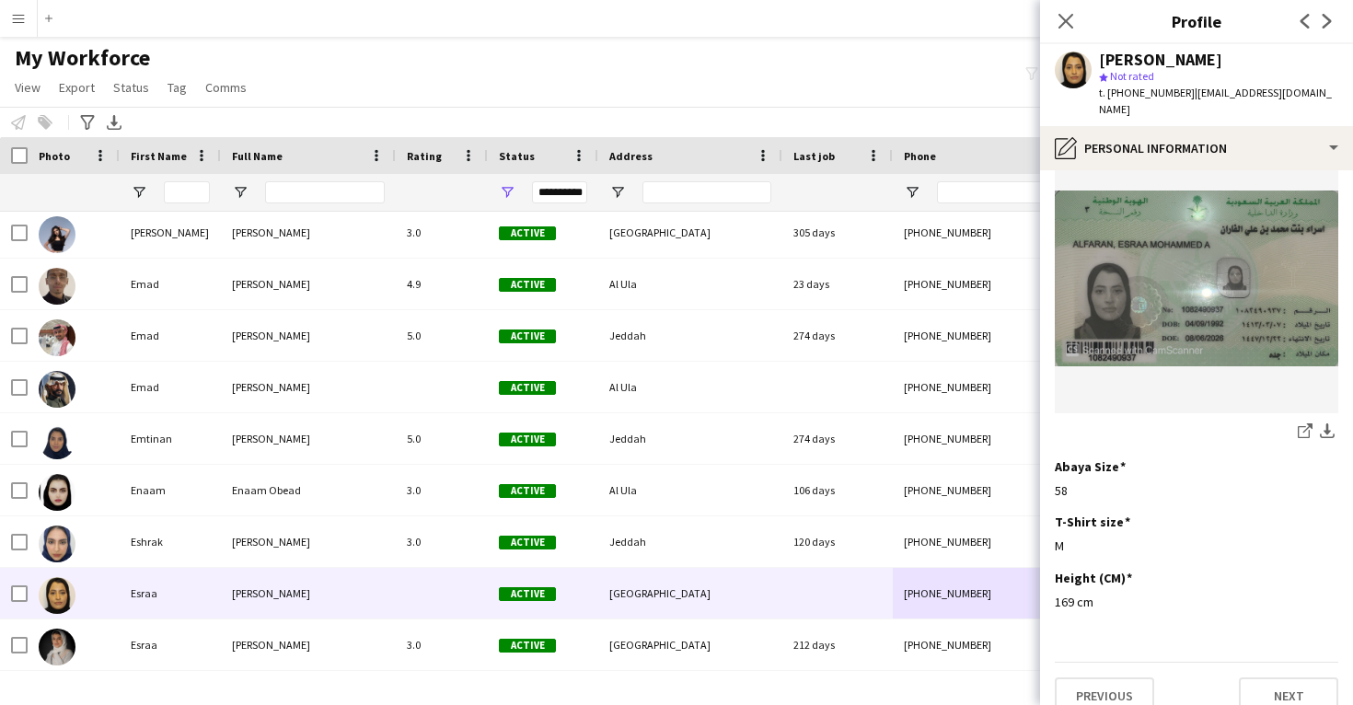
scroll to position [954, 0]
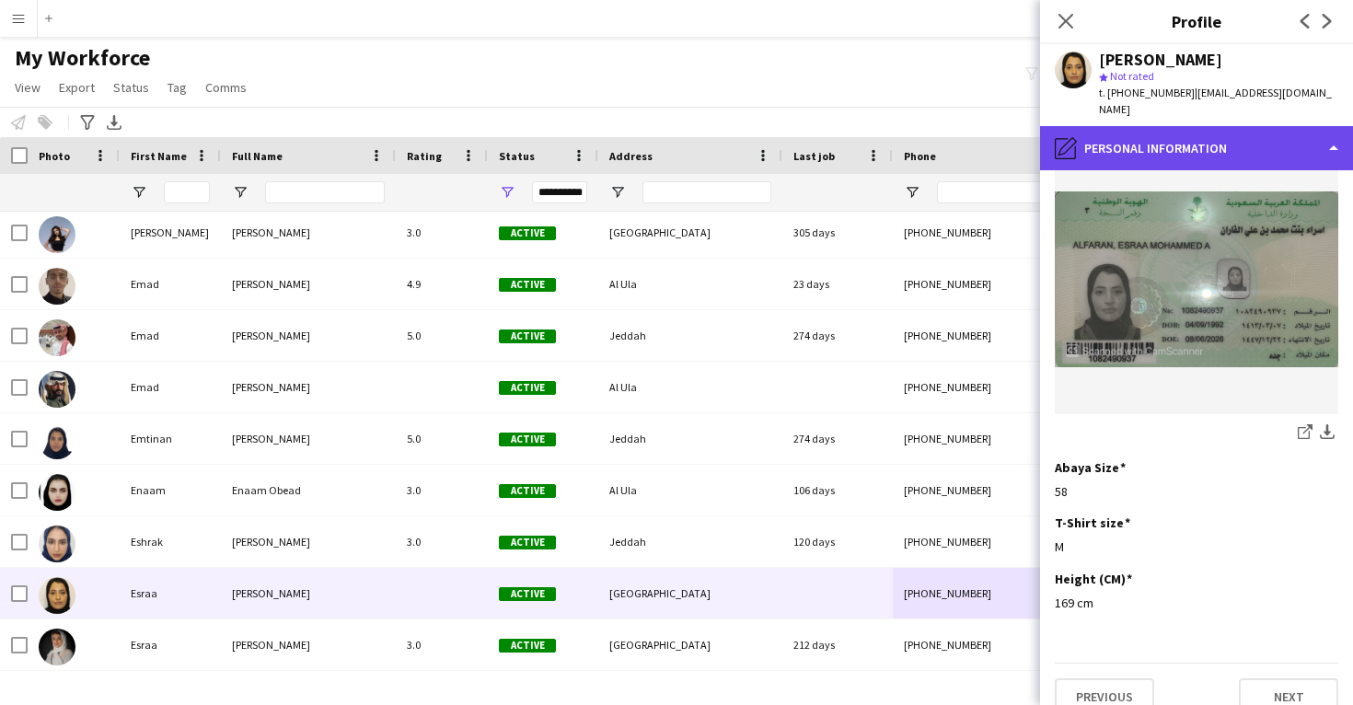
click at [1222, 130] on div "pencil4 Personal Information" at bounding box center [1196, 148] width 313 height 44
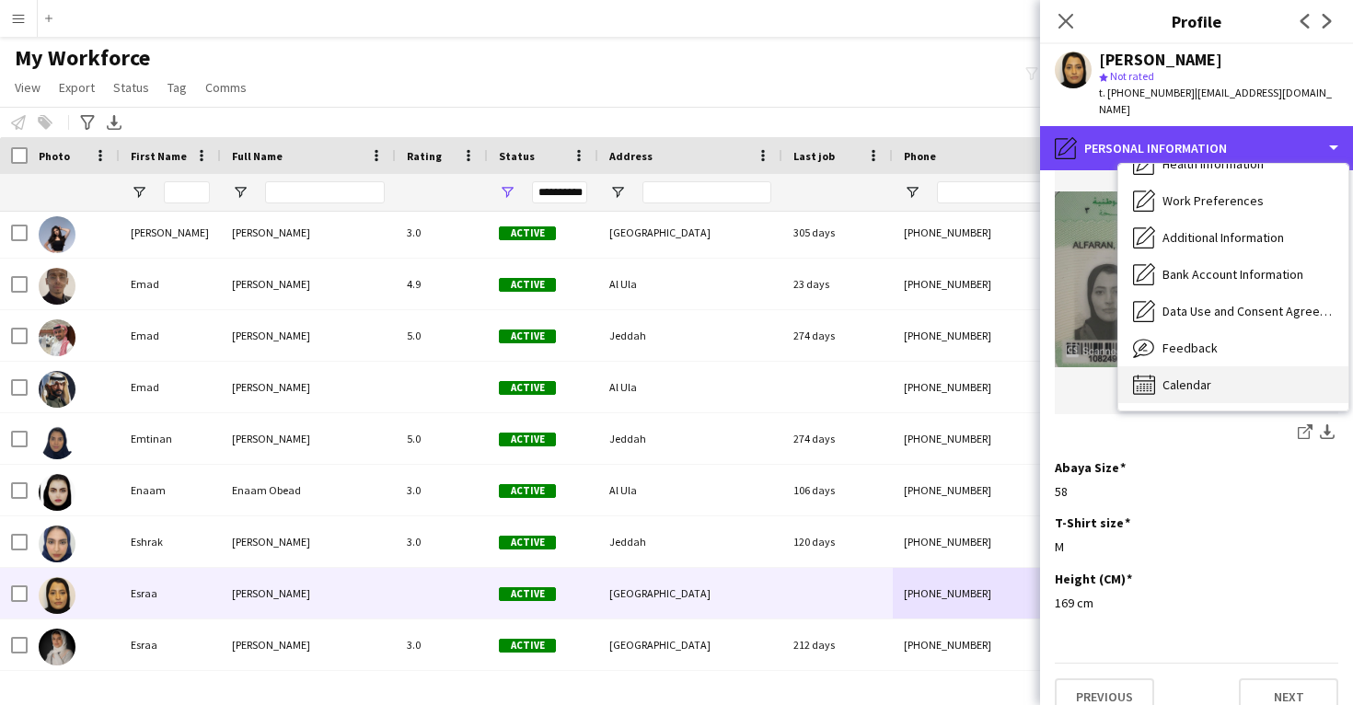
scroll to position [210, 0]
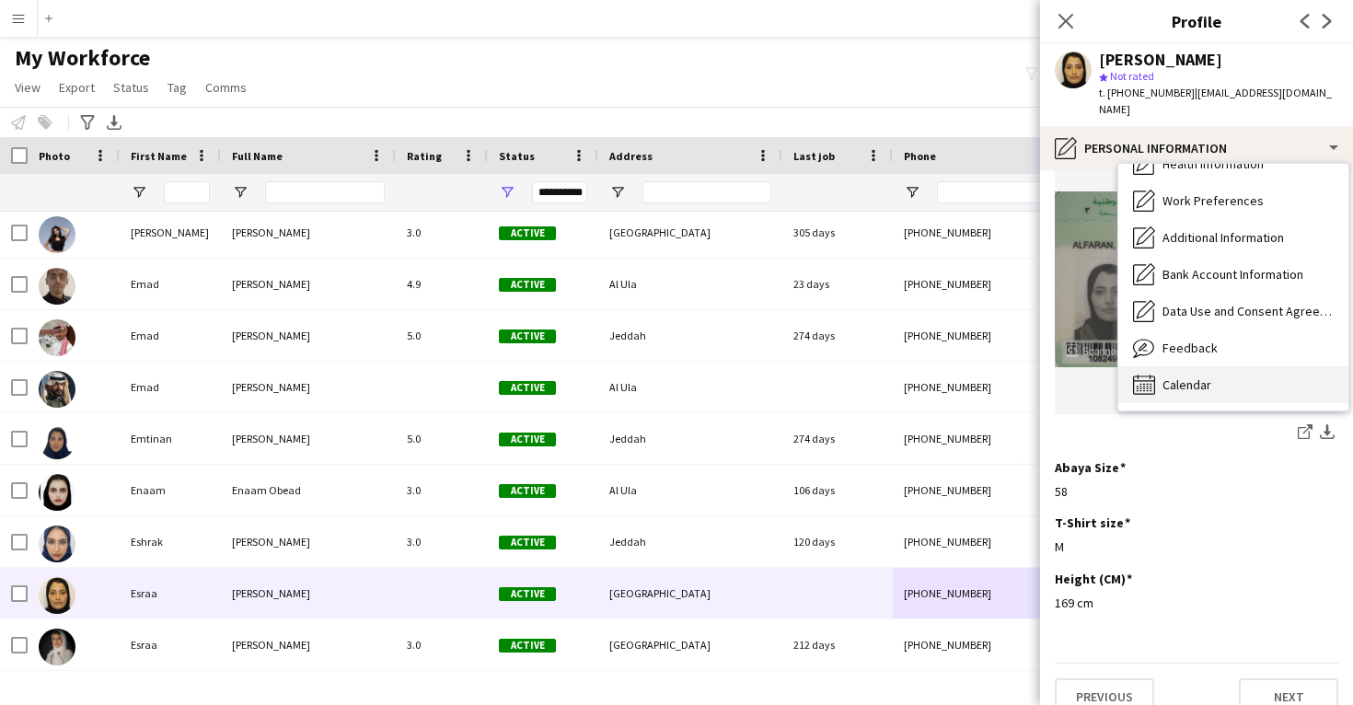
click at [1265, 378] on div "Calendar Calendar" at bounding box center [1234, 384] width 230 height 37
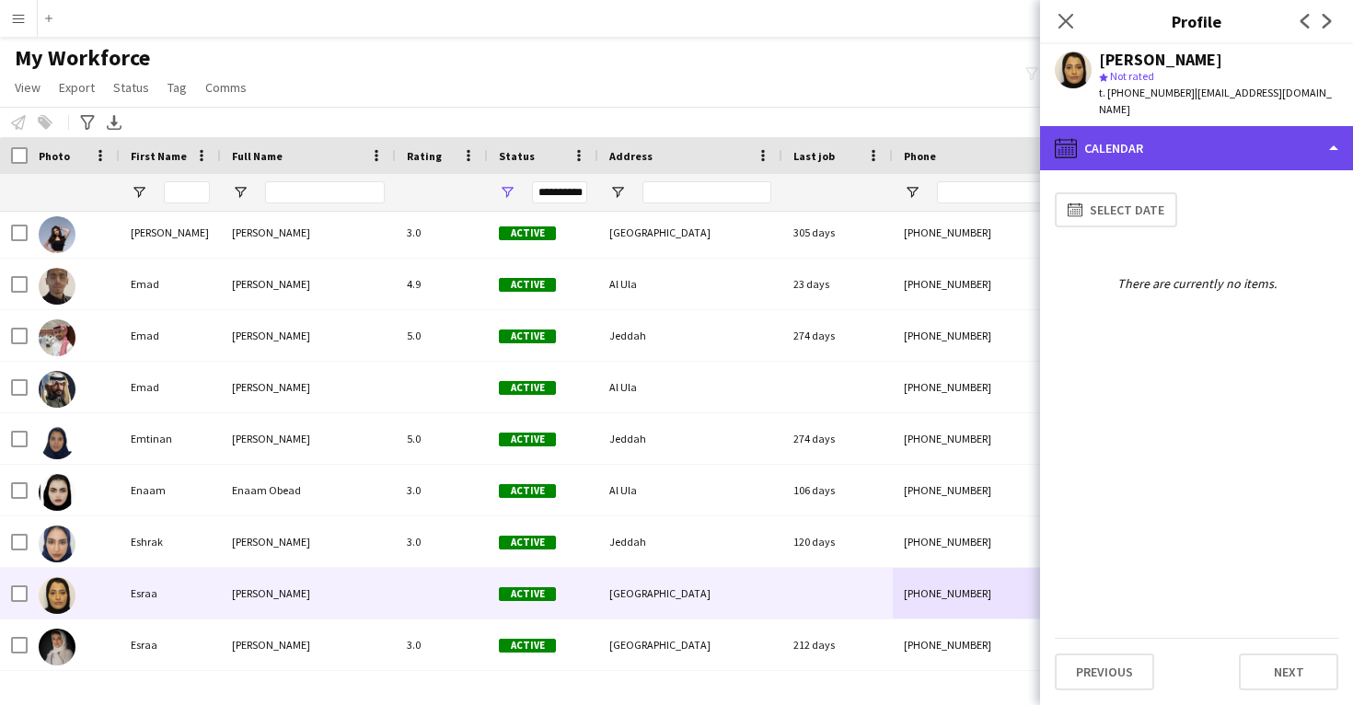
click at [1230, 126] on div "calendar-full Calendar" at bounding box center [1196, 148] width 313 height 44
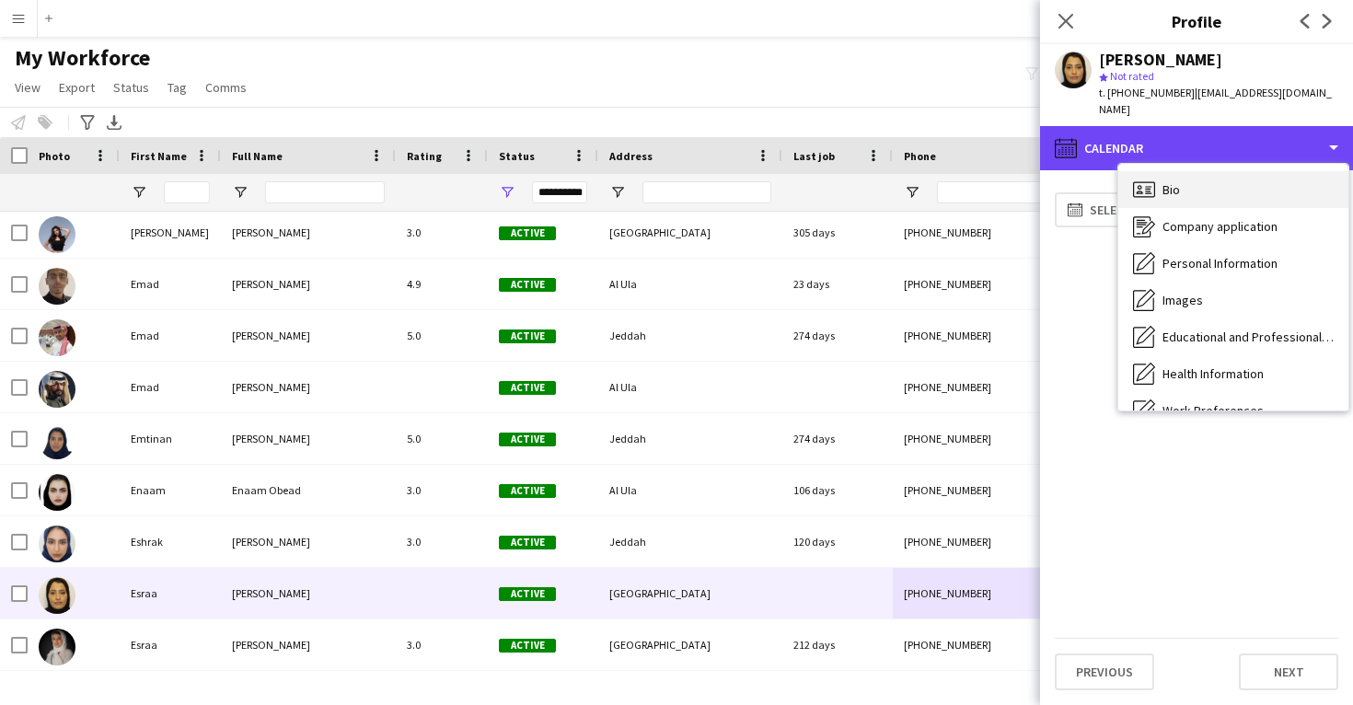
scroll to position [-1, 0]
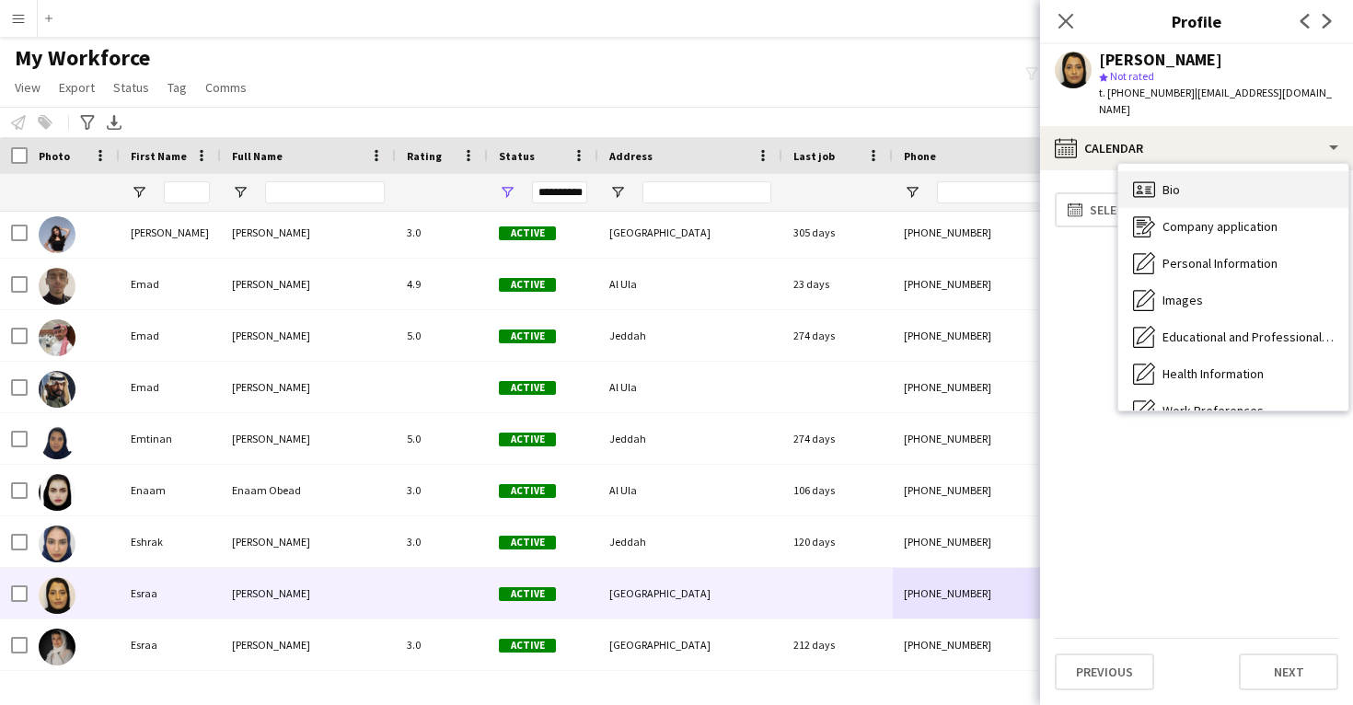
click at [1229, 185] on div "Bio Bio" at bounding box center [1234, 189] width 230 height 37
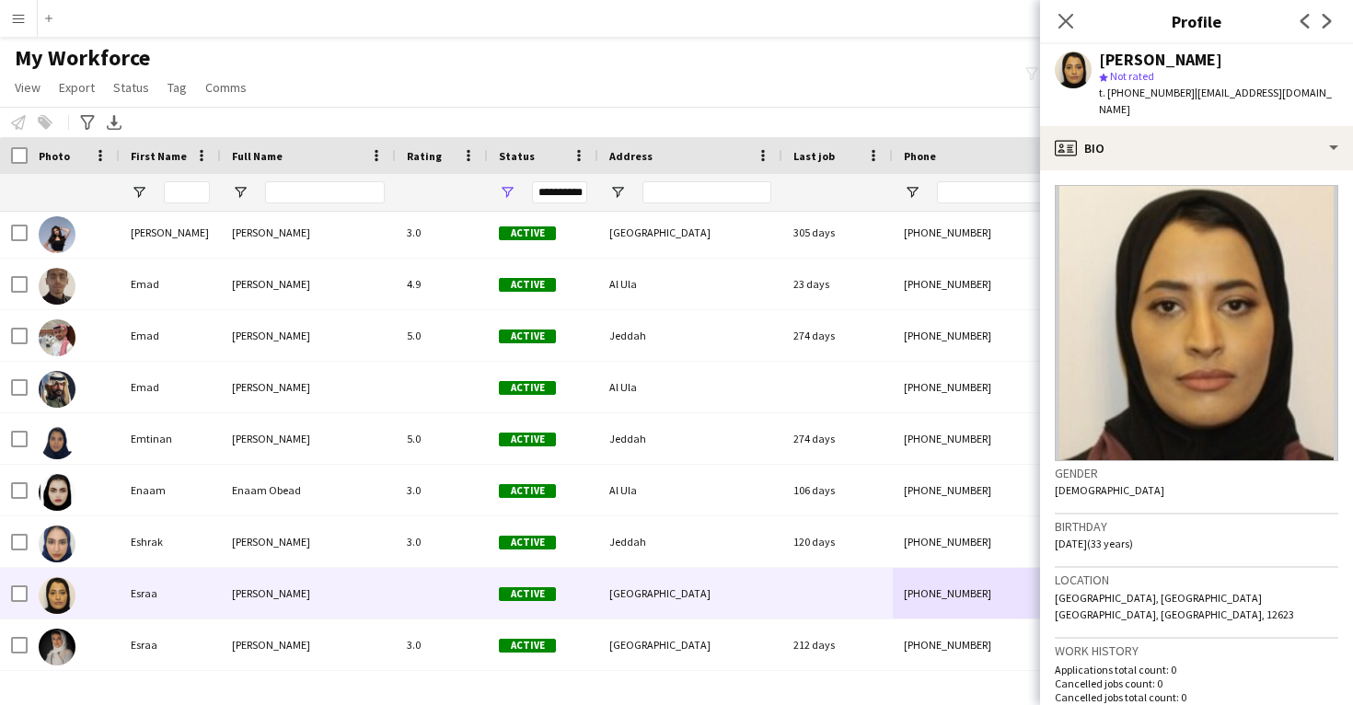
click at [1168, 1] on div "Close pop-in Profile Previous Next" at bounding box center [1196, 22] width 313 height 44
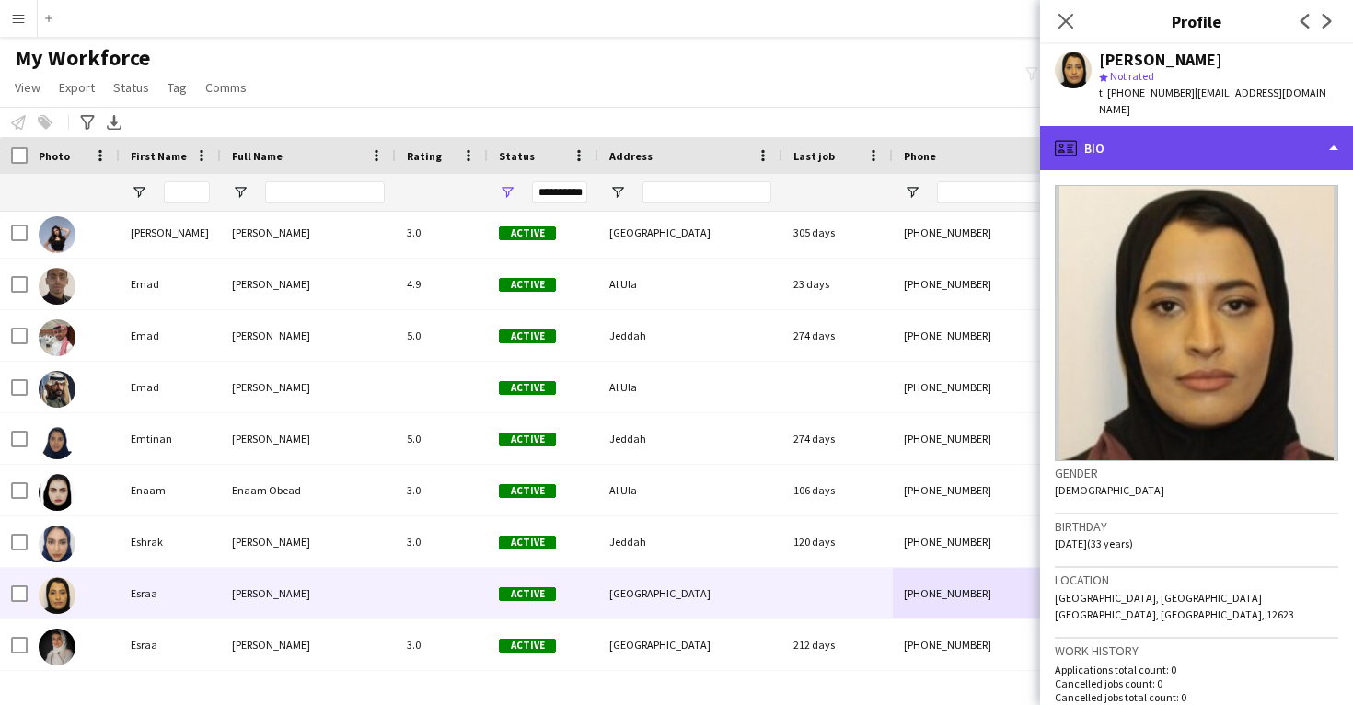
click at [1167, 126] on div "profile Bio" at bounding box center [1196, 148] width 313 height 44
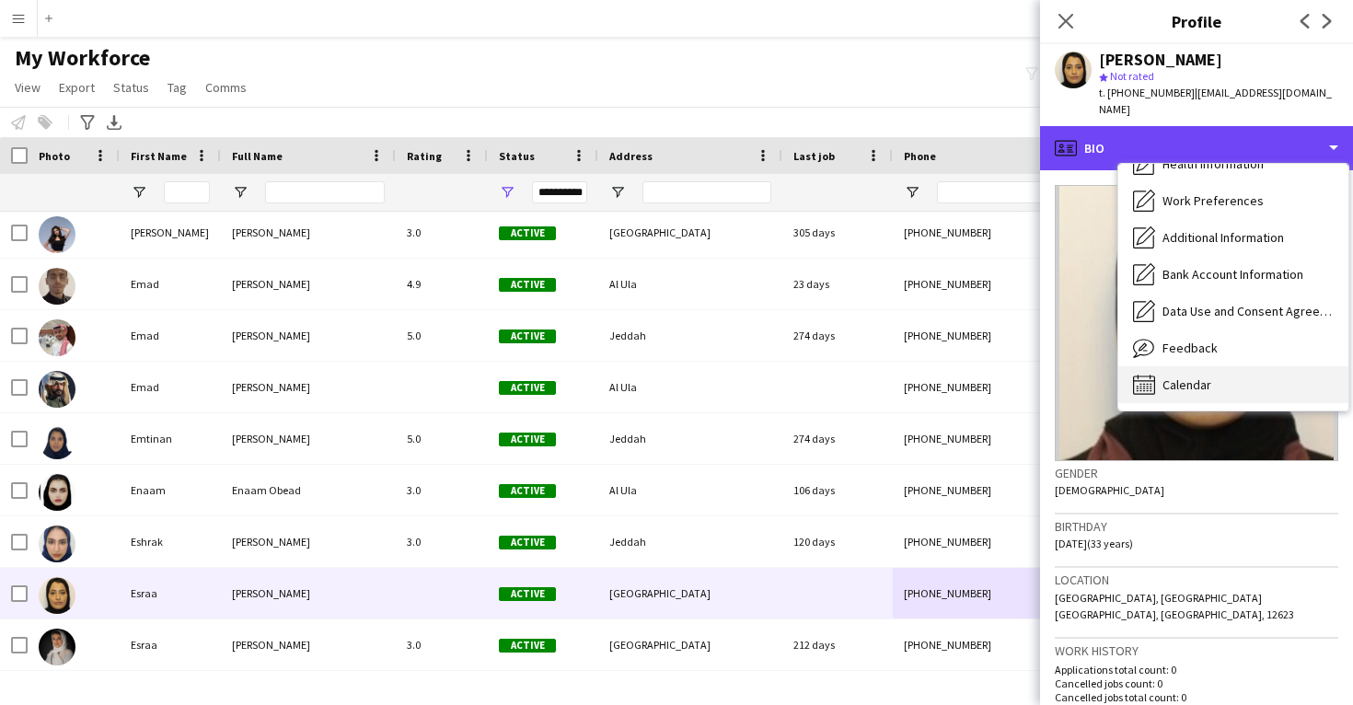
scroll to position [210, 0]
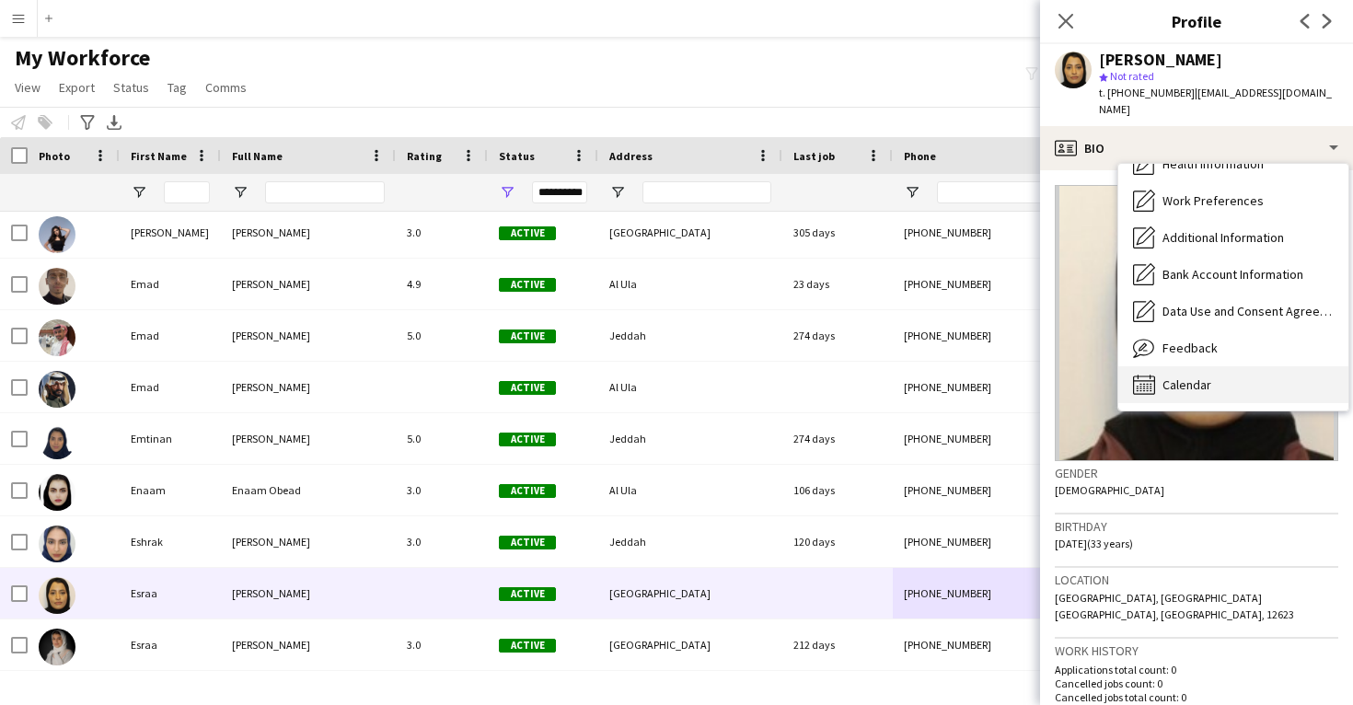
click at [1199, 377] on span "Calendar" at bounding box center [1187, 385] width 49 height 17
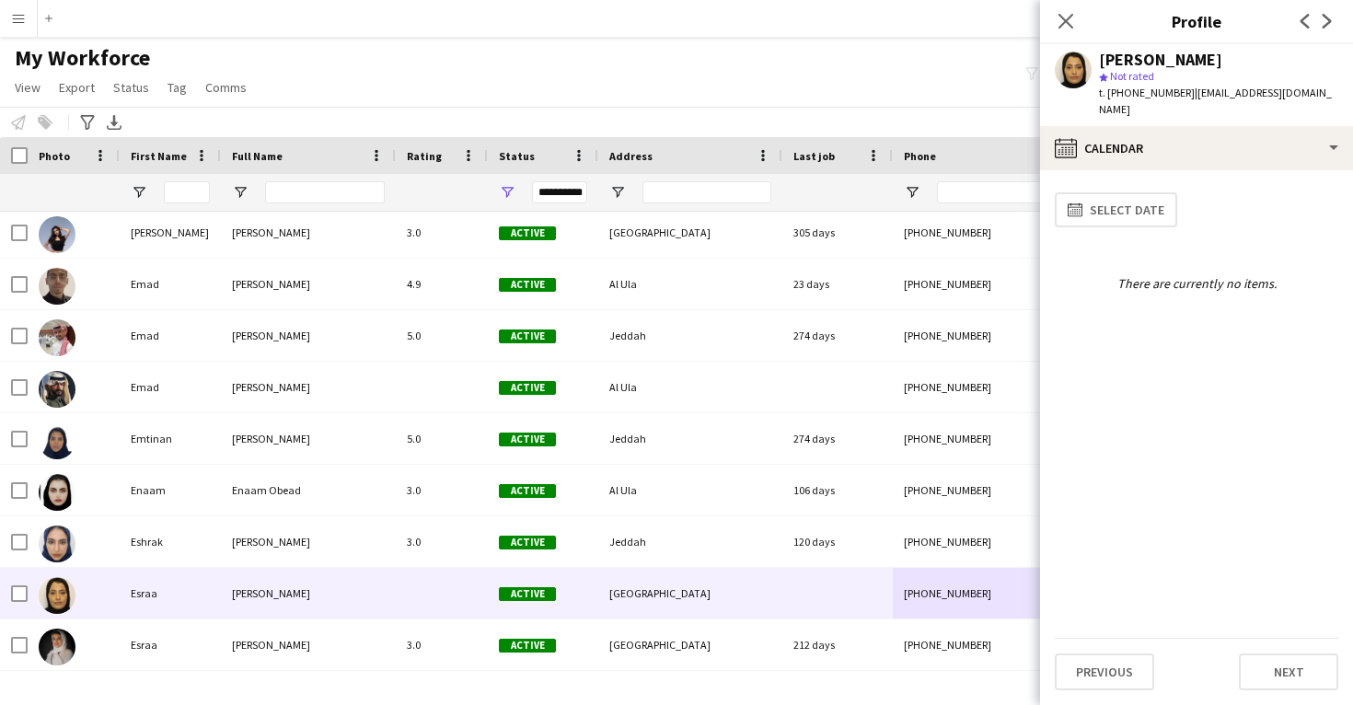
scroll to position [0, 0]
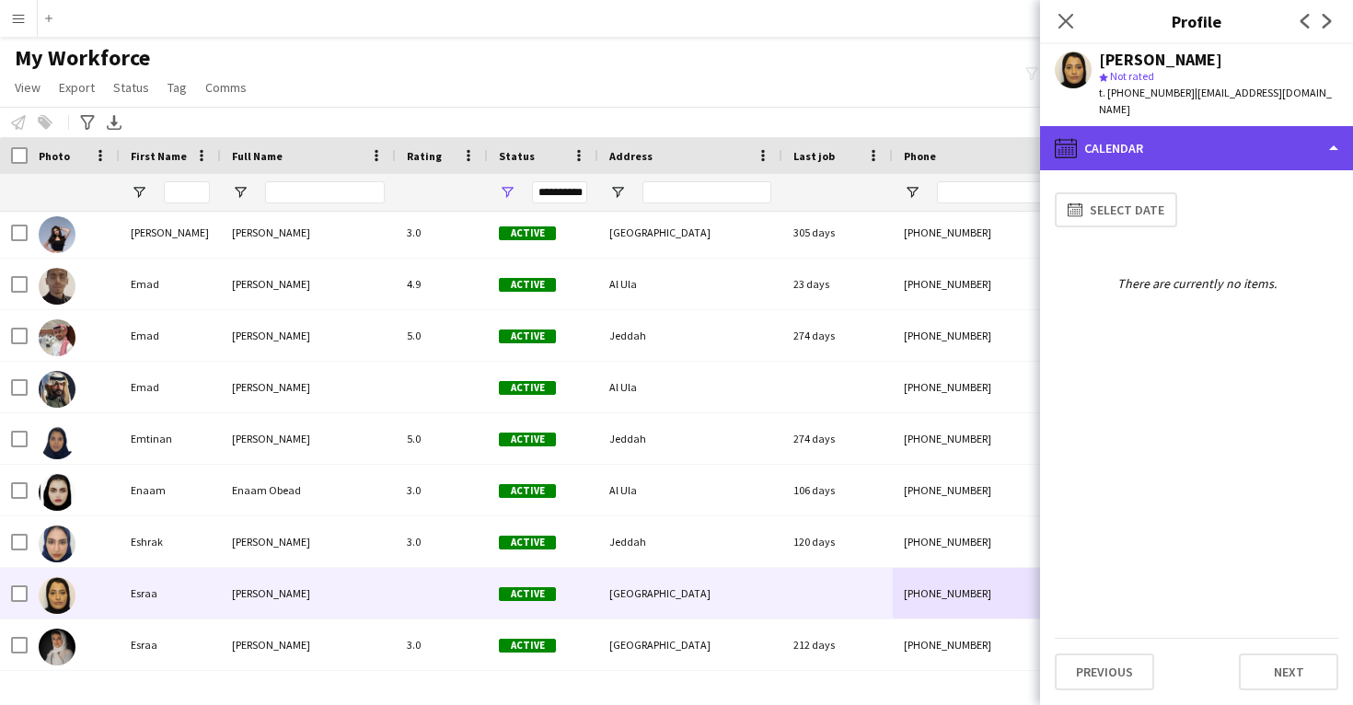
click at [1199, 135] on div "calendar-full Calendar" at bounding box center [1196, 148] width 313 height 44
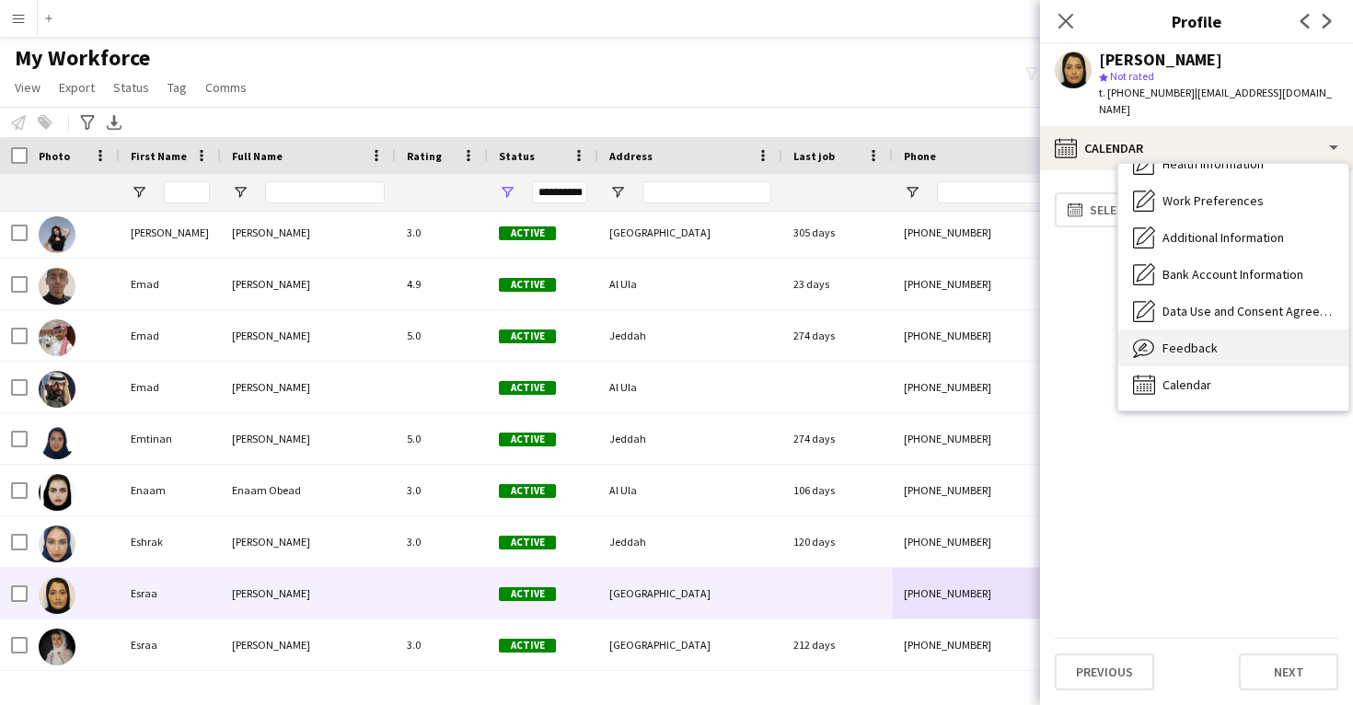
click at [1191, 340] on span "Feedback" at bounding box center [1190, 348] width 55 height 17
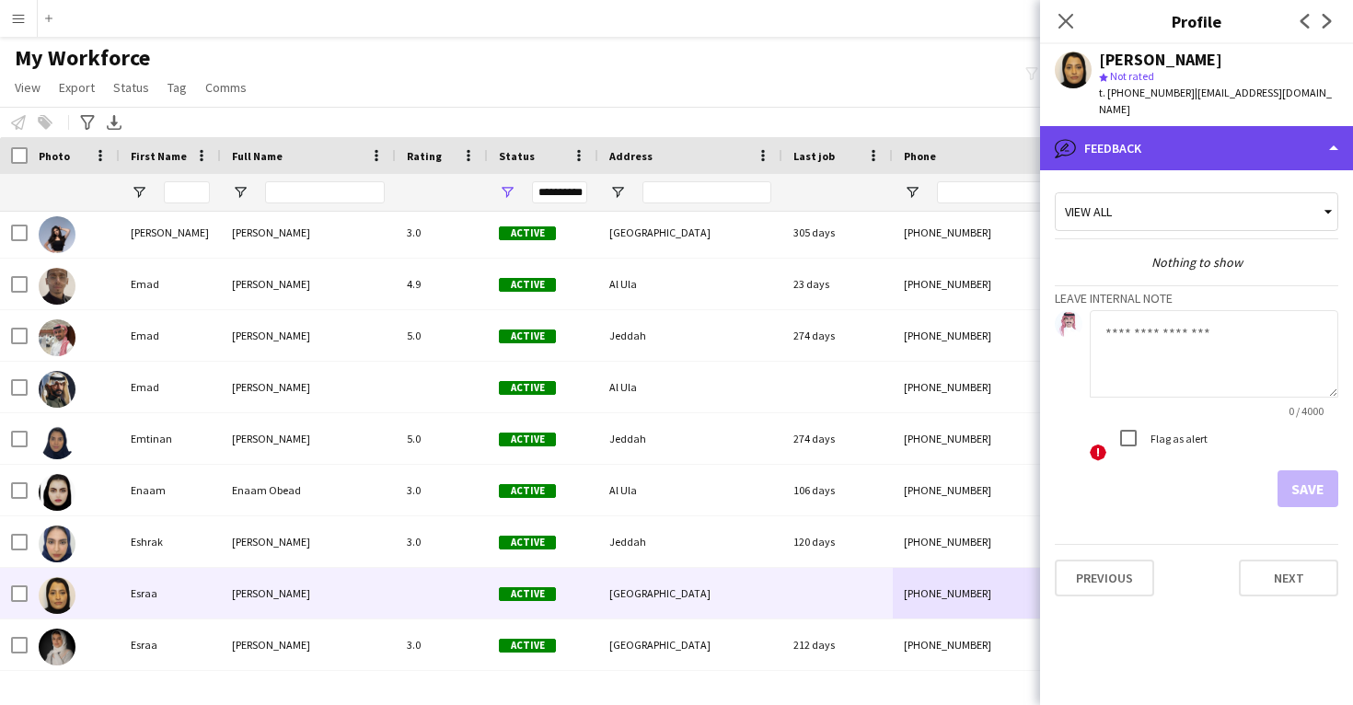
click at [1191, 126] on div "bubble-pencil Feedback" at bounding box center [1196, 148] width 313 height 44
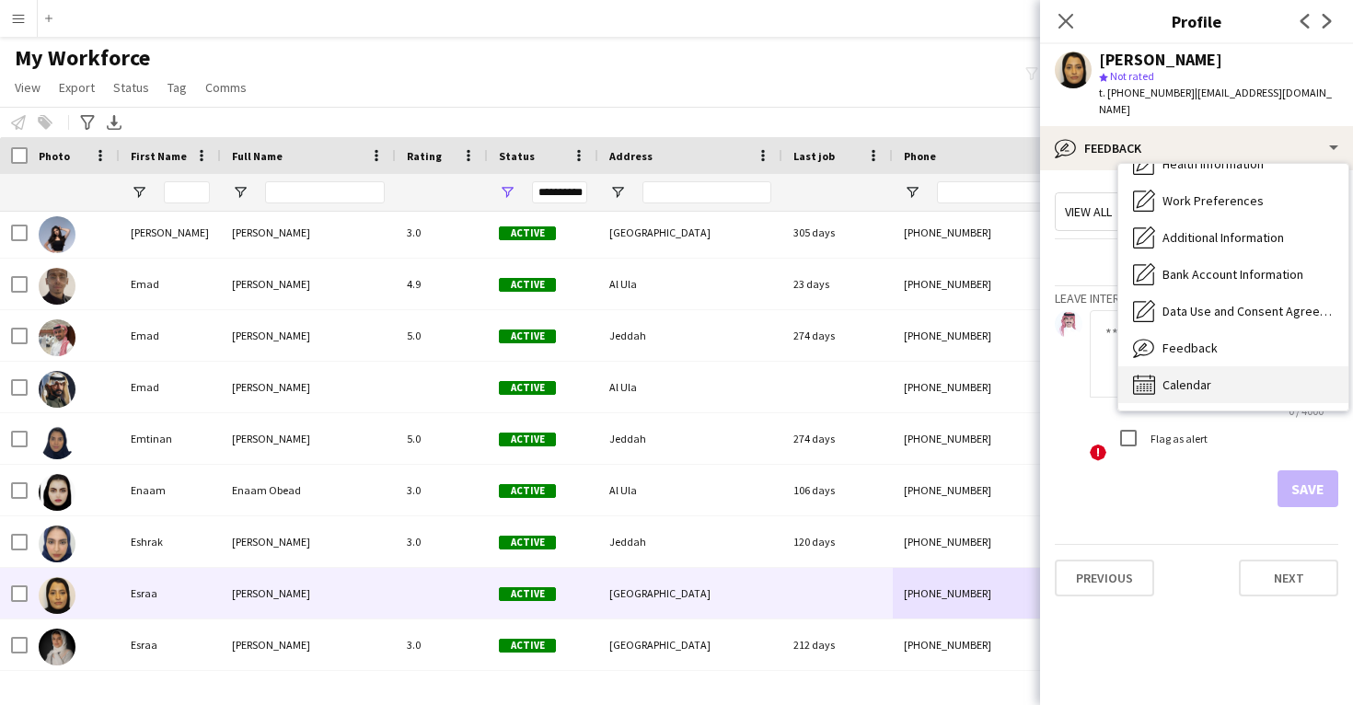
click at [1194, 377] on span "Calendar" at bounding box center [1187, 385] width 49 height 17
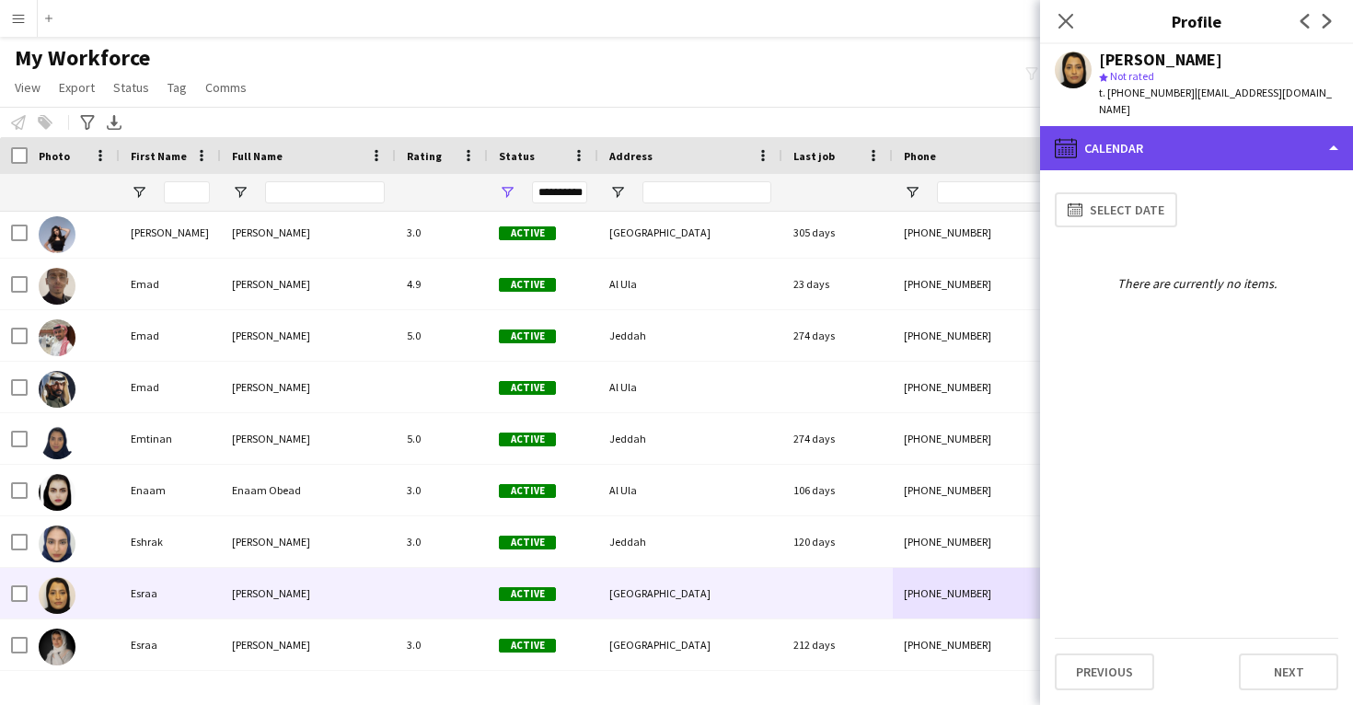
click at [1207, 126] on div "calendar-full Calendar" at bounding box center [1196, 148] width 313 height 44
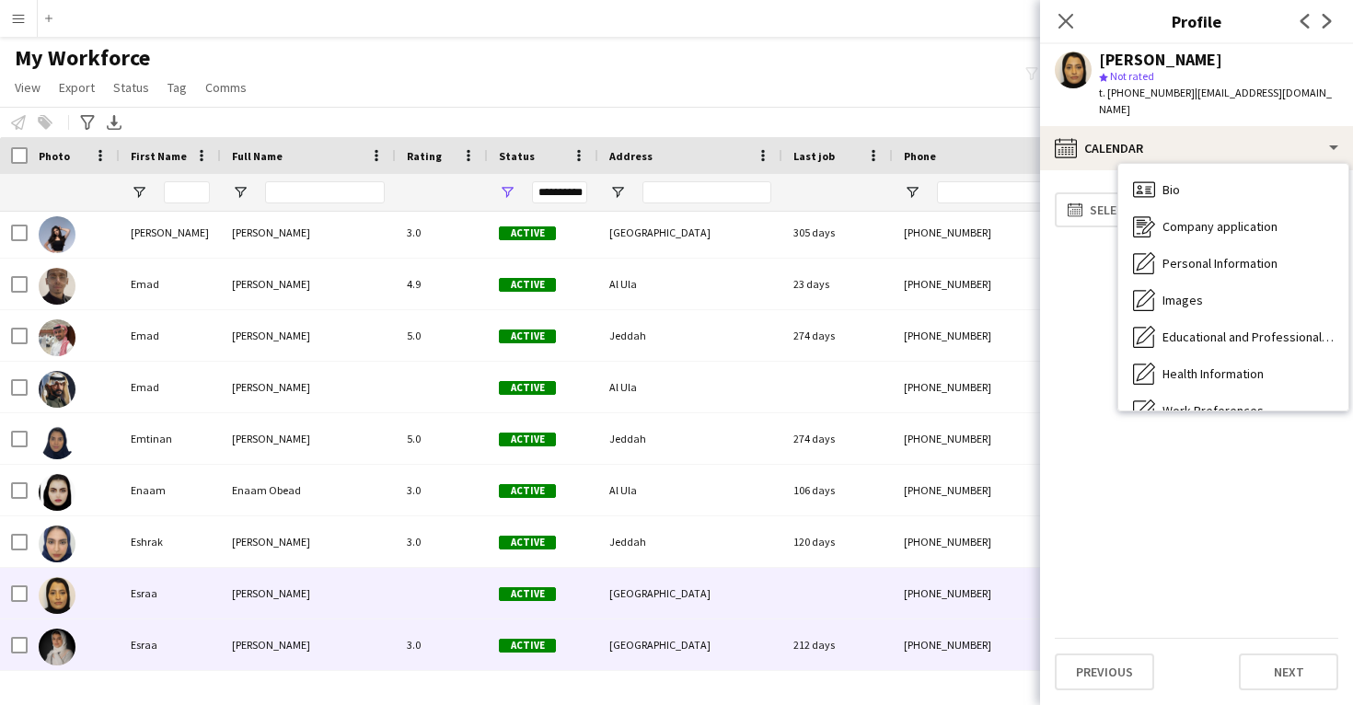
click at [684, 624] on div "[GEOGRAPHIC_DATA]" at bounding box center [690, 645] width 184 height 51
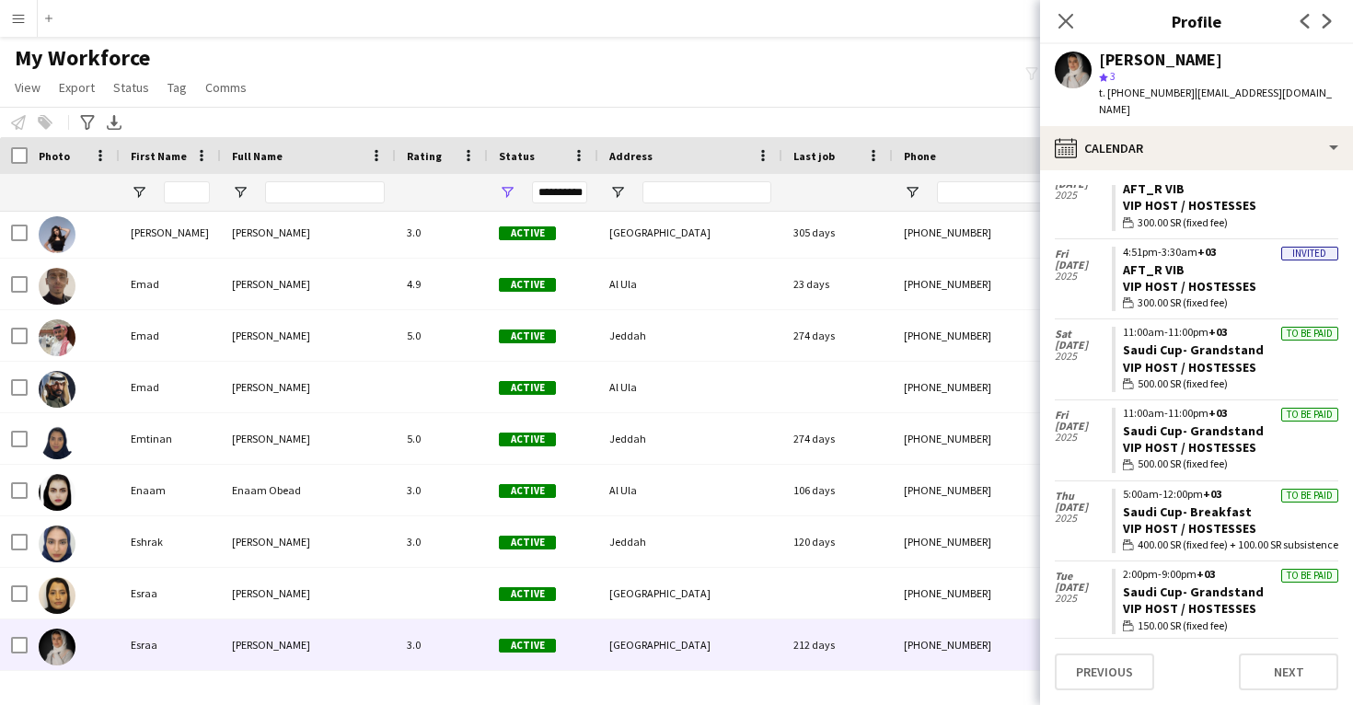
scroll to position [157, 0]
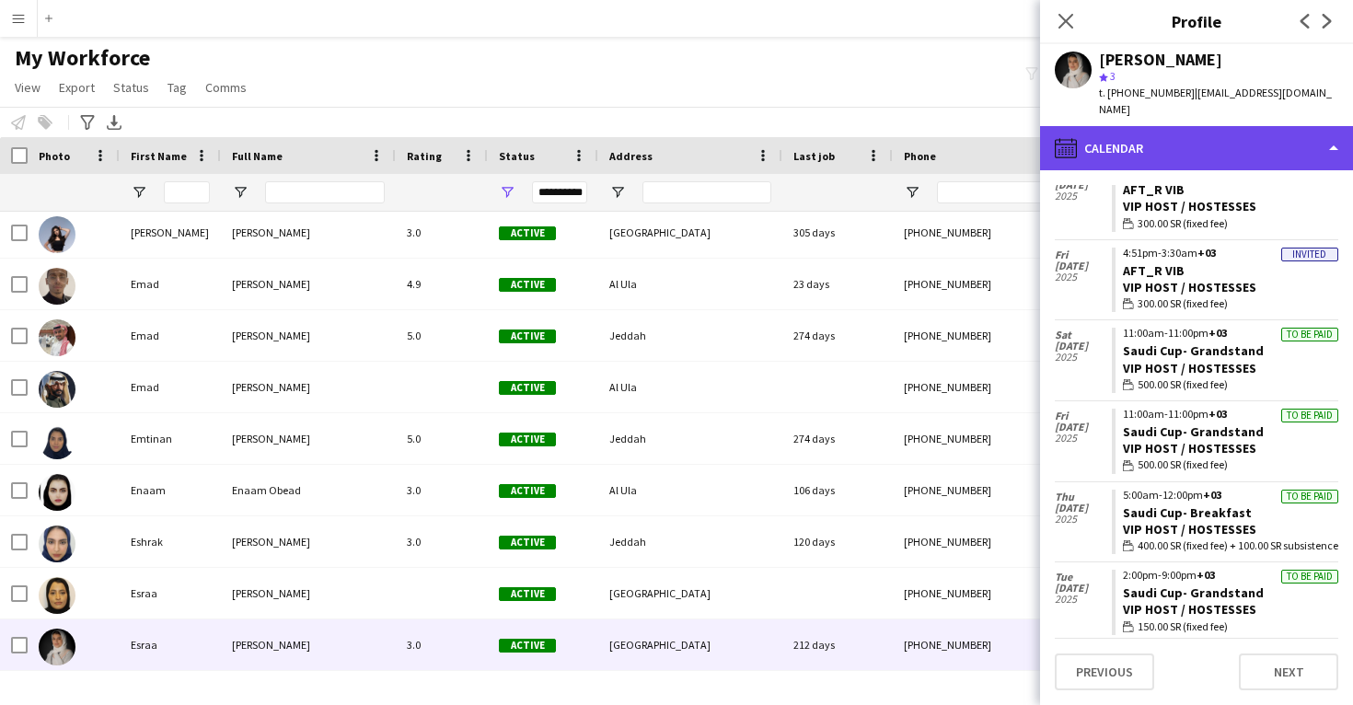
click at [1247, 143] on div "calendar-full Calendar" at bounding box center [1196, 148] width 313 height 44
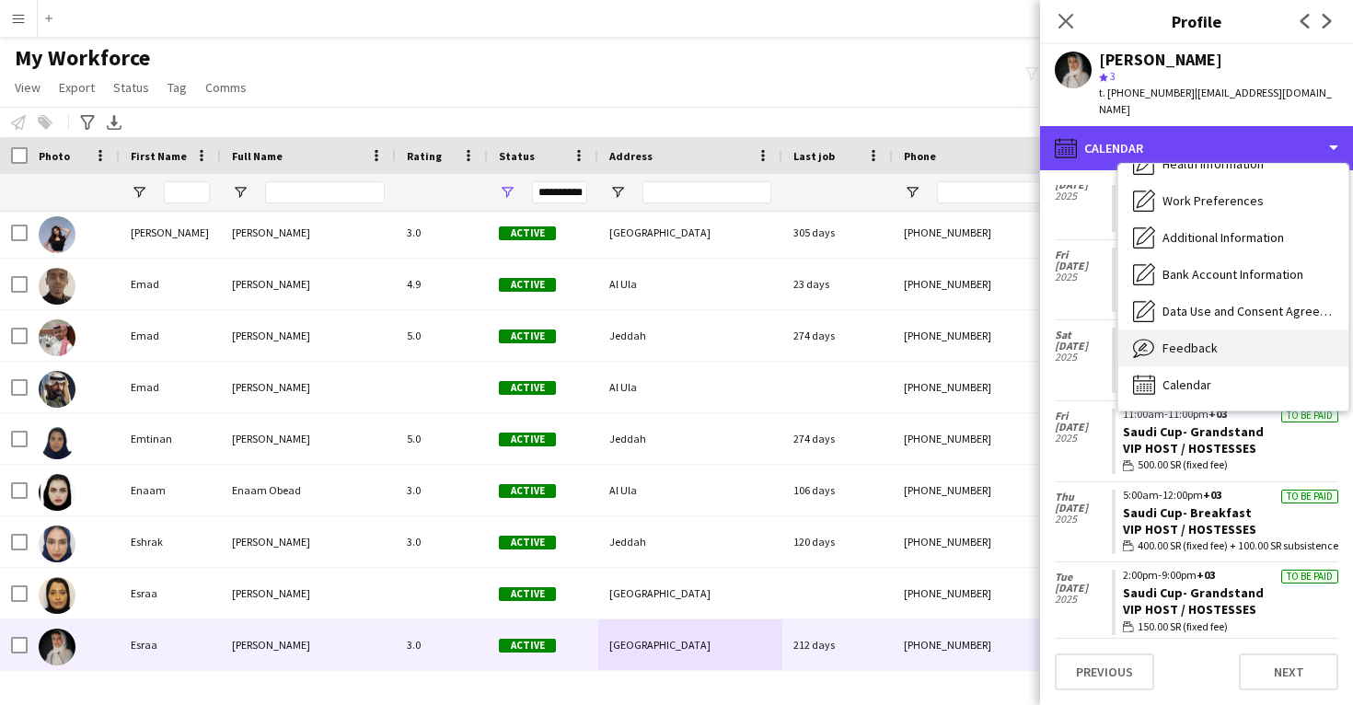
scroll to position [210, 0]
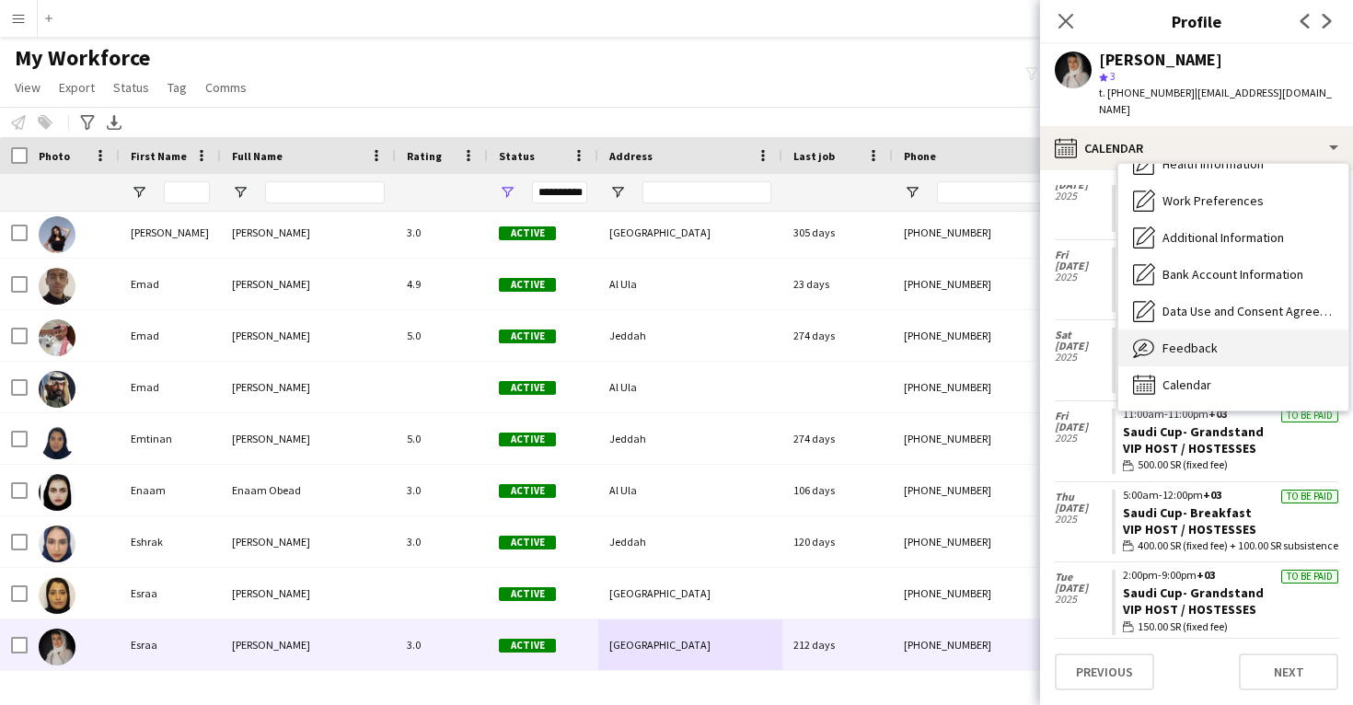
click at [1230, 332] on div "Feedback Feedback" at bounding box center [1234, 348] width 230 height 37
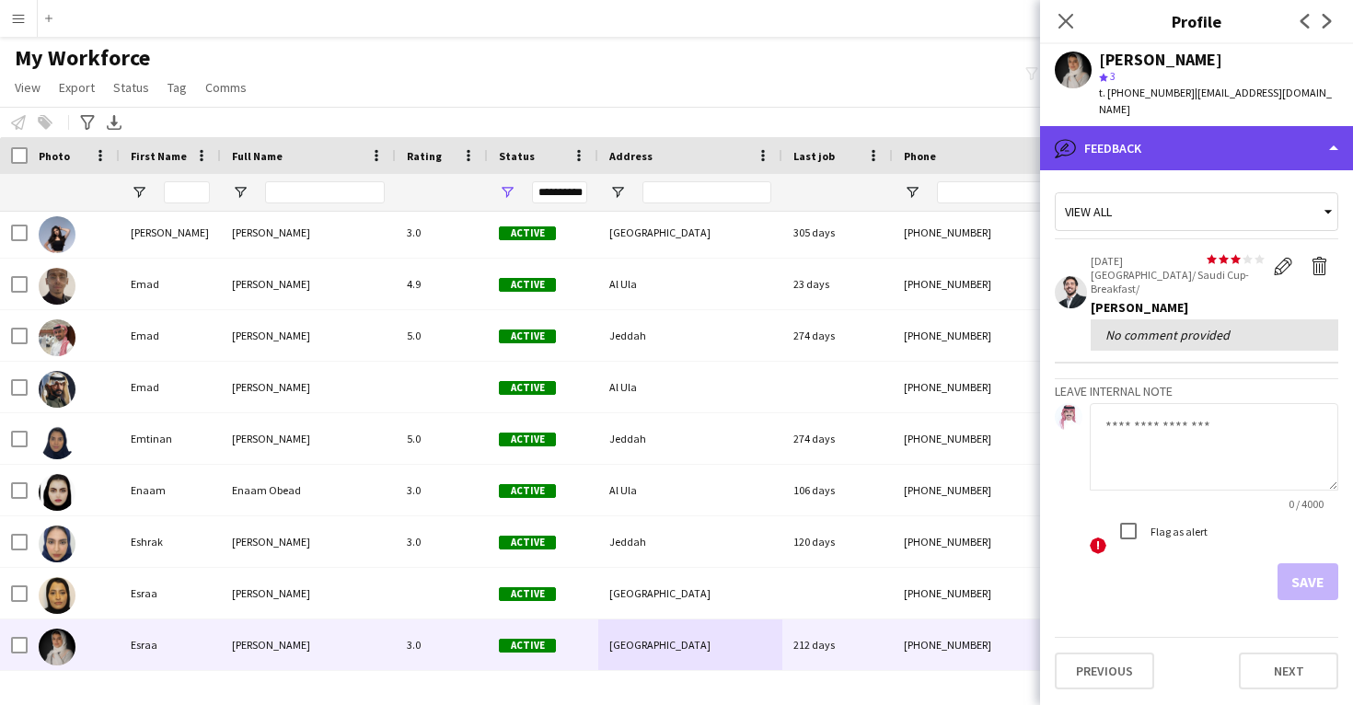
click at [1207, 126] on div "bubble-pencil Feedback" at bounding box center [1196, 148] width 313 height 44
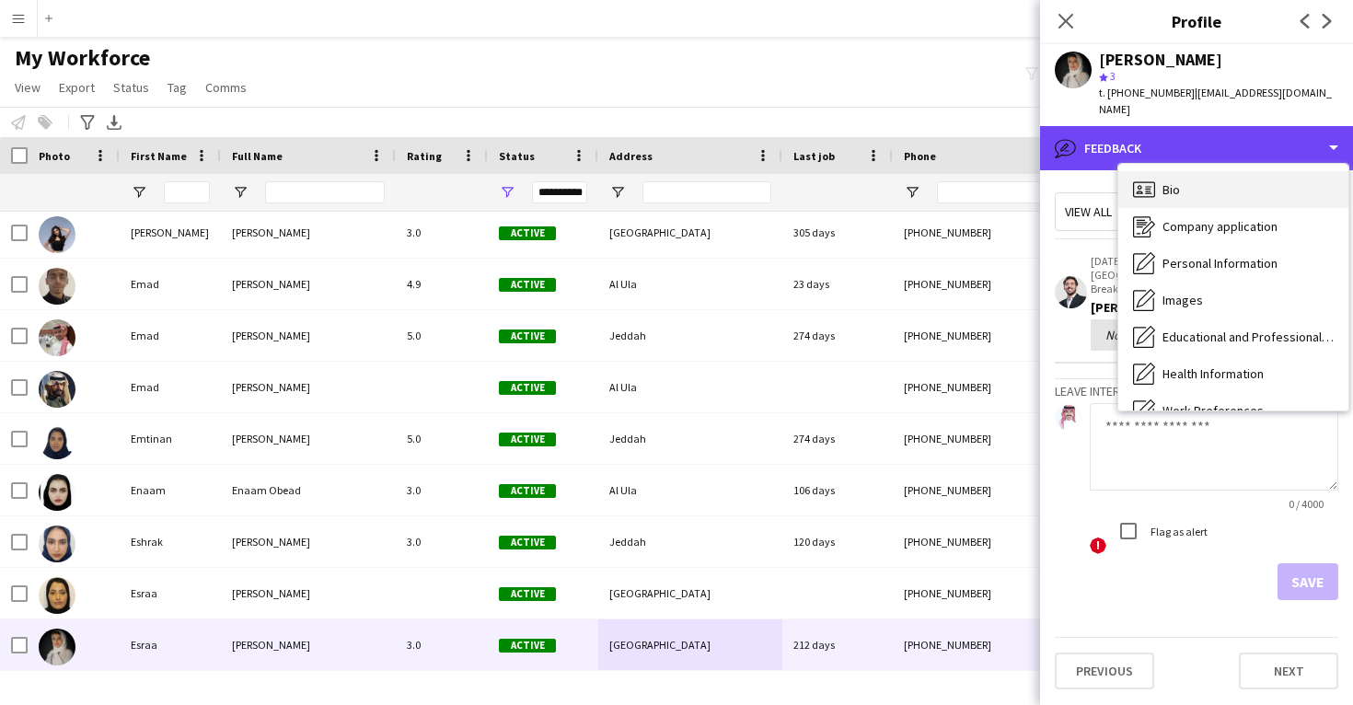
scroll to position [-1, 0]
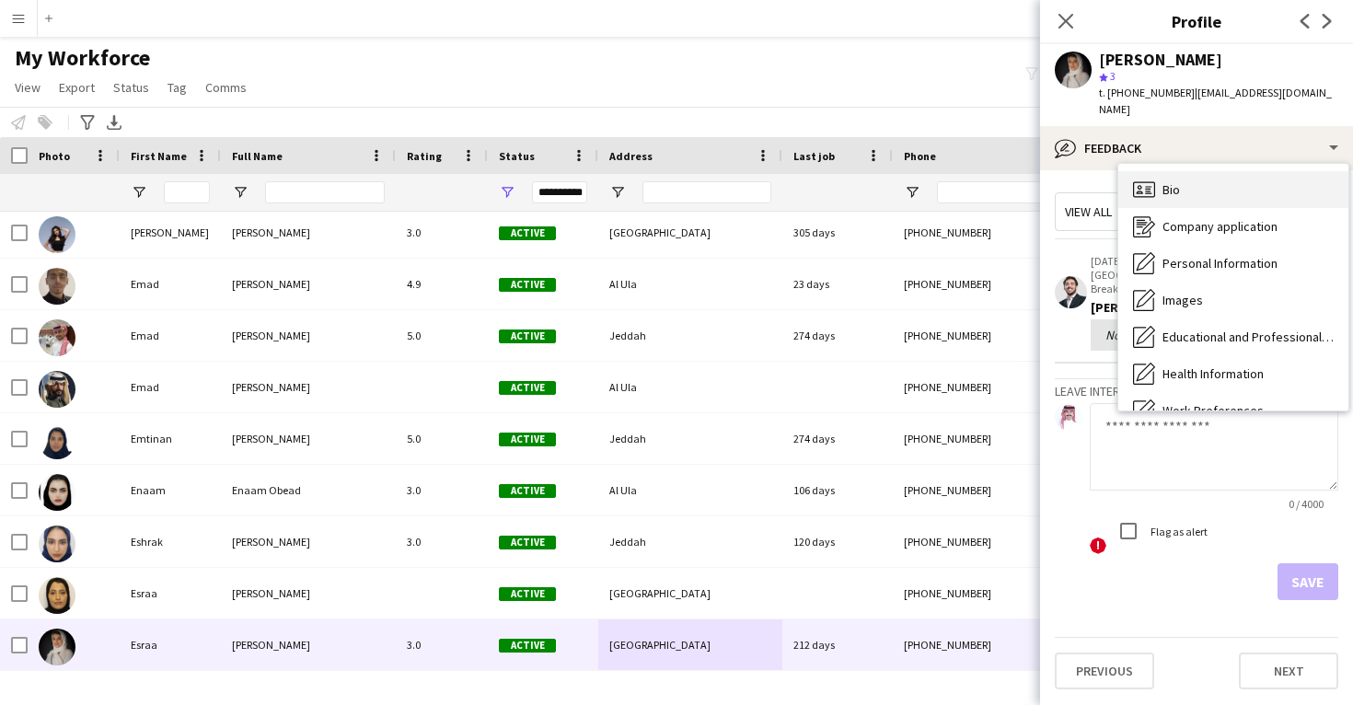
click at [1213, 180] on div "Bio Bio" at bounding box center [1234, 189] width 230 height 37
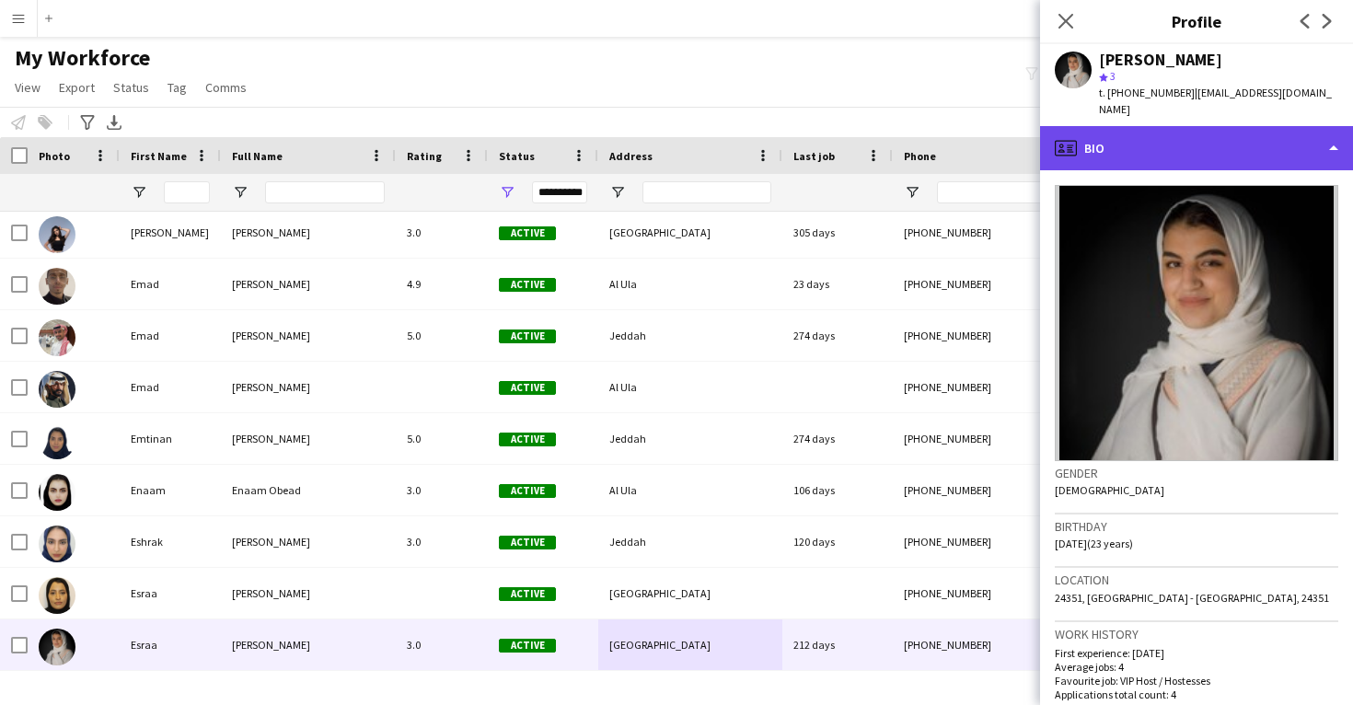
click at [1202, 128] on div "profile Bio" at bounding box center [1196, 148] width 313 height 44
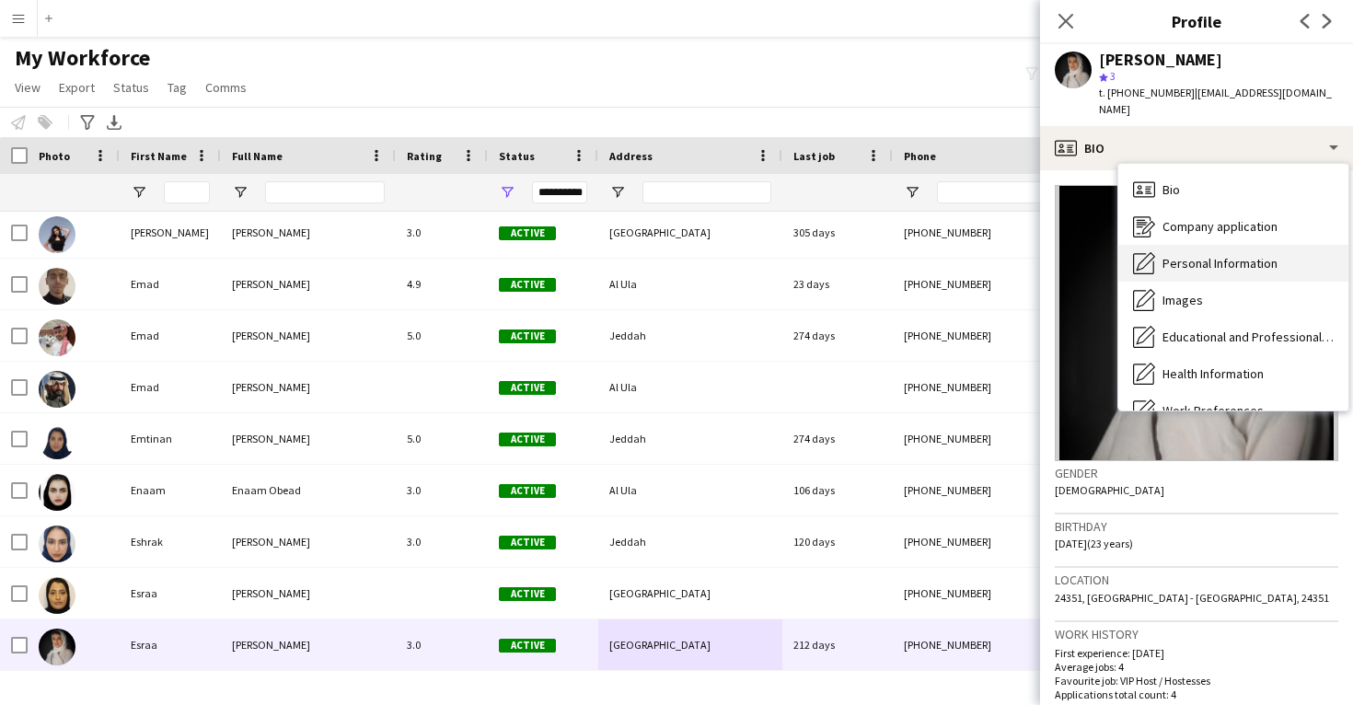
click at [1206, 259] on div "Personal Information Personal Information" at bounding box center [1234, 263] width 230 height 37
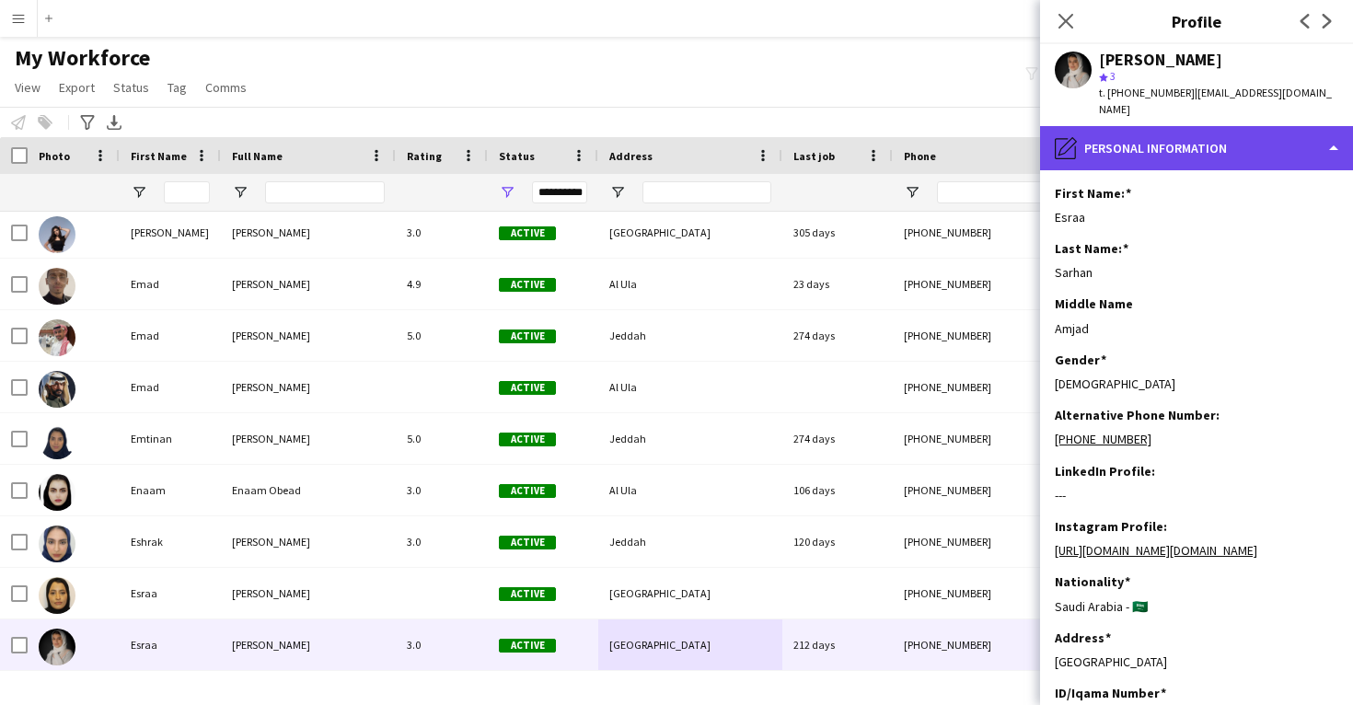
click at [1218, 130] on div "pencil4 Personal Information" at bounding box center [1196, 148] width 313 height 44
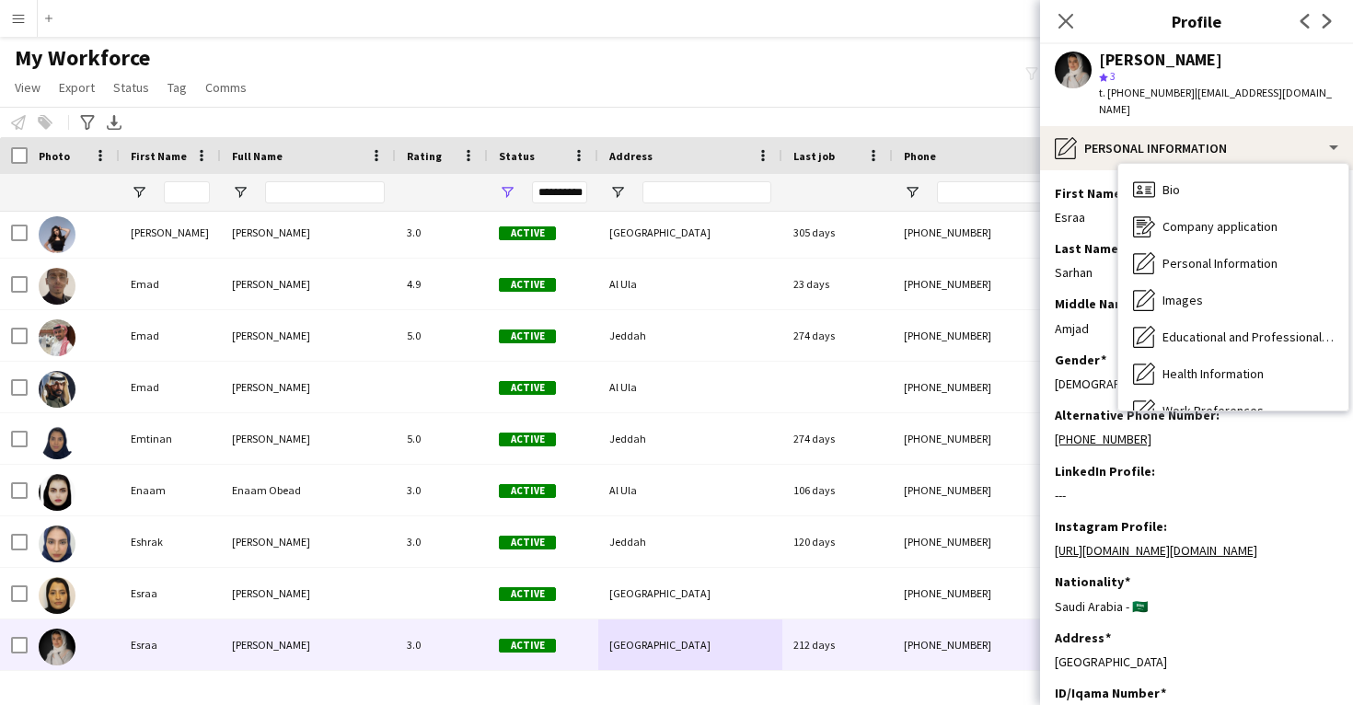
click at [955, 82] on div "My Workforce View Views Default view New view Update view Delete view Edit name…" at bounding box center [676, 75] width 1353 height 63
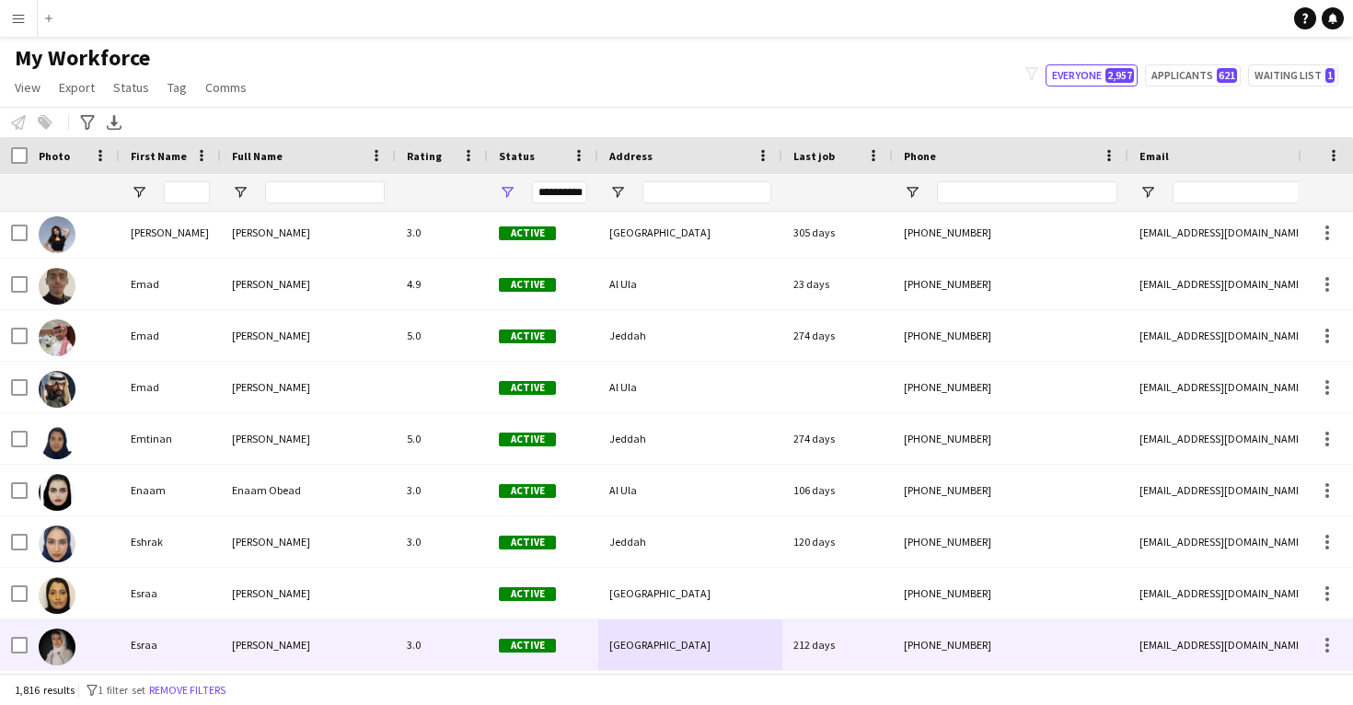
click at [766, 628] on div "[GEOGRAPHIC_DATA]" at bounding box center [690, 645] width 184 height 51
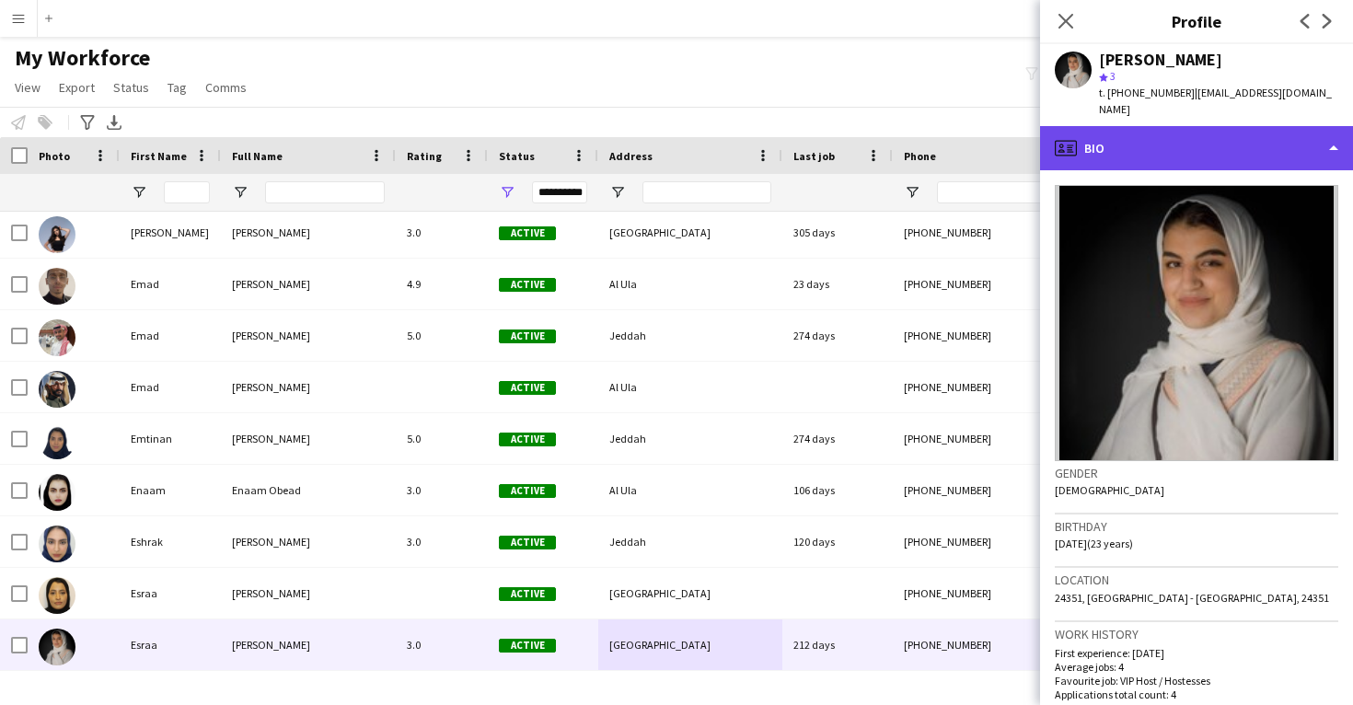
click at [1162, 150] on div "profile Bio" at bounding box center [1196, 148] width 313 height 44
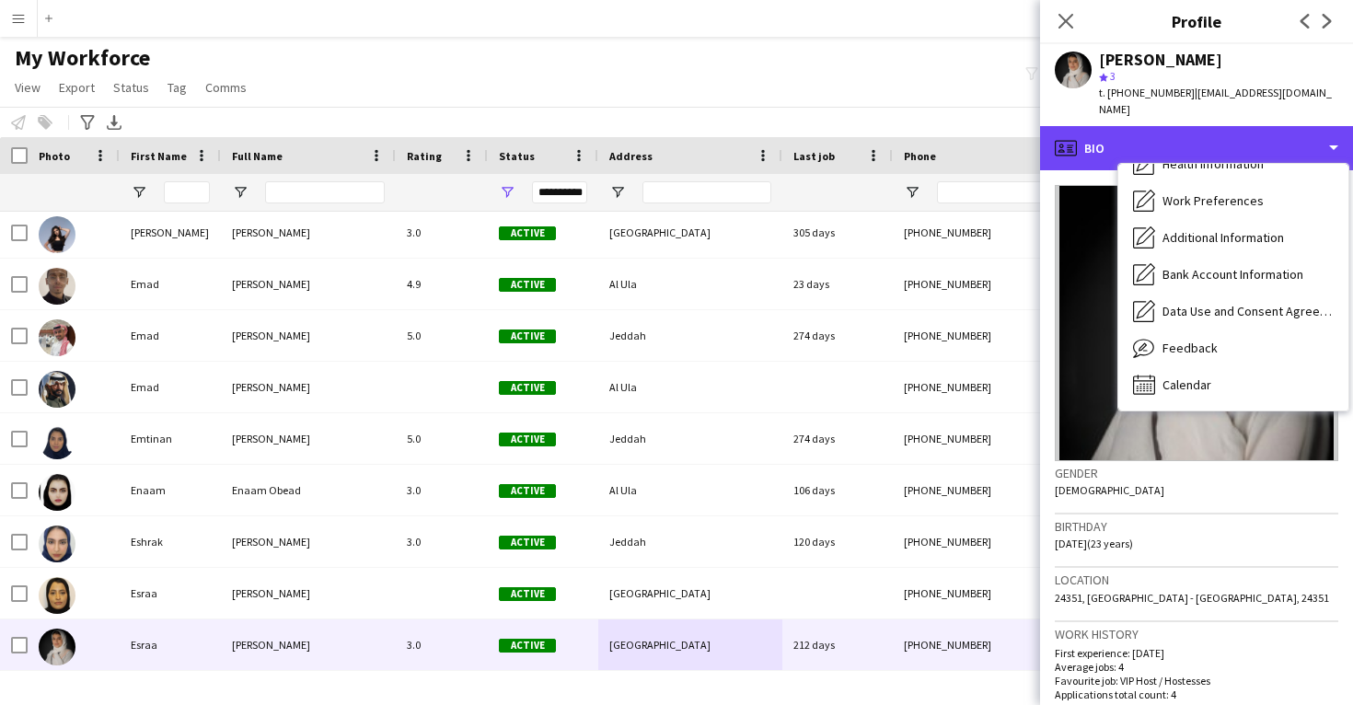
scroll to position [210, 0]
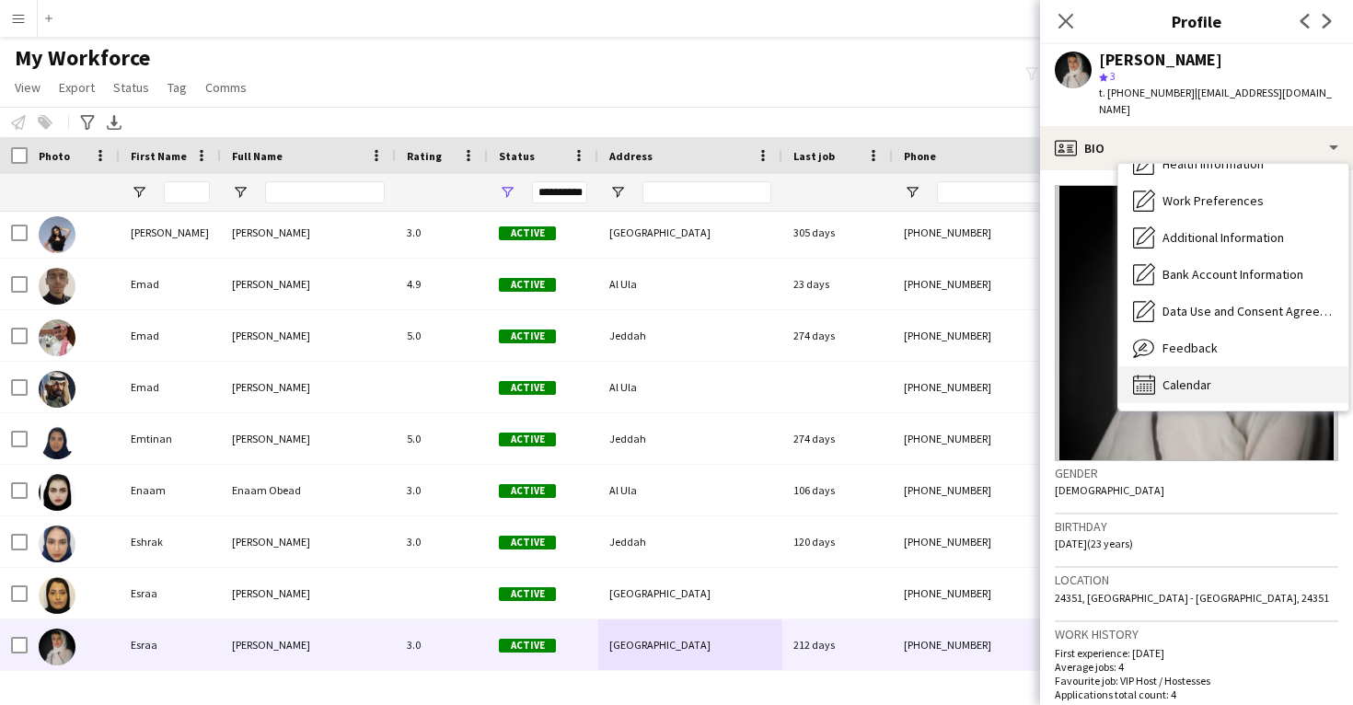
click at [1203, 378] on div "Calendar Calendar" at bounding box center [1234, 384] width 230 height 37
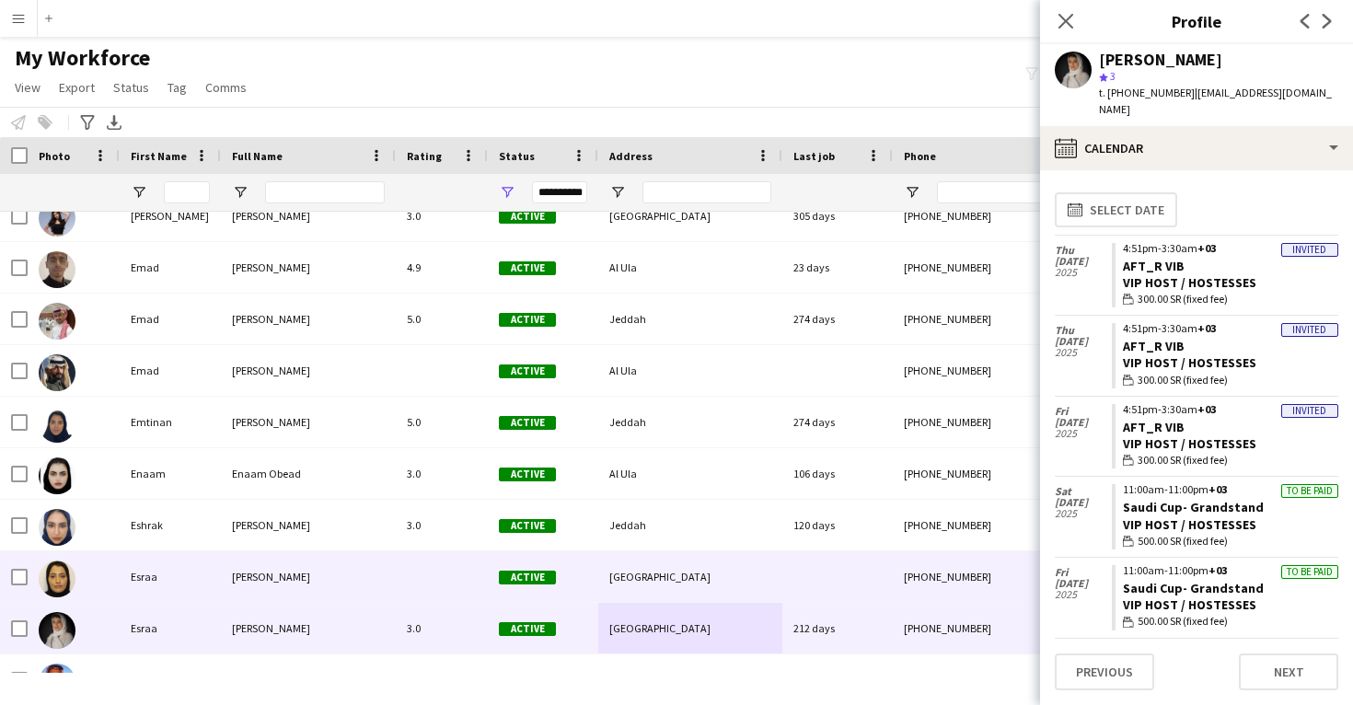
scroll to position [23696, 0]
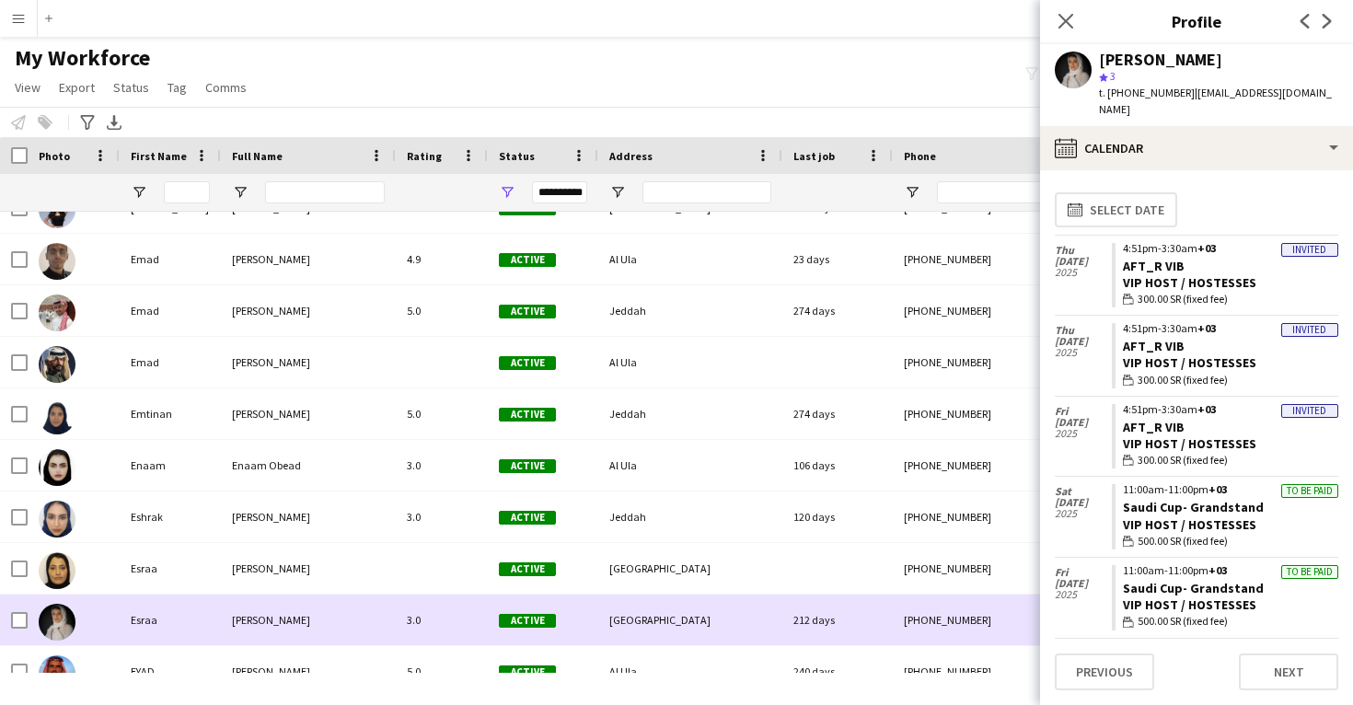
click at [861, 628] on div "212 days" at bounding box center [838, 620] width 110 height 51
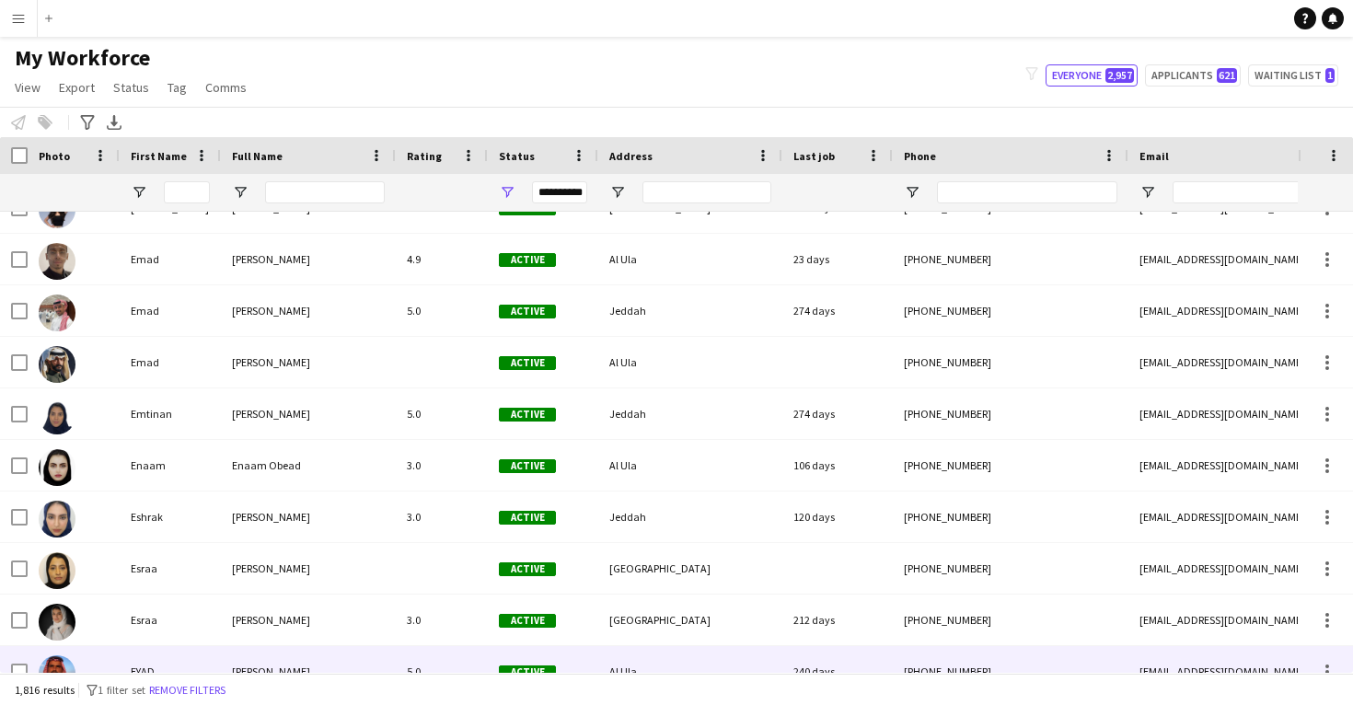
scroll to position [23720, 0]
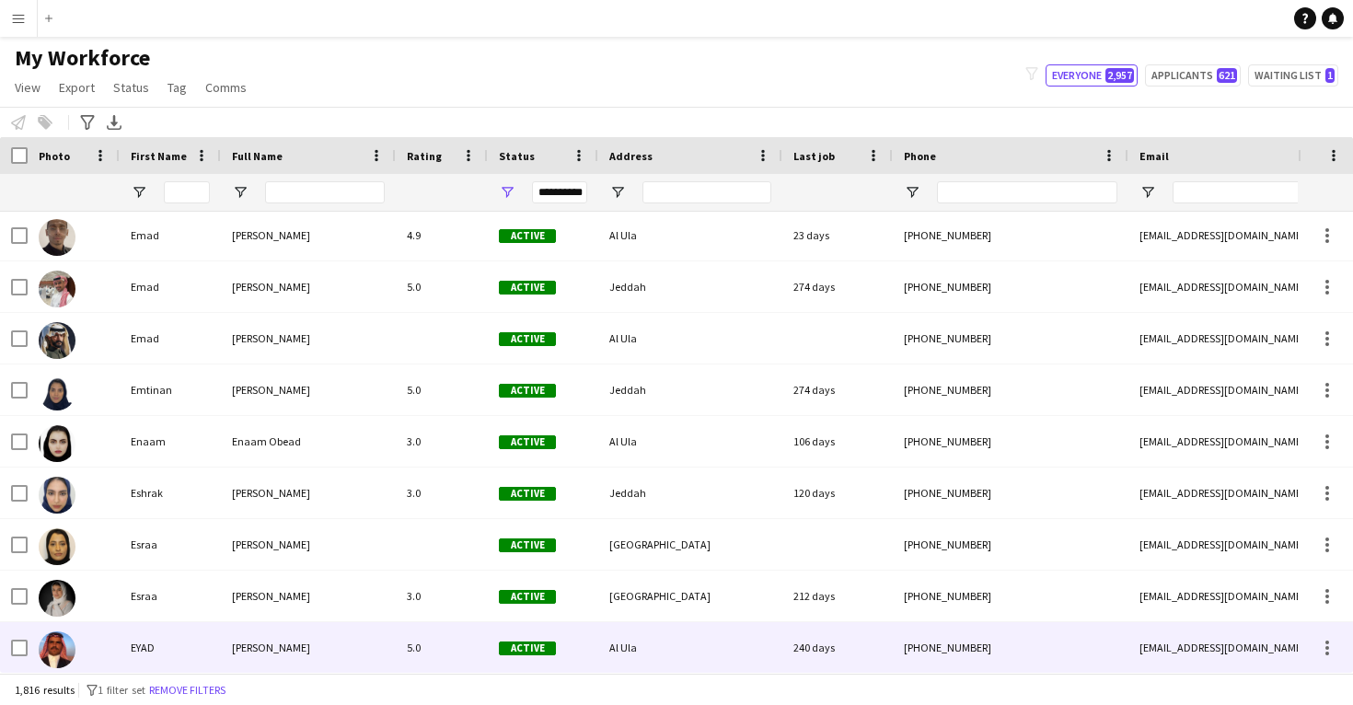
click at [839, 649] on div "240 days" at bounding box center [838, 647] width 110 height 51
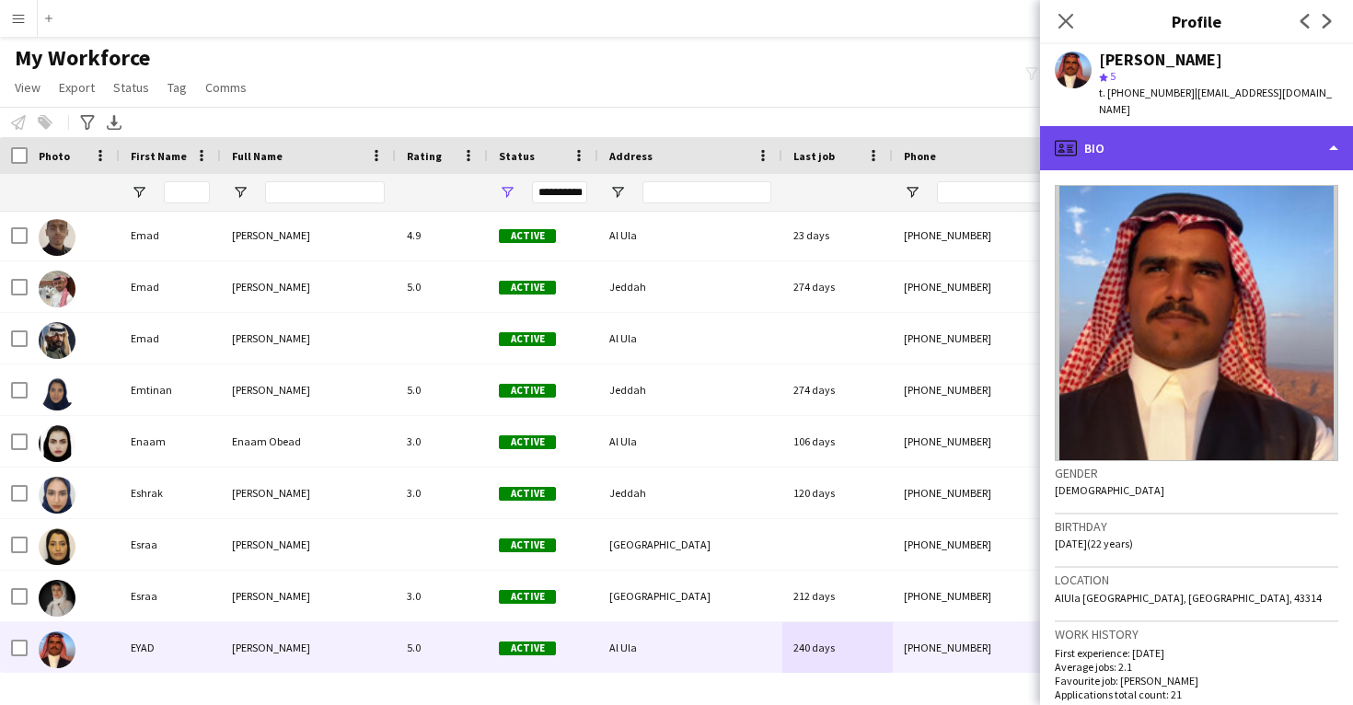
click at [1235, 126] on div "profile Bio" at bounding box center [1196, 148] width 313 height 44
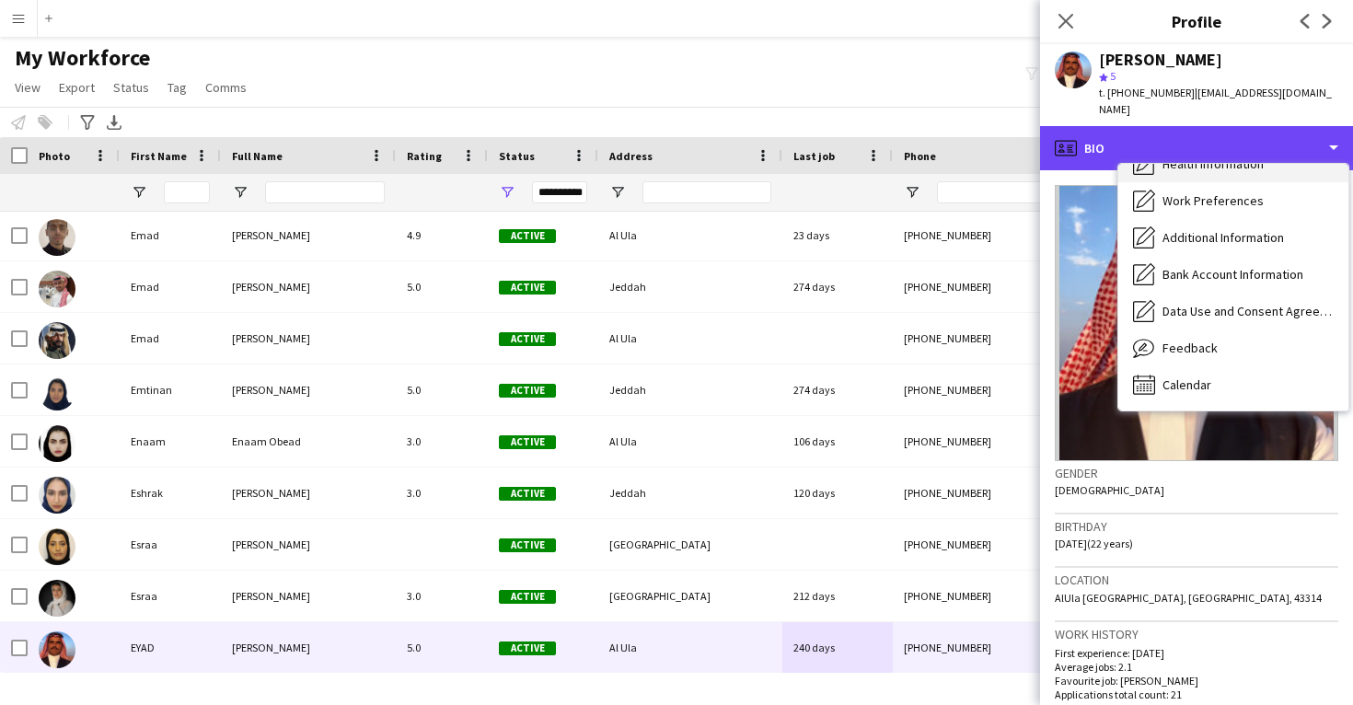
scroll to position [210, 0]
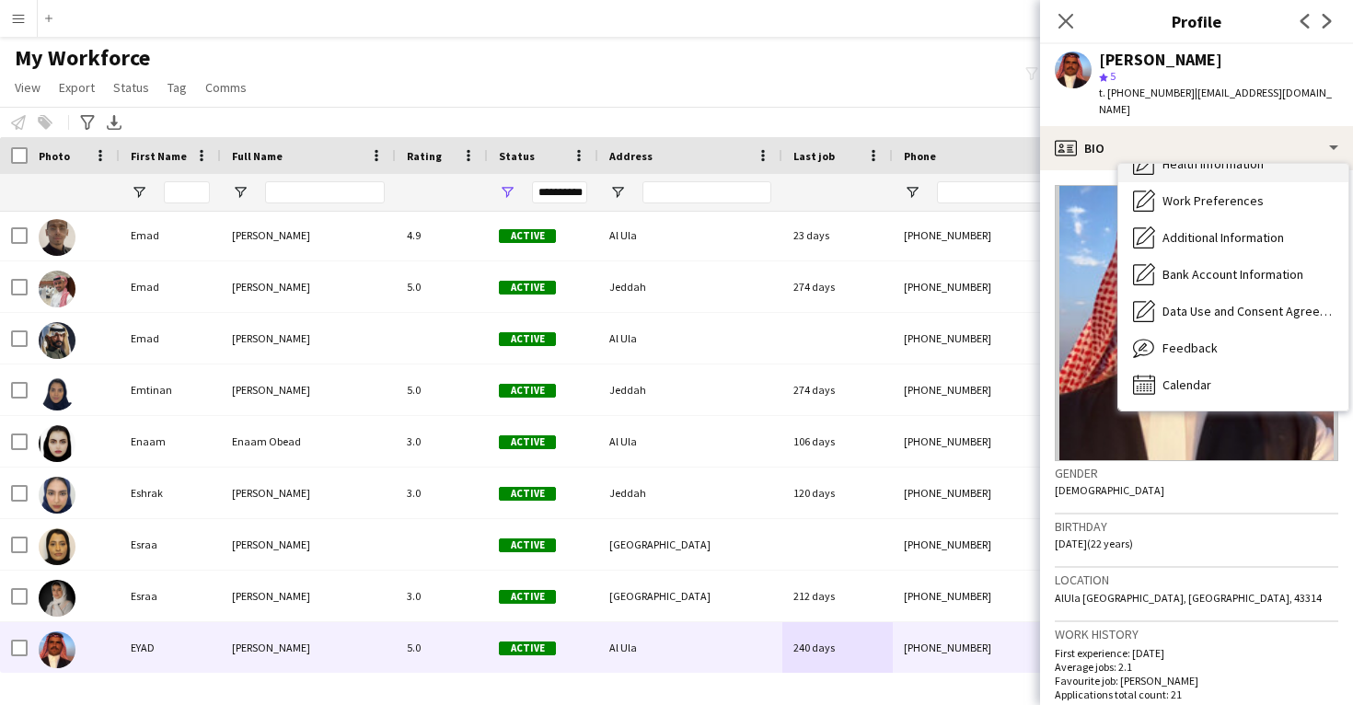
click at [1269, 366] on div "Calendar Calendar" at bounding box center [1234, 384] width 230 height 37
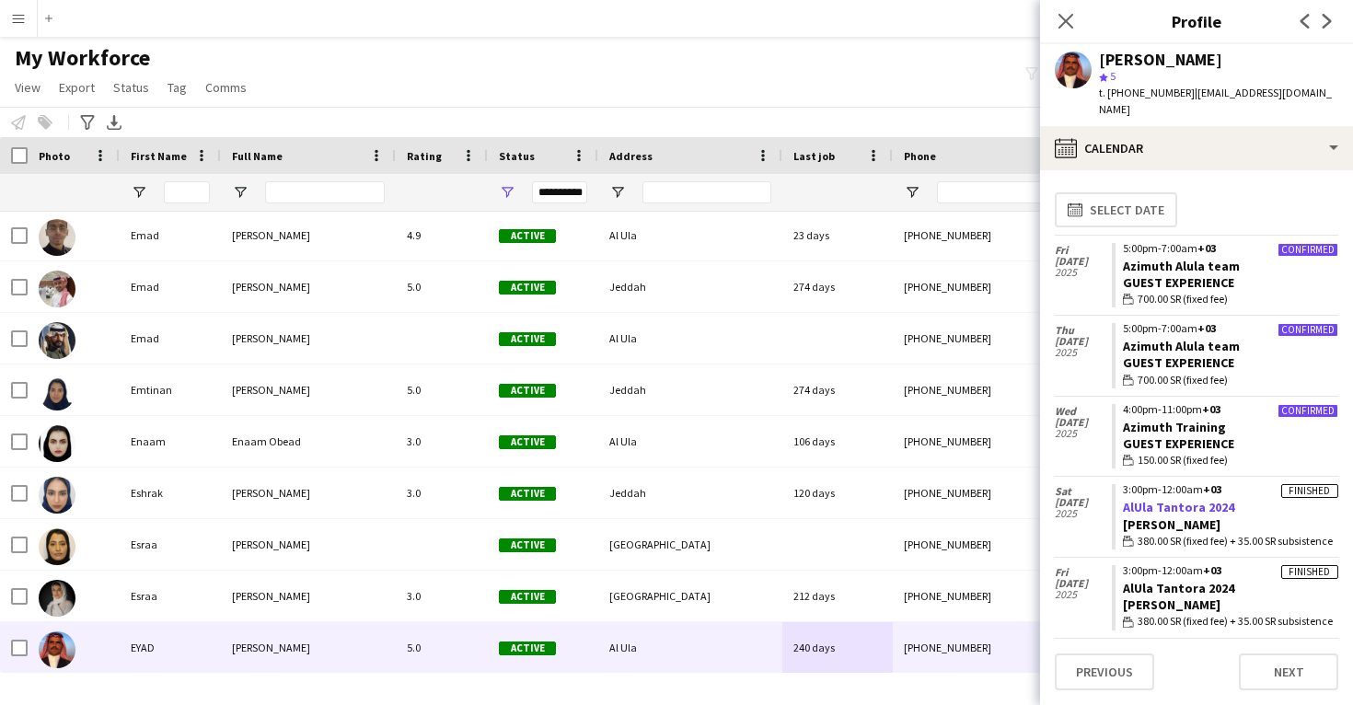
drag, startPoint x: 1233, startPoint y: 490, endPoint x: 1124, endPoint y: 487, distance: 108.7
click at [1124, 489] on app-crew-calendar-job-card "Finished 3:00pm-12:00am +03 AlUla Tantora 2024 Usher wallet 380.00 SR (fixed fe…" at bounding box center [1225, 516] width 227 height 65
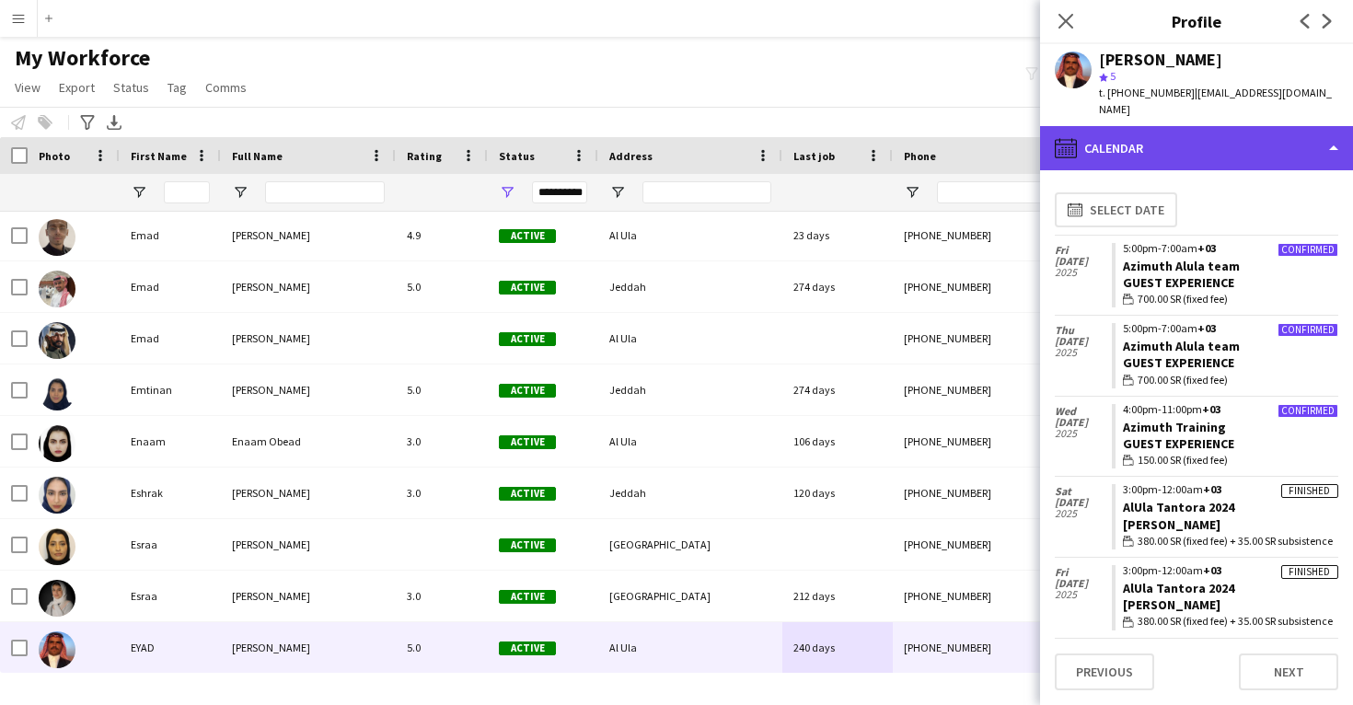
click at [1150, 126] on div "calendar-full Calendar" at bounding box center [1196, 148] width 313 height 44
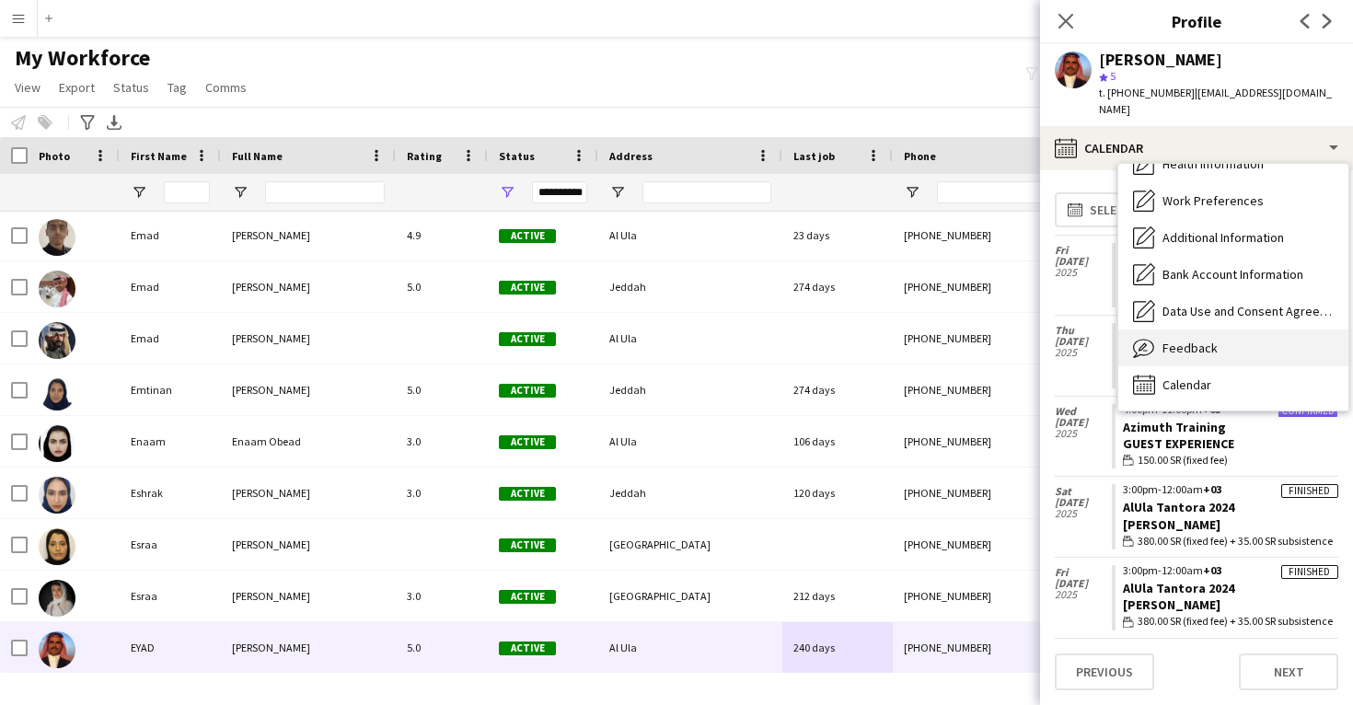
click at [1196, 340] on span "Feedback" at bounding box center [1190, 348] width 55 height 17
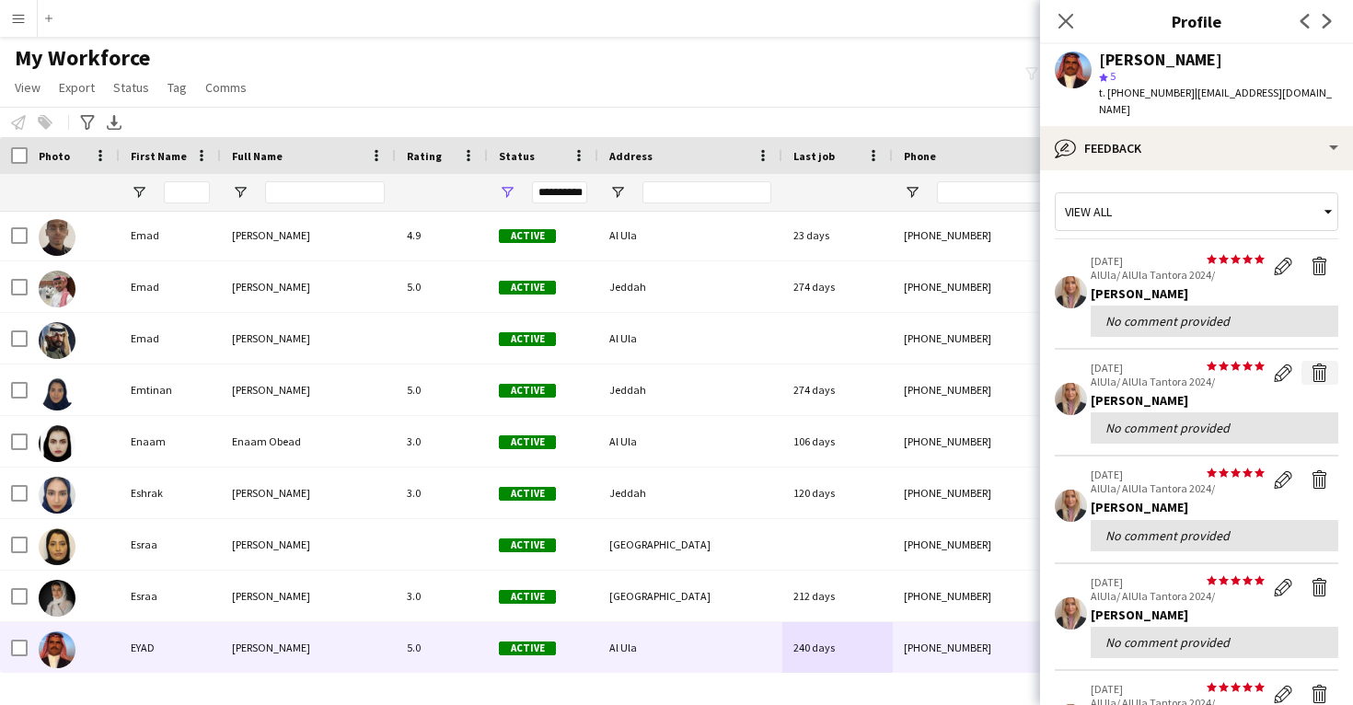
click at [1320, 364] on app-icon "Delete feedback" at bounding box center [1320, 373] width 18 height 18
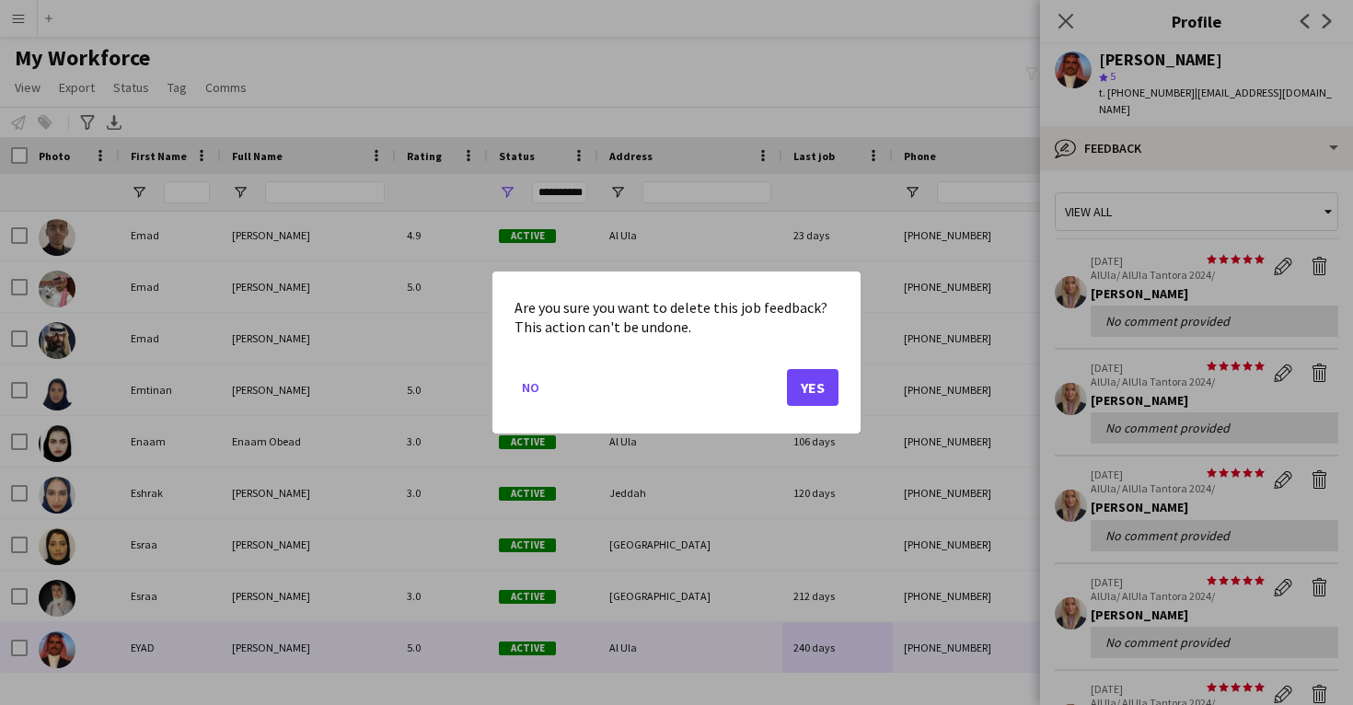
click at [826, 387] on button "Yes" at bounding box center [813, 387] width 52 height 37
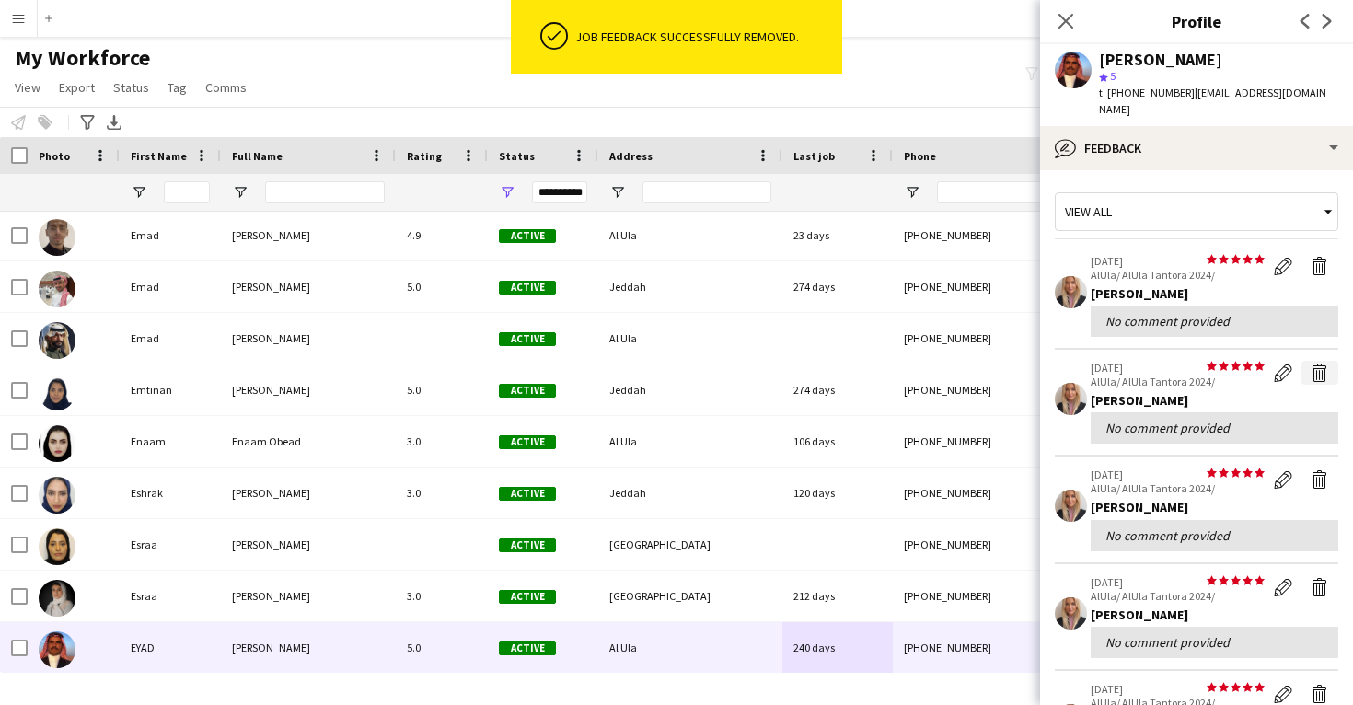
click at [1316, 365] on button "Delete feedback" at bounding box center [1320, 373] width 37 height 24
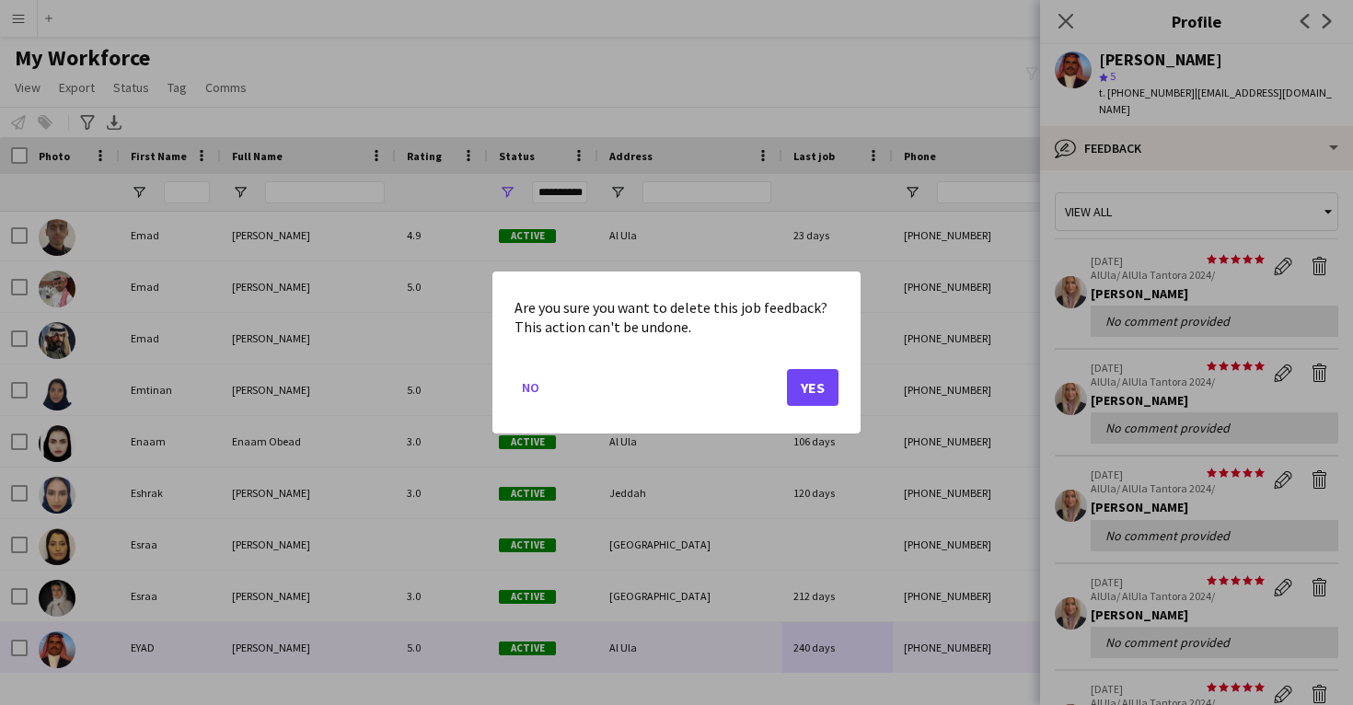
click at [802, 388] on button "Yes" at bounding box center [813, 387] width 52 height 37
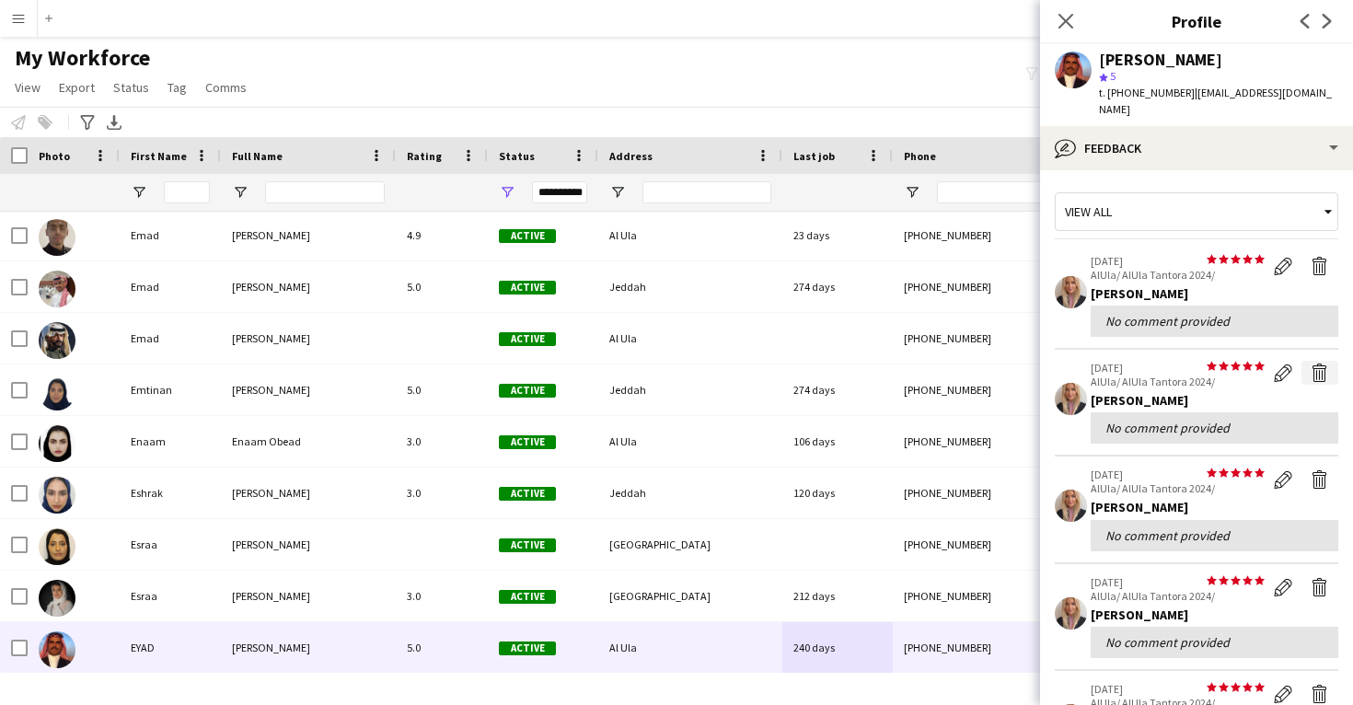
click at [1327, 364] on app-icon "Delete feedback" at bounding box center [1320, 373] width 18 height 18
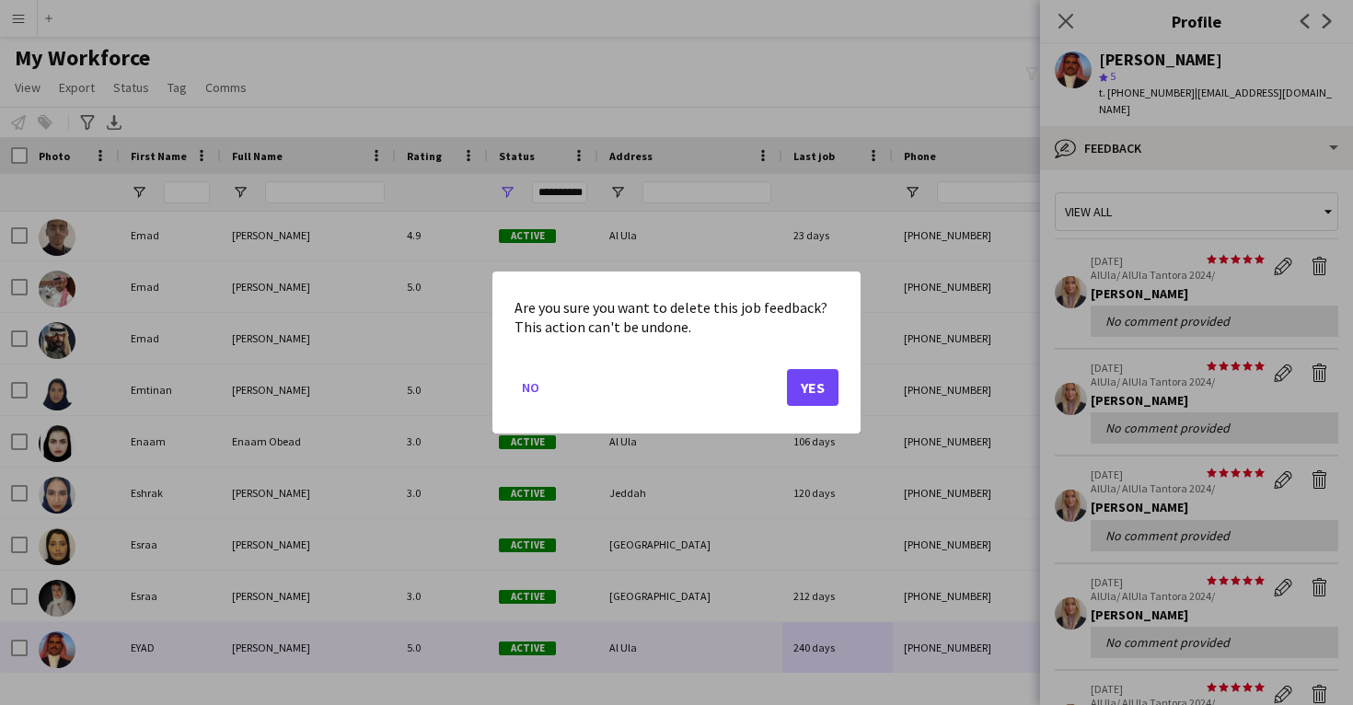
click at [796, 398] on button "Yes" at bounding box center [813, 387] width 52 height 37
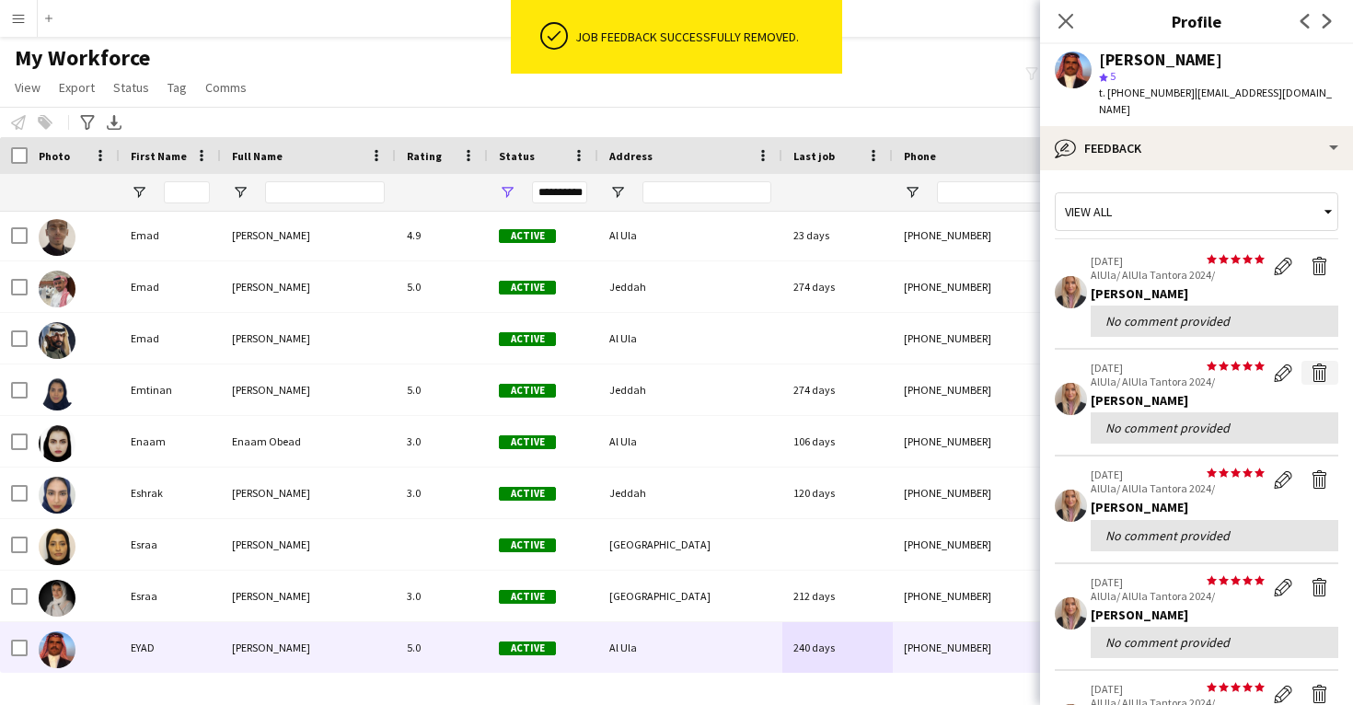
click at [1325, 364] on app-icon "Delete feedback" at bounding box center [1320, 373] width 18 height 18
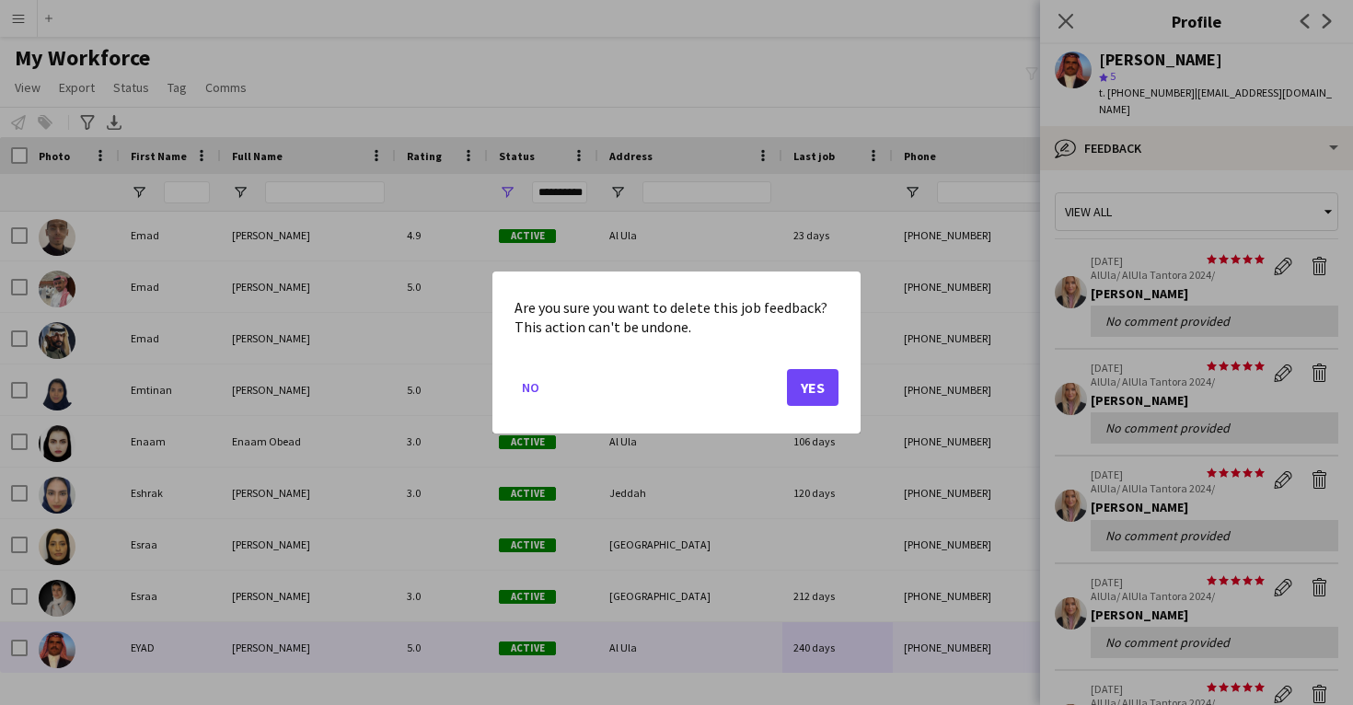
click at [818, 381] on button "Yes" at bounding box center [813, 387] width 52 height 37
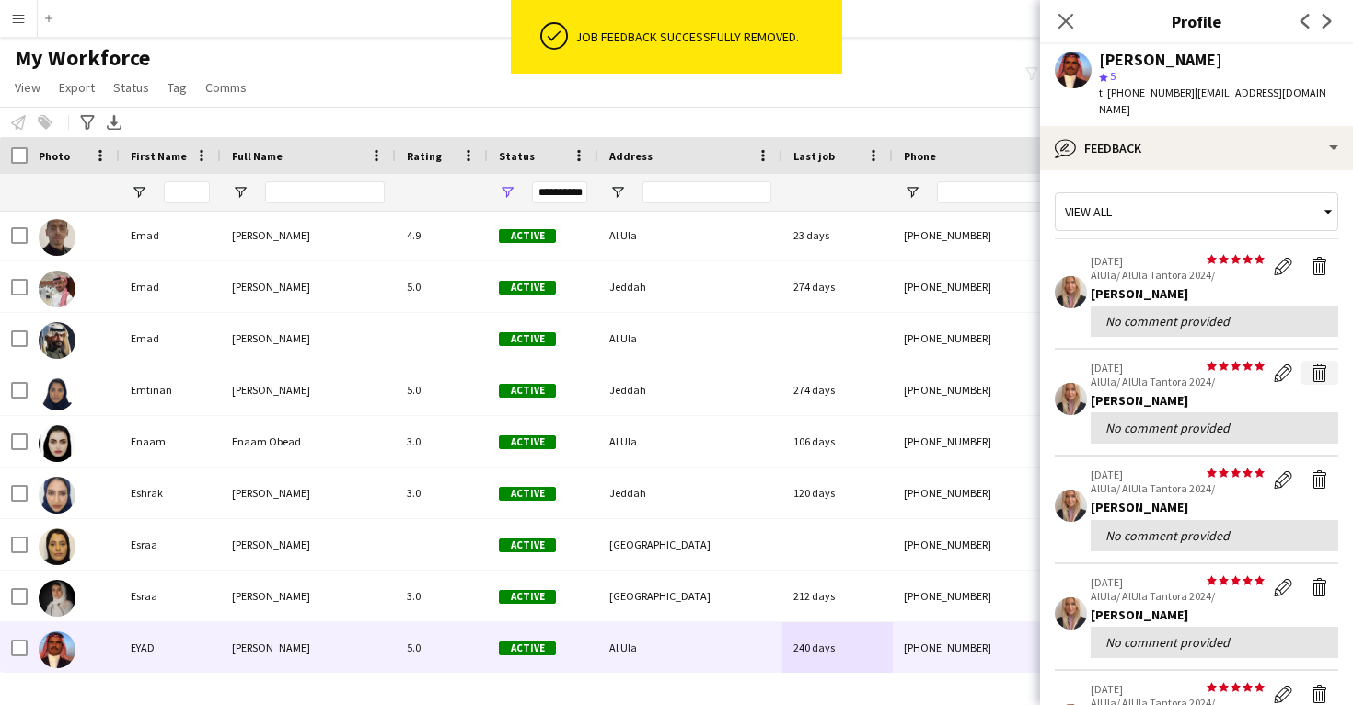
click at [1321, 364] on app-icon "Delete feedback" at bounding box center [1320, 373] width 18 height 18
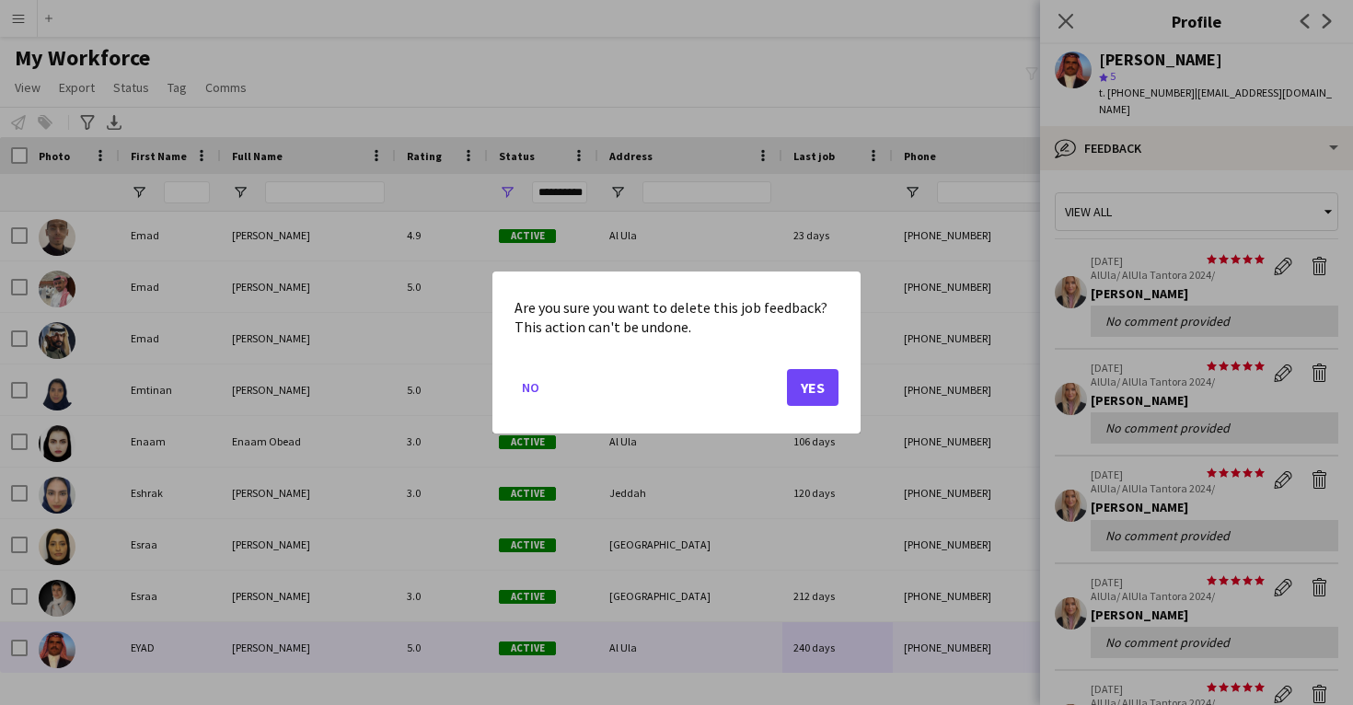
click at [807, 396] on button "Yes" at bounding box center [813, 387] width 52 height 37
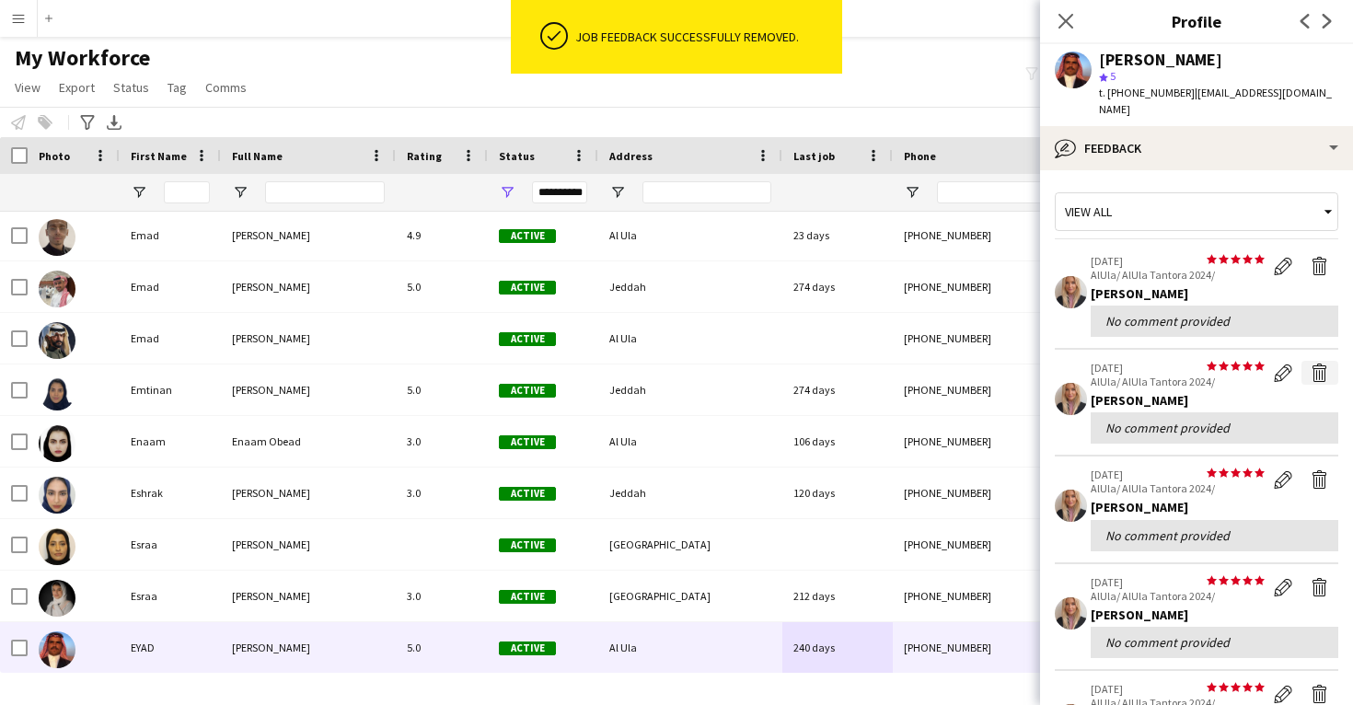
click at [1322, 364] on app-icon "Delete feedback" at bounding box center [1320, 373] width 18 height 18
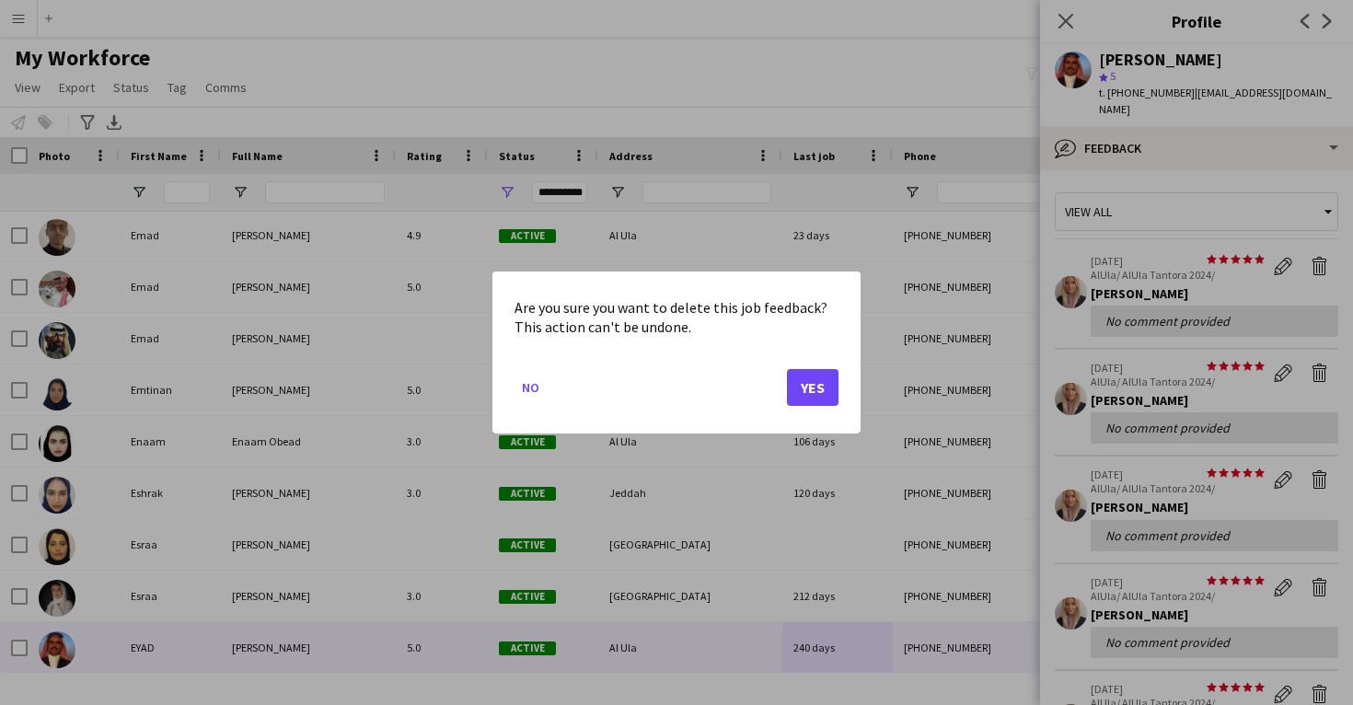
click at [795, 381] on button "Yes" at bounding box center [813, 387] width 52 height 37
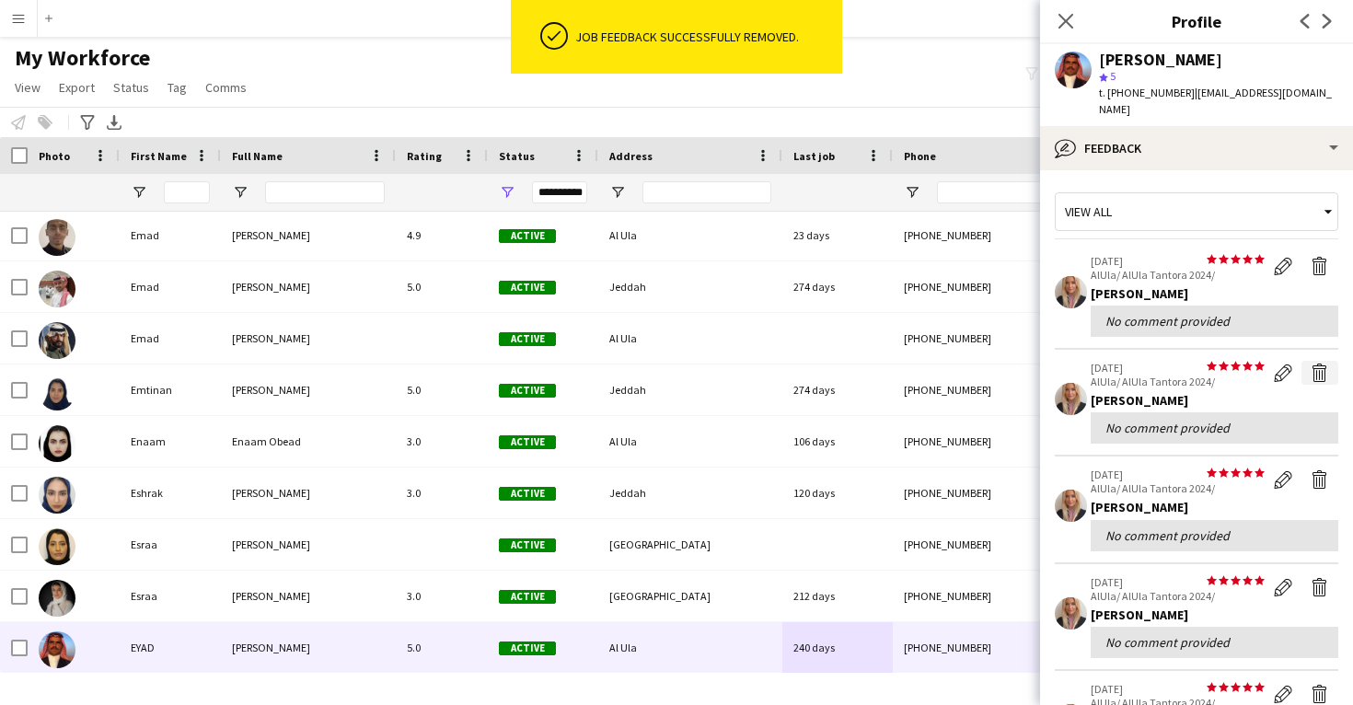
click at [1320, 364] on app-icon "Delete feedback" at bounding box center [1320, 373] width 18 height 18
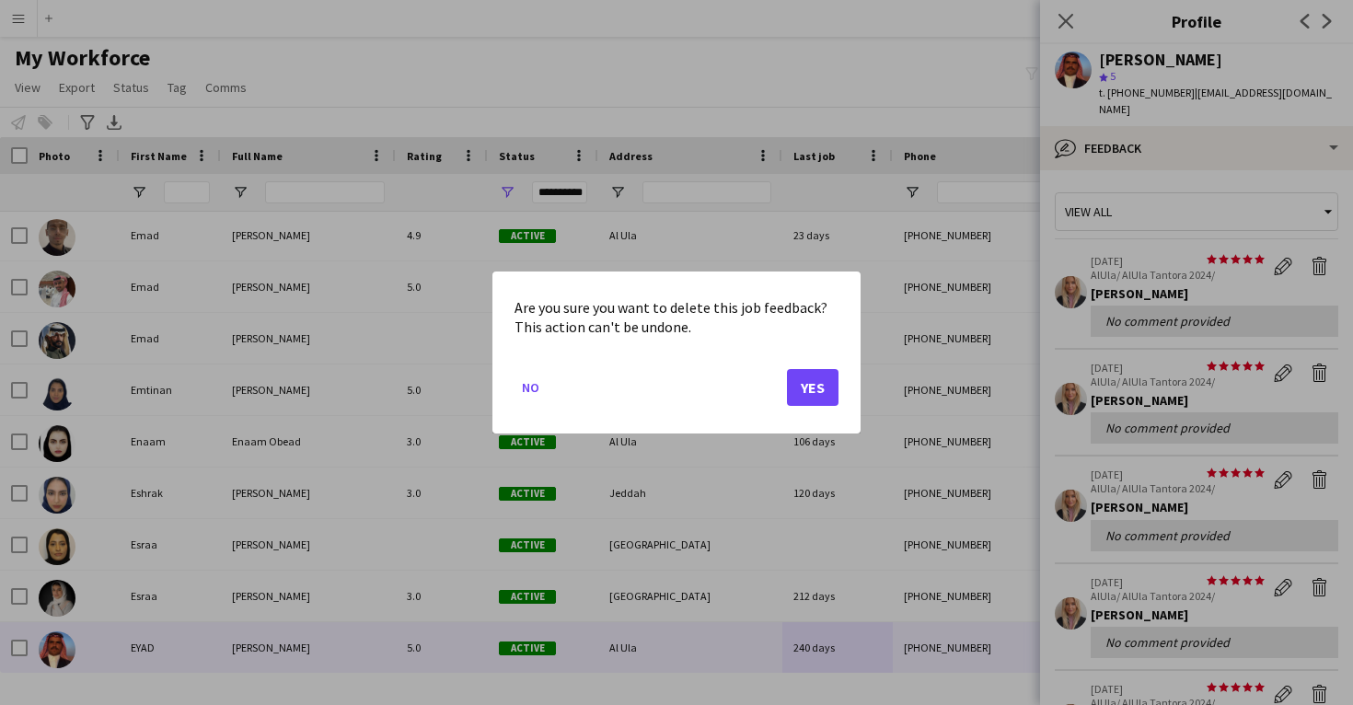
click at [802, 370] on button "Yes" at bounding box center [813, 387] width 52 height 37
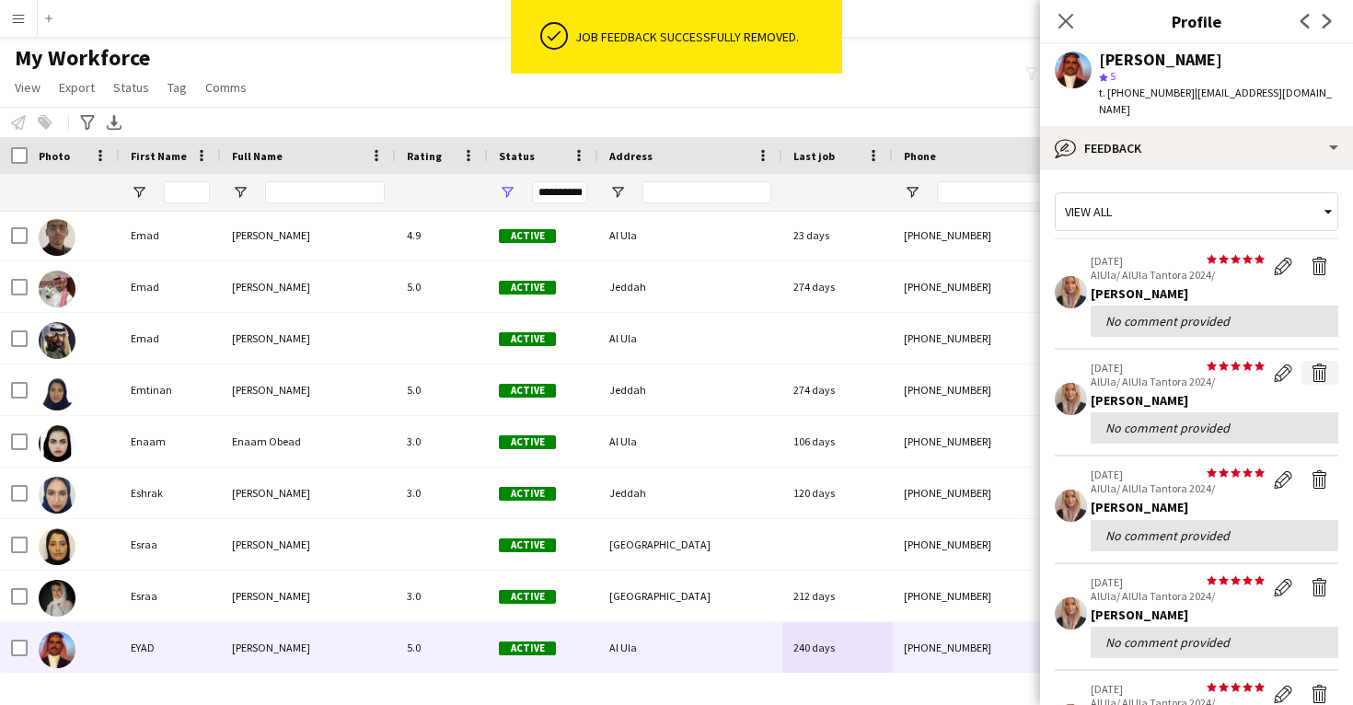
click at [1320, 364] on app-icon "Delete feedback" at bounding box center [1320, 373] width 18 height 18
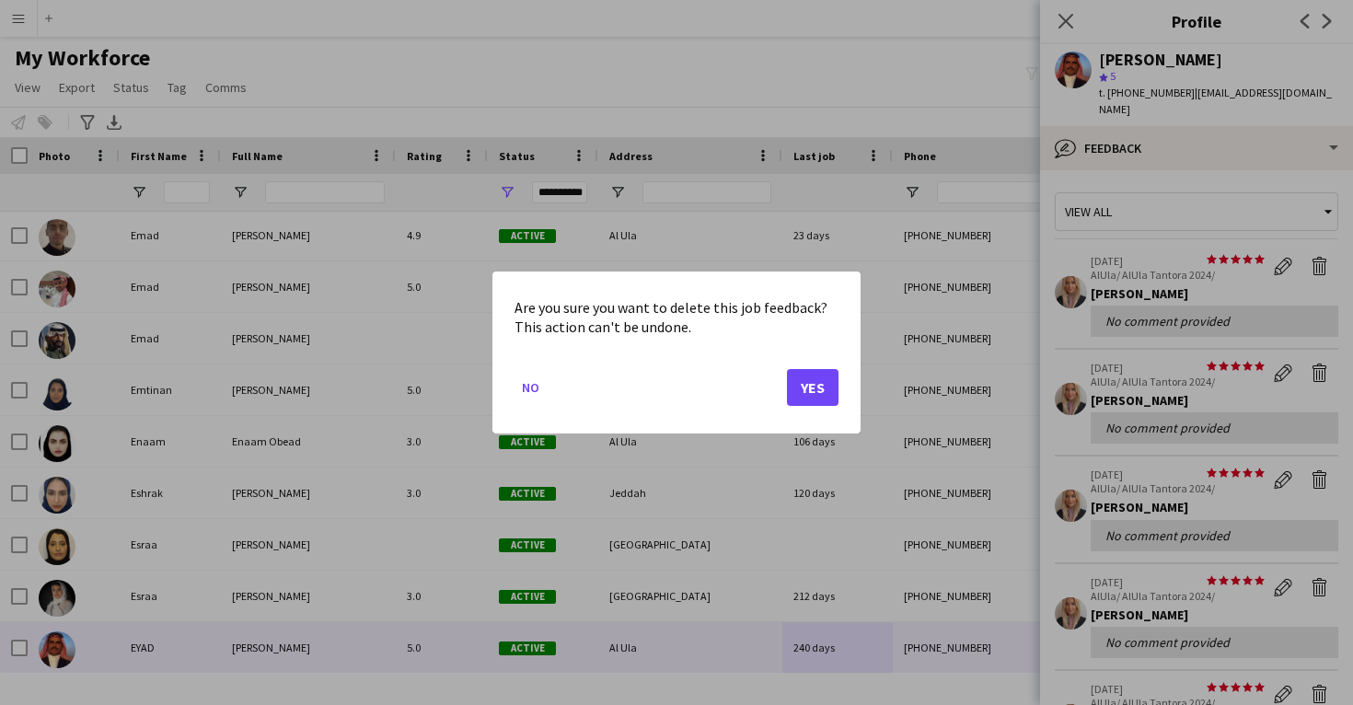
click at [806, 393] on button "Yes" at bounding box center [813, 387] width 52 height 37
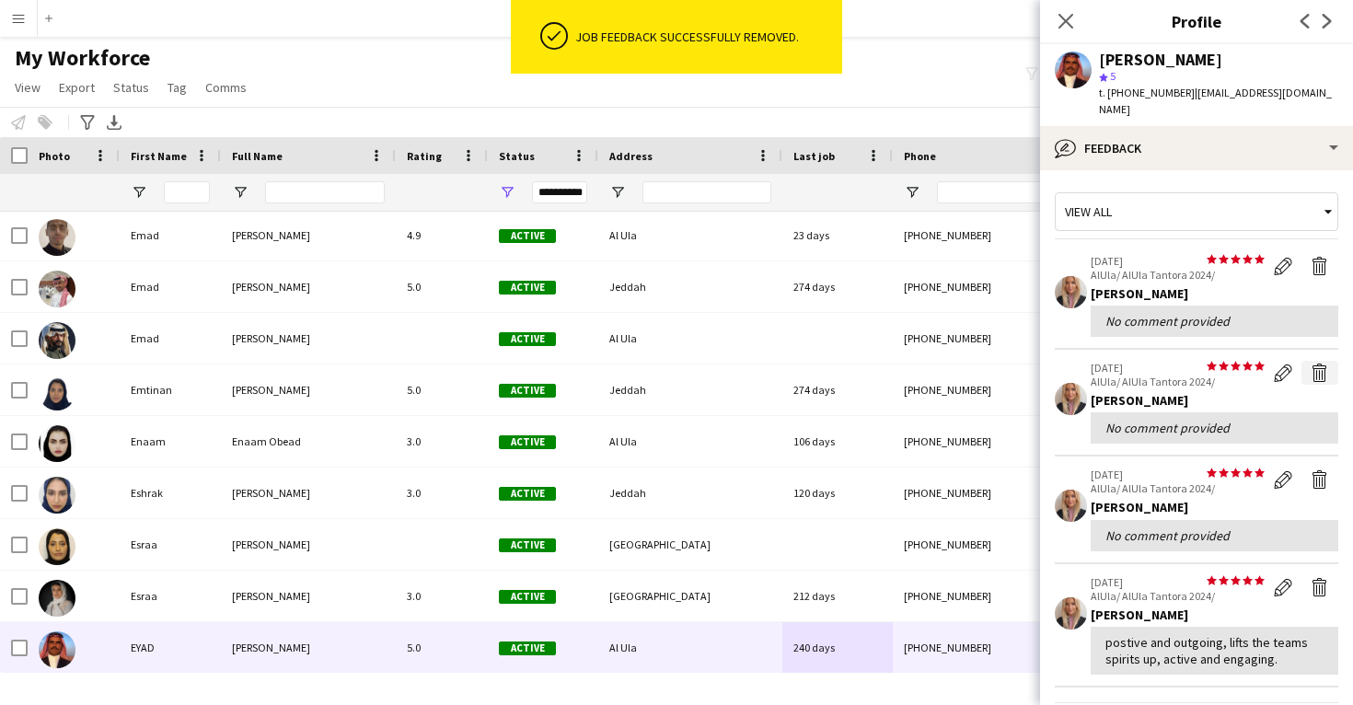
click at [1326, 364] on app-icon "Delete feedback" at bounding box center [1320, 373] width 18 height 18
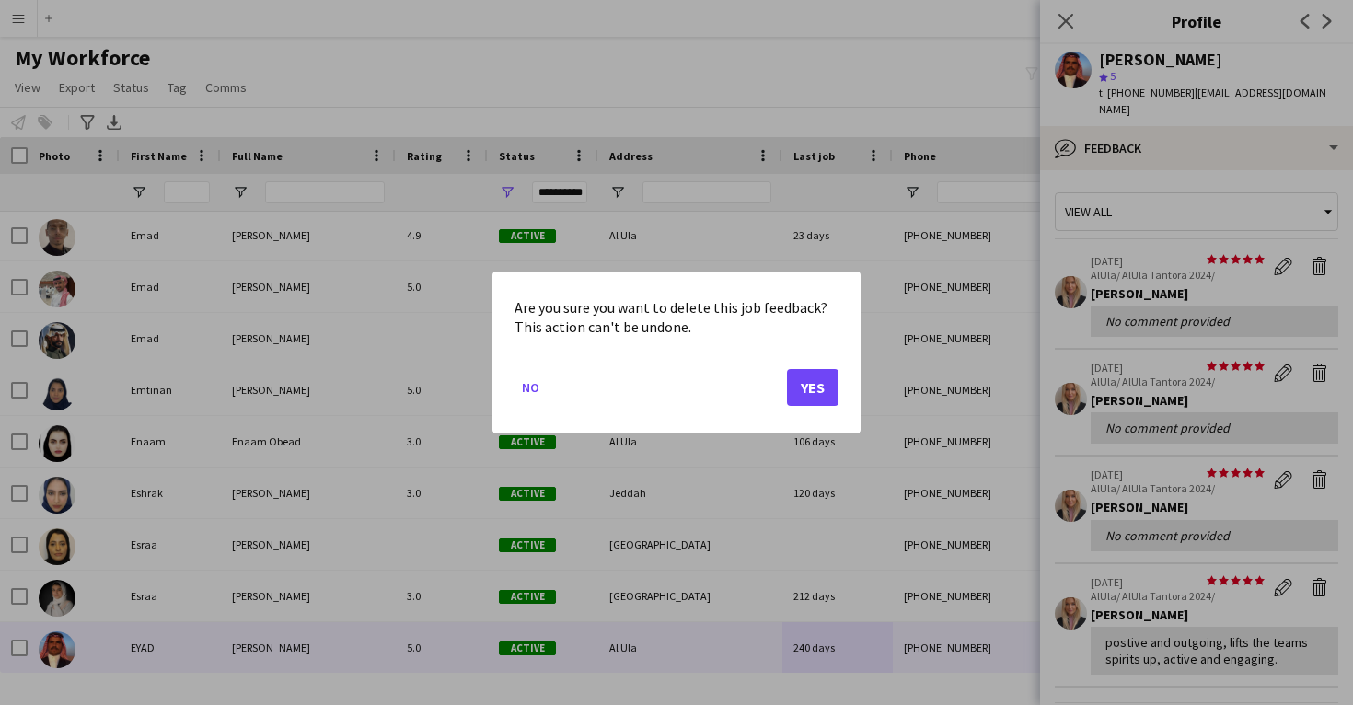
click at [798, 383] on button "Yes" at bounding box center [813, 387] width 52 height 37
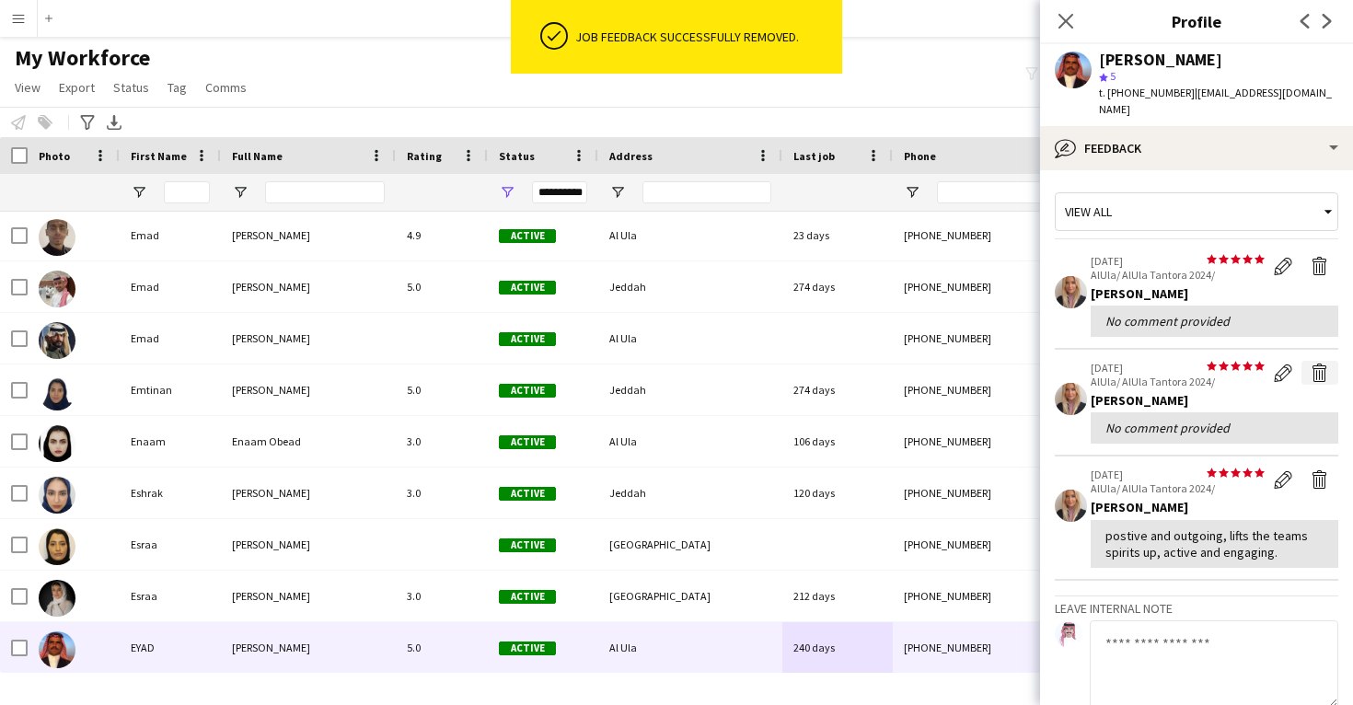
click at [1324, 364] on app-icon "Delete feedback" at bounding box center [1320, 373] width 18 height 18
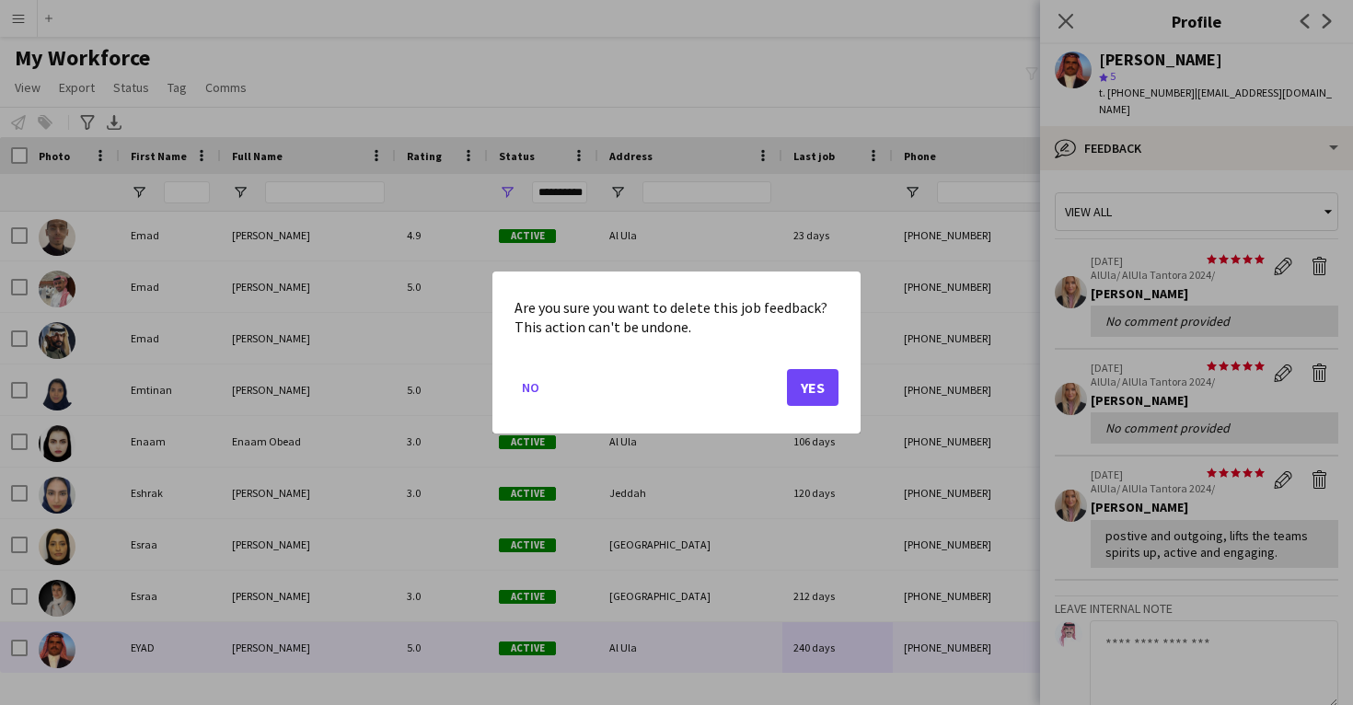
click at [808, 388] on button "Yes" at bounding box center [813, 387] width 52 height 37
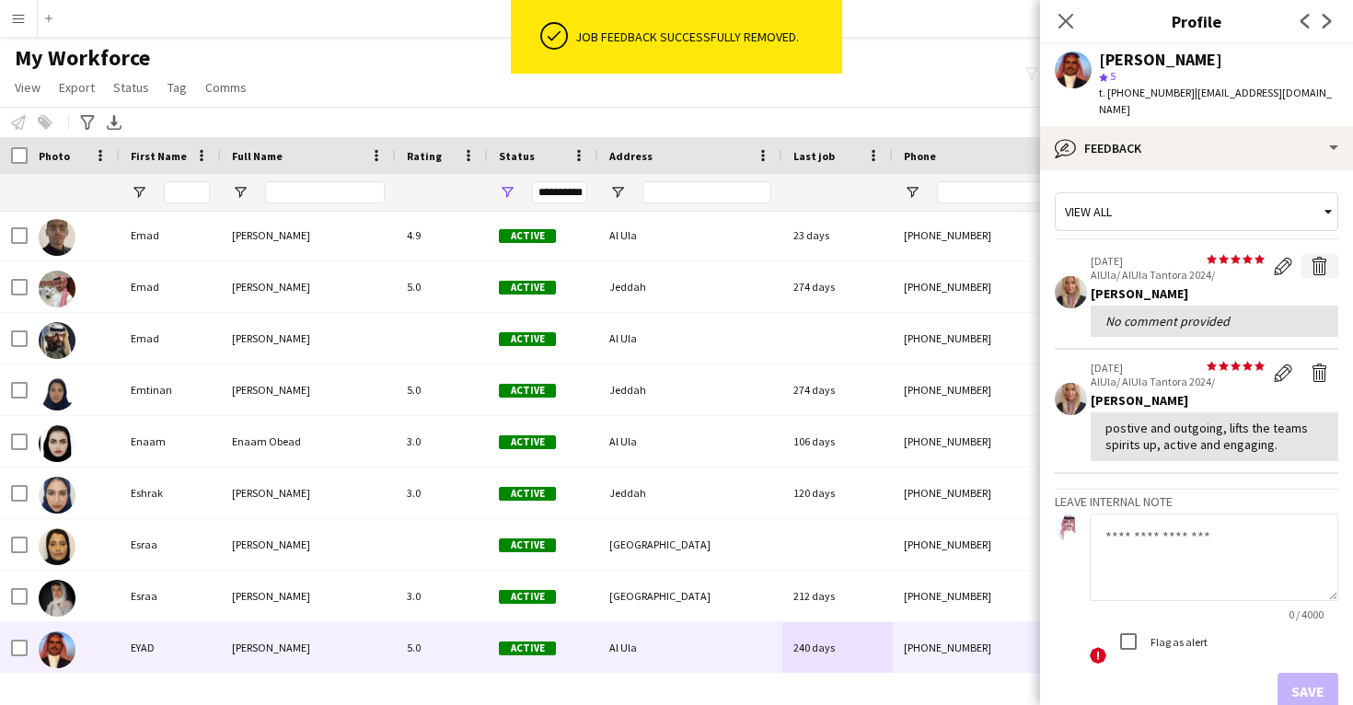
click at [1322, 257] on app-icon "Delete feedback" at bounding box center [1320, 266] width 18 height 18
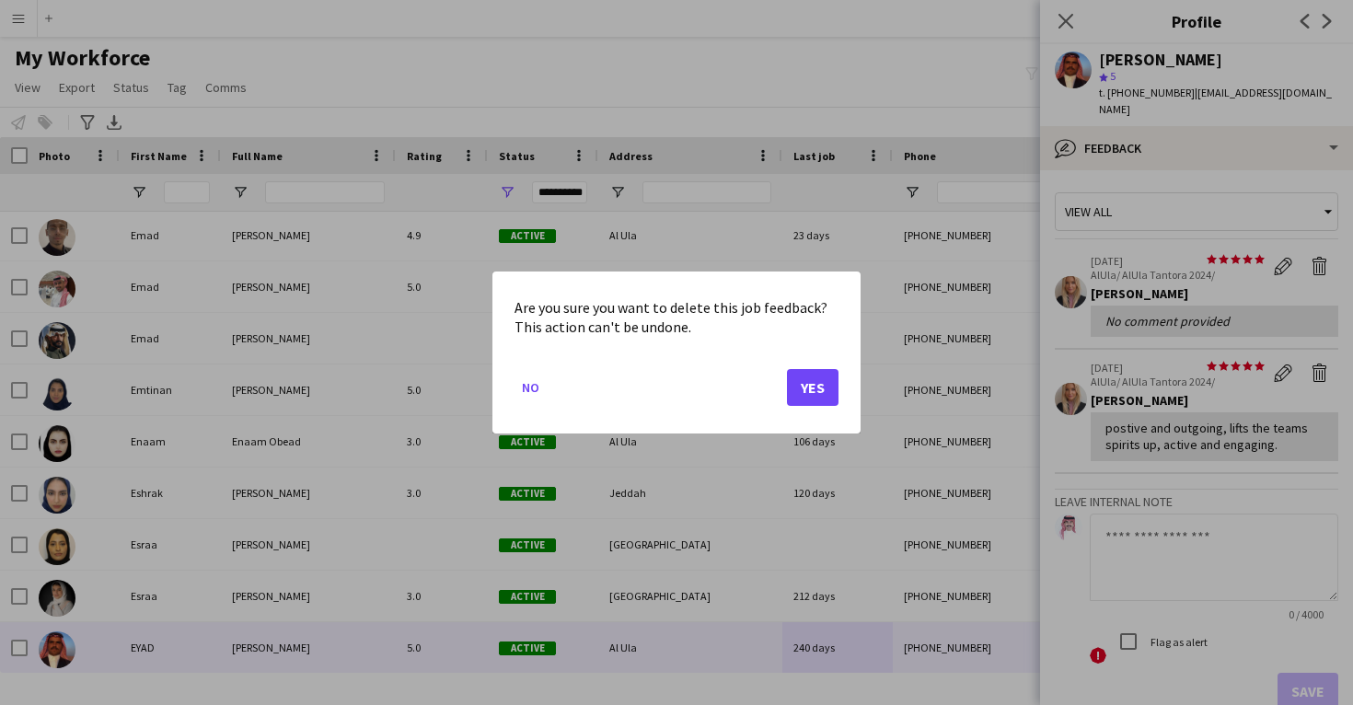
click at [801, 390] on button "Yes" at bounding box center [813, 387] width 52 height 37
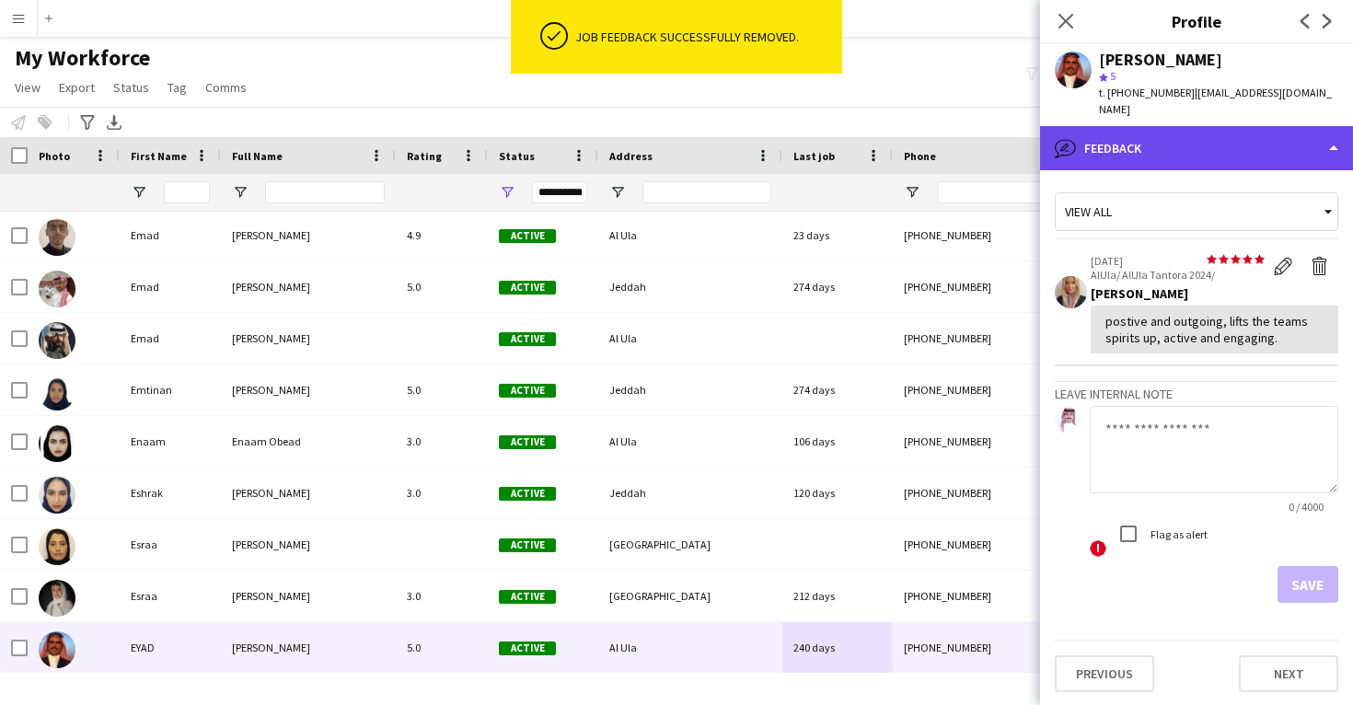
click at [1220, 138] on div "bubble-pencil Feedback" at bounding box center [1196, 148] width 313 height 44
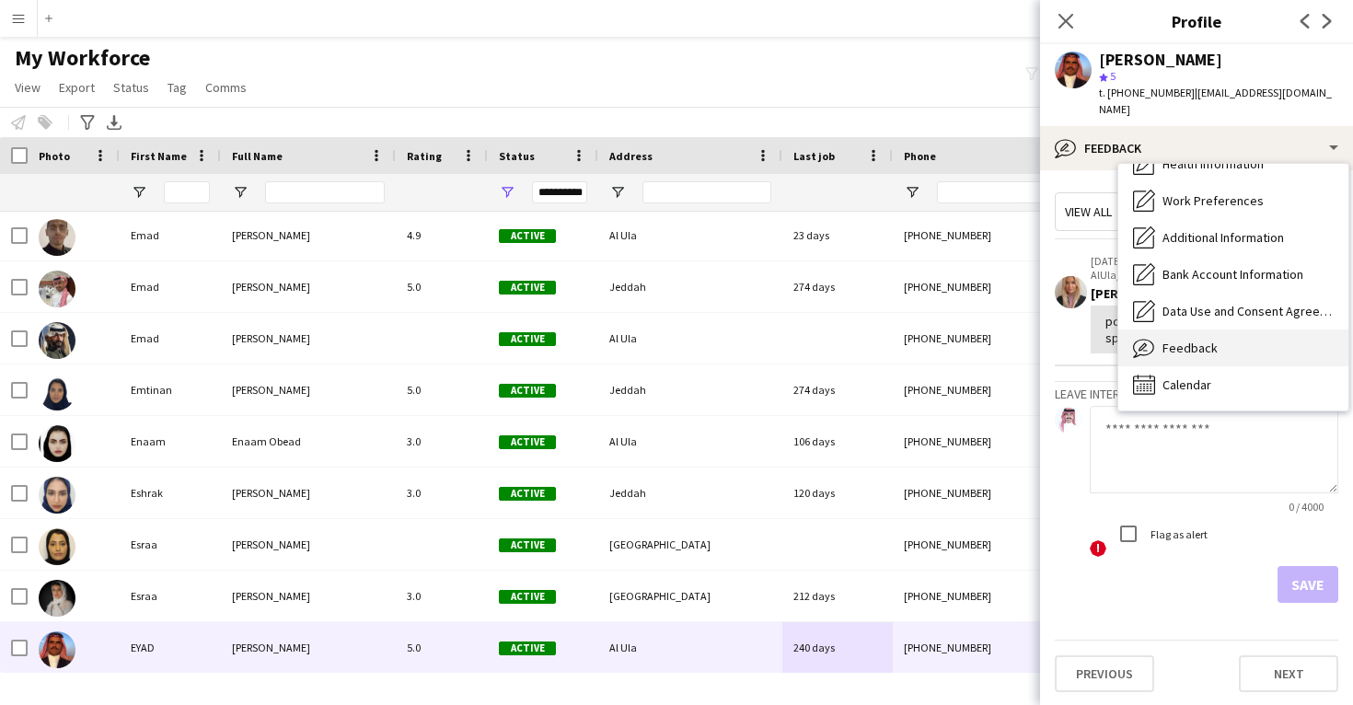
click at [1210, 343] on div "Feedback Feedback" at bounding box center [1234, 348] width 230 height 37
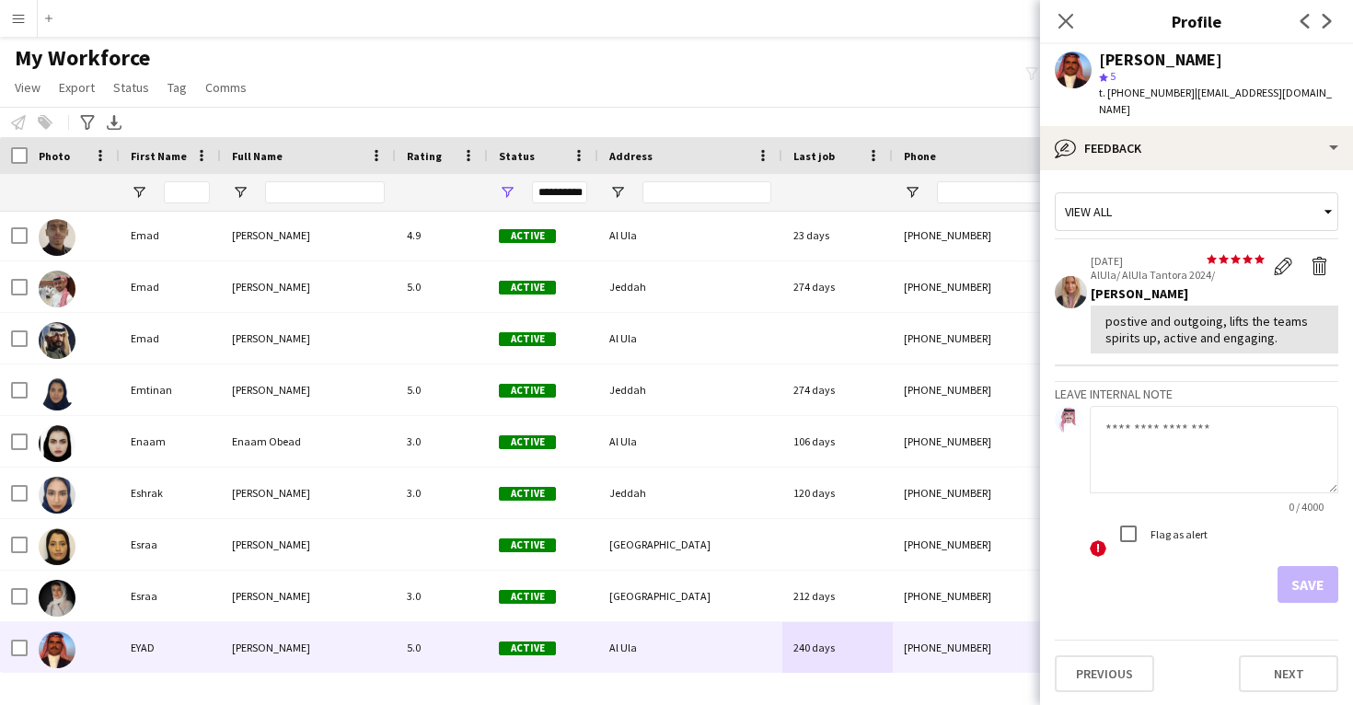
click at [1199, 170] on app-crew-profile-feedback-tab "View all star star star star star star star star star star 02-02-2025 AlUla/ Al…" at bounding box center [1196, 437] width 313 height 535
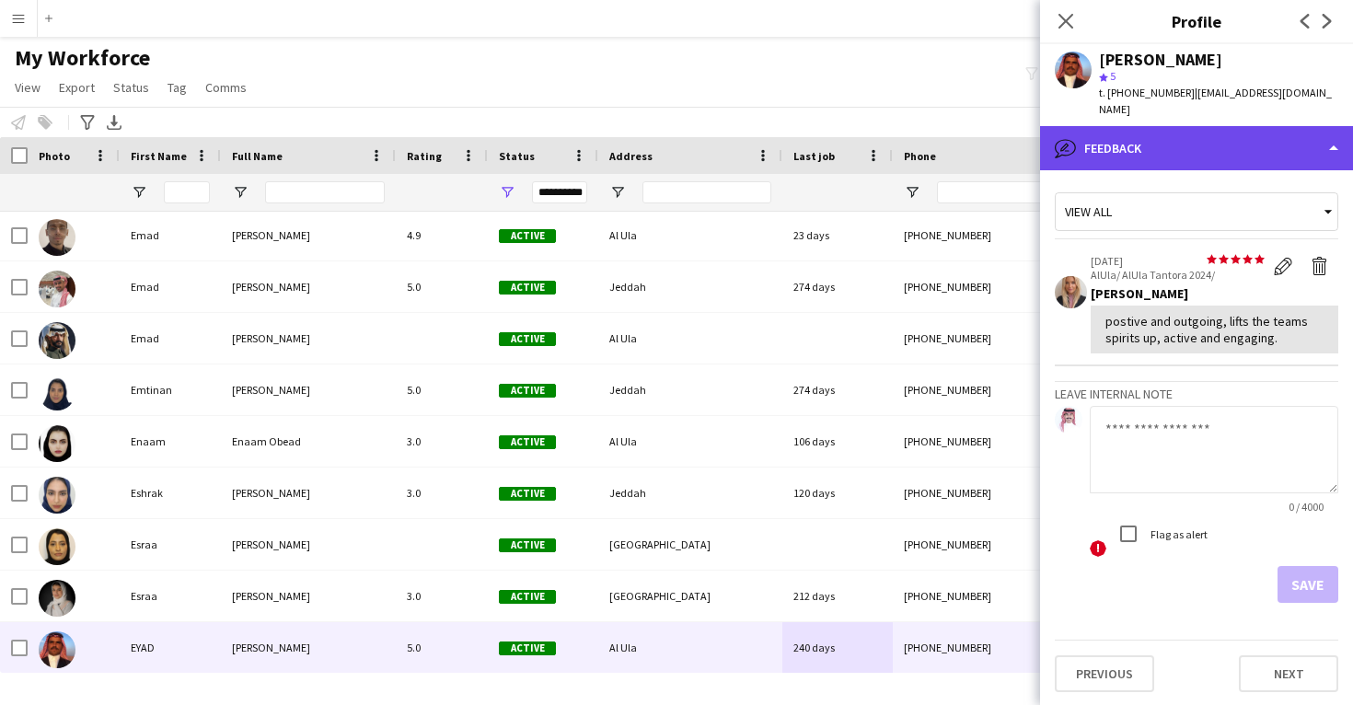
click at [1192, 126] on div "bubble-pencil Feedback" at bounding box center [1196, 148] width 313 height 44
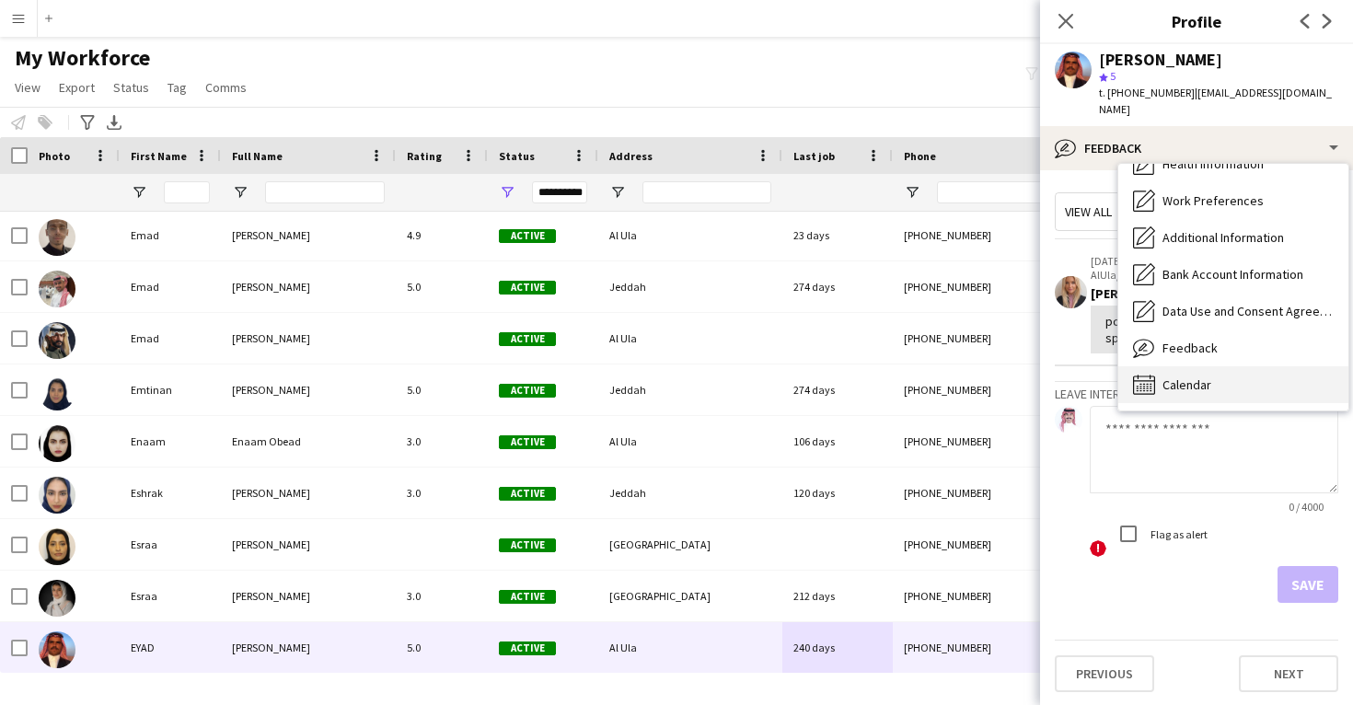
click at [1203, 377] on span "Calendar" at bounding box center [1187, 385] width 49 height 17
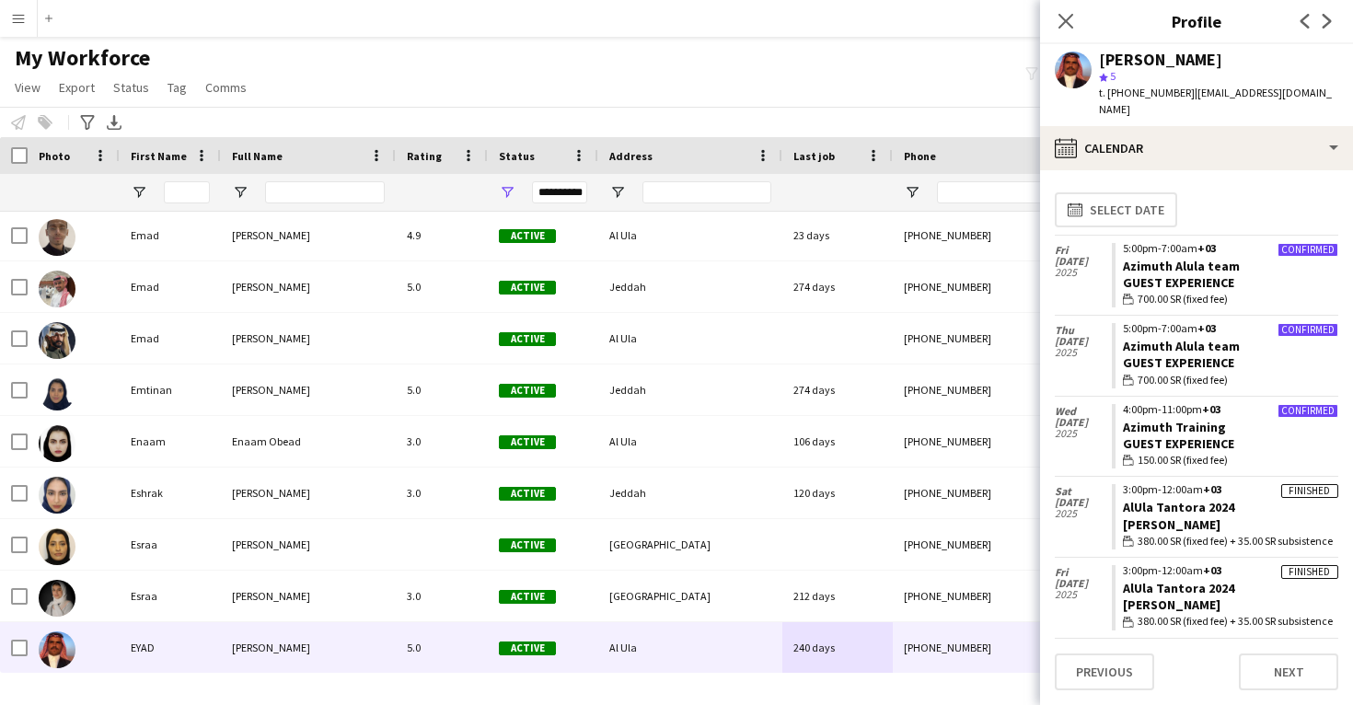
click at [1238, 489] on app-crew-calendar-job-card "Finished 3:00pm-12:00am +03 AlUla Tantora 2024 Usher wallet 380.00 SR (fixed fe…" at bounding box center [1225, 516] width 227 height 65
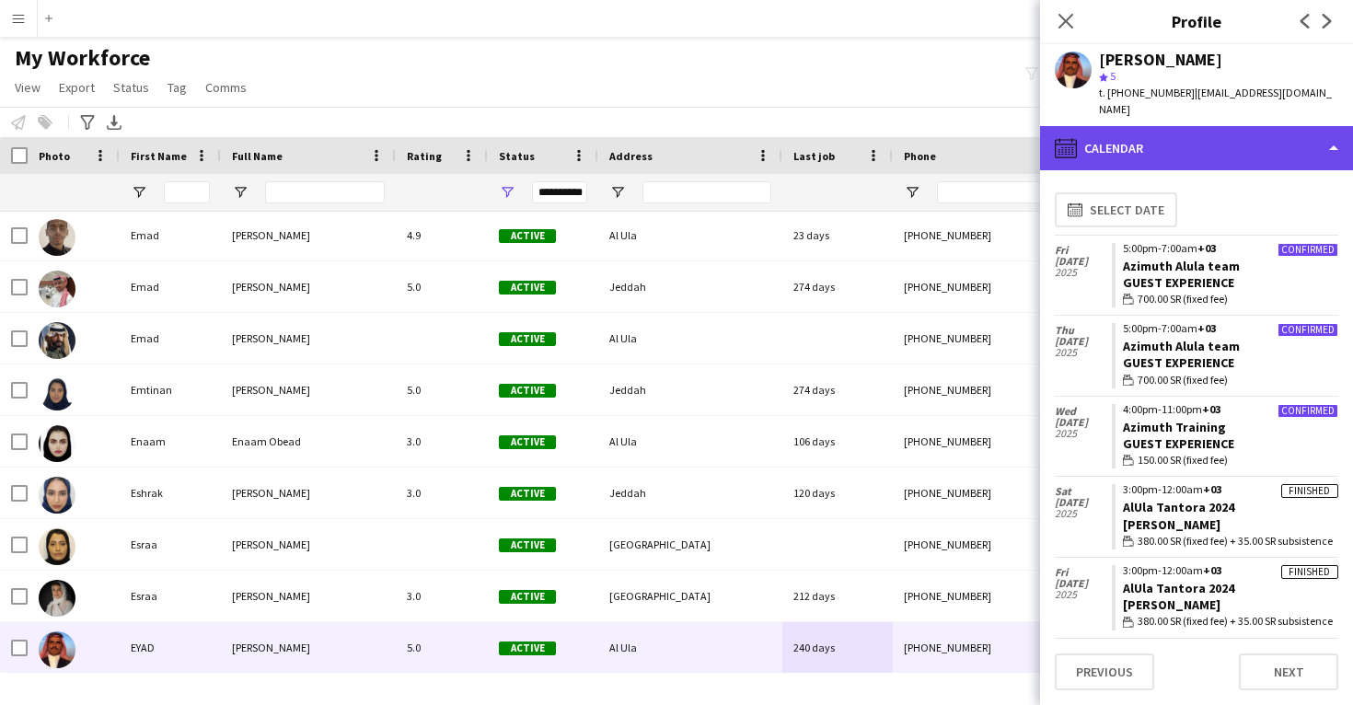
click at [1226, 135] on div "calendar-full Calendar" at bounding box center [1196, 148] width 313 height 44
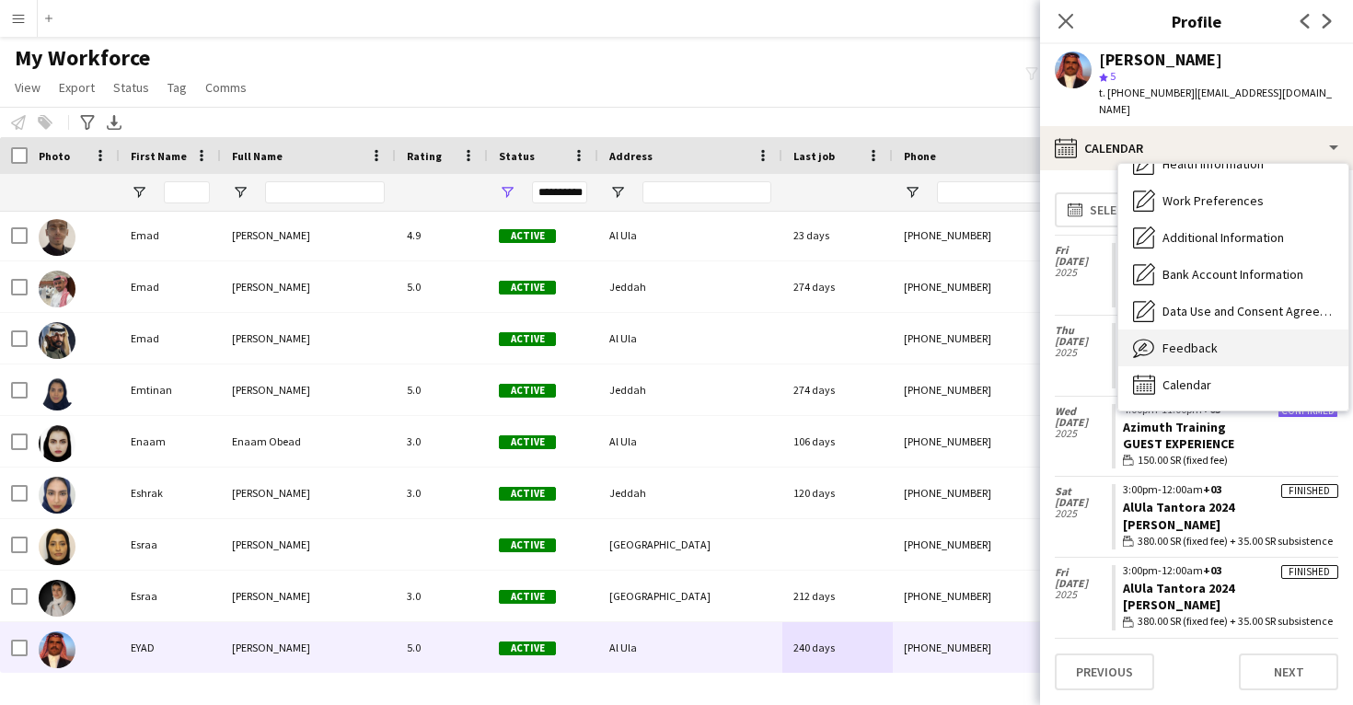
click at [1208, 342] on div "Feedback Feedback" at bounding box center [1234, 348] width 230 height 37
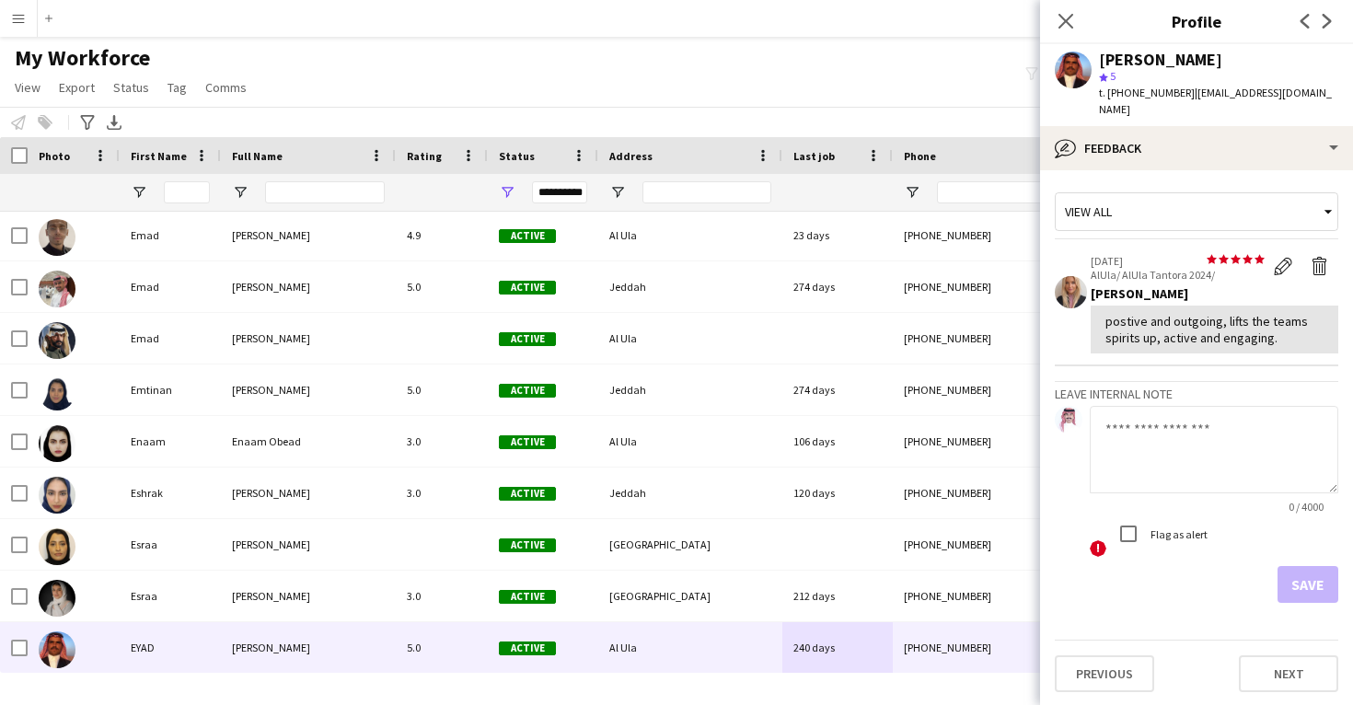
click at [1194, 170] on app-crew-profile-feedback-tab "View all star star star star star star star star star star 02-02-2025 AlUla/ Al…" at bounding box center [1196, 437] width 313 height 535
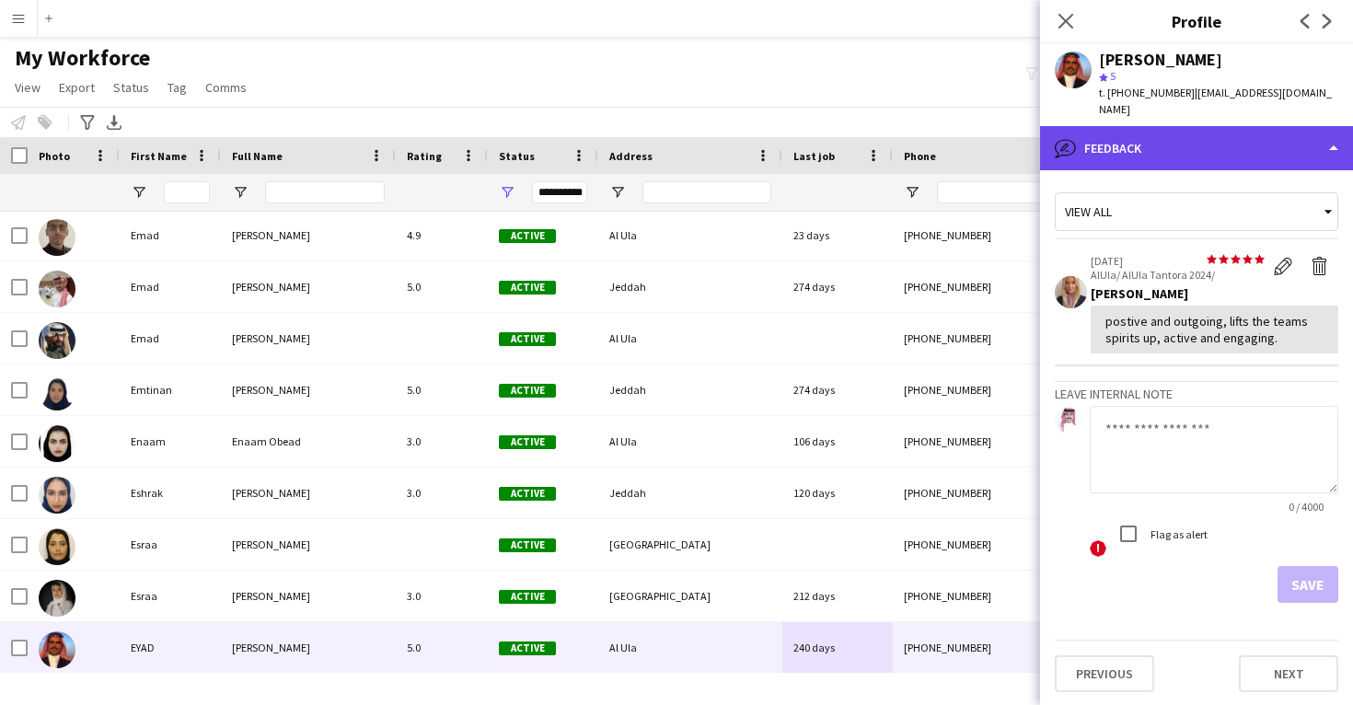
click at [1195, 142] on div "bubble-pencil Feedback" at bounding box center [1196, 148] width 313 height 44
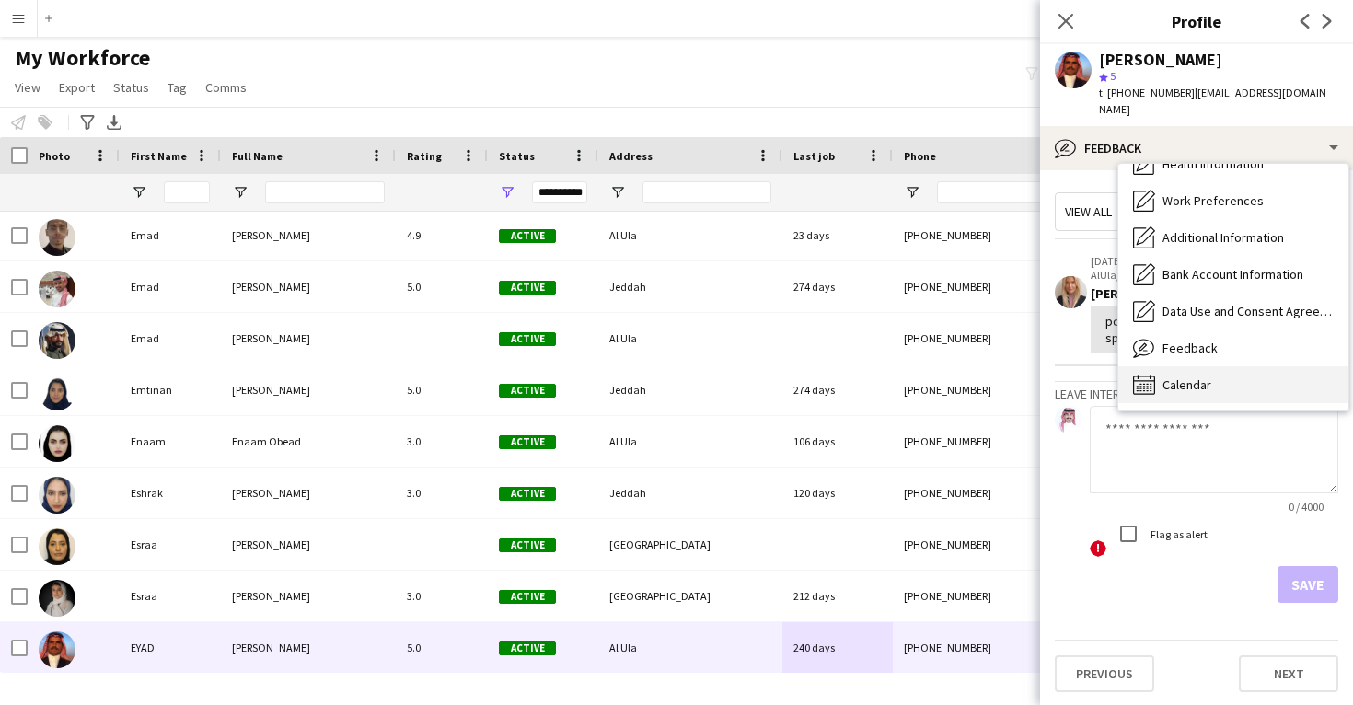
click at [1204, 377] on span "Calendar" at bounding box center [1187, 385] width 49 height 17
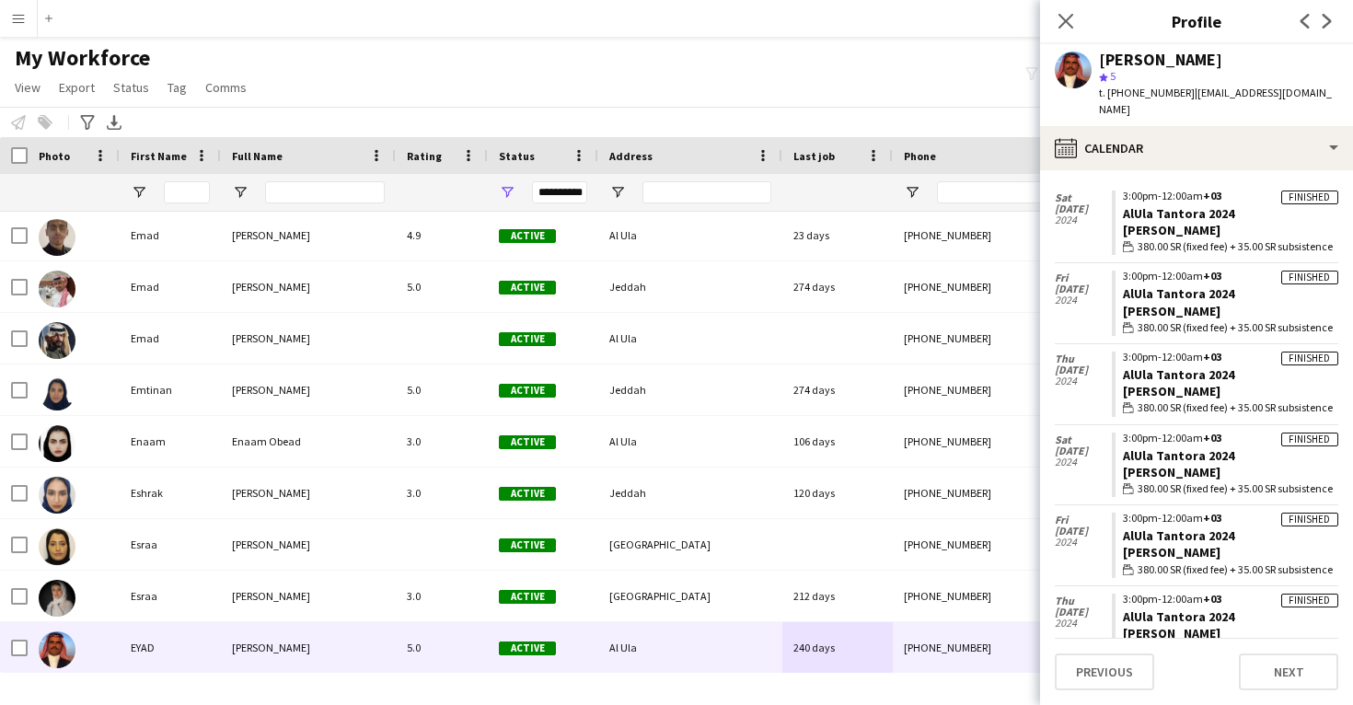
scroll to position [1261, 0]
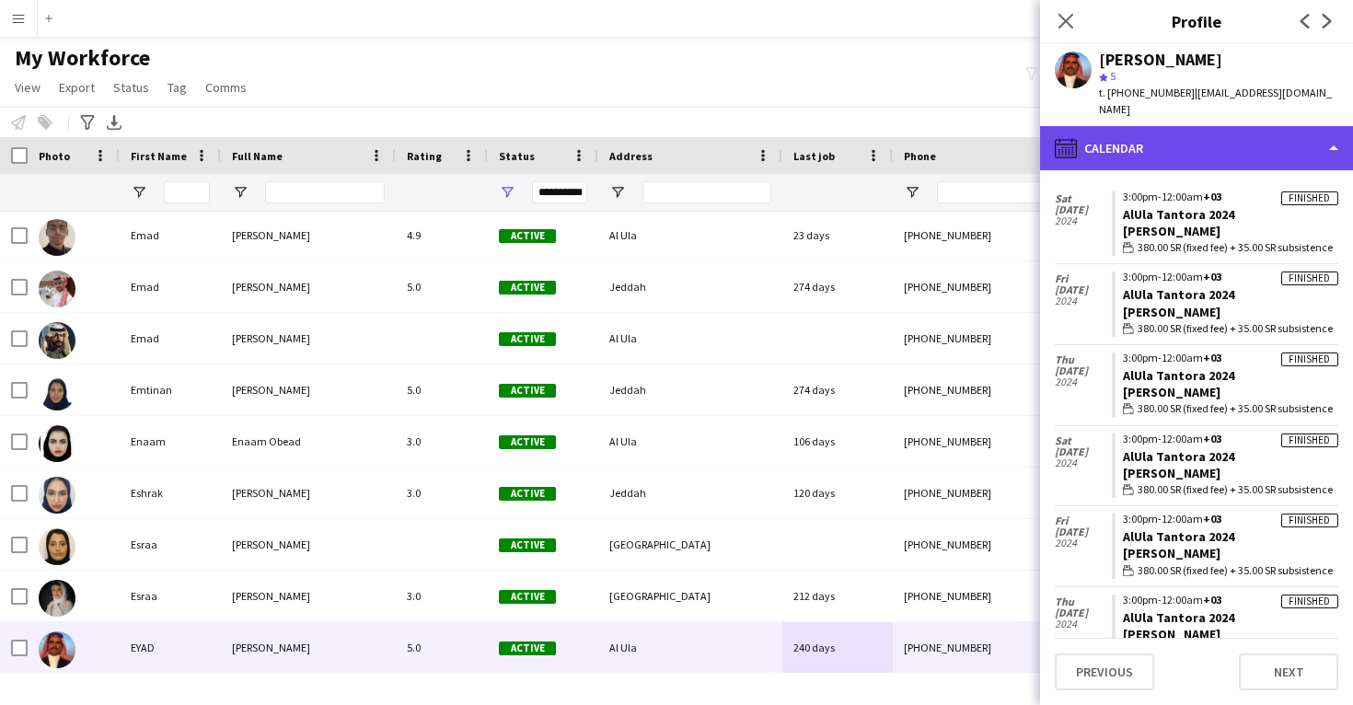
click at [1144, 141] on div "calendar-full Calendar" at bounding box center [1196, 148] width 313 height 44
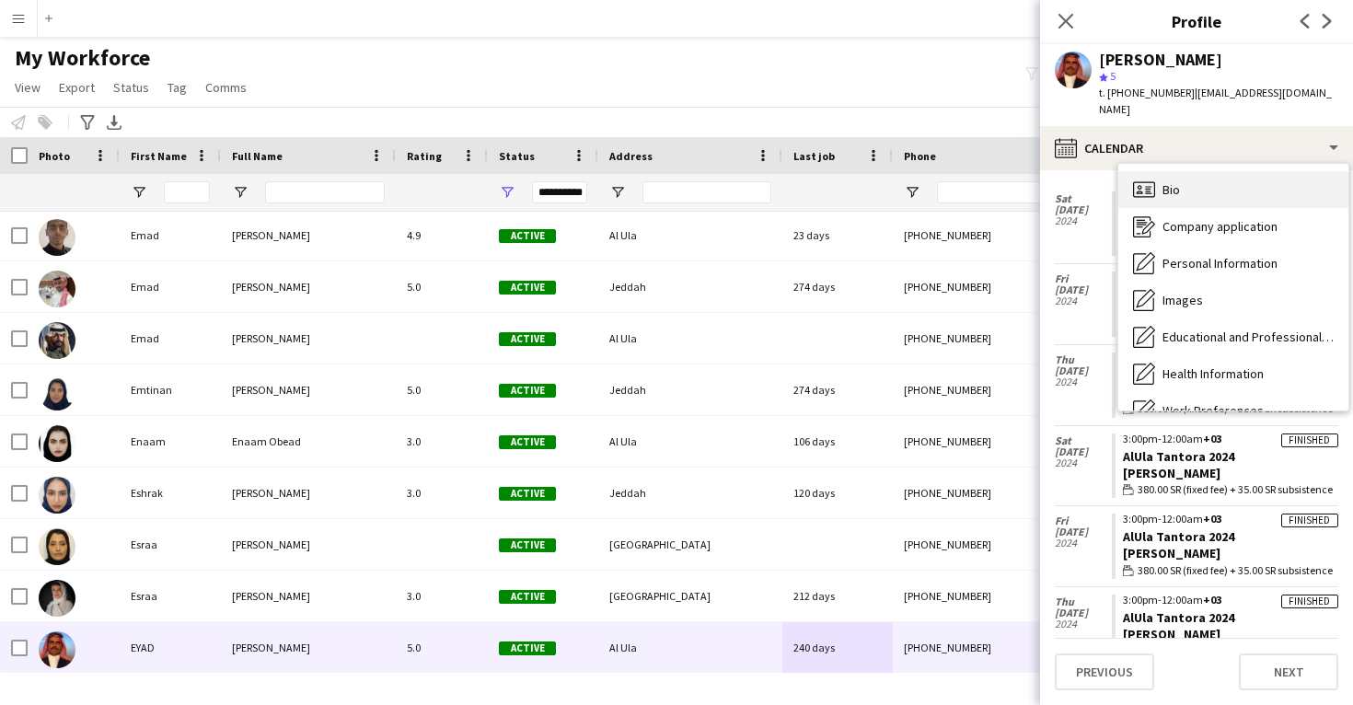
scroll to position [-1, 0]
click at [1191, 171] on div "Bio Bio" at bounding box center [1234, 189] width 230 height 37
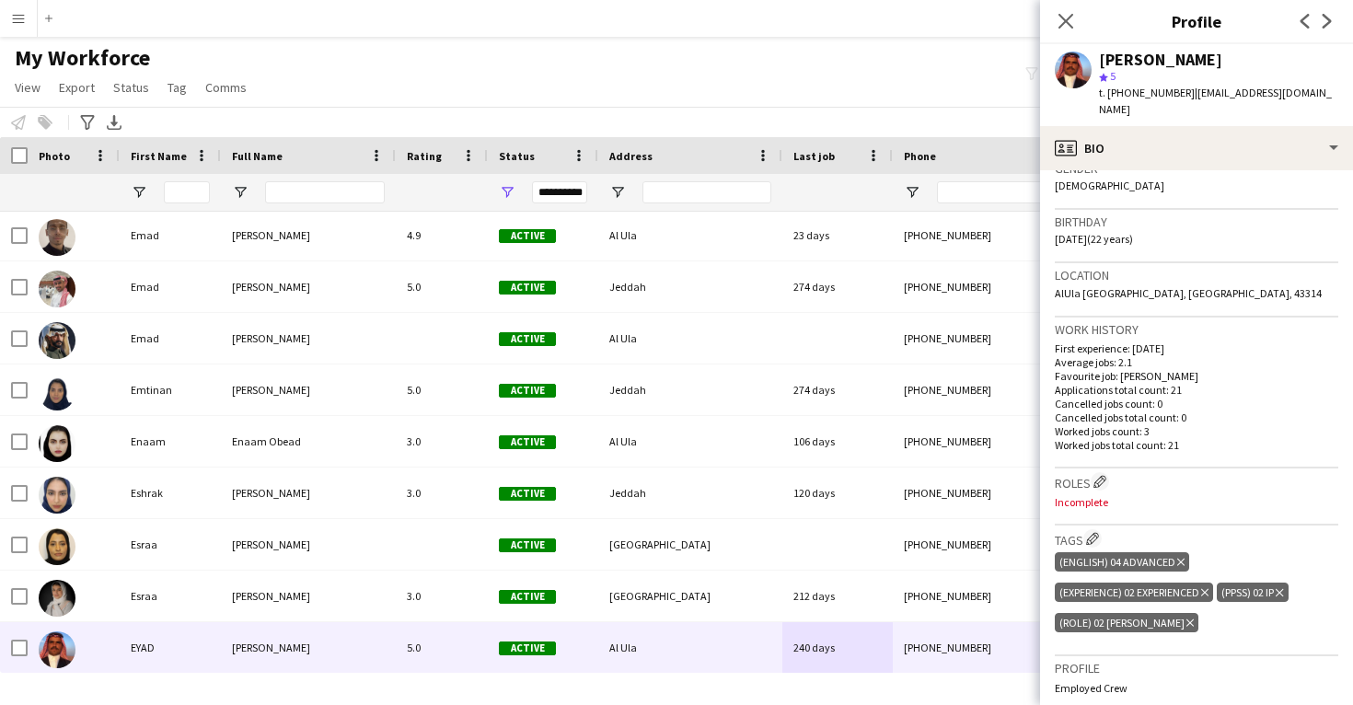
scroll to position [312, 0]
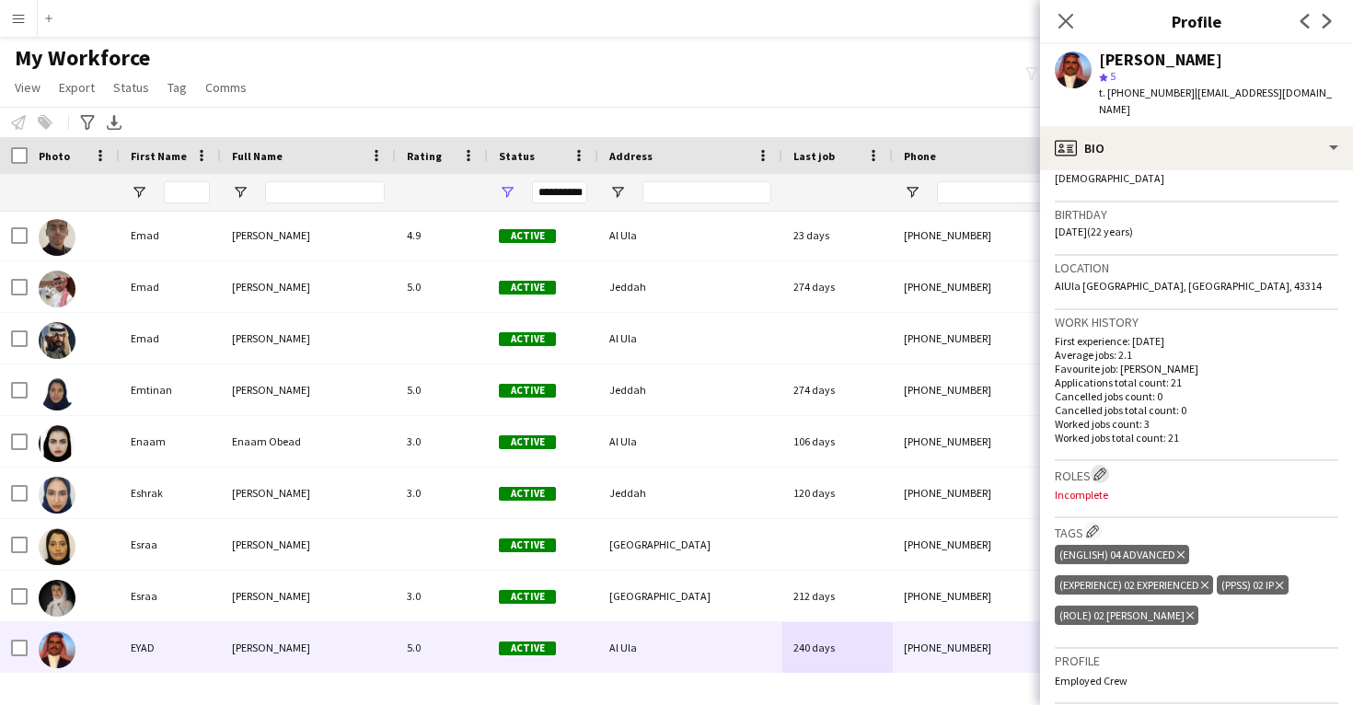
click at [1101, 468] on app-icon "Edit crew company roles" at bounding box center [1100, 474] width 13 height 13
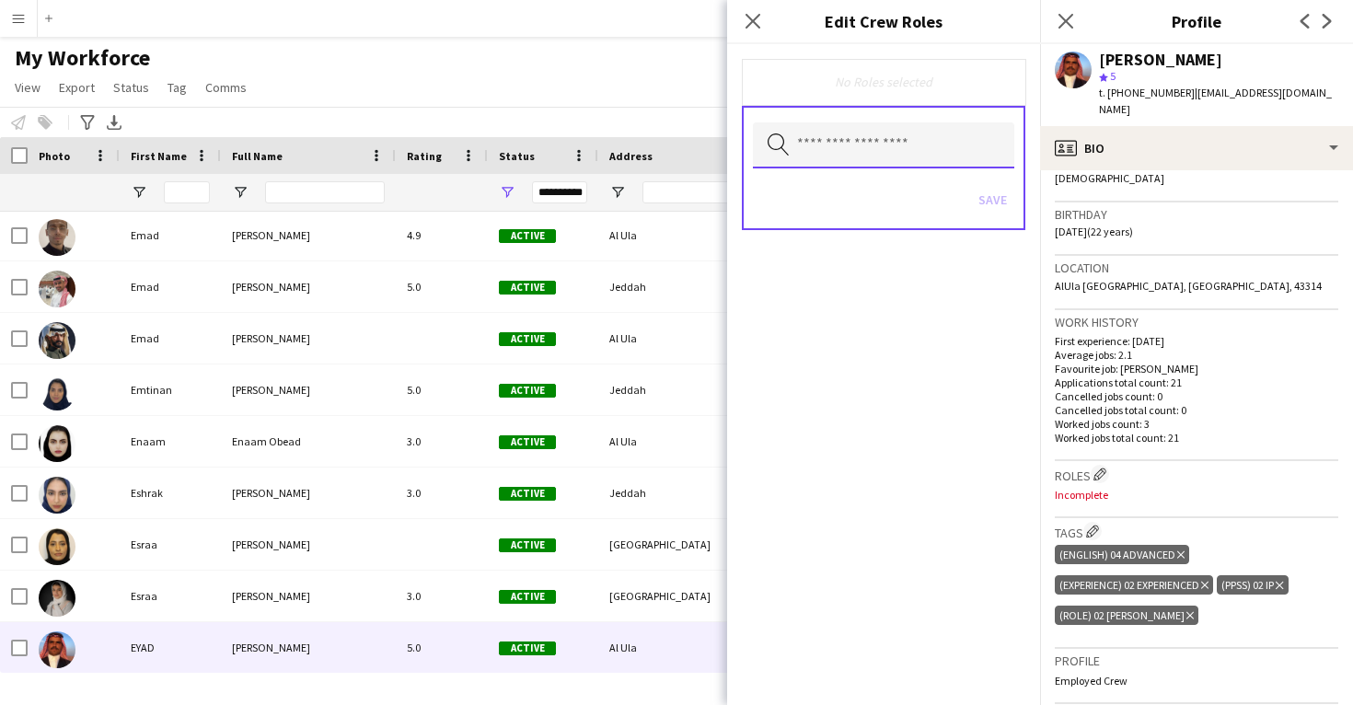
click at [909, 142] on input "text" at bounding box center [883, 145] width 261 height 46
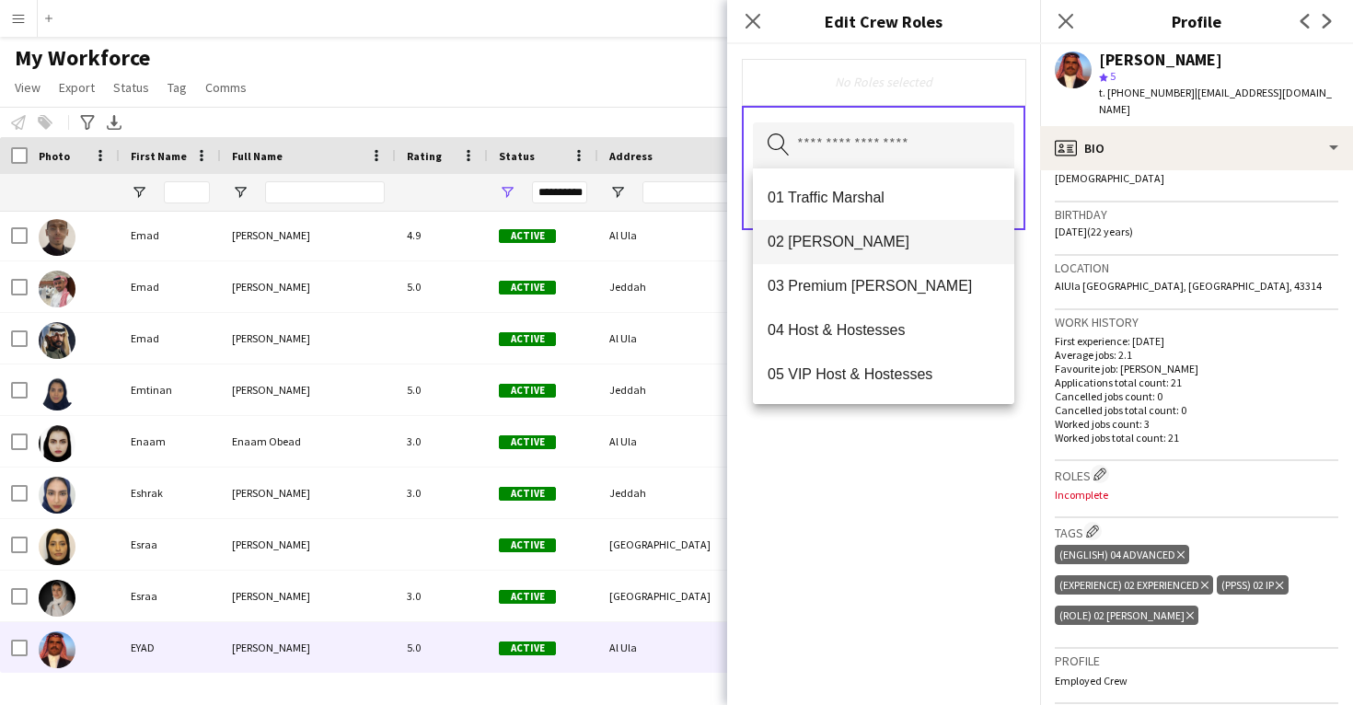
click at [902, 240] on span "02 Usher" at bounding box center [884, 241] width 232 height 17
click at [918, 505] on div "02 Usher Remove Search by role type Save" at bounding box center [883, 374] width 313 height 661
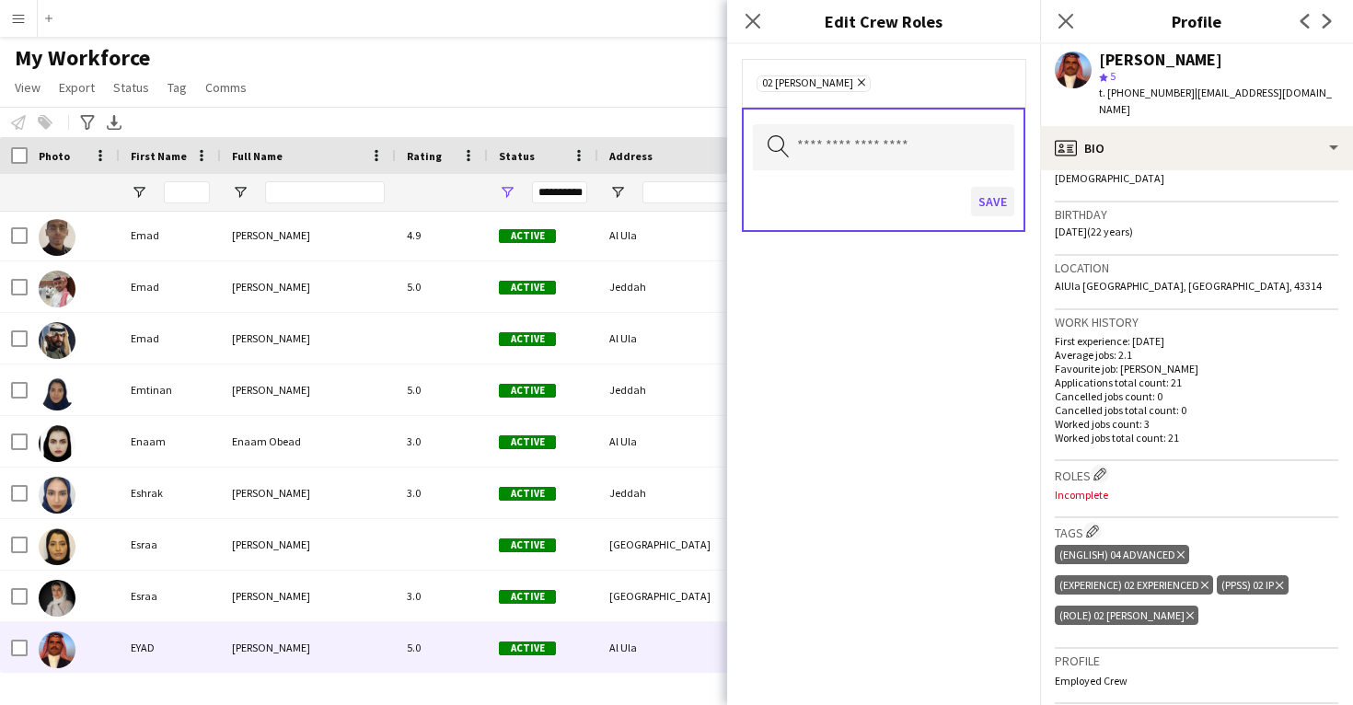
click at [994, 210] on button "Save" at bounding box center [992, 201] width 43 height 29
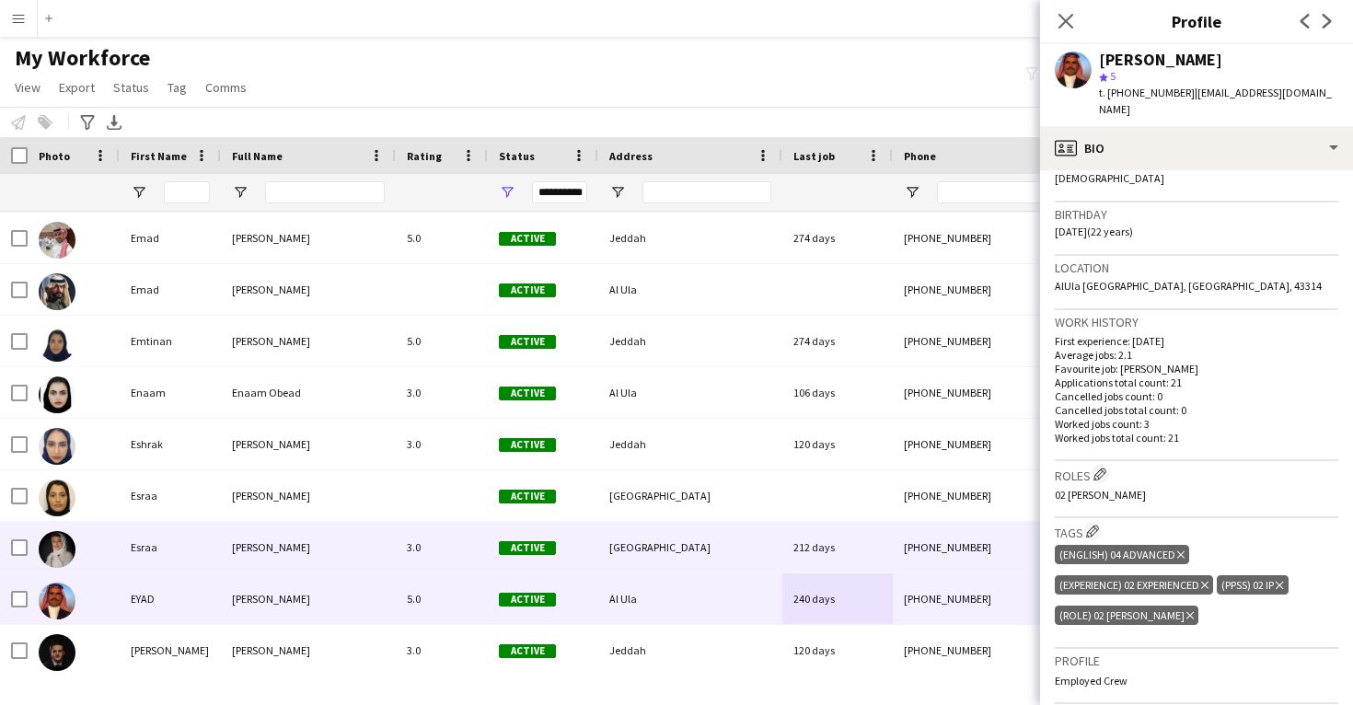
scroll to position [23778, 0]
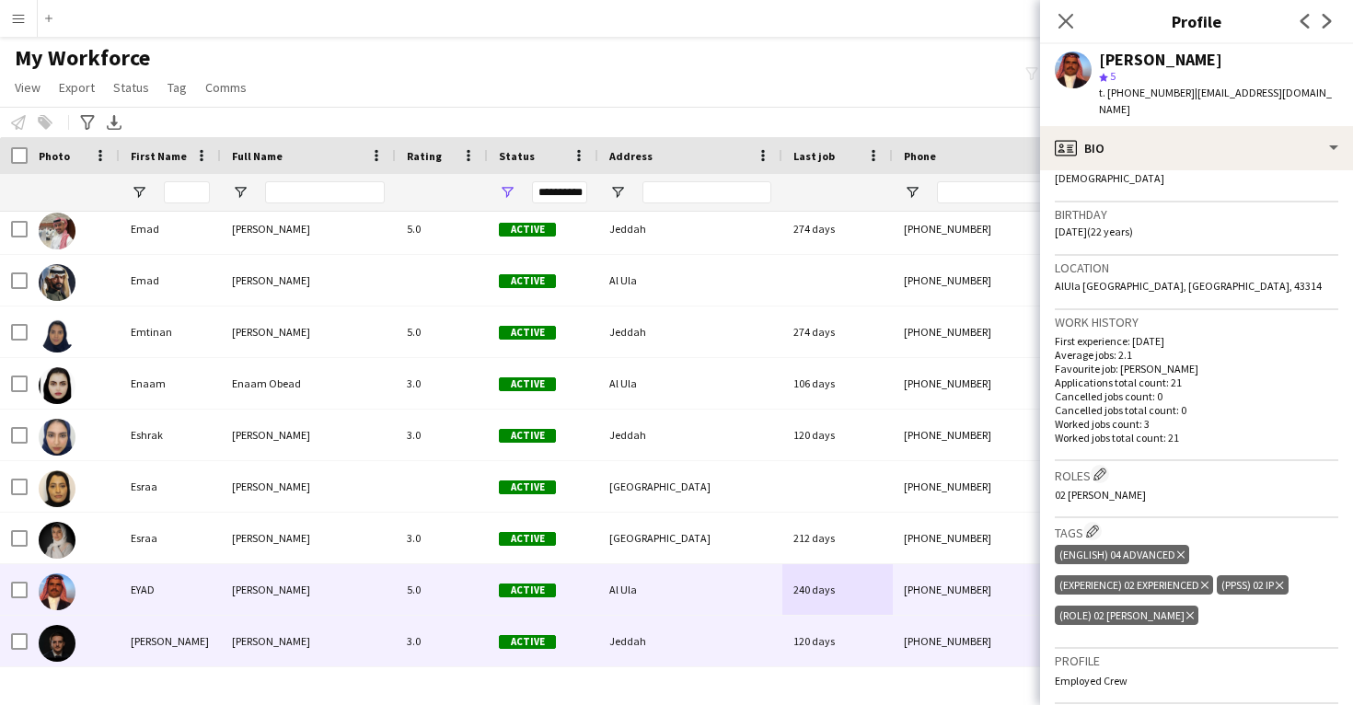
click at [818, 638] on div "120 days" at bounding box center [838, 641] width 110 height 51
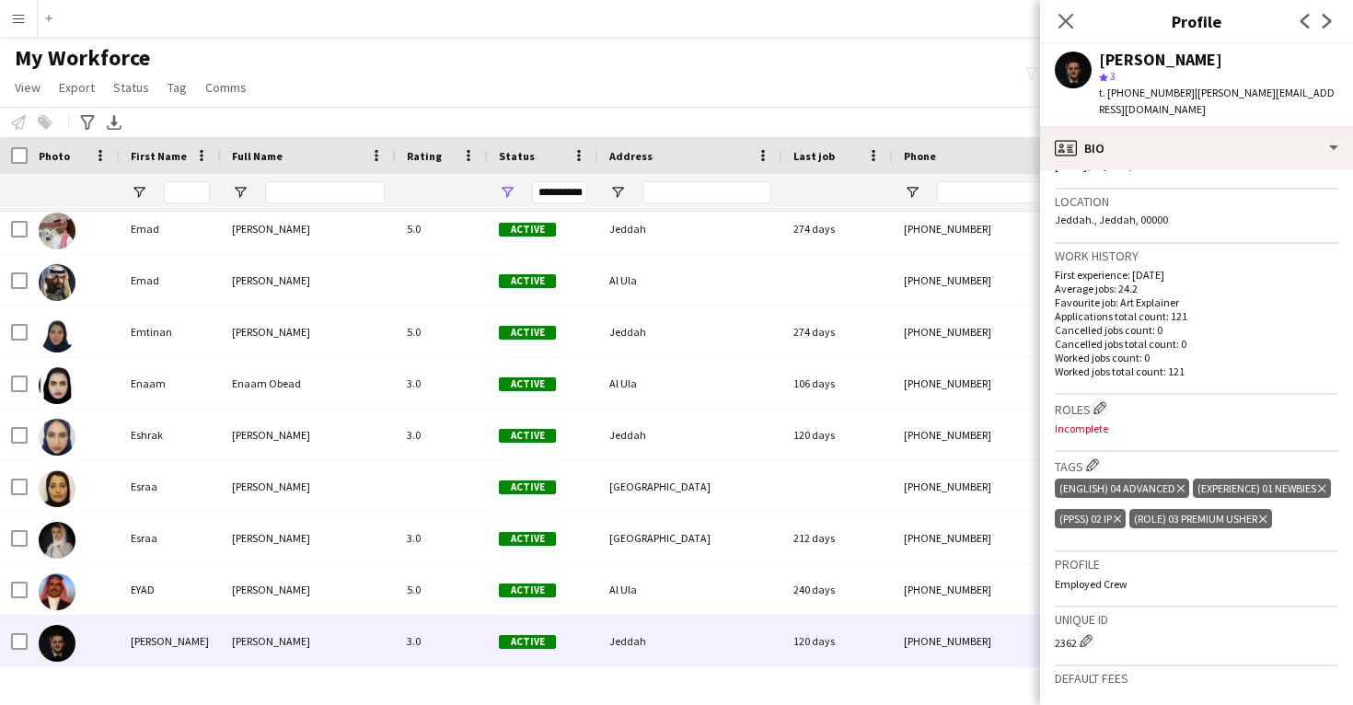
scroll to position [379, 0]
click at [1098, 401] on app-icon "Edit crew company roles" at bounding box center [1100, 407] width 13 height 13
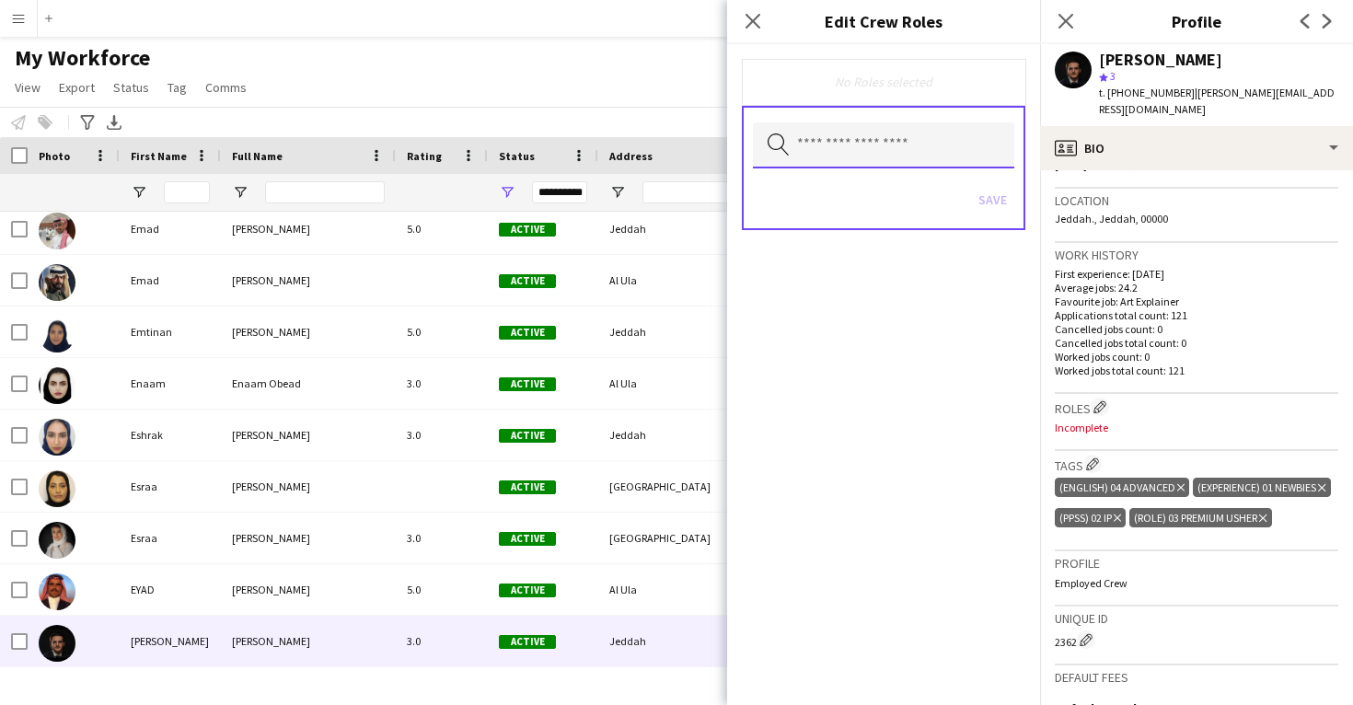
click at [885, 138] on input "text" at bounding box center [883, 145] width 261 height 46
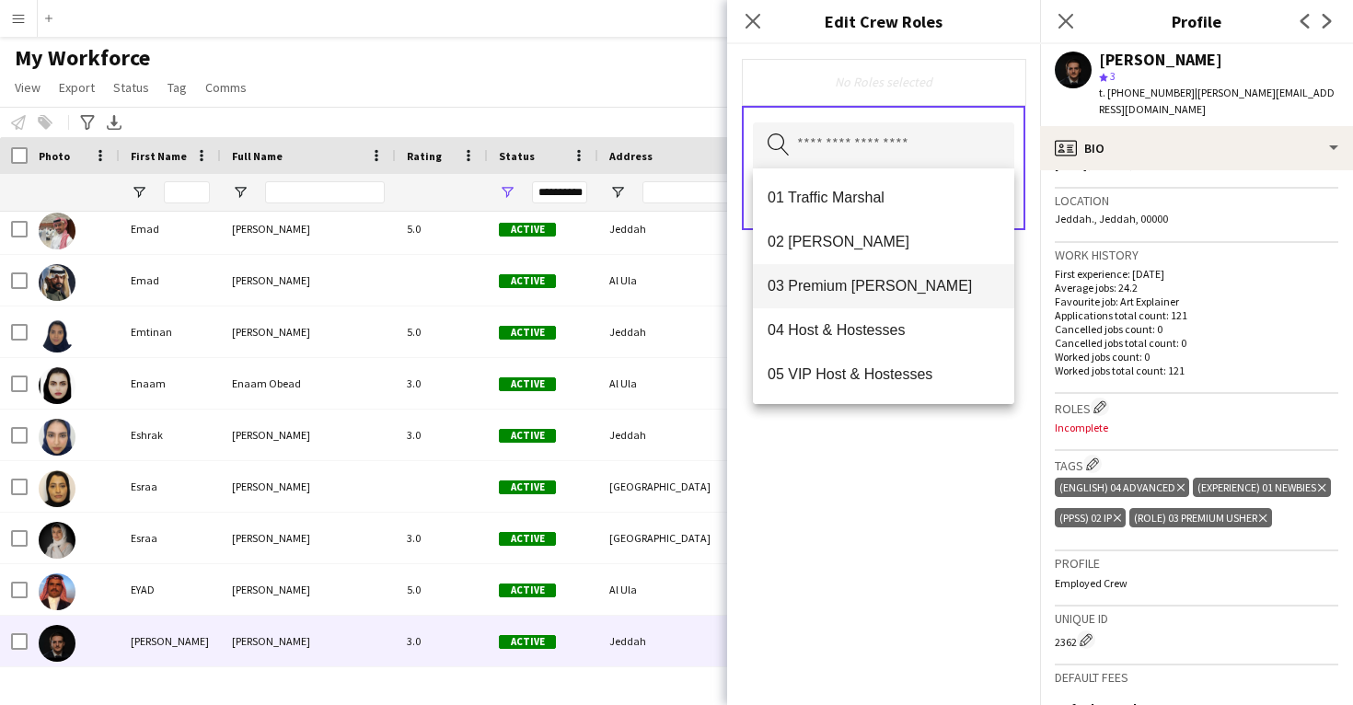
click at [878, 270] on mat-option "03 Premium Usher" at bounding box center [883, 286] width 261 height 44
click at [891, 460] on div "03 Premium Usher Remove Search by role type Save" at bounding box center [883, 374] width 313 height 661
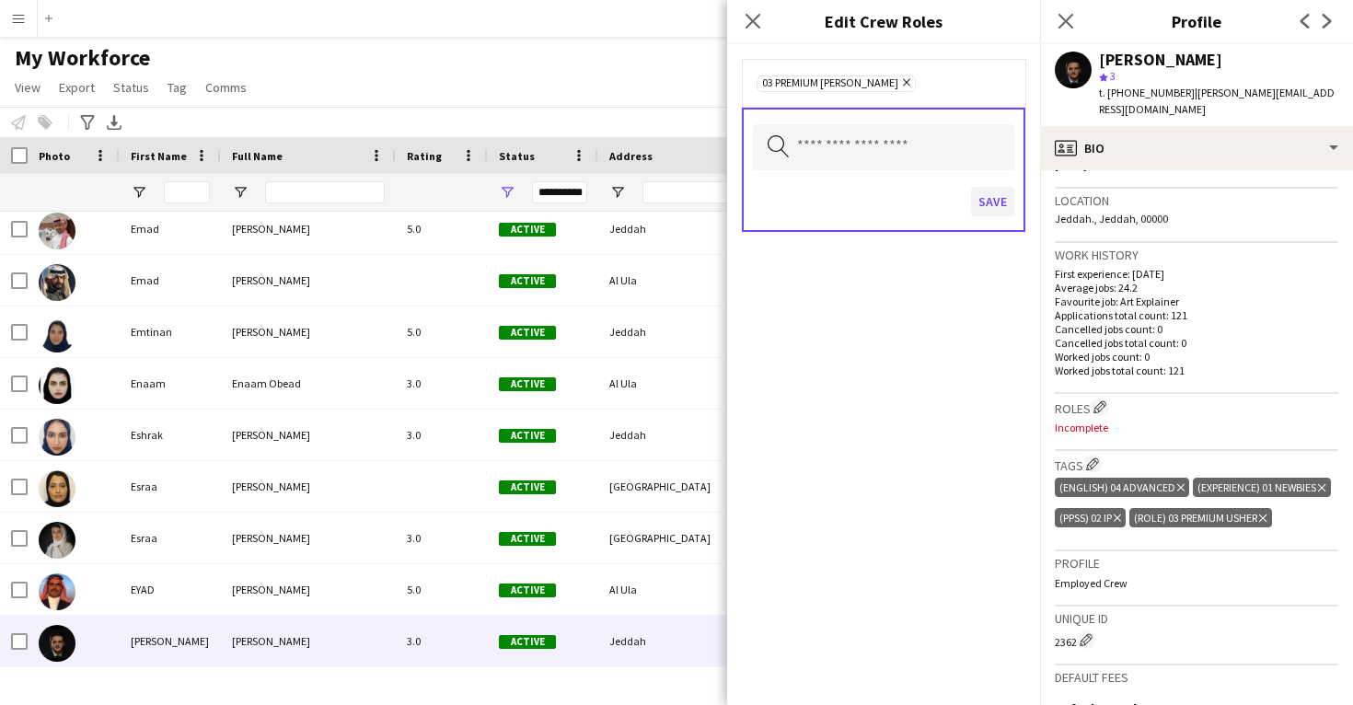
click at [992, 209] on button "Save" at bounding box center [992, 201] width 43 height 29
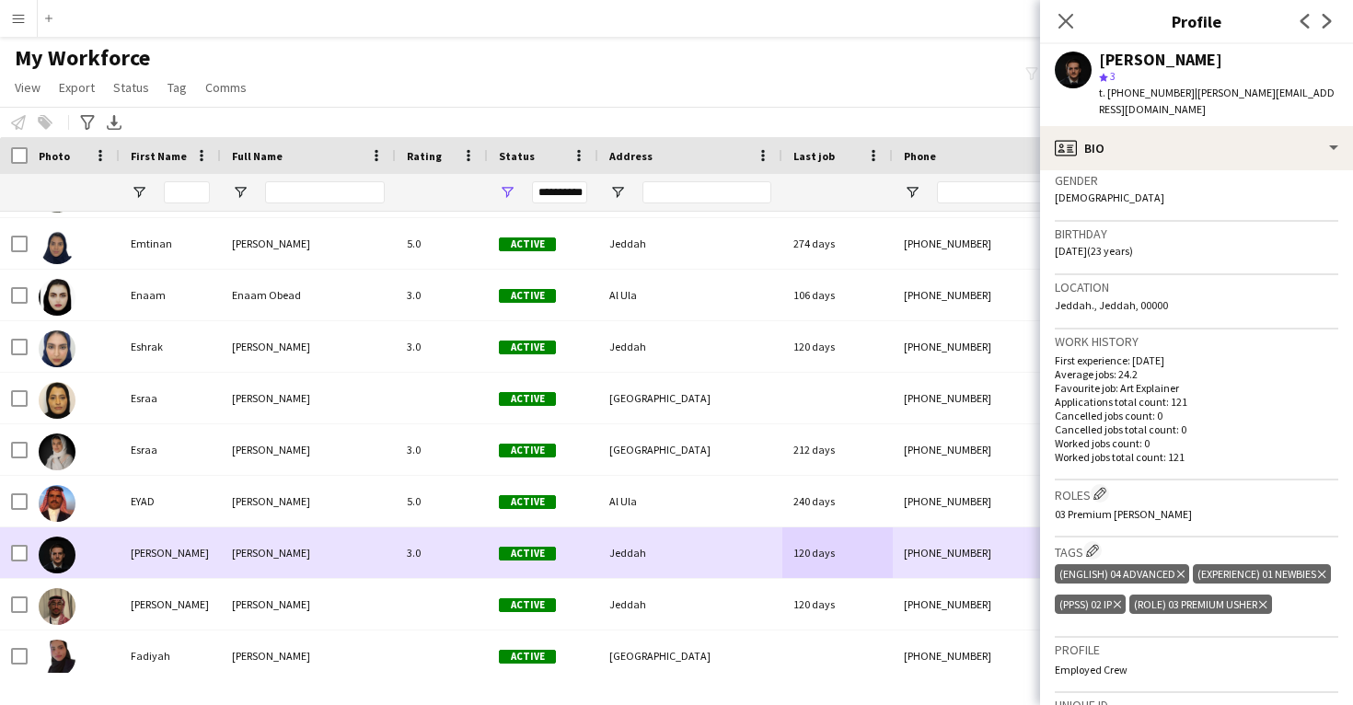
scroll to position [23893, 0]
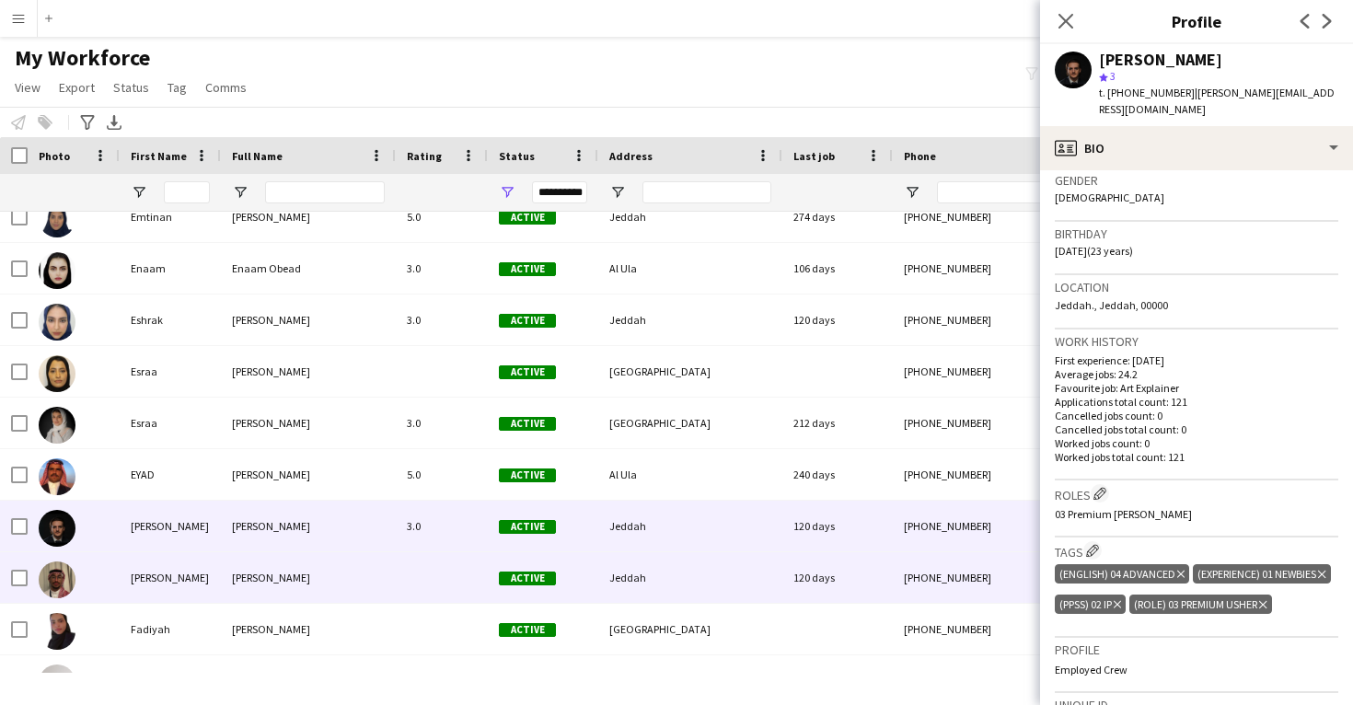
click at [829, 591] on div "120 days" at bounding box center [838, 577] width 110 height 51
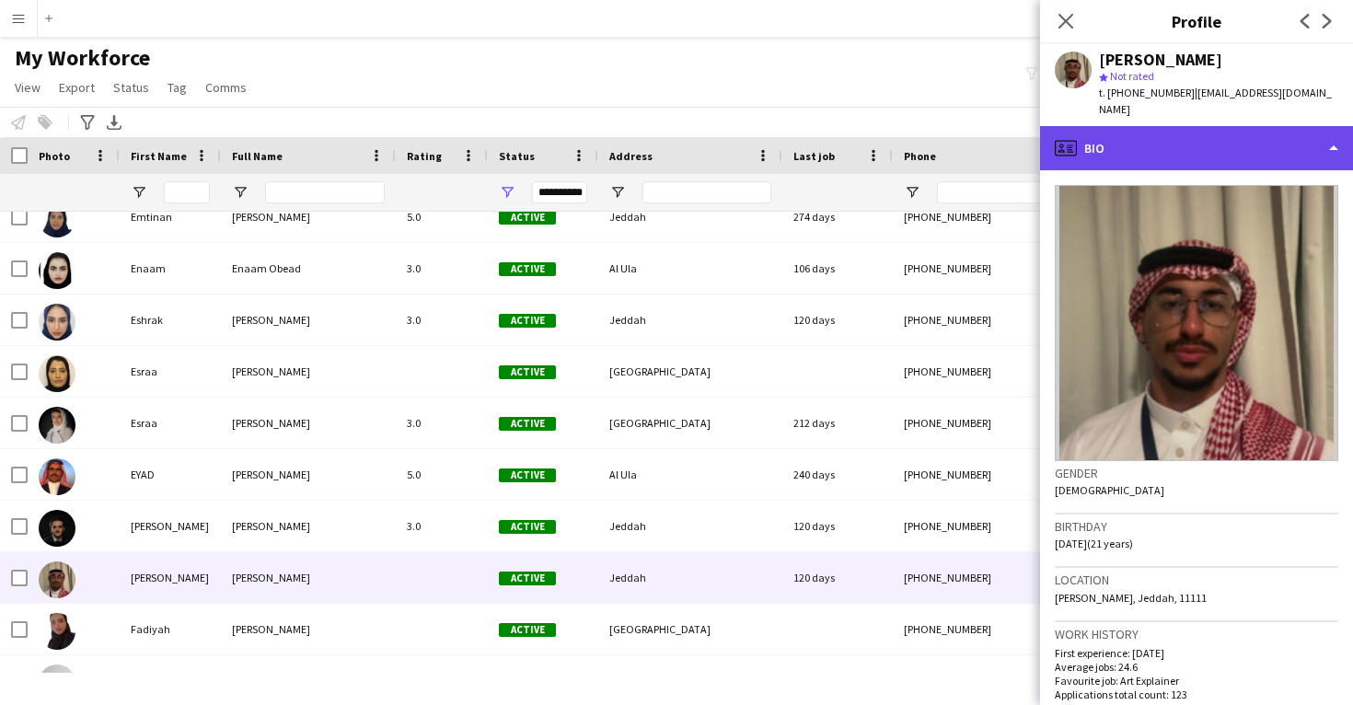
click at [1269, 142] on div "profile Bio" at bounding box center [1196, 148] width 313 height 44
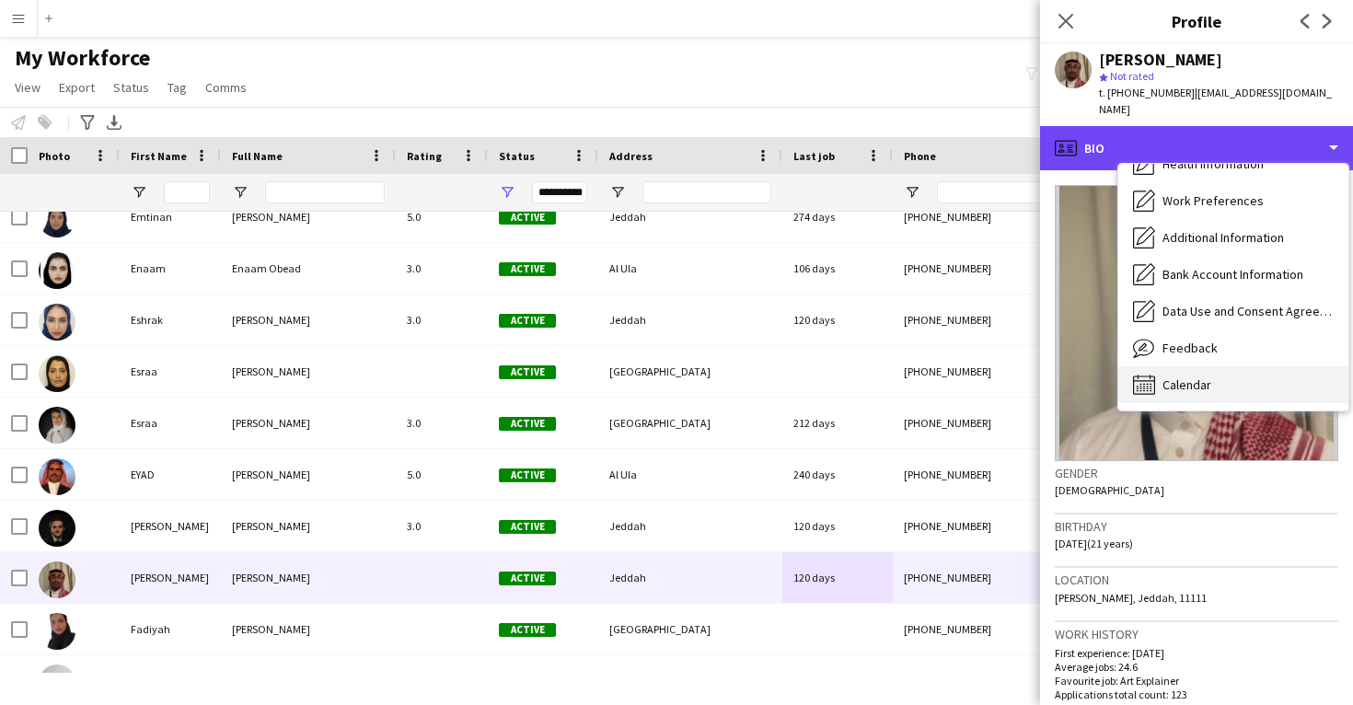
scroll to position [210, 0]
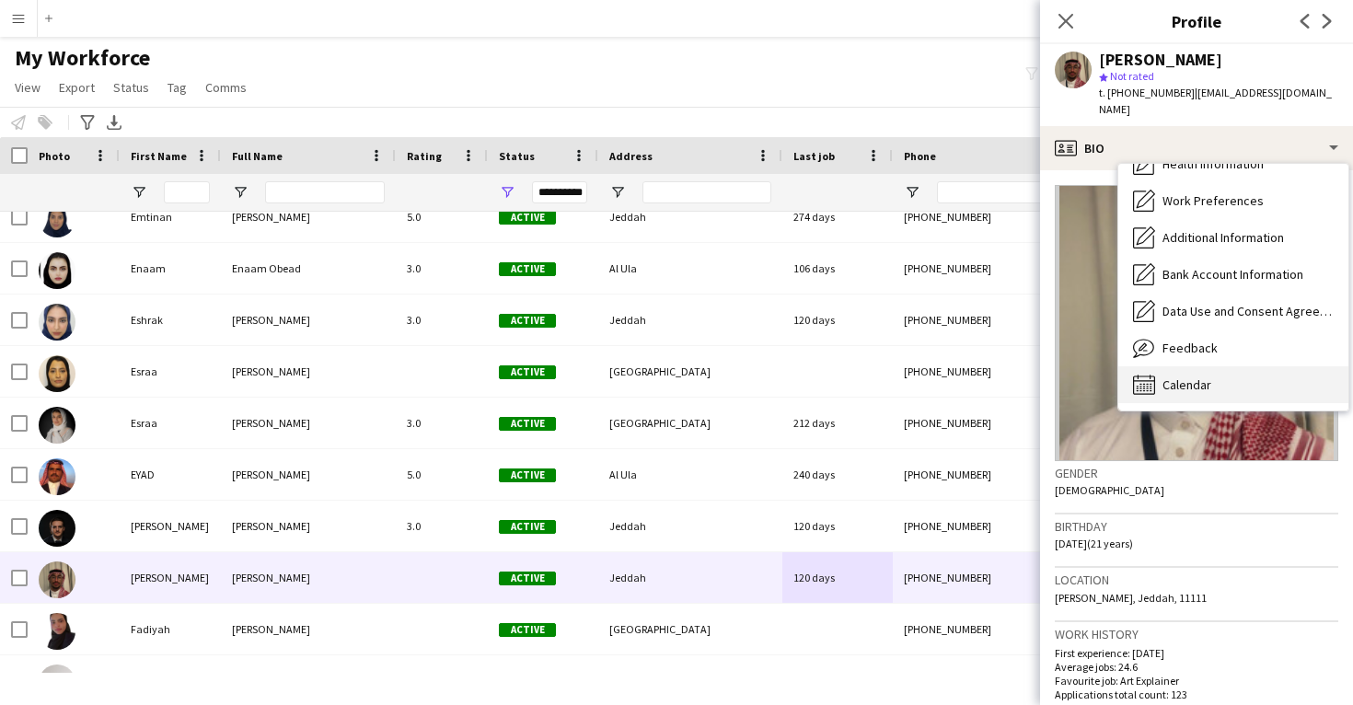
click at [1226, 366] on div "Calendar Calendar" at bounding box center [1234, 384] width 230 height 37
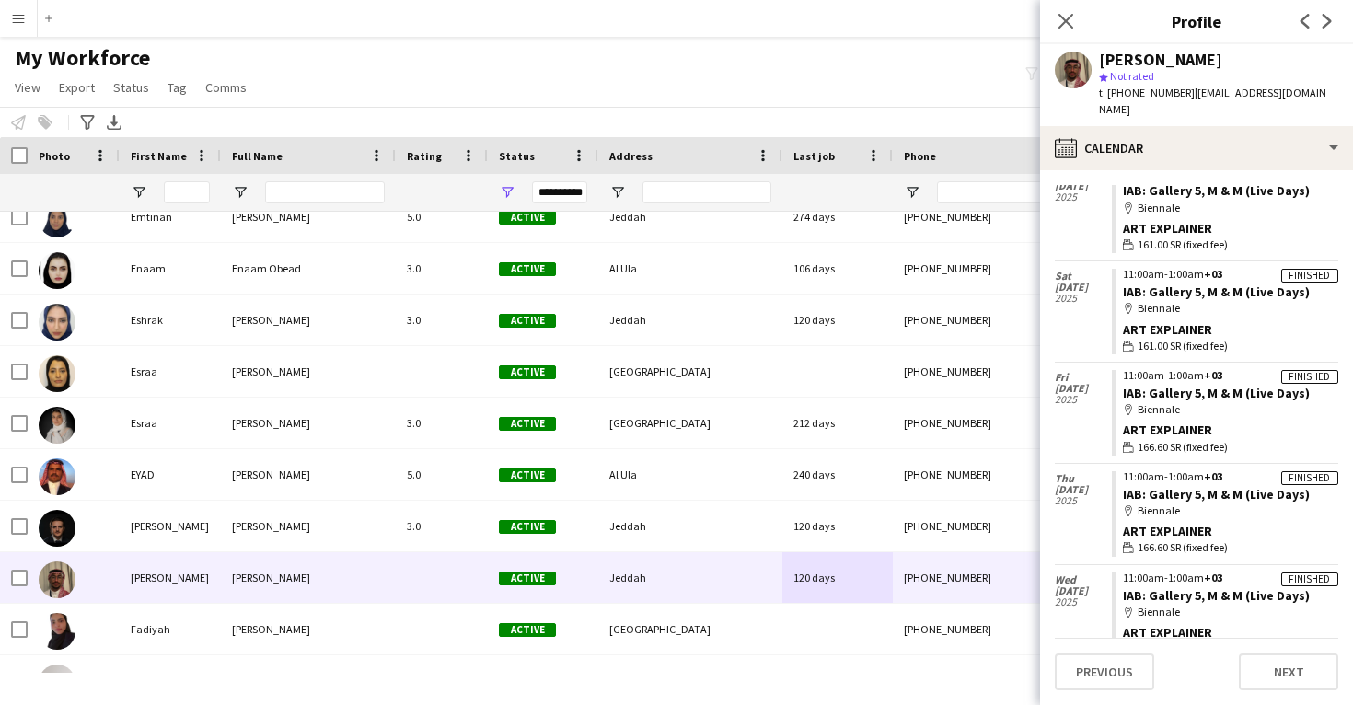
scroll to position [784, 0]
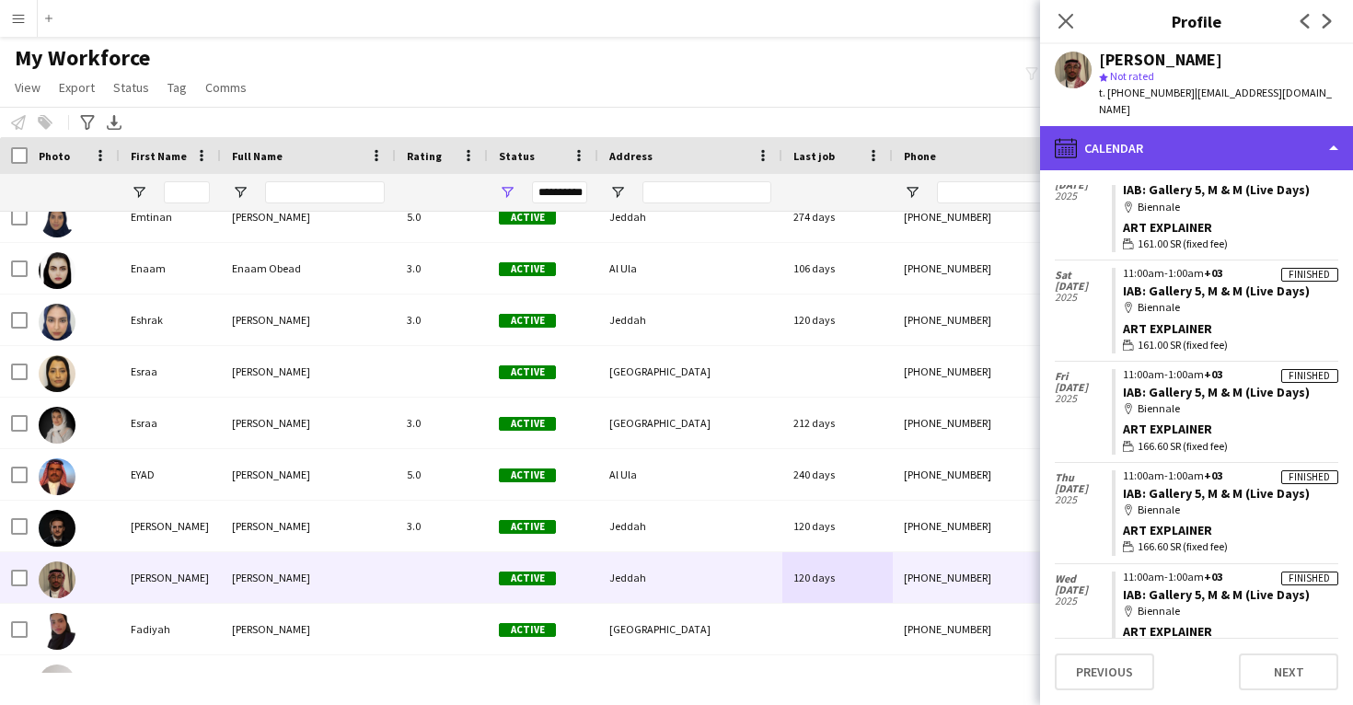
click at [1284, 138] on div "calendar-full Calendar" at bounding box center [1196, 148] width 313 height 44
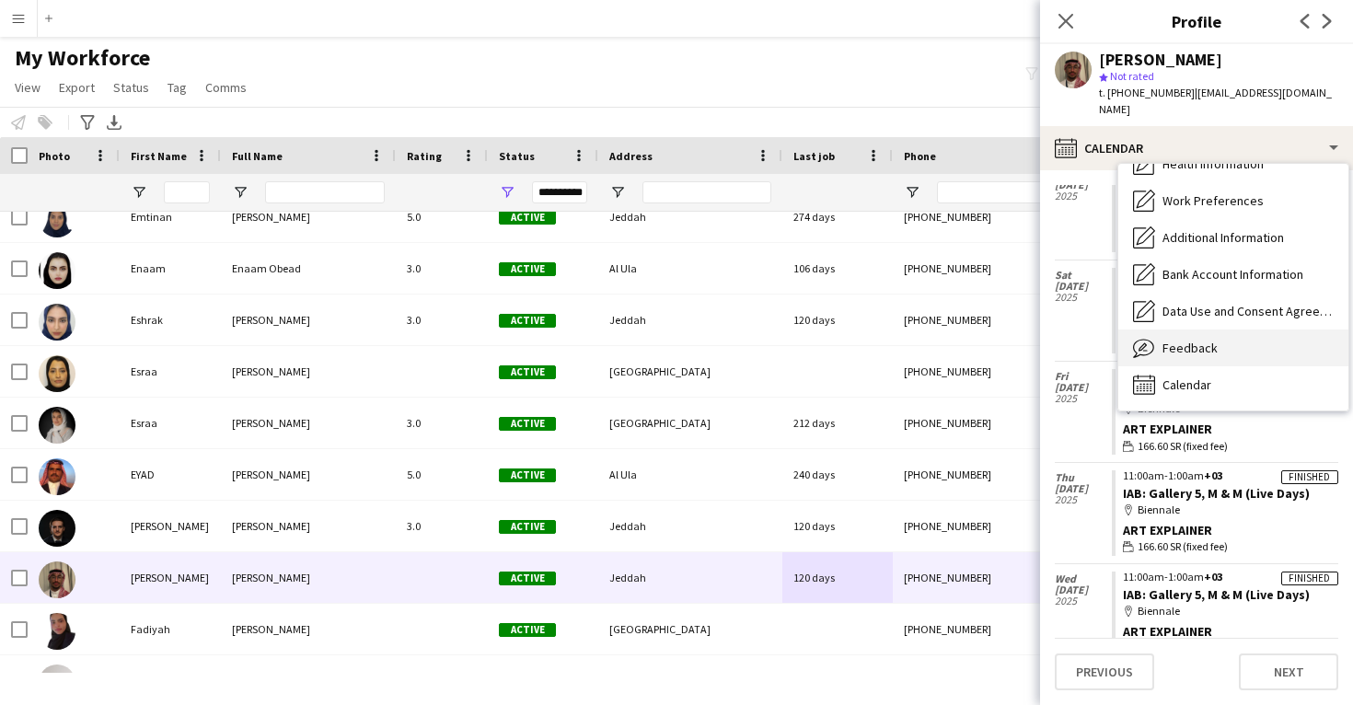
click at [1243, 338] on div "Feedback Feedback" at bounding box center [1234, 348] width 230 height 37
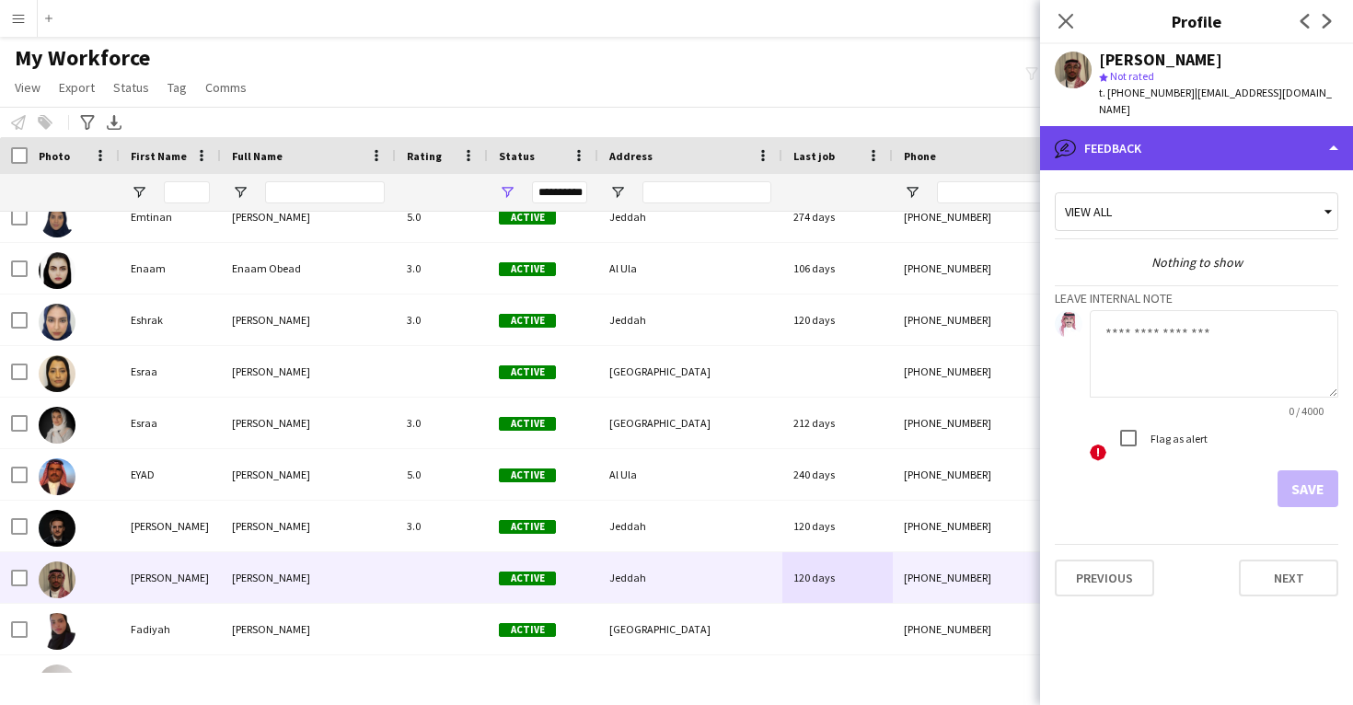
click at [1250, 131] on div "bubble-pencil Feedback" at bounding box center [1196, 148] width 313 height 44
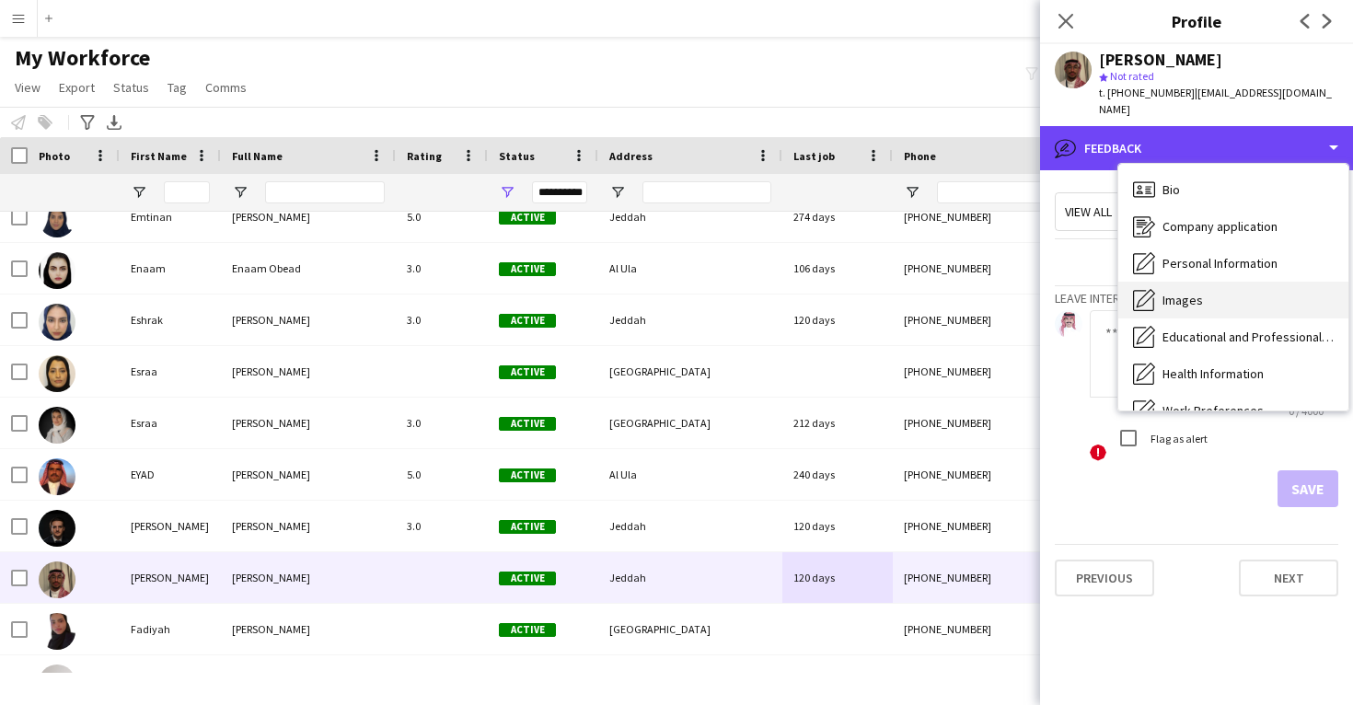
scroll to position [0, 0]
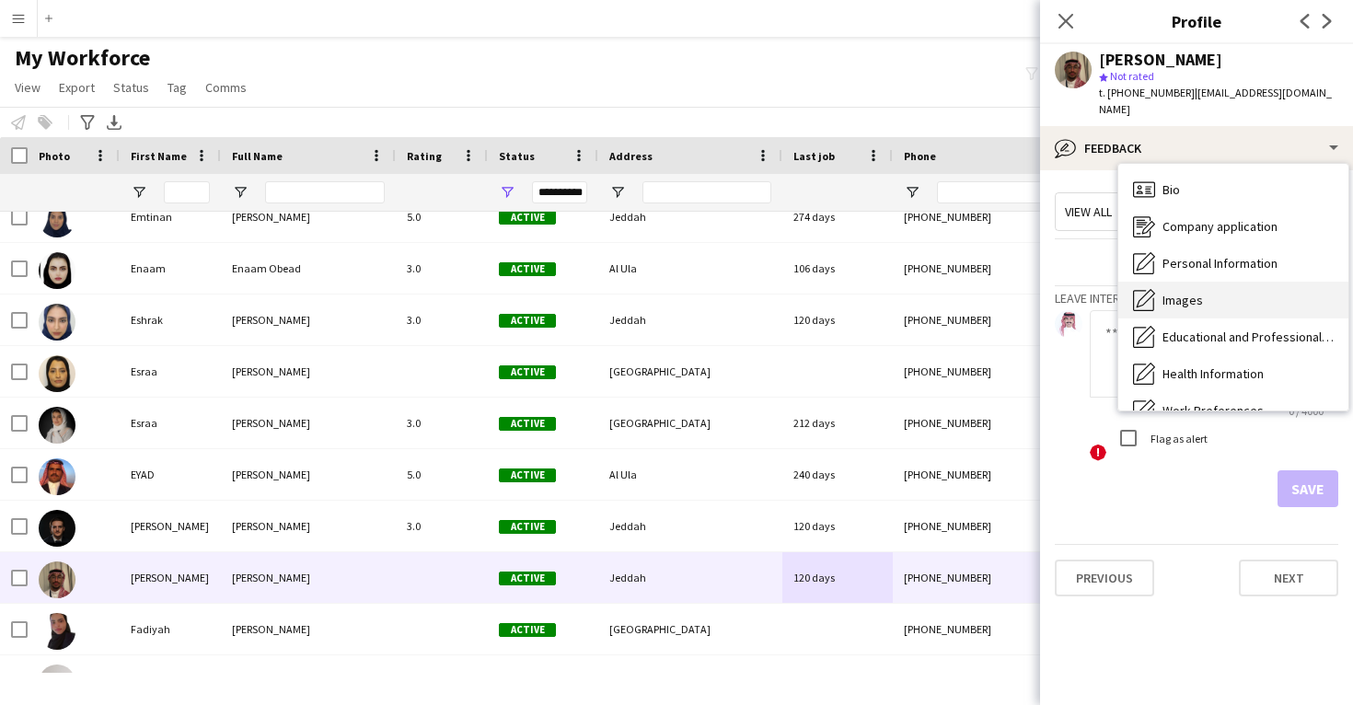
click at [1212, 282] on div "Images Images" at bounding box center [1234, 300] width 230 height 37
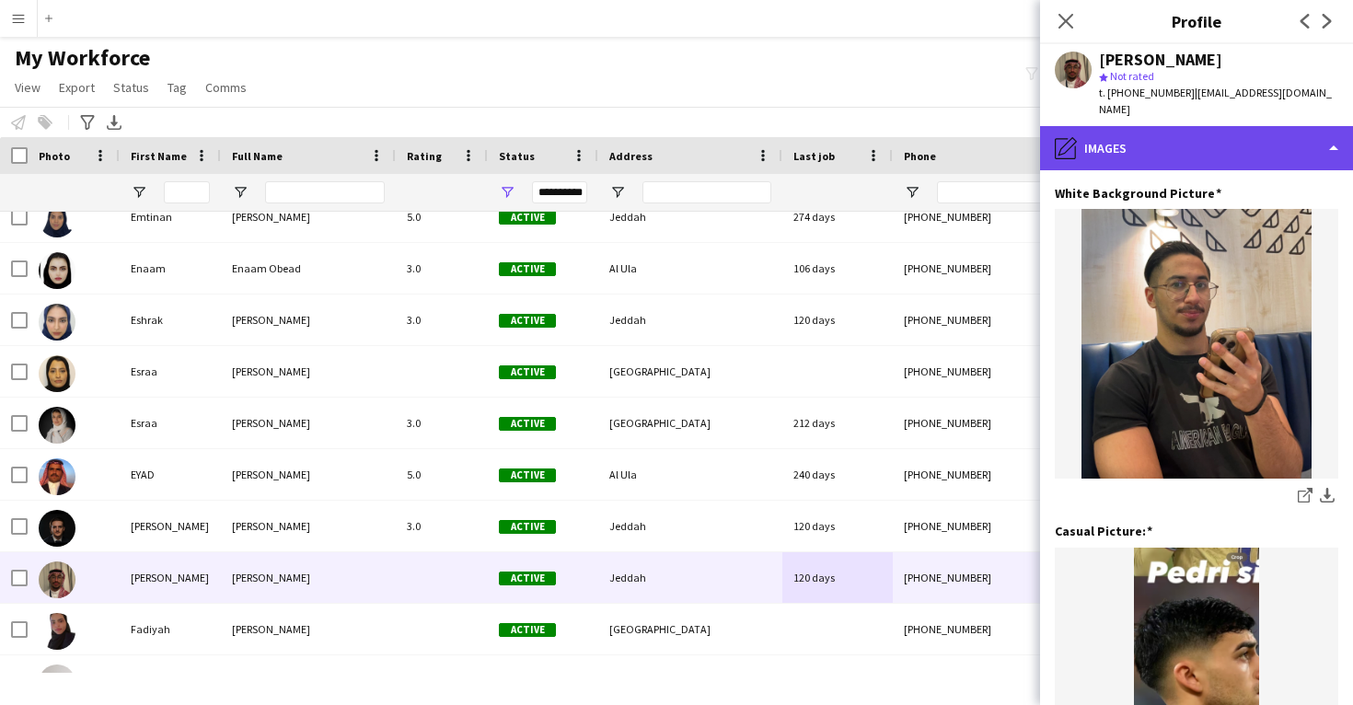
click at [1191, 126] on div "pencil4 Images" at bounding box center [1196, 148] width 313 height 44
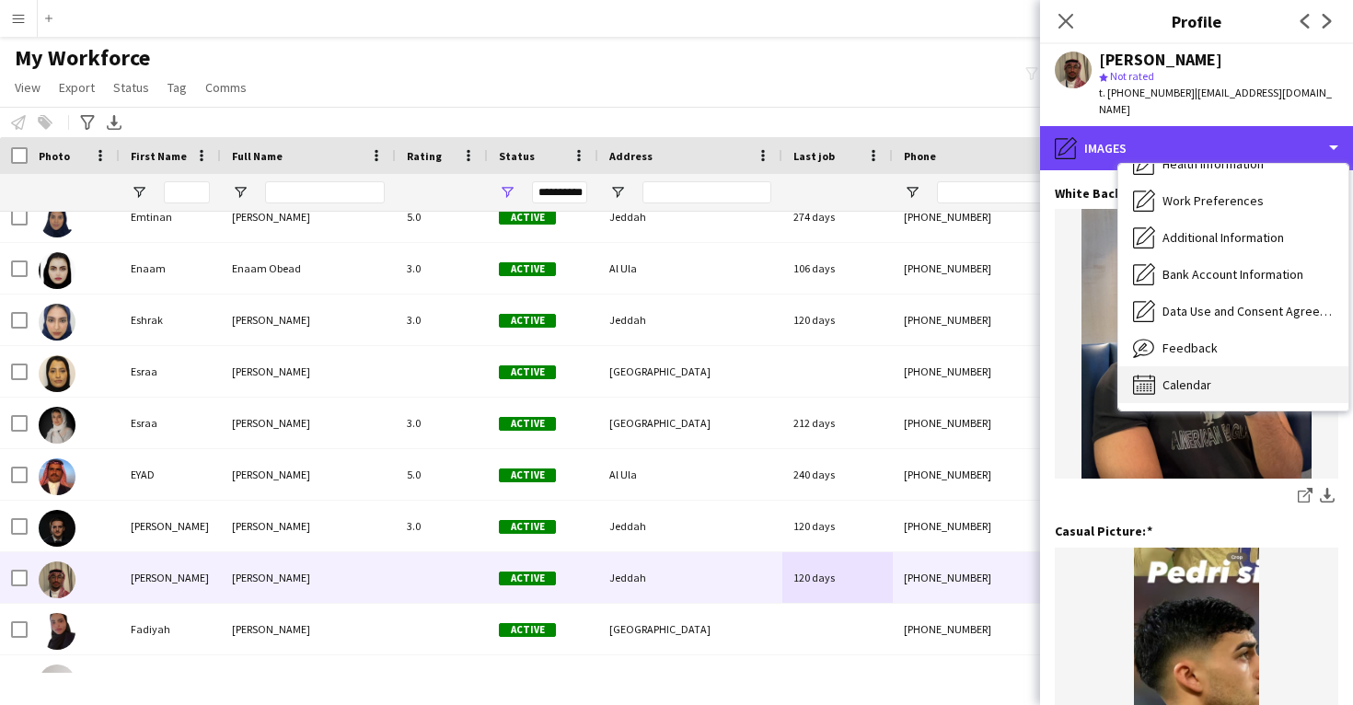
scroll to position [211, 0]
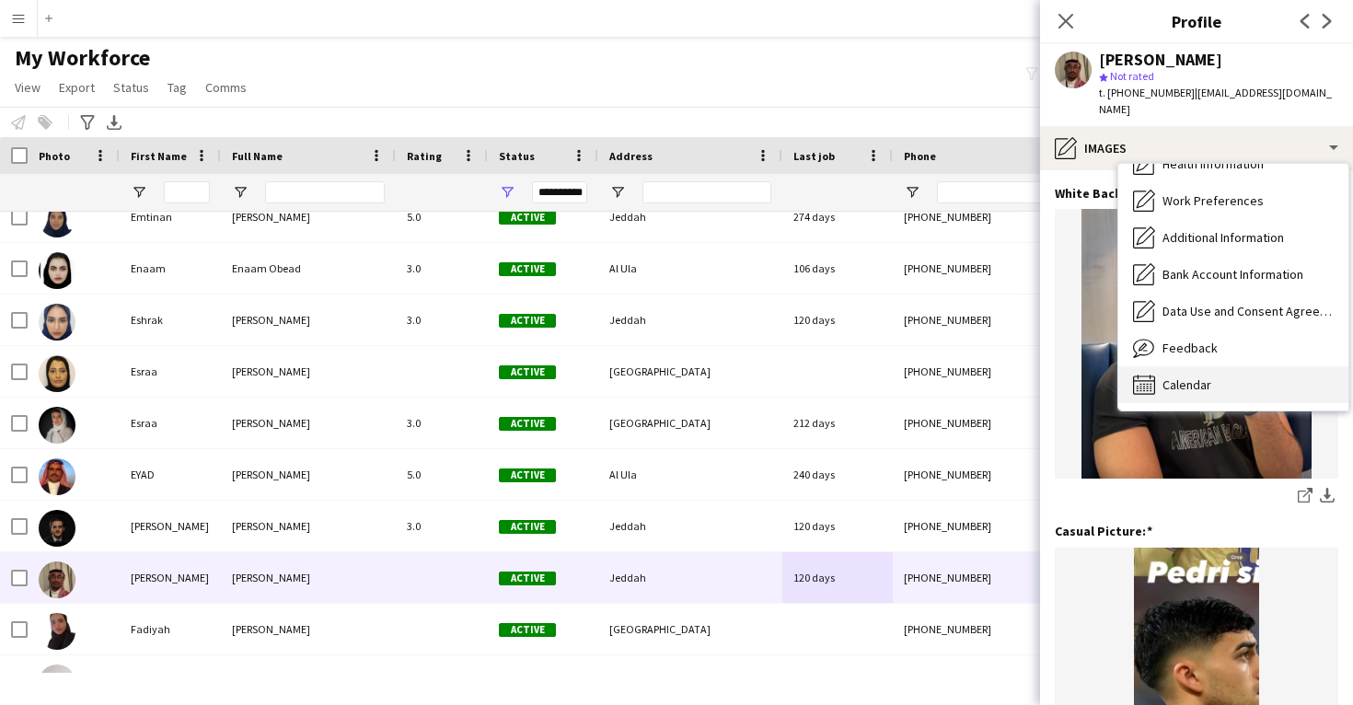
click at [1211, 377] on span "Calendar" at bounding box center [1187, 385] width 49 height 17
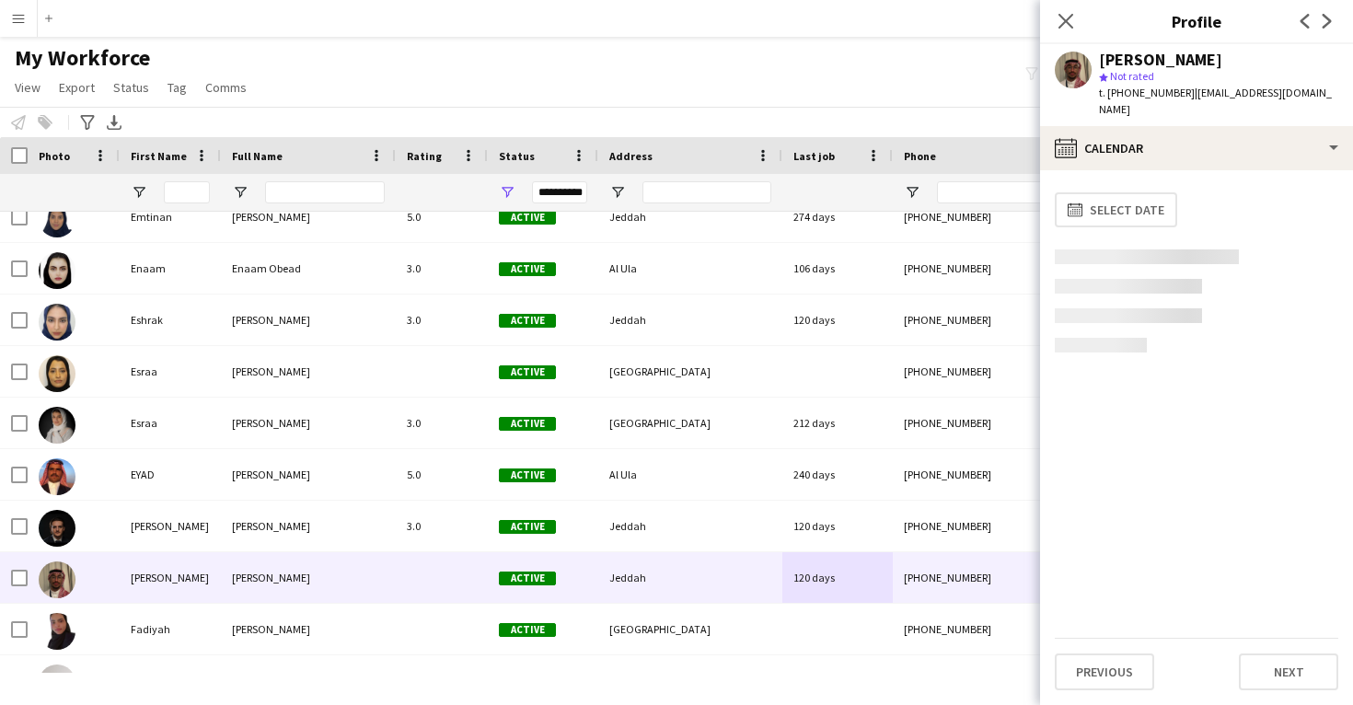
scroll to position [0, 0]
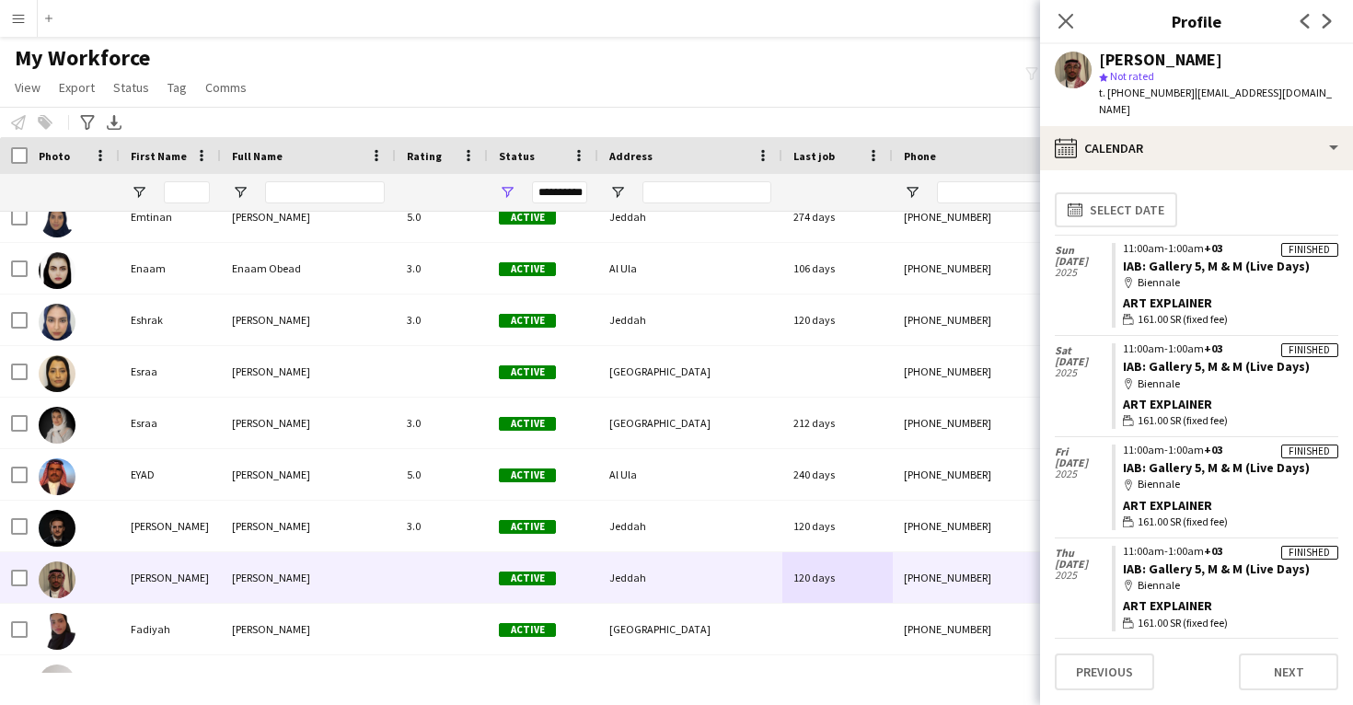
click at [1132, 64] on div "Fadi Fayez" at bounding box center [1160, 60] width 123 height 17
drag, startPoint x: 1322, startPoint y: 451, endPoint x: 1121, endPoint y: 447, distance: 200.8
click at [1121, 447] on app-crew-calendar-job-card "Finished 11:00am-1:00am +03 IAB: Gallery 5, M & M (Live Days) map-marker Bienna…" at bounding box center [1225, 488] width 227 height 86
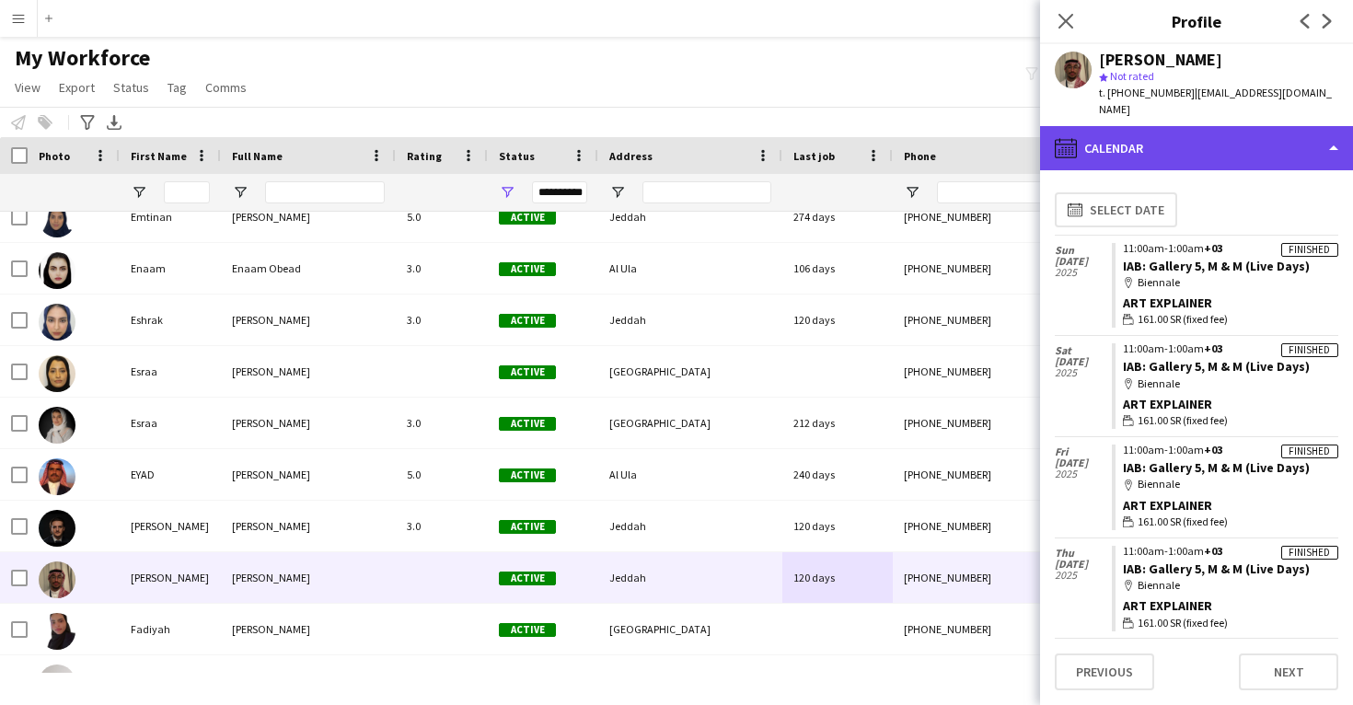
click at [1109, 126] on div "calendar-full Calendar" at bounding box center [1196, 148] width 313 height 44
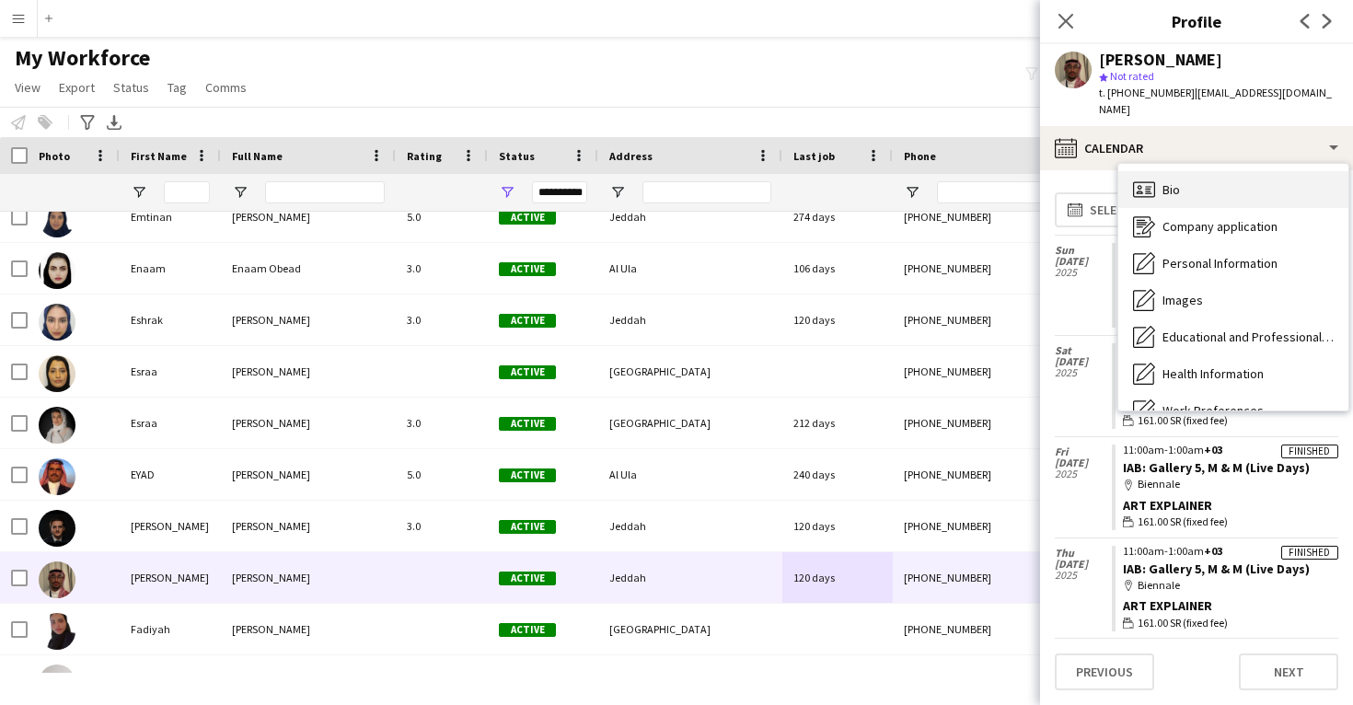
click at [1186, 177] on div "Bio Bio" at bounding box center [1234, 189] width 230 height 37
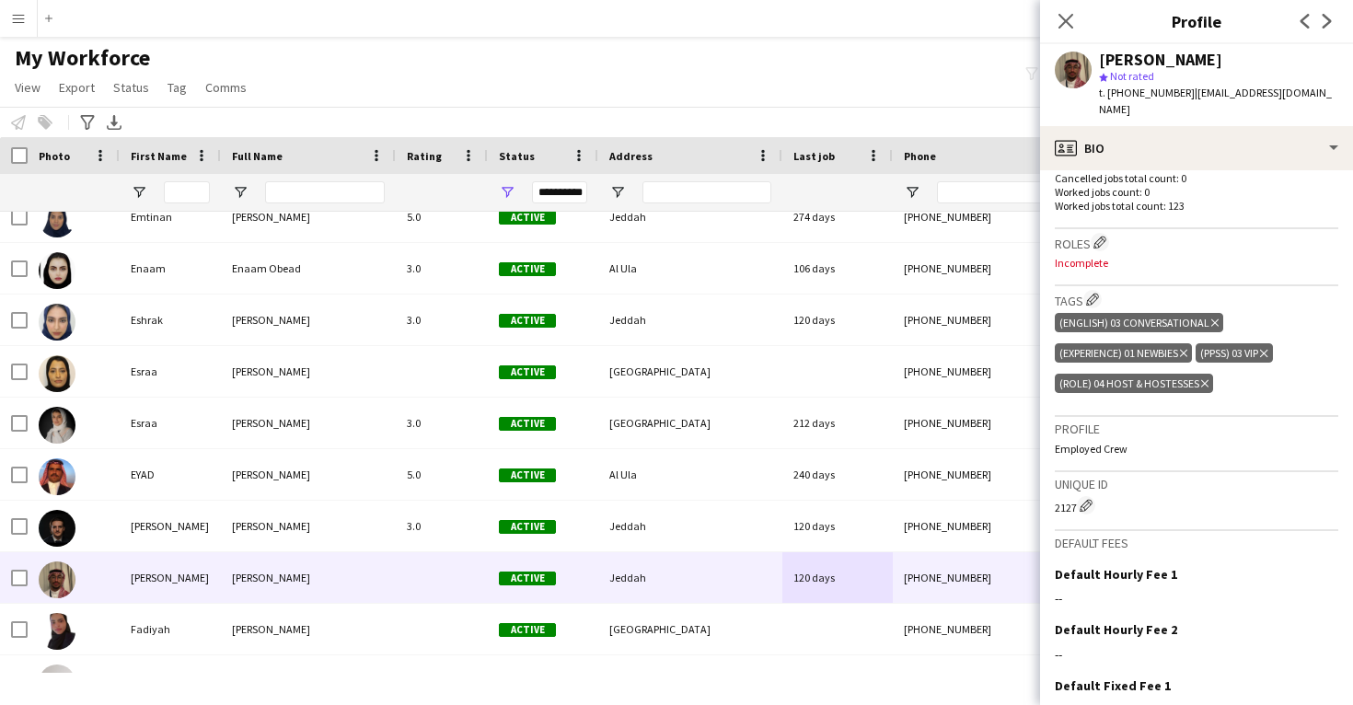
scroll to position [606, 0]
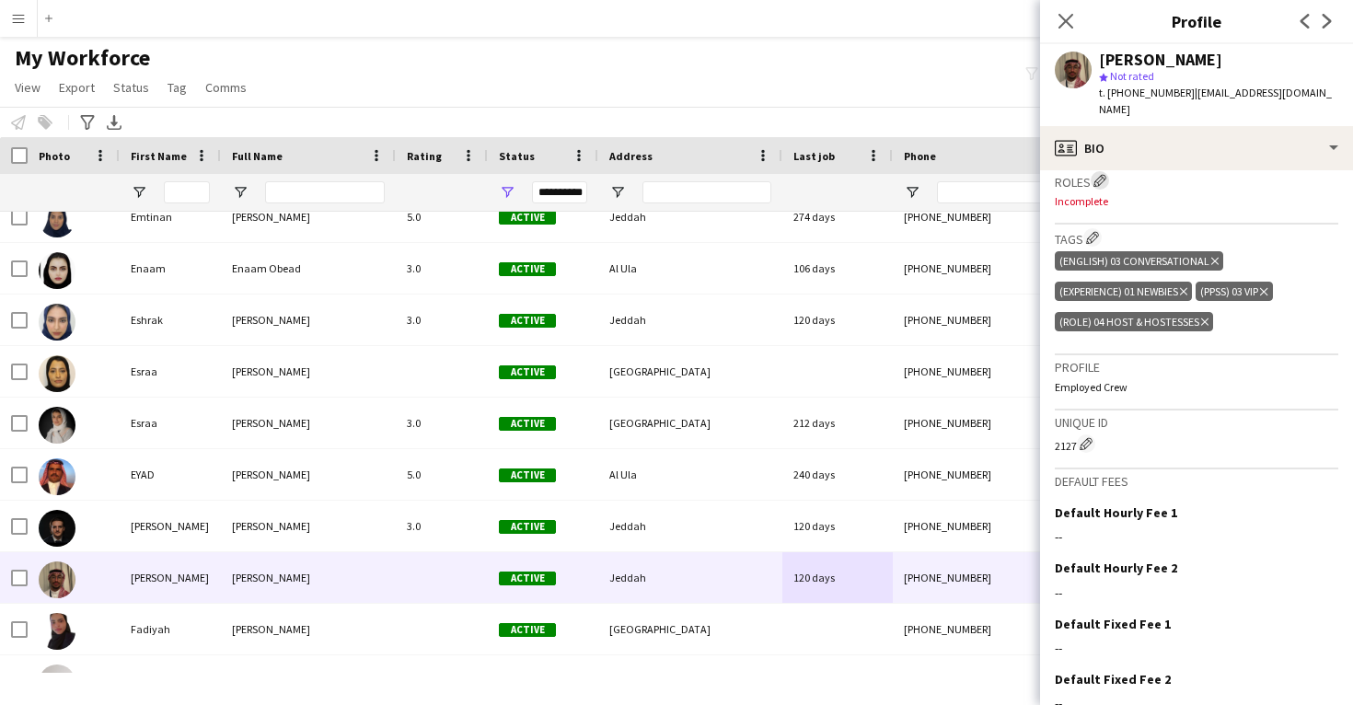
click at [1100, 174] on app-icon "Edit crew company roles" at bounding box center [1100, 180] width 13 height 13
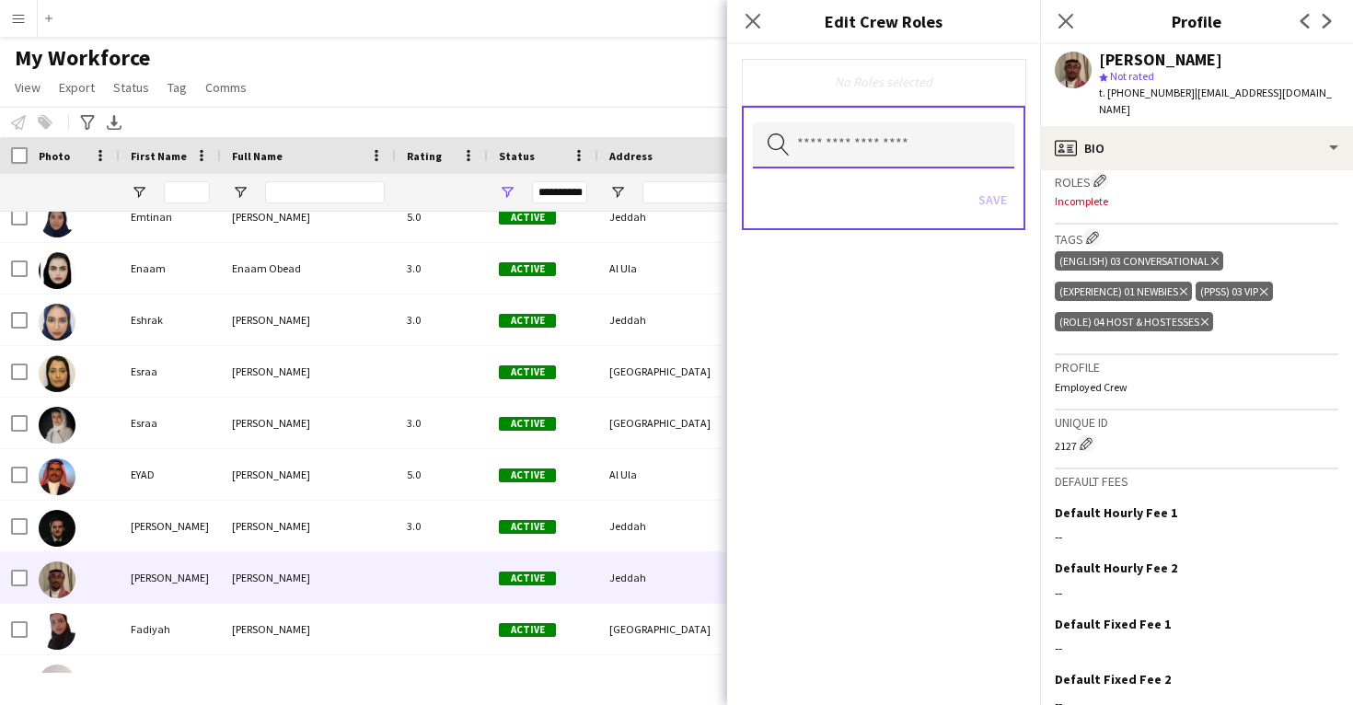
click at [942, 152] on input "text" at bounding box center [883, 145] width 261 height 46
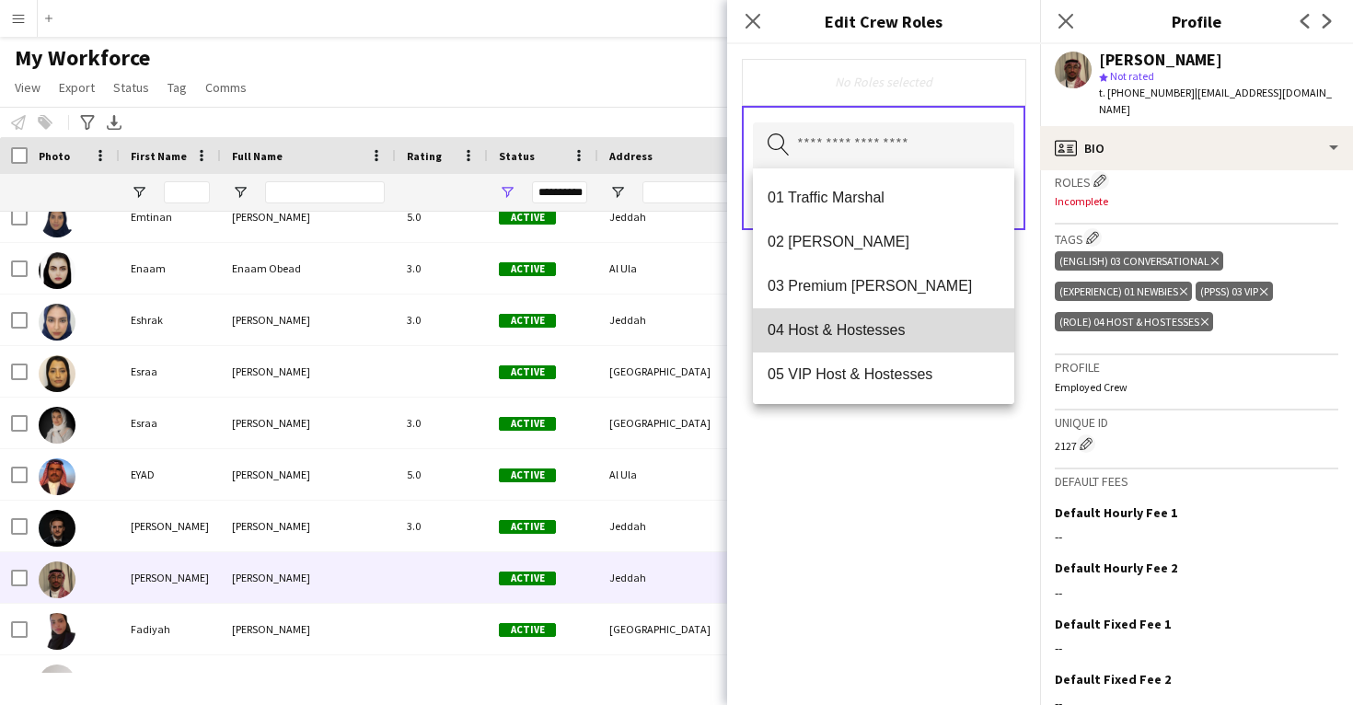
click at [887, 343] on mat-option "04 Host & Hostesses" at bounding box center [883, 330] width 261 height 44
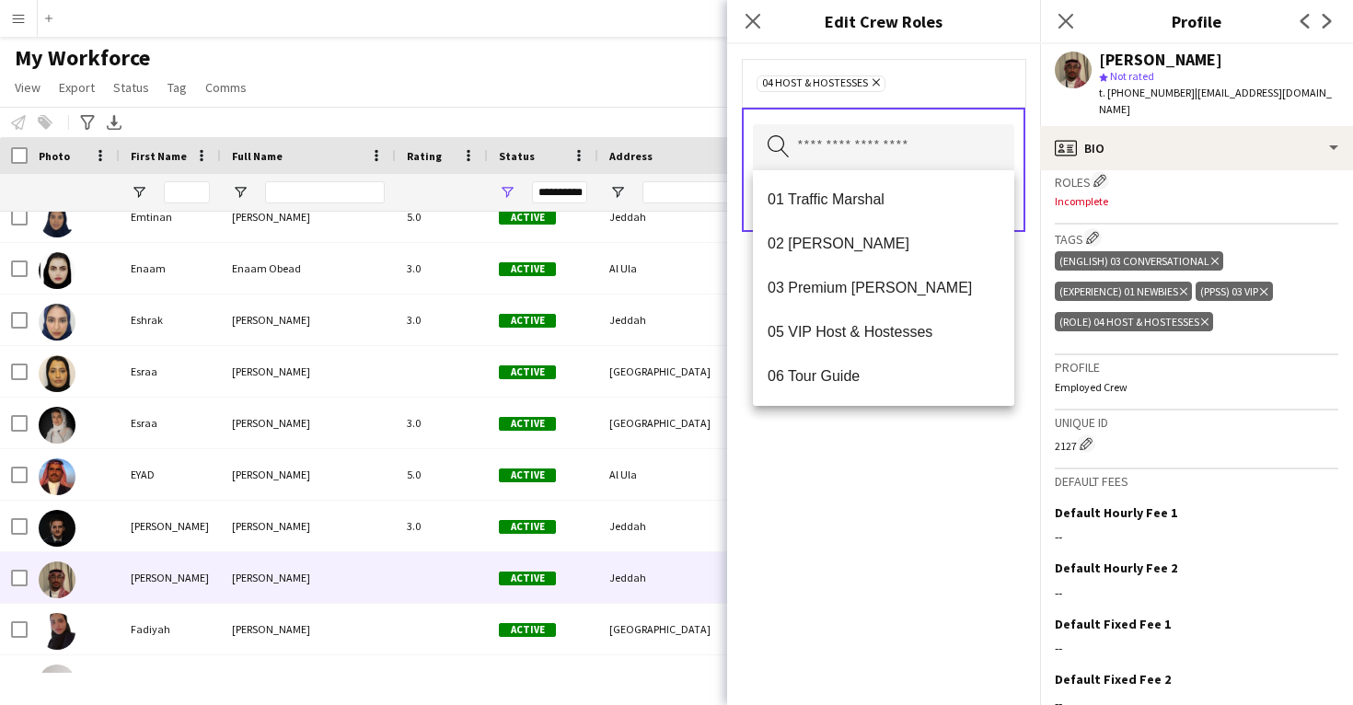
click at [920, 554] on div "04 Host & Hostesses Remove Search by role type Save" at bounding box center [883, 374] width 313 height 661
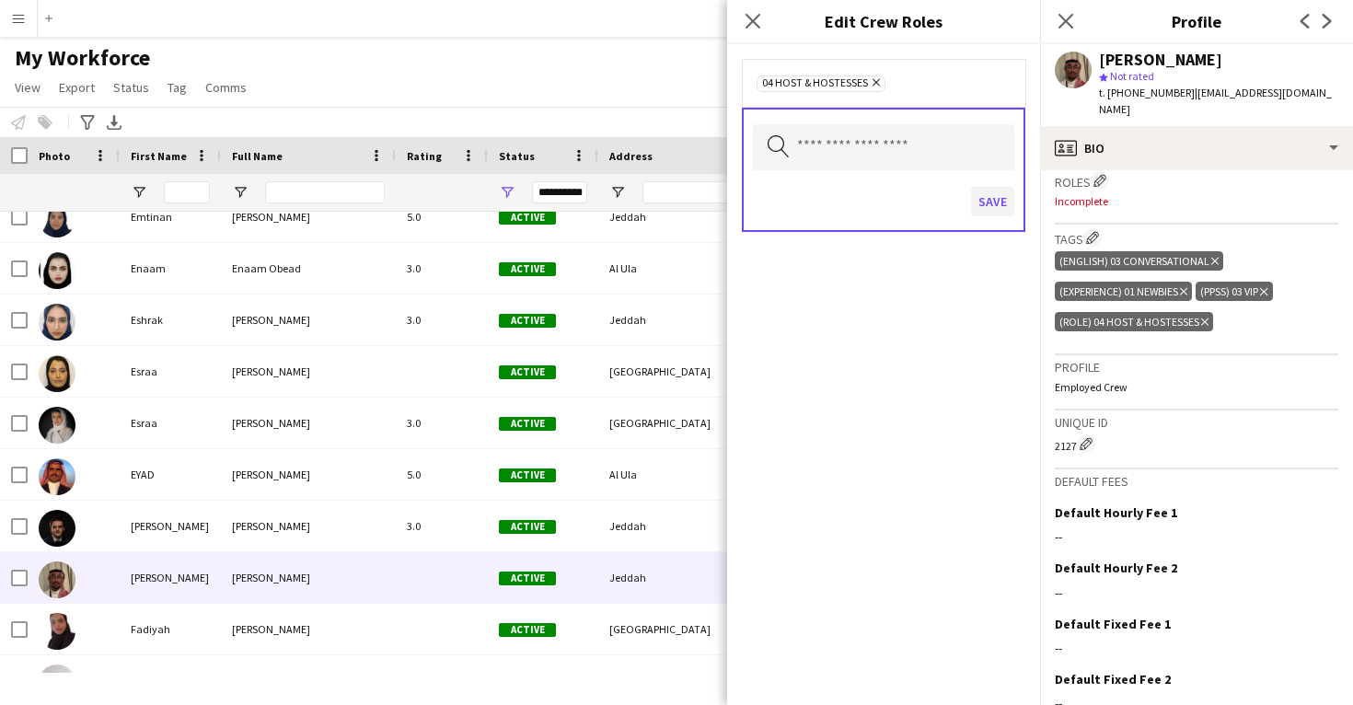
click at [996, 210] on button "Save" at bounding box center [992, 201] width 43 height 29
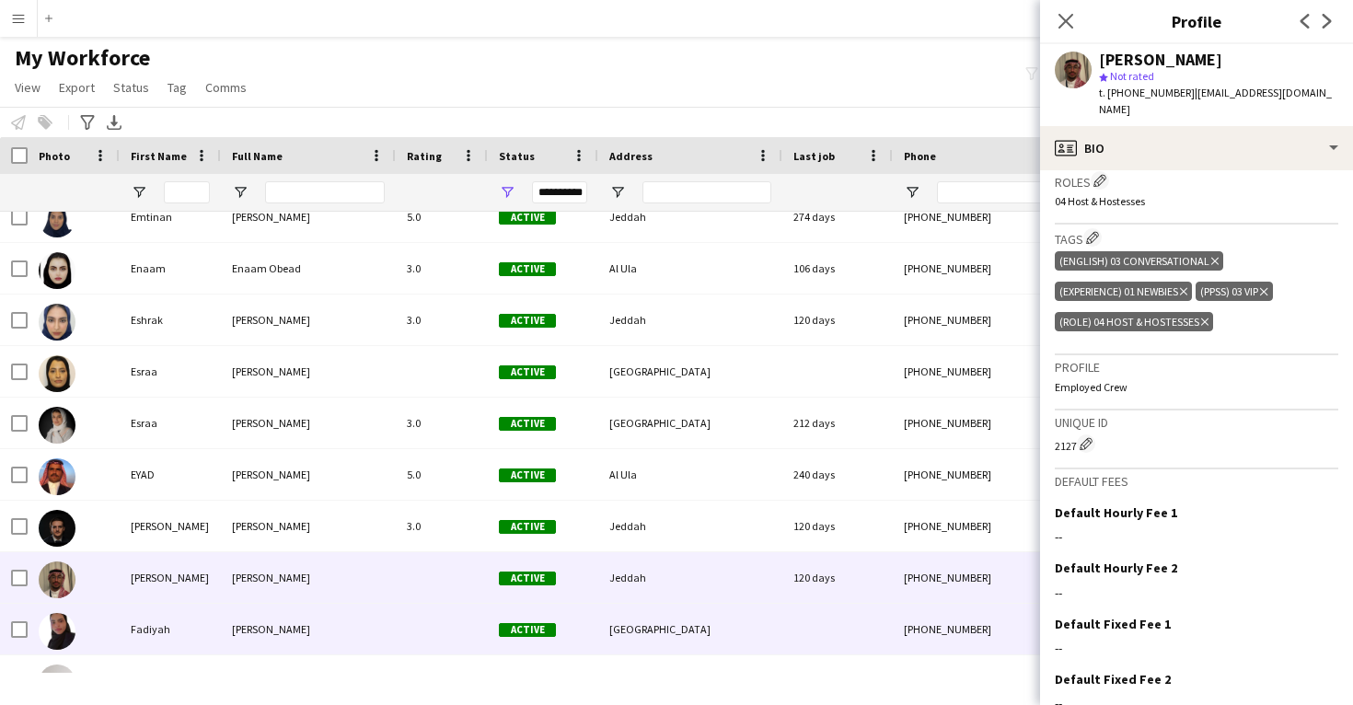
click at [619, 607] on div "[GEOGRAPHIC_DATA]" at bounding box center [690, 629] width 184 height 51
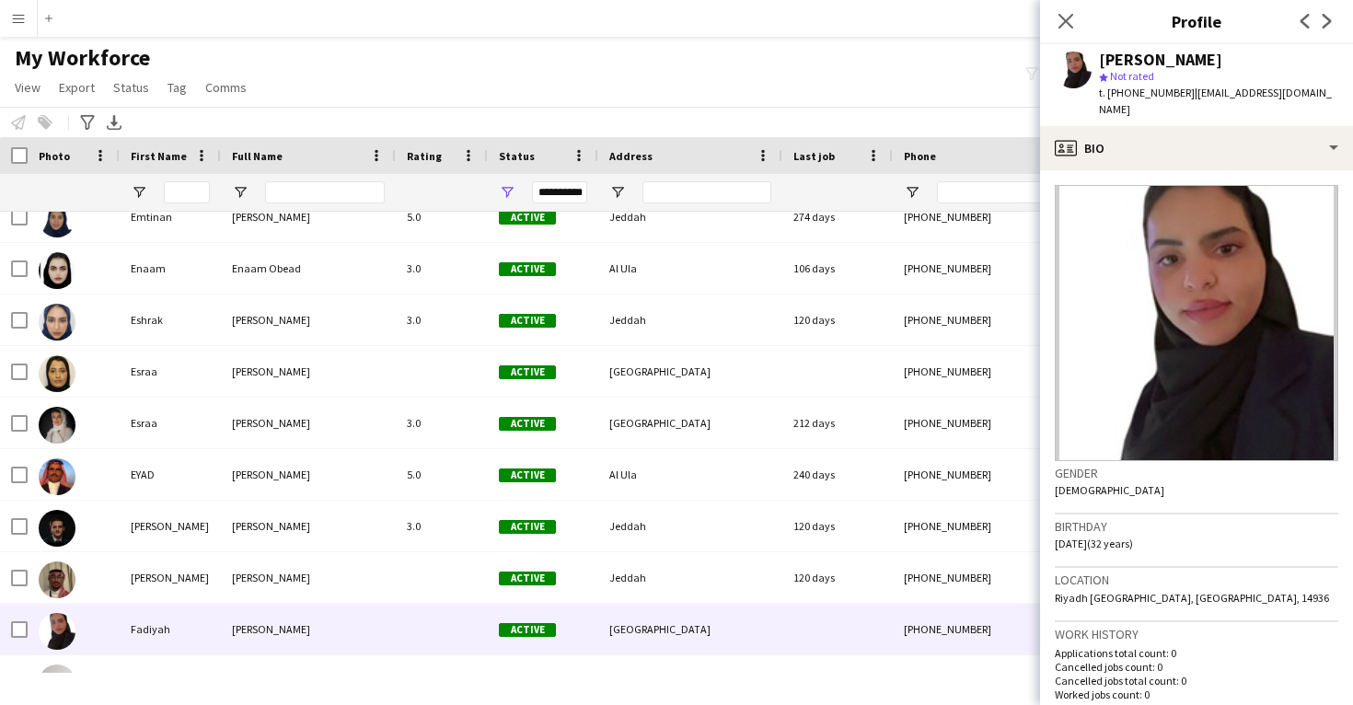
click at [1164, 170] on app-crew-profile-bio "Gender Female Birthday 21-07-1993 (32 years) Location Riyadh Saudi Arabia, Riya…" at bounding box center [1196, 437] width 313 height 535
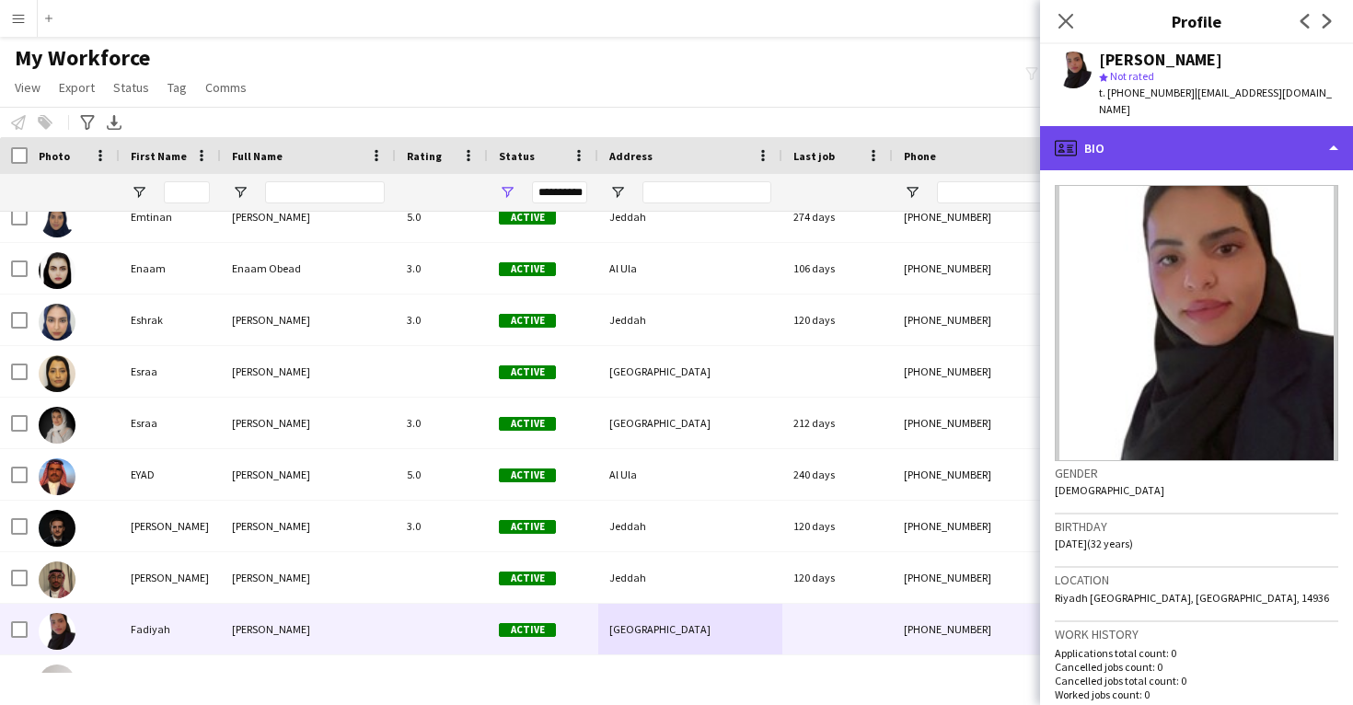
click at [1211, 135] on div "profile Bio" at bounding box center [1196, 148] width 313 height 44
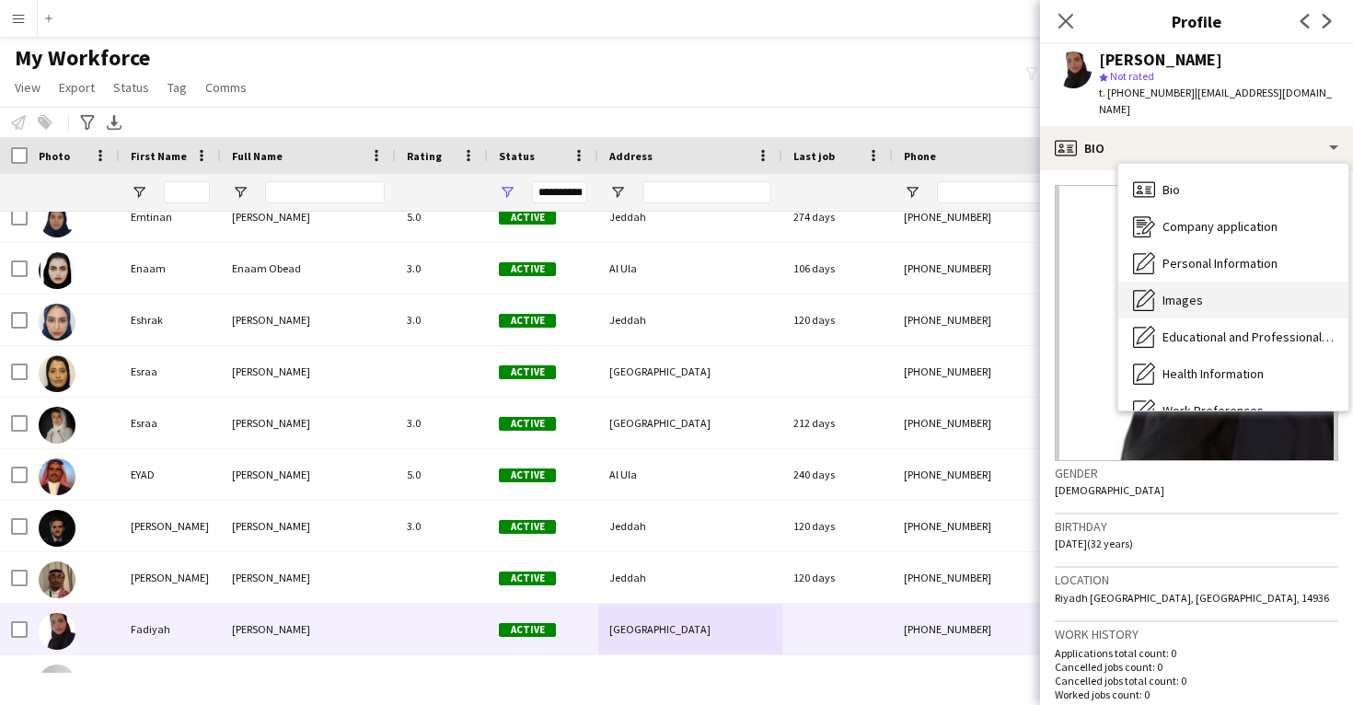
click at [1222, 295] on div "Images Images" at bounding box center [1234, 300] width 230 height 37
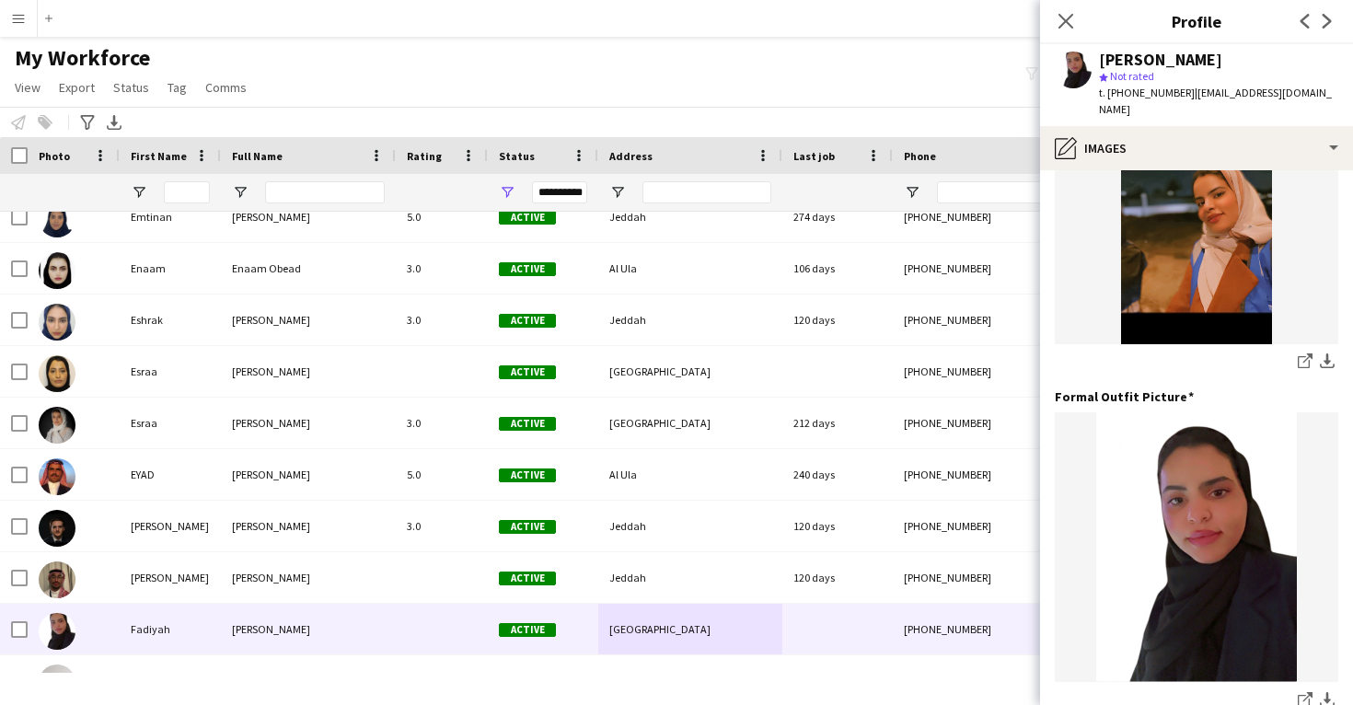
scroll to position [482, 0]
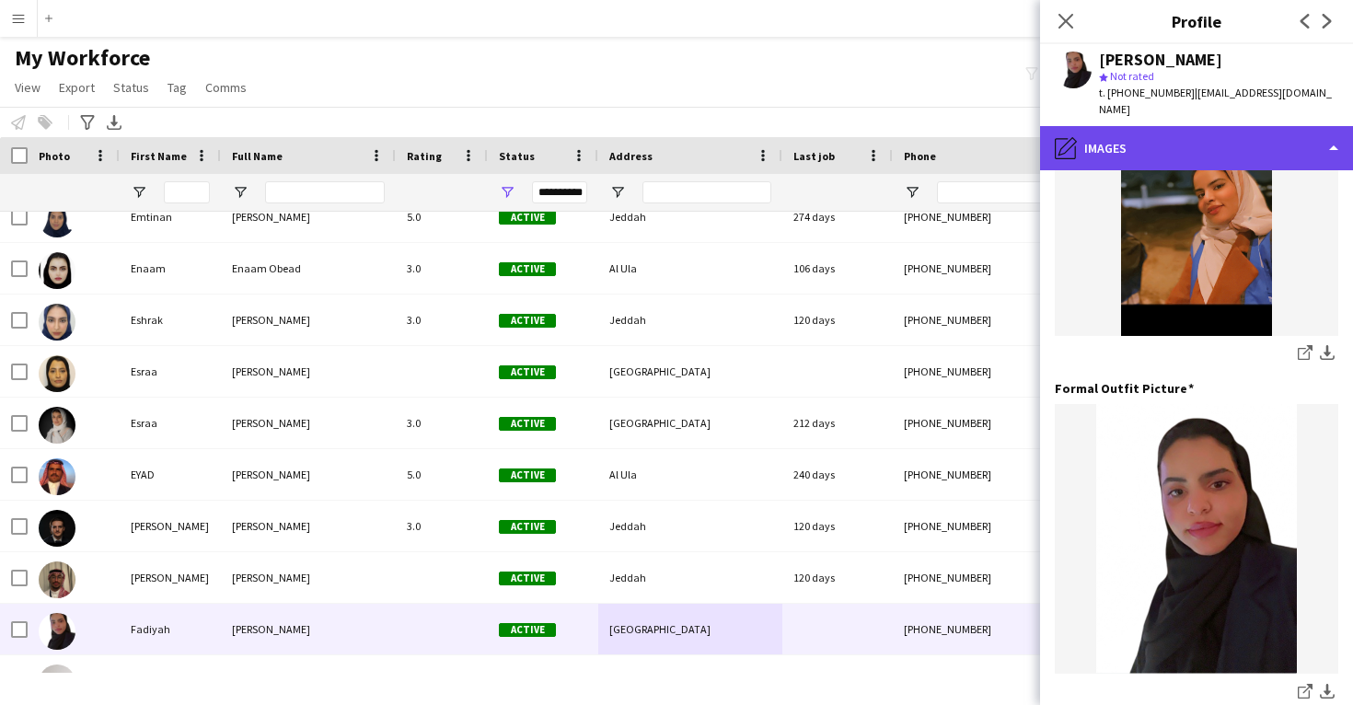
click at [1179, 141] on div "pencil4 Images" at bounding box center [1196, 148] width 313 height 44
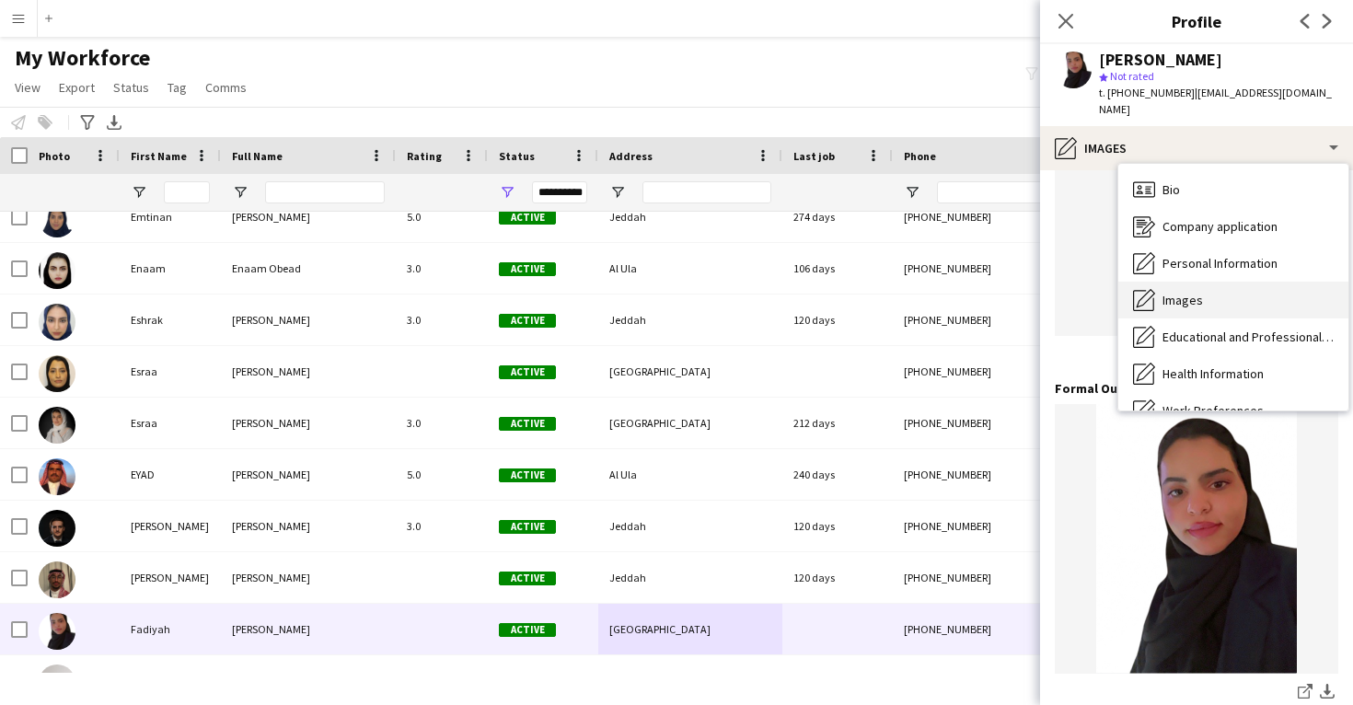
click at [1198, 292] on span "Images" at bounding box center [1183, 300] width 41 height 17
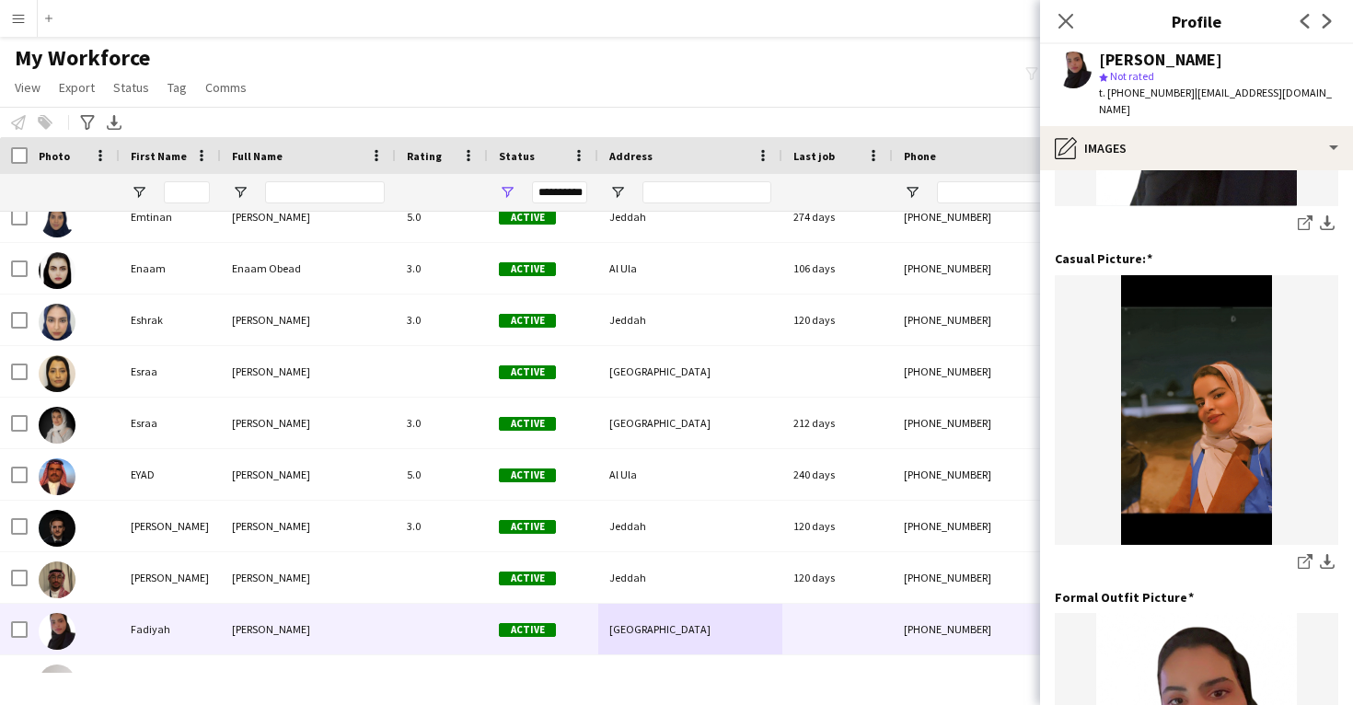
scroll to position [470, 0]
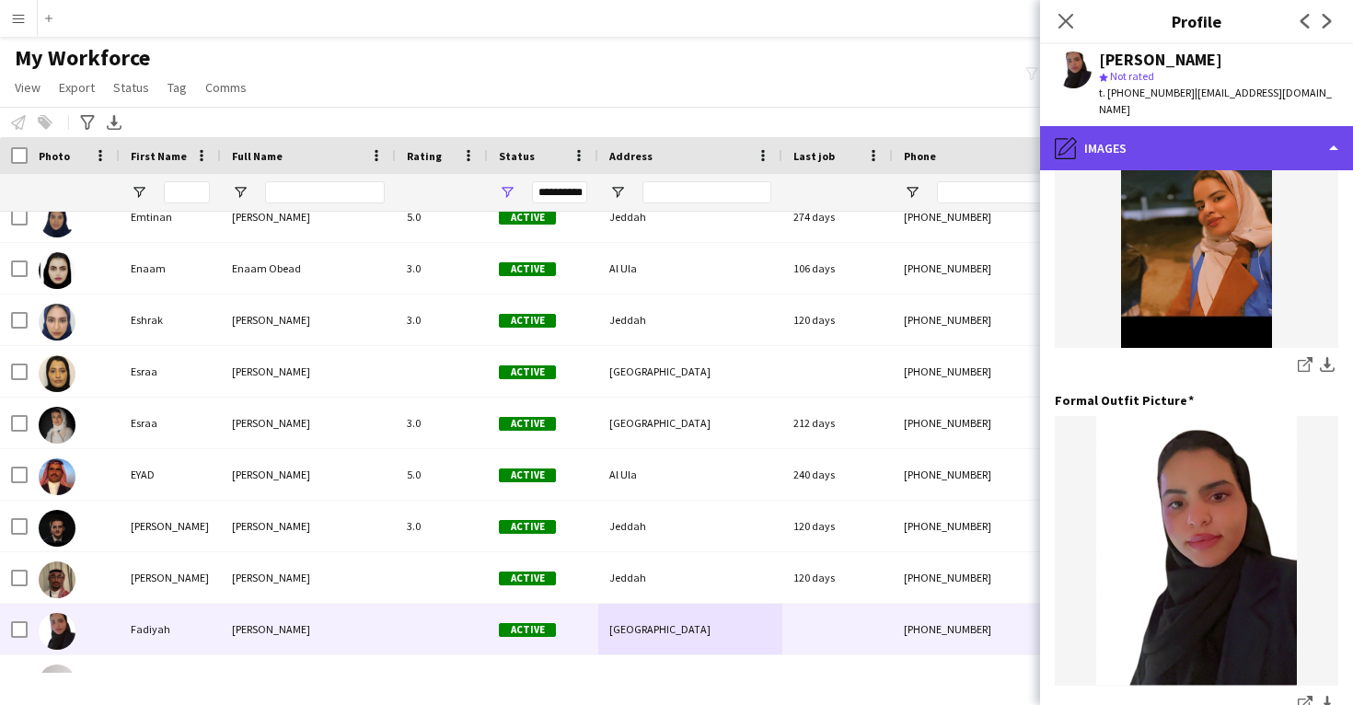
click at [1214, 141] on div "pencil4 Images" at bounding box center [1196, 148] width 313 height 44
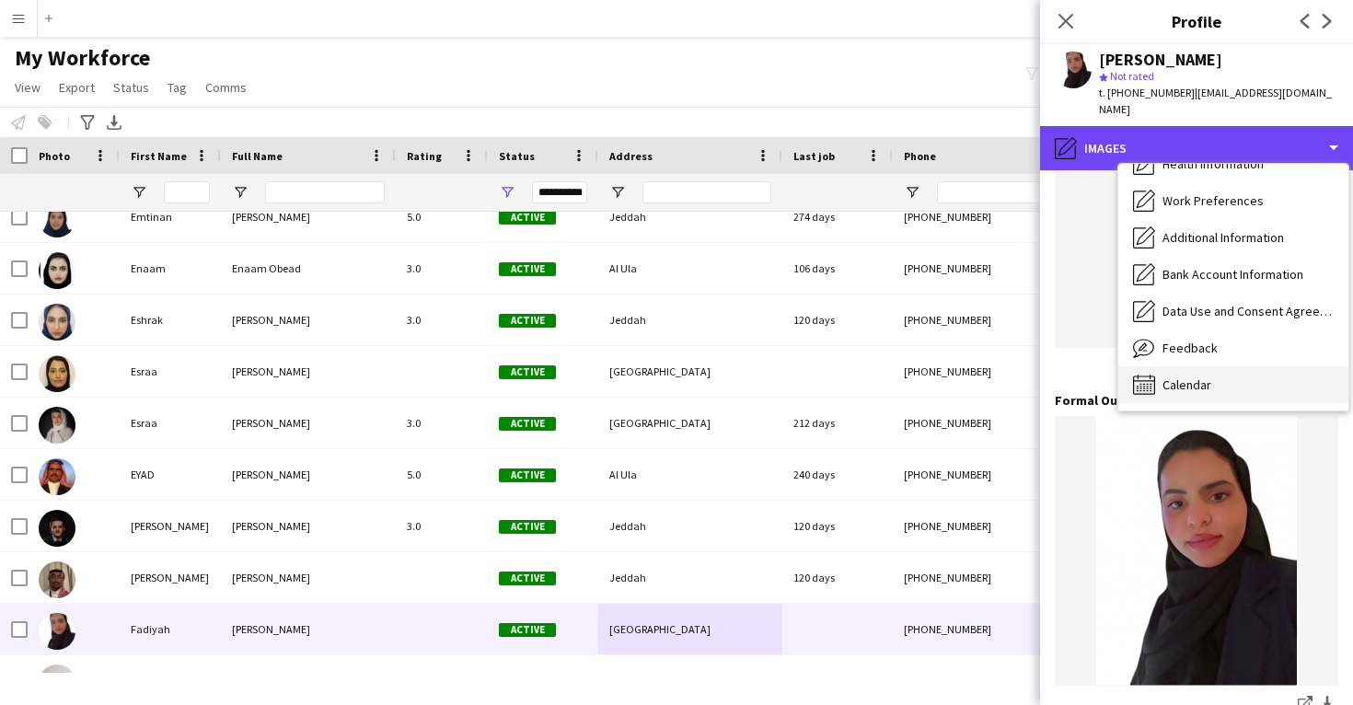
scroll to position [210, 0]
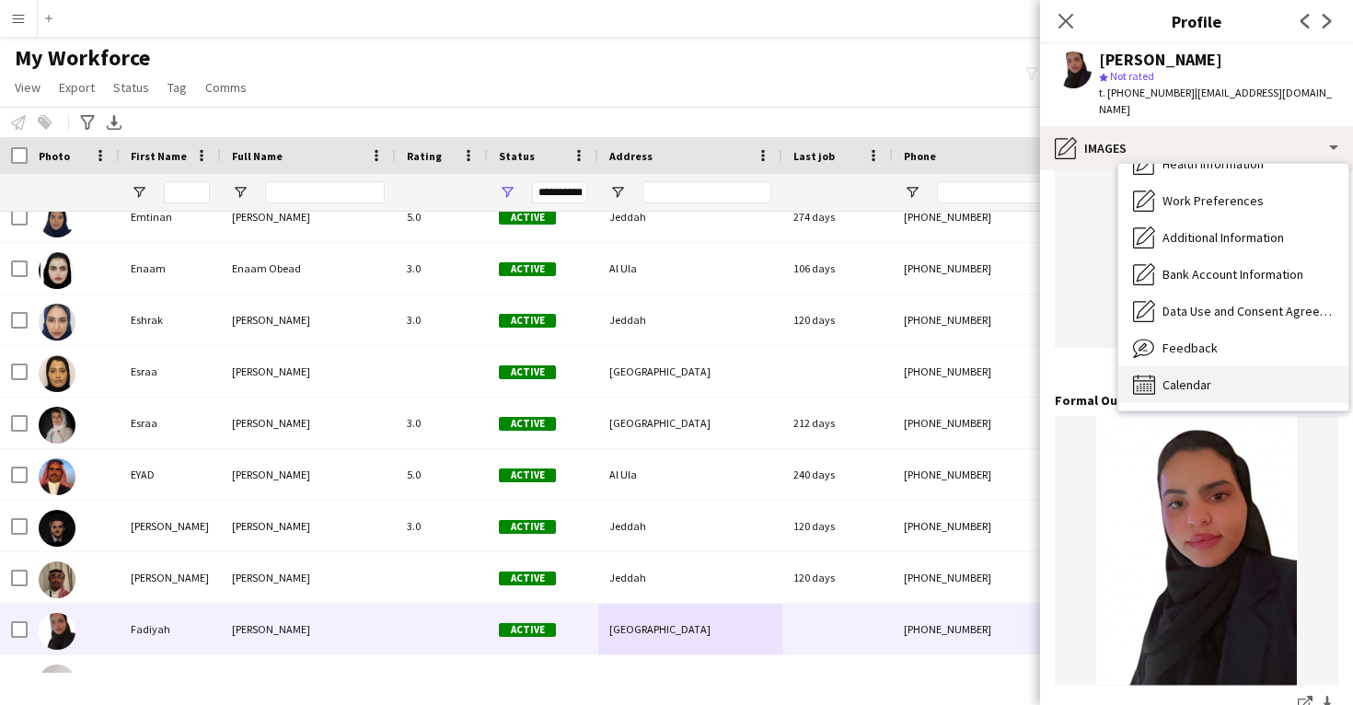
click at [1184, 366] on div "Calendar Calendar" at bounding box center [1234, 384] width 230 height 37
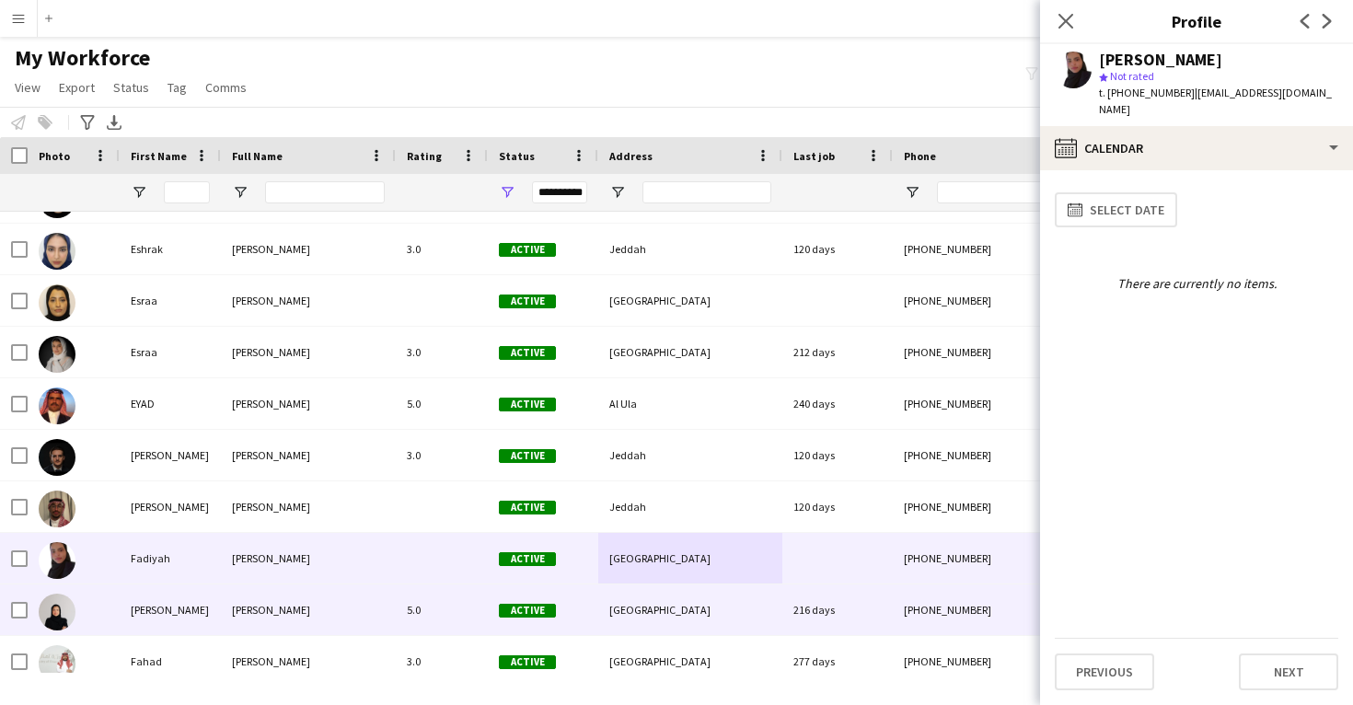
scroll to position [23966, 0]
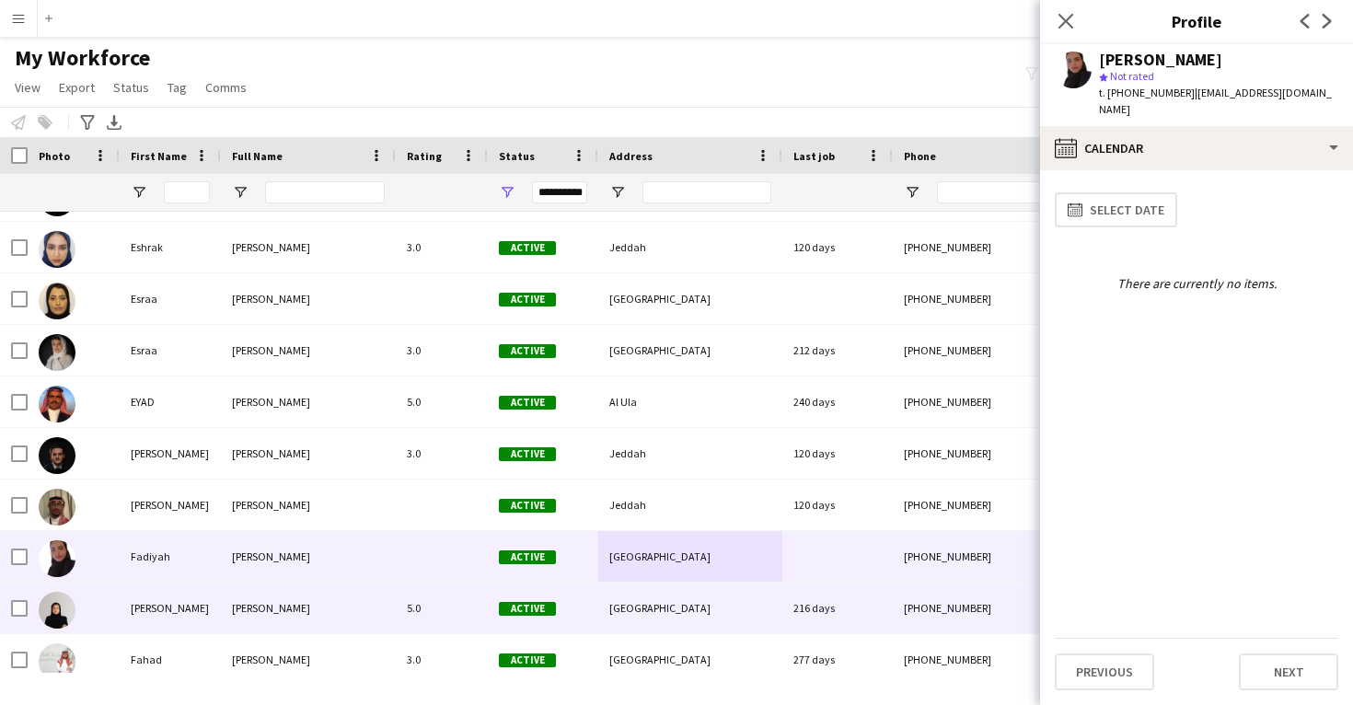
click at [742, 621] on div "[GEOGRAPHIC_DATA]" at bounding box center [690, 608] width 184 height 51
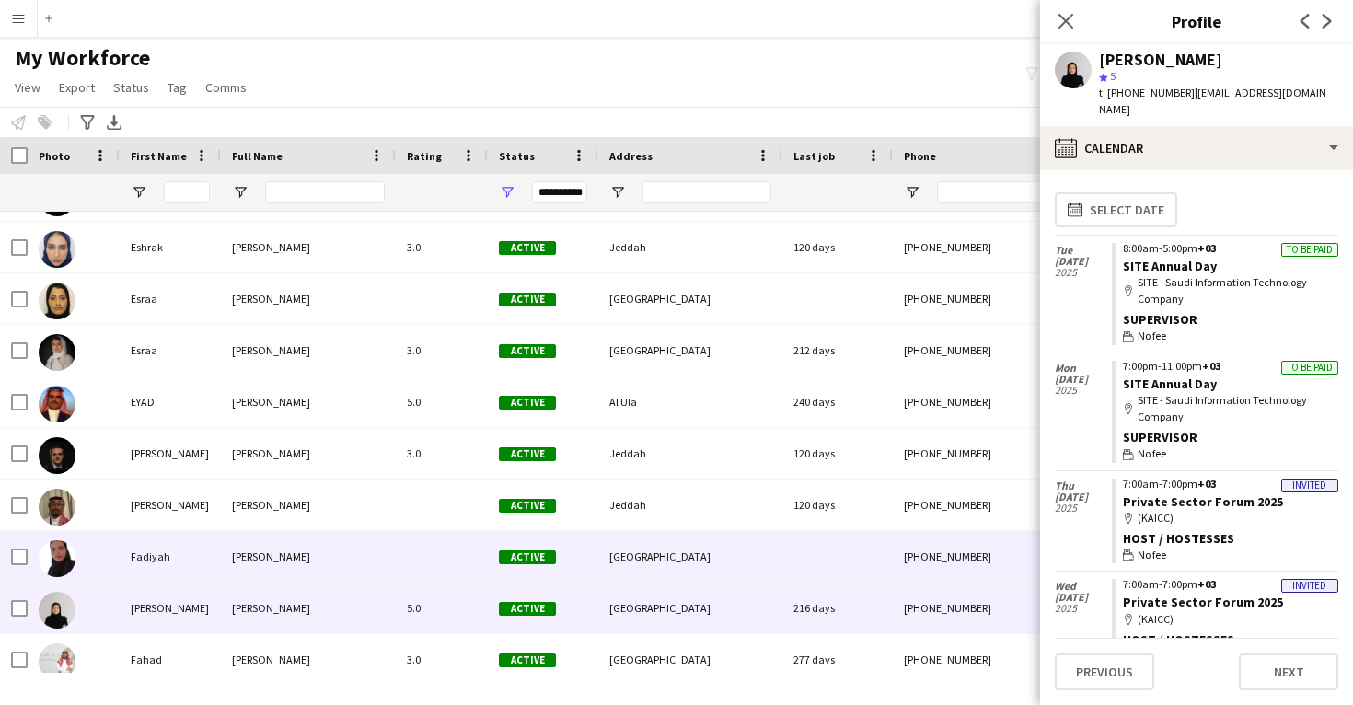
click at [764, 579] on div "[GEOGRAPHIC_DATA]" at bounding box center [690, 556] width 184 height 51
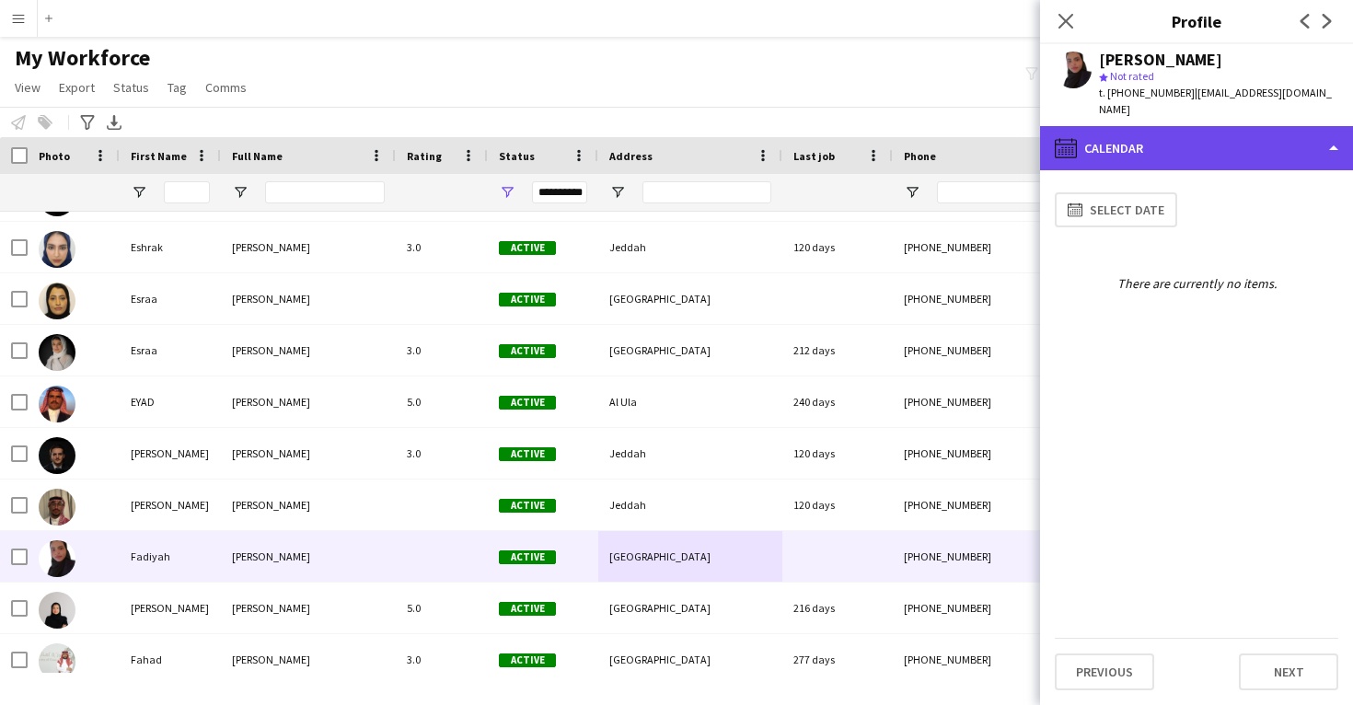
click at [1233, 128] on div "calendar-full Calendar" at bounding box center [1196, 148] width 313 height 44
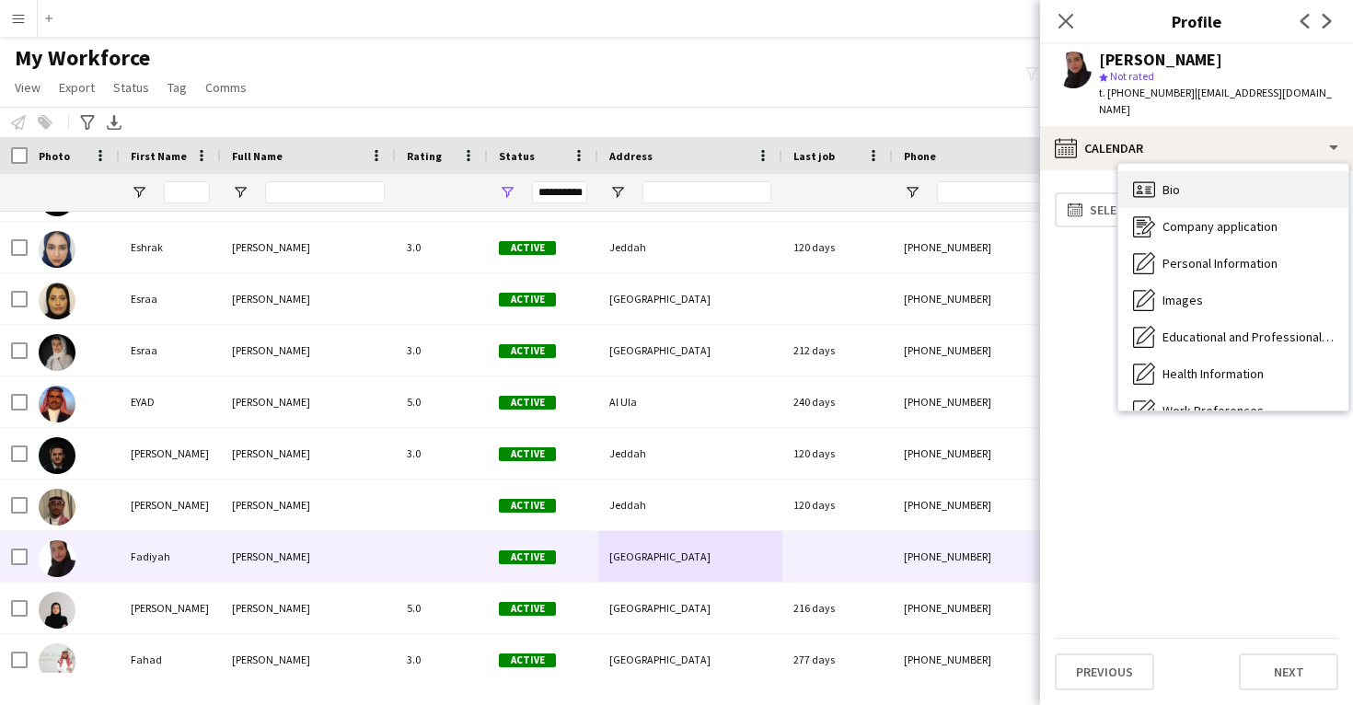
click at [1227, 182] on div "Bio Bio" at bounding box center [1234, 189] width 230 height 37
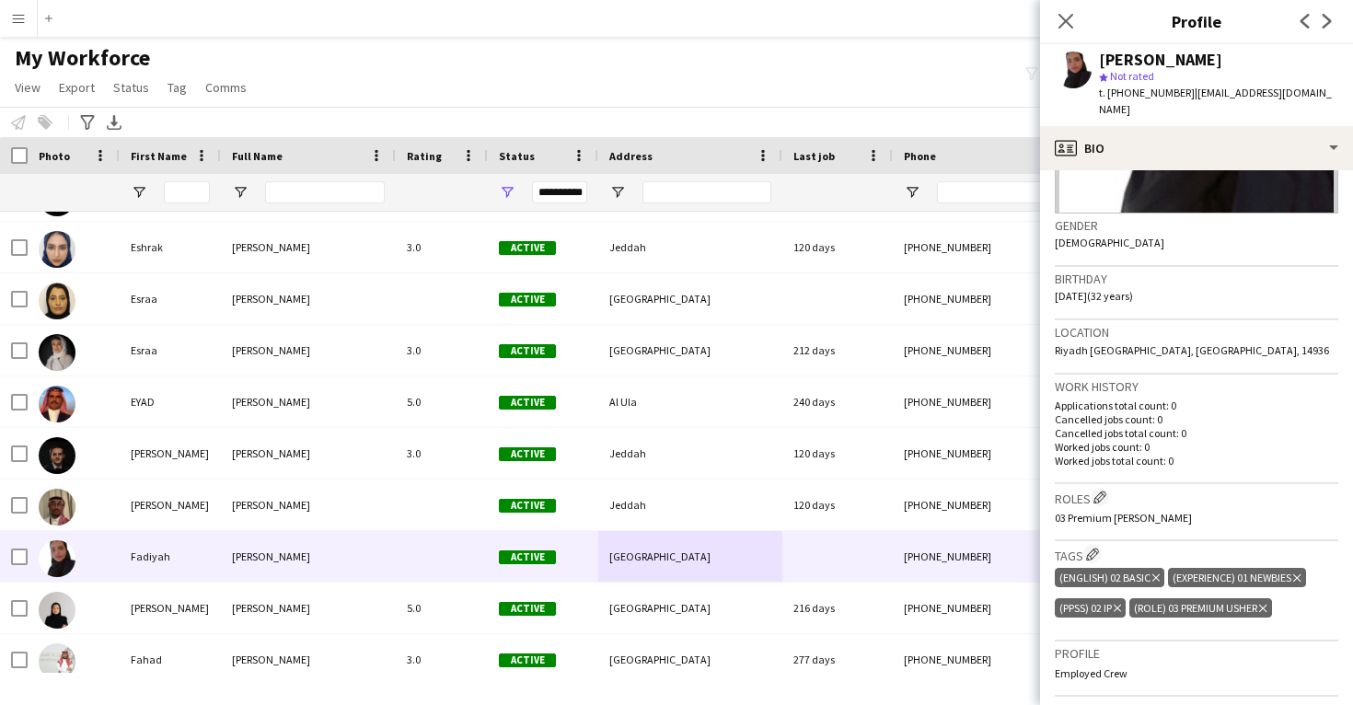
scroll to position [260, 0]
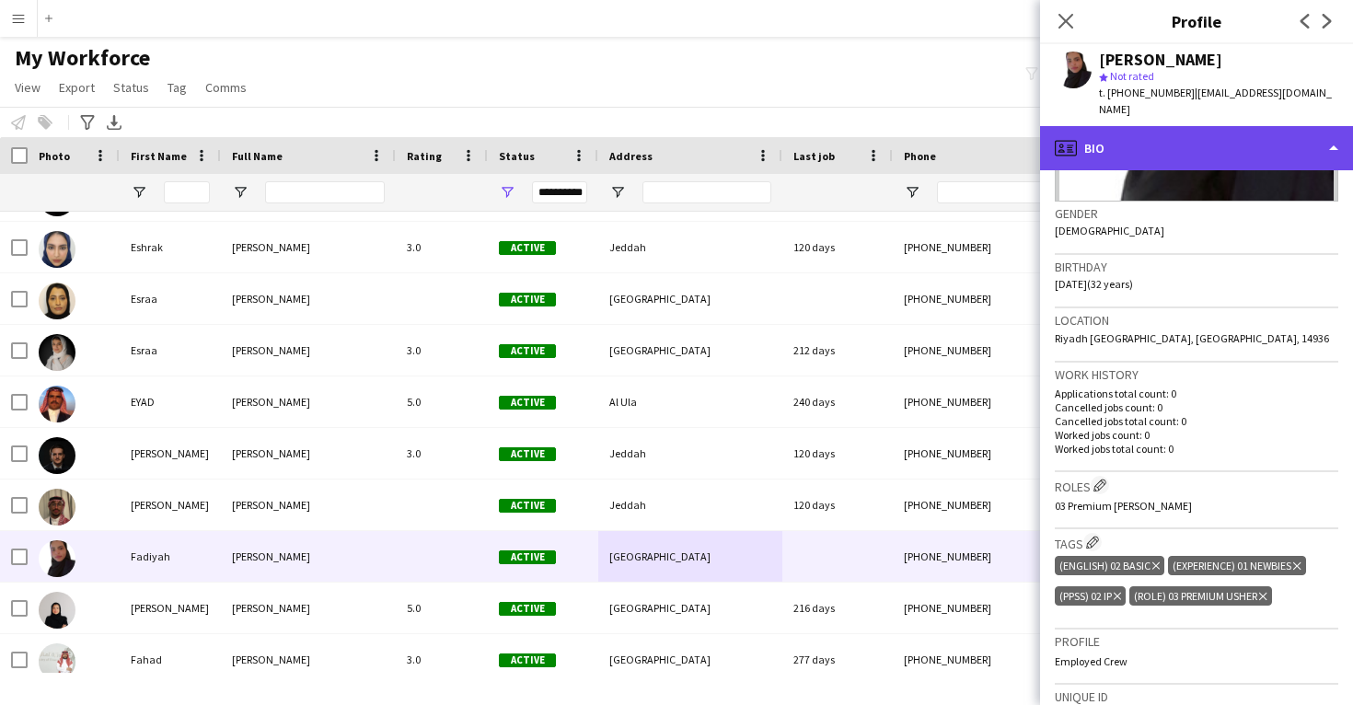
click at [1265, 138] on div "profile Bio" at bounding box center [1196, 148] width 313 height 44
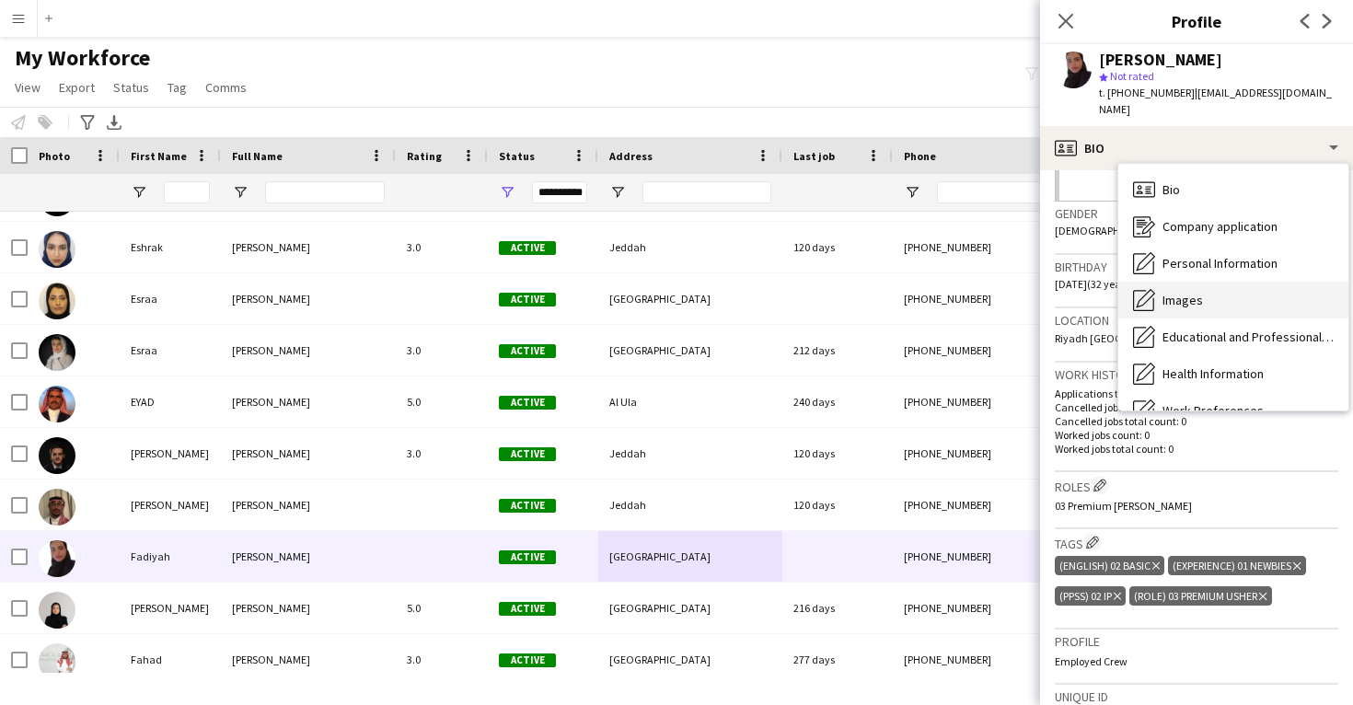
drag, startPoint x: 1261, startPoint y: 249, endPoint x: 1240, endPoint y: 279, distance: 37.0
click at [1240, 279] on div "Bio Bio Company application Company application Personal Information Personal I…" at bounding box center [1234, 287] width 230 height 247
click at [1240, 282] on div "Images Images" at bounding box center [1234, 300] width 230 height 37
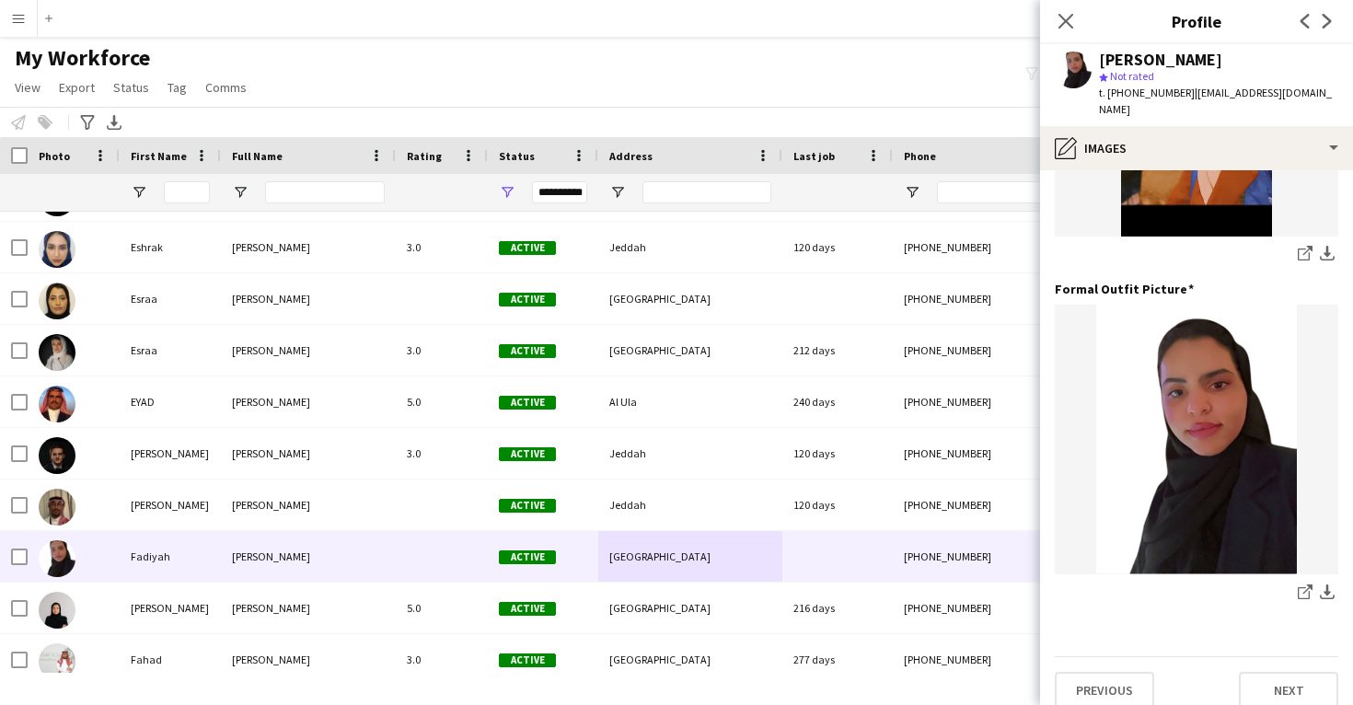
scroll to position [580, 0]
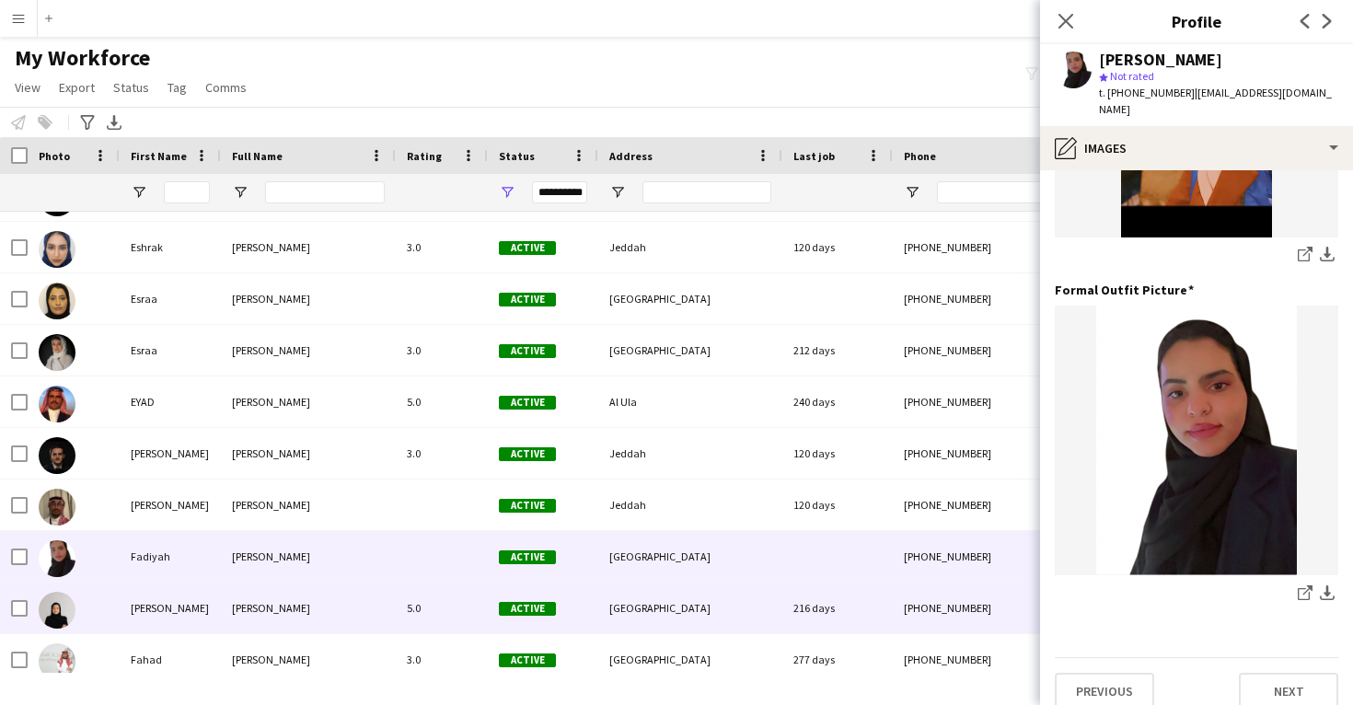
click at [815, 593] on div "216 days" at bounding box center [838, 608] width 110 height 51
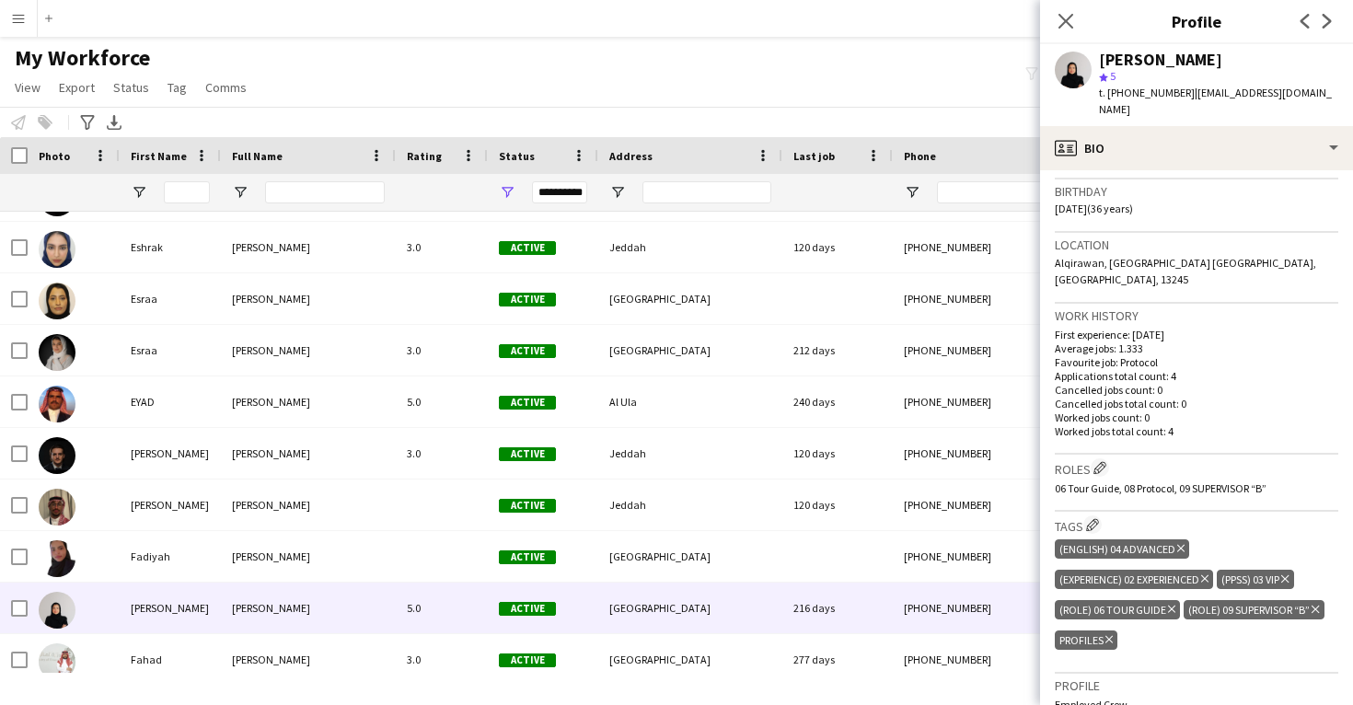
scroll to position [338, 0]
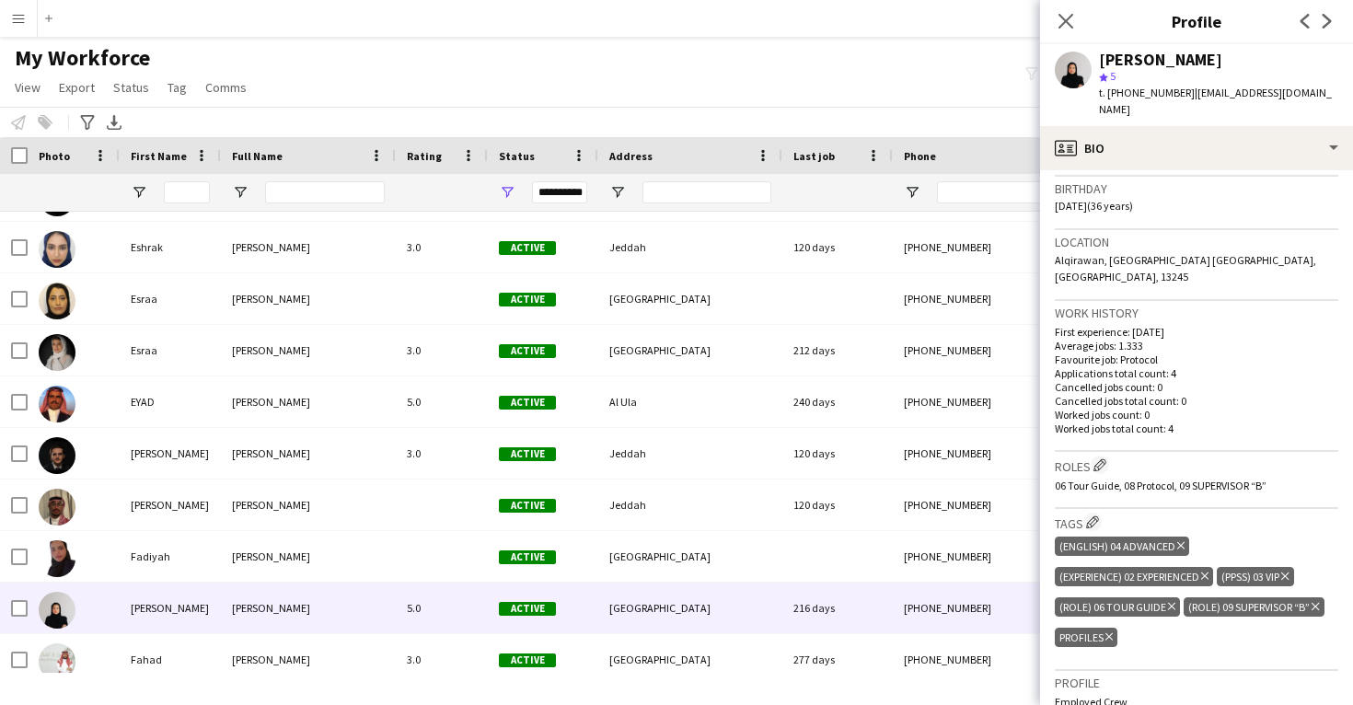
click at [1109, 633] on icon at bounding box center [1109, 636] width 7 height 7
click at [1196, 479] on span "06 Tour Guide, 08 Protocol, 09 SUPERVISOR “B”" at bounding box center [1161, 486] width 212 height 14
click at [1106, 459] on app-icon "Edit crew company roles" at bounding box center [1100, 465] width 13 height 13
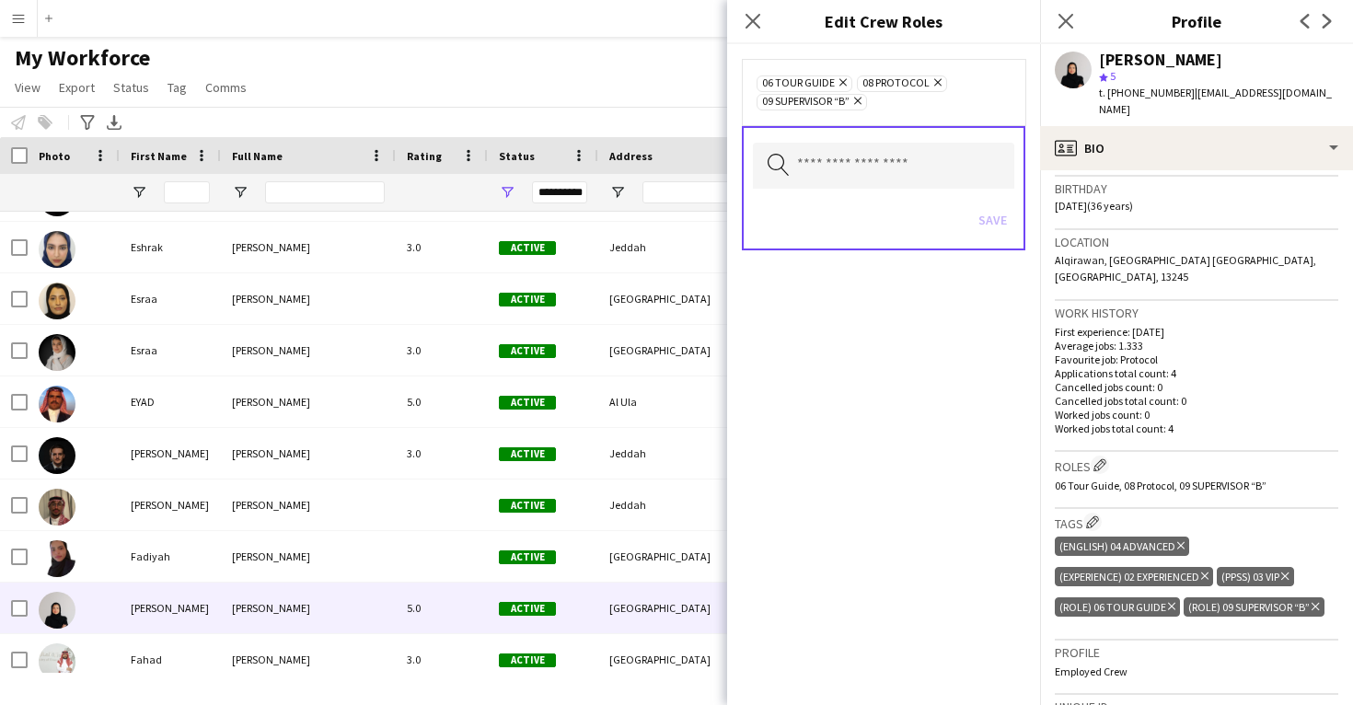
click at [843, 79] on icon "Remove" at bounding box center [841, 82] width 12 height 12
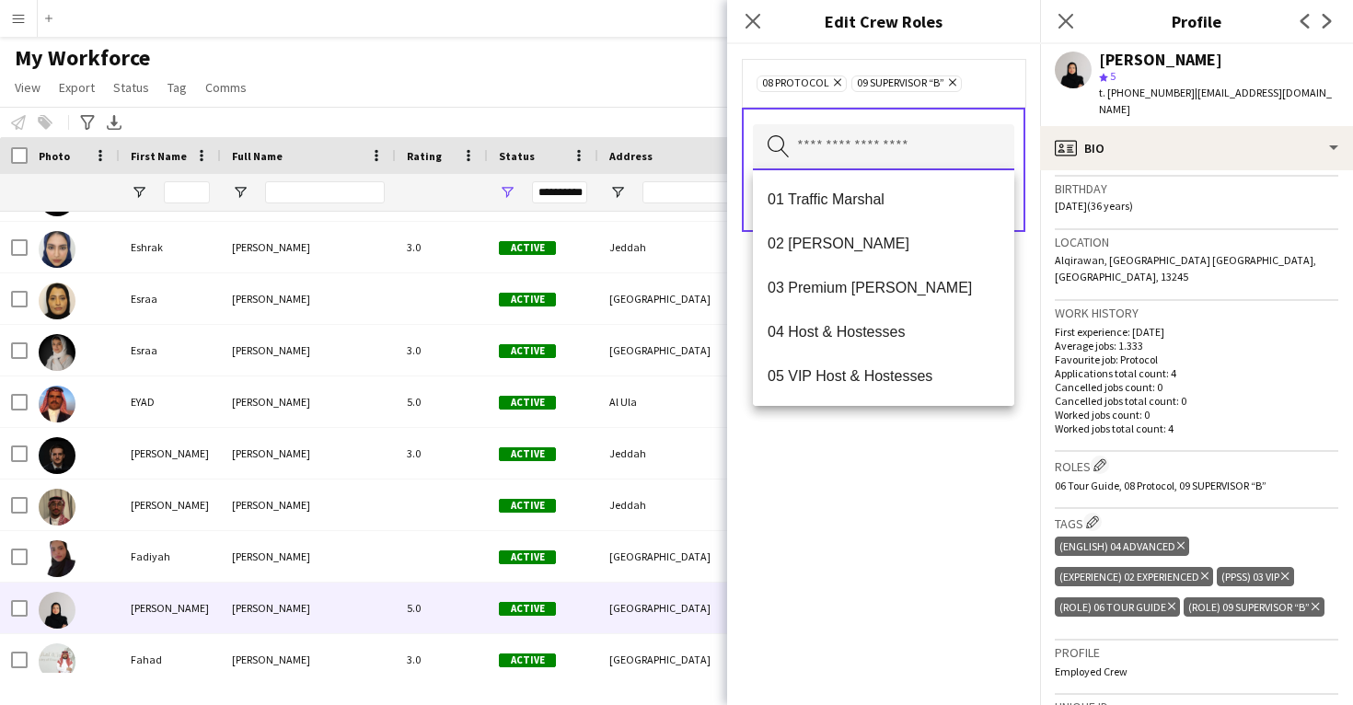
click at [832, 139] on input "text" at bounding box center [883, 147] width 261 height 46
type input "*"
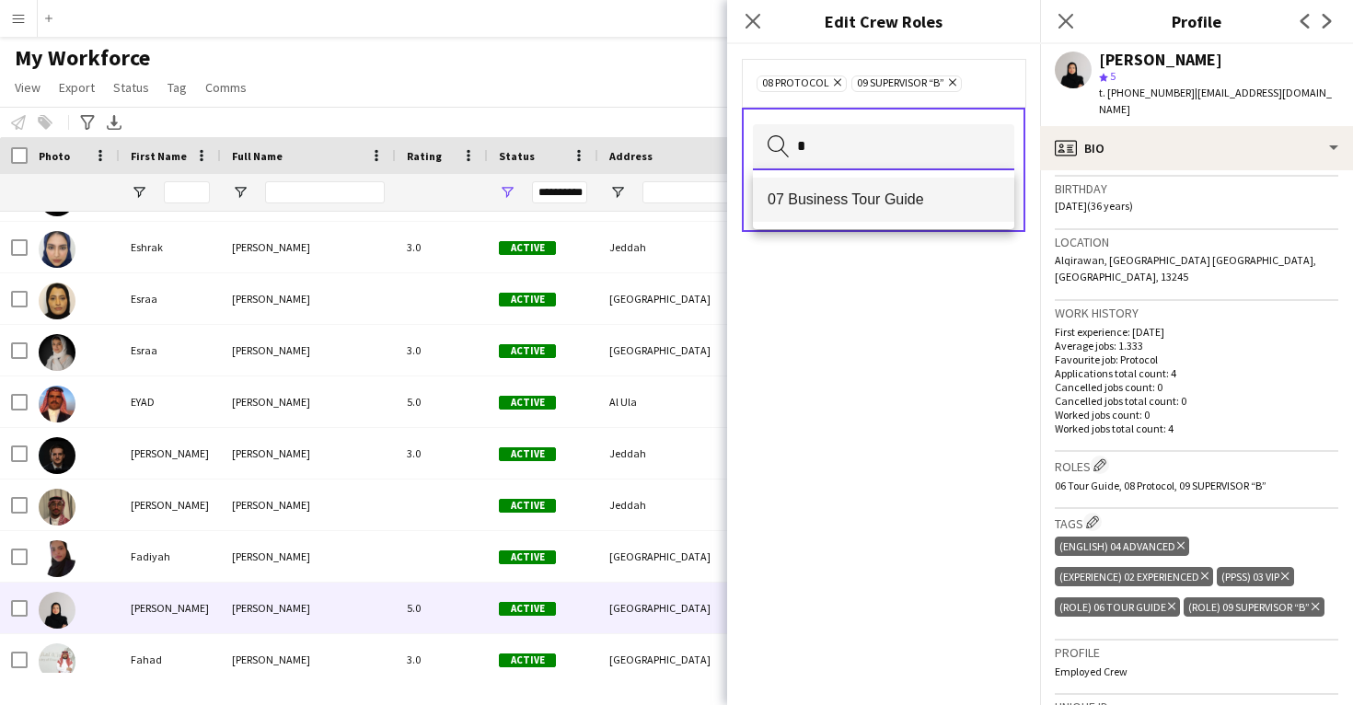
type input "*"
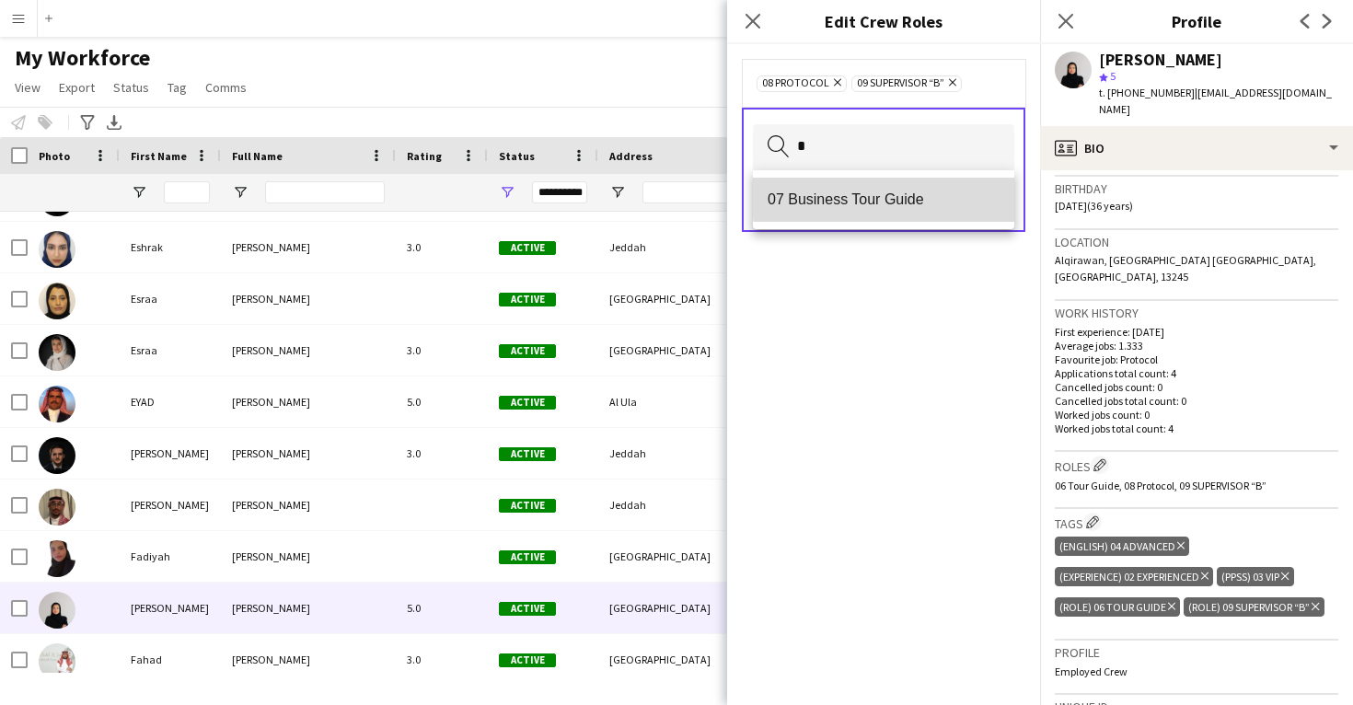
click at [909, 195] on span "07 Business Tour Guide" at bounding box center [884, 199] width 232 height 17
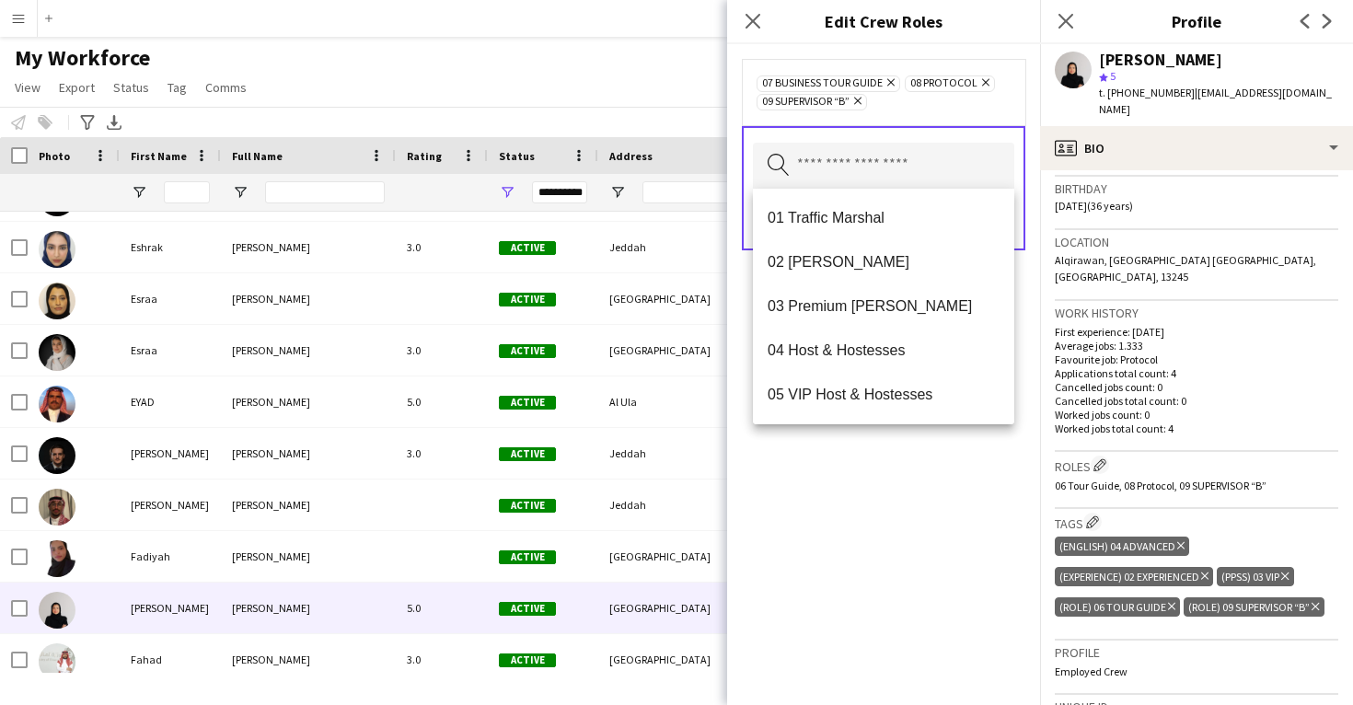
click at [920, 450] on div "07 Business Tour Guide Remove 08 Protocol Remove 09 SUPERVISOR “B” Remove Searc…" at bounding box center [883, 374] width 313 height 661
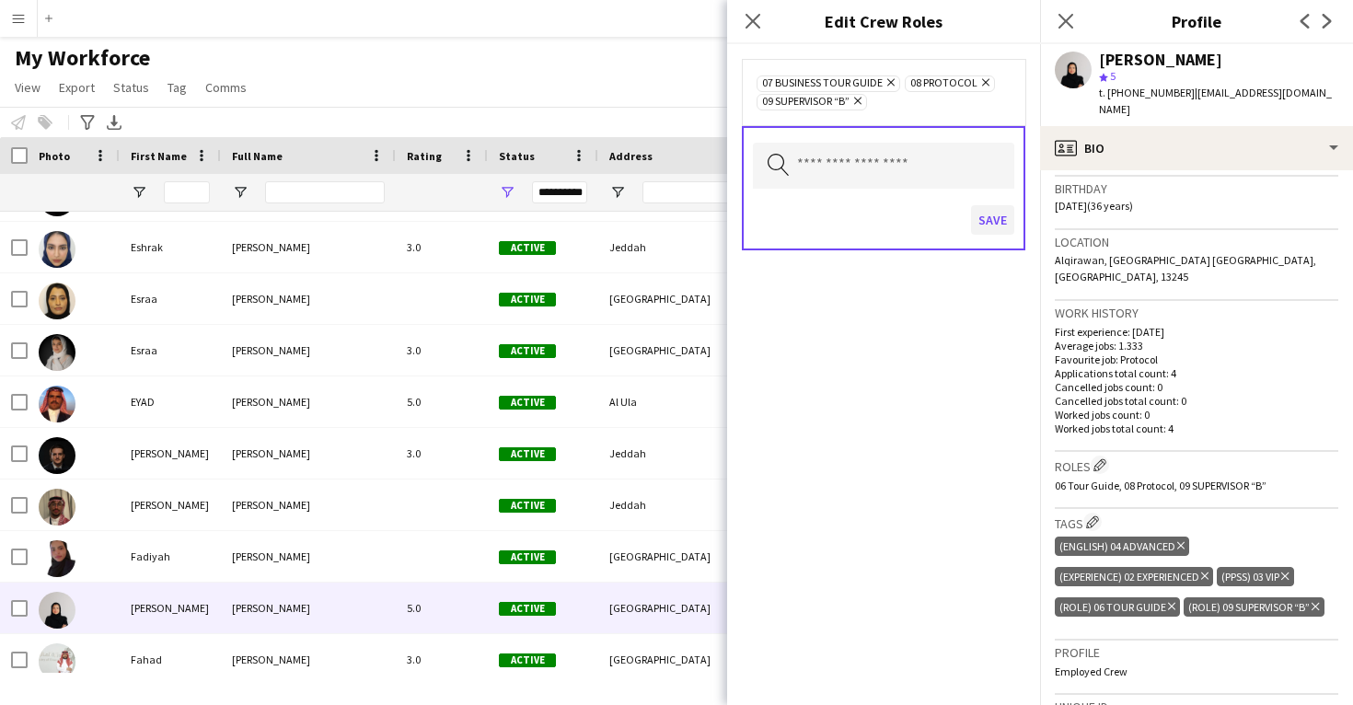
click at [989, 215] on button "Save" at bounding box center [992, 219] width 43 height 29
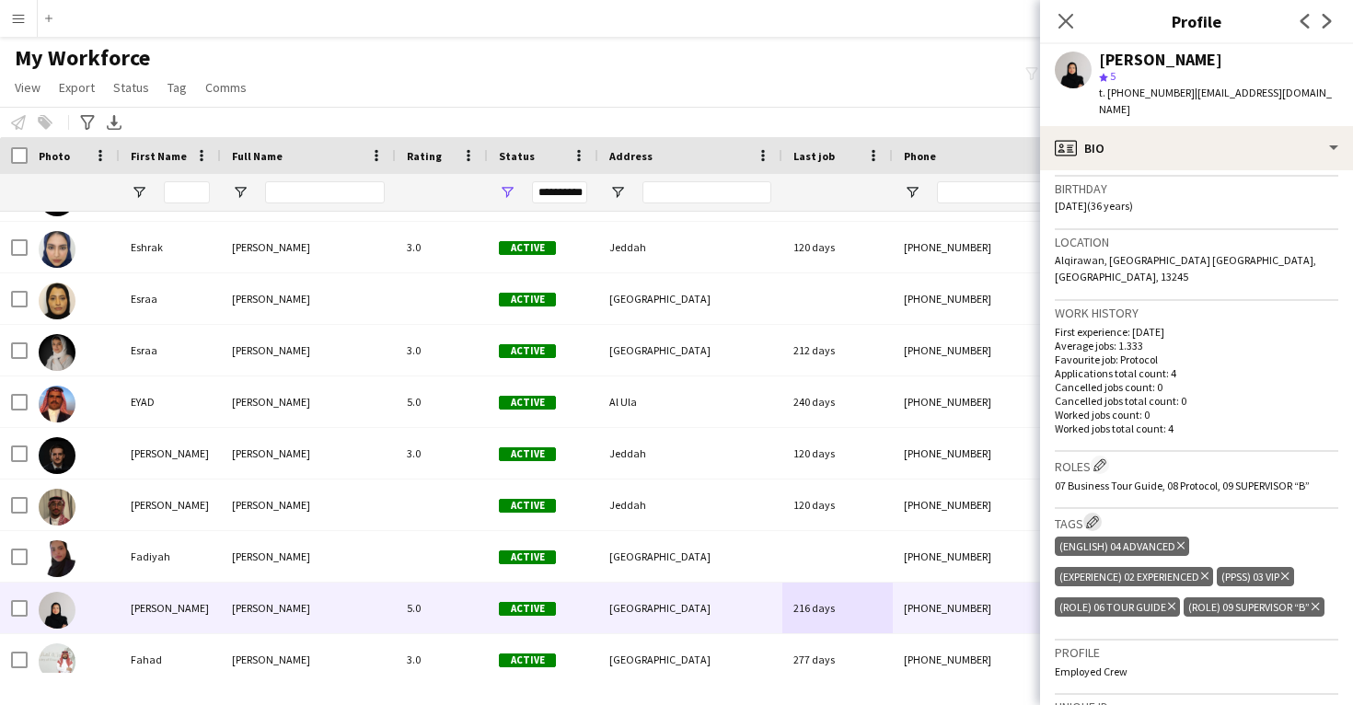
click at [1098, 516] on app-icon "Edit crew company tags" at bounding box center [1092, 522] width 13 height 13
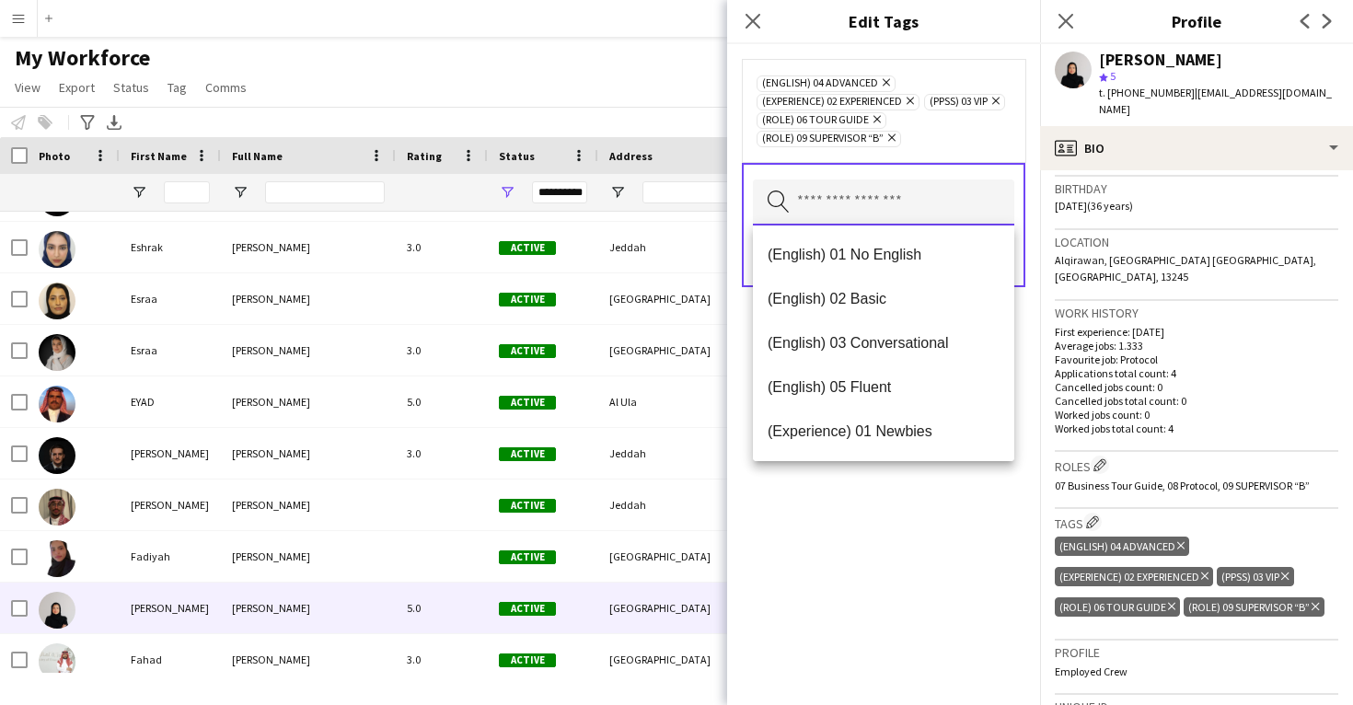
click at [892, 211] on input "text" at bounding box center [883, 203] width 261 height 46
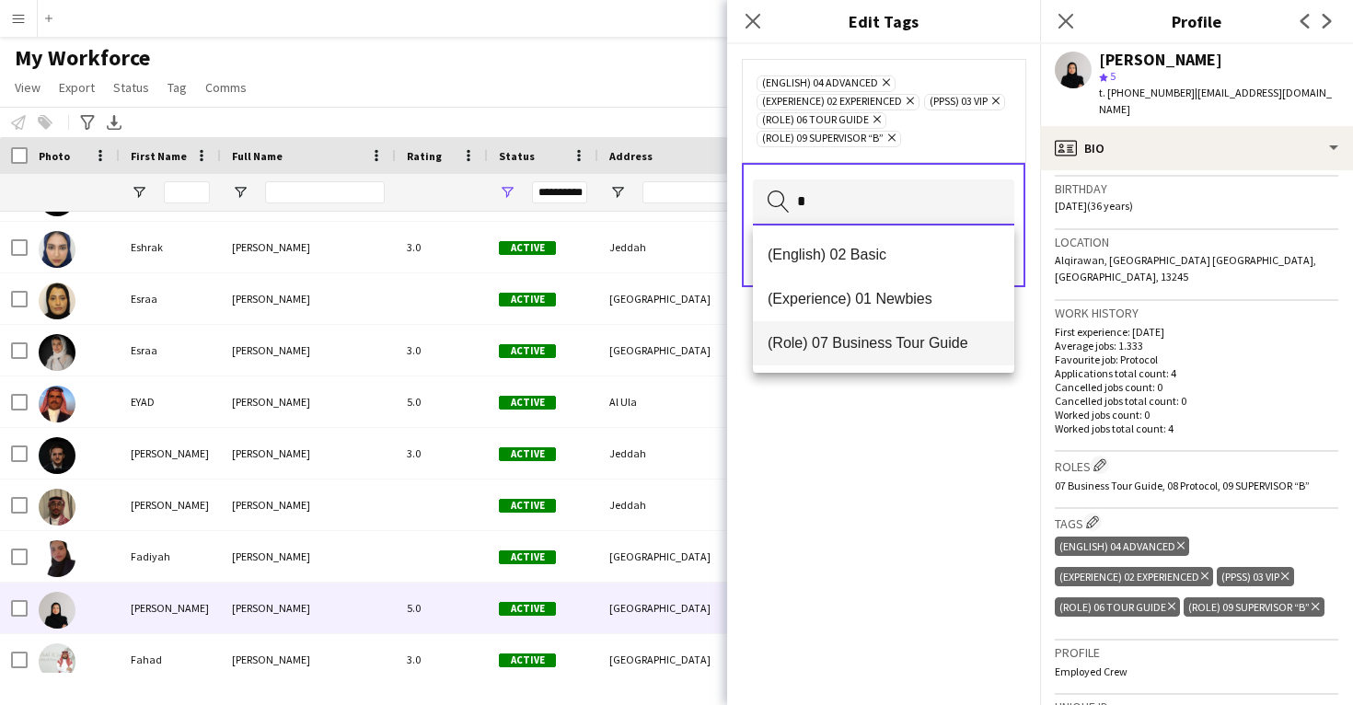
type input "*"
click at [881, 336] on span "(Role) 07 Business Tour Guide" at bounding box center [884, 342] width 232 height 17
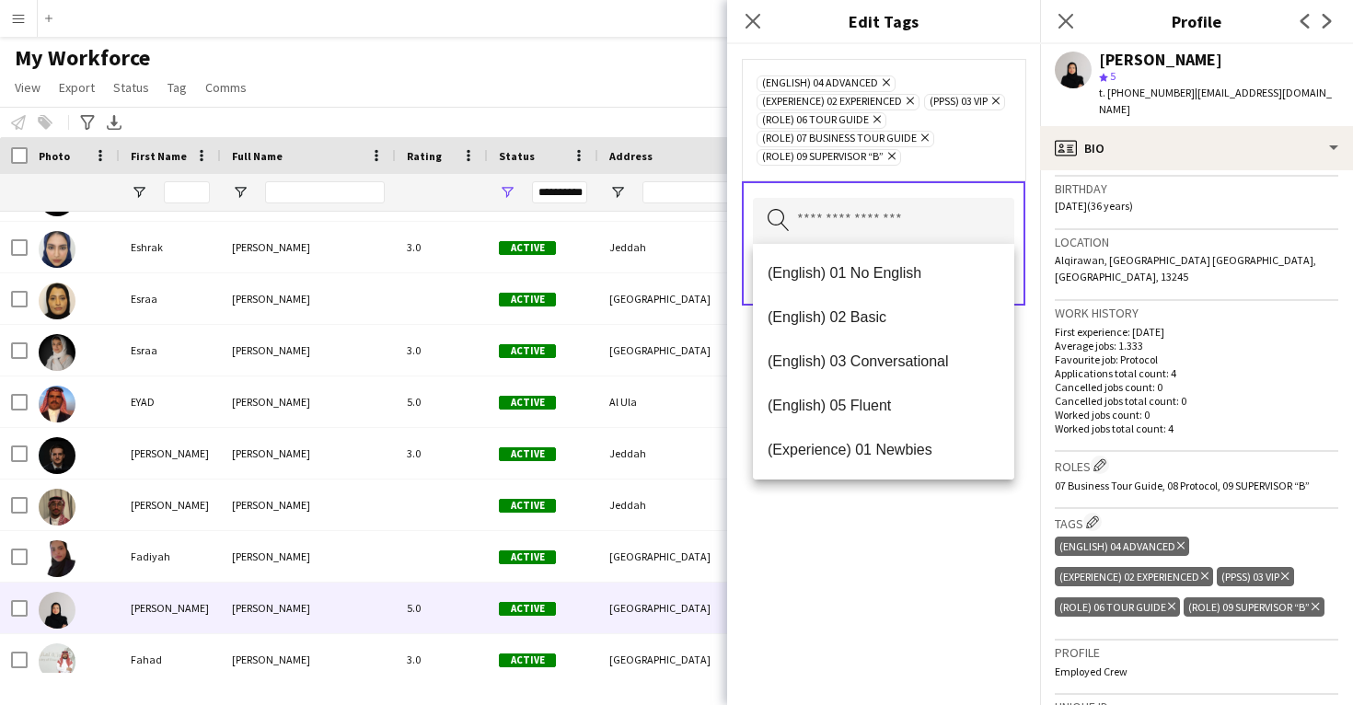
click at [881, 119] on icon "Remove" at bounding box center [875, 119] width 12 height 12
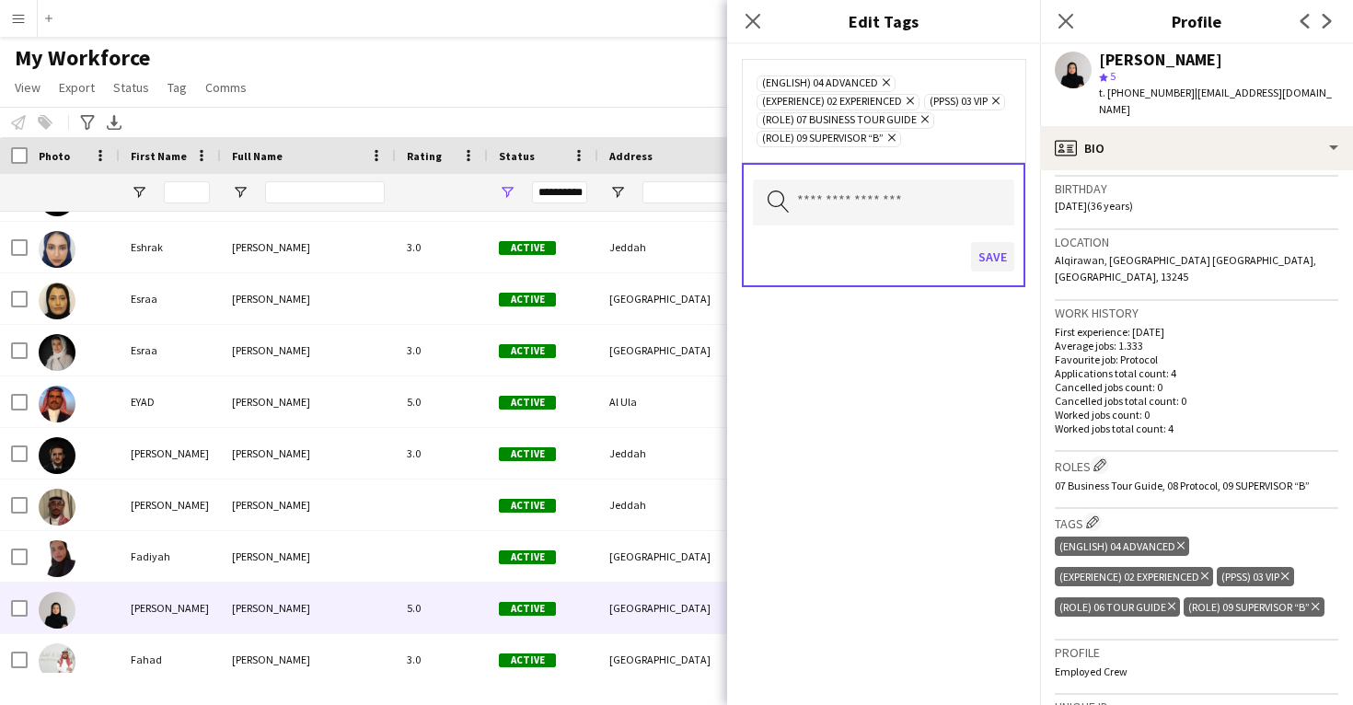
click at [1005, 272] on button "Save" at bounding box center [992, 256] width 43 height 29
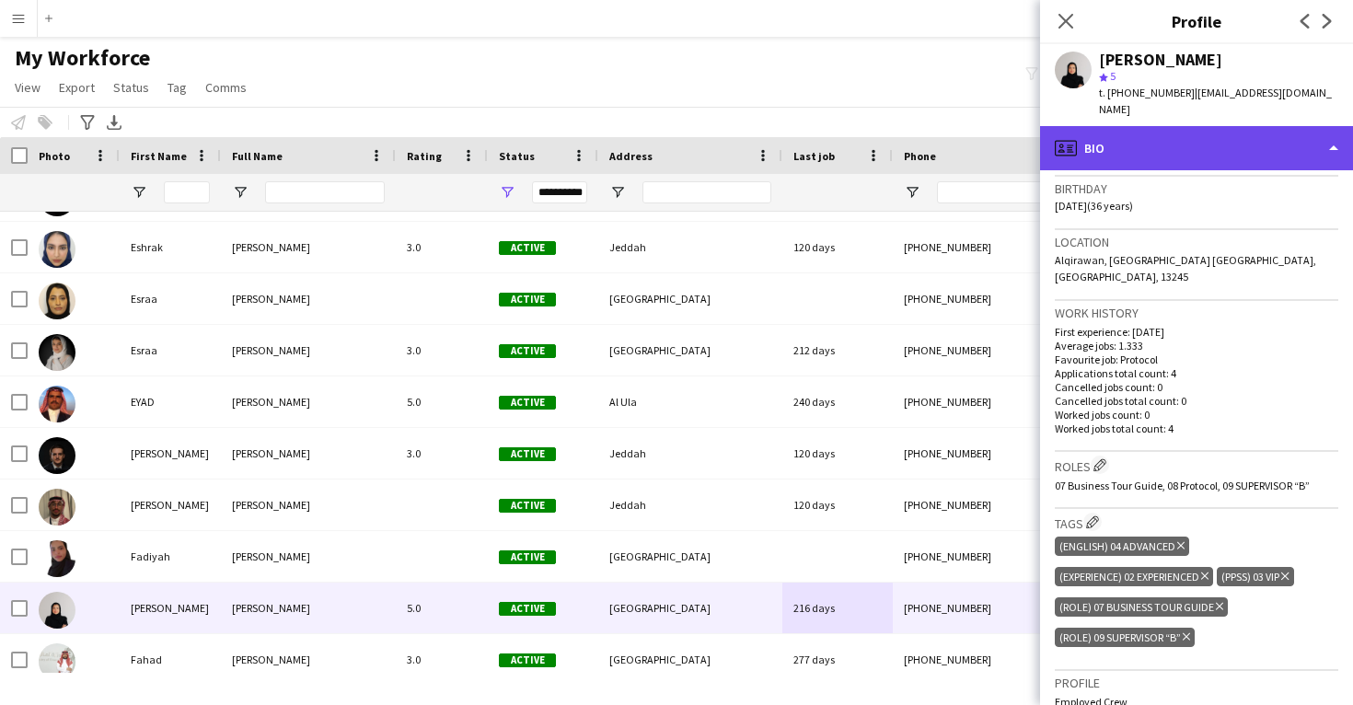
click at [1140, 126] on div "profile Bio" at bounding box center [1196, 148] width 313 height 44
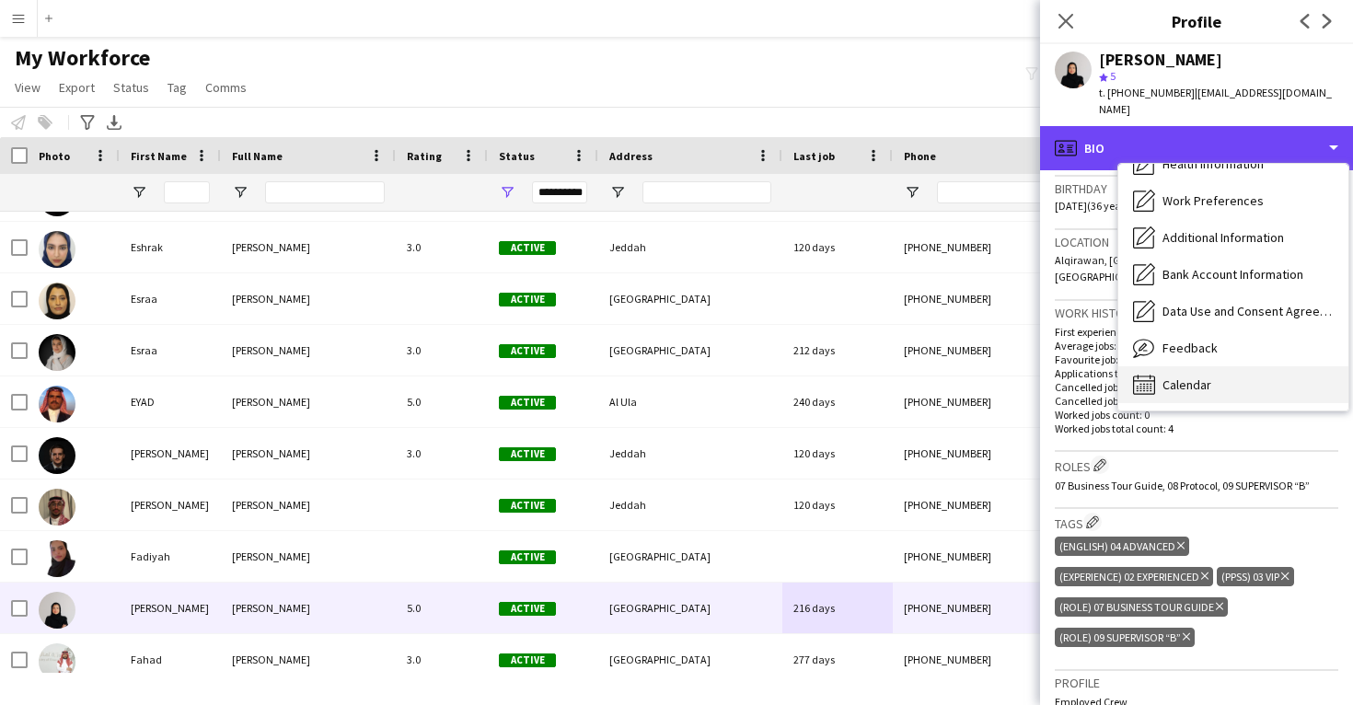
scroll to position [210, 0]
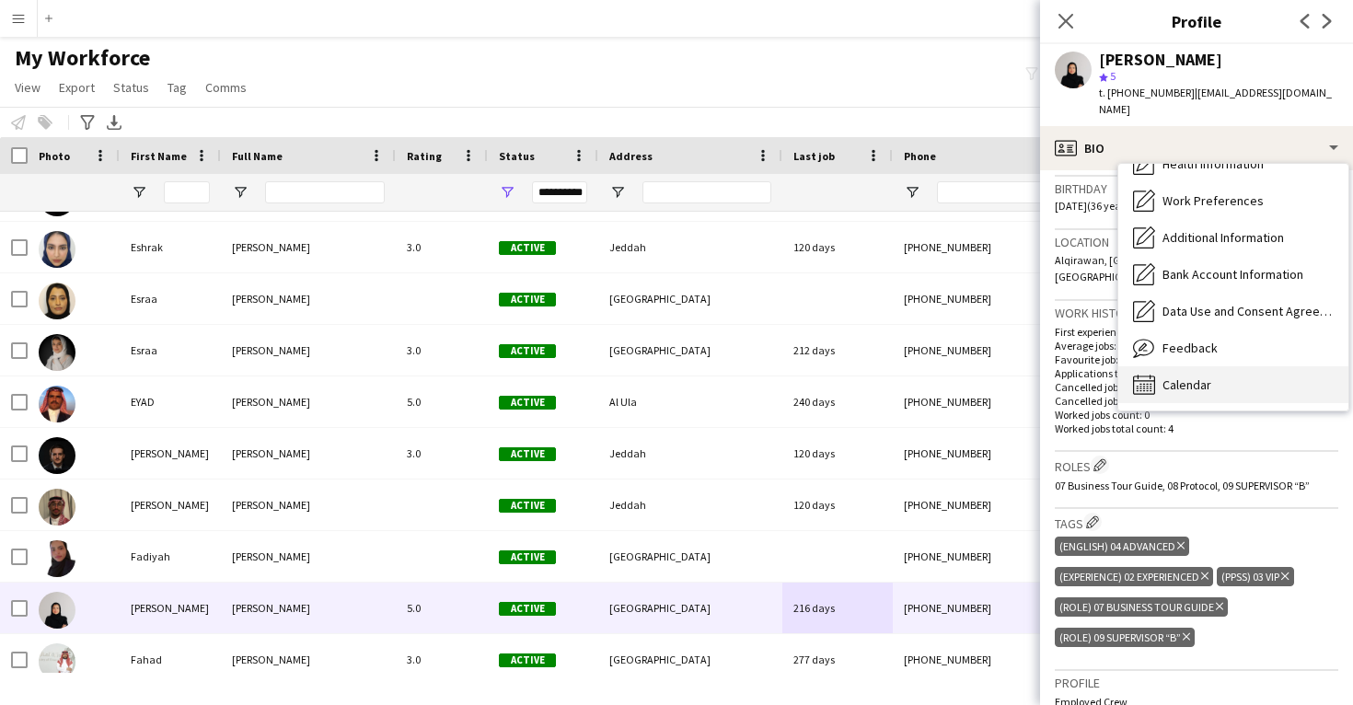
click at [1213, 368] on div "Calendar Calendar" at bounding box center [1234, 384] width 230 height 37
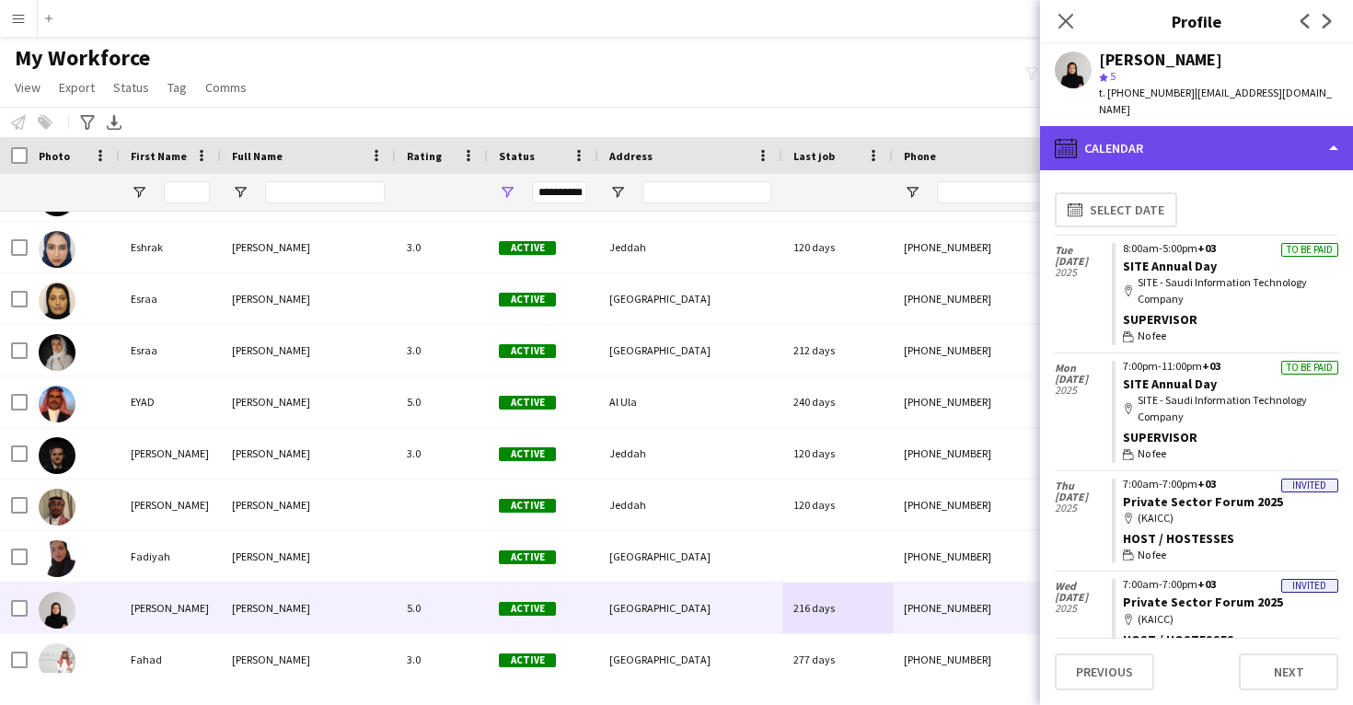
click at [1193, 126] on div "calendar-full Calendar" at bounding box center [1196, 148] width 313 height 44
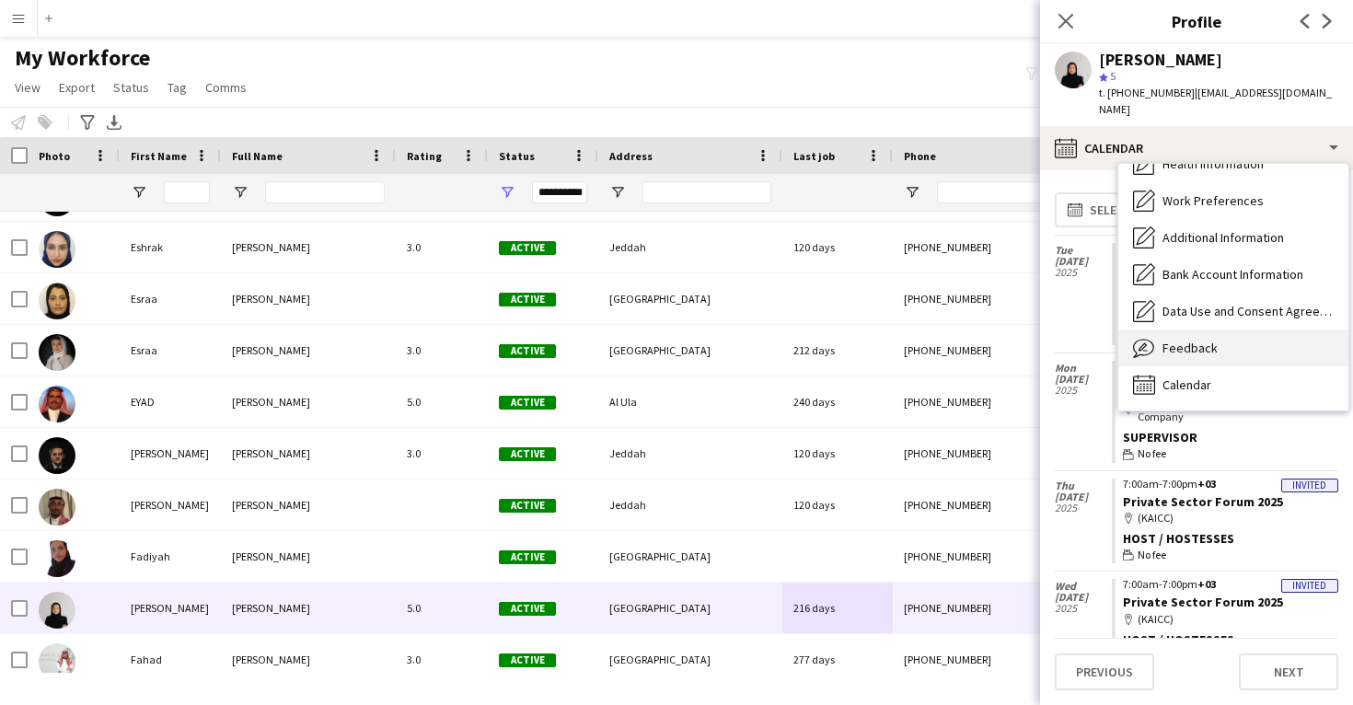
click at [1208, 341] on div "Feedback Feedback" at bounding box center [1234, 348] width 230 height 37
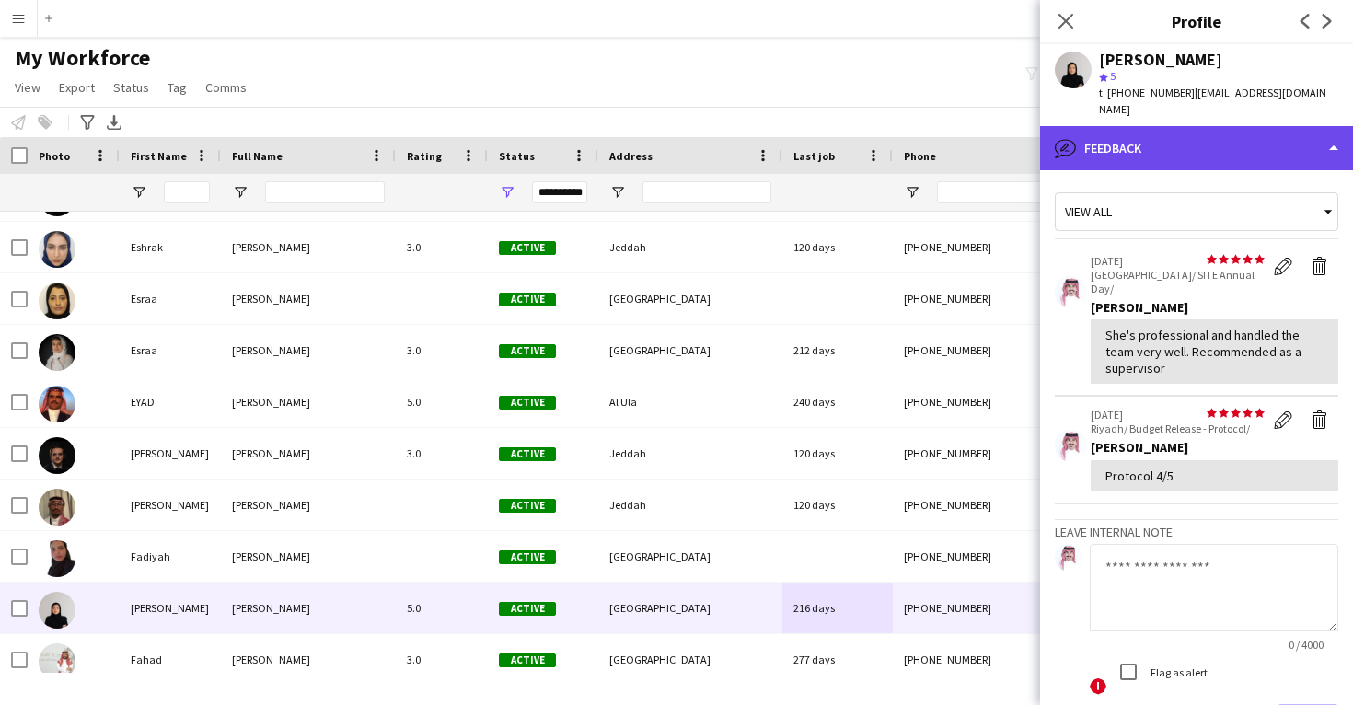
click at [1158, 140] on div "bubble-pencil Feedback" at bounding box center [1196, 148] width 313 height 44
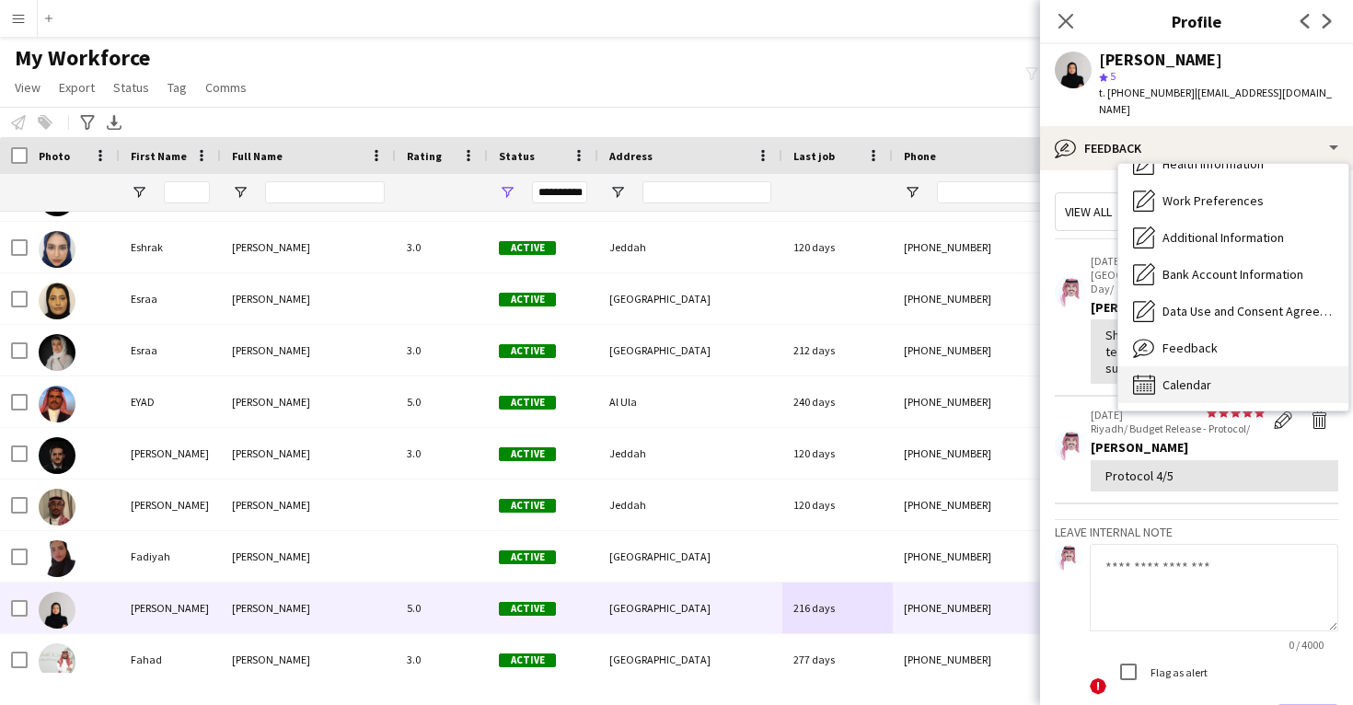
click at [1198, 366] on div "Calendar Calendar" at bounding box center [1234, 384] width 230 height 37
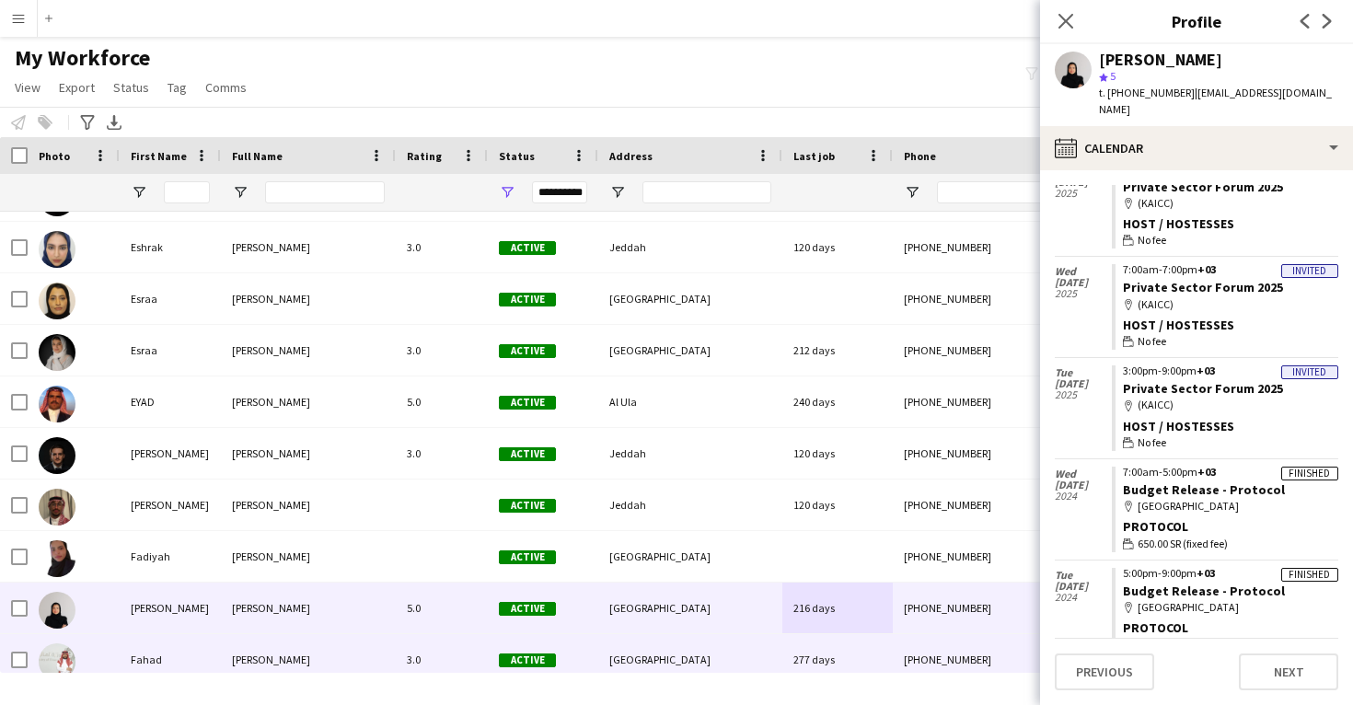
scroll to position [23978, 0]
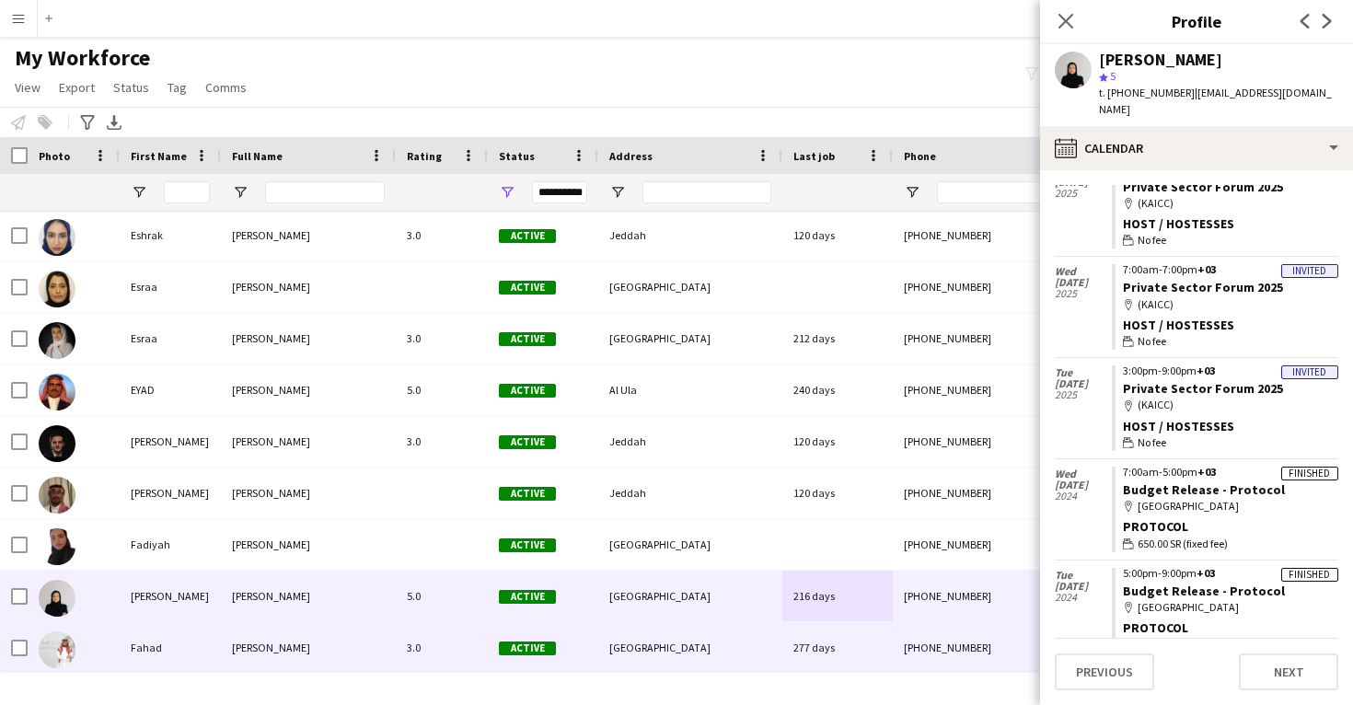
click at [907, 651] on div "+966537672247" at bounding box center [1011, 647] width 236 height 51
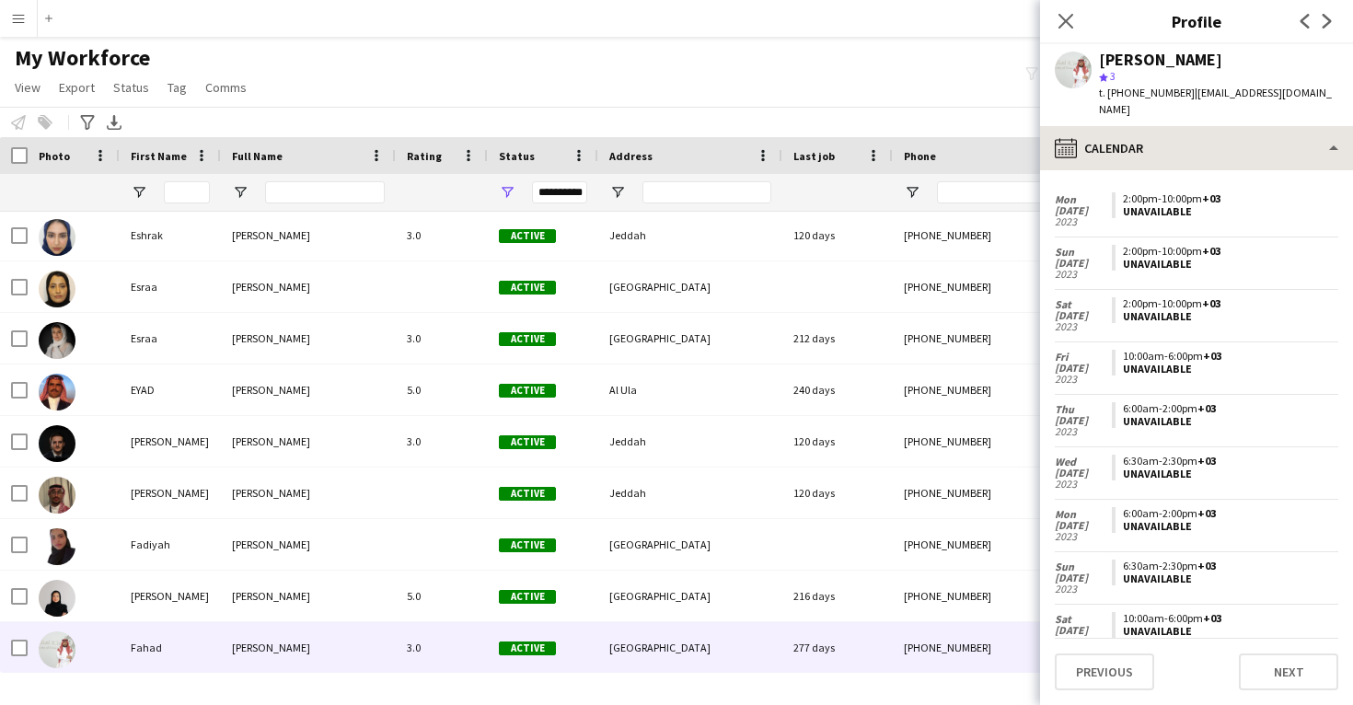
scroll to position [1267, 0]
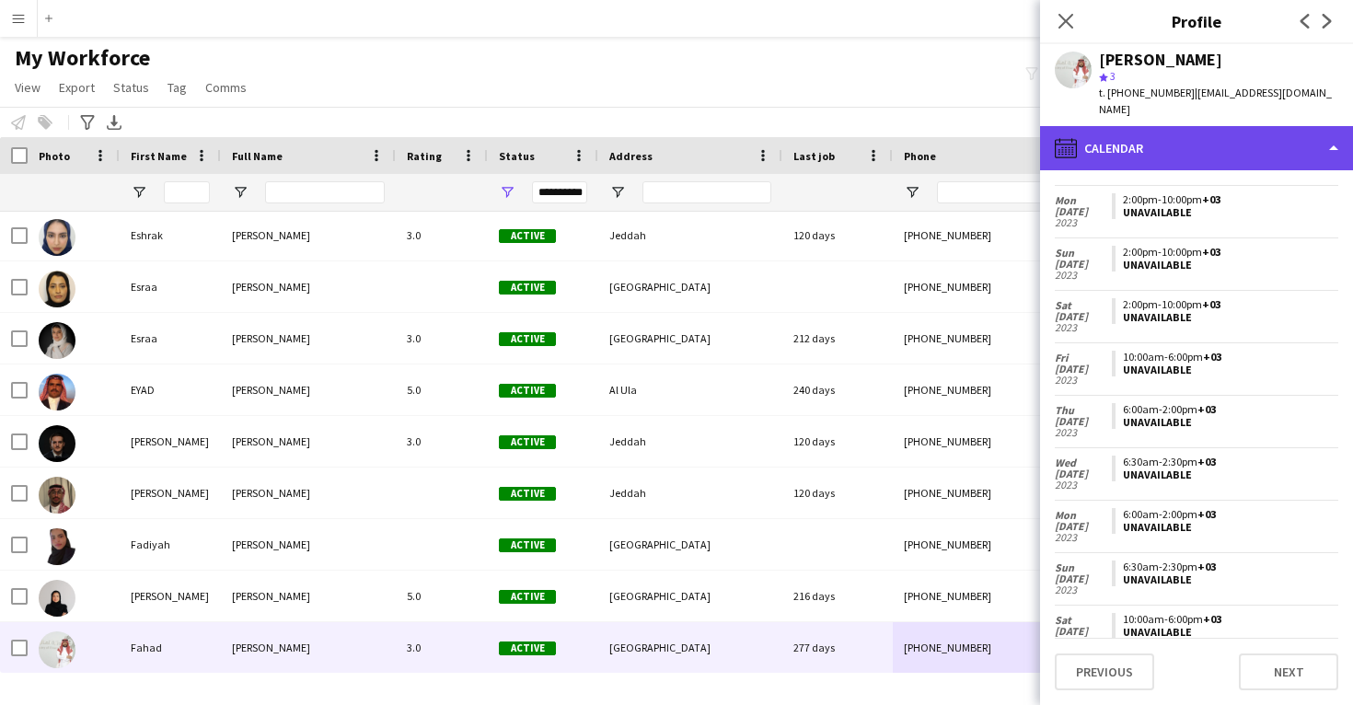
click at [1205, 133] on div "calendar-full Calendar" at bounding box center [1196, 148] width 313 height 44
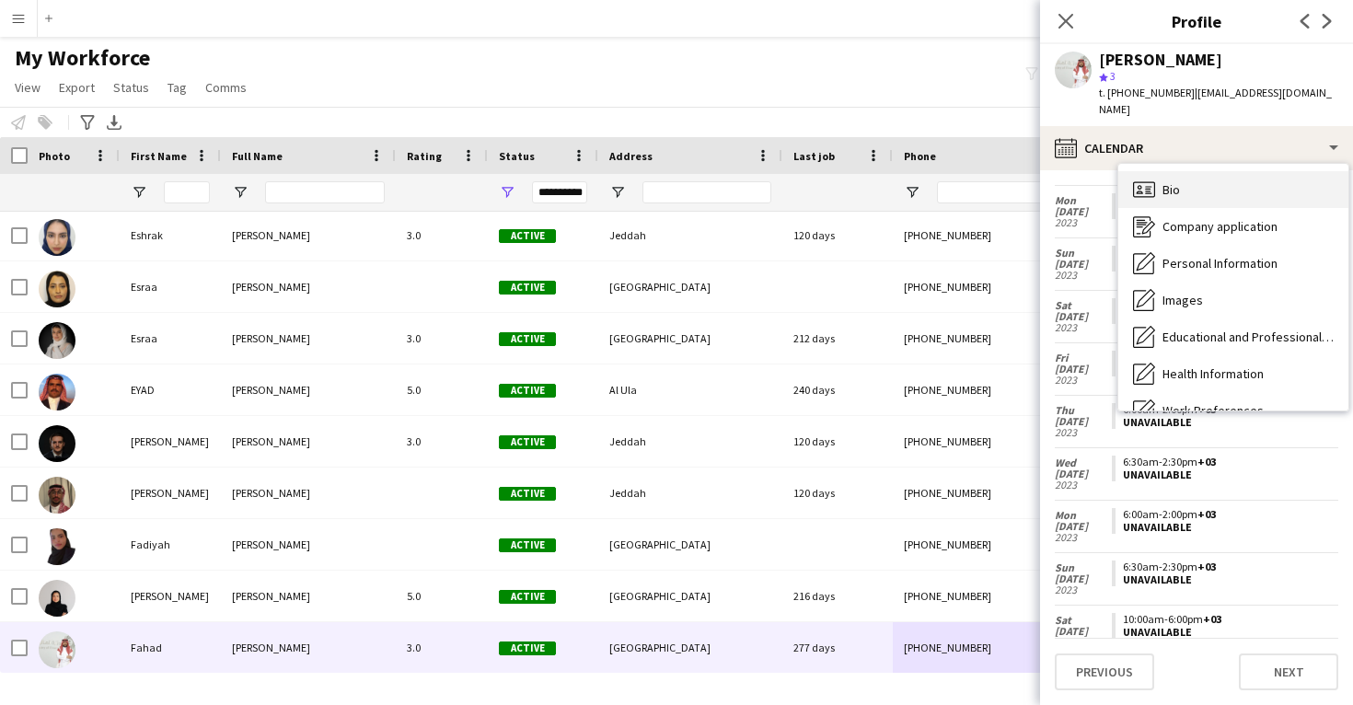
click at [1210, 182] on div "Bio Bio" at bounding box center [1234, 189] width 230 height 37
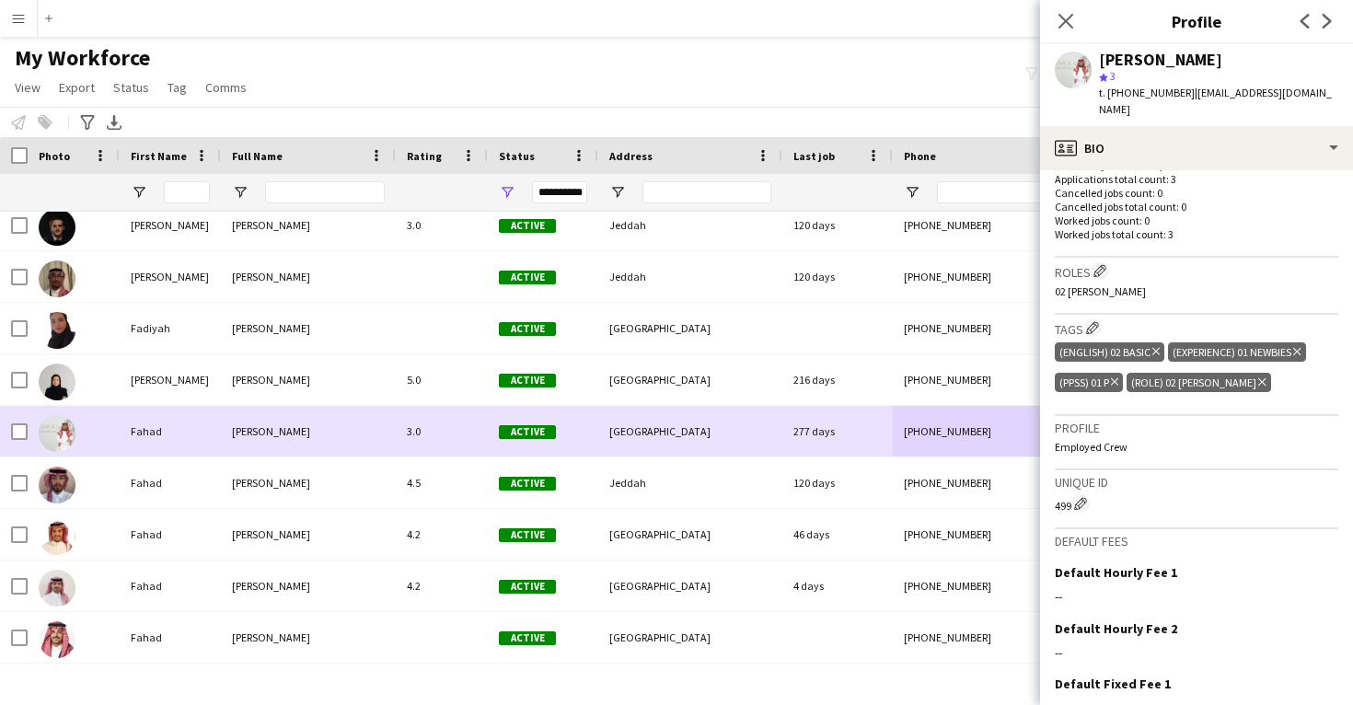
scroll to position [24194, 0]
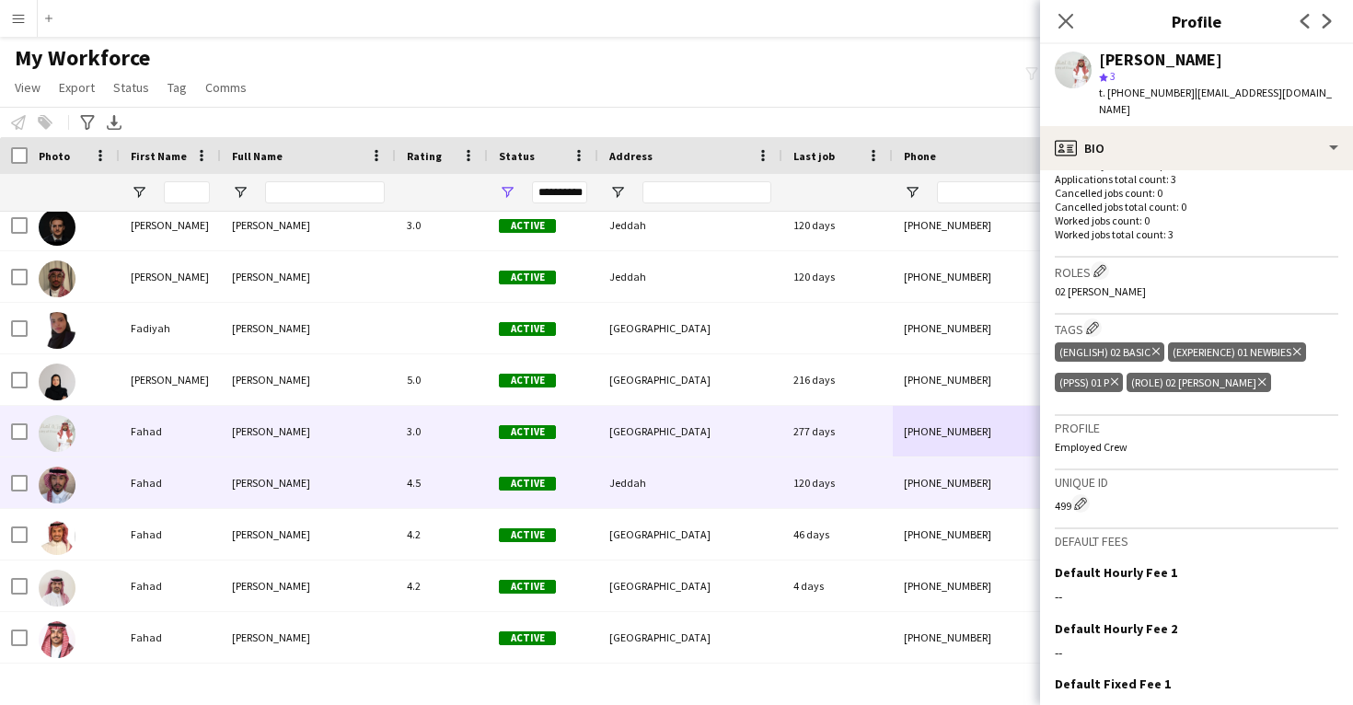
click at [904, 501] on div "+966506017215" at bounding box center [1011, 483] width 236 height 51
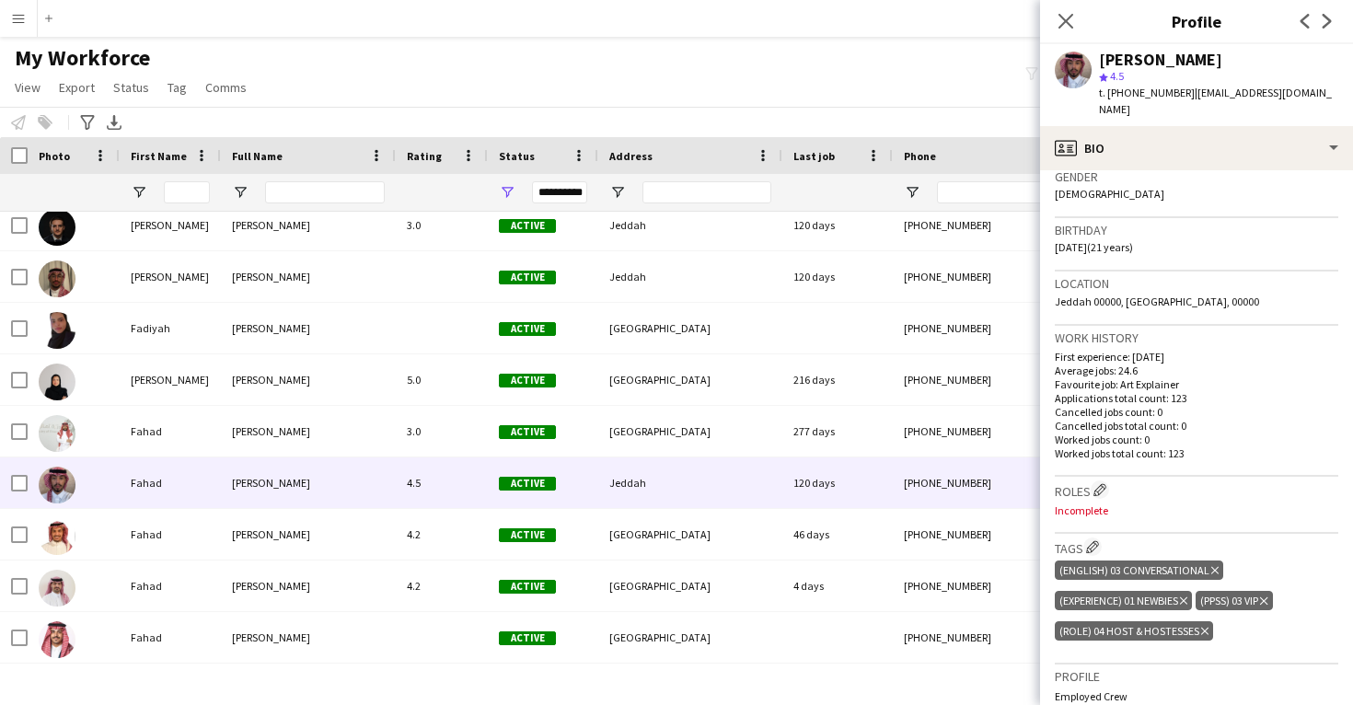
scroll to position [315, 0]
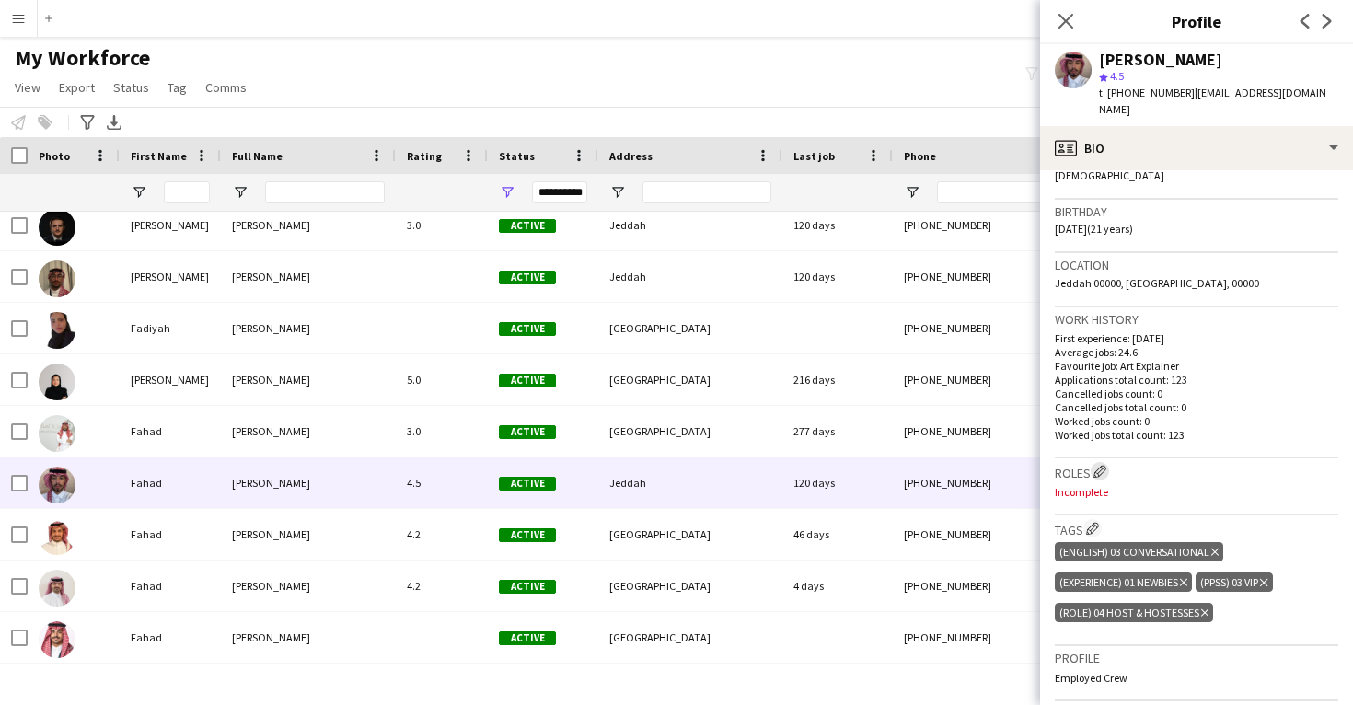
click at [1102, 465] on app-icon "Edit crew company roles" at bounding box center [1100, 471] width 13 height 13
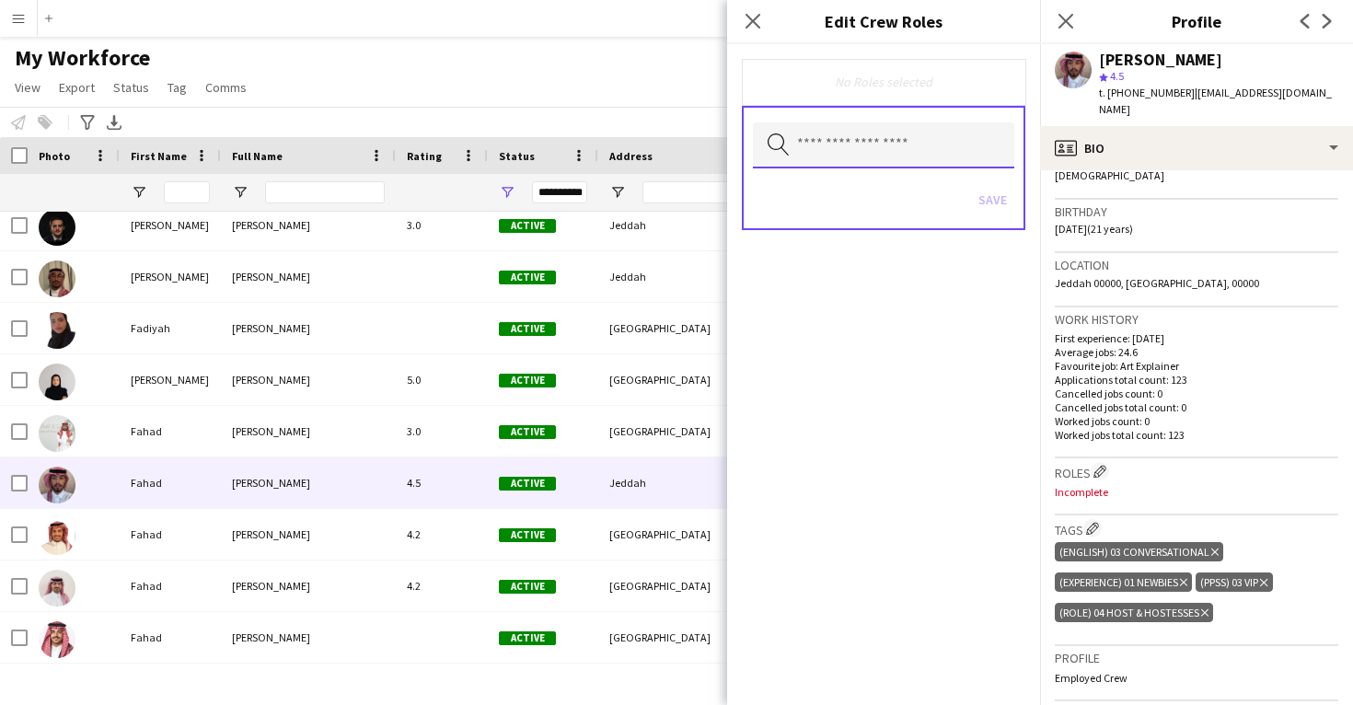
click at [898, 148] on input "text" at bounding box center [883, 145] width 261 height 46
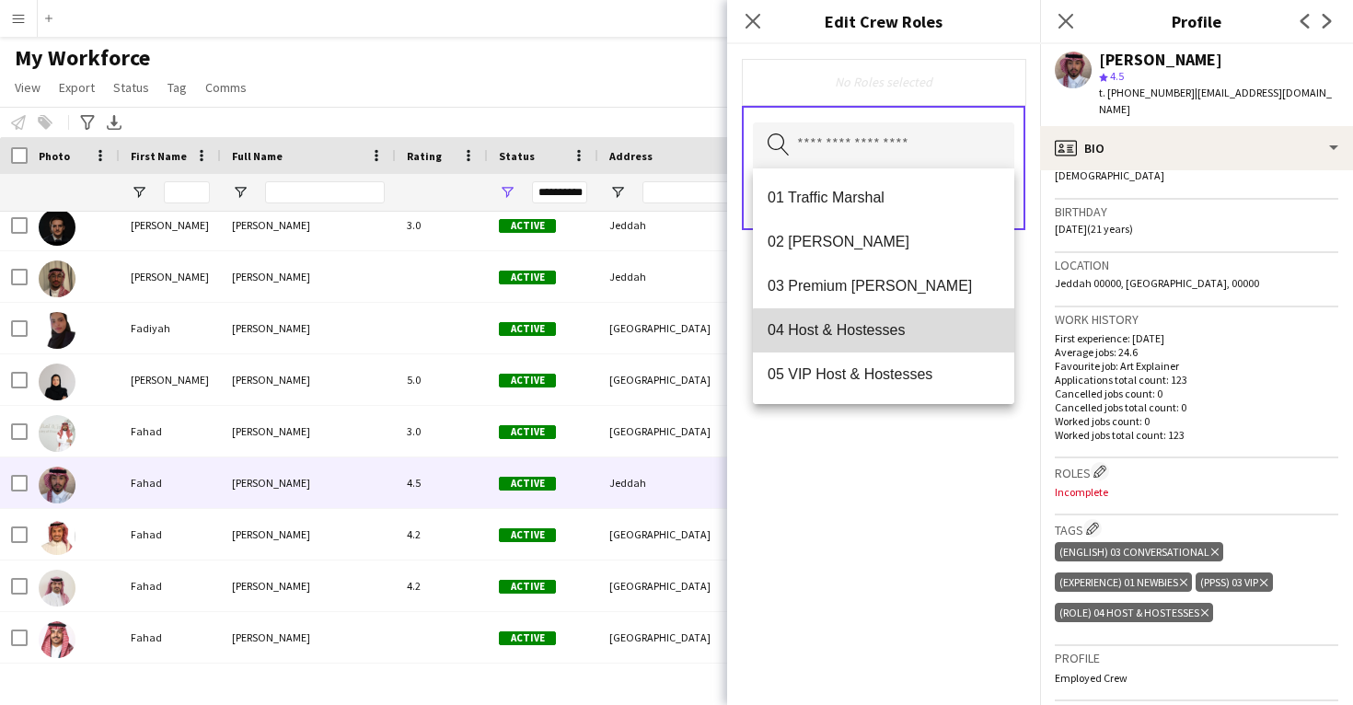
click at [887, 337] on span "04 Host & Hostesses" at bounding box center [884, 329] width 232 height 17
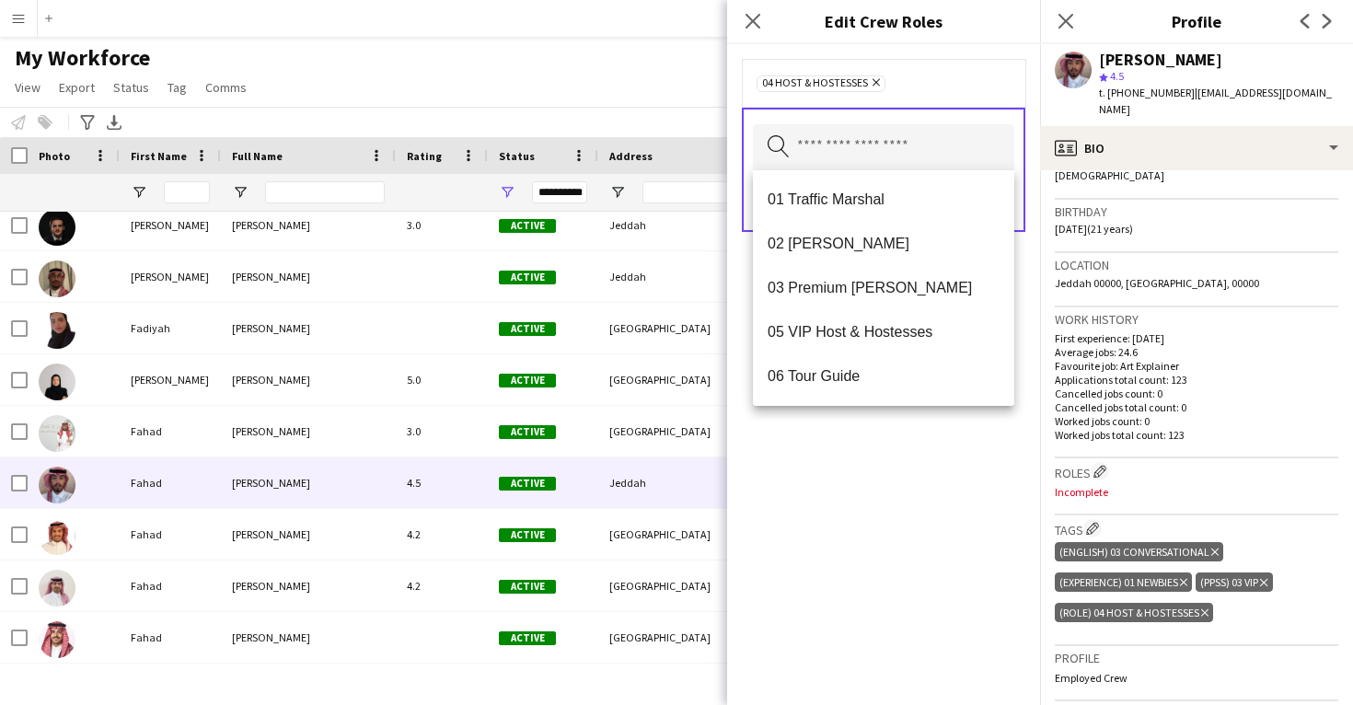
click at [887, 478] on div "04 Host & Hostesses Remove Search by role type Save" at bounding box center [883, 374] width 313 height 661
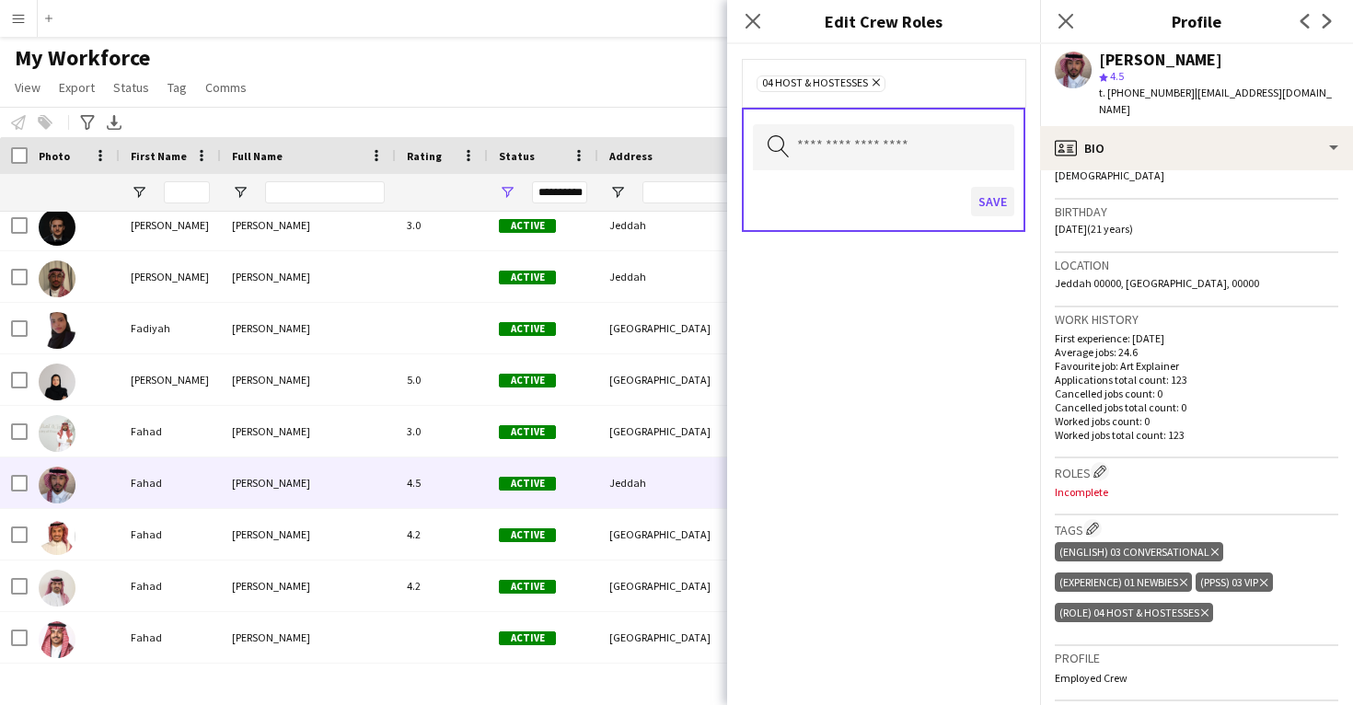
click at [994, 206] on button "Save" at bounding box center [992, 201] width 43 height 29
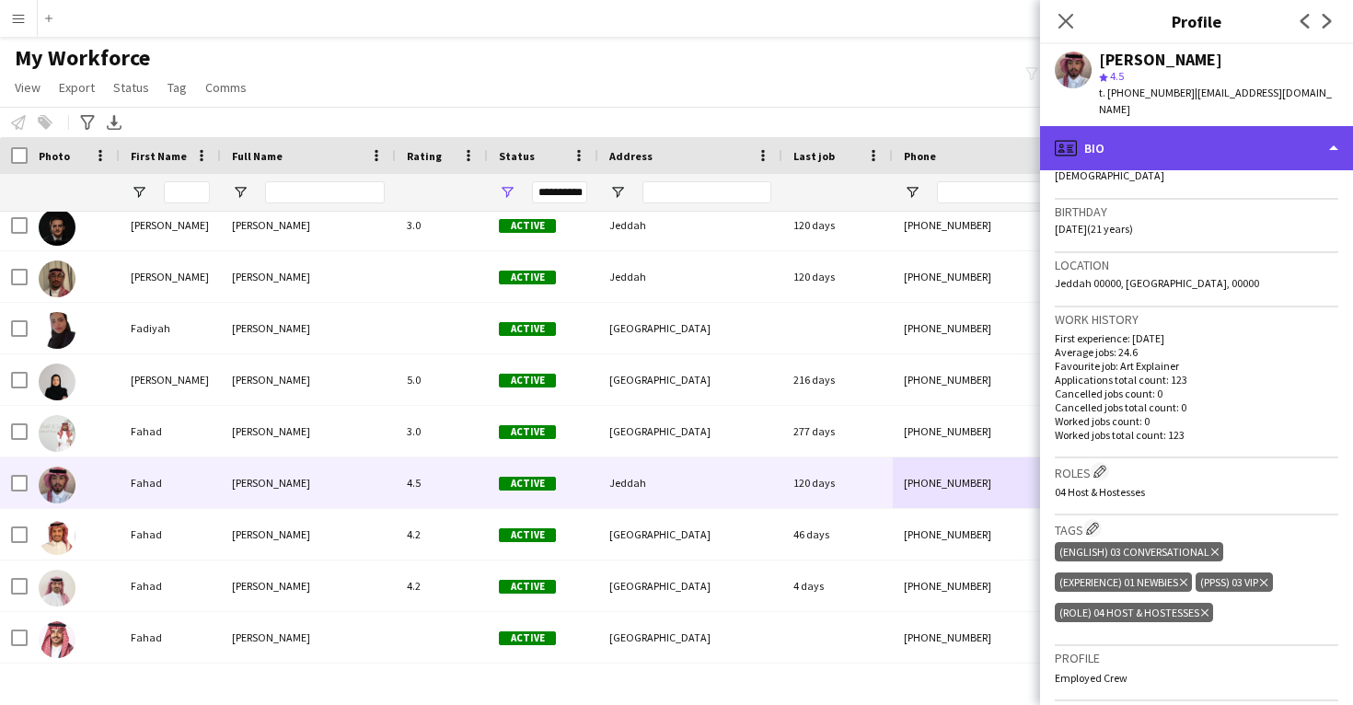
click at [1170, 132] on div "profile Bio" at bounding box center [1196, 148] width 313 height 44
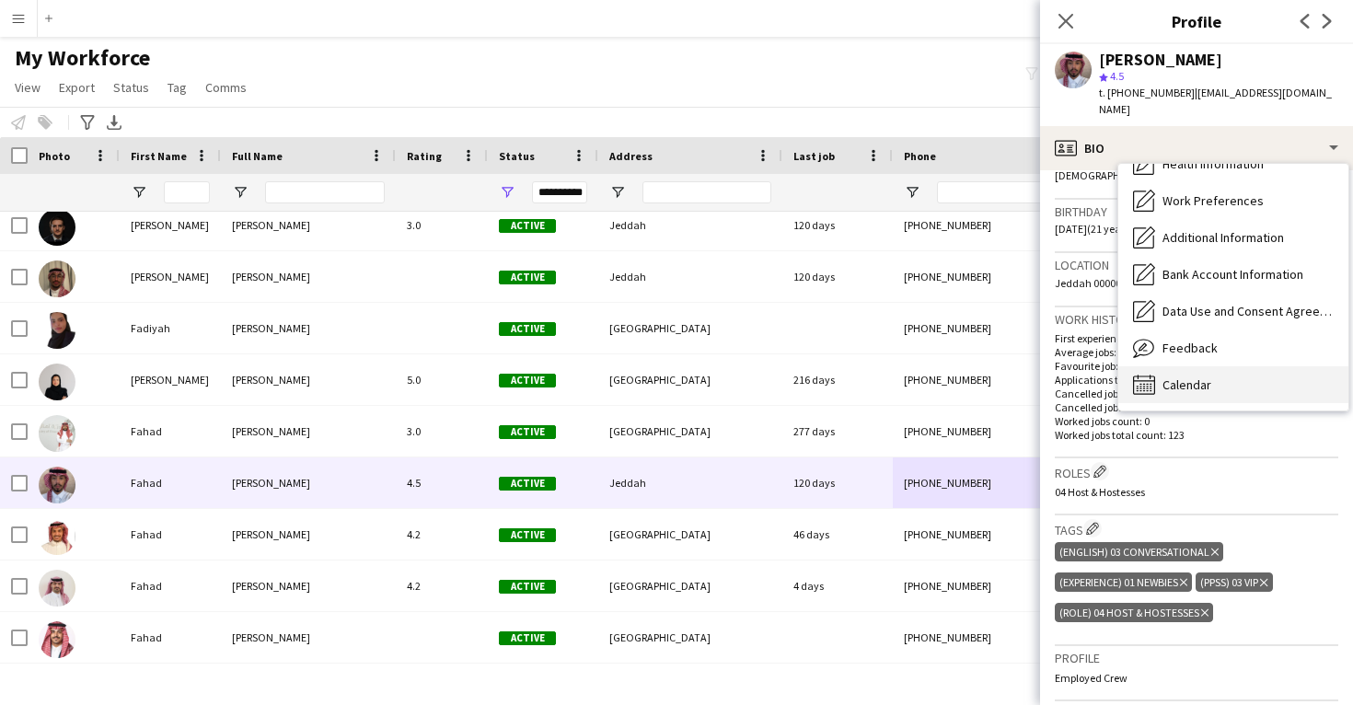
scroll to position [211, 0]
click at [1208, 377] on span "Calendar" at bounding box center [1187, 385] width 49 height 17
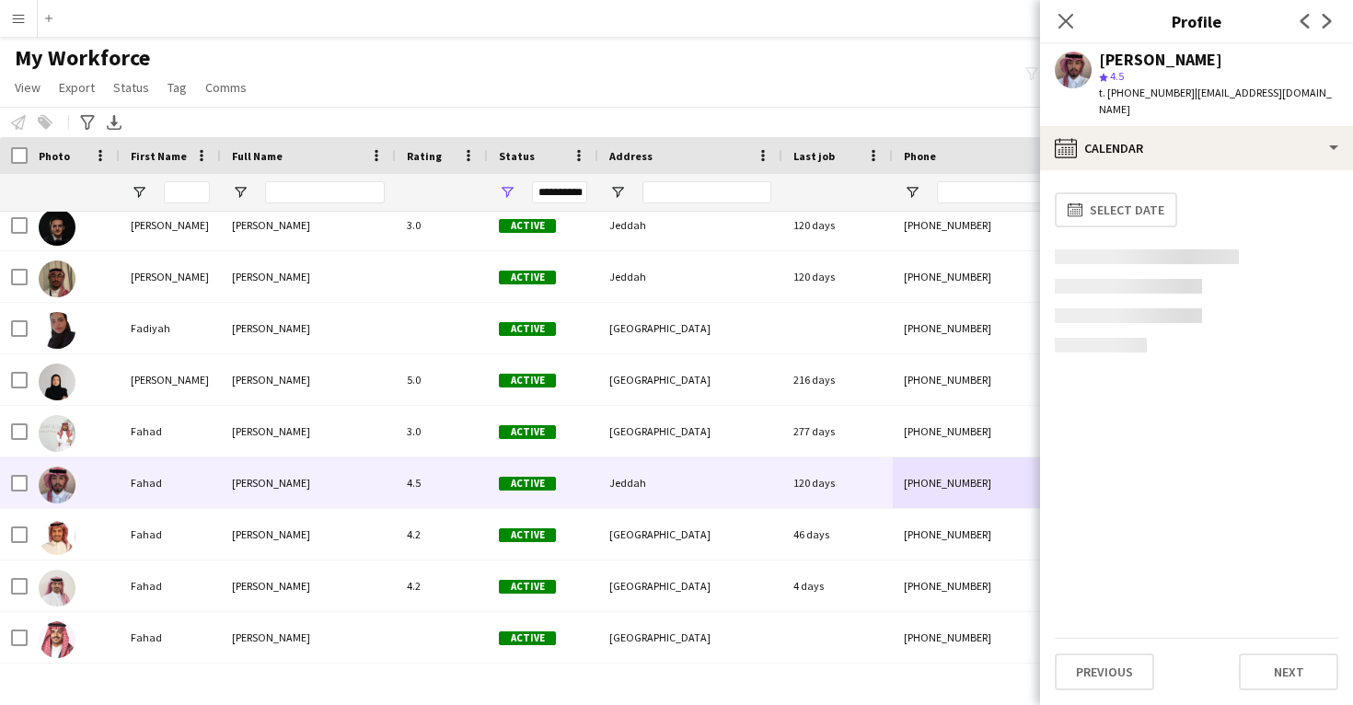
scroll to position [0, 0]
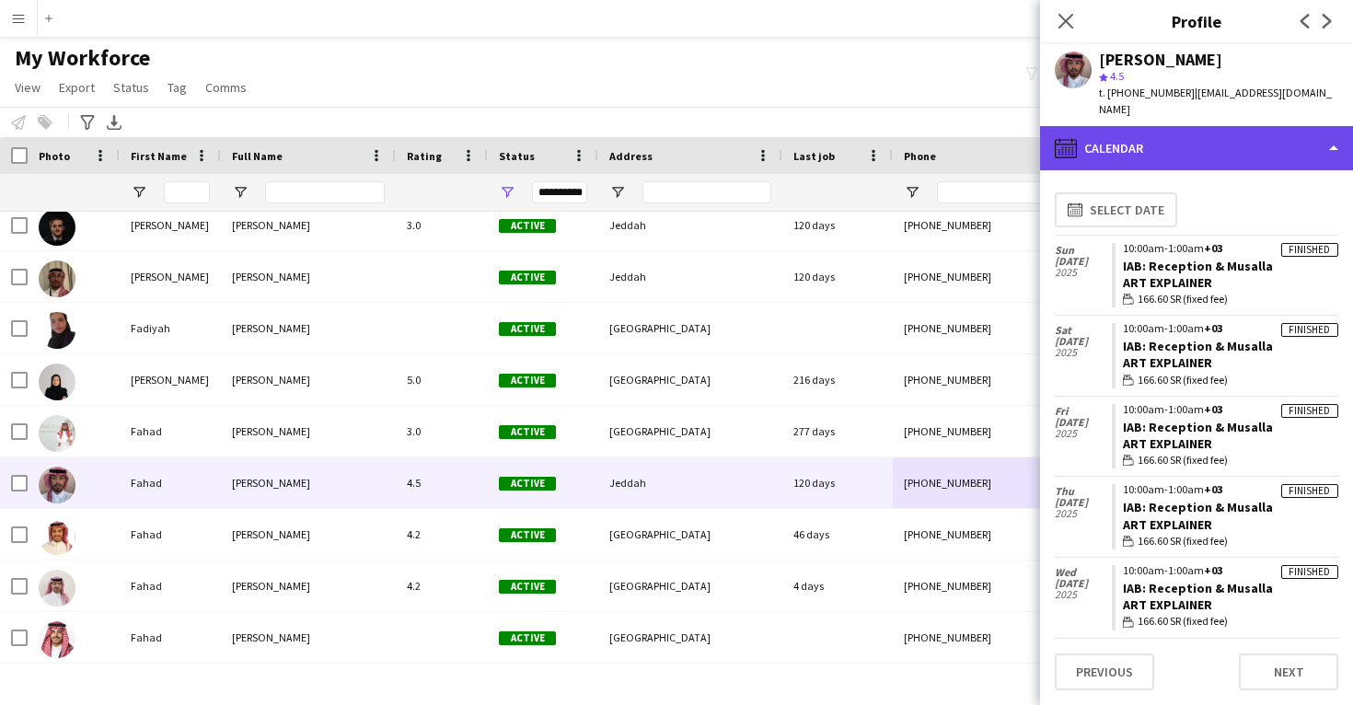
click at [1200, 140] on div "calendar-full Calendar" at bounding box center [1196, 148] width 313 height 44
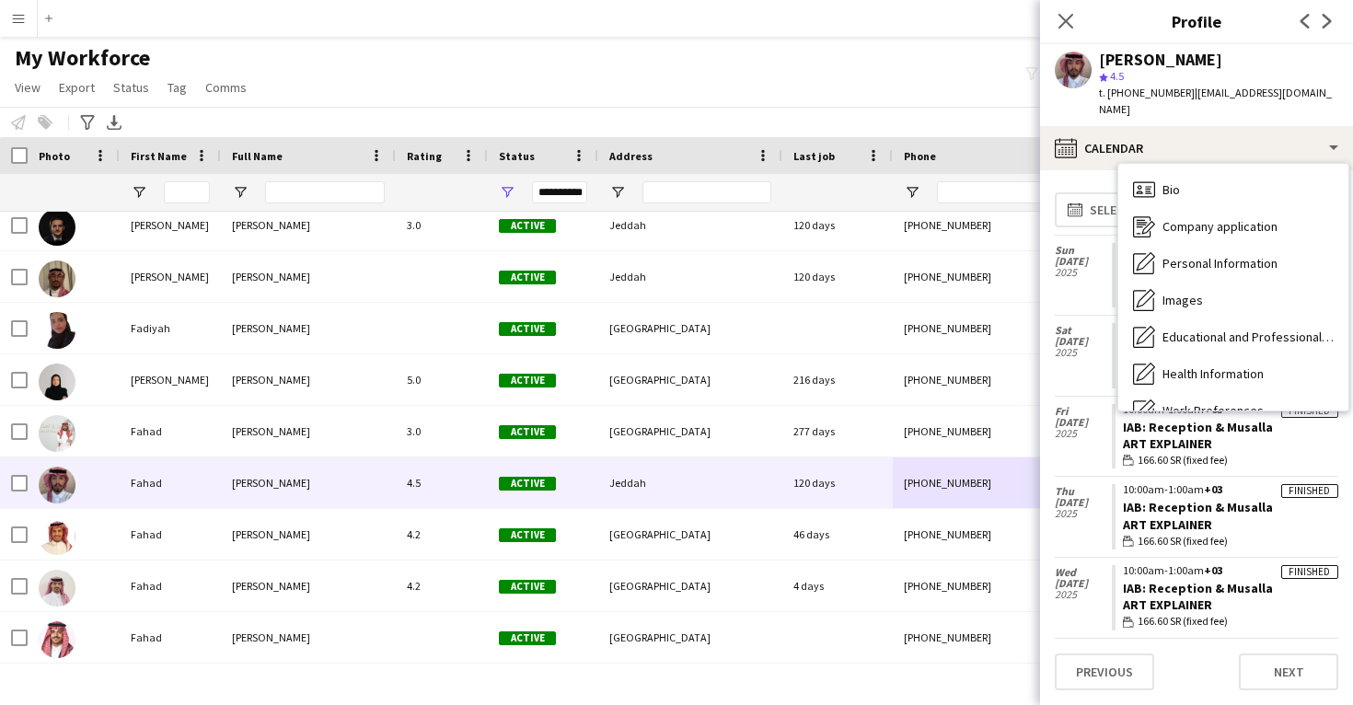
click at [1203, 550] on span "Feedback" at bounding box center [1190, 558] width 55 height 17
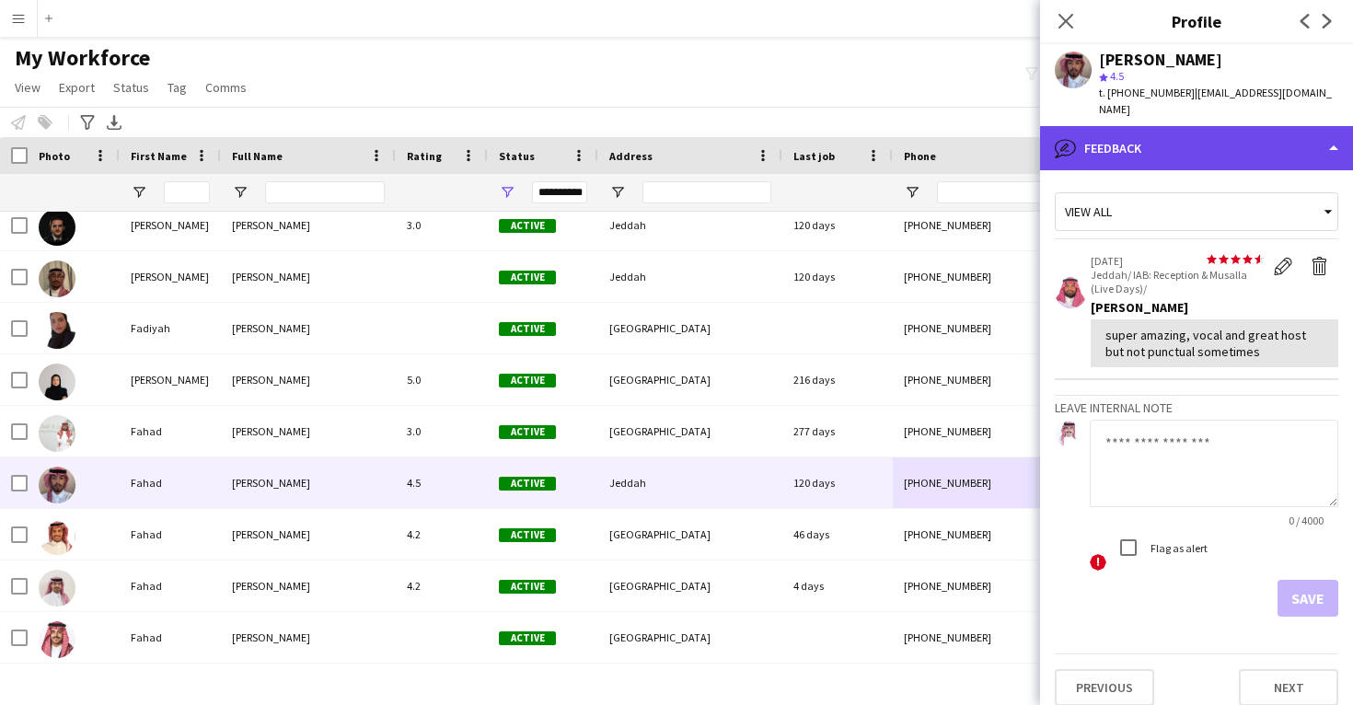
click at [1213, 126] on div "bubble-pencil Feedback" at bounding box center [1196, 148] width 313 height 44
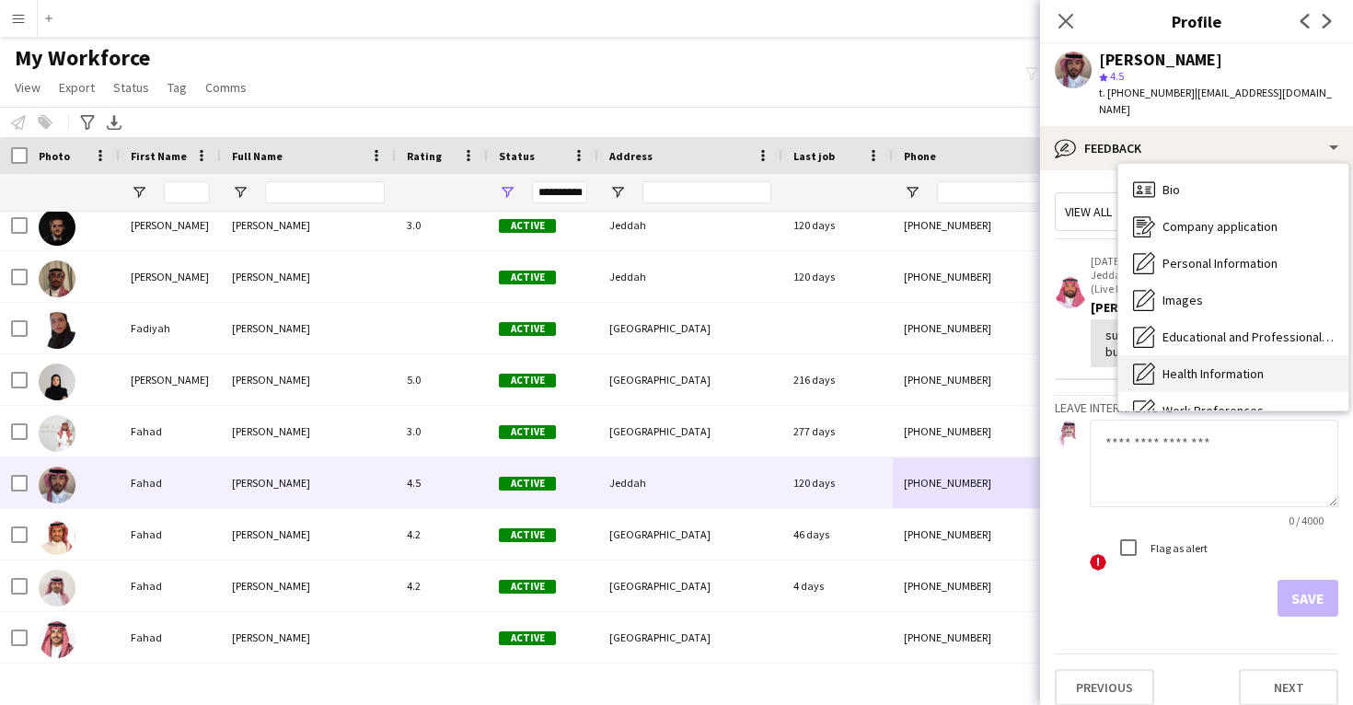
click at [1212, 171] on div "Bio Bio" at bounding box center [1234, 189] width 230 height 37
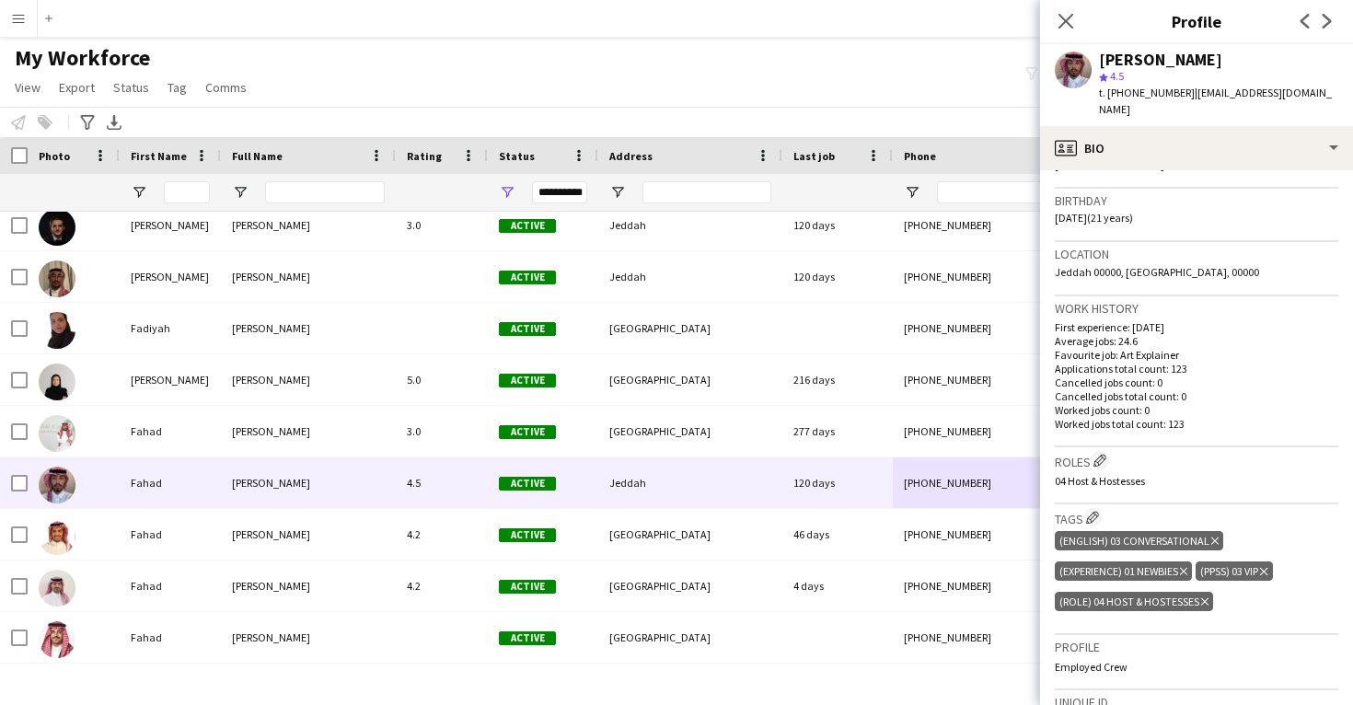
scroll to position [329, 0]
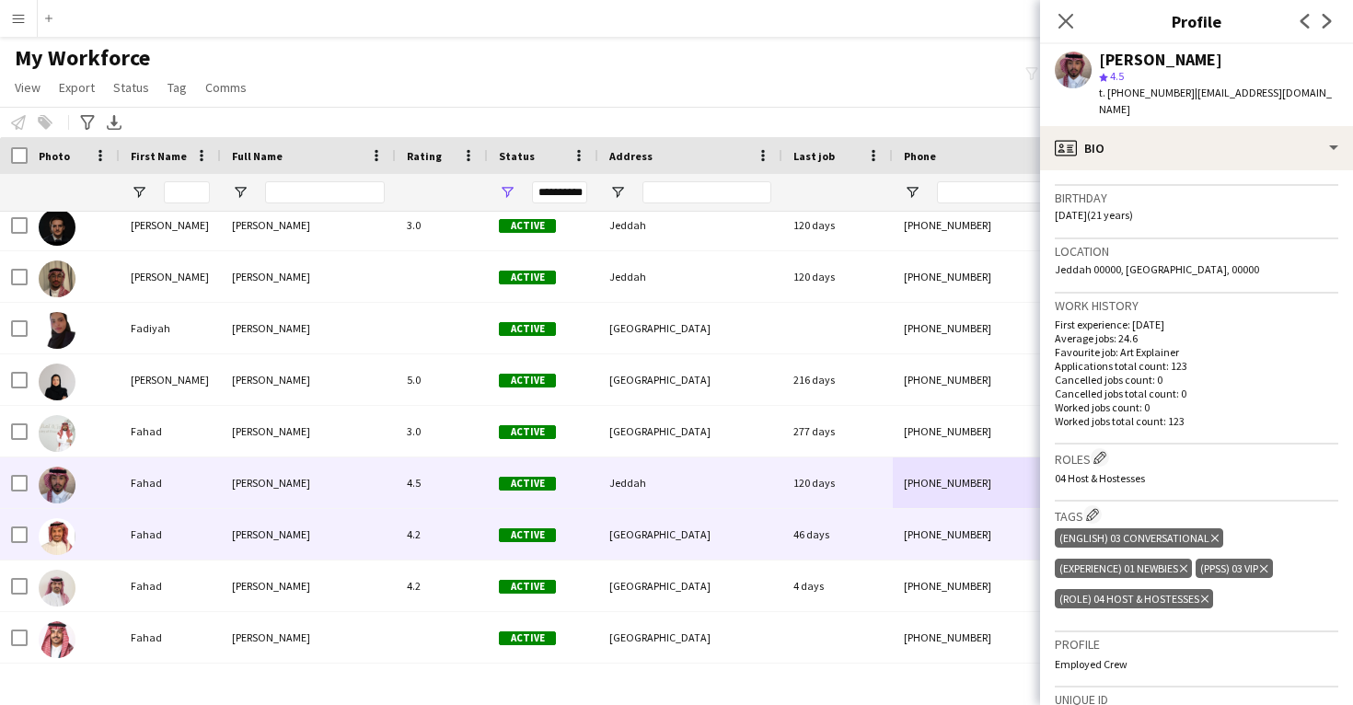
click at [891, 530] on div "46 days" at bounding box center [838, 534] width 110 height 51
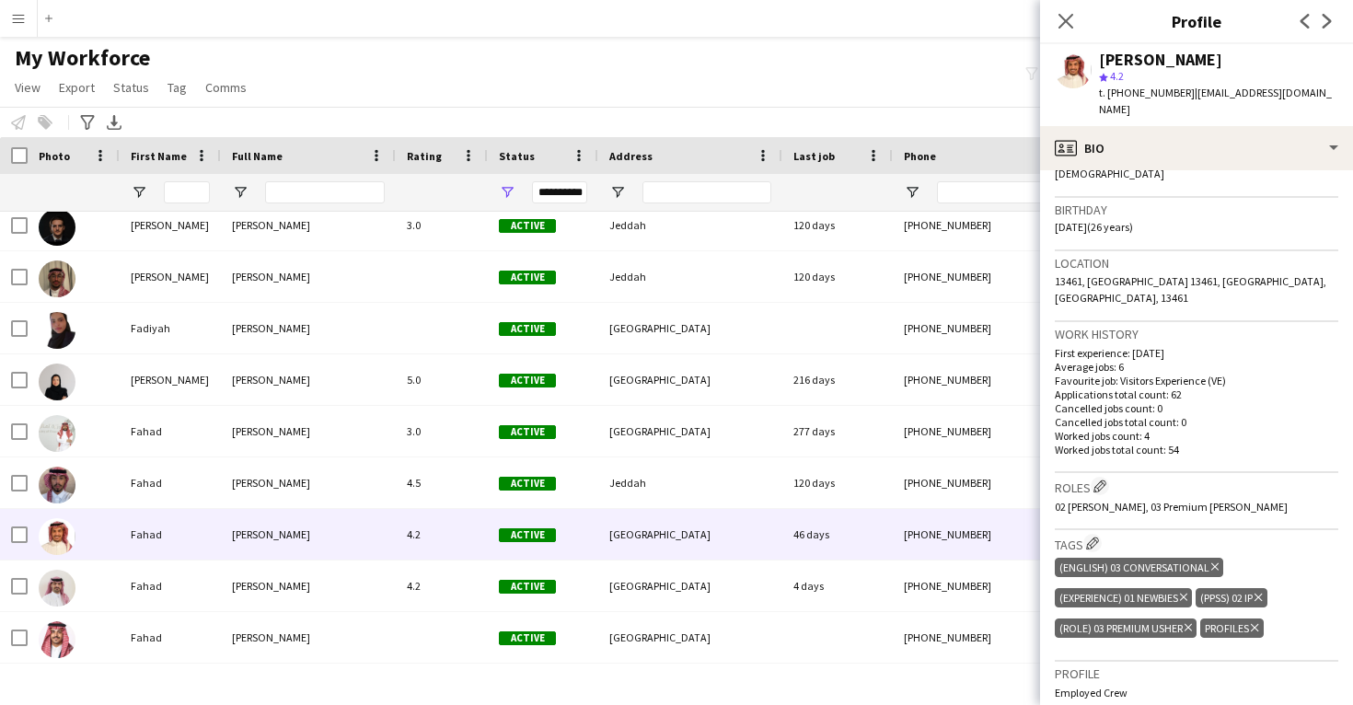
scroll to position [319, 0]
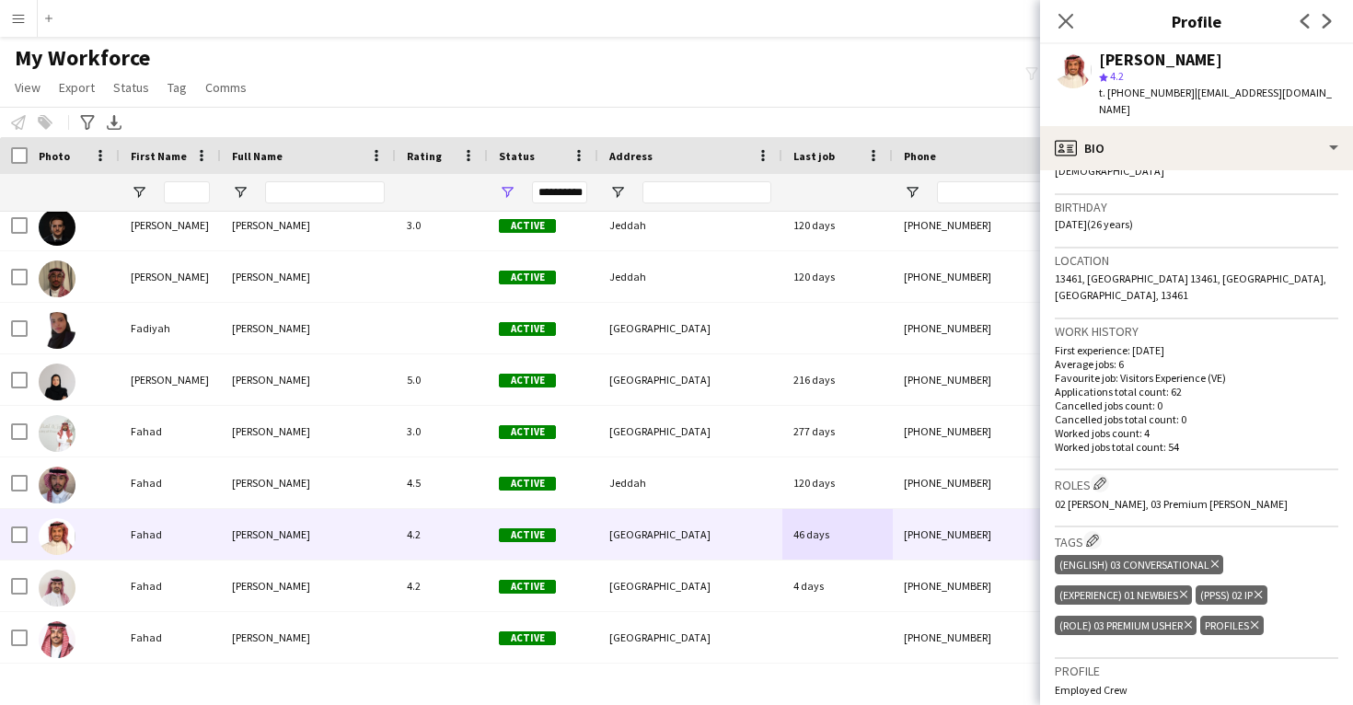
click at [1257, 620] on icon "Delete tag" at bounding box center [1254, 625] width 7 height 11
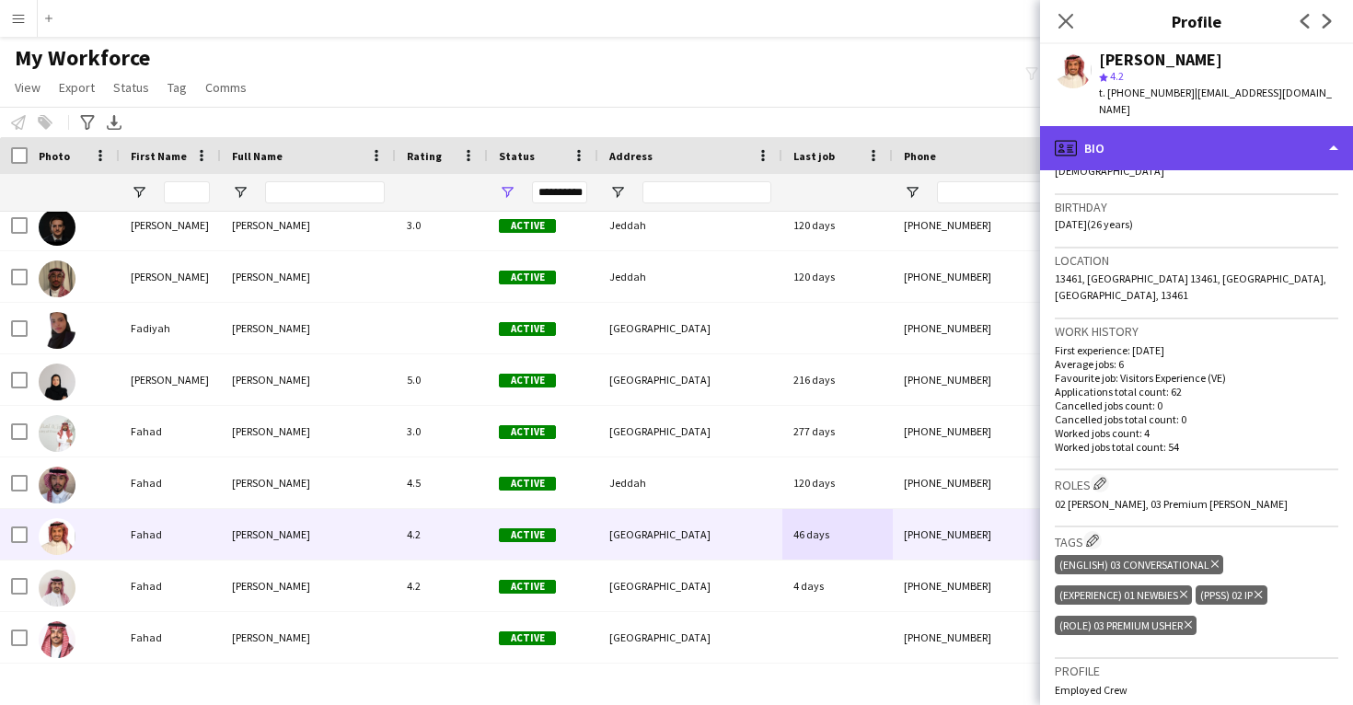
click at [1179, 126] on div "profile Bio" at bounding box center [1196, 148] width 313 height 44
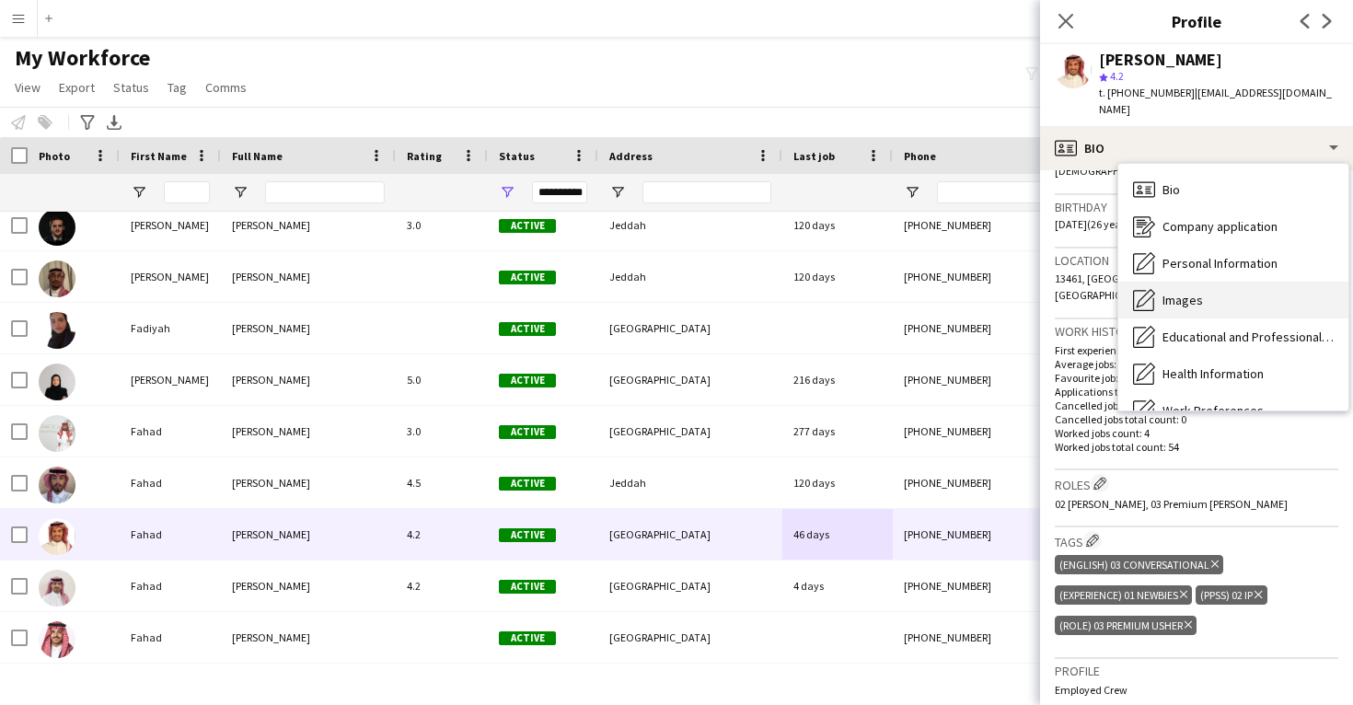
click at [1191, 292] on span "Images" at bounding box center [1183, 300] width 41 height 17
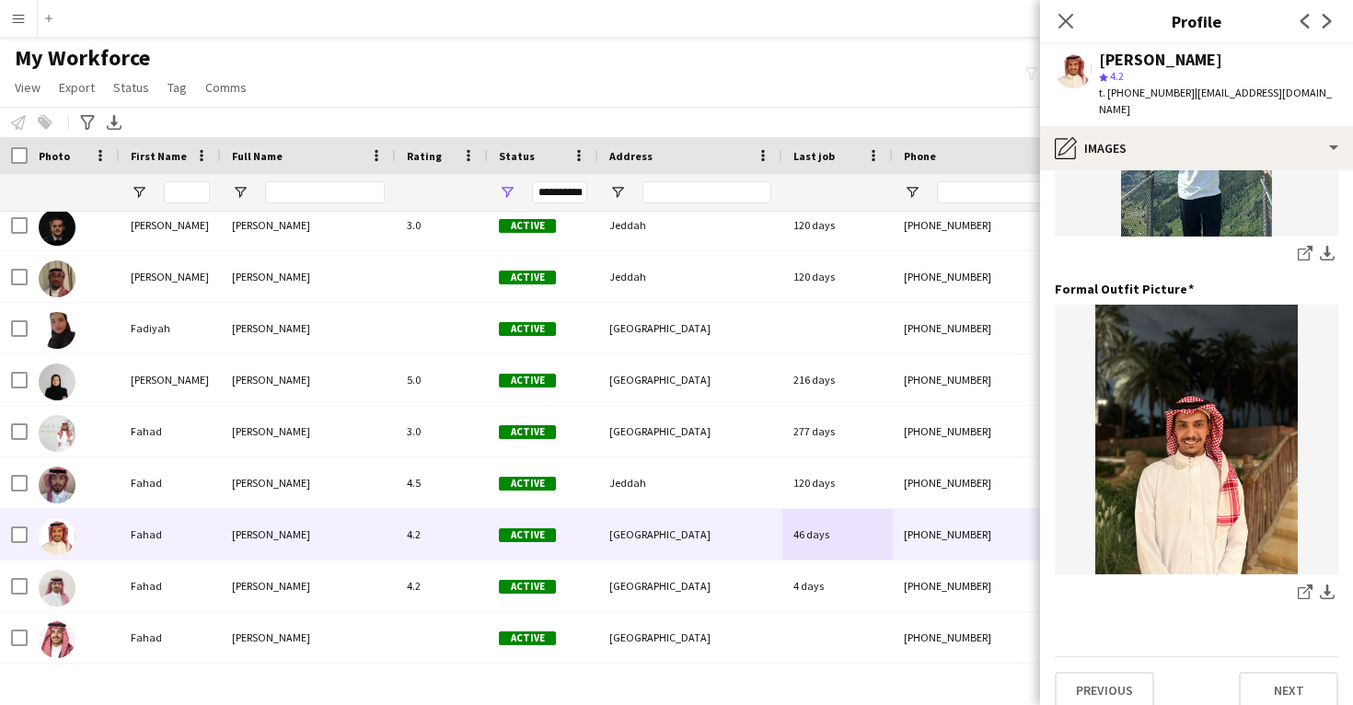
scroll to position [580, 0]
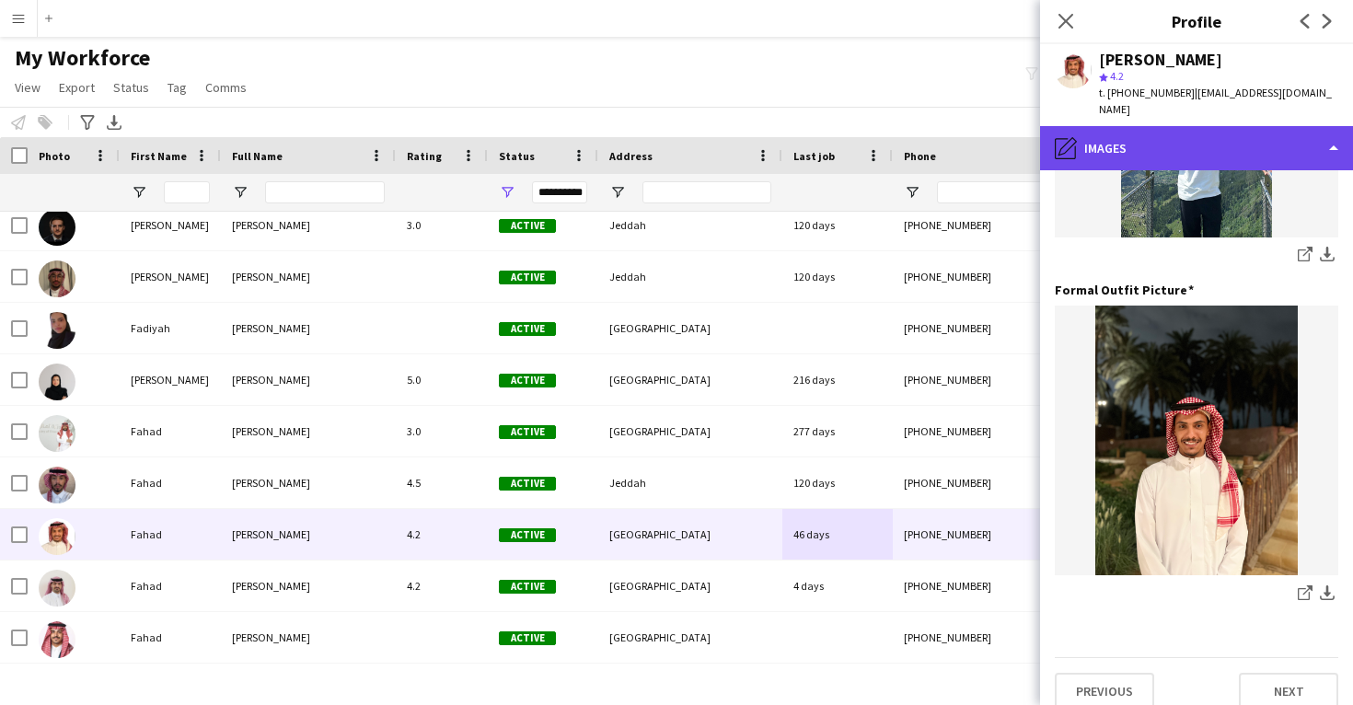
click at [1159, 126] on div "pencil4 Images" at bounding box center [1196, 148] width 313 height 44
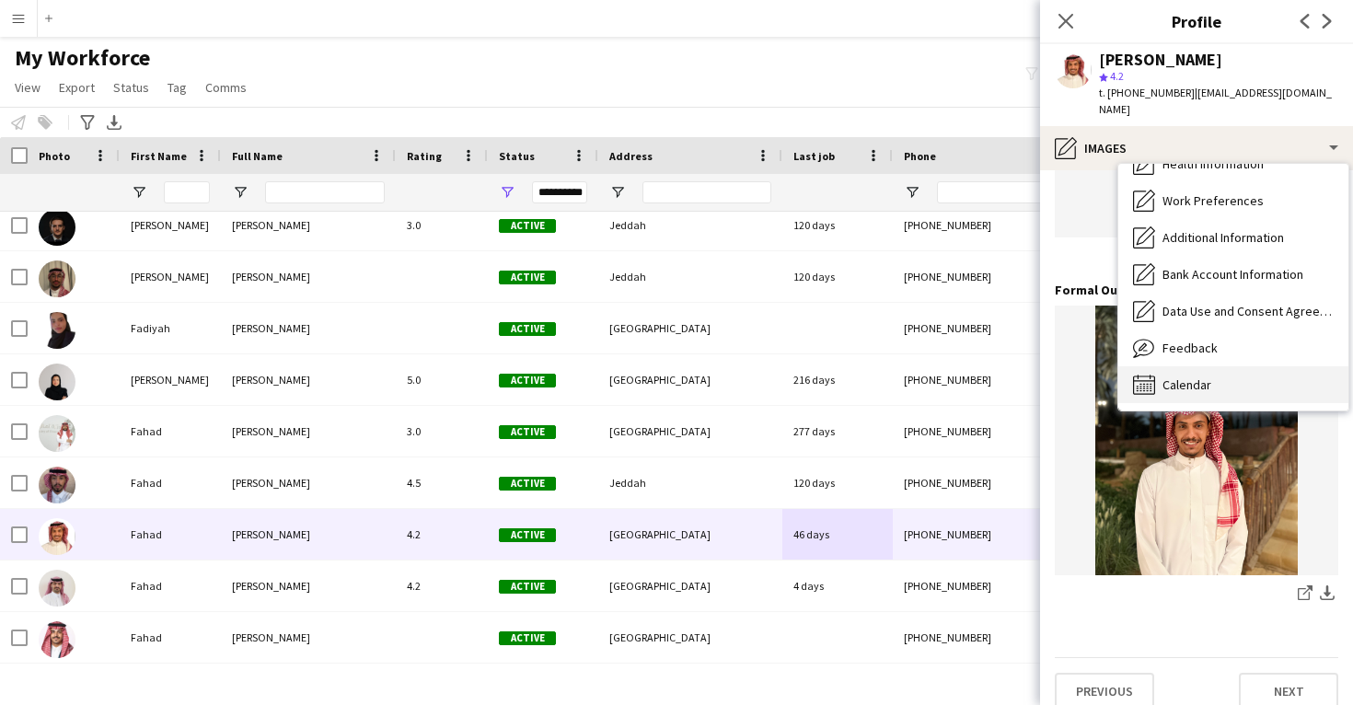
scroll to position [210, 0]
click at [1191, 366] on div "Calendar Calendar" at bounding box center [1234, 384] width 230 height 37
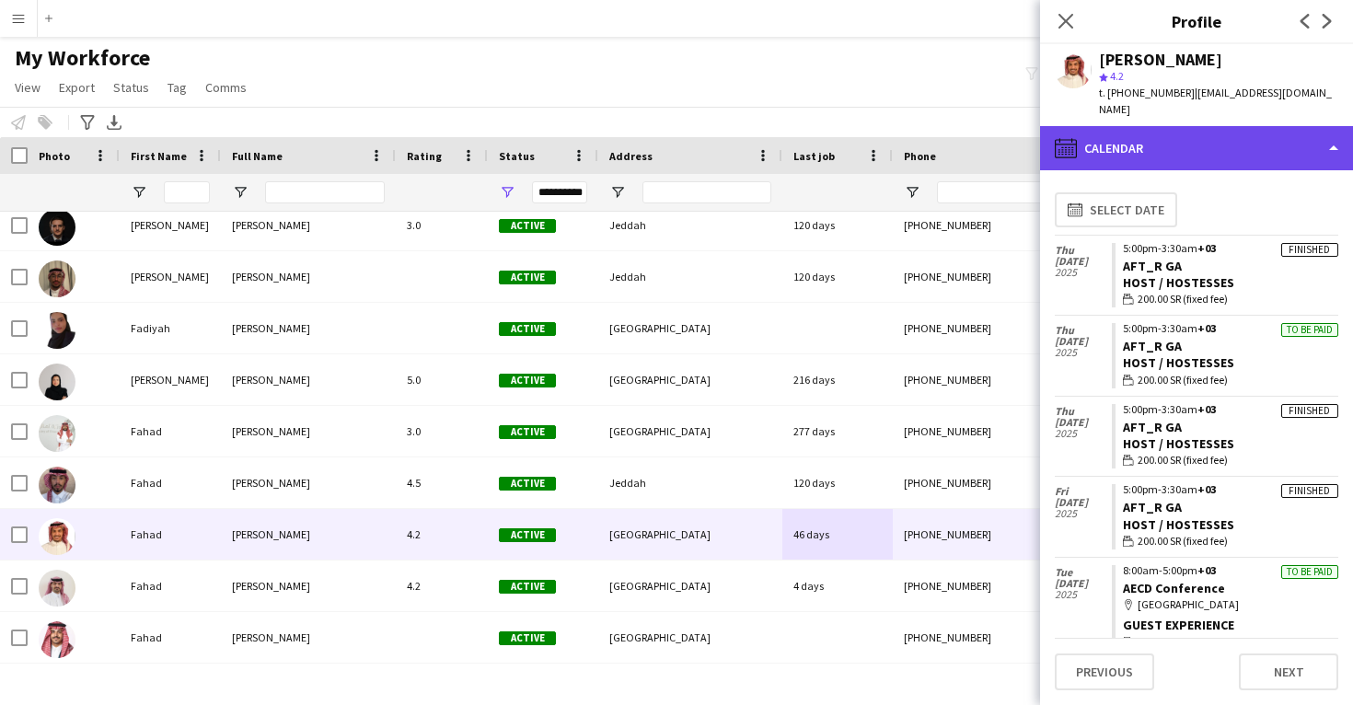
click at [1214, 134] on div "calendar-full Calendar" at bounding box center [1196, 148] width 313 height 44
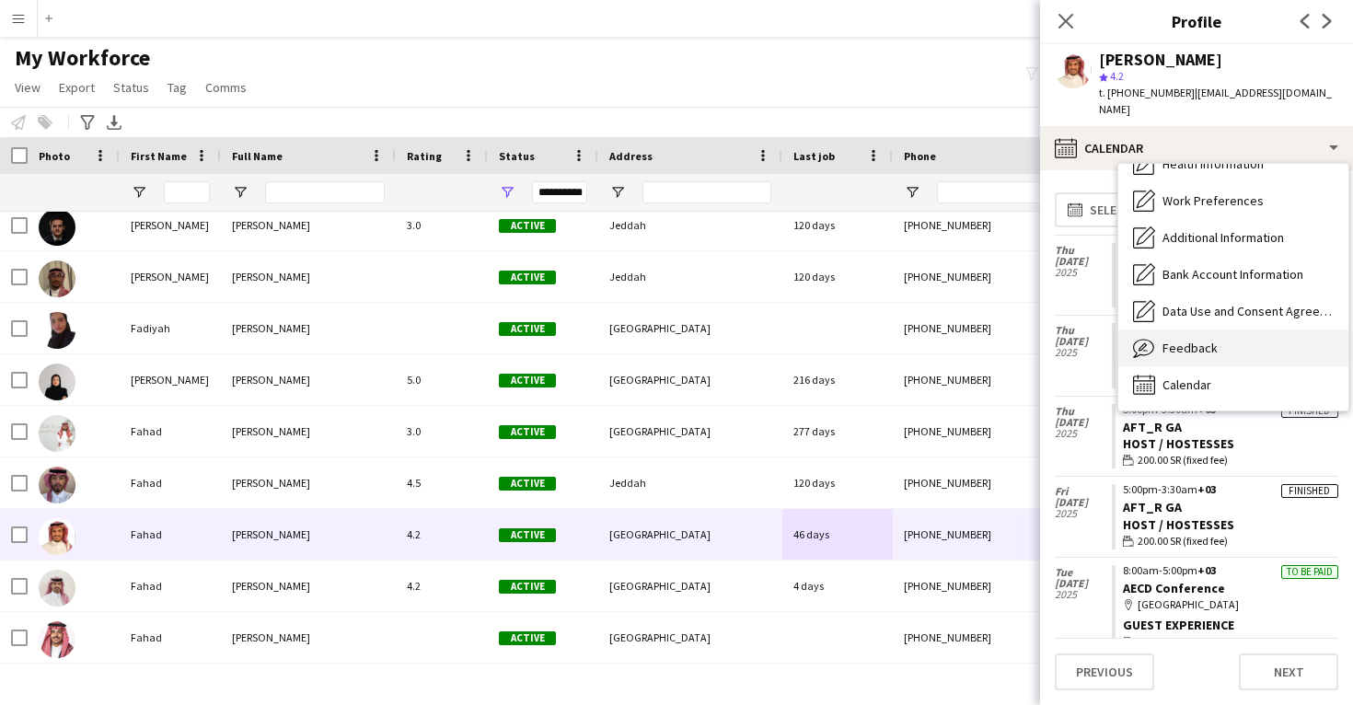
click at [1219, 339] on div "Feedback Feedback" at bounding box center [1234, 348] width 230 height 37
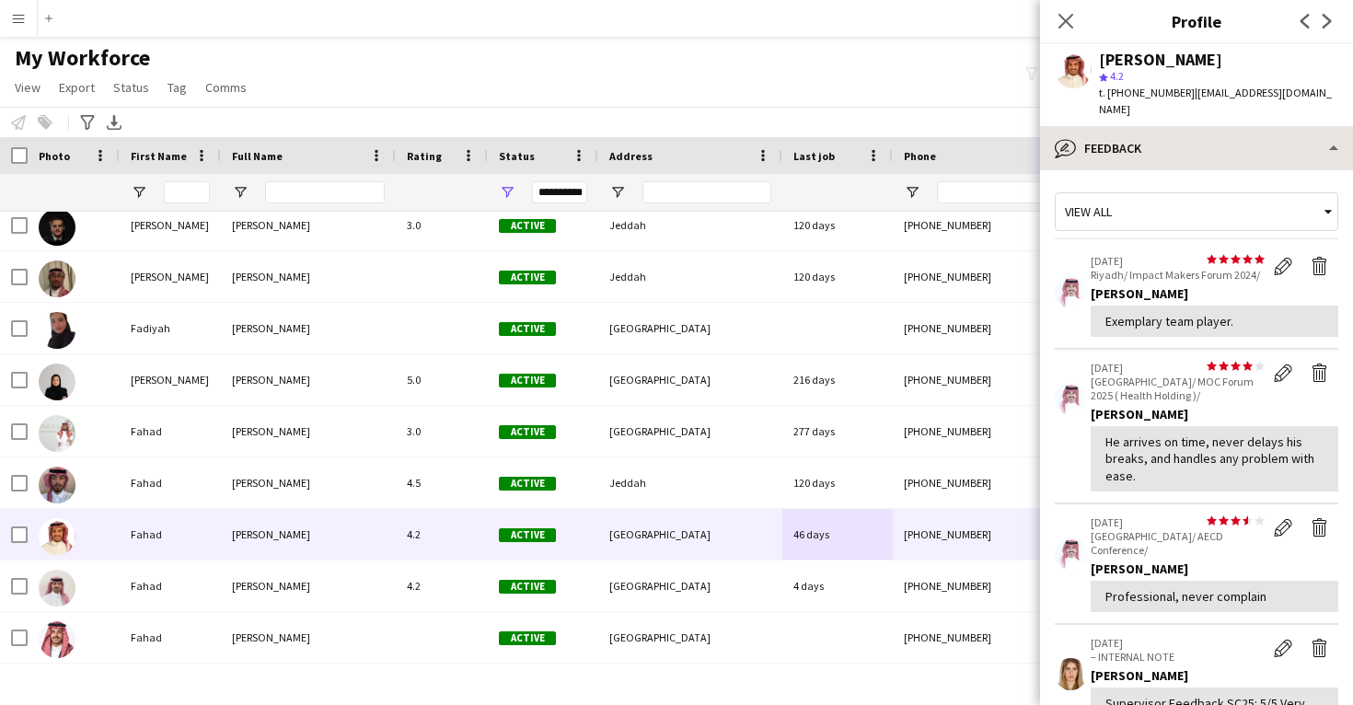
scroll to position [0, 0]
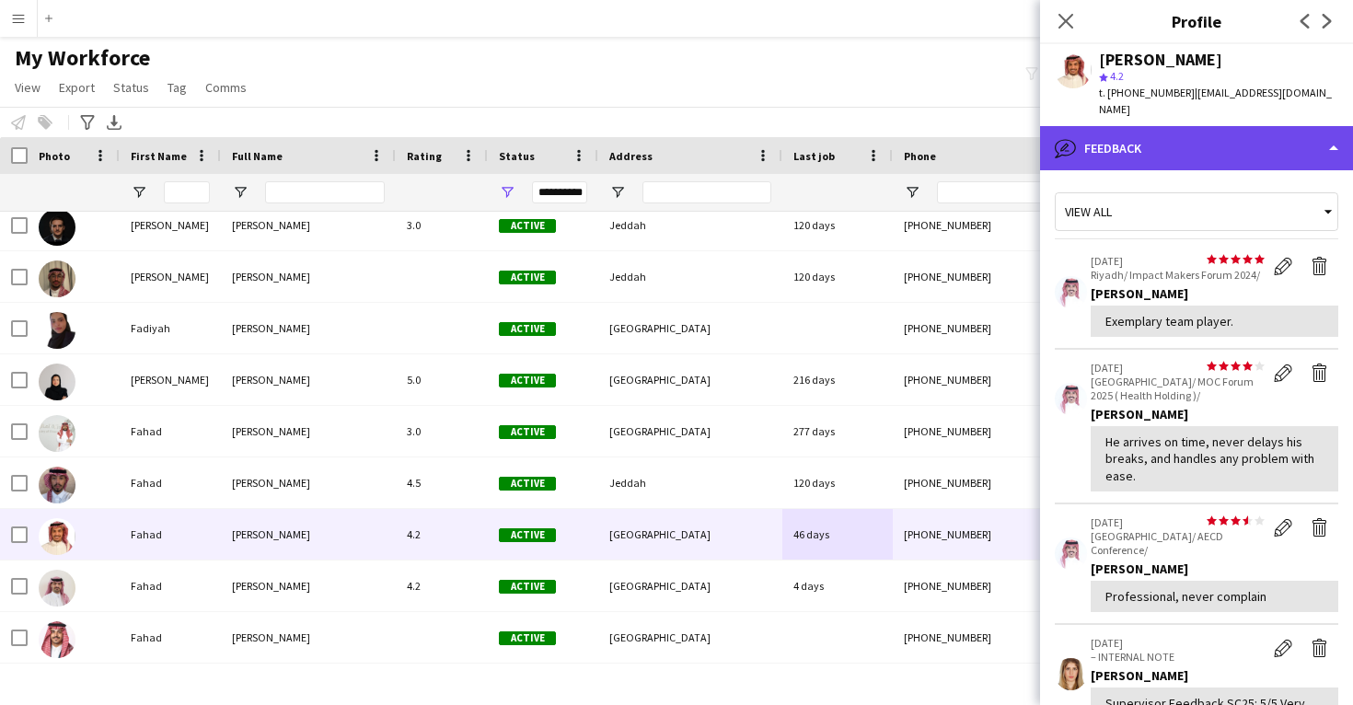
click at [1210, 132] on div "bubble-pencil Feedback" at bounding box center [1196, 148] width 313 height 44
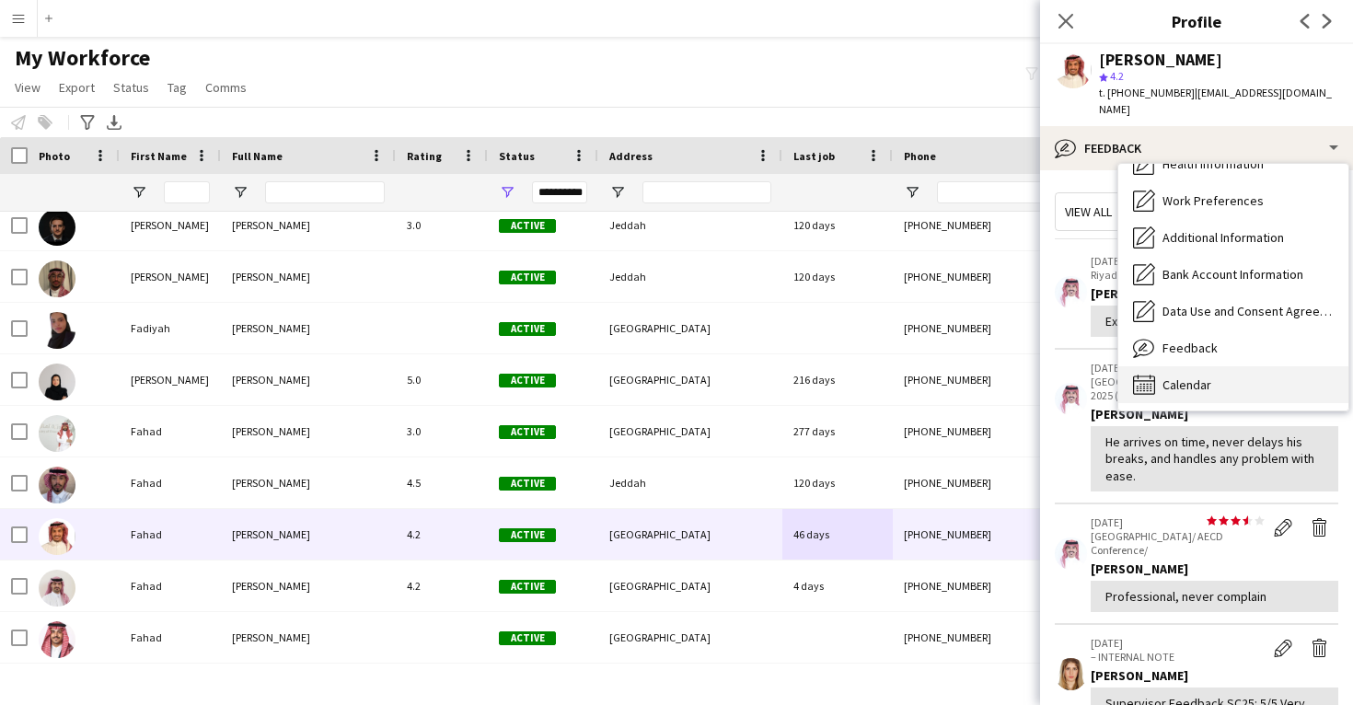
click at [1208, 377] on span "Calendar" at bounding box center [1187, 385] width 49 height 17
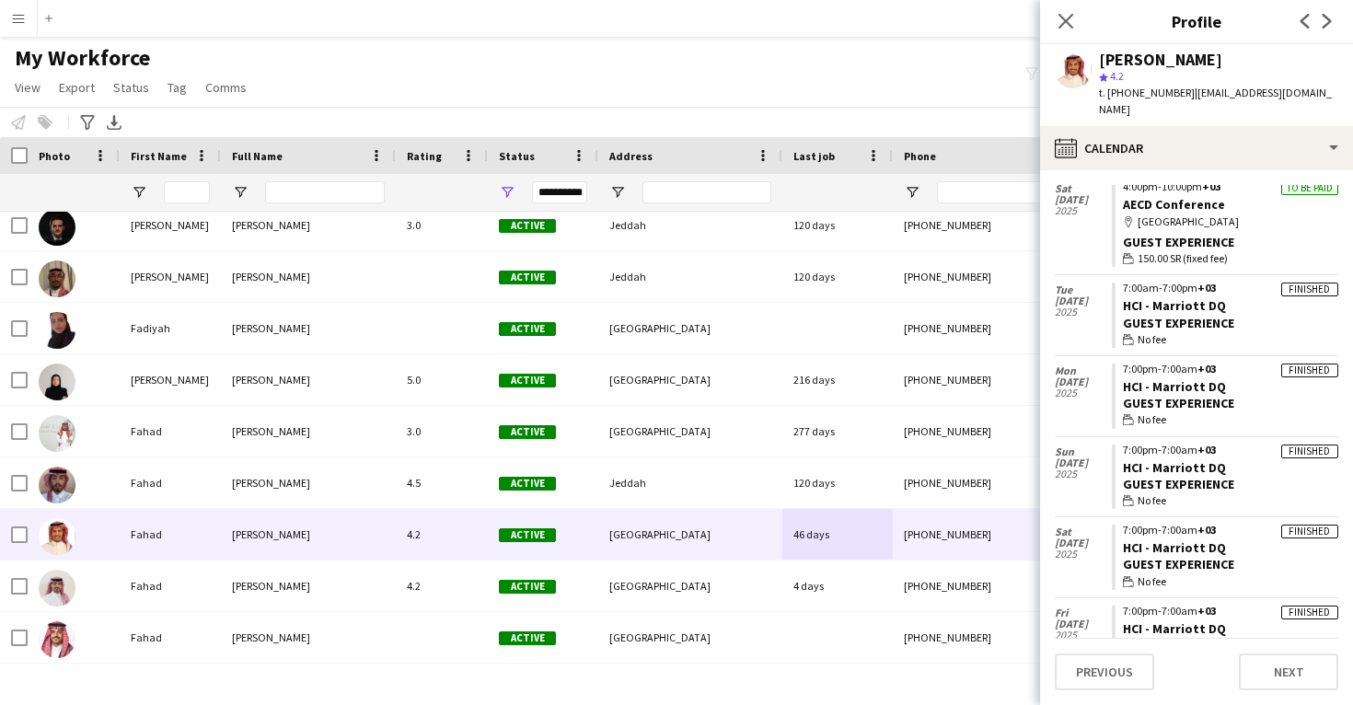
scroll to position [691, 0]
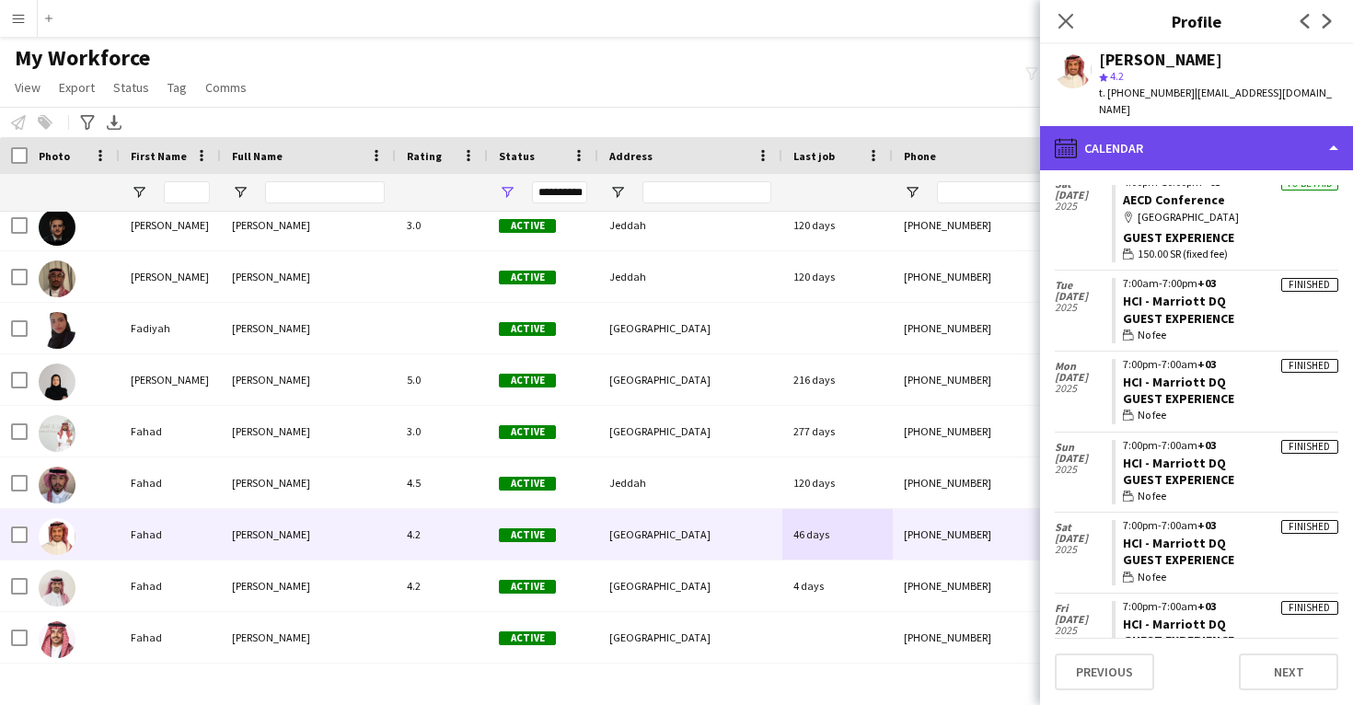
click at [1191, 128] on div "calendar-full Calendar" at bounding box center [1196, 148] width 313 height 44
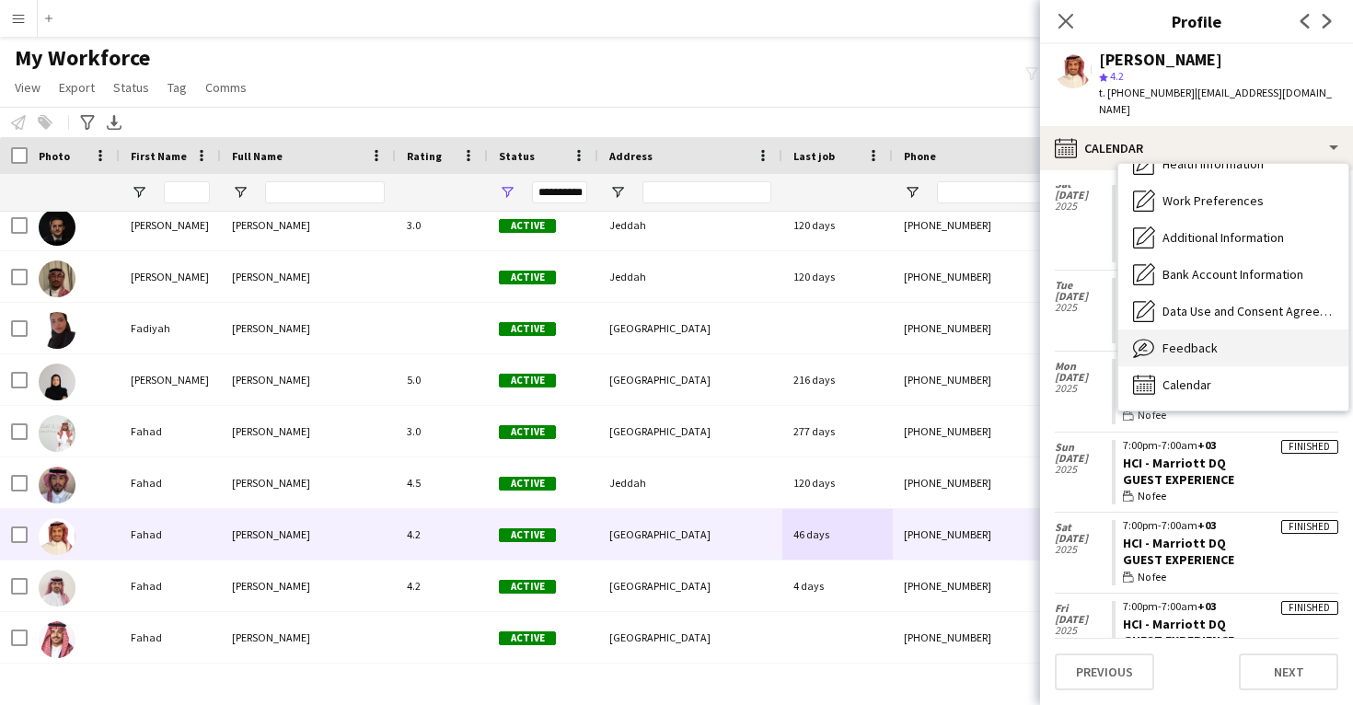
click at [1188, 343] on div "Feedback Feedback" at bounding box center [1234, 348] width 230 height 37
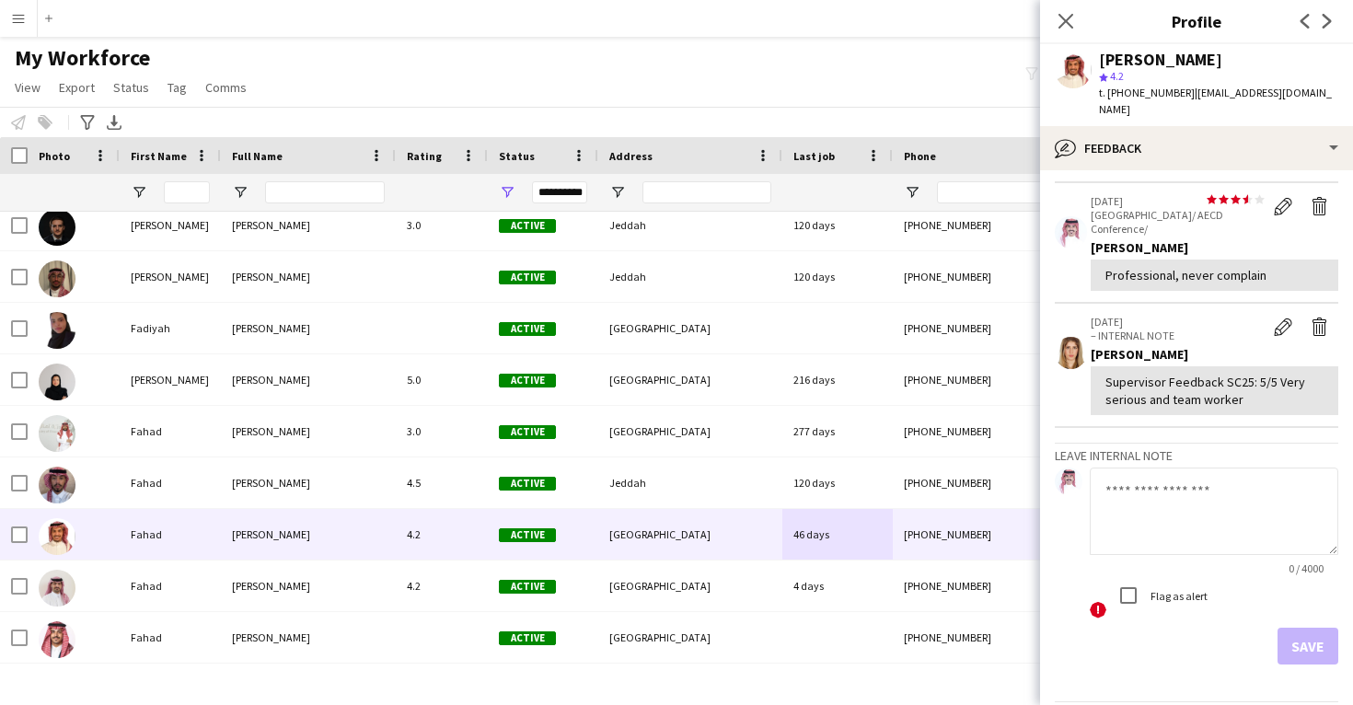
scroll to position [323, 0]
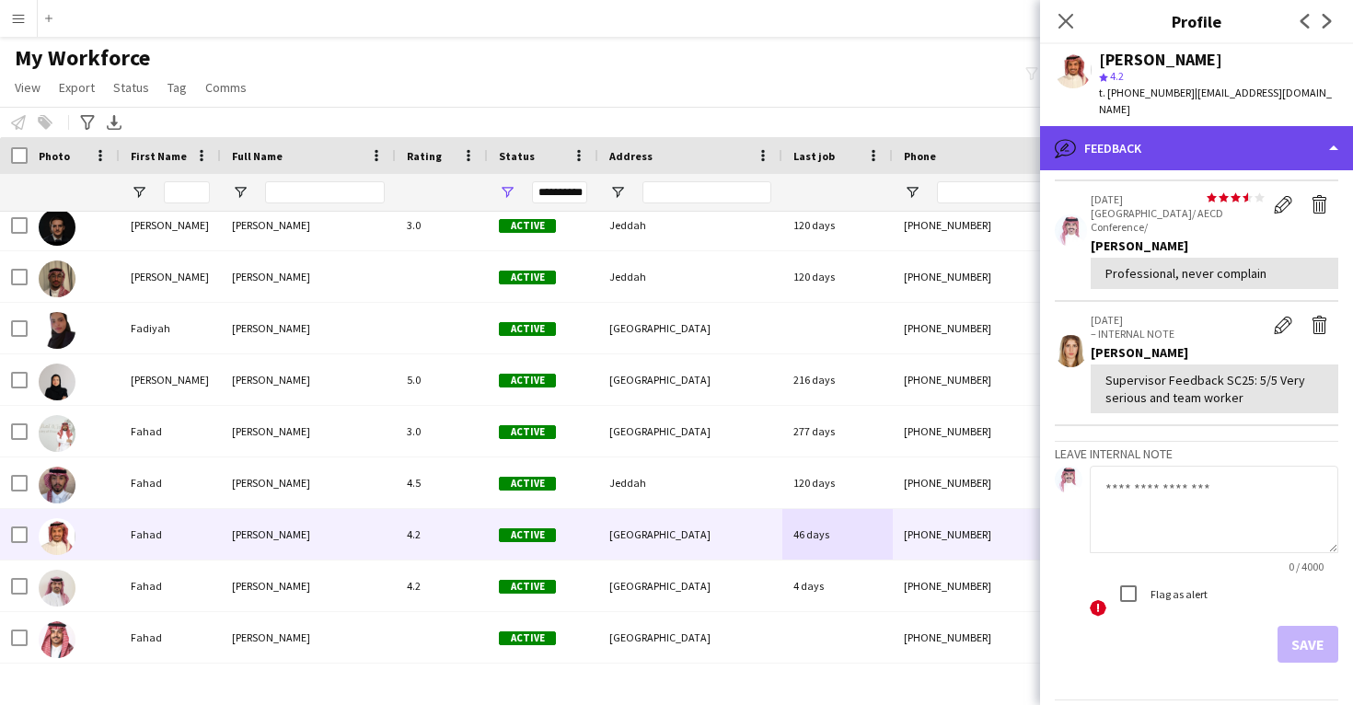
click at [1193, 126] on div "bubble-pencil Feedback" at bounding box center [1196, 148] width 313 height 44
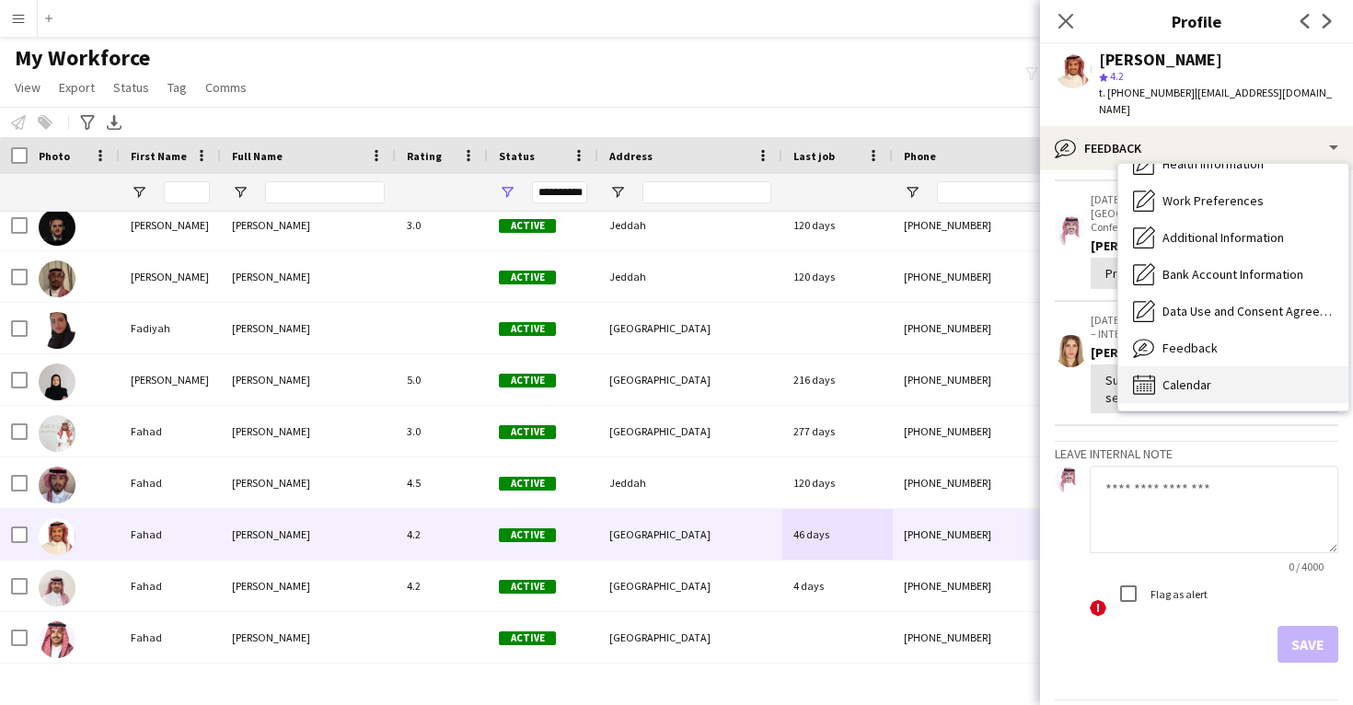
click at [1214, 366] on div "Calendar Calendar" at bounding box center [1234, 384] width 230 height 37
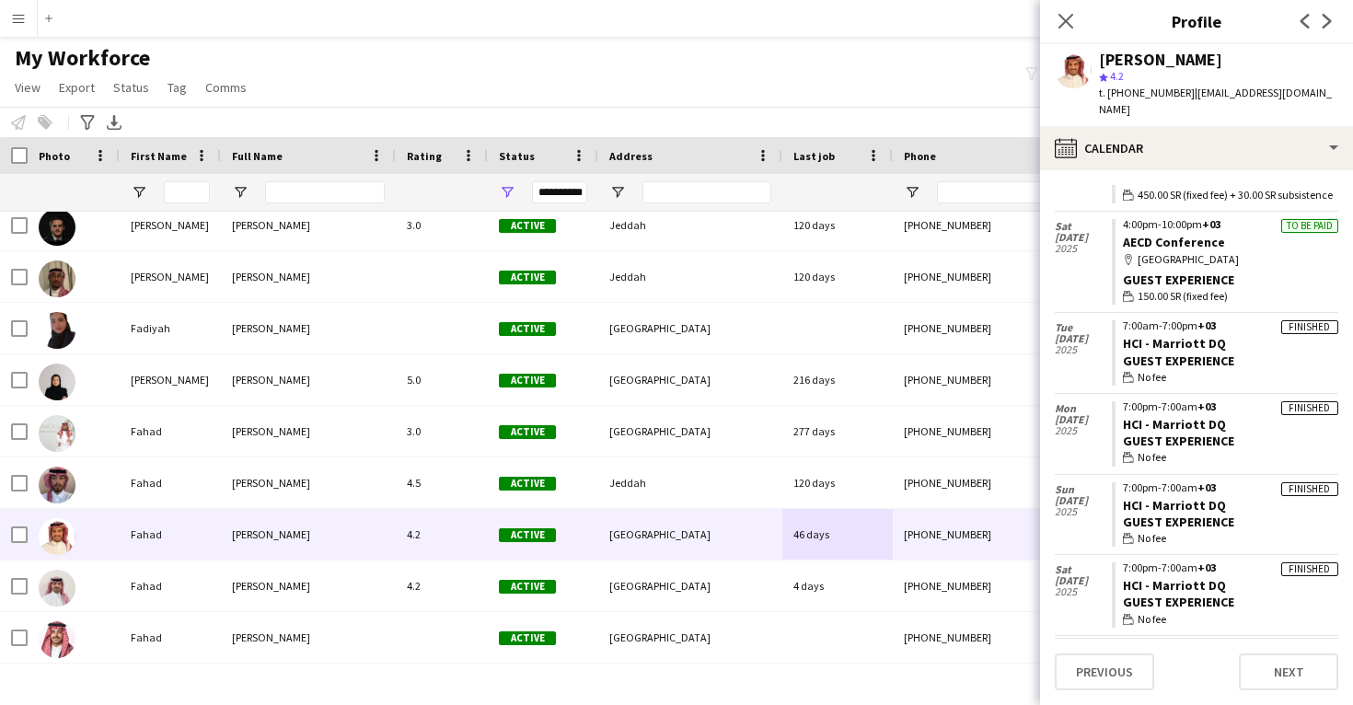
scroll to position [652, 0]
drag, startPoint x: 1232, startPoint y: 478, endPoint x: 1125, endPoint y: 475, distance: 106.8
click at [1125, 480] on app-crew-calendar-job-card "Finished 7:00pm-7:00am +03 HCI - Marriott DQ Guest Experience wallet No fee" at bounding box center [1225, 512] width 227 height 65
click at [1121, 57] on div "[PERSON_NAME]" at bounding box center [1160, 60] width 123 height 17
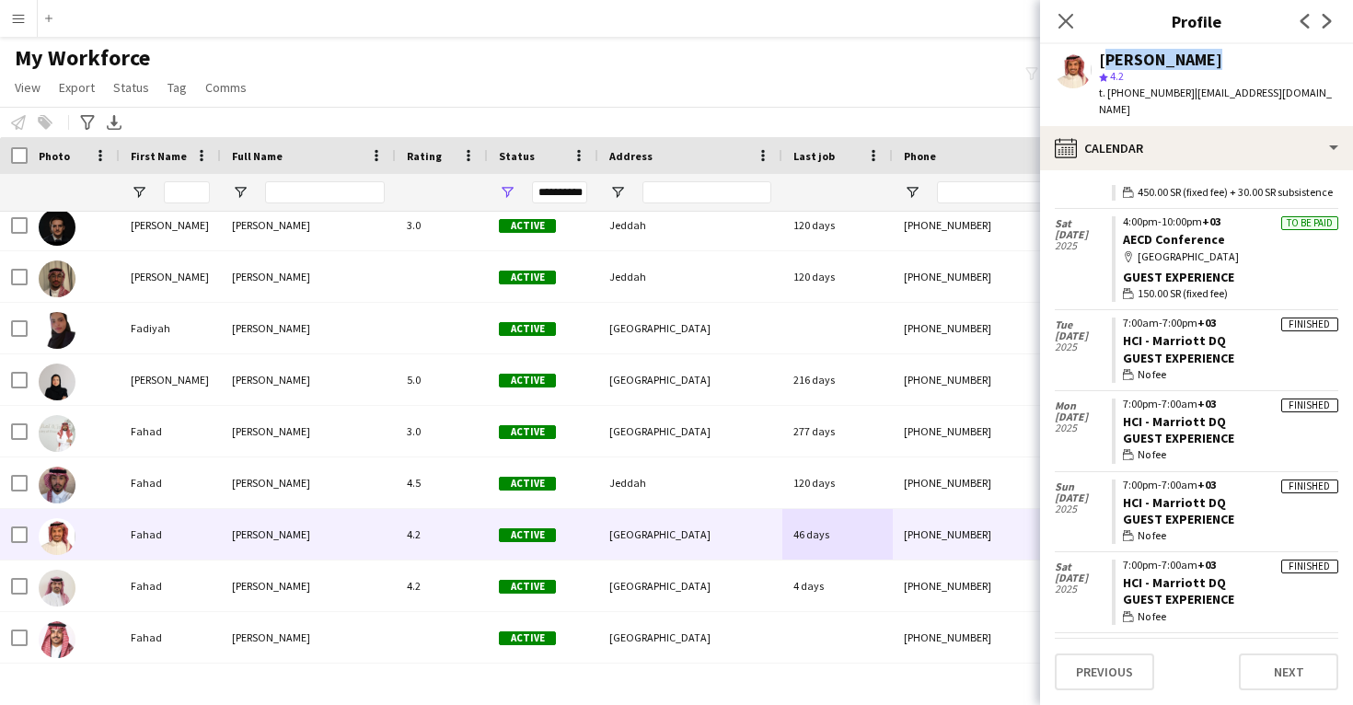
click at [1121, 57] on div "Fahad Al sultan" at bounding box center [1160, 60] width 123 height 17
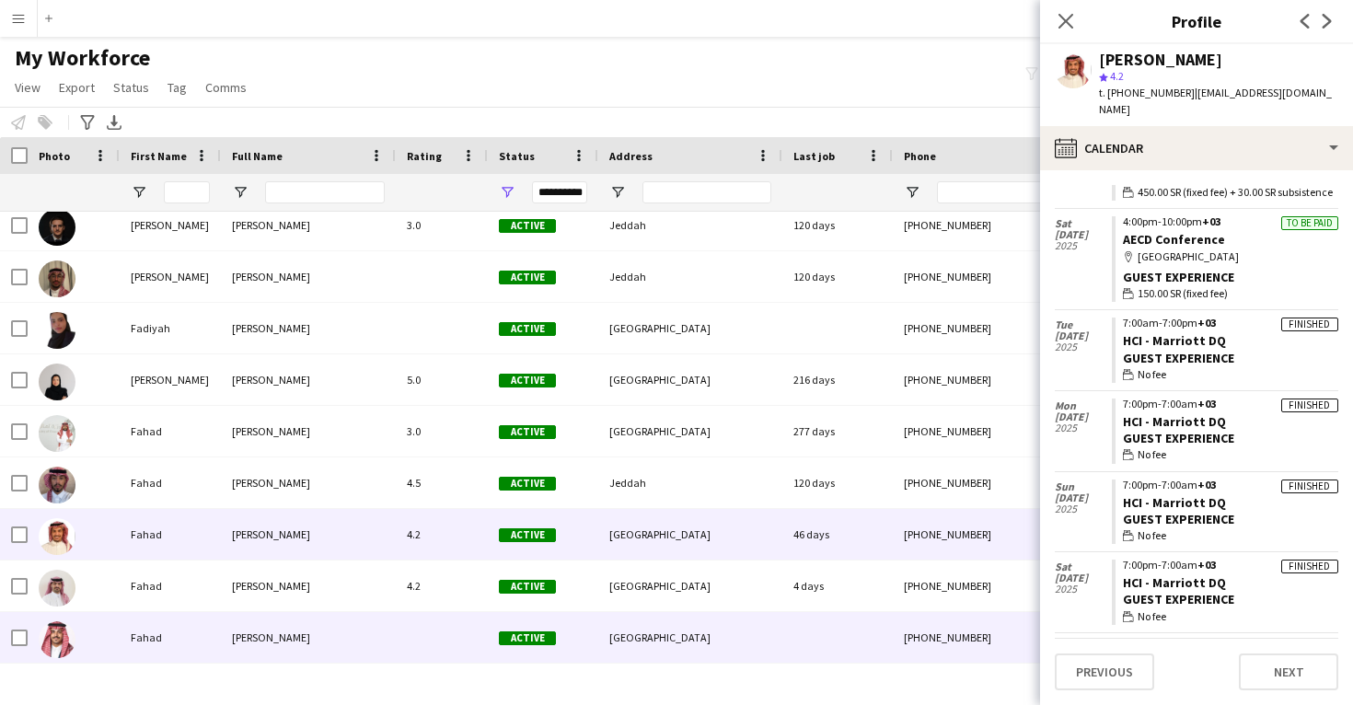
click at [671, 615] on div "[GEOGRAPHIC_DATA]" at bounding box center [690, 637] width 184 height 51
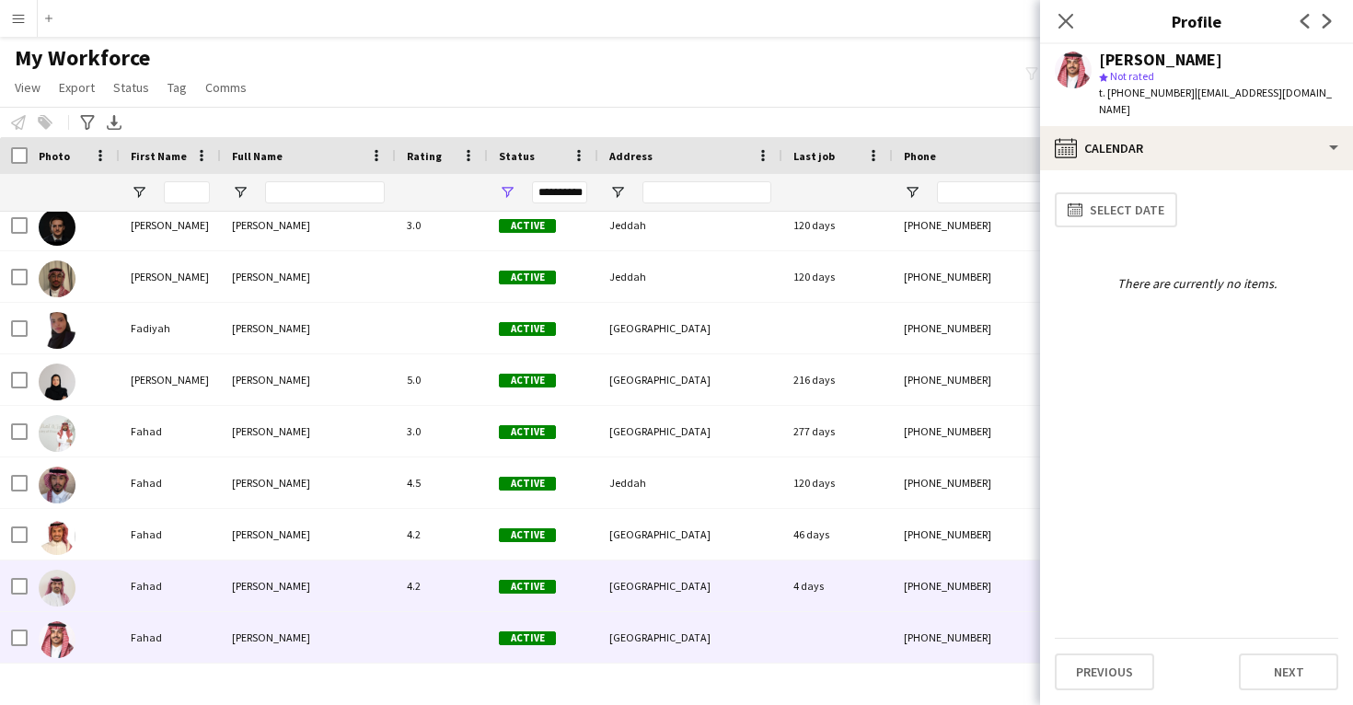
click at [667, 600] on div "[GEOGRAPHIC_DATA]" at bounding box center [690, 586] width 184 height 51
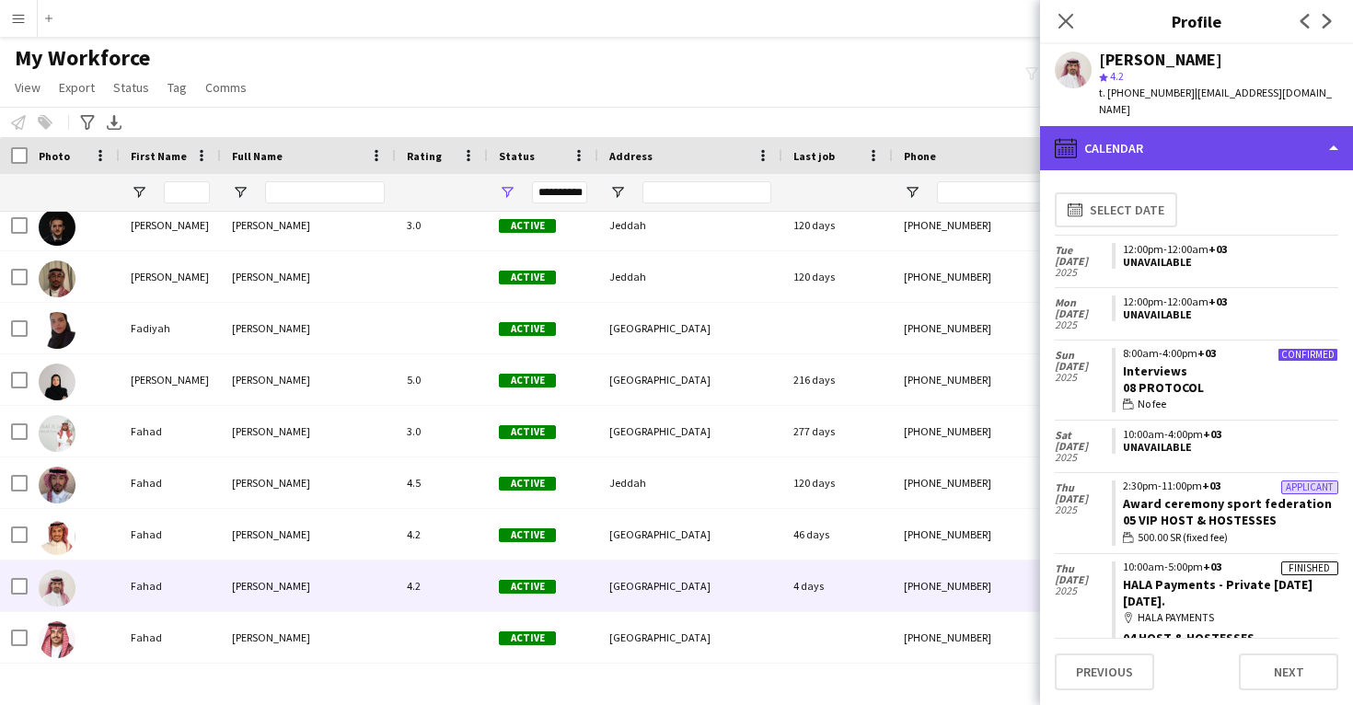
click at [1162, 144] on div "calendar-full Calendar" at bounding box center [1196, 148] width 313 height 44
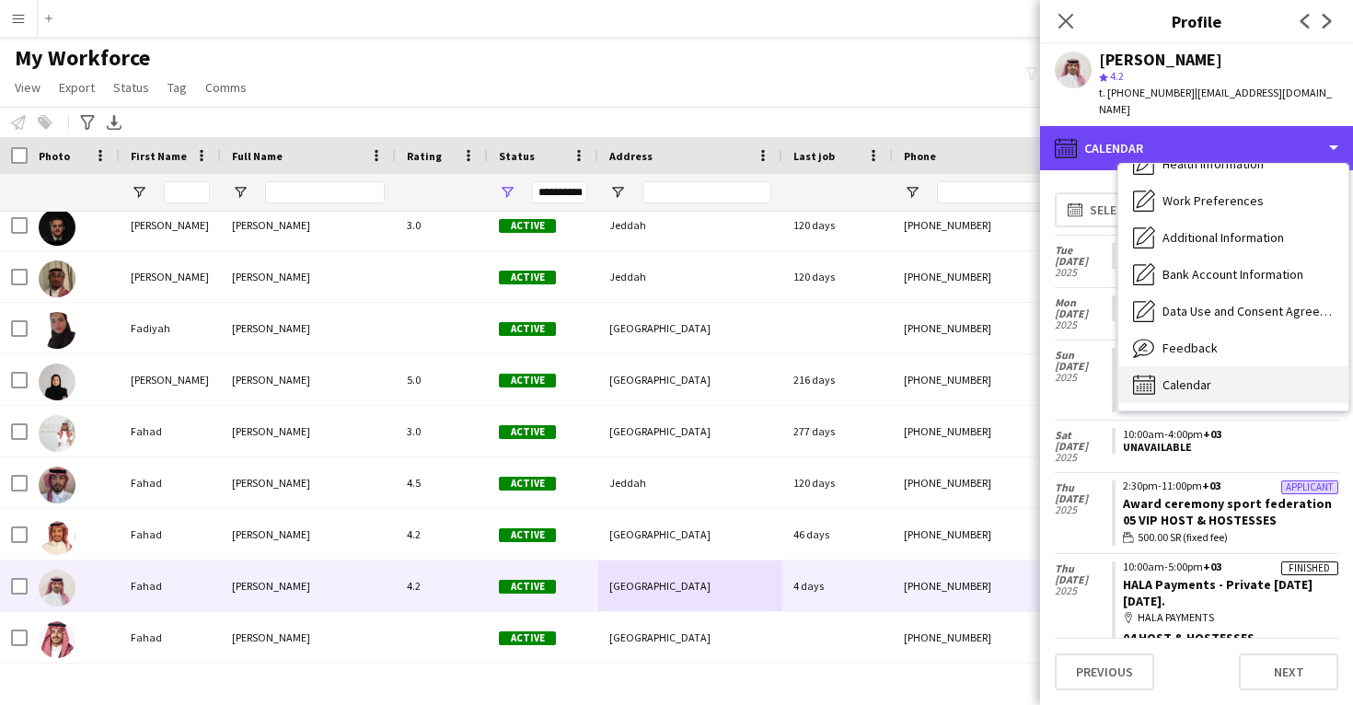
scroll to position [210, 0]
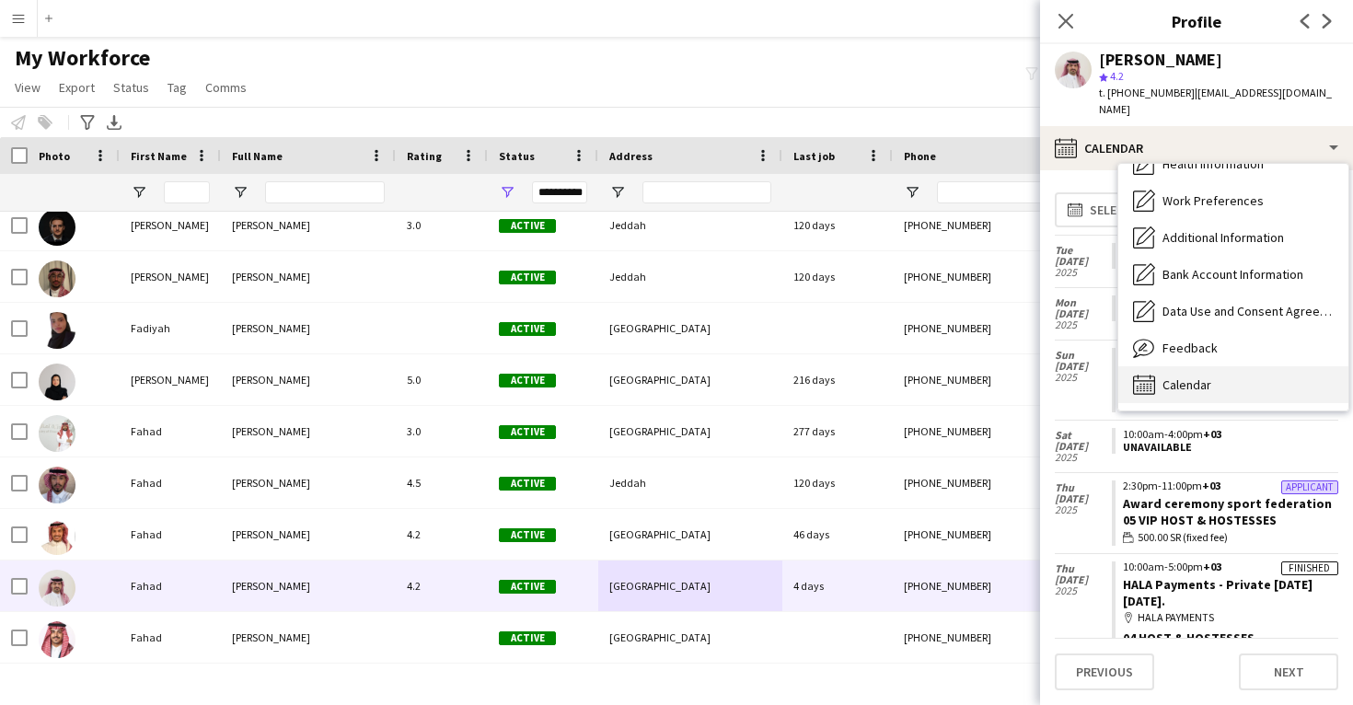
click at [1199, 377] on span "Calendar" at bounding box center [1187, 385] width 49 height 17
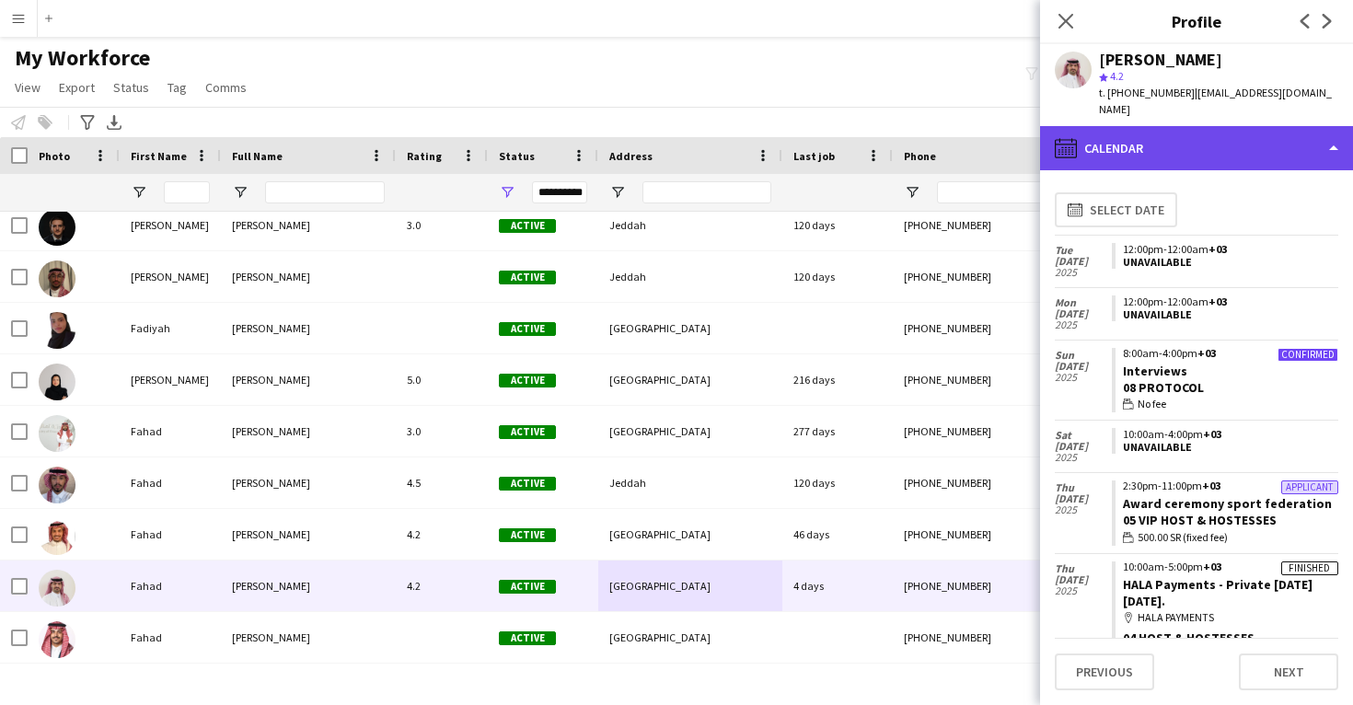
click at [1182, 137] on div "calendar-full Calendar" at bounding box center [1196, 148] width 313 height 44
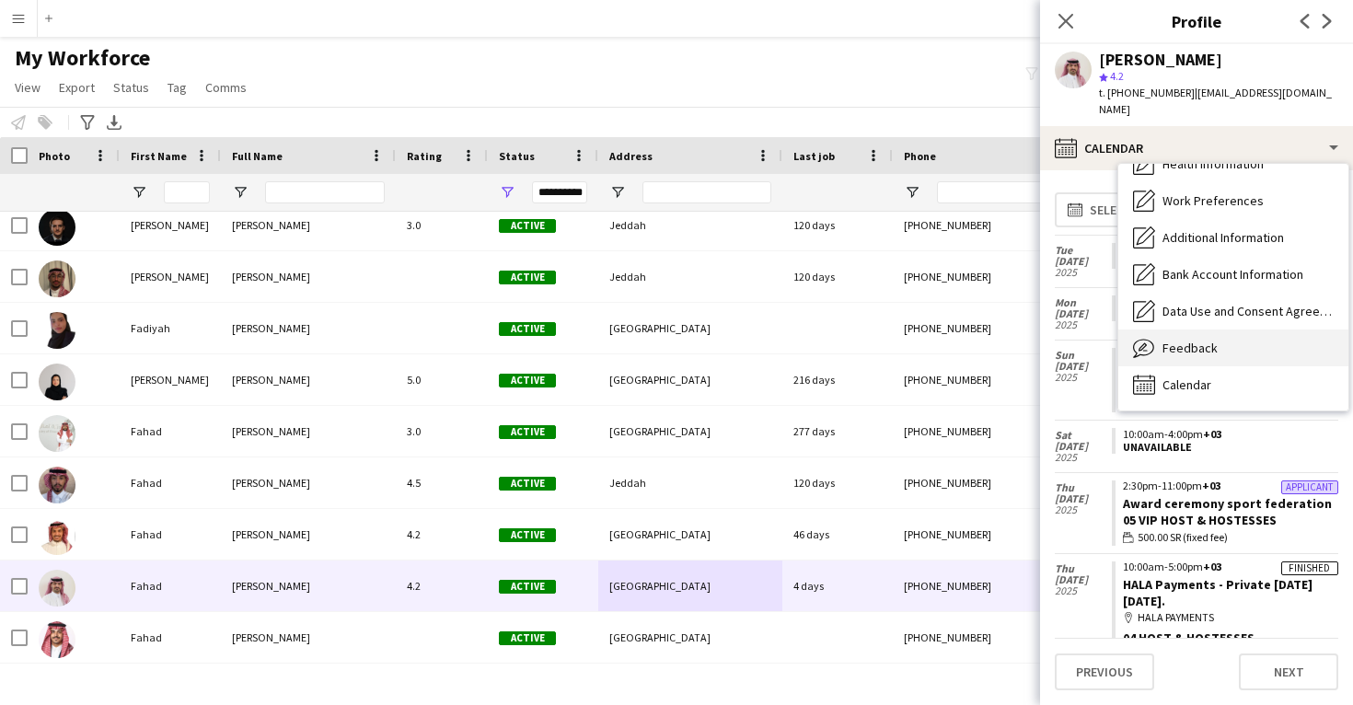
click at [1190, 340] on span "Feedback" at bounding box center [1190, 348] width 55 height 17
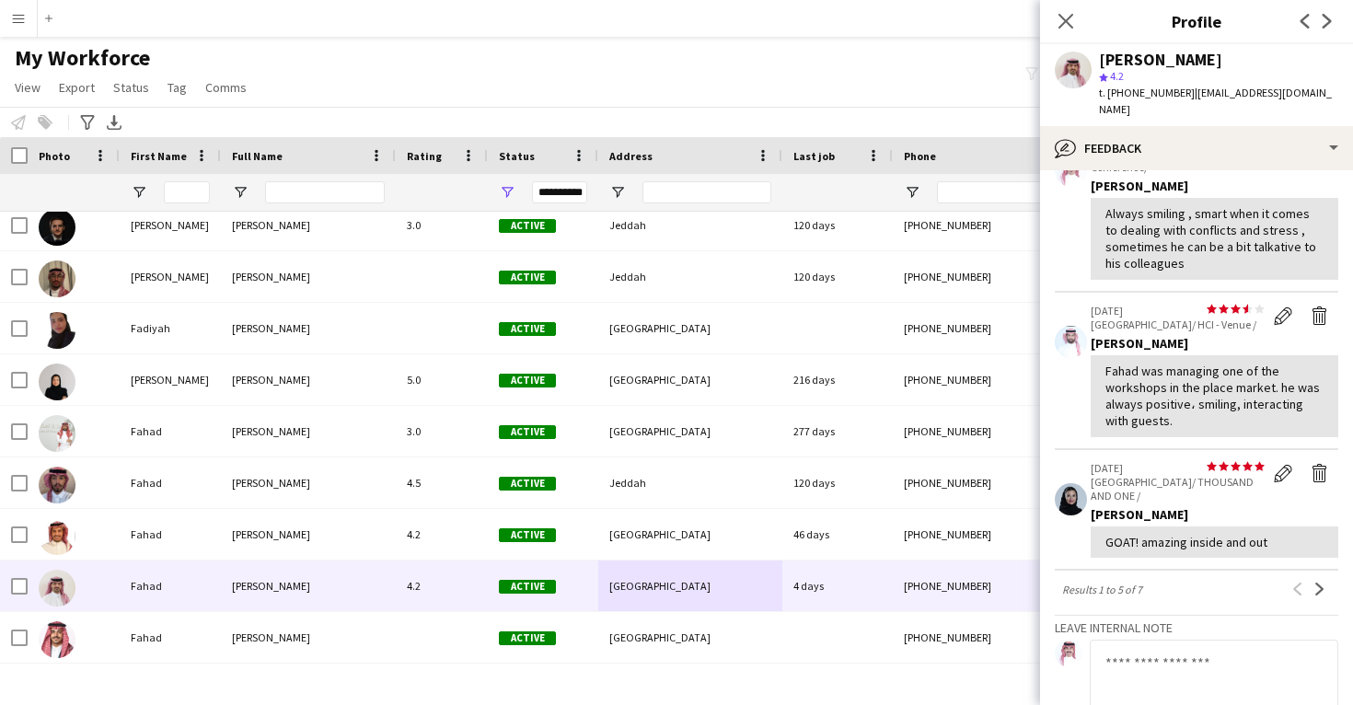
scroll to position [367, 0]
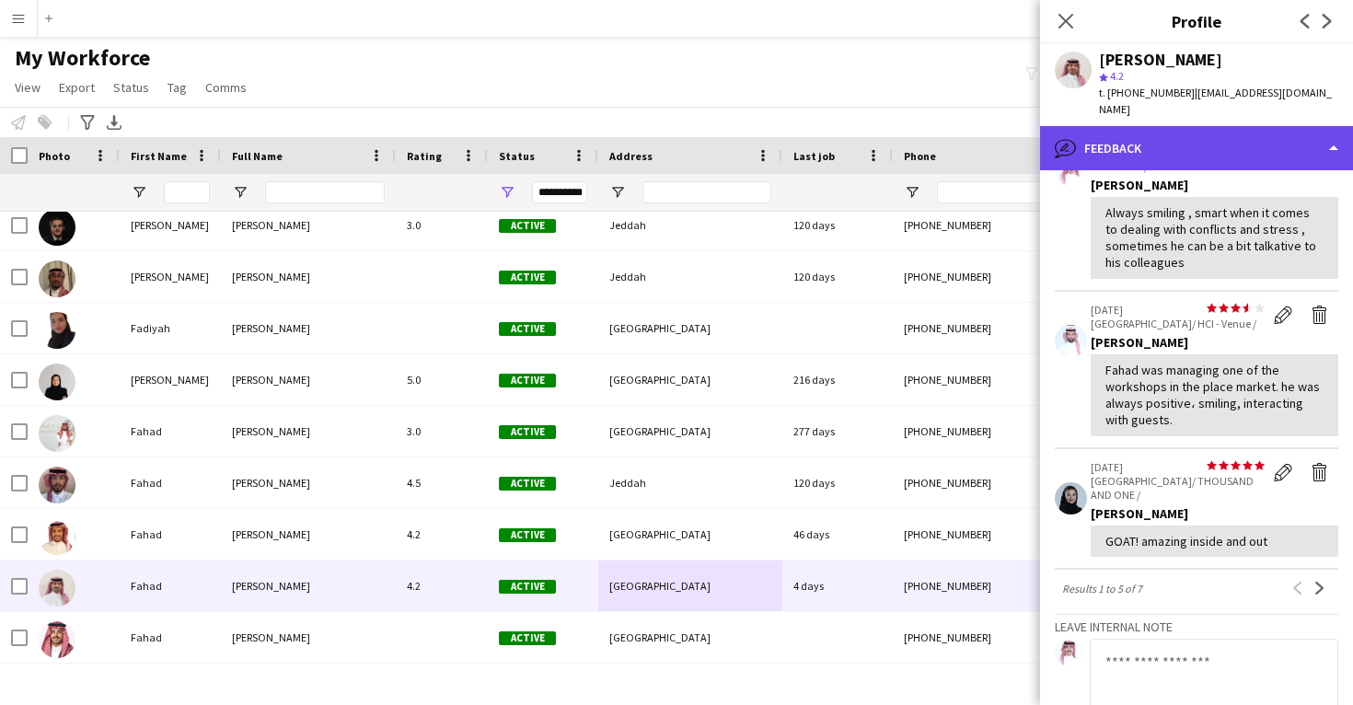
click at [1188, 126] on div "bubble-pencil Feedback" at bounding box center [1196, 148] width 313 height 44
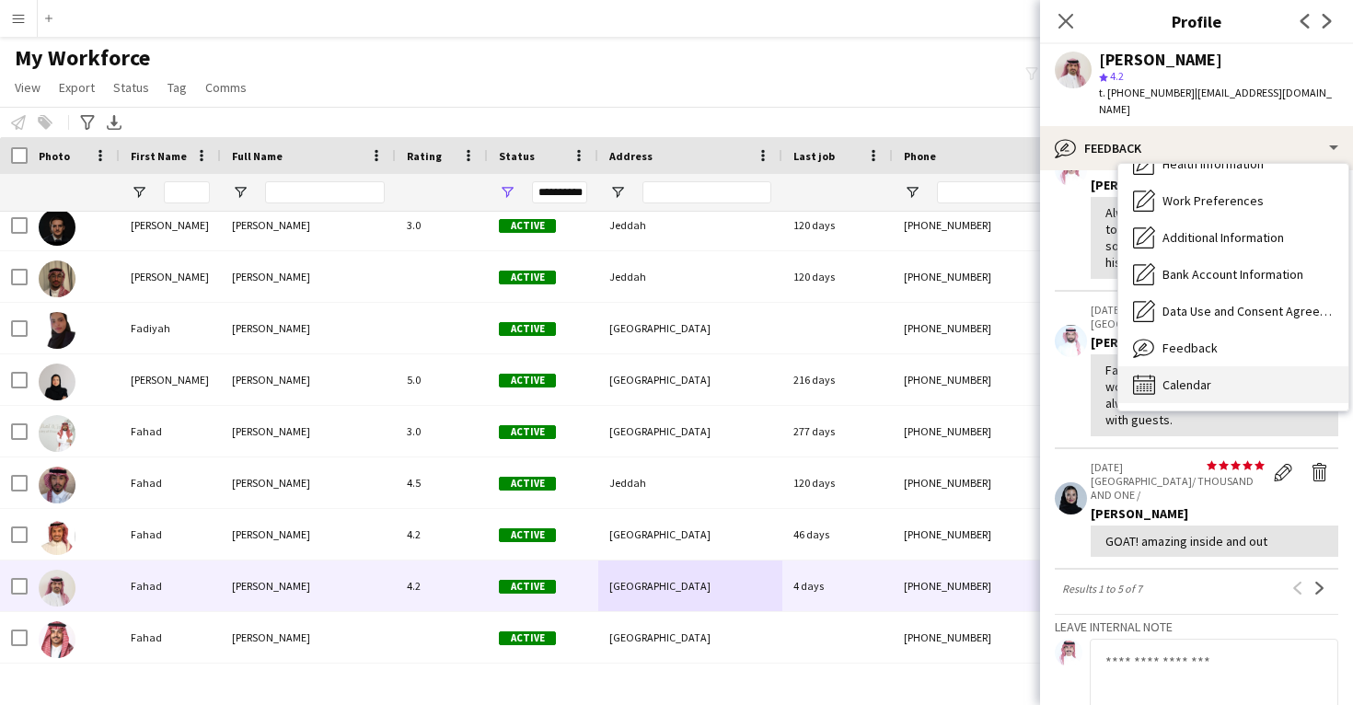
click at [1196, 377] on span "Calendar" at bounding box center [1187, 385] width 49 height 17
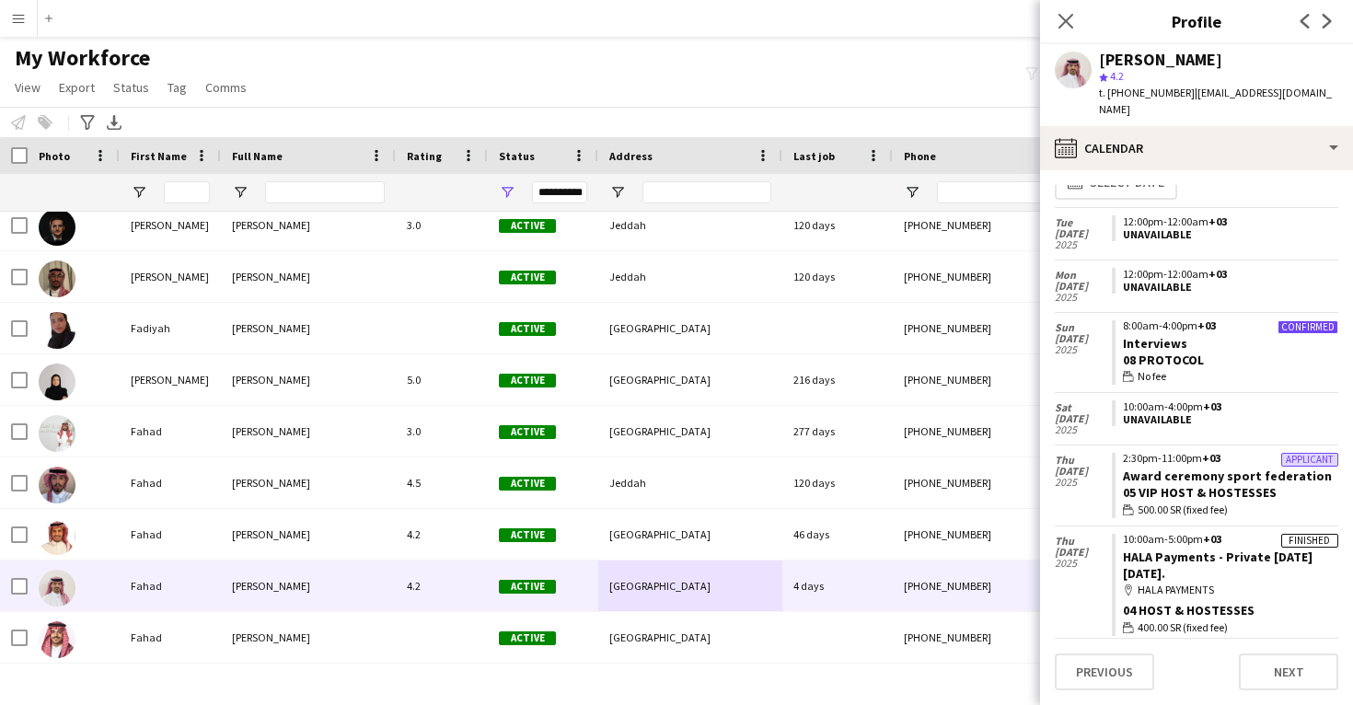
scroll to position [30, 0]
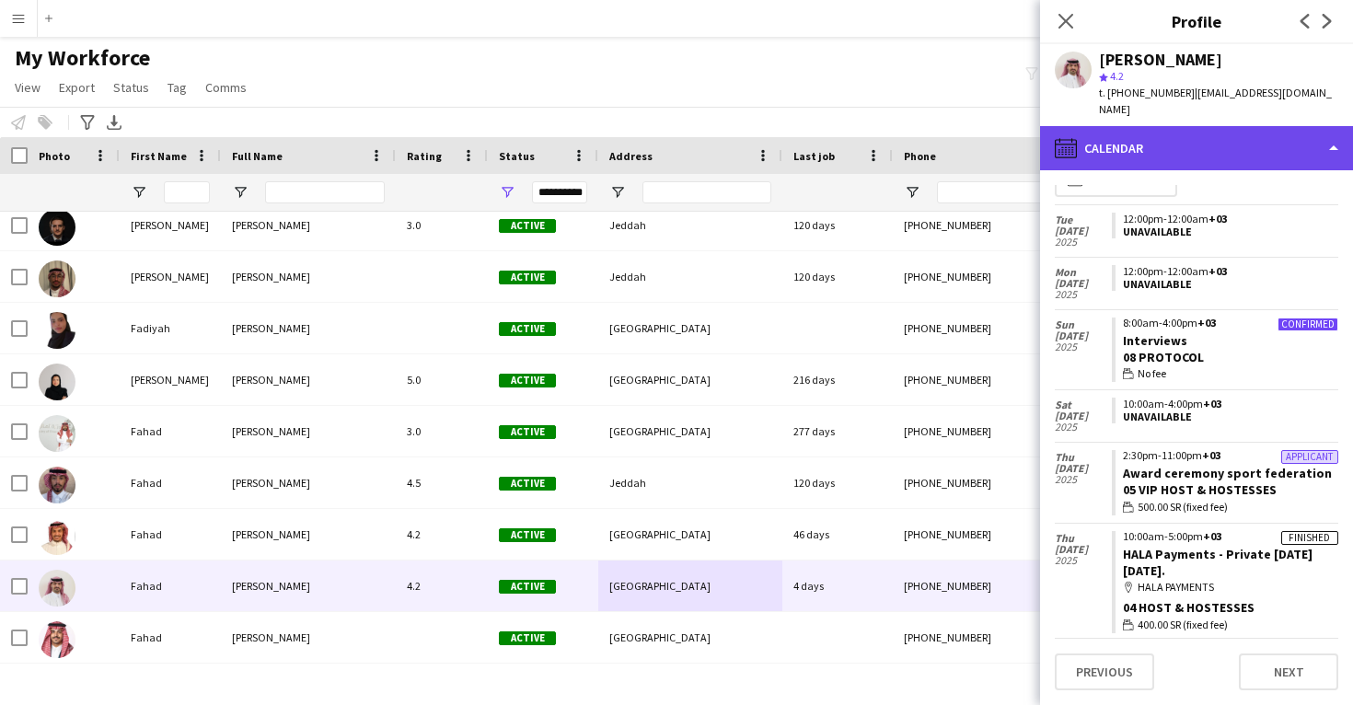
click at [1179, 133] on div "calendar-full Calendar" at bounding box center [1196, 148] width 313 height 44
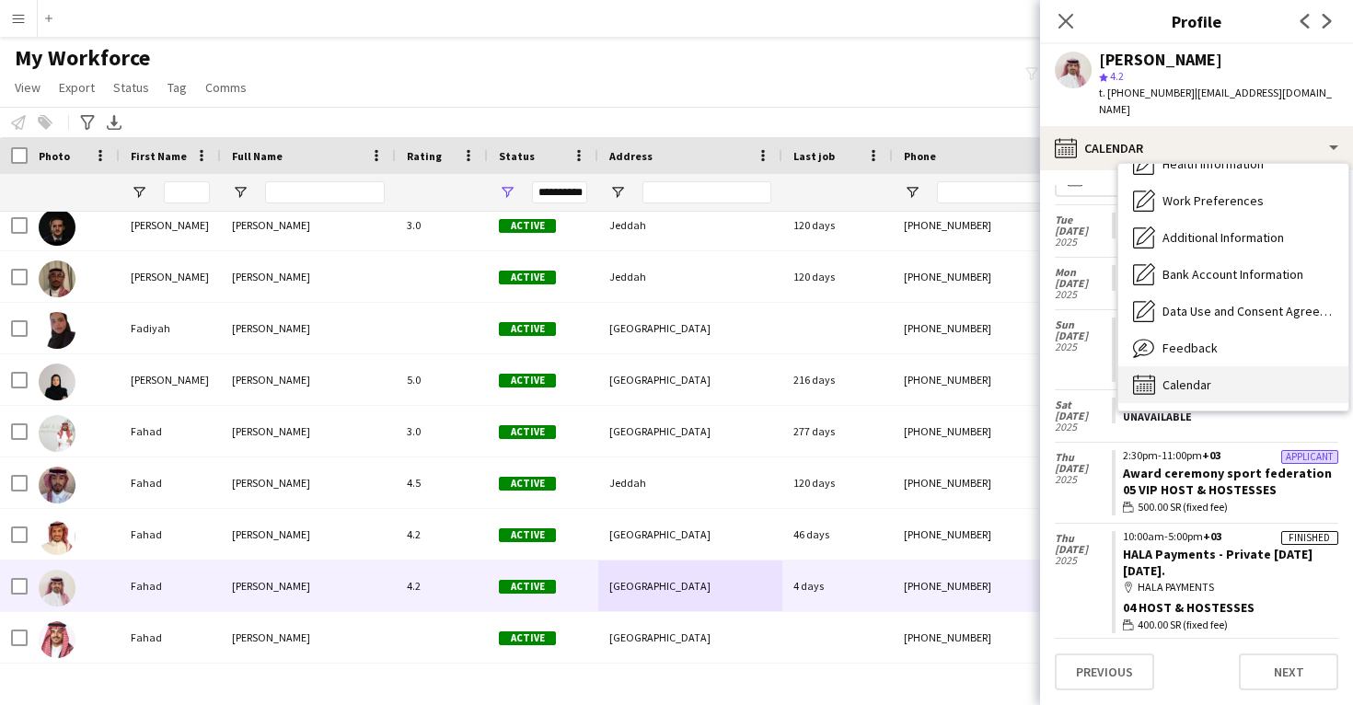
click at [1198, 366] on div "Calendar Calendar" at bounding box center [1234, 384] width 230 height 37
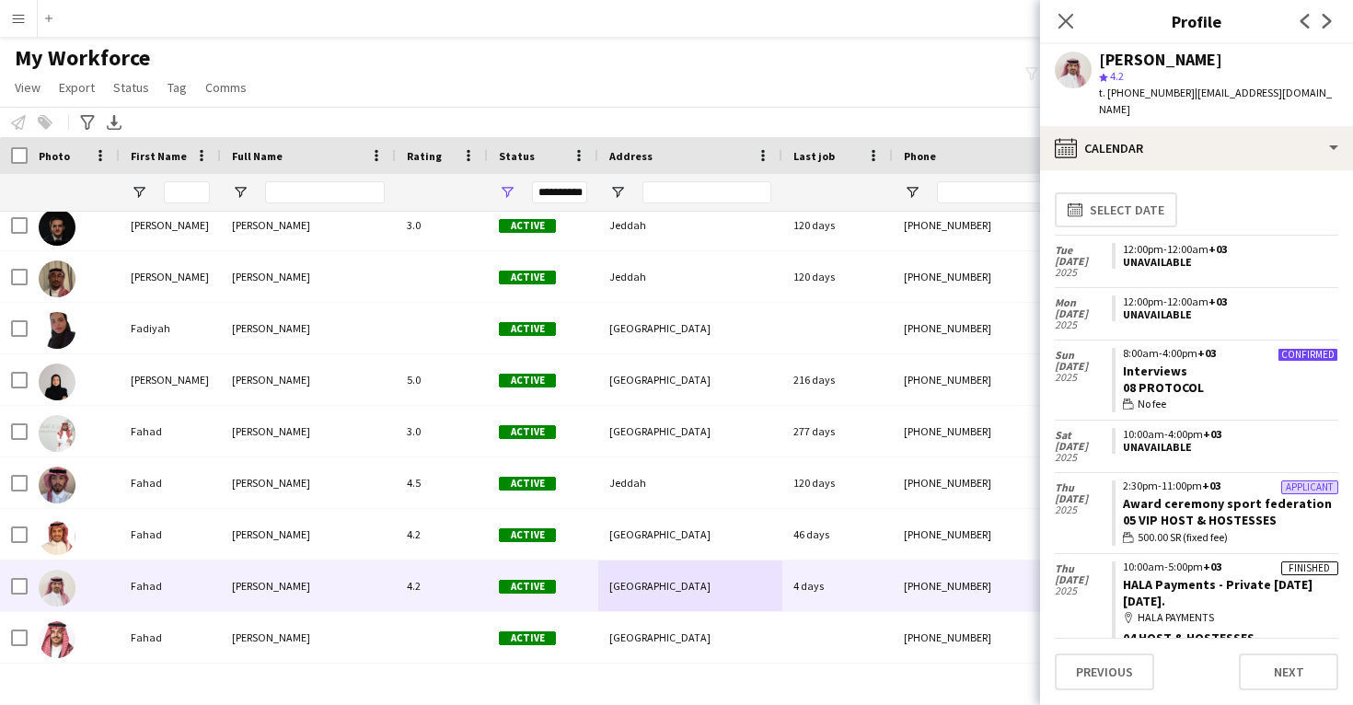
scroll to position [0, 0]
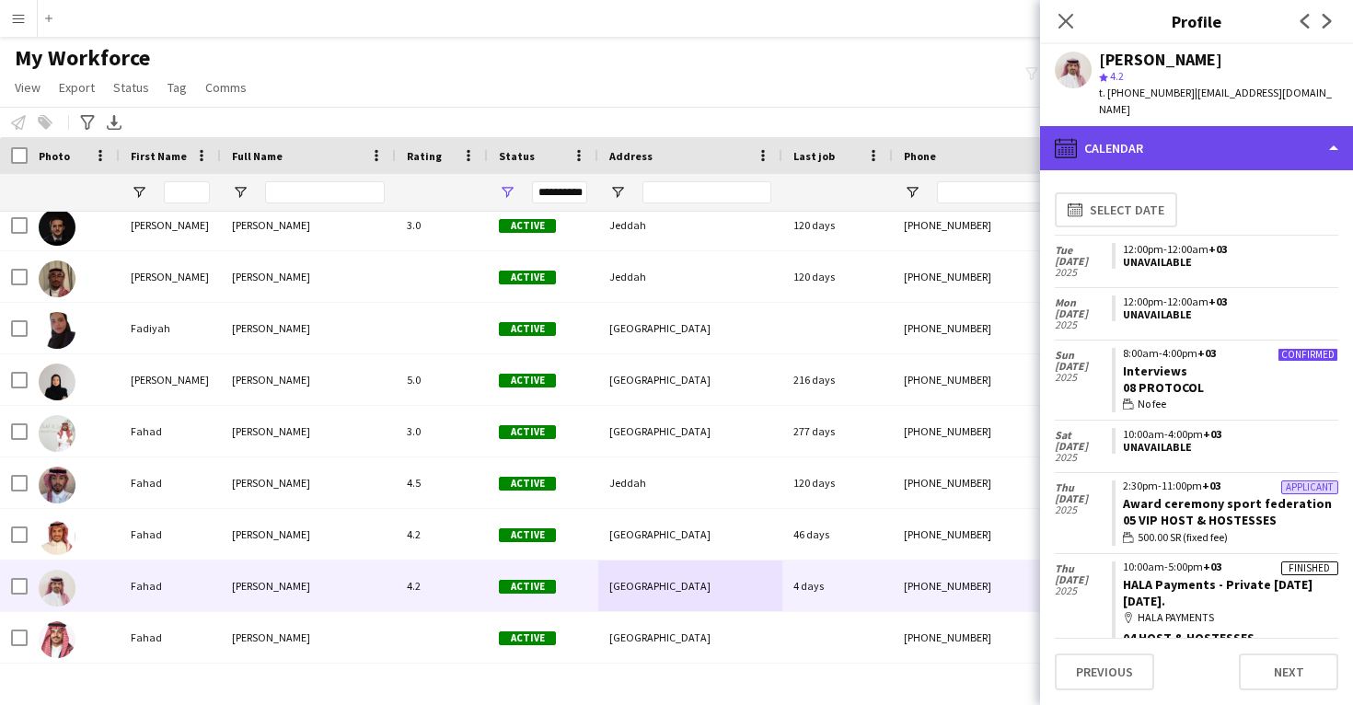
click at [1177, 142] on div "calendar-full Calendar" at bounding box center [1196, 148] width 313 height 44
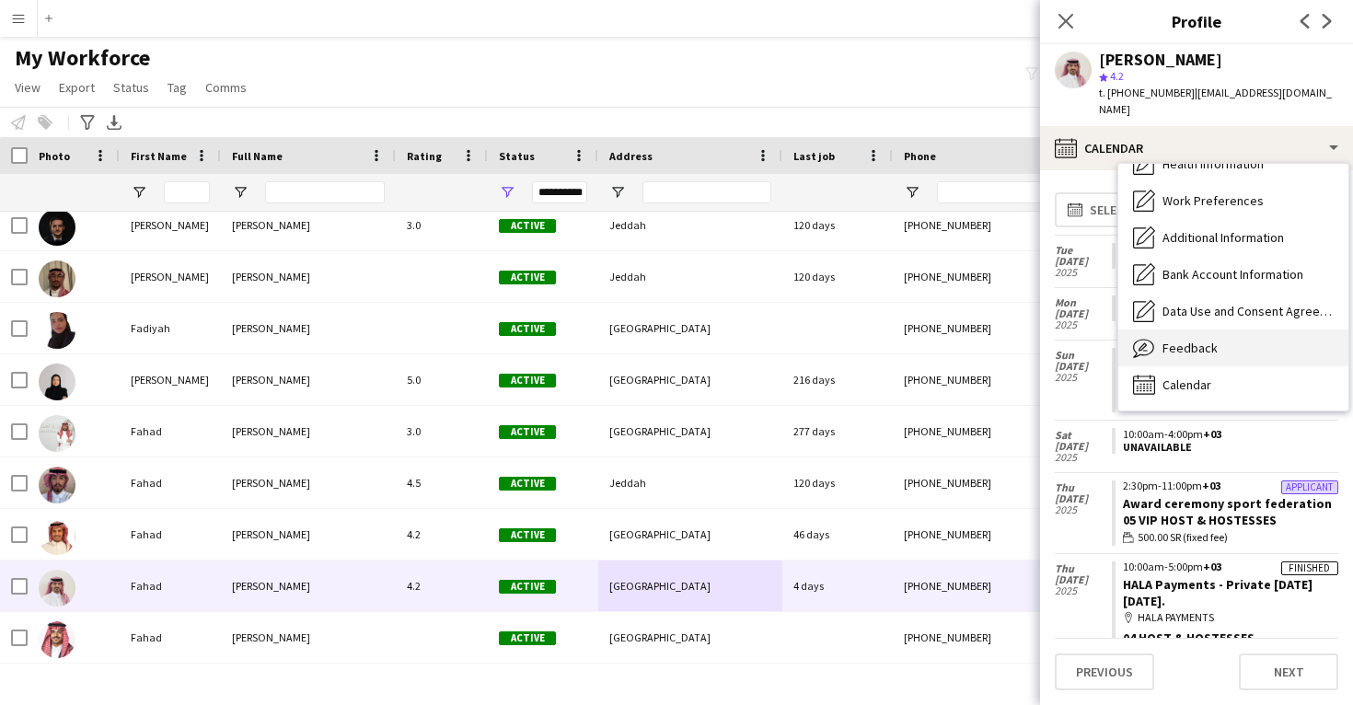
click at [1187, 340] on span "Feedback" at bounding box center [1190, 348] width 55 height 17
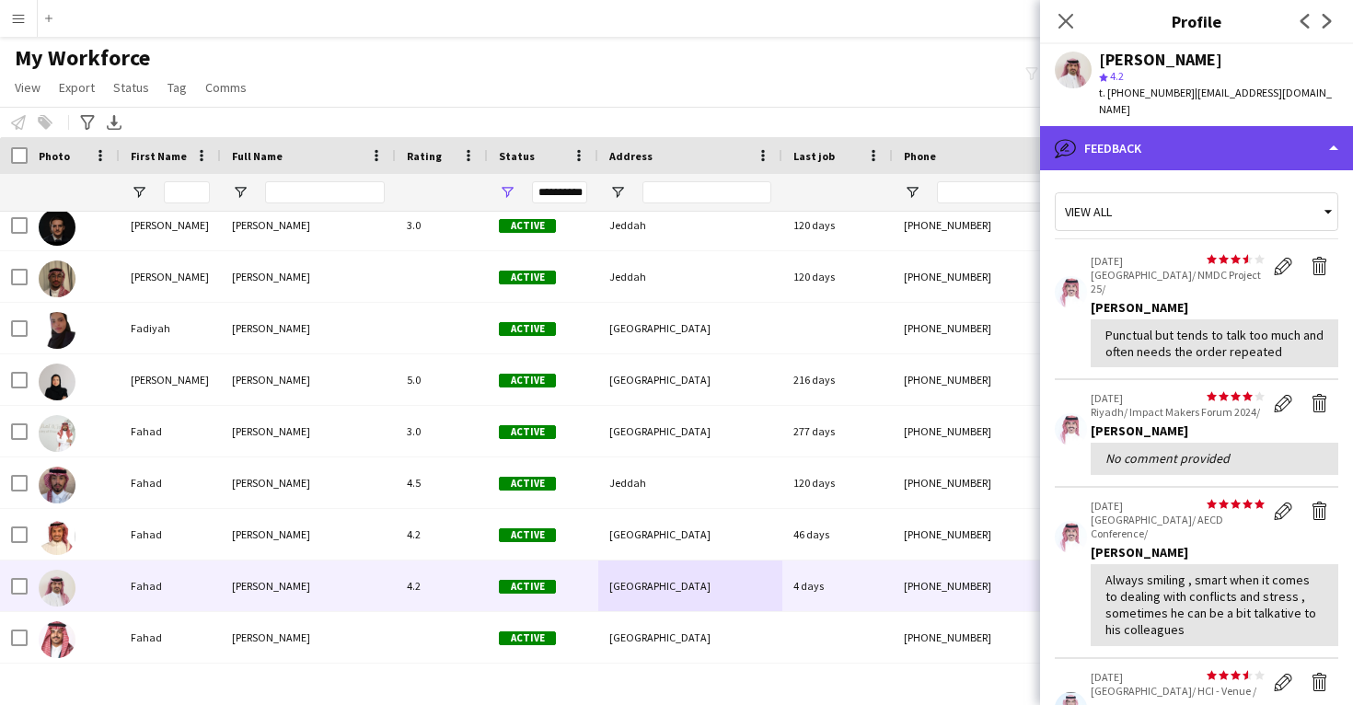
click at [1179, 126] on div "bubble-pencil Feedback" at bounding box center [1196, 148] width 313 height 44
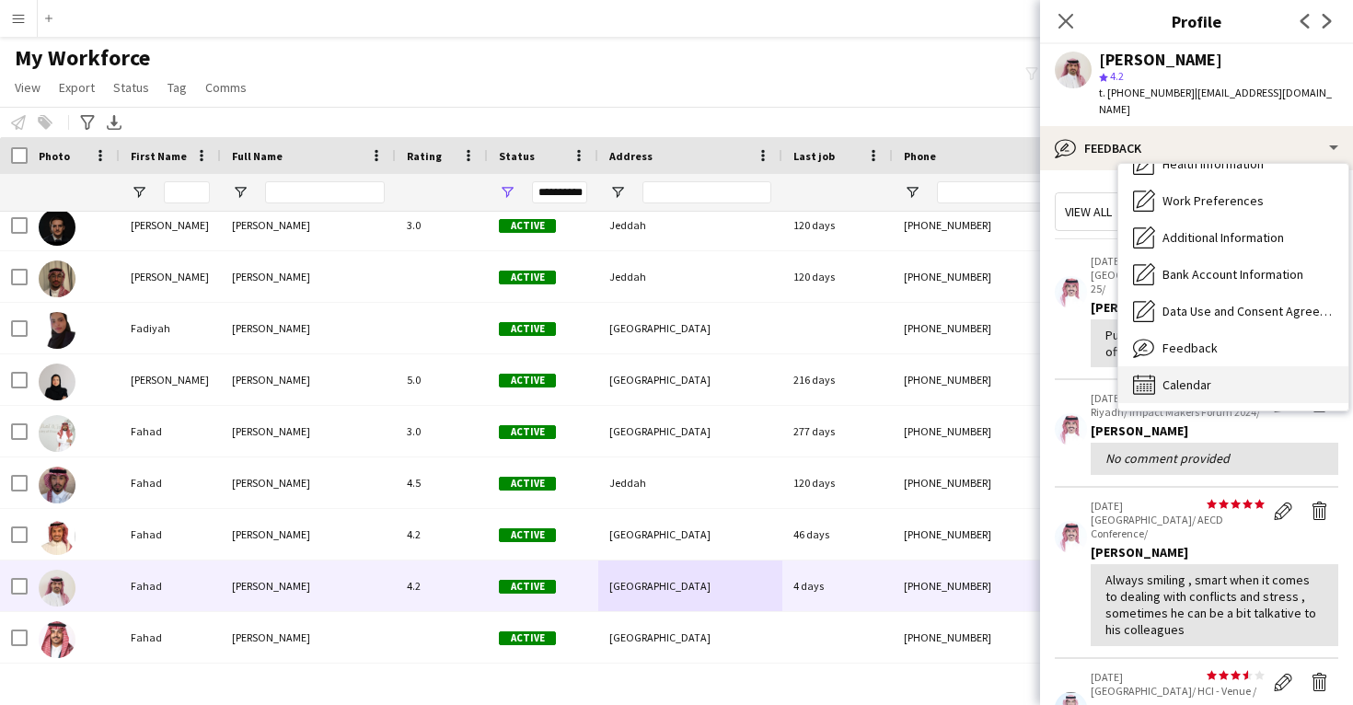
click at [1203, 377] on span "Calendar" at bounding box center [1187, 385] width 49 height 17
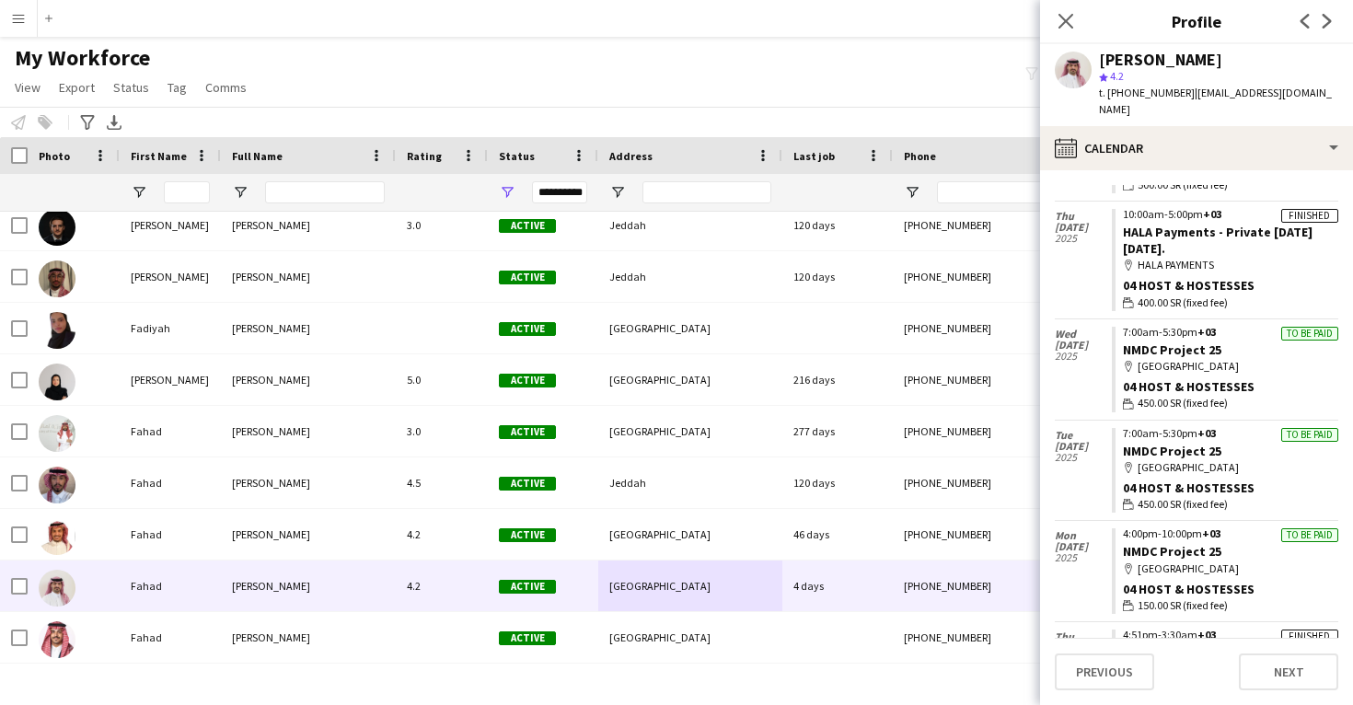
scroll to position [331, 0]
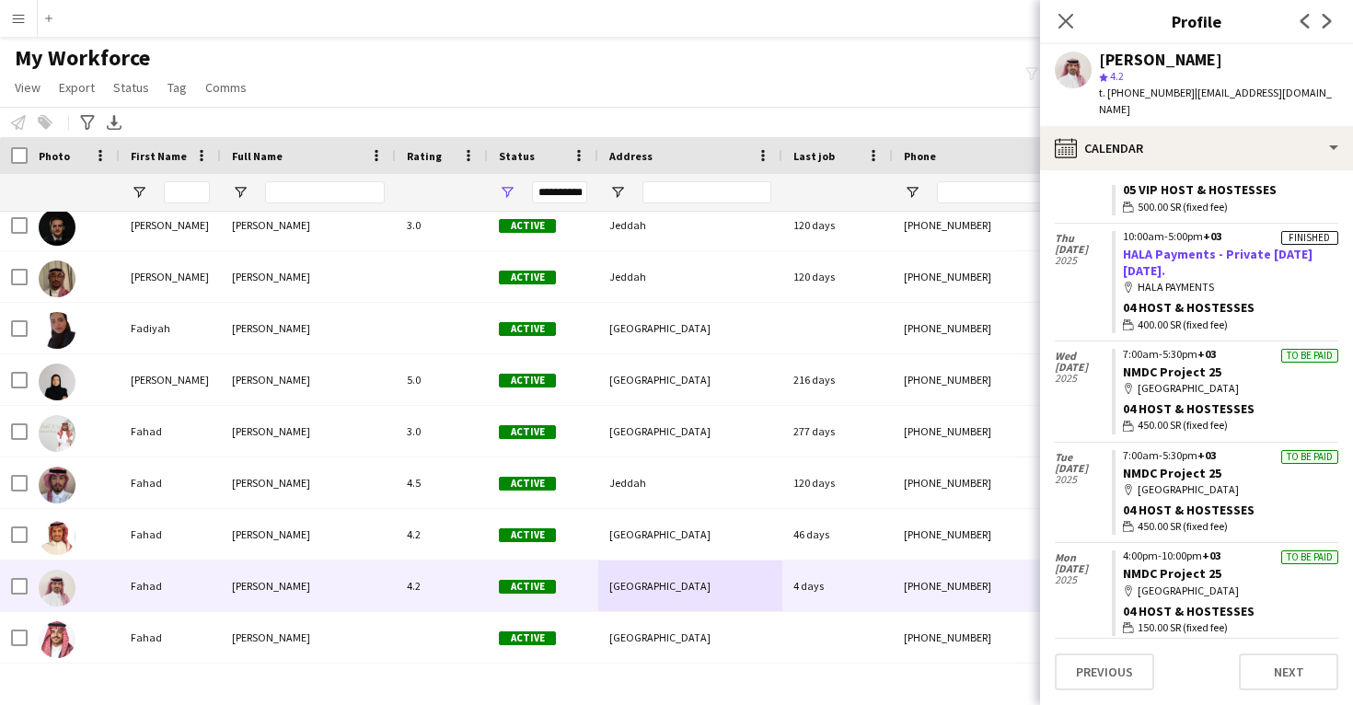
click at [1173, 250] on link "HALA Payments - Private Saudi National Day." at bounding box center [1218, 262] width 190 height 33
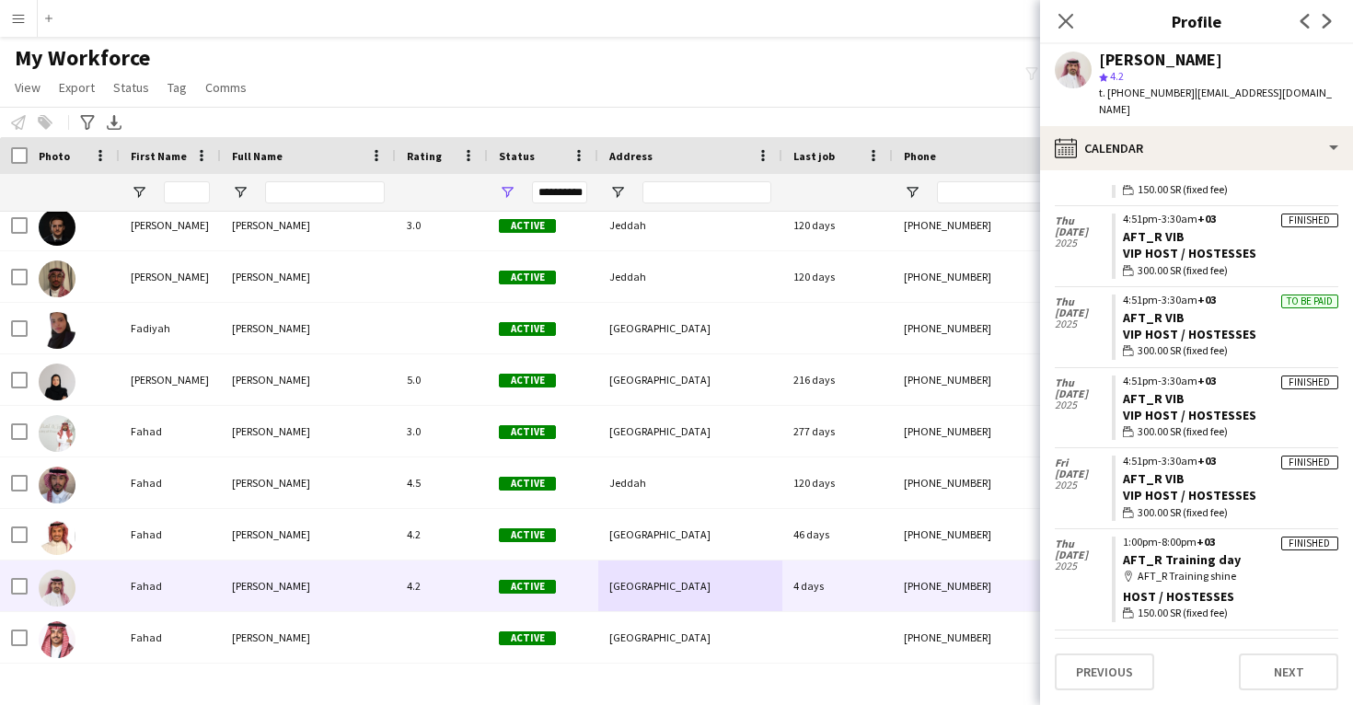
scroll to position [784, 0]
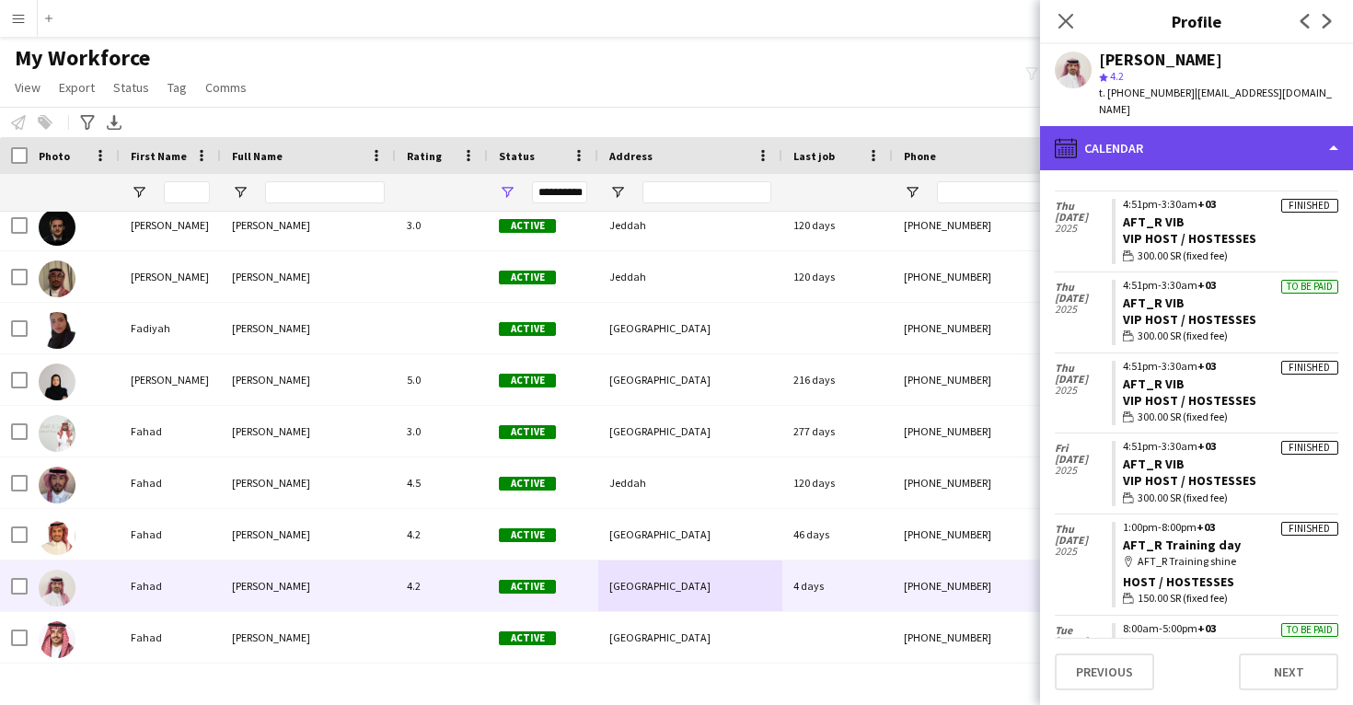
click at [1184, 134] on div "calendar-full Calendar" at bounding box center [1196, 148] width 313 height 44
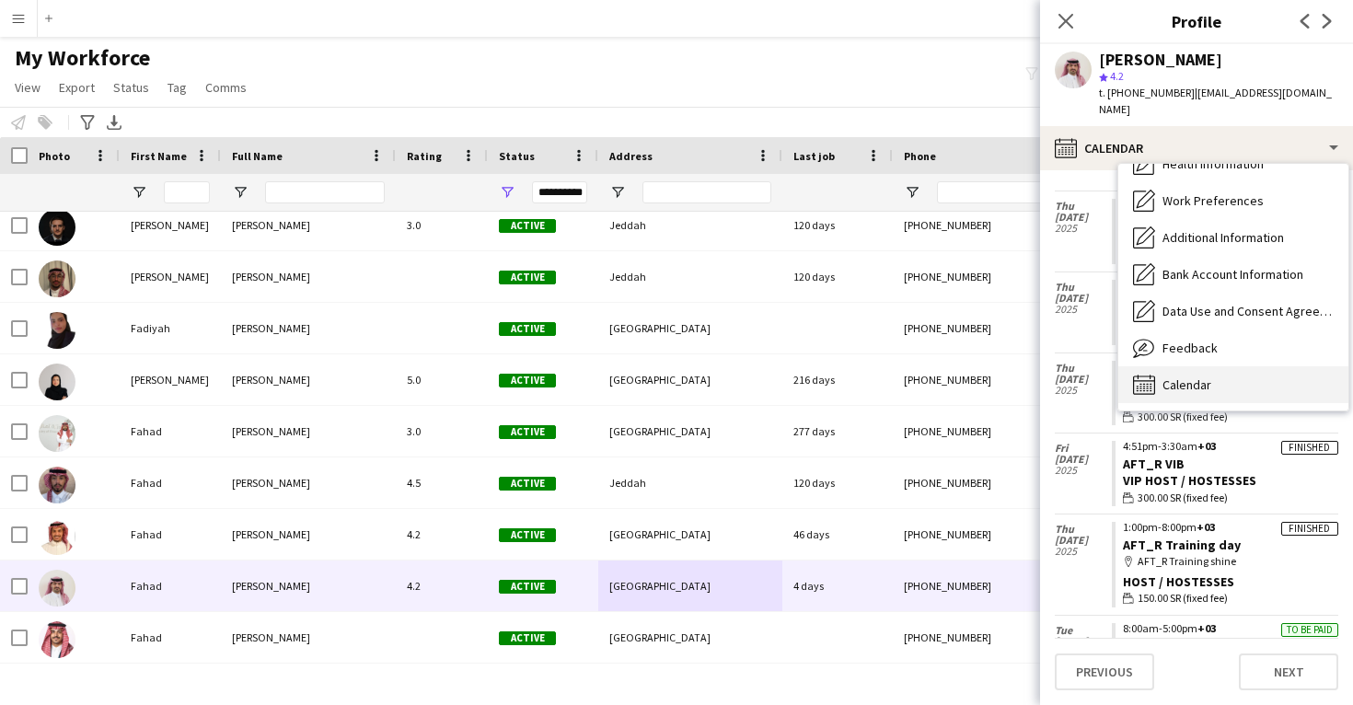
click at [1197, 377] on span "Calendar" at bounding box center [1187, 385] width 49 height 17
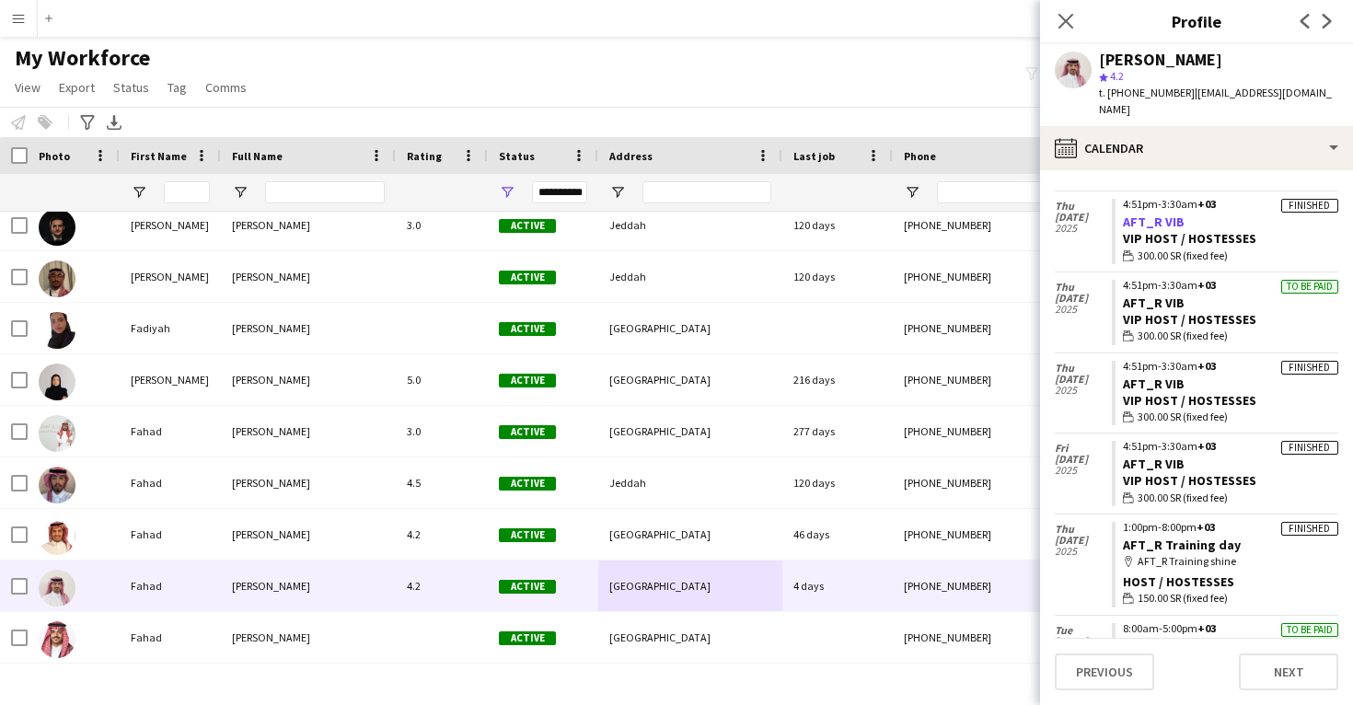
click at [1161, 214] on link "AFT_R VIB" at bounding box center [1154, 222] width 62 height 17
drag, startPoint x: 1203, startPoint y: 198, endPoint x: 1116, endPoint y: 203, distance: 87.6
click at [1116, 203] on app-crew-calendar-job-card "Finished 4:51pm-3:30am +03 AFT_R VIB VIP Host / Hostesses wallet 300.00 SR (fix…" at bounding box center [1225, 231] width 227 height 65
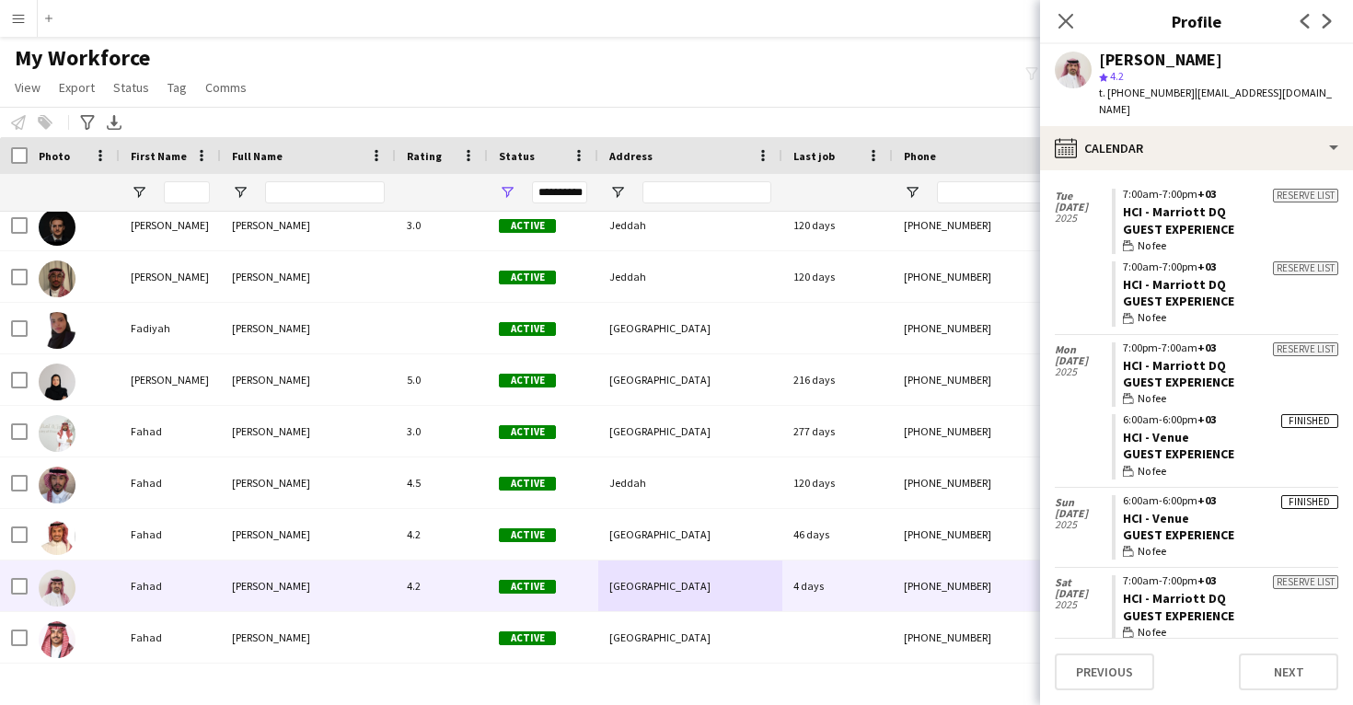
scroll to position [1822, 0]
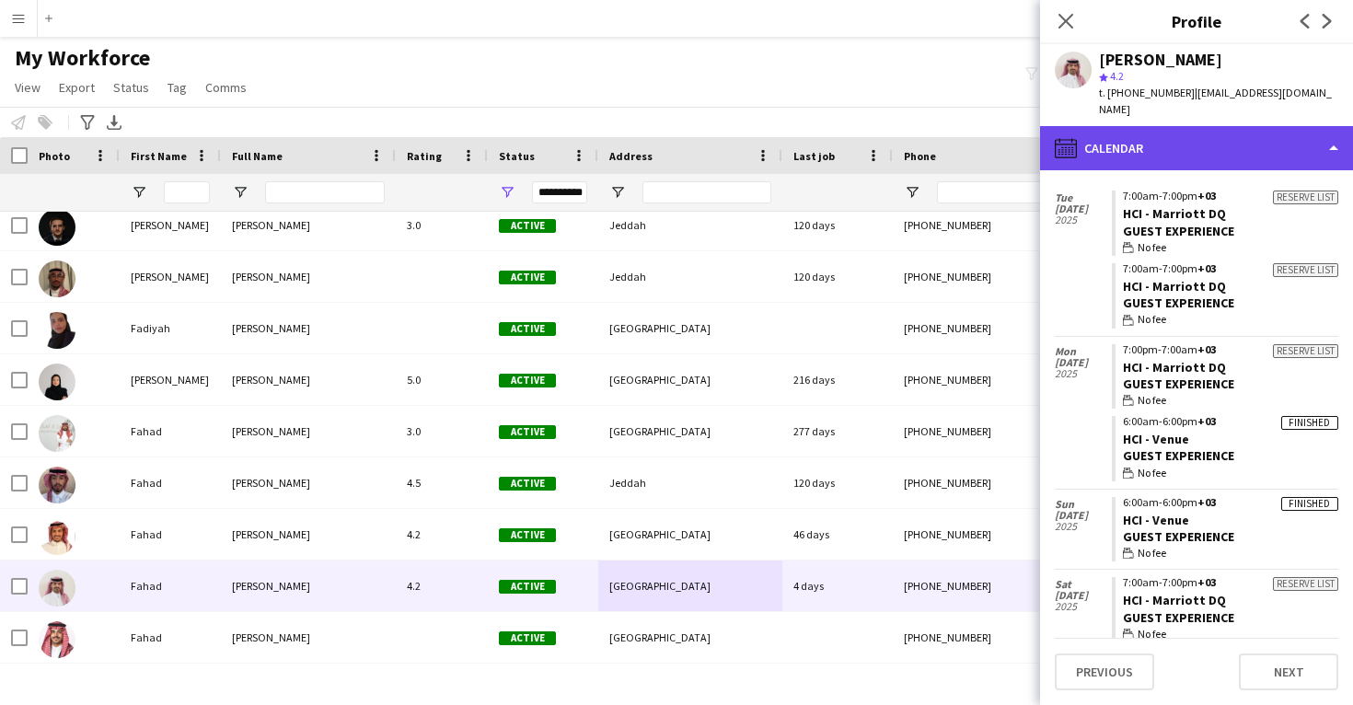
click at [1166, 140] on div "calendar-full Calendar" at bounding box center [1196, 148] width 313 height 44
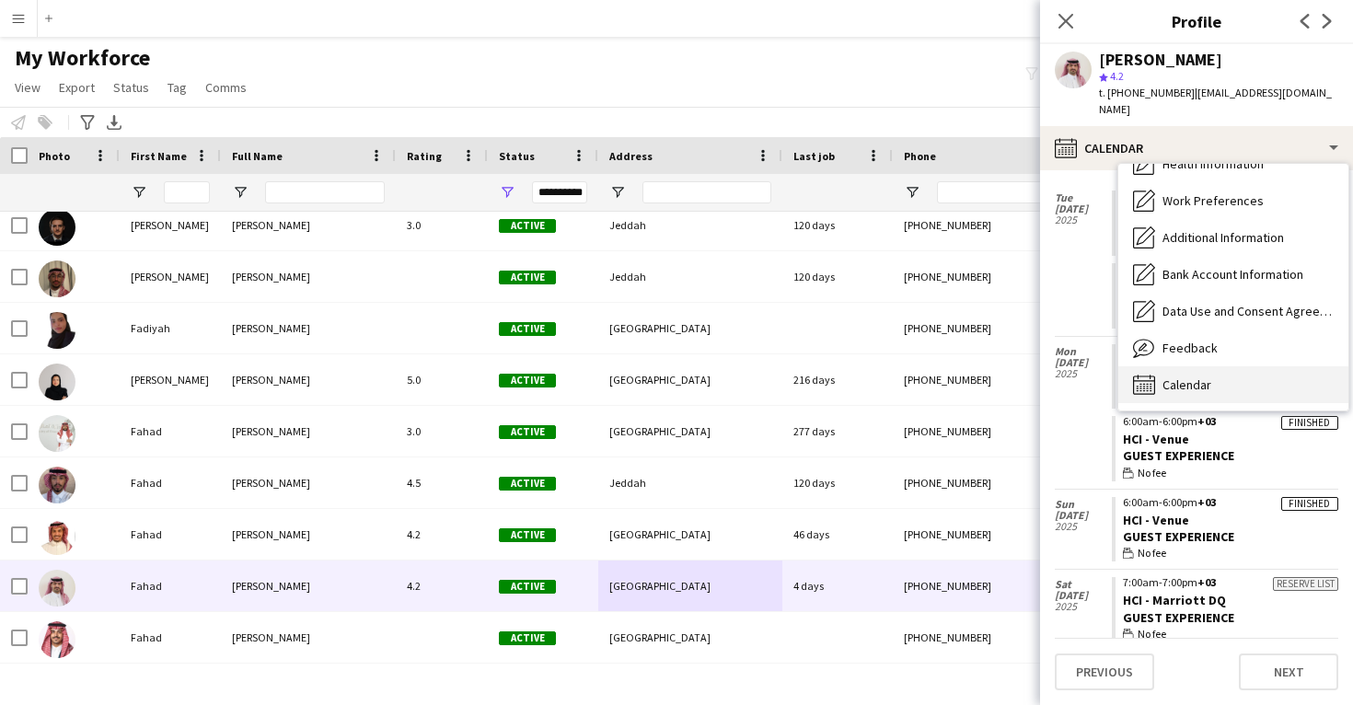
click at [1191, 377] on span "Calendar" at bounding box center [1187, 385] width 49 height 17
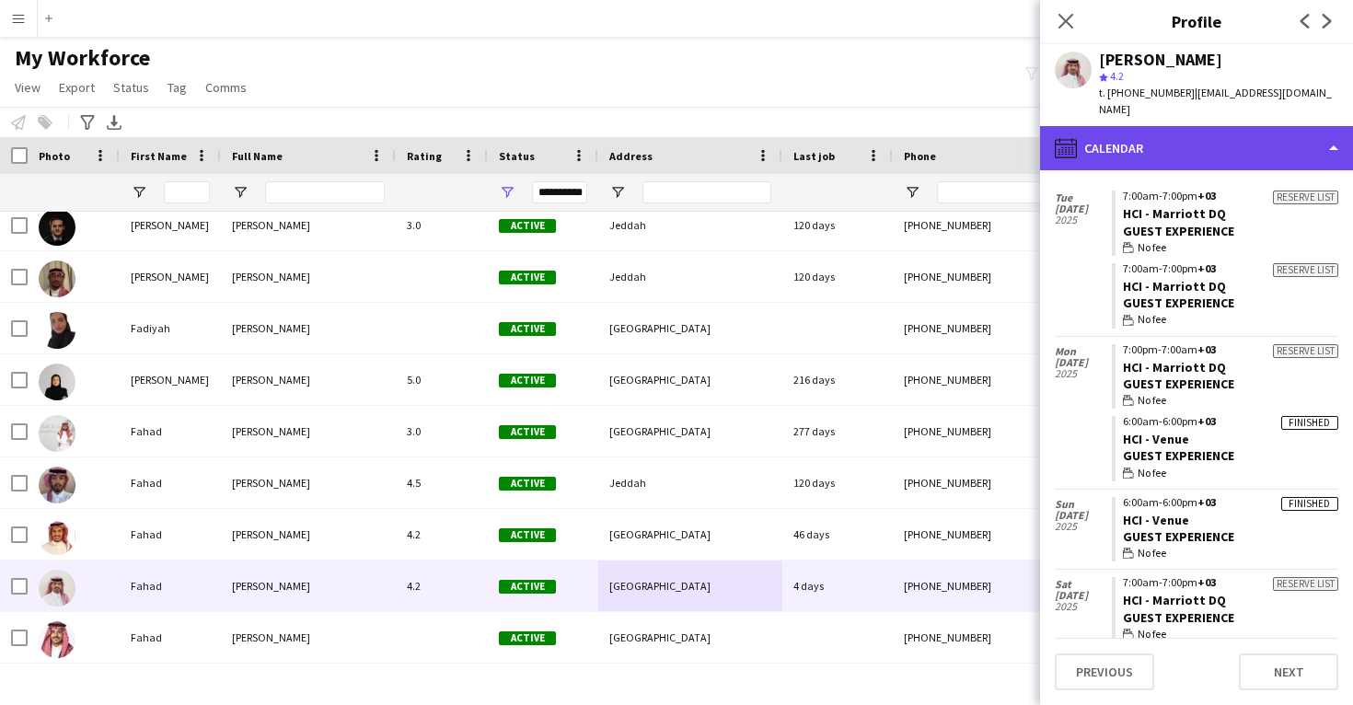
click at [1199, 136] on div "calendar-full Calendar" at bounding box center [1196, 148] width 313 height 44
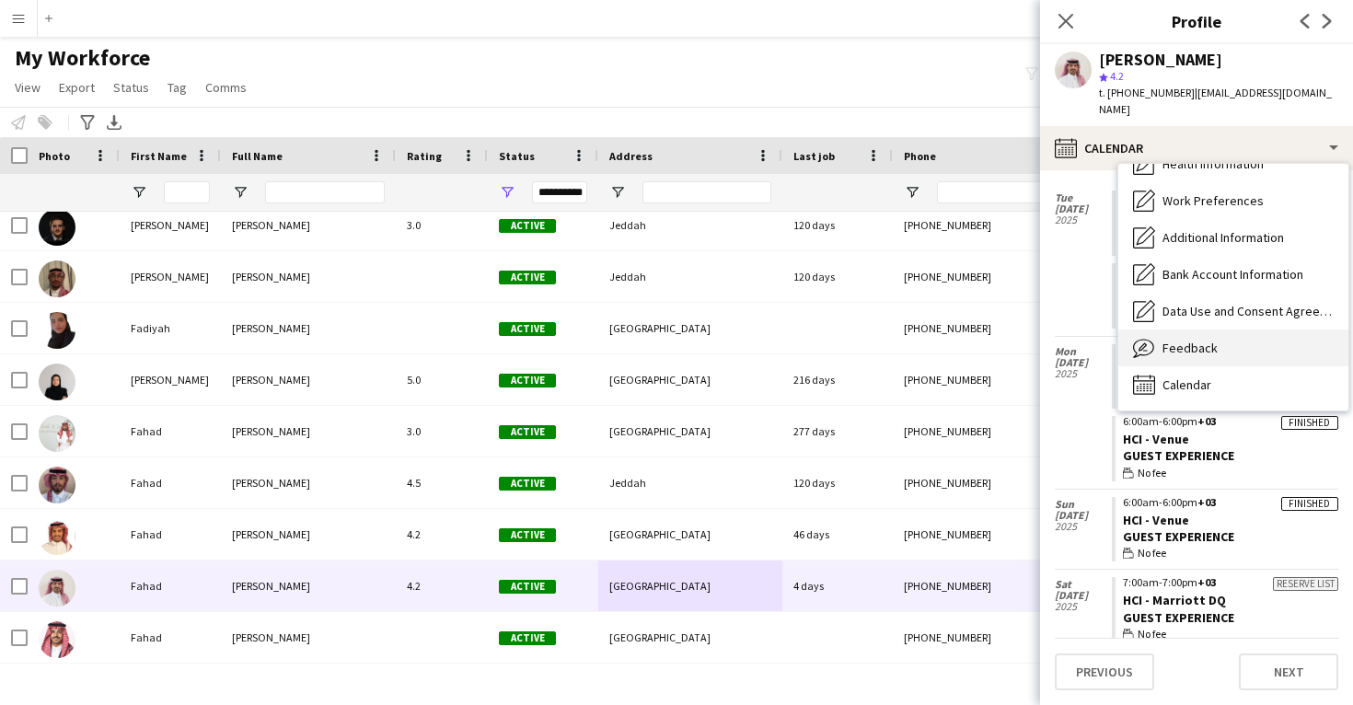
click at [1206, 340] on span "Feedback" at bounding box center [1190, 348] width 55 height 17
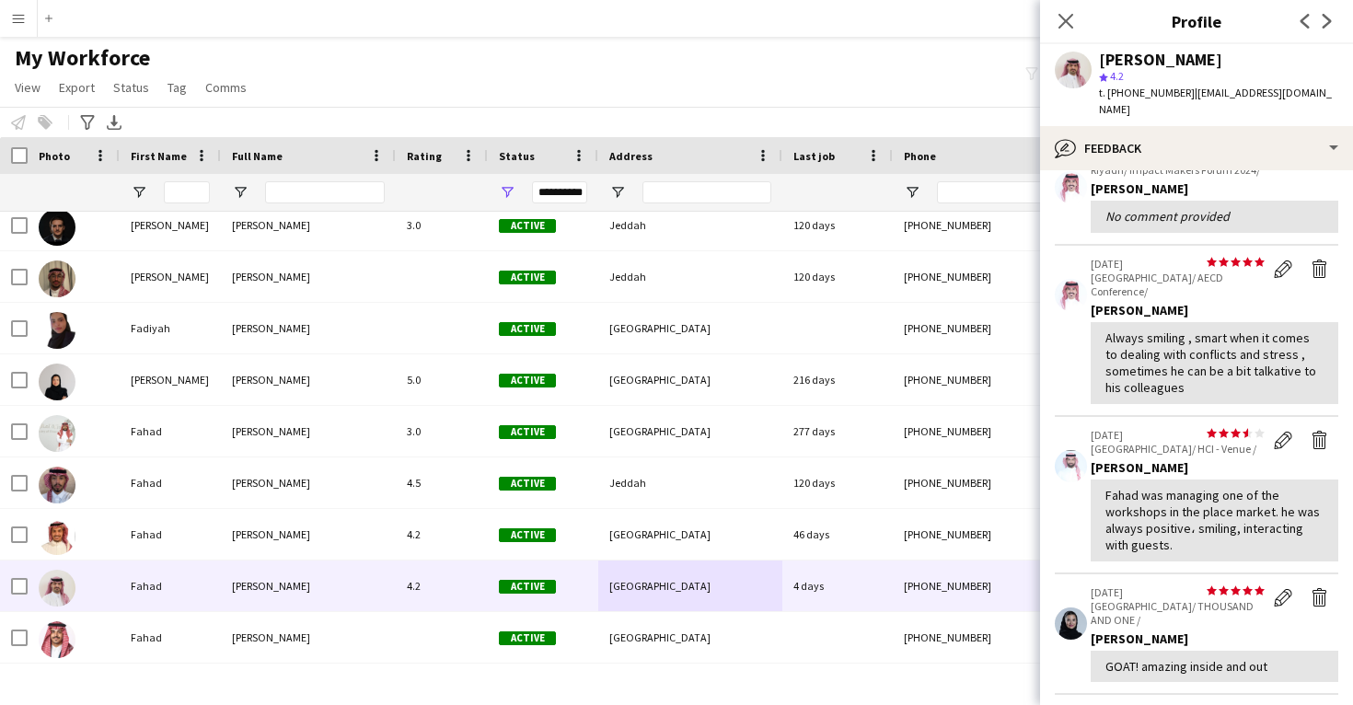
scroll to position [263, 0]
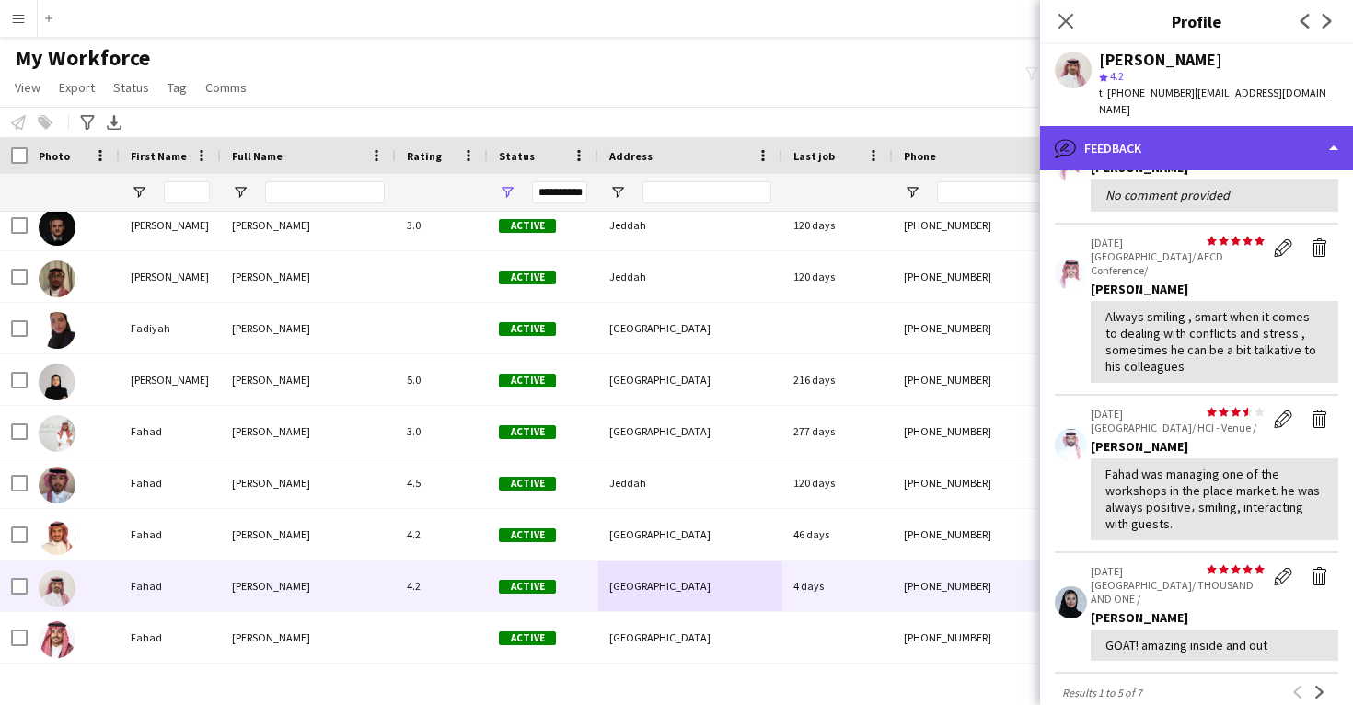
click at [1160, 126] on div "bubble-pencil Feedback" at bounding box center [1196, 148] width 313 height 44
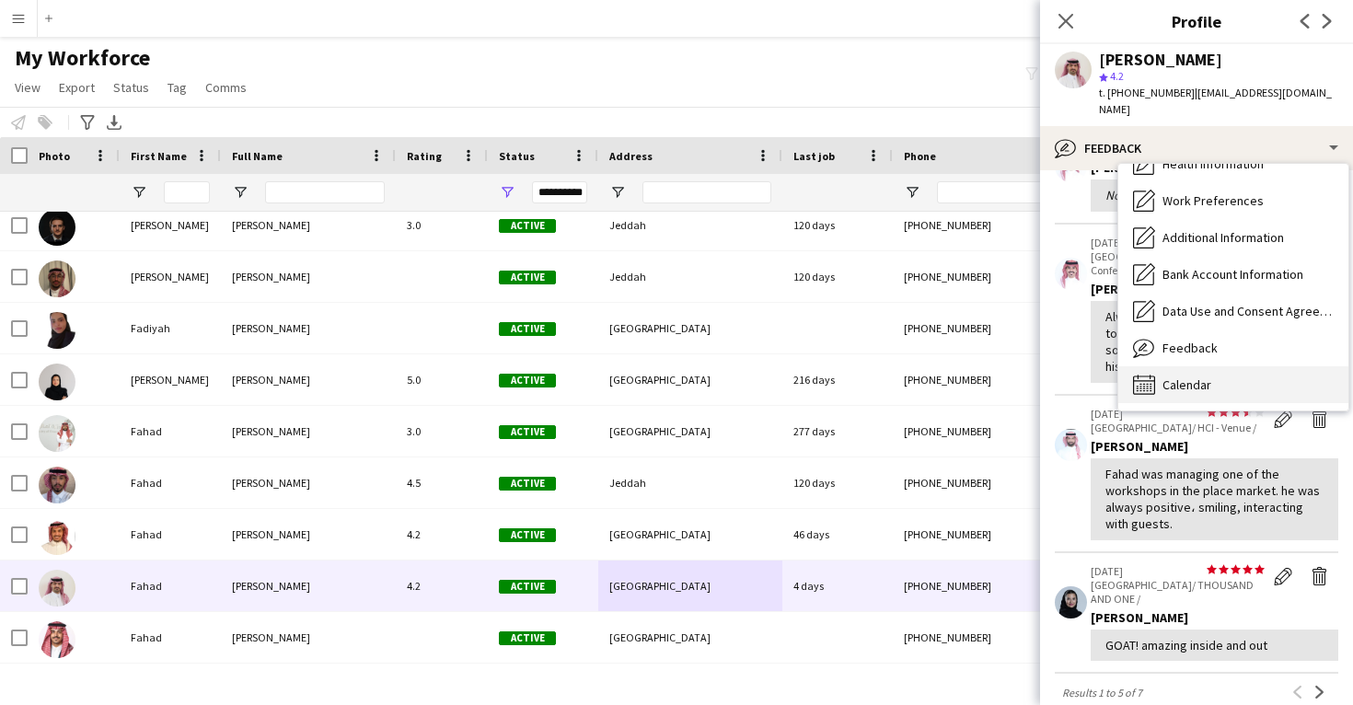
click at [1178, 377] on span "Calendar" at bounding box center [1187, 385] width 49 height 17
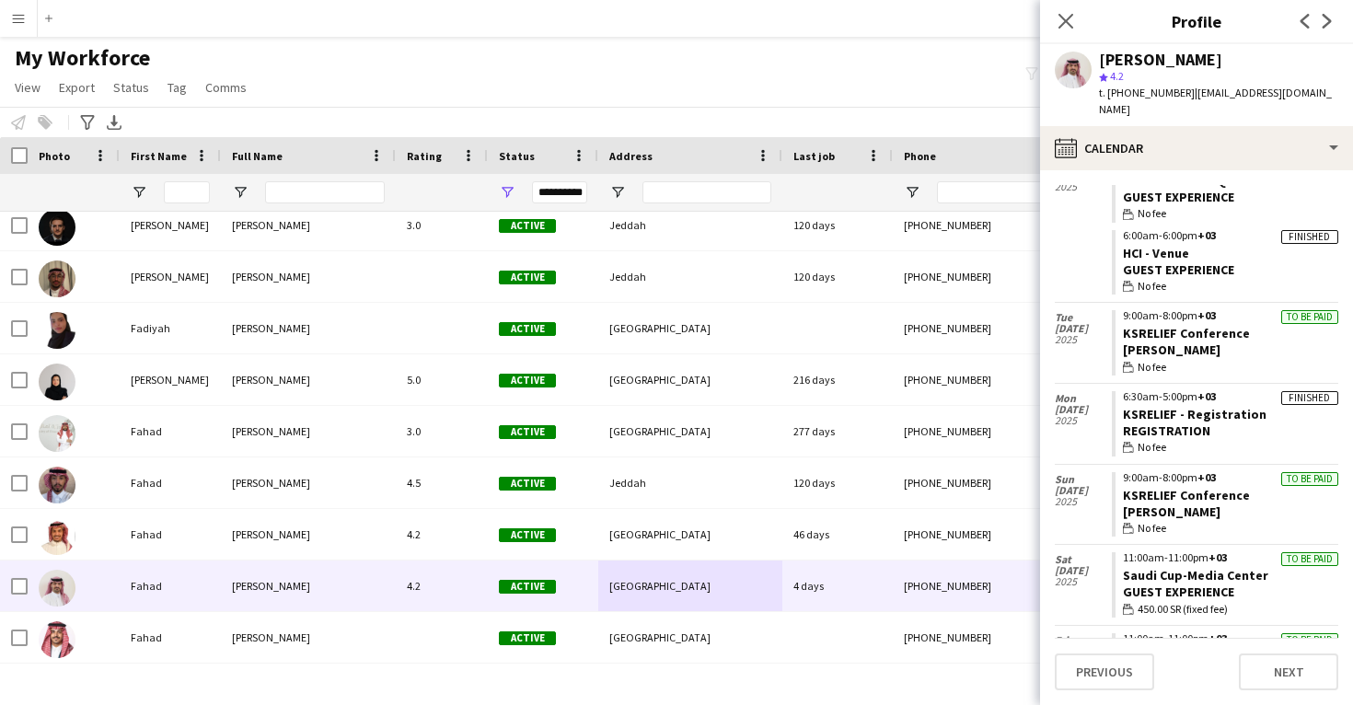
scroll to position [2328, 0]
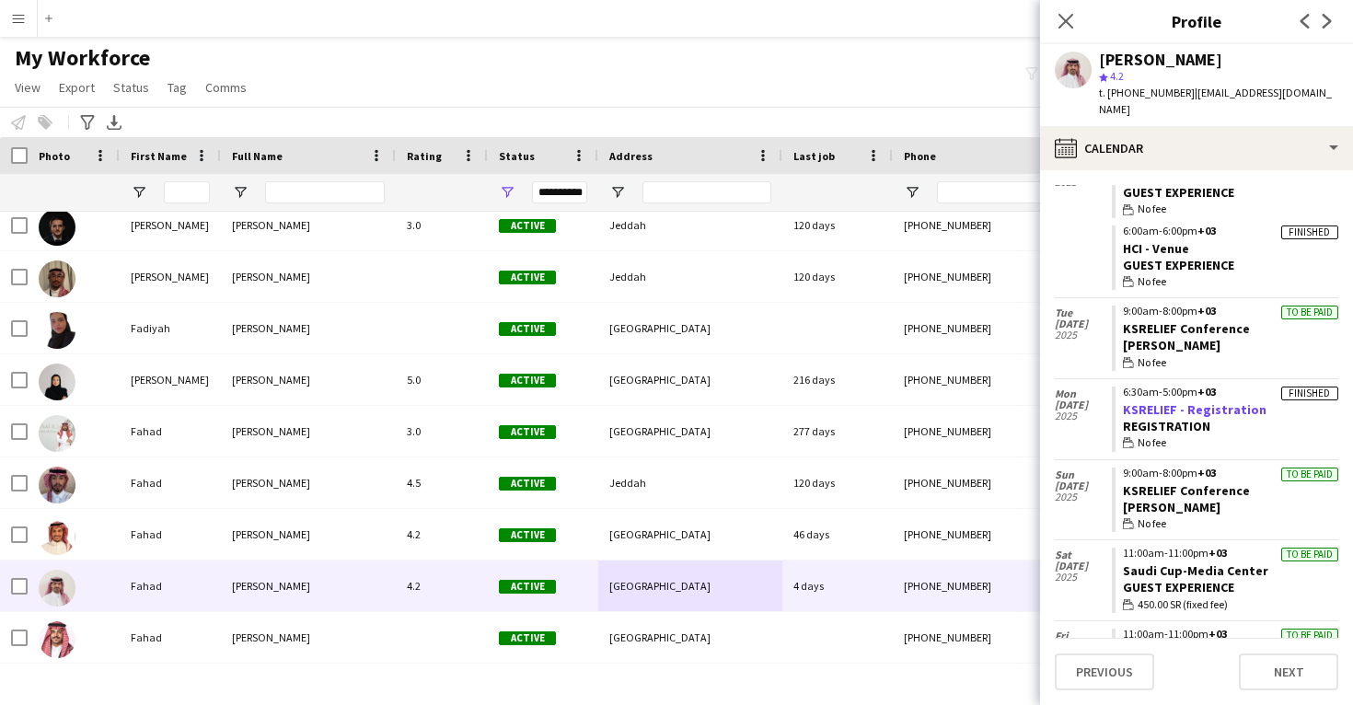
drag, startPoint x: 1266, startPoint y: 375, endPoint x: 1126, endPoint y: 370, distance: 140.0
click at [1126, 387] on app-crew-calendar-job-card "Finished 6:30am-5:00pm +03 KSRELIEF - Registration Registration wallet No fee" at bounding box center [1225, 419] width 227 height 65
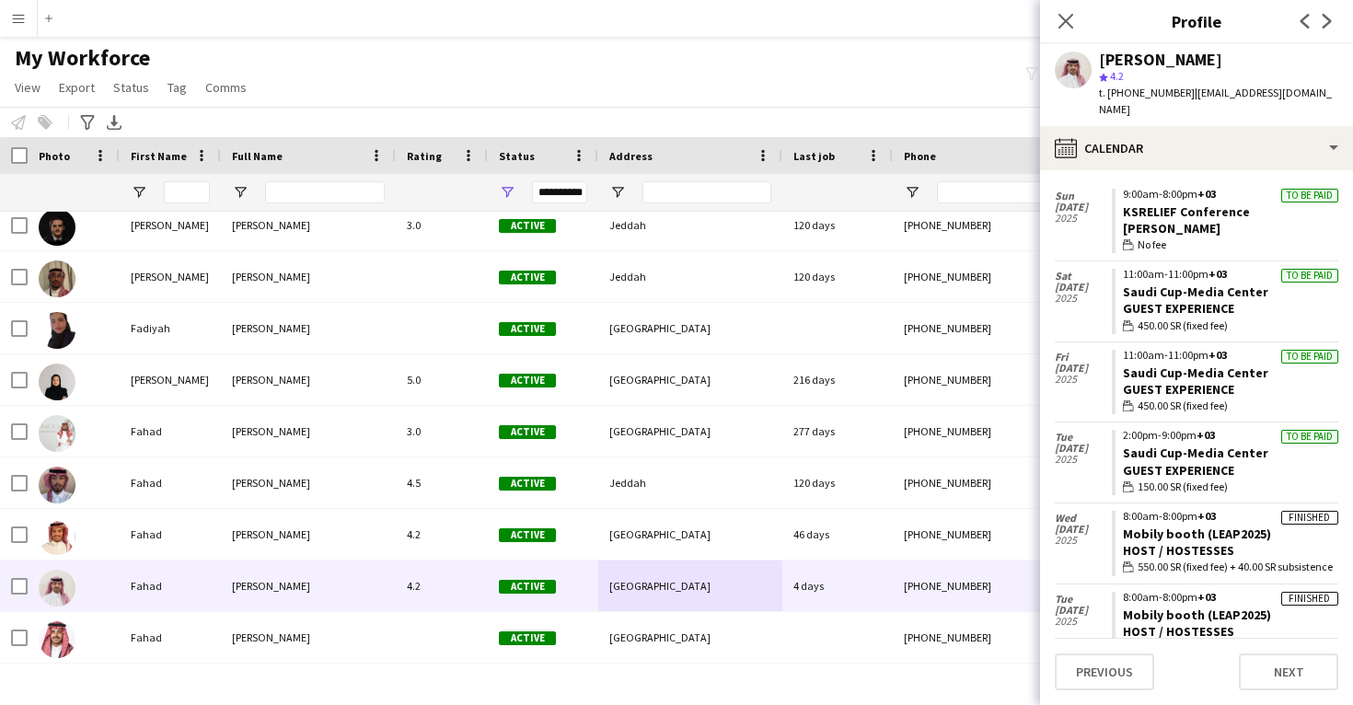
scroll to position [2631, 0]
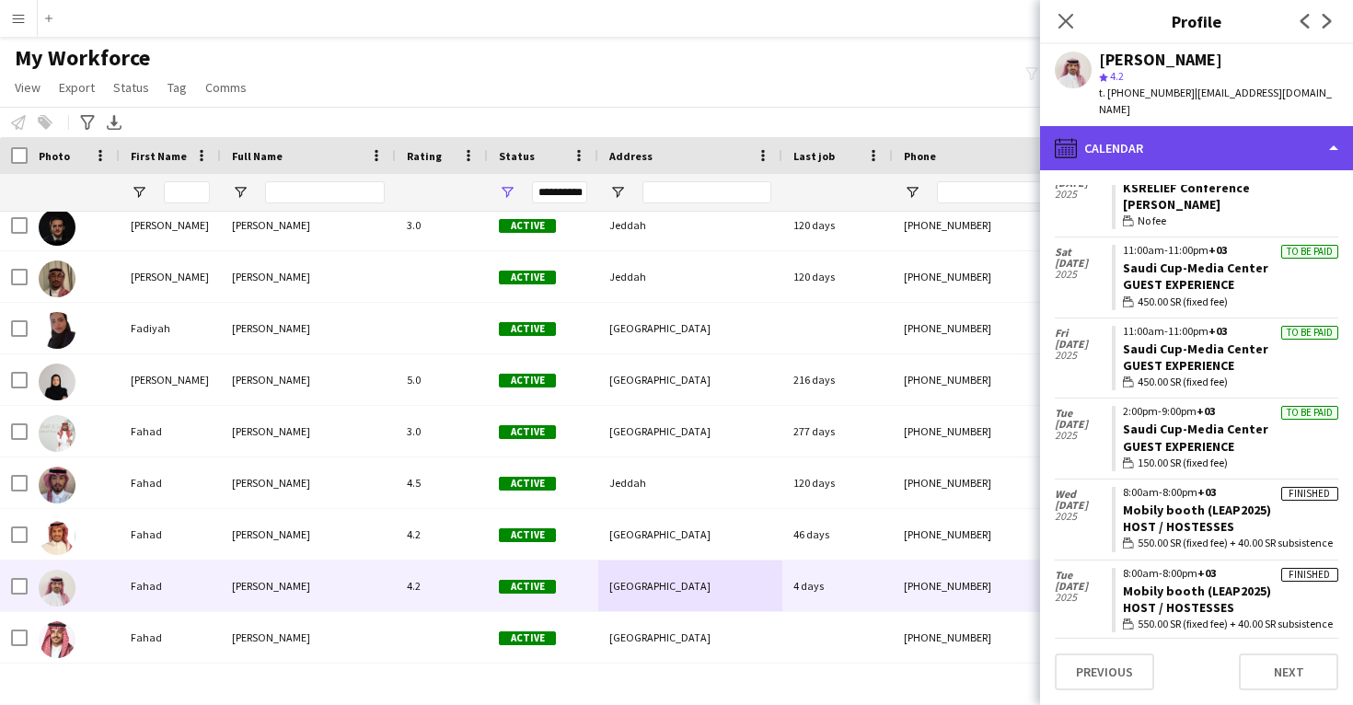
click at [1238, 144] on div "calendar-full Calendar" at bounding box center [1196, 148] width 313 height 44
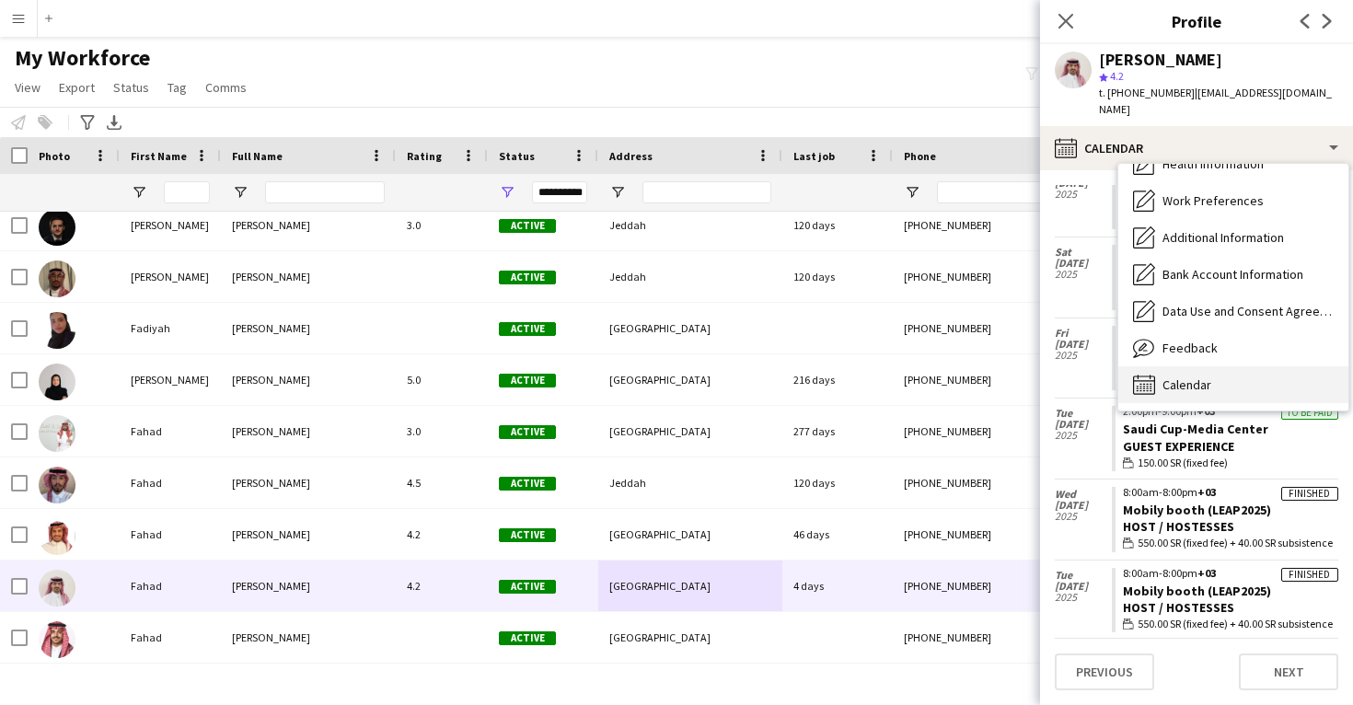
click at [1226, 366] on div "Calendar Calendar" at bounding box center [1234, 384] width 230 height 37
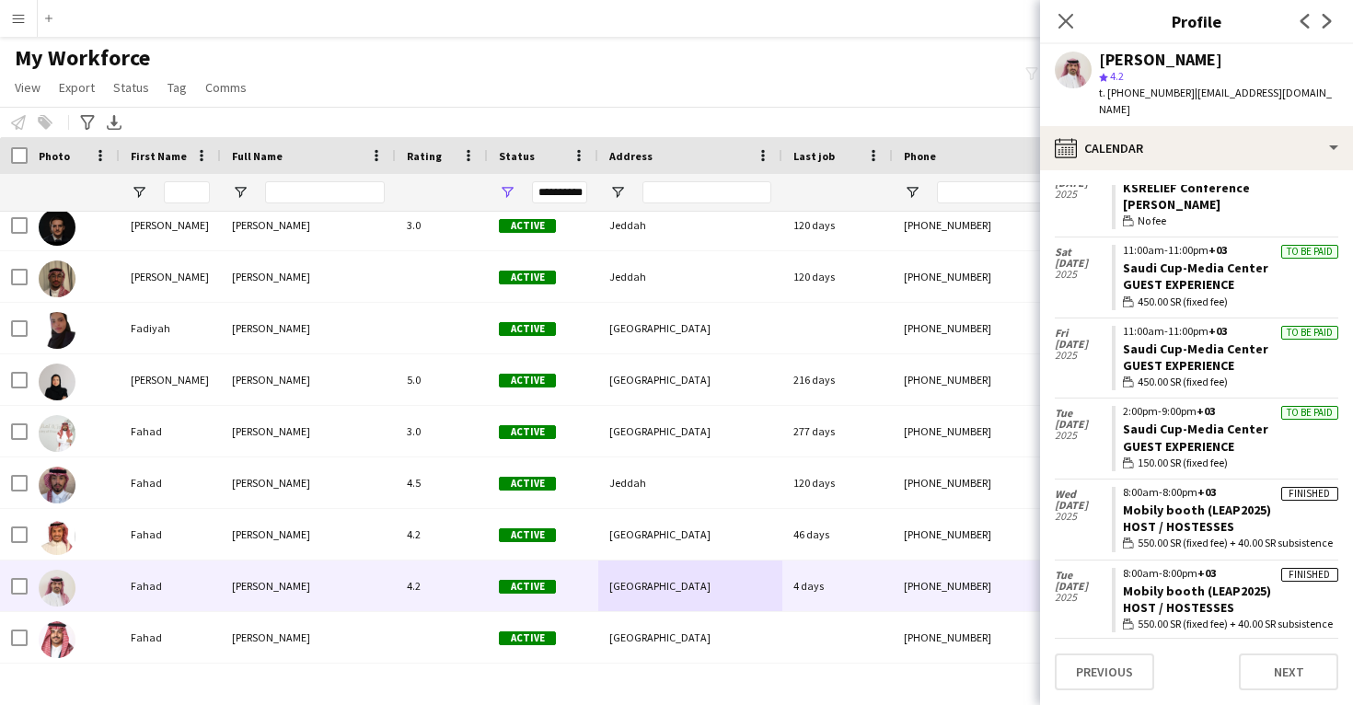
click at [1234, 93] on span "| fahad2003321@gmail.com" at bounding box center [1215, 101] width 233 height 30
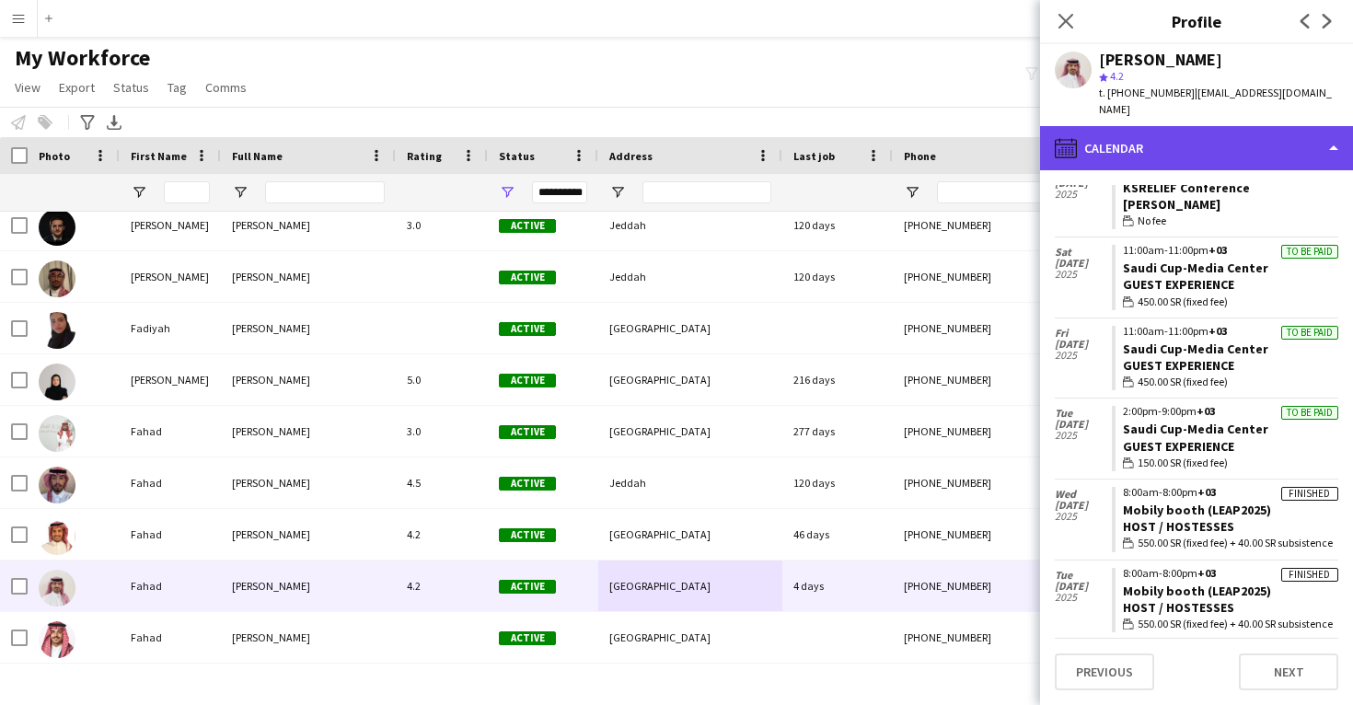
click at [1232, 127] on div "calendar-full Calendar" at bounding box center [1196, 148] width 313 height 44
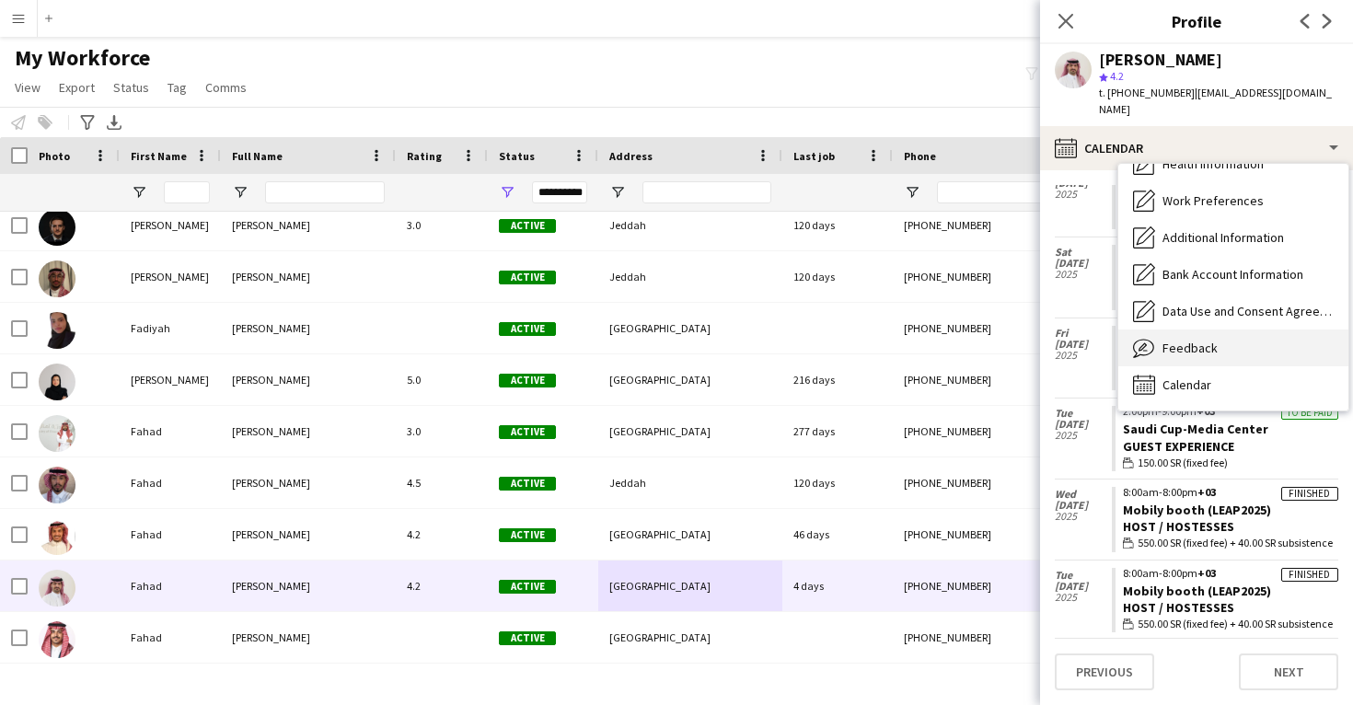
click at [1220, 337] on div "Feedback Feedback" at bounding box center [1234, 348] width 230 height 37
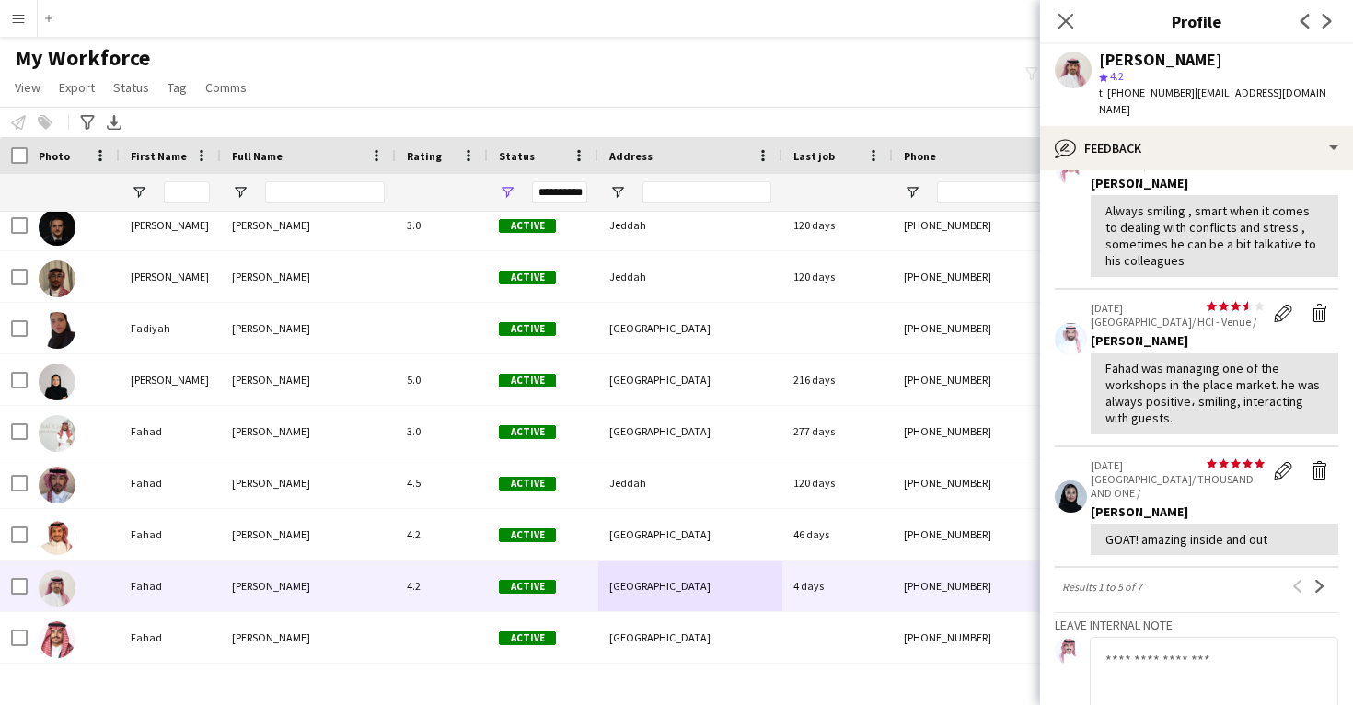
scroll to position [370, 0]
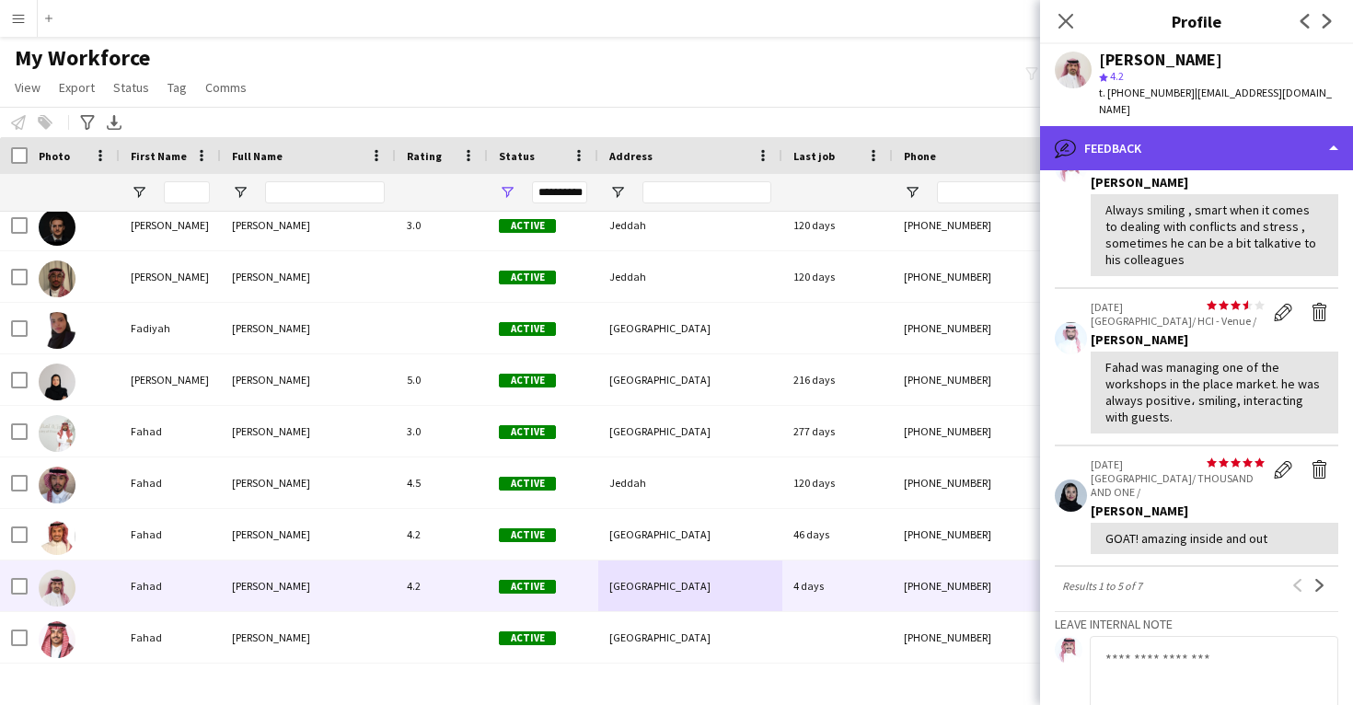
click at [1210, 126] on div "bubble-pencil Feedback" at bounding box center [1196, 148] width 313 height 44
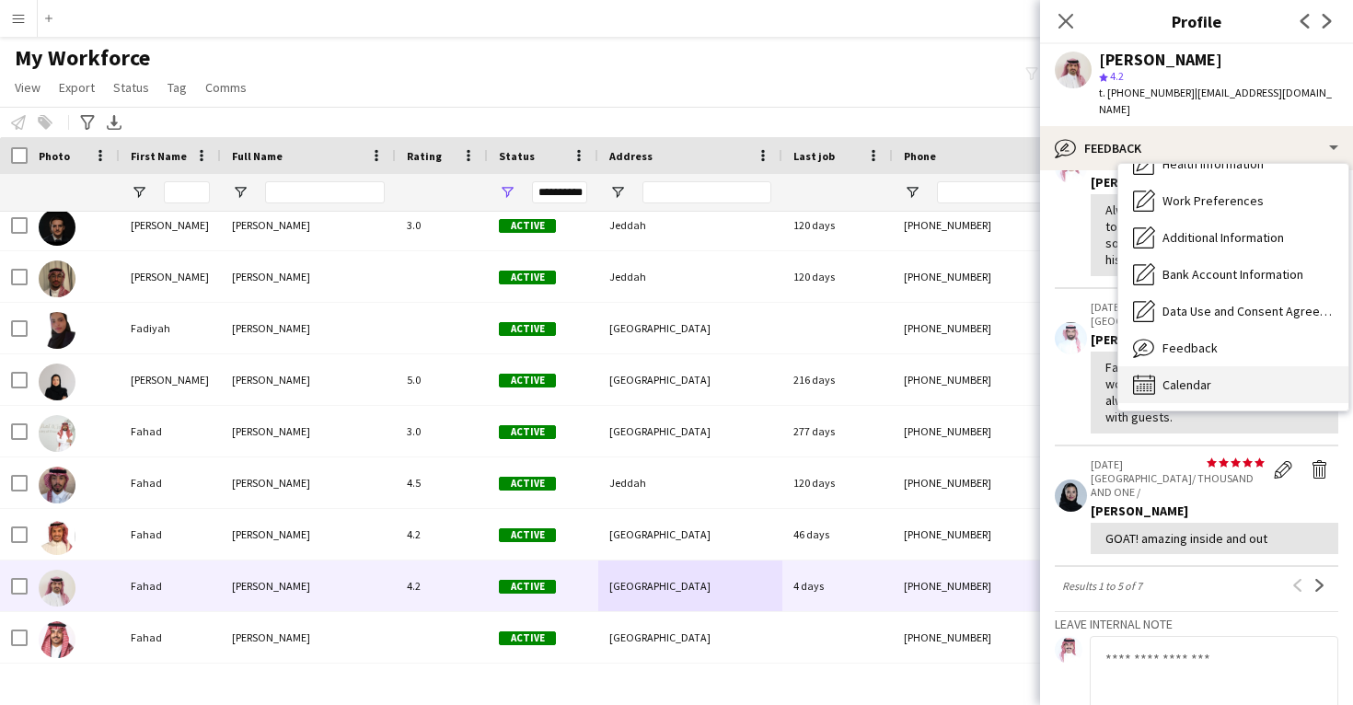
click at [1218, 366] on div "Calendar Calendar" at bounding box center [1234, 384] width 230 height 37
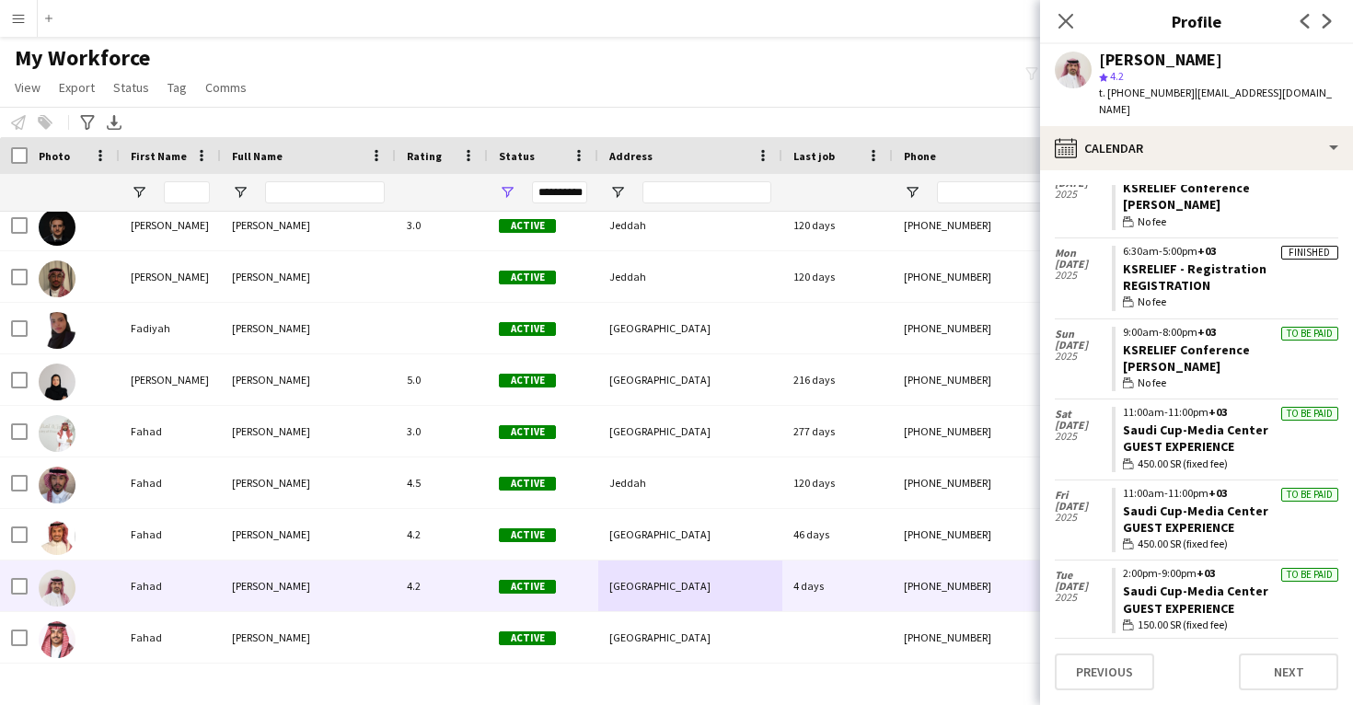
scroll to position [2473, 0]
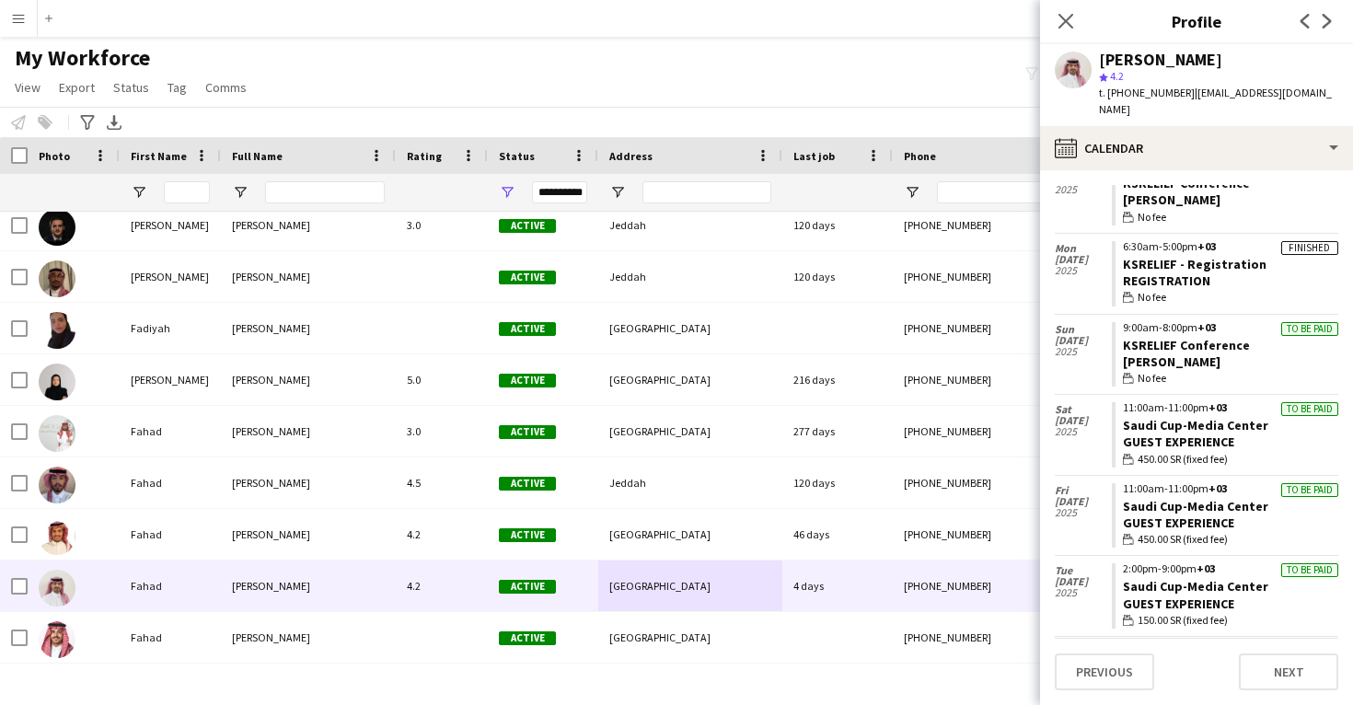
click at [973, 2] on app-navbar "Menu Boards Boards Boards All jobs Status Workforce Workforce My Workforce Recr…" at bounding box center [676, 18] width 1353 height 37
click at [1139, 53] on div "Fahad Alanazi" at bounding box center [1160, 60] width 123 height 17
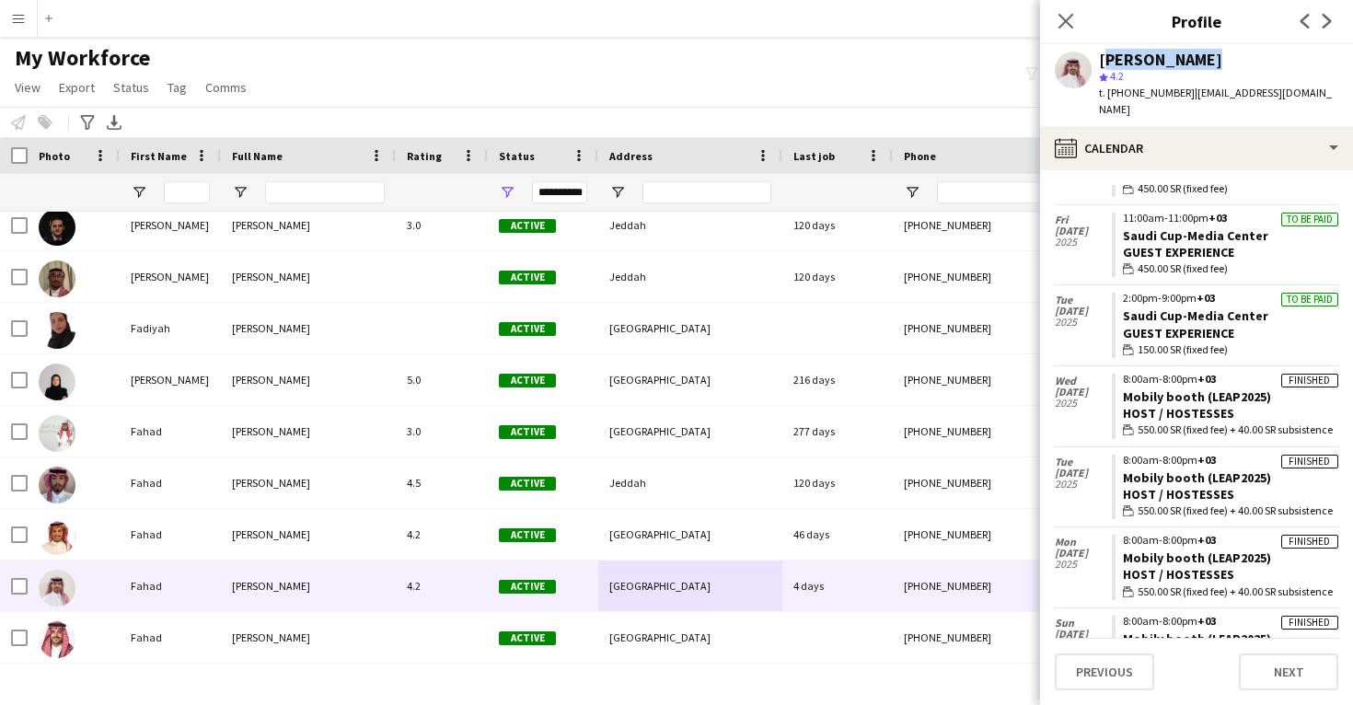
scroll to position [2746, 0]
drag, startPoint x: 1264, startPoint y: 279, endPoint x: 1120, endPoint y: 278, distance: 144.6
click at [1119, 291] on app-crew-calendar-job-card "To be paid 2:00pm-9:00pm +03 Saudi Cup-Media Center Guest Experience wallet 150…" at bounding box center [1225, 323] width 227 height 65
click at [1168, 468] on link "Mobily booth (LEAP2025)" at bounding box center [1197, 476] width 148 height 17
drag, startPoint x: 1270, startPoint y: 354, endPoint x: 1119, endPoint y: 353, distance: 151.0
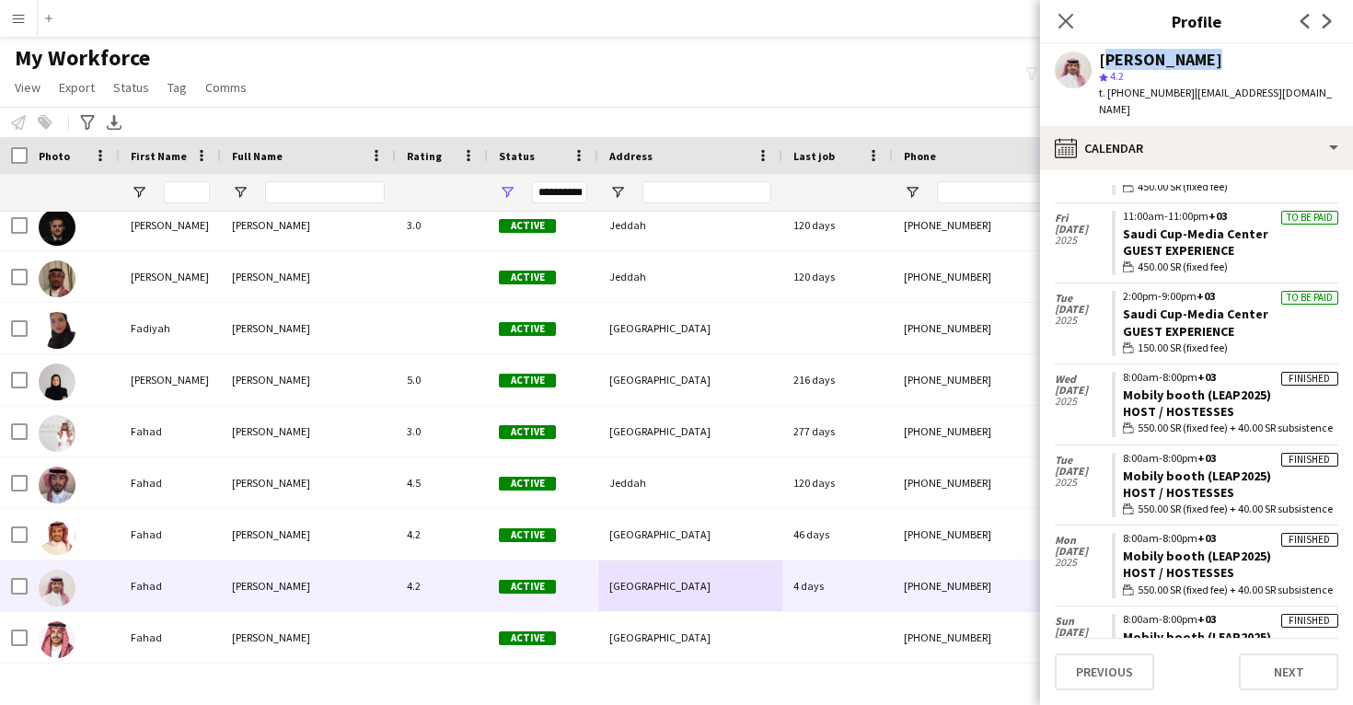
click at [1119, 372] on app-crew-calendar-job-card "Finished 8:00am-8:00pm +03 Mobily booth (LEAP2025) Host / Hostesses wallet 550.…" at bounding box center [1225, 404] width 227 height 65
click at [1061, 15] on icon at bounding box center [1065, 20] width 17 height 17
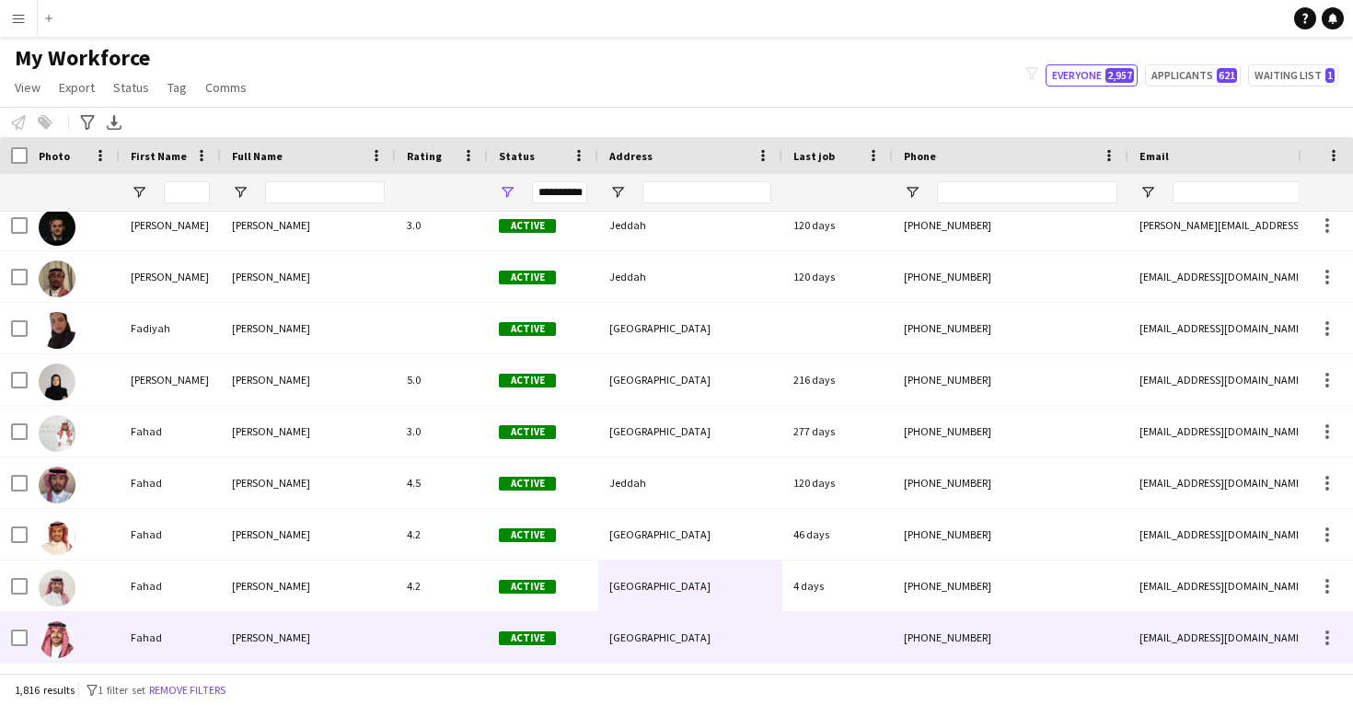
click at [666, 634] on div "[GEOGRAPHIC_DATA]" at bounding box center [690, 637] width 184 height 51
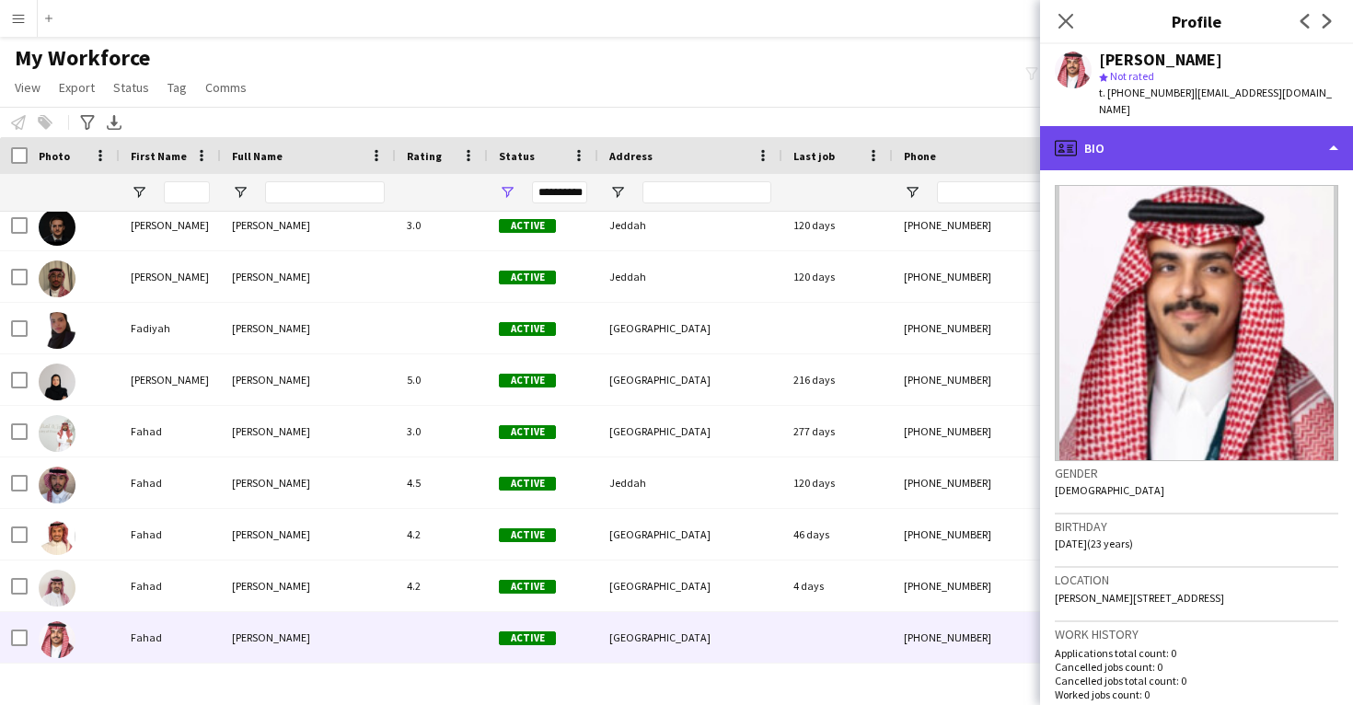
click at [1206, 126] on div "profile Bio" at bounding box center [1196, 148] width 313 height 44
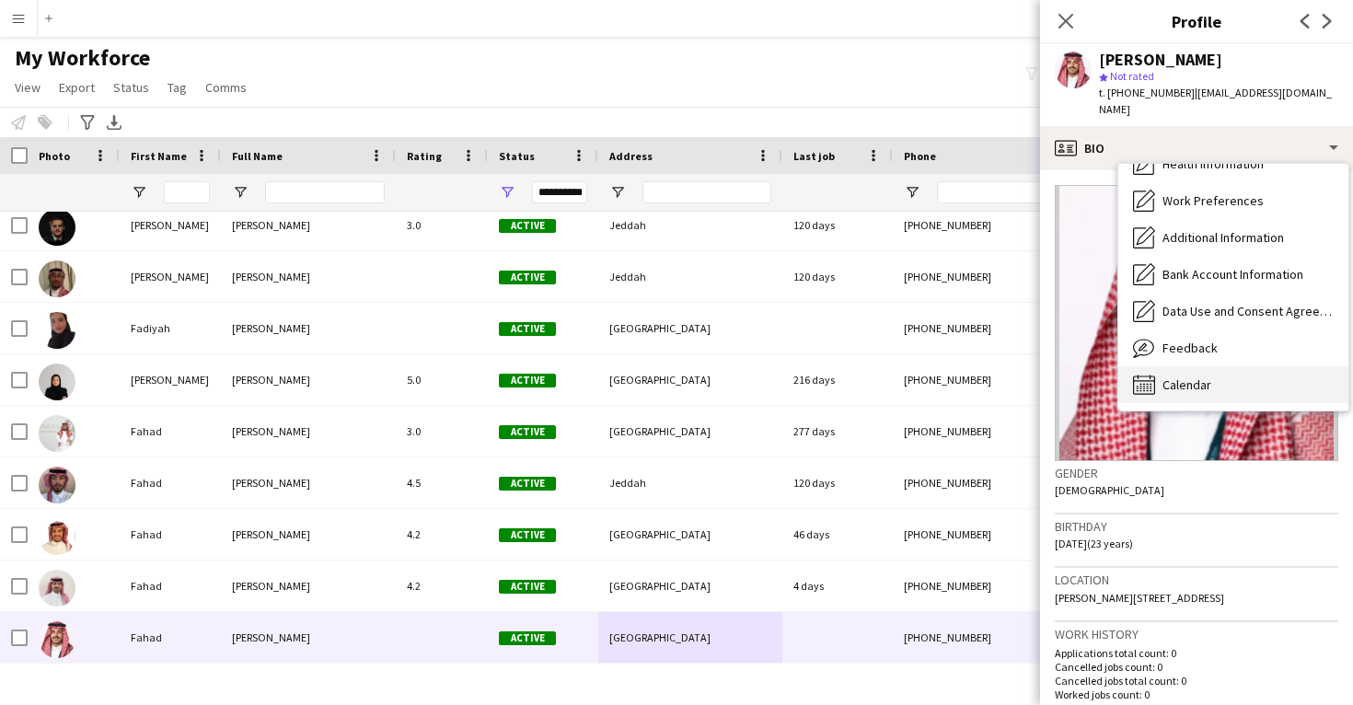
scroll to position [211, 0]
click at [1199, 377] on span "Calendar" at bounding box center [1187, 385] width 49 height 17
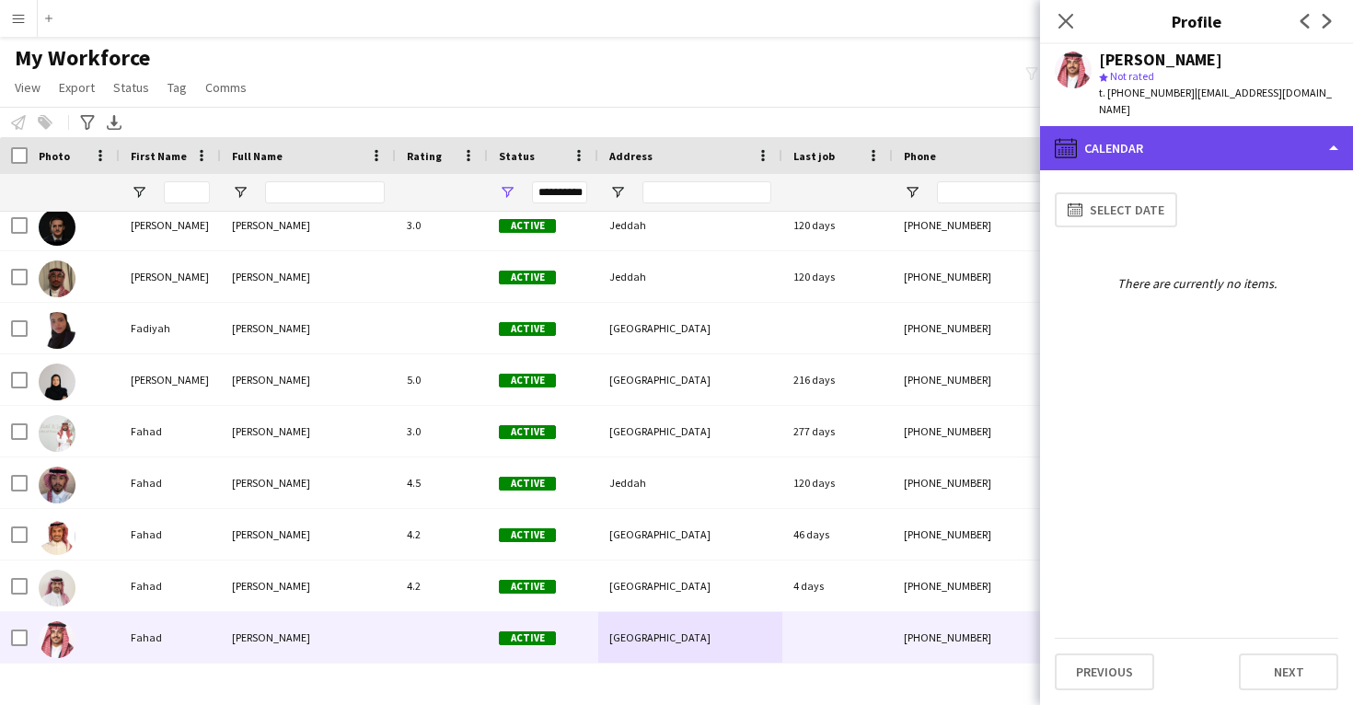
click at [1177, 141] on div "calendar-full Calendar" at bounding box center [1196, 148] width 313 height 44
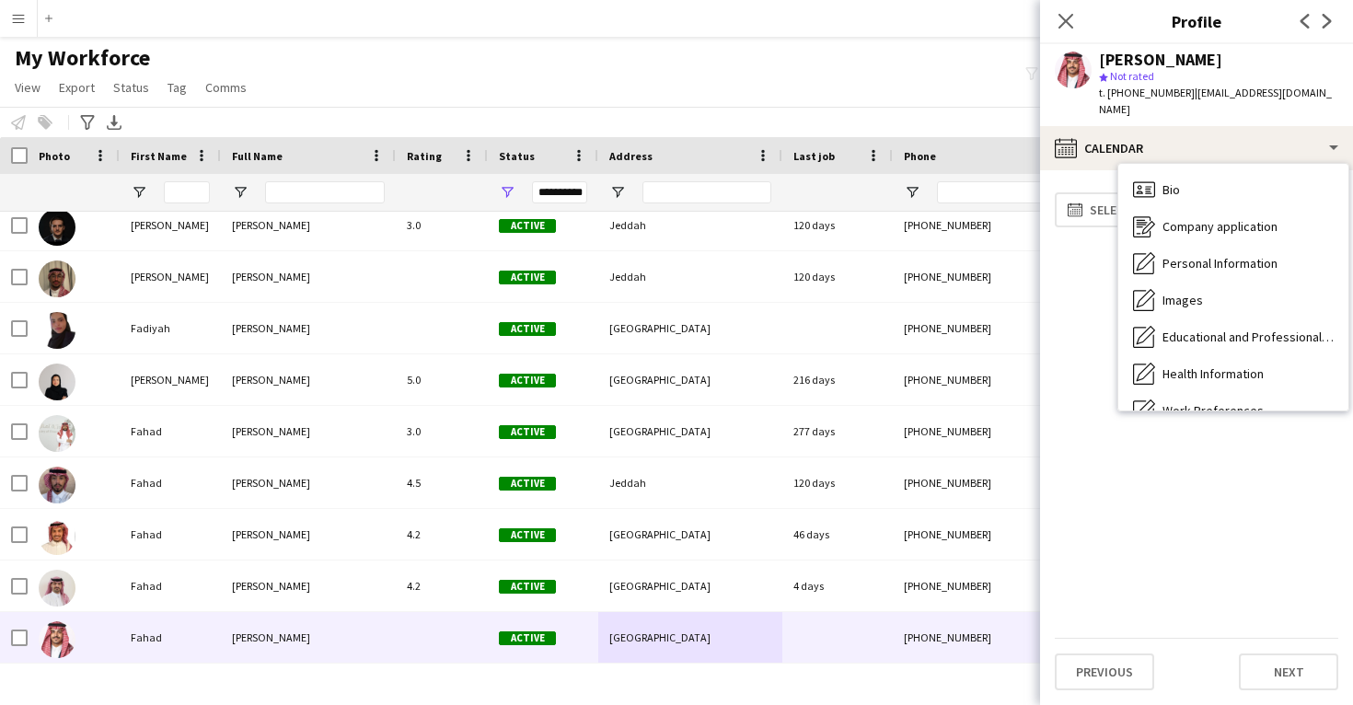
click at [1173, 550] on span "Feedback" at bounding box center [1190, 558] width 55 height 17
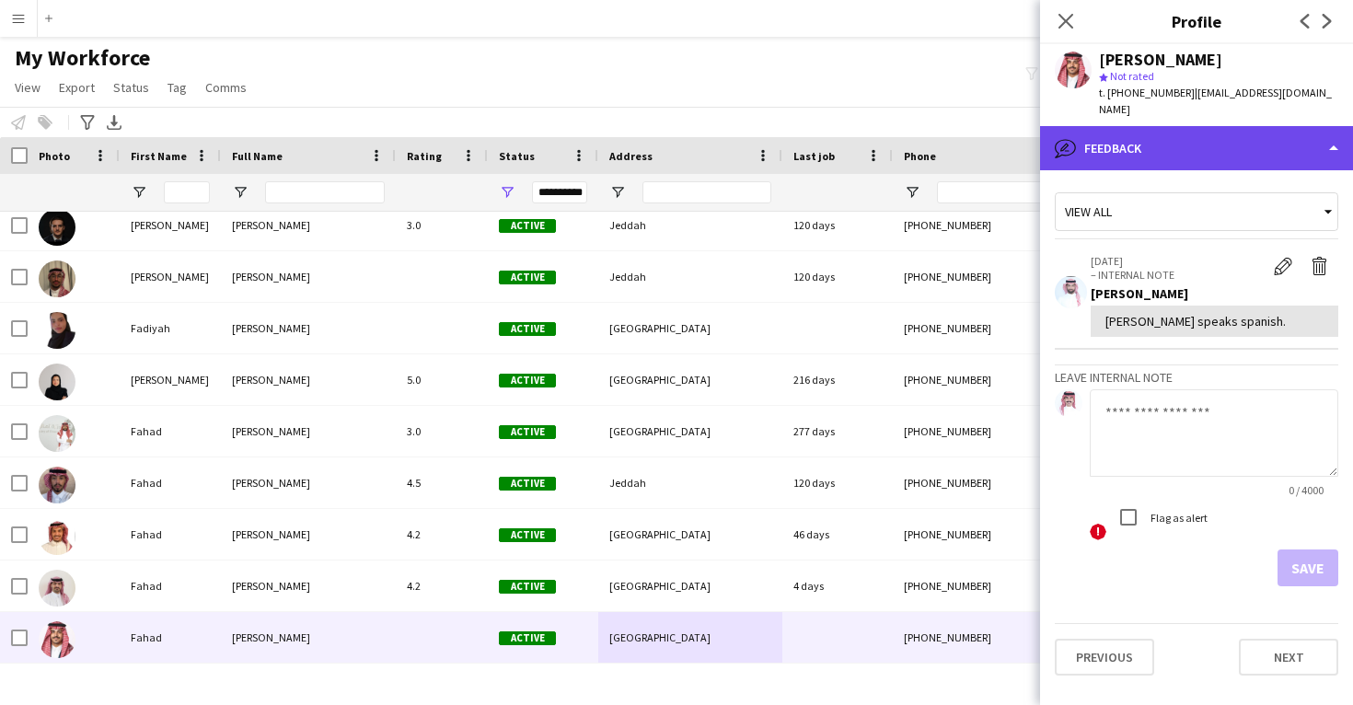
click at [1182, 133] on div "bubble-pencil Feedback" at bounding box center [1196, 148] width 313 height 44
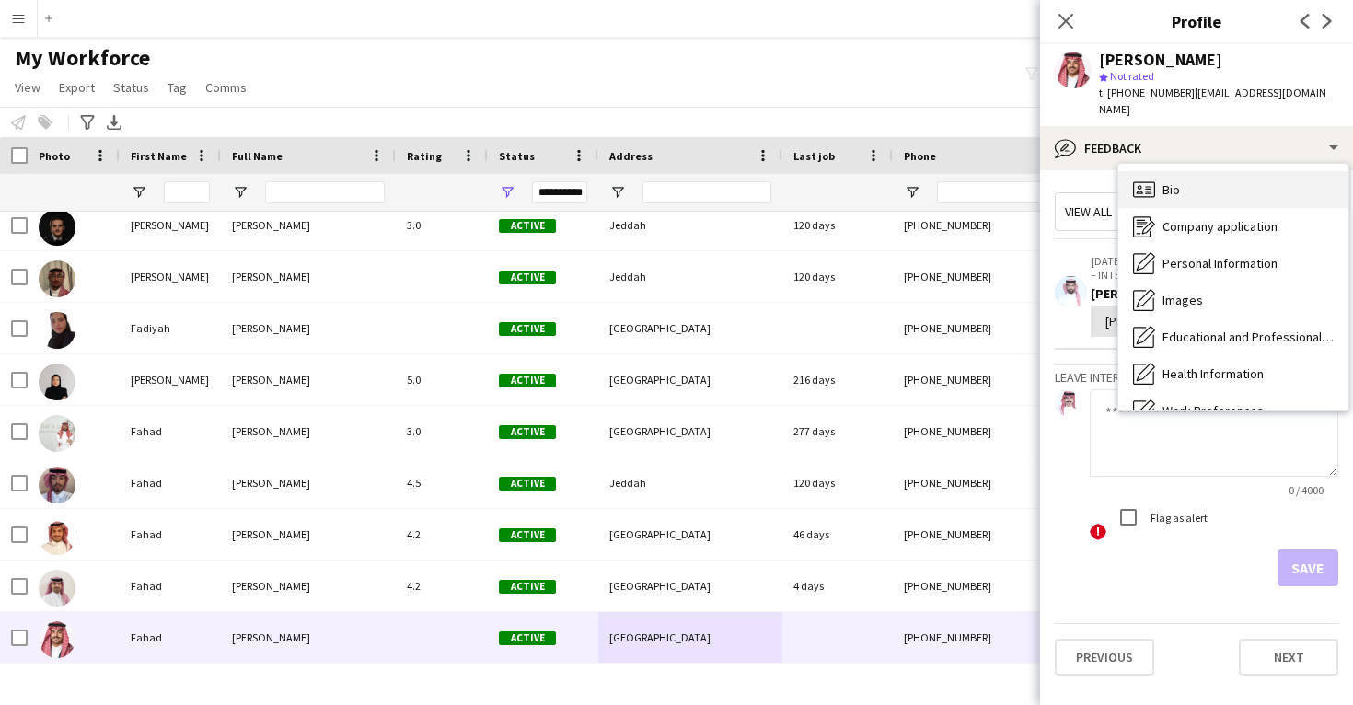
scroll to position [-1, 0]
click at [1179, 208] on div "Company application Company application" at bounding box center [1234, 226] width 230 height 37
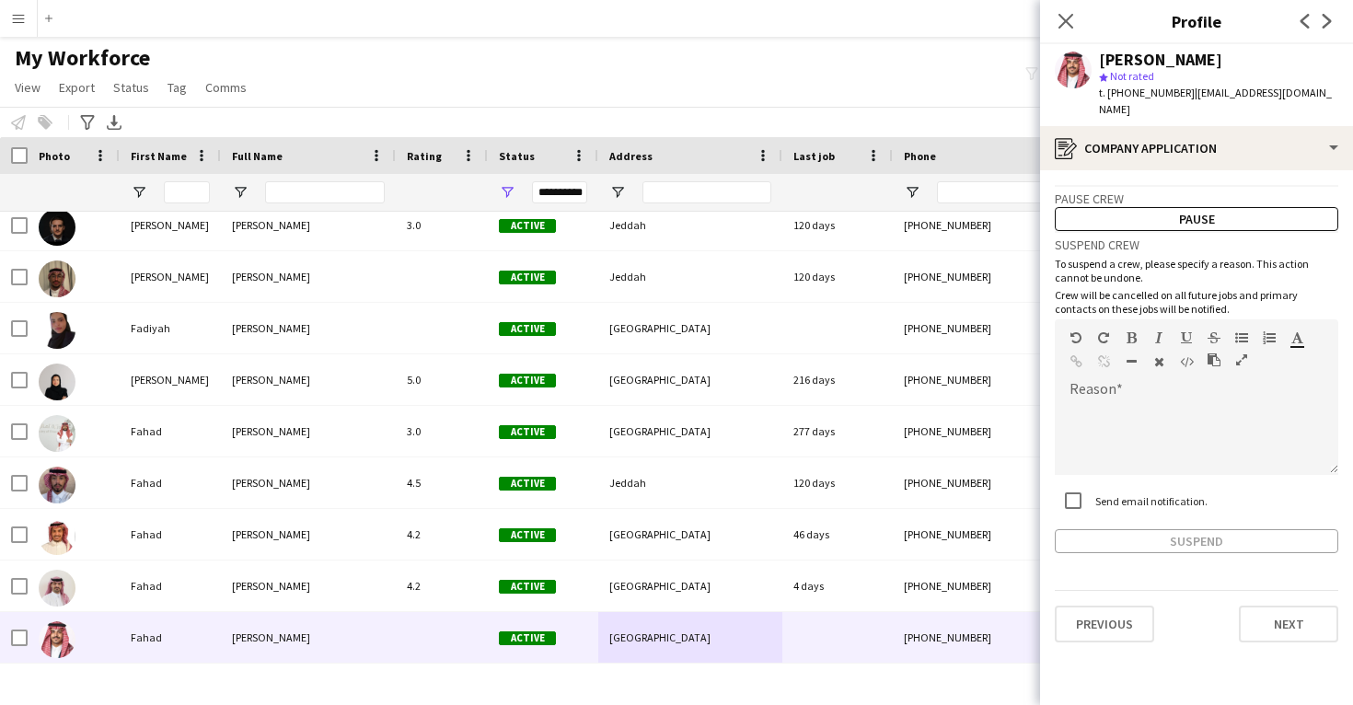
scroll to position [0, 0]
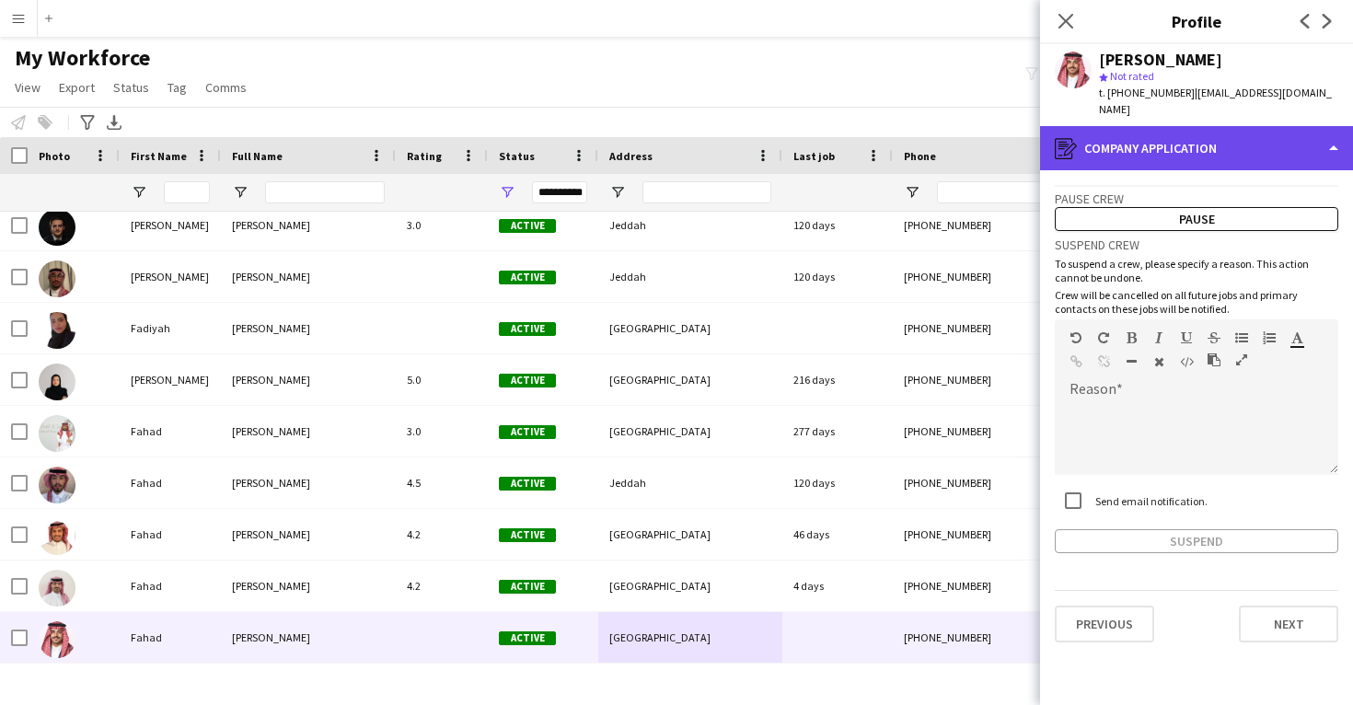
click at [1172, 131] on div "register Company application" at bounding box center [1196, 148] width 313 height 44
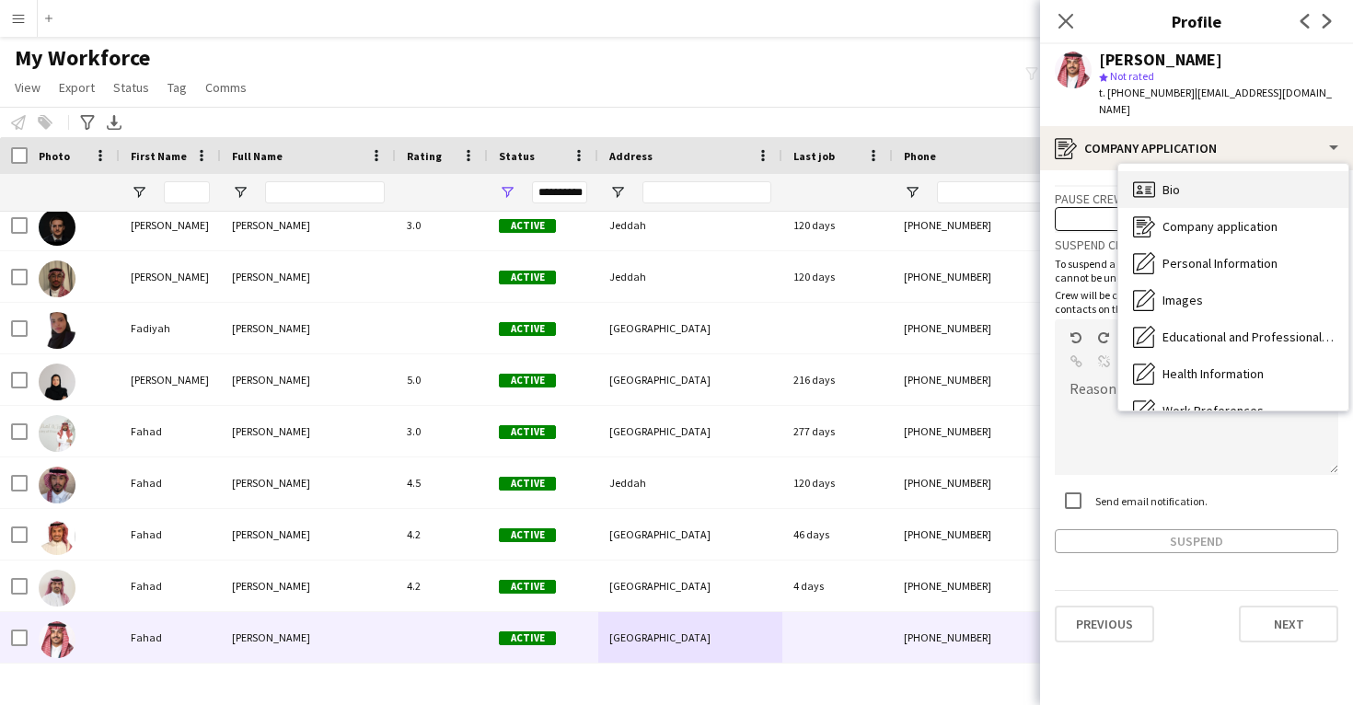
click at [1178, 181] on span "Bio" at bounding box center [1171, 189] width 17 height 17
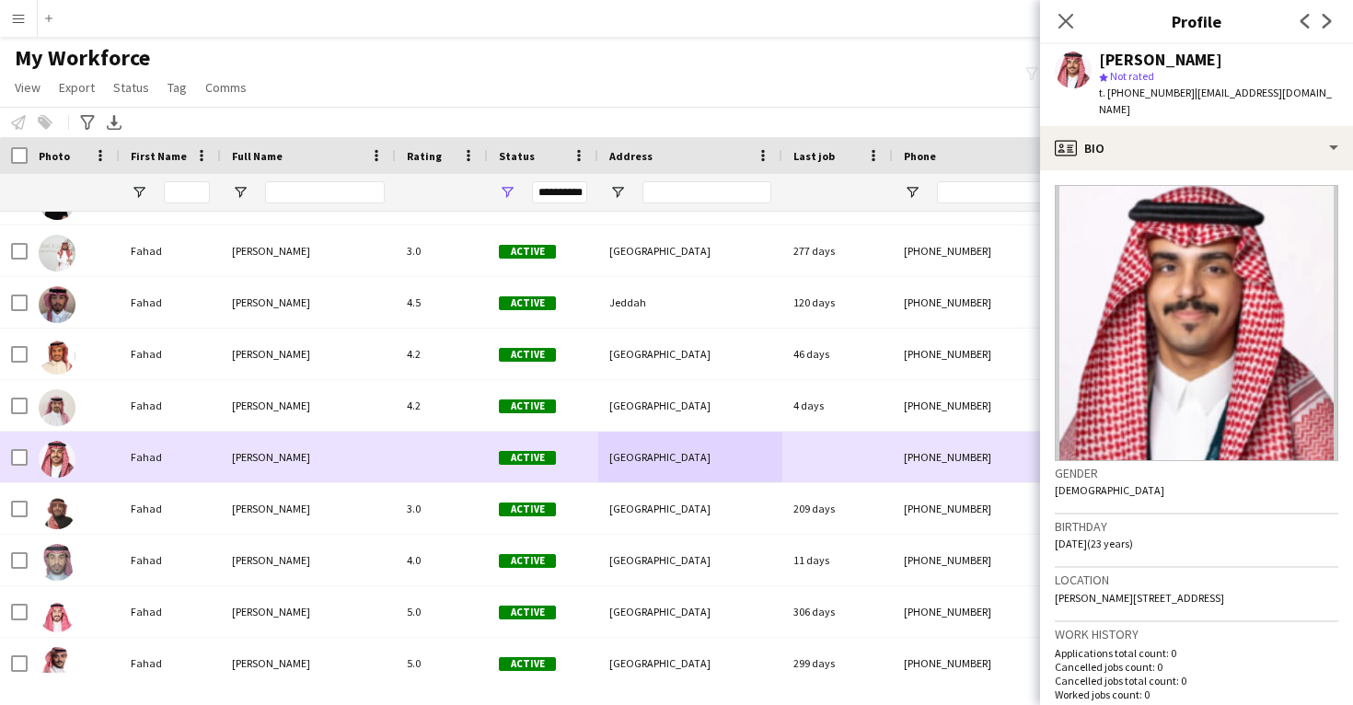
scroll to position [24375, 0]
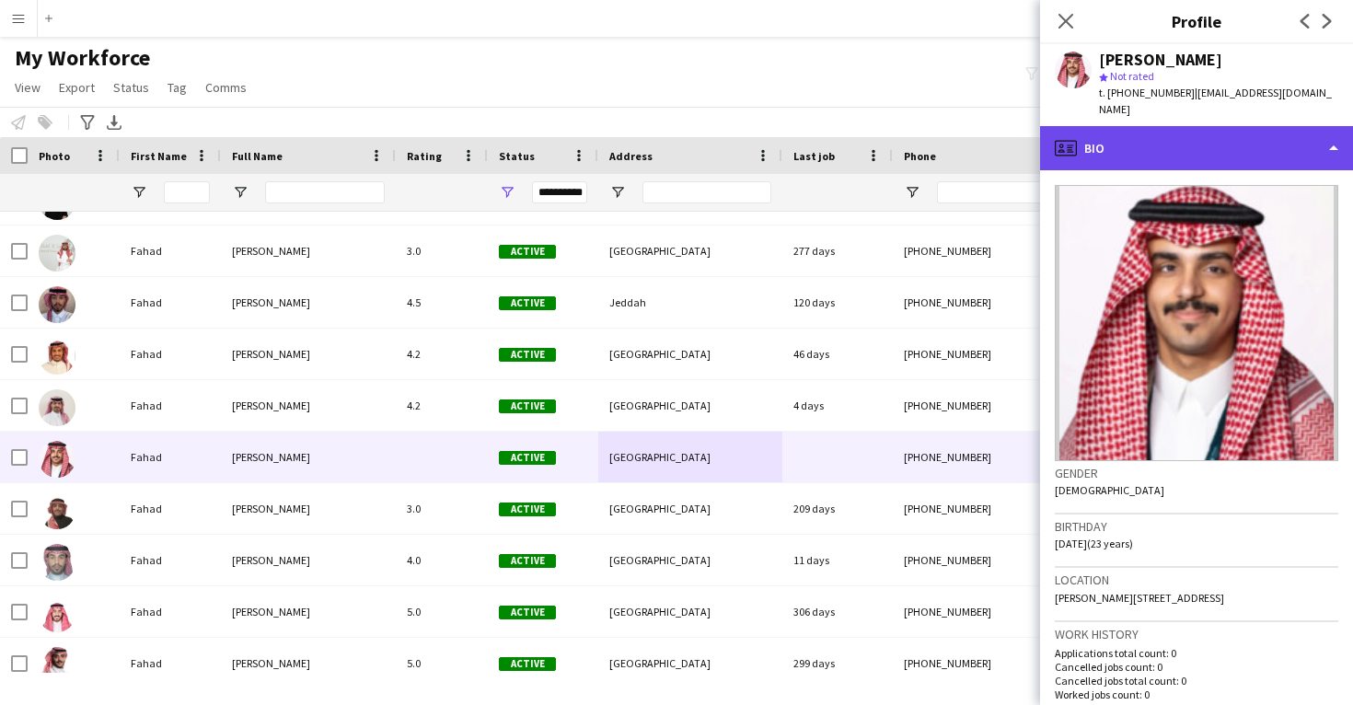
click at [1177, 126] on div "profile Bio" at bounding box center [1196, 148] width 313 height 44
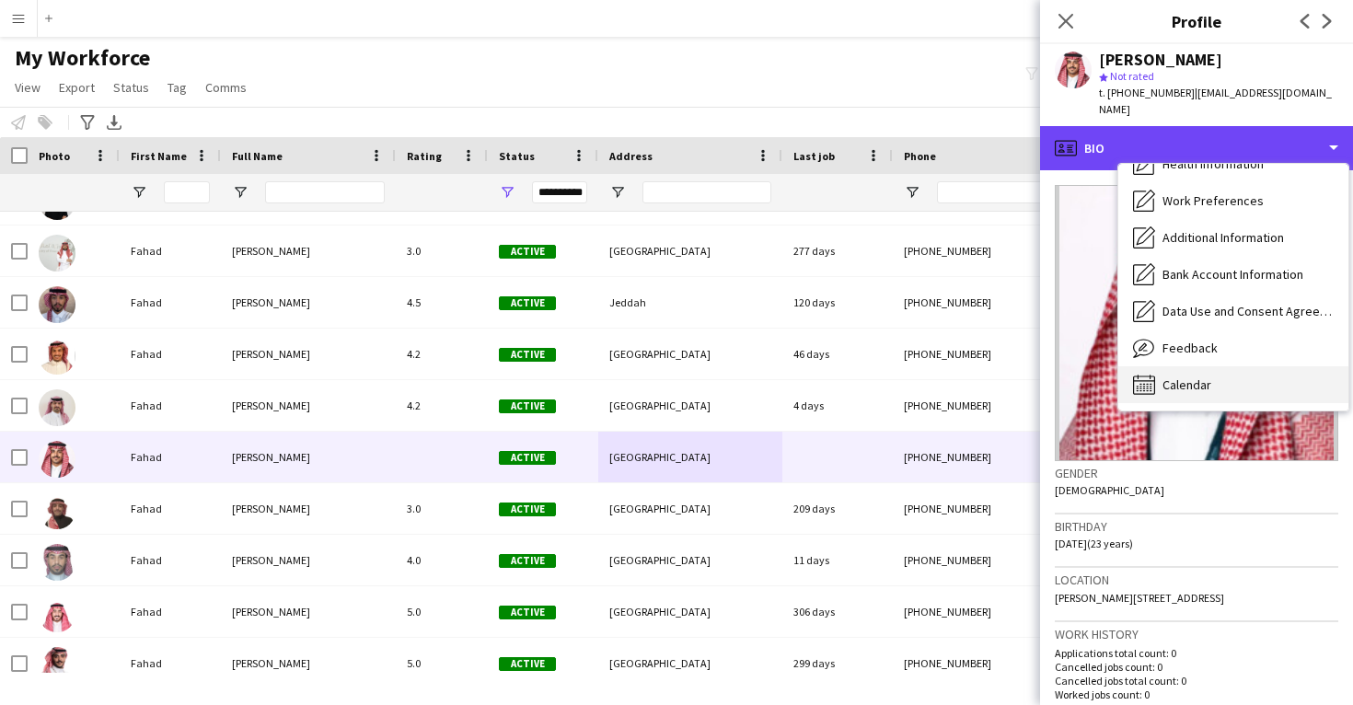
scroll to position [210, 0]
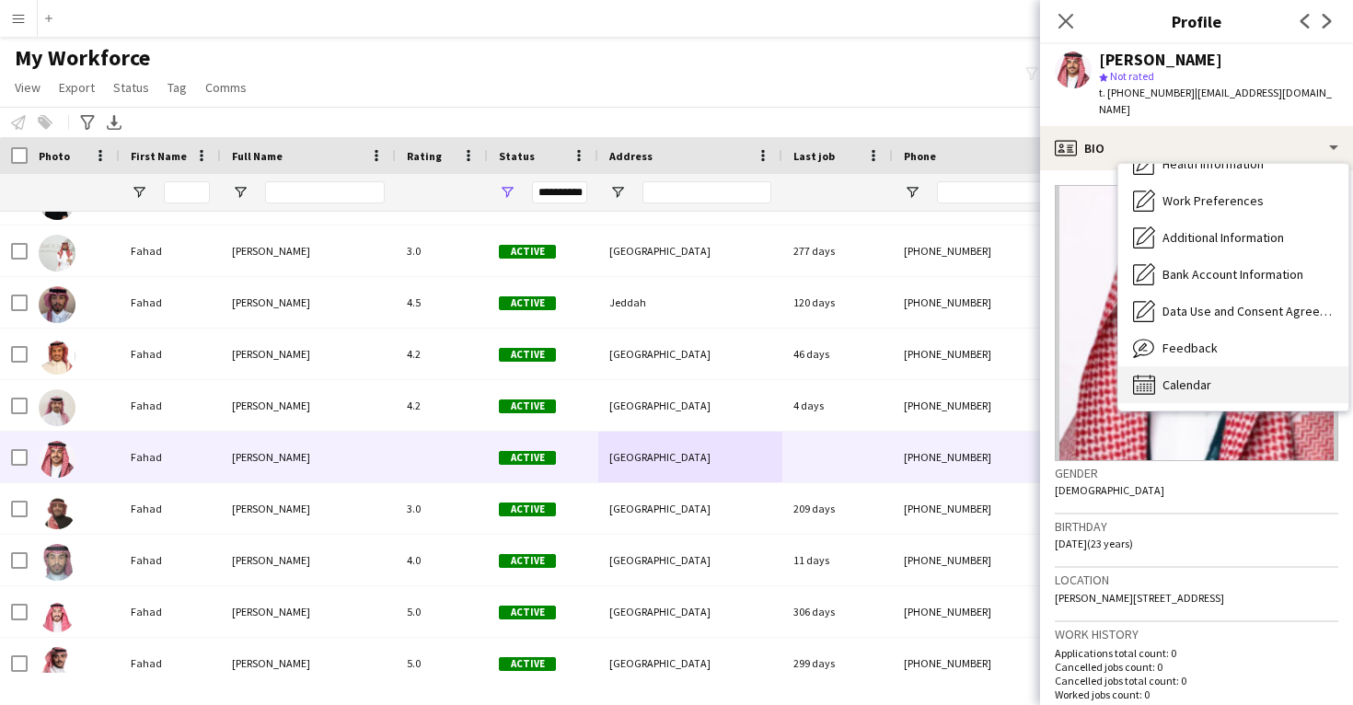
click at [1193, 377] on span "Calendar" at bounding box center [1187, 385] width 49 height 17
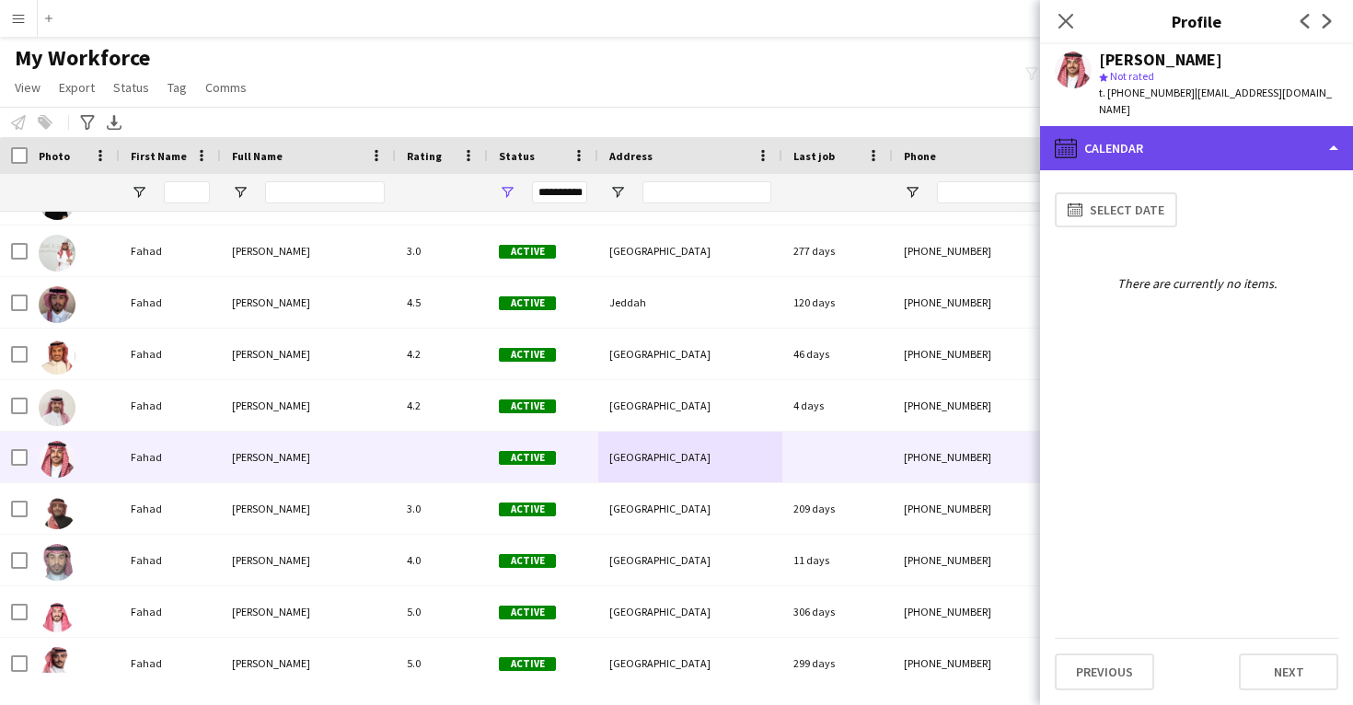
click at [1158, 134] on div "calendar-full Calendar" at bounding box center [1196, 148] width 313 height 44
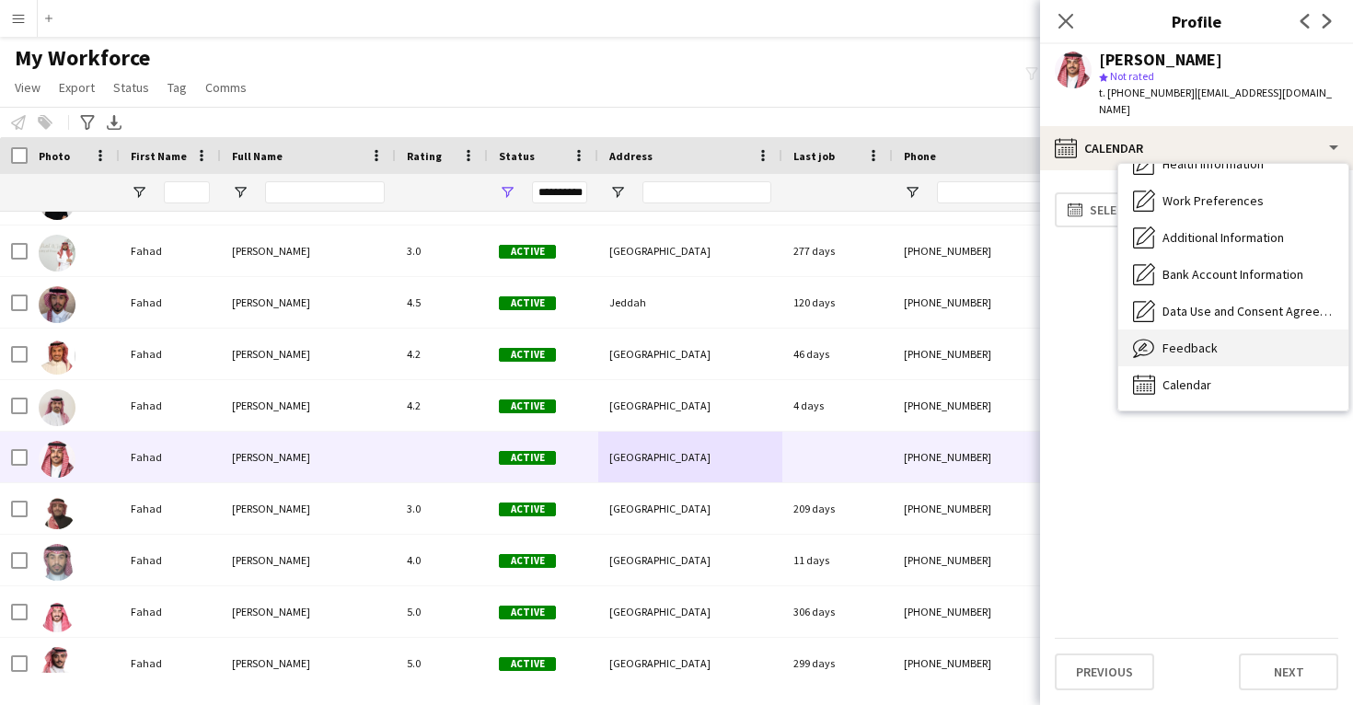
click at [1170, 330] on div "Feedback Feedback" at bounding box center [1234, 348] width 230 height 37
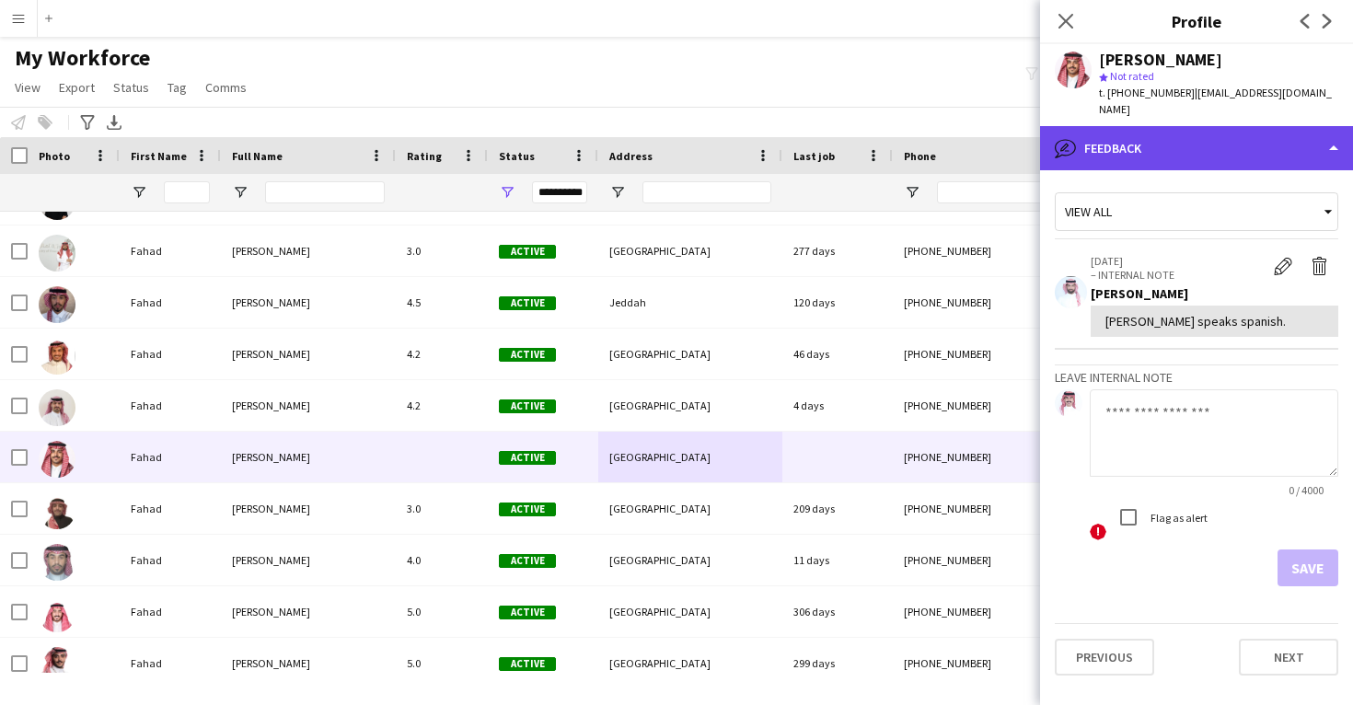
click at [1147, 141] on div "bubble-pencil Feedback" at bounding box center [1196, 148] width 313 height 44
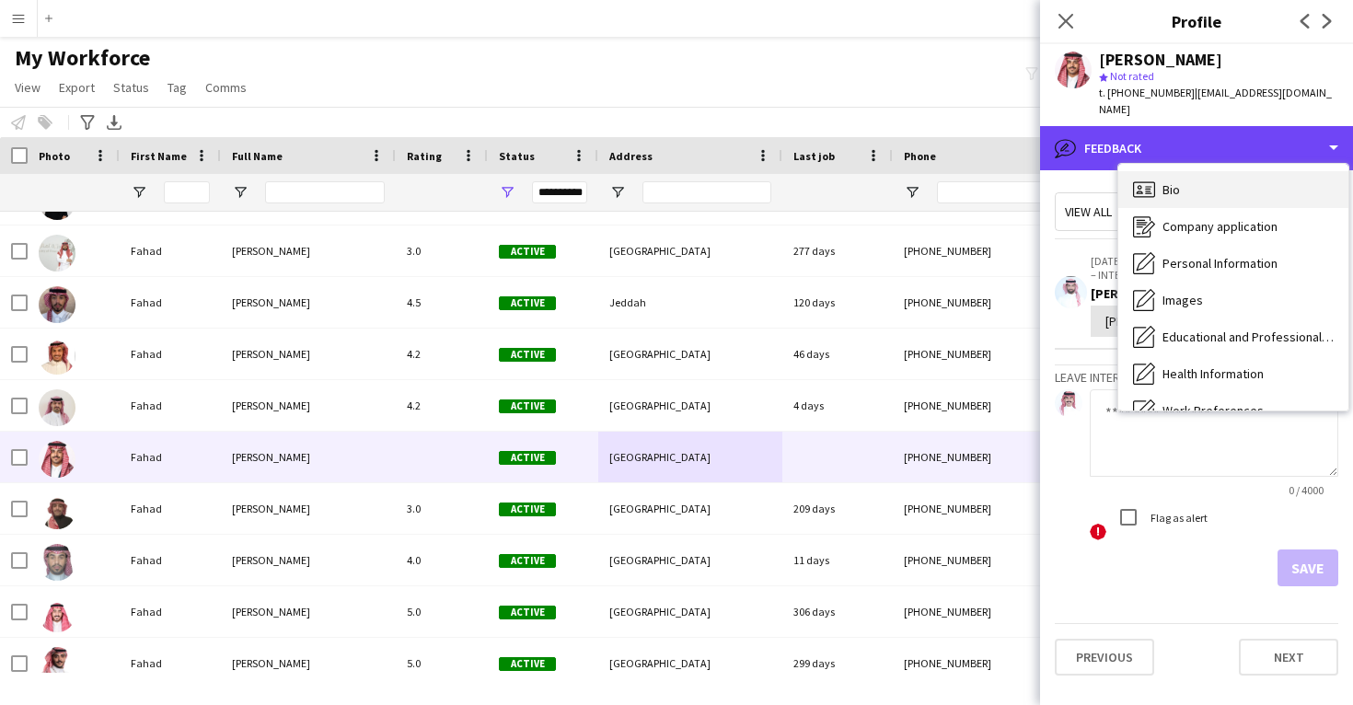
scroll to position [0, 0]
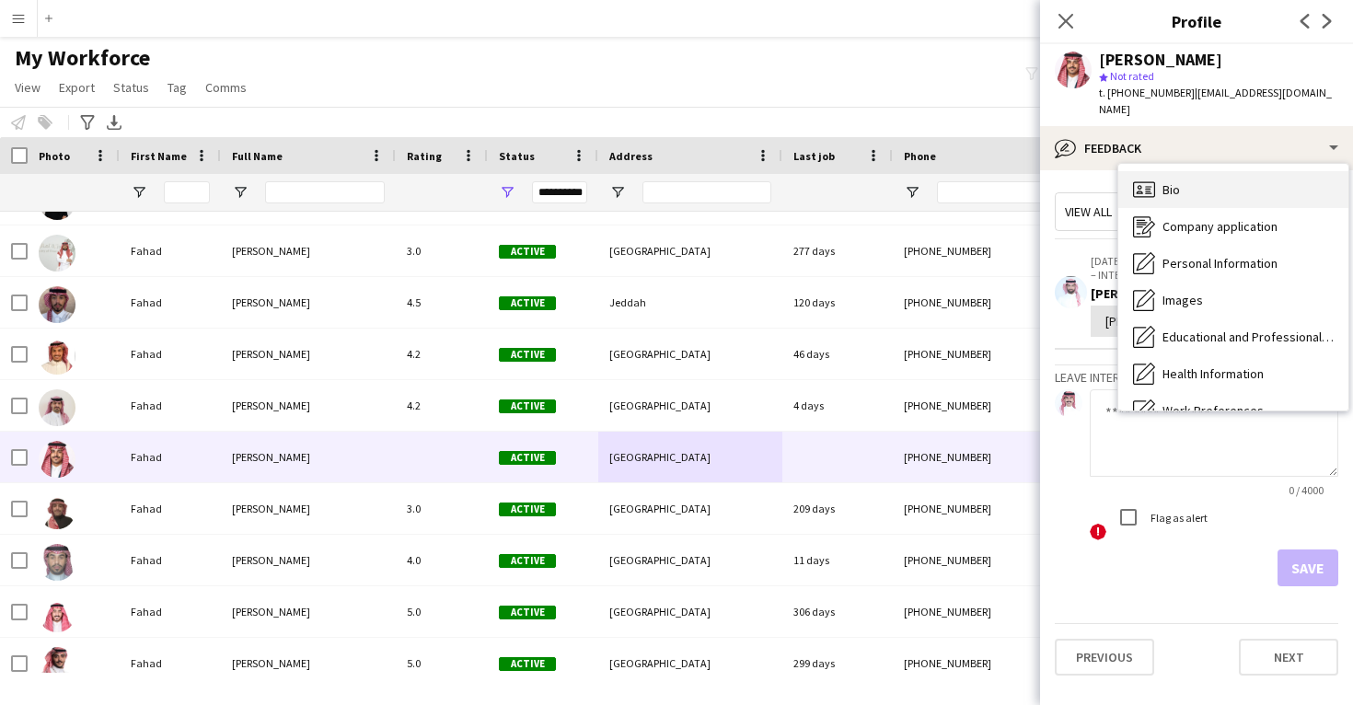
click at [1168, 171] on div "Bio Bio" at bounding box center [1234, 189] width 230 height 37
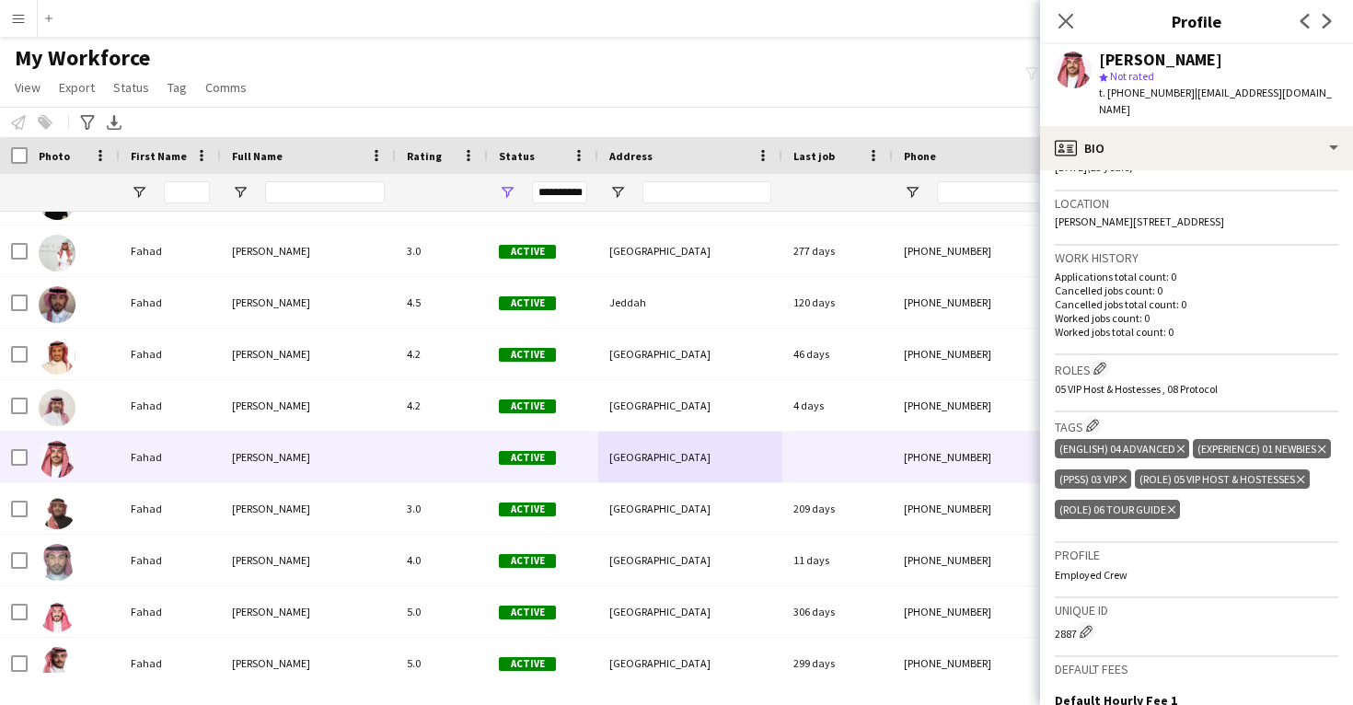
scroll to position [375, 0]
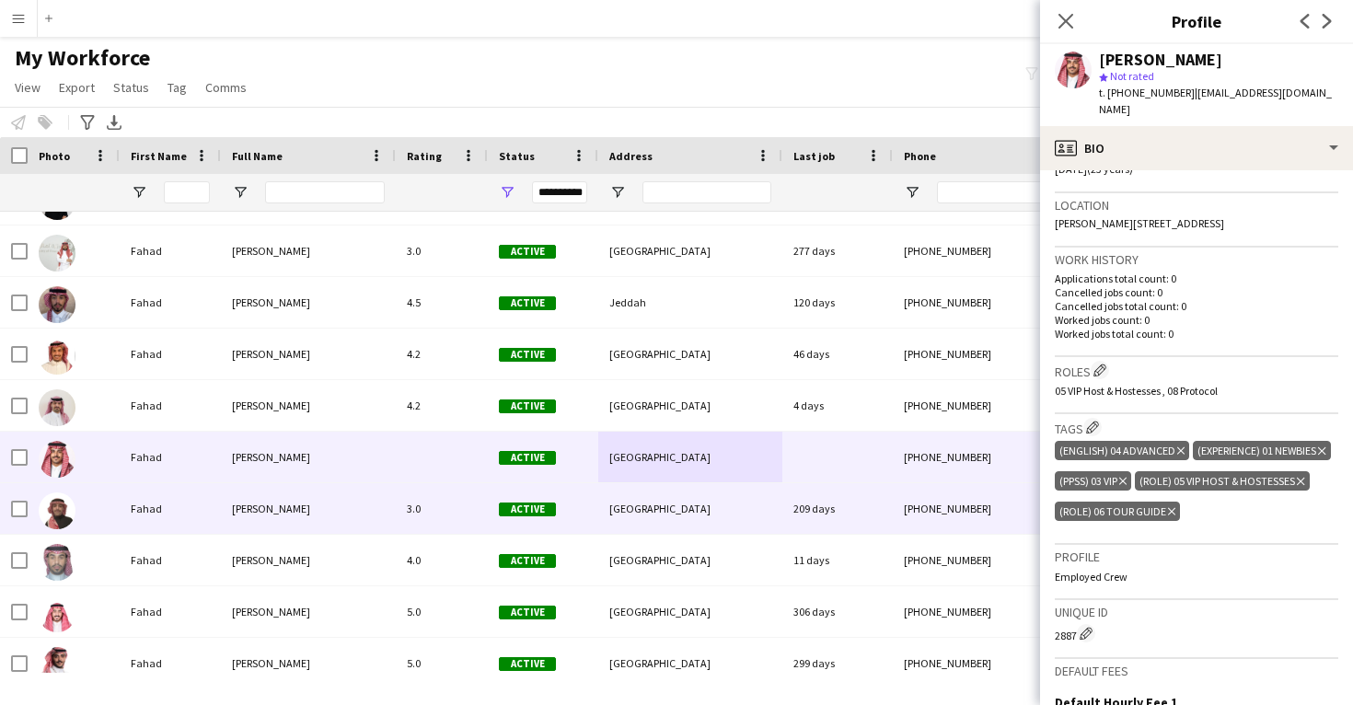
click at [884, 490] on div "209 days" at bounding box center [838, 508] width 110 height 51
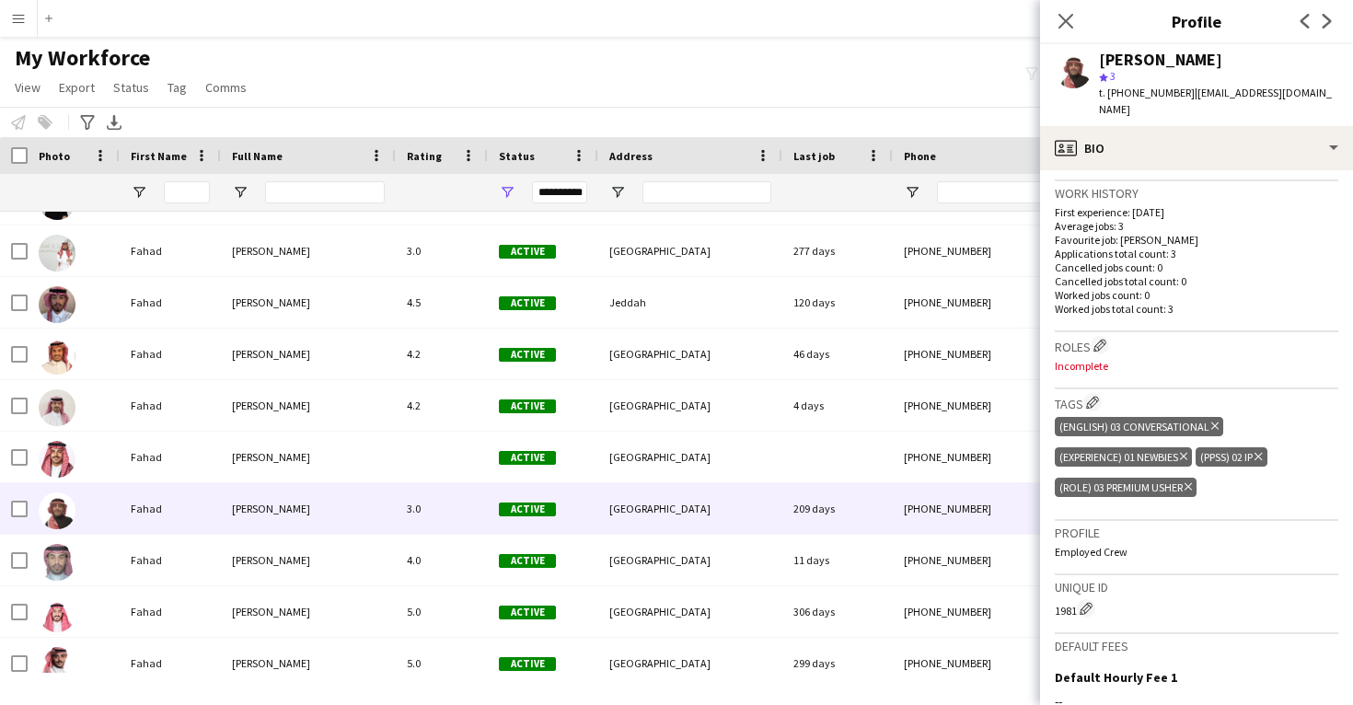
scroll to position [456, 0]
click at [1101, 341] on app-icon "Edit crew company roles" at bounding box center [1100, 347] width 13 height 13
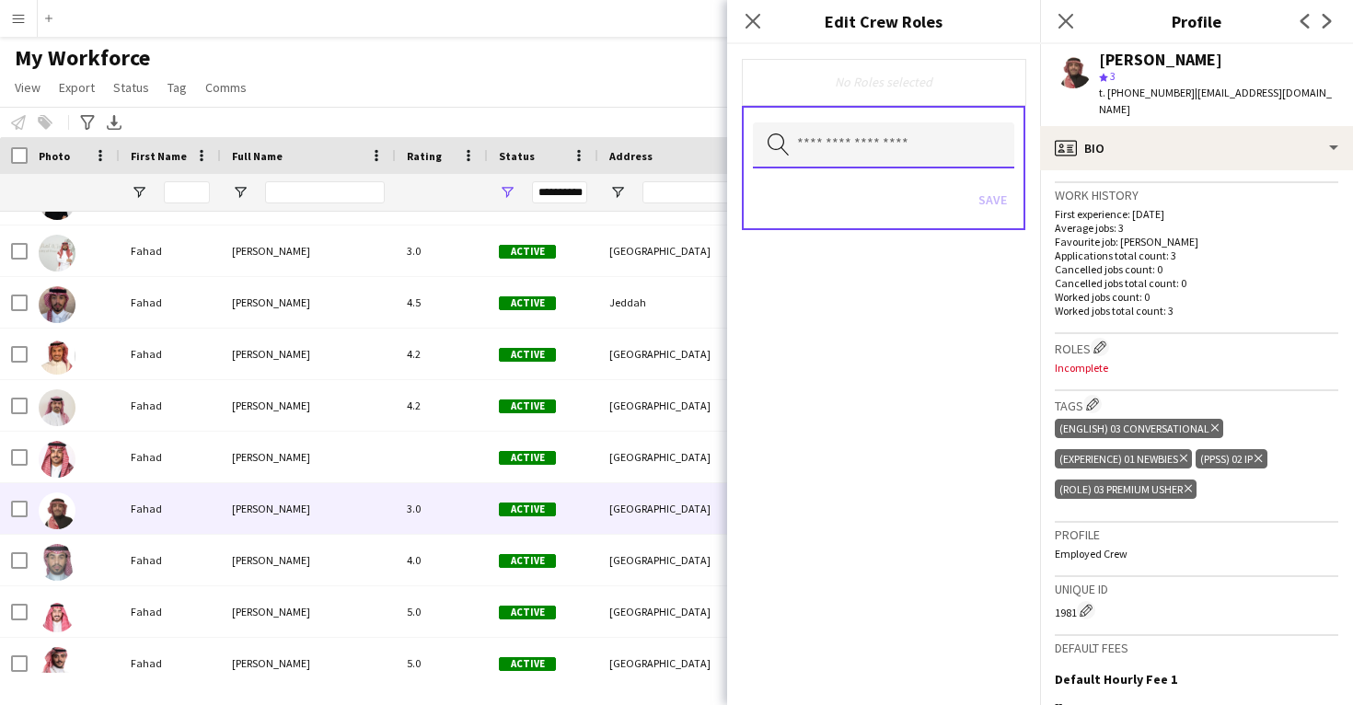
click at [954, 148] on input "text" at bounding box center [883, 145] width 261 height 46
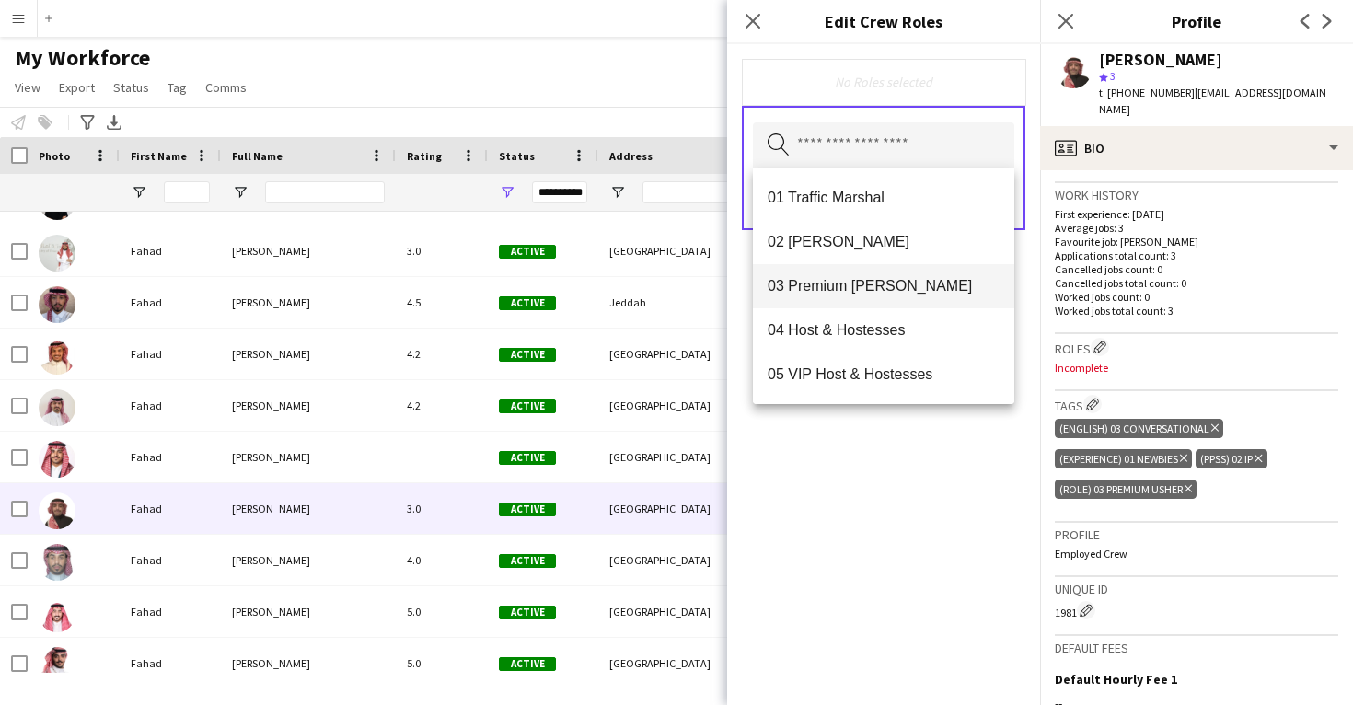
click at [881, 282] on span "03 Premium Usher" at bounding box center [884, 285] width 232 height 17
click at [894, 443] on div "03 Premium Usher Remove Search by role type Save" at bounding box center [883, 374] width 313 height 661
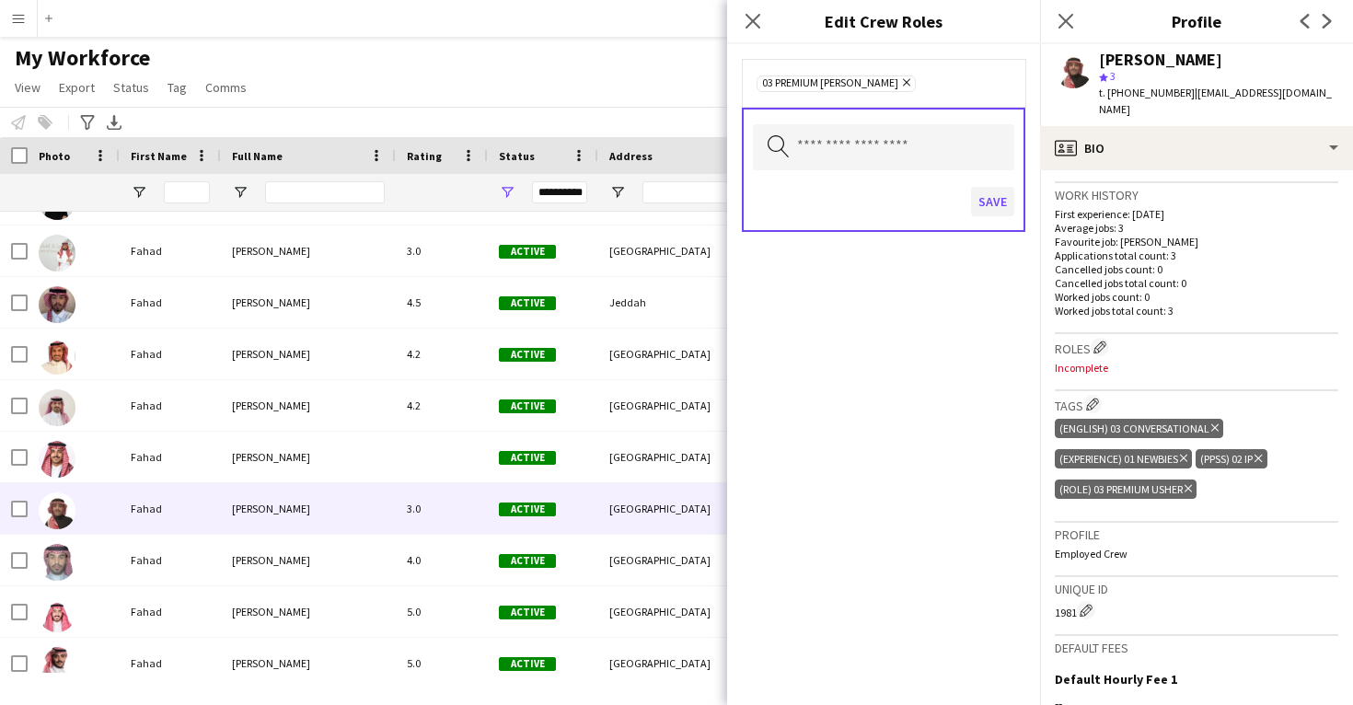
click at [997, 211] on button "Save" at bounding box center [992, 201] width 43 height 29
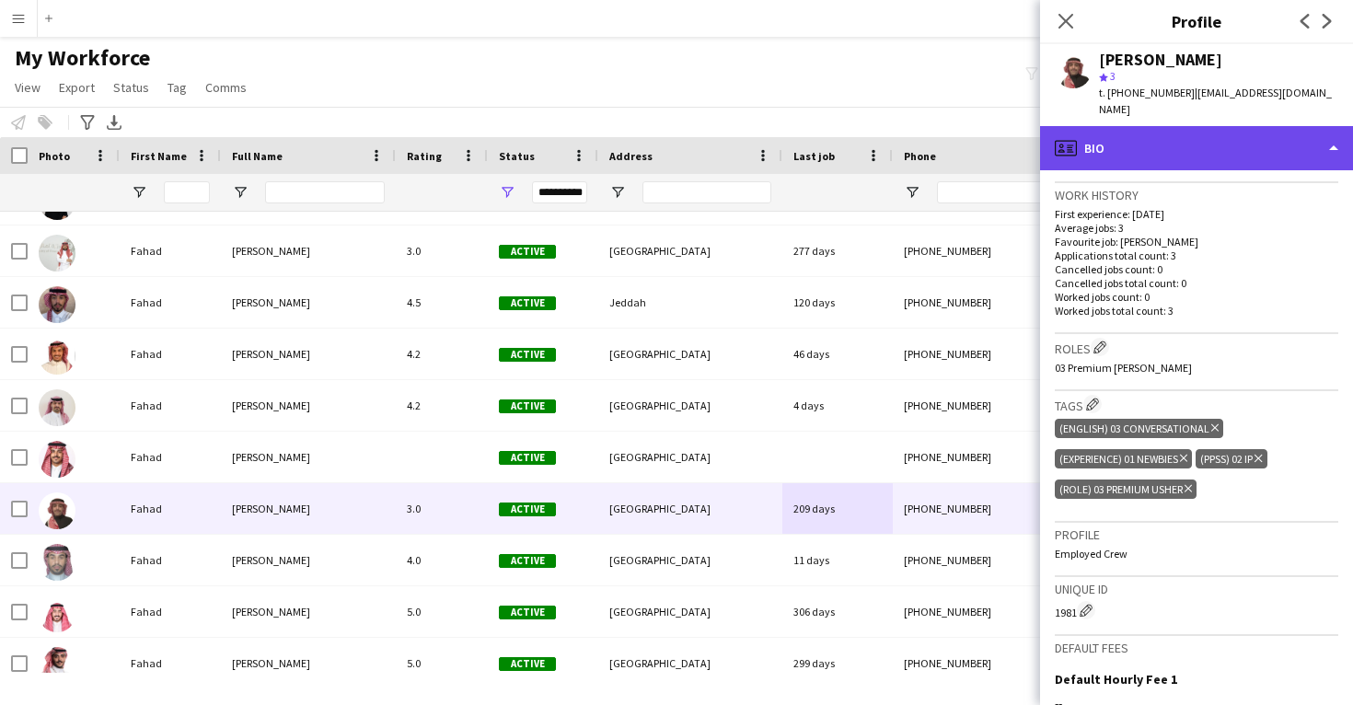
click at [1095, 149] on div "profile Bio" at bounding box center [1196, 148] width 313 height 44
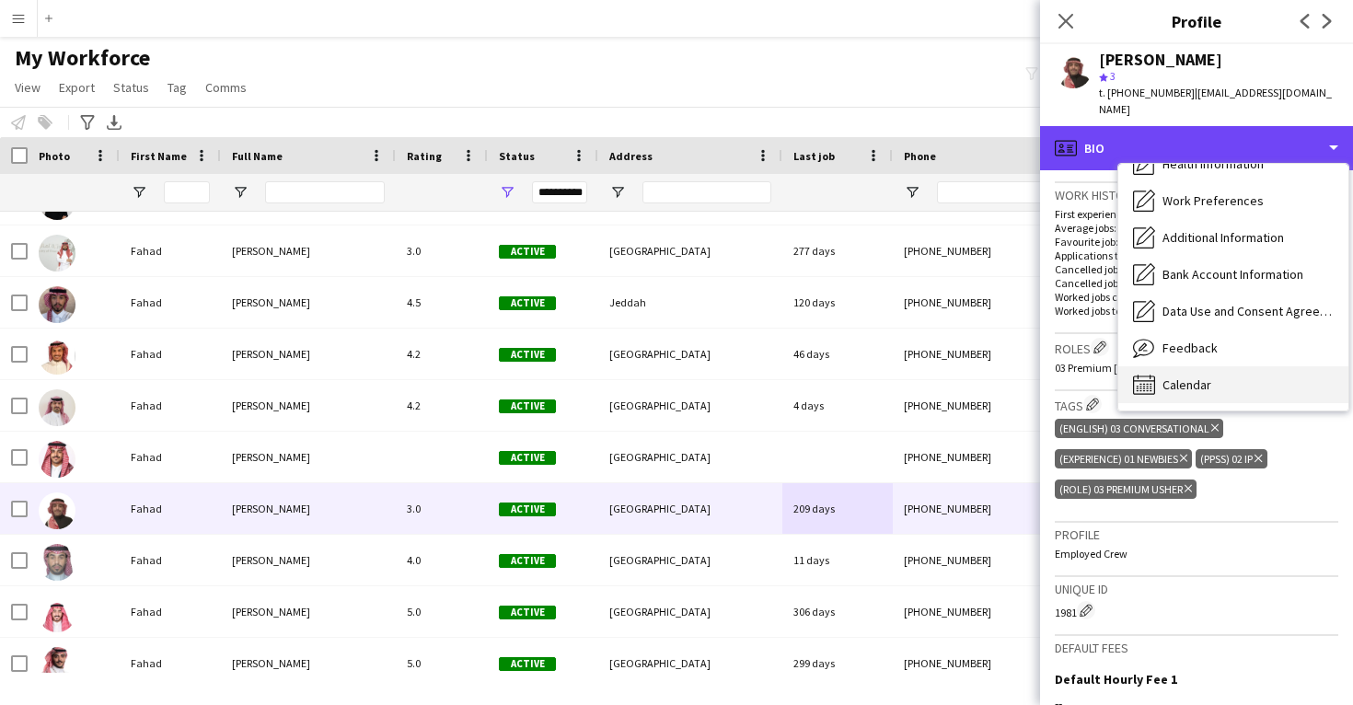
scroll to position [210, 0]
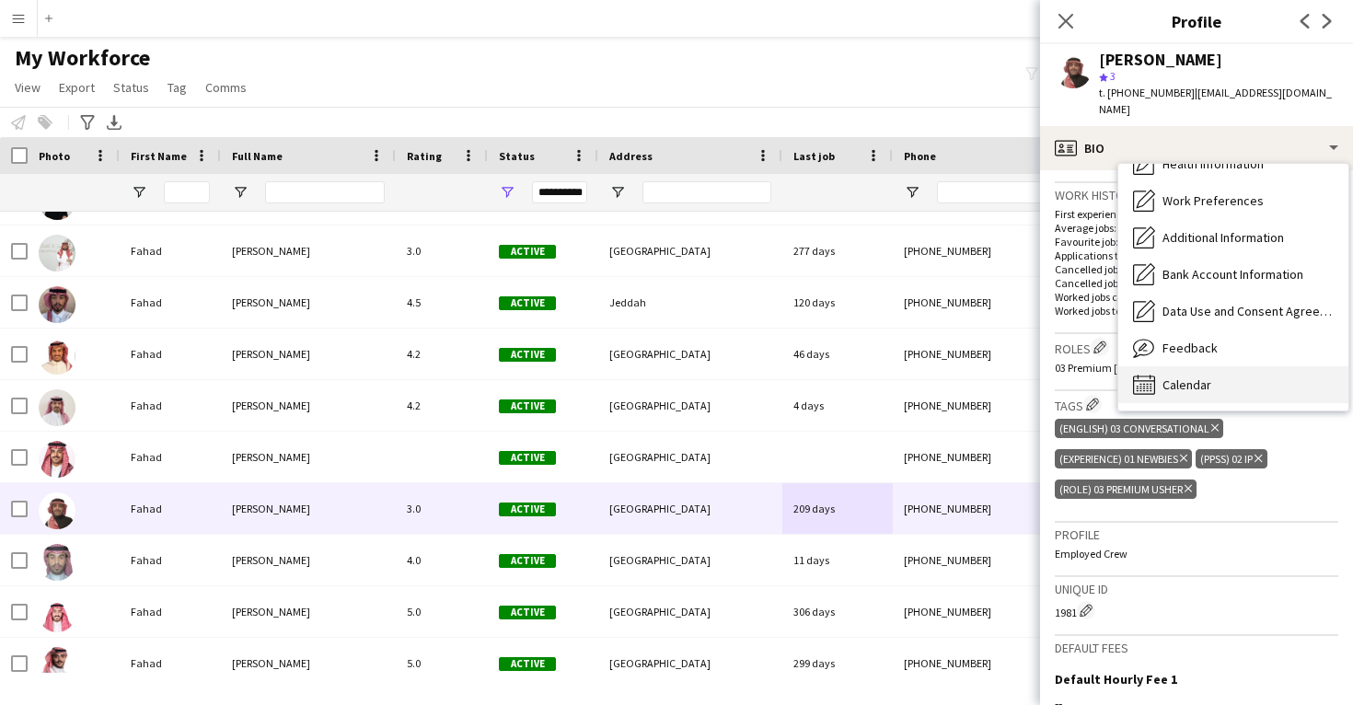
click at [1170, 381] on div "Calendar Calendar" at bounding box center [1234, 384] width 230 height 37
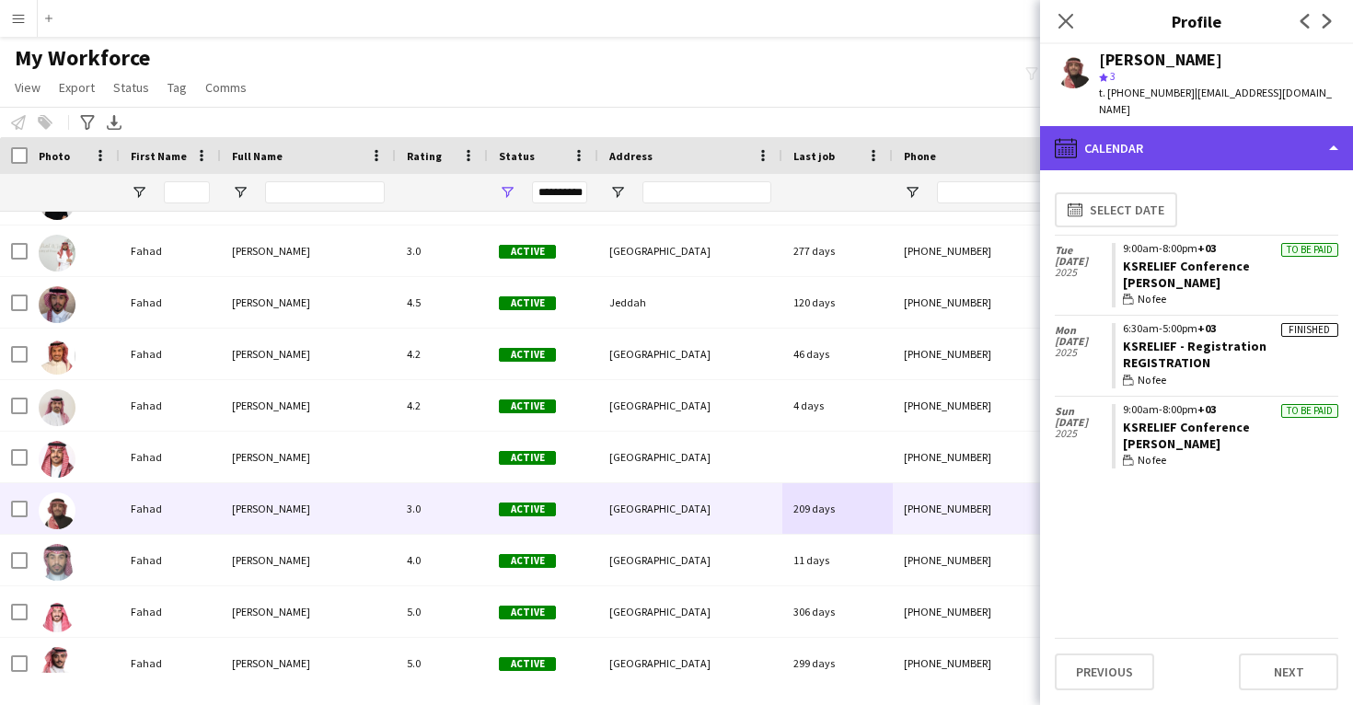
click at [1218, 145] on div "calendar-full Calendar" at bounding box center [1196, 148] width 313 height 44
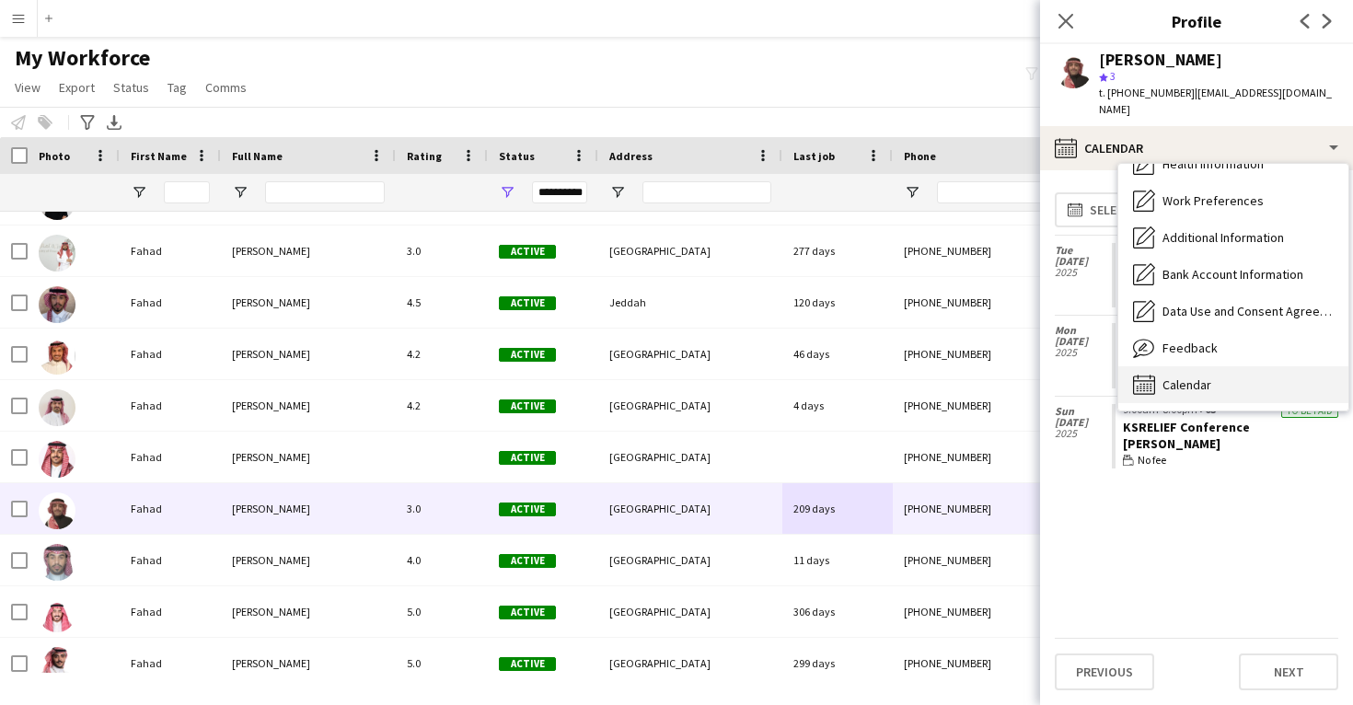
click at [1214, 366] on div "Calendar Calendar" at bounding box center [1234, 384] width 230 height 37
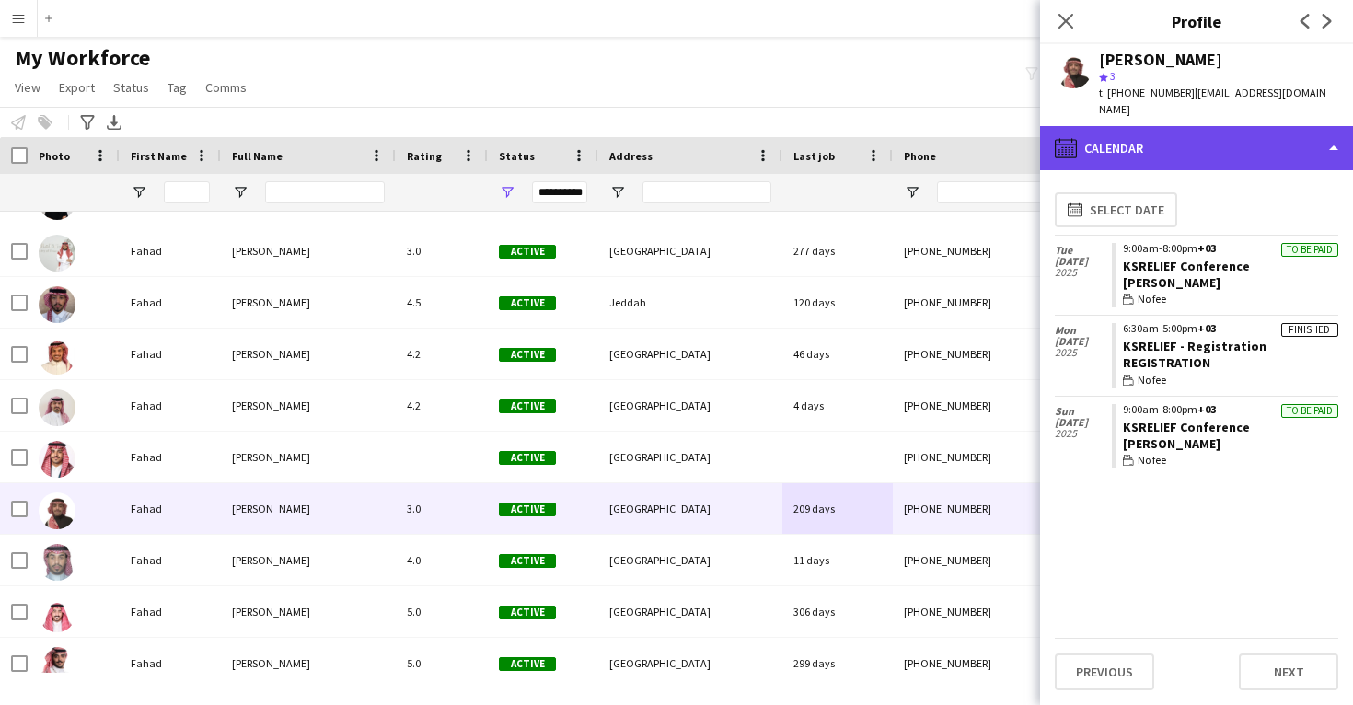
click at [1206, 136] on div "calendar-full Calendar" at bounding box center [1196, 148] width 313 height 44
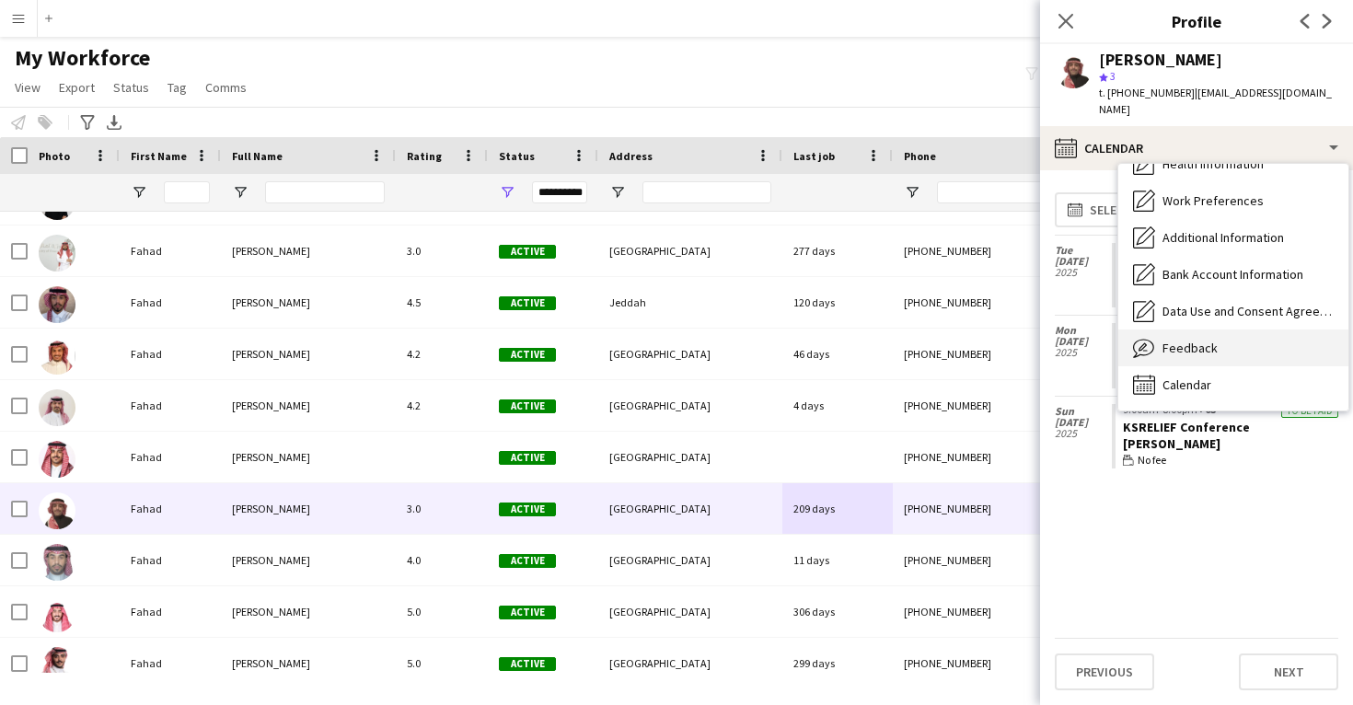
click at [1200, 340] on span "Feedback" at bounding box center [1190, 348] width 55 height 17
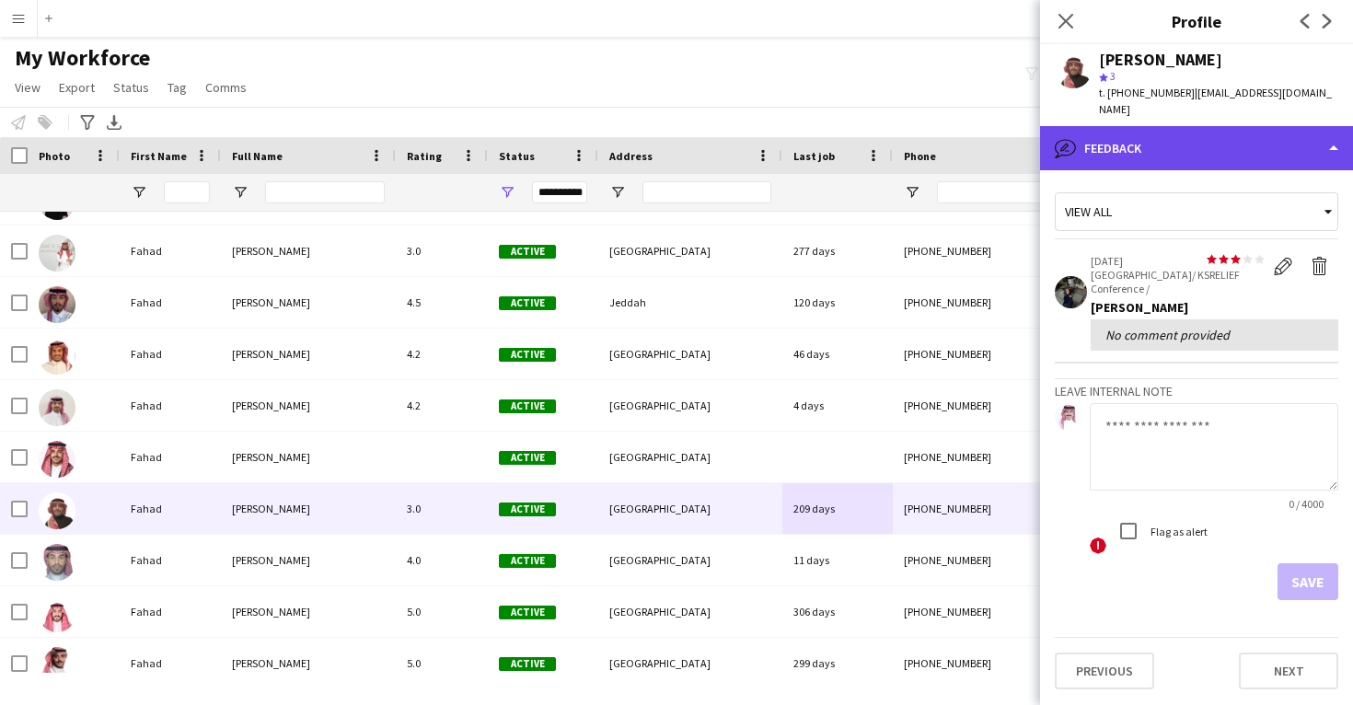
click at [1212, 134] on div "bubble-pencil Feedback" at bounding box center [1196, 148] width 313 height 44
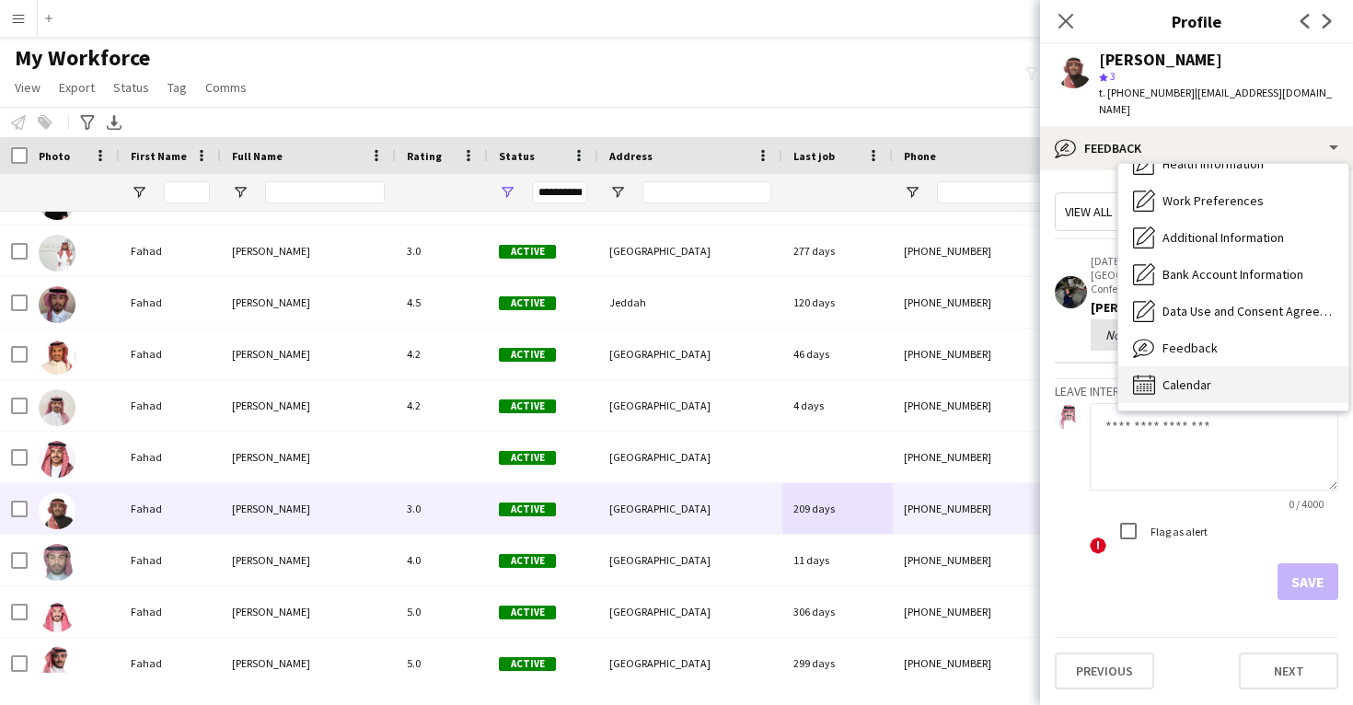
click at [1199, 378] on div "Calendar Calendar" at bounding box center [1234, 384] width 230 height 37
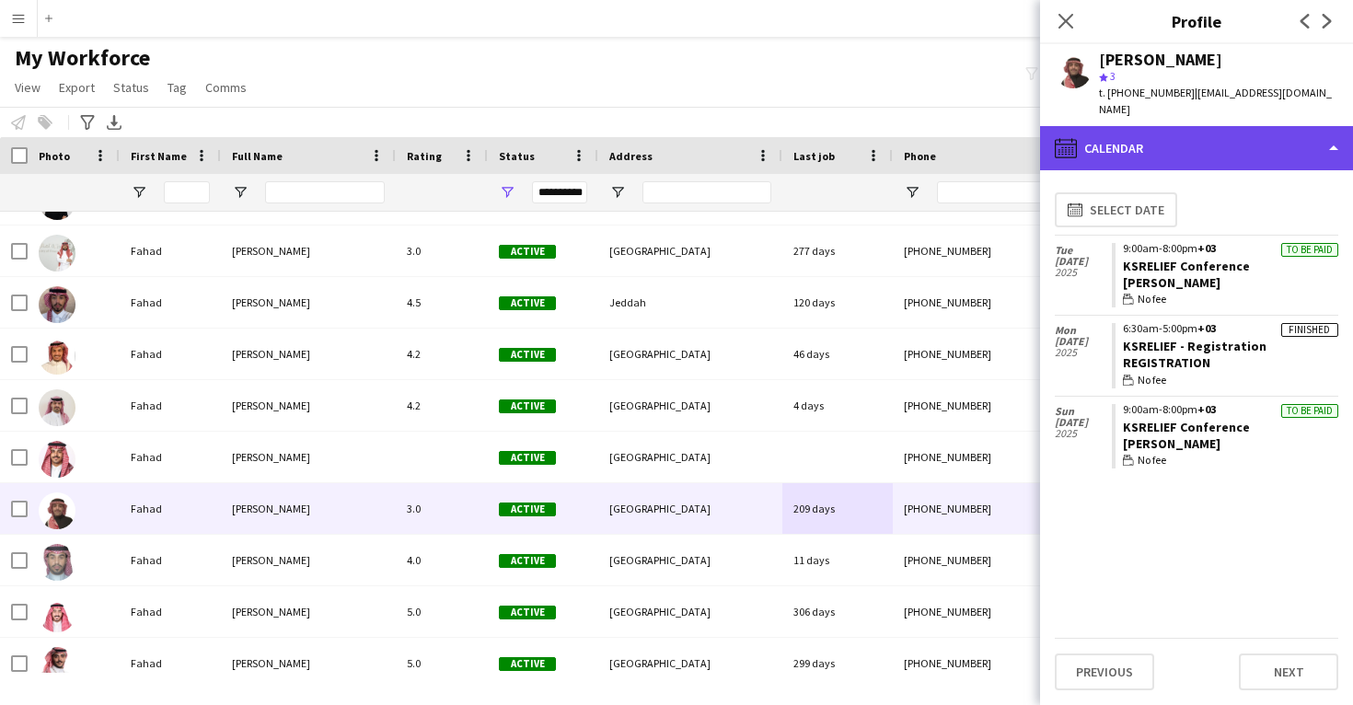
click at [1184, 129] on div "calendar-full Calendar" at bounding box center [1196, 148] width 313 height 44
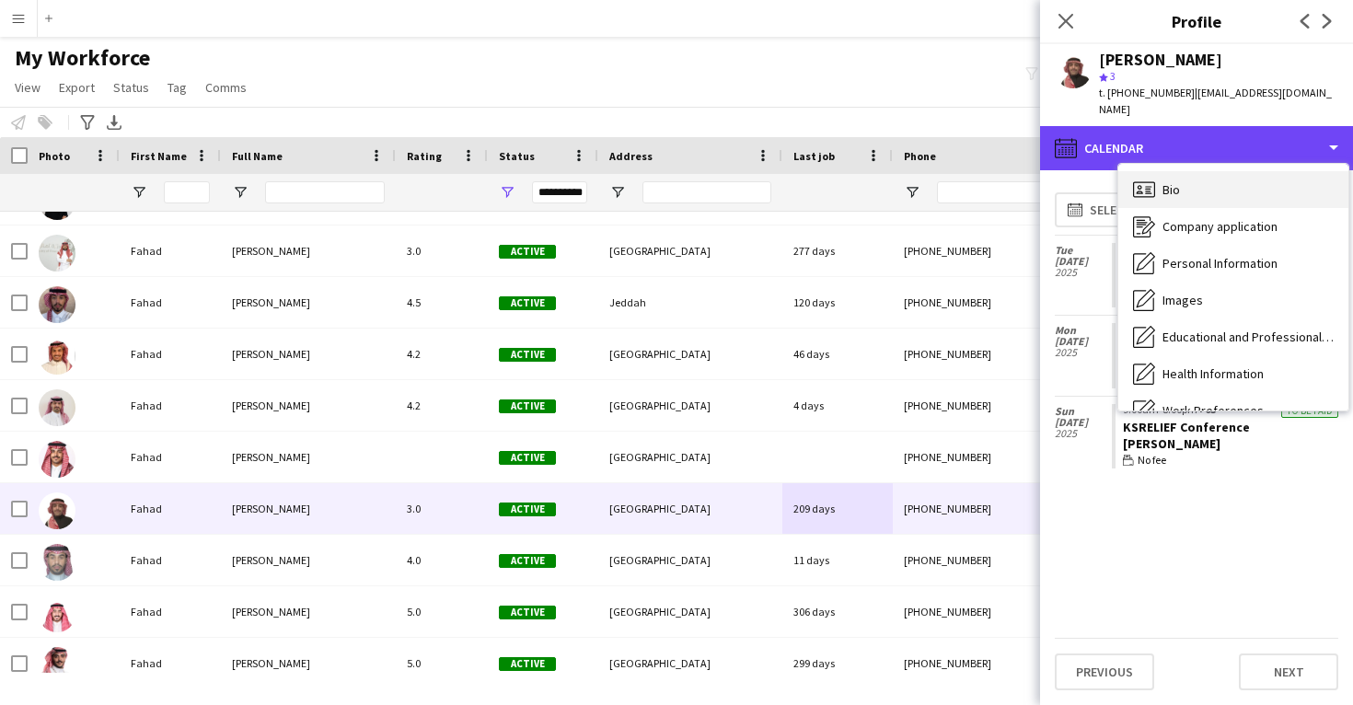
scroll to position [0, 0]
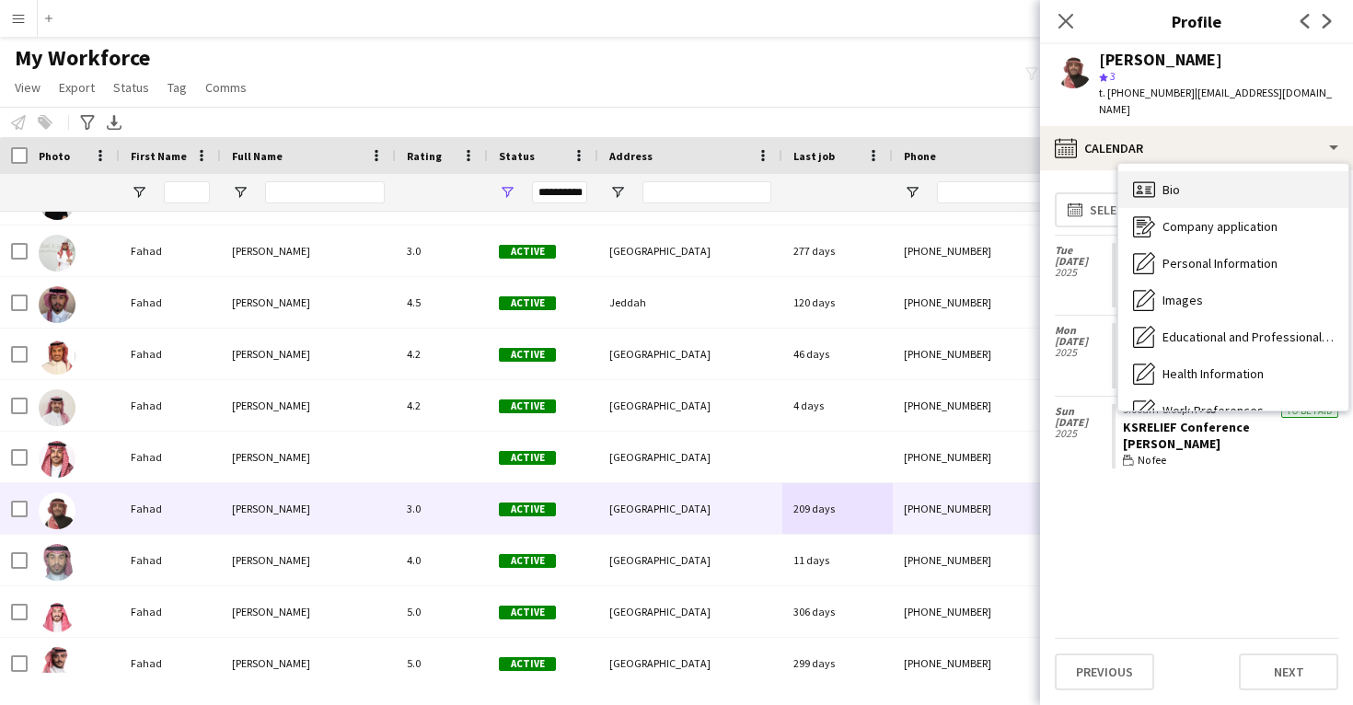
click at [1166, 181] on span "Bio" at bounding box center [1171, 189] width 17 height 17
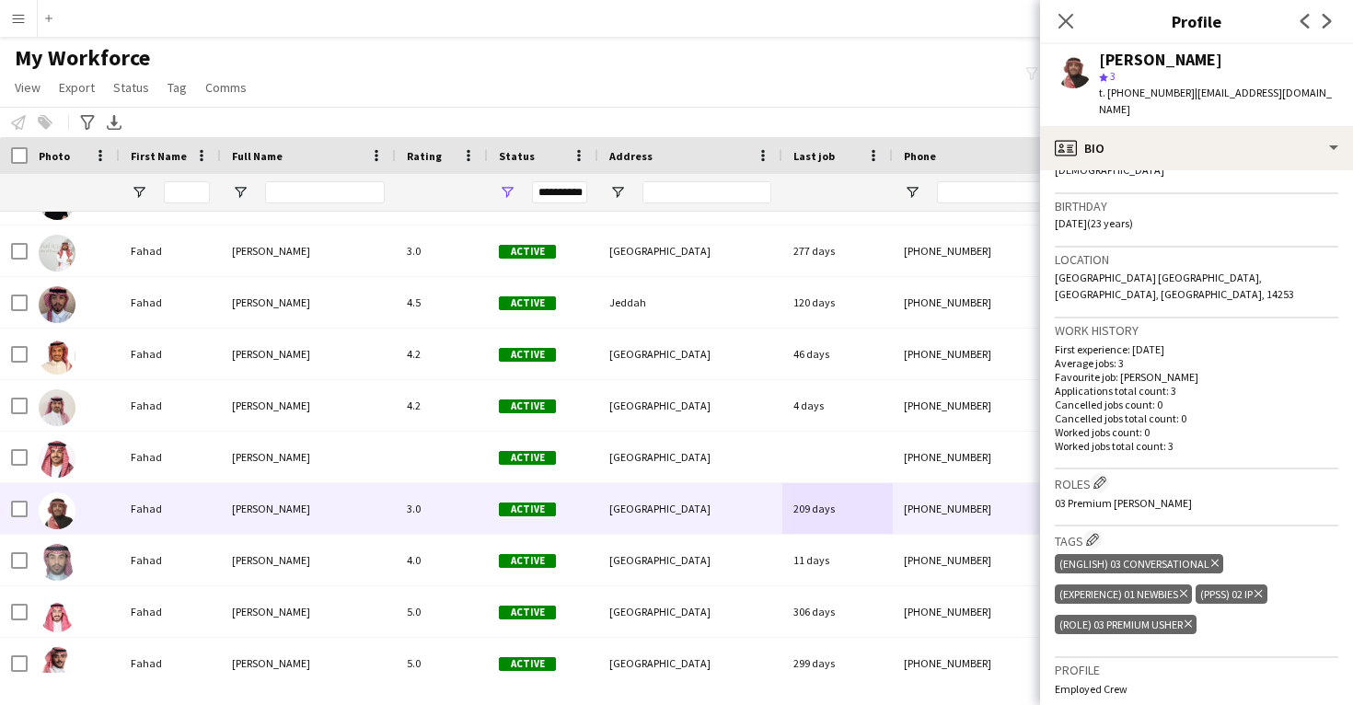
scroll to position [342, 0]
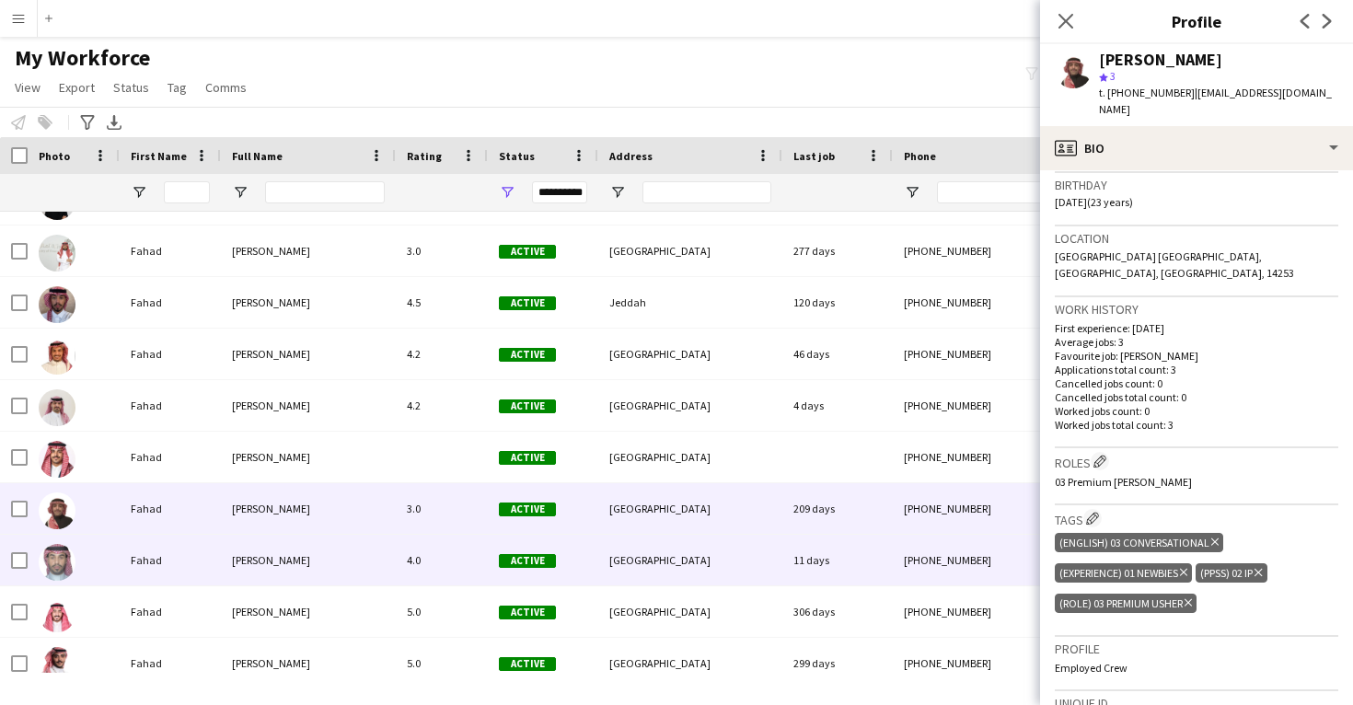
click at [776, 545] on div "[GEOGRAPHIC_DATA]" at bounding box center [690, 560] width 184 height 51
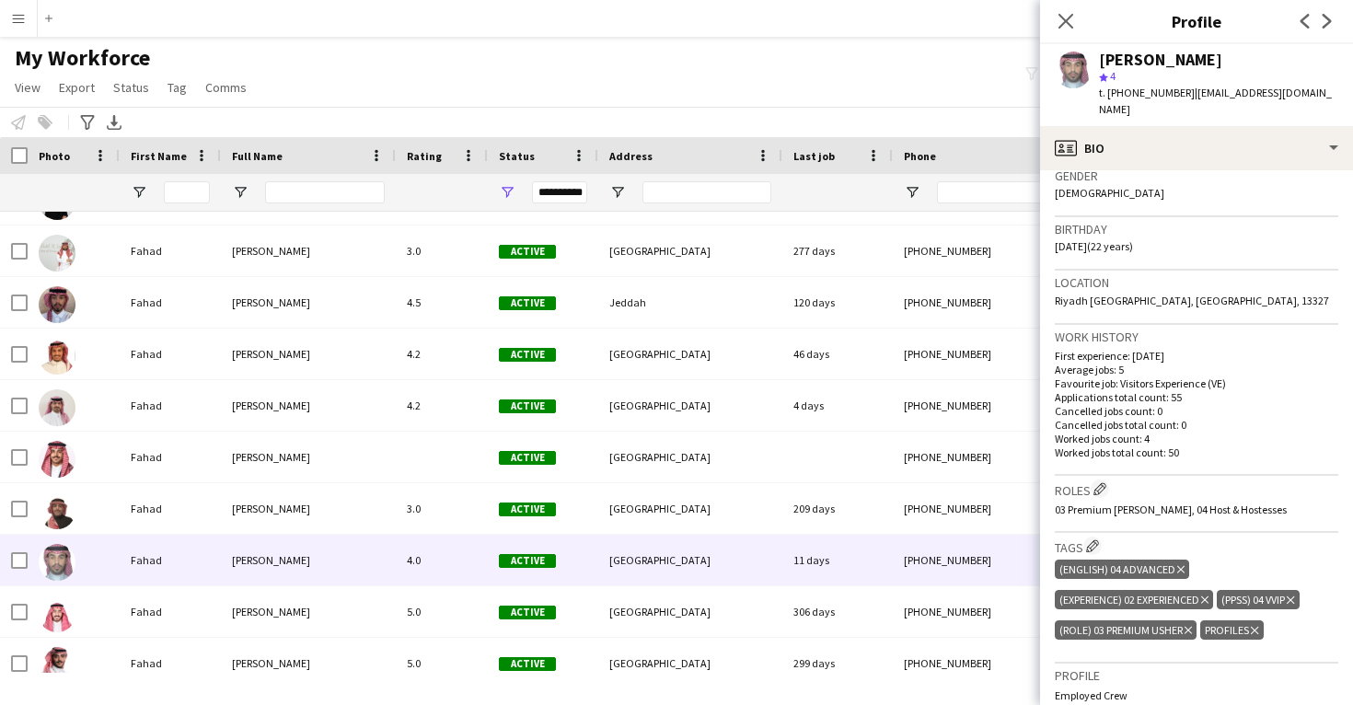
scroll to position [299, 0]
click at [1259, 623] on icon "Delete tag" at bounding box center [1254, 628] width 7 height 11
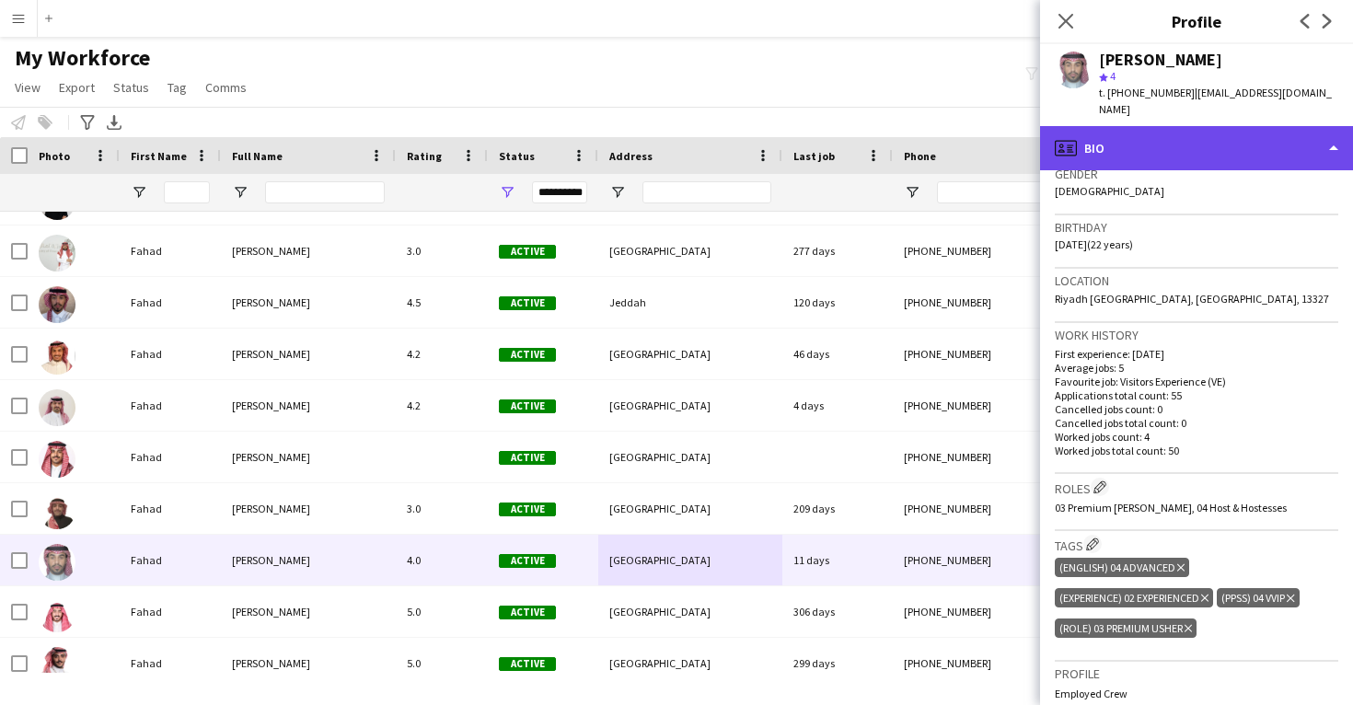
click at [1187, 126] on div "profile Bio" at bounding box center [1196, 148] width 313 height 44
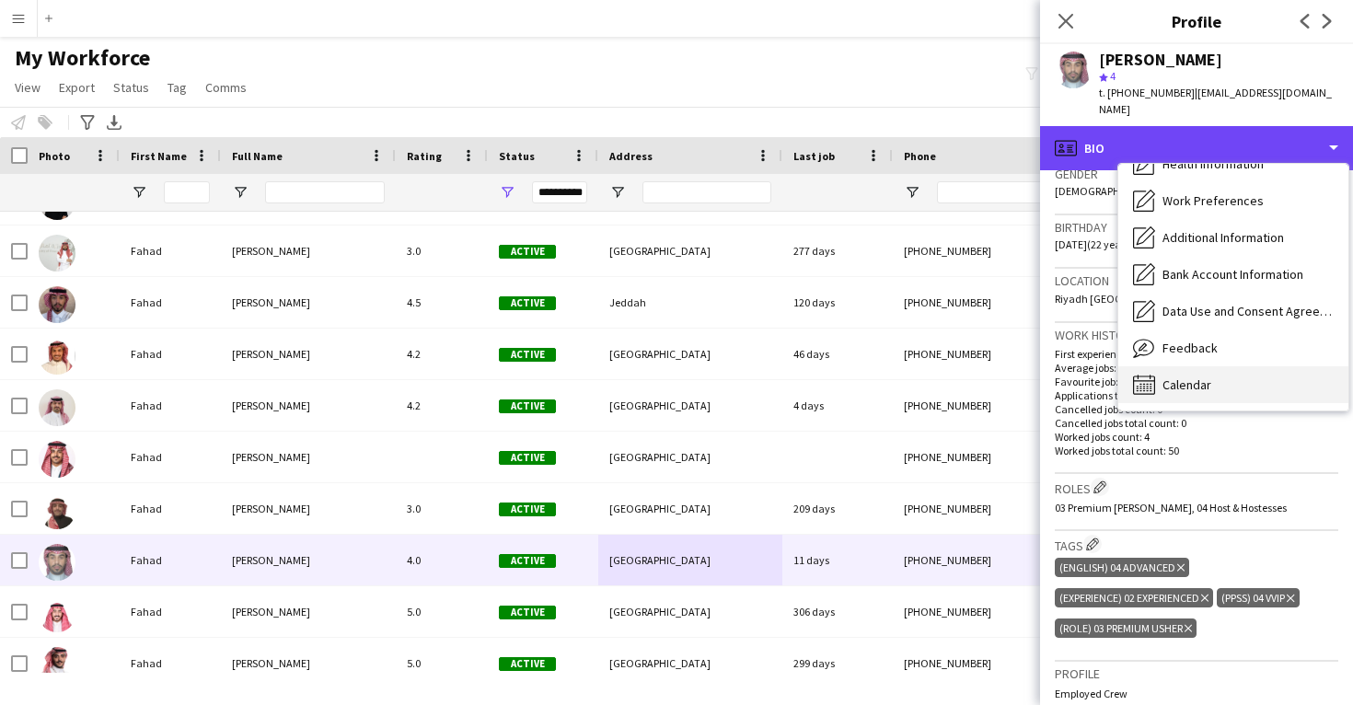
scroll to position [210, 0]
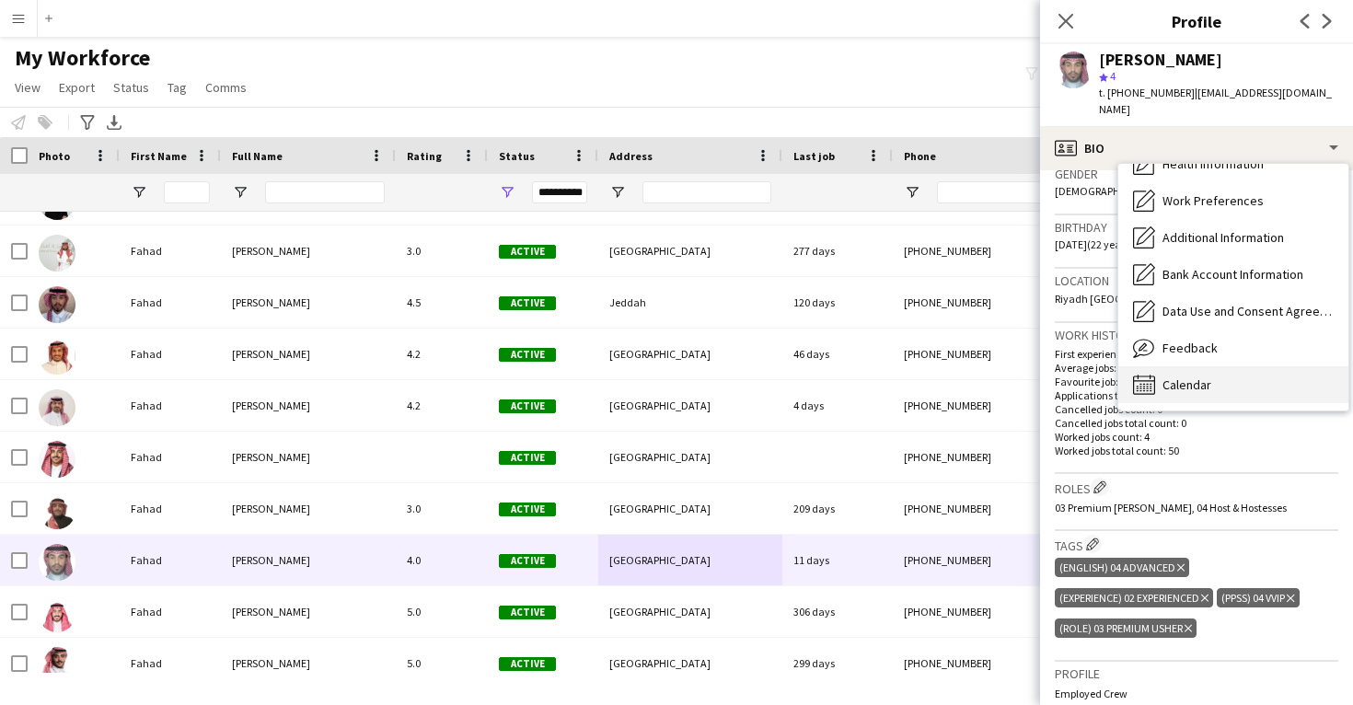
click at [1216, 375] on div "Calendar Calendar" at bounding box center [1234, 384] width 230 height 37
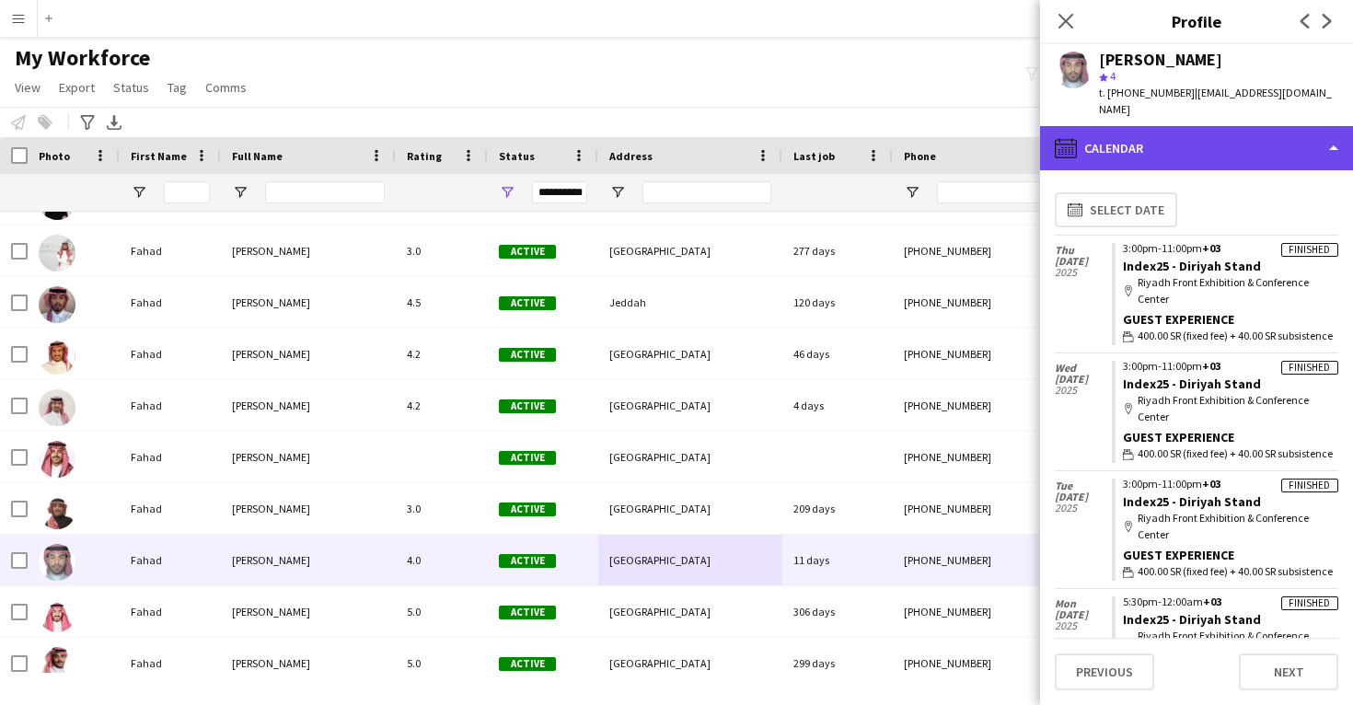
click at [1204, 134] on div "calendar-full Calendar" at bounding box center [1196, 148] width 313 height 44
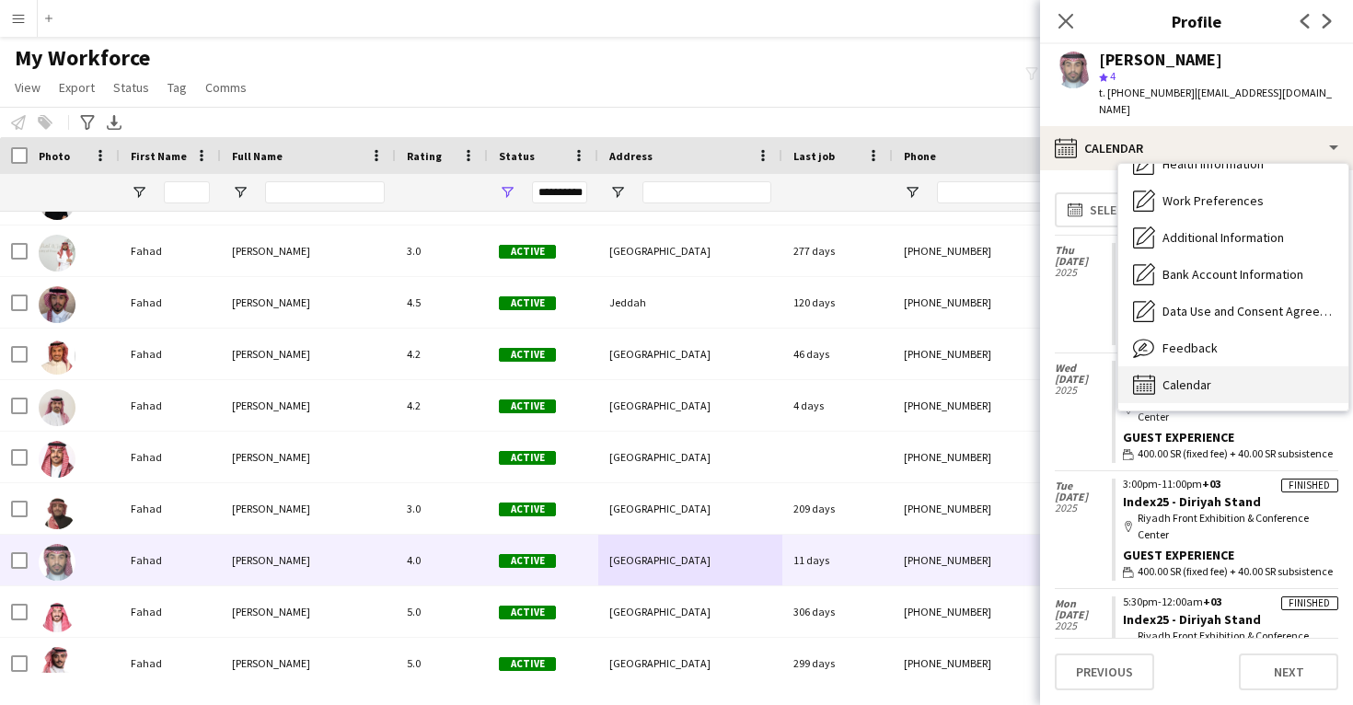
click at [1206, 377] on span "Calendar" at bounding box center [1187, 385] width 49 height 17
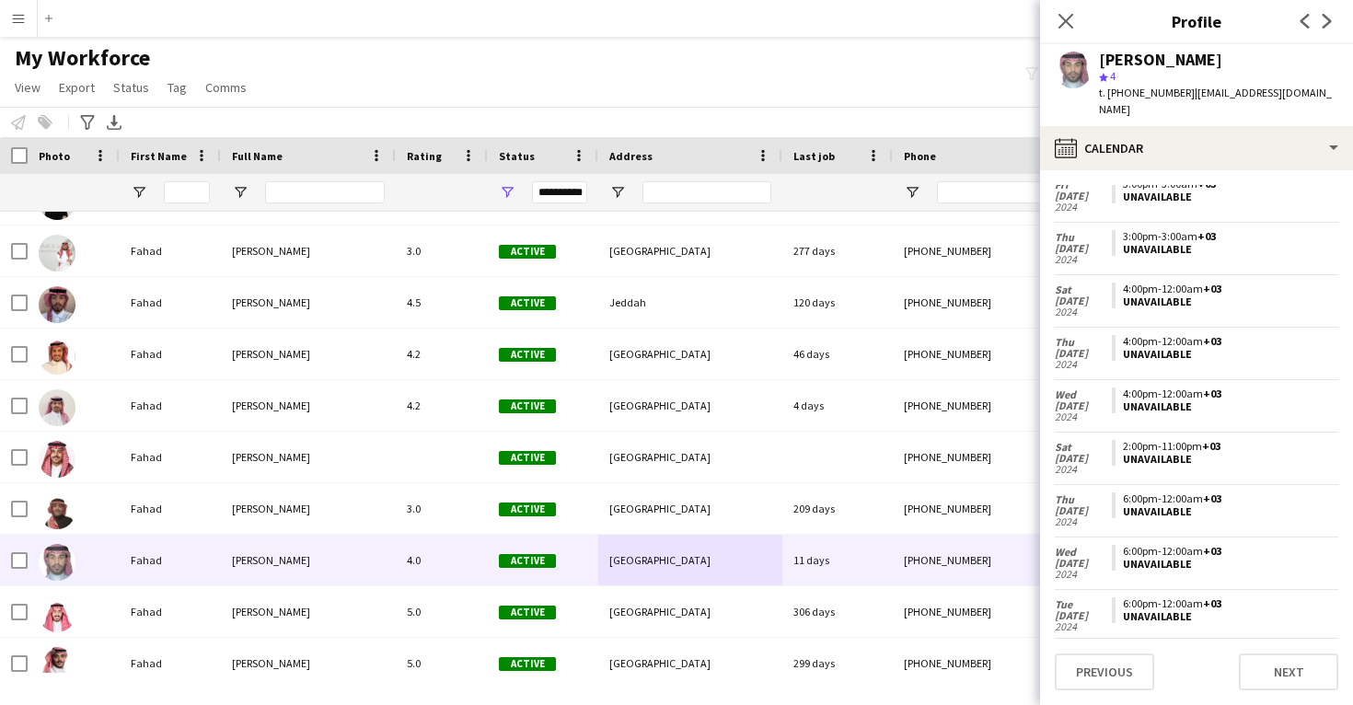
scroll to position [5733, 0]
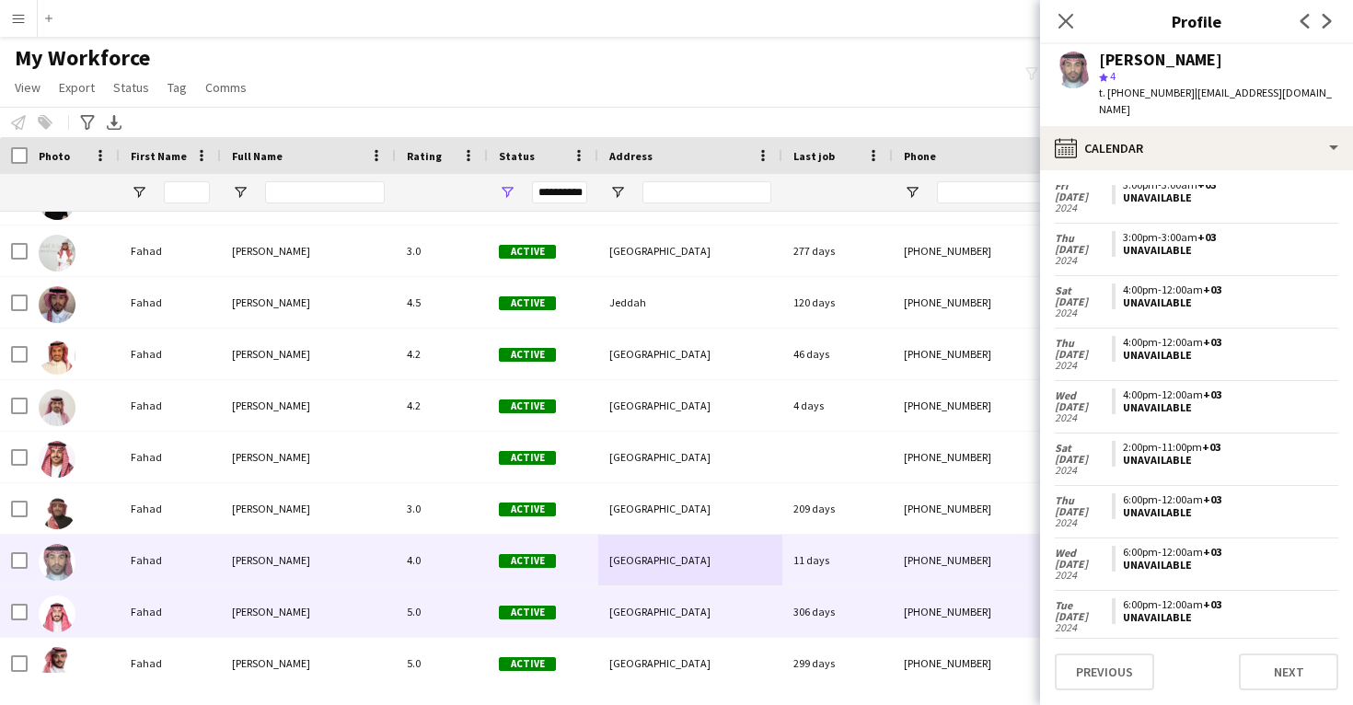
click at [761, 606] on div "[GEOGRAPHIC_DATA]" at bounding box center [690, 612] width 184 height 51
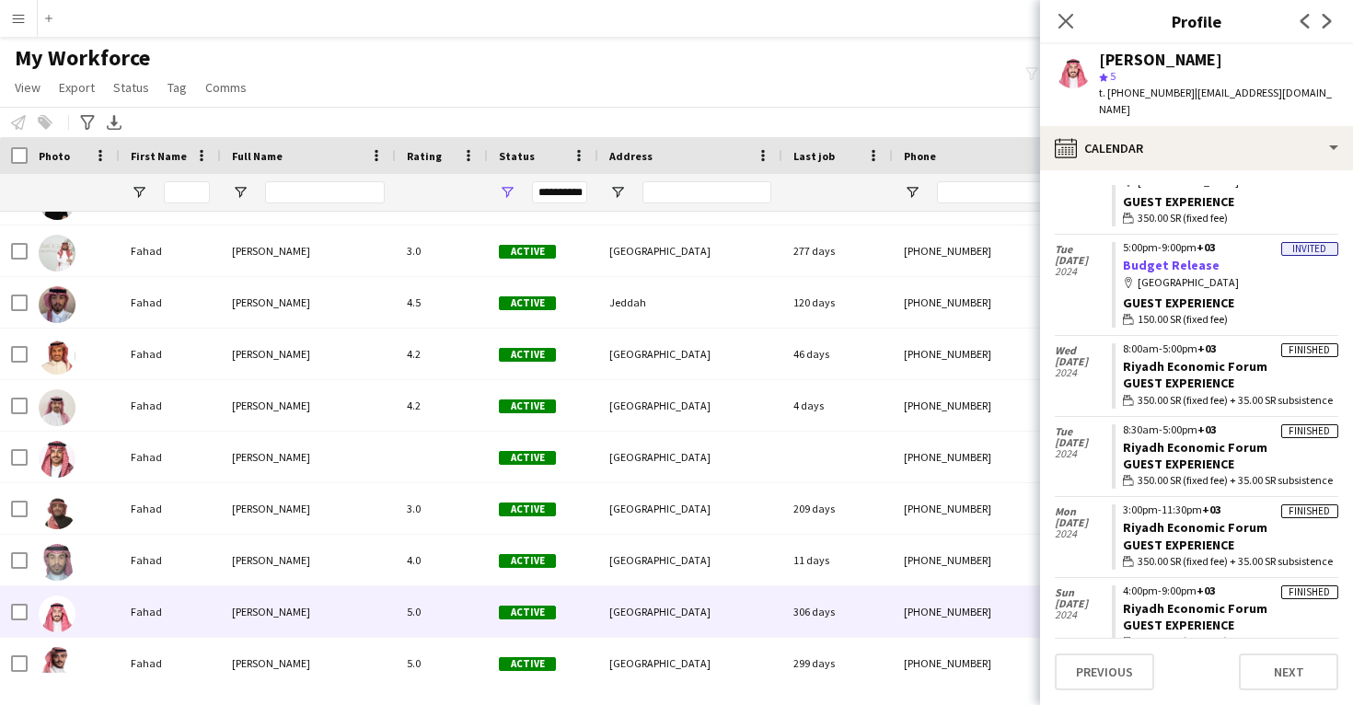
scroll to position [100, 0]
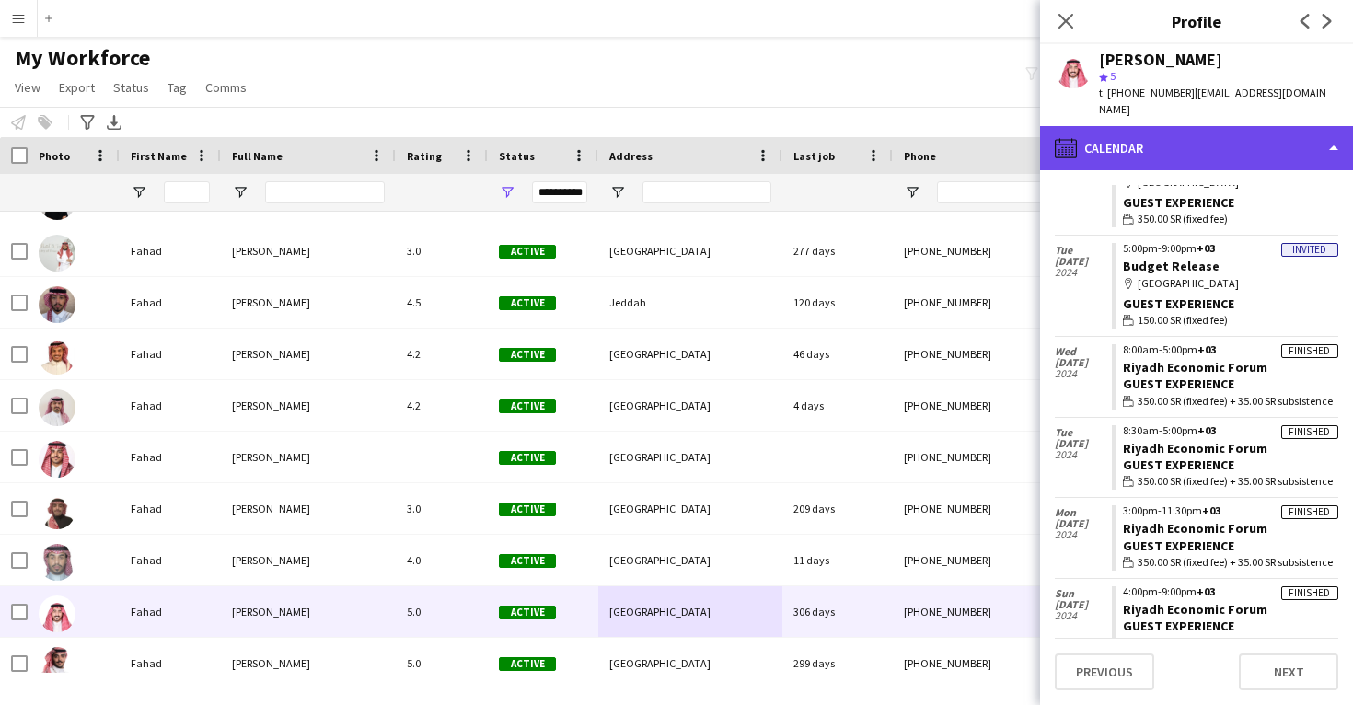
click at [1208, 143] on div "calendar-full Calendar" at bounding box center [1196, 148] width 313 height 44
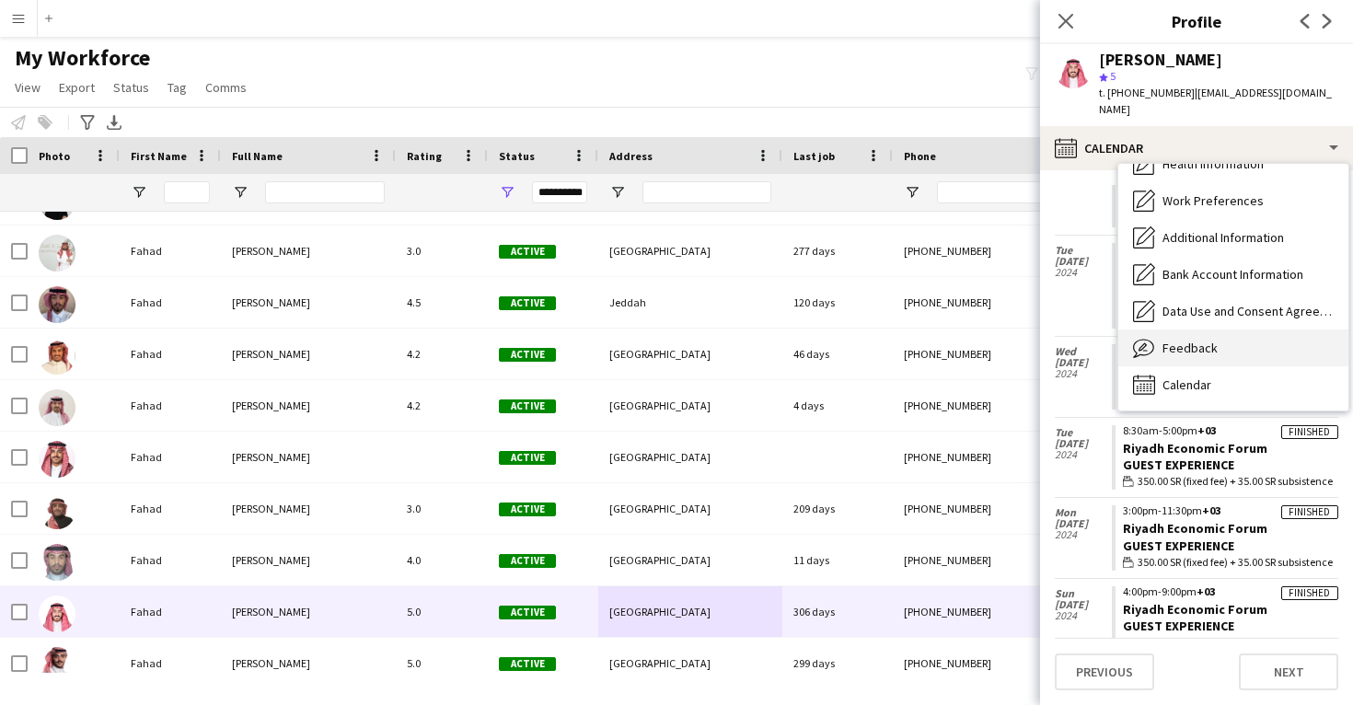
scroll to position [210, 0]
click at [1209, 343] on div "Feedback Feedback" at bounding box center [1234, 348] width 230 height 37
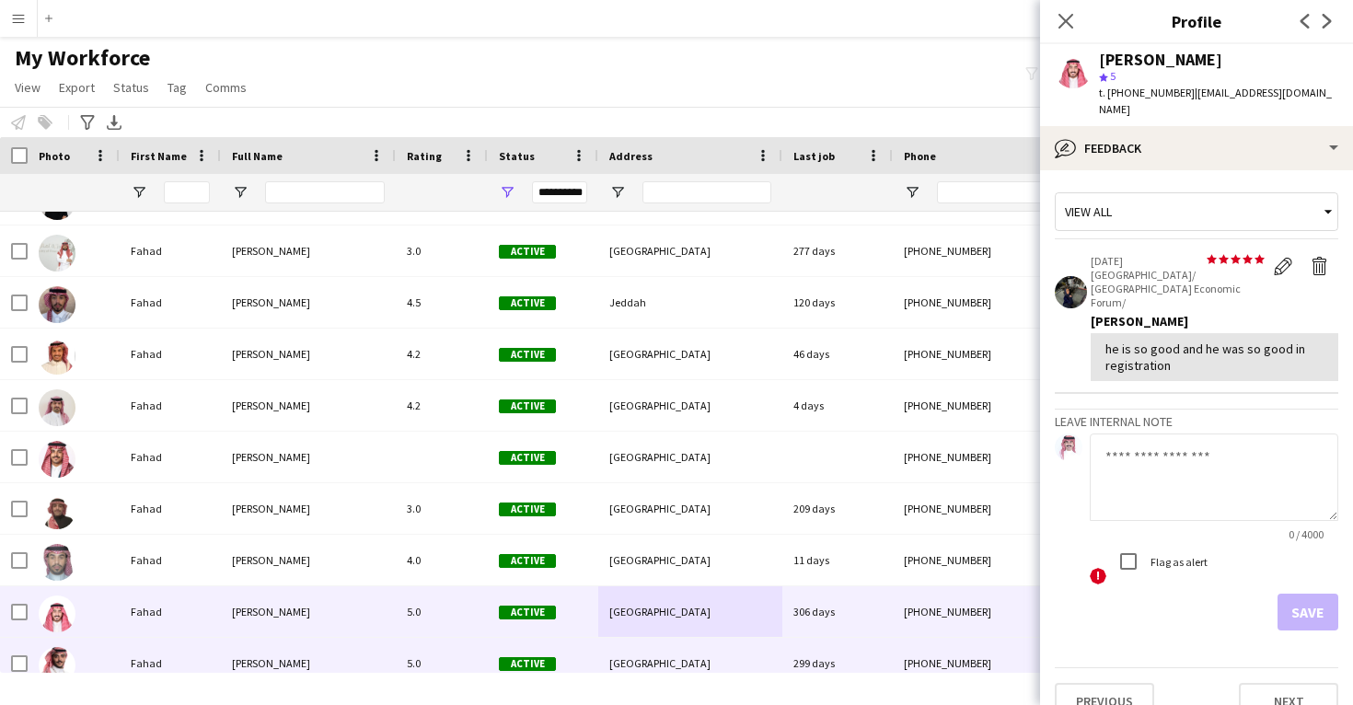
scroll to position [24390, 0]
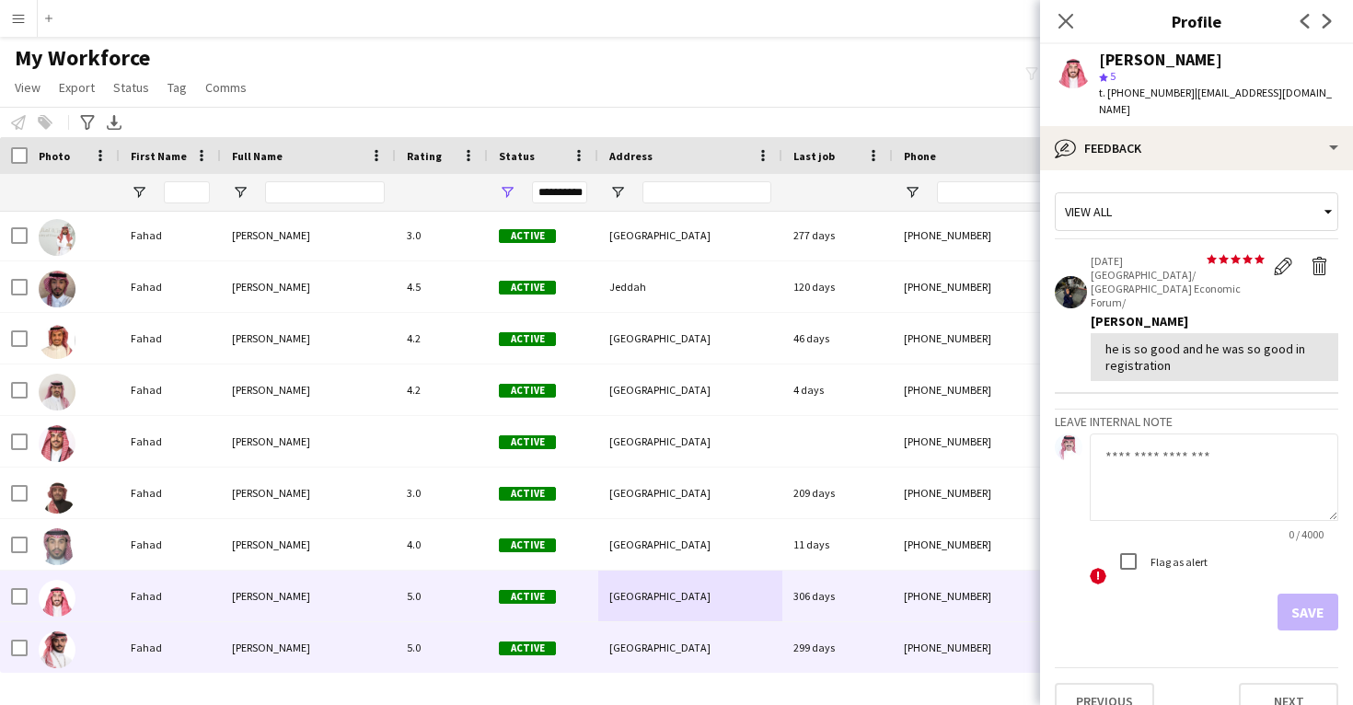
click at [924, 662] on div "+966553711141" at bounding box center [1011, 647] width 236 height 51
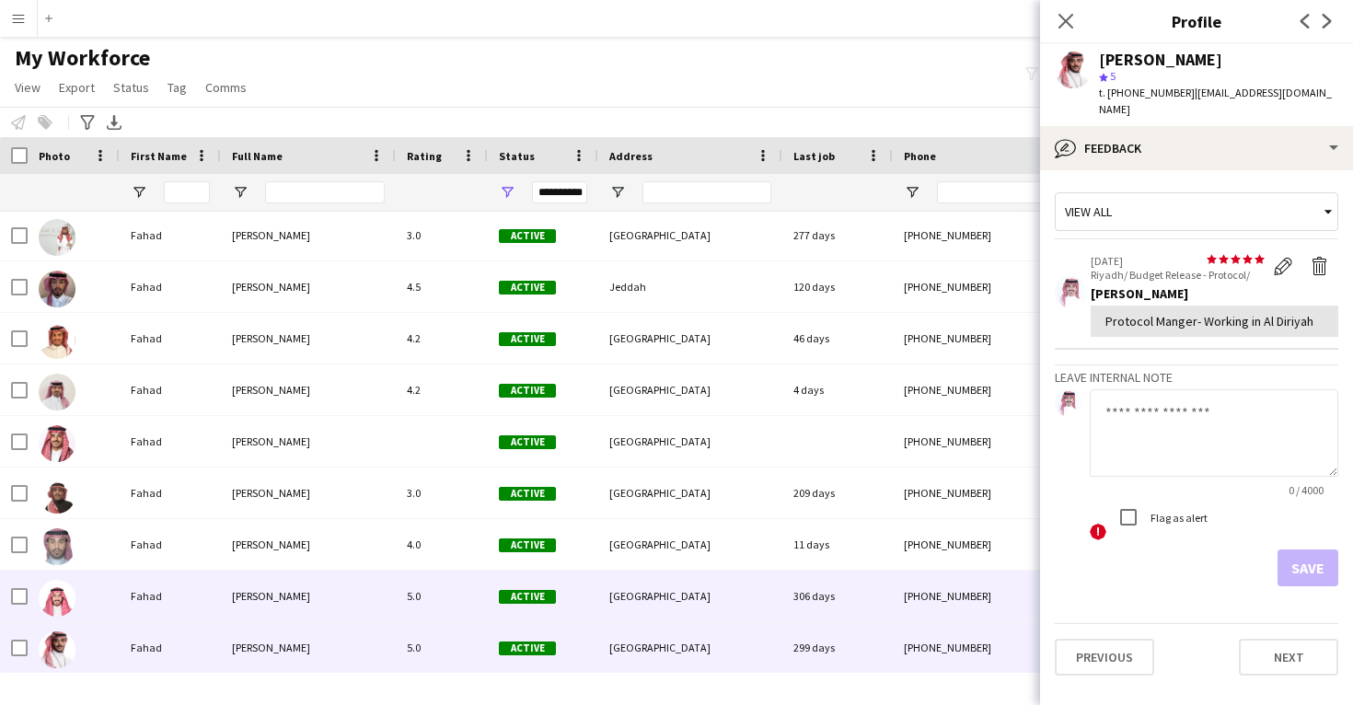
click at [908, 594] on div "+966551159599" at bounding box center [1011, 596] width 236 height 51
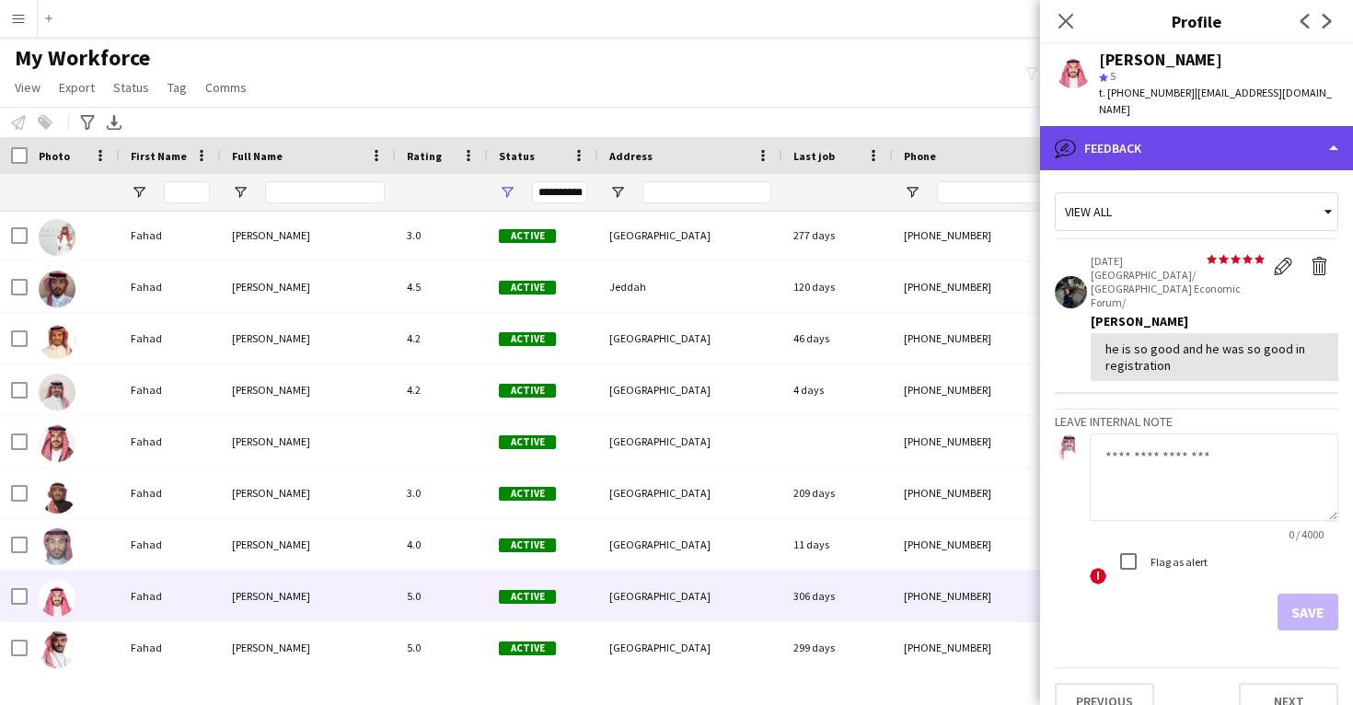
click at [1224, 126] on div "bubble-pencil Feedback" at bounding box center [1196, 148] width 313 height 44
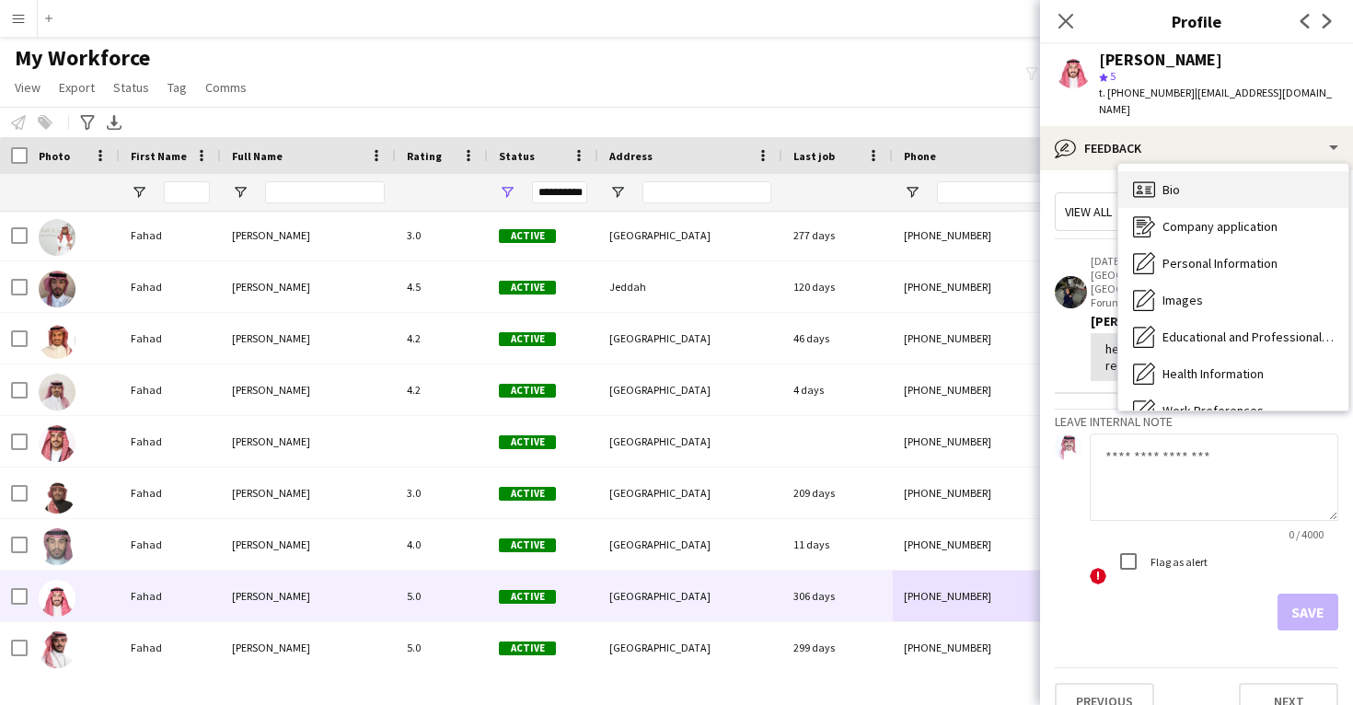
click at [1221, 171] on div "Bio Bio" at bounding box center [1234, 189] width 230 height 37
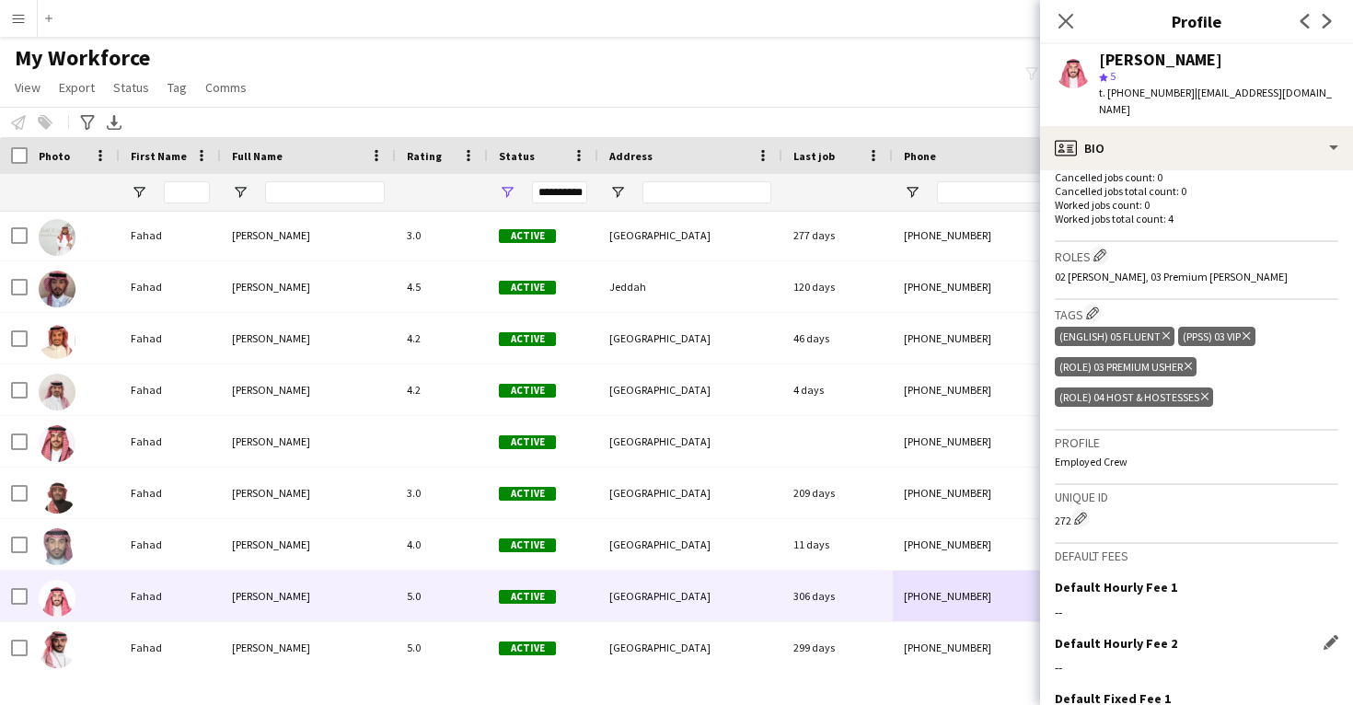
scroll to position [561, 0]
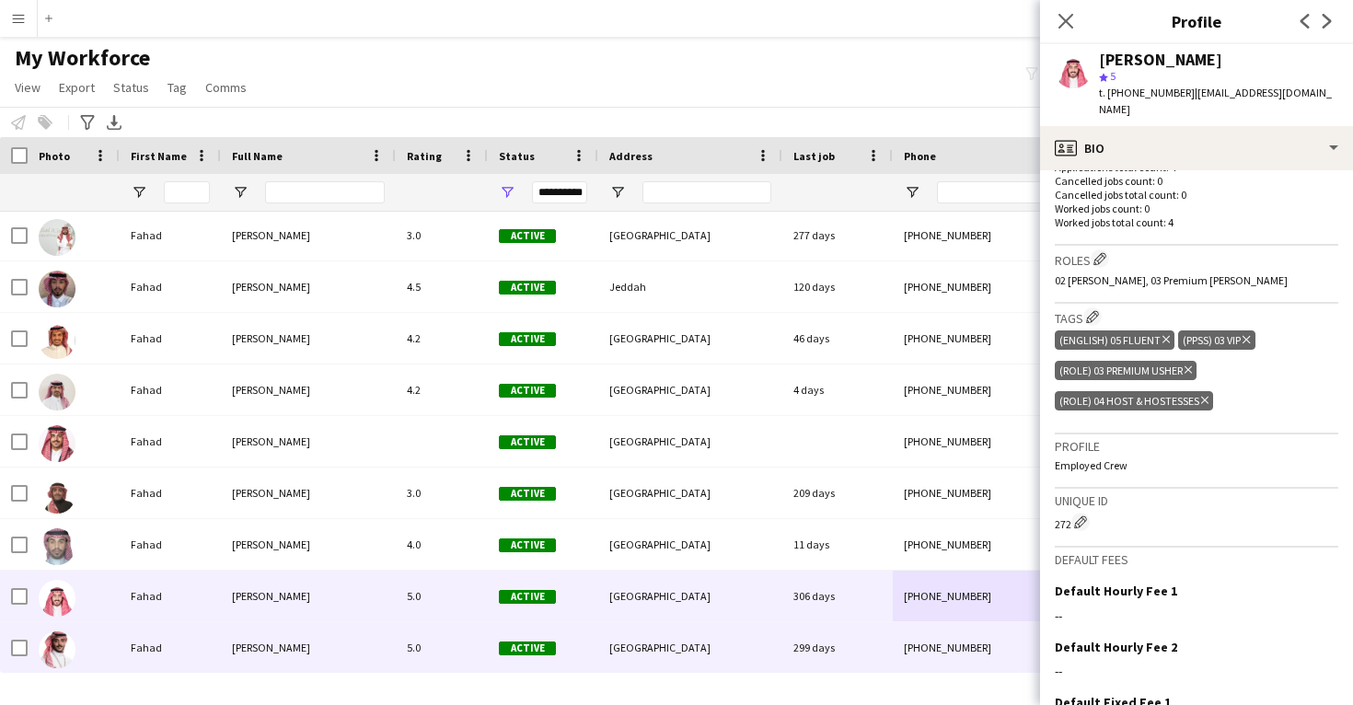
click at [877, 633] on div "299 days" at bounding box center [838, 647] width 110 height 51
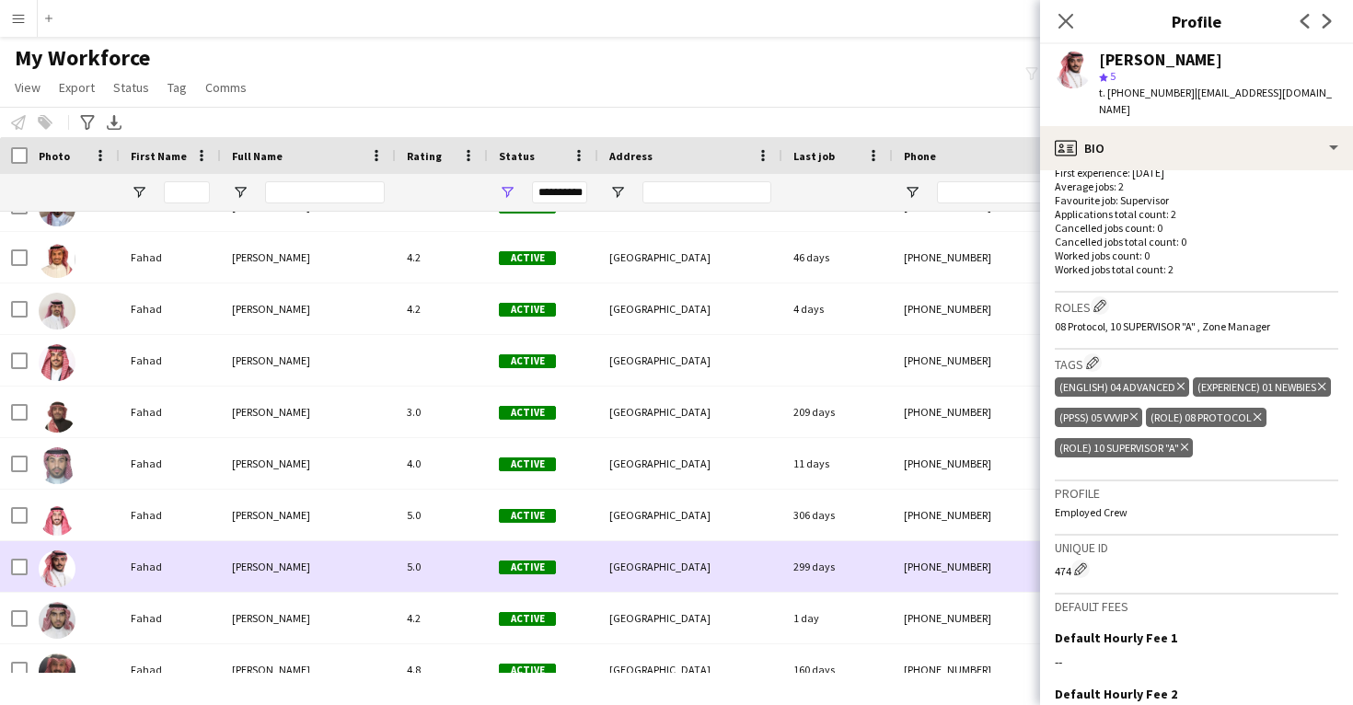
scroll to position [24497, 0]
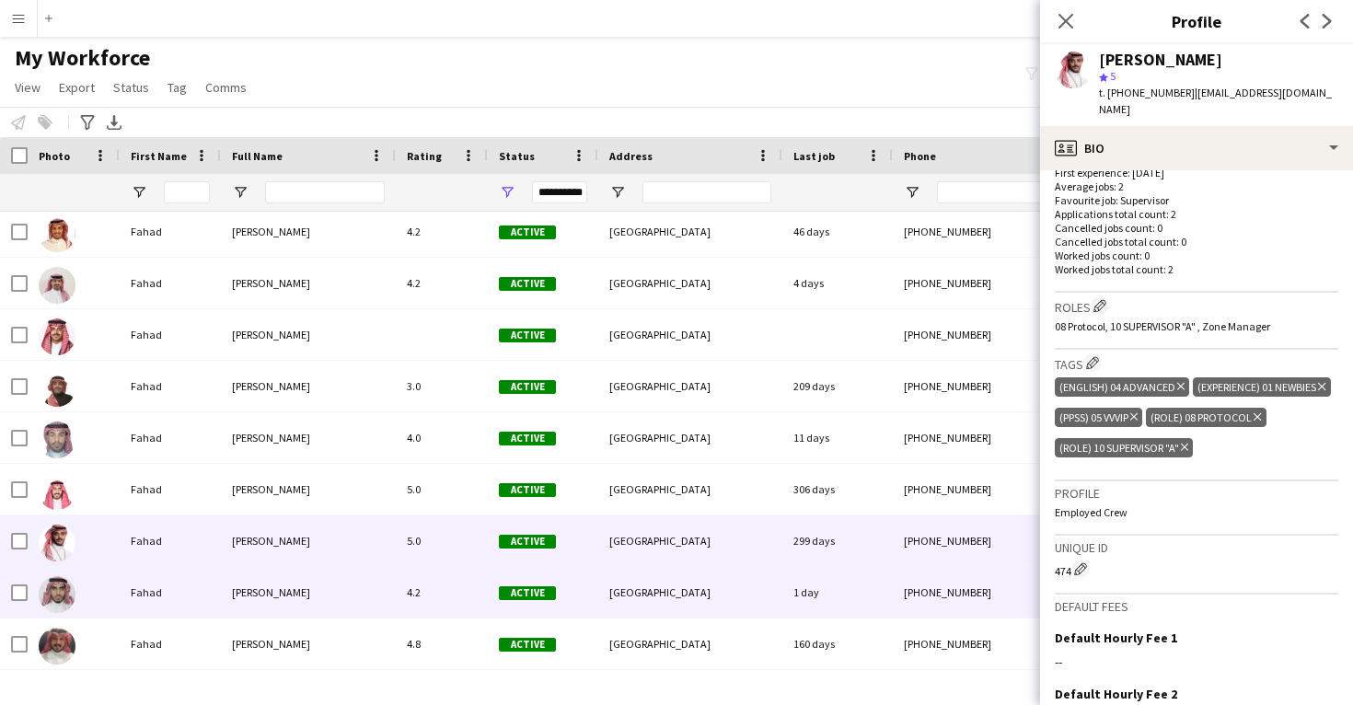
click at [809, 595] on div "1 day" at bounding box center [838, 592] width 110 height 51
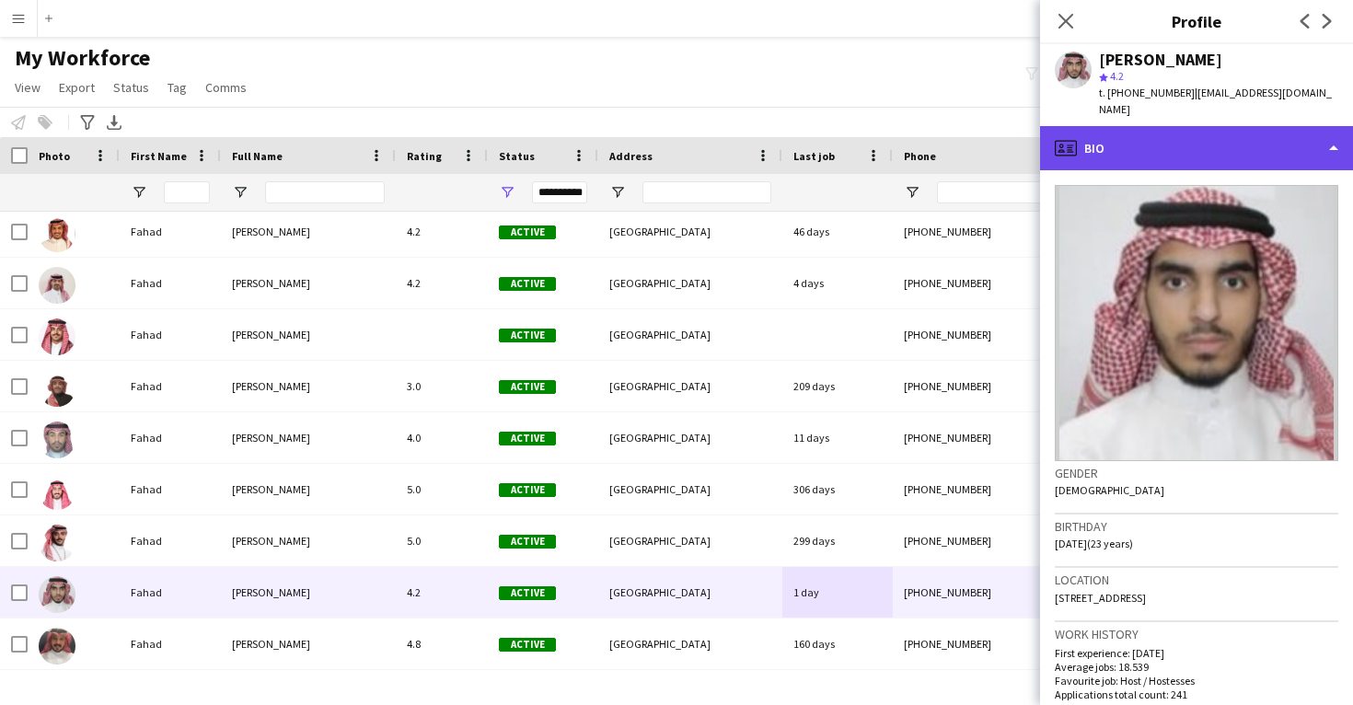
click at [1198, 126] on div "profile Bio" at bounding box center [1196, 148] width 313 height 44
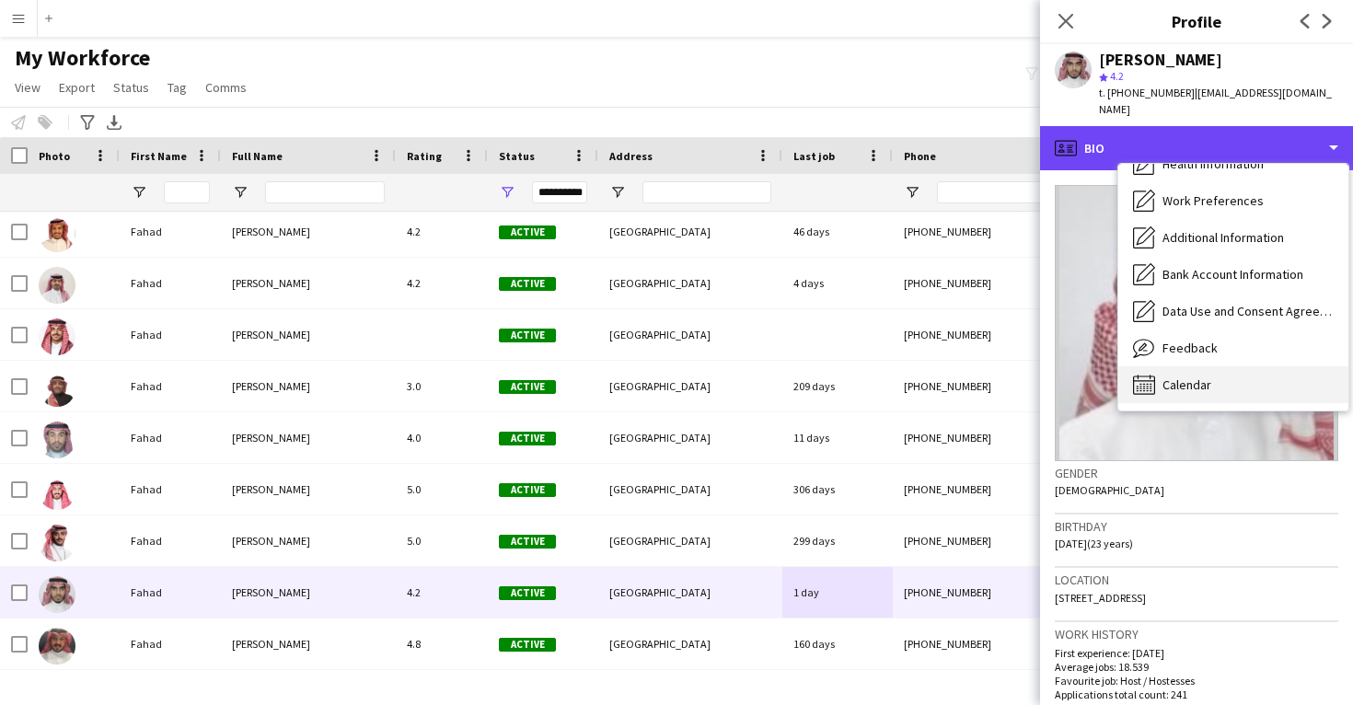
scroll to position [210, 0]
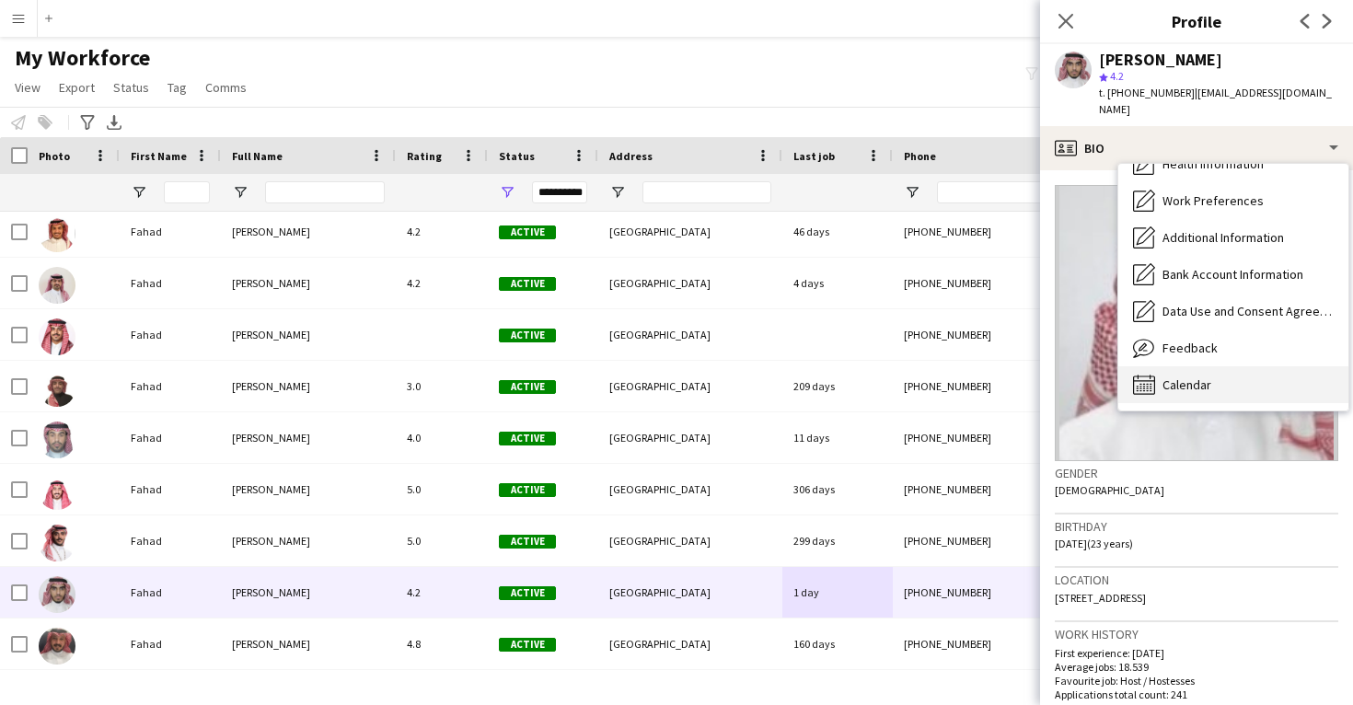
click at [1191, 377] on span "Calendar" at bounding box center [1187, 385] width 49 height 17
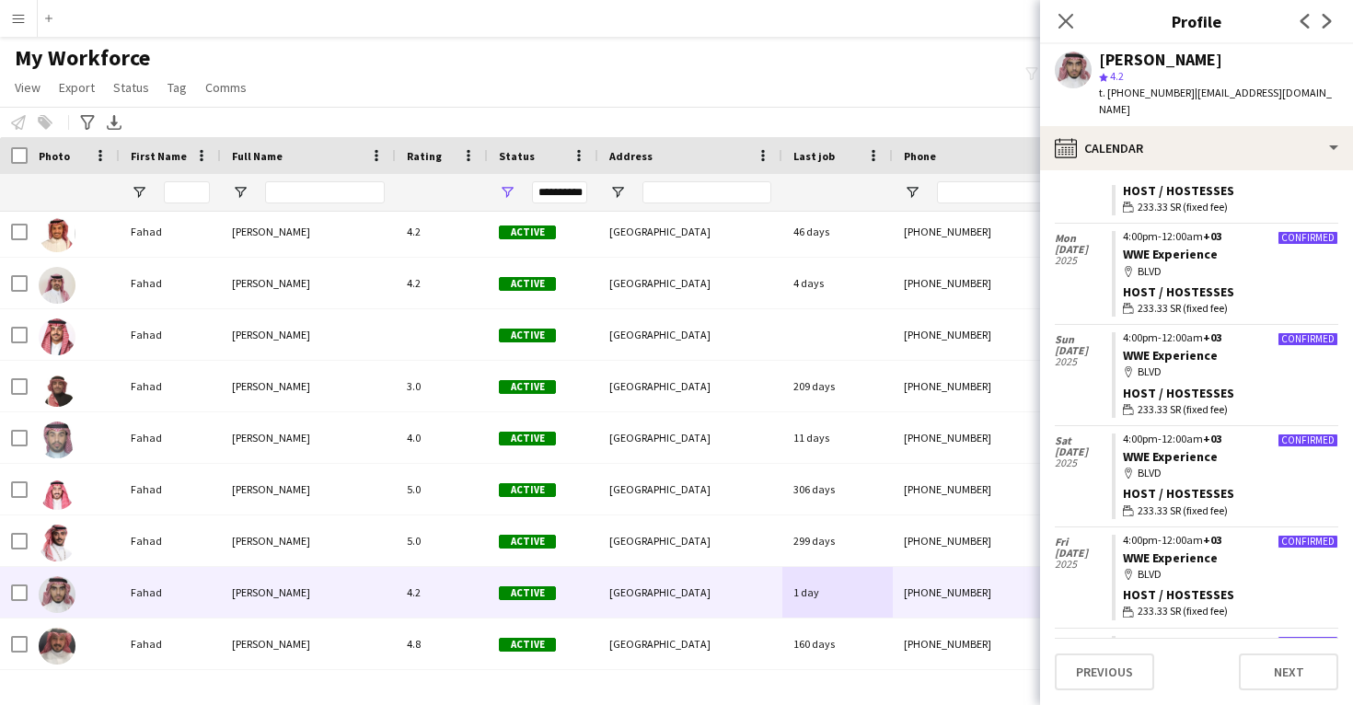
scroll to position [1307, 0]
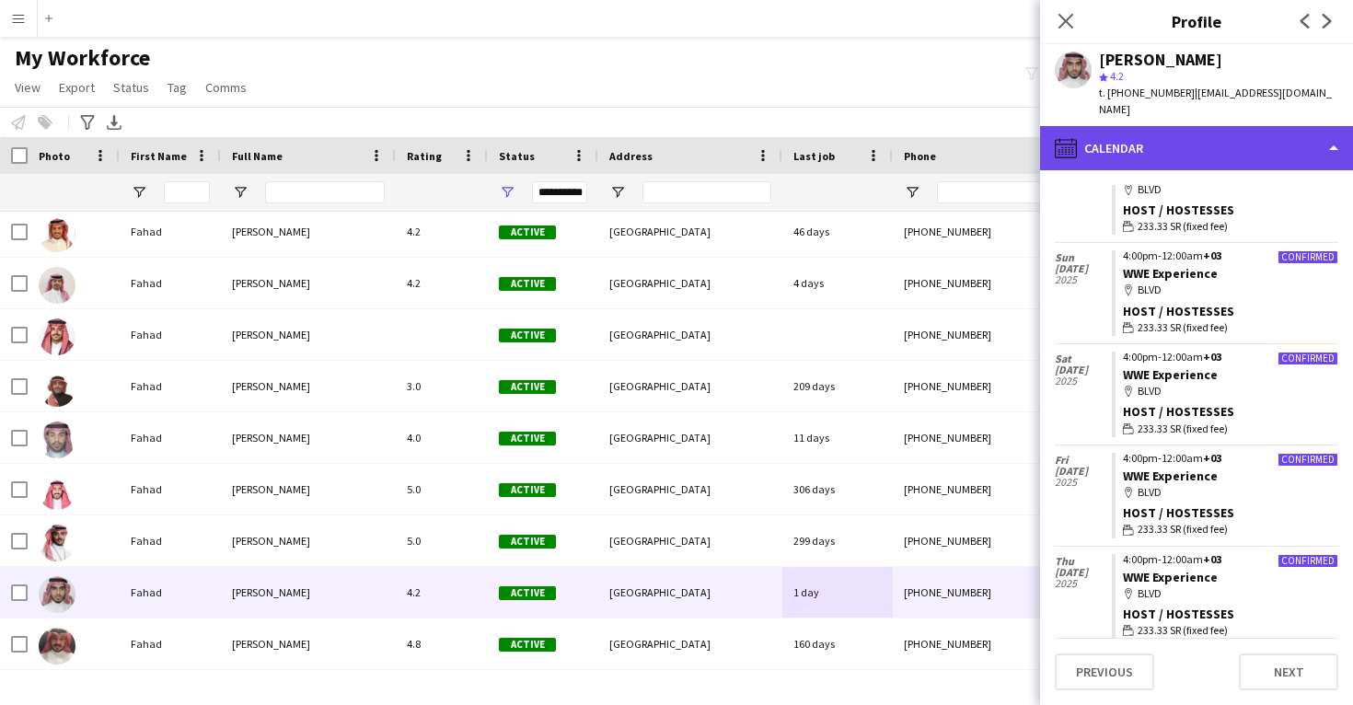
click at [1193, 132] on div "calendar-full Calendar" at bounding box center [1196, 148] width 313 height 44
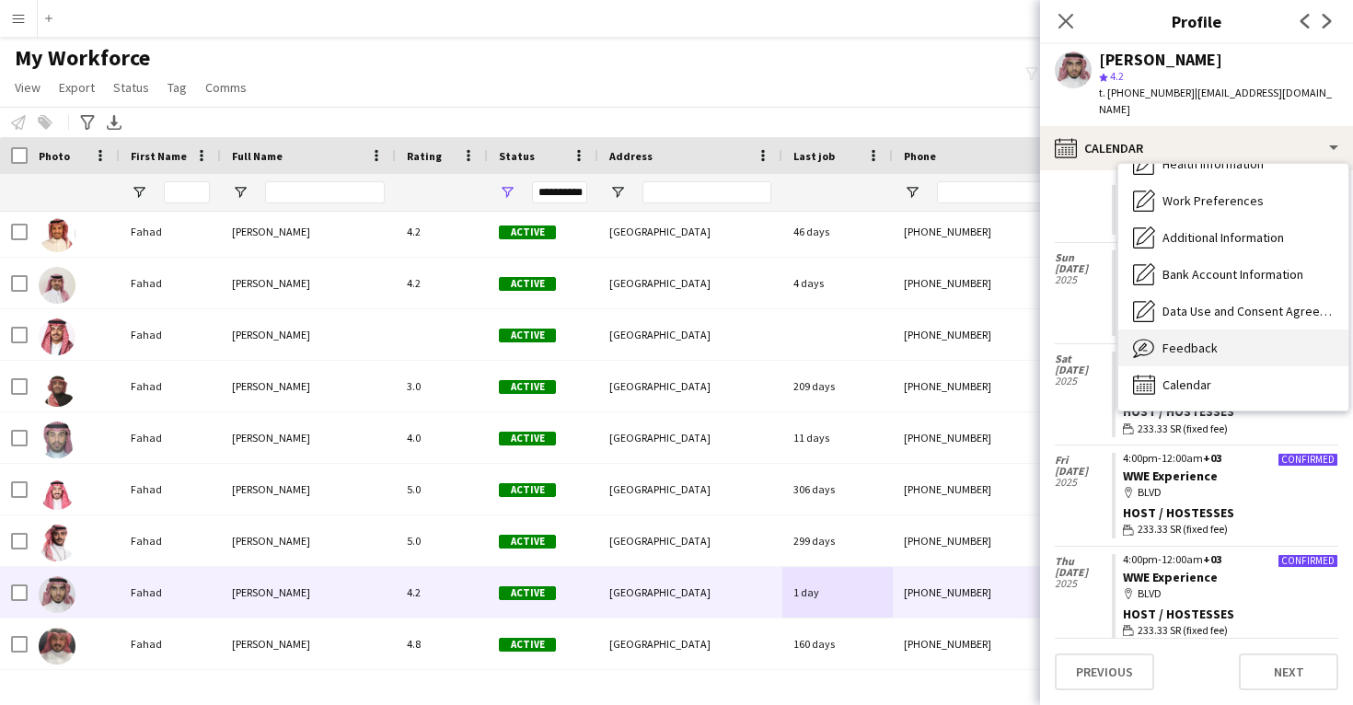
click at [1196, 340] on span "Feedback" at bounding box center [1190, 348] width 55 height 17
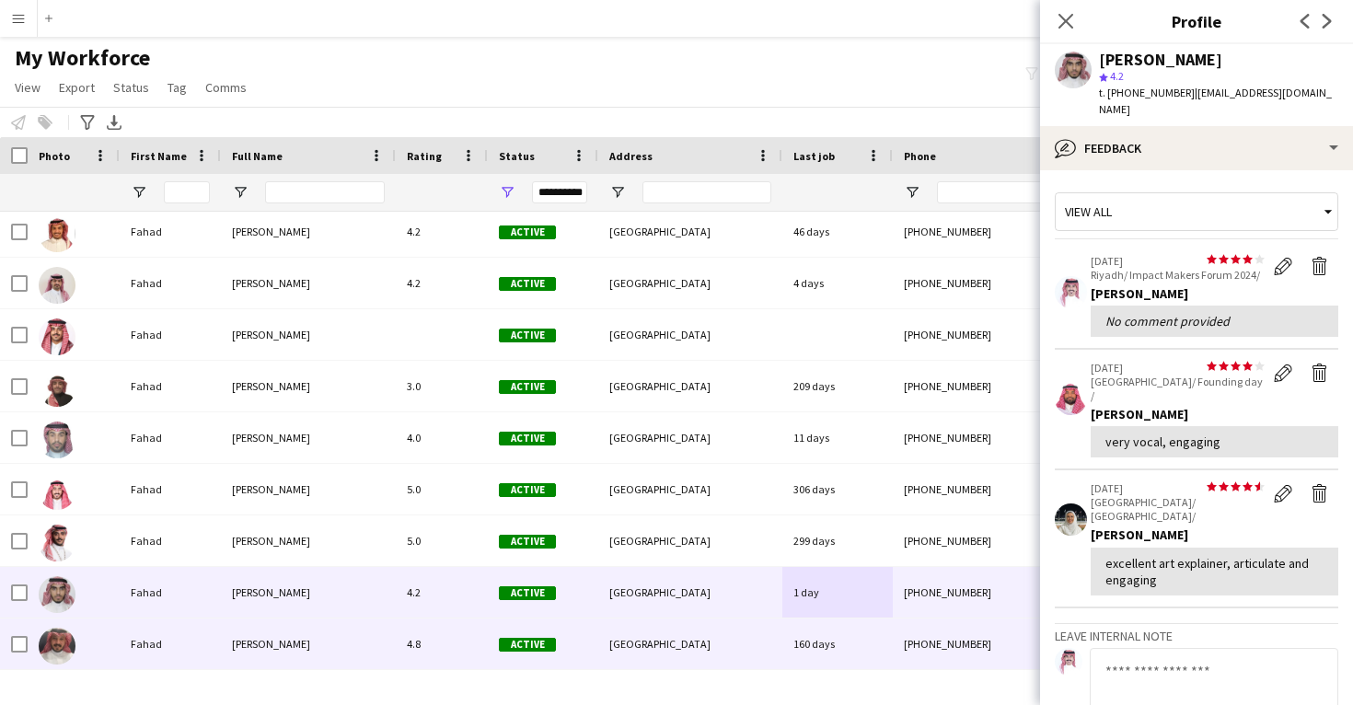
click at [919, 639] on div "+966569576740" at bounding box center [1011, 644] width 236 height 51
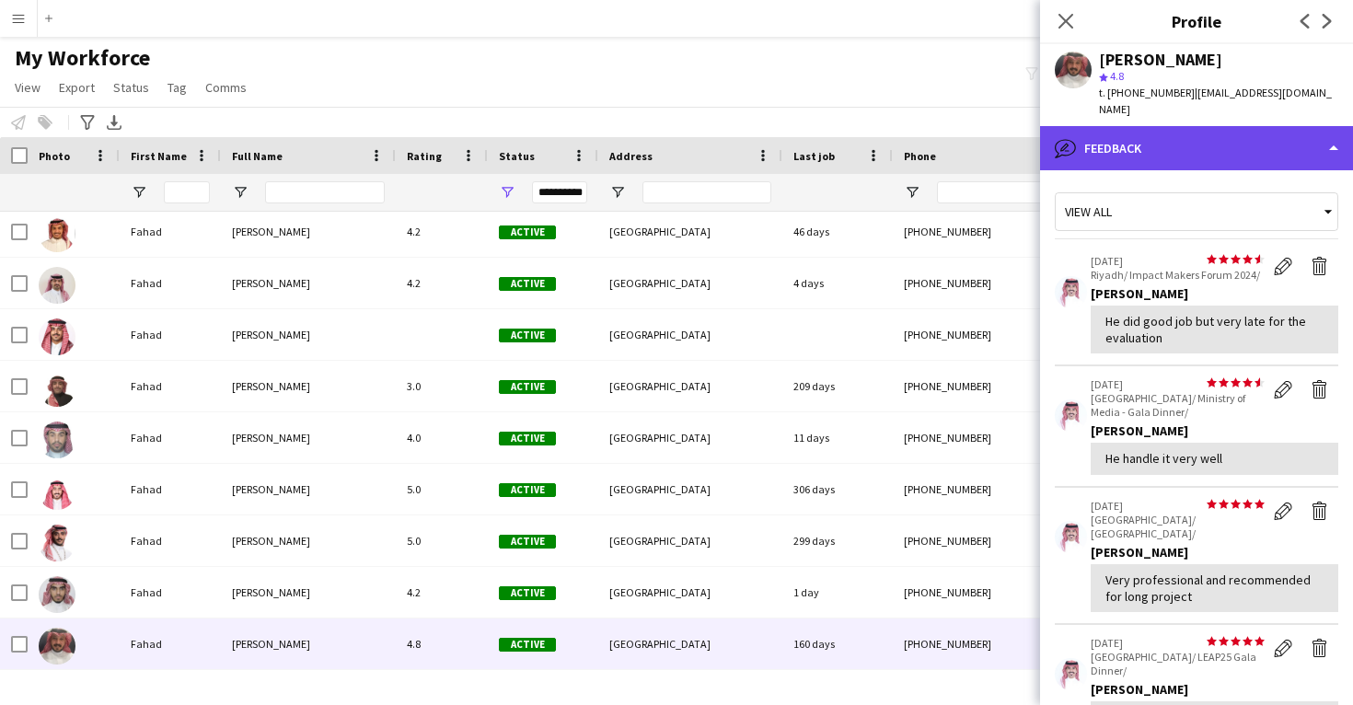
click at [1237, 133] on div "bubble-pencil Feedback" at bounding box center [1196, 148] width 313 height 44
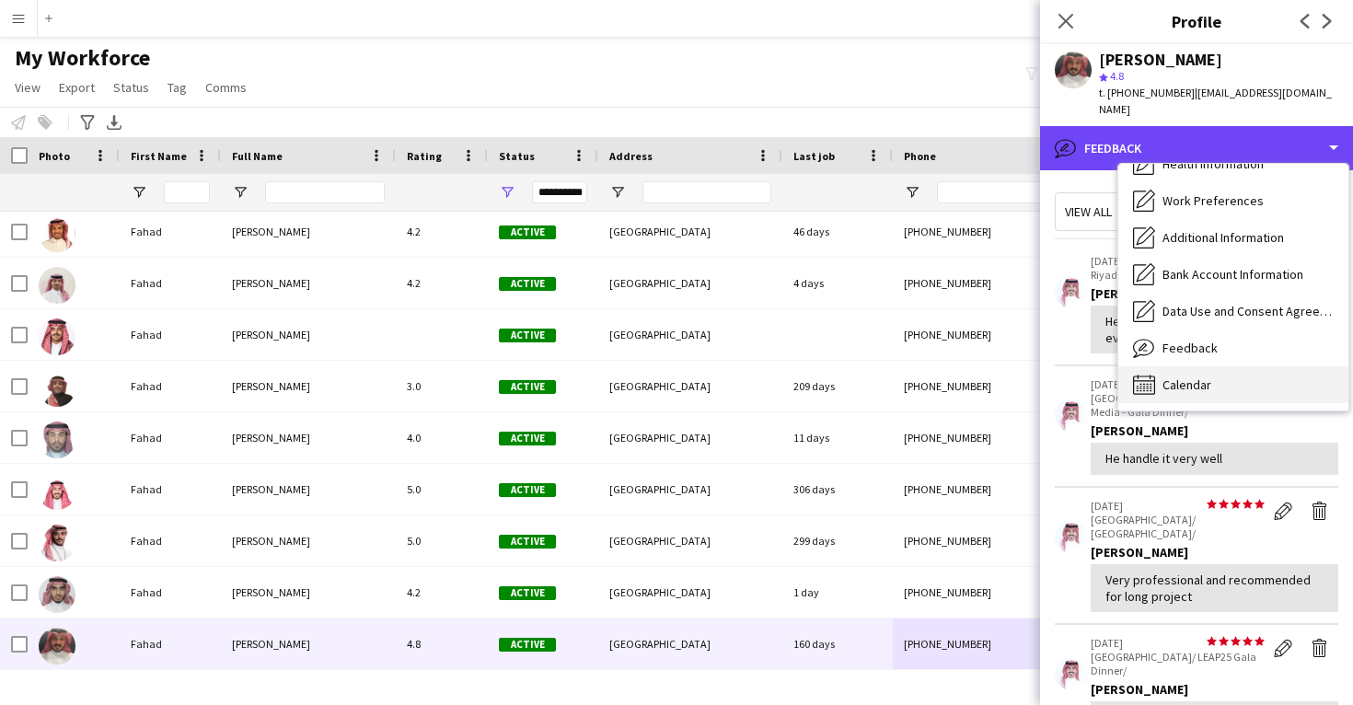
scroll to position [210, 0]
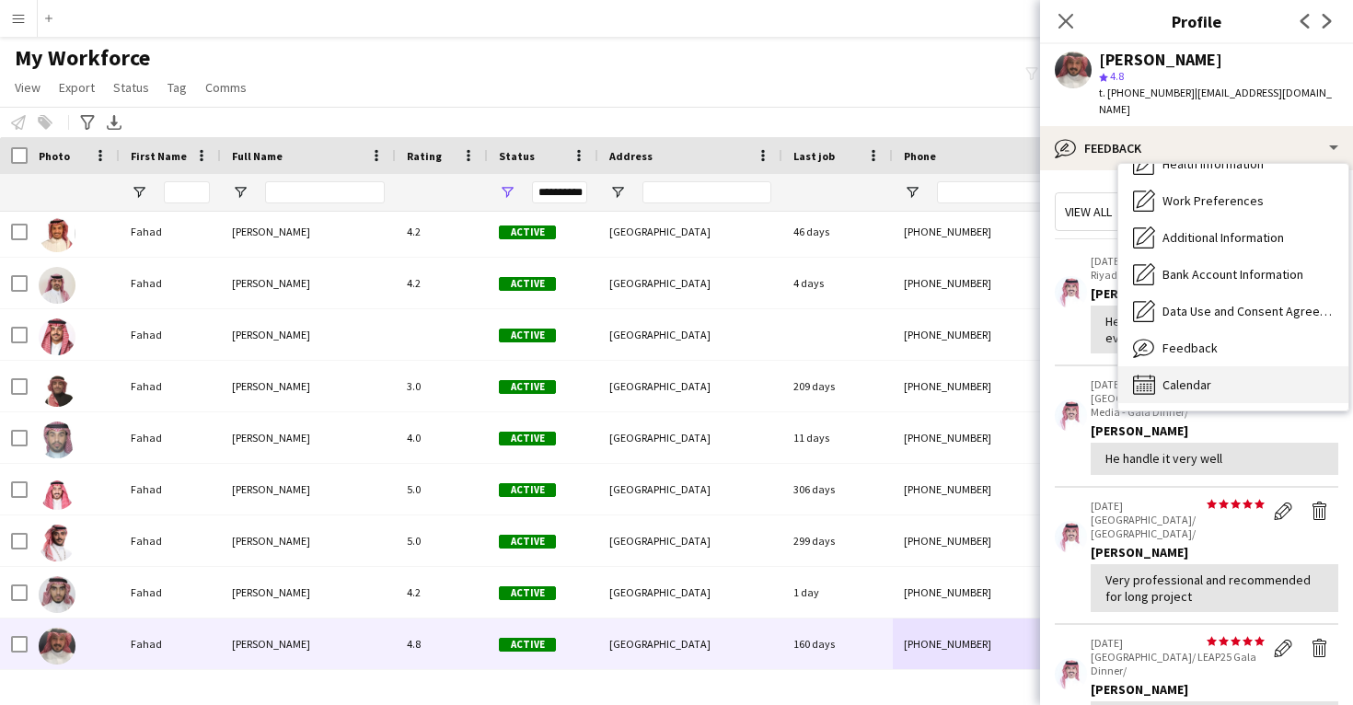
click at [1225, 371] on div "Calendar Calendar" at bounding box center [1234, 384] width 230 height 37
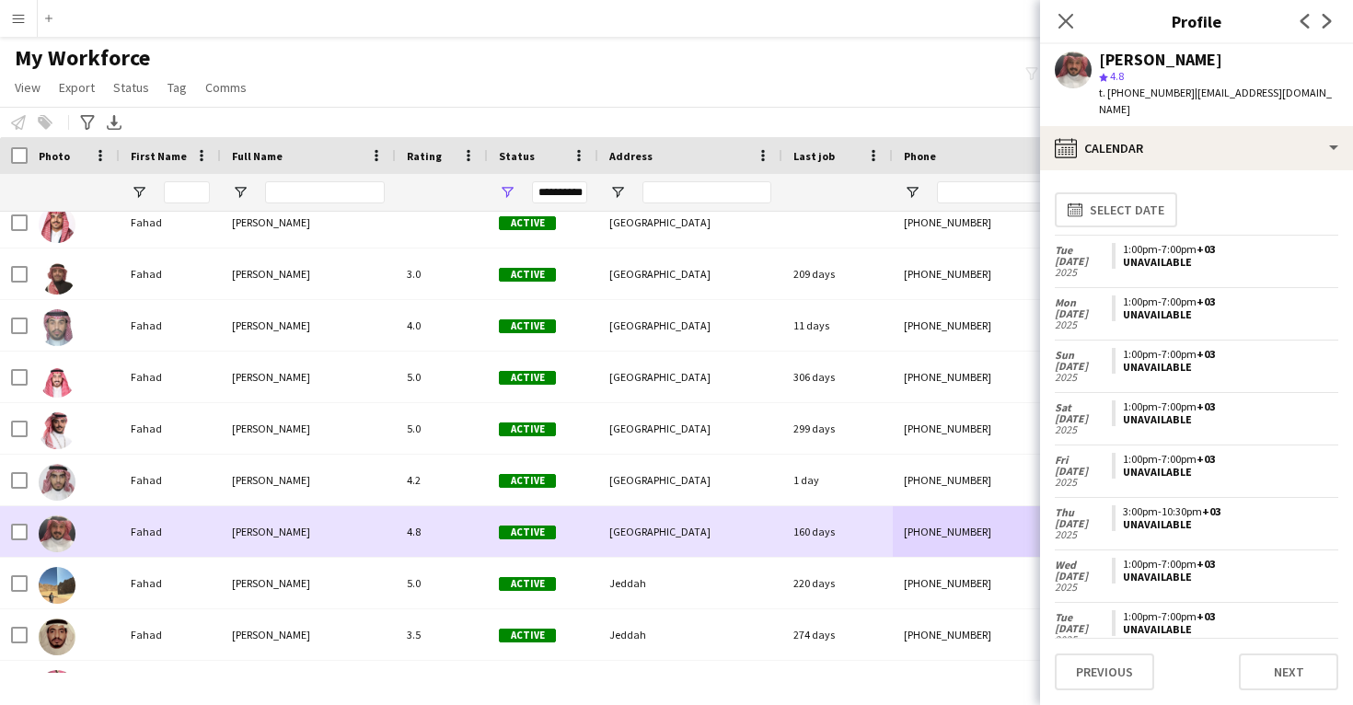
scroll to position [24615, 0]
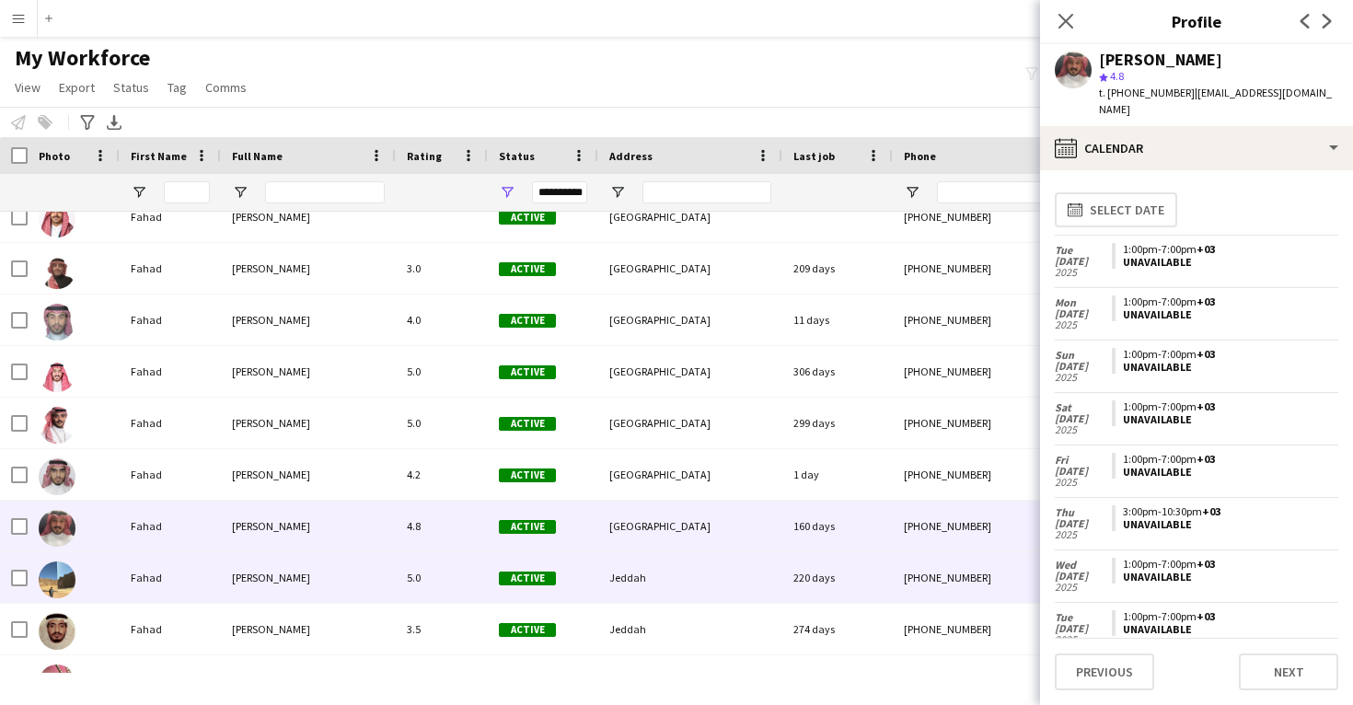
click at [841, 573] on div "220 days" at bounding box center [838, 577] width 110 height 51
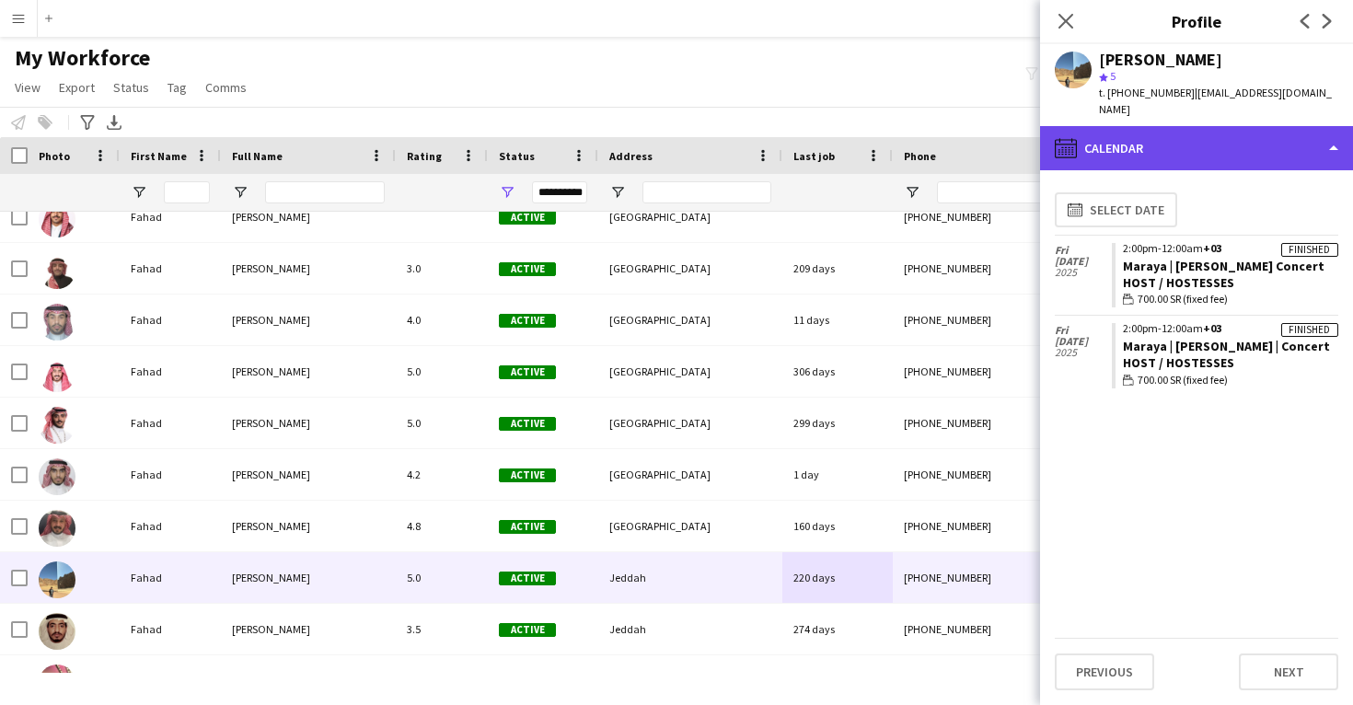
click at [1201, 131] on div "calendar-full Calendar" at bounding box center [1196, 148] width 313 height 44
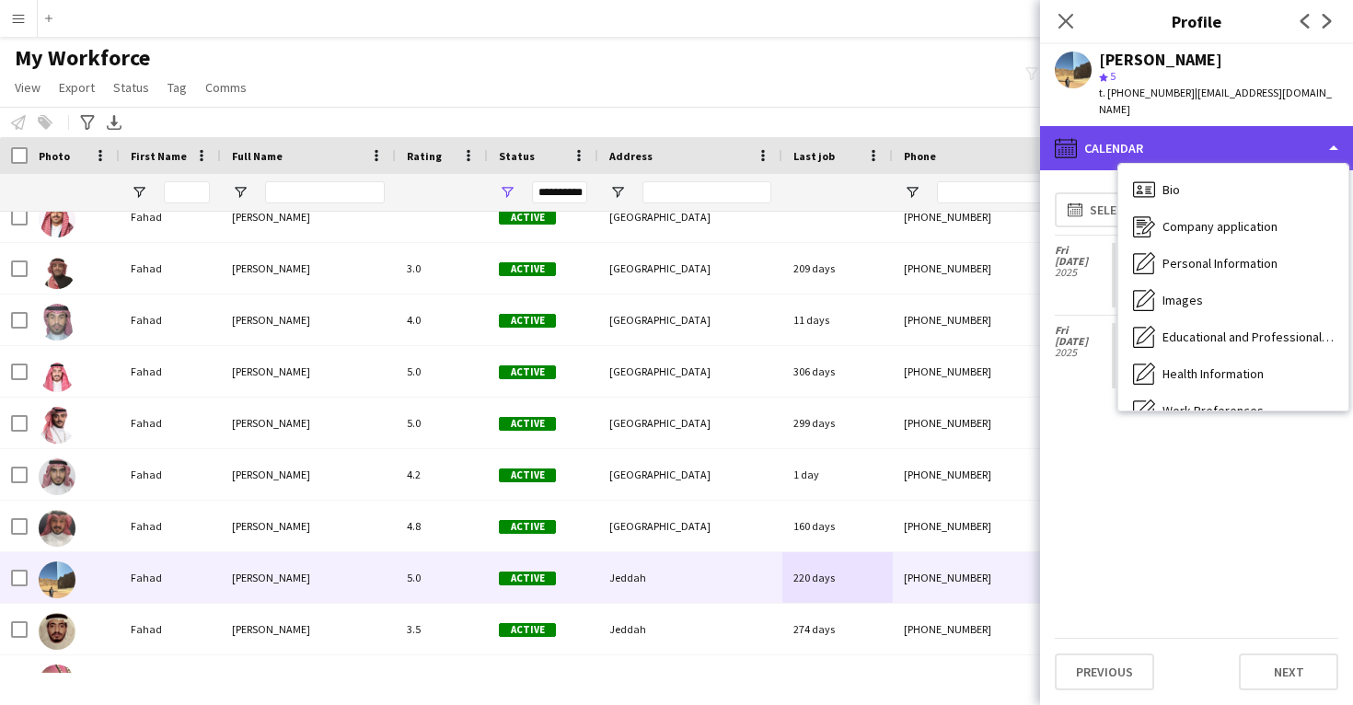
click at [1201, 131] on div "calendar-full Calendar" at bounding box center [1196, 148] width 313 height 44
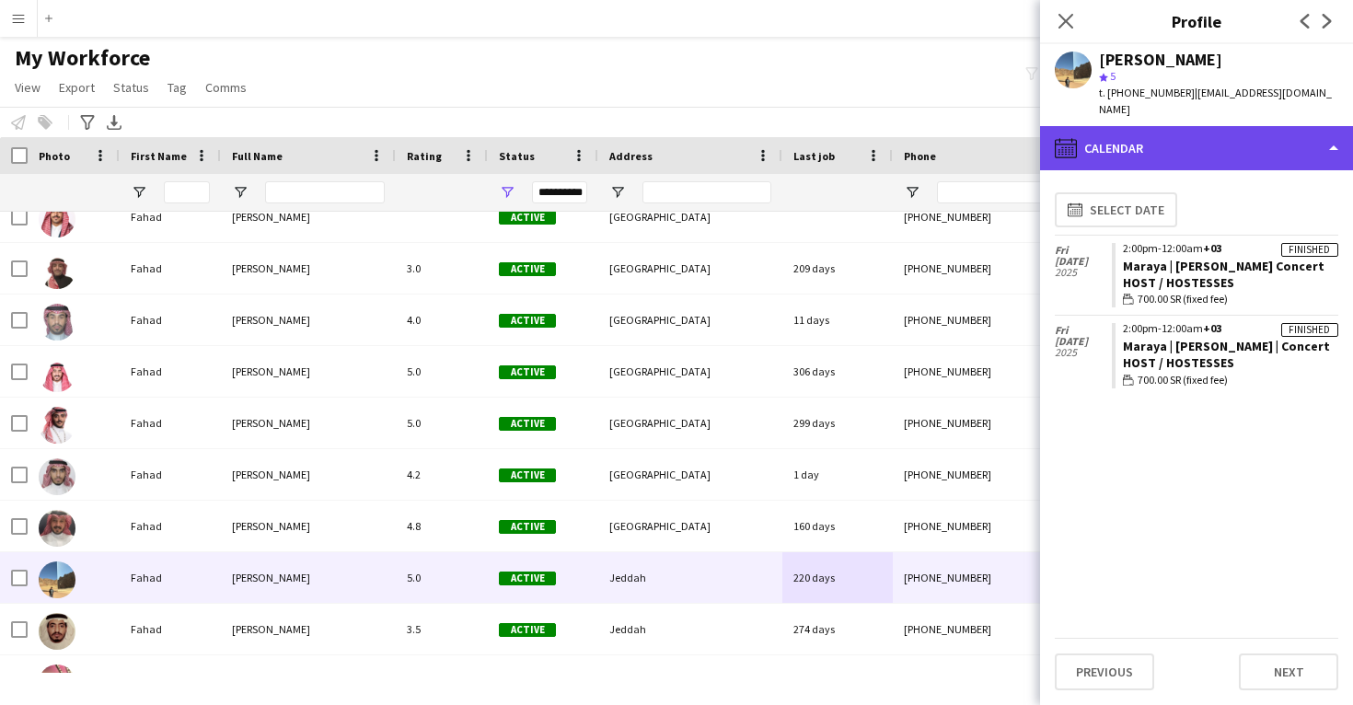
click at [1201, 131] on div "calendar-full Calendar" at bounding box center [1196, 148] width 313 height 44
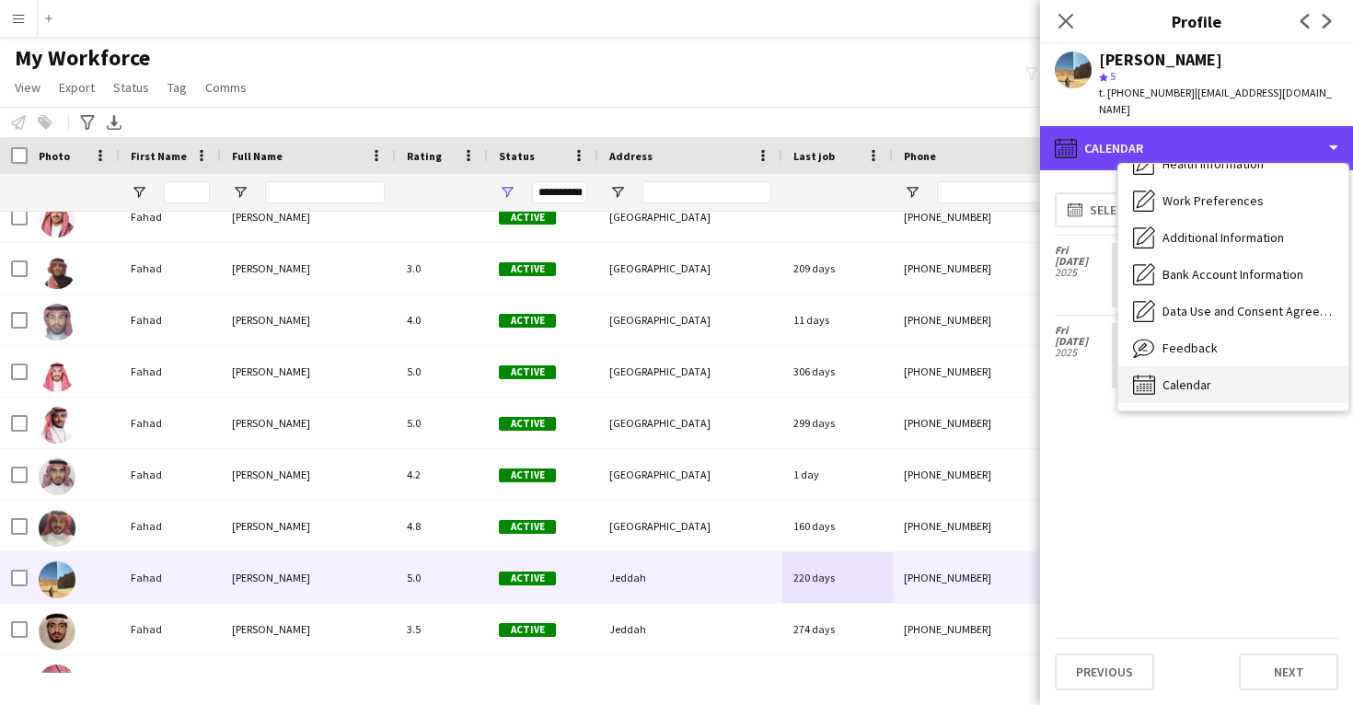
scroll to position [210, 0]
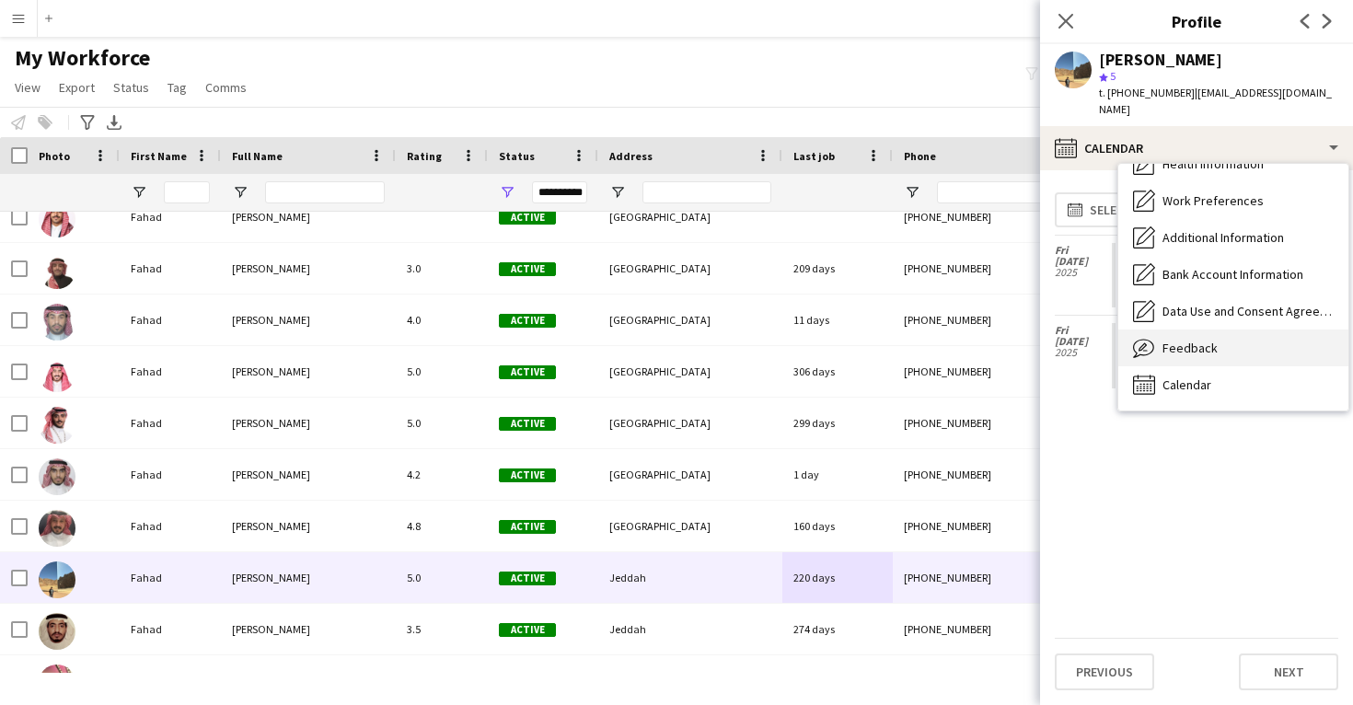
click at [1194, 343] on div "Feedback Feedback" at bounding box center [1234, 348] width 230 height 37
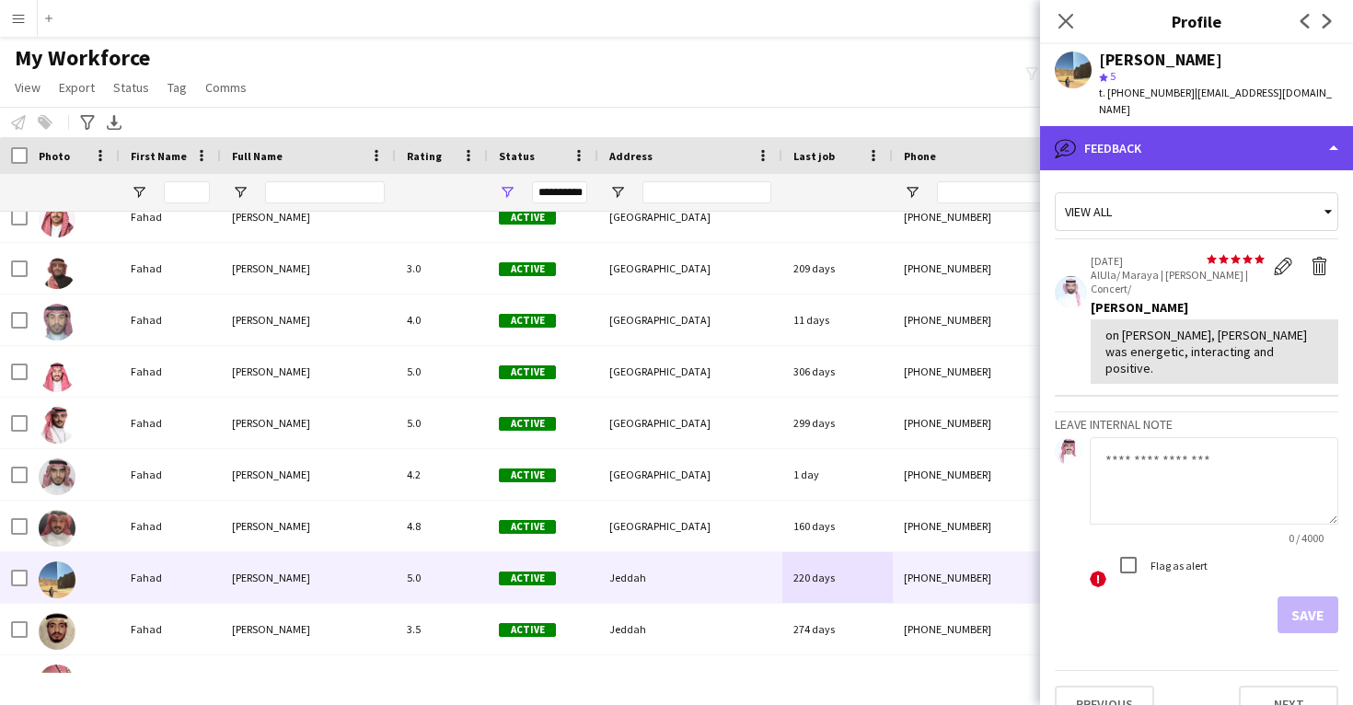
click at [1195, 133] on div "bubble-pencil Feedback" at bounding box center [1196, 148] width 313 height 44
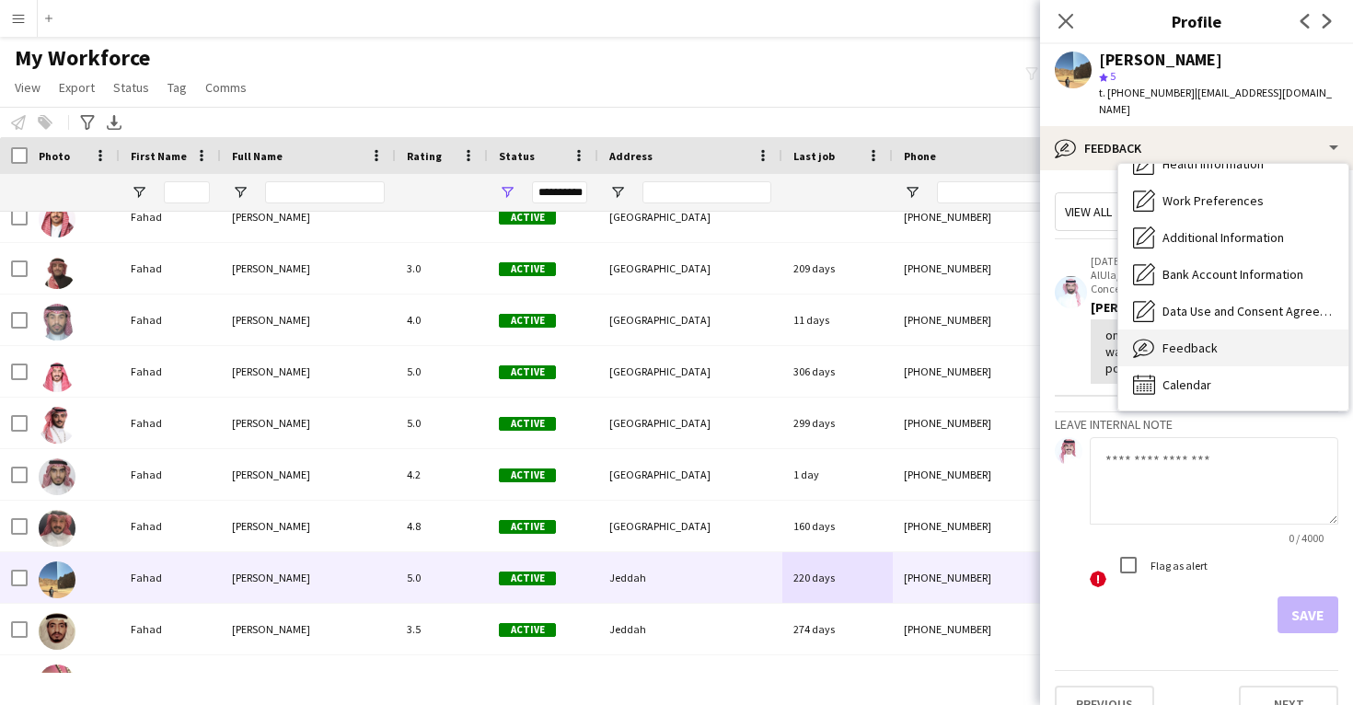
click at [1203, 340] on div "Feedback Feedback" at bounding box center [1234, 348] width 230 height 37
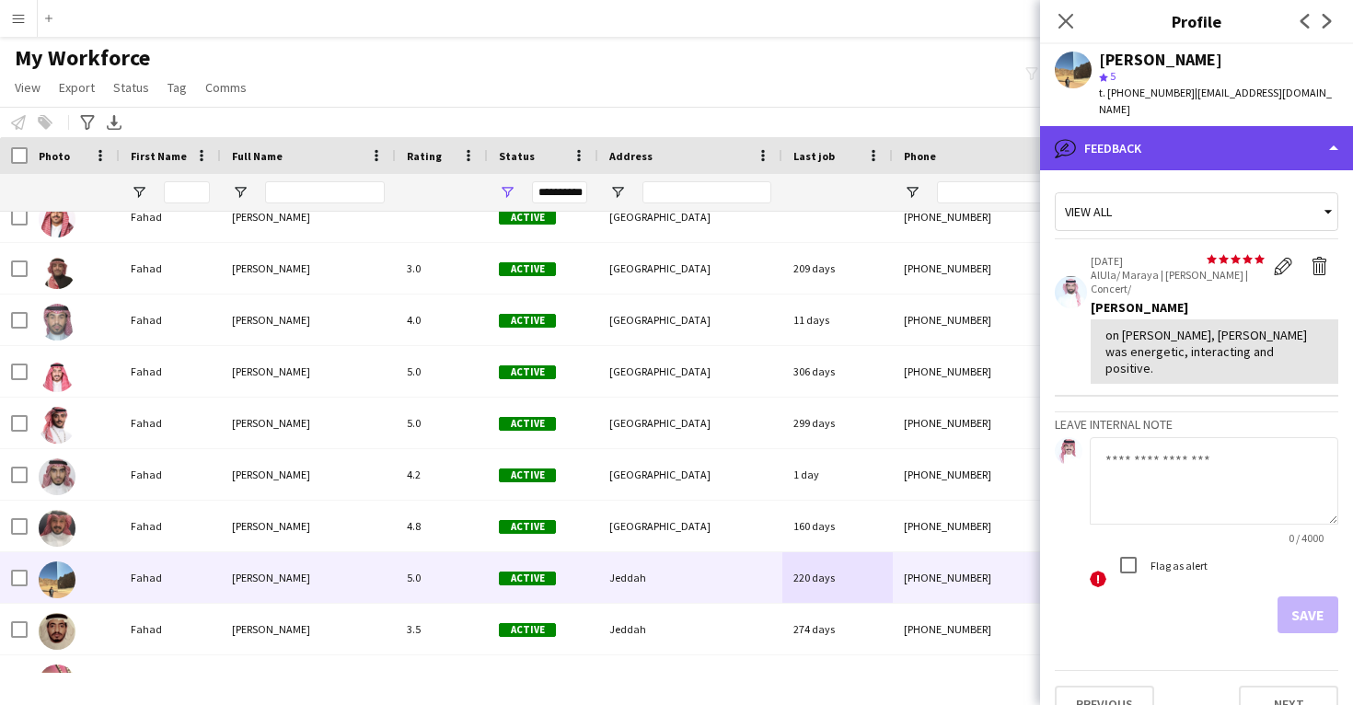
click at [1189, 150] on div "bubble-pencil Feedback" at bounding box center [1196, 148] width 313 height 44
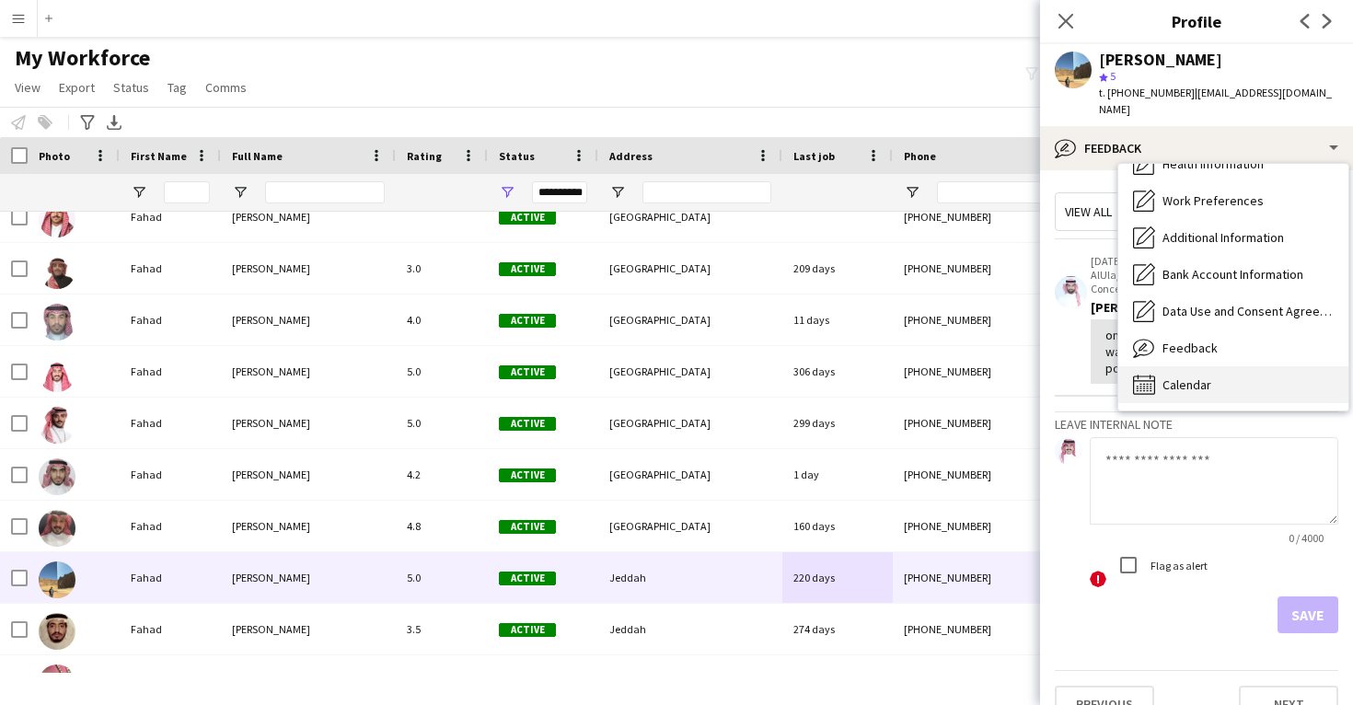
click at [1213, 374] on div "Calendar Calendar" at bounding box center [1234, 384] width 230 height 37
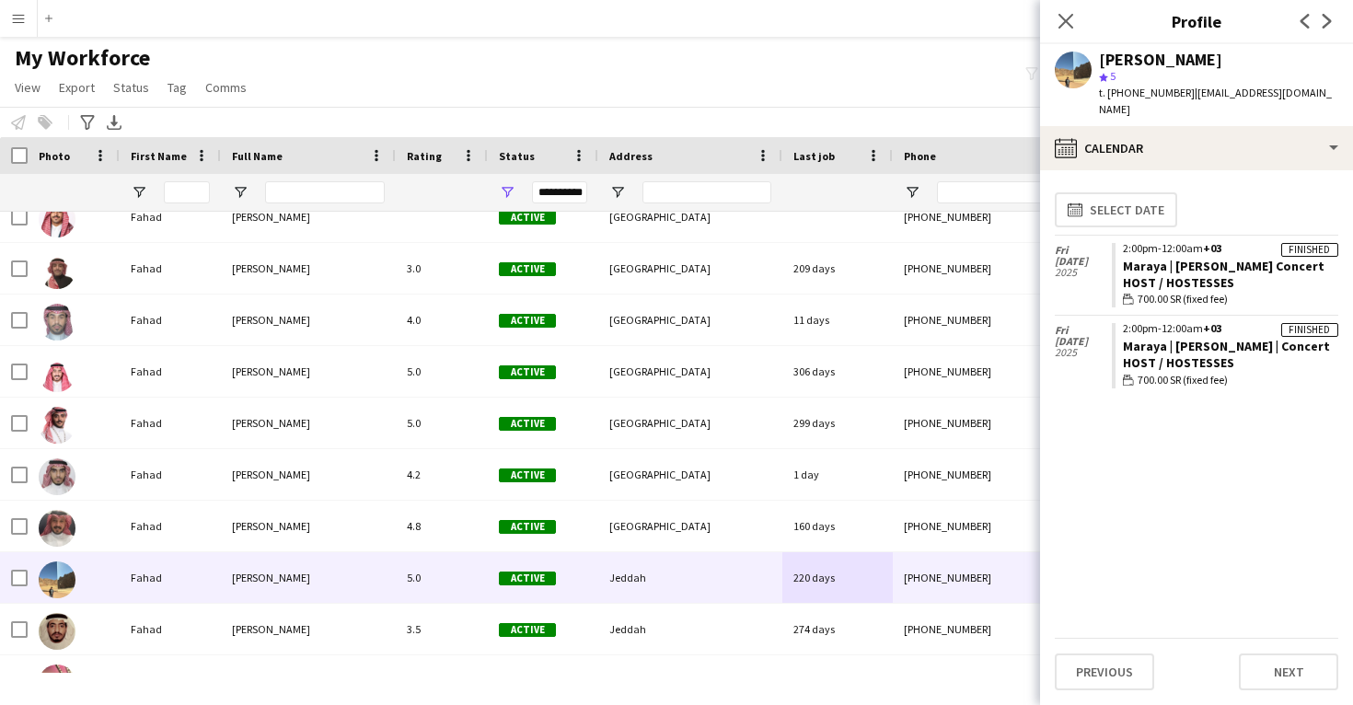
drag, startPoint x: 1314, startPoint y: 247, endPoint x: 1115, endPoint y: 247, distance: 198.9
click at [1115, 247] on app-crew-calendar-job-card "Finished 2:00pm-12:00am +03 Maraya | Majida El roumi Concert Host / Hostesses w…" at bounding box center [1225, 275] width 227 height 65
click at [1154, 56] on div "Fahad Alshareef" at bounding box center [1160, 60] width 123 height 17
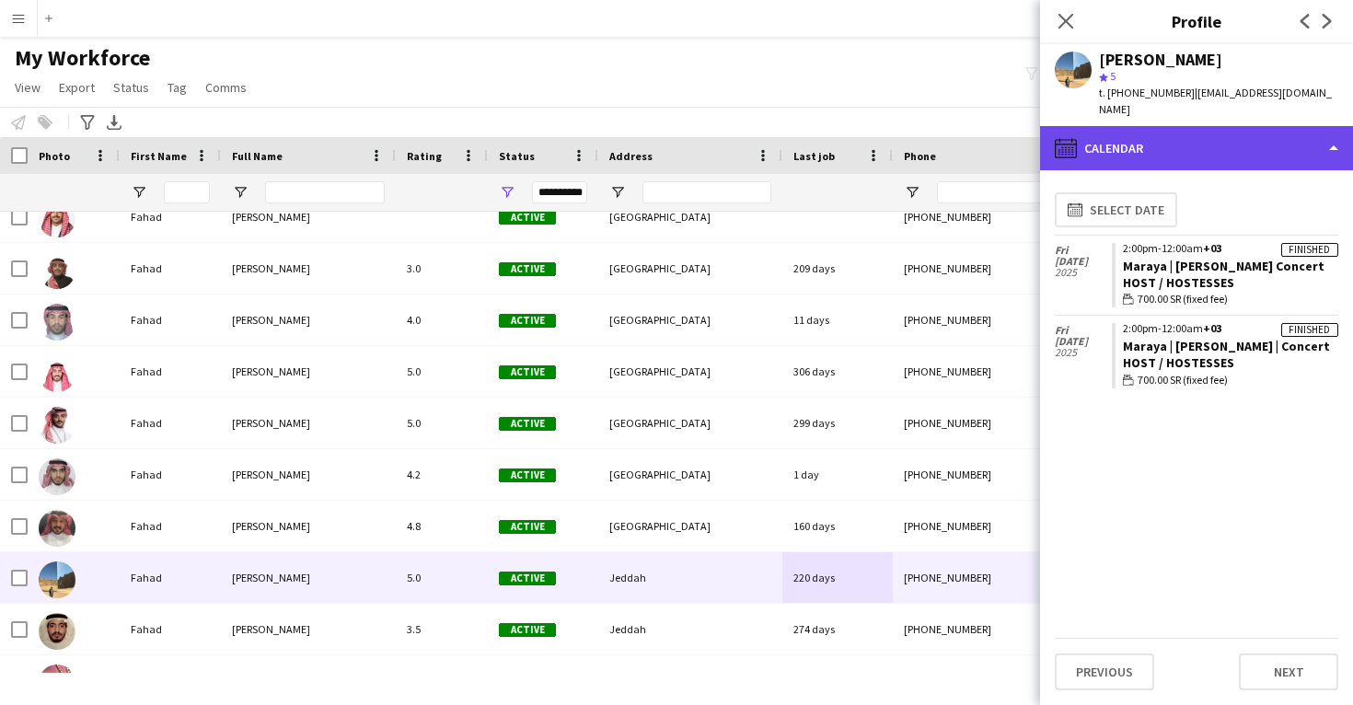
click at [1162, 126] on div "calendar-full Calendar" at bounding box center [1196, 148] width 313 height 44
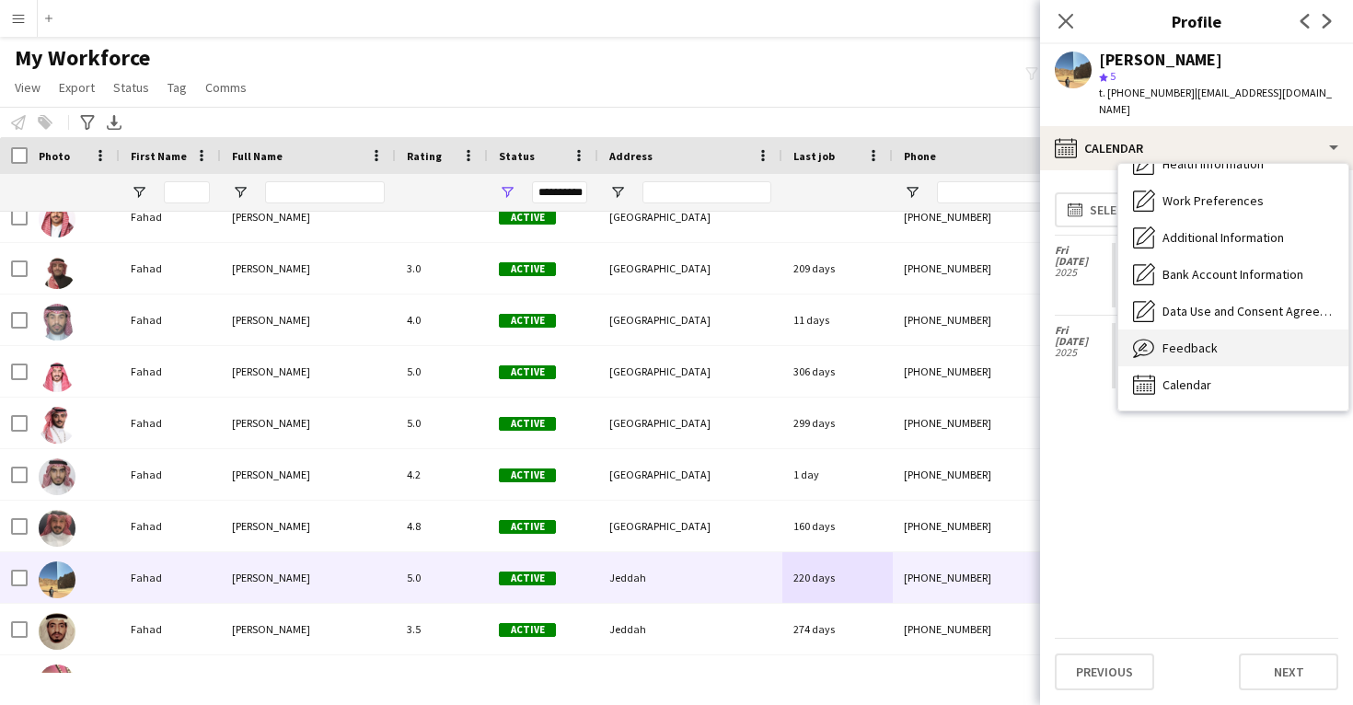
click at [1204, 341] on div "Feedback Feedback" at bounding box center [1234, 348] width 230 height 37
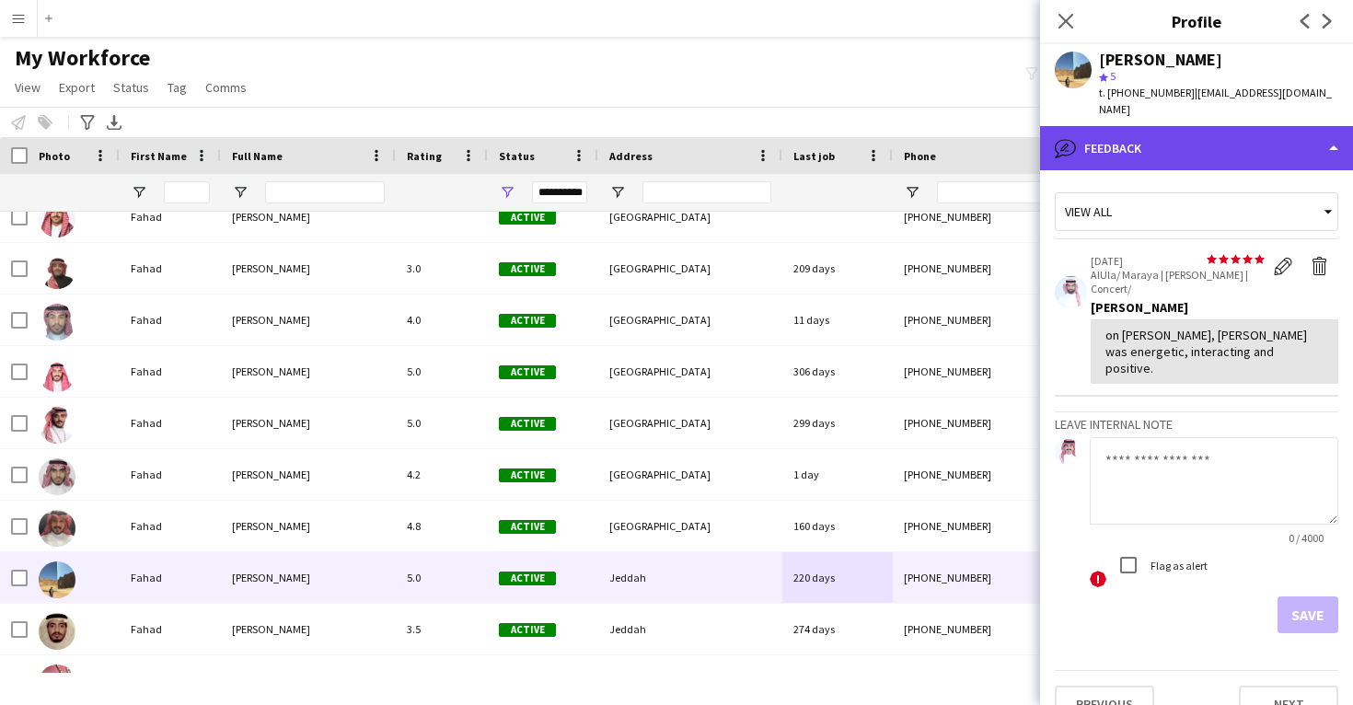
click at [1138, 127] on div "bubble-pencil Feedback" at bounding box center [1196, 148] width 313 height 44
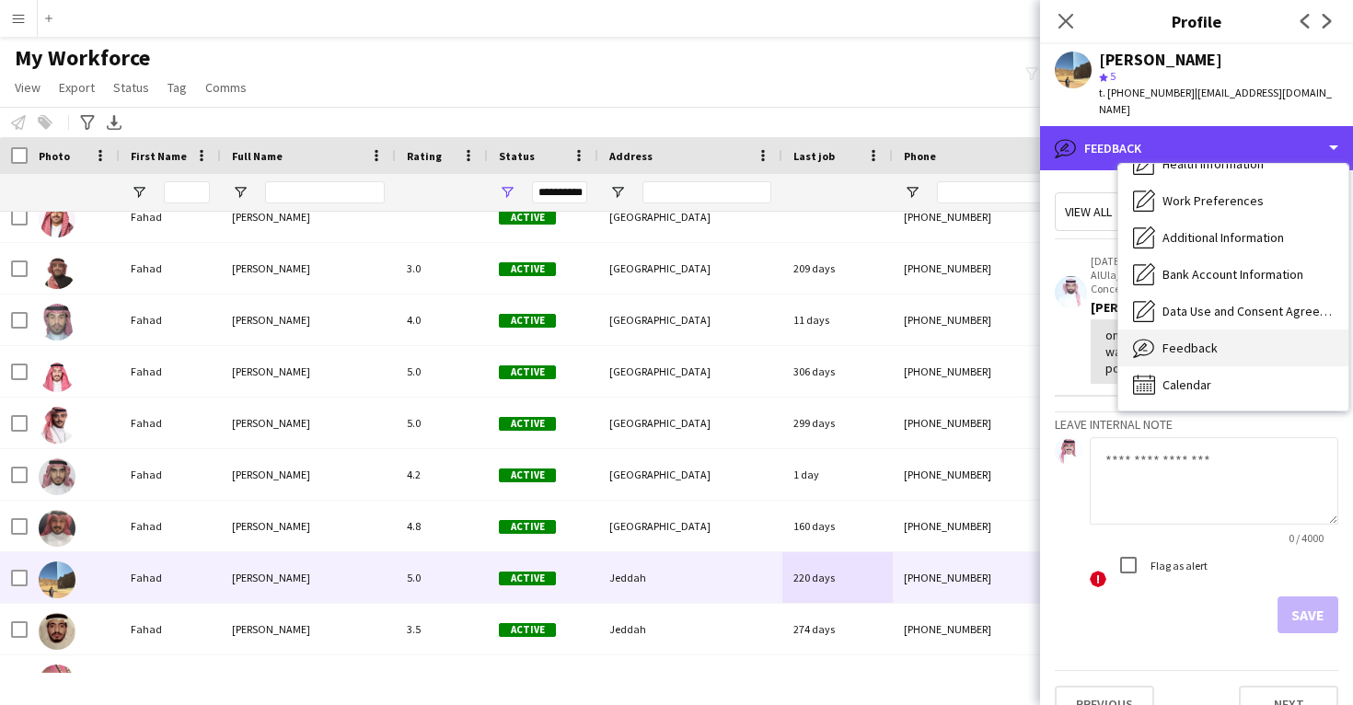
scroll to position [0, 0]
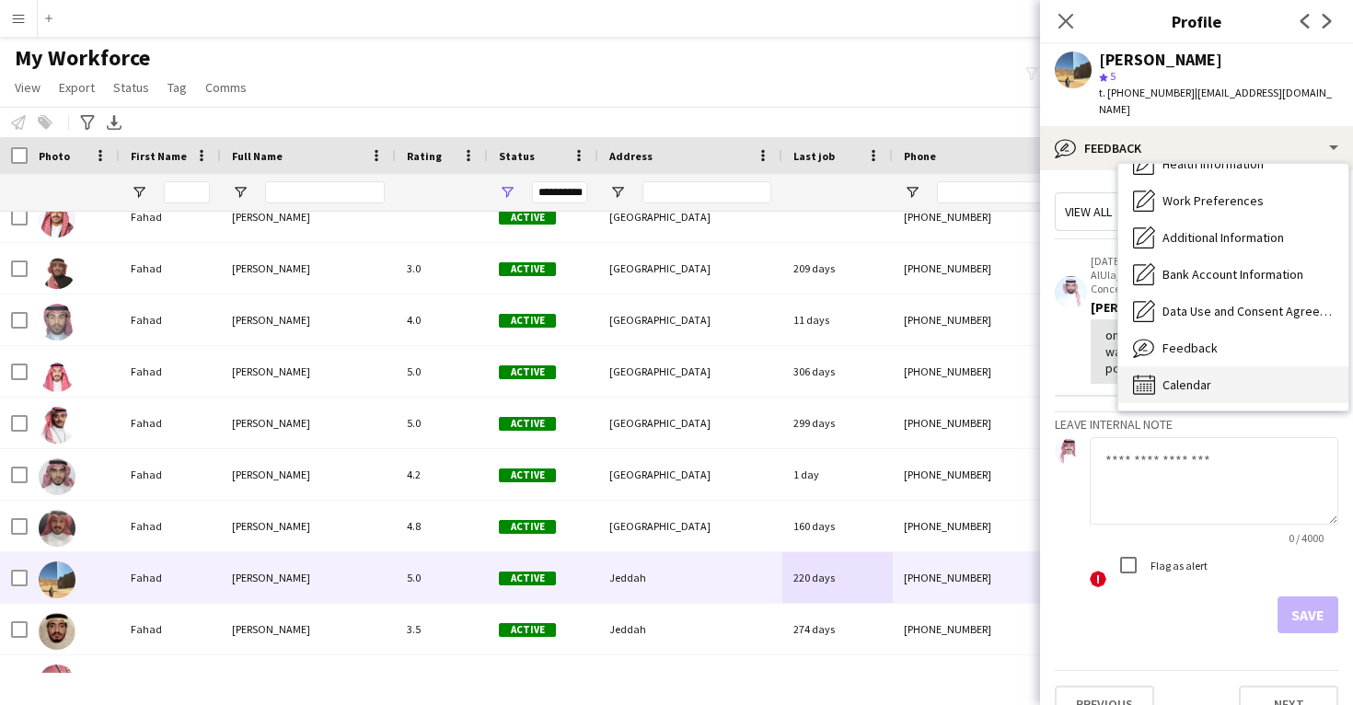
click at [1188, 377] on span "Calendar" at bounding box center [1187, 385] width 49 height 17
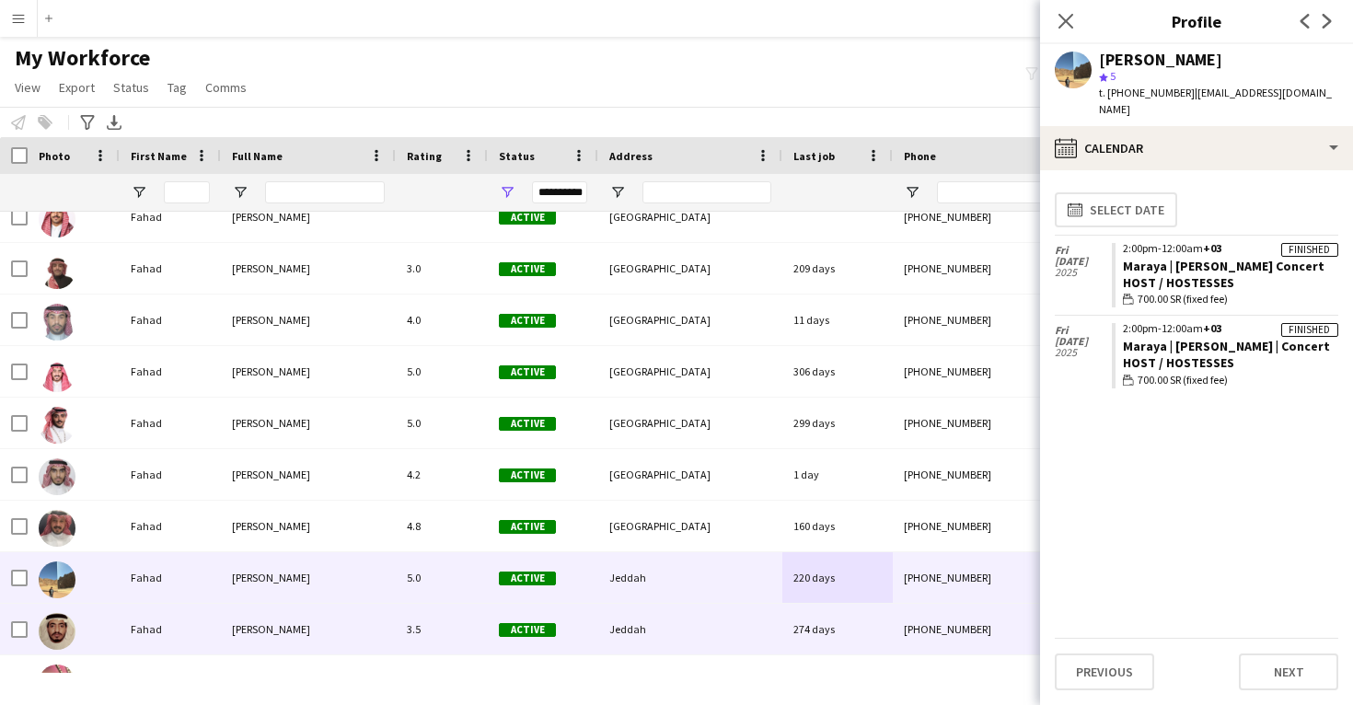
click at [809, 638] on div "274 days" at bounding box center [838, 629] width 110 height 51
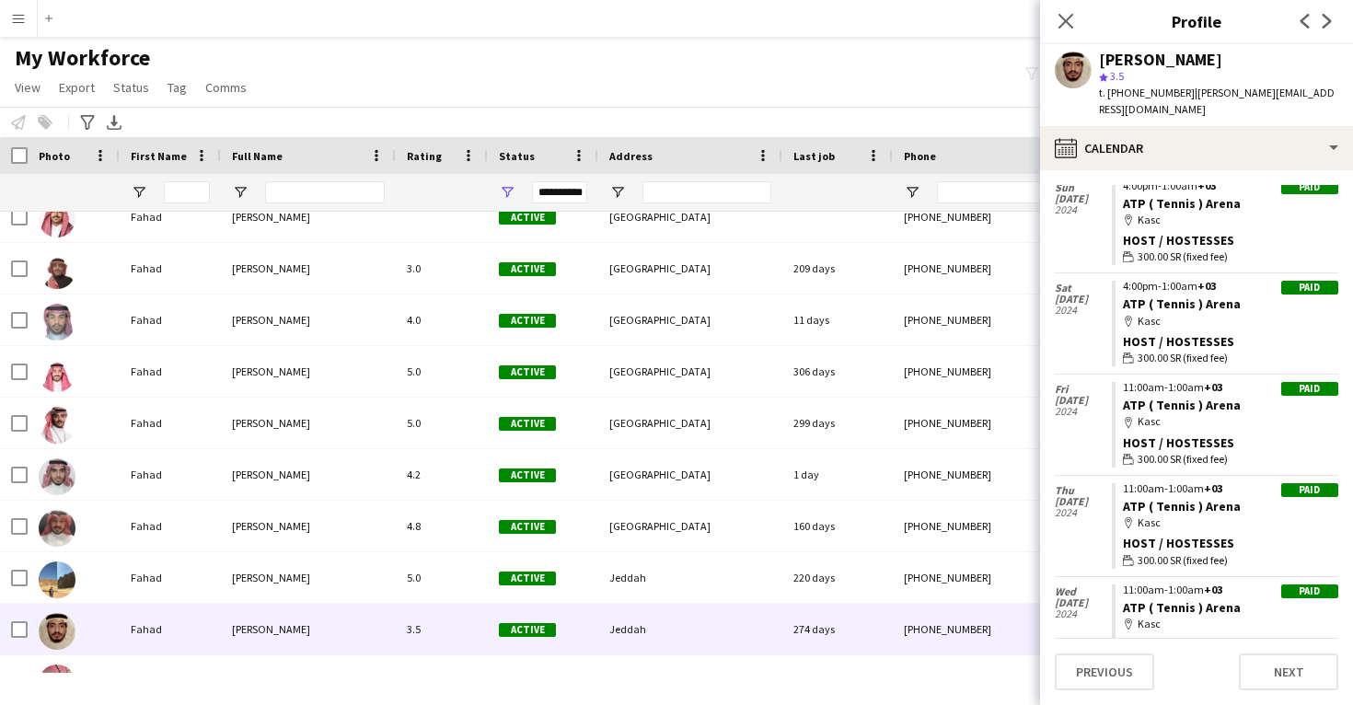
scroll to position [90, 0]
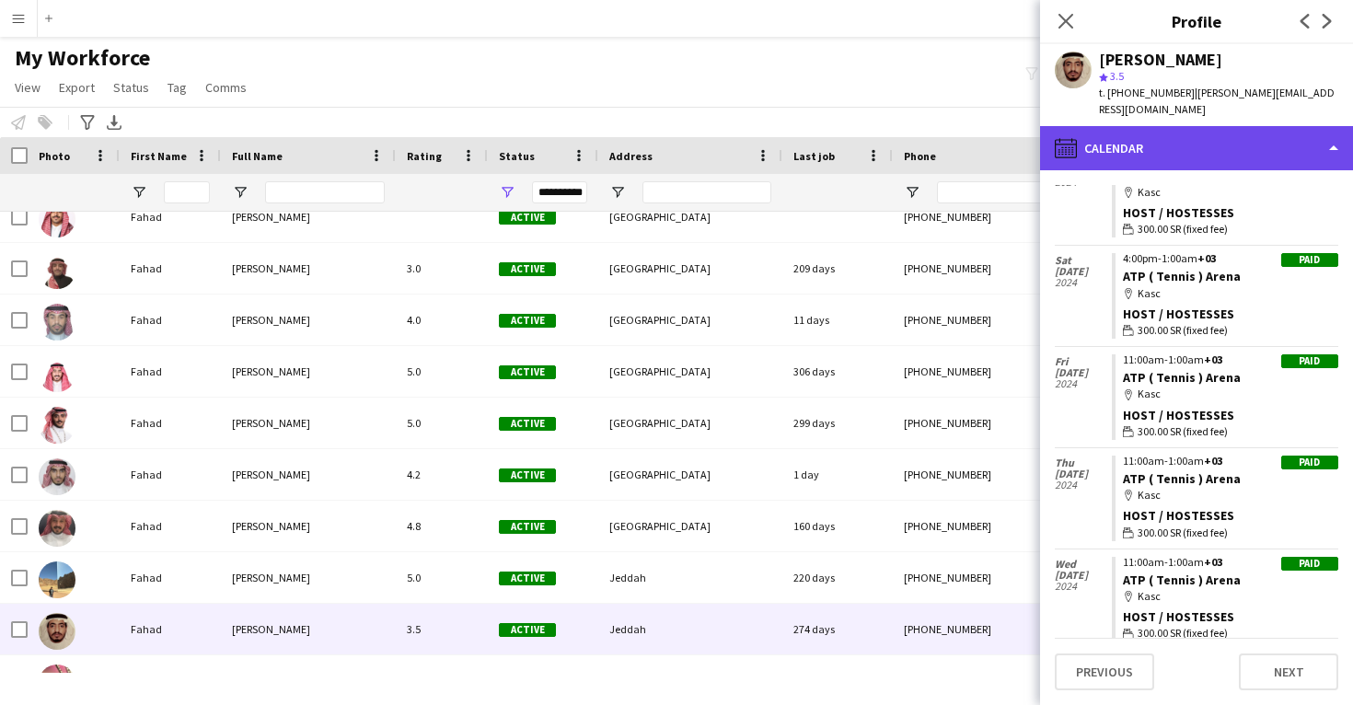
click at [1215, 145] on div "calendar-full Calendar" at bounding box center [1196, 148] width 313 height 44
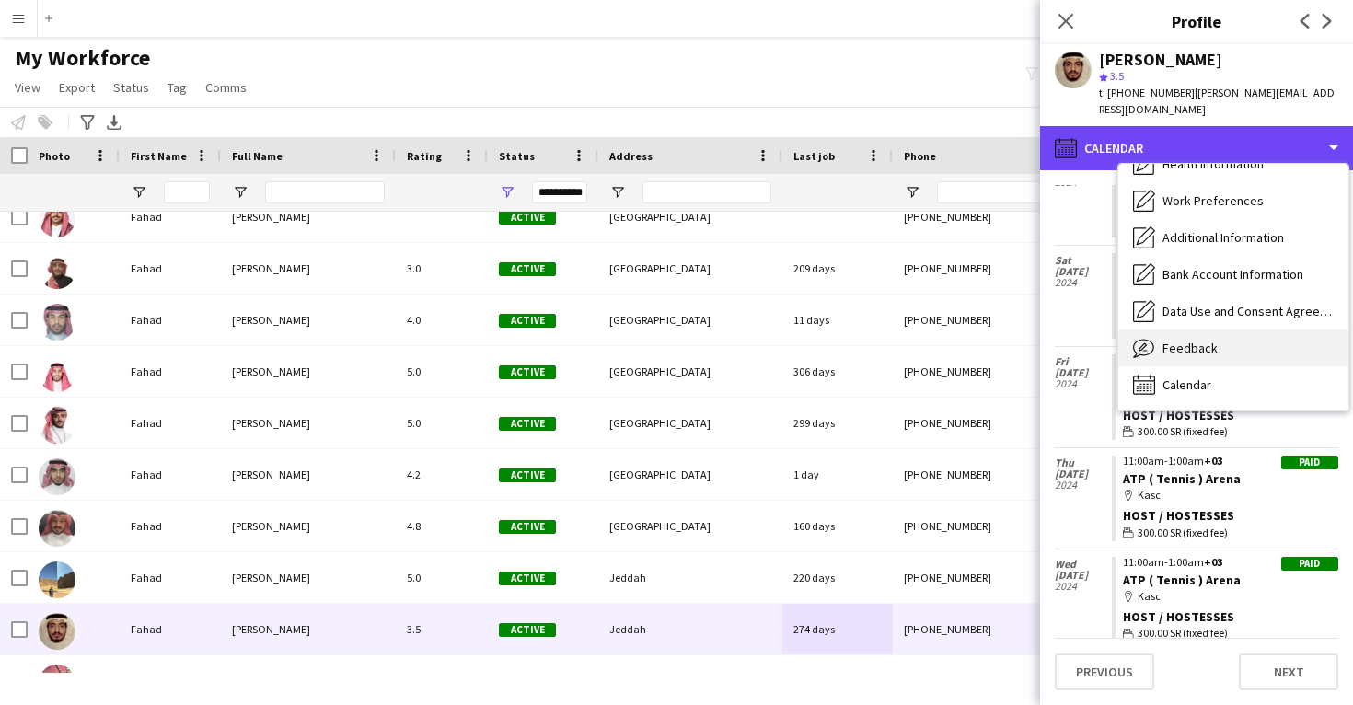
scroll to position [210, 0]
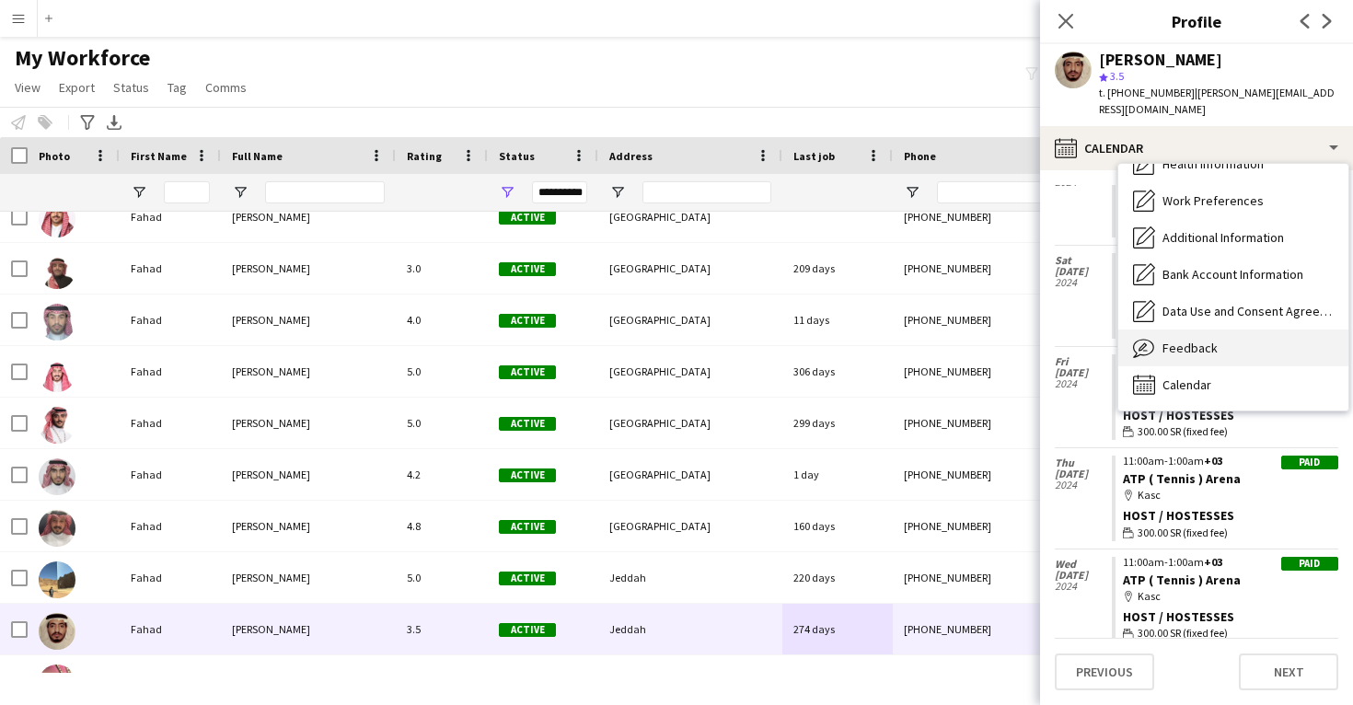
click at [1219, 357] on div "Feedback Feedback" at bounding box center [1234, 348] width 230 height 37
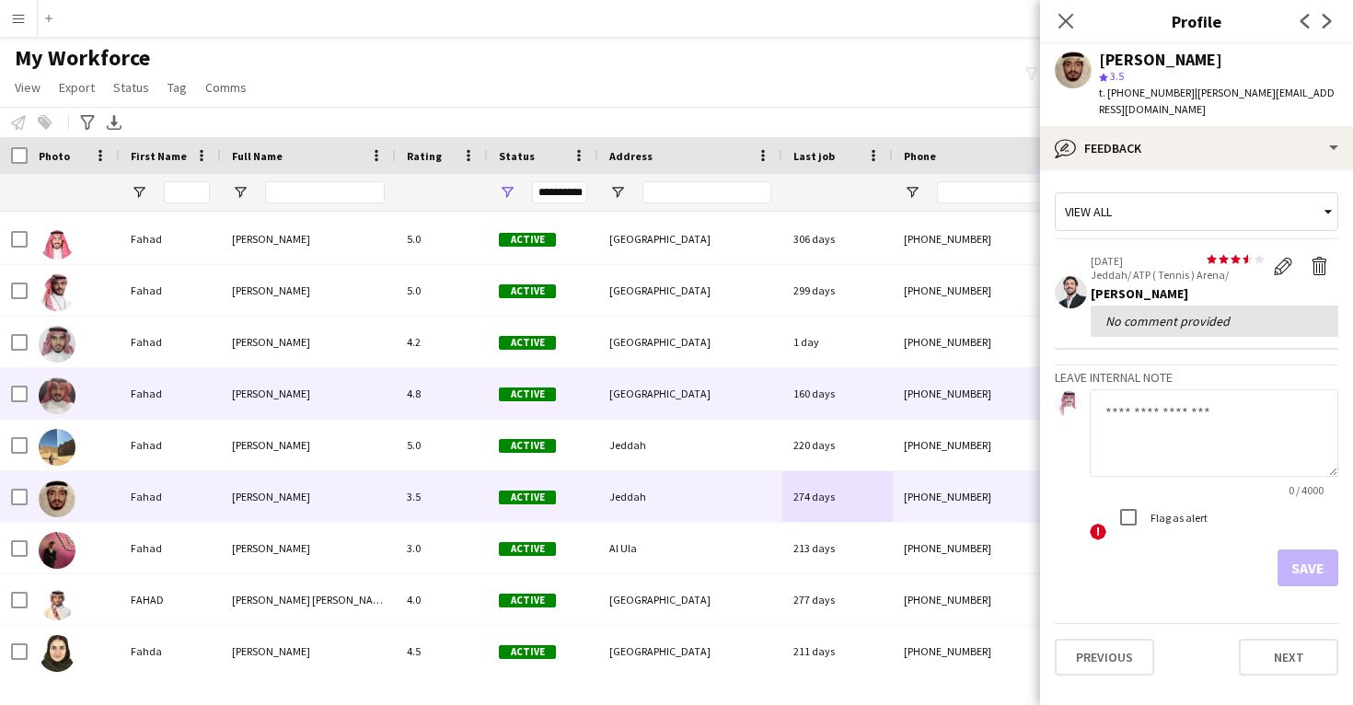
scroll to position [24787, 0]
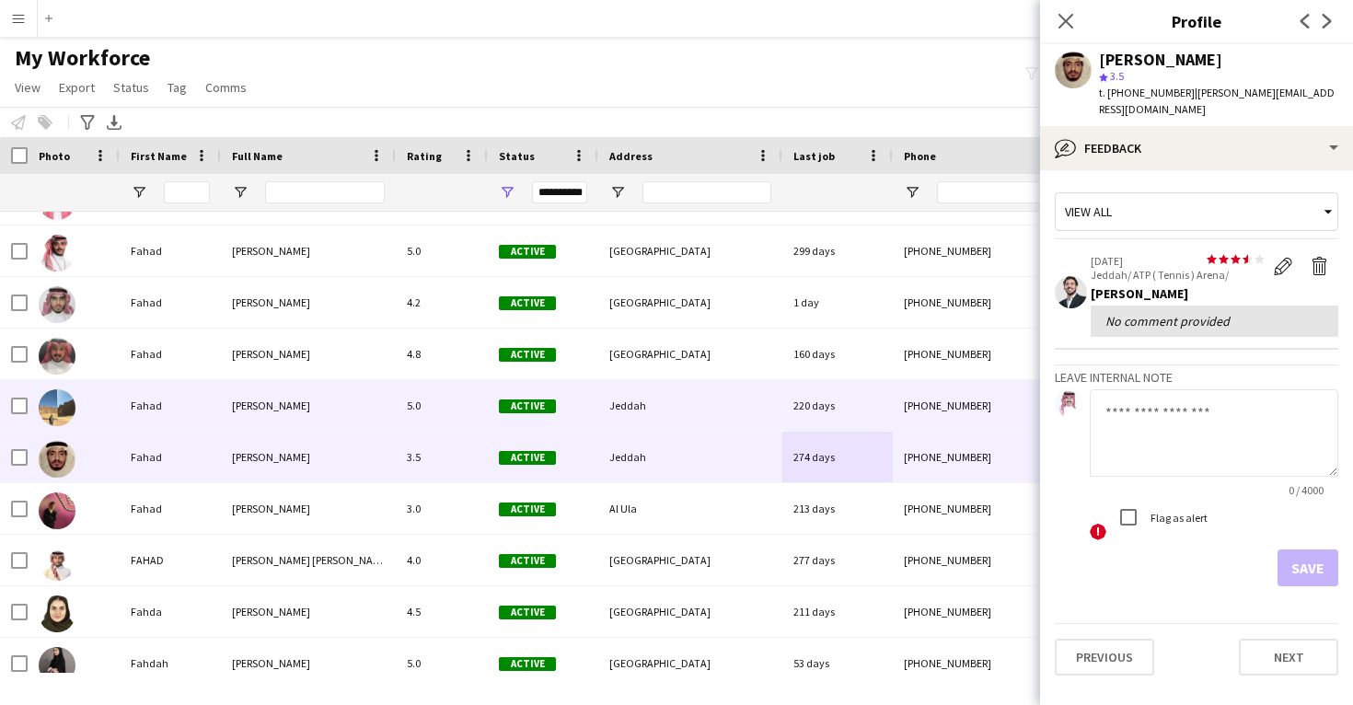
click at [759, 384] on div "Jeddah" at bounding box center [690, 405] width 184 height 51
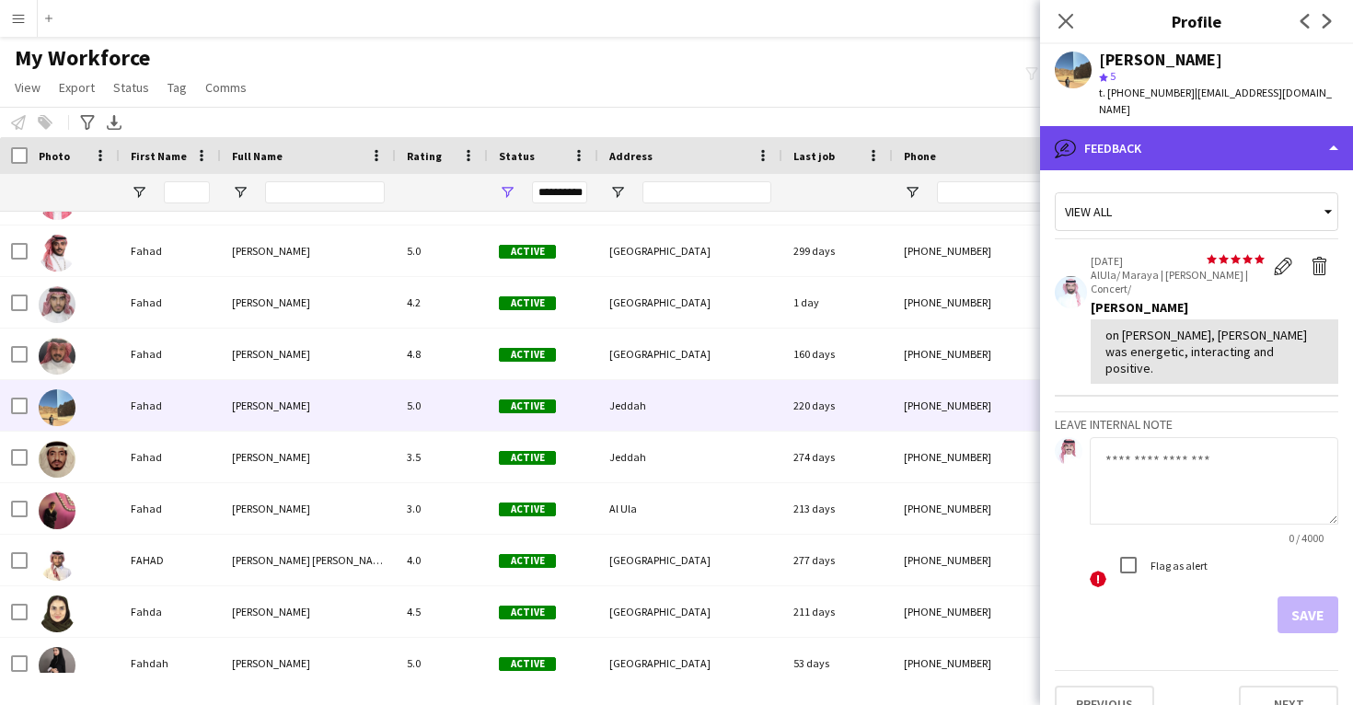
click at [1201, 141] on div "bubble-pencil Feedback" at bounding box center [1196, 148] width 313 height 44
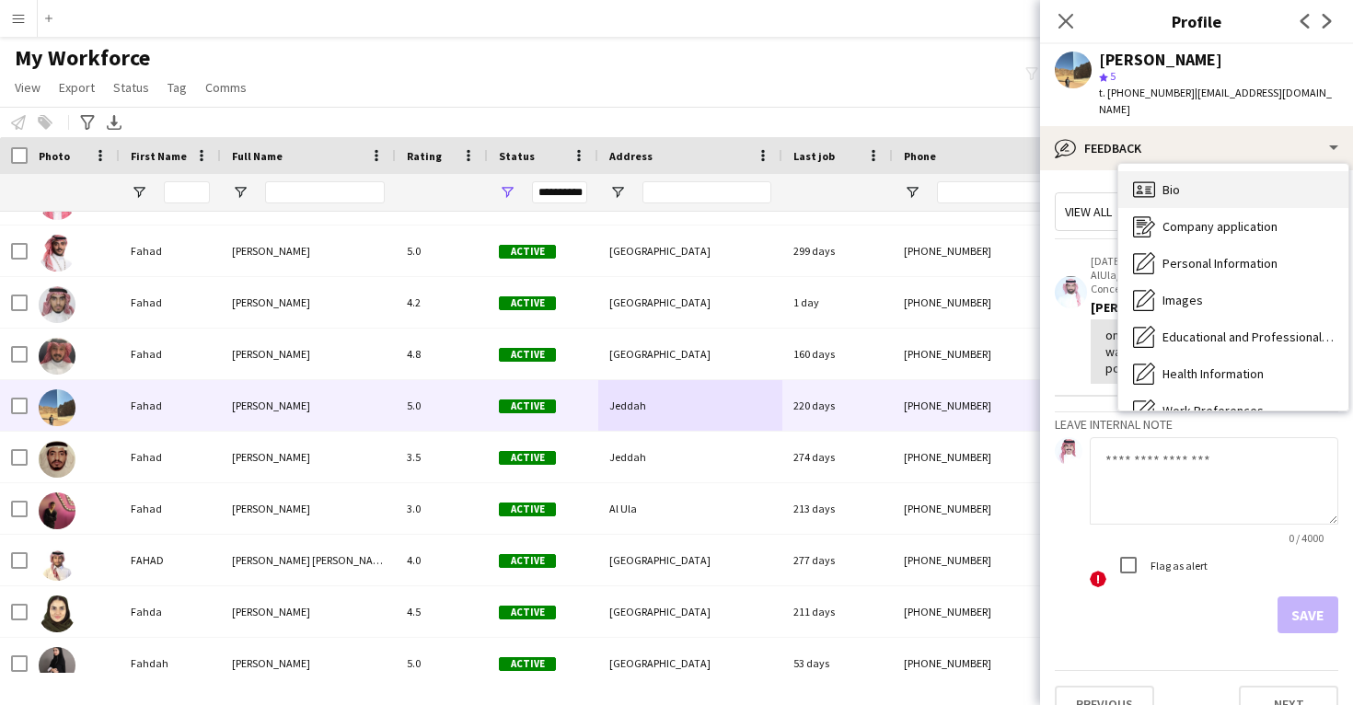
click at [1206, 171] on div "Bio Bio" at bounding box center [1234, 189] width 230 height 37
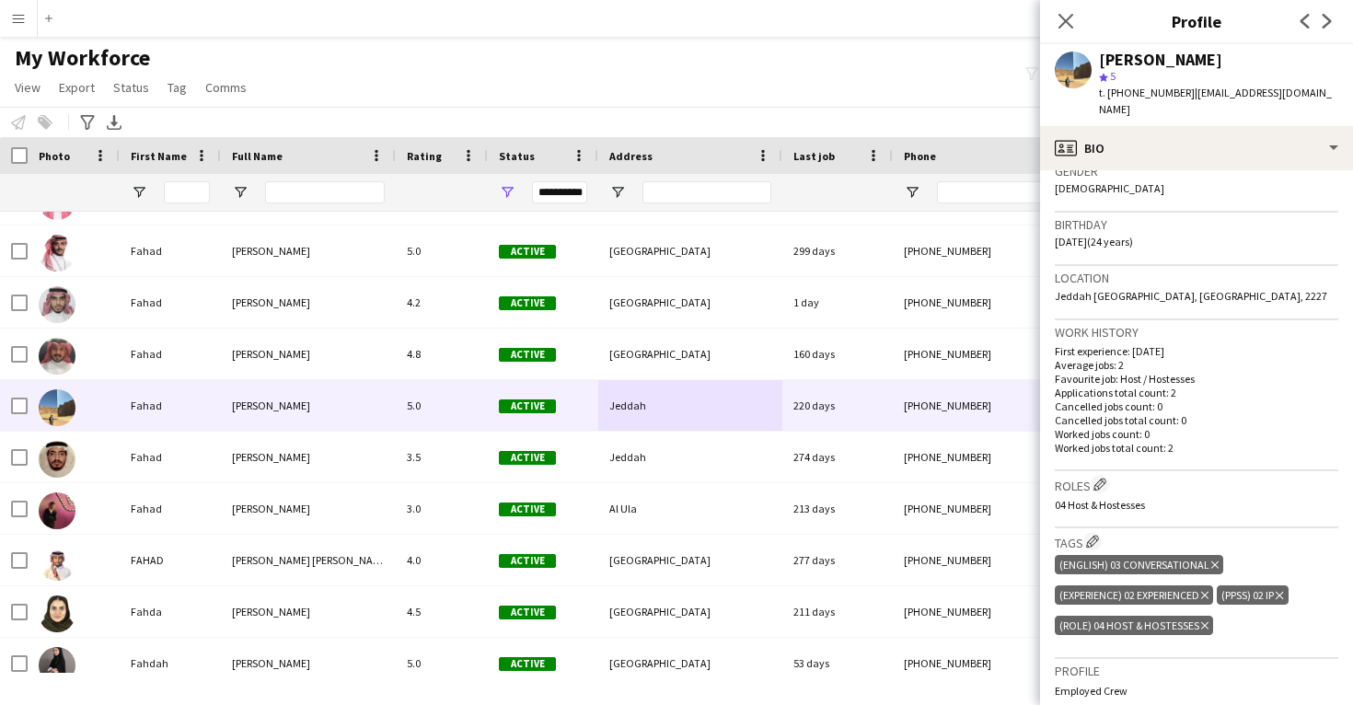
scroll to position [329, 0]
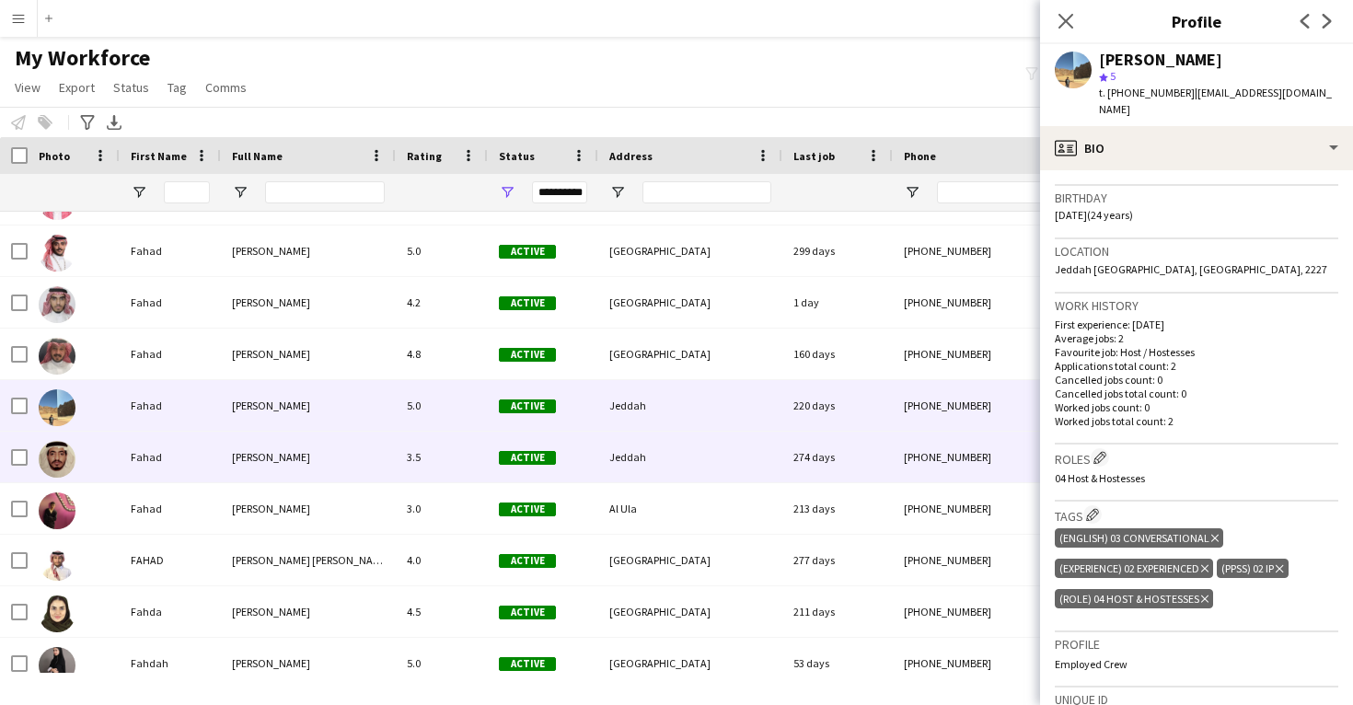
click at [887, 475] on div "274 days" at bounding box center [838, 457] width 110 height 51
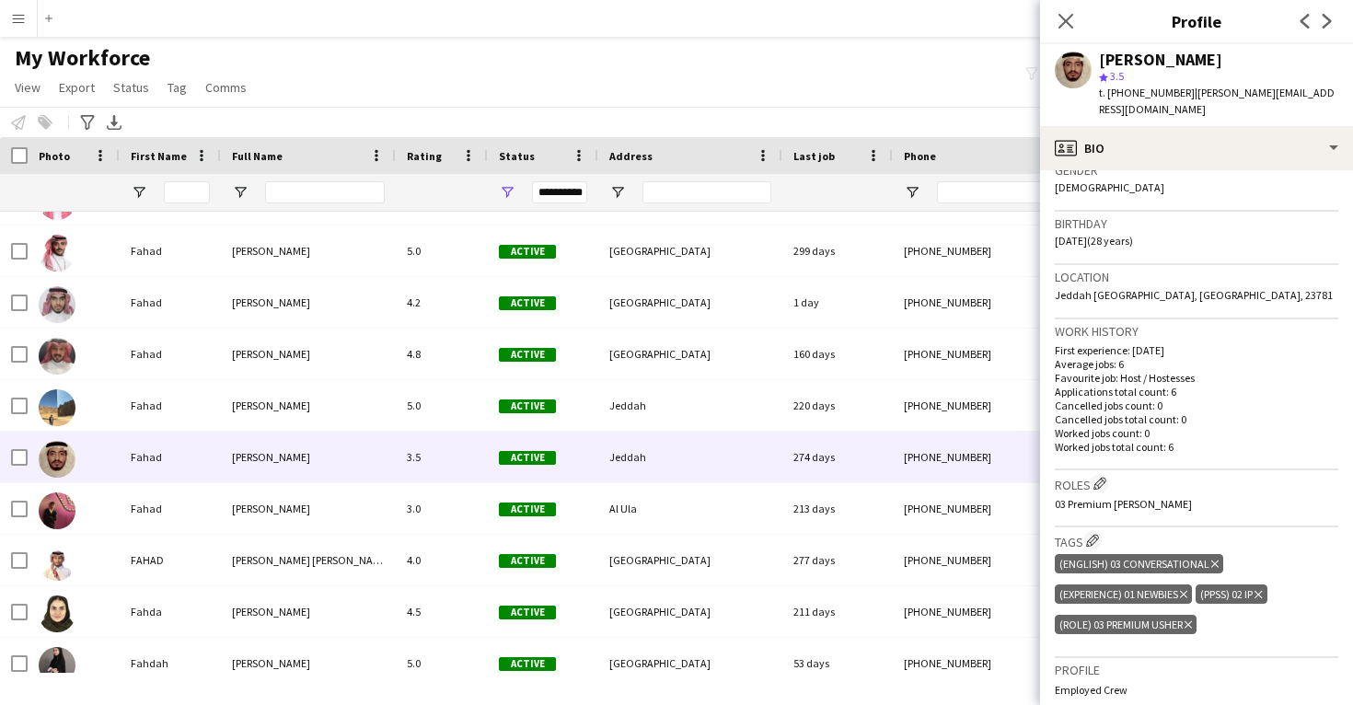
scroll to position [348, 0]
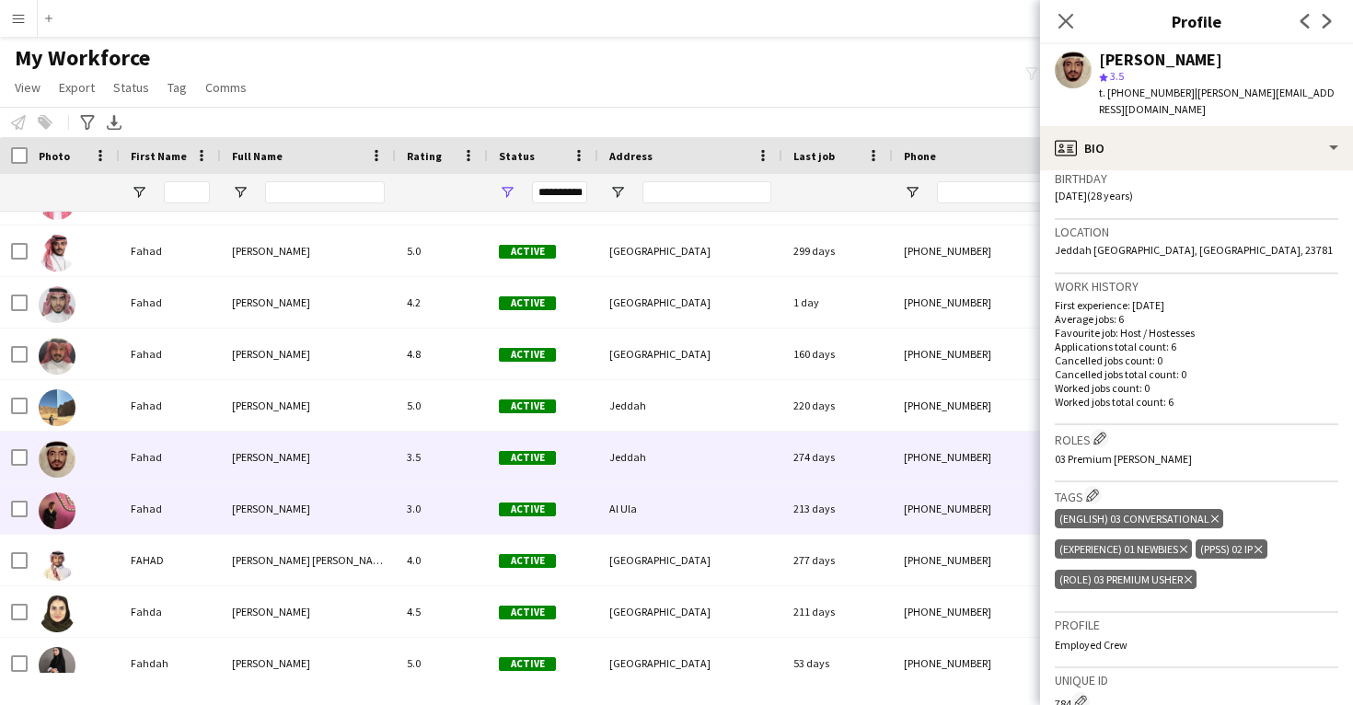
click at [936, 521] on div "+966554174809" at bounding box center [1011, 508] width 236 height 51
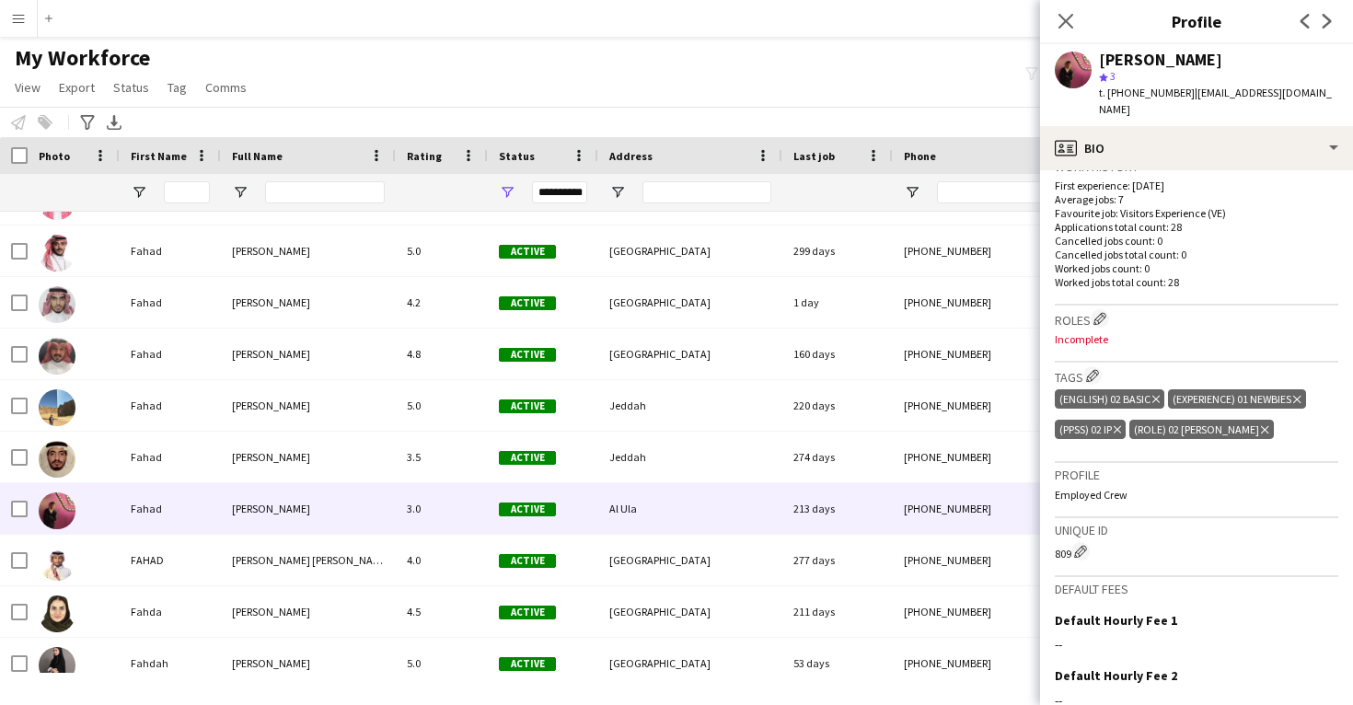
scroll to position [484, 0]
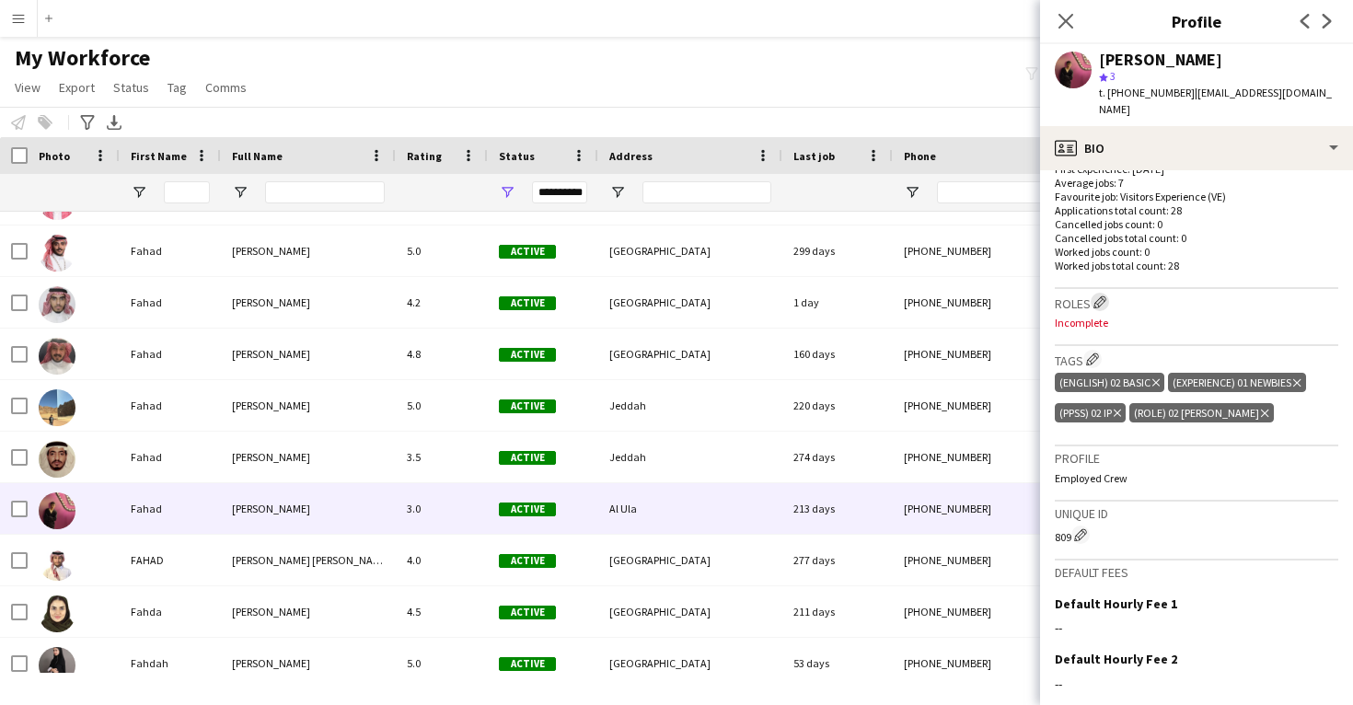
click at [1102, 296] on app-icon "Edit crew company roles" at bounding box center [1100, 302] width 13 height 13
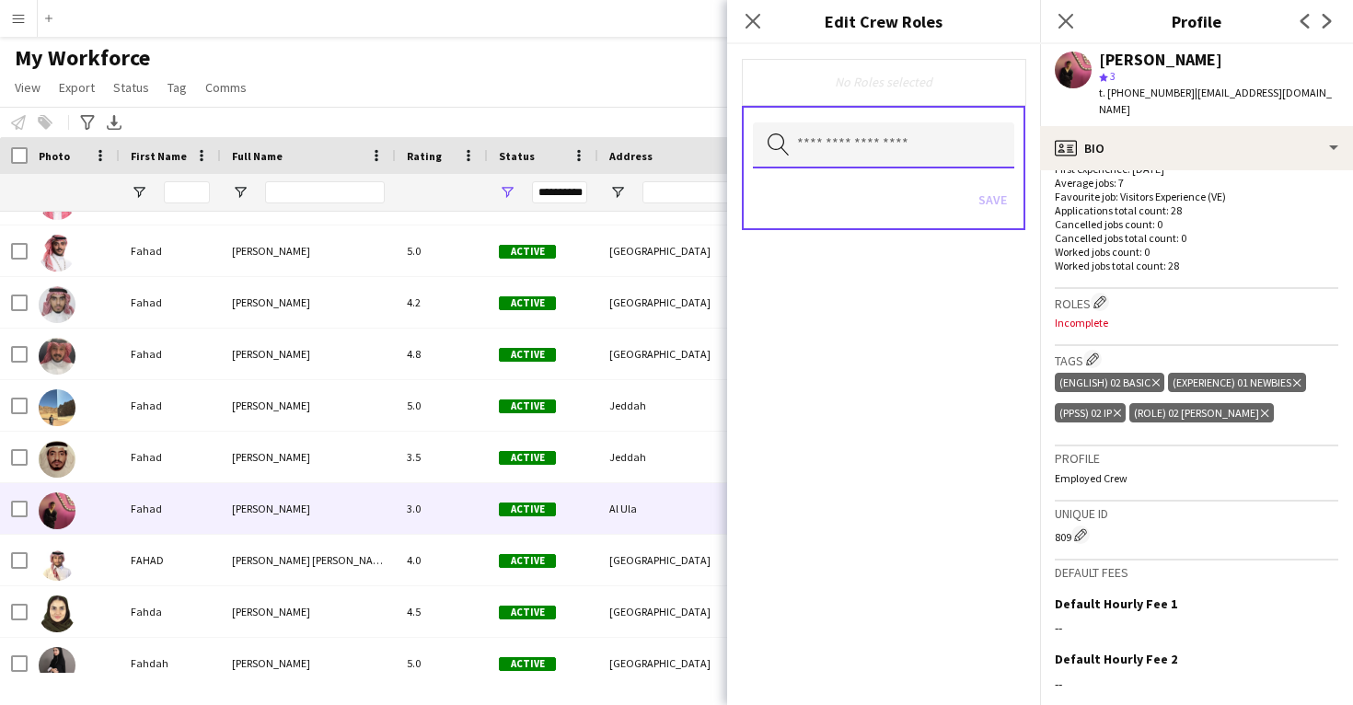
click at [934, 156] on input "text" at bounding box center [883, 145] width 261 height 46
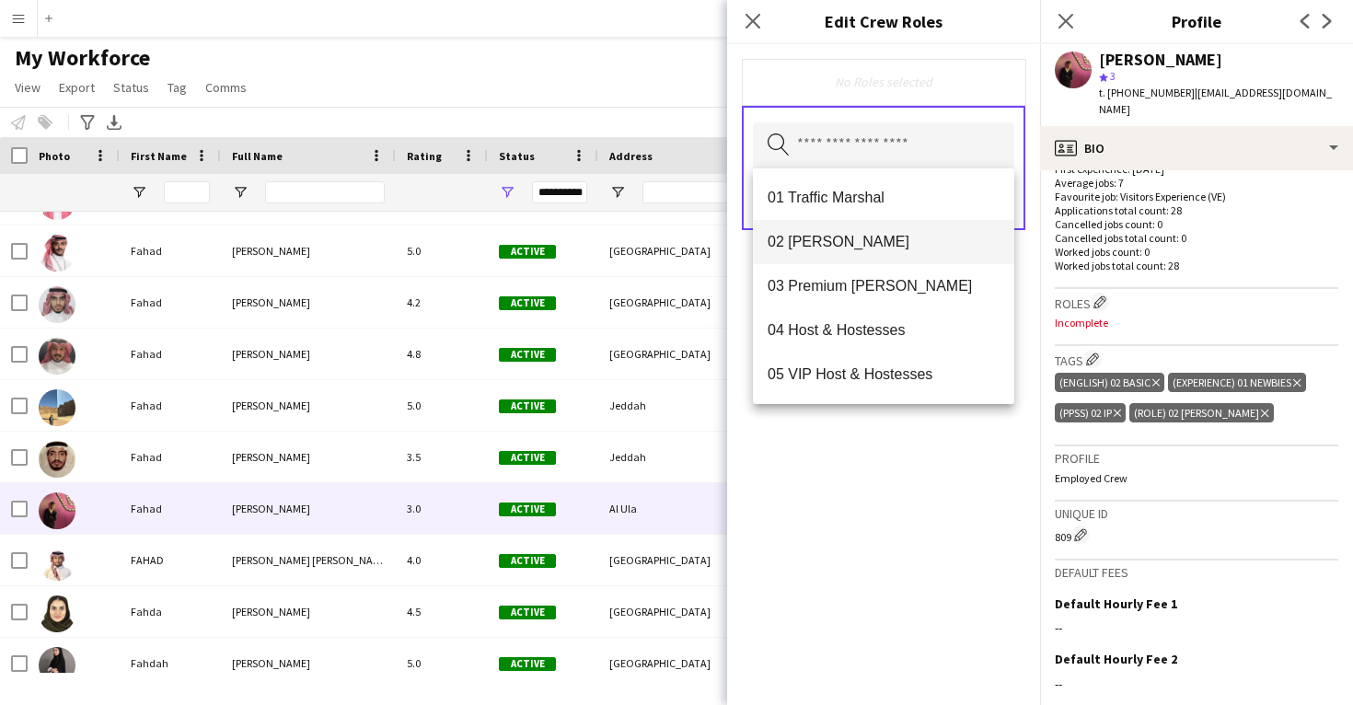
click at [877, 243] on span "02 Usher" at bounding box center [884, 241] width 232 height 17
click at [888, 504] on div "02 Usher Remove Search by role type Save" at bounding box center [883, 374] width 313 height 661
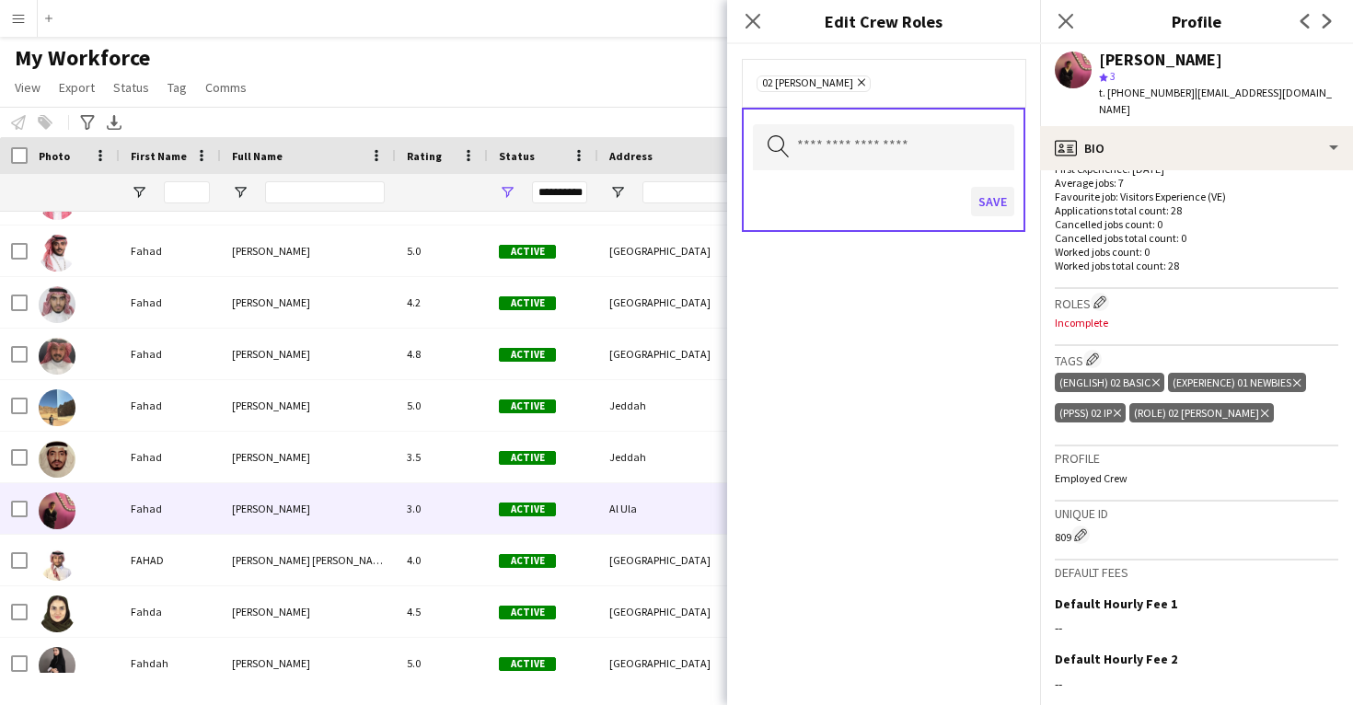
click at [993, 202] on button "Save" at bounding box center [992, 201] width 43 height 29
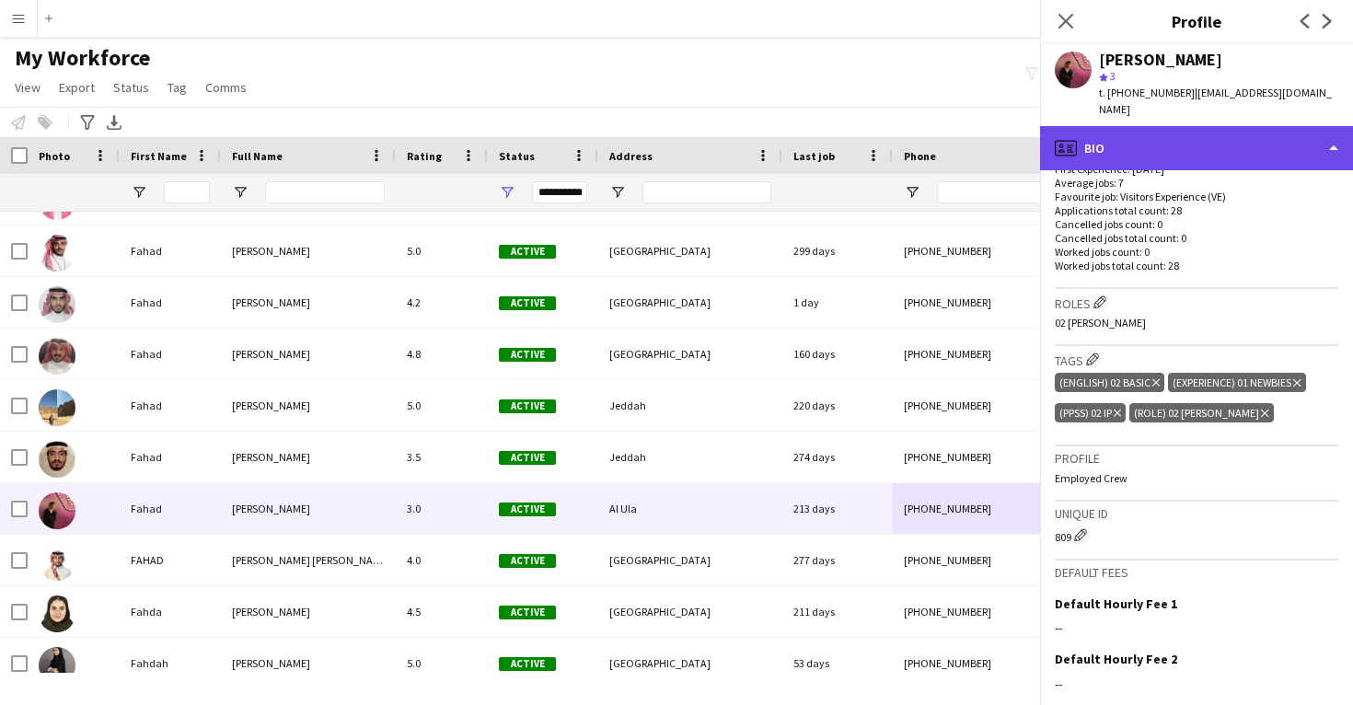
click at [1157, 136] on div "profile Bio" at bounding box center [1196, 148] width 313 height 44
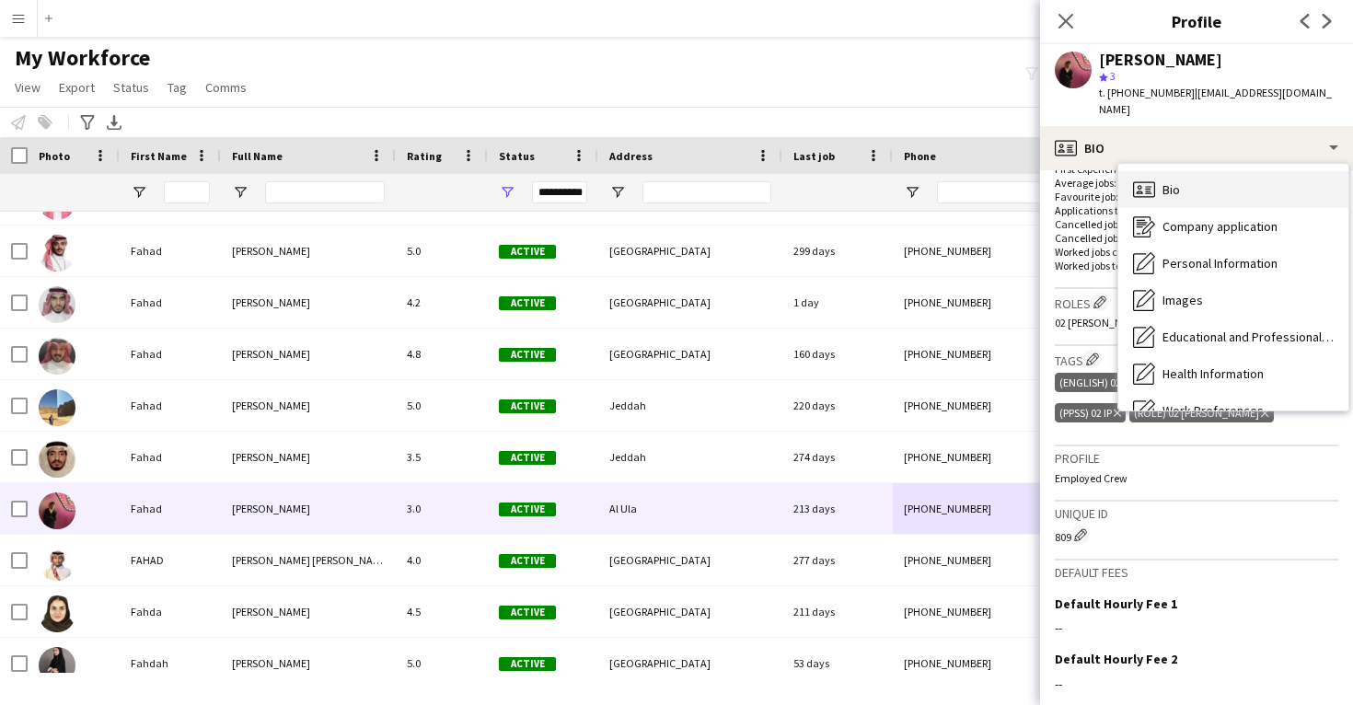
click at [1167, 184] on div "Bio Bio" at bounding box center [1234, 189] width 230 height 37
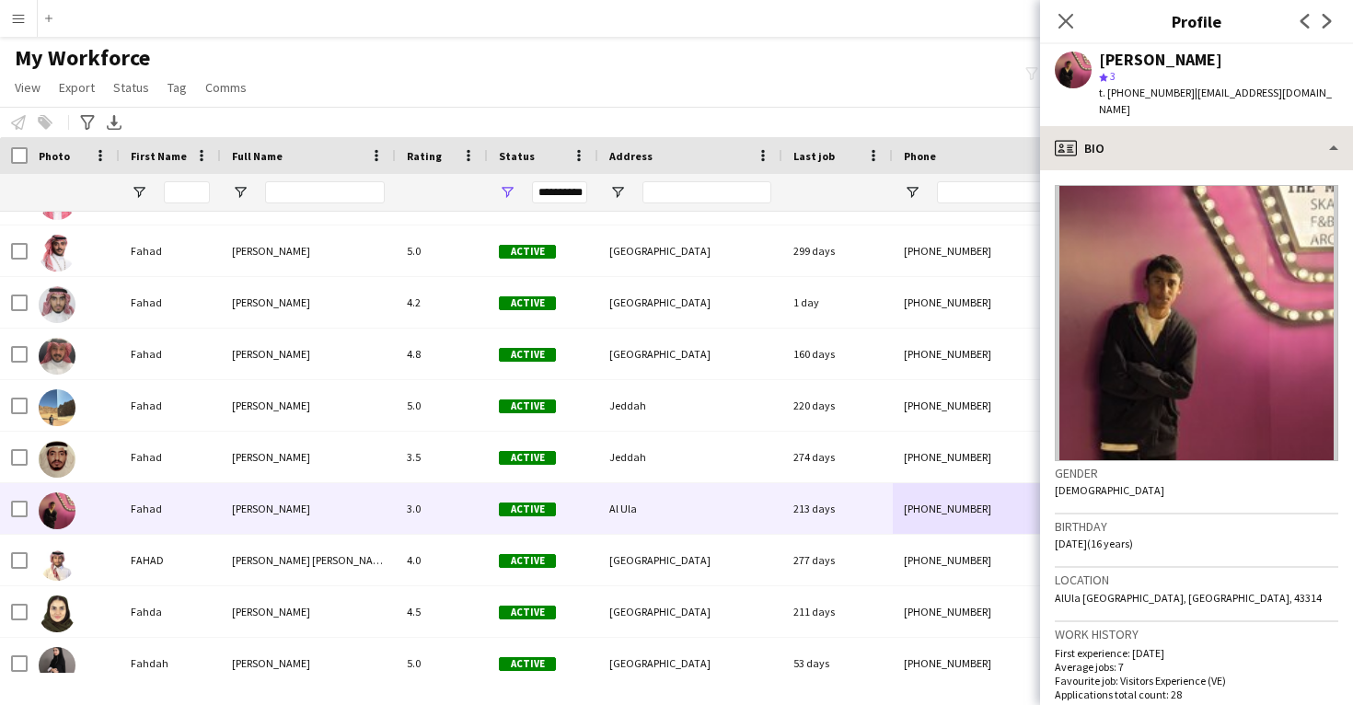
scroll to position [0, 0]
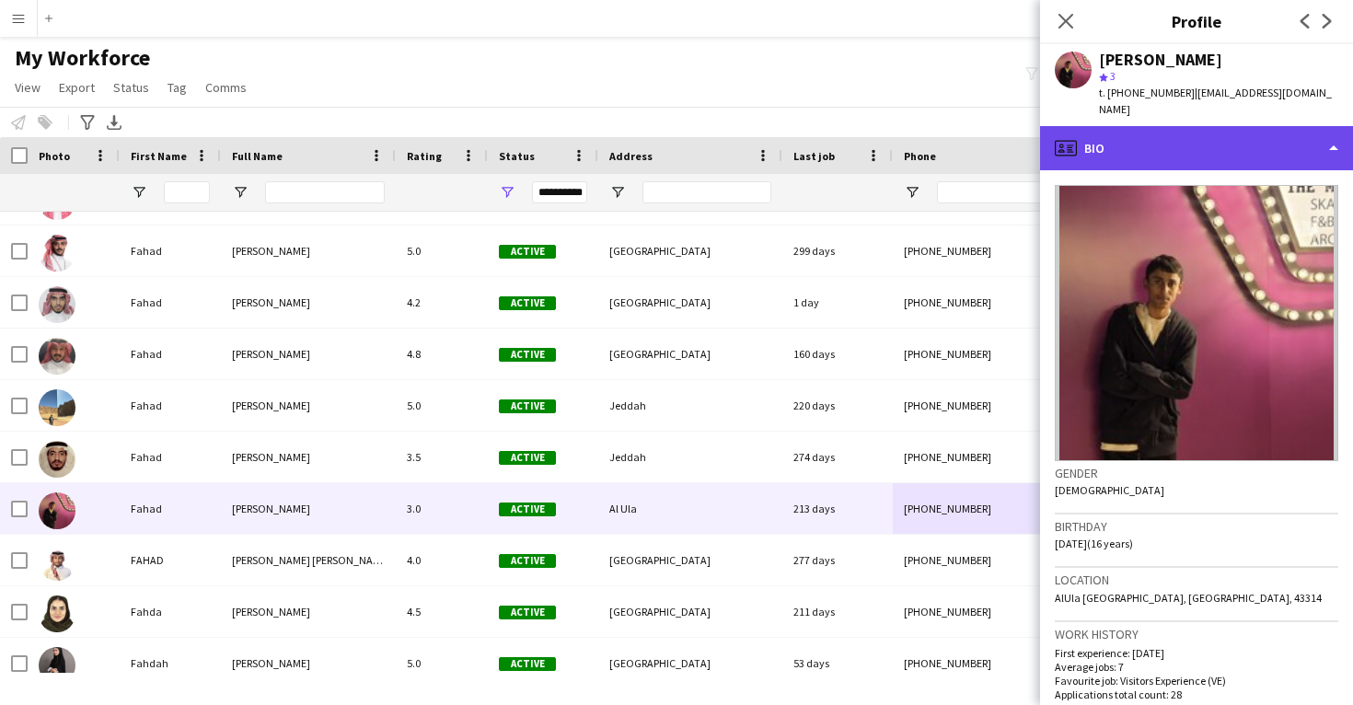
click at [1225, 127] on div "profile Bio" at bounding box center [1196, 148] width 313 height 44
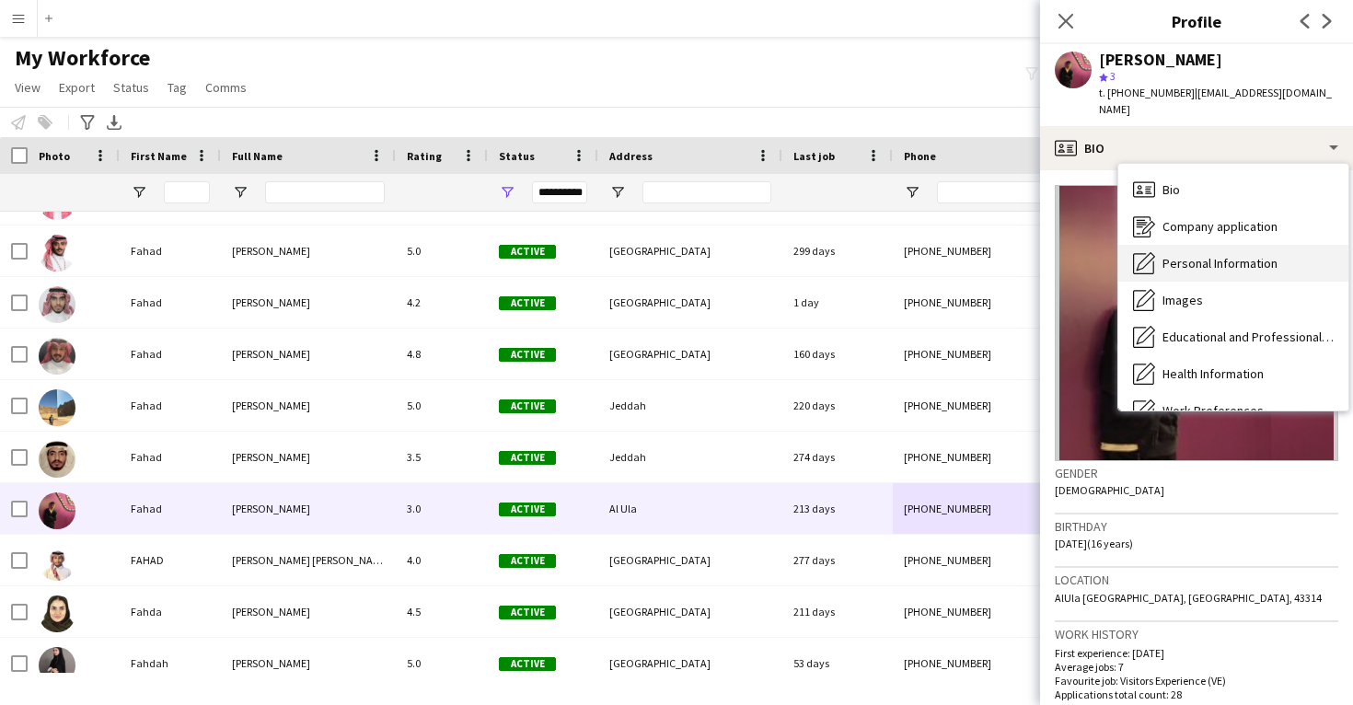
click at [1226, 255] on span "Personal Information" at bounding box center [1220, 263] width 115 height 17
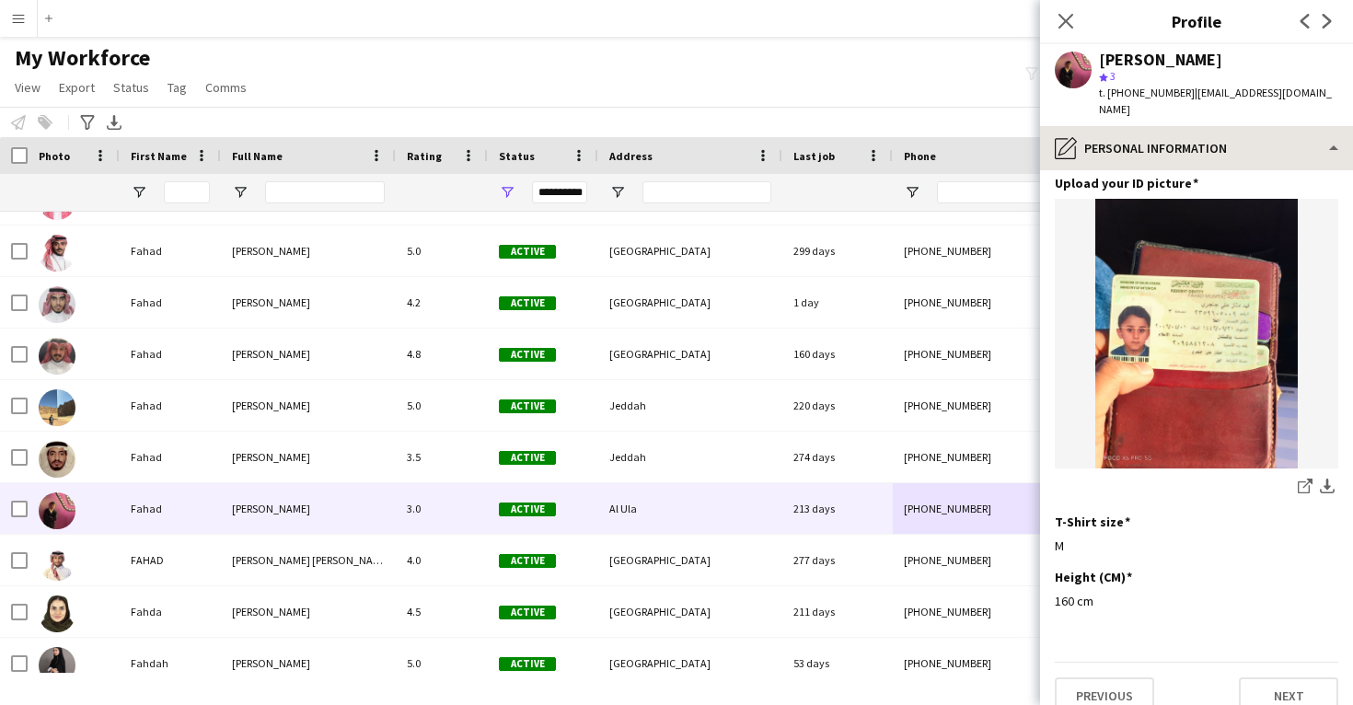
scroll to position [899, 0]
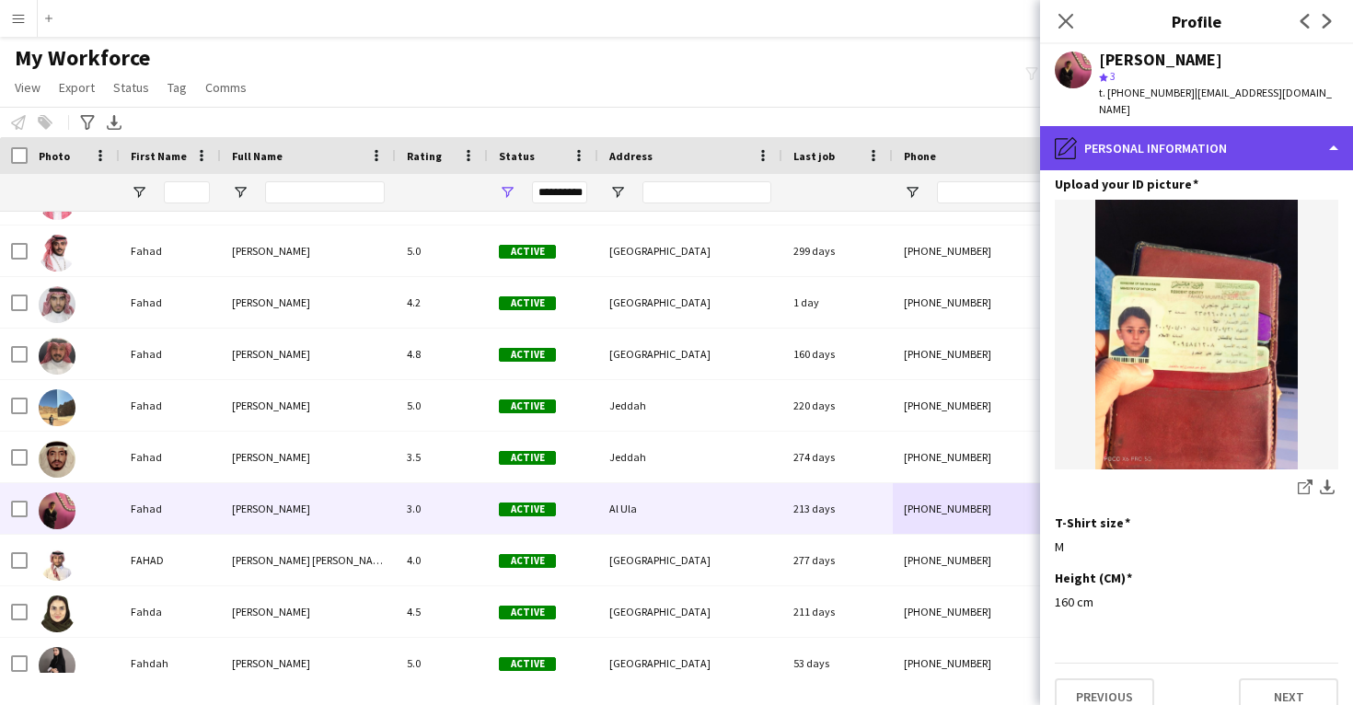
click at [1228, 126] on div "pencil4 Personal Information" at bounding box center [1196, 148] width 313 height 44
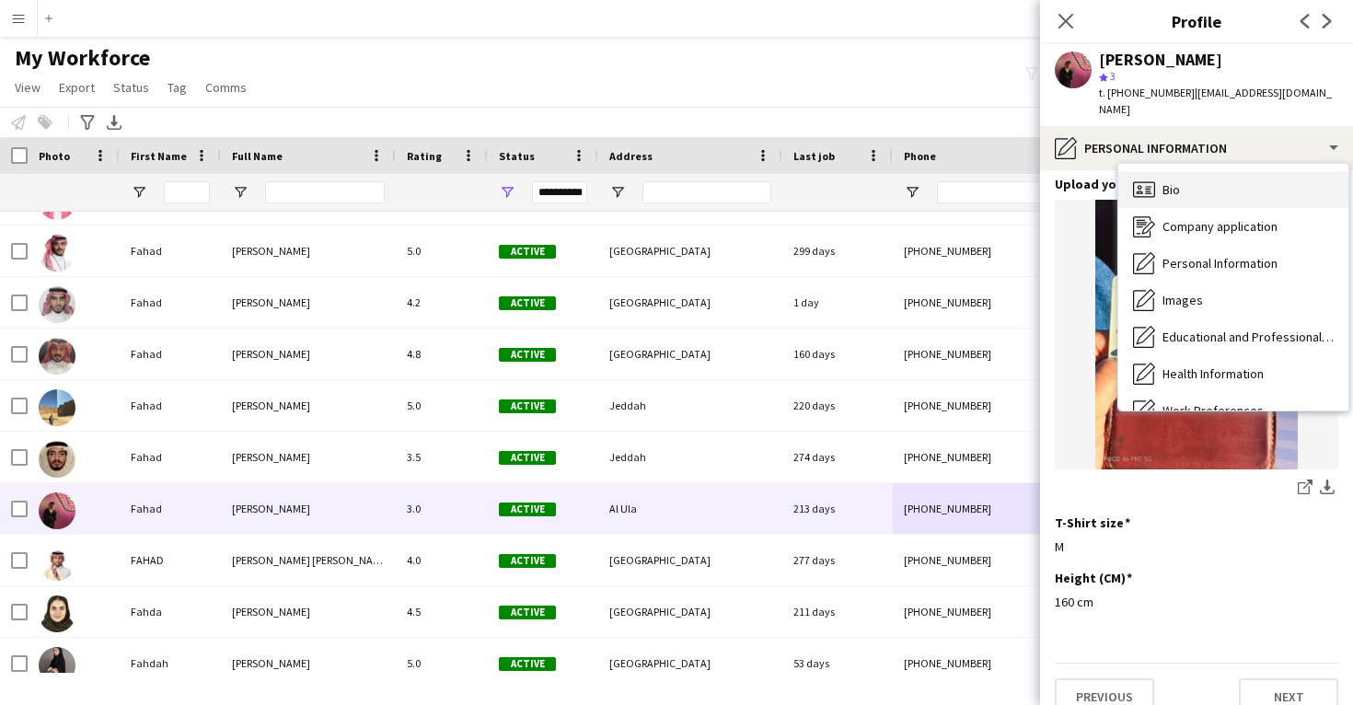
click at [1216, 181] on div "Bio Bio" at bounding box center [1234, 189] width 230 height 37
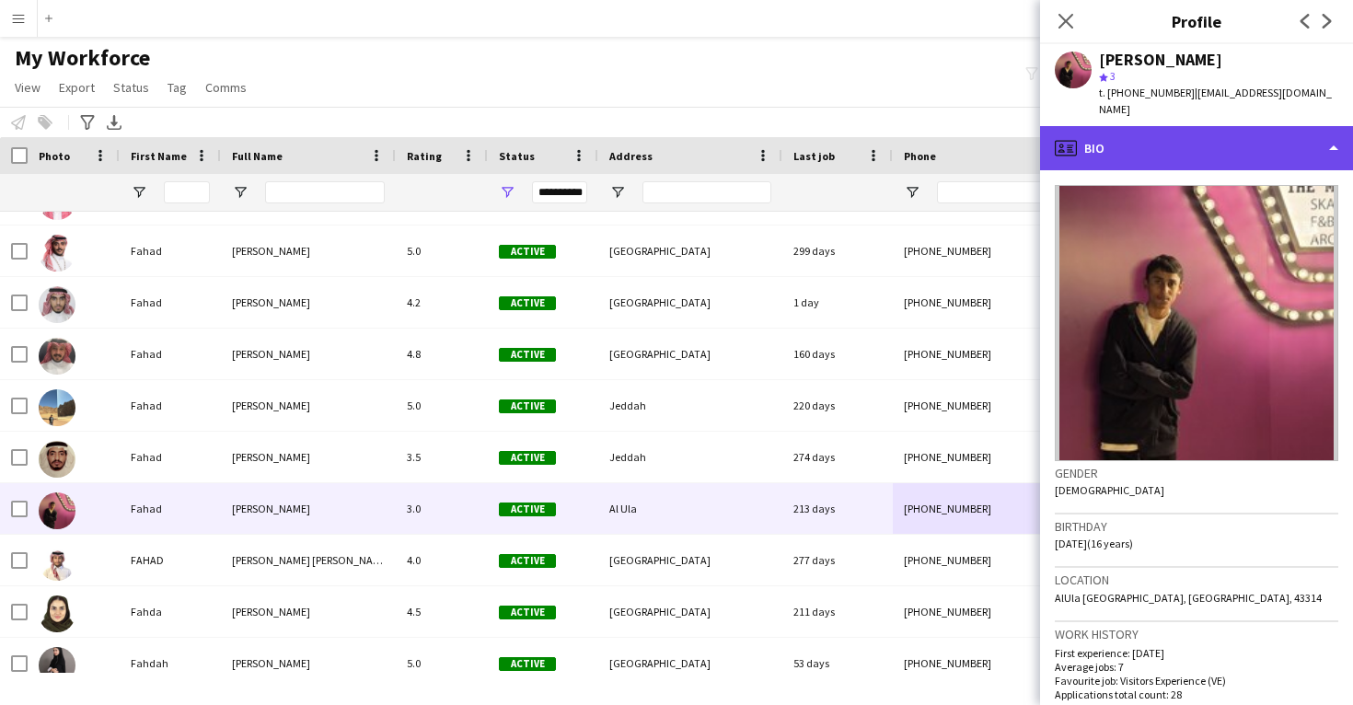
click at [1226, 126] on div "profile Bio" at bounding box center [1196, 148] width 313 height 44
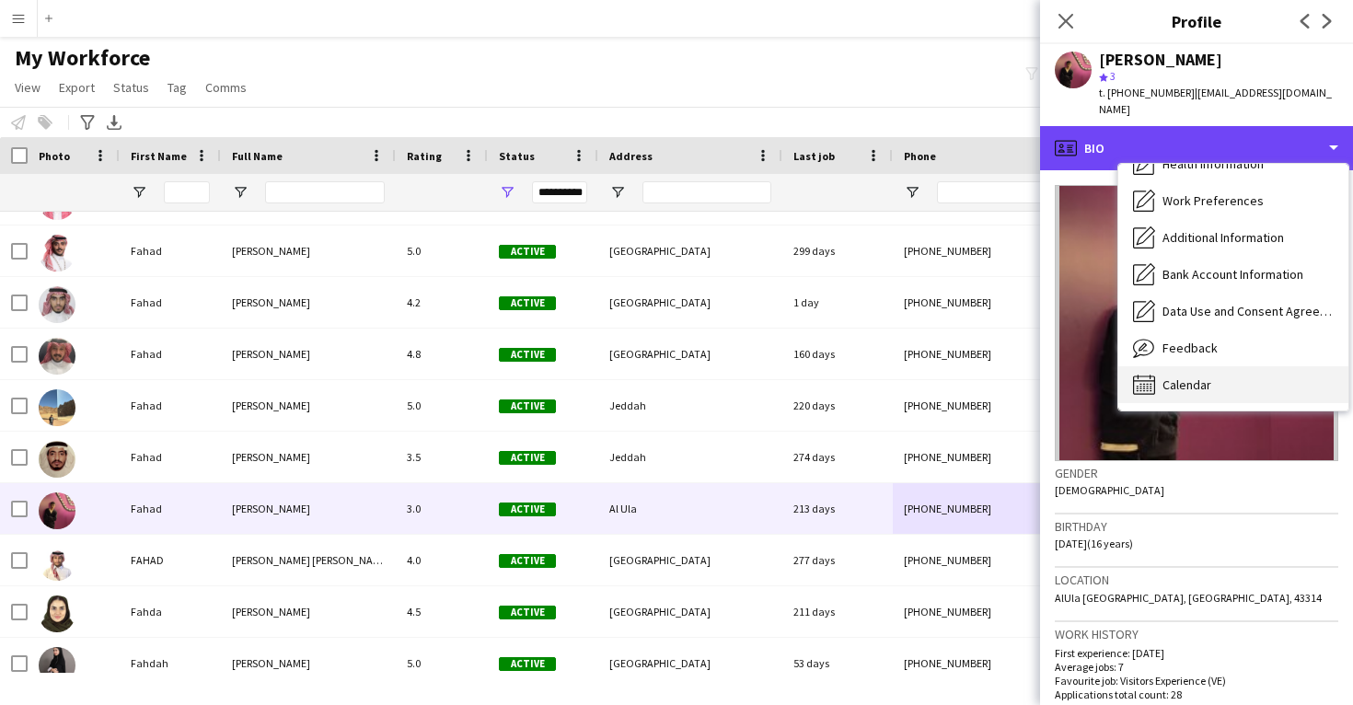
scroll to position [210, 0]
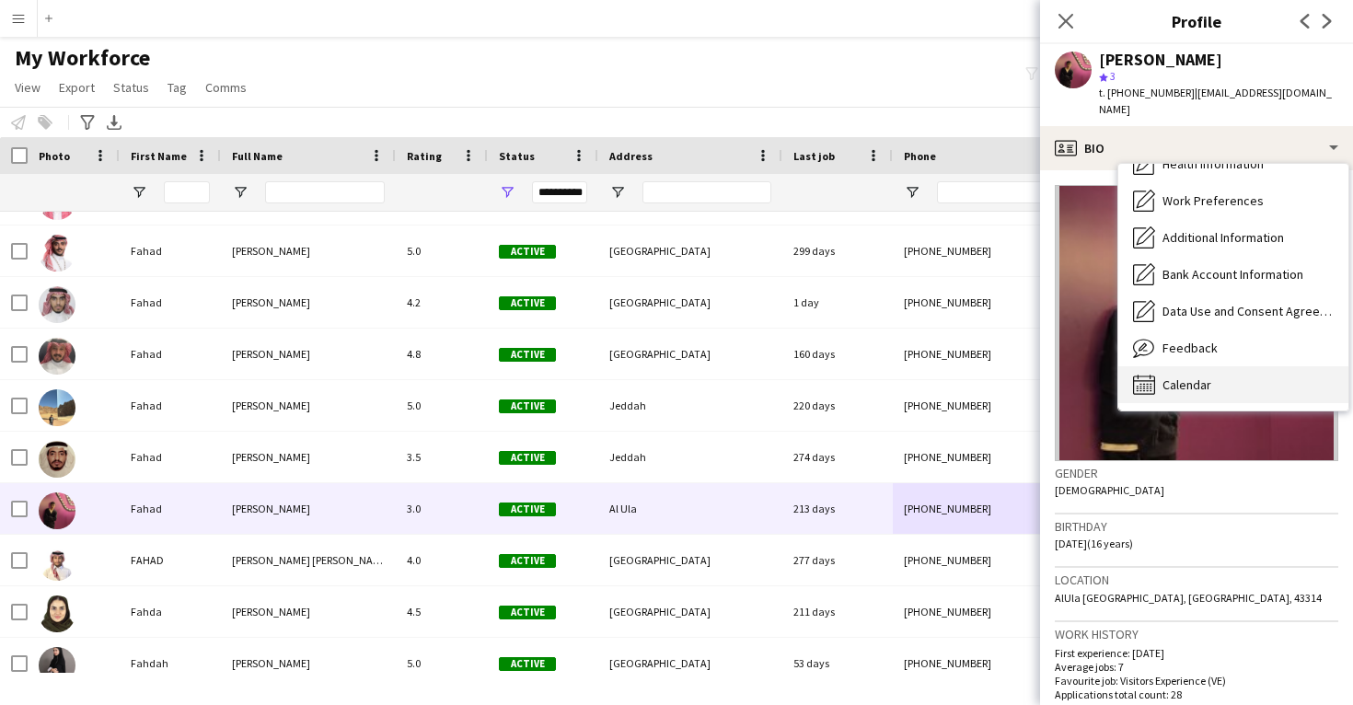
click at [1176, 377] on span "Calendar" at bounding box center [1187, 385] width 49 height 17
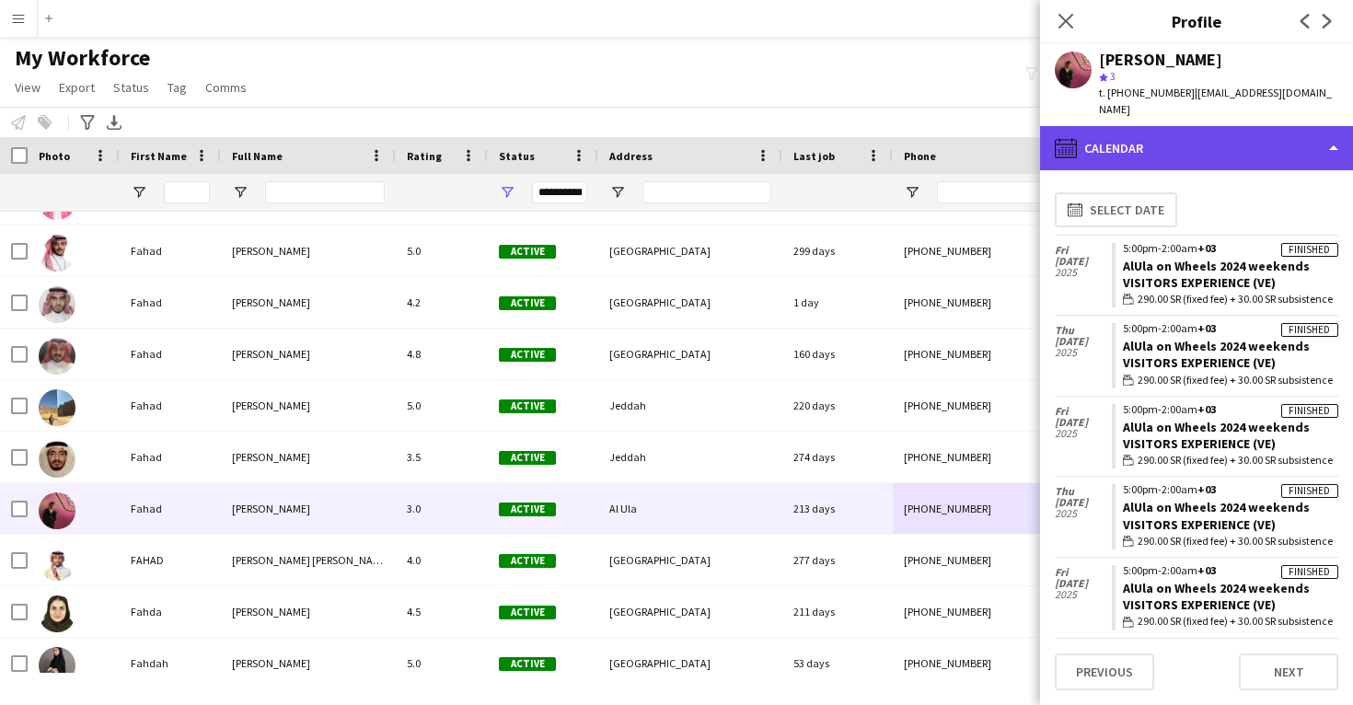
click at [1184, 144] on div "calendar-full Calendar" at bounding box center [1196, 148] width 313 height 44
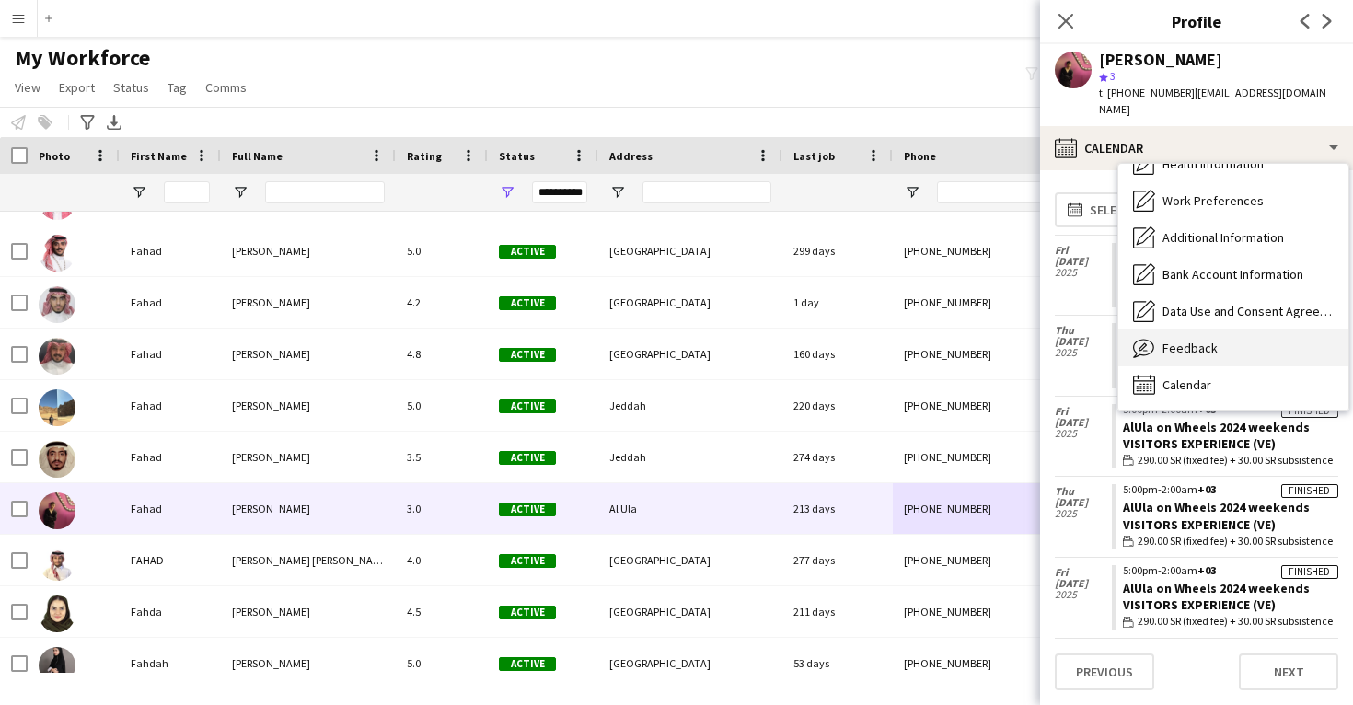
click at [1214, 342] on div "Feedback Feedback" at bounding box center [1234, 348] width 230 height 37
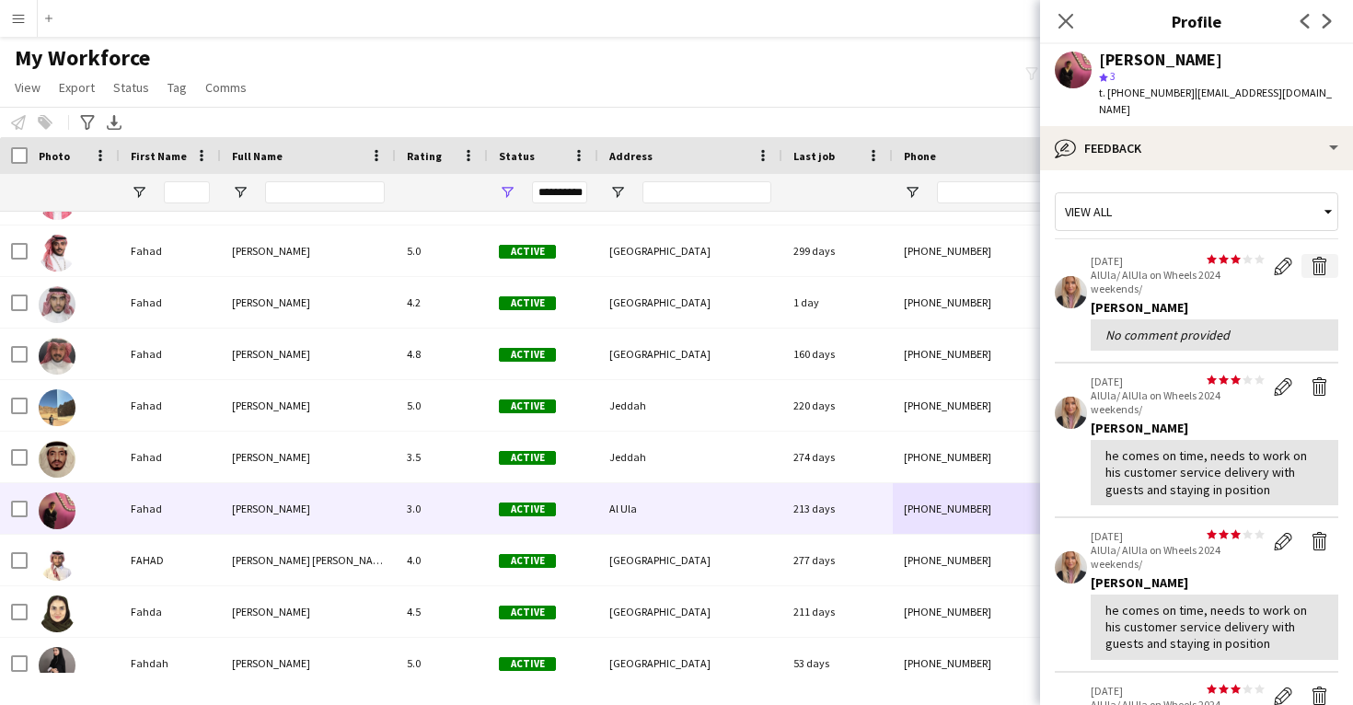
click at [1321, 257] on app-icon "Delete feedback" at bounding box center [1320, 266] width 18 height 18
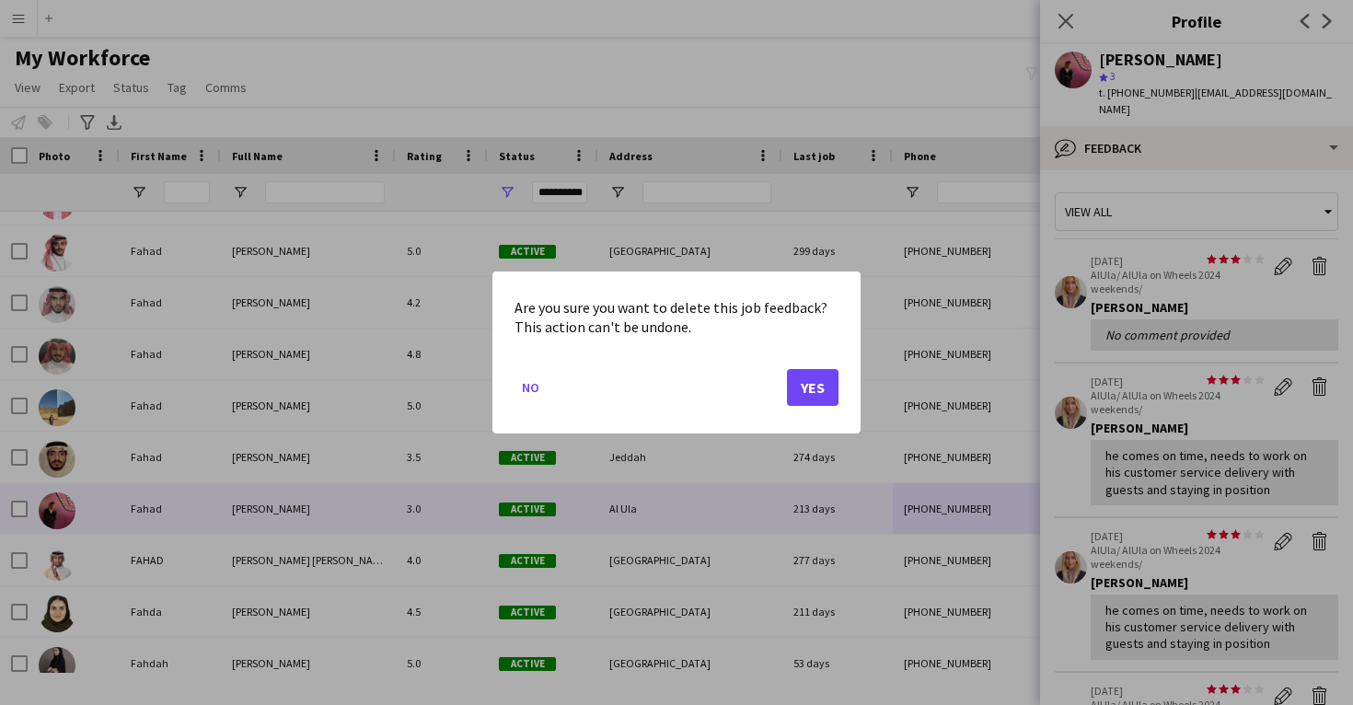
click at [830, 378] on button "Yes" at bounding box center [813, 387] width 52 height 37
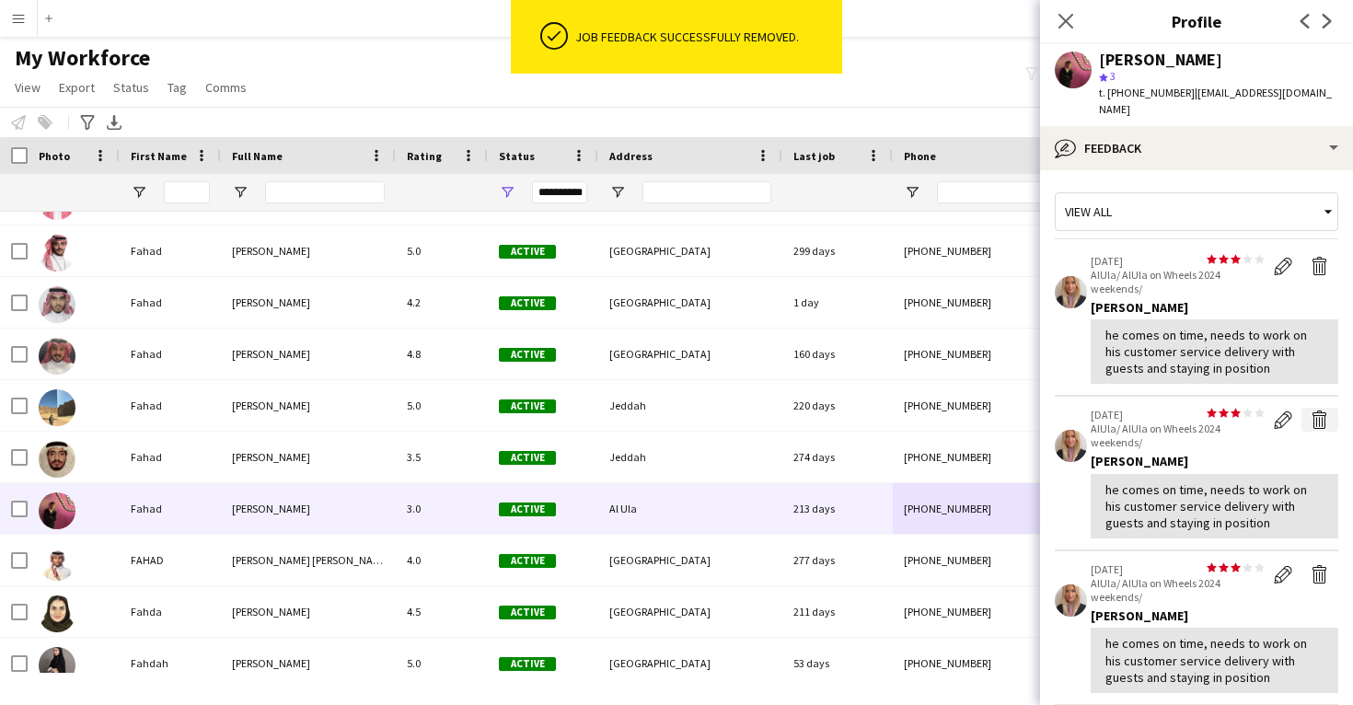
click at [1321, 411] on app-icon "Delete feedback" at bounding box center [1320, 420] width 18 height 18
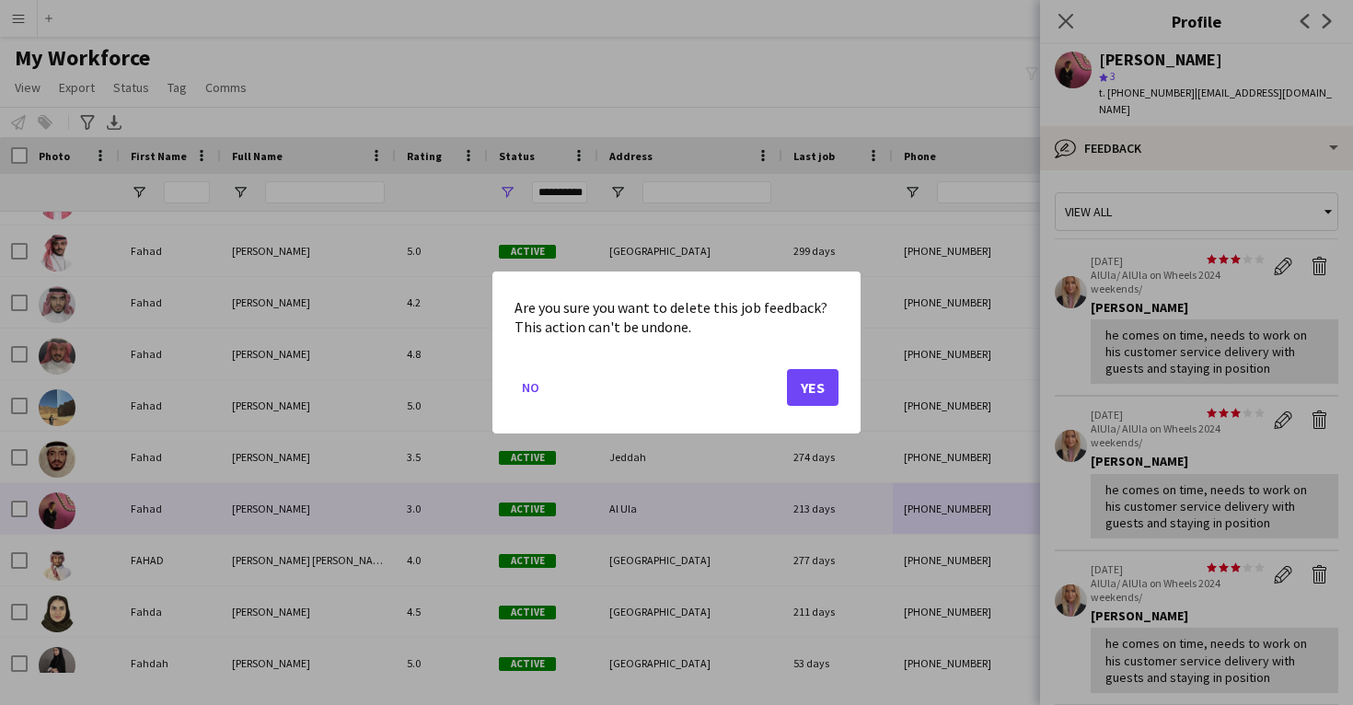
click at [813, 390] on button "Yes" at bounding box center [813, 387] width 52 height 37
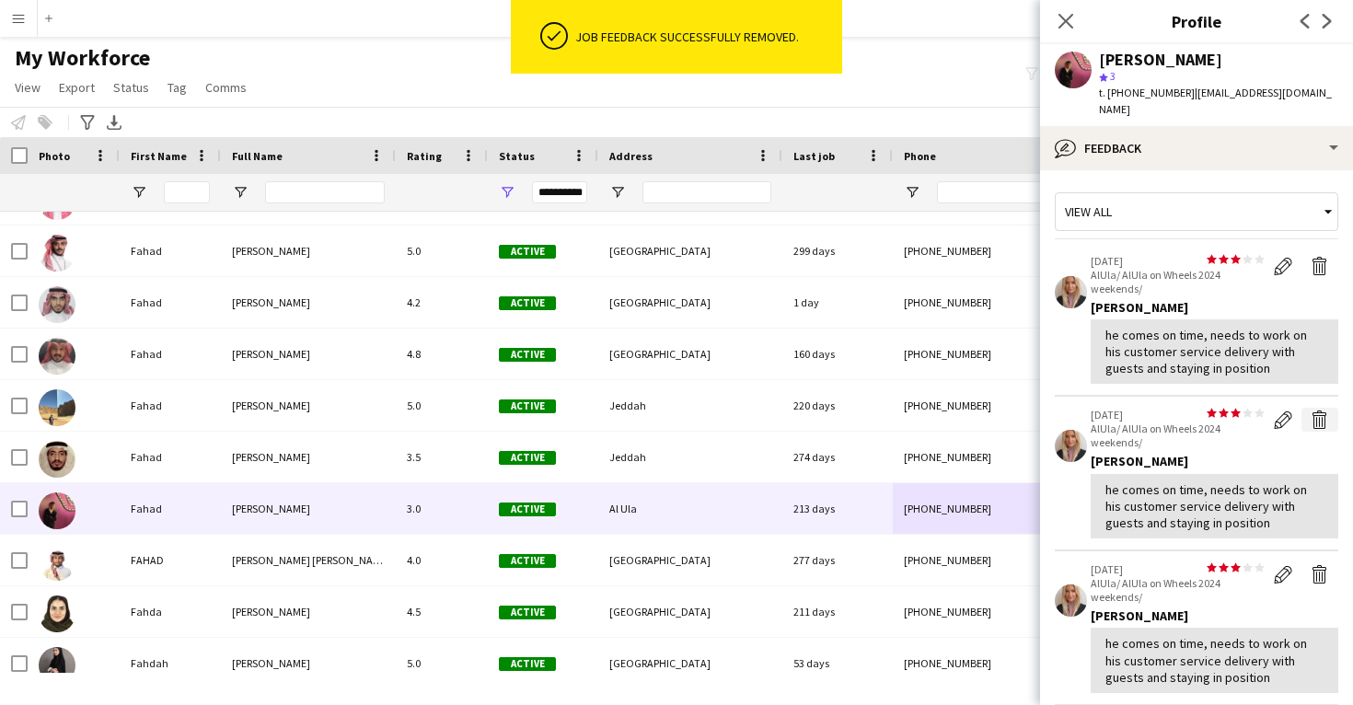
click at [1318, 411] on app-icon "Delete feedback" at bounding box center [1320, 420] width 18 height 18
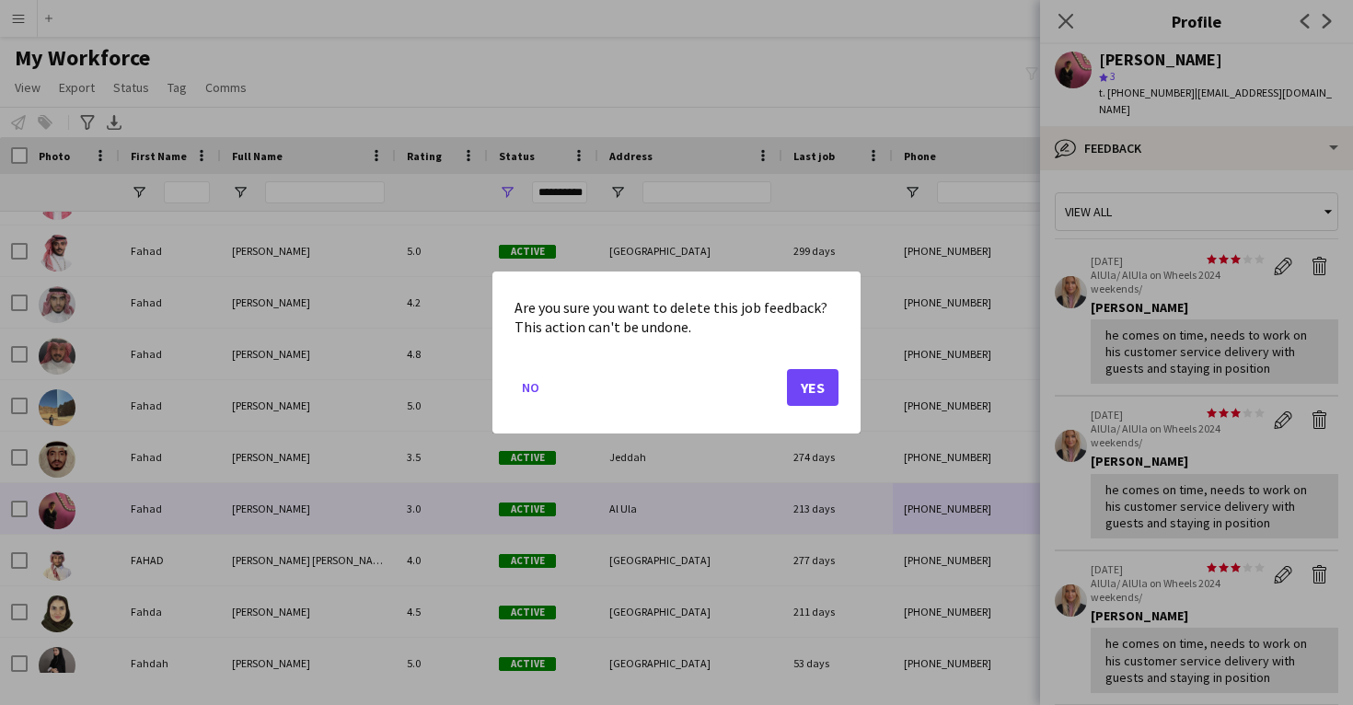
click at [818, 391] on button "Yes" at bounding box center [813, 387] width 52 height 37
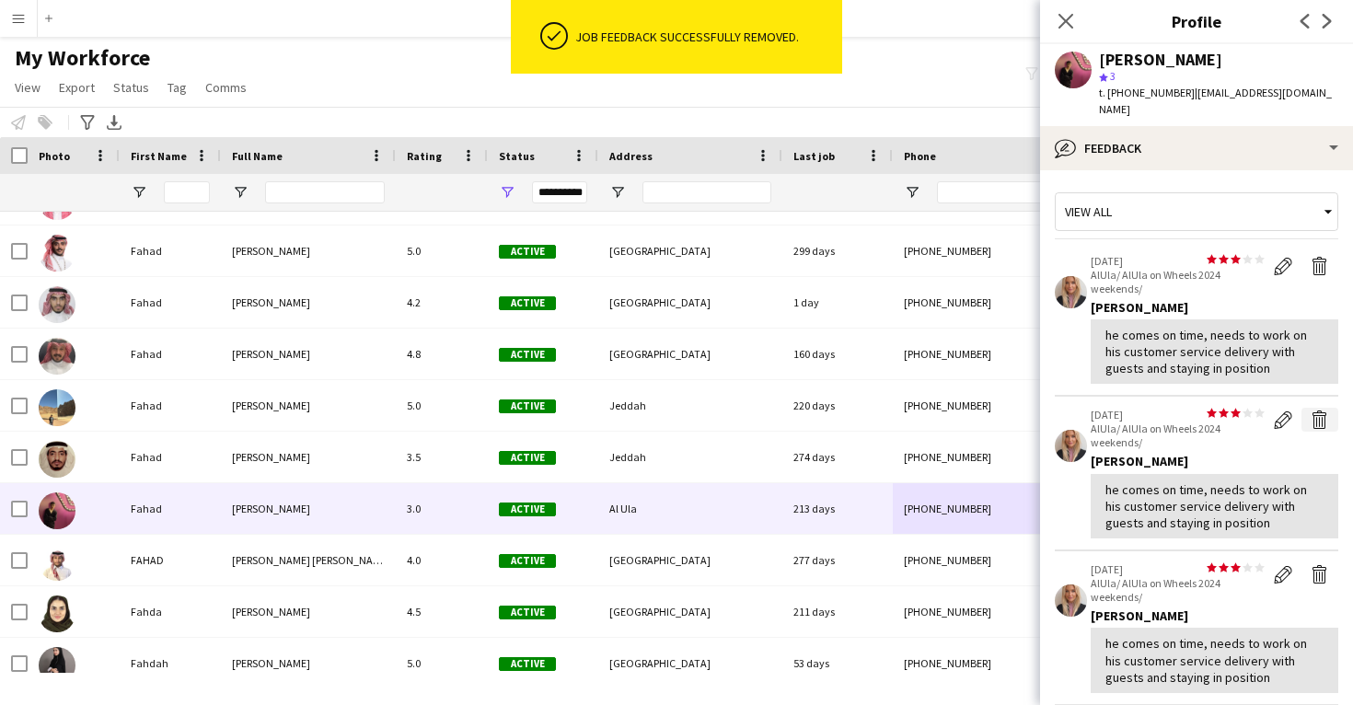
click at [1323, 411] on app-icon "Delete feedback" at bounding box center [1320, 420] width 18 height 18
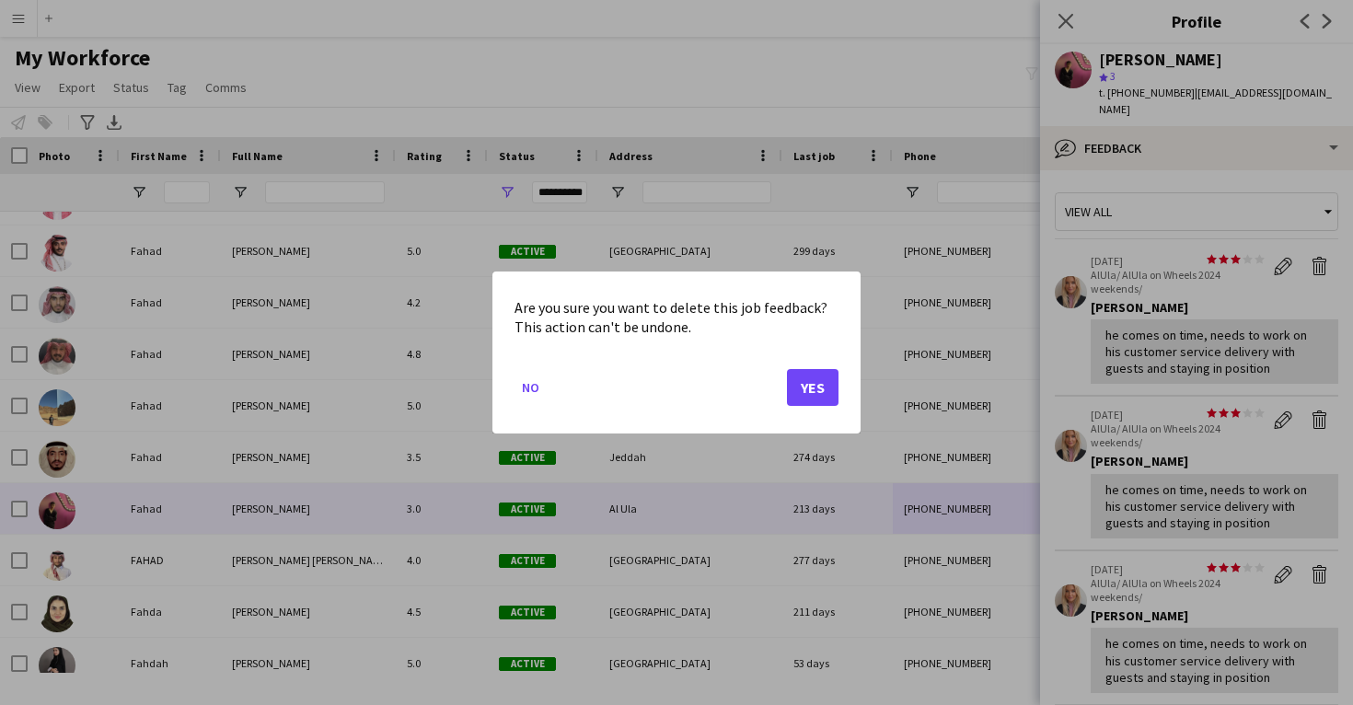
click at [825, 388] on button "Yes" at bounding box center [813, 387] width 52 height 37
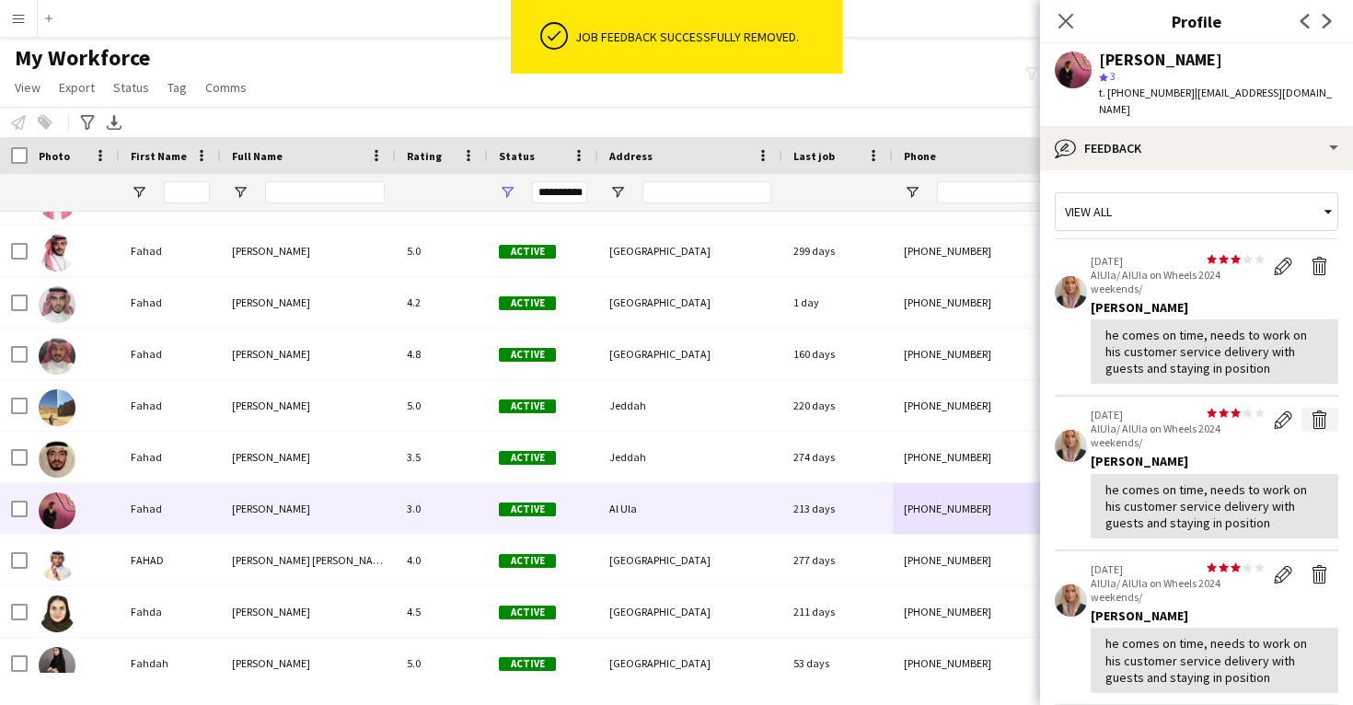
click at [1316, 411] on app-icon "Delete feedback" at bounding box center [1320, 420] width 18 height 18
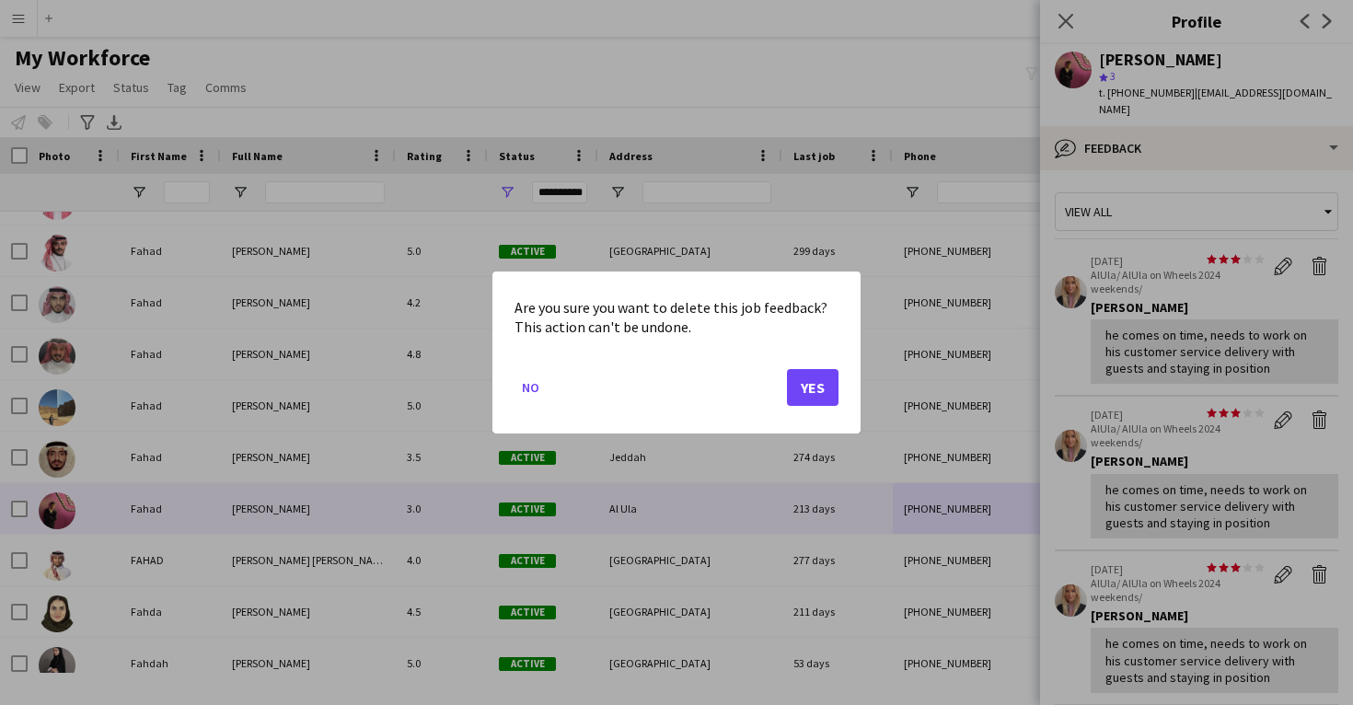
click at [802, 386] on button "Yes" at bounding box center [813, 387] width 52 height 37
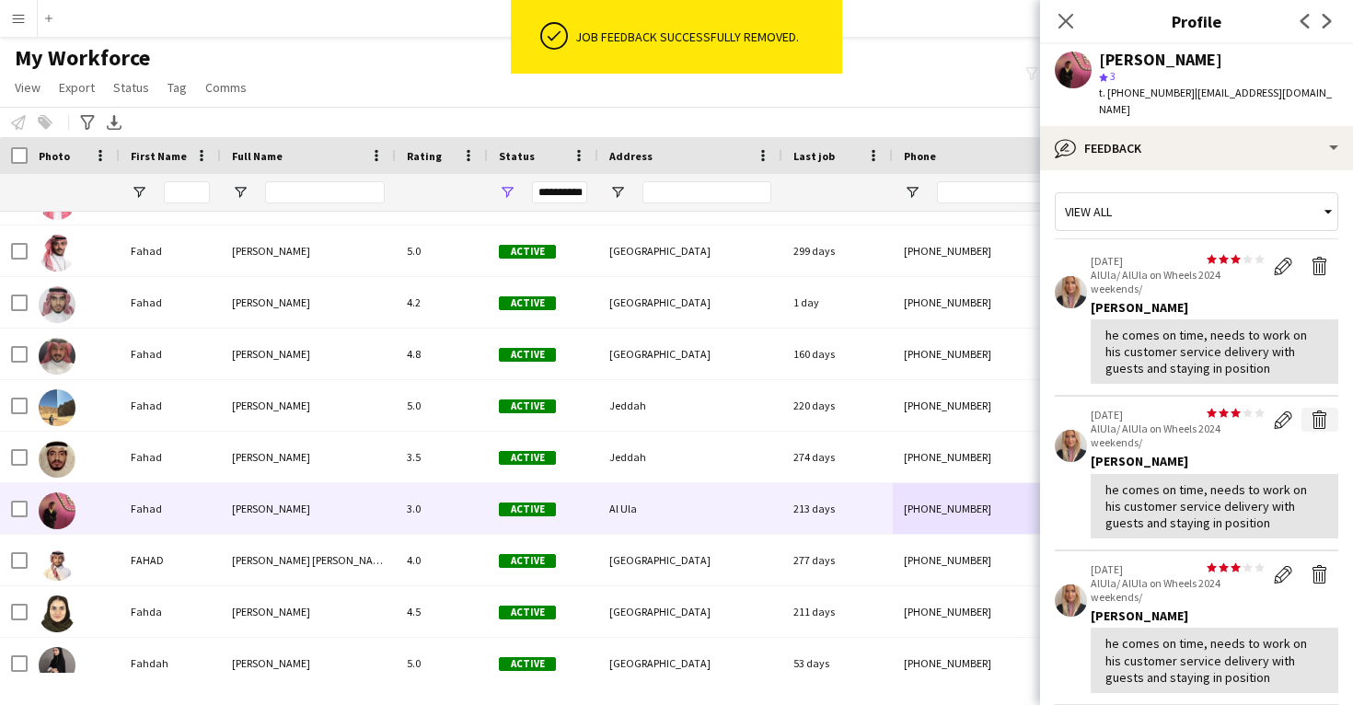
click at [1328, 411] on app-icon "Delete feedback" at bounding box center [1320, 420] width 18 height 18
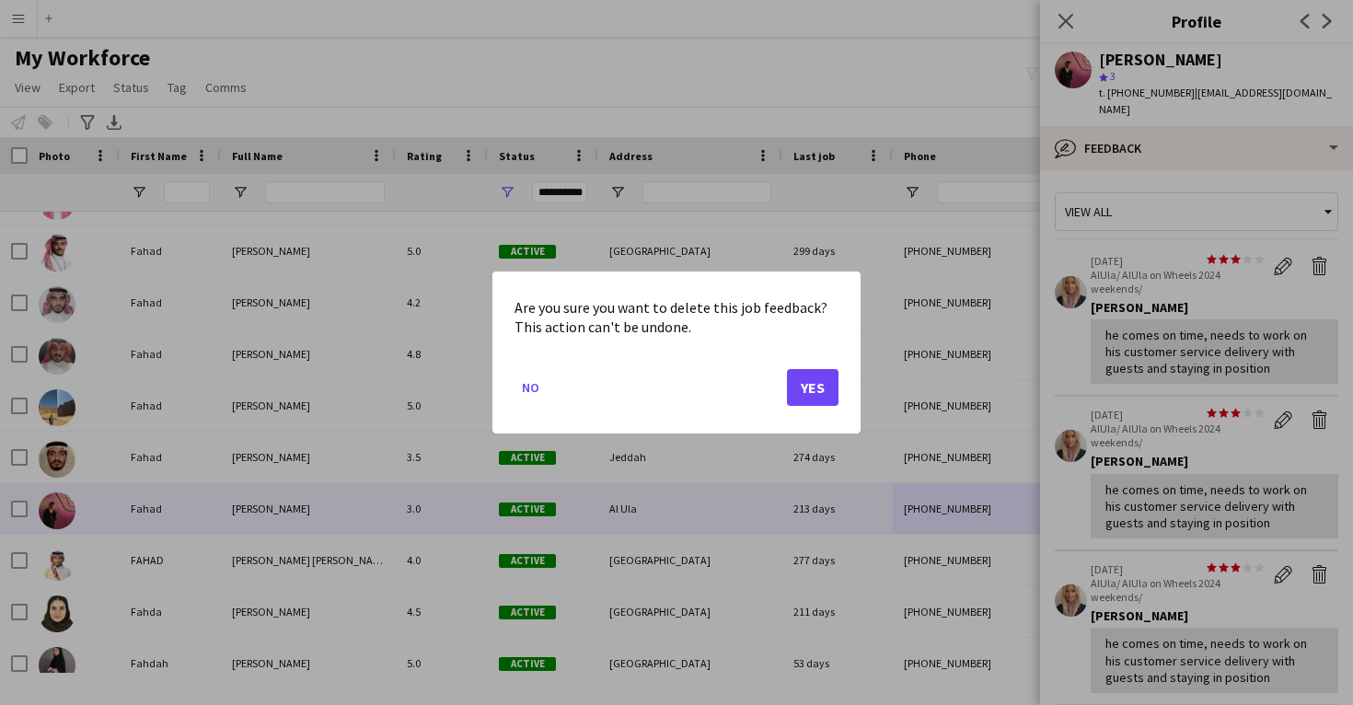
click at [802, 379] on button "Yes" at bounding box center [813, 387] width 52 height 37
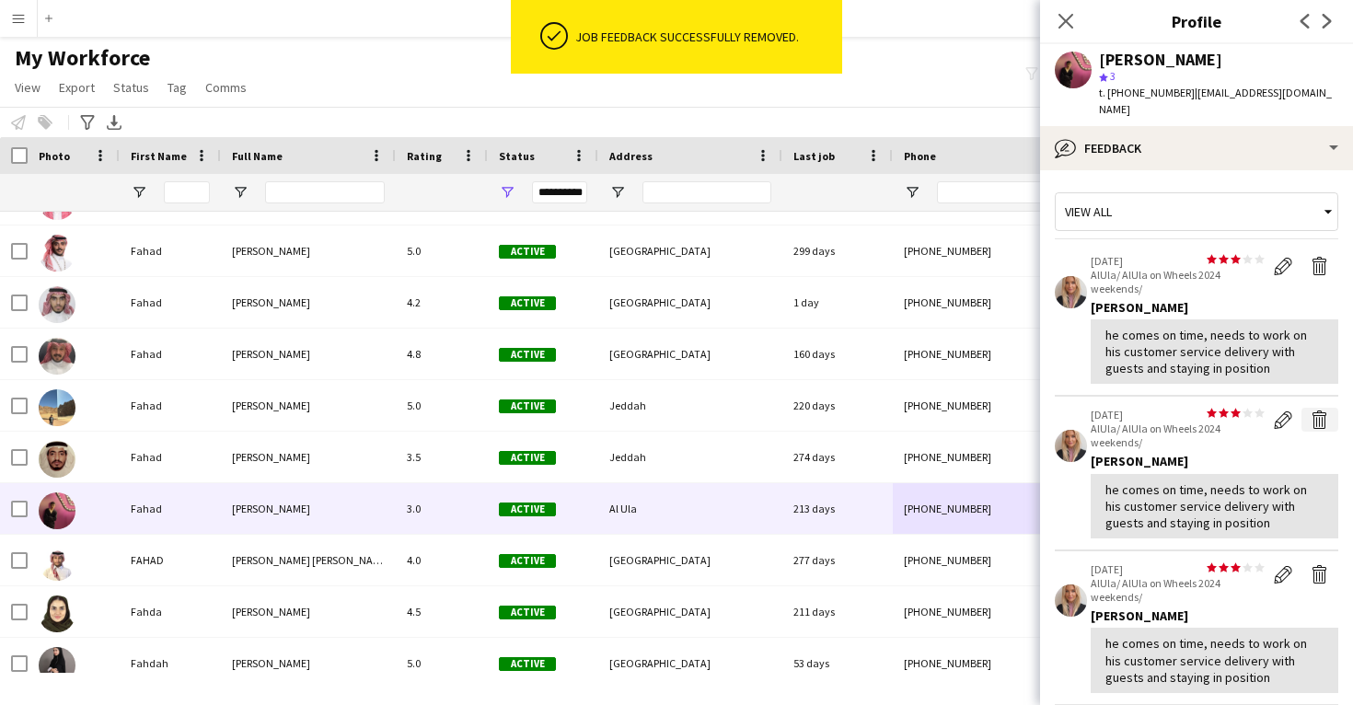
click at [1317, 411] on app-icon "Delete feedback" at bounding box center [1320, 420] width 18 height 18
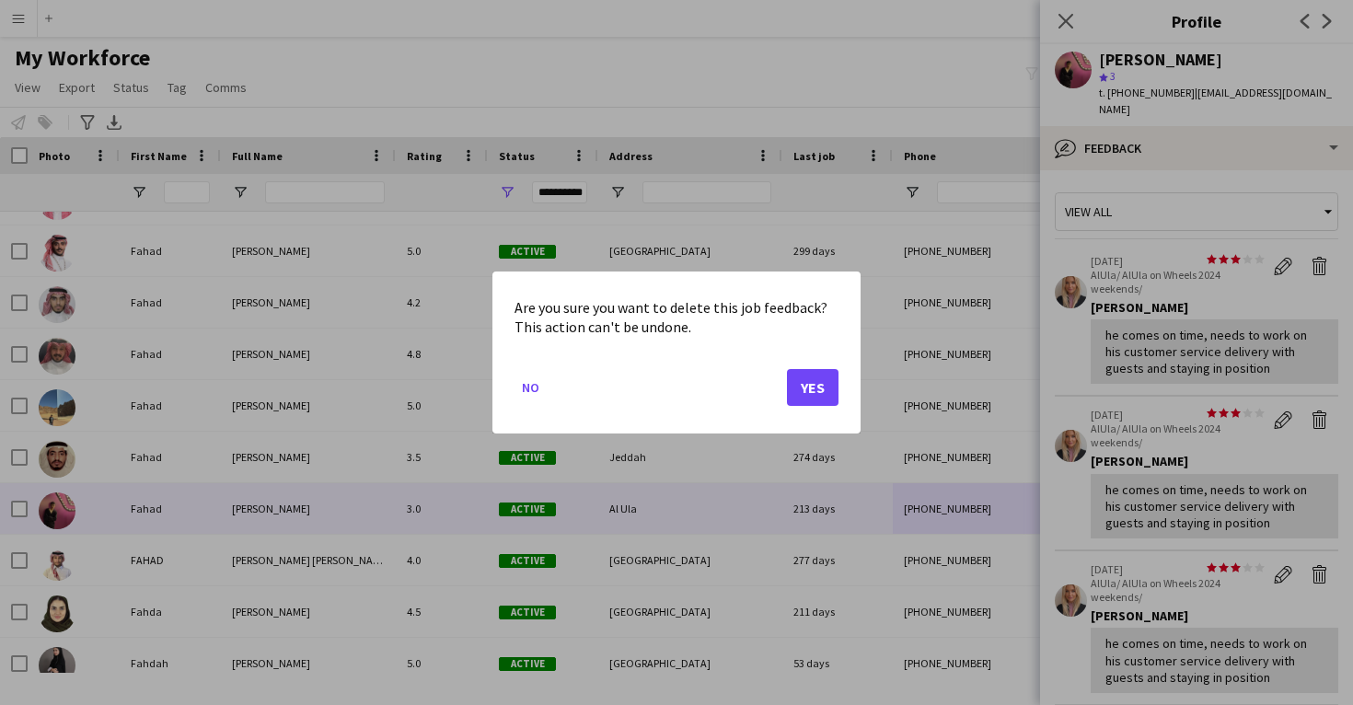
click at [820, 388] on button "Yes" at bounding box center [813, 387] width 52 height 37
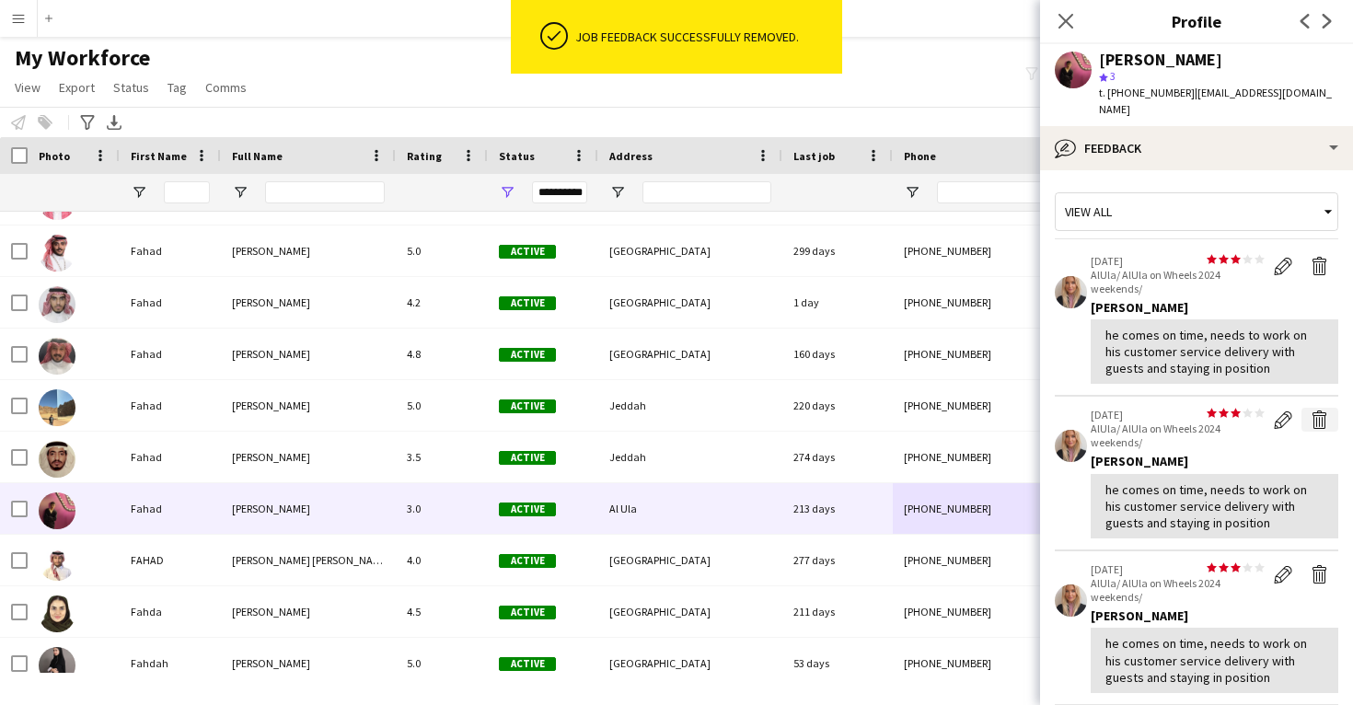
click at [1321, 411] on app-icon "Delete feedback" at bounding box center [1320, 420] width 18 height 18
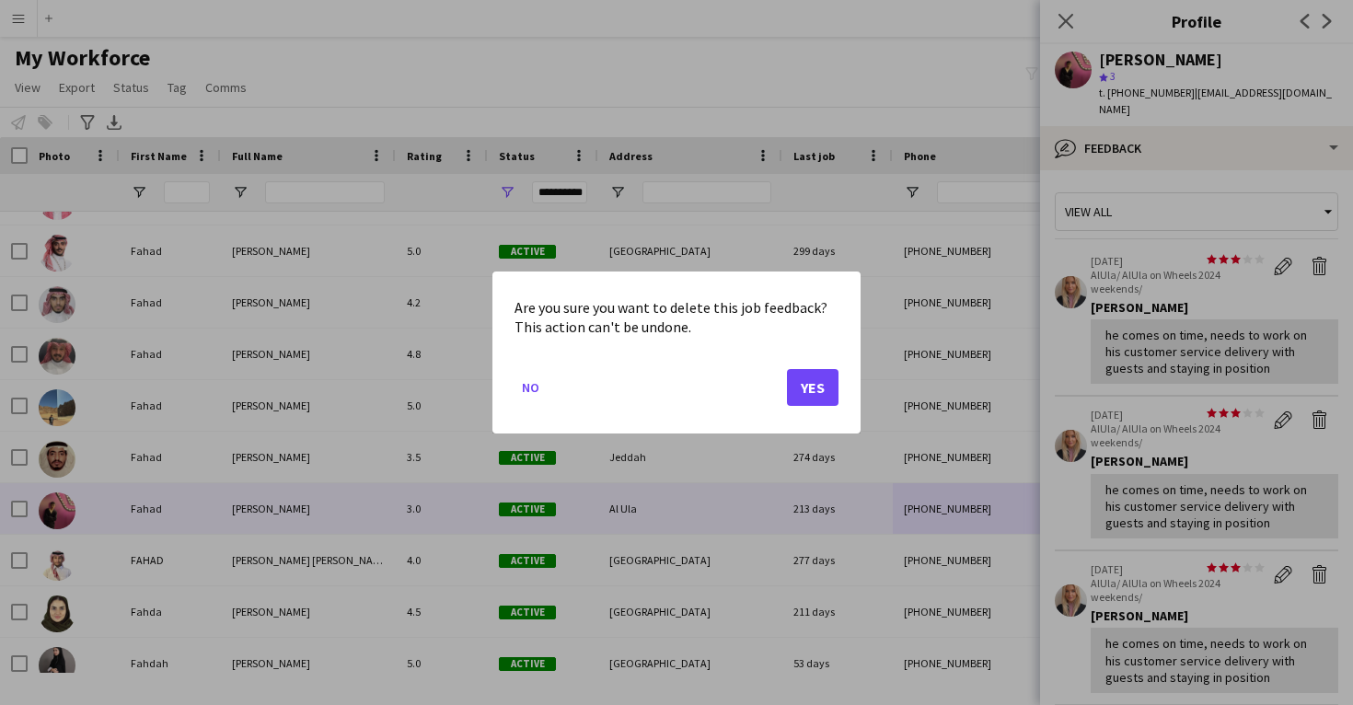
click at [811, 393] on button "Yes" at bounding box center [813, 387] width 52 height 37
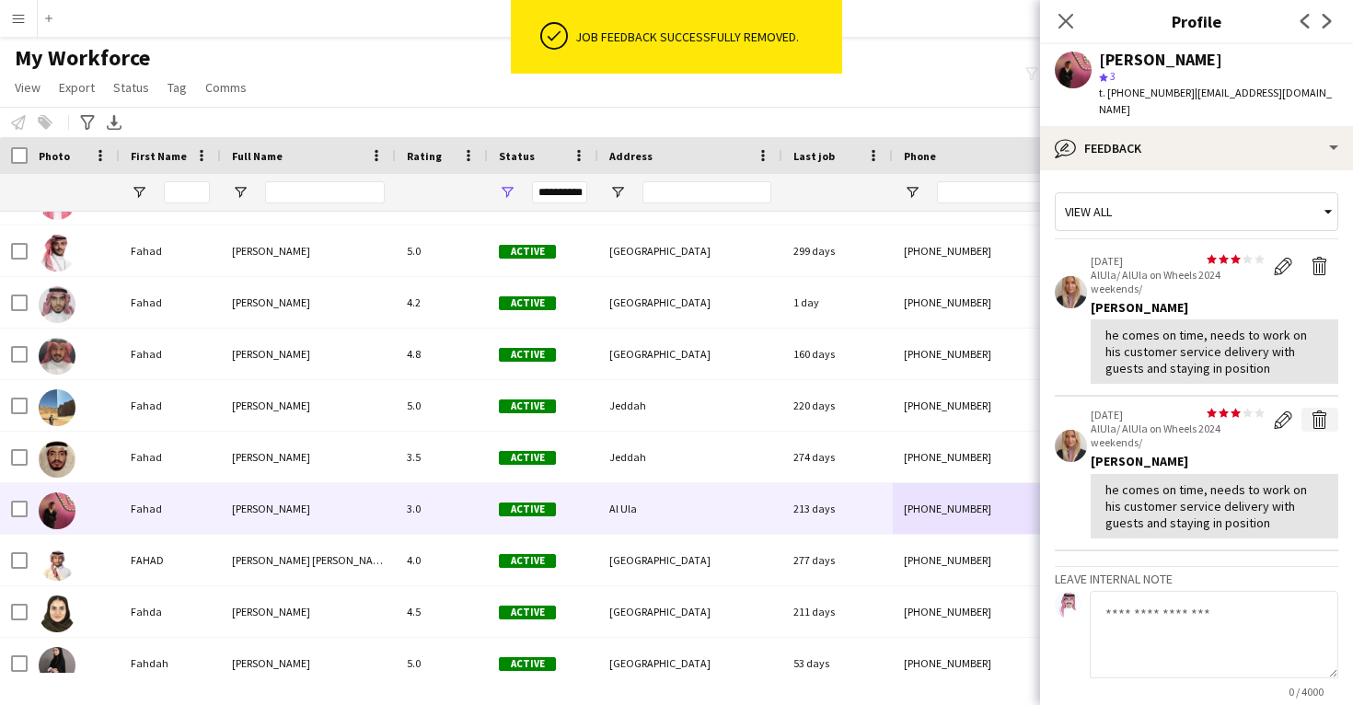
click at [1323, 411] on app-icon "Delete feedback" at bounding box center [1320, 420] width 18 height 18
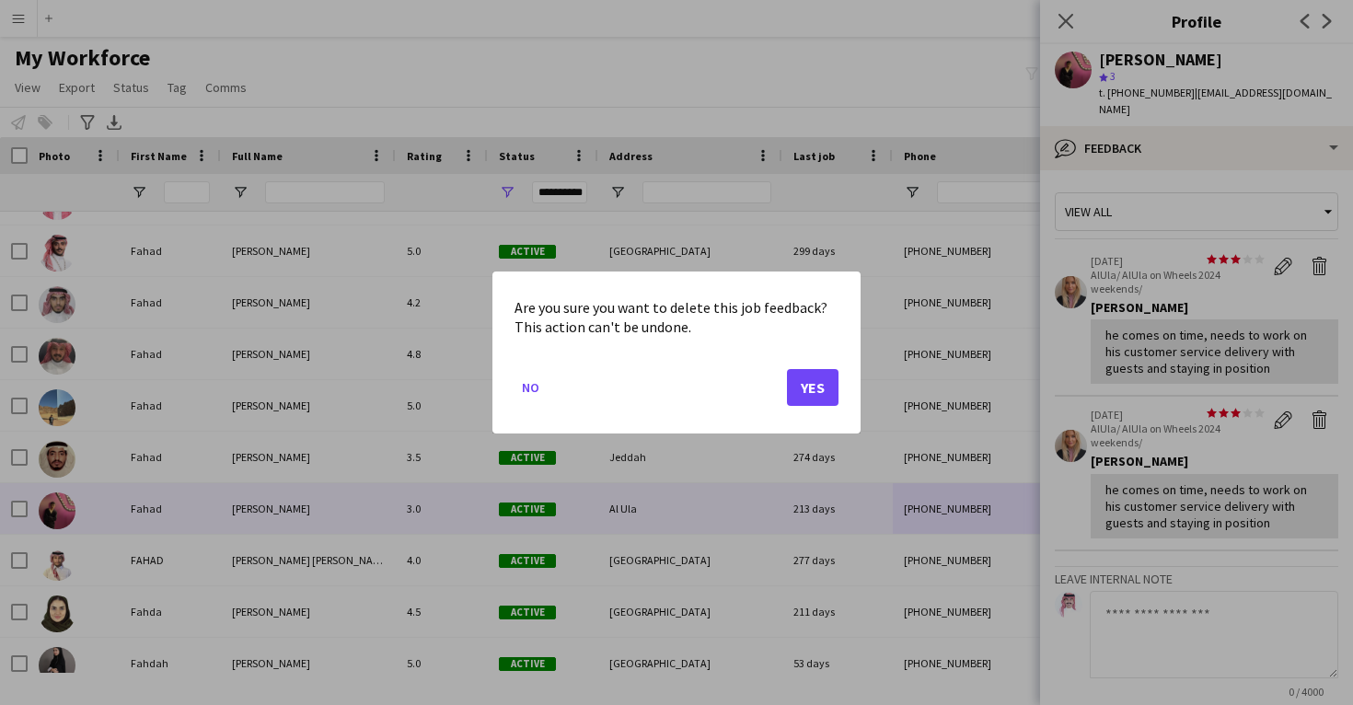
click at [806, 393] on button "Yes" at bounding box center [813, 387] width 52 height 37
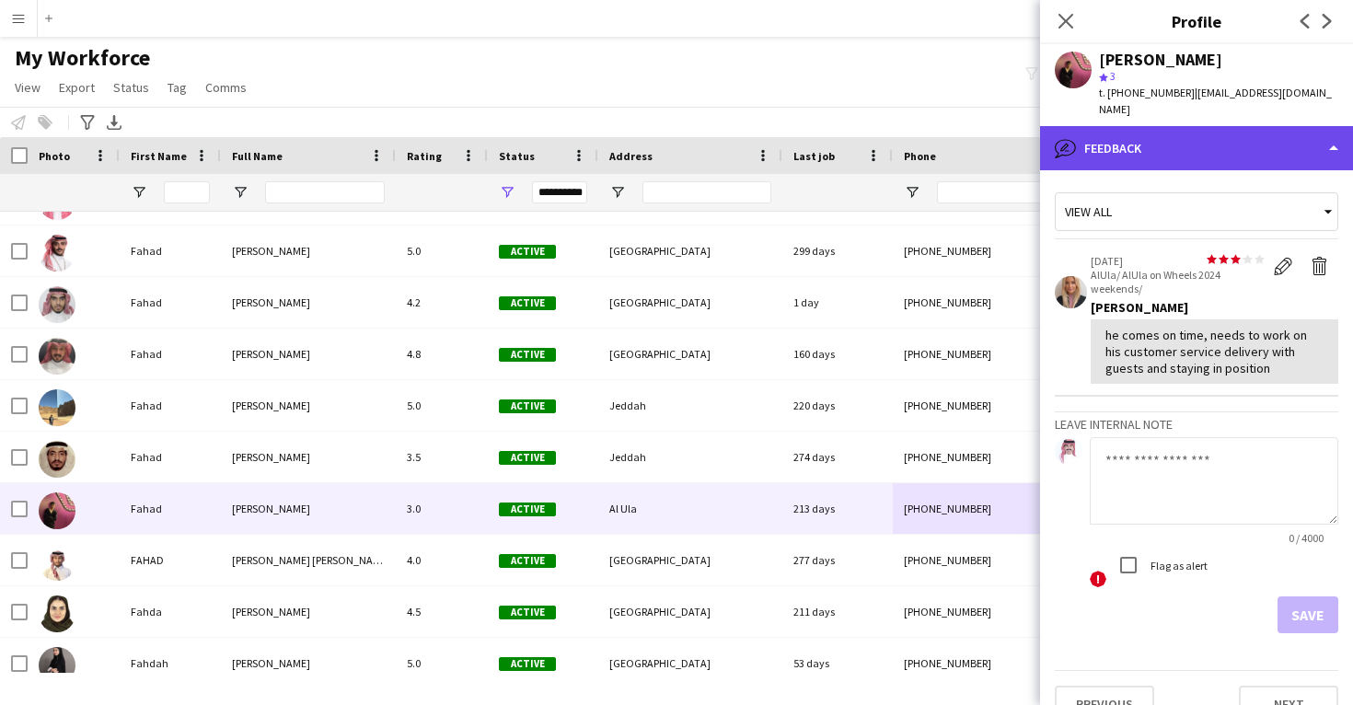
click at [1213, 130] on div "bubble-pencil Feedback" at bounding box center [1196, 148] width 313 height 44
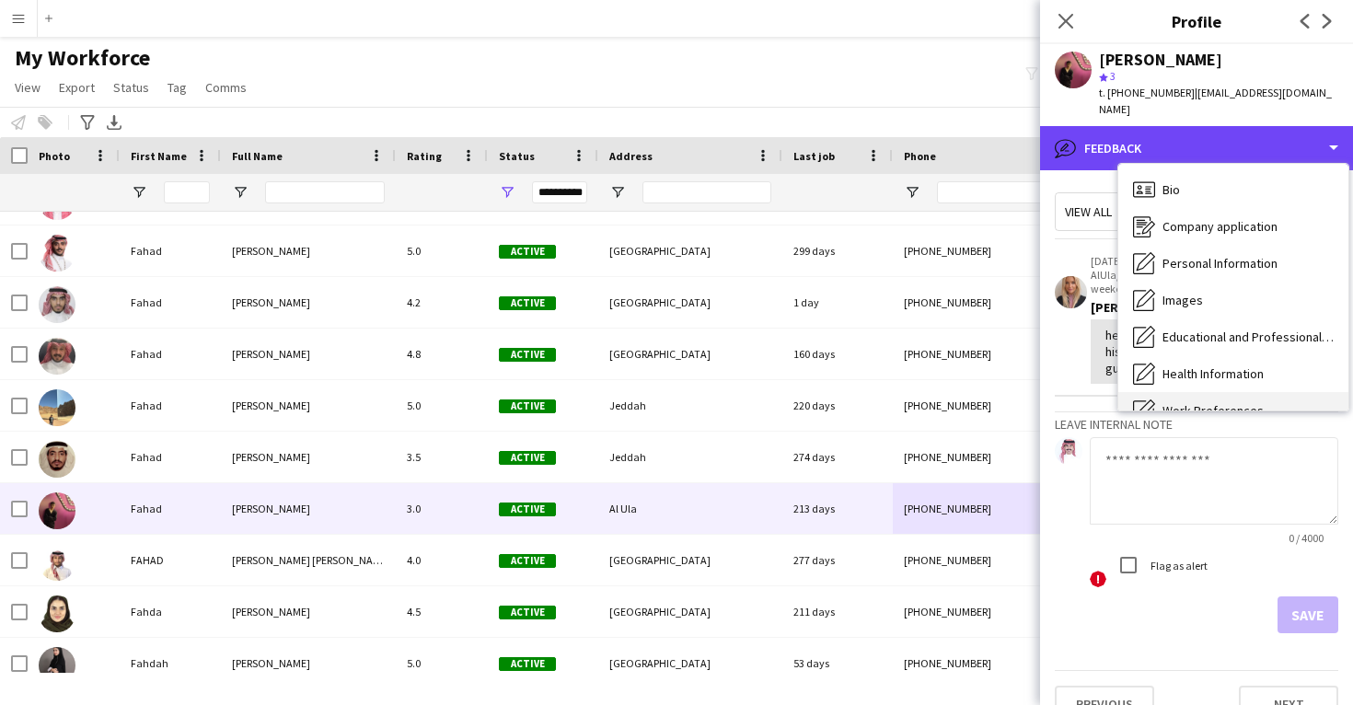
scroll to position [-1, 0]
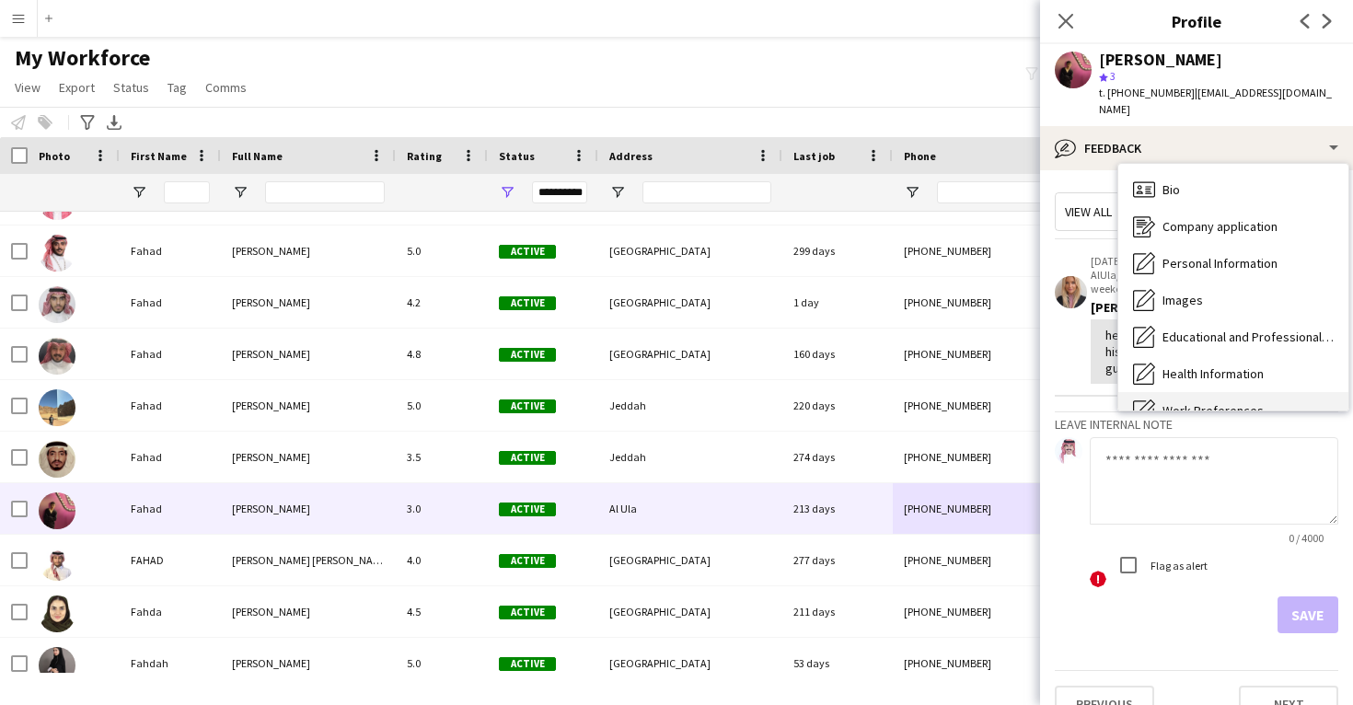
click at [1214, 186] on div "Bio Bio" at bounding box center [1234, 189] width 230 height 37
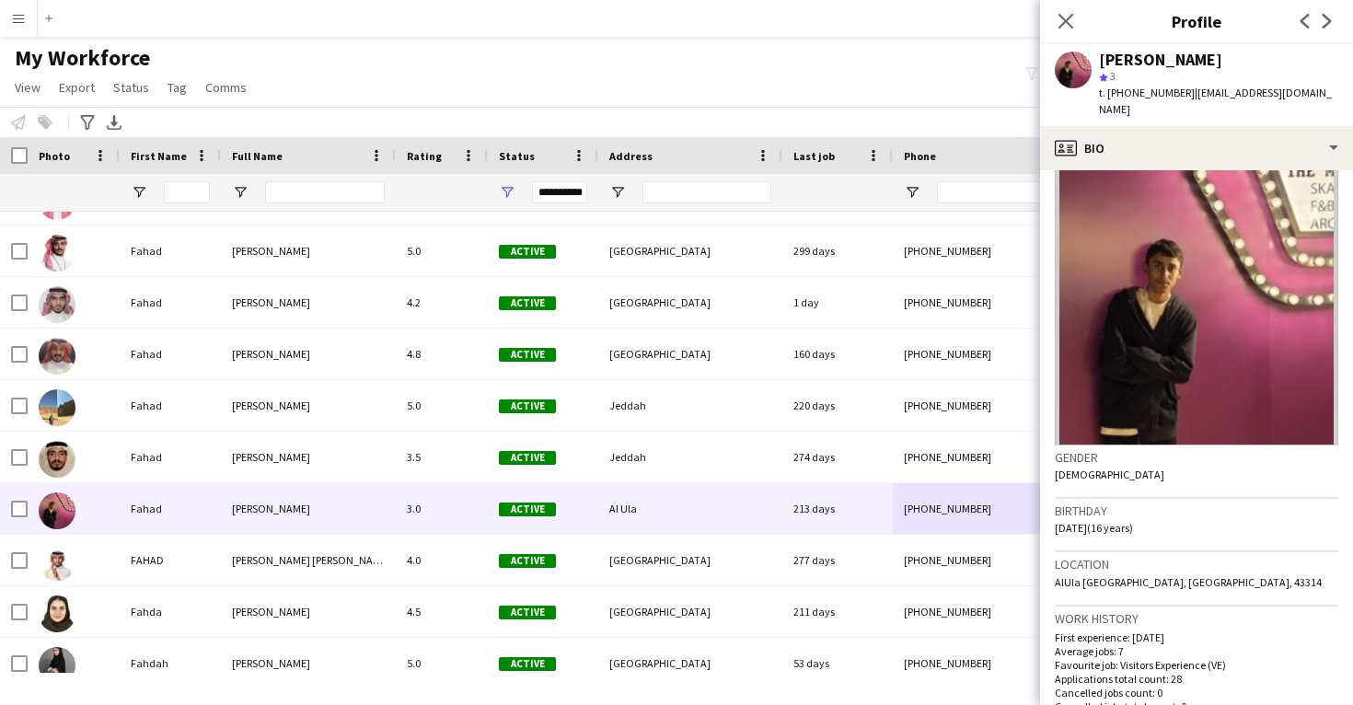
scroll to position [29, 0]
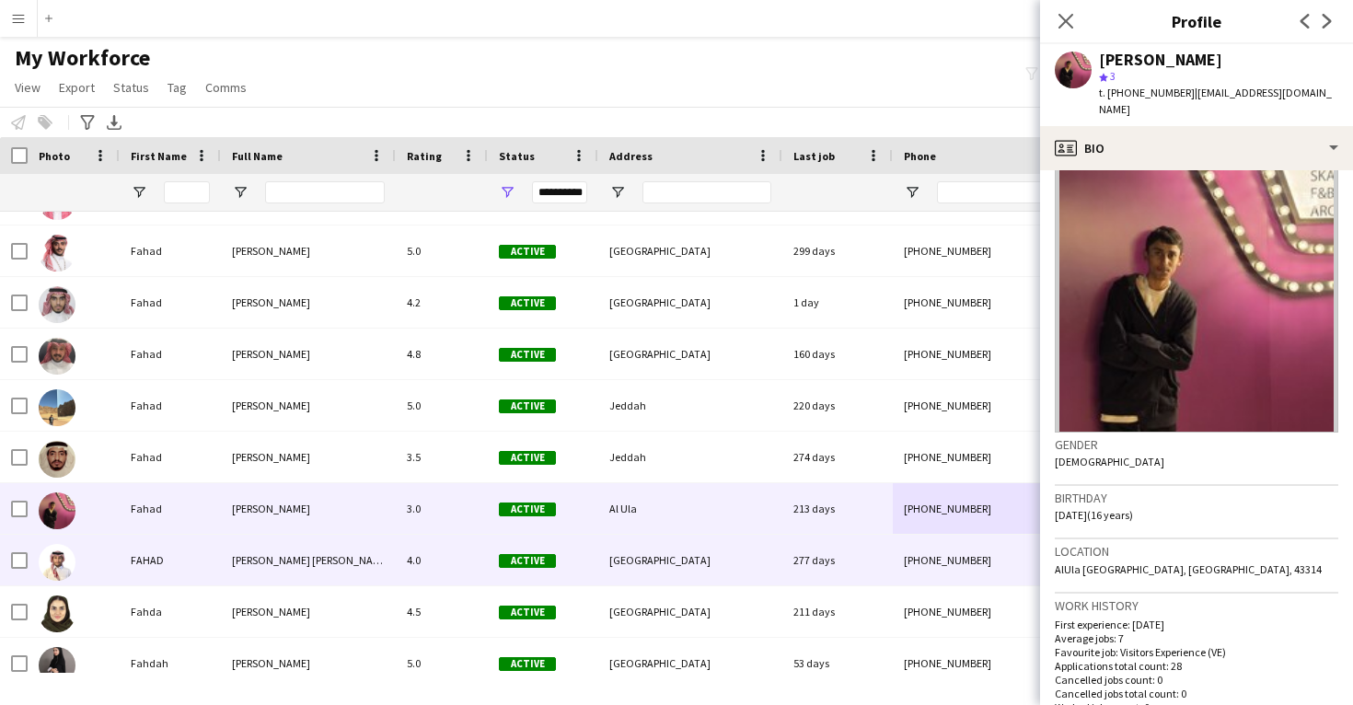
click at [902, 575] on div "+966551001429" at bounding box center [1011, 560] width 236 height 51
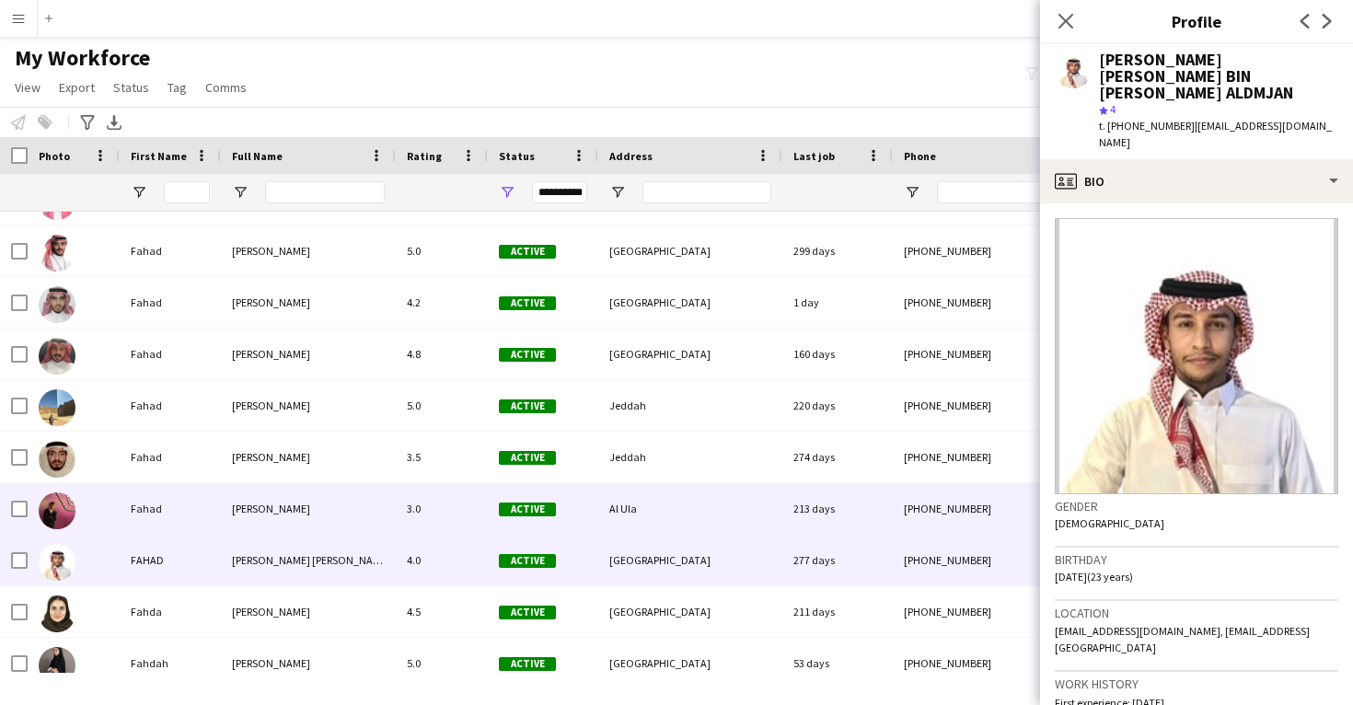
click at [854, 515] on div "213 days" at bounding box center [838, 508] width 110 height 51
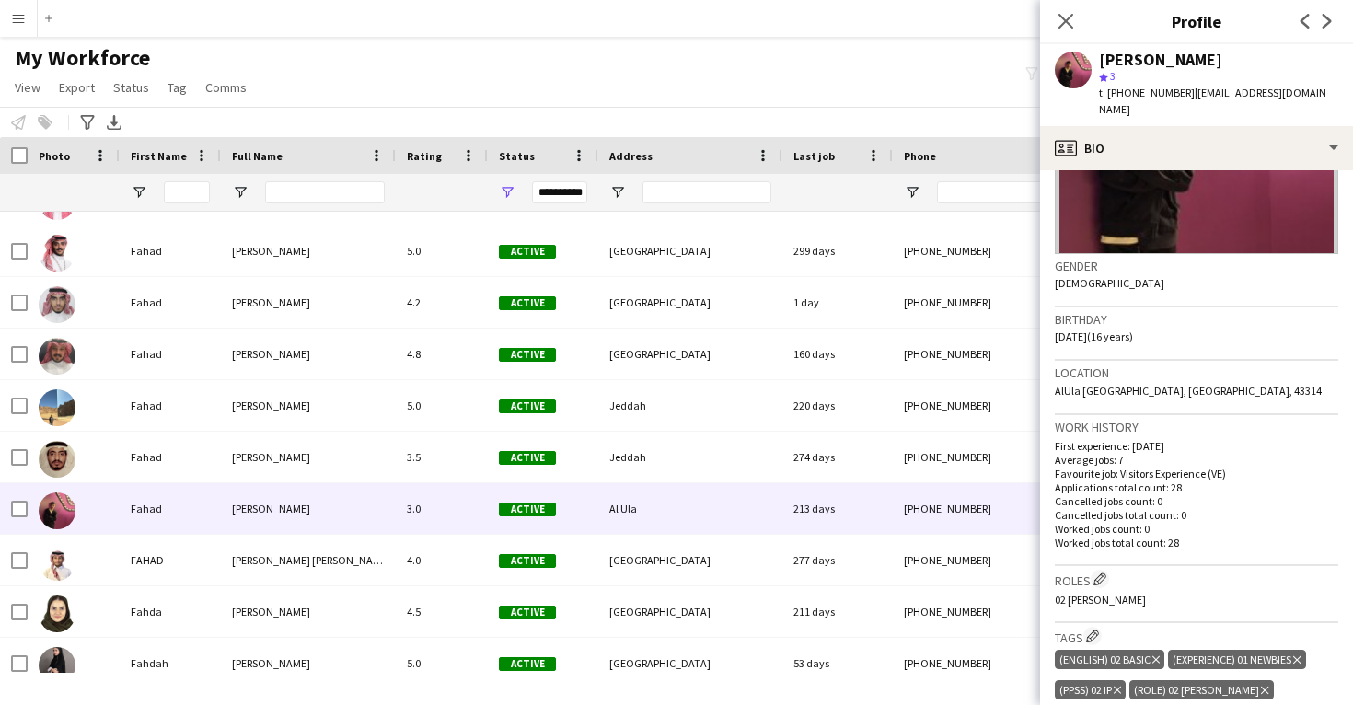
scroll to position [229, 0]
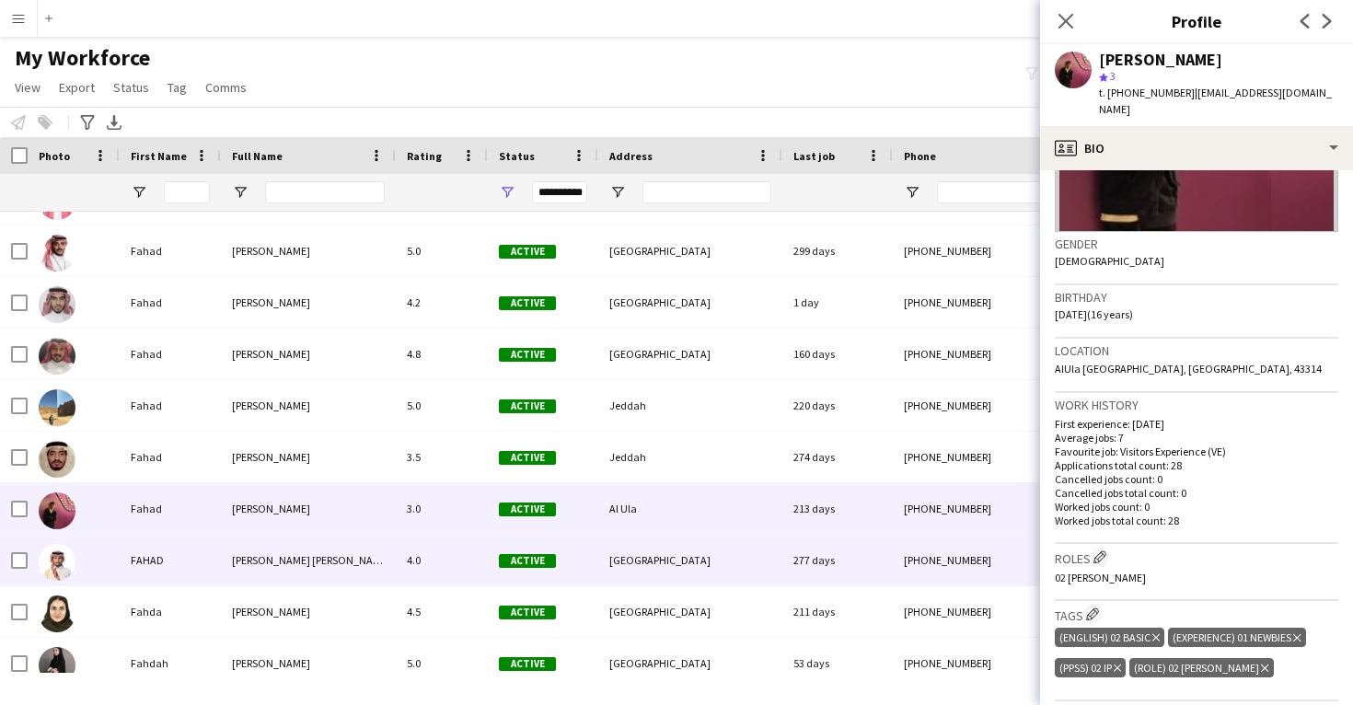
click at [798, 537] on div "277 days" at bounding box center [838, 560] width 110 height 51
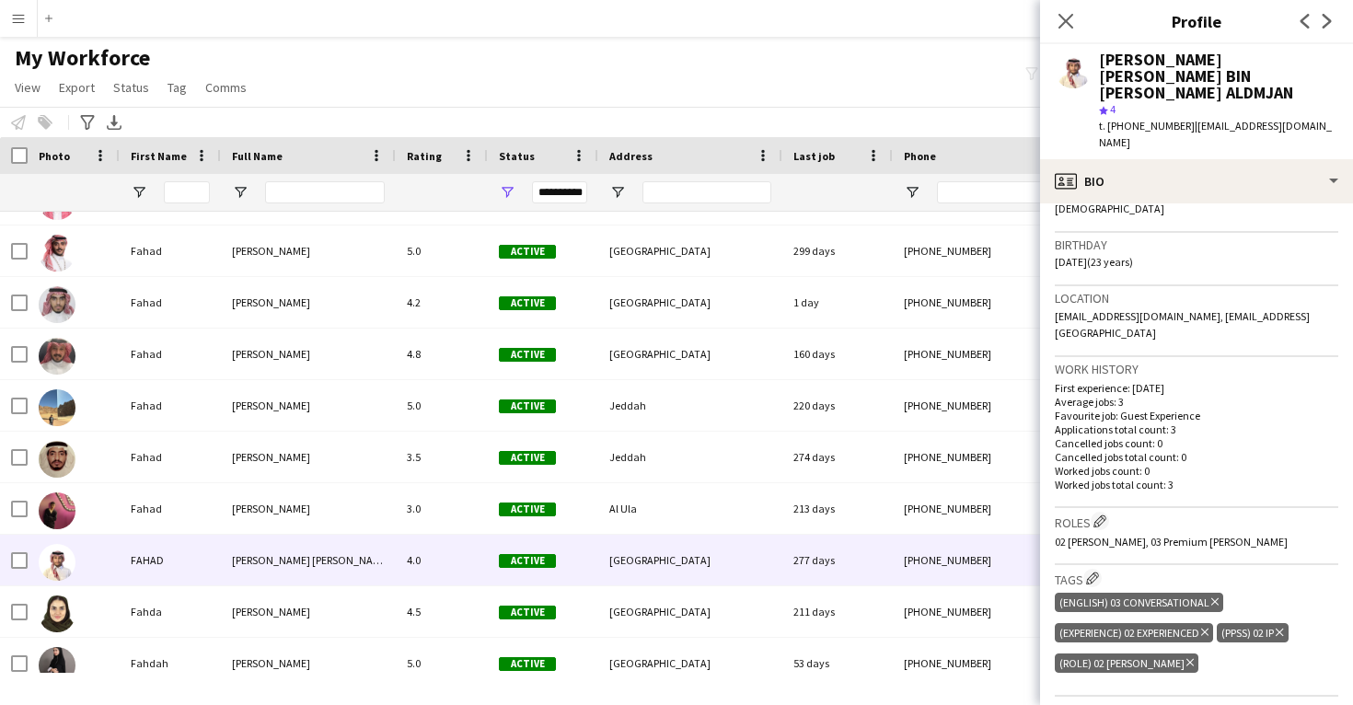
scroll to position [319, 0]
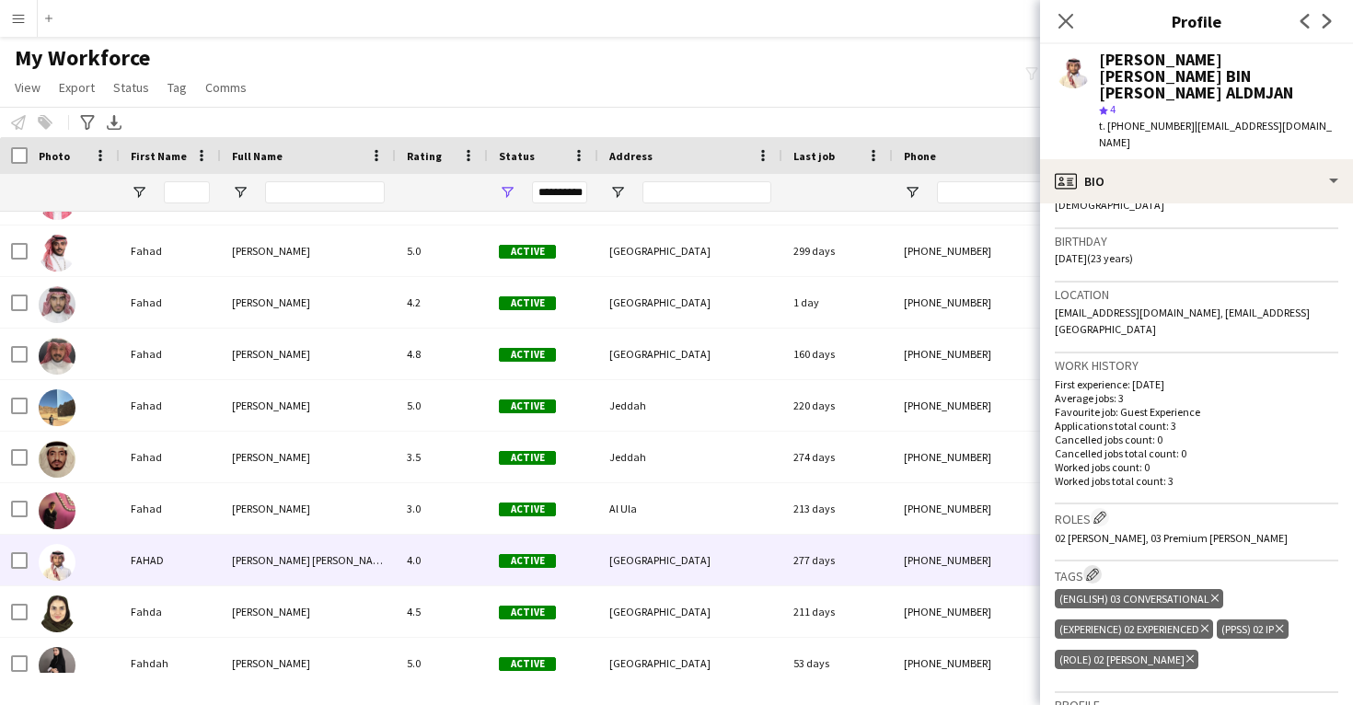
click at [1089, 565] on h3 "Tags Edit crew company tags" at bounding box center [1197, 574] width 284 height 19
click at [1096, 568] on app-icon "Edit crew company tags" at bounding box center [1092, 574] width 13 height 13
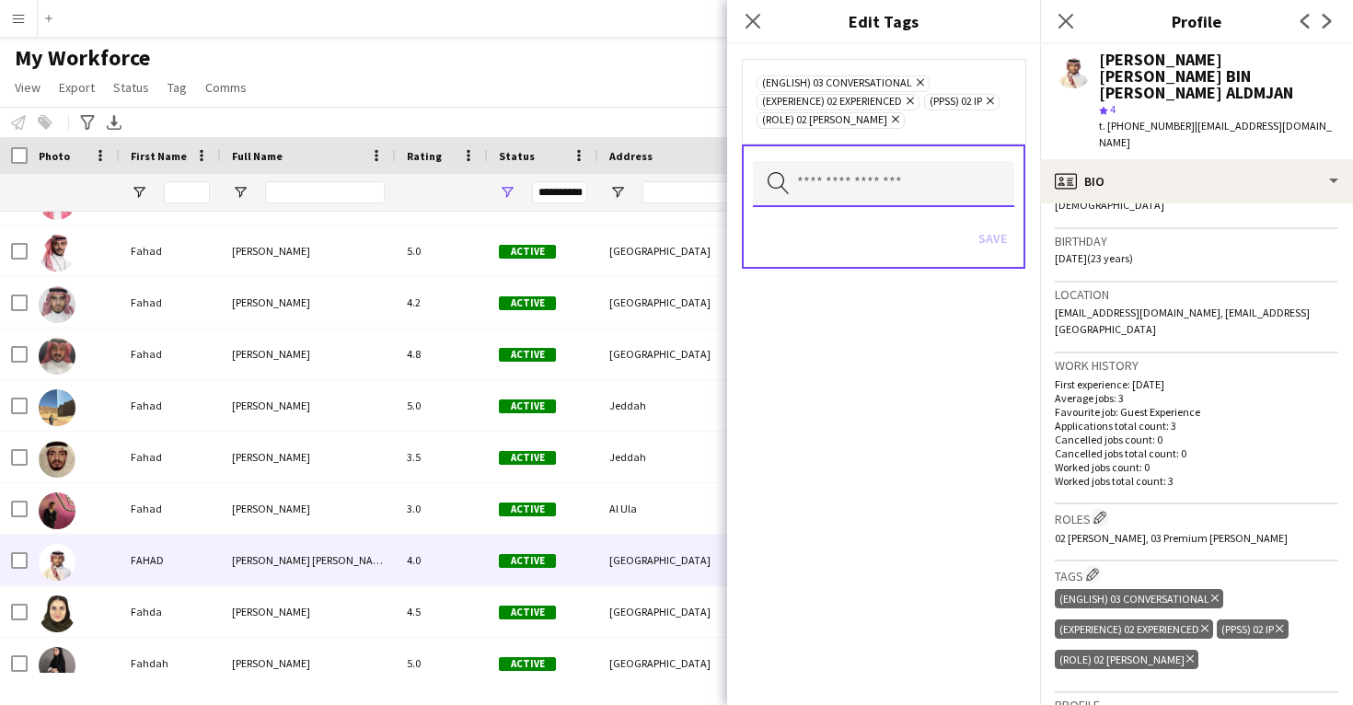
click at [863, 194] on input "text" at bounding box center [883, 184] width 261 height 46
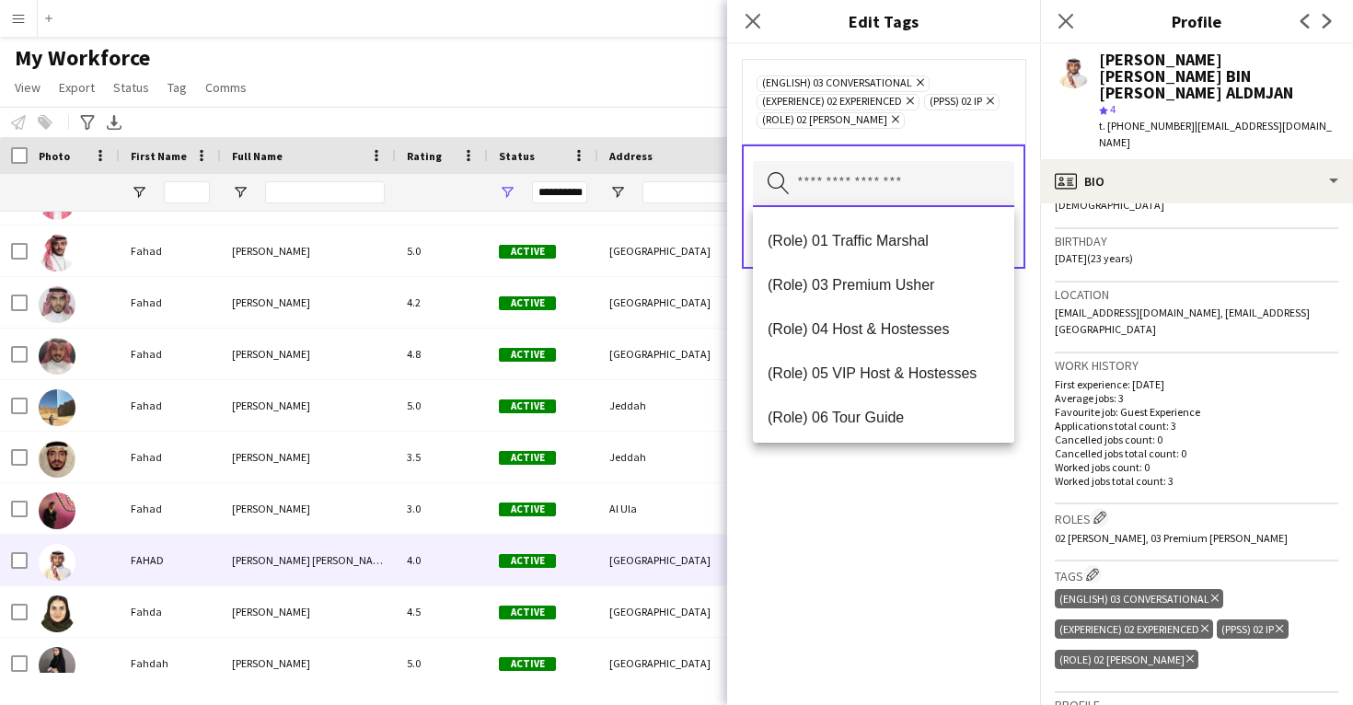
scroll to position [502, 0]
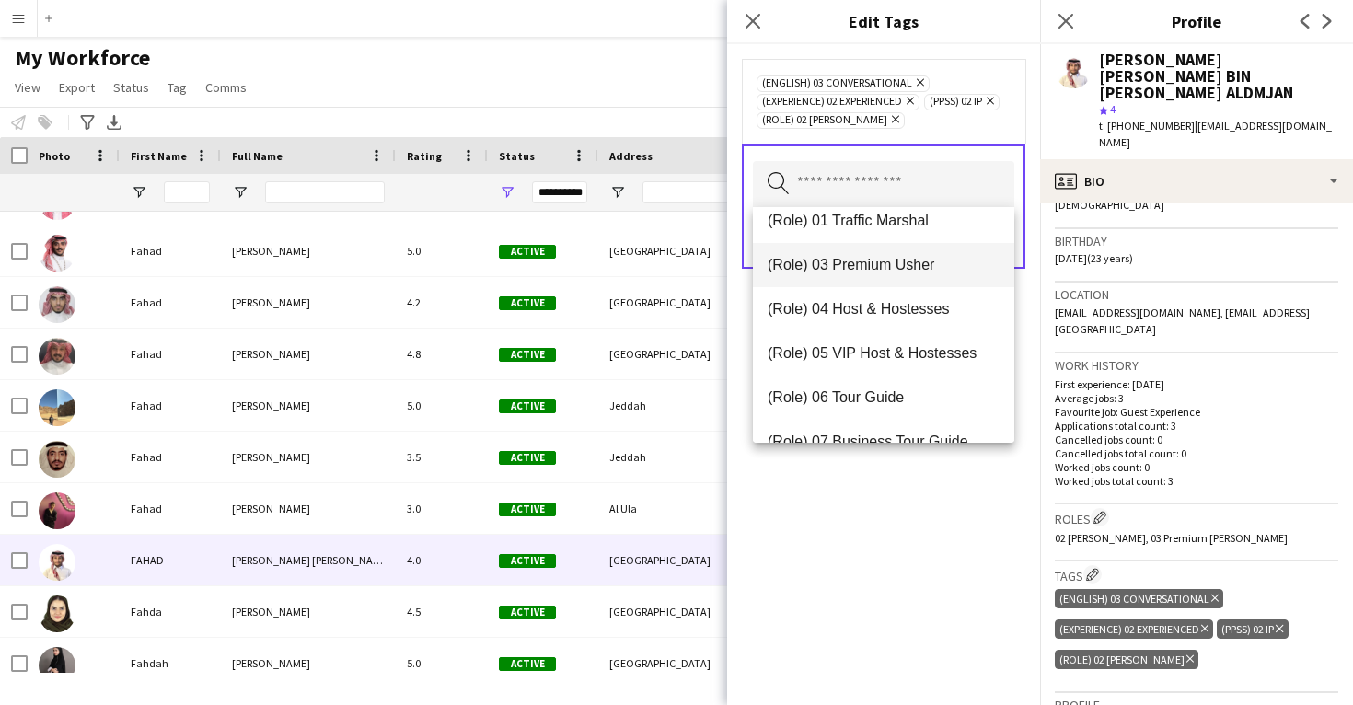
click at [885, 249] on mat-option "(Role) 03 Premium Usher" at bounding box center [883, 265] width 261 height 44
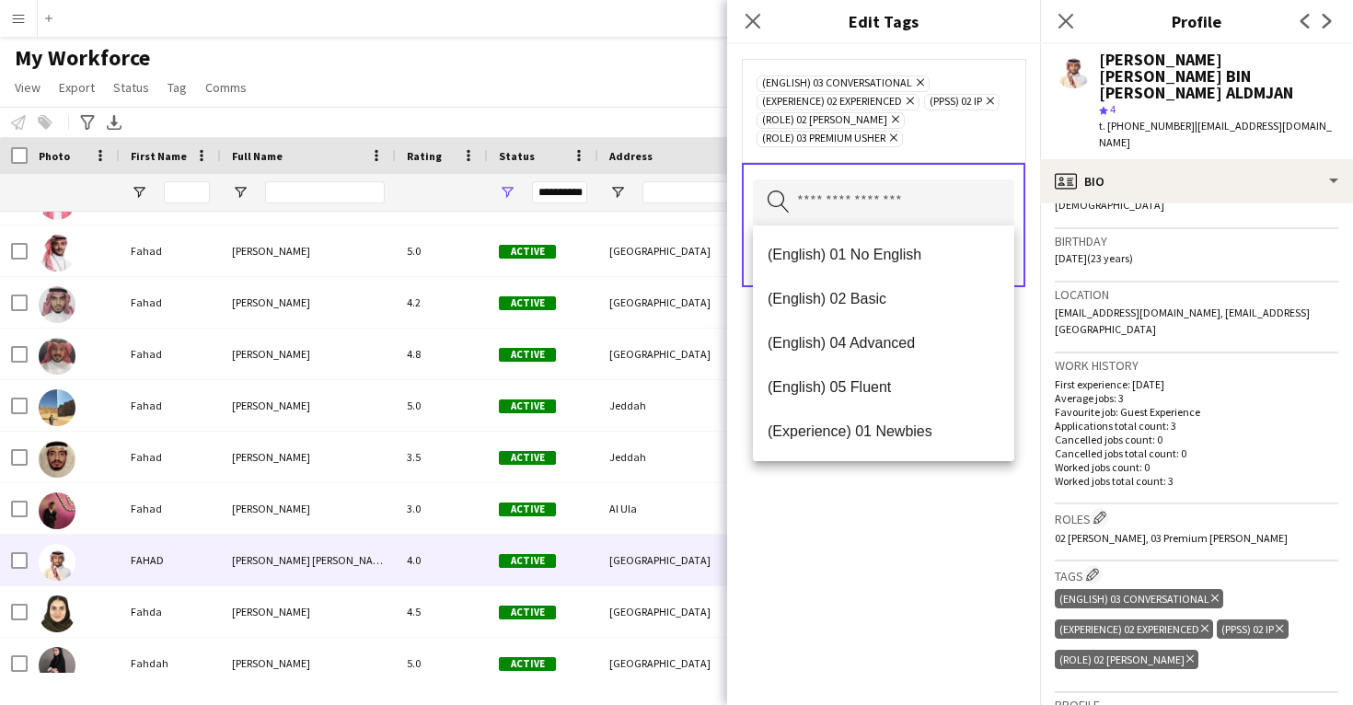
click at [877, 610] on div "(English) 03 Conversational Remove (Experience) 02 Experienced Remove (PPSS) 02…" at bounding box center [883, 374] width 313 height 661
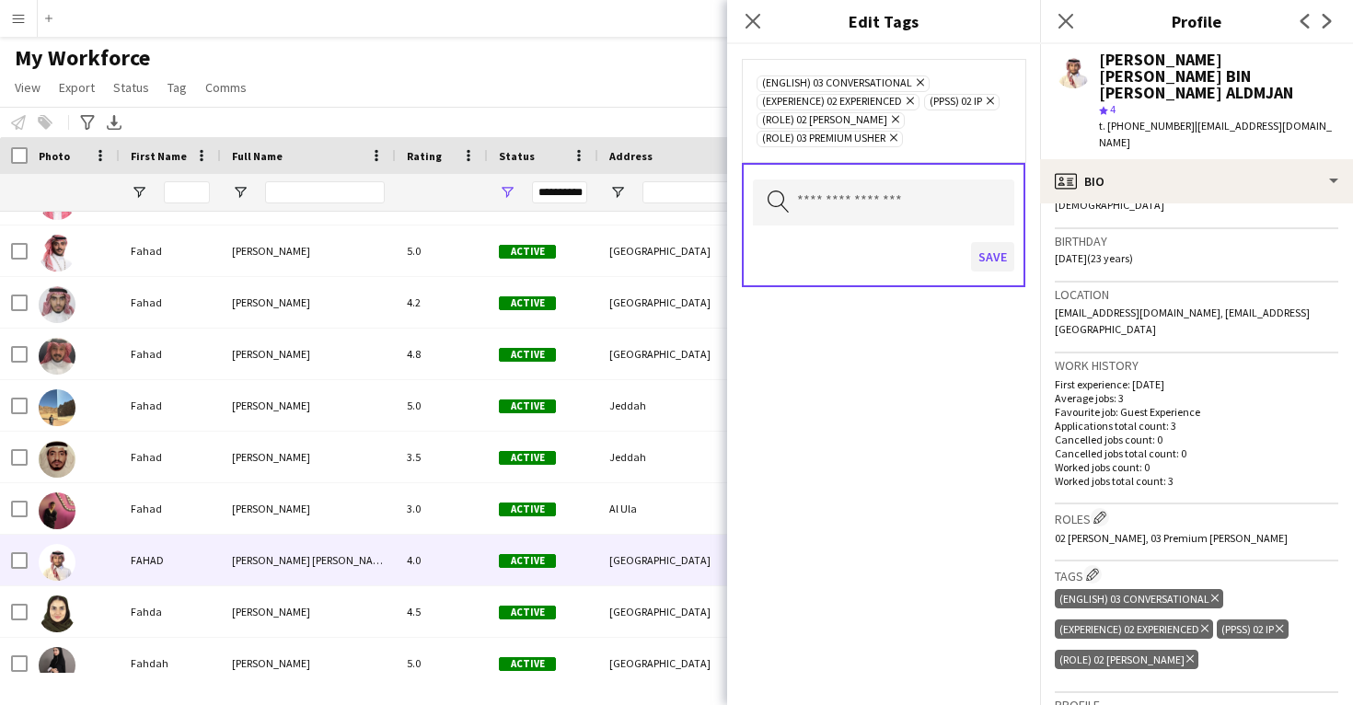
click at [987, 259] on button "Save" at bounding box center [992, 256] width 43 height 29
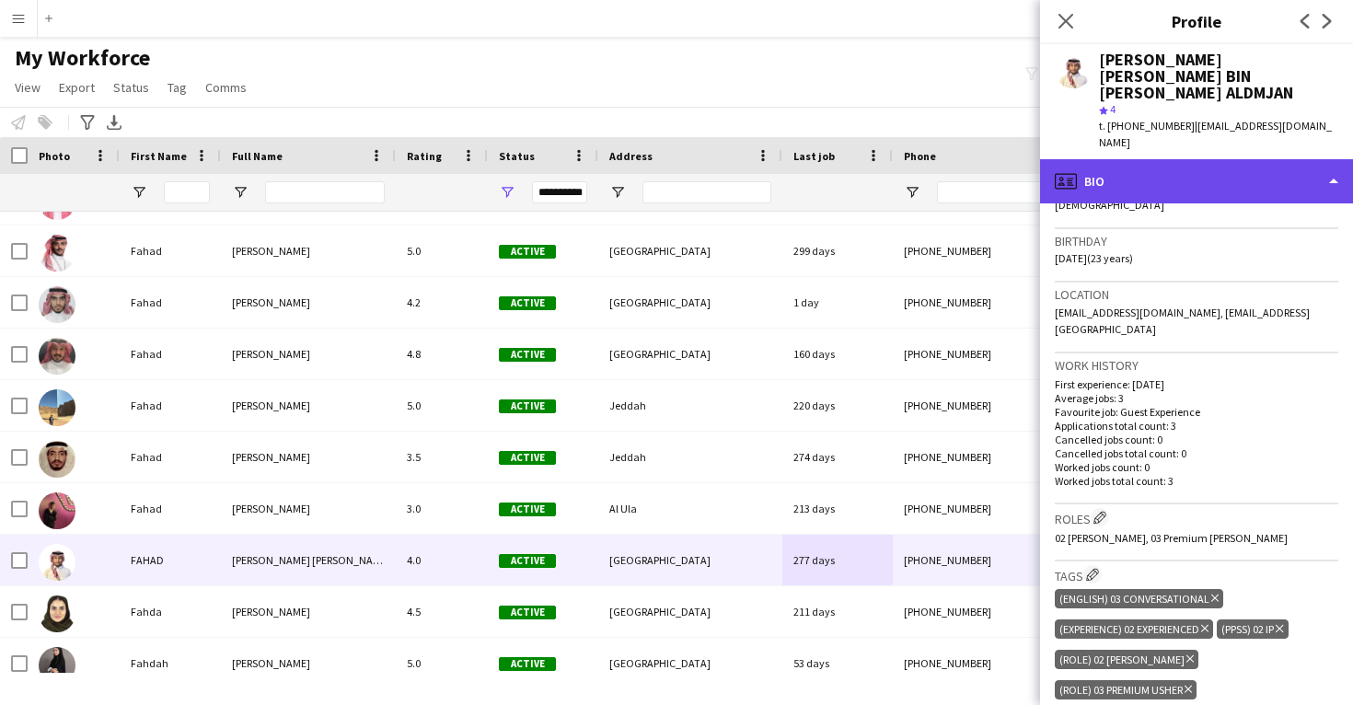
click at [1146, 159] on div "profile Bio" at bounding box center [1196, 181] width 313 height 44
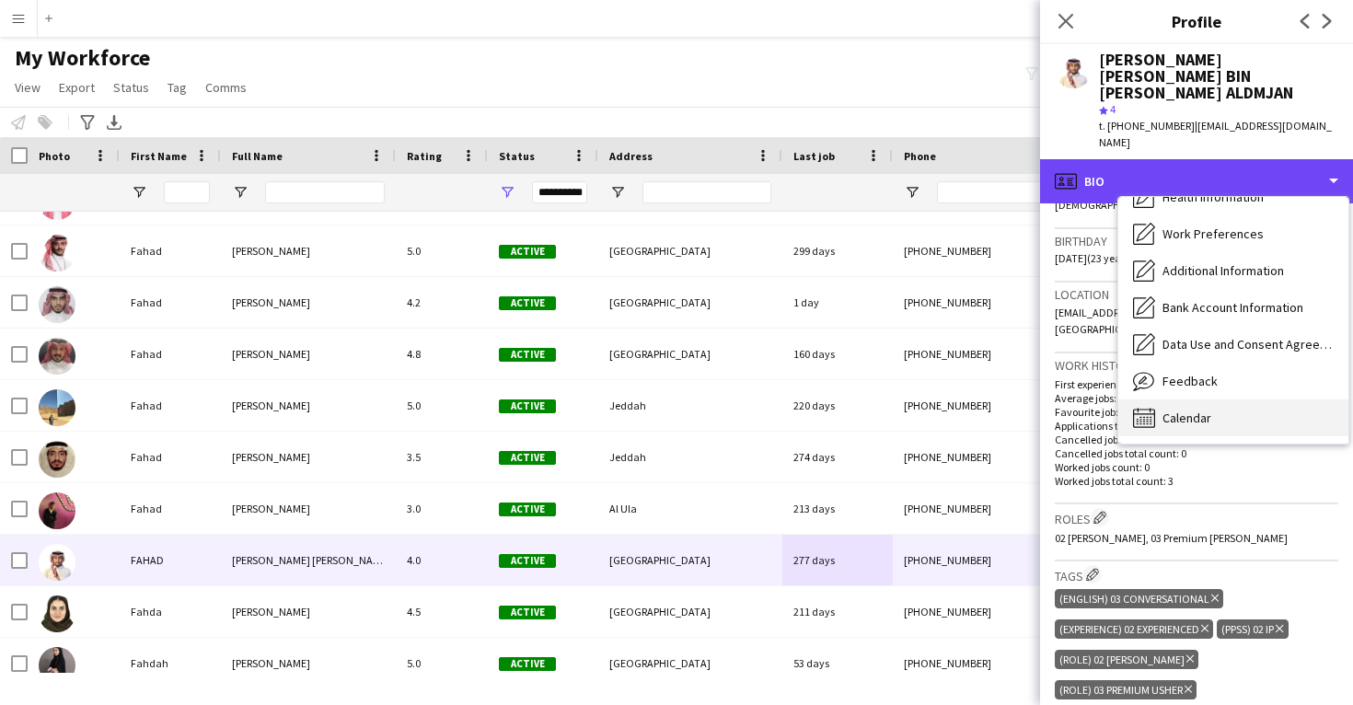
scroll to position [210, 0]
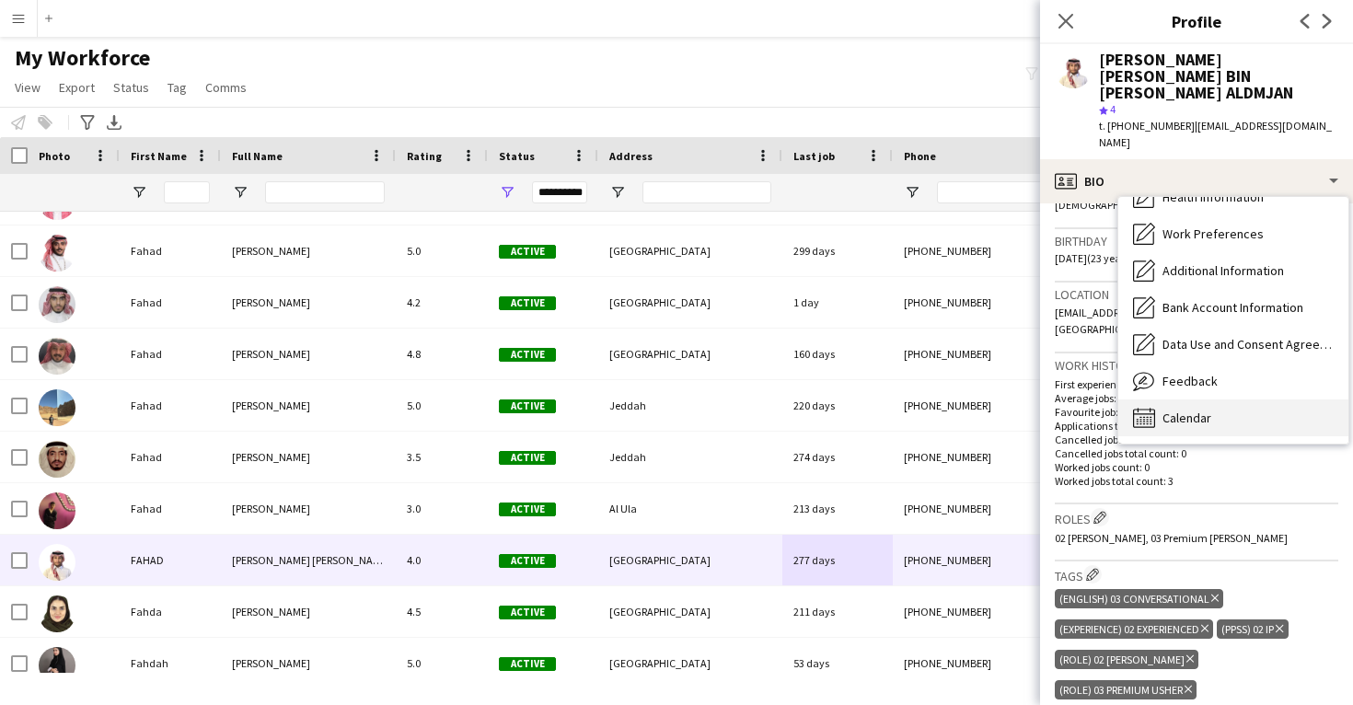
click at [1190, 400] on div "Calendar Calendar" at bounding box center [1234, 418] width 230 height 37
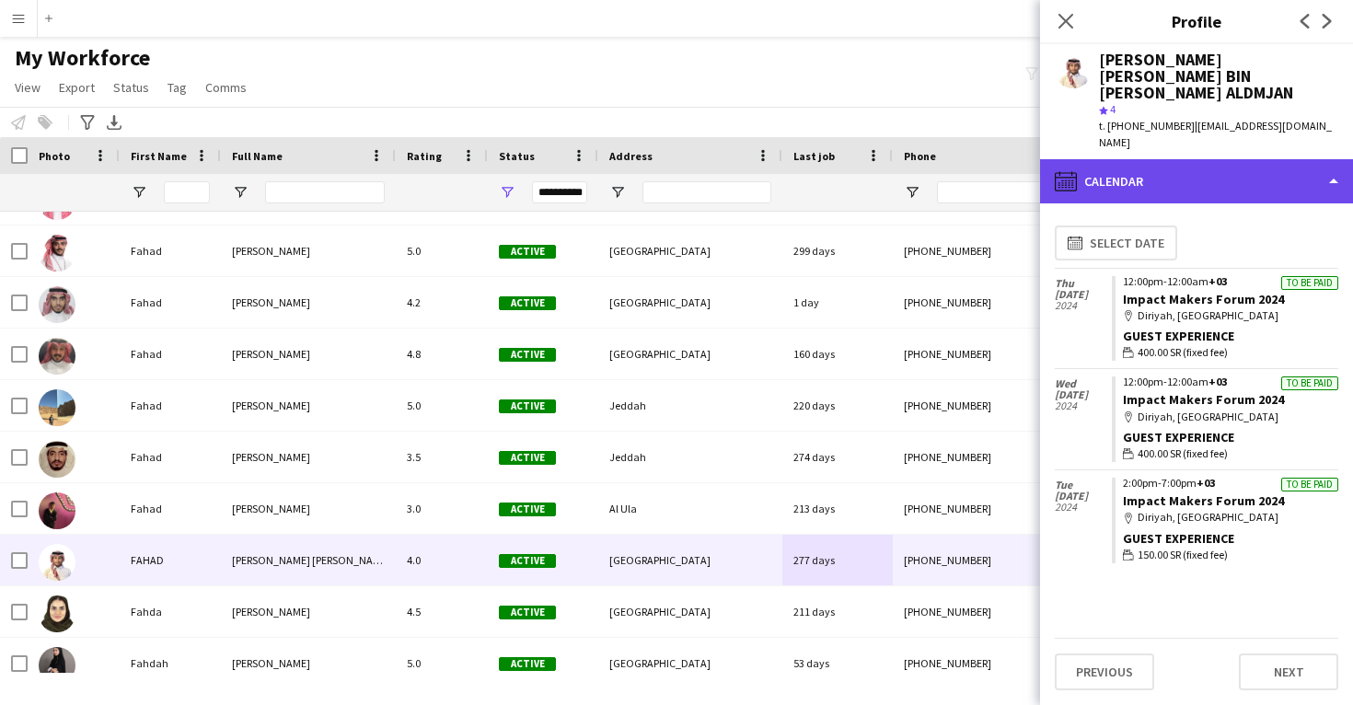
click at [1168, 164] on div "calendar-full Calendar" at bounding box center [1196, 181] width 313 height 44
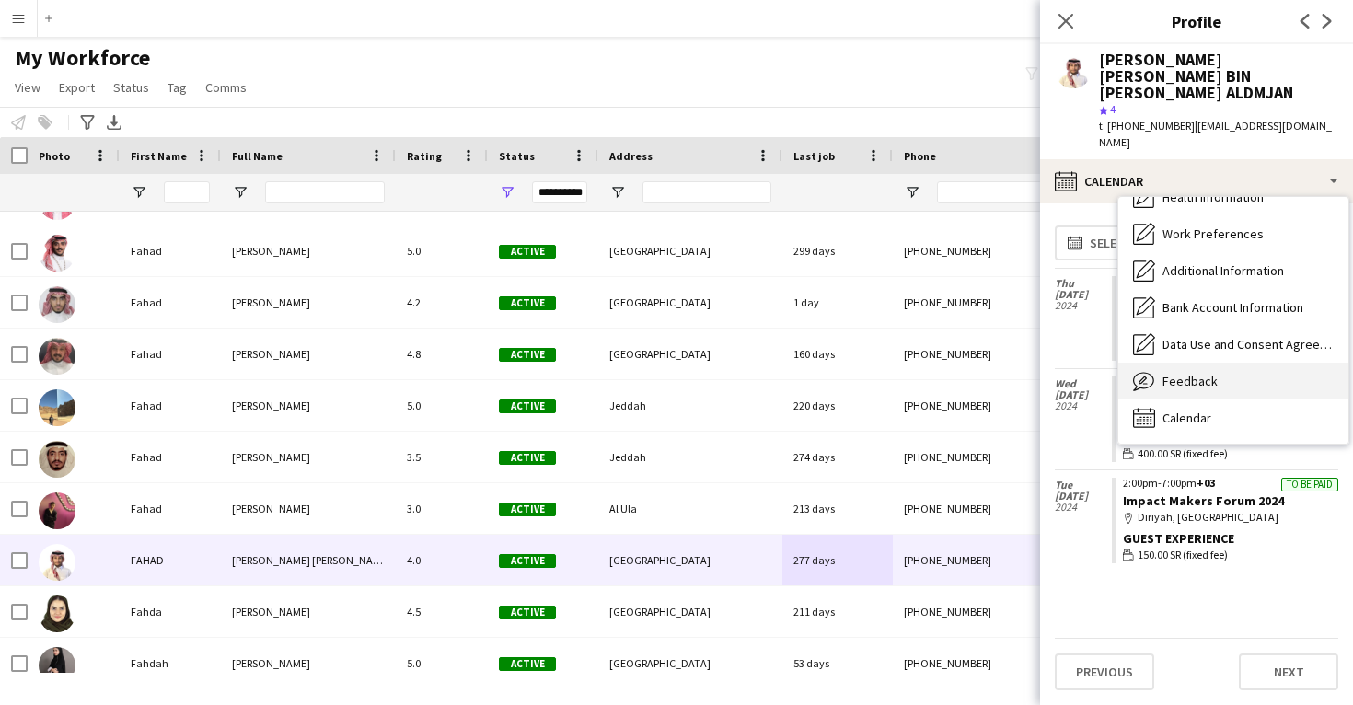
click at [1179, 363] on div "Feedback Feedback" at bounding box center [1234, 381] width 230 height 37
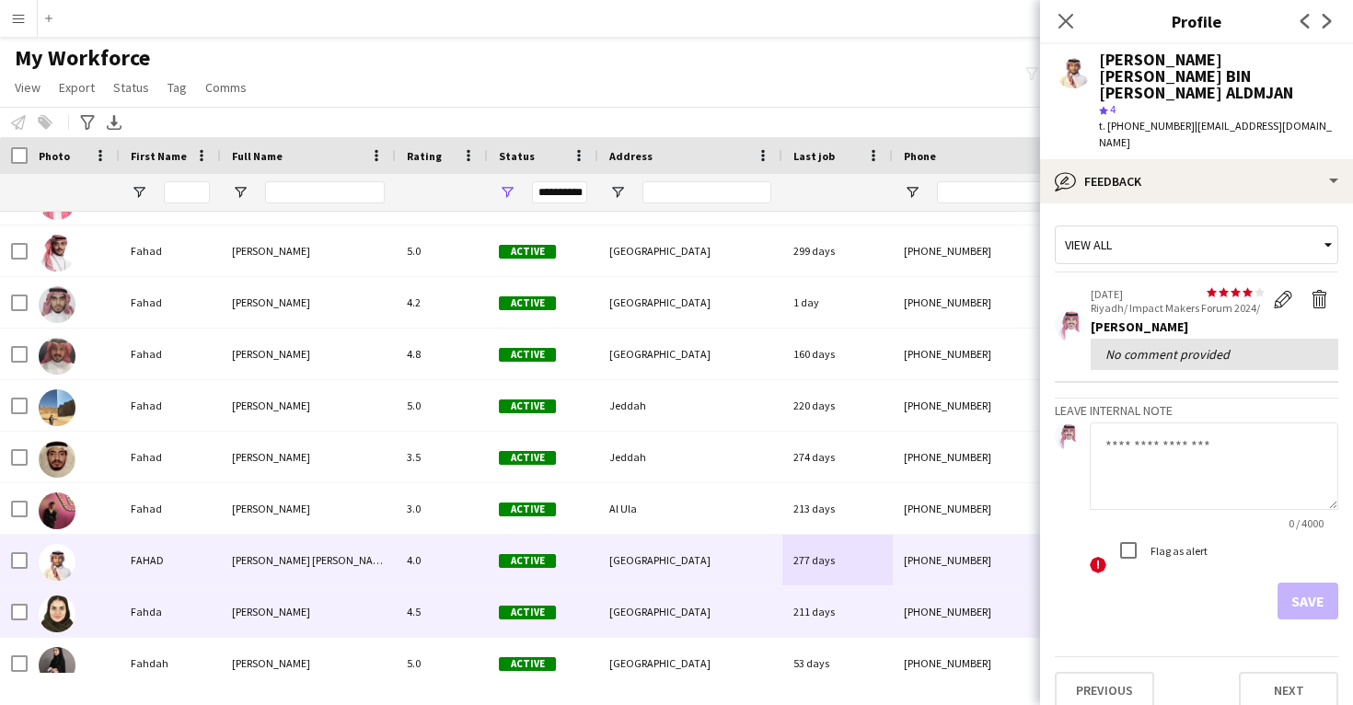
click at [819, 594] on div "211 days" at bounding box center [838, 612] width 110 height 51
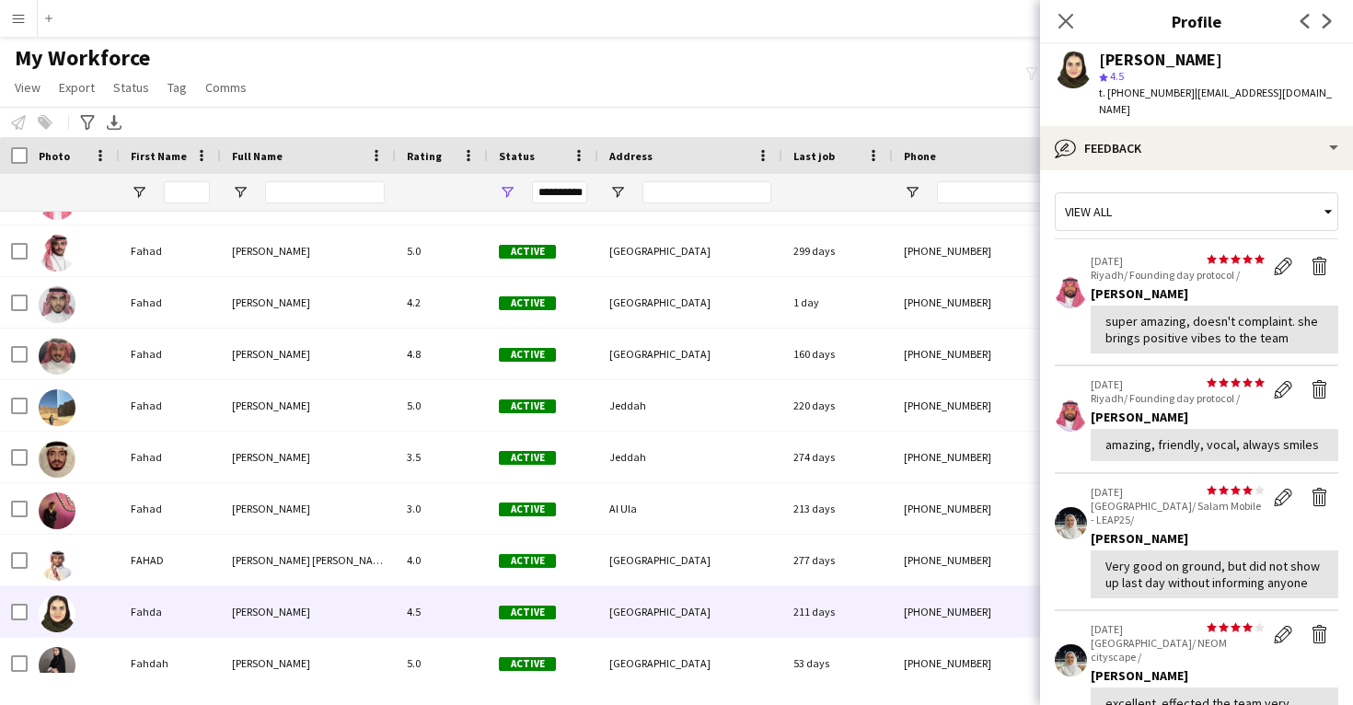
scroll to position [0, 0]
click at [1313, 380] on app-icon "Delete feedback" at bounding box center [1320, 389] width 18 height 18
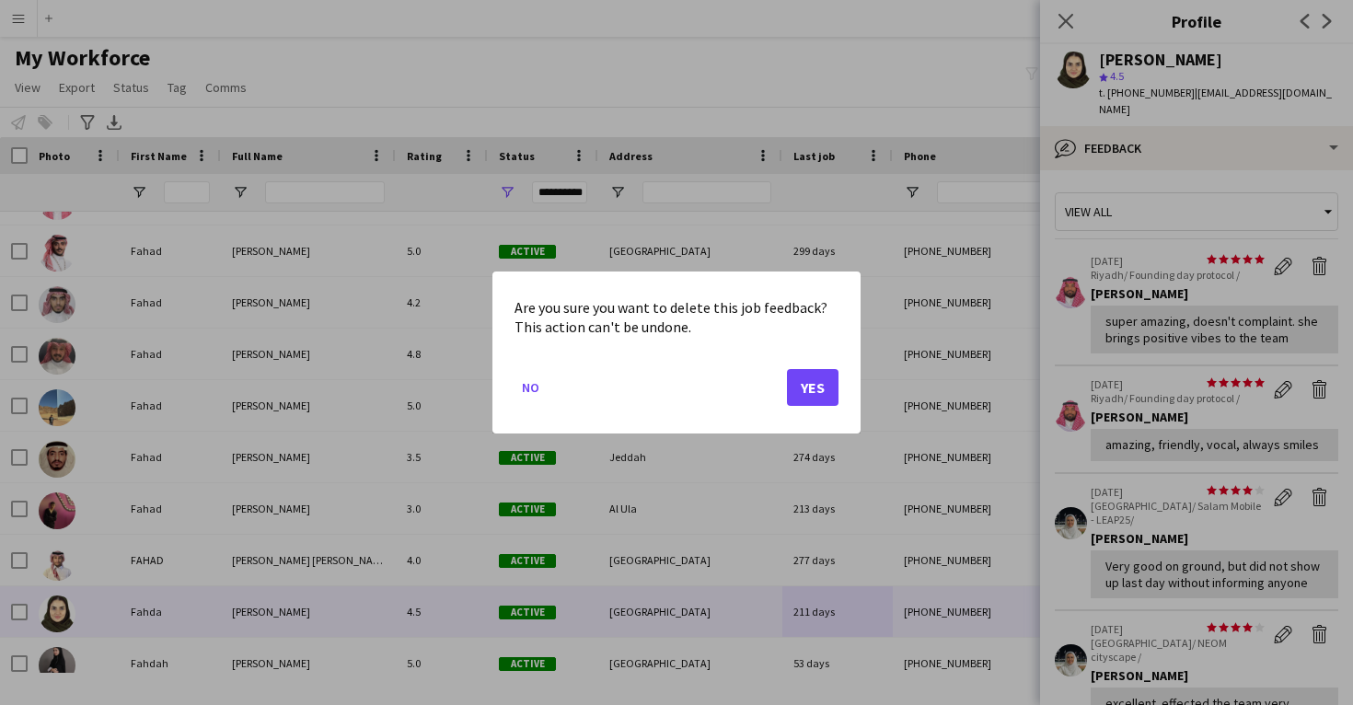
click at [807, 389] on button "Yes" at bounding box center [813, 387] width 52 height 37
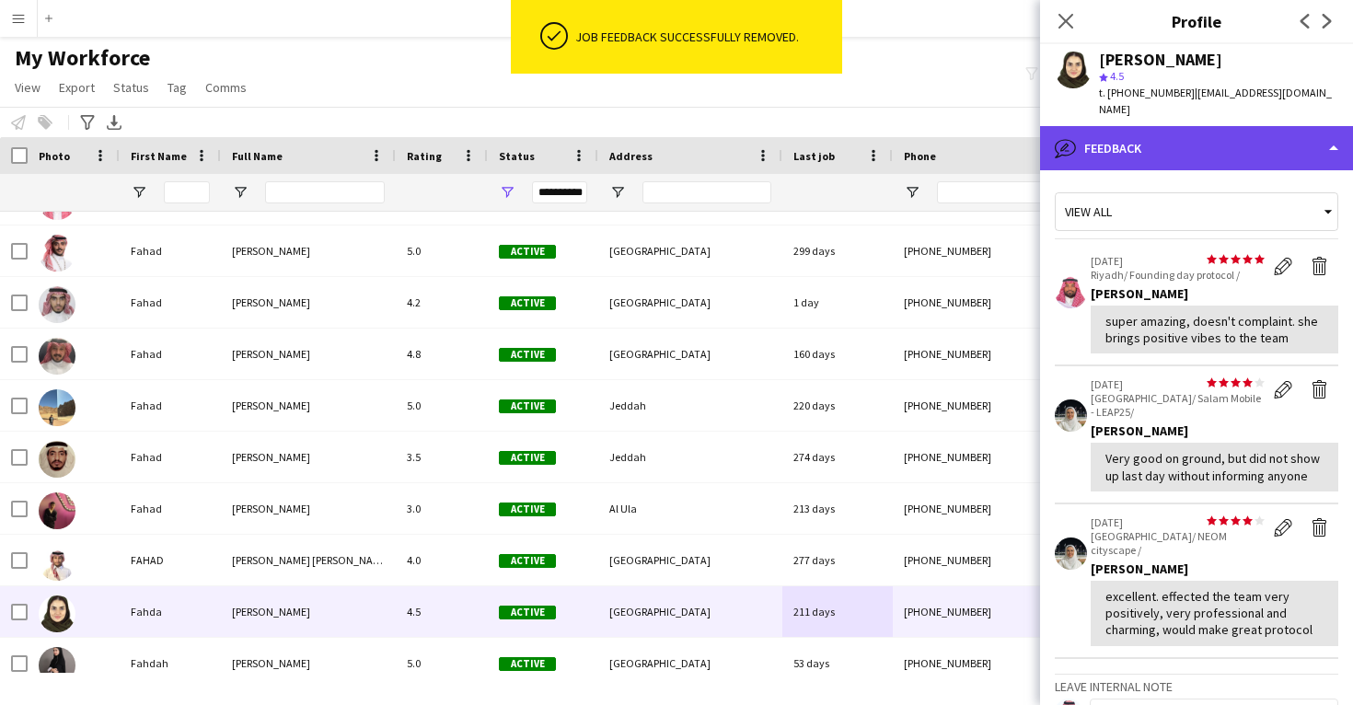
click at [1234, 126] on div "bubble-pencil Feedback" at bounding box center [1196, 148] width 313 height 44
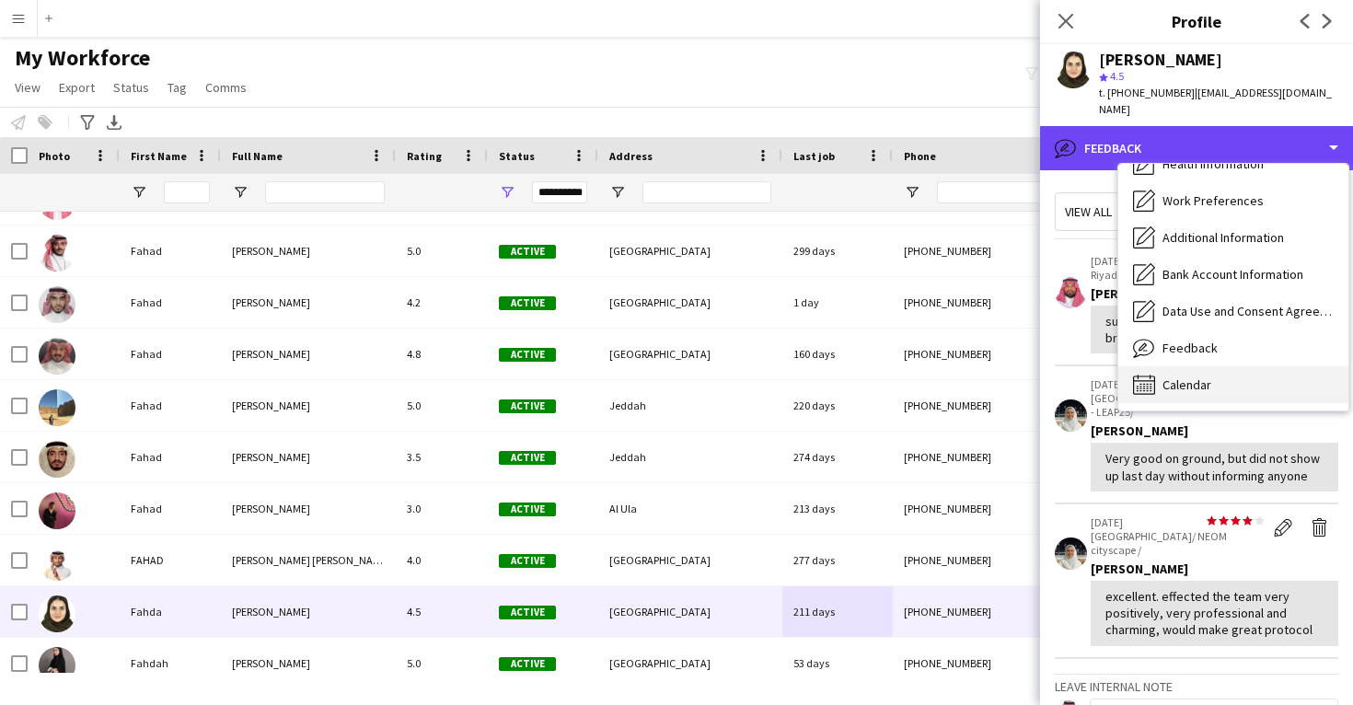
scroll to position [212, 0]
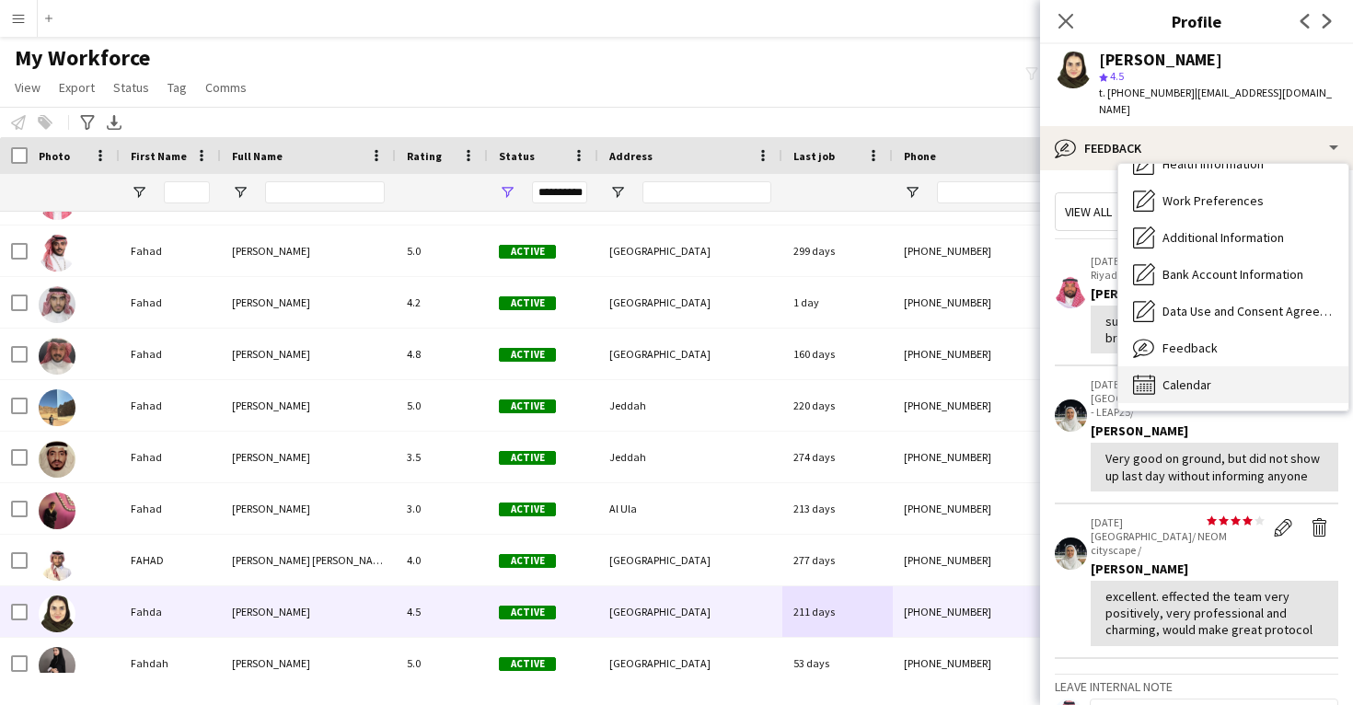
click at [1219, 371] on div "Calendar Calendar" at bounding box center [1234, 384] width 230 height 37
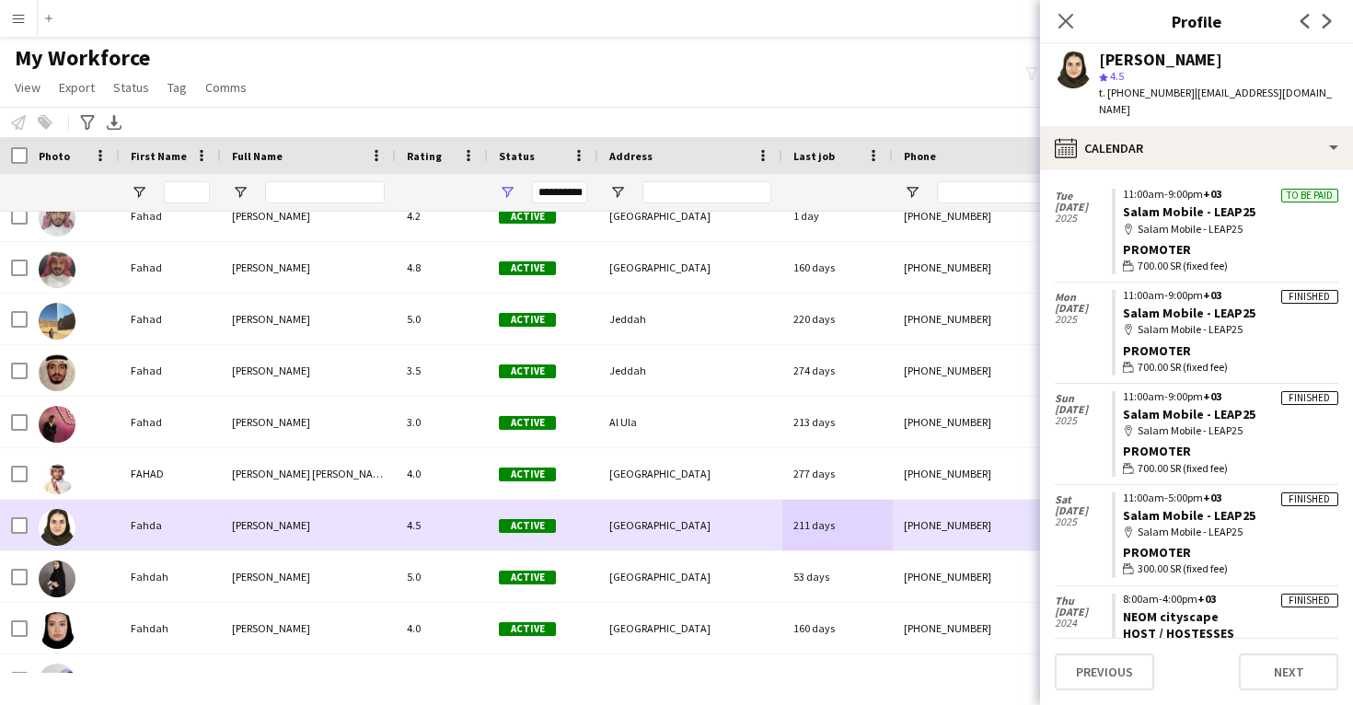
scroll to position [24901, 0]
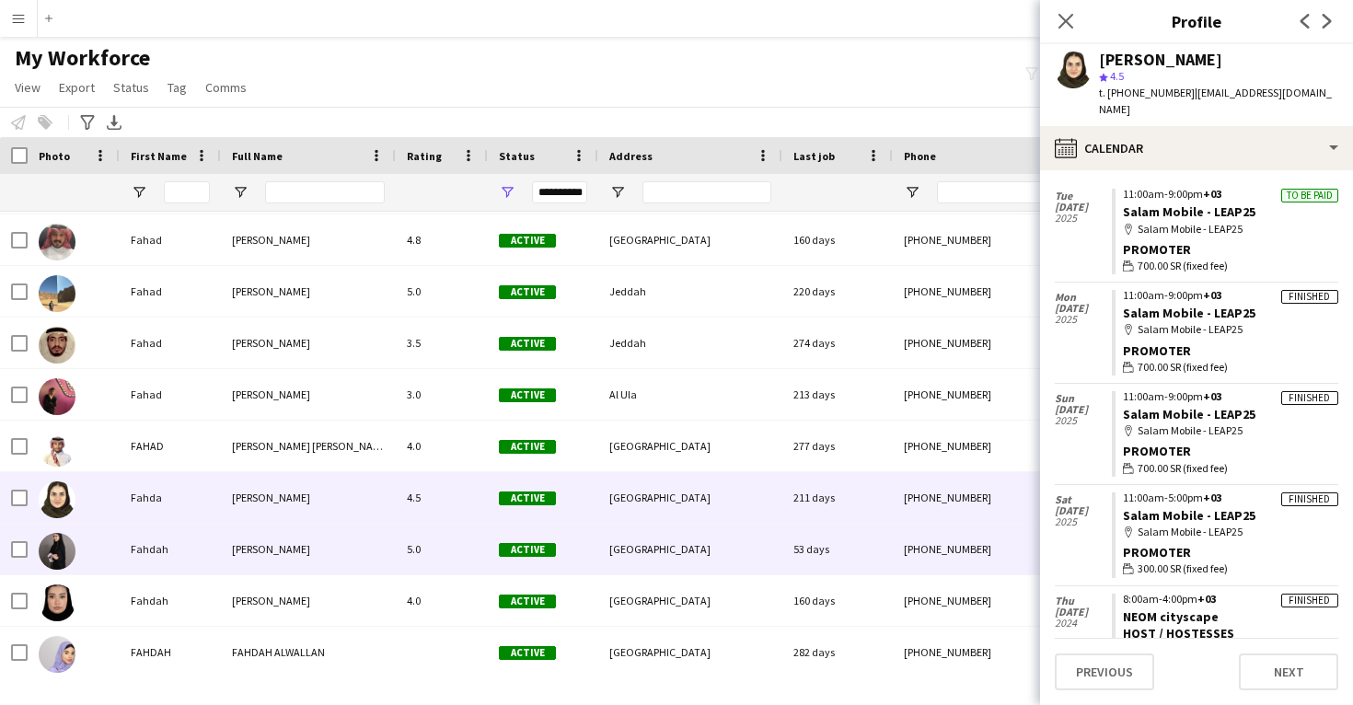
click at [874, 544] on div "53 days" at bounding box center [838, 549] width 110 height 51
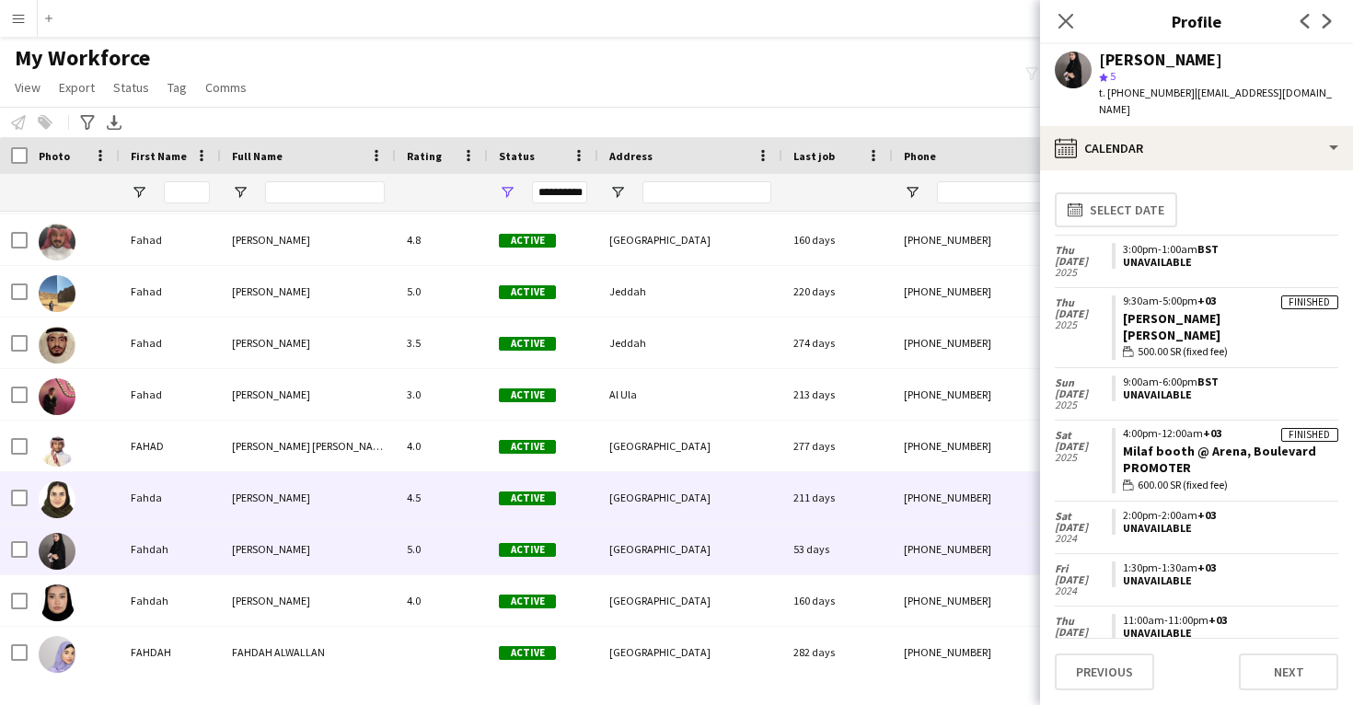
click at [886, 486] on div "211 days" at bounding box center [838, 497] width 110 height 51
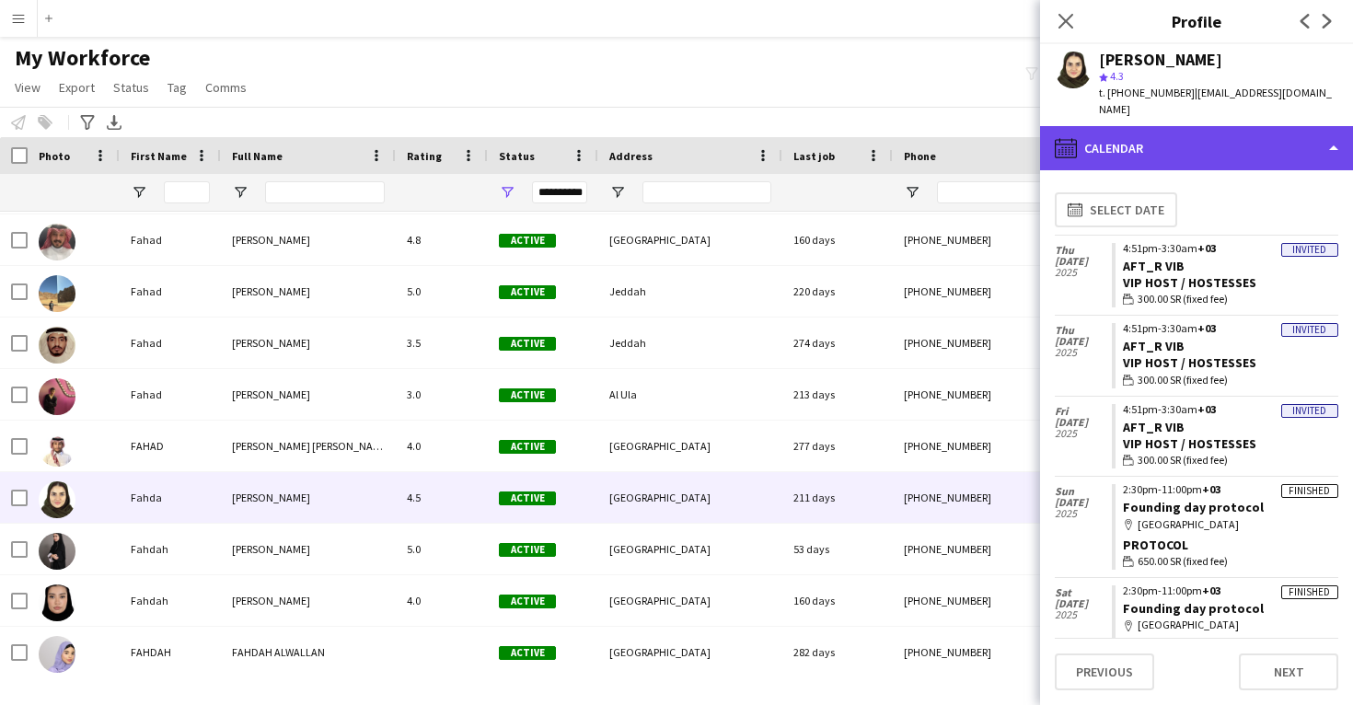
click at [1235, 137] on div "calendar-full Calendar" at bounding box center [1196, 148] width 313 height 44
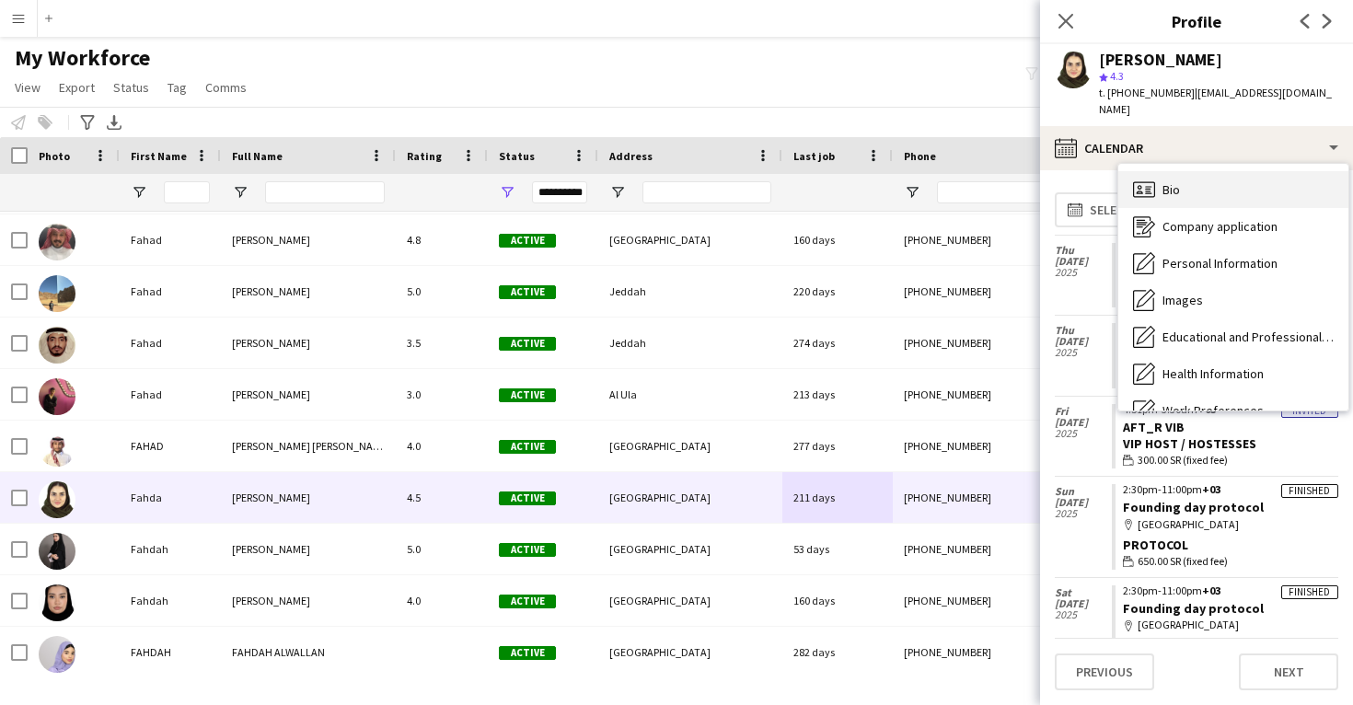
click at [1229, 171] on div "Bio Bio" at bounding box center [1234, 189] width 230 height 37
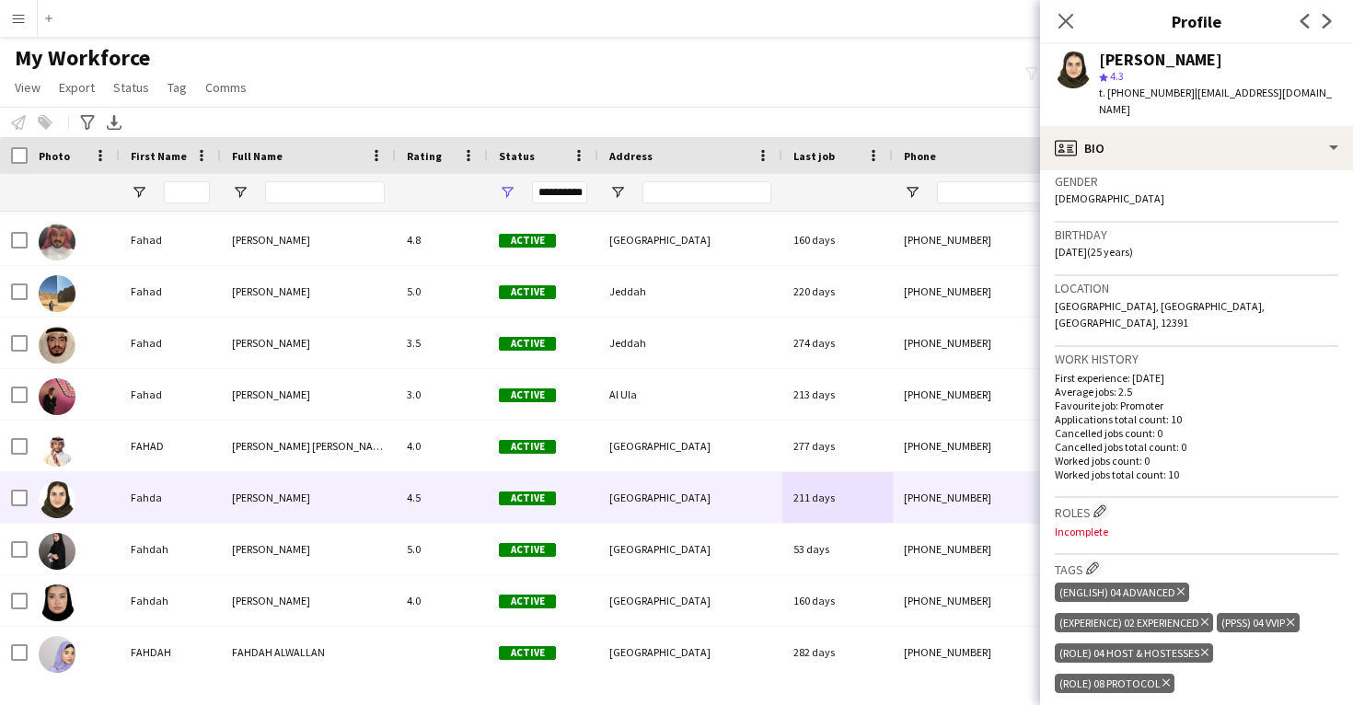
scroll to position [404, 0]
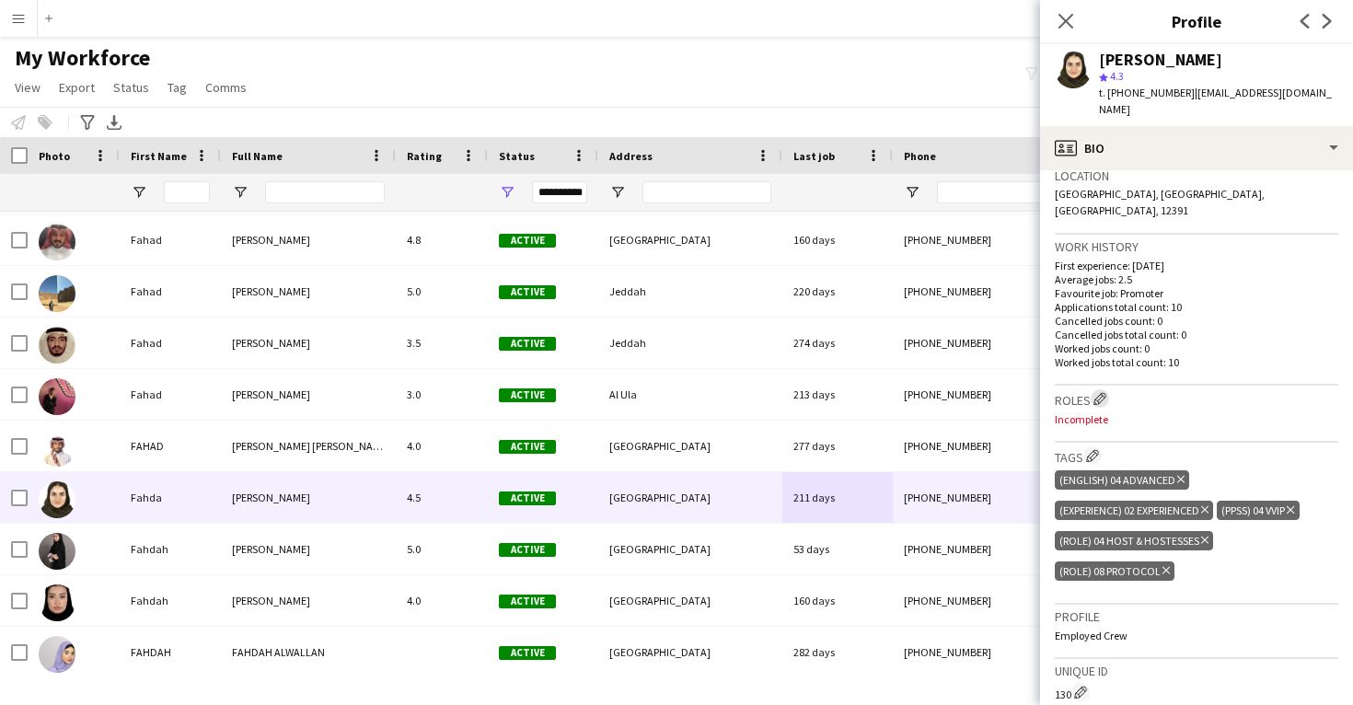
click at [1099, 392] on app-icon "Edit crew company roles" at bounding box center [1100, 398] width 13 height 13
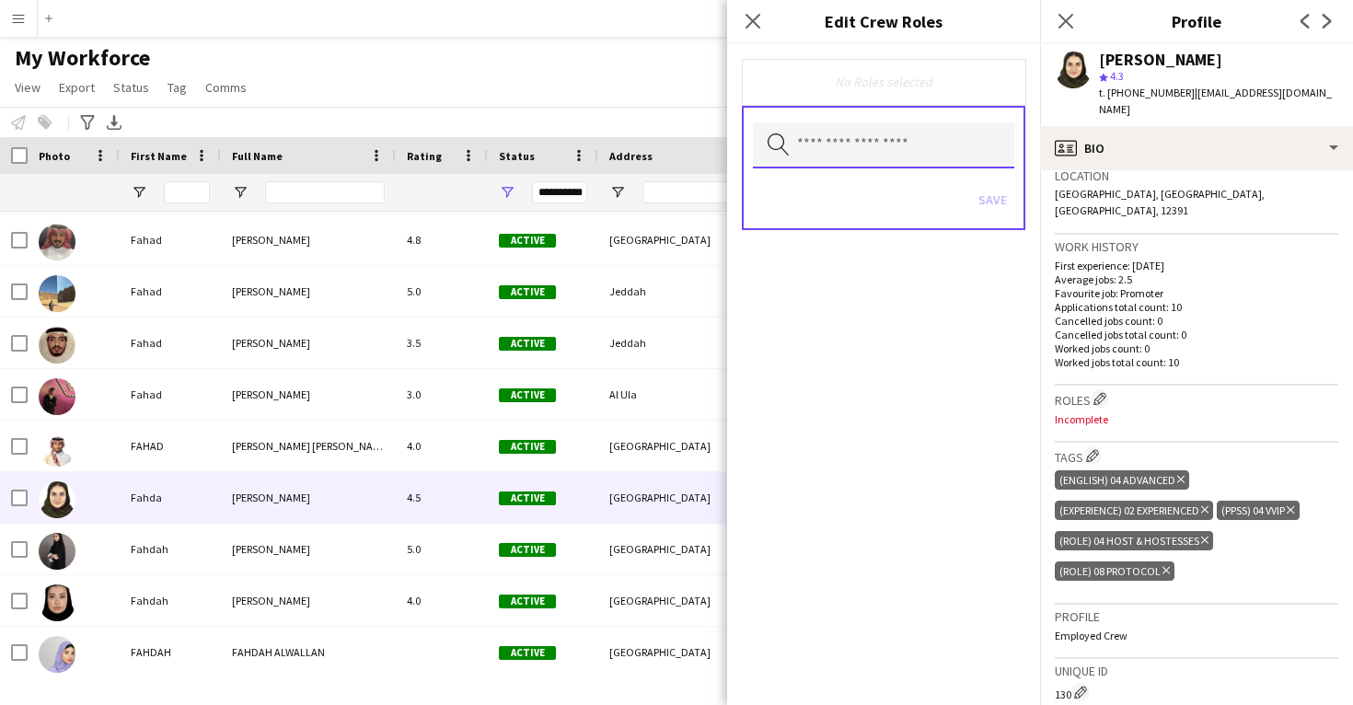
click at [878, 151] on input "text" at bounding box center [883, 145] width 261 height 46
type input "*"
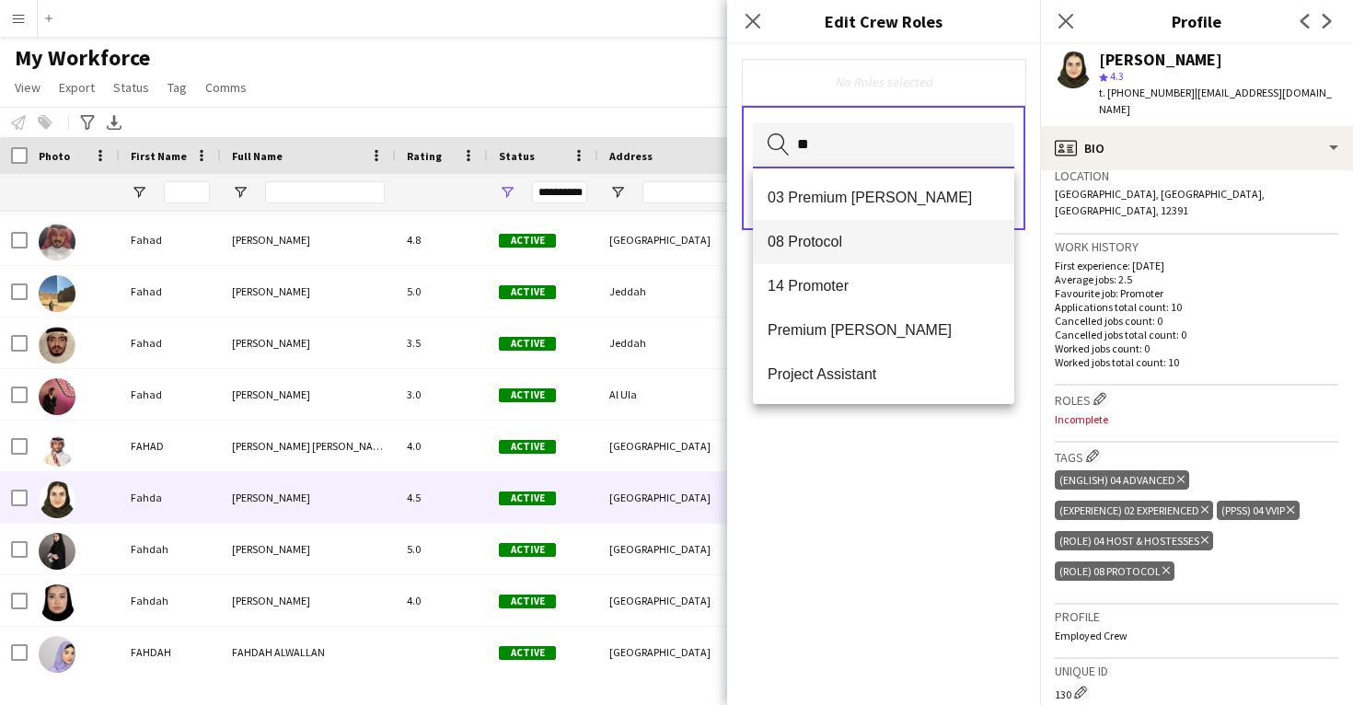
type input "**"
click at [842, 232] on mat-option "08 Protocol" at bounding box center [883, 242] width 261 height 44
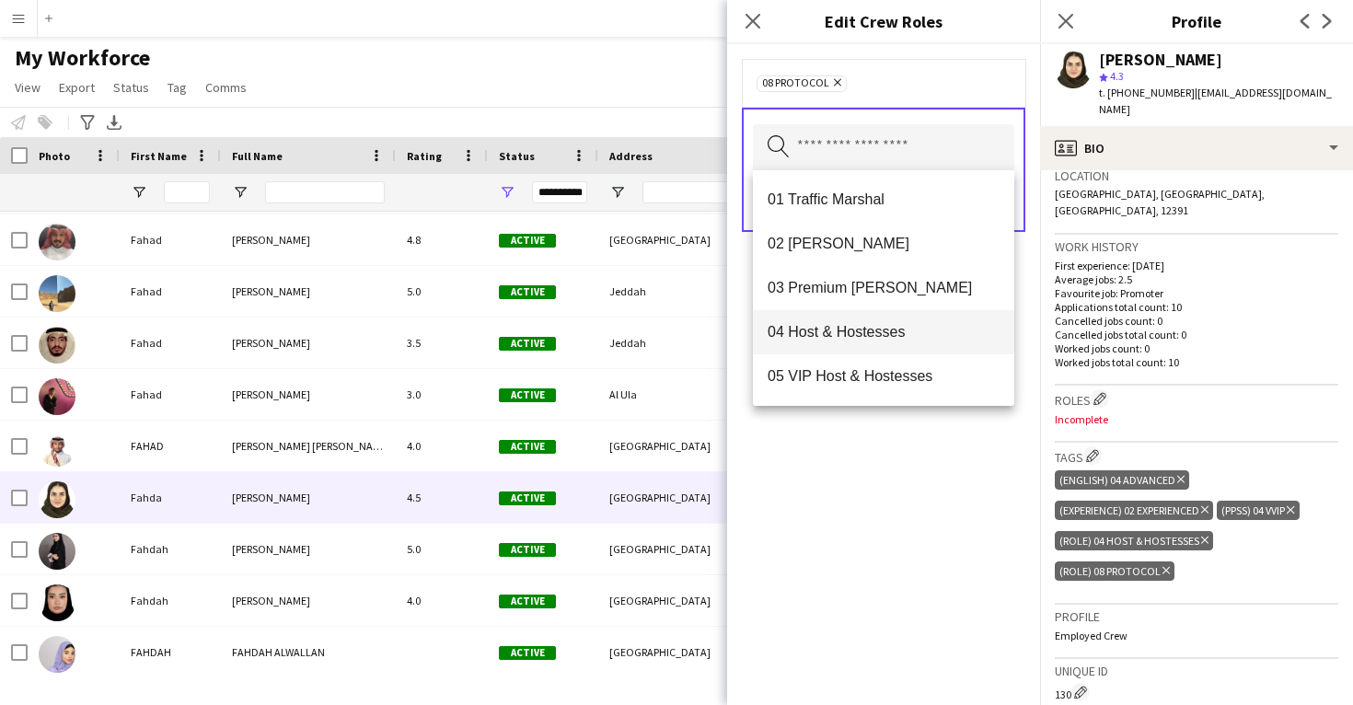
click at [844, 324] on span "04 Host & Hostesses" at bounding box center [884, 331] width 232 height 17
click at [847, 452] on div "04 Host & Hostesses Remove 08 Protocol Remove Search by role type Save" at bounding box center [883, 374] width 313 height 661
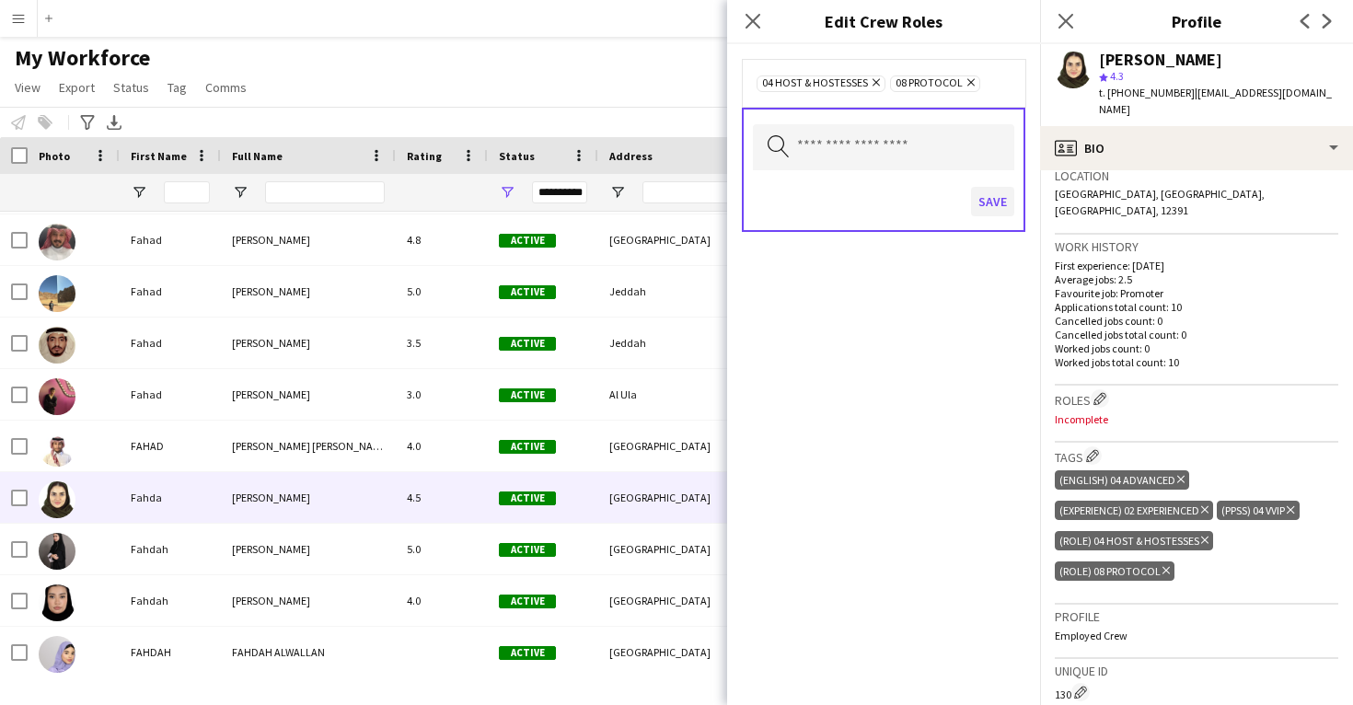
click at [988, 205] on button "Save" at bounding box center [992, 201] width 43 height 29
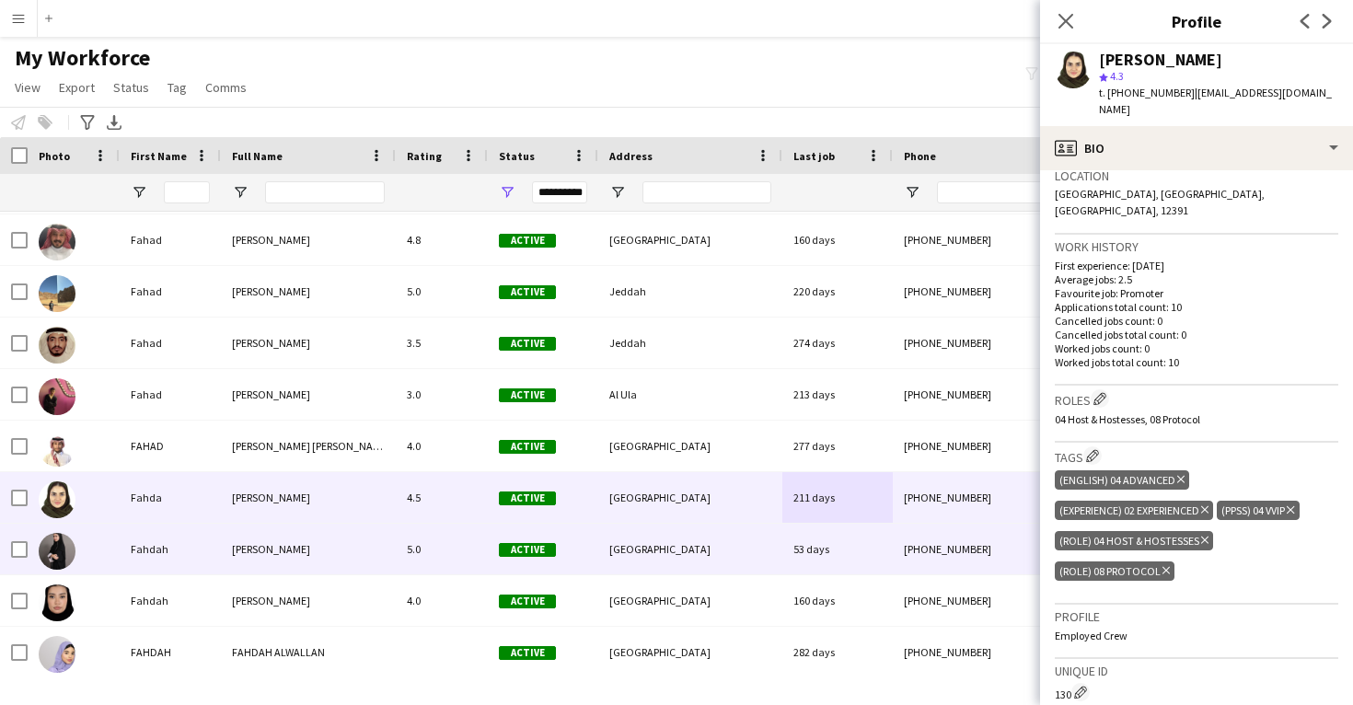
click at [759, 548] on div "[GEOGRAPHIC_DATA]" at bounding box center [690, 549] width 184 height 51
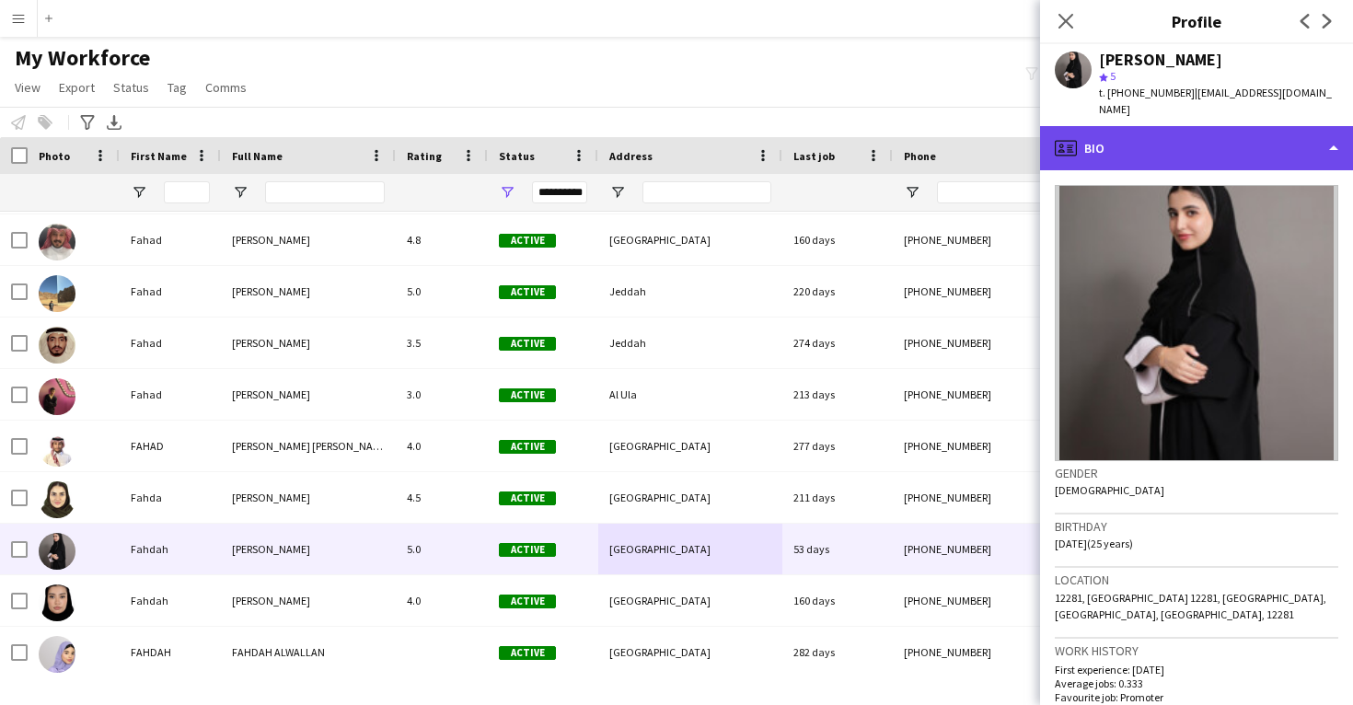
click at [1172, 137] on div "profile Bio" at bounding box center [1196, 148] width 313 height 44
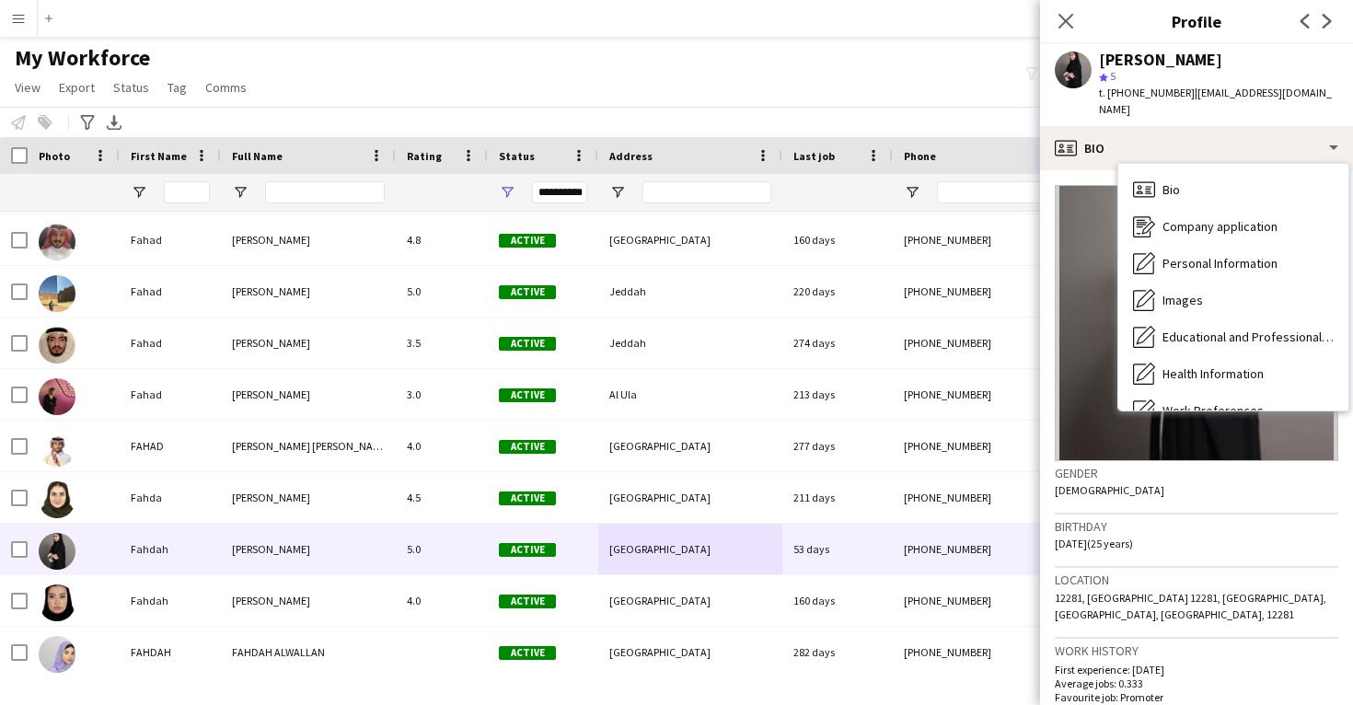
click at [1179, 549] on div "Birthday 30-01-2000 (25 years)" at bounding box center [1197, 541] width 284 height 53
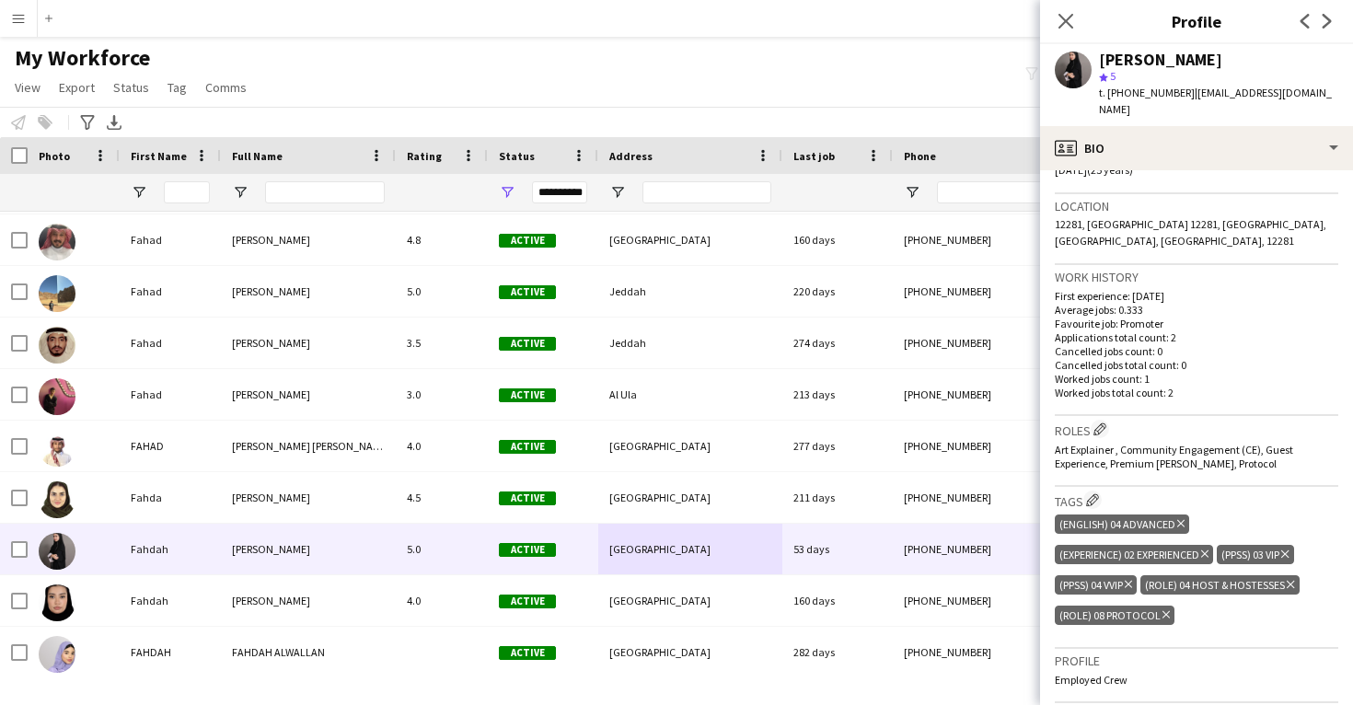
scroll to position [375, 0]
click at [1099, 422] on app-icon "Edit crew company roles" at bounding box center [1100, 428] width 13 height 13
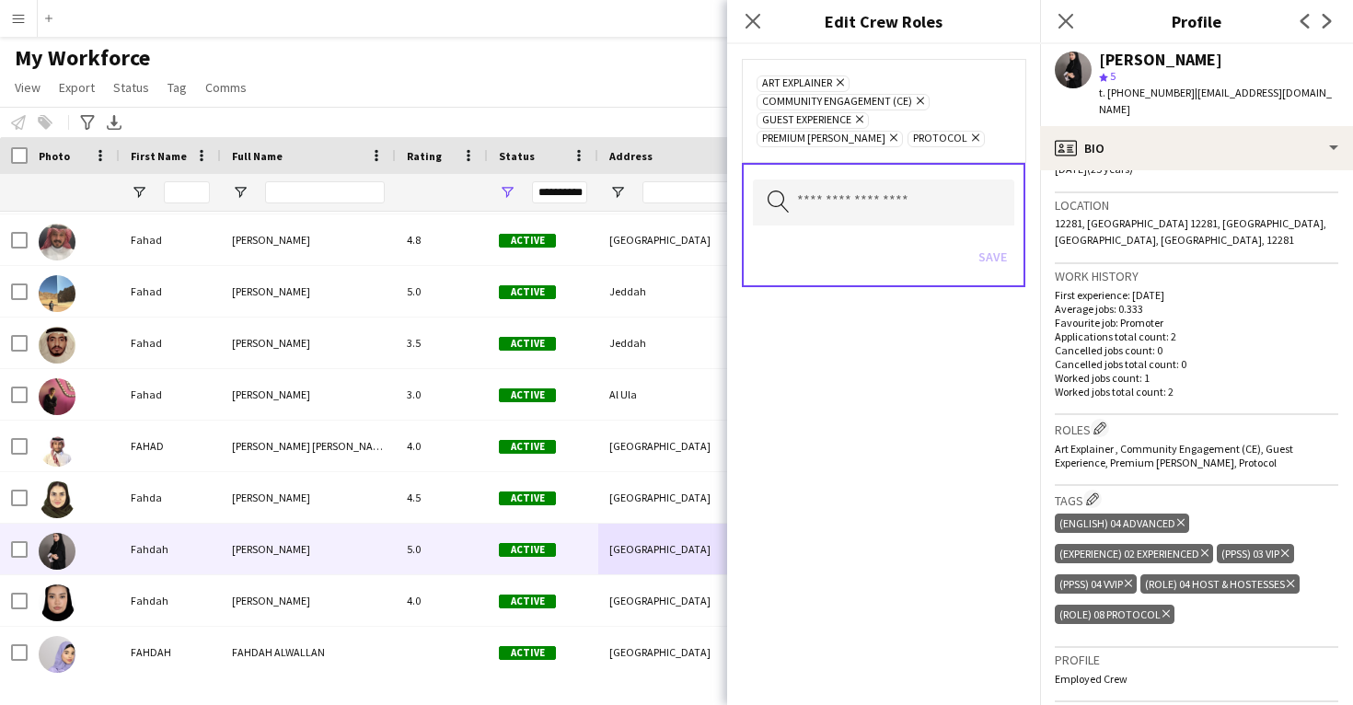
click at [898, 134] on icon at bounding box center [893, 137] width 7 height 7
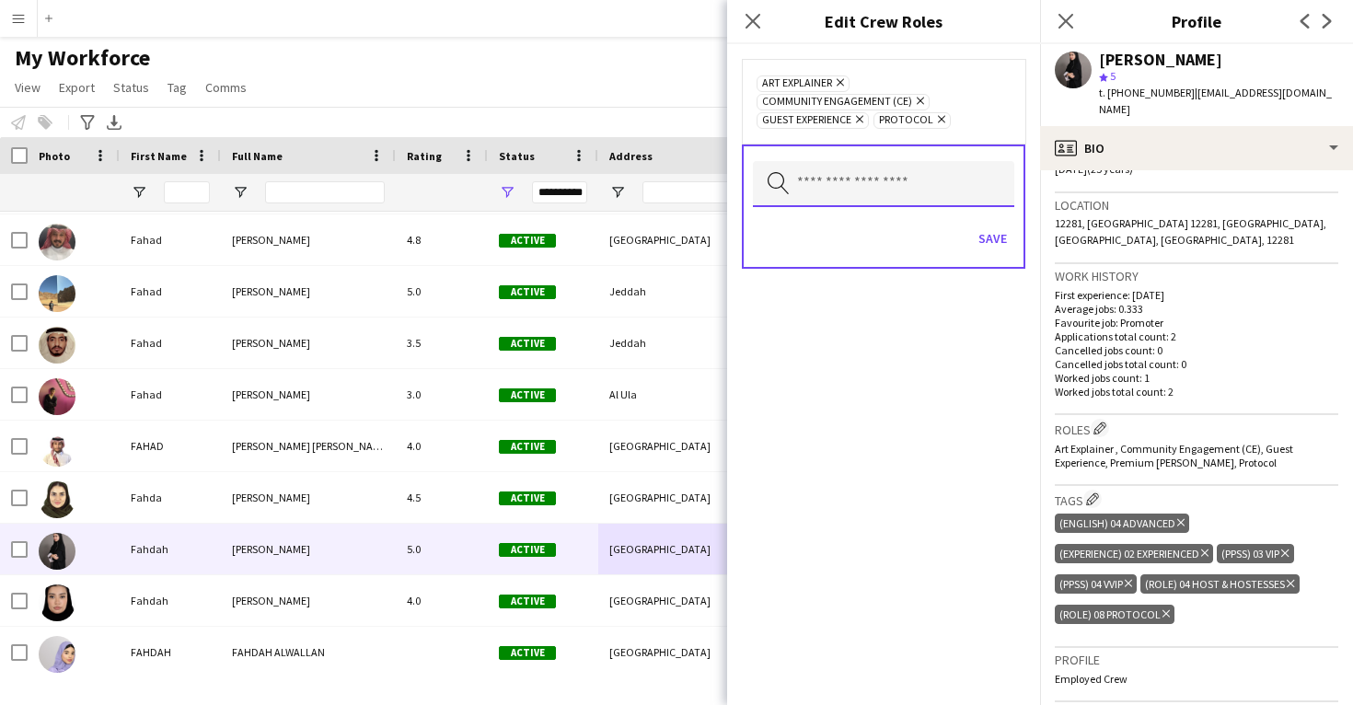
click at [868, 182] on input "text" at bounding box center [883, 184] width 261 height 46
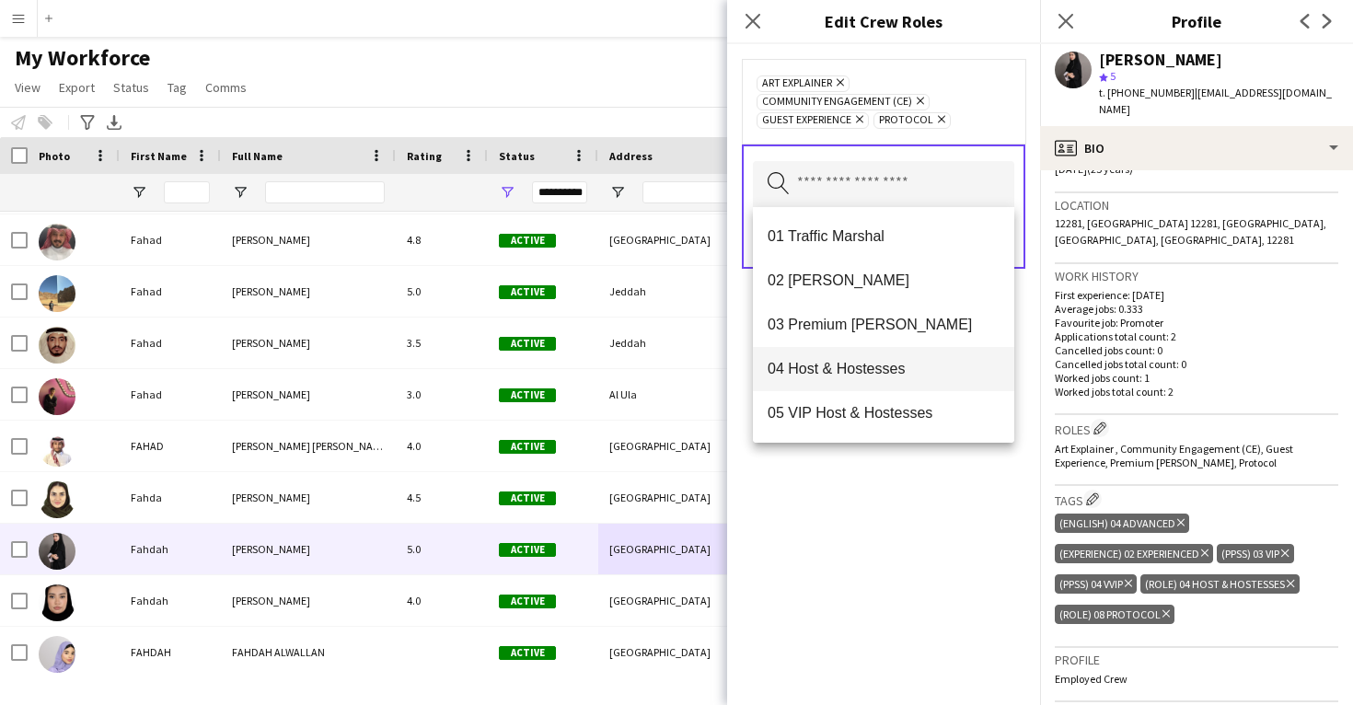
click at [842, 363] on span "04 Host & Hostesses" at bounding box center [884, 368] width 232 height 17
click at [834, 496] on div "04 Host & Hostesses Remove Art Explainer Remove Community Engagement (CE) Remov…" at bounding box center [883, 374] width 313 height 661
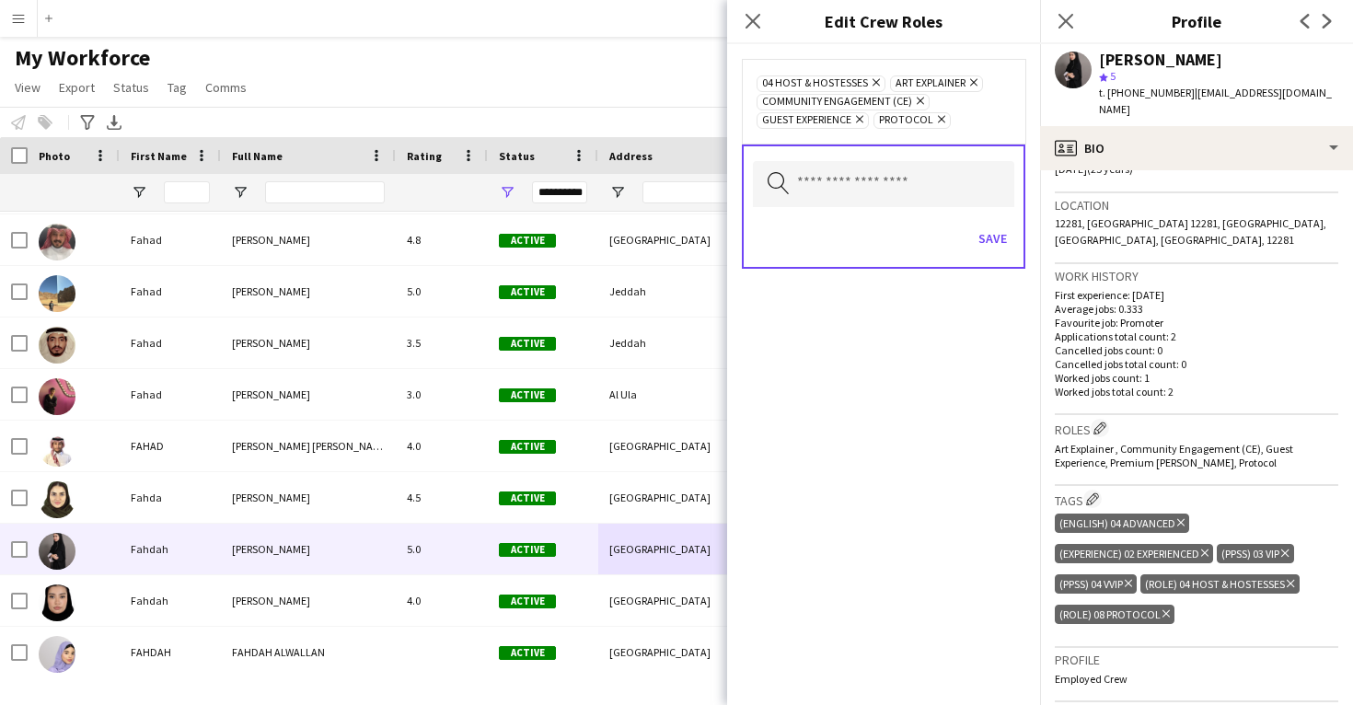
click at [974, 84] on icon at bounding box center [973, 82] width 7 height 7
click at [1000, 239] on button "Save" at bounding box center [992, 238] width 43 height 29
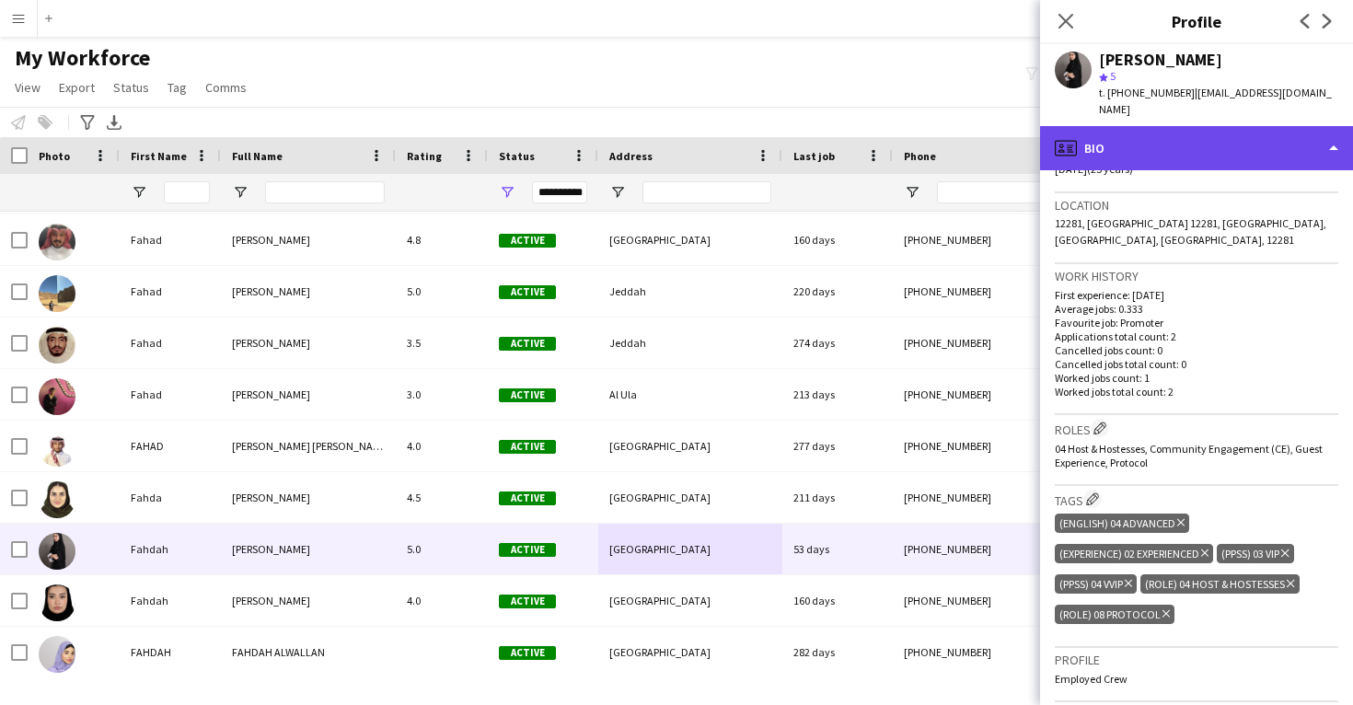
click at [1147, 136] on div "profile Bio" at bounding box center [1196, 148] width 313 height 44
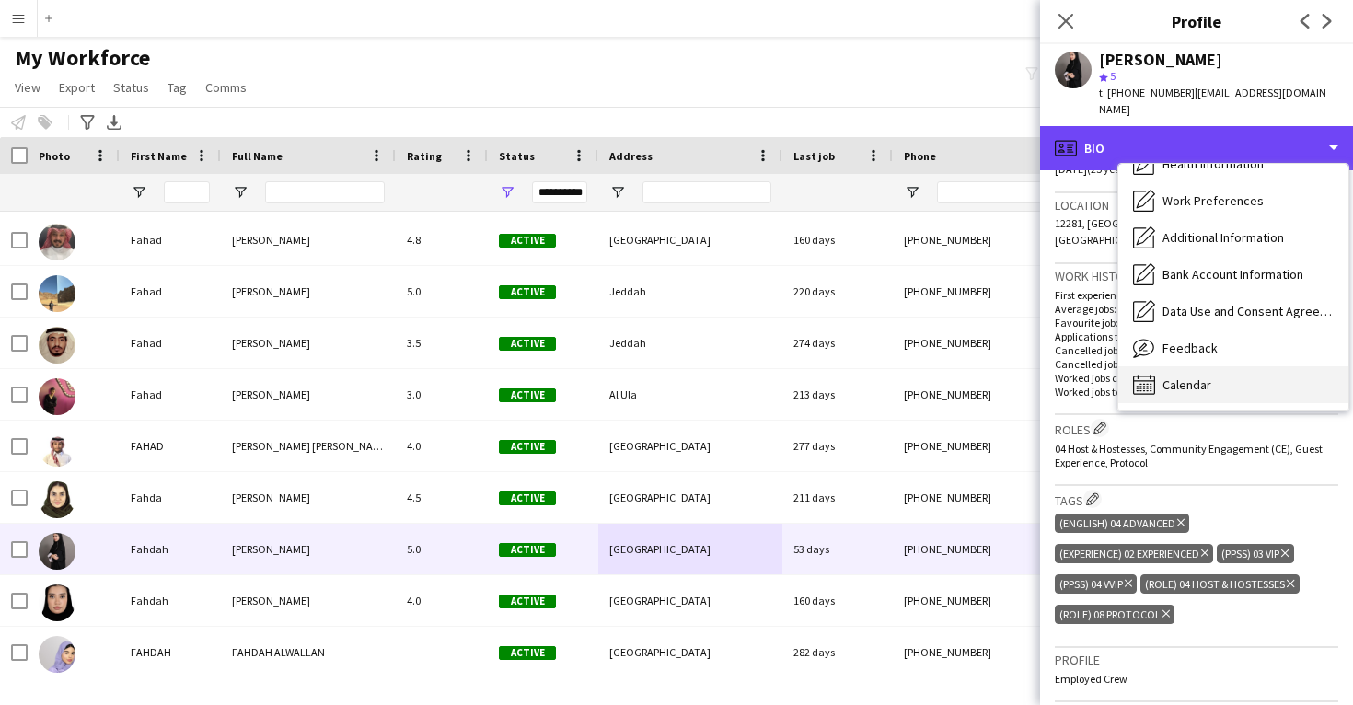
scroll to position [210, 0]
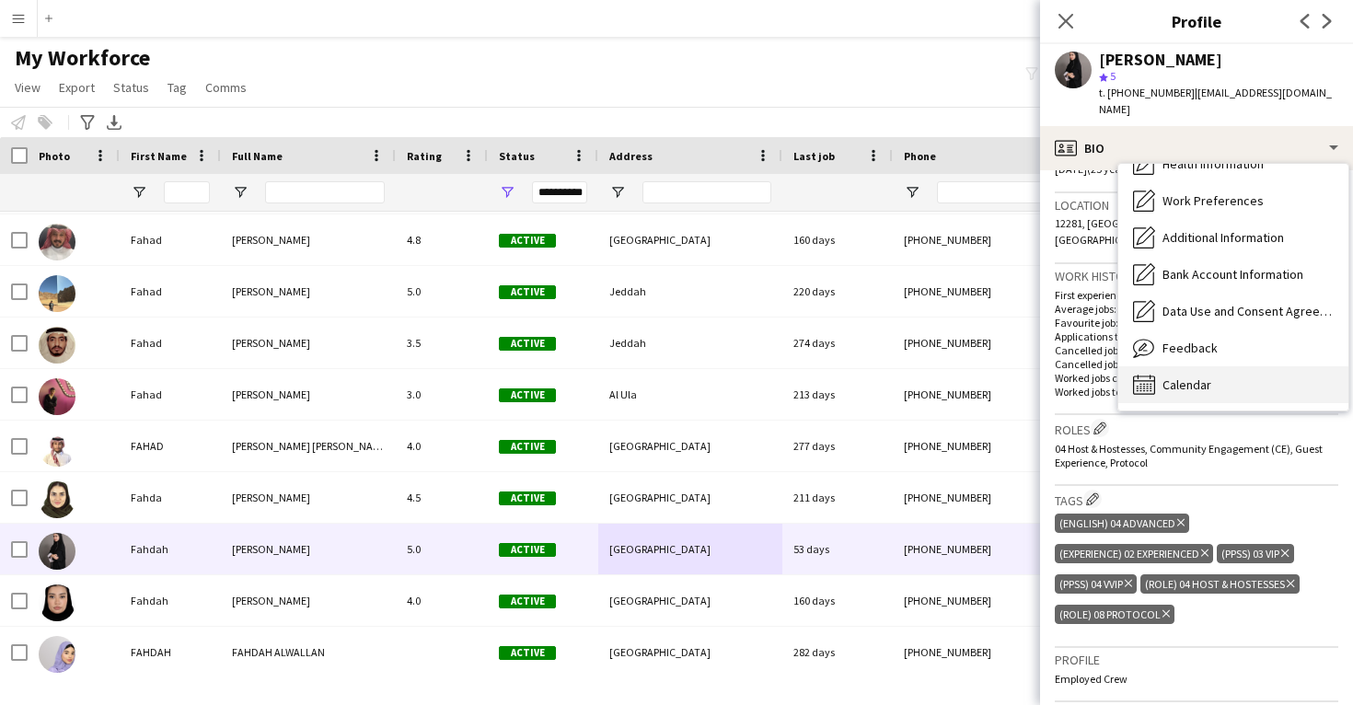
click at [1212, 382] on div "Calendar Calendar" at bounding box center [1234, 384] width 230 height 37
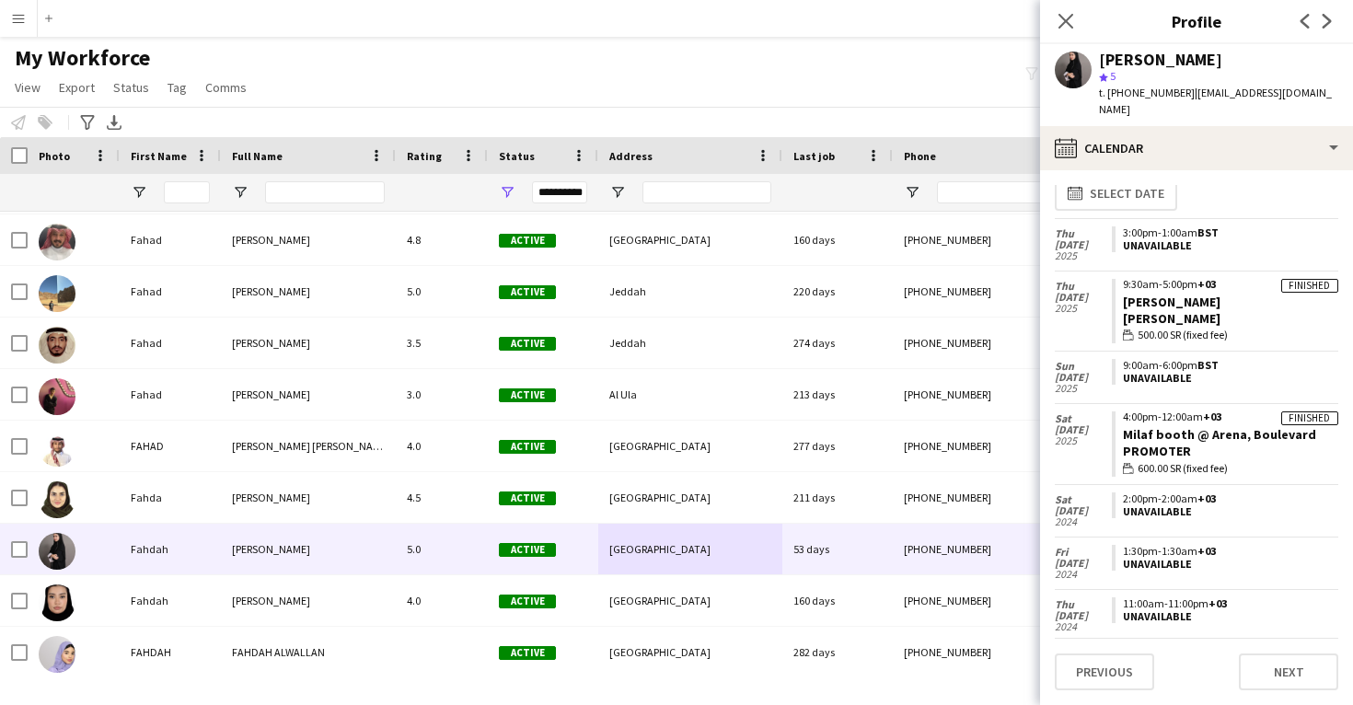
scroll to position [22, 0]
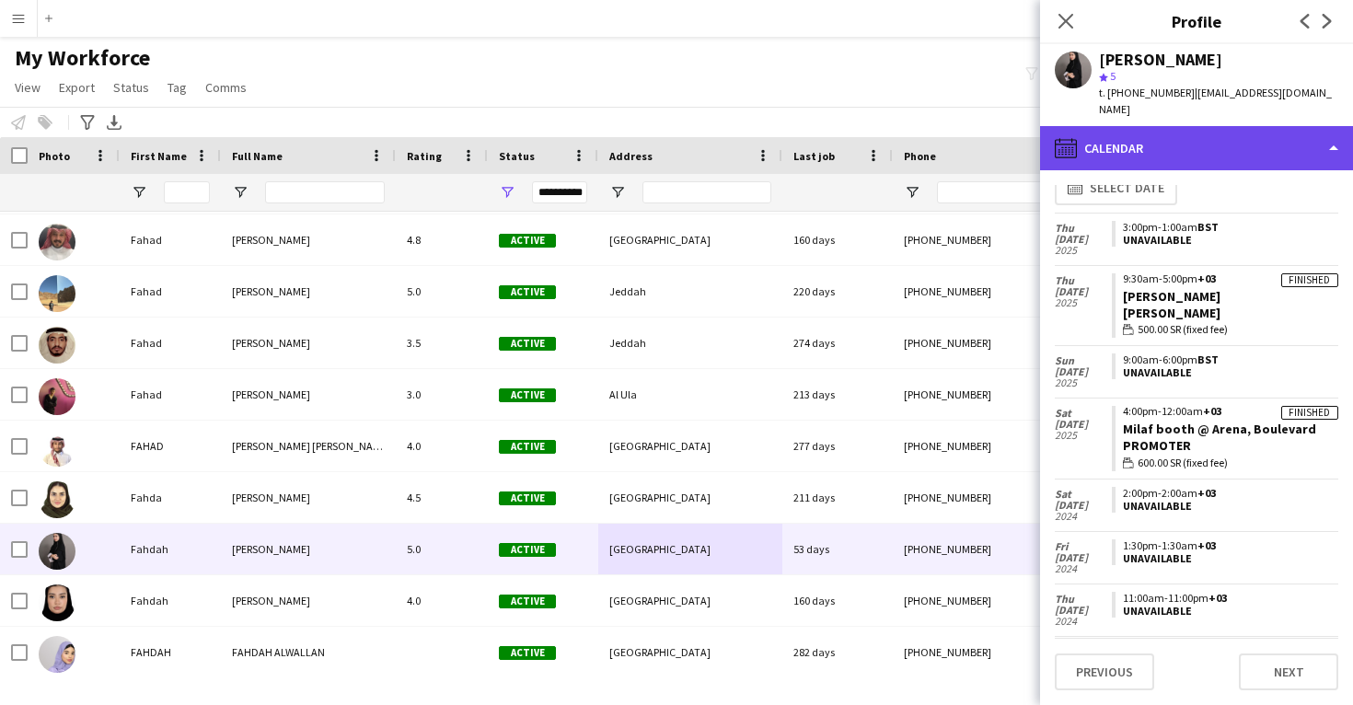
click at [1273, 128] on div "calendar-full Calendar" at bounding box center [1196, 148] width 313 height 44
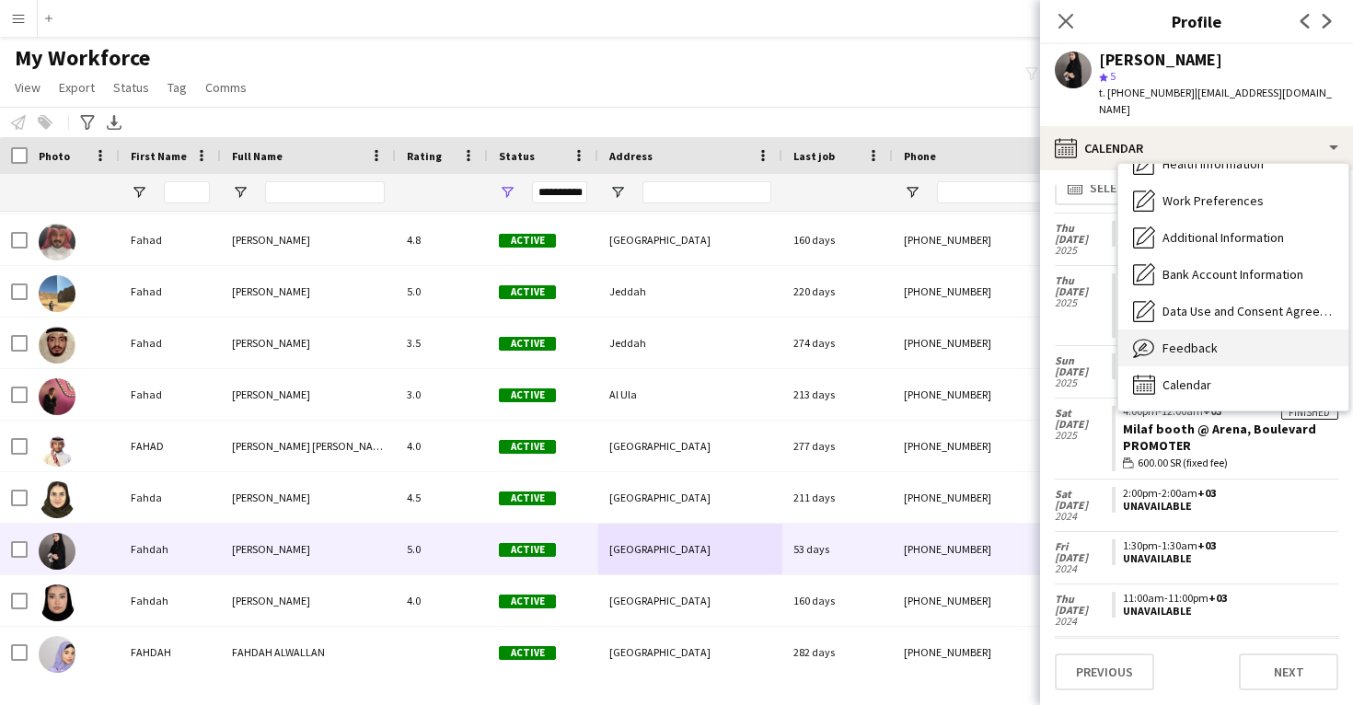
click at [1219, 337] on div "Feedback Feedback" at bounding box center [1234, 348] width 230 height 37
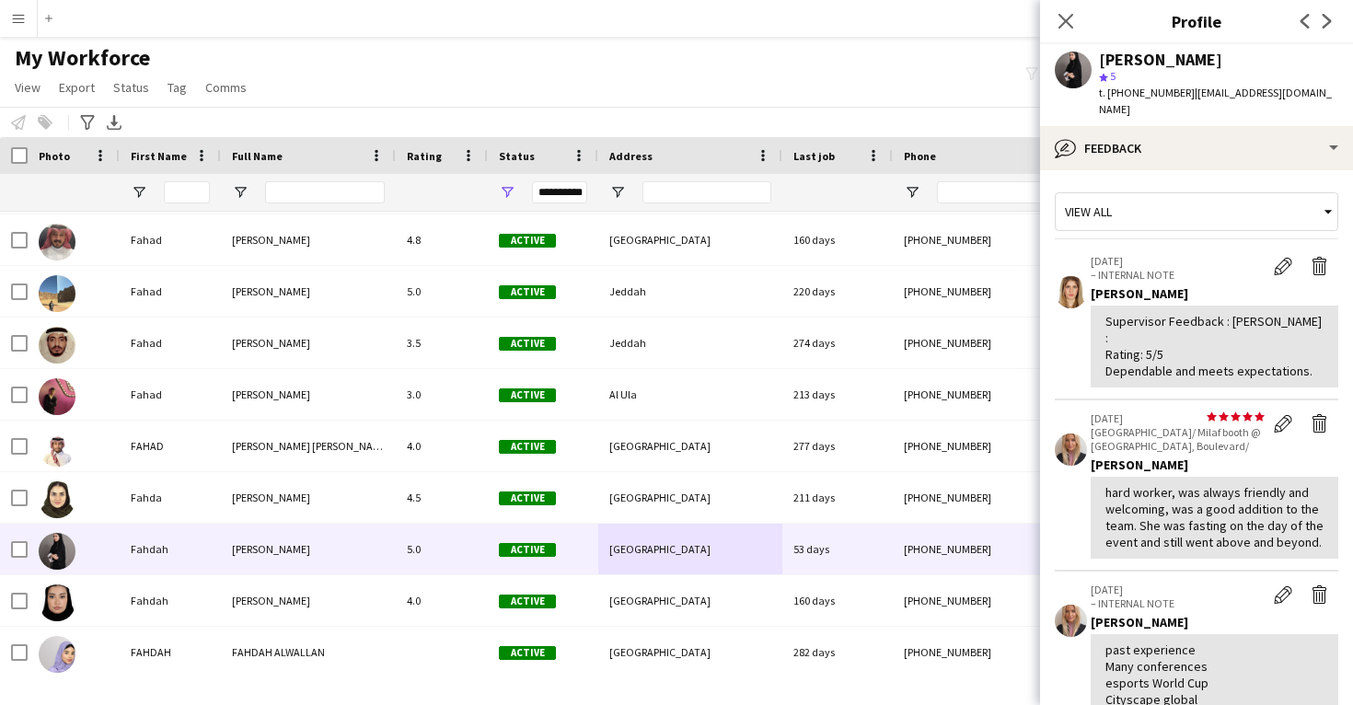
scroll to position [0, 0]
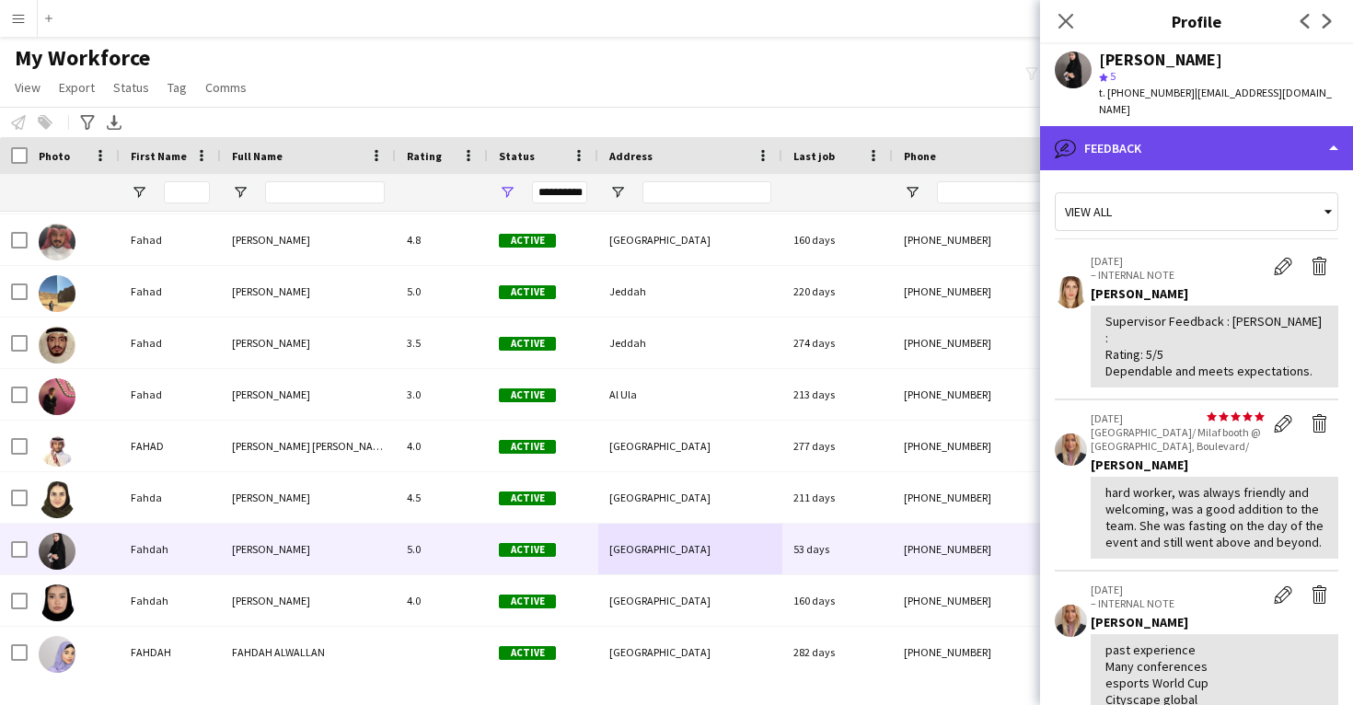
click at [1243, 134] on div "bubble-pencil Feedback" at bounding box center [1196, 148] width 313 height 44
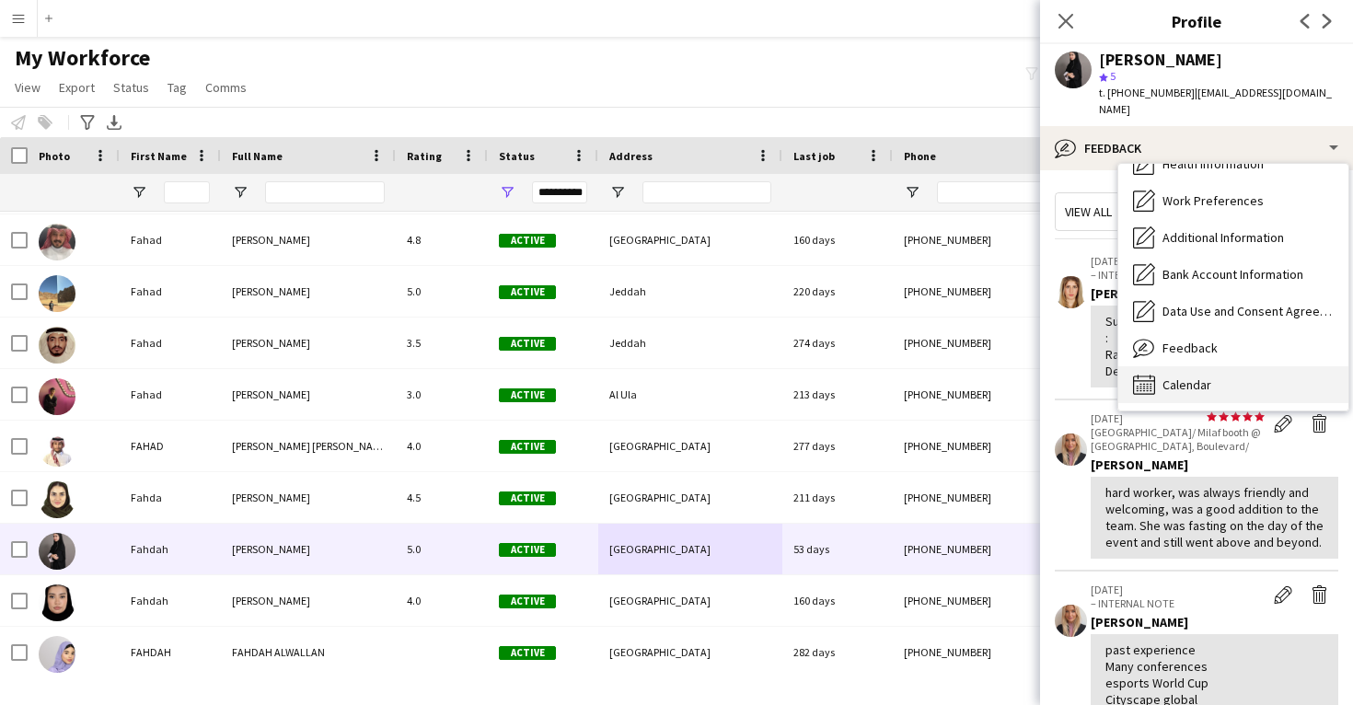
click at [1223, 369] on div "Calendar Calendar" at bounding box center [1234, 384] width 230 height 37
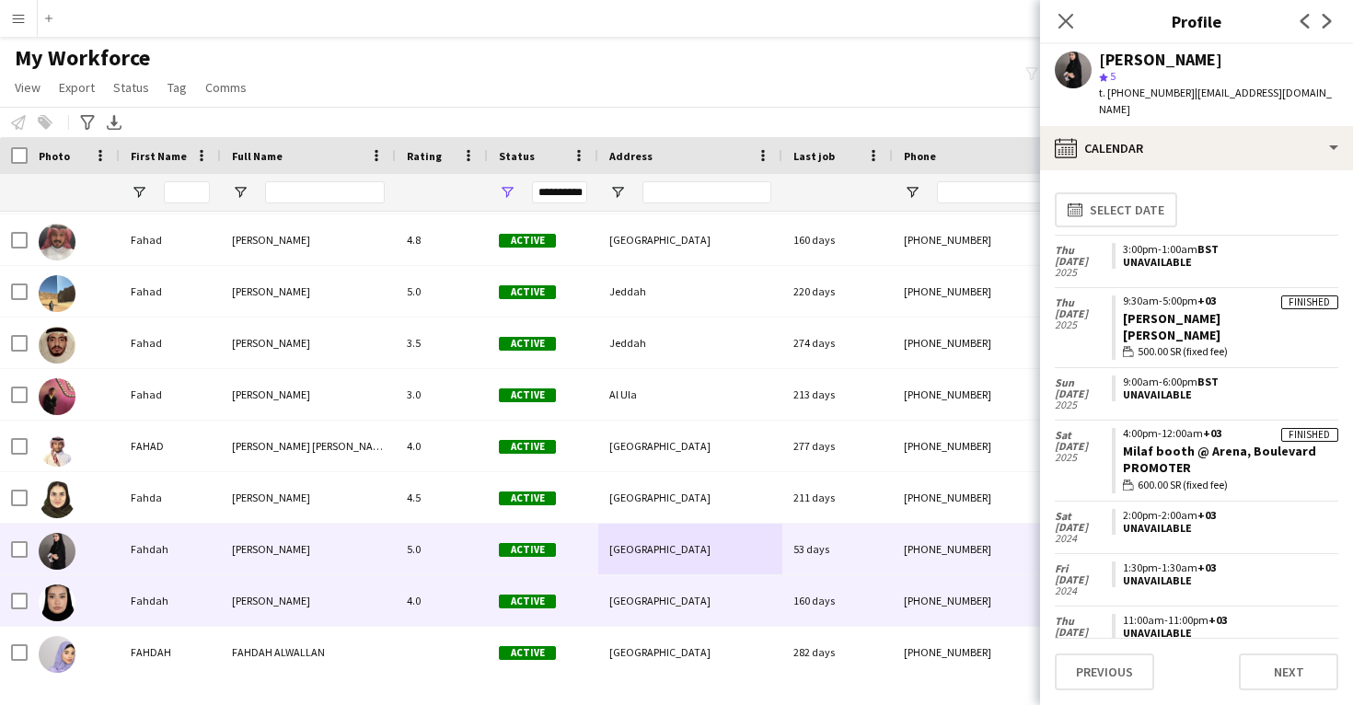
click at [842, 582] on div "160 days" at bounding box center [838, 600] width 110 height 51
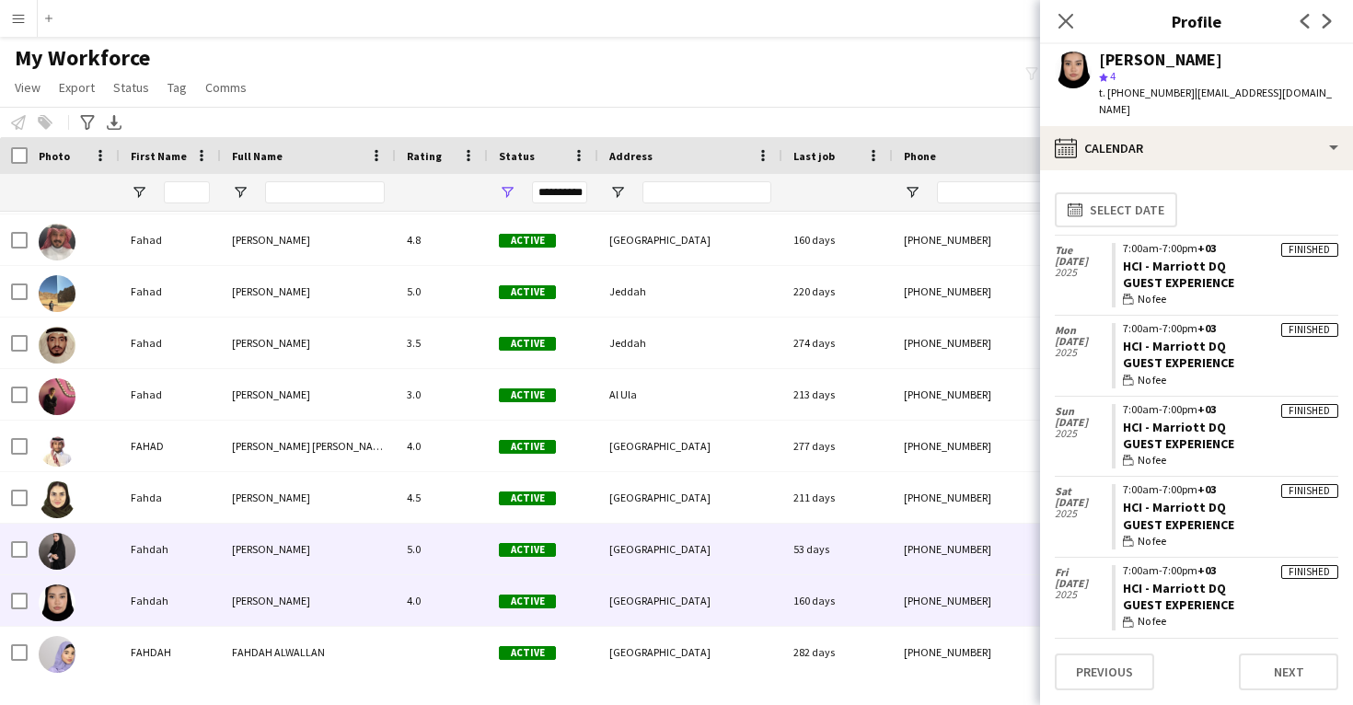
click at [854, 549] on div "53 days" at bounding box center [838, 549] width 110 height 51
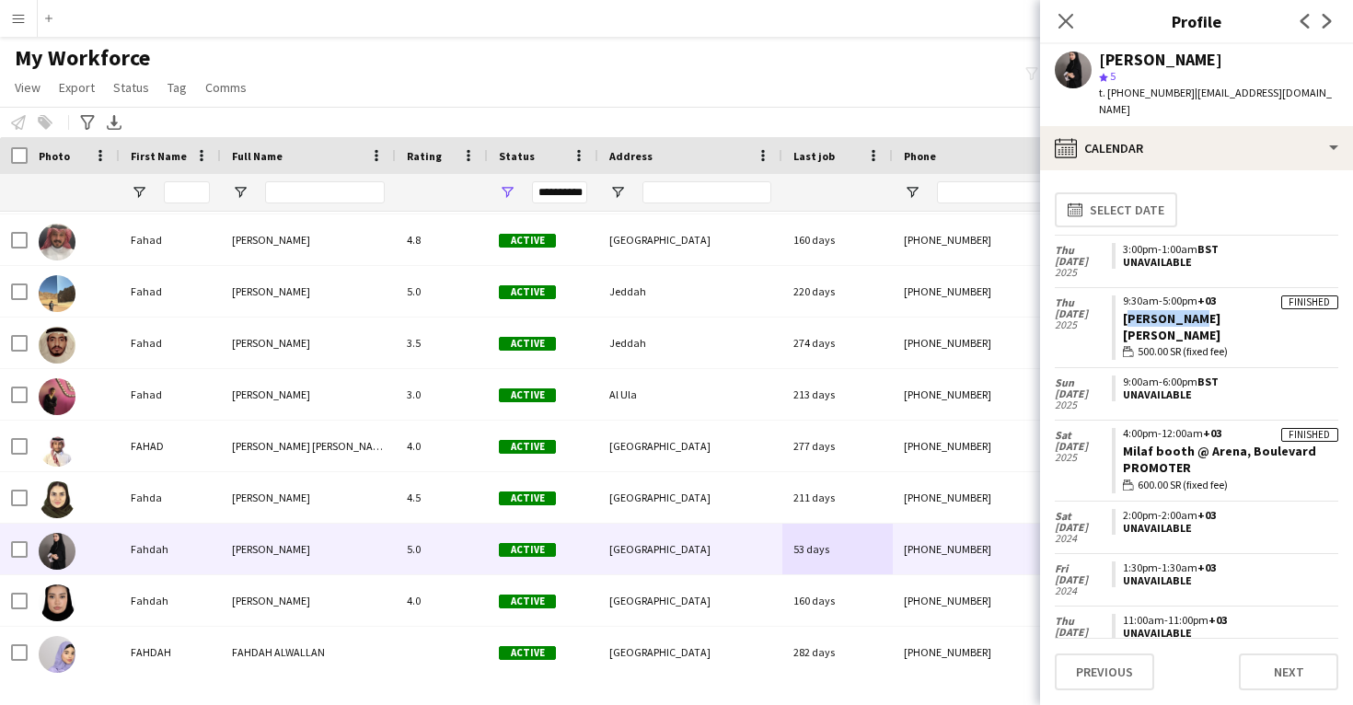
drag, startPoint x: 1216, startPoint y: 300, endPoint x: 1120, endPoint y: 305, distance: 96.8
click at [1120, 305] on app-crew-calendar-job-card "Finished 9:30am-5:00pm +03 Siraj hall Usher wallet 500.00 SR (fixed fee)" at bounding box center [1225, 328] width 227 height 65
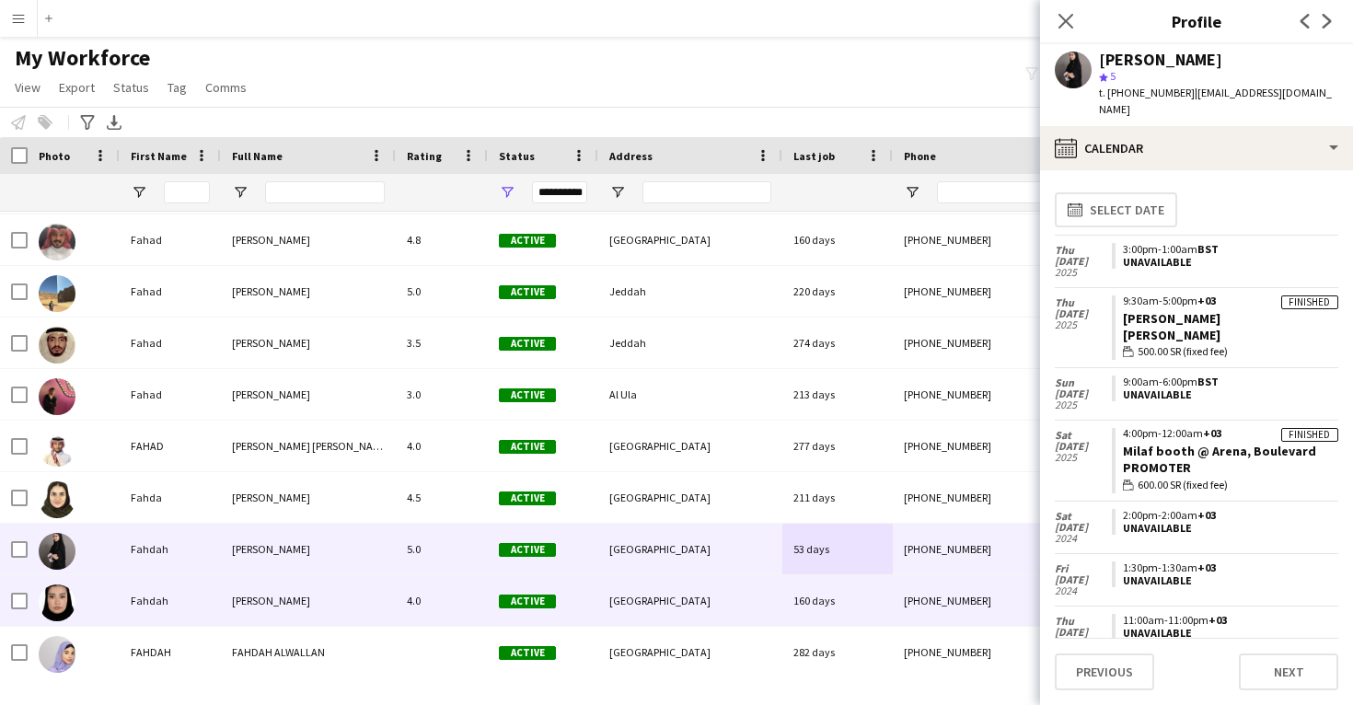
click at [641, 616] on div "[GEOGRAPHIC_DATA]" at bounding box center [690, 600] width 184 height 51
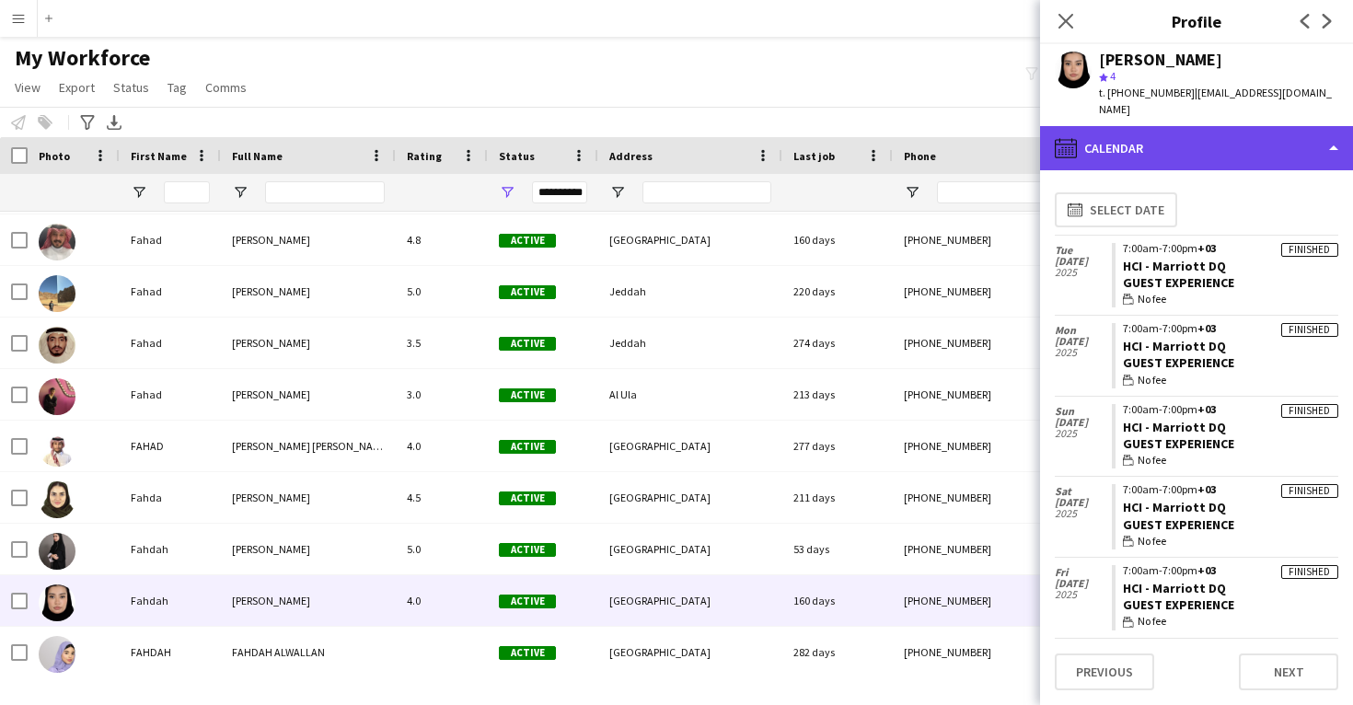
click at [1254, 149] on div "calendar-full Calendar" at bounding box center [1196, 148] width 313 height 44
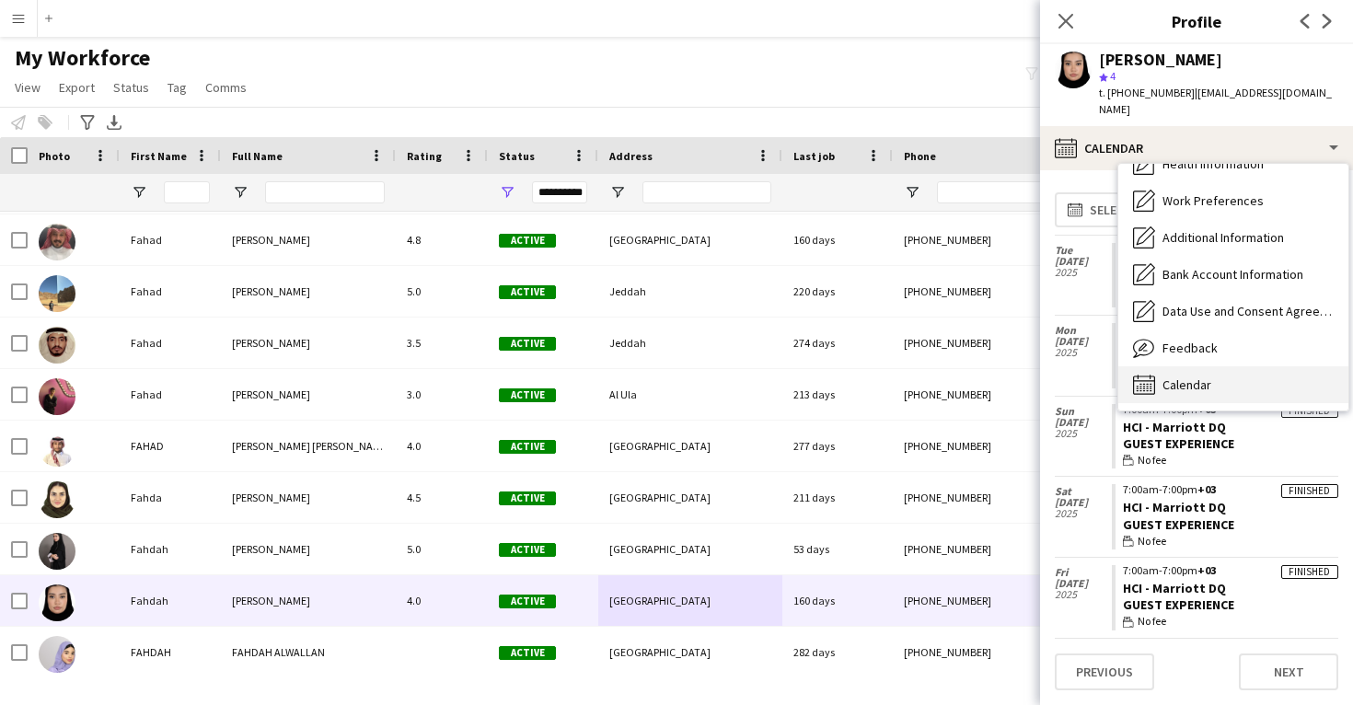
scroll to position [211, 0]
click at [1237, 384] on div "Calendar Calendar" at bounding box center [1234, 384] width 230 height 37
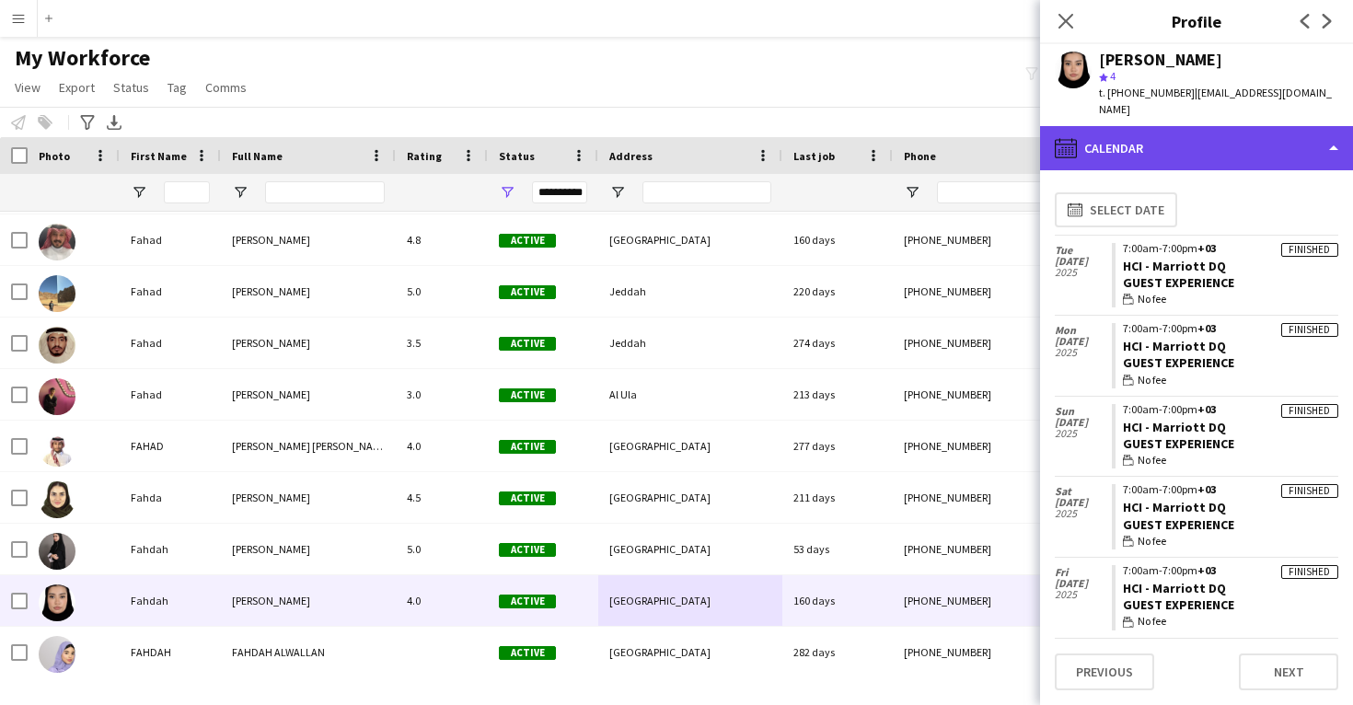
click at [1227, 154] on div "calendar-full Calendar" at bounding box center [1196, 148] width 313 height 44
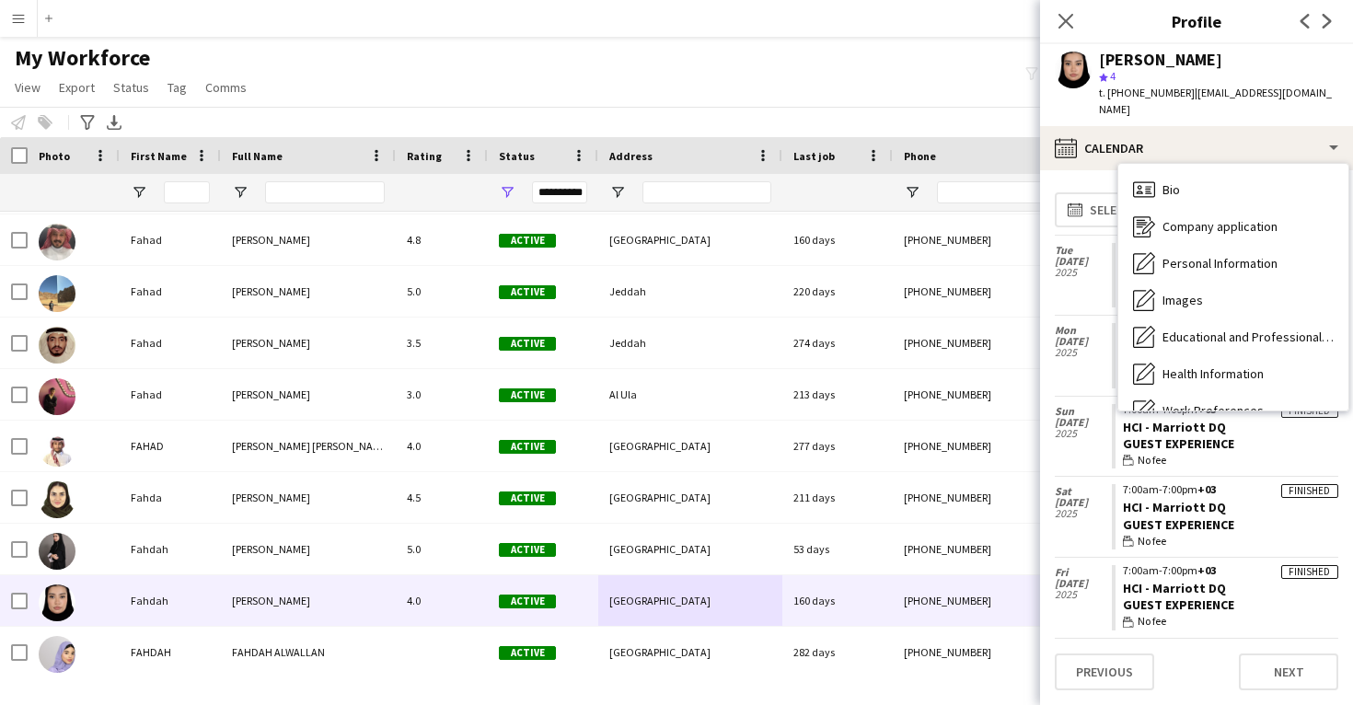
click at [1214, 550] on span "Feedback" at bounding box center [1190, 558] width 55 height 17
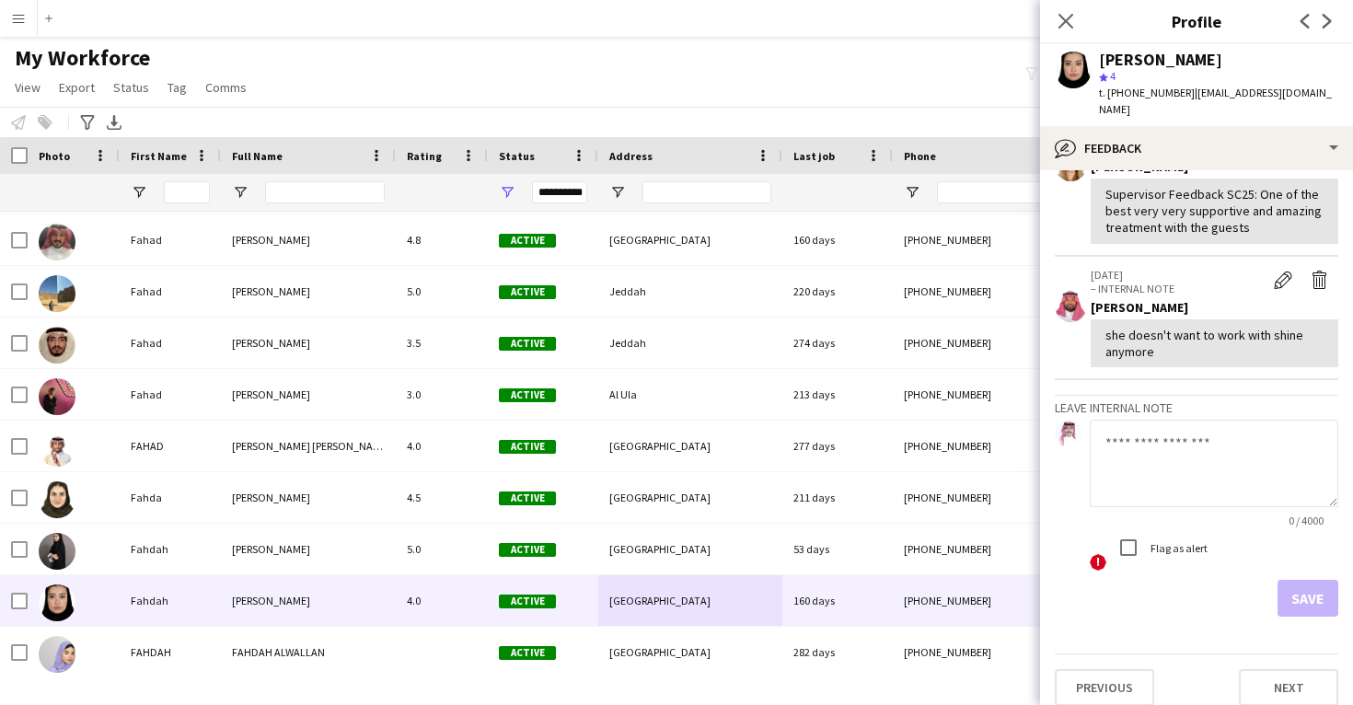
scroll to position [388, 0]
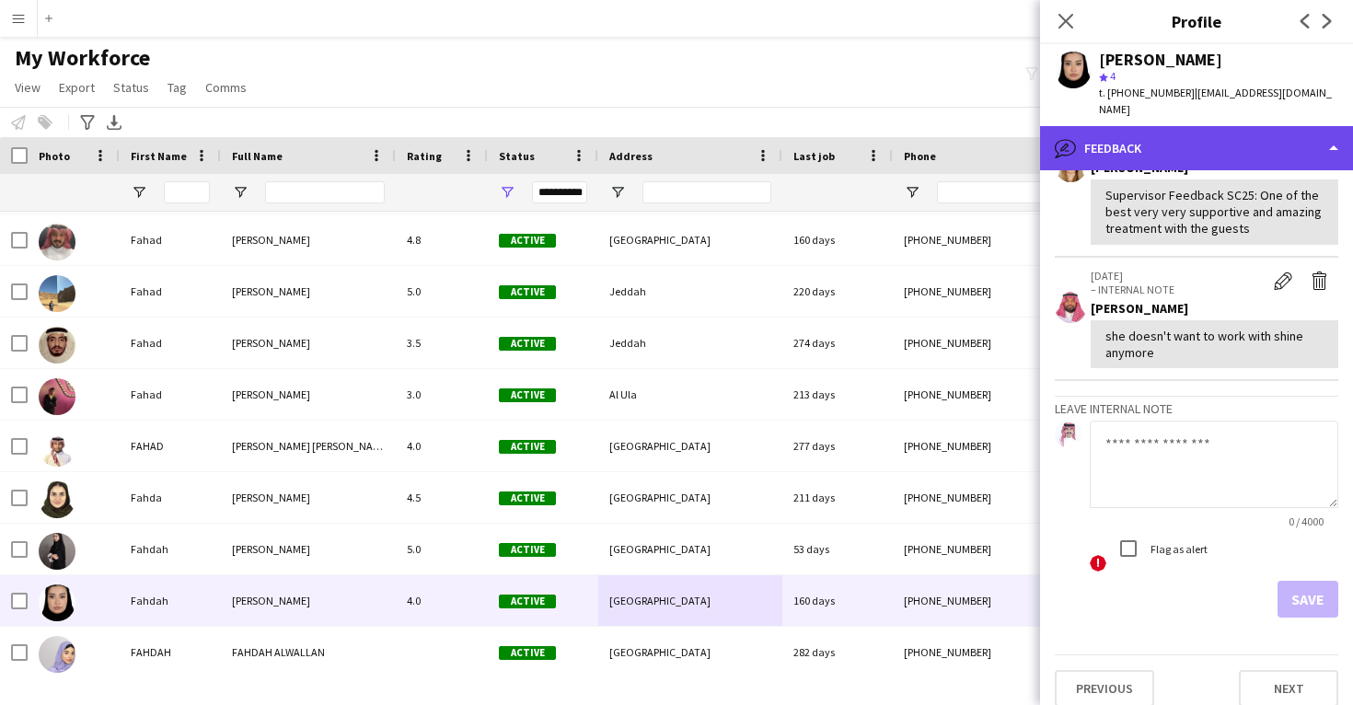
click at [1187, 131] on div "bubble-pencil Feedback" at bounding box center [1196, 148] width 313 height 44
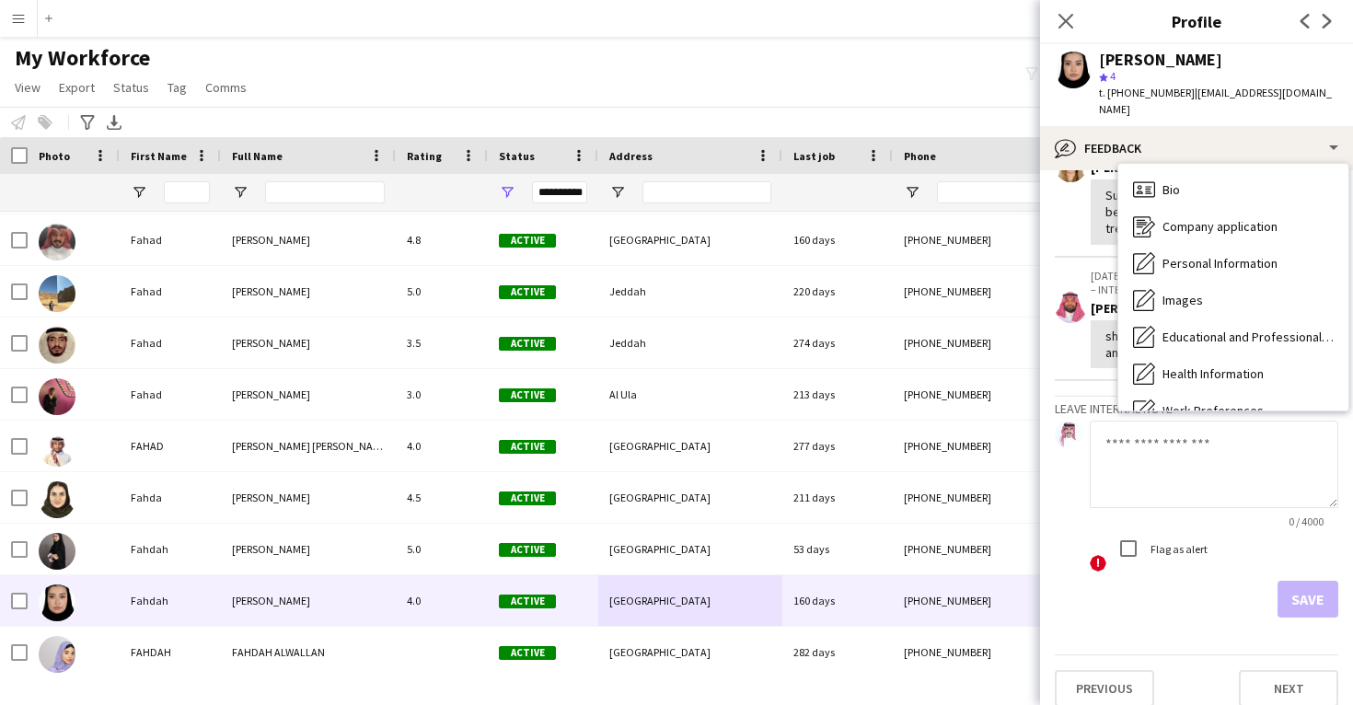
click at [1198, 540] on div "Feedback Feedback" at bounding box center [1234, 558] width 230 height 37
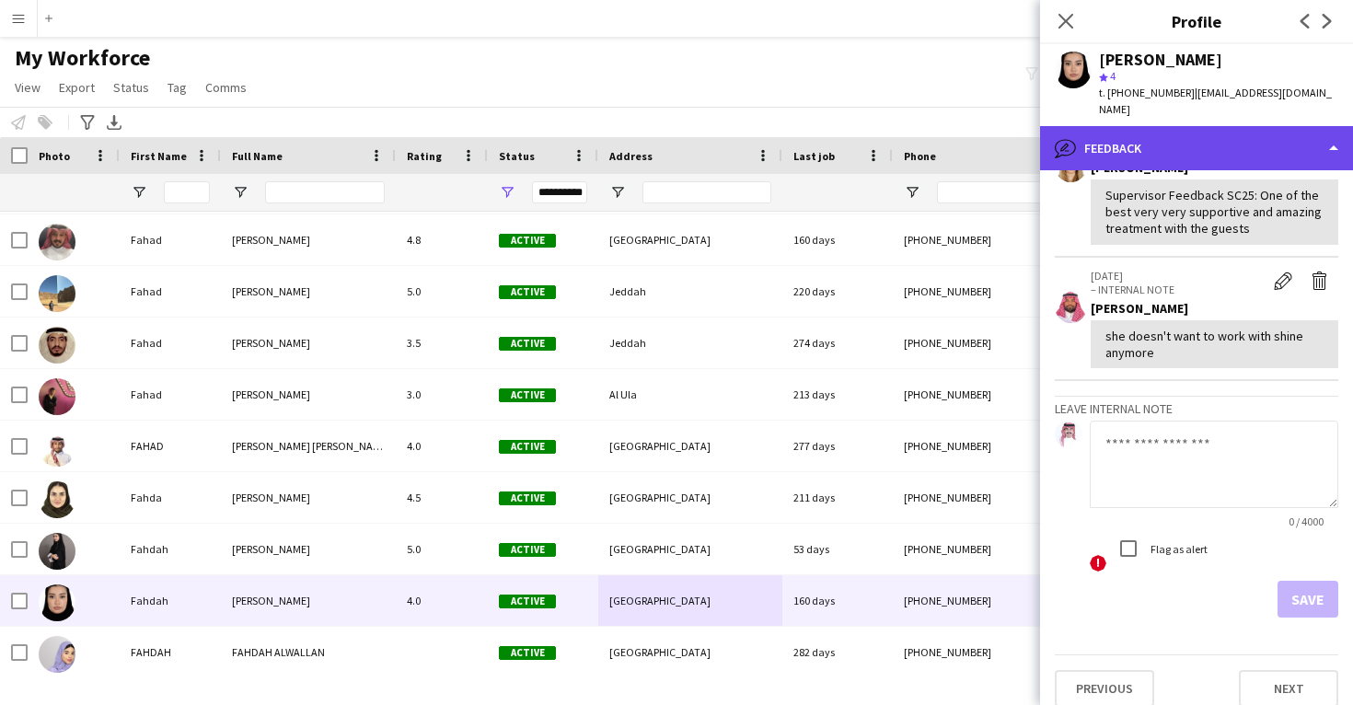
click at [1170, 157] on div "bubble-pencil Feedback" at bounding box center [1196, 148] width 313 height 44
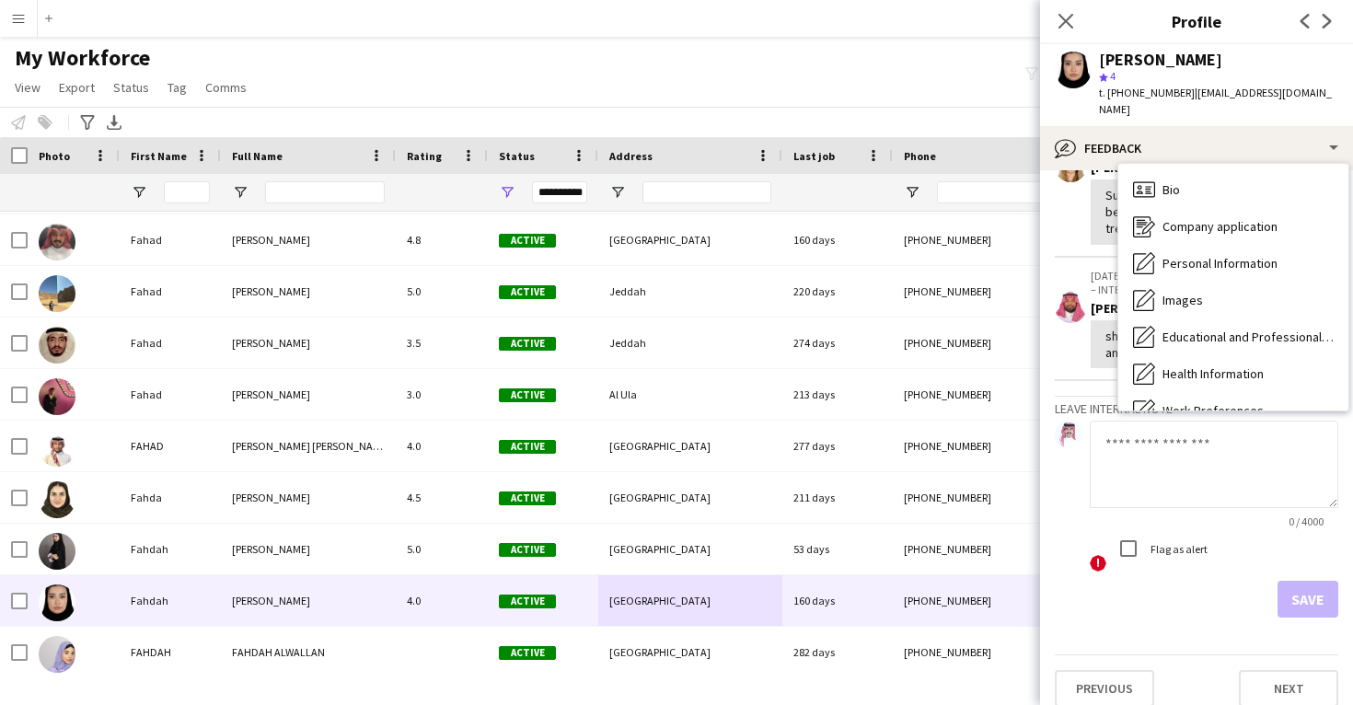
click at [1185, 576] on div "Calendar Calendar" at bounding box center [1234, 594] width 230 height 37
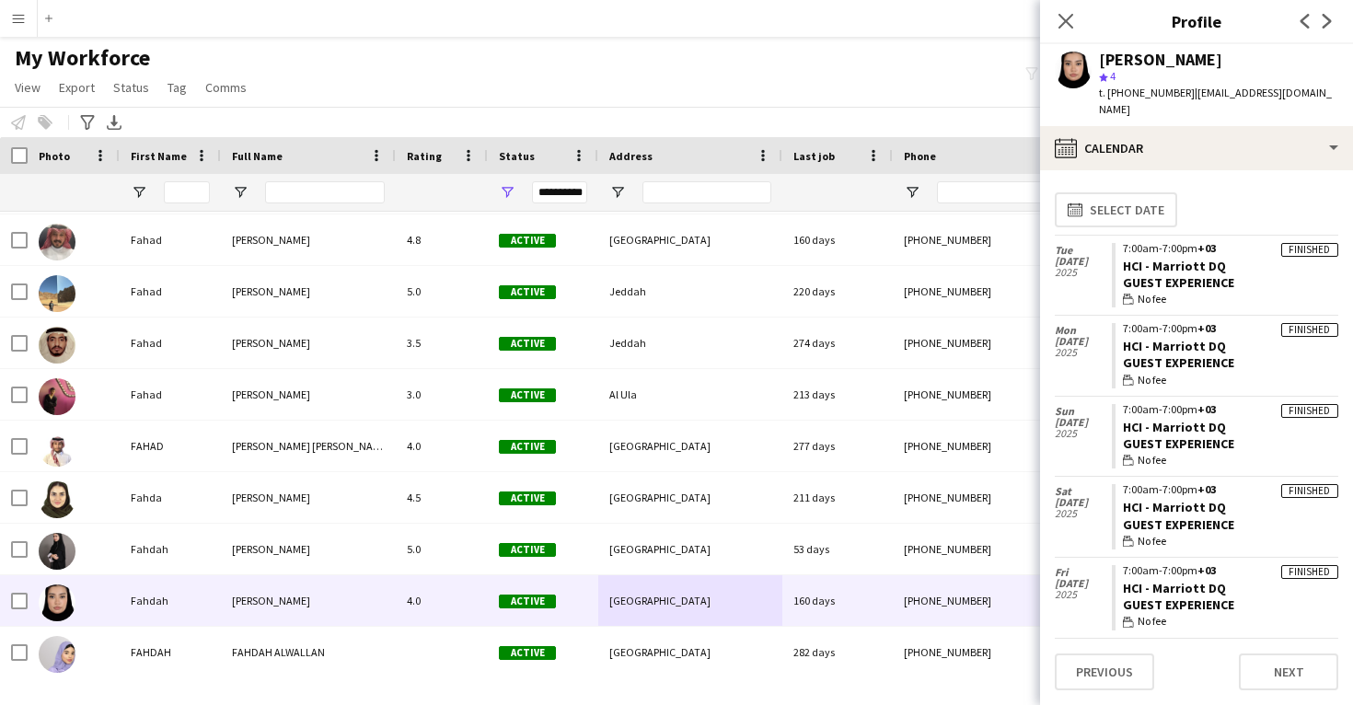
drag, startPoint x: 1229, startPoint y: 262, endPoint x: 1116, endPoint y: 259, distance: 113.3
click at [1116, 259] on app-crew-calendar-job-card "Finished 7:00am-7:00pm +03 HCI - Marriott DQ Guest Experience wallet No fee" at bounding box center [1225, 275] width 227 height 65
click at [1153, 56] on div "Fahdah Abdullah" at bounding box center [1160, 60] width 123 height 17
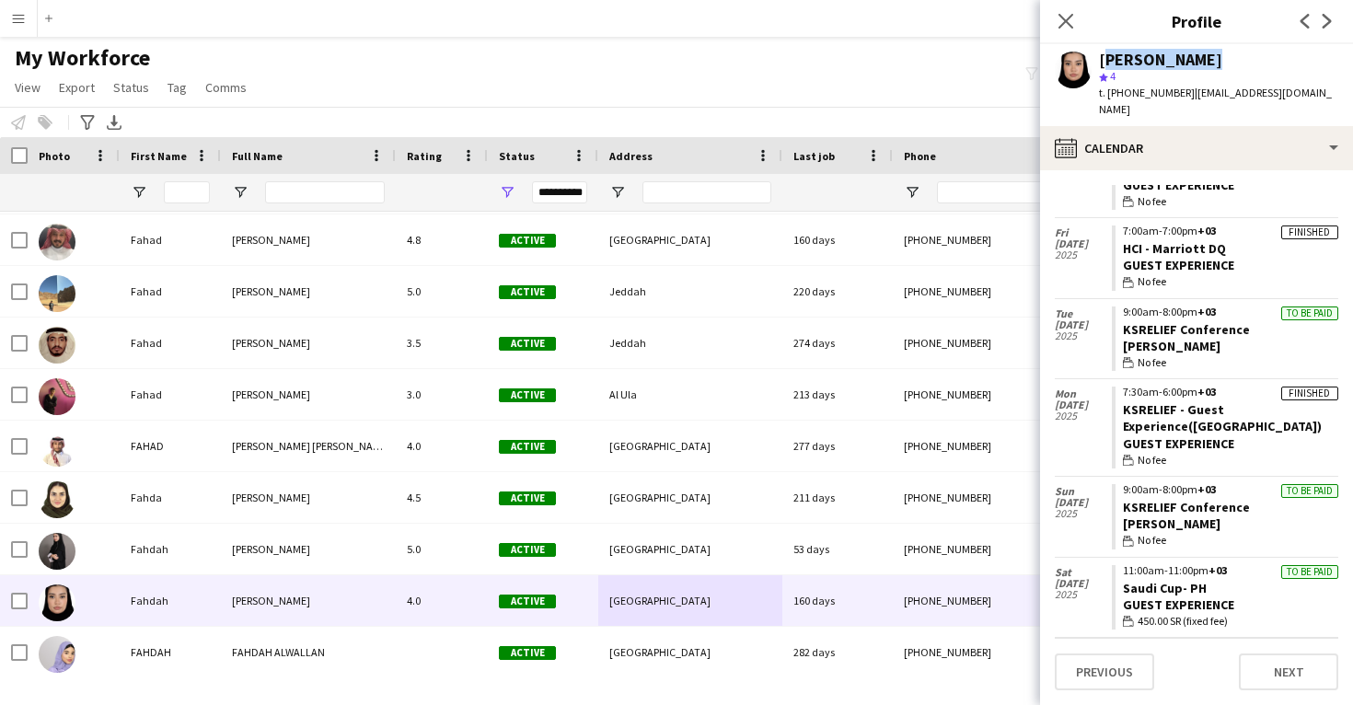
scroll to position [342, 0]
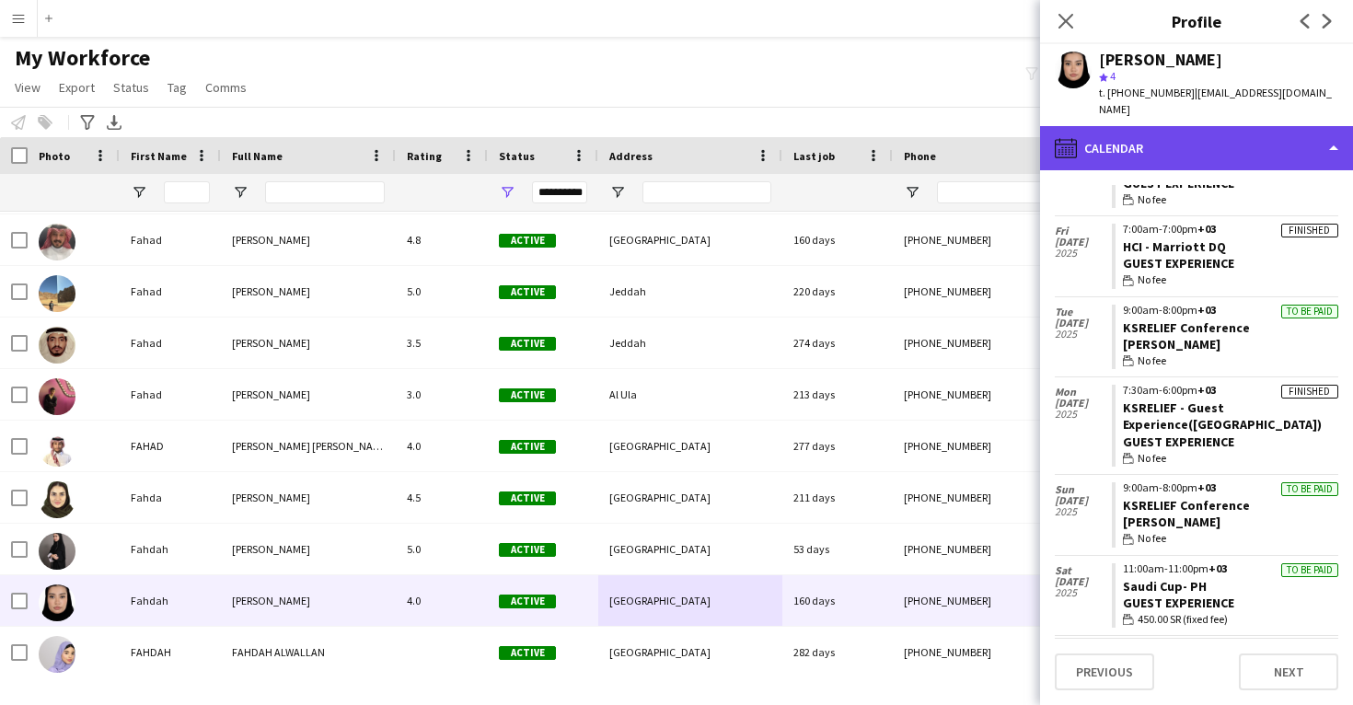
click at [1177, 134] on div "calendar-full Calendar" at bounding box center [1196, 148] width 313 height 44
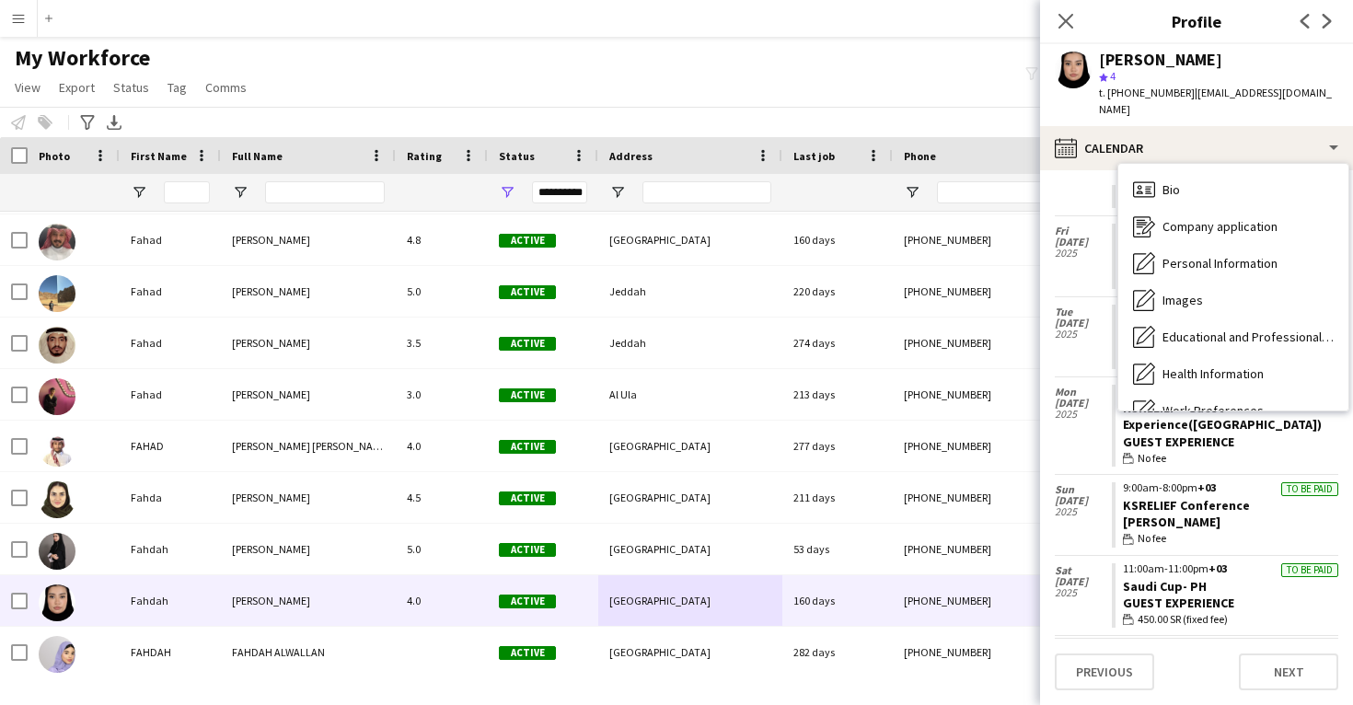
click at [1199, 587] on span "Calendar" at bounding box center [1187, 595] width 49 height 17
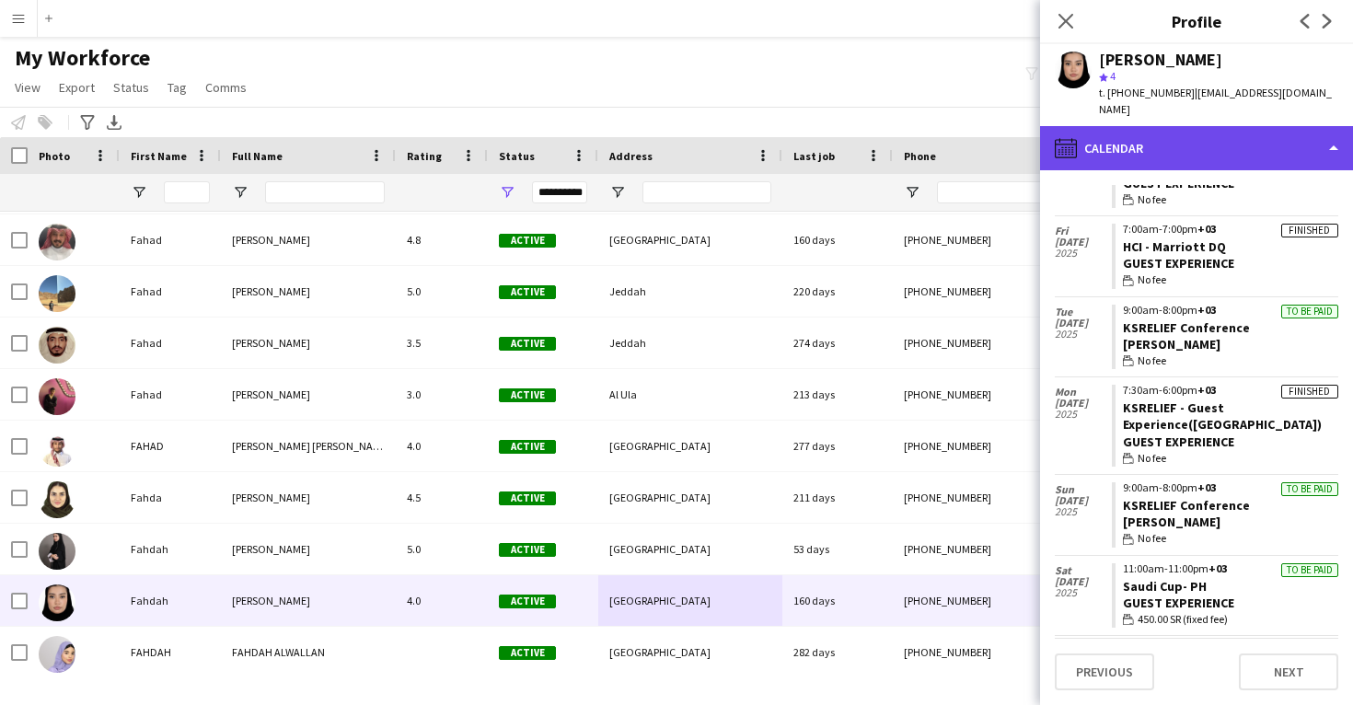
click at [1173, 157] on div "calendar-full Calendar" at bounding box center [1196, 148] width 313 height 44
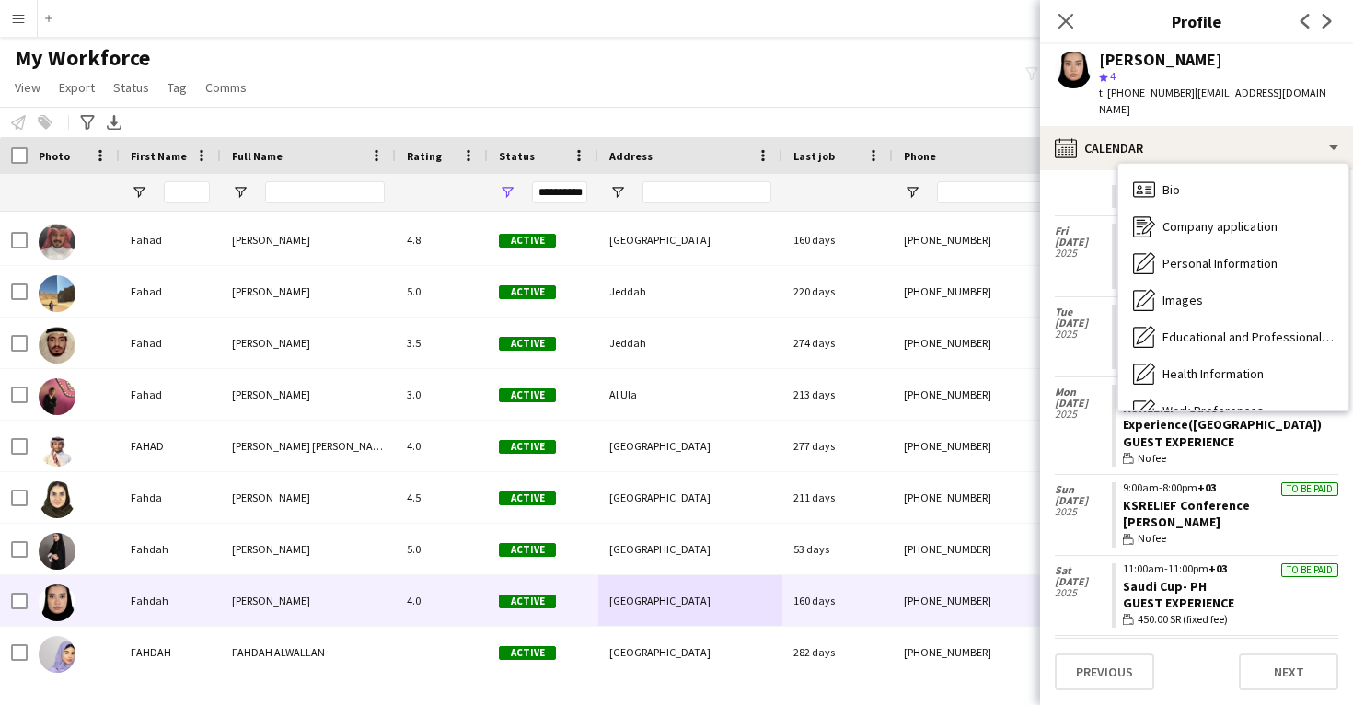
click at [1172, 540] on div "Feedback Feedback" at bounding box center [1234, 558] width 230 height 37
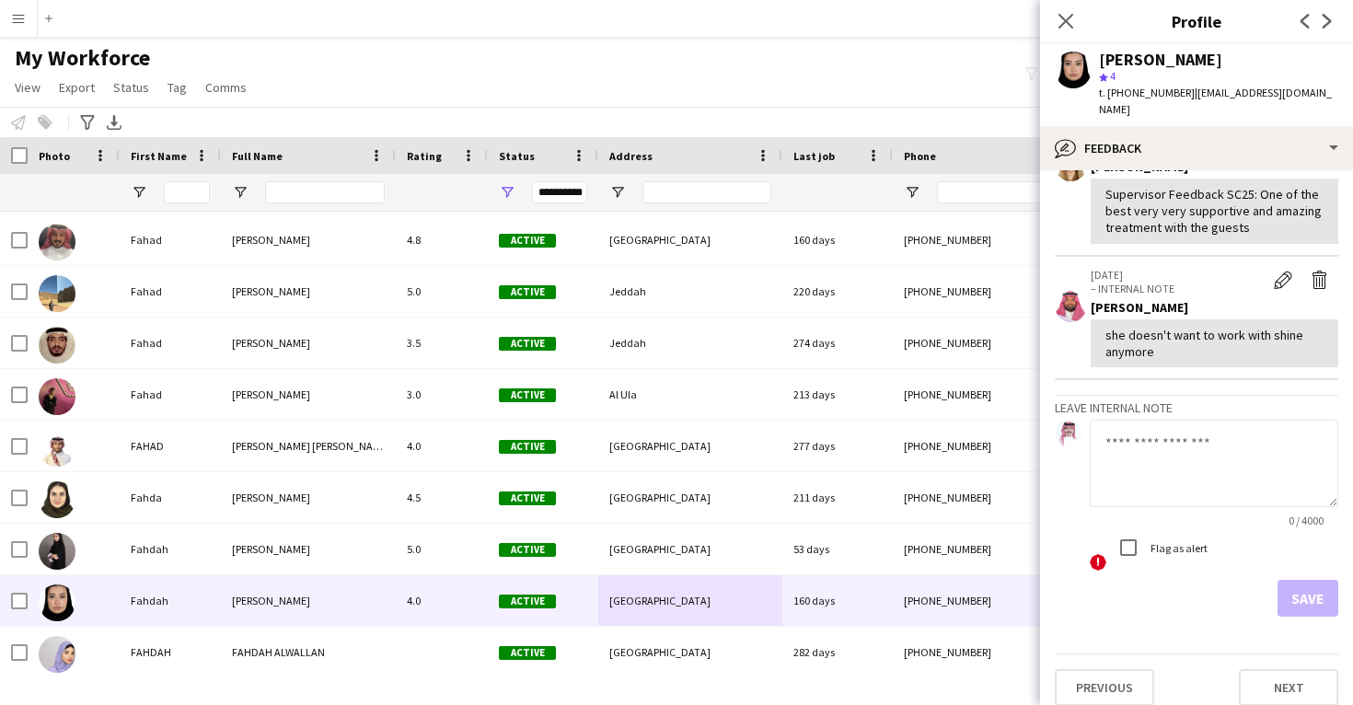
scroll to position [388, 0]
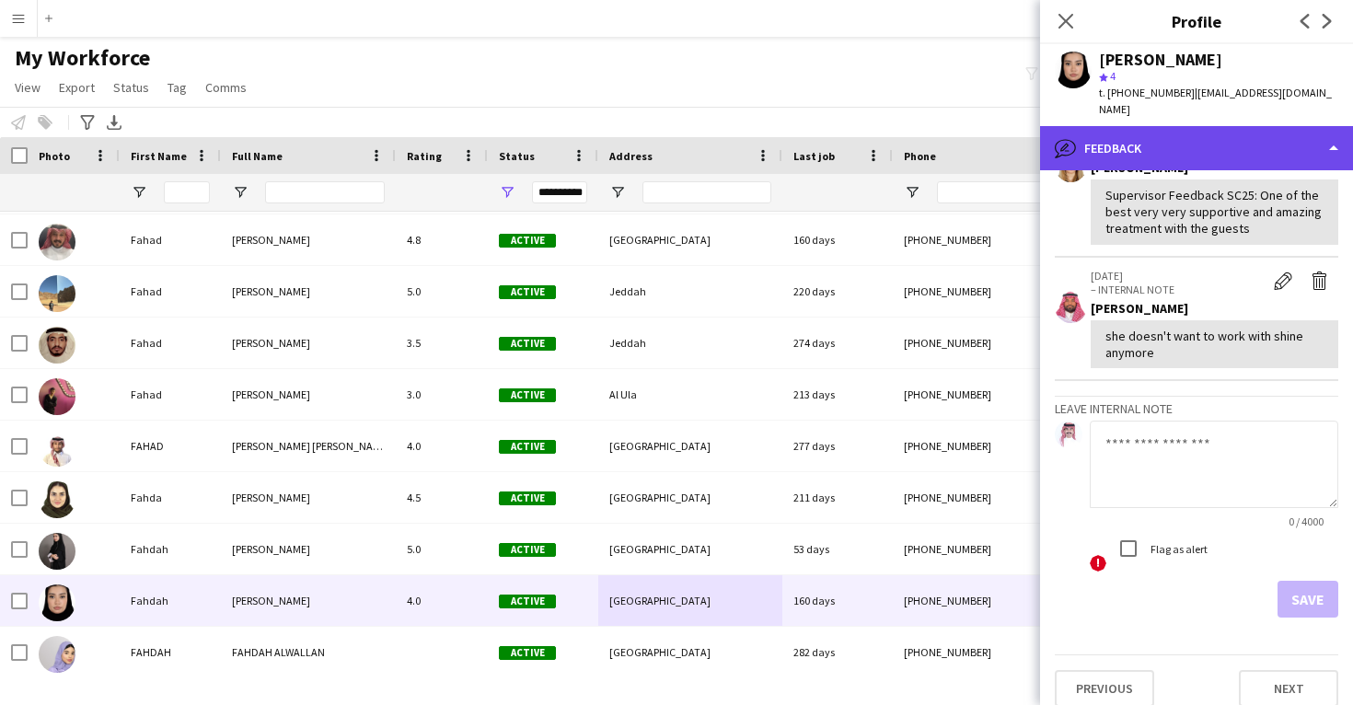
click at [1147, 141] on div "bubble-pencil Feedback" at bounding box center [1196, 148] width 313 height 44
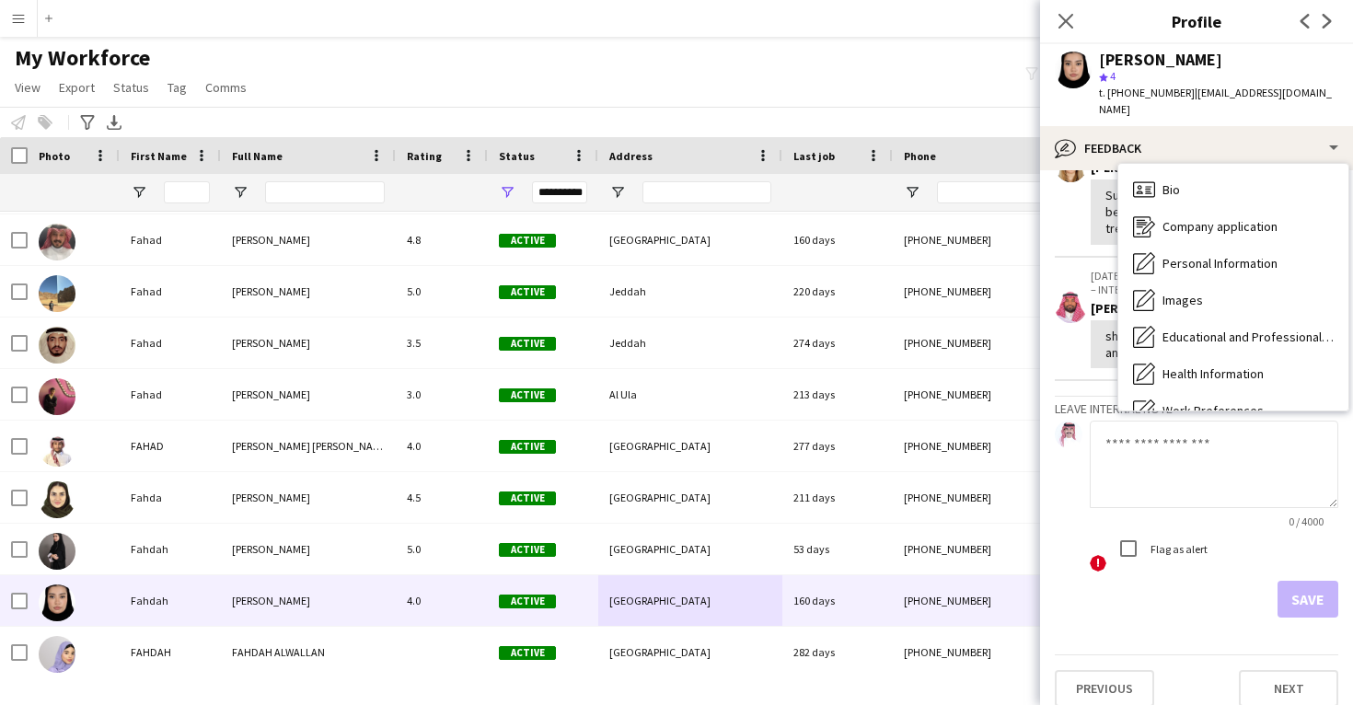
click at [1186, 576] on div "Calendar Calendar" at bounding box center [1234, 594] width 230 height 37
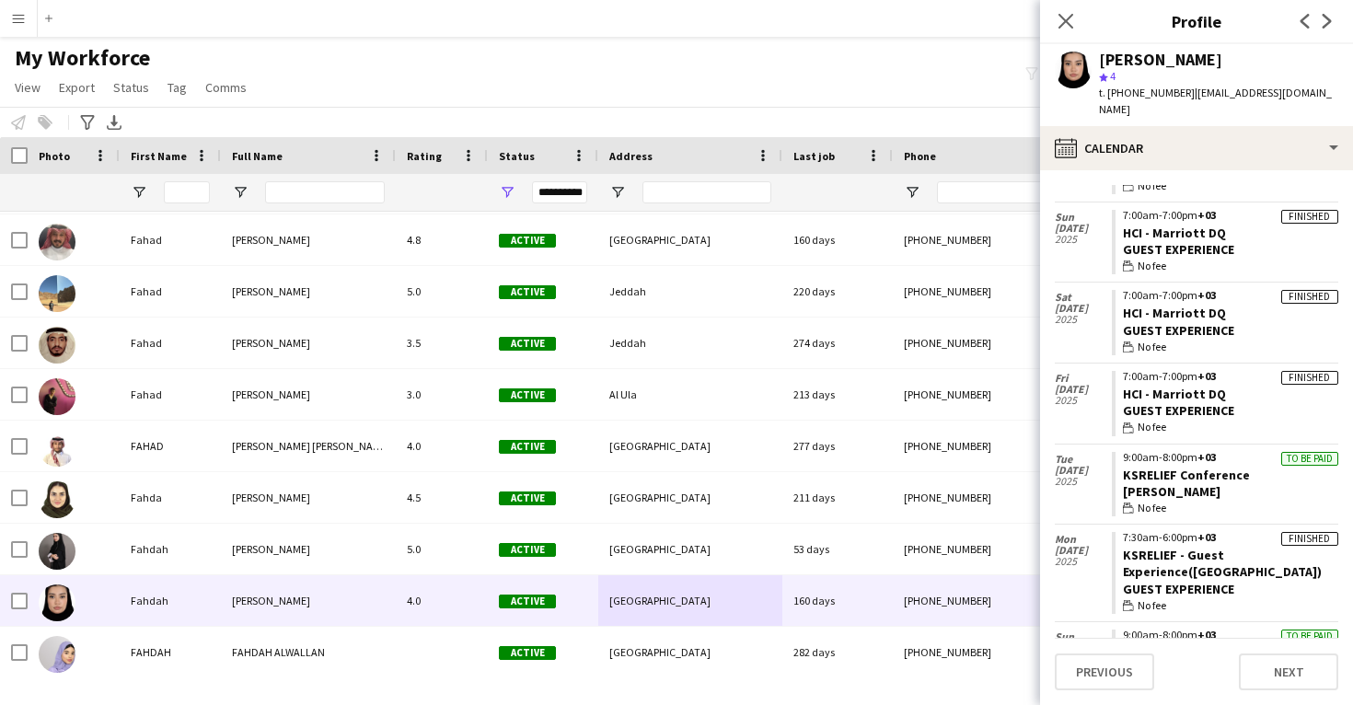
scroll to position [229, 0]
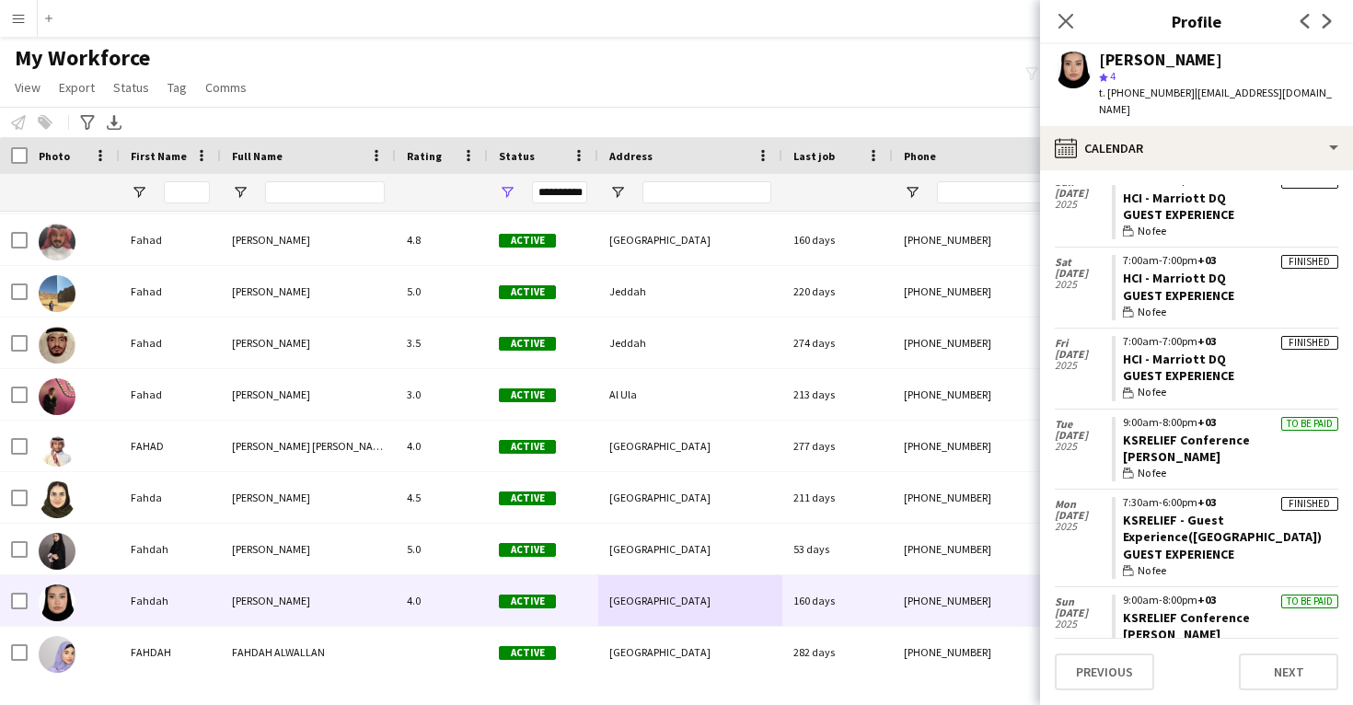
drag, startPoint x: 1250, startPoint y: 441, endPoint x: 1118, endPoint y: 433, distance: 132.8
click at [1118, 433] on app-crew-calendar-job-card "To be paid 9:00am-8:00pm +03 KSRELIEF Conference Usher wallet No fee" at bounding box center [1225, 449] width 227 height 65
click at [1140, 64] on div "Fahdah Abdullah" at bounding box center [1160, 60] width 123 height 17
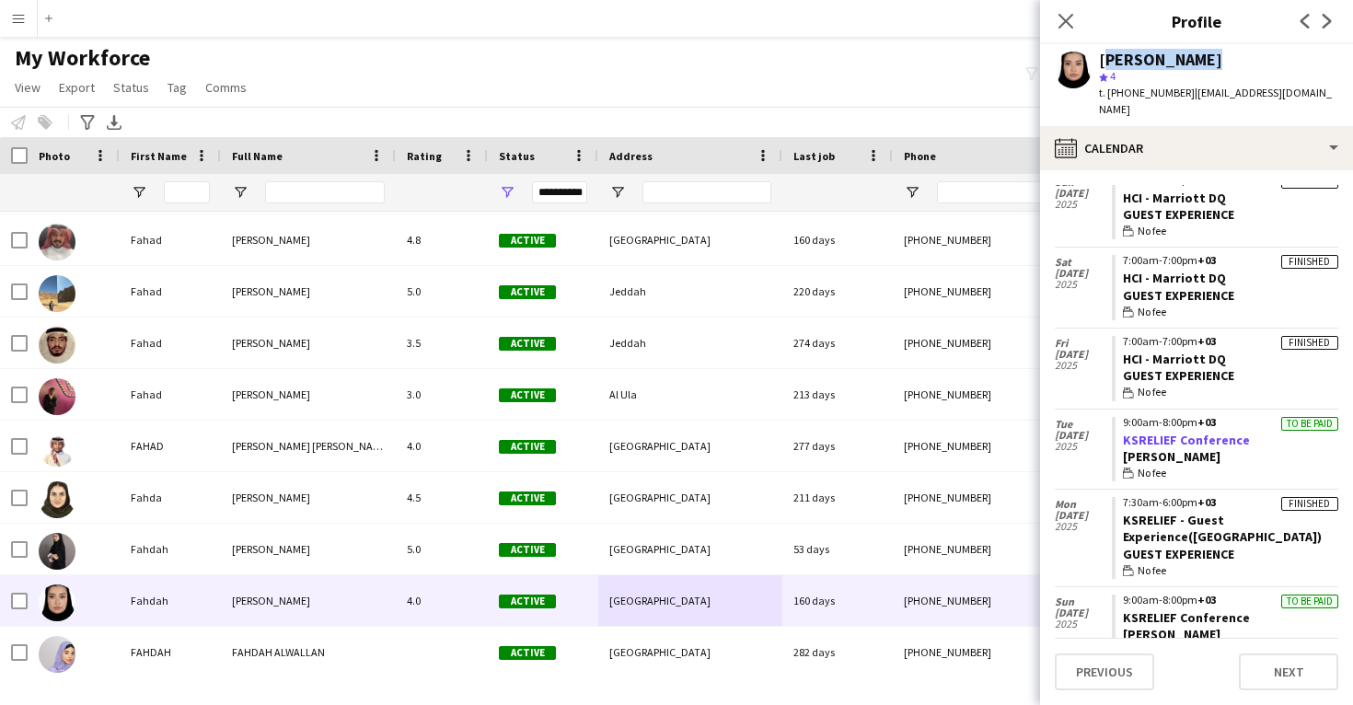
drag, startPoint x: 1259, startPoint y: 436, endPoint x: 1122, endPoint y: 431, distance: 136.4
click at [1122, 431] on app-crew-calendar-job-card "To be paid 9:00am-8:00pm +03 KSRELIEF Conference Usher wallet No fee" at bounding box center [1225, 449] width 227 height 65
click at [1179, 52] on div "Fahdah Abdullah" at bounding box center [1160, 60] width 123 height 17
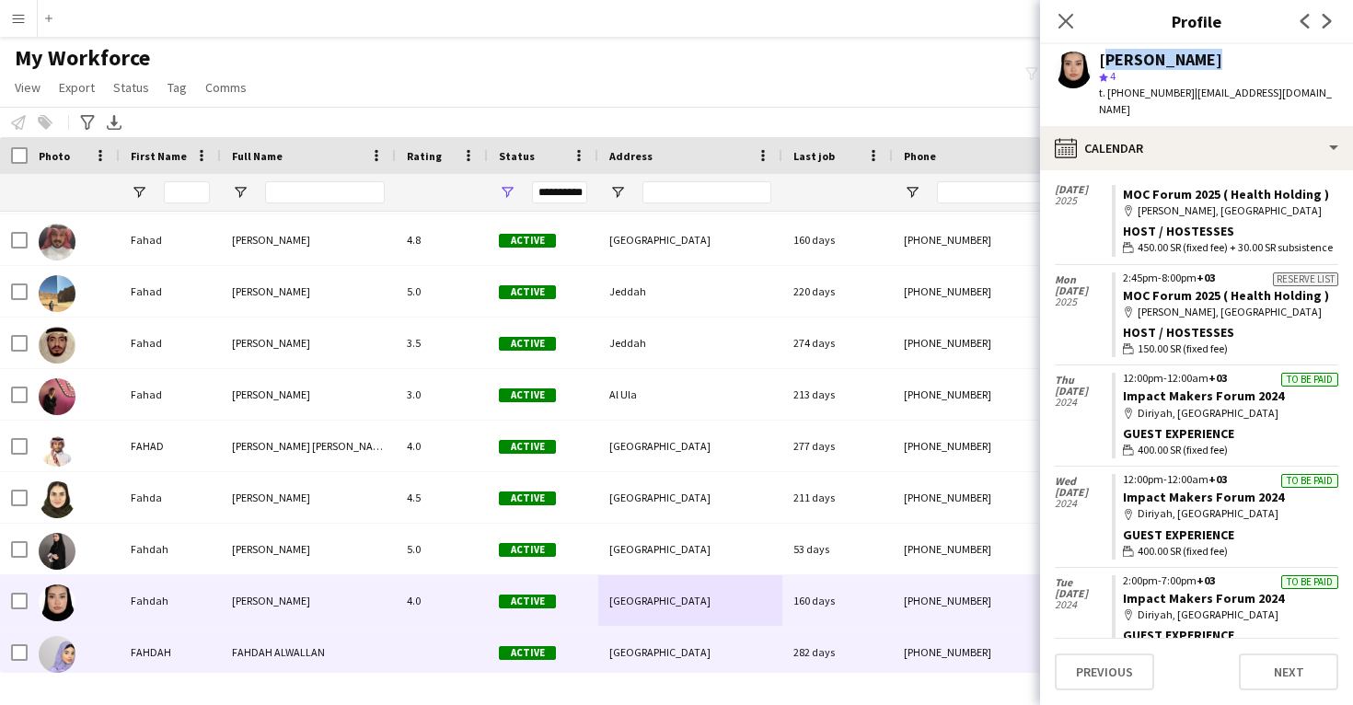
scroll to position [24906, 0]
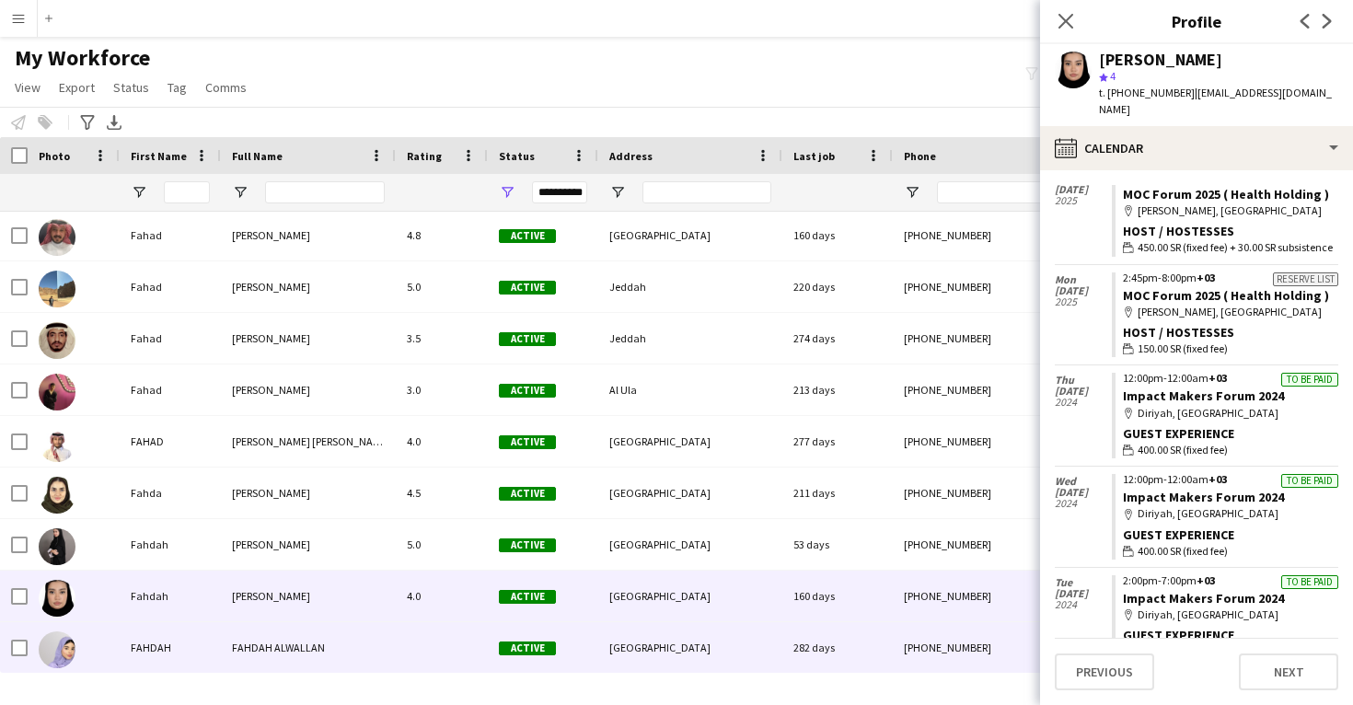
click at [587, 653] on div "Active" at bounding box center [543, 647] width 110 height 51
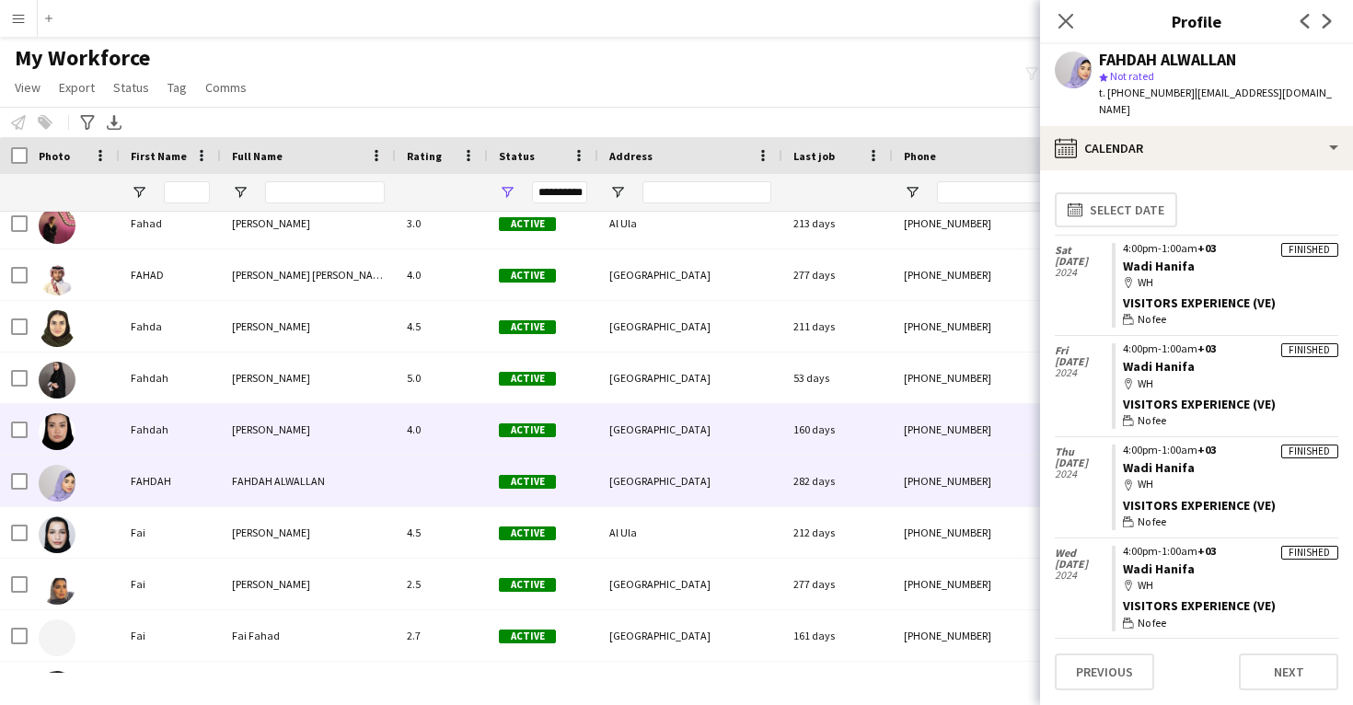
scroll to position [25086, 0]
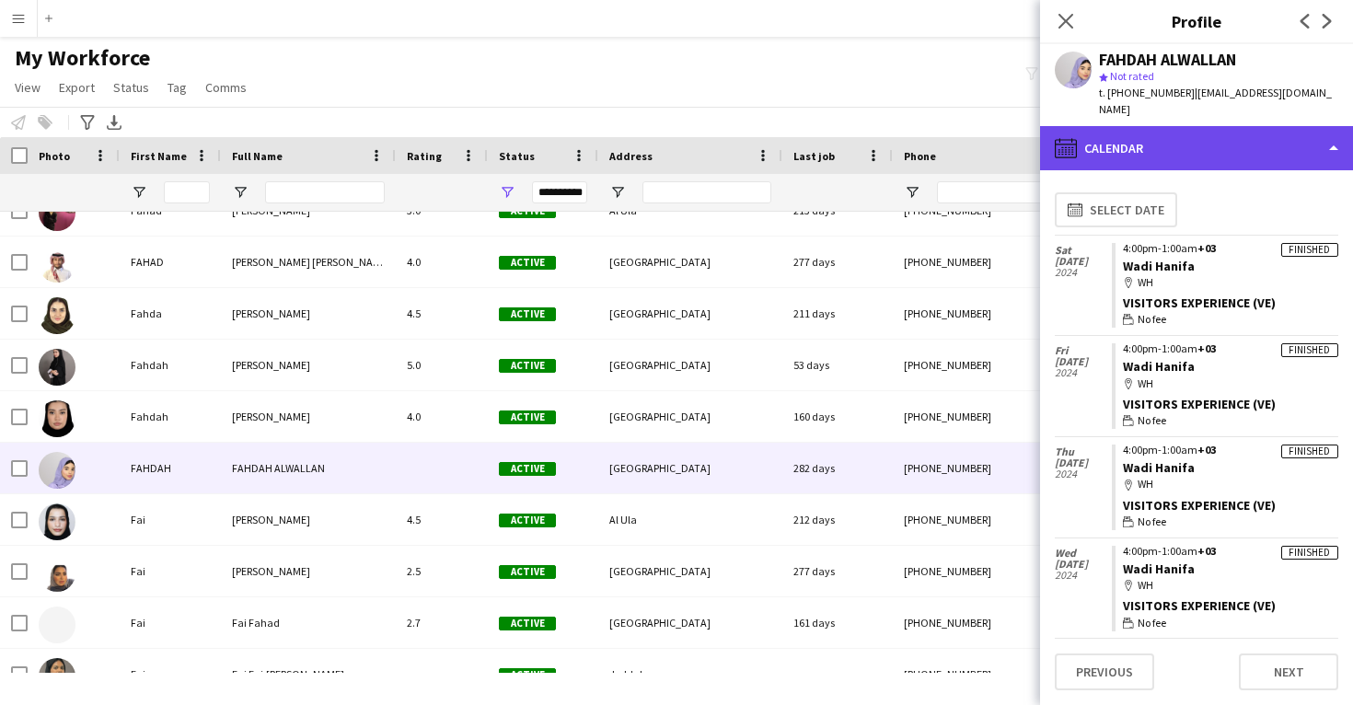
click at [1181, 128] on div "calendar-full Calendar" at bounding box center [1196, 148] width 313 height 44
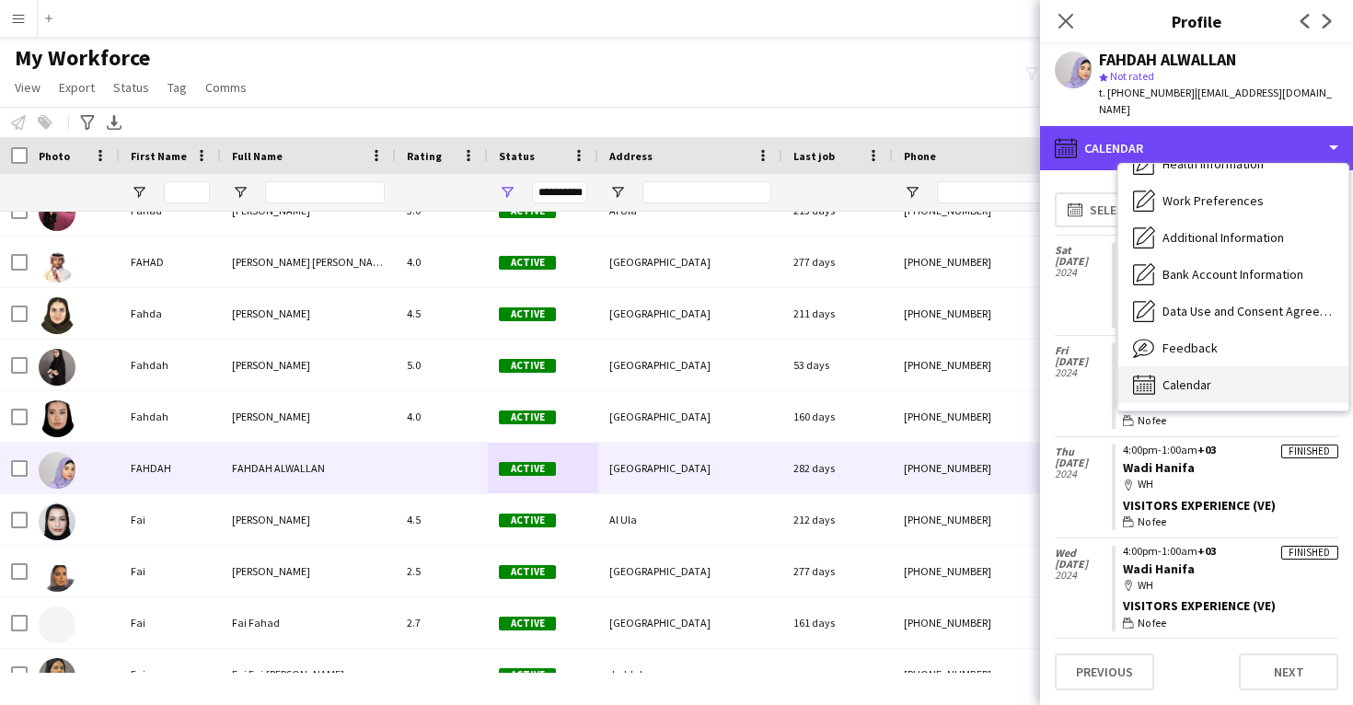
scroll to position [210, 0]
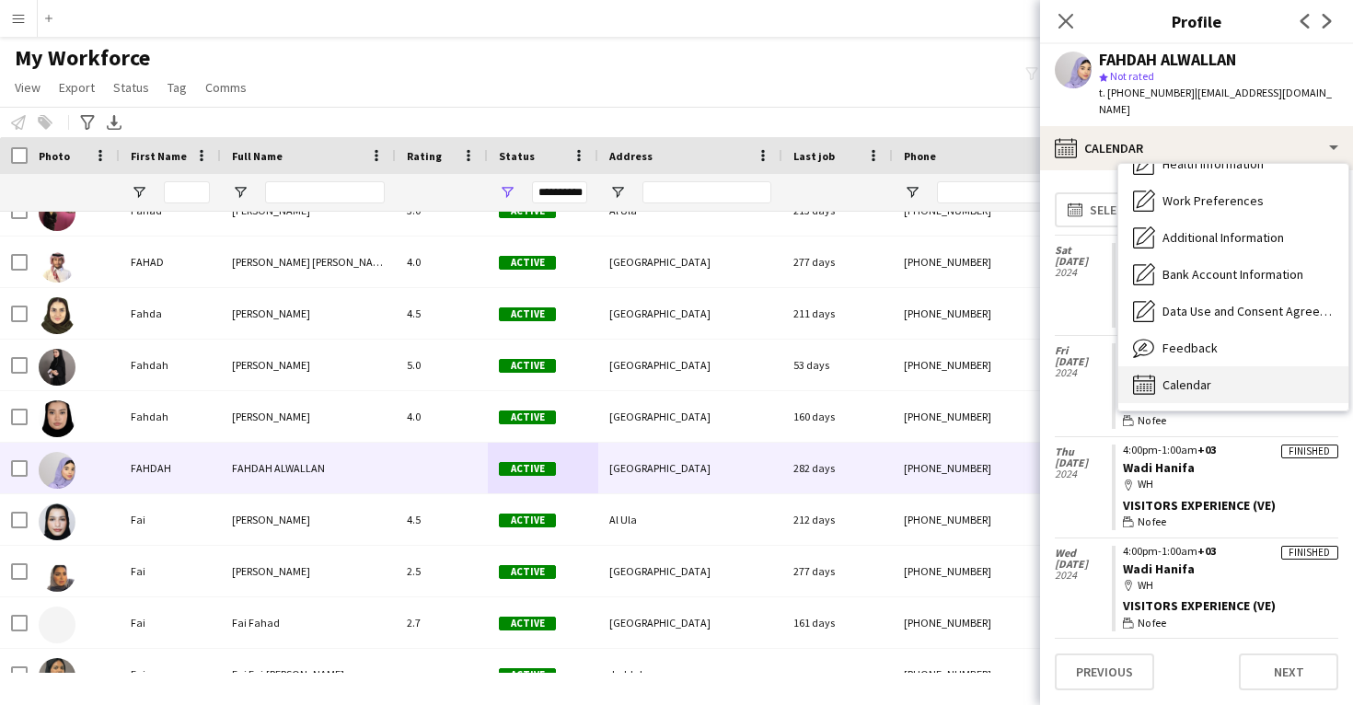
click at [1219, 366] on div "Calendar Calendar" at bounding box center [1234, 384] width 230 height 37
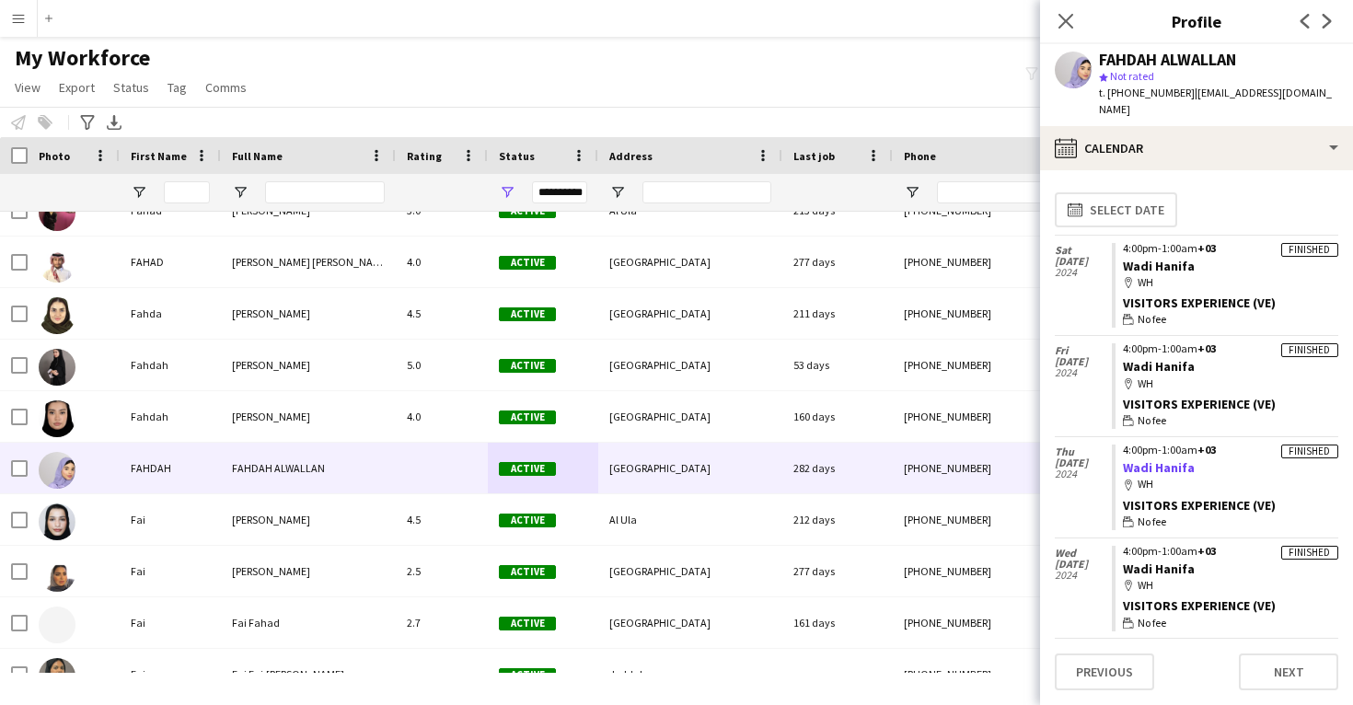
click at [1161, 459] on link "Wadi Hanifa" at bounding box center [1159, 467] width 72 height 17
drag, startPoint x: 1200, startPoint y: 454, endPoint x: 1124, endPoint y: 447, distance: 75.9
click at [1123, 447] on app-crew-calendar-job-card "Finished 4:00pm-1:00am +03 Wadi Hanifa map-marker WH Visitors Experience (VE) w…" at bounding box center [1225, 488] width 227 height 86
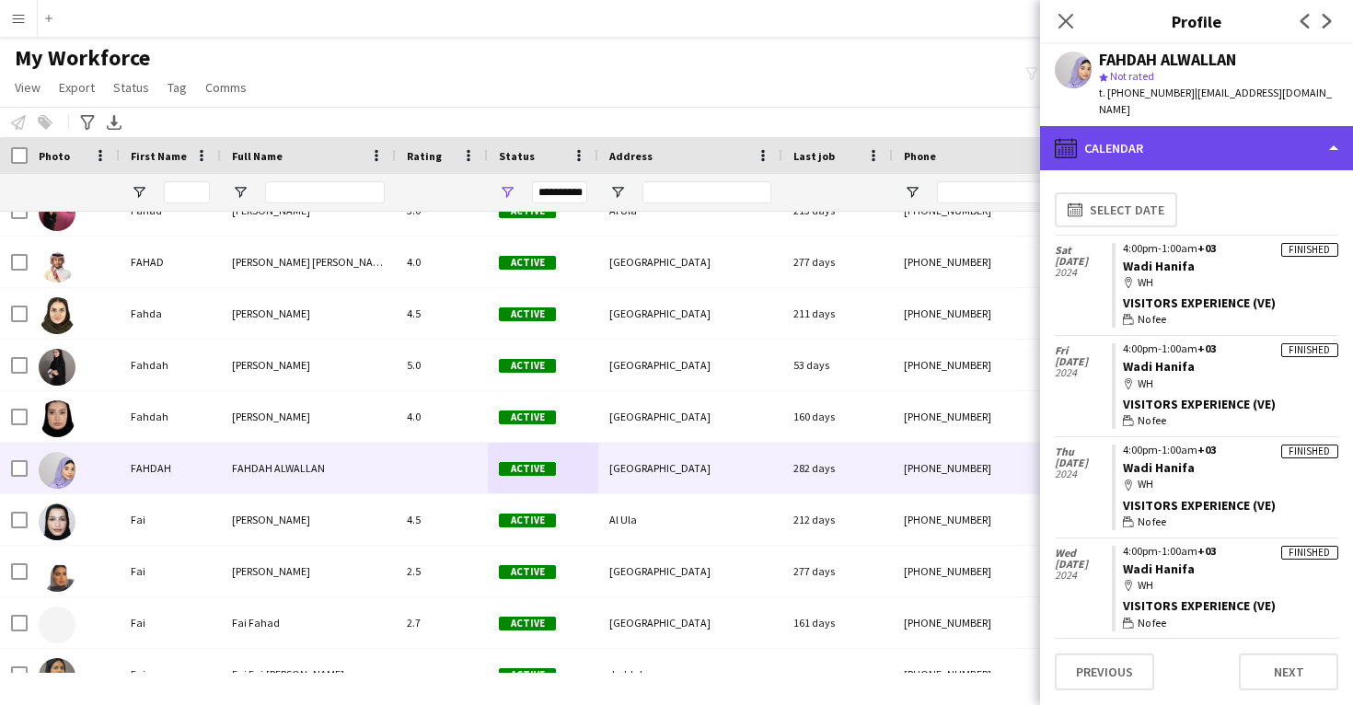
click at [1230, 142] on div "calendar-full Calendar" at bounding box center [1196, 148] width 313 height 44
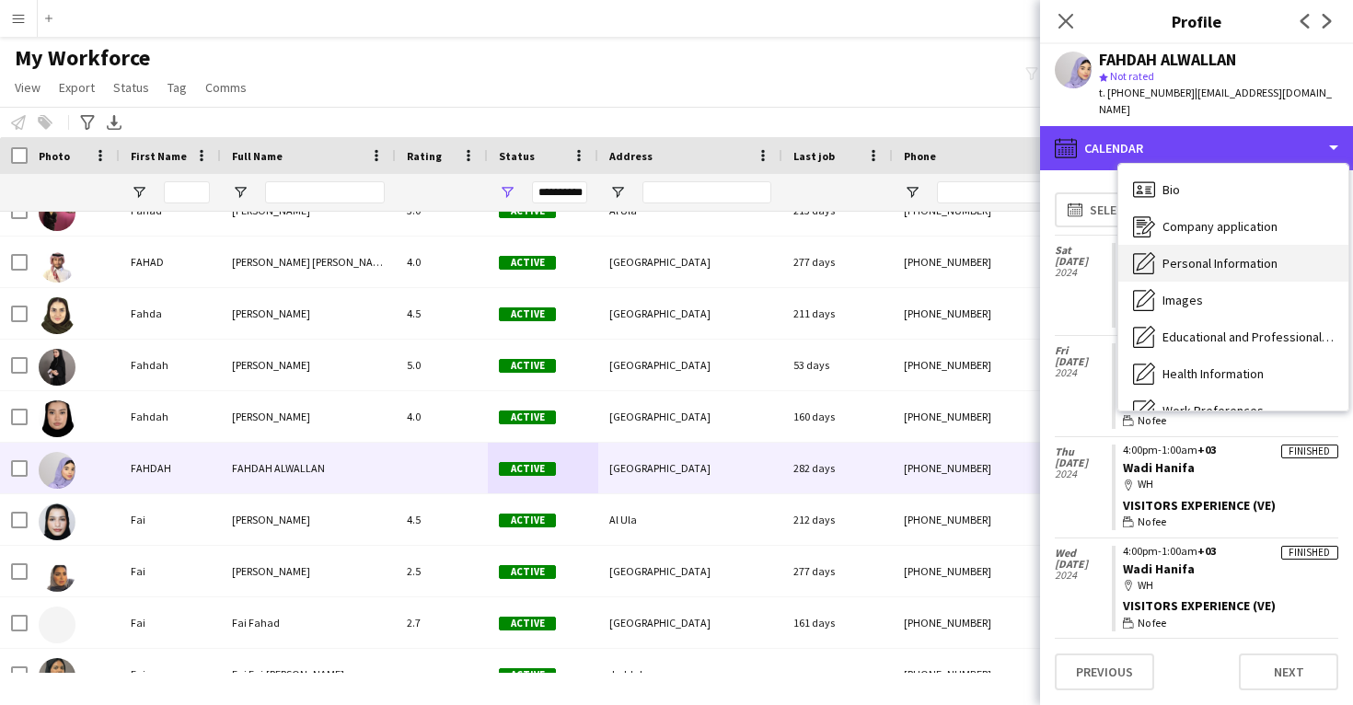
scroll to position [0, 0]
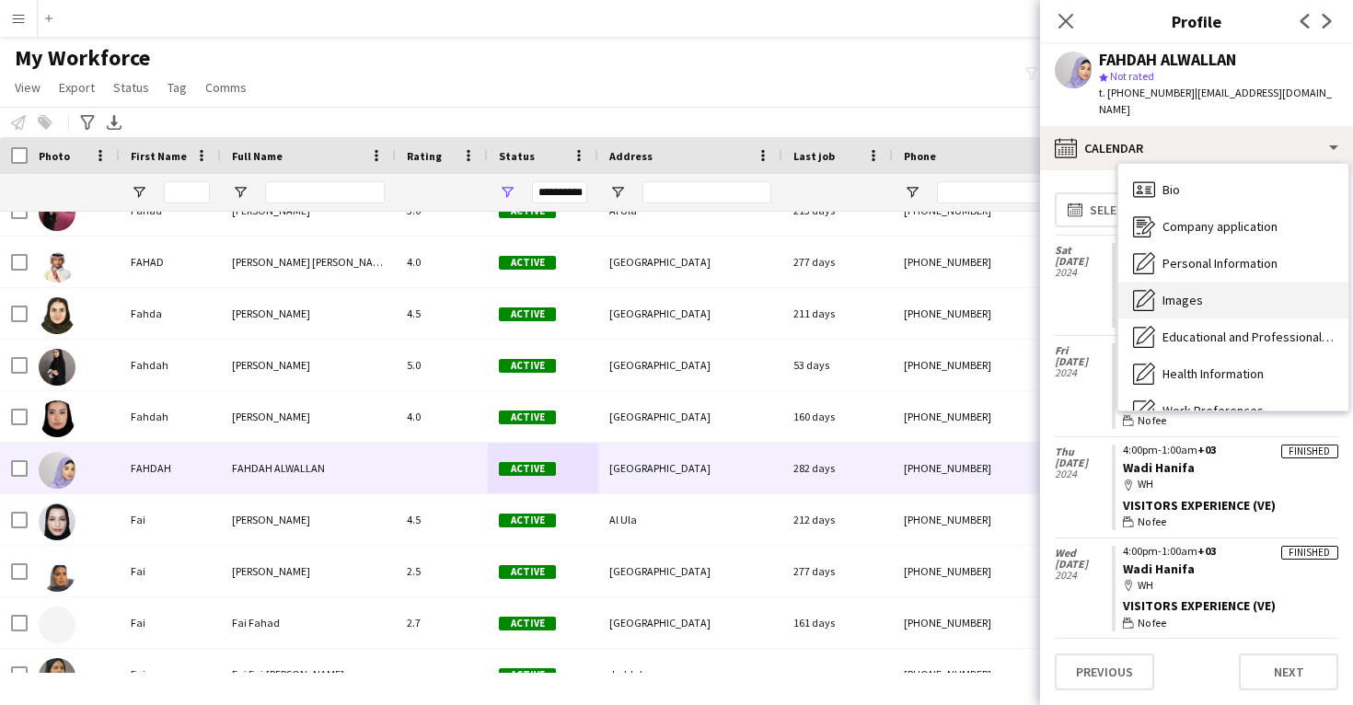
click at [1199, 292] on span "Images" at bounding box center [1183, 300] width 41 height 17
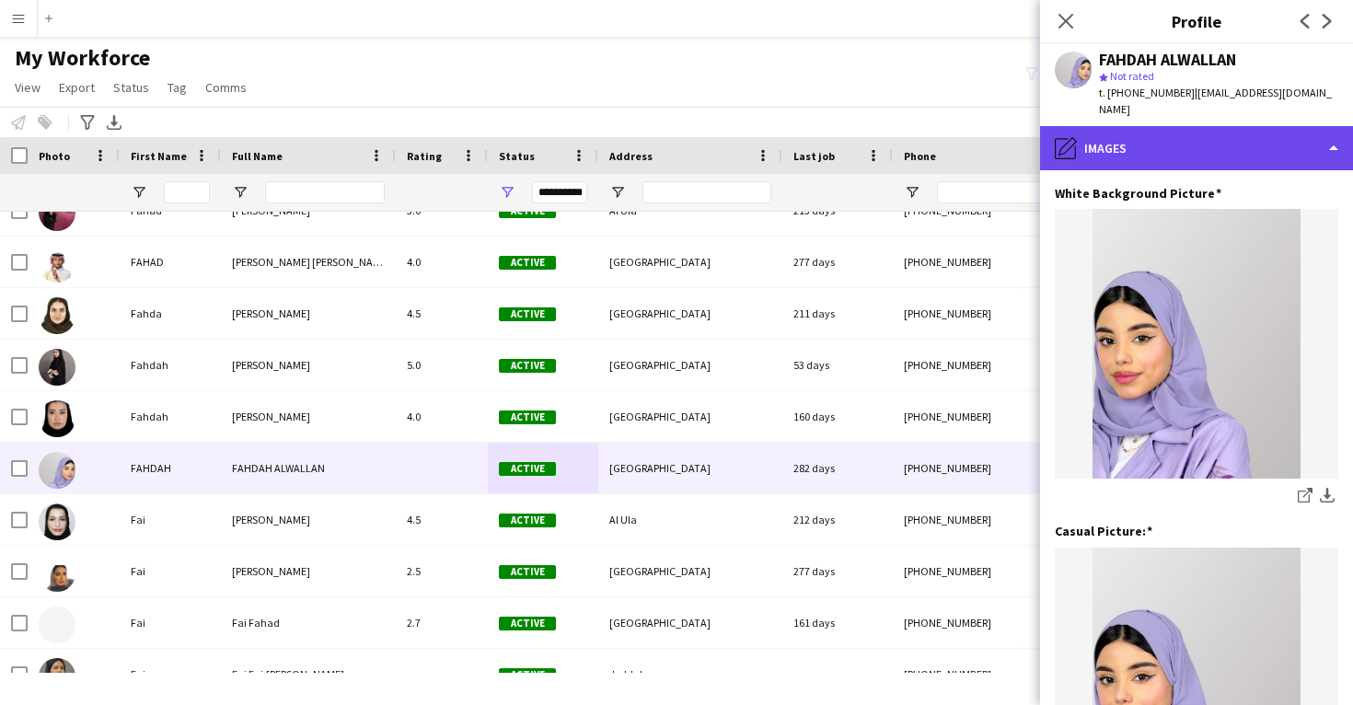
click at [1236, 148] on div "pencil4 Images" at bounding box center [1196, 148] width 313 height 44
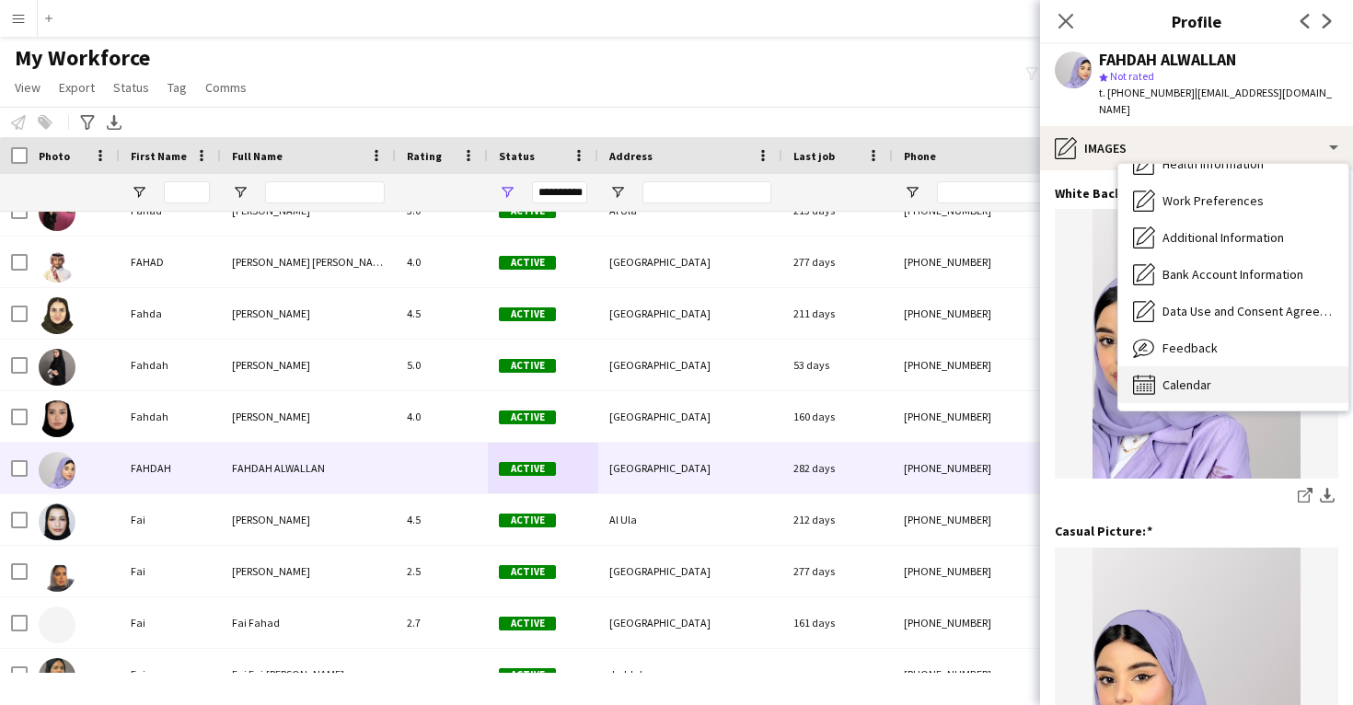
scroll to position [210, 0]
click at [1231, 366] on div "Calendar Calendar" at bounding box center [1234, 384] width 230 height 37
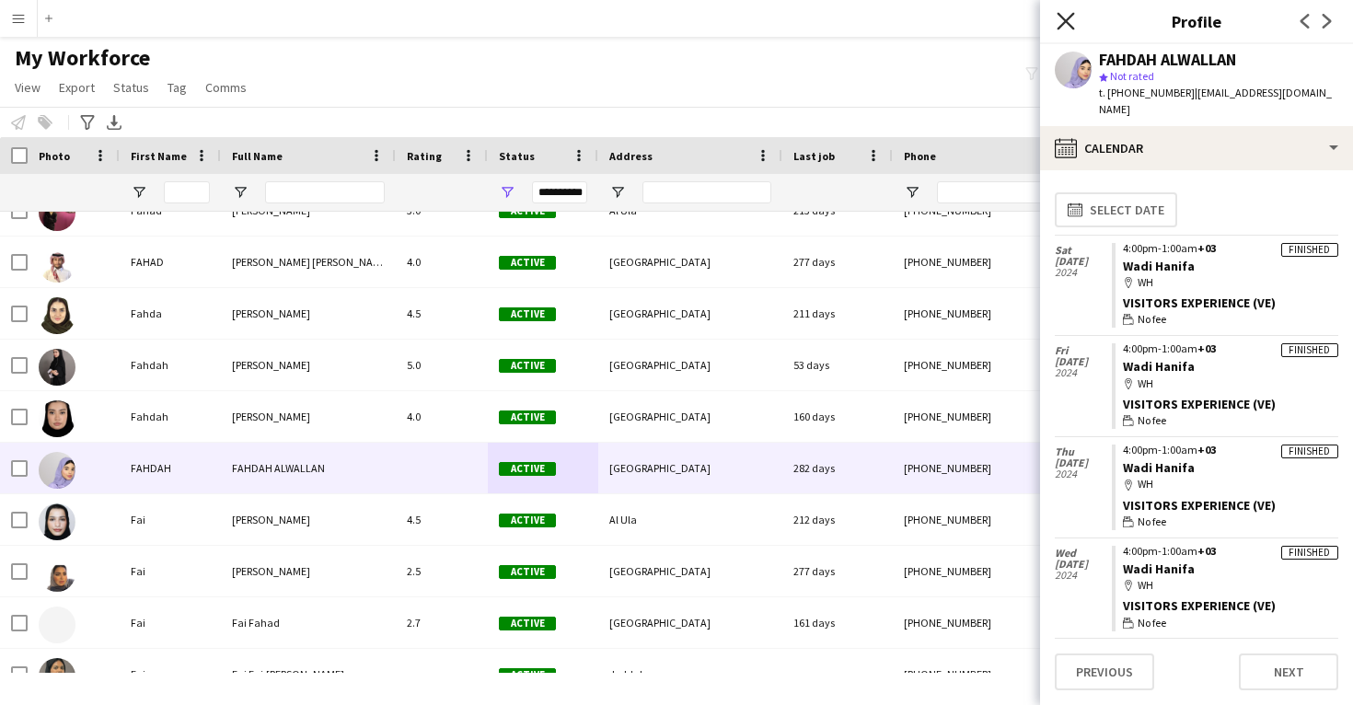
click at [1063, 21] on icon "Close pop-in" at bounding box center [1065, 20] width 17 height 17
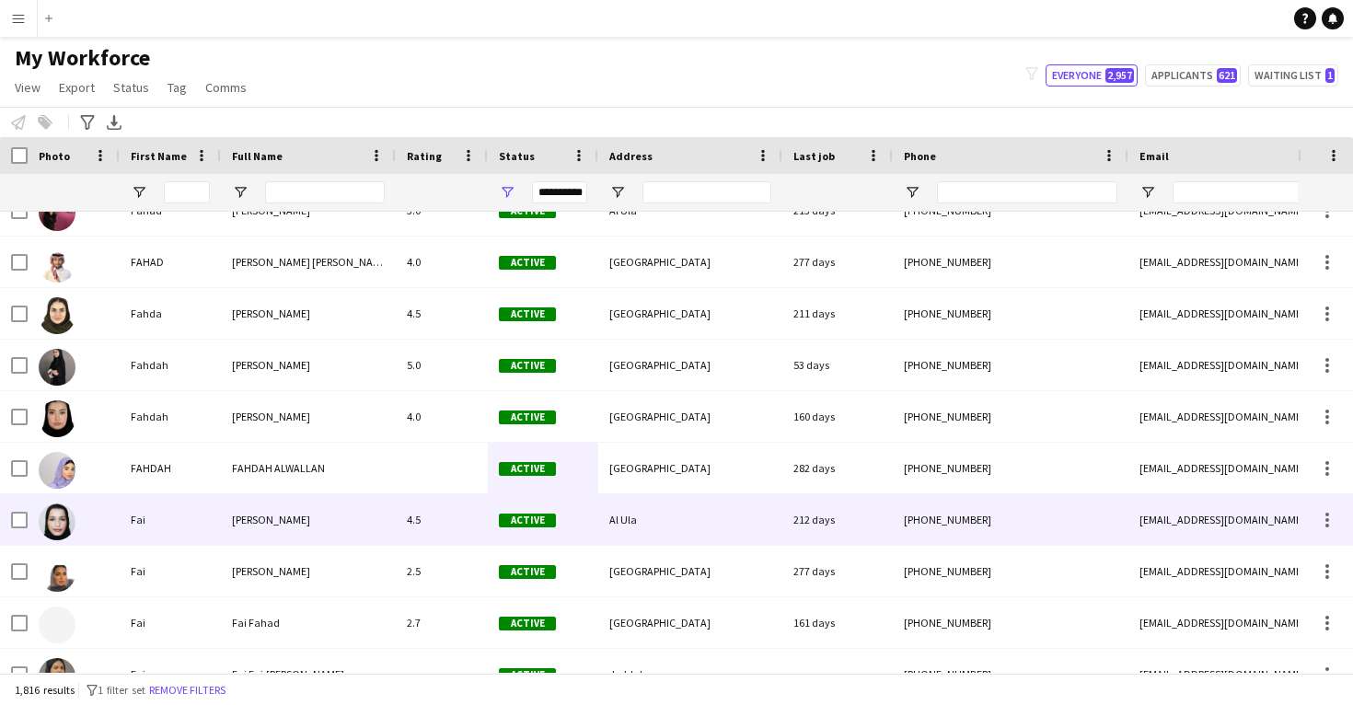
click at [399, 512] on div "4.5" at bounding box center [442, 519] width 92 height 51
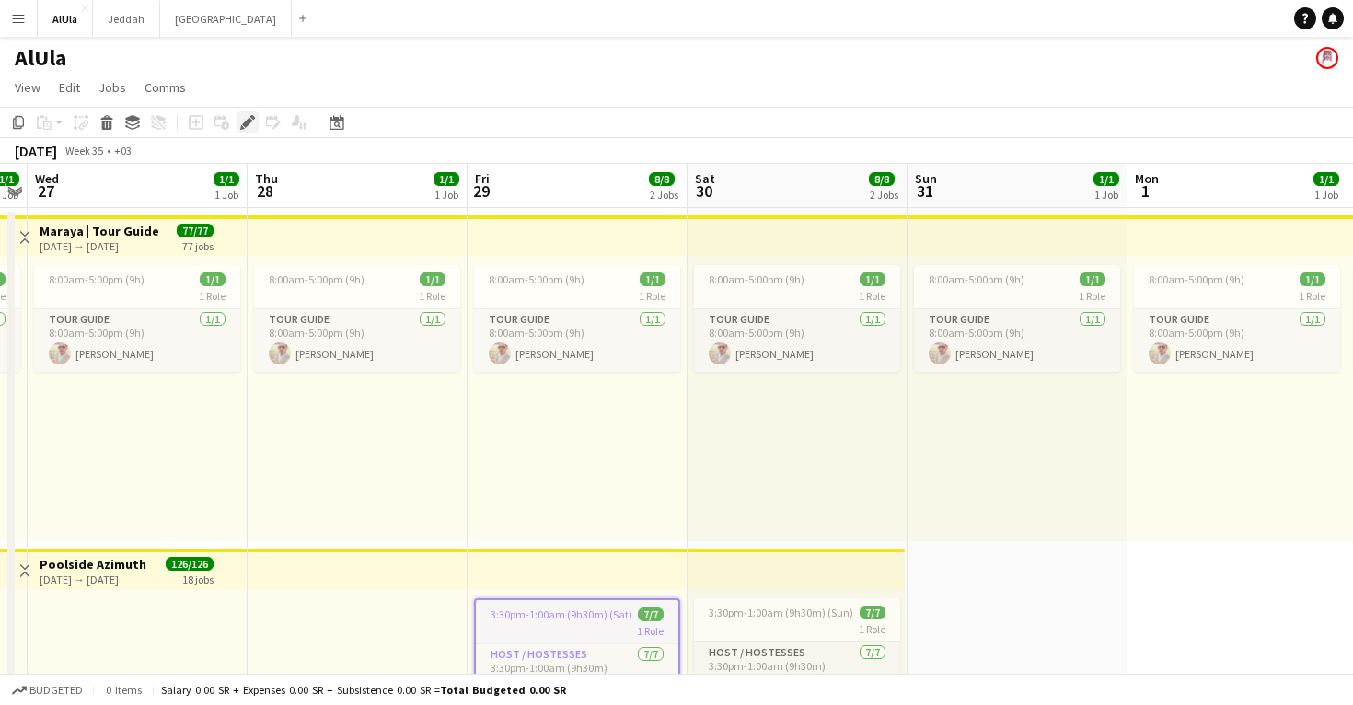
click at [245, 120] on icon "Edit" at bounding box center [247, 122] width 15 height 15
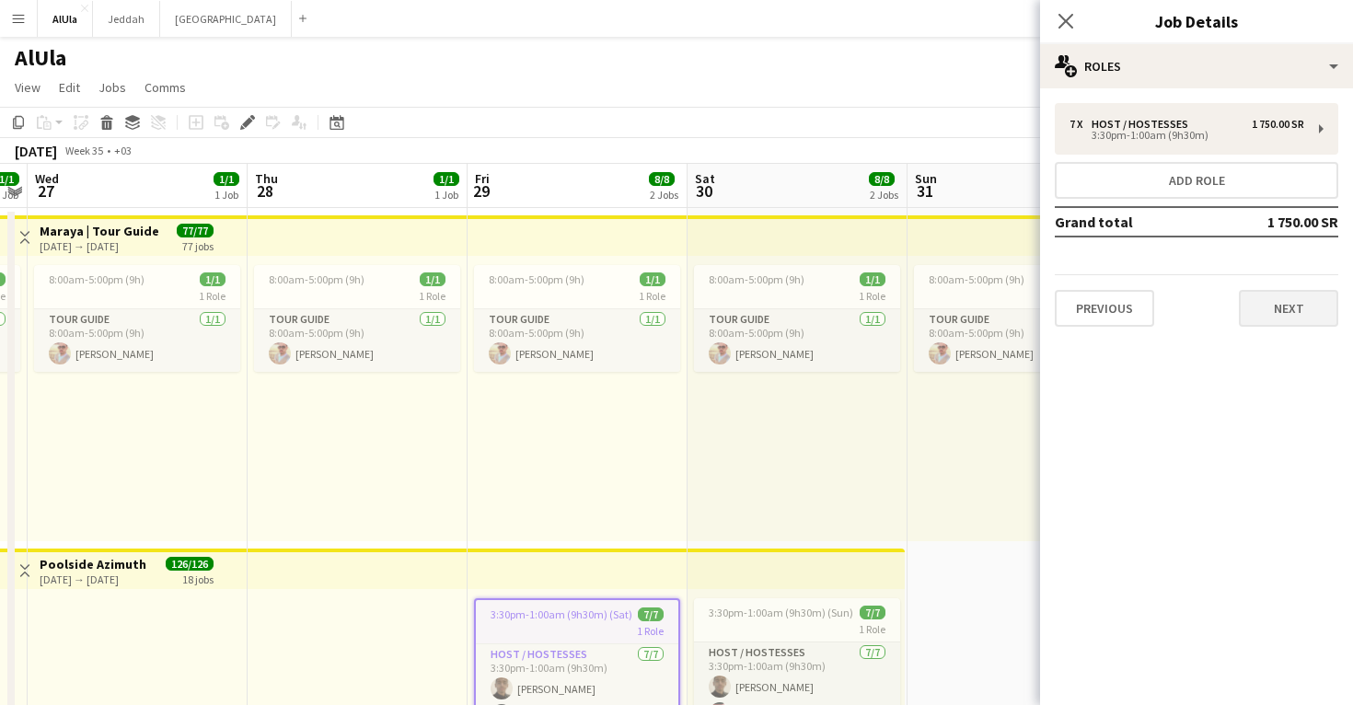
click at [1307, 304] on button "Next" at bounding box center [1288, 308] width 99 height 37
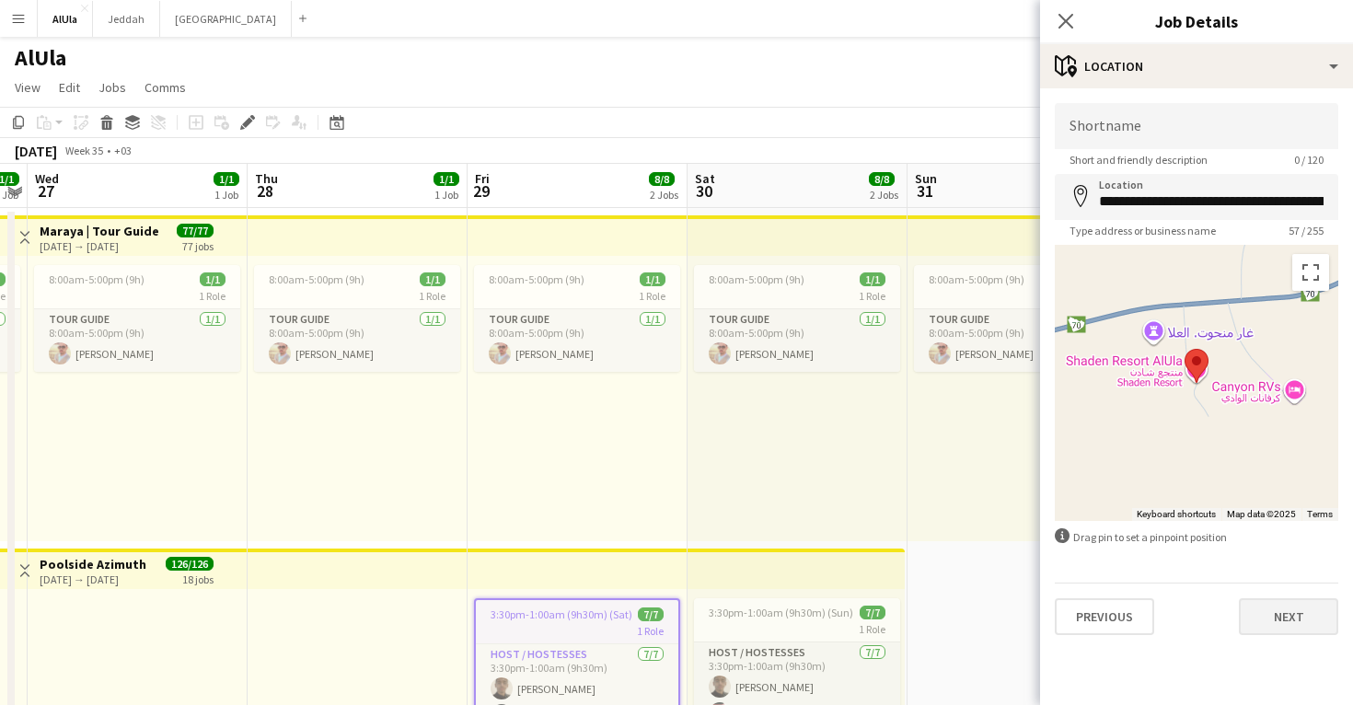
click at [1264, 604] on button "Next" at bounding box center [1288, 616] width 99 height 37
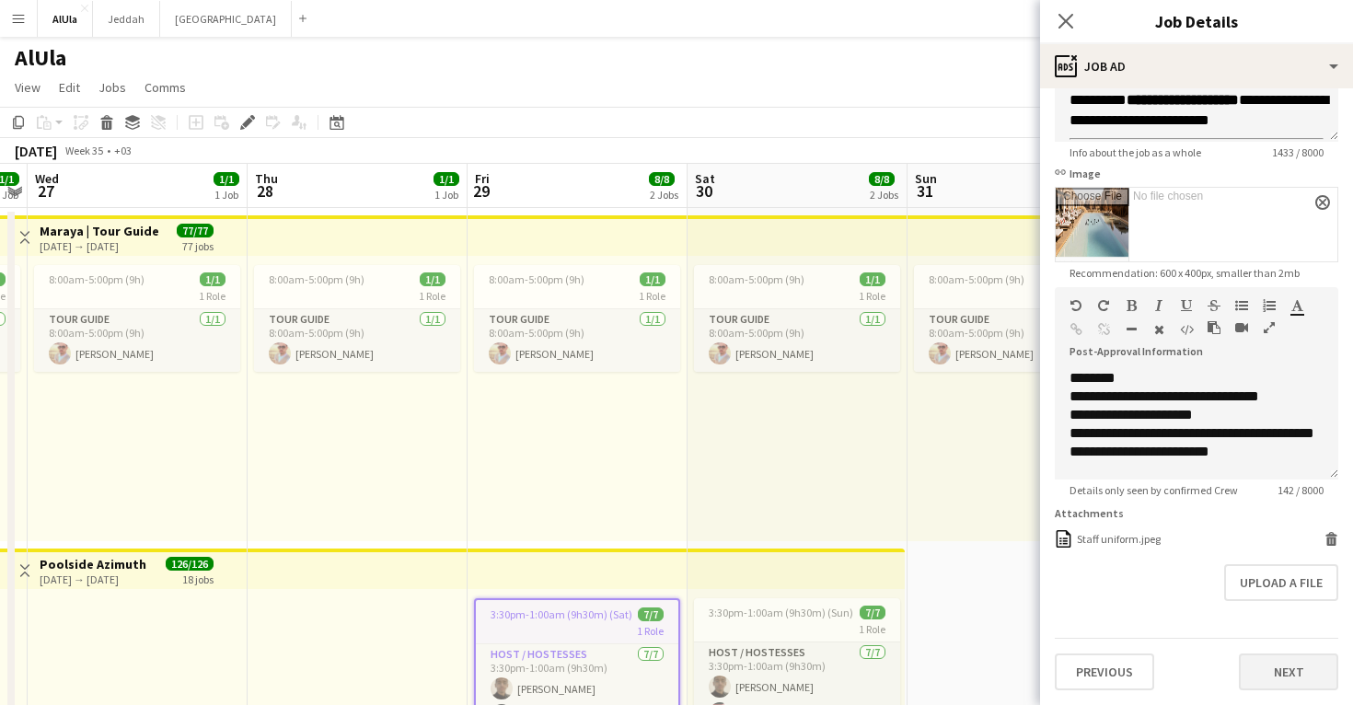
scroll to position [225, 0]
click at [1282, 671] on button "Next" at bounding box center [1288, 672] width 99 height 37
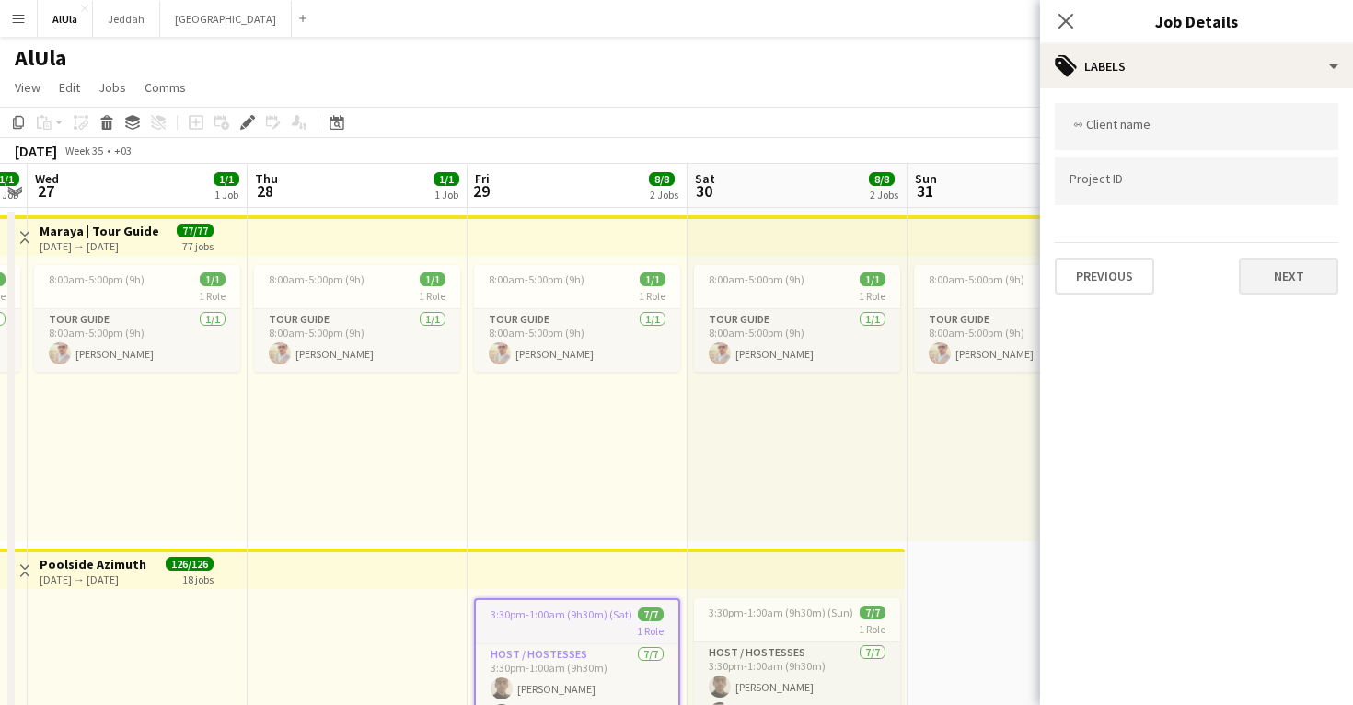
click at [1289, 270] on button "Next" at bounding box center [1288, 276] width 99 height 37
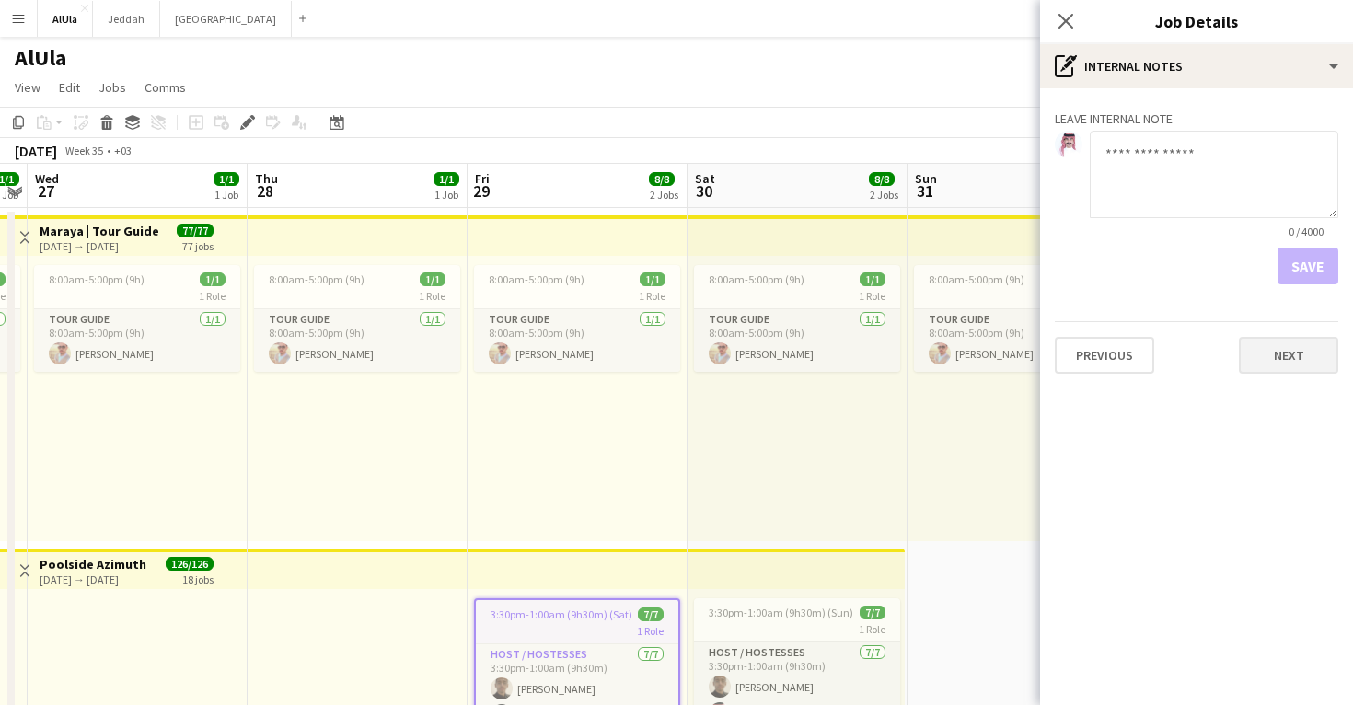
click at [1266, 350] on button "Next" at bounding box center [1288, 355] width 99 height 37
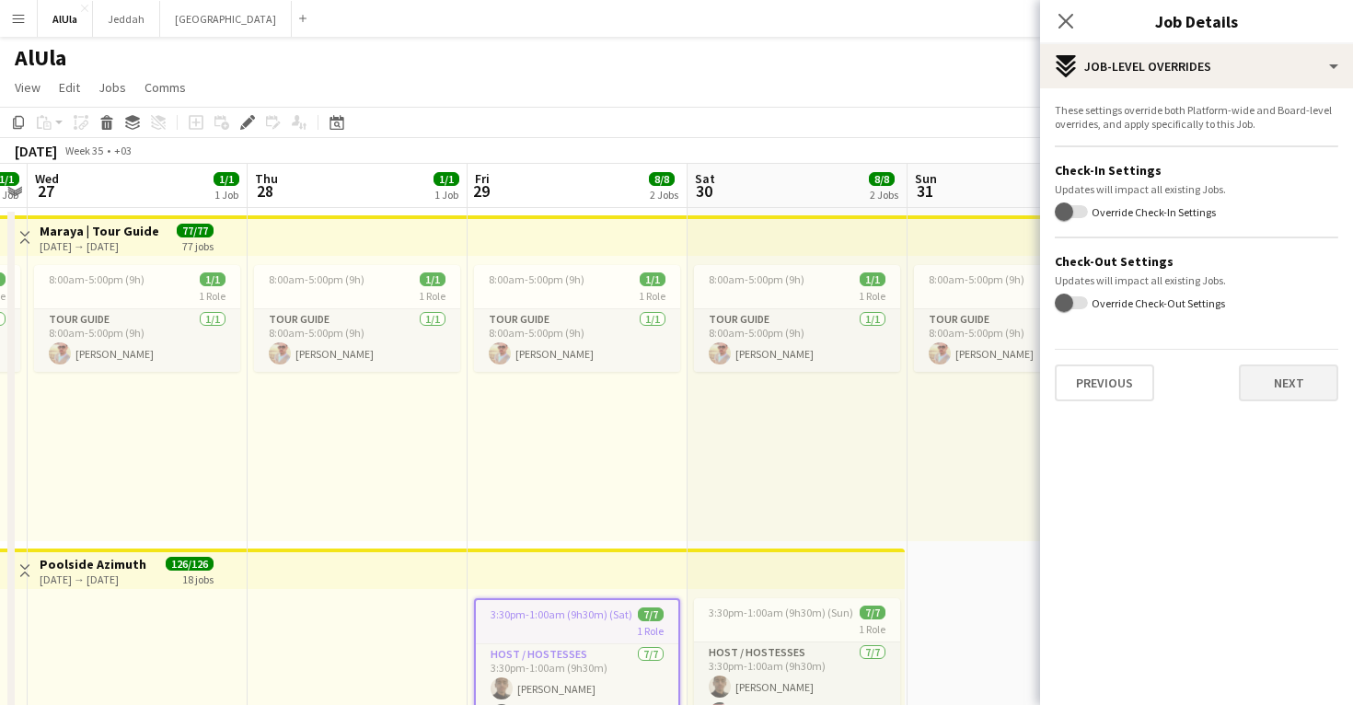
click at [1286, 376] on button "Next" at bounding box center [1288, 383] width 99 height 37
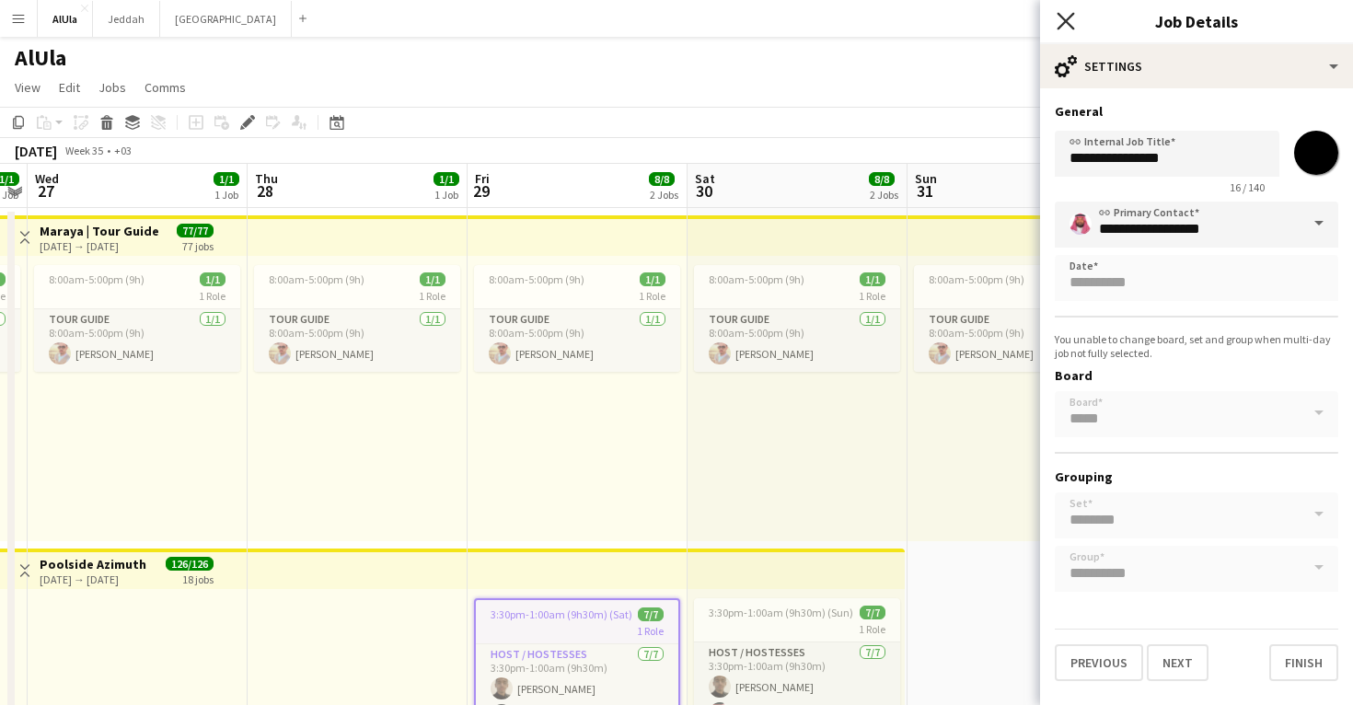
click at [1069, 18] on icon at bounding box center [1065, 20] width 17 height 17
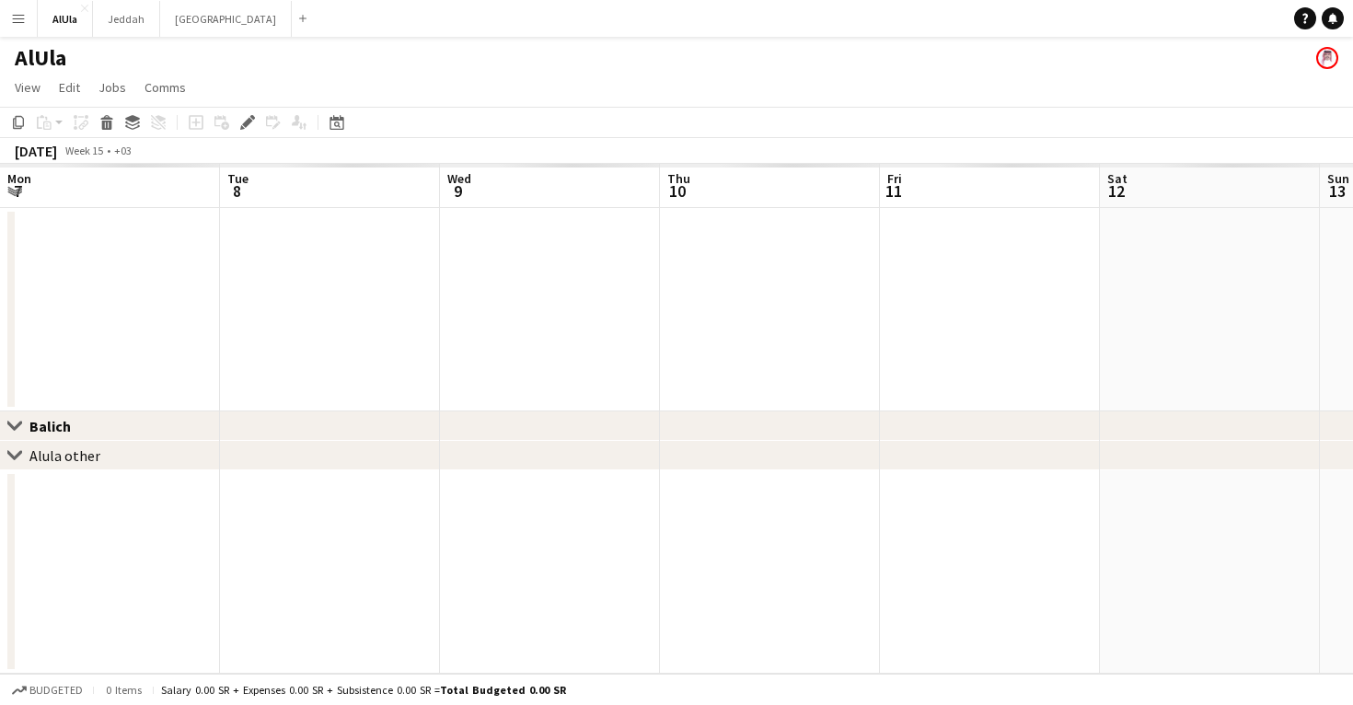
scroll to position [0, 633]
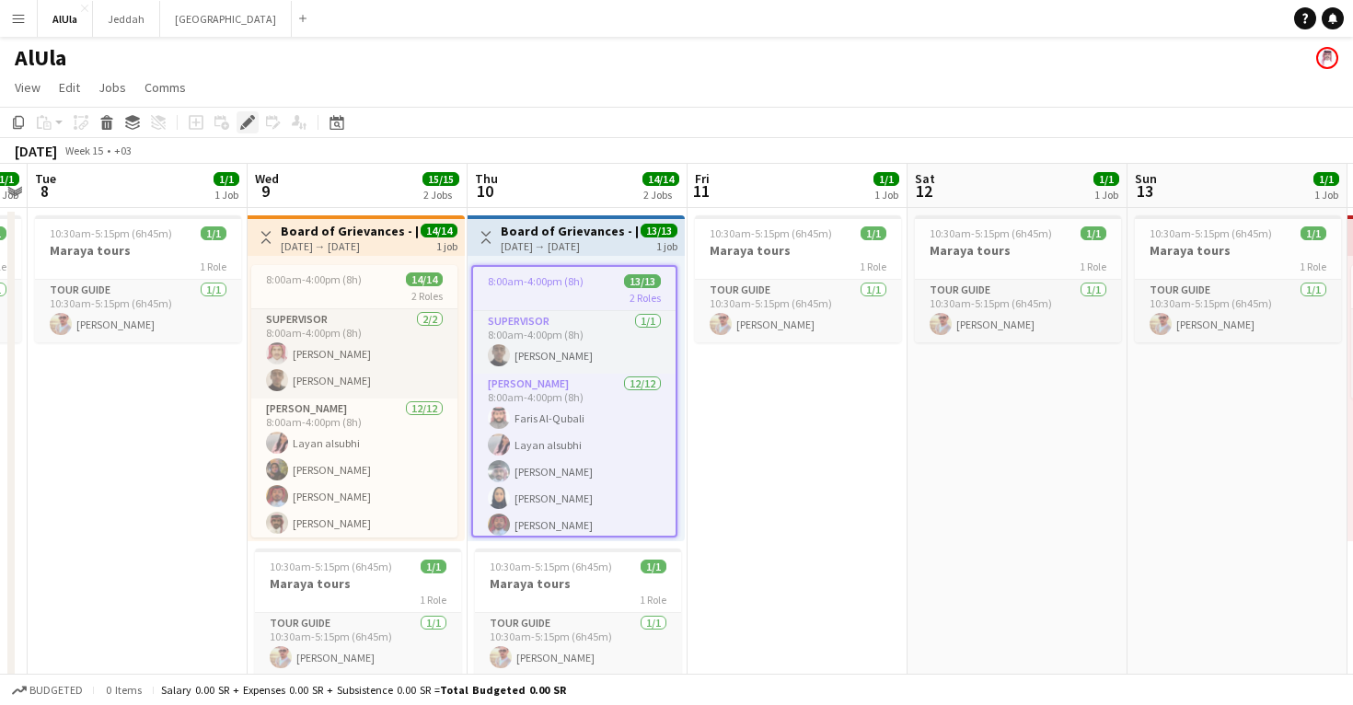
click at [239, 125] on div "Edit" at bounding box center [248, 122] width 22 height 22
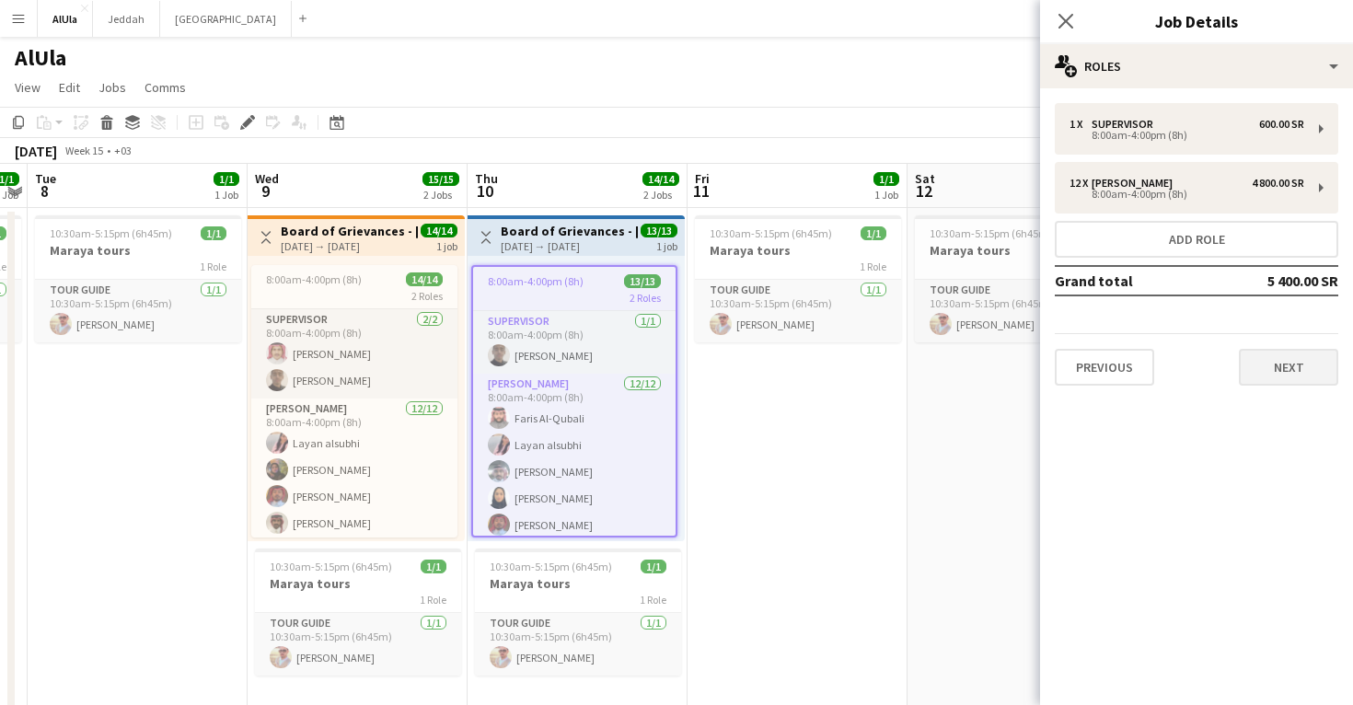
click at [1264, 361] on button "Next" at bounding box center [1288, 367] width 99 height 37
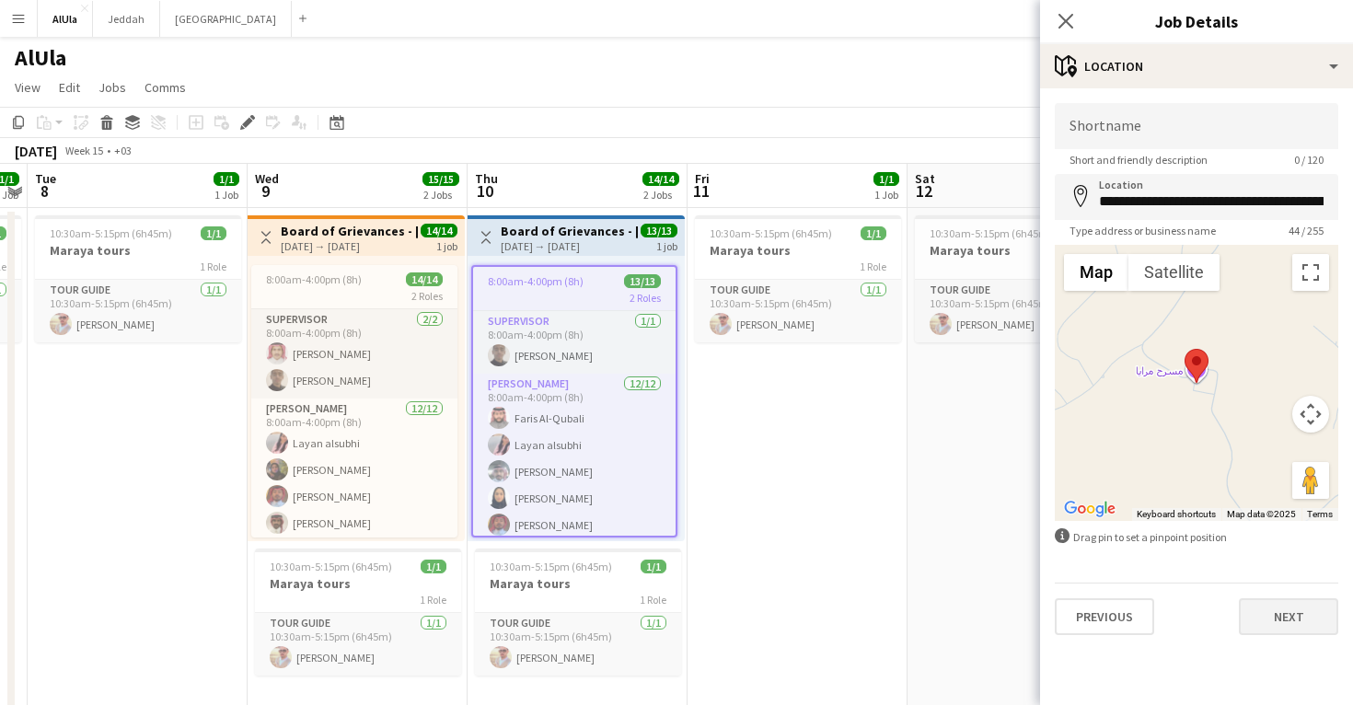
click at [1280, 610] on button "Next" at bounding box center [1288, 616] width 99 height 37
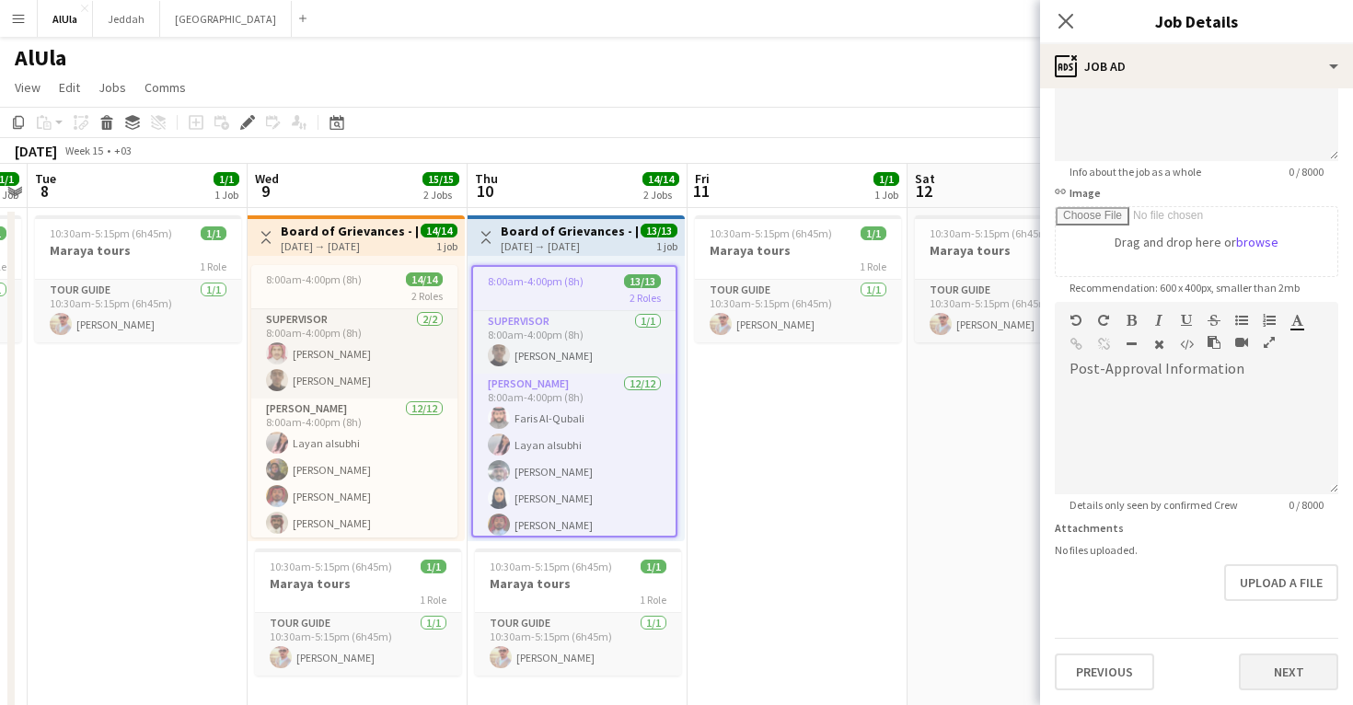
scroll to position [205, 0]
click at [1285, 676] on button "Next" at bounding box center [1288, 672] width 99 height 37
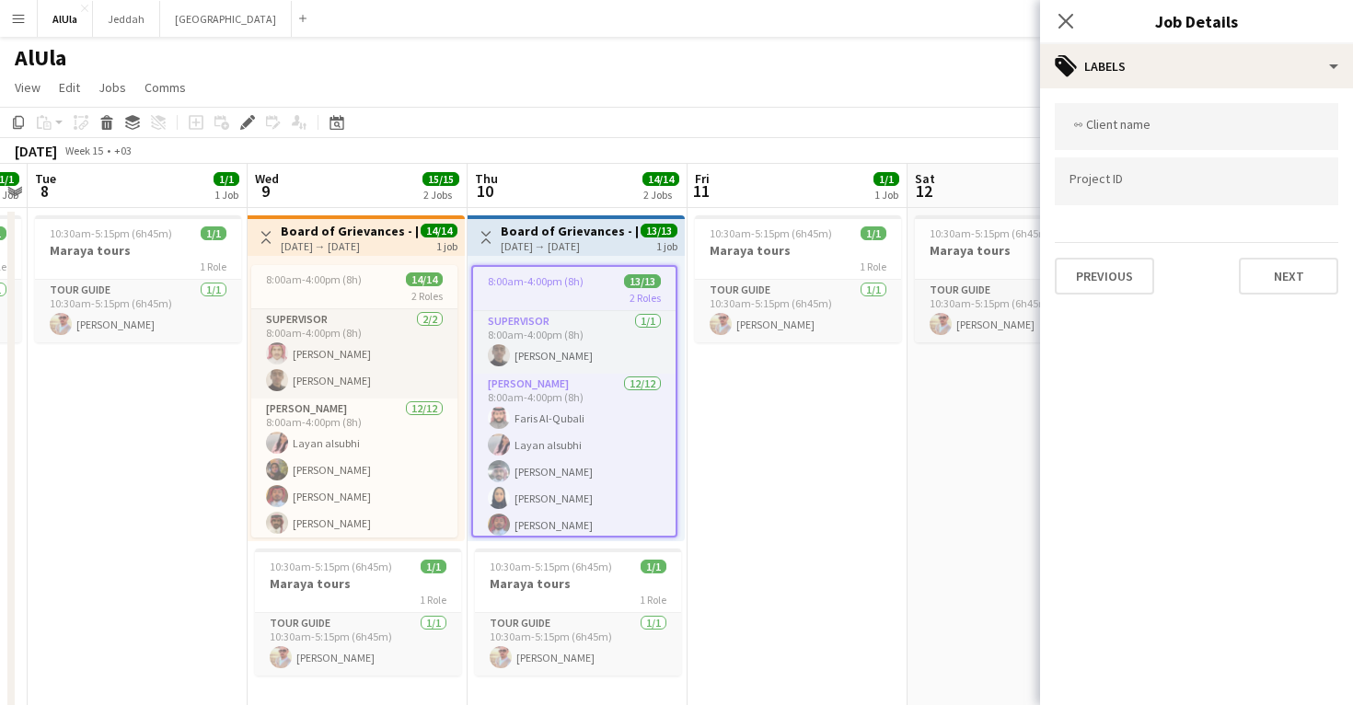
scroll to position [0, 0]
click at [1273, 281] on button "Next" at bounding box center [1288, 276] width 99 height 37
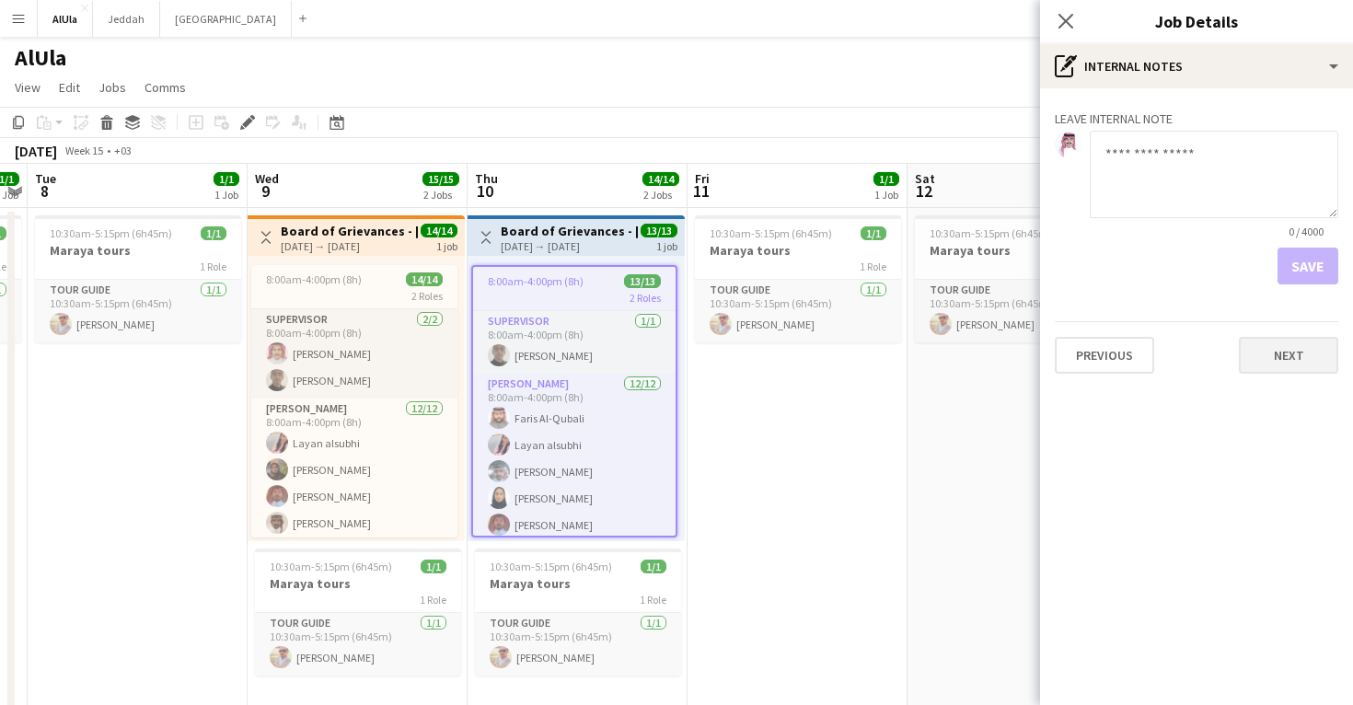
click at [1292, 357] on button "Next" at bounding box center [1288, 355] width 99 height 37
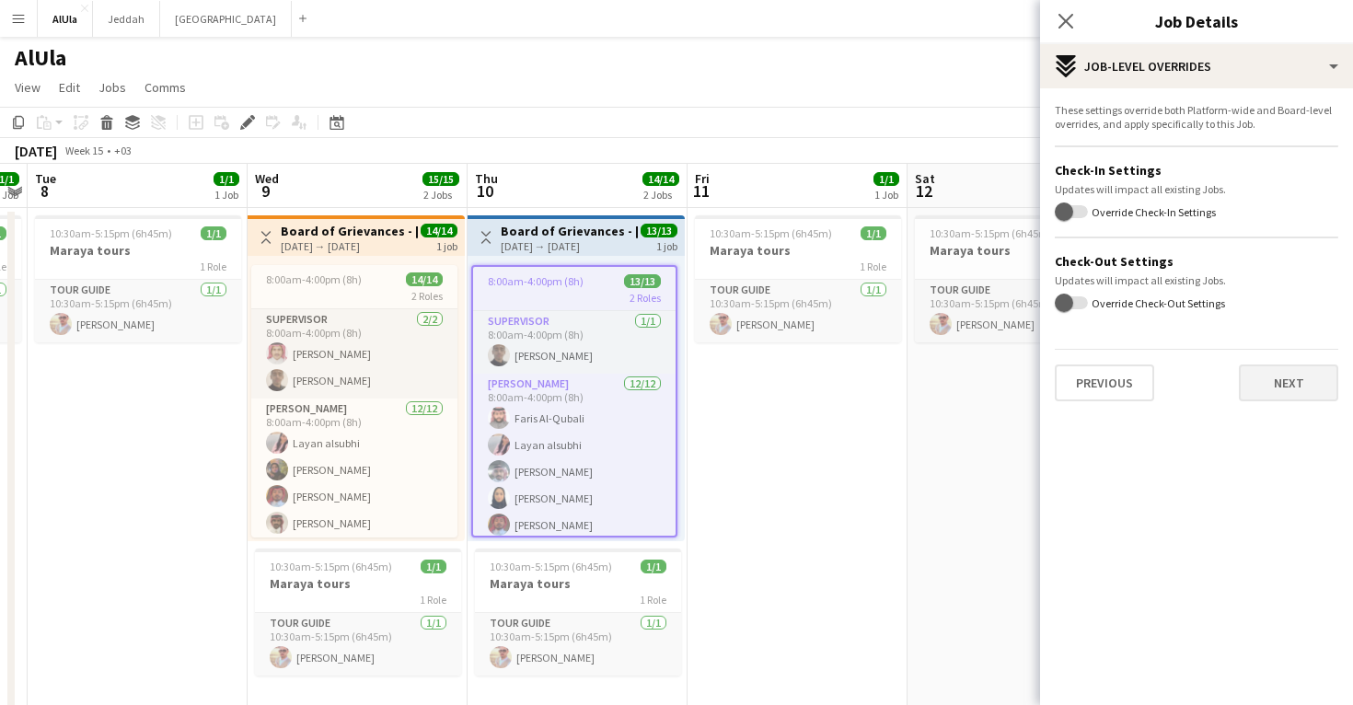
click at [1297, 386] on button "Next" at bounding box center [1288, 383] width 99 height 37
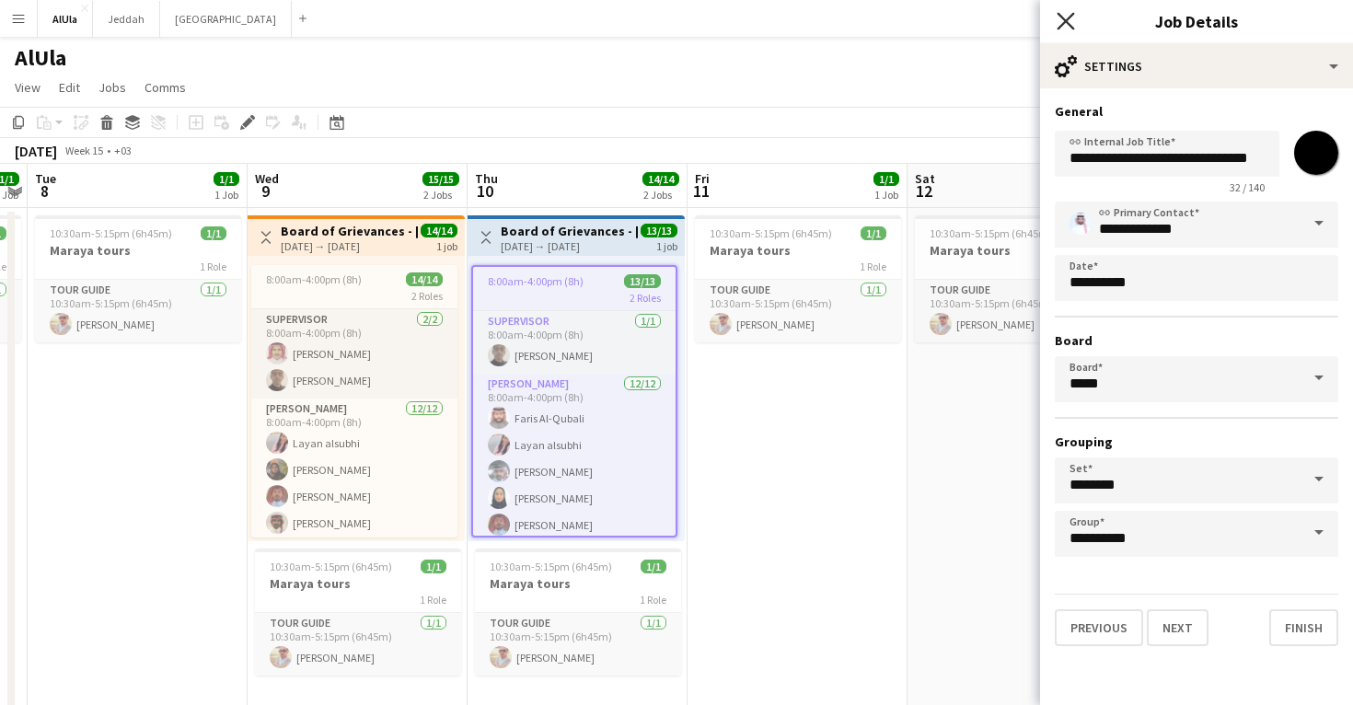
click at [1066, 27] on icon "Close pop-in" at bounding box center [1065, 20] width 17 height 17
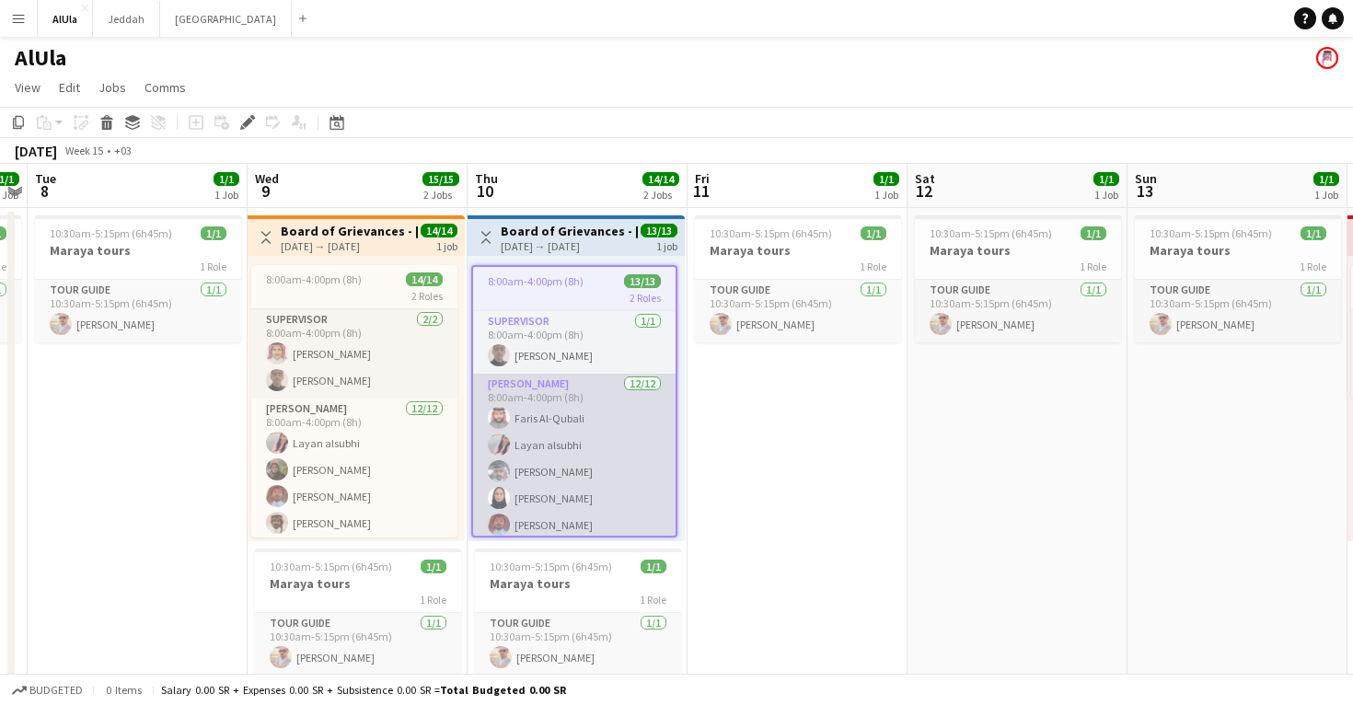
click at [570, 431] on app-card-role "[PERSON_NAME] [DATE] 8:00am-4:00pm (8h) [PERSON_NAME] [PERSON_NAME] [PERSON_NAM…" at bounding box center [574, 552] width 203 height 356
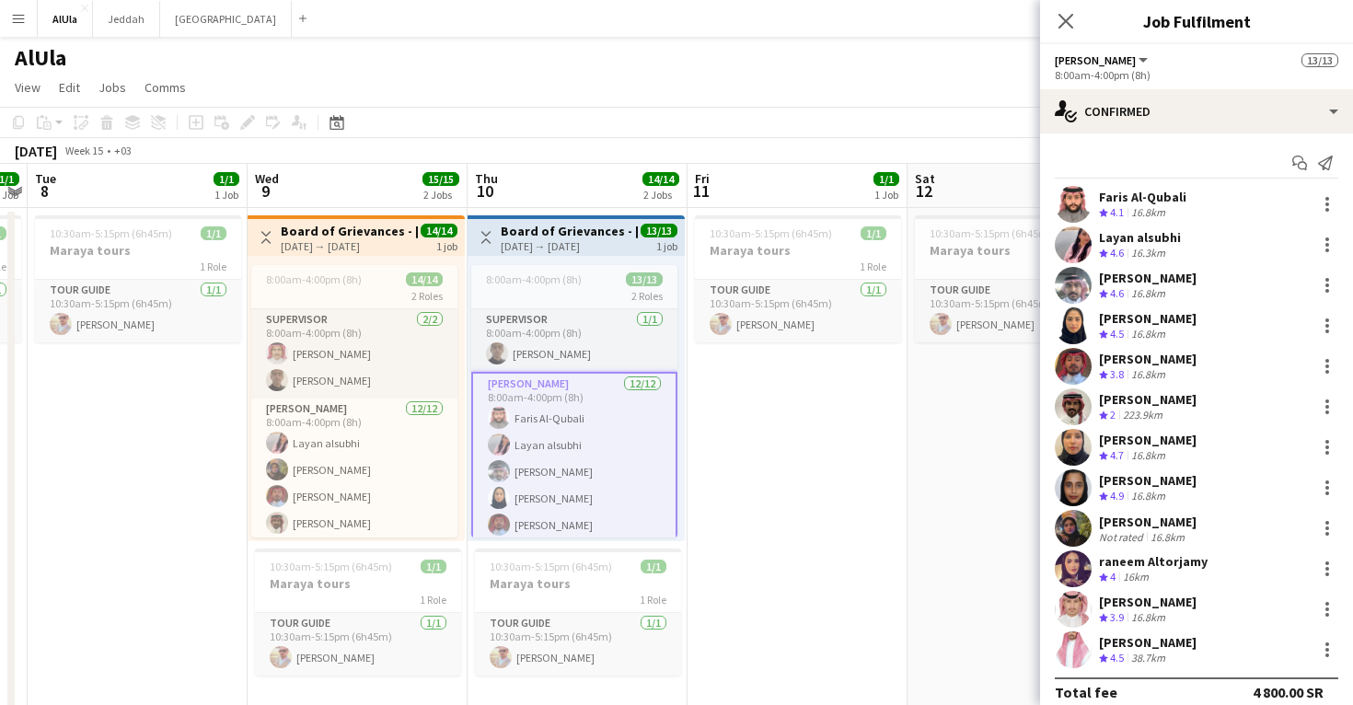
click at [1157, 215] on div "16.8km" at bounding box center [1148, 213] width 41 height 16
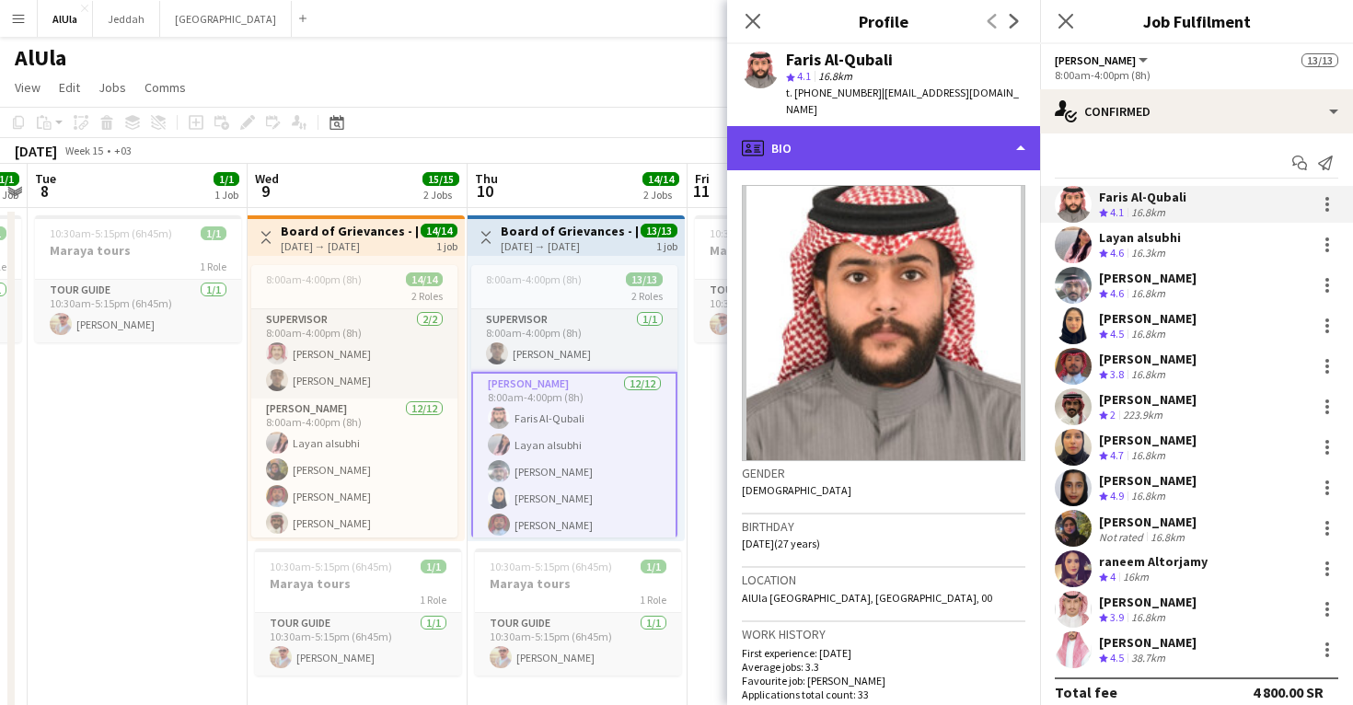
click at [950, 135] on div "profile Bio" at bounding box center [883, 148] width 313 height 44
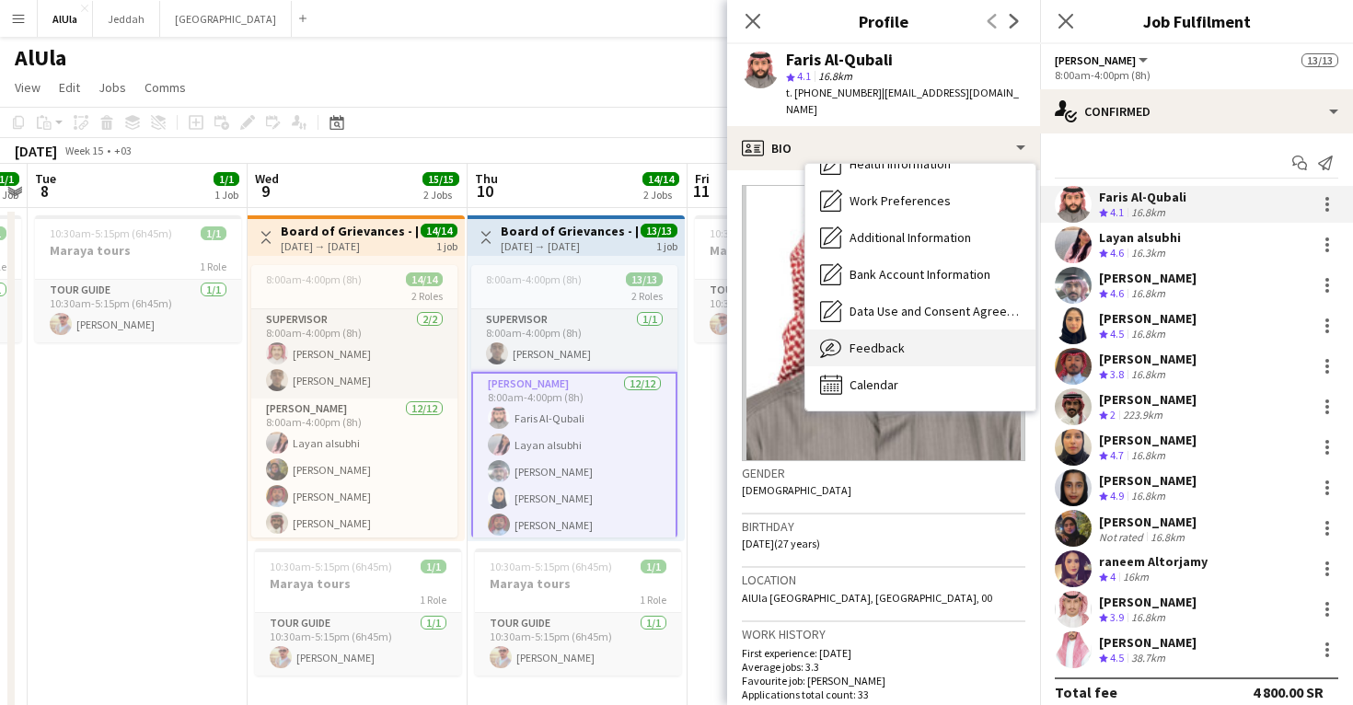
scroll to position [210, 0]
click at [926, 332] on div "Feedback Feedback" at bounding box center [921, 348] width 230 height 37
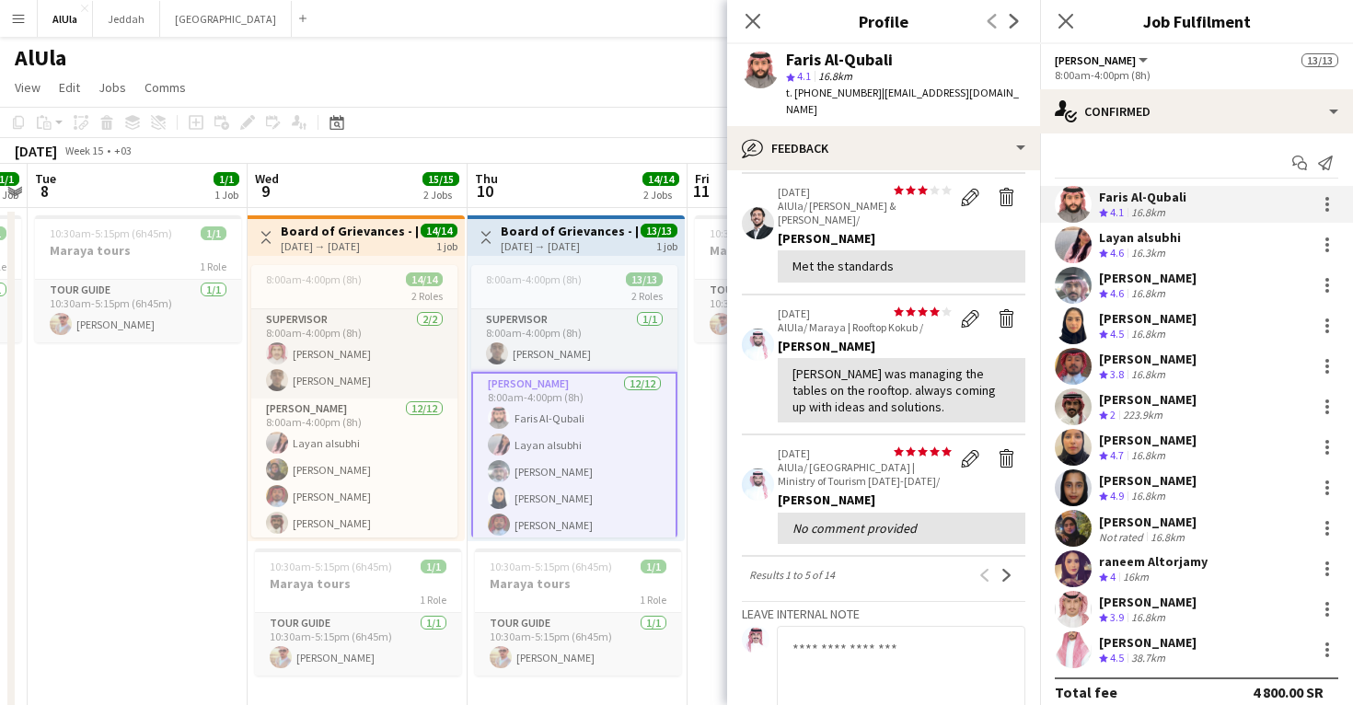
scroll to position [353, 0]
click at [1136, 244] on div "Layan alsubhi" at bounding box center [1140, 237] width 82 height 17
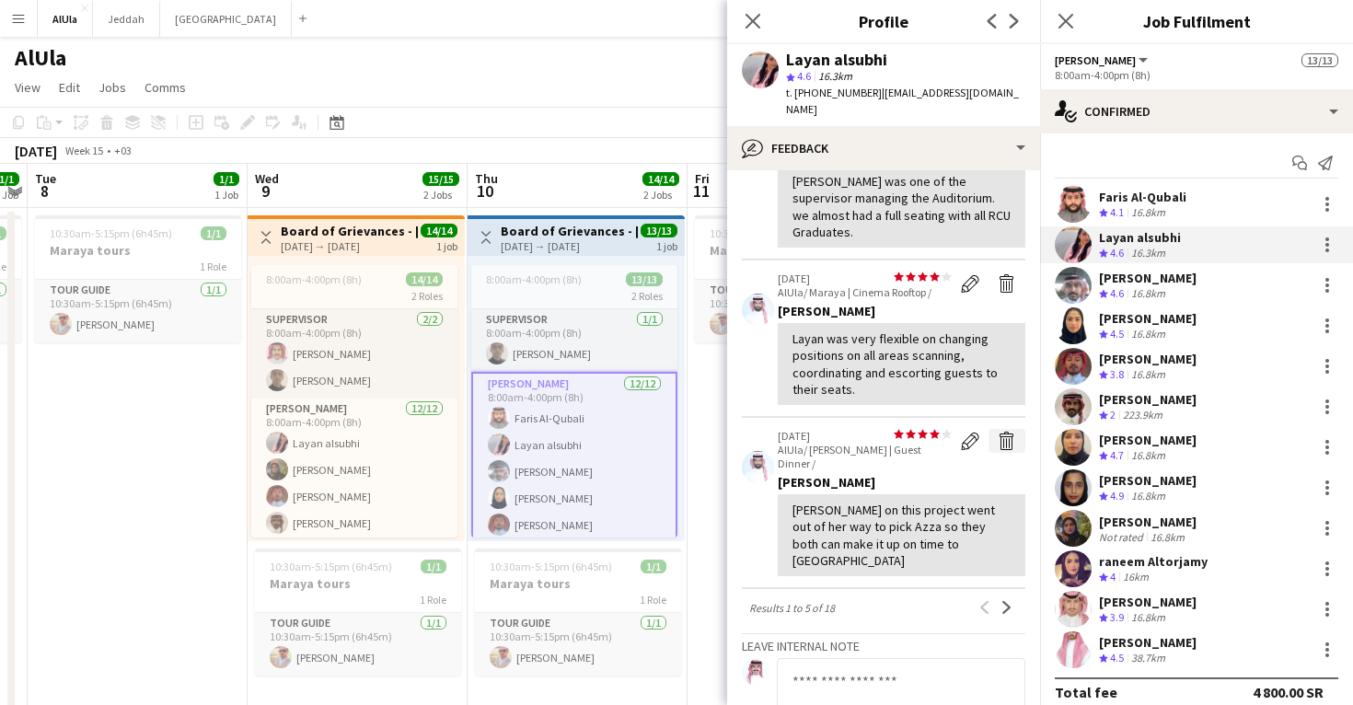
scroll to position [419, 0]
click at [1111, 280] on div "[PERSON_NAME]" at bounding box center [1148, 278] width 98 height 17
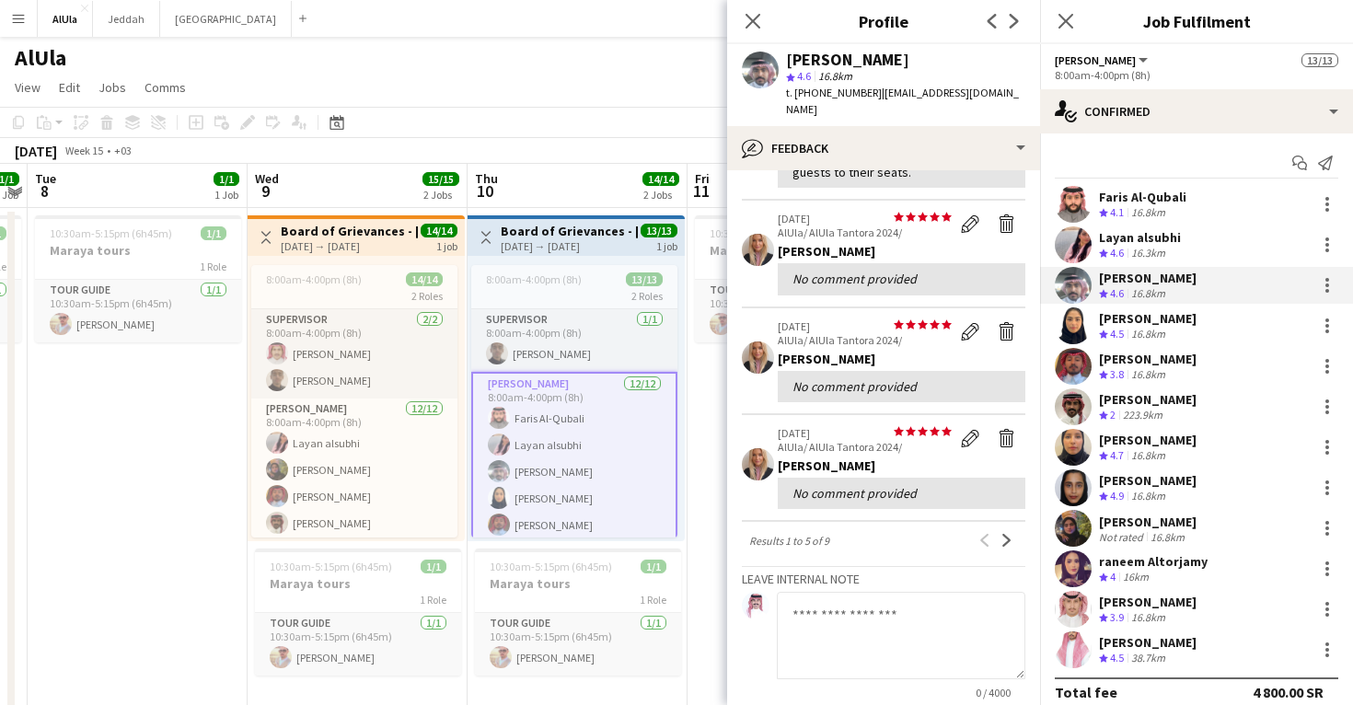
scroll to position [339, 0]
click at [1063, 10] on app-icon "Close pop-in" at bounding box center [1066, 21] width 27 height 27
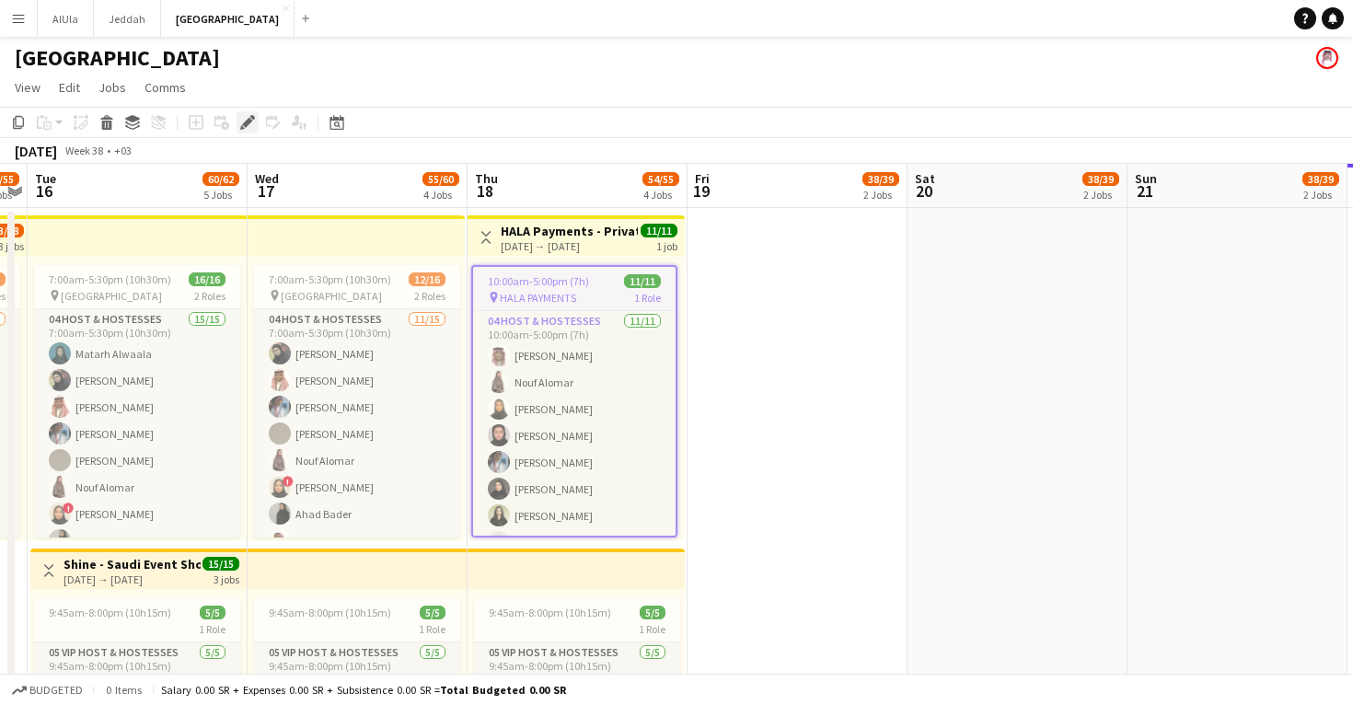
click at [247, 125] on icon at bounding box center [247, 123] width 10 height 10
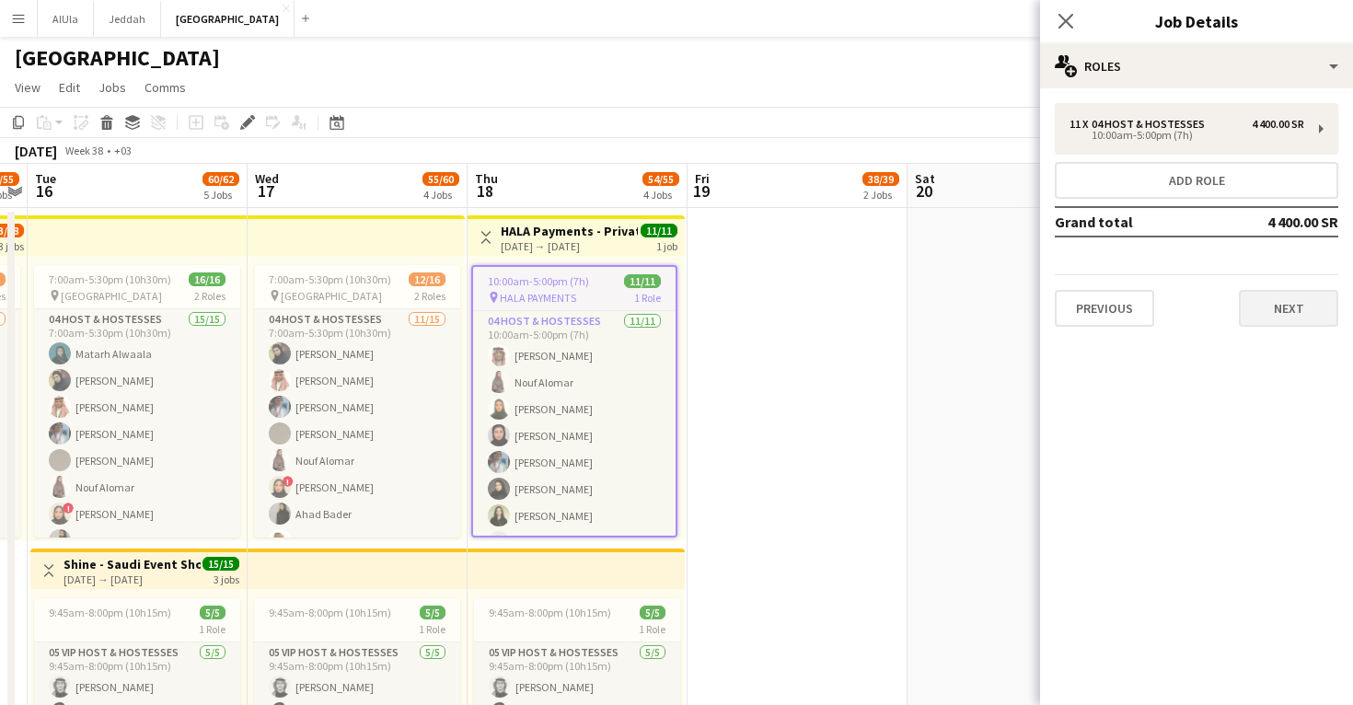
click at [1280, 304] on button "Next" at bounding box center [1288, 308] width 99 height 37
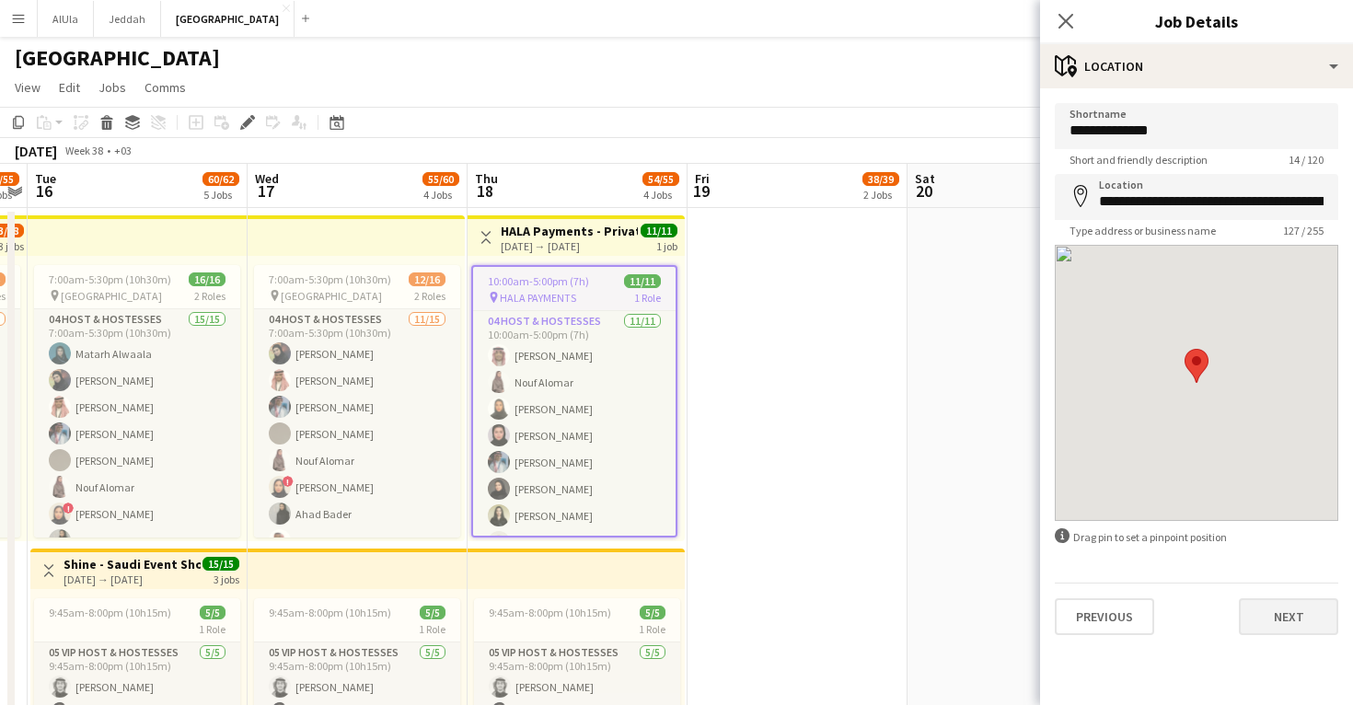
click at [1268, 633] on button "Next" at bounding box center [1288, 616] width 99 height 37
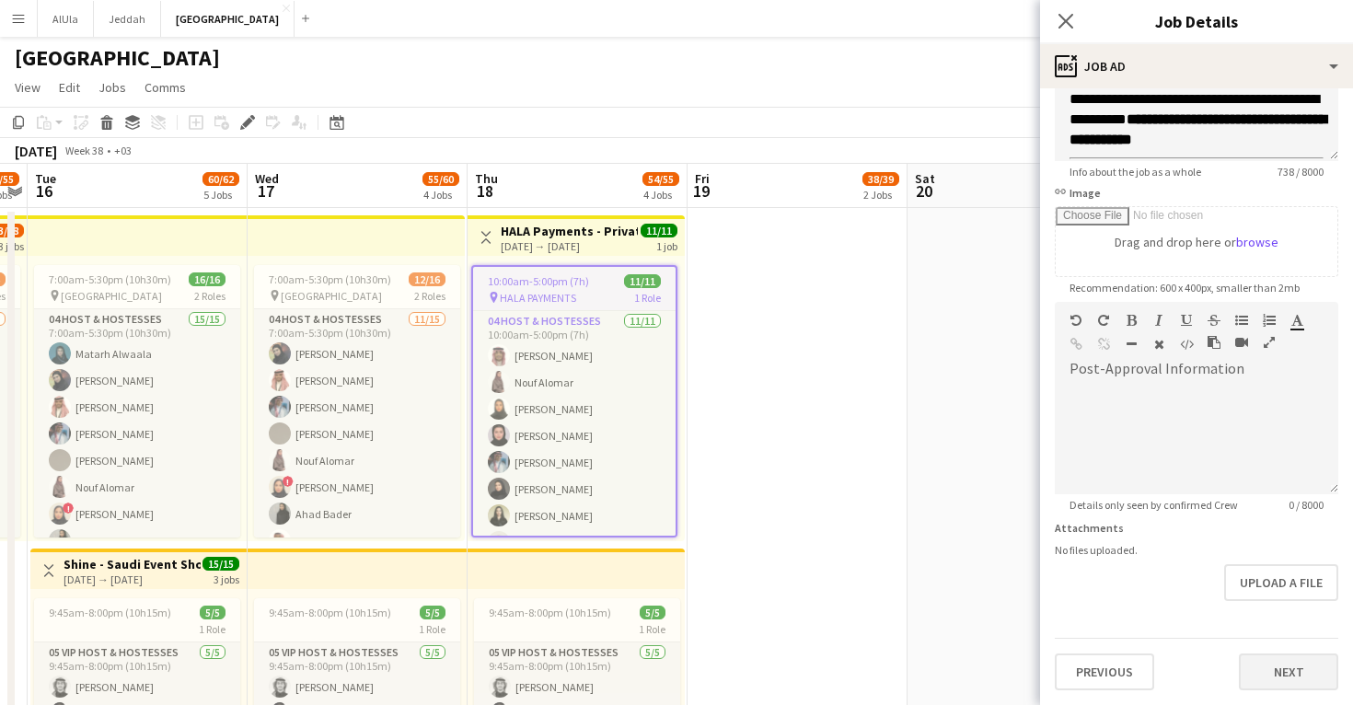
scroll to position [205, 0]
click at [1267, 655] on button "Next" at bounding box center [1288, 672] width 99 height 37
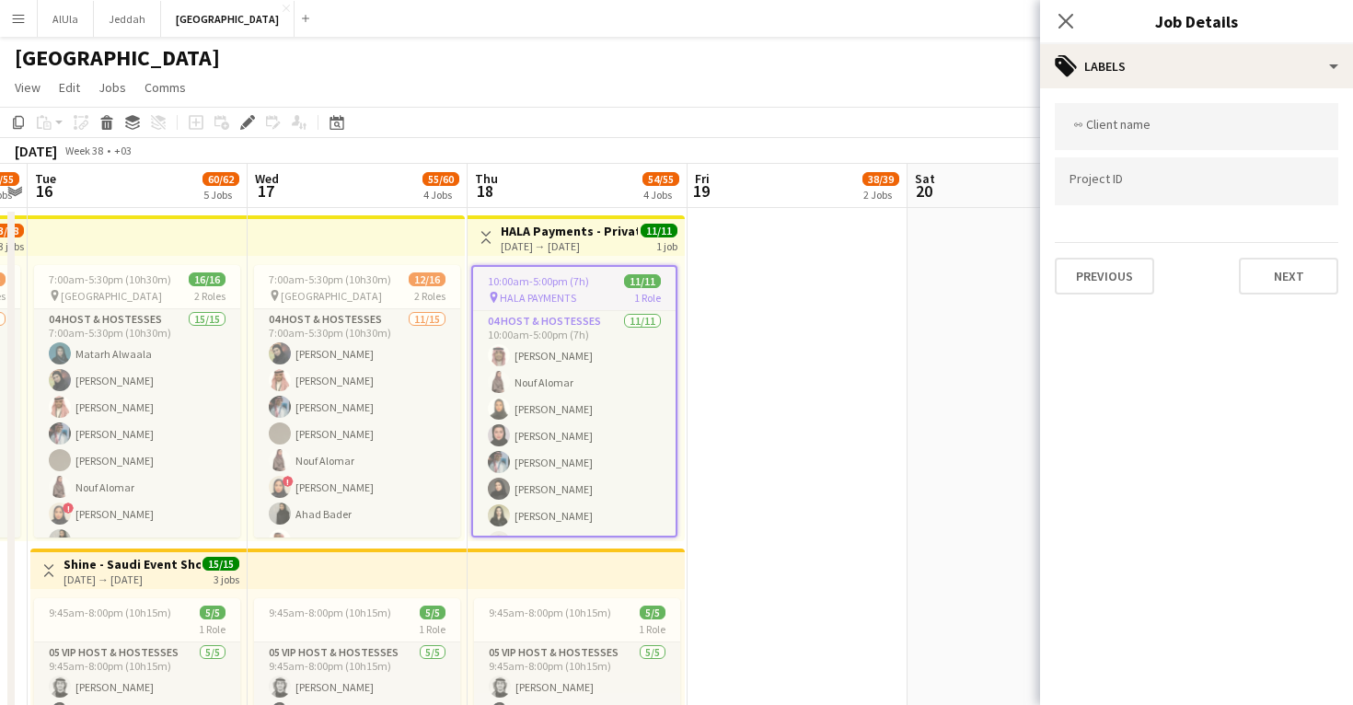
scroll to position [0, 0]
click at [1294, 294] on button "Next" at bounding box center [1288, 276] width 99 height 37
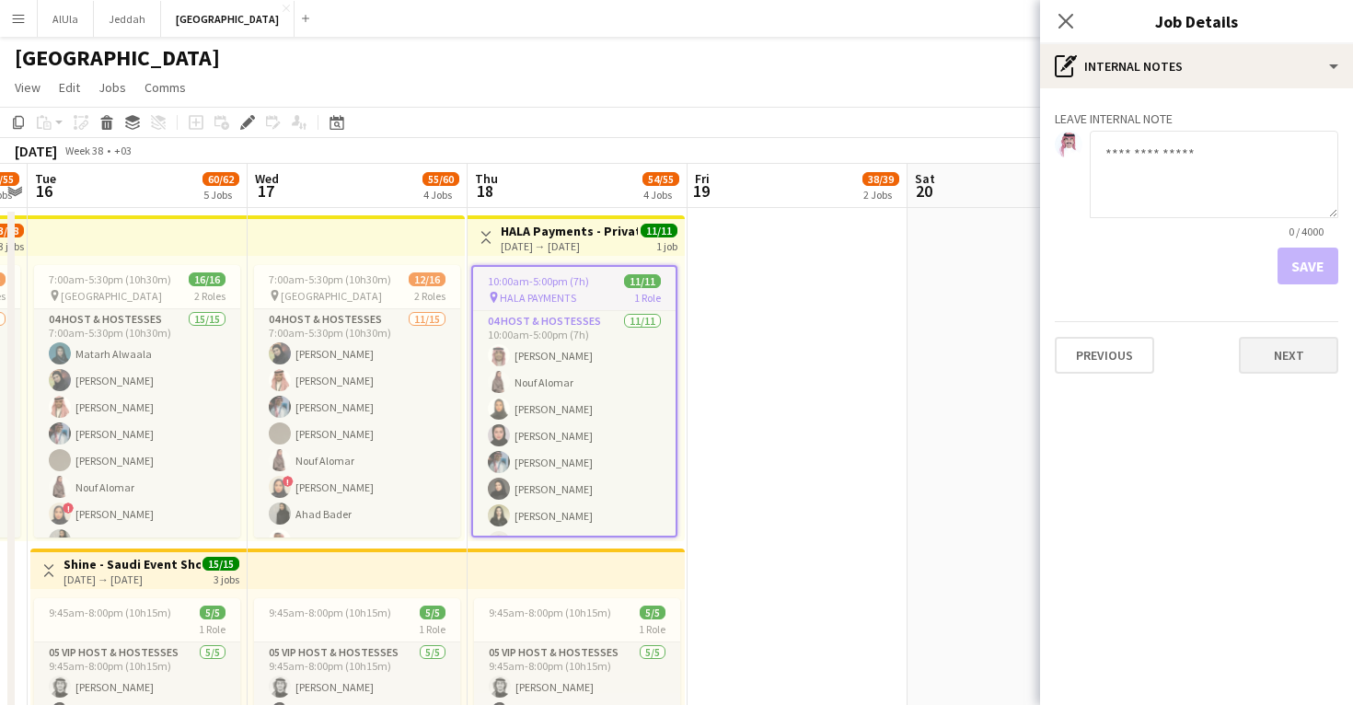
click at [1292, 346] on button "Next" at bounding box center [1288, 355] width 99 height 37
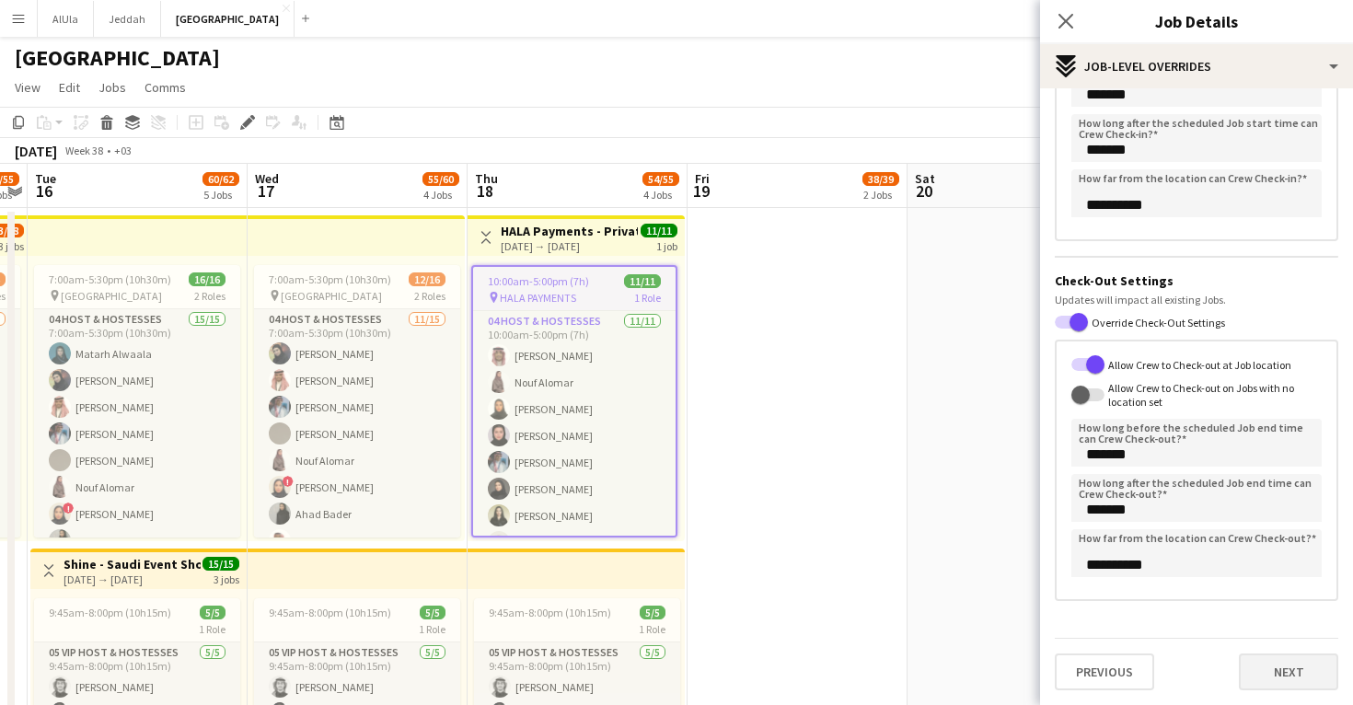
scroll to position [250, 0]
click at [1278, 680] on button "Next" at bounding box center [1288, 672] width 99 height 37
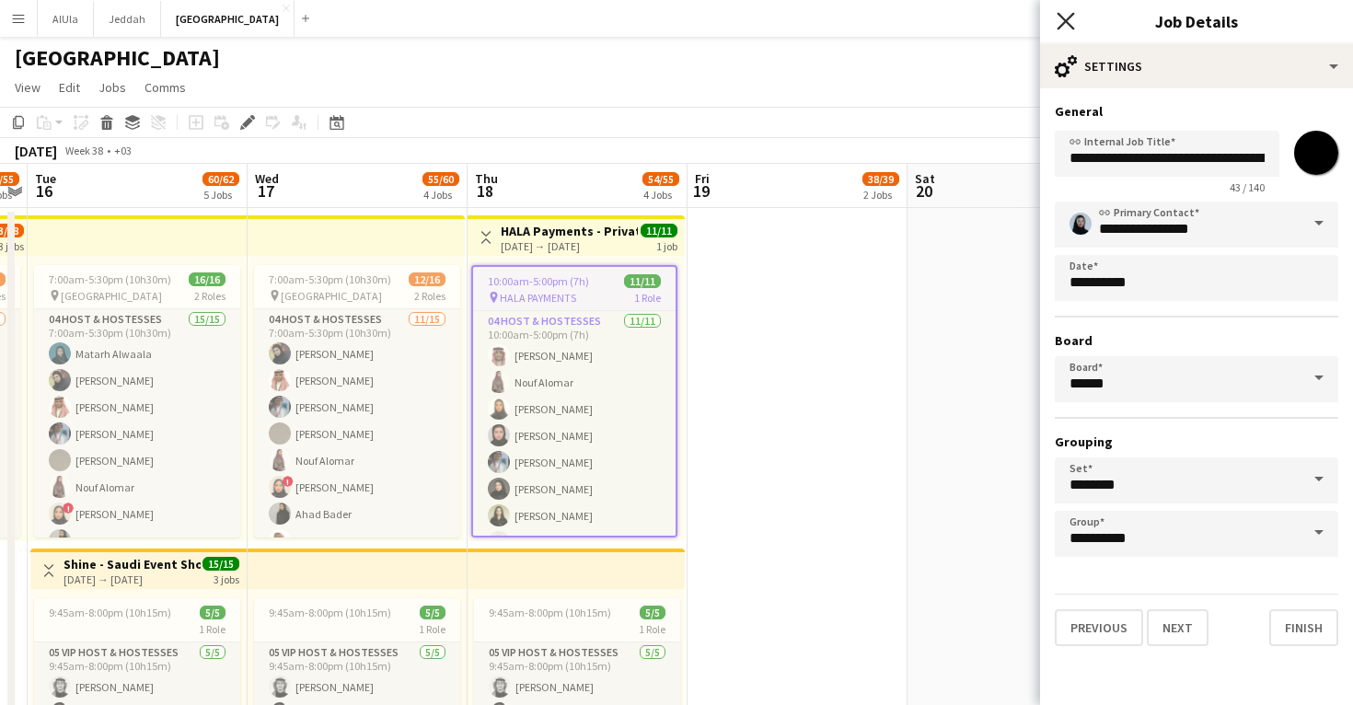
click icon
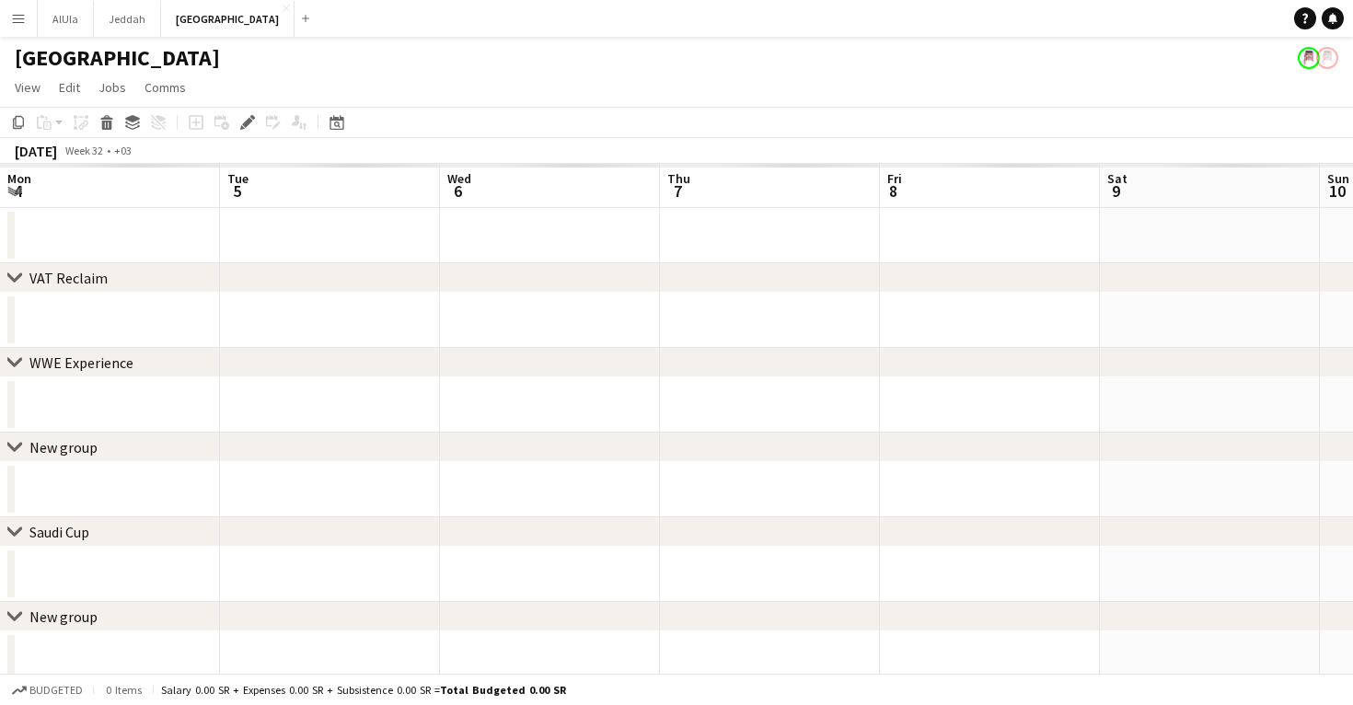
scroll to position [0, 633]
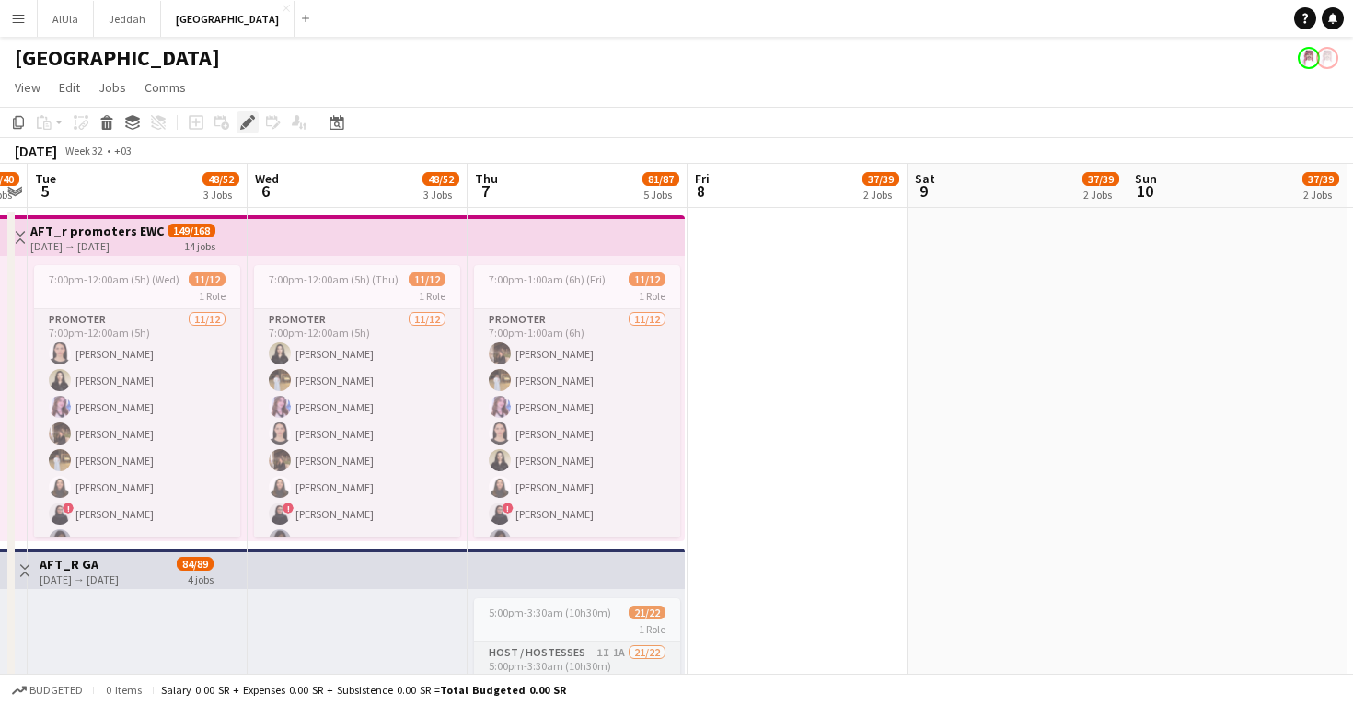
click at [244, 127] on icon "Edit" at bounding box center [247, 122] width 15 height 15
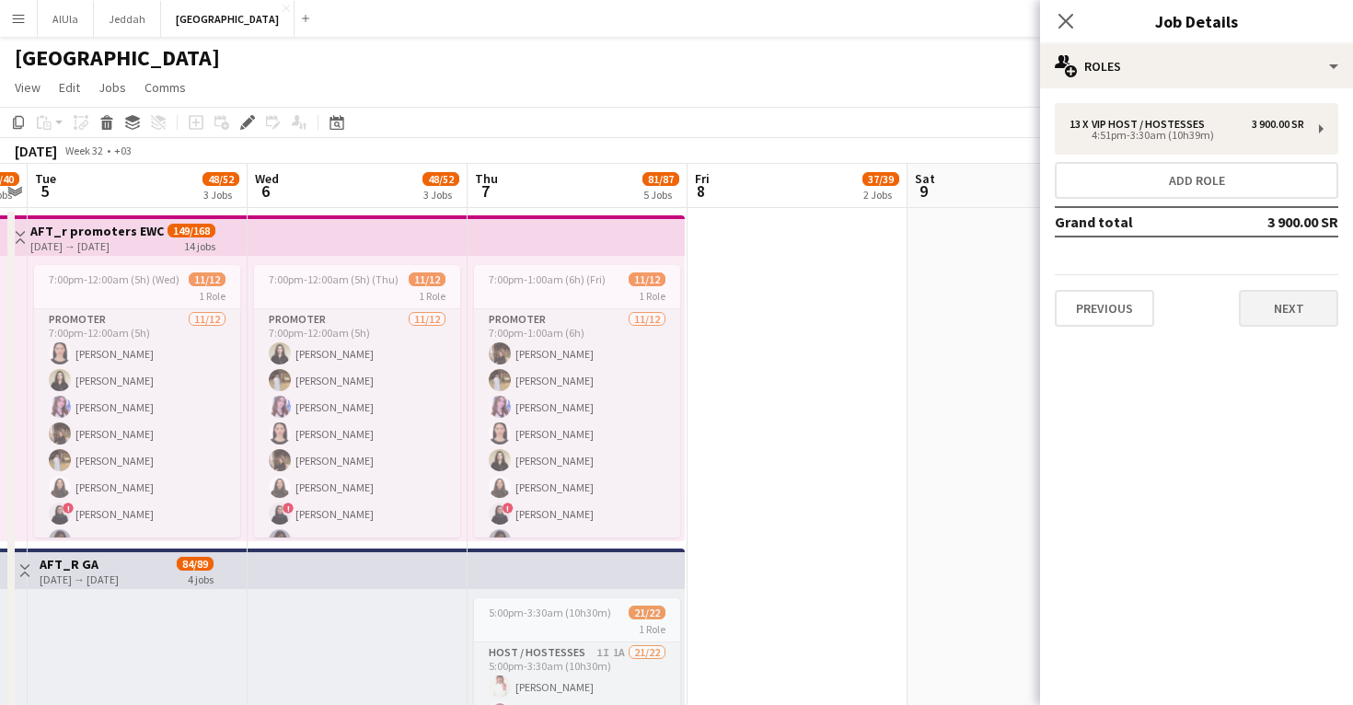
click at [1288, 314] on button "Next" at bounding box center [1288, 308] width 99 height 37
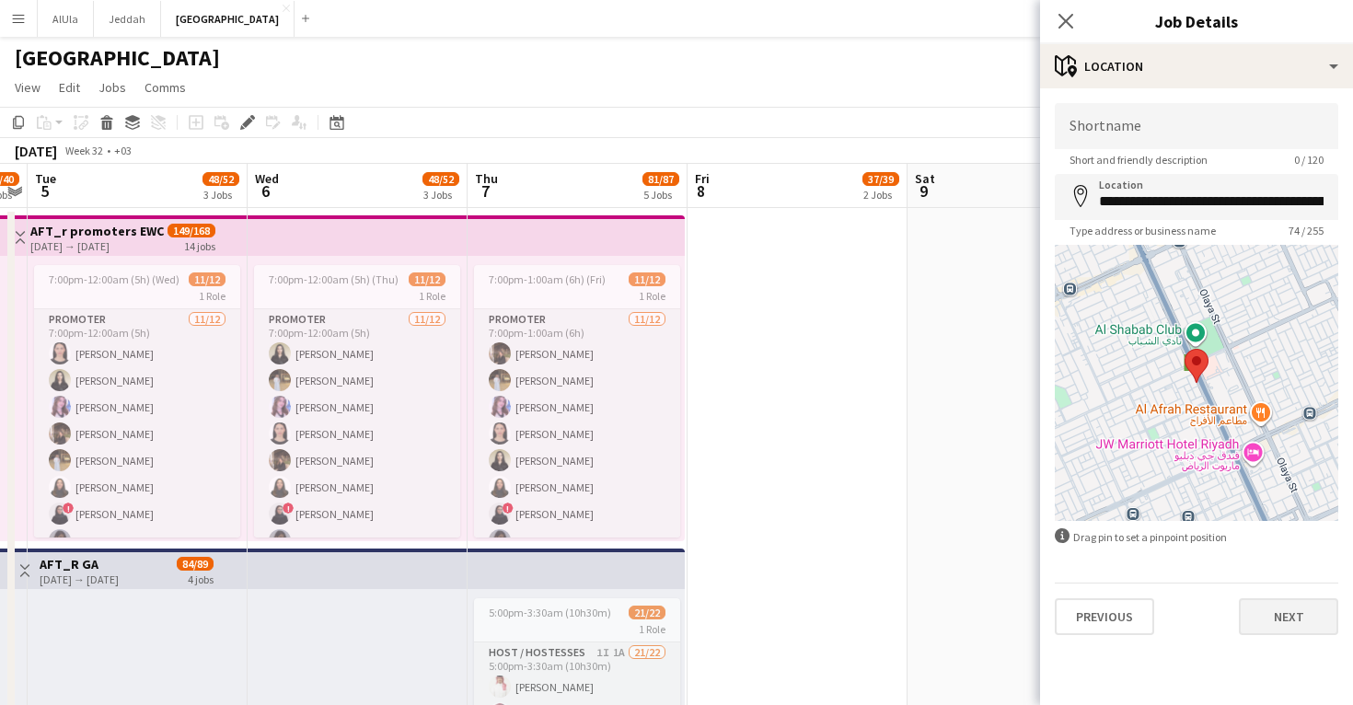
click at [1278, 633] on button "Next" at bounding box center [1288, 616] width 99 height 37
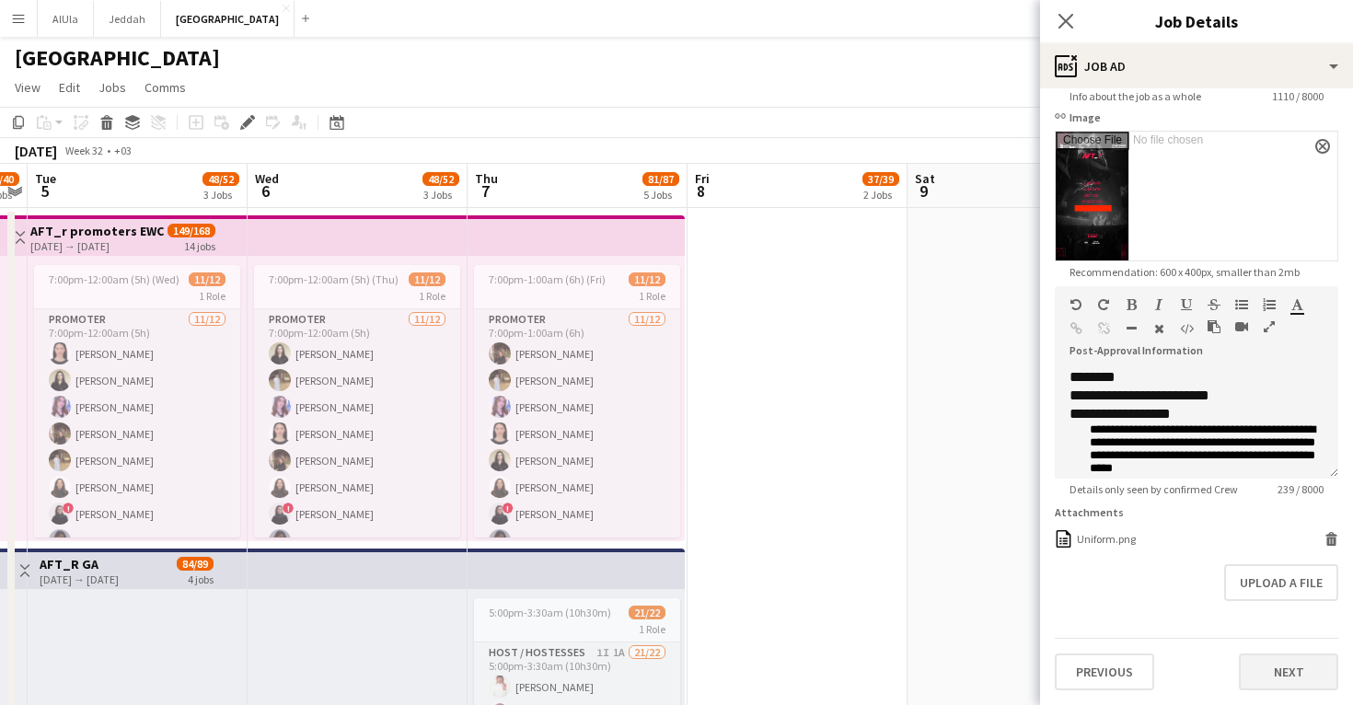
scroll to position [280, 0]
click at [1286, 668] on button "Next" at bounding box center [1288, 673] width 99 height 37
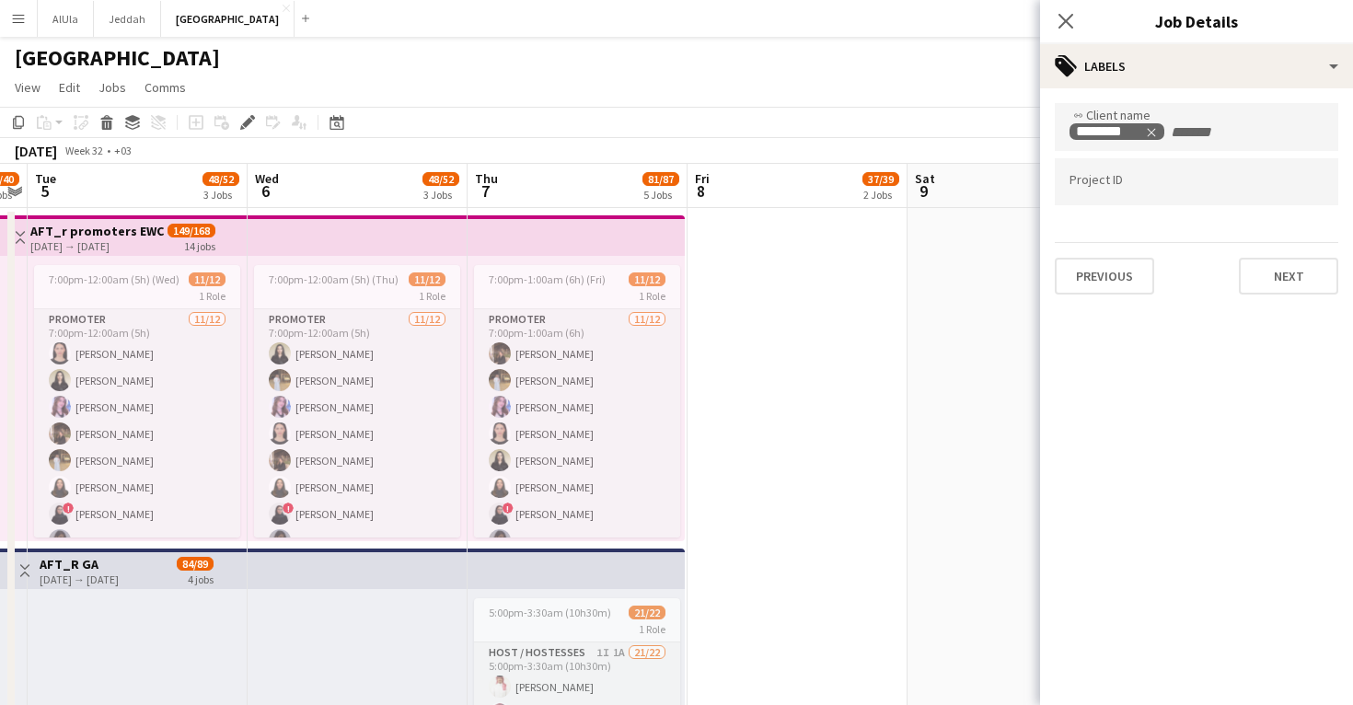
scroll to position [0, 0]
click at [1312, 279] on button "Next" at bounding box center [1288, 276] width 99 height 37
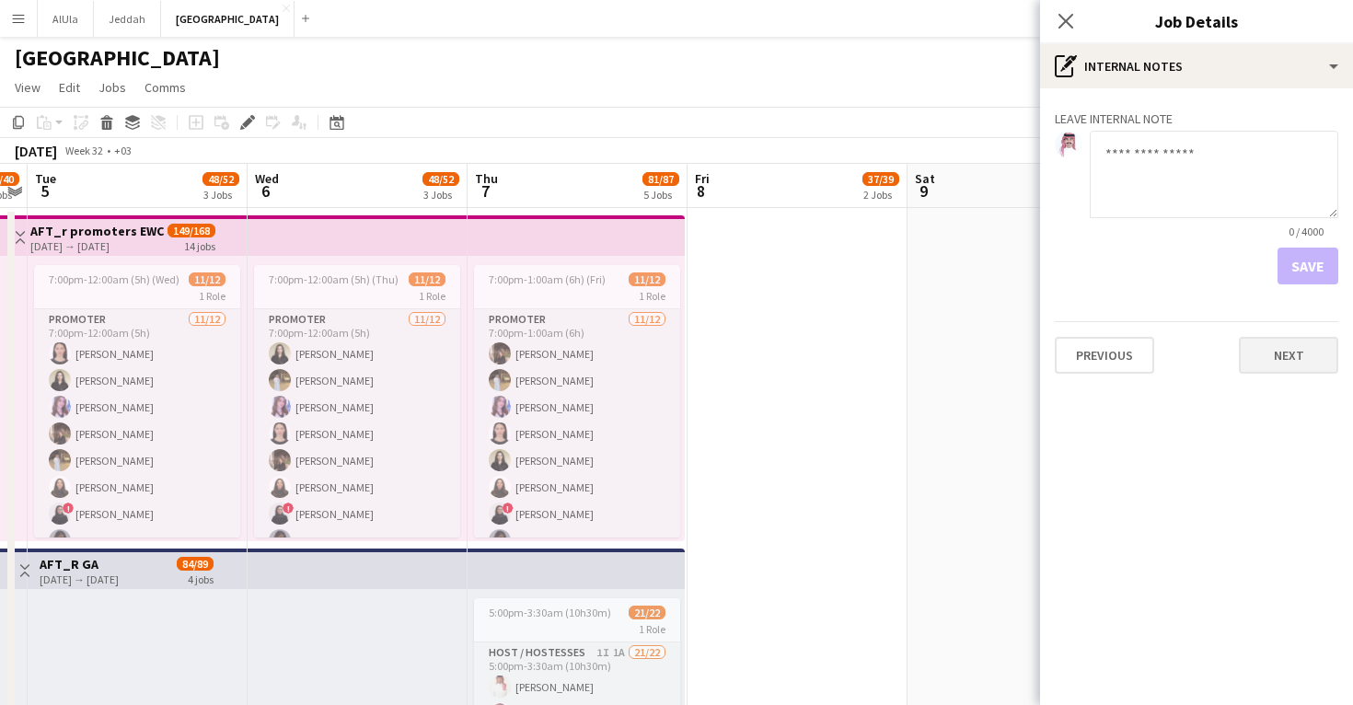
click at [1289, 366] on button "Next" at bounding box center [1288, 355] width 99 height 37
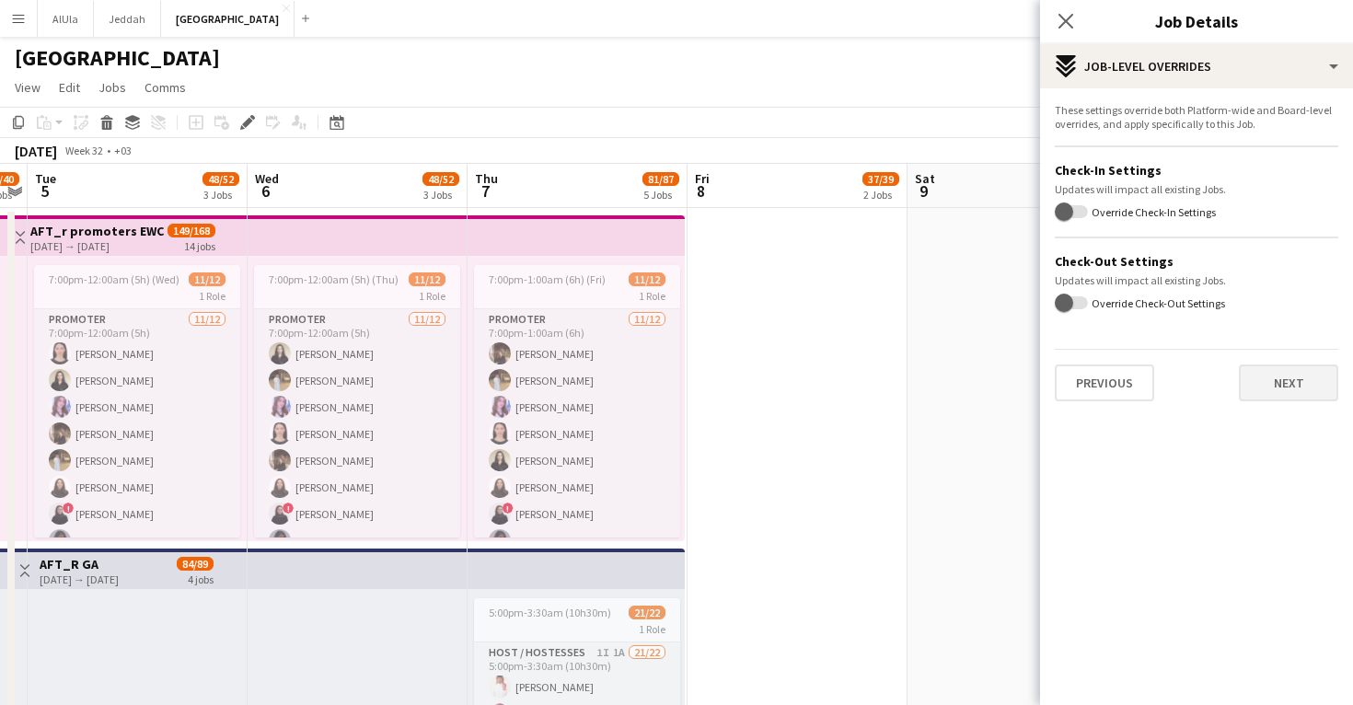
click at [1289, 378] on button "Next" at bounding box center [1288, 383] width 99 height 37
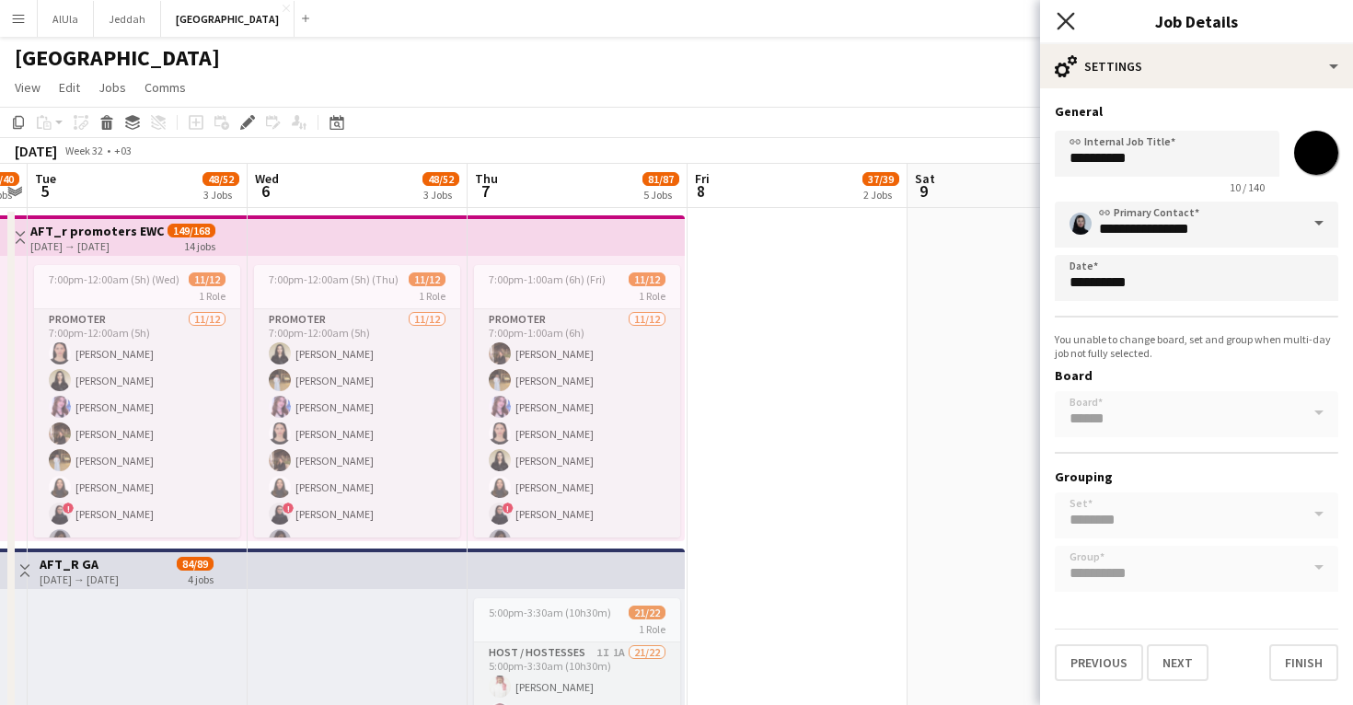
click at [1065, 15] on icon "Close pop-in" at bounding box center [1065, 20] width 17 height 17
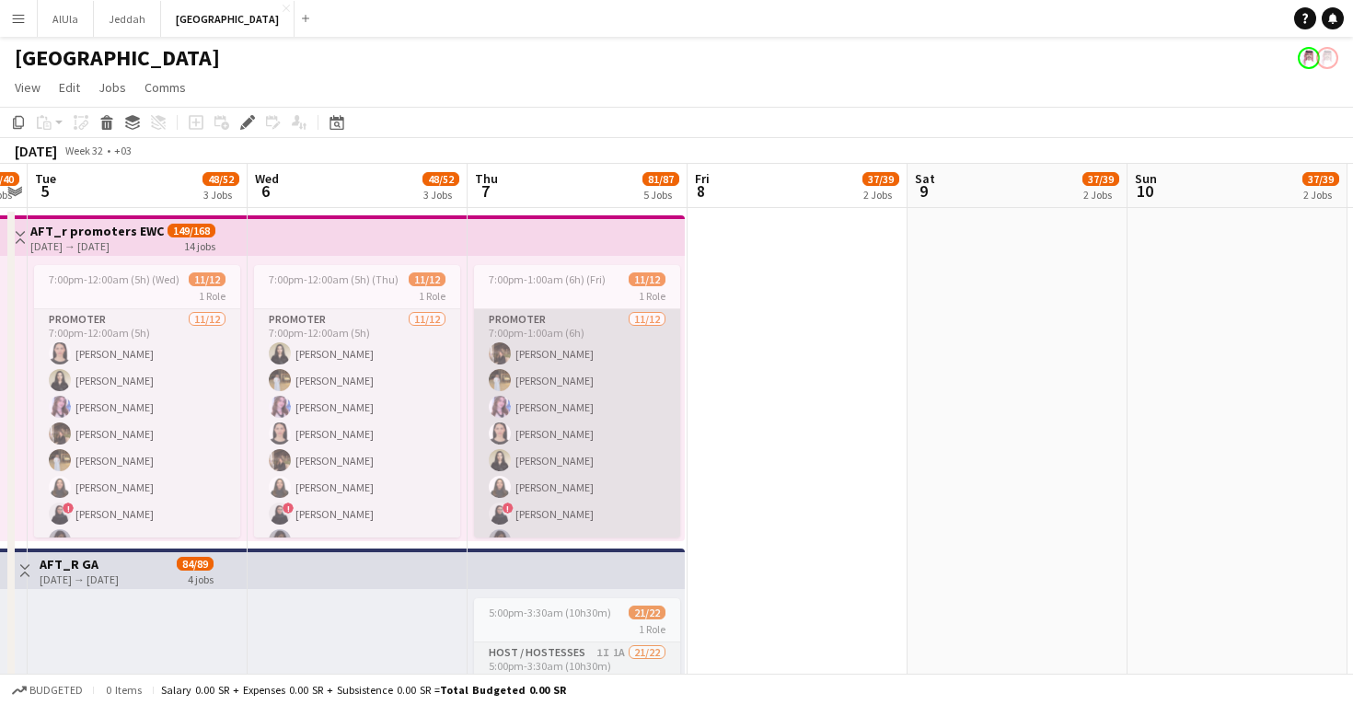
click at [571, 400] on app-card-role "Promoter [DATE] 7:00pm-1:00am (6h) Nour [PERSON_NAME] [PERSON_NAME] Eter [PERSO…" at bounding box center [577, 487] width 206 height 356
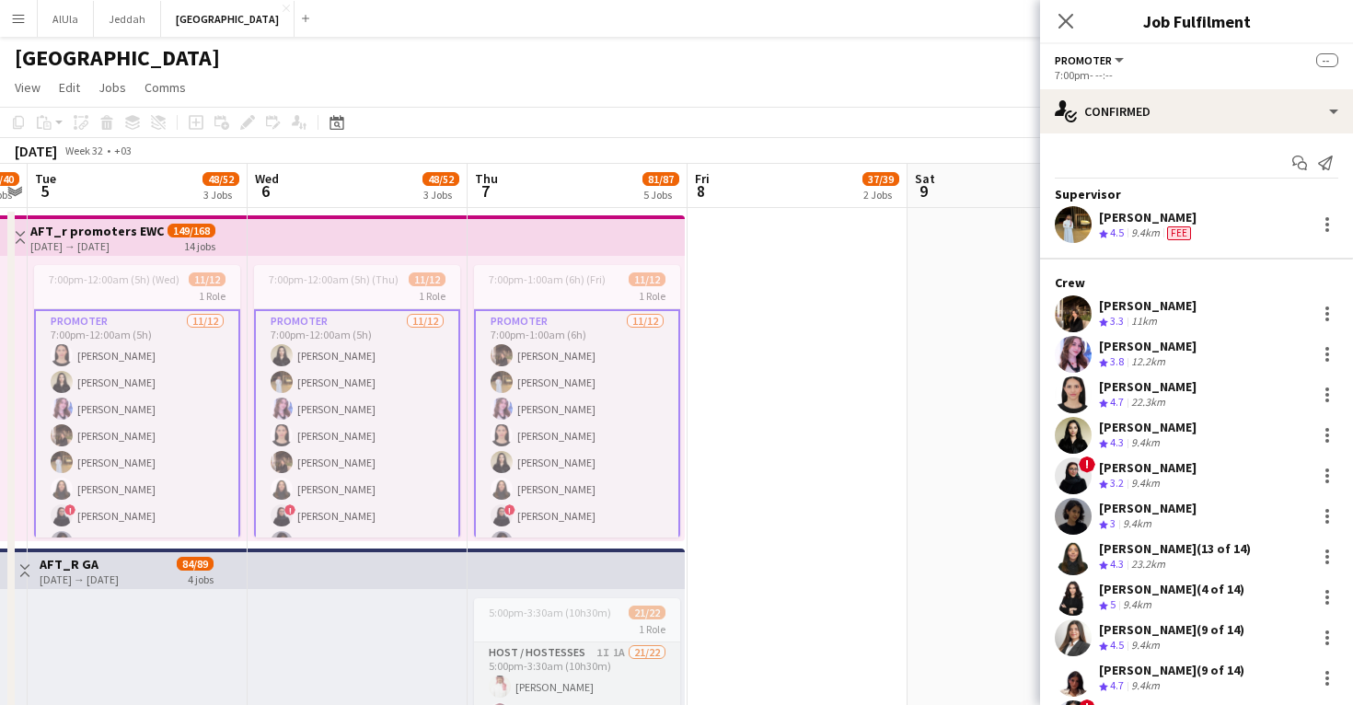
click at [1062, 397] on app-user-avatar at bounding box center [1073, 395] width 37 height 37
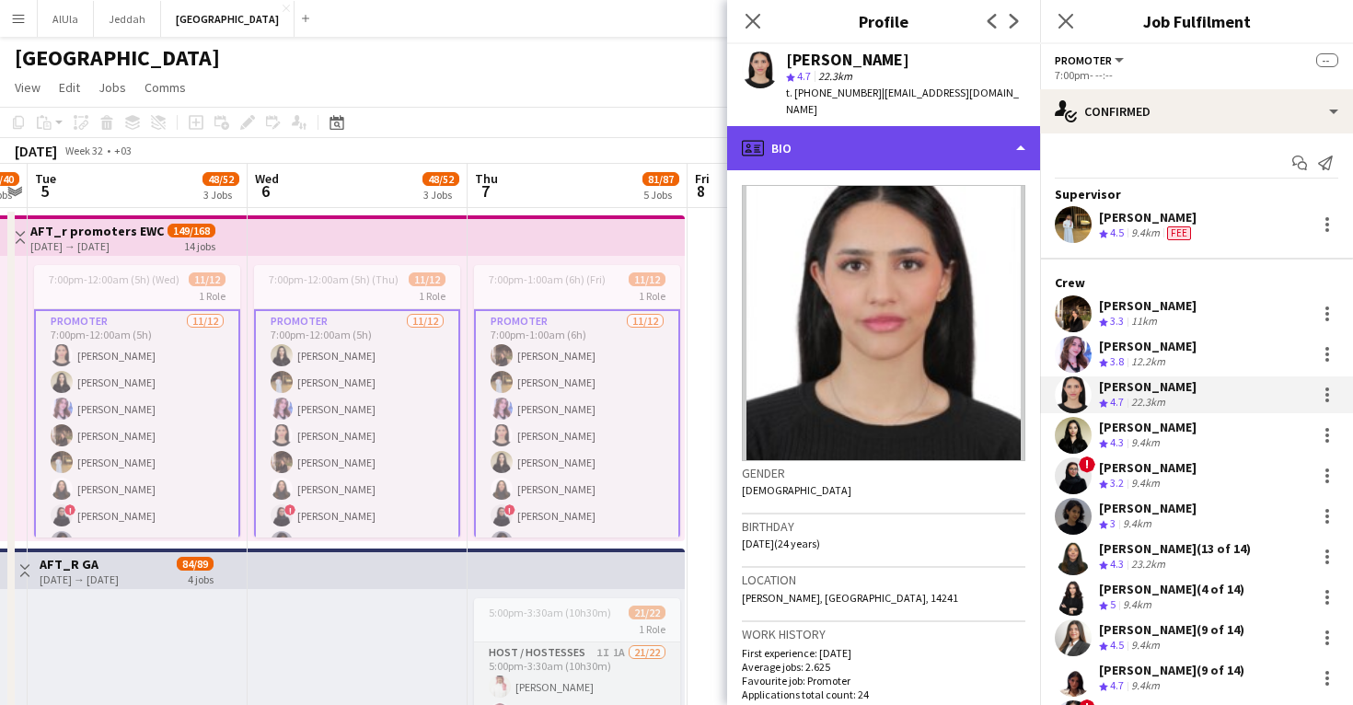
click at [905, 139] on div "profile Bio" at bounding box center [883, 148] width 313 height 44
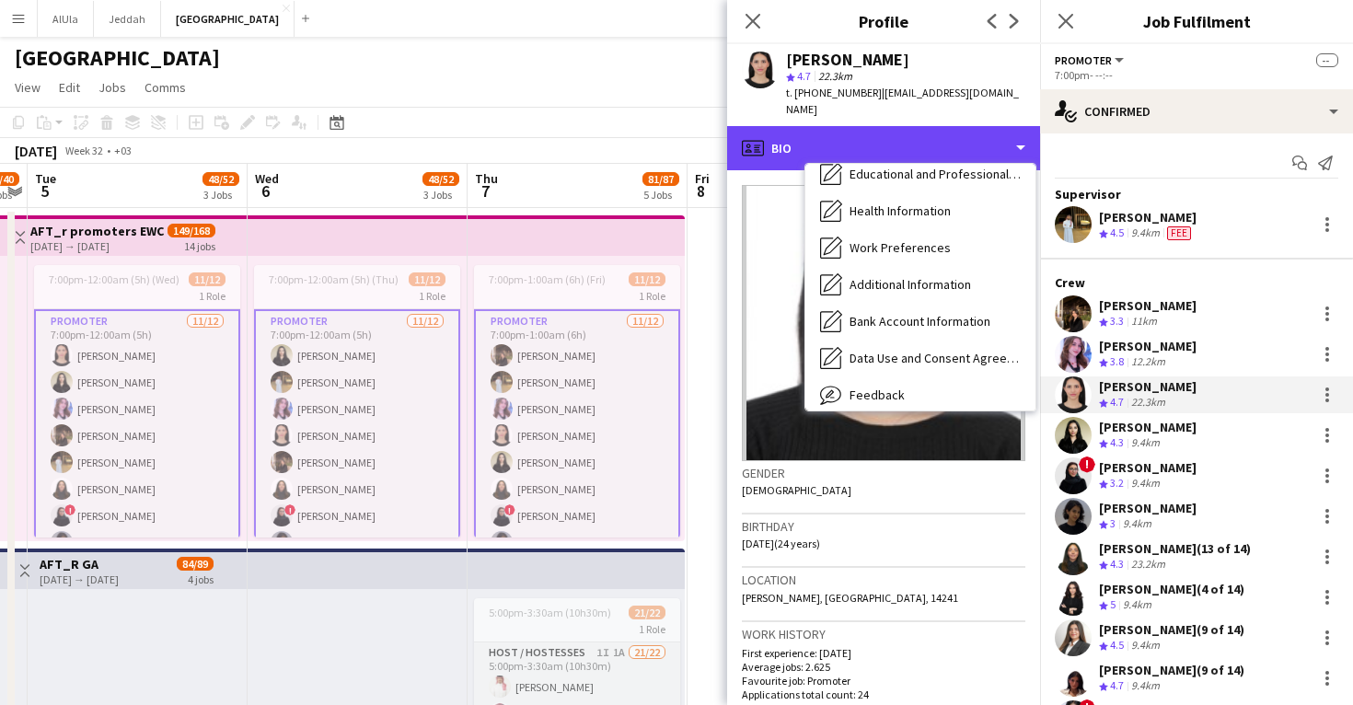
scroll to position [203, 0]
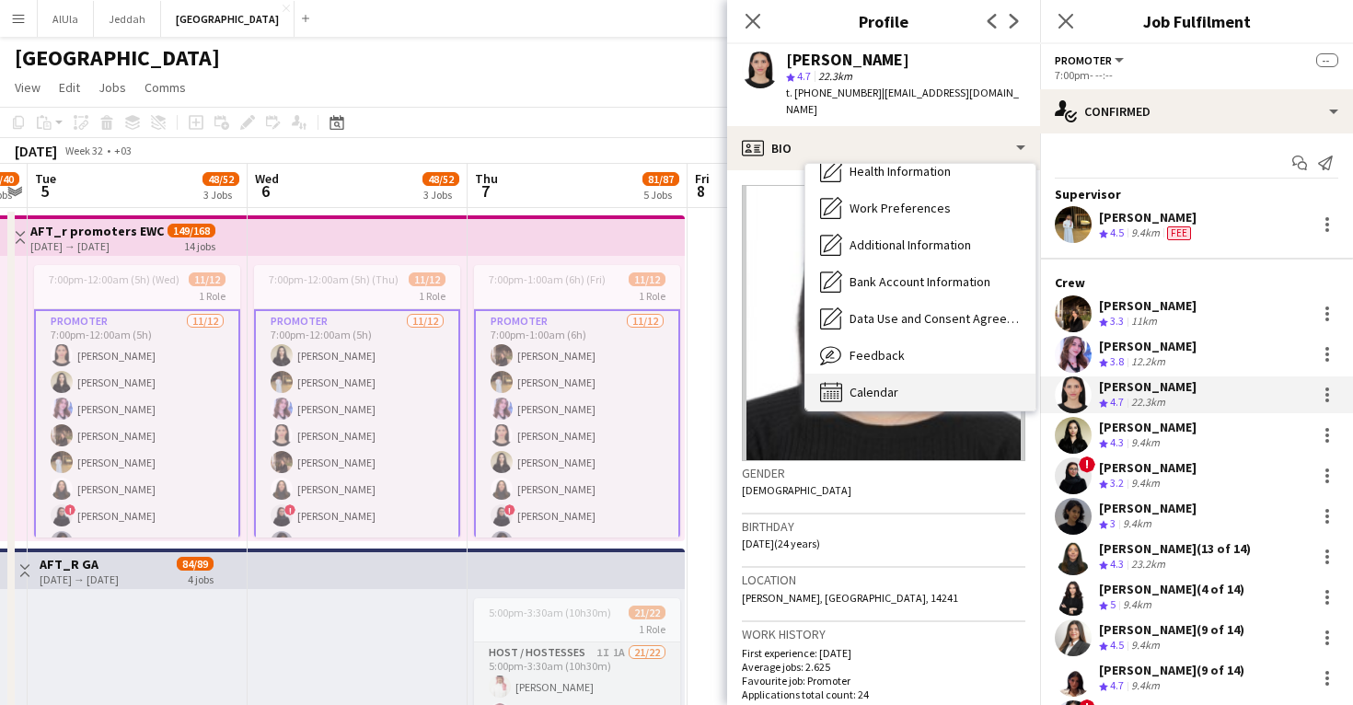
click at [910, 375] on div "Calendar Calendar" at bounding box center [921, 392] width 230 height 37
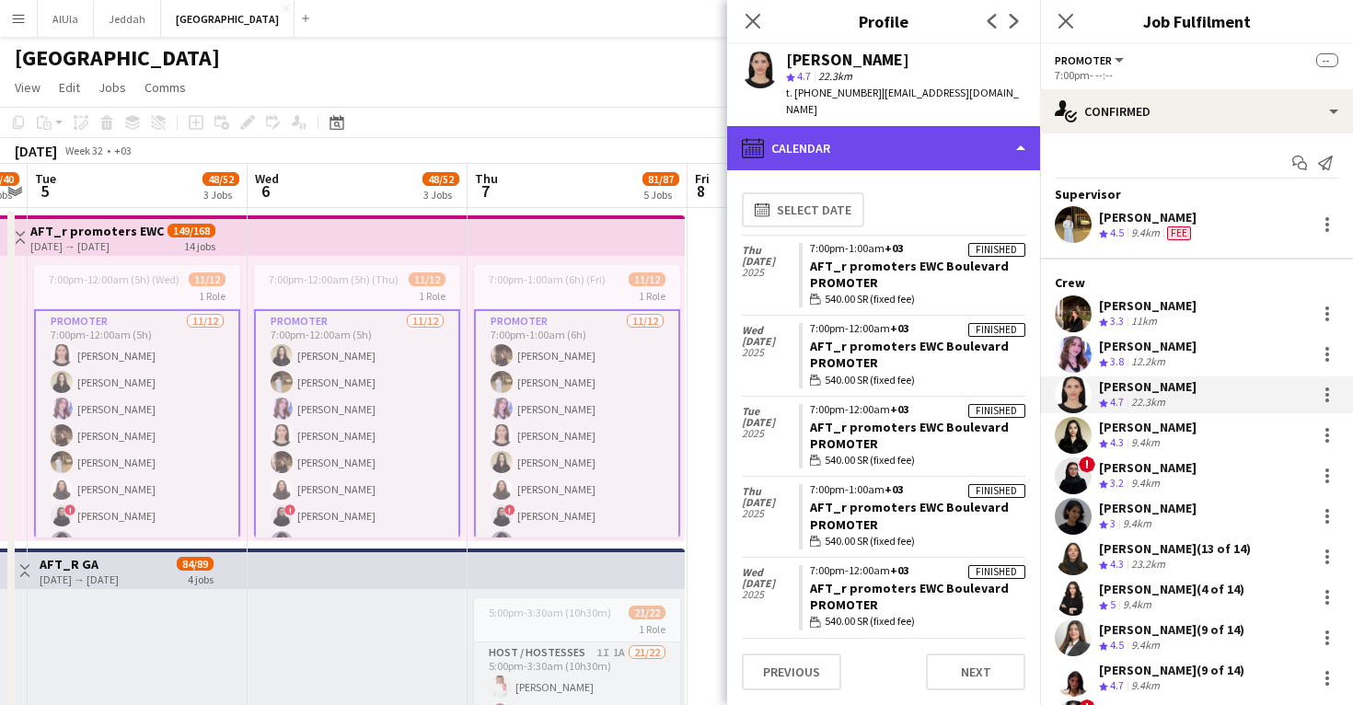
click at [953, 133] on div "calendar-full Calendar" at bounding box center [883, 148] width 313 height 44
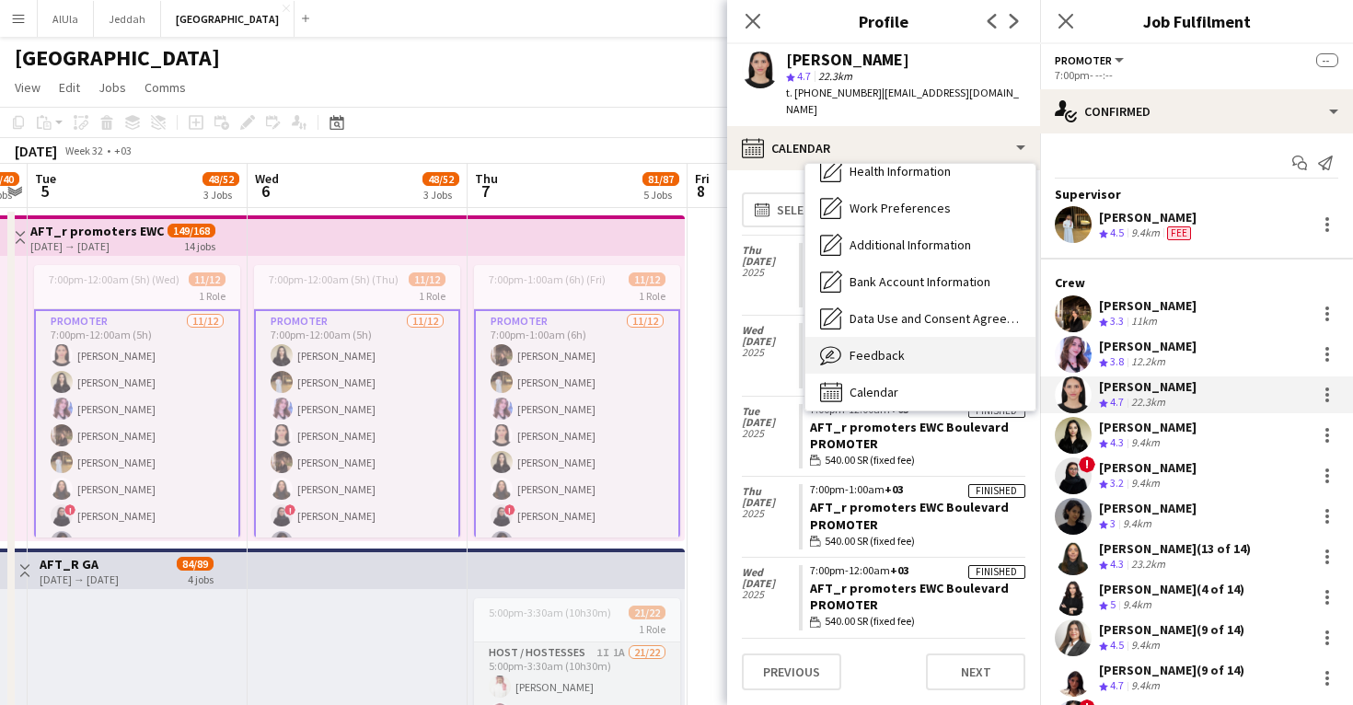
click at [943, 337] on div "Feedback Feedback" at bounding box center [921, 355] width 230 height 37
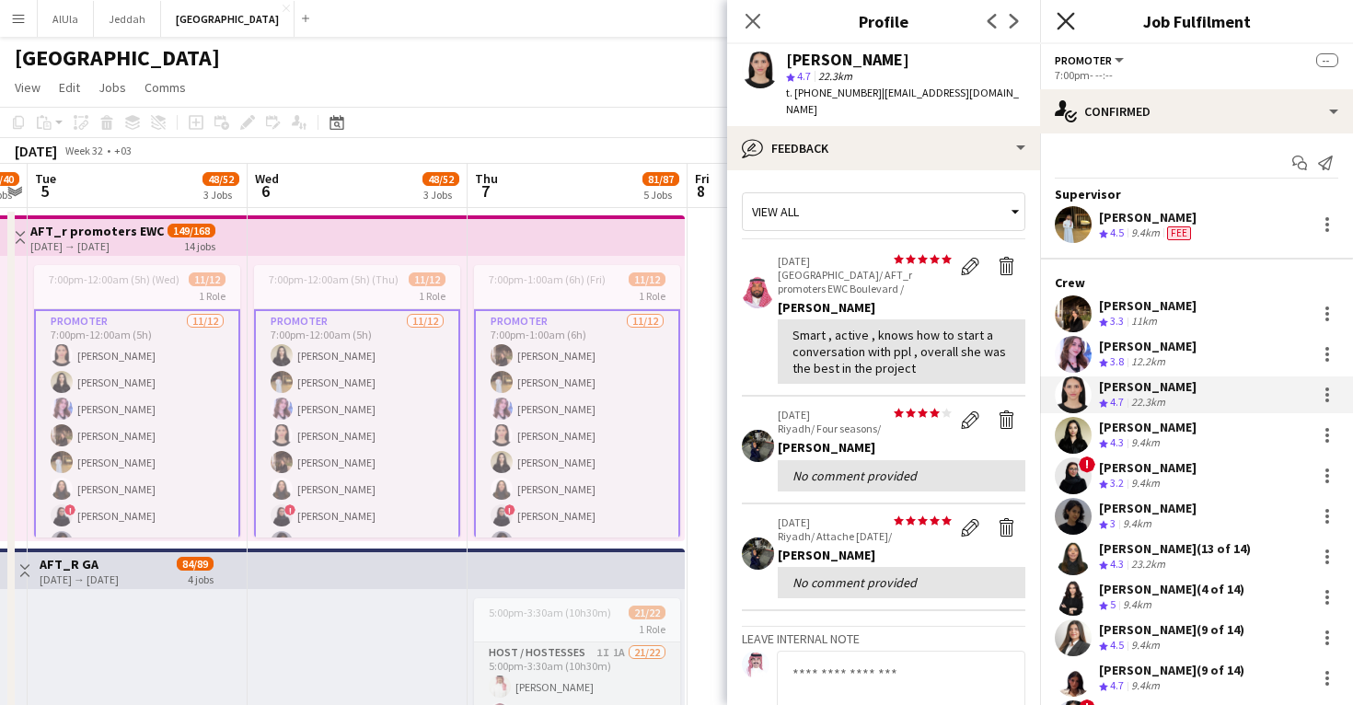
click at [1064, 22] on icon at bounding box center [1065, 20] width 17 height 17
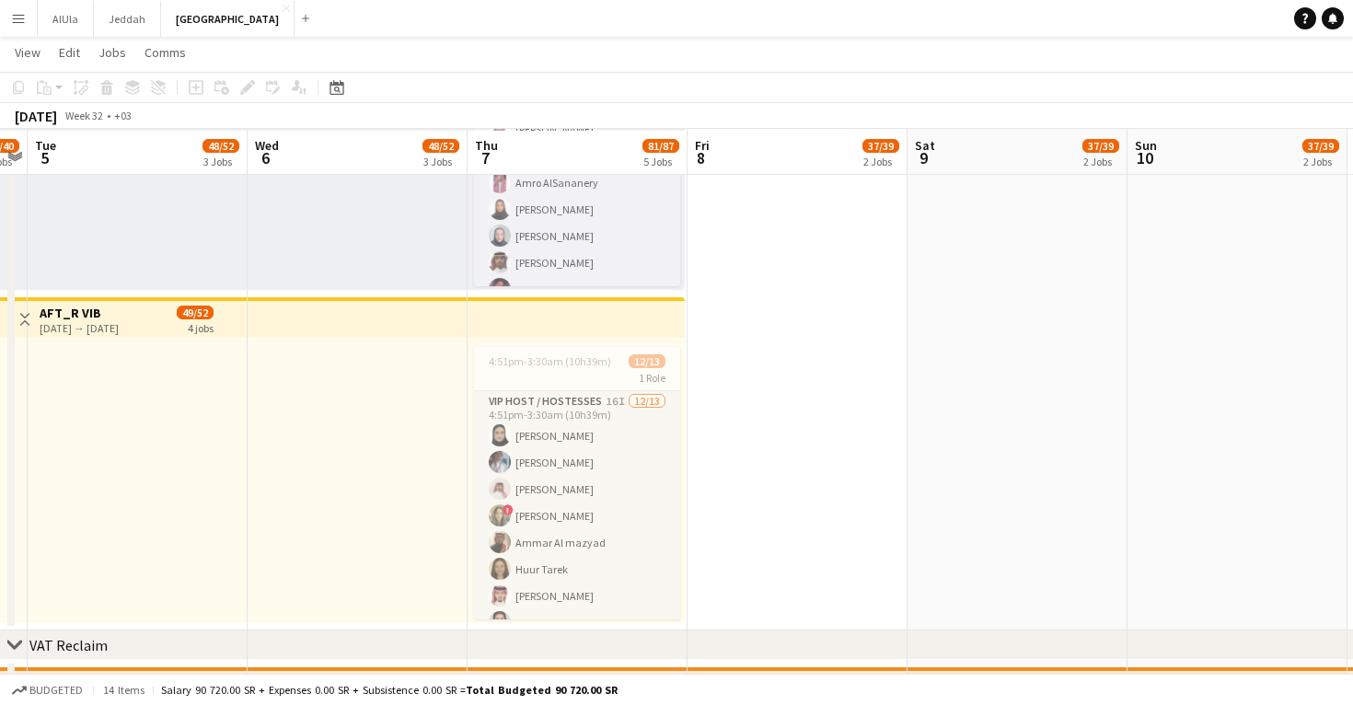
scroll to position [590, 0]
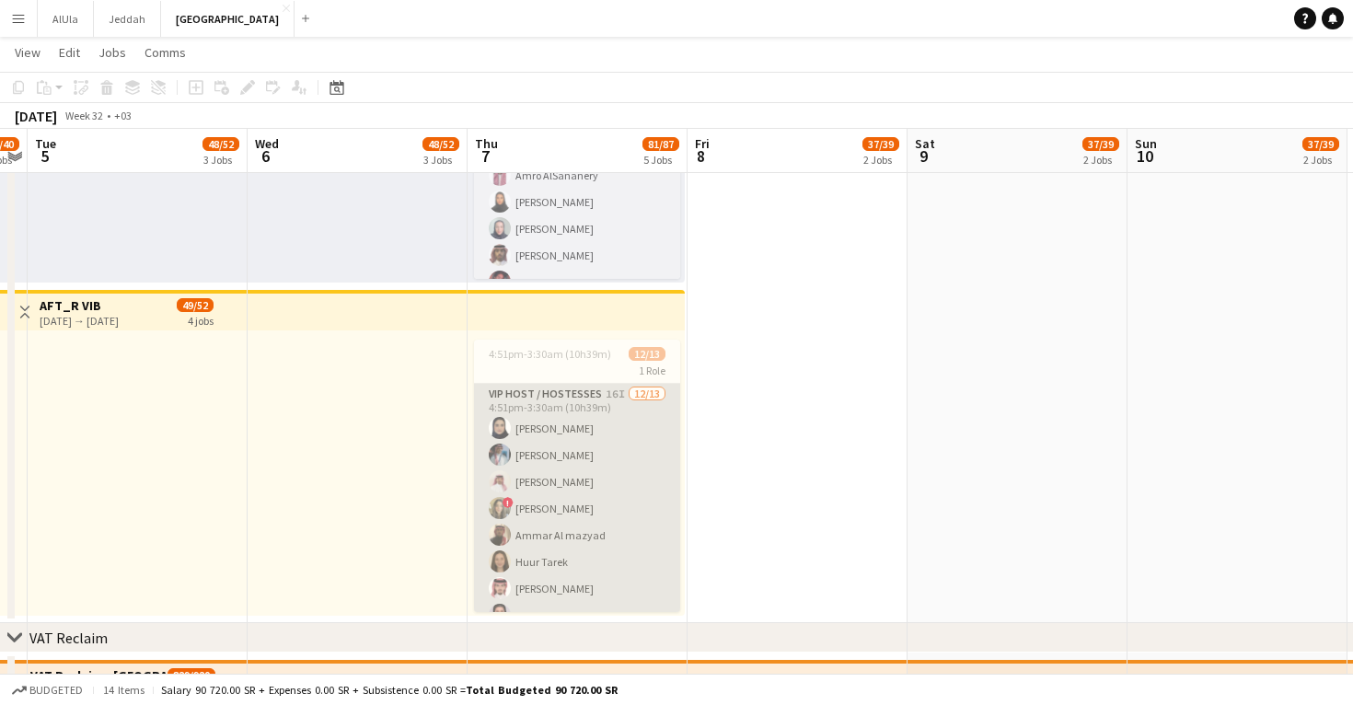
click at [615, 455] on app-card-role "VIP Host / Hostesses 16I [DATE] 4:51pm-3:30am (10h39m) Lama AlGhamdi [GEOGRAPHI…" at bounding box center [577, 575] width 206 height 383
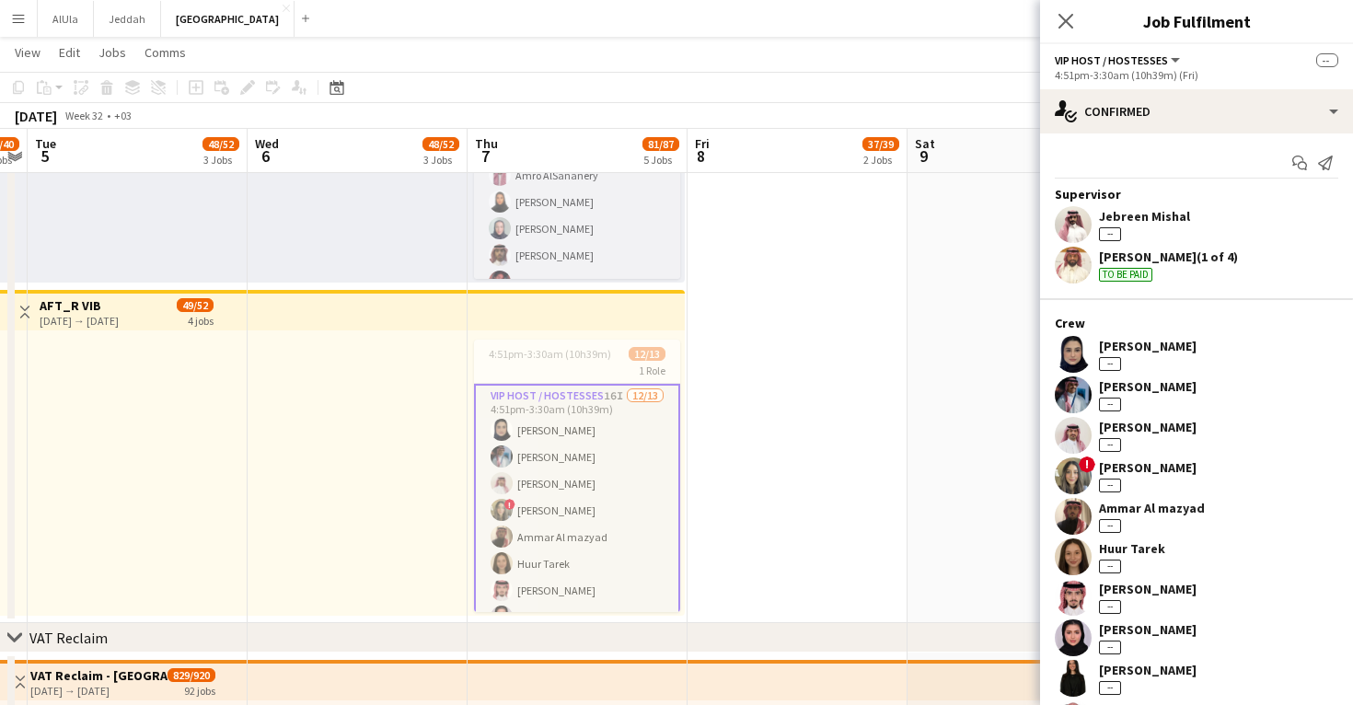
click at [1070, 366] on app-user-avatar at bounding box center [1073, 354] width 37 height 37
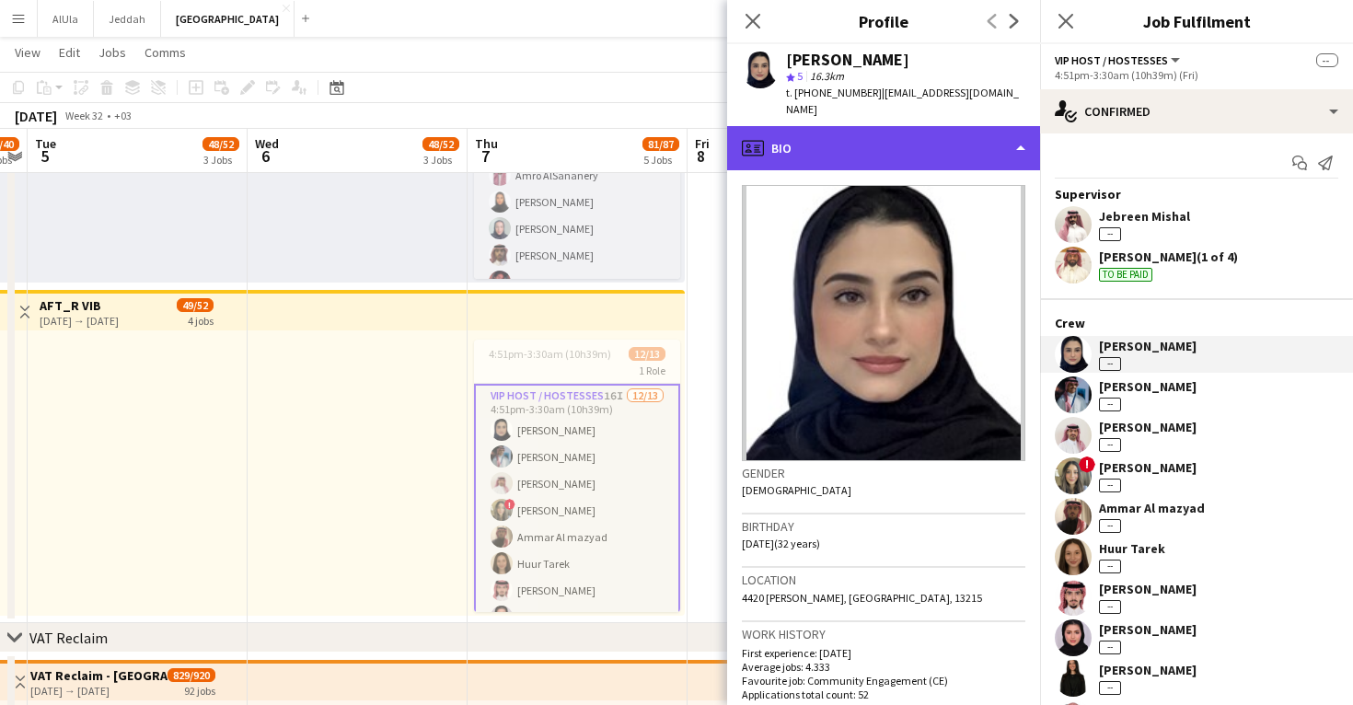
click at [864, 140] on div "profile Bio" at bounding box center [883, 148] width 313 height 44
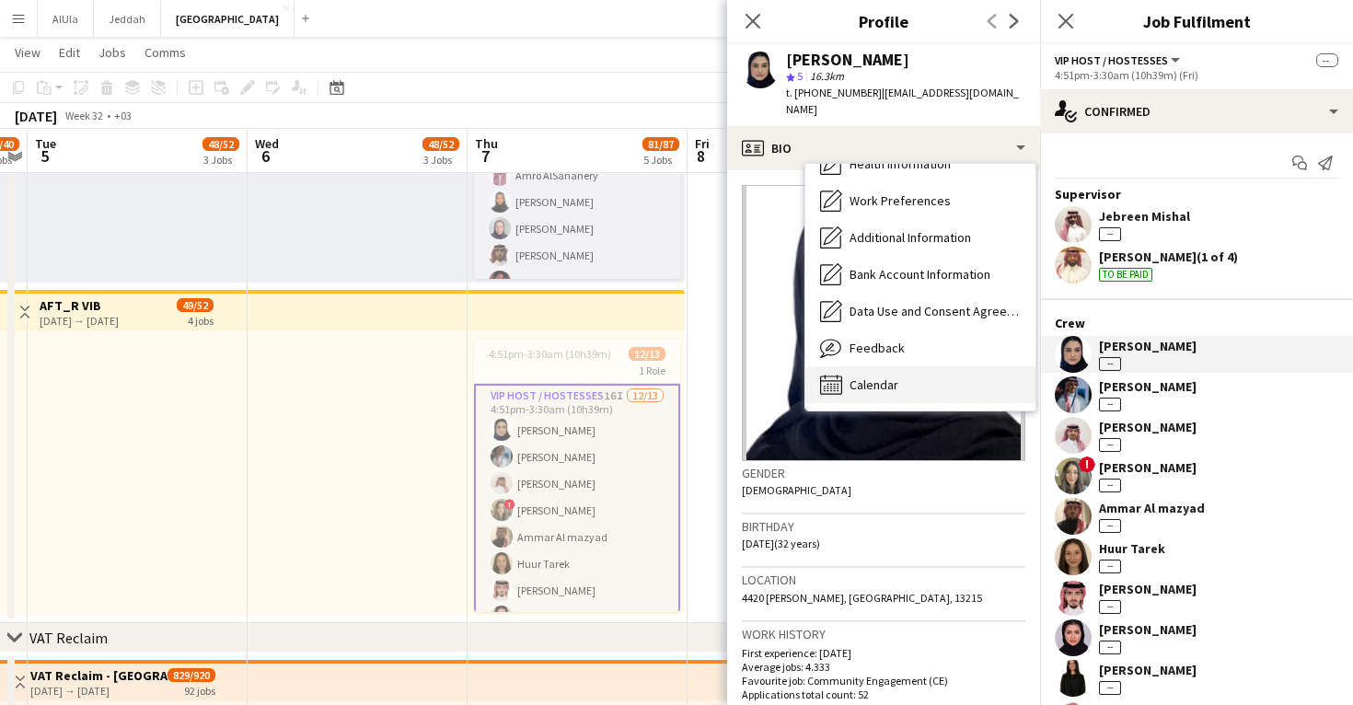
scroll to position [211, 0]
click at [871, 377] on span "Calendar" at bounding box center [874, 385] width 49 height 17
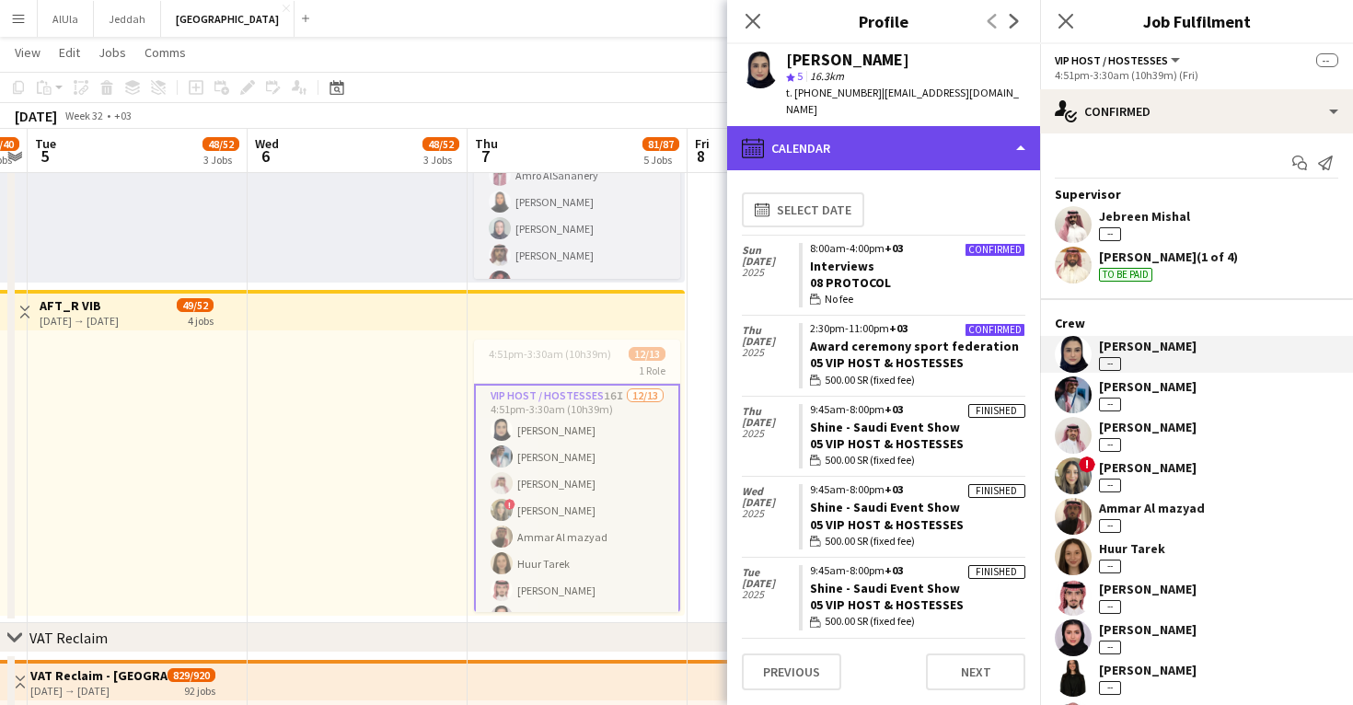
click at [878, 141] on div "calendar-full Calendar" at bounding box center [883, 148] width 313 height 44
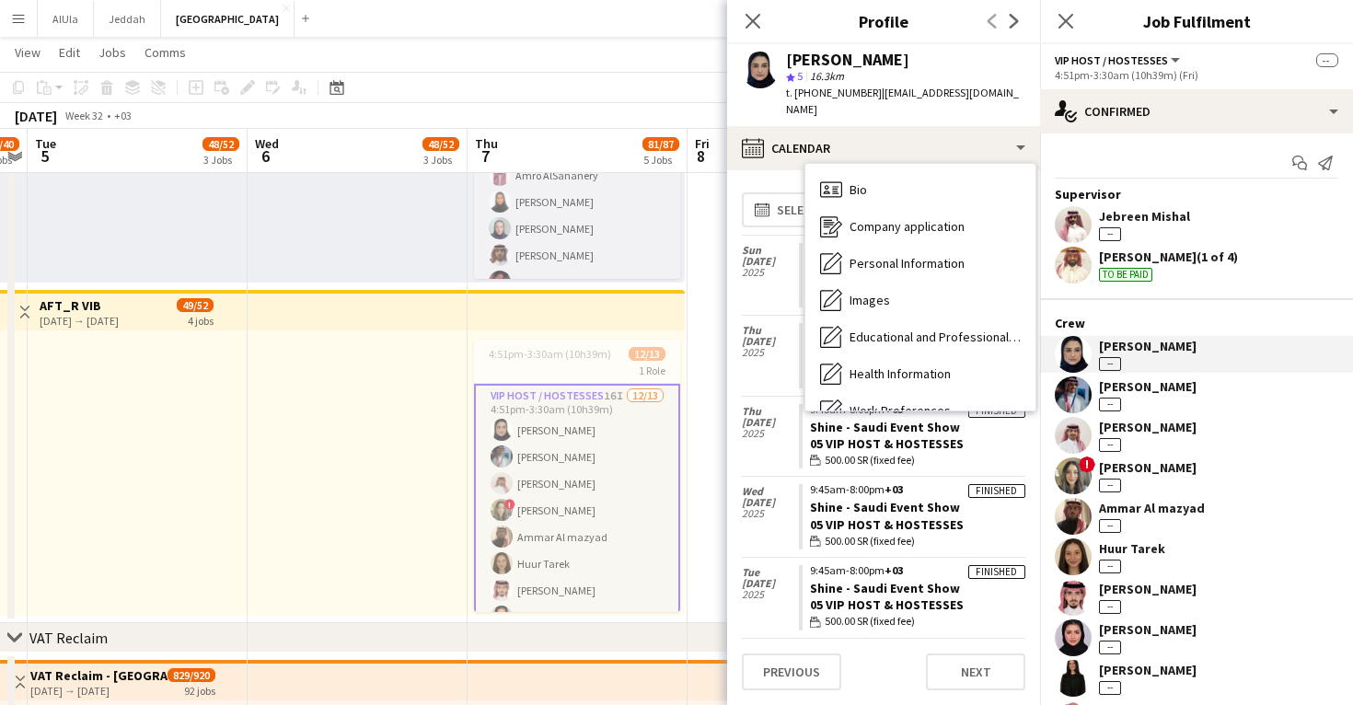
click at [886, 550] on span "Feedback" at bounding box center [877, 558] width 55 height 17
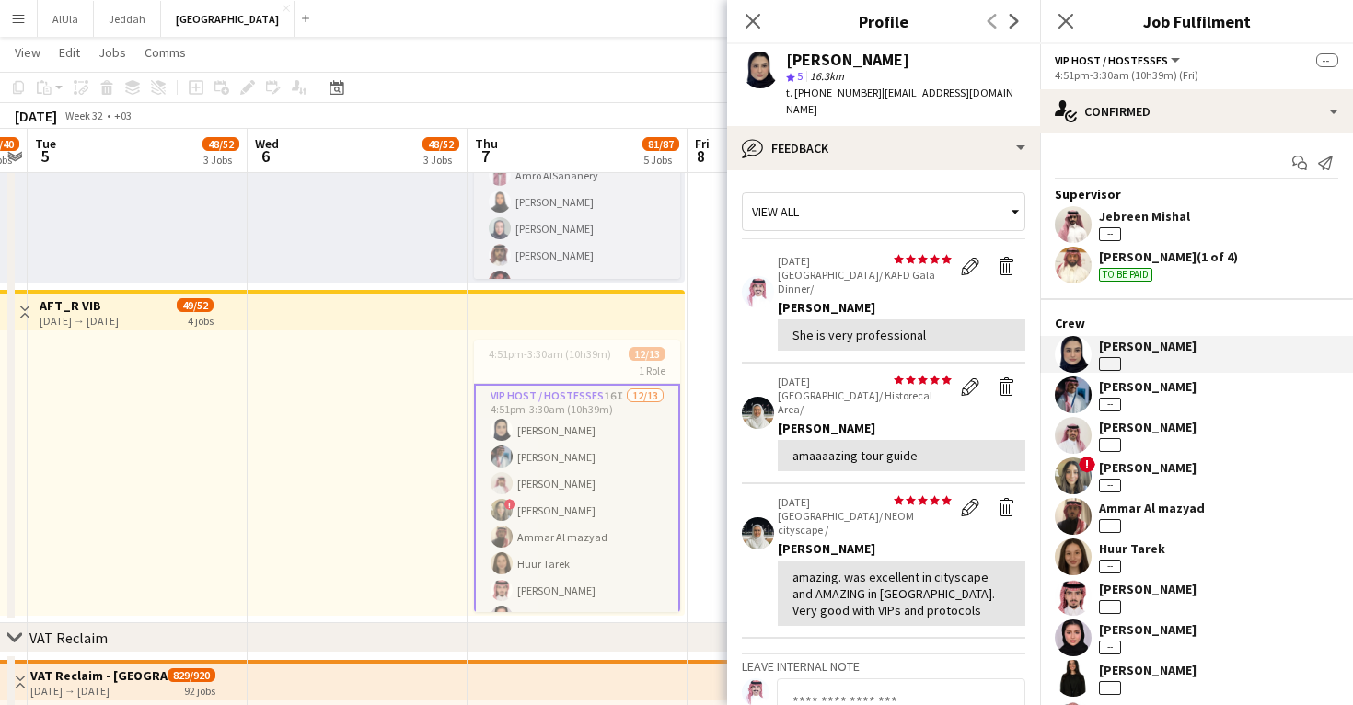
click at [1074, 394] on app-user-avatar at bounding box center [1073, 395] width 37 height 37
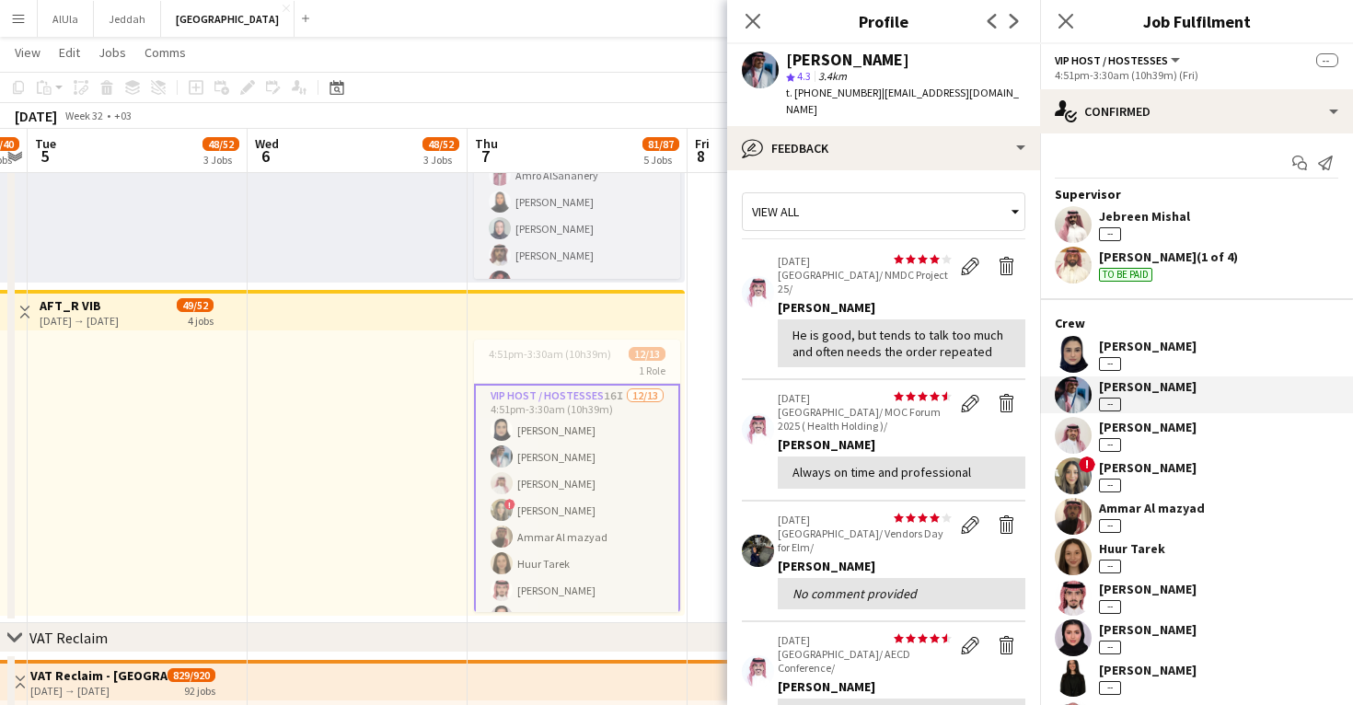
click at [1075, 438] on app-user-avatar at bounding box center [1073, 435] width 37 height 37
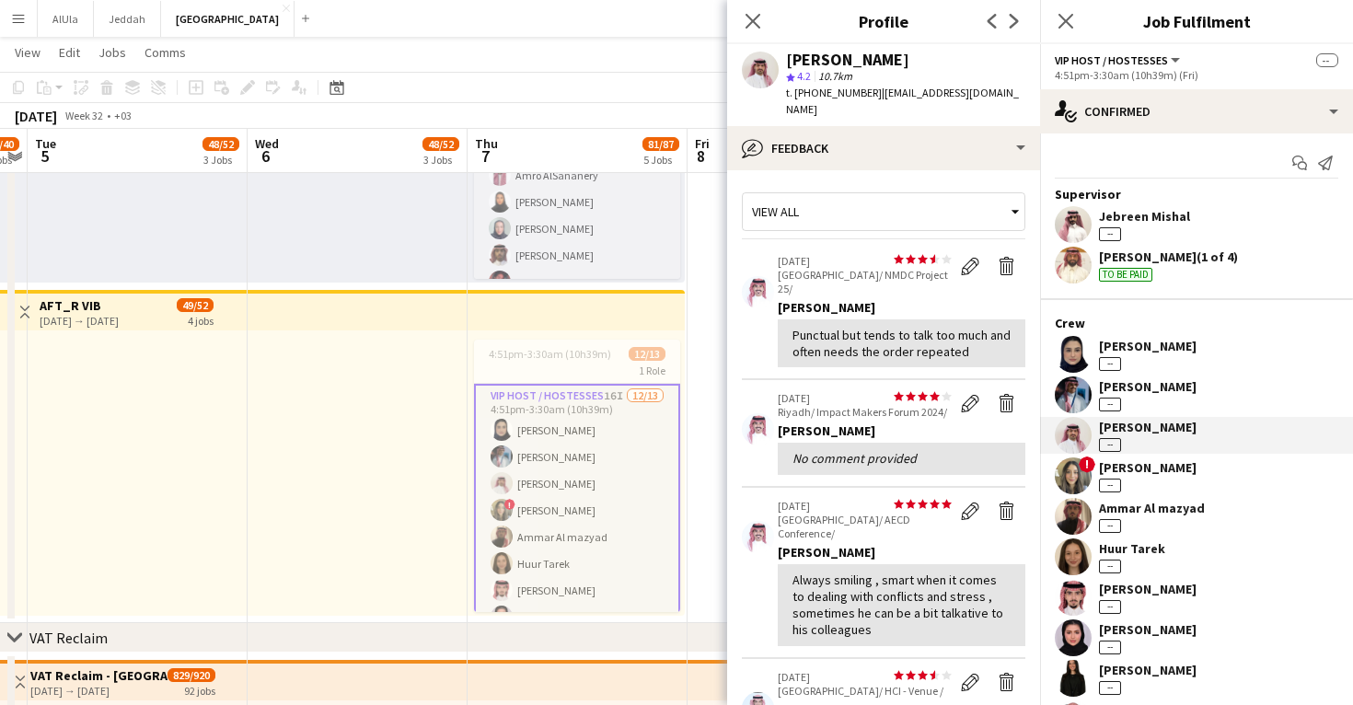
click at [1073, 486] on app-user-avatar at bounding box center [1073, 476] width 37 height 37
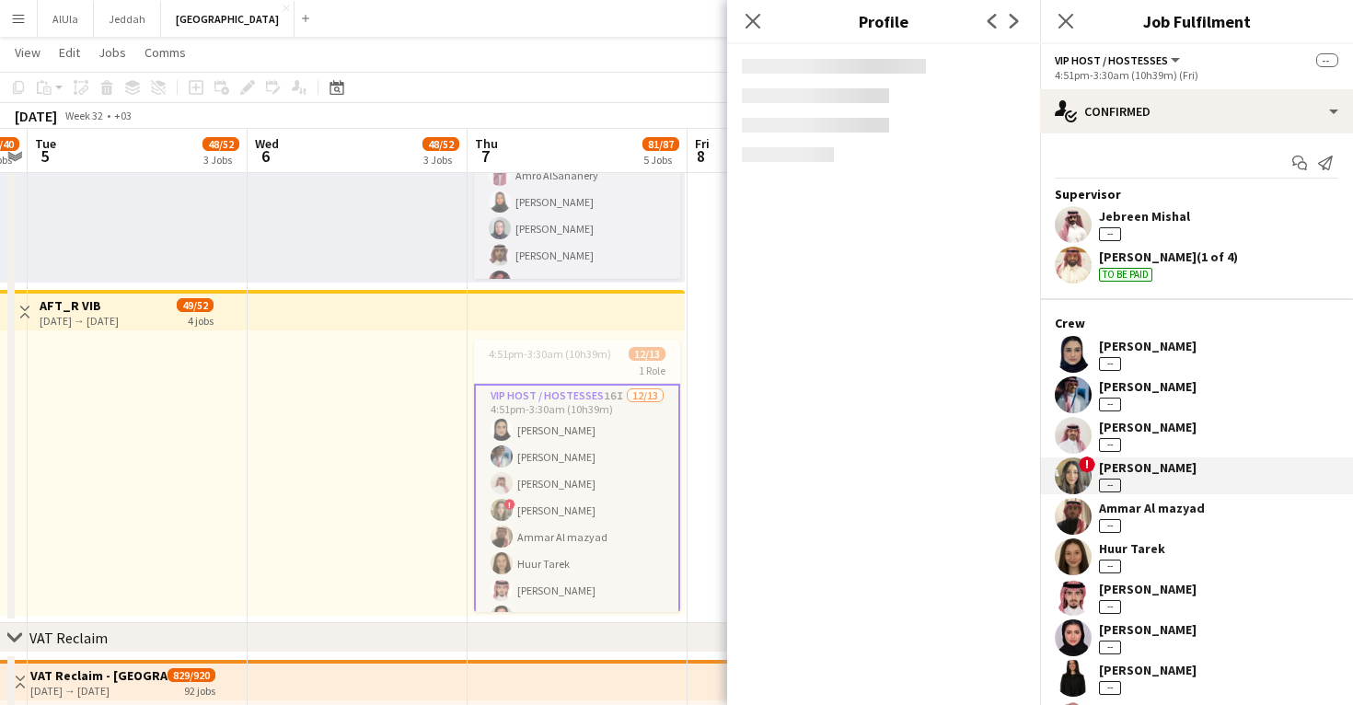
click at [1074, 563] on app-user-avatar at bounding box center [1073, 557] width 37 height 37
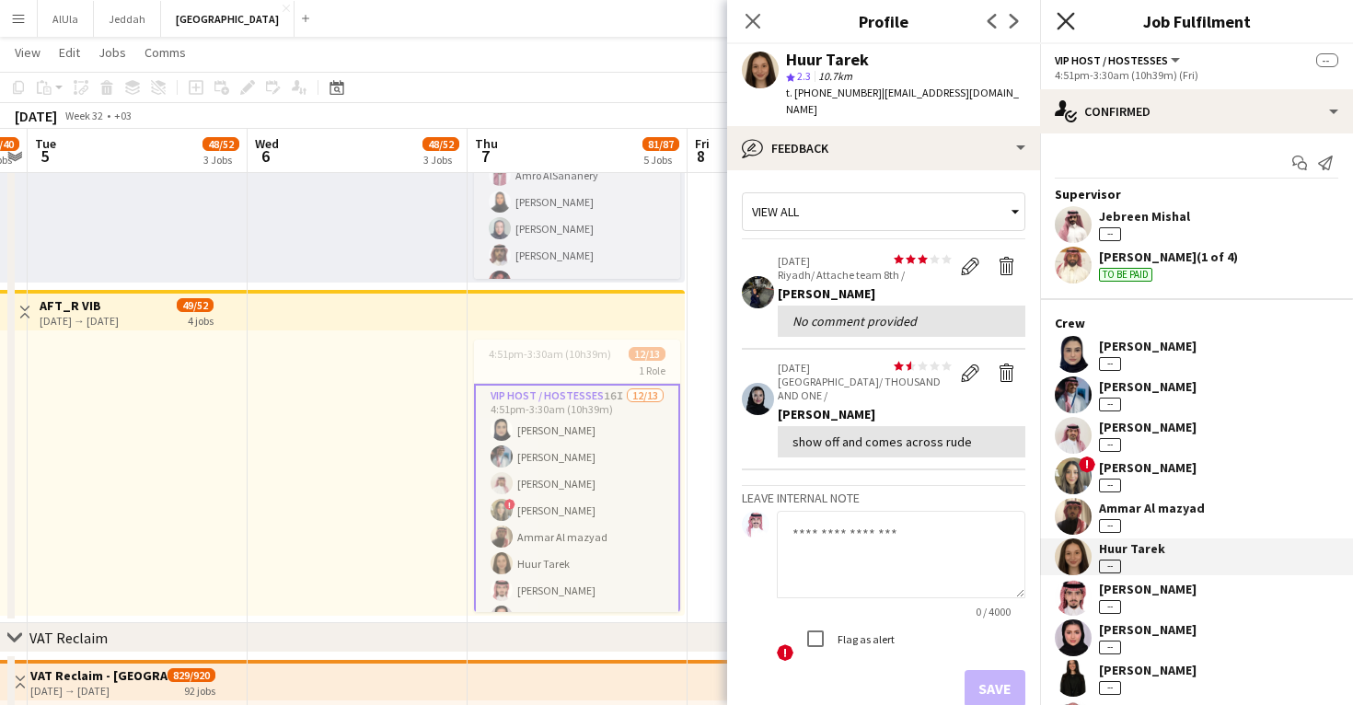
click at [1069, 26] on icon "Close pop-in" at bounding box center [1065, 20] width 17 height 17
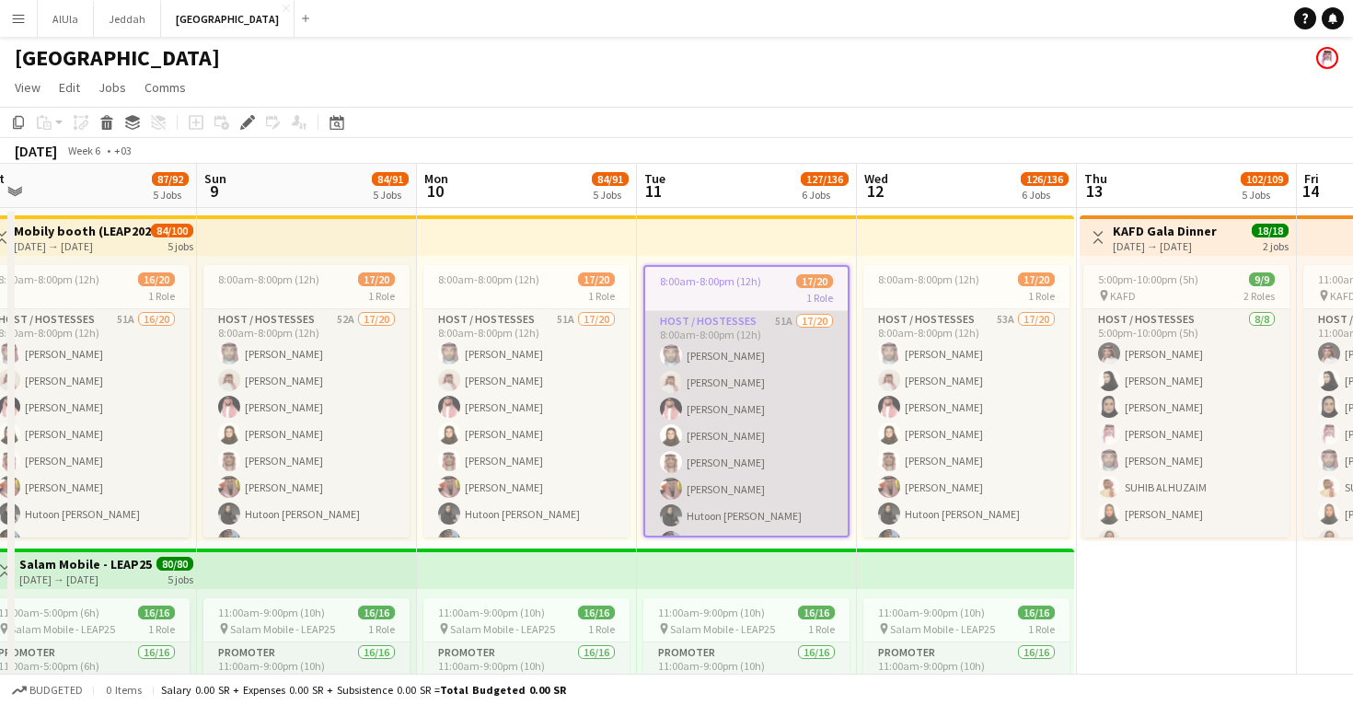
scroll to position [0, 459]
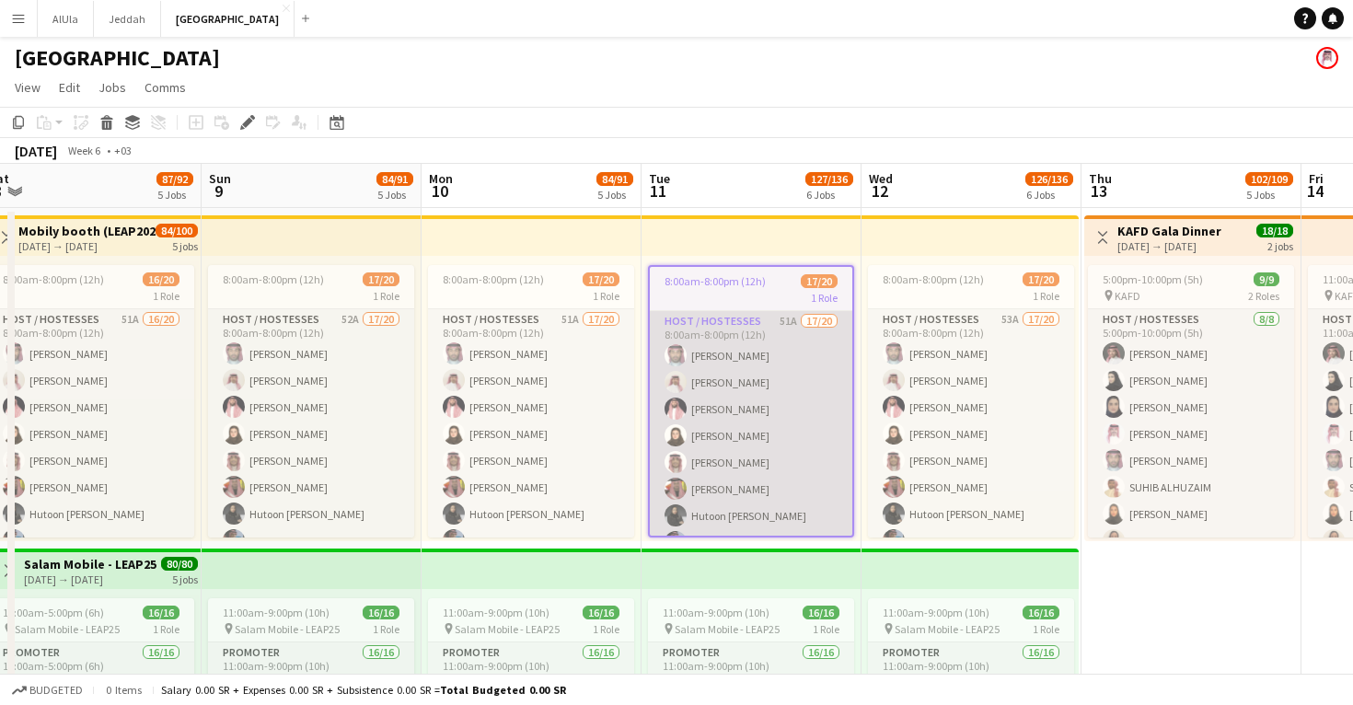
click at [759, 455] on app-card-role "Host / Hostesses 51A 17/20 8:00am-8:00pm (12h) [PERSON_NAME] [PERSON_NAME] [PER…" at bounding box center [751, 596] width 203 height 570
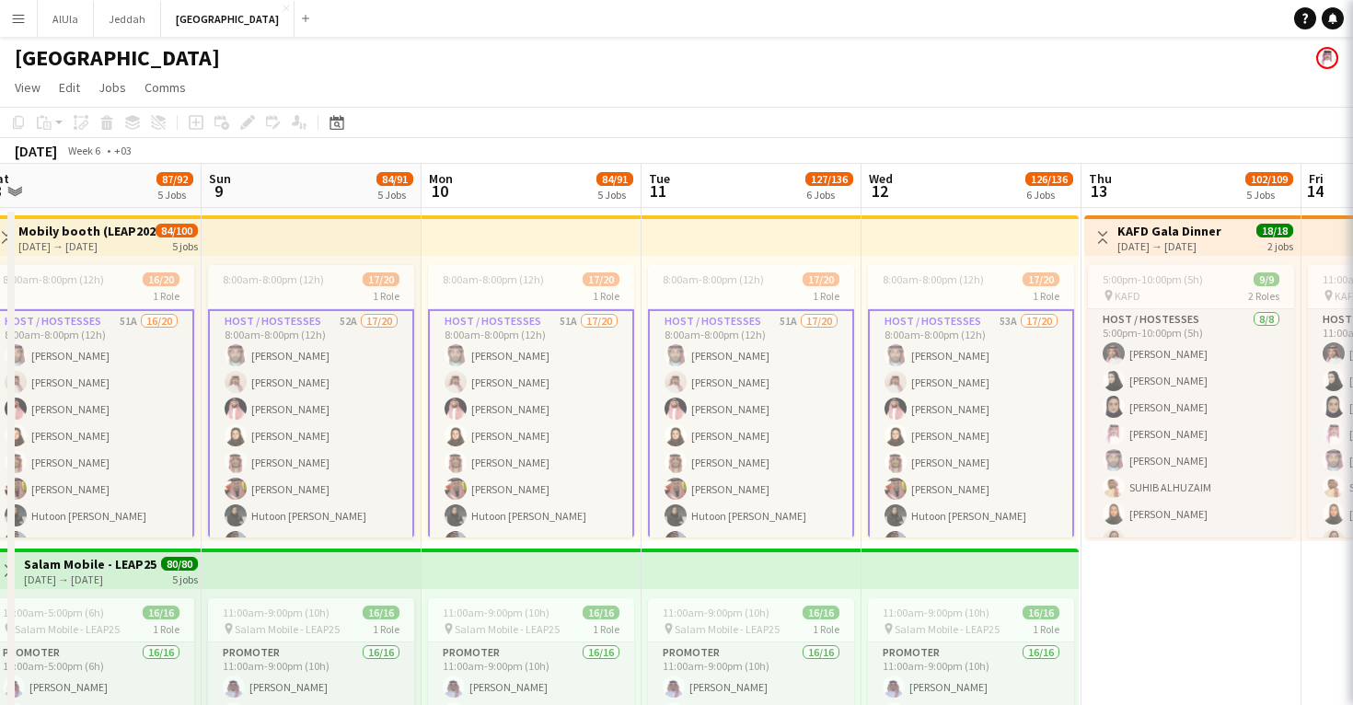
click at [715, 398] on app-card-role "Host / Hostesses 51A 17/20 8:00am-8:00pm (12h) [PERSON_NAME] [PERSON_NAME] [PER…" at bounding box center [751, 596] width 206 height 574
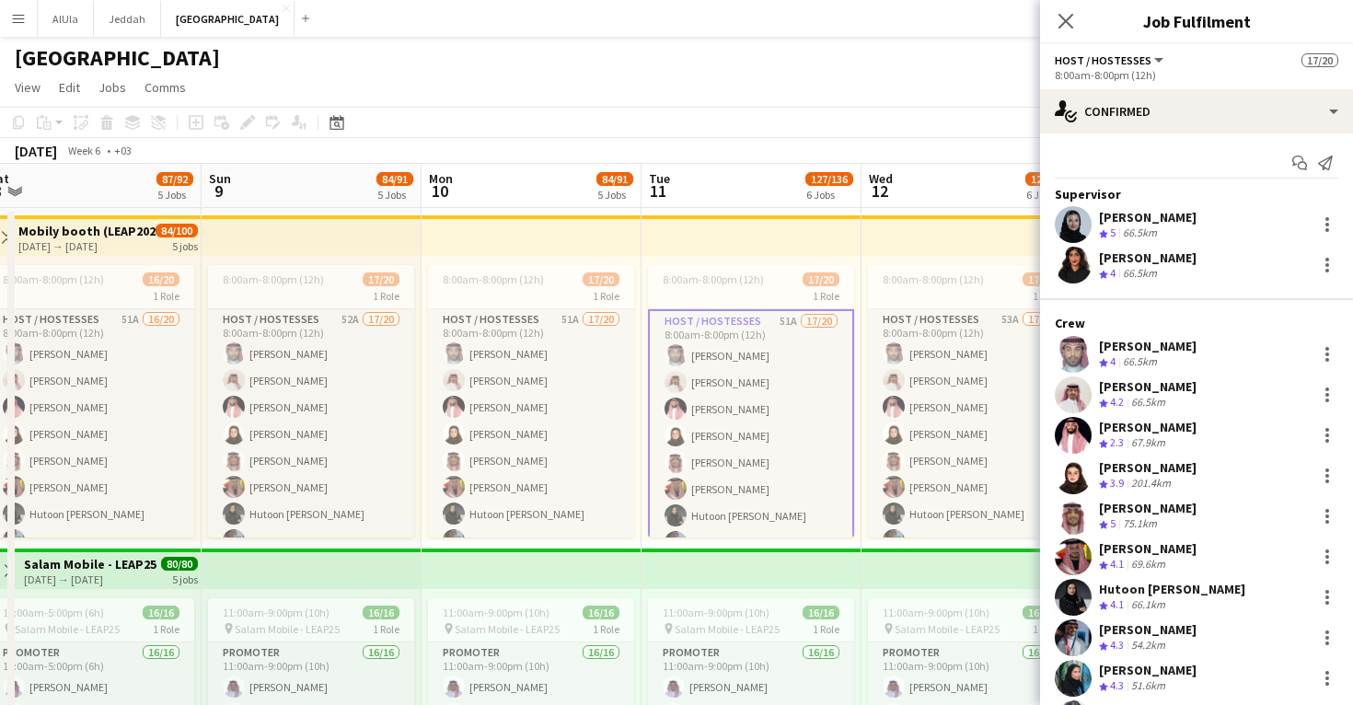
click at [1078, 345] on app-user-avatar at bounding box center [1073, 354] width 37 height 37
click at [1075, 342] on app-user-avatar at bounding box center [1073, 354] width 37 height 37
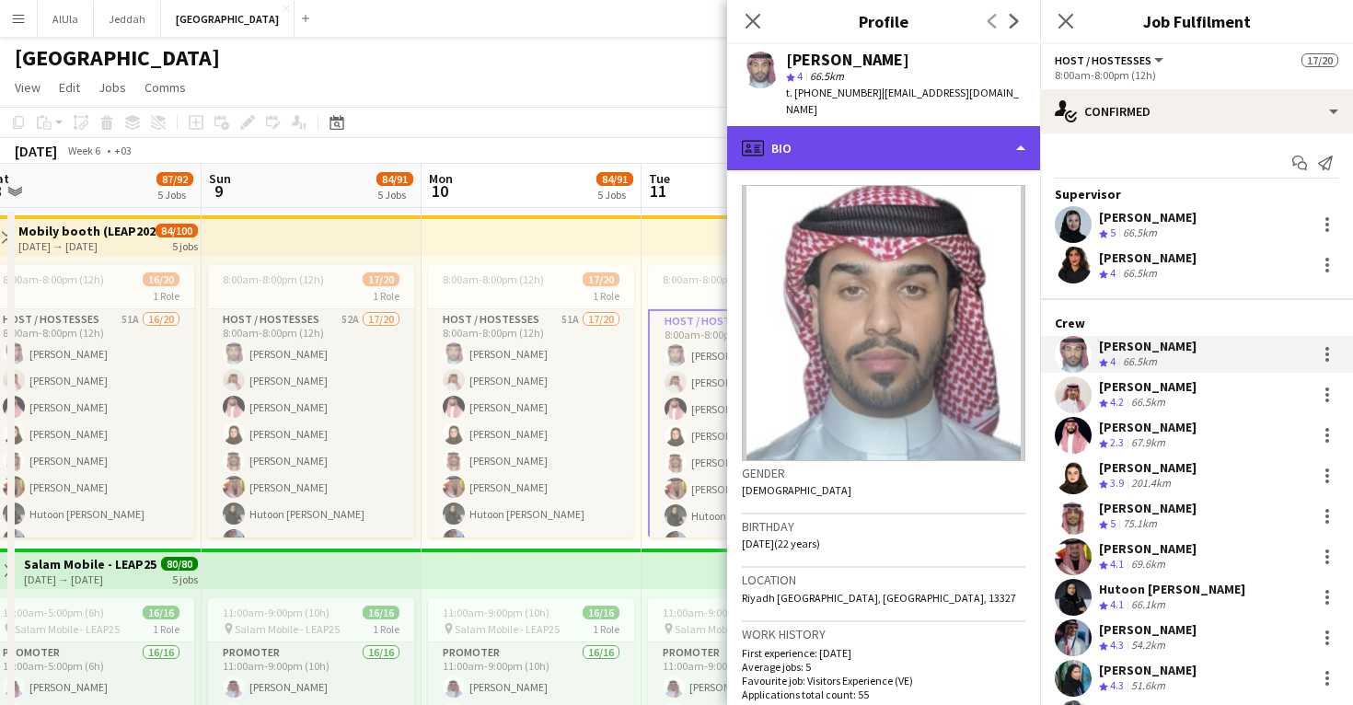
click at [858, 133] on div "profile Bio" at bounding box center [883, 148] width 313 height 44
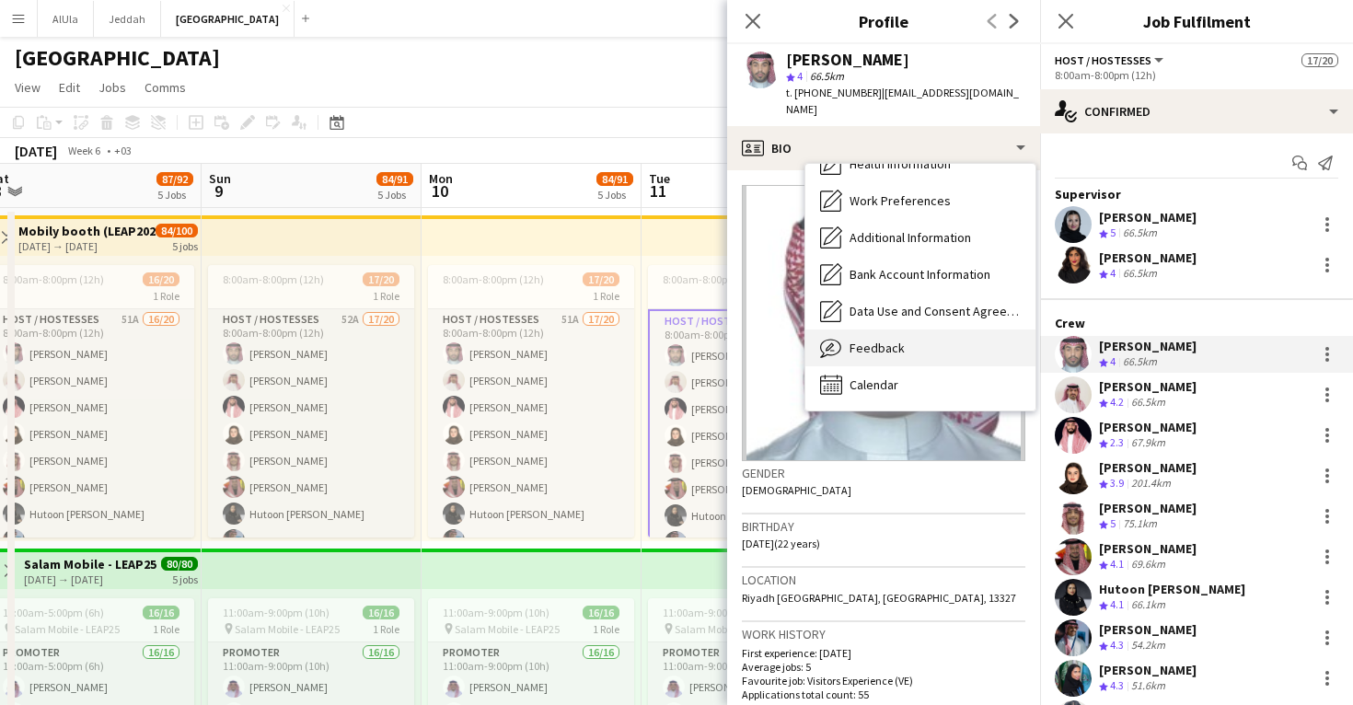
scroll to position [210, 0]
click at [874, 340] on span "Feedback" at bounding box center [877, 348] width 55 height 17
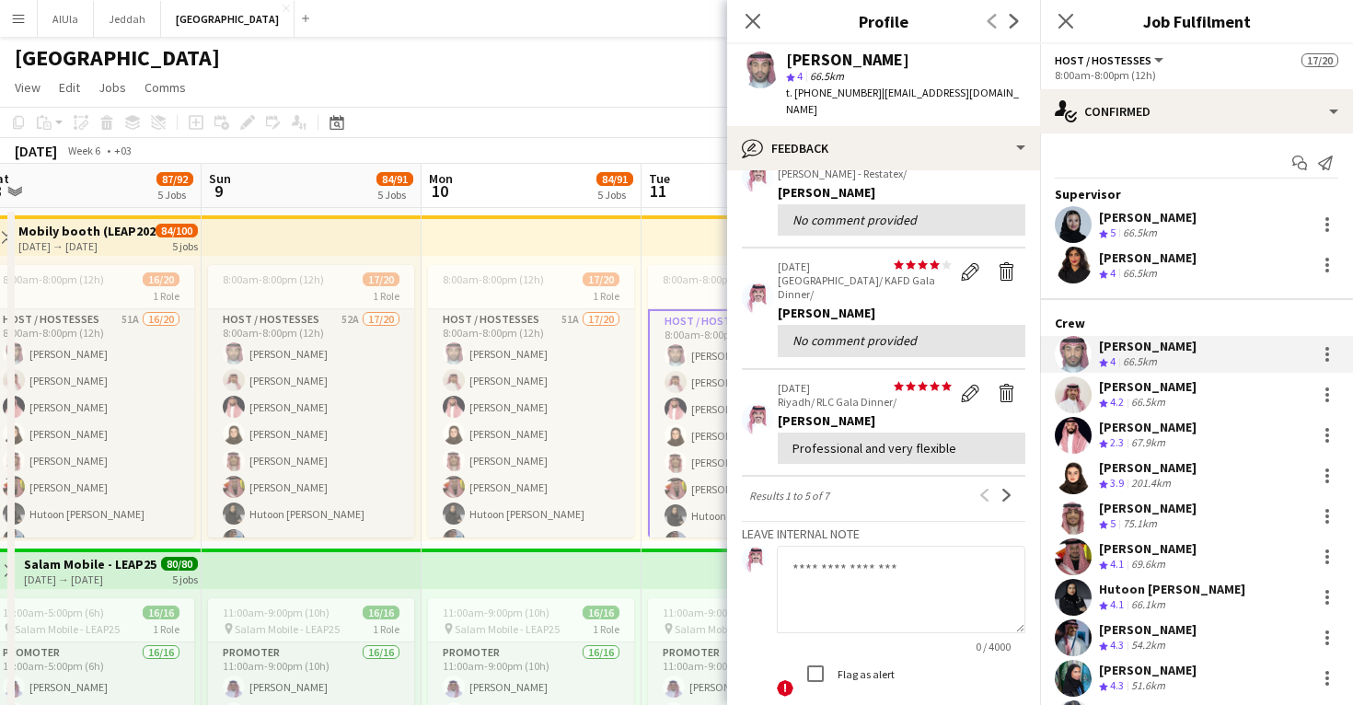
scroll to position [368, 0]
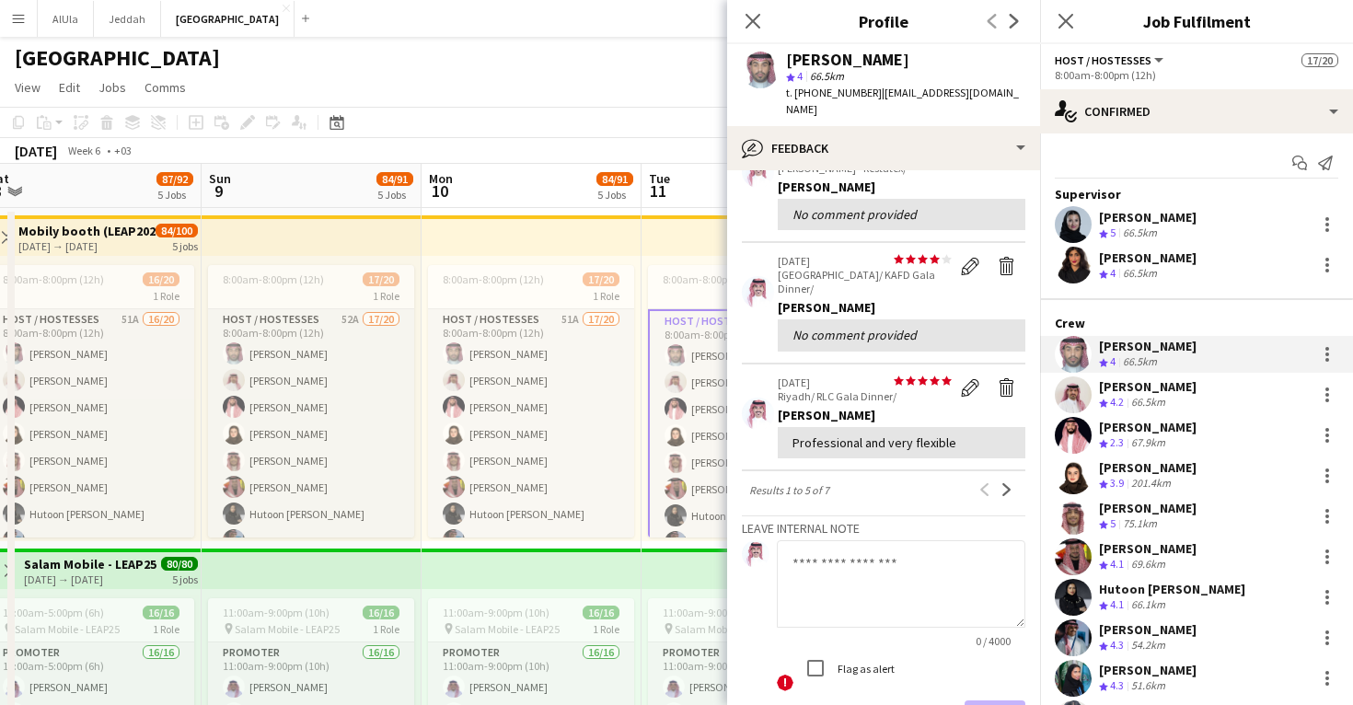
click at [1074, 398] on app-user-avatar at bounding box center [1073, 395] width 37 height 37
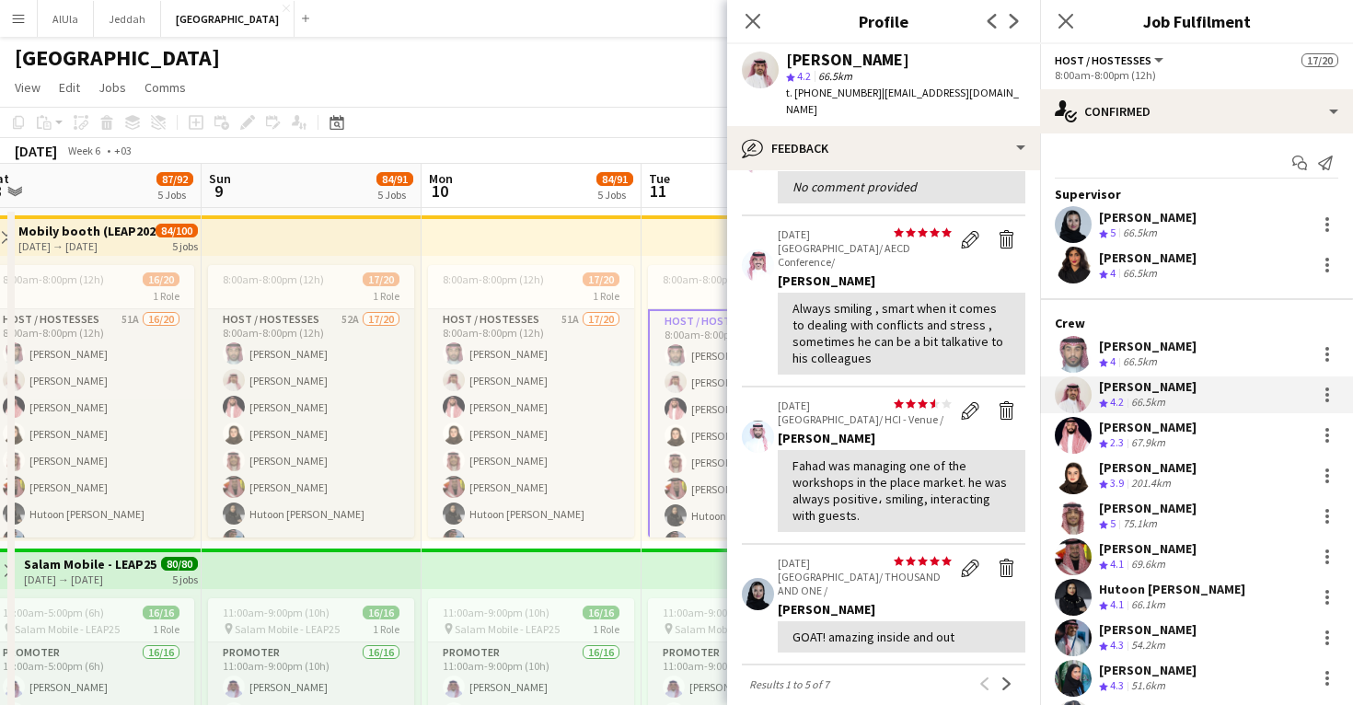
scroll to position [292, 0]
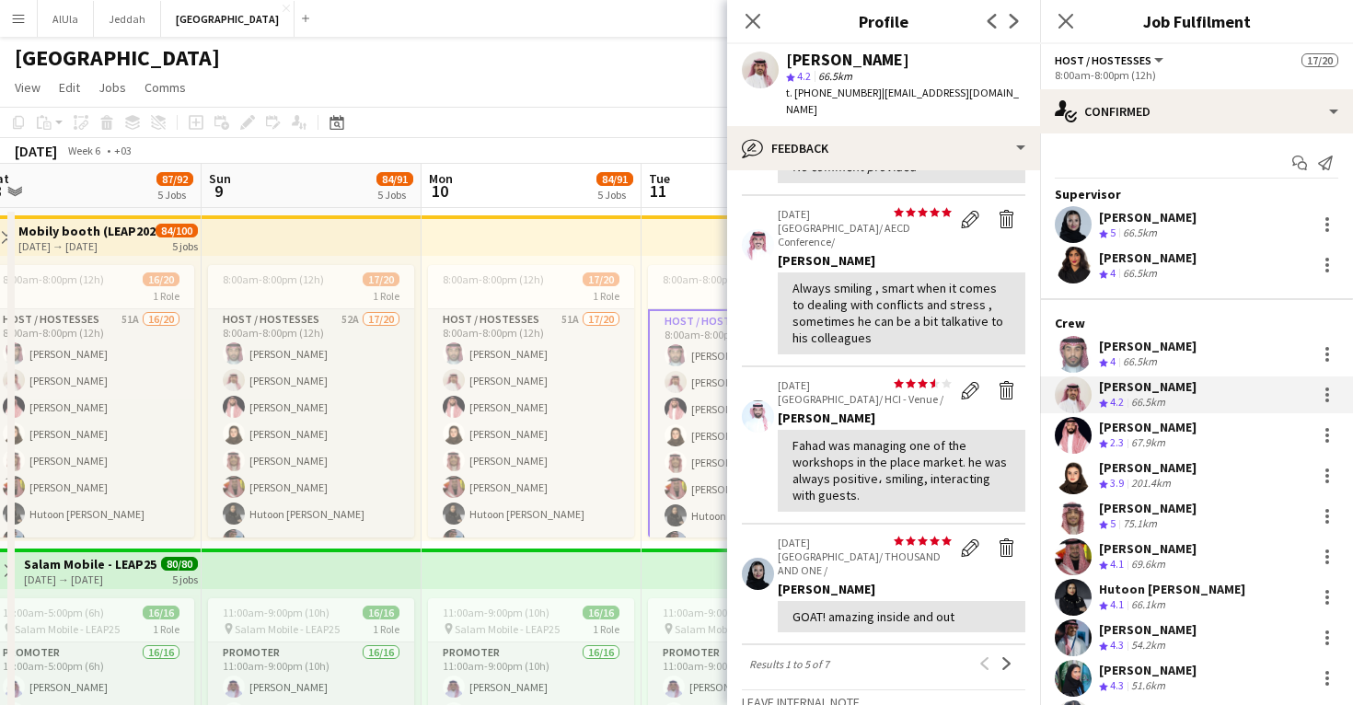
click at [1075, 482] on app-user-avatar at bounding box center [1073, 476] width 37 height 37
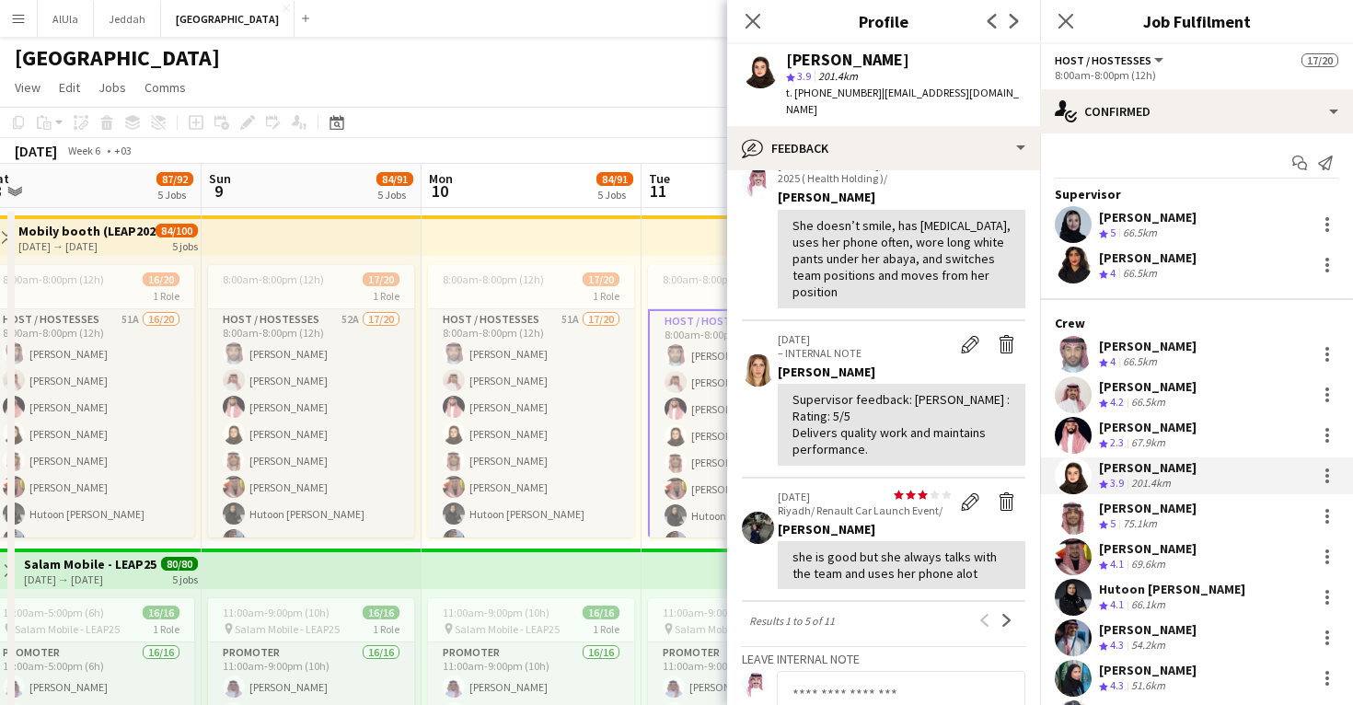
scroll to position [400, 0]
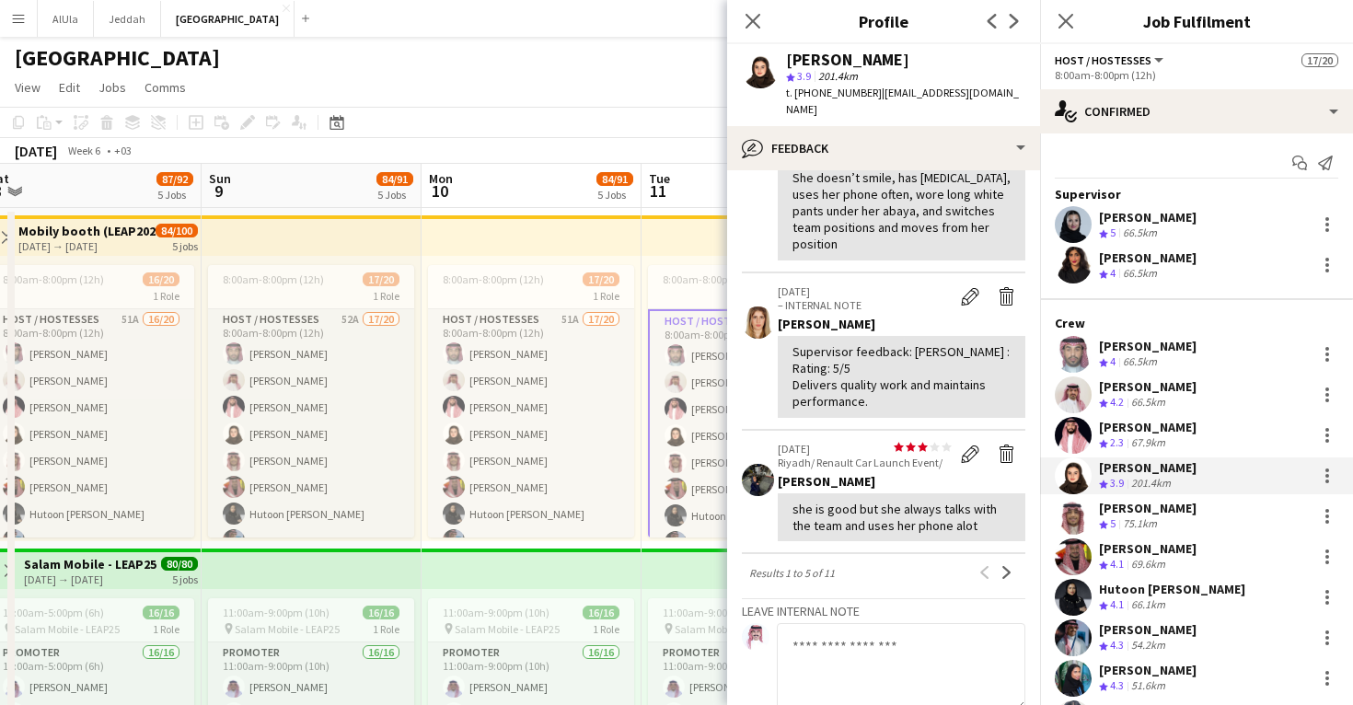
click at [1073, 556] on app-user-avatar at bounding box center [1073, 557] width 37 height 37
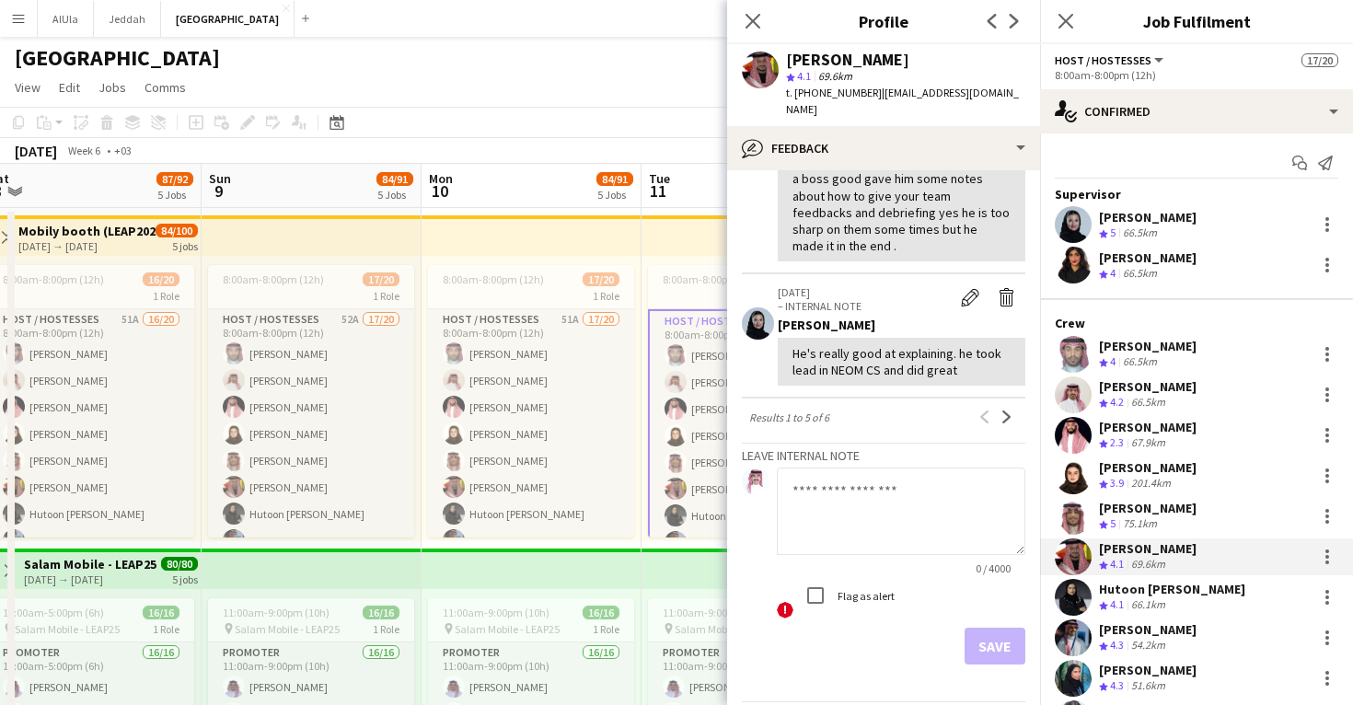
scroll to position [538, 0]
click at [1073, 628] on app-user-avatar at bounding box center [1073, 638] width 37 height 37
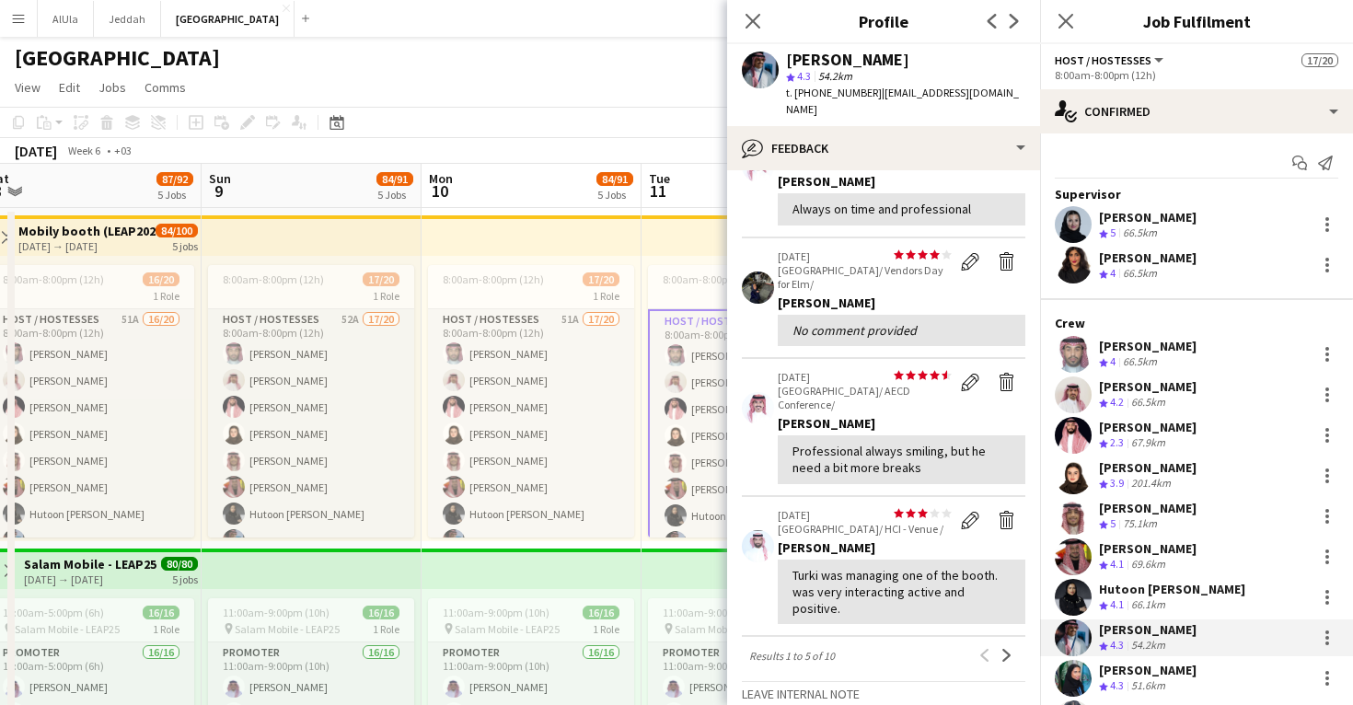
scroll to position [268, 0]
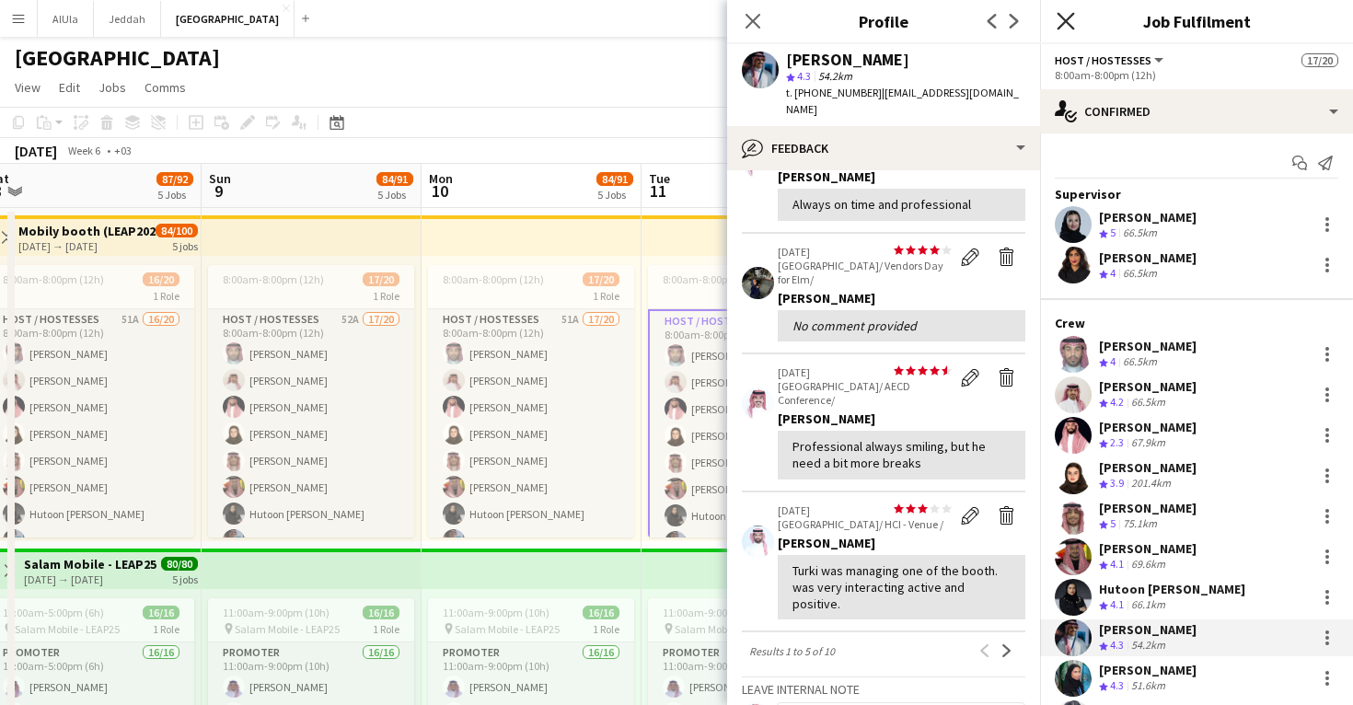
click at [1064, 23] on icon at bounding box center [1065, 20] width 17 height 17
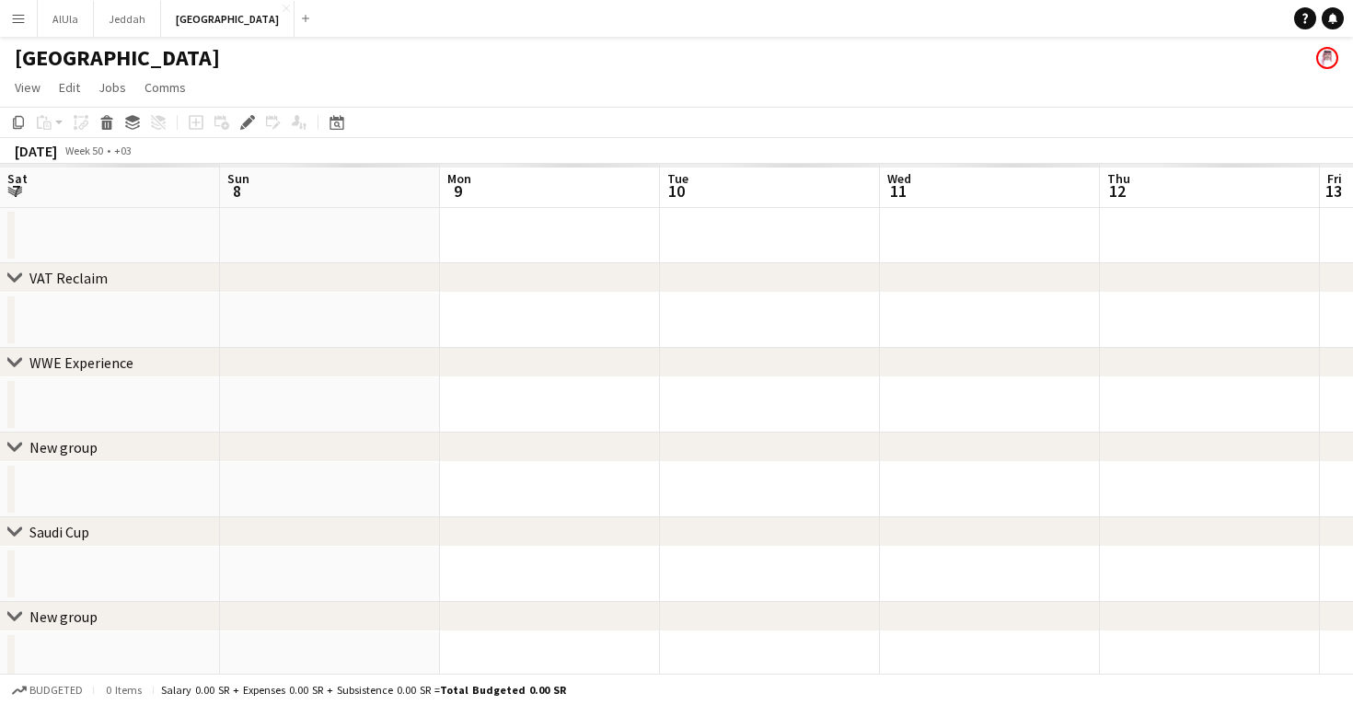
scroll to position [0, 633]
